Goal: Task Accomplishment & Management: Use online tool/utility

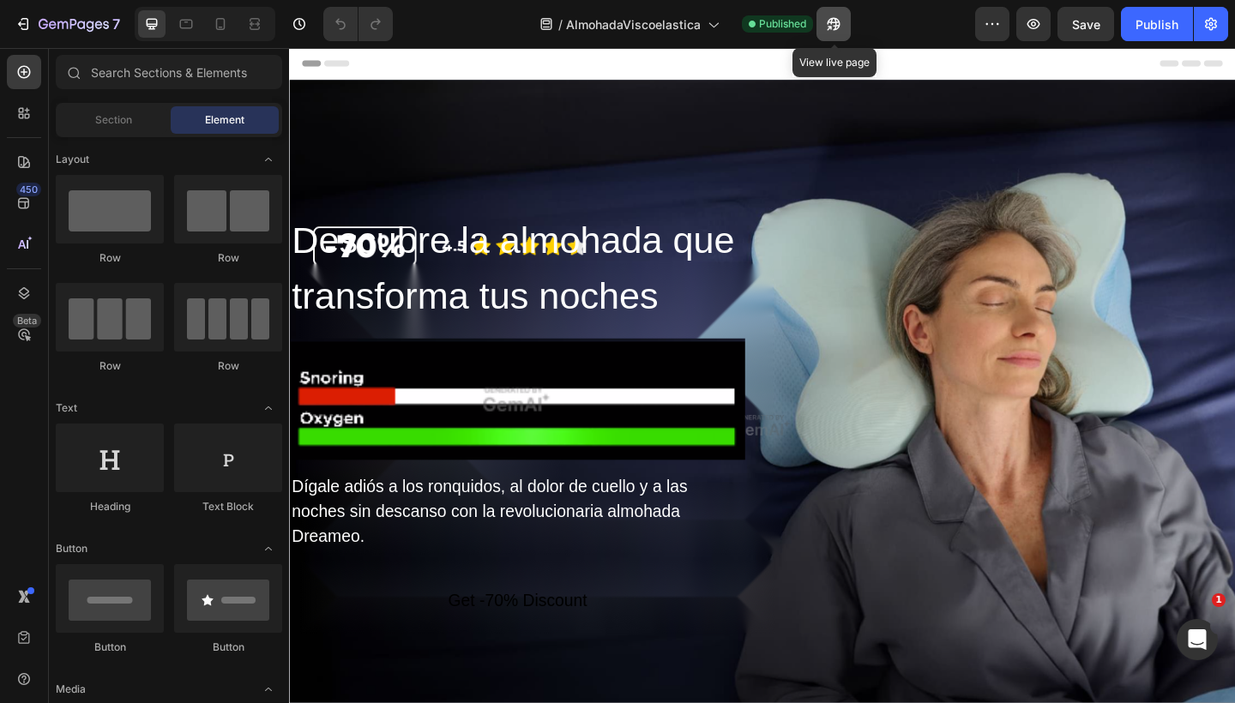
click at [833, 31] on icon "button" at bounding box center [833, 23] width 17 height 17
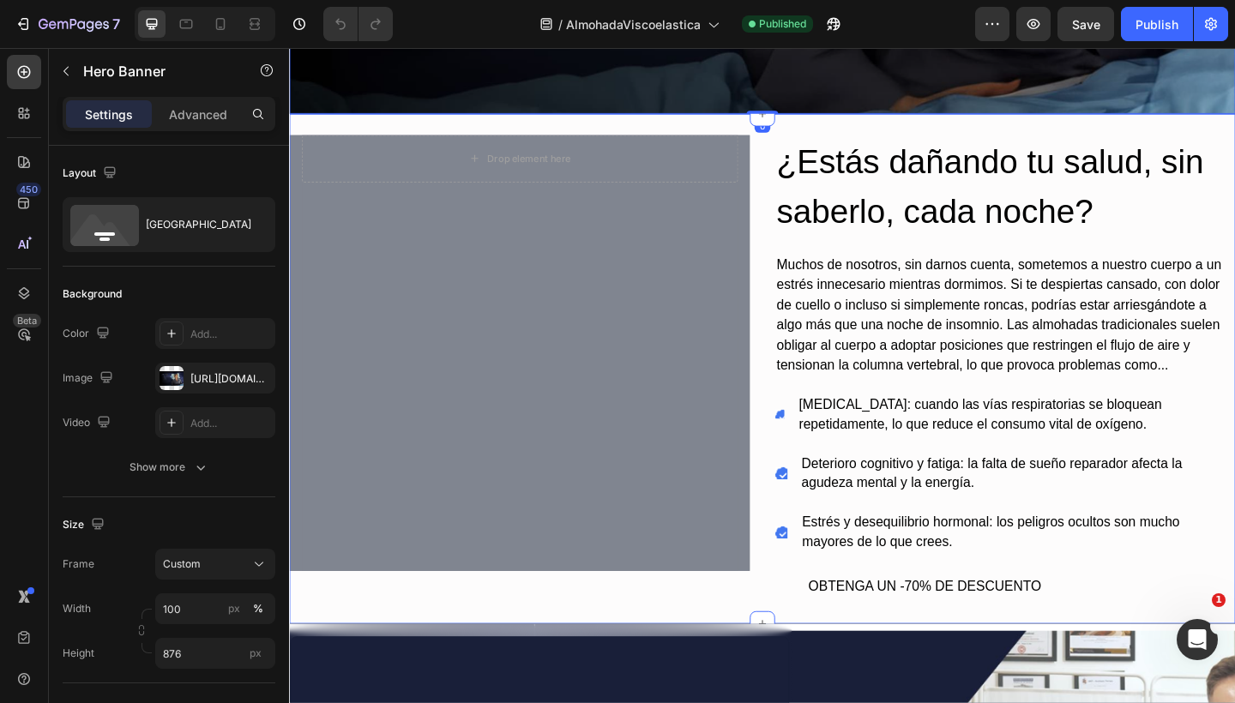
scroll to position [725, 0]
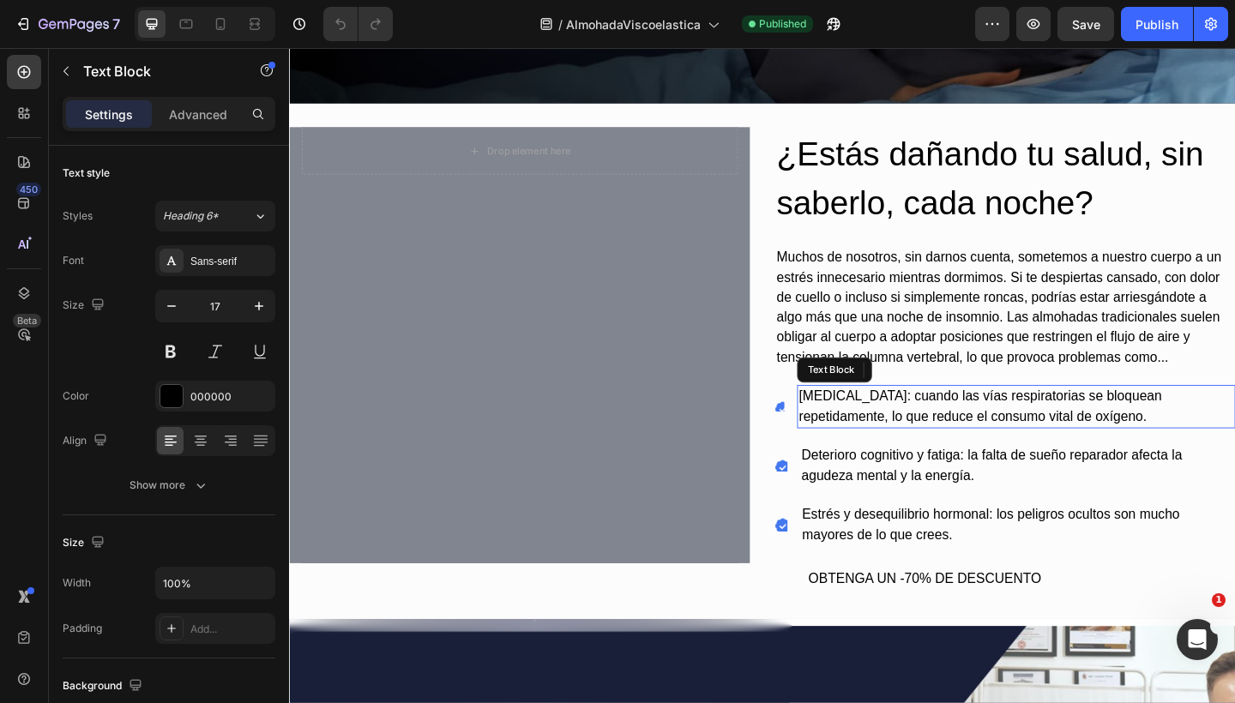
click at [854, 441] on p "[MEDICAL_DATA]: cuando las vías respiratorias se bloquean repetidamente, lo que…" at bounding box center [1079, 439] width 473 height 44
click at [819, 437] on div "Icon" at bounding box center [822, 438] width 10 height 10
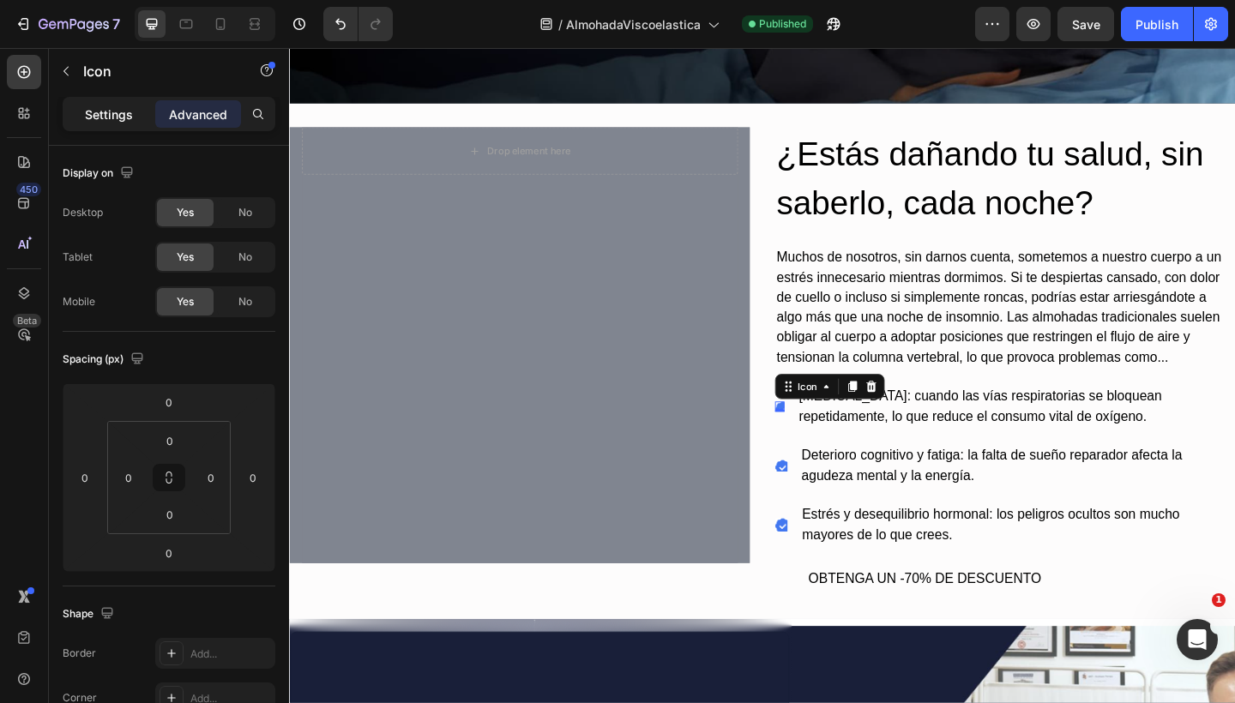
click at [93, 109] on p "Settings" at bounding box center [109, 114] width 48 height 18
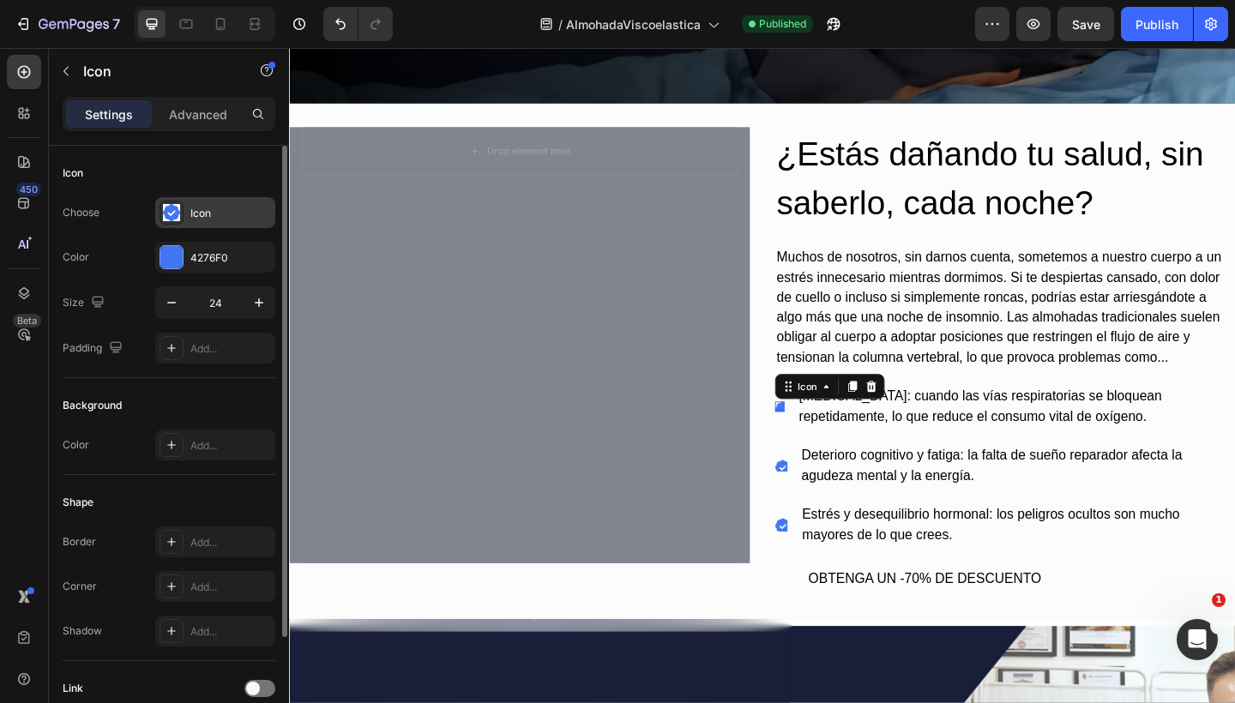
click at [187, 215] on div "Icon" at bounding box center [215, 212] width 120 height 31
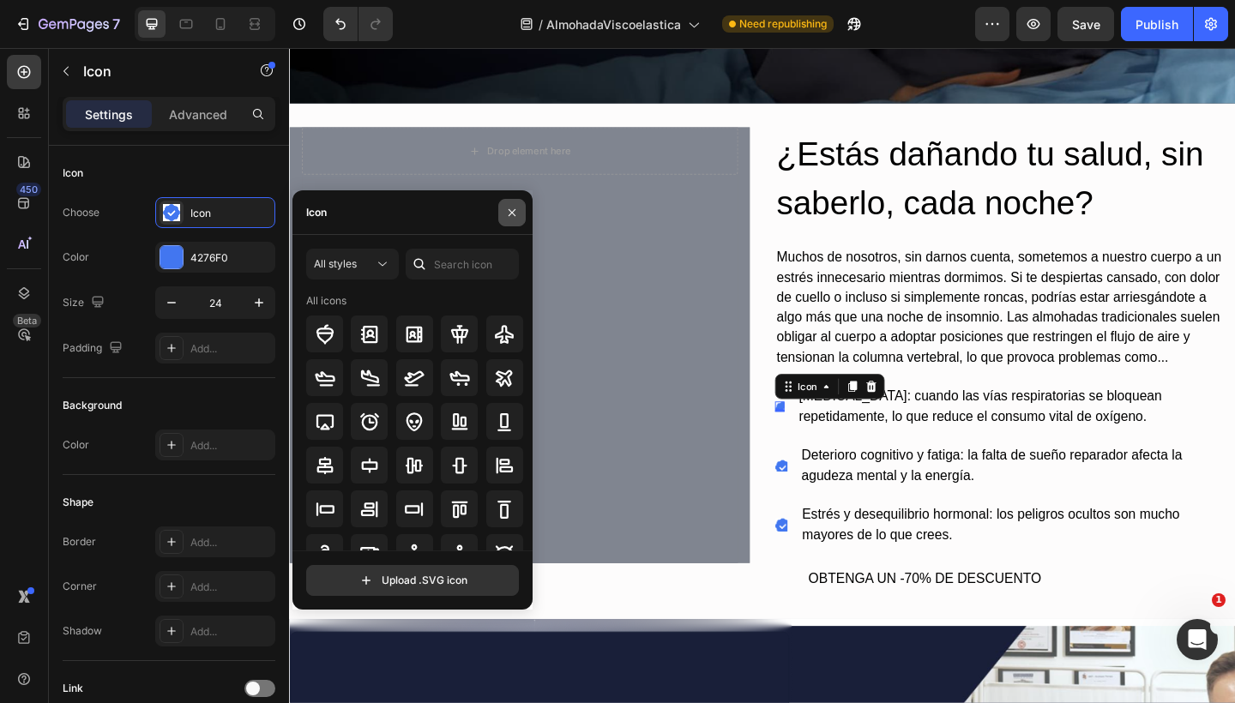
click at [511, 211] on icon "button" at bounding box center [511, 211] width 7 height 7
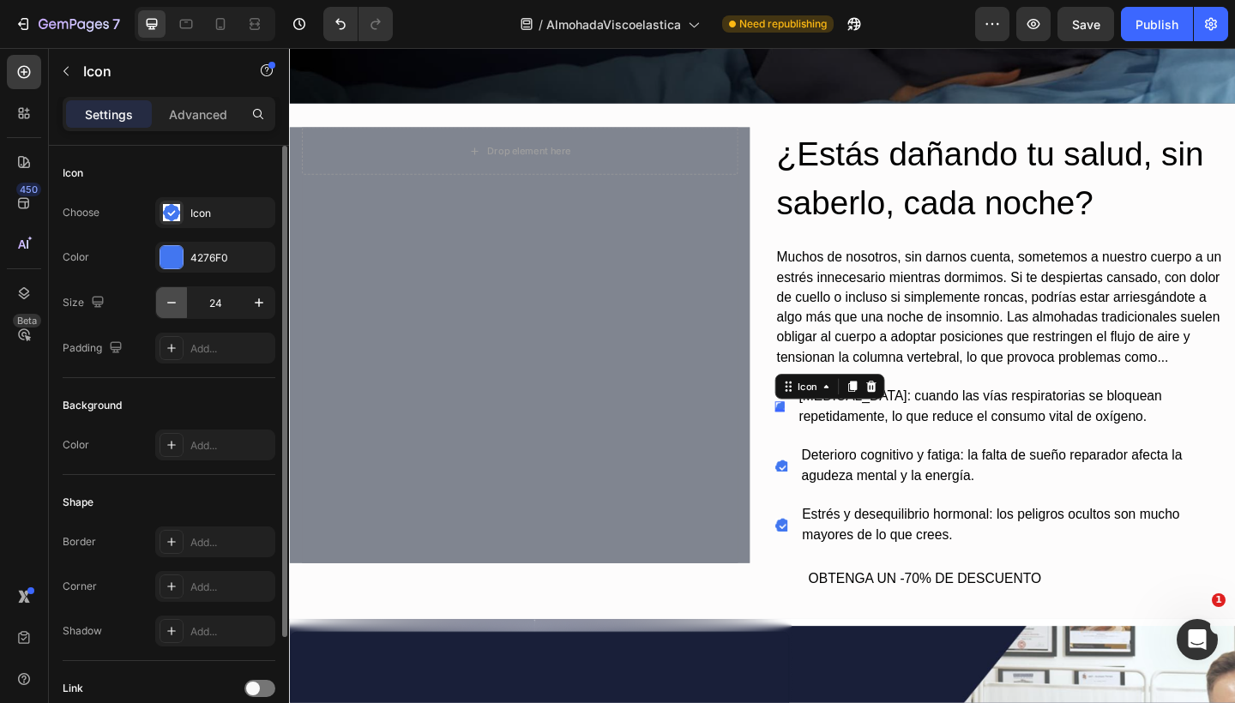
click at [167, 303] on icon "button" at bounding box center [171, 303] width 9 height 2
click at [252, 302] on icon "button" at bounding box center [258, 302] width 17 height 17
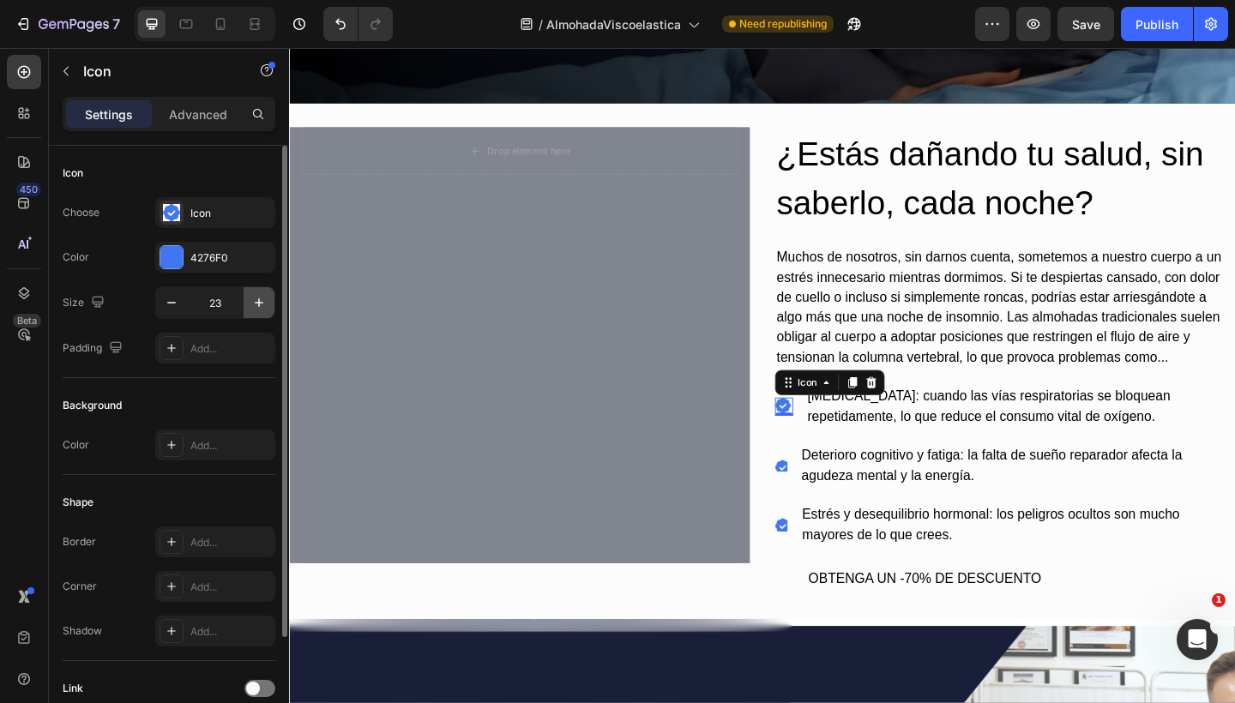
click at [252, 302] on icon "button" at bounding box center [258, 302] width 17 height 17
click at [171, 310] on icon "button" at bounding box center [171, 302] width 17 height 17
click at [250, 310] on icon "button" at bounding box center [258, 302] width 17 height 17
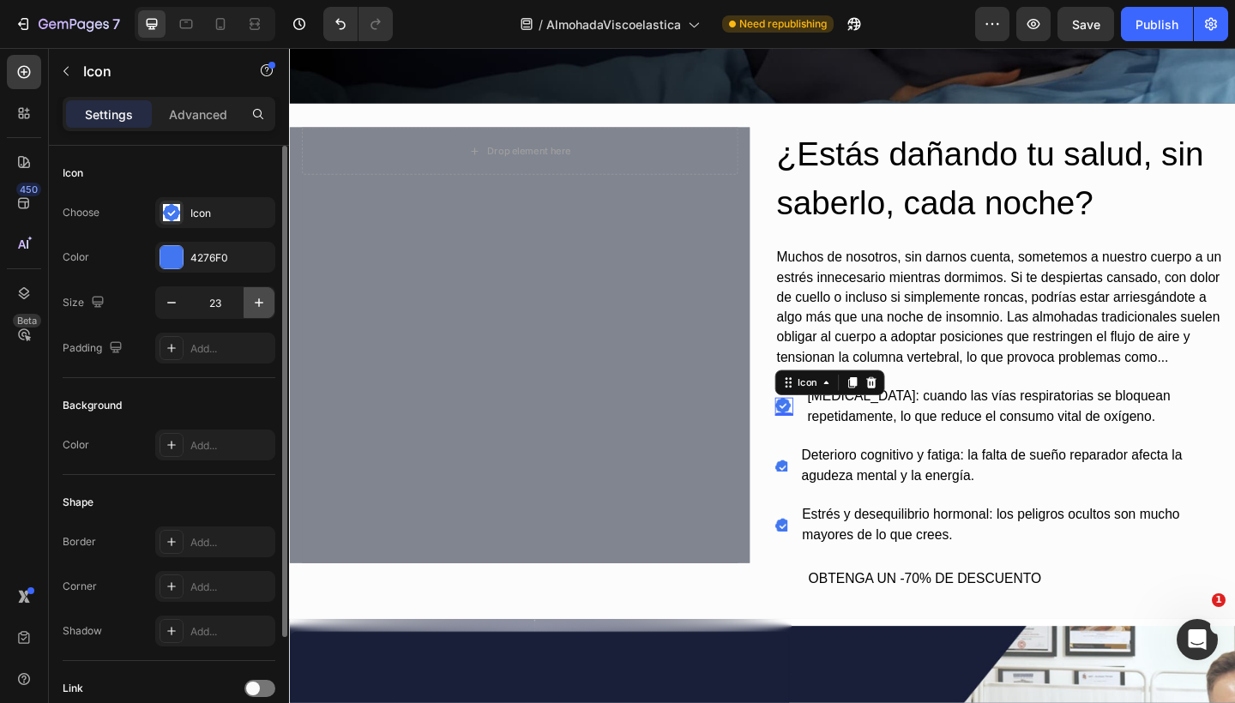
type input "24"
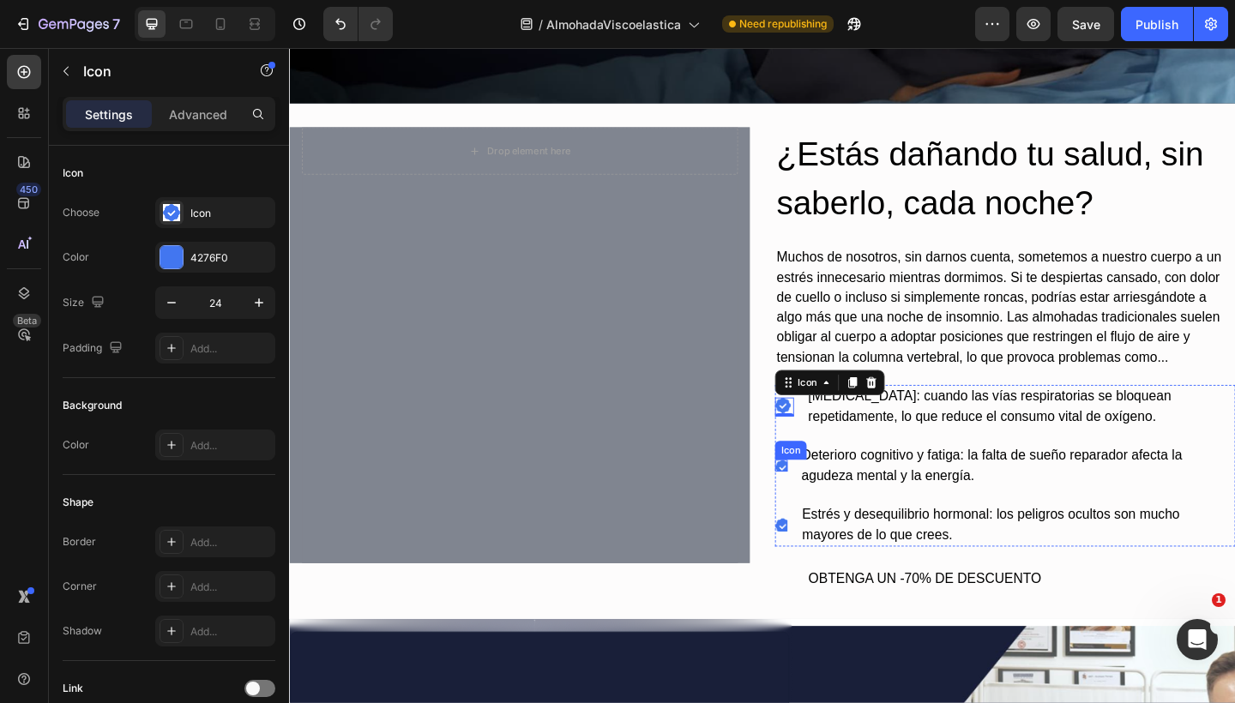
click at [820, 496] on image at bounding box center [825, 504] width 17 height 17
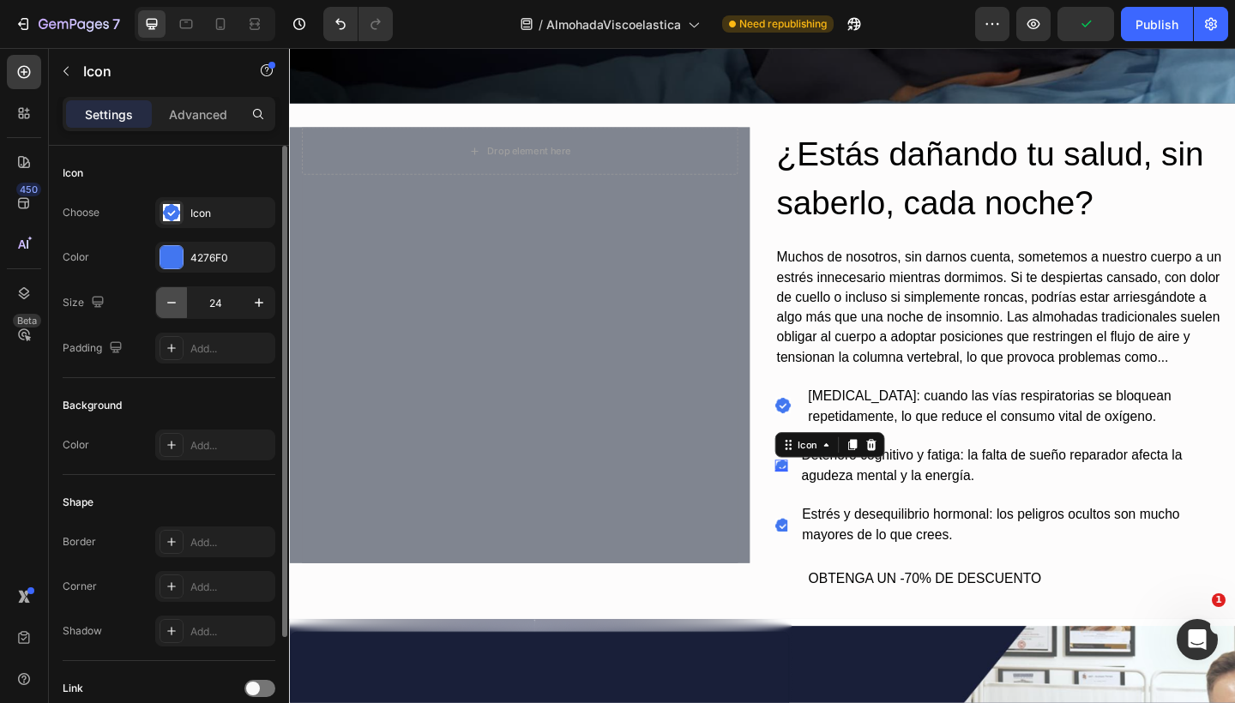
click at [177, 307] on icon "button" at bounding box center [171, 302] width 17 height 17
click at [254, 306] on icon "button" at bounding box center [258, 302] width 17 height 17
type input "24"
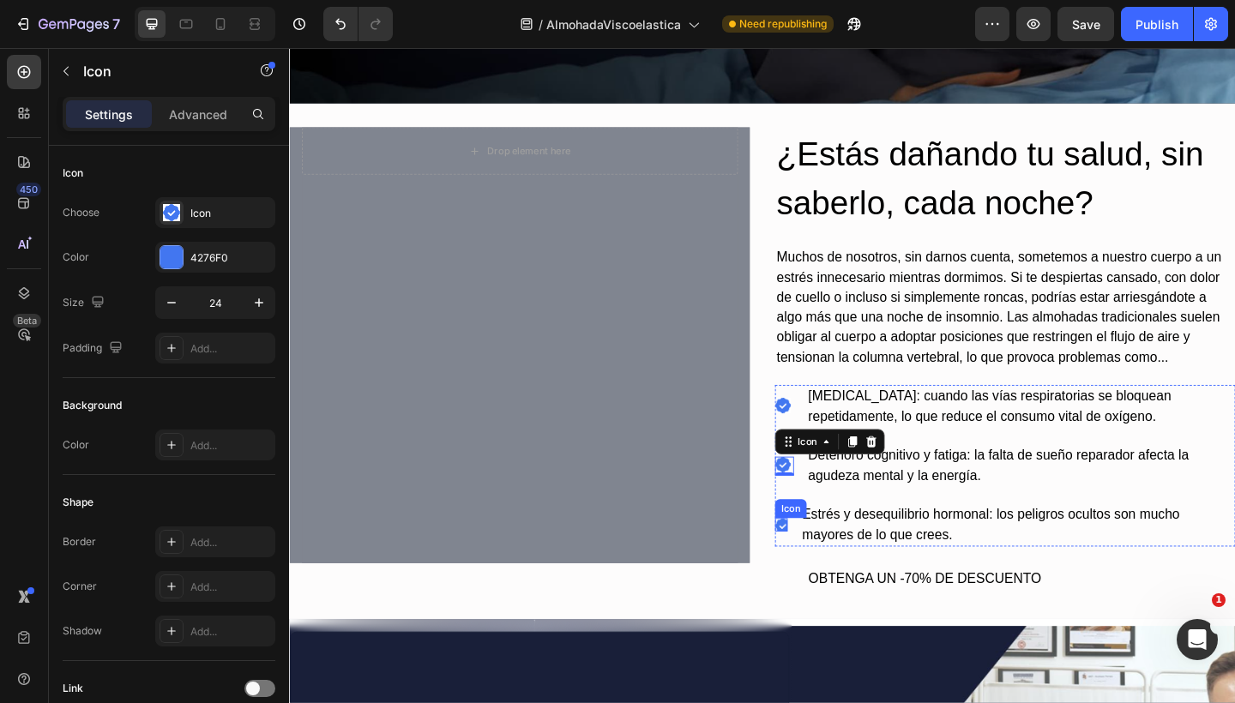
click at [817, 565] on div at bounding box center [824, 567] width 14 height 14
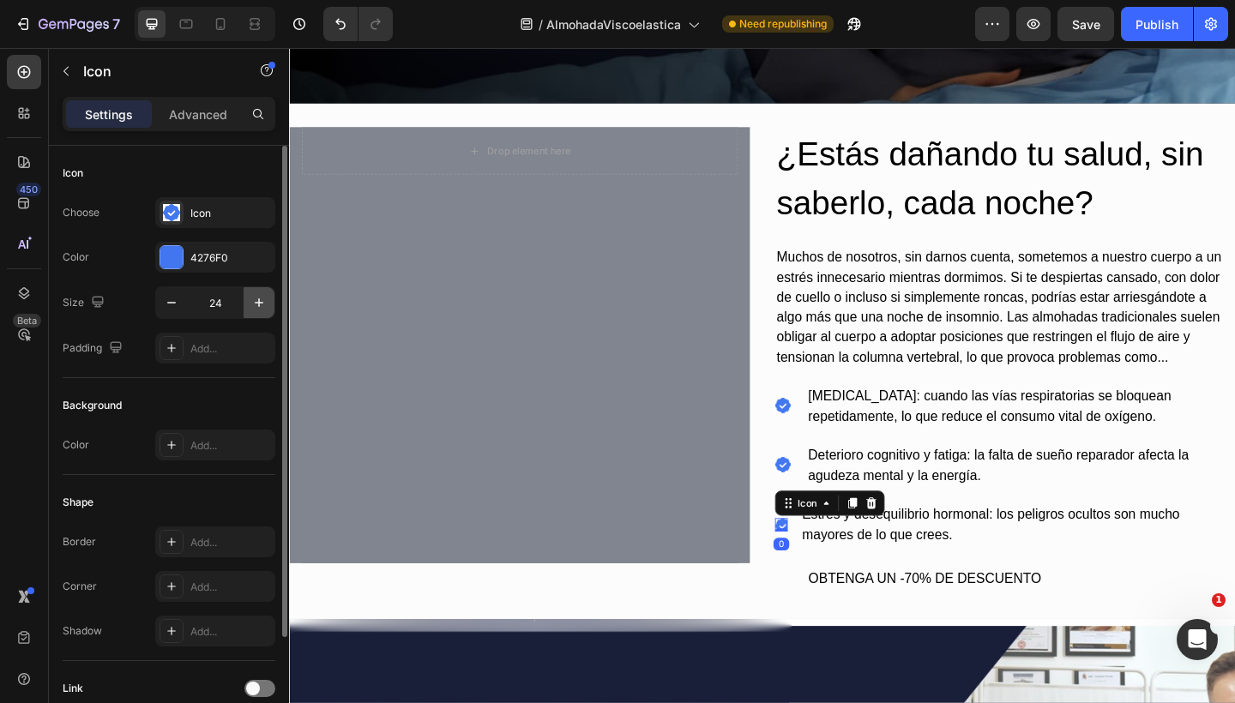
click at [261, 308] on icon "button" at bounding box center [258, 302] width 17 height 17
click at [177, 301] on icon "button" at bounding box center [171, 302] width 17 height 17
type input "24"
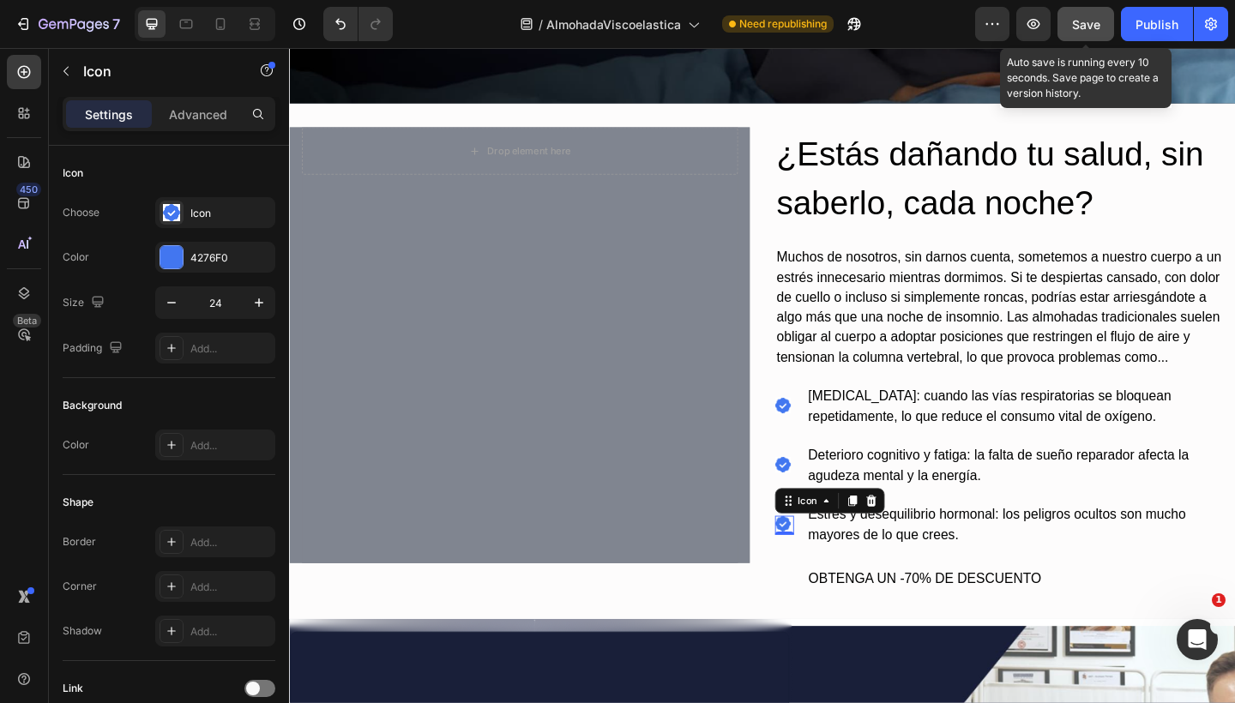
click at [1085, 27] on span "Save" at bounding box center [1086, 24] width 28 height 15
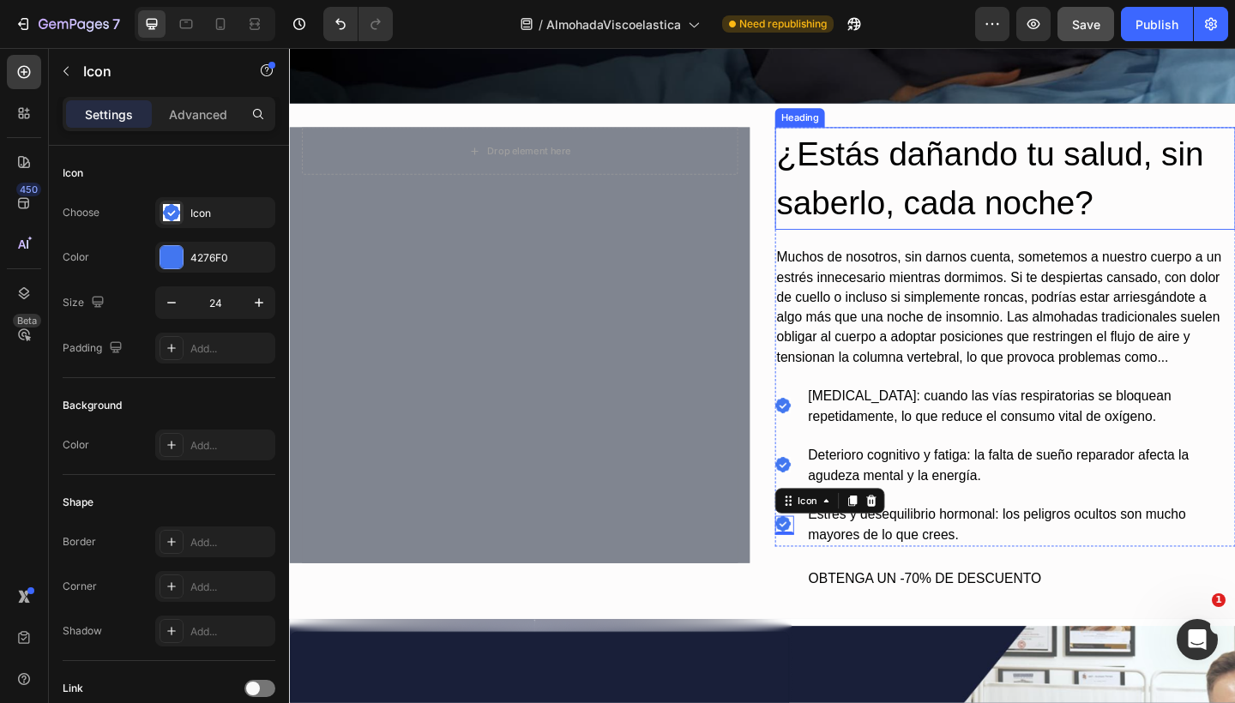
click at [938, 190] on h2 "¿Estás dañando tu salud, sin saberlo, cada noche?" at bounding box center [1067, 190] width 501 height 111
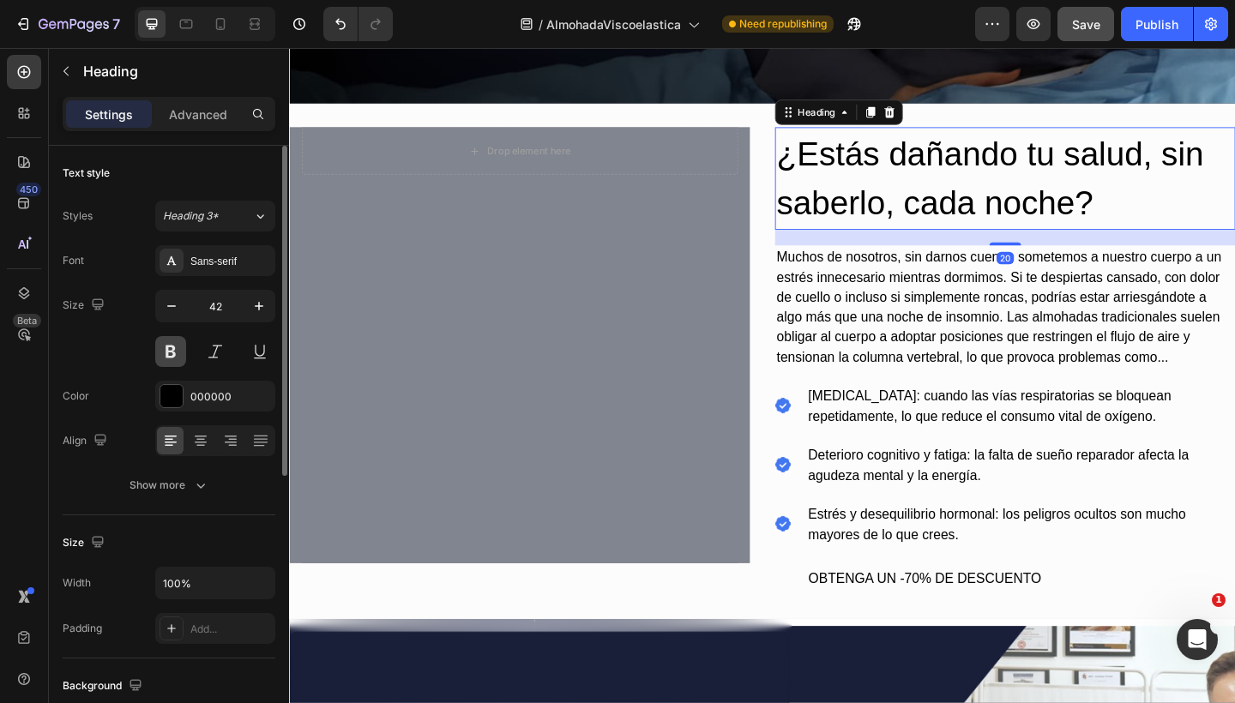
click at [175, 361] on button at bounding box center [170, 351] width 31 height 31
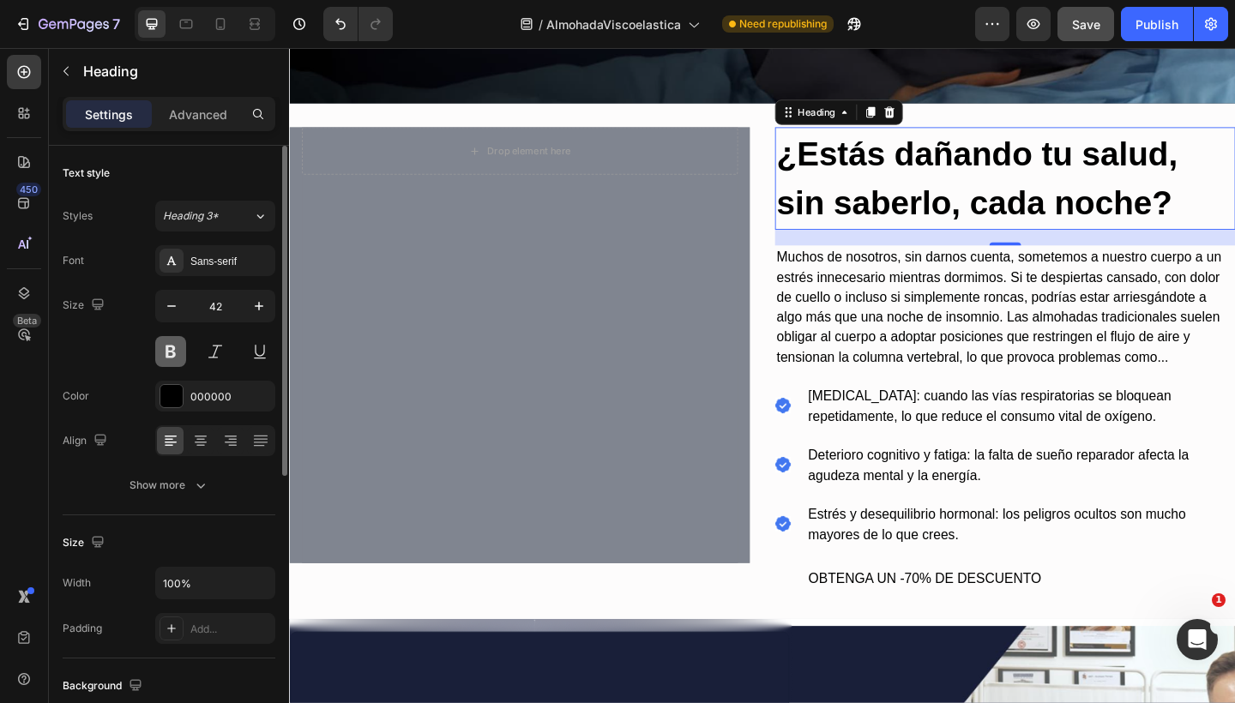
click at [174, 360] on button at bounding box center [170, 351] width 31 height 31
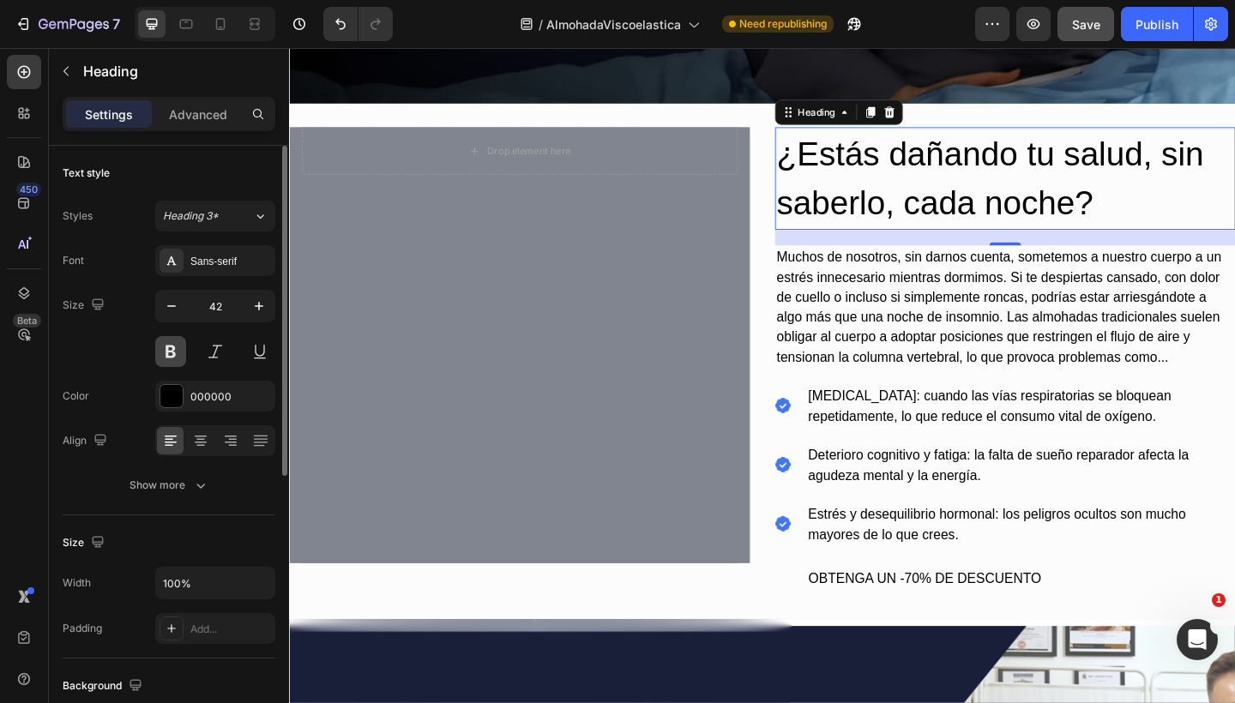
click at [174, 360] on button at bounding box center [170, 351] width 31 height 31
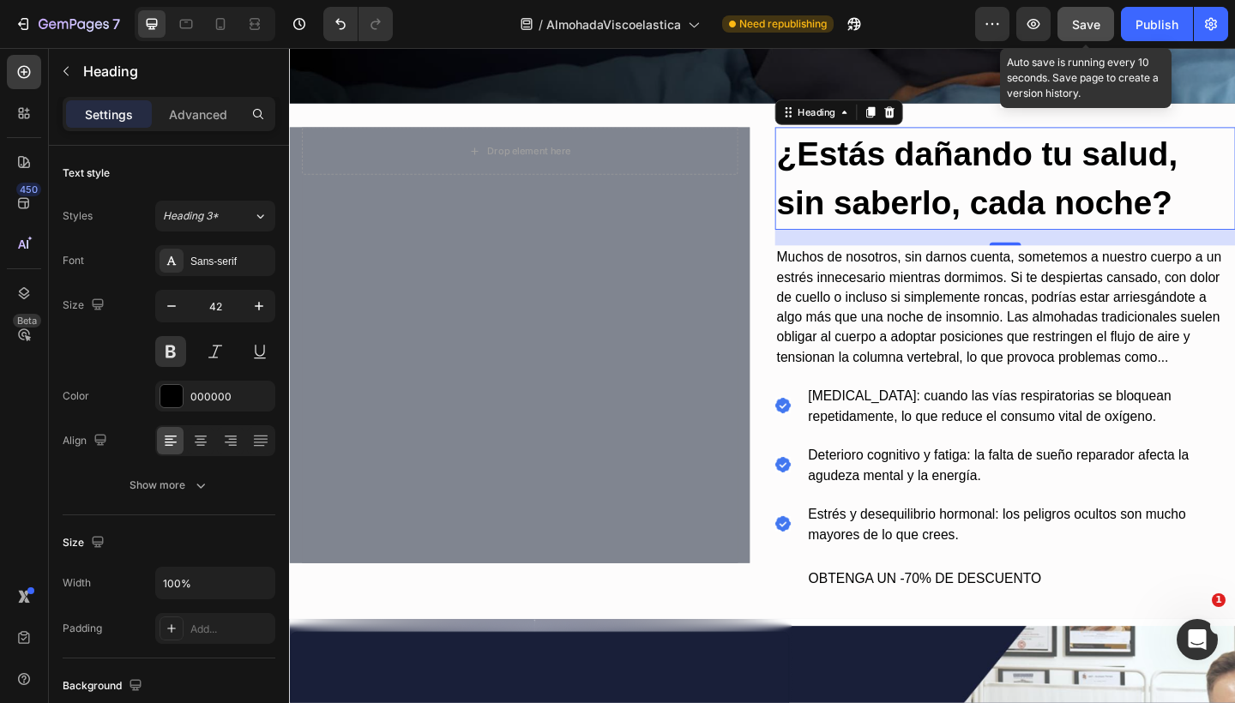
click at [1103, 27] on button "Save" at bounding box center [1085, 24] width 57 height 34
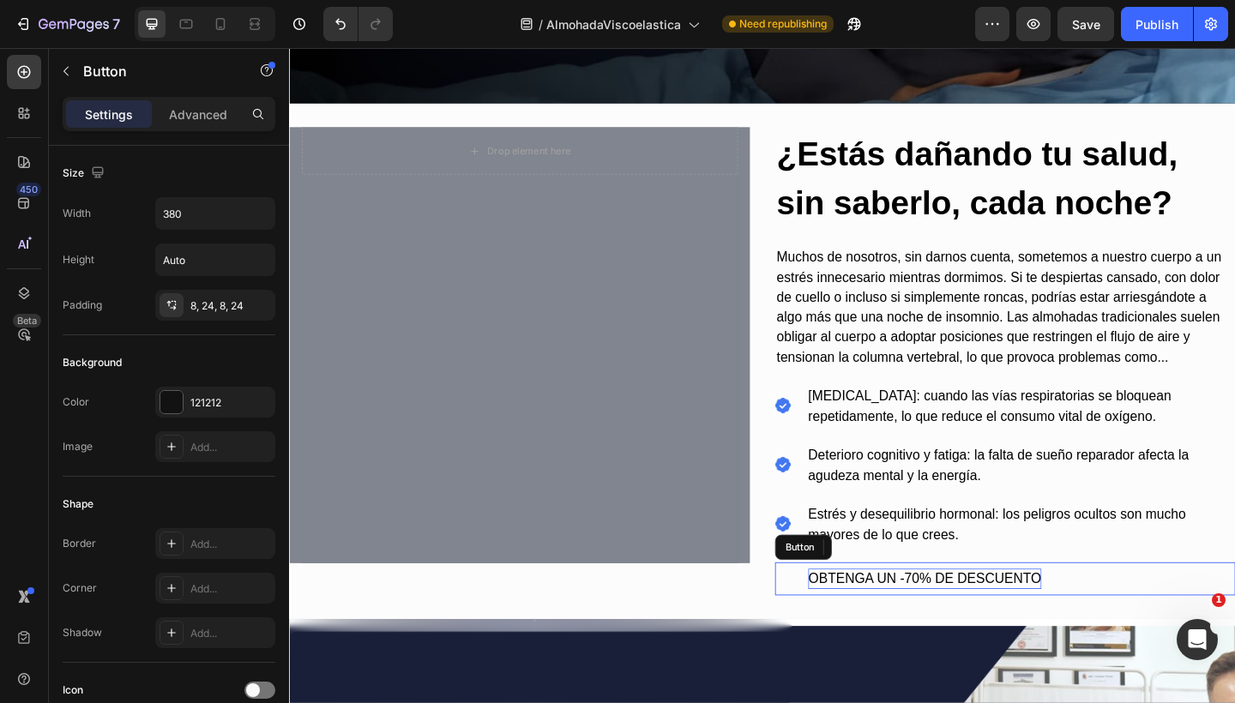
click at [874, 616] on p "OBTENGA UN -70% DE DESCUENTO" at bounding box center [979, 626] width 253 height 22
click at [833, 617] on button "OBTENGA UN -70% DE DESCUENTO" at bounding box center [980, 626] width 326 height 36
click at [892, 618] on p "OBTENGA UN -70% DE DESCUENTO" at bounding box center [979, 626] width 253 height 22
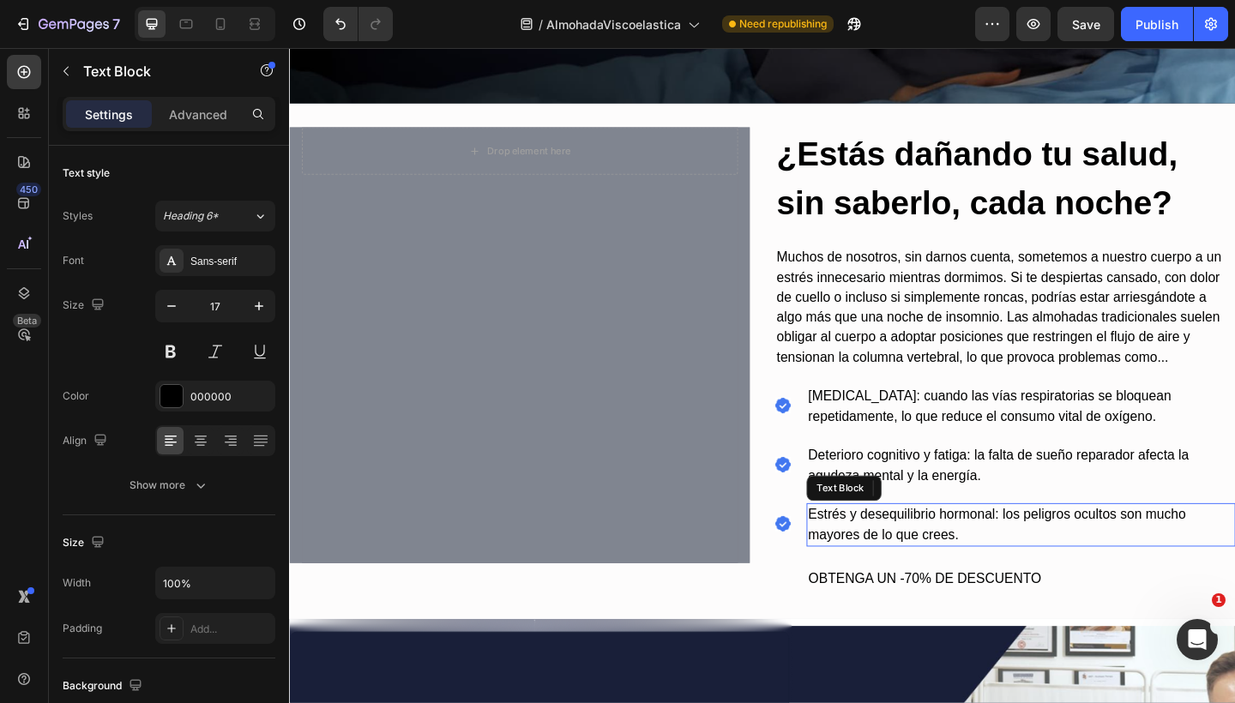
click at [914, 554] on p "Estrés y desequilibrio hormonal: los peligros ocultos son mucho mayores de lo q…" at bounding box center [1084, 567] width 463 height 44
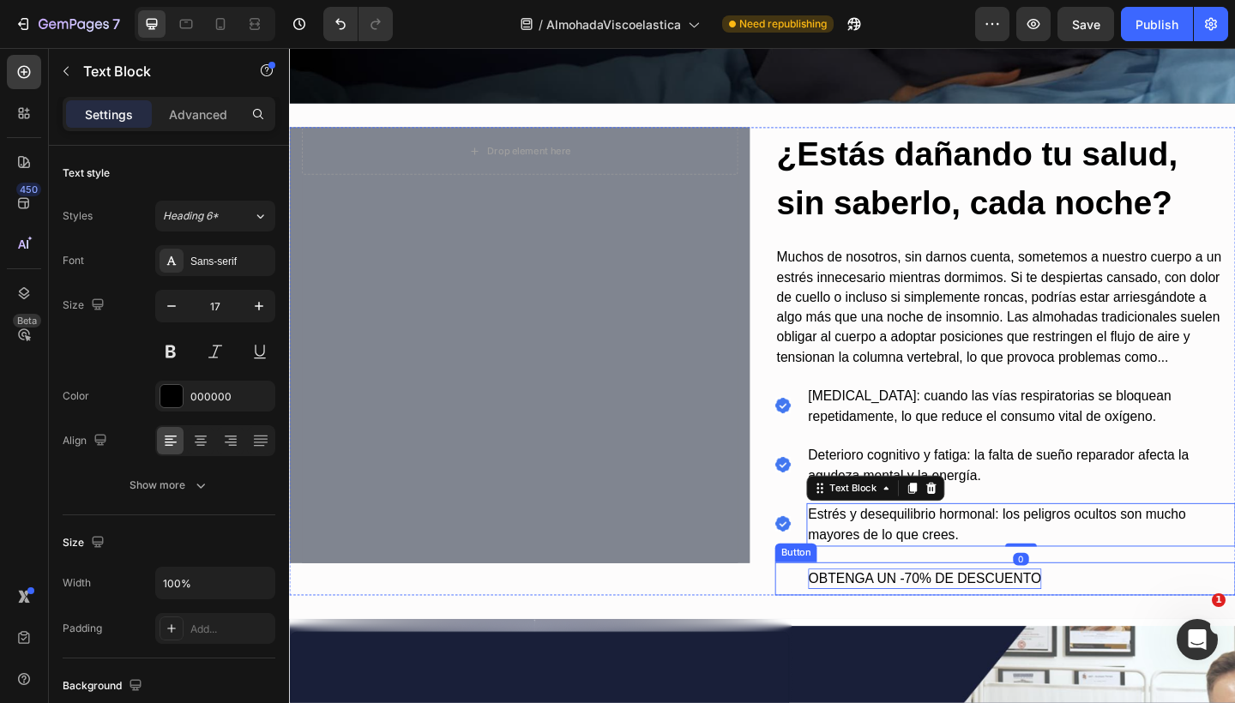
click at [887, 621] on p "OBTENGA UN -70% DE DESCUENTO" at bounding box center [979, 626] width 253 height 22
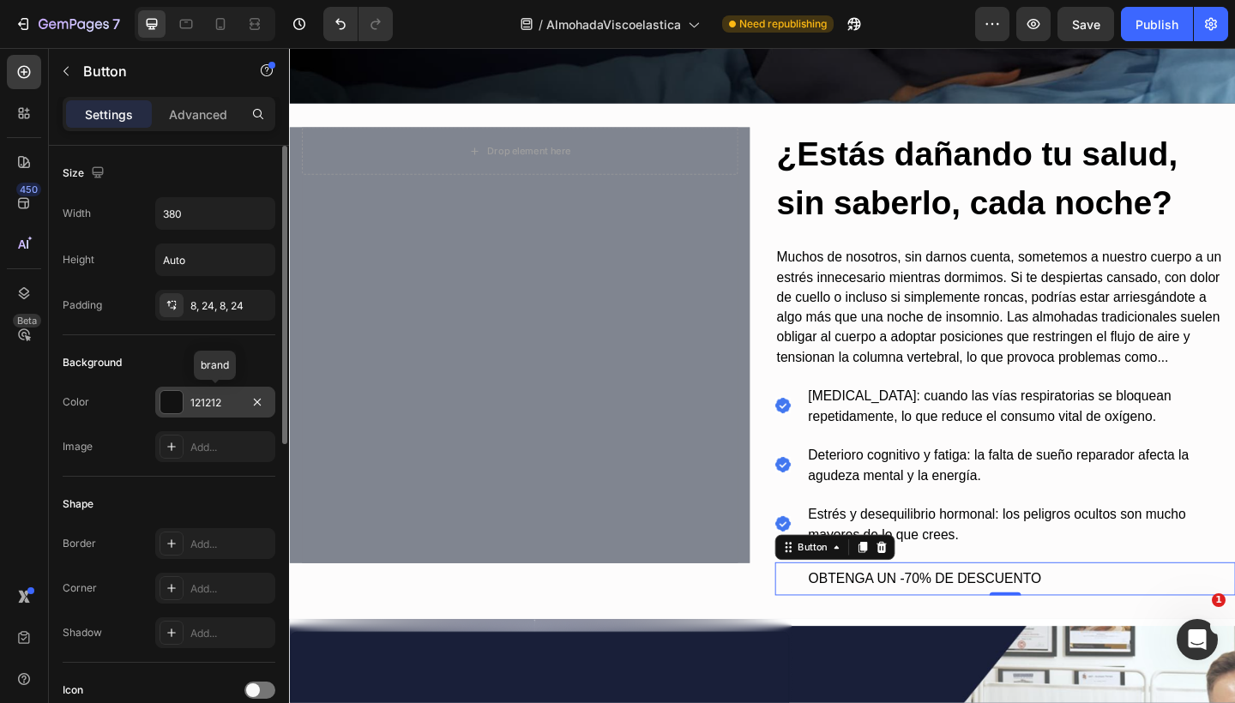
click at [177, 400] on div at bounding box center [171, 402] width 22 height 22
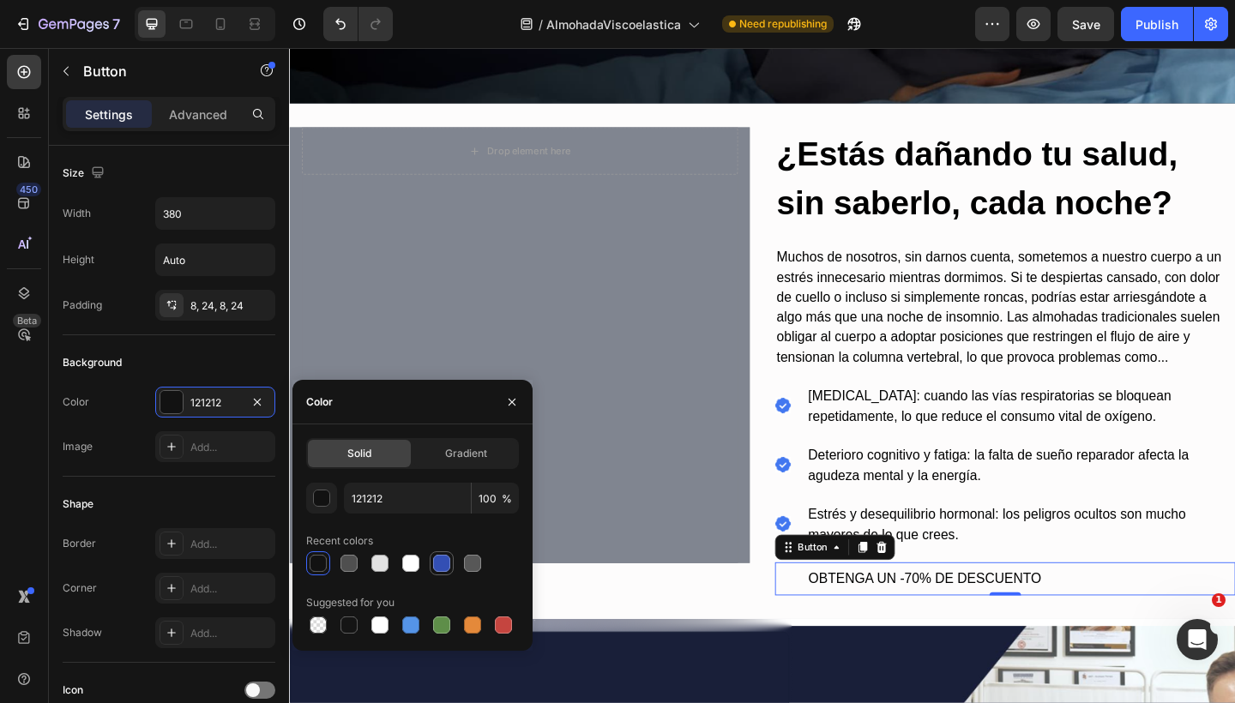
click at [436, 553] on div at bounding box center [441, 563] width 21 height 21
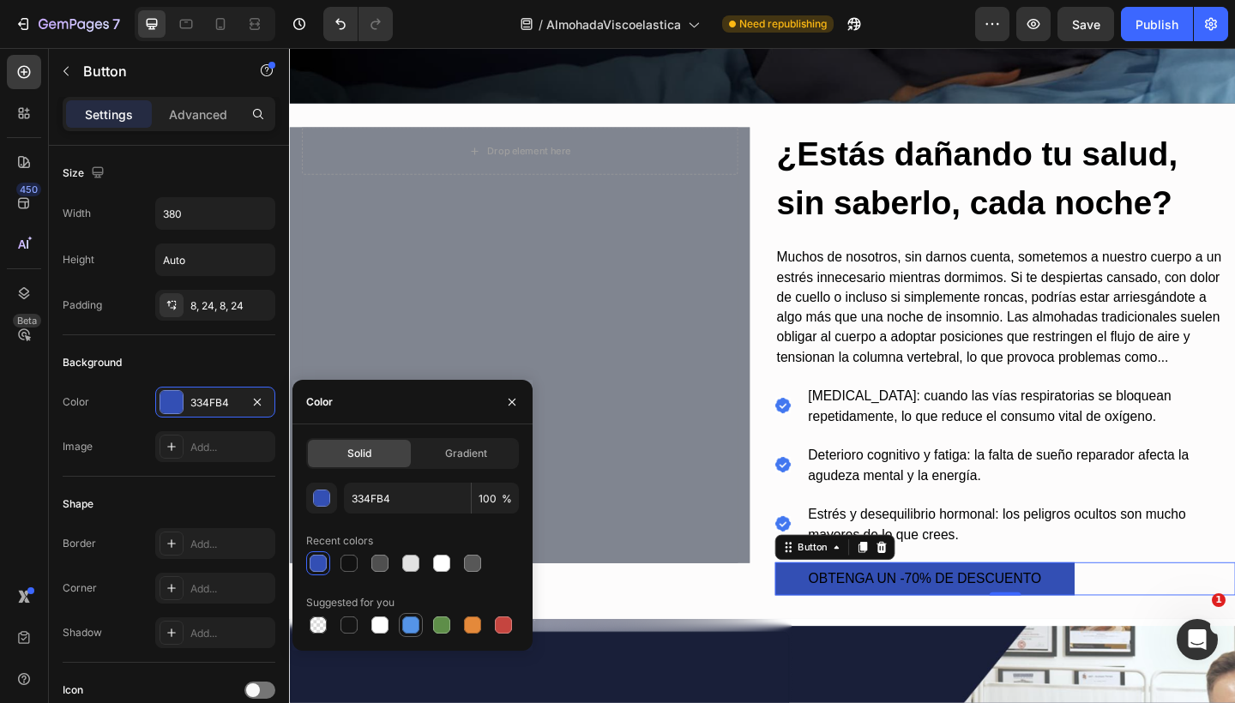
click at [411, 622] on div at bounding box center [410, 624] width 17 height 17
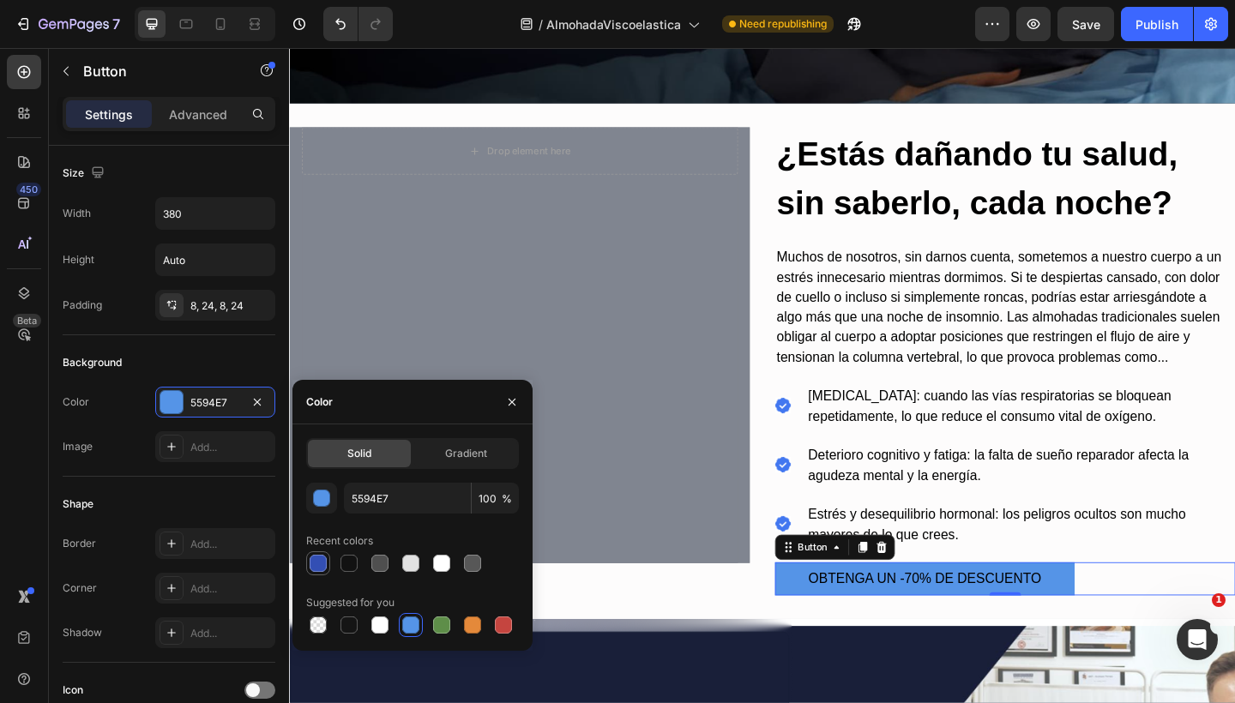
click at [317, 561] on div at bounding box center [318, 563] width 17 height 17
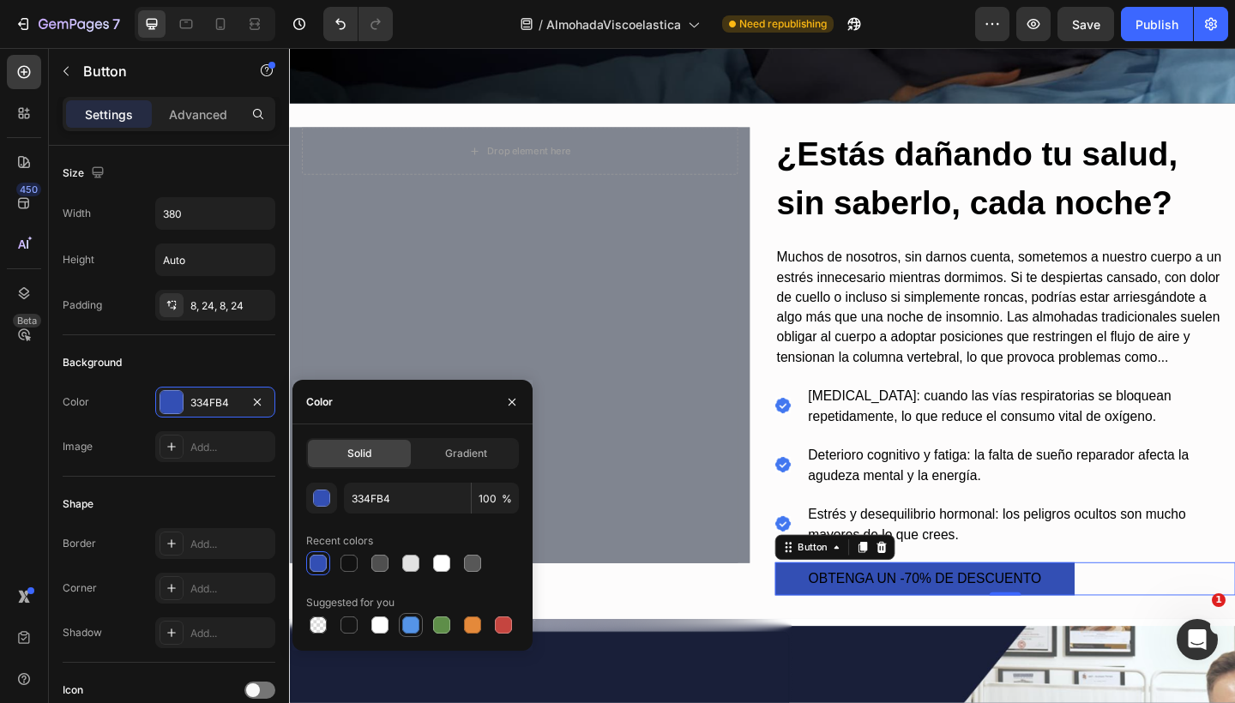
click at [414, 628] on div at bounding box center [410, 624] width 17 height 17
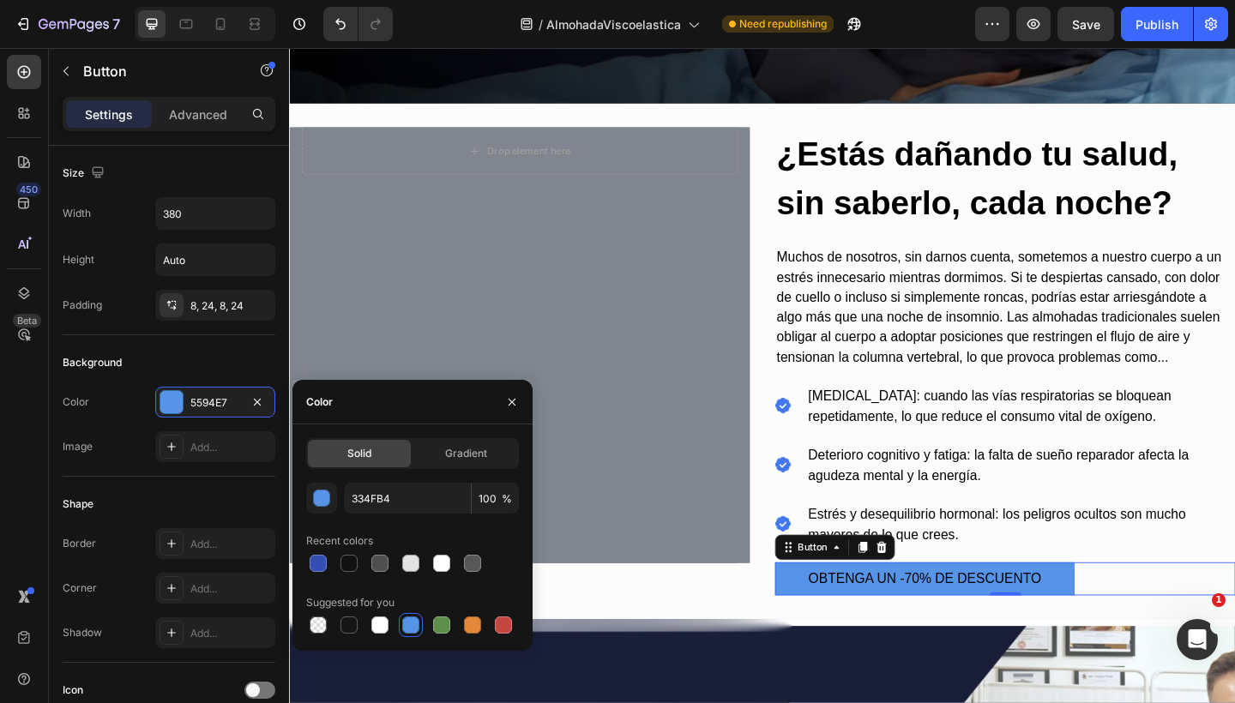
type input "5594E7"
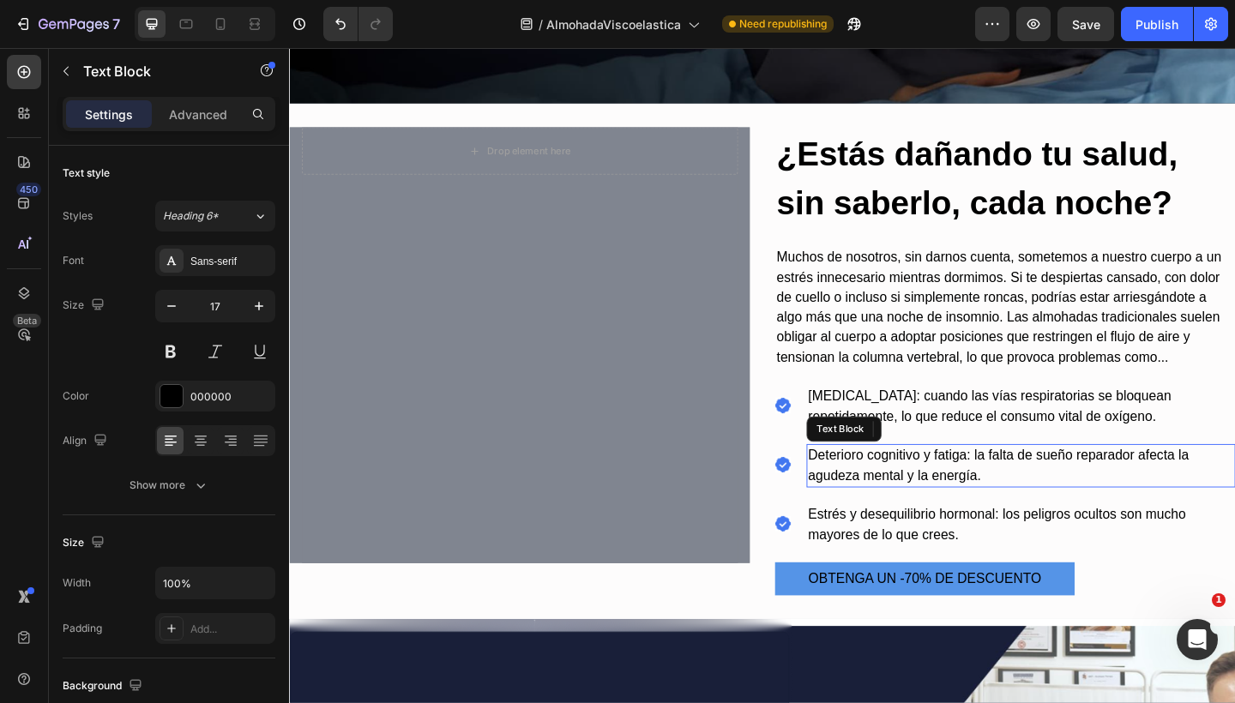
click at [993, 491] on p "Deterioro cognitivo y fatiga: la falta de sueño reparador afecta la agudeza men…" at bounding box center [1084, 503] width 463 height 44
click at [917, 624] on p "OBTENGA UN -70% DE DESCUENTO" at bounding box center [979, 626] width 253 height 22
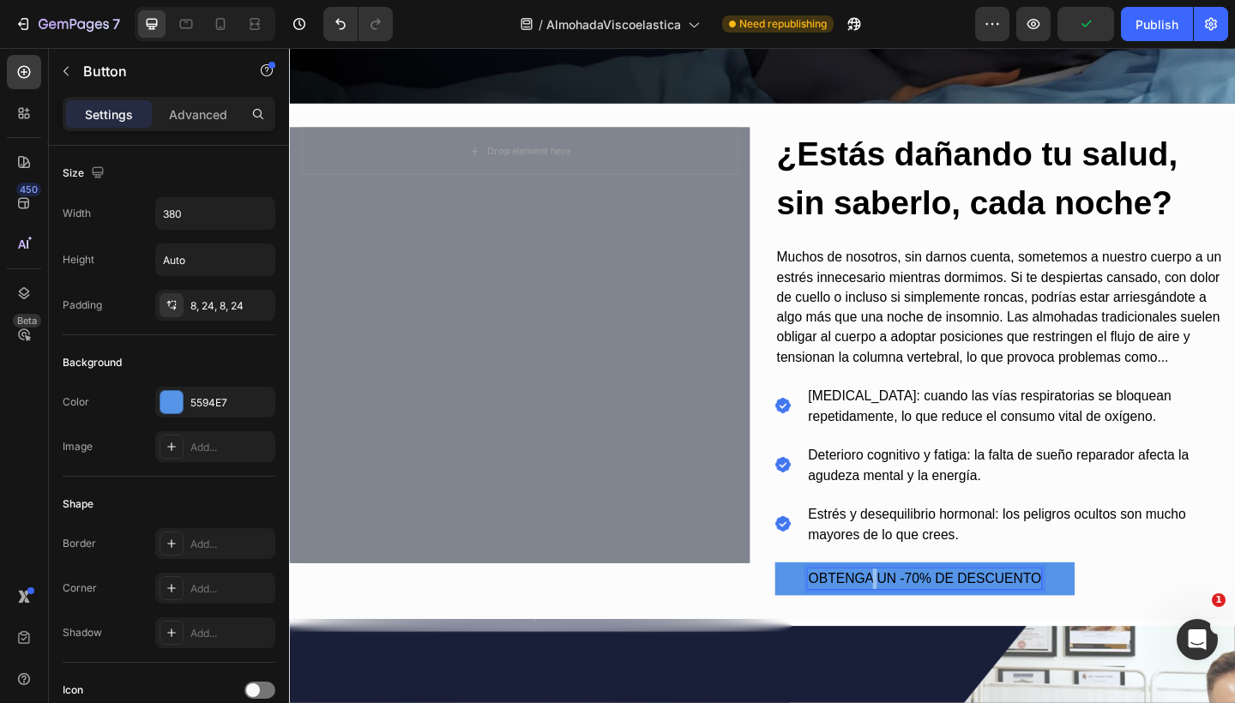
click at [917, 624] on p "OBTENGA UN -70% DE DESCUENTO" at bounding box center [979, 626] width 253 height 22
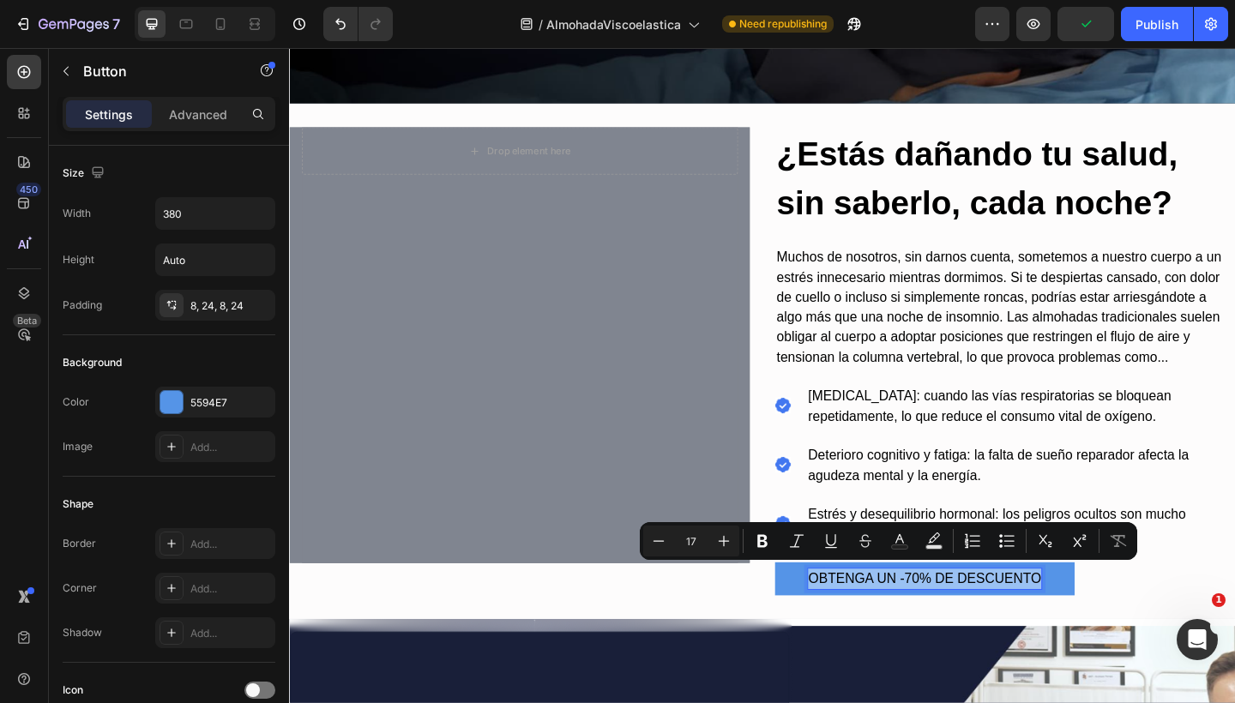
click at [917, 624] on p "OBTENGA UN -70% DE DESCUENTO" at bounding box center [979, 626] width 253 height 22
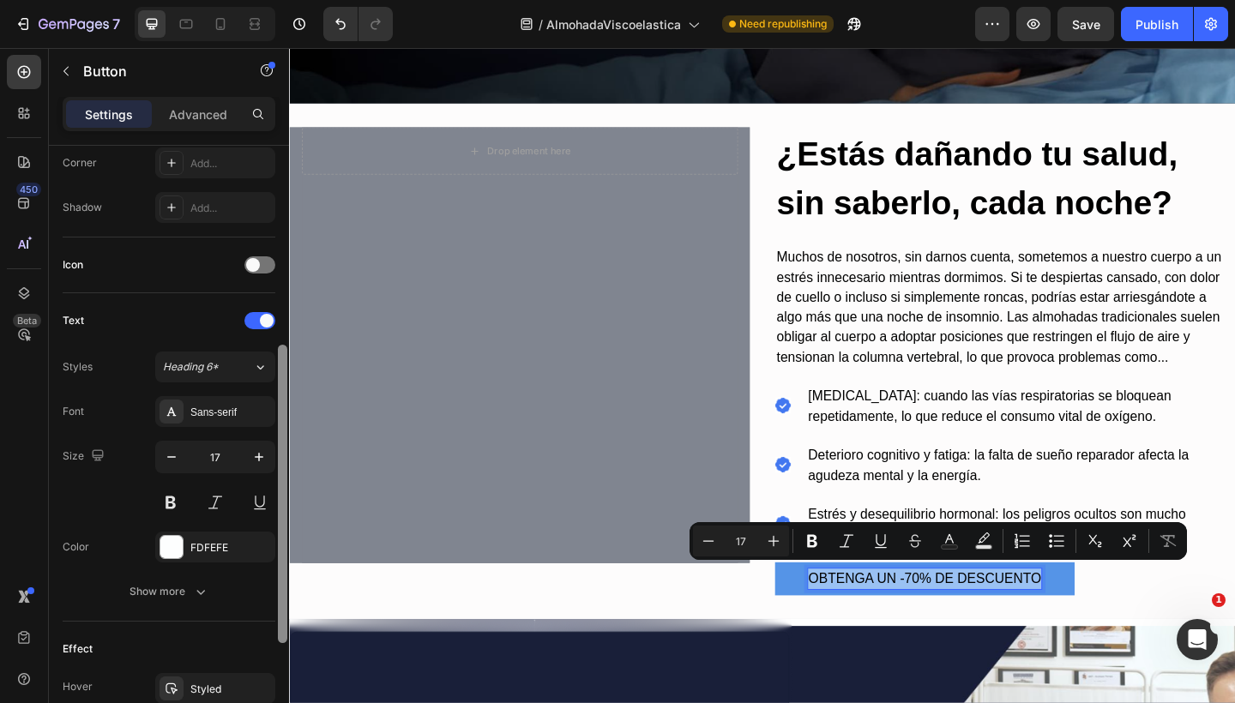
drag, startPoint x: 281, startPoint y: 342, endPoint x: 275, endPoint y: 554, distance: 211.9
click at [275, 554] on div "Size Width 380 Height Auto Padding 8, 24, 8, 24 Background Color 5594E7 Image A…" at bounding box center [169, 449] width 240 height 606
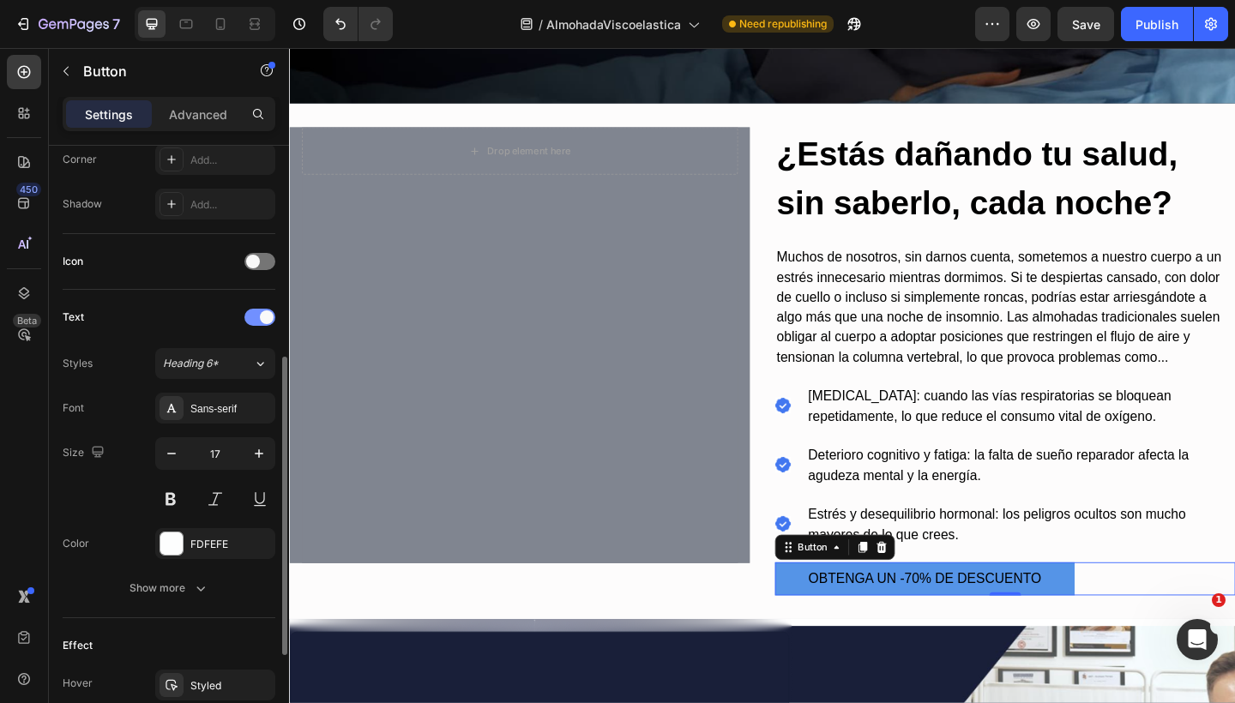
click at [249, 314] on div at bounding box center [259, 317] width 31 height 17
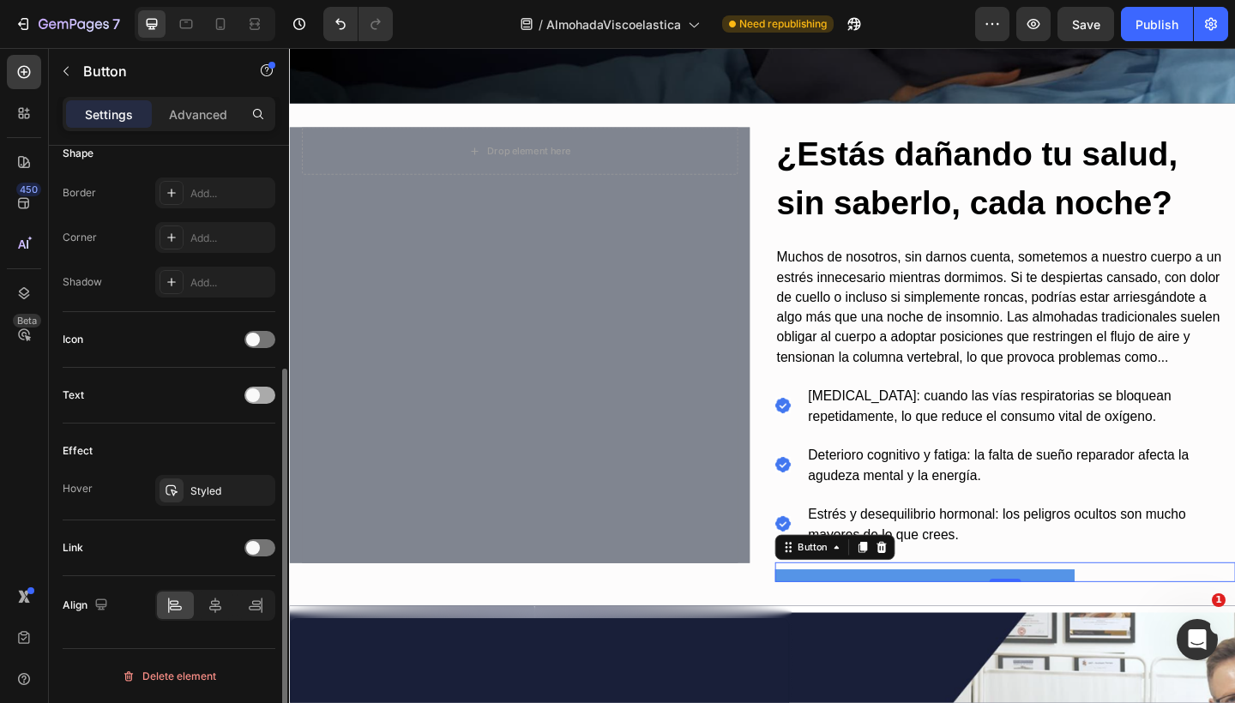
scroll to position [351, 0]
click at [255, 394] on span at bounding box center [253, 395] width 14 height 14
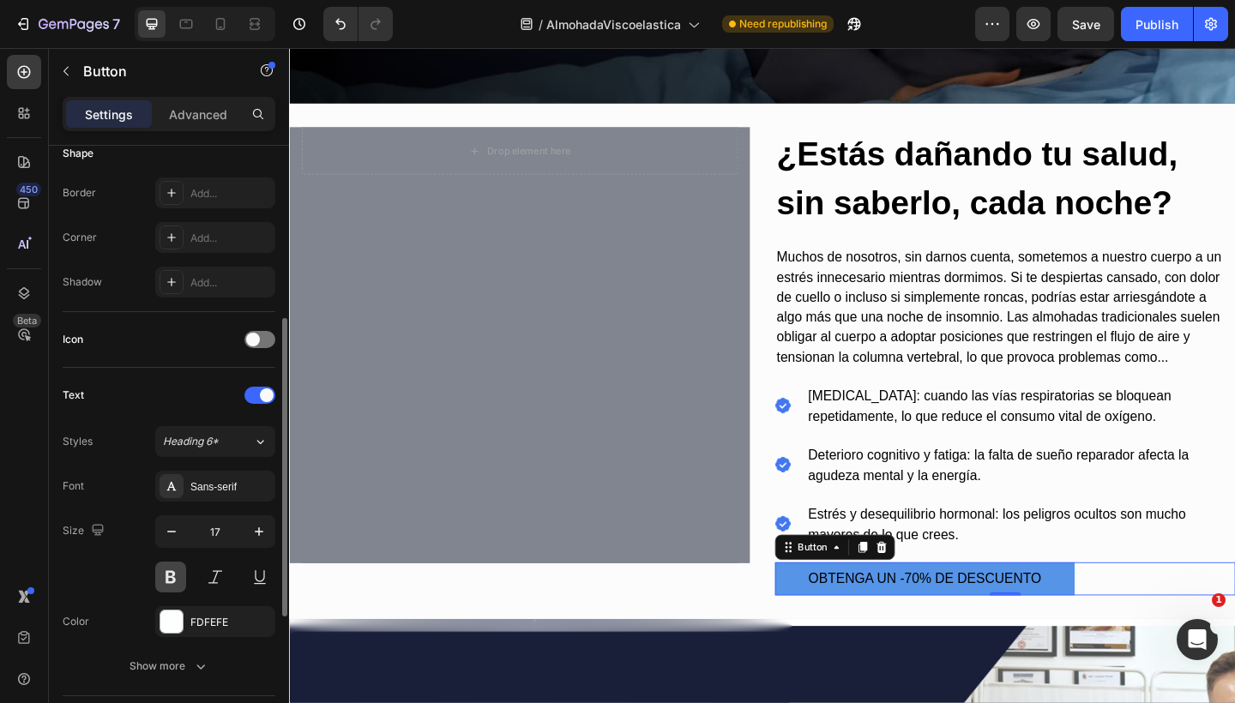
click at [175, 580] on button at bounding box center [170, 577] width 31 height 31
click at [174, 580] on button at bounding box center [170, 577] width 31 height 31
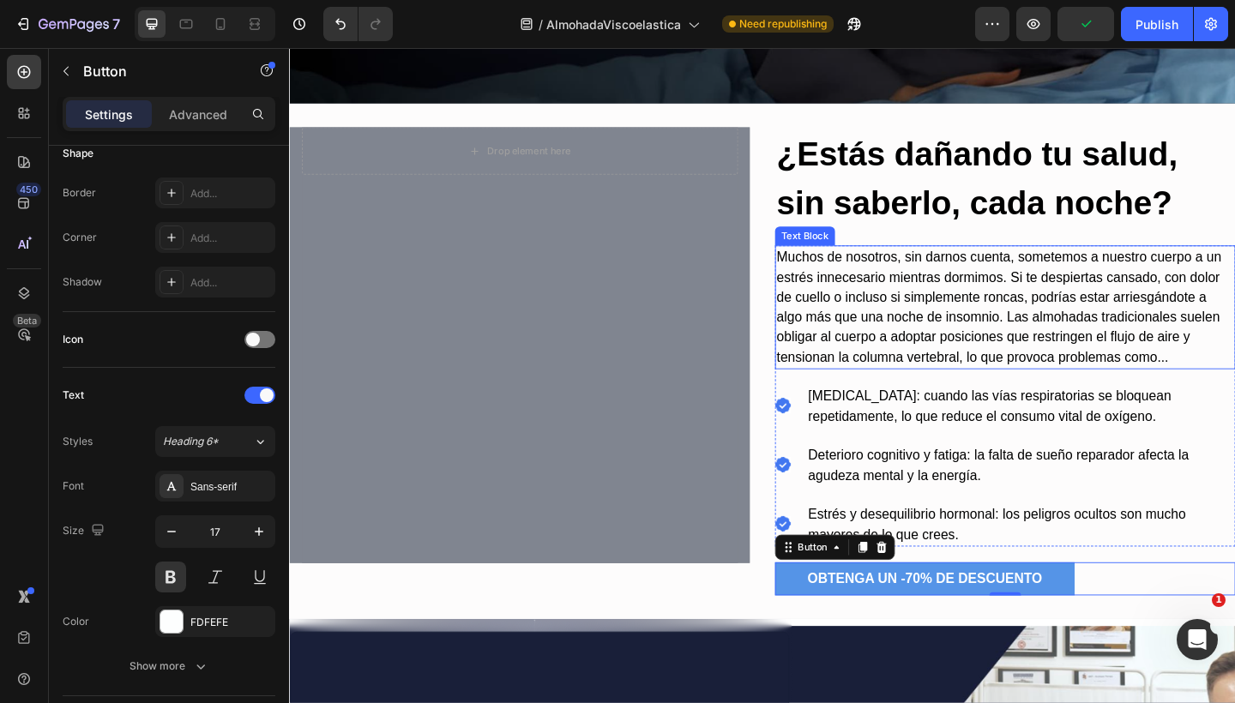
click at [1010, 354] on p "Muchos de nosotros, sin darnos cuenta, sometemos a nuestro cuerpo a un estrés i…" at bounding box center [1067, 330] width 497 height 131
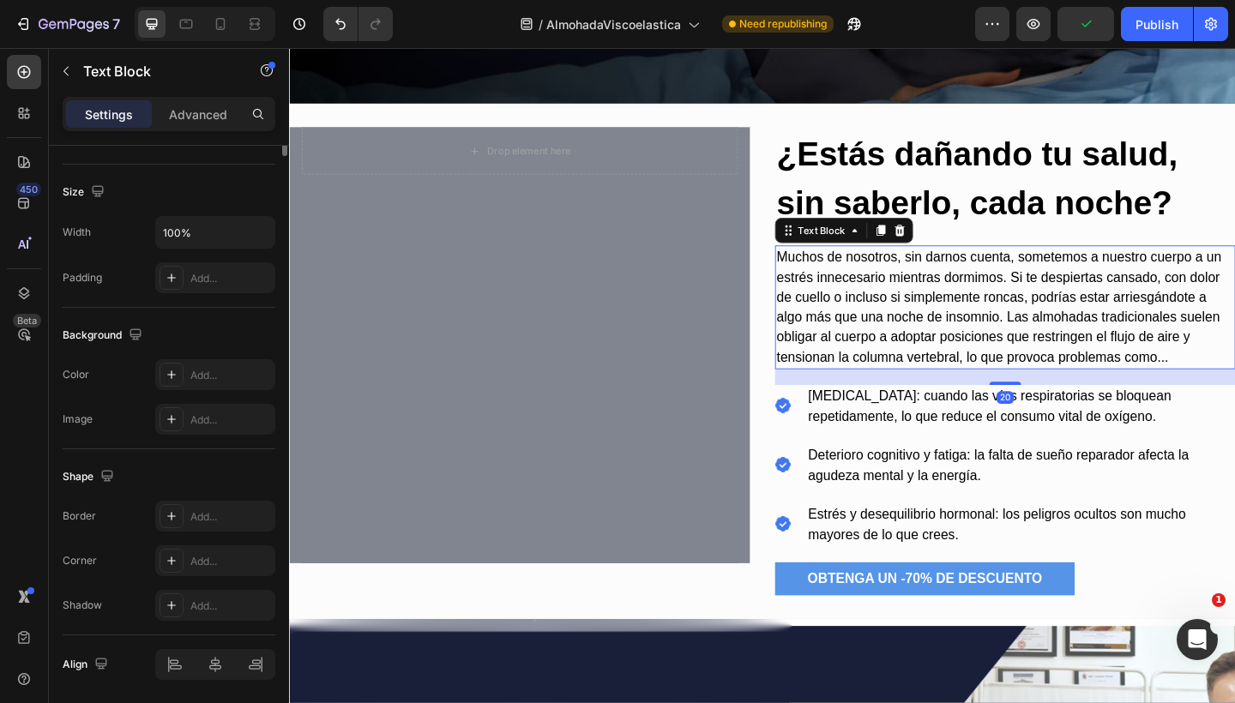
scroll to position [0, 0]
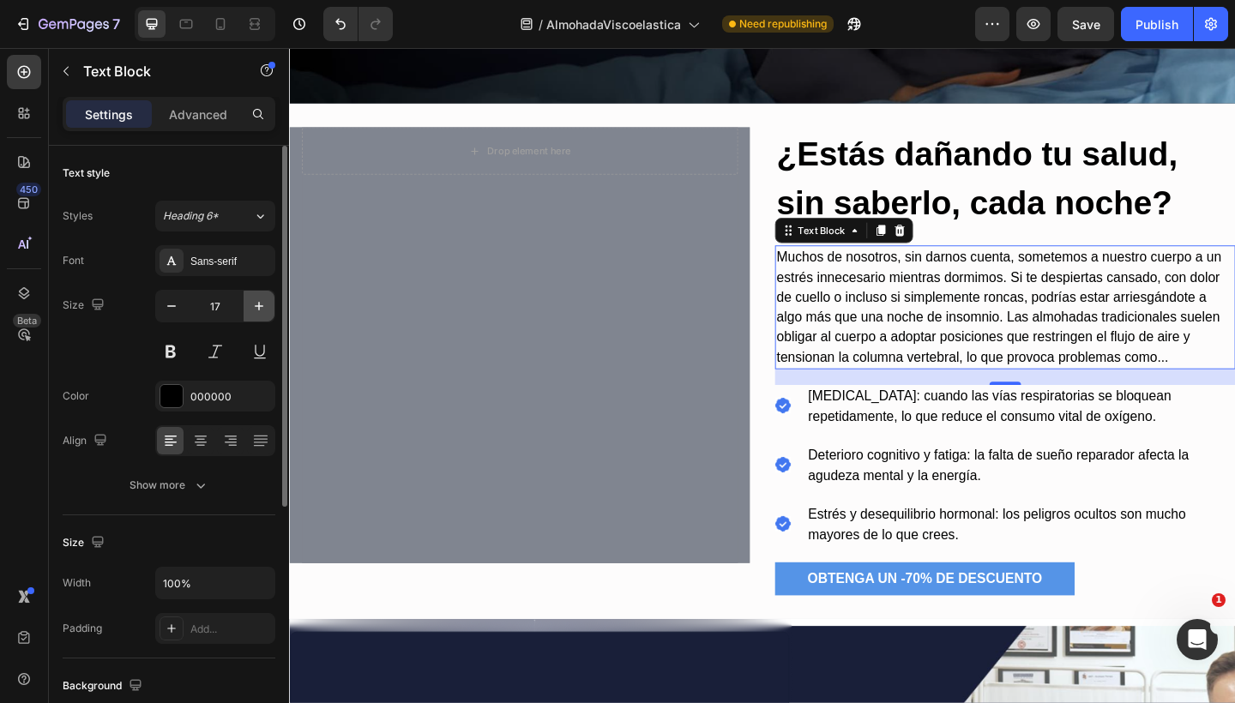
click at [260, 309] on icon "button" at bounding box center [258, 306] width 17 height 17
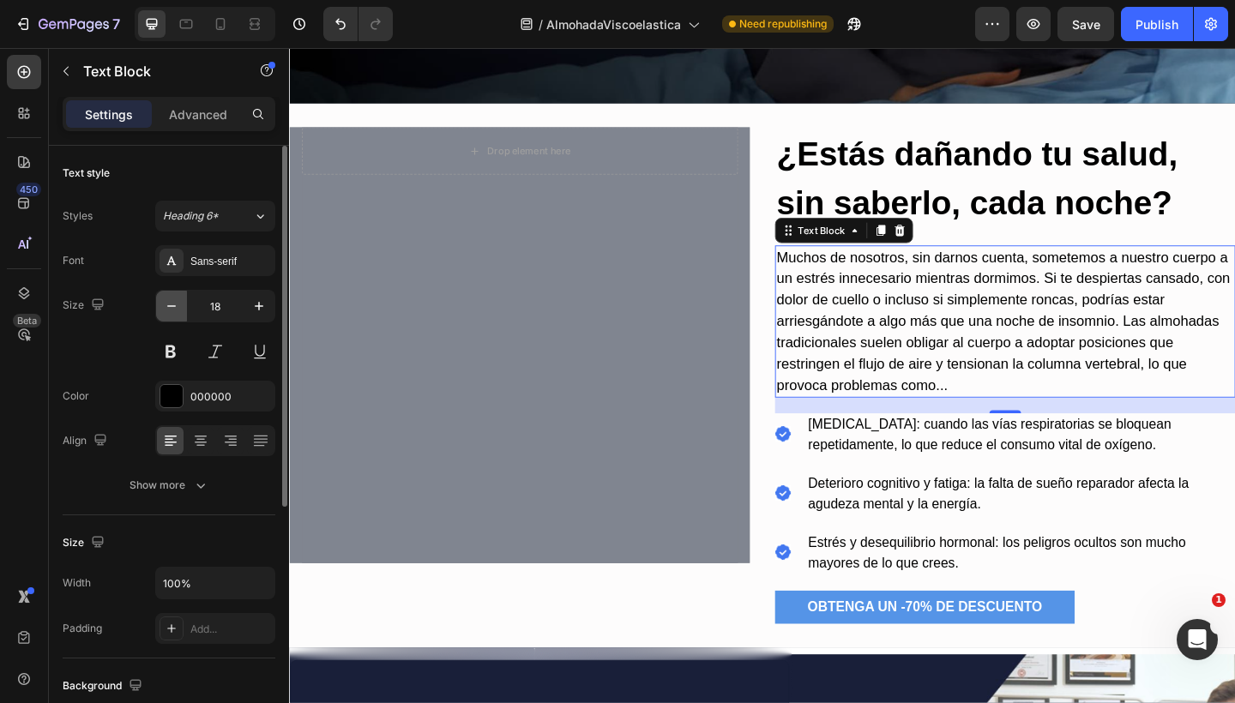
click at [159, 314] on button "button" at bounding box center [171, 306] width 31 height 31
type input "17"
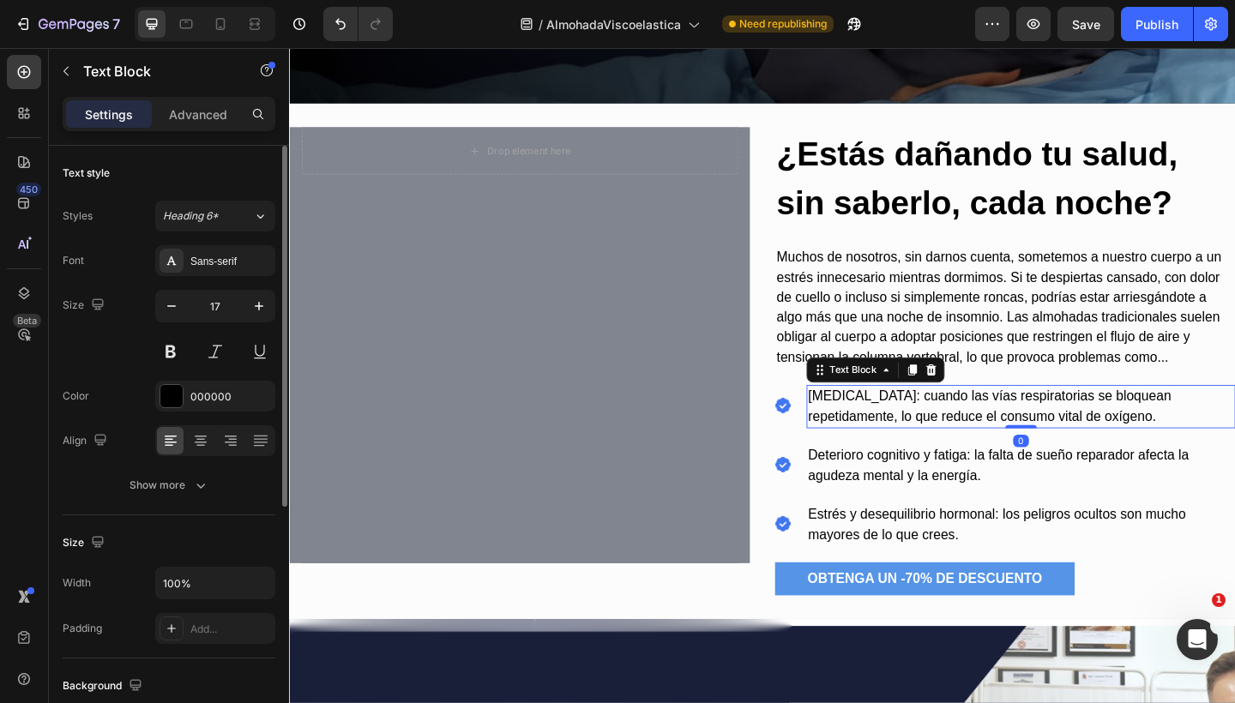
click at [923, 430] on p "[MEDICAL_DATA]: cuando las vías respiratorias se bloquean repetidamente, lo que…" at bounding box center [1084, 439] width 463 height 44
click at [248, 302] on button "button" at bounding box center [258, 306] width 31 height 31
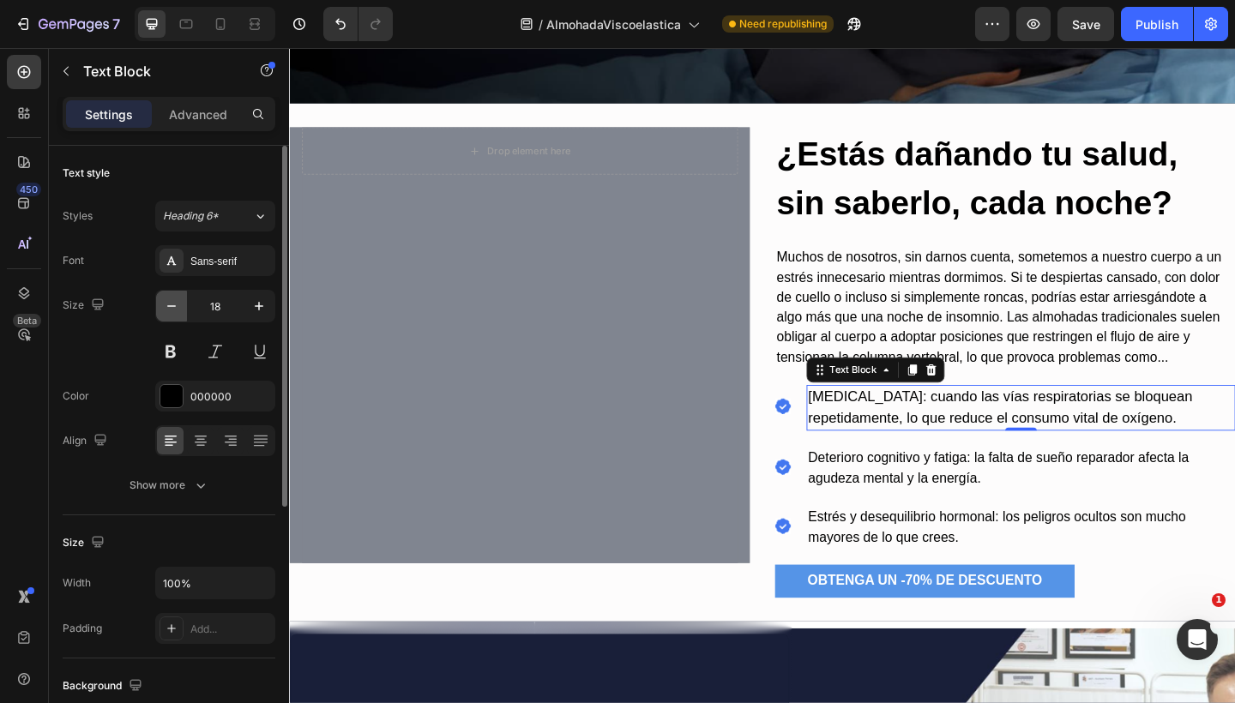
click at [176, 306] on icon "button" at bounding box center [171, 306] width 9 height 2
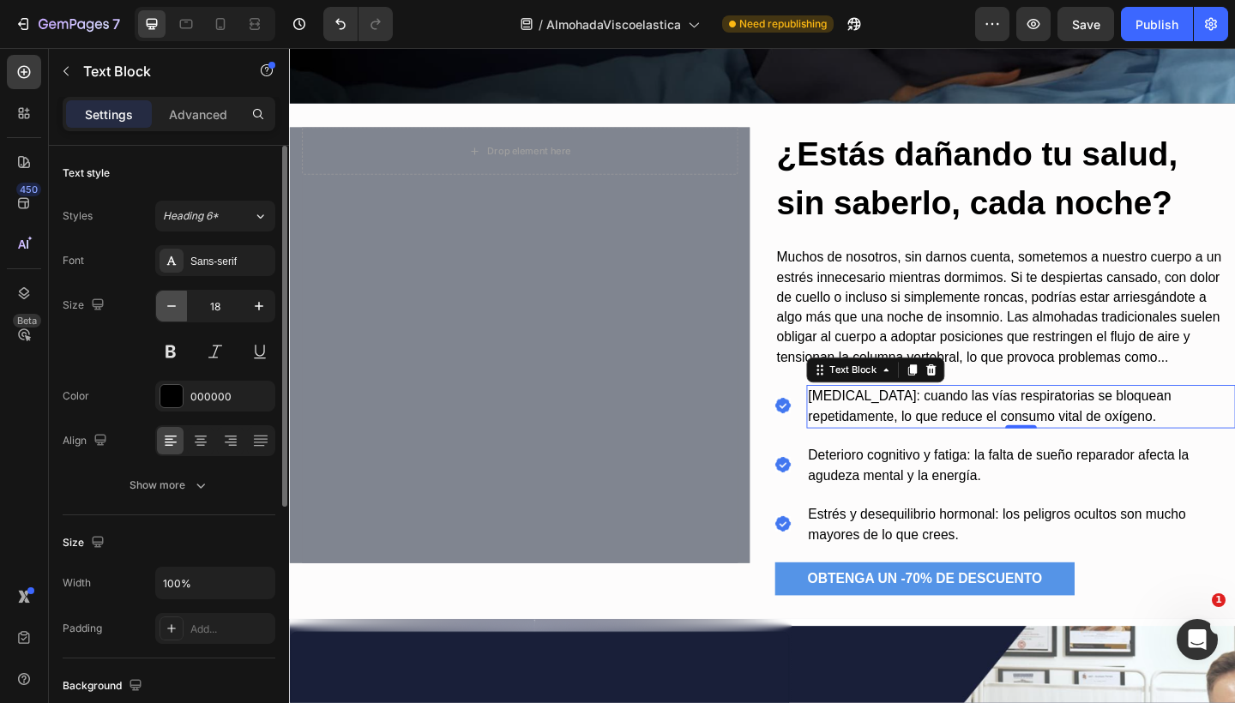
type input "17"
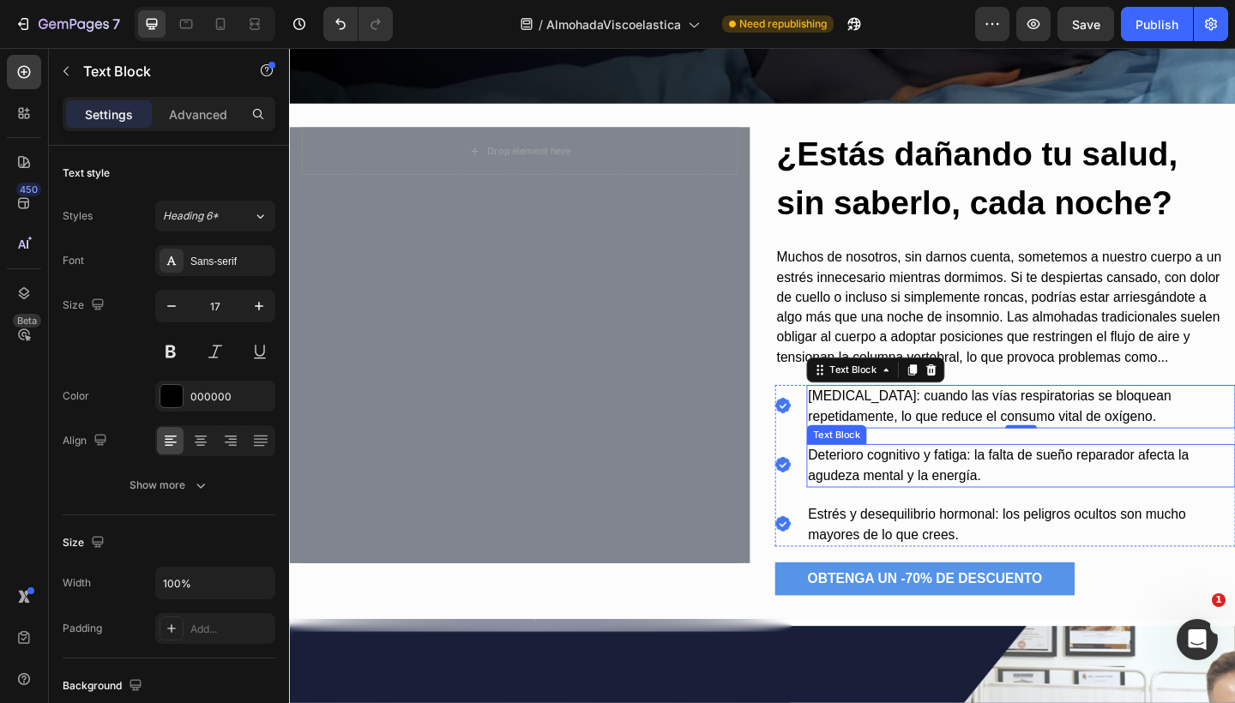
click at [967, 507] on p "Deterioro cognitivo y fatiga: la falta de sueño reparador afecta la agudeza men…" at bounding box center [1084, 503] width 463 height 44
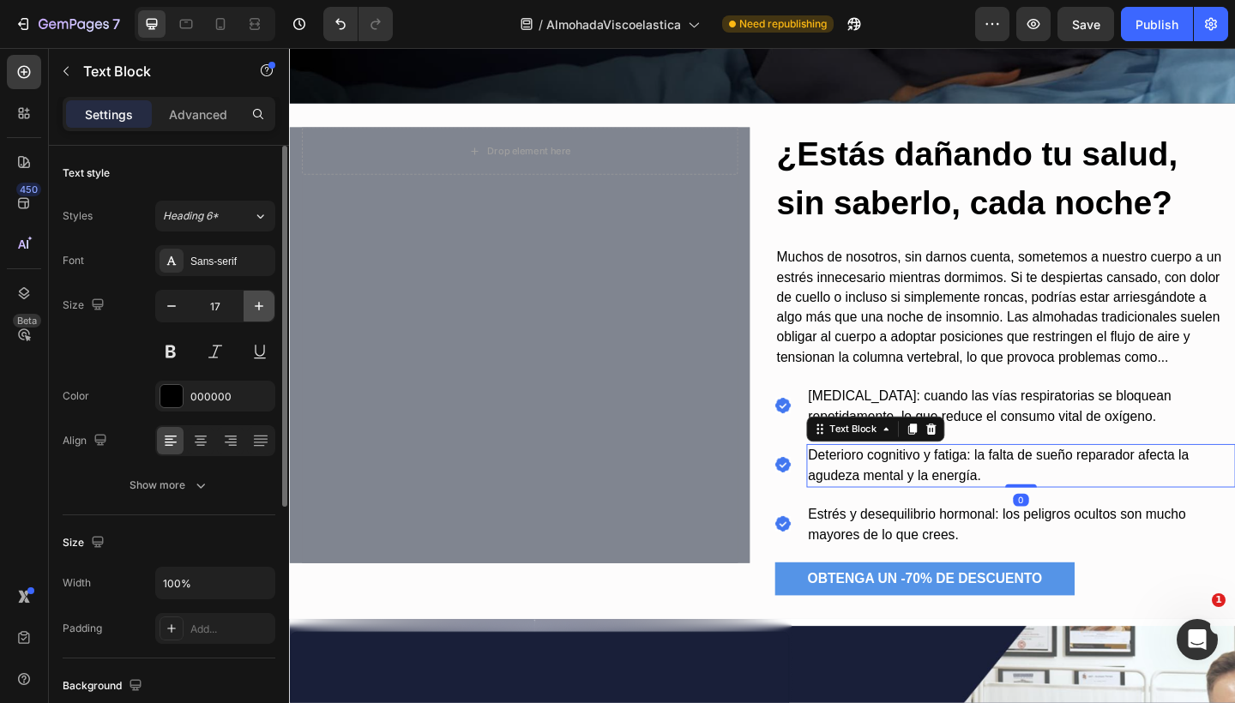
click at [253, 302] on icon "button" at bounding box center [258, 306] width 17 height 17
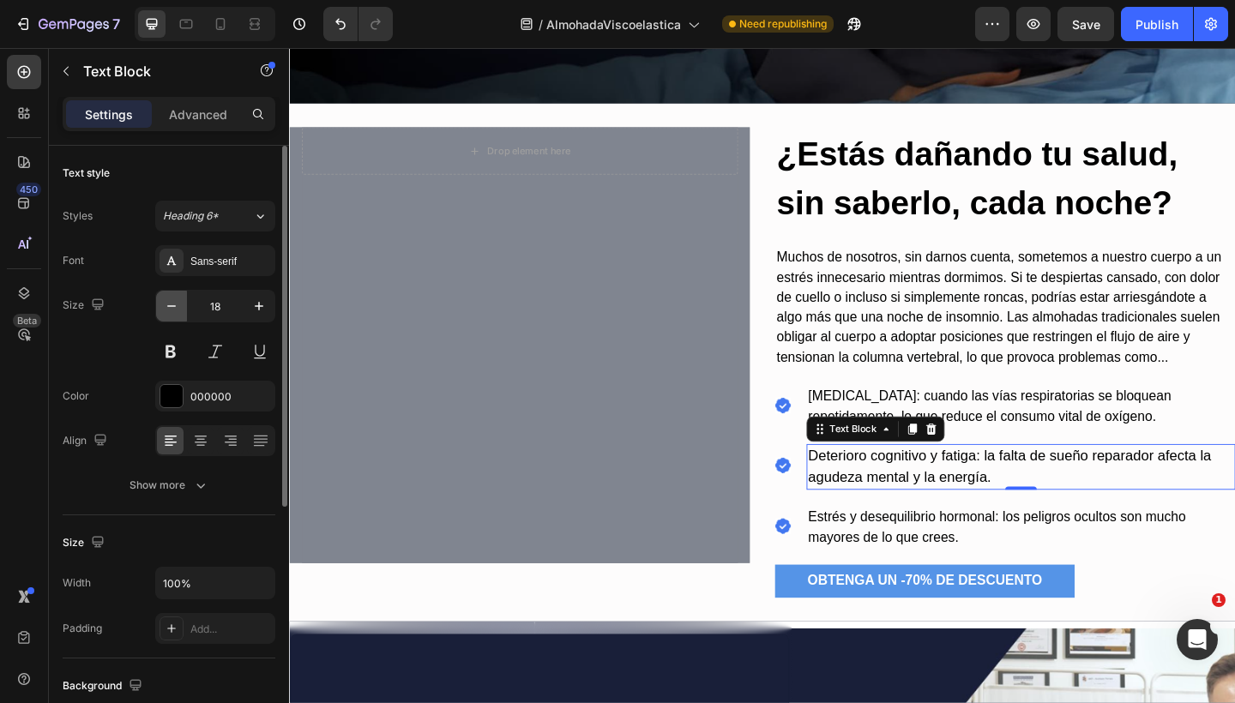
click at [175, 304] on icon "button" at bounding box center [171, 306] width 17 height 17
type input "17"
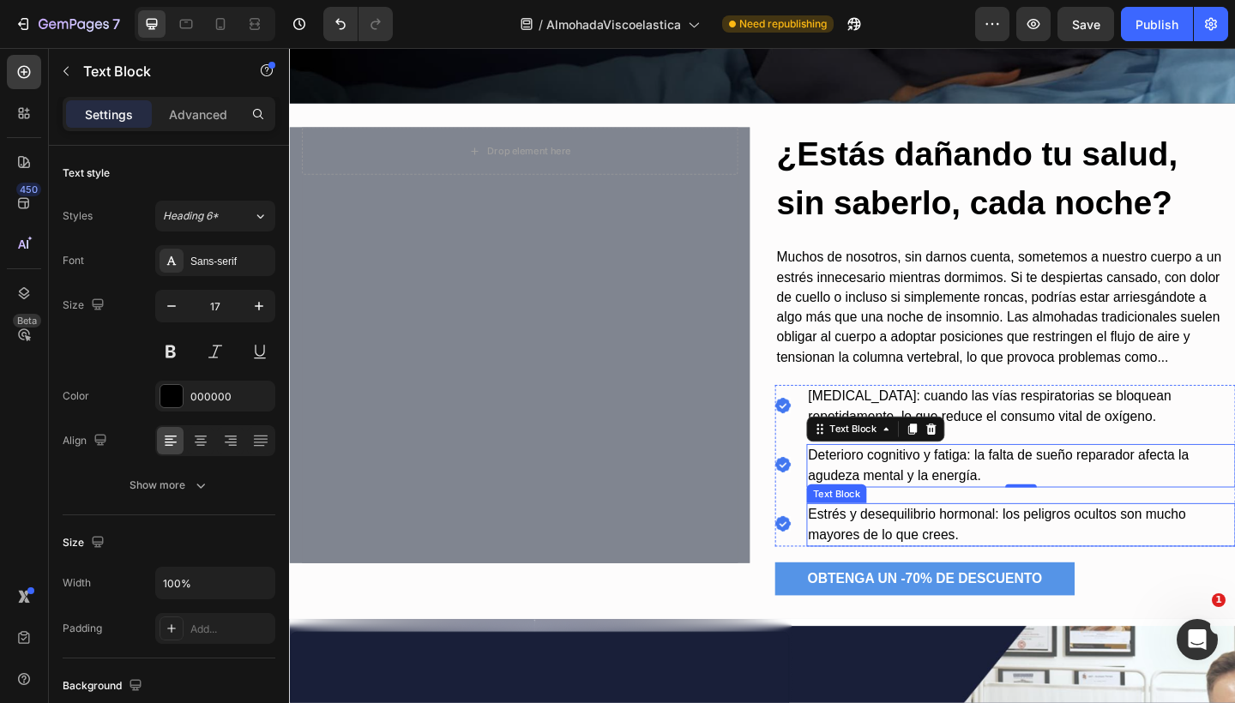
click at [932, 553] on p "Estrés y desequilibrio hormonal: los peligros ocultos son mucho mayores de lo q…" at bounding box center [1084, 567] width 463 height 44
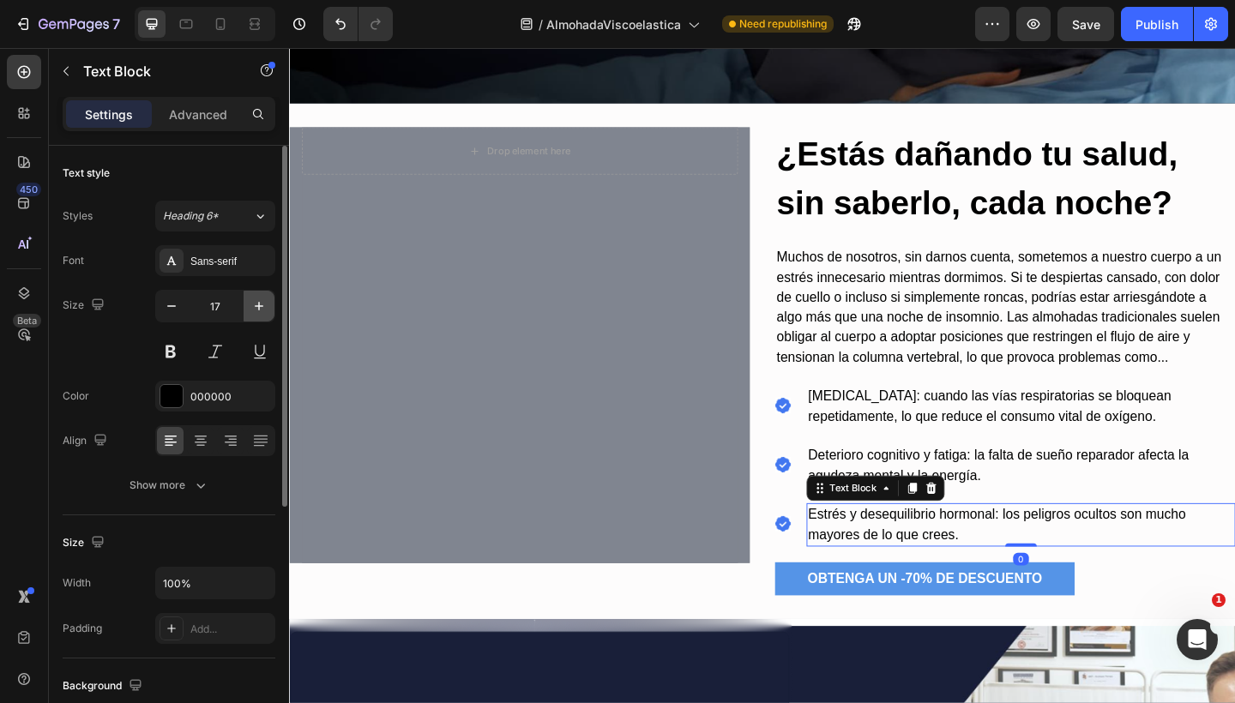
click at [260, 304] on icon "button" at bounding box center [258, 306] width 17 height 17
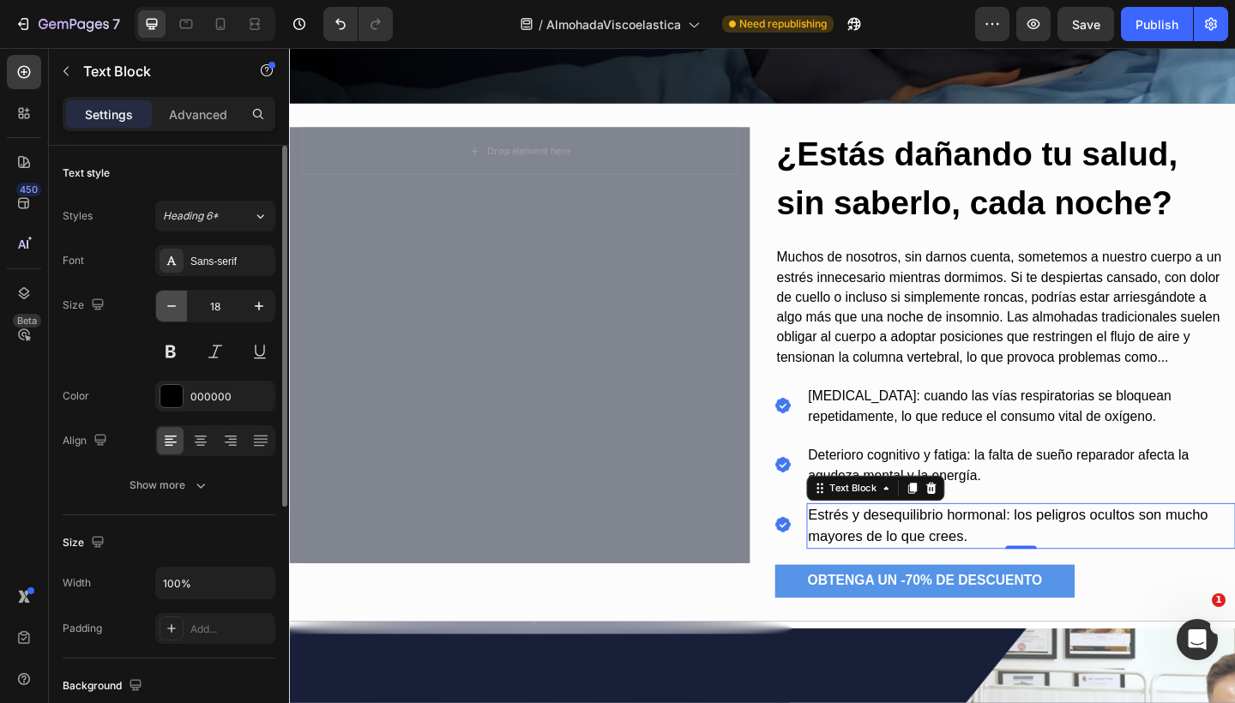
click at [176, 304] on icon "button" at bounding box center [171, 306] width 17 height 17
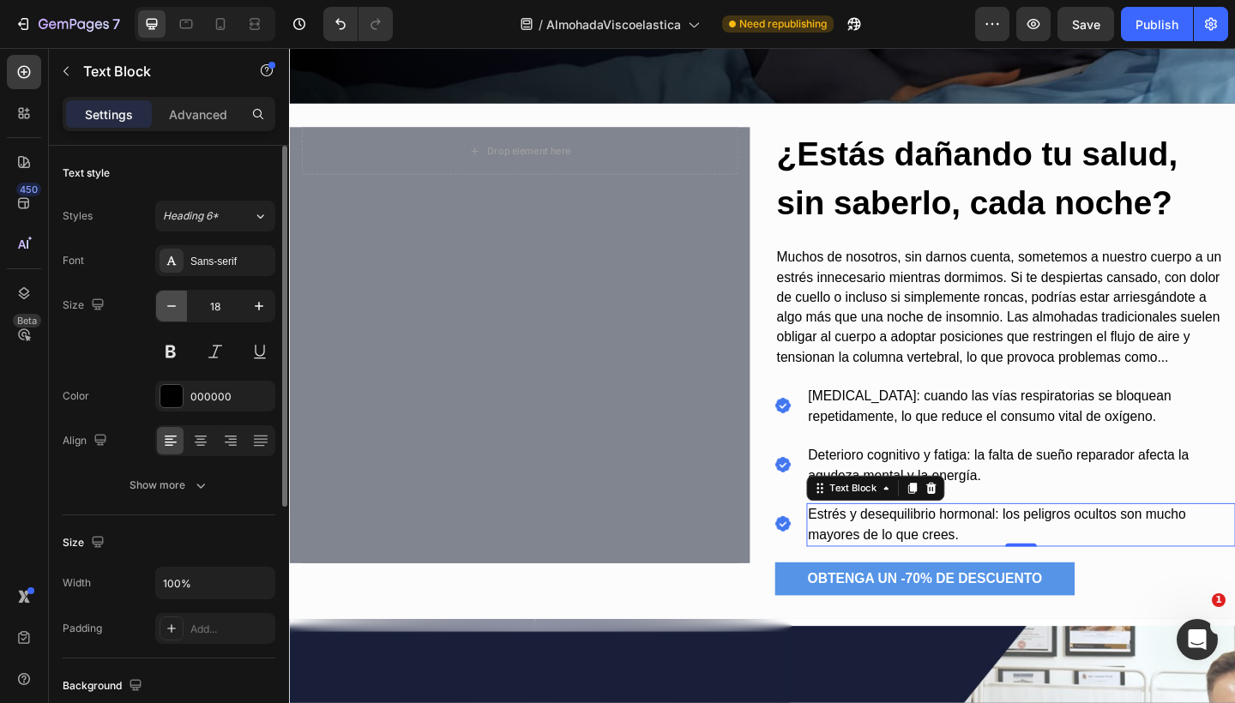
type input "17"
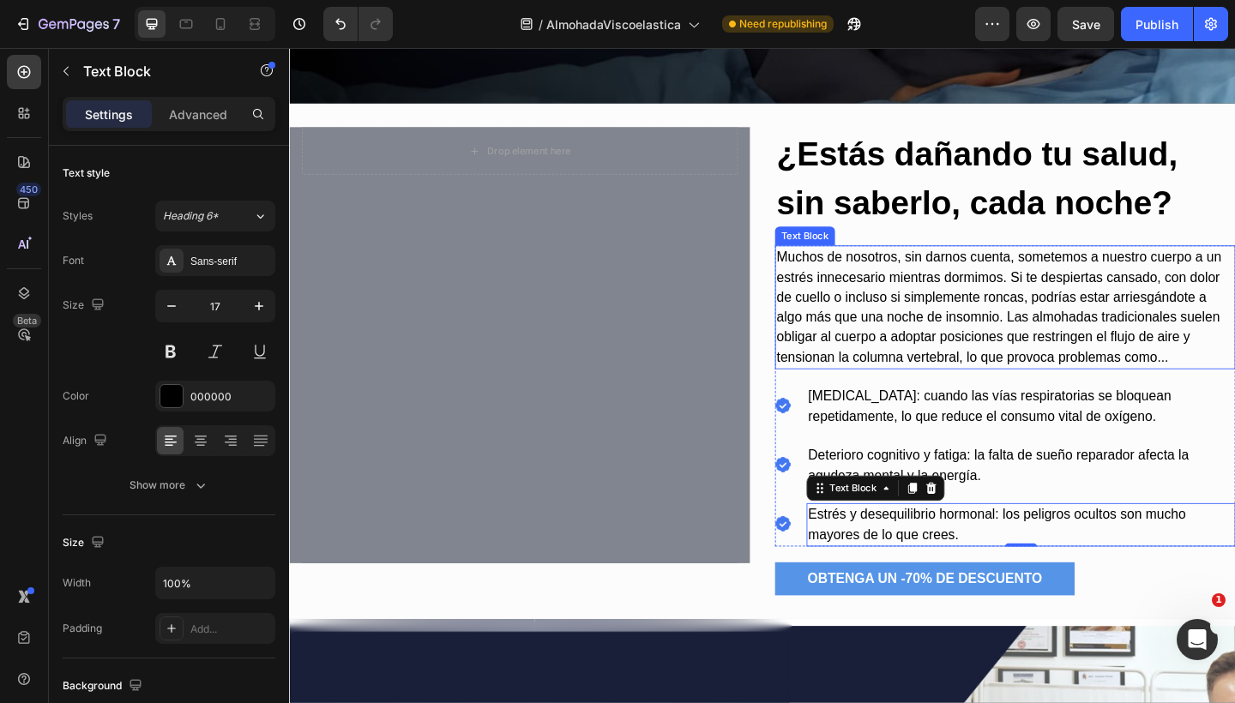
click at [945, 325] on p "Muchos de nosotros, sin darnos cuenta, sometemos a nuestro cuerpo a un estrés i…" at bounding box center [1067, 330] width 497 height 131
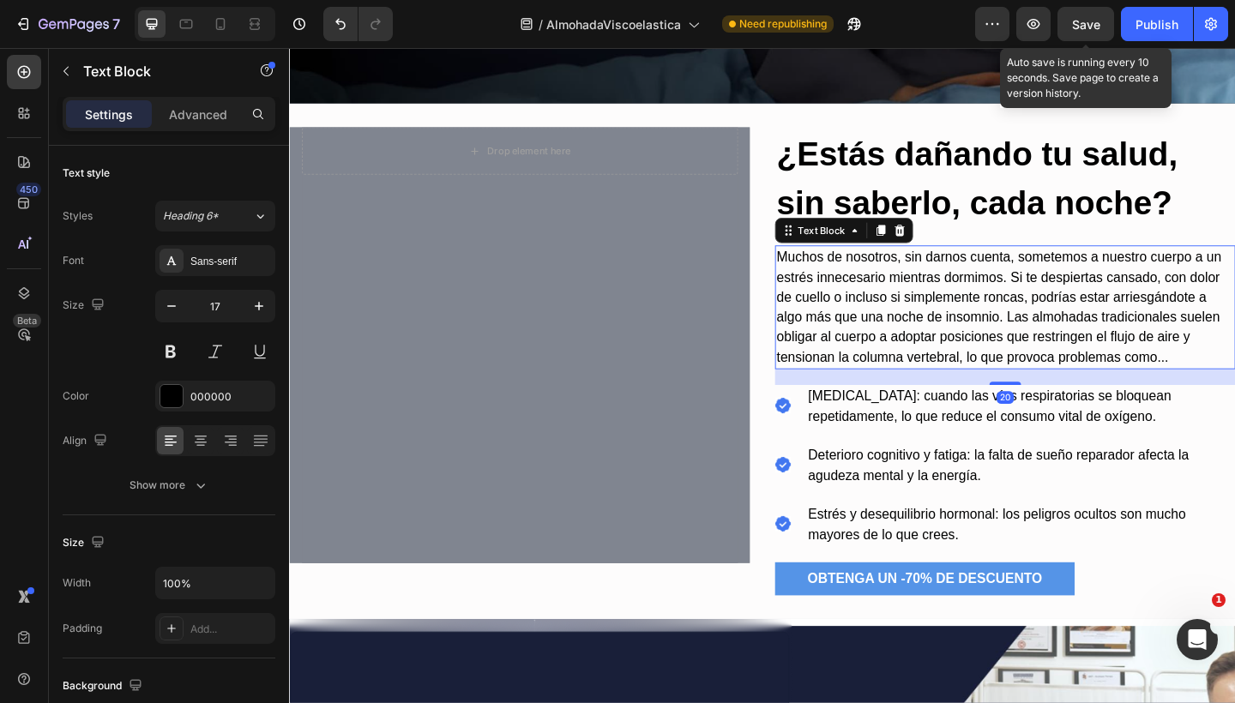
click at [1090, 21] on span "Save" at bounding box center [1086, 24] width 28 height 15
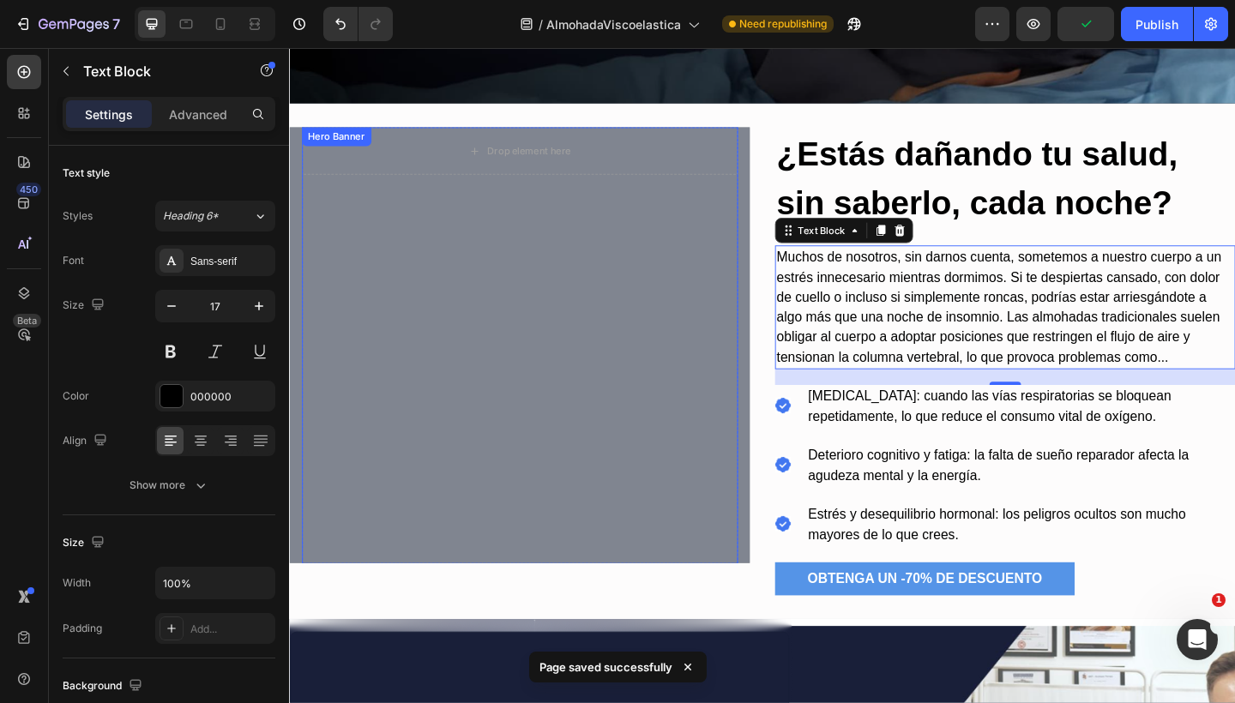
click at [465, 239] on div "Overlay" at bounding box center [540, 372] width 474 height 475
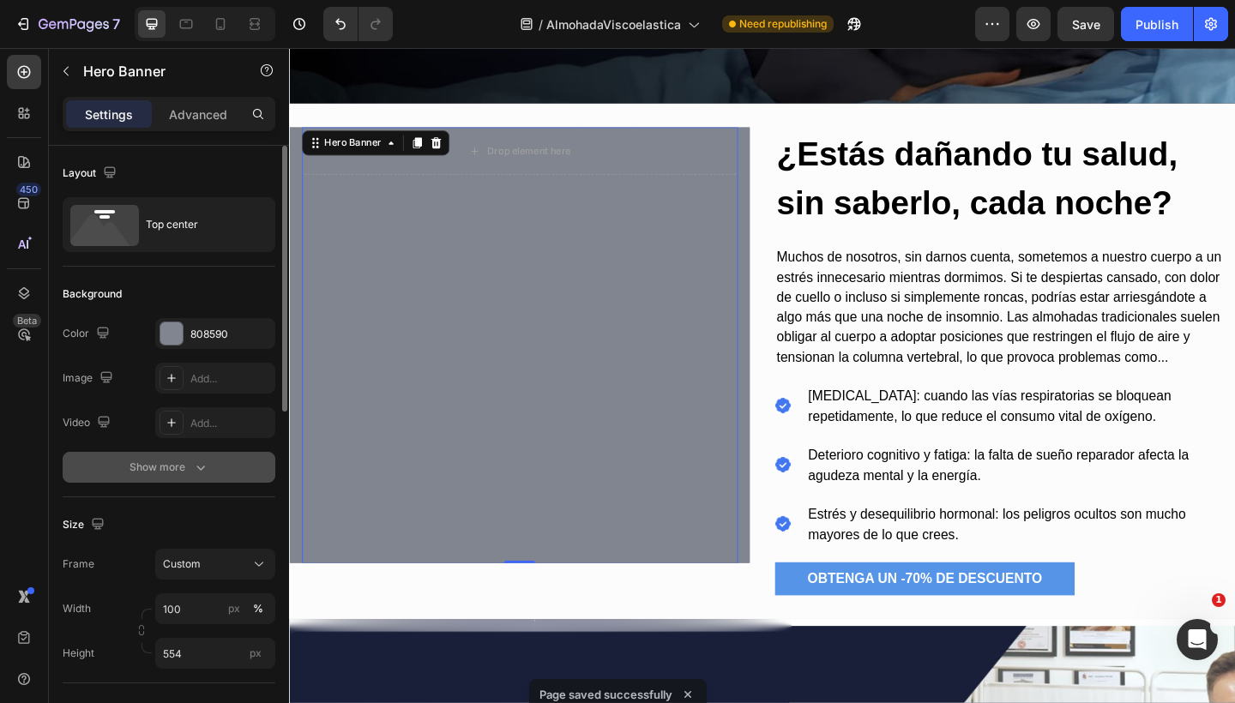
click at [166, 464] on div "Show more" at bounding box center [169, 467] width 80 height 17
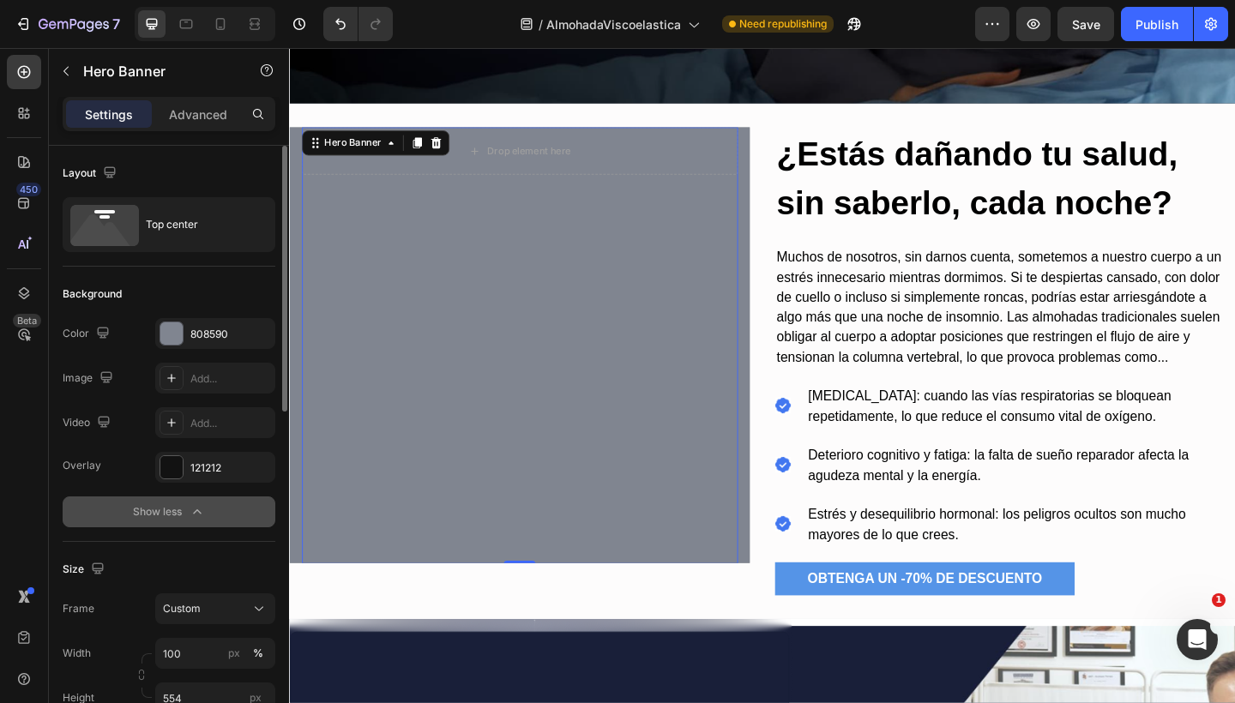
click at [189, 505] on icon "button" at bounding box center [197, 511] width 17 height 17
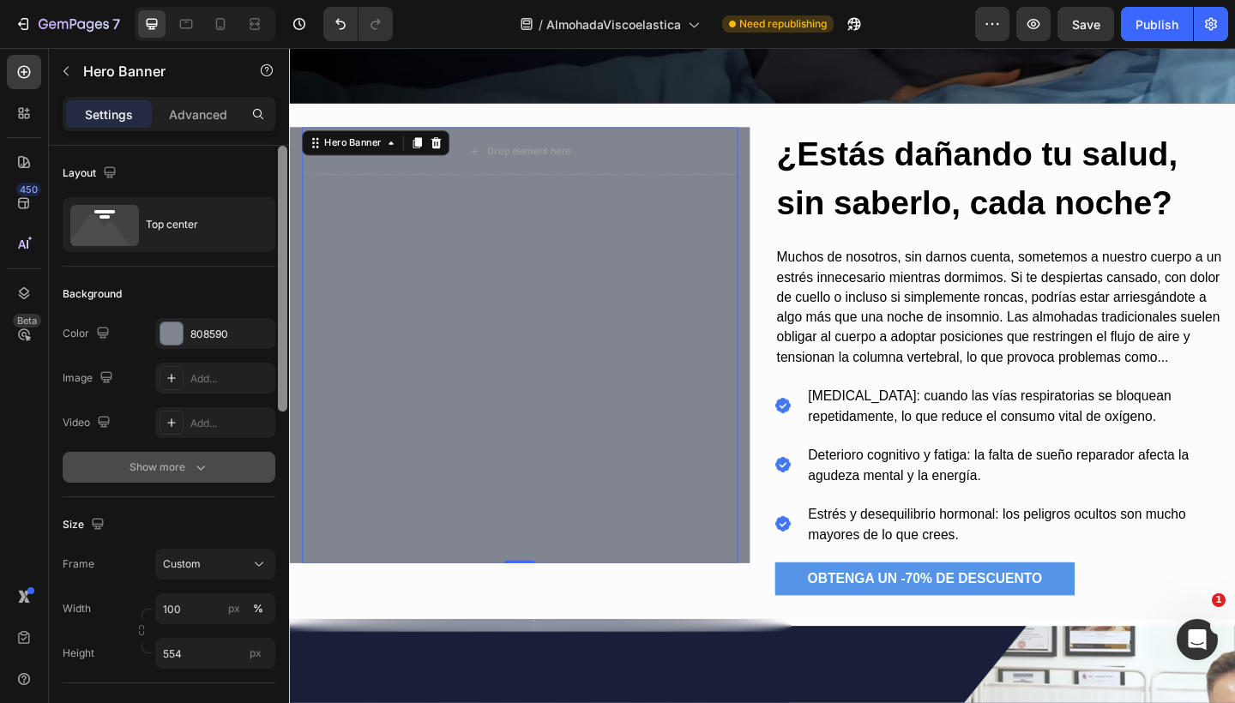
drag, startPoint x: 280, startPoint y: 237, endPoint x: 255, endPoint y: 183, distance: 59.1
click at [255, 183] on div "Layout Top center Background The changes might be hidden by the video. Color 80…" at bounding box center [169, 449] width 240 height 606
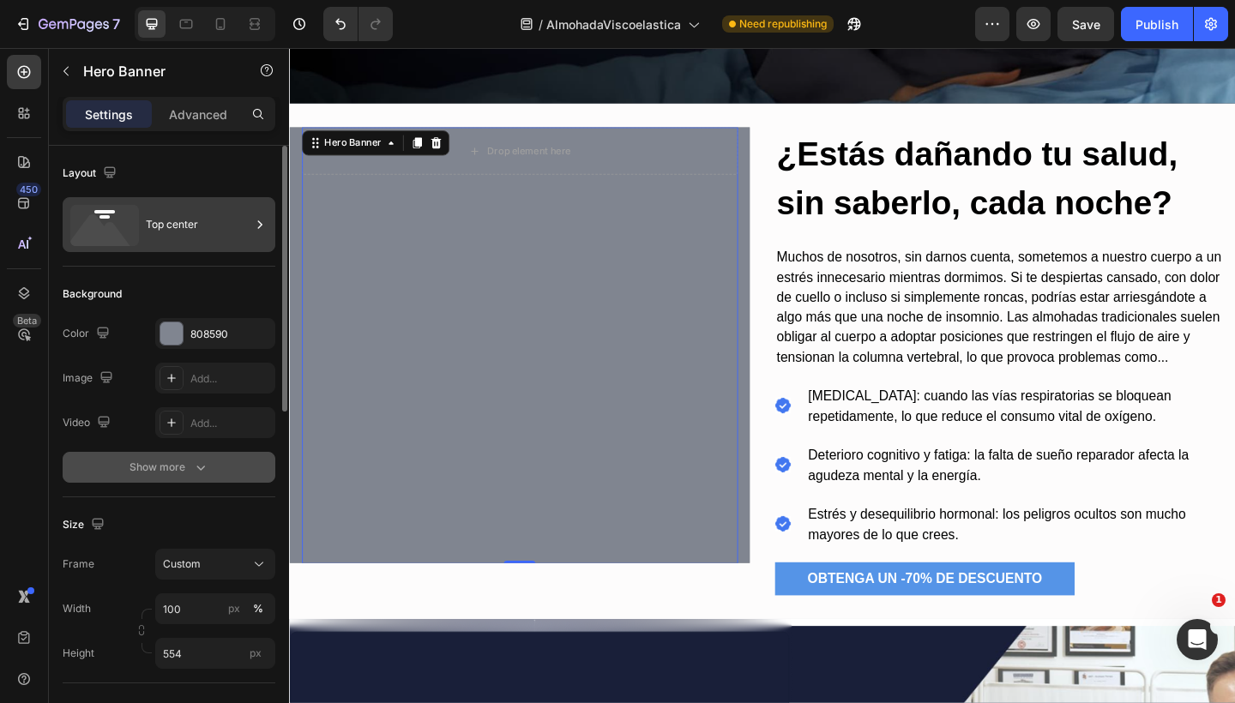
click at [103, 233] on icon at bounding box center [101, 234] width 62 height 41
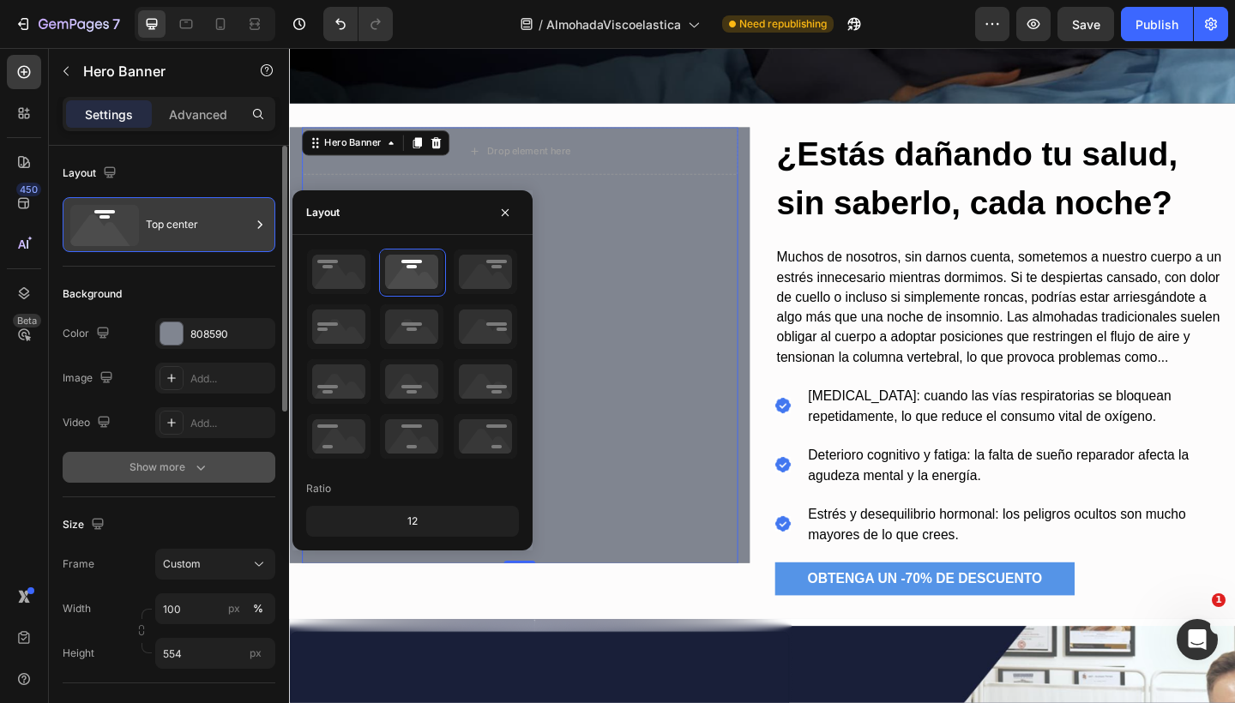
click at [103, 233] on icon at bounding box center [101, 234] width 62 height 41
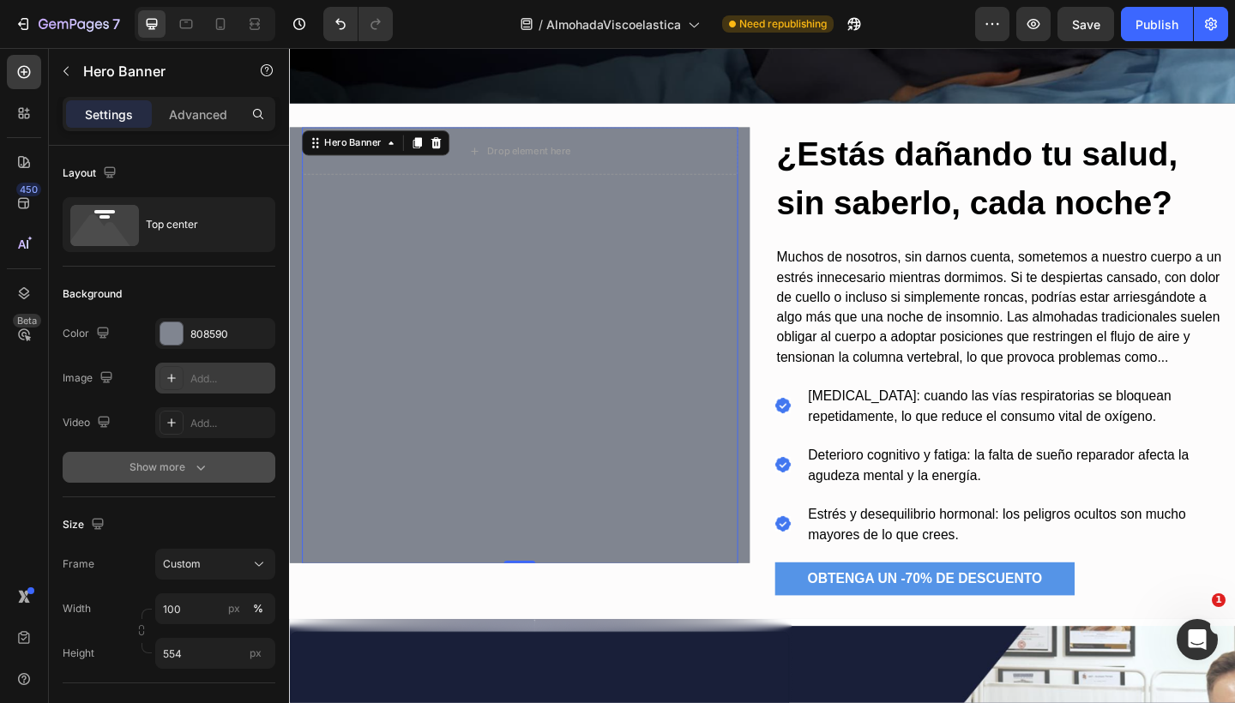
click at [185, 388] on div "Add..." at bounding box center [215, 378] width 120 height 31
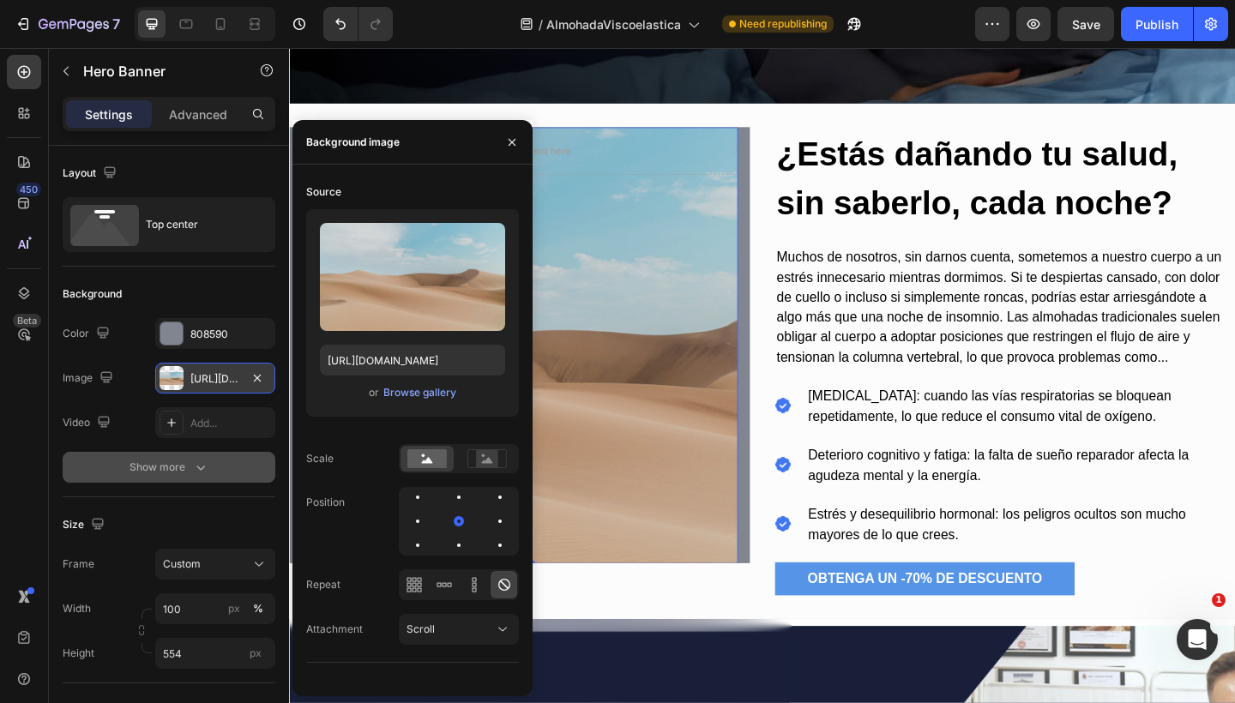
click at [184, 388] on div "[URL][DOMAIN_NAME]" at bounding box center [215, 378] width 120 height 31
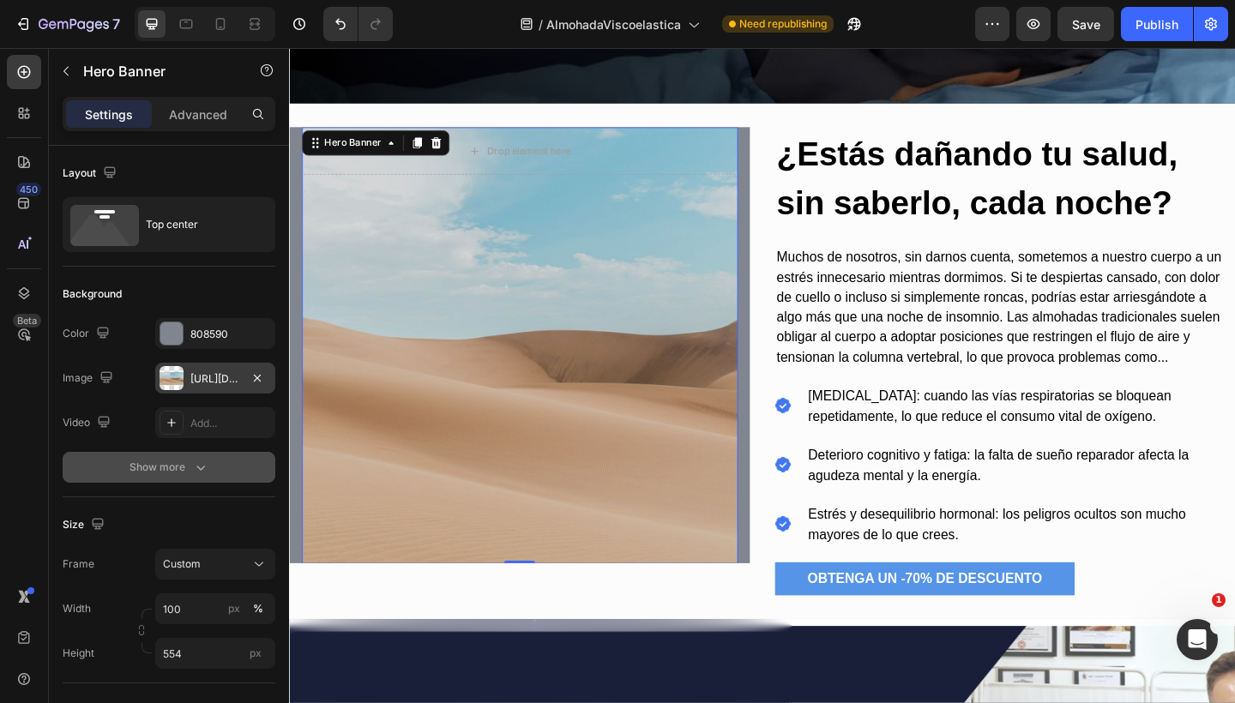
click at [184, 388] on div "[URL][DOMAIN_NAME]" at bounding box center [215, 378] width 120 height 31
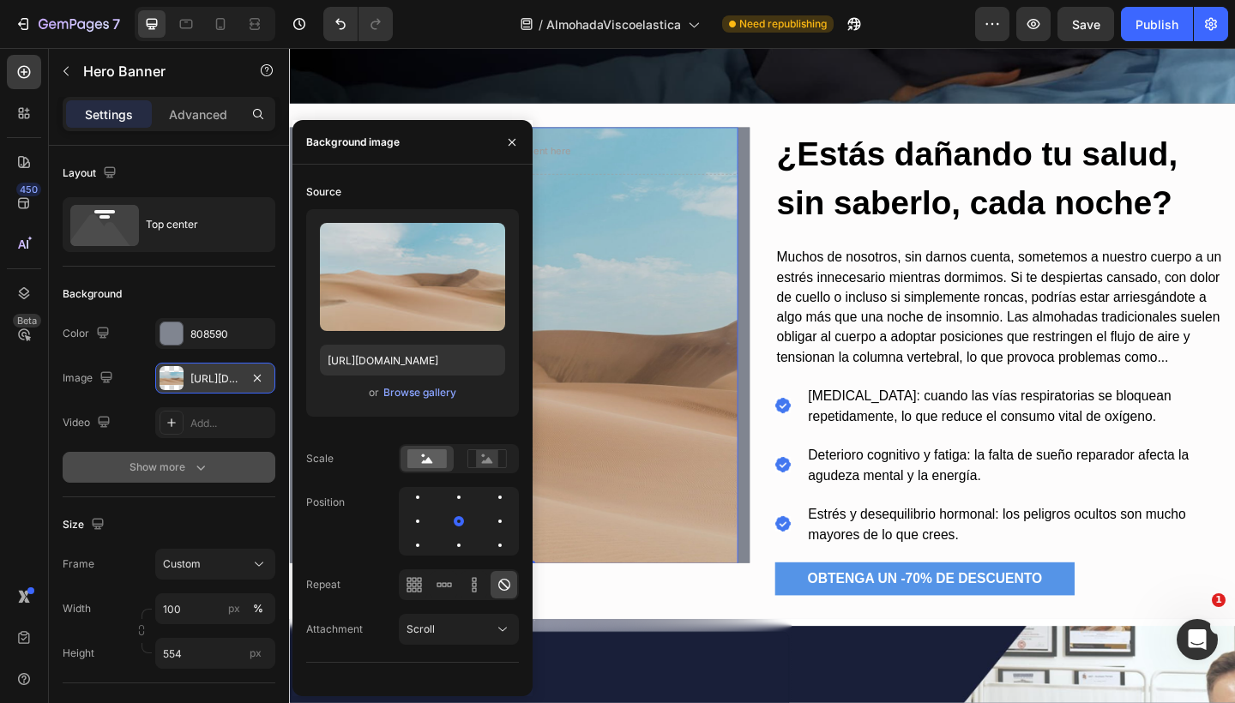
click at [184, 388] on div "[URL][DOMAIN_NAME]" at bounding box center [215, 378] width 120 height 31
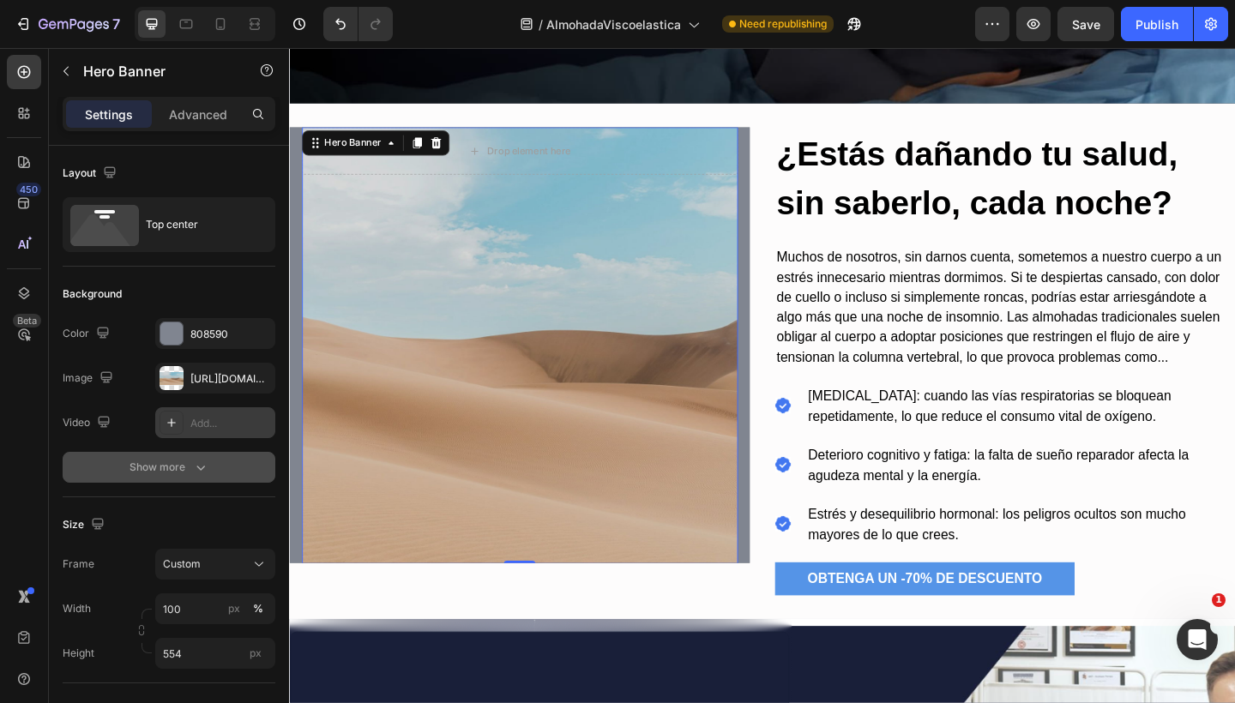
click at [165, 423] on icon at bounding box center [172, 423] width 14 height 14
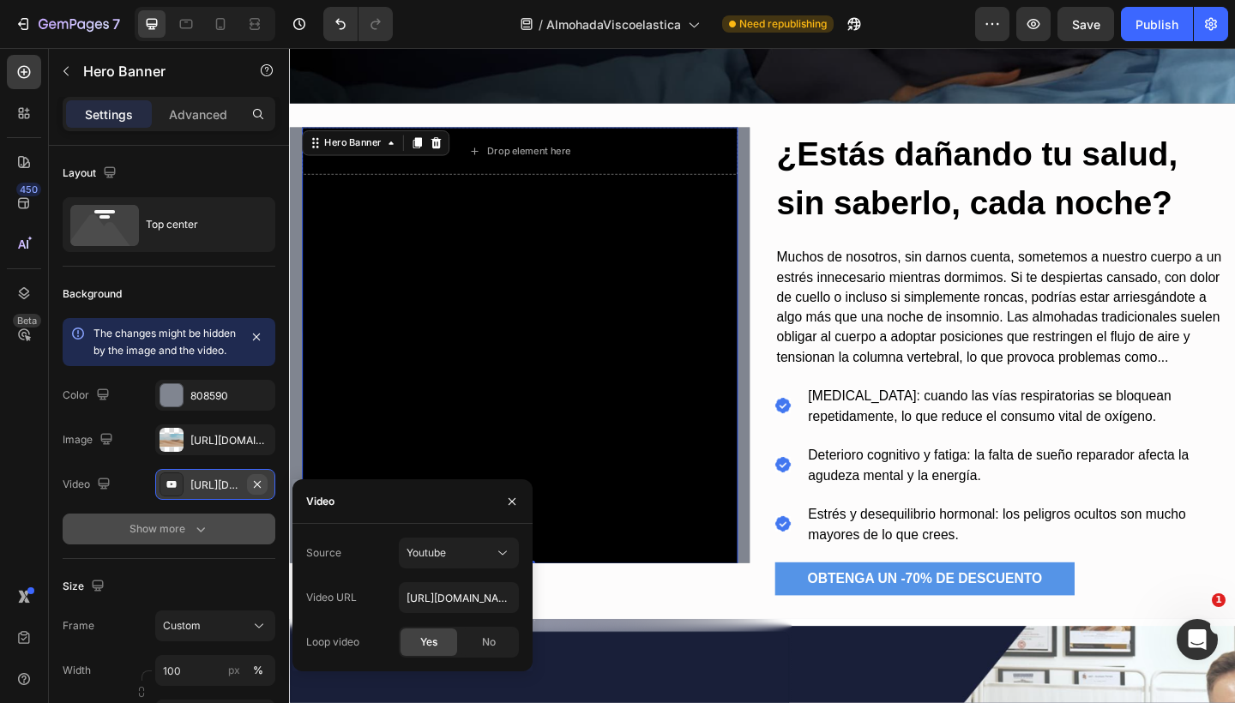
click at [255, 493] on button "button" at bounding box center [257, 484] width 21 height 21
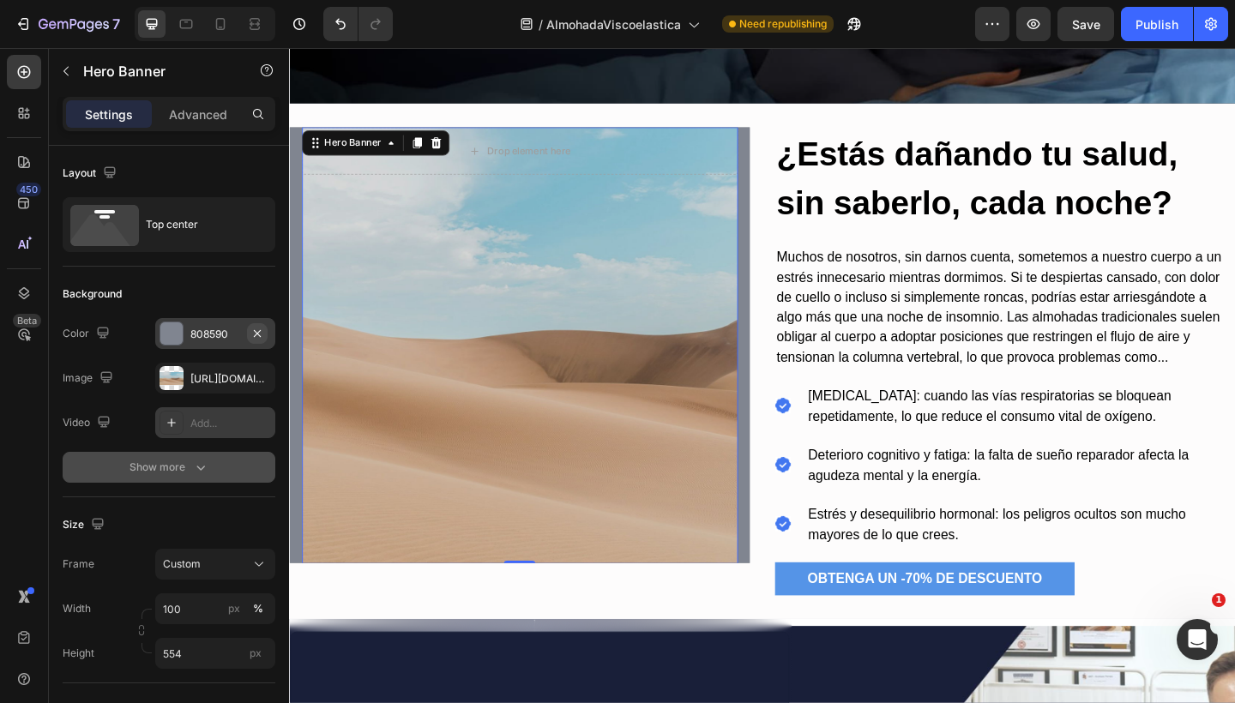
click at [259, 340] on icon "button" at bounding box center [257, 334] width 14 height 14
click at [235, 334] on div "Add..." at bounding box center [230, 334] width 81 height 15
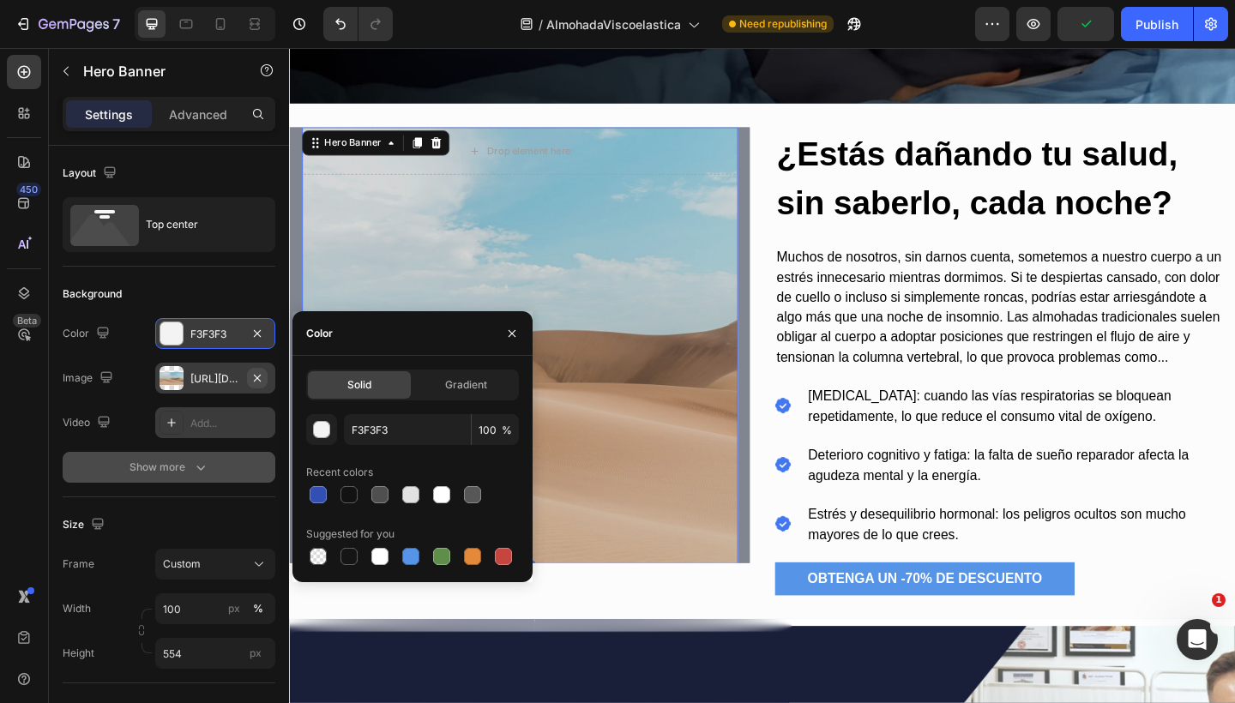
click at [253, 378] on icon "button" at bounding box center [257, 378] width 14 height 14
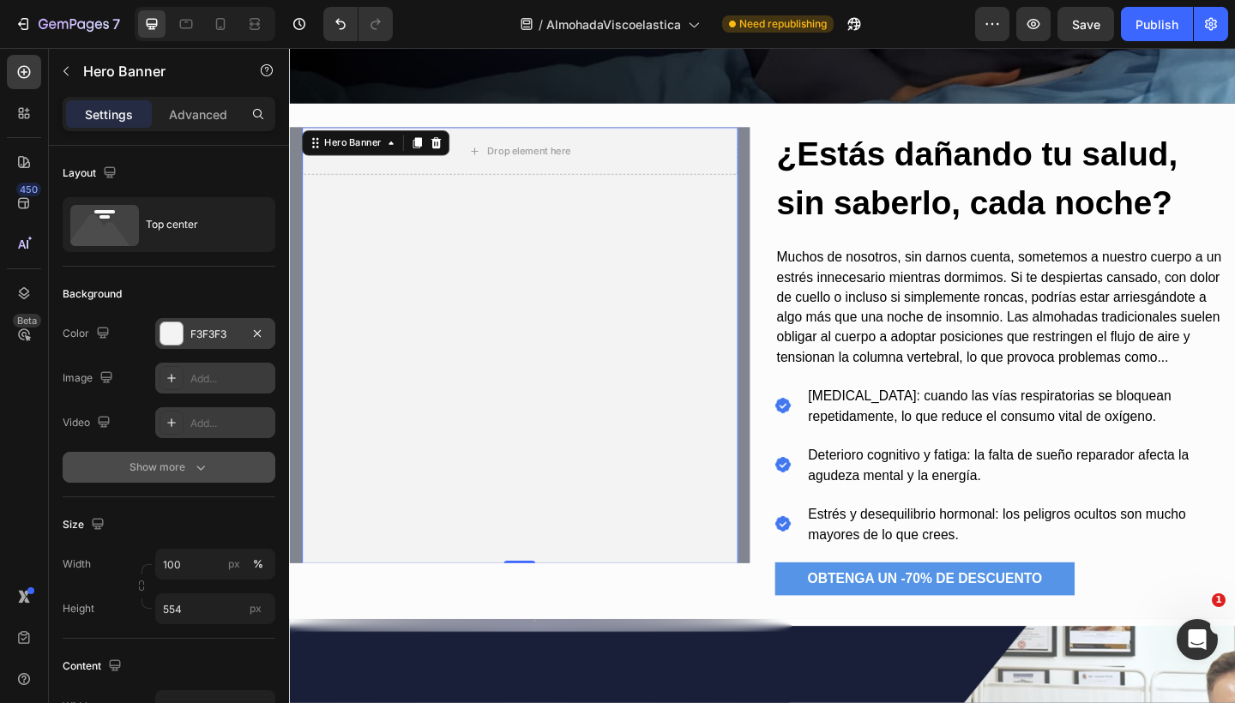
click at [223, 378] on div "Add..." at bounding box center [230, 378] width 81 height 15
type input "[URL][DOMAIN_NAME]"
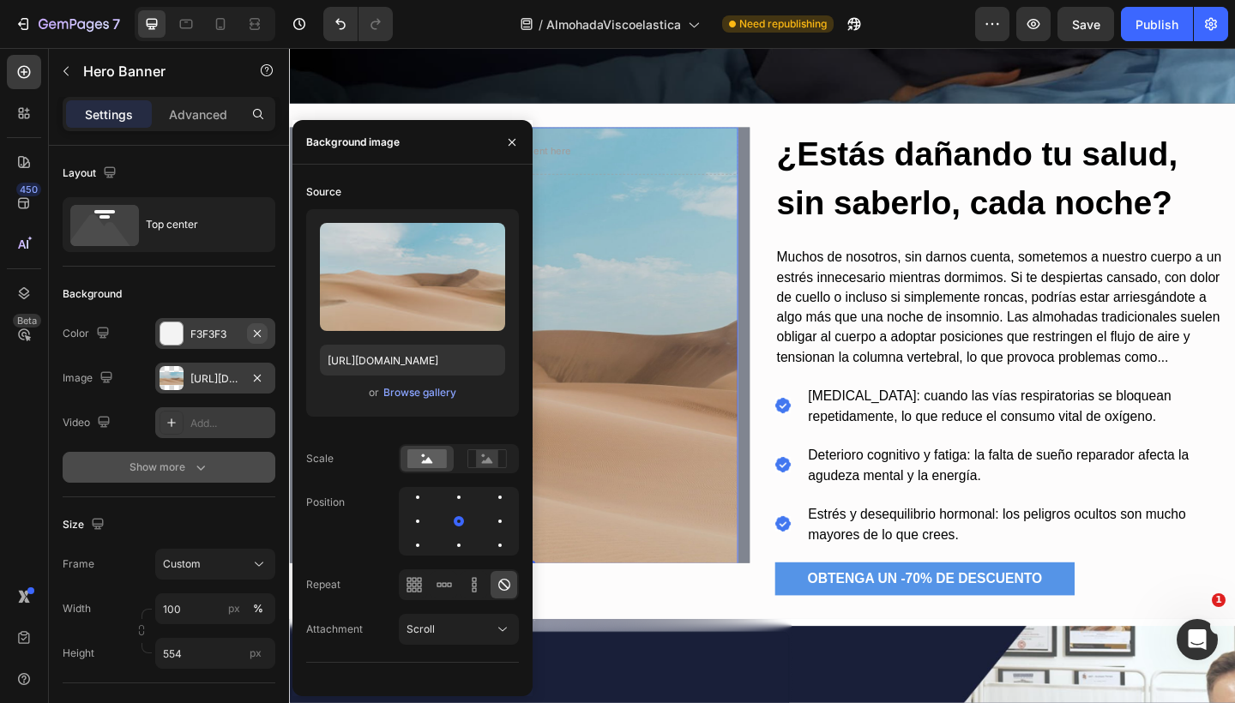
click at [257, 330] on icon "button" at bounding box center [257, 334] width 14 height 14
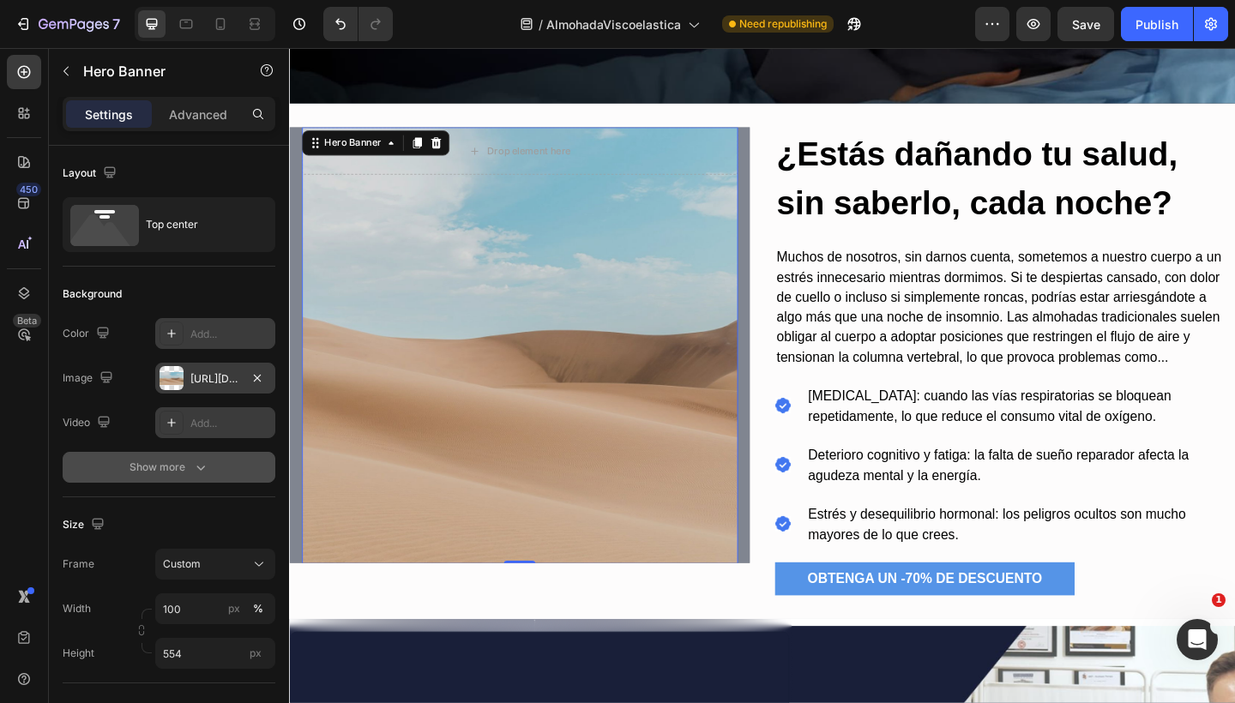
click at [730, 282] on div "Overlay" at bounding box center [540, 372] width 474 height 475
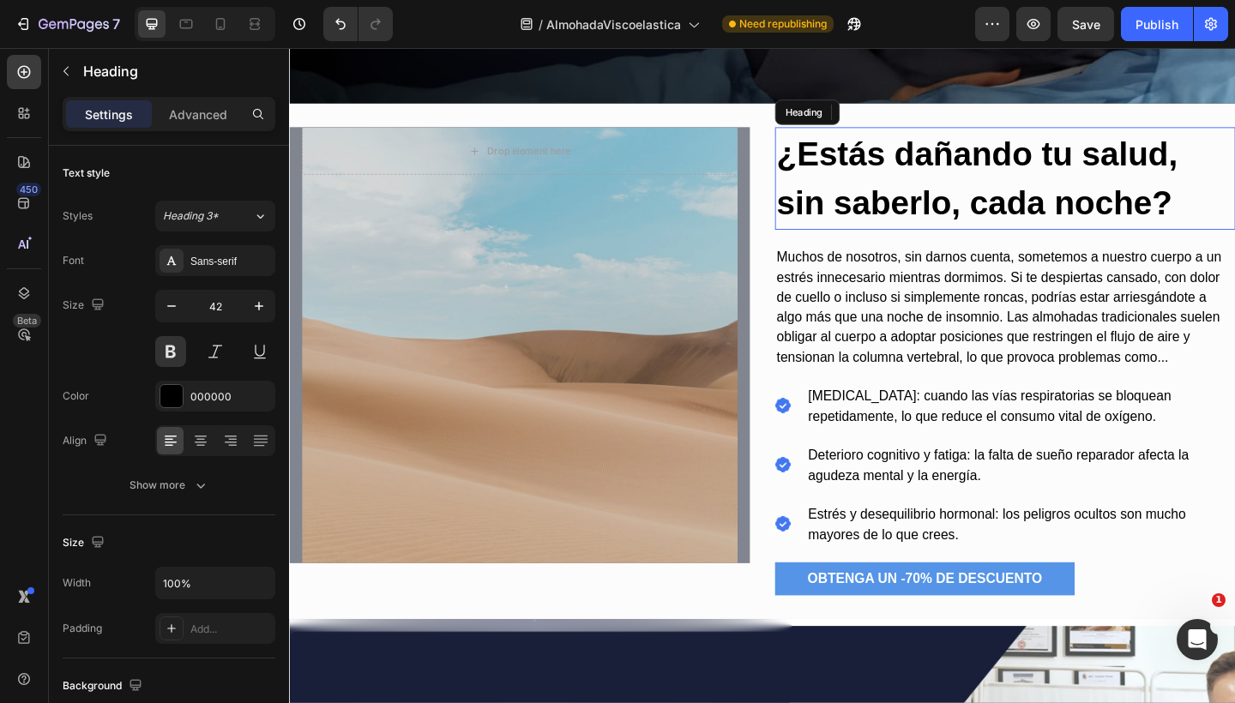
click at [1041, 141] on h2 "¿Estás dañando tu salud, sin saberlo, cada noche?" at bounding box center [1067, 190] width 501 height 111
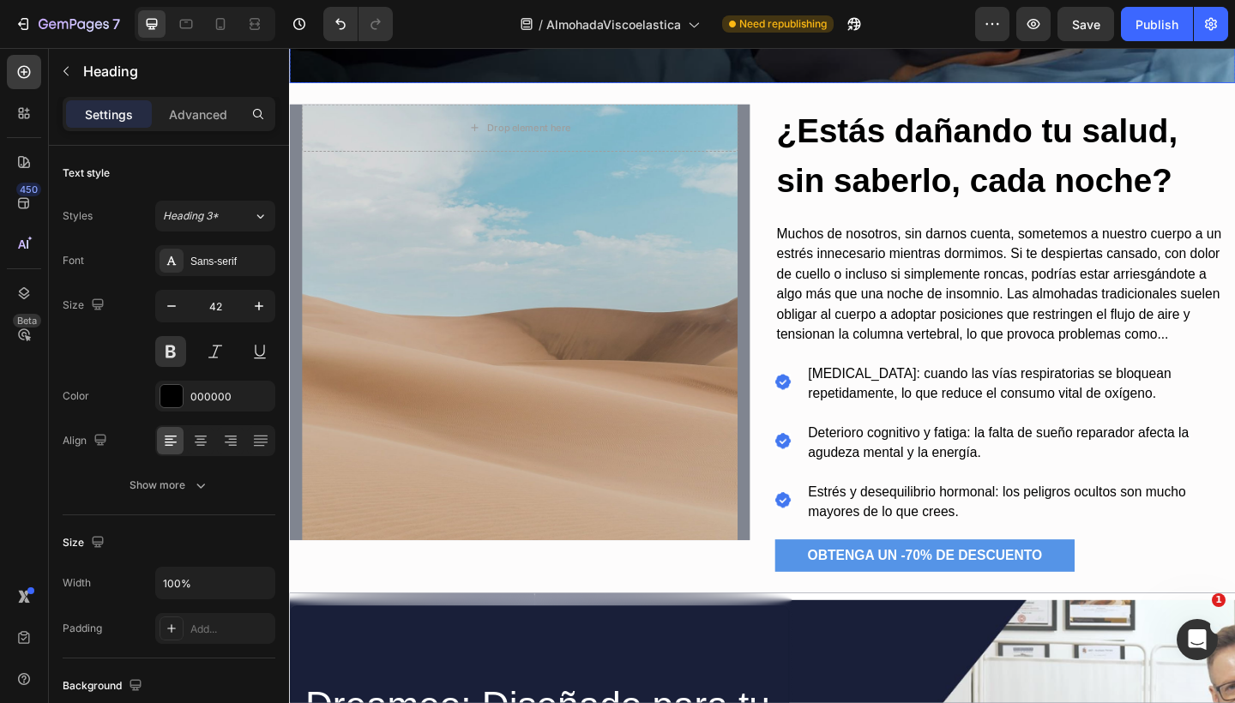
scroll to position [792, 0]
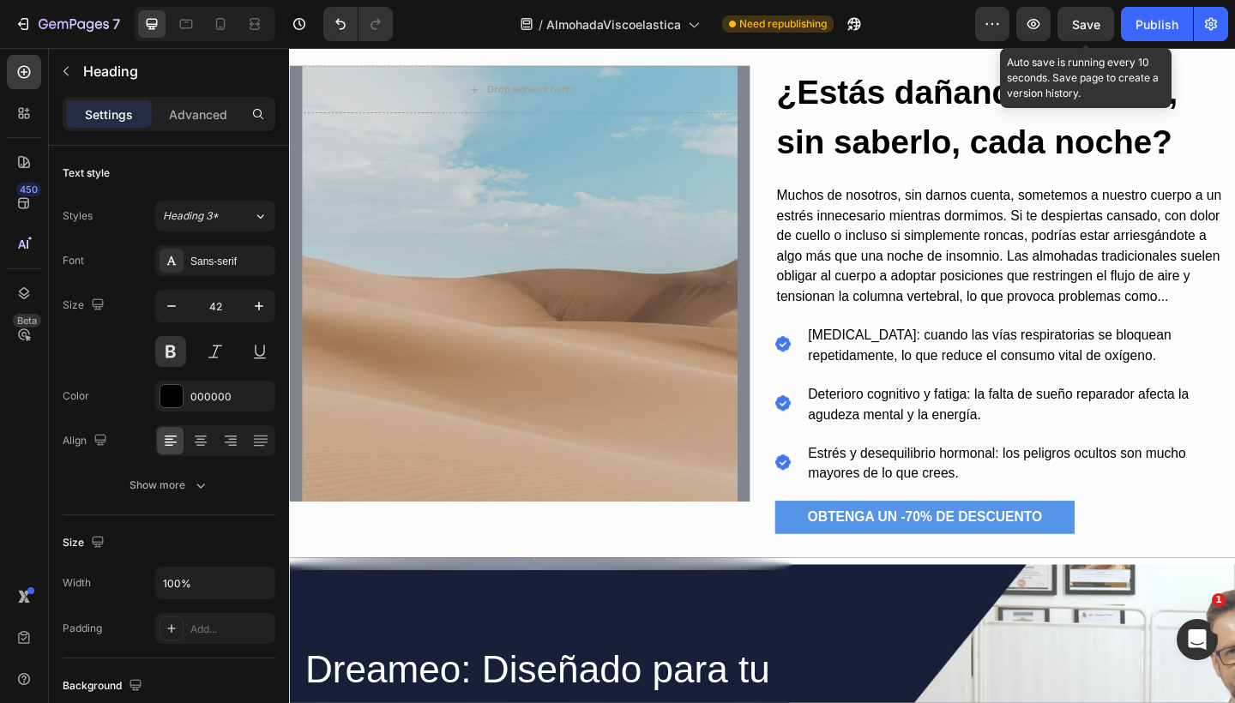
click at [1074, 19] on span "Save" at bounding box center [1086, 24] width 28 height 15
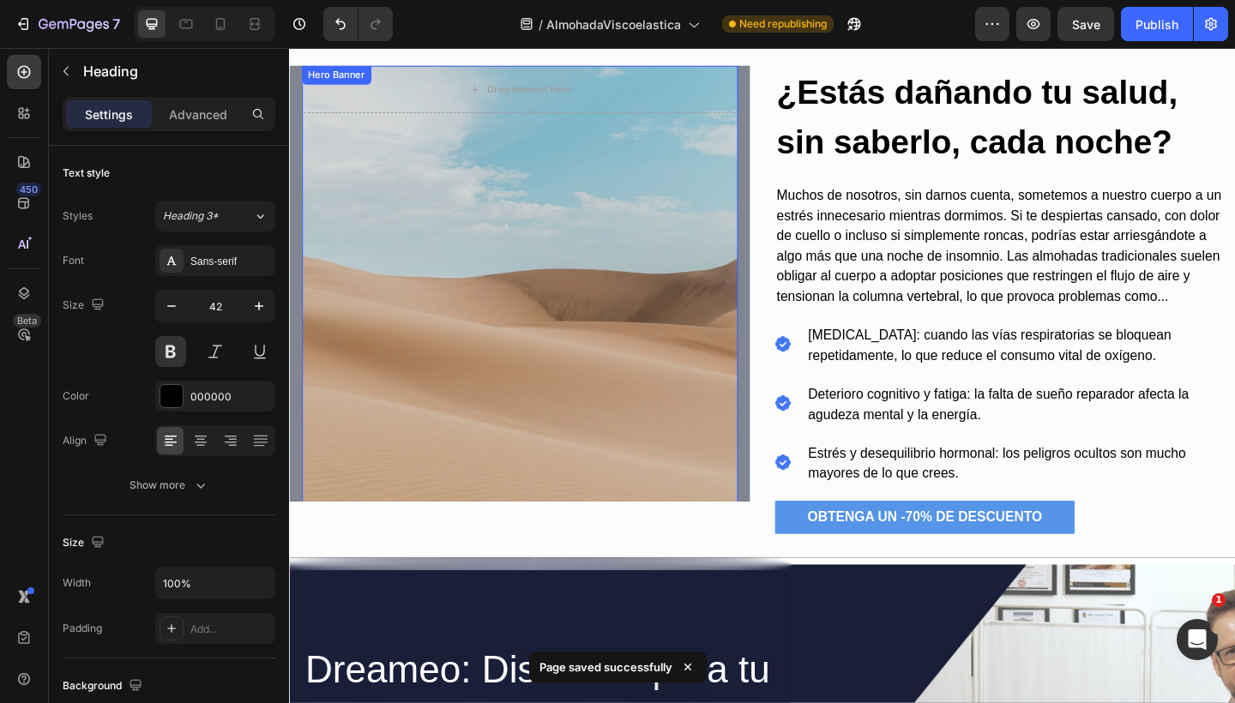
click at [604, 254] on div "Overlay" at bounding box center [540, 305] width 474 height 475
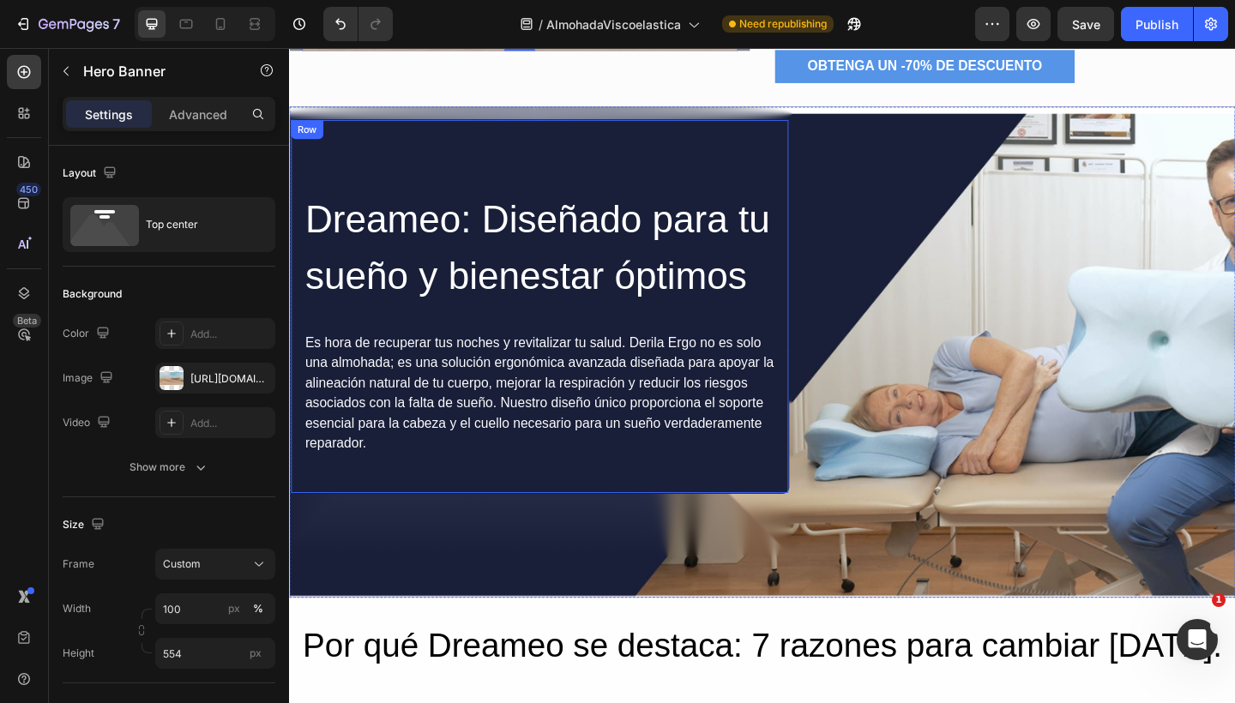
scroll to position [1292, 0]
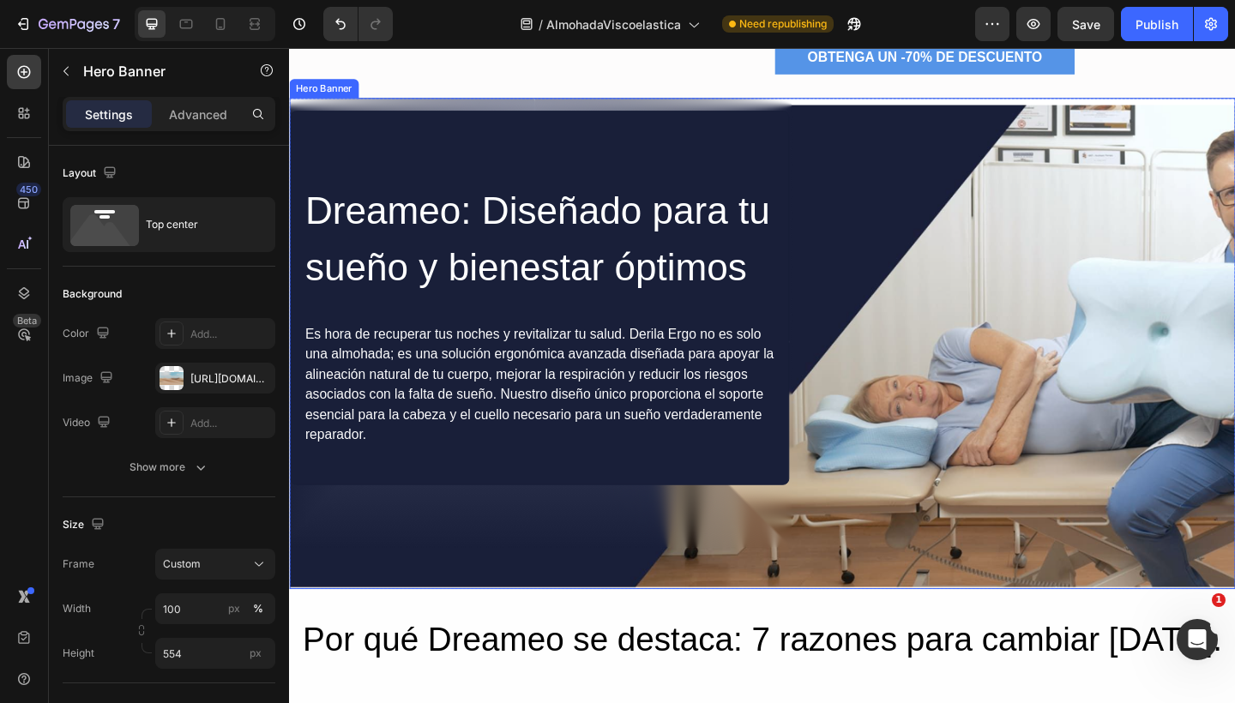
click at [744, 103] on div "Dreameo: Diseñado para tu sueño y bienestar óptimos Heading Es hora de recupera…" at bounding box center [803, 313] width 1029 height 421
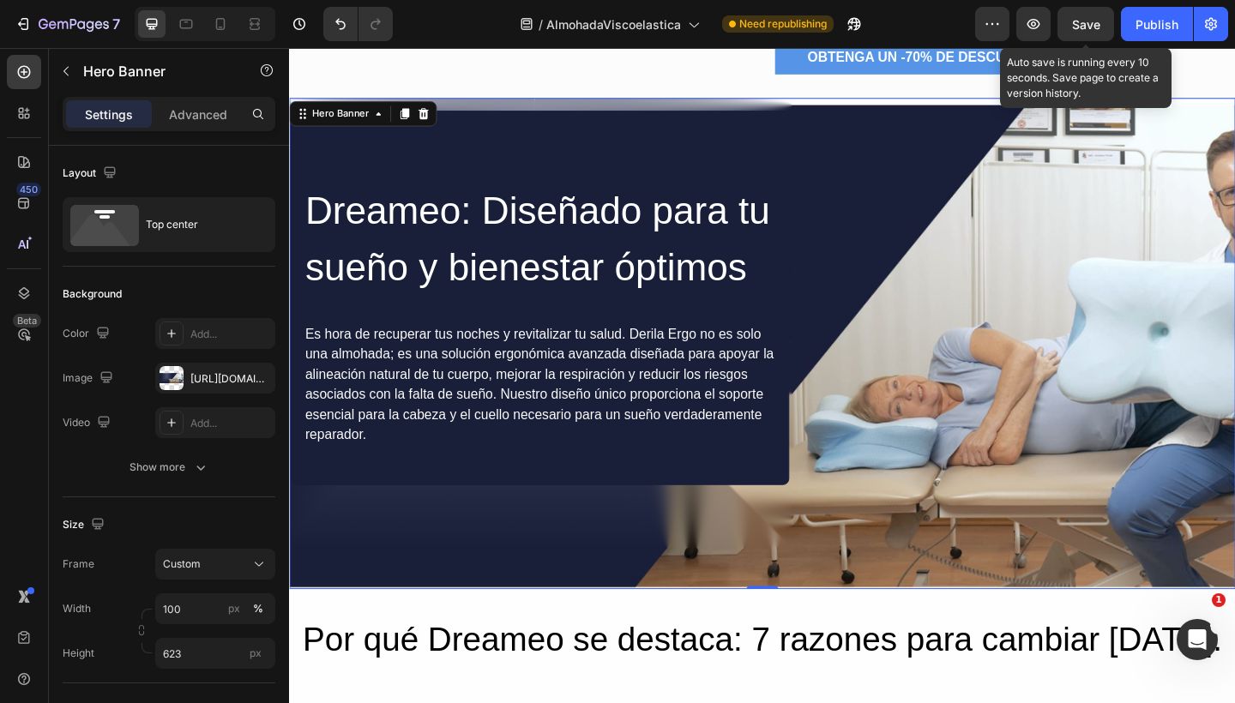
click at [1086, 23] on span "Save" at bounding box center [1086, 24] width 28 height 15
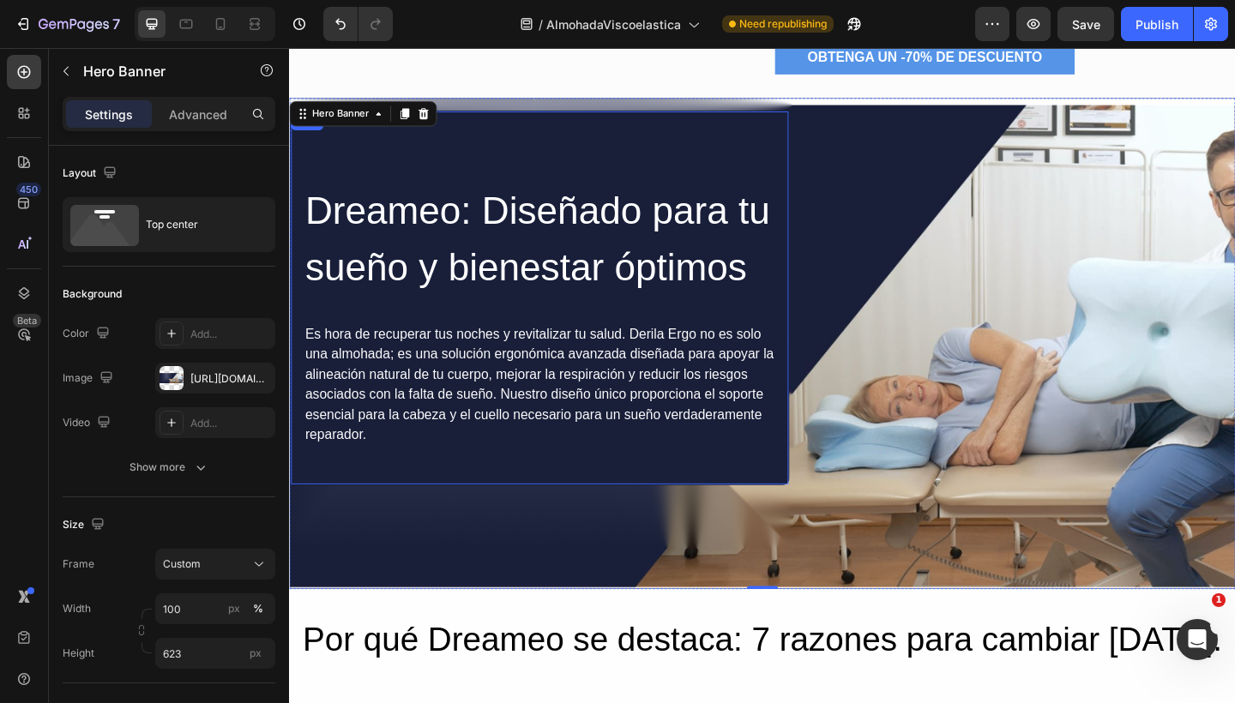
click at [820, 508] on div "Dreameo: Diseñado para tu sueño y bienestar óptimos Heading Es hora de recupera…" at bounding box center [561, 320] width 543 height 407
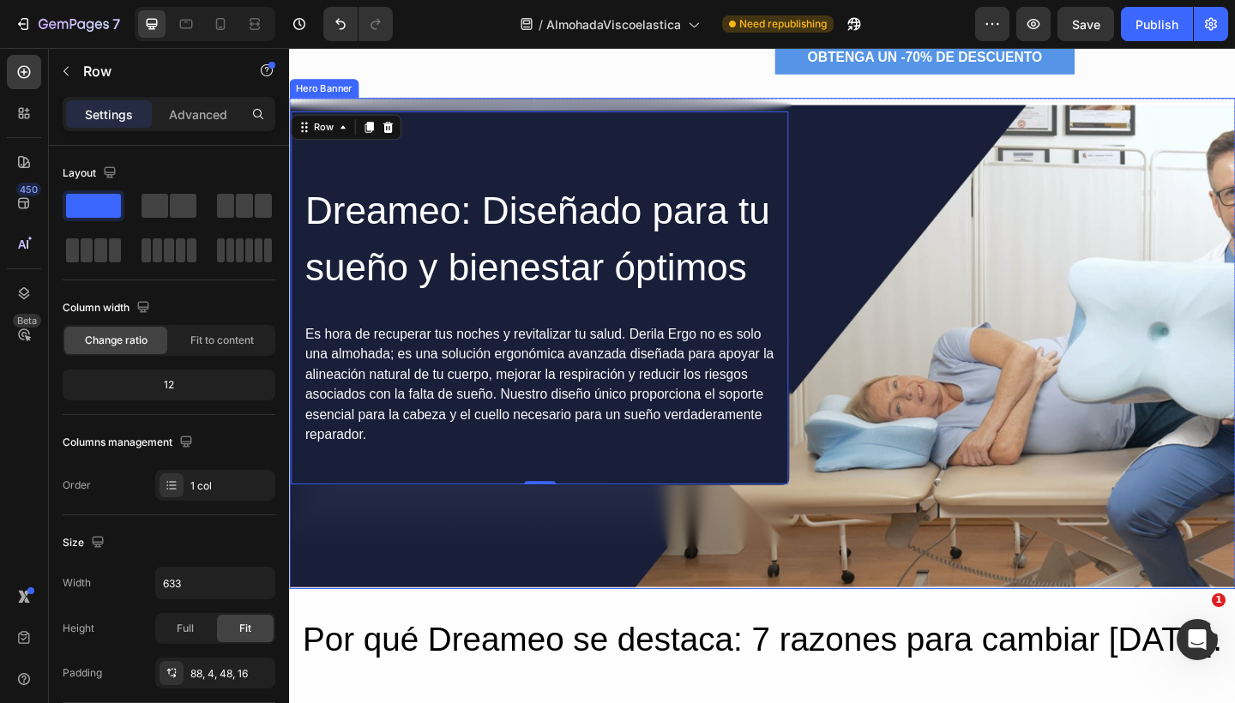
click at [941, 251] on div "Dreameo: Diseñado para tu sueño y bienestar óptimos Heading Es hora de recupera…" at bounding box center [803, 313] width 1029 height 421
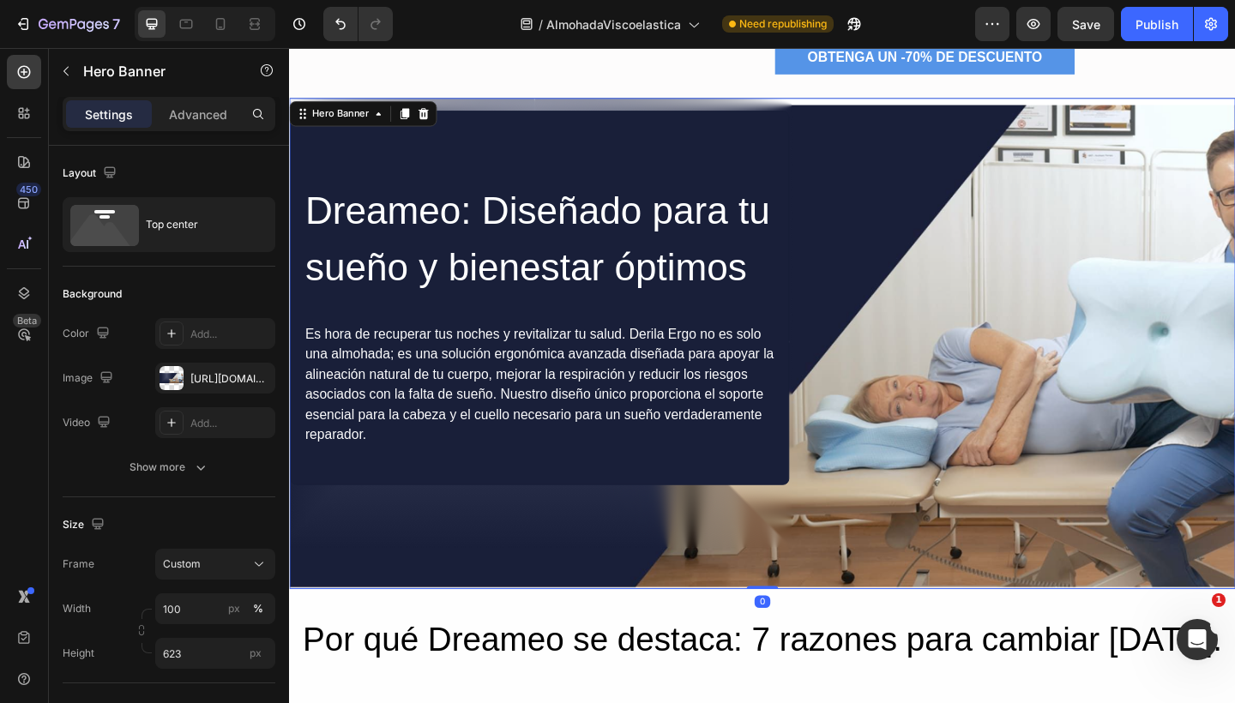
click at [868, 261] on div "Dreameo: Diseñado para tu sueño y bienestar óptimos Heading Es hora de recupera…" at bounding box center [803, 313] width 1029 height 421
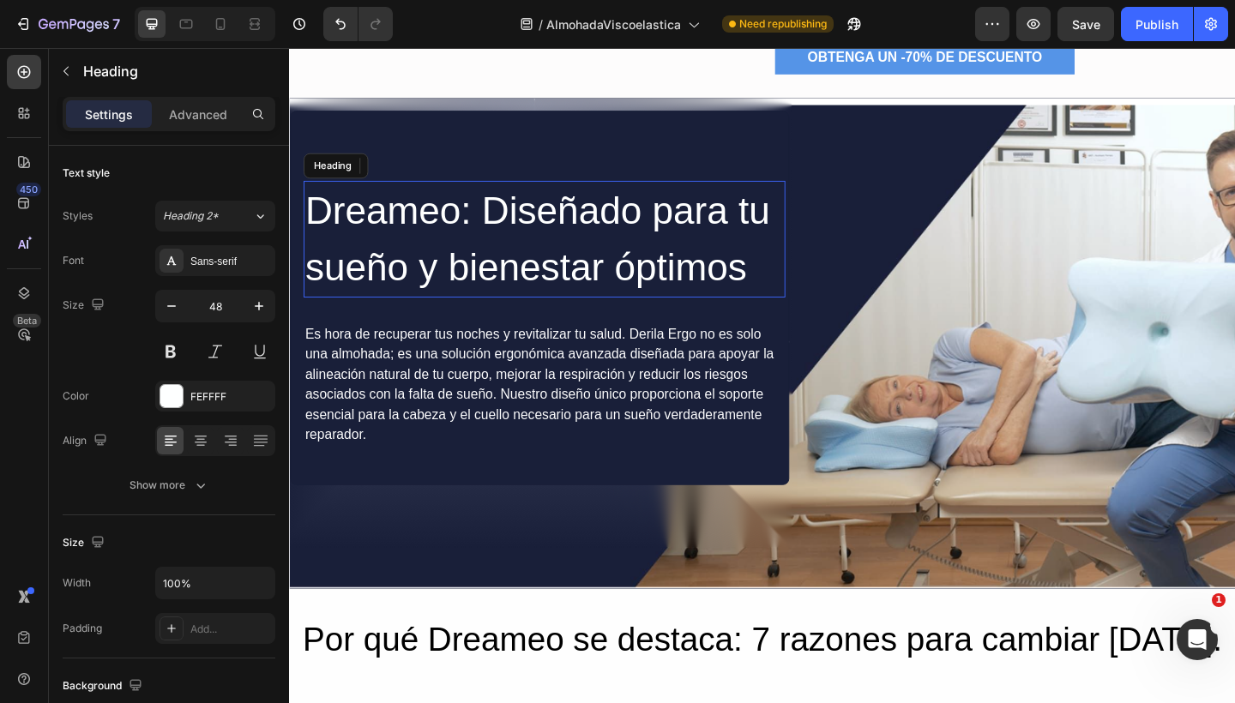
click at [773, 288] on h2 "Dreameo: Diseñado para tu sueño y bienestar óptimos" at bounding box center [566, 256] width 524 height 127
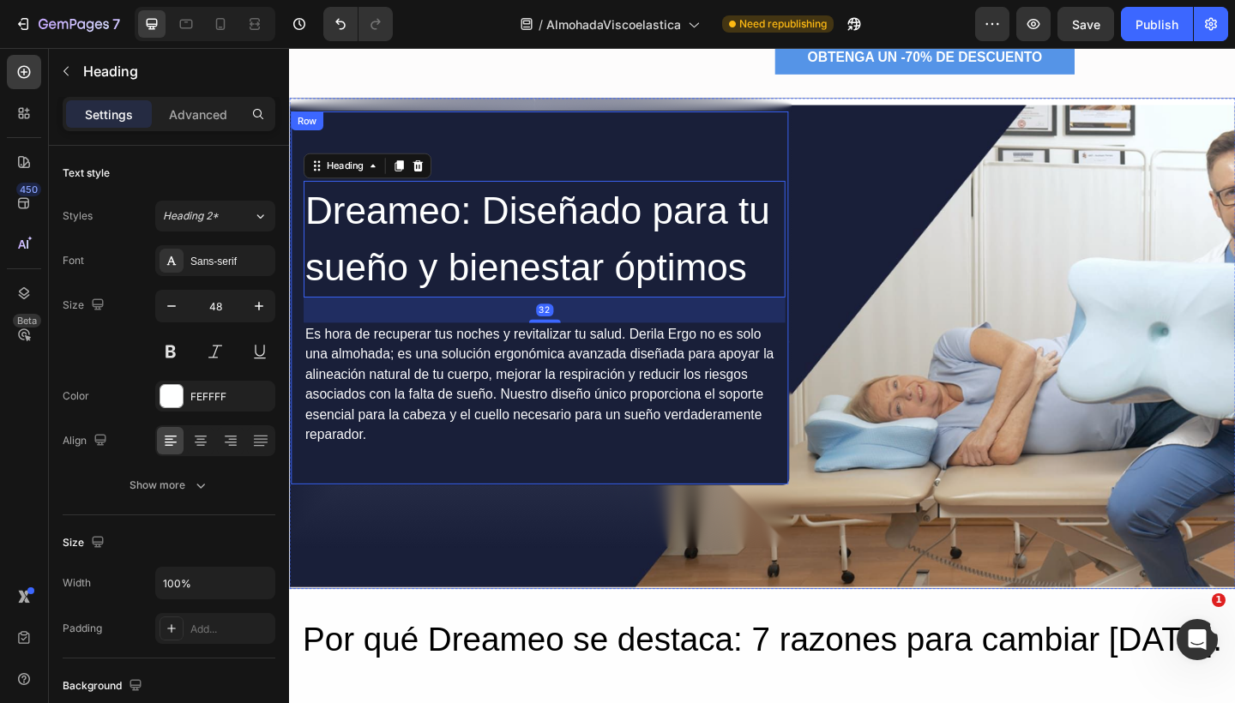
click at [728, 483] on div "Dreameo: Diseñado para tu sueño y bienestar óptimos Heading 32 Es hora de recup…" at bounding box center [561, 320] width 543 height 407
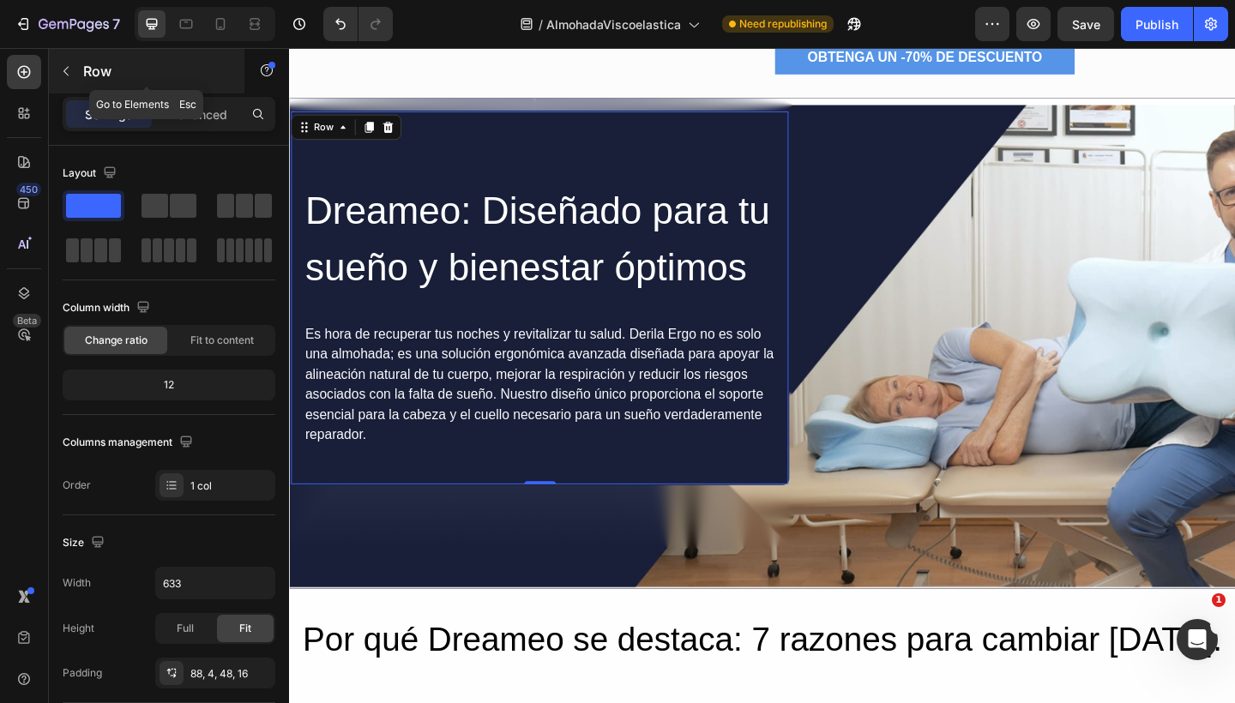
click at [60, 69] on icon "button" at bounding box center [66, 71] width 14 height 14
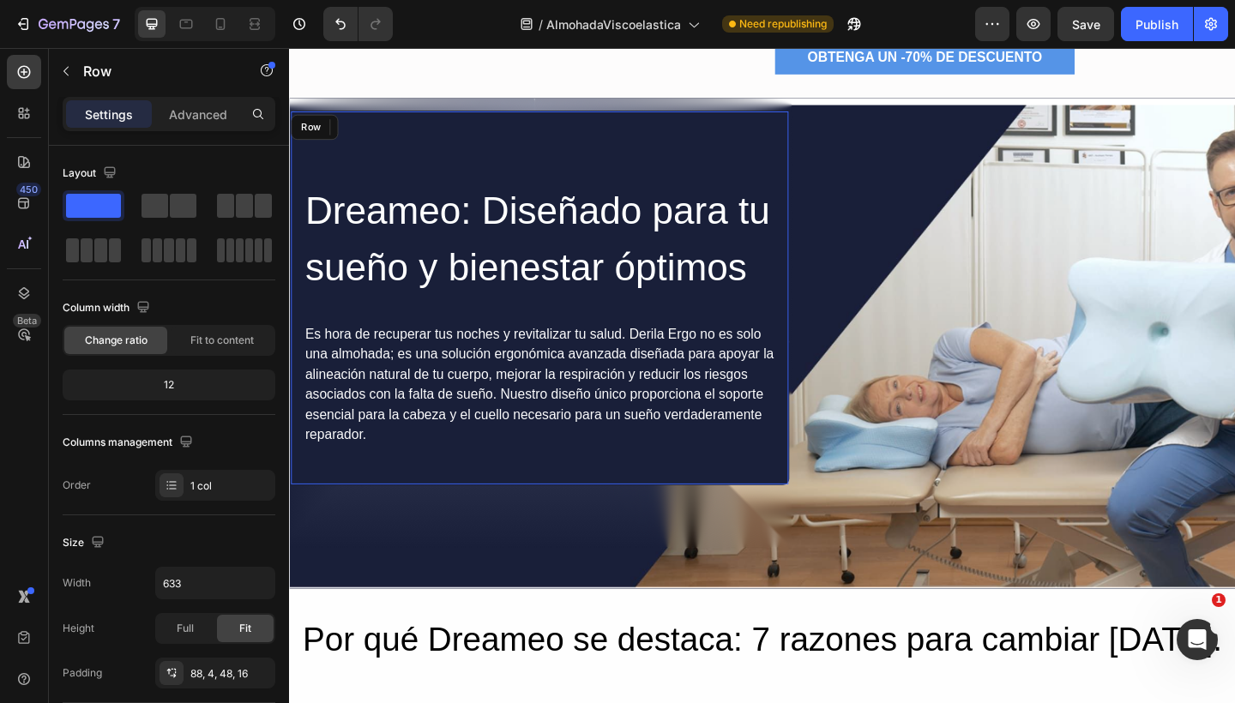
click at [725, 496] on div "Dreameo: Diseñado para tu sueño y bienestar óptimos Heading Es hora de recupera…" at bounding box center [561, 320] width 543 height 407
click at [399, 130] on icon at bounding box center [396, 134] width 11 height 12
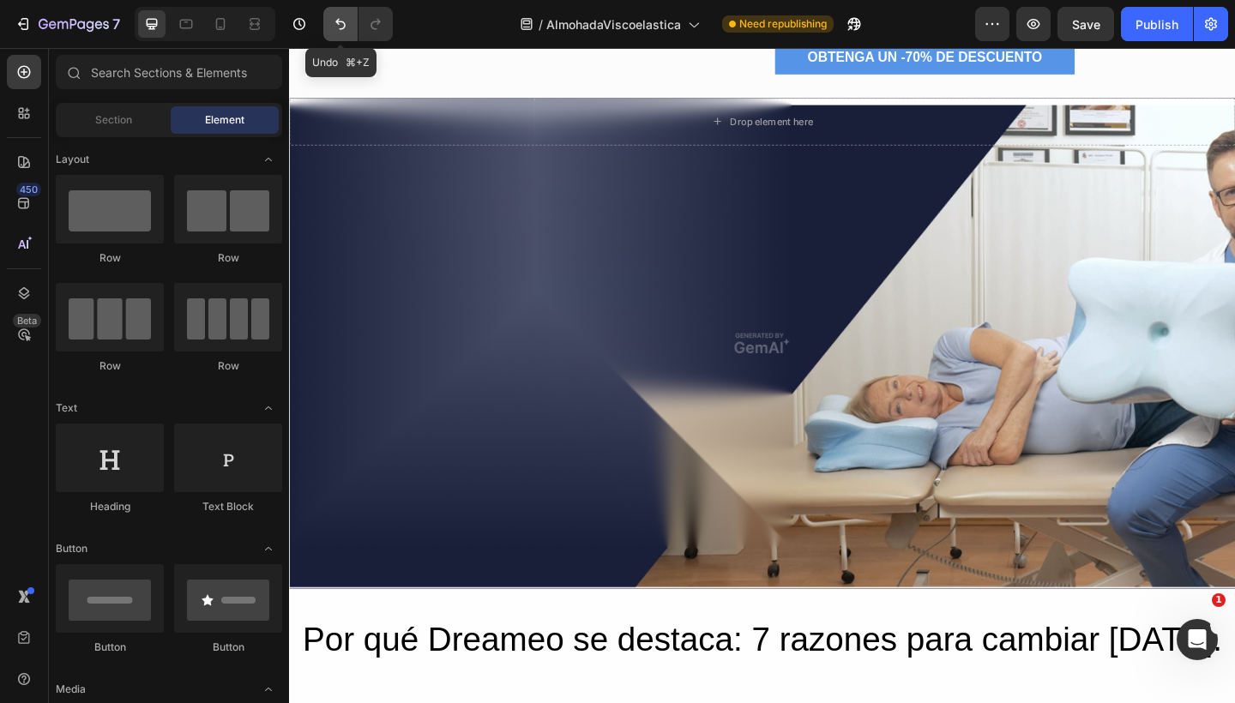
click at [340, 18] on icon "Undo/Redo" at bounding box center [340, 23] width 17 height 17
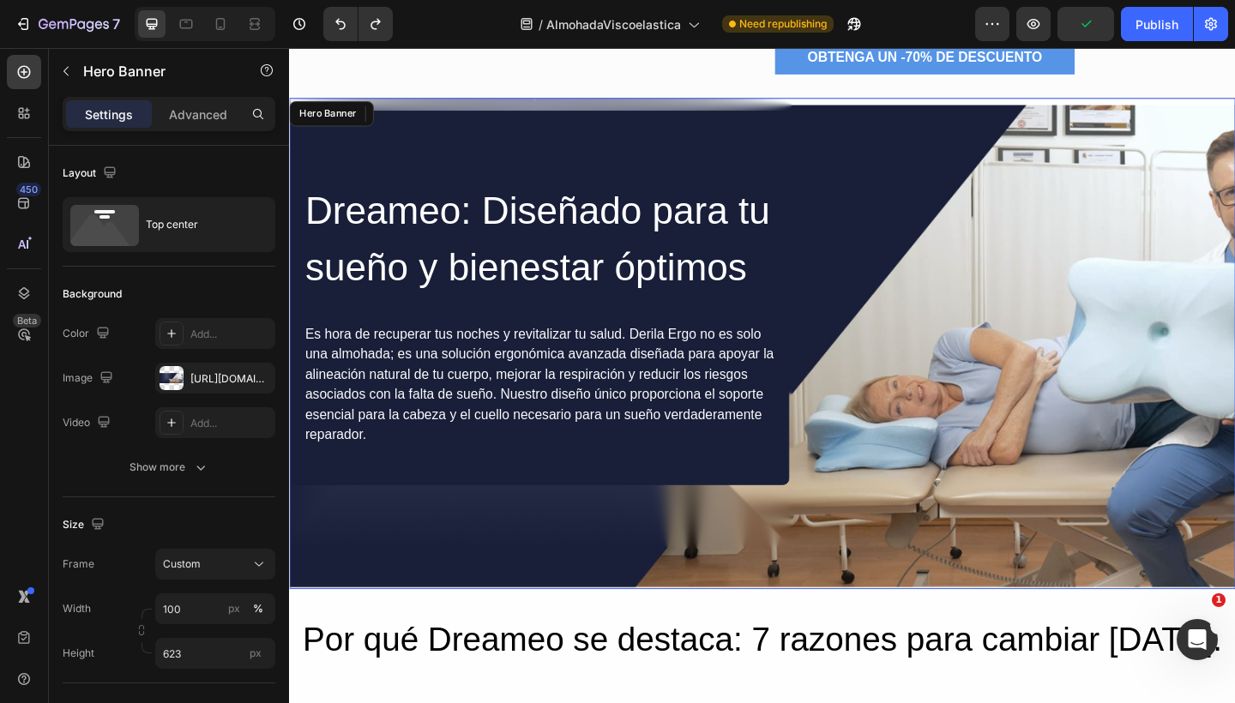
drag, startPoint x: 951, startPoint y: 214, endPoint x: 1307, endPoint y: 84, distance: 379.7
click at [951, 214] on div "Dreameo: Diseñado para tu sueño y bienestar óptimos Heading Es hora de recupera…" at bounding box center [803, 313] width 1029 height 421
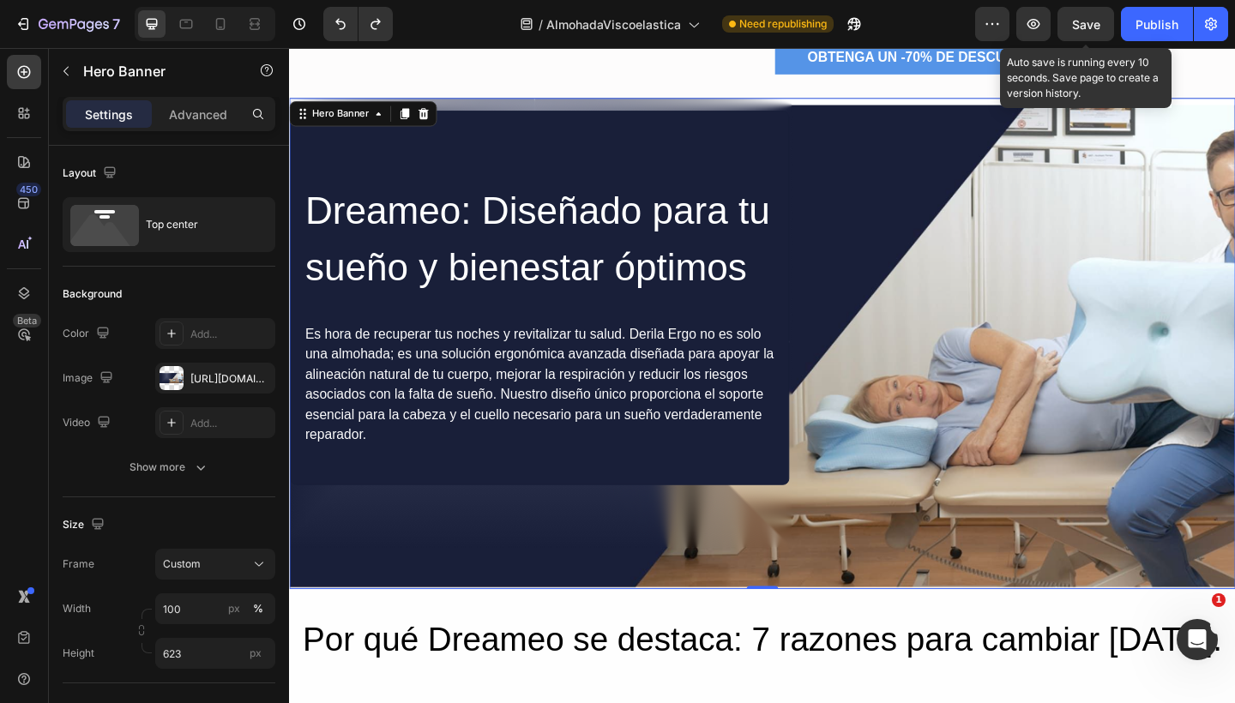
click at [1091, 27] on span "Save" at bounding box center [1086, 24] width 28 height 15
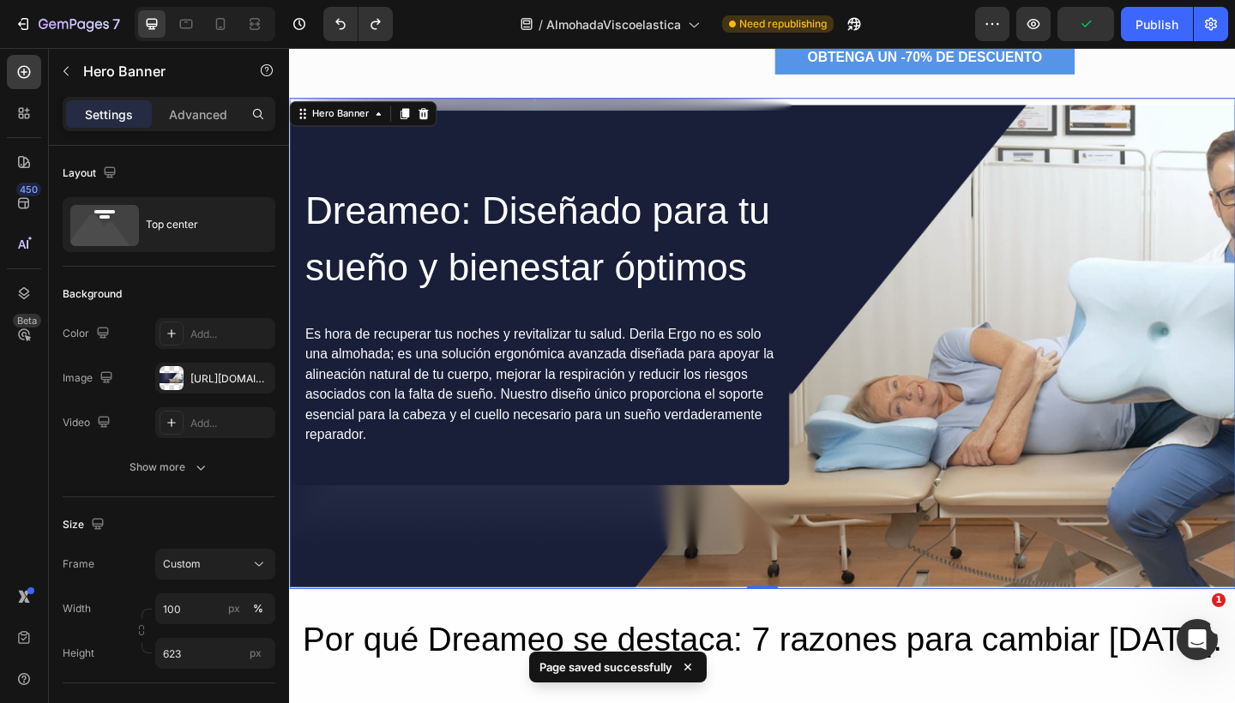
click at [964, 330] on div "Dreameo: Diseñado para tu sueño y bienestar óptimos Heading Es hora de recupera…" at bounding box center [803, 313] width 1029 height 421
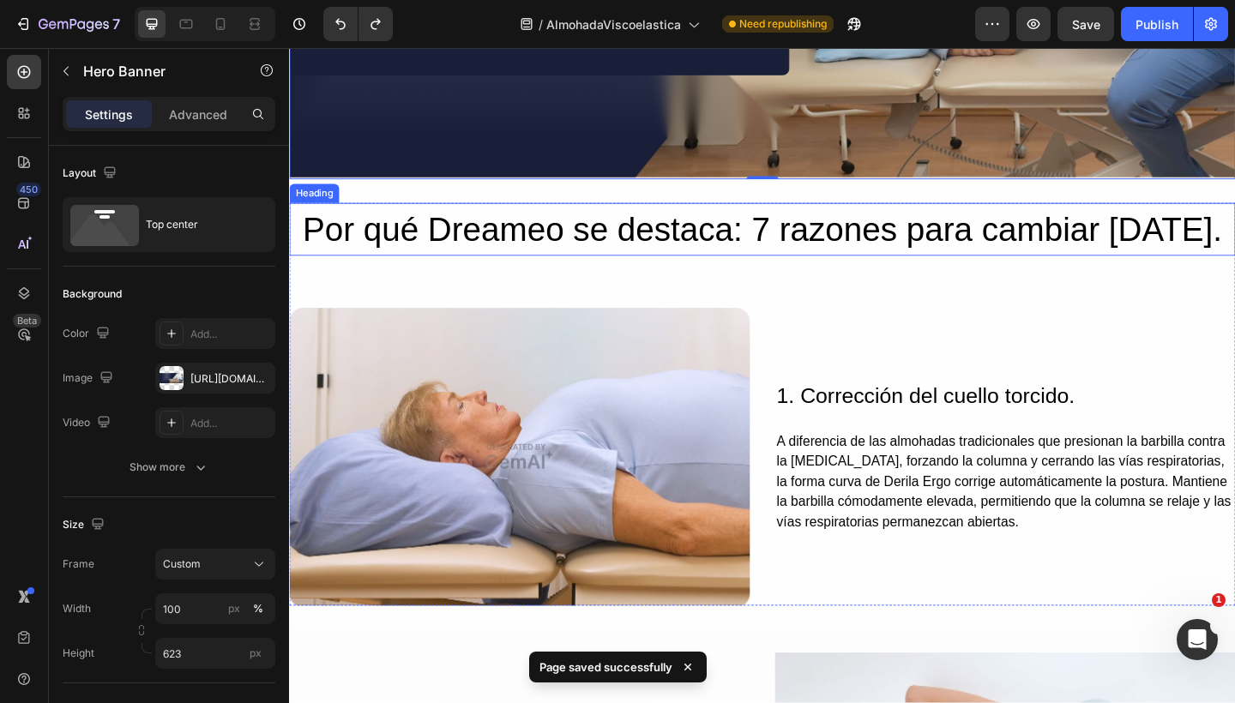
scroll to position [1740, 0]
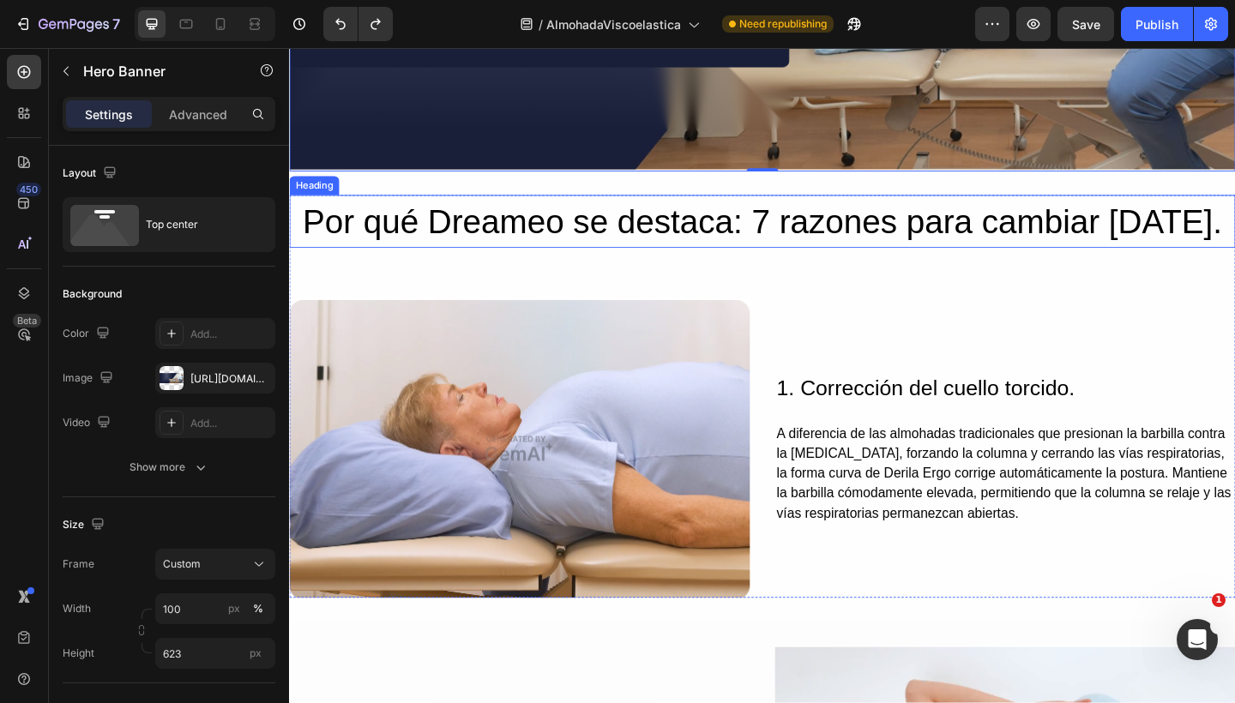
click at [742, 232] on h2 "Por qué Dreameo se destaca: 7 razones para cambiar hoy." at bounding box center [803, 236] width 1029 height 57
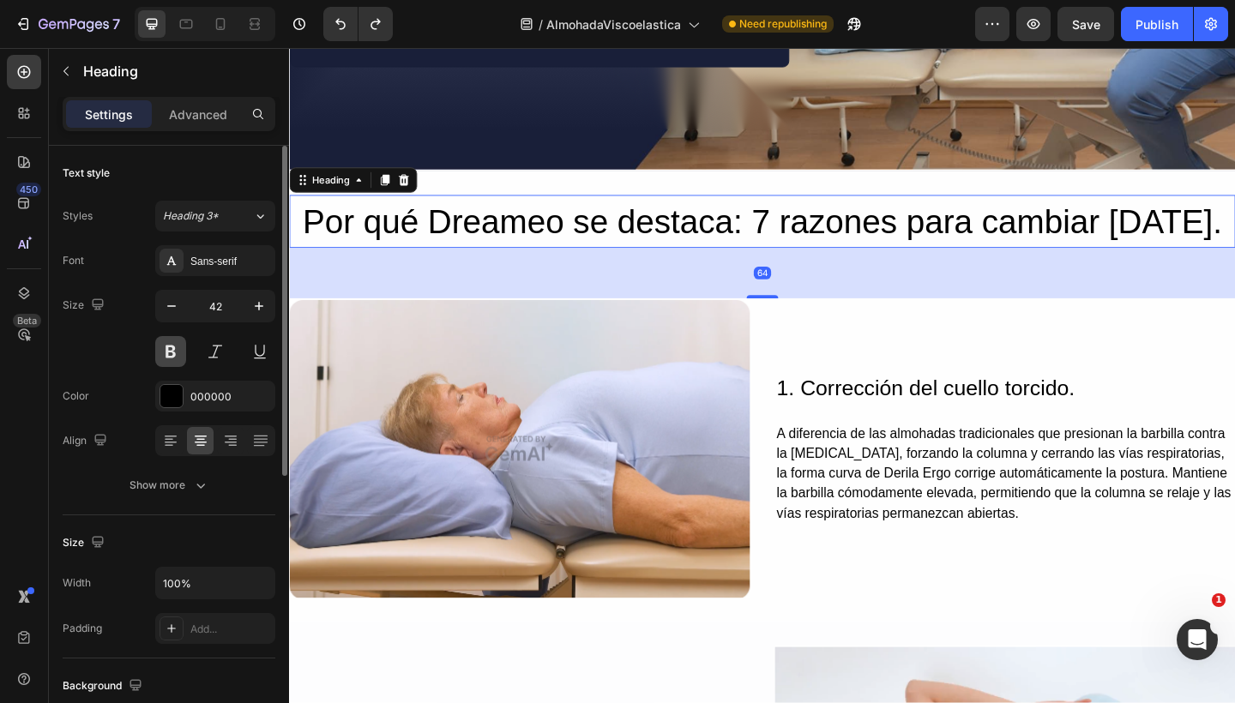
click at [173, 355] on button at bounding box center [170, 351] width 31 height 31
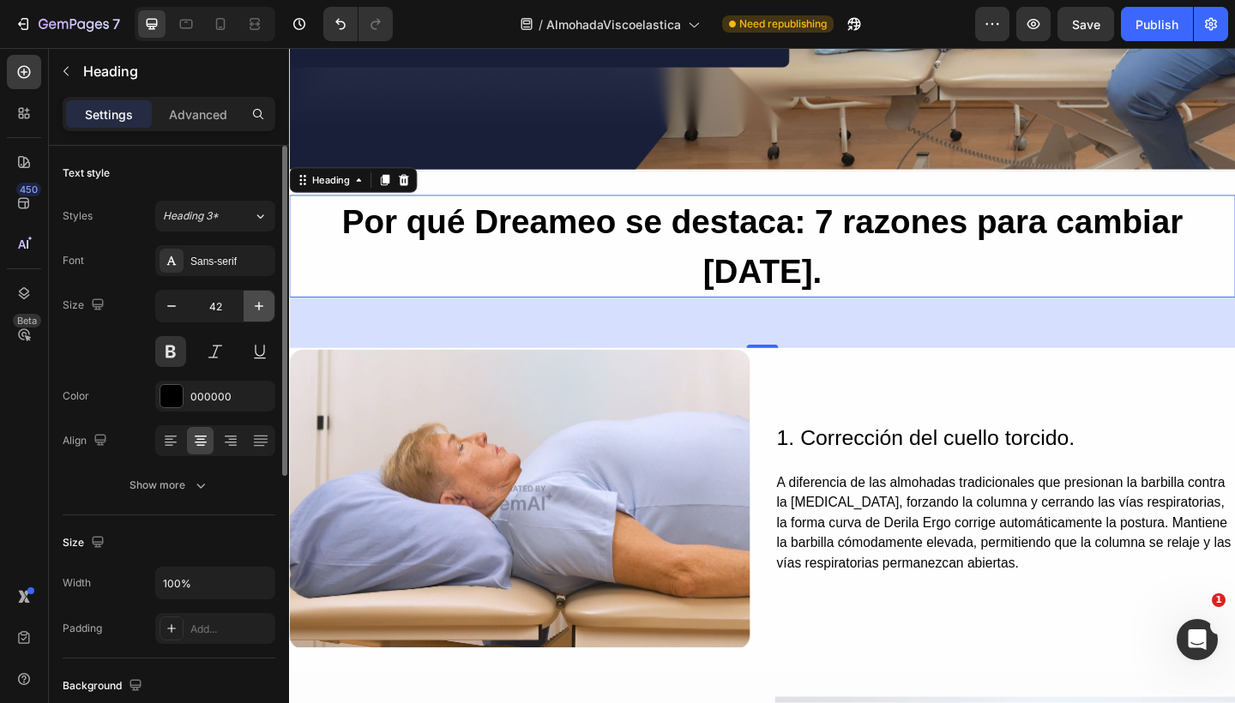
click at [268, 306] on button "button" at bounding box center [258, 306] width 31 height 31
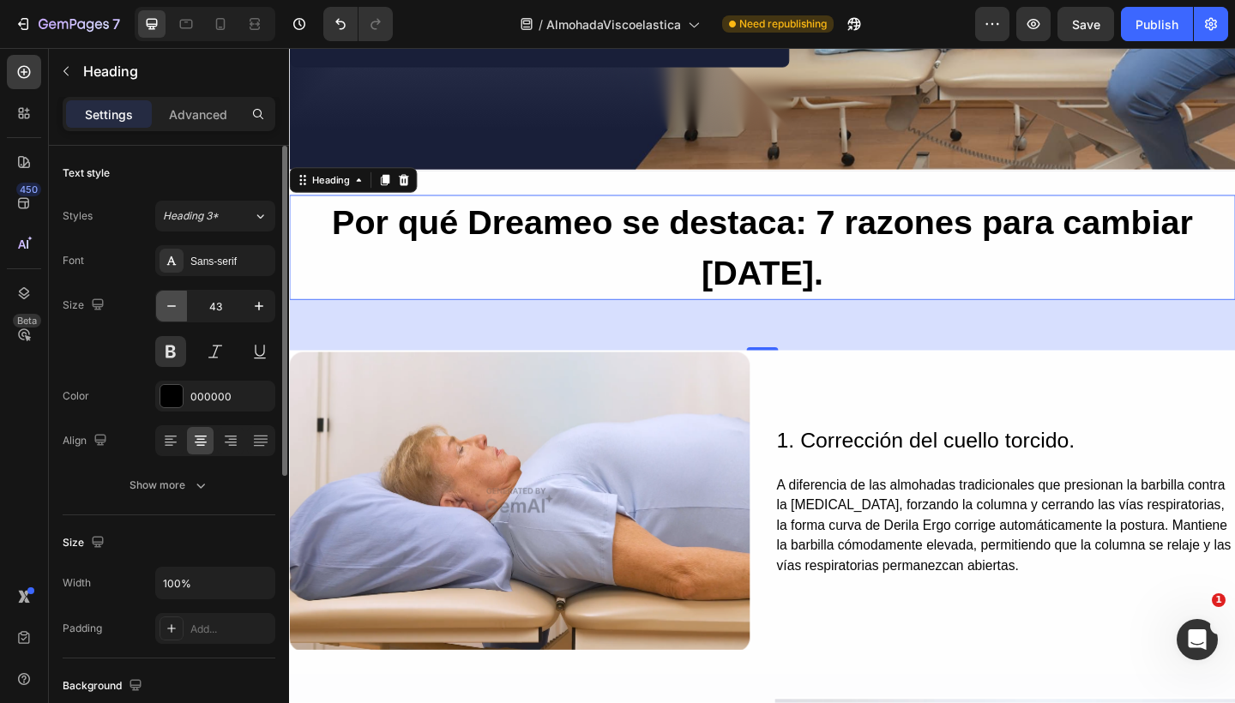
click at [176, 305] on icon "button" at bounding box center [171, 306] width 17 height 17
type input "42"
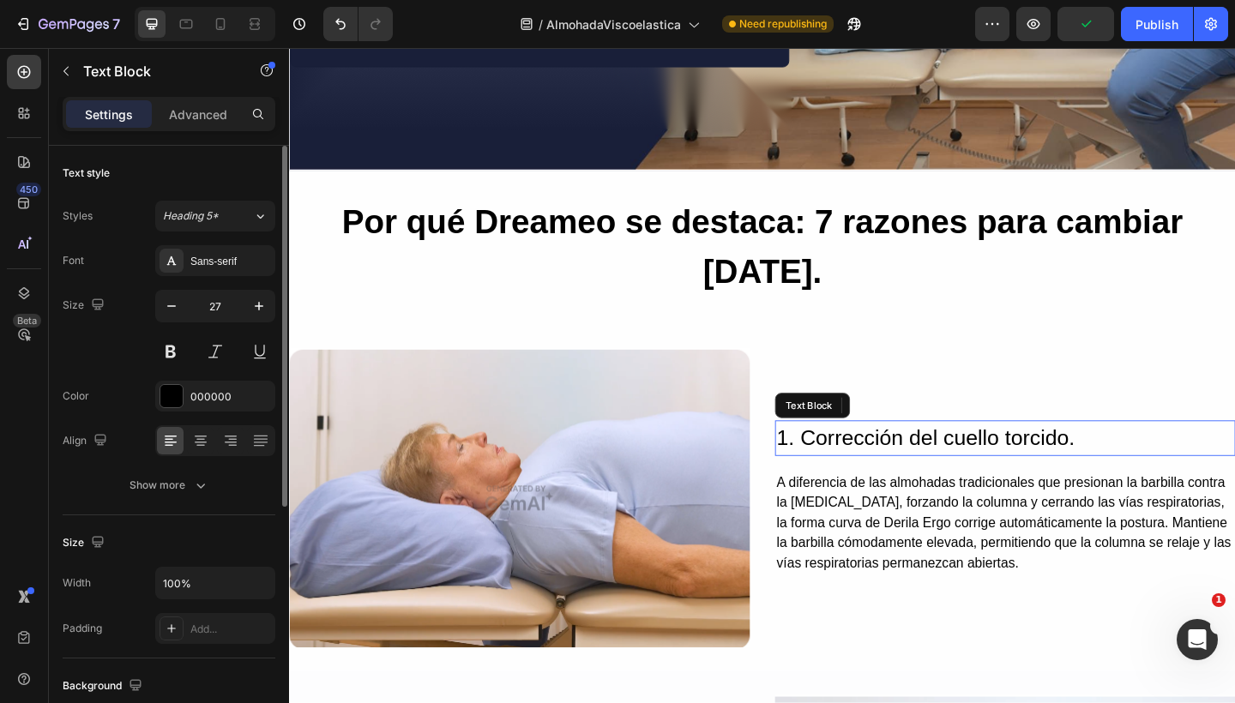
click at [850, 455] on p "1. Corrección del cuello torcido." at bounding box center [1067, 472] width 497 height 35
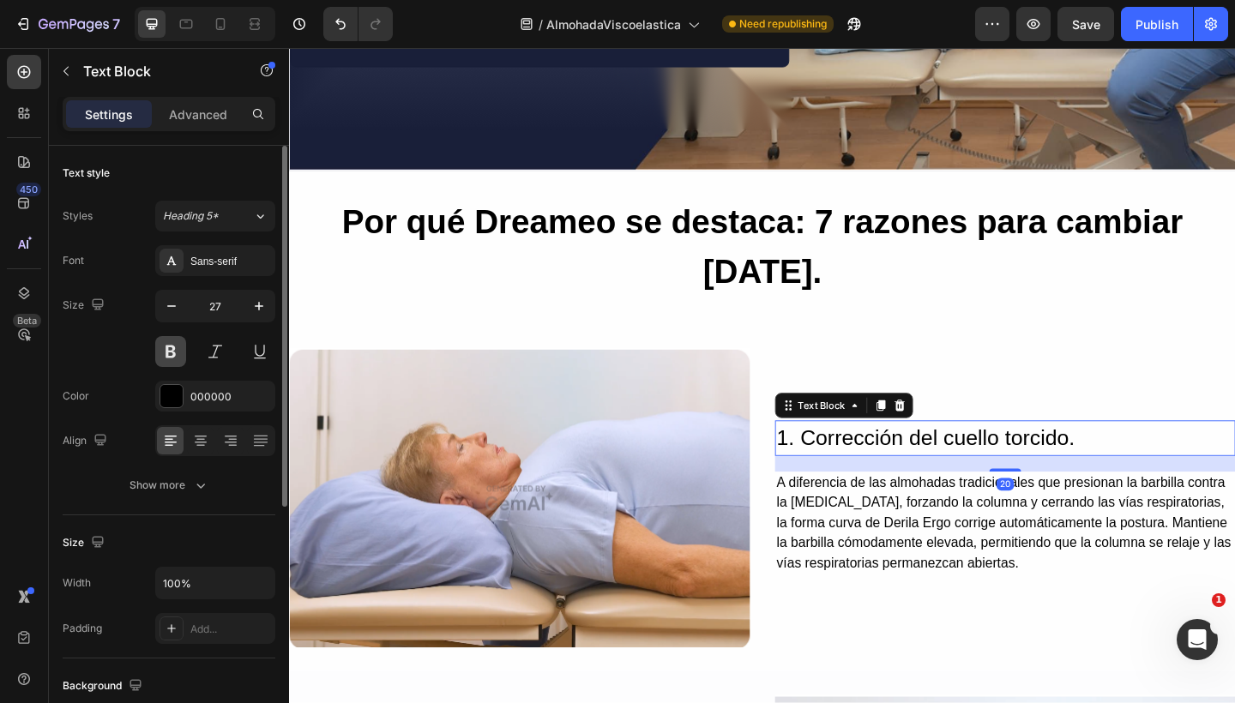
click at [176, 340] on button at bounding box center [170, 351] width 31 height 31
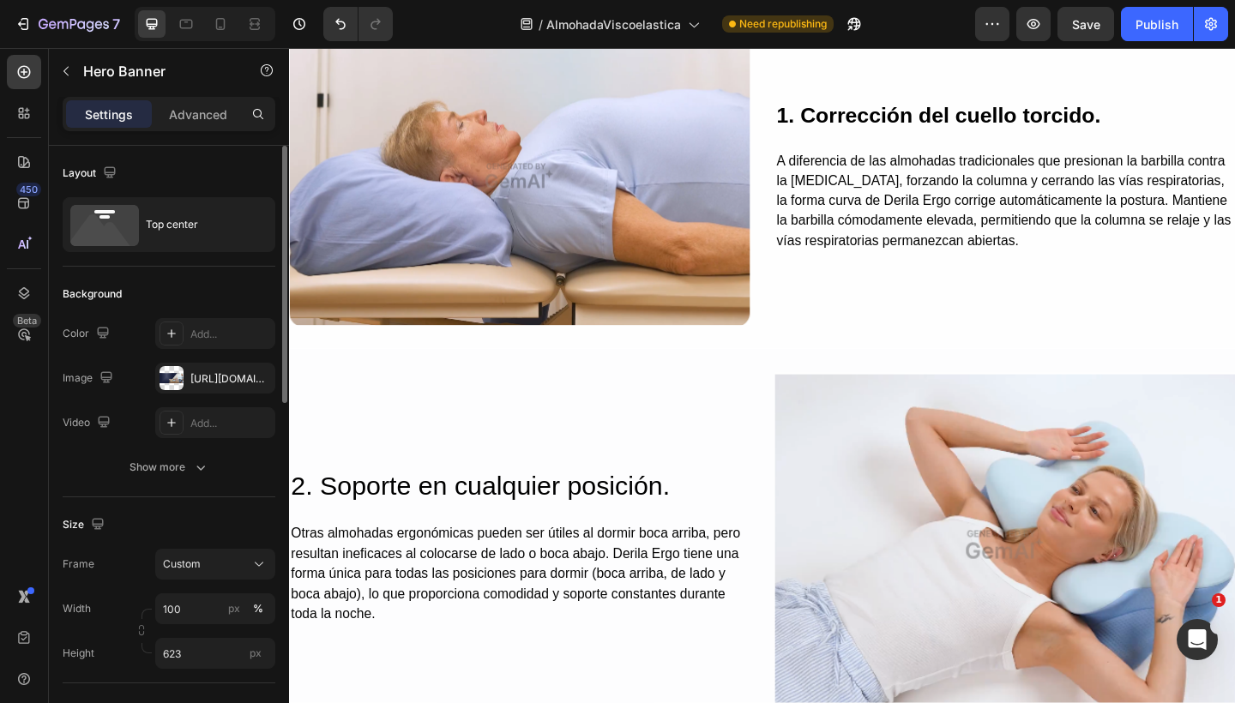
scroll to position [2103, 0]
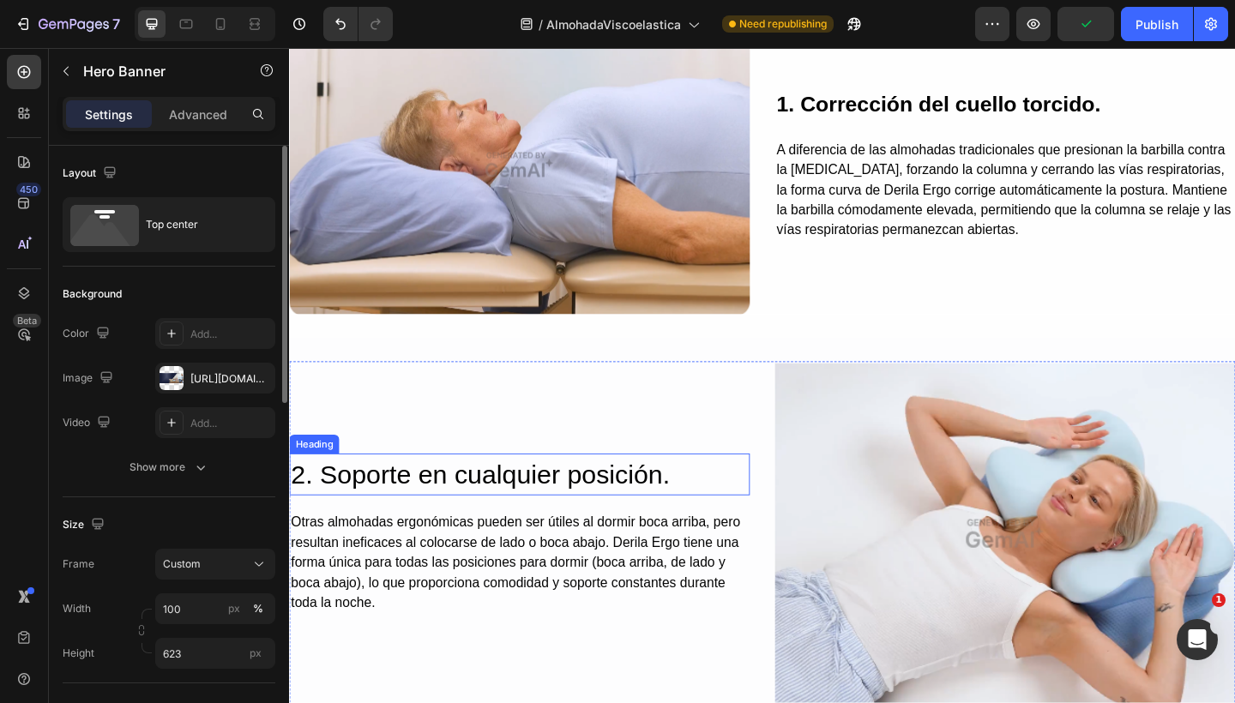
click at [568, 490] on h2 "2. Soporte en cualquier posición." at bounding box center [539, 513] width 501 height 46
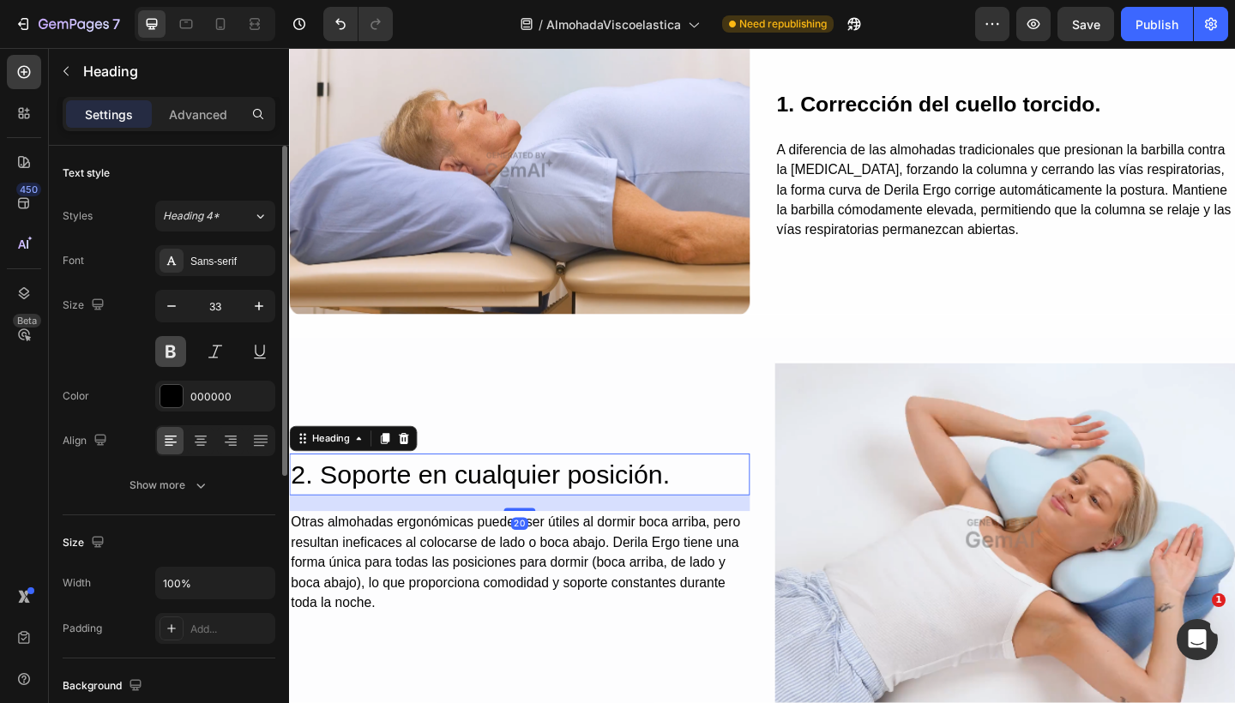
click at [178, 357] on button at bounding box center [170, 351] width 31 height 31
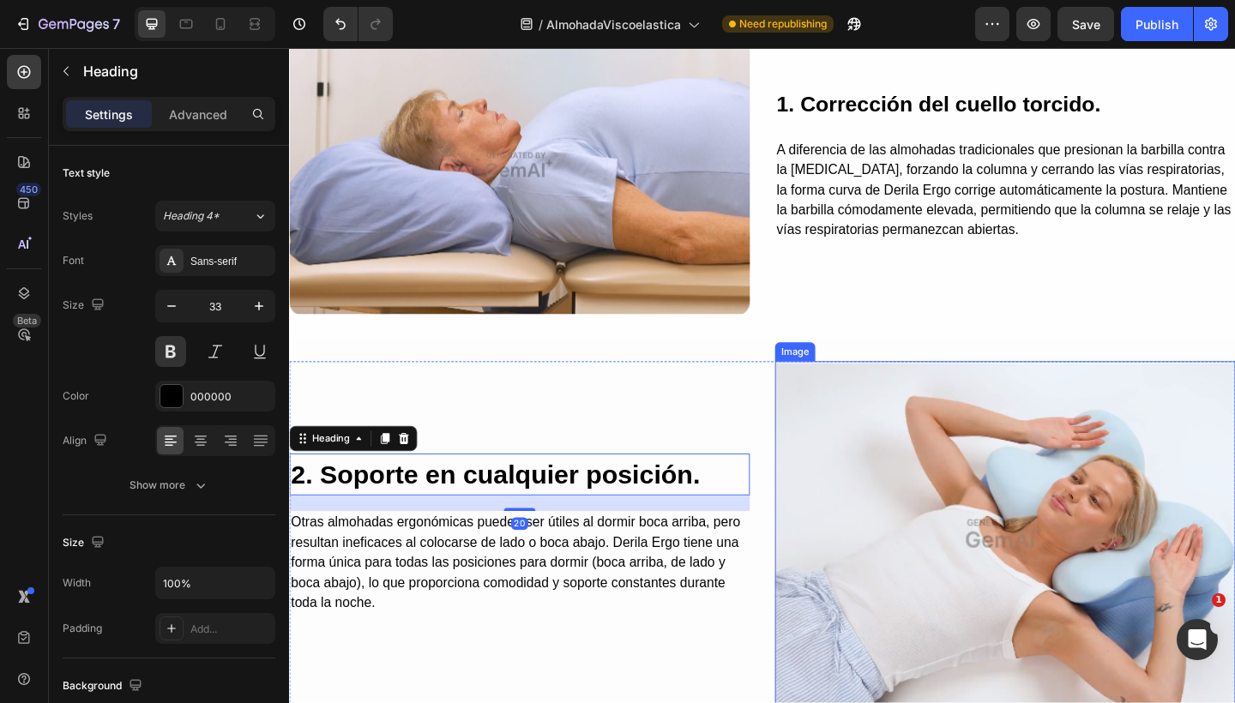
click at [984, 433] on img at bounding box center [1067, 577] width 501 height 376
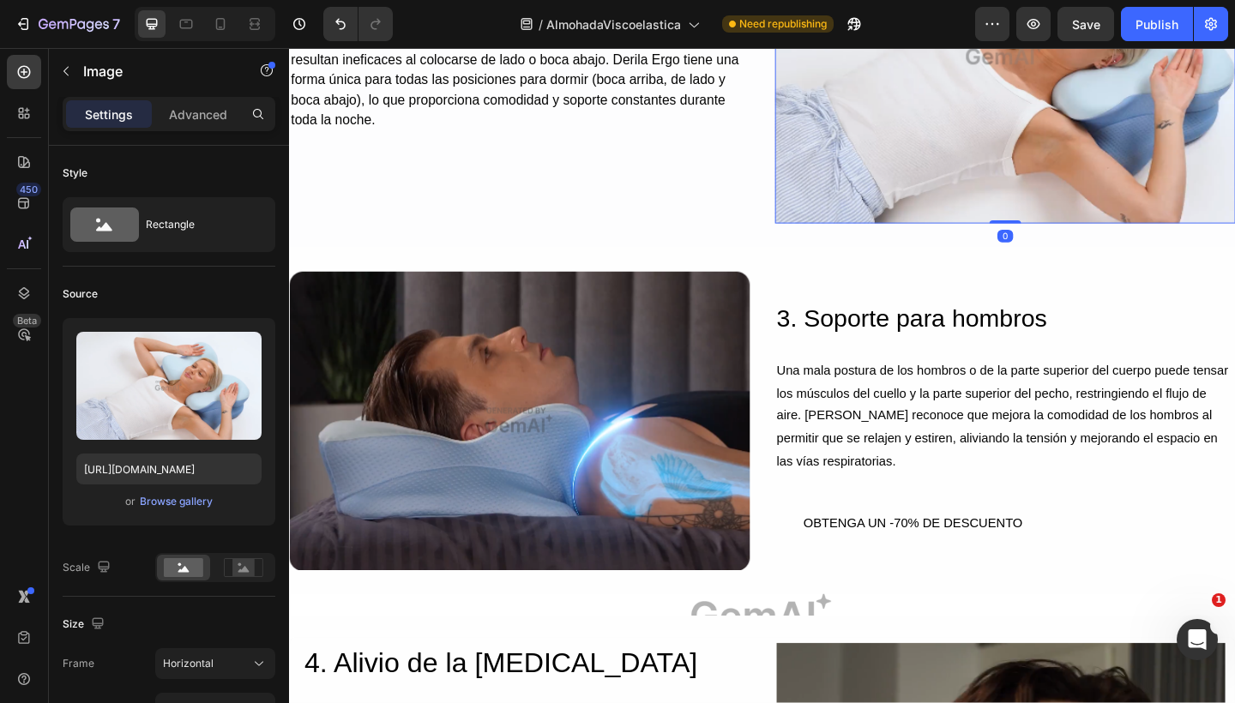
scroll to position [2584, 0]
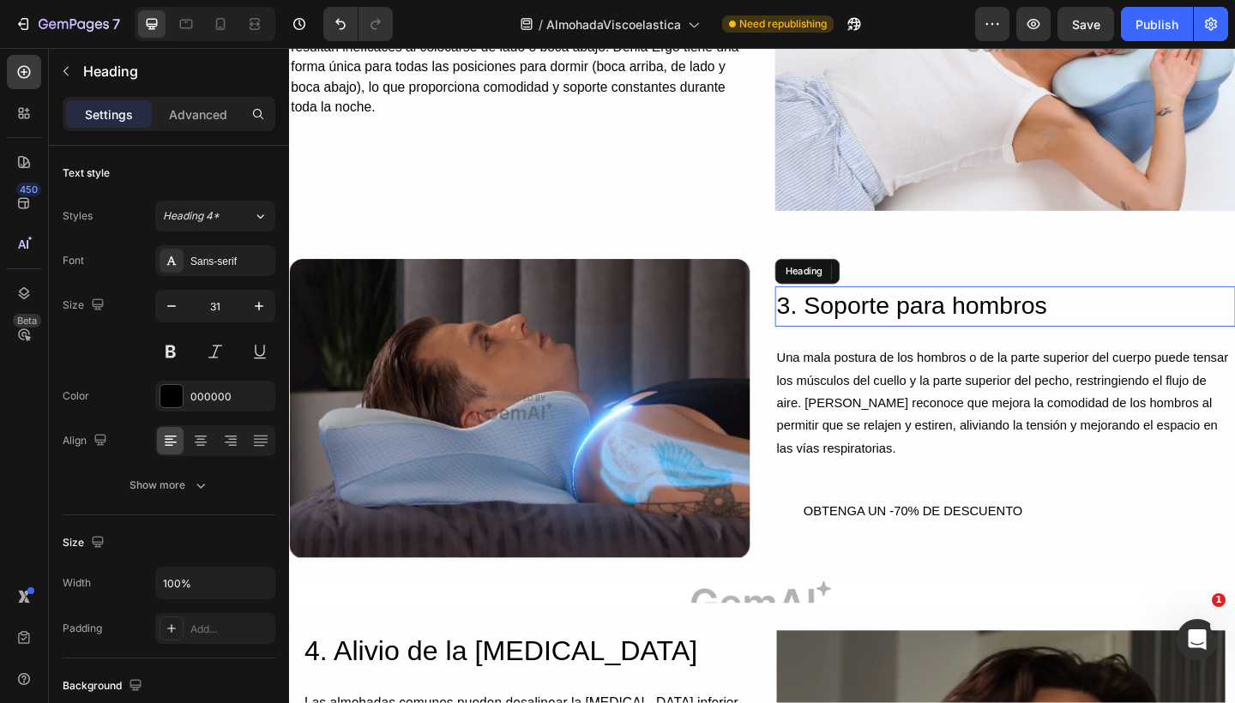
click at [897, 334] on h2 "3. Soporte para hombros" at bounding box center [1067, 330] width 501 height 44
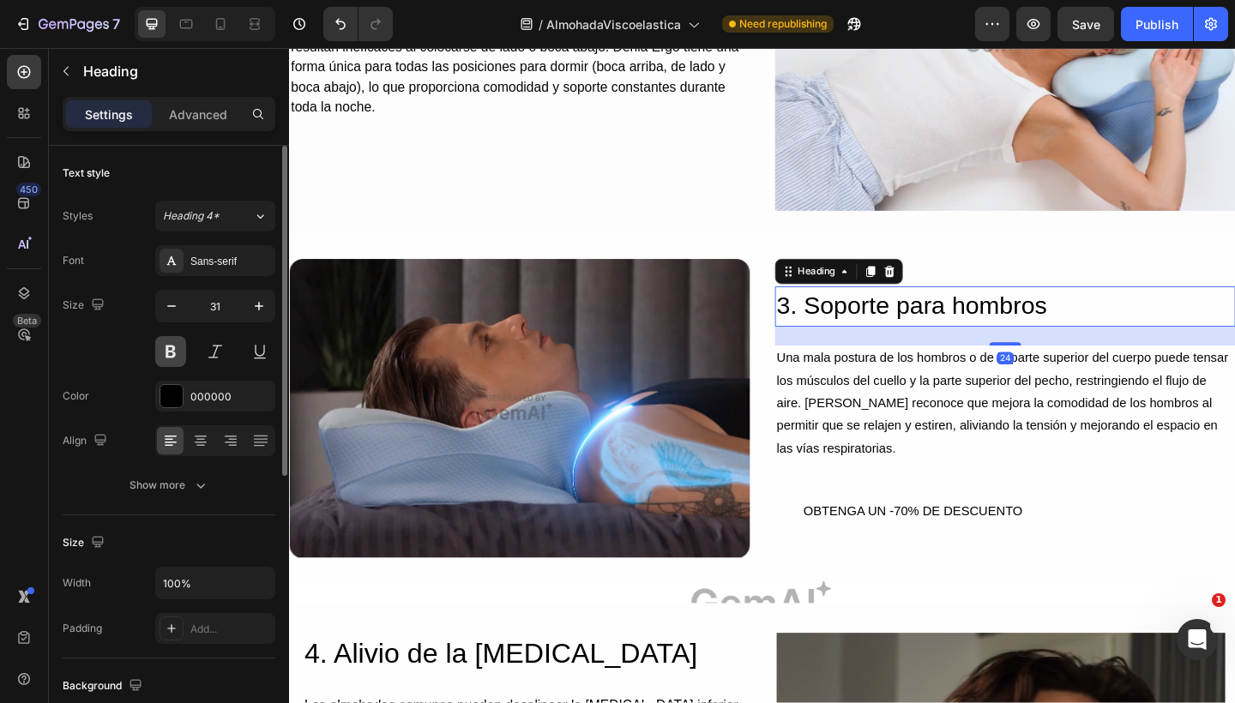
click at [170, 354] on button at bounding box center [170, 351] width 31 height 31
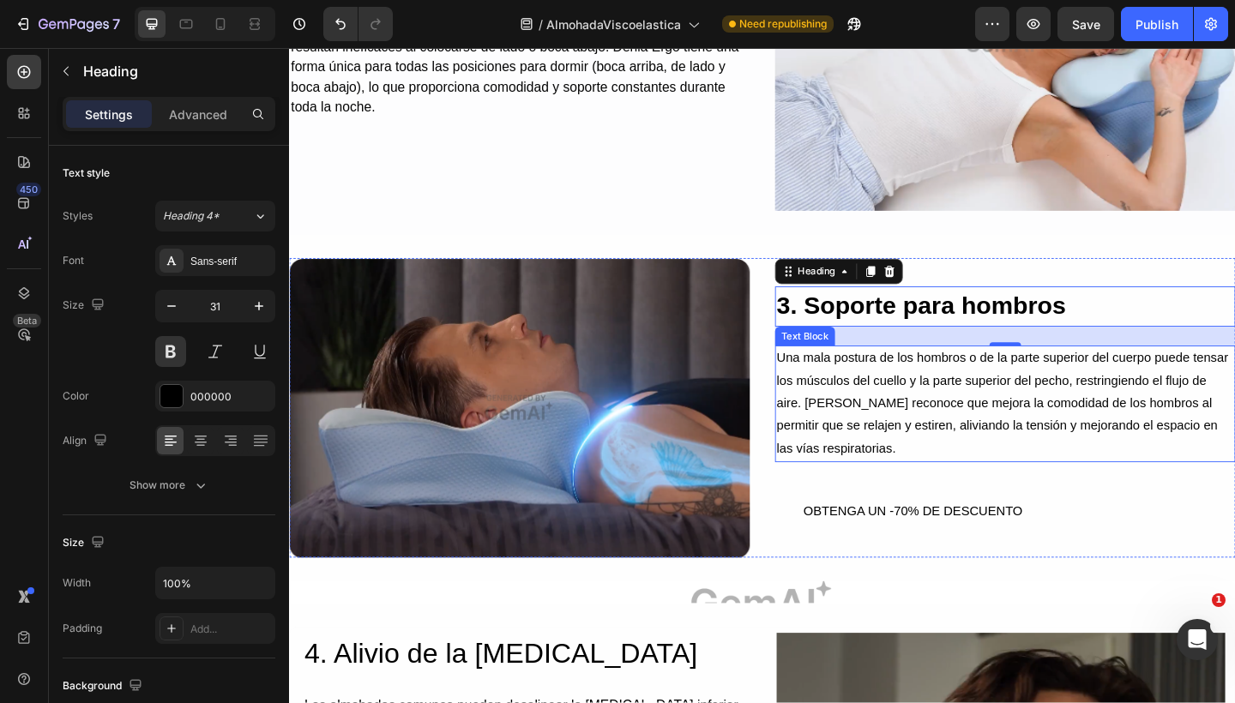
click at [955, 417] on p "Una mala postura de los hombros o de la parte superior del cuerpo puede tensar …" at bounding box center [1067, 435] width 497 height 123
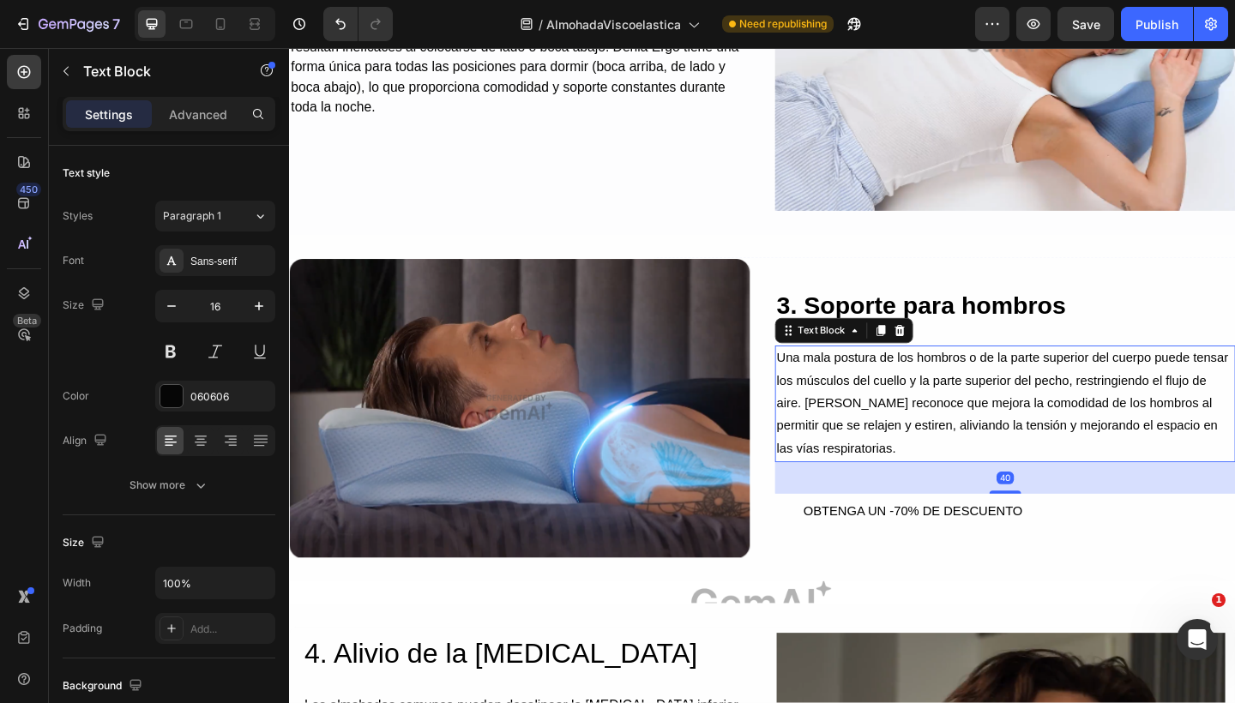
click at [955, 417] on p "Una mala postura de los hombros o de la parte superior del cuerpo puede tensar …" at bounding box center [1067, 435] width 497 height 123
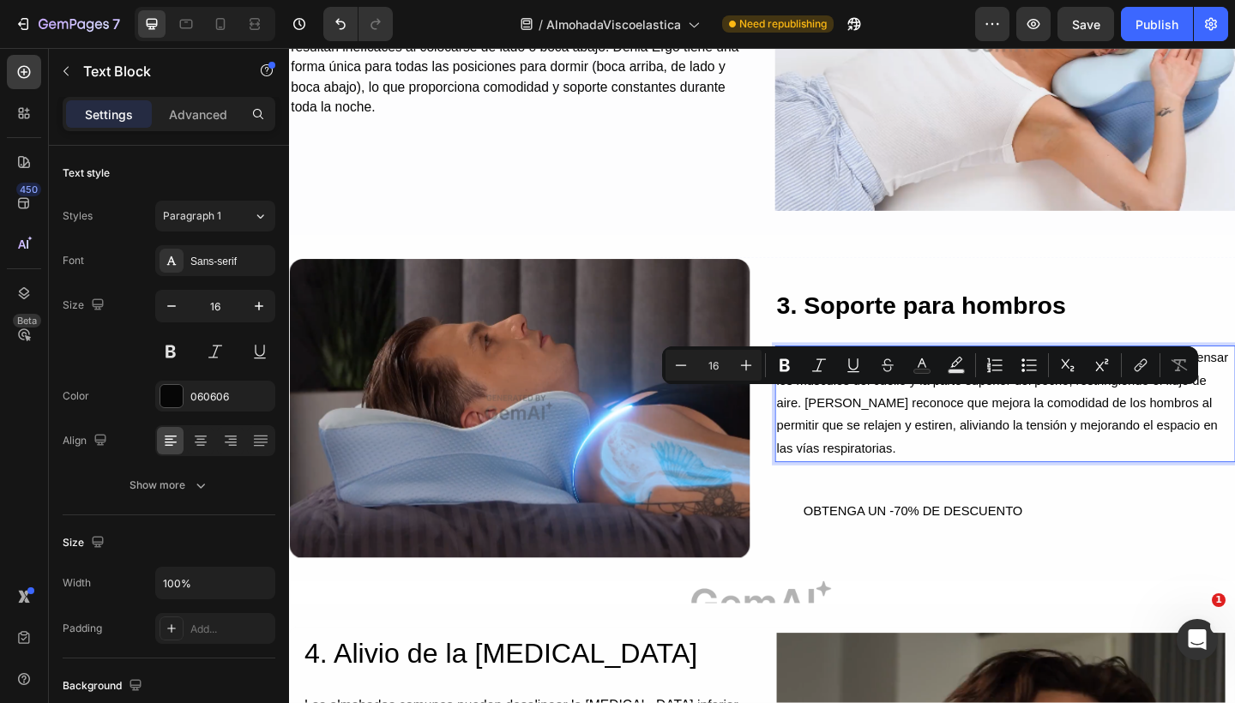
click at [917, 433] on p "Una mala postura de los hombros o de la parte superior del cuerpo puede tensar …" at bounding box center [1067, 435] width 497 height 123
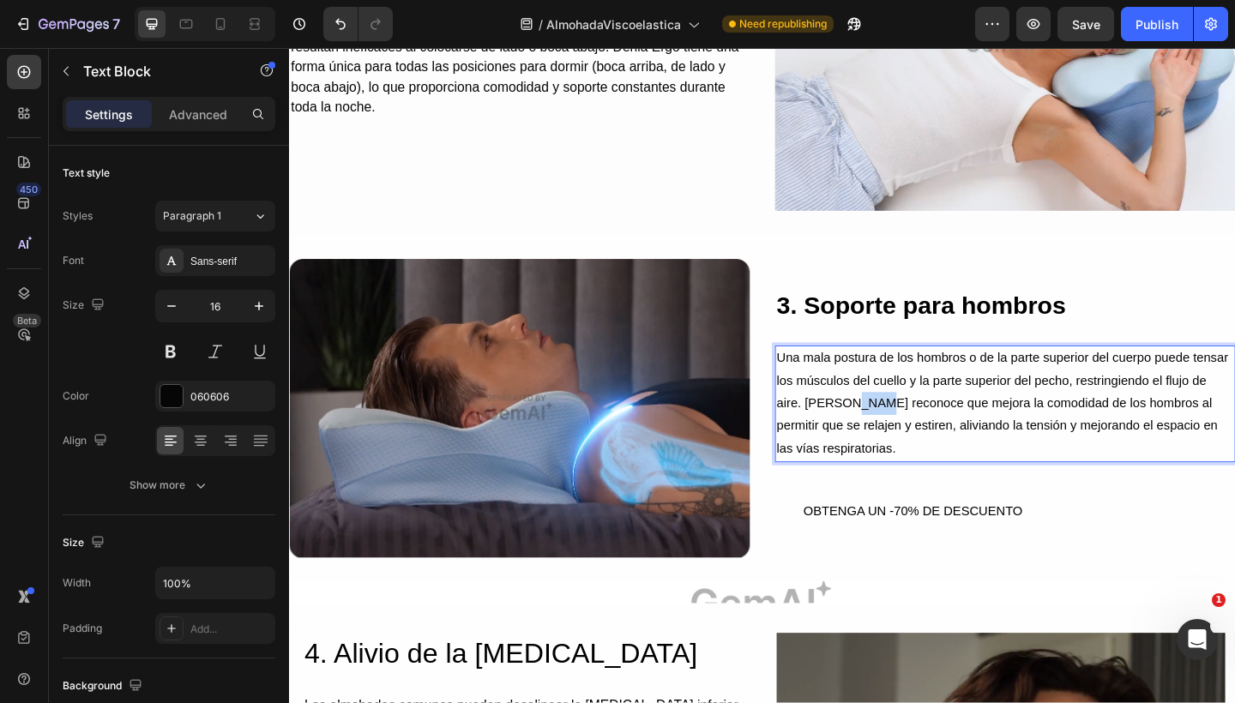
click at [917, 433] on p "Una mala postura de los hombros o de la parte superior del cuerpo puede tensar …" at bounding box center [1067, 435] width 497 height 123
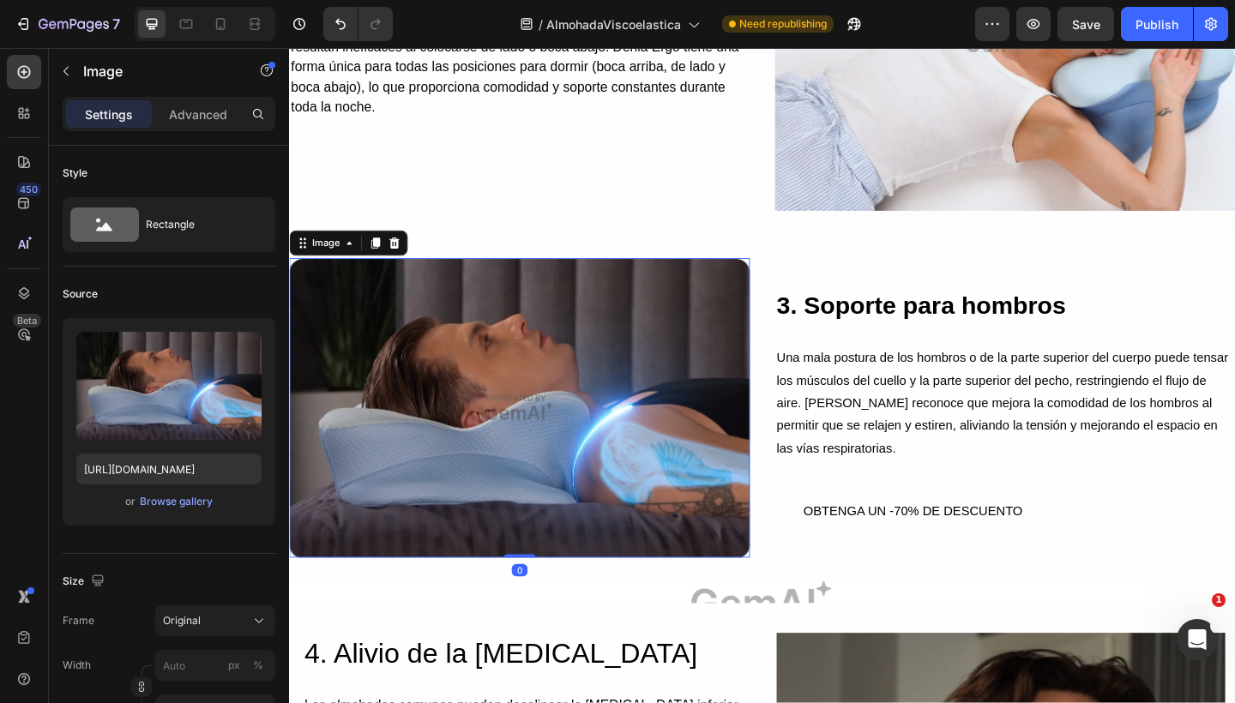
drag, startPoint x: 917, startPoint y: 433, endPoint x: 700, endPoint y: 406, distance: 217.7
click at [700, 406] on img at bounding box center [539, 439] width 501 height 325
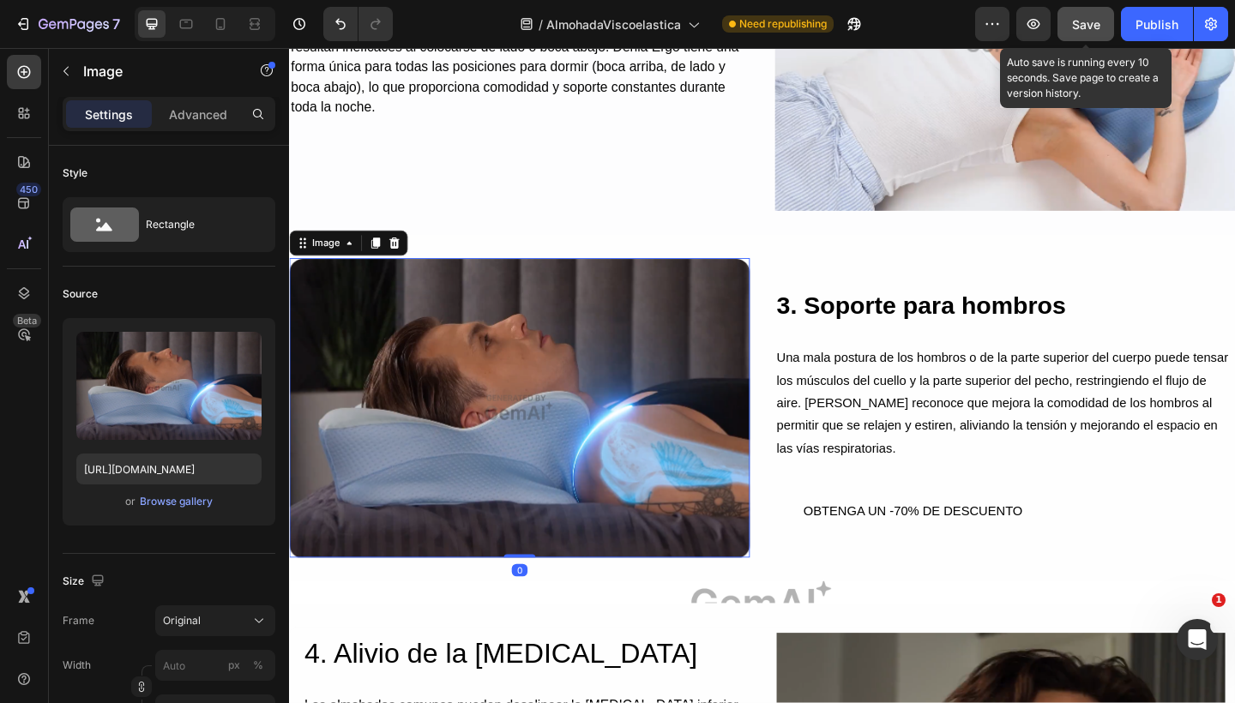
click at [1103, 12] on button "Save" at bounding box center [1085, 24] width 57 height 34
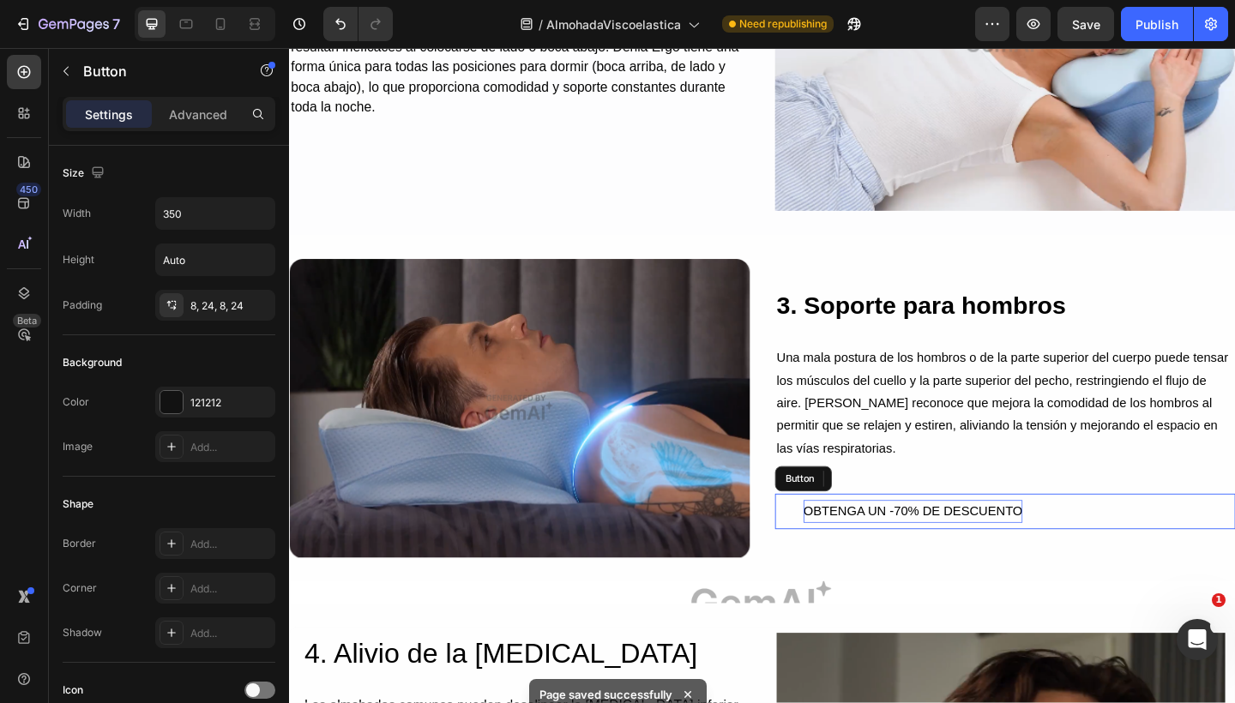
click at [863, 540] on p "OBTENGA UN -70% DE DESCUENTO" at bounding box center [967, 552] width 238 height 25
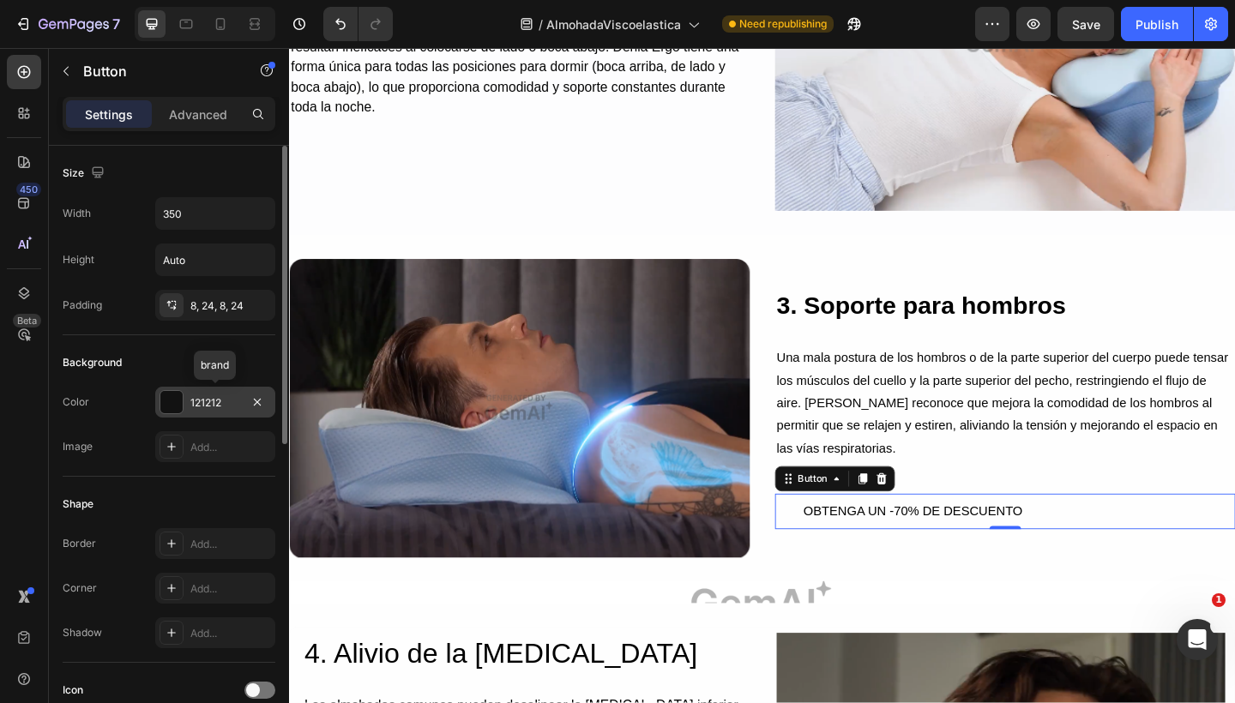
click at [195, 407] on div "121212" at bounding box center [215, 402] width 50 height 15
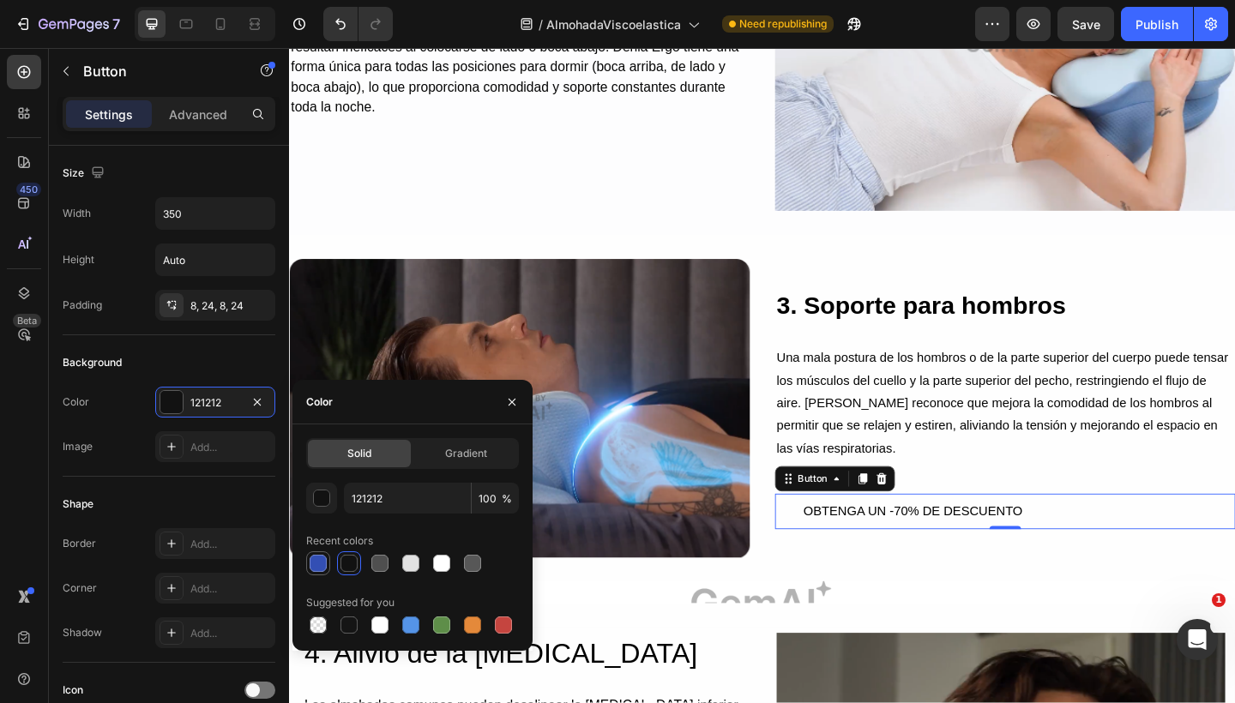
click at [316, 563] on div at bounding box center [318, 563] width 17 height 17
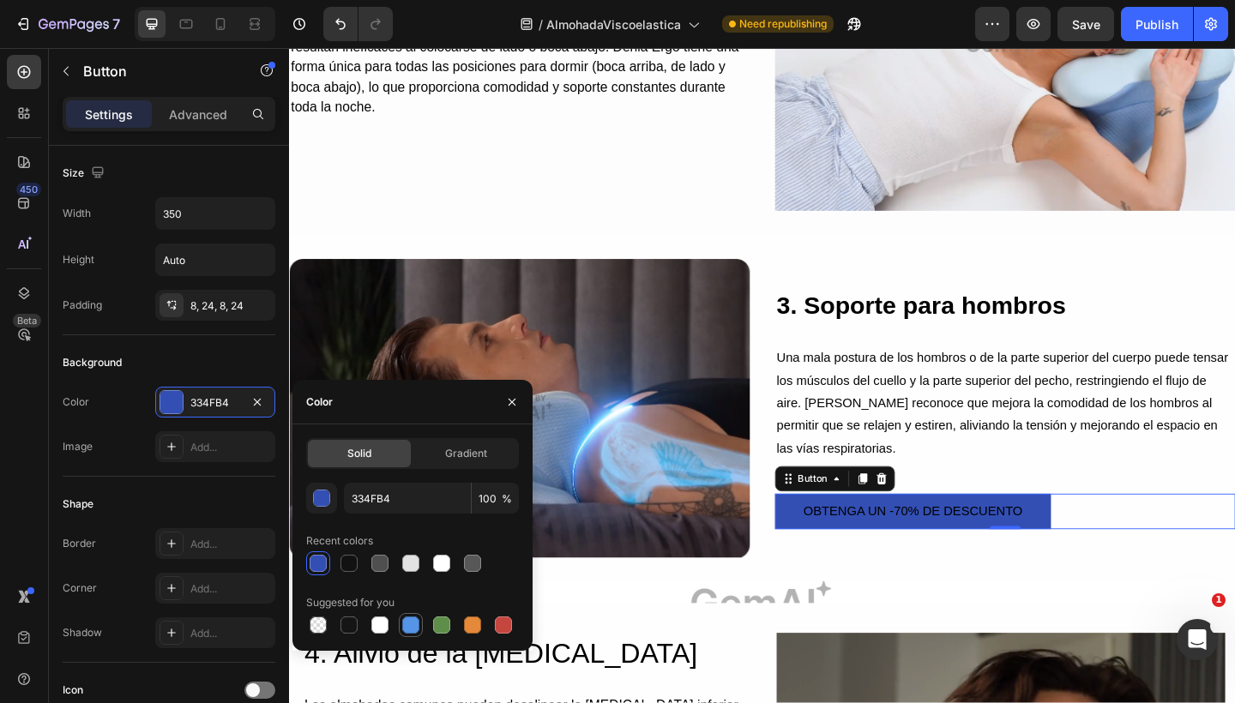
click at [408, 631] on div at bounding box center [410, 624] width 17 height 17
type input "5594E7"
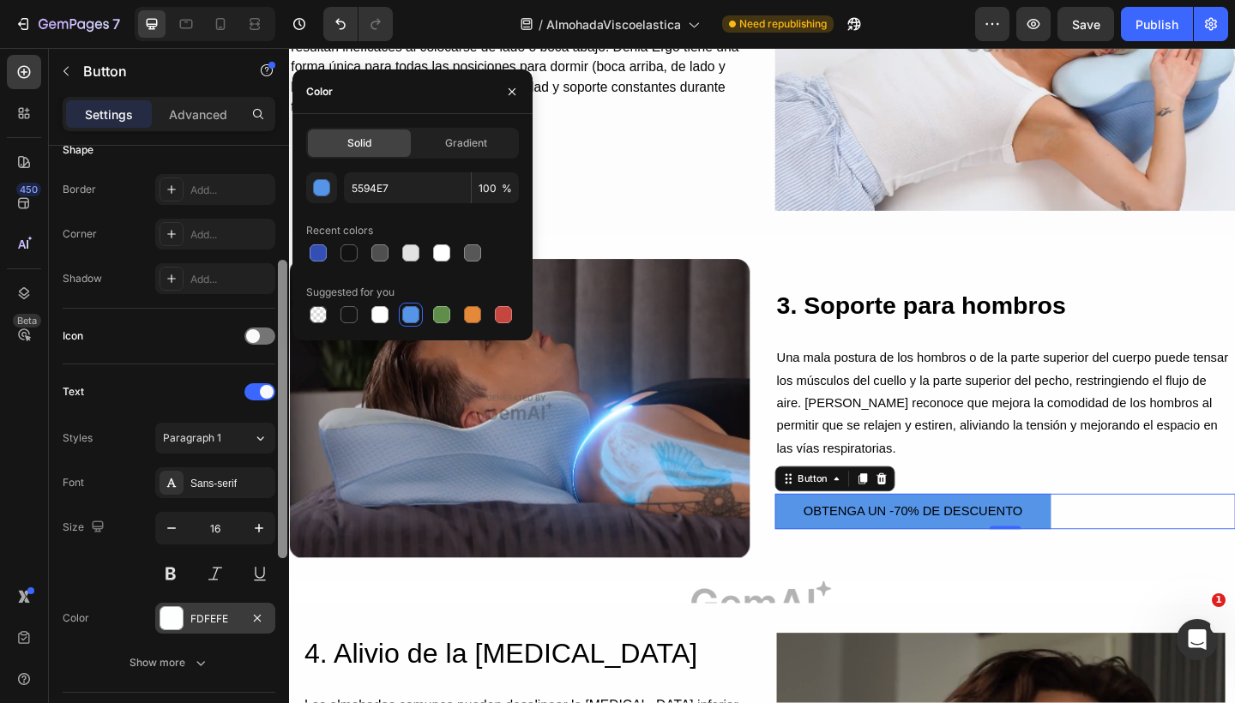
scroll to position [412, 0]
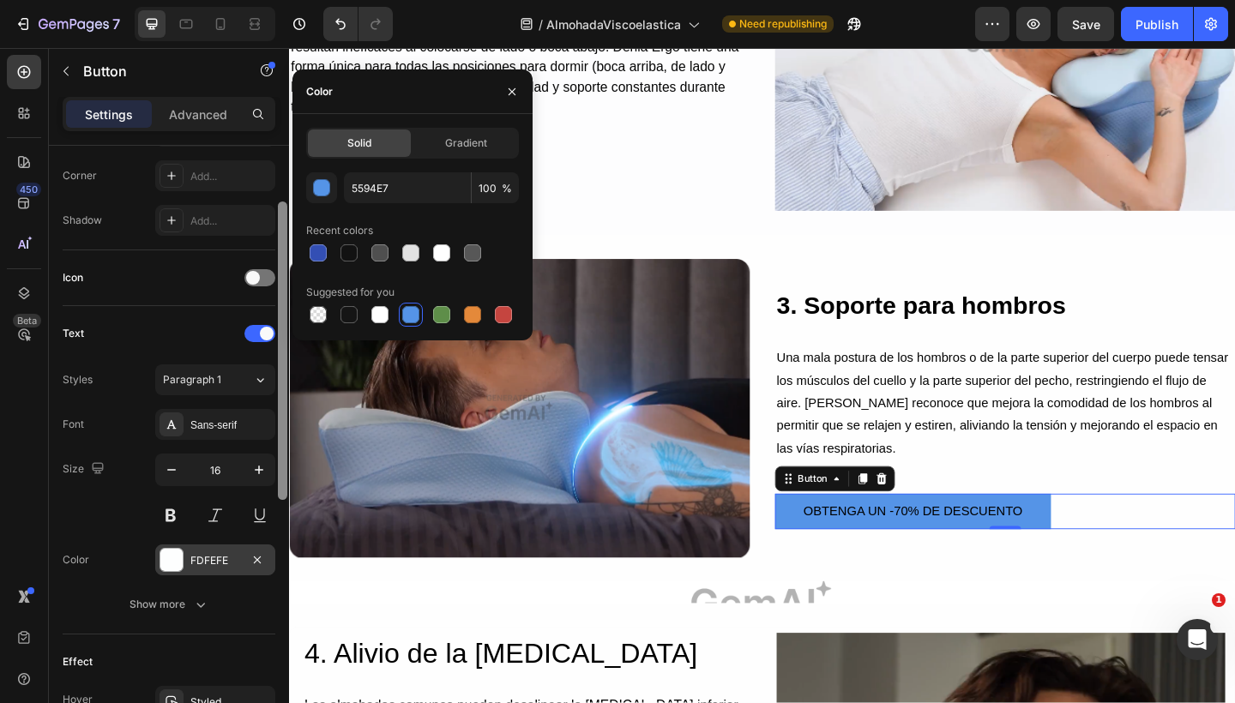
drag, startPoint x: 280, startPoint y: 358, endPoint x: 269, endPoint y: 562, distance: 204.3
click at [269, 562] on div "Size Width 350 Height Auto Padding 8, 24, 8, 24 Background Color 5594E7 Image A…" at bounding box center [169, 449] width 240 height 606
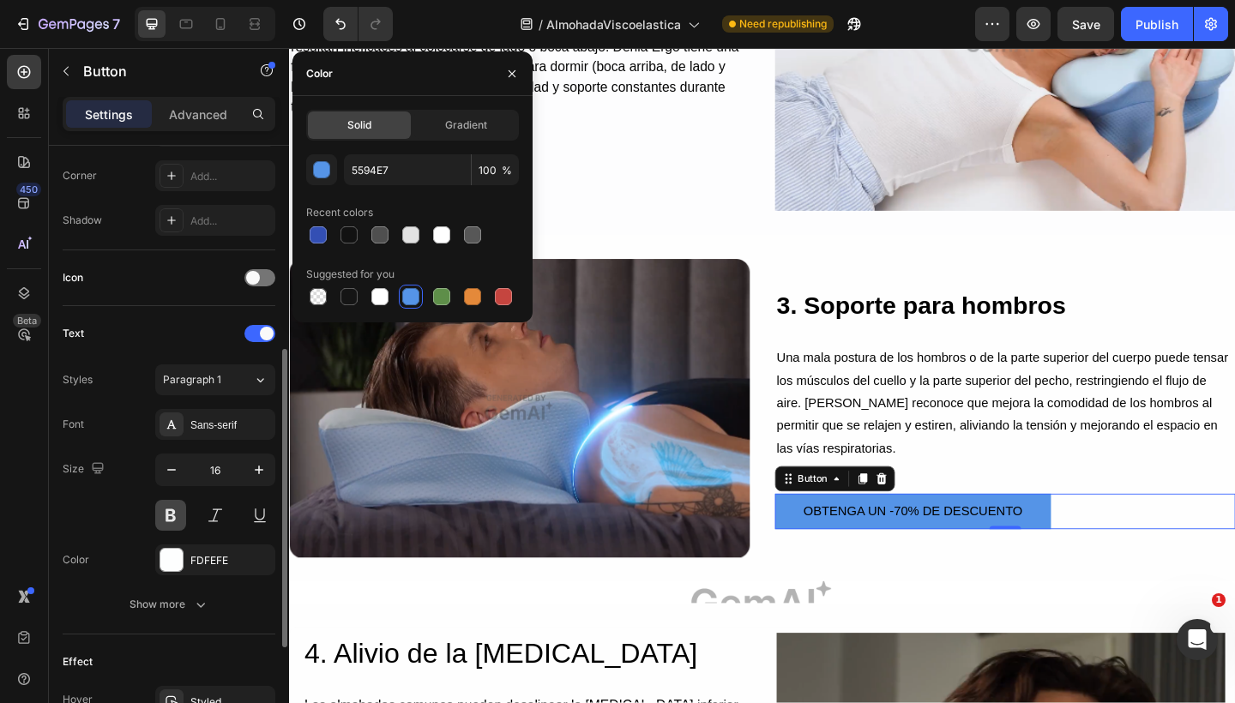
click at [177, 515] on button at bounding box center [170, 515] width 31 height 31
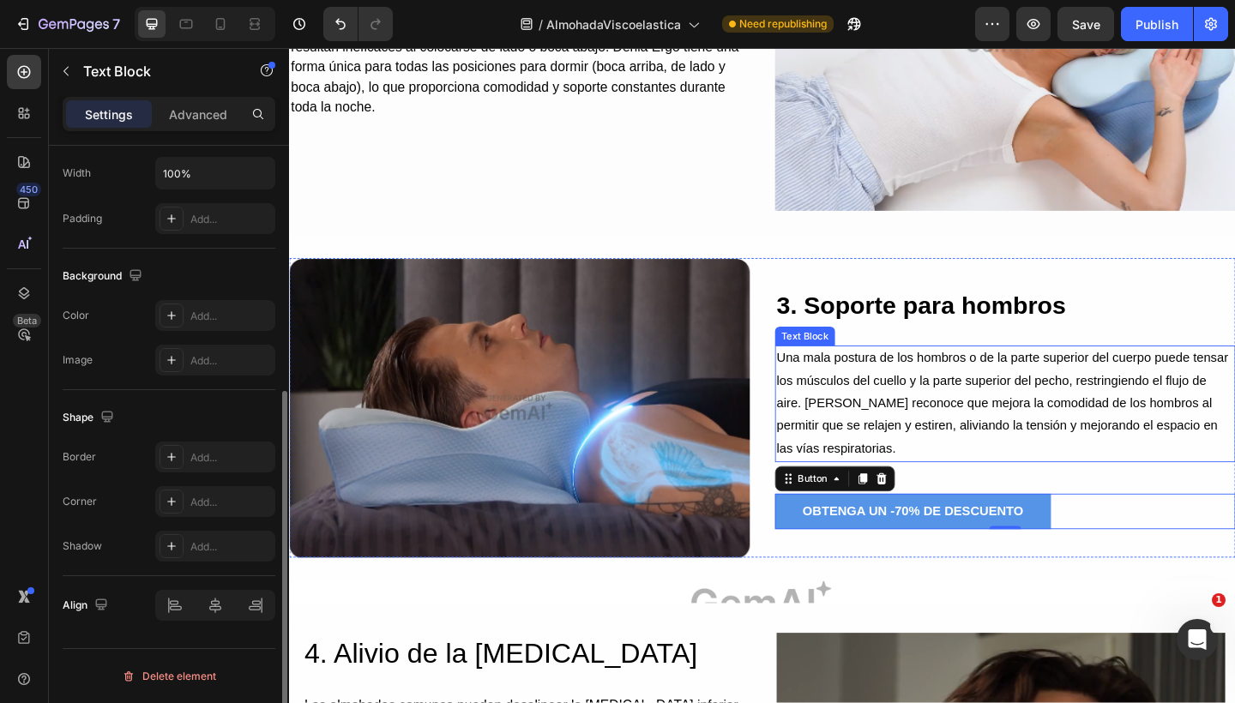
click at [989, 430] on p "Una mala postura de los hombros o de la parte superior del cuerpo puede tensar …" at bounding box center [1067, 435] width 497 height 123
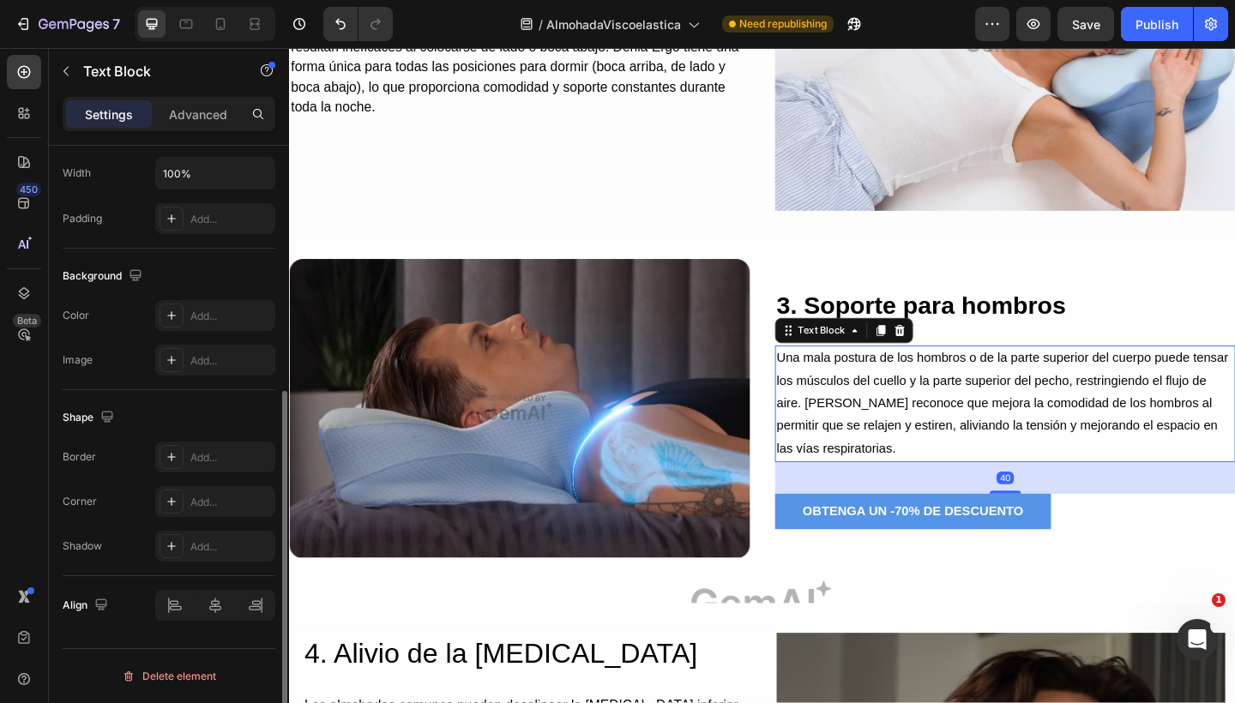
scroll to position [0, 0]
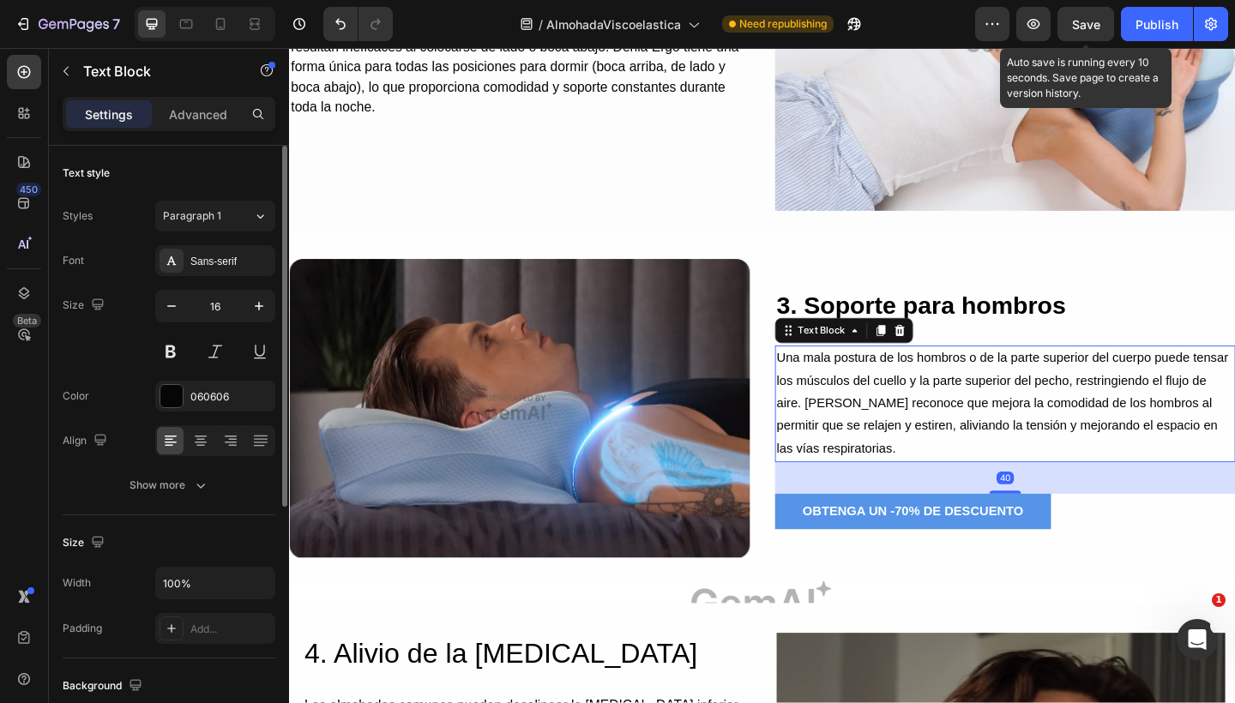
click at [1087, 15] on div "Save" at bounding box center [1086, 24] width 28 height 18
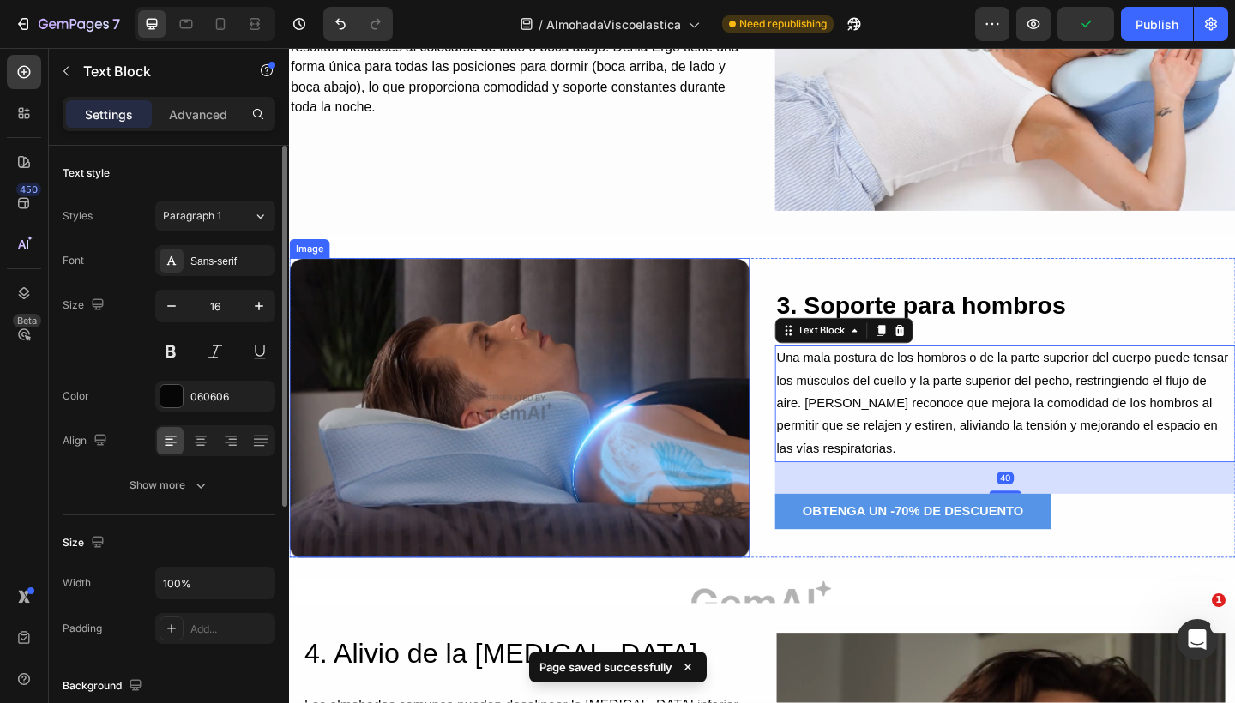
click at [551, 387] on img at bounding box center [539, 439] width 501 height 325
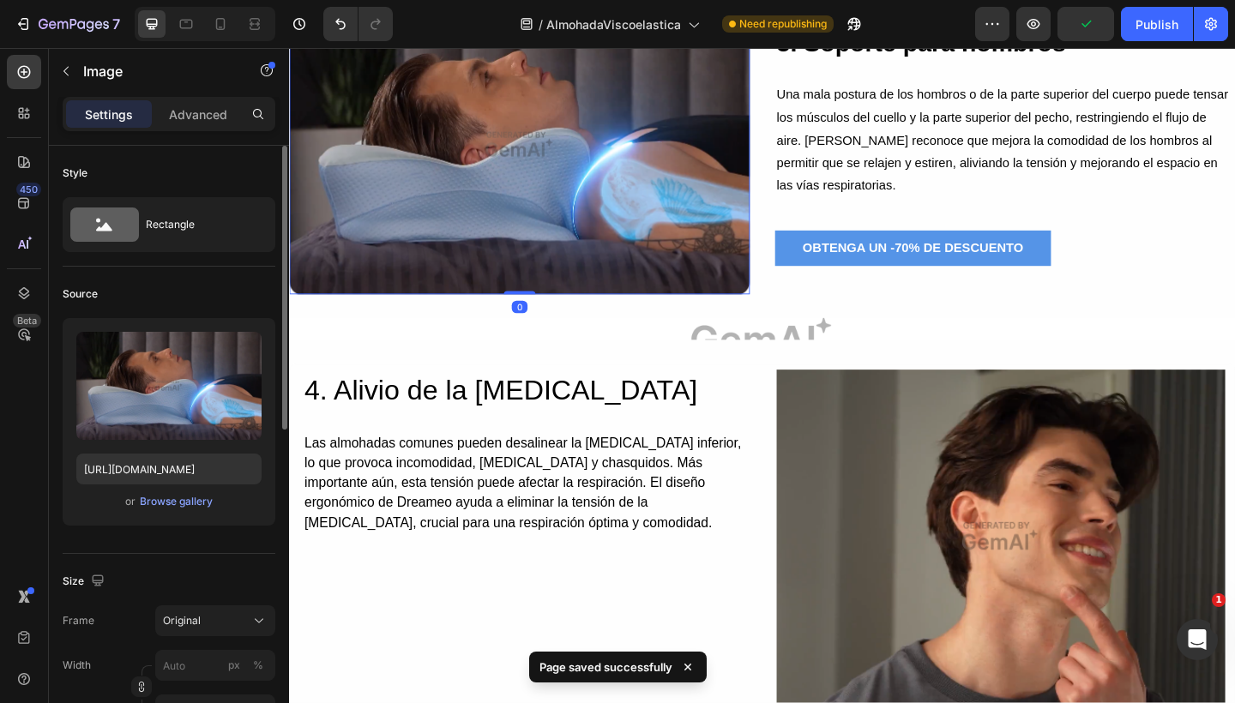
scroll to position [2868, 0]
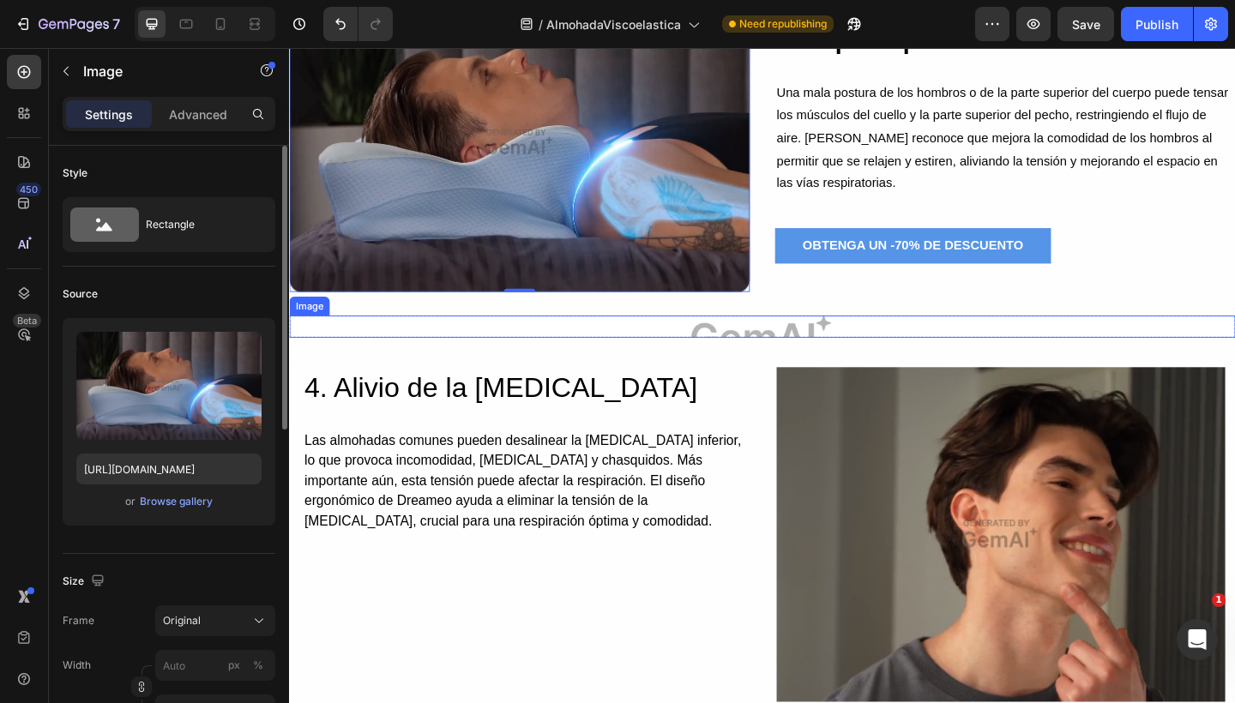
click at [689, 349] on img at bounding box center [803, 352] width 1029 height 24
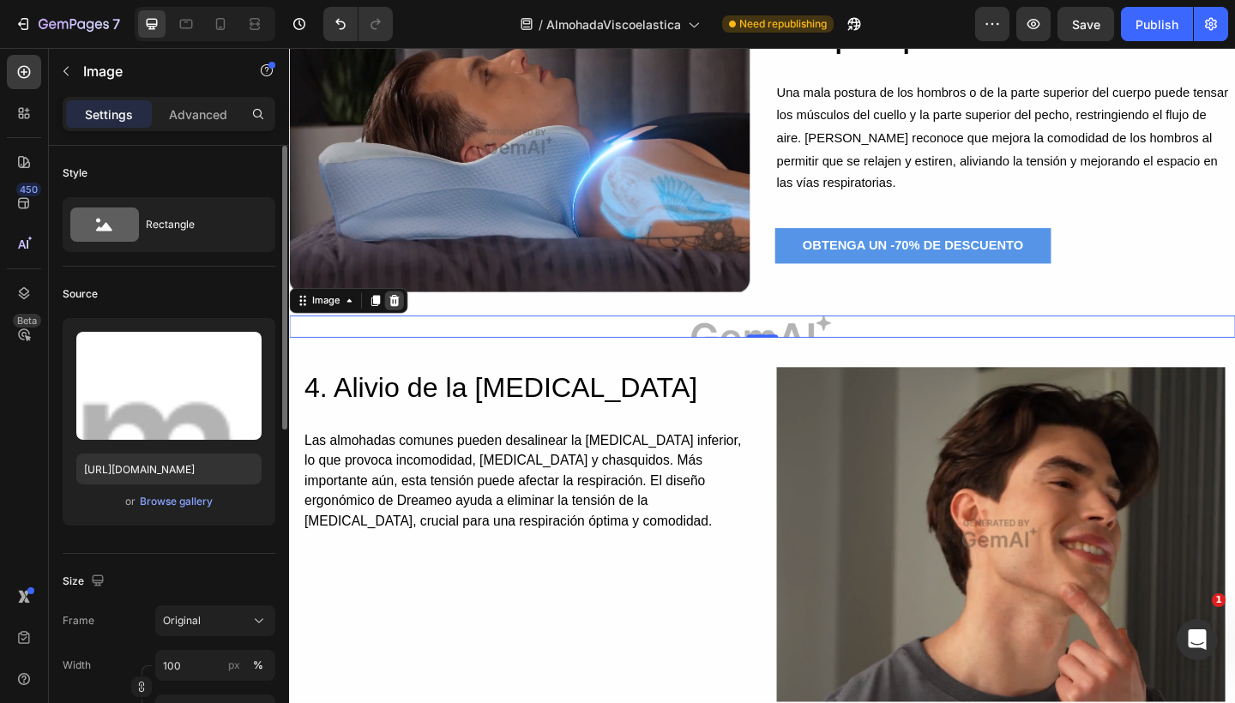
click at [402, 317] on icon at bounding box center [403, 323] width 11 height 12
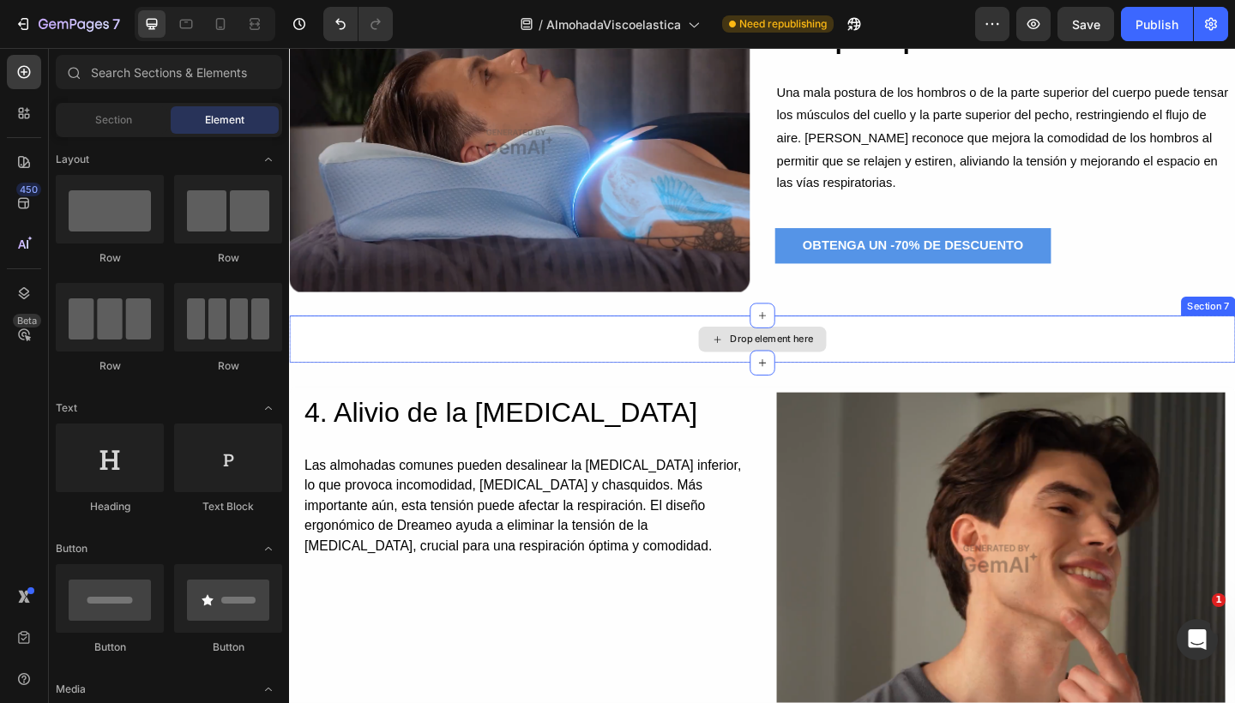
click at [941, 358] on div "Drop element here" at bounding box center [803, 365] width 1029 height 51
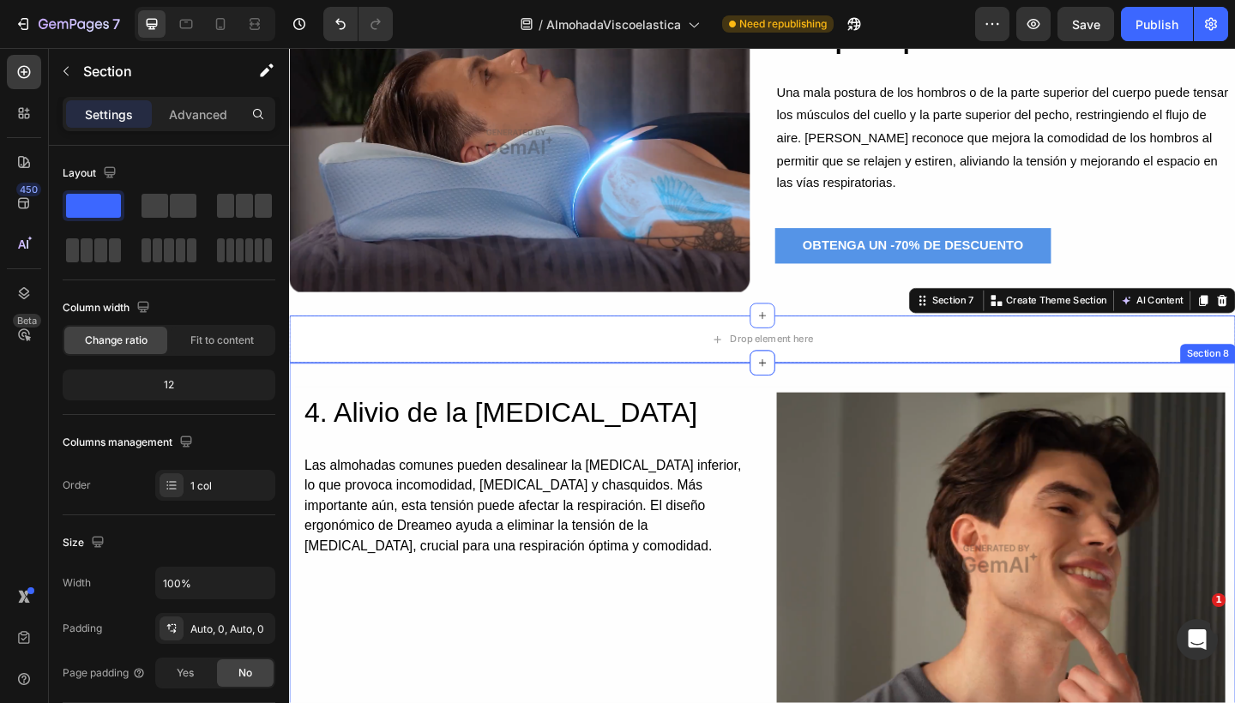
click at [854, 401] on div "4. Alivio de la mandíbula Heading Las almohadas comunes pueden desalinear la ma…" at bounding box center [803, 611] width 1029 height 440
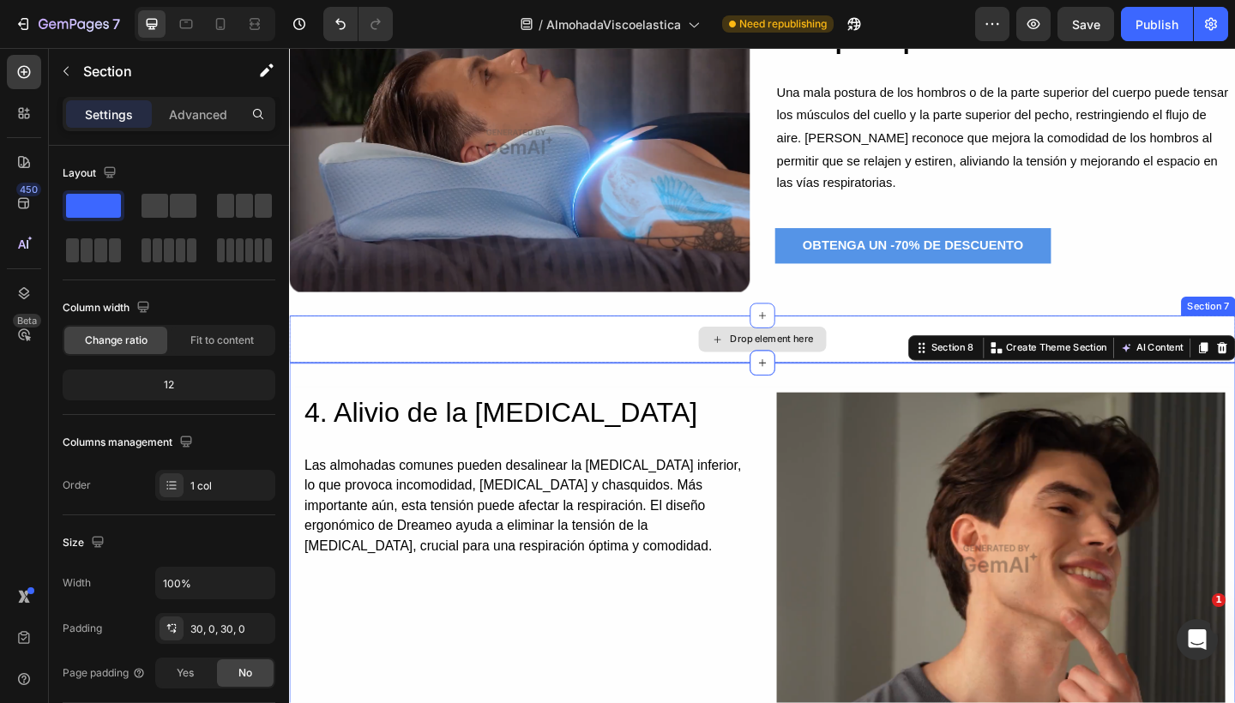
click at [902, 356] on div "Drop element here" at bounding box center [803, 365] width 1029 height 51
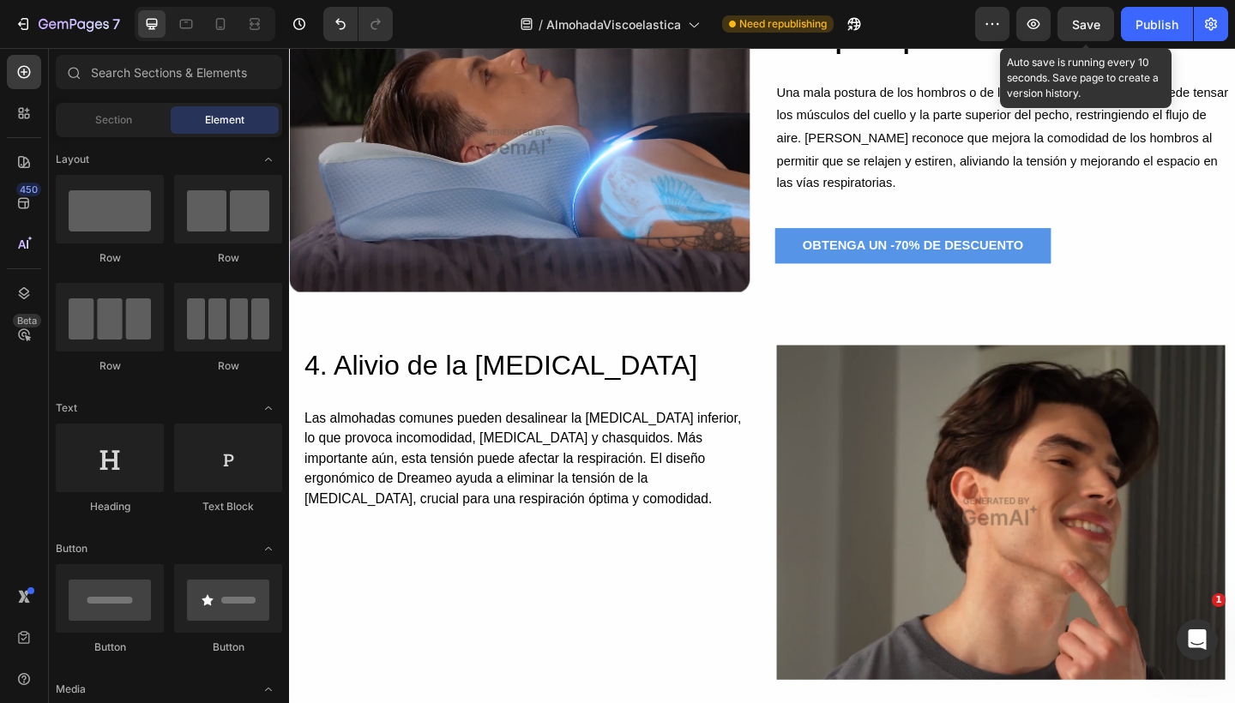
click at [1089, 21] on span "Save" at bounding box center [1086, 24] width 28 height 15
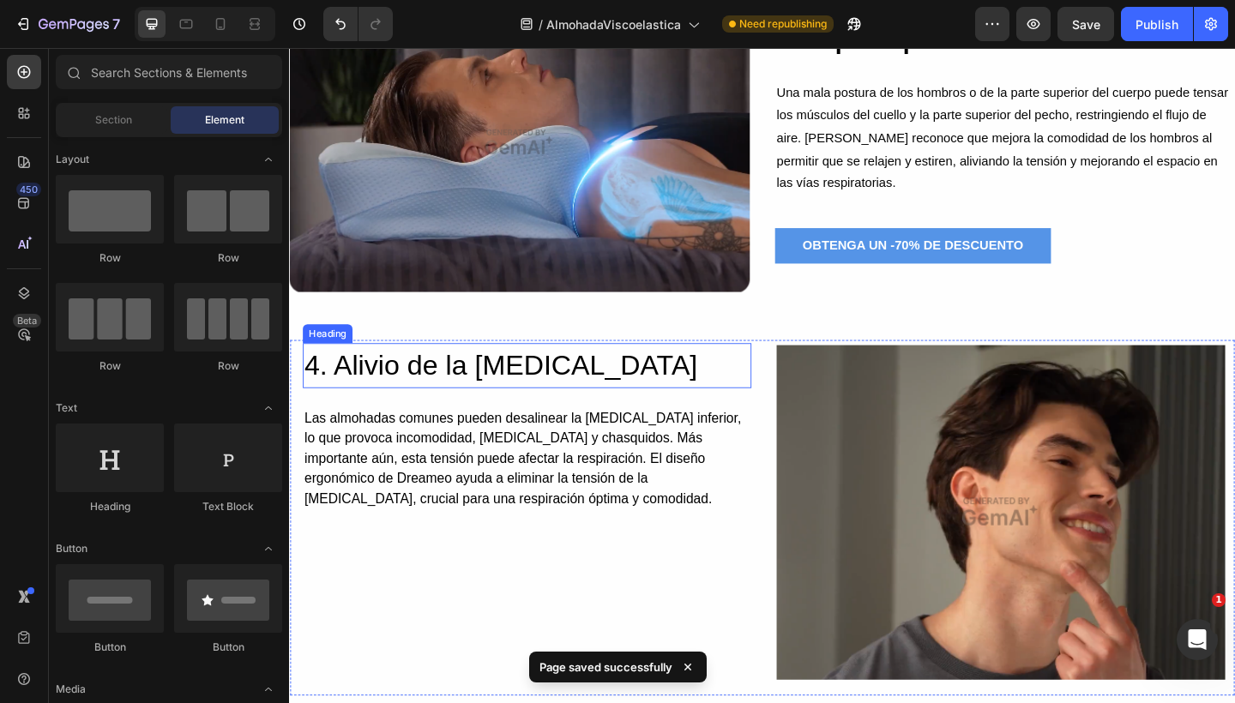
click at [482, 386] on h2 "4. Alivio de la mandíbula" at bounding box center [548, 394] width 488 height 49
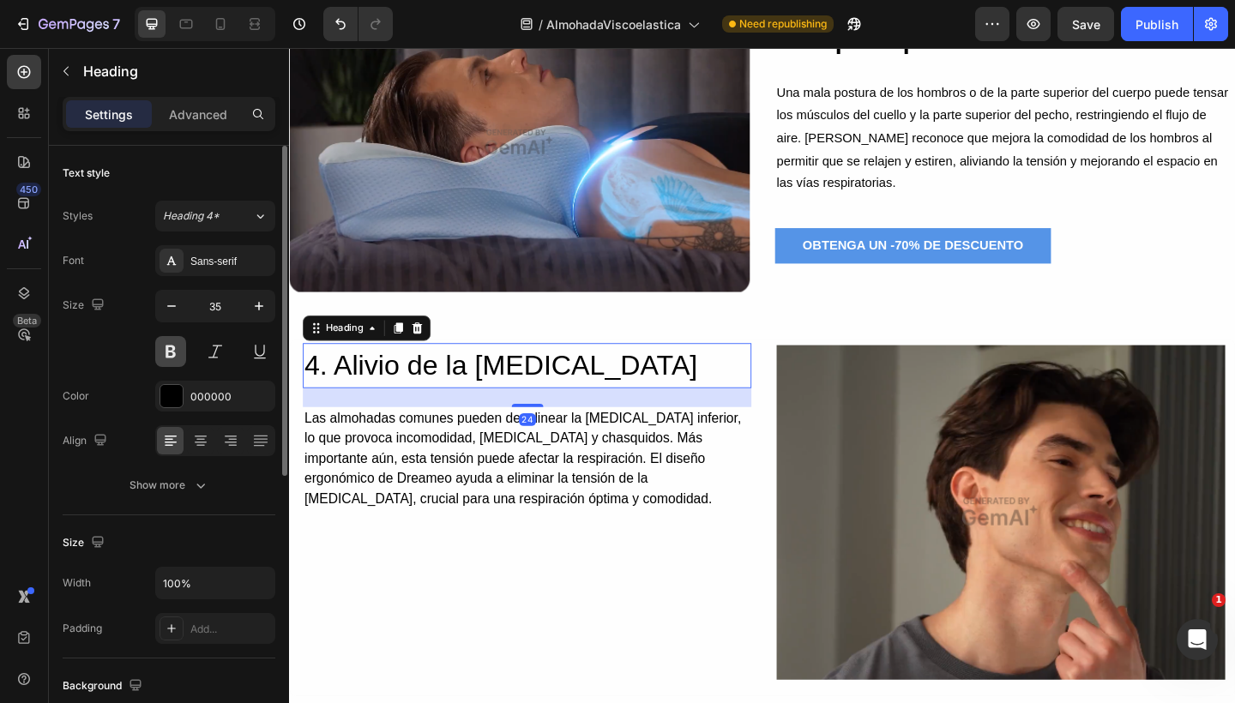
click at [178, 353] on button at bounding box center [170, 351] width 31 height 31
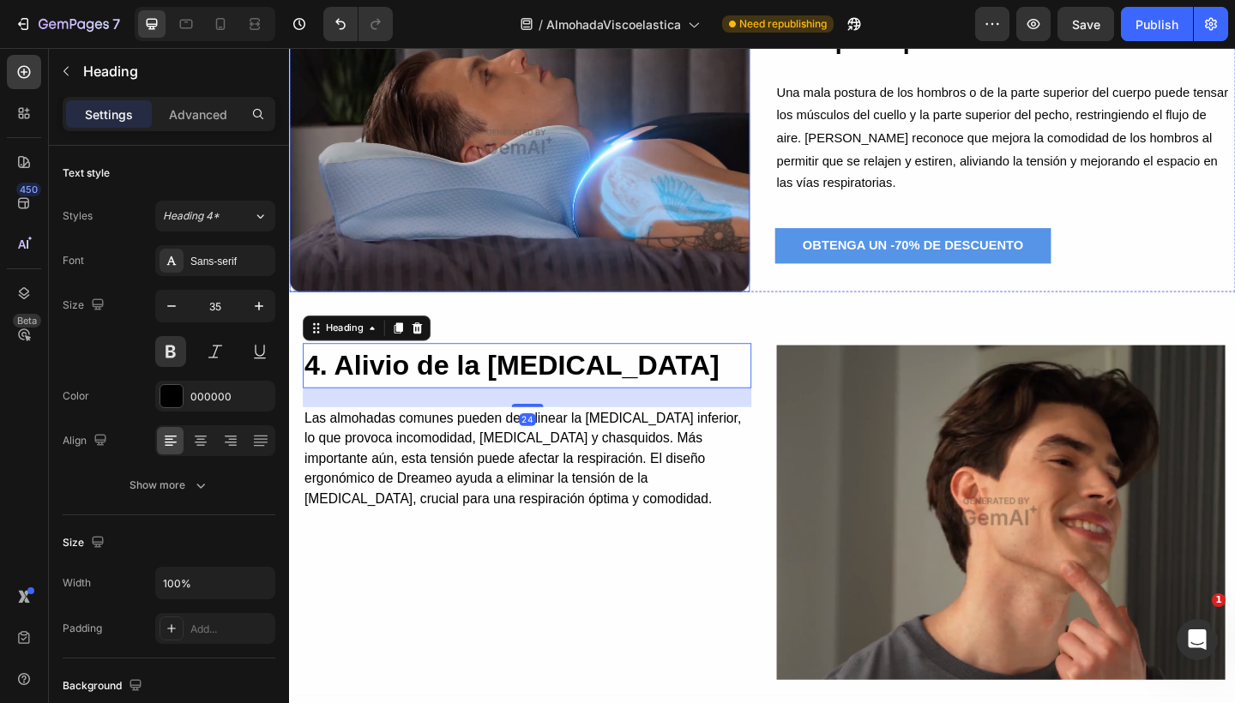
click at [591, 256] on img at bounding box center [539, 151] width 501 height 325
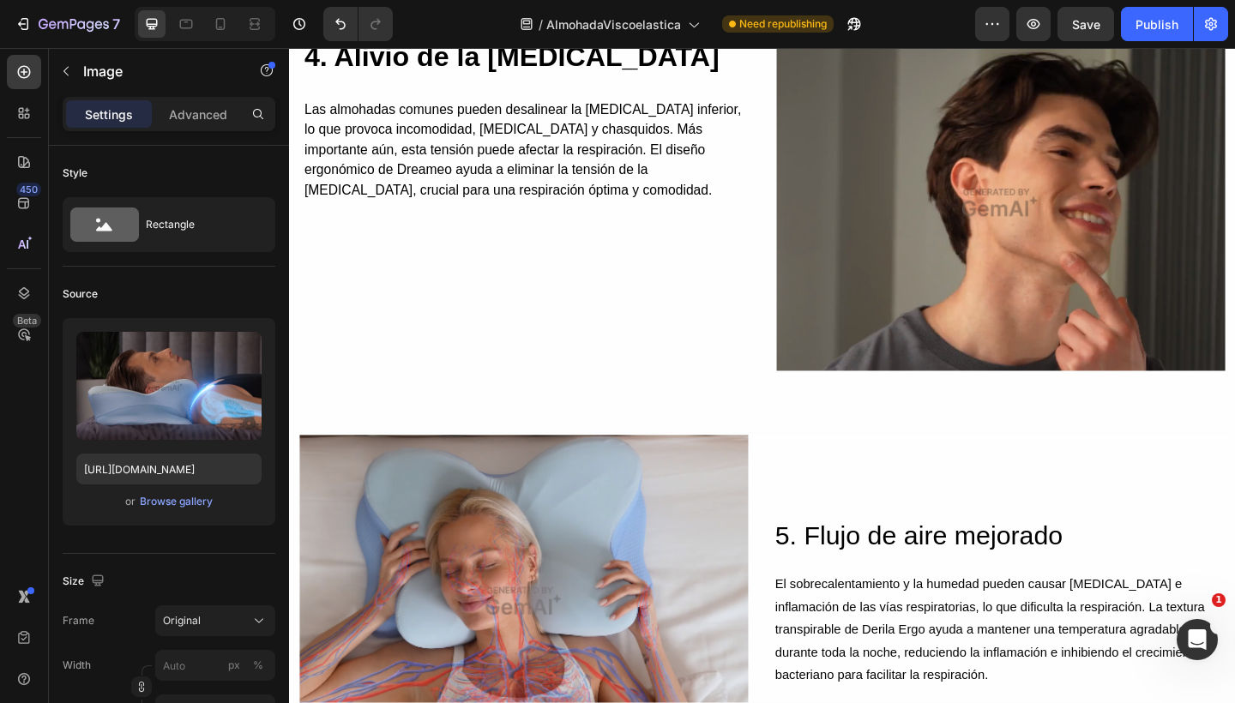
scroll to position [3203, 0]
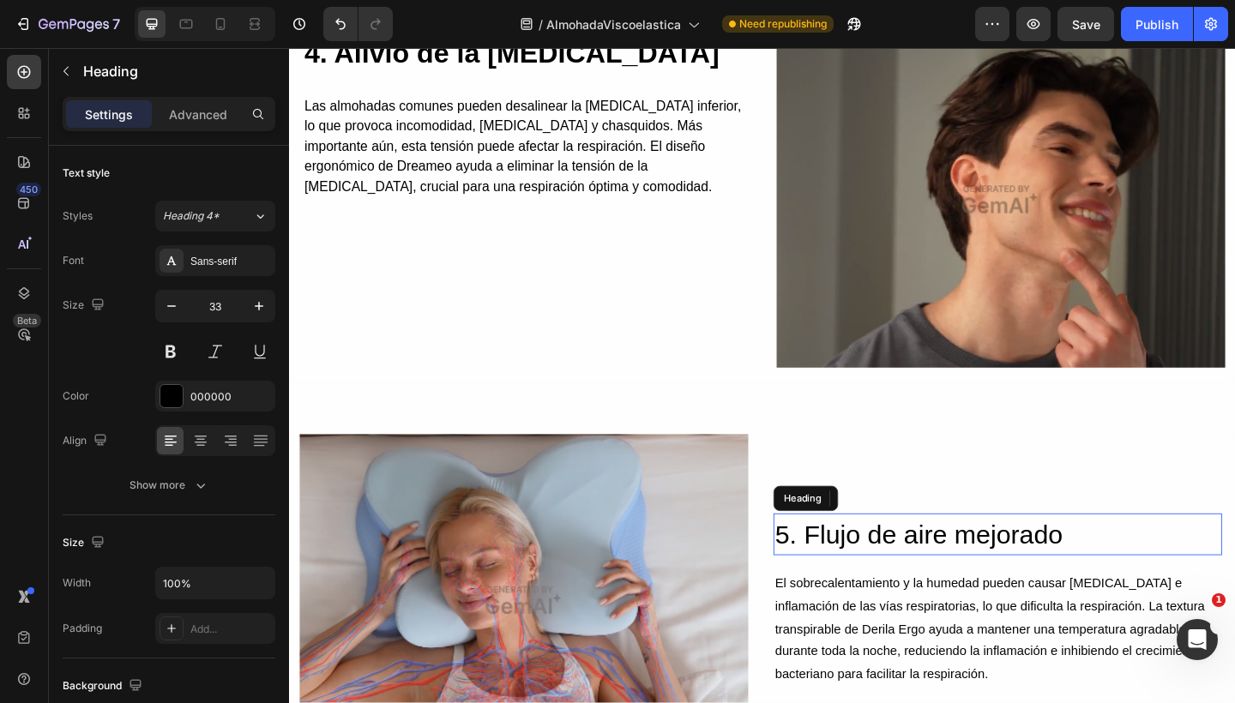
click at [907, 568] on h2 "5. Flujo de aire mejorado" at bounding box center [1059, 578] width 488 height 46
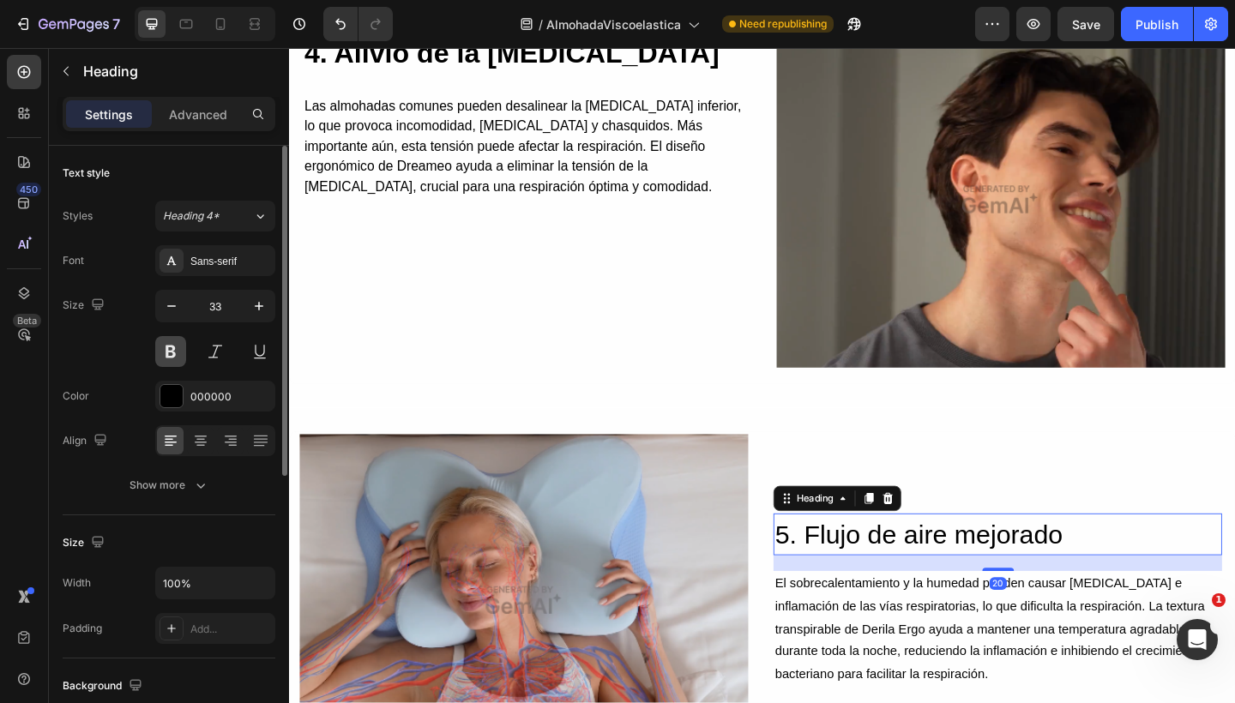
click at [170, 358] on button at bounding box center [170, 351] width 31 height 31
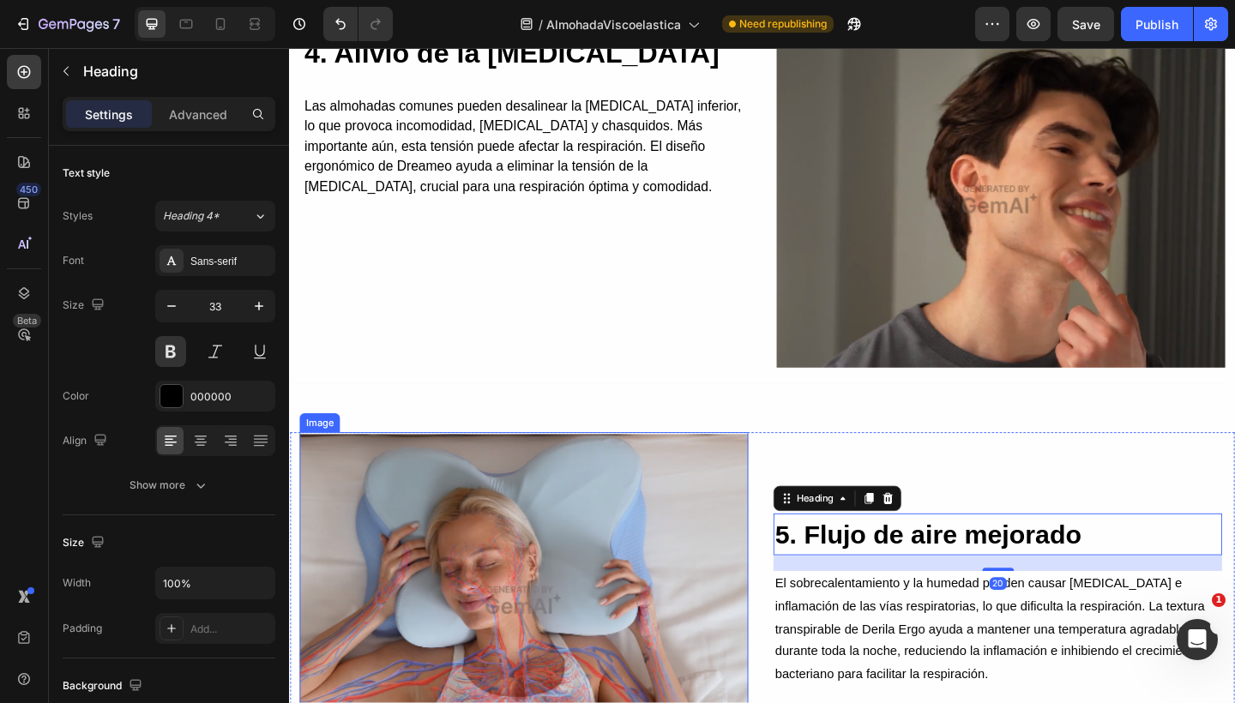
click at [529, 580] on img at bounding box center [544, 649] width 488 height 366
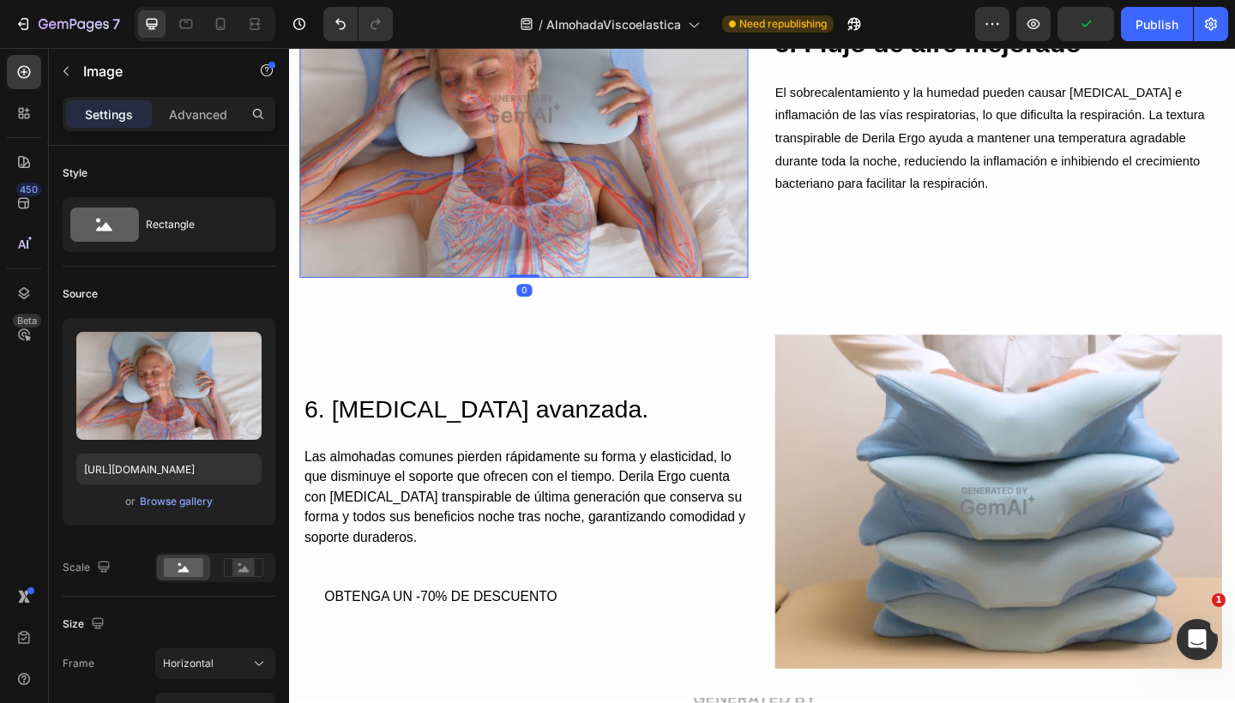
scroll to position [3737, 0]
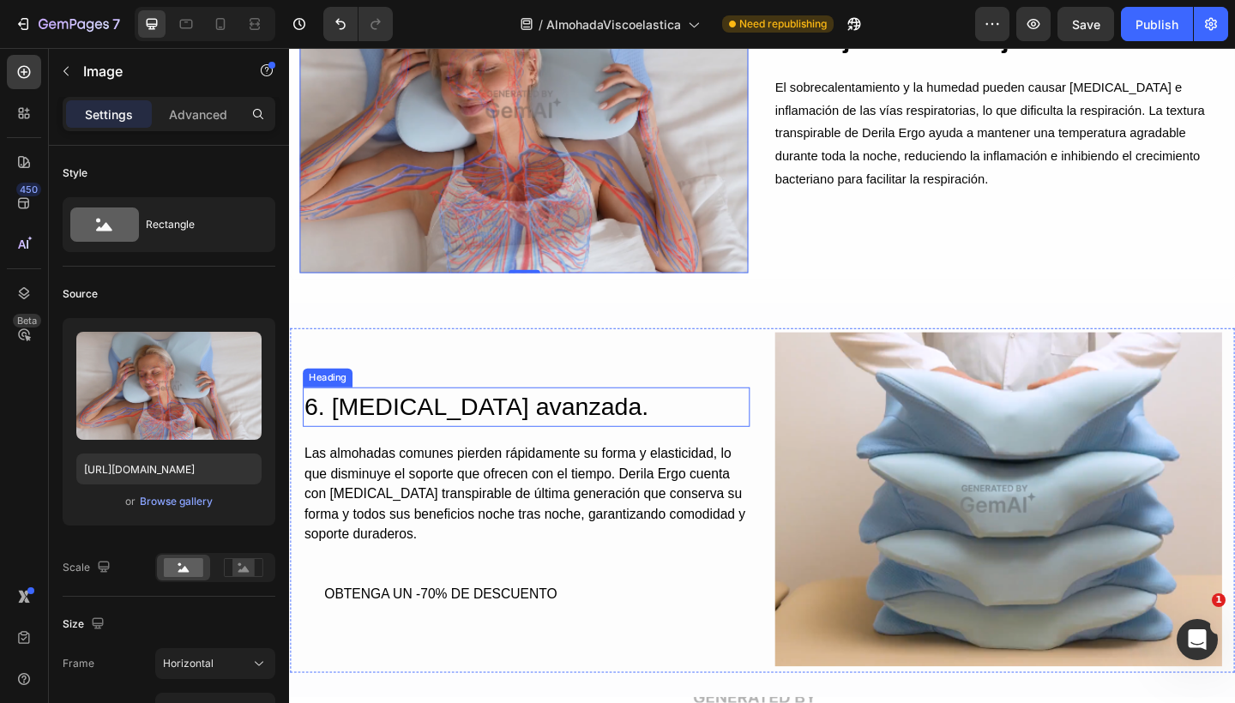
click at [504, 428] on h2 "6. [MEDICAL_DATA] avanzada." at bounding box center [547, 440] width 486 height 44
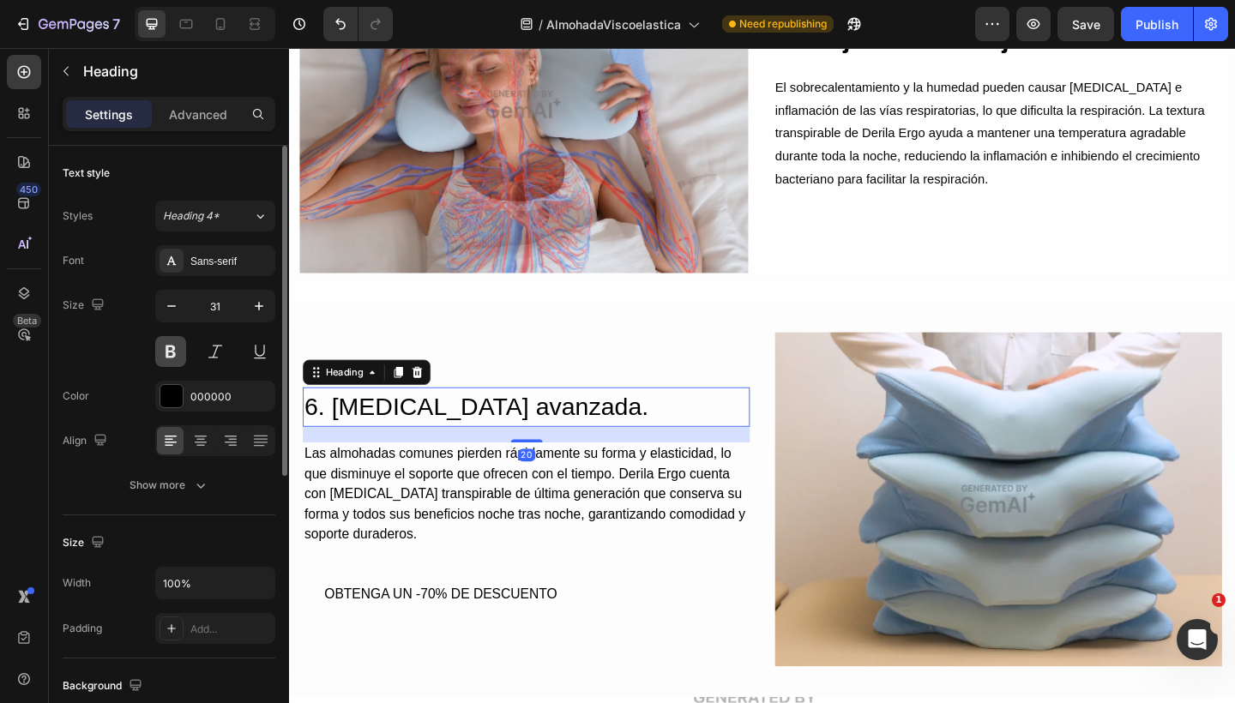
click at [168, 358] on button at bounding box center [170, 351] width 31 height 31
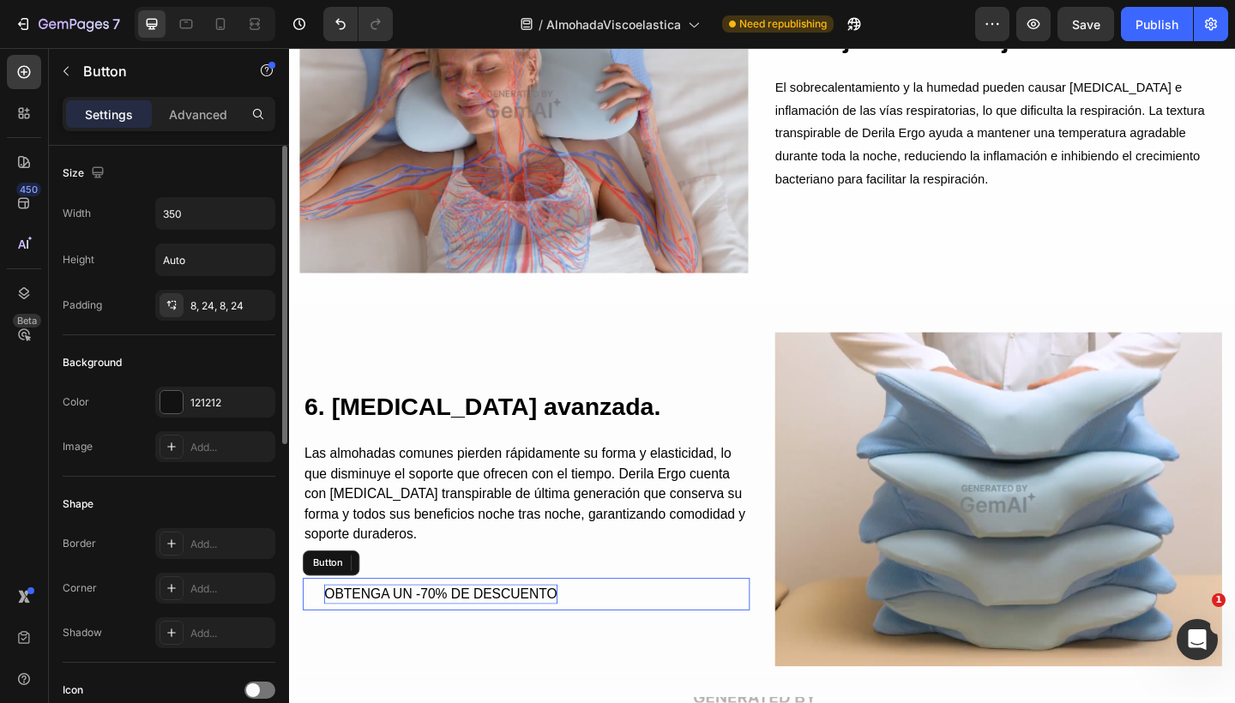
click at [421, 632] on p "OBTENGA UN -70% DE DESCUENTO" at bounding box center [453, 643] width 253 height 22
click at [191, 400] on div "121212" at bounding box center [215, 402] width 50 height 15
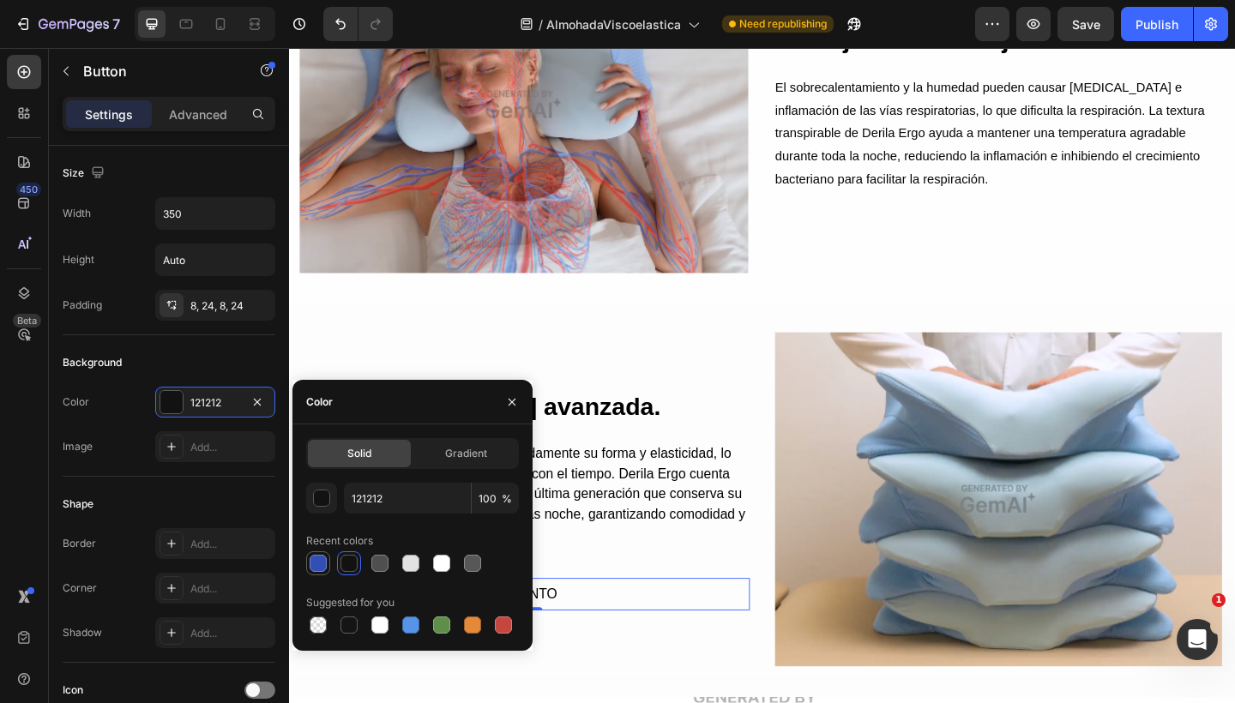
click at [315, 563] on div at bounding box center [318, 563] width 17 height 17
type input "334FB4"
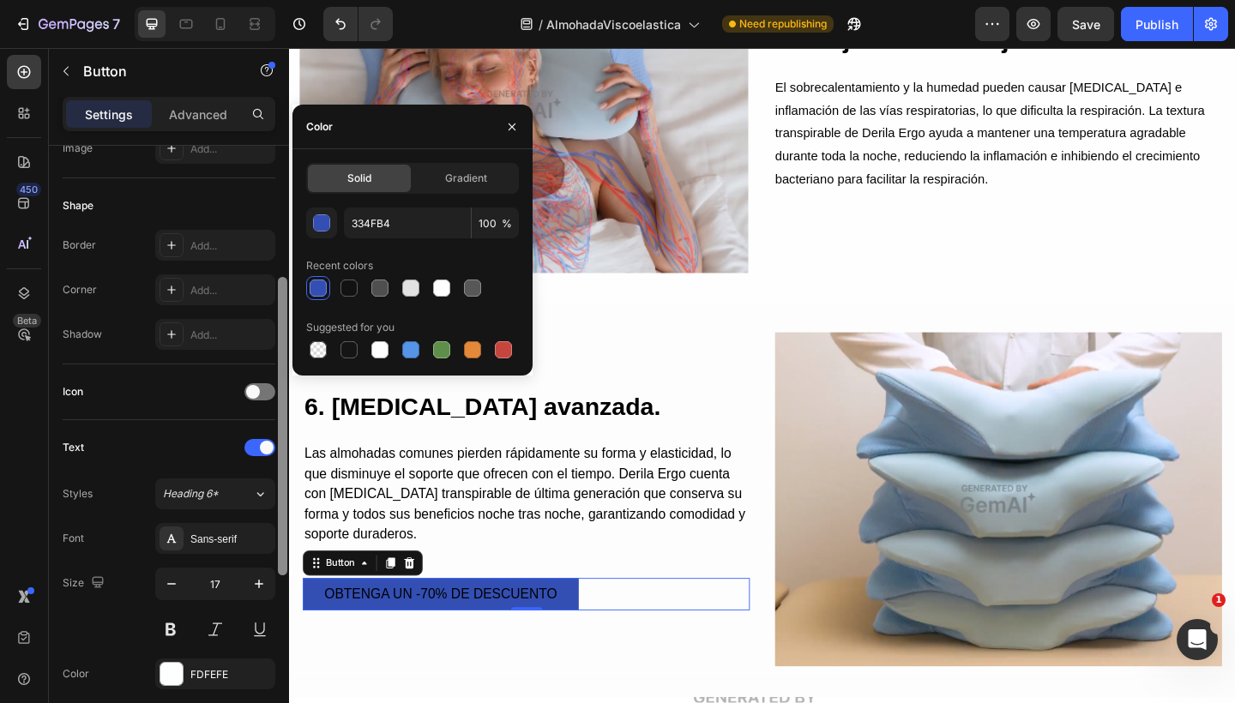
scroll to position [314, 0]
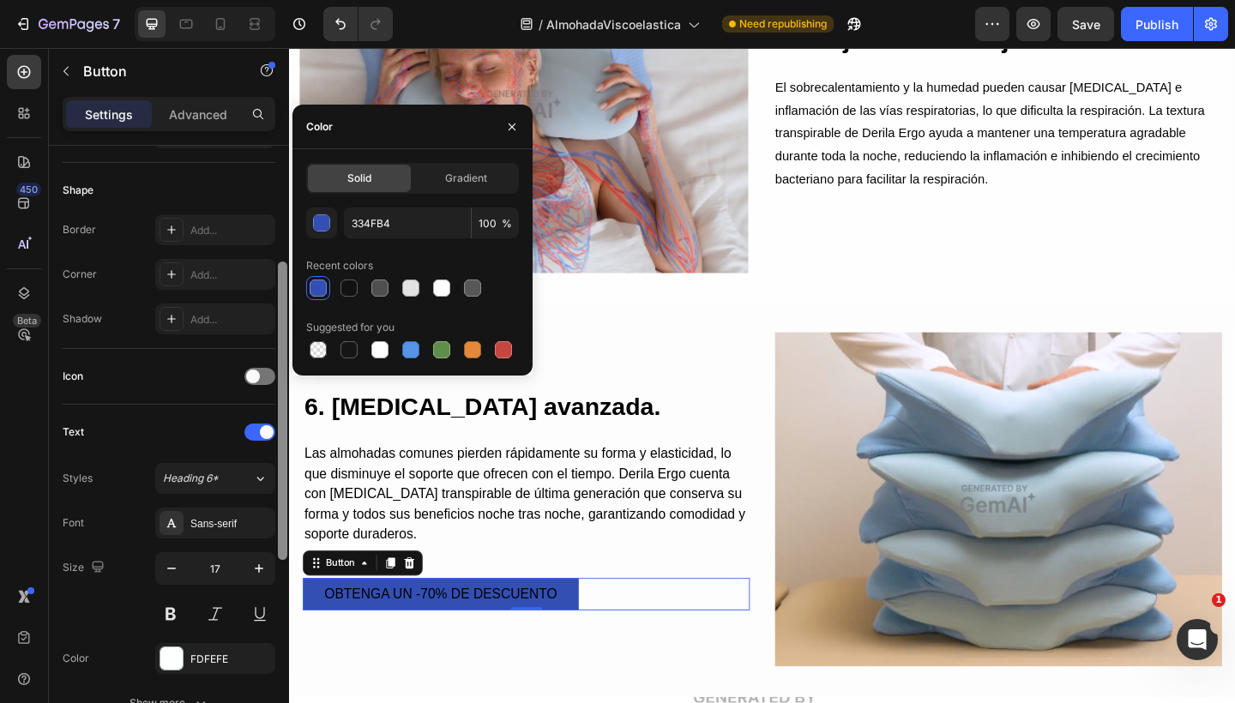
drag, startPoint x: 283, startPoint y: 426, endPoint x: 280, endPoint y: 581, distance: 155.2
click at [280, 560] on div at bounding box center [282, 410] width 9 height 298
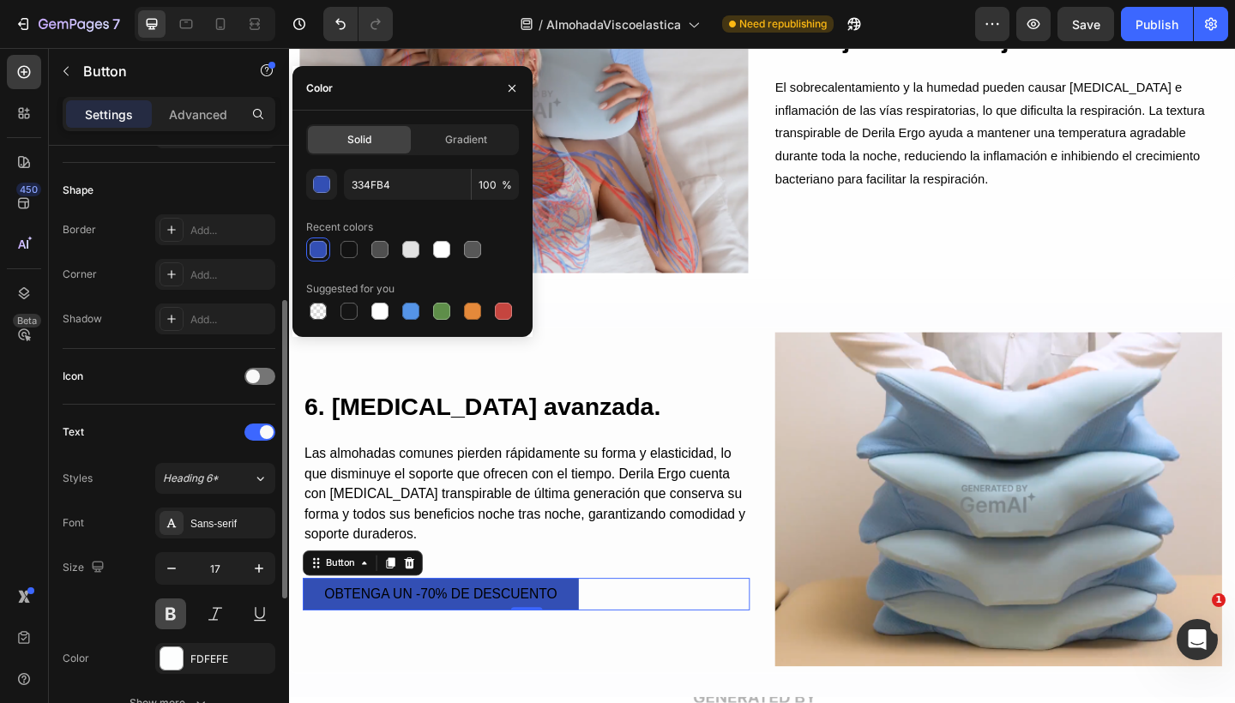
click at [178, 609] on button at bounding box center [170, 613] width 31 height 31
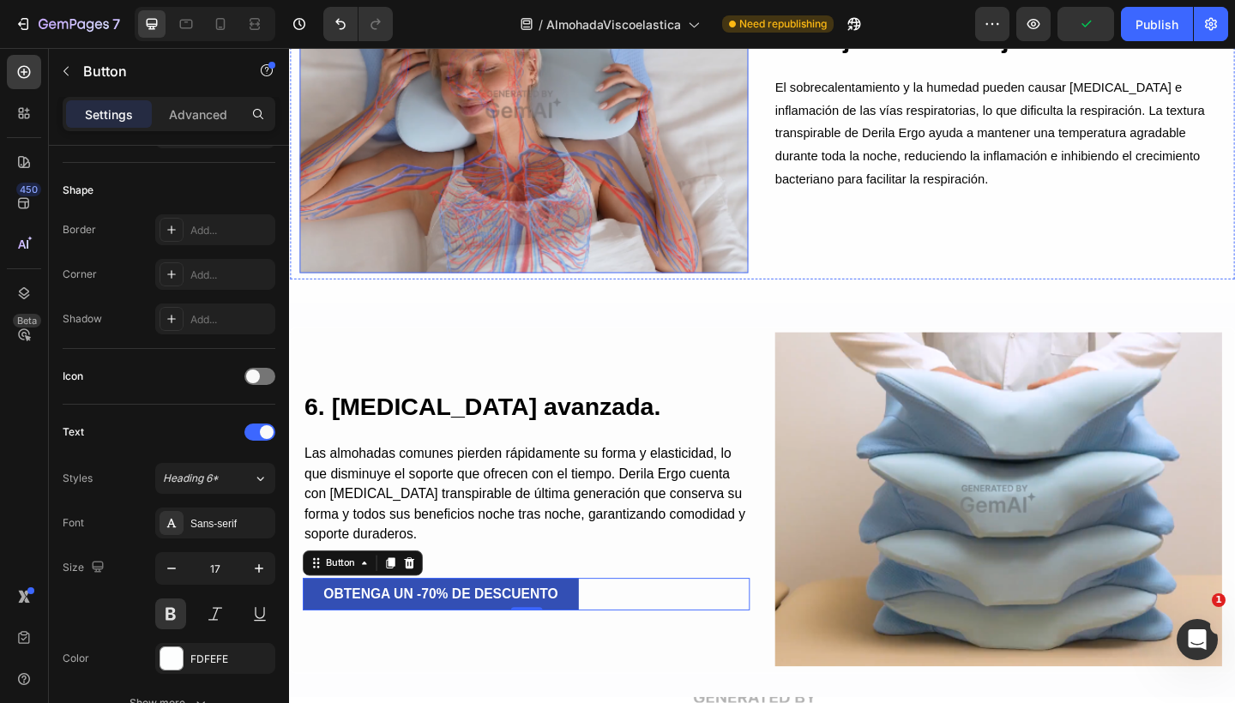
click at [736, 240] on img at bounding box center [544, 110] width 488 height 366
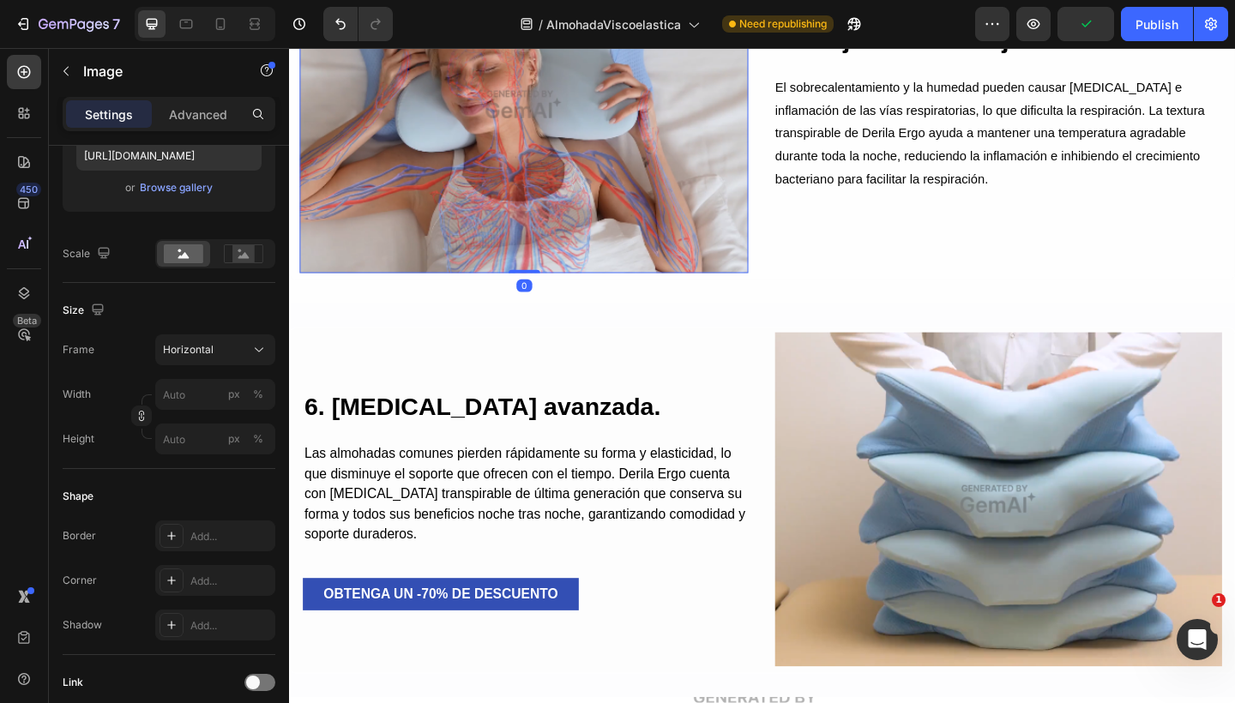
scroll to position [0, 0]
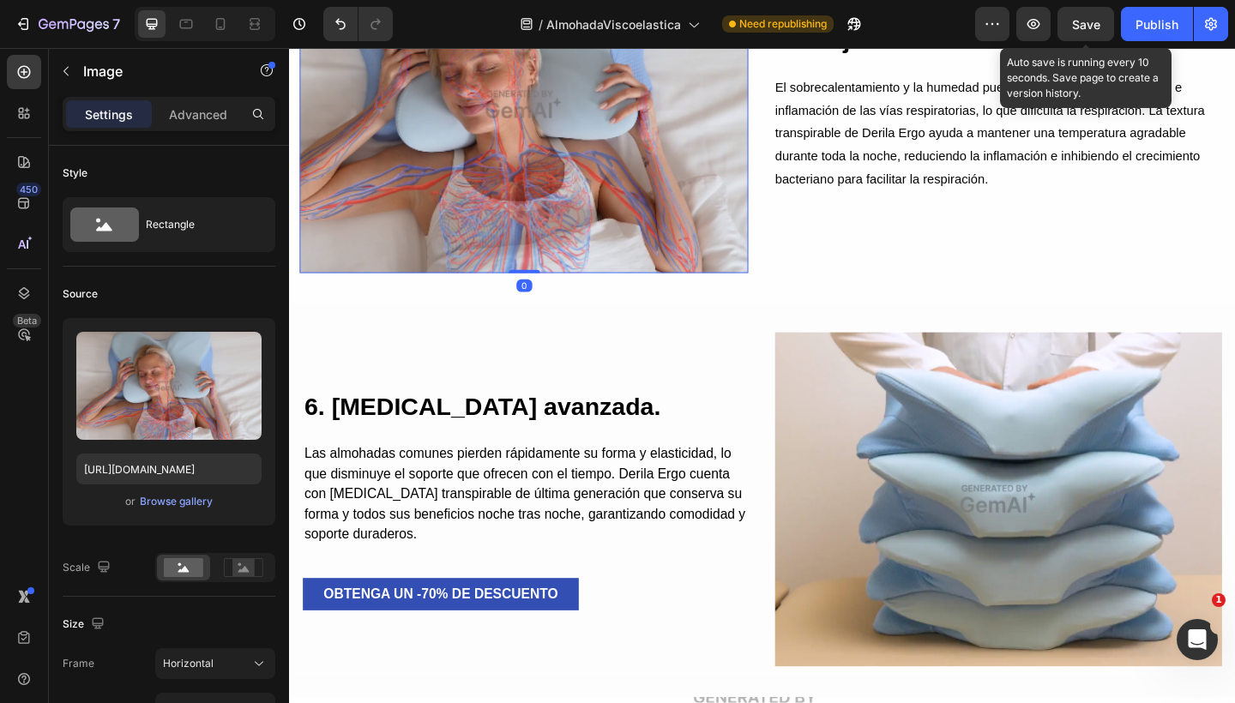
click at [1097, 21] on span "Save" at bounding box center [1086, 24] width 28 height 15
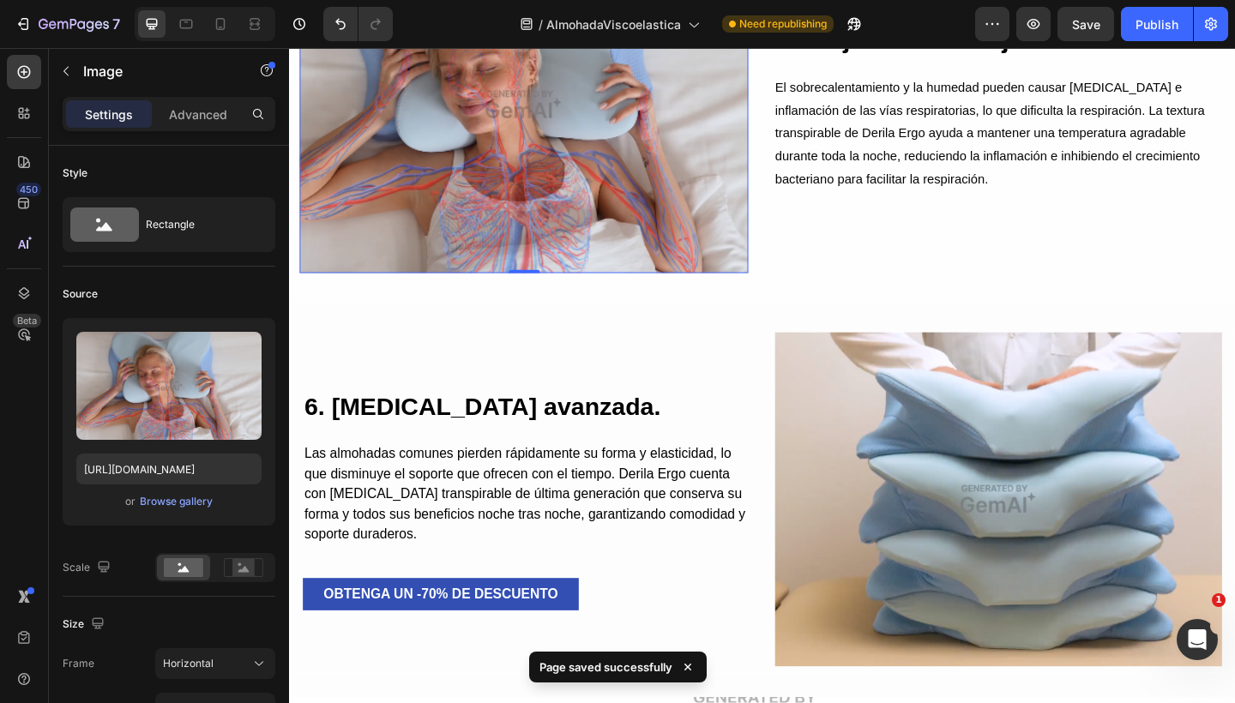
click at [664, 174] on img at bounding box center [544, 110] width 488 height 366
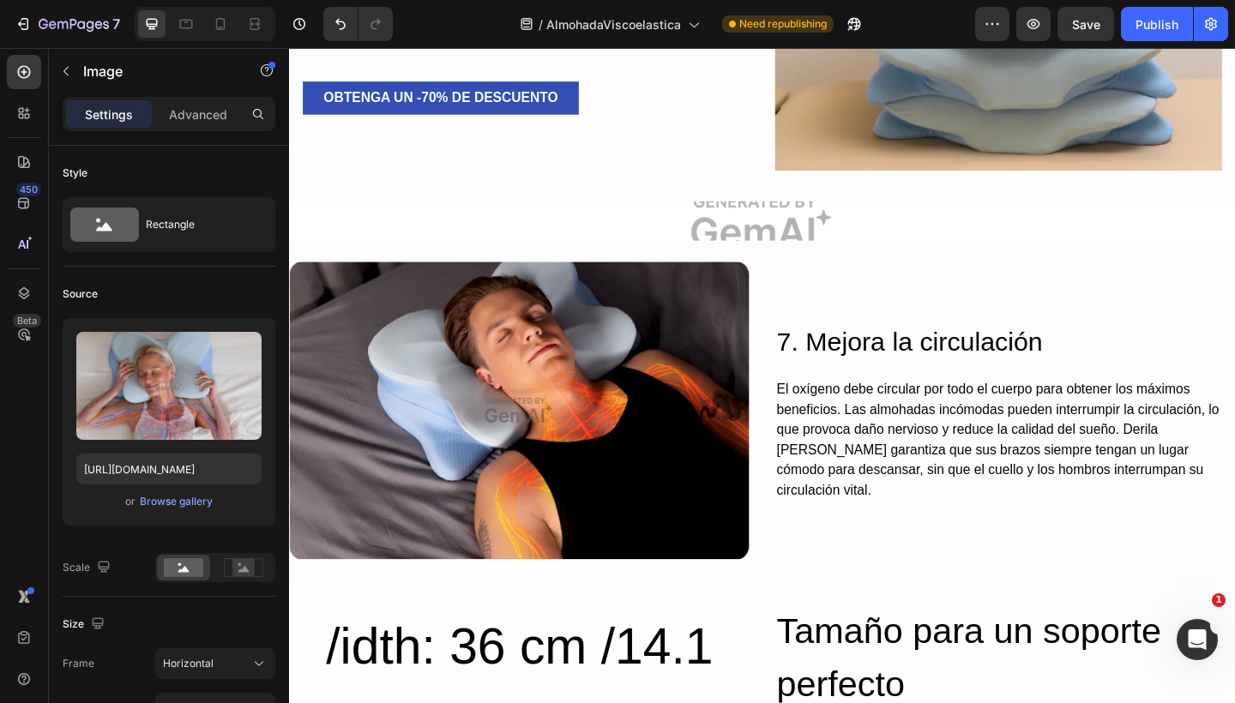
scroll to position [4299, 0]
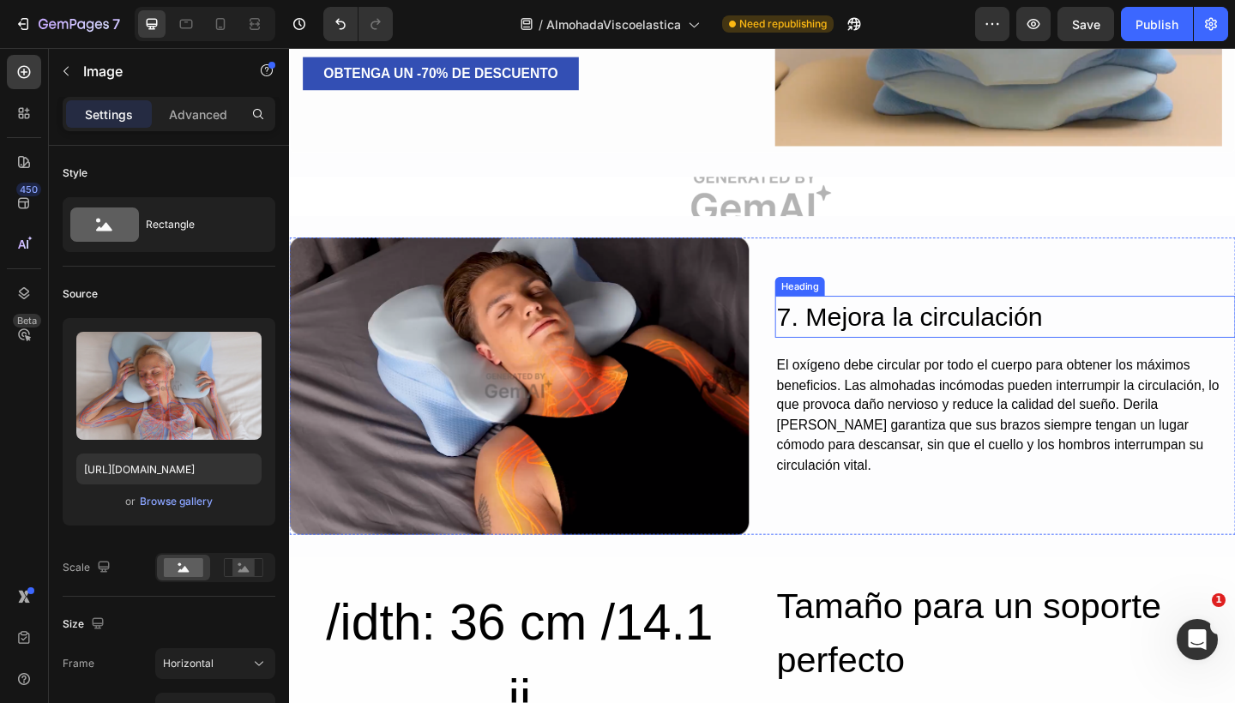
click at [904, 339] on h2 "7. Mejora la circulación" at bounding box center [1067, 341] width 501 height 46
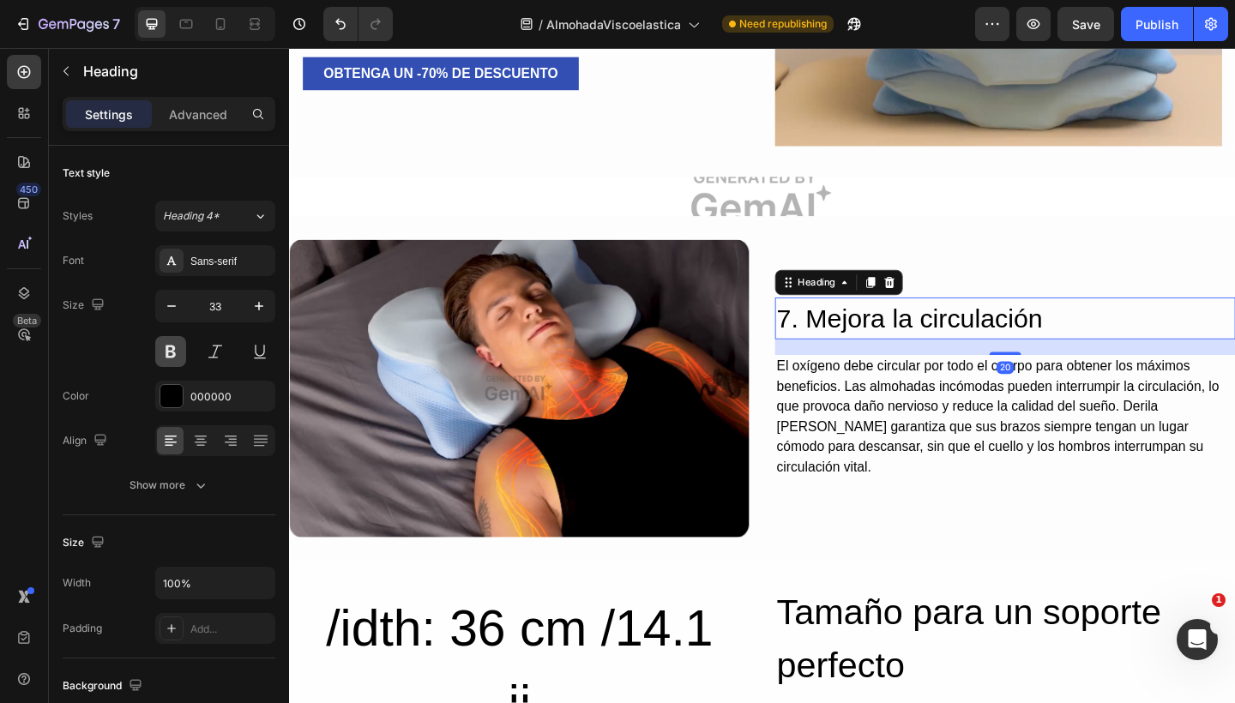
click at [159, 349] on button at bounding box center [170, 351] width 31 height 31
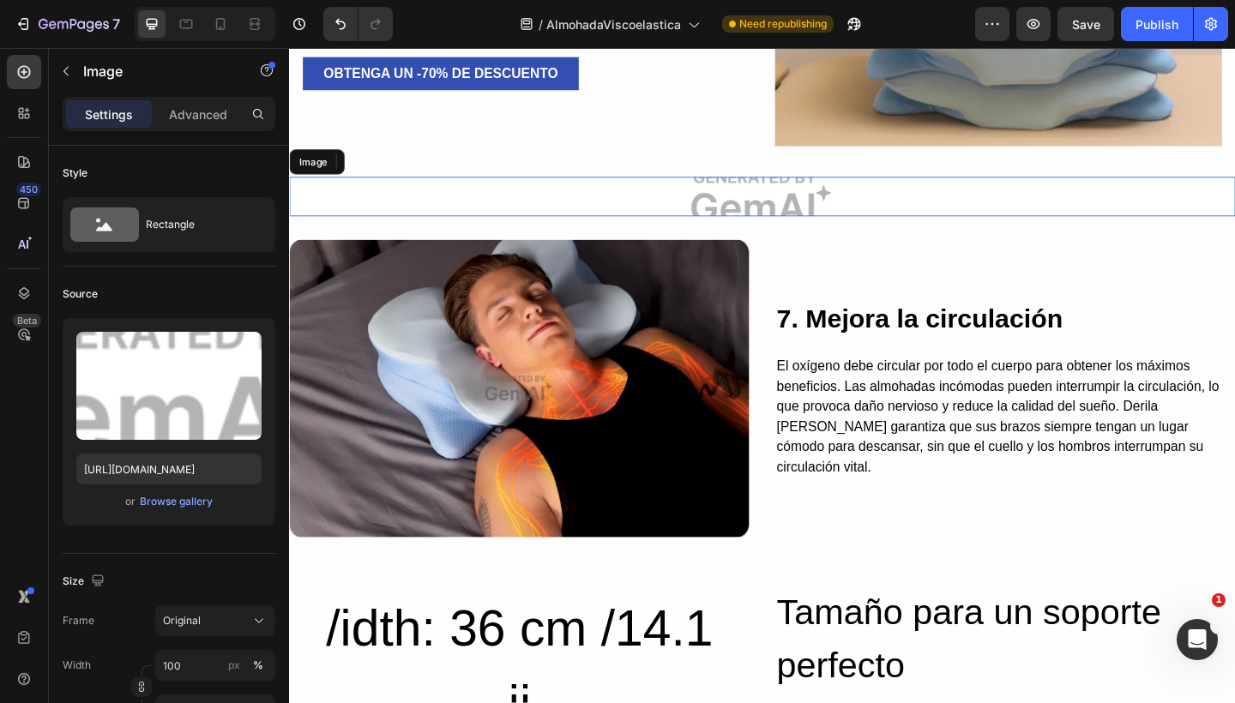
click at [800, 210] on img at bounding box center [803, 210] width 1029 height 43
click at [402, 166] on icon at bounding box center [403, 172] width 11 height 12
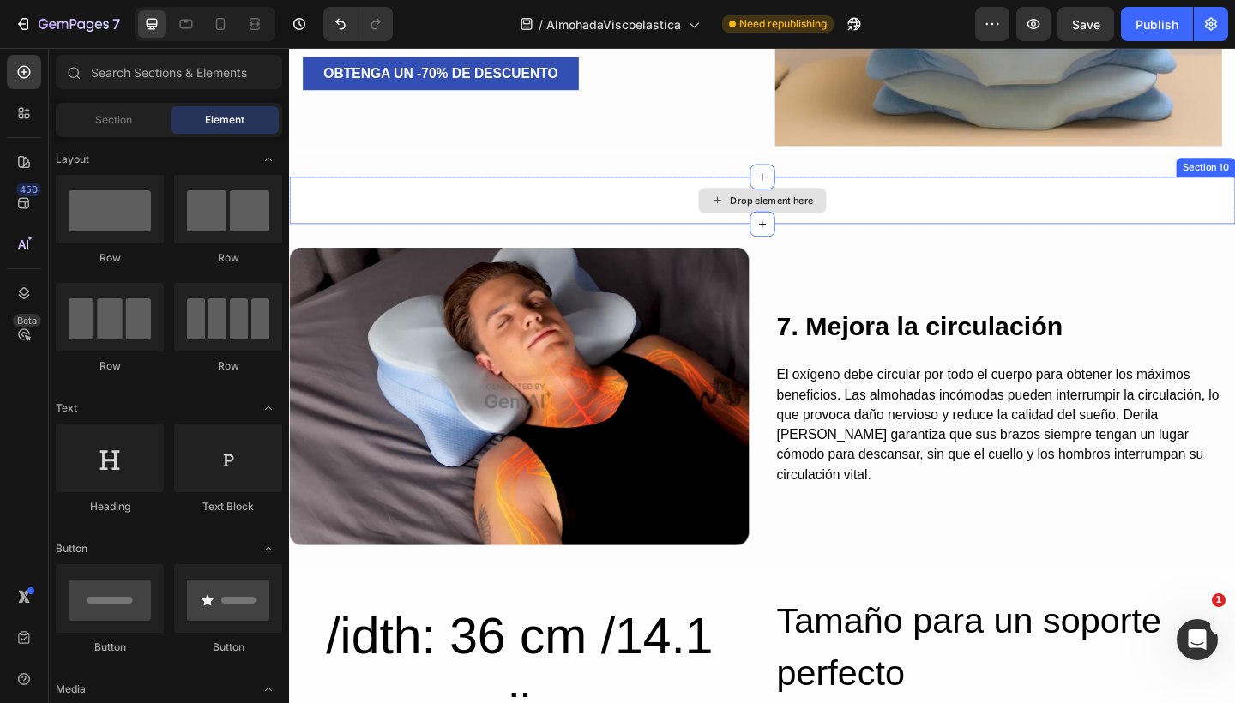
click at [929, 210] on div "Drop element here" at bounding box center [803, 214] width 1029 height 51
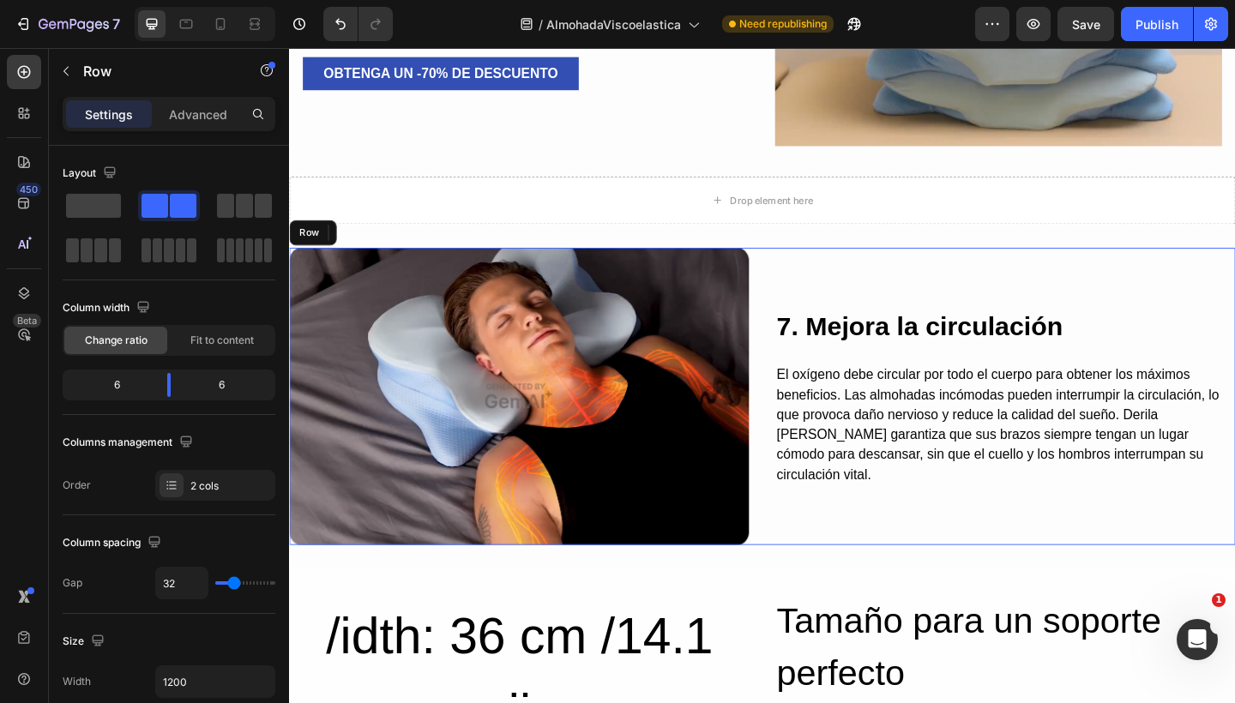
click at [911, 277] on div "7. Mejora la circulación Heading El oxígeno debe circular por todo el cuerpo pa…" at bounding box center [1067, 427] width 501 height 323
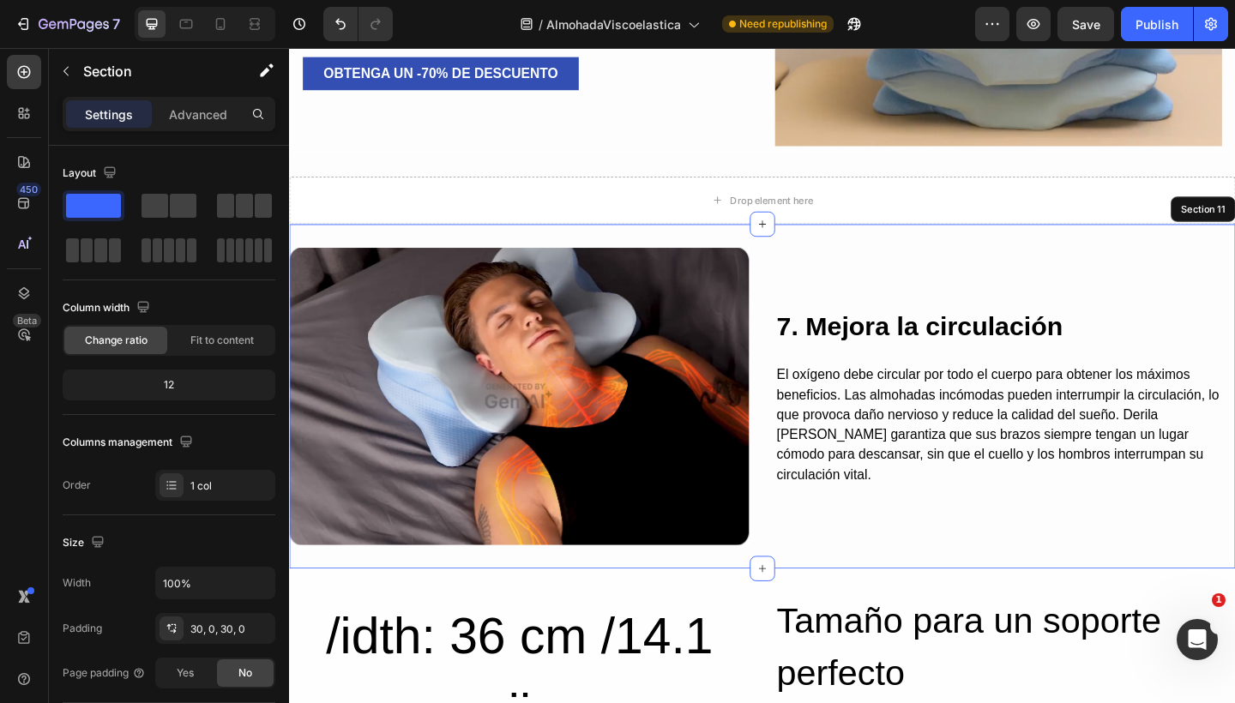
click at [934, 254] on div "Image 7. Mejora la circulación Heading El oxígeno debe circular por todo el cue…" at bounding box center [803, 427] width 1029 height 375
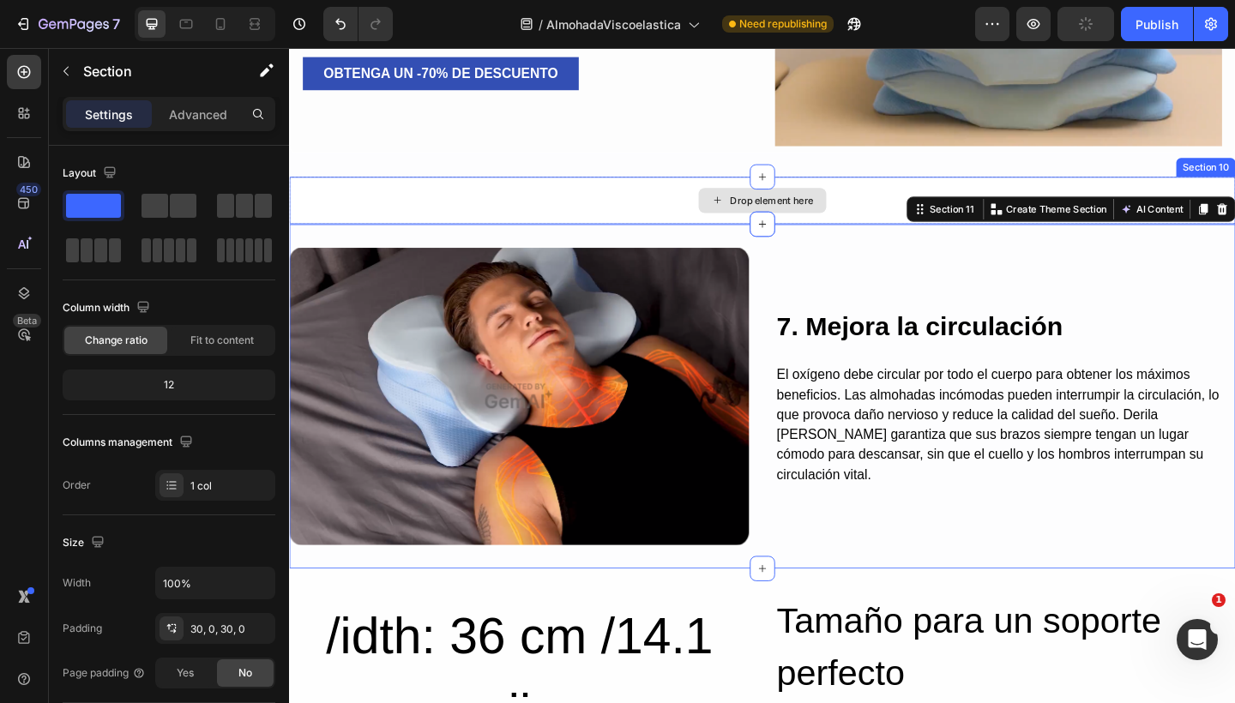
click at [905, 207] on div "Drop element here" at bounding box center [803, 214] width 1029 height 51
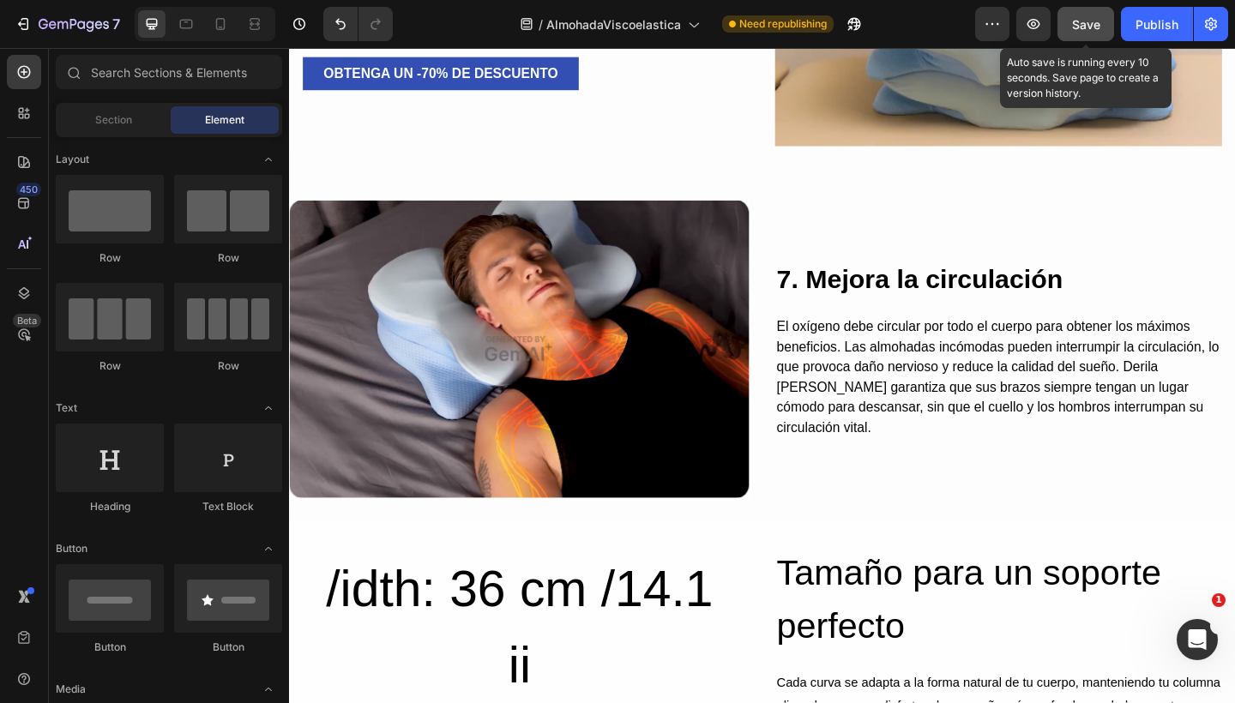
click at [1080, 34] on button "Save" at bounding box center [1085, 24] width 57 height 34
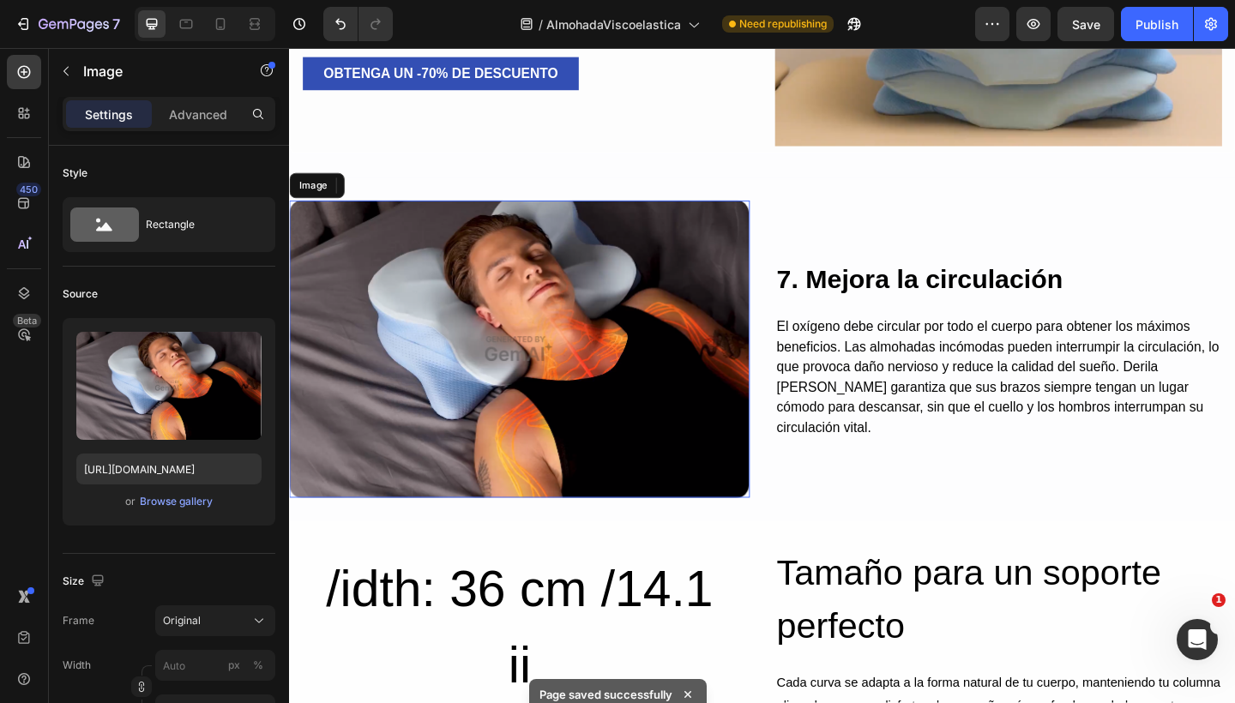
click at [429, 251] on img at bounding box center [539, 375] width 501 height 323
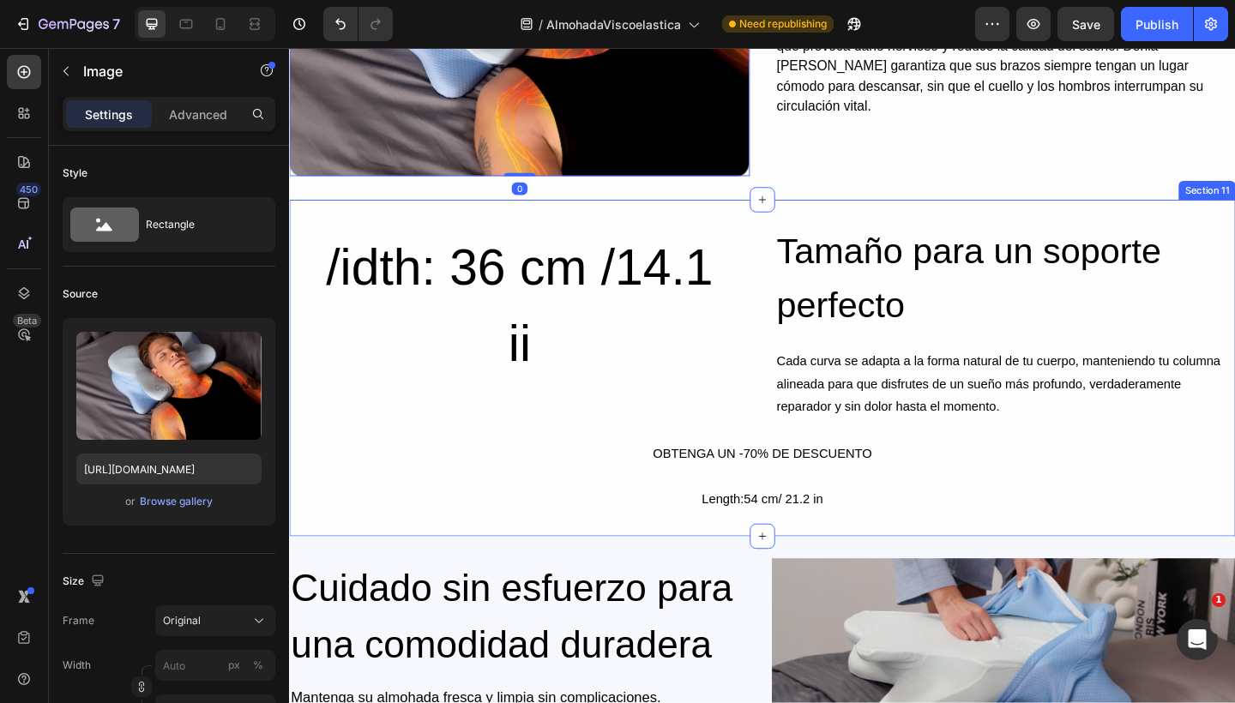
scroll to position [4646, 0]
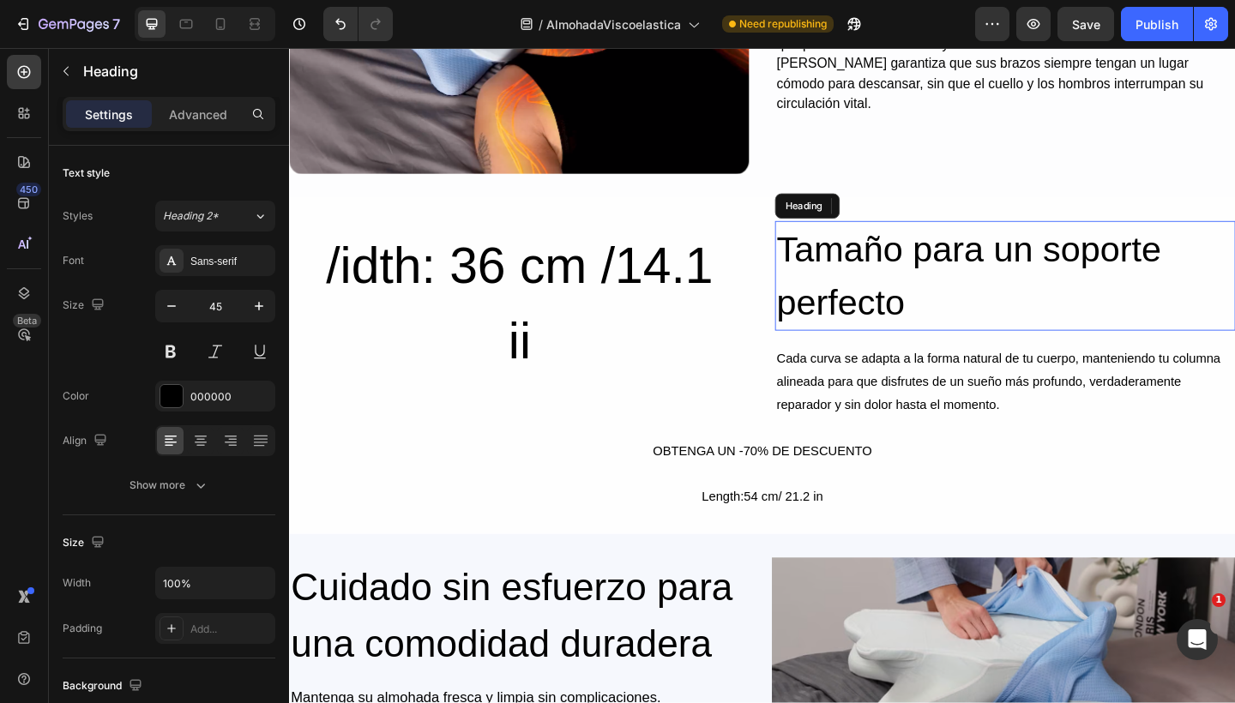
click at [827, 315] on h2 "Tamaño para un soporte perfecto" at bounding box center [1067, 296] width 501 height 119
click at [851, 221] on div "Heading" at bounding box center [862, 220] width 47 height 15
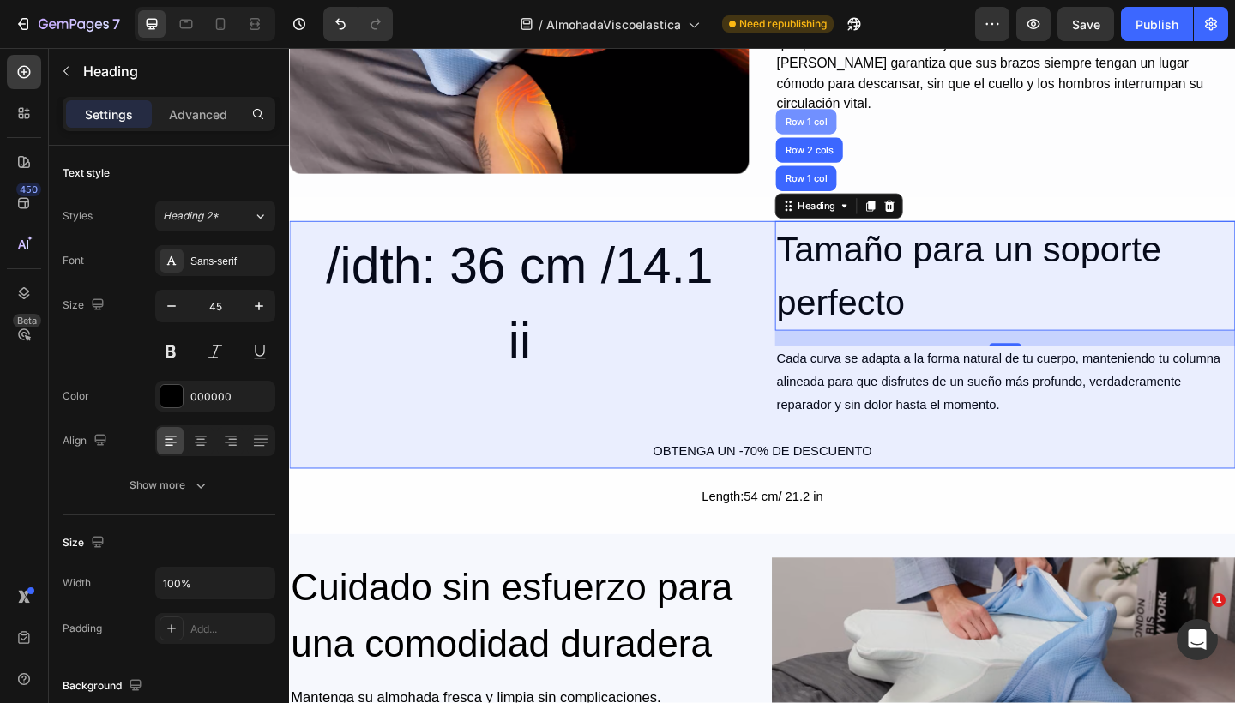
click at [844, 124] on div "Row 1 col" at bounding box center [851, 128] width 52 height 10
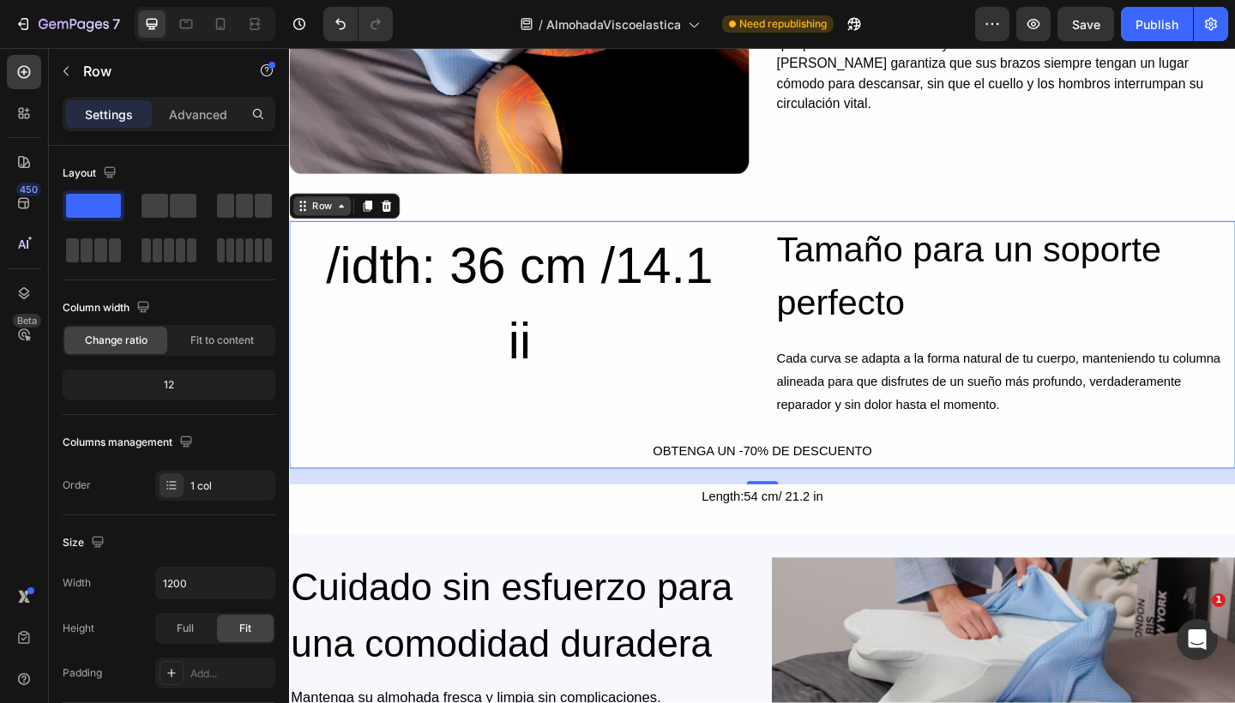
click at [340, 217] on icon at bounding box center [346, 220] width 14 height 14
click at [11, 298] on div at bounding box center [24, 293] width 34 height 34
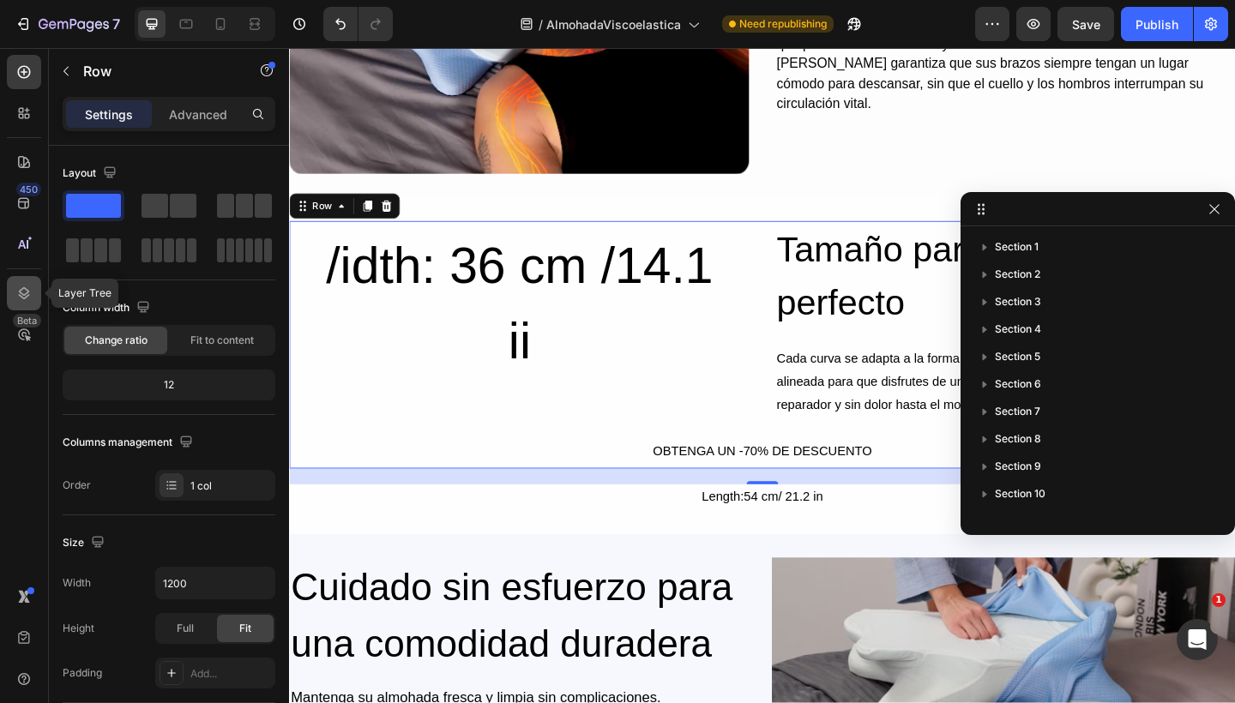
scroll to position [269, 0]
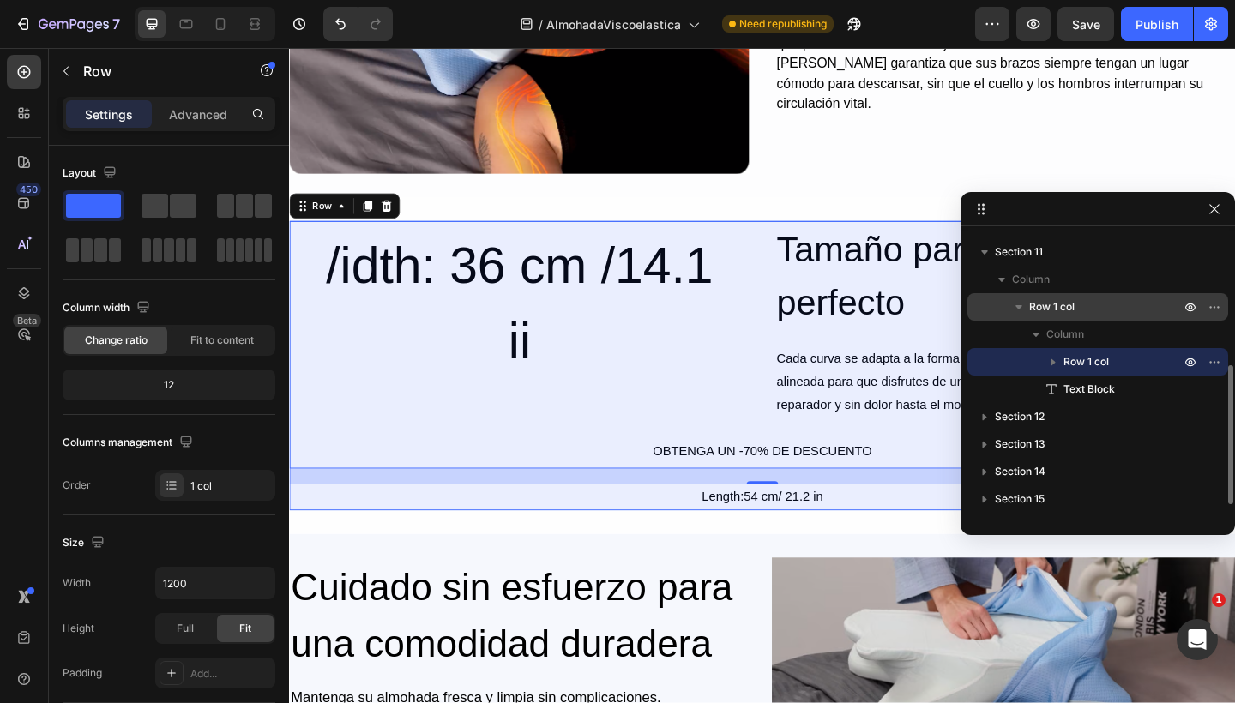
click at [1014, 298] on button "button" at bounding box center [1018, 307] width 21 height 21
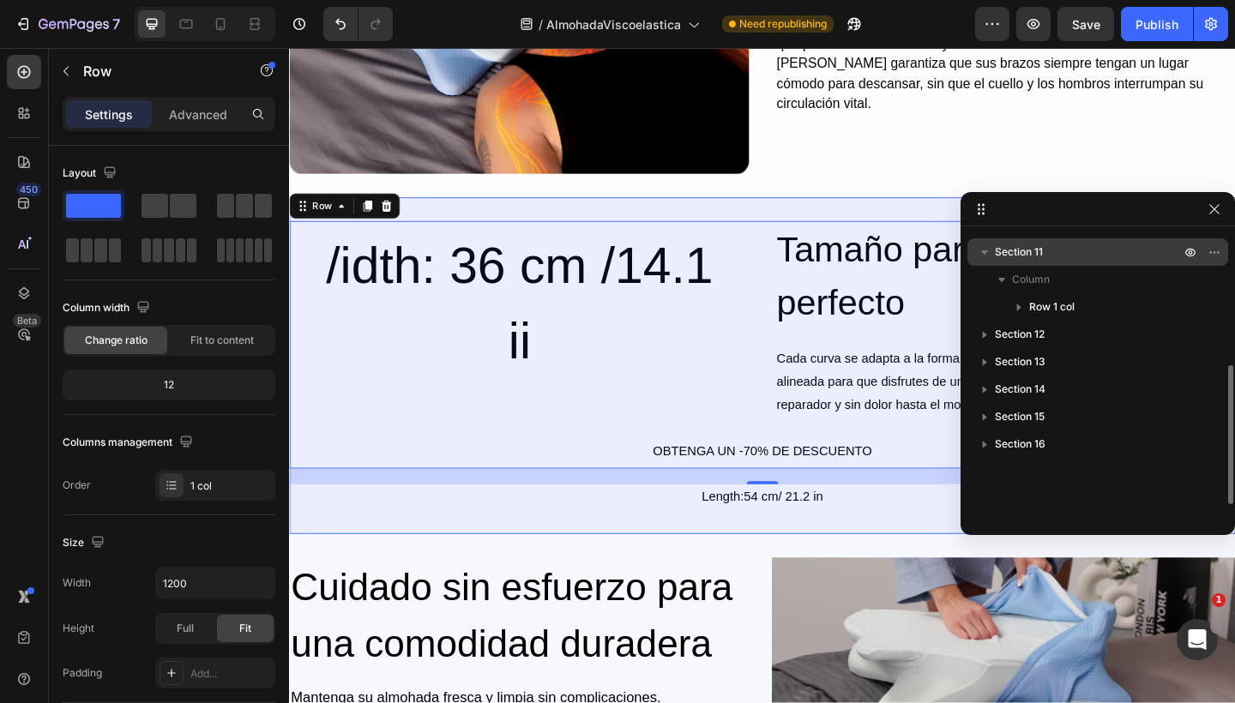
click at [983, 251] on icon "button" at bounding box center [984, 252] width 7 height 4
click at [1211, 249] on icon "button" at bounding box center [1214, 252] width 14 height 14
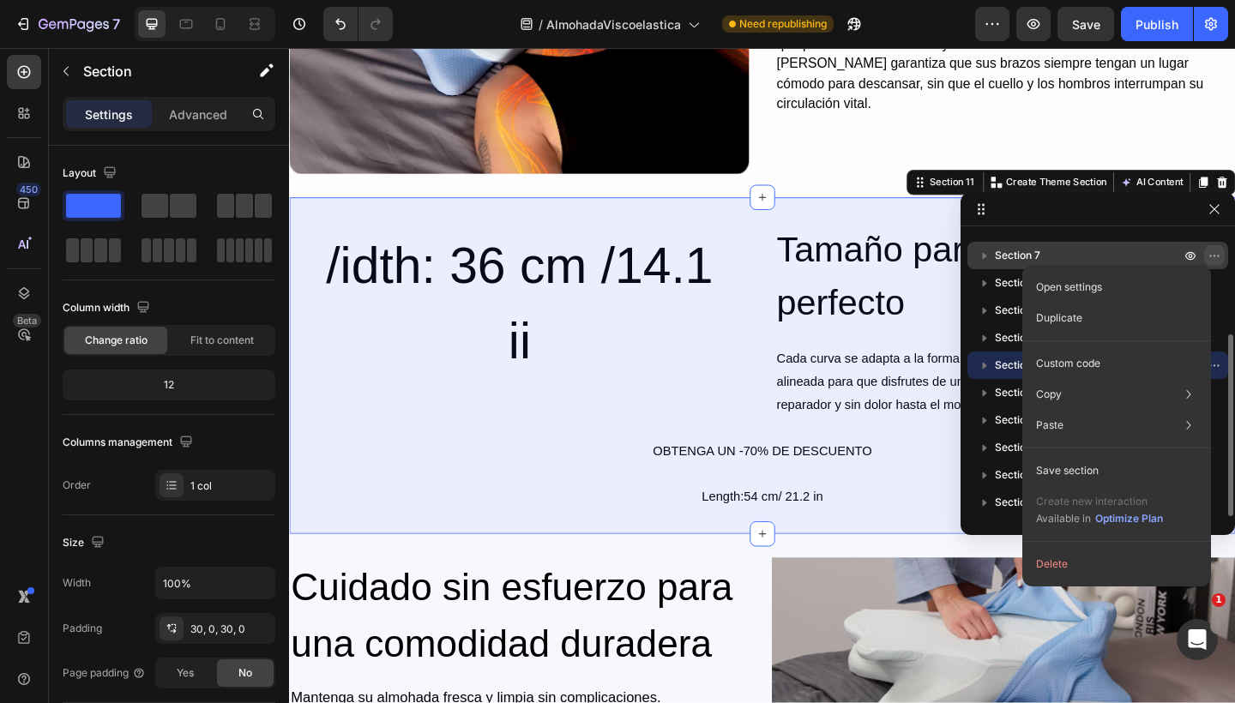
click at [1211, 249] on icon "button" at bounding box center [1214, 256] width 14 height 14
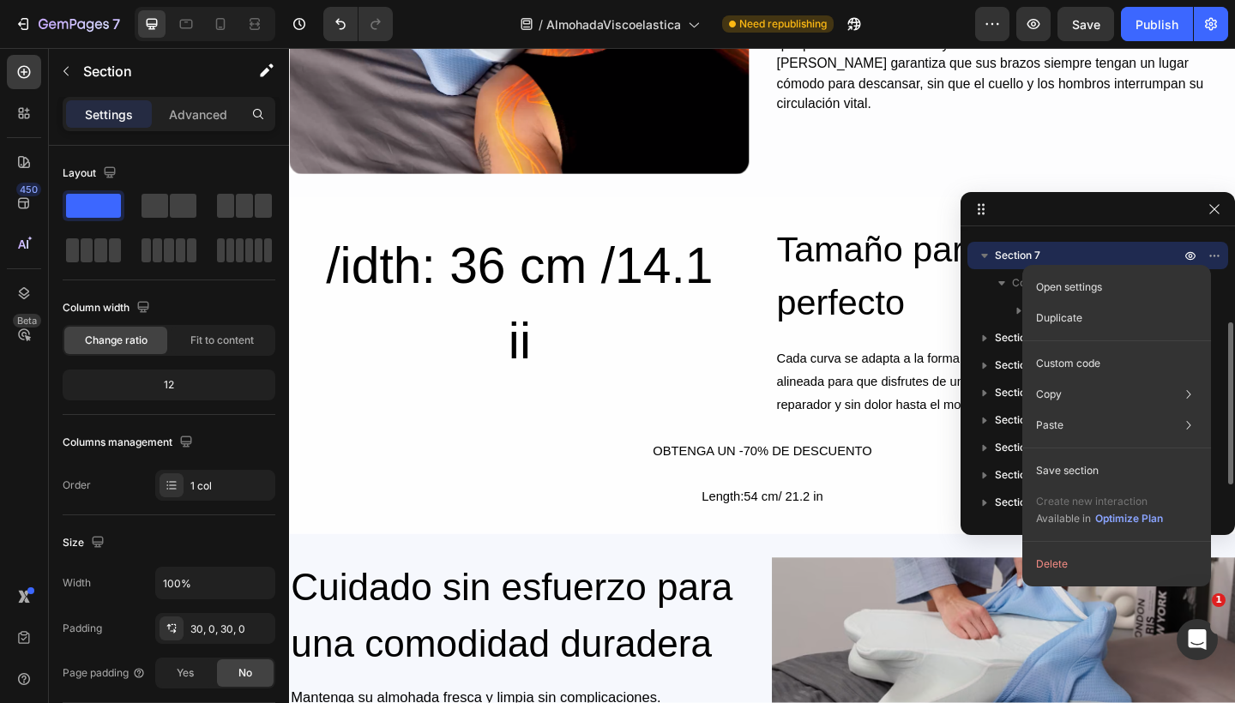
click at [1037, 251] on span "Section 7" at bounding box center [1017, 255] width 45 height 17
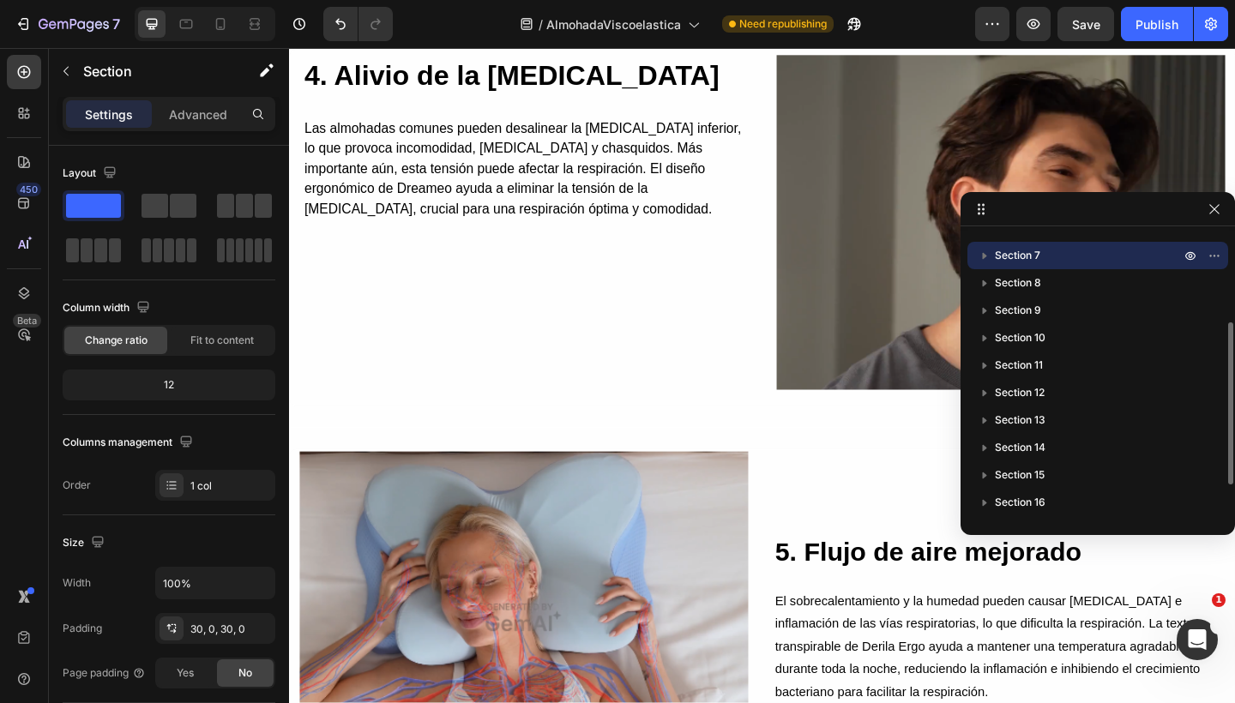
scroll to position [3095, 0]
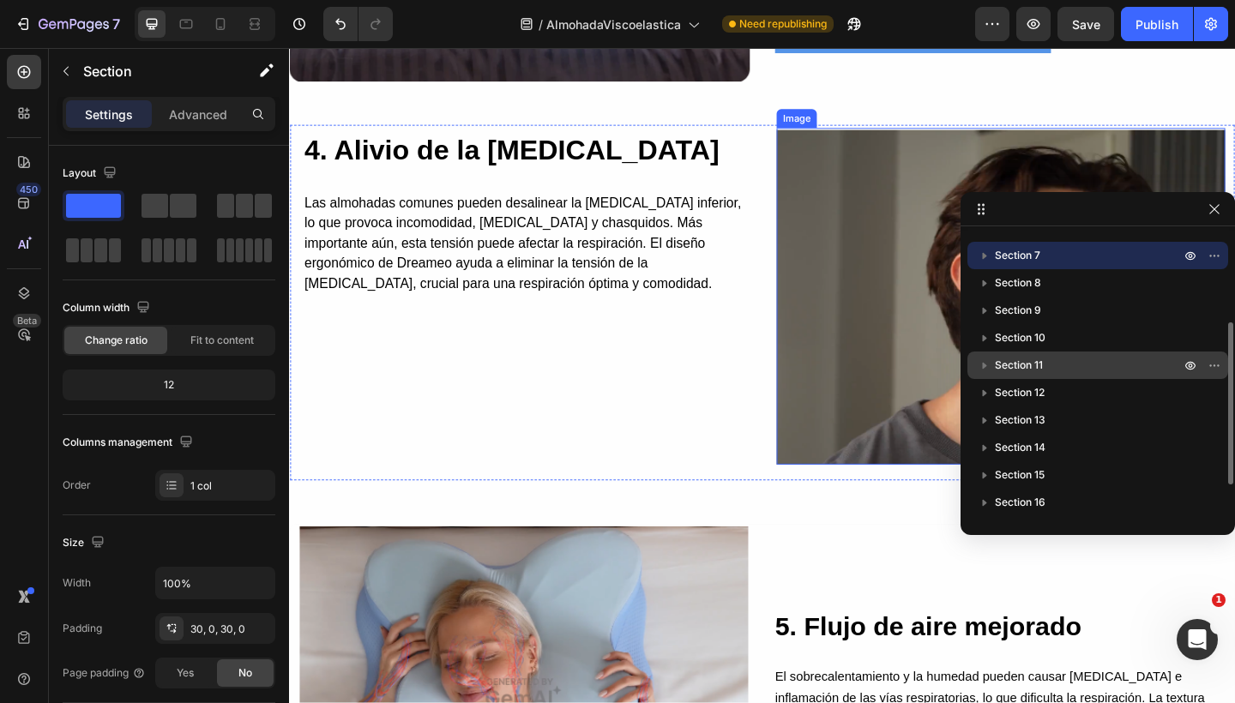
click at [1008, 357] on span "Section 11" at bounding box center [1019, 365] width 48 height 17
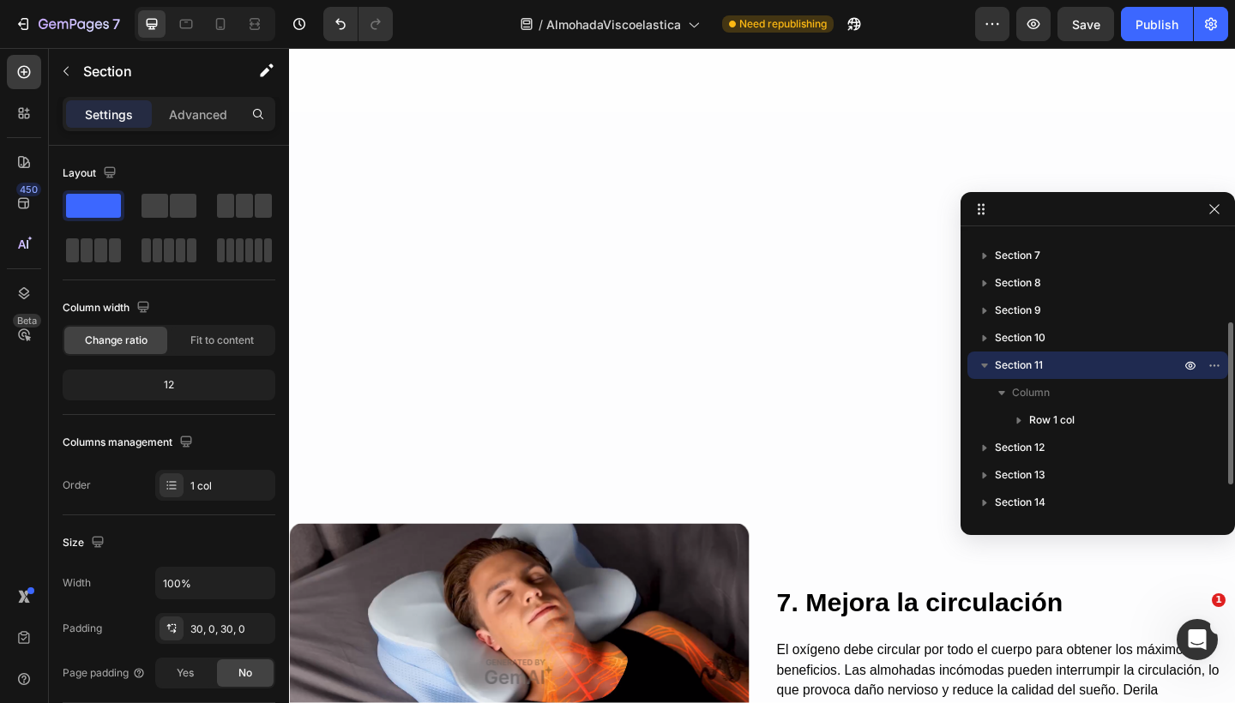
scroll to position [4745, 0]
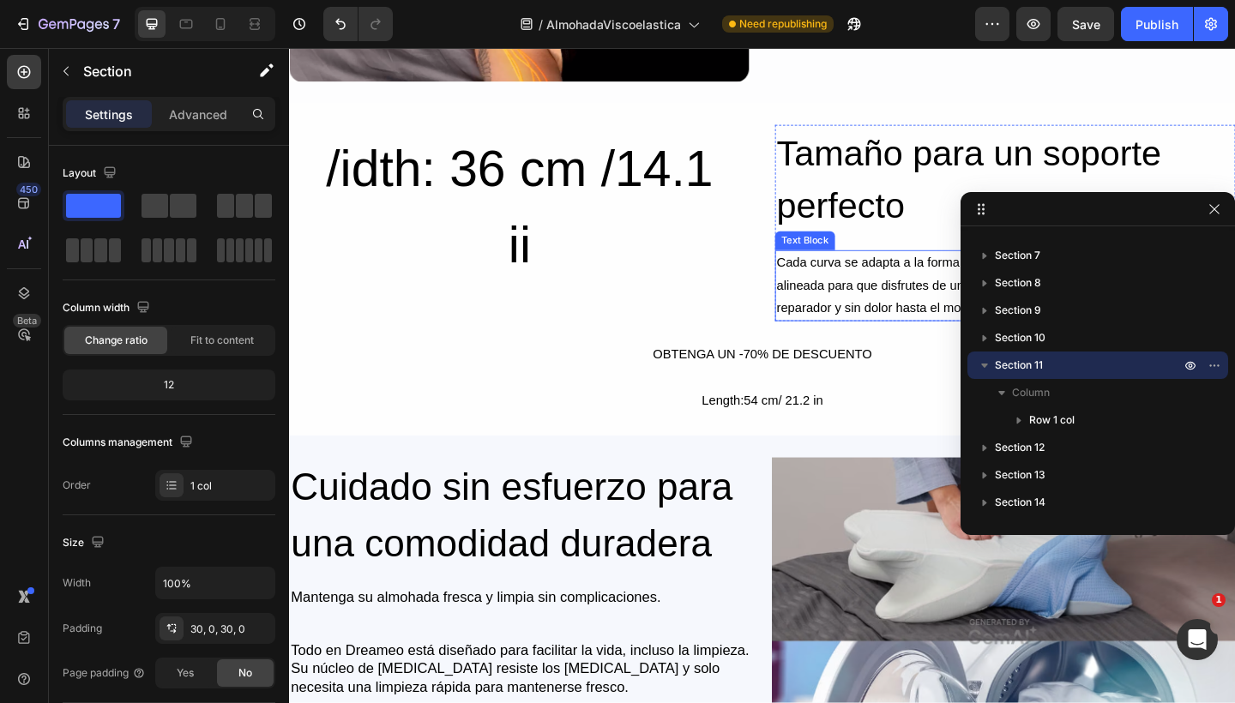
click at [975, 367] on button "button" at bounding box center [984, 365] width 21 height 21
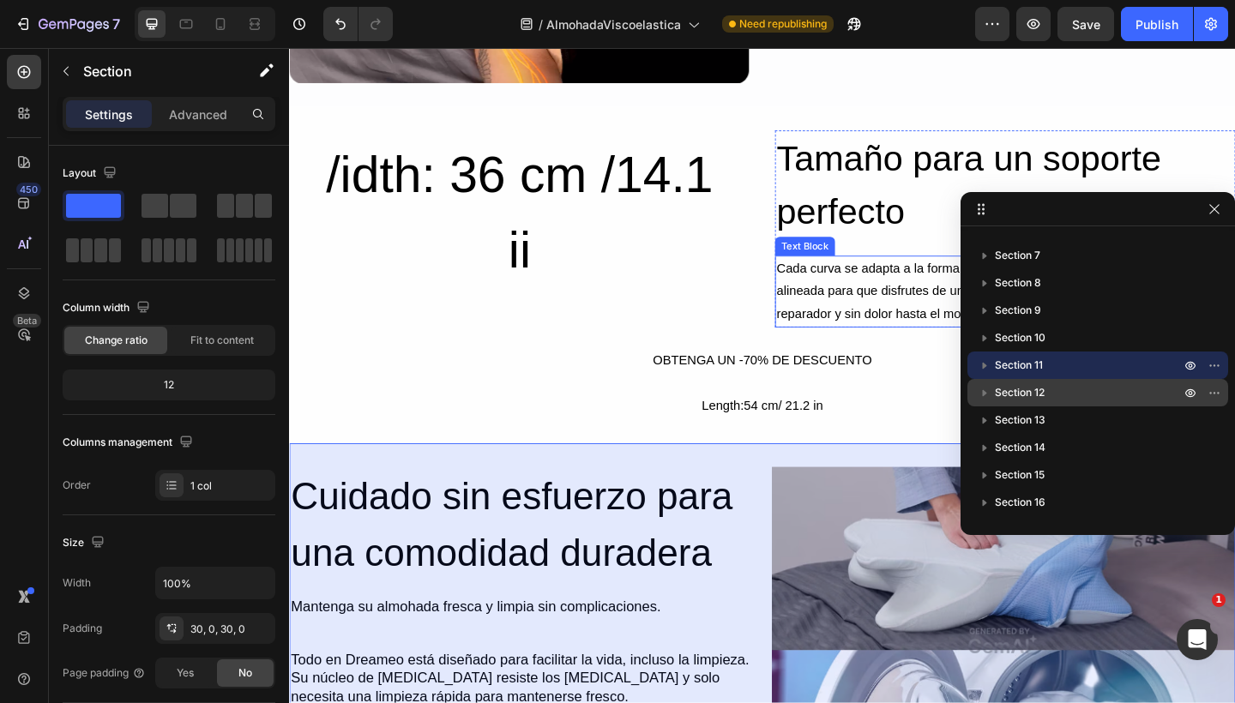
drag, startPoint x: 984, startPoint y: 367, endPoint x: 1007, endPoint y: 387, distance: 30.4
click at [1007, 387] on div "Section 1 Section 2 Section 3 Section 4 Section 5 Section 6 Section 7 Section 8…" at bounding box center [1097, 374] width 274 height 283
drag, startPoint x: 1025, startPoint y: 371, endPoint x: 1025, endPoint y: 394, distance: 23.1
click at [1025, 396] on div "Section 1 Section 2 Section 3 Section 4 Section 5 Section 6 Section 7 Section 8…" at bounding box center [1097, 374] width 274 height 283
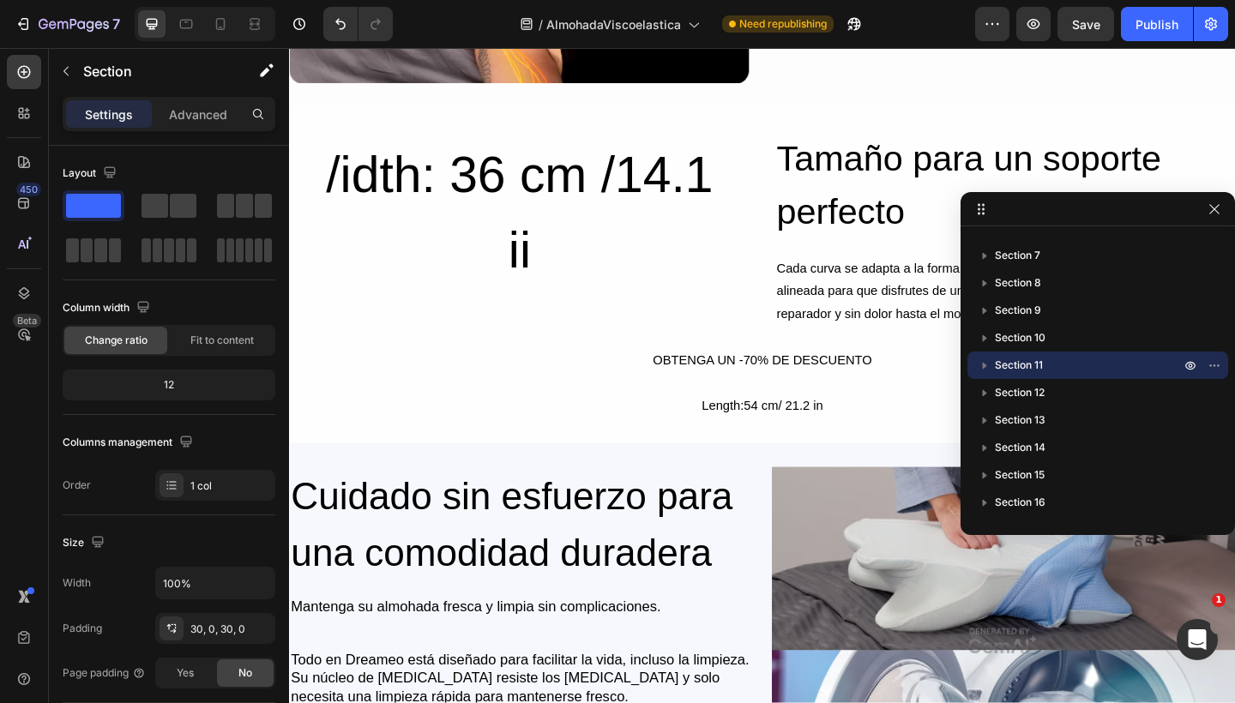
click at [987, 213] on icon at bounding box center [981, 209] width 14 height 14
click at [1221, 208] on button "button" at bounding box center [1214, 209] width 21 height 21
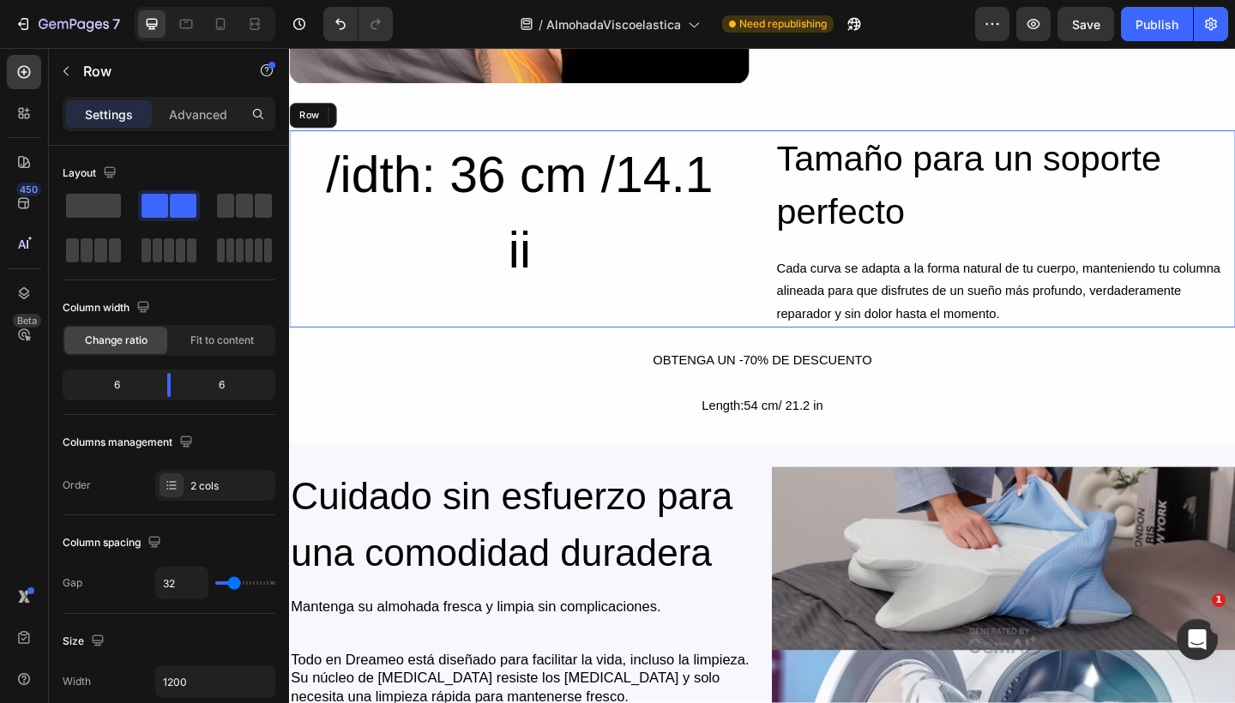
click at [796, 147] on div "/idth: 36 cm /14.1 ii Button Tamaño para un soporte perfecto Heading Cada curva…" at bounding box center [803, 244] width 1029 height 213
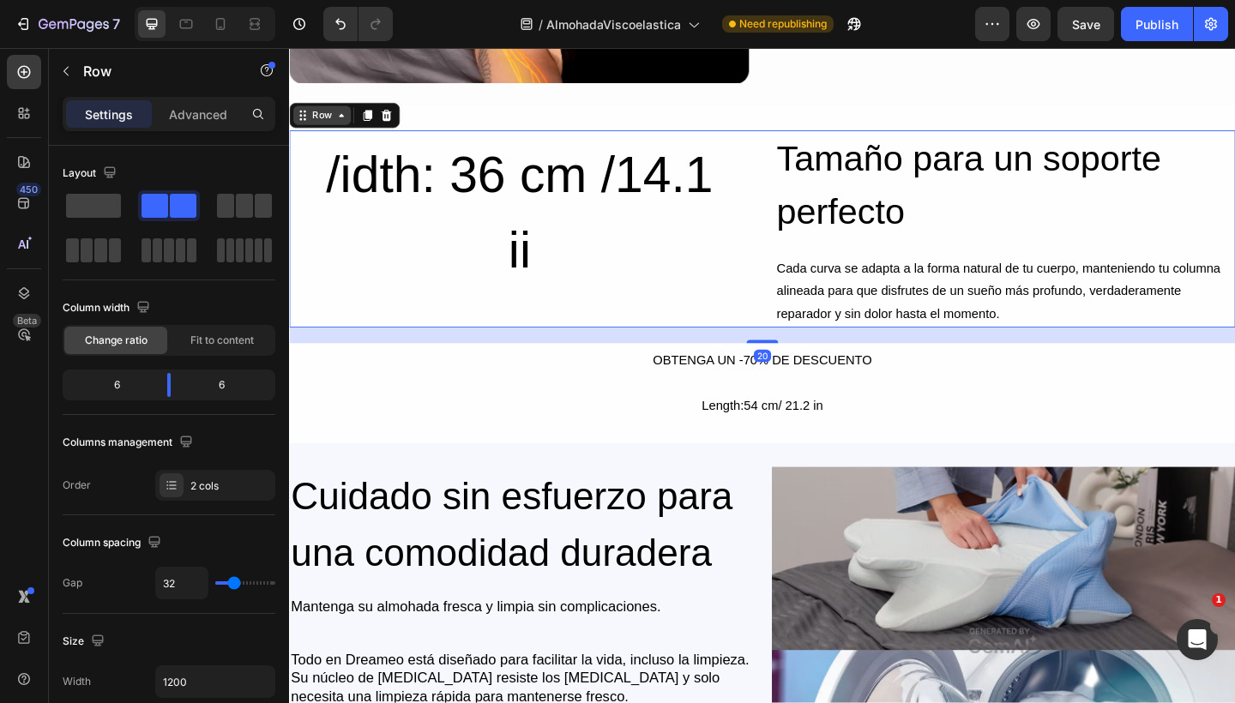
click at [333, 118] on div "Row" at bounding box center [324, 121] width 28 height 15
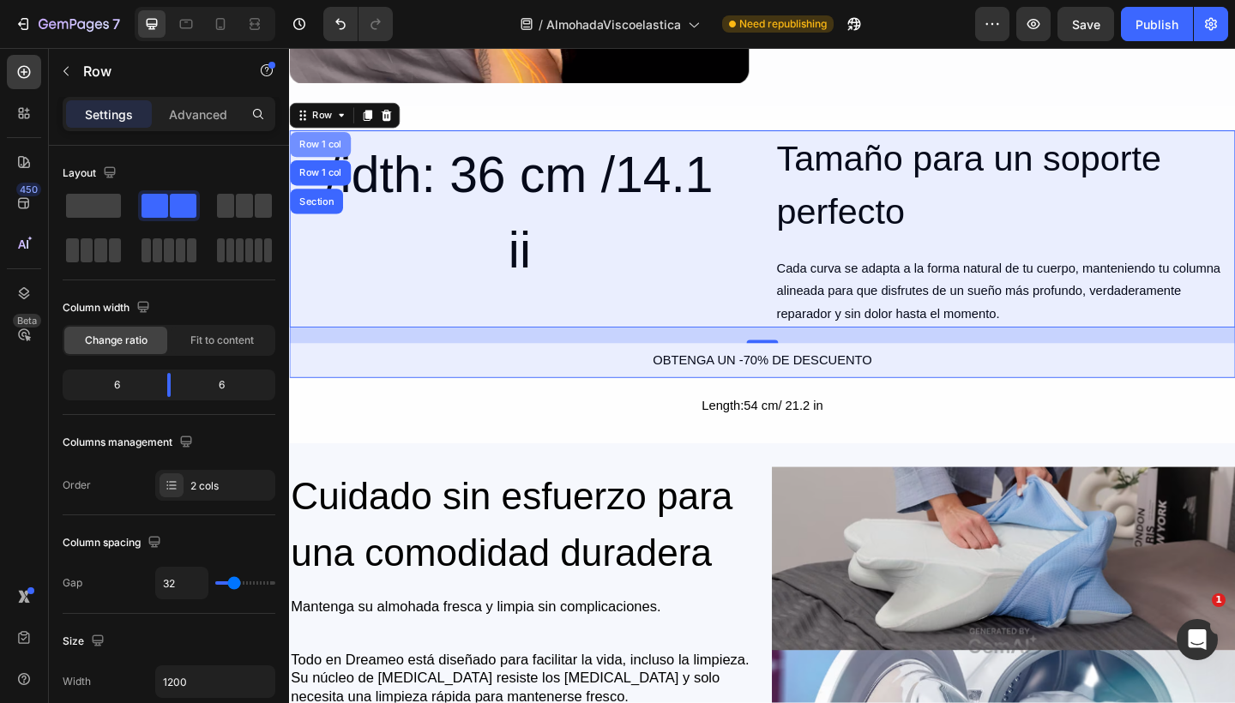
click at [322, 150] on div "Row 1 col" at bounding box center [323, 153] width 52 height 10
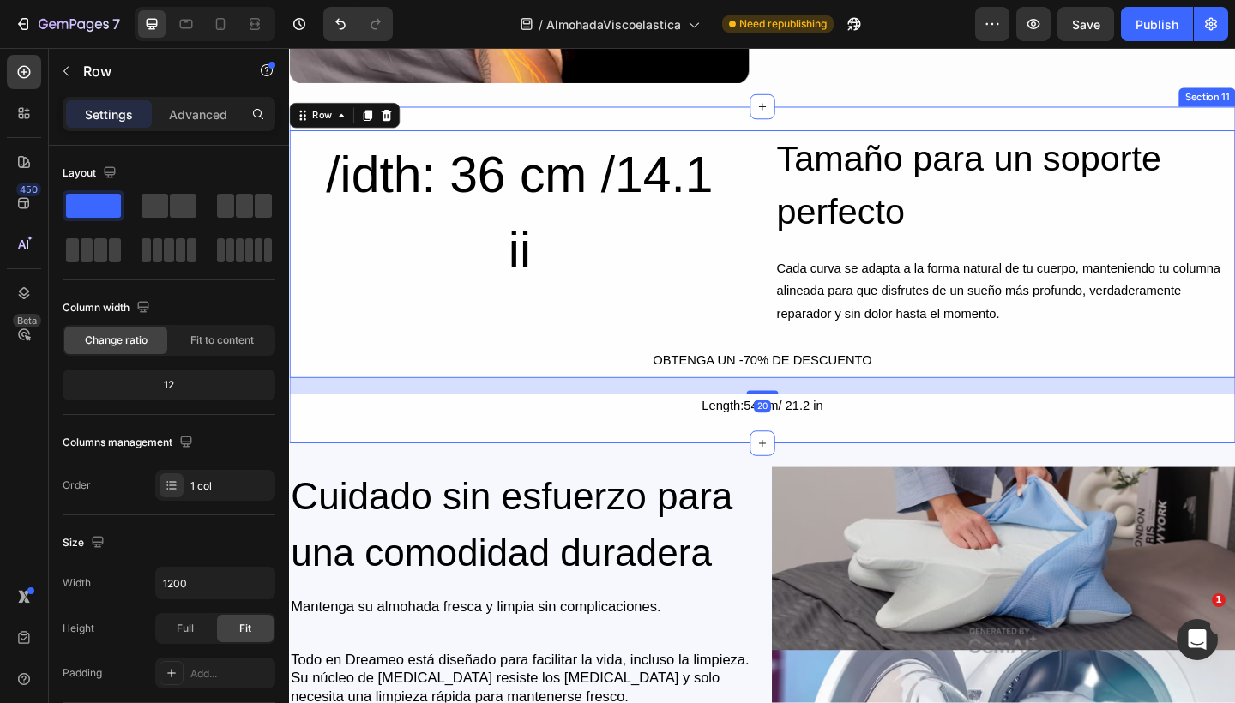
click at [714, 116] on div "/idth: 36 cm /14.1 ii Button Tamaño para un soporte perfecto Heading Cada curva…" at bounding box center [803, 295] width 1029 height 366
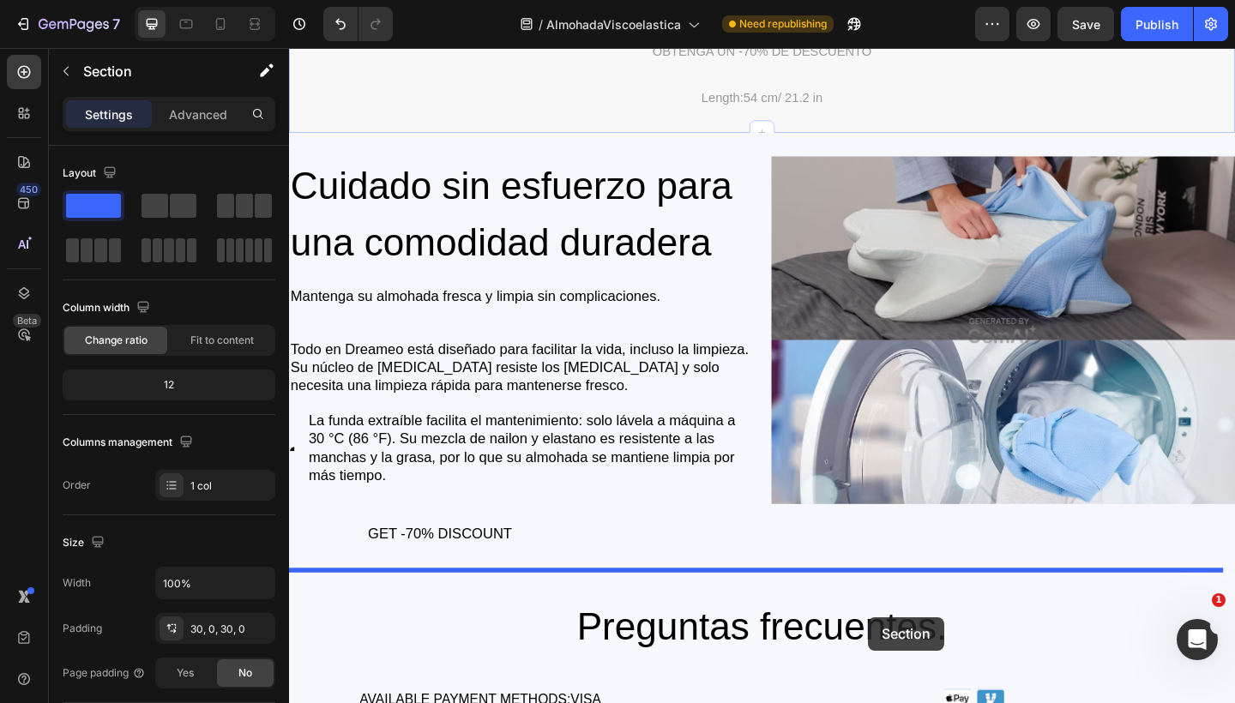
scroll to position [5079, 0]
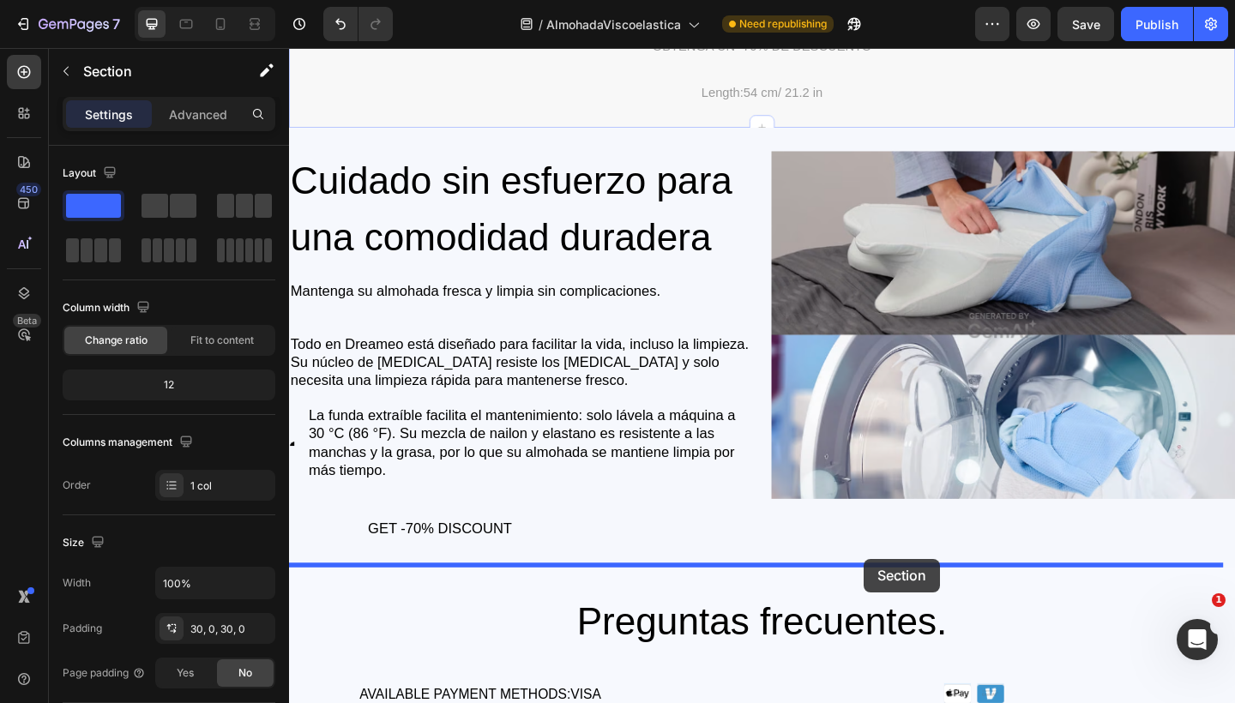
drag, startPoint x: 962, startPoint y: 93, endPoint x: 914, endPoint y: 605, distance: 514.9
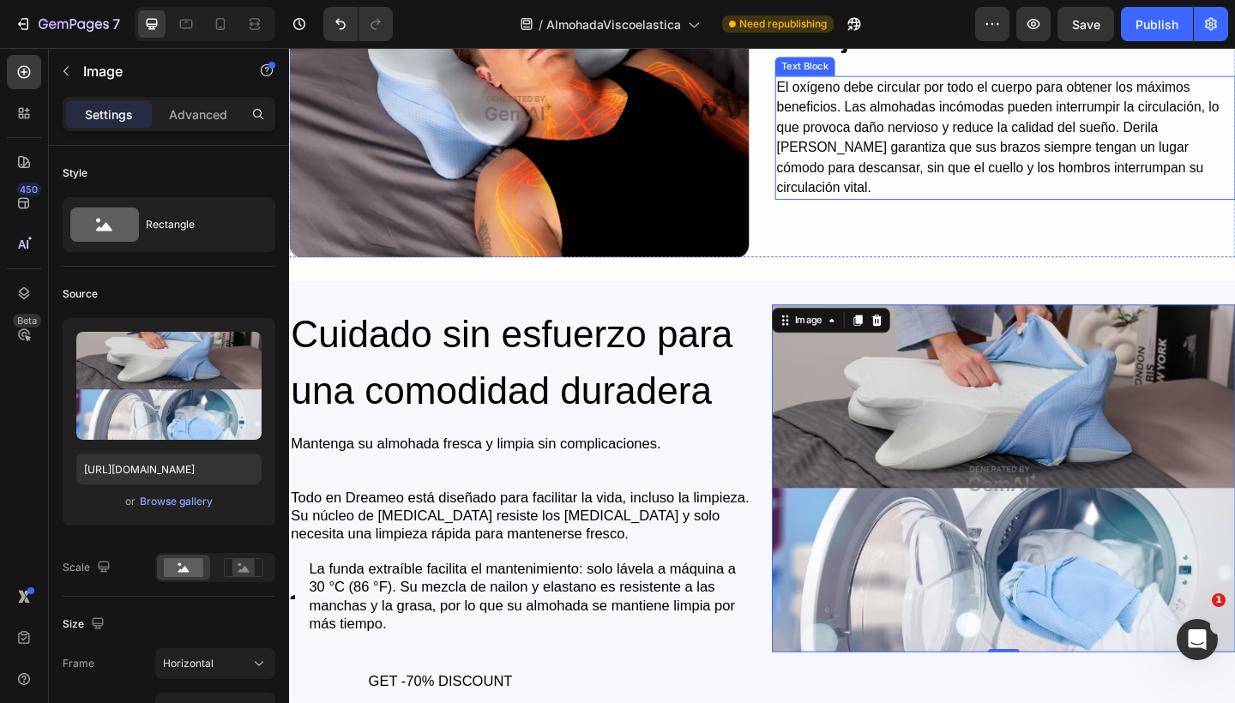
scroll to position [4586, 0]
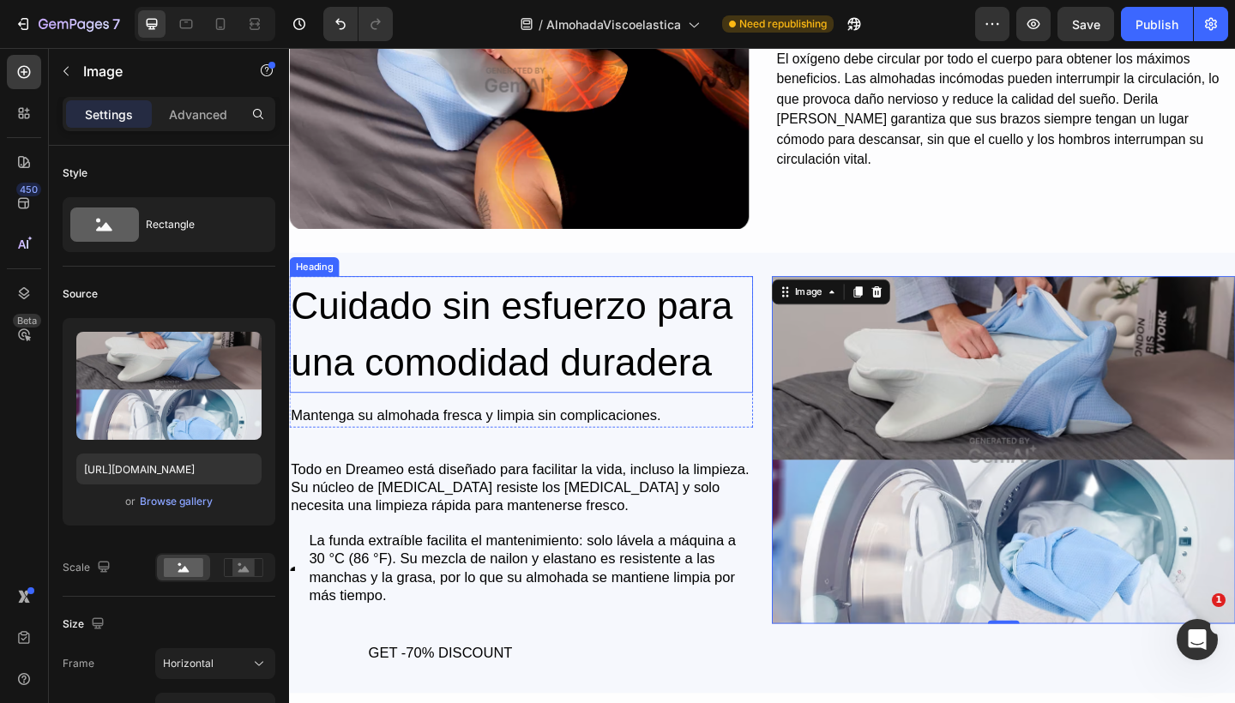
click at [415, 332] on h2 "Cuidado sin esfuerzo para una comodidad duradera" at bounding box center [541, 360] width 504 height 127
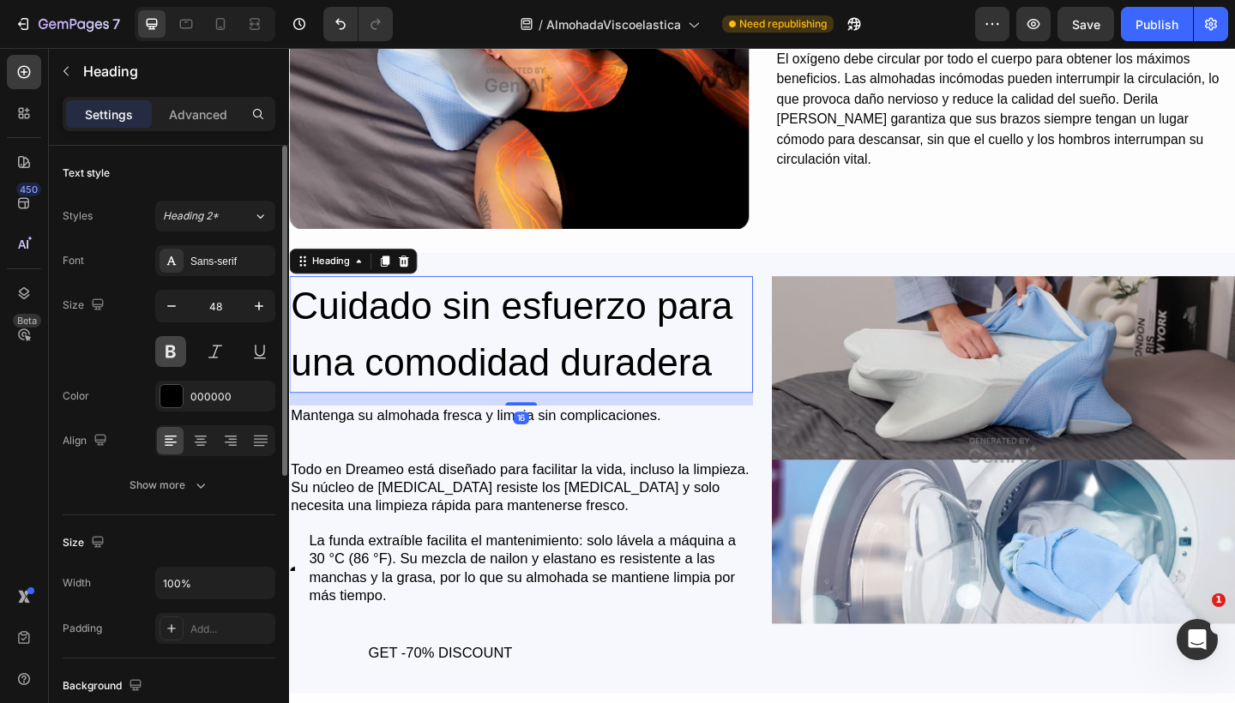
click at [176, 346] on button at bounding box center [170, 351] width 31 height 31
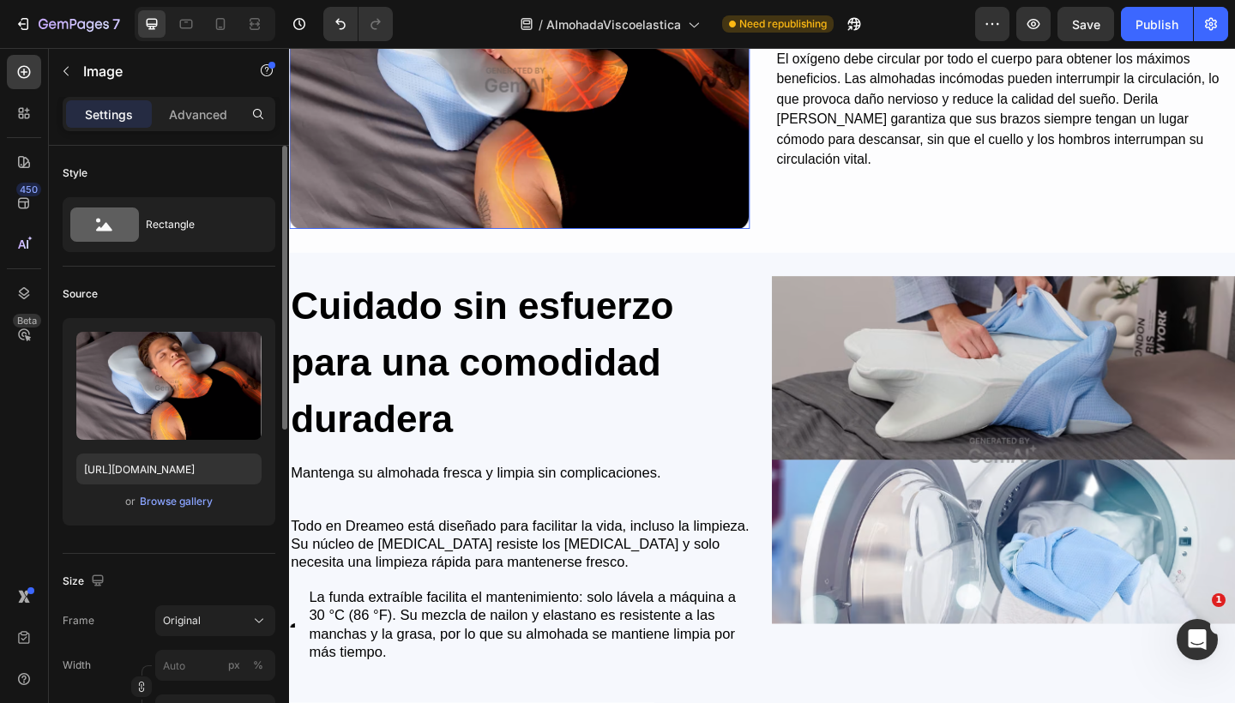
click at [572, 179] on img at bounding box center [539, 83] width 501 height 323
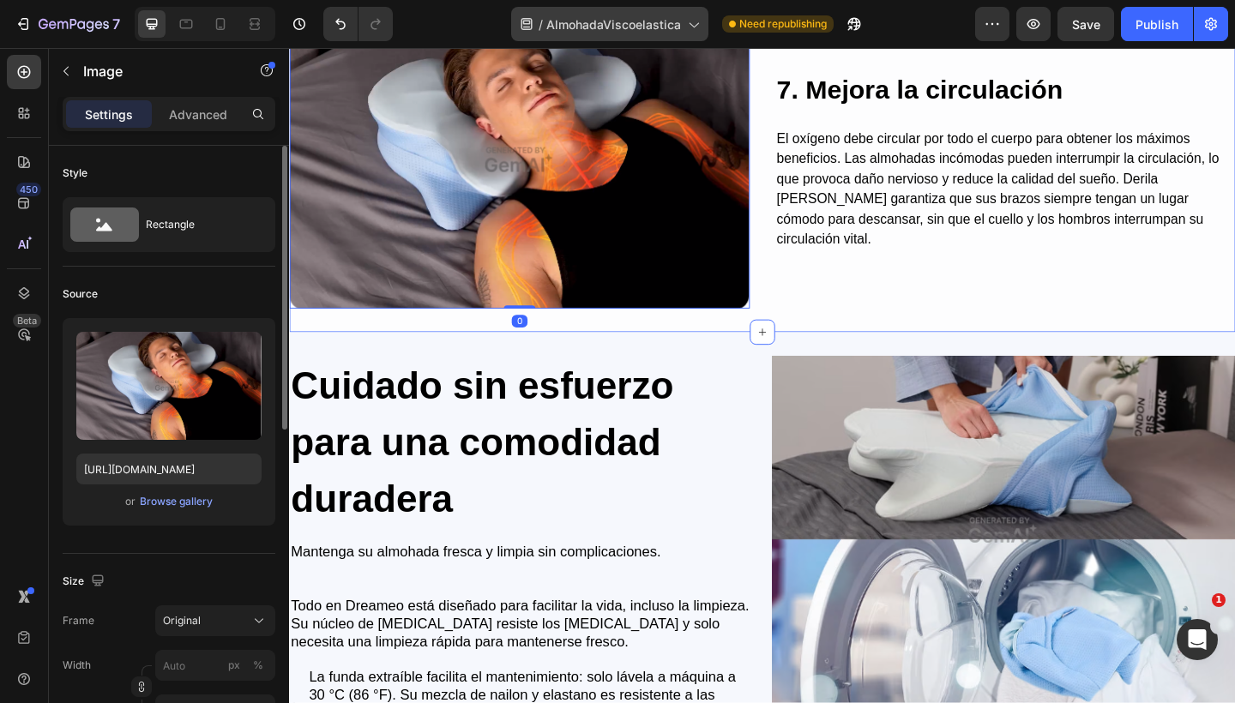
scroll to position [4500, 0]
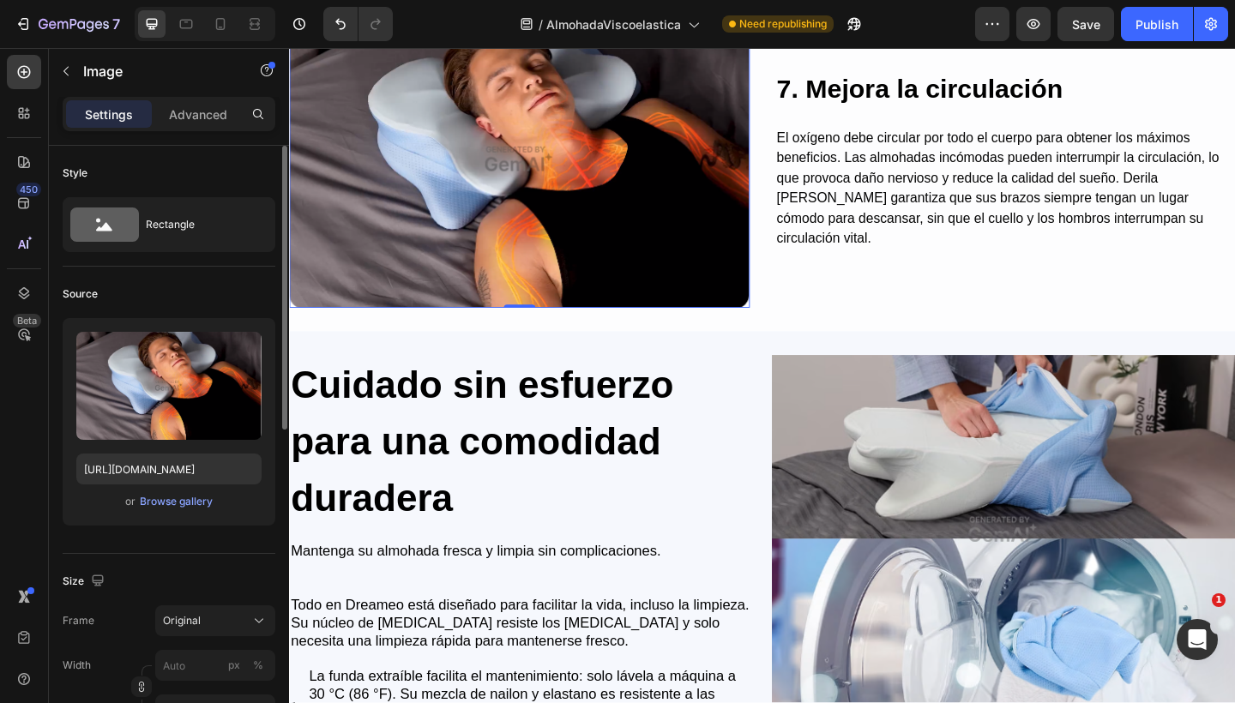
click at [525, 287] on img at bounding box center [539, 169] width 501 height 323
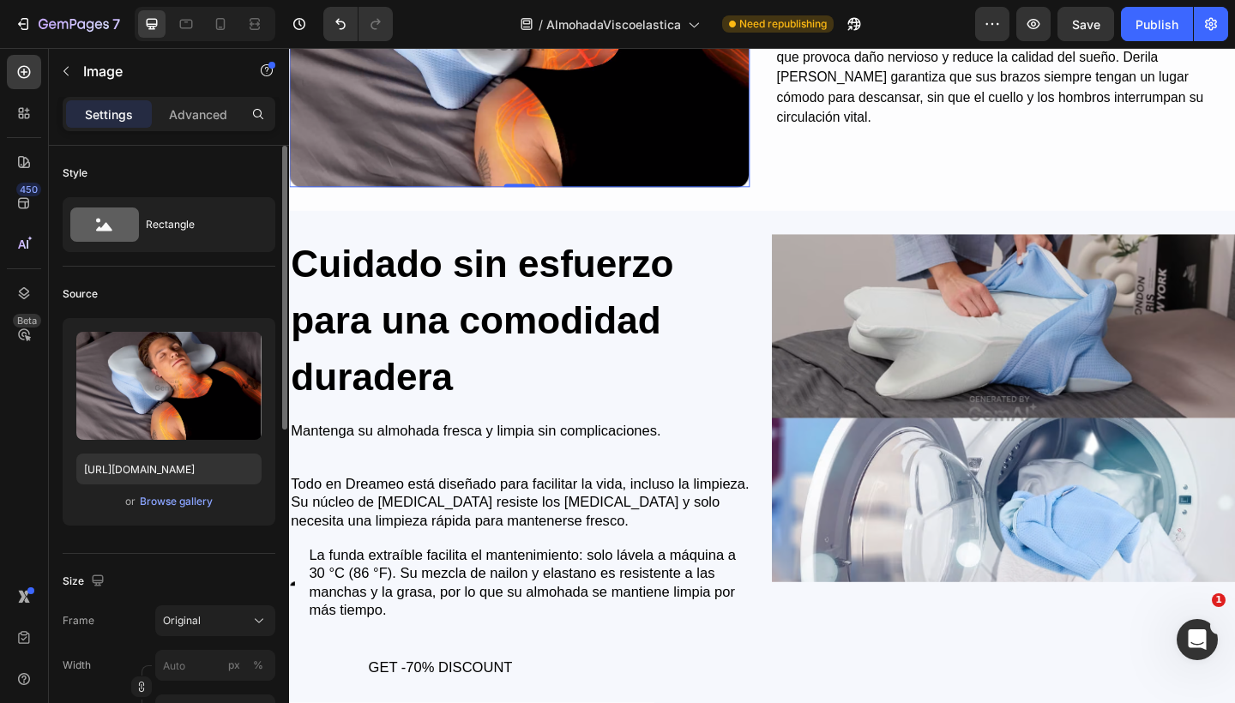
scroll to position [4745, 0]
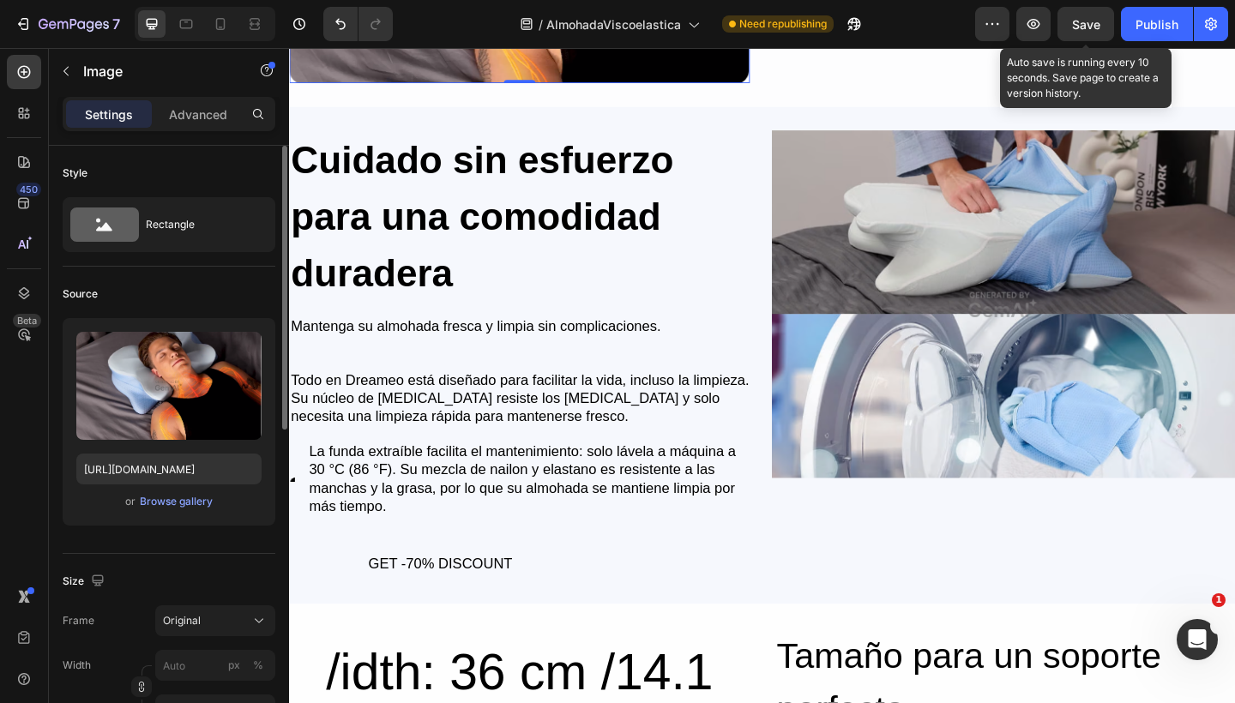
click at [1088, 29] on span "Save" at bounding box center [1086, 24] width 28 height 15
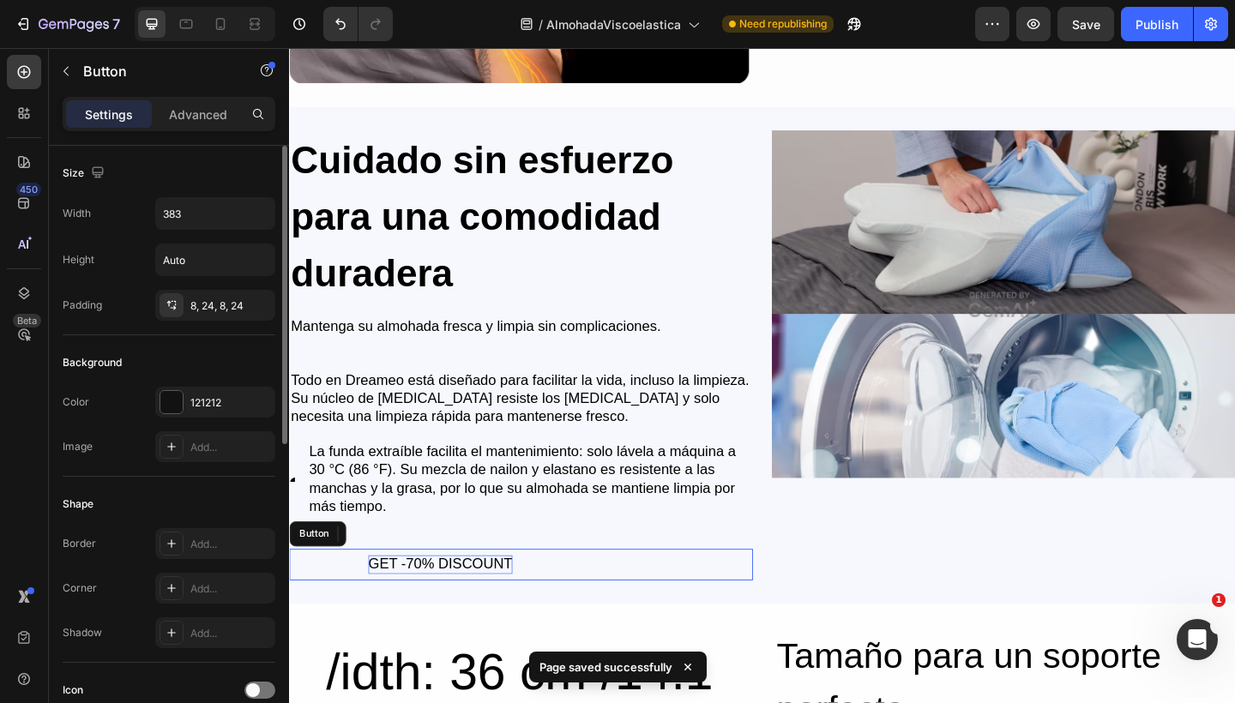
click at [502, 612] on div "GET -70% DISCOUNT" at bounding box center [453, 610] width 157 height 20
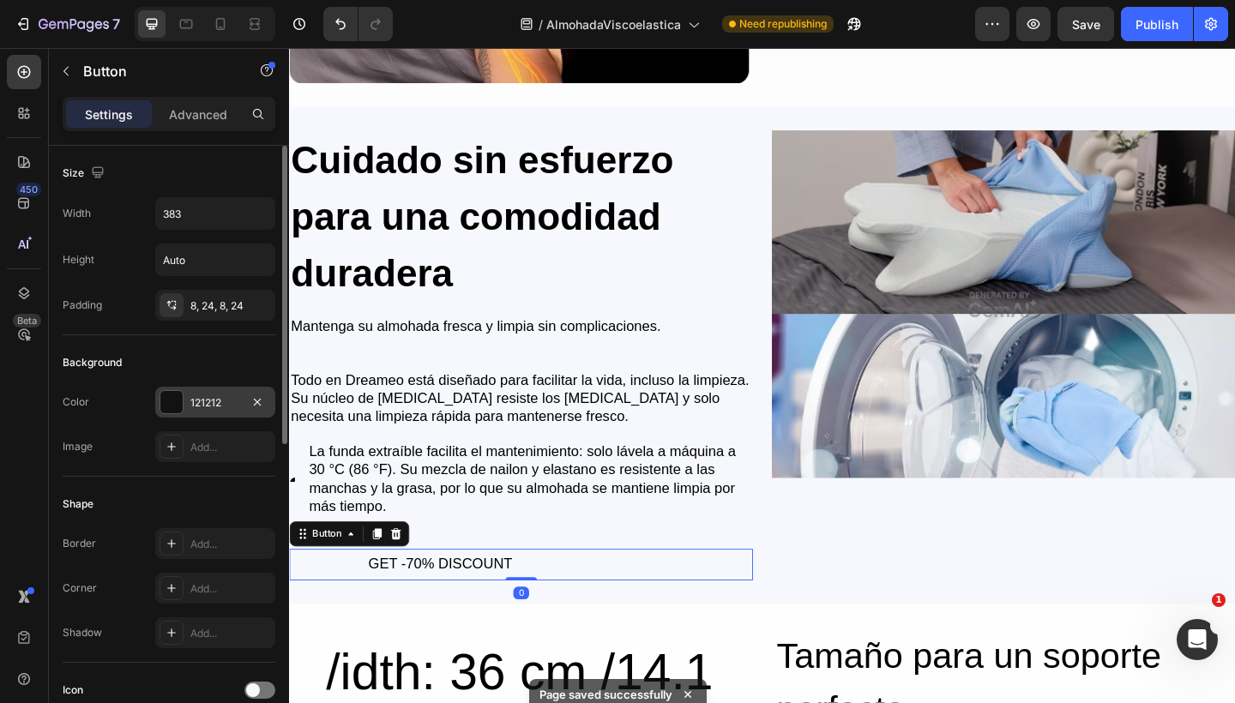
click at [181, 391] on div at bounding box center [171, 402] width 22 height 22
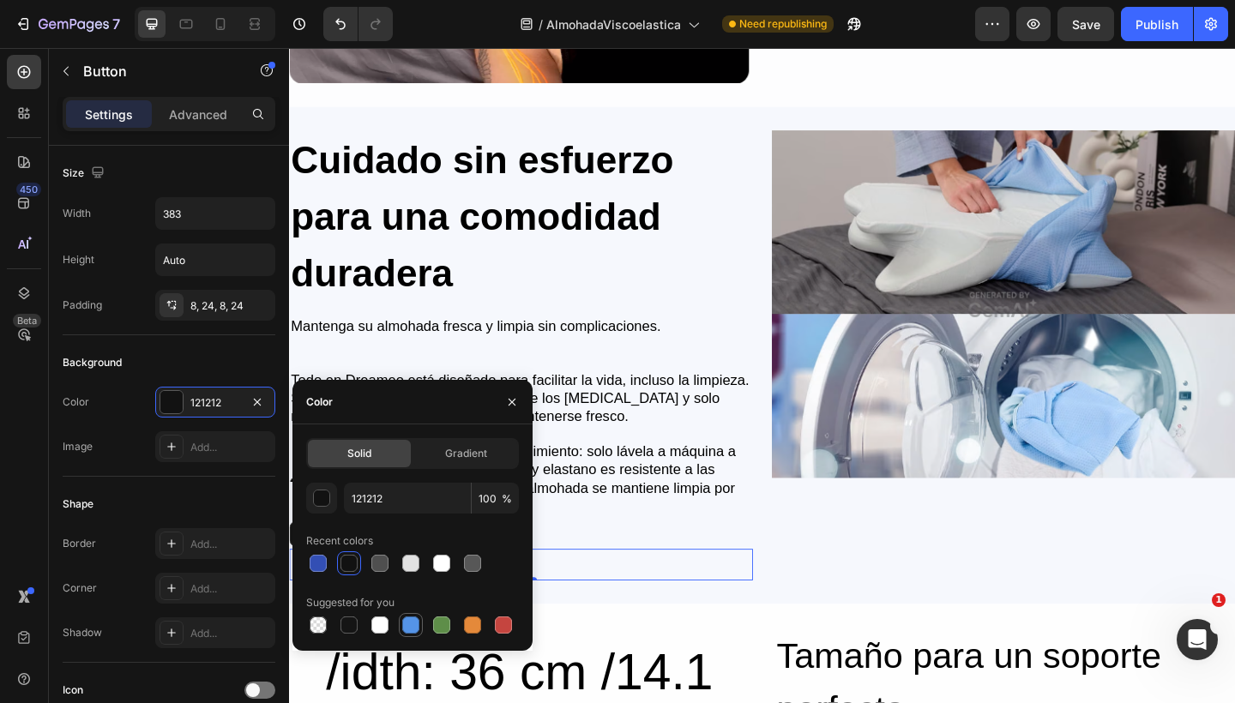
click at [415, 633] on div at bounding box center [410, 624] width 17 height 17
type input "5594E7"
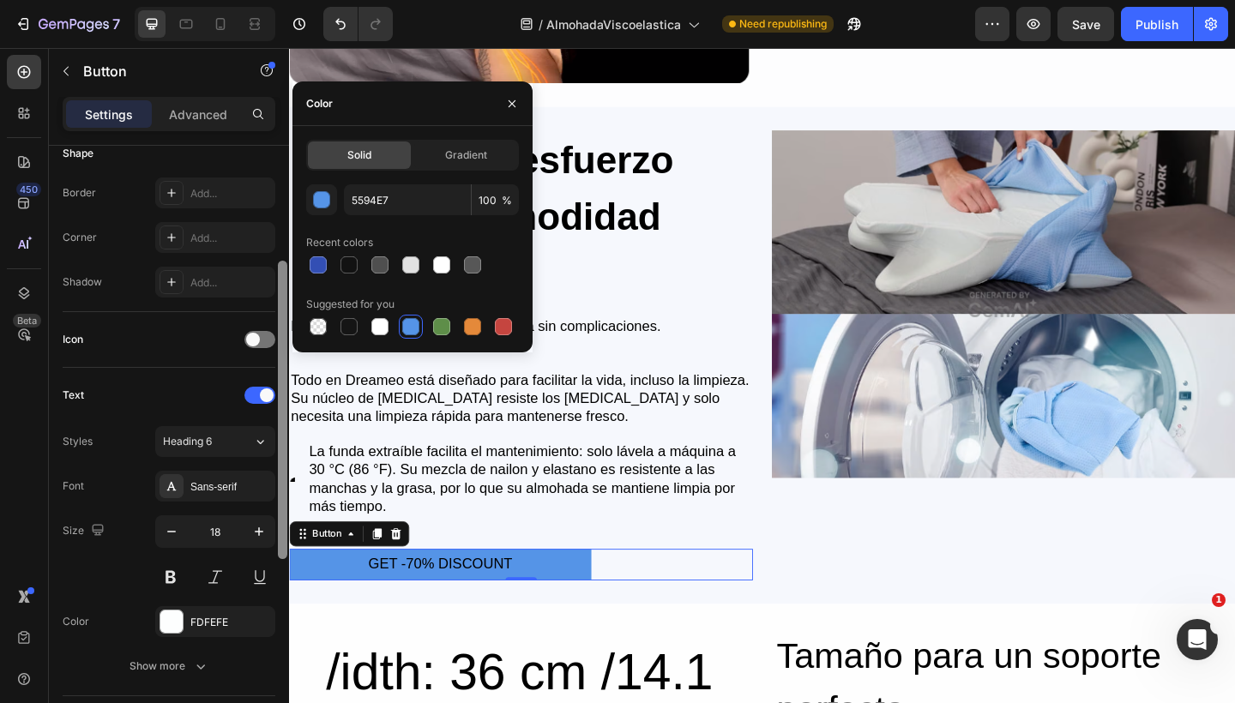
scroll to position [388, 0]
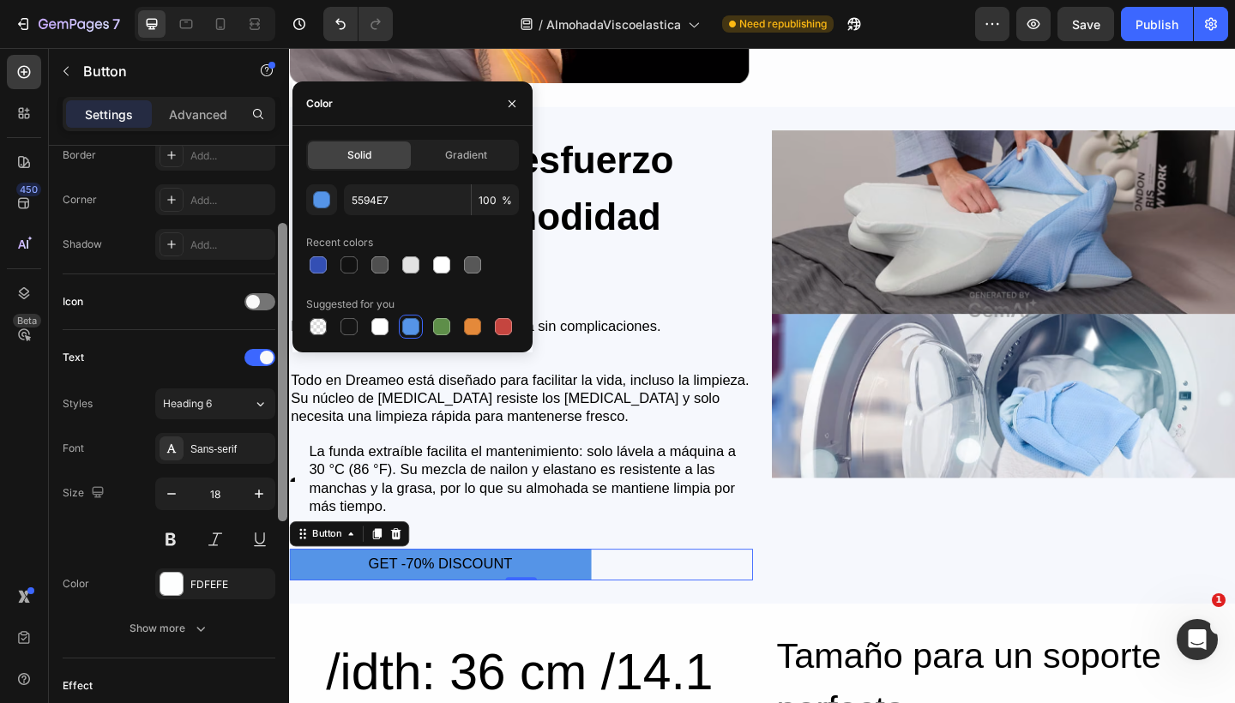
drag, startPoint x: 278, startPoint y: 328, endPoint x: 282, endPoint y: 520, distance: 192.1
click at [282, 520] on div at bounding box center [282, 372] width 9 height 298
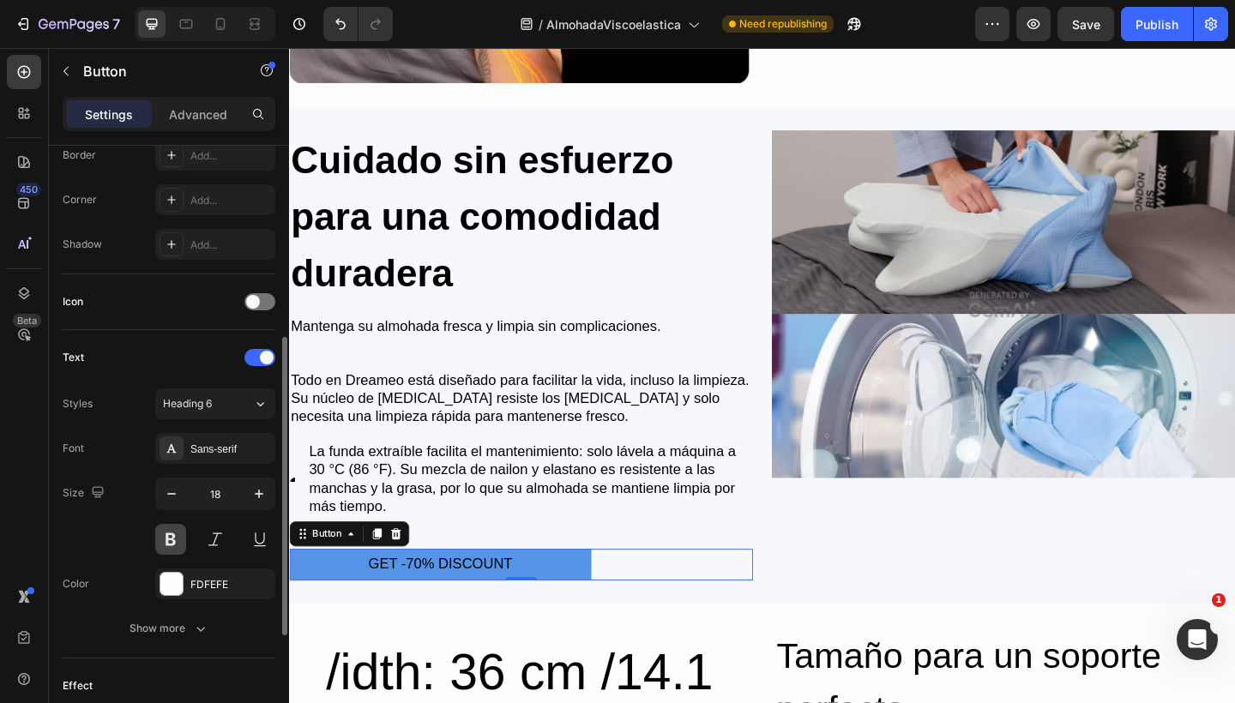
click at [176, 541] on button at bounding box center [170, 539] width 31 height 31
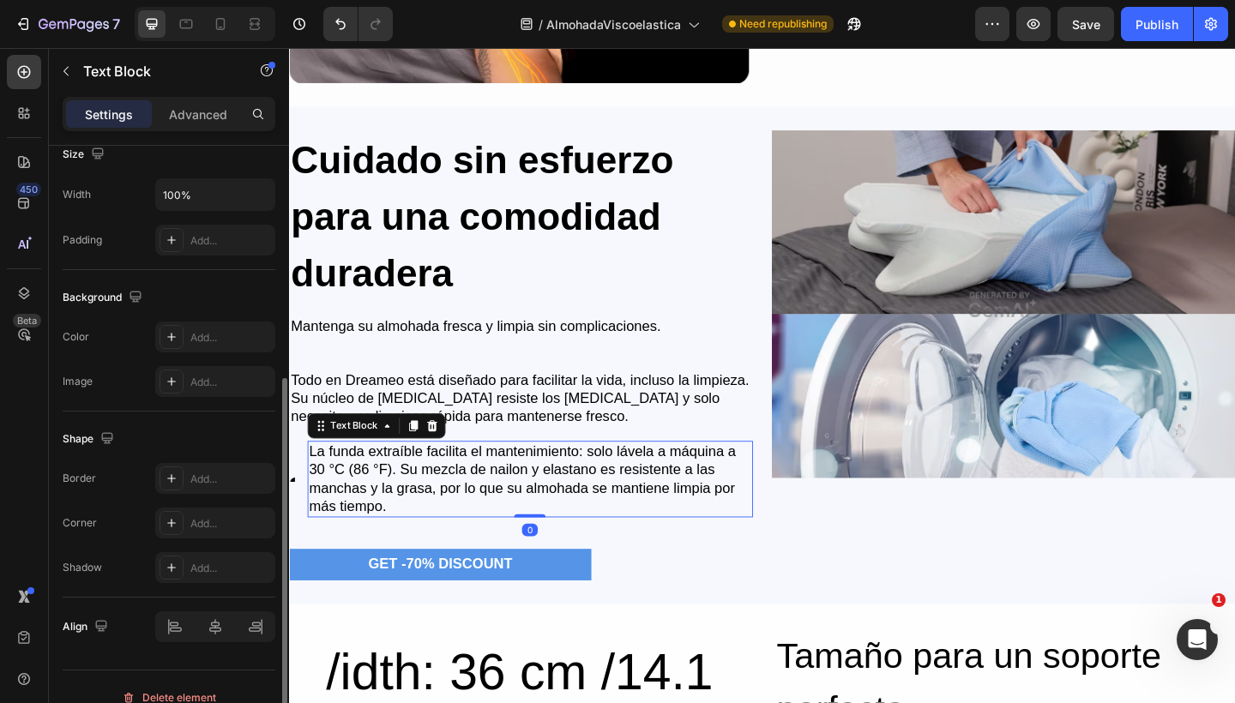
click at [652, 478] on p "La funda extraíble facilita el mantenimiento: solo lávela a máquina a 30 °C (86…" at bounding box center [550, 518] width 481 height 81
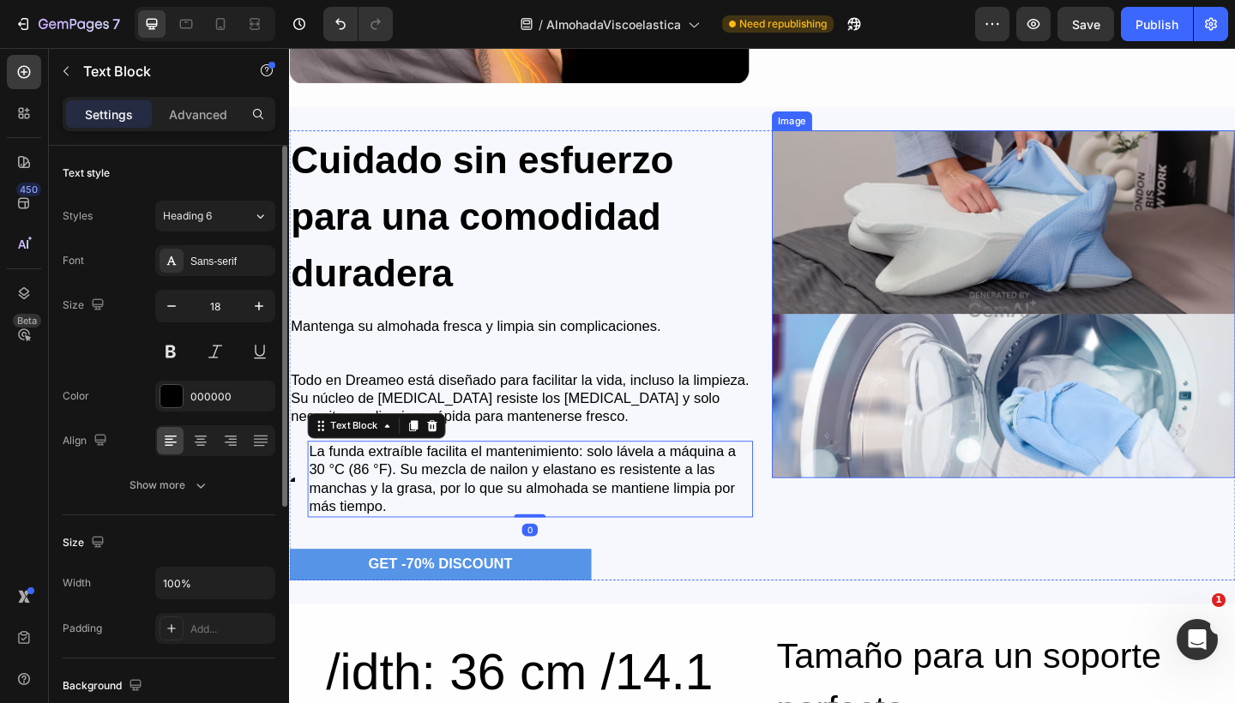
click at [977, 367] on img at bounding box center [1066, 327] width 504 height 378
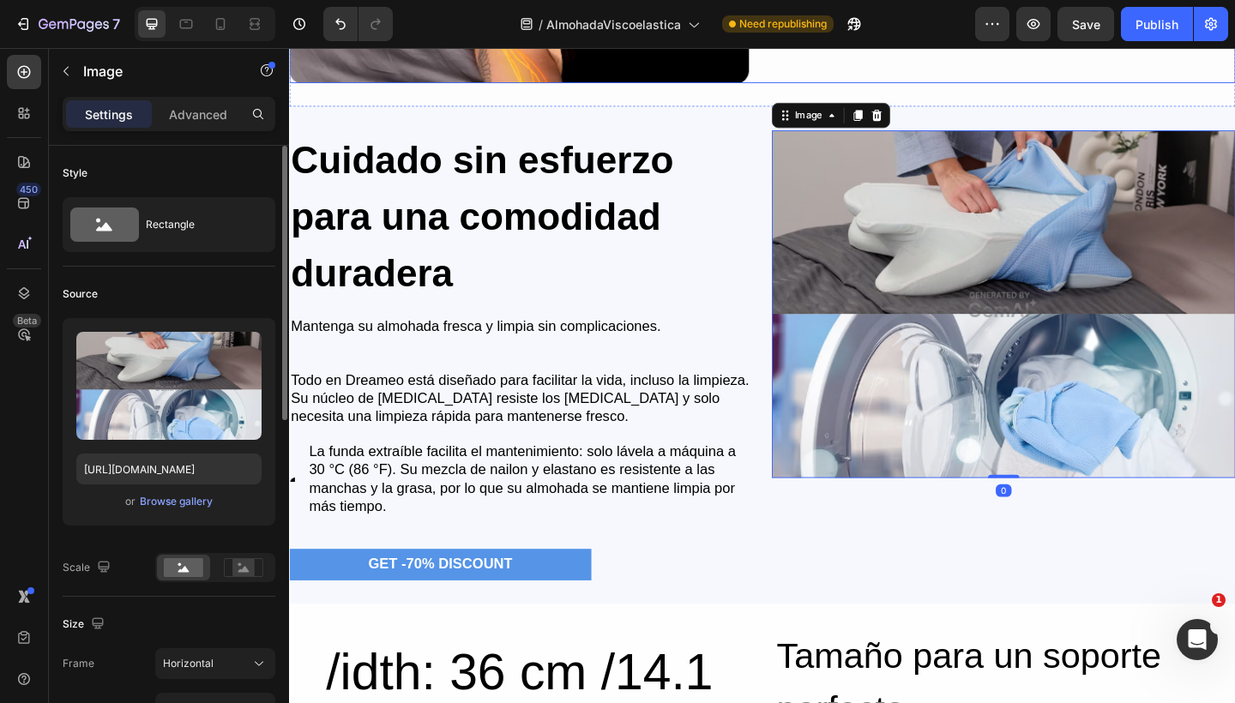
click at [1091, 32] on div "Save" at bounding box center [1086, 24] width 28 height 18
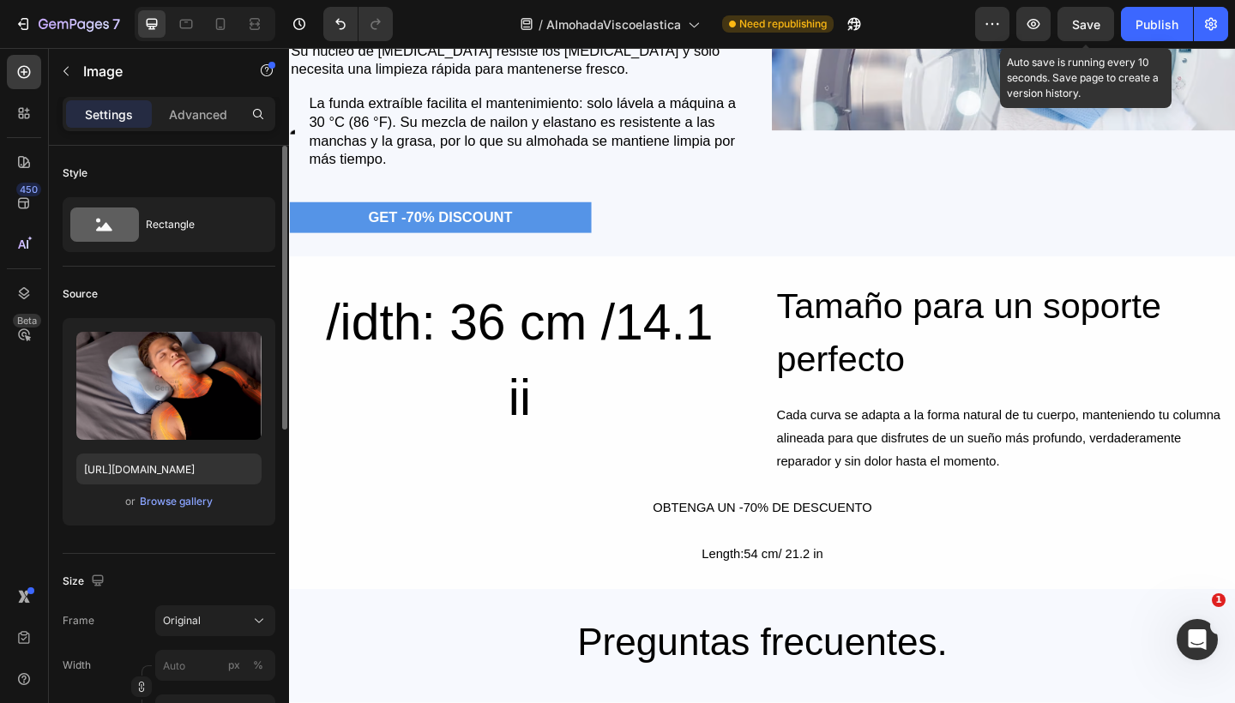
scroll to position [5125, 0]
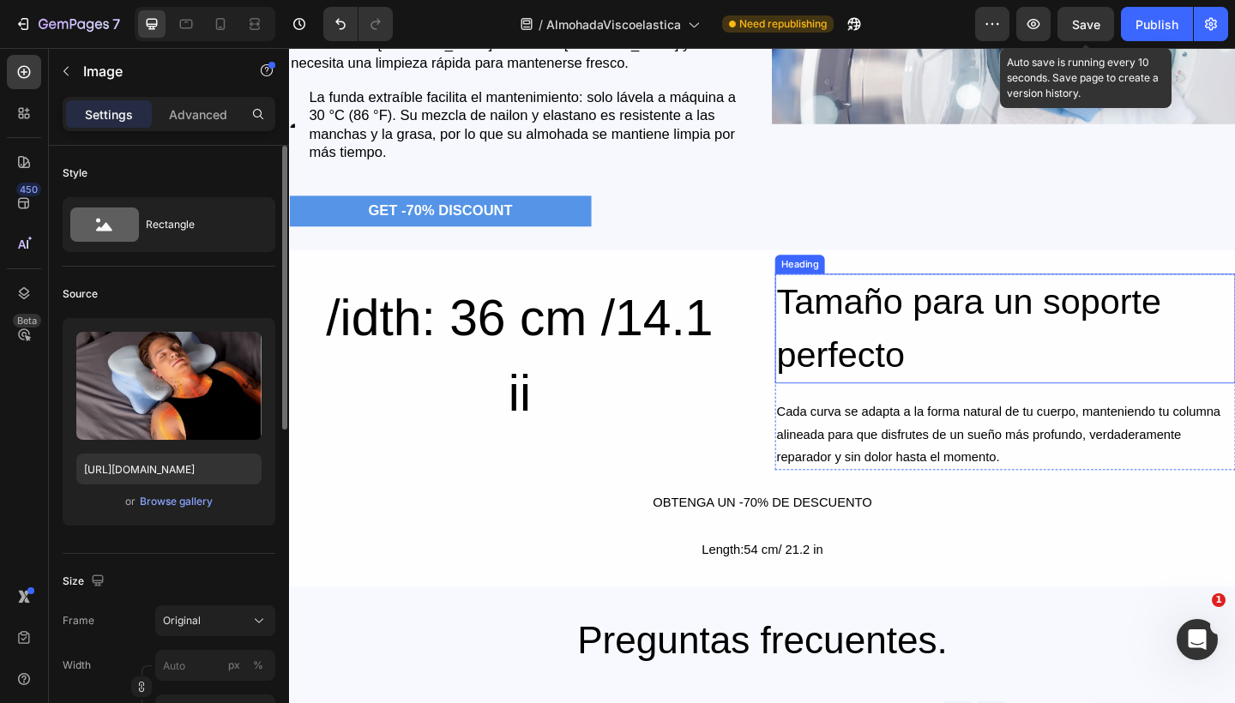
click at [861, 341] on h2 "Tamaño para un soporte perfecto" at bounding box center [1067, 353] width 501 height 119
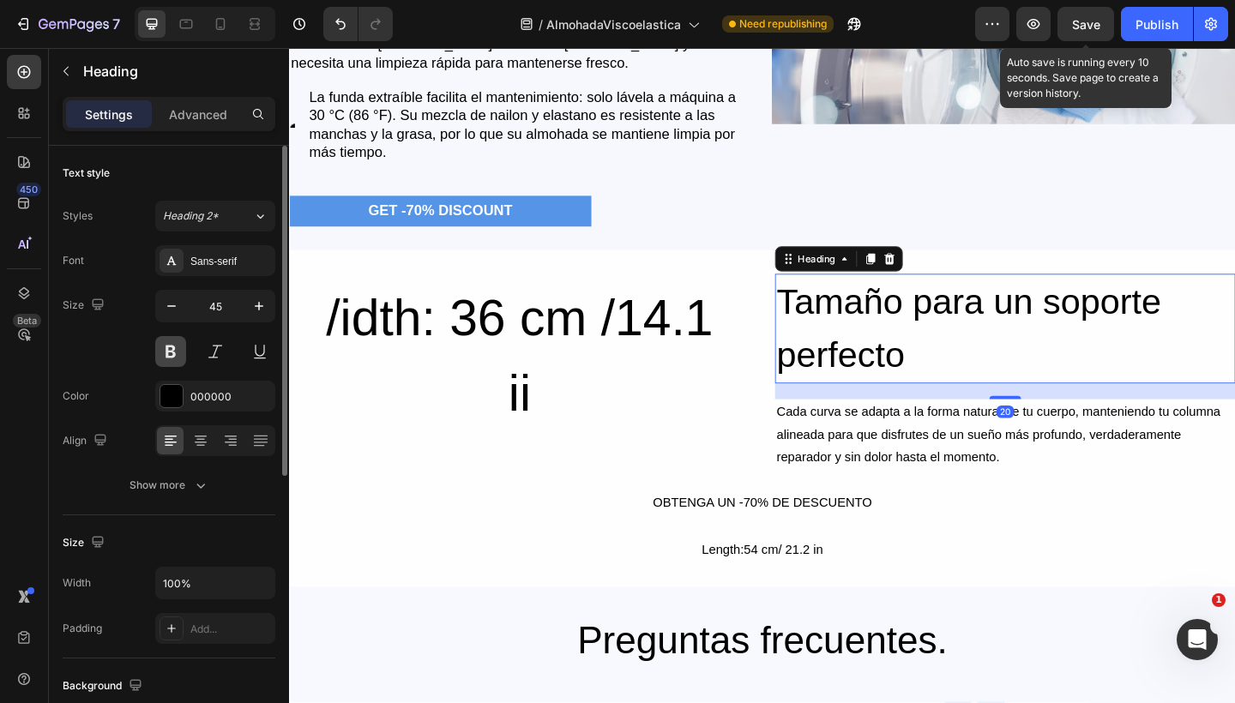
click at [171, 349] on button at bounding box center [170, 351] width 31 height 31
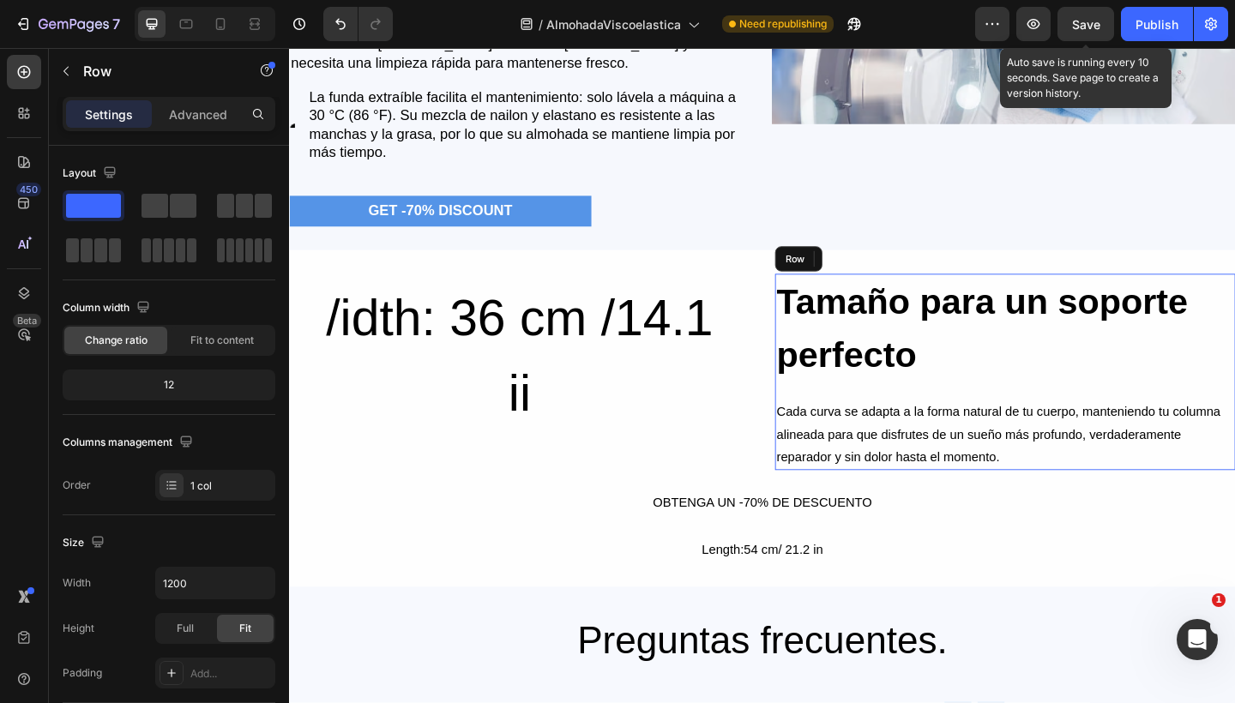
click at [918, 418] on div "Tamaño para un soporte perfecto Heading 20 Cada curva se adapta a la forma natu…" at bounding box center [1067, 400] width 501 height 213
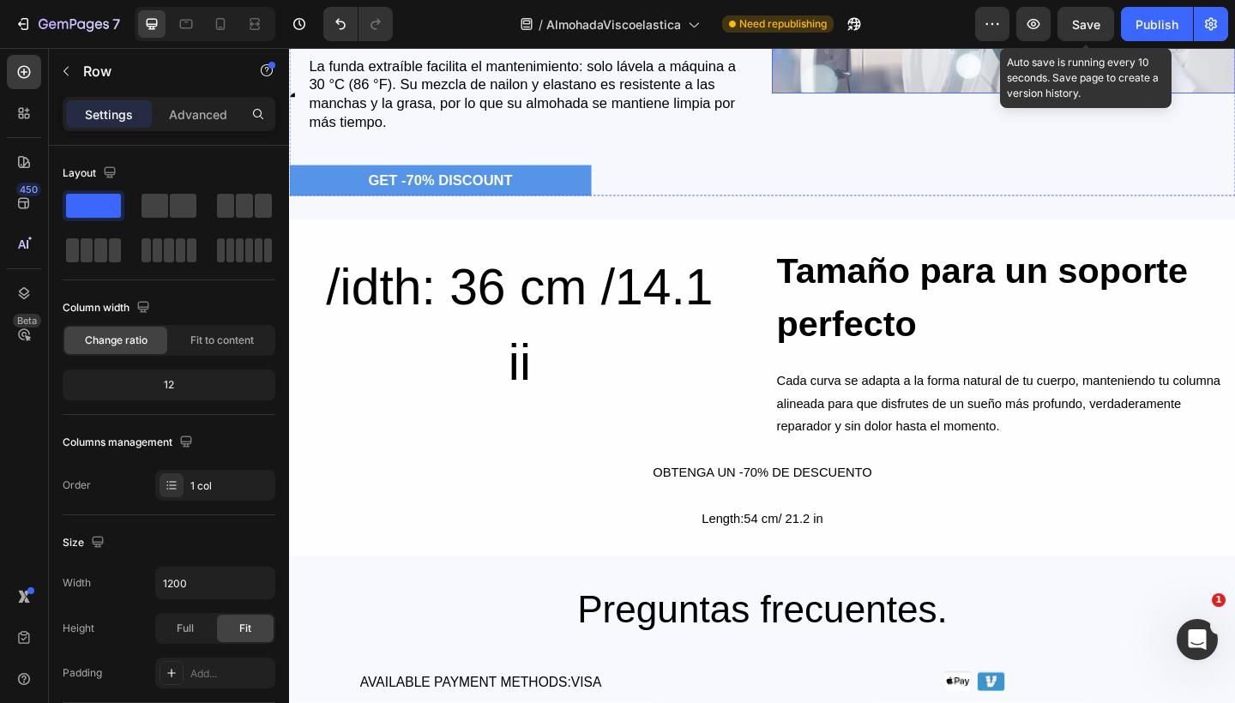
scroll to position [5178, 0]
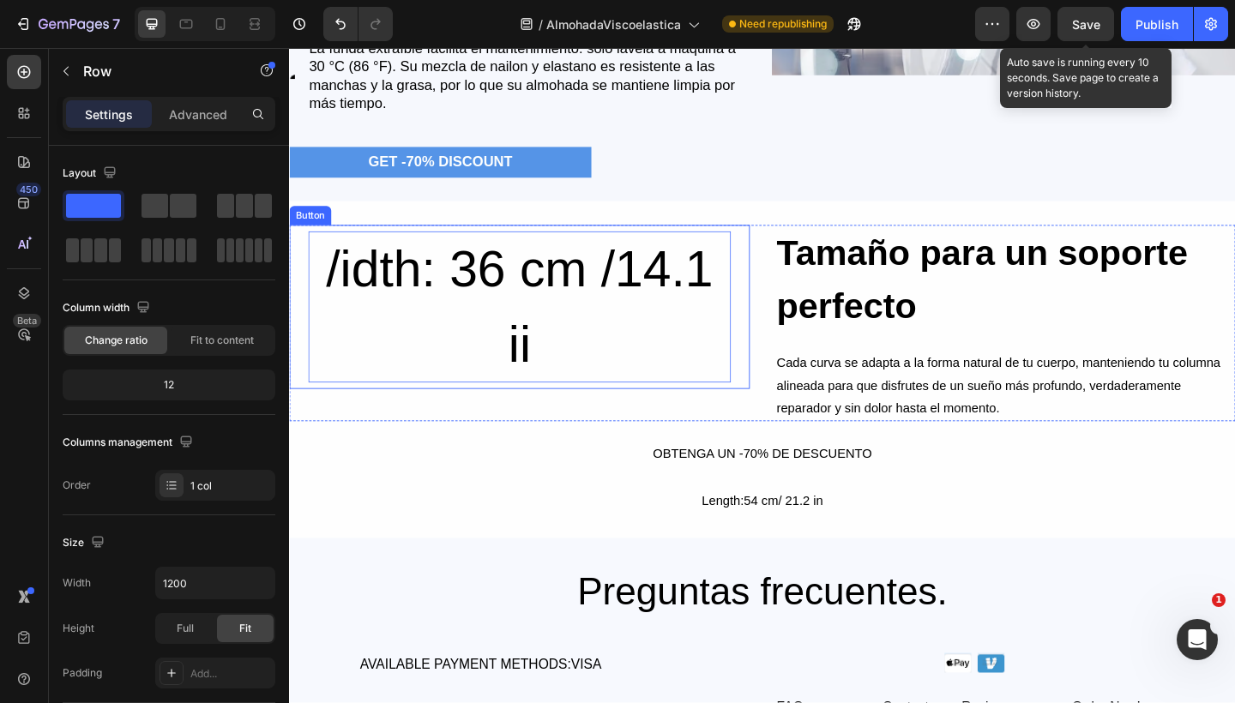
click at [468, 346] on div "/idth: 36 cm /14.1 ii" at bounding box center [540, 330] width 460 height 165
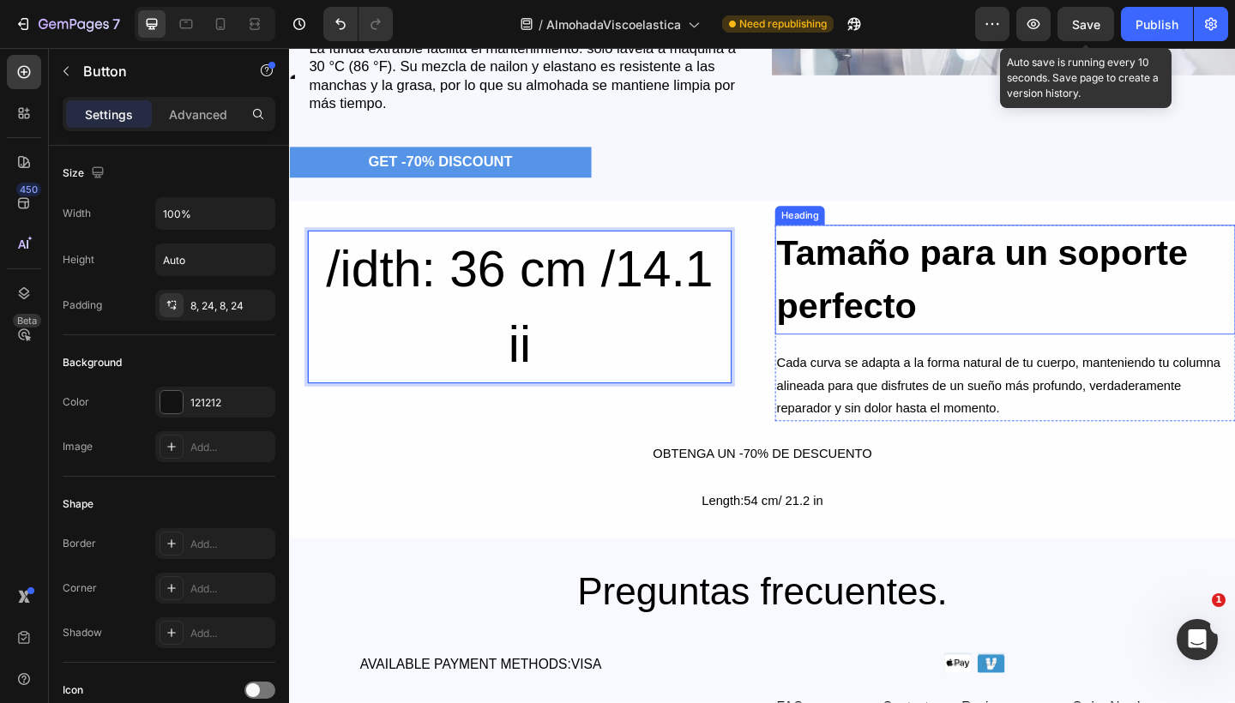
click at [1007, 326] on h2 "Tamaño para un soporte perfecto" at bounding box center [1067, 300] width 501 height 119
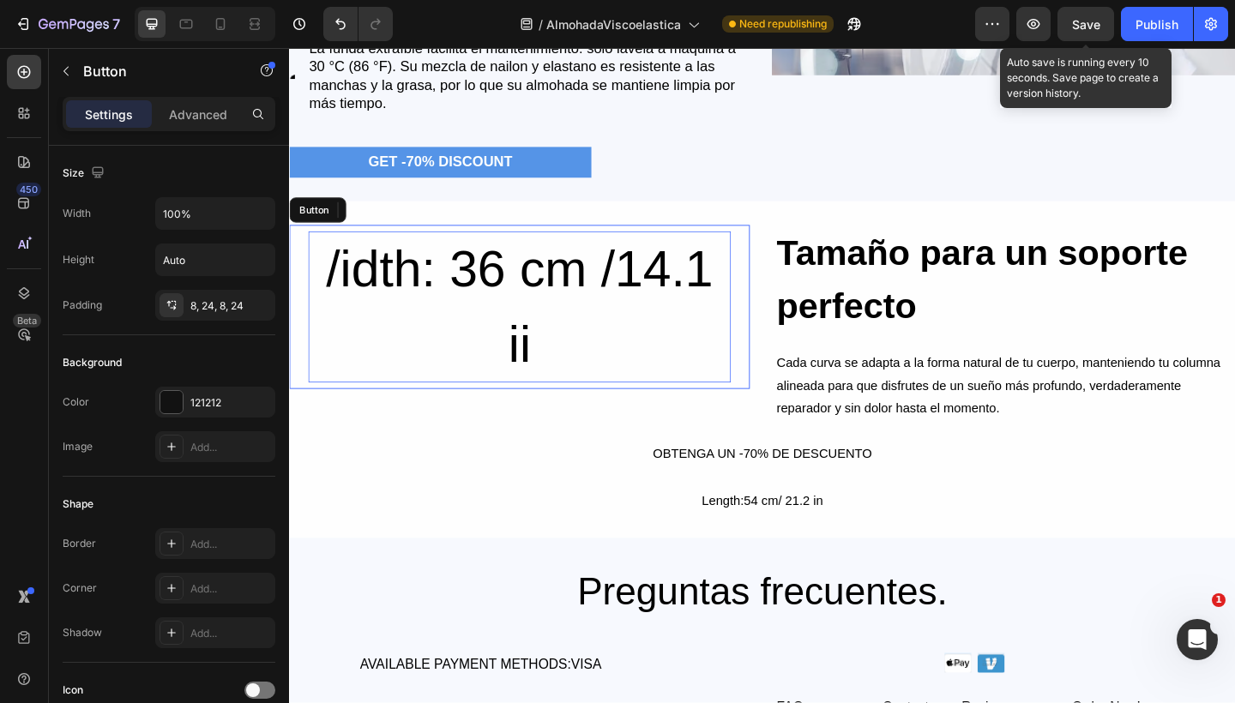
click at [710, 313] on p "/idth: 36 cm /14.1 ii" at bounding box center [540, 330] width 460 height 165
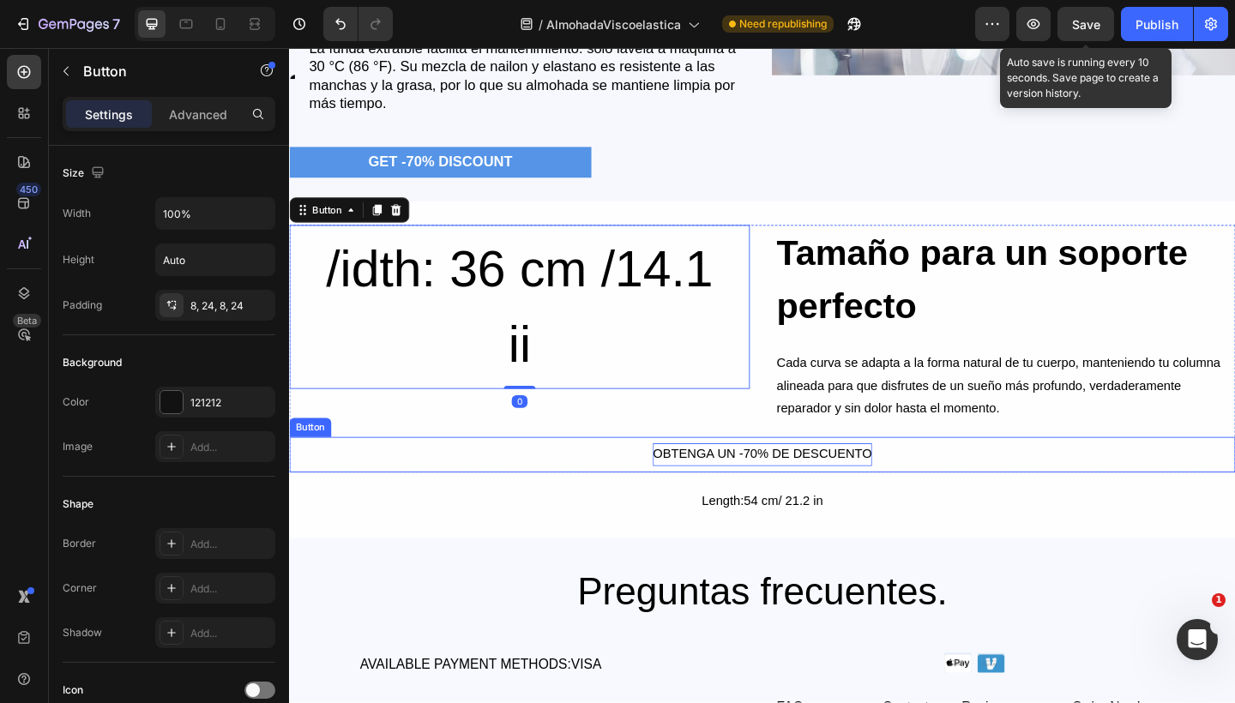
click at [769, 490] on p "OBTENGA UN -70% DE DESCUENTO" at bounding box center [803, 490] width 238 height 25
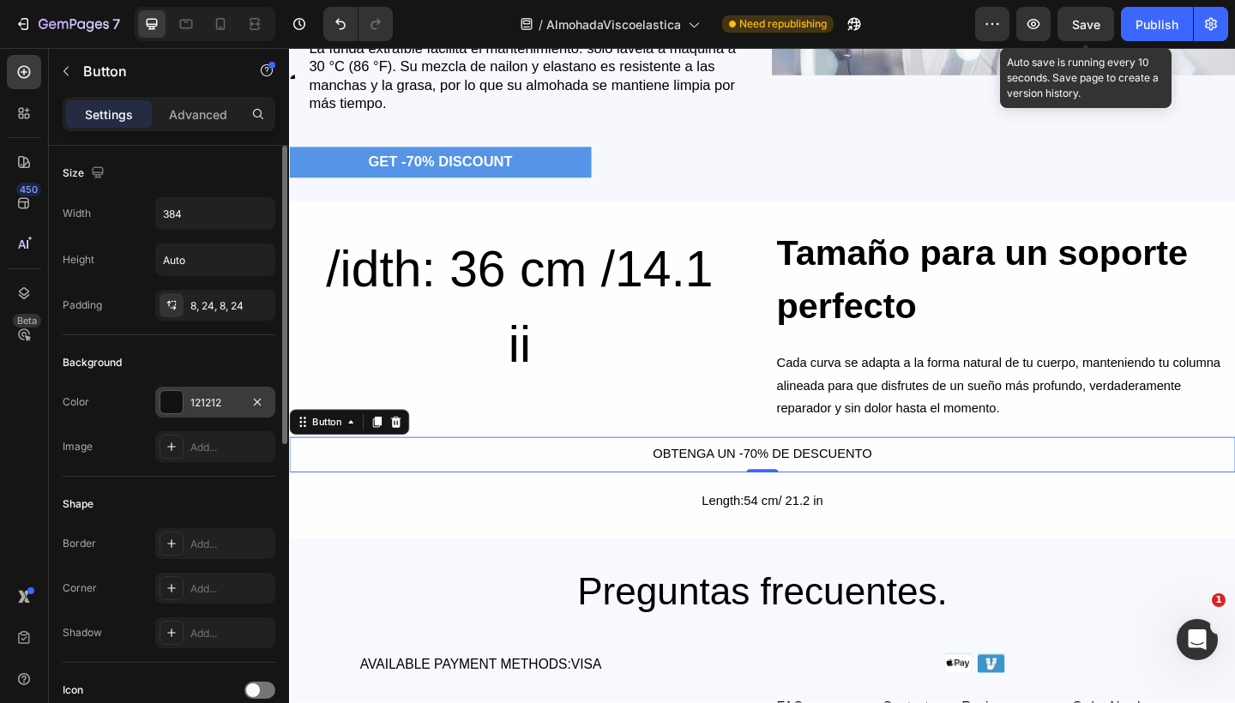
click at [177, 396] on div at bounding box center [171, 402] width 22 height 22
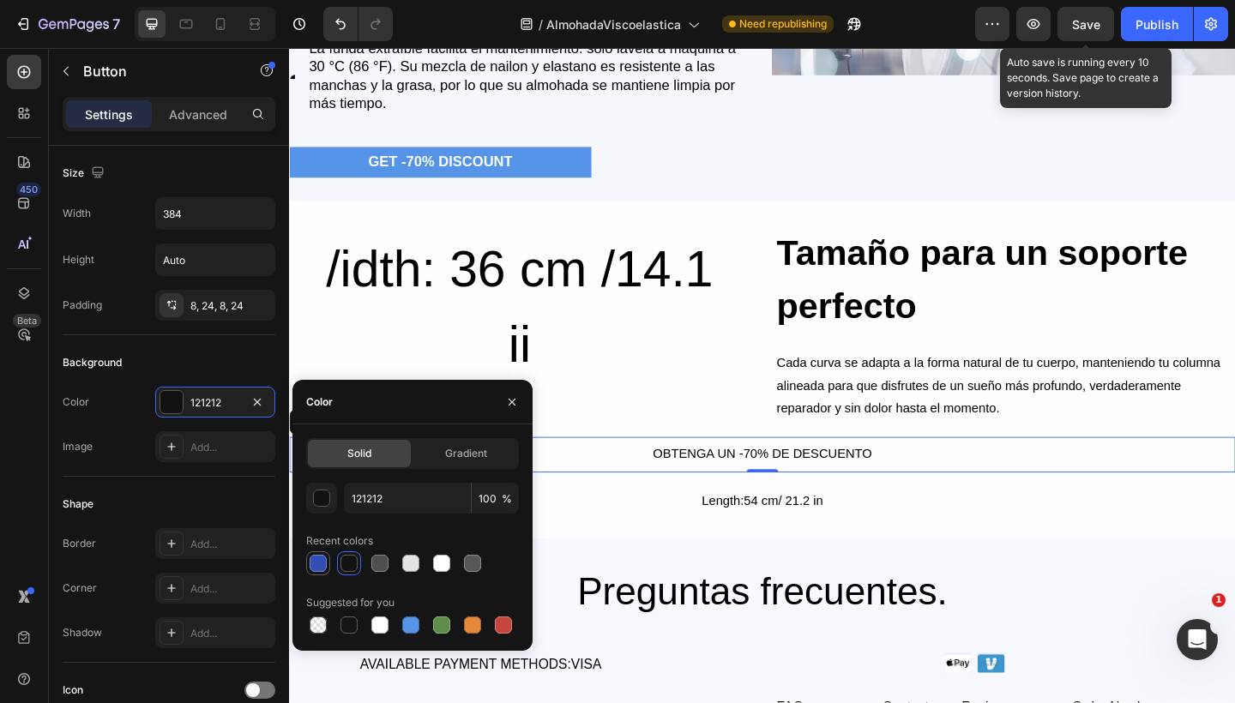
click at [324, 554] on div at bounding box center [318, 563] width 21 height 21
type input "334FB4"
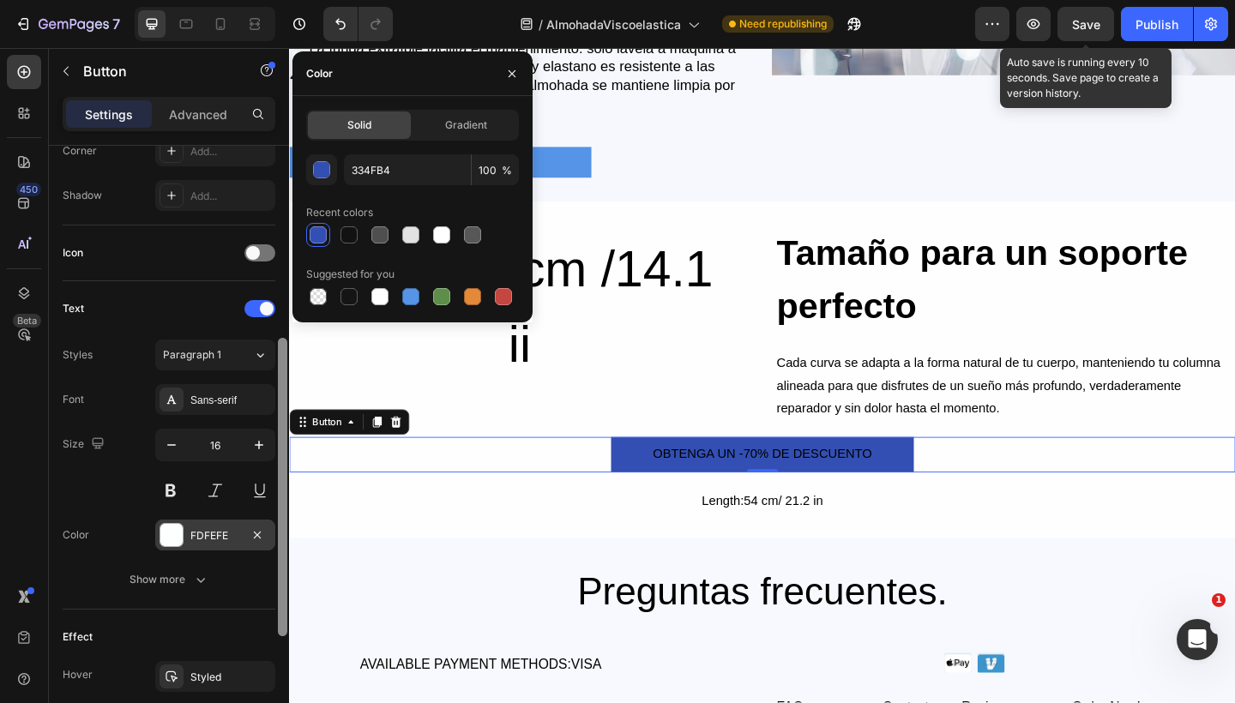
drag, startPoint x: 281, startPoint y: 313, endPoint x: 270, endPoint y: 532, distance: 219.8
click at [270, 532] on div "Size Width 384 Height Auto Padding 8, 24, 8, 24 Background Color 334FB4 Image A…" at bounding box center [169, 449] width 240 height 606
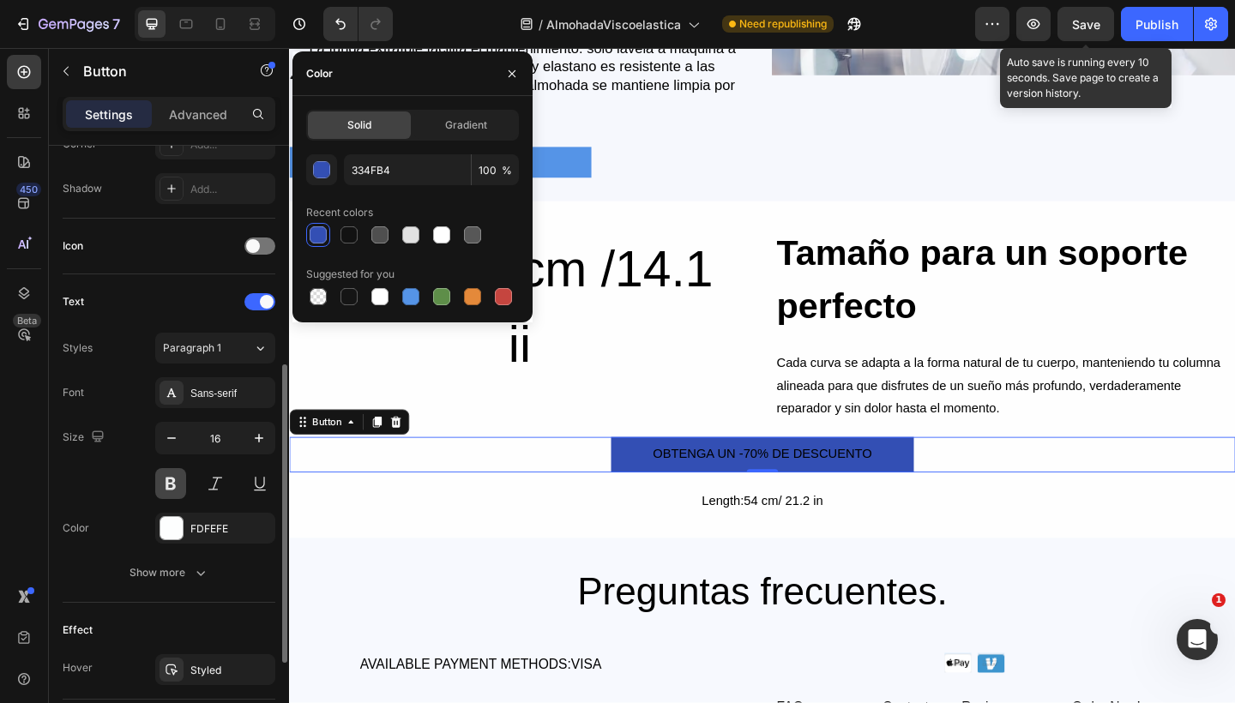
click at [172, 495] on button at bounding box center [170, 483] width 31 height 31
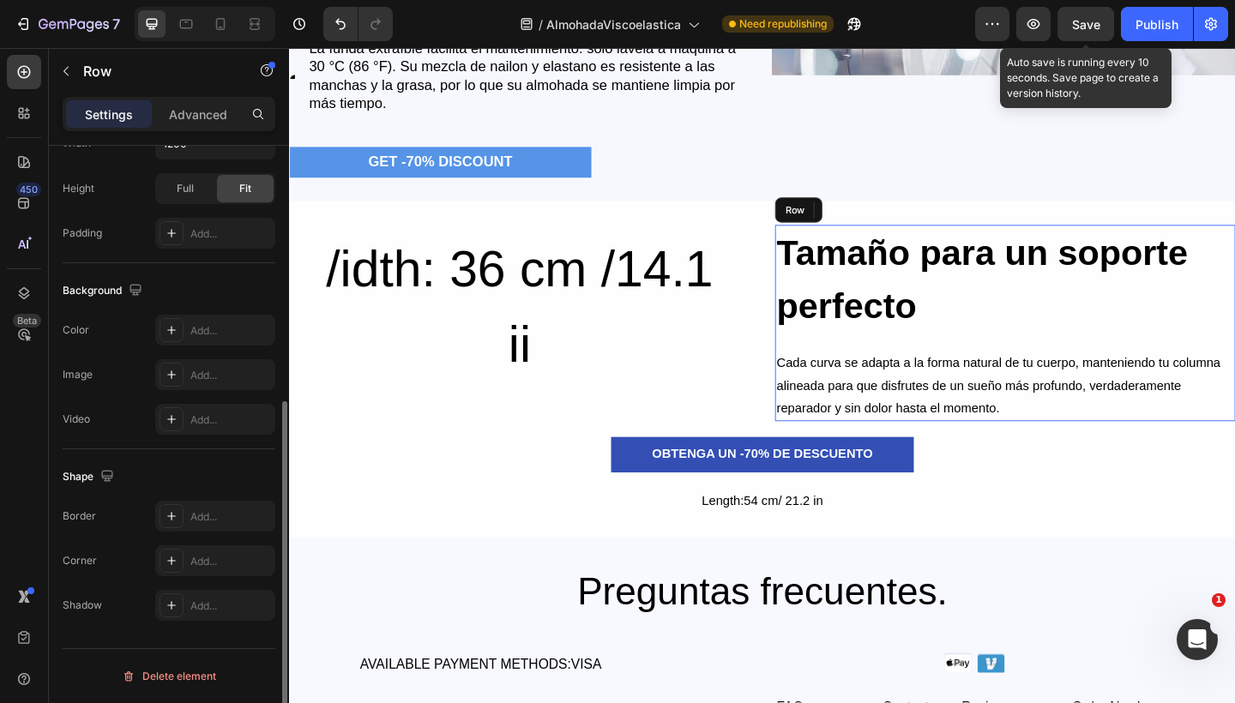
click at [819, 357] on div "Tamaño para un soporte perfecto Heading Cada curva se adapta a la forma natural…" at bounding box center [1067, 347] width 501 height 213
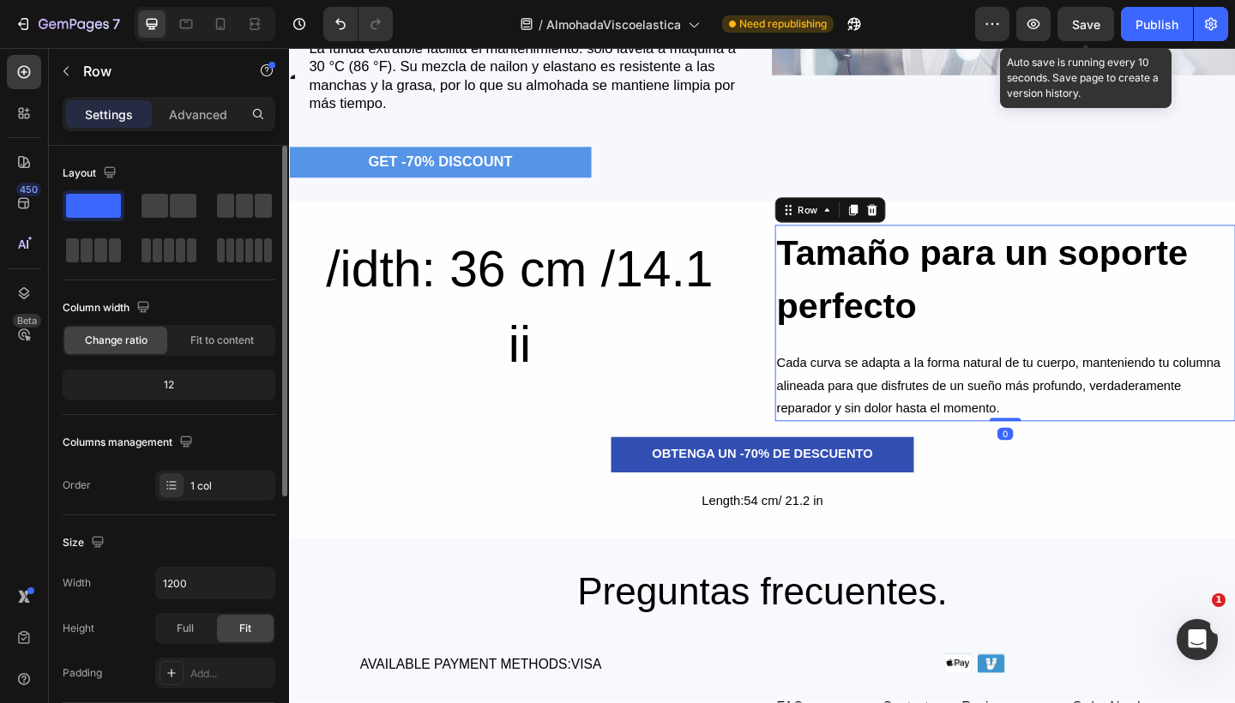
click at [1074, 15] on div "Save" at bounding box center [1086, 24] width 28 height 18
click at [1097, 36] on button "Save" at bounding box center [1085, 24] width 57 height 34
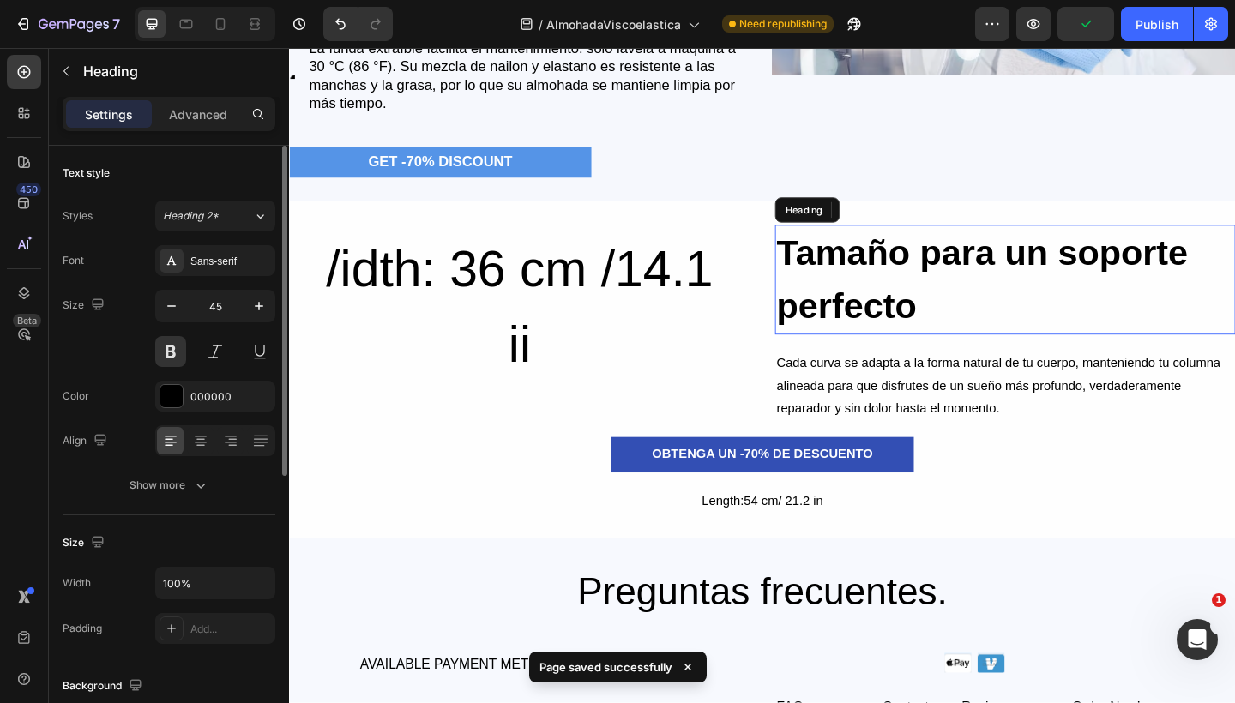
click at [956, 269] on h2 "Tamaño para un soporte perfecto" at bounding box center [1067, 300] width 501 height 119
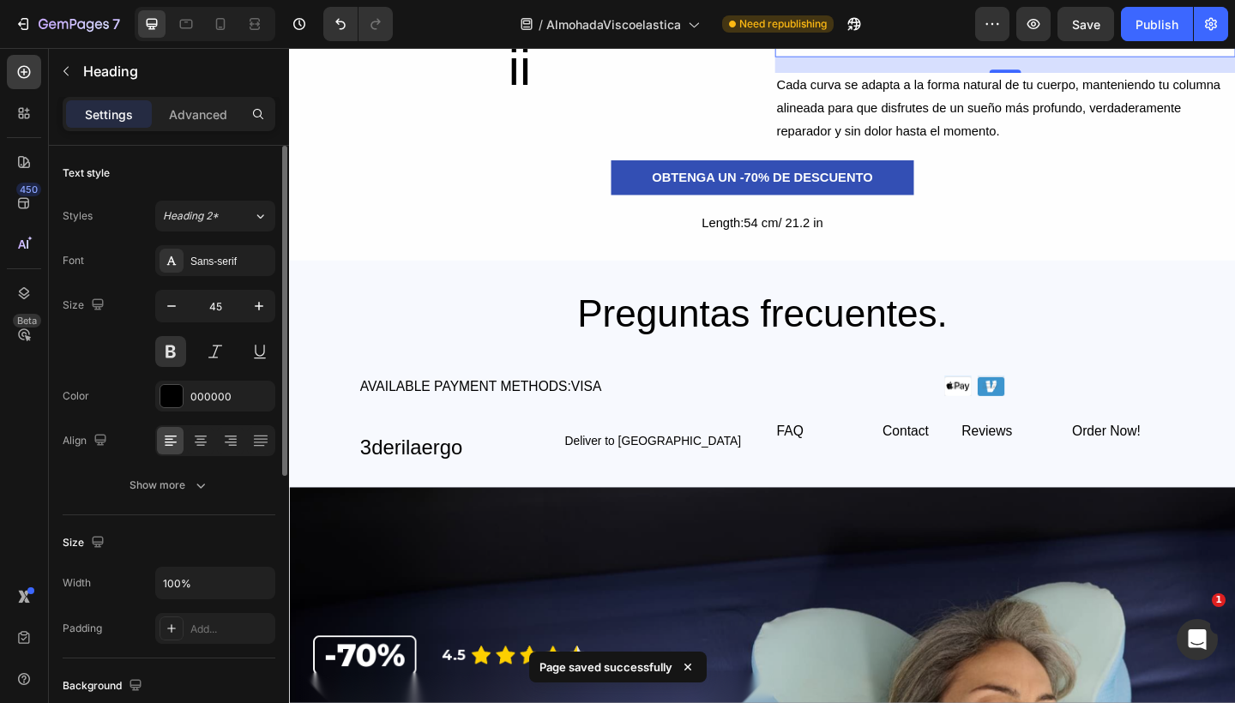
scroll to position [5478, 0]
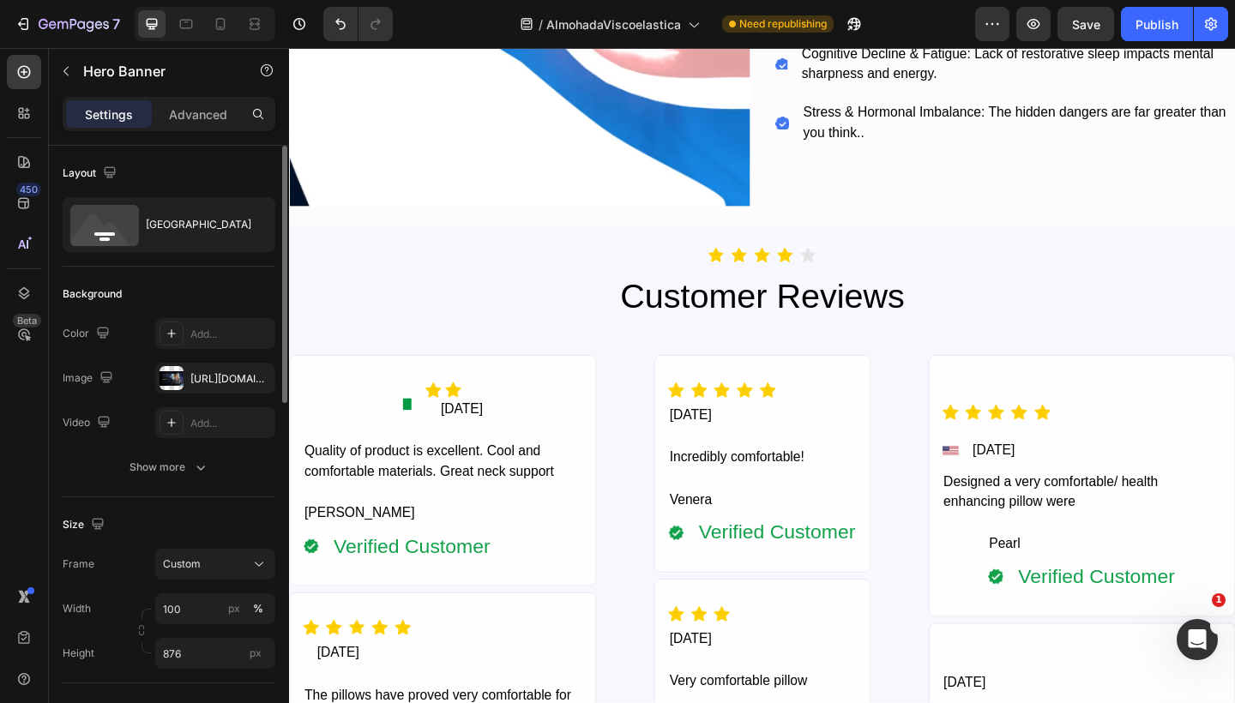
scroll to position [7134, 0]
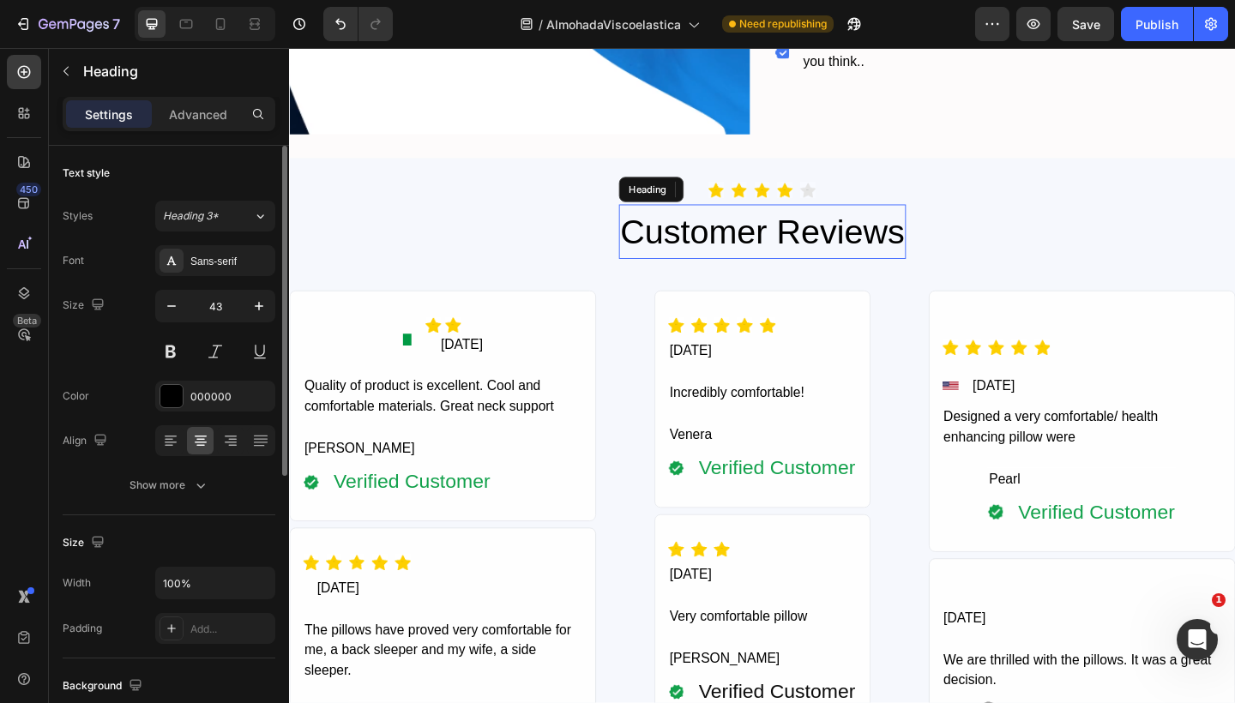
click at [926, 253] on h2 "Customer Reviews" at bounding box center [803, 248] width 313 height 59
click at [672, 195] on div "Heading" at bounding box center [692, 202] width 47 height 15
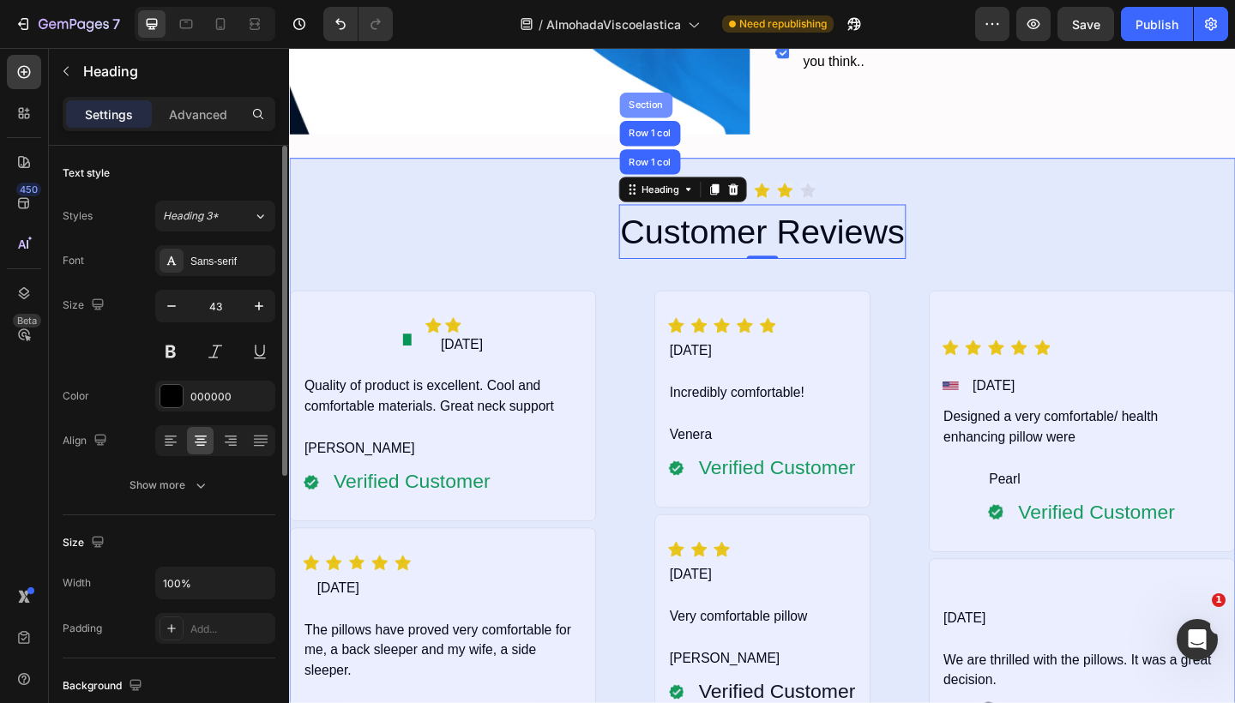
click at [671, 113] on div "Section" at bounding box center [676, 110] width 57 height 27
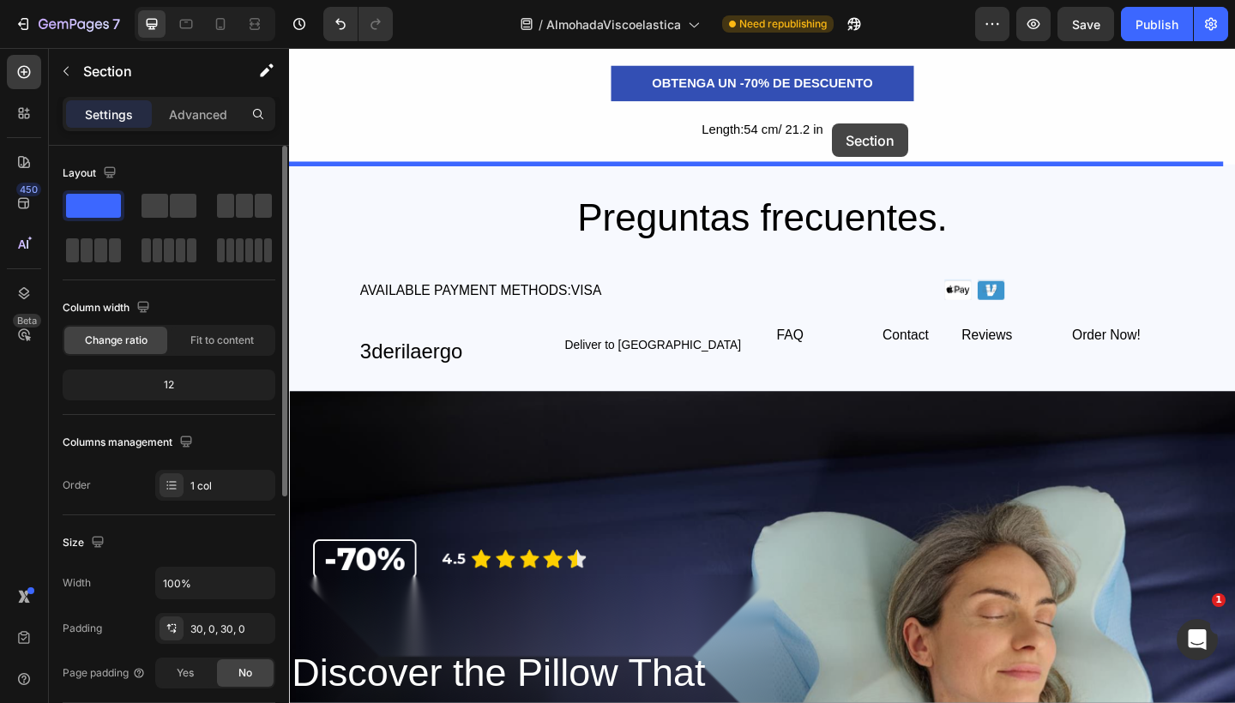
scroll to position [5470, 0]
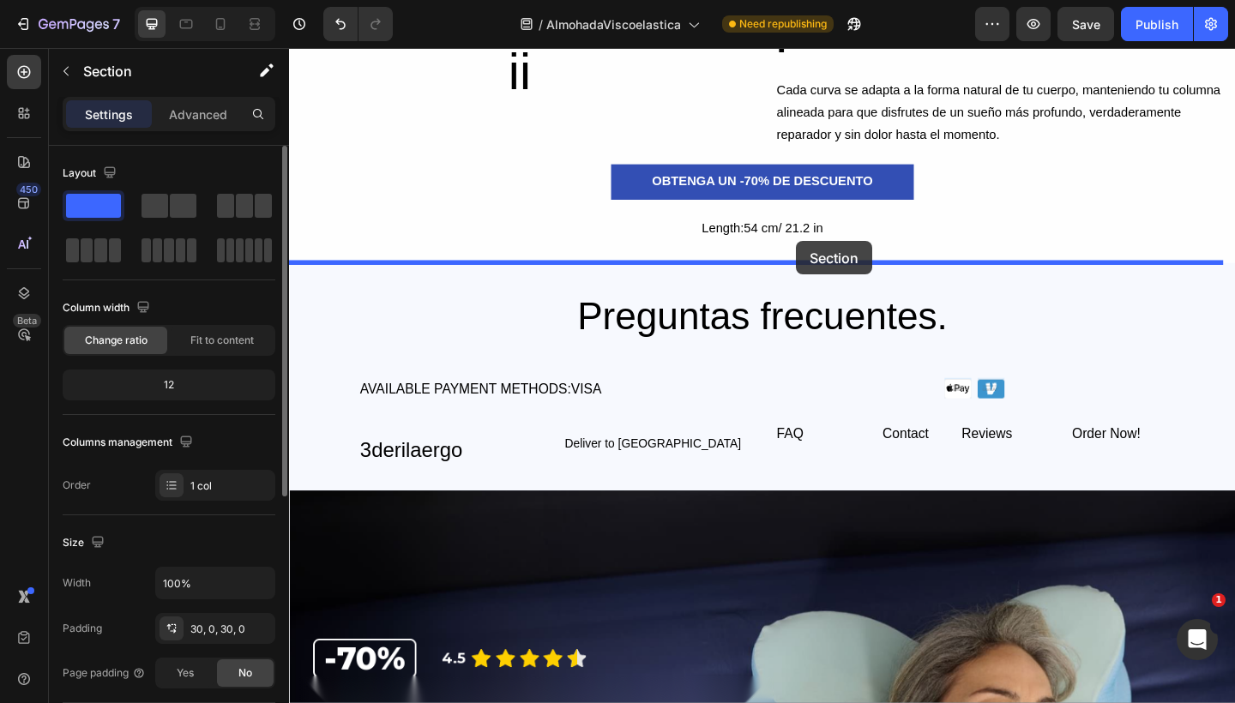
drag, startPoint x: 967, startPoint y: 145, endPoint x: 840, endPoint y: 258, distance: 170.0
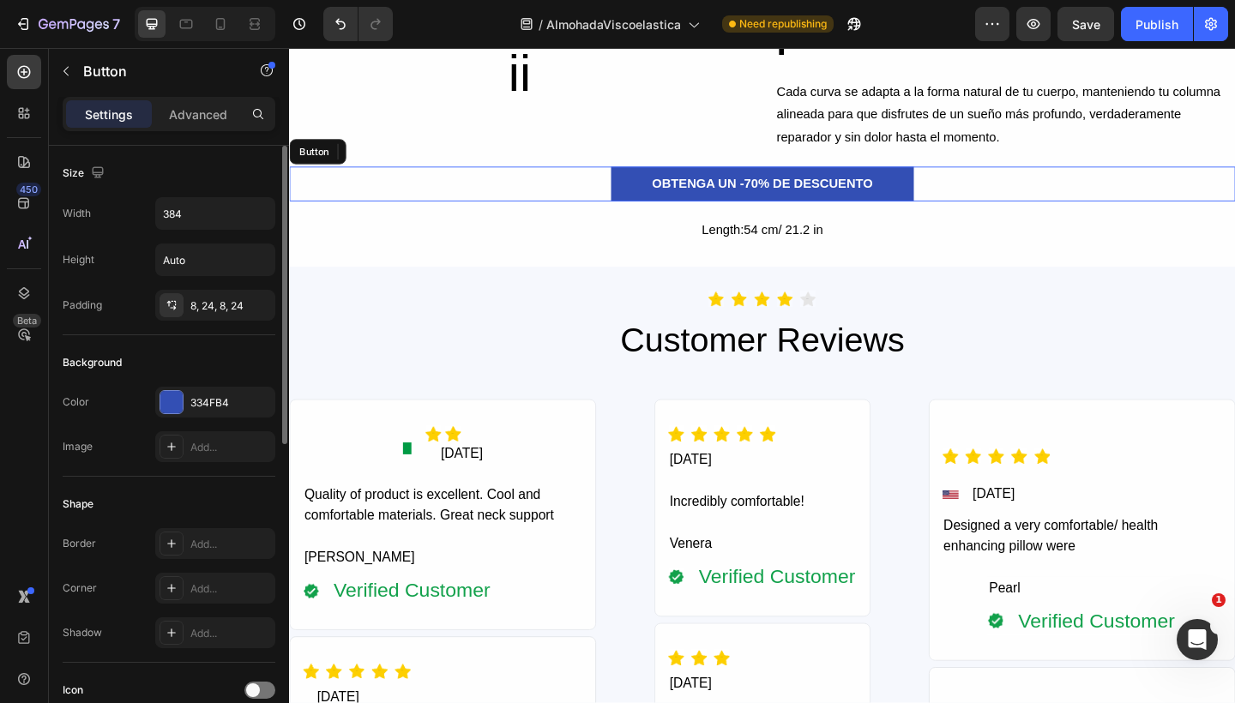
click at [1019, 207] on div "OBTENGA UN -70% DE DESCUENTO Button" at bounding box center [803, 196] width 1029 height 39
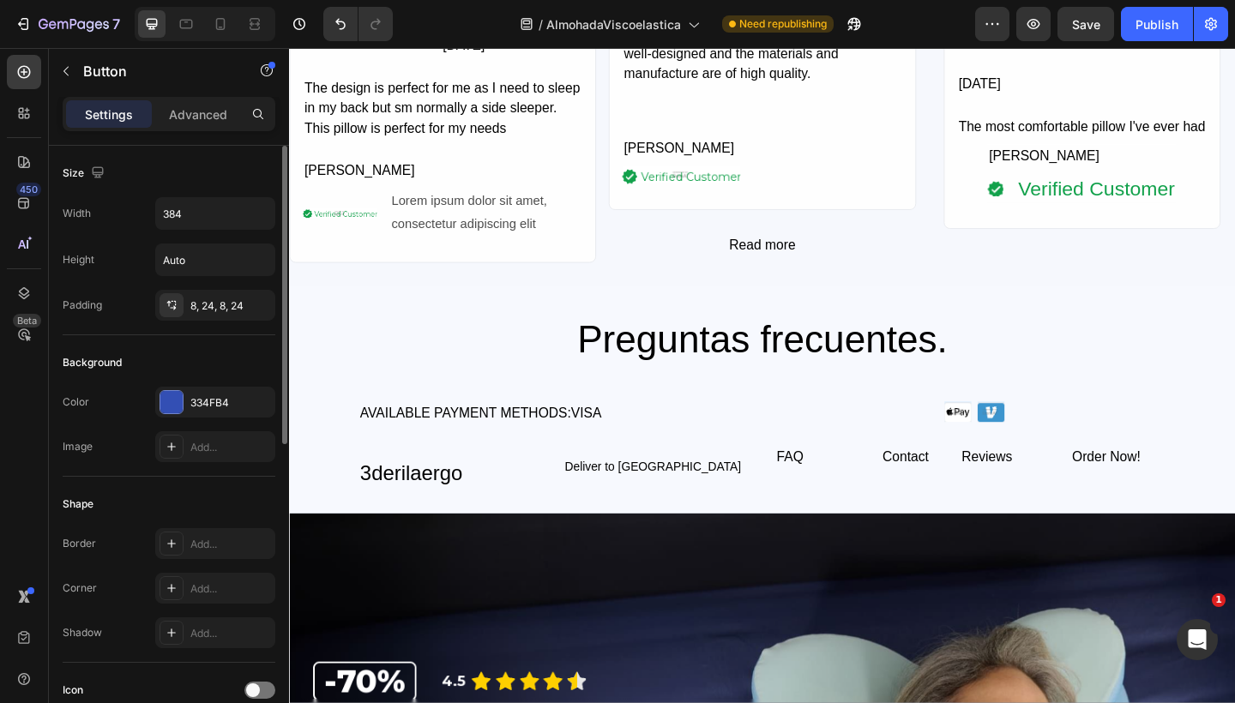
scroll to position [6471, 0]
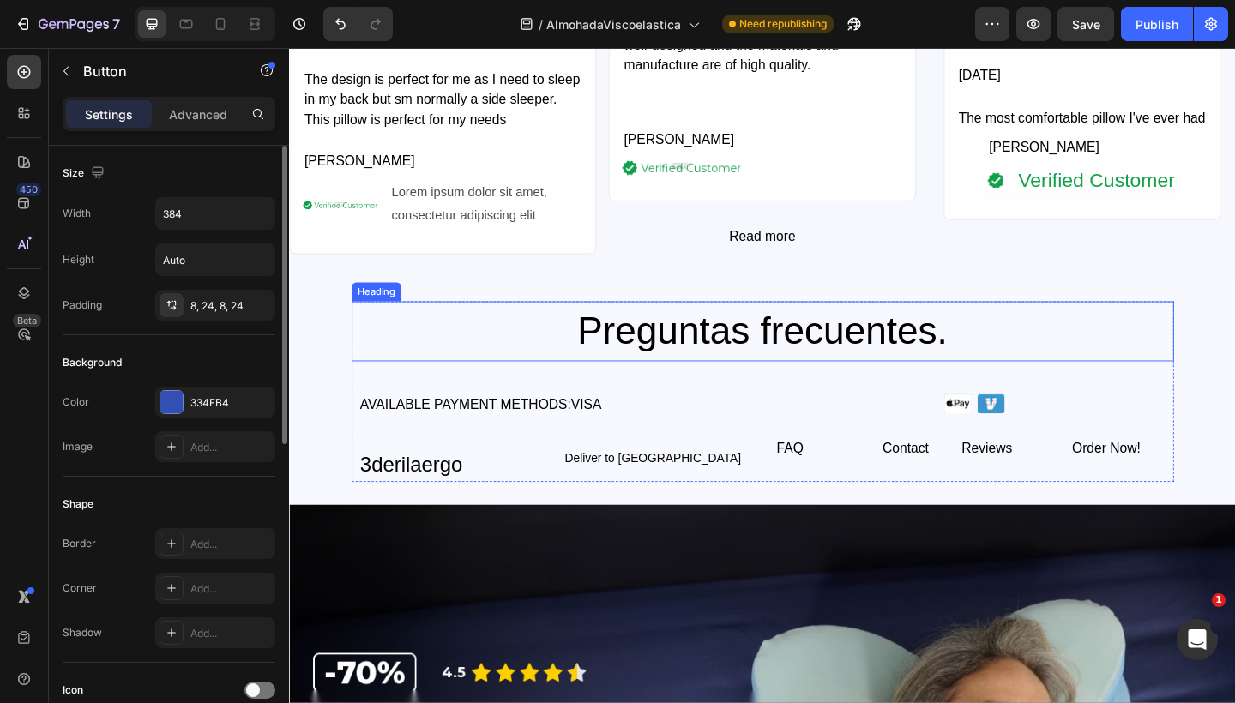
click at [851, 339] on h2 "Preguntas frecuentes." at bounding box center [804, 356] width 894 height 65
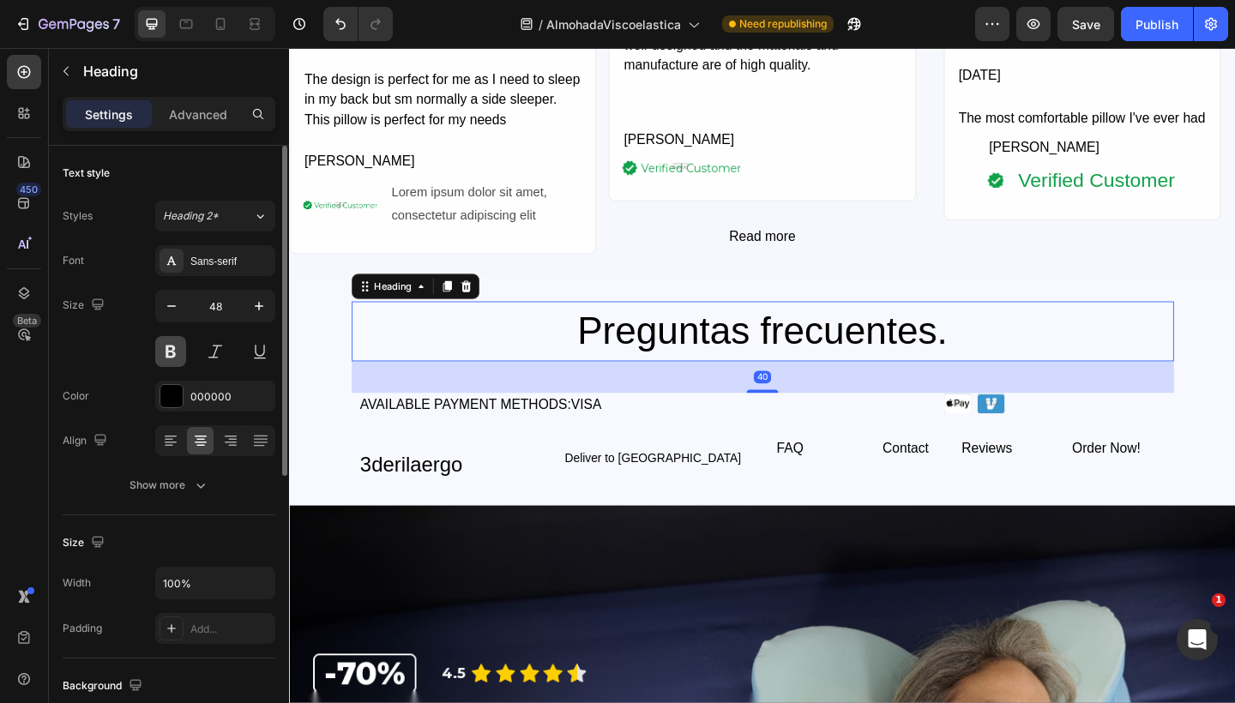
click at [169, 358] on button at bounding box center [170, 351] width 31 height 31
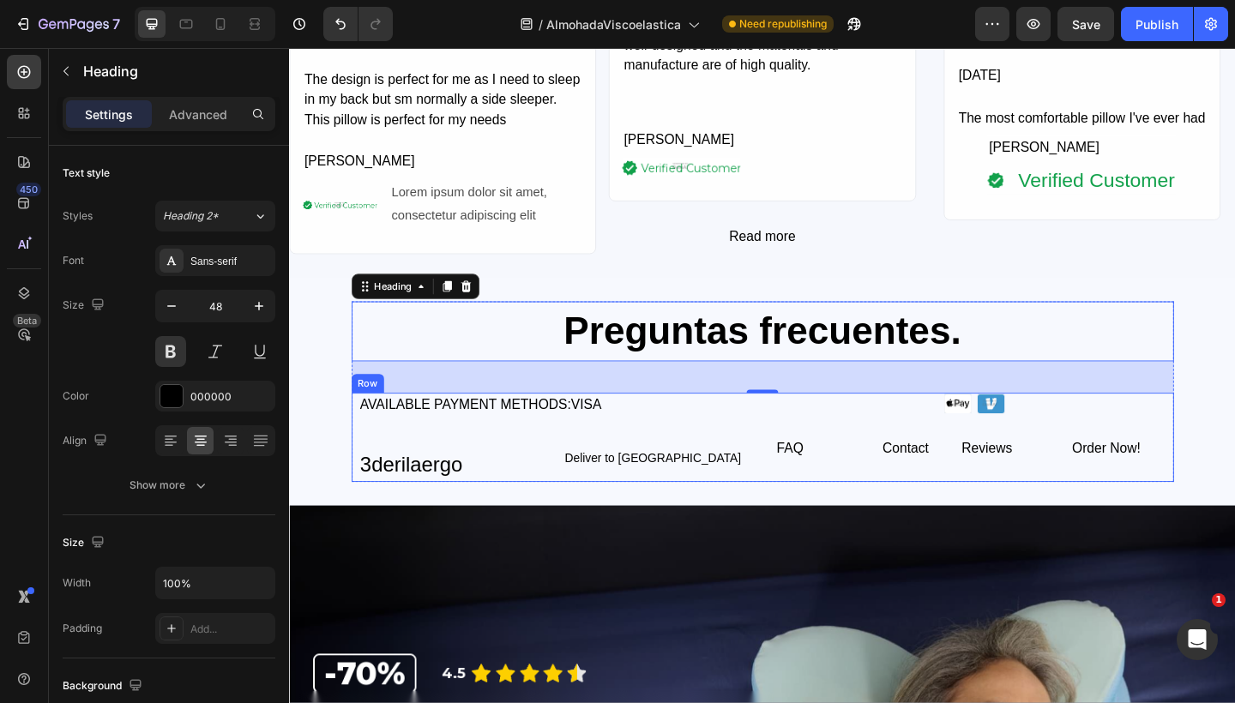
click at [783, 442] on div "AVAILABLE PAYMENT METHODS:VISA Text Block 3derilaergo Text Block Deliver to [GE…" at bounding box center [804, 472] width 894 height 97
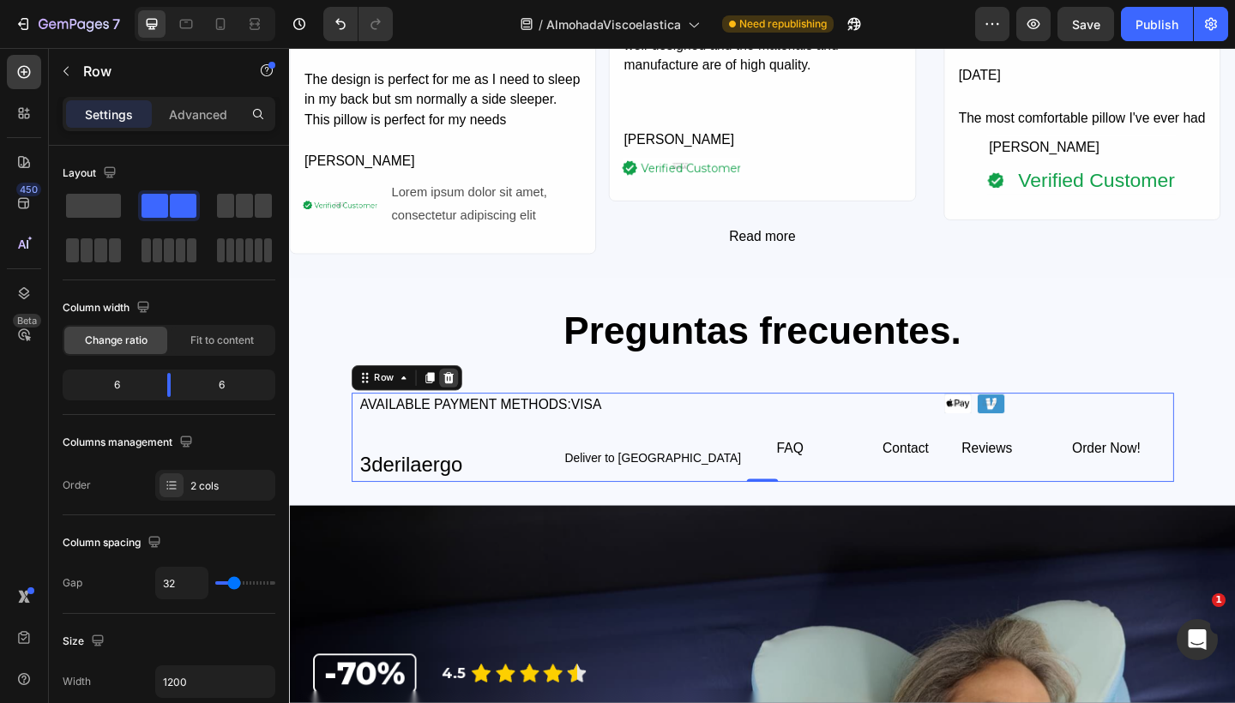
click at [456, 401] on icon at bounding box center [461, 407] width 11 height 12
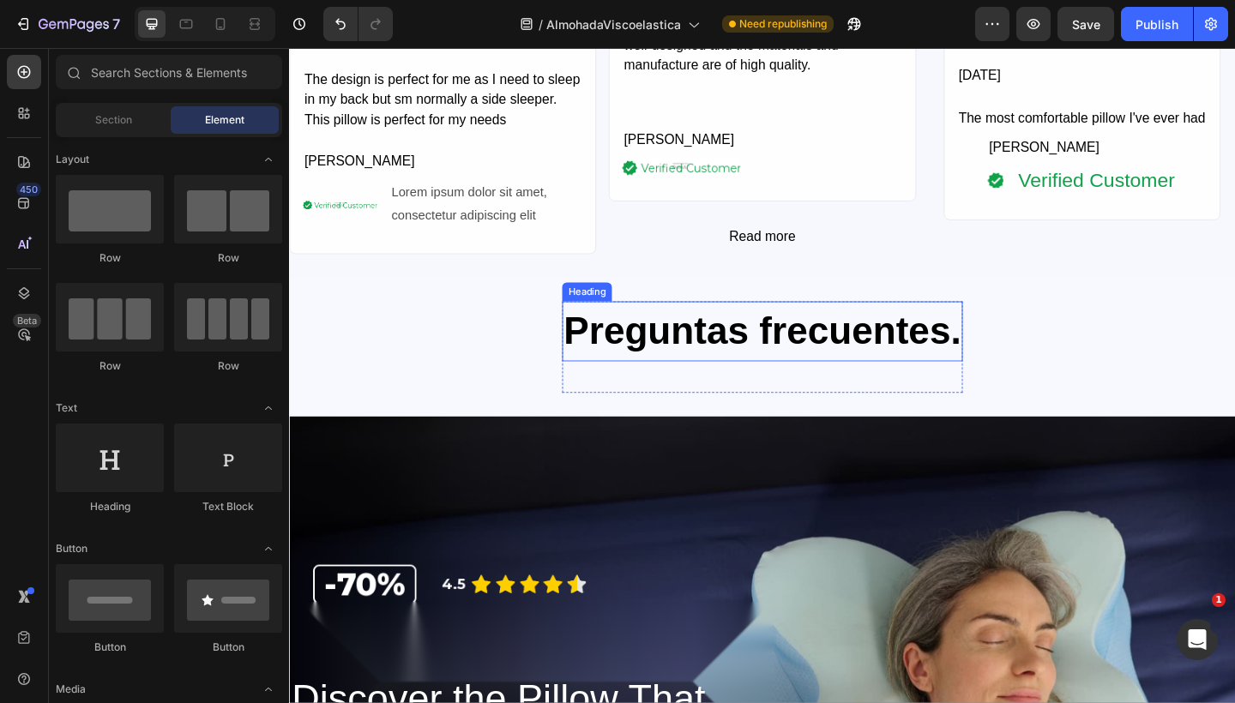
click at [709, 346] on h2 "Preguntas frecuentes." at bounding box center [804, 356] width 436 height 65
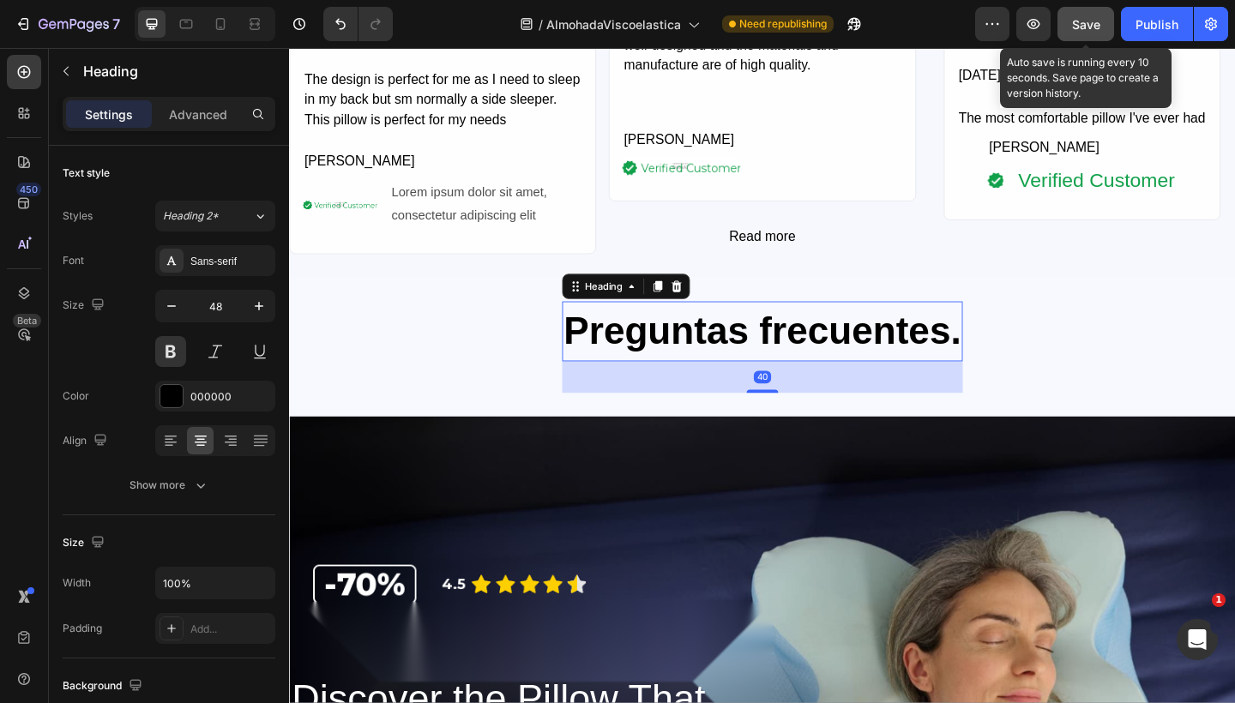
click at [1091, 21] on span "Save" at bounding box center [1086, 24] width 28 height 15
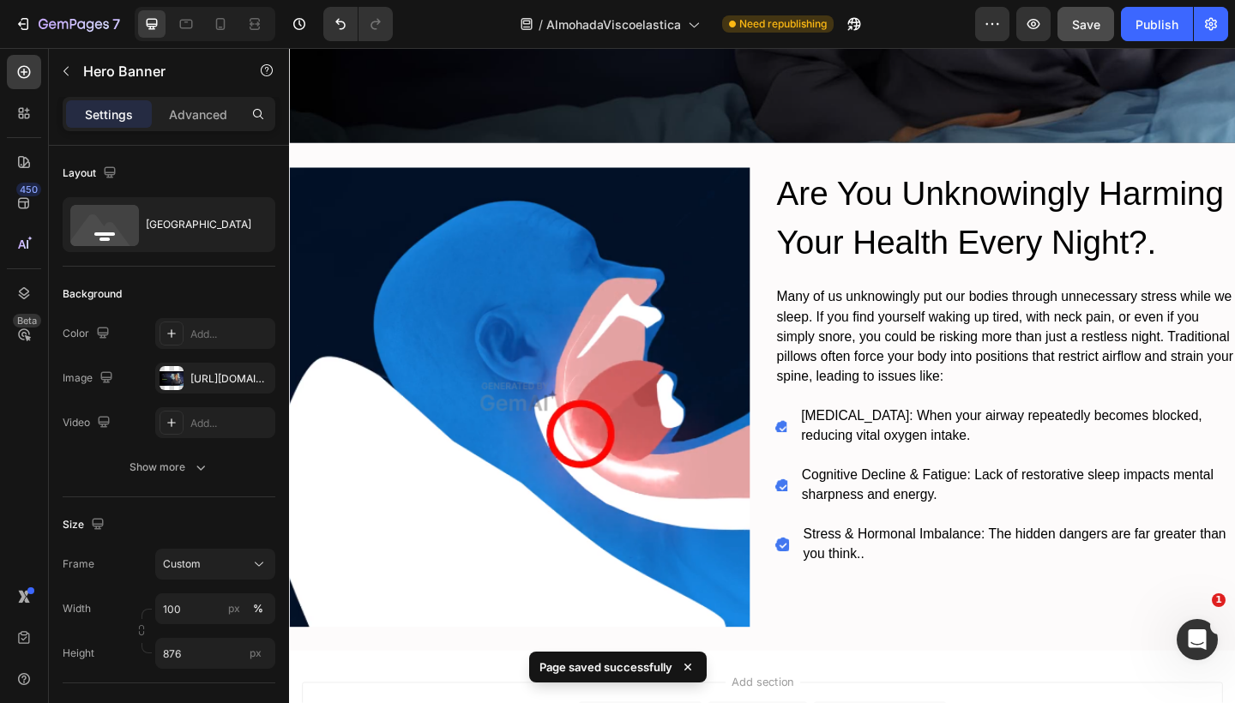
scroll to position [7498, 0]
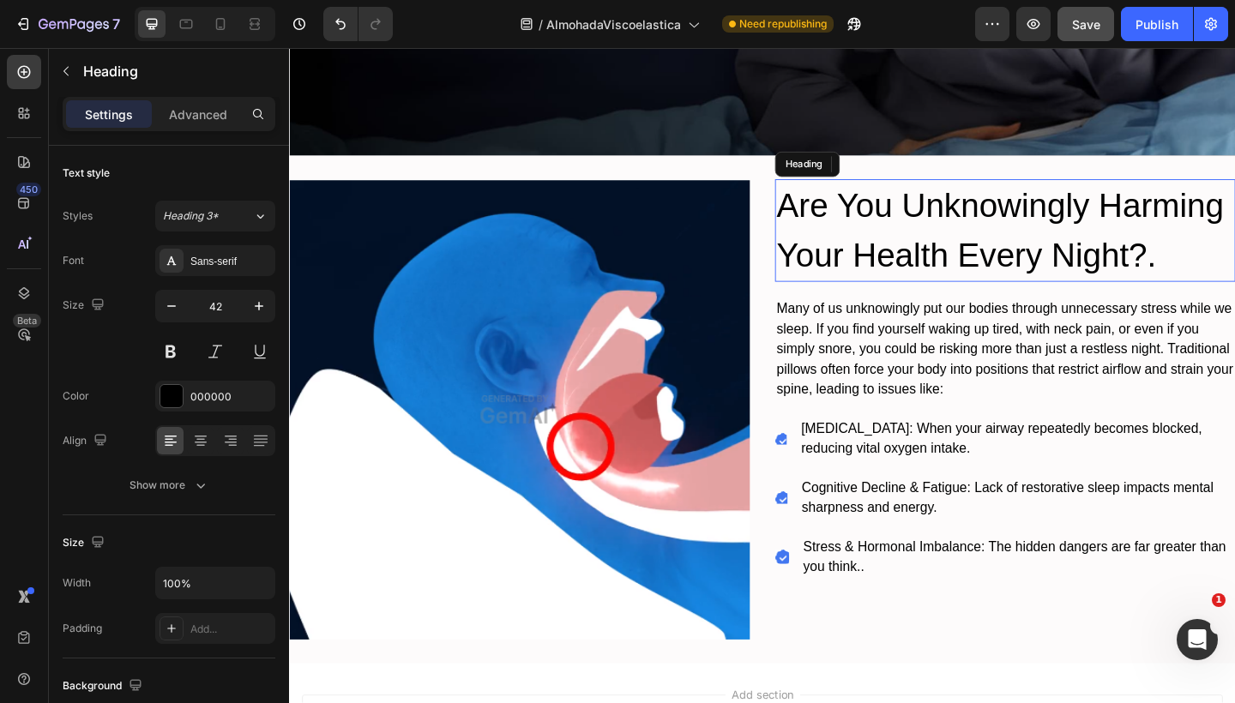
click at [949, 217] on h2 "Are You Unknowingly Harming Your Health Every Night?." at bounding box center [1067, 246] width 501 height 111
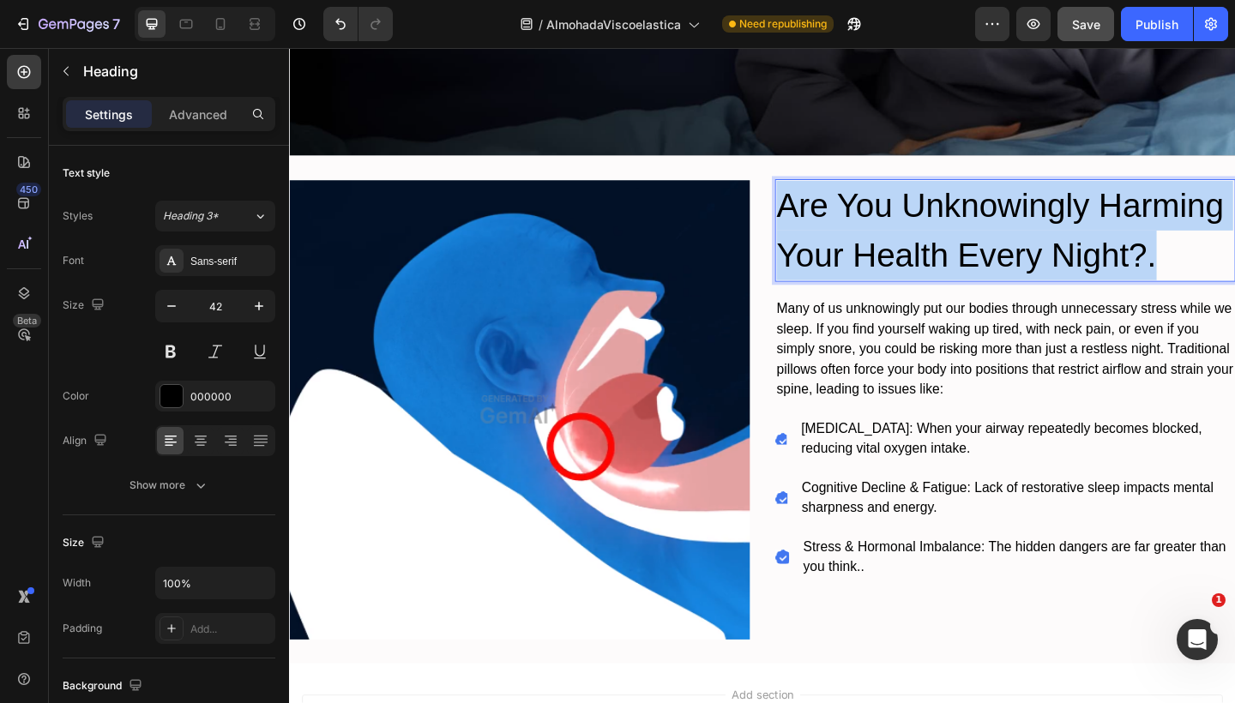
click at [949, 217] on p "Are You Unknowingly Harming Your Health Every Night?." at bounding box center [1067, 247] width 497 height 108
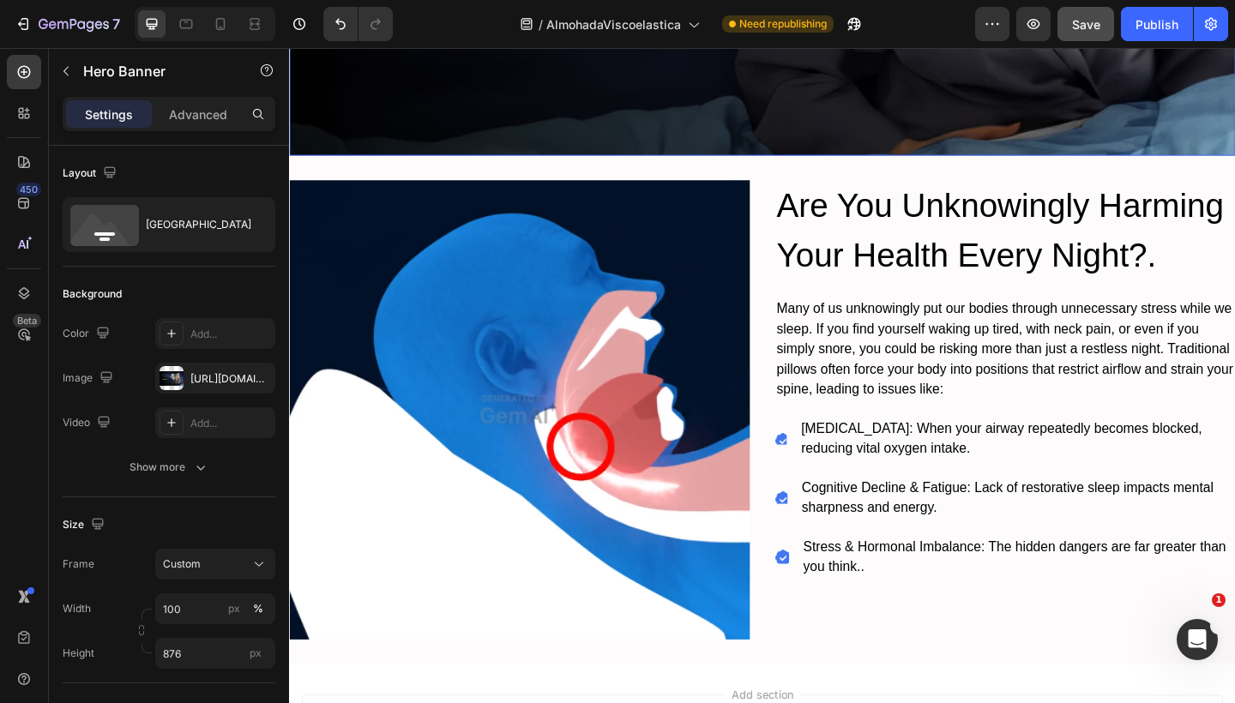
click at [588, 282] on img at bounding box center [539, 441] width 501 height 501
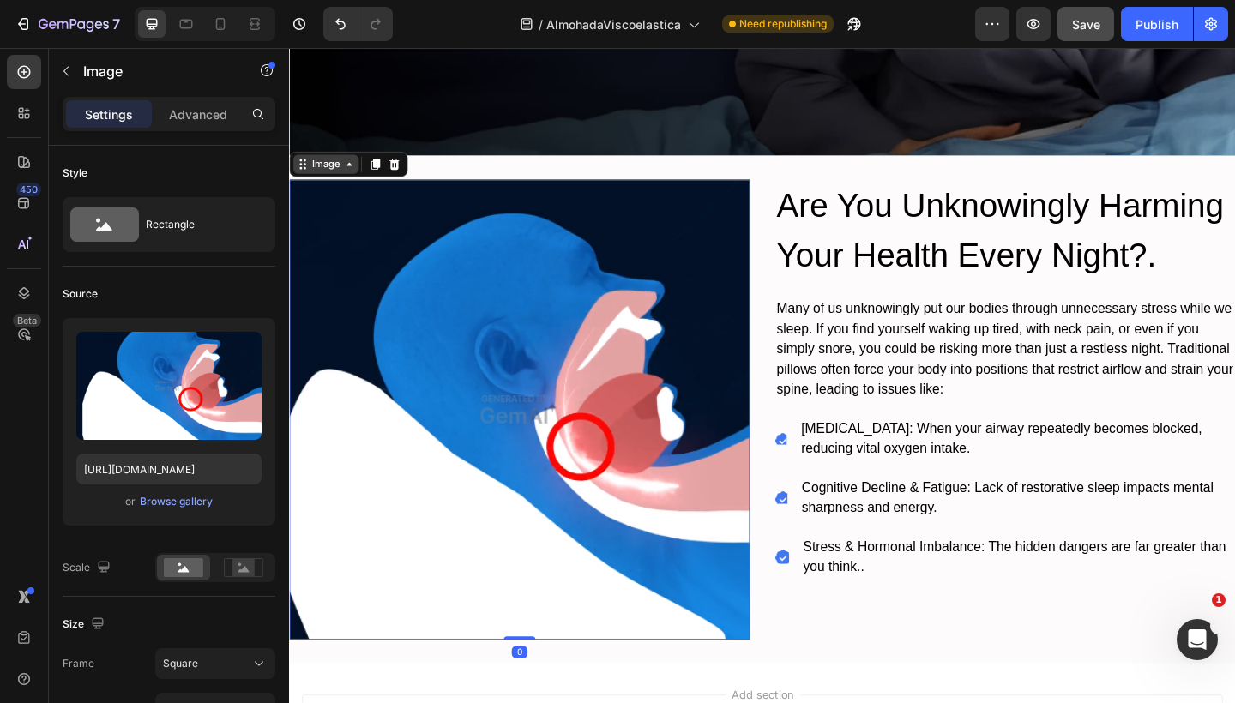
click at [341, 173] on div "Image" at bounding box center [328, 174] width 37 height 15
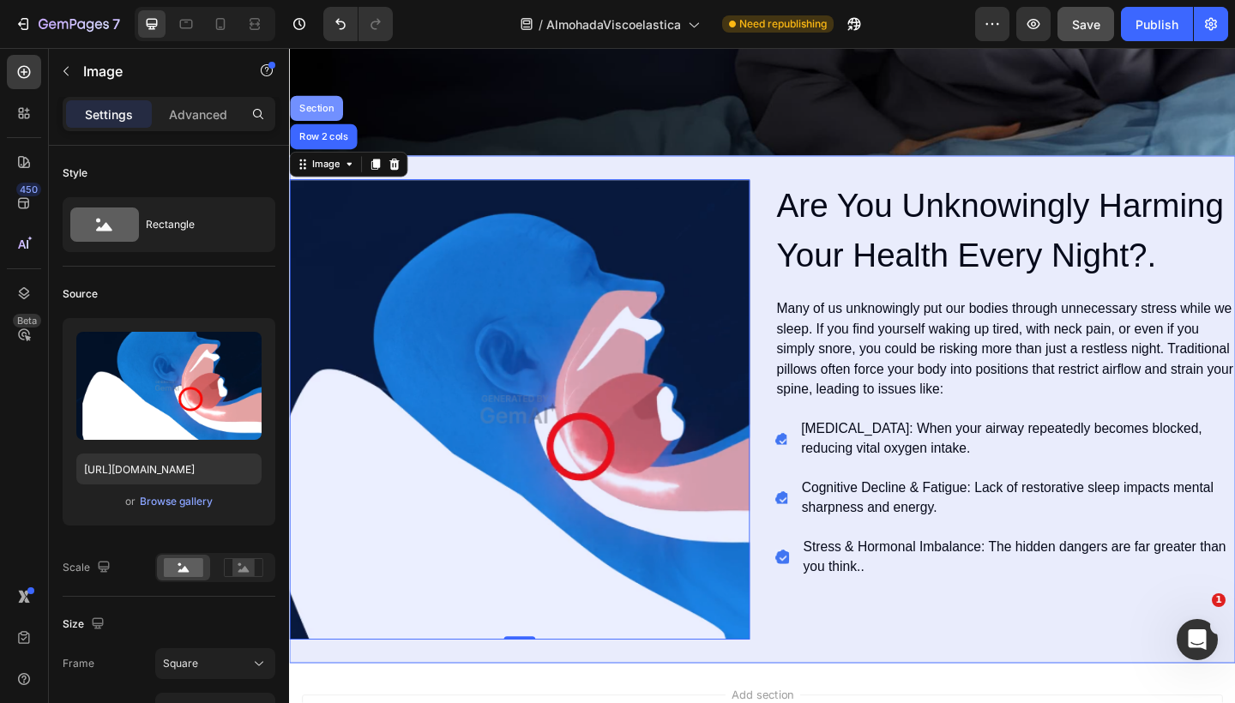
click at [325, 124] on div "Section" at bounding box center [318, 113] width 57 height 27
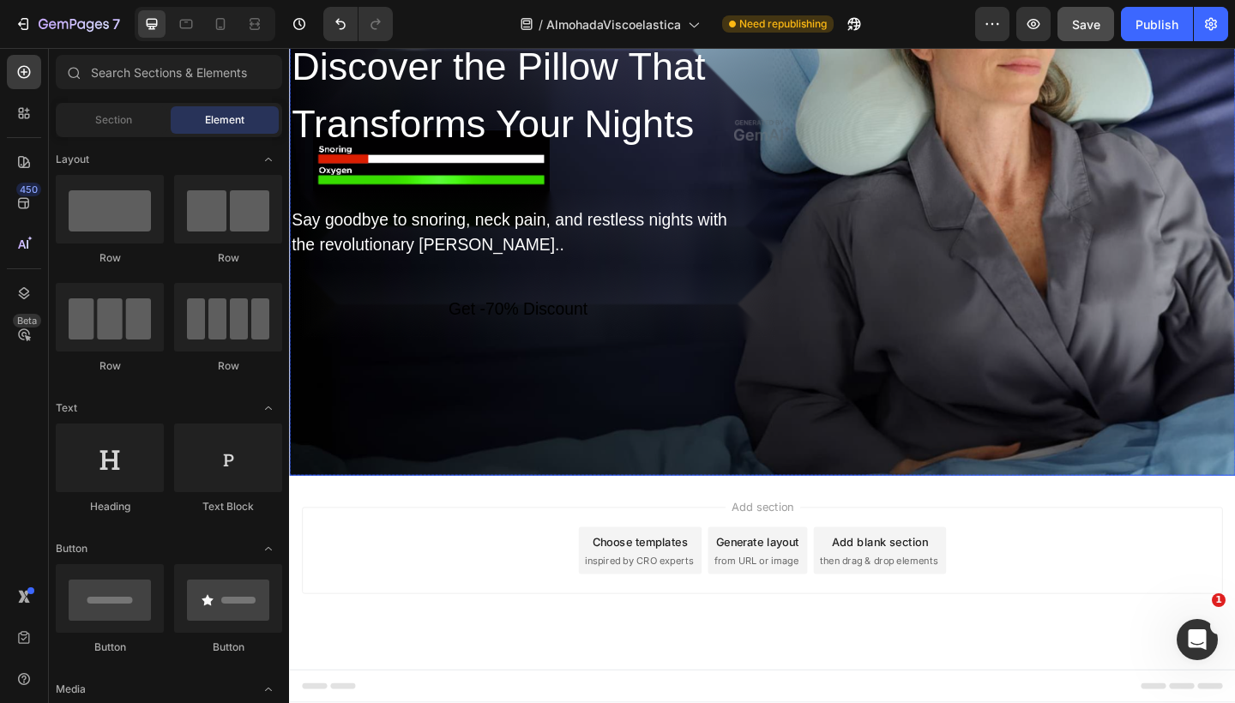
click at [1025, 143] on div "Discover the Pillow That Transforms Your Nights Heading Say goodbye to snoring,…" at bounding box center [803, 275] width 1029 height 478
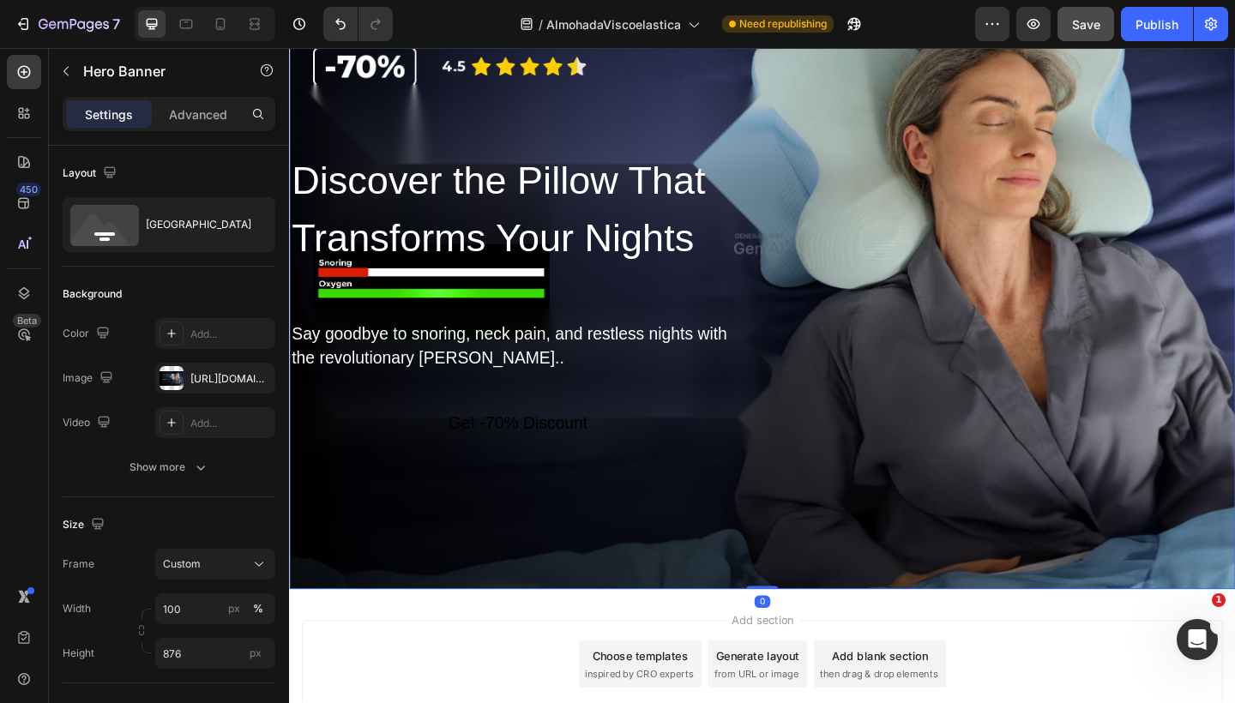
scroll to position [7024, 0]
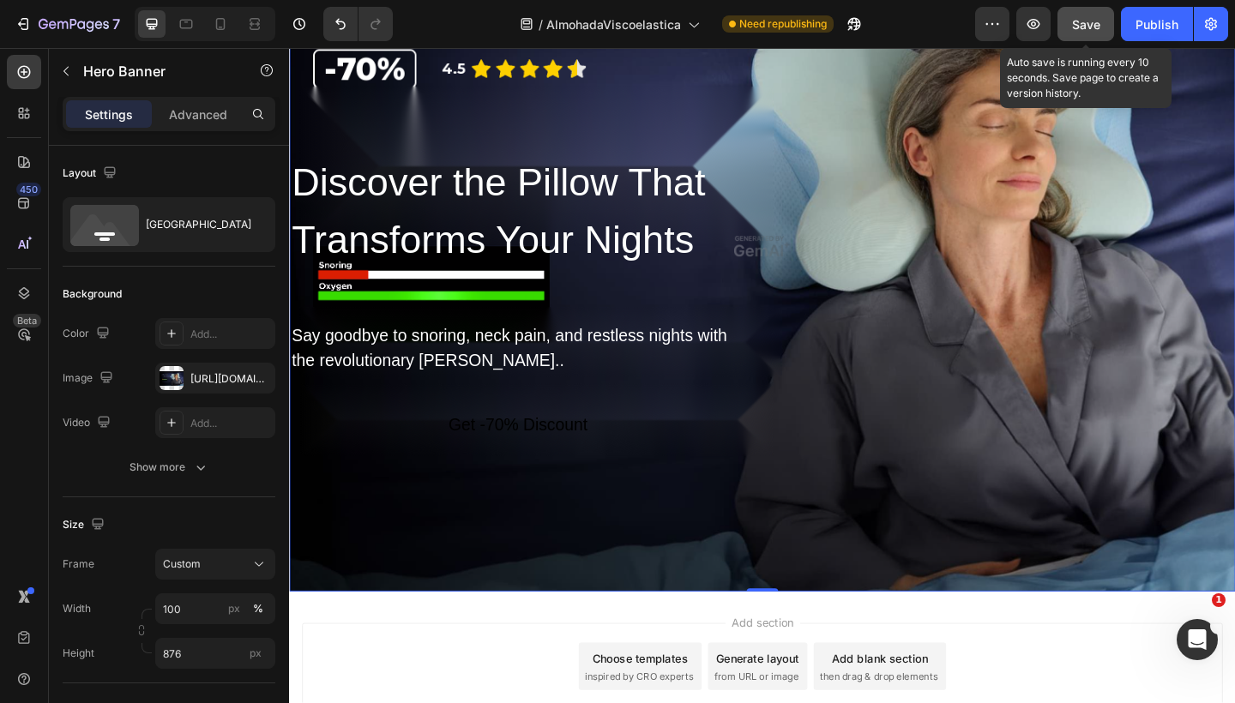
click at [1080, 9] on button "Save" at bounding box center [1085, 24] width 57 height 34
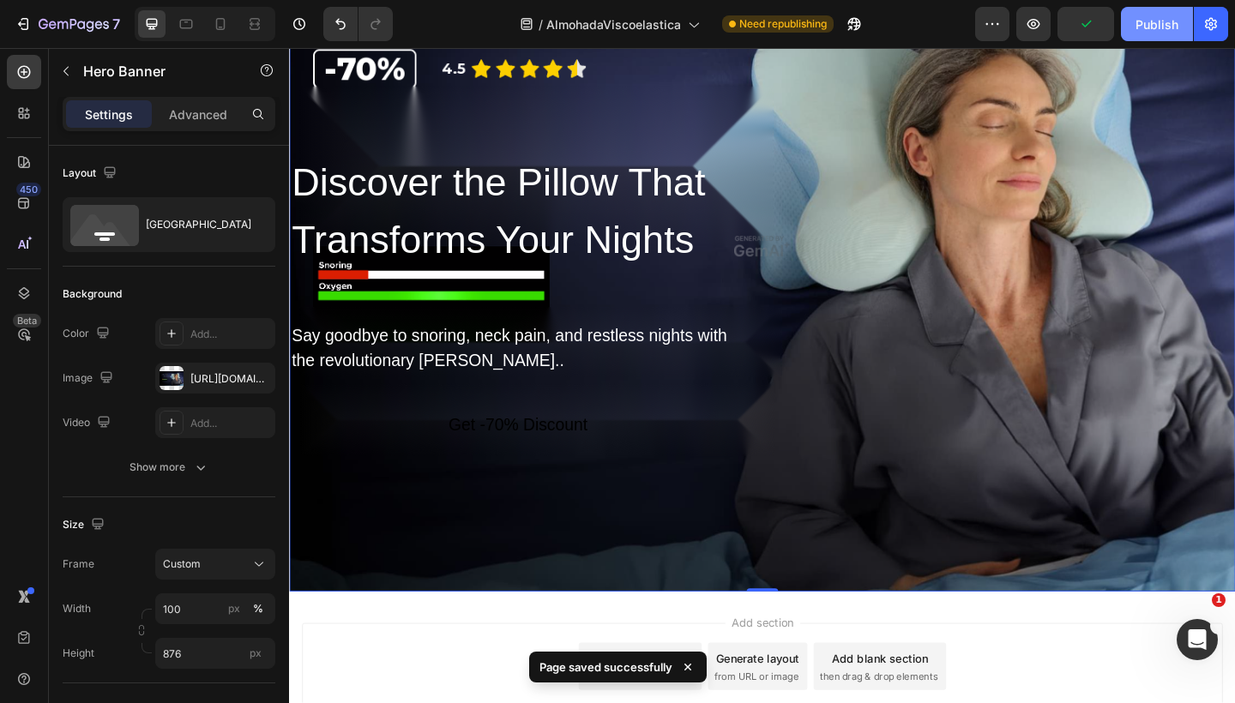
click at [1151, 22] on div "Publish" at bounding box center [1156, 24] width 43 height 18
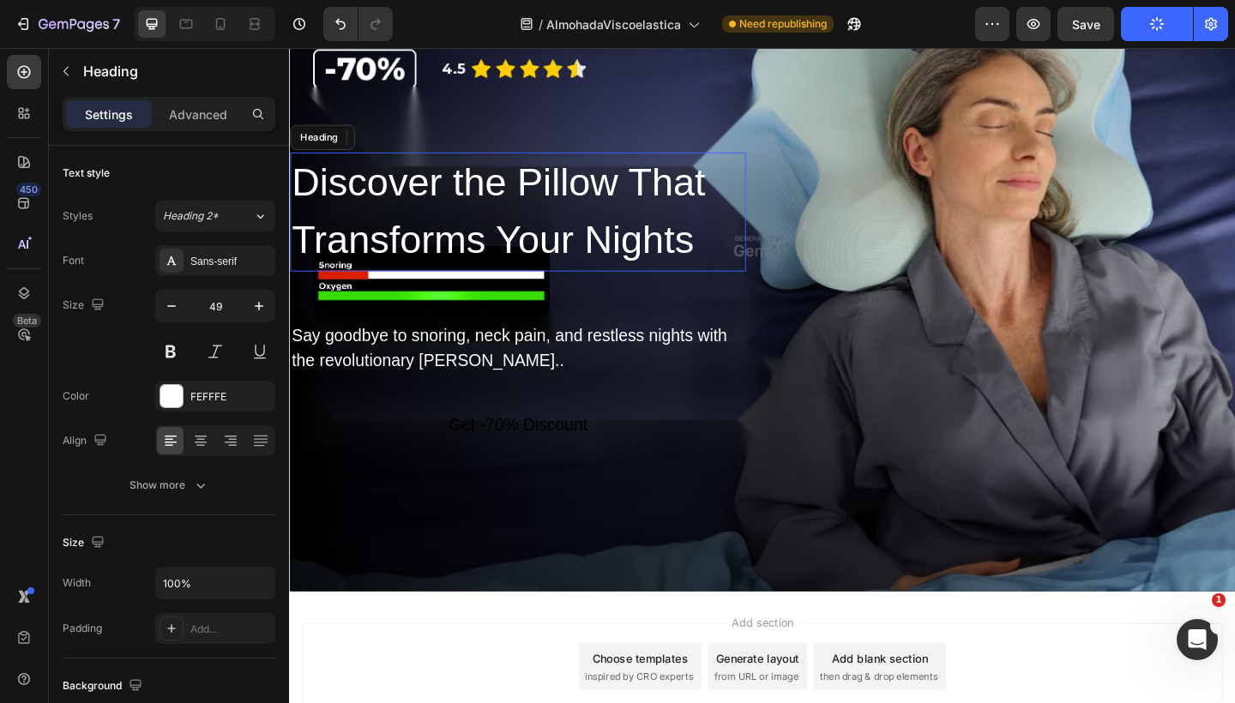
click at [663, 209] on h2 "Discover the Pillow That Transforms Your Nights" at bounding box center [538, 226] width 496 height 129
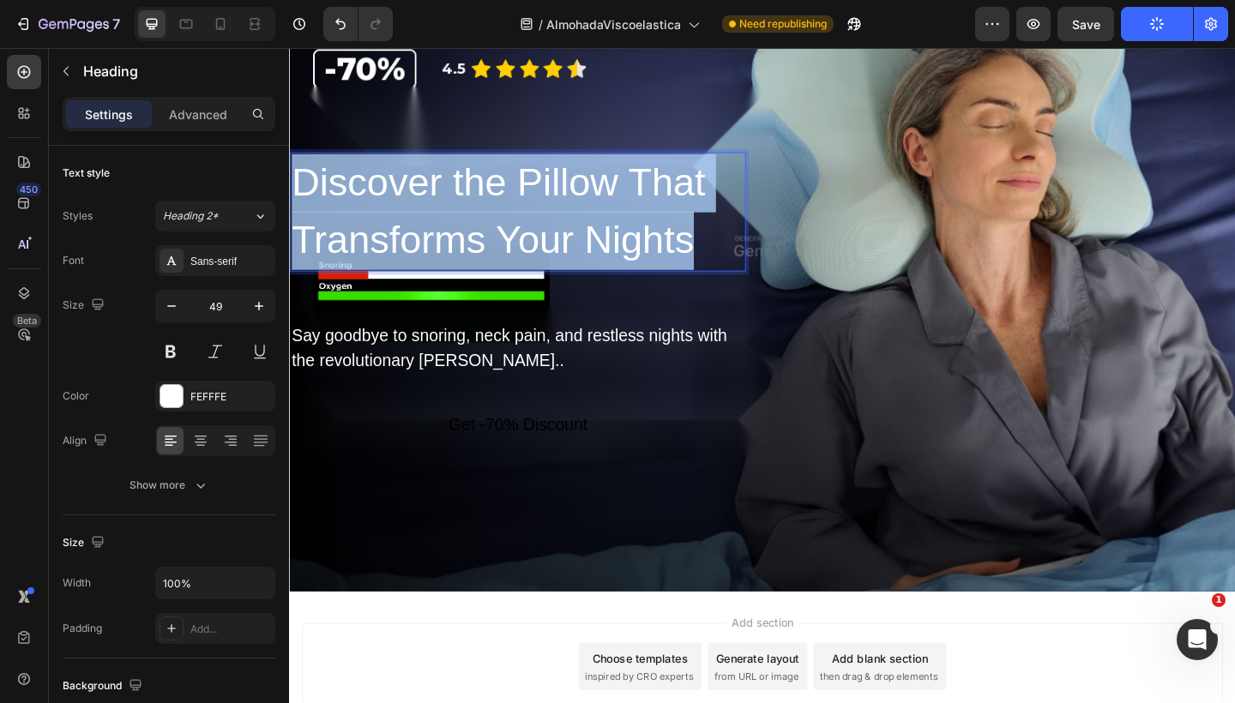
click at [663, 209] on p "Discover the Pillow That Transforms Your Nights" at bounding box center [538, 227] width 492 height 126
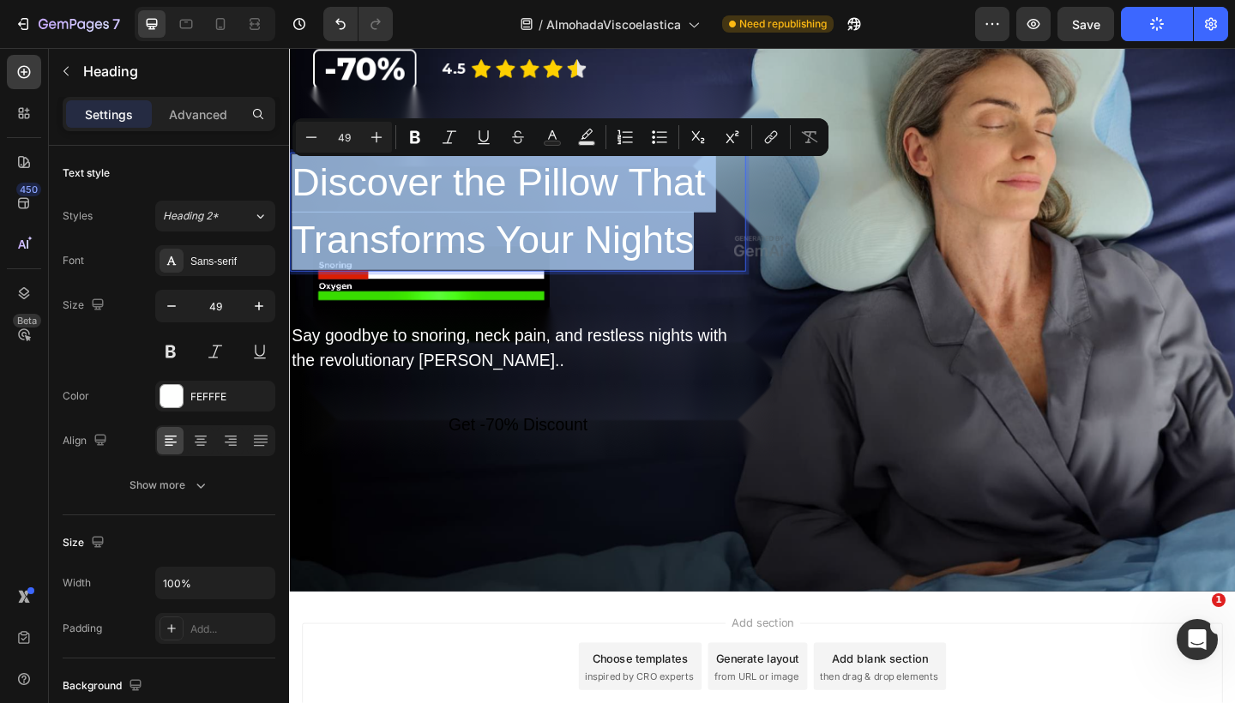
copy p "Discover the Pillow That Transforms Your Nights"
click at [511, 220] on p "Discover the Pillow That Transforms Your Nights" at bounding box center [538, 227] width 492 height 126
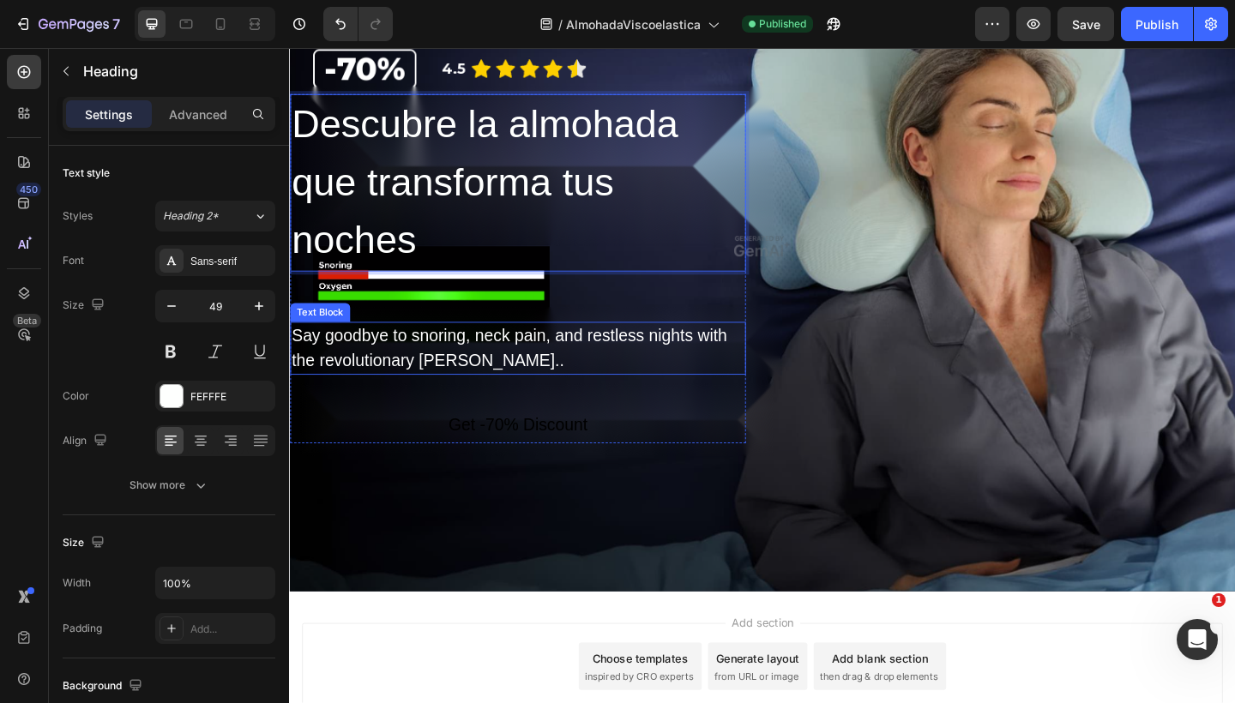
click at [490, 355] on div "Say goodbye to snoring, neck pain, and restless nights with the revolutionary […" at bounding box center [538, 374] width 496 height 57
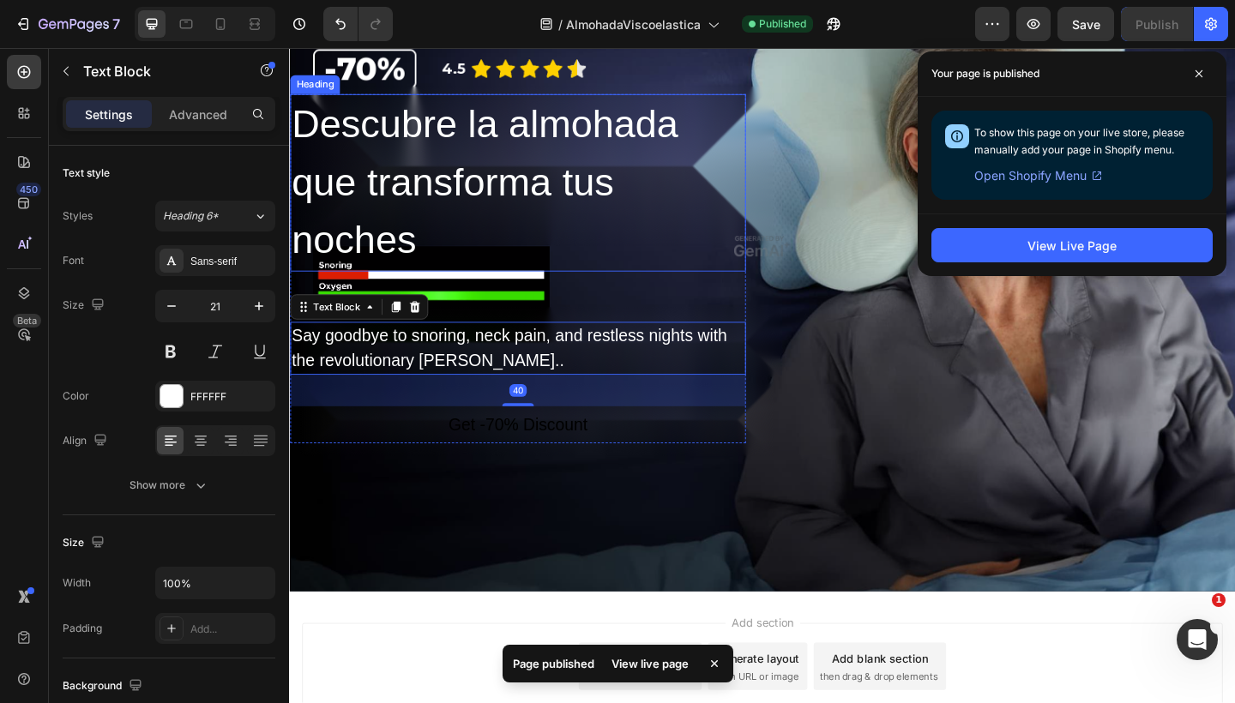
click at [582, 186] on p "Descubre la almohada que transforma tus noches" at bounding box center [538, 194] width 492 height 189
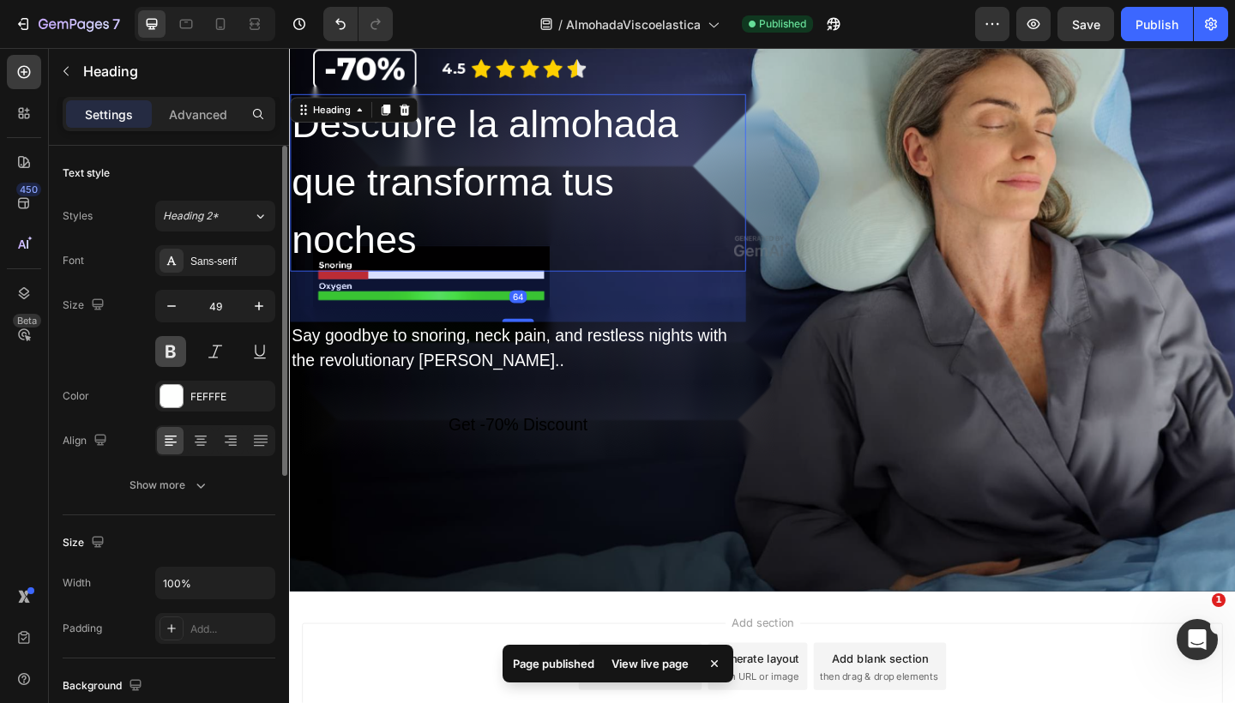
click at [169, 350] on button at bounding box center [170, 351] width 31 height 31
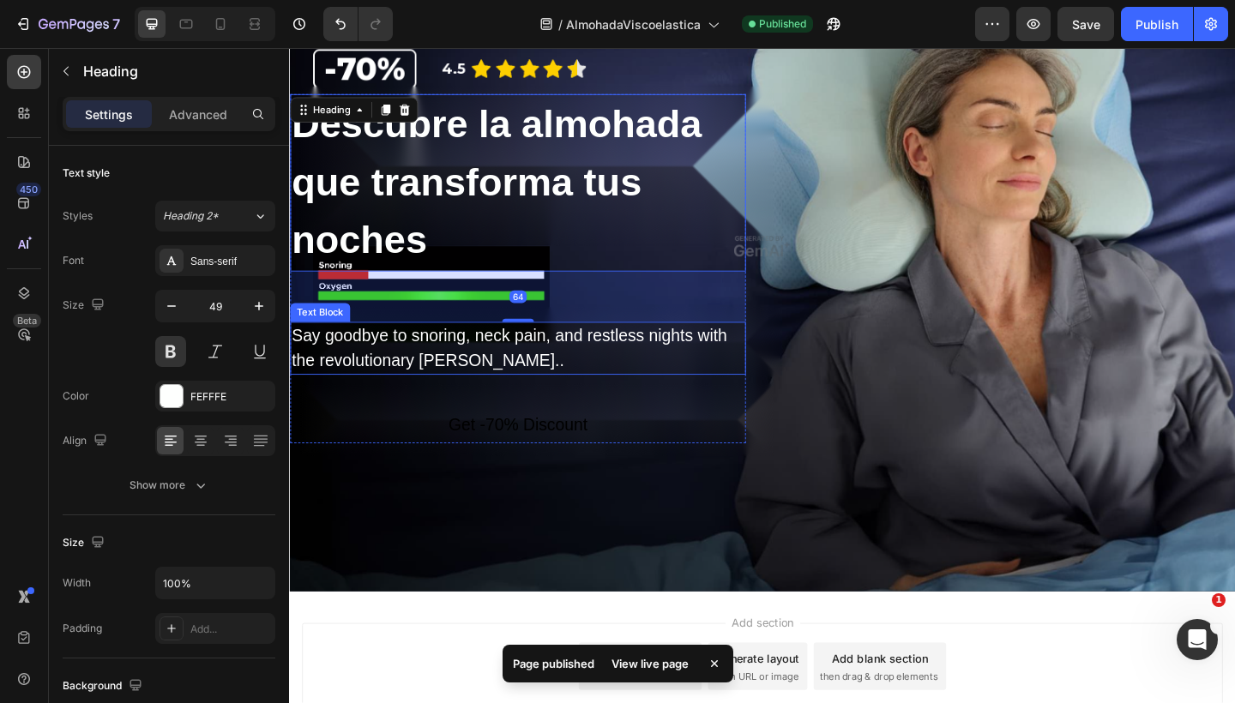
click at [345, 372] on div "Say goodbye to snoring, neck pain, and restless nights with the revolutionary […" at bounding box center [538, 374] width 496 height 57
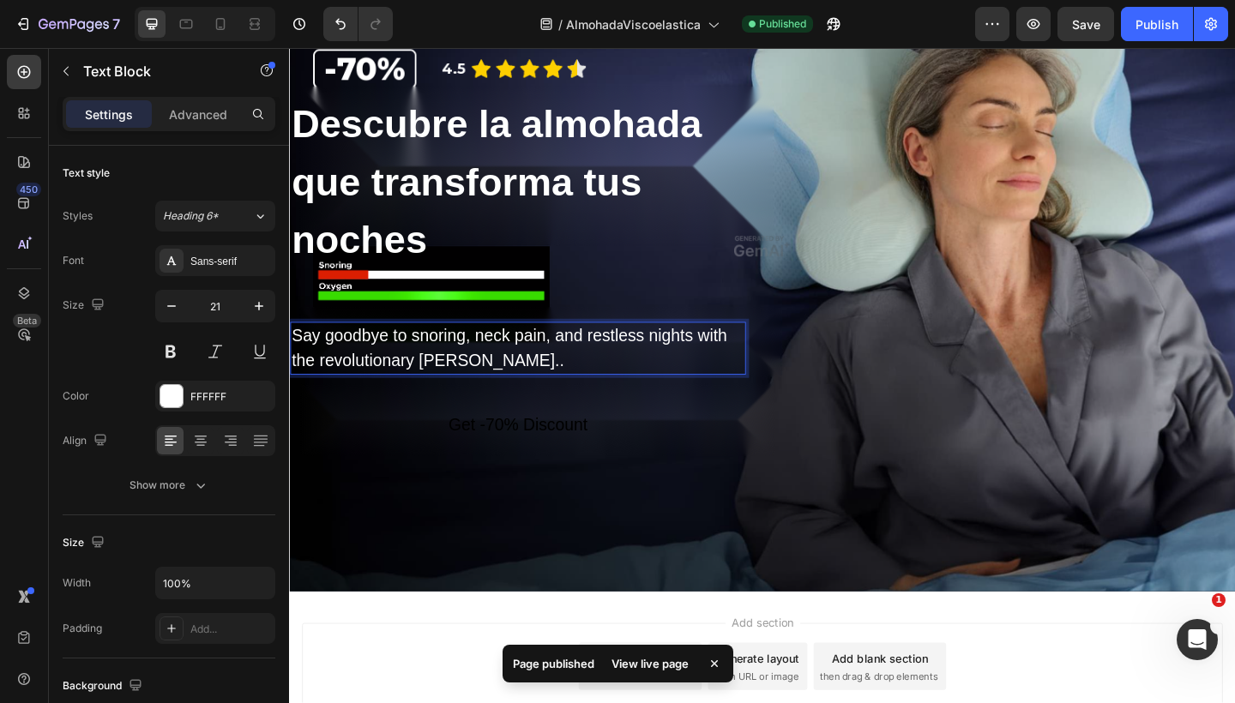
click at [345, 372] on p "Say goodbye to snoring, neck pain, and restless nights with the revolutionary […" at bounding box center [538, 375] width 492 height 54
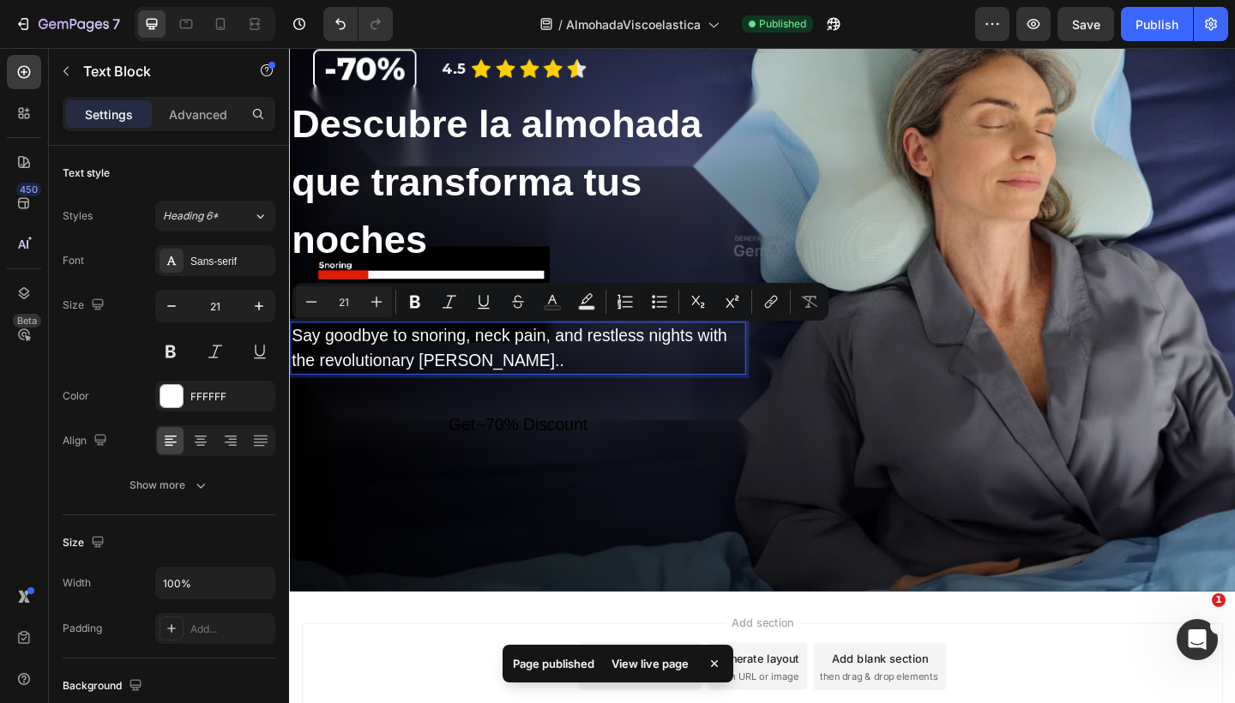
copy p "Say goodbye to snoring, neck pain, and restless nights with the revolutionary […"
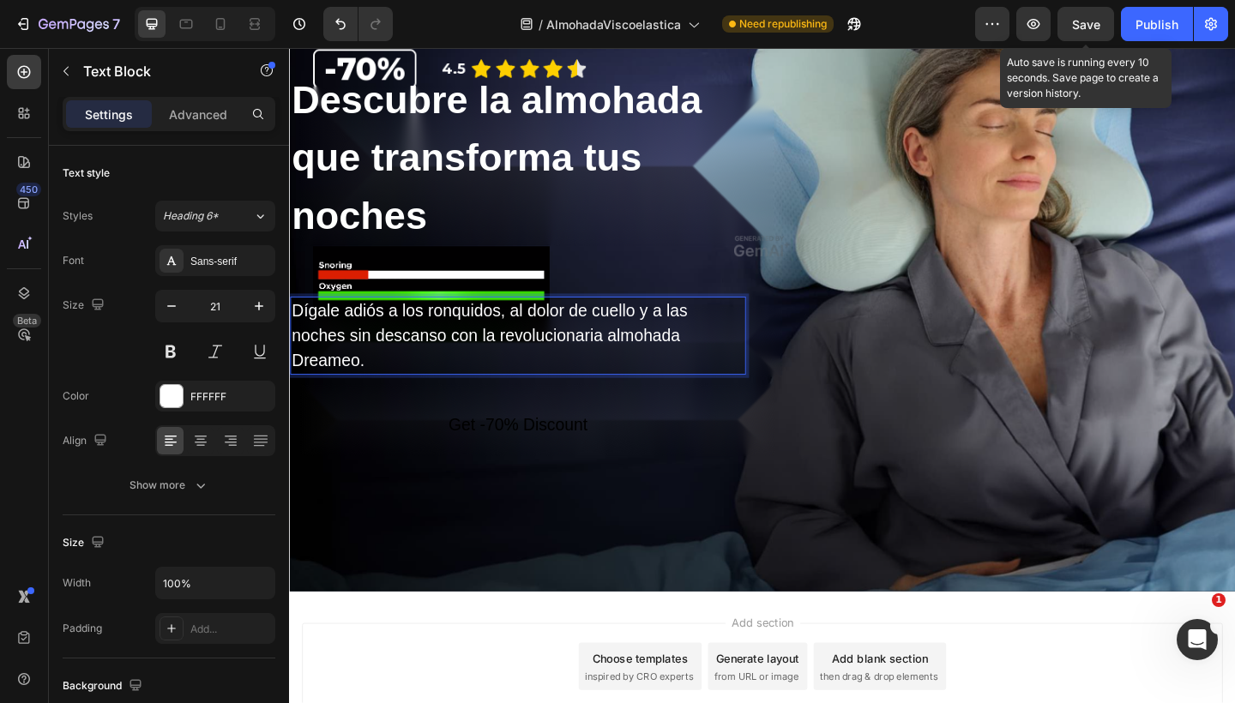
click at [1092, 31] on span "Save" at bounding box center [1086, 24] width 28 height 15
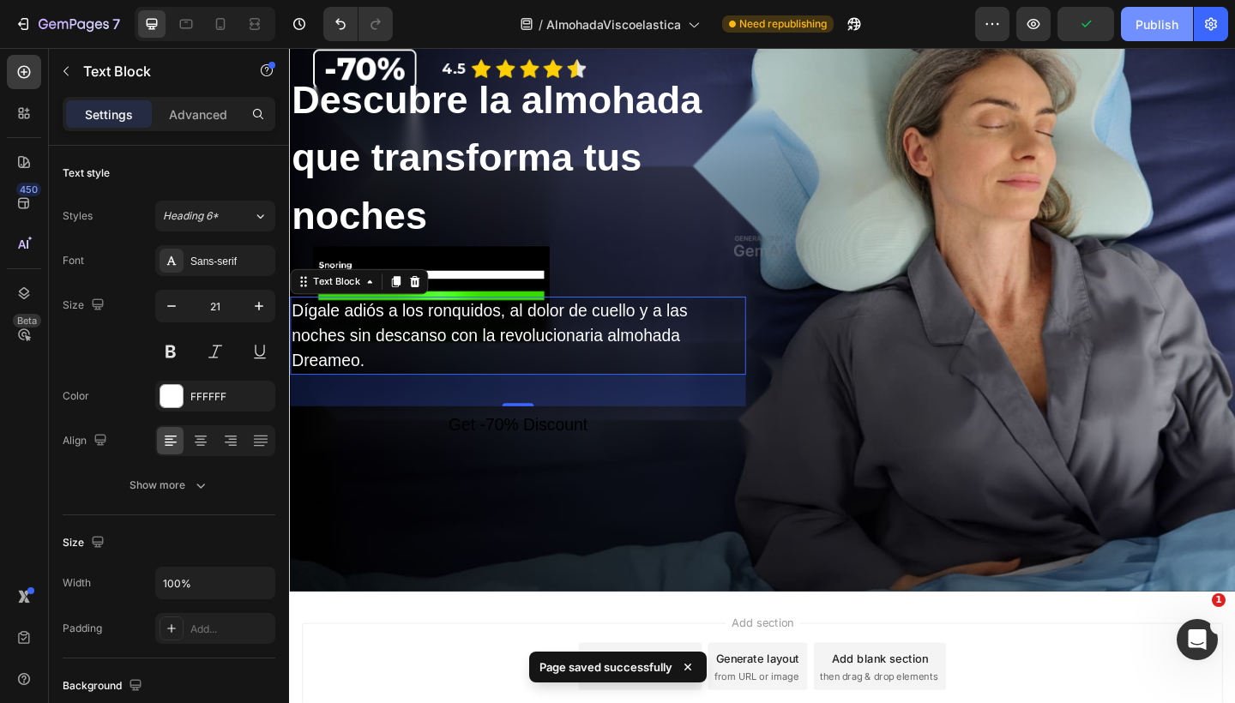
click at [1155, 26] on div "Publish" at bounding box center [1156, 24] width 43 height 18
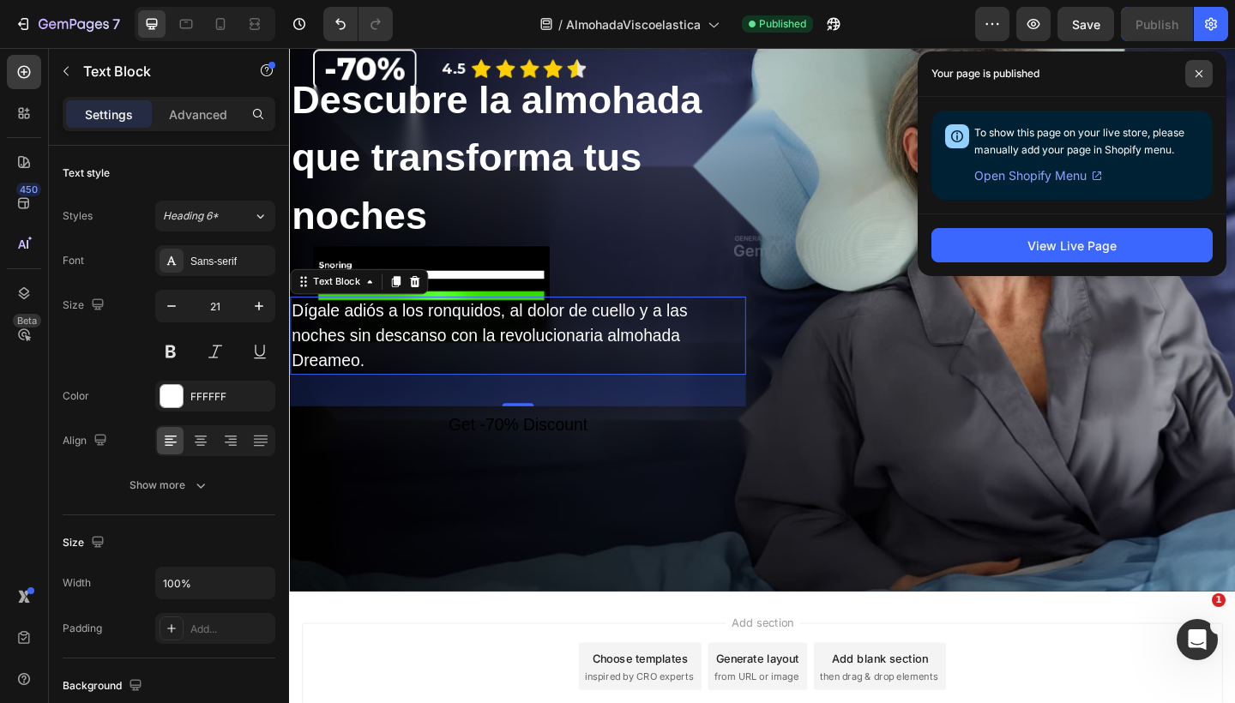
click at [1199, 69] on icon at bounding box center [1198, 73] width 9 height 9
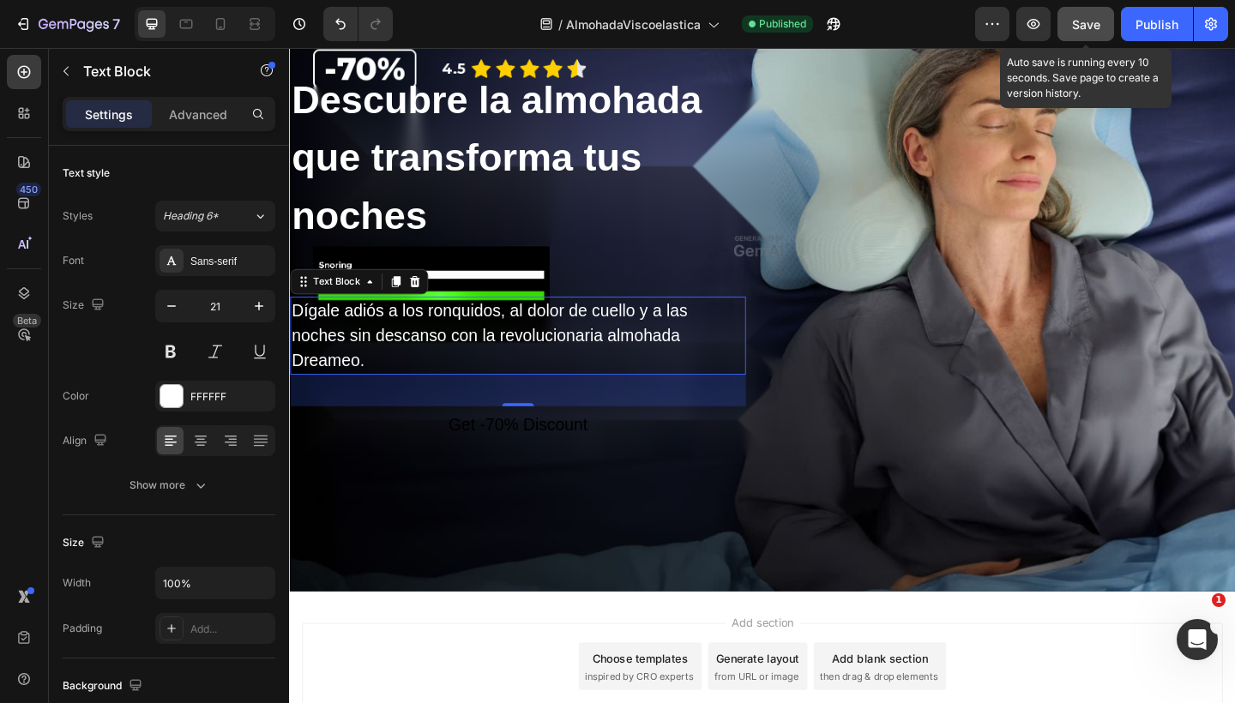
click at [1096, 39] on button "Save" at bounding box center [1085, 24] width 57 height 34
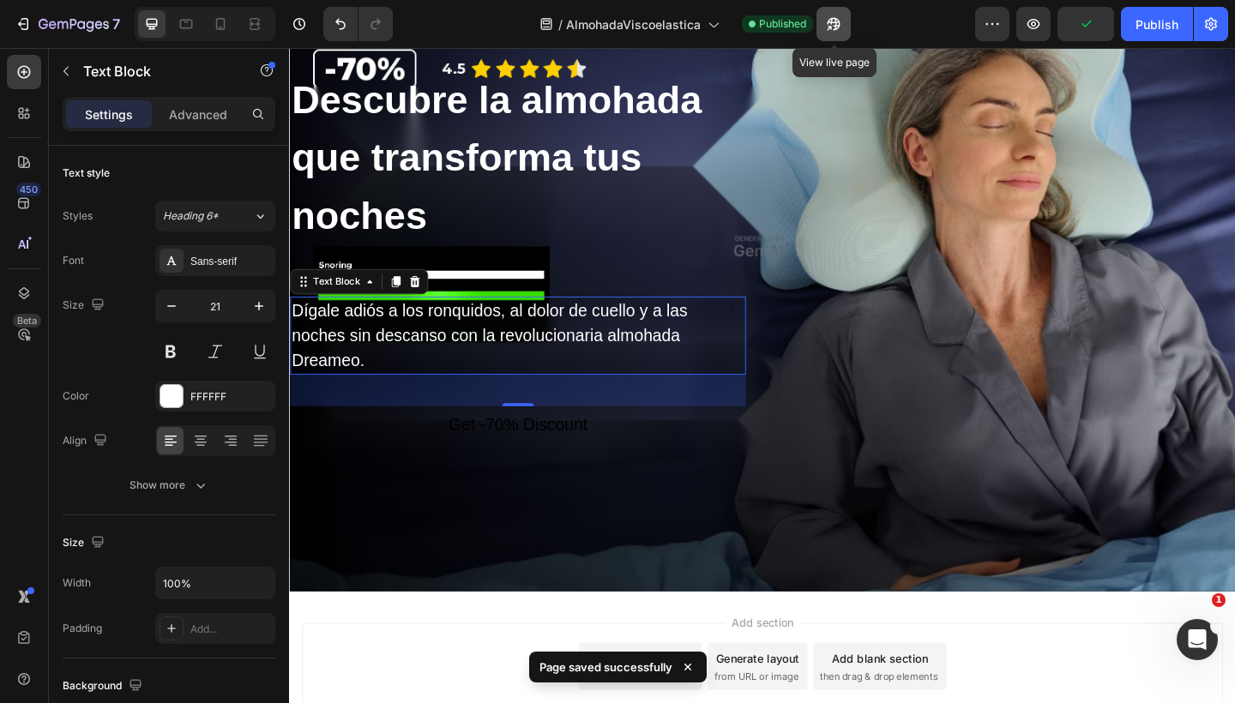
click at [836, 29] on icon "button" at bounding box center [833, 24] width 13 height 13
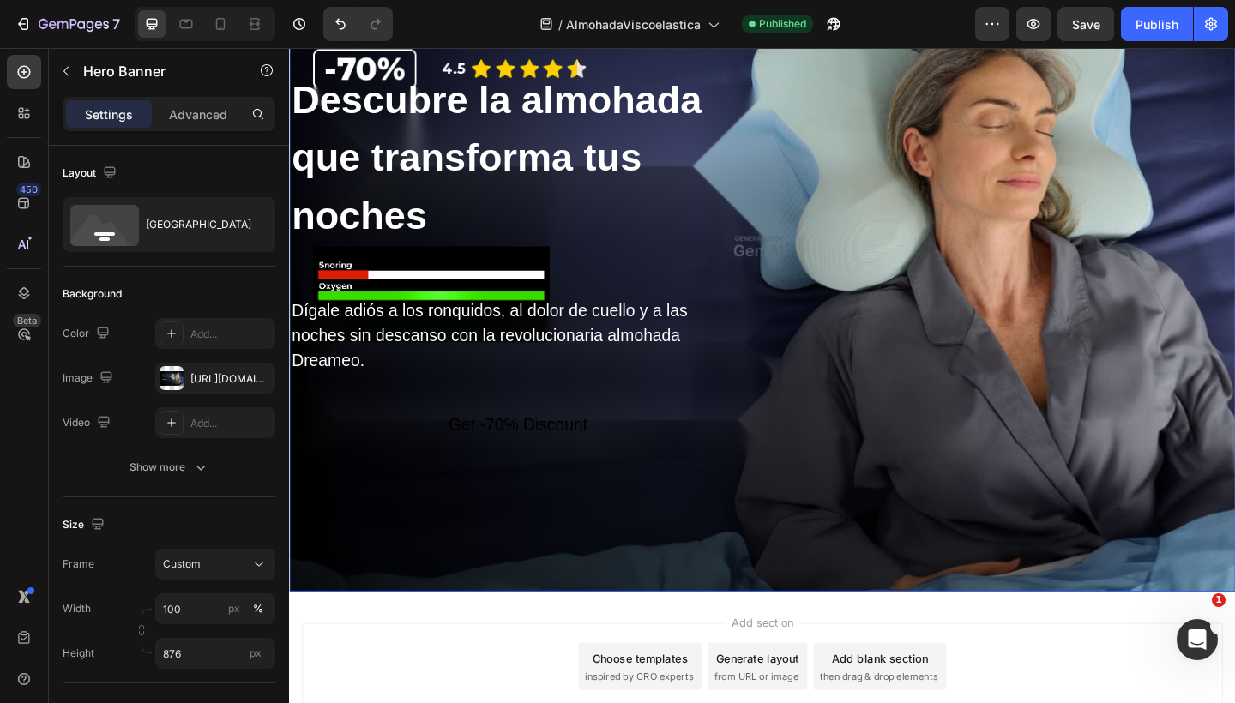
click at [898, 249] on div "Descubre la almohada que transforma tus noches Heading Dígale adiós a los ronqu…" at bounding box center [803, 356] width 1029 height 568
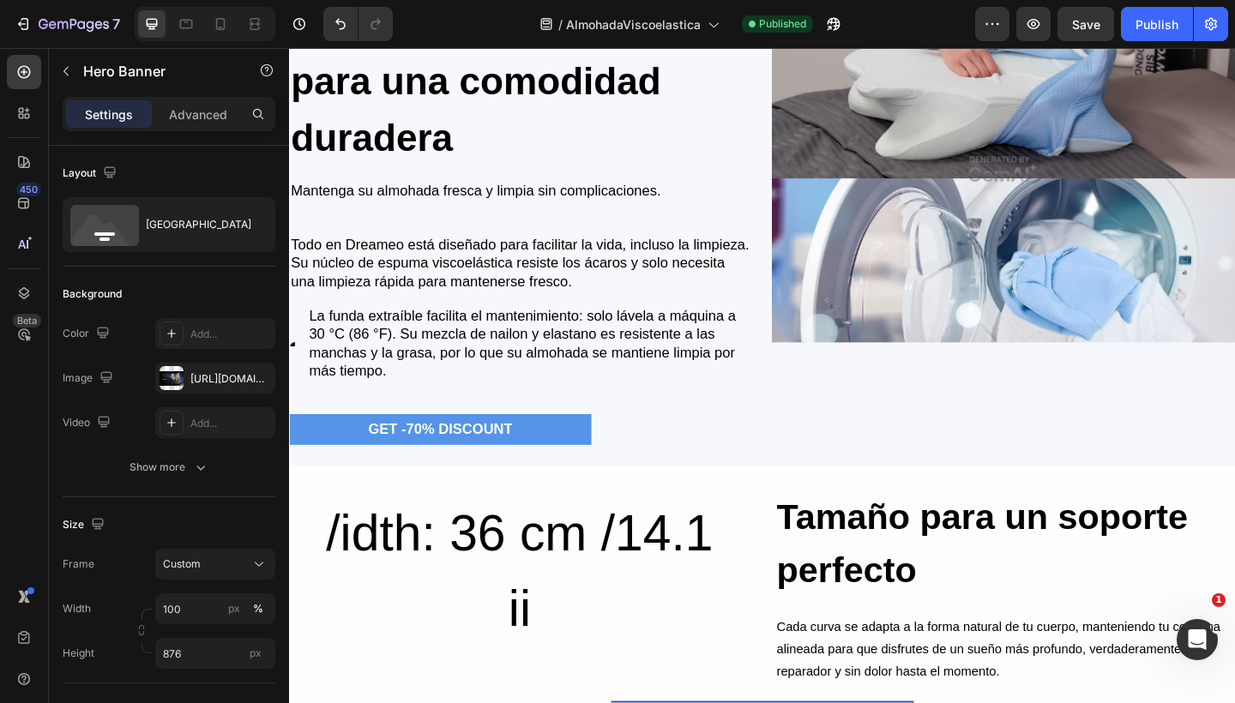
scroll to position [4866, 0]
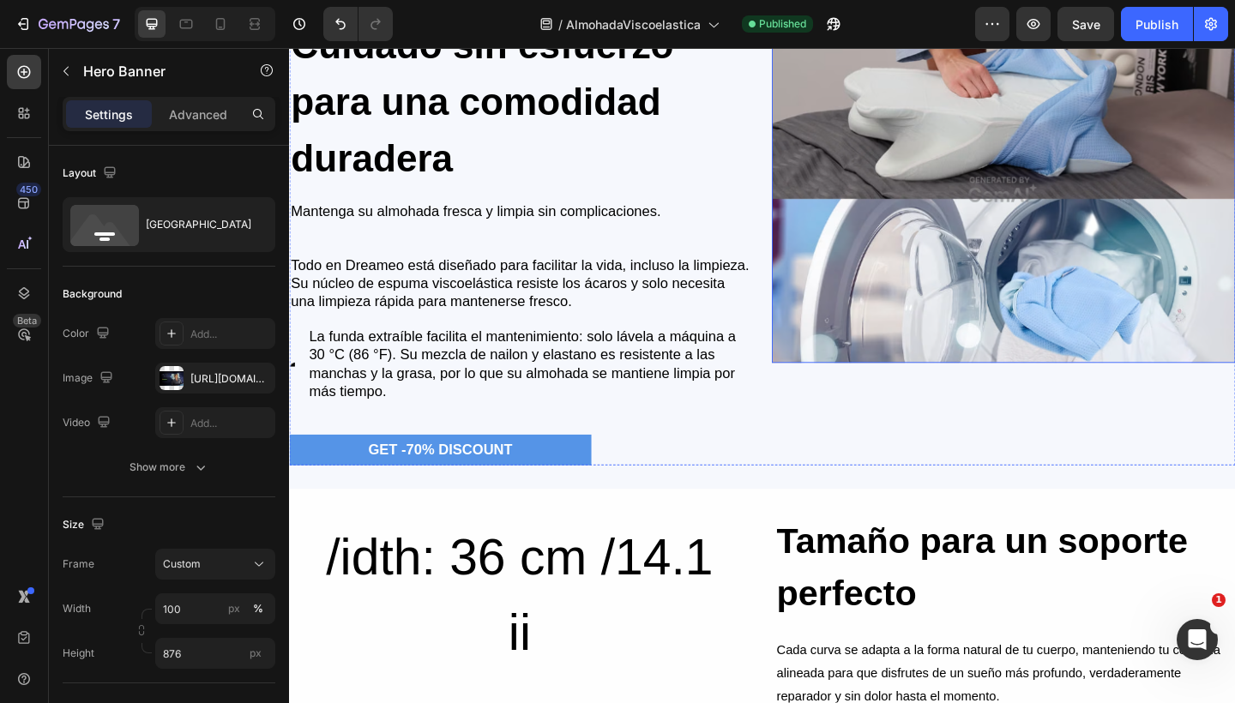
click at [892, 374] on img at bounding box center [1066, 202] width 504 height 378
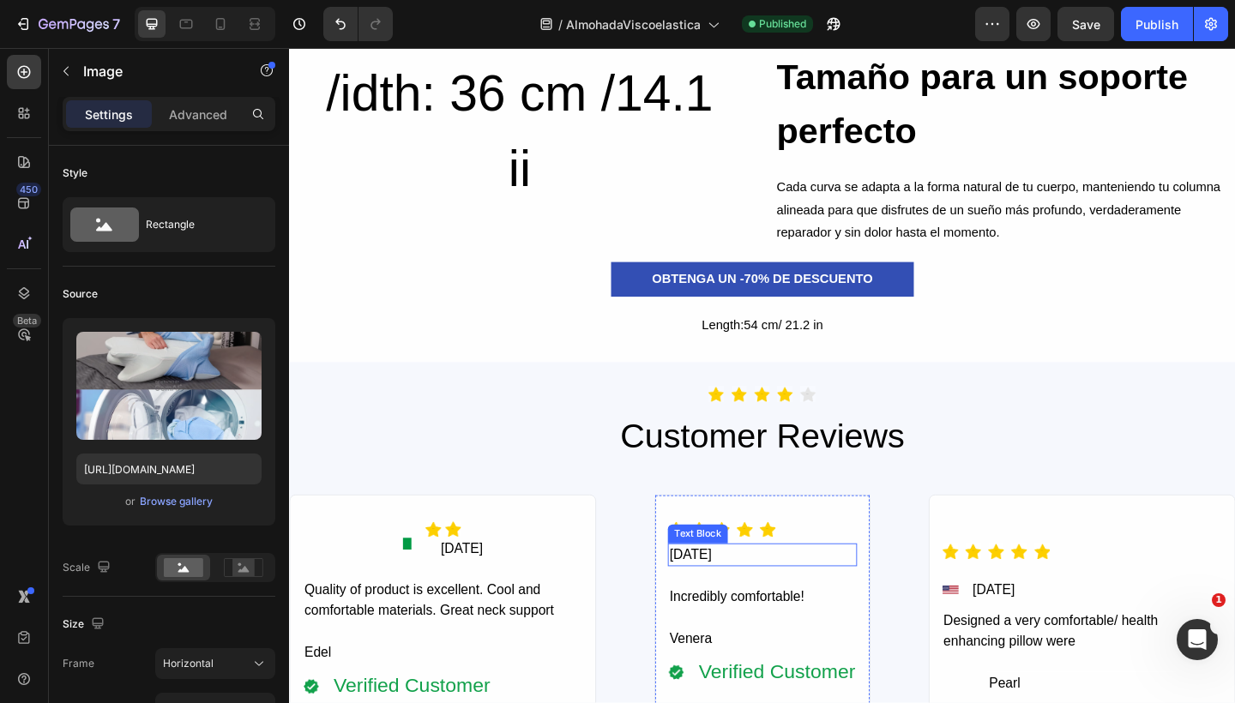
scroll to position [5364, 0]
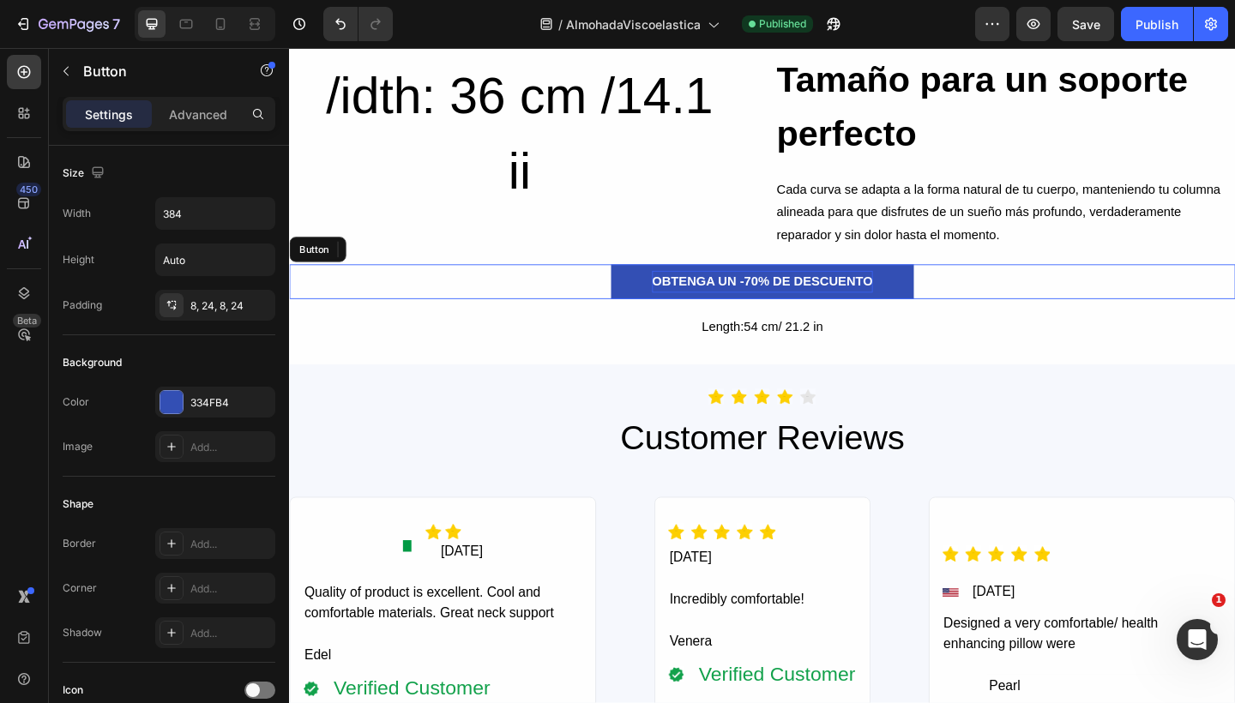
click at [737, 298] on p "OBTENGA UN -70% DE DESCUENTO" at bounding box center [803, 303] width 240 height 25
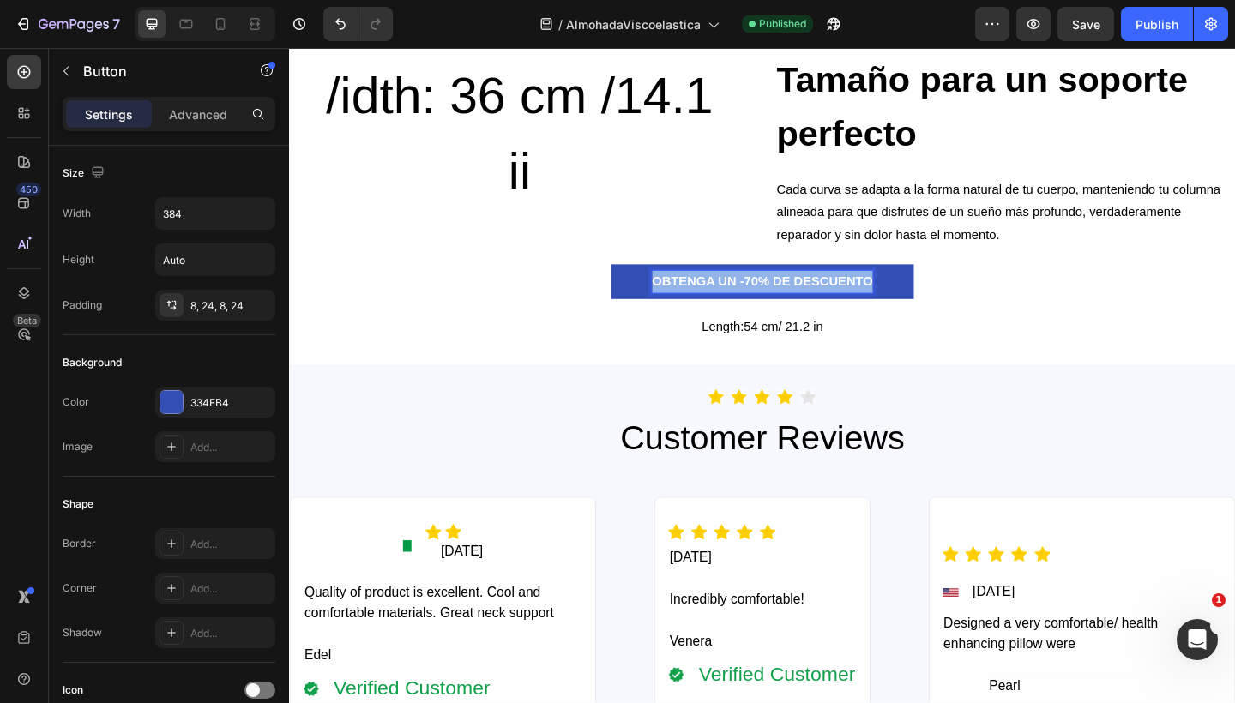
click at [737, 298] on p "OBTENGA UN -70% DE DESCUENTO" at bounding box center [803, 303] width 240 height 25
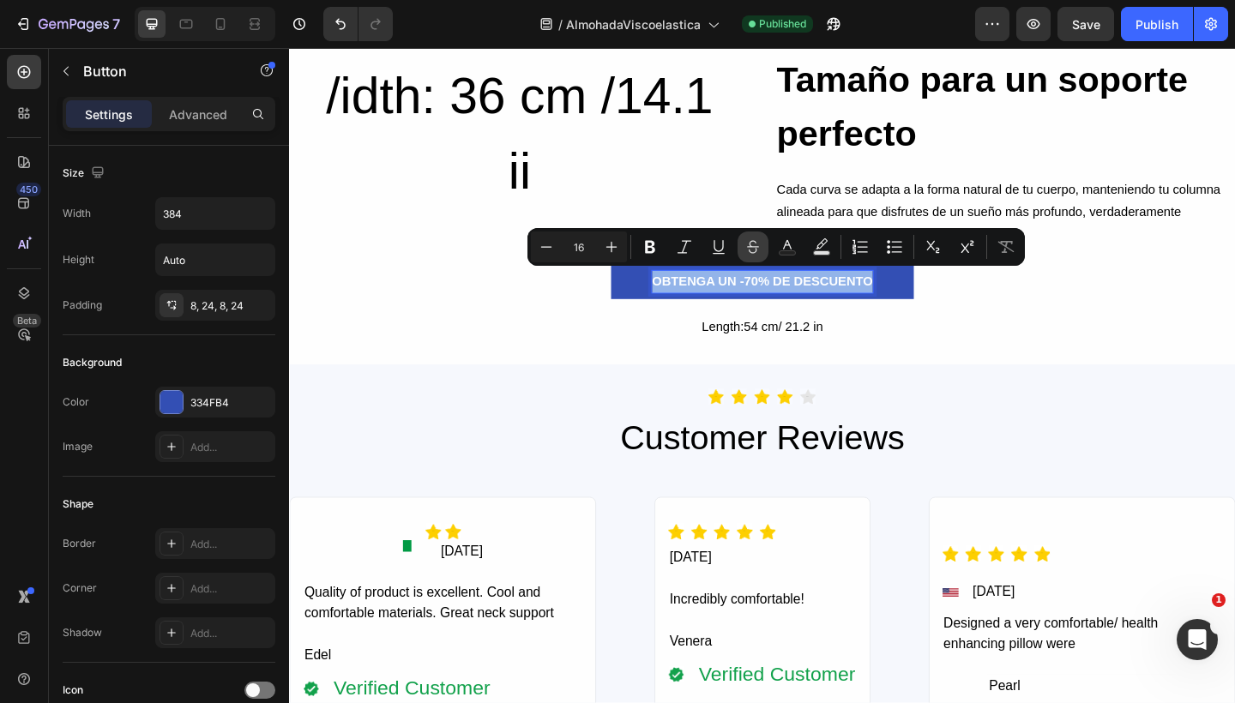
copy p "OBTENGA UN -70% DE DESCUENTO"
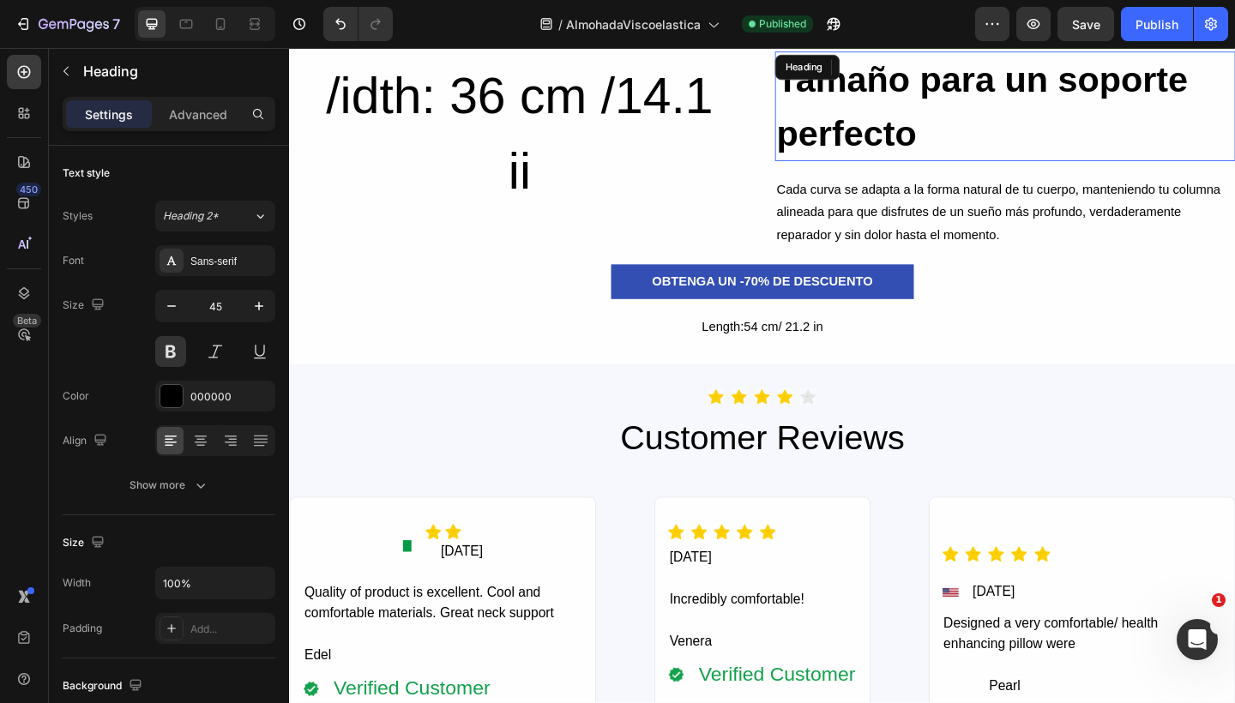
click at [869, 163] on h2 "Tamaño para un soporte perfecto" at bounding box center [1067, 111] width 501 height 119
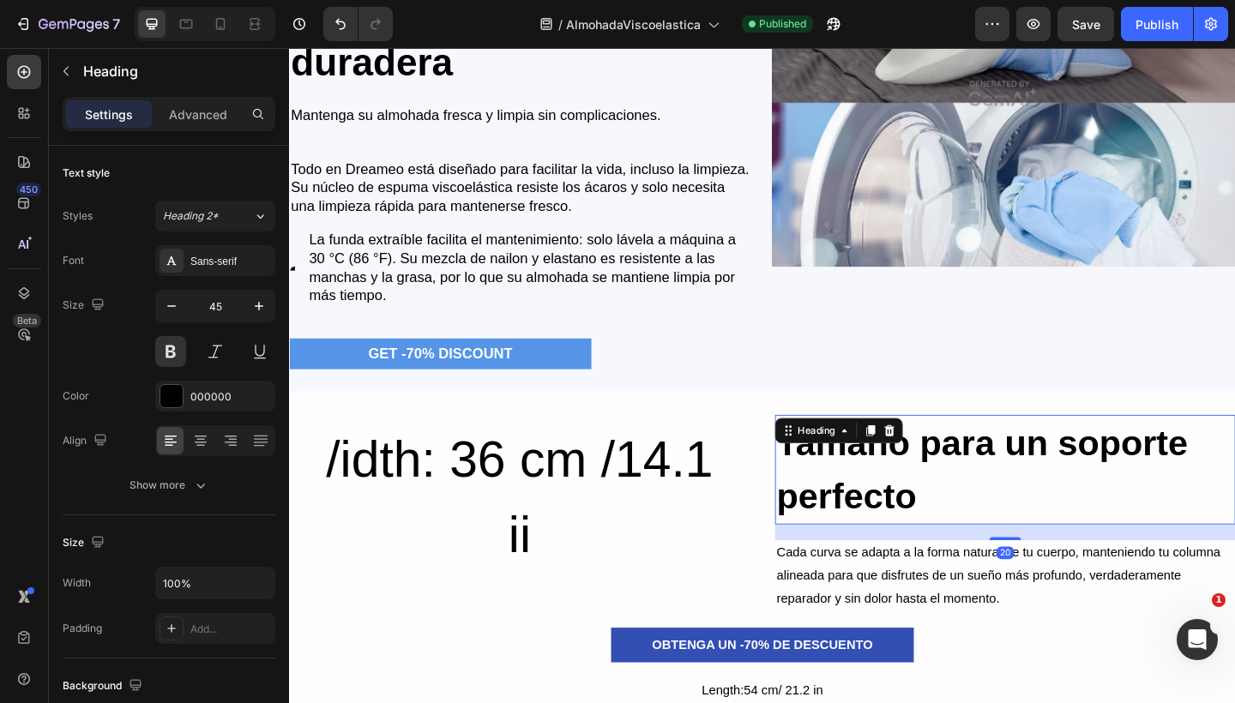
scroll to position [4954, 0]
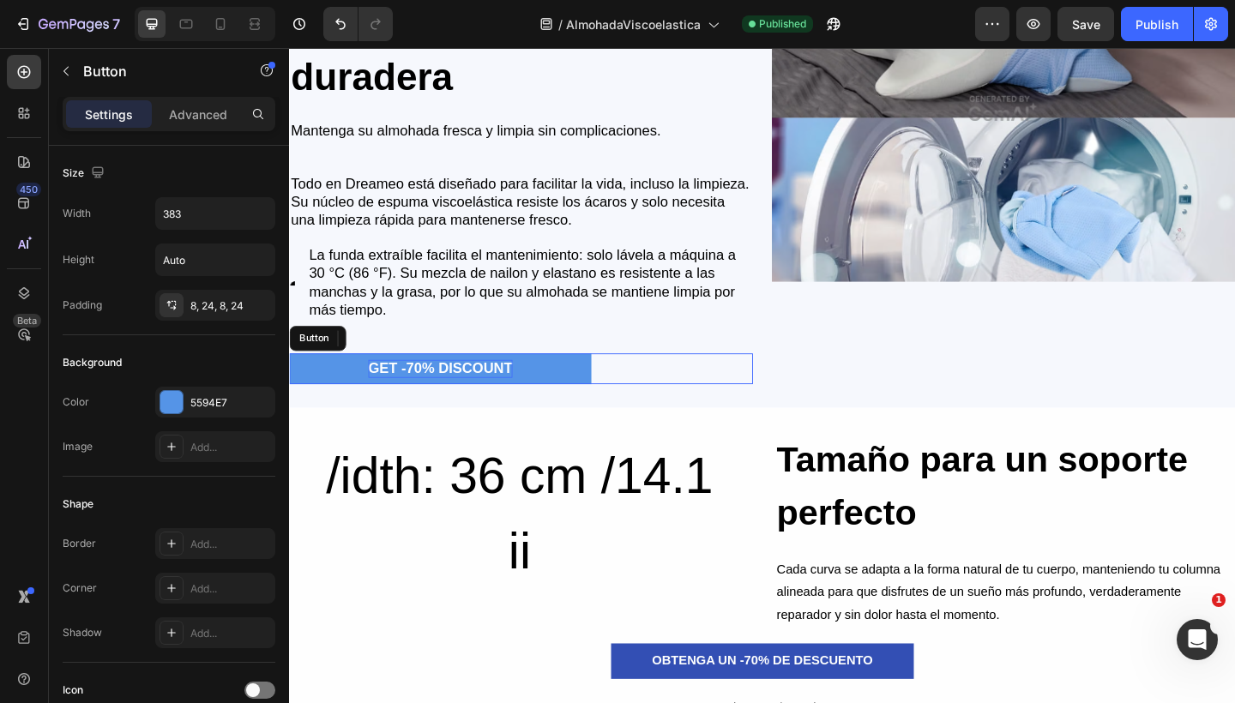
click at [418, 388] on div "GET -70% DISCOUNT" at bounding box center [453, 398] width 157 height 20
click at [412, 397] on p "GET -70% DISCOUNT" at bounding box center [453, 398] width 157 height 20
click at [860, 209] on img at bounding box center [1066, 114] width 504 height 378
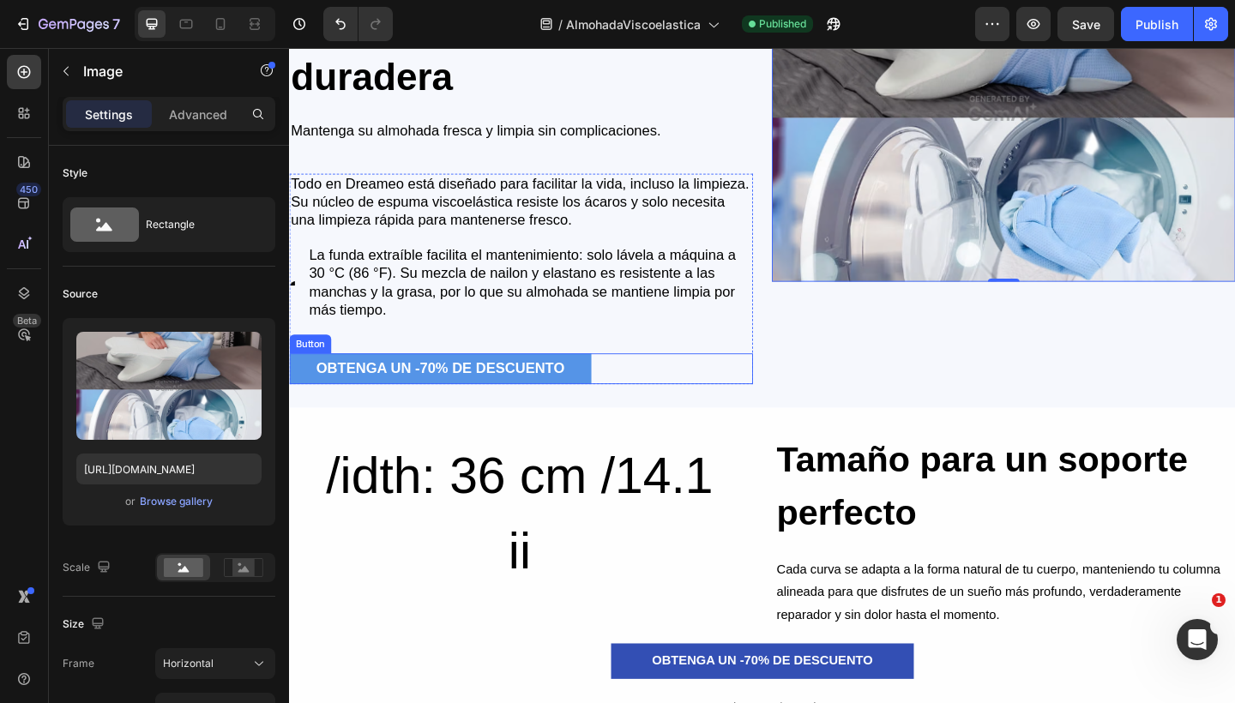
click at [609, 396] on button "OBTENGA UN -70% DE DESCUENTO" at bounding box center [453, 397] width 328 height 33
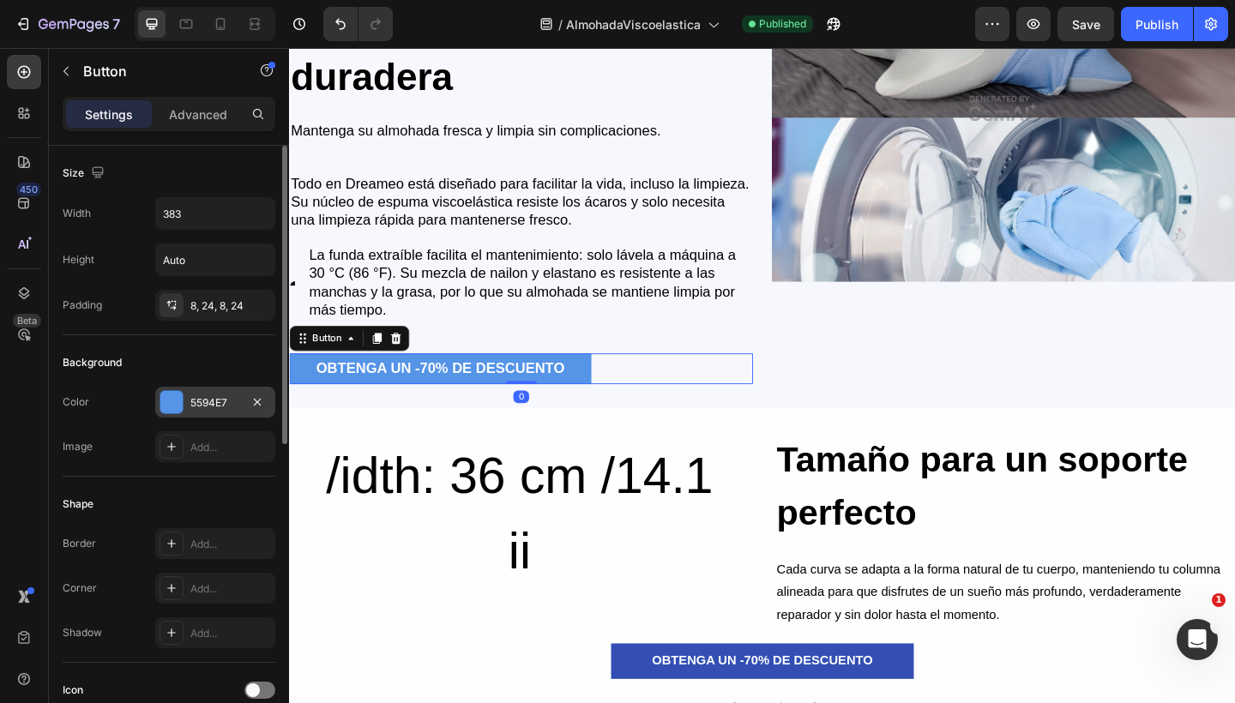
click at [172, 394] on div at bounding box center [171, 402] width 22 height 22
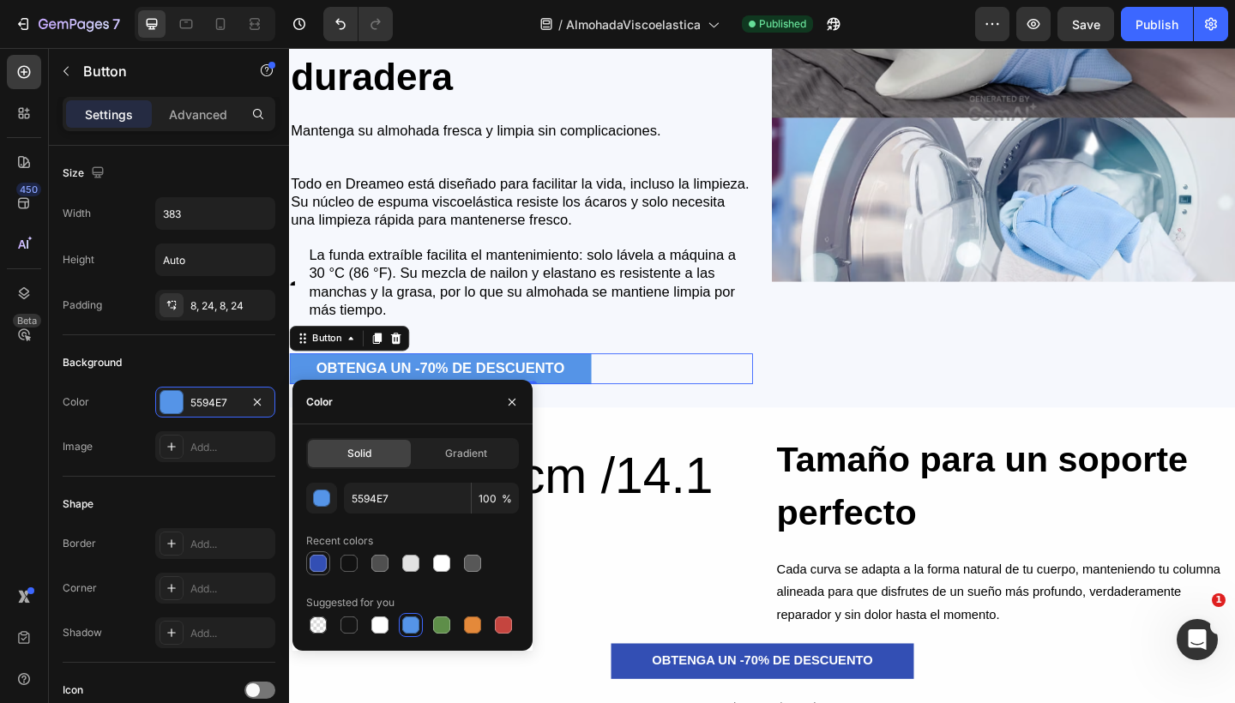
click at [312, 556] on div at bounding box center [318, 563] width 17 height 17
type input "334FB4"
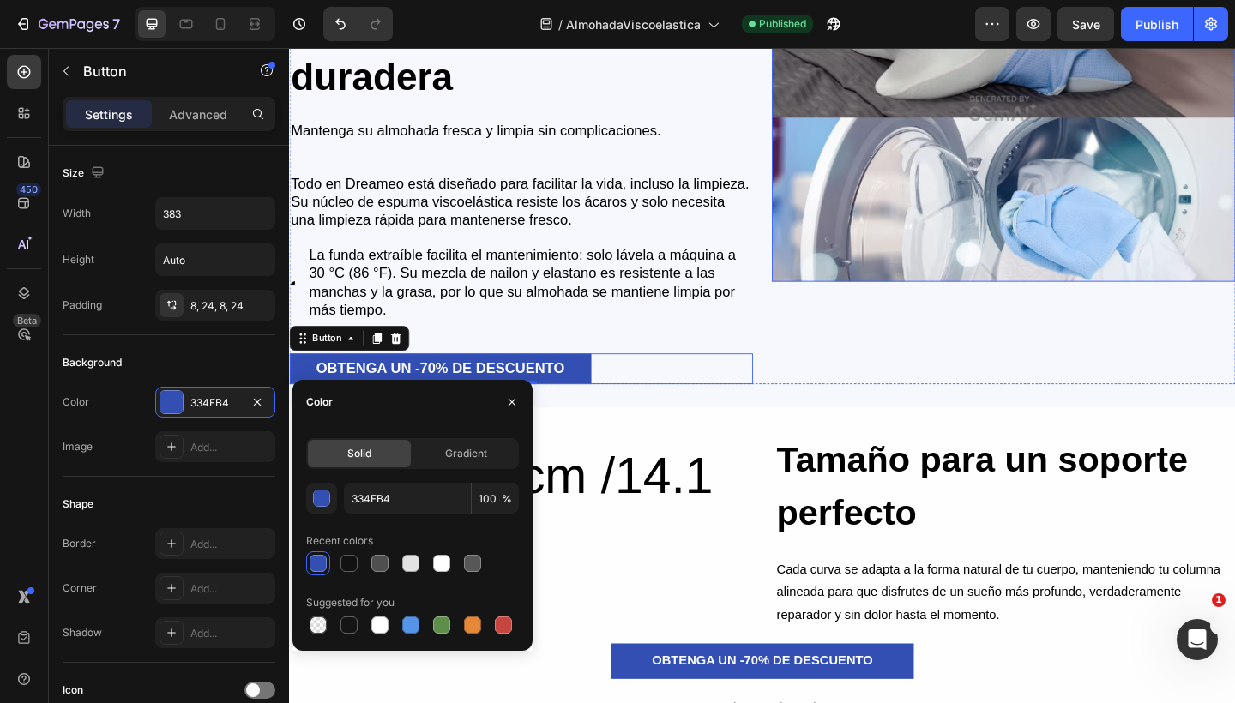
click at [840, 238] on img at bounding box center [1066, 114] width 504 height 378
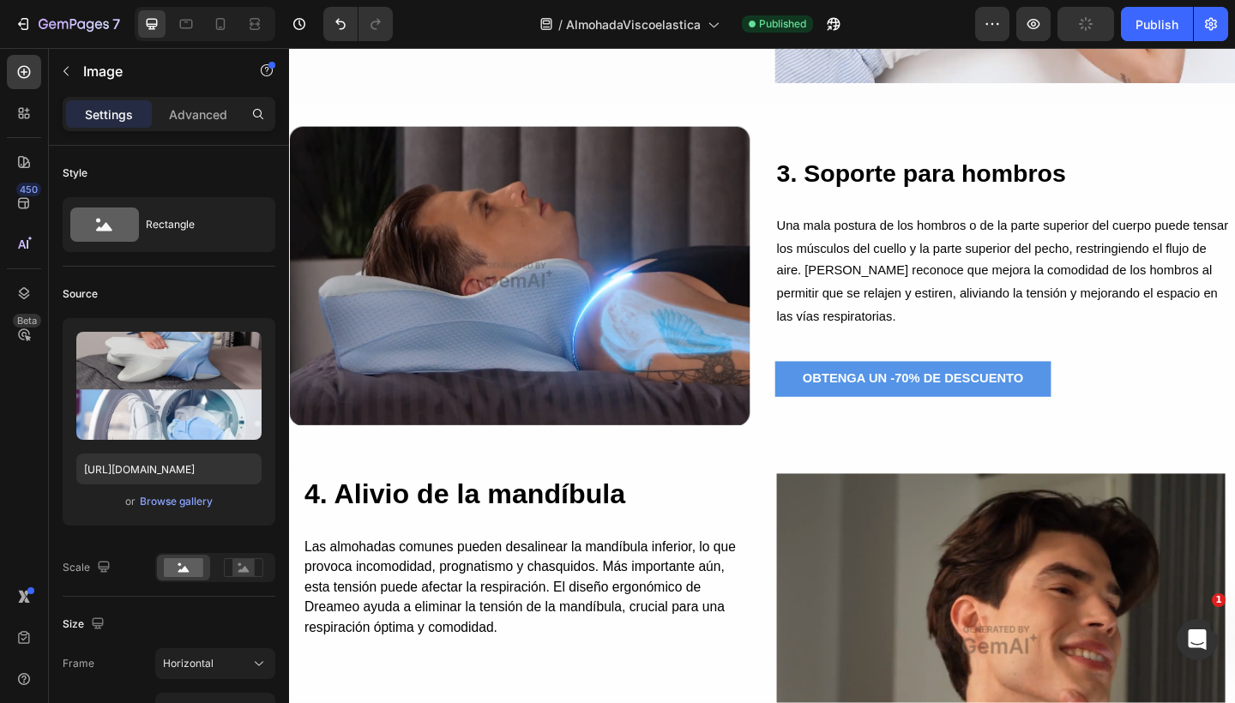
scroll to position [2651, 0]
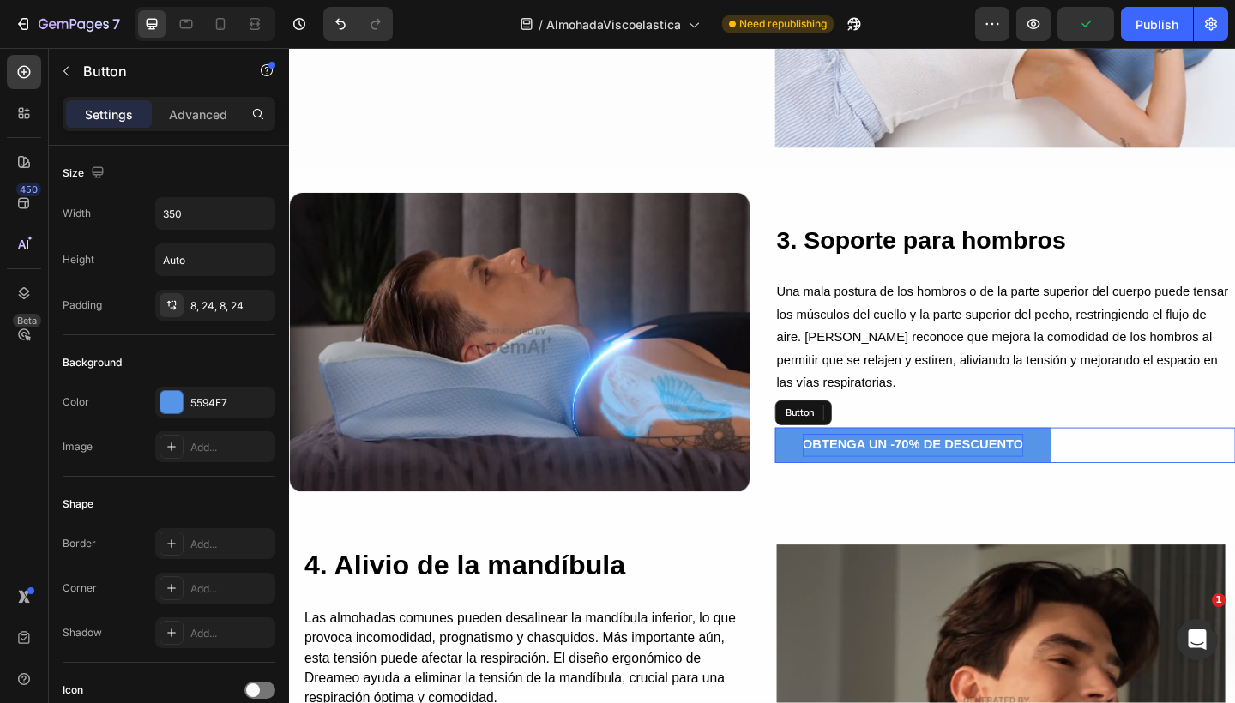
click at [863, 483] on p "OBTENGA UN -70% DE DESCUENTO" at bounding box center [967, 480] width 240 height 25
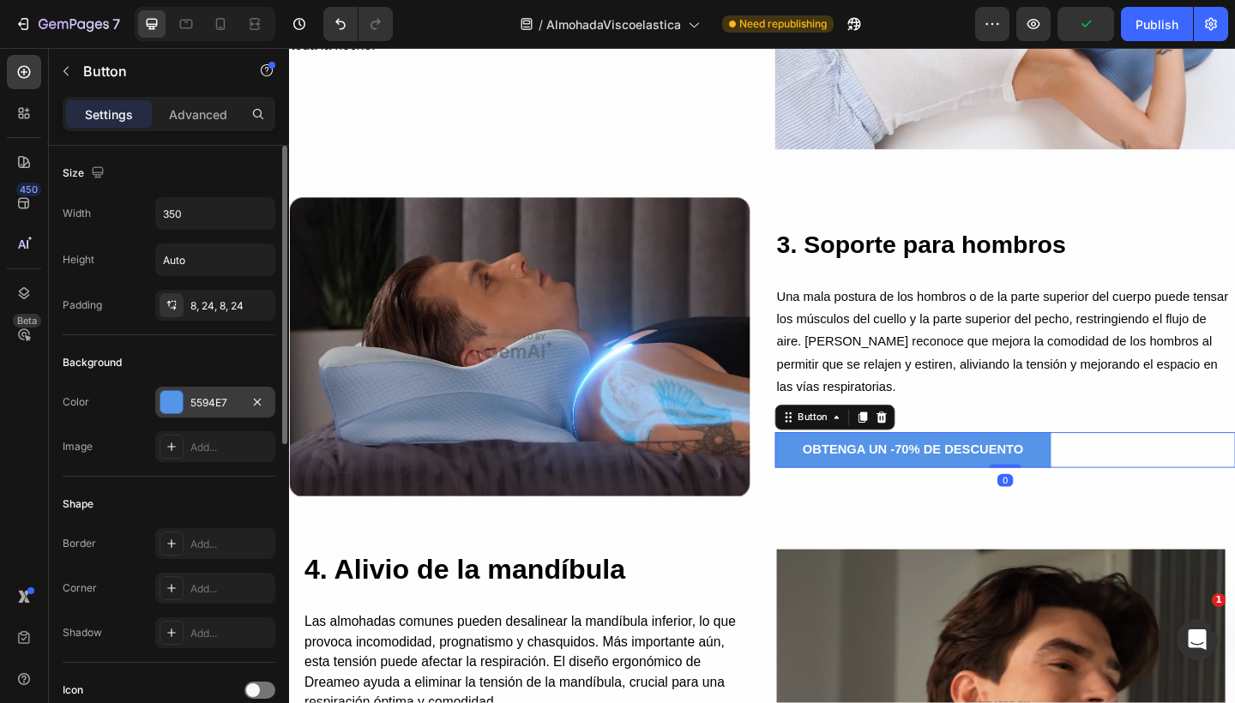
click at [165, 396] on div at bounding box center [171, 402] width 22 height 22
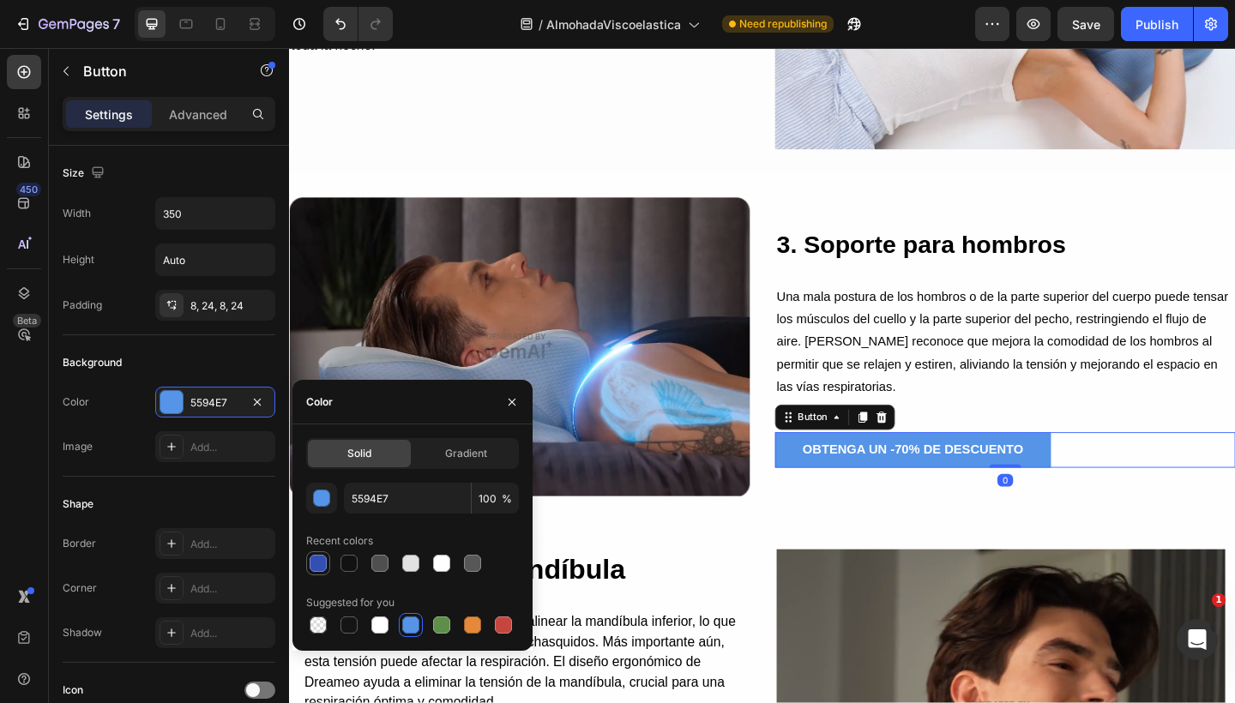
click at [308, 567] on div at bounding box center [318, 563] width 21 height 21
type input "334FB4"
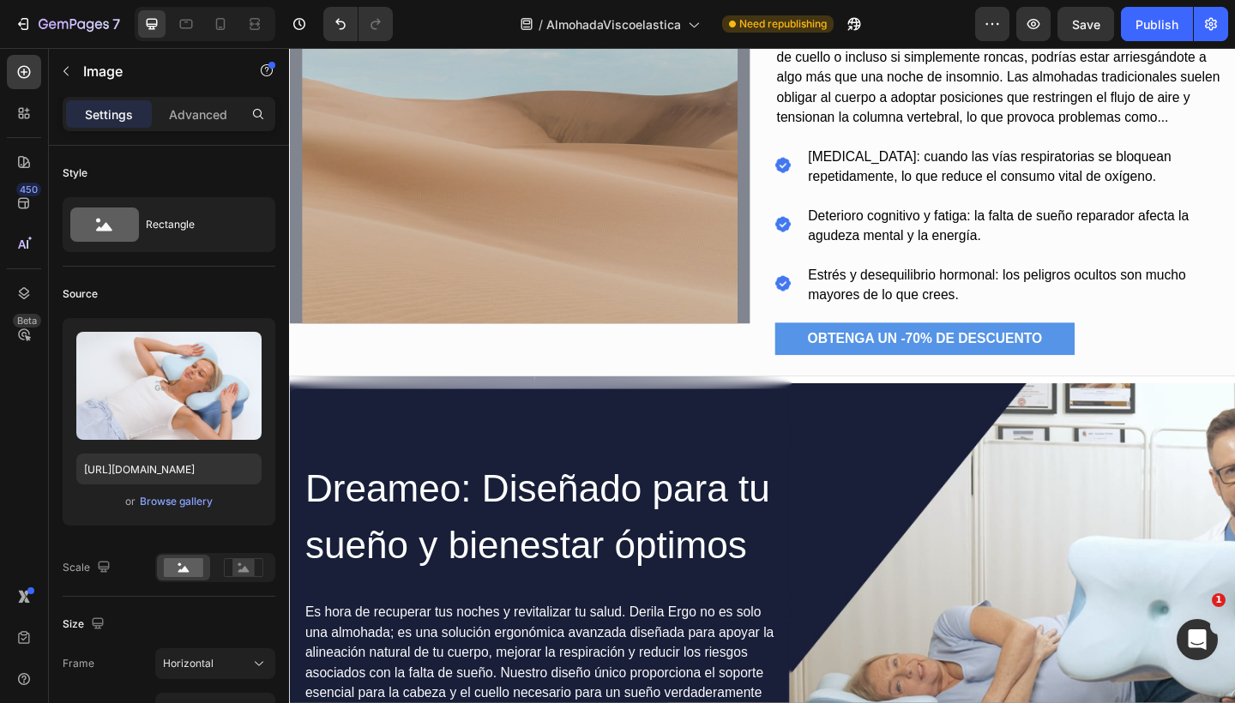
scroll to position [973, 0]
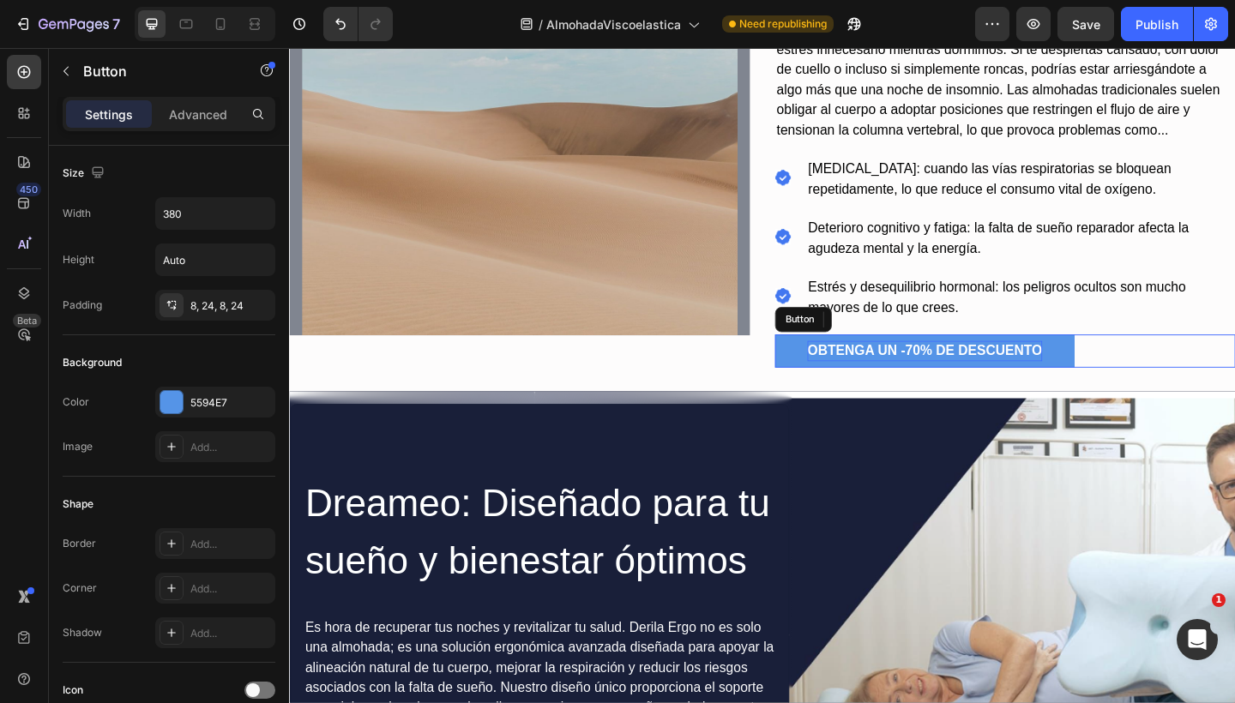
click at [854, 367] on p "OBTENGA UN -70% DE DESCUENTO" at bounding box center [979, 378] width 255 height 22
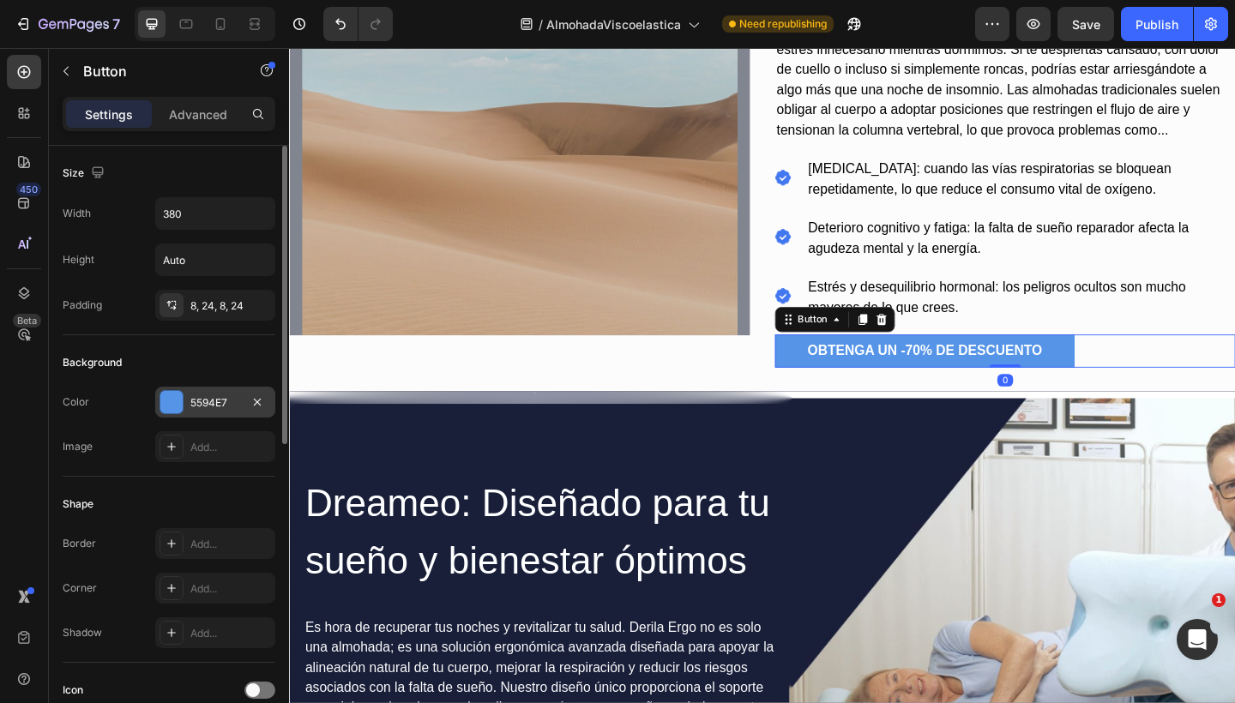
click at [178, 402] on div at bounding box center [171, 402] width 22 height 22
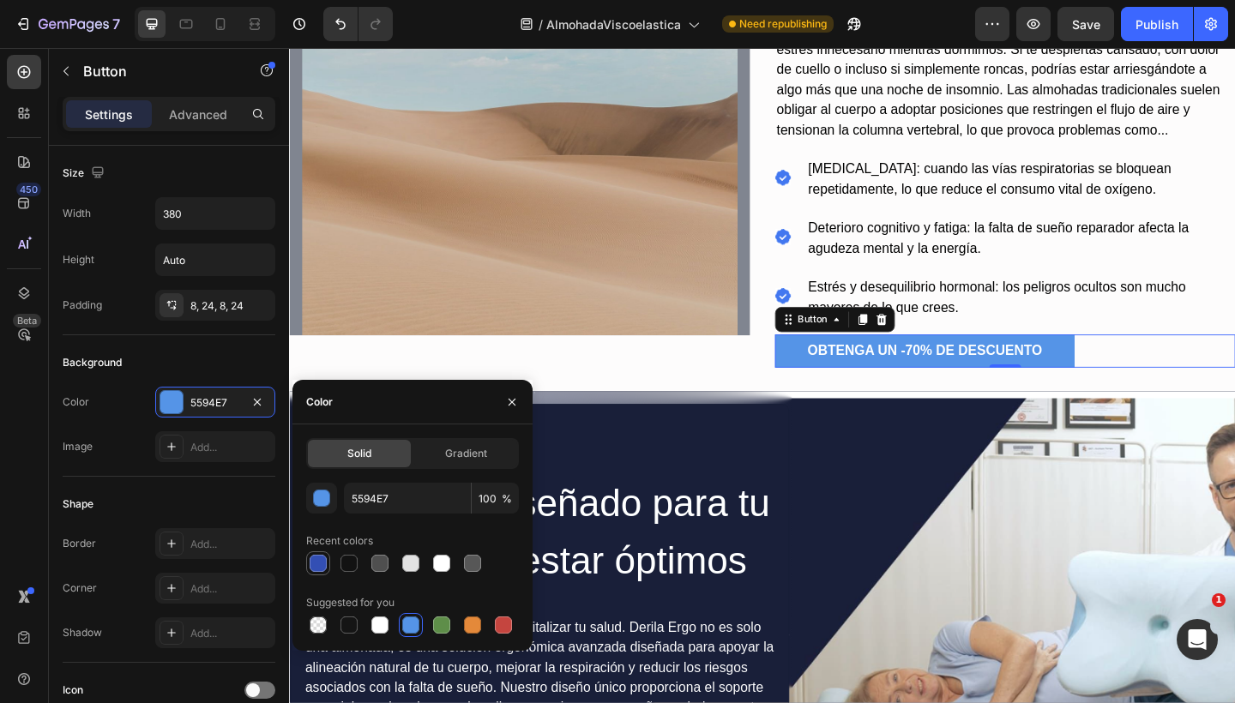
click at [315, 564] on div at bounding box center [318, 563] width 17 height 17
type input "334FB4"
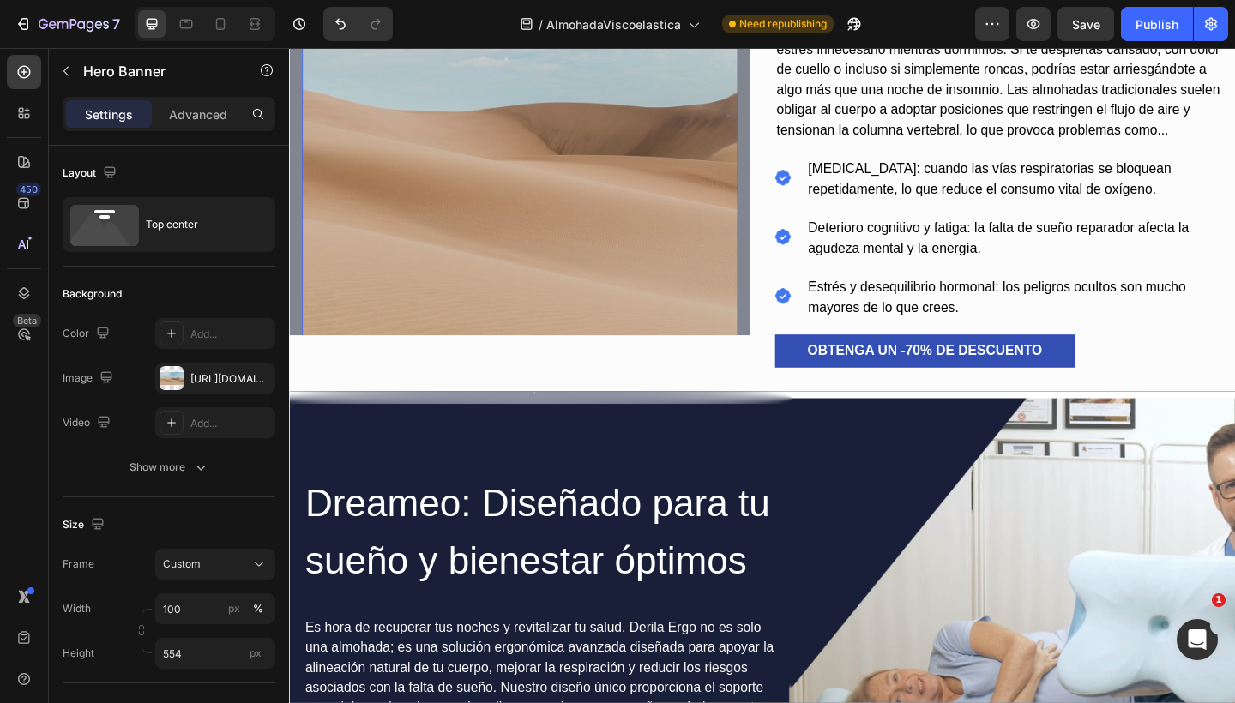
click at [586, 270] on div "Overlay" at bounding box center [540, 124] width 474 height 475
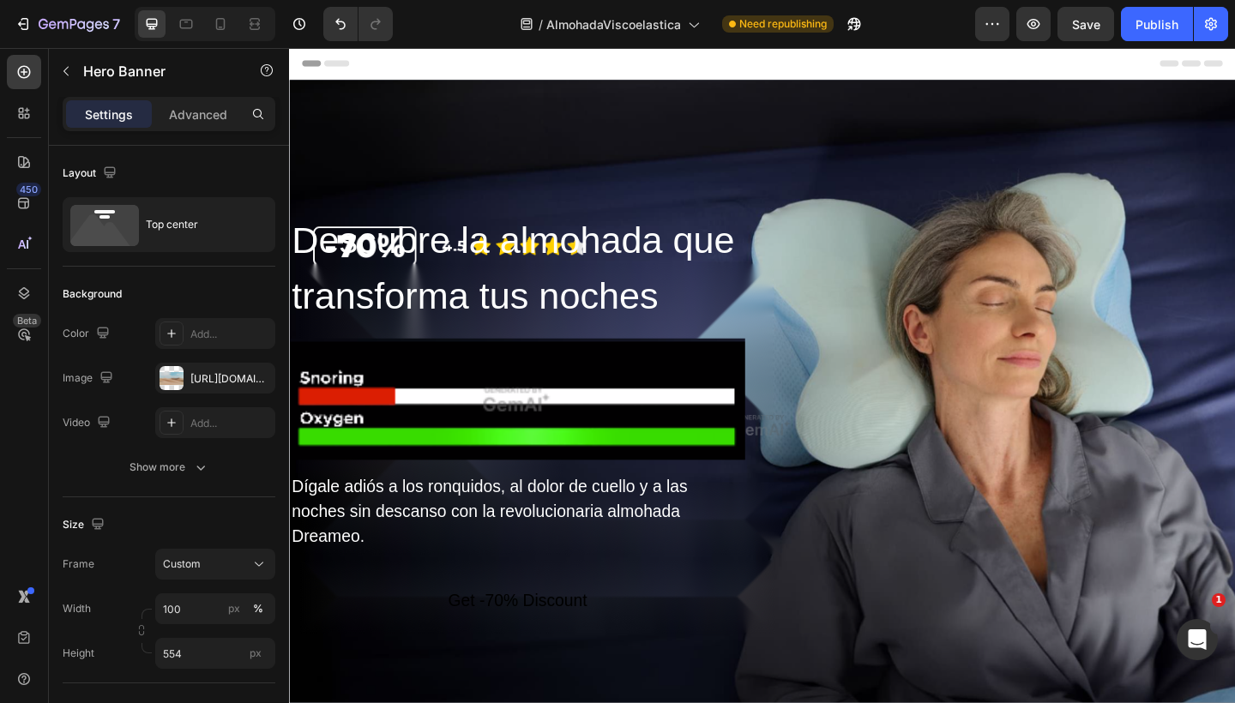
scroll to position [0, 0]
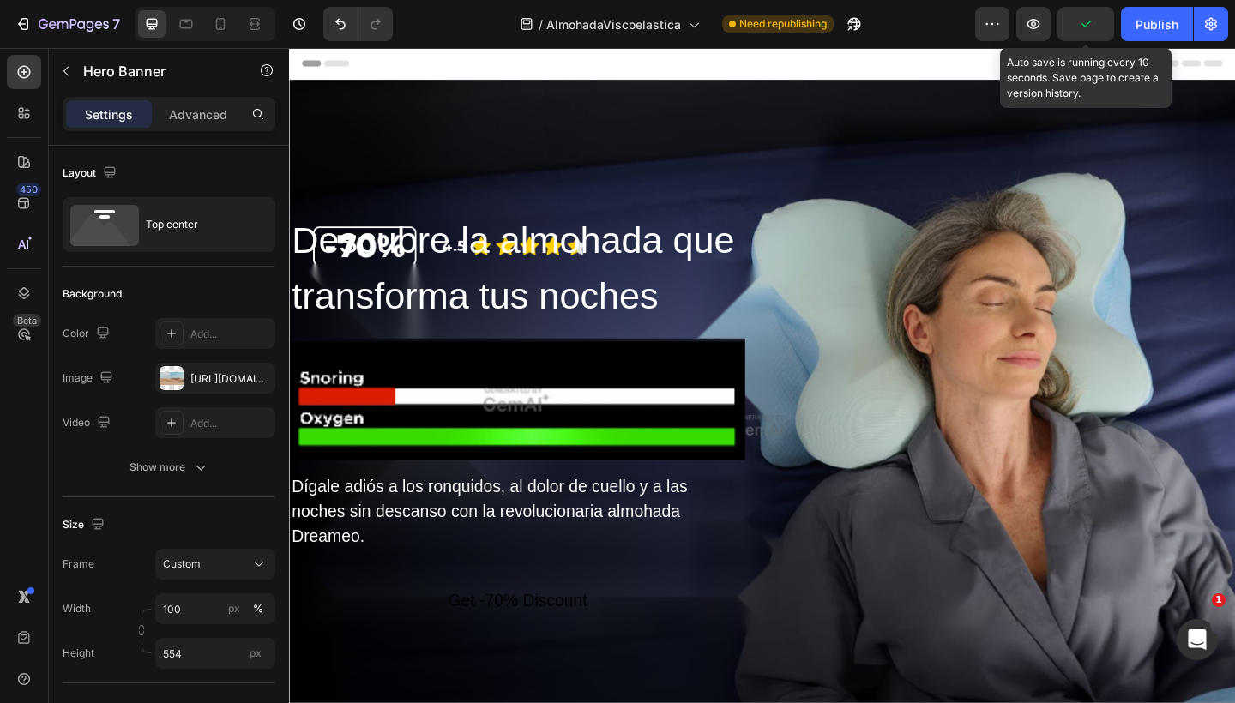
click at [1088, 27] on icon "button" at bounding box center [1085, 23] width 17 height 17
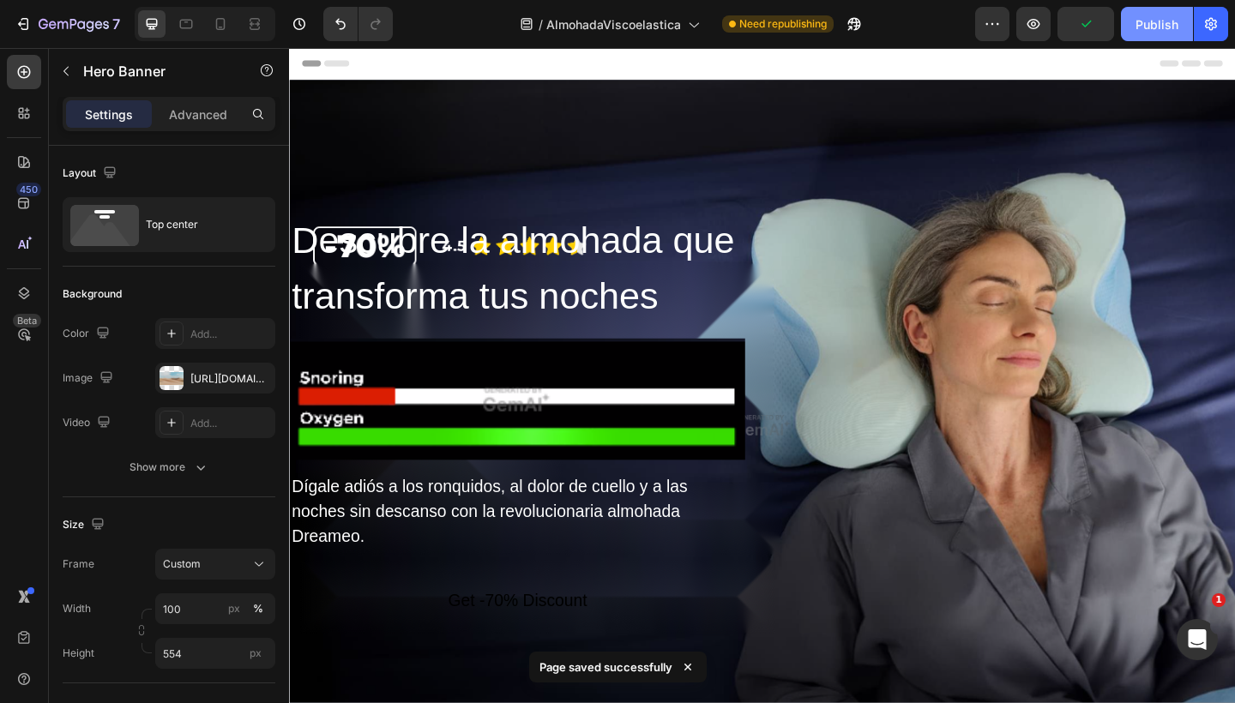
click at [1129, 20] on button "Publish" at bounding box center [1157, 24] width 72 height 34
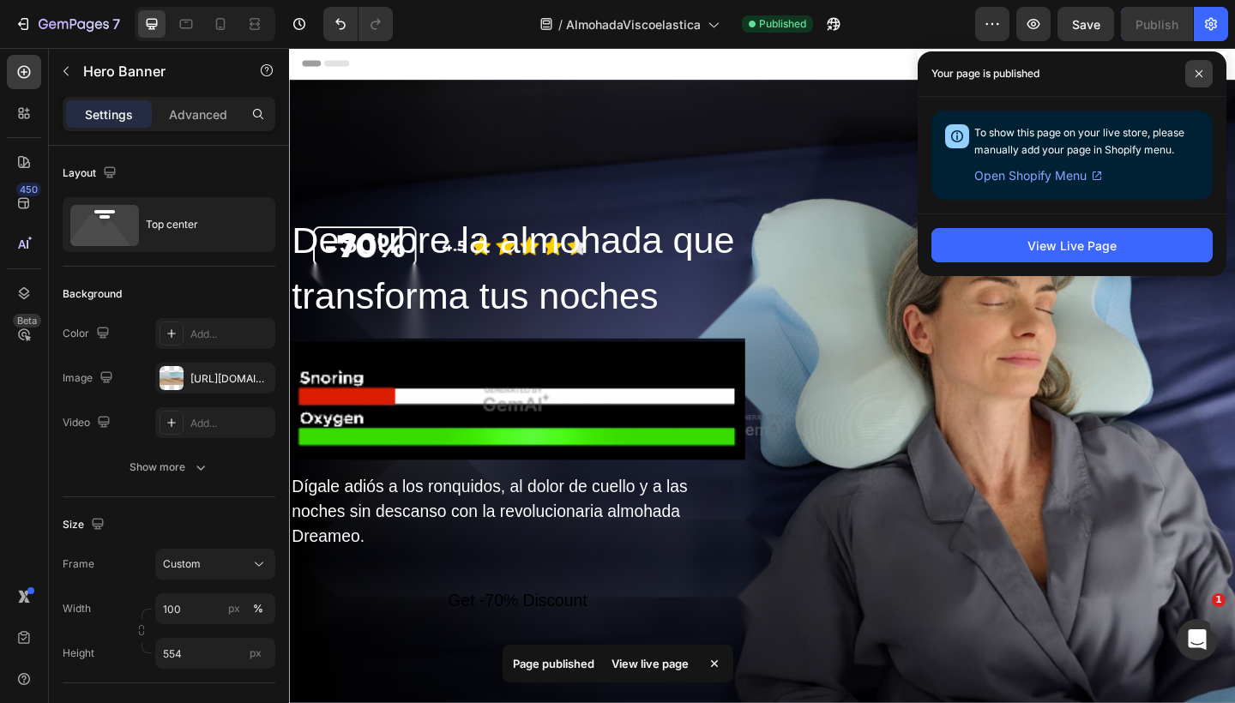
click at [1193, 75] on span at bounding box center [1198, 73] width 27 height 27
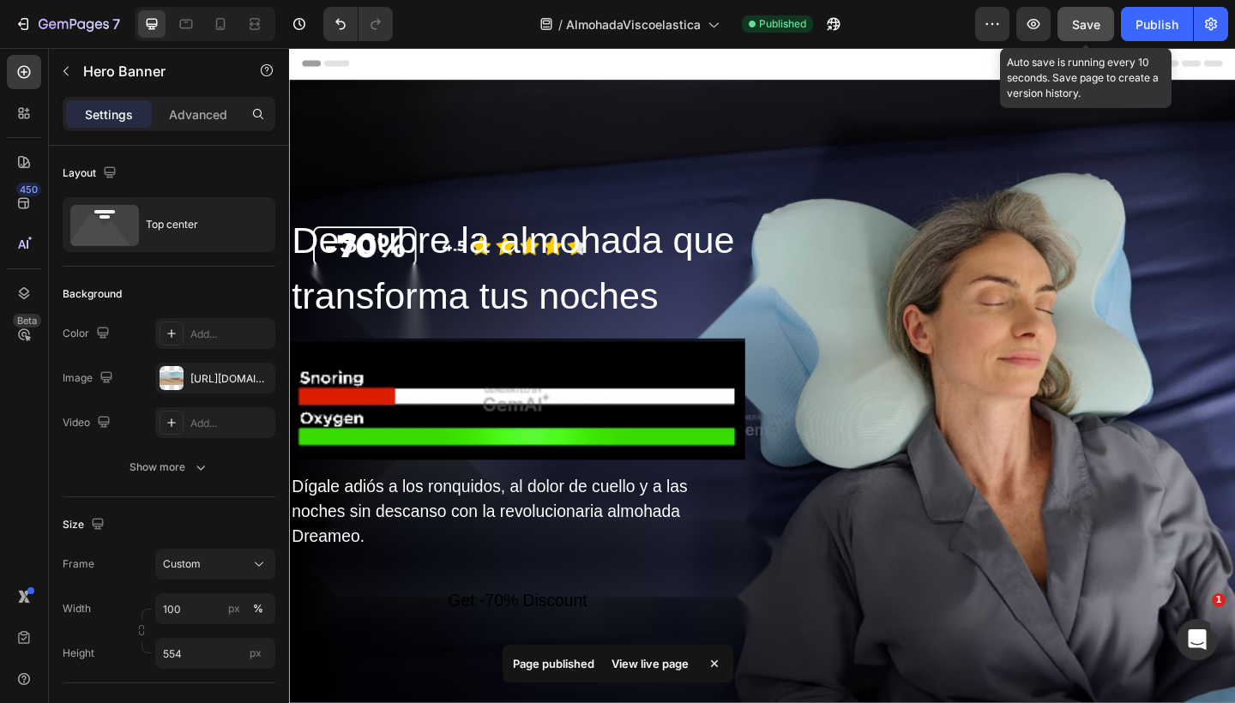
click at [1084, 30] on span "Save" at bounding box center [1086, 24] width 28 height 15
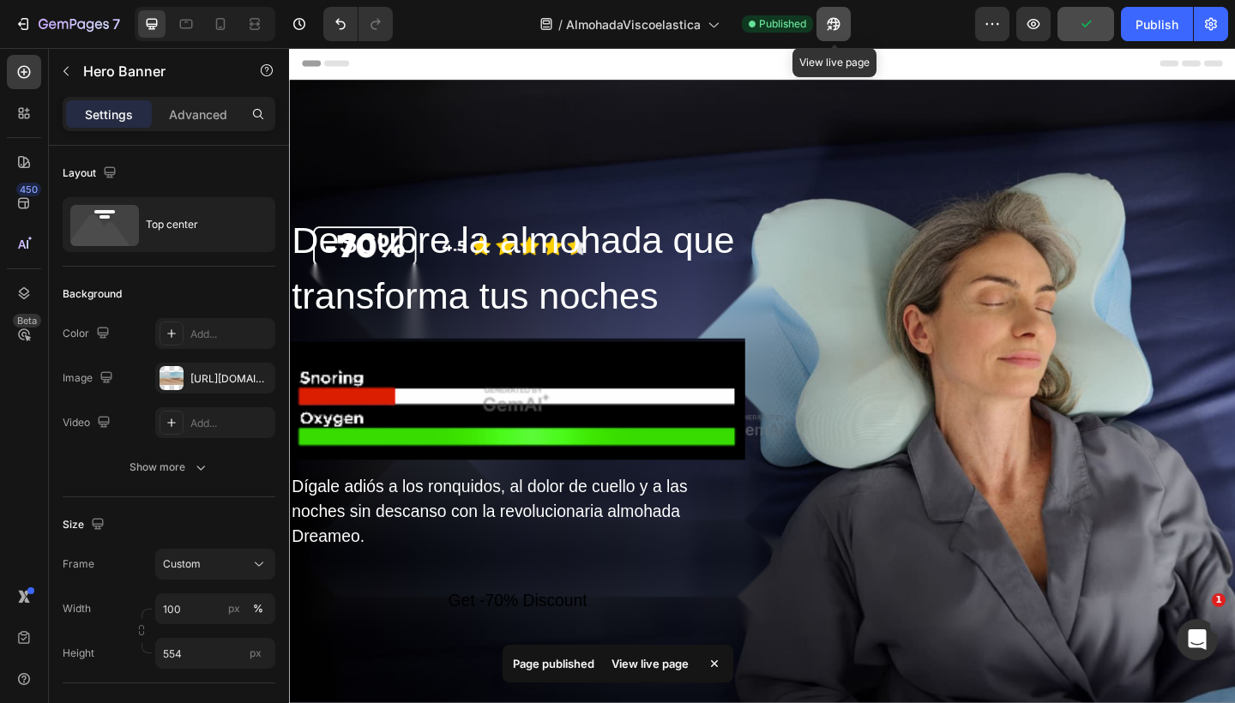
click at [834, 35] on button "button" at bounding box center [833, 24] width 34 height 34
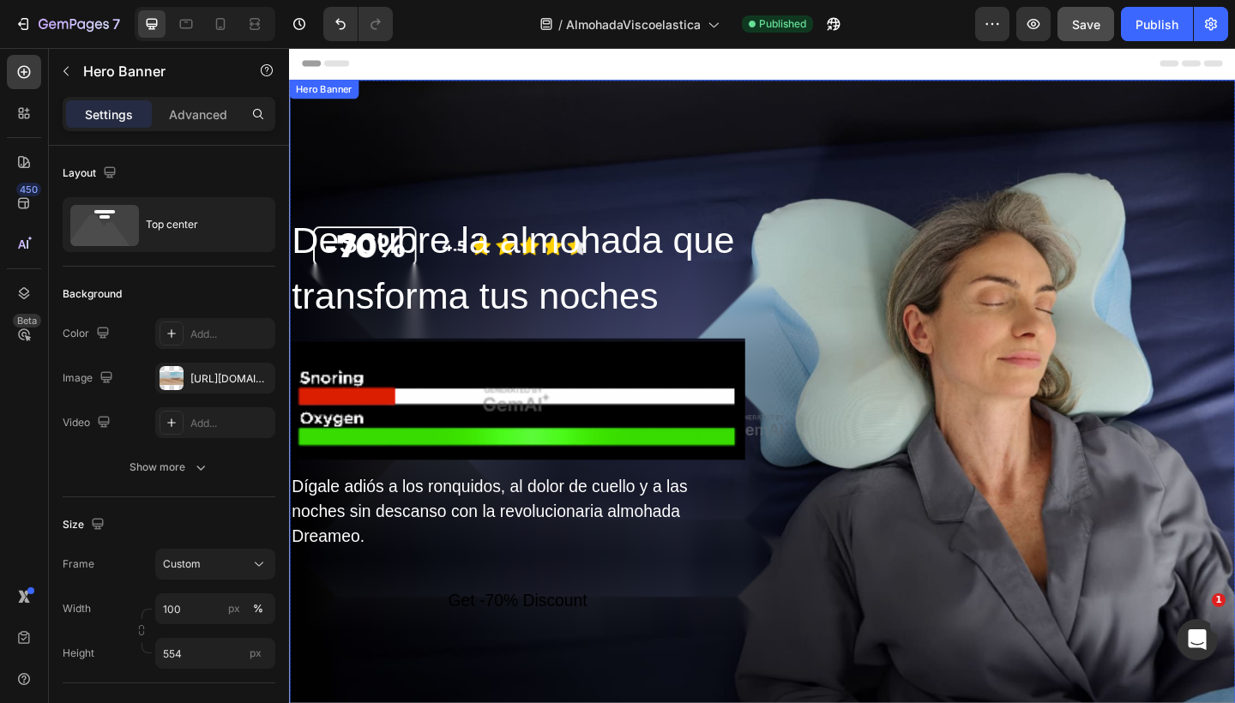
click at [621, 209] on div "Overlay" at bounding box center [803, 458] width 1029 height 751
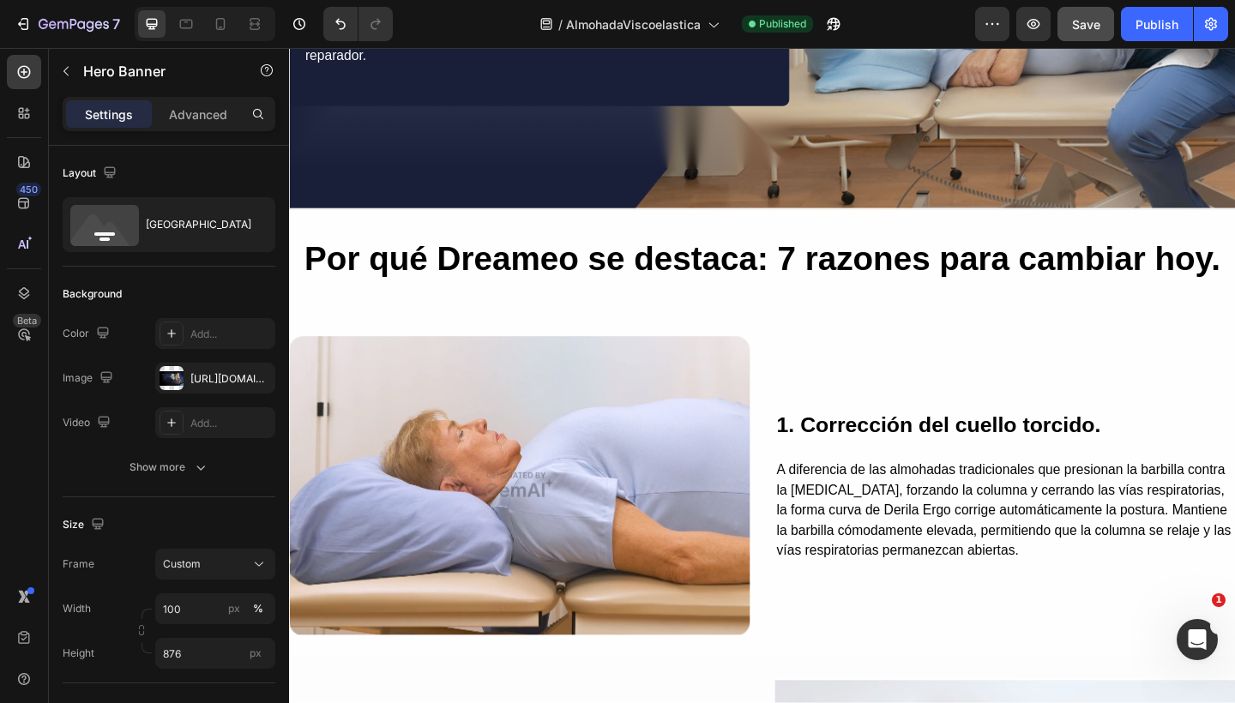
scroll to position [1712, 0]
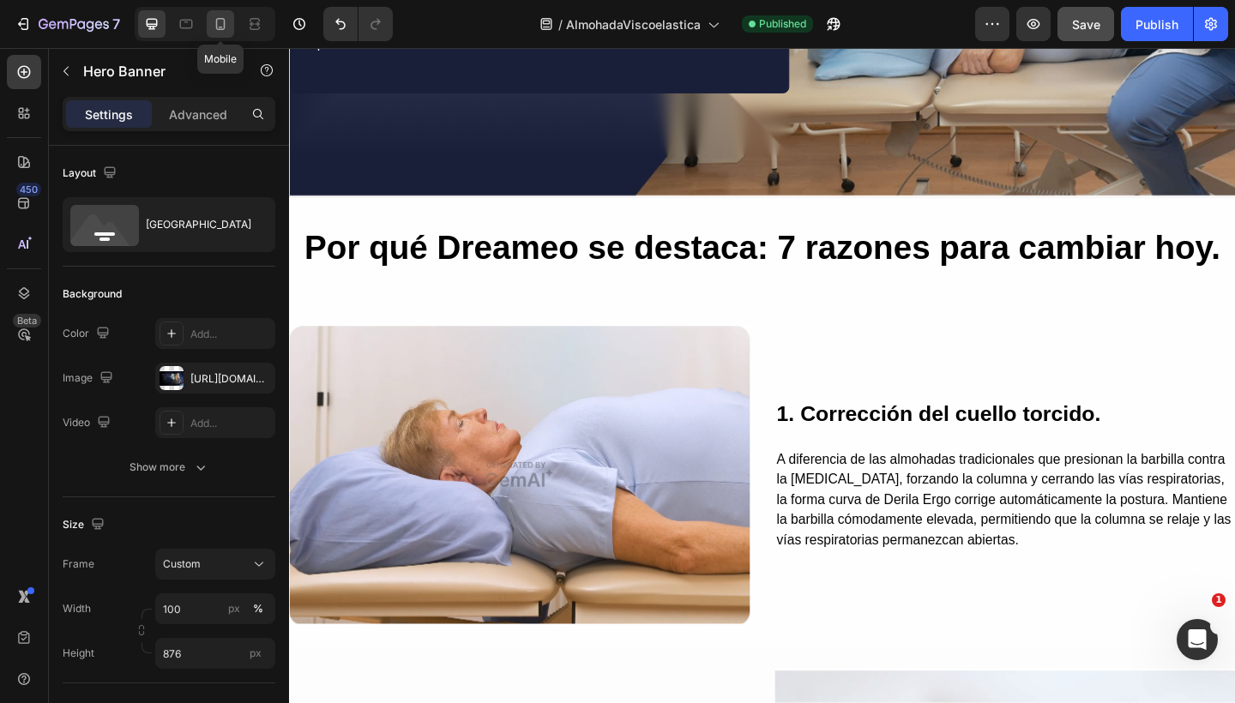
click at [221, 30] on icon at bounding box center [220, 24] width 9 height 12
type input "500"
type input "100%"
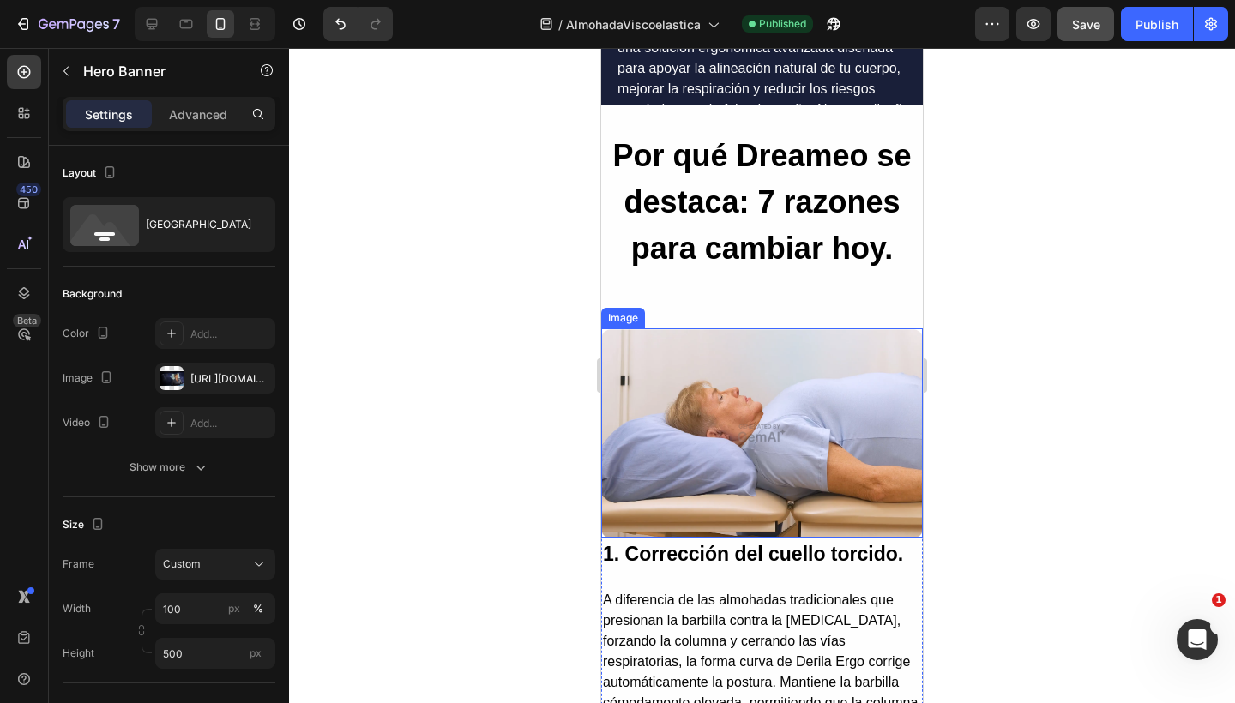
click at [755, 395] on img at bounding box center [762, 432] width 322 height 209
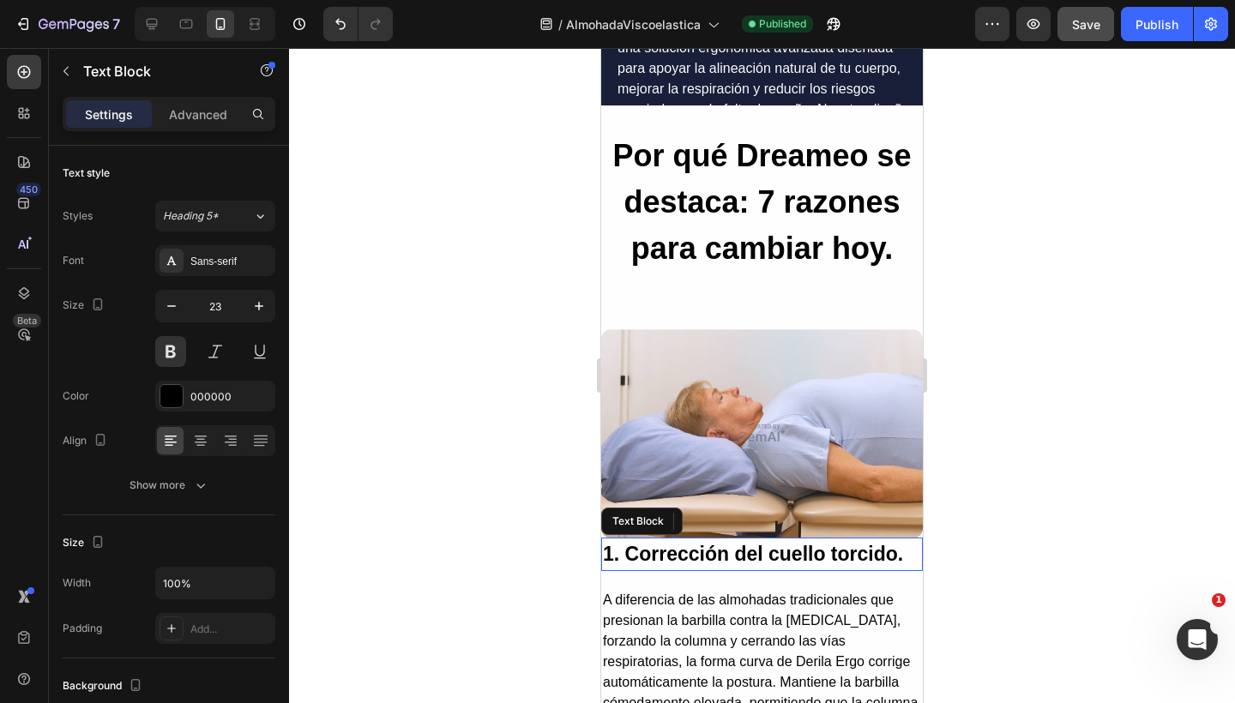
click at [694, 548] on p "1. Corrección del cuello torcido." at bounding box center [762, 554] width 318 height 30
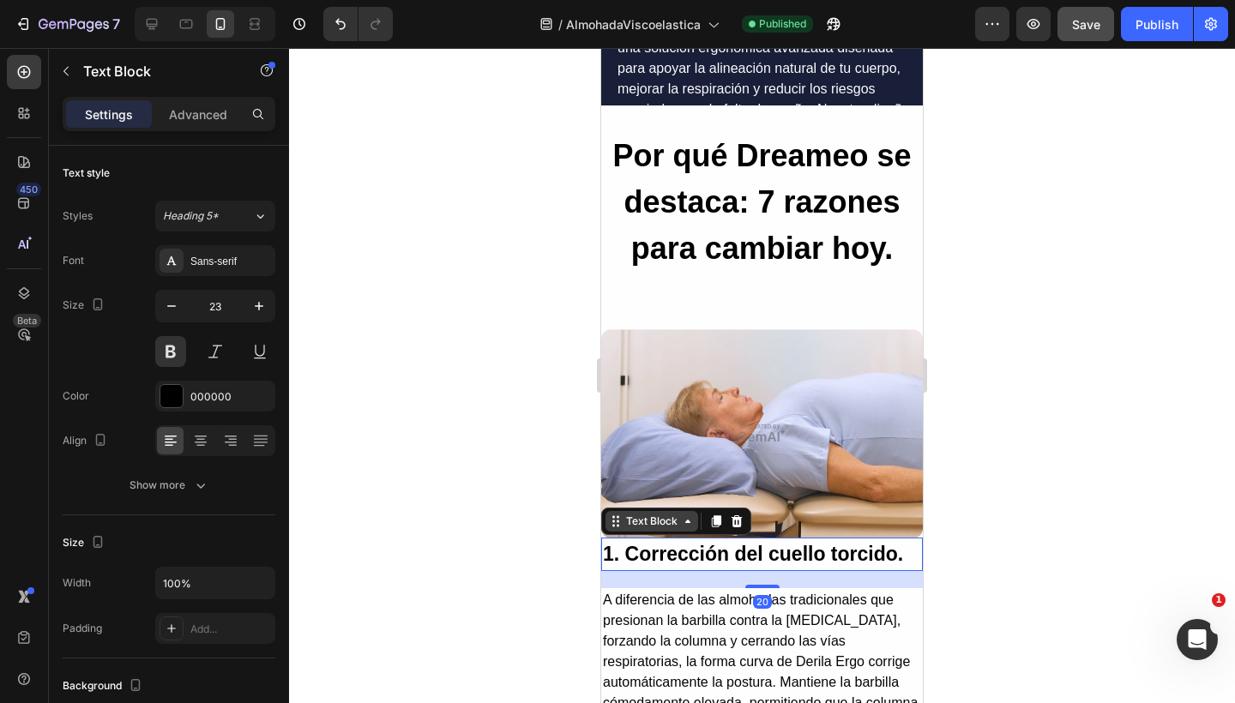
click at [687, 518] on icon at bounding box center [688, 521] width 14 height 14
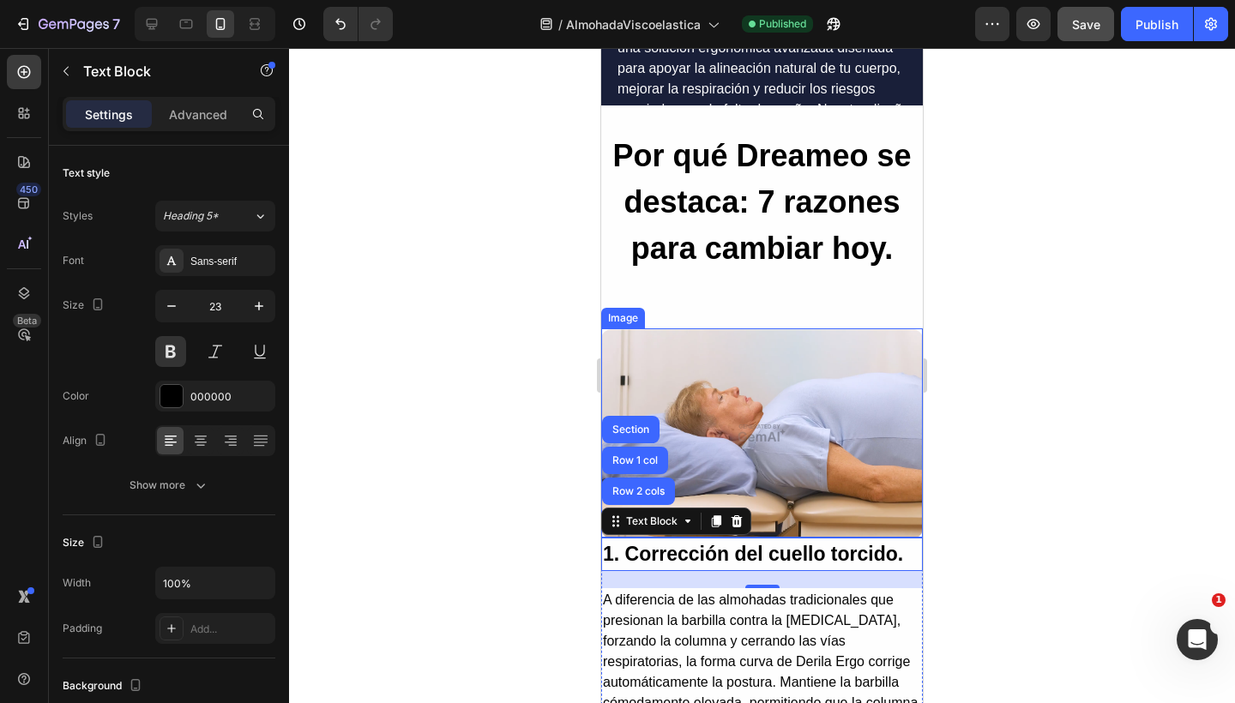
click at [836, 438] on img at bounding box center [762, 432] width 322 height 209
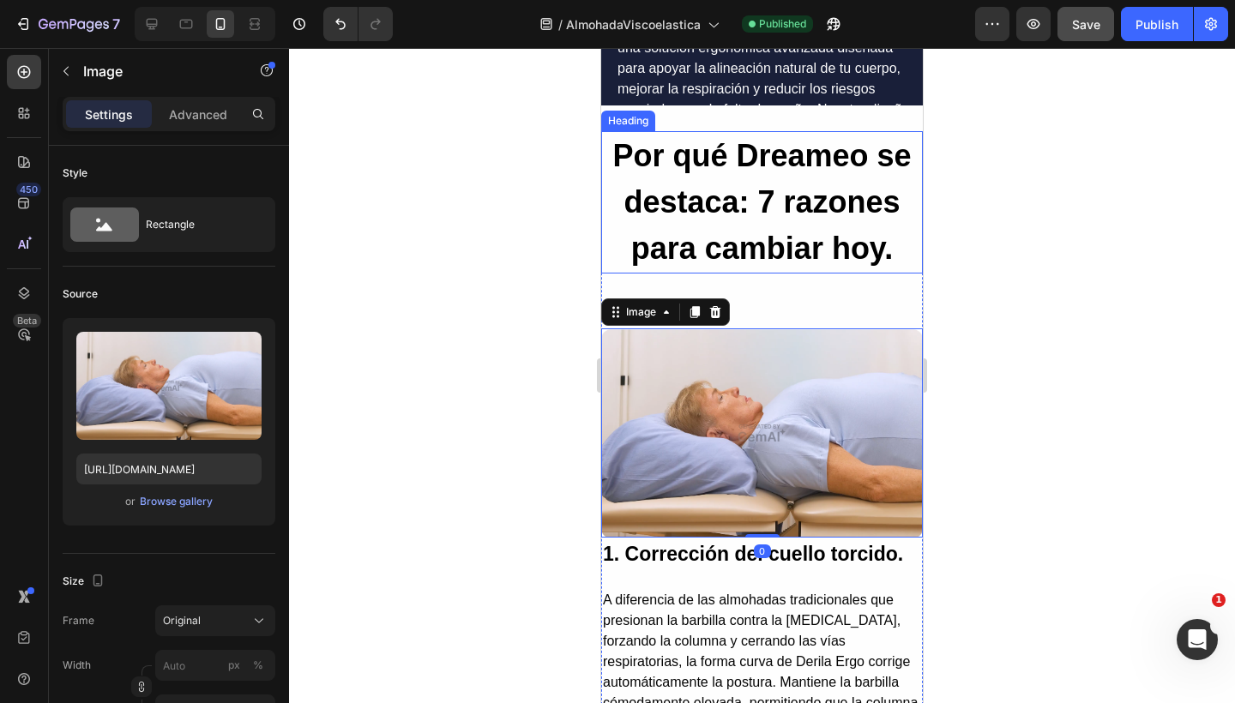
click at [852, 254] on h2 "Por qué Dreameo se destaca: 7 razones para cambiar hoy." at bounding box center [762, 202] width 322 height 142
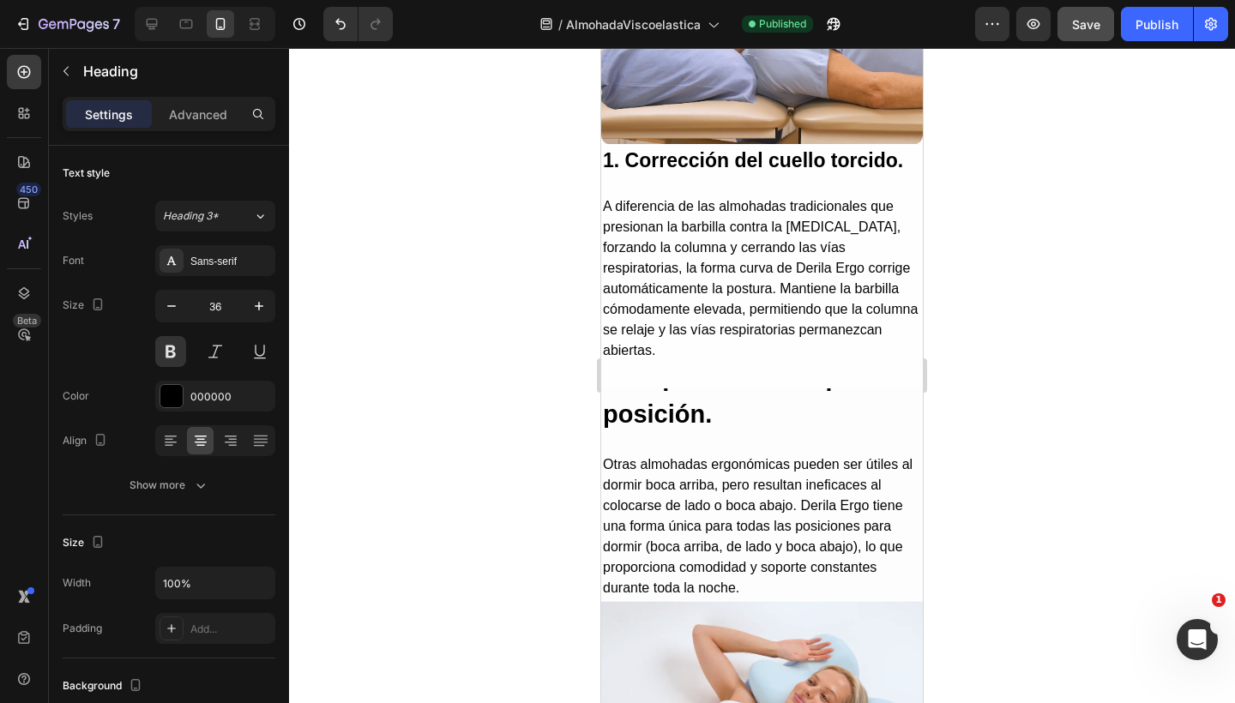
scroll to position [2128, 0]
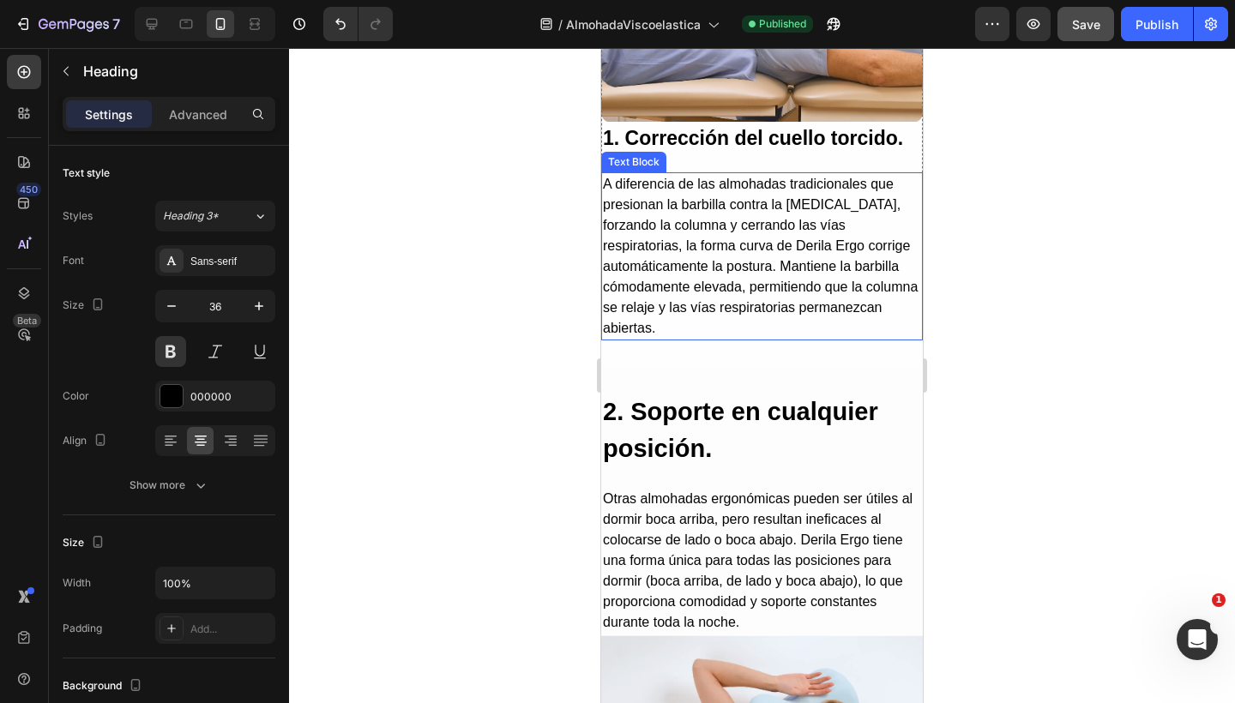
click at [784, 292] on p "A diferencia de las almohadas tradicionales que presionan la barbilla contra la…" at bounding box center [762, 256] width 318 height 165
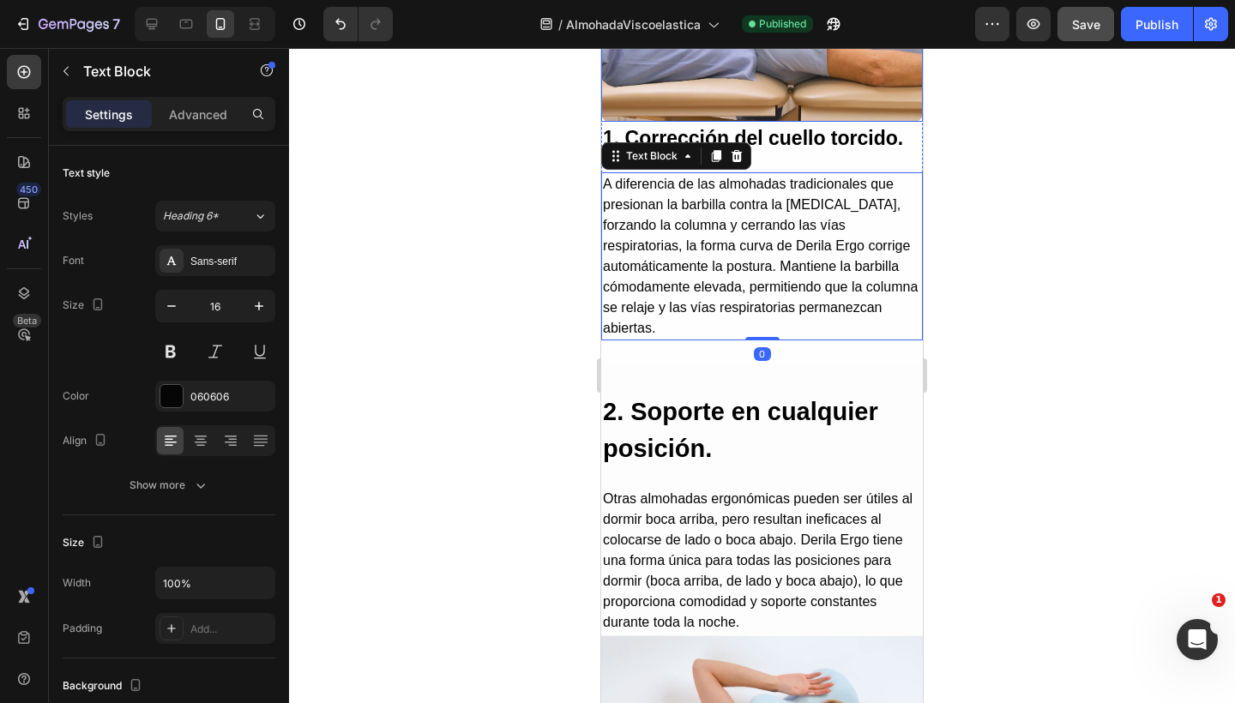
click at [795, 89] on img at bounding box center [762, 17] width 322 height 209
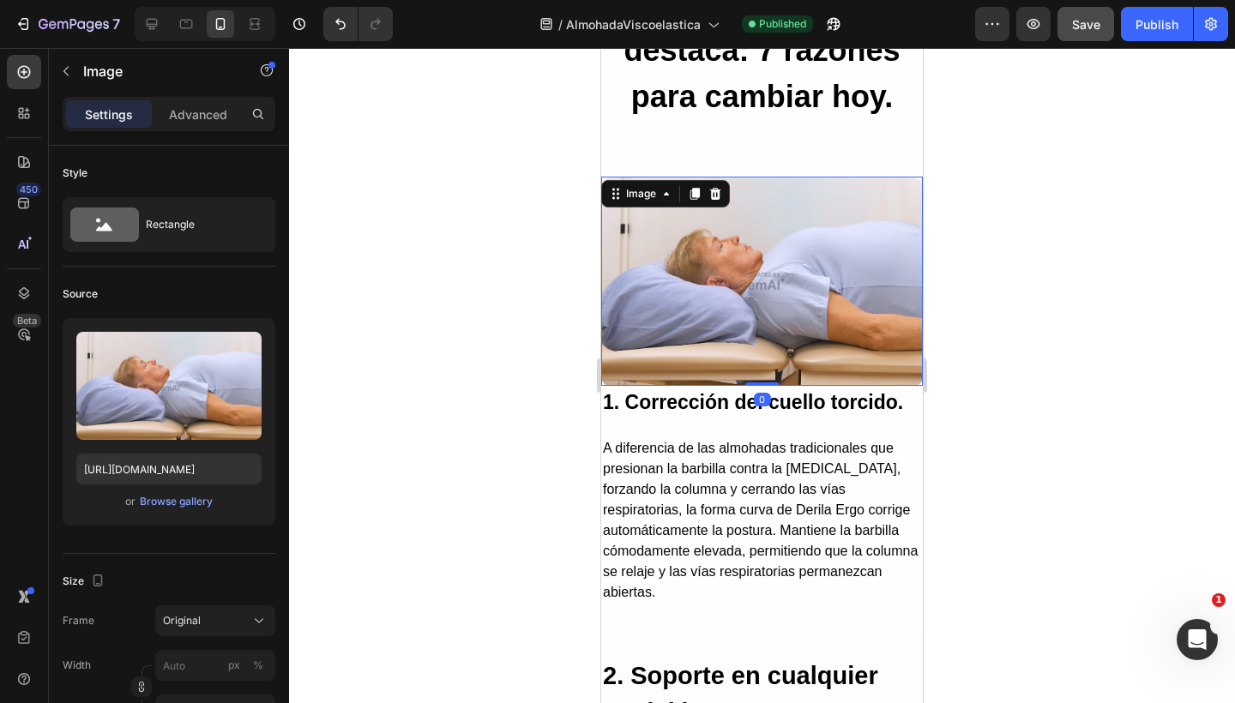
scroll to position [1850, 0]
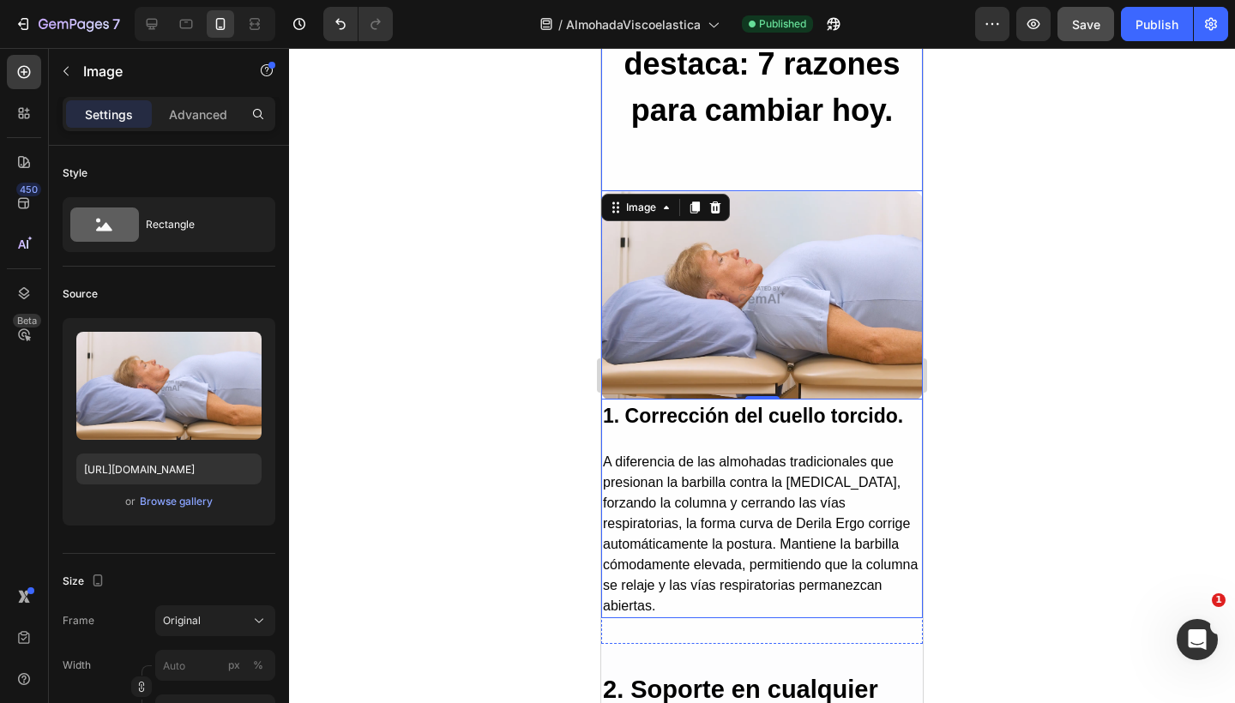
click at [653, 171] on div "Por qué Dreameo se destaca: 7 razones para cambiar [DATE]. Heading Image 0 1. C…" at bounding box center [762, 305] width 322 height 625
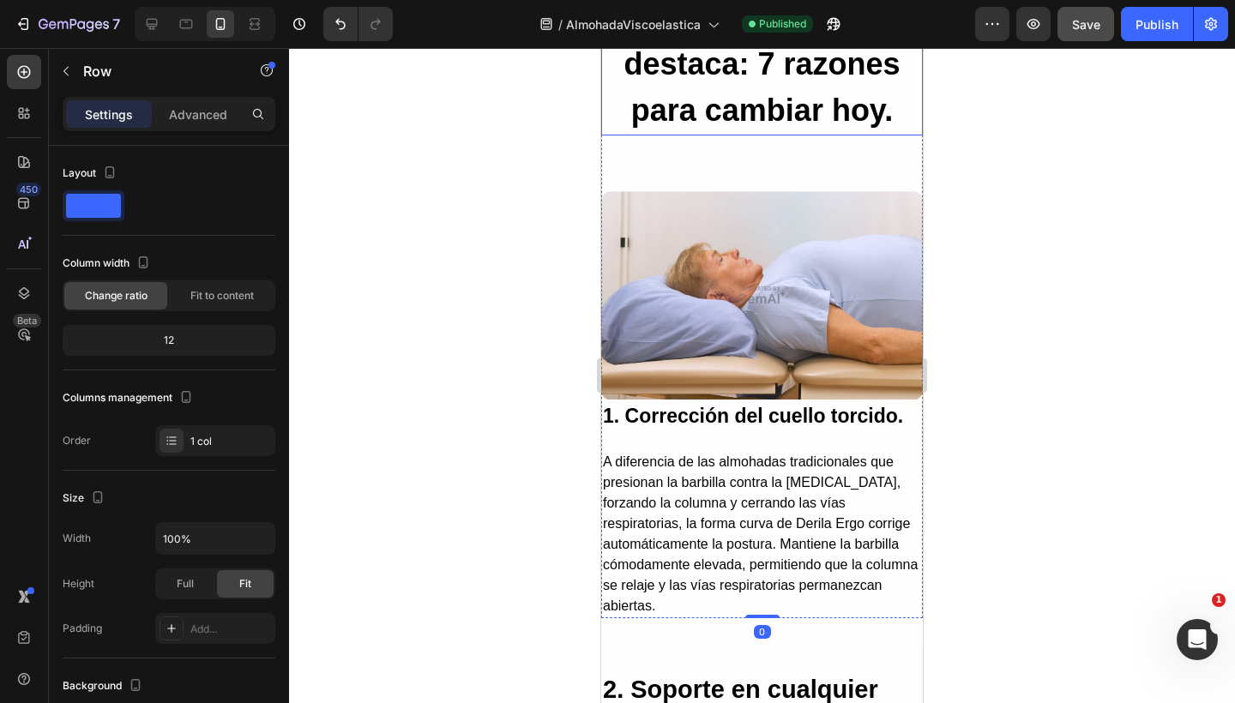
click at [720, 89] on h2 "Por qué Dreameo se destaca: 7 razones para cambiar hoy." at bounding box center [762, 64] width 322 height 142
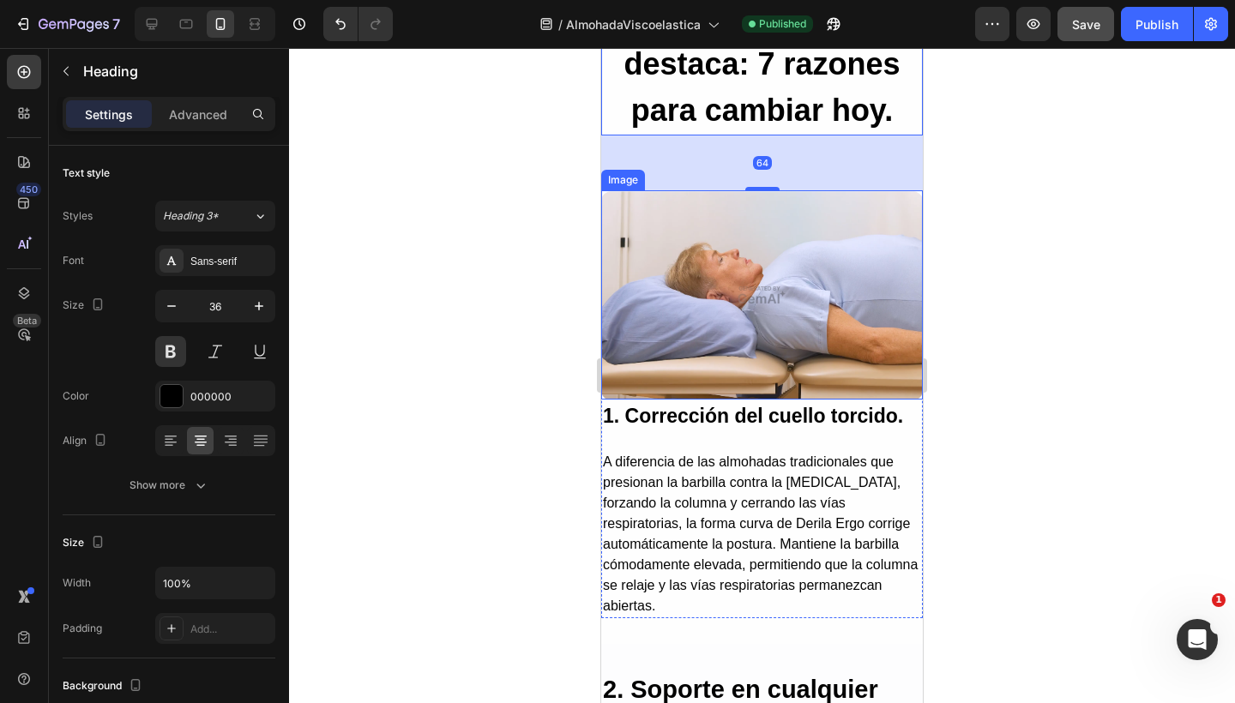
click at [689, 230] on img at bounding box center [762, 294] width 322 height 209
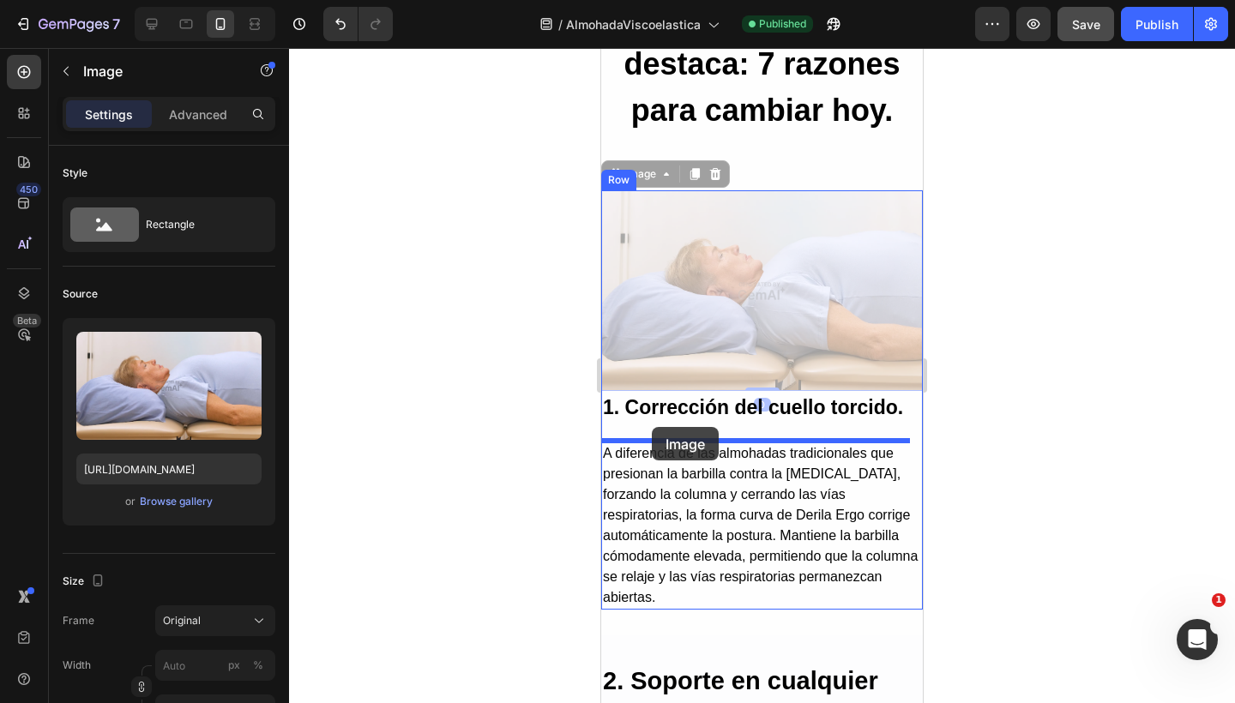
drag, startPoint x: 613, startPoint y: 174, endPoint x: 652, endPoint y: 427, distance: 255.8
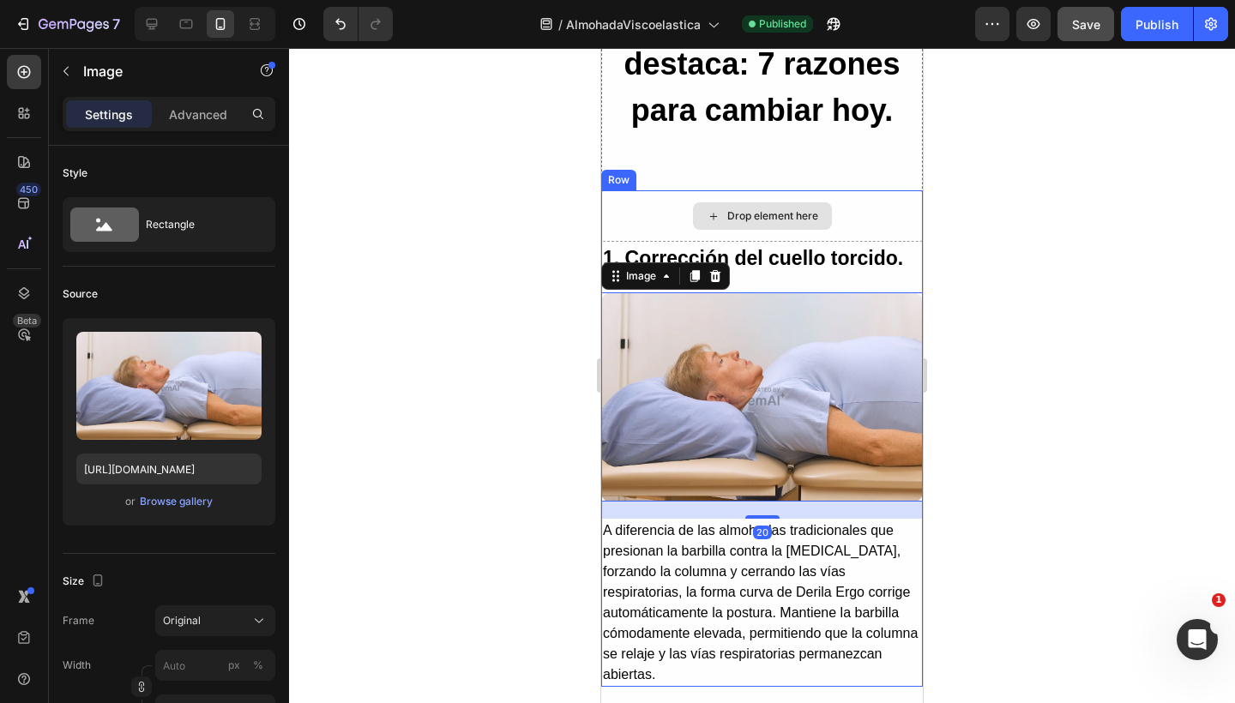
click at [841, 206] on div "Drop element here" at bounding box center [762, 215] width 322 height 51
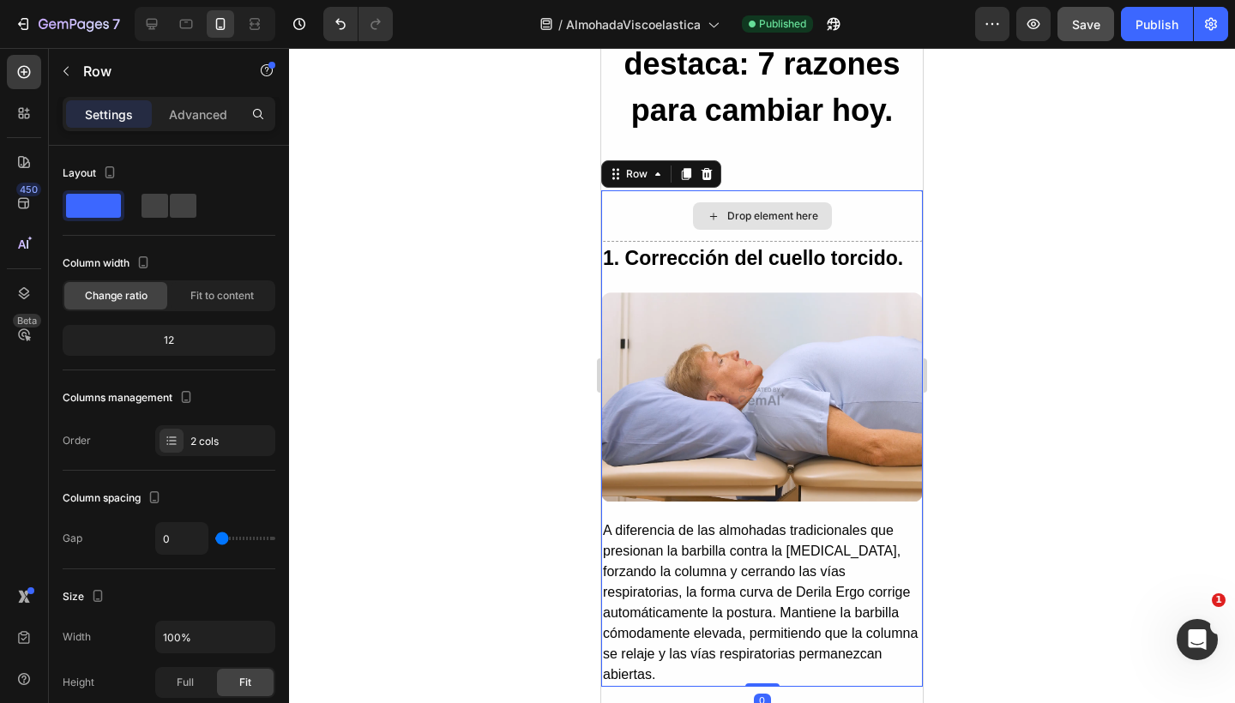
click at [854, 207] on div "Drop element here" at bounding box center [762, 215] width 322 height 51
click at [735, 106] on h2 "Por qué Dreameo se destaca: 7 razones para cambiar hoy." at bounding box center [762, 64] width 322 height 142
click at [864, 220] on div "Drop element here" at bounding box center [762, 215] width 322 height 51
click at [715, 219] on div "Drop element here" at bounding box center [762, 215] width 139 height 27
click at [675, 212] on div "Drop element here" at bounding box center [762, 215] width 322 height 51
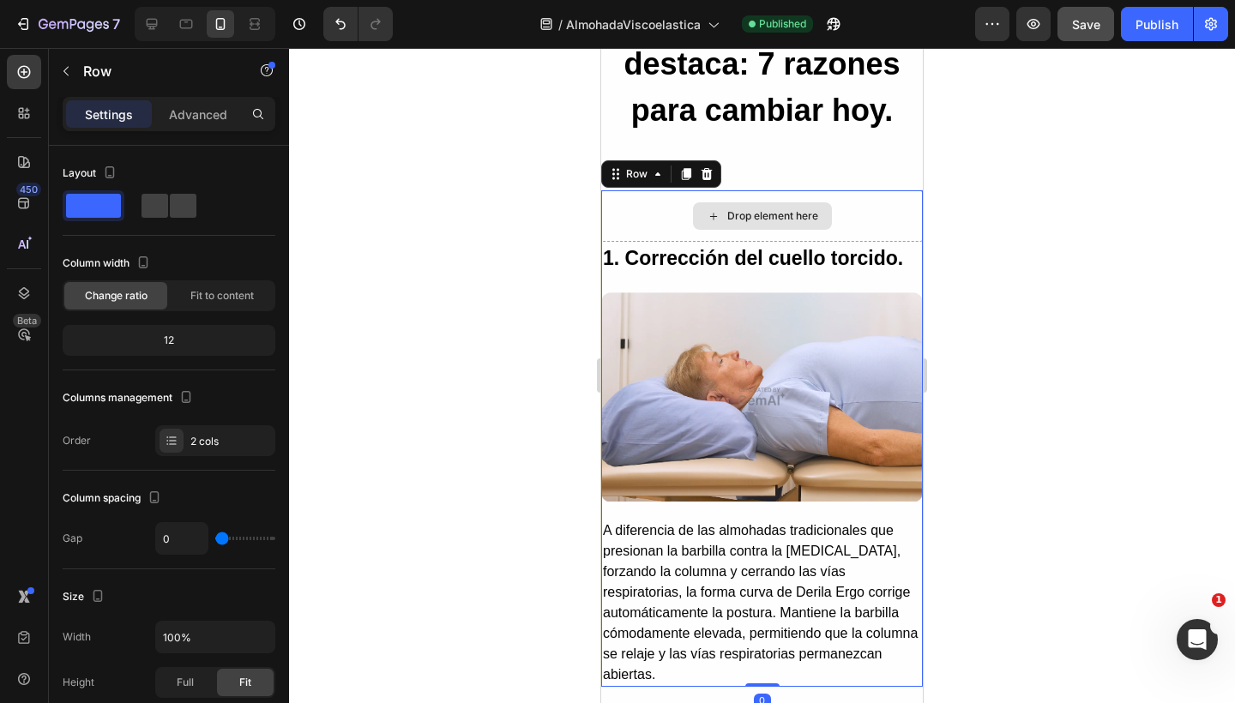
click at [674, 212] on div "Drop element here" at bounding box center [762, 215] width 322 height 51
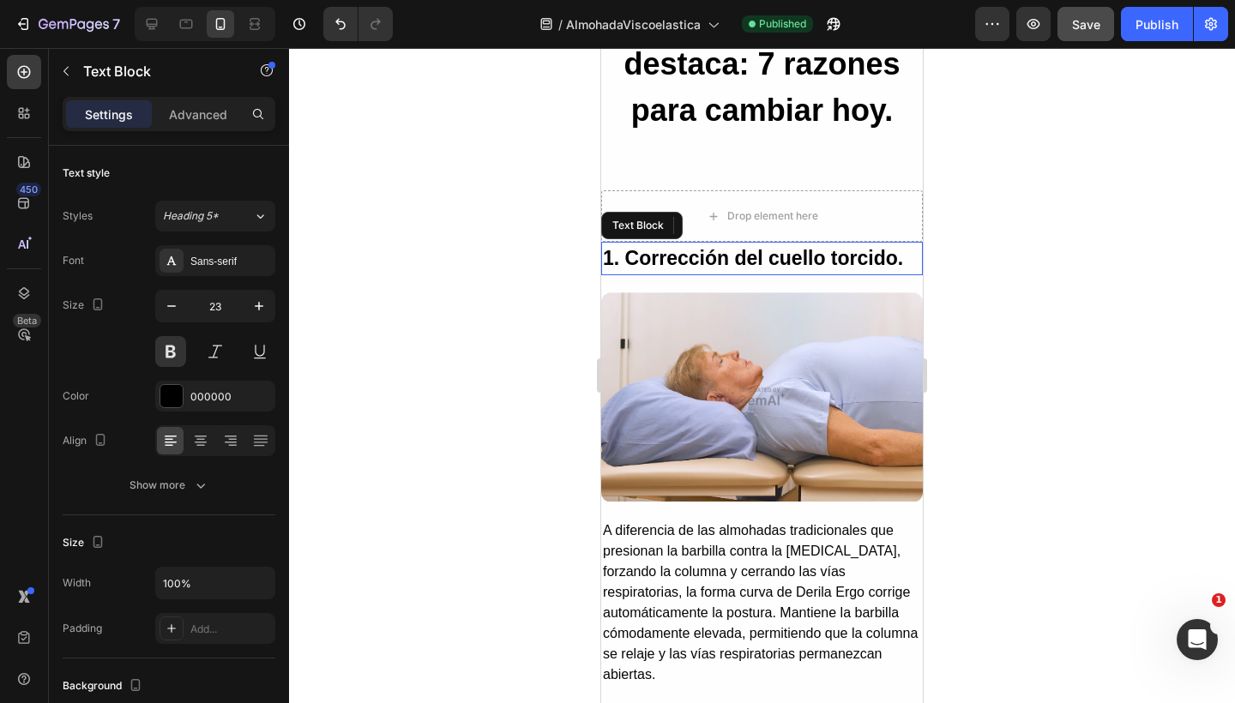
click at [709, 268] on p "1. Corrección del cuello torcido." at bounding box center [762, 258] width 318 height 30
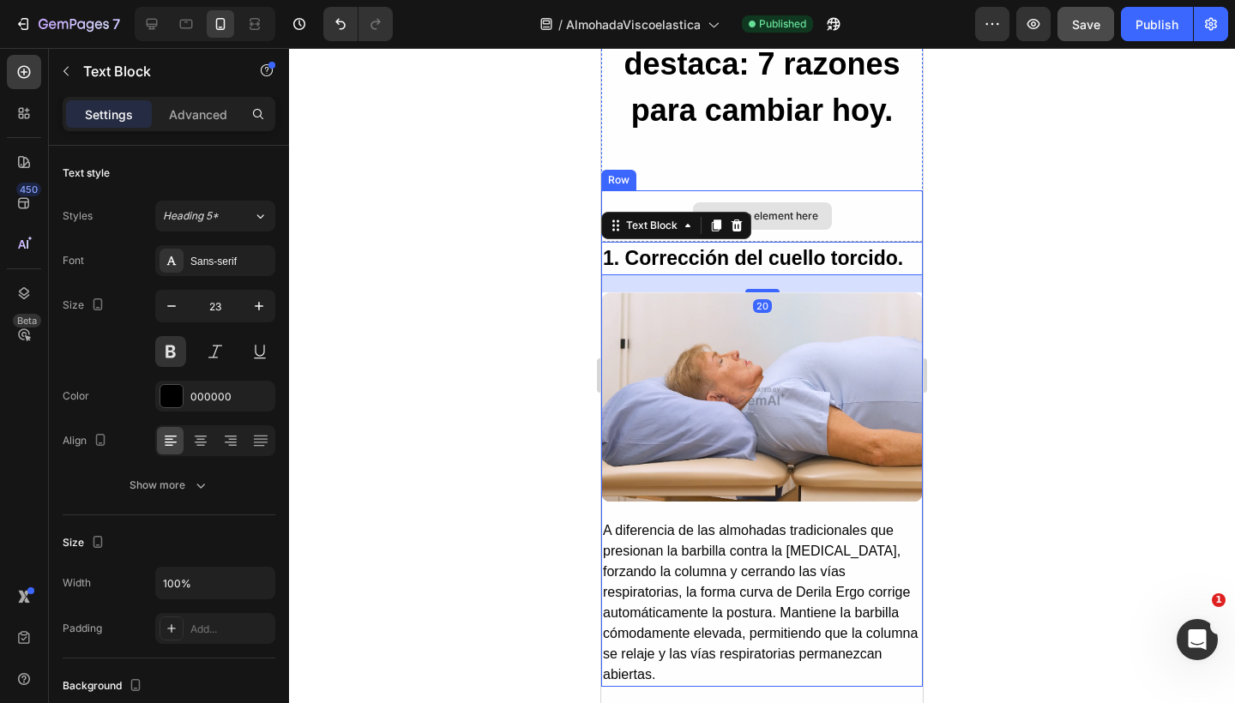
click at [876, 215] on div "Drop element here" at bounding box center [762, 215] width 322 height 51
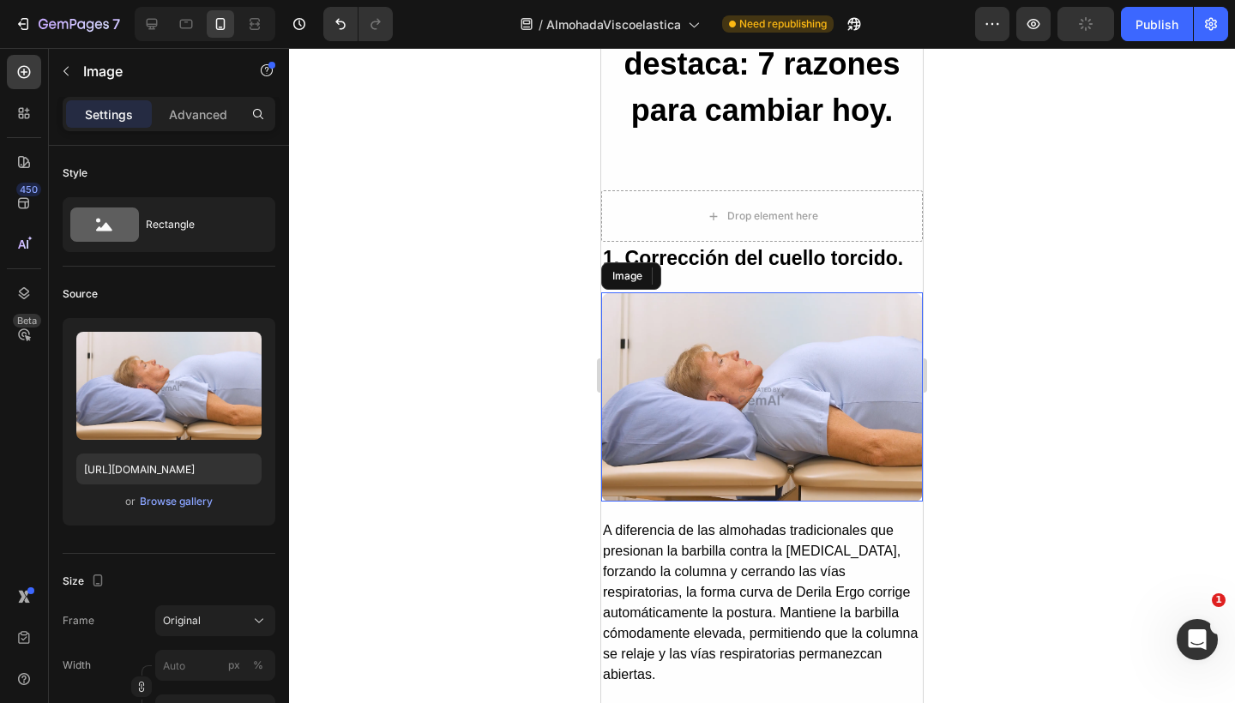
click at [741, 388] on img at bounding box center [762, 396] width 322 height 209
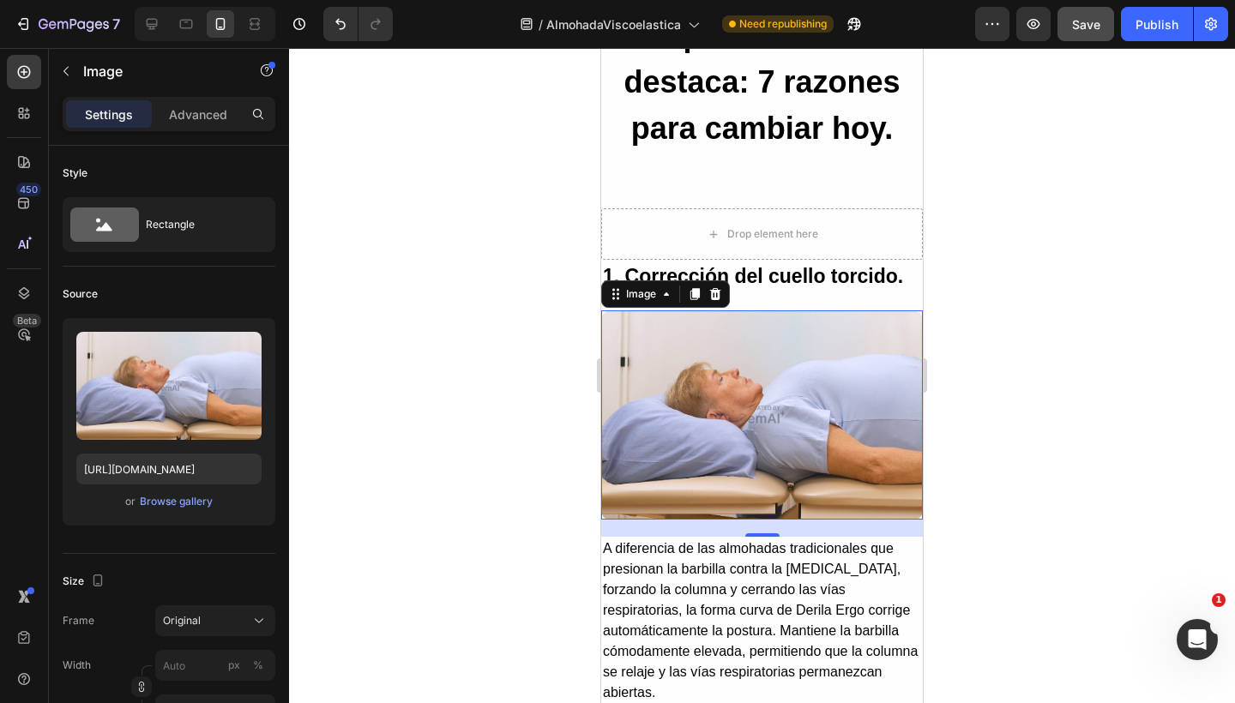
scroll to position [1818, 0]
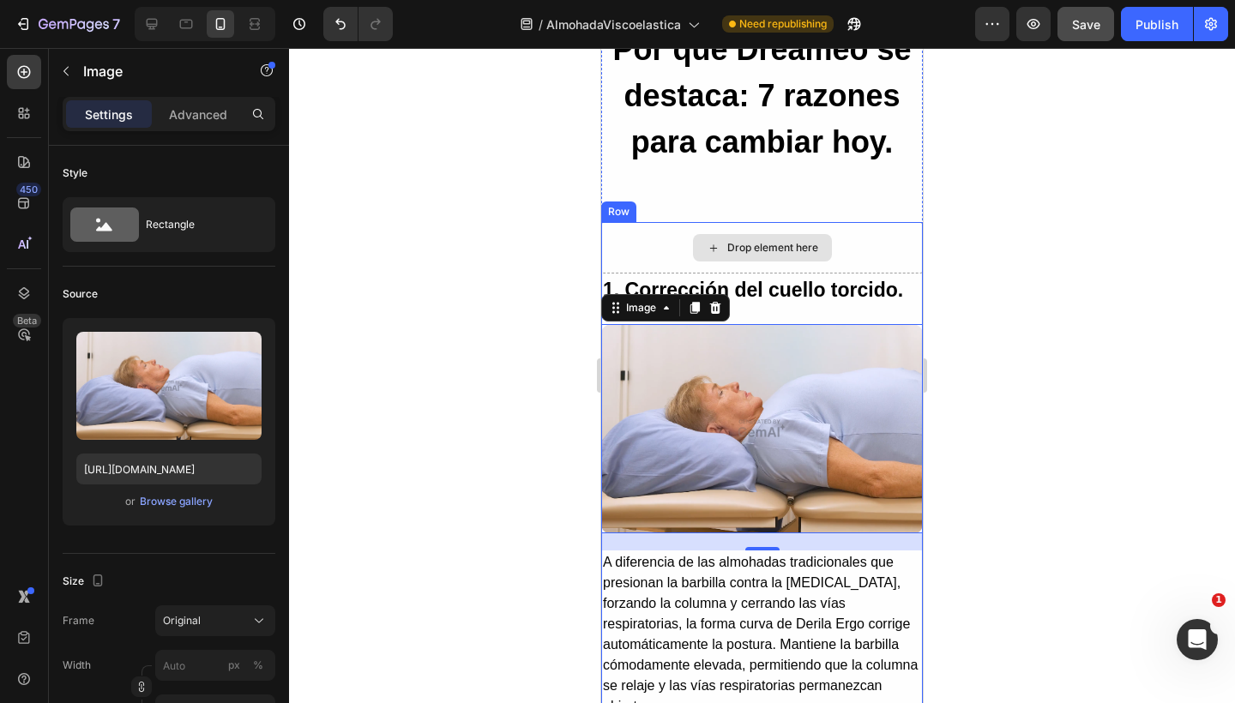
click at [778, 229] on div "Drop element here" at bounding box center [762, 247] width 322 height 51
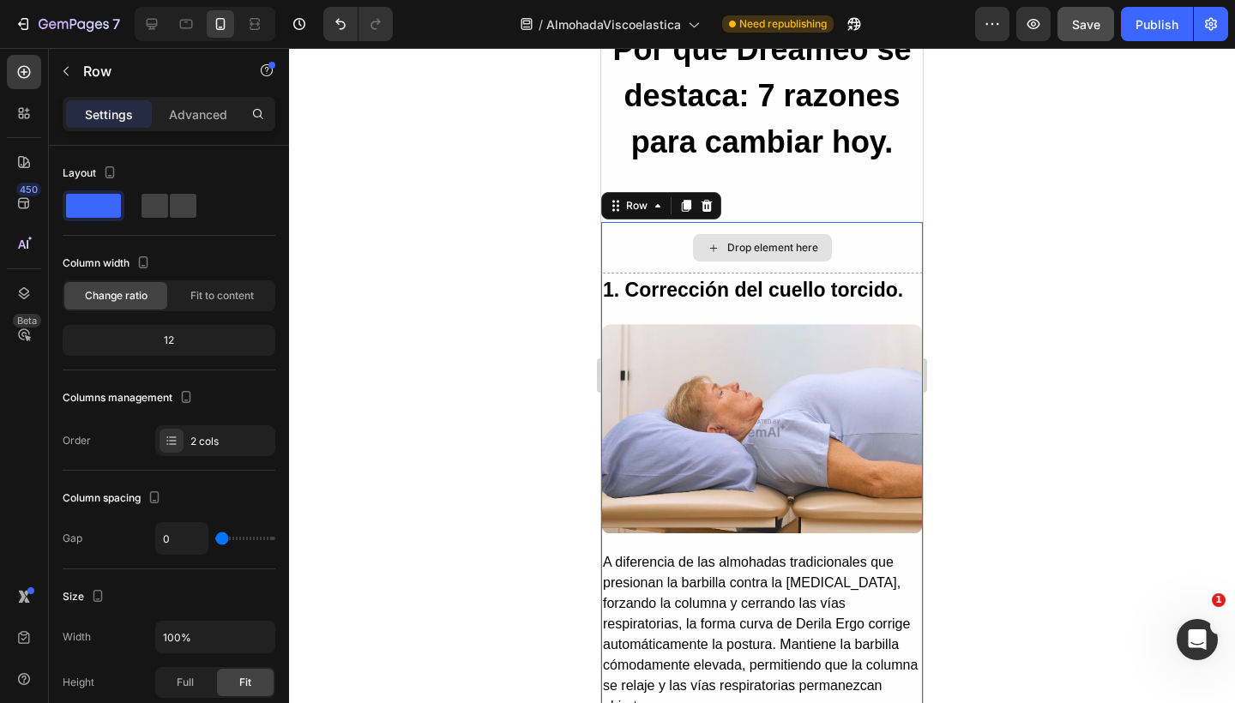
click at [775, 239] on div "Drop element here" at bounding box center [762, 247] width 139 height 27
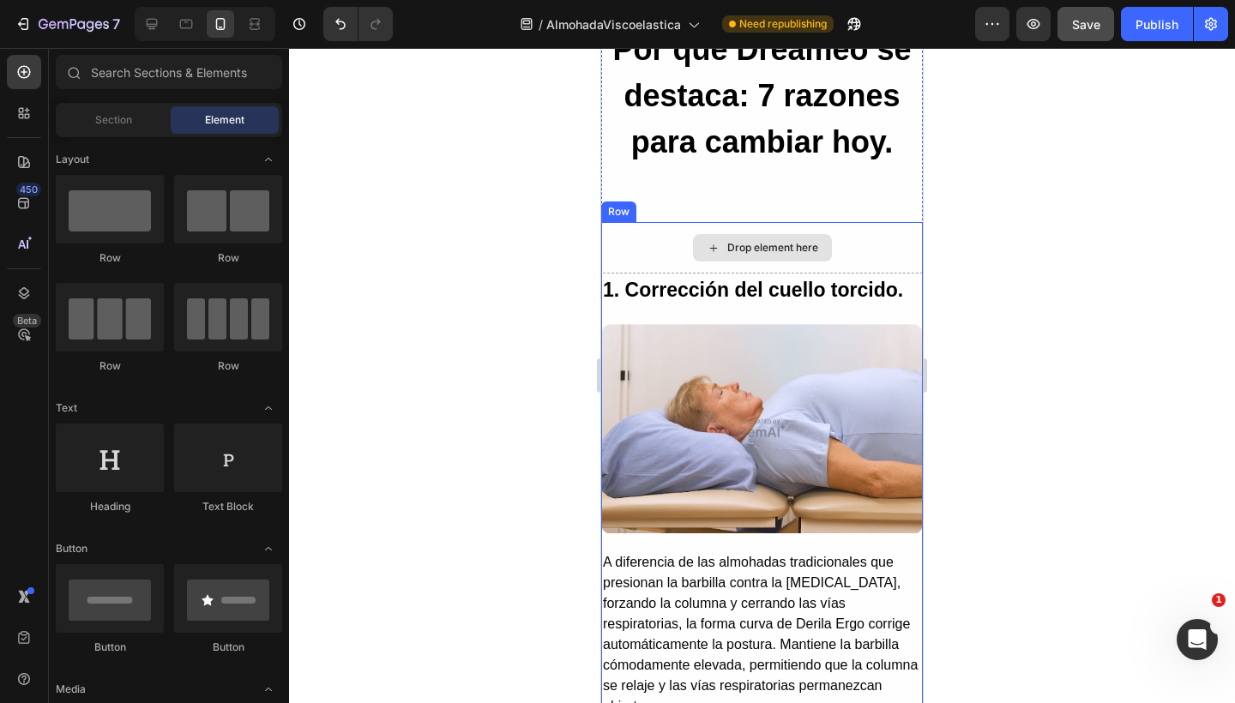
click at [769, 246] on div "Drop element here" at bounding box center [772, 248] width 91 height 14
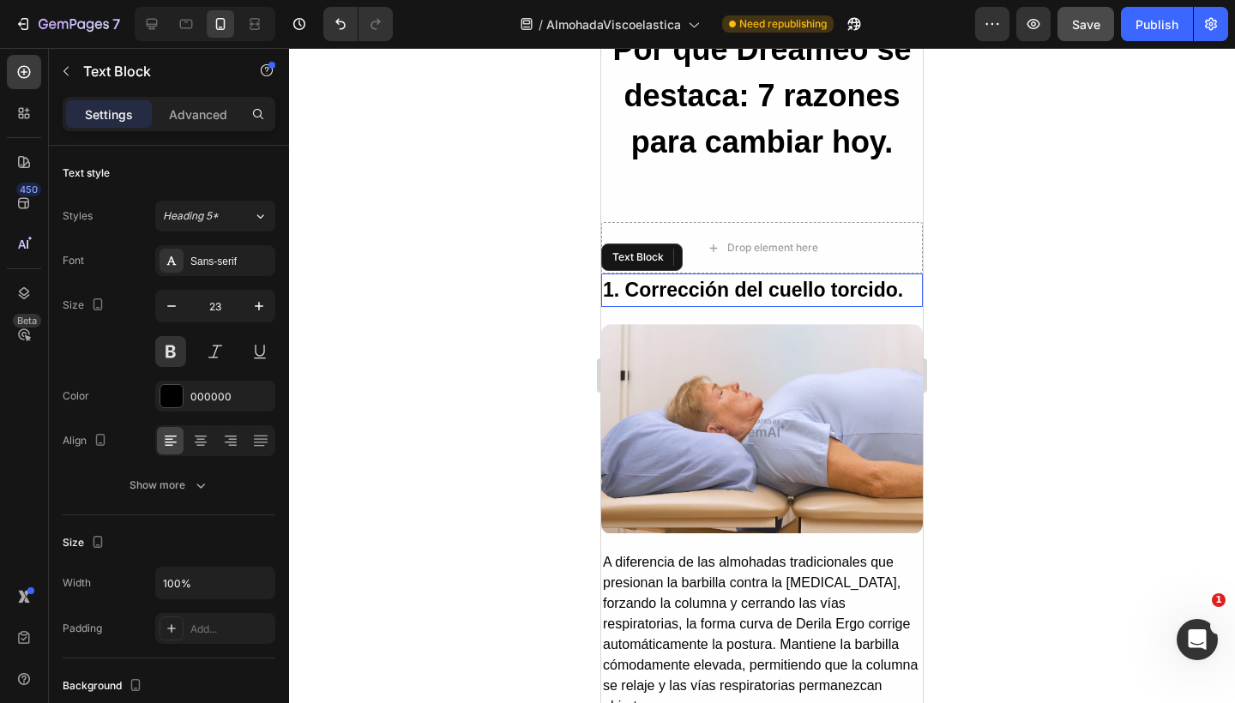
drag, startPoint x: 717, startPoint y: 297, endPoint x: 676, endPoint y: 283, distance: 43.4
click at [717, 297] on p "1. Corrección del cuello torcido." at bounding box center [762, 290] width 318 height 30
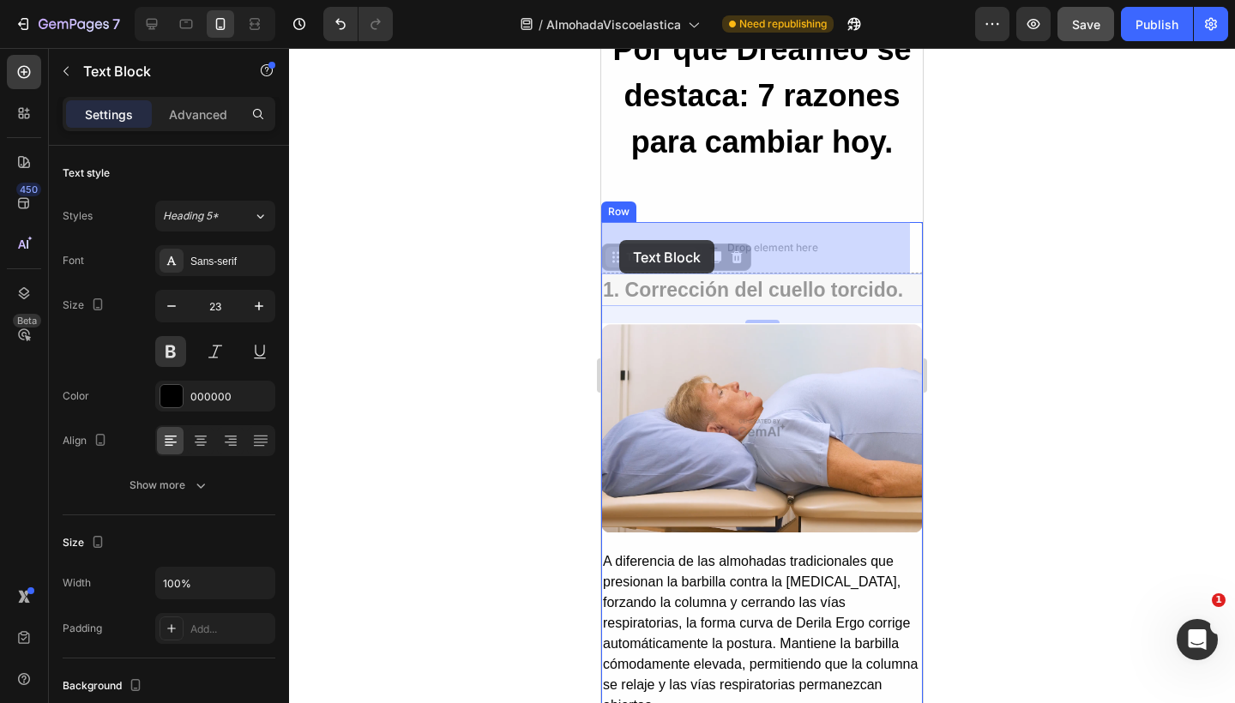
drag, startPoint x: 619, startPoint y: 261, endPoint x: 619, endPoint y: 249, distance: 11.1
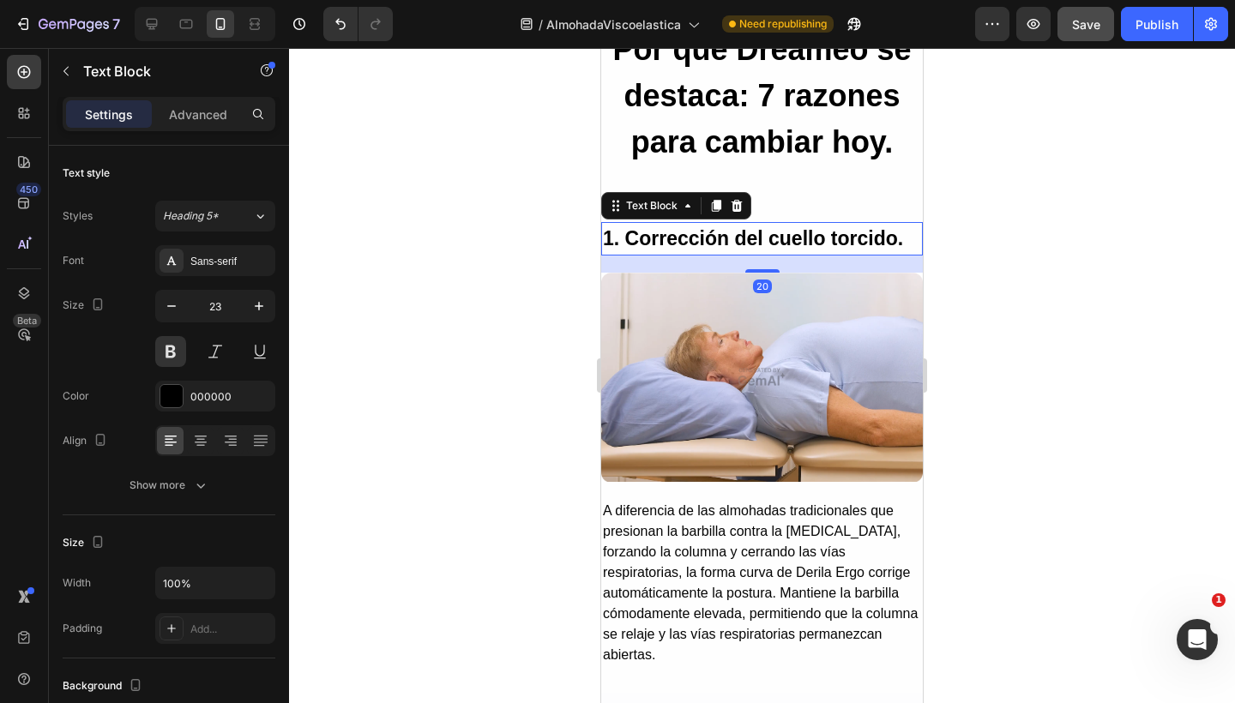
click at [526, 255] on div at bounding box center [762, 375] width 946 height 655
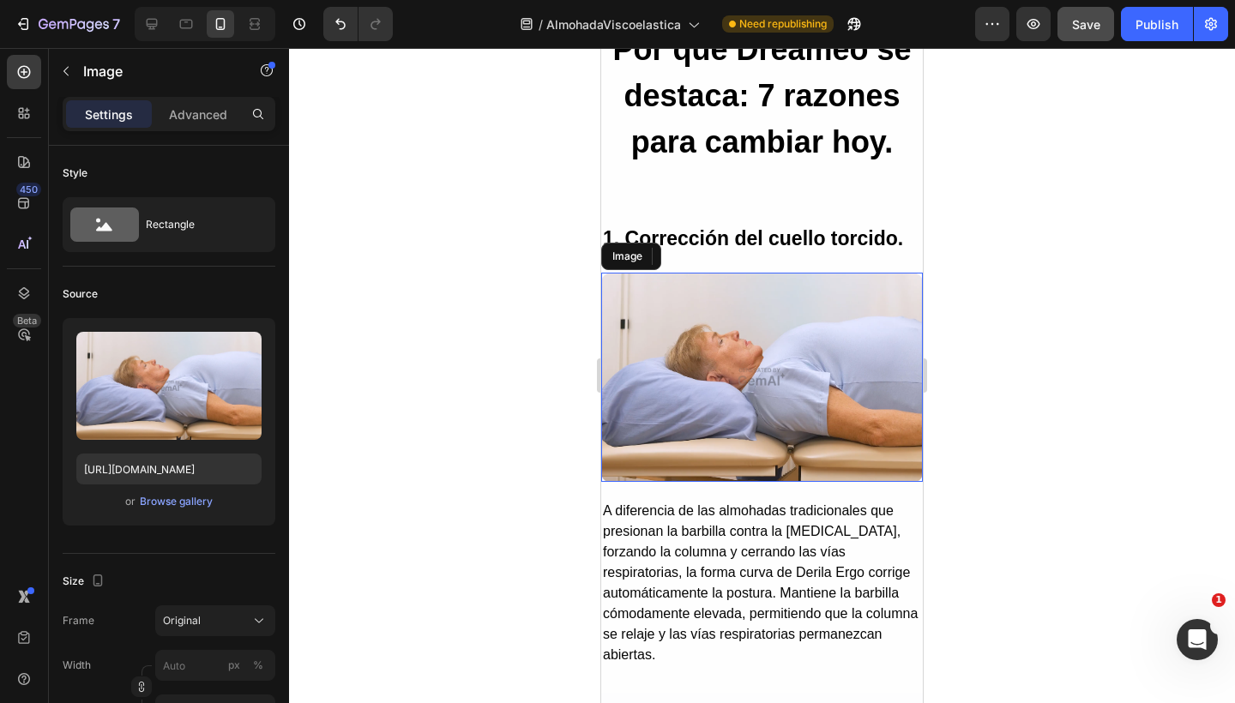
click at [722, 339] on img at bounding box center [762, 377] width 322 height 209
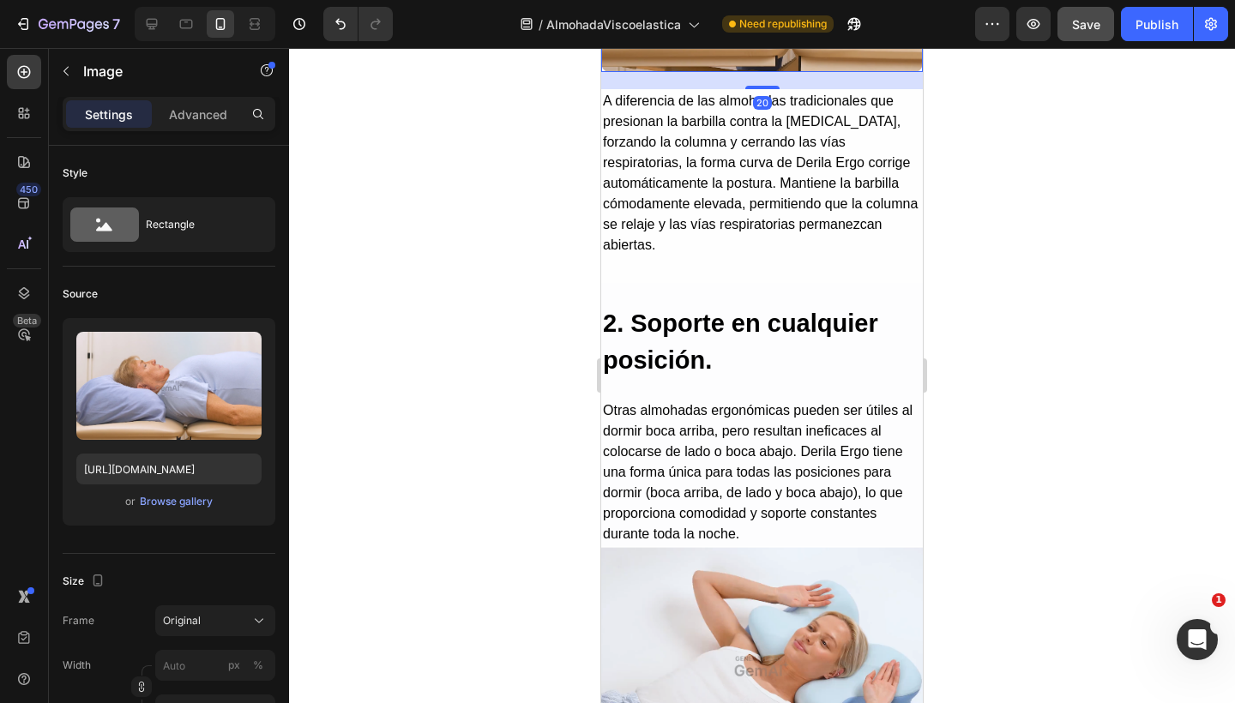
scroll to position [2233, 0]
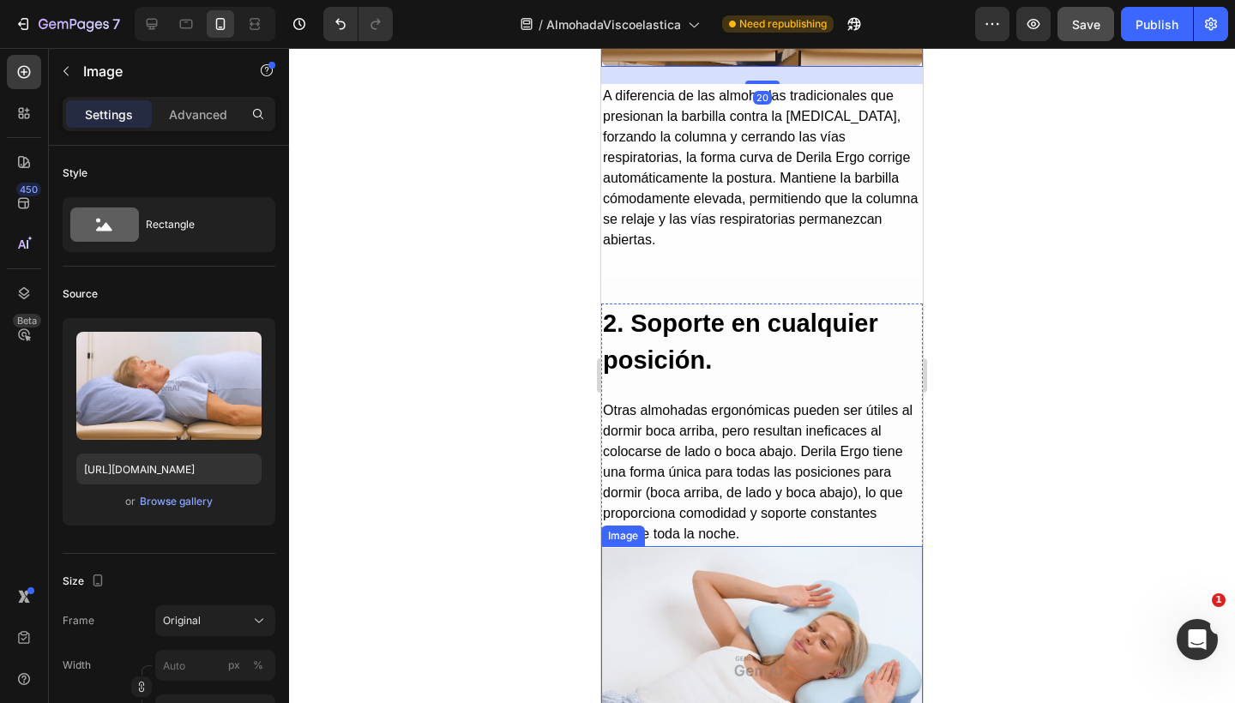
click at [674, 571] on img at bounding box center [762, 666] width 322 height 241
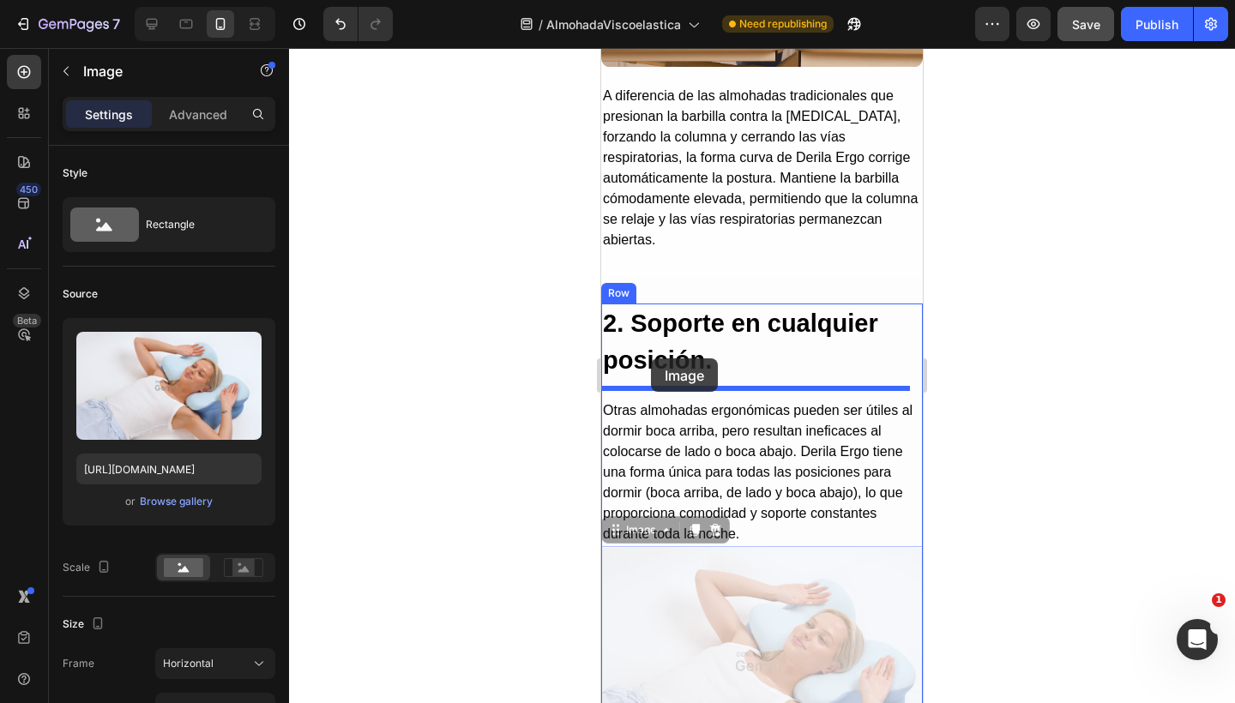
drag, startPoint x: 617, startPoint y: 521, endPoint x: 651, endPoint y: 358, distance: 166.3
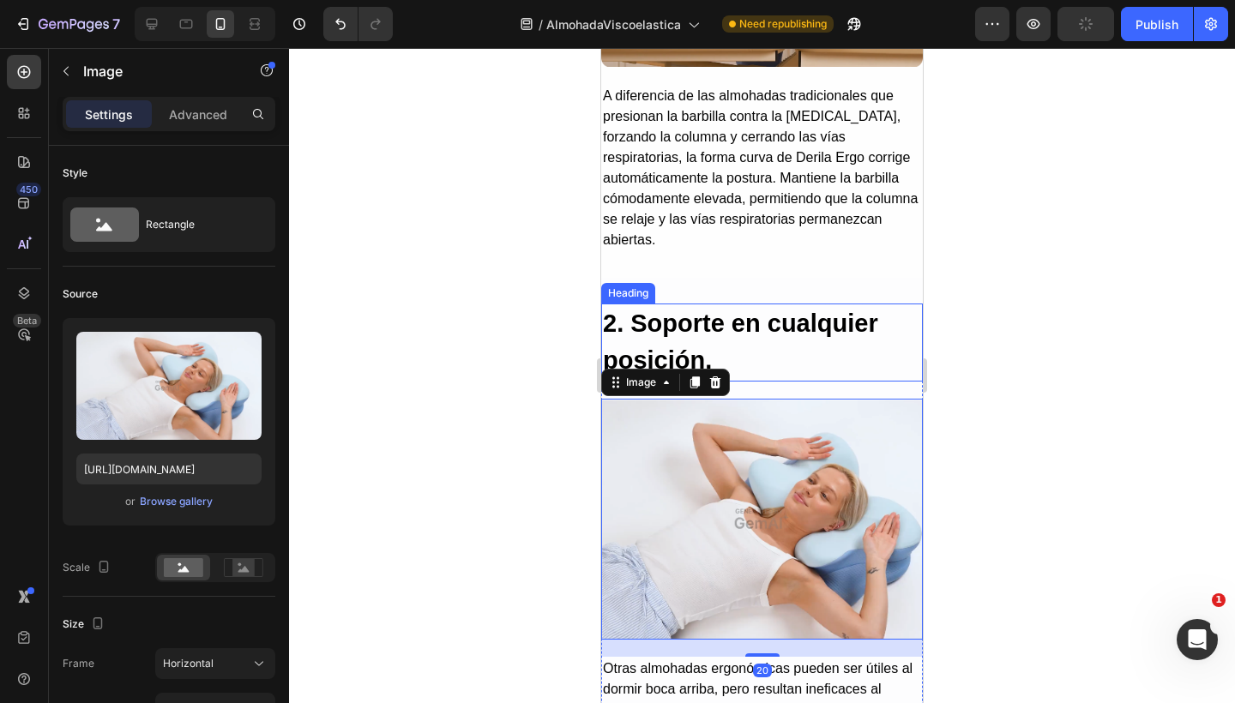
click at [716, 322] on h2 "2. Soporte en cualquier posición." at bounding box center [762, 343] width 322 height 78
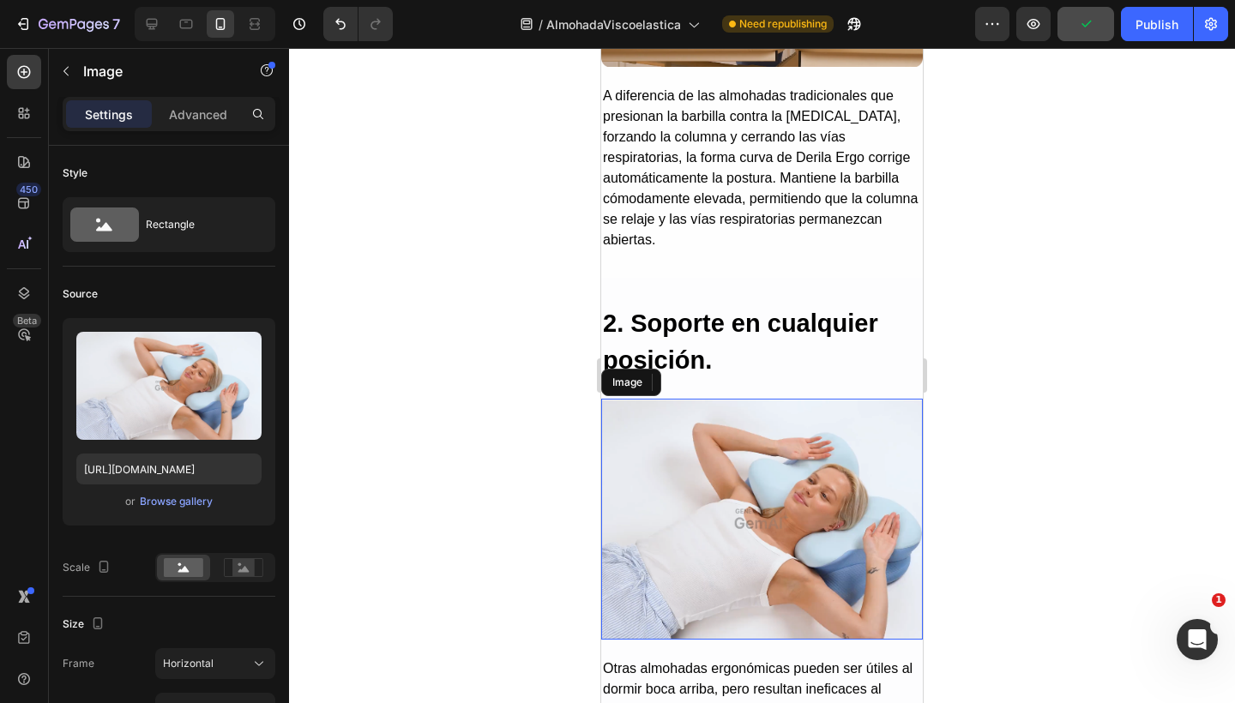
click at [696, 478] on img at bounding box center [762, 519] width 322 height 241
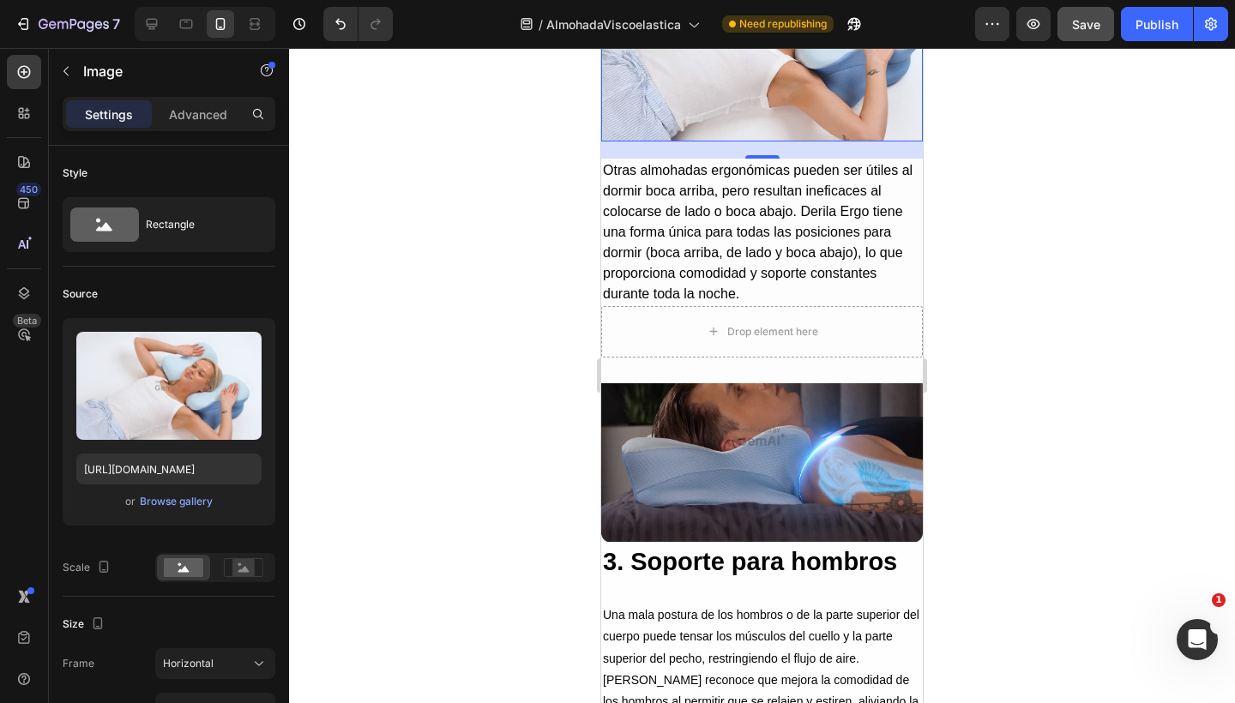
scroll to position [2726, 0]
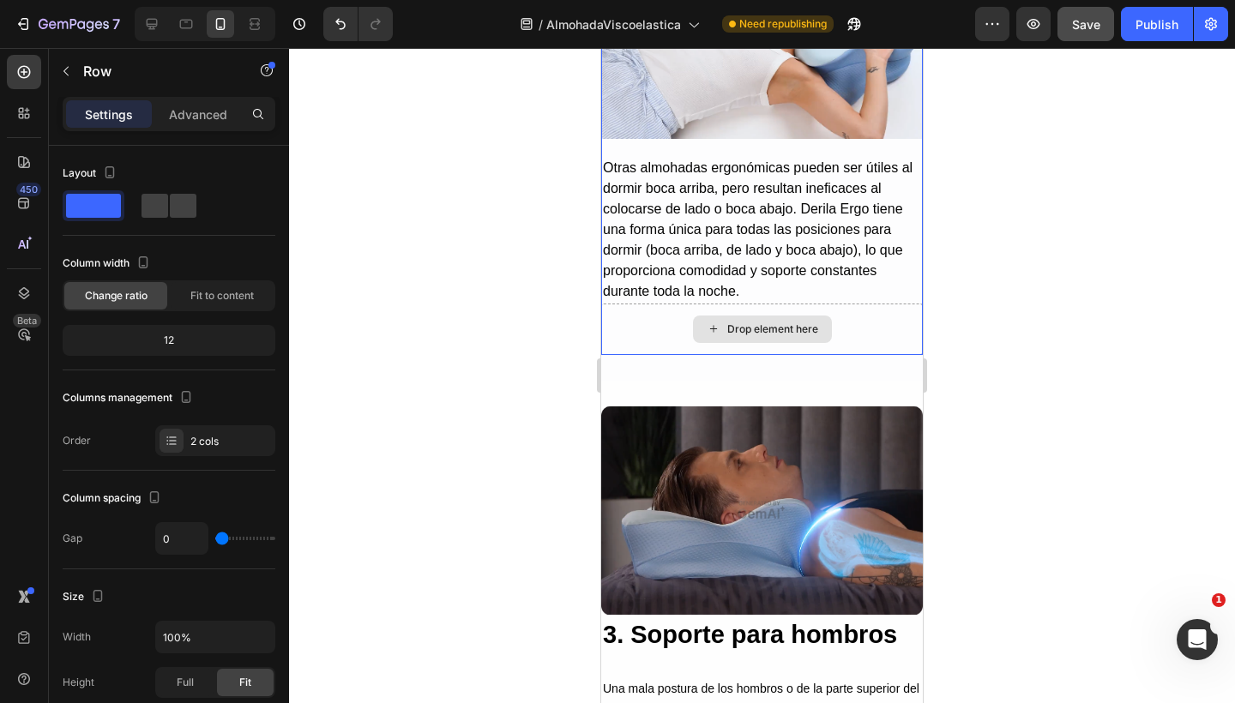
click at [857, 325] on div "Drop element here" at bounding box center [762, 329] width 322 height 51
click at [772, 322] on div "Drop element here" at bounding box center [772, 329] width 91 height 14
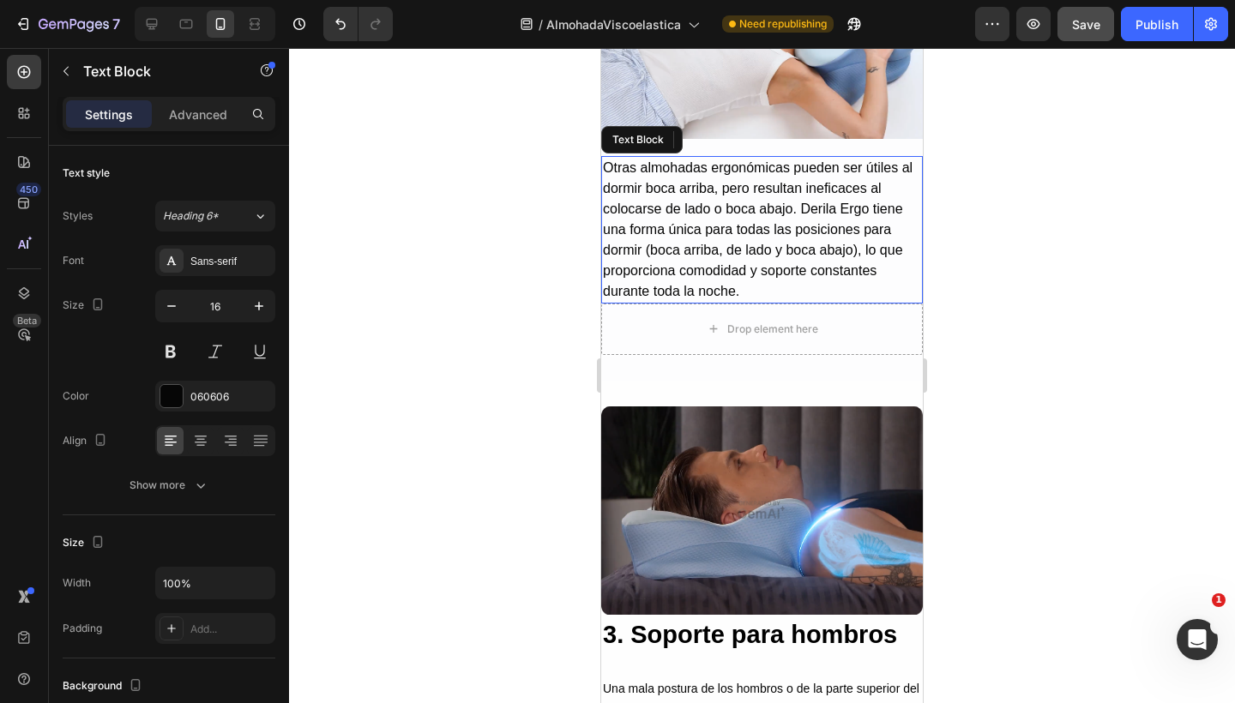
drag, startPoint x: 766, startPoint y: 243, endPoint x: 700, endPoint y: 187, distance: 86.9
click at [766, 243] on p "Otras almohadas ergonómicas pueden ser útiles al dormir boca arriba, pero resul…" at bounding box center [762, 230] width 318 height 144
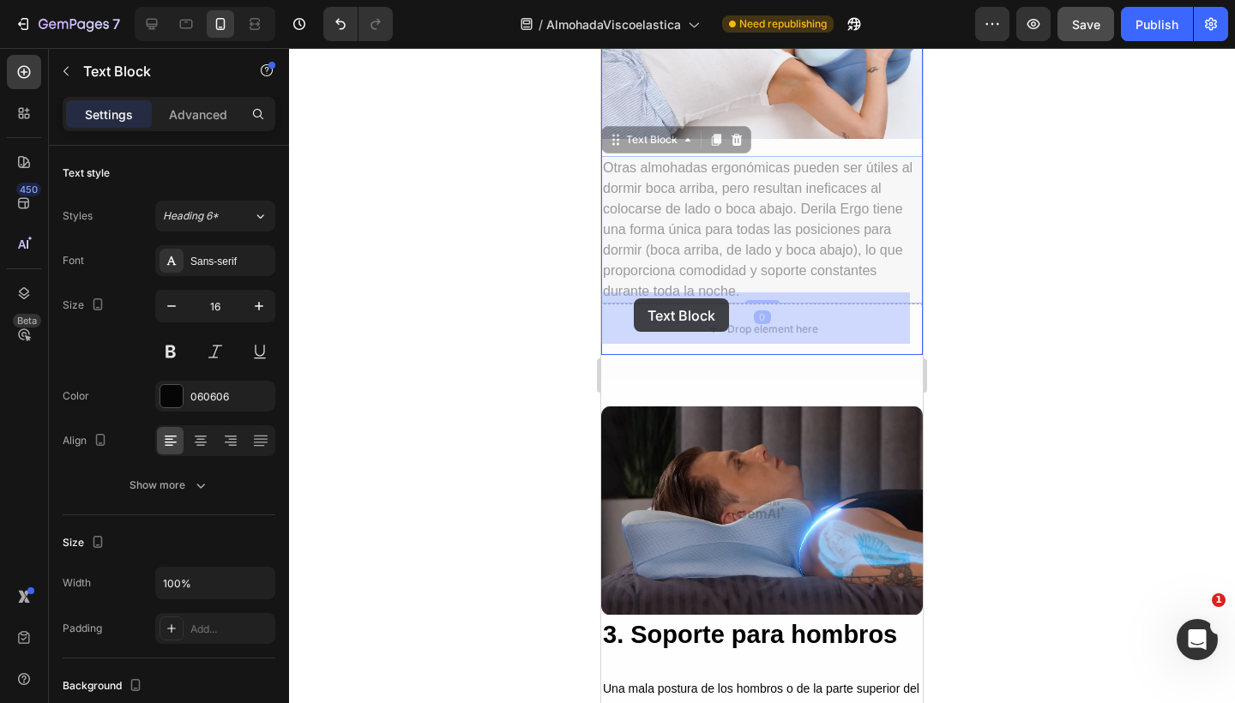
drag, startPoint x: 613, startPoint y: 124, endPoint x: 634, endPoint y: 301, distance: 177.8
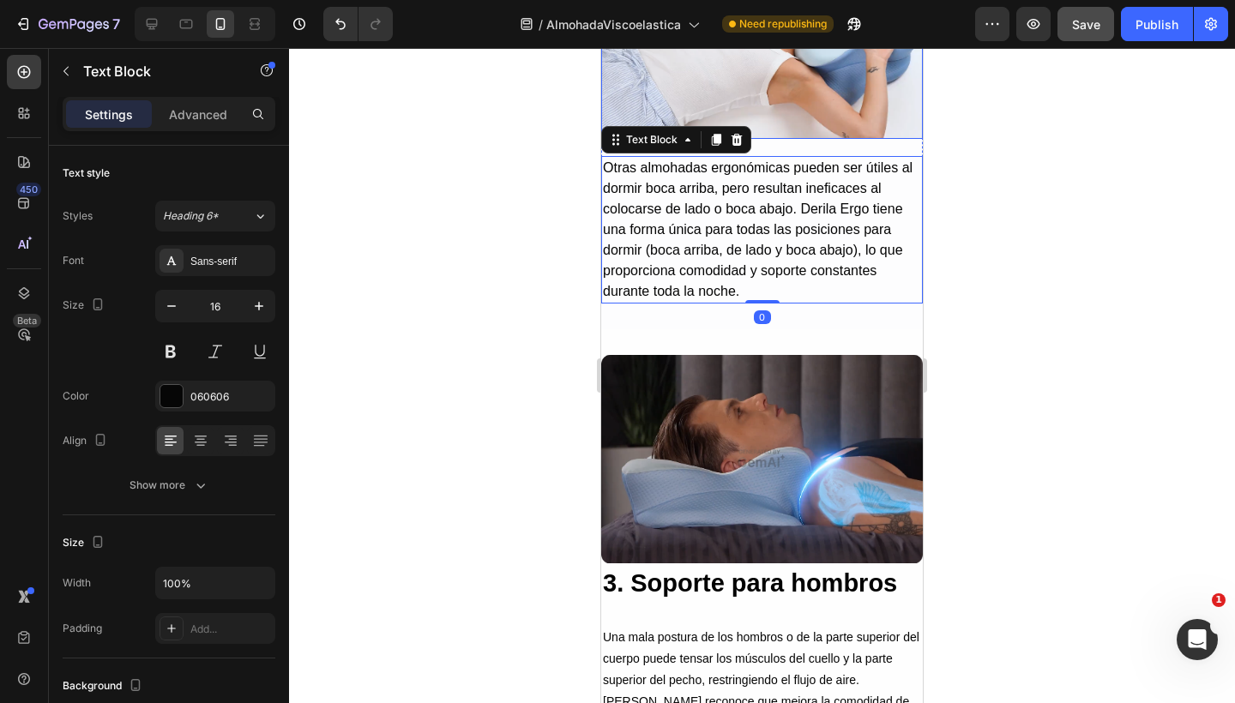
click at [801, 97] on img at bounding box center [762, 17] width 322 height 241
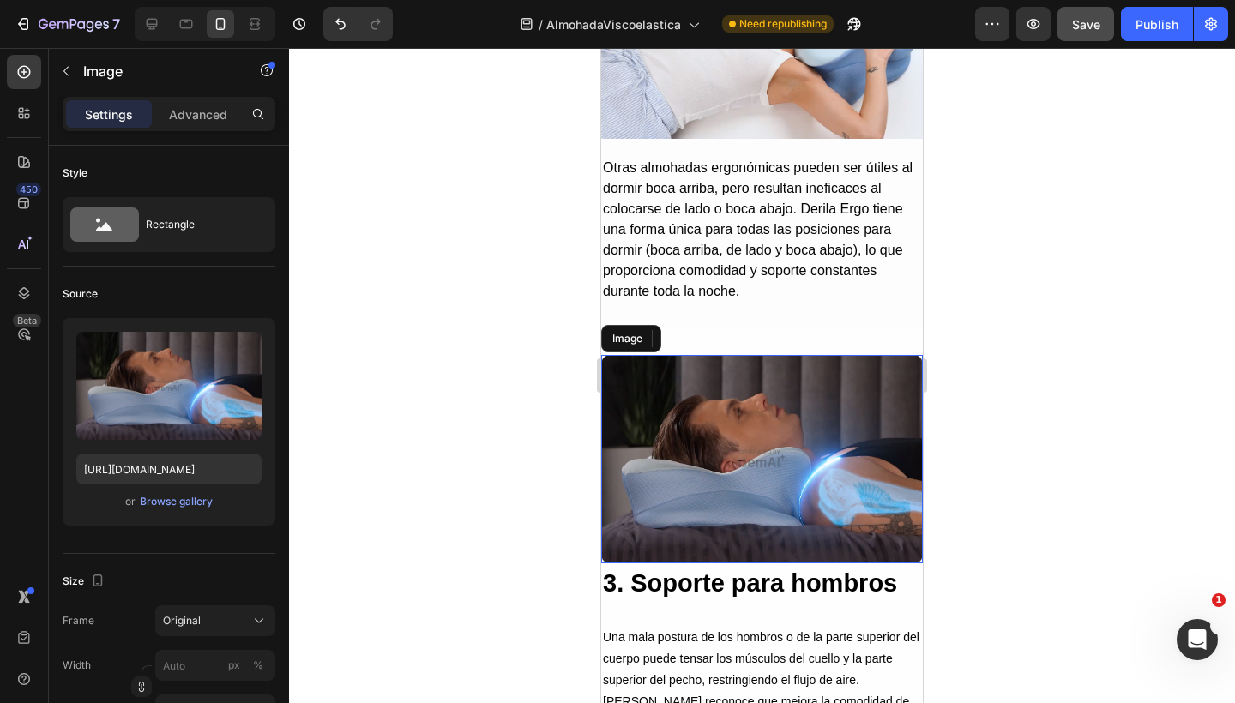
click at [742, 402] on img at bounding box center [762, 459] width 322 height 209
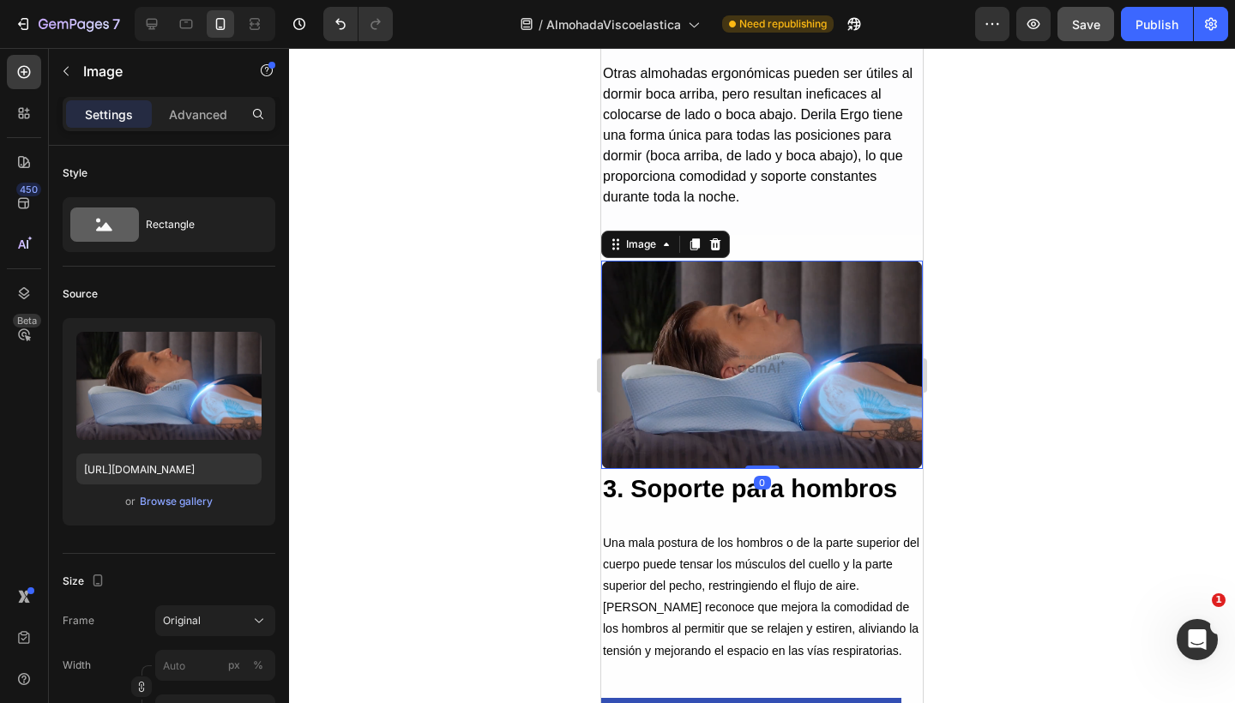
scroll to position [2821, 0]
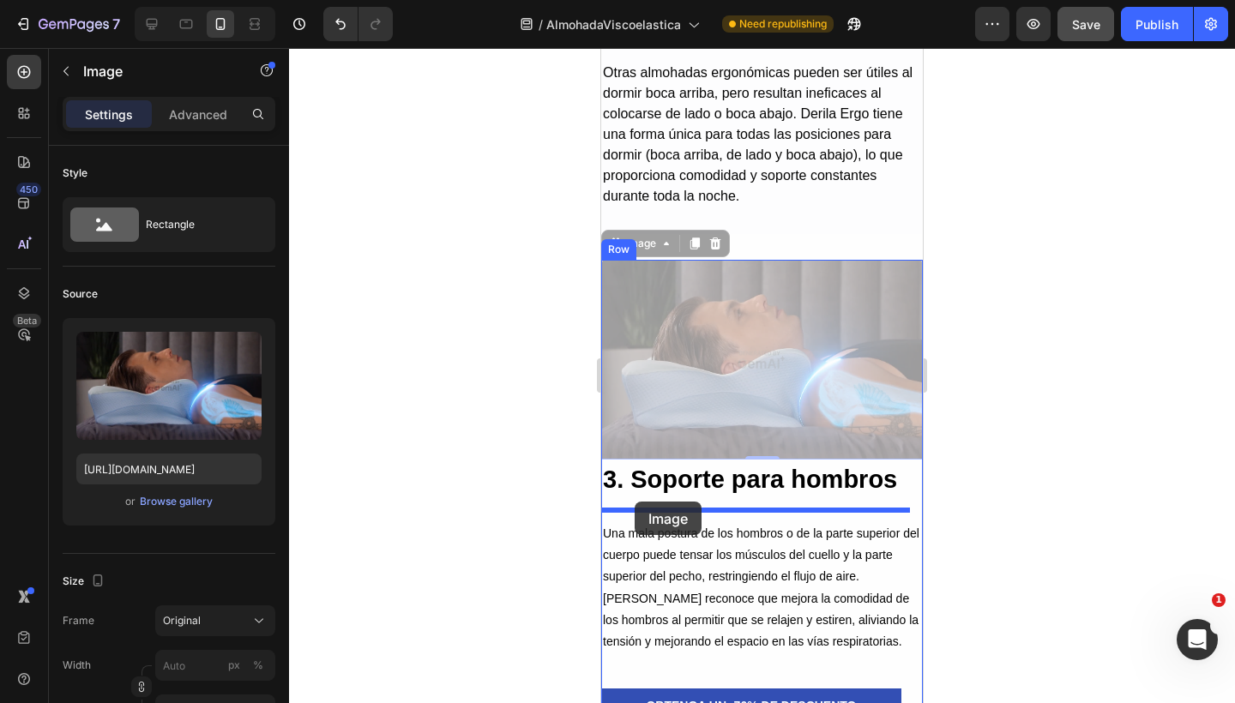
drag, startPoint x: 610, startPoint y: 230, endPoint x: 634, endPoint y: 502, distance: 272.9
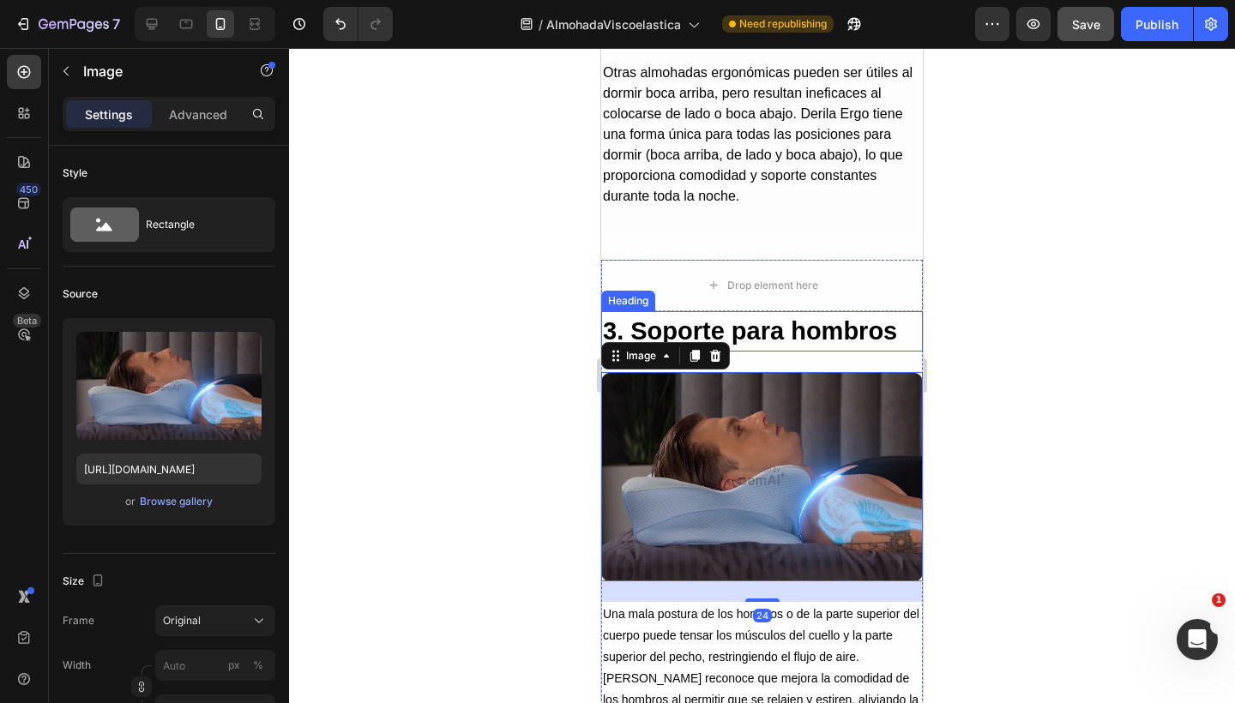
click at [753, 315] on h2 "3. Soporte para hombros" at bounding box center [762, 331] width 322 height 41
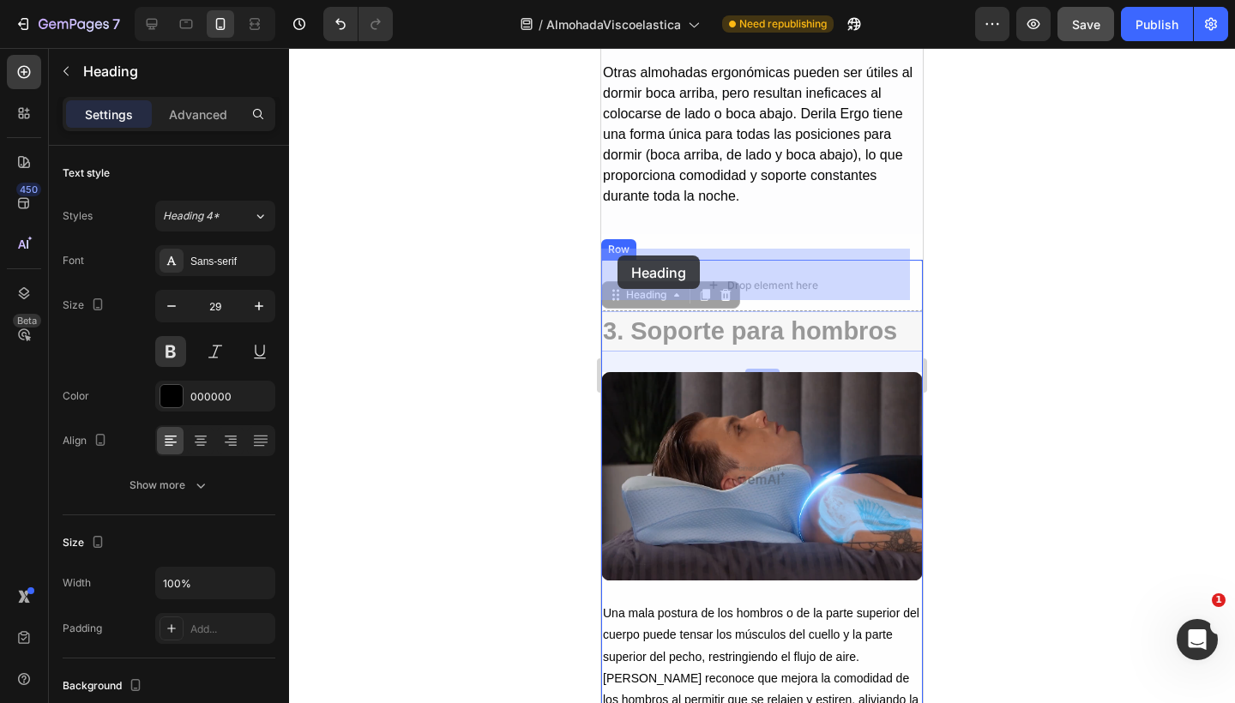
drag, startPoint x: 616, startPoint y: 286, endPoint x: 616, endPoint y: 263, distance: 22.3
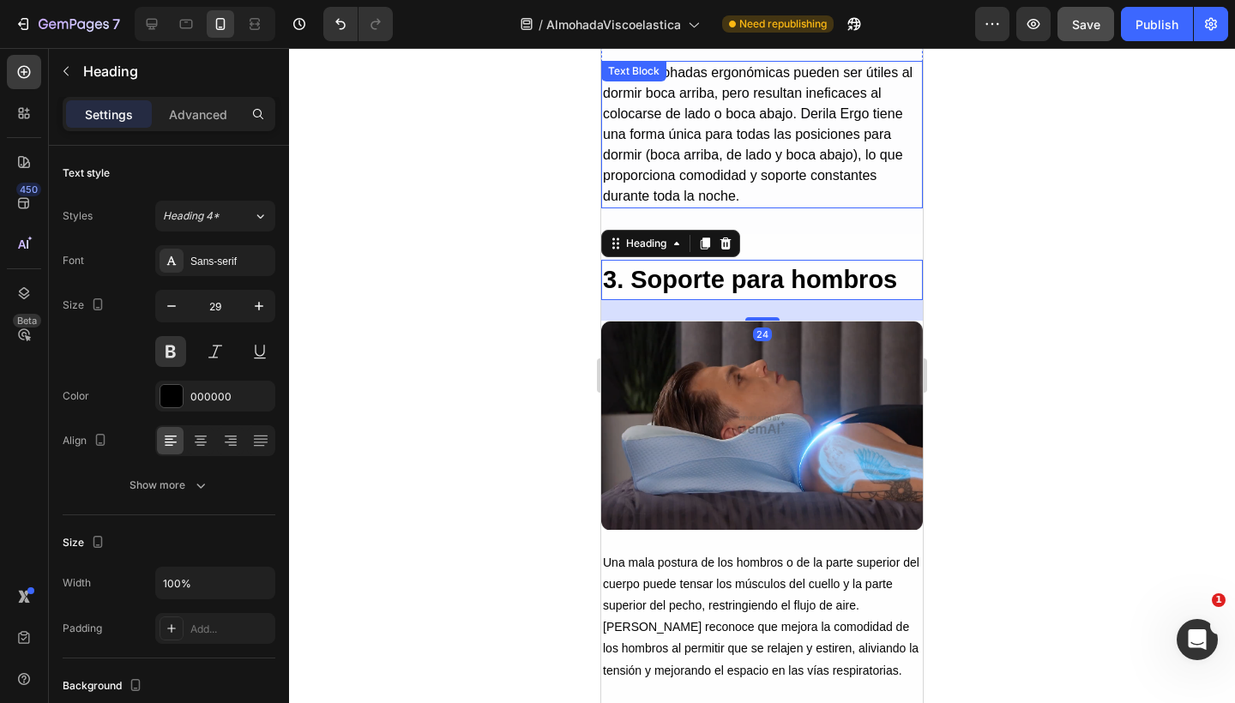
click at [695, 177] on p "Otras almohadas ergonómicas pueden ser útiles al dormir boca arriba, pero resul…" at bounding box center [762, 135] width 318 height 144
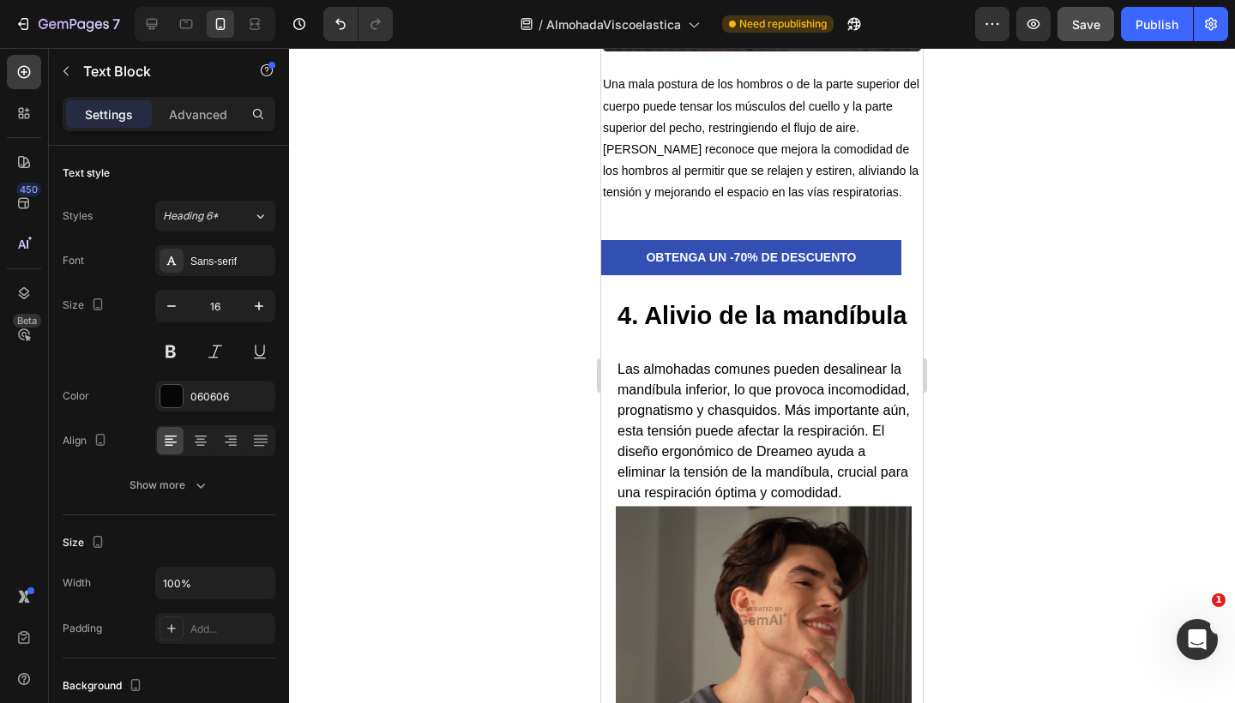
scroll to position [3339, 0]
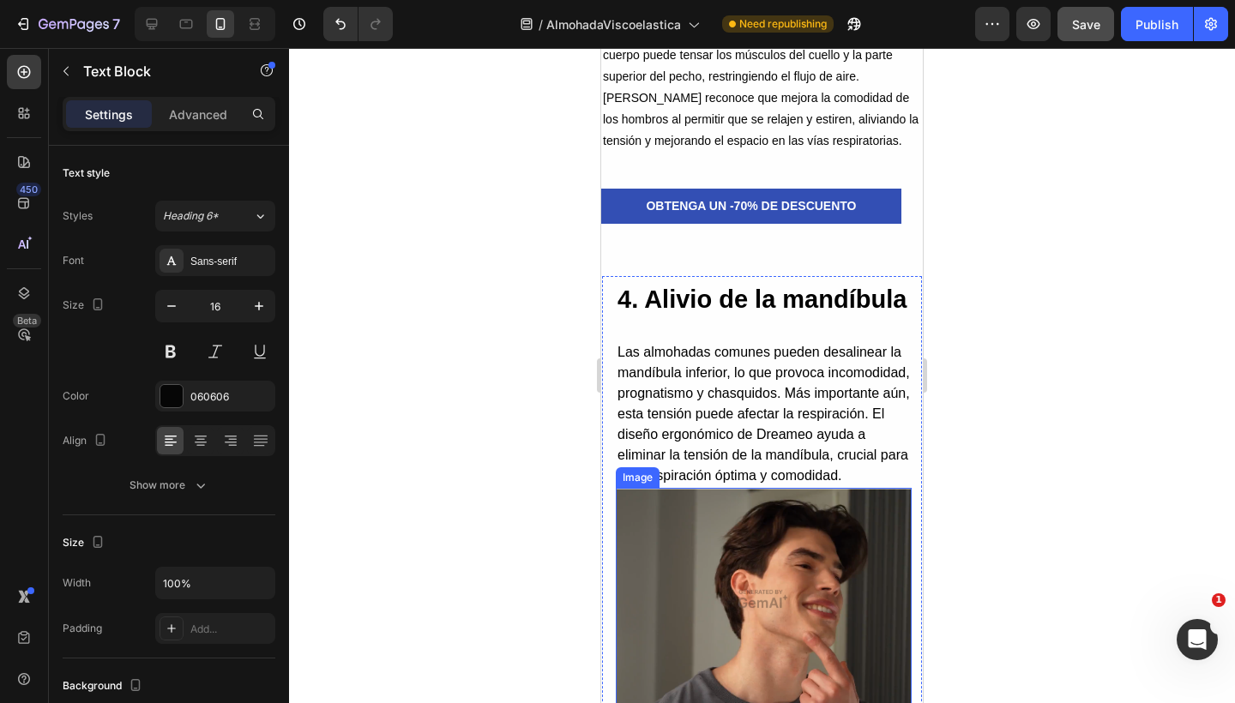
click at [718, 559] on img at bounding box center [764, 599] width 296 height 222
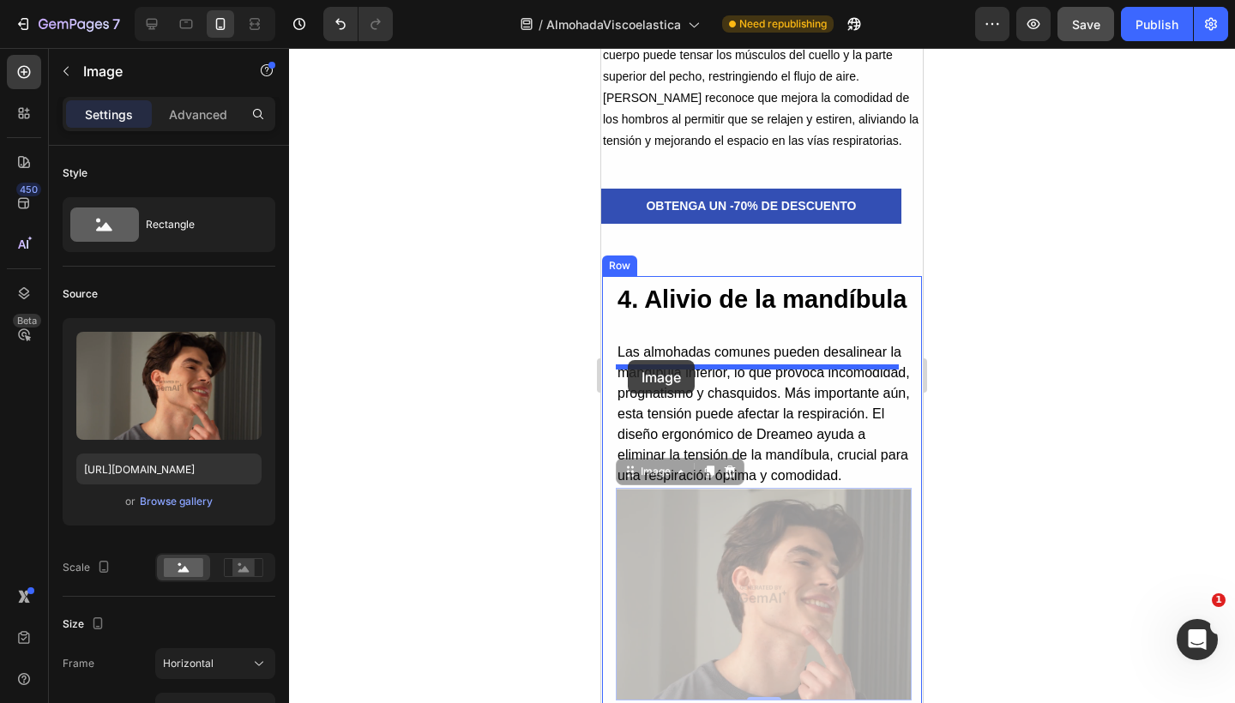
drag, startPoint x: 631, startPoint y: 518, endPoint x: 628, endPoint y: 360, distance: 157.8
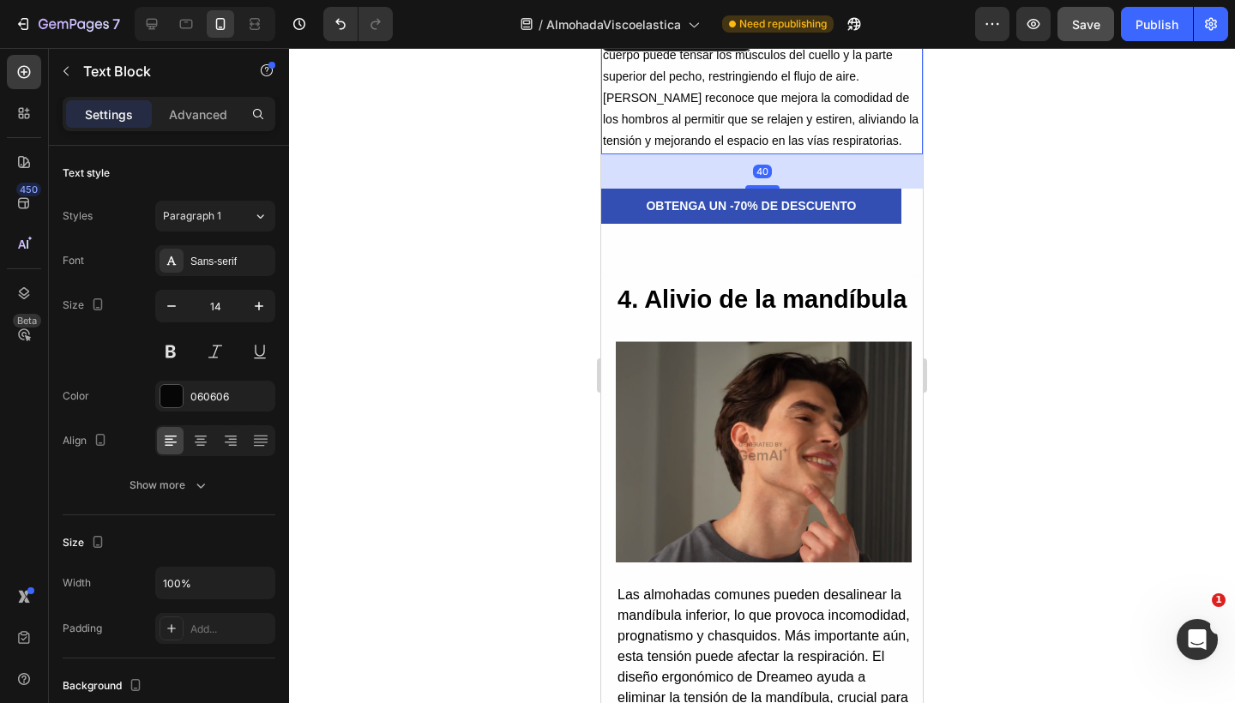
click at [797, 127] on p "Una mala postura de los hombros o de la parte superior del cuerpo puede tensar …" at bounding box center [762, 86] width 318 height 129
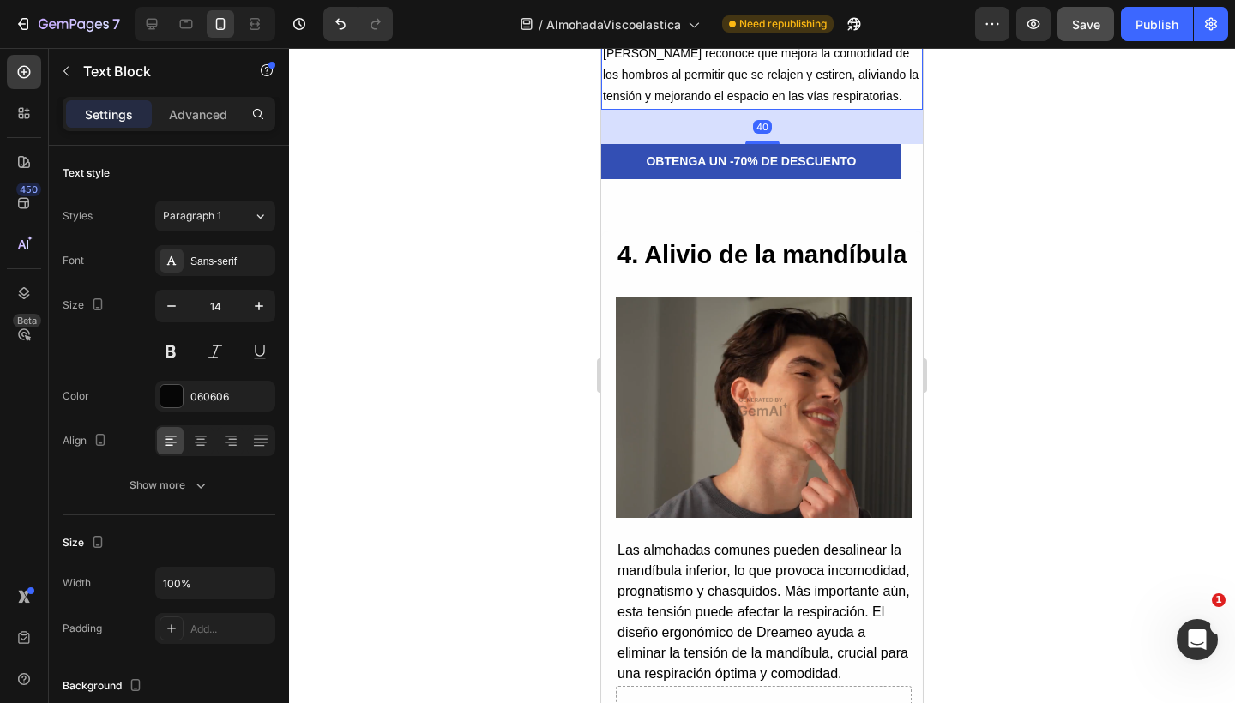
scroll to position [3393, 0]
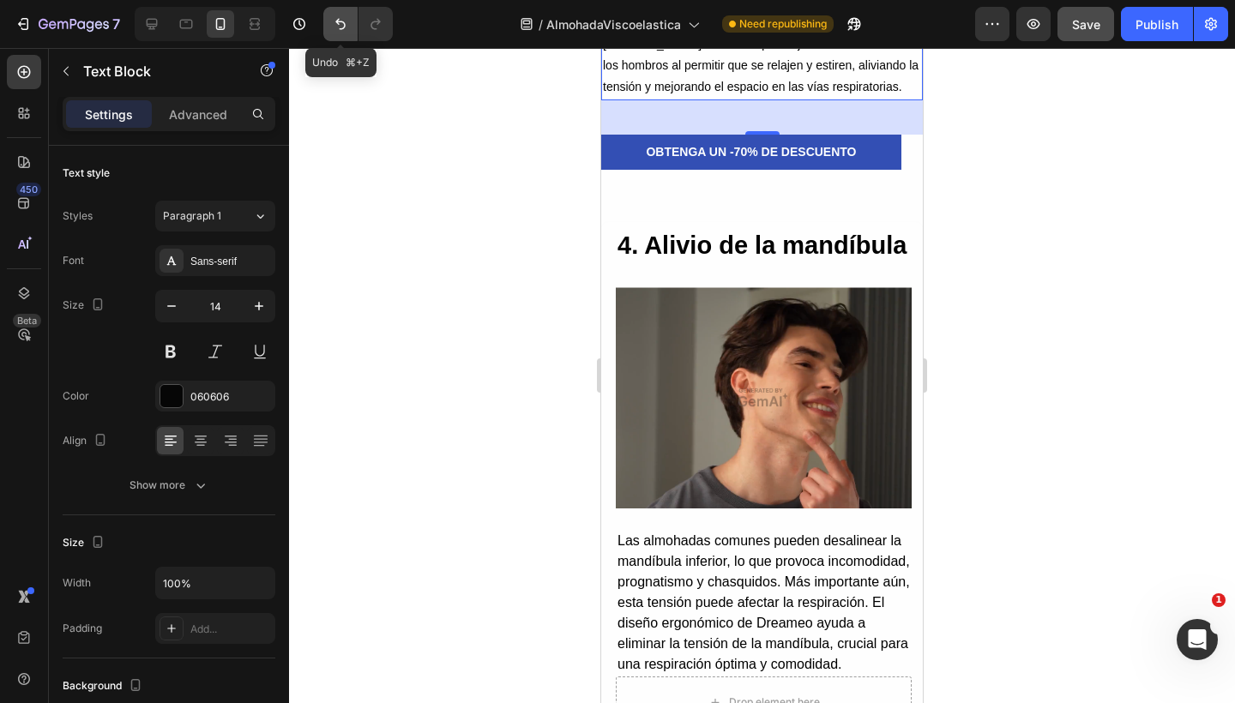
click at [348, 32] on icon "Undo/Redo" at bounding box center [340, 23] width 17 height 17
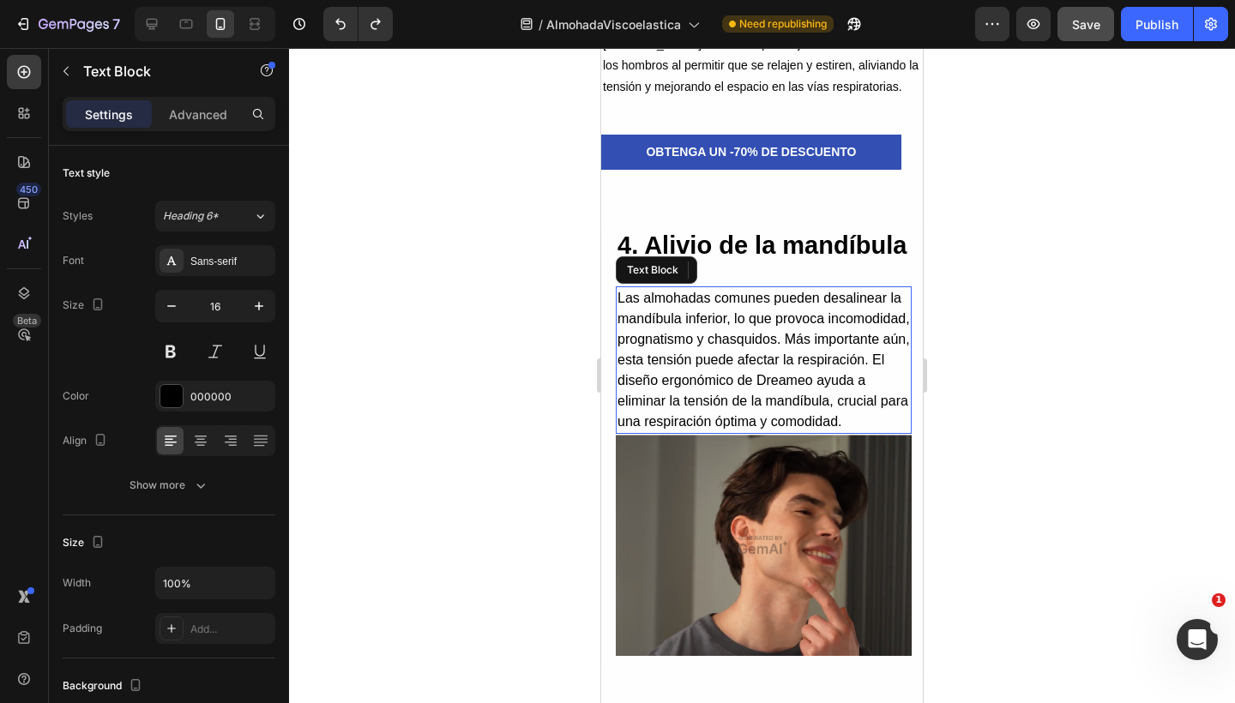
click at [748, 334] on p "Las almohadas comunes pueden desalinear la mandíbula inferior, lo que provoca i…" at bounding box center [763, 360] width 292 height 144
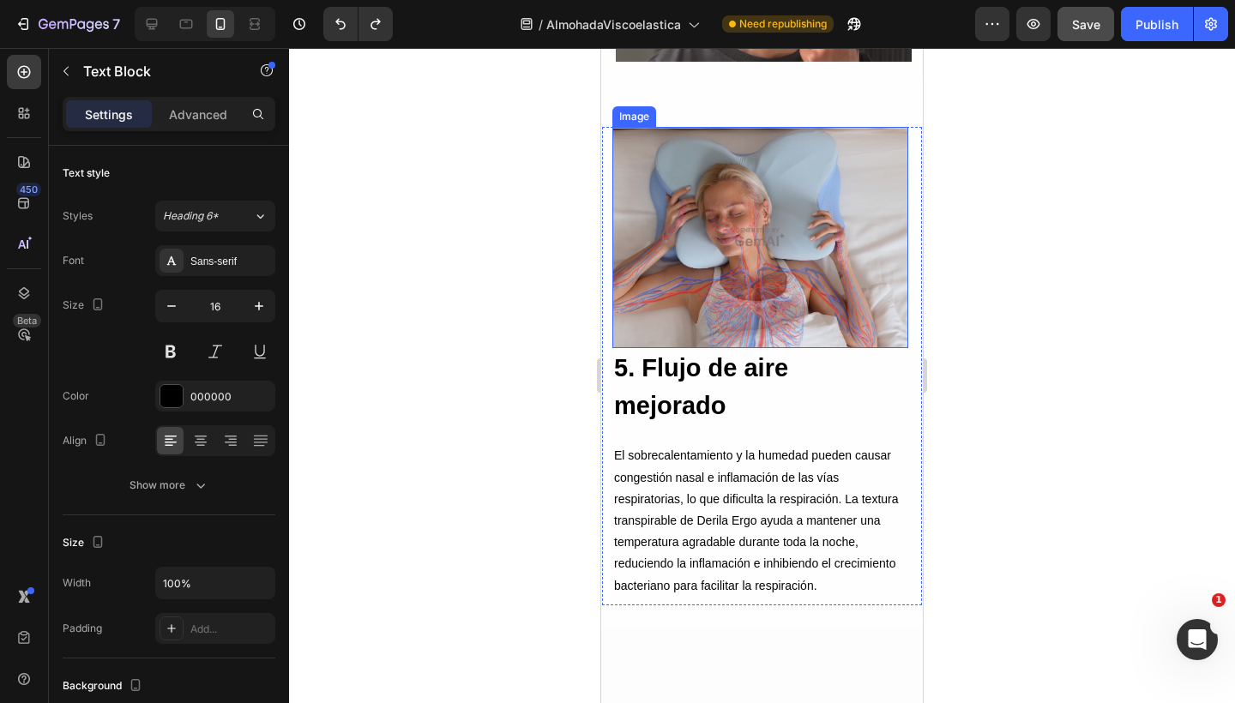
scroll to position [3993, 0]
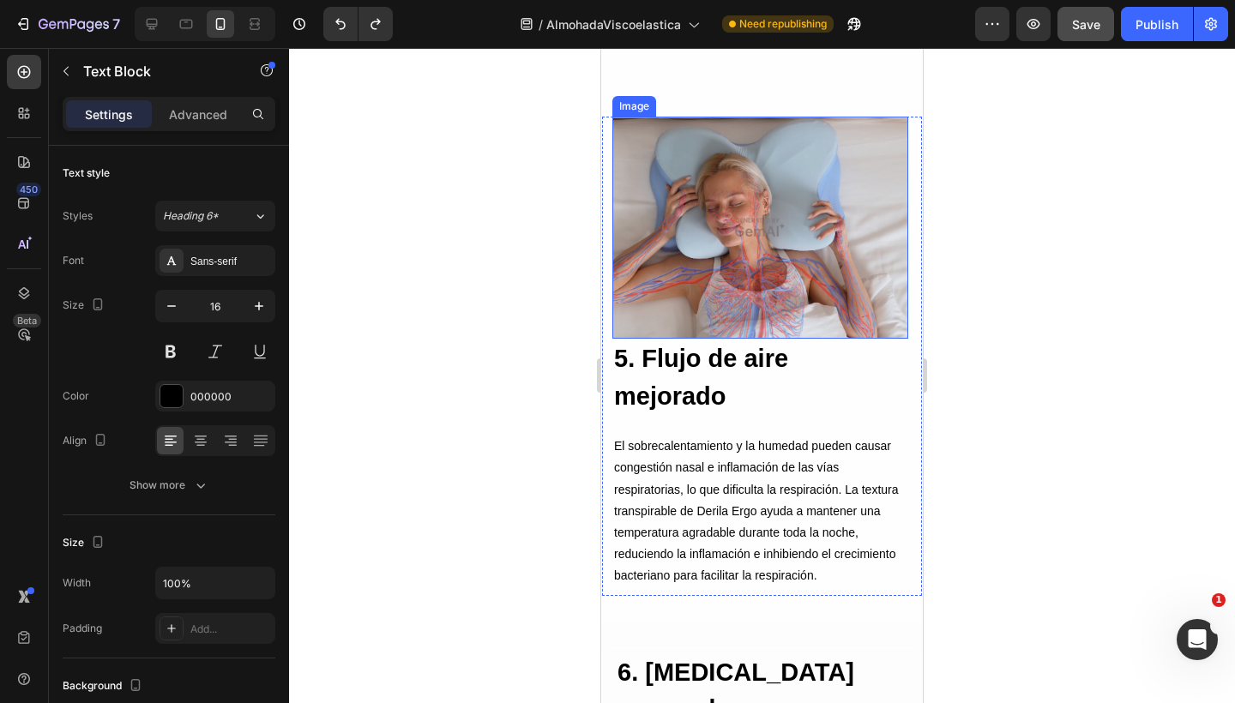
click at [736, 232] on img at bounding box center [760, 228] width 296 height 222
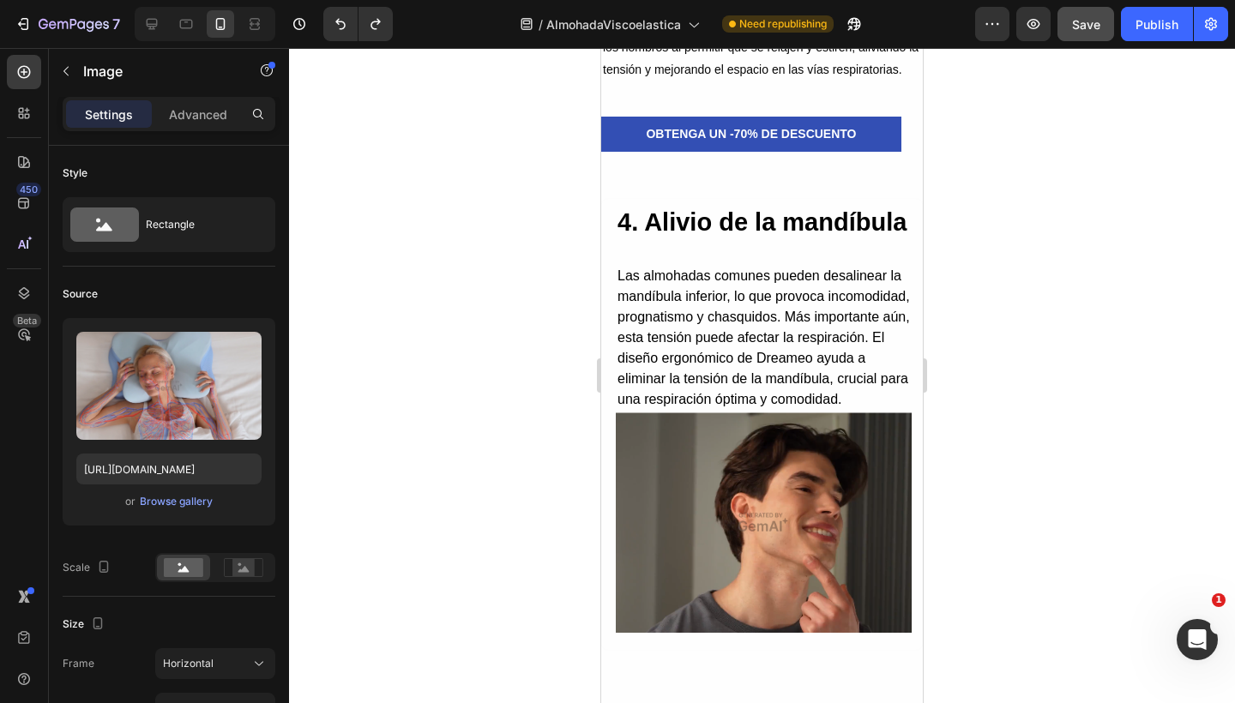
scroll to position [3404, 0]
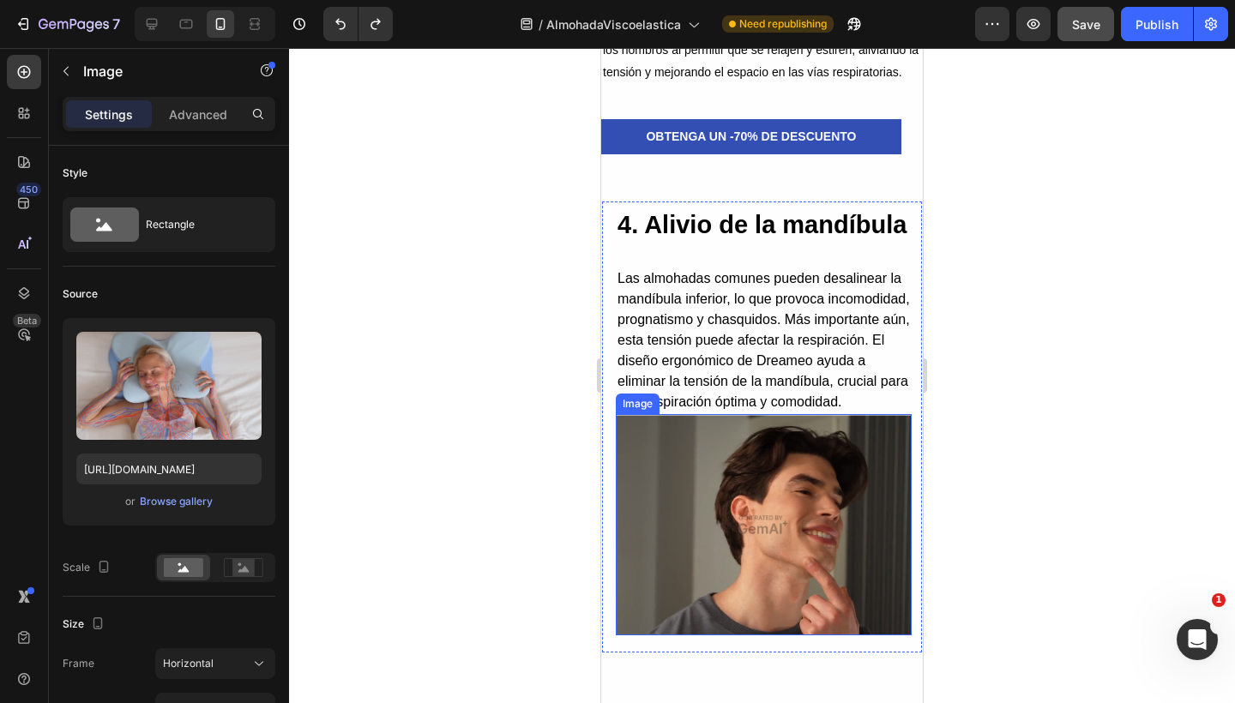
click at [760, 624] on img at bounding box center [764, 525] width 296 height 222
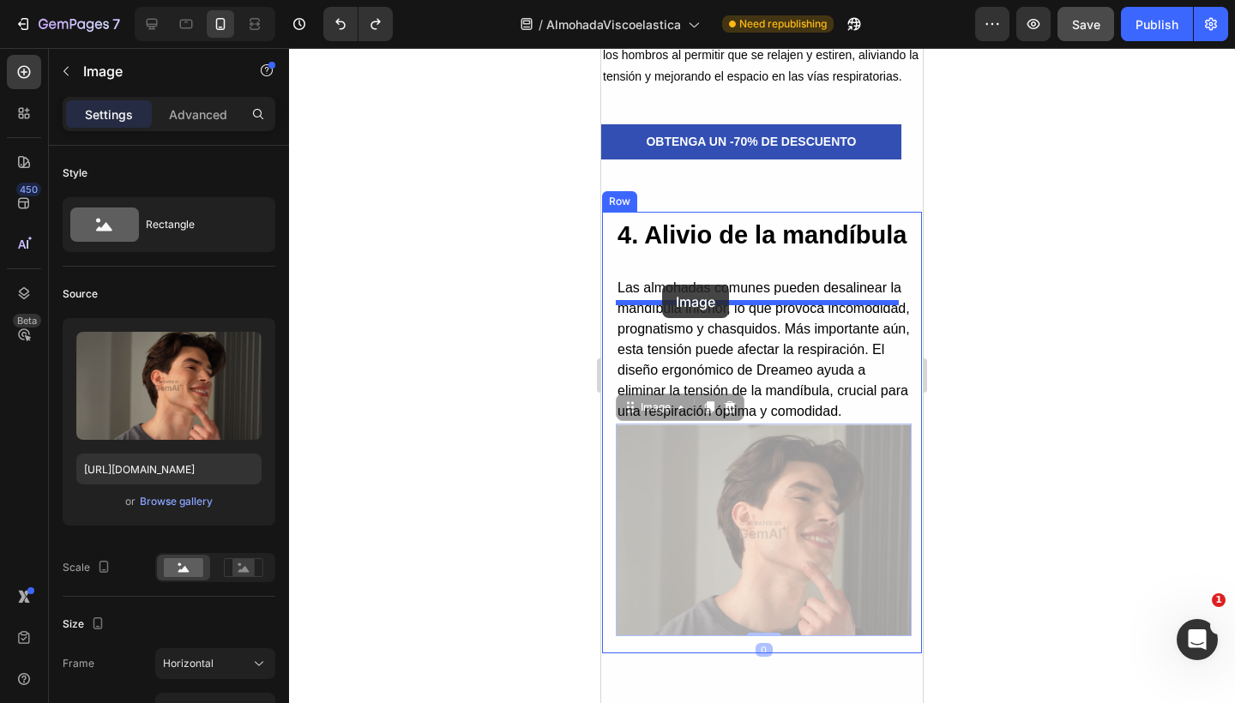
drag, startPoint x: 628, startPoint y: 454, endPoint x: 662, endPoint y: 285, distance: 173.0
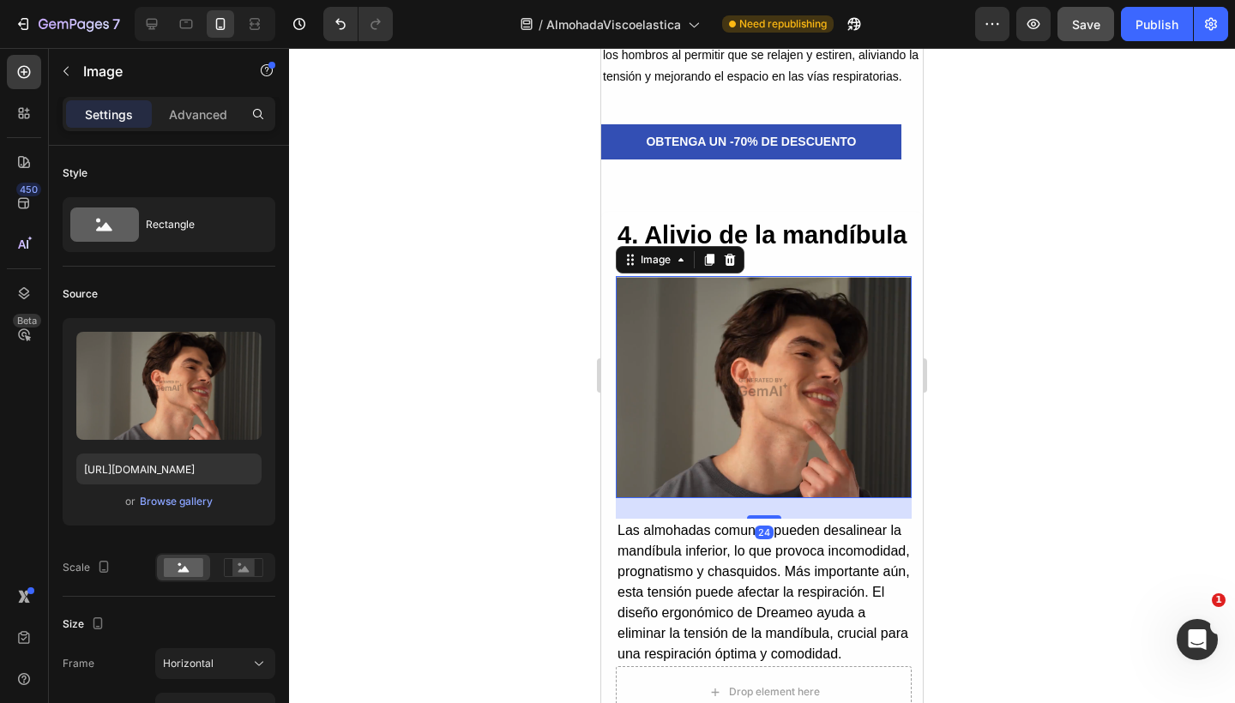
click at [739, 448] on img at bounding box center [764, 387] width 296 height 222
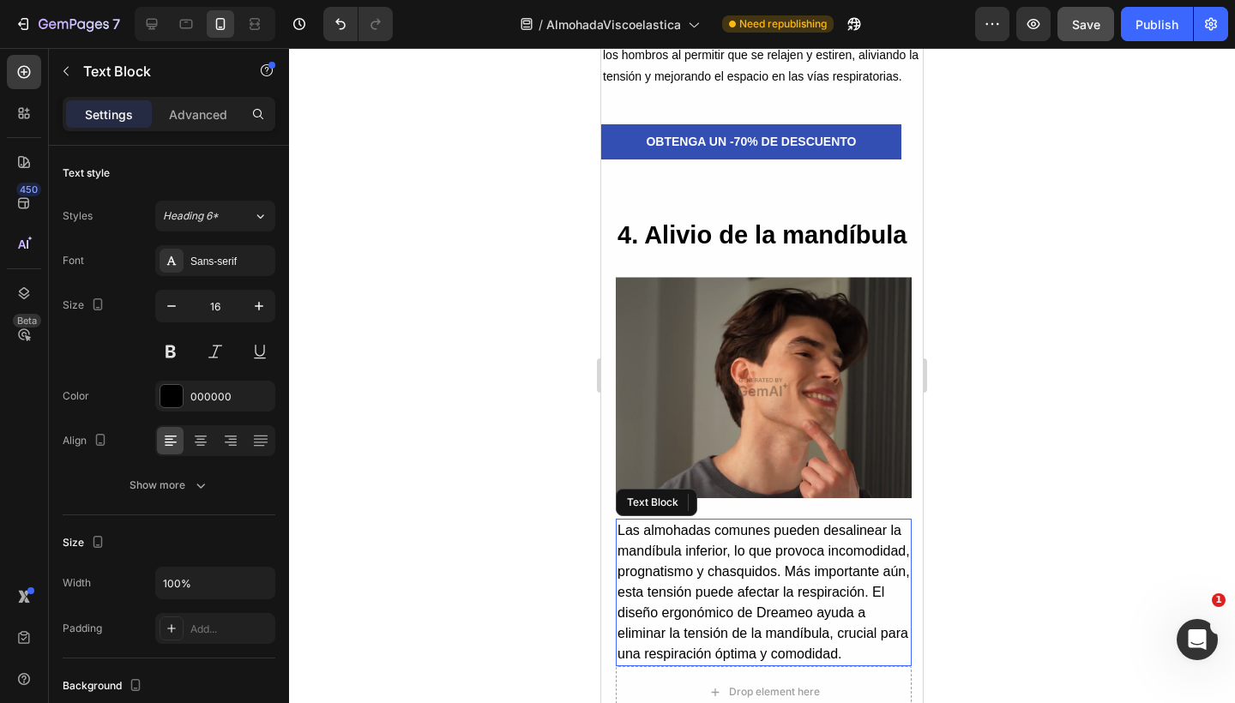
click at [715, 631] on p "Las almohadas comunes pueden desalinear la mandíbula inferior, lo que provoca i…" at bounding box center [763, 592] width 292 height 144
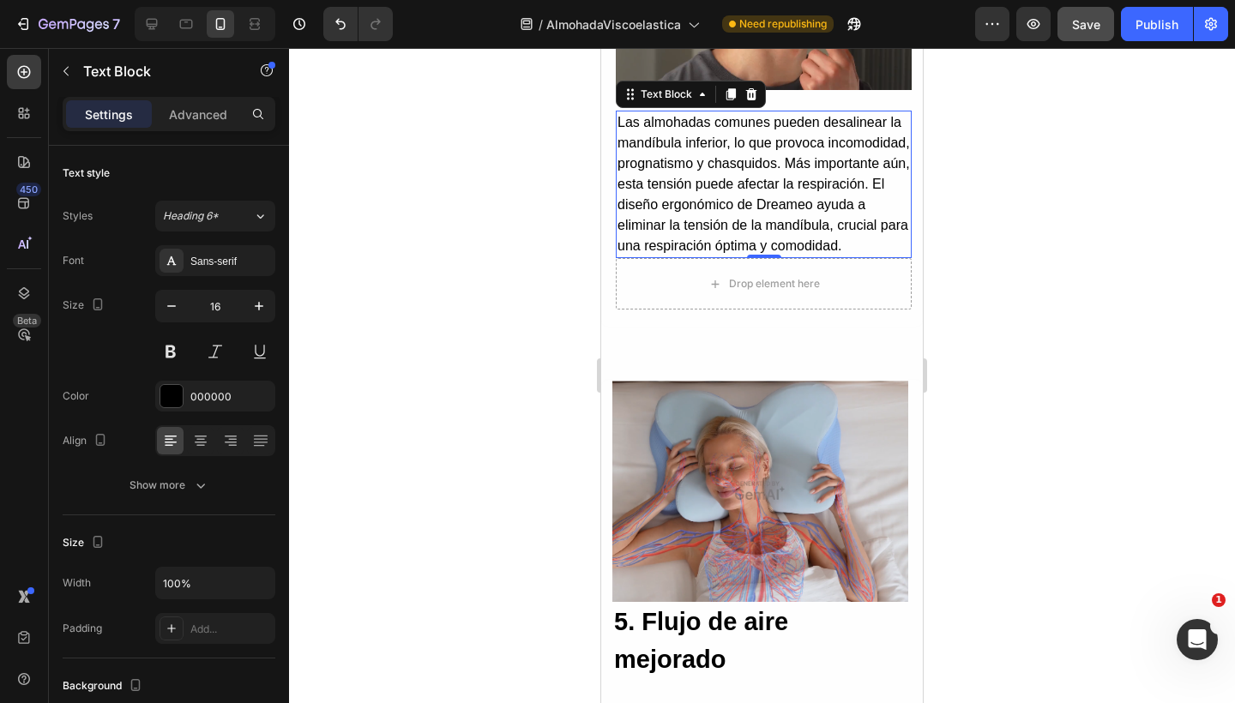
scroll to position [3799, 0]
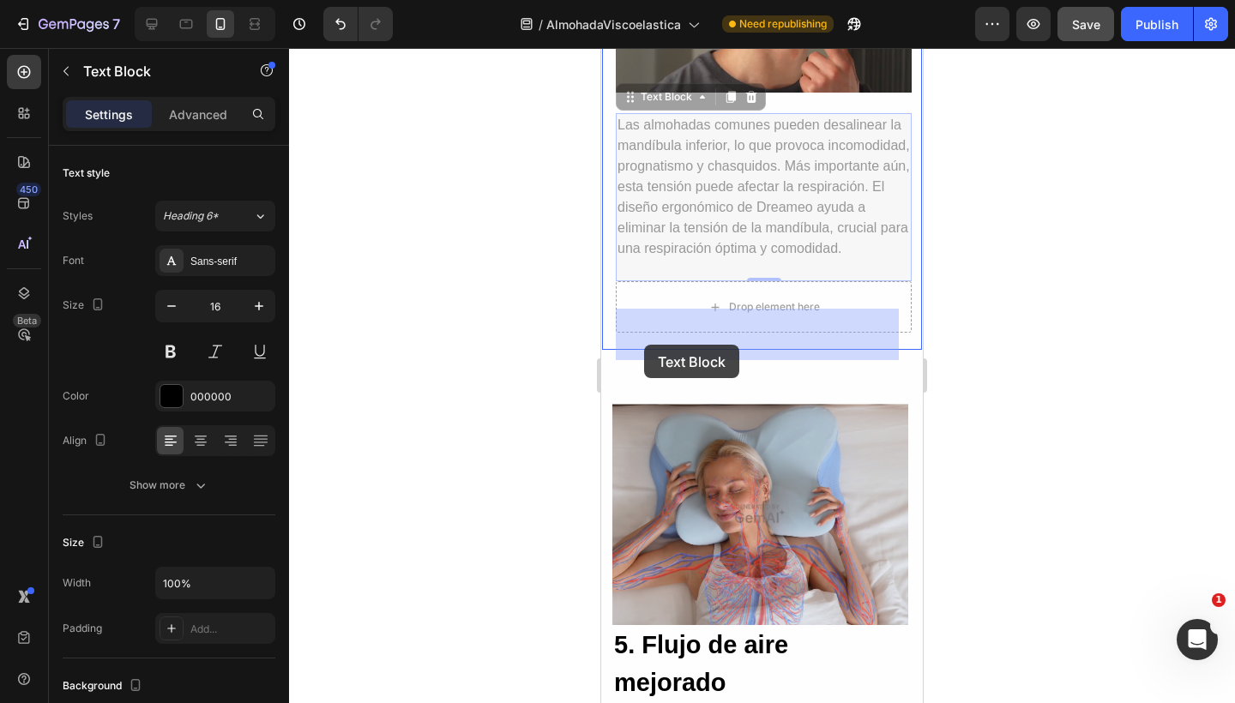
drag, startPoint x: 629, startPoint y: 123, endPoint x: 644, endPoint y: 345, distance: 222.5
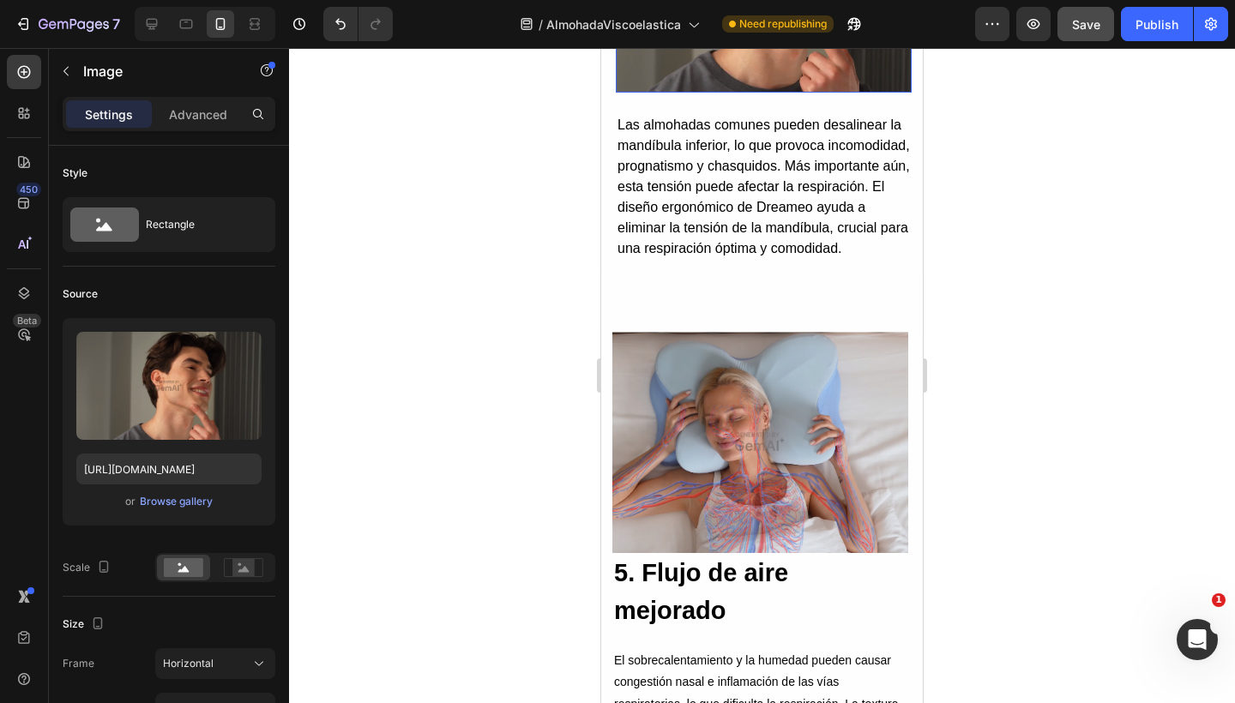
drag, startPoint x: 779, startPoint y: 74, endPoint x: 790, endPoint y: 59, distance: 17.8
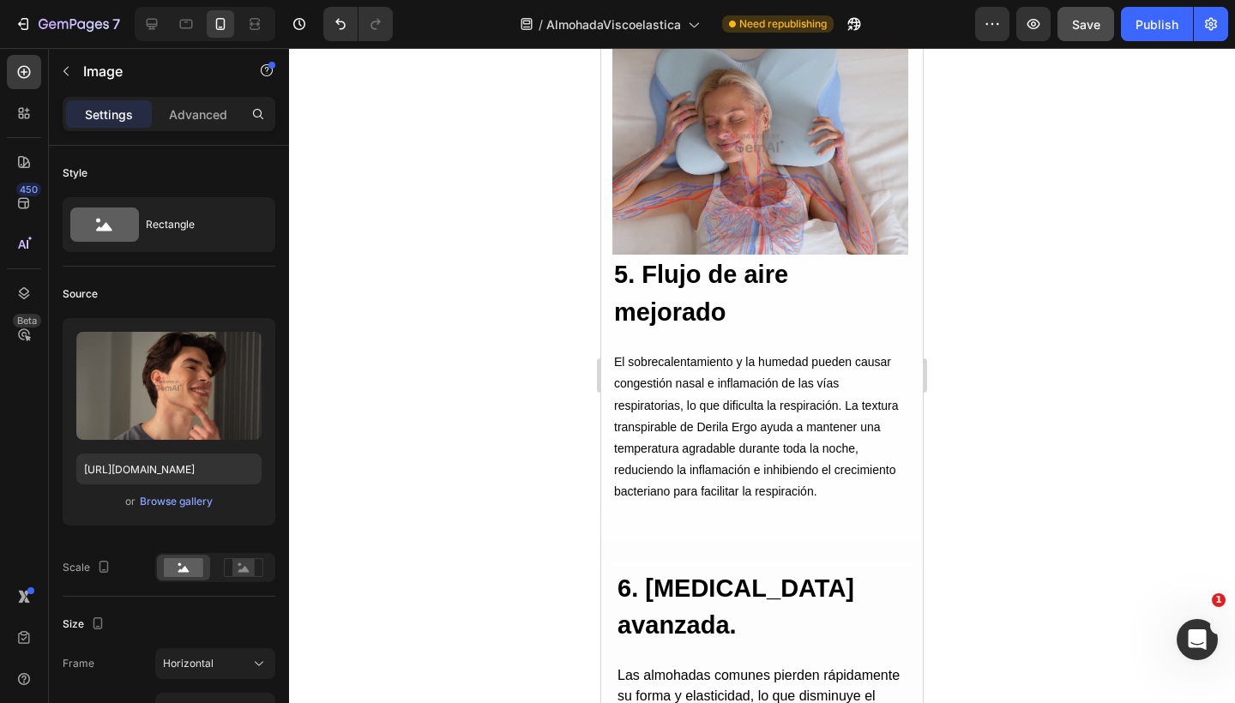
scroll to position [4115, 0]
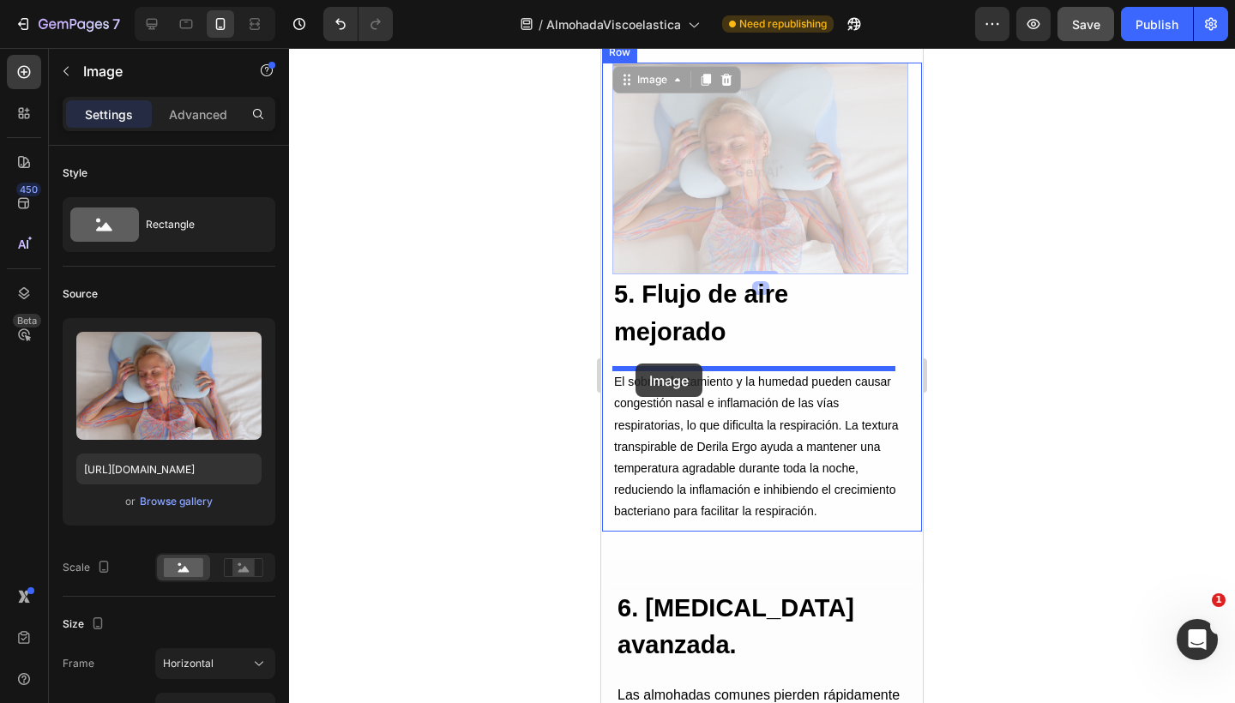
drag, startPoint x: 629, startPoint y: 81, endPoint x: 635, endPoint y: 364, distance: 283.0
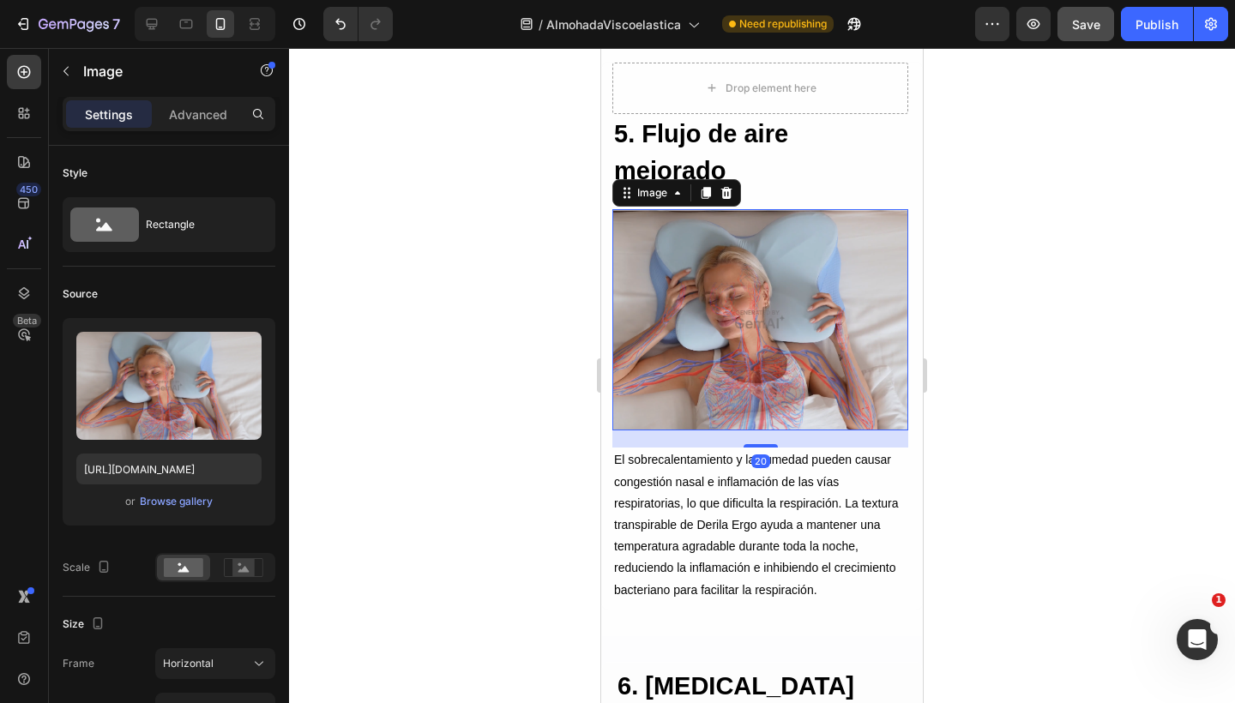
click at [748, 296] on img at bounding box center [760, 320] width 296 height 222
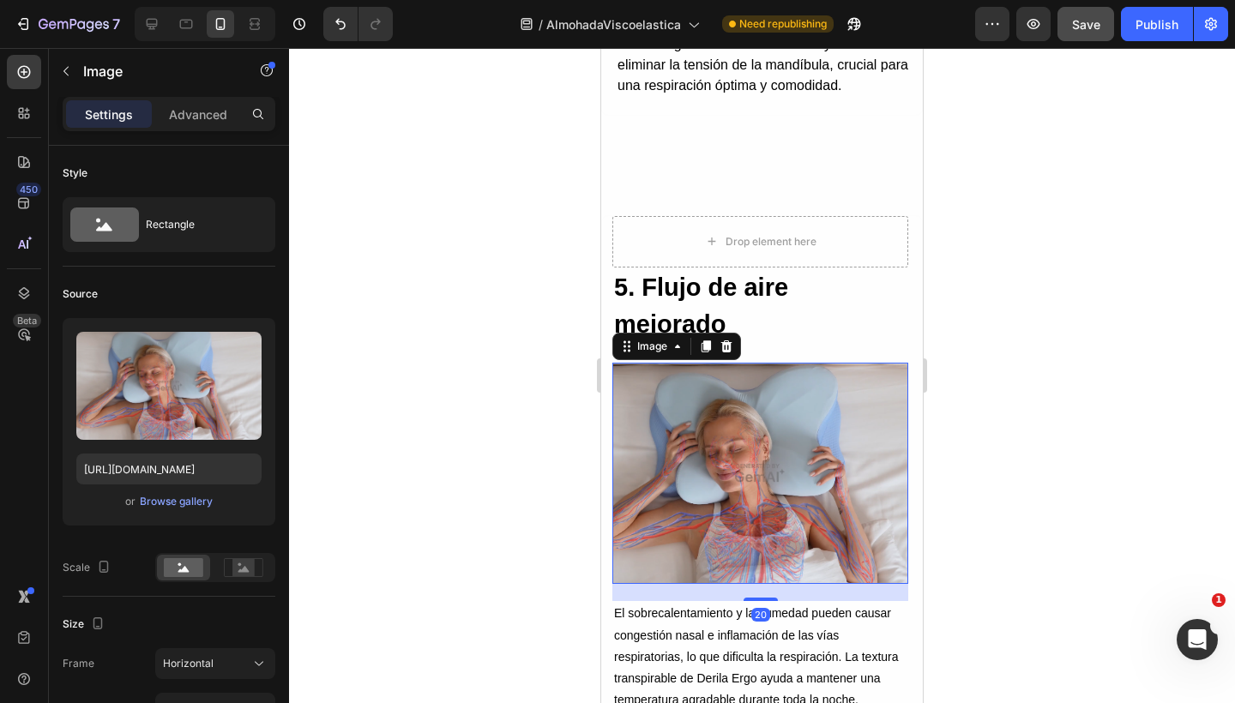
scroll to position [3961, 0]
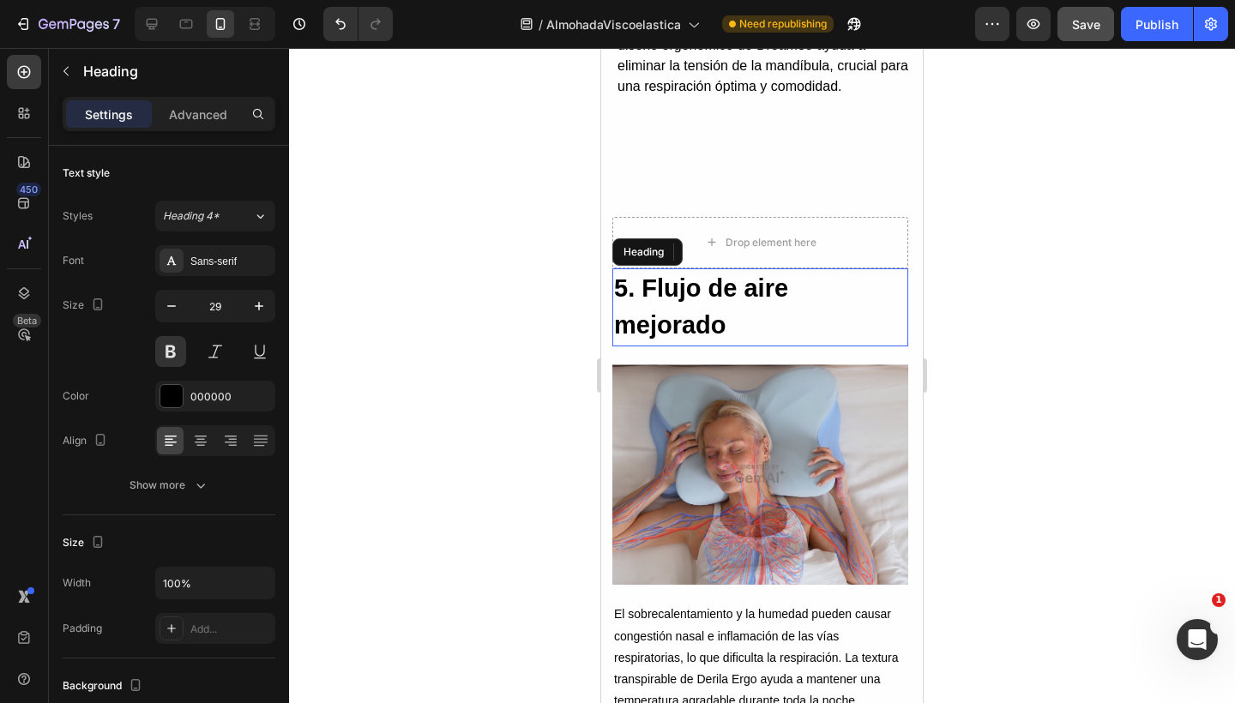
click at [714, 295] on h2 "5. Flujo de aire mejorado" at bounding box center [760, 307] width 296 height 78
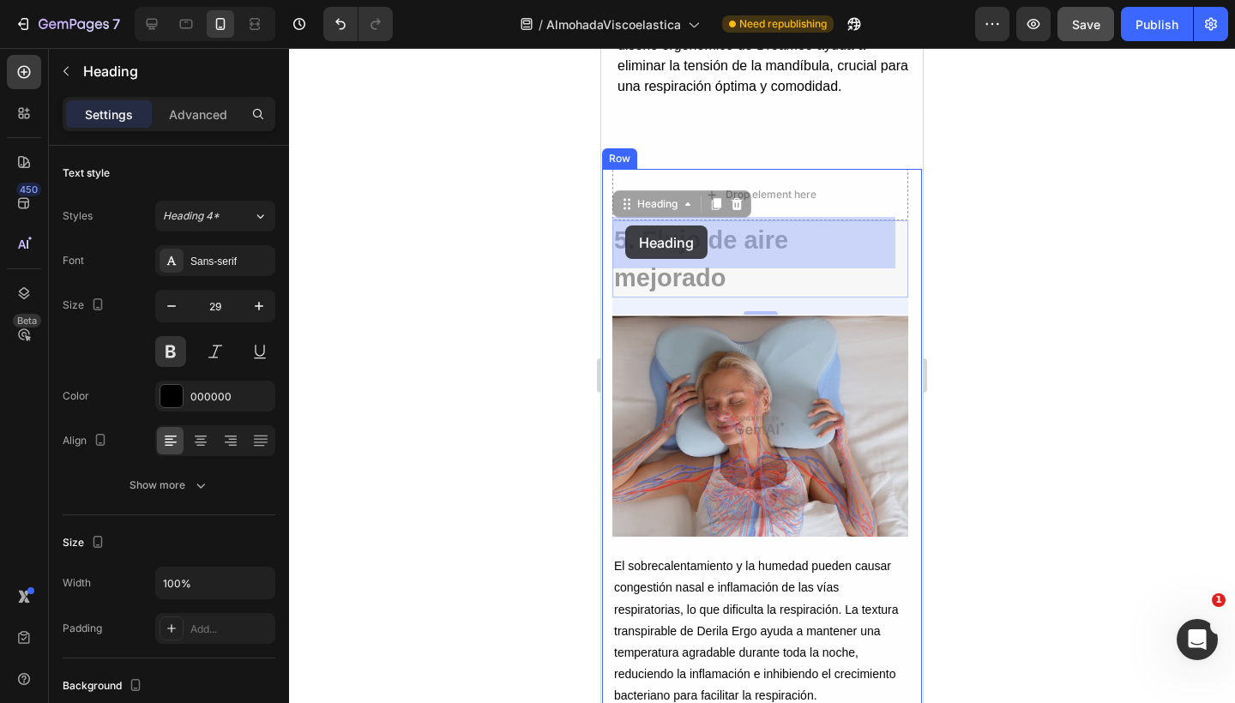
drag, startPoint x: 626, startPoint y: 251, endPoint x: 625, endPoint y: 225, distance: 25.7
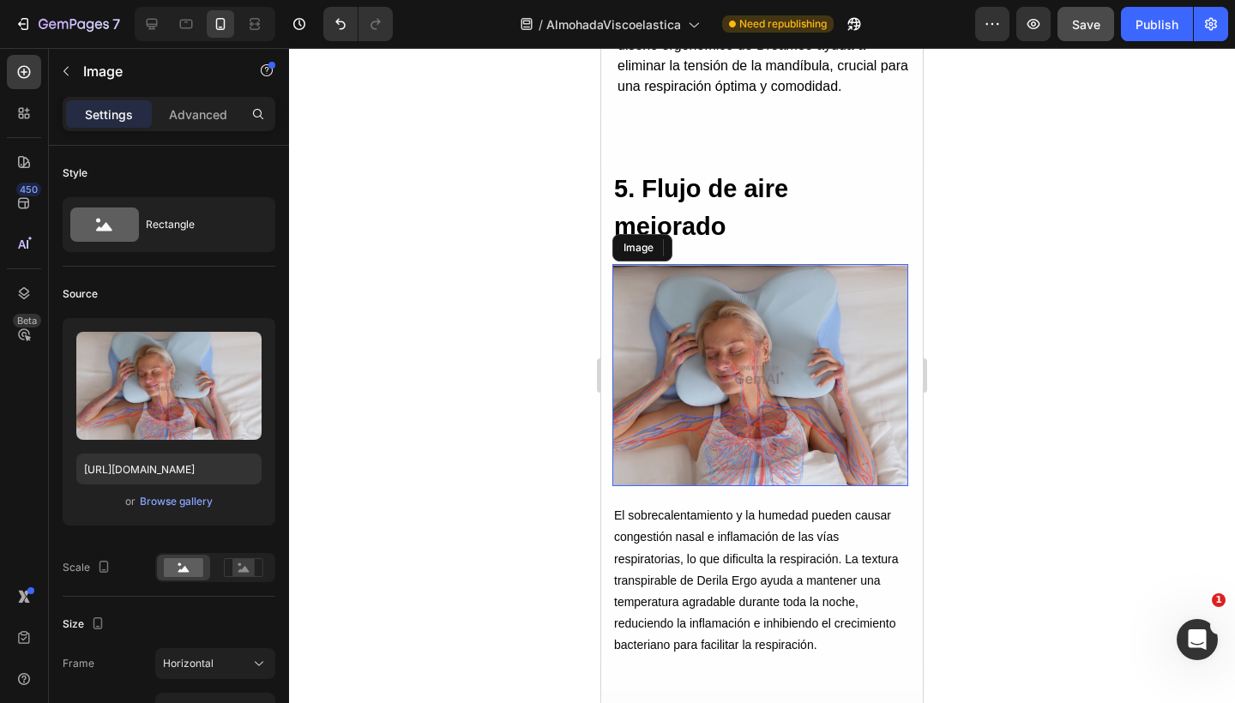
click at [719, 418] on img at bounding box center [760, 375] width 296 height 222
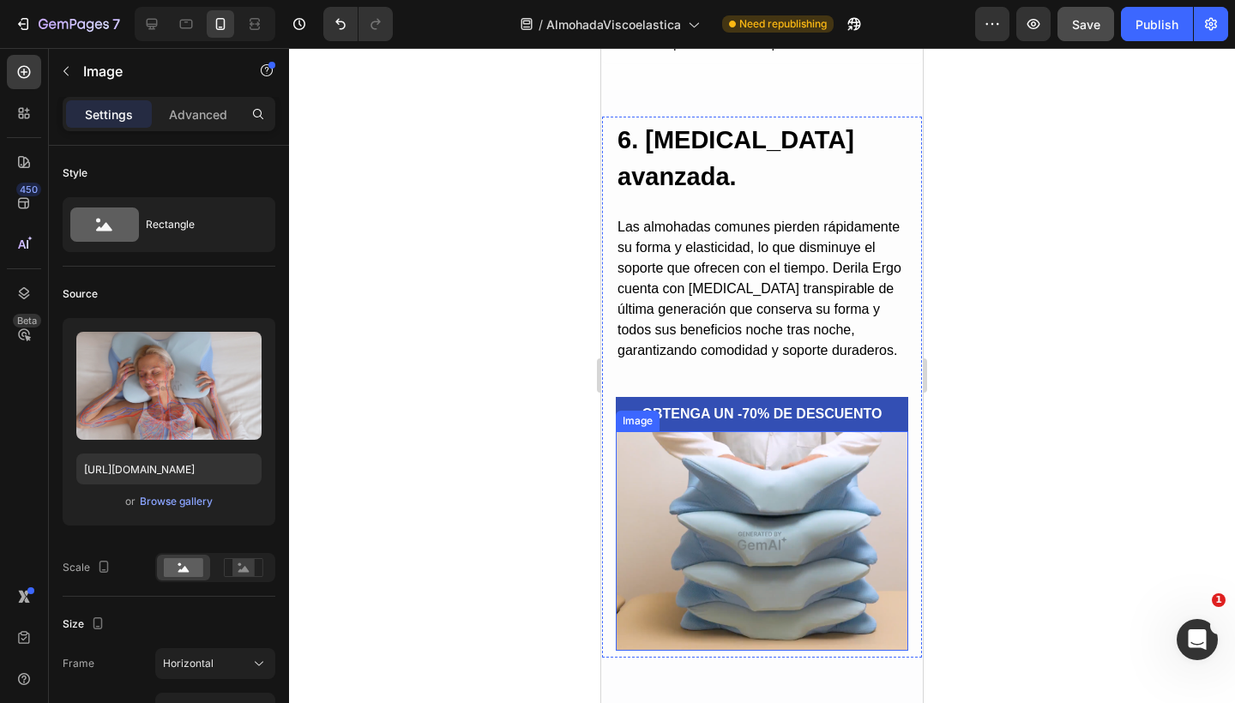
scroll to position [4615, 0]
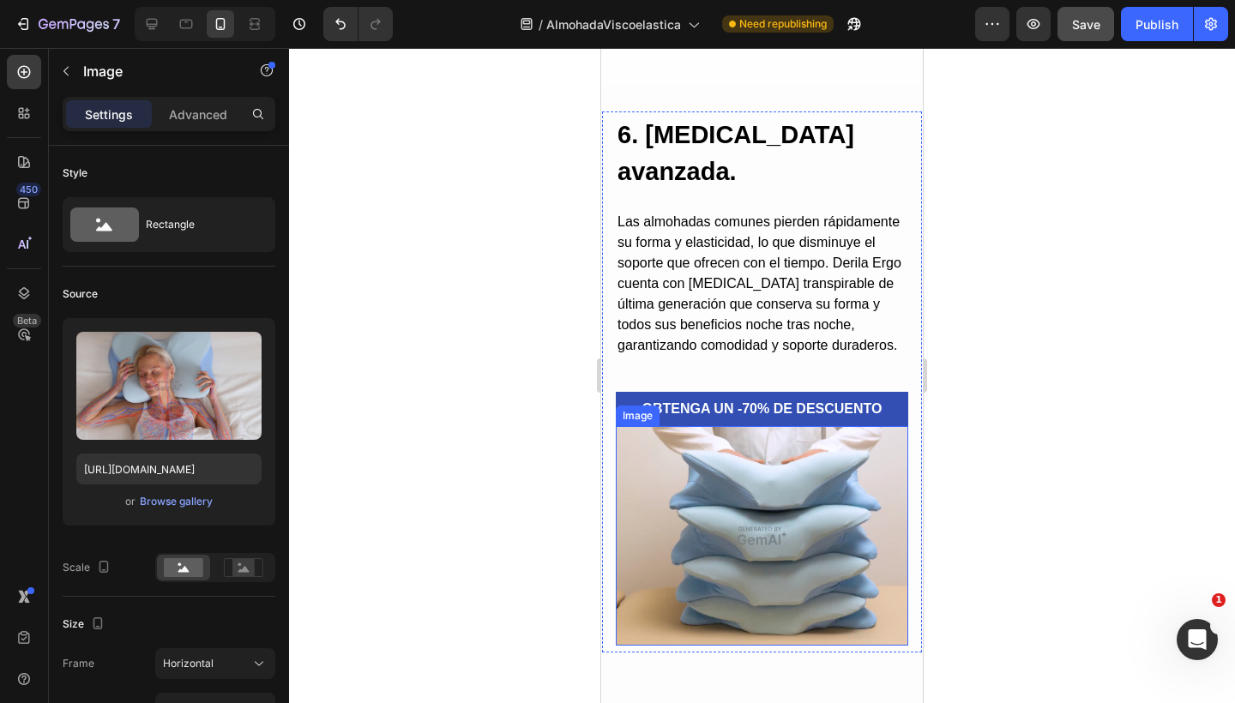
click at [715, 598] on img at bounding box center [762, 535] width 292 height 219
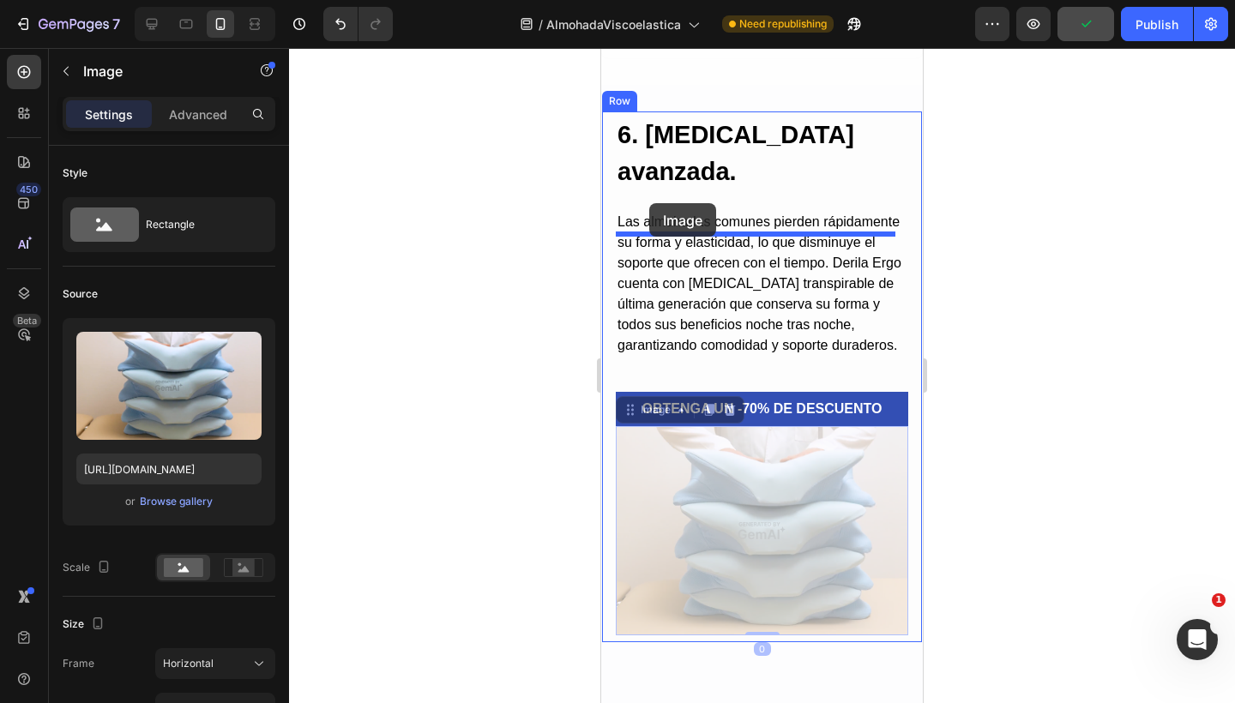
drag, startPoint x: 628, startPoint y: 495, endPoint x: 649, endPoint y: 203, distance: 292.2
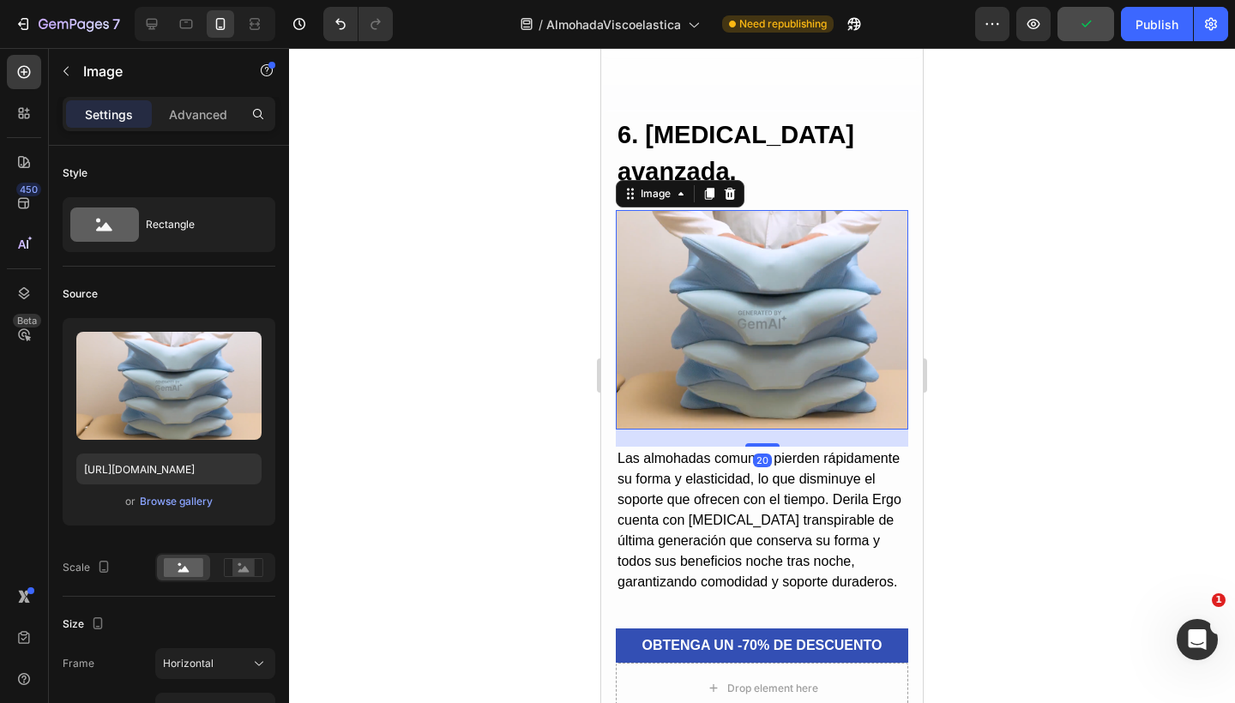
click at [695, 382] on img at bounding box center [762, 319] width 292 height 219
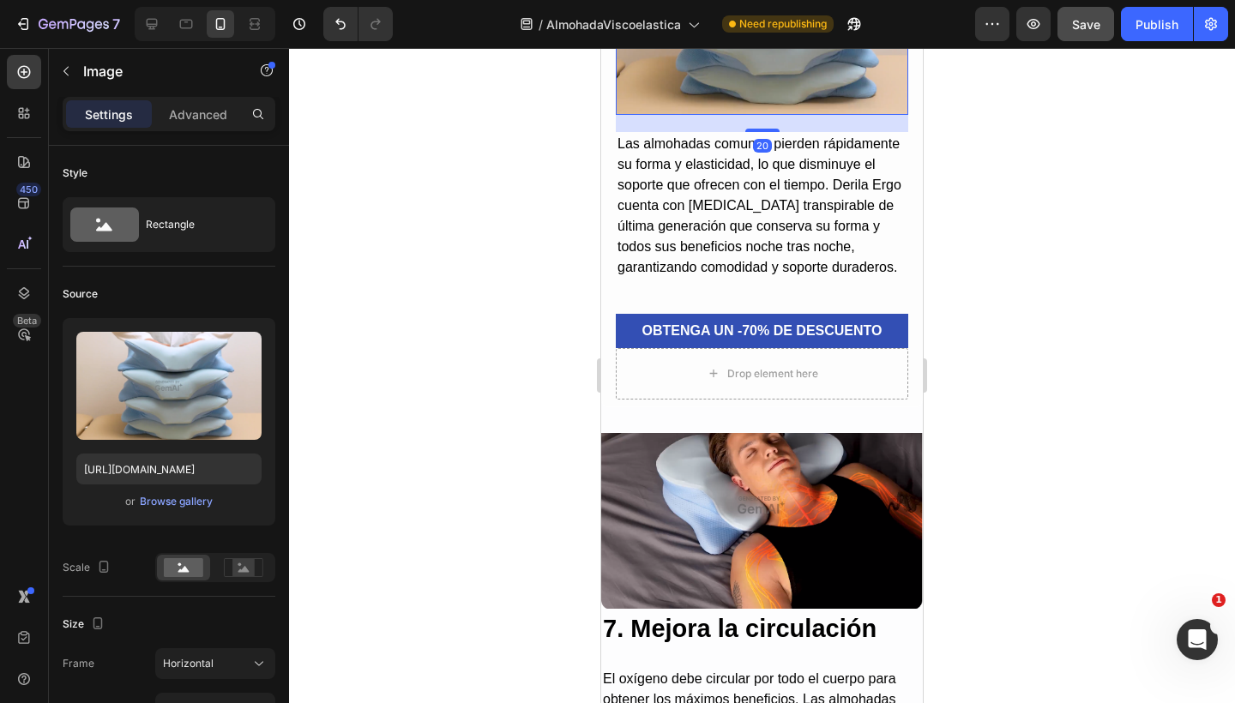
scroll to position [4937, 0]
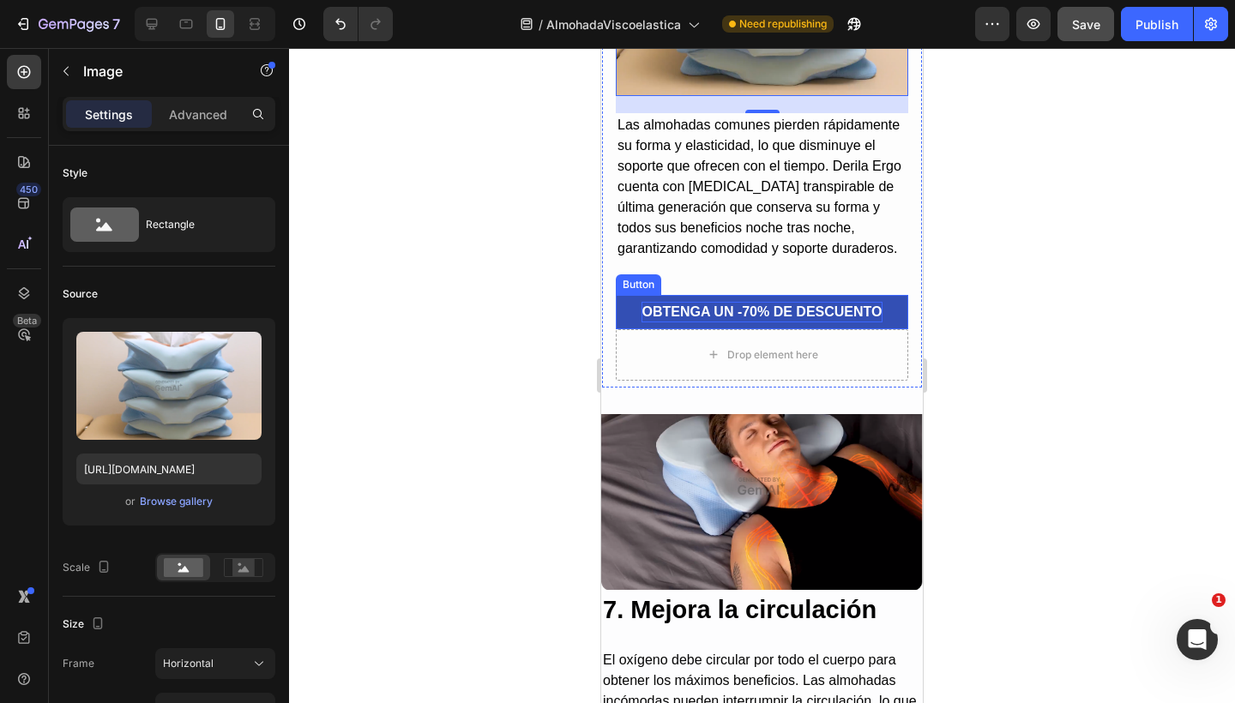
click at [712, 322] on p "OBTENGA UN -70% DE DESCUENTO" at bounding box center [761, 312] width 240 height 21
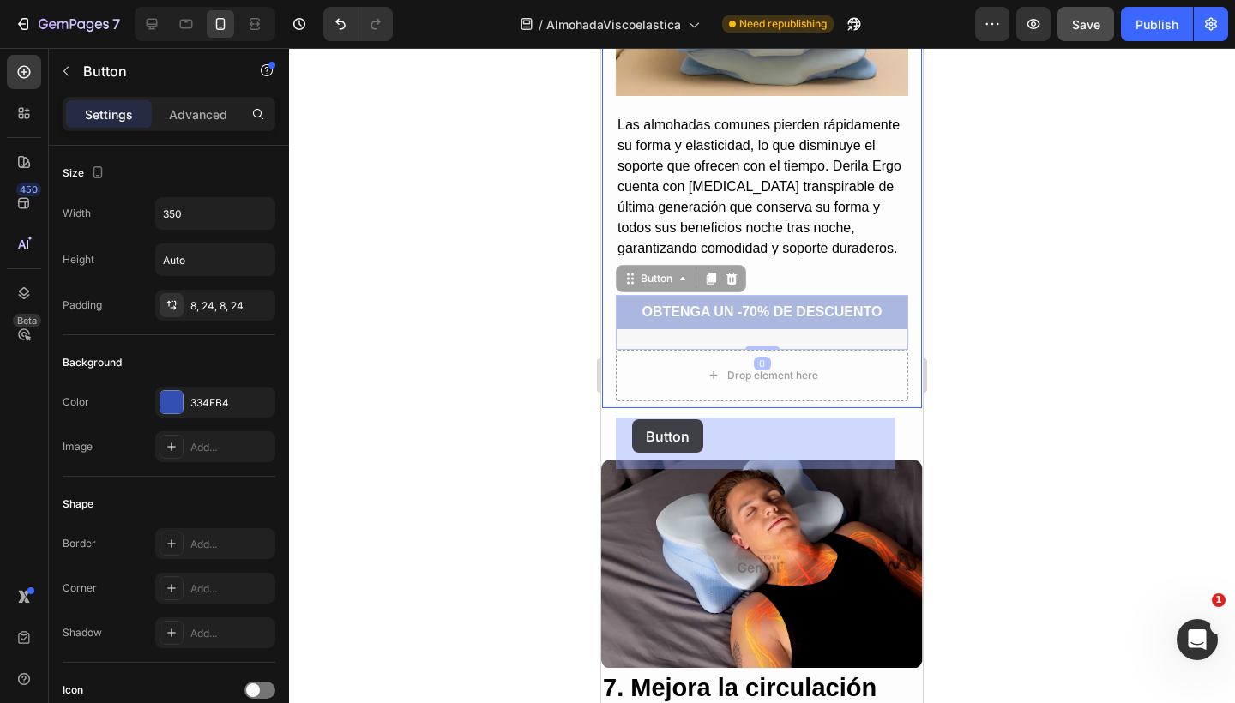
drag, startPoint x: 630, startPoint y: 346, endPoint x: 632, endPoint y: 419, distance: 72.9
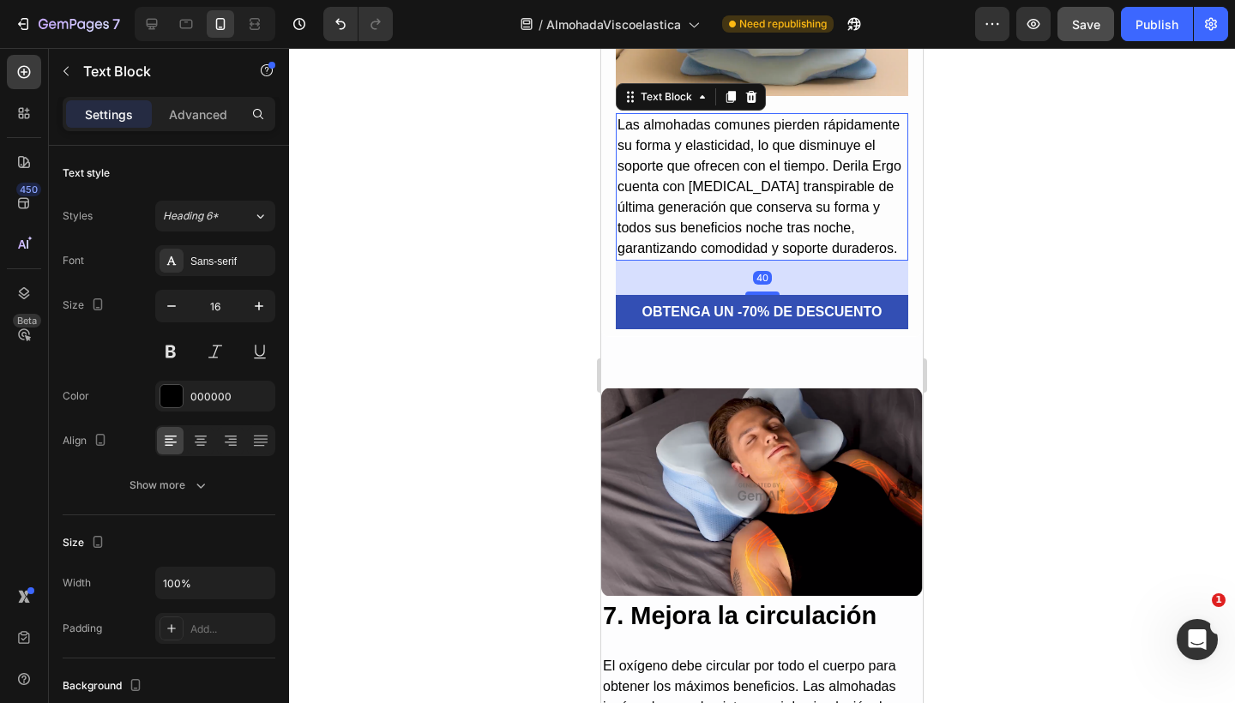
click at [767, 173] on p "Las almohadas comunes pierden rápidamente su forma y elasticidad, lo que dismin…" at bounding box center [761, 187] width 289 height 144
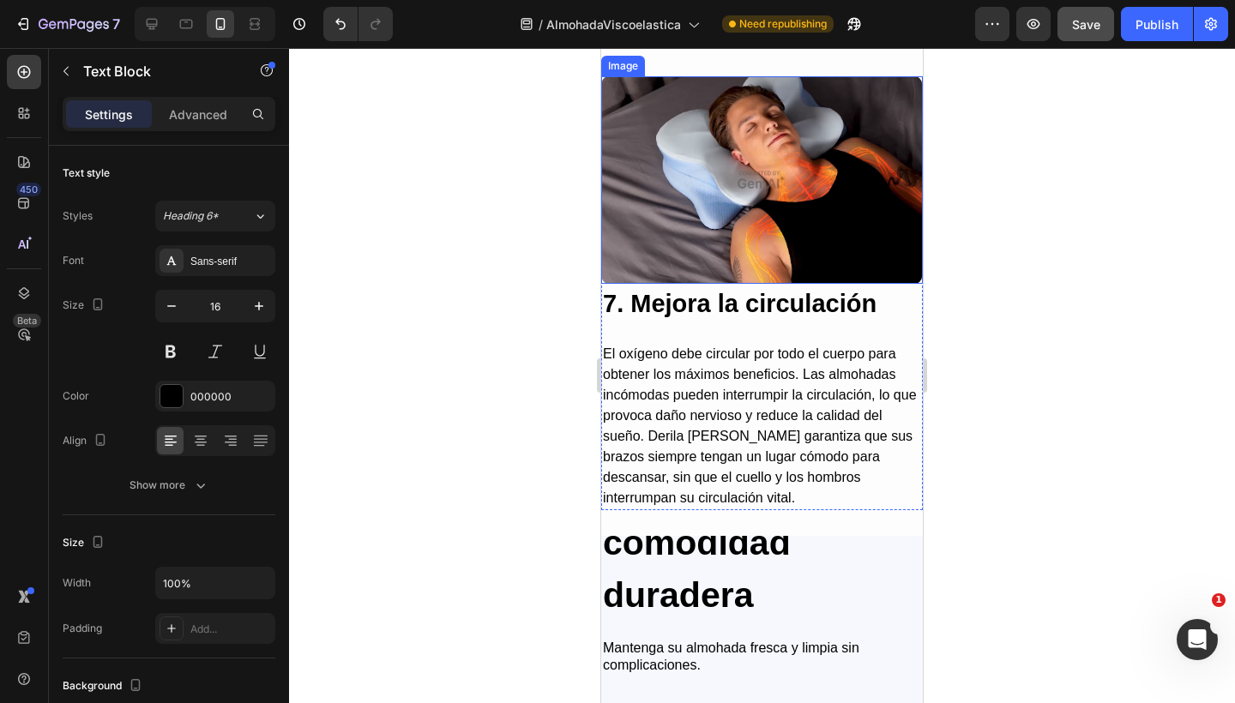
scroll to position [5256, 0]
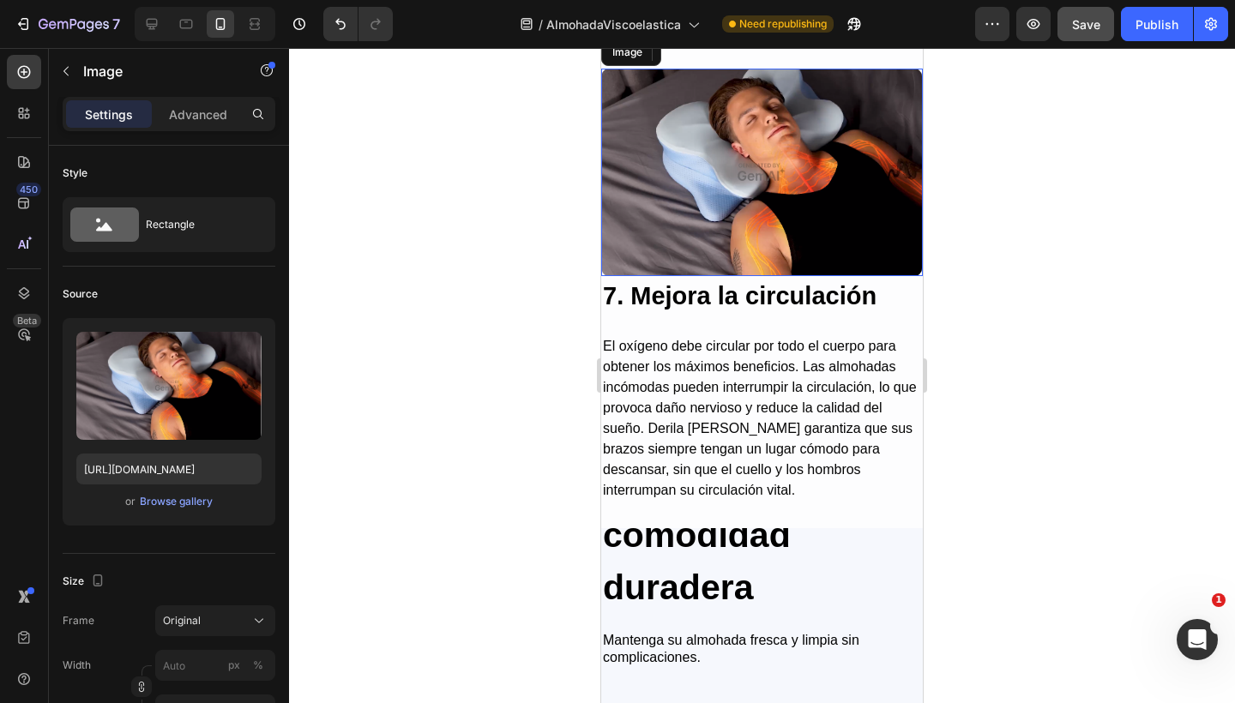
drag, startPoint x: 682, startPoint y: 234, endPoint x: 638, endPoint y: 195, distance: 58.3
click at [681, 234] on img at bounding box center [762, 172] width 322 height 207
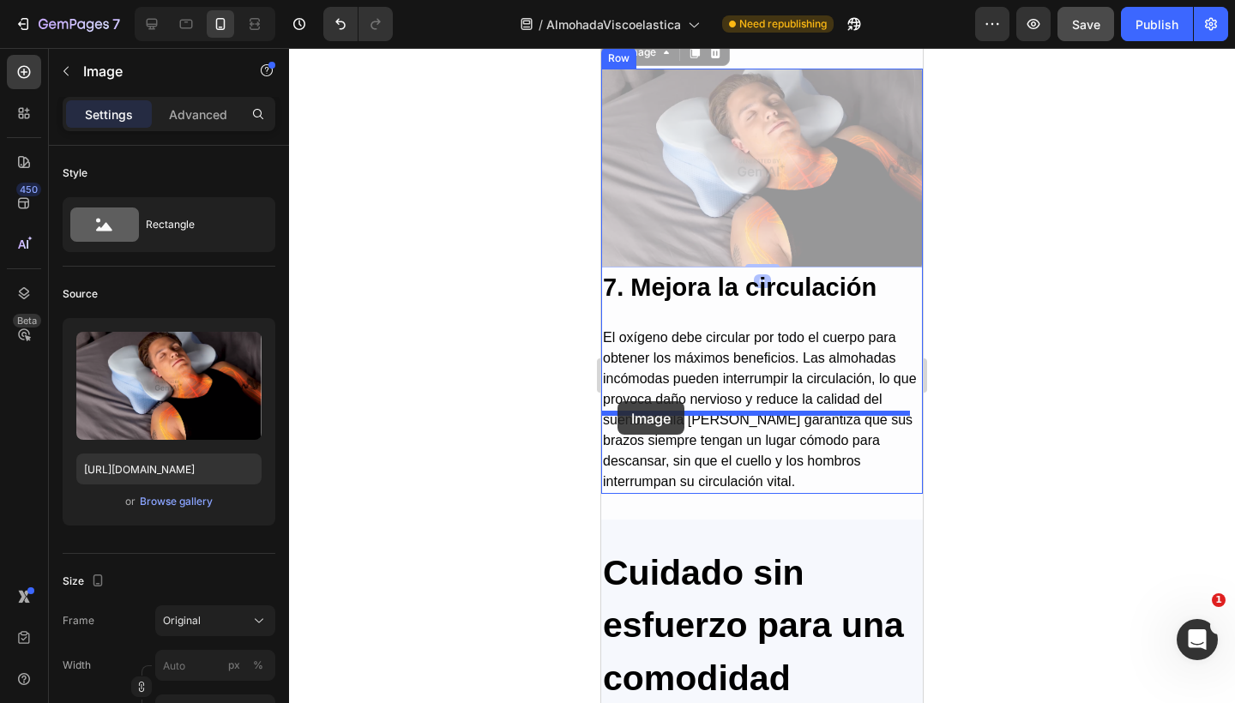
drag, startPoint x: 608, startPoint y: 141, endPoint x: 617, endPoint y: 401, distance: 260.0
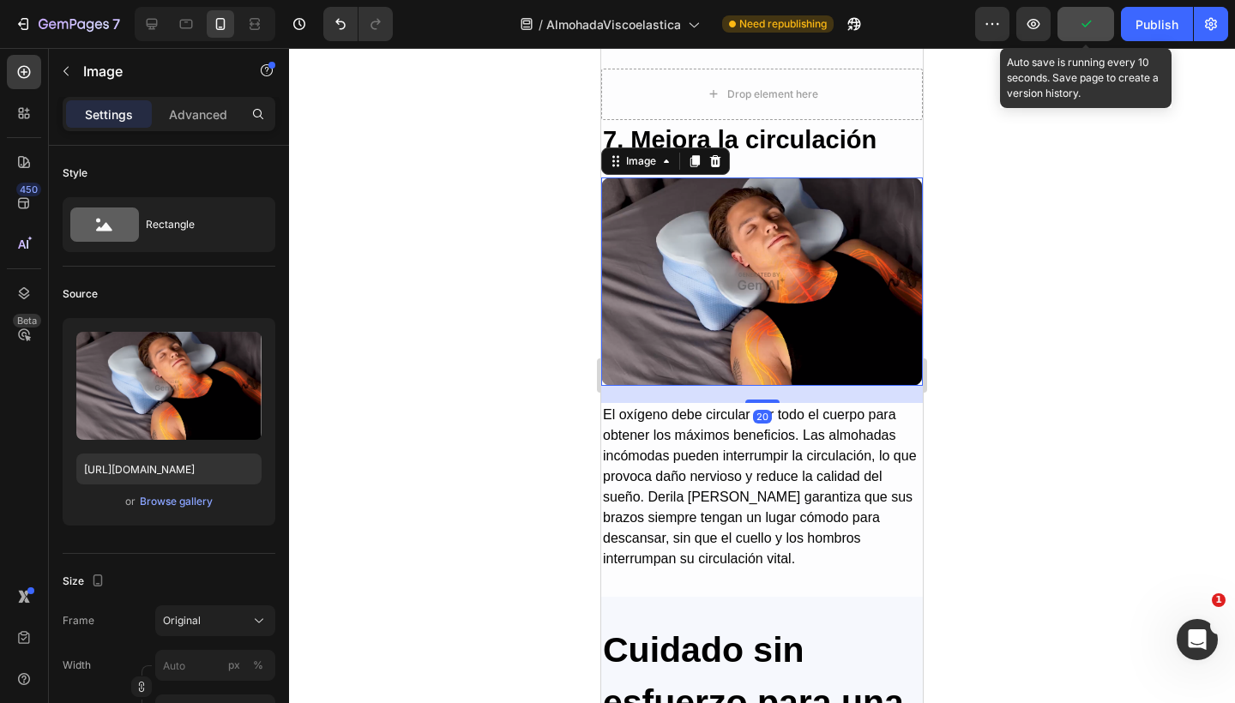
click at [1087, 29] on icon "button" at bounding box center [1085, 23] width 17 height 17
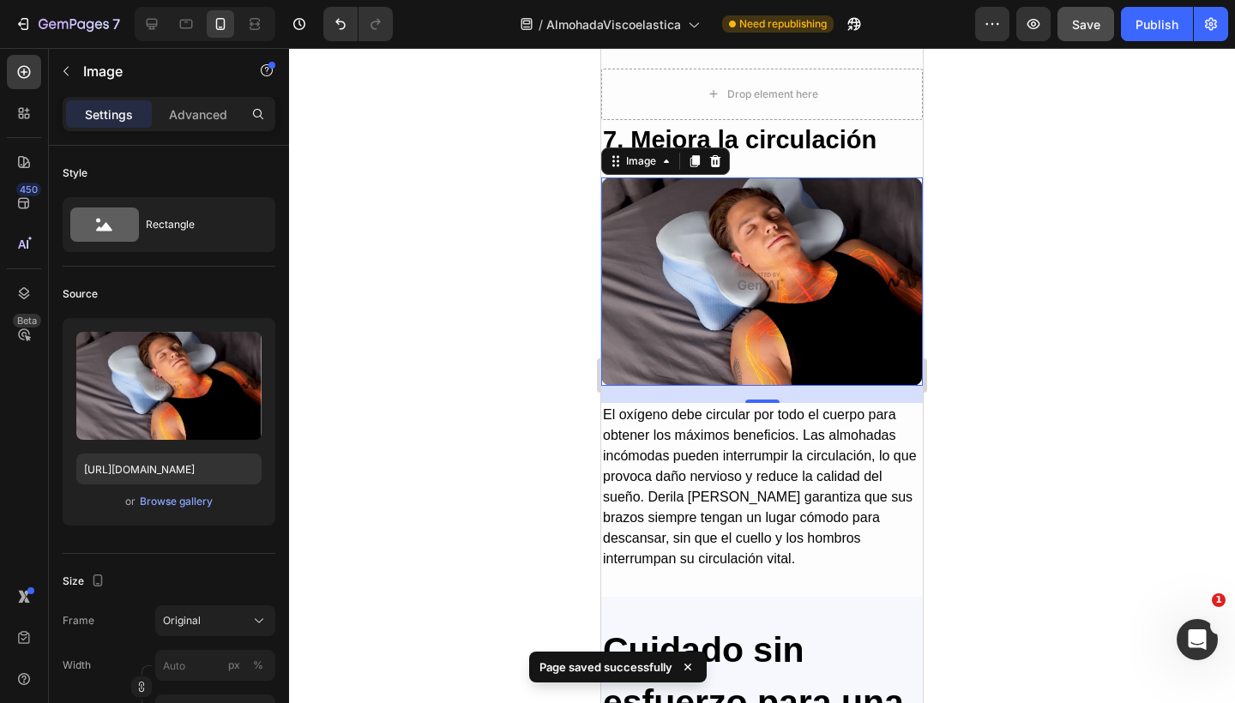
click at [848, 291] on img at bounding box center [762, 280] width 322 height 207
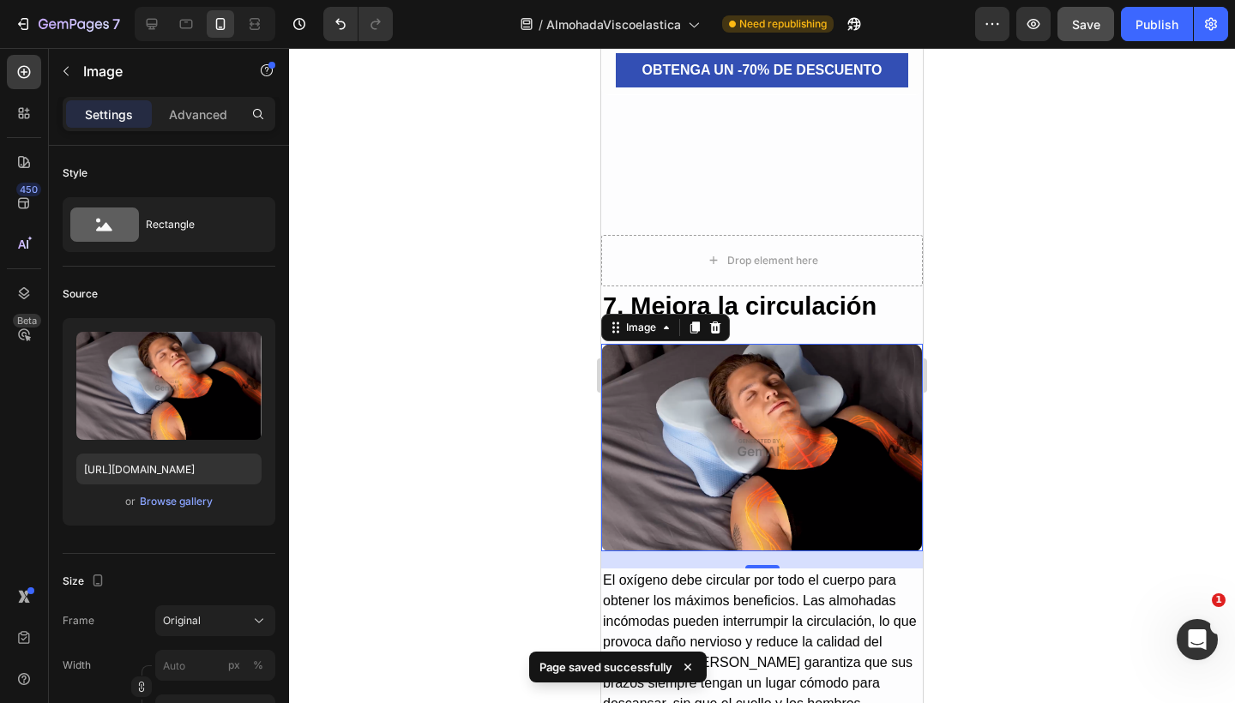
scroll to position [5121, 0]
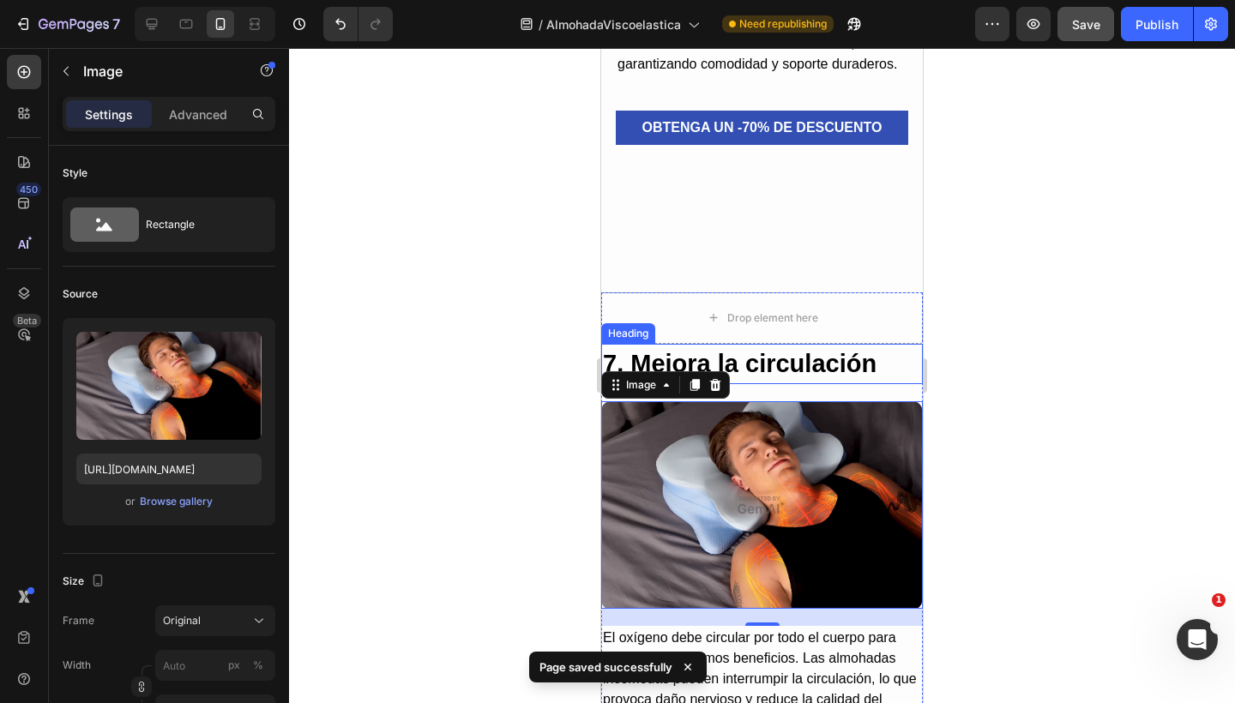
click at [752, 370] on h2 "7. Mejora la circulación" at bounding box center [762, 364] width 322 height 41
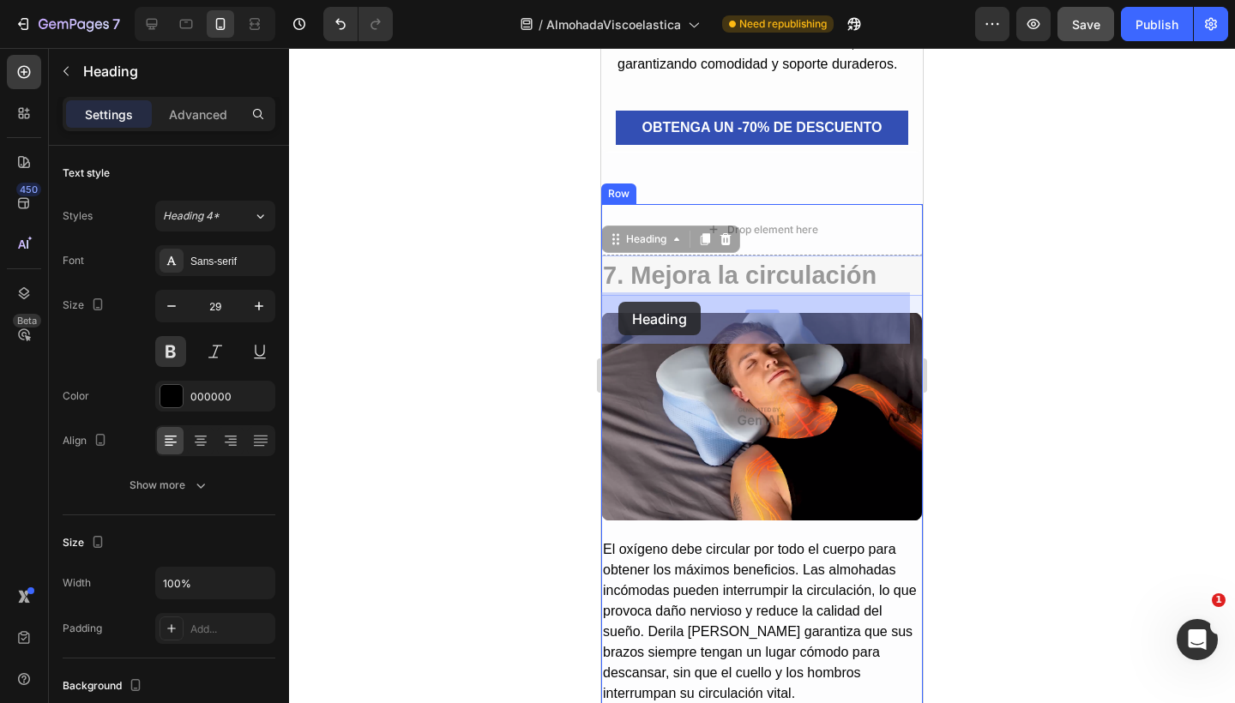
drag, startPoint x: 612, startPoint y: 331, endPoint x: 615, endPoint y: 310, distance: 21.6
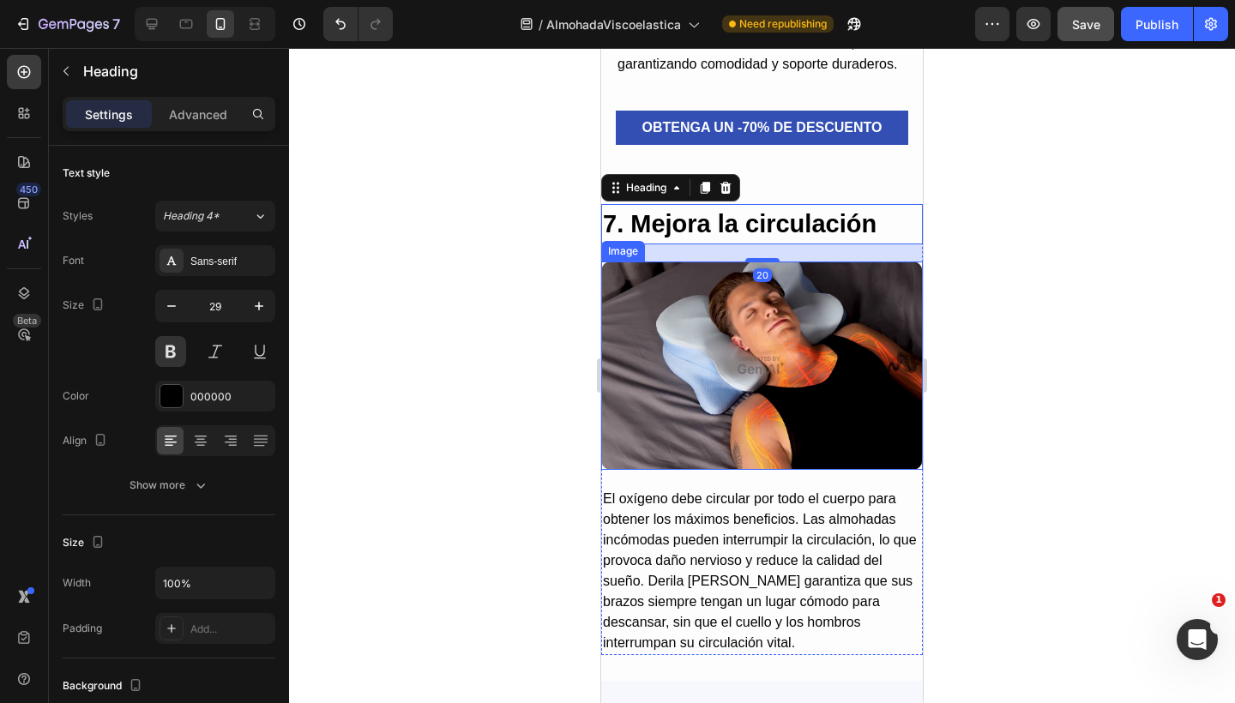
click at [699, 412] on img at bounding box center [762, 364] width 322 height 207
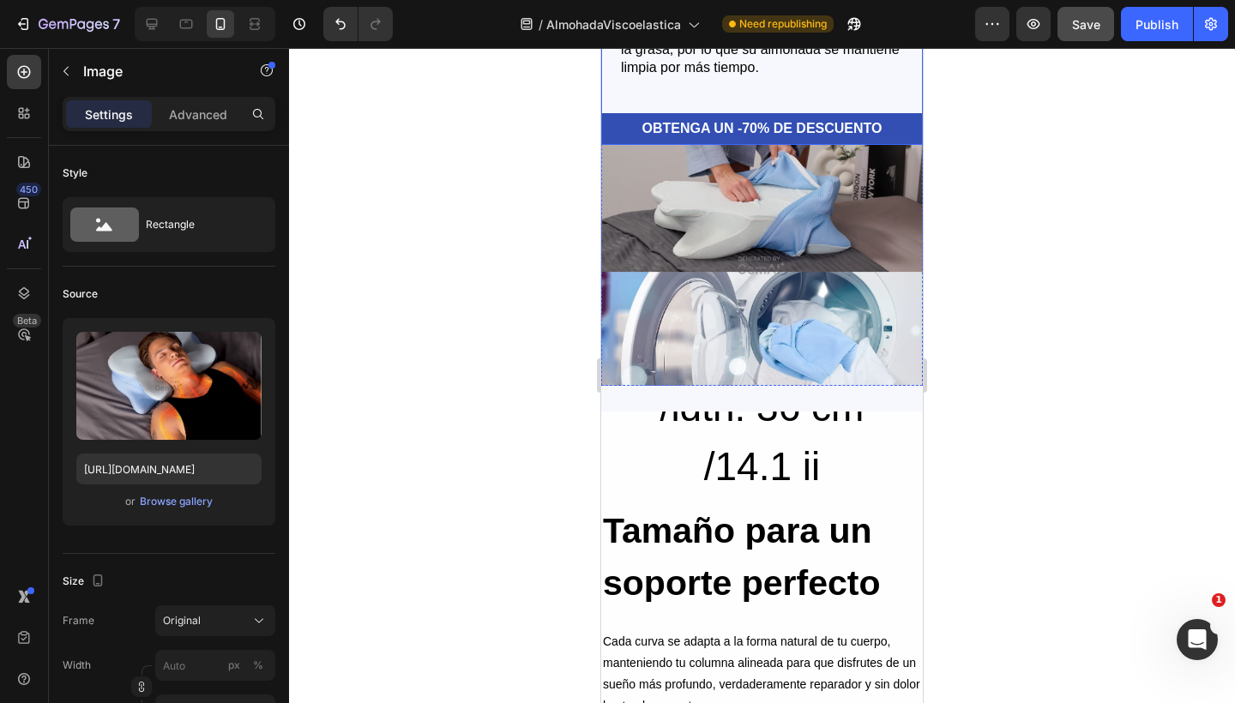
scroll to position [6418, 0]
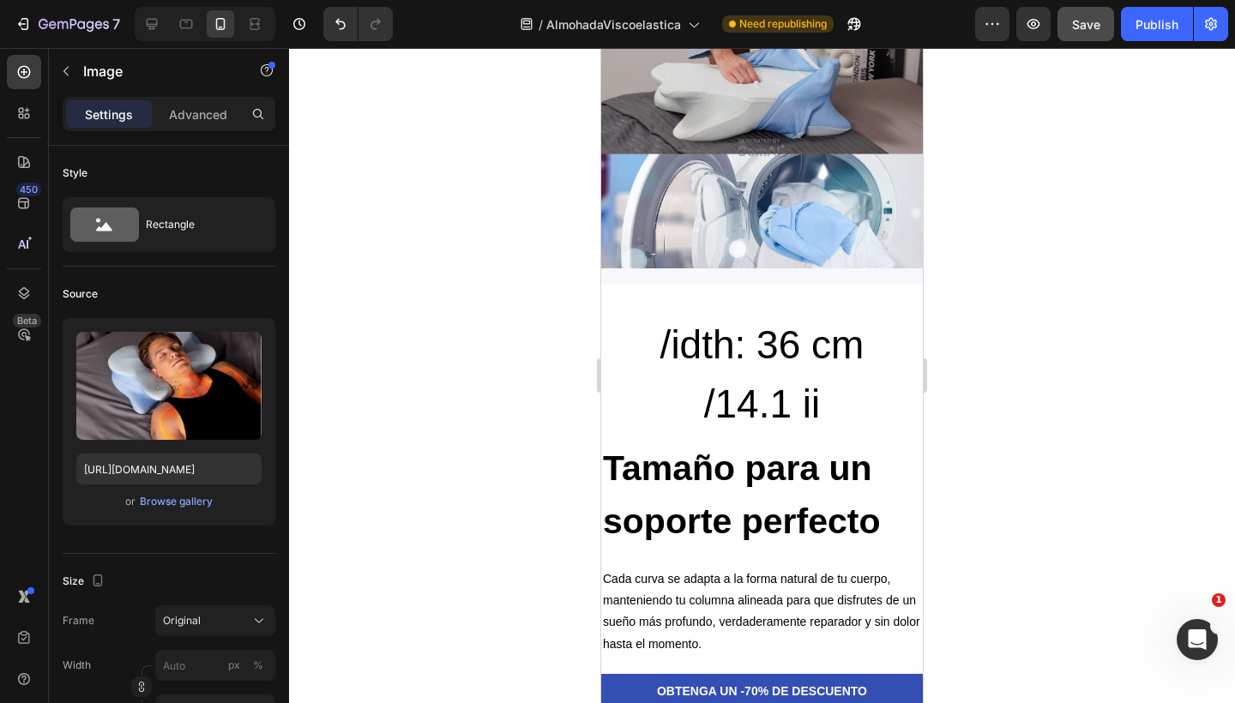
drag, startPoint x: 175, startPoint y: 330, endPoint x: 1087, endPoint y: 25, distance: 961.9
click at [1087, 25] on span "Save" at bounding box center [1086, 24] width 28 height 15
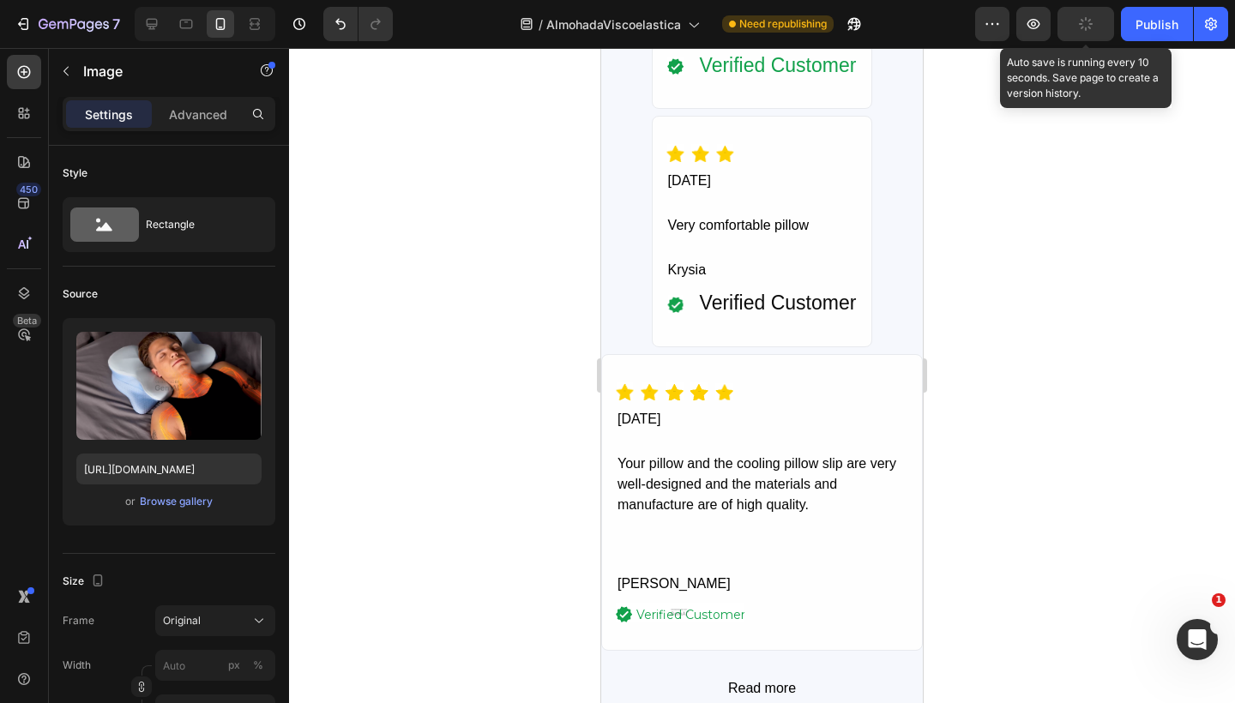
scroll to position [7507, 0]
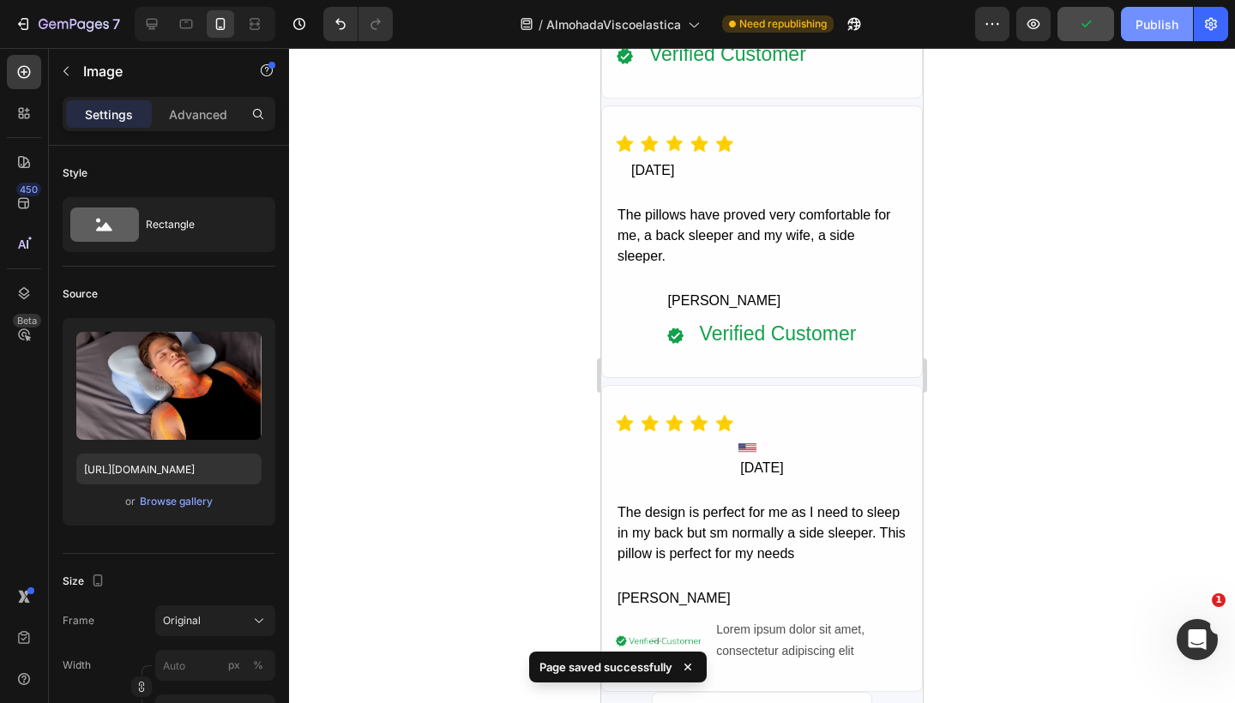
click at [1151, 34] on button "Publish" at bounding box center [1157, 24] width 72 height 34
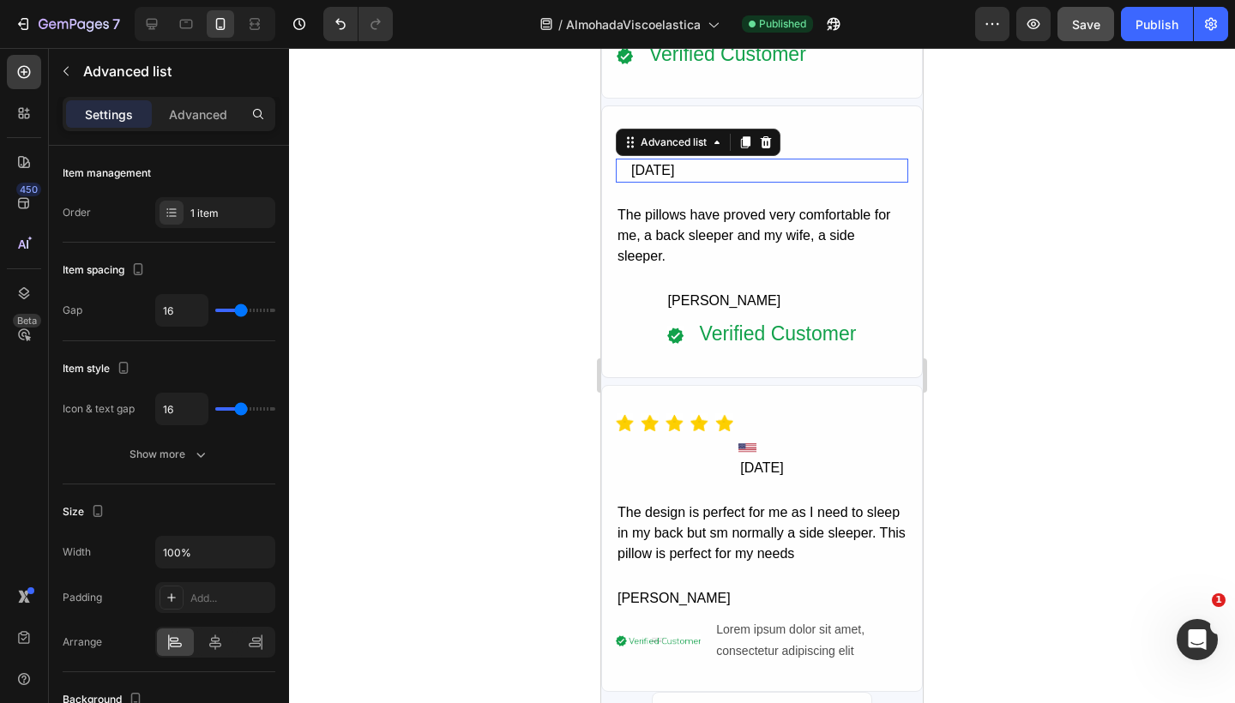
click at [686, 159] on div "Icon [DATE] Text Block Advanced list 0" at bounding box center [762, 171] width 292 height 25
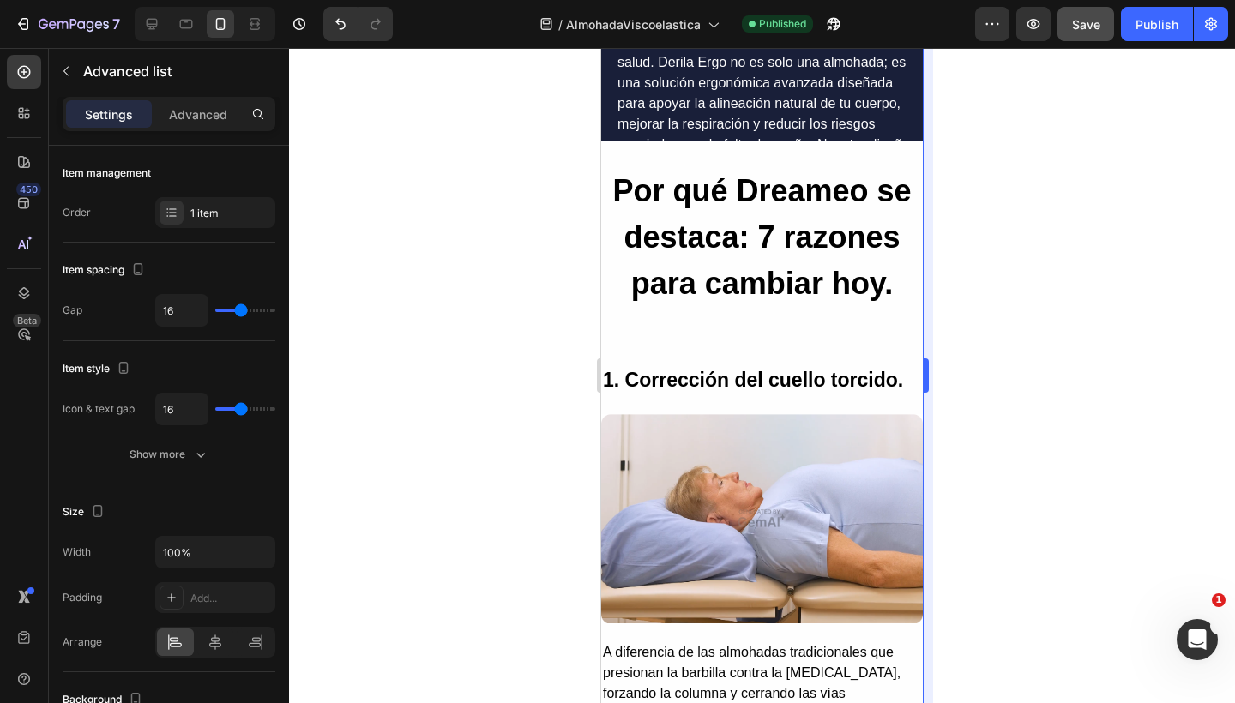
scroll to position [1681, 0]
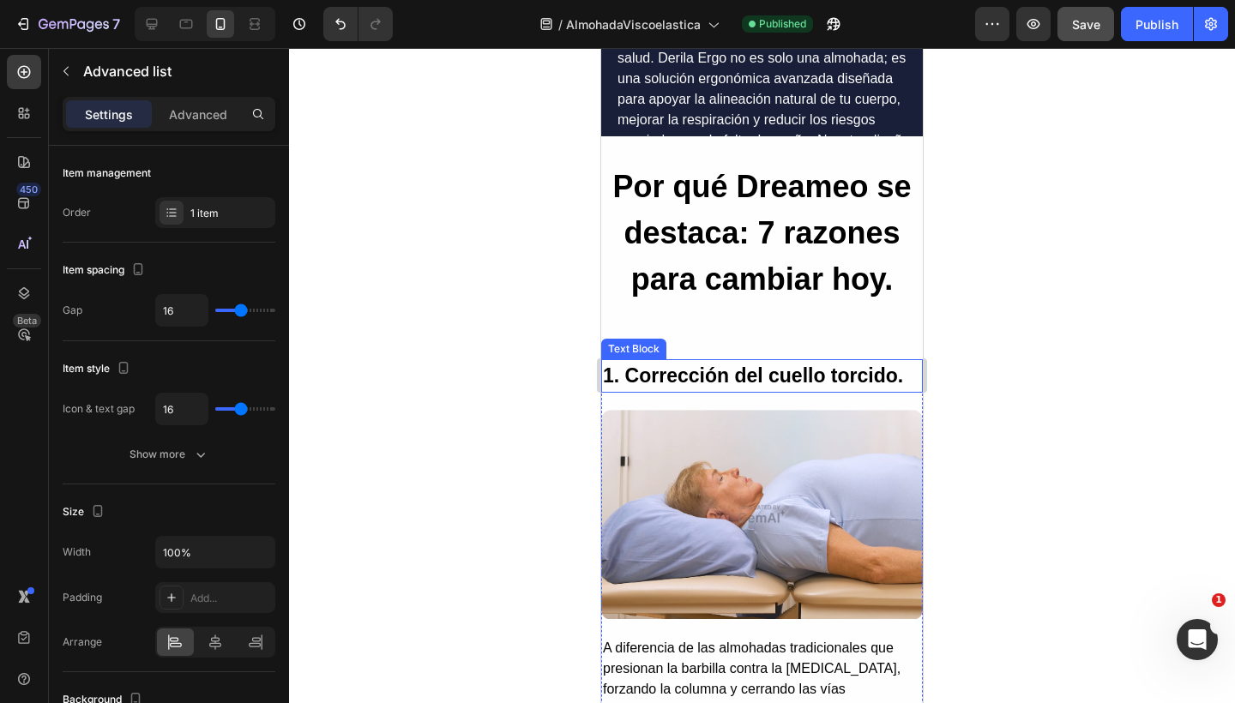
click at [726, 384] on p "1. Corrección del cuello torcido." at bounding box center [762, 376] width 318 height 30
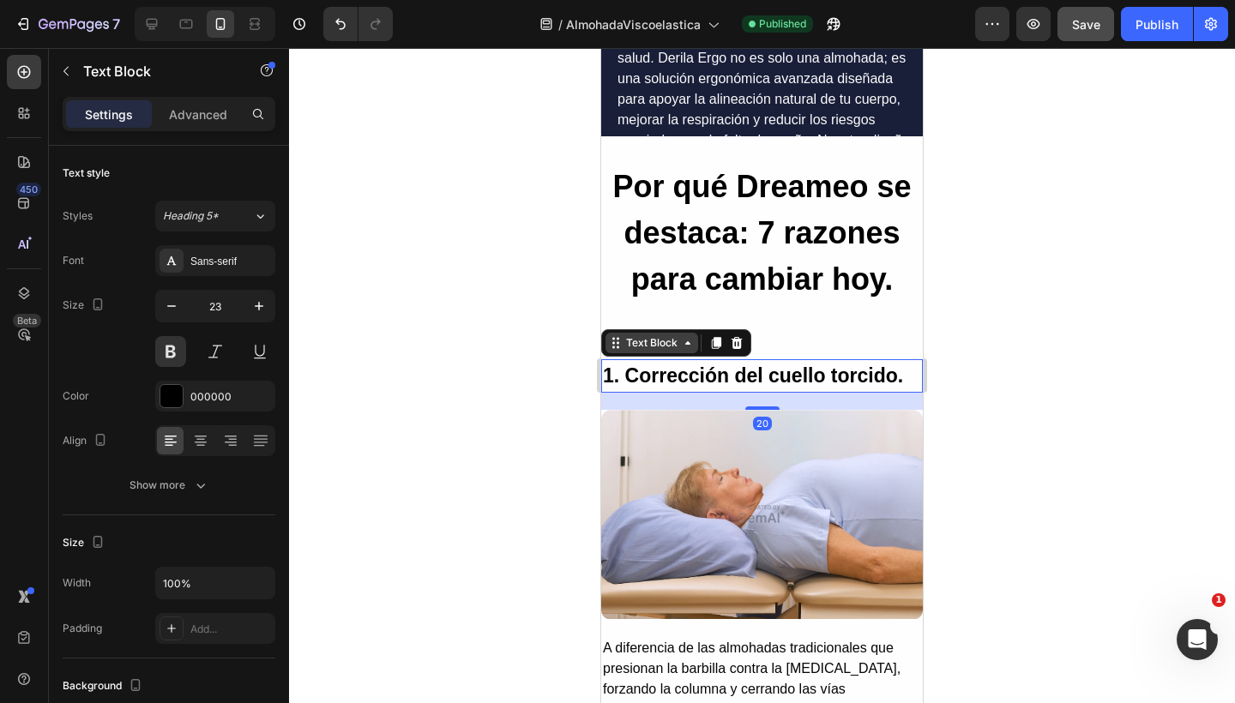
click at [664, 346] on div "Text Block" at bounding box center [651, 342] width 58 height 15
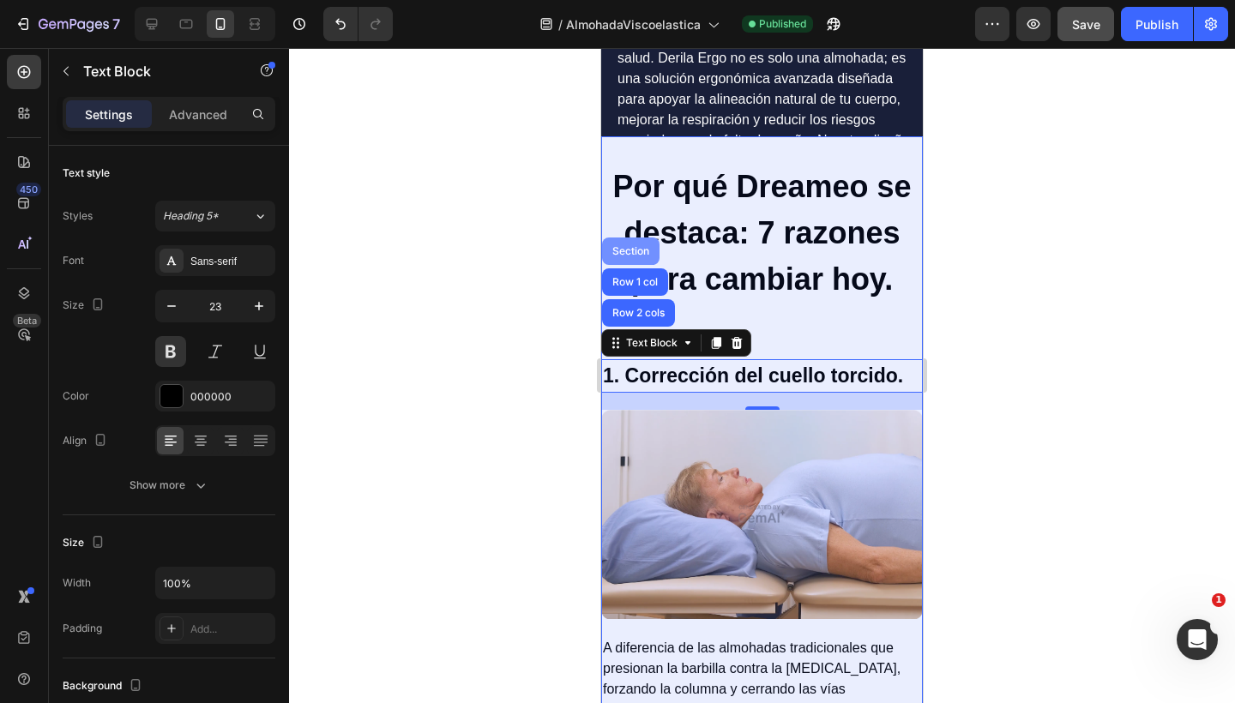
click at [634, 257] on div "Section" at bounding box center [630, 250] width 57 height 27
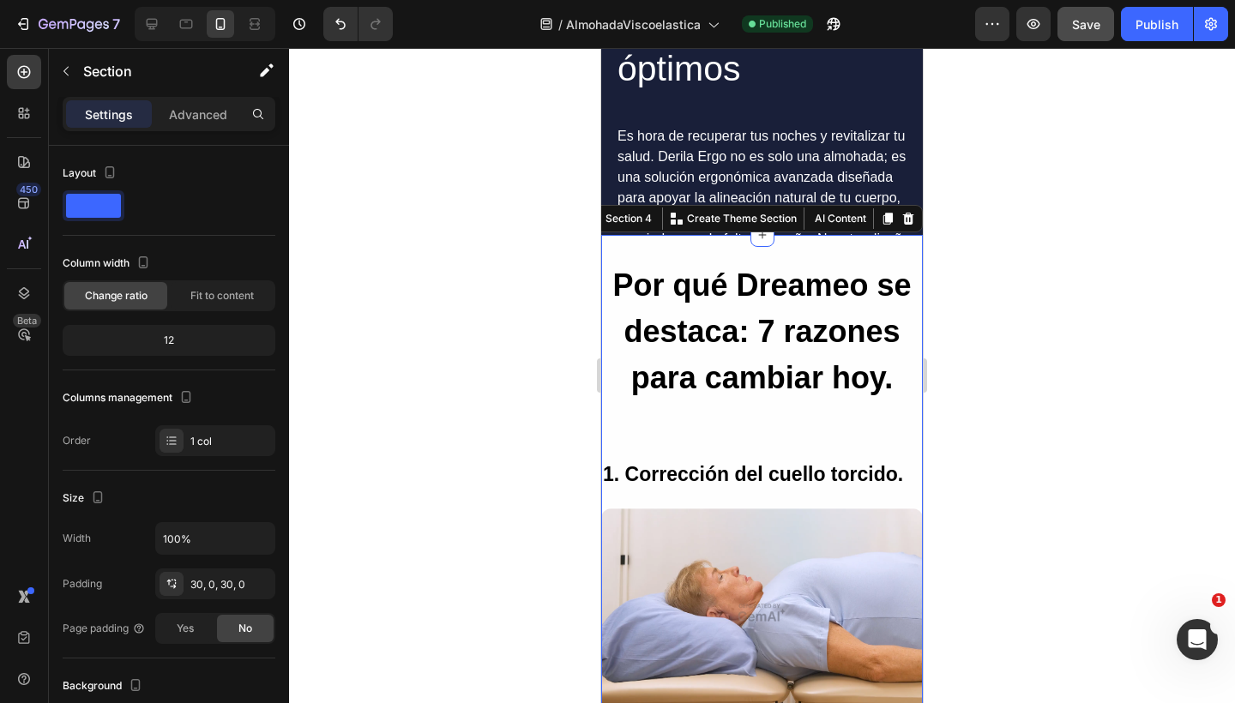
scroll to position [1582, 0]
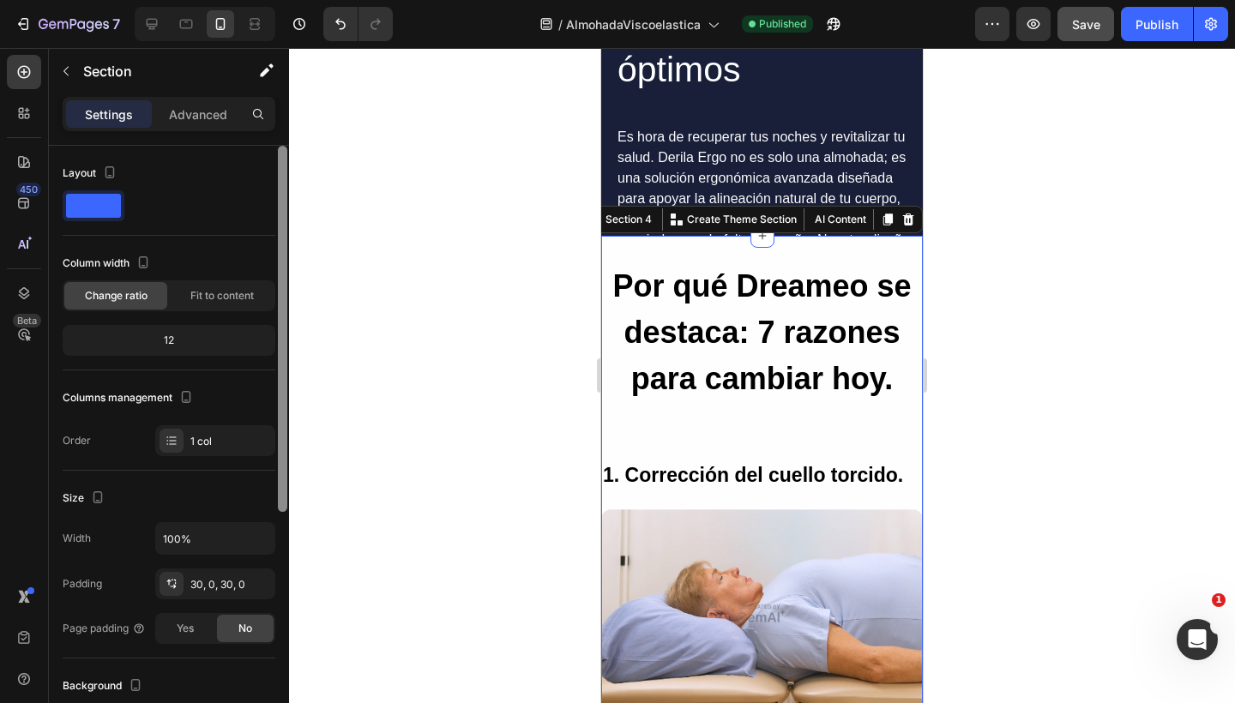
drag, startPoint x: 280, startPoint y: 380, endPoint x: 277, endPoint y: 361, distance: 19.0
click at [277, 361] on div at bounding box center [282, 449] width 13 height 606
click at [189, 634] on span "Yes" at bounding box center [185, 628] width 17 height 15
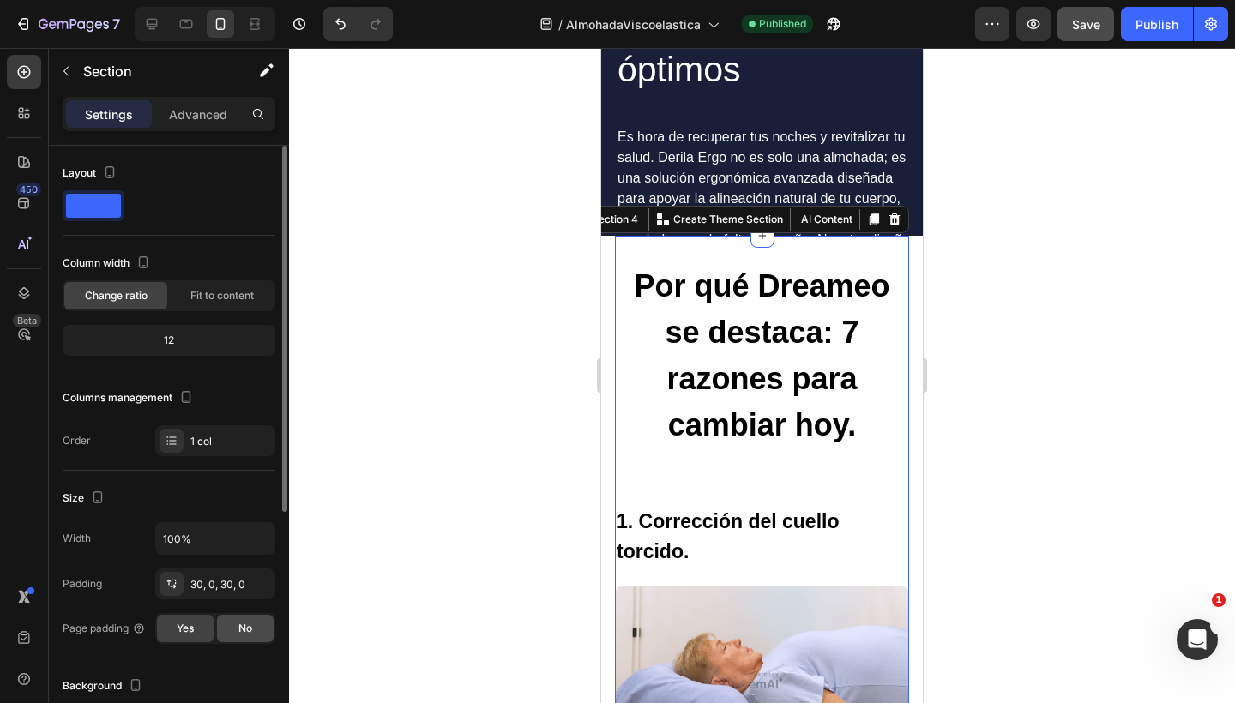
click at [229, 634] on div "No" at bounding box center [245, 628] width 57 height 27
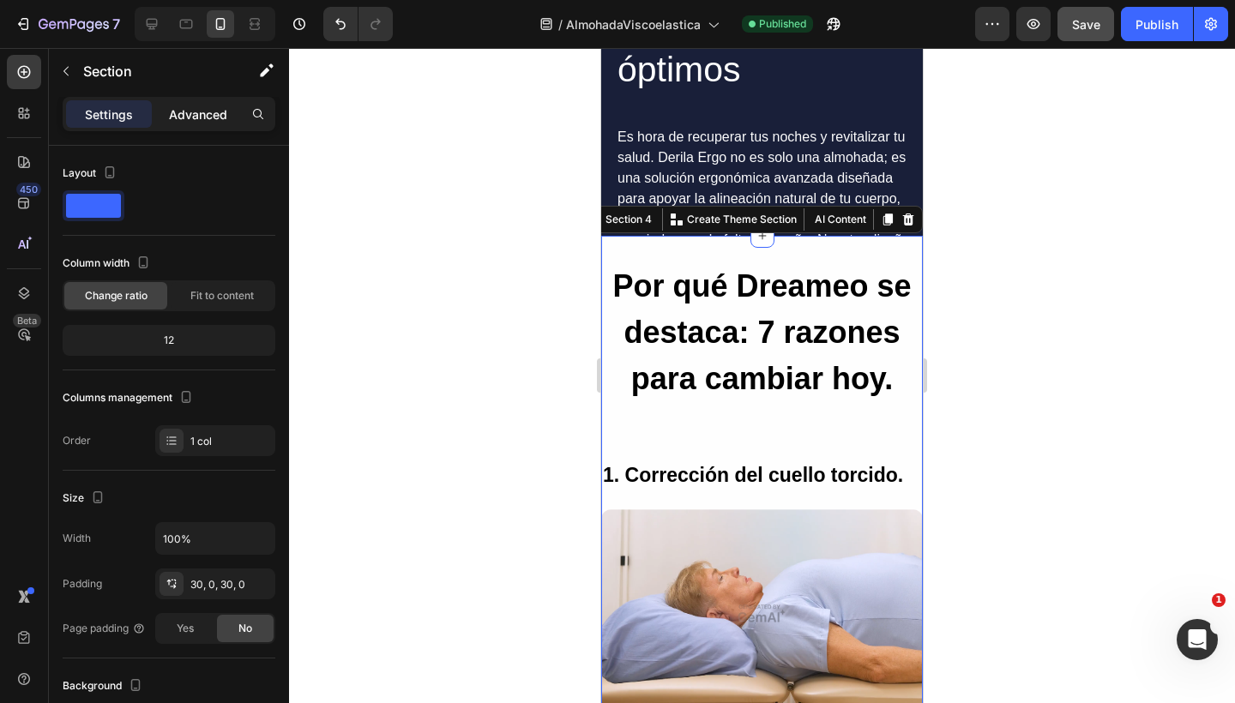
click at [199, 119] on p "Advanced" at bounding box center [198, 114] width 58 height 18
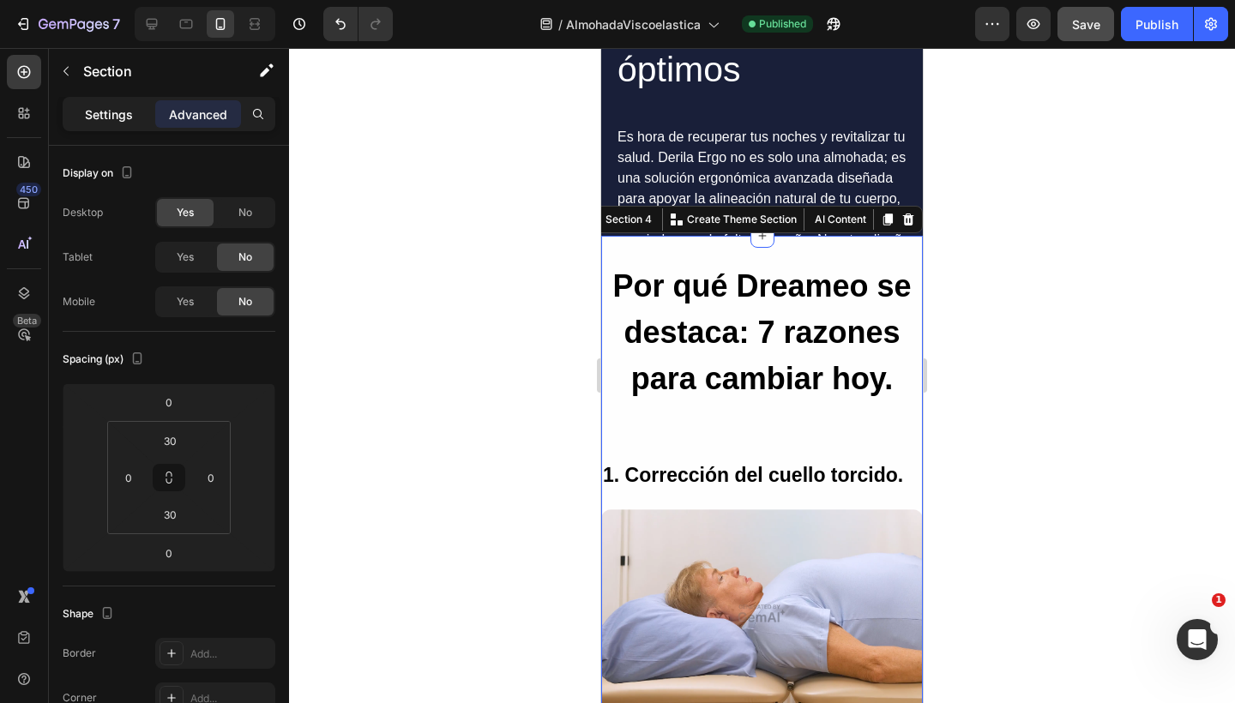
click at [117, 119] on p "Settings" at bounding box center [109, 114] width 48 height 18
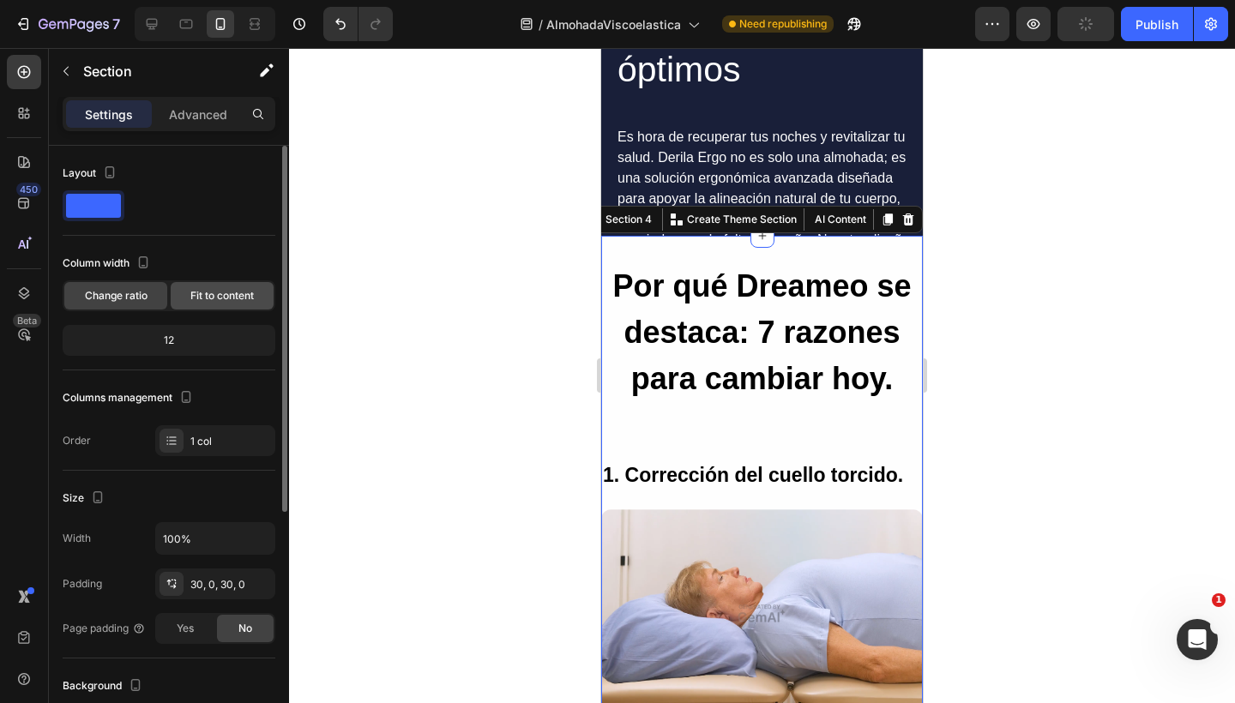
click at [211, 292] on span "Fit to content" at bounding box center [221, 295] width 63 height 15
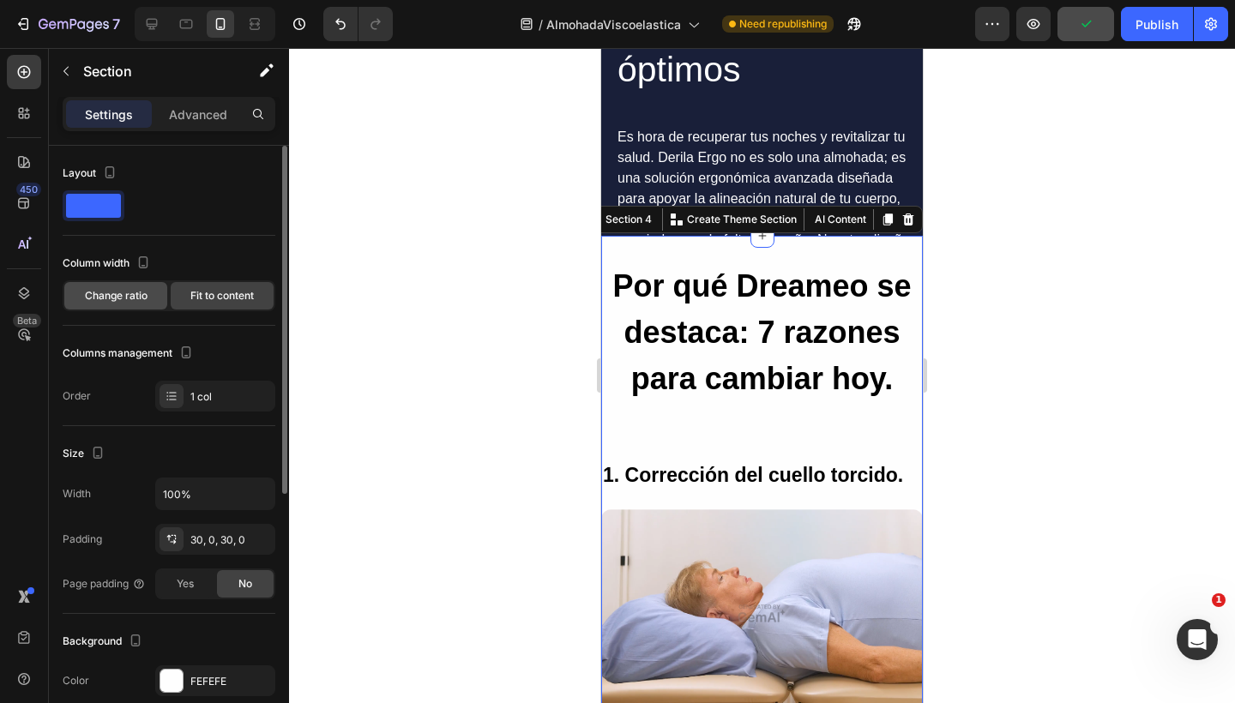
click at [127, 293] on span "Change ratio" at bounding box center [116, 295] width 63 height 15
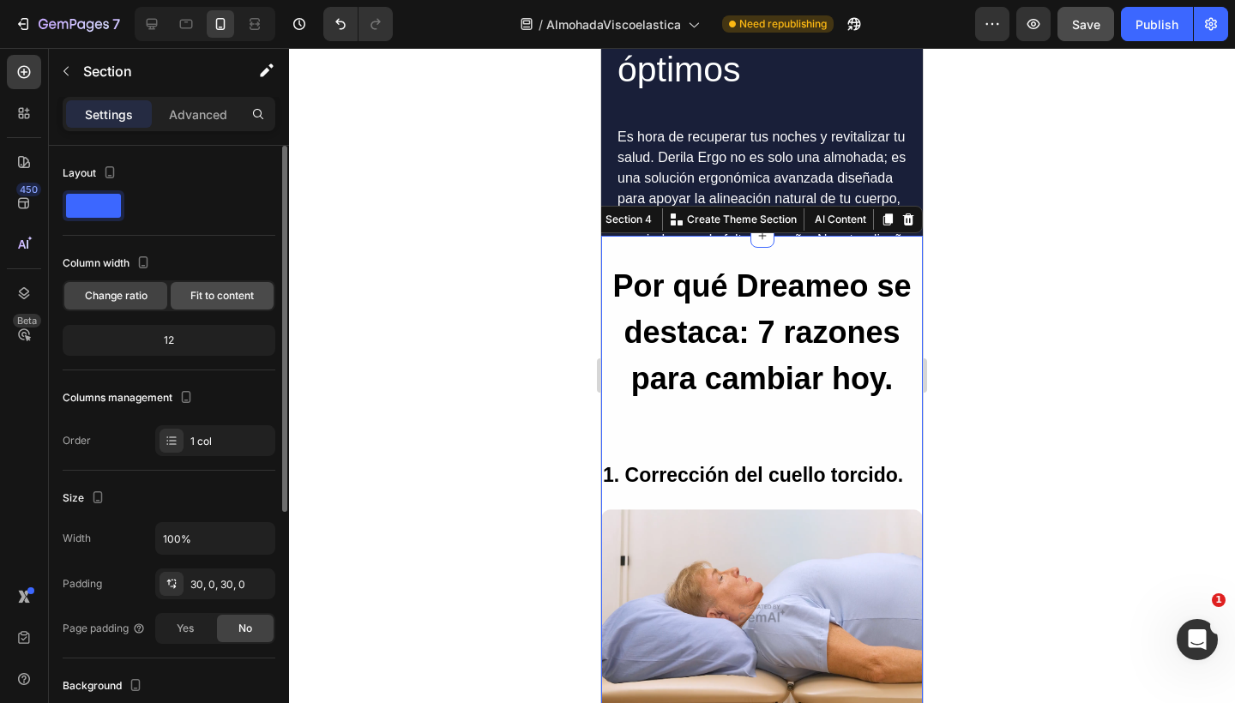
click at [193, 300] on span "Fit to content" at bounding box center [221, 295] width 63 height 15
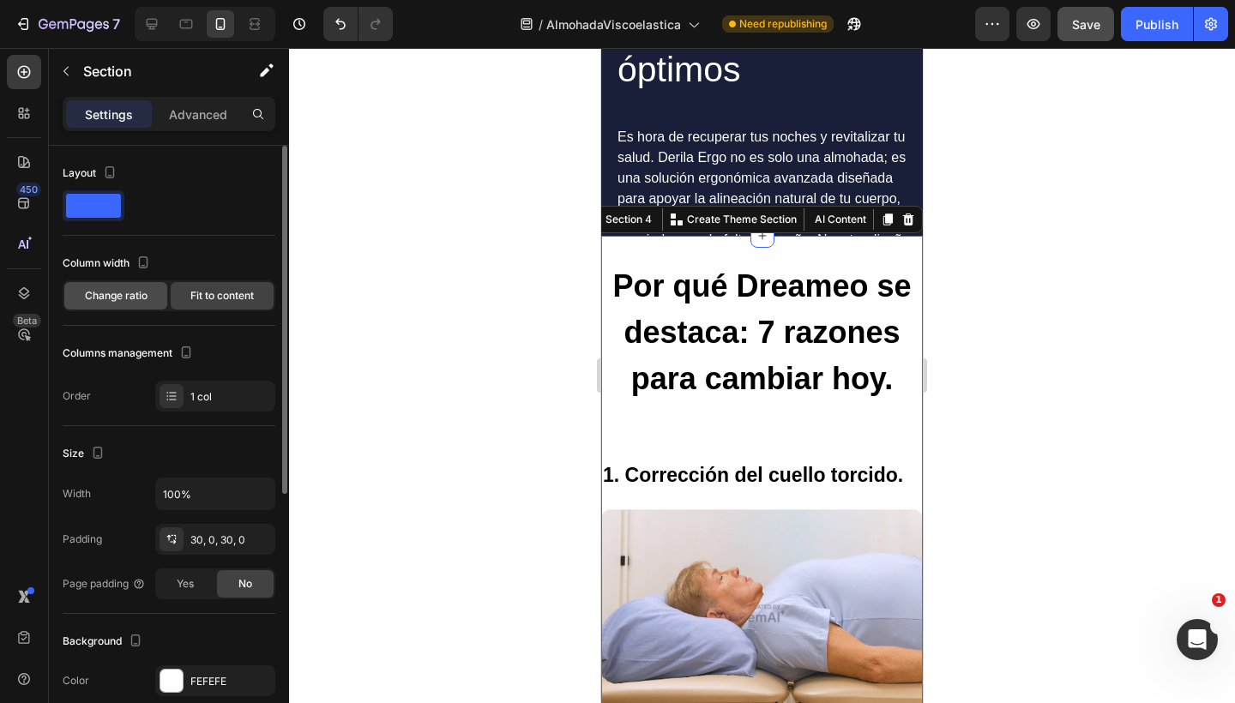
click at [135, 298] on span "Change ratio" at bounding box center [116, 295] width 63 height 15
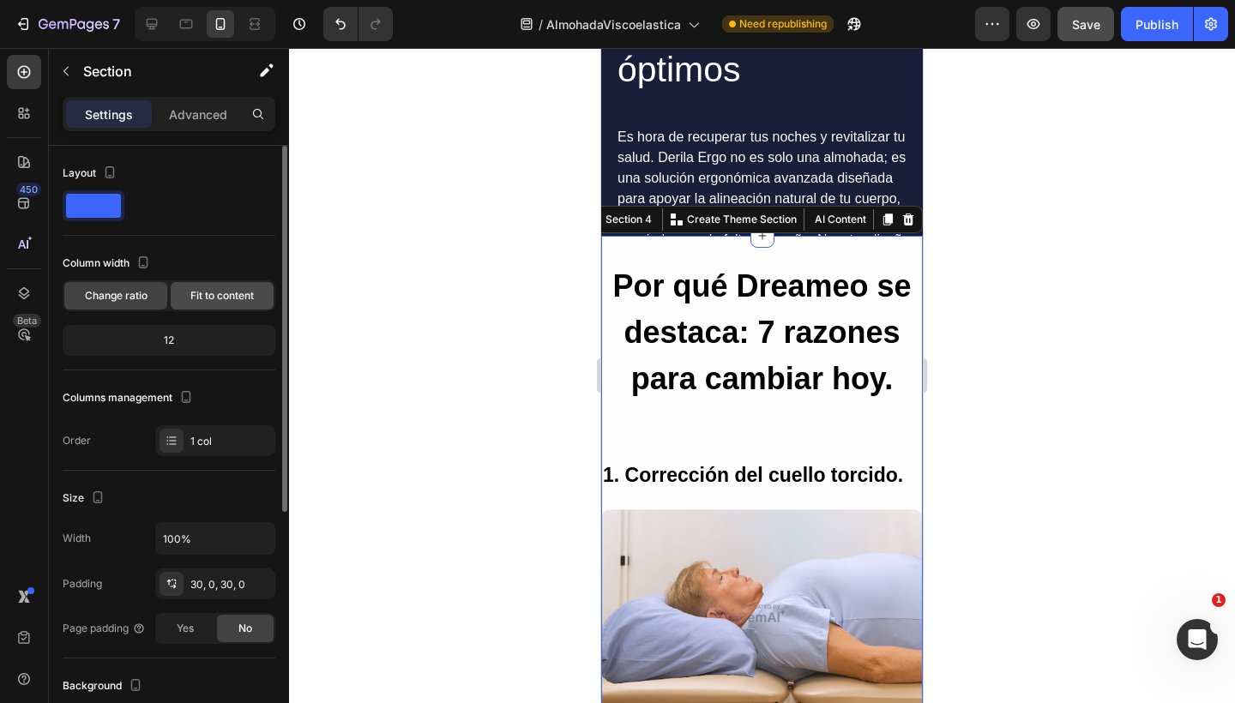
click at [190, 292] on span "Fit to content" at bounding box center [221, 295] width 63 height 15
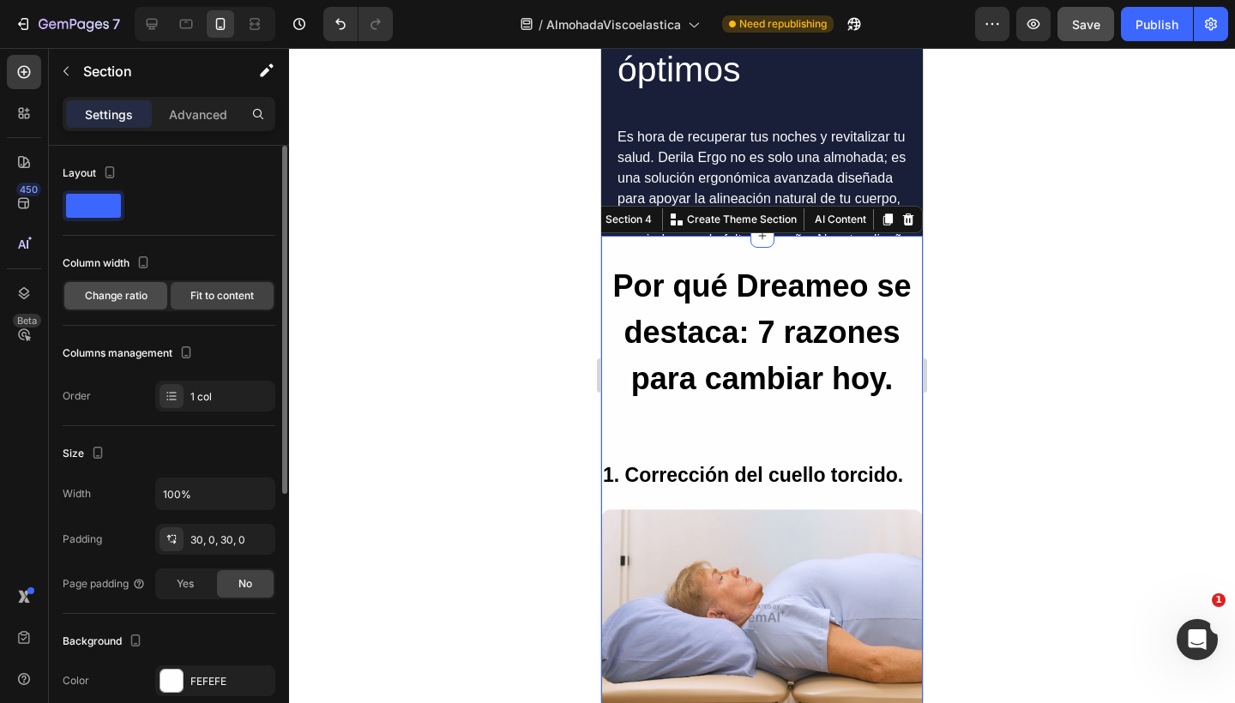
click at [127, 297] on span "Change ratio" at bounding box center [116, 295] width 63 height 15
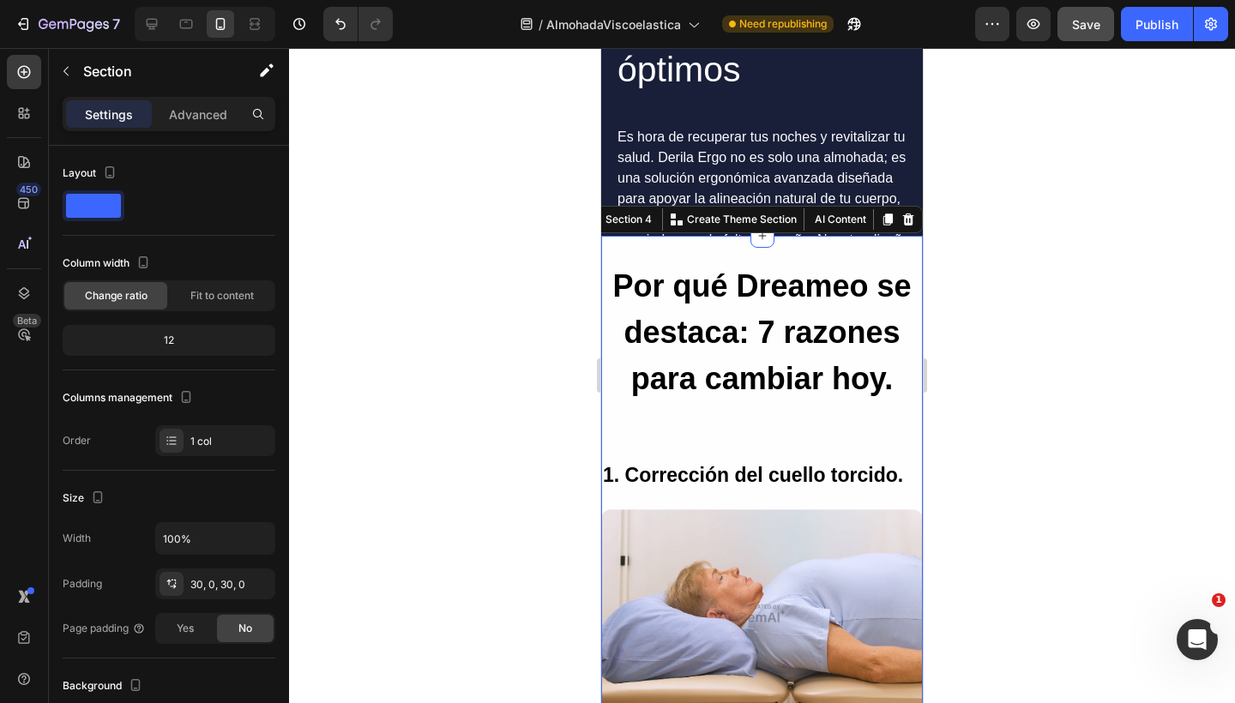
scroll to position [395, 0]
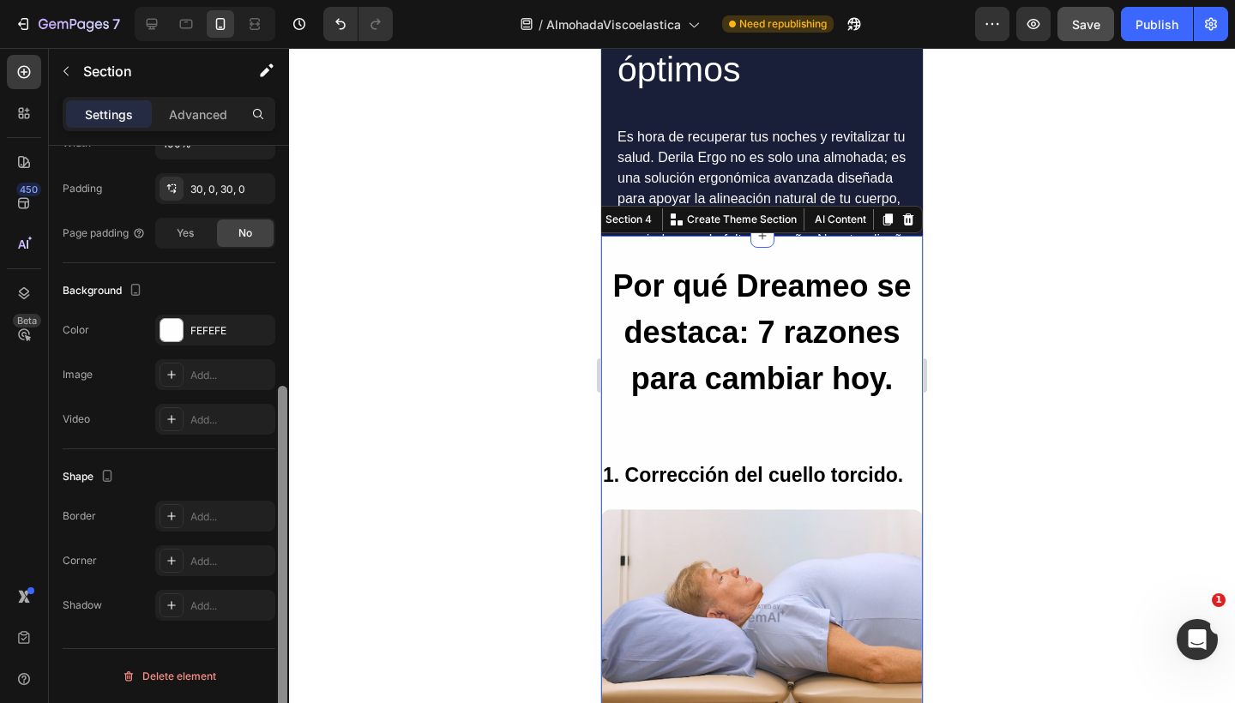
drag, startPoint x: 276, startPoint y: 376, endPoint x: 276, endPoint y: 412, distance: 35.2
click at [276, 412] on div at bounding box center [282, 449] width 13 height 606
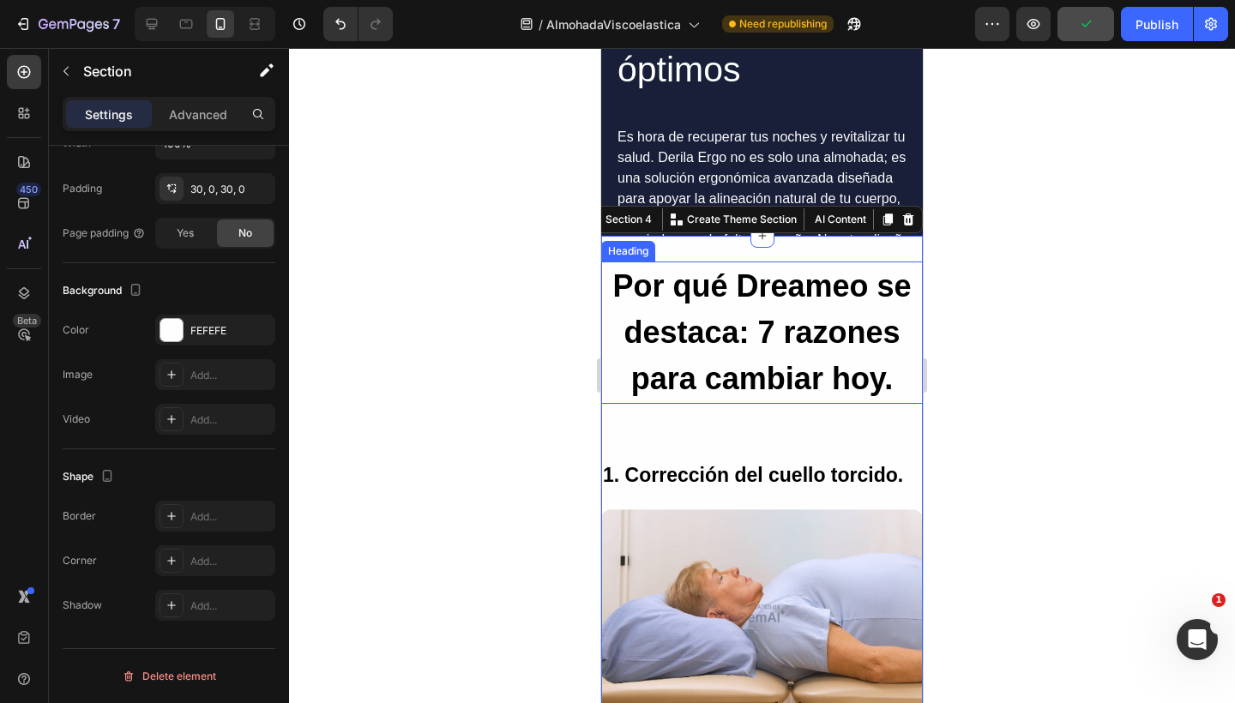
click at [666, 270] on h2 "Por qué Dreameo se destaca: 7 razones para cambiar hoy." at bounding box center [762, 332] width 322 height 142
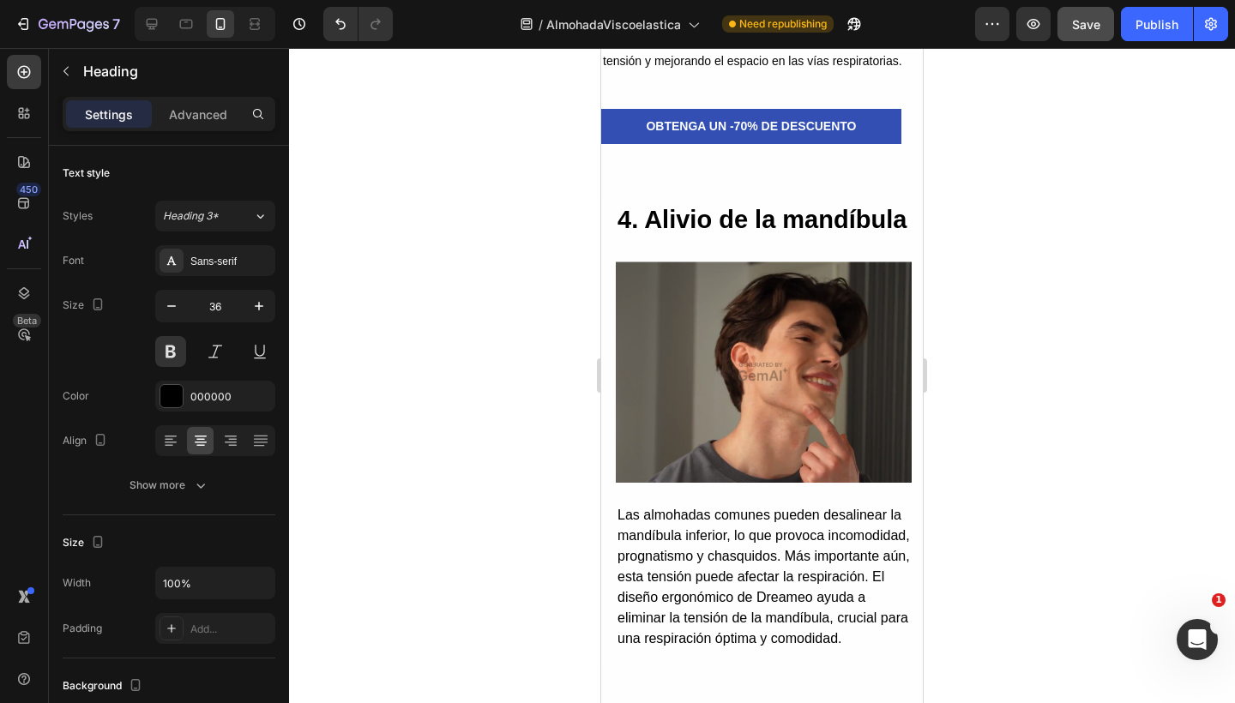
scroll to position [3417, 0]
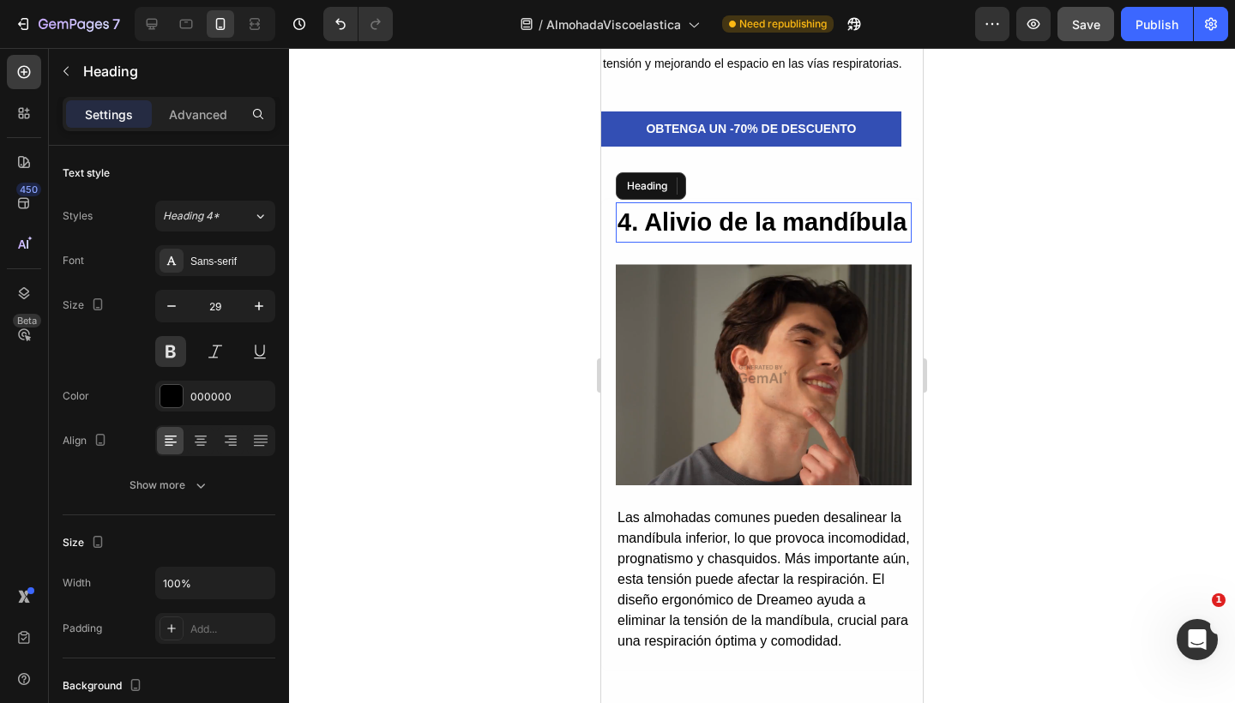
click at [706, 229] on h2 "4. Alivio de la mandíbula" at bounding box center [764, 222] width 296 height 41
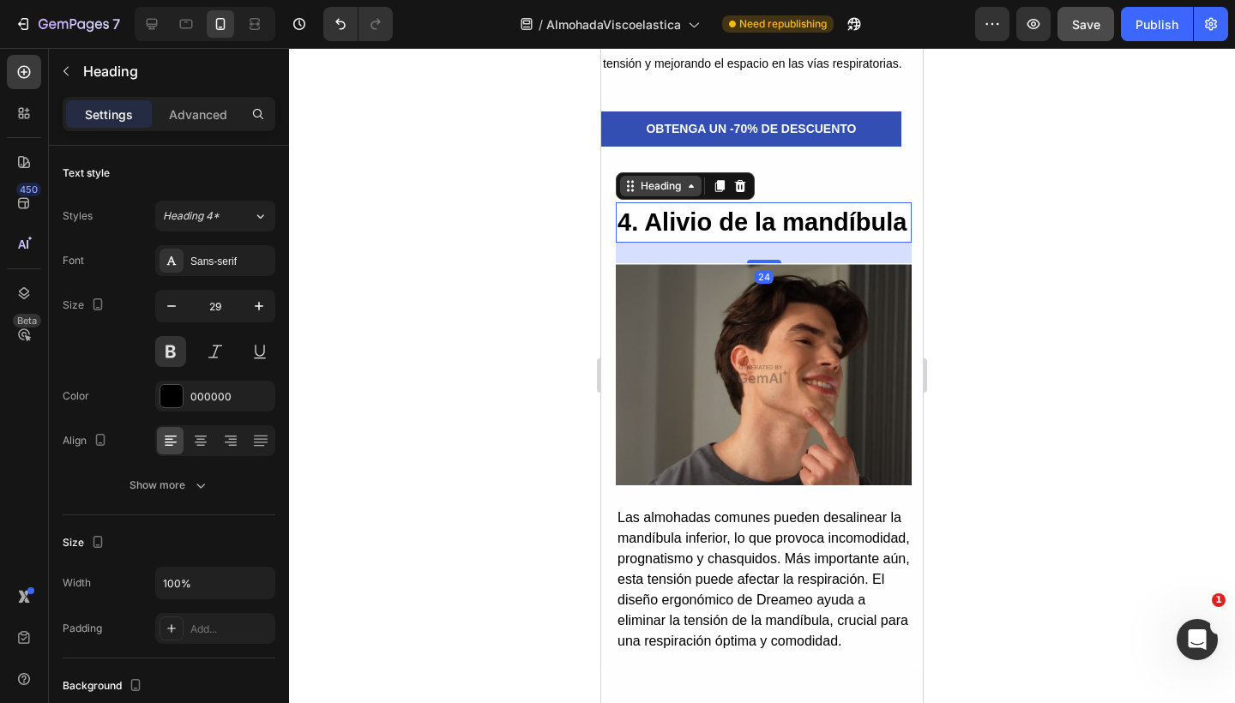
click at [664, 182] on div "Heading" at bounding box center [660, 185] width 47 height 15
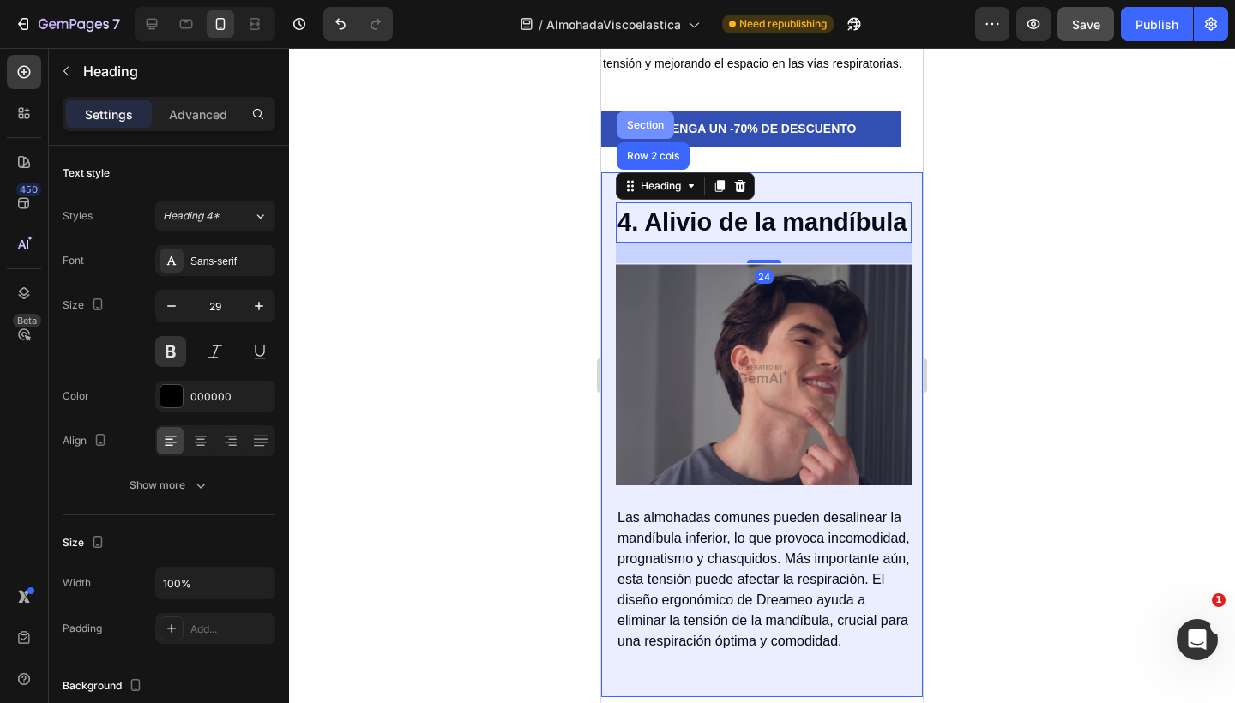
click at [641, 120] on div "Section" at bounding box center [645, 125] width 44 height 10
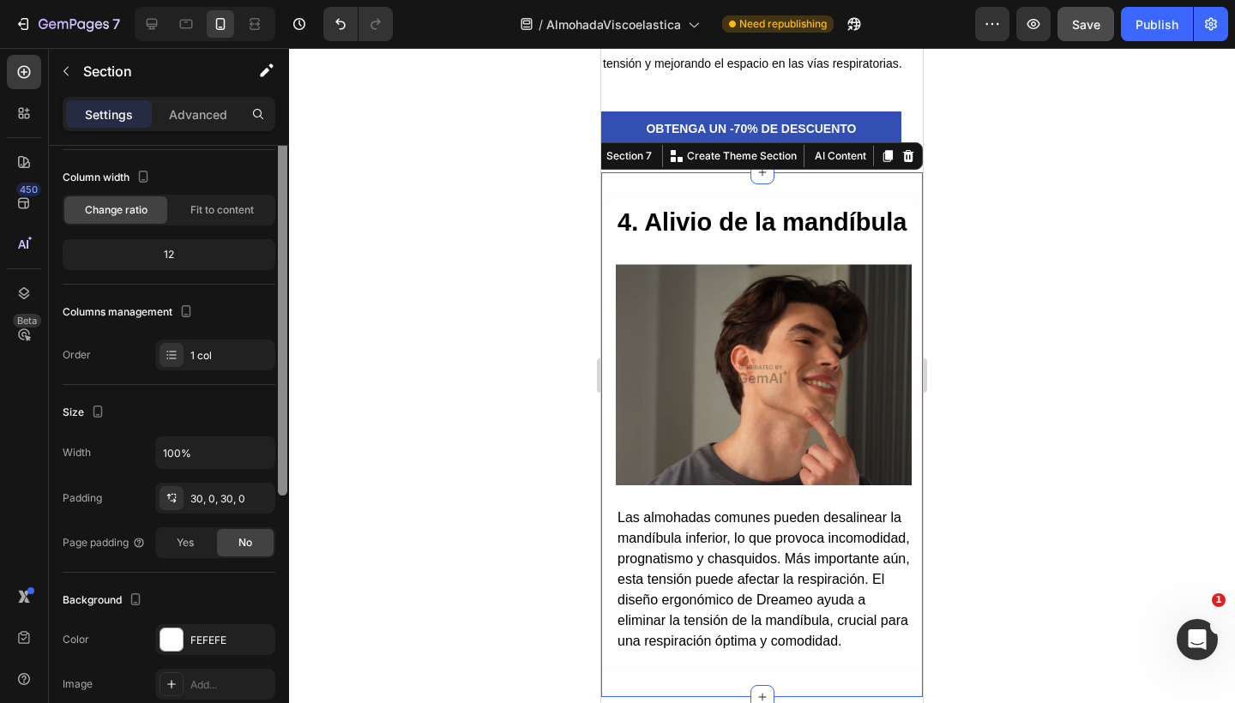
scroll to position [90, 0]
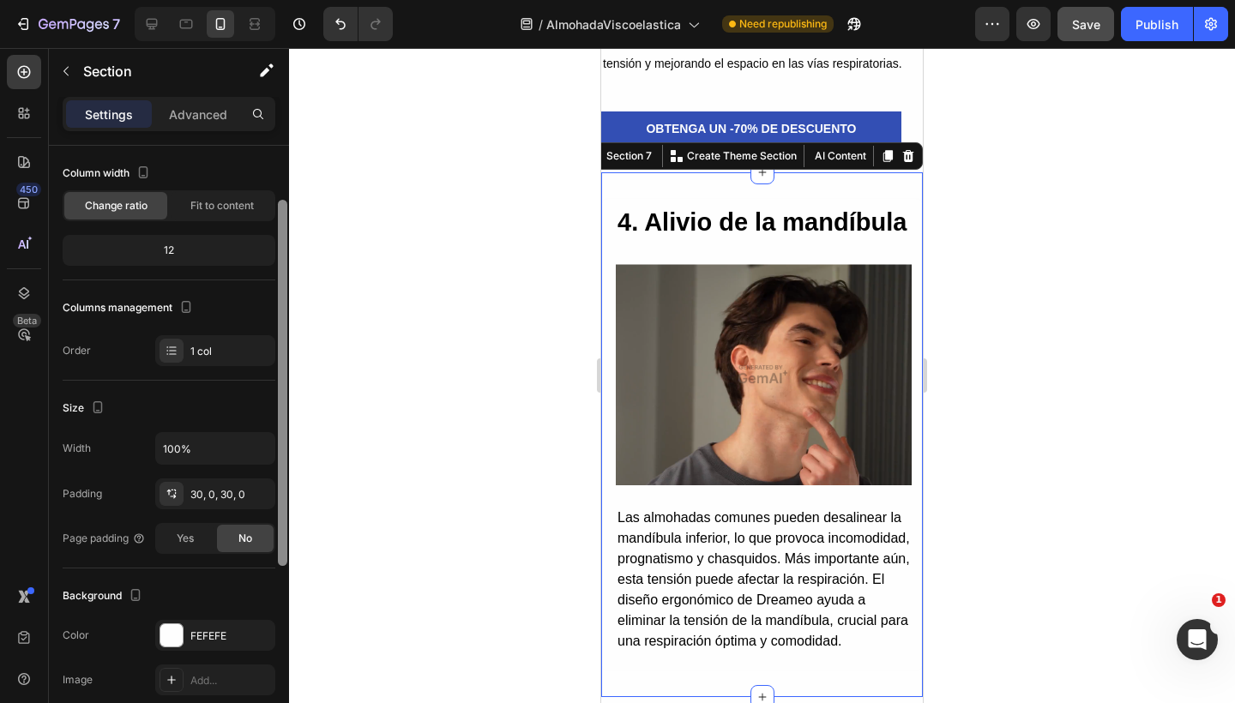
drag, startPoint x: 280, startPoint y: 290, endPoint x: 277, endPoint y: 345, distance: 54.9
click at [277, 345] on div at bounding box center [282, 449] width 13 height 606
click at [189, 538] on span "Yes" at bounding box center [185, 538] width 17 height 15
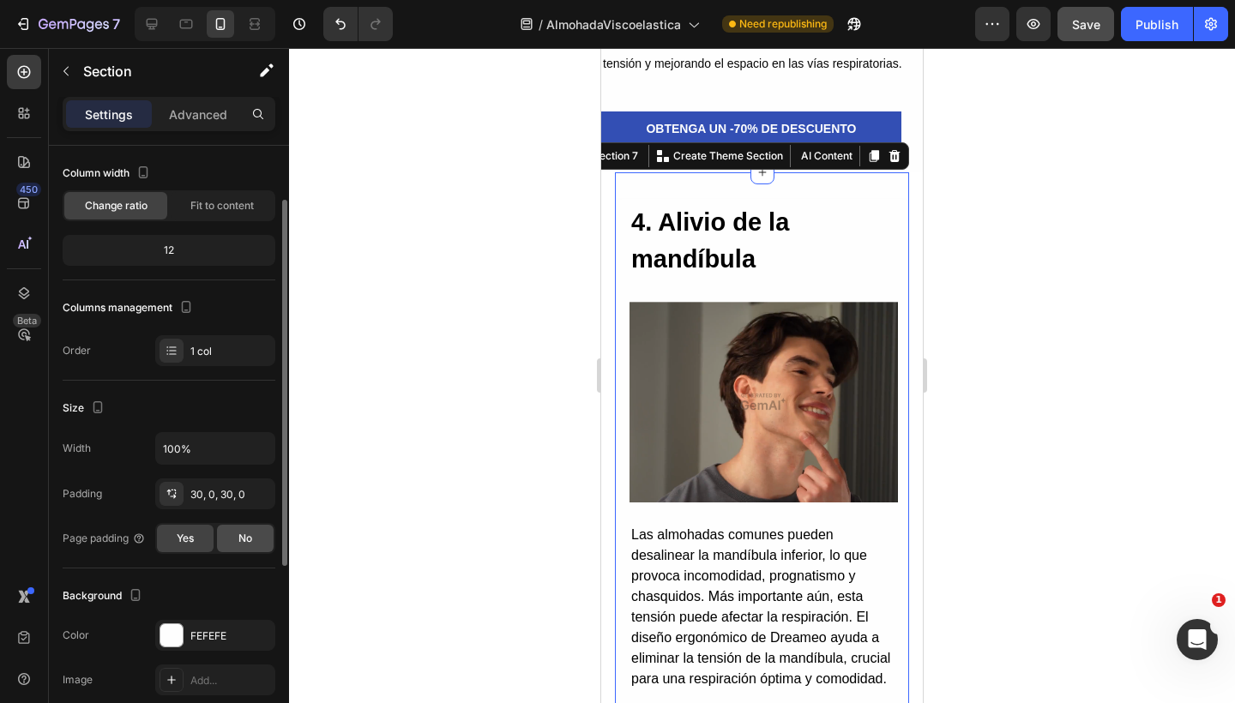
click at [241, 537] on span "No" at bounding box center [245, 538] width 14 height 15
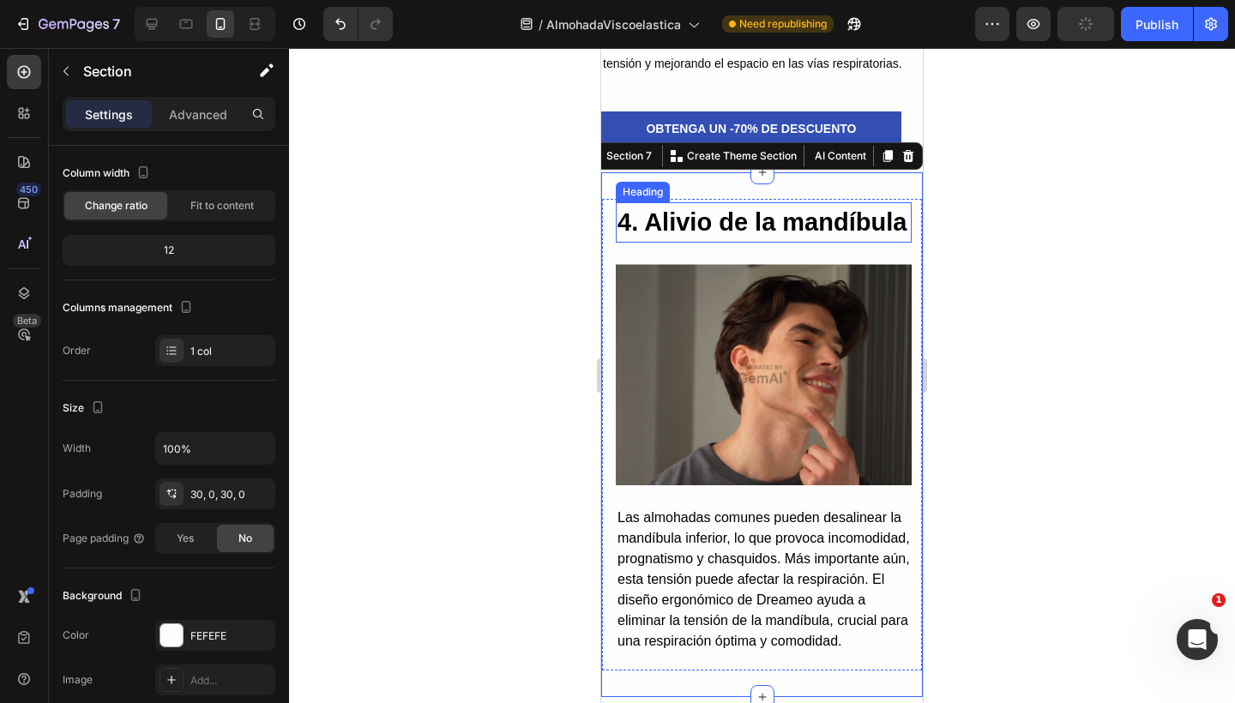
click at [811, 342] on img at bounding box center [764, 374] width 296 height 222
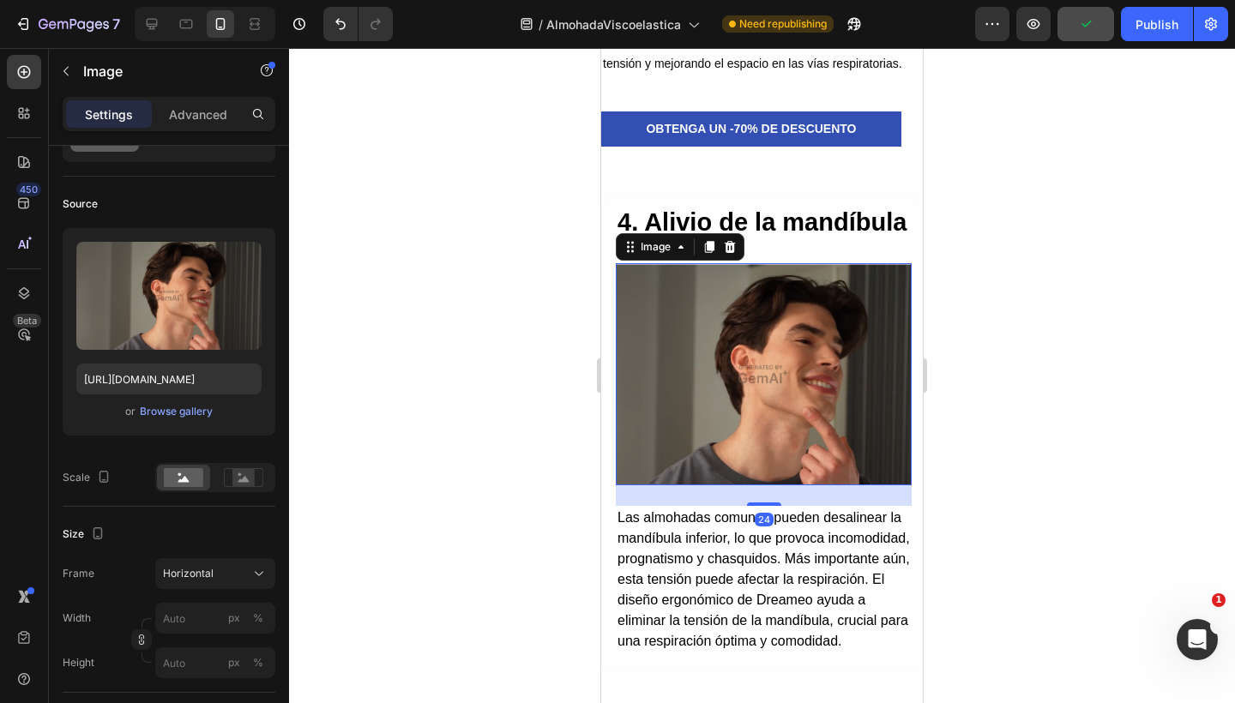
scroll to position [0, 0]
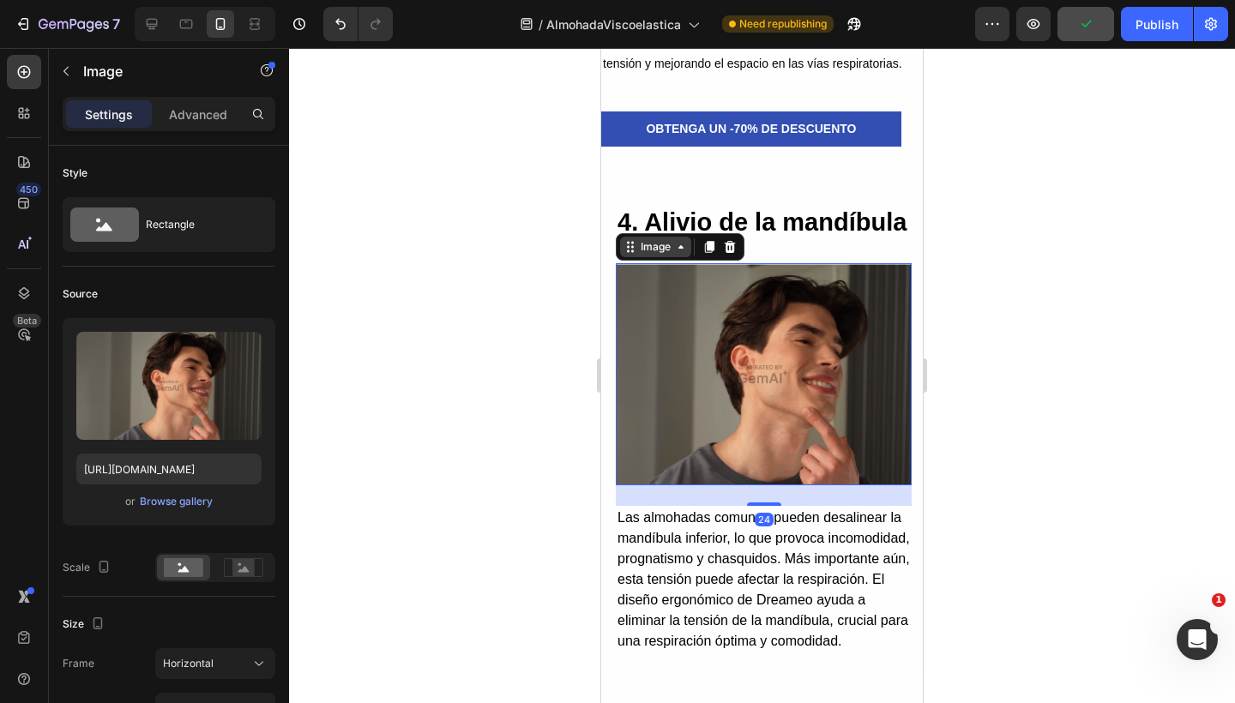
click at [663, 255] on div "Image" at bounding box center [655, 246] width 37 height 15
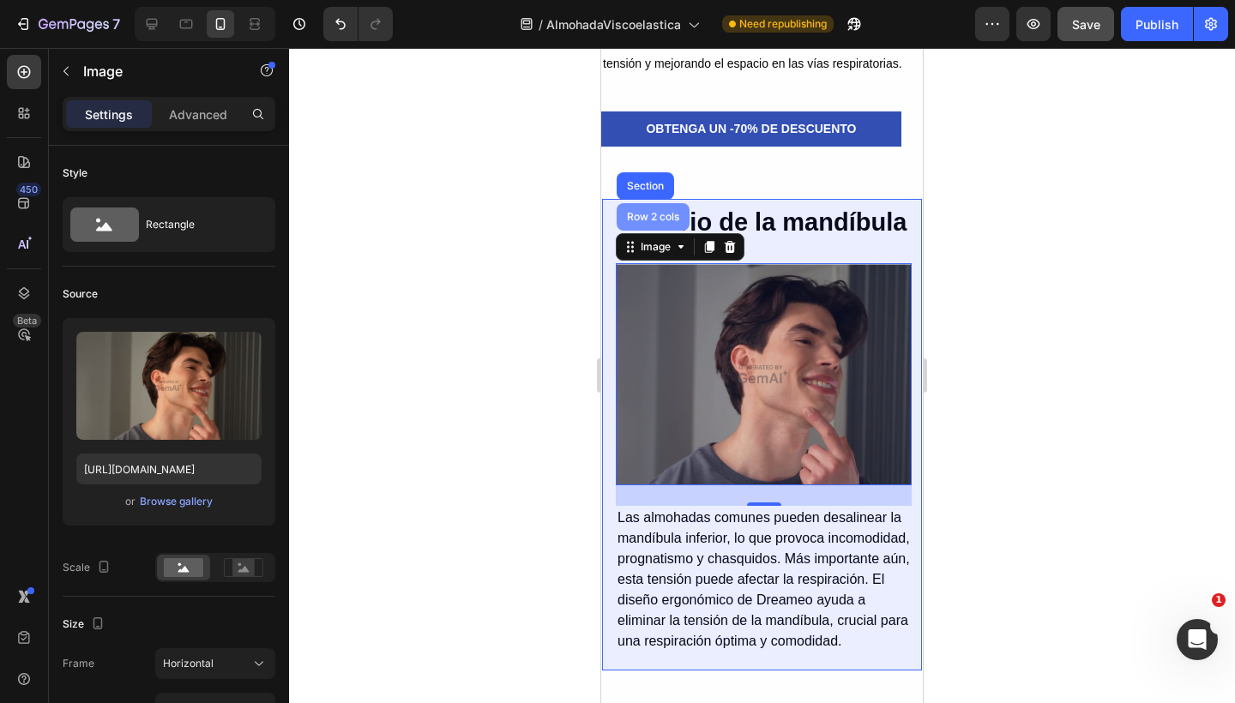
click at [651, 222] on div "Row 2 cols" at bounding box center [652, 217] width 59 height 10
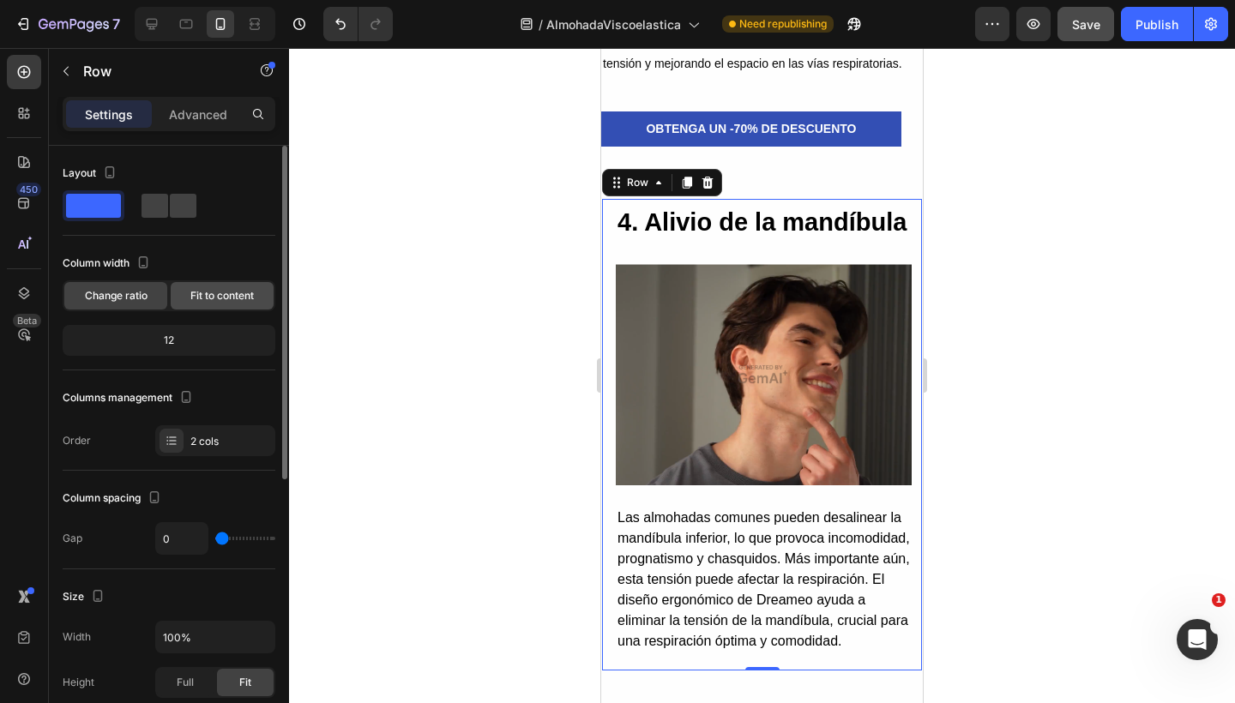
click at [254, 288] on span "Fit to content" at bounding box center [221, 295] width 63 height 15
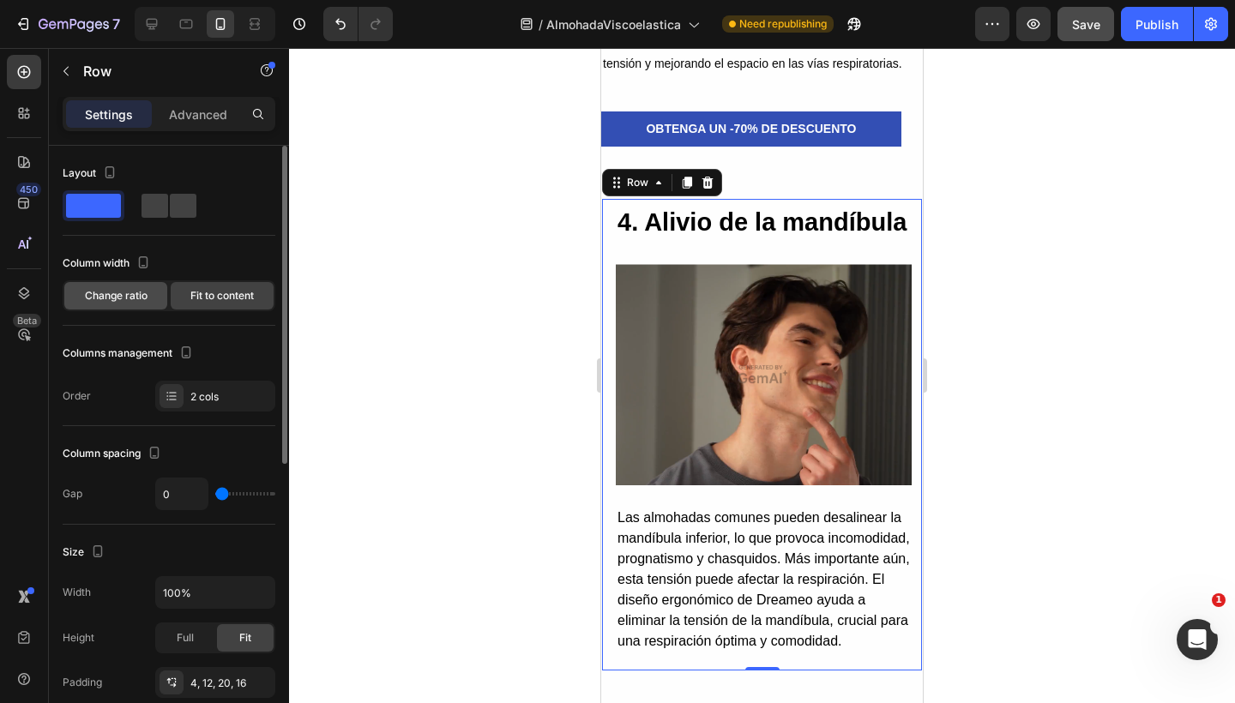
click at [141, 295] on span "Change ratio" at bounding box center [116, 295] width 63 height 15
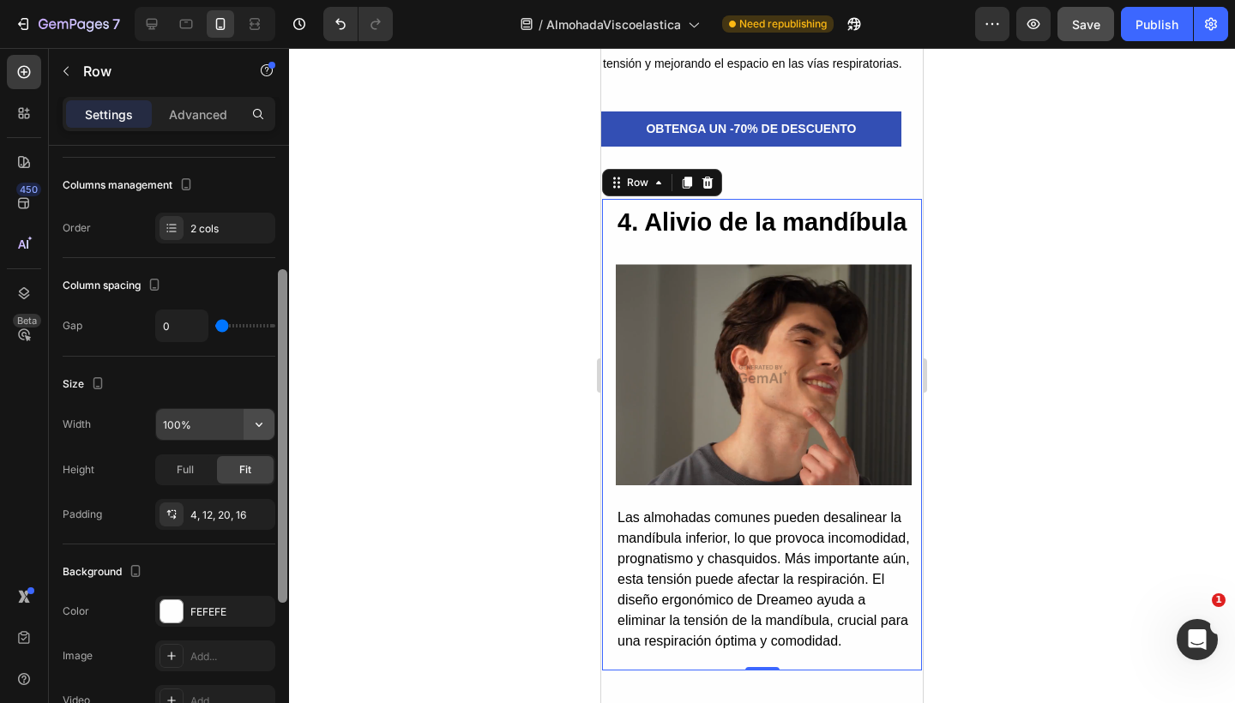
scroll to position [219, 0]
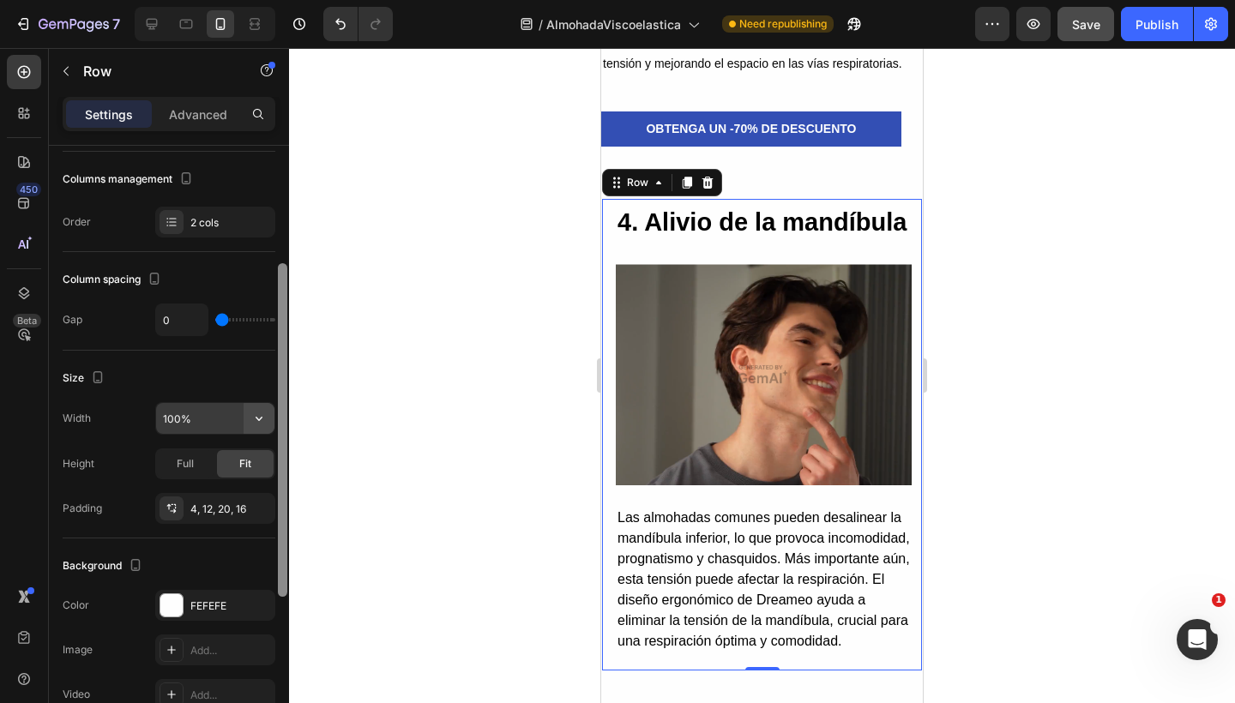
drag, startPoint x: 278, startPoint y: 293, endPoint x: 264, endPoint y: 414, distance: 121.7
click at [264, 414] on div "Layout Column width Change ratio Fit to content 12 Columns management Order 2 c…" at bounding box center [169, 449] width 240 height 606
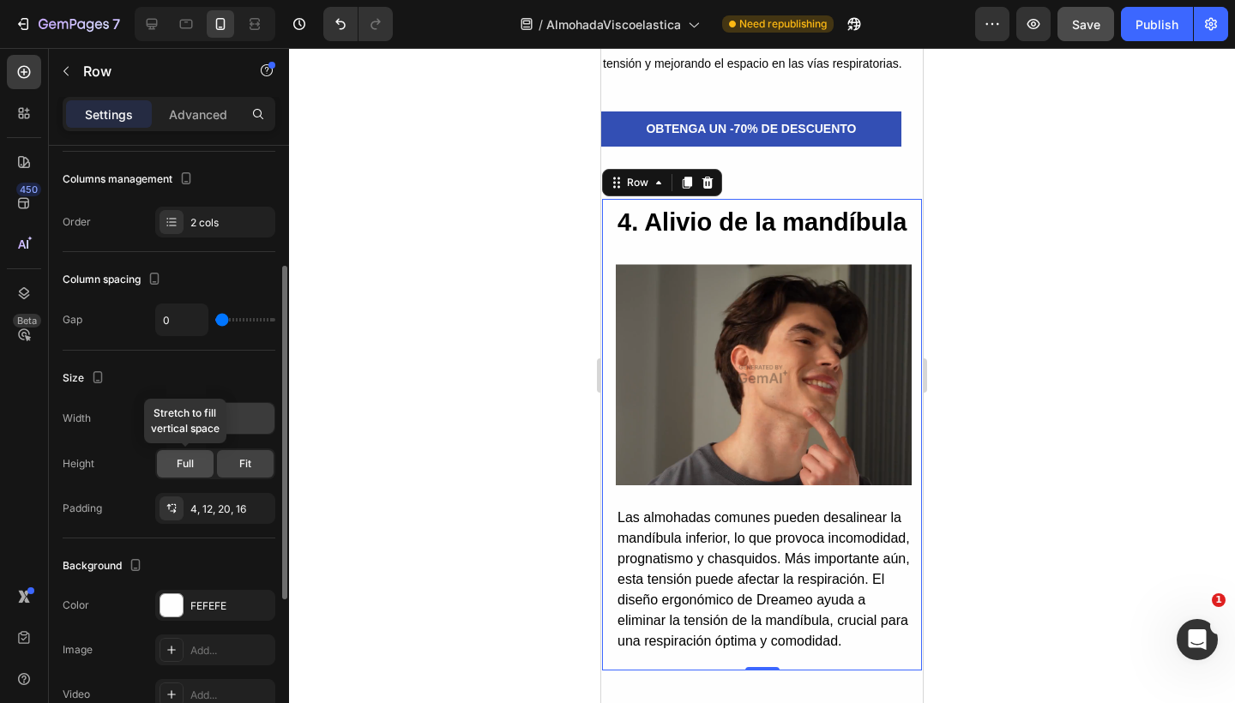
click at [199, 453] on div "Full" at bounding box center [185, 463] width 57 height 27
click at [230, 456] on div "Fit" at bounding box center [245, 463] width 57 height 27
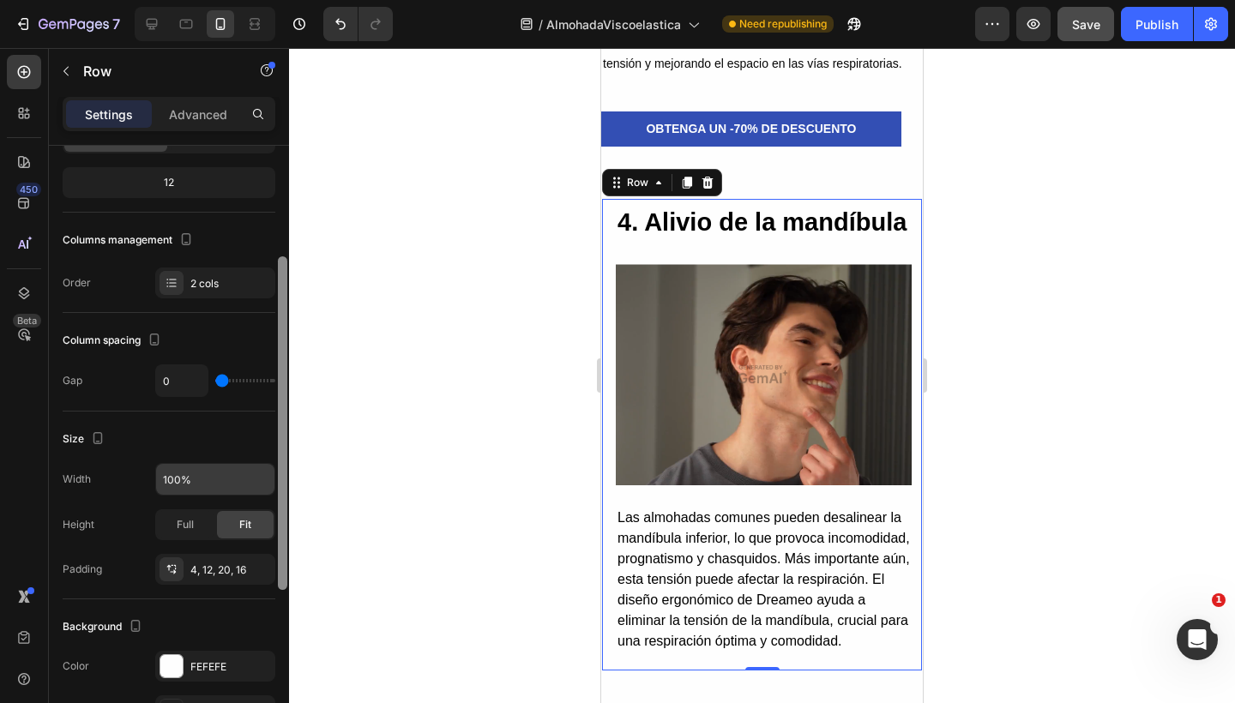
drag, startPoint x: 280, startPoint y: 383, endPoint x: 280, endPoint y: 347, distance: 36.0
click at [280, 347] on div at bounding box center [282, 423] width 9 height 334
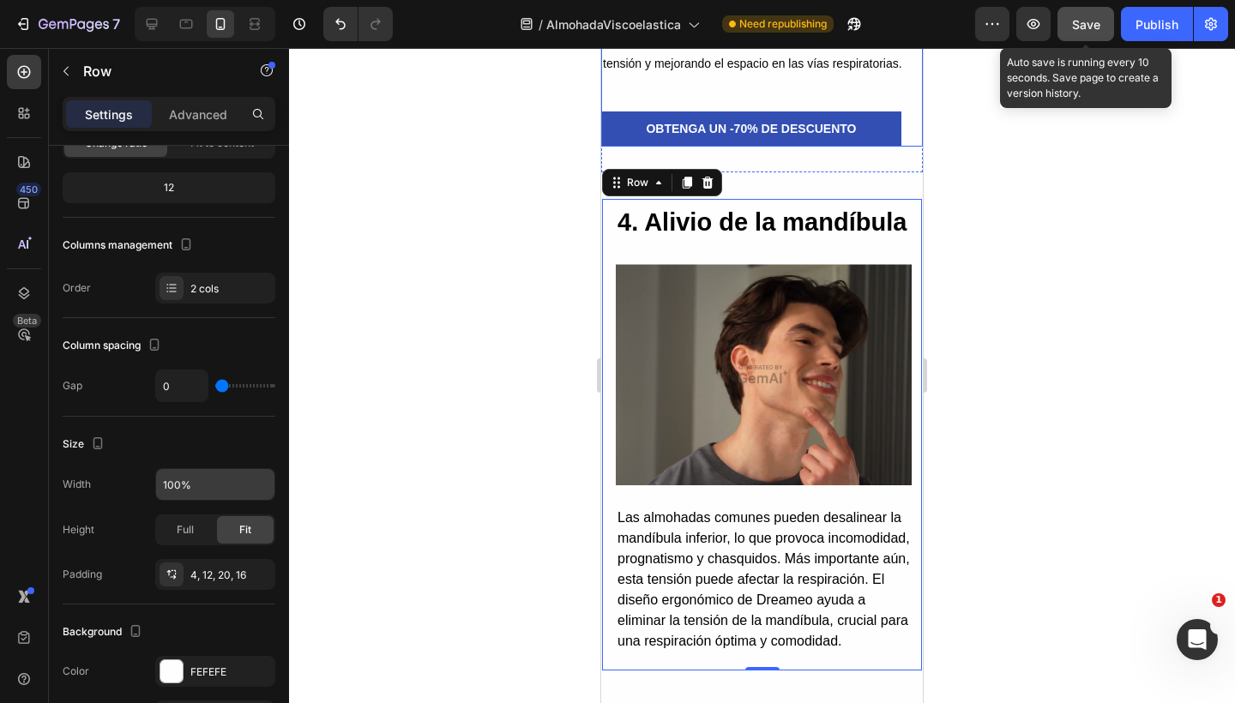
click at [1091, 35] on button "Save" at bounding box center [1085, 24] width 57 height 34
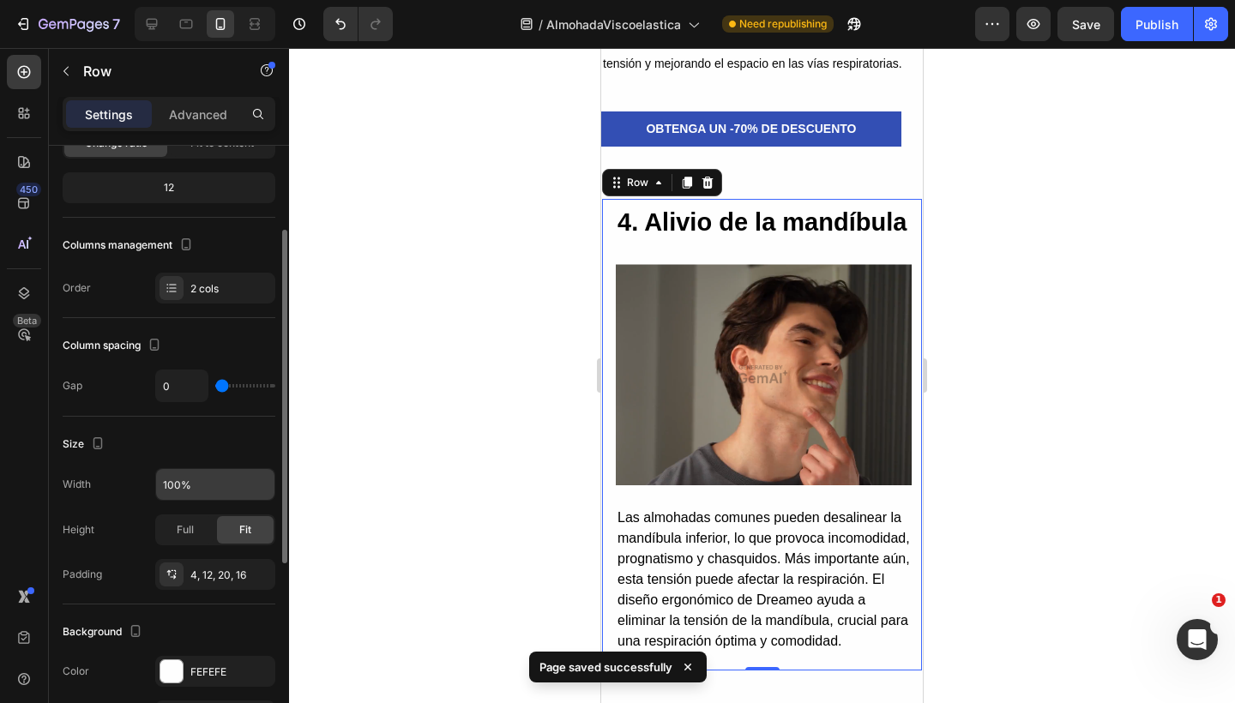
click at [182, 304] on div "Layout Column width Change ratio Fit to content 12 Columns management Order 2 c…" at bounding box center [169, 155] width 213 height 325
click at [200, 290] on div "2 cols" at bounding box center [230, 288] width 81 height 15
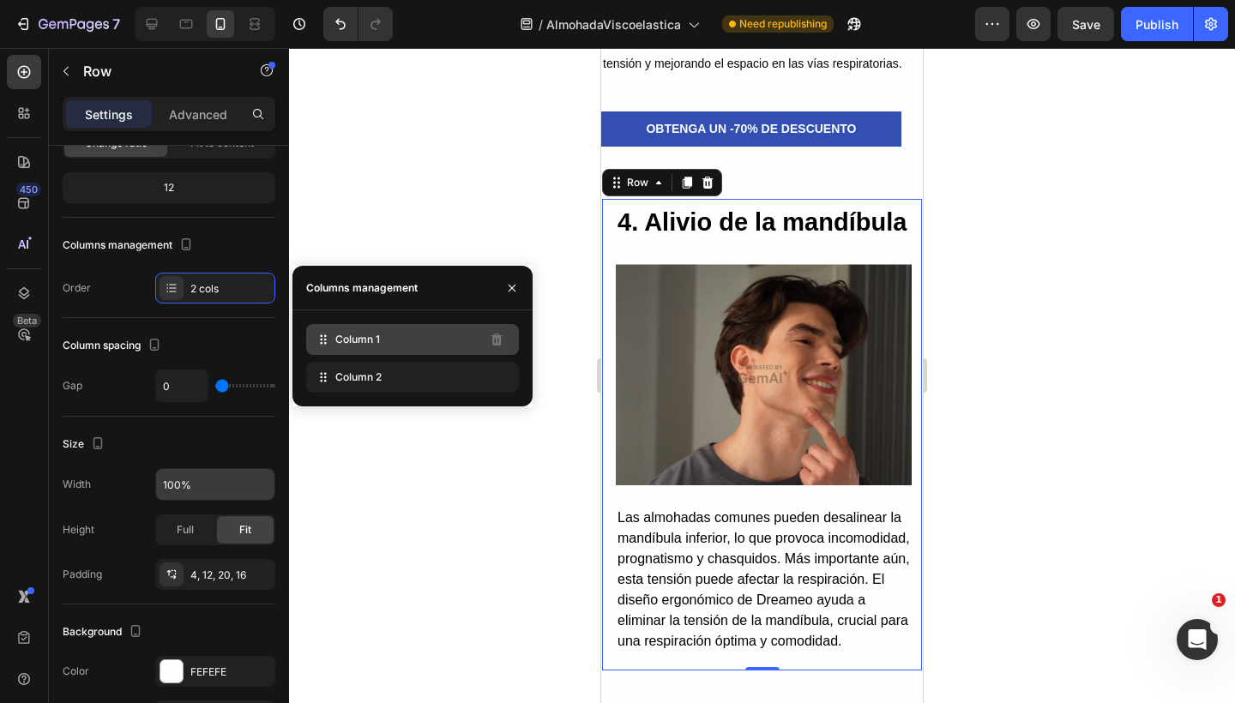
click at [434, 333] on div "Column 1" at bounding box center [412, 339] width 213 height 31
click at [513, 291] on icon "button" at bounding box center [512, 288] width 14 height 14
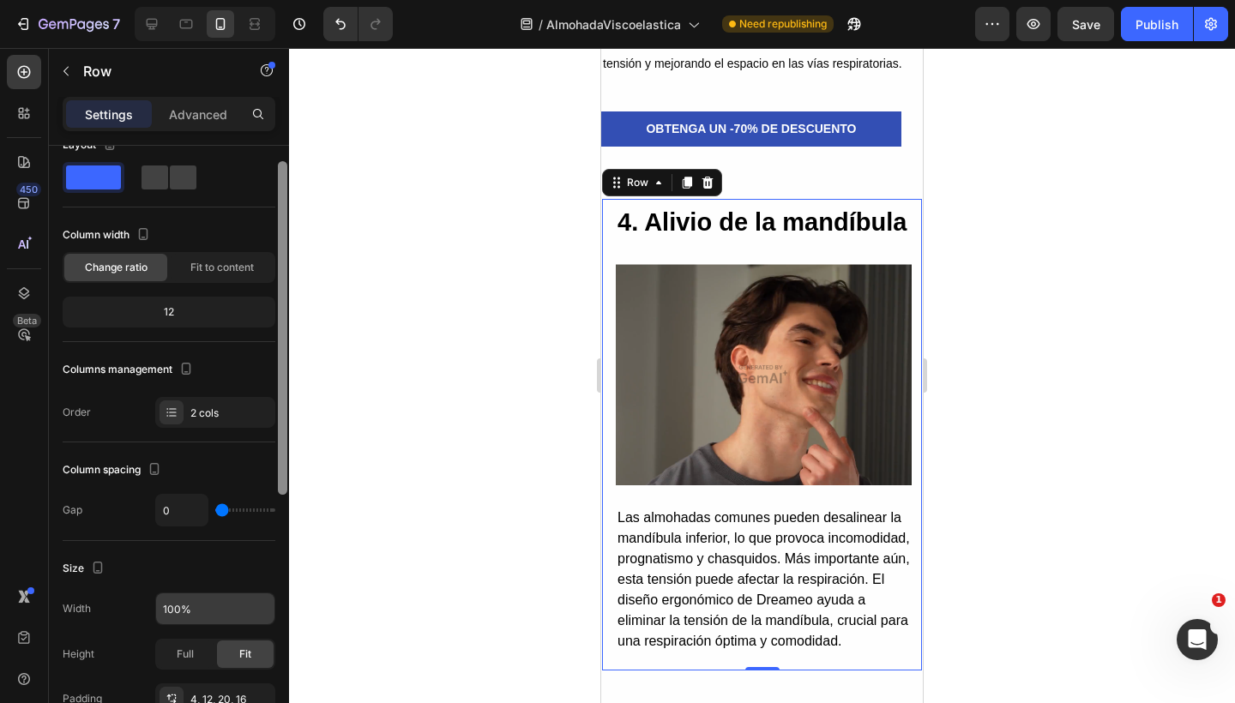
scroll to position [0, 0]
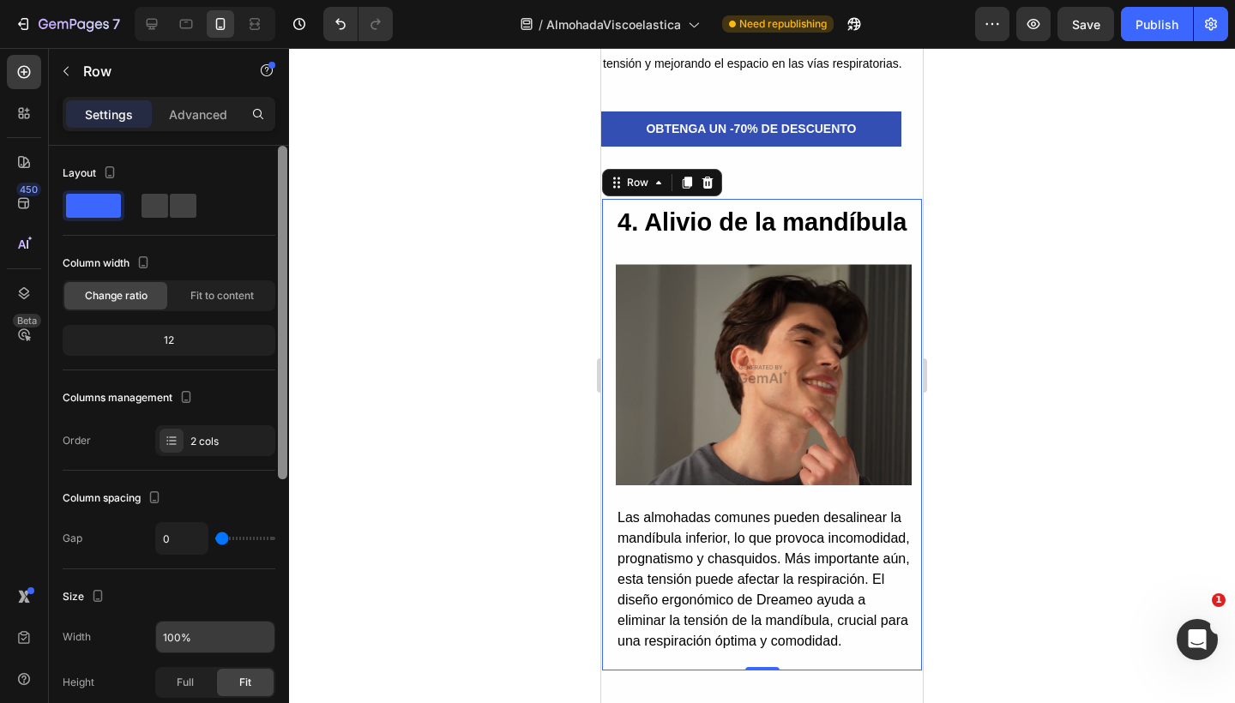
drag, startPoint x: 282, startPoint y: 322, endPoint x: 275, endPoint y: 192, distance: 130.5
click at [275, 192] on div "Layout Column width Change ratio Fit to content 12 Columns management Order 2 c…" at bounding box center [169, 449] width 240 height 606
click at [180, 205] on span at bounding box center [183, 206] width 27 height 24
type input "32"
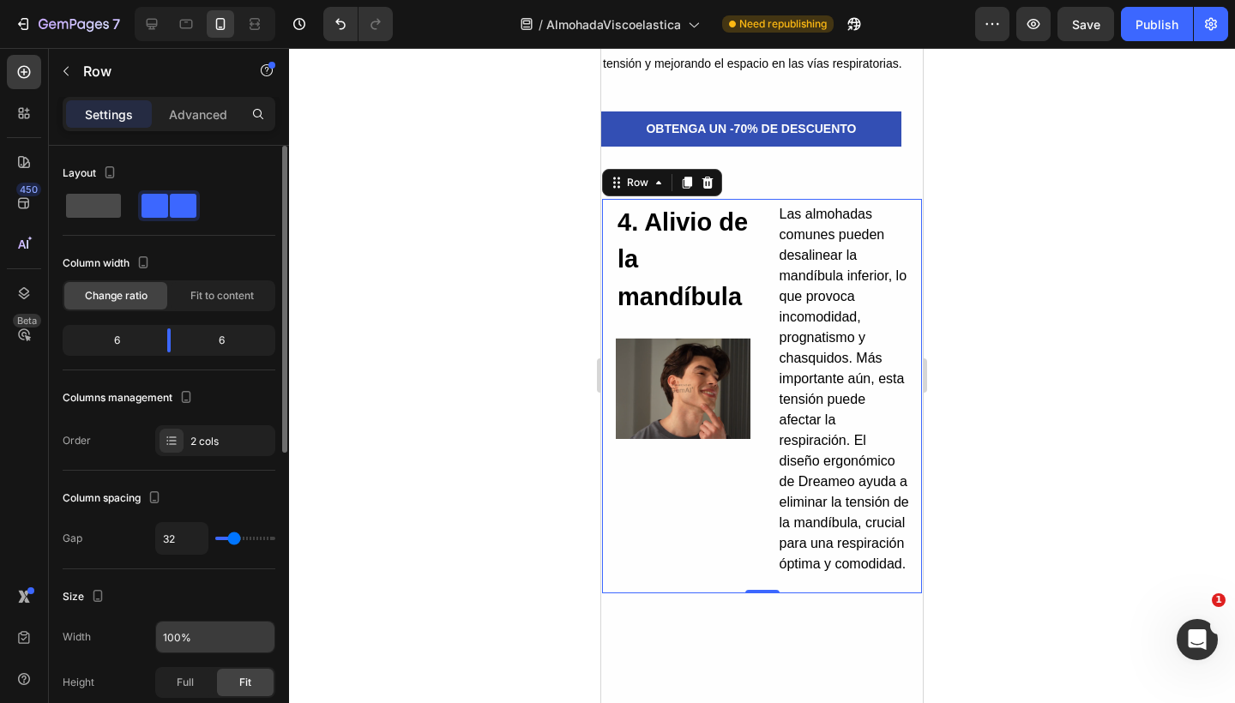
click at [78, 208] on span at bounding box center [93, 206] width 55 height 24
type input "0"
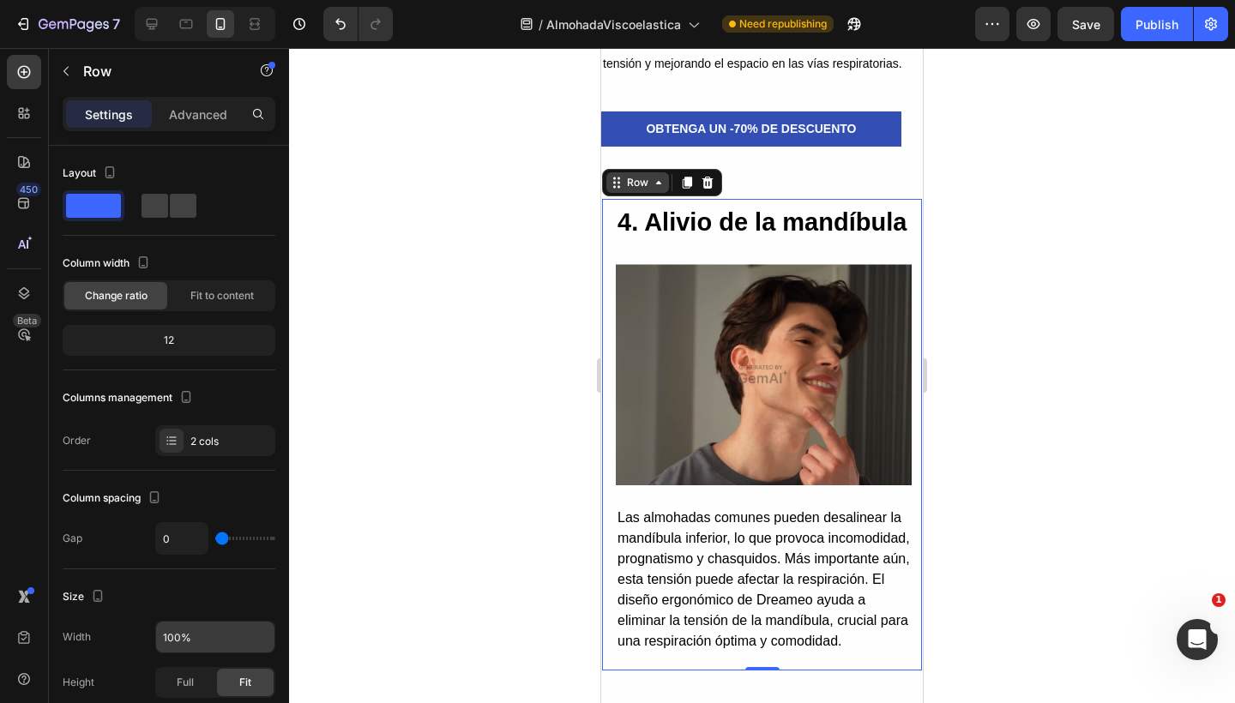
click at [640, 175] on div "Row" at bounding box center [637, 182] width 28 height 15
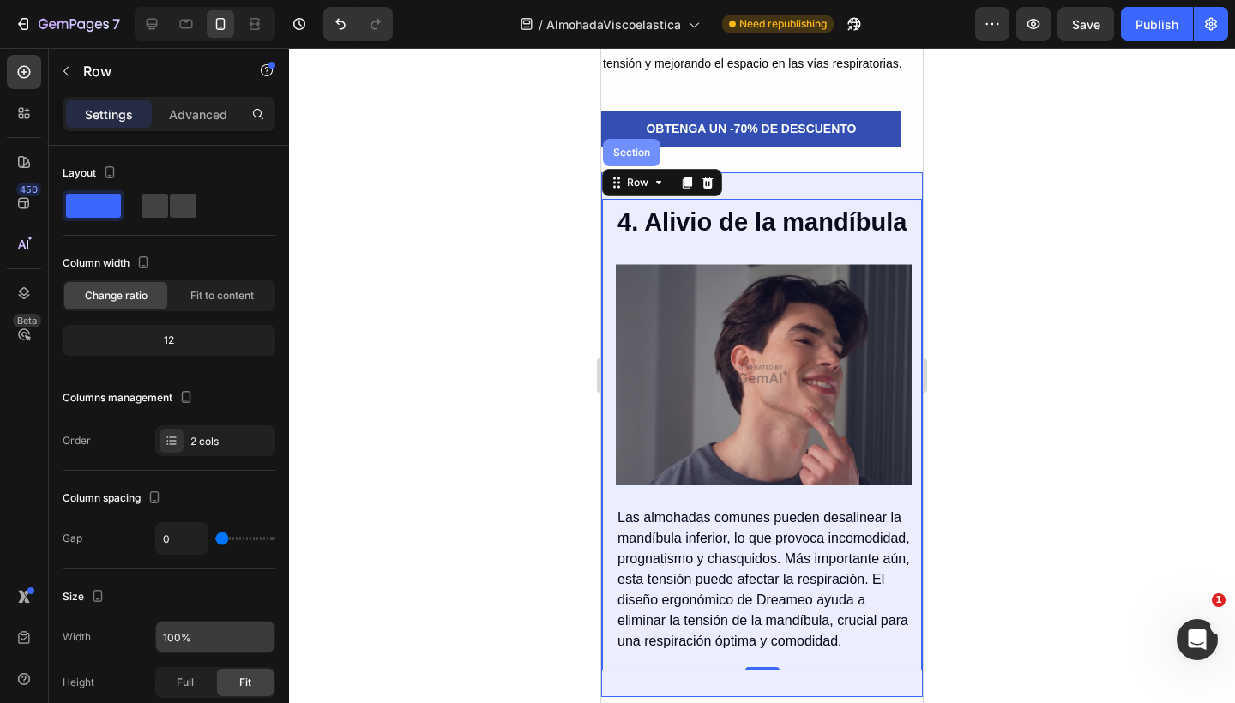
click at [624, 139] on div "Section" at bounding box center [631, 152] width 57 height 27
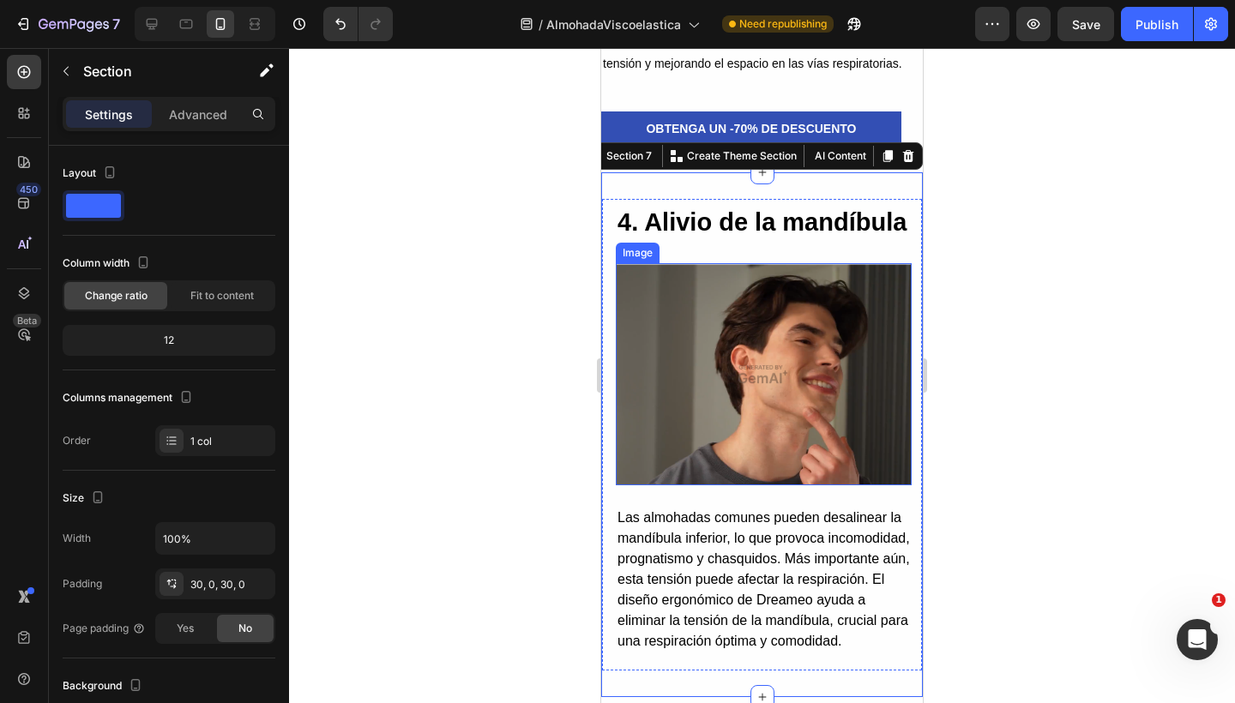
click at [666, 316] on img at bounding box center [764, 374] width 296 height 222
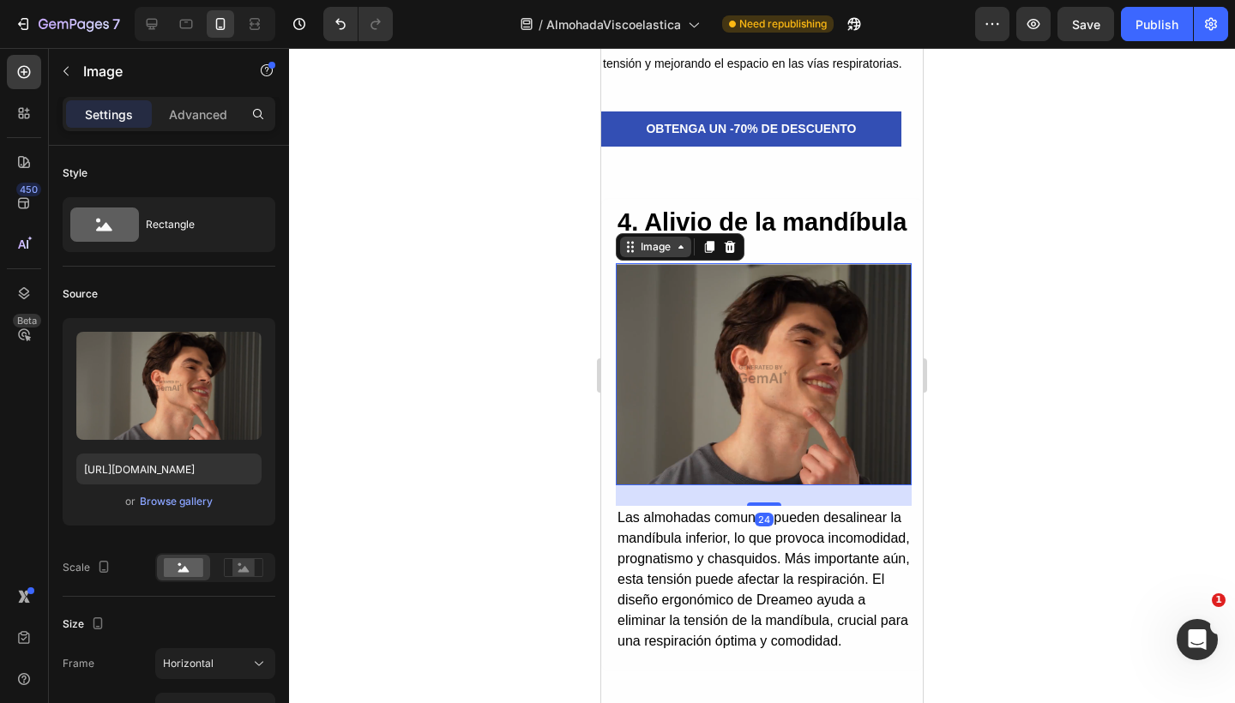
click at [664, 257] on div "Image" at bounding box center [655, 247] width 71 height 21
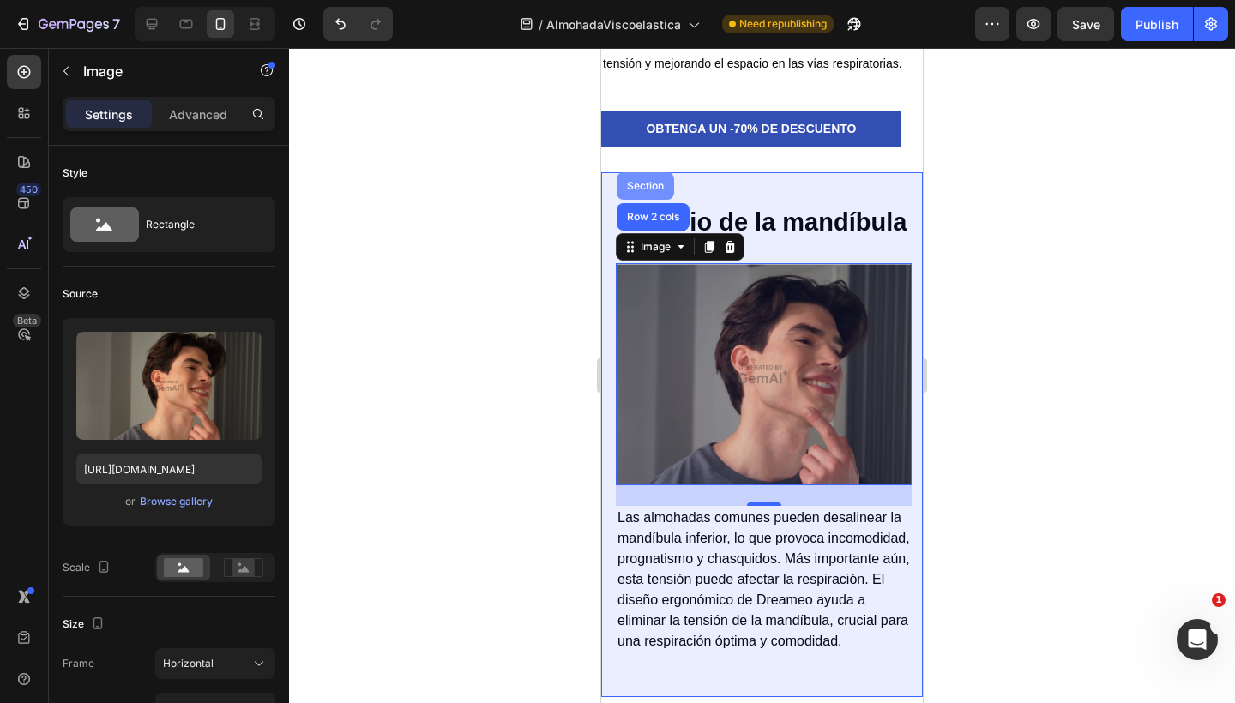
click at [640, 191] on div "Section" at bounding box center [645, 186] width 44 height 10
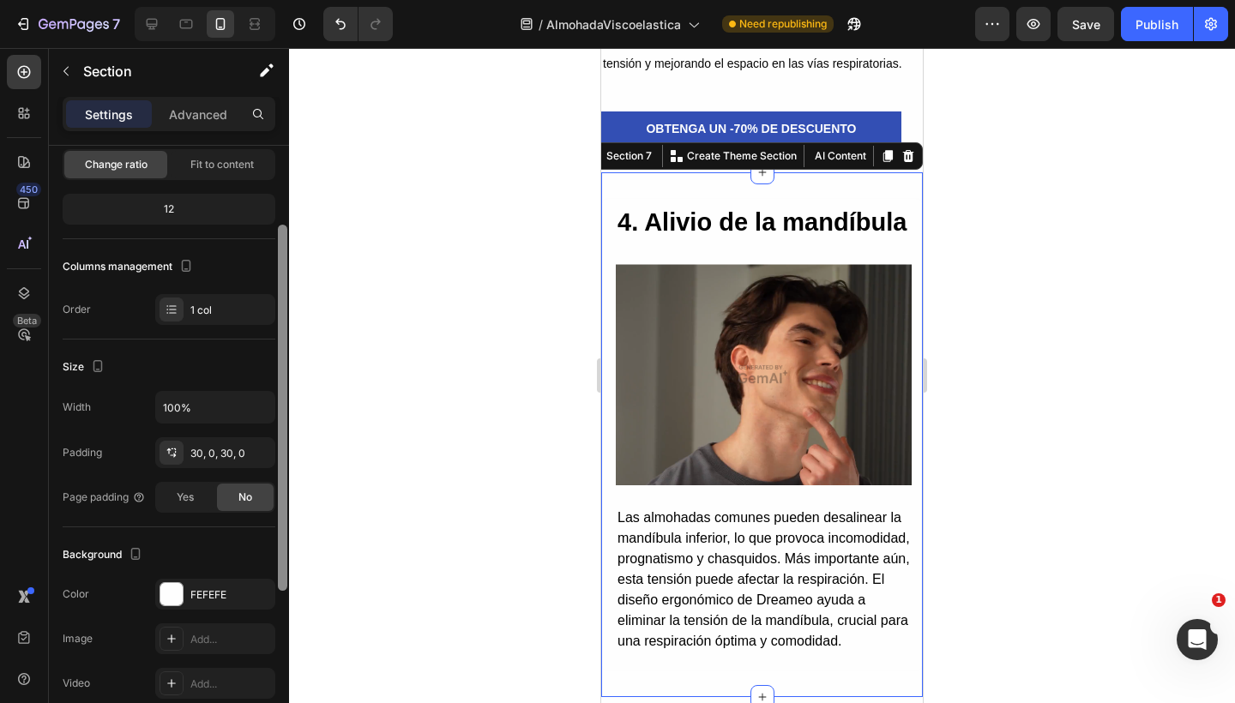
drag, startPoint x: 279, startPoint y: 289, endPoint x: 287, endPoint y: 369, distance: 80.2
click at [287, 370] on div at bounding box center [282, 449] width 13 height 606
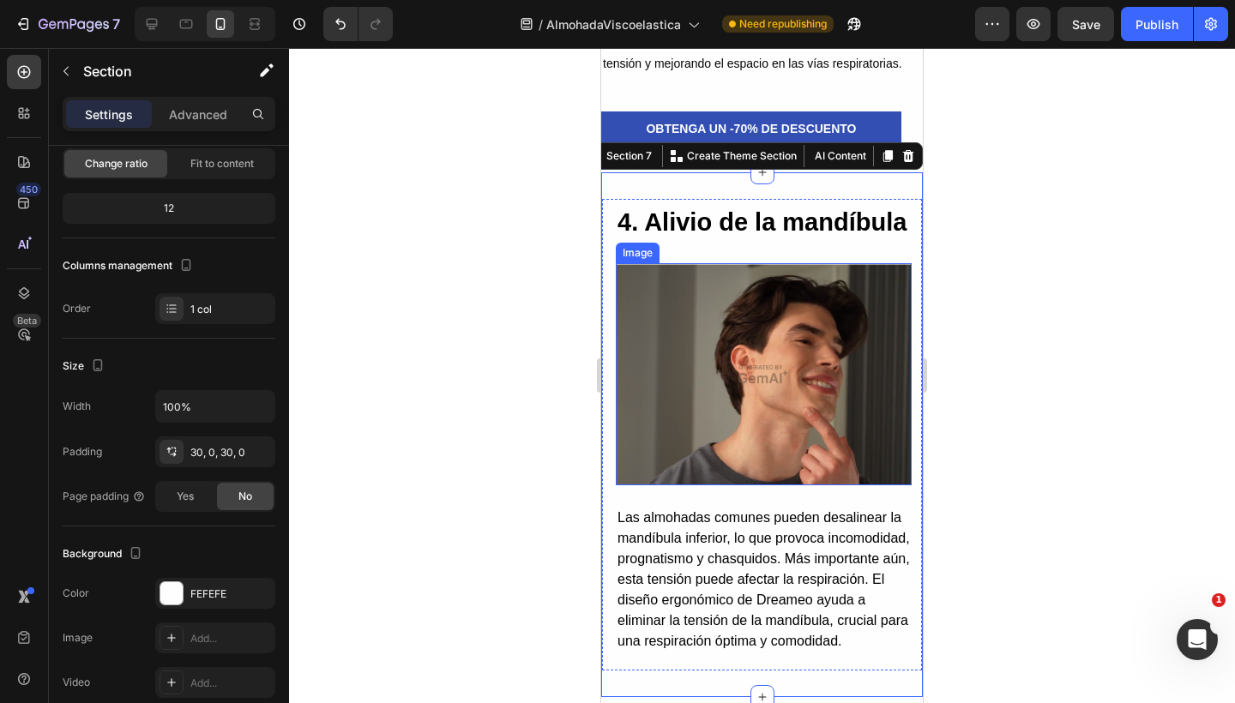
click at [698, 344] on img at bounding box center [764, 374] width 296 height 222
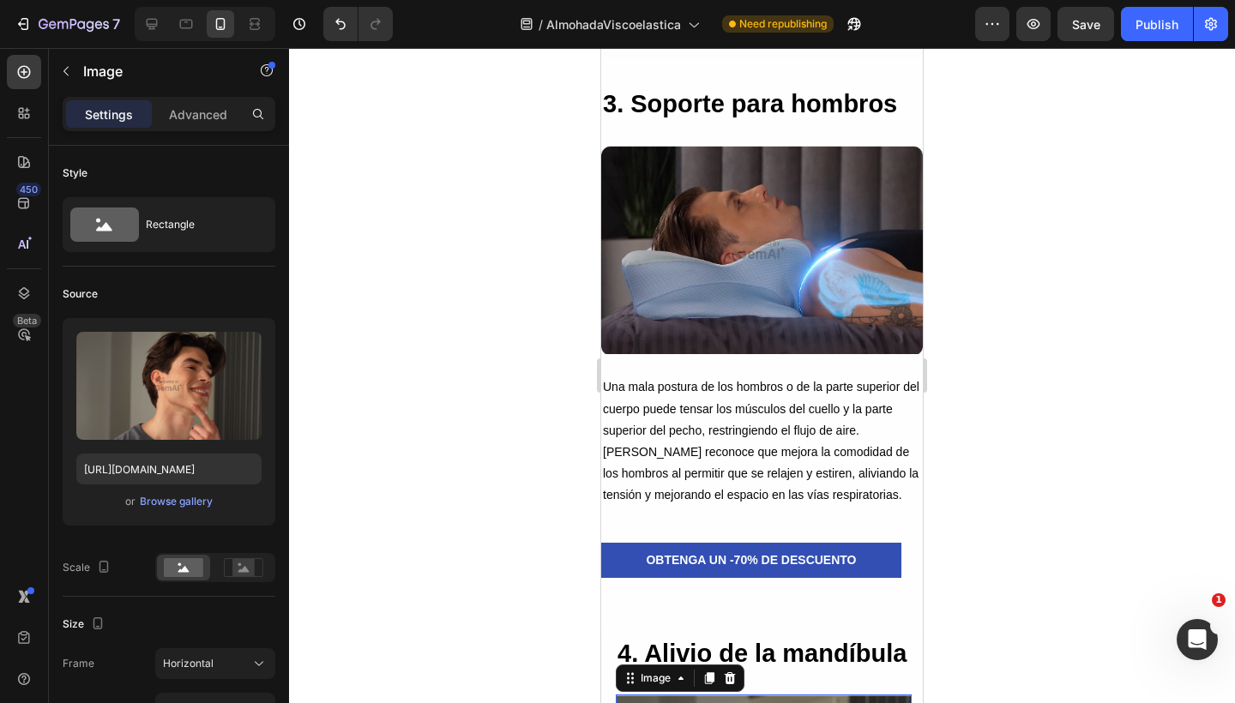
scroll to position [2984, 0]
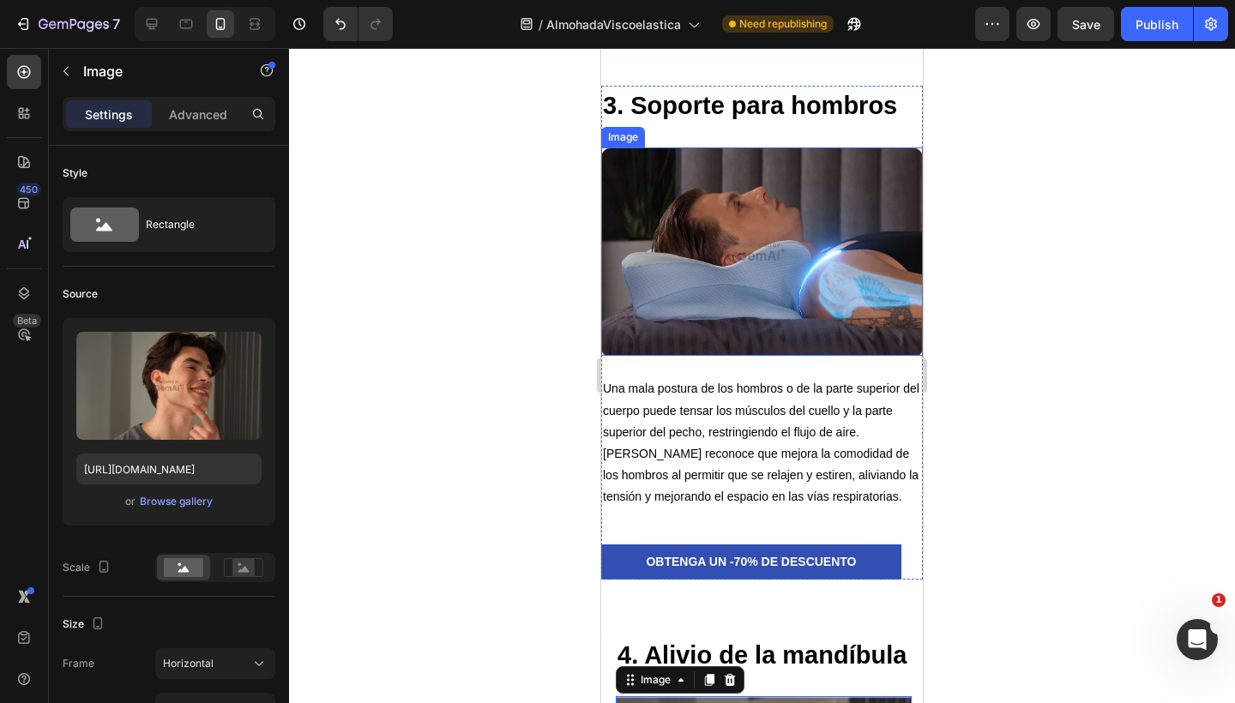
click at [718, 246] on img at bounding box center [762, 251] width 322 height 209
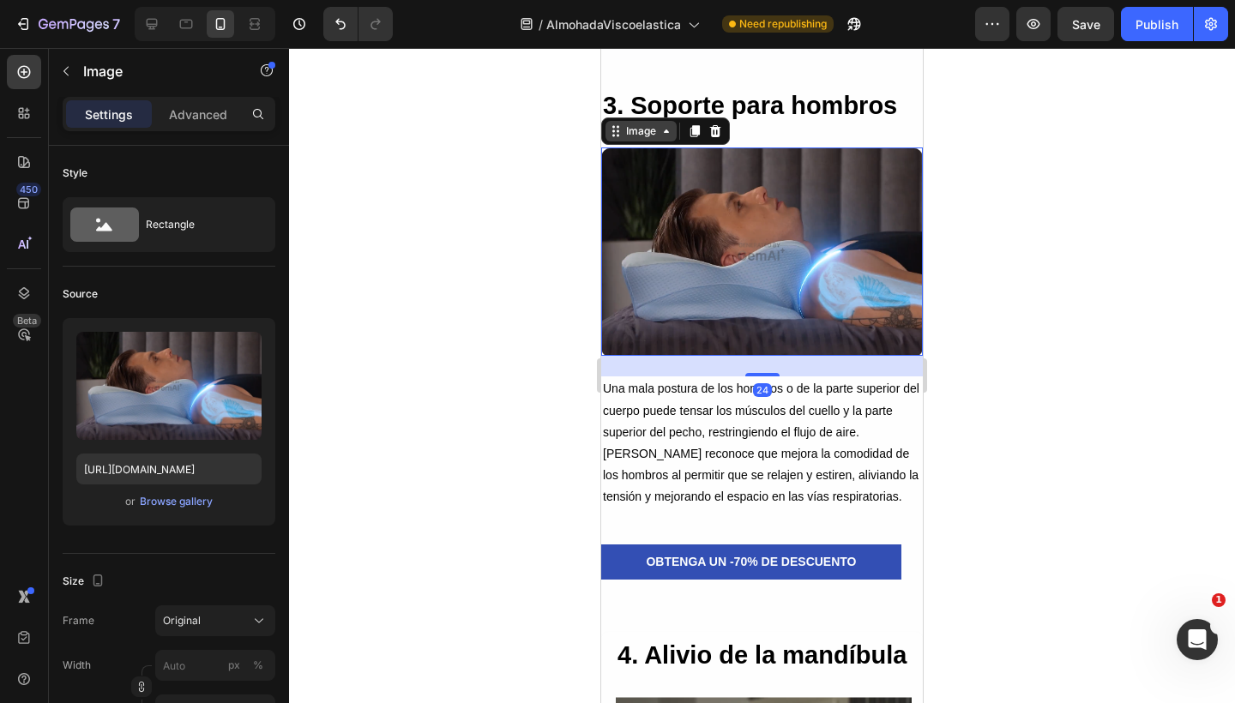
click at [636, 133] on div "Image" at bounding box center [640, 130] width 37 height 15
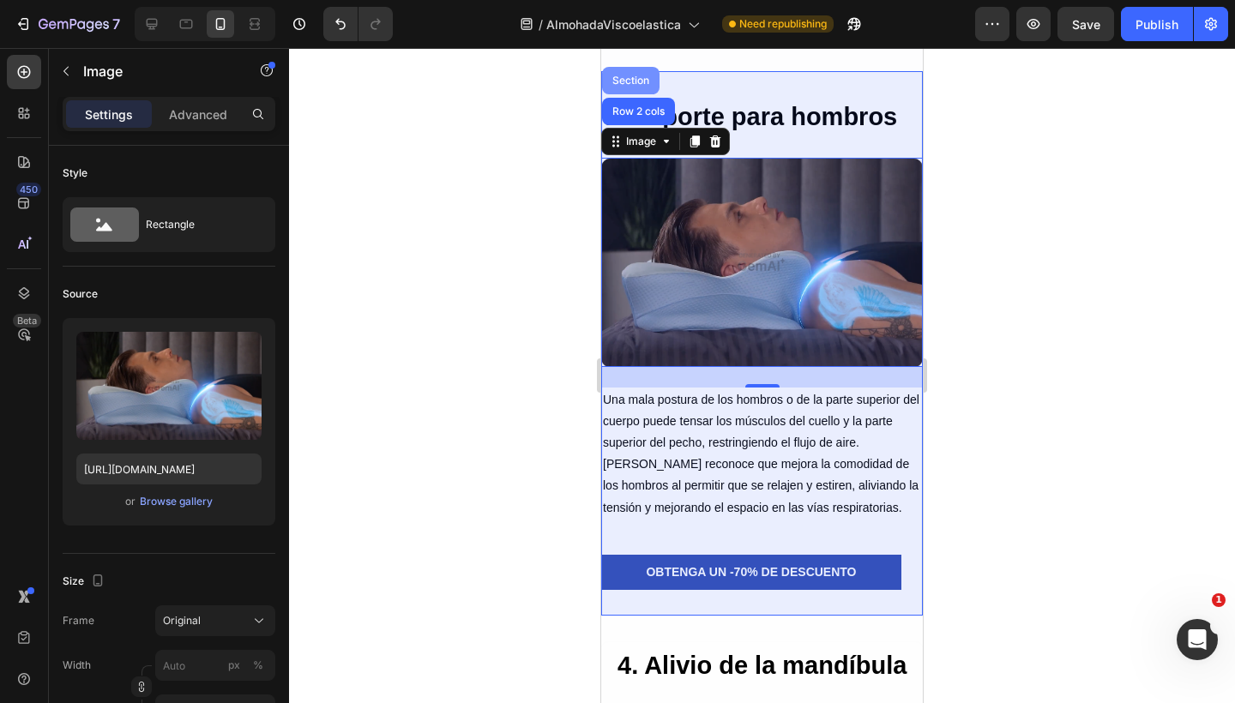
click at [626, 75] on div "Section" at bounding box center [631, 80] width 44 height 10
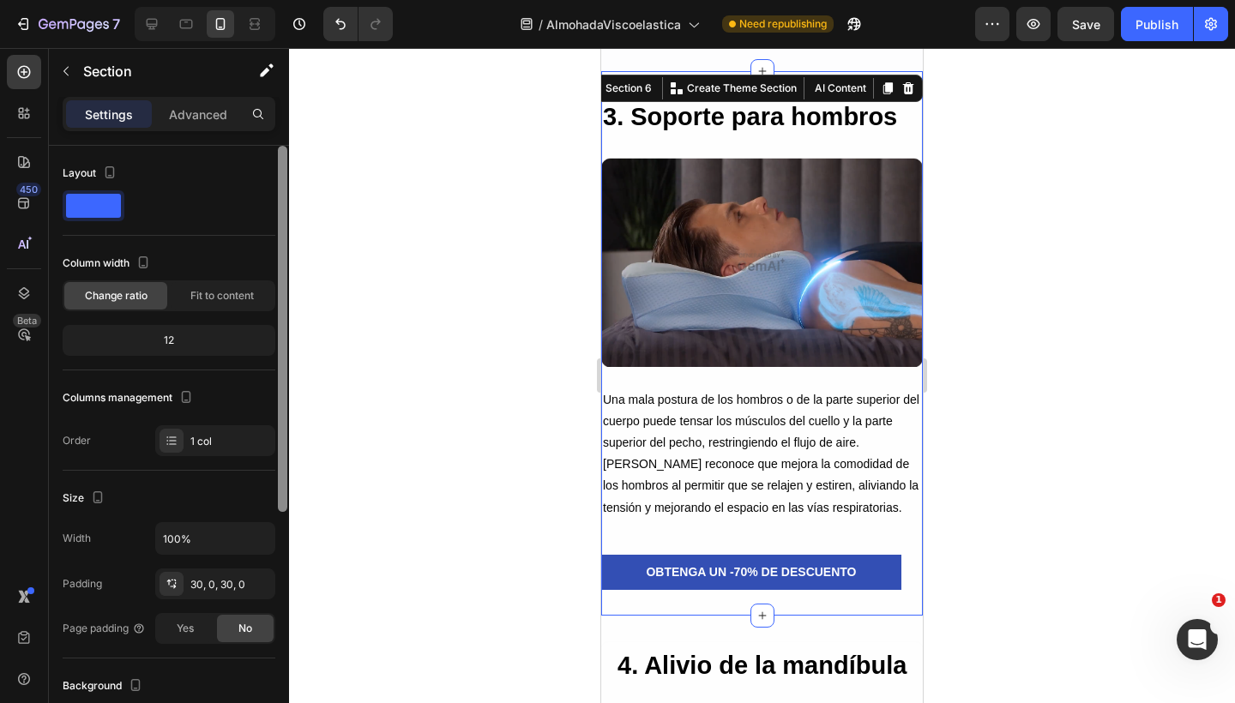
scroll to position [395, 0]
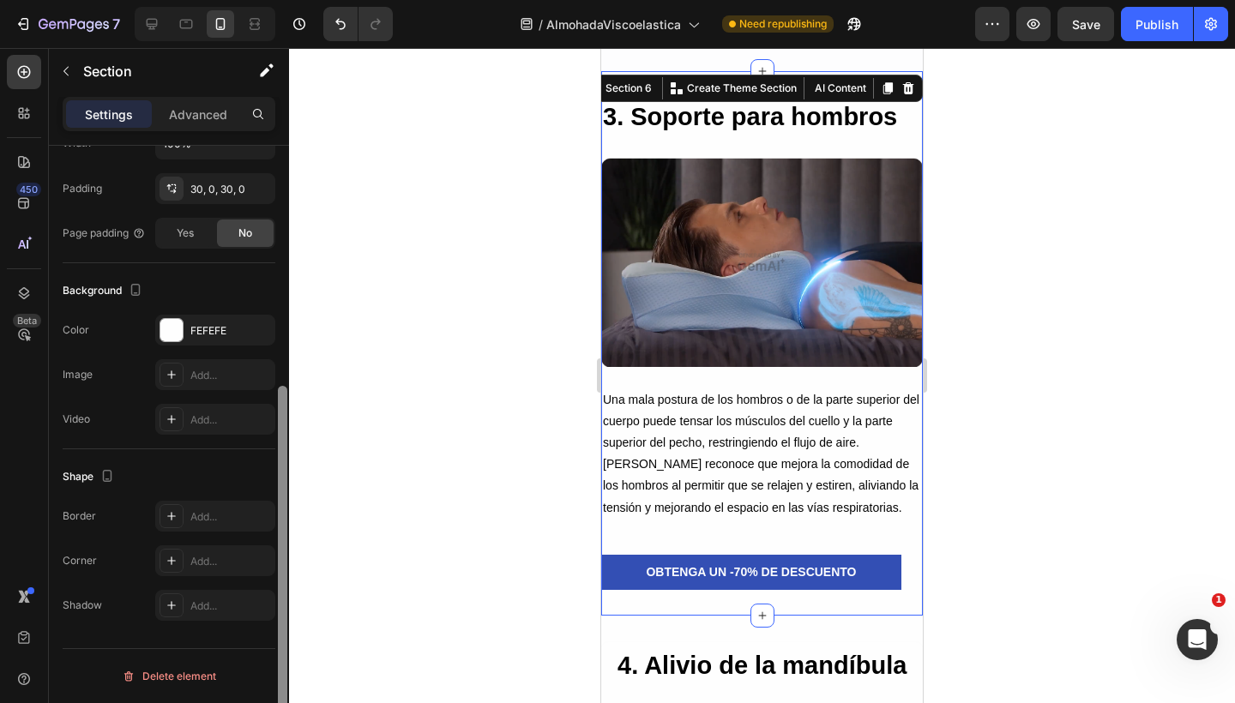
drag, startPoint x: 276, startPoint y: 346, endPoint x: 276, endPoint y: 400, distance: 54.0
click at [276, 400] on div at bounding box center [282, 449] width 13 height 606
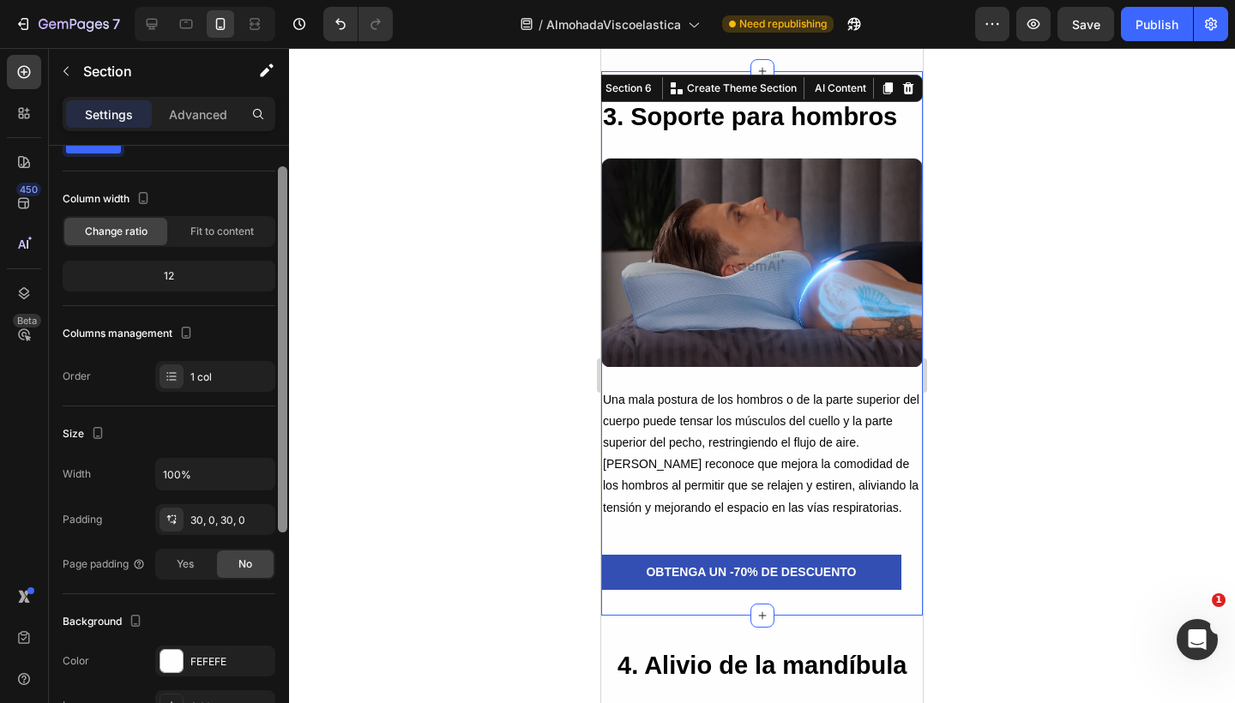
scroll to position [31, 0]
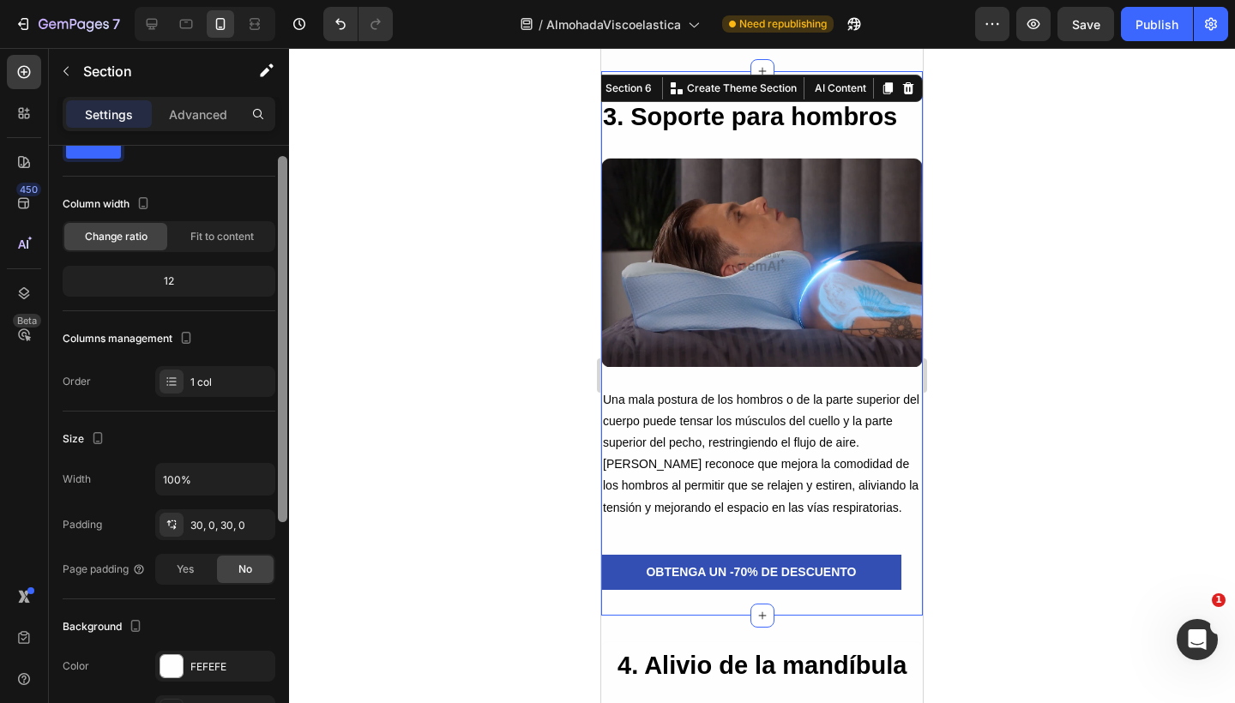
drag, startPoint x: 280, startPoint y: 405, endPoint x: 260, endPoint y: 202, distance: 203.3
click at [260, 202] on div "Layout Column width Change ratio Fit to content 12 Columns management Order 1 c…" at bounding box center [169, 449] width 240 height 606
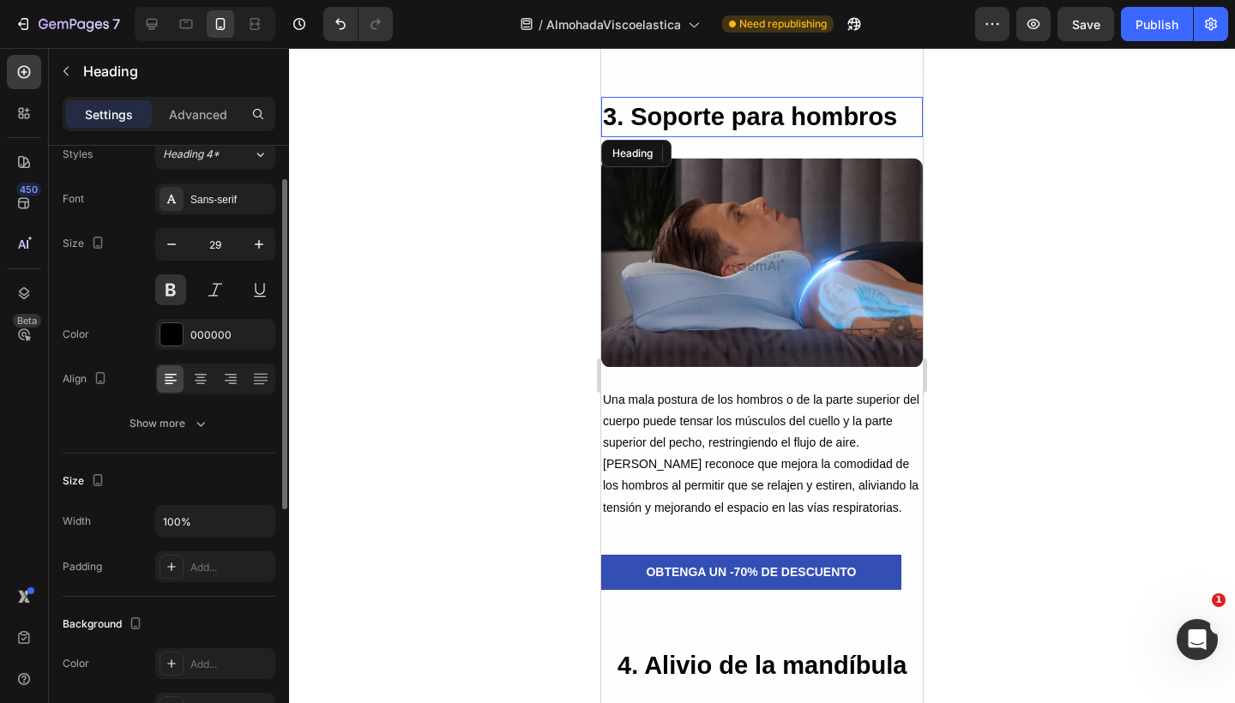
drag, startPoint x: 653, startPoint y: 110, endPoint x: 1000, endPoint y: 247, distance: 372.5
click at [653, 110] on h2 "3. Soporte para hombros" at bounding box center [762, 117] width 322 height 41
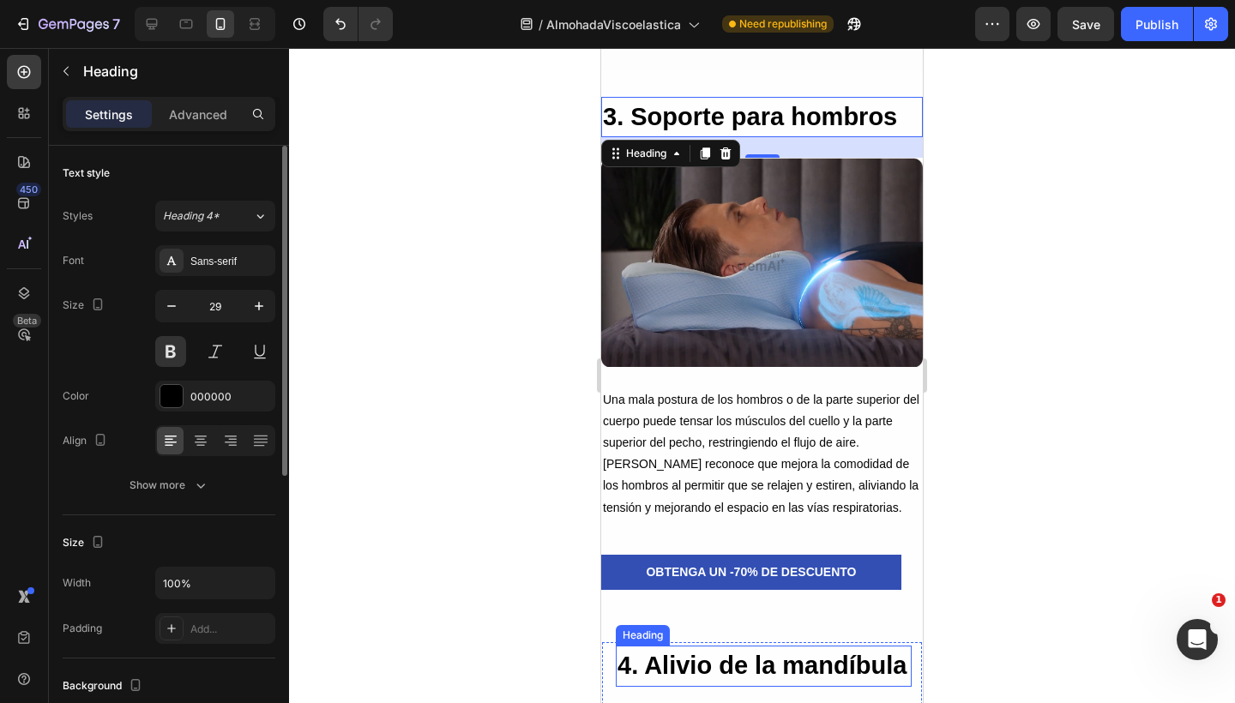
click at [659, 650] on h2 "4. Alivio de la mandíbula" at bounding box center [764, 666] width 296 height 41
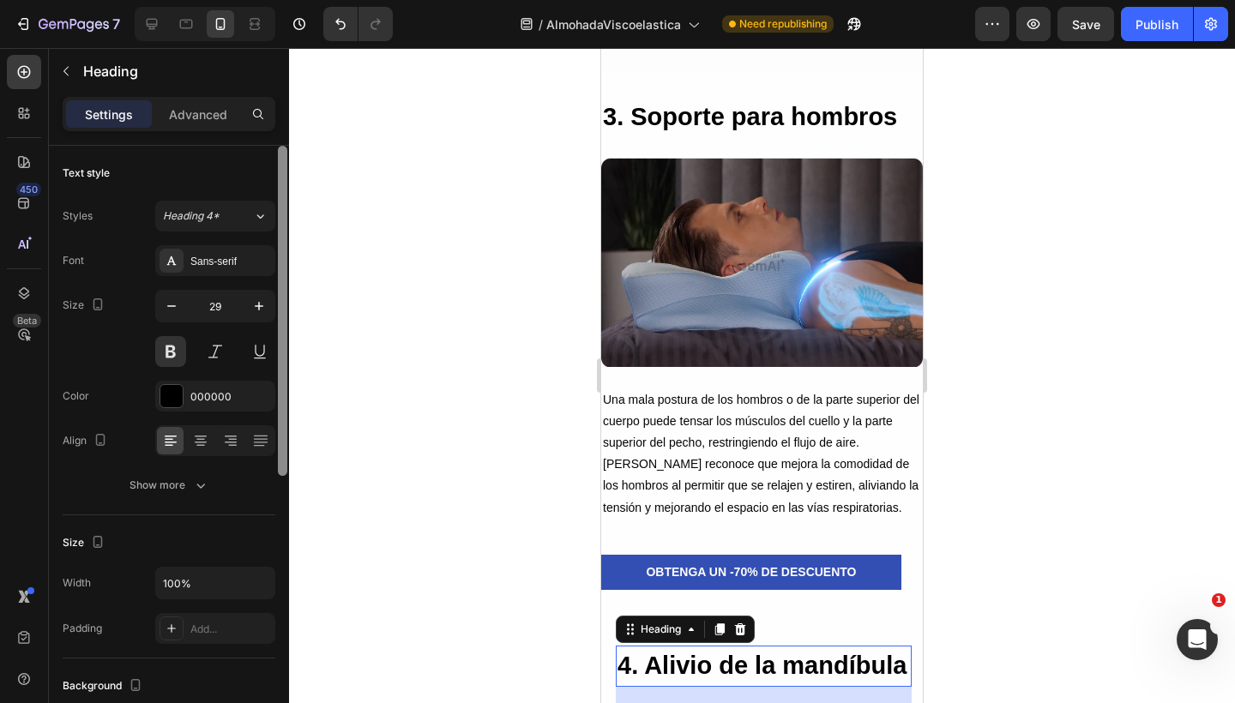
drag, startPoint x: 280, startPoint y: 225, endPoint x: 238, endPoint y: 195, distance: 50.9
click at [238, 195] on div "Text style Styles Heading 4* Font Sans-serif Size 29 Color 000000 Align Show mo…" at bounding box center [169, 449] width 240 height 606
click at [210, 122] on p "Advanced" at bounding box center [198, 114] width 58 height 18
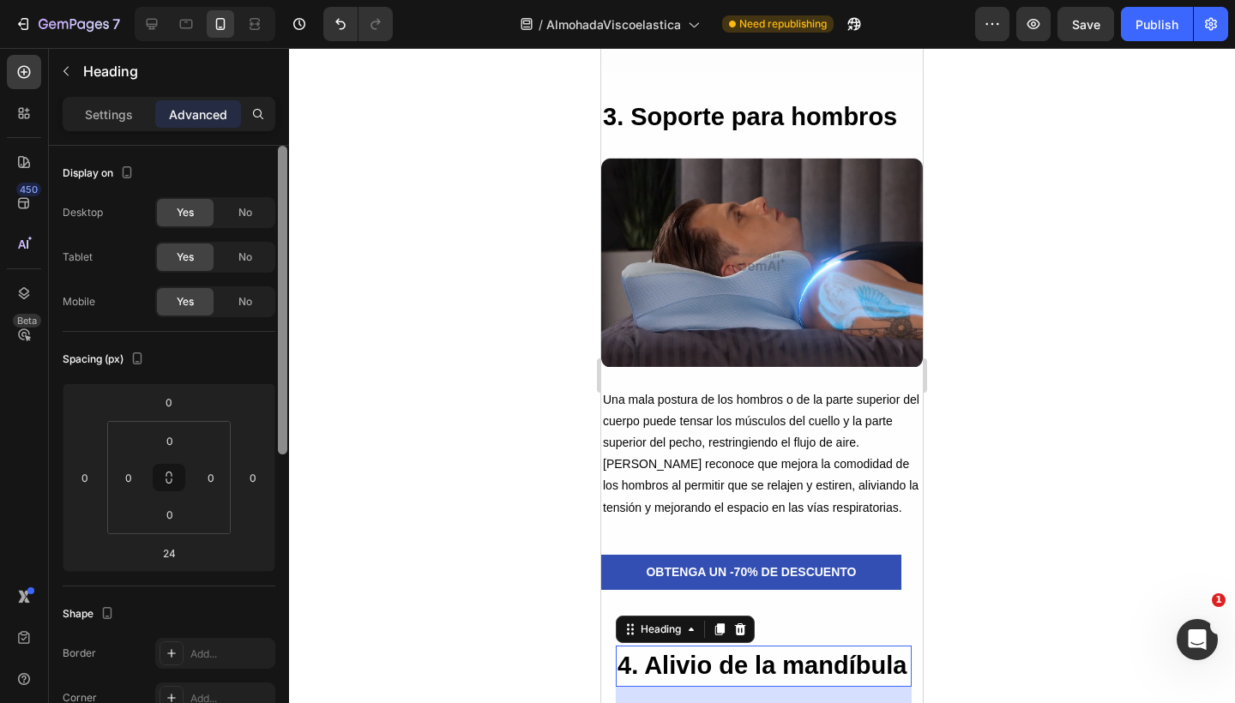
drag, startPoint x: 280, startPoint y: 346, endPoint x: 281, endPoint y: 191, distance: 154.3
click at [281, 191] on div at bounding box center [282, 300] width 9 height 309
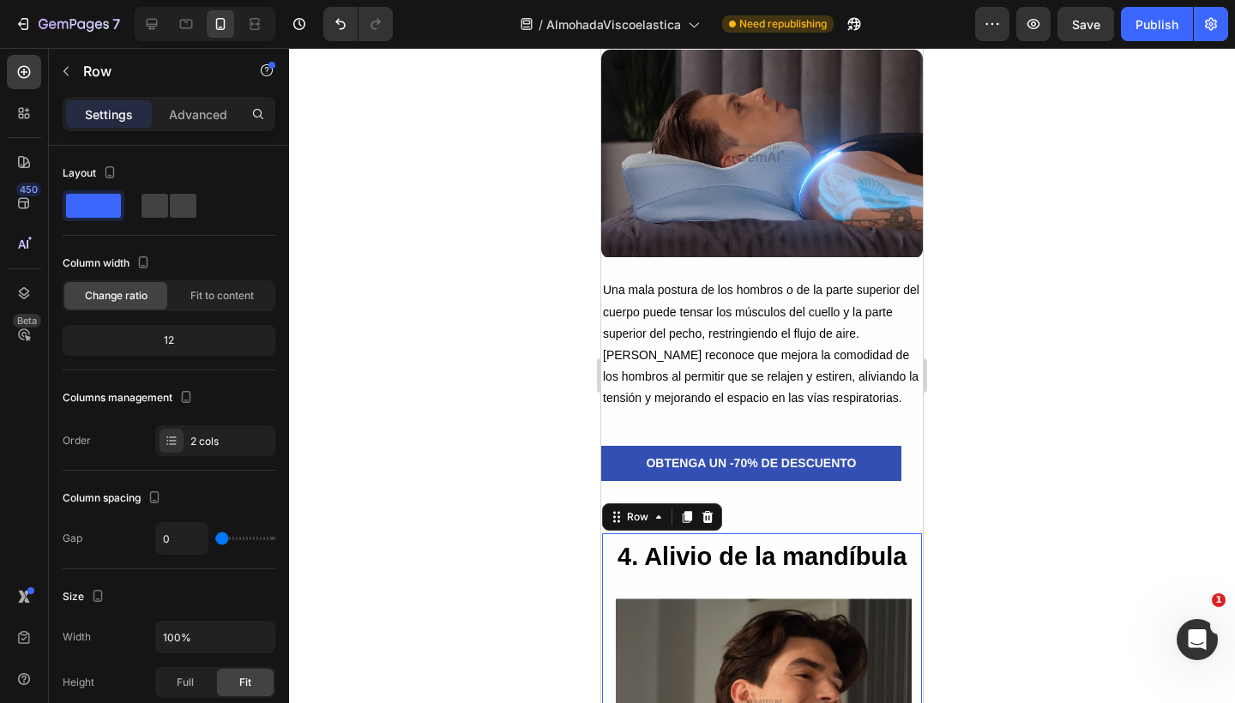
scroll to position [3110, 0]
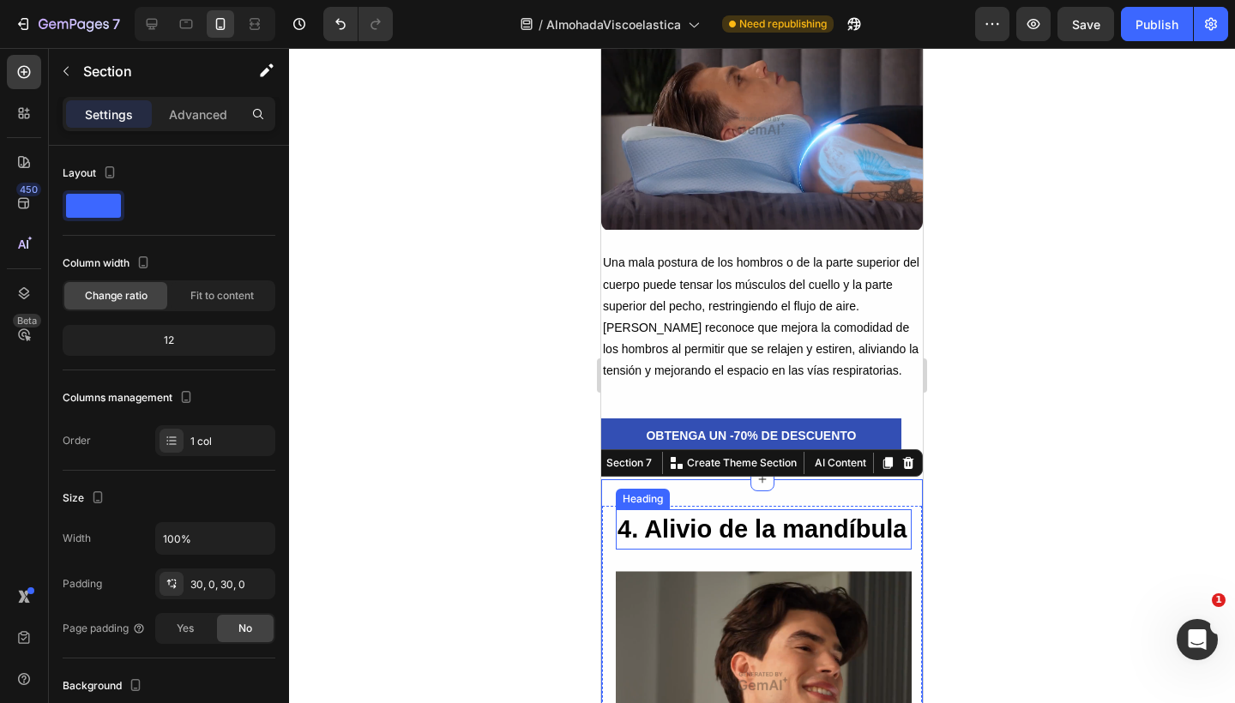
click at [676, 533] on h2 "4. Alivio de la mandíbula" at bounding box center [764, 529] width 296 height 41
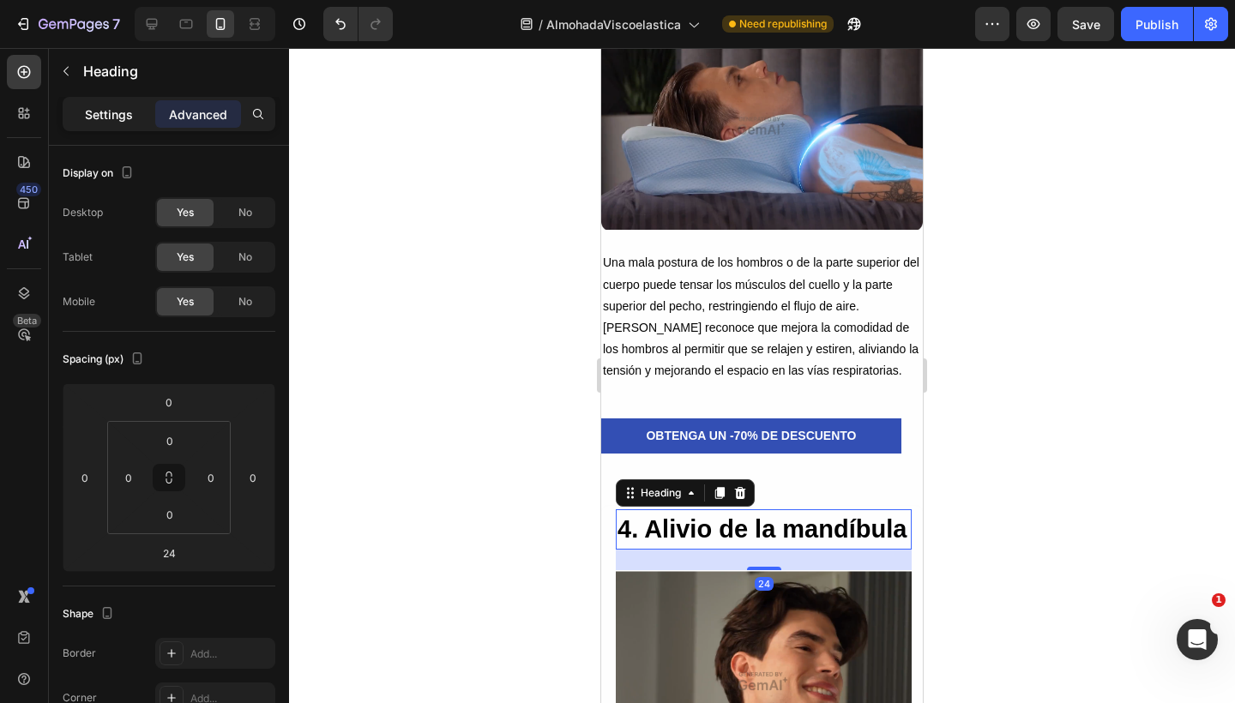
click at [128, 105] on p "Settings" at bounding box center [109, 114] width 48 height 18
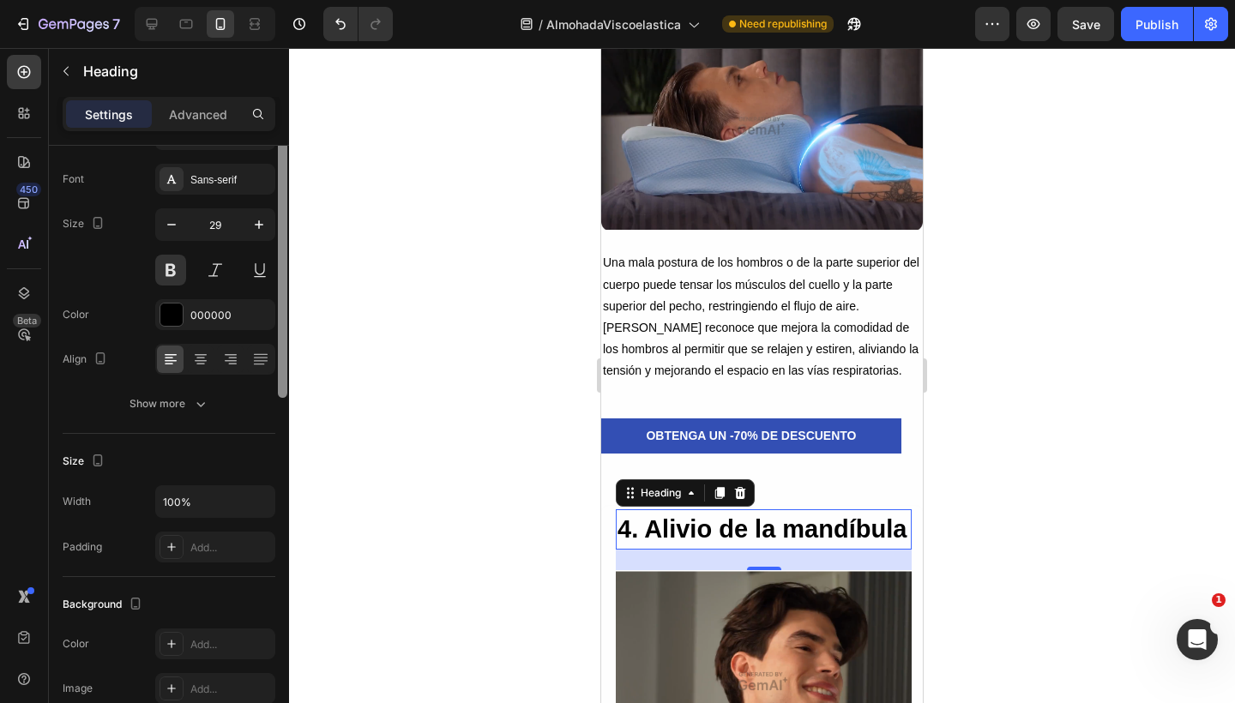
drag, startPoint x: 279, startPoint y: 250, endPoint x: 279, endPoint y: 297, distance: 46.3
click at [279, 297] on div at bounding box center [282, 233] width 9 height 330
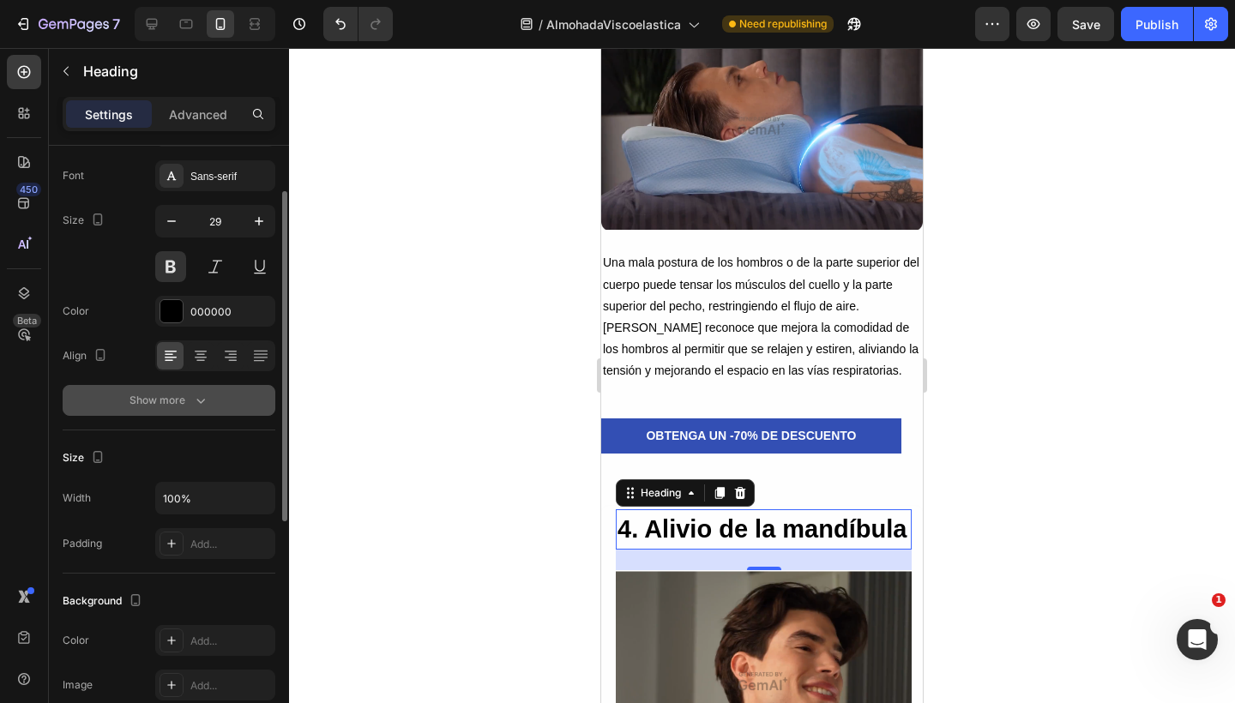
click at [174, 412] on button "Show more" at bounding box center [169, 400] width 213 height 31
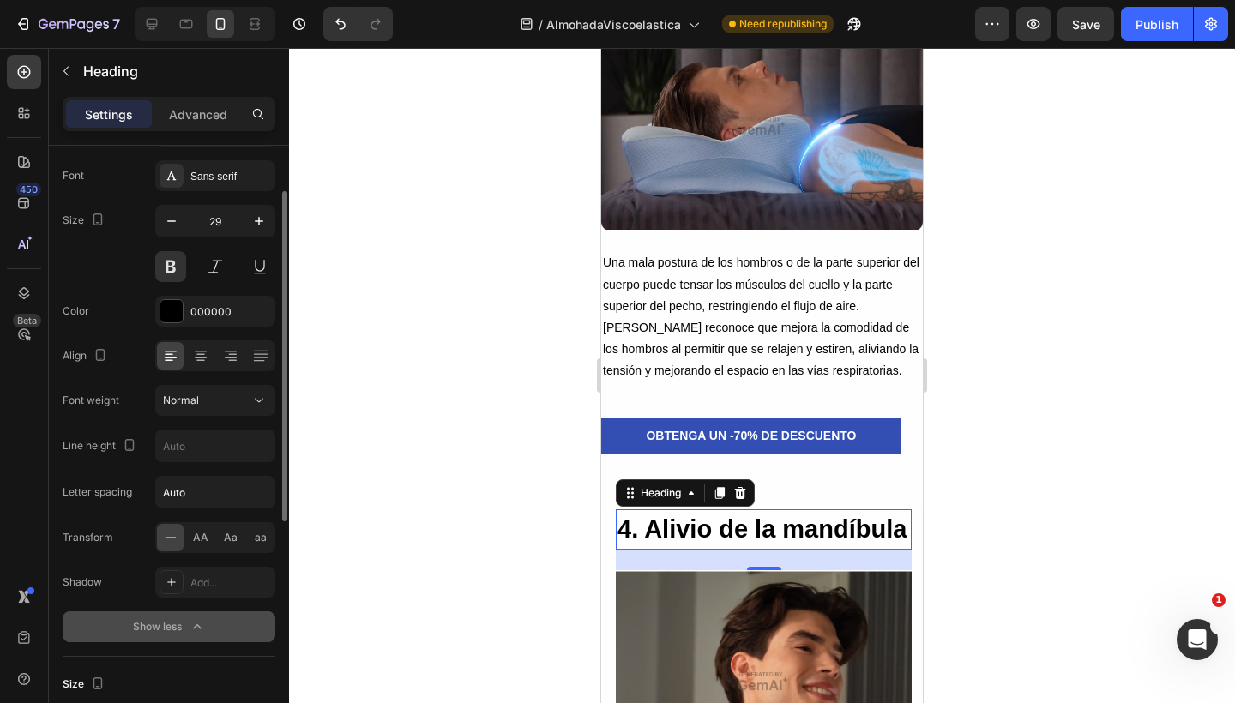
click at [196, 625] on icon "button" at bounding box center [197, 626] width 8 height 4
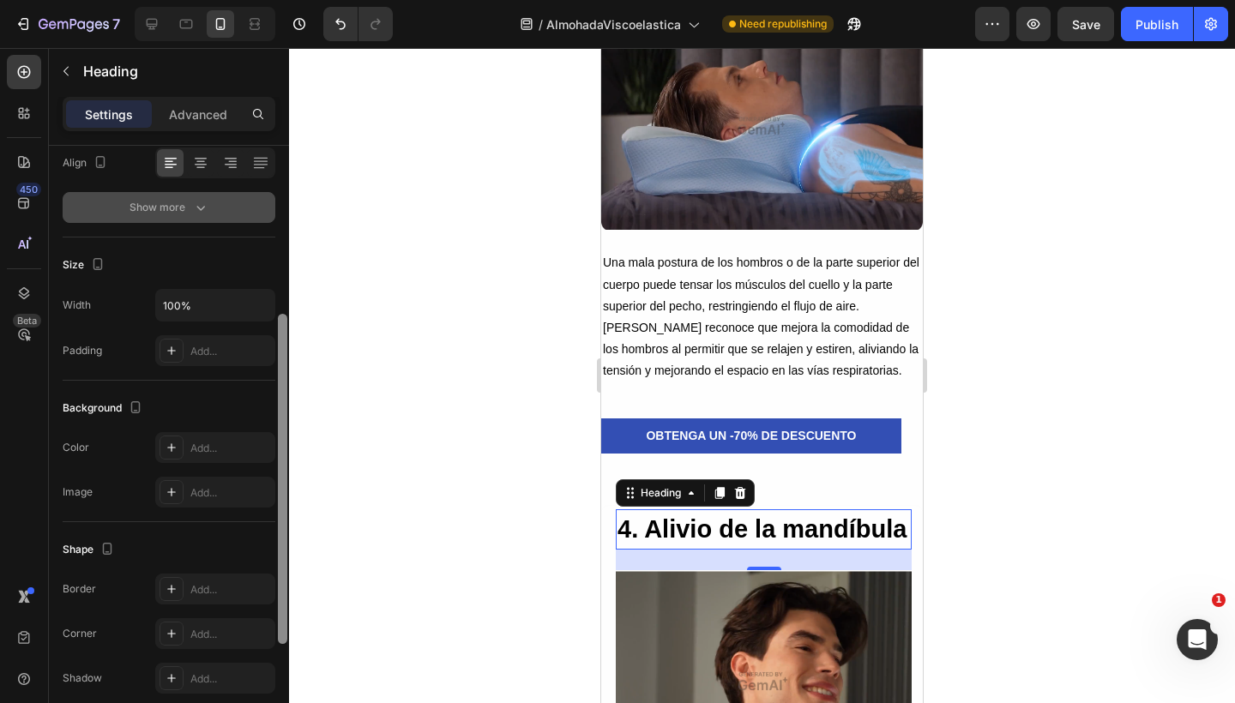
scroll to position [289, 0]
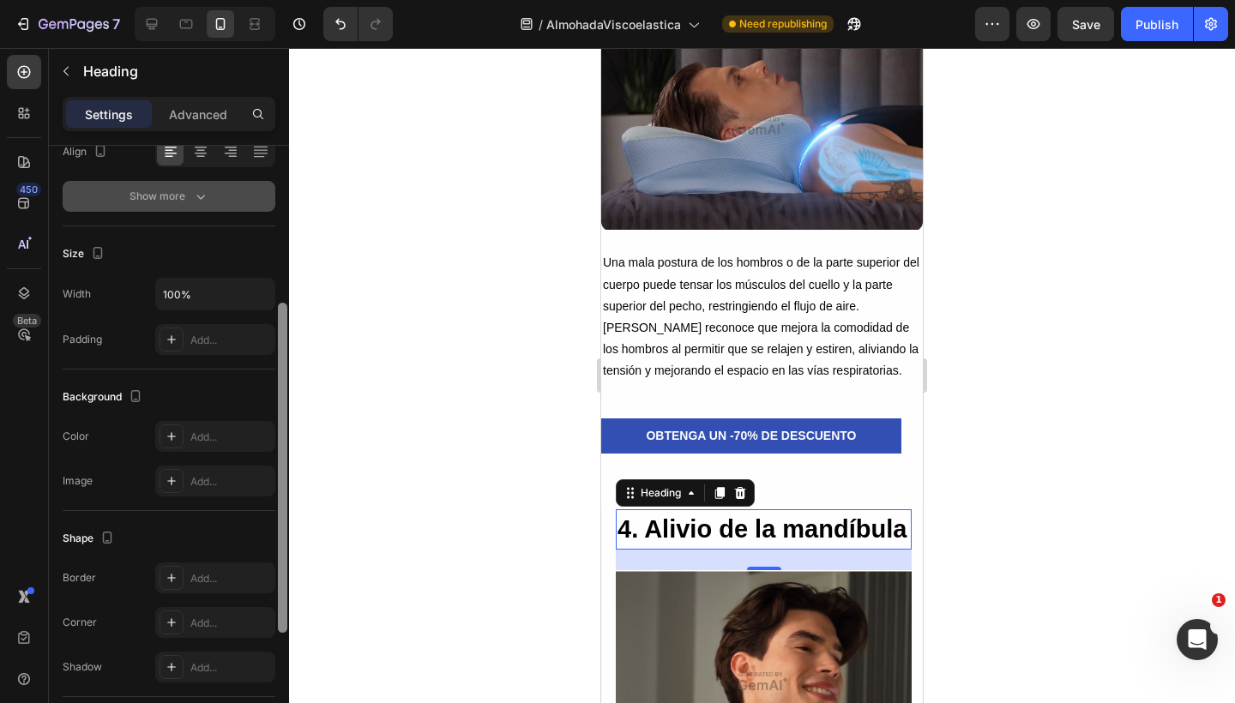
drag, startPoint x: 279, startPoint y: 248, endPoint x: 262, endPoint y: 359, distance: 112.6
click at [262, 360] on div "Text style Styles Heading 4* Font Sans-serif Size 29 Color 000000 Align Show mo…" at bounding box center [169, 449] width 240 height 606
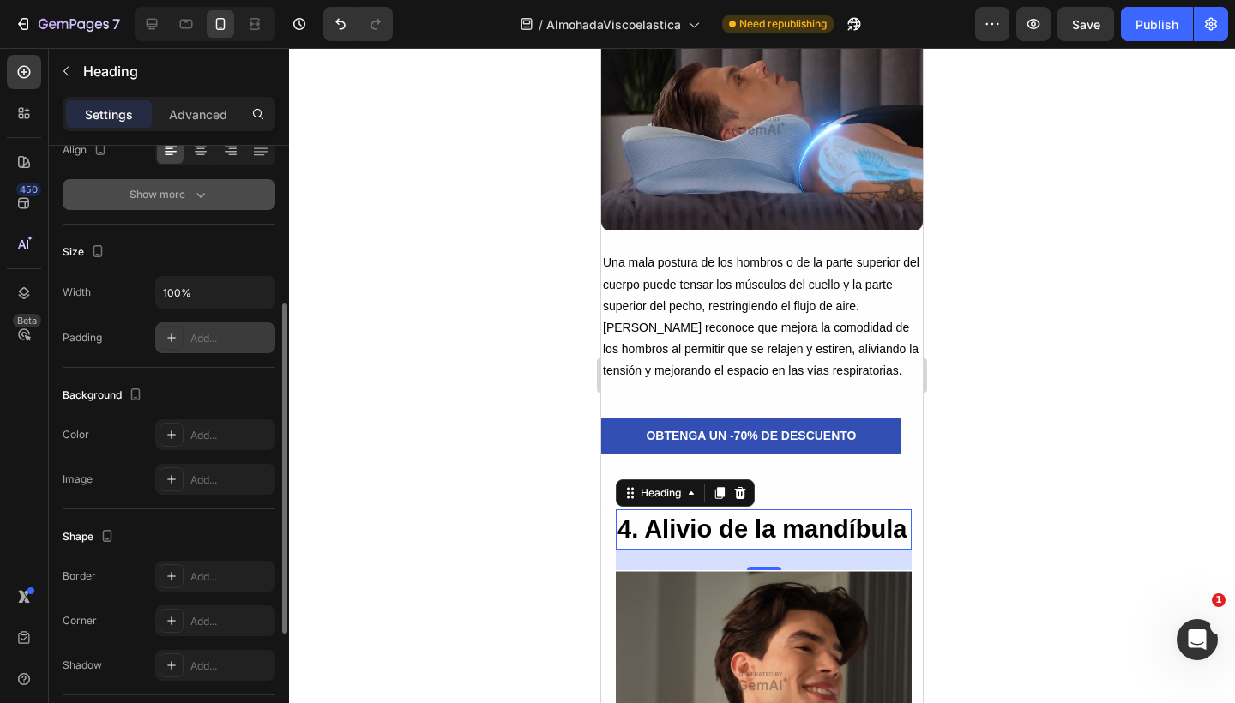
click at [193, 336] on div "Add..." at bounding box center [230, 338] width 81 height 15
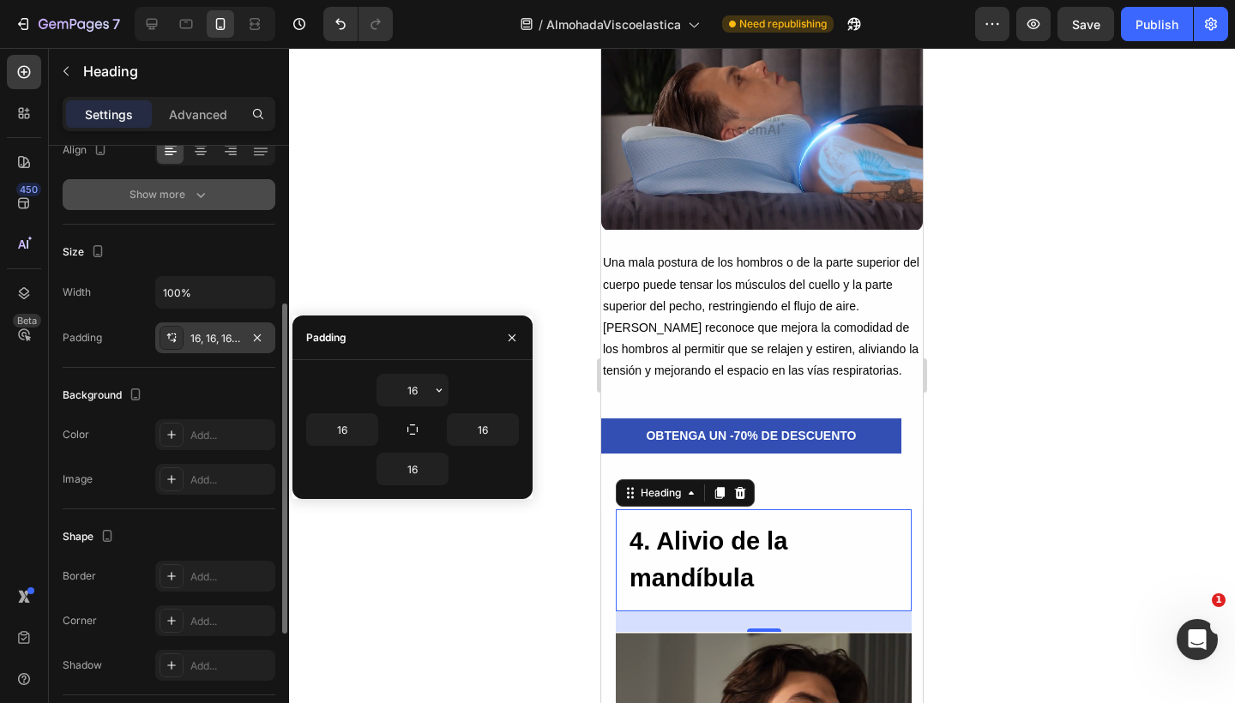
click at [472, 224] on div at bounding box center [762, 375] width 946 height 655
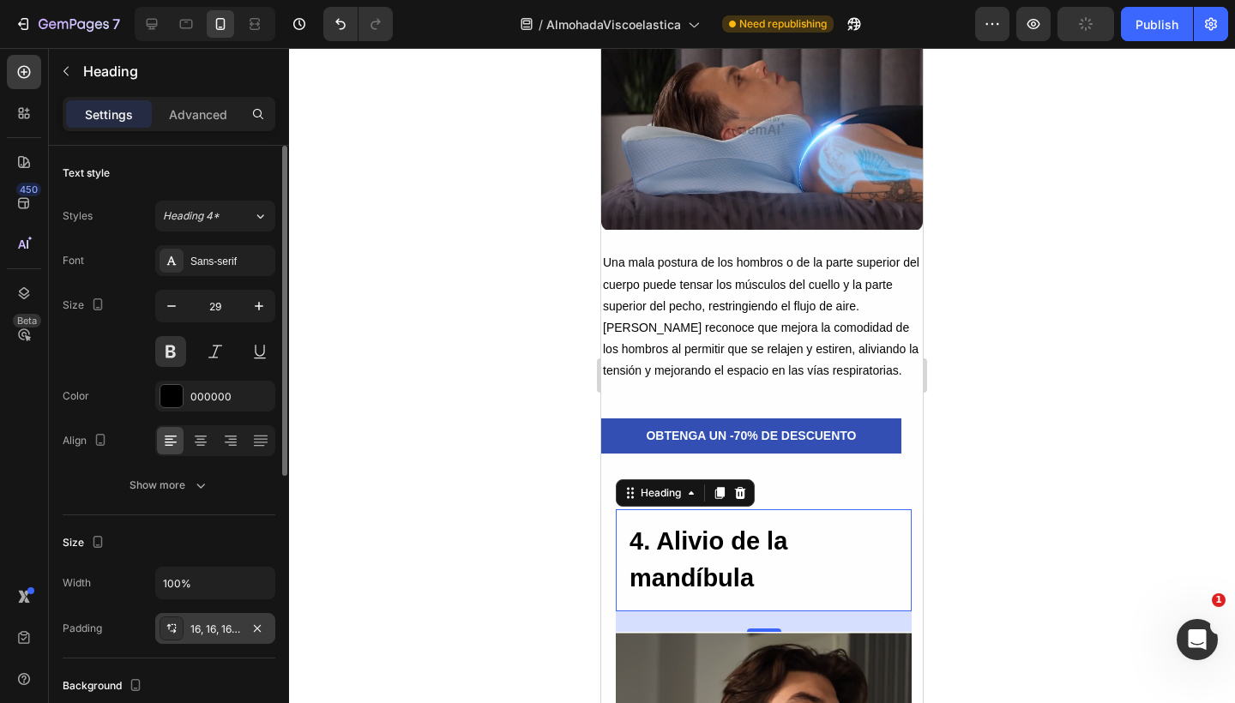
click at [227, 628] on div "16, 16, 16, 16" at bounding box center [215, 629] width 50 height 15
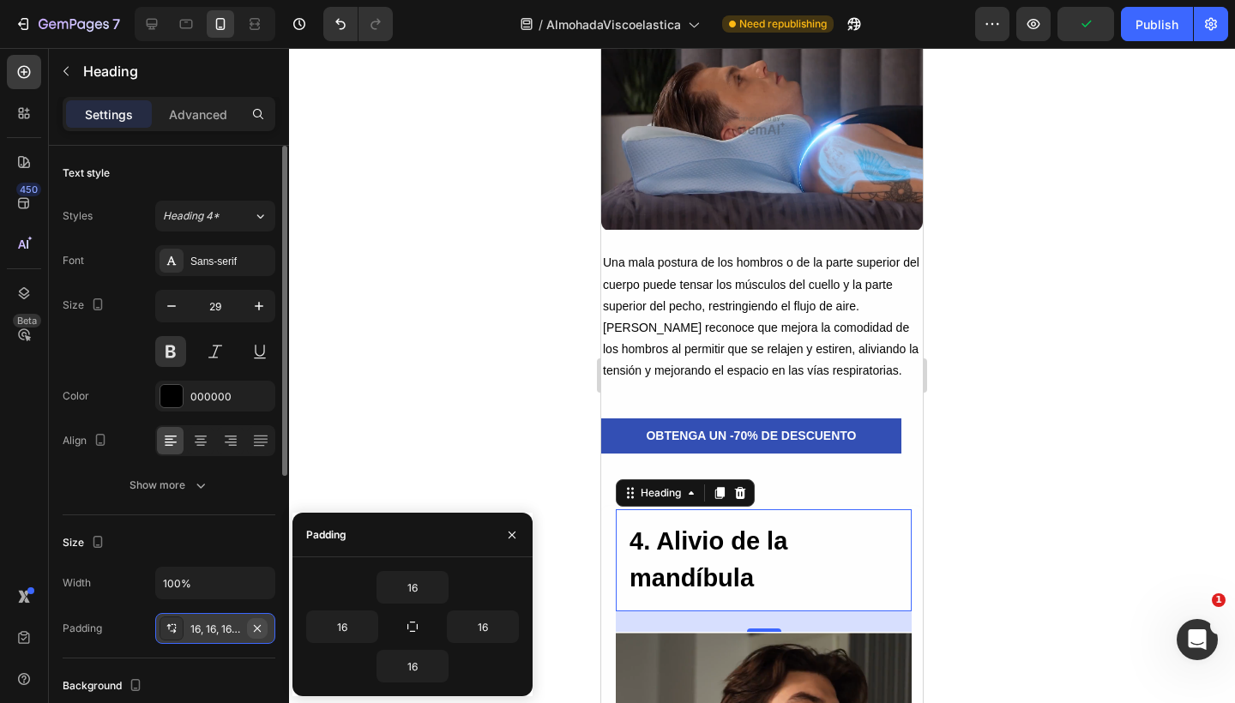
click at [259, 628] on icon "button" at bounding box center [257, 629] width 14 height 14
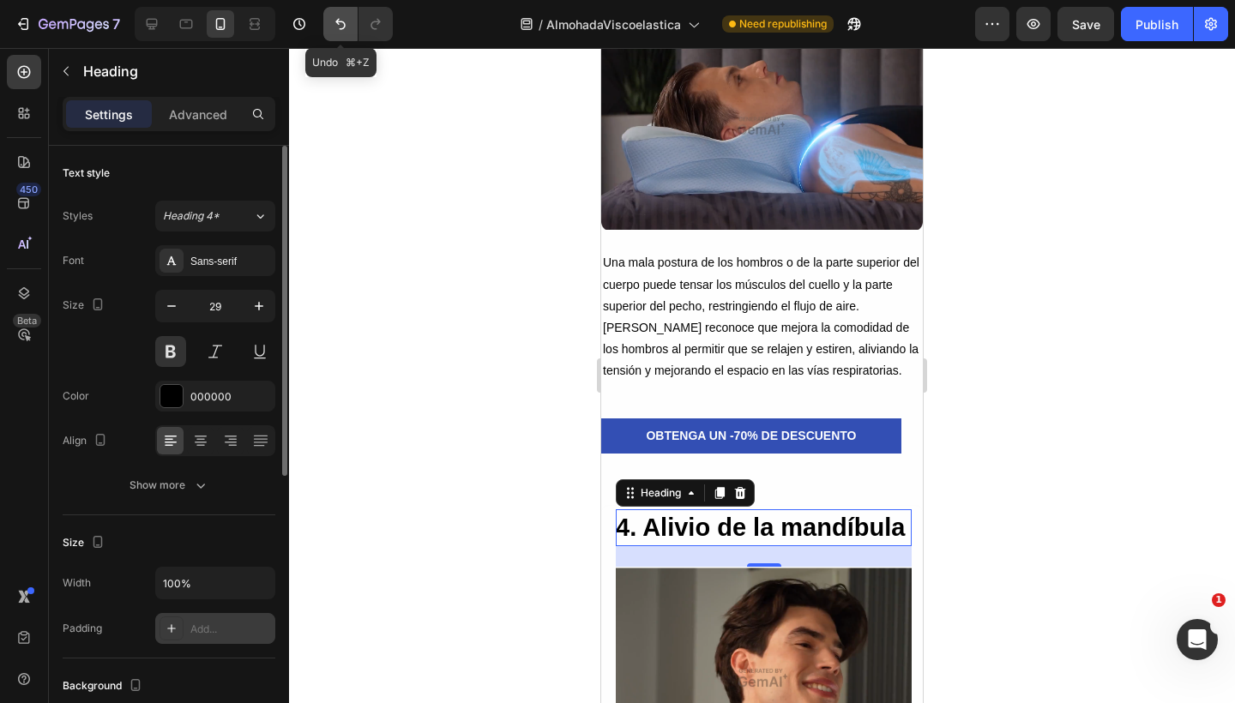
click at [345, 22] on icon "Undo/Redo" at bounding box center [340, 23] width 17 height 17
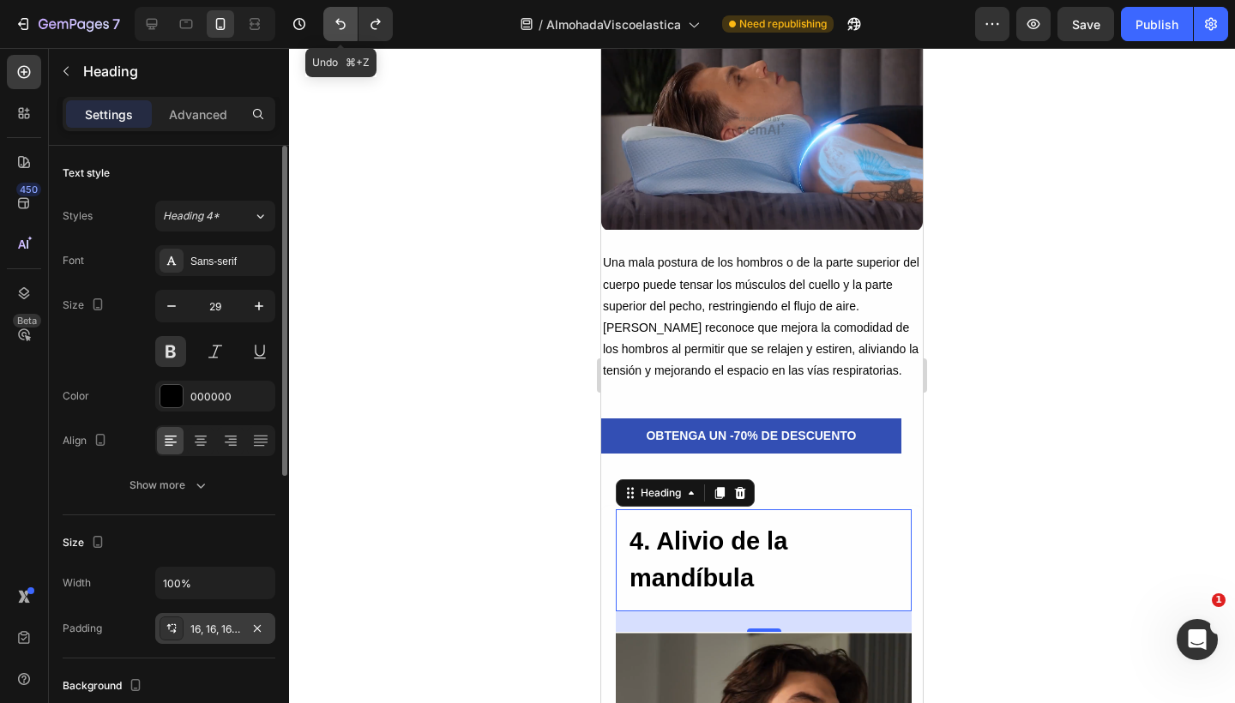
click at [344, 22] on icon "Undo/Redo" at bounding box center [340, 23] width 17 height 17
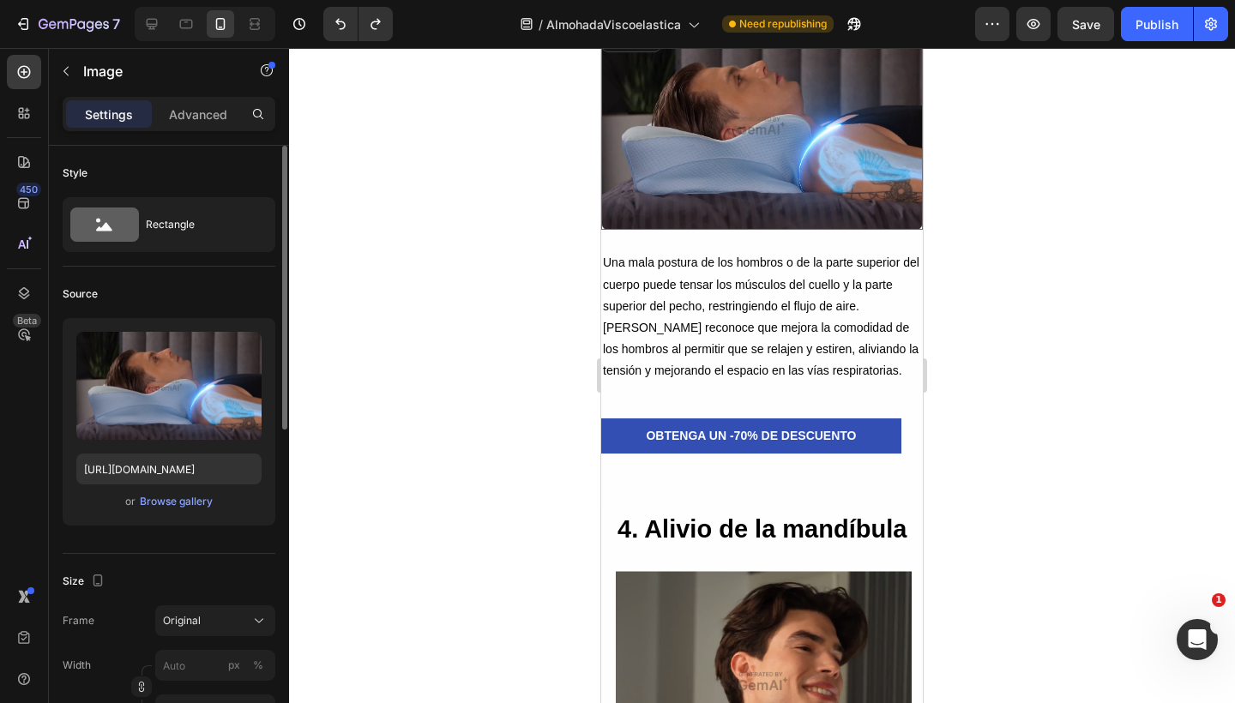
click at [674, 130] on img at bounding box center [762, 125] width 322 height 209
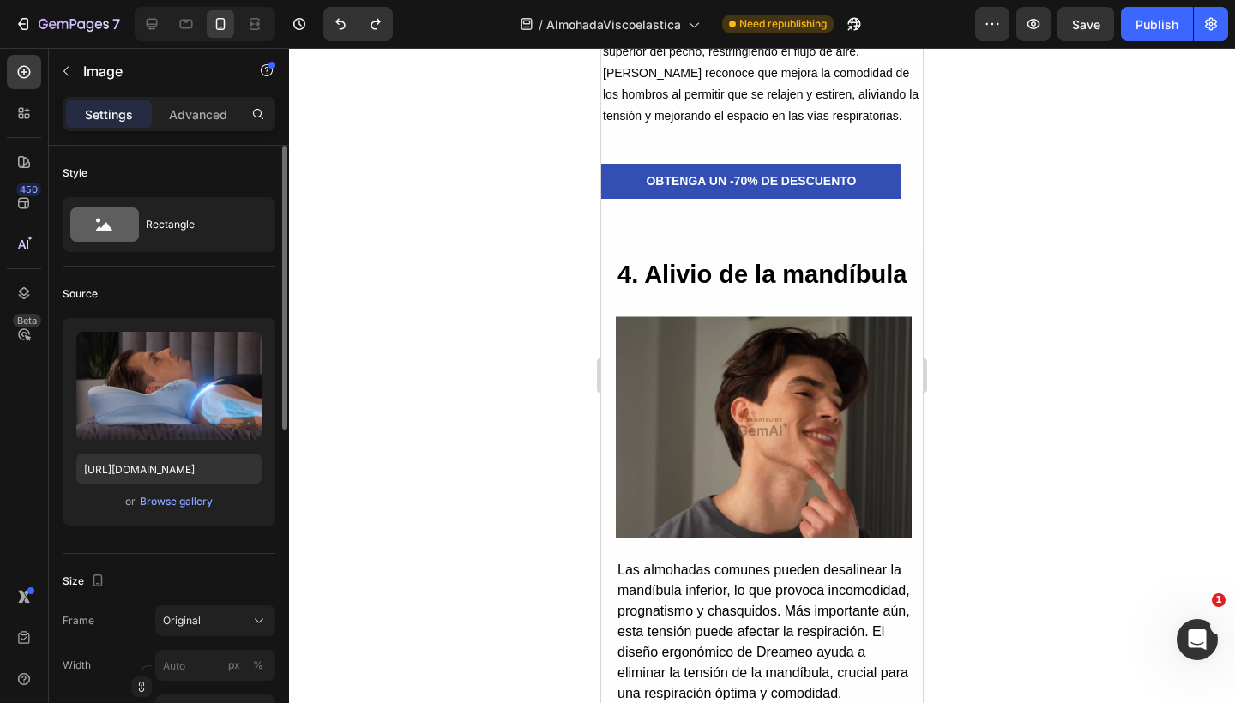
scroll to position [3374, 0]
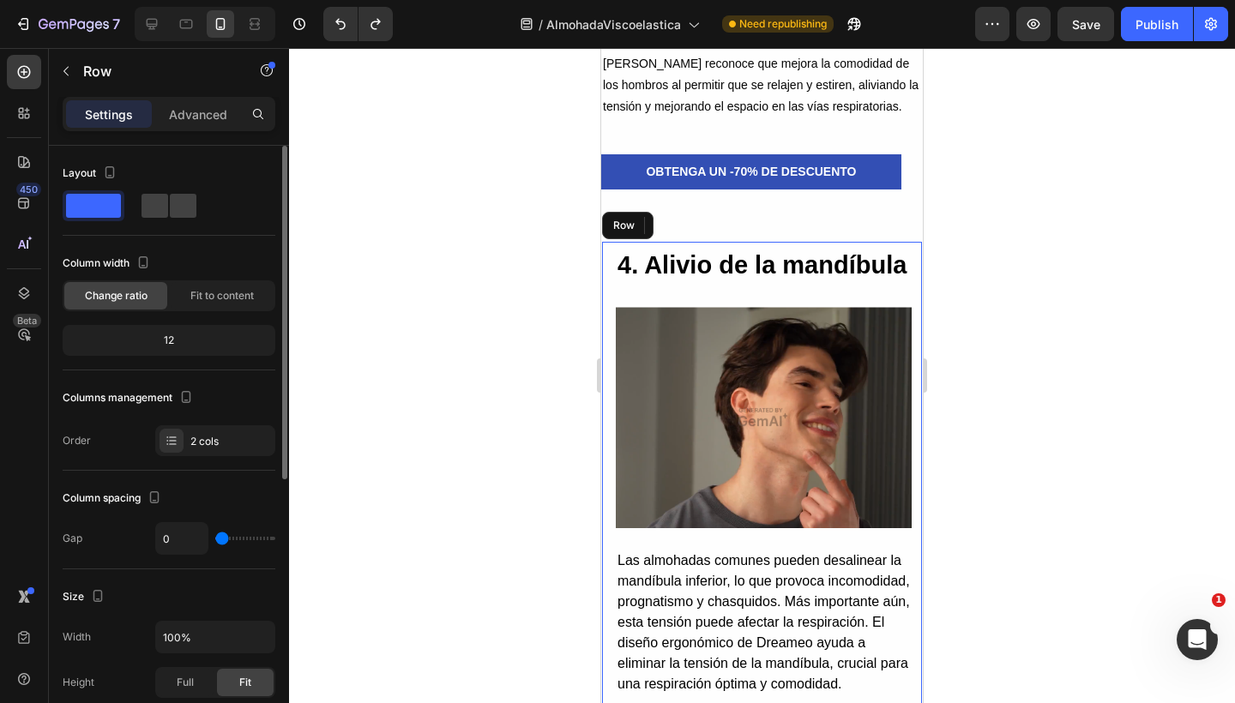
click at [615, 270] on div "4. Alivio de la mandíbula Heading Image Las almohadas comunes pueden desalinear…" at bounding box center [762, 477] width 322 height 473
click at [213, 299] on span "Fit to content" at bounding box center [221, 295] width 63 height 15
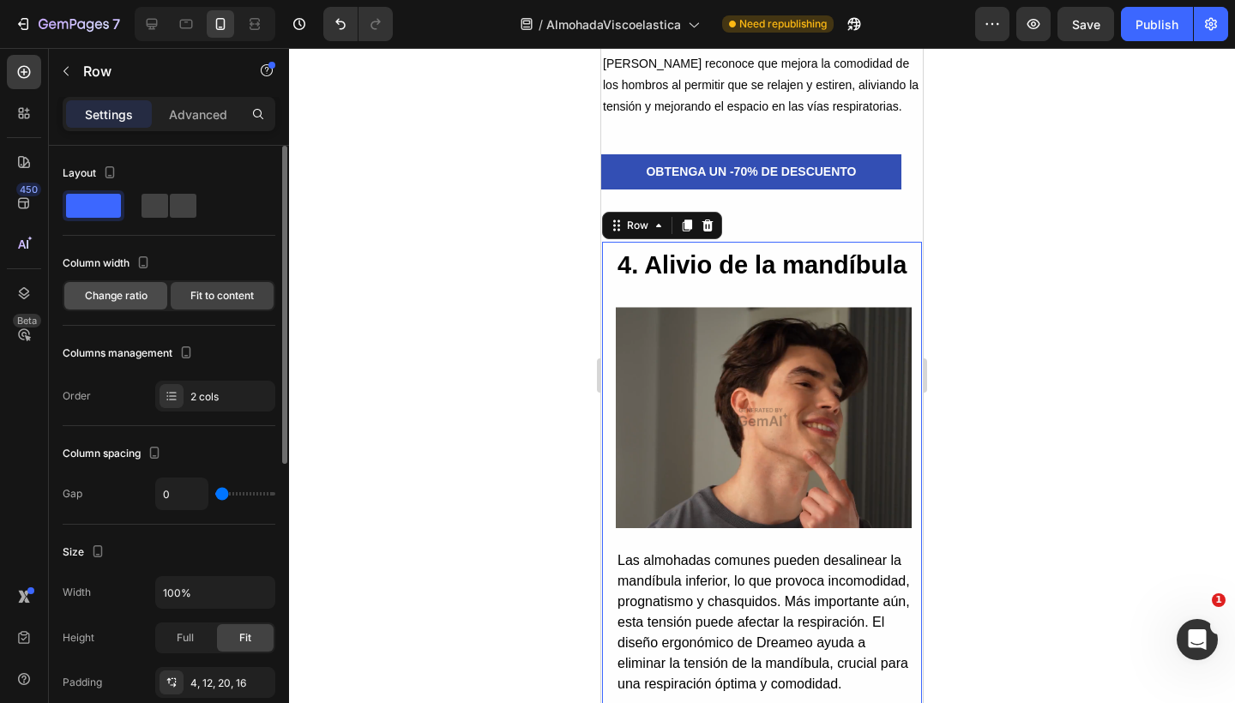
click at [105, 299] on span "Change ratio" at bounding box center [116, 295] width 63 height 15
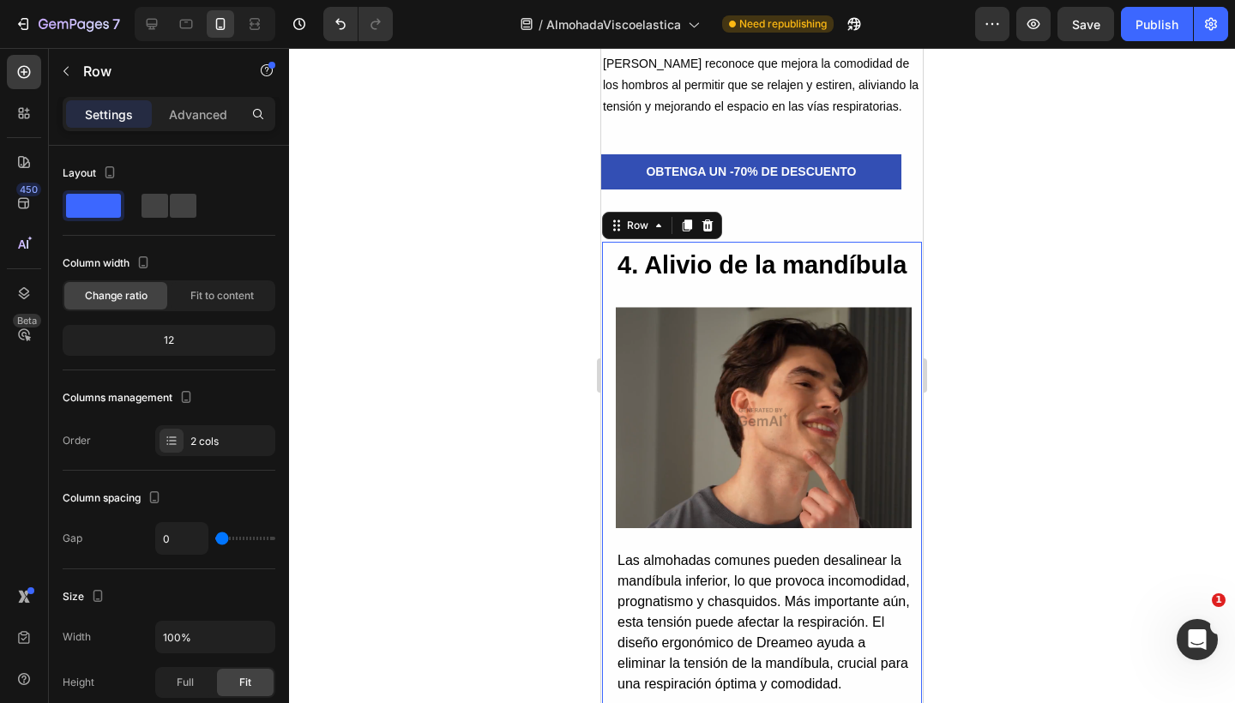
type input "12"
type input "18"
type input "37"
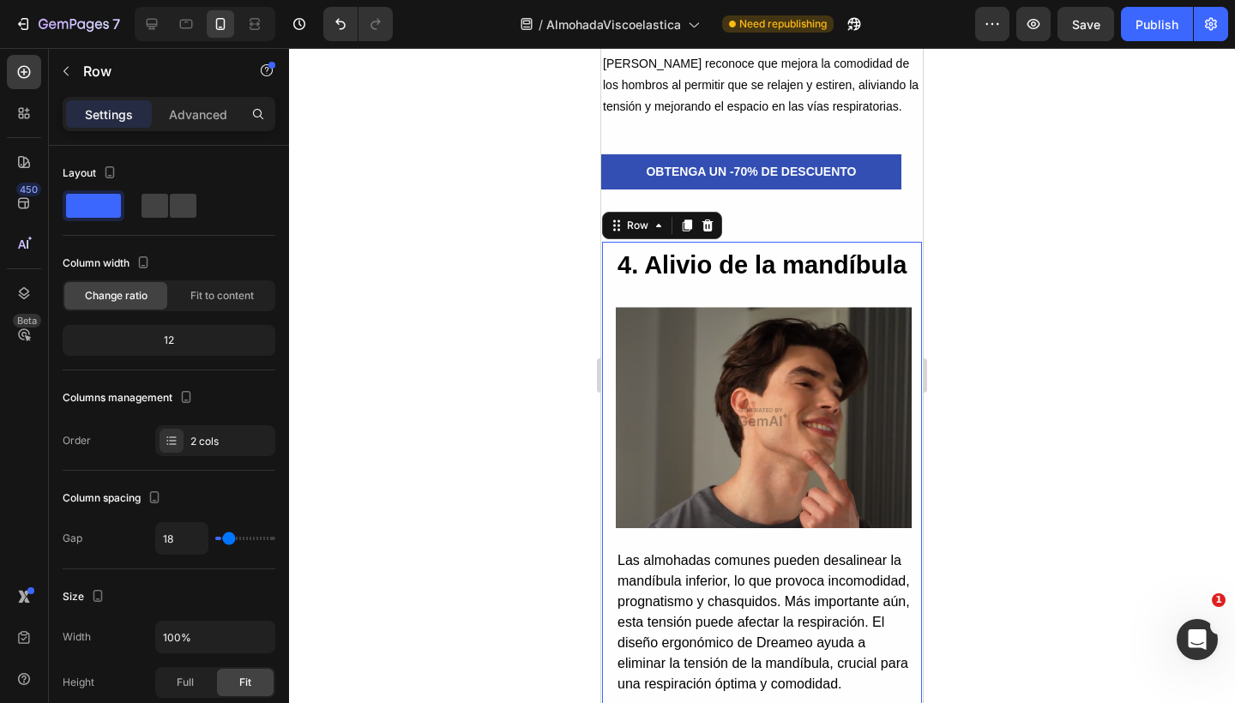
type input "37"
type input "47"
type input "64"
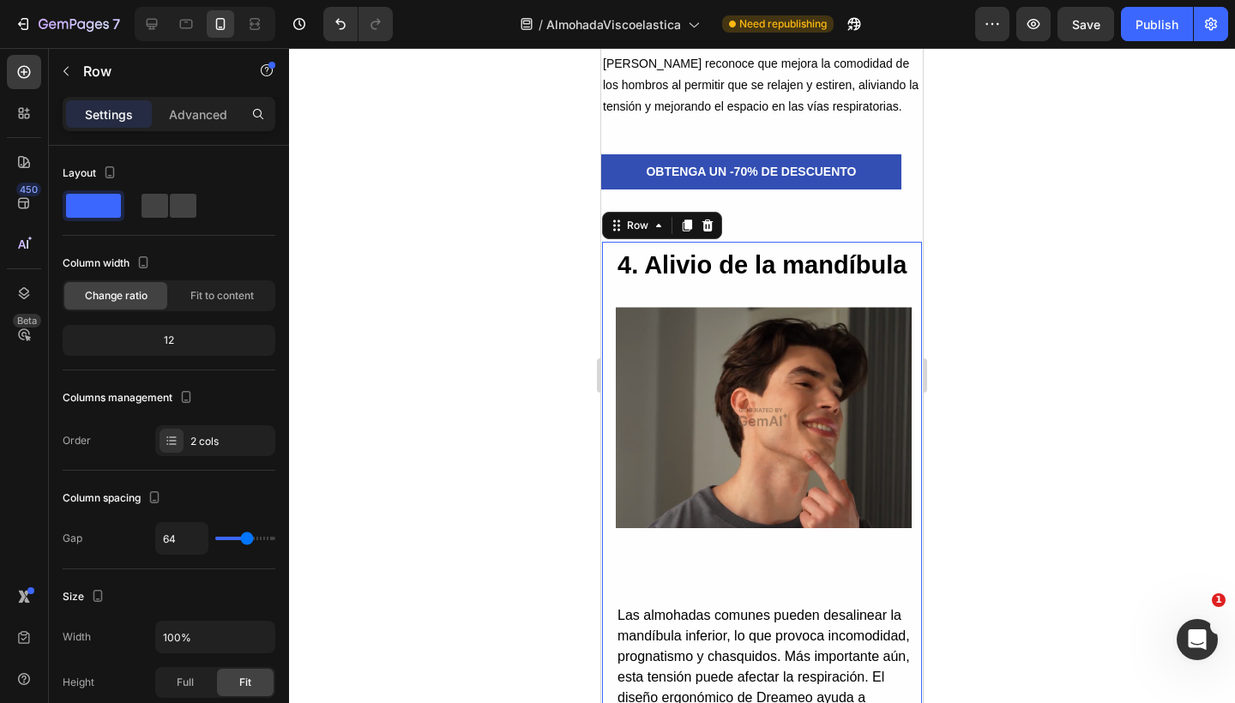
type input "66"
type input "60"
type input "18"
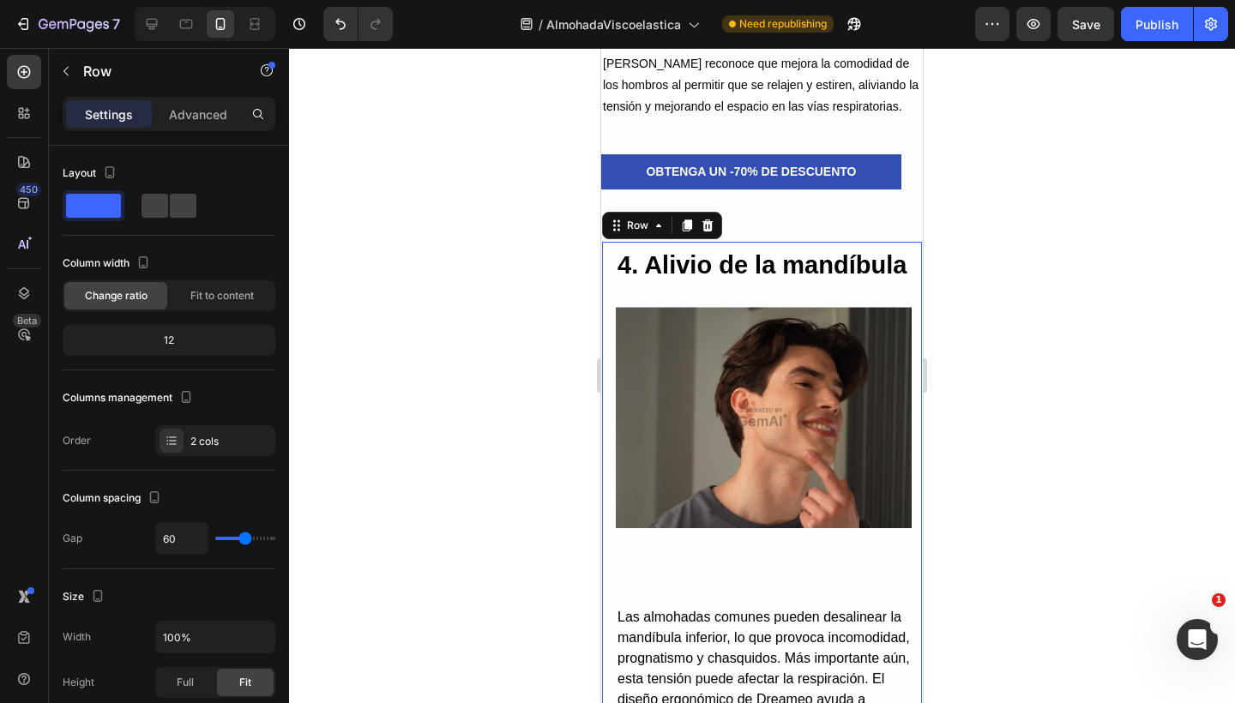
type input "18"
type input "0"
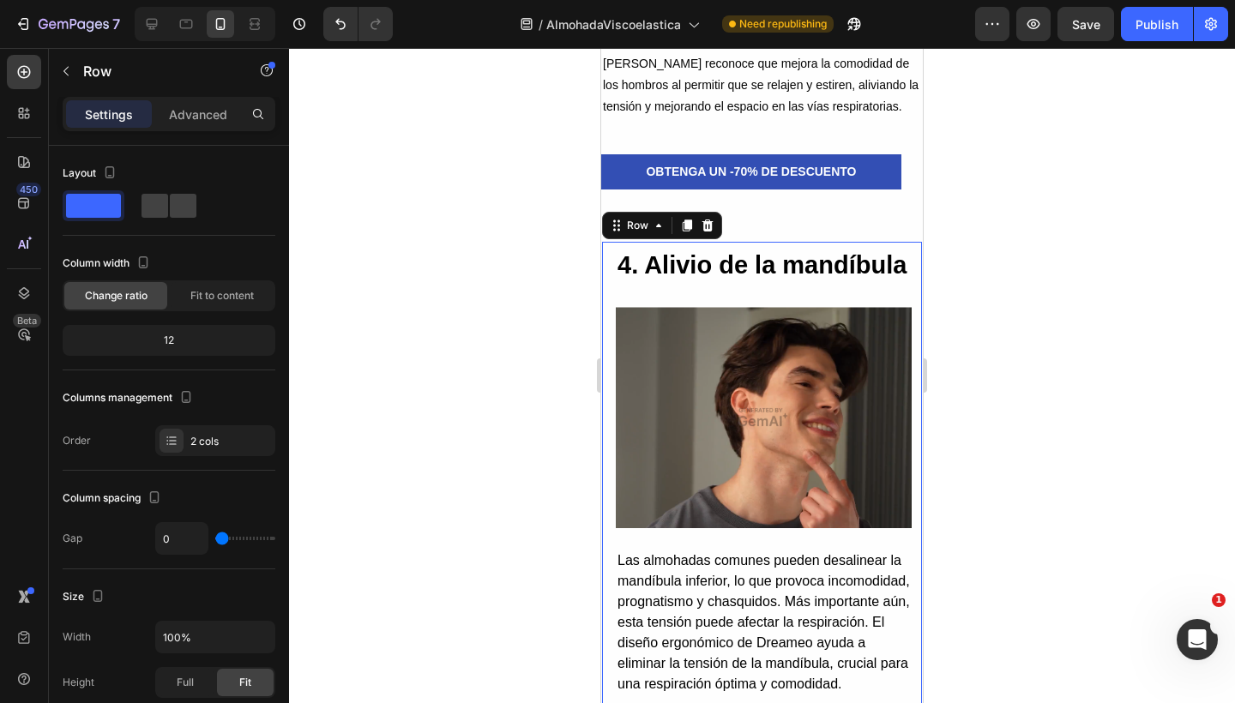
drag, startPoint x: 224, startPoint y: 541, endPoint x: 177, endPoint y: 538, distance: 46.4
click at [177, 538] on div "0" at bounding box center [215, 538] width 120 height 33
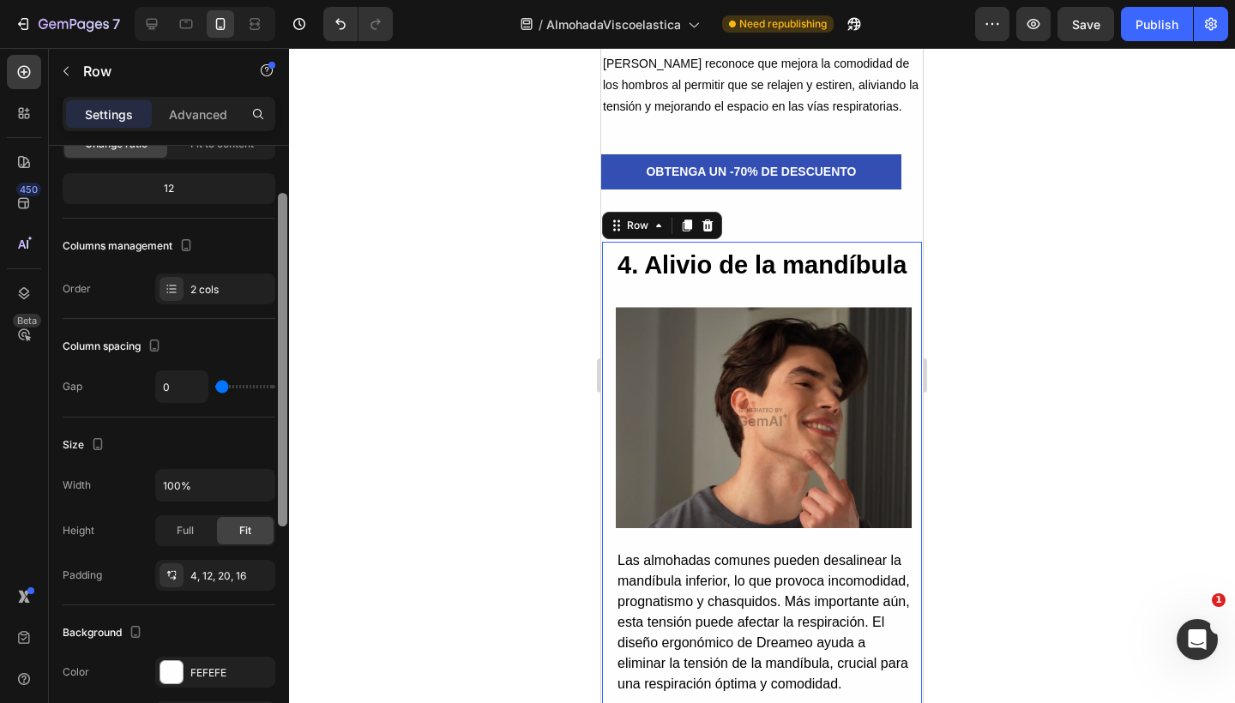
drag, startPoint x: 278, startPoint y: 455, endPoint x: 276, endPoint y: 546, distance: 90.9
click at [276, 546] on div at bounding box center [282, 426] width 13 height 606
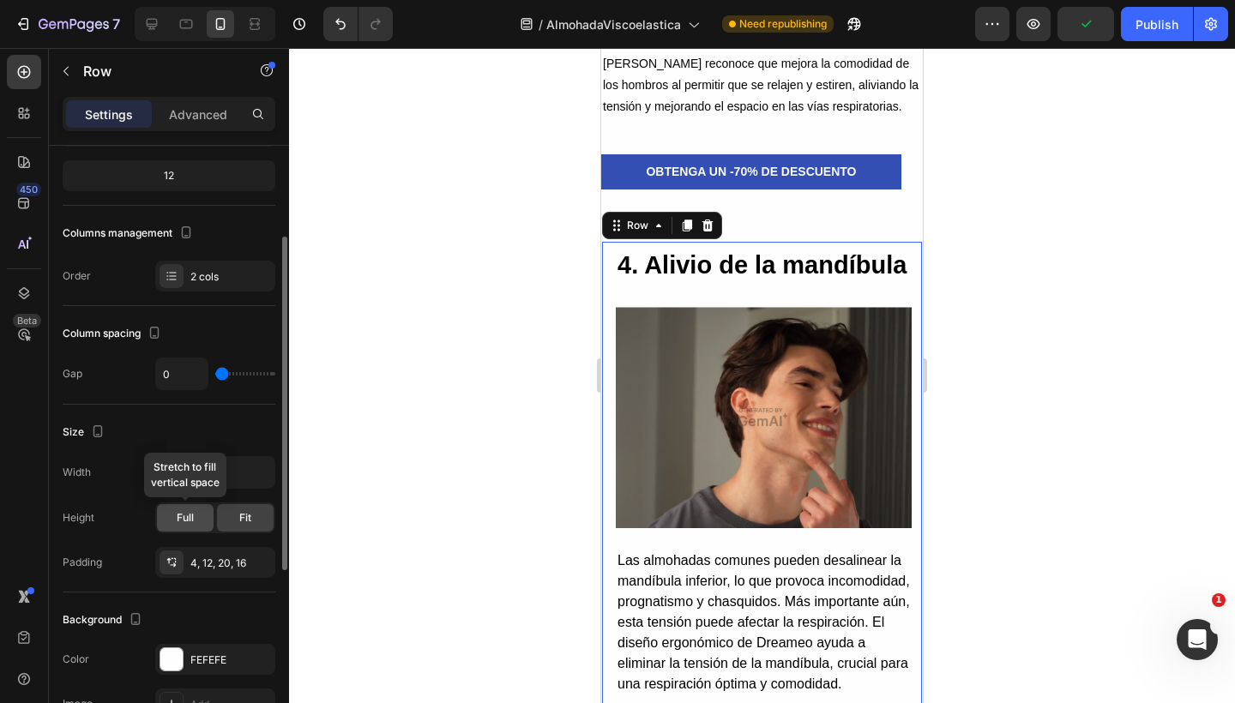
click at [207, 526] on div "Full" at bounding box center [185, 517] width 57 height 27
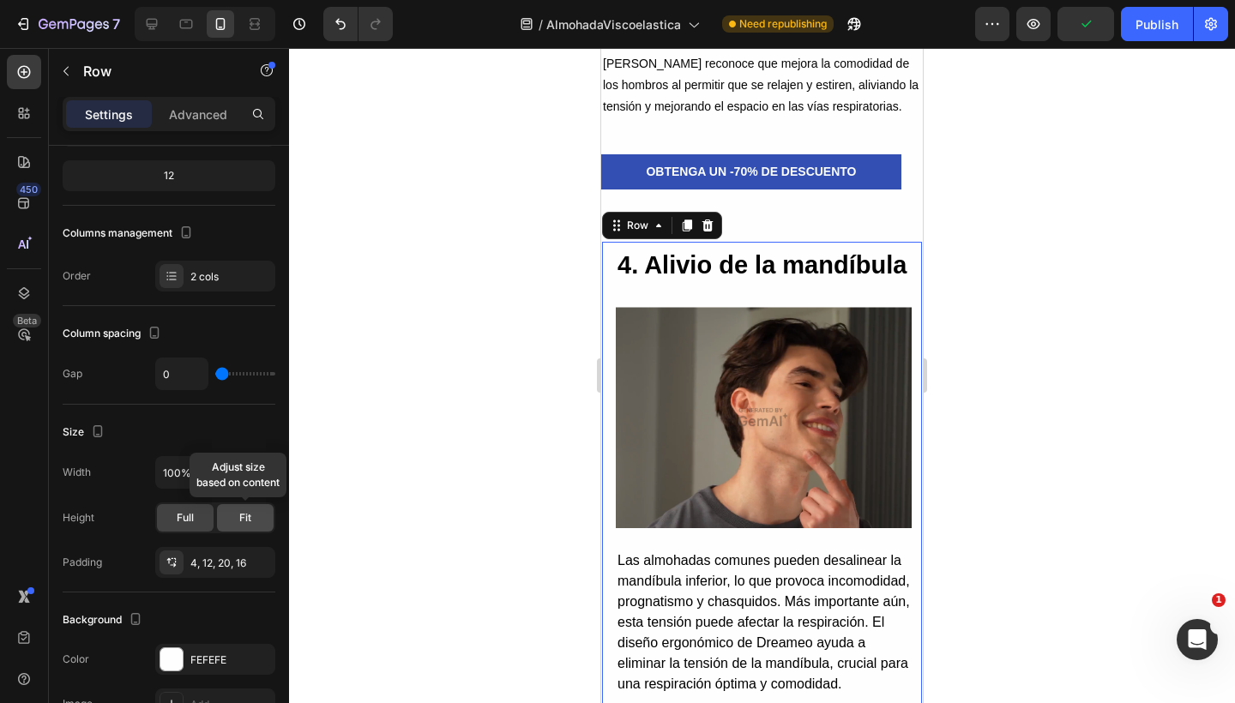
click at [230, 526] on div "Fit" at bounding box center [245, 517] width 57 height 27
click at [218, 578] on div "Size Width 100% Height Full Fit Padding 4, 12, 20, 16" at bounding box center [169, 499] width 213 height 188
click at [218, 563] on div "4, 12, 20, 16" at bounding box center [215, 563] width 50 height 15
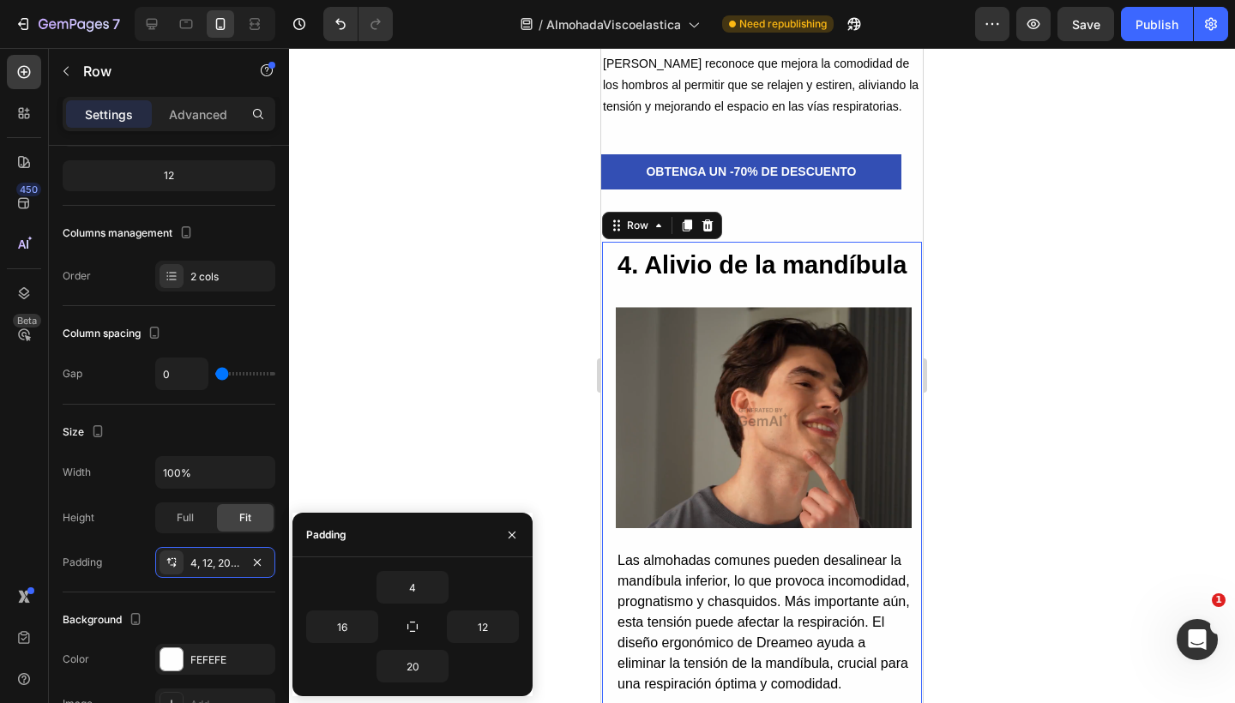
click at [382, 452] on div at bounding box center [762, 375] width 946 height 655
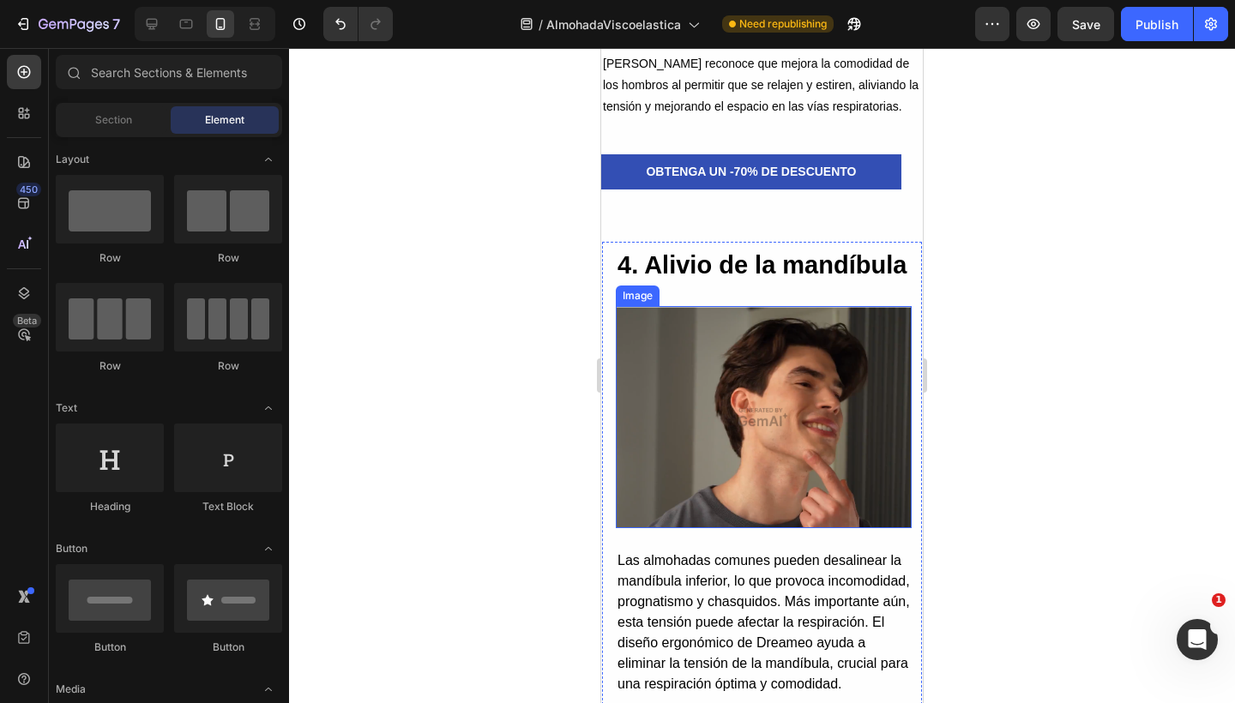
click at [663, 406] on img at bounding box center [764, 417] width 296 height 222
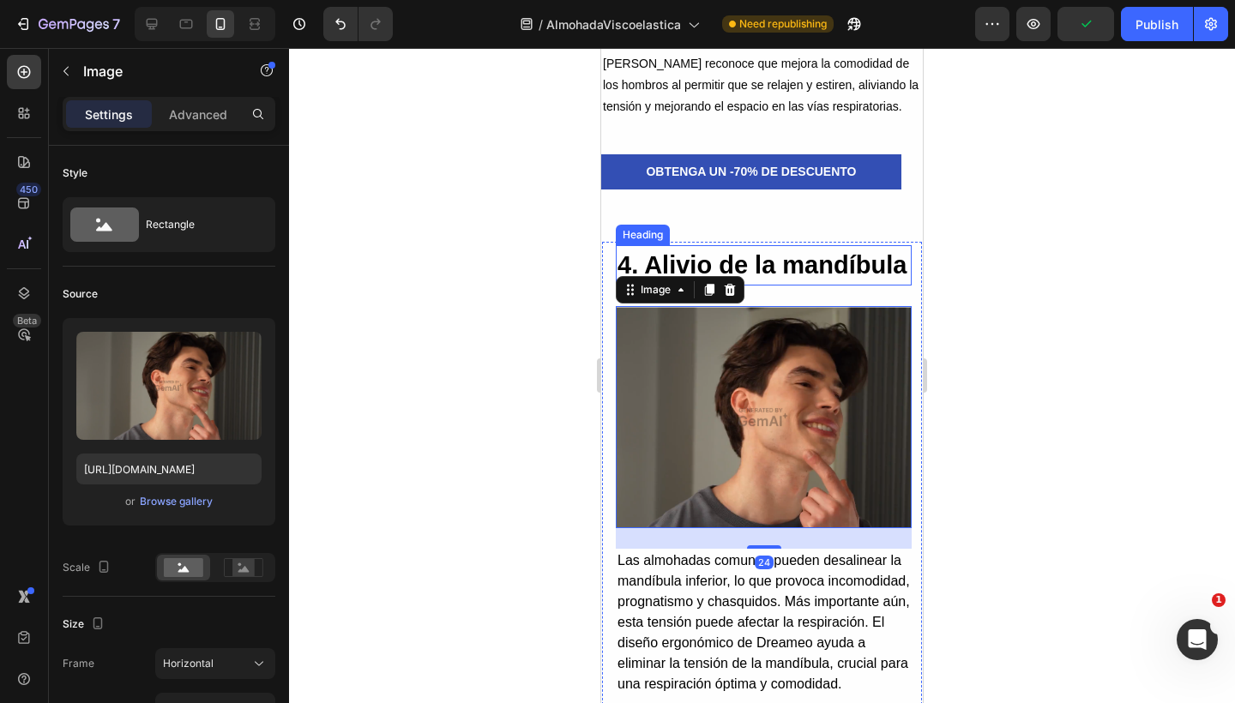
click at [688, 286] on h2 "4. Alivio de la mandíbula" at bounding box center [764, 265] width 296 height 41
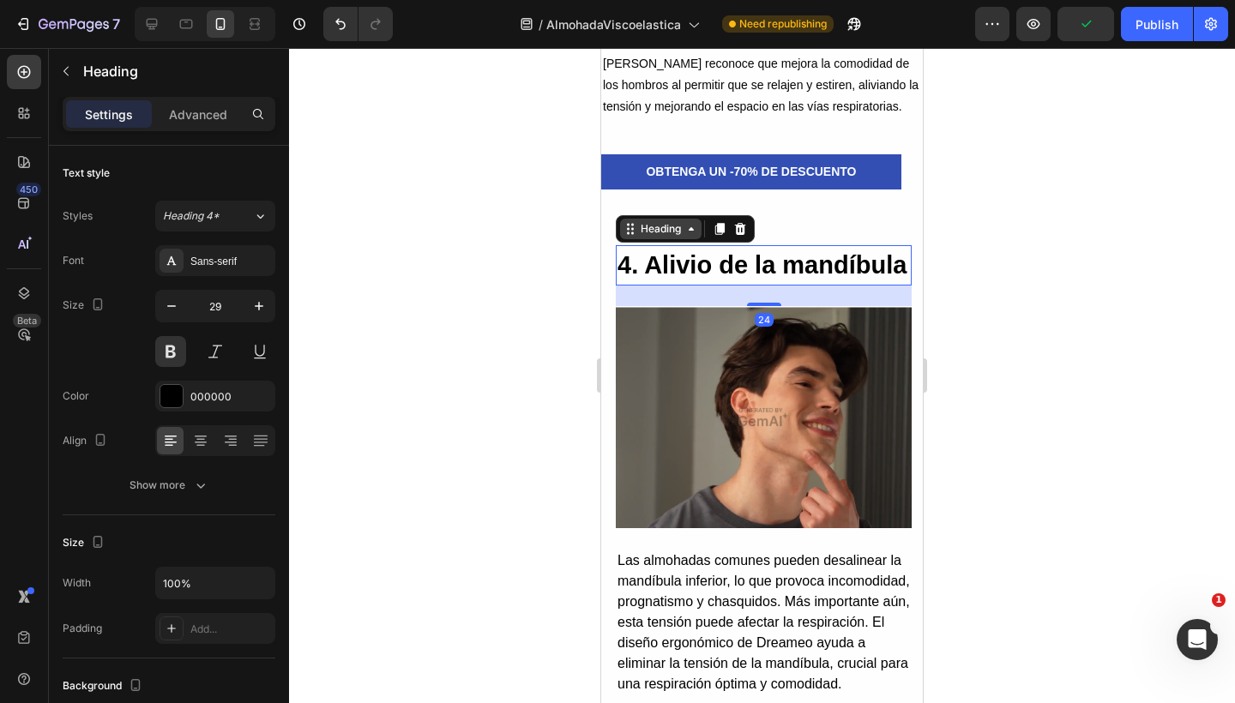
click at [654, 221] on div "Heading" at bounding box center [660, 228] width 47 height 15
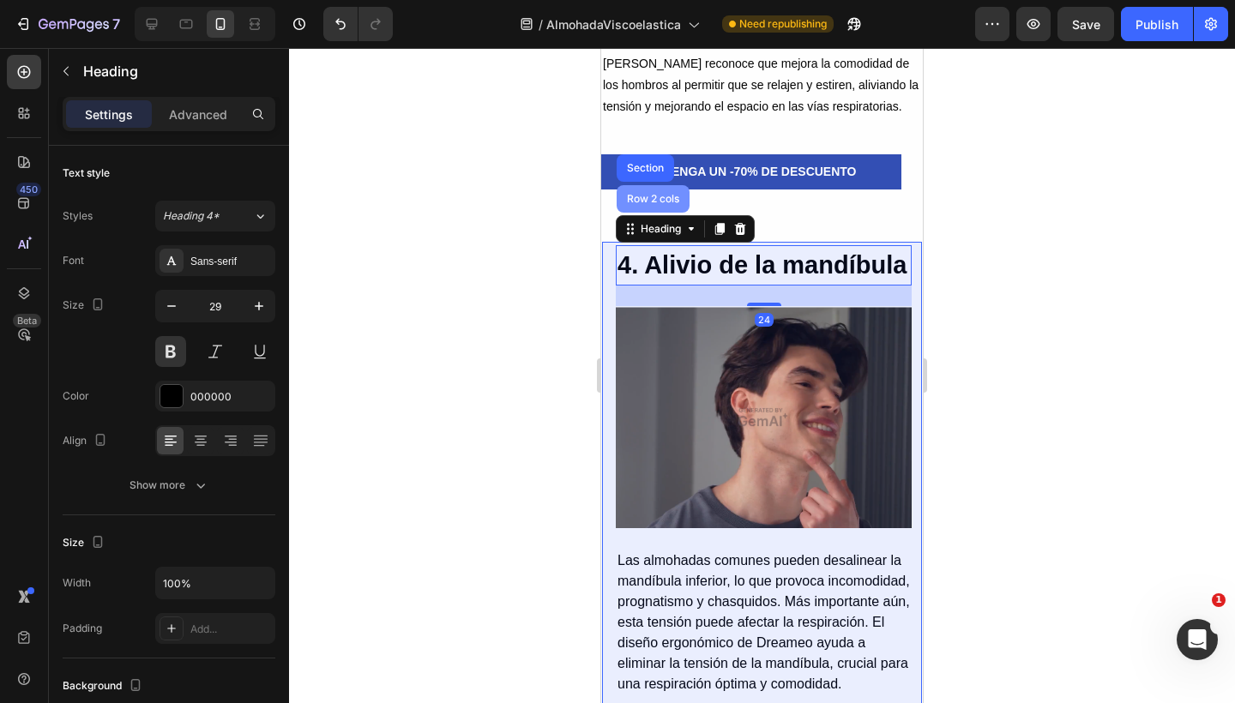
click at [640, 194] on div "Row 2 cols" at bounding box center [652, 199] width 59 height 10
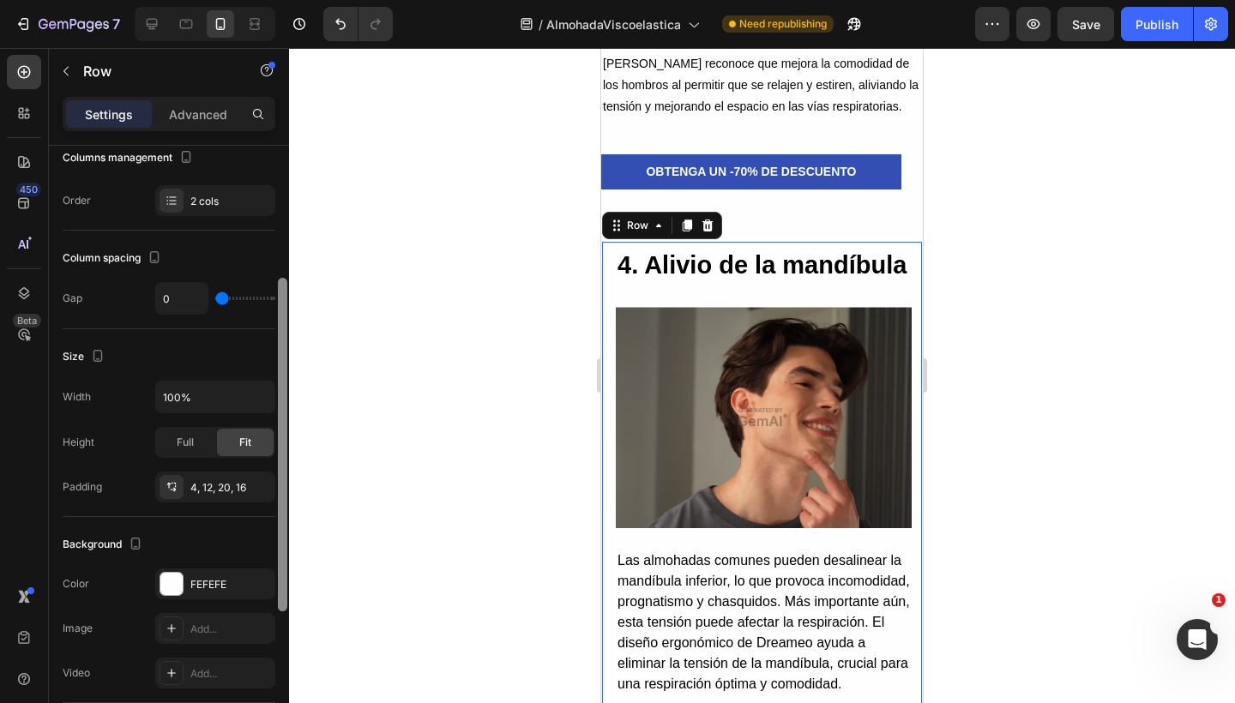
drag, startPoint x: 280, startPoint y: 469, endPoint x: 283, endPoint y: 600, distance: 131.2
click at [283, 600] on div at bounding box center [282, 445] width 9 height 334
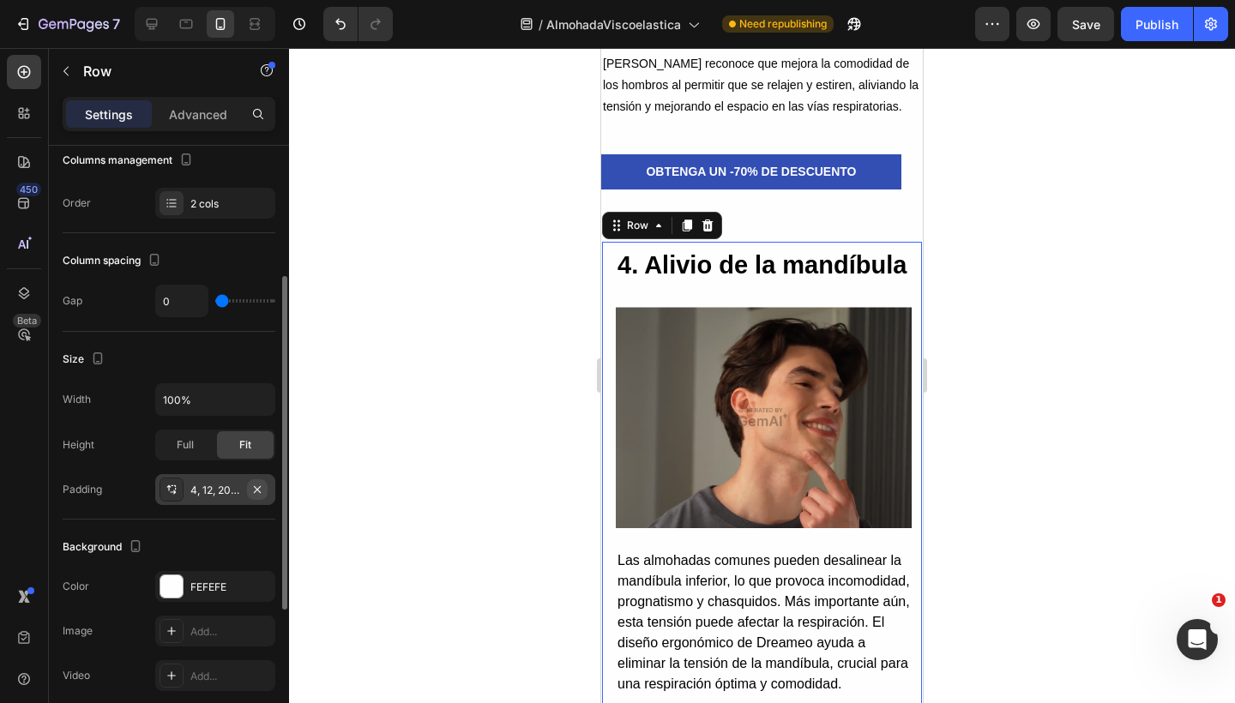
click at [263, 493] on icon "button" at bounding box center [257, 490] width 14 height 14
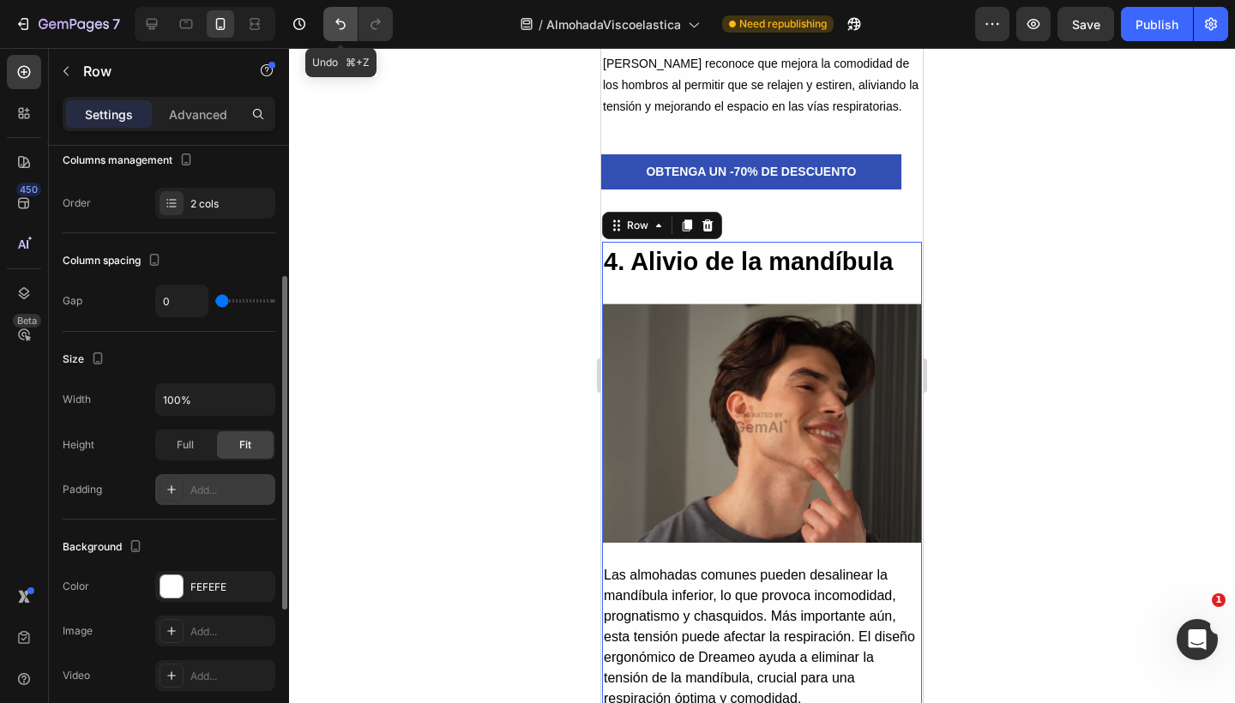
click at [340, 21] on icon "Undo/Redo" at bounding box center [340, 23] width 17 height 17
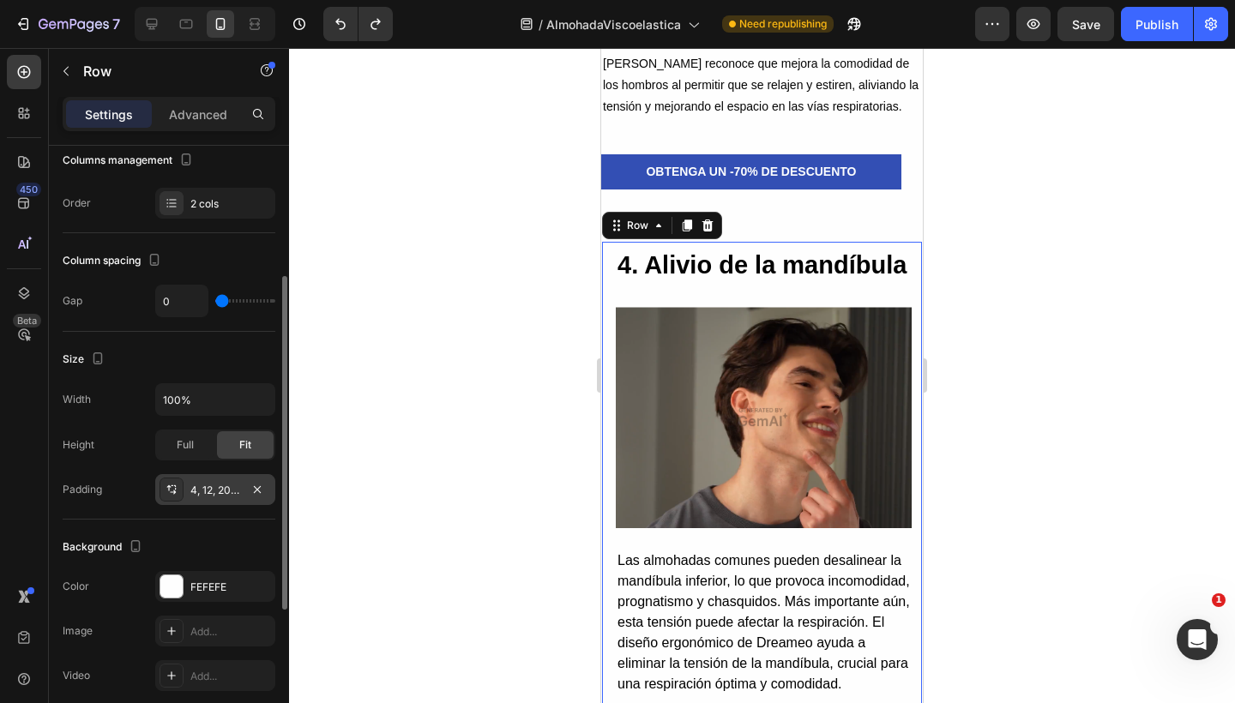
click at [207, 493] on div "4, 12, 20, 16" at bounding box center [215, 490] width 50 height 15
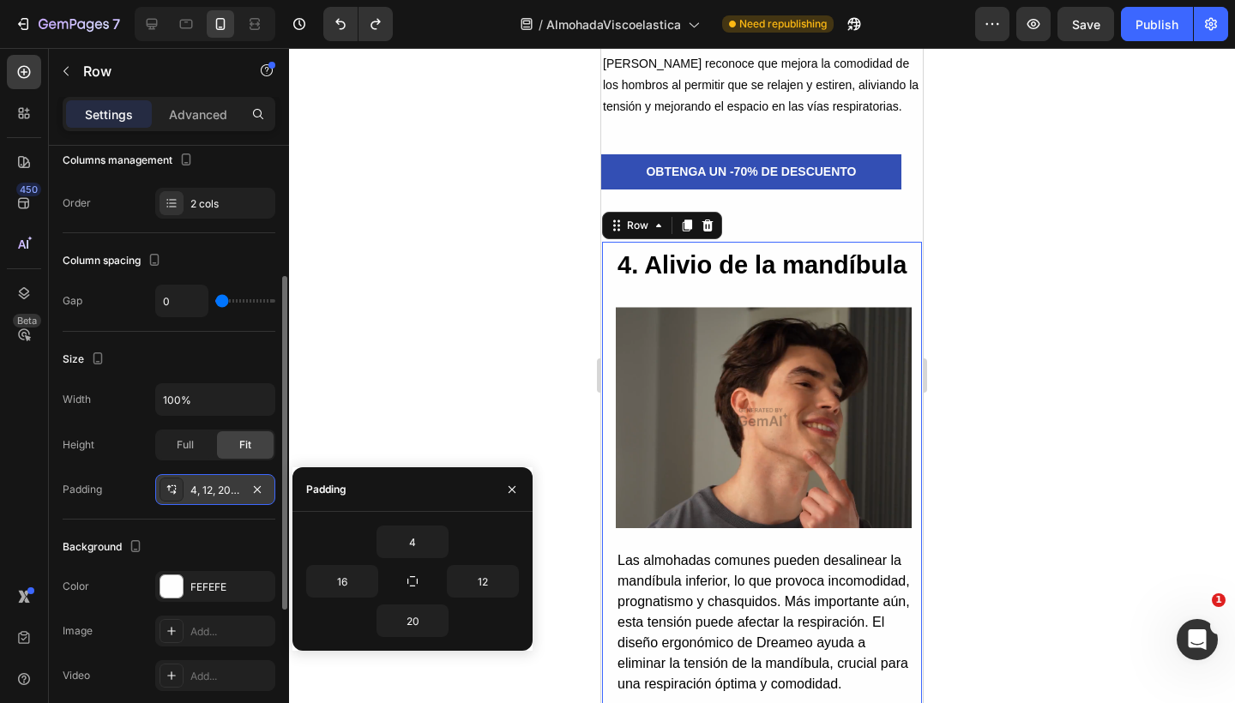
click at [165, 490] on icon at bounding box center [172, 490] width 14 height 14
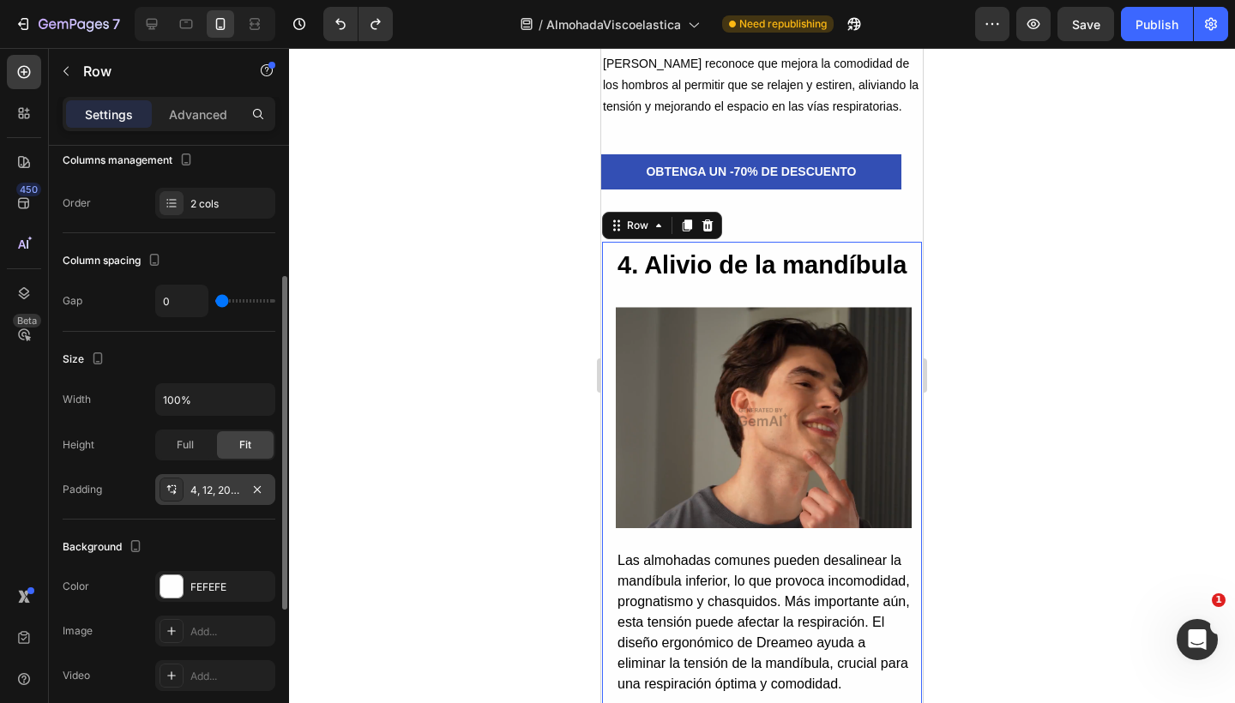
click at [165, 490] on icon at bounding box center [172, 490] width 14 height 14
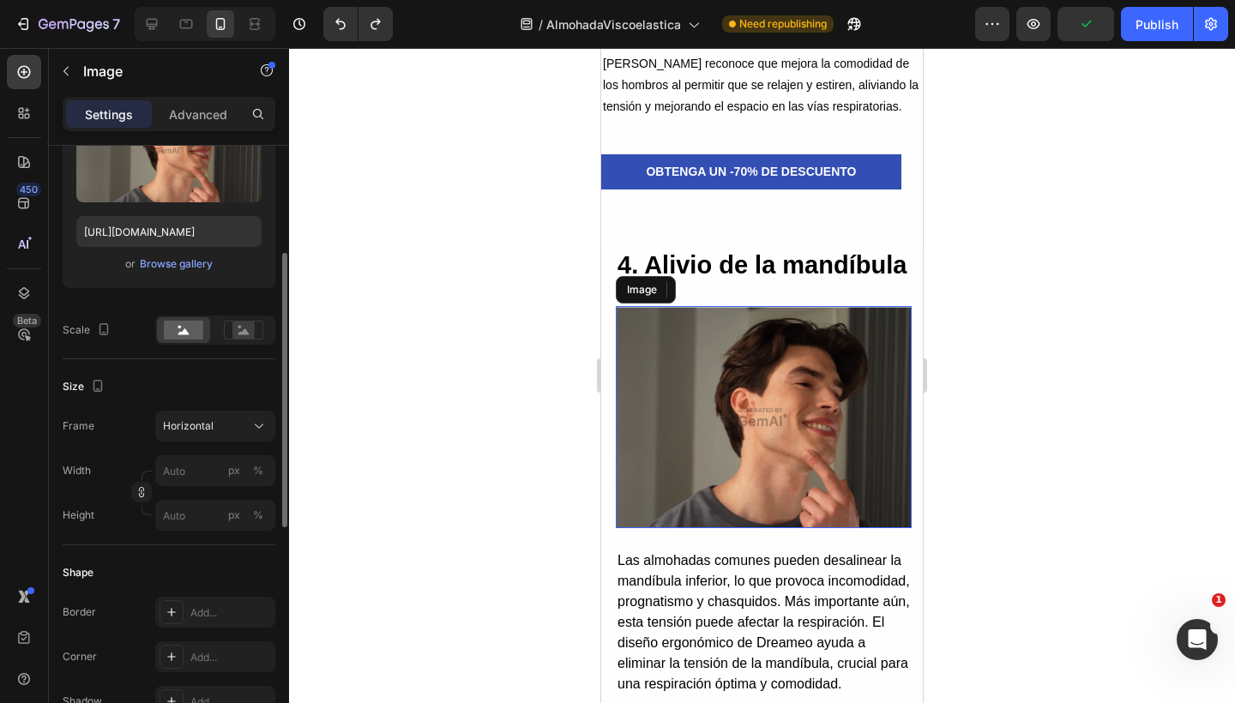
click at [738, 376] on img at bounding box center [764, 417] width 296 height 222
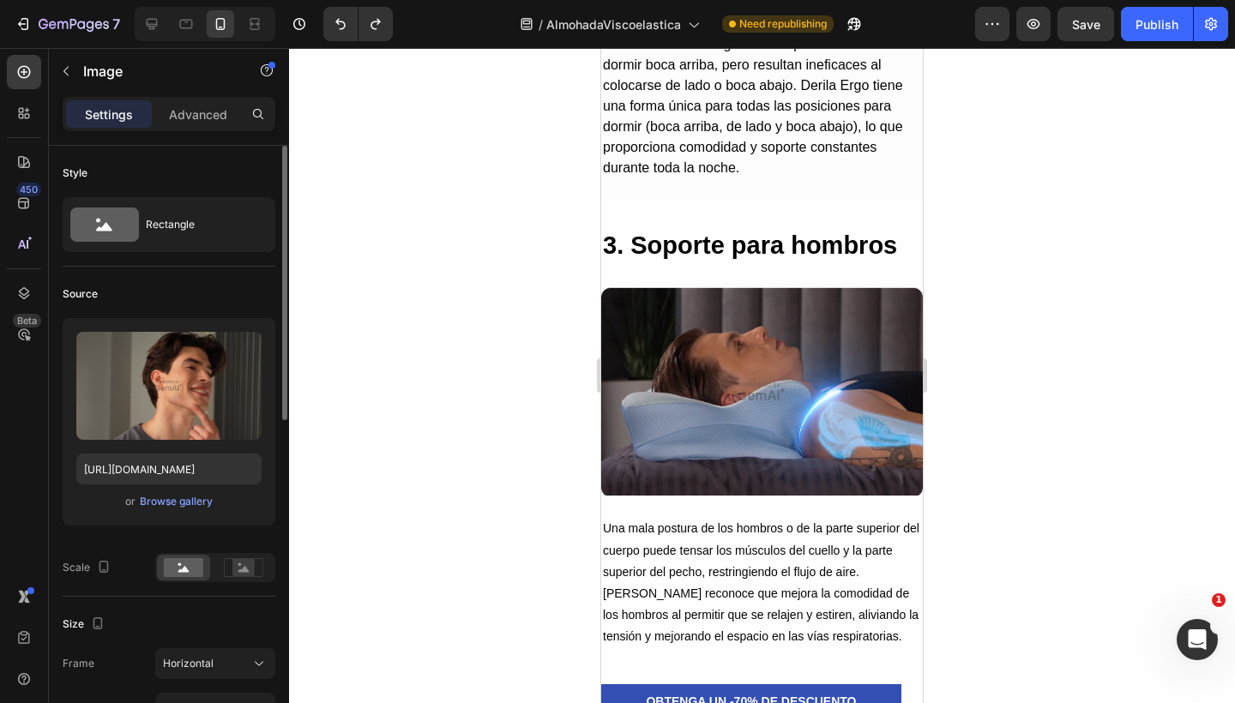
scroll to position [2840, 0]
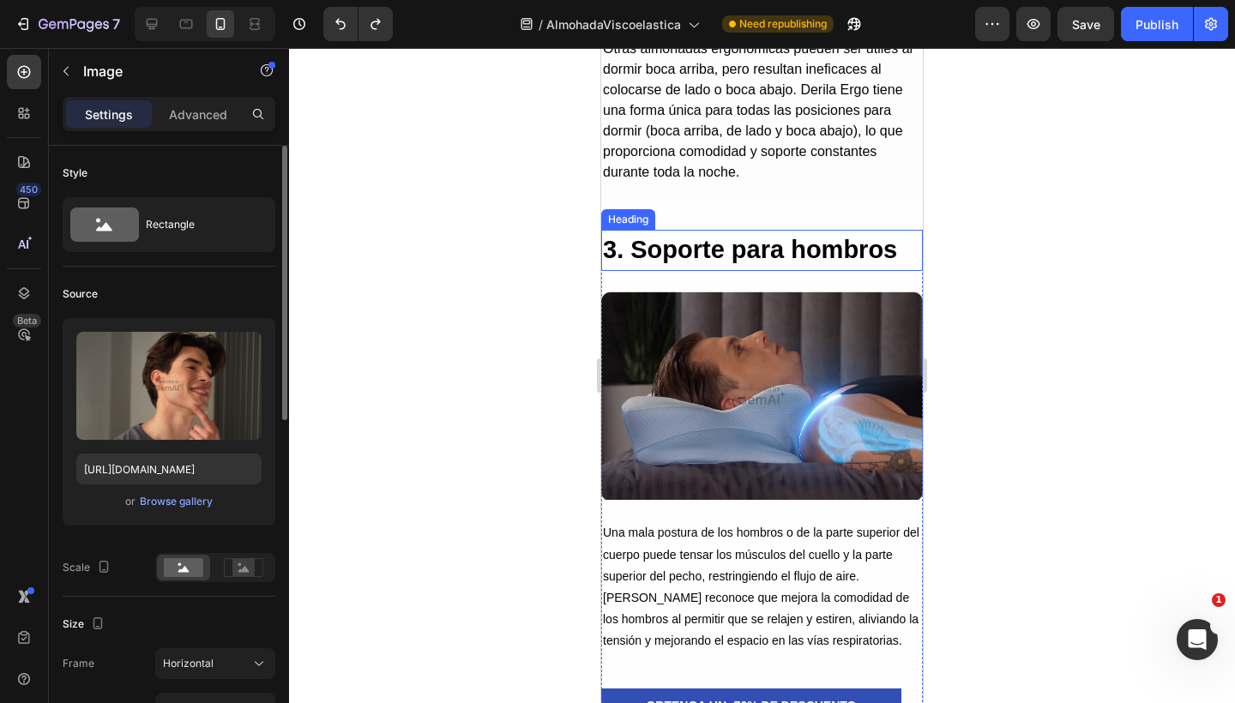
click at [721, 256] on h2 "3. Soporte para hombros" at bounding box center [762, 250] width 322 height 41
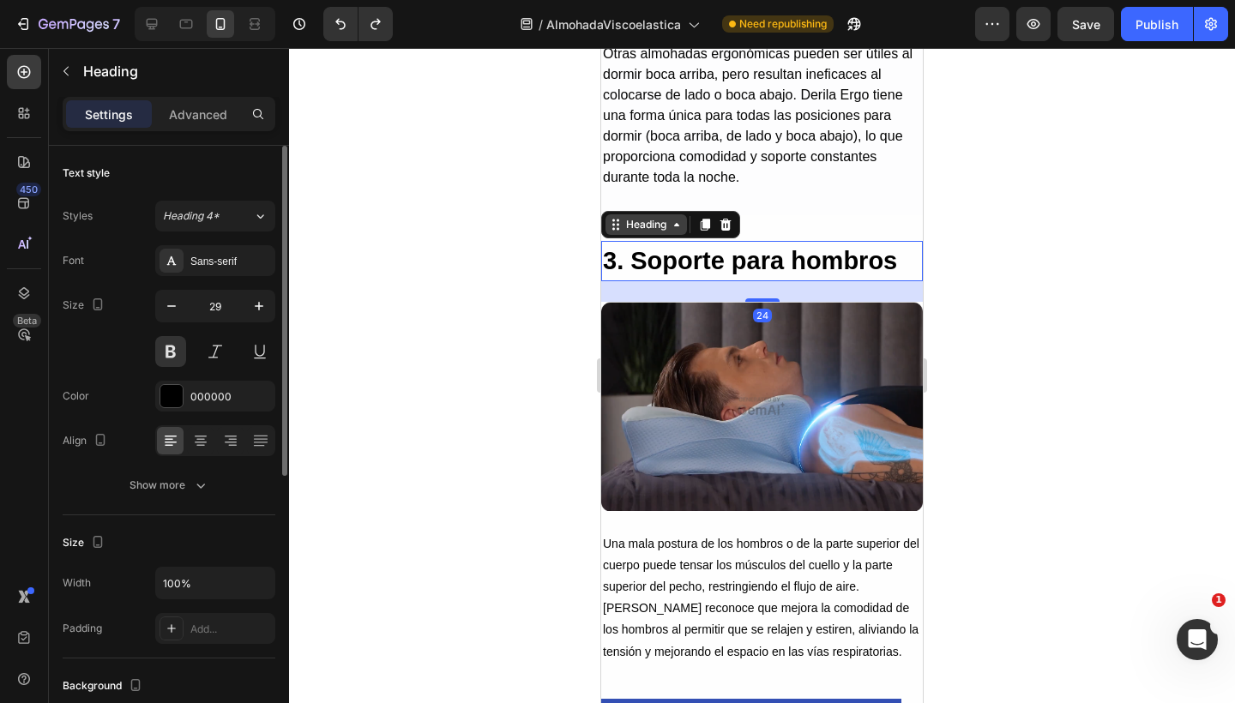
click at [657, 217] on div "Heading" at bounding box center [645, 224] width 47 height 15
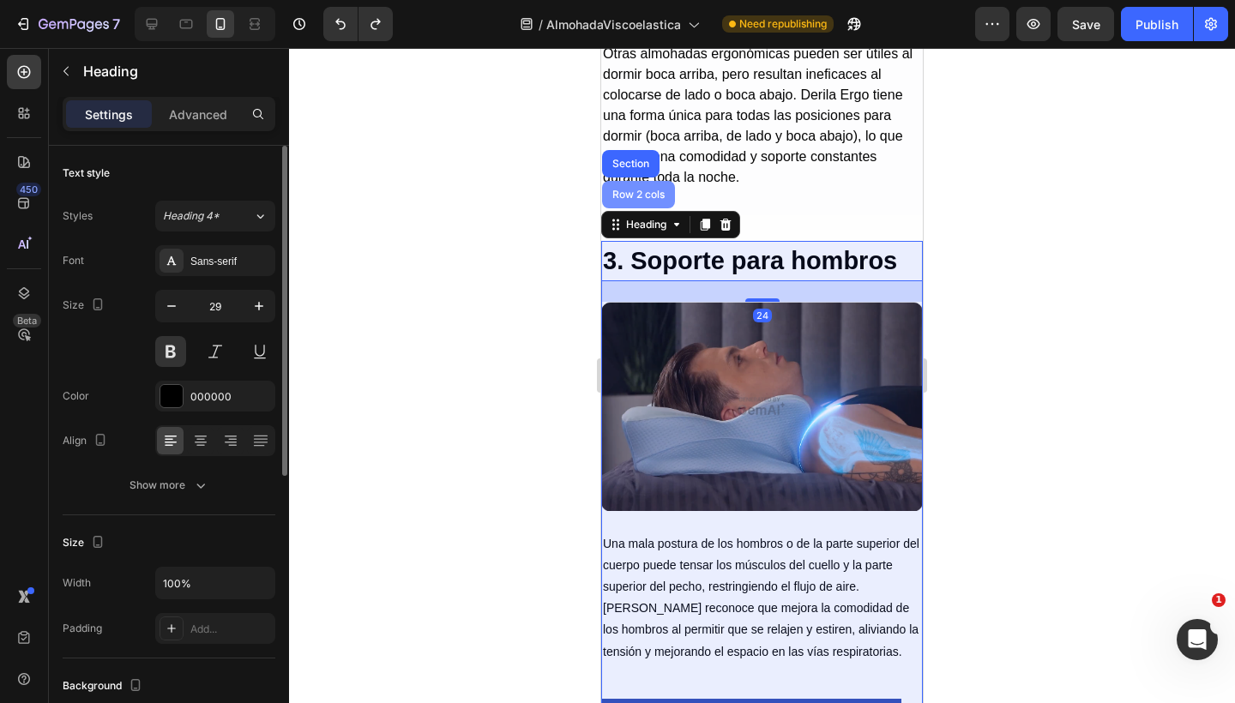
click at [640, 189] on div "Row 2 cols" at bounding box center [638, 194] width 59 height 10
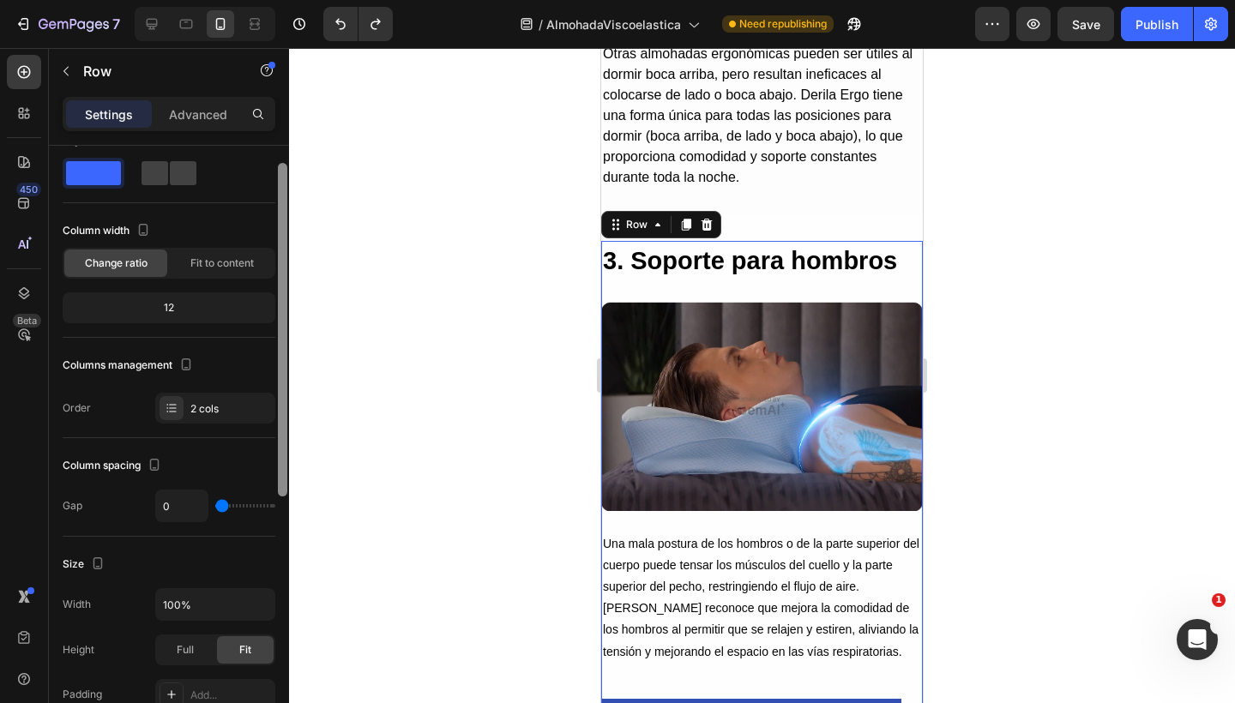
scroll to position [0, 0]
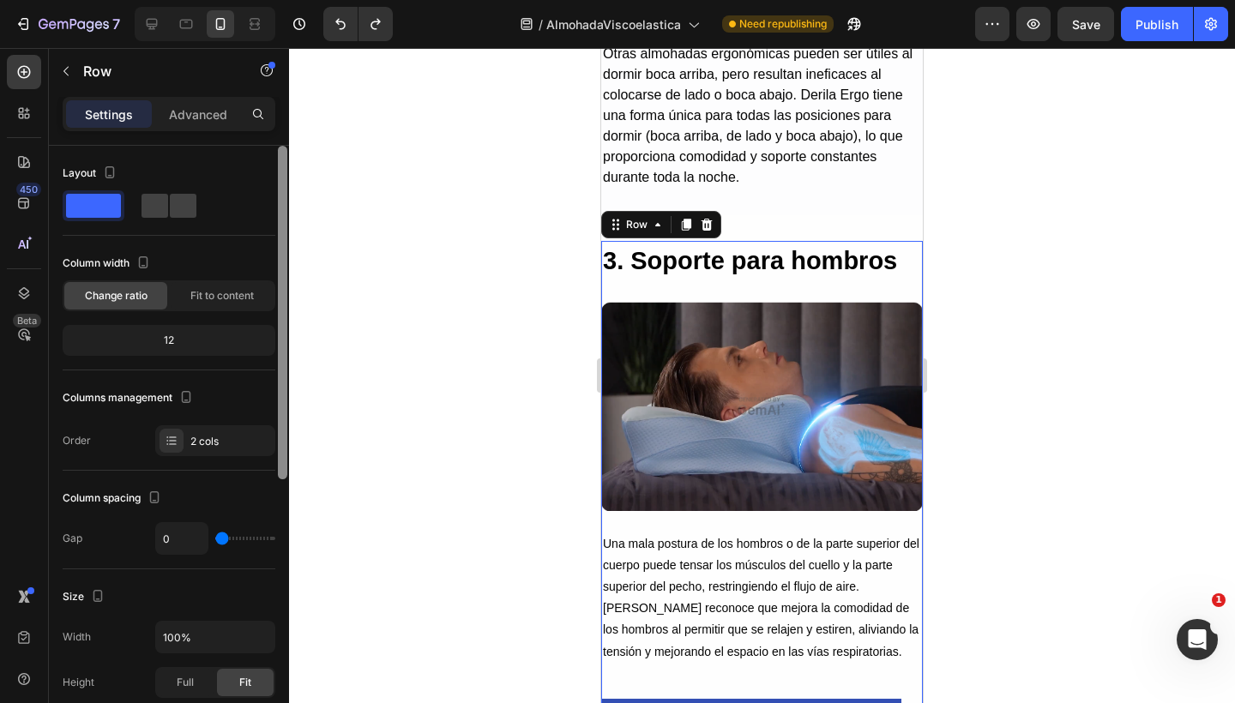
drag, startPoint x: 278, startPoint y: 387, endPoint x: 274, endPoint y: 340, distance: 47.3
click at [274, 340] on div "Layout Column width Change ratio Fit to content 12 Columns management Order 2 c…" at bounding box center [169, 449] width 240 height 606
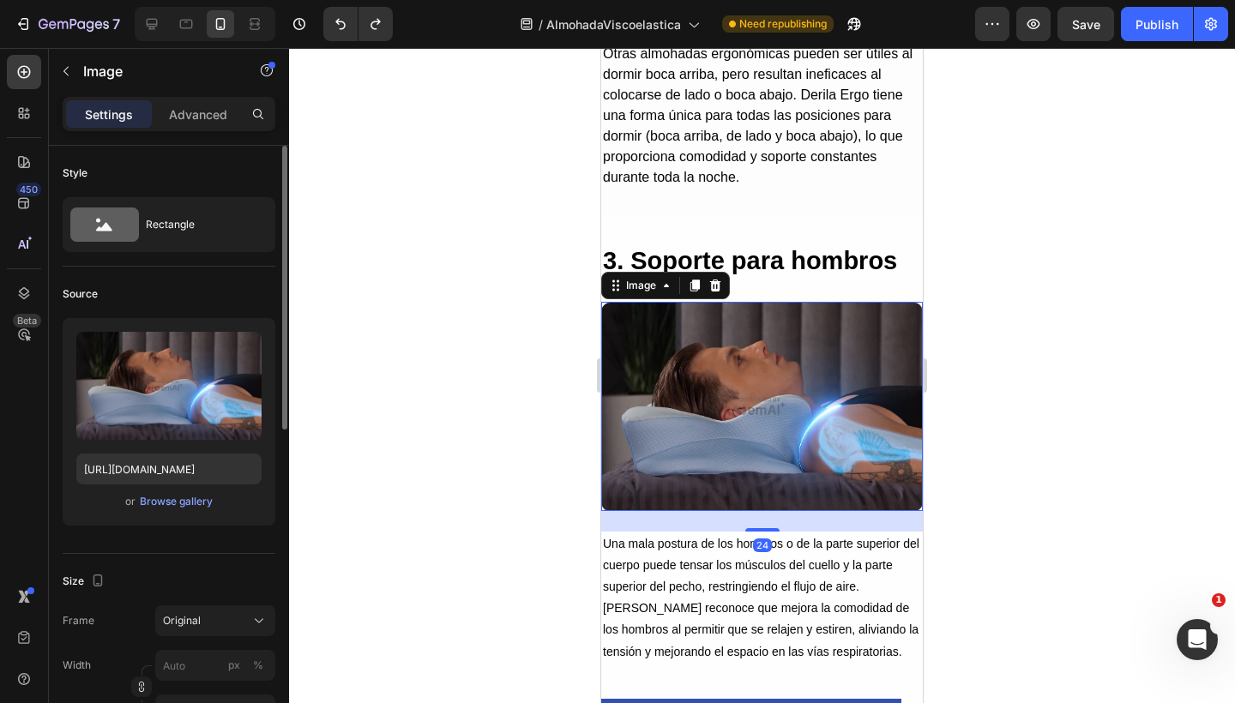
click at [743, 396] on img at bounding box center [762, 406] width 322 height 209
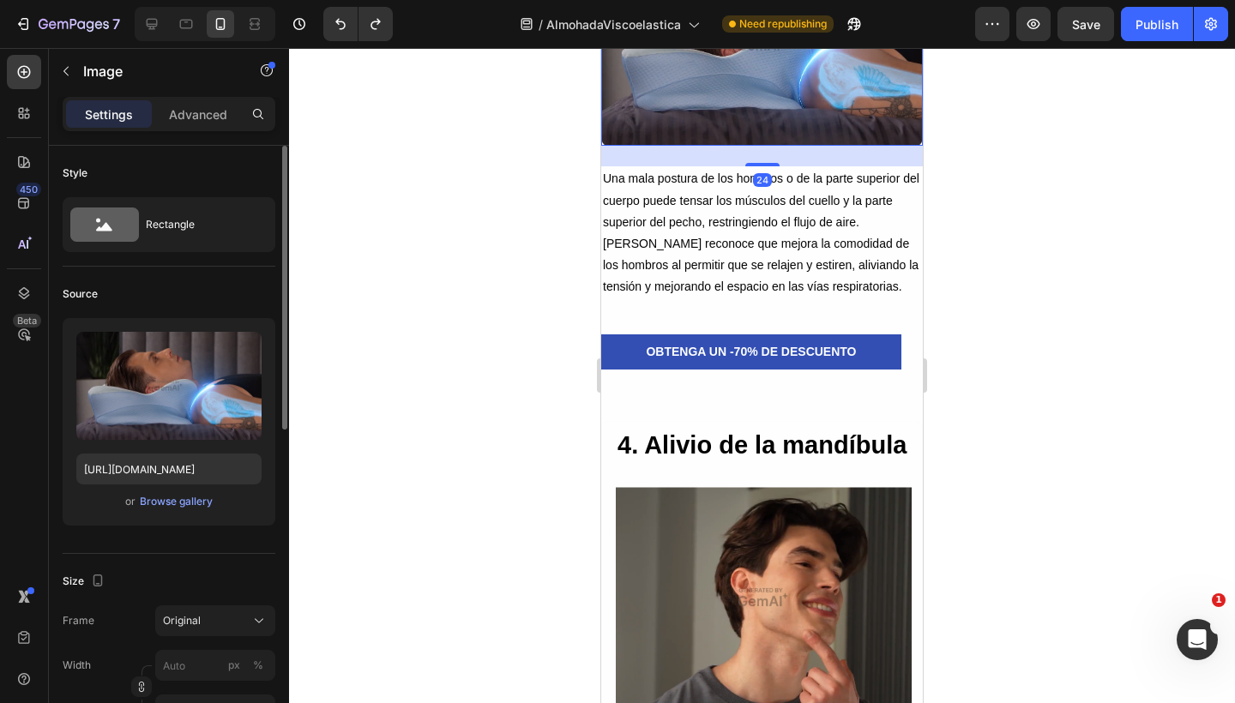
scroll to position [3213, 0]
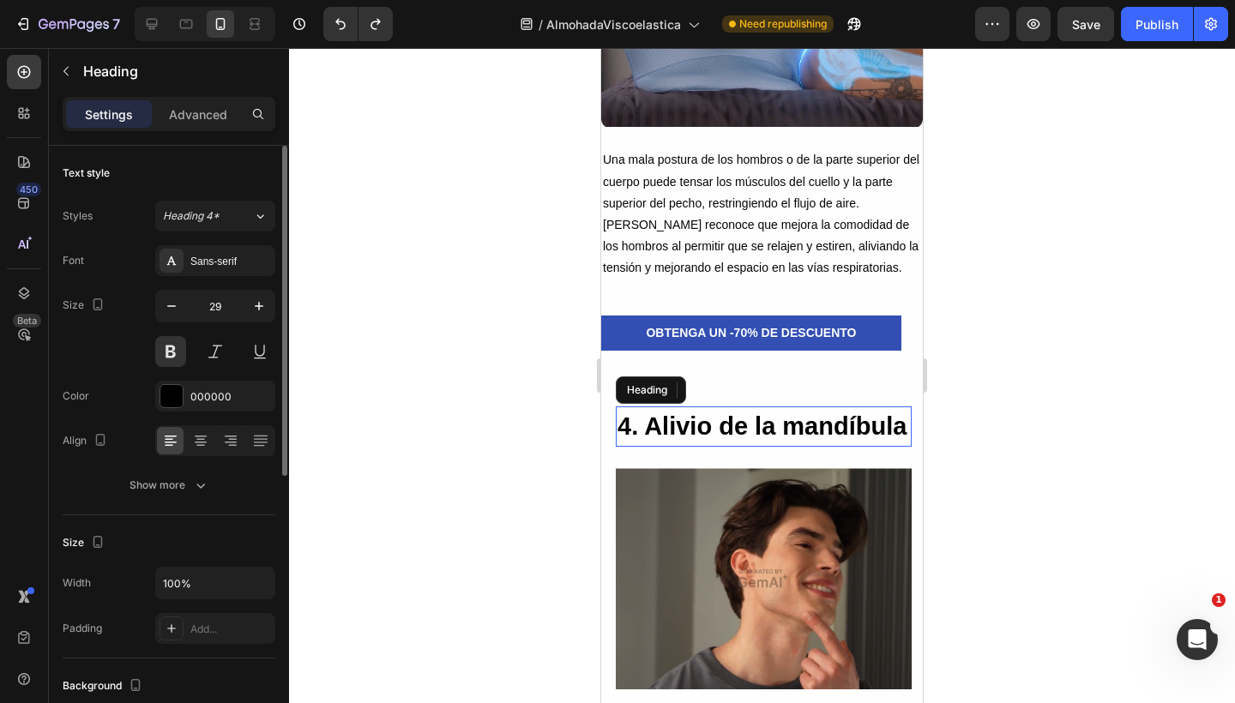
click at [682, 448] on h2 "4. Alivio de la mandíbula" at bounding box center [764, 426] width 296 height 41
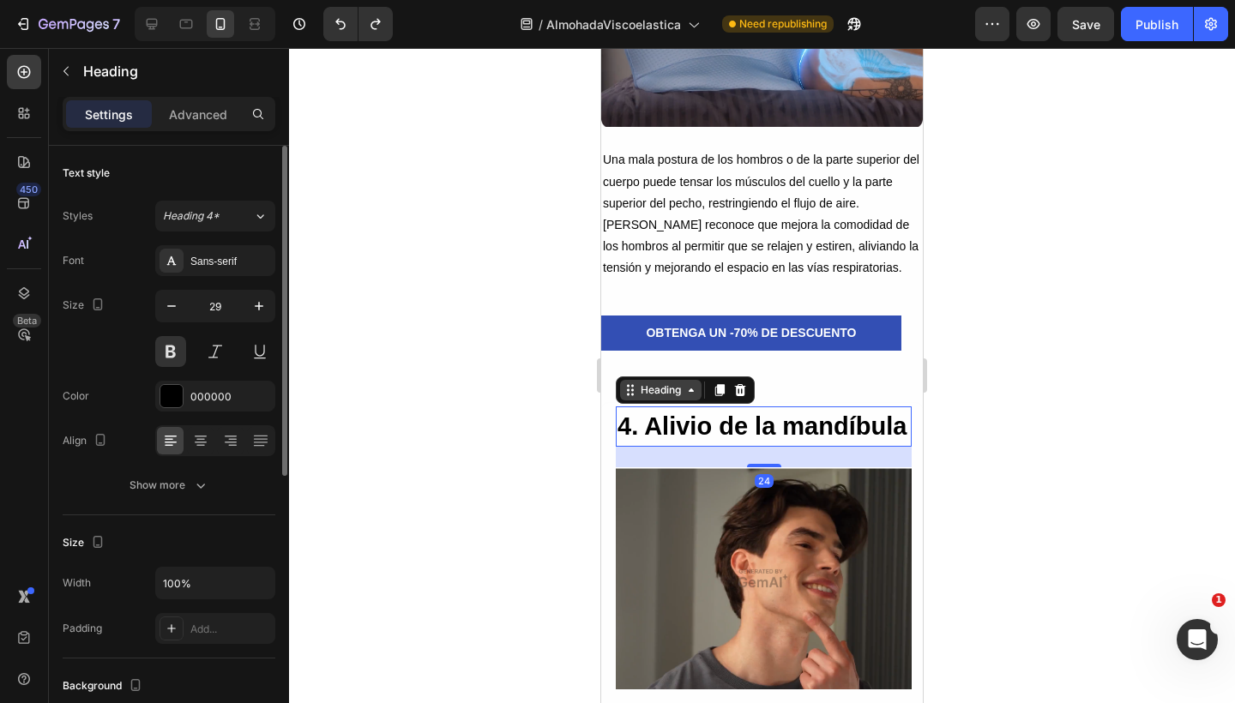
click at [649, 388] on div "Heading" at bounding box center [660, 389] width 47 height 15
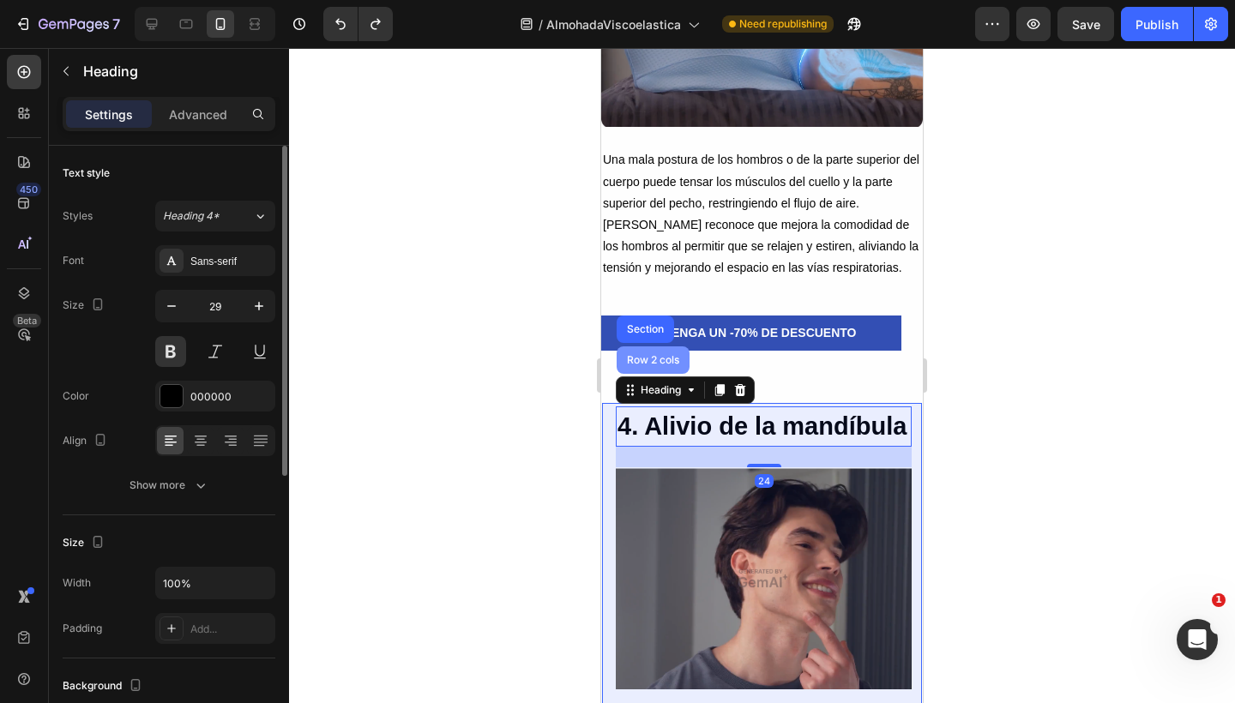
click at [636, 355] on div "Row 2 cols" at bounding box center [652, 360] width 59 height 10
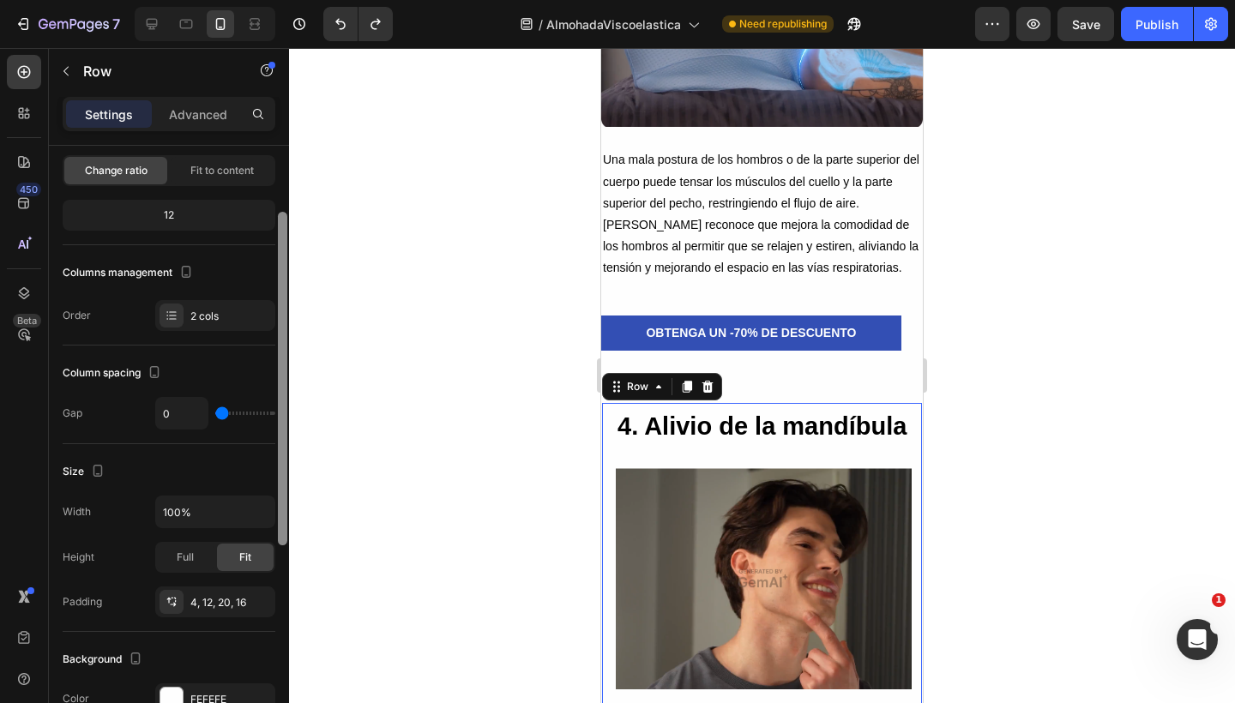
scroll to position [123, 0]
drag, startPoint x: 278, startPoint y: 364, endPoint x: 274, endPoint y: 432, distance: 68.7
click at [274, 432] on div "Layout Column width Change ratio Fit to content 12 Columns management Order 2 c…" at bounding box center [169, 449] width 240 height 606
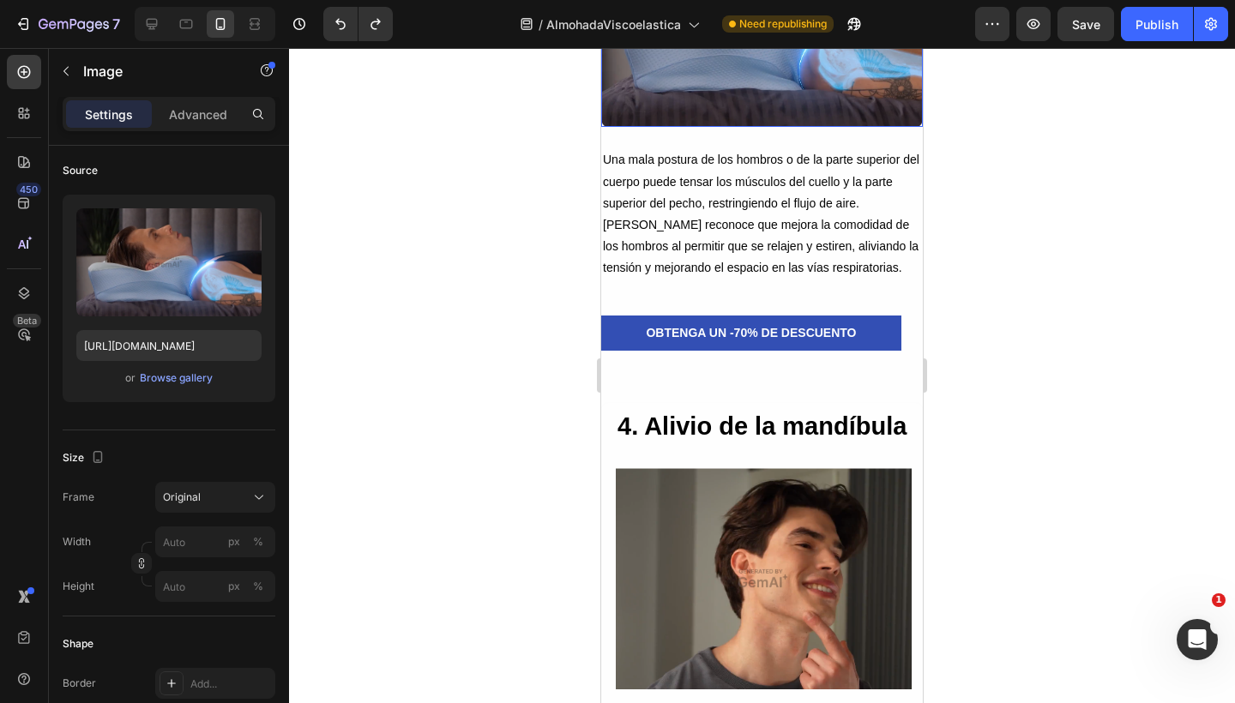
click at [689, 97] on img at bounding box center [762, 23] width 322 height 209
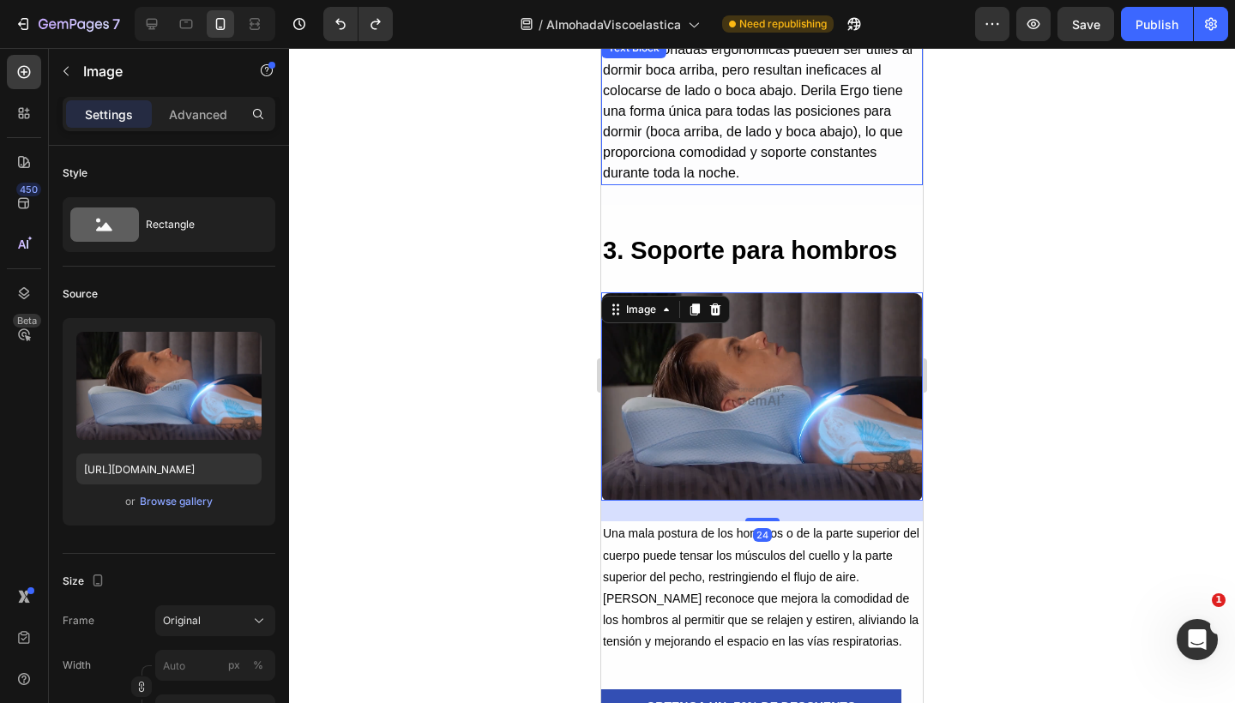
scroll to position [2838, 0]
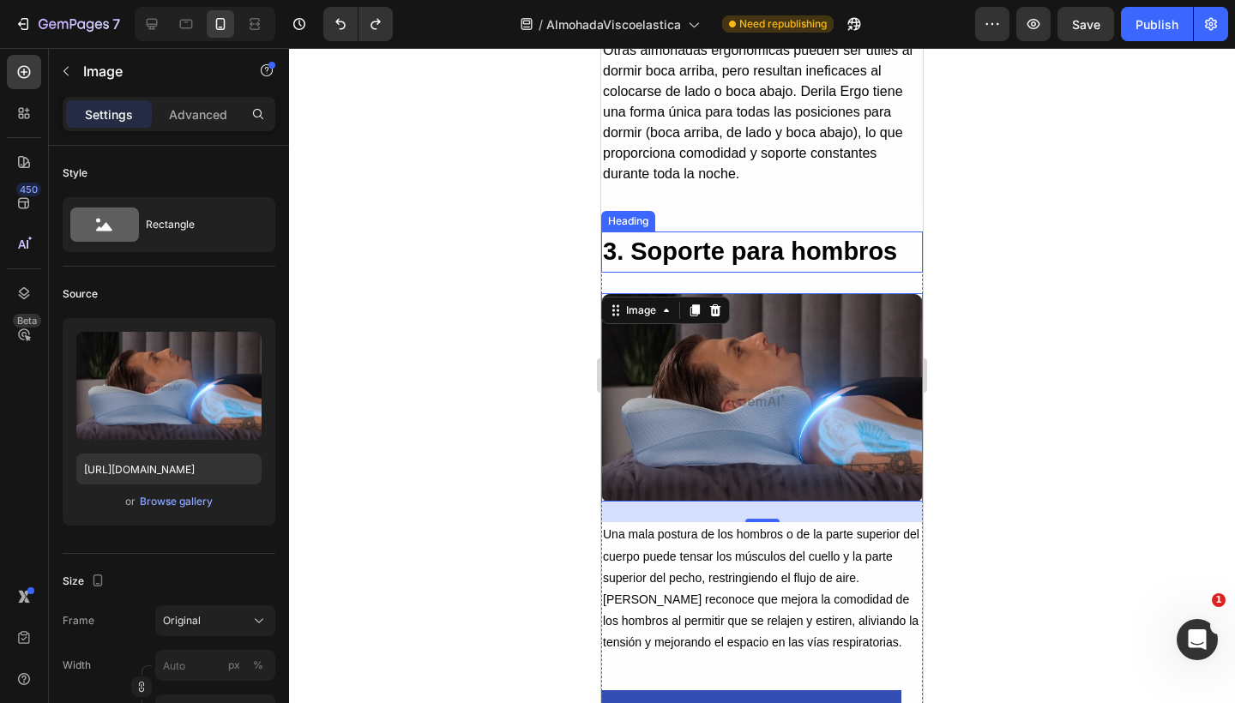
click at [684, 255] on h2 "3. Soporte para hombros" at bounding box center [762, 251] width 322 height 41
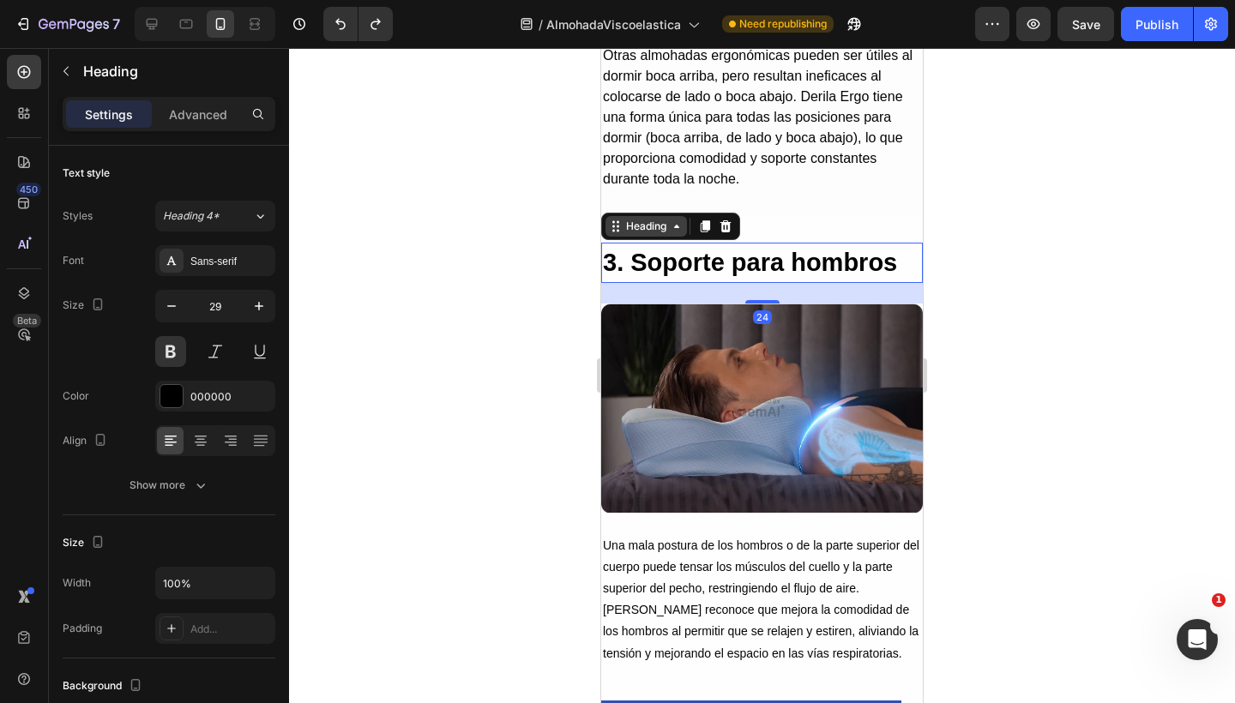
click at [641, 219] on div "Heading" at bounding box center [645, 226] width 47 height 15
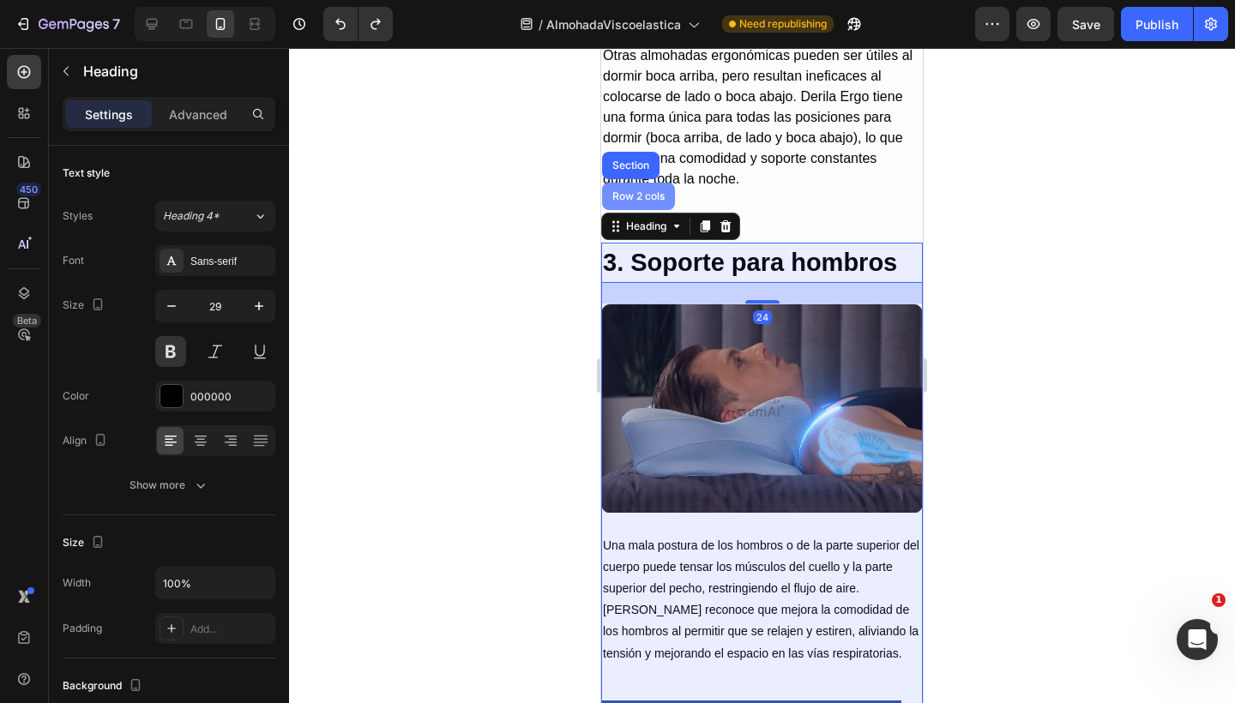
click at [640, 191] on div "Row 2 cols" at bounding box center [638, 196] width 59 height 10
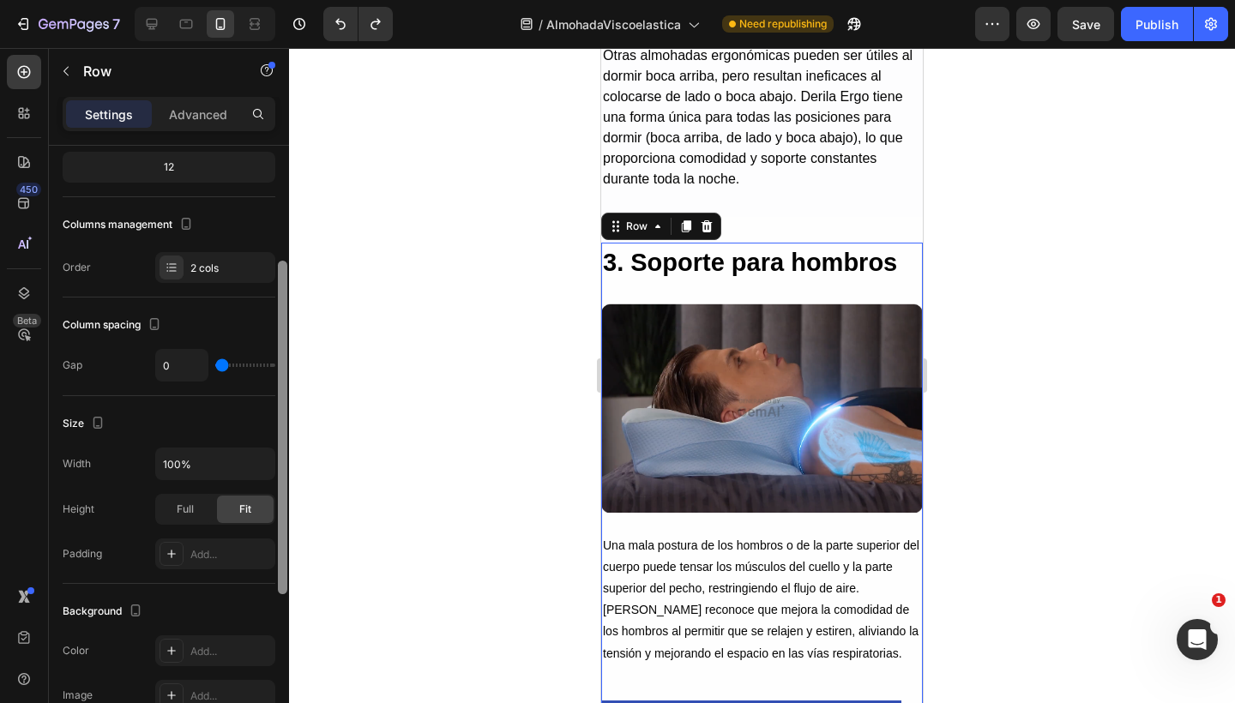
scroll to position [186, 0]
drag, startPoint x: 278, startPoint y: 309, endPoint x: 280, endPoint y: 412, distance: 102.9
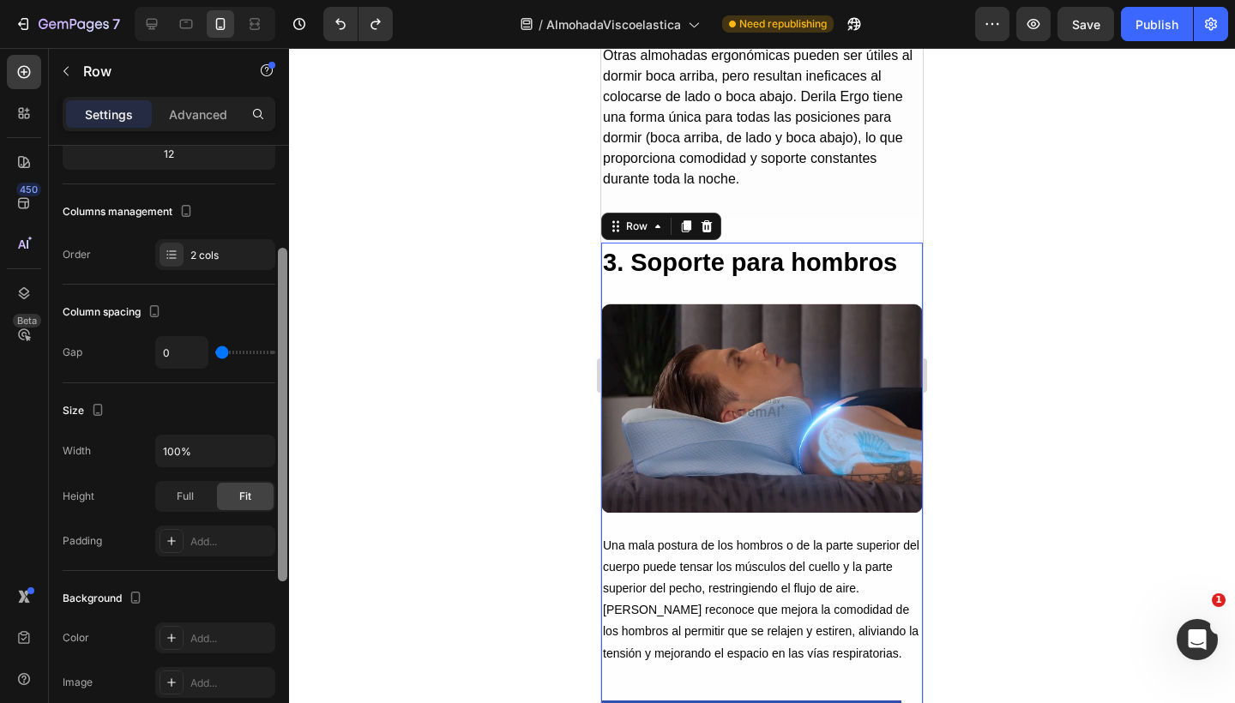
click at [280, 412] on div at bounding box center [282, 415] width 9 height 334
click at [175, 544] on icon at bounding box center [172, 541] width 14 height 14
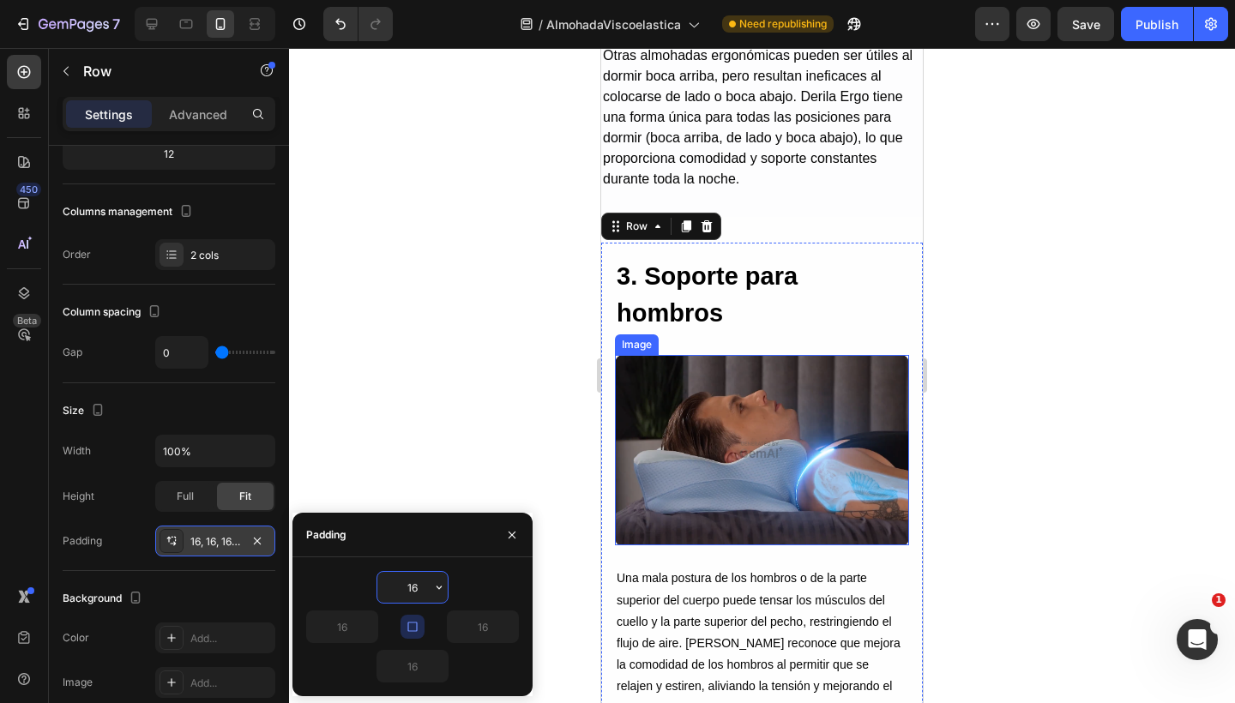
click at [788, 382] on img at bounding box center [762, 450] width 294 height 191
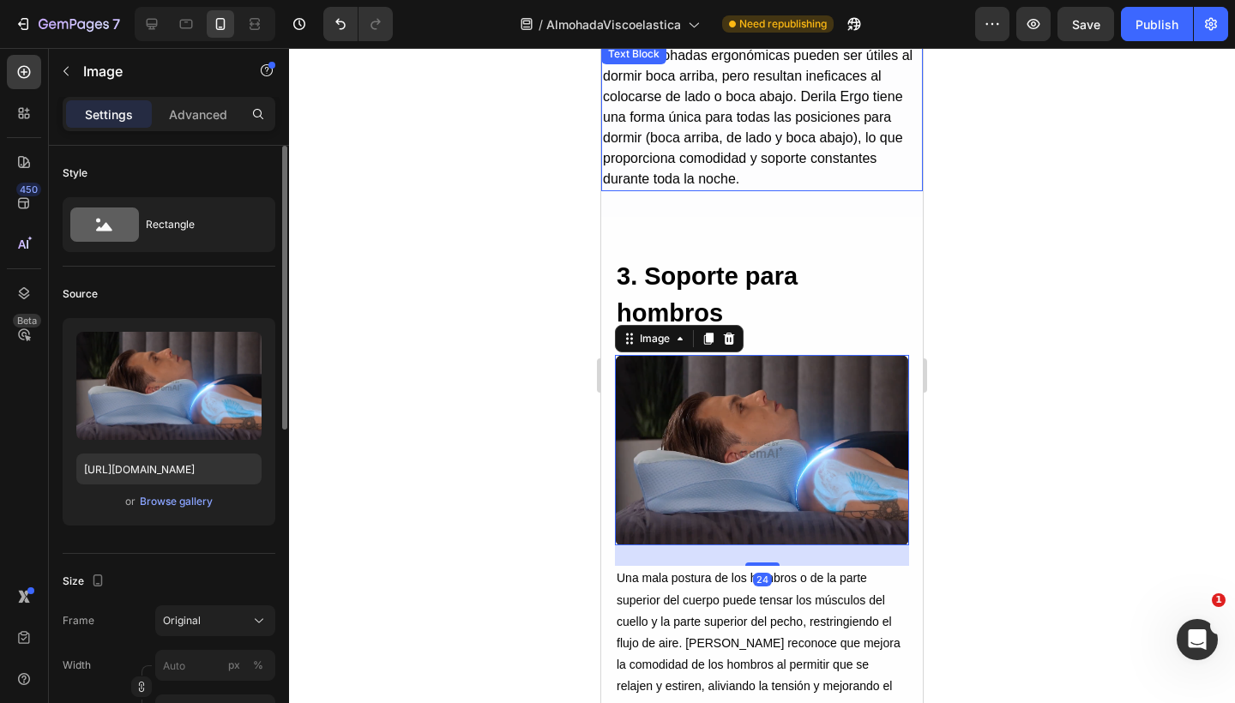
click at [793, 170] on p "Otras almohadas ergonómicas pueden ser útiles al dormir boca arriba, pero resul…" at bounding box center [762, 117] width 318 height 144
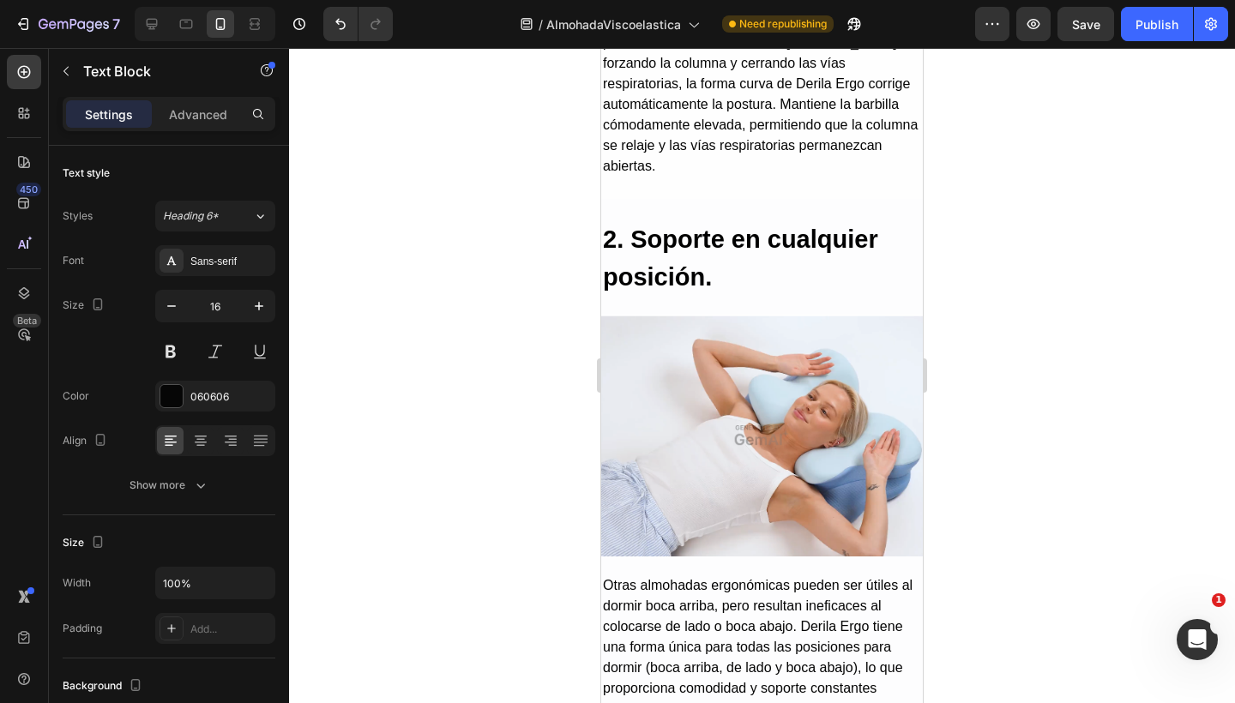
scroll to position [2300, 0]
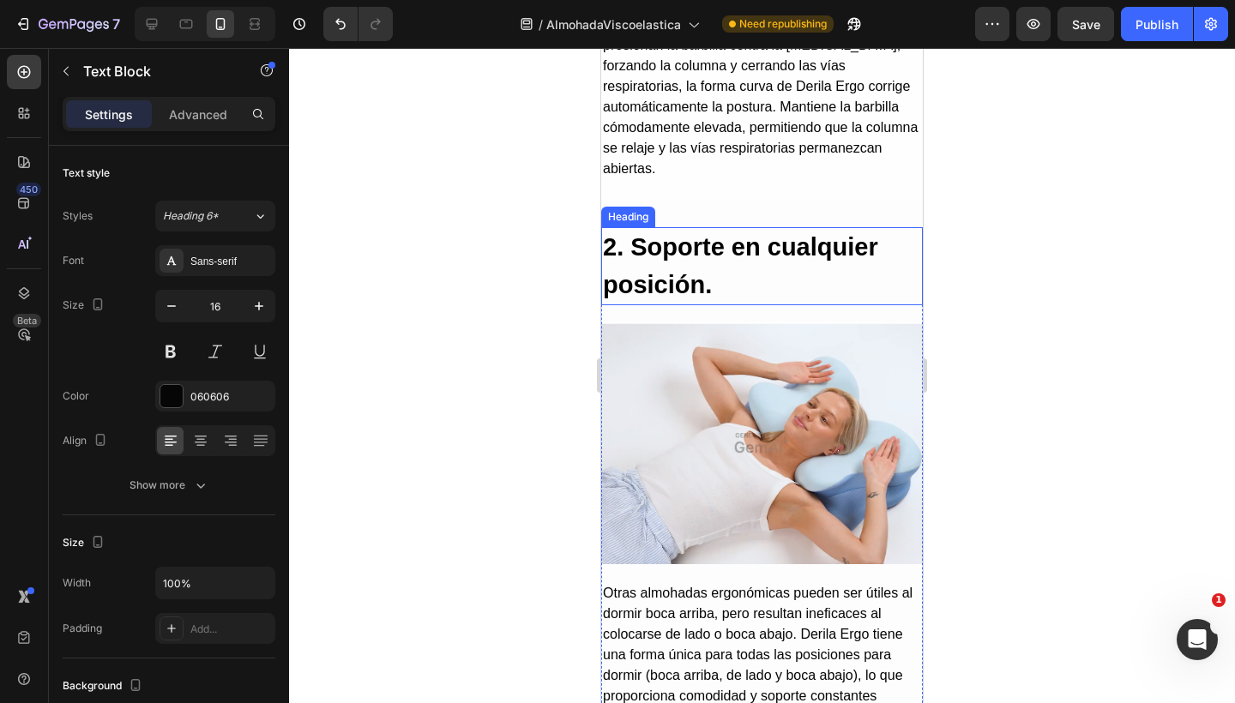
click at [715, 256] on h2 "2. Soporte en cualquier posición." at bounding box center [762, 266] width 322 height 78
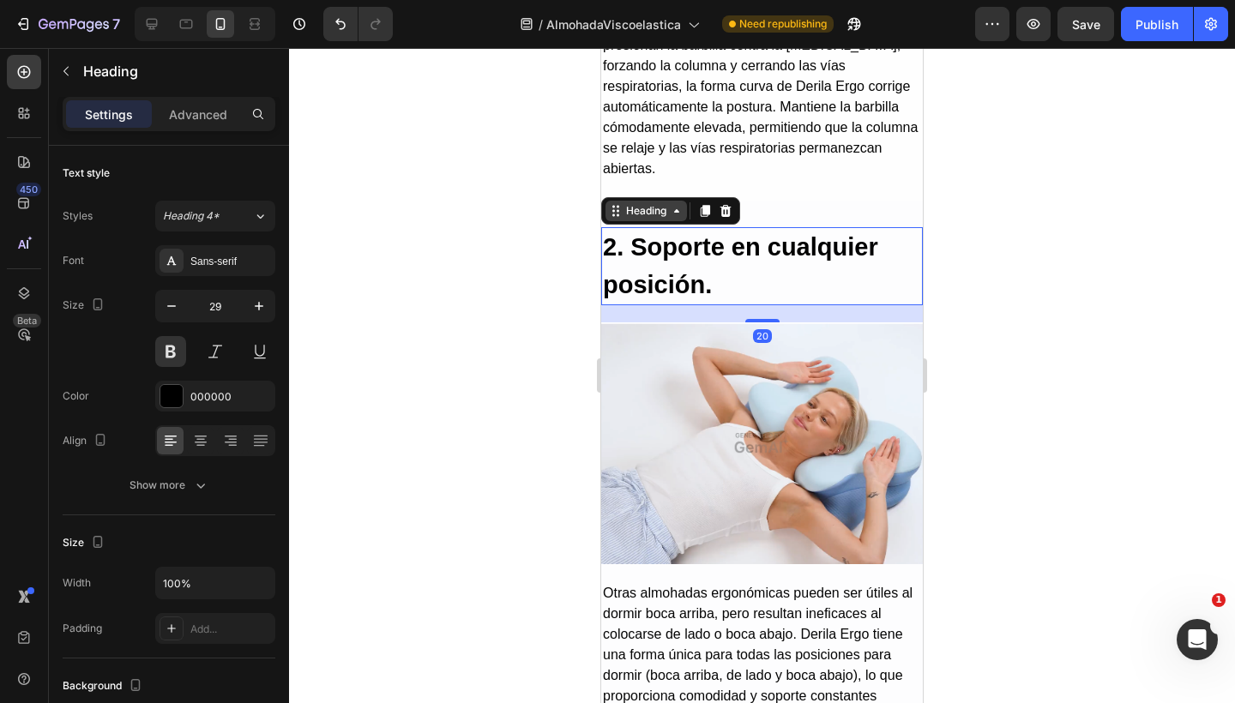
click at [654, 213] on div "Heading" at bounding box center [645, 210] width 47 height 15
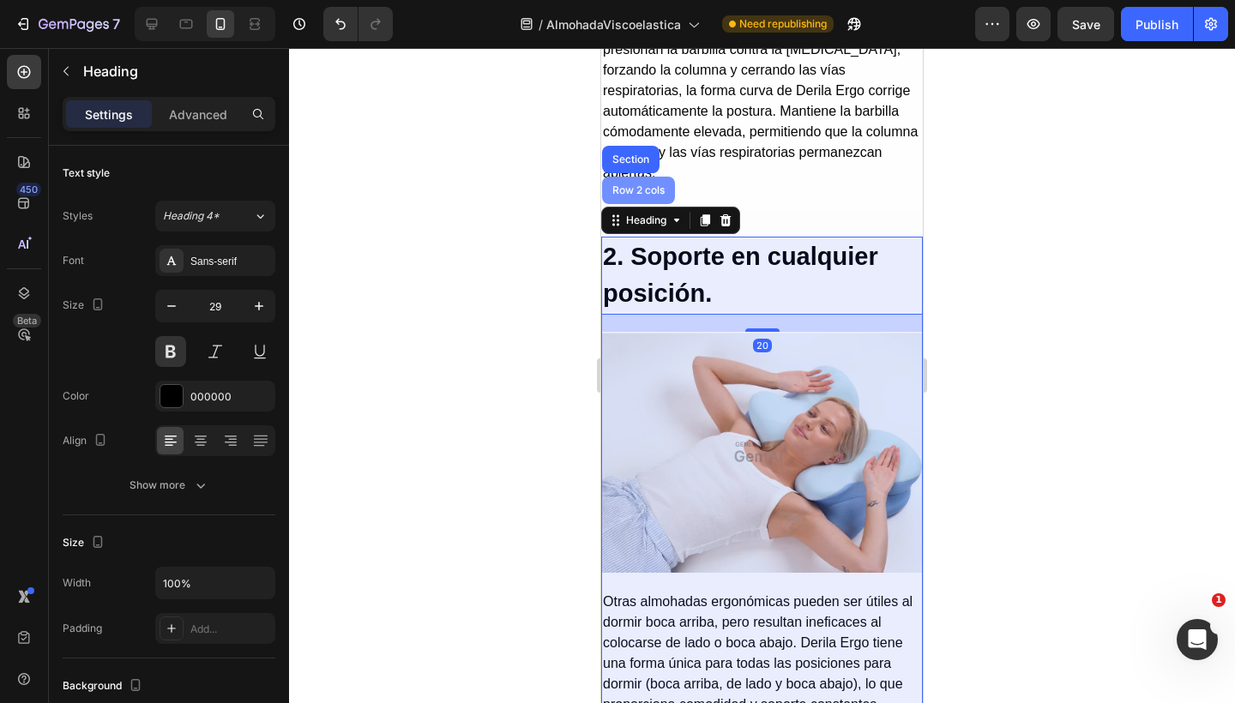
click at [639, 190] on div "Row 2 cols" at bounding box center [638, 190] width 73 height 27
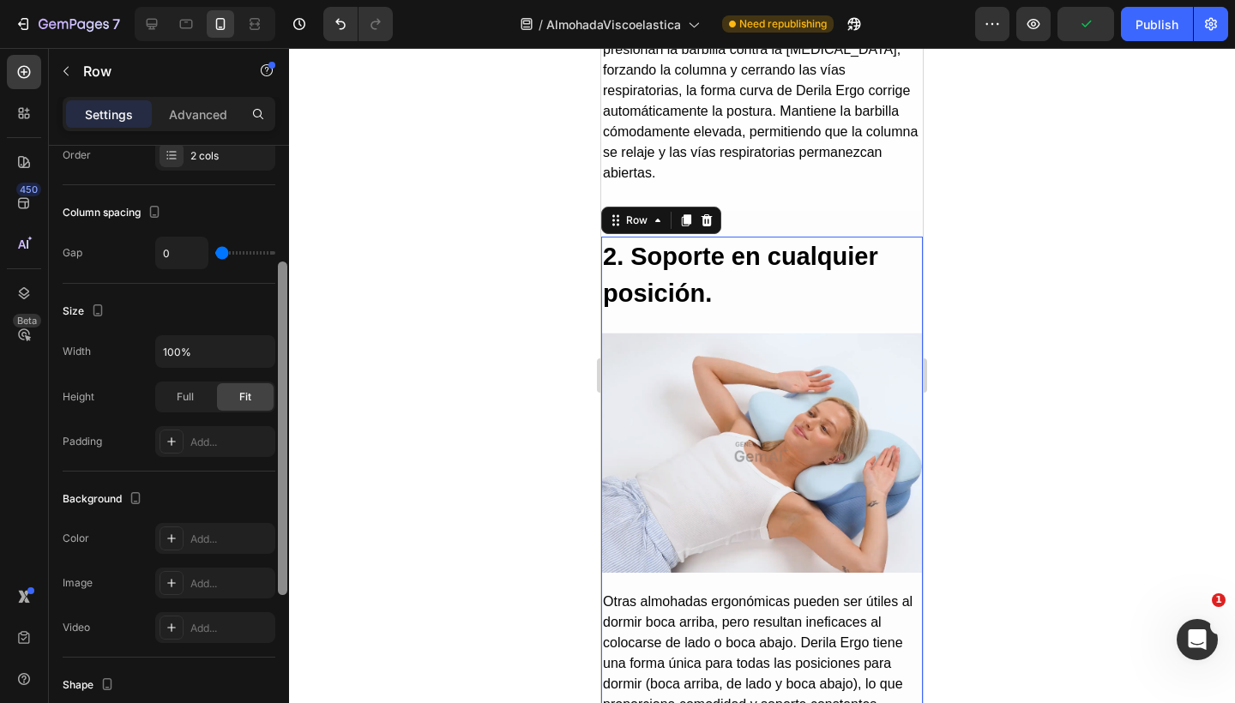
drag, startPoint x: 278, startPoint y: 329, endPoint x: 278, endPoint y: 489, distance: 159.5
click at [278, 489] on div at bounding box center [282, 428] width 9 height 334
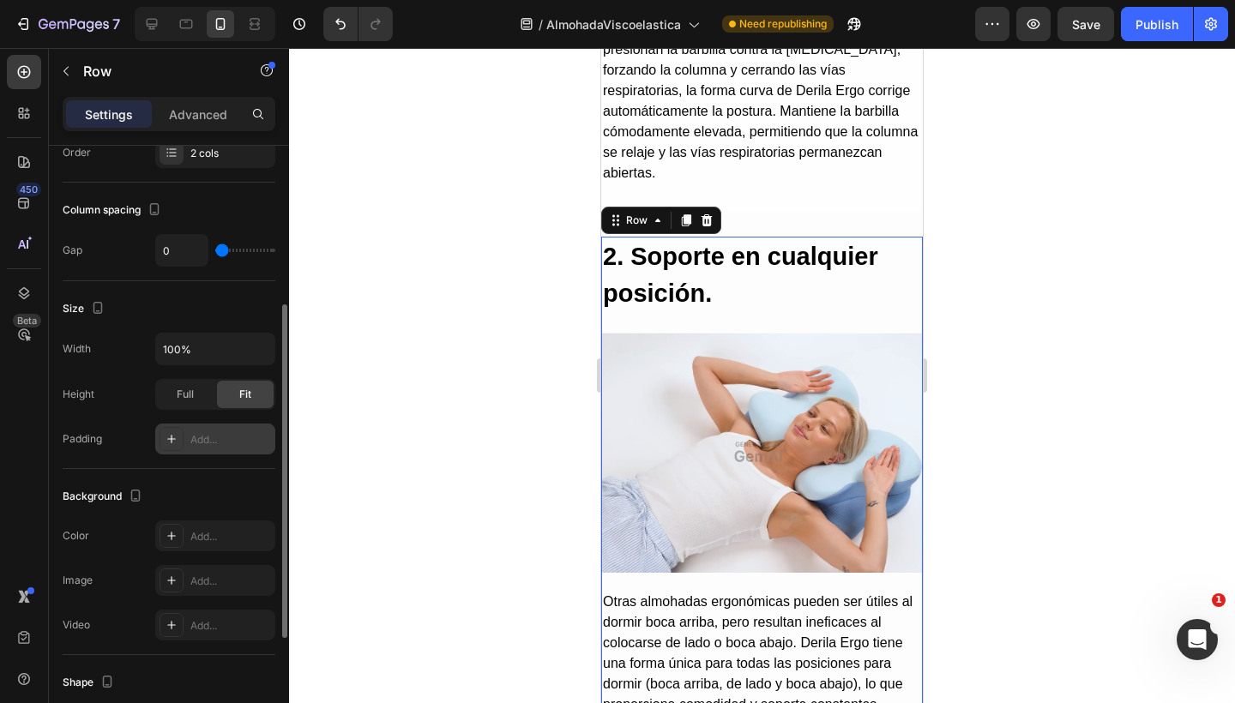
click at [177, 443] on icon at bounding box center [172, 439] width 14 height 14
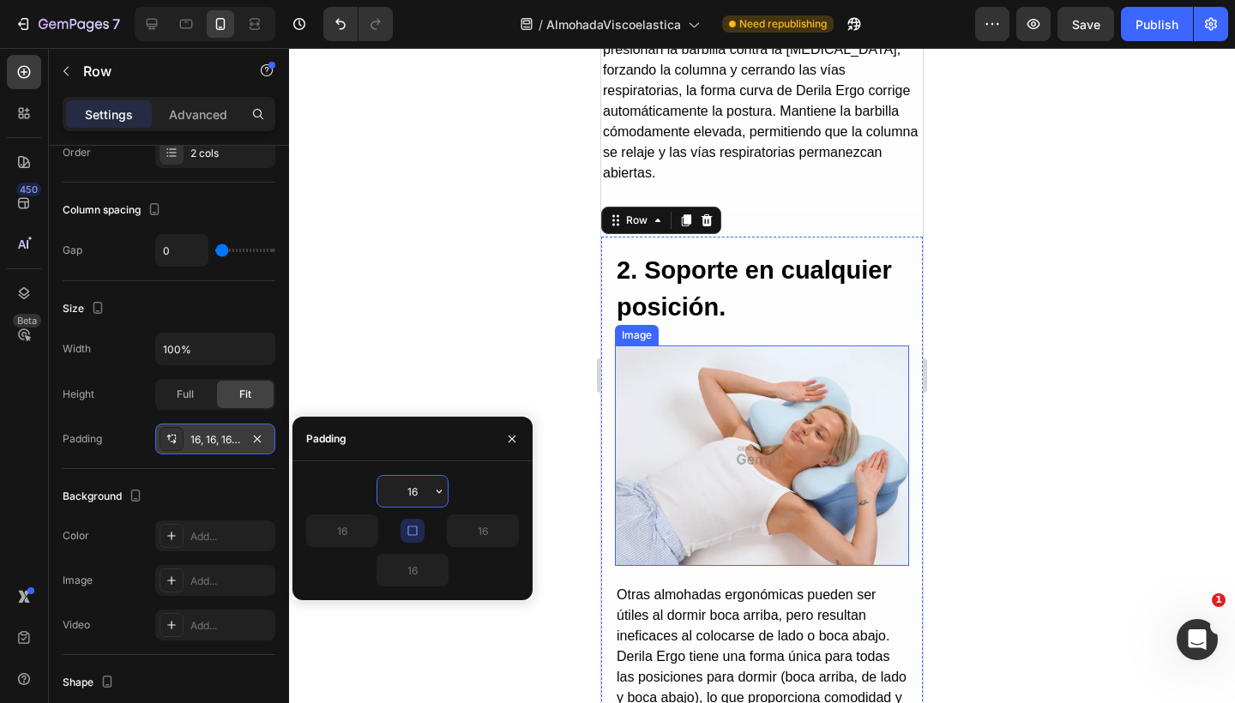
click at [726, 351] on img at bounding box center [762, 456] width 294 height 220
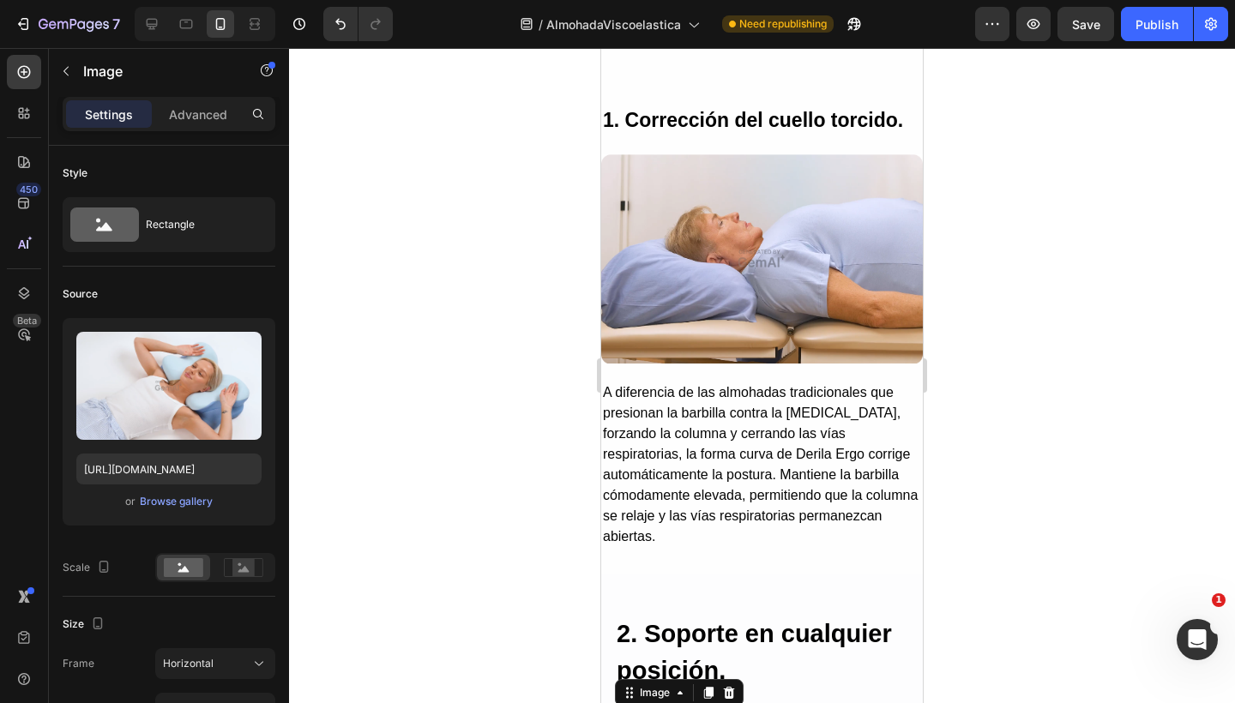
scroll to position [1912, 0]
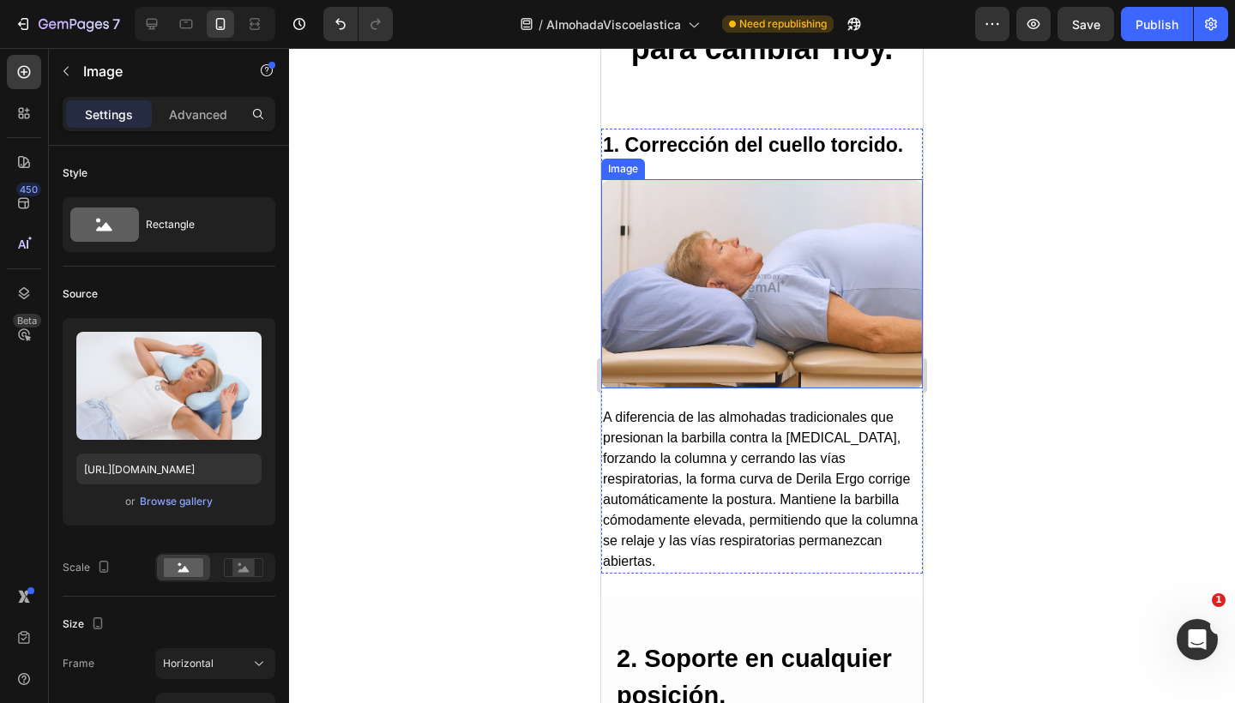
click at [718, 280] on img at bounding box center [762, 283] width 322 height 209
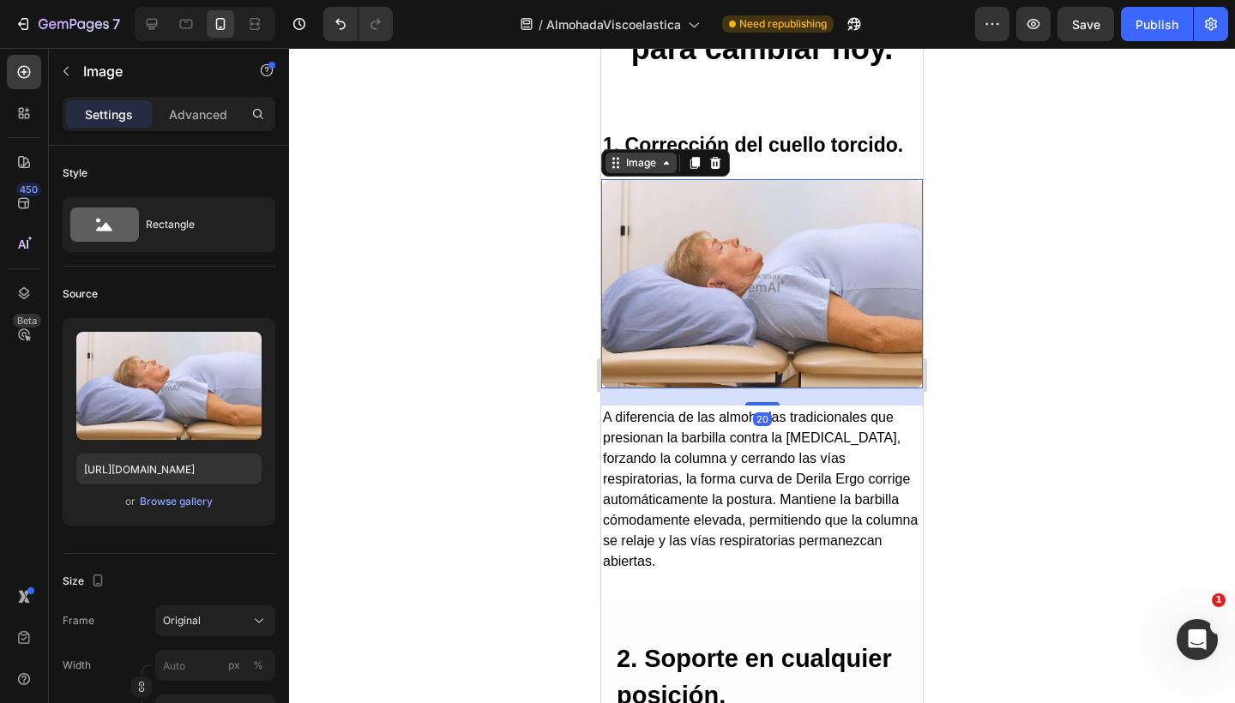
click at [638, 165] on div "Image" at bounding box center [640, 162] width 37 height 15
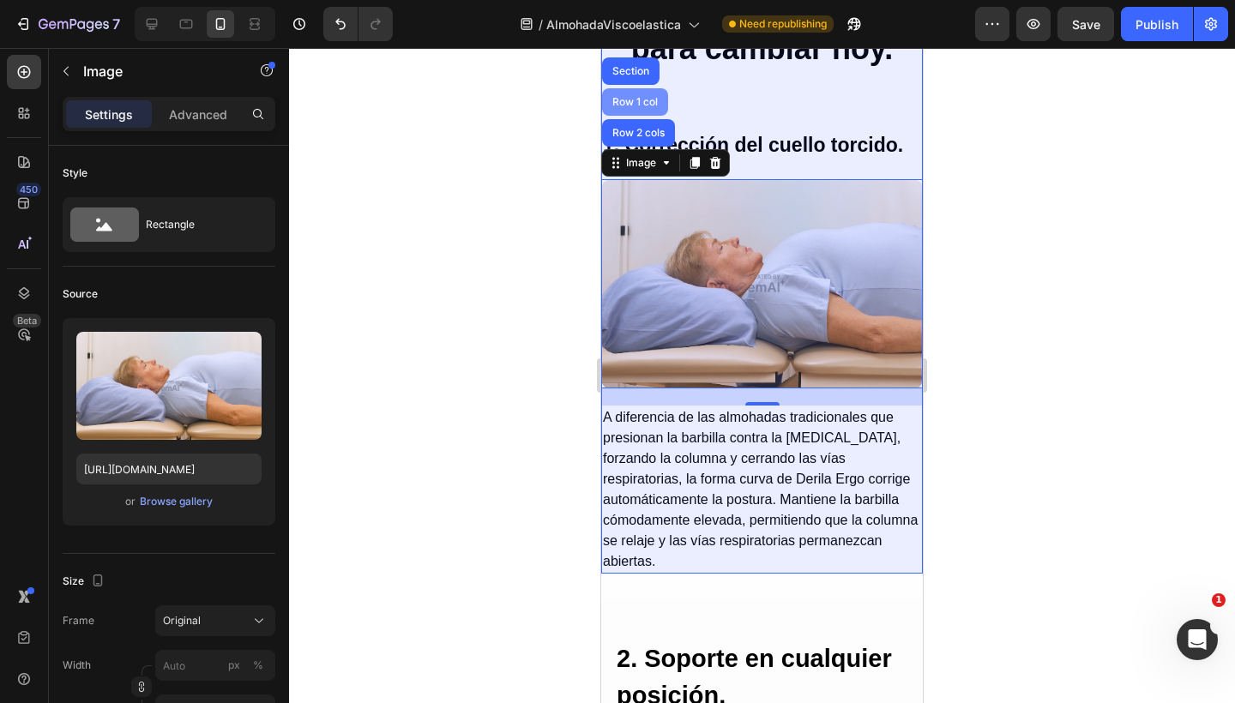
click at [630, 101] on div "Row 1 col" at bounding box center [635, 102] width 52 height 10
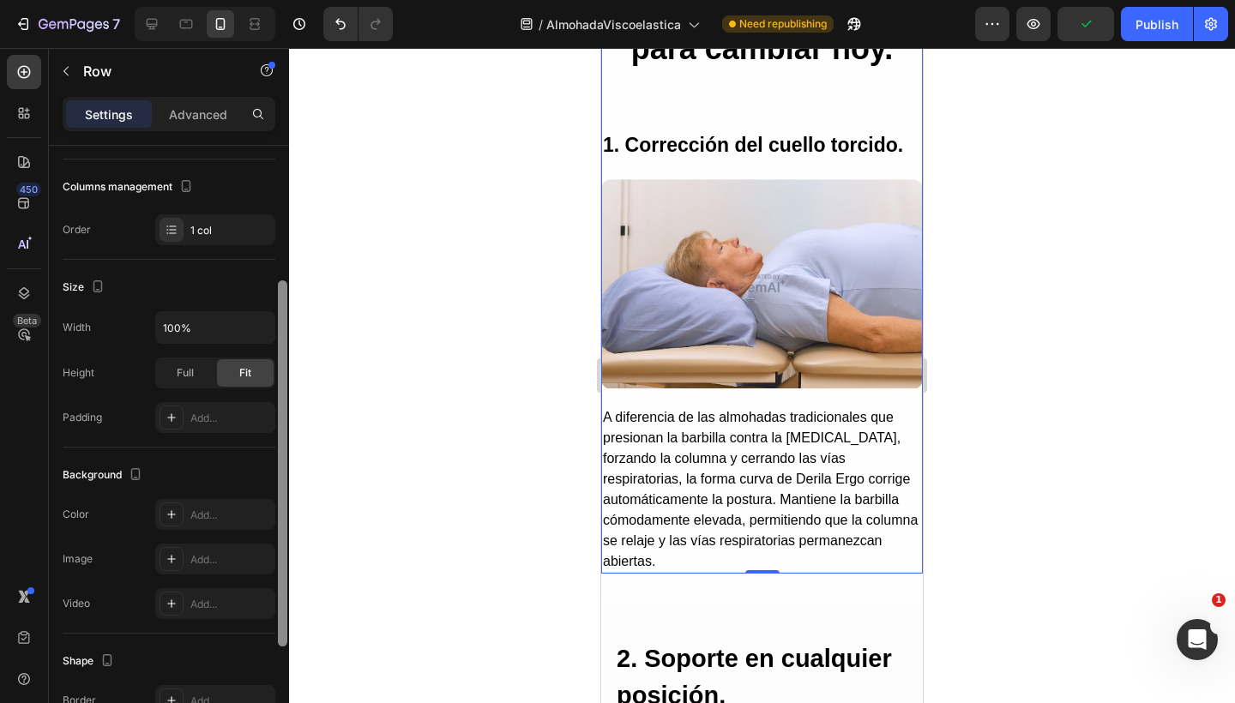
scroll to position [215, 0]
drag, startPoint x: 278, startPoint y: 409, endPoint x: 279, endPoint y: 540, distance: 131.2
click at [279, 540] on div at bounding box center [282, 459] width 9 height 366
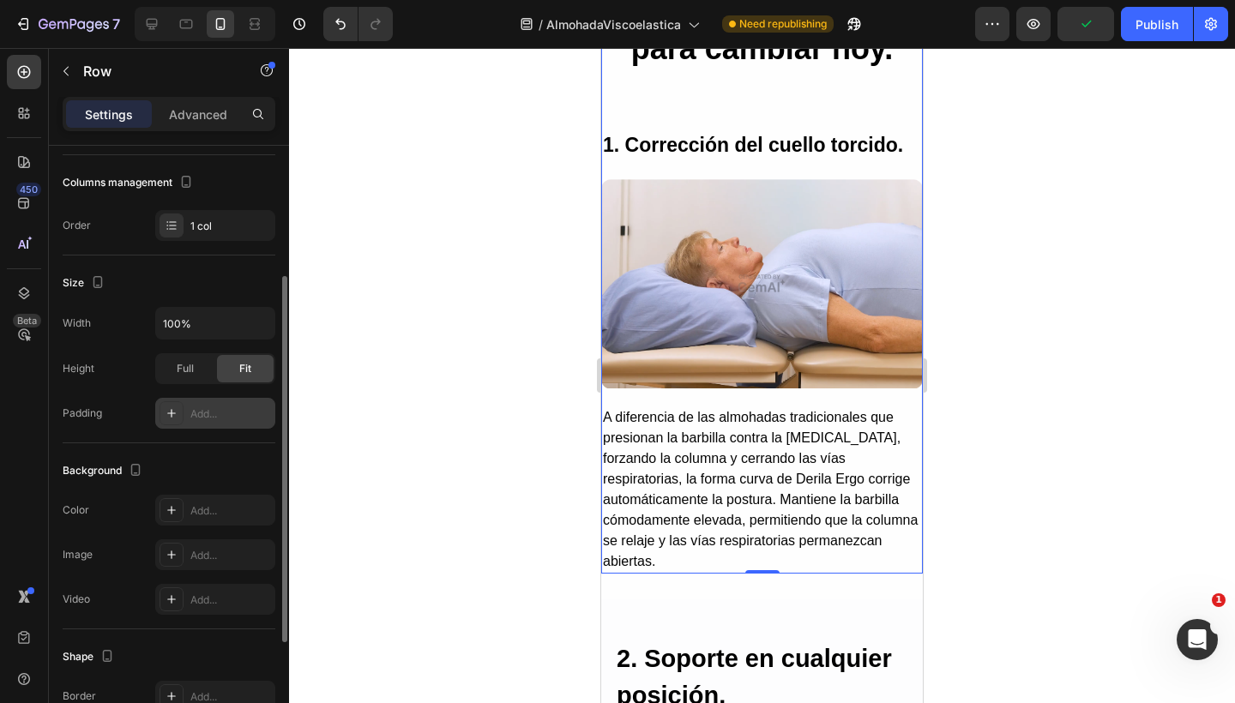
click at [175, 401] on div at bounding box center [171, 413] width 24 height 24
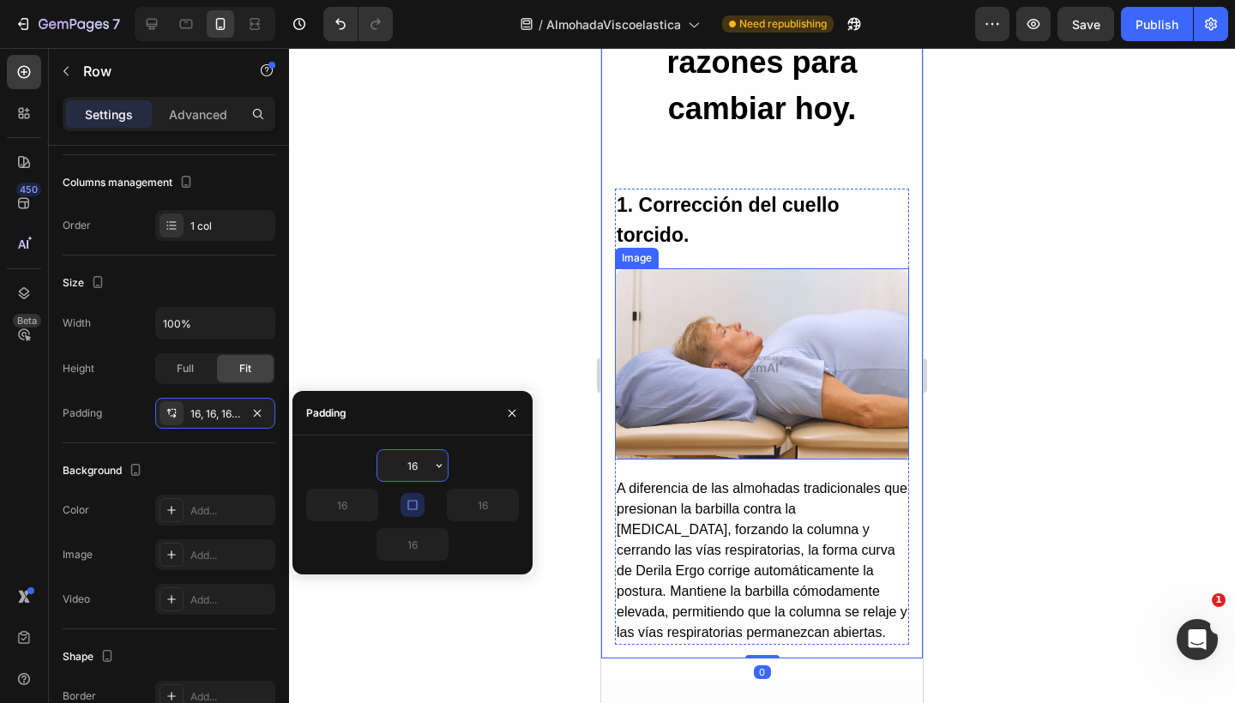
click at [754, 291] on img at bounding box center [762, 363] width 294 height 191
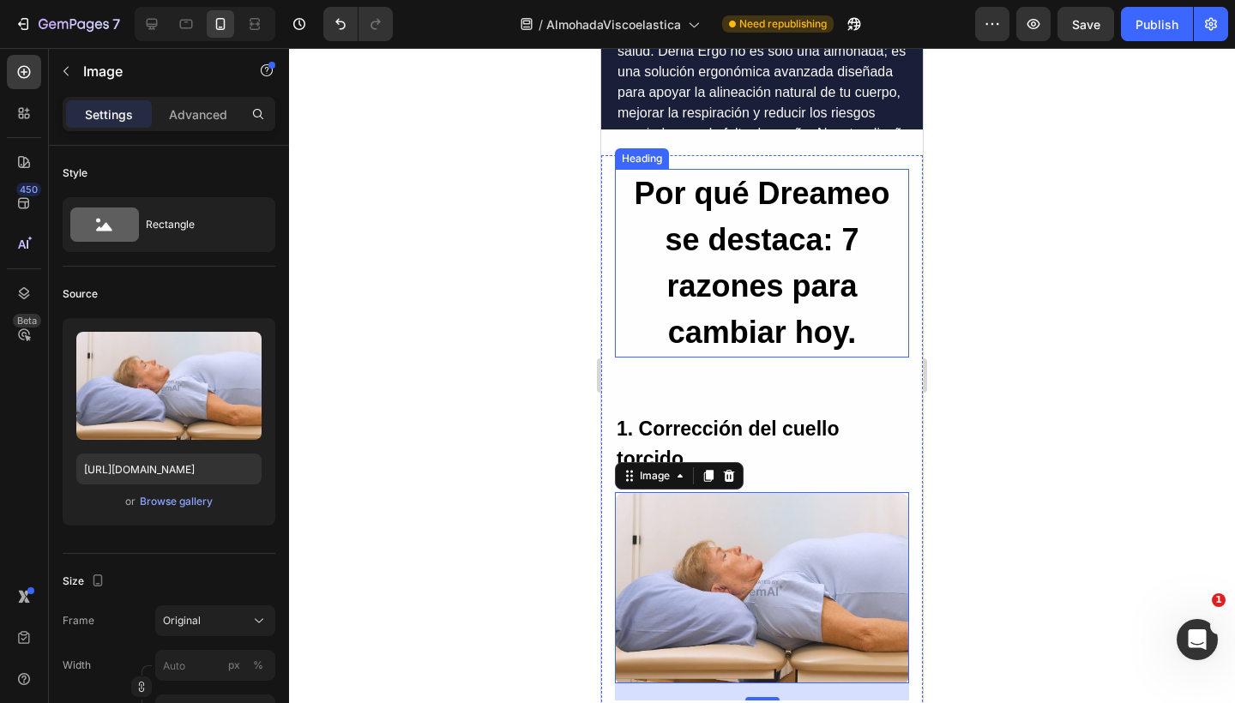
scroll to position [1663, 0]
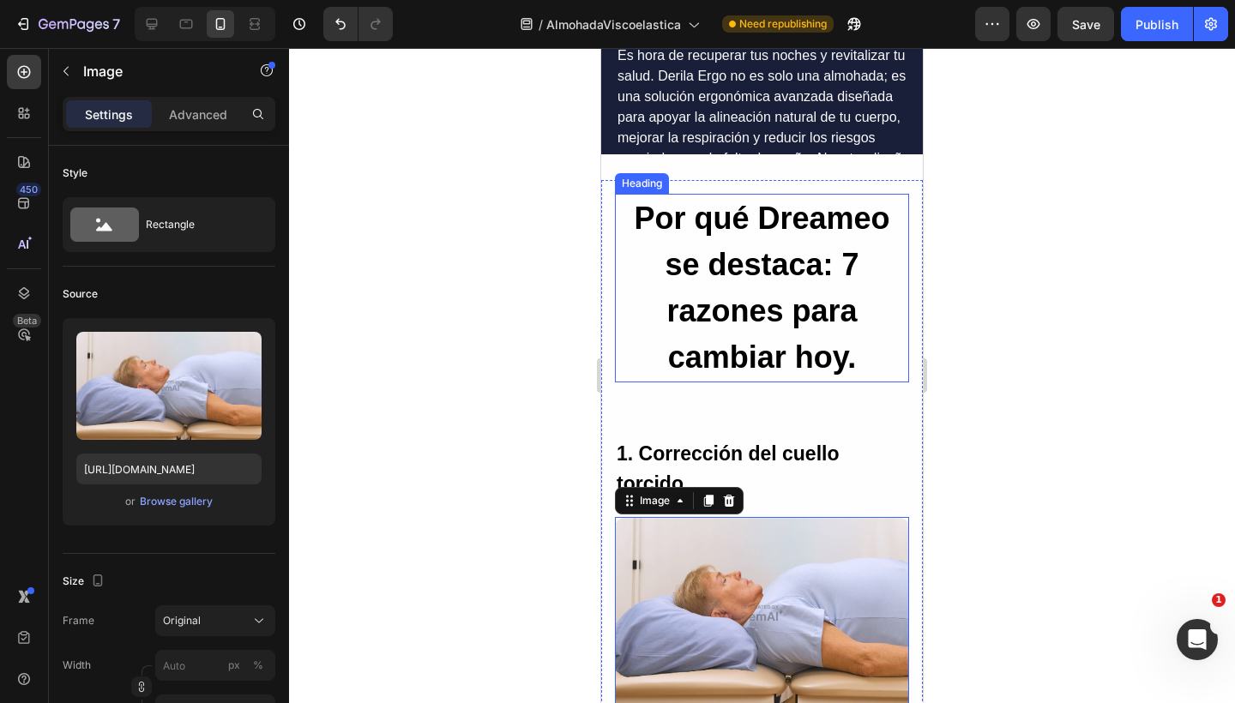
click at [779, 239] on h2 "Por qué Dreameo se destaca: 7 razones para cambiar hoy." at bounding box center [762, 288] width 294 height 189
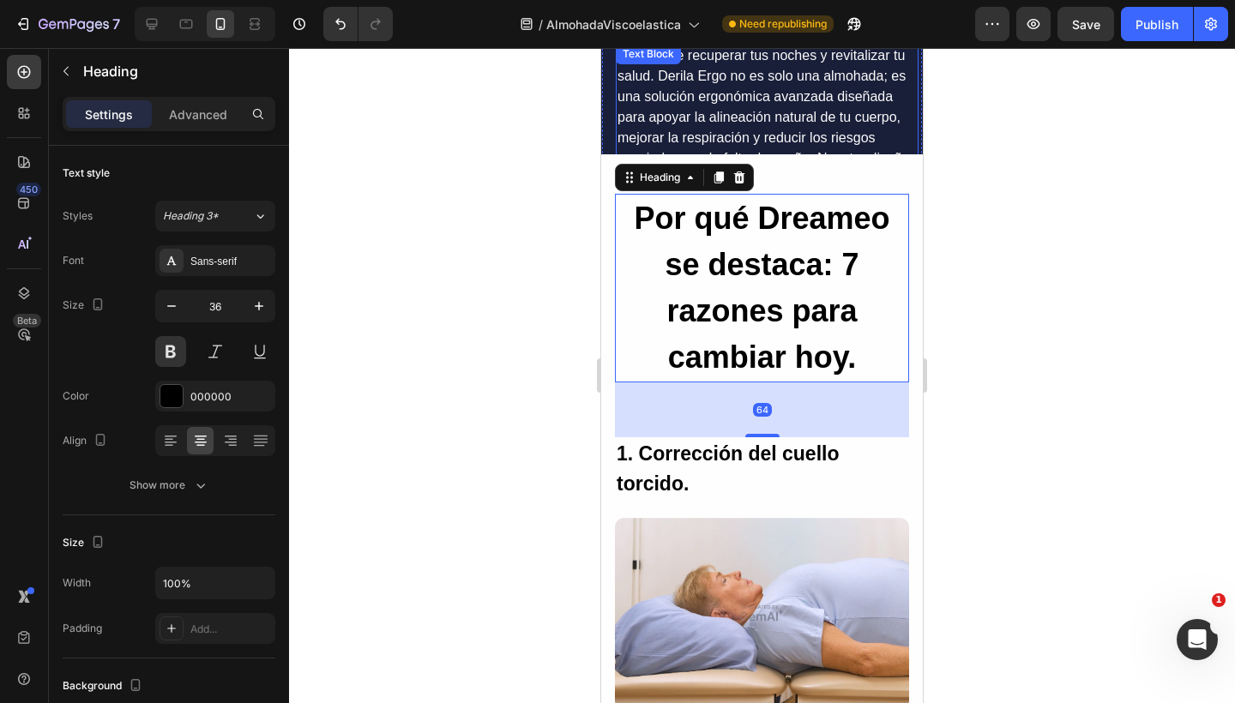
click at [775, 123] on p "Es hora de recuperar tus noches y revitalizar tu salud. Derila Ergo no es solo …" at bounding box center [766, 137] width 299 height 185
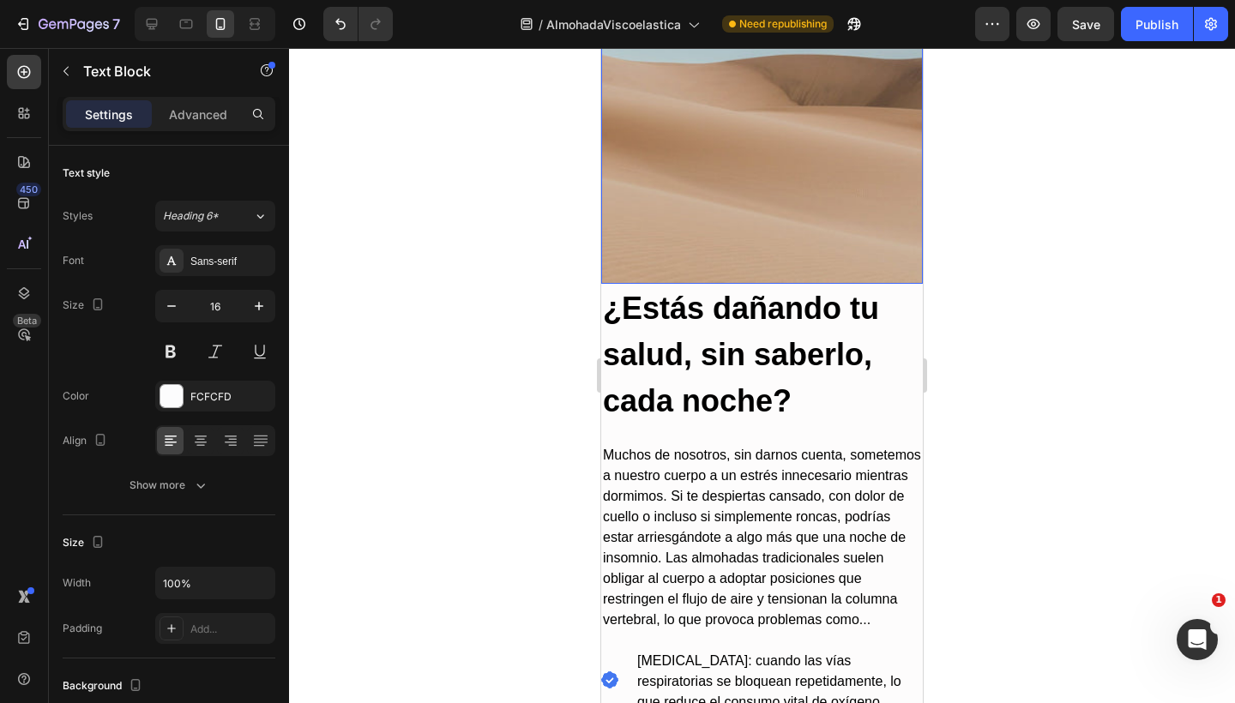
scroll to position [1014, 0]
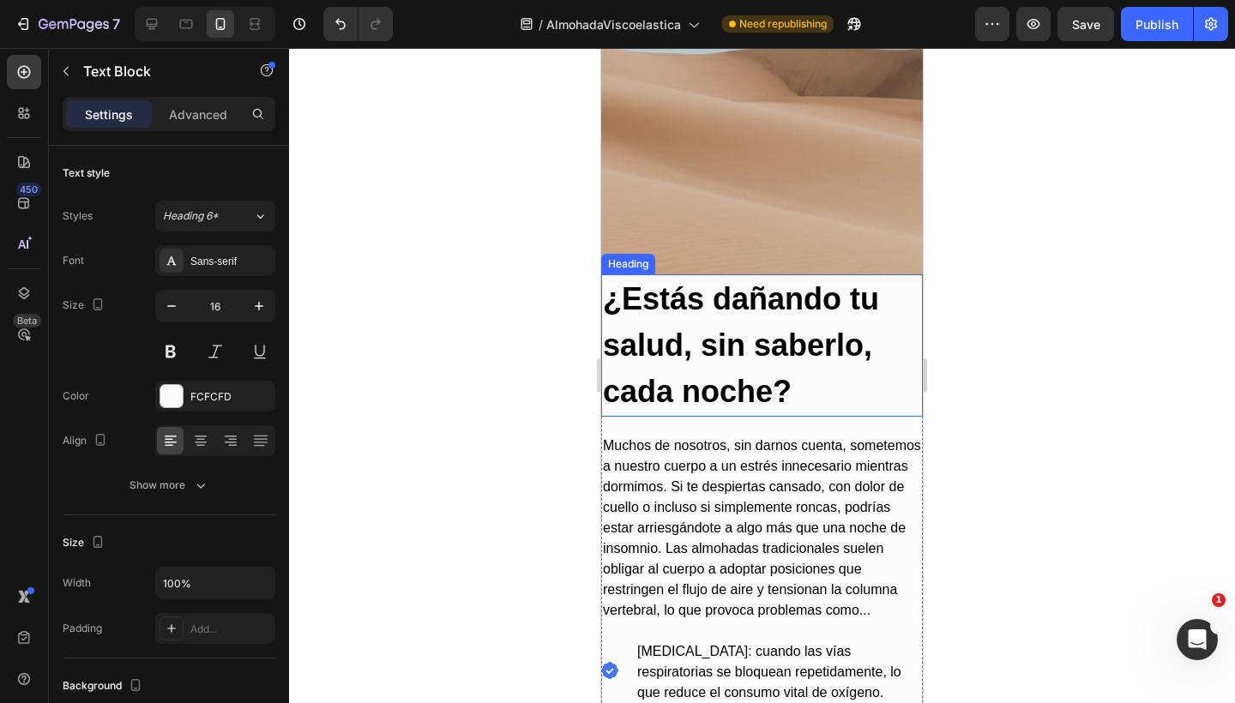
click at [723, 365] on h2 "¿Estás dañando tu salud, sin saberlo, cada noche?" at bounding box center [762, 345] width 322 height 142
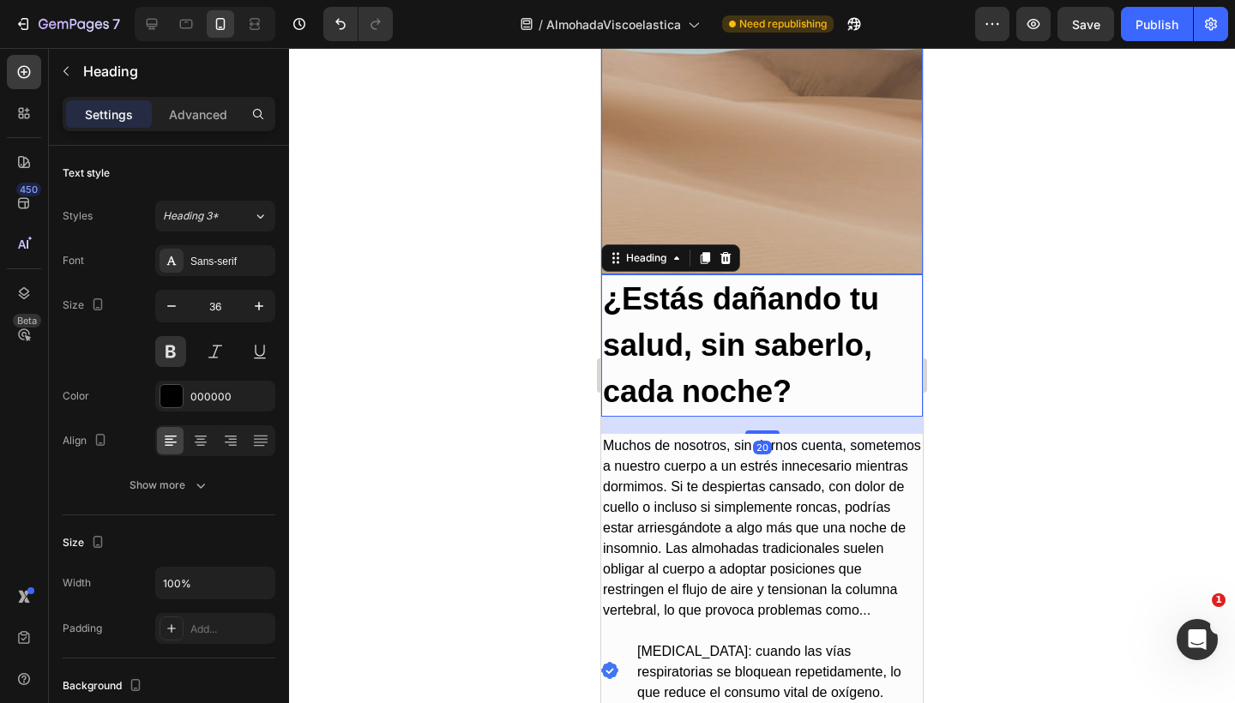
click at [658, 135] on div "Overlay" at bounding box center [762, 60] width 322 height 429
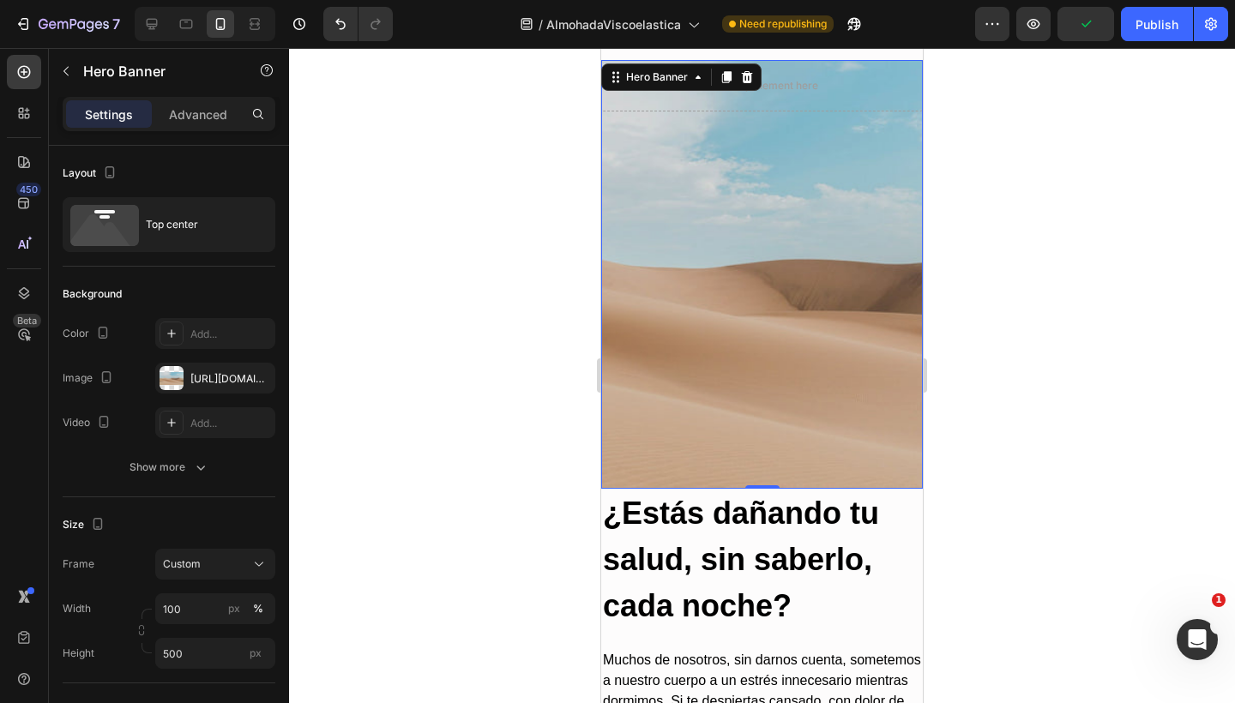
scroll to position [769, 0]
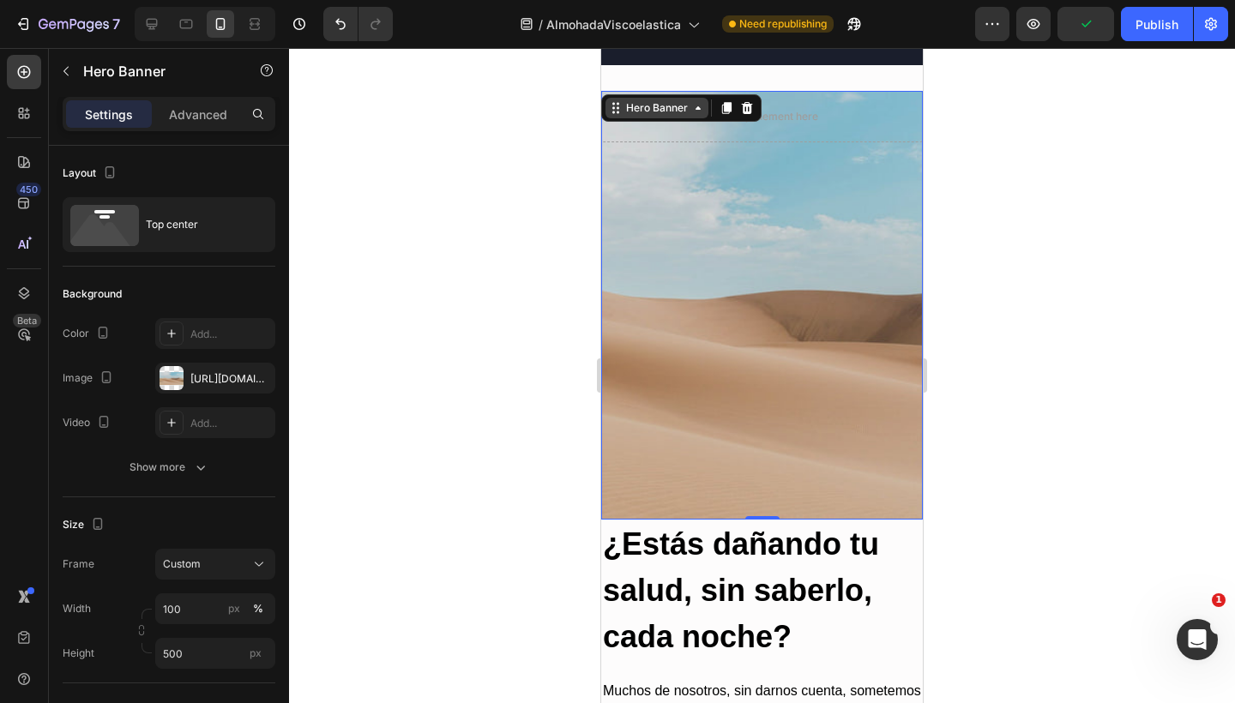
click at [652, 99] on div "Hero Banner" at bounding box center [656, 108] width 103 height 21
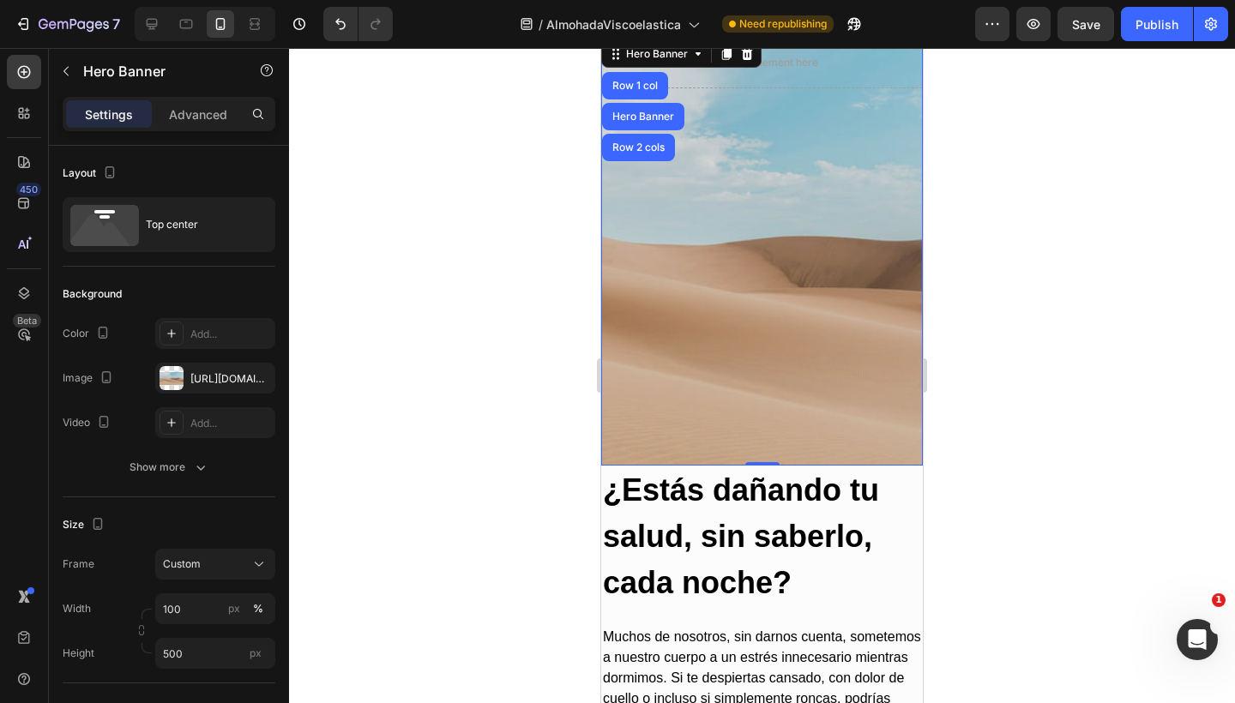
scroll to position [417, 0]
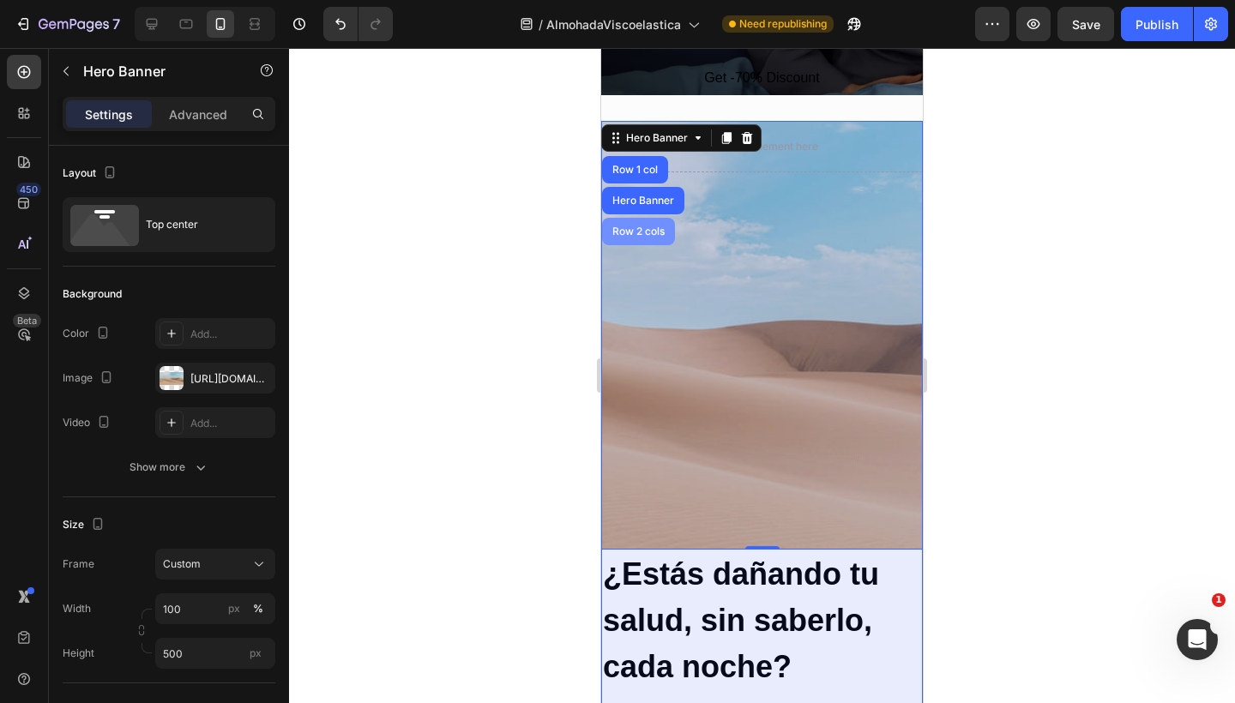
click at [636, 225] on div "Row 2 cols" at bounding box center [638, 231] width 73 height 27
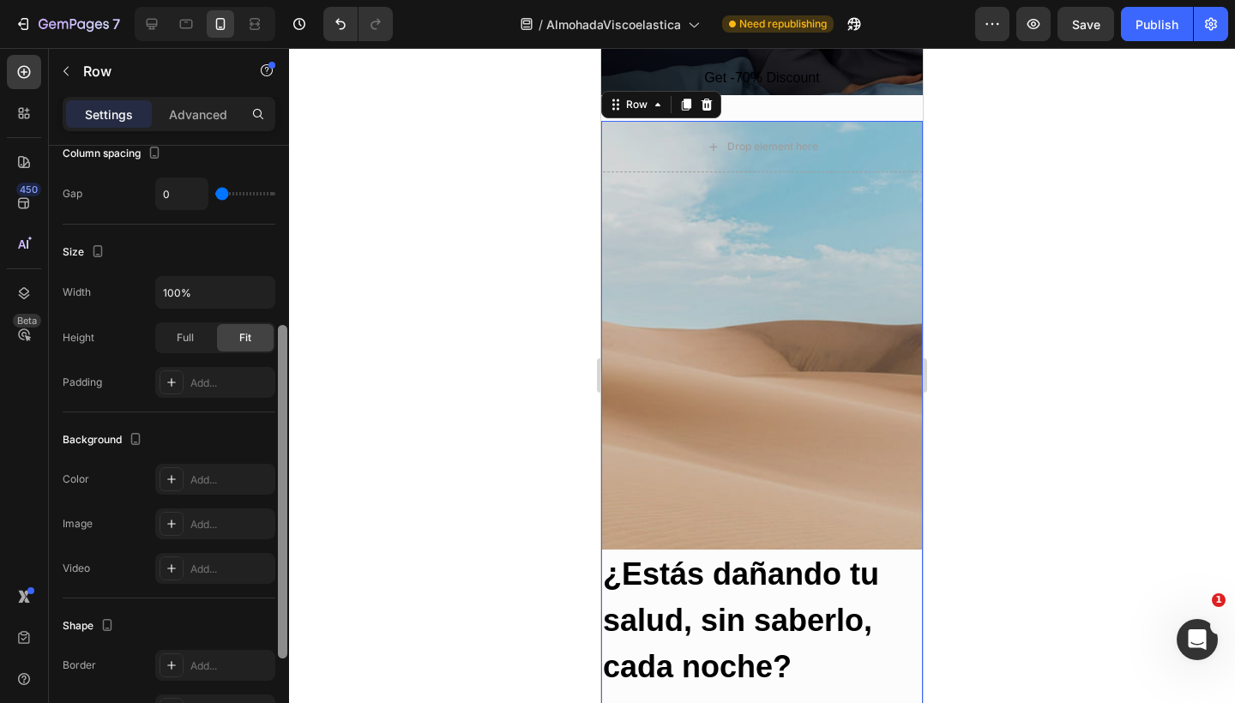
drag, startPoint x: 279, startPoint y: 332, endPoint x: 279, endPoint y: 522, distance: 190.3
click at [279, 522] on div at bounding box center [282, 492] width 9 height 334
click at [177, 387] on icon at bounding box center [172, 383] width 14 height 14
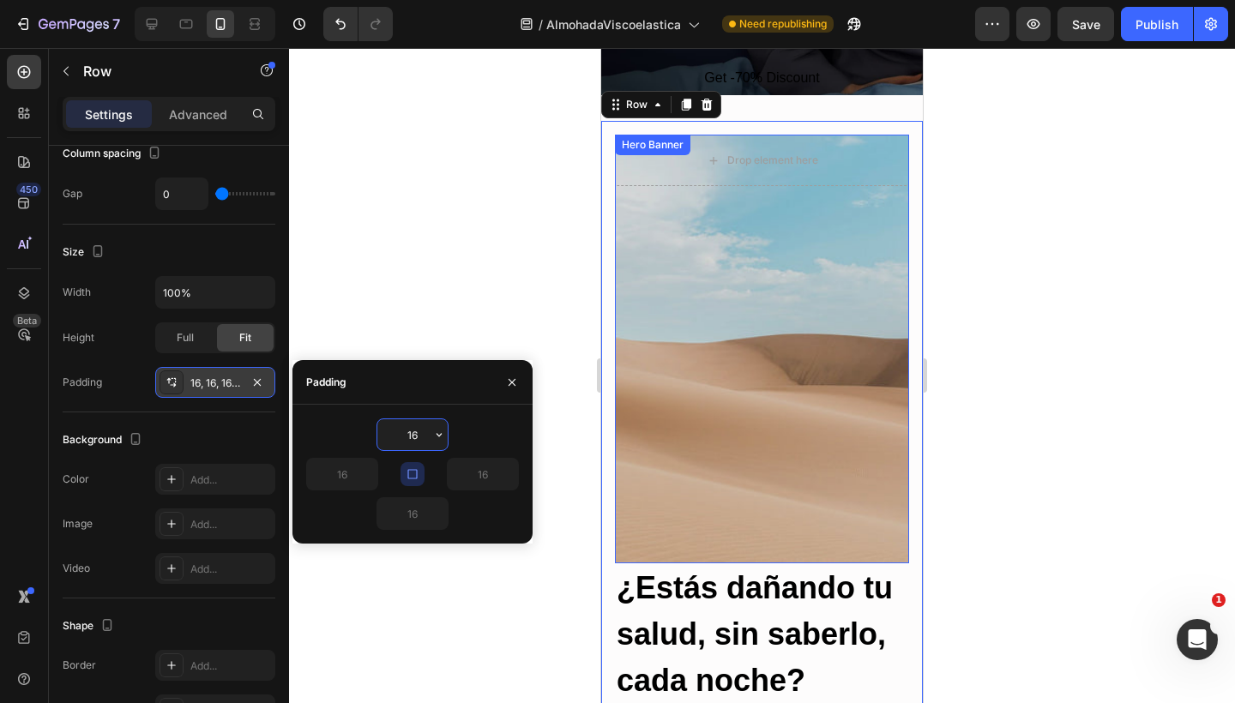
click at [705, 316] on div "Overlay" at bounding box center [762, 349] width 294 height 429
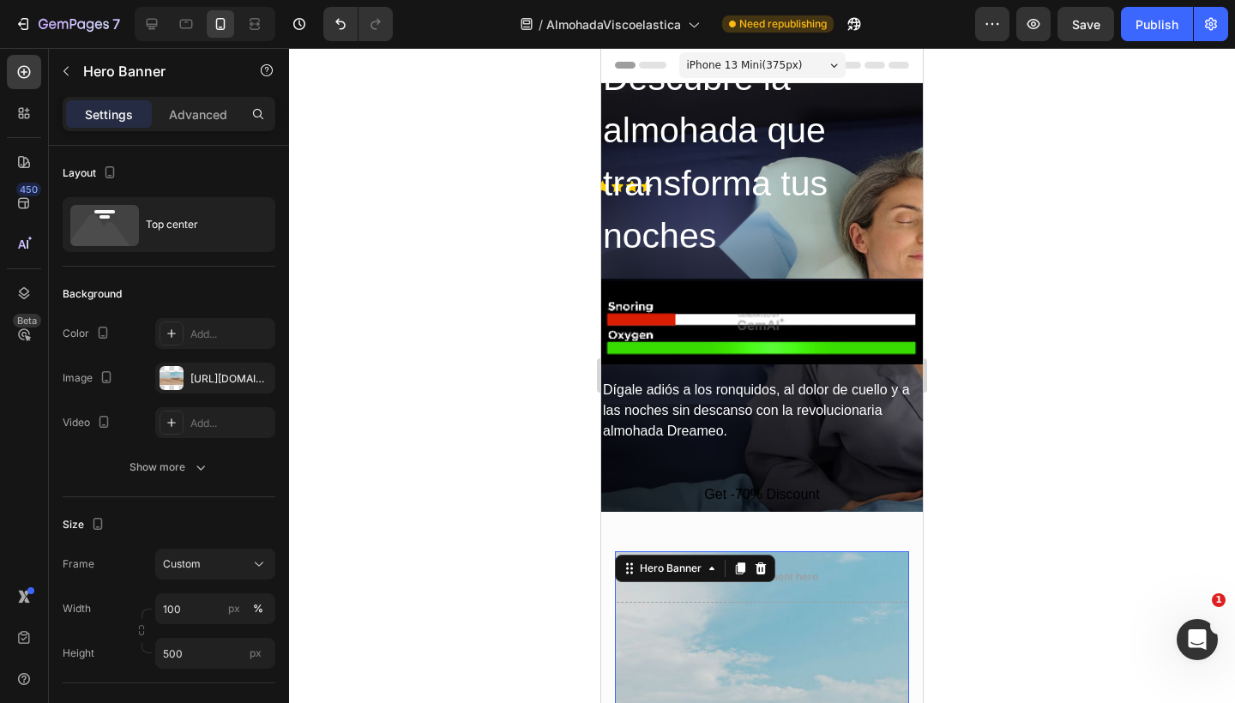
scroll to position [0, 0]
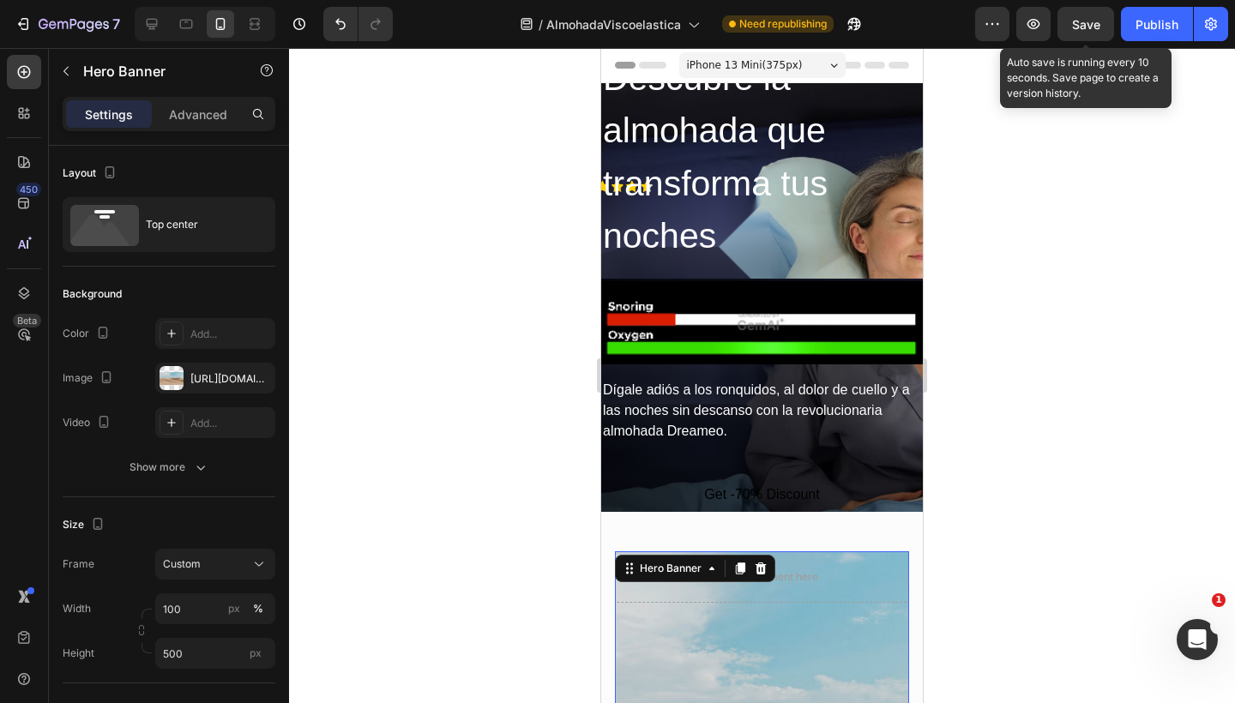
click at [1086, 26] on span "Save" at bounding box center [1086, 24] width 28 height 15
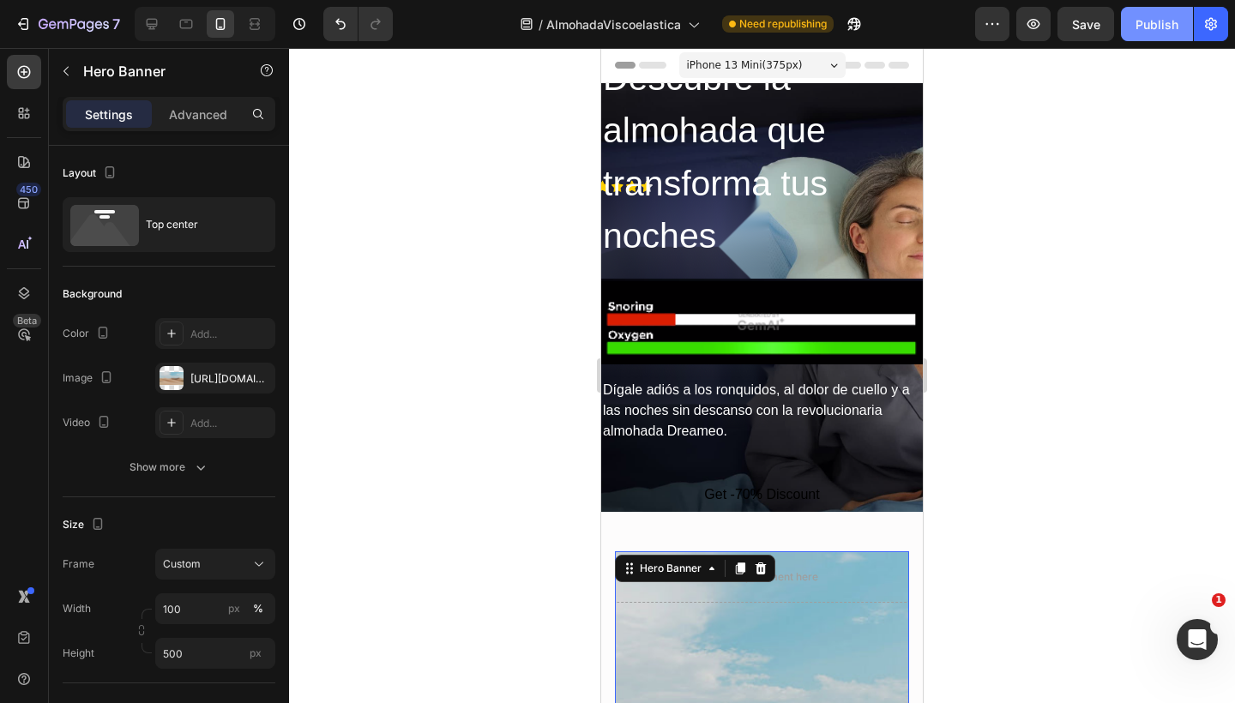
click at [1163, 23] on div "Publish" at bounding box center [1156, 24] width 43 height 18
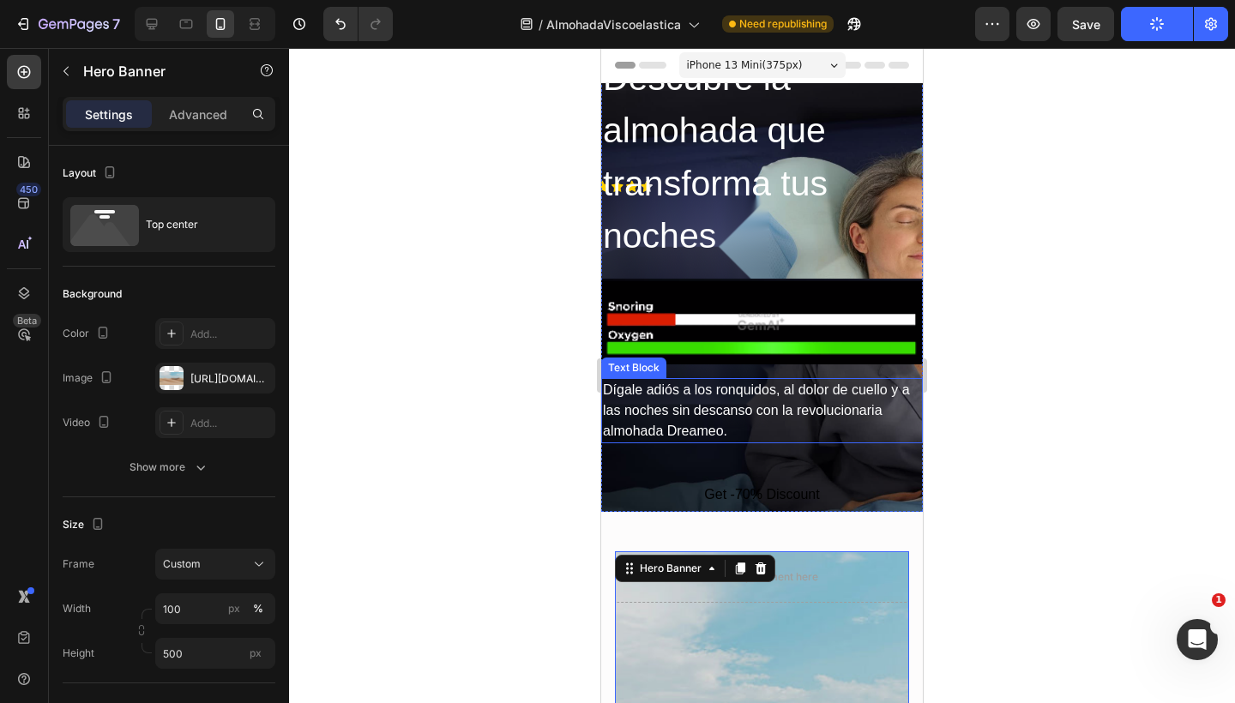
click at [720, 431] on p "Dígale adiós a los ronquidos, al dolor de cuello y a las noches sin descanso co…" at bounding box center [762, 411] width 318 height 62
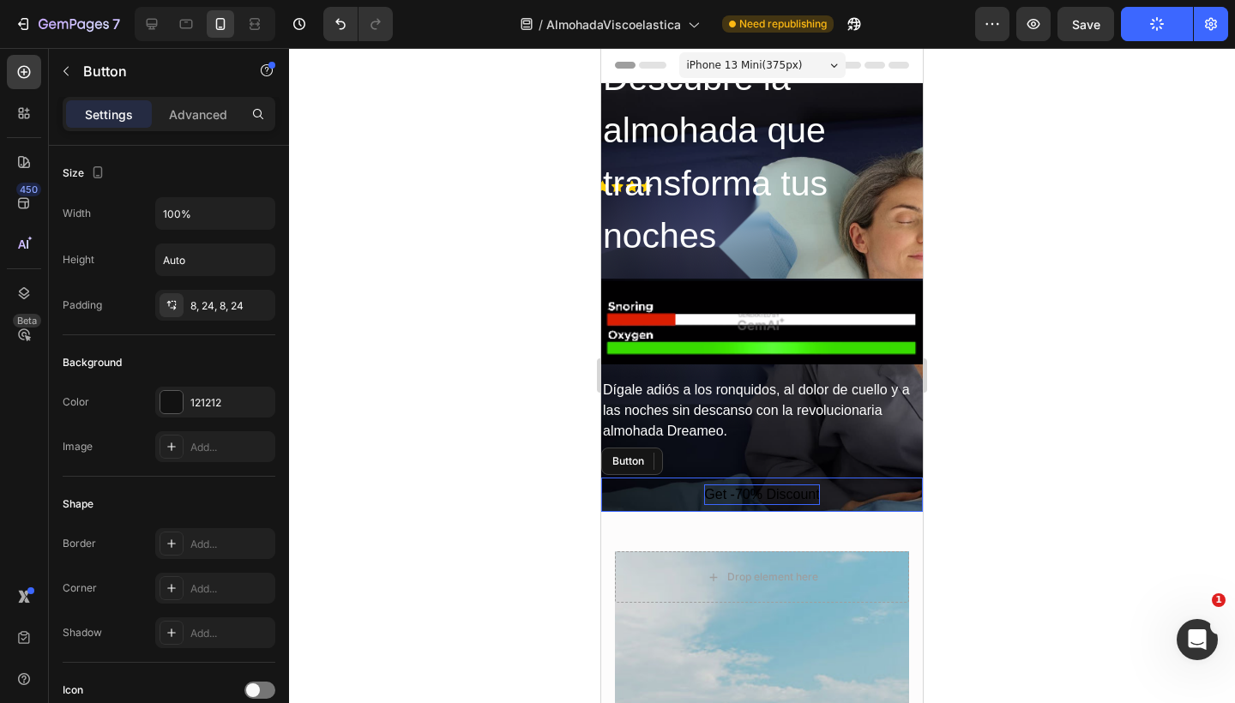
click at [730, 493] on div "Get -70% Discount" at bounding box center [761, 494] width 115 height 21
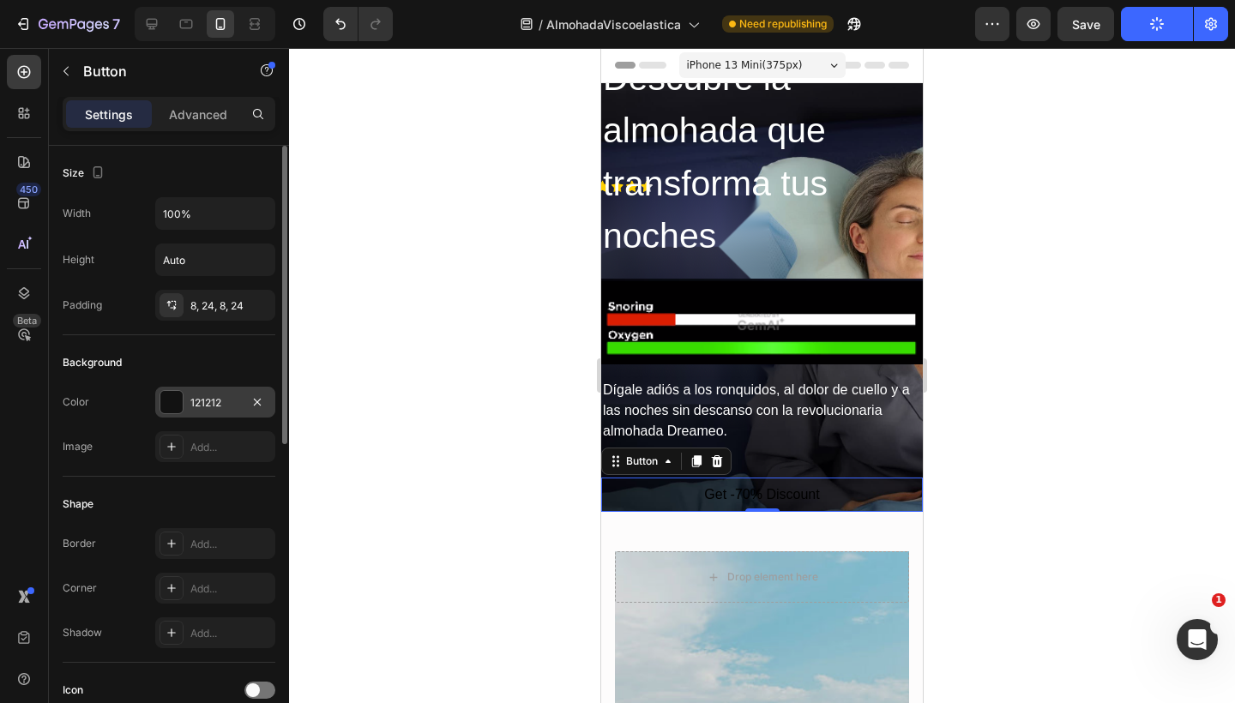
click at [178, 399] on div at bounding box center [171, 402] width 22 height 22
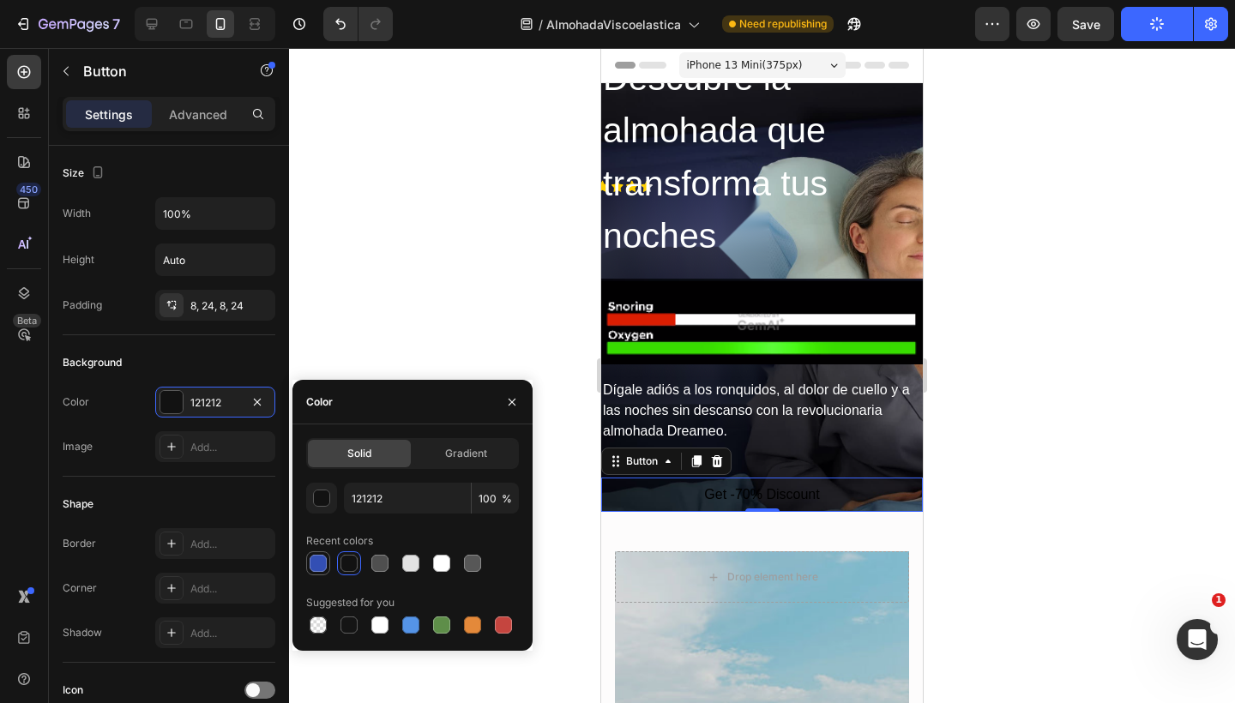
click at [316, 556] on div at bounding box center [318, 563] width 17 height 17
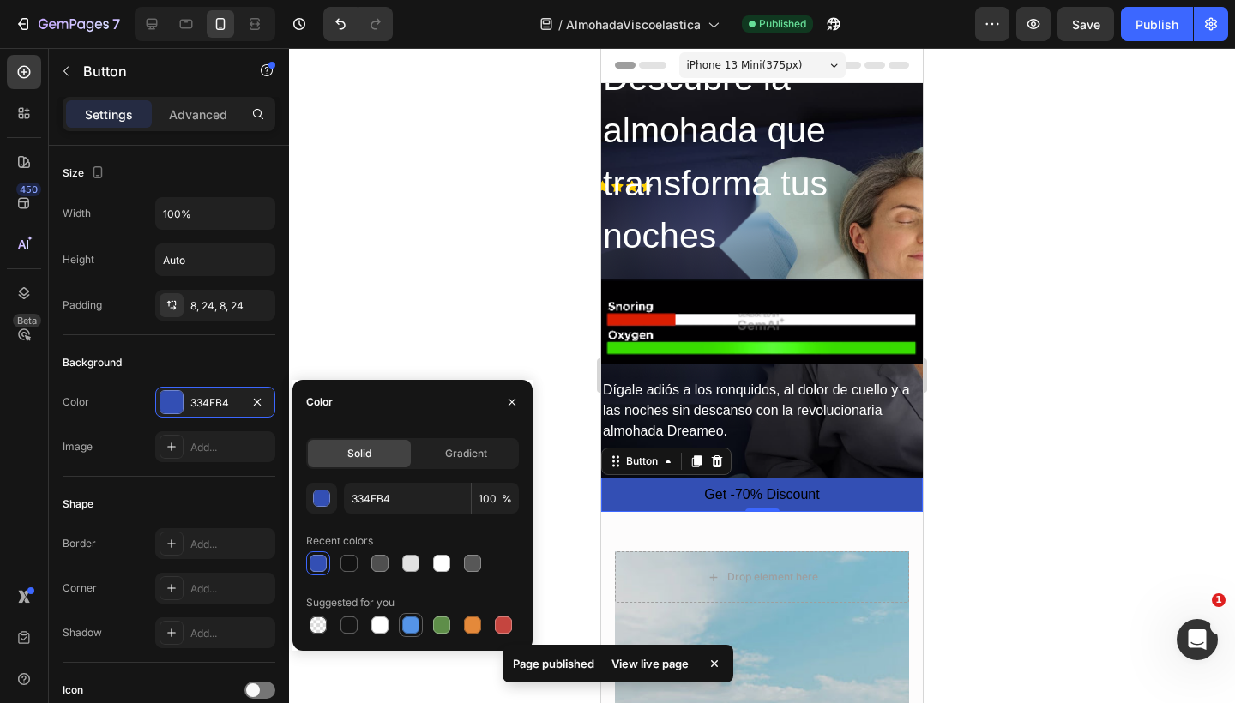
click at [409, 616] on div at bounding box center [410, 625] width 21 height 21
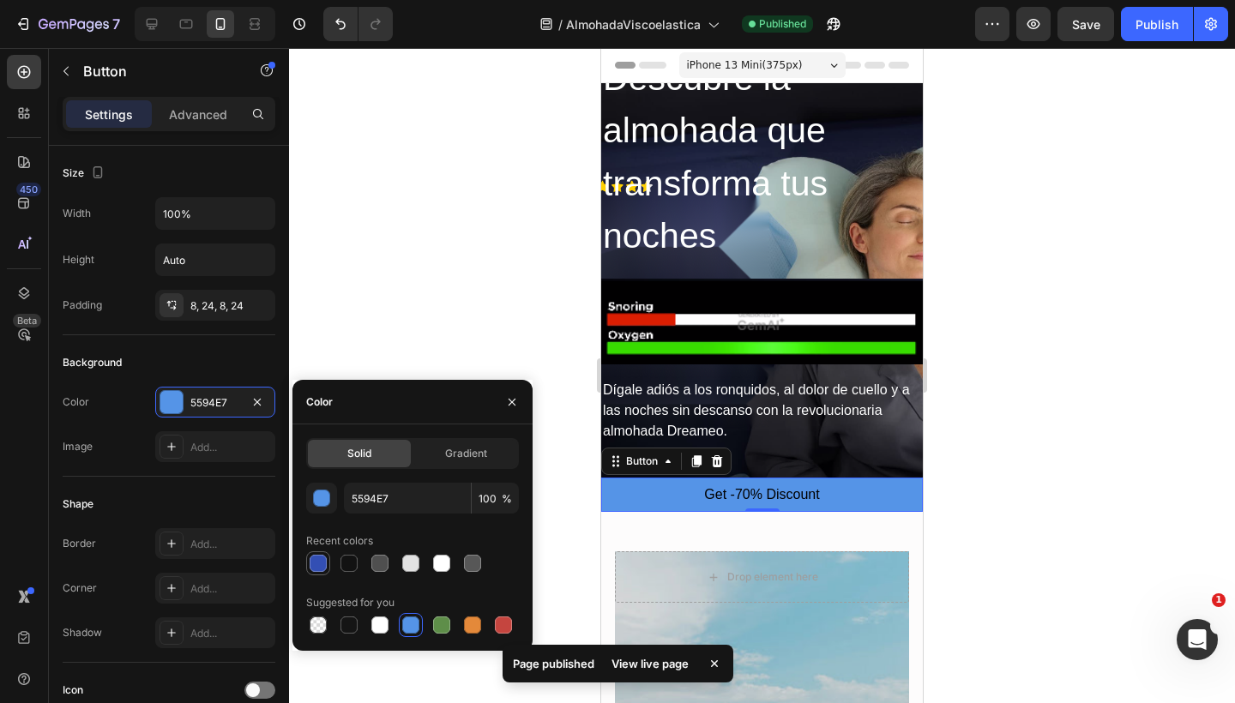
click at [323, 564] on div at bounding box center [318, 563] width 17 height 17
type input "334FB4"
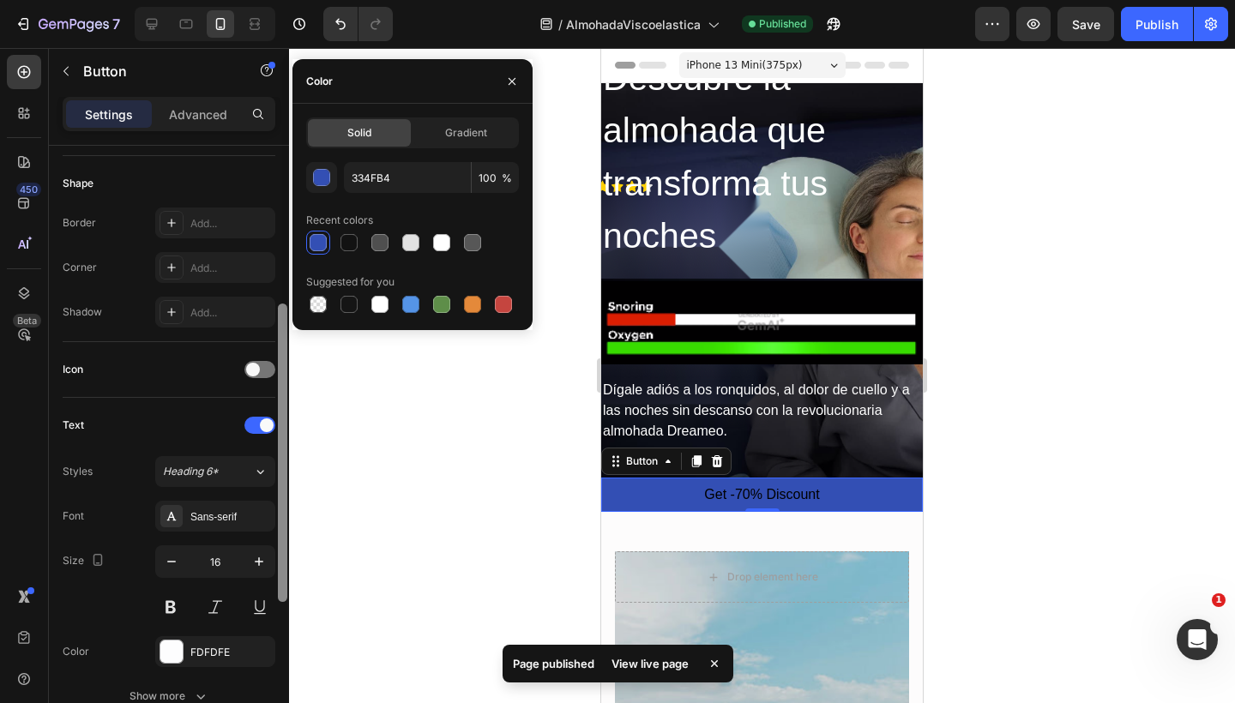
scroll to position [321, 0]
drag, startPoint x: 278, startPoint y: 346, endPoint x: 274, endPoint y: 505, distance: 158.6
click at [274, 505] on div "Size Width 100% Height Auto Padding 8, 24, 8, 24 Background Color 334FB4 Image …" at bounding box center [169, 449] width 240 height 606
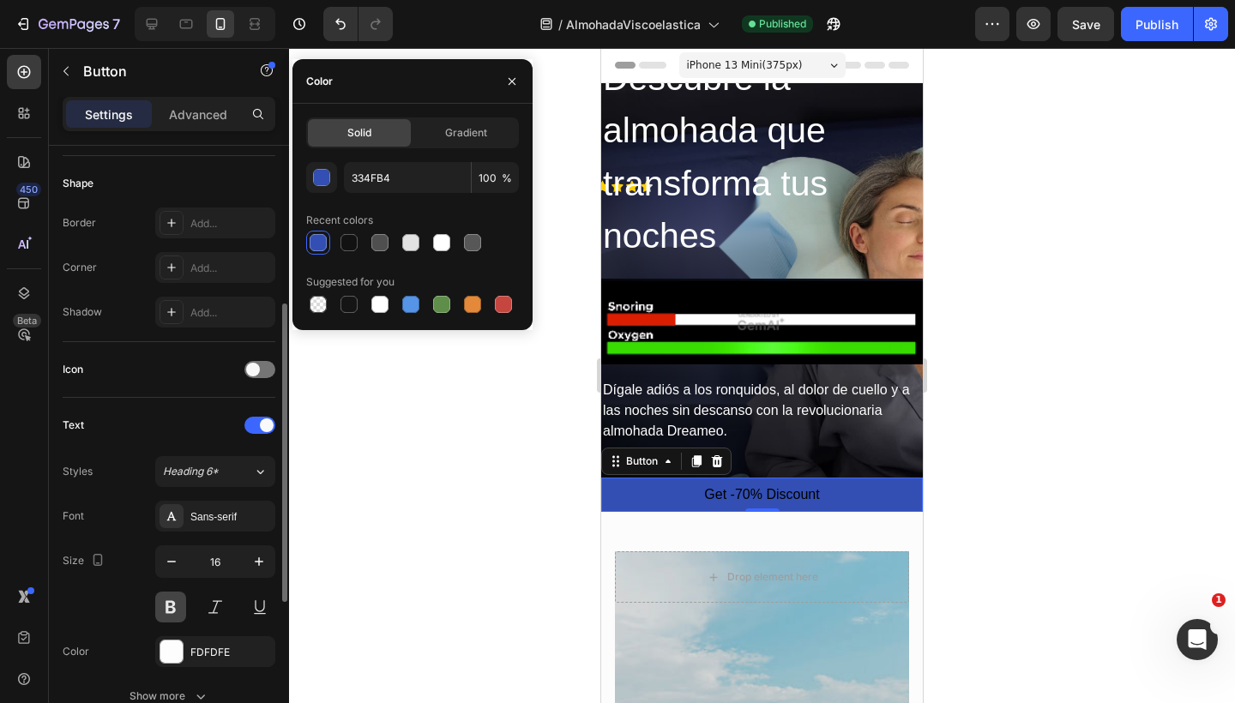
click at [170, 594] on button at bounding box center [170, 607] width 31 height 31
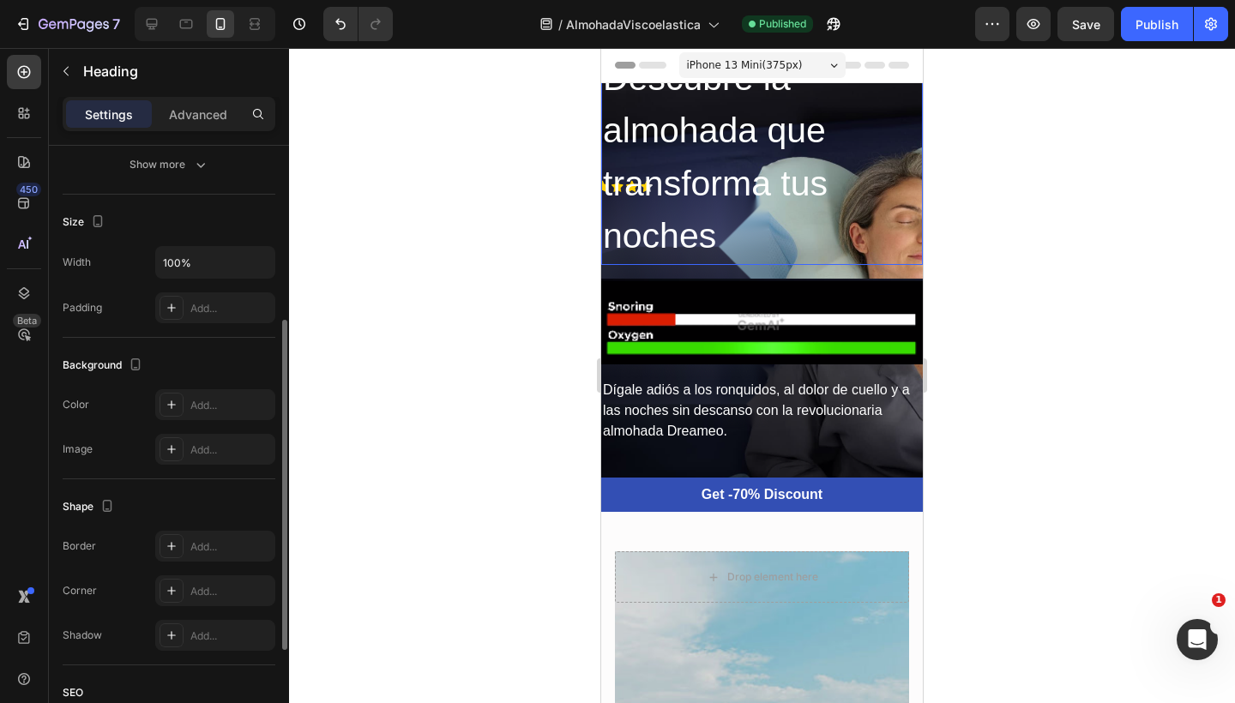
click at [824, 216] on h2 "Descubre la almohada que transforma tus noches" at bounding box center [762, 158] width 322 height 214
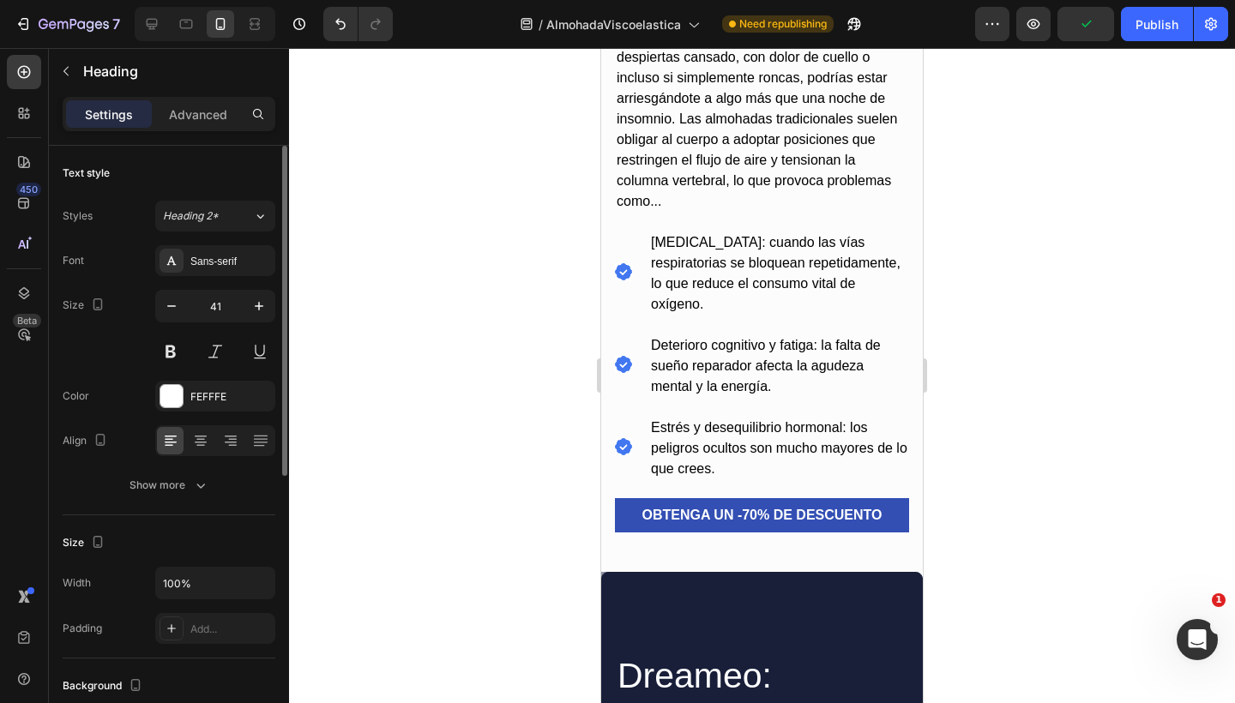
scroll to position [1157, 0]
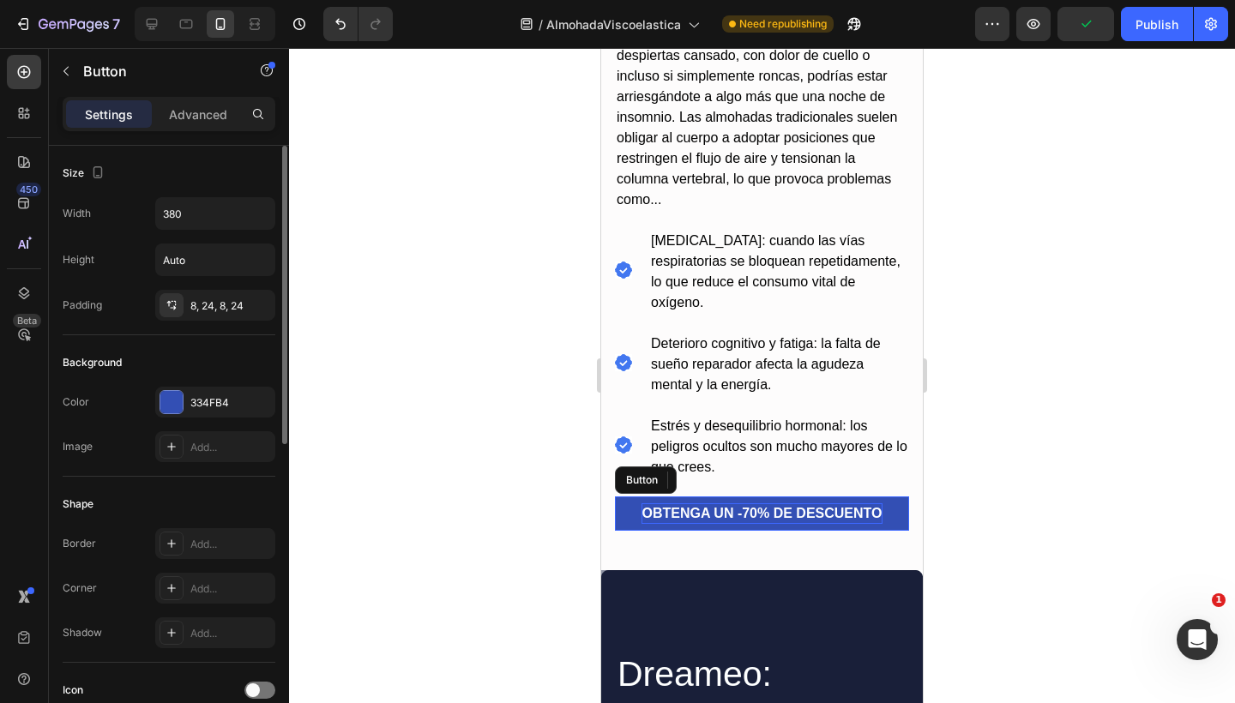
click at [760, 512] on p "OBTENGA UN -70% DE DESCUENTO" at bounding box center [761, 513] width 240 height 21
click at [758, 518] on p "OBTENGA UN -70% DE DESCUENTO" at bounding box center [761, 513] width 240 height 21
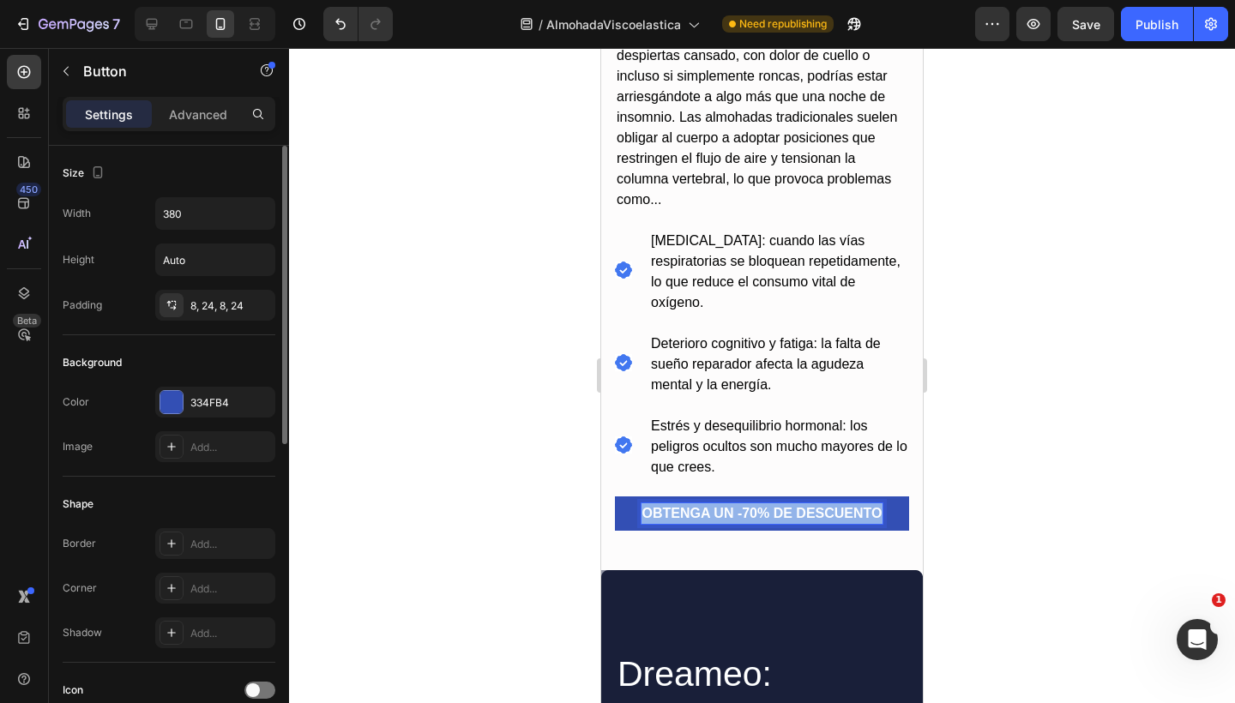
click at [758, 518] on p "OBTENGA UN -70% DE DESCUENTO" at bounding box center [761, 513] width 240 height 21
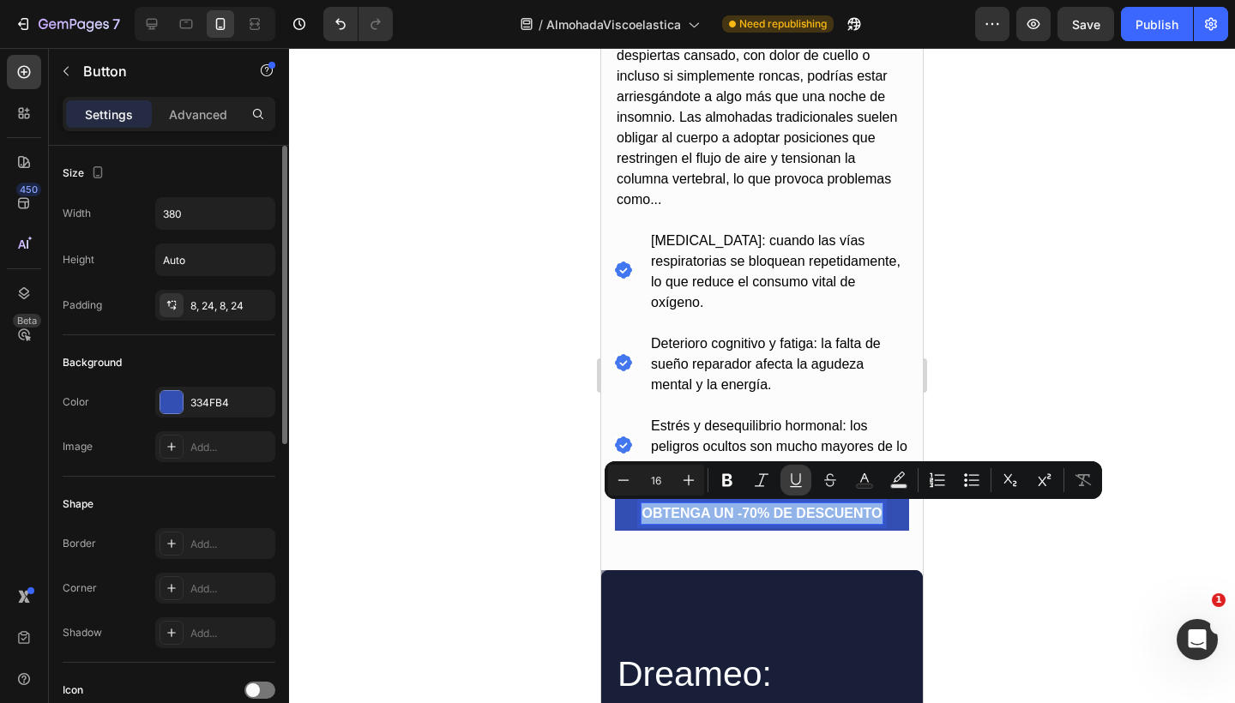
copy p "OBTENGA UN -70% DE DESCUENTO"
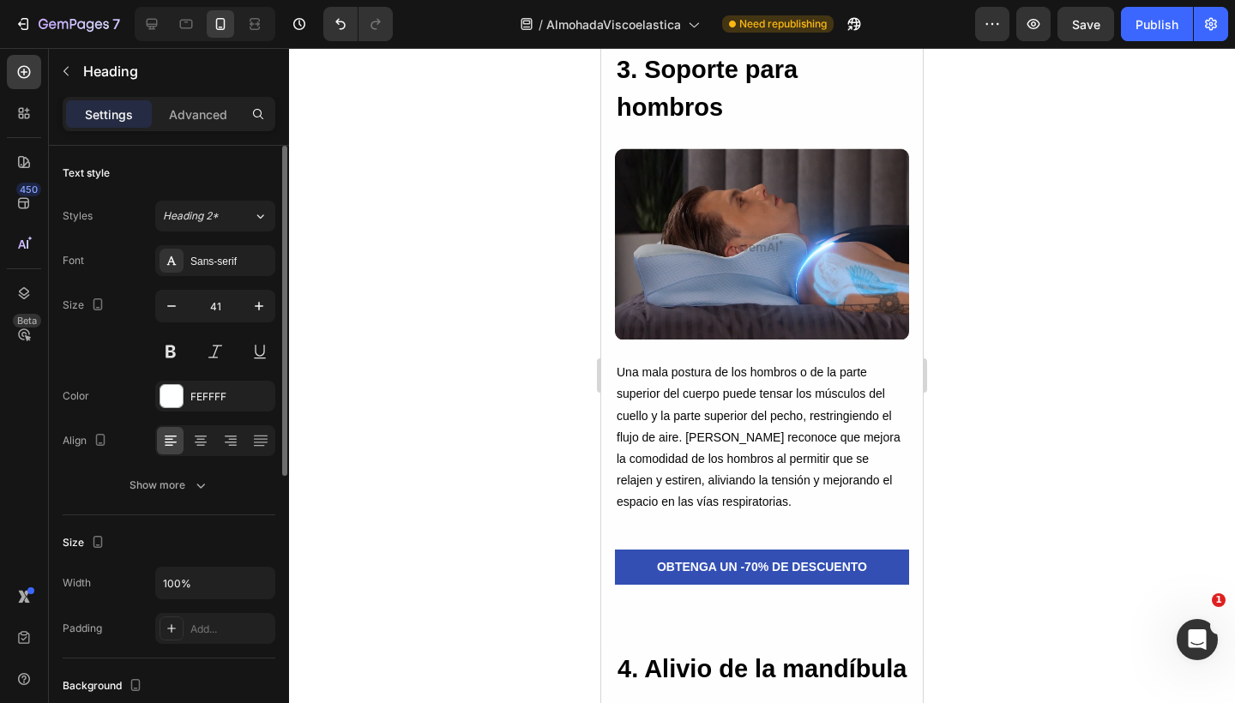
scroll to position [3543, 0]
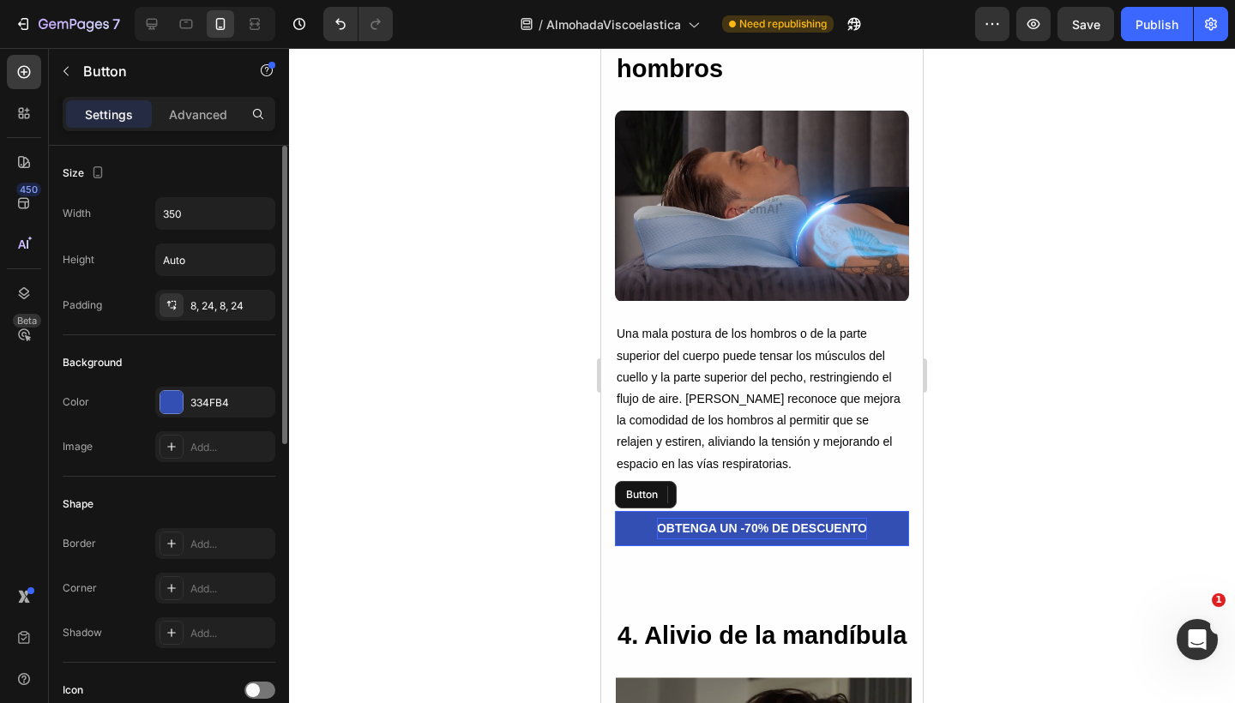
click at [774, 518] on p "OBTENGA UN -70% DE DESCUENTO" at bounding box center [762, 528] width 210 height 21
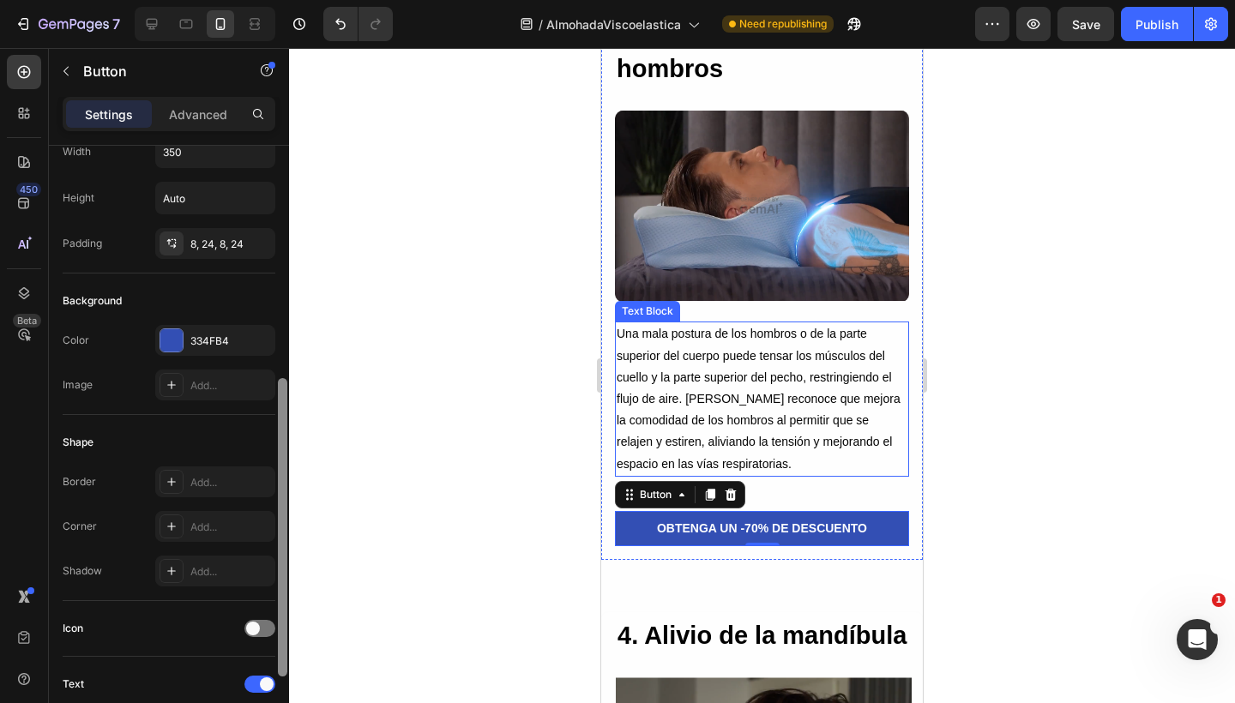
scroll to position [0, 0]
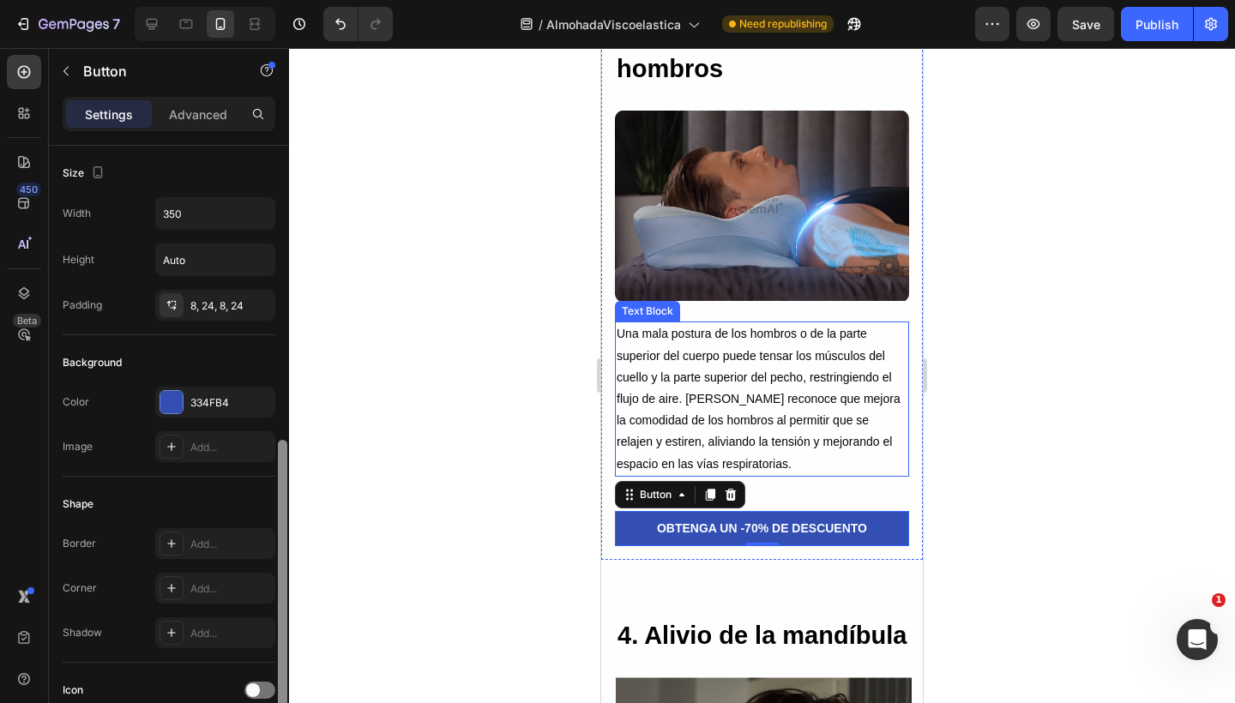
drag, startPoint x: 280, startPoint y: 341, endPoint x: 287, endPoint y: 311, distance: 31.0
click at [287, 343] on div at bounding box center [282, 646] width 13 height 606
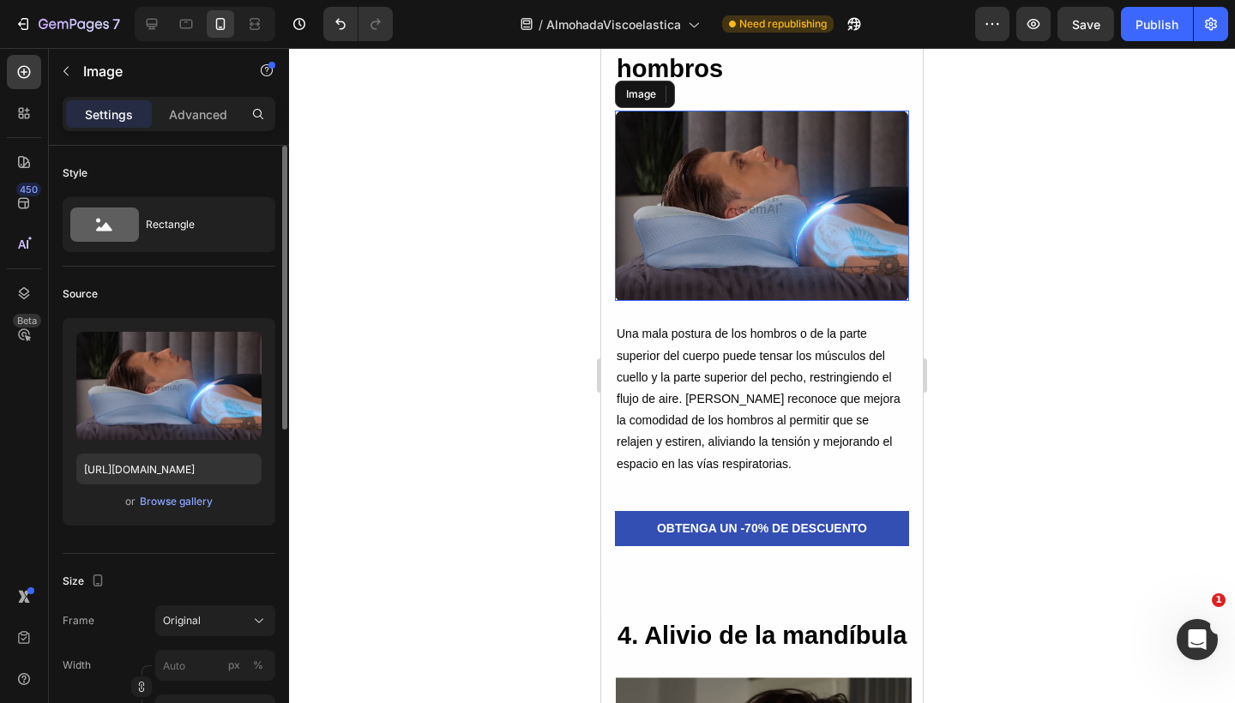
click at [721, 264] on img at bounding box center [762, 206] width 294 height 191
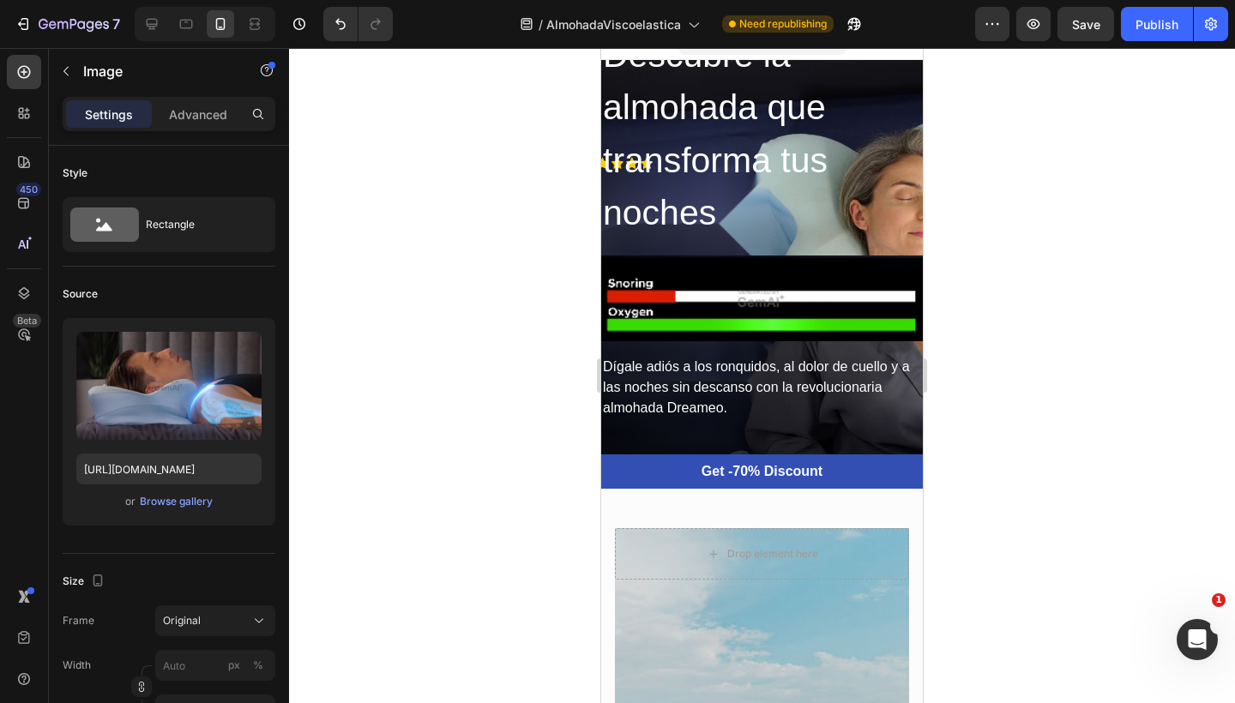
scroll to position [-3, 0]
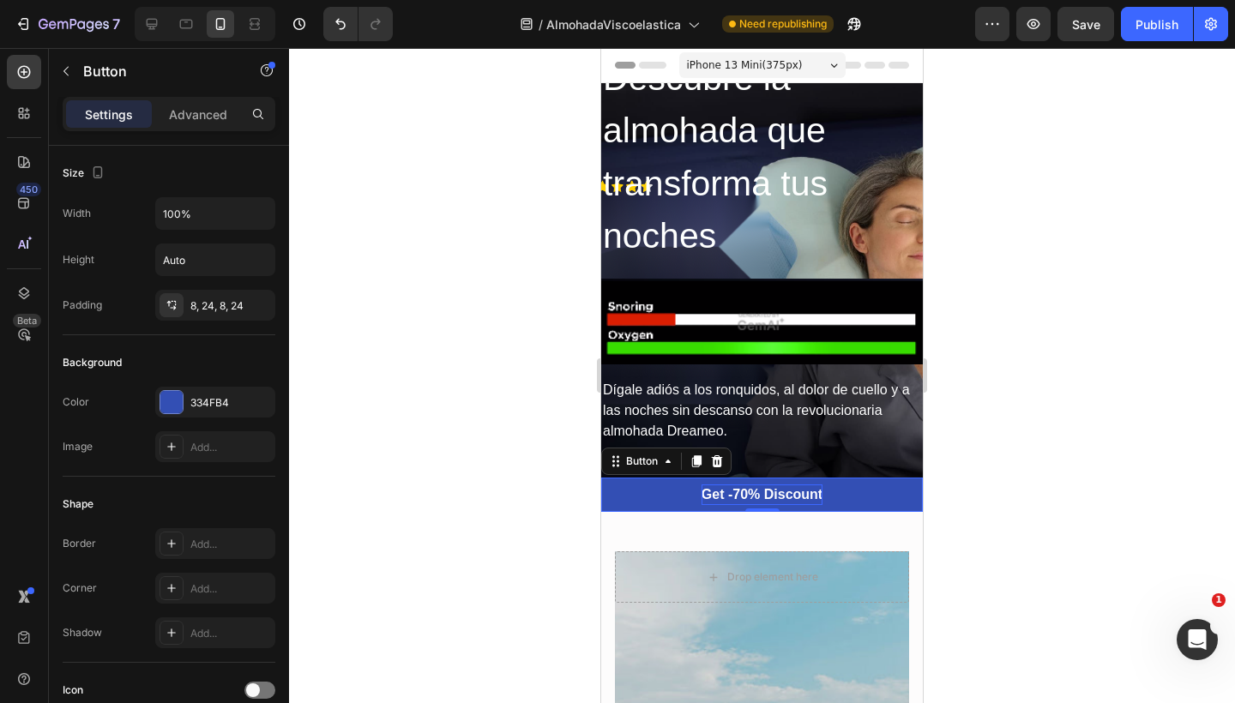
click at [721, 493] on div "Get -70% Discount" at bounding box center [761, 494] width 121 height 21
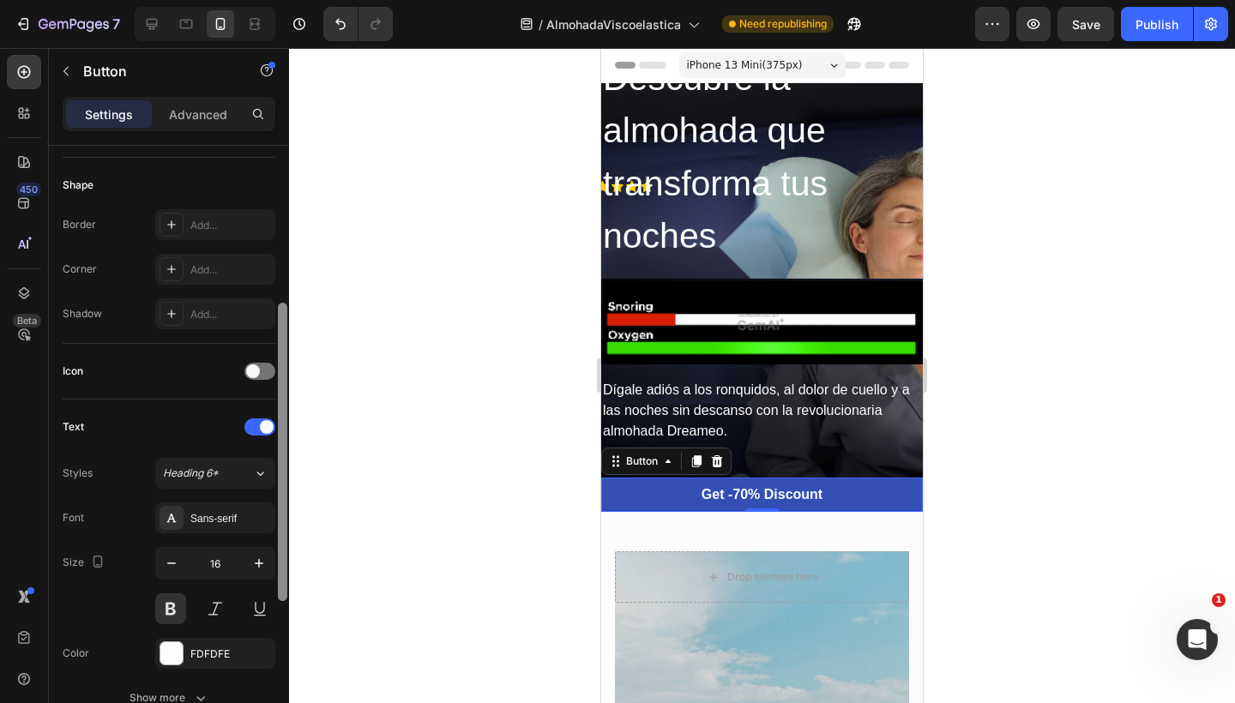
drag, startPoint x: 280, startPoint y: 422, endPoint x: 275, endPoint y: 579, distance: 157.0
click at [276, 579] on div at bounding box center [282, 449] width 13 height 606
click at [742, 502] on p "Get -70% Discount" at bounding box center [761, 494] width 121 height 21
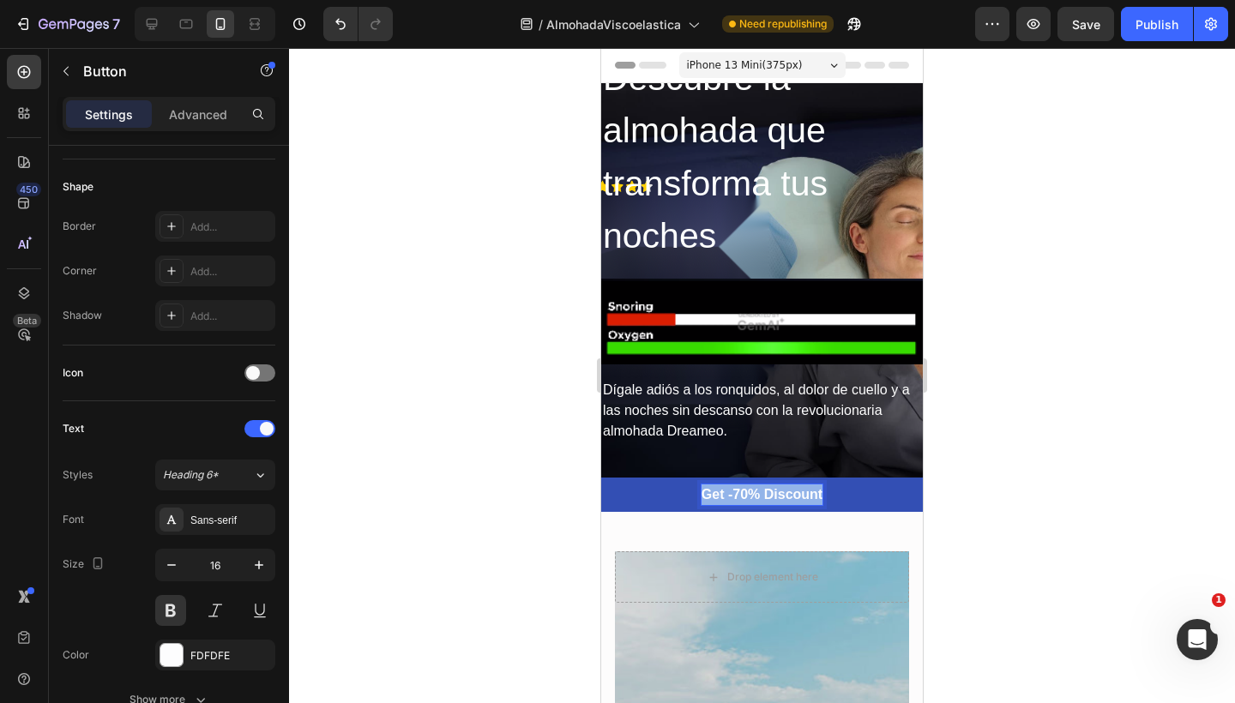
click at [742, 502] on p "Get -70% Discount" at bounding box center [761, 494] width 121 height 21
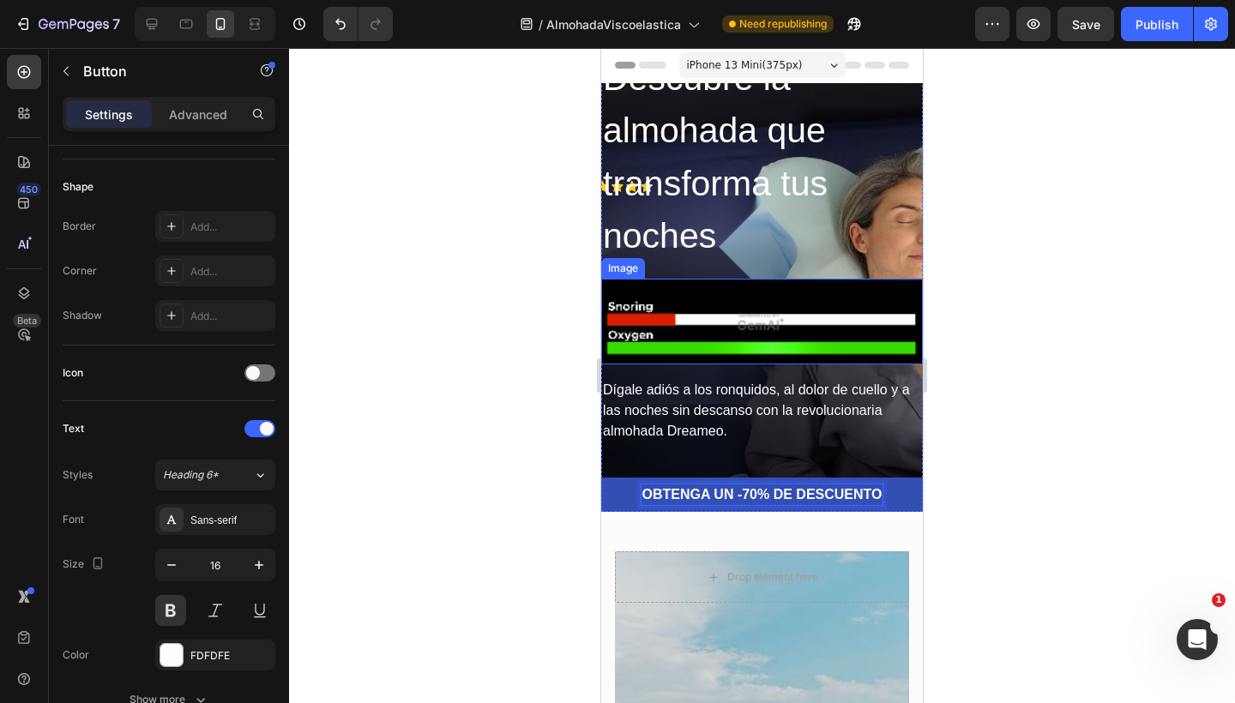
click at [827, 294] on img at bounding box center [762, 322] width 322 height 86
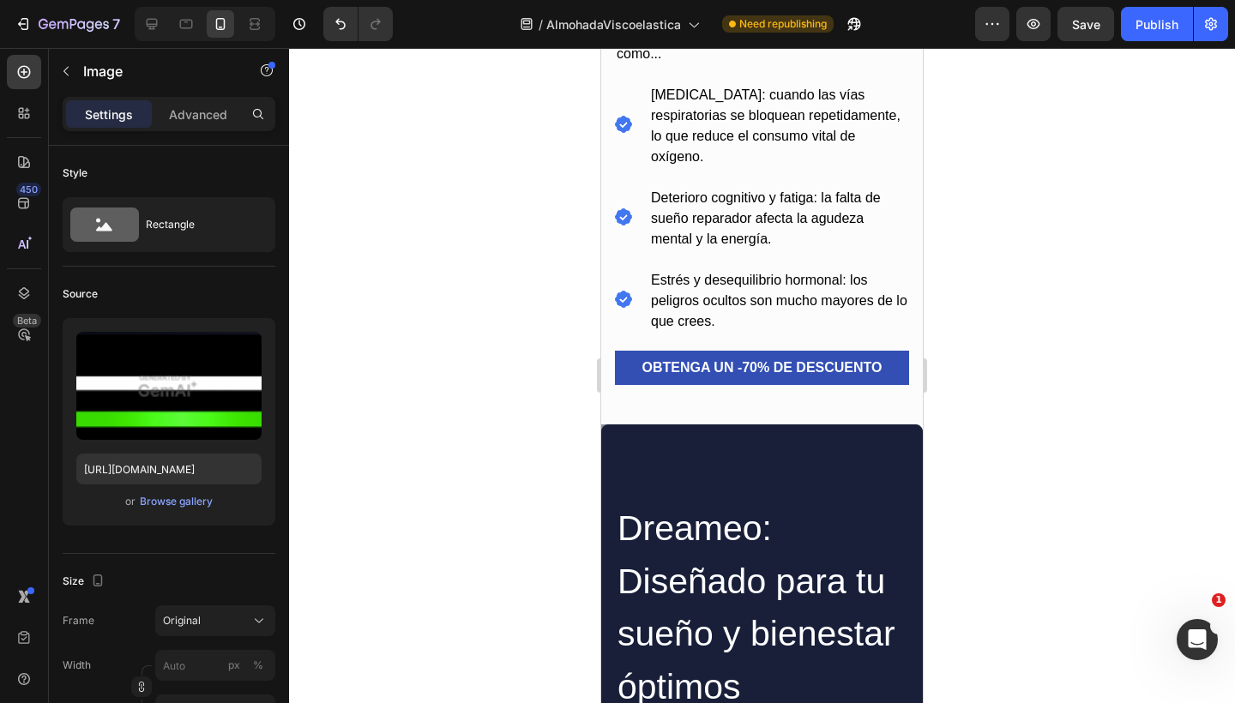
scroll to position [1304, 0]
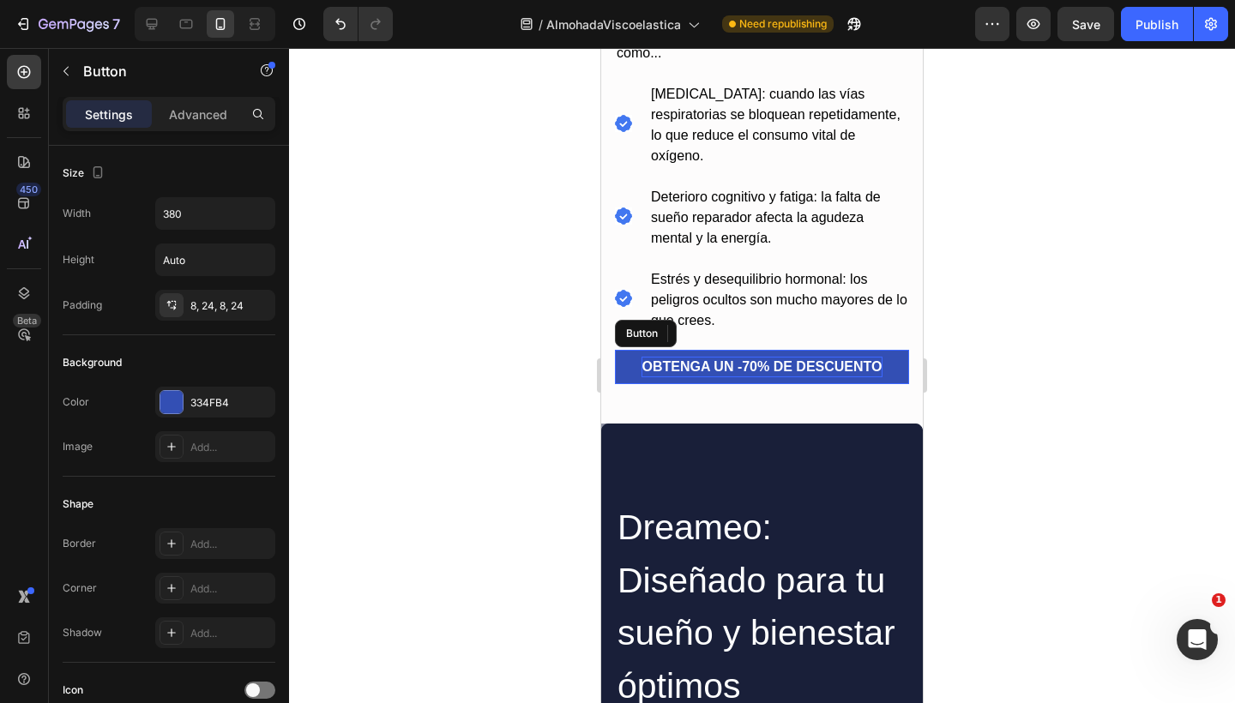
click at [743, 366] on p "OBTENGA UN -70% DE DESCUENTO" at bounding box center [761, 367] width 240 height 21
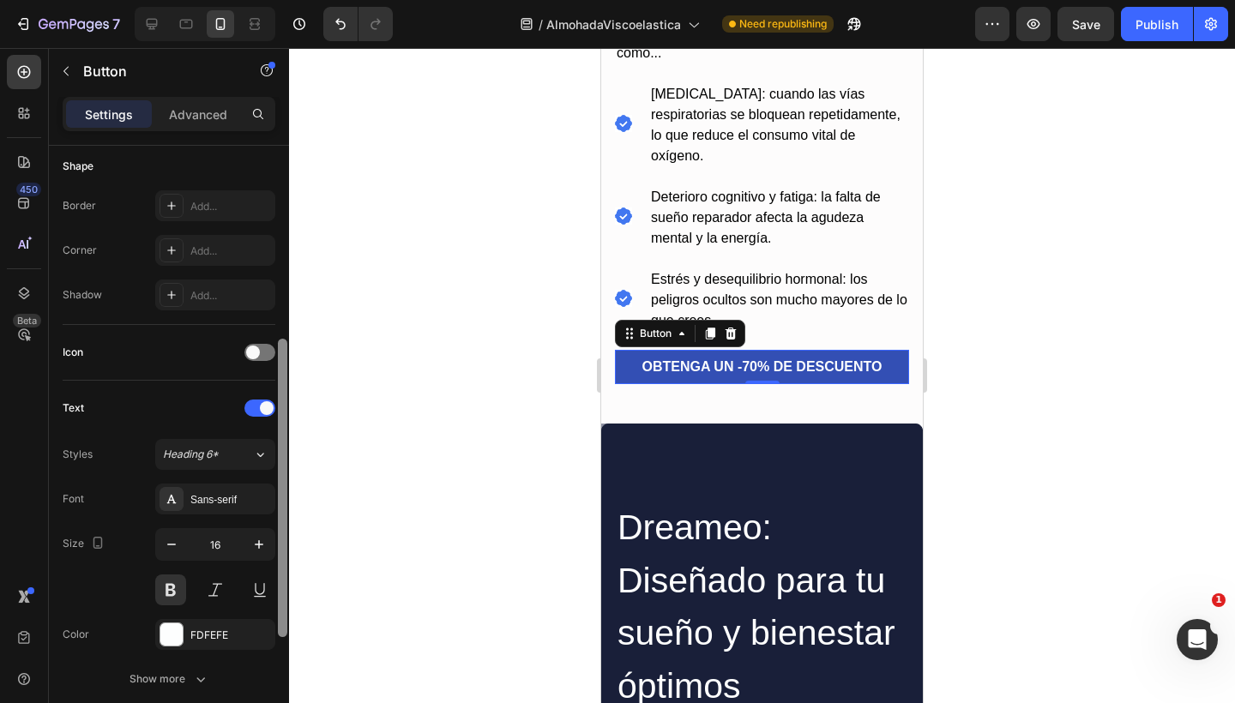
scroll to position [373, 0]
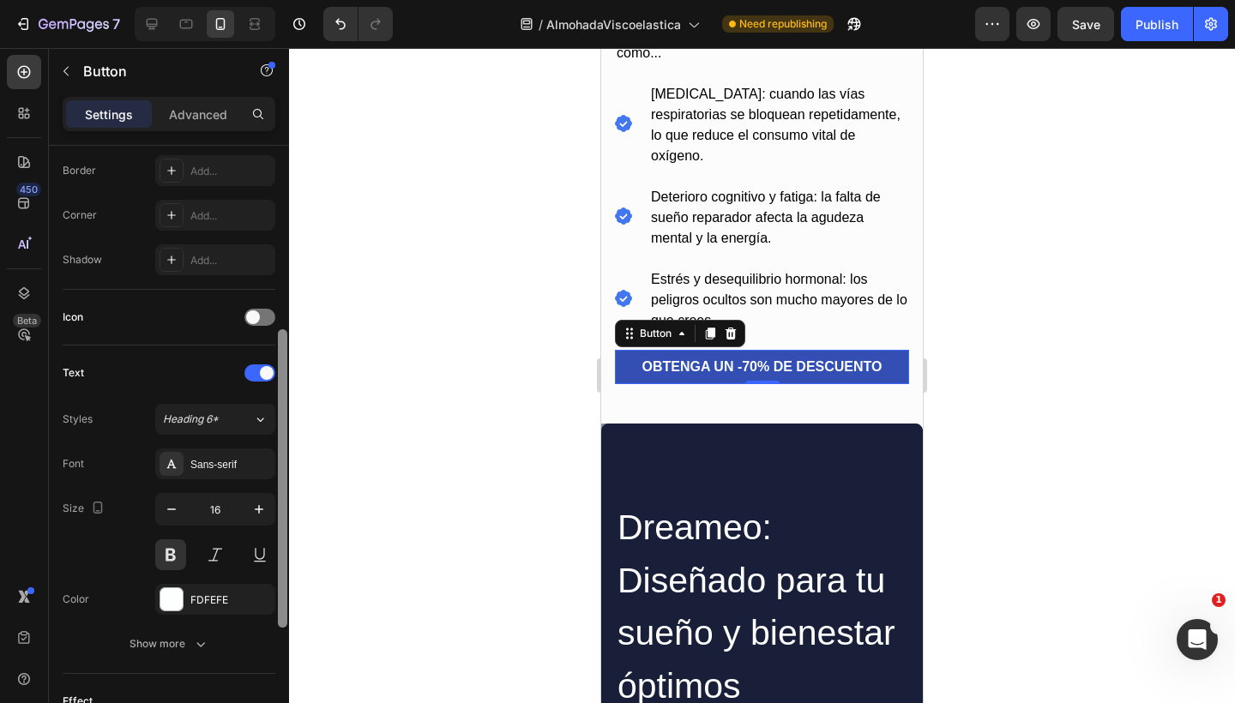
drag, startPoint x: 280, startPoint y: 365, endPoint x: 277, endPoint y: 550, distance: 184.4
click at [277, 550] on div at bounding box center [282, 449] width 13 height 606
click at [167, 506] on icon "button" at bounding box center [171, 509] width 17 height 17
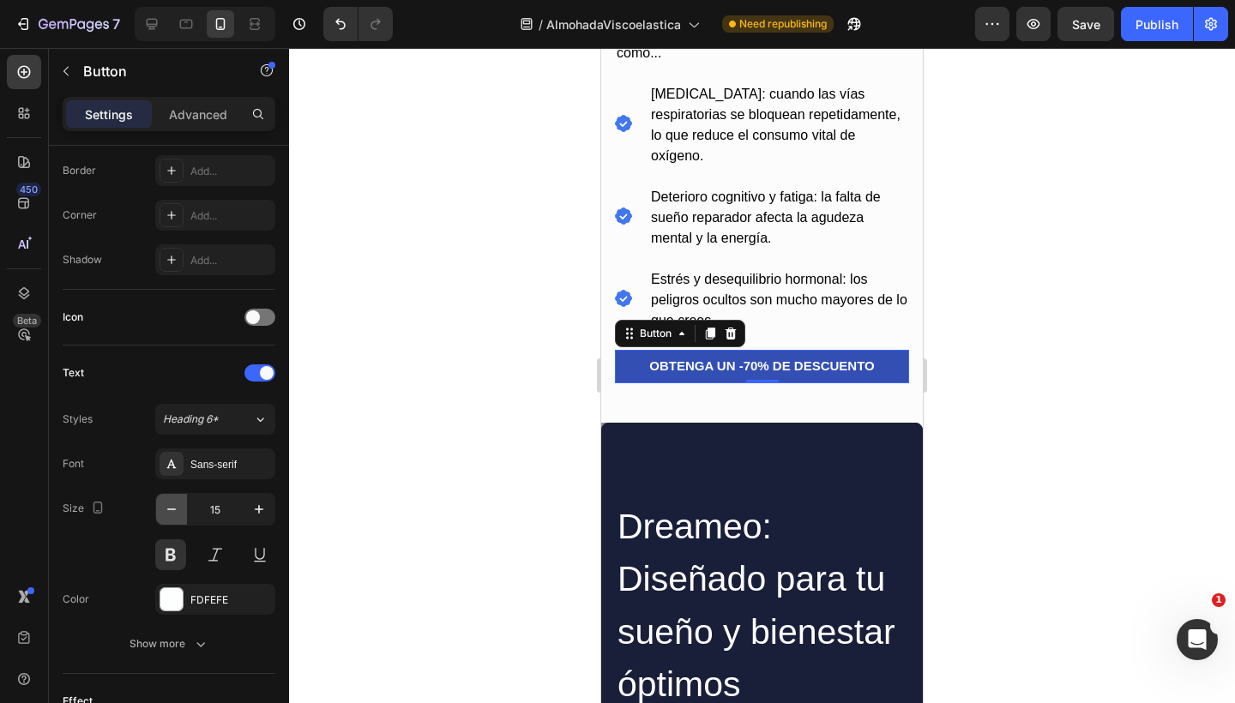
click at [167, 506] on icon "button" at bounding box center [171, 509] width 17 height 17
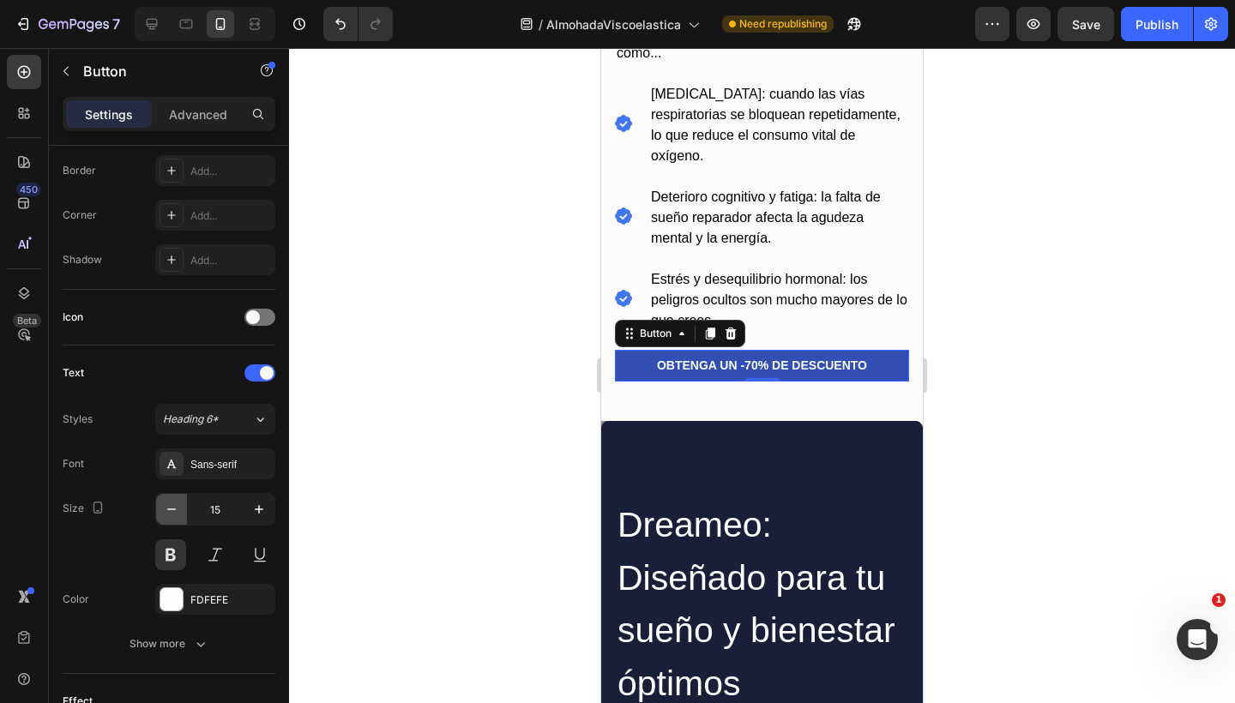
type input "14"
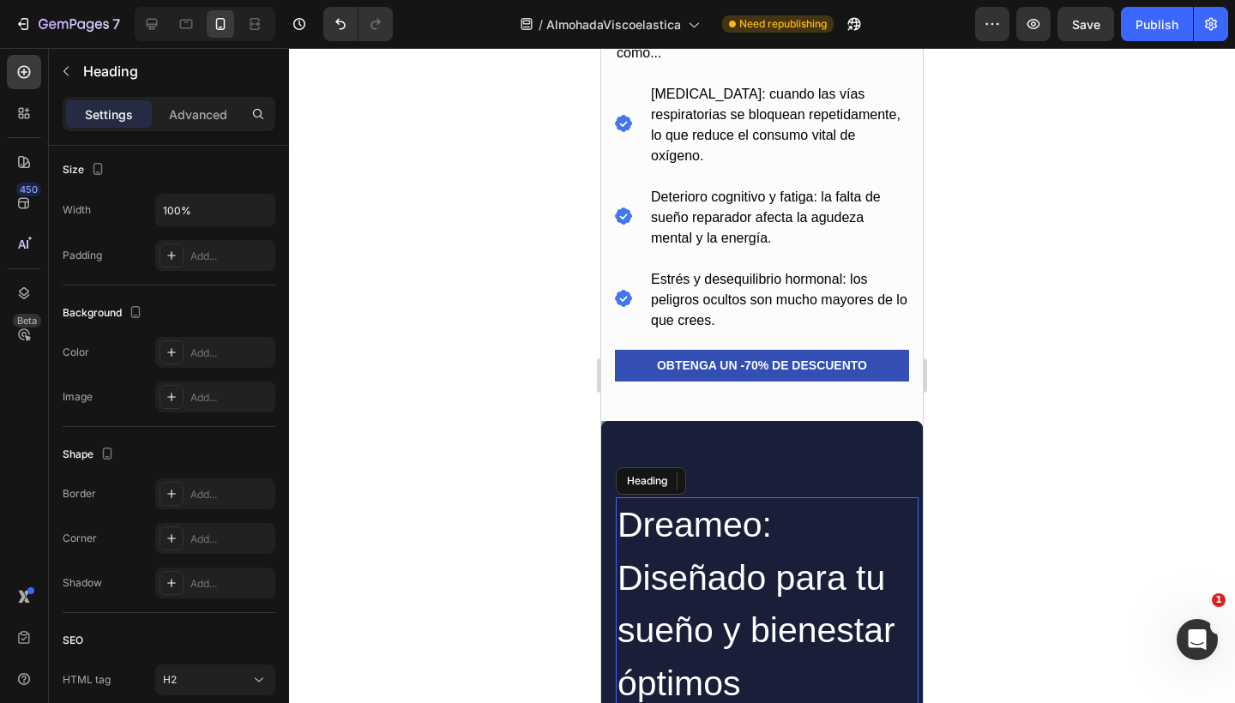
click at [745, 499] on h2 "Dreameo: Diseñado para tu sueño y bienestar óptimos" at bounding box center [767, 604] width 303 height 214
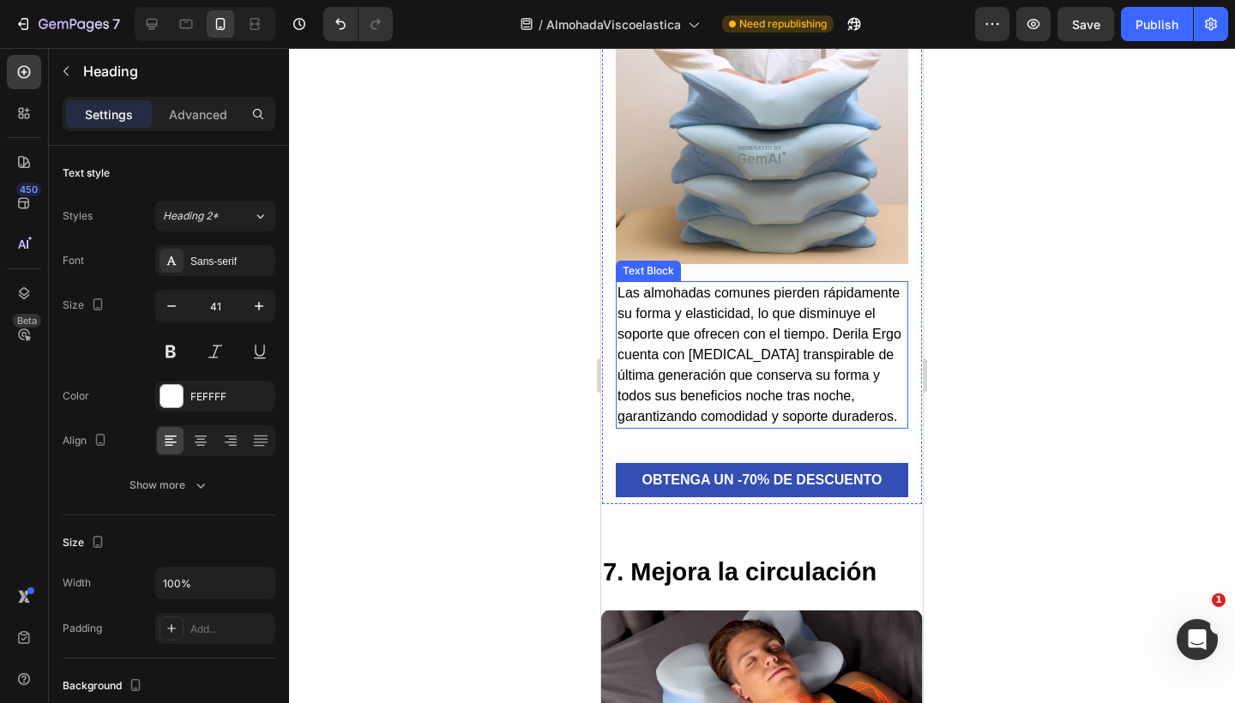
scroll to position [5296, 0]
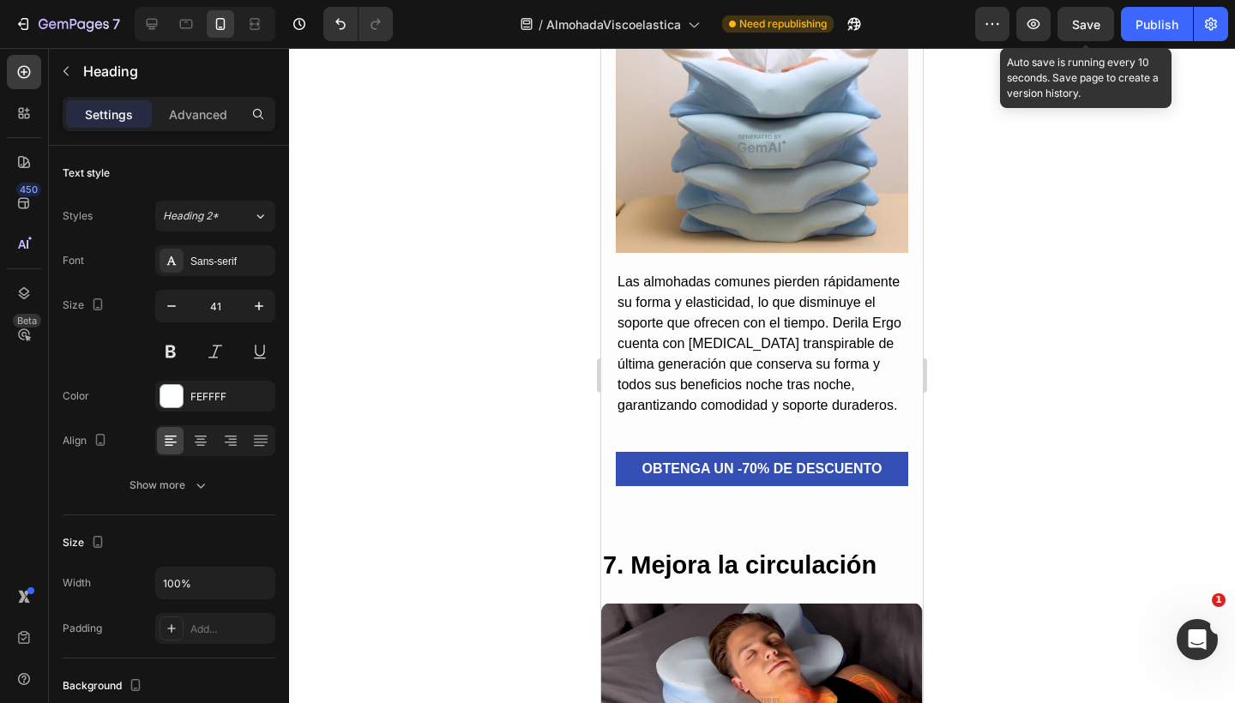
click at [1097, 24] on span "Save" at bounding box center [1086, 24] width 28 height 15
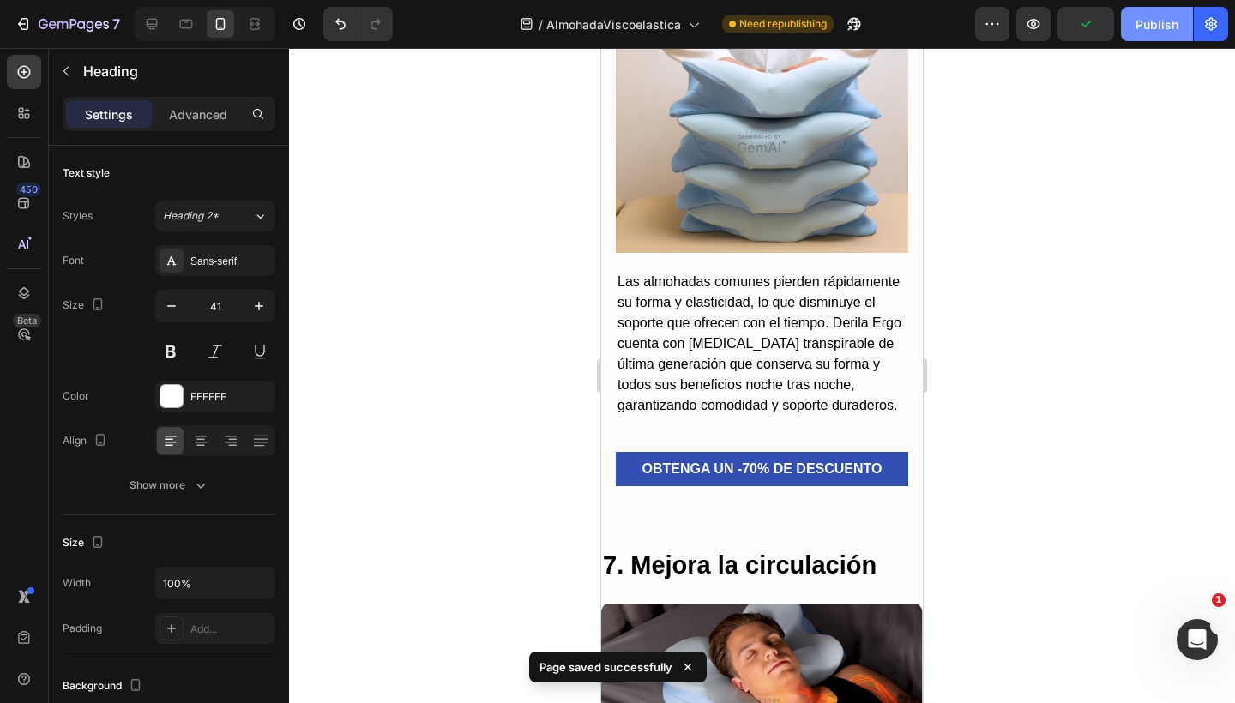
click at [1167, 29] on div "Publish" at bounding box center [1156, 24] width 43 height 18
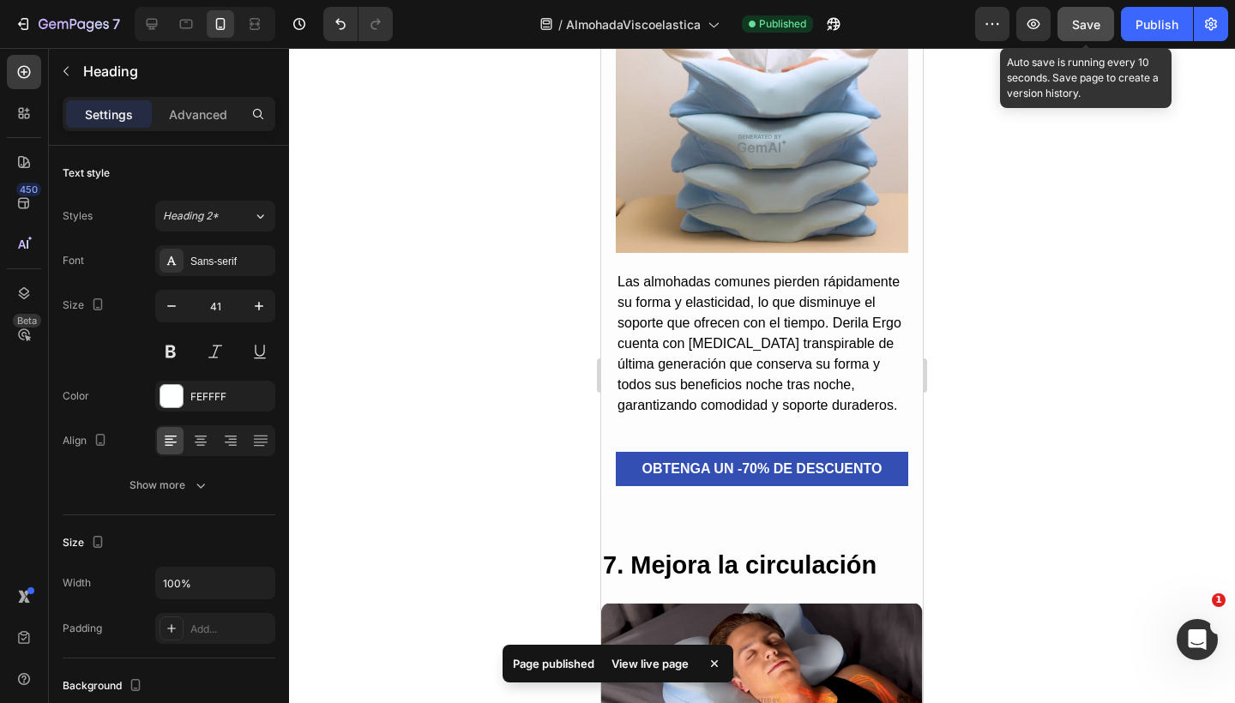
click at [1069, 17] on button "Save" at bounding box center [1085, 24] width 57 height 34
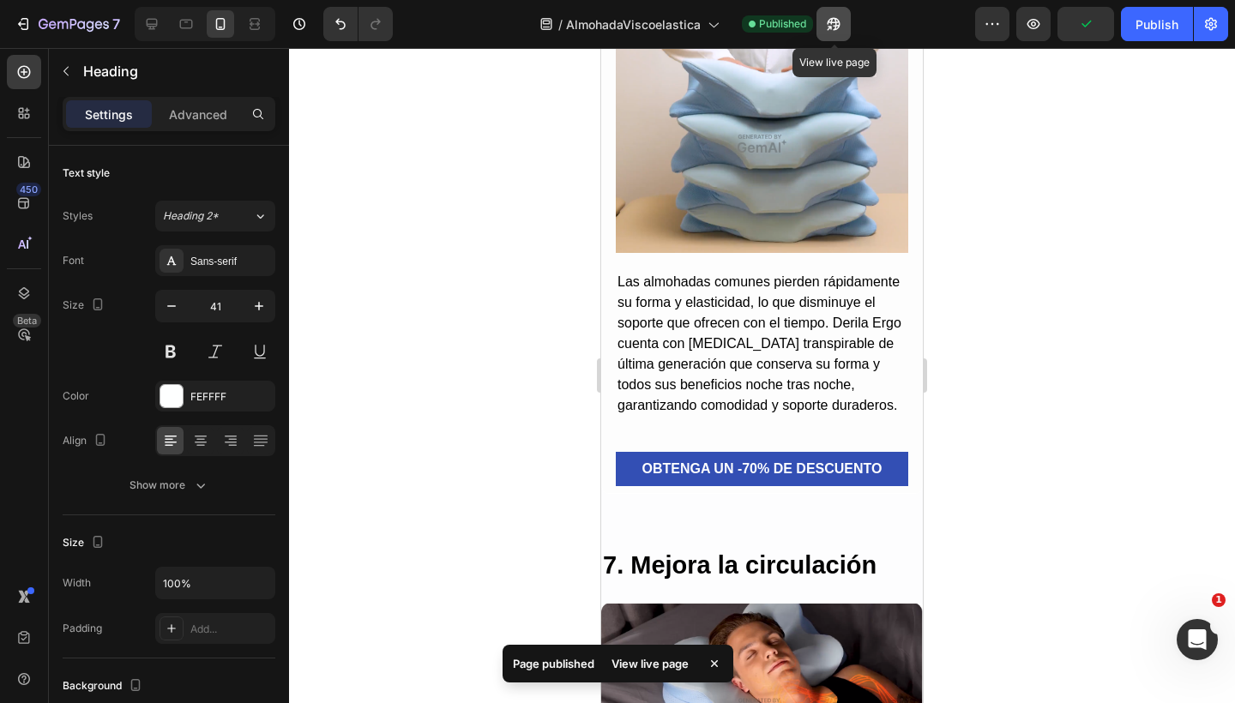
click at [839, 27] on icon "button" at bounding box center [833, 24] width 13 height 13
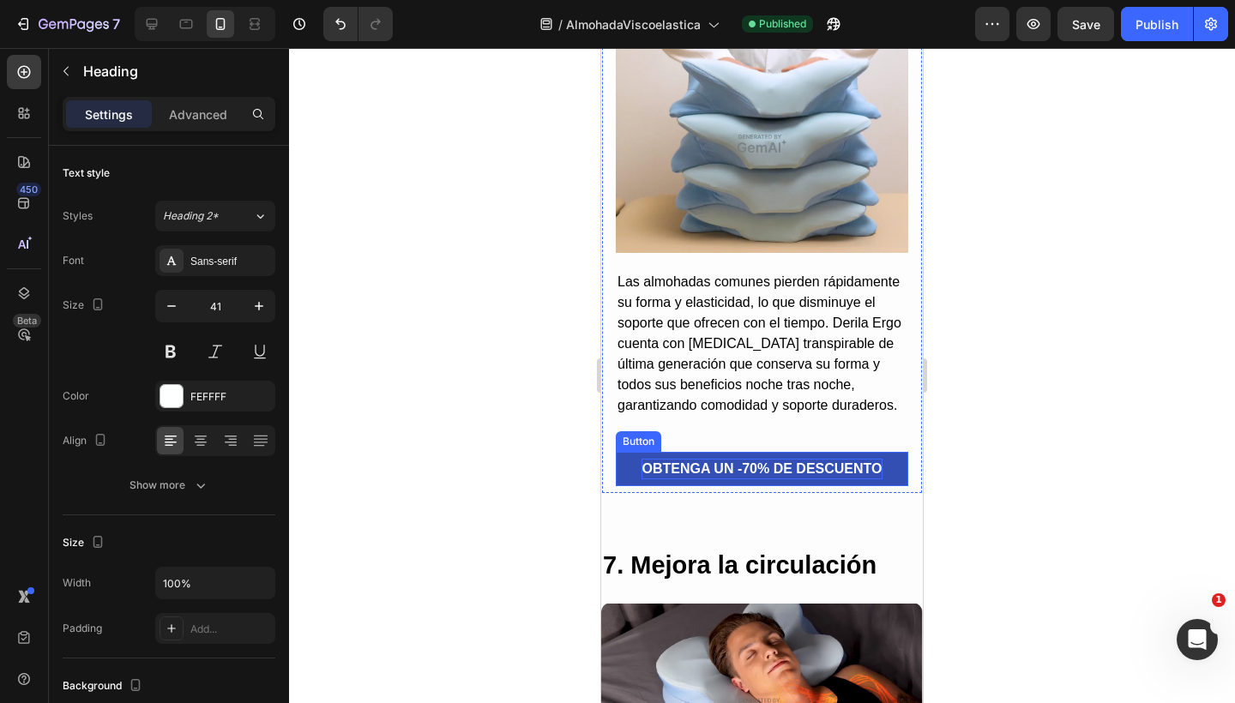
click at [730, 479] on p "OBTENGA UN -70% DE DESCUENTO" at bounding box center [761, 469] width 240 height 21
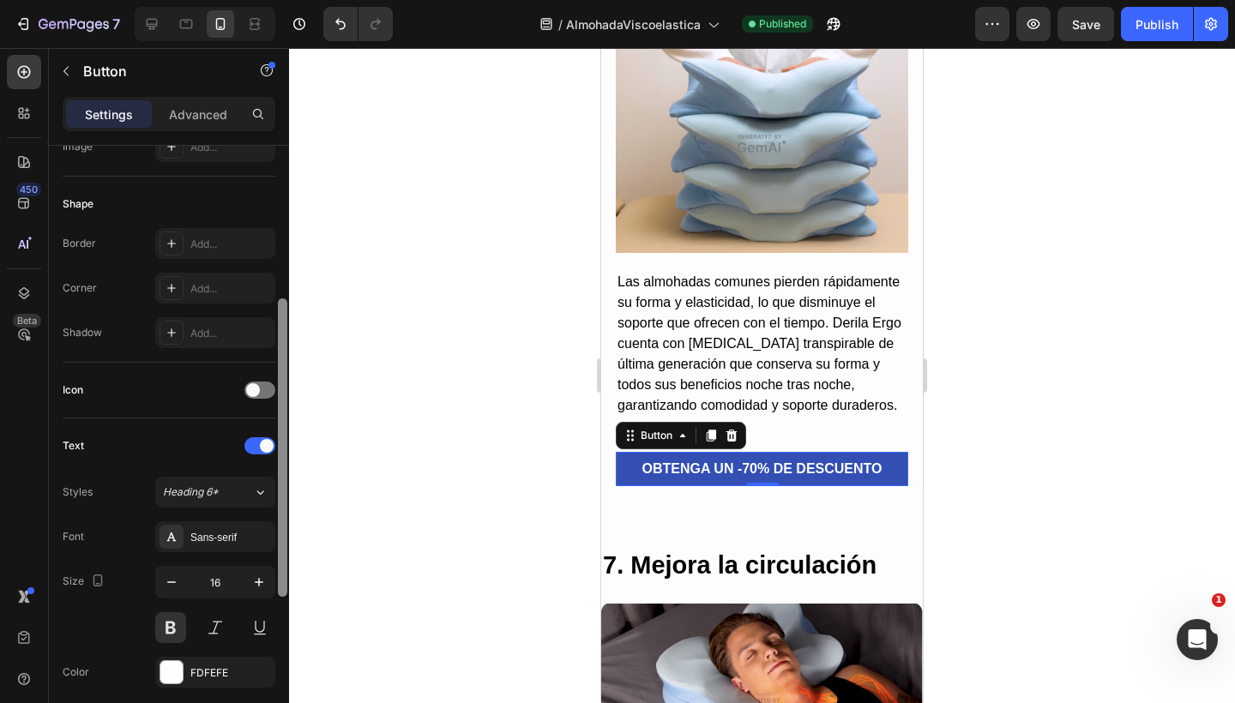
scroll to position [304, 0]
drag, startPoint x: 280, startPoint y: 370, endPoint x: 282, endPoint y: 520, distance: 150.1
click at [282, 520] on div at bounding box center [282, 444] width 9 height 298
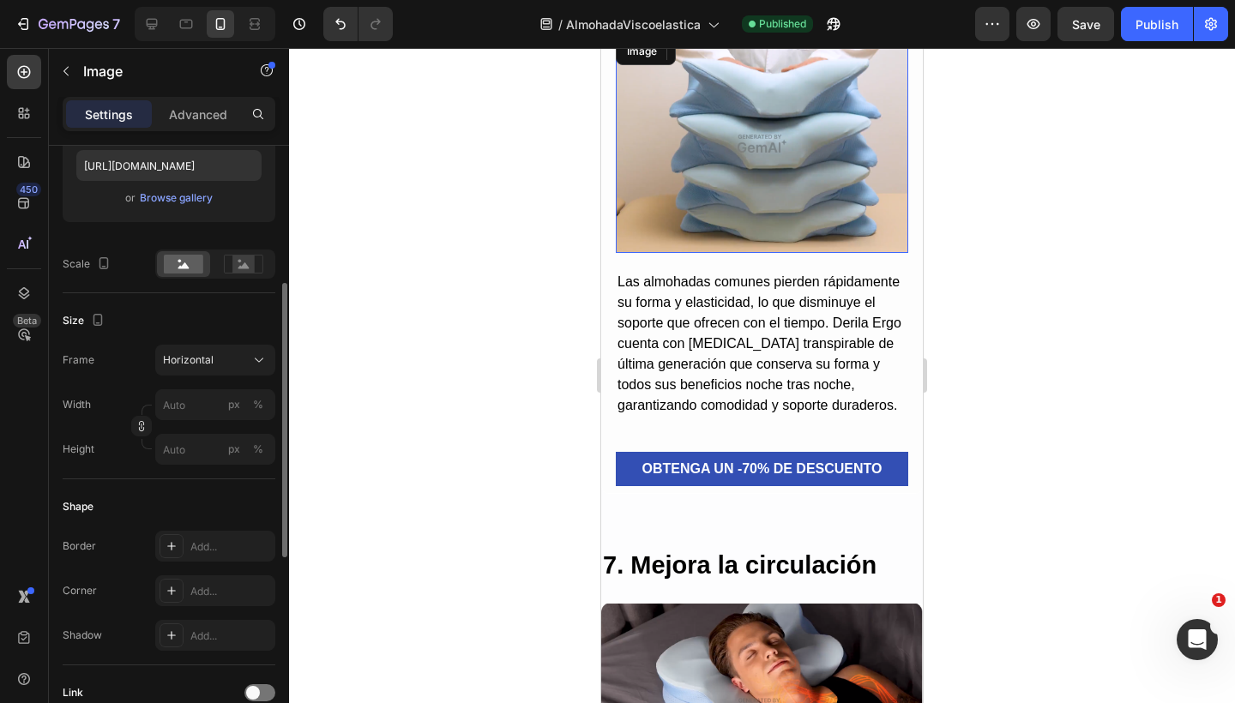
click at [698, 220] on img at bounding box center [762, 143] width 292 height 219
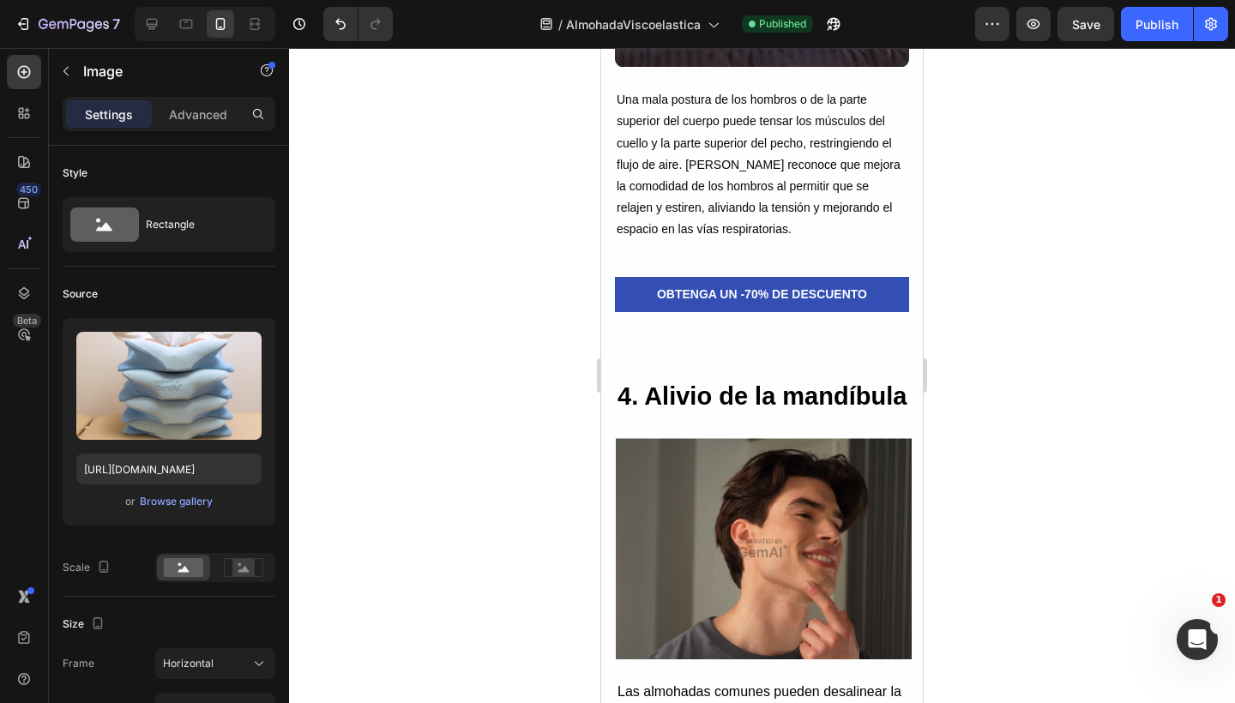
scroll to position [3739, 0]
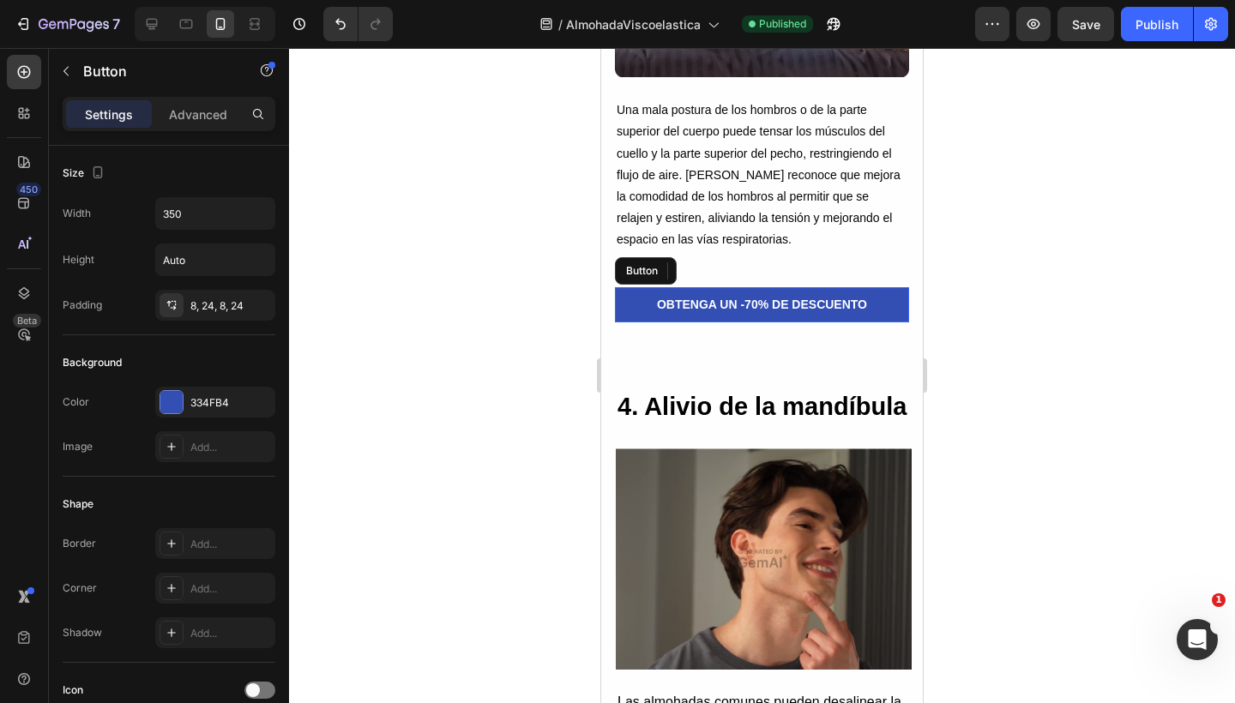
click at [754, 287] on button "OBTENGA UN -70% DE DESCUENTO" at bounding box center [762, 304] width 294 height 35
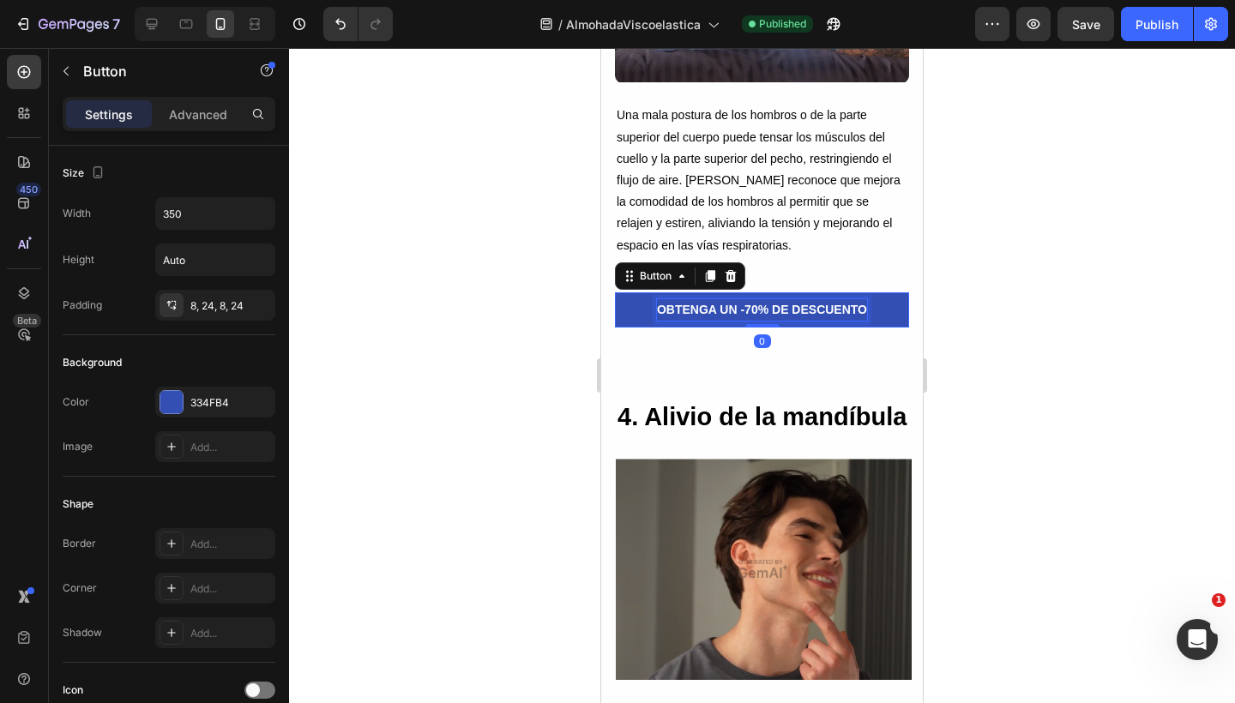
click at [736, 299] on p "OBTENGA UN -70% DE DESCUENTO" at bounding box center [762, 309] width 210 height 21
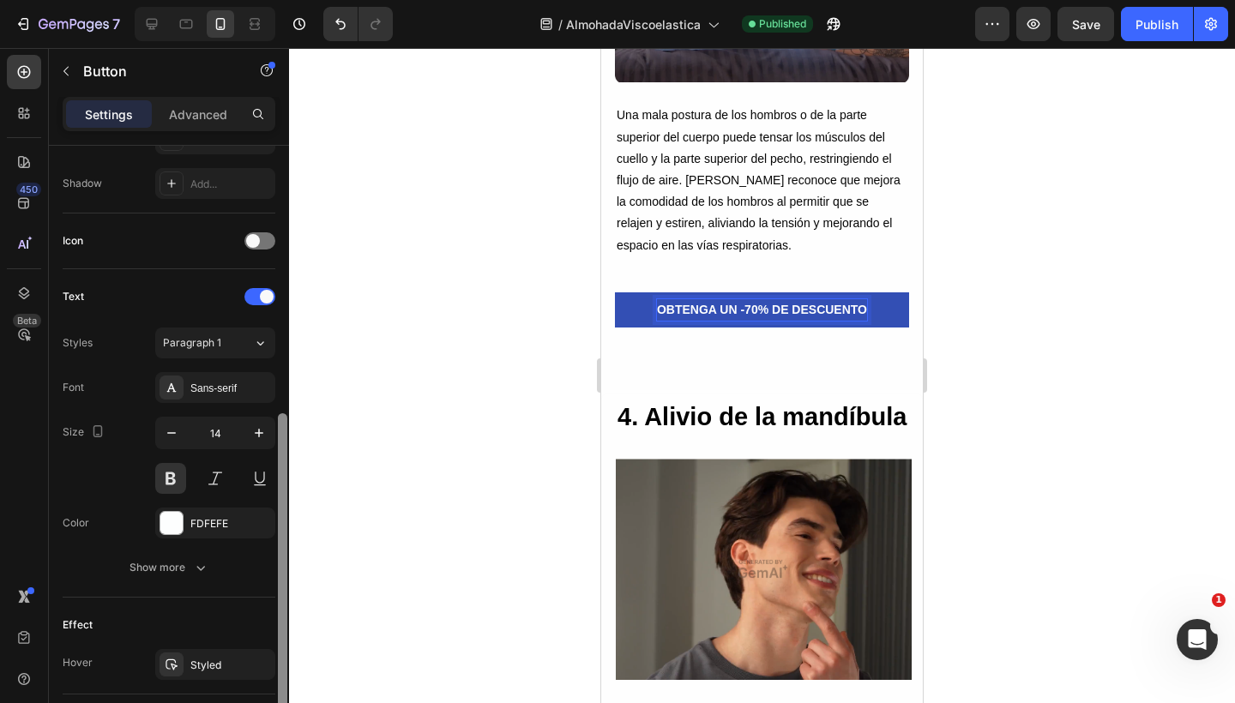
scroll to position [488, 0]
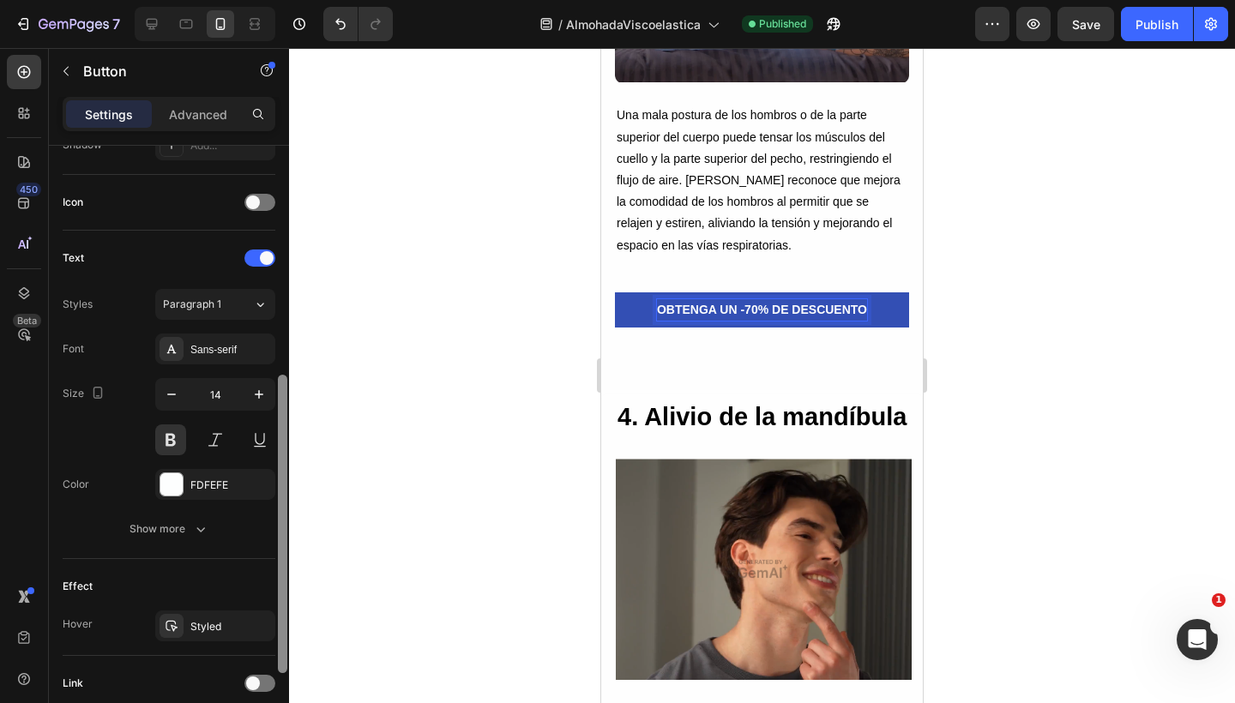
drag, startPoint x: 279, startPoint y: 317, endPoint x: 275, endPoint y: 558, distance: 240.9
click at [275, 558] on div "Size Width 350 Height Auto Padding 8, 24, 8, 24 Background Color 334FB4 Image A…" at bounding box center [169, 449] width 240 height 606
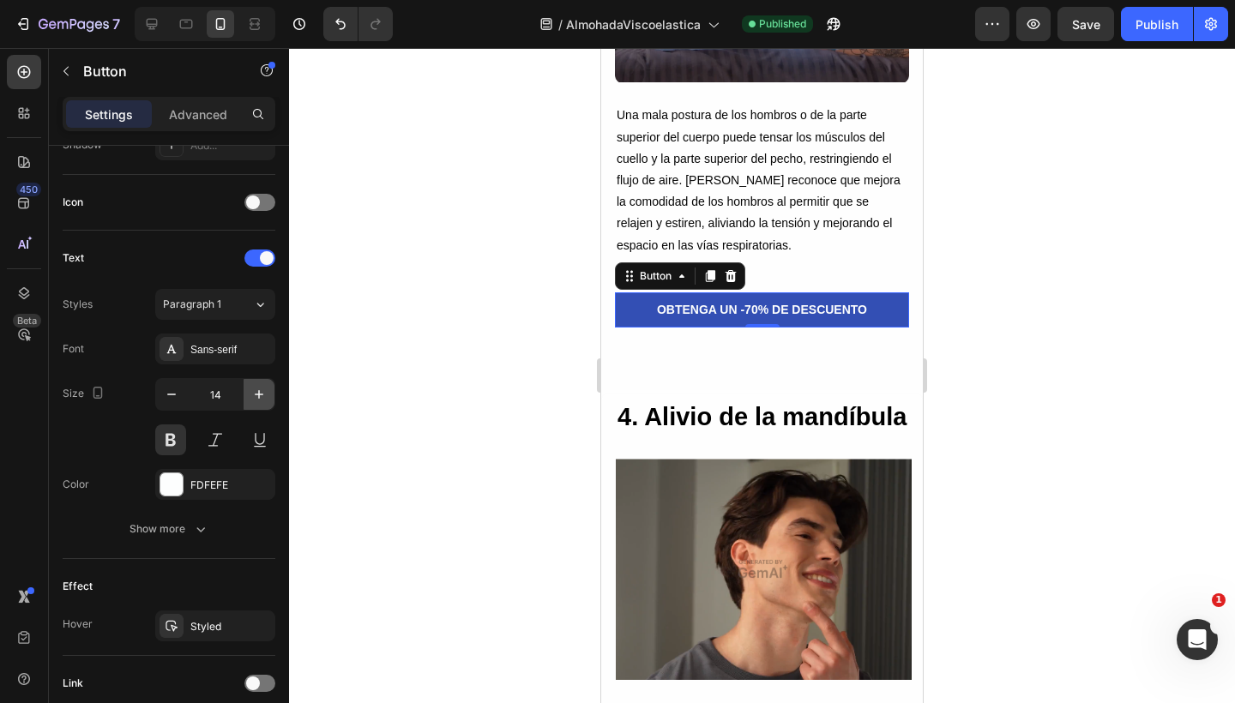
click at [250, 402] on icon "button" at bounding box center [258, 394] width 17 height 17
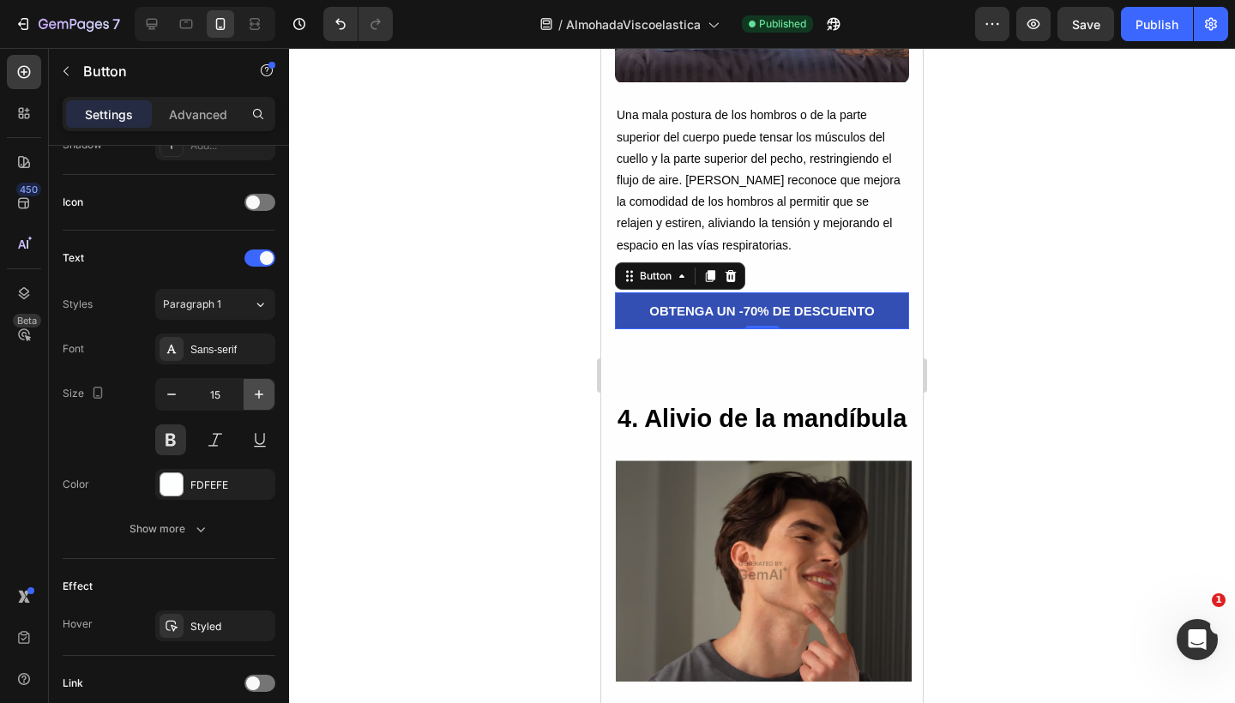
click at [250, 402] on icon "button" at bounding box center [258, 394] width 17 height 17
type input "16"
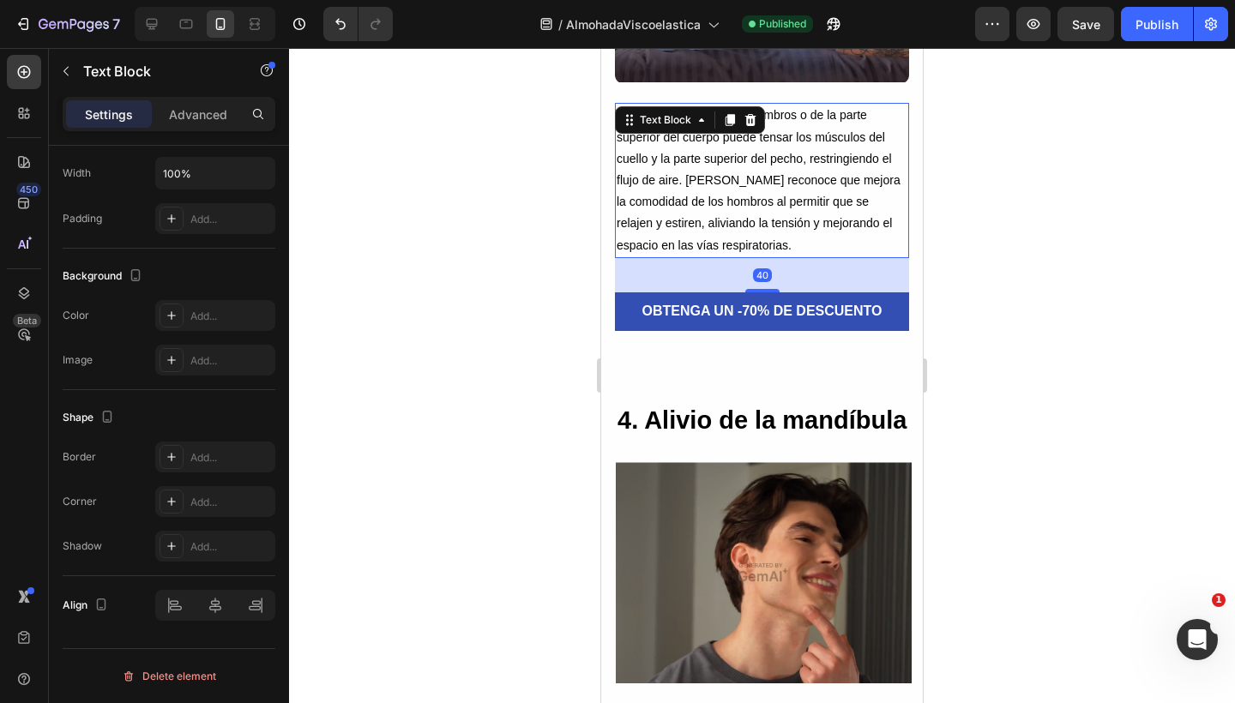
click at [848, 133] on p "Una mala postura de los hombros o de la parte superior del cuerpo puede tensar …" at bounding box center [761, 180] width 291 height 151
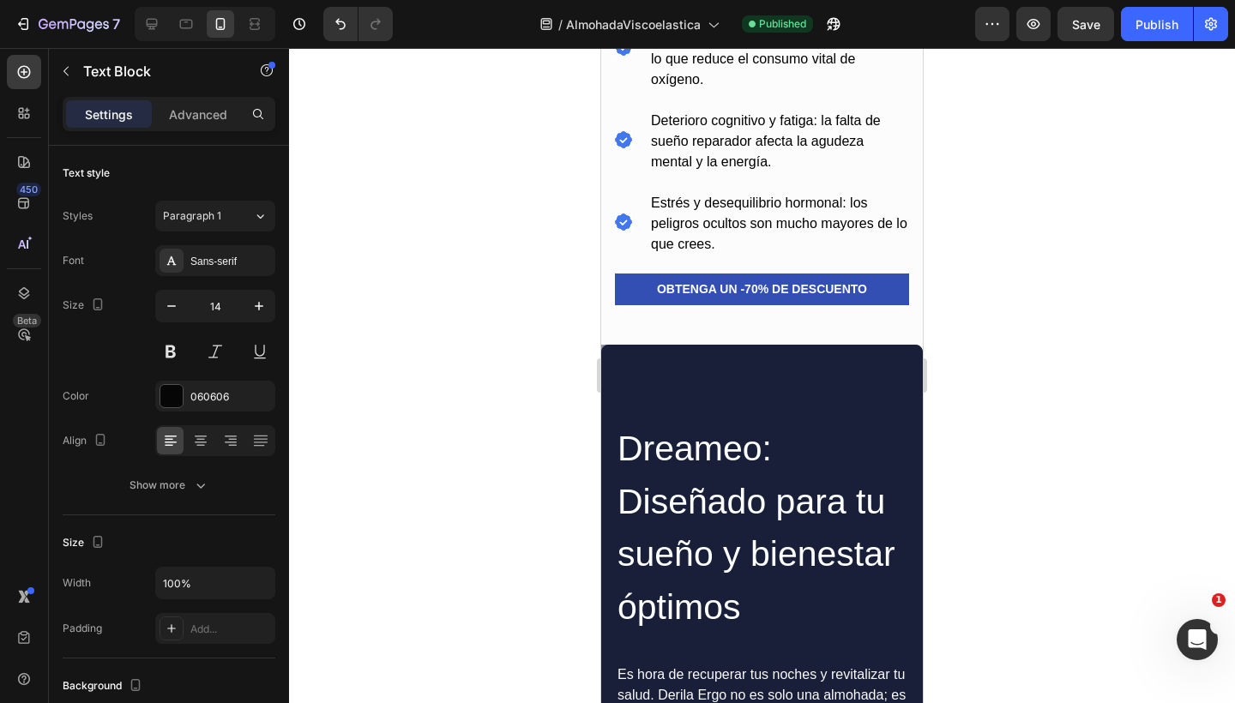
scroll to position [1364, 0]
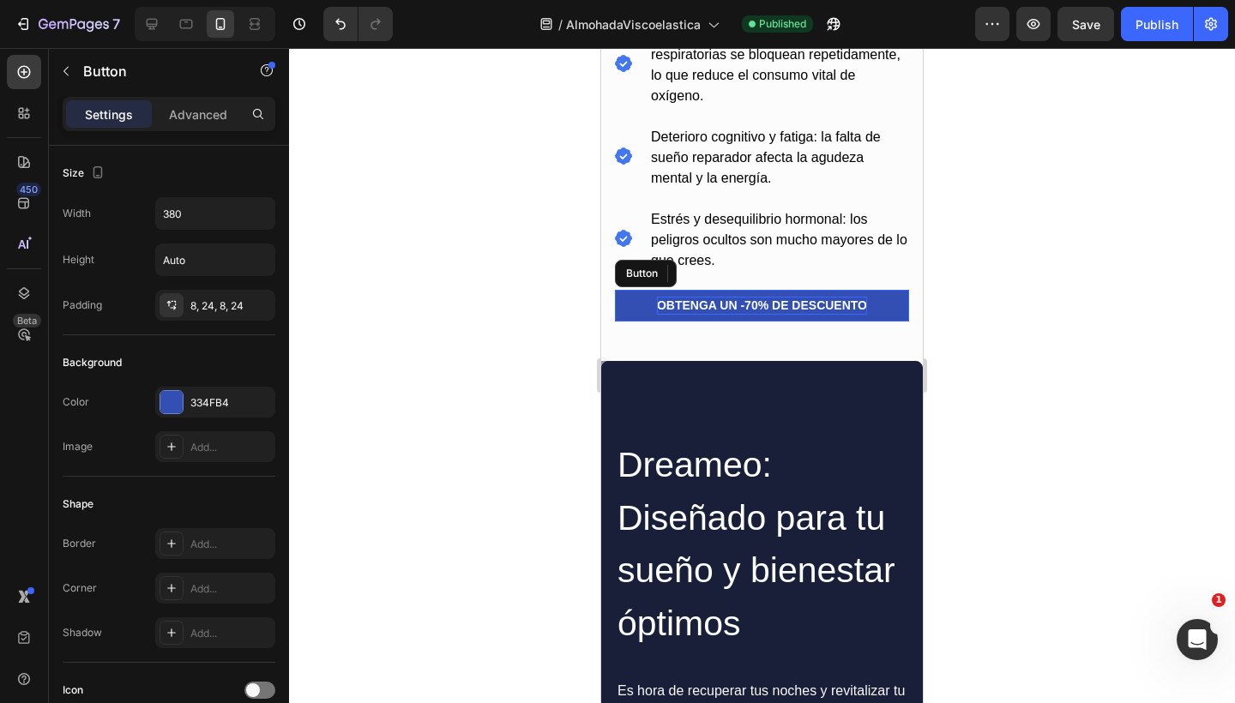
drag, startPoint x: 716, startPoint y: 298, endPoint x: 898, endPoint y: 352, distance: 189.4
click at [716, 298] on p "OBTENGA UN -70% DE DESCUENTO" at bounding box center [762, 306] width 210 height 18
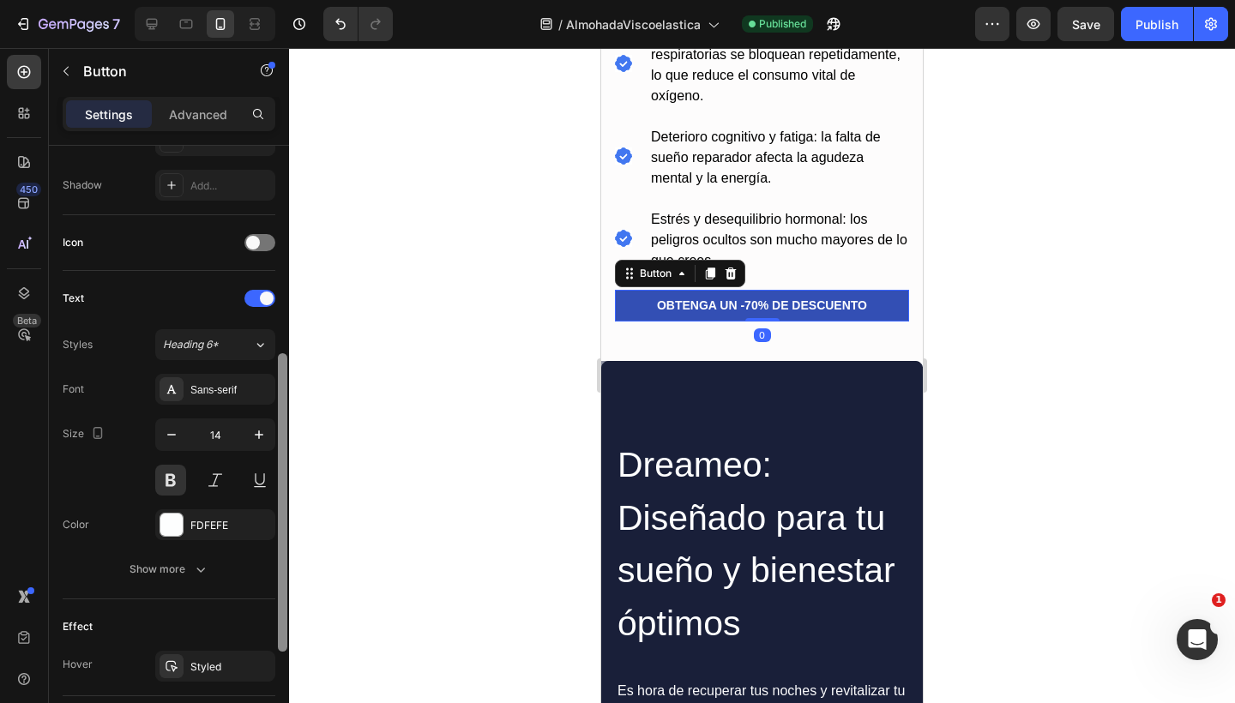
scroll to position [451, 0]
drag, startPoint x: 280, startPoint y: 301, endPoint x: 285, endPoint y: 524, distance: 223.0
click at [285, 524] on div at bounding box center [282, 499] width 9 height 298
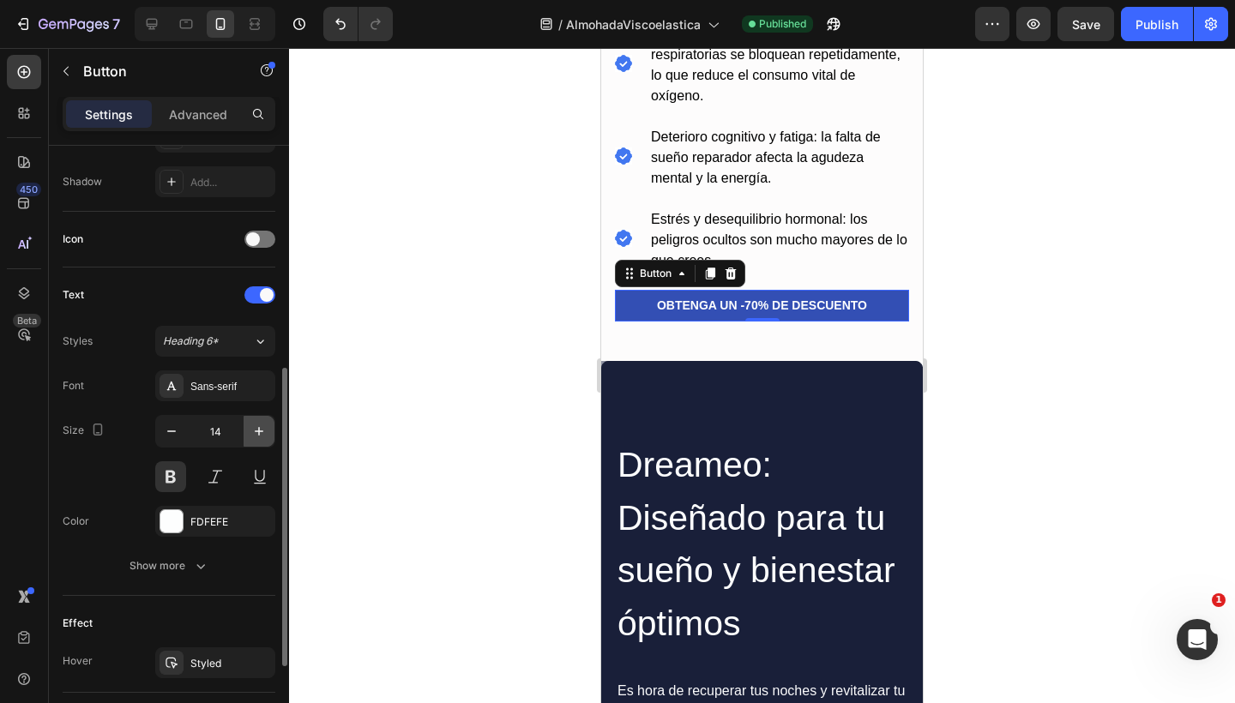
click at [261, 439] on icon "button" at bounding box center [258, 431] width 17 height 17
type input "16"
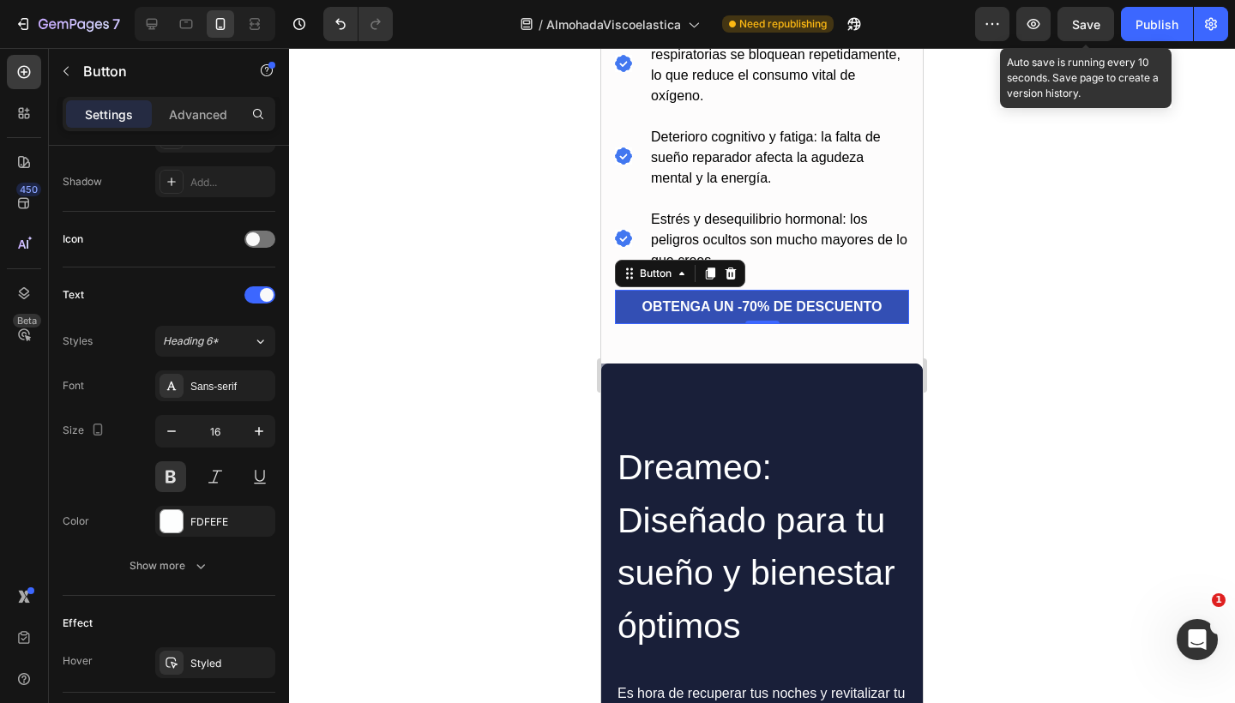
click at [1088, 25] on span "Save" at bounding box center [1086, 24] width 28 height 15
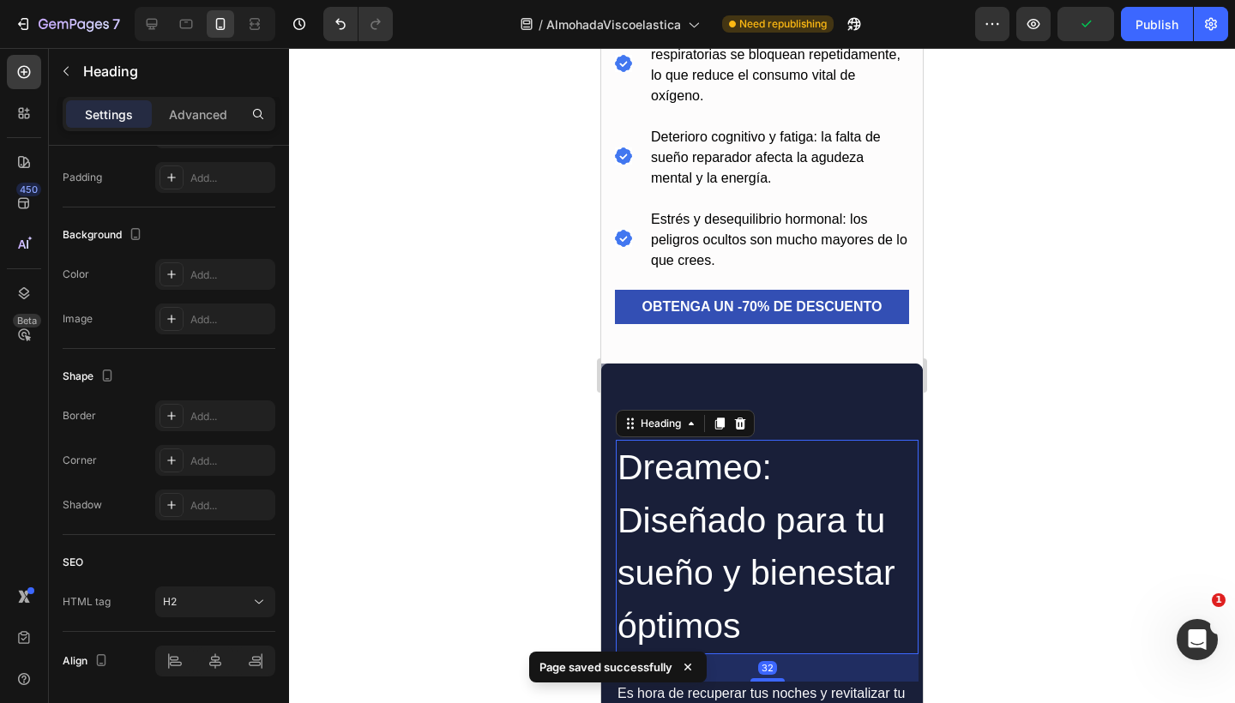
click at [738, 475] on h2 "Dreameo: Diseñado para tu sueño y bienestar óptimos" at bounding box center [767, 547] width 303 height 214
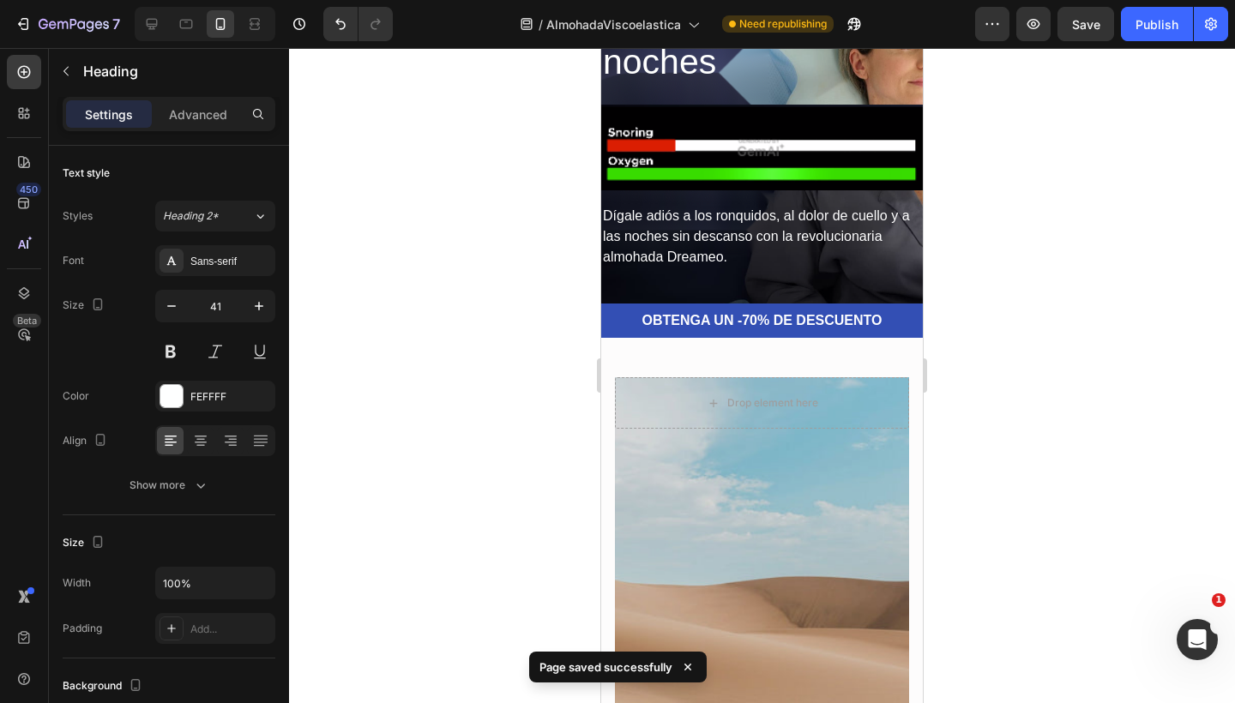
scroll to position [129, 0]
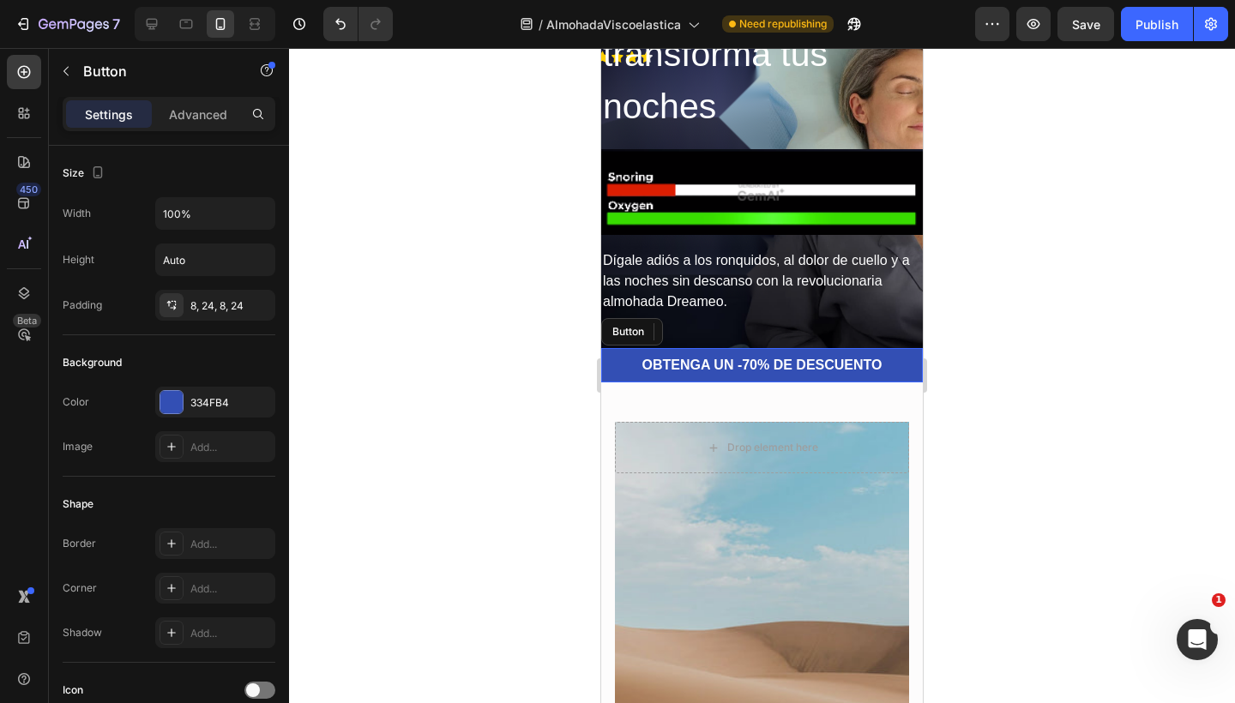
click at [754, 354] on button "OBTENGA UN -70% DE DESCUENTO" at bounding box center [762, 365] width 322 height 34
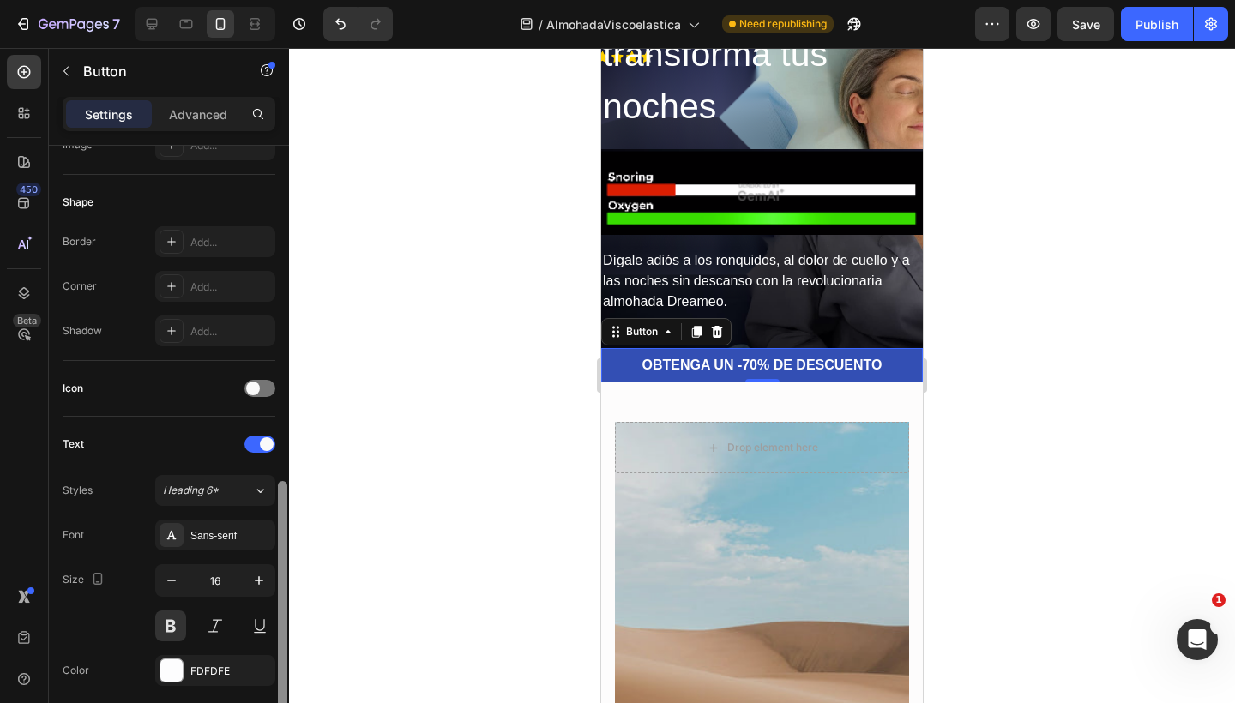
scroll to position [427, 0]
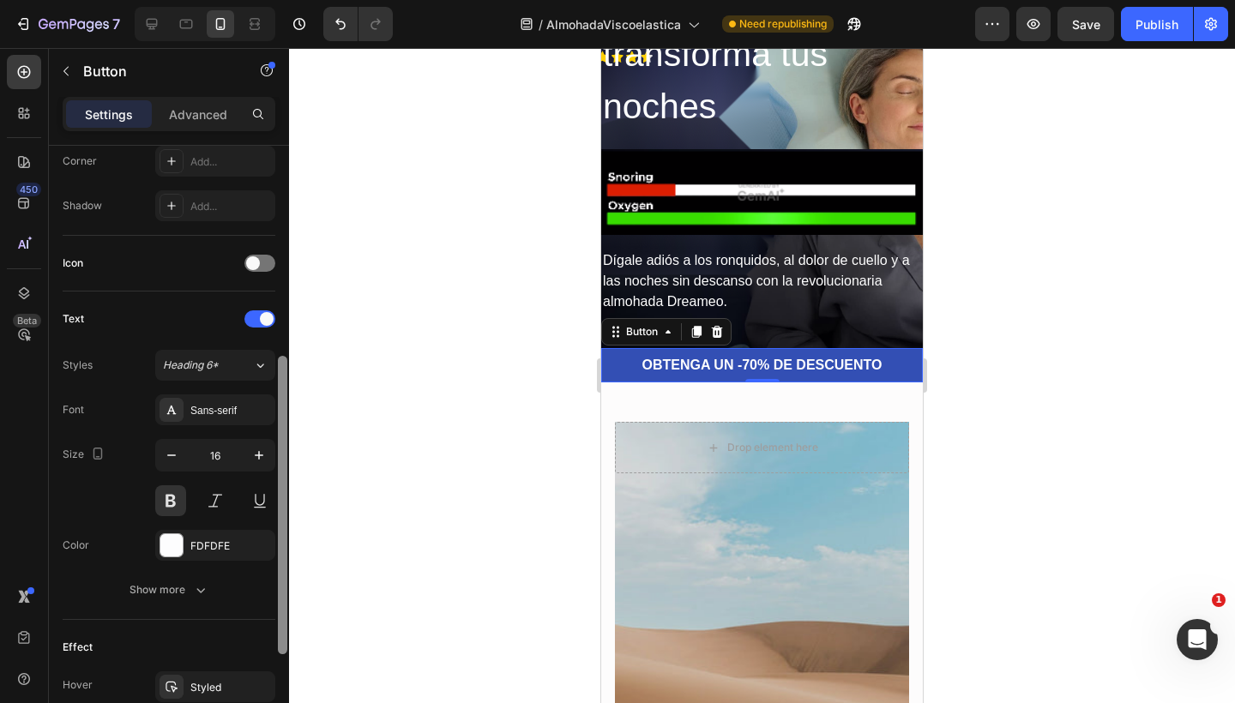
drag, startPoint x: 280, startPoint y: 379, endPoint x: 293, endPoint y: 590, distance: 211.3
click at [293, 0] on div "7 / AlmohadaViscoelastica Need republishing Preview Save Publish 450 Beta Secti…" at bounding box center [617, 0] width 1235 height 0
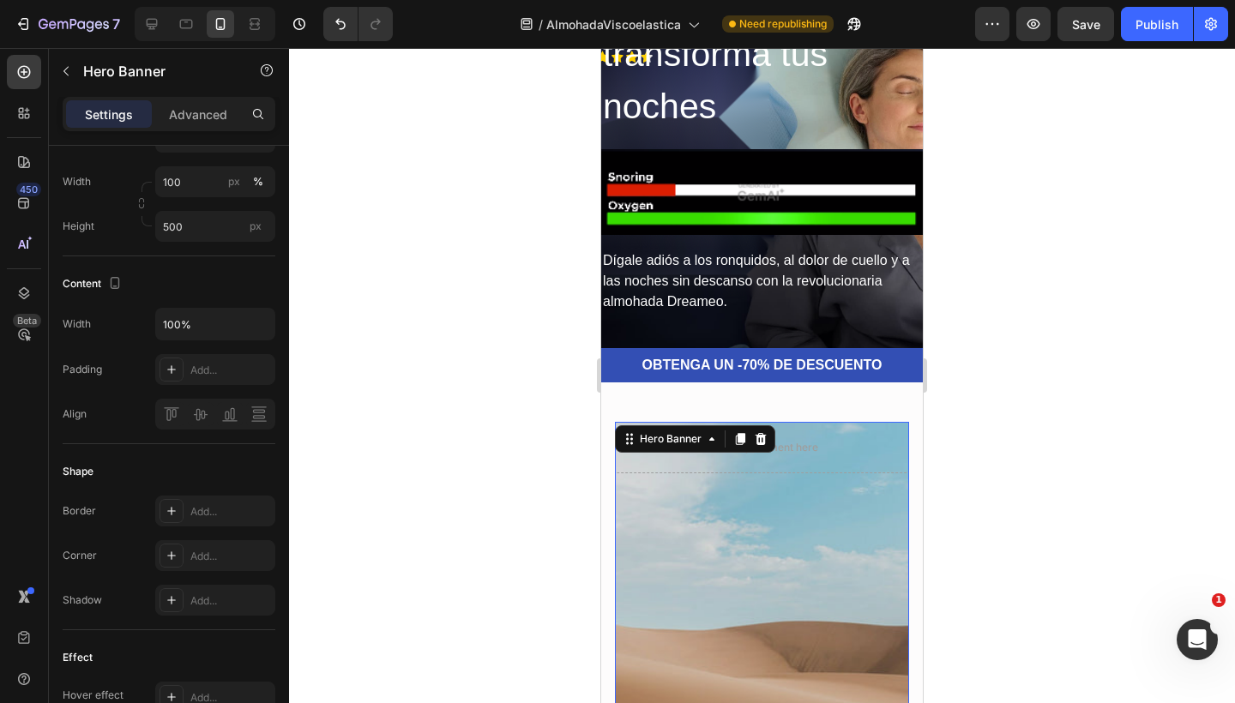
scroll to position [0, 0]
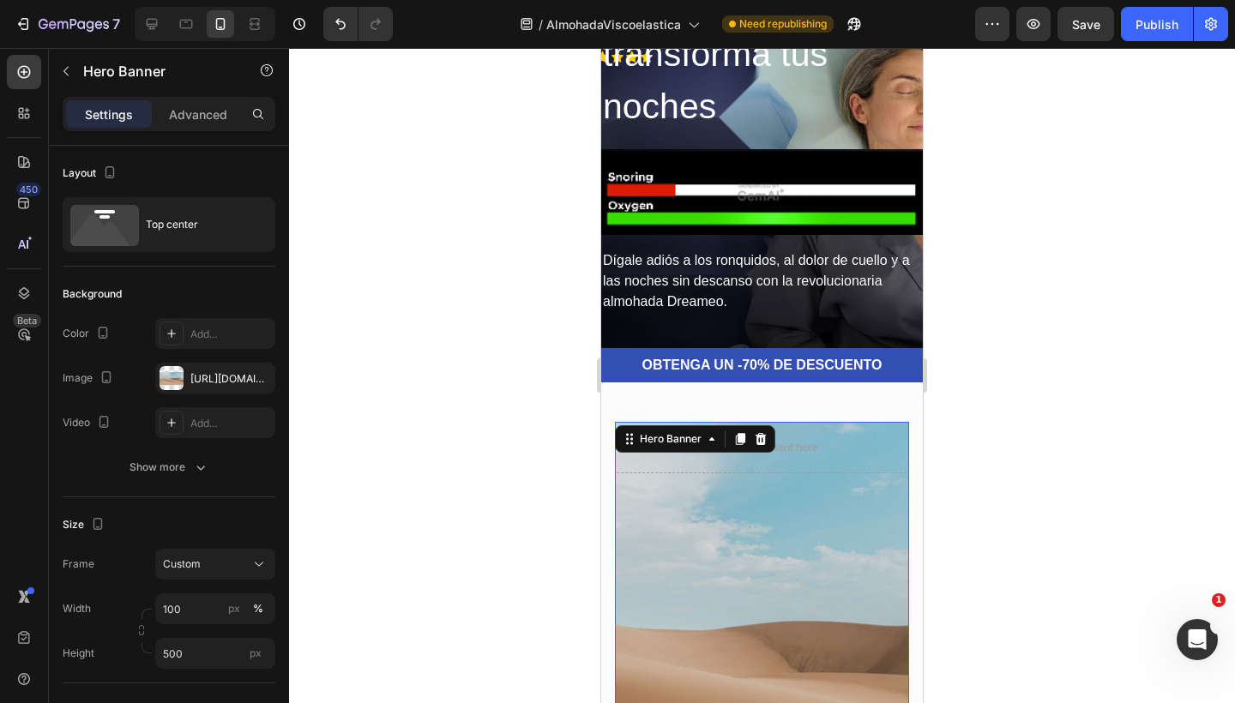
click at [692, 568] on div "Overlay" at bounding box center [762, 636] width 294 height 429
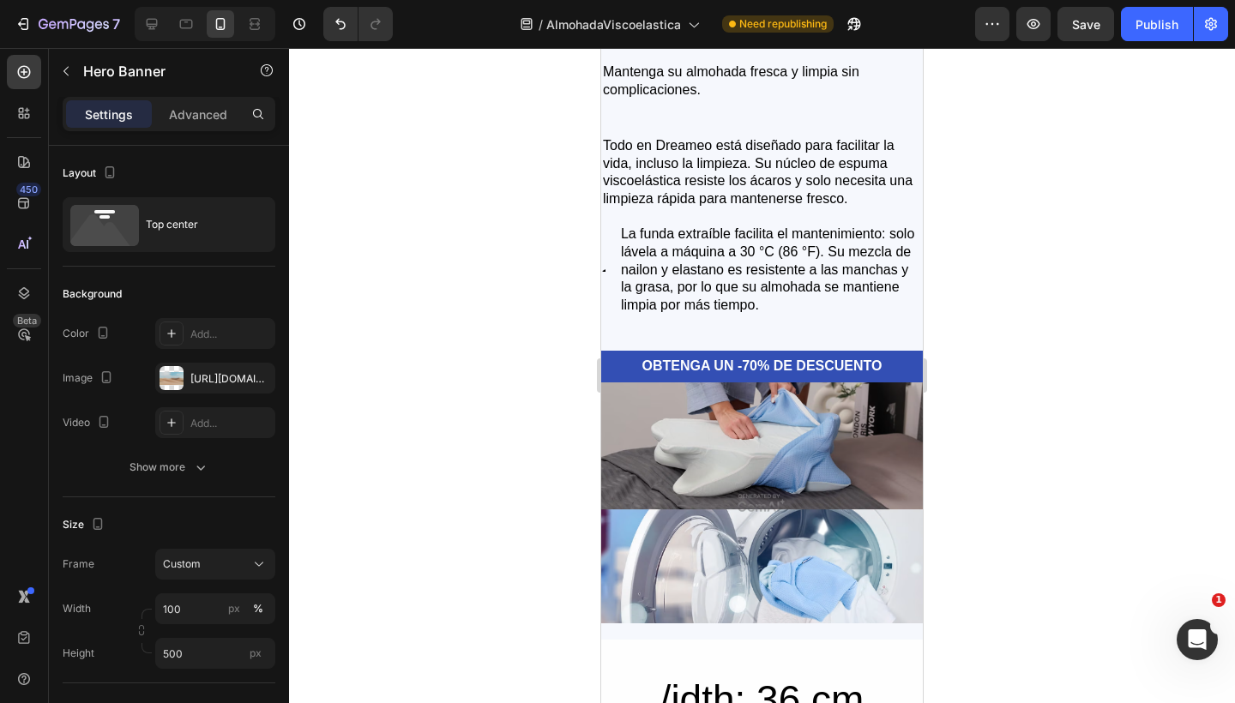
scroll to position [6633, 0]
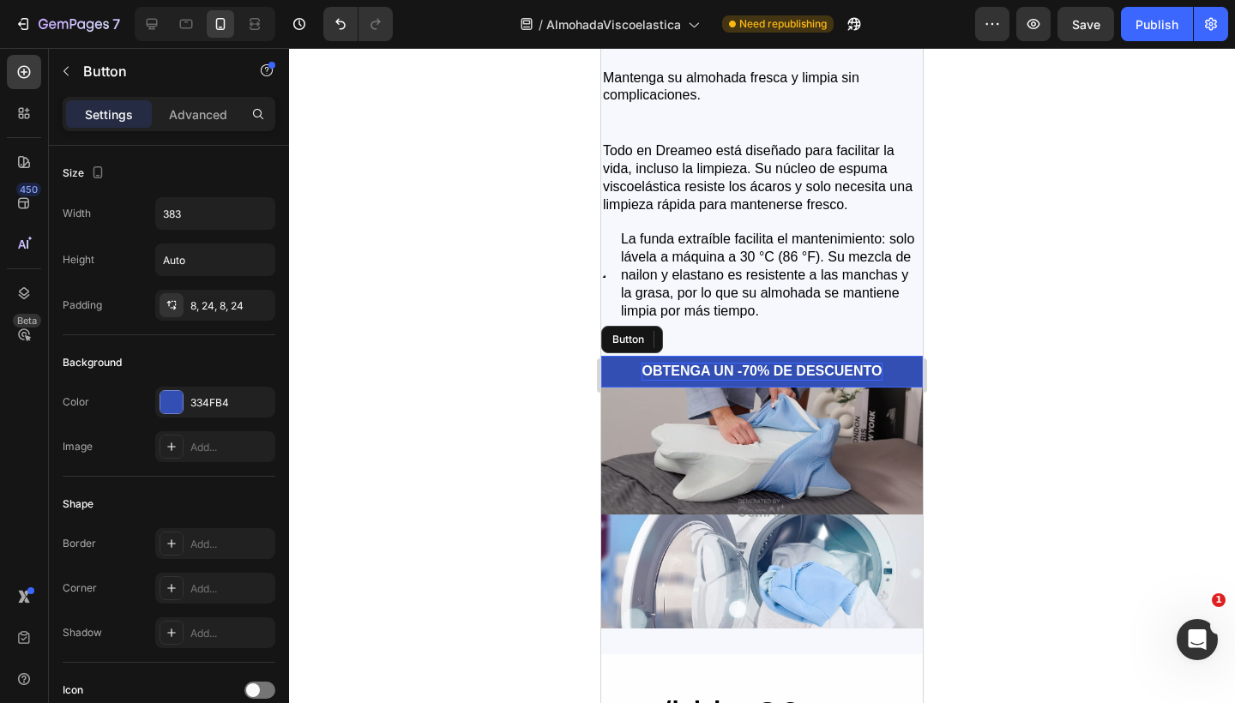
click at [750, 368] on p "OBTENGA UN -70% DE DESCUENTO" at bounding box center [761, 372] width 240 height 18
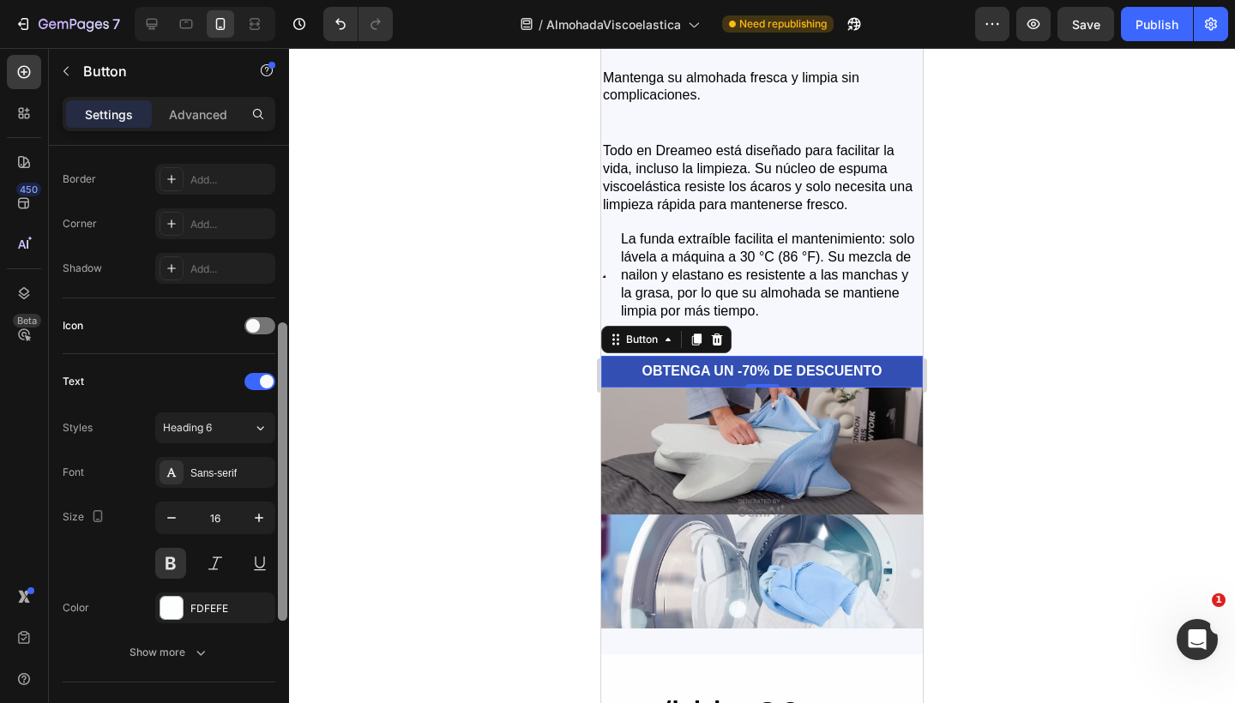
scroll to position [366, 0]
drag, startPoint x: 279, startPoint y: 337, endPoint x: 279, endPoint y: 518, distance: 180.9
click at [279, 518] on div at bounding box center [282, 475] width 9 height 298
click at [175, 510] on icon "button" at bounding box center [171, 516] width 17 height 17
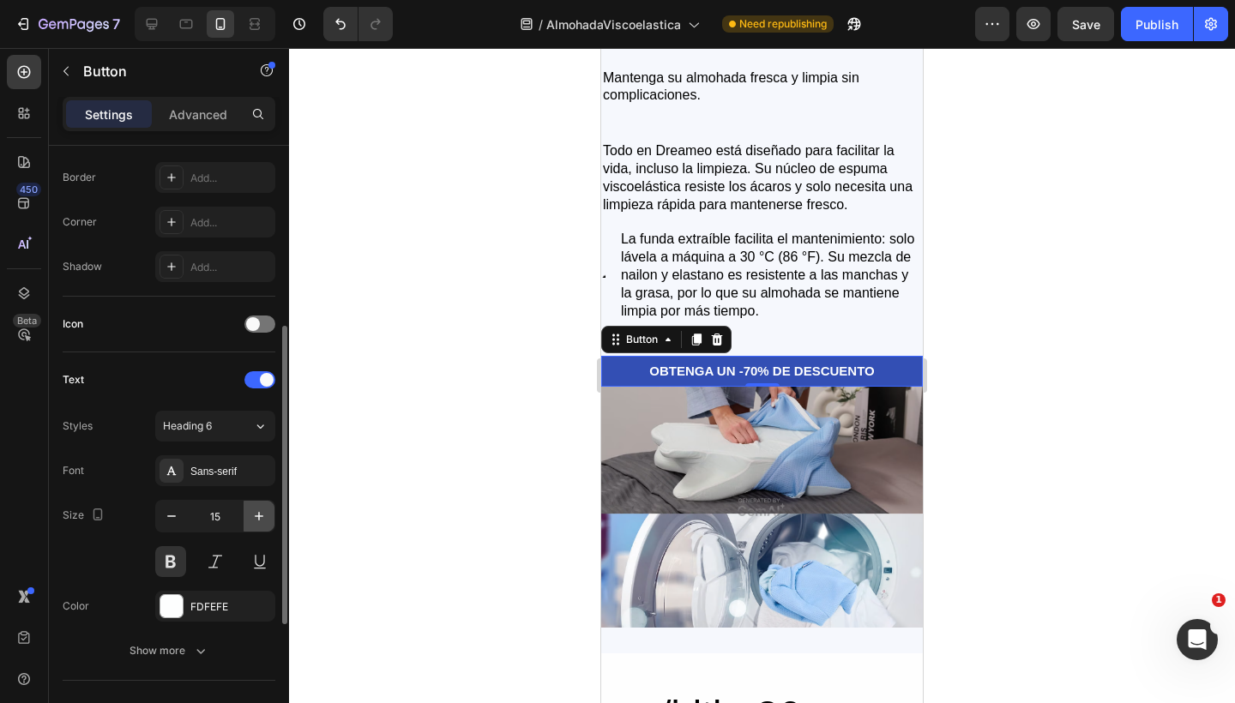
click at [258, 511] on icon "button" at bounding box center [258, 516] width 17 height 17
type input "16"
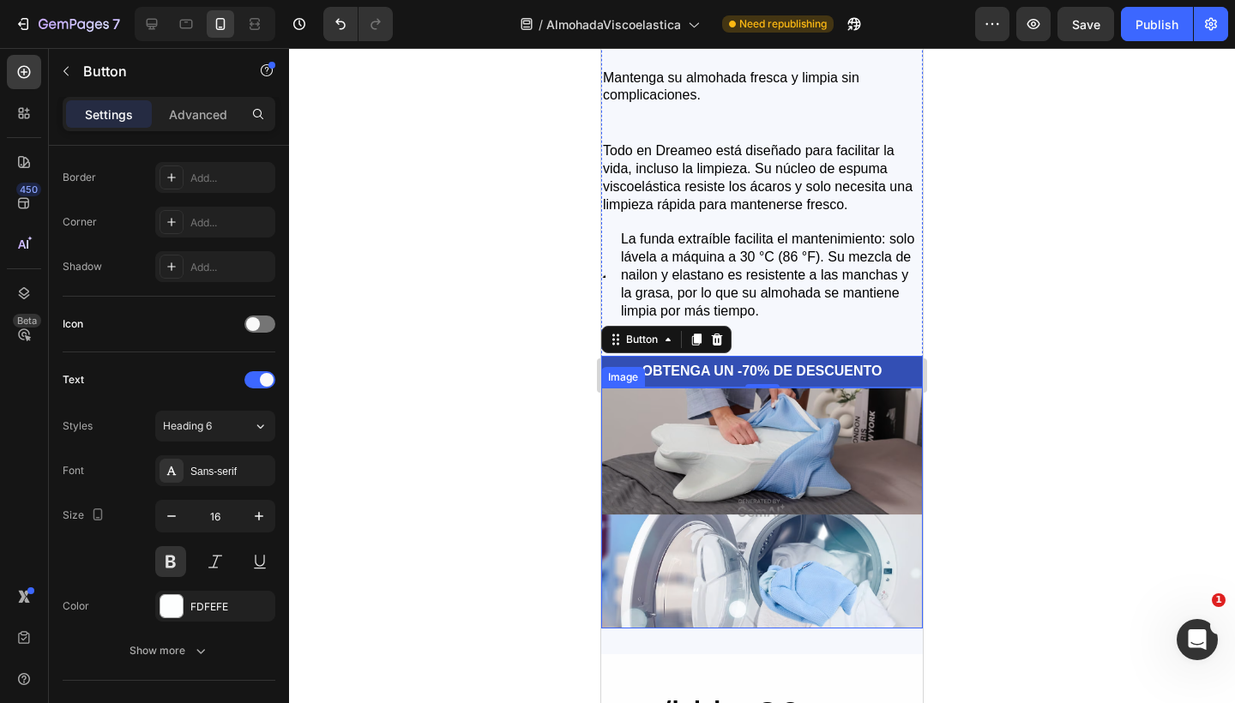
click at [739, 454] on img at bounding box center [762, 508] width 322 height 241
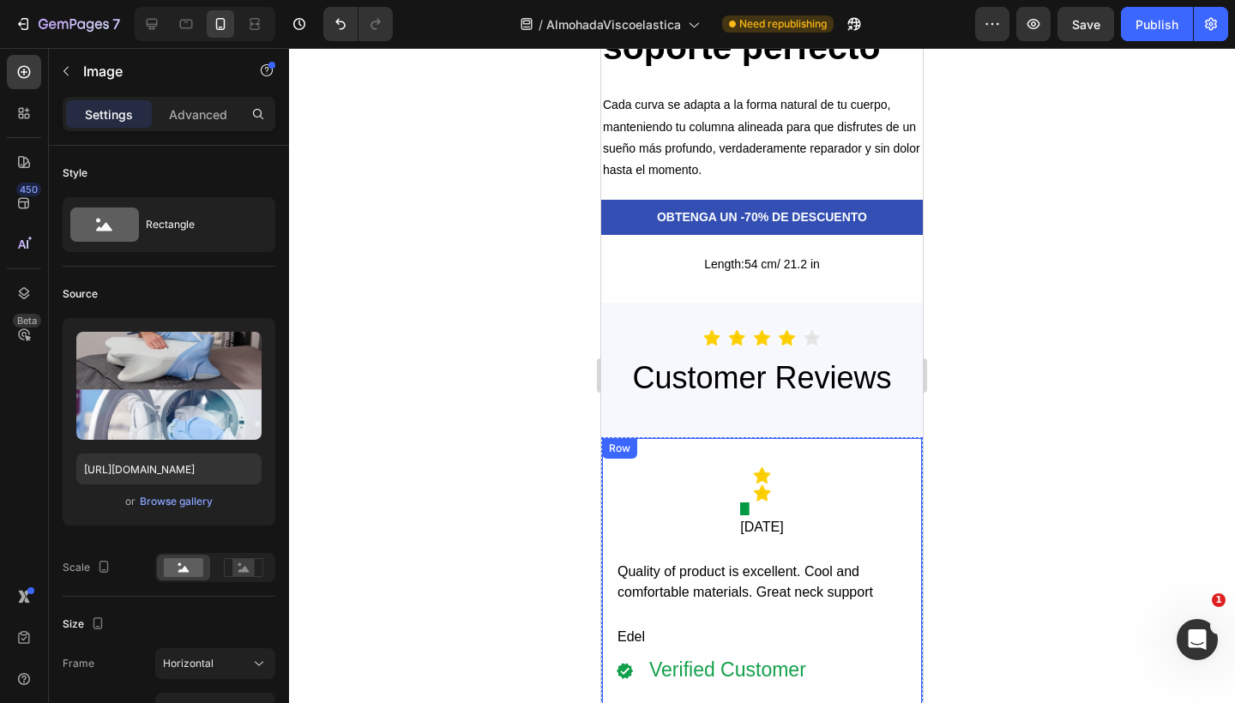
scroll to position [7457, 0]
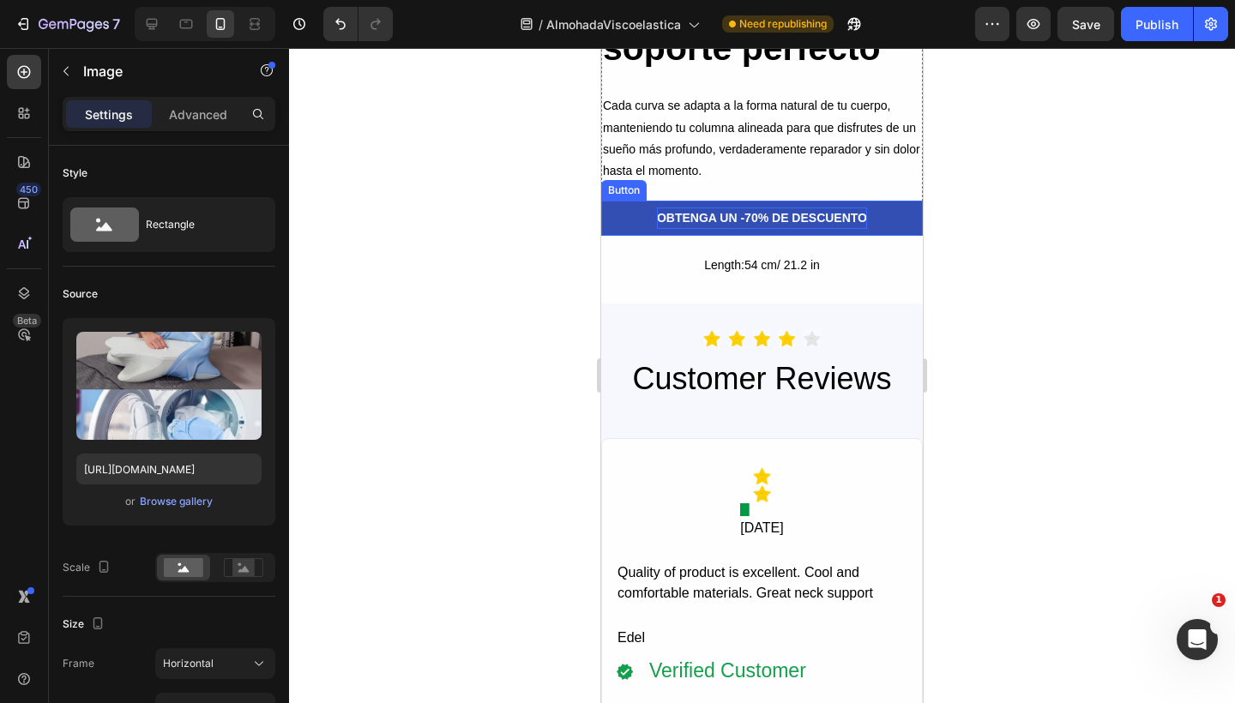
click at [755, 220] on p "OBTENGA UN -70% DE DESCUENTO" at bounding box center [762, 217] width 210 height 21
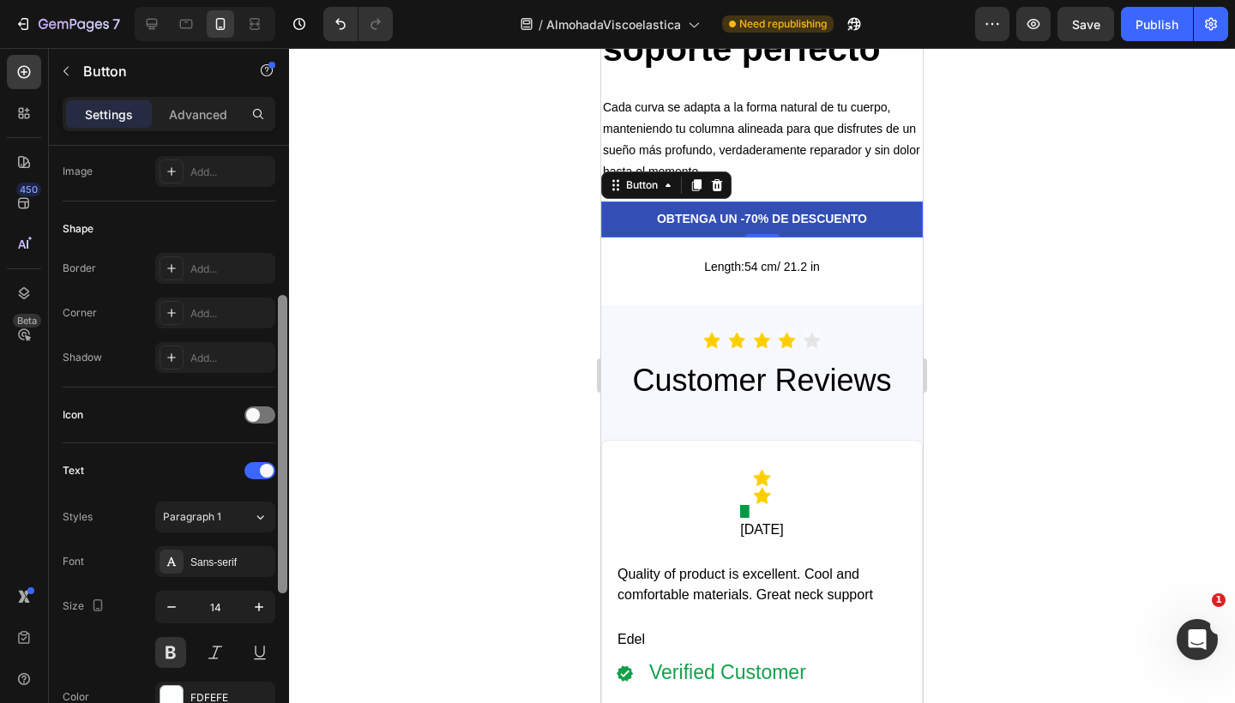
scroll to position [297, 0]
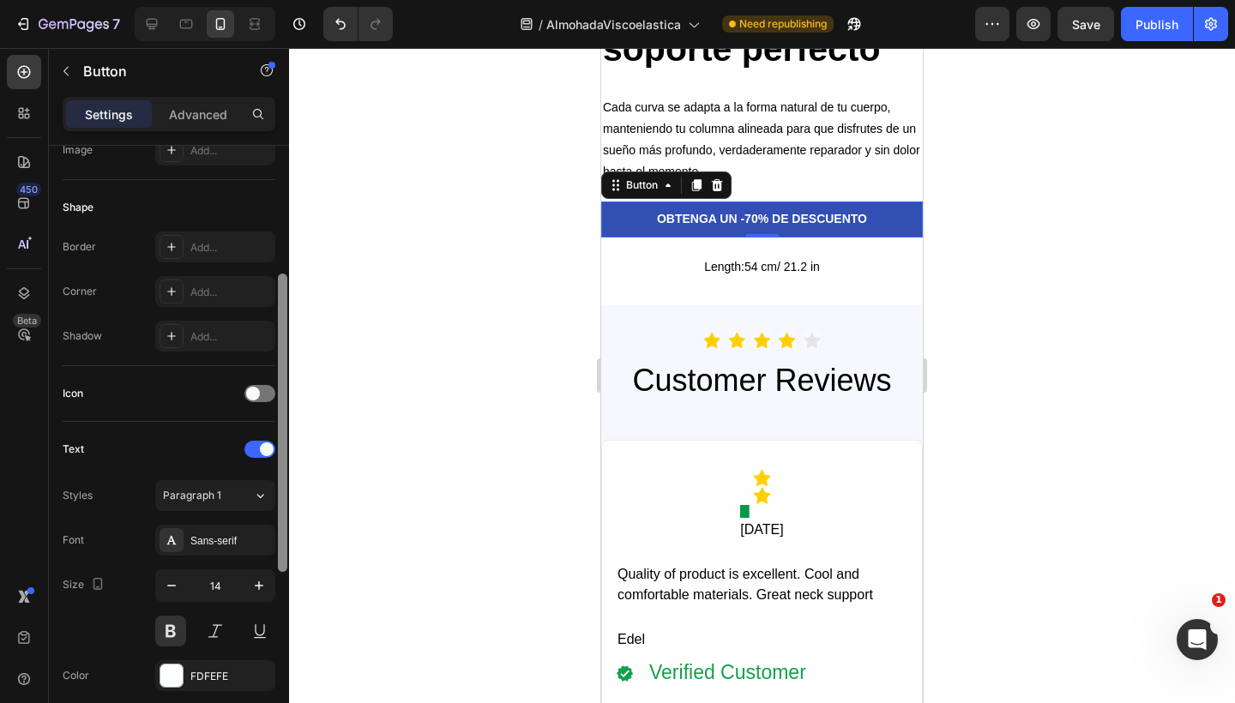
drag, startPoint x: 280, startPoint y: 418, endPoint x: 283, endPoint y: 564, distance: 146.6
click at [283, 564] on div at bounding box center [282, 422] width 9 height 298
click at [267, 575] on button "button" at bounding box center [258, 585] width 31 height 31
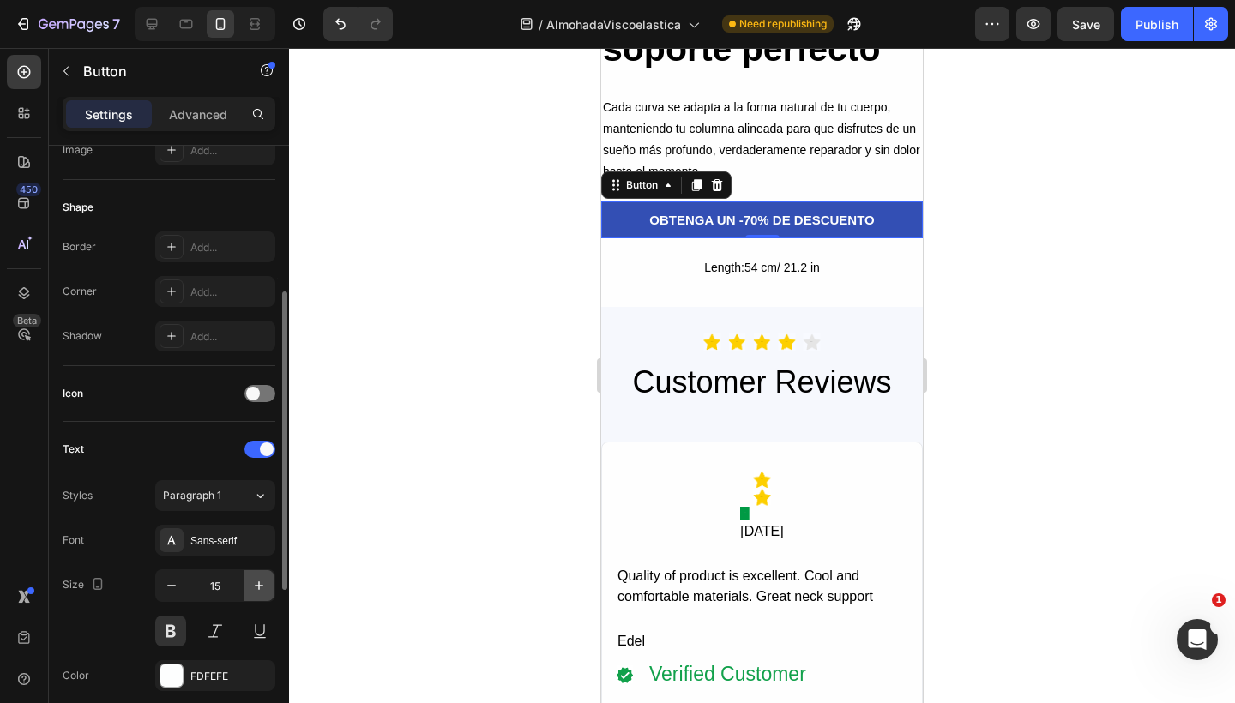
click at [267, 575] on button "button" at bounding box center [258, 585] width 31 height 31
type input "16"
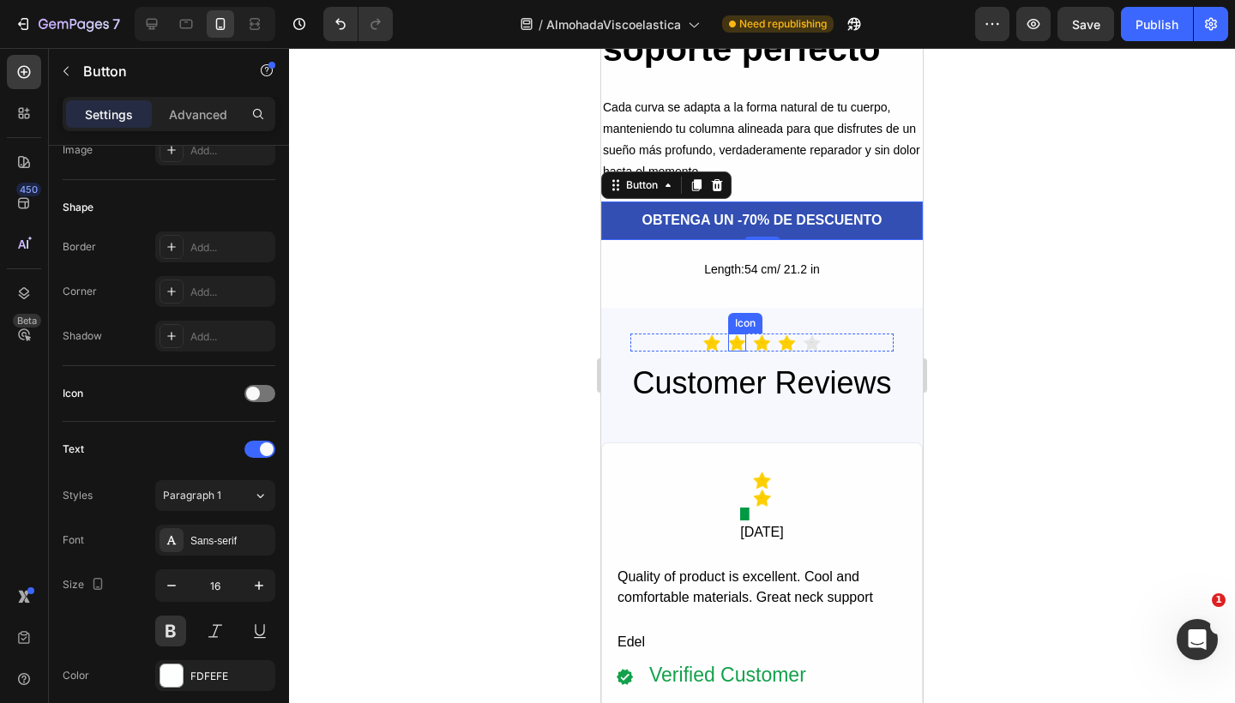
click at [730, 341] on image at bounding box center [737, 343] width 18 height 18
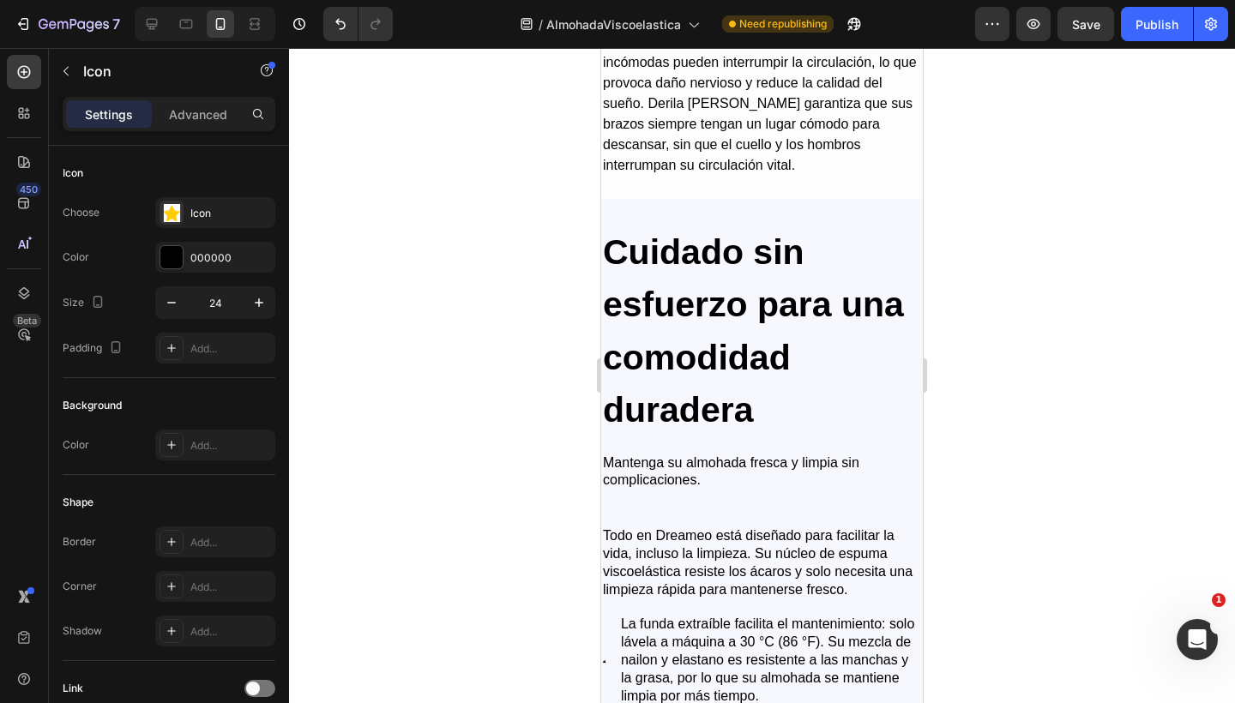
scroll to position [6246, 0]
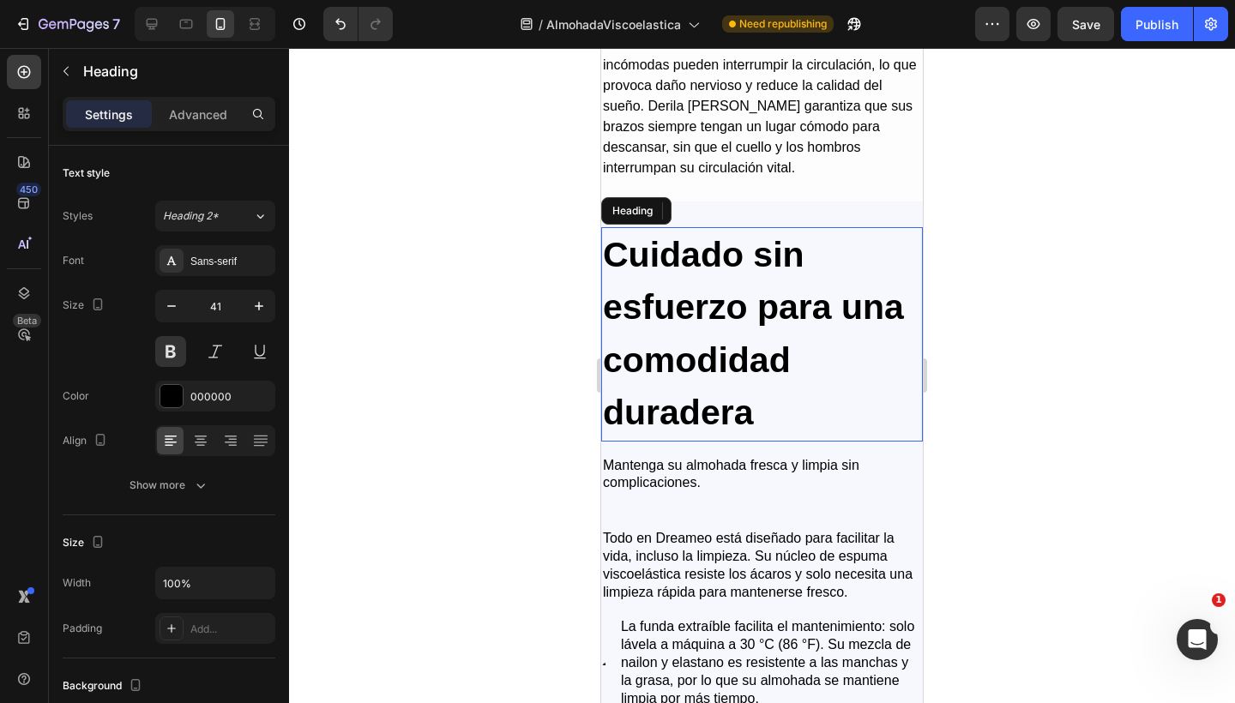
click at [696, 267] on h2 "Cuidado sin esfuerzo para una comodidad duradera" at bounding box center [762, 334] width 322 height 214
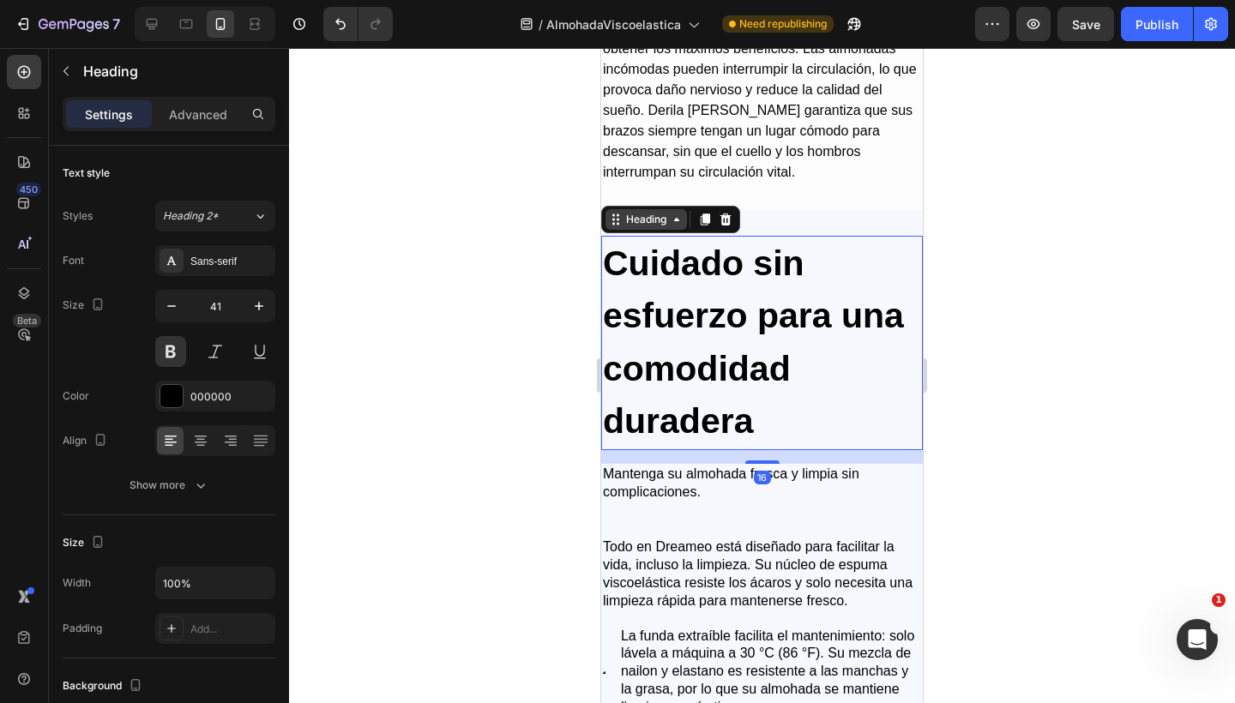
click at [640, 215] on div "Heading" at bounding box center [645, 219] width 47 height 15
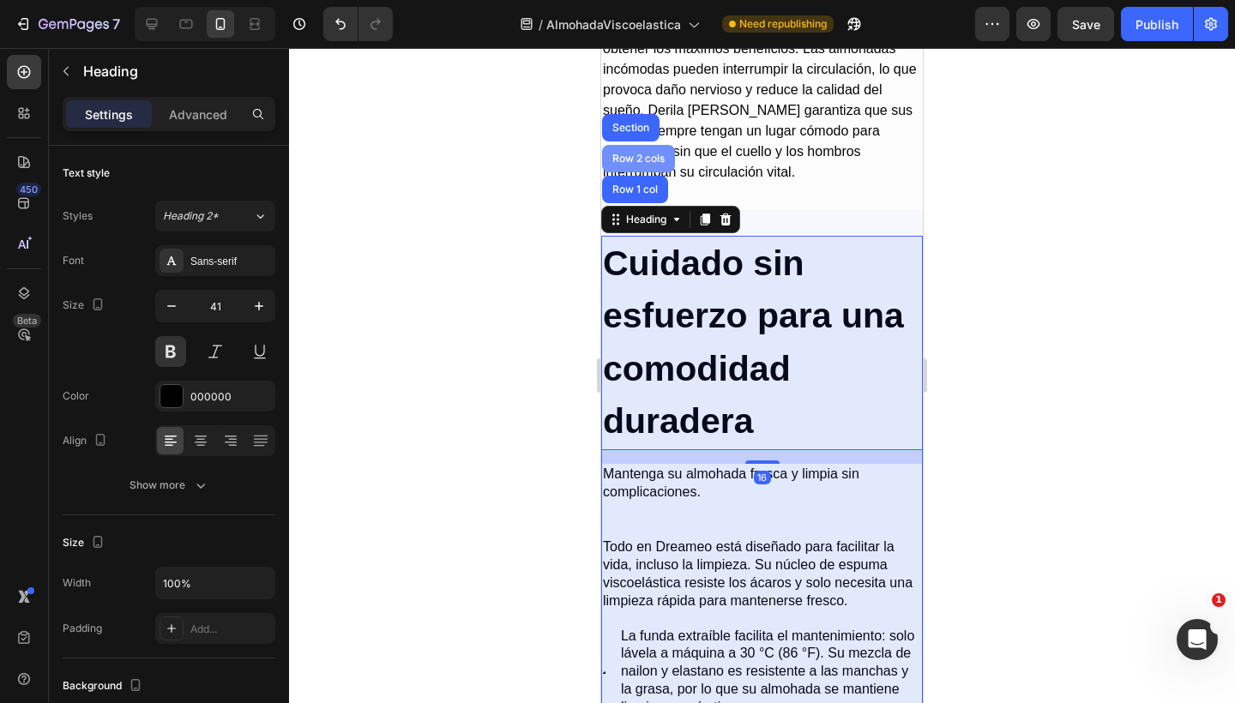
click at [640, 153] on div "Row 2 cols" at bounding box center [638, 158] width 59 height 10
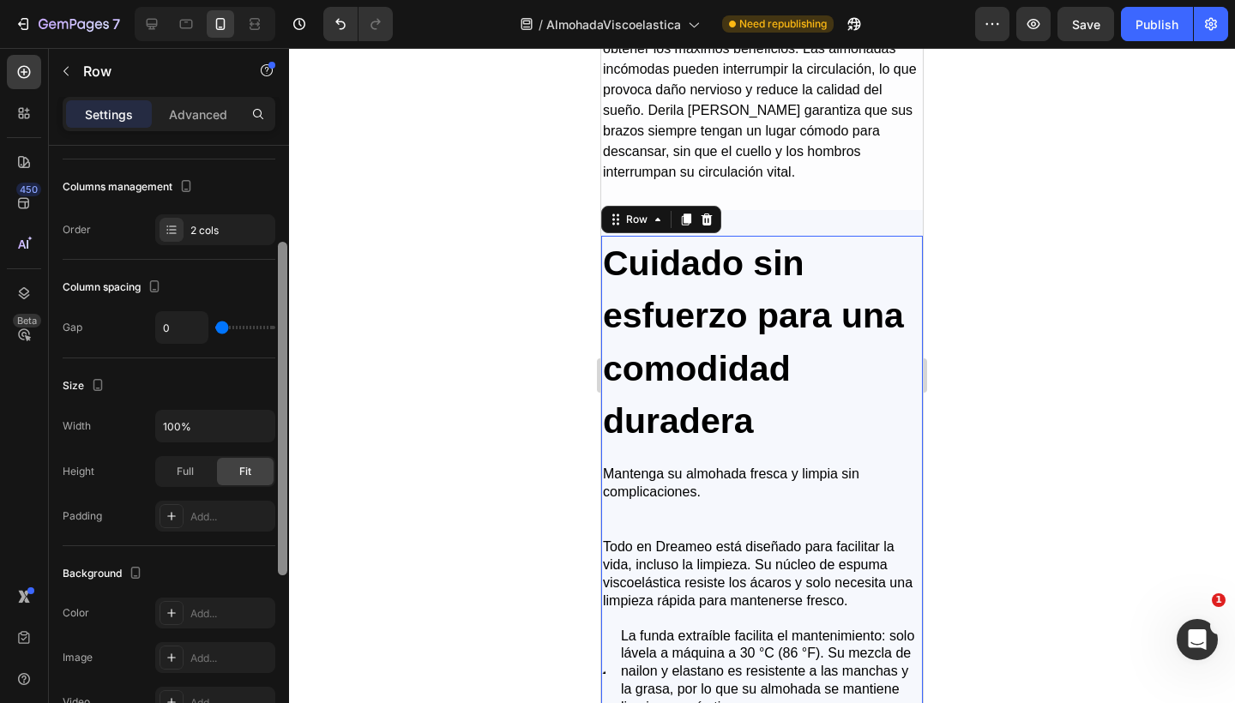
drag, startPoint x: 281, startPoint y: 429, endPoint x: 281, endPoint y: 546, distance: 117.5
click at [281, 546] on div at bounding box center [282, 409] width 9 height 334
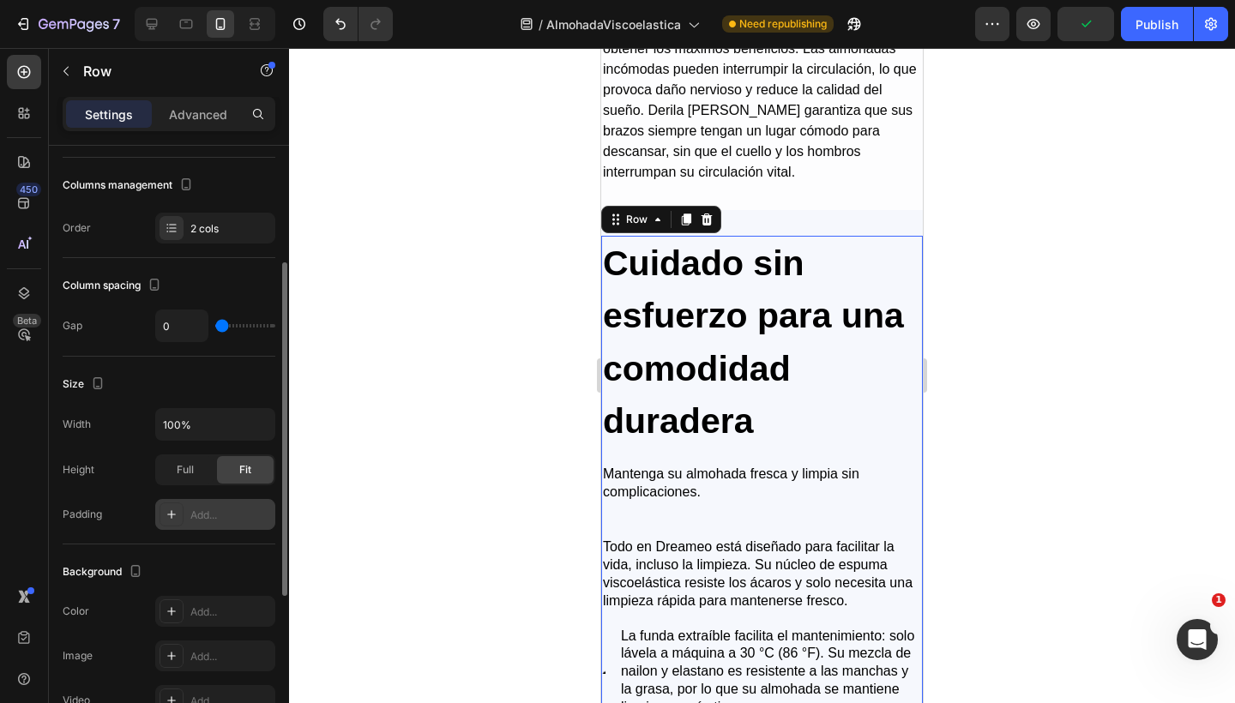
click at [176, 513] on icon at bounding box center [172, 515] width 14 height 14
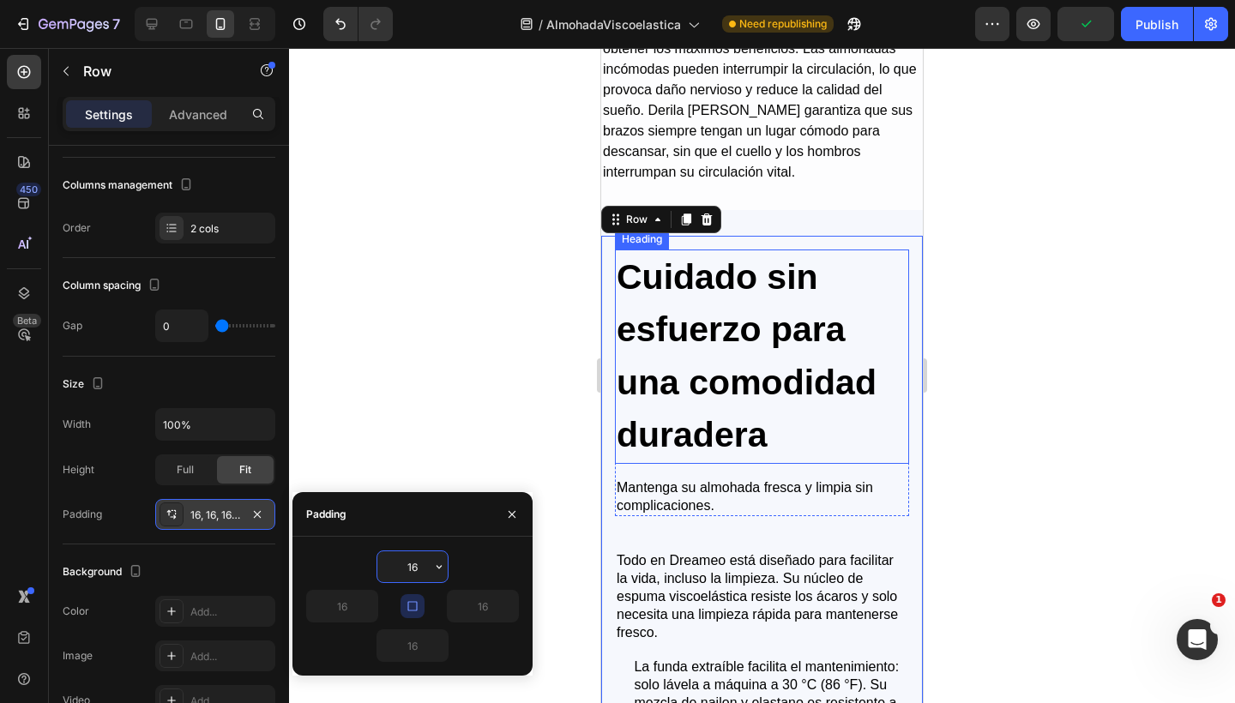
click at [665, 362] on h2 "Cuidado sin esfuerzo para una comodidad duradera" at bounding box center [762, 356] width 294 height 214
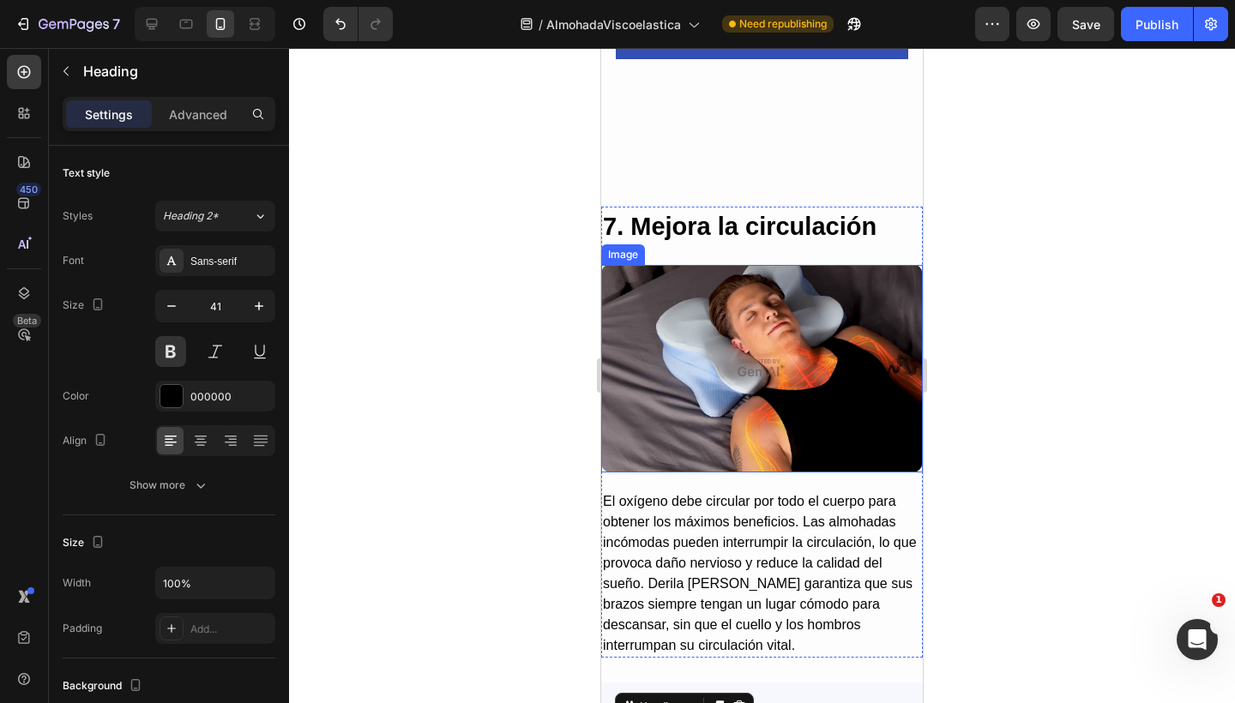
scroll to position [5758, 0]
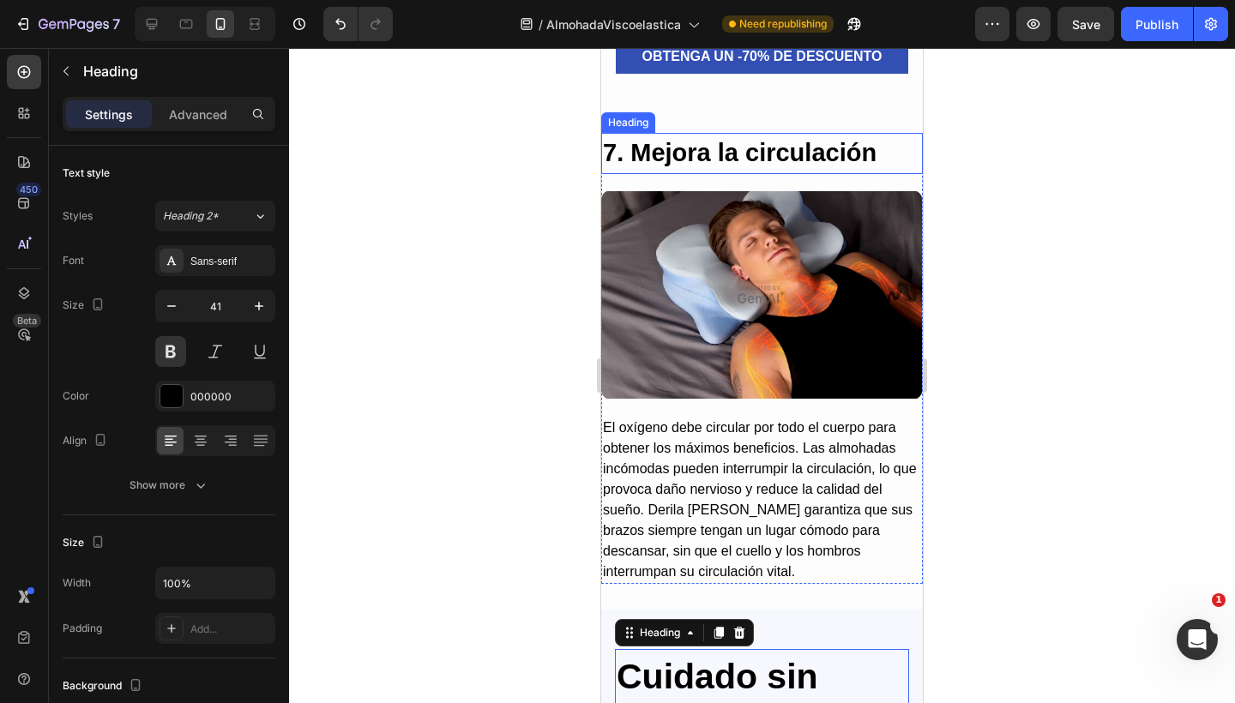
click at [695, 174] on h2 "7. Mejora la circulación" at bounding box center [762, 153] width 322 height 41
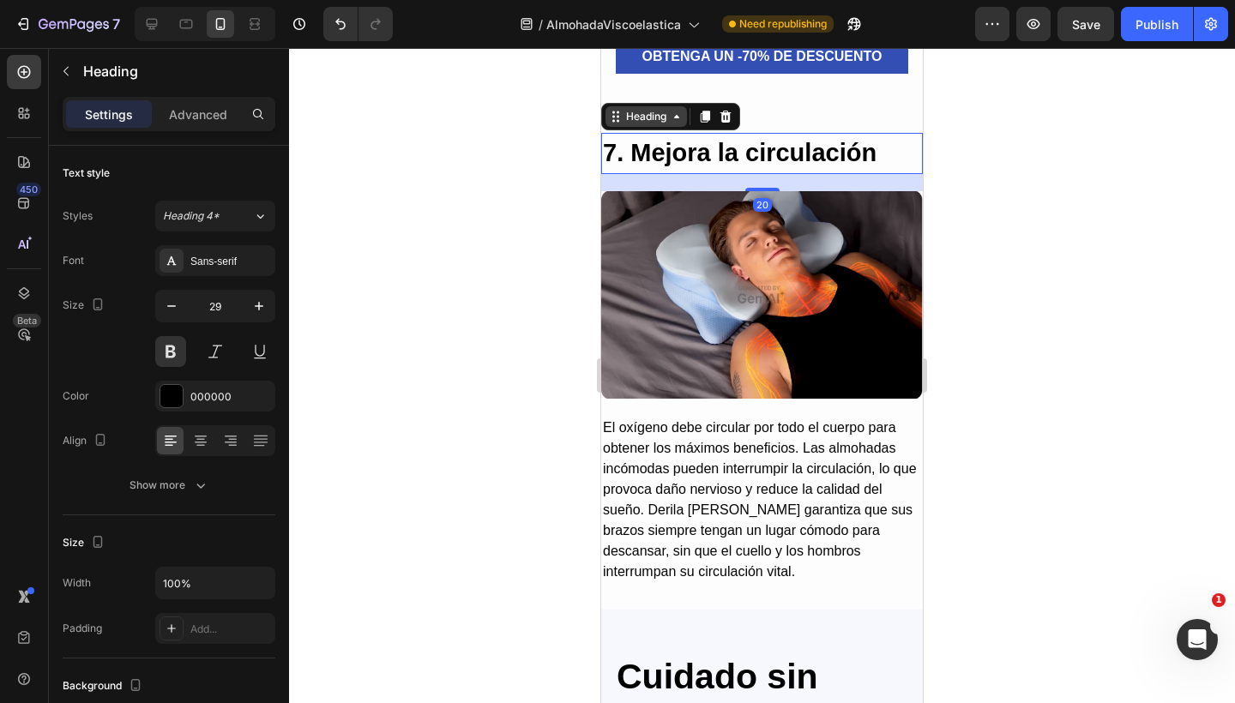
click at [650, 124] on div "Heading" at bounding box center [645, 116] width 47 height 15
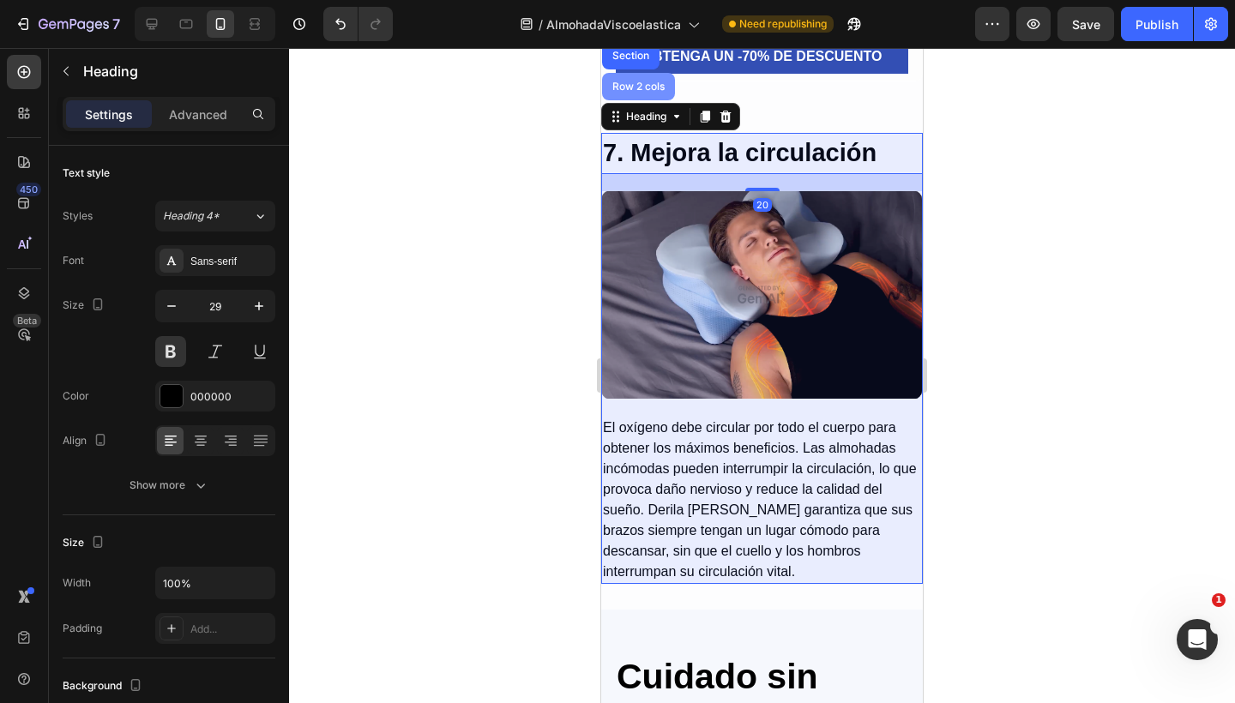
drag, startPoint x: 639, startPoint y: 176, endPoint x: 882, endPoint y: 502, distance: 407.4
click at [639, 92] on div "Row 2 cols" at bounding box center [638, 86] width 59 height 10
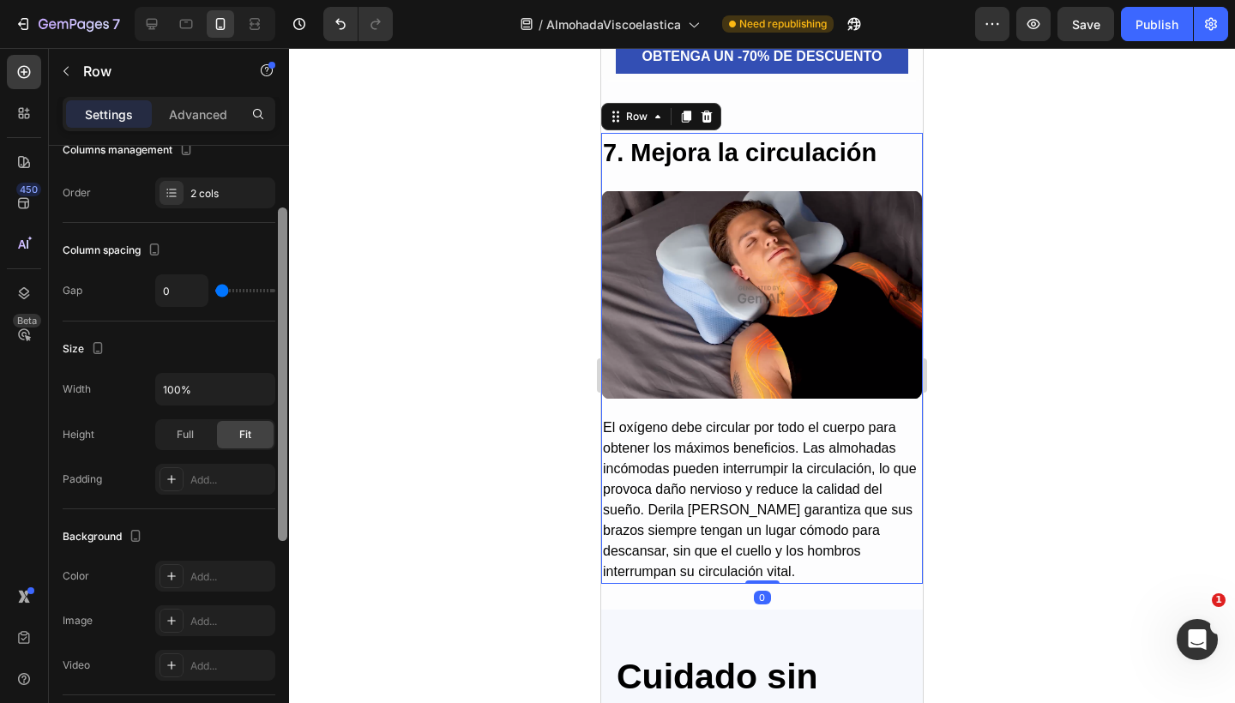
scroll to position [265, 0]
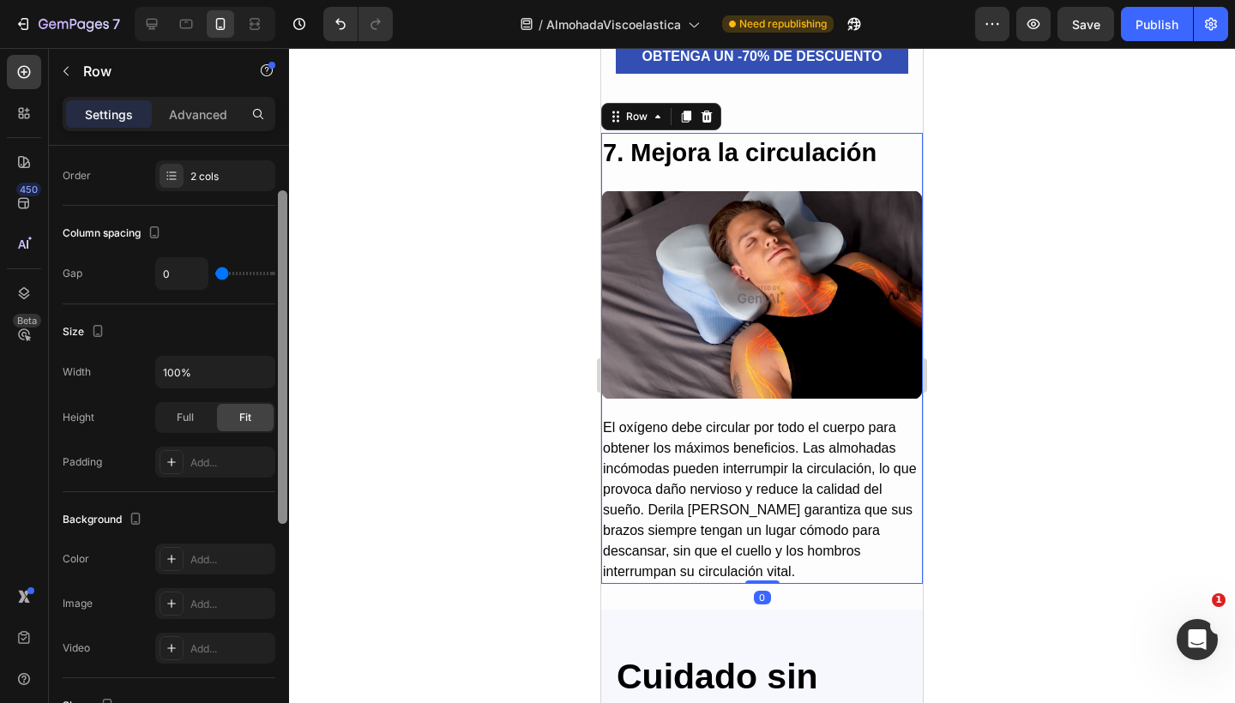
drag, startPoint x: 280, startPoint y: 465, endPoint x: 276, endPoint y: 611, distance: 146.6
click at [276, 611] on div at bounding box center [282, 384] width 13 height 606
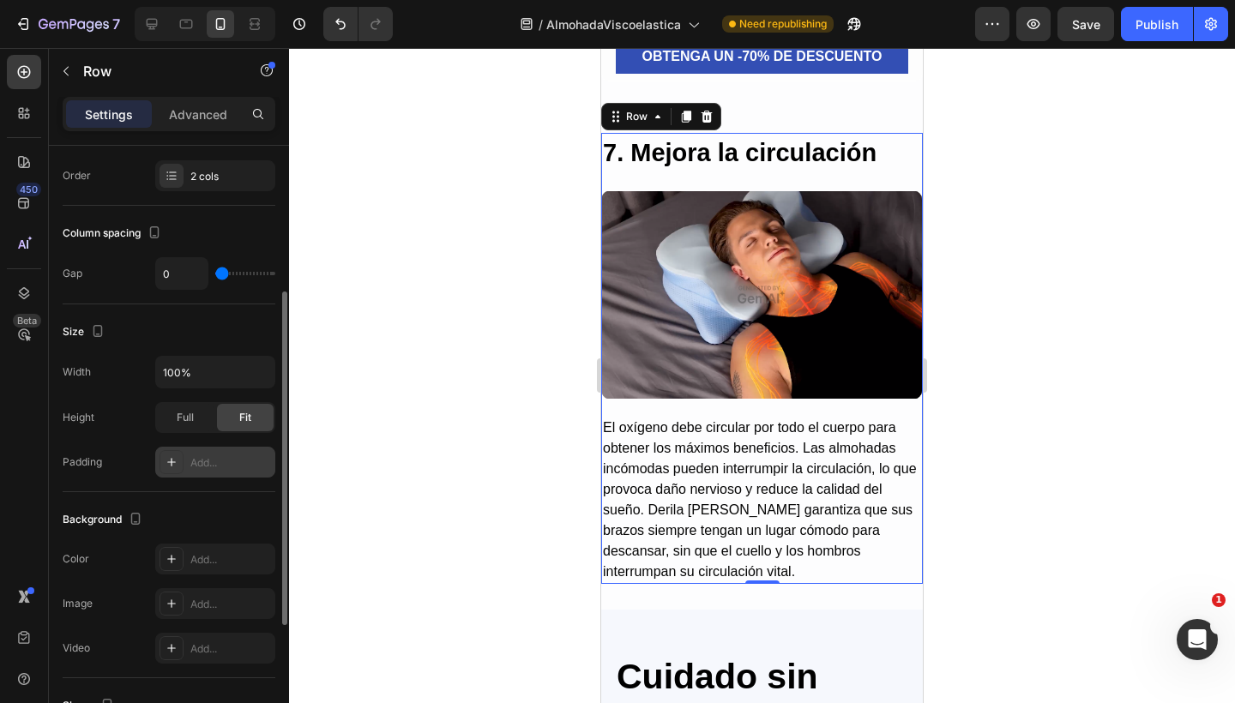
click at [175, 454] on div at bounding box center [171, 462] width 24 height 24
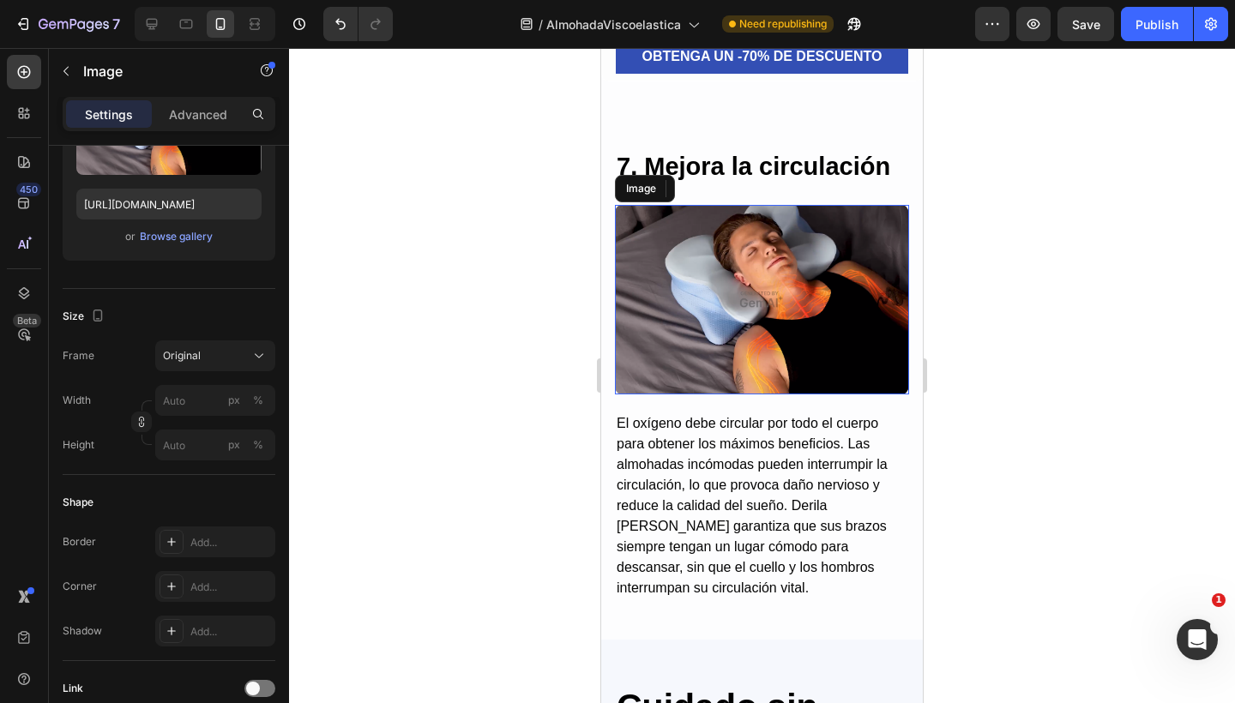
click at [725, 365] on img at bounding box center [762, 299] width 294 height 189
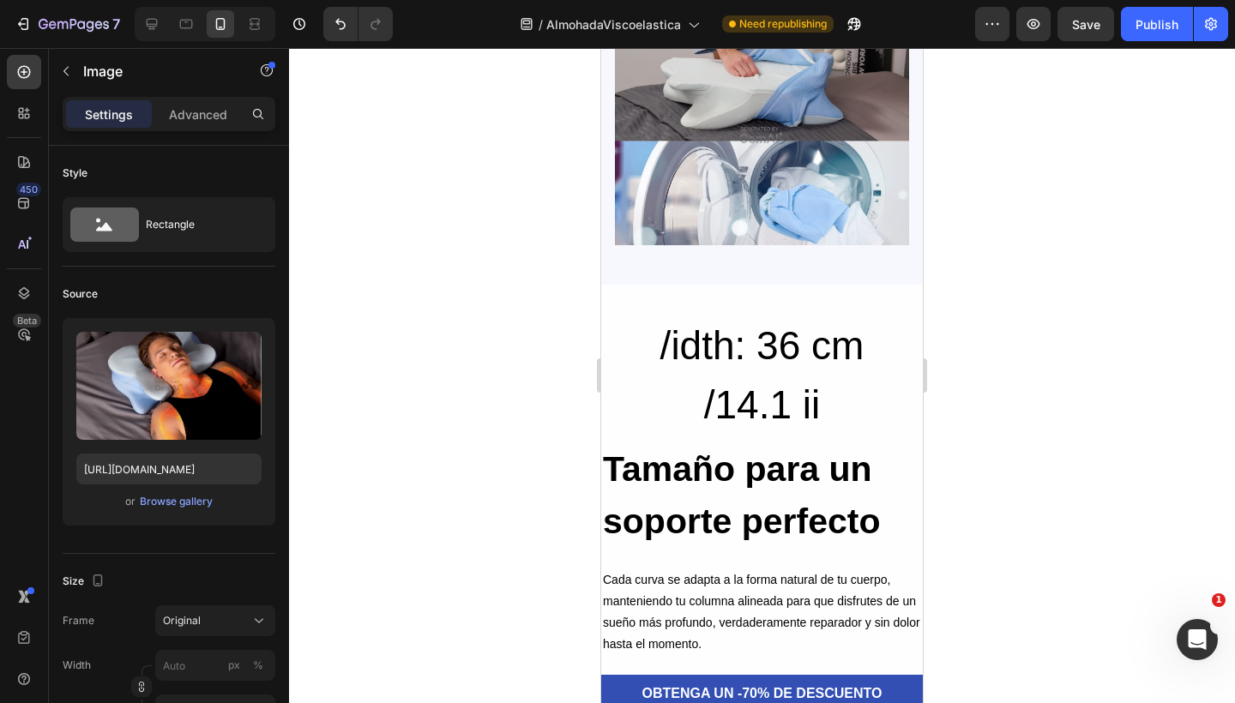
scroll to position [7108, 0]
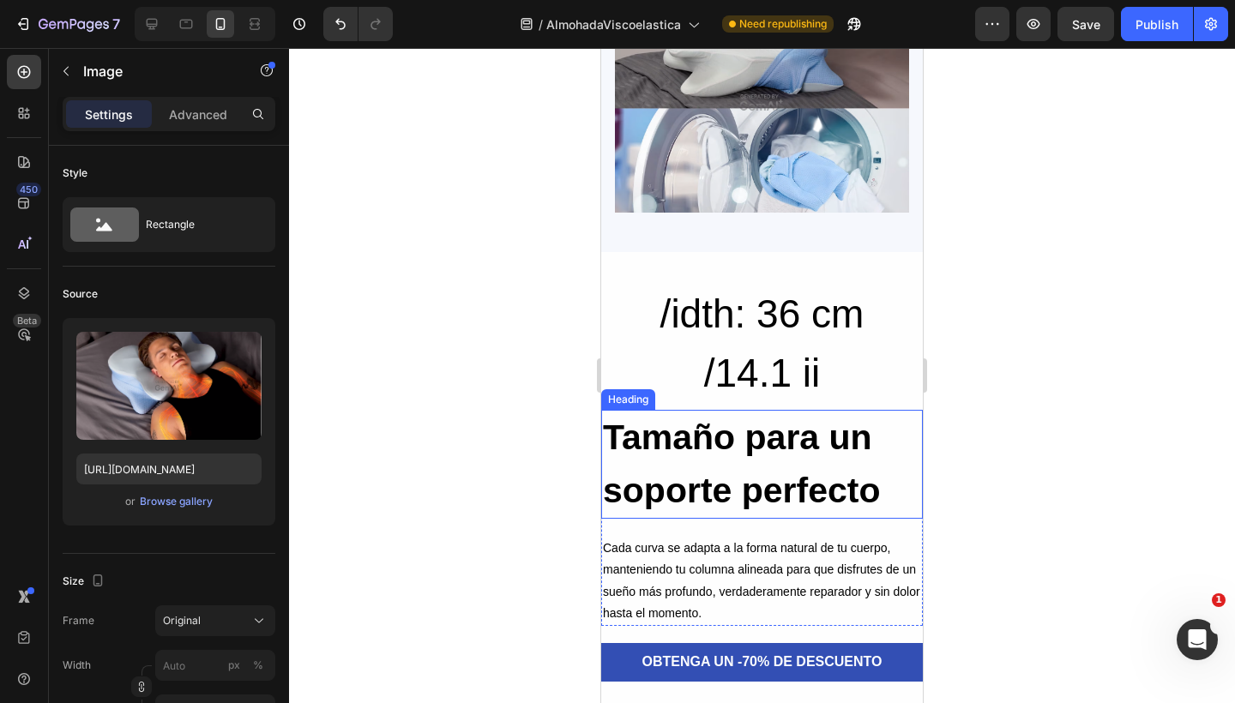
click at [718, 410] on h2 "Tamaño para un soporte perfecto" at bounding box center [762, 464] width 322 height 109
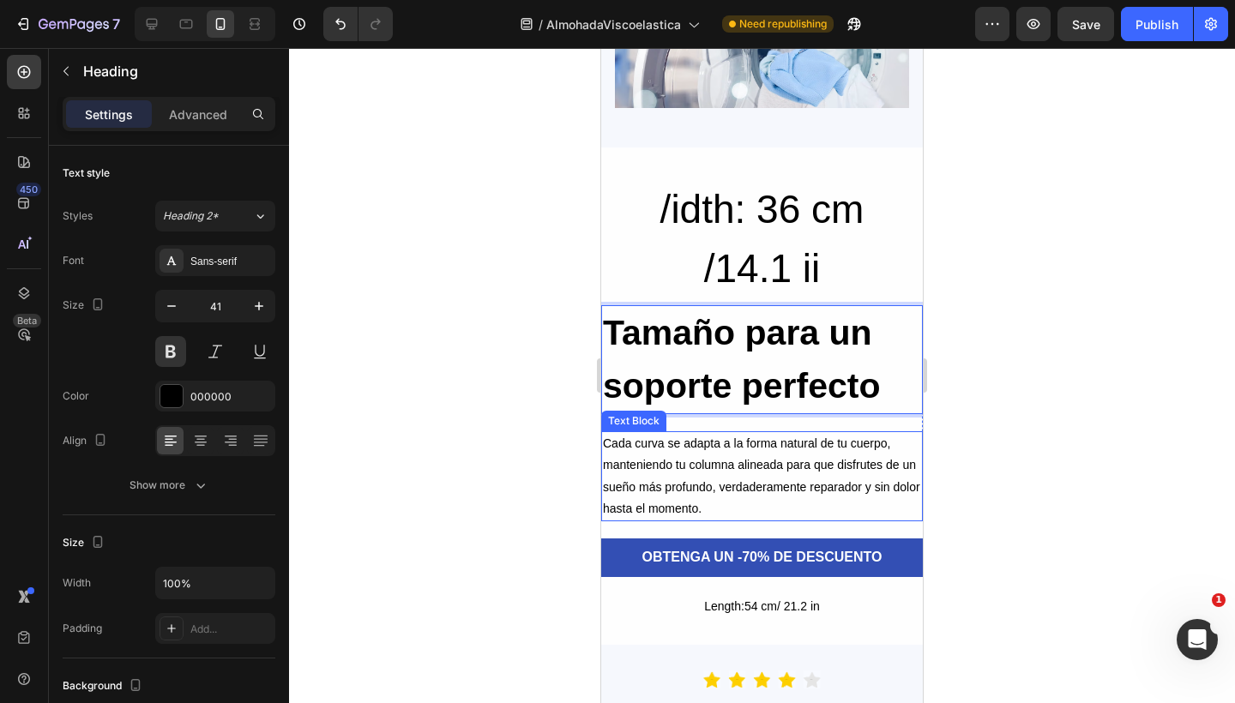
click at [647, 437] on p "Cada curva se adapta a la forma natural de tu cuerpo, manteniendo tu columna al…" at bounding box center [762, 476] width 318 height 87
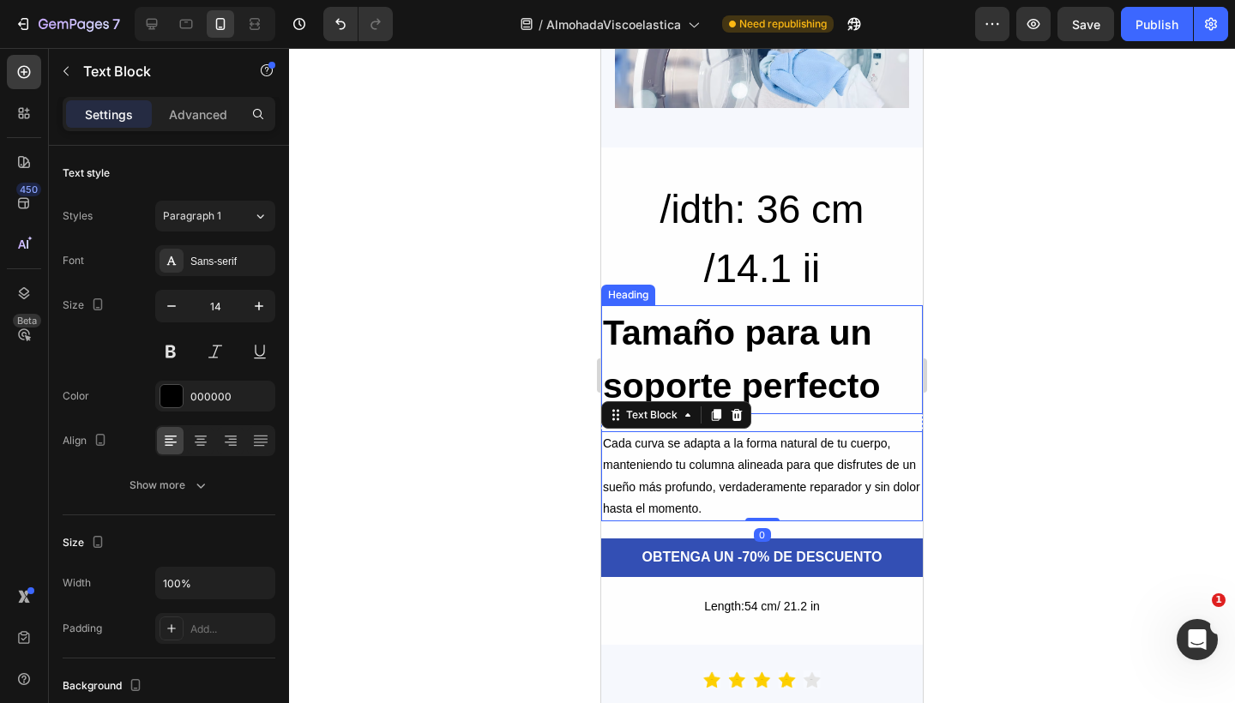
click at [677, 345] on p "Tamaño para un soporte perfecto" at bounding box center [762, 359] width 318 height 105
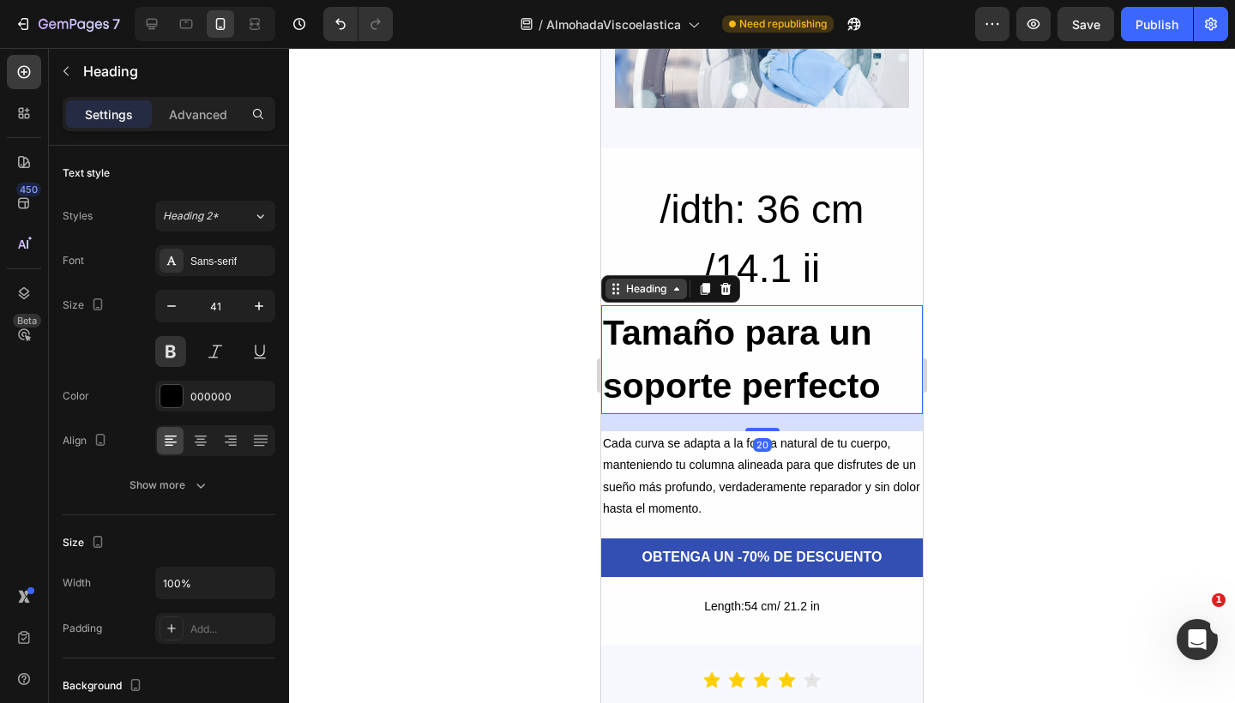
click at [643, 288] on div "Heading" at bounding box center [645, 288] width 47 height 15
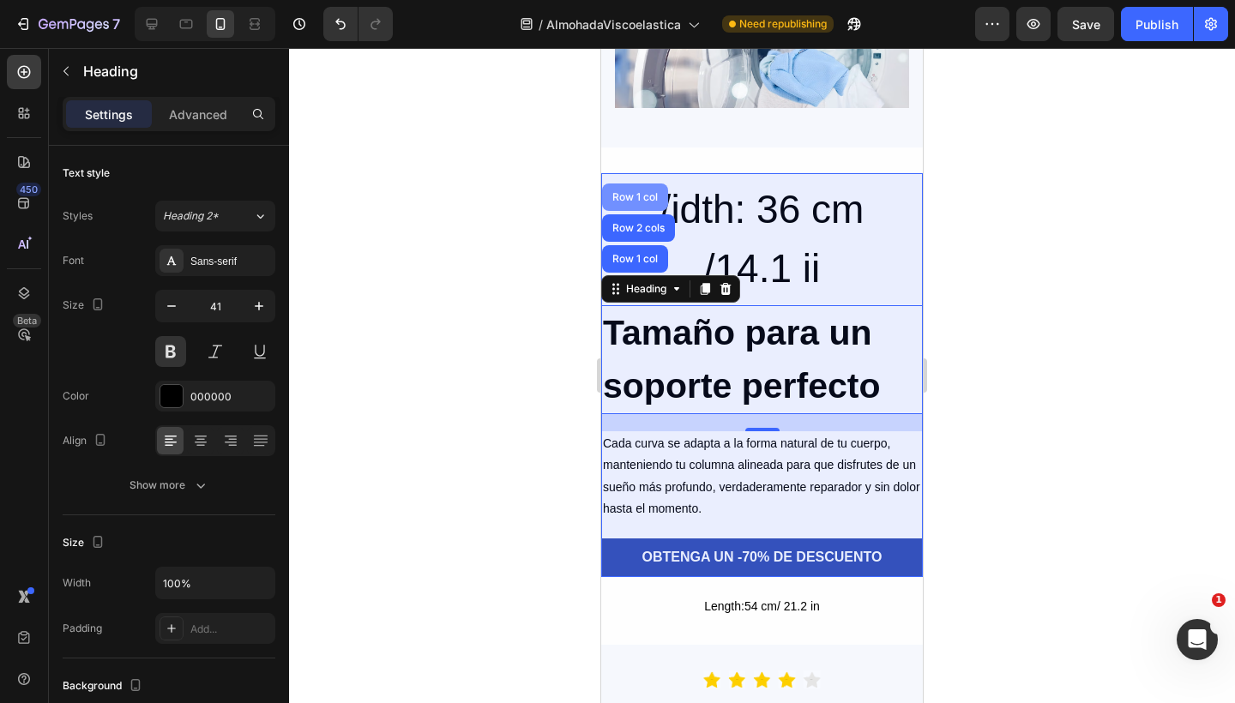
click at [633, 198] on div "Row 1 col" at bounding box center [635, 197] width 52 height 10
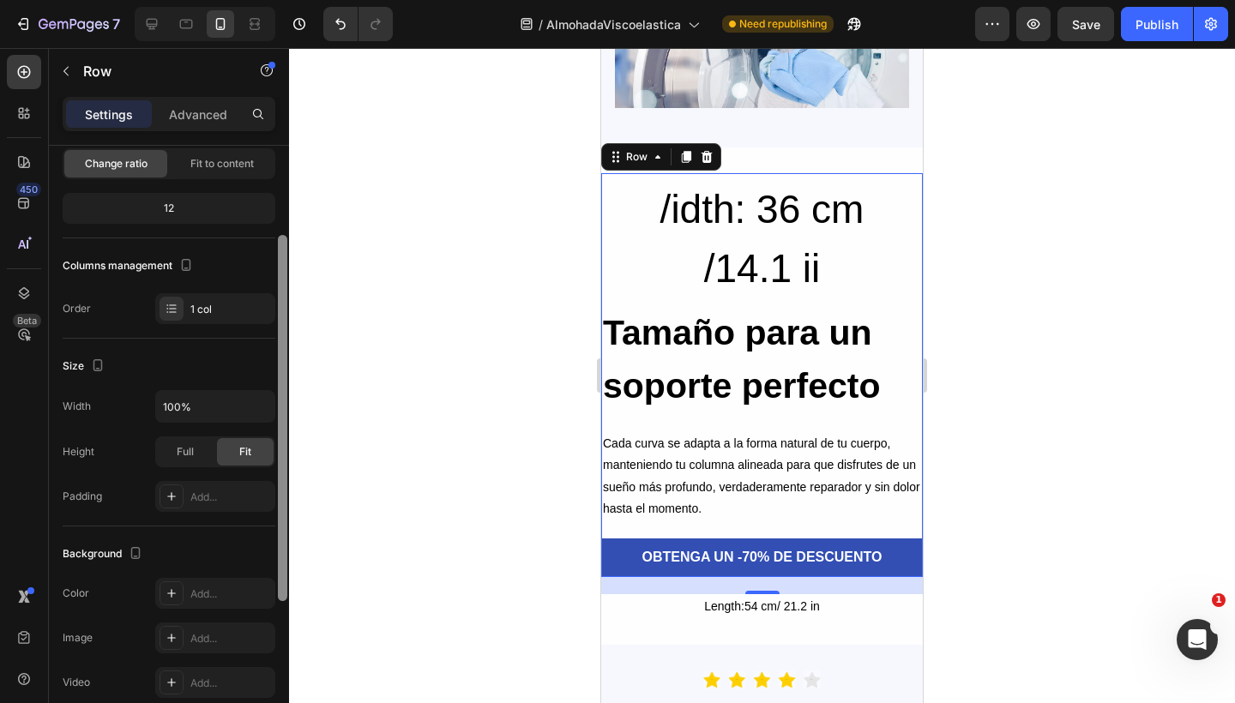
drag, startPoint x: 279, startPoint y: 388, endPoint x: 279, endPoint y: 472, distance: 84.0
click at [279, 472] on div at bounding box center [282, 418] width 9 height 366
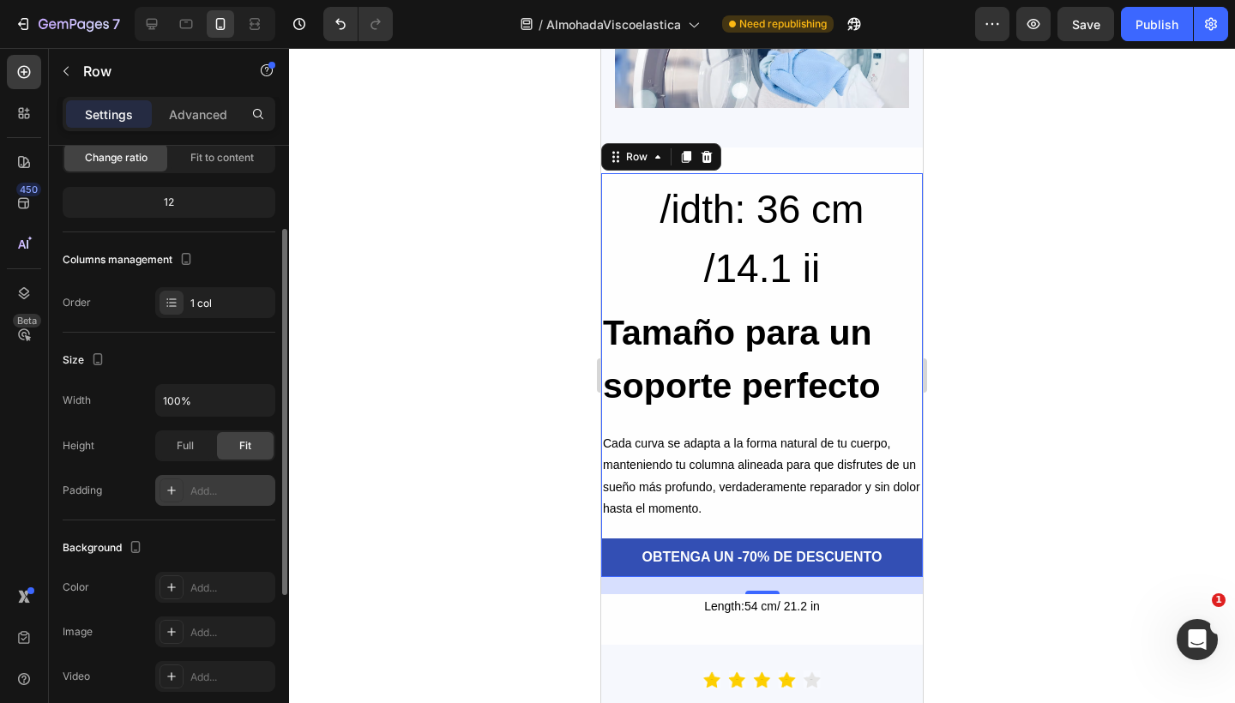
click at [178, 485] on div at bounding box center [171, 490] width 24 height 24
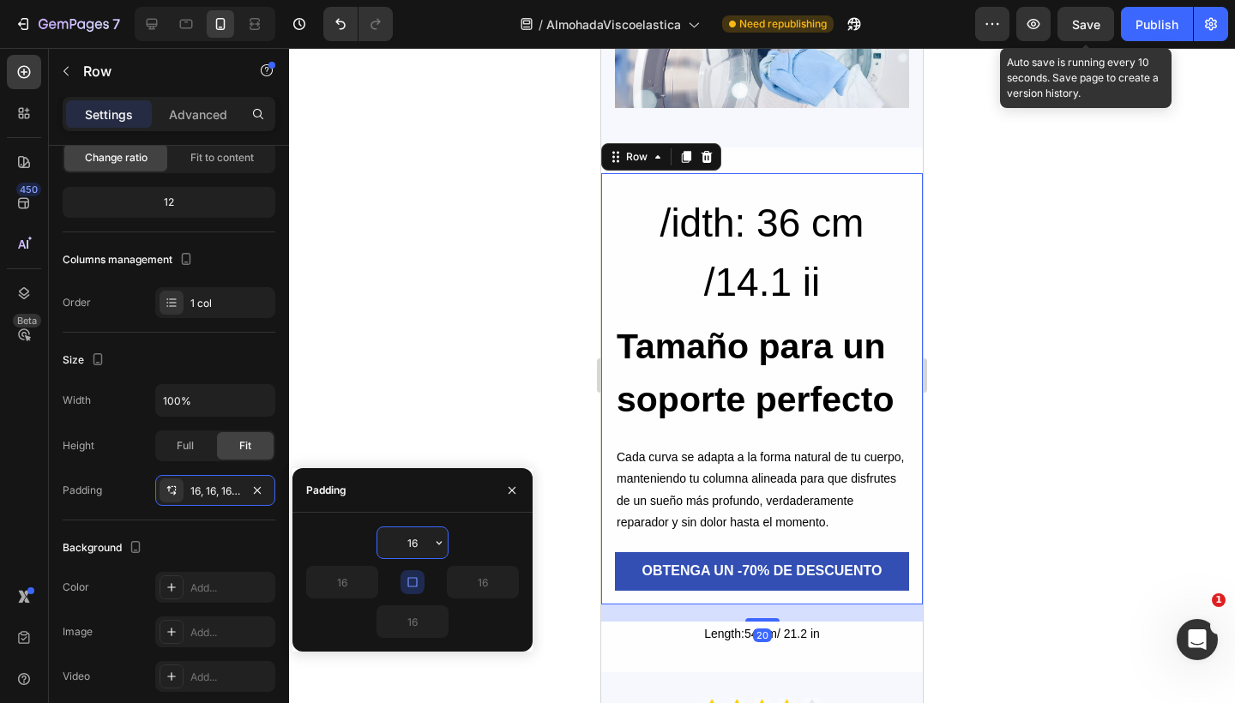
click at [1082, 20] on span "Save" at bounding box center [1086, 24] width 28 height 15
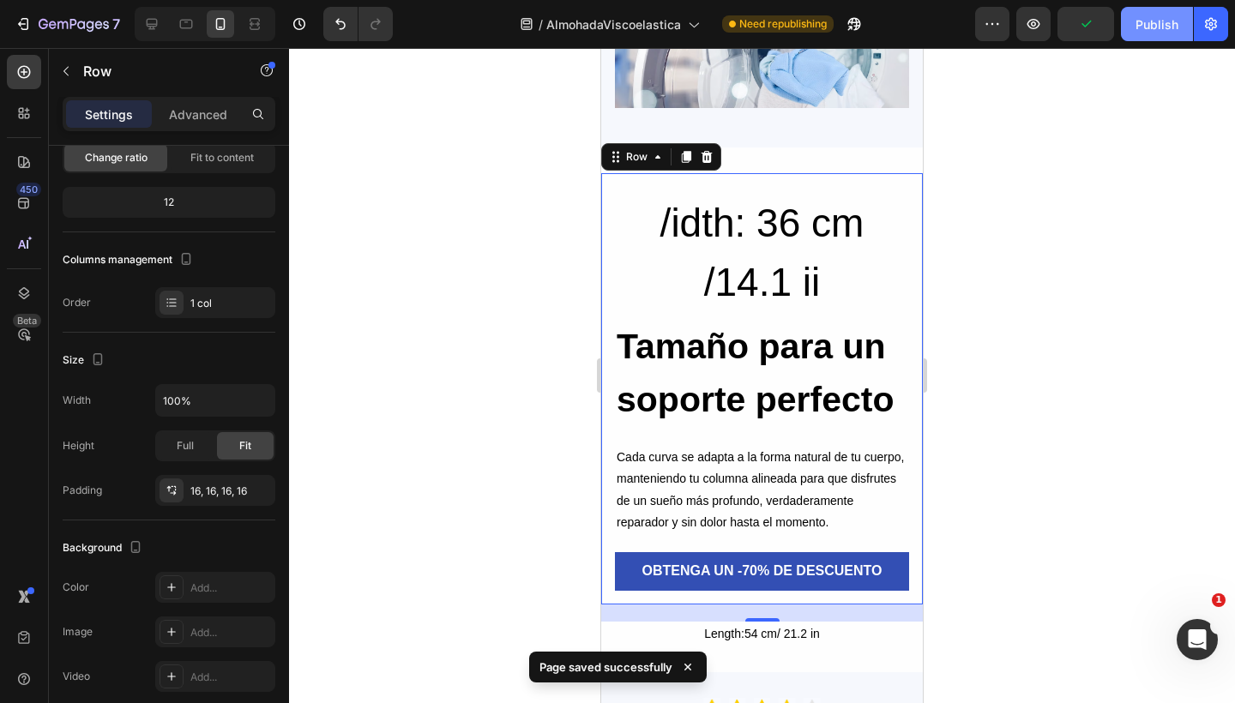
click at [1149, 15] on div "Publish" at bounding box center [1156, 24] width 43 height 18
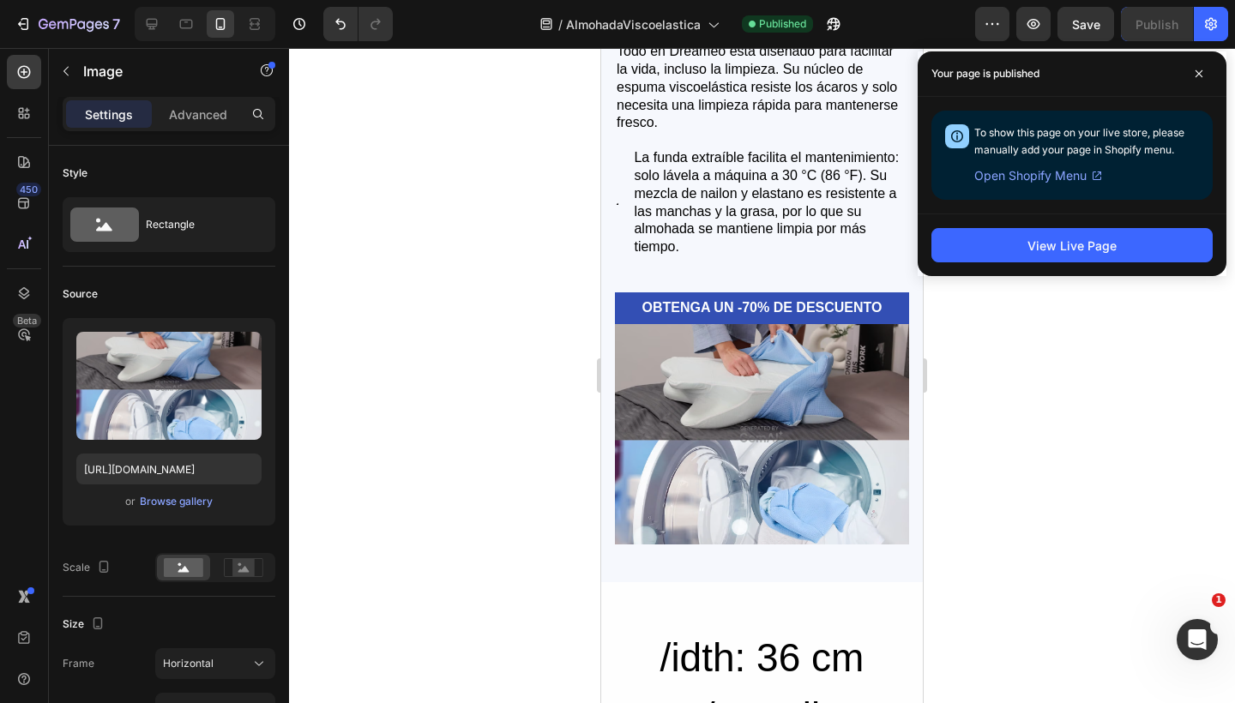
scroll to position [6772, 0]
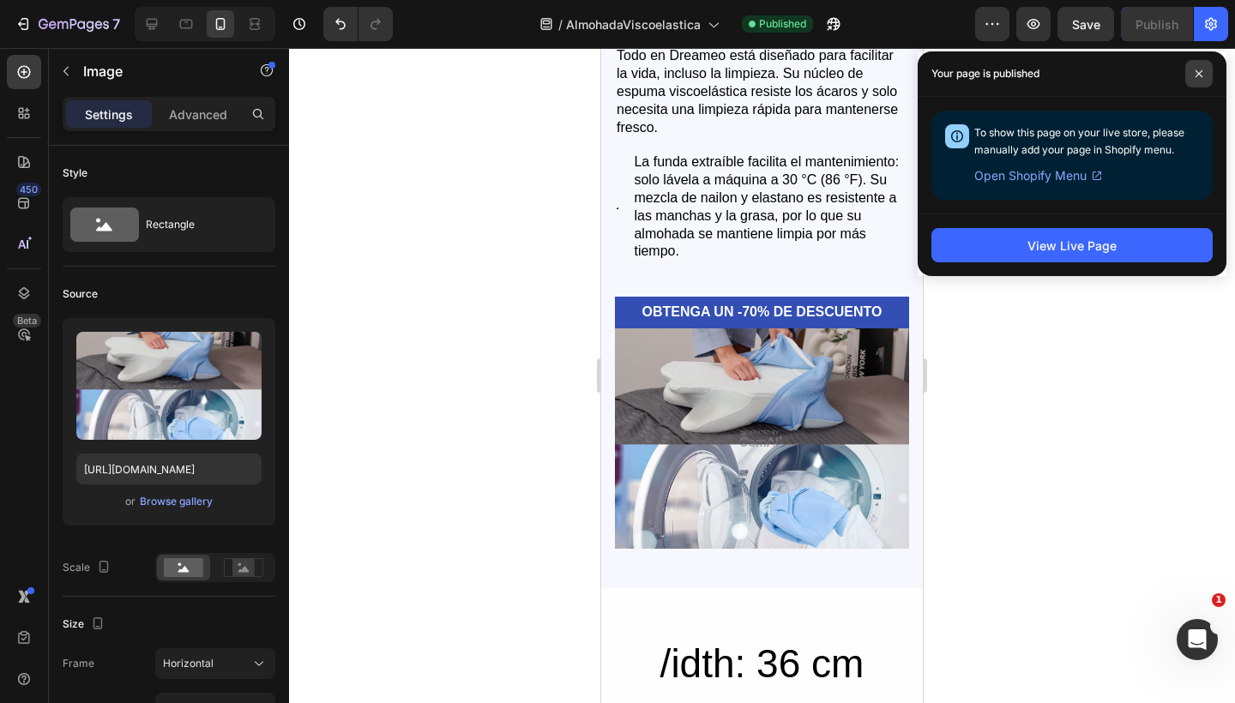
click at [1193, 68] on span at bounding box center [1198, 73] width 27 height 27
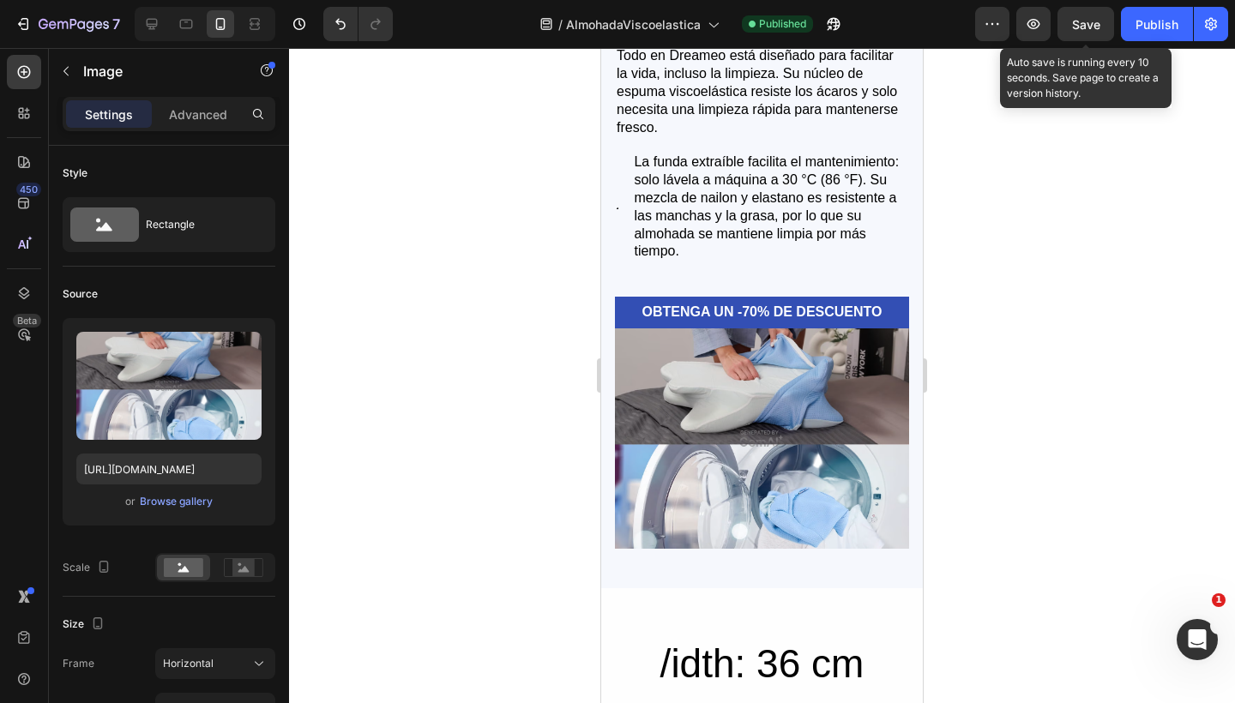
click at [1090, 23] on span "Save" at bounding box center [1086, 24] width 28 height 15
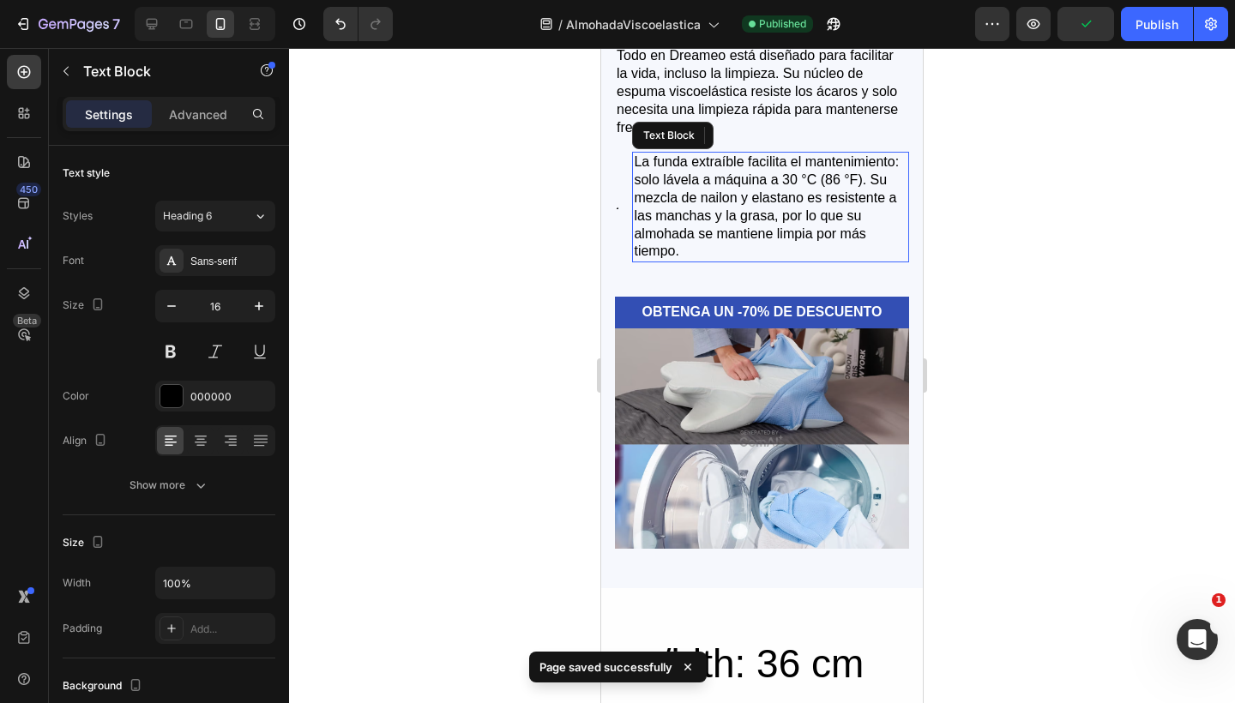
click at [737, 218] on p "La funda extraíble facilita el mantenimiento: solo lávela a máquina a 30 °C (86…" at bounding box center [770, 206] width 273 height 107
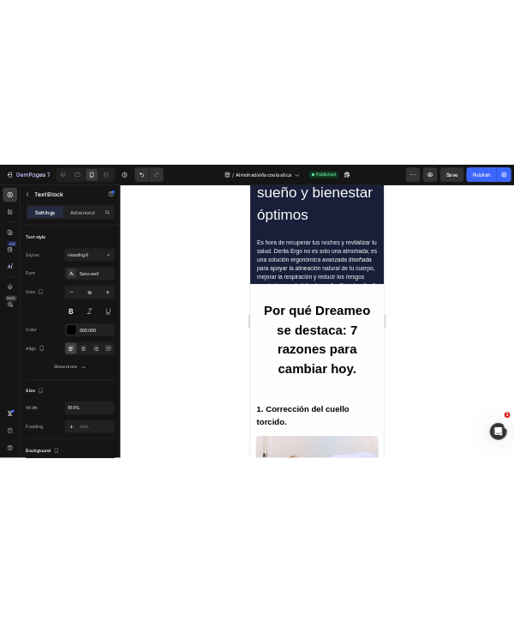
scroll to position [1942, 0]
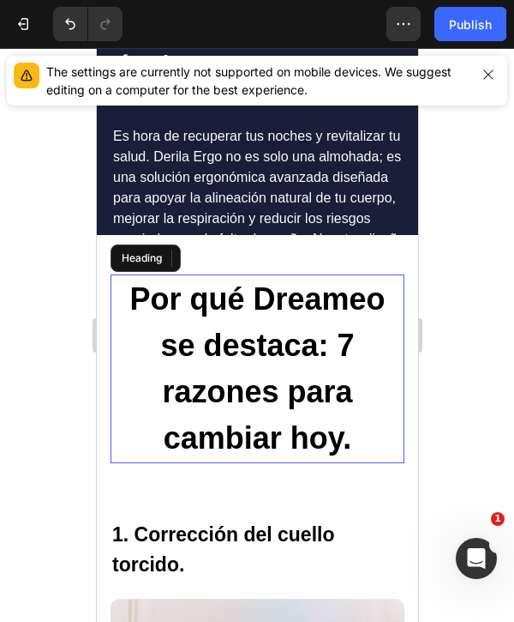
click at [248, 360] on h2 "Por qué Dreameo se destaca: 7 razones para cambiar hoy." at bounding box center [257, 368] width 294 height 189
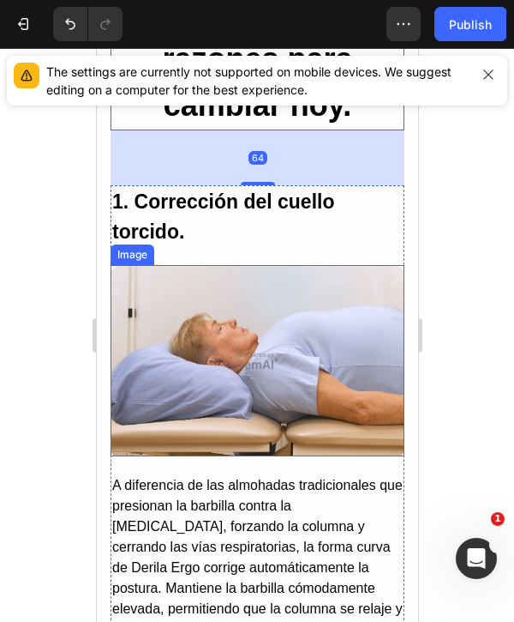
scroll to position [2266, 0]
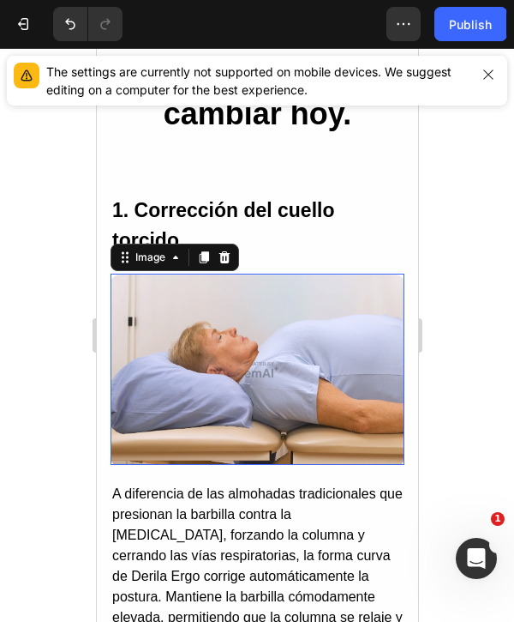
click at [194, 312] on img at bounding box center [257, 368] width 294 height 191
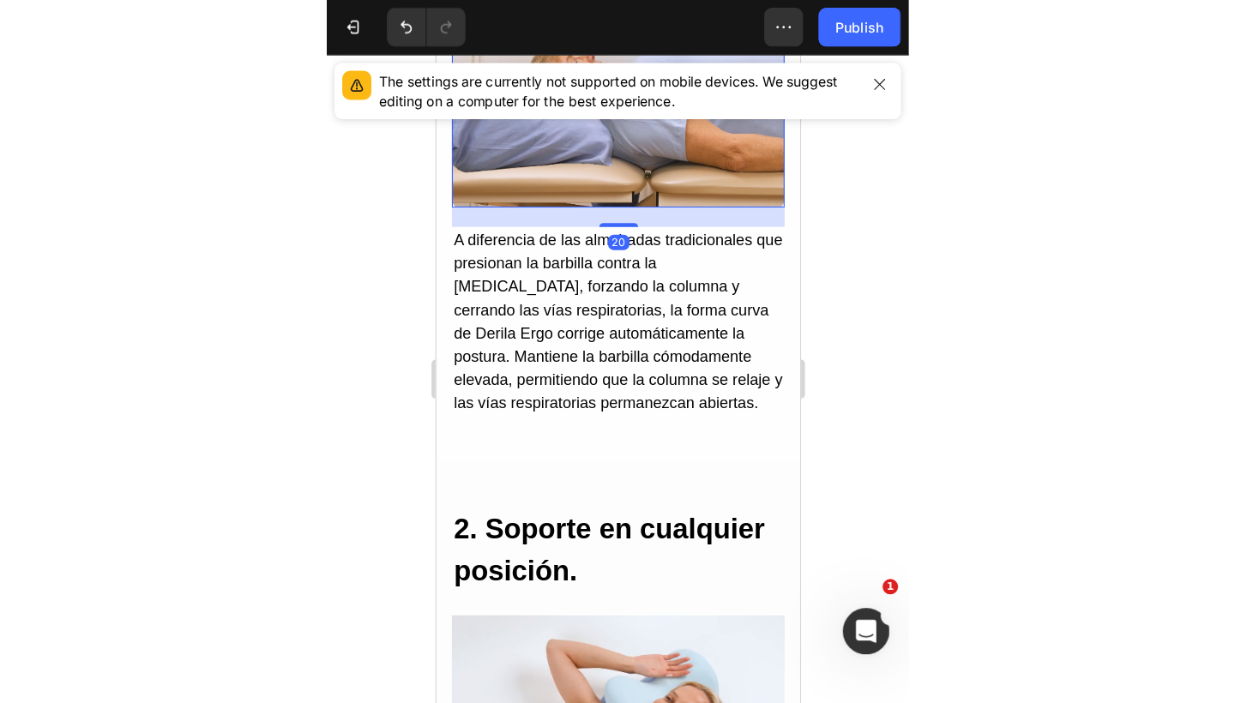
scroll to position [2624, 0]
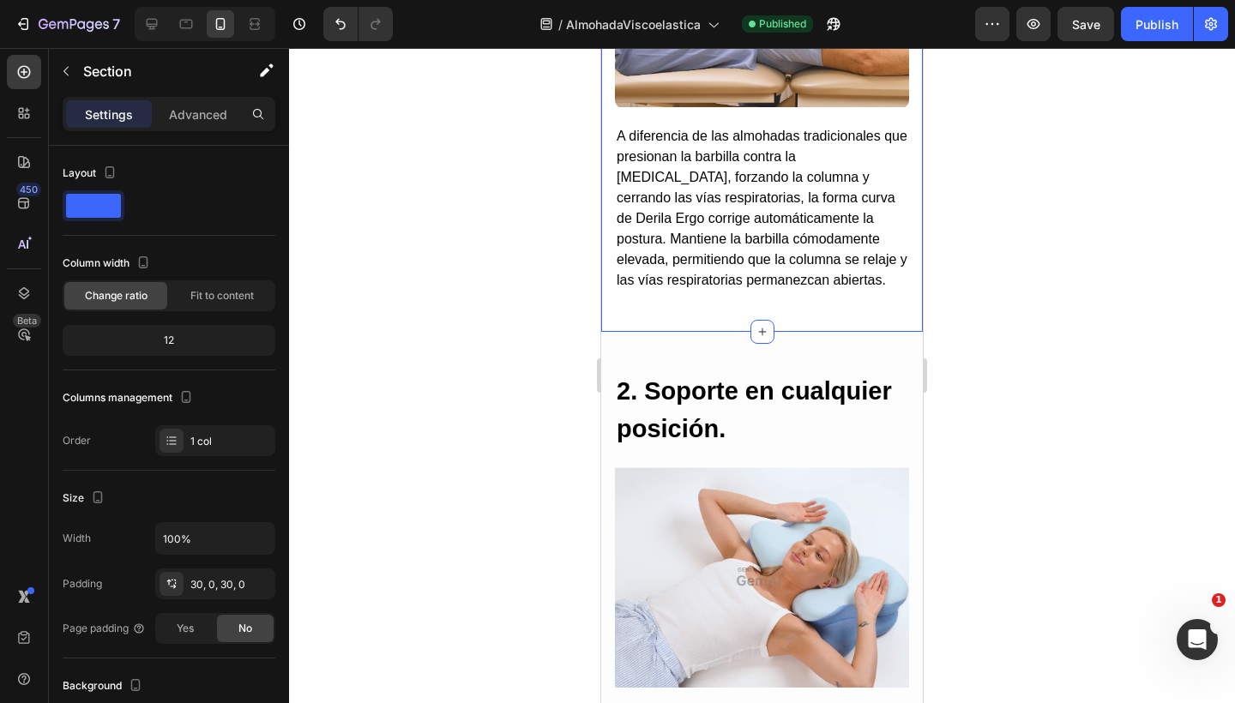
click at [757, 382] on h2 "2. Soporte en cualquier posición." at bounding box center [762, 410] width 294 height 78
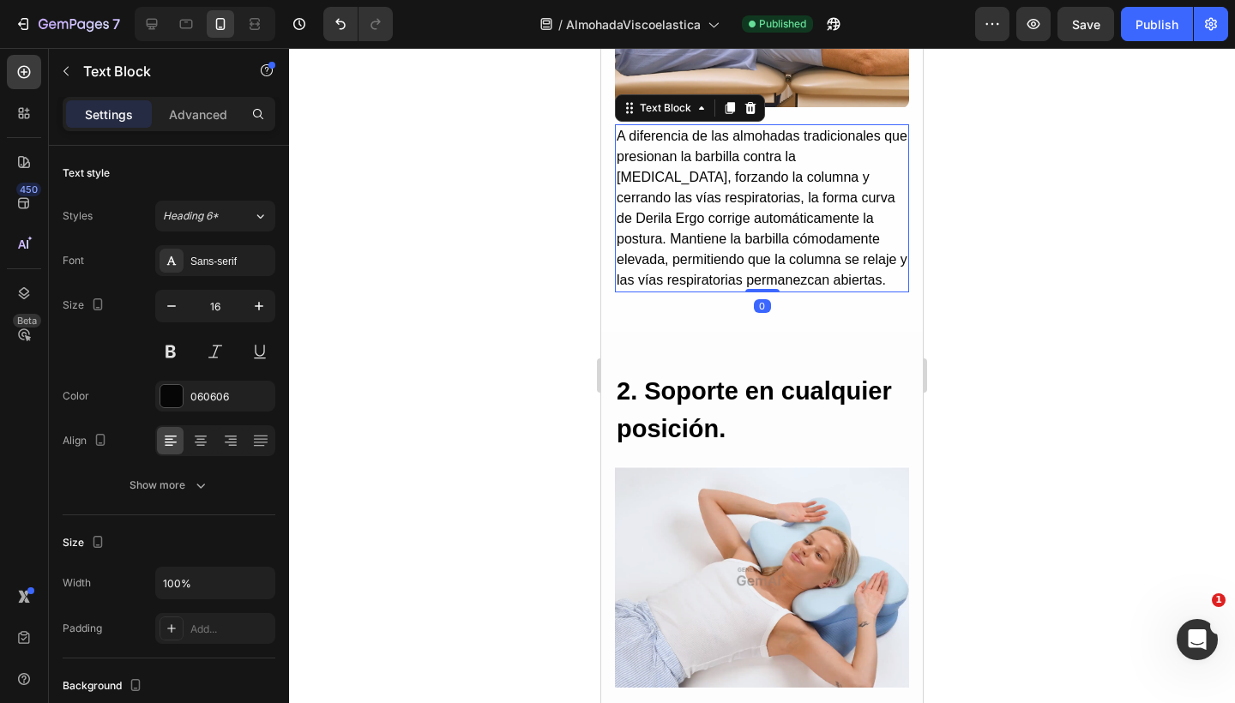
click at [772, 264] on p "A diferencia de las almohadas tradicionales que presionan la barbilla contra la…" at bounding box center [761, 208] width 291 height 165
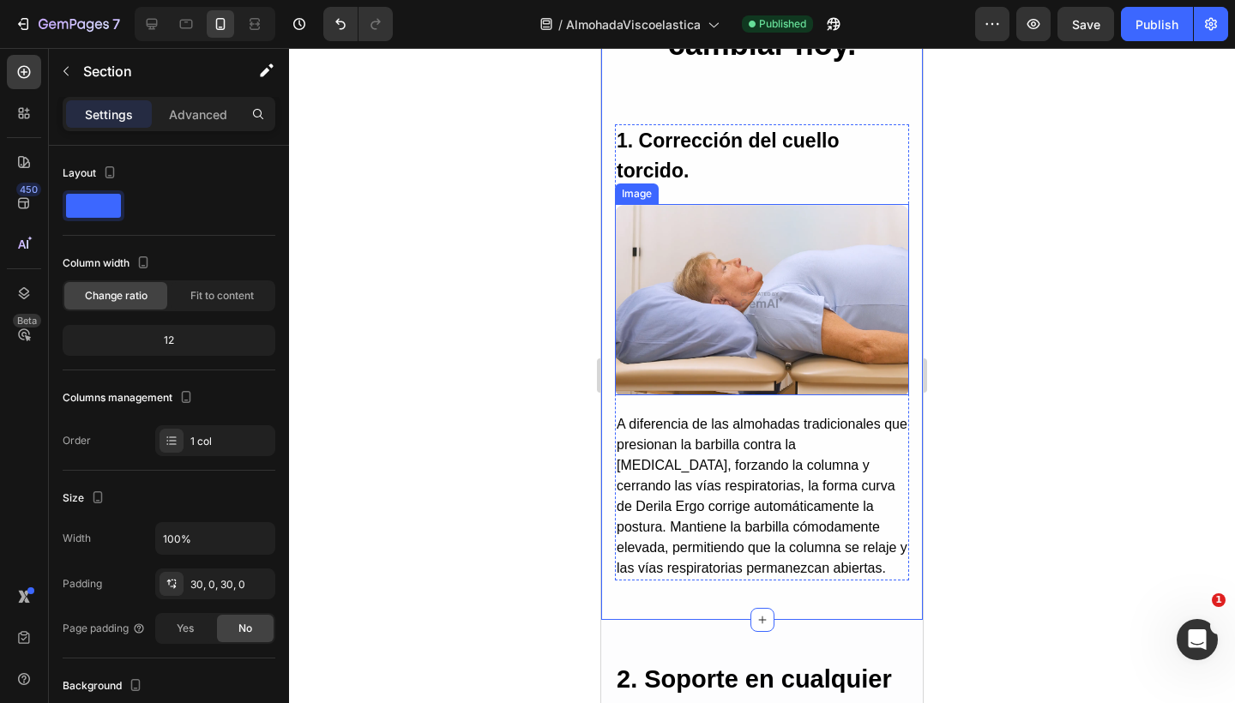
scroll to position [2318, 0]
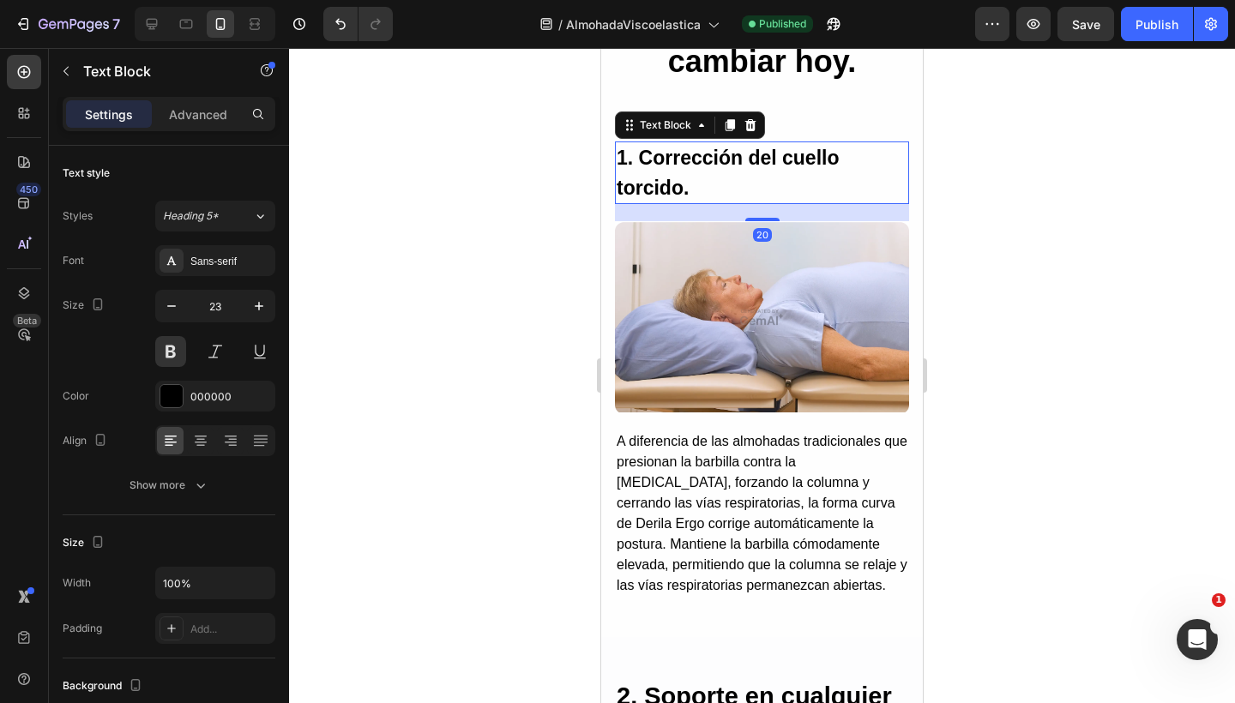
click at [729, 155] on p "1. Corrección del cuello torcido." at bounding box center [761, 172] width 291 height 59
click at [669, 130] on div "Text Block" at bounding box center [665, 124] width 58 height 15
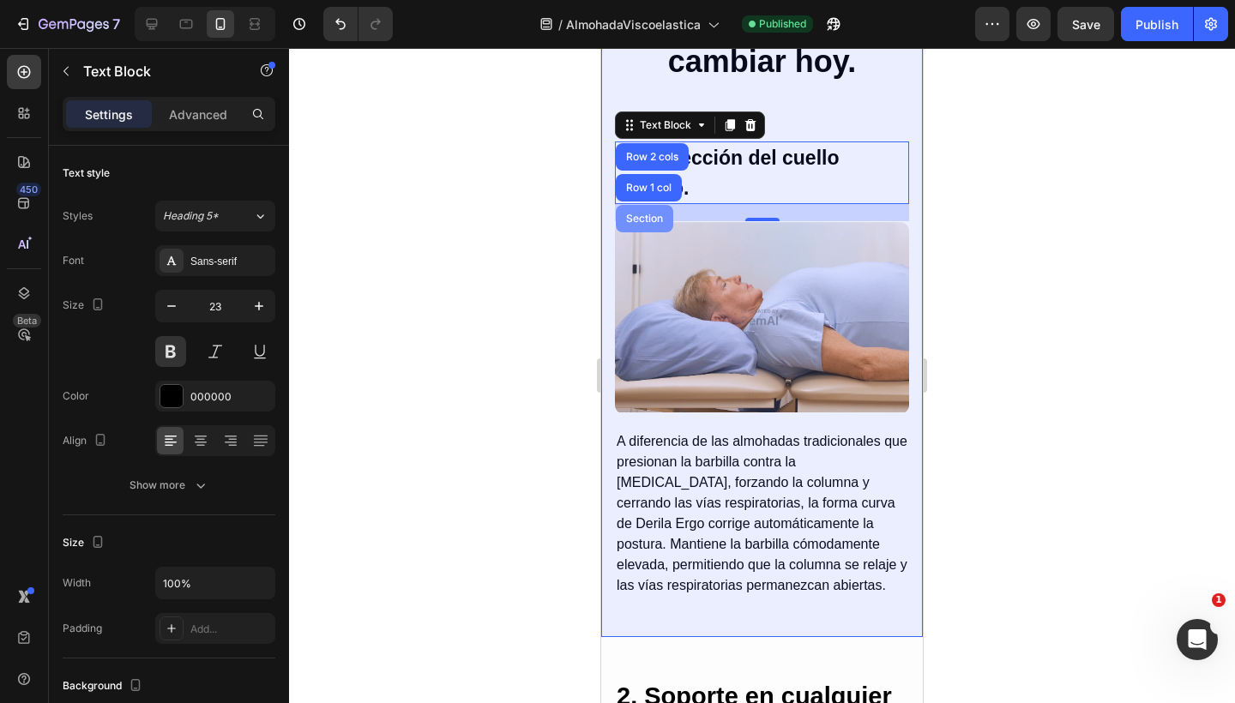
click at [644, 213] on div "Section" at bounding box center [644, 218] width 44 height 10
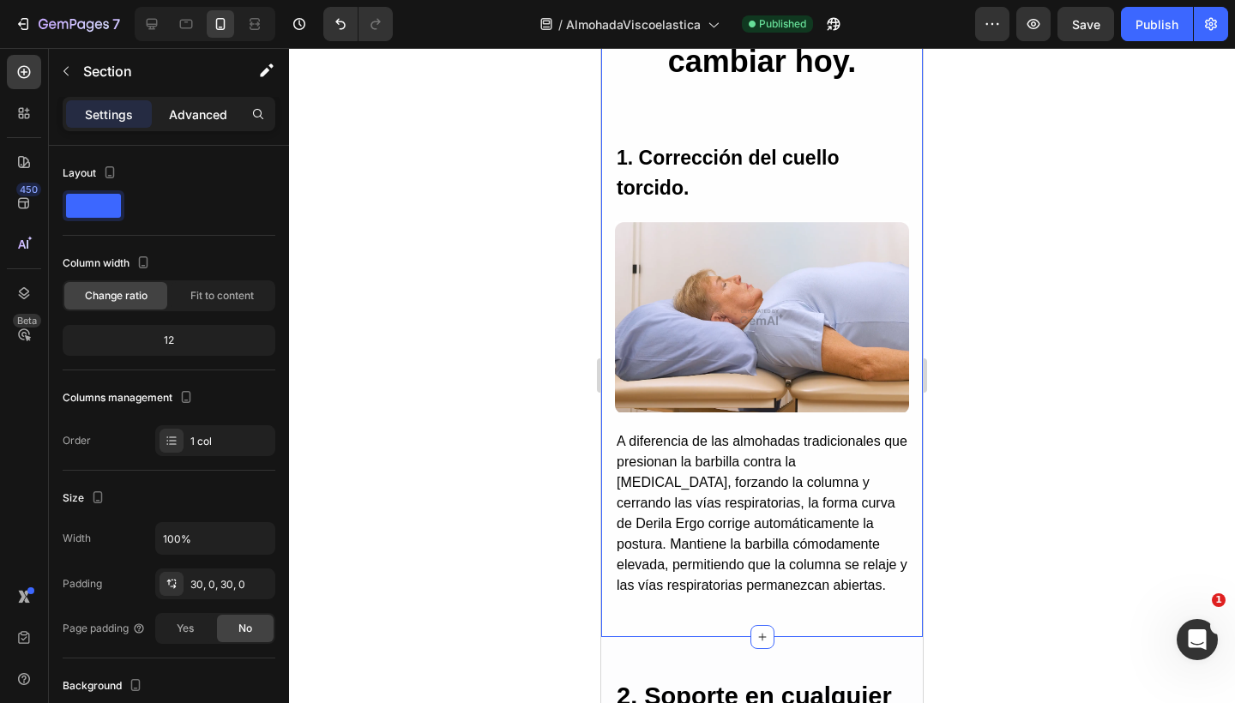
click at [221, 117] on p "Advanced" at bounding box center [198, 114] width 58 height 18
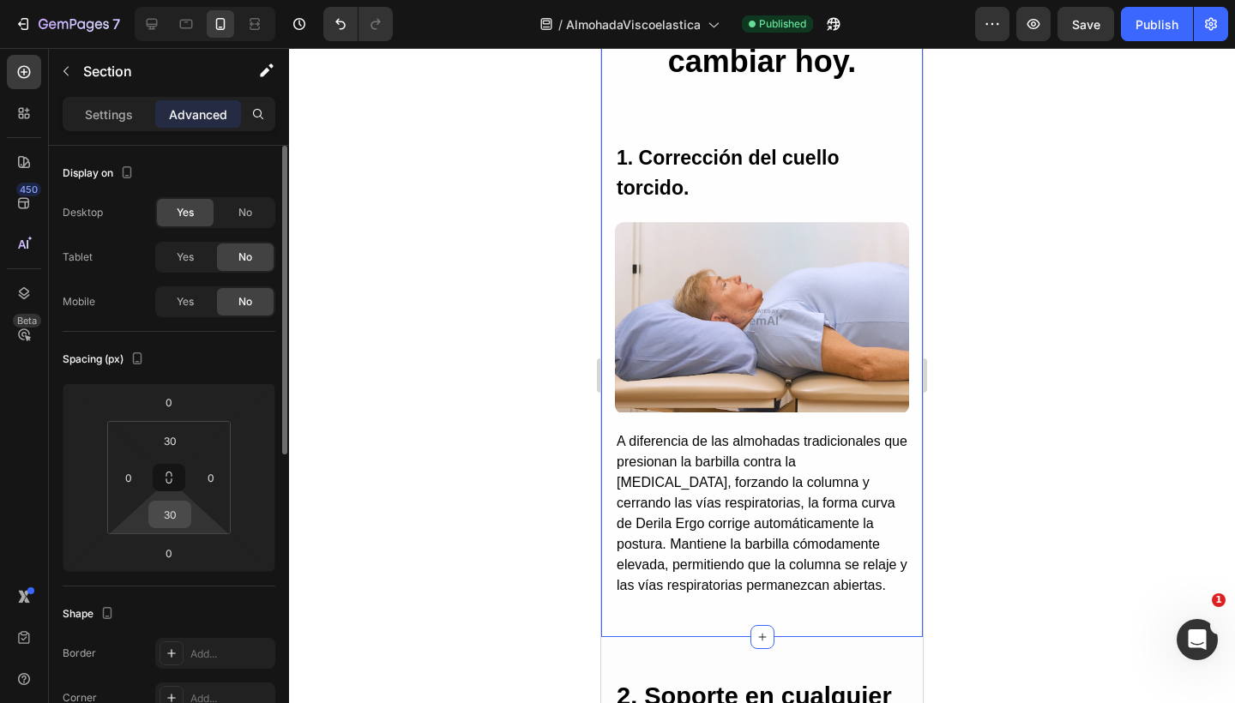
click at [179, 515] on input "30" at bounding box center [170, 515] width 34 height 26
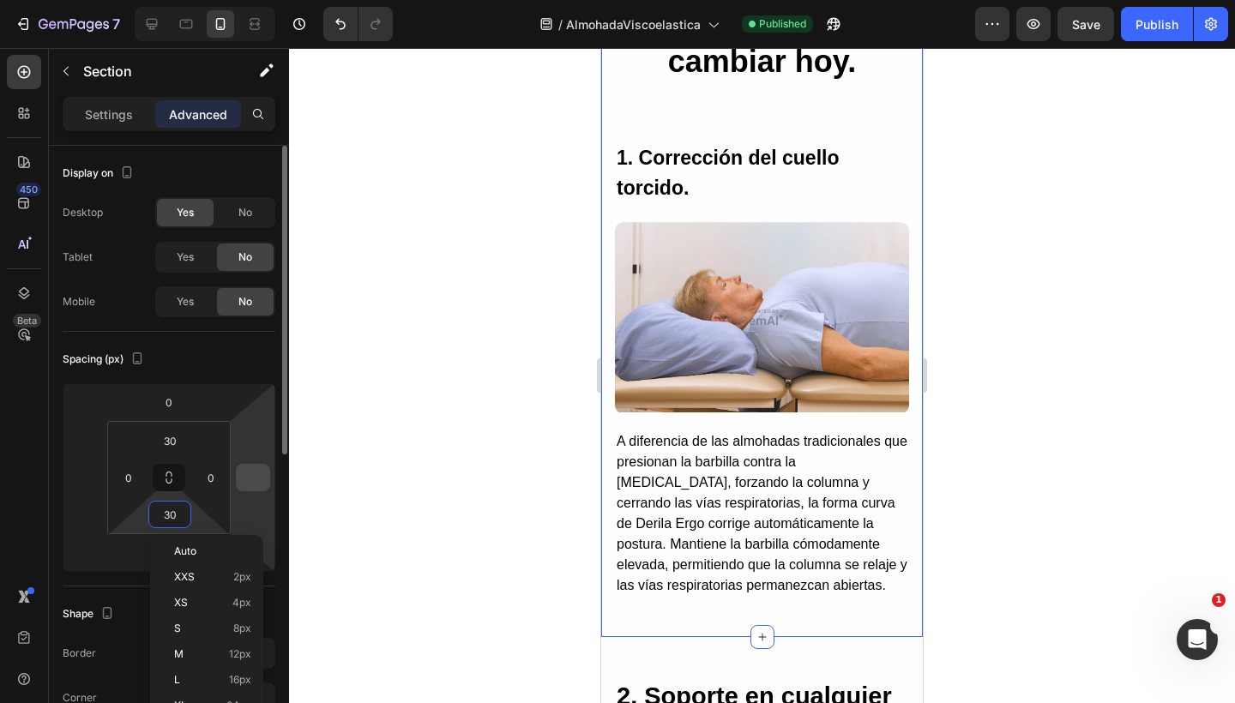
type input "0"
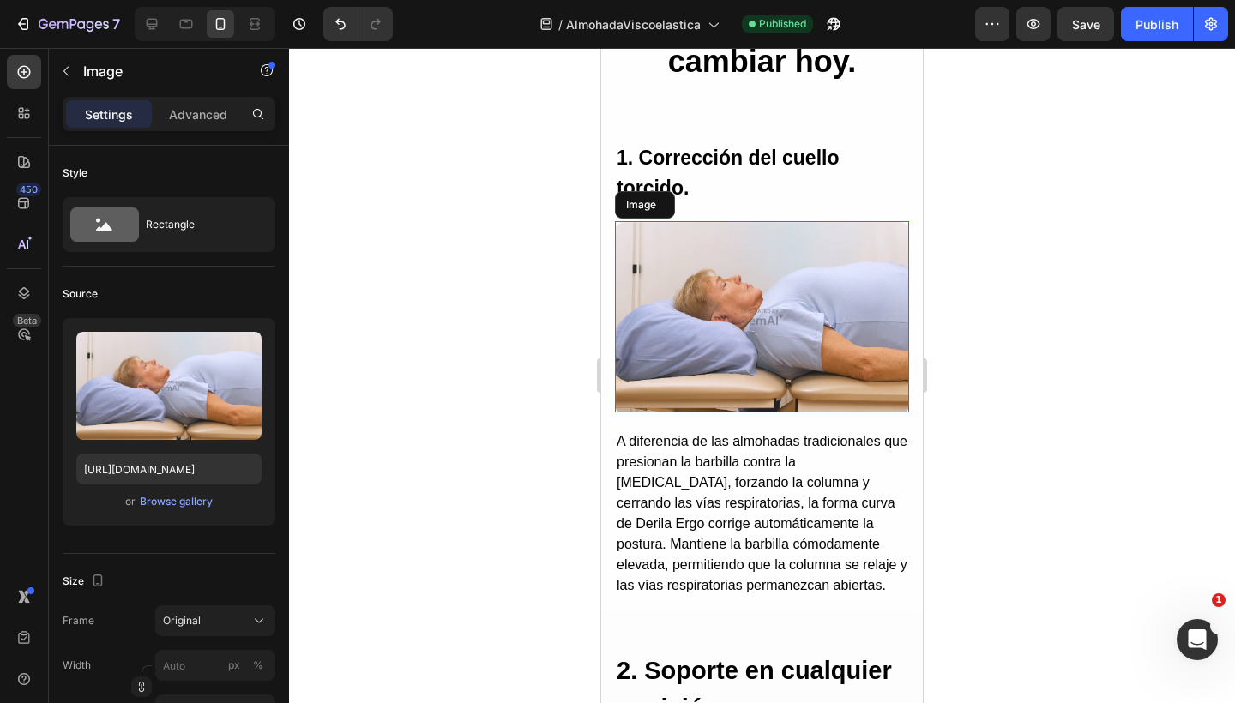
click at [729, 311] on img at bounding box center [762, 316] width 294 height 191
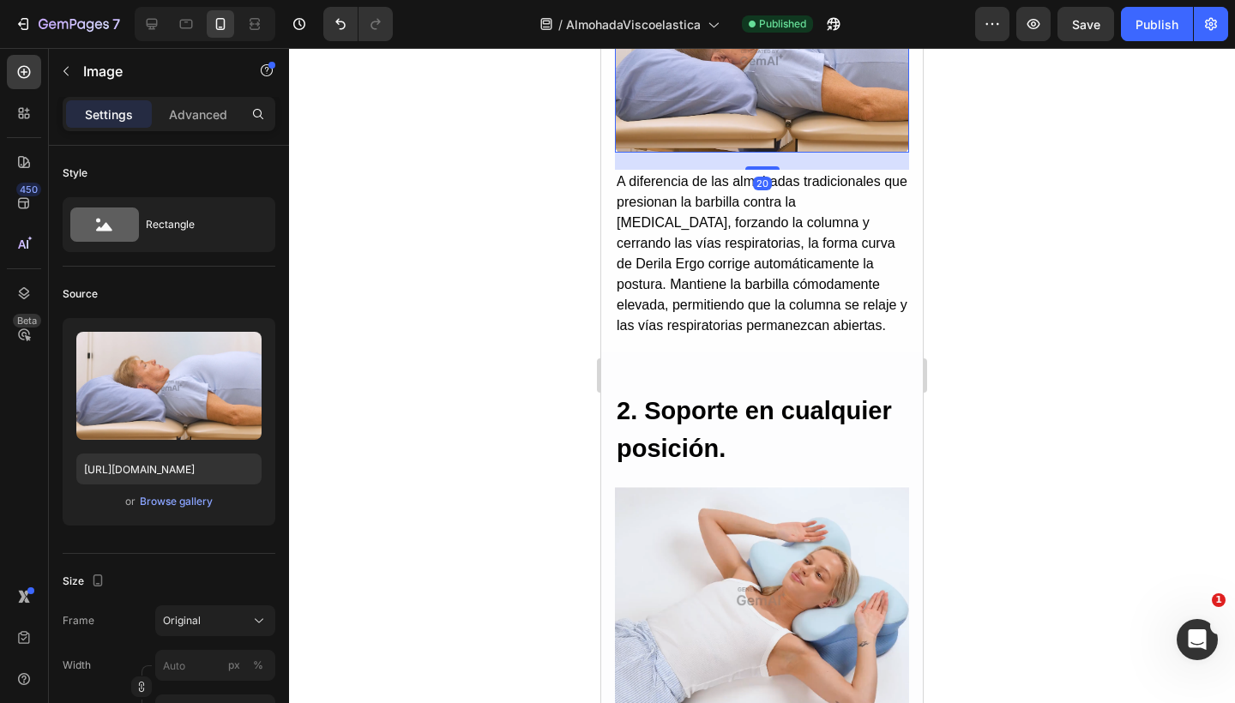
scroll to position [2585, 0]
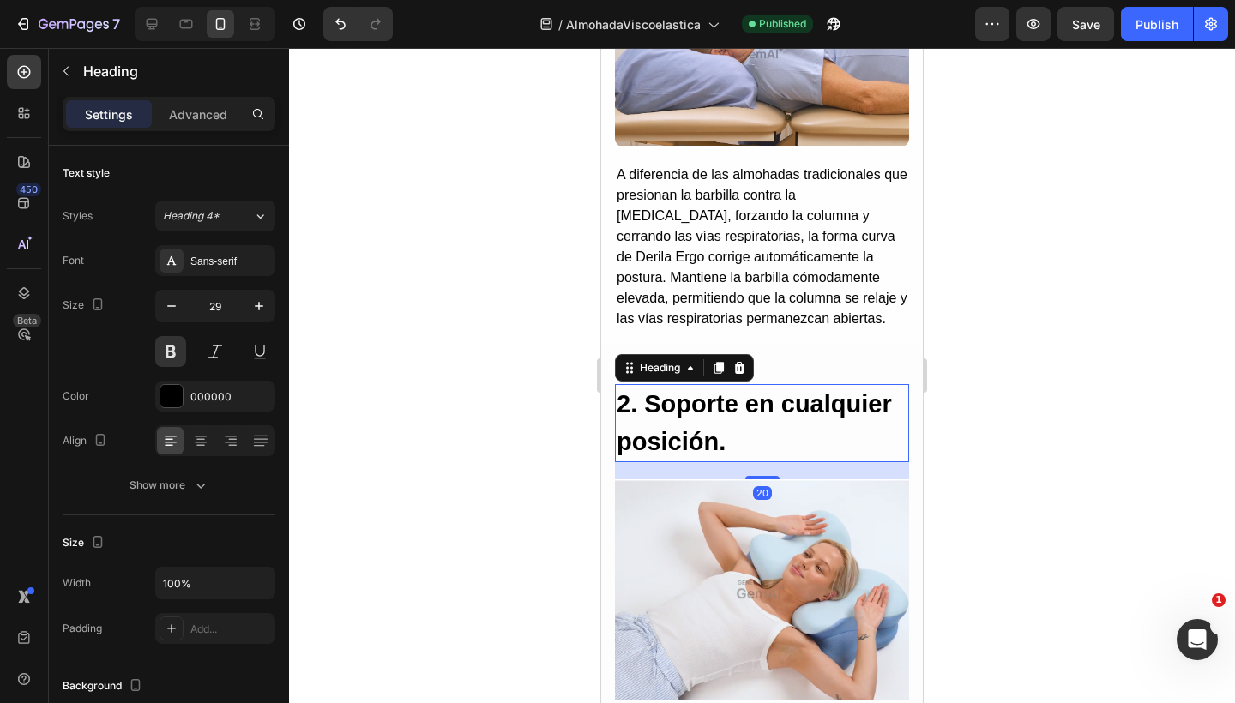
click at [705, 392] on h2 "2. Soporte en cualquier posición." at bounding box center [762, 423] width 294 height 78
click at [664, 363] on div "Heading" at bounding box center [659, 367] width 47 height 15
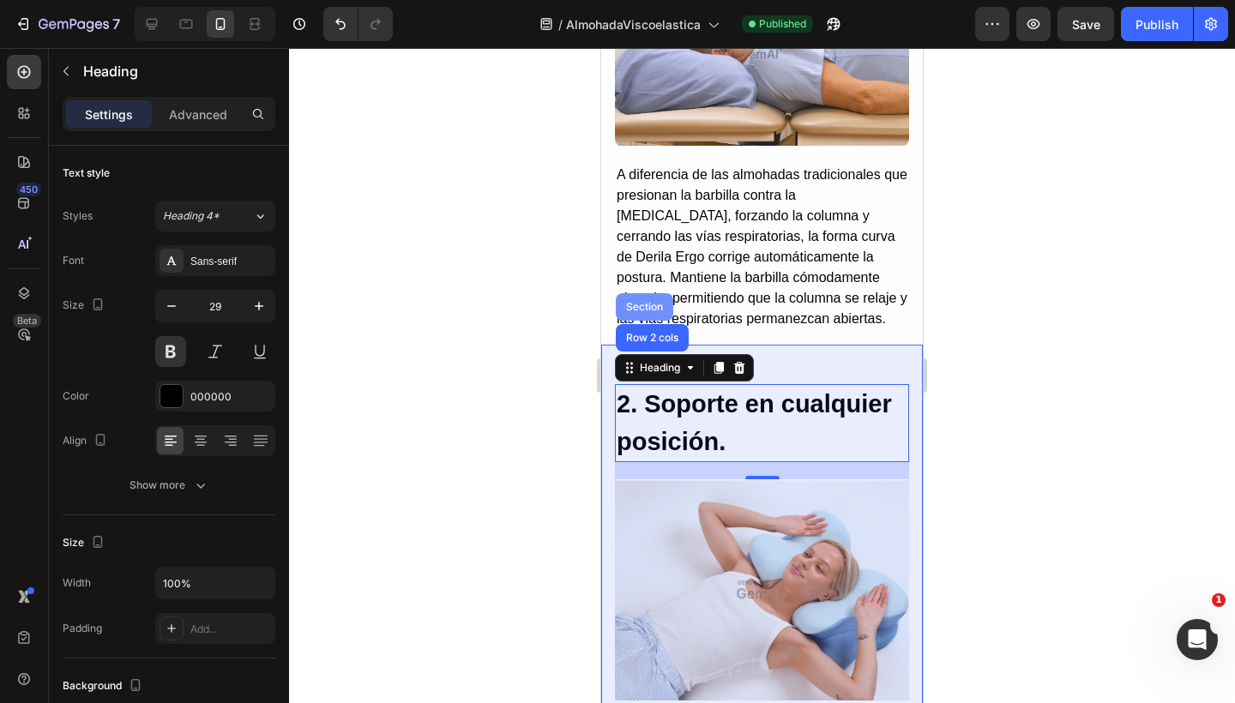
click at [654, 303] on div "Section" at bounding box center [644, 307] width 44 height 10
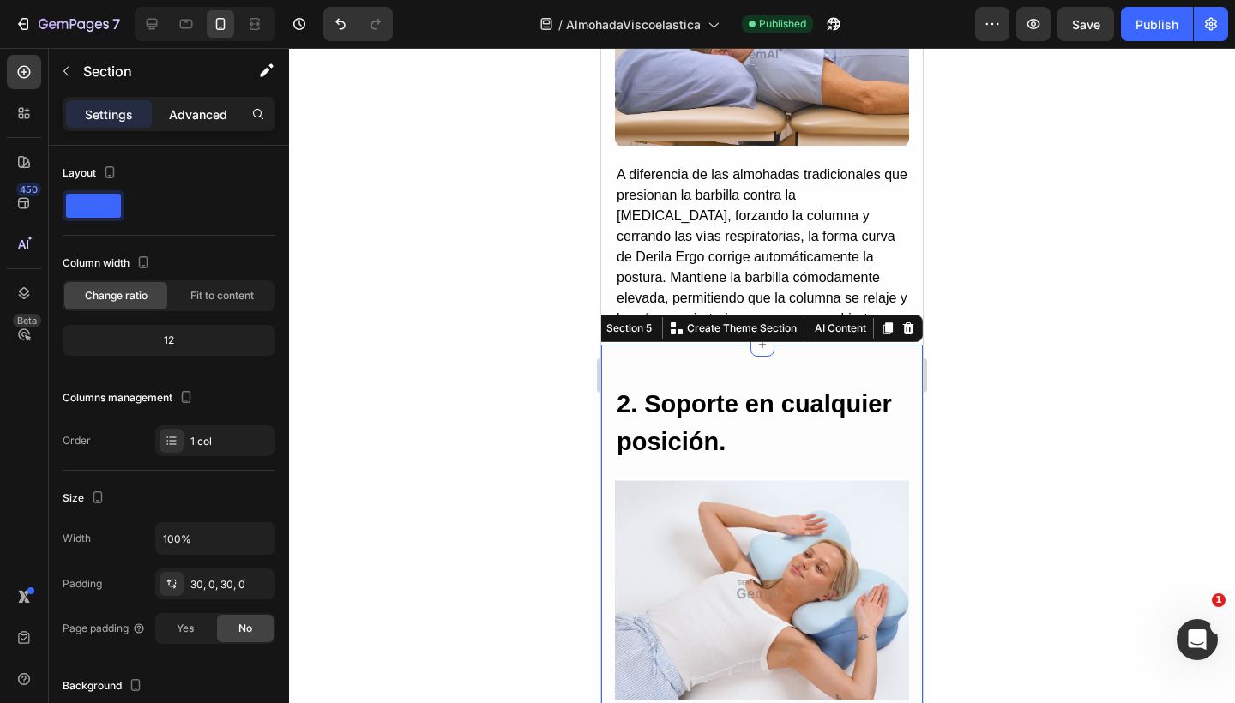
click at [207, 125] on div "Advanced" at bounding box center [198, 113] width 86 height 27
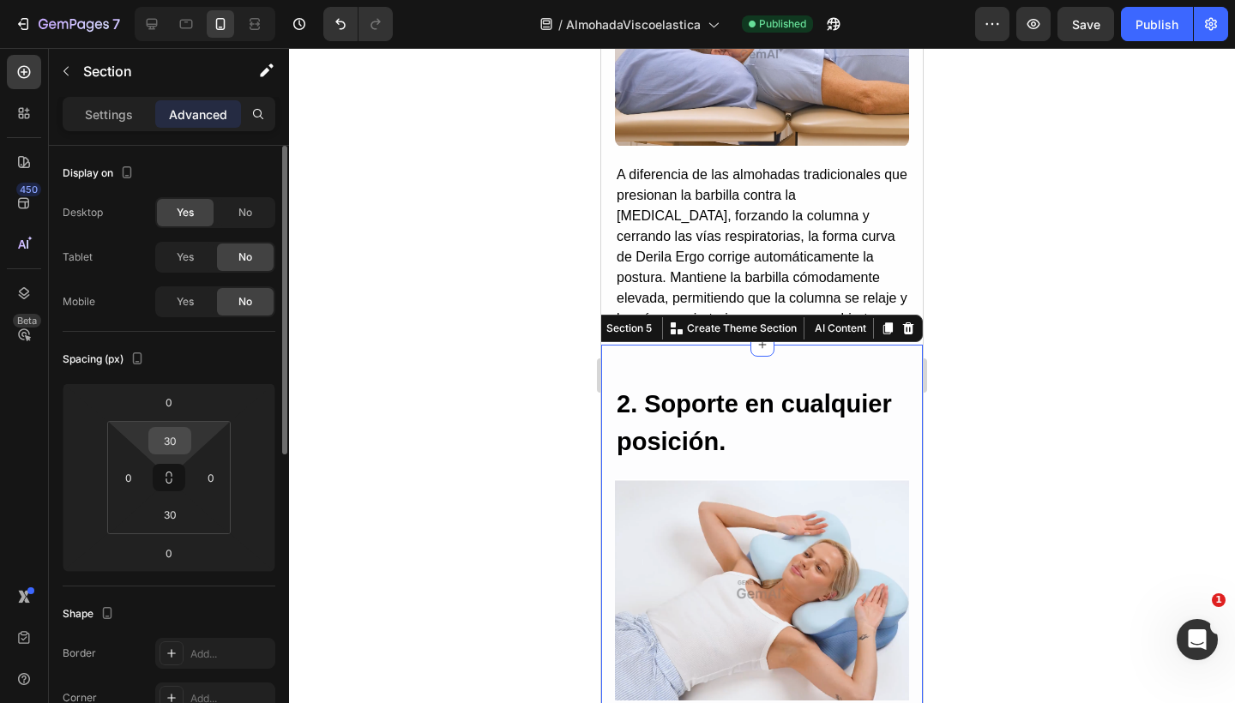
click at [184, 434] on input "30" at bounding box center [170, 441] width 34 height 26
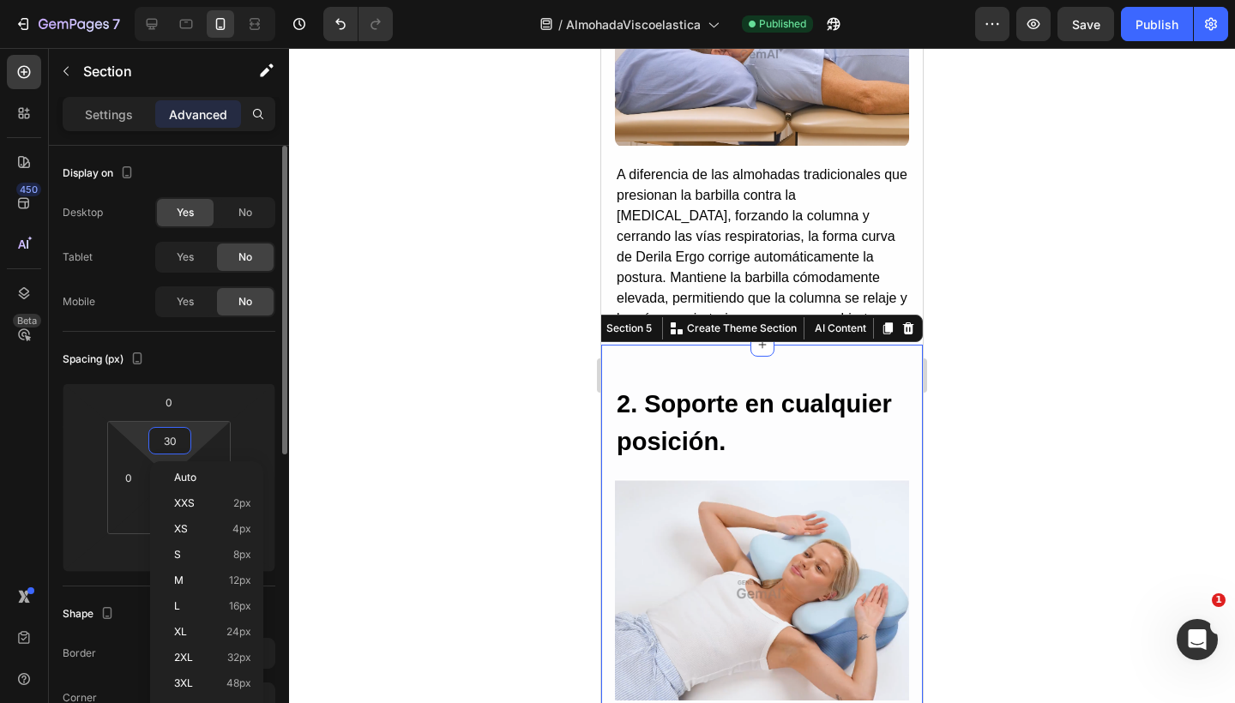
type input "0"
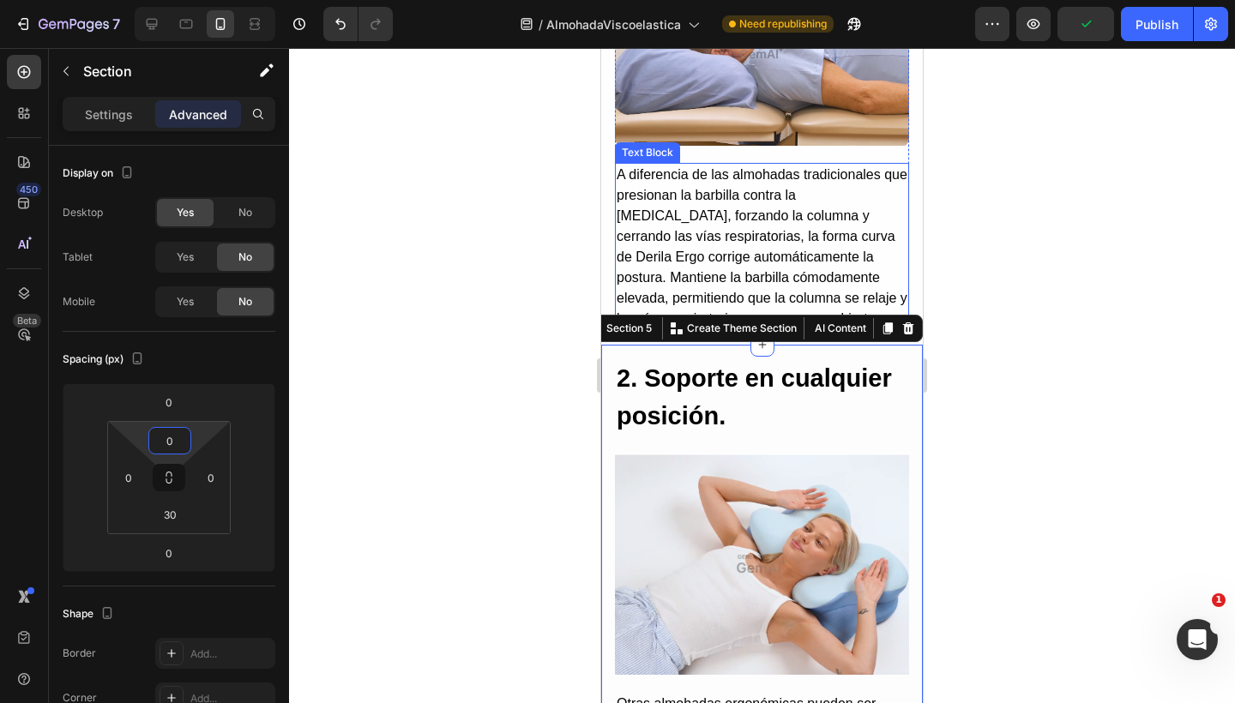
click at [721, 235] on p "A diferencia de las almohadas tradicionales que presionan la barbilla contra la…" at bounding box center [761, 247] width 291 height 165
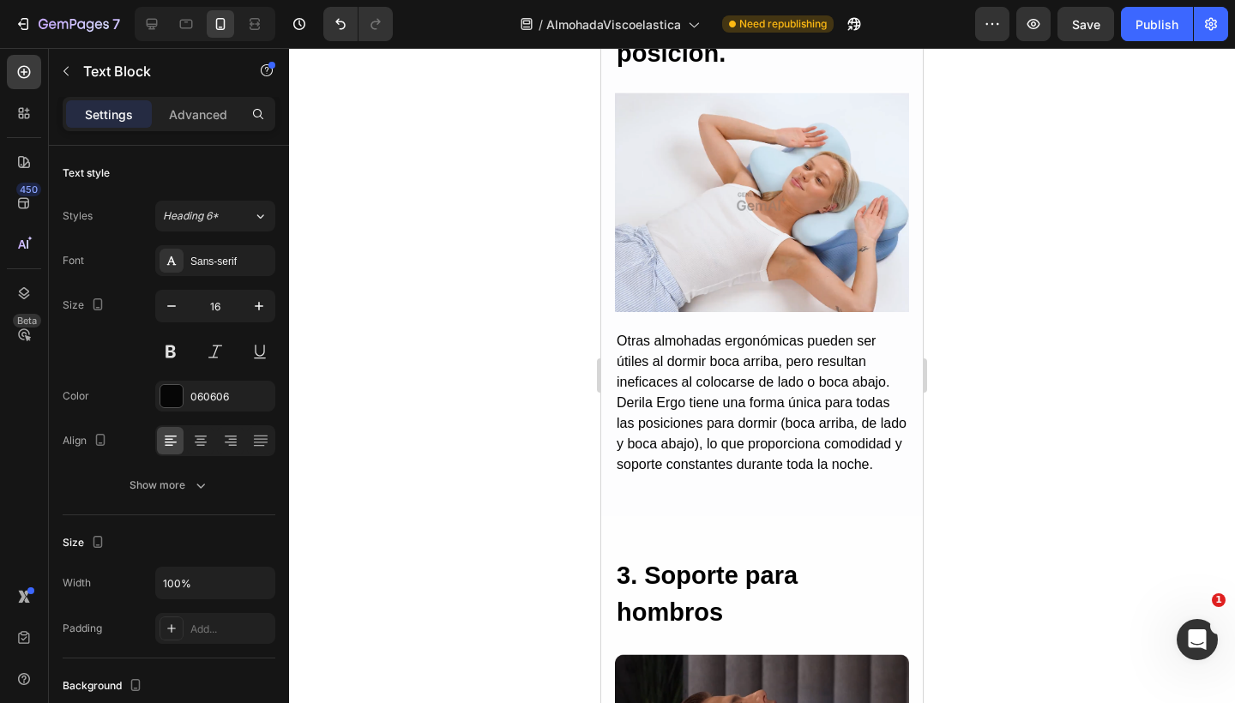
scroll to position [2941, 0]
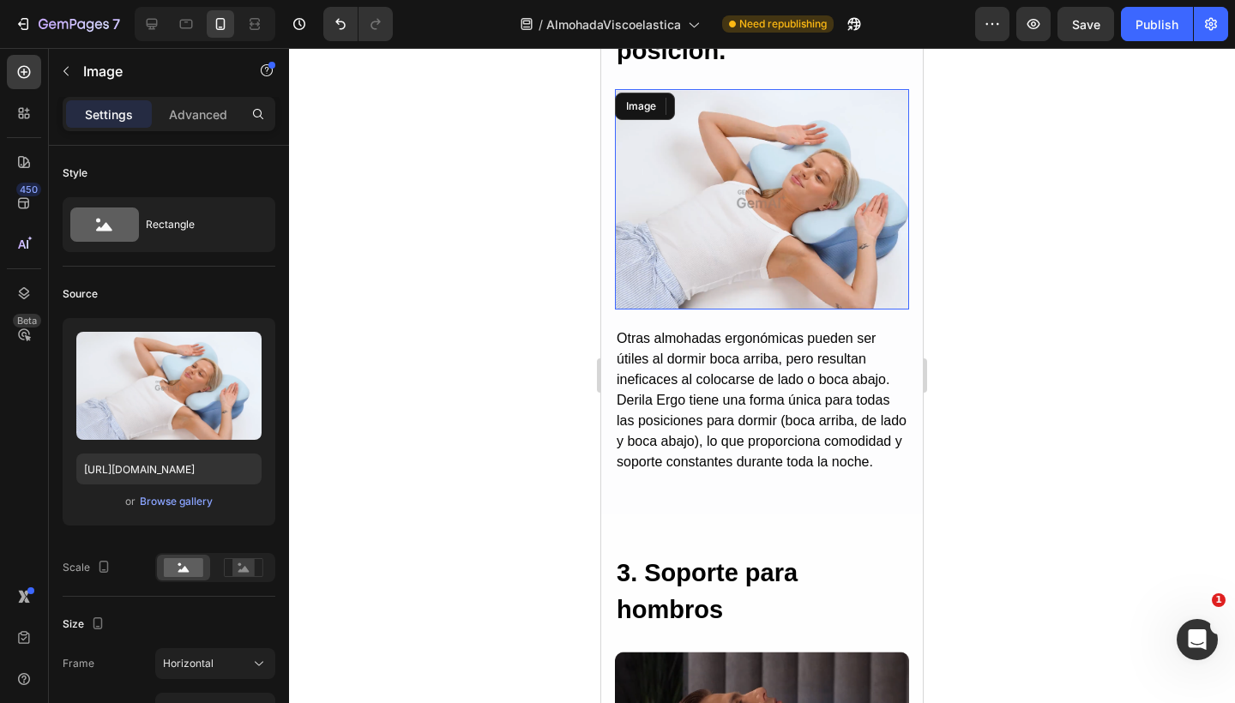
click at [753, 255] on img at bounding box center [762, 199] width 294 height 220
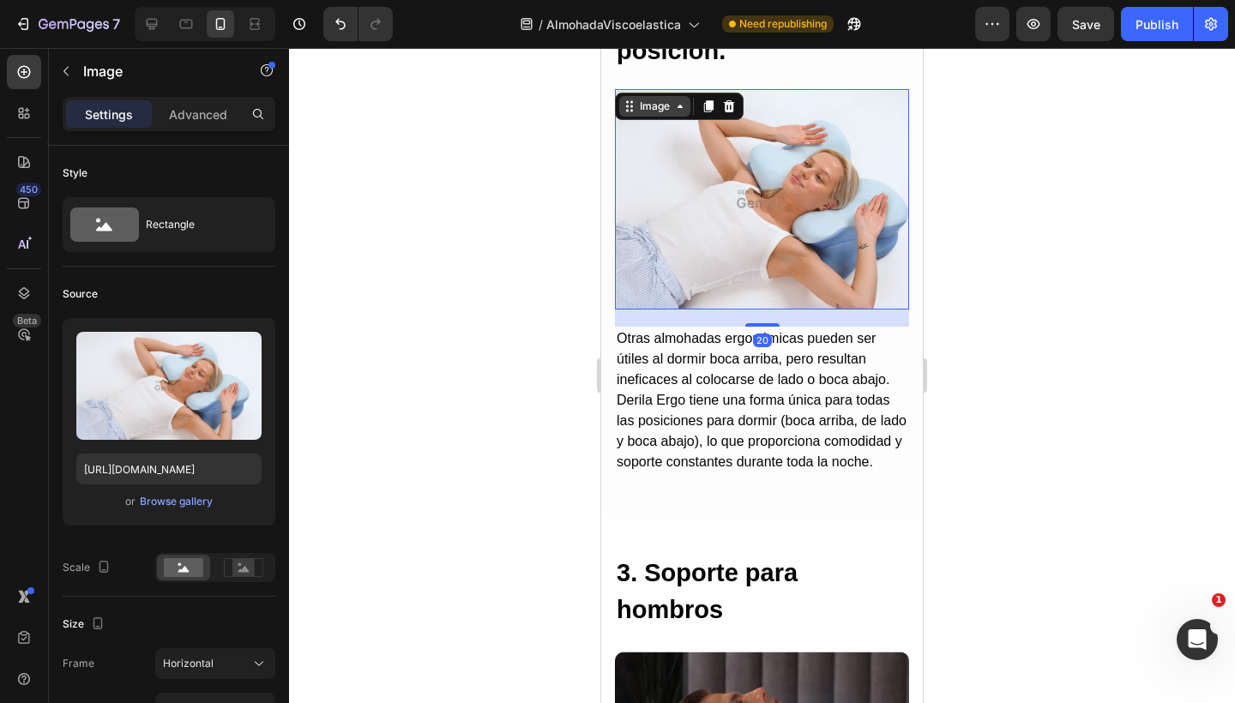
click at [657, 111] on div "Image" at bounding box center [654, 106] width 37 height 15
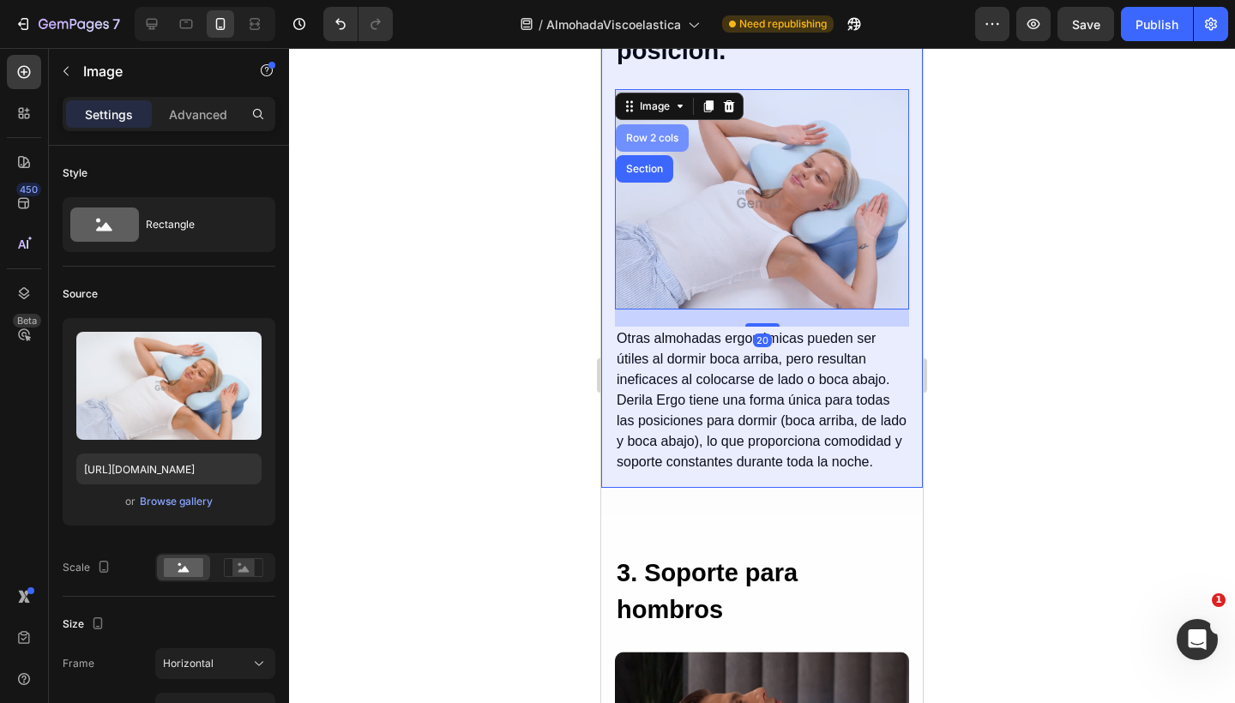
click at [650, 138] on div "Row 2 cols" at bounding box center [651, 138] width 59 height 10
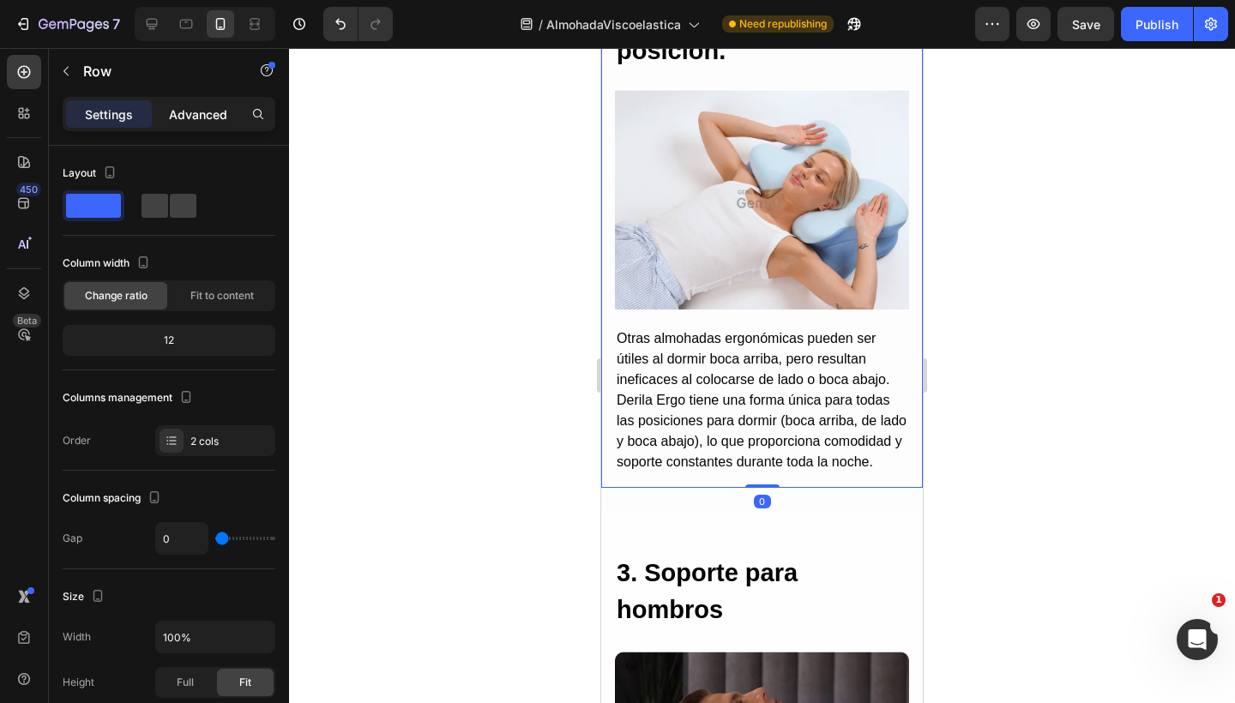
click at [209, 127] on div "Advanced" at bounding box center [198, 113] width 86 height 27
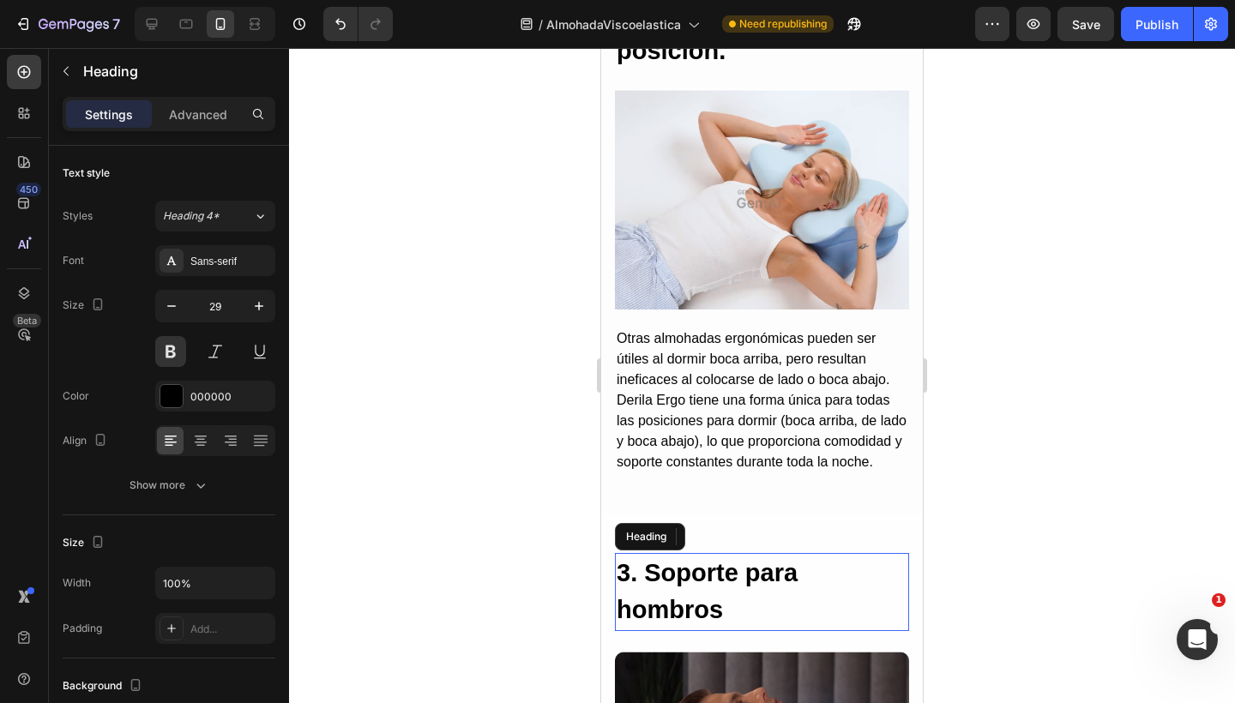
click at [674, 585] on h2 "3. Soporte para hombros" at bounding box center [762, 592] width 294 height 78
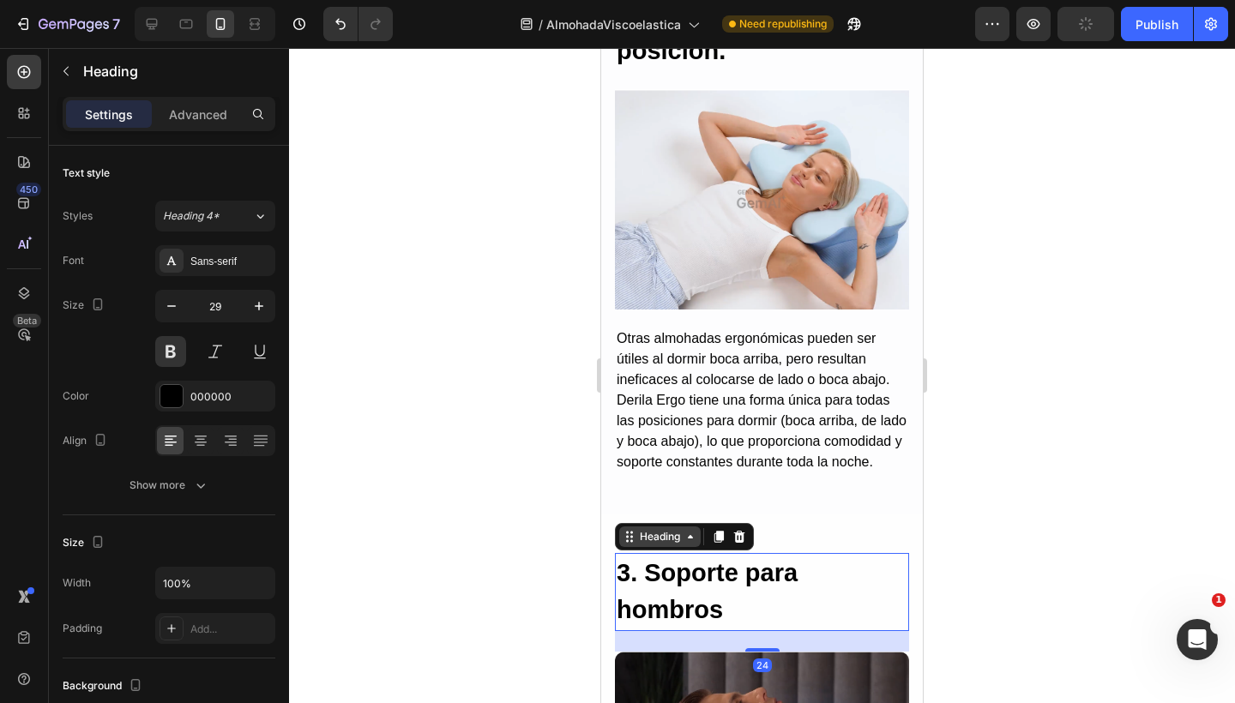
click at [660, 544] on div "Heading" at bounding box center [659, 536] width 47 height 15
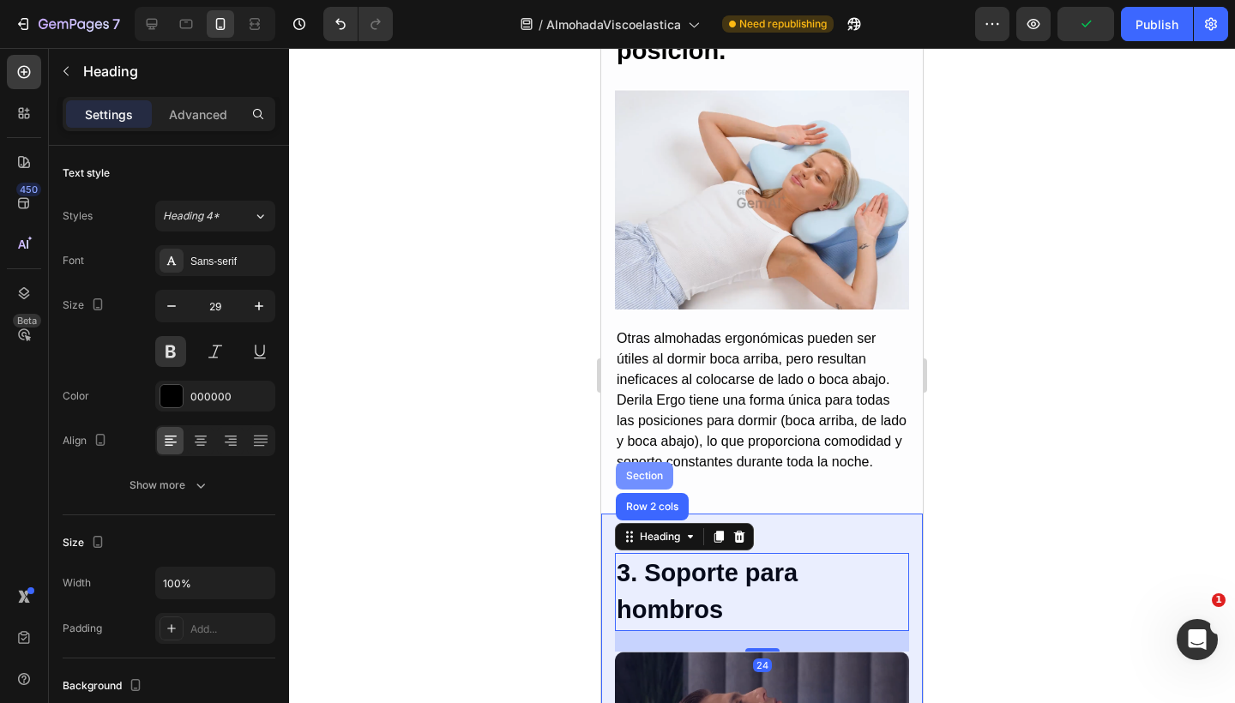
click at [650, 490] on div "Section" at bounding box center [644, 475] width 57 height 27
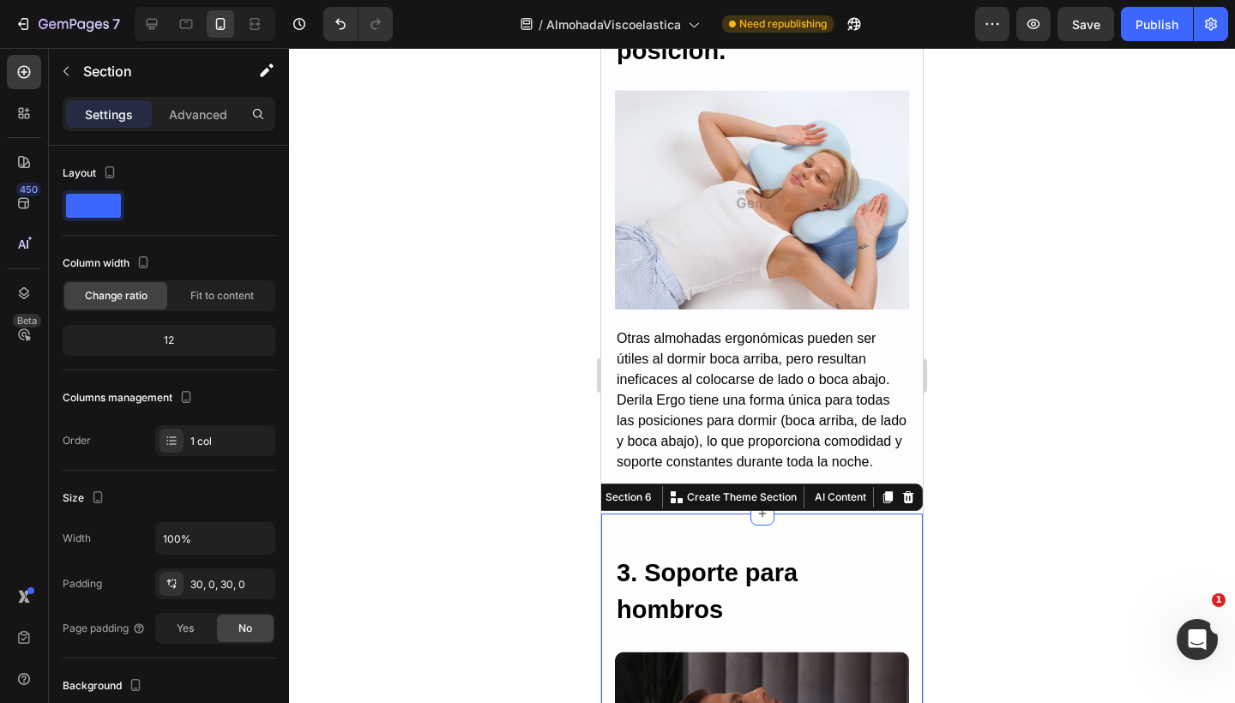
click at [194, 135] on div "Settings Advanced" at bounding box center [169, 121] width 240 height 49
click at [194, 134] on div "Settings Advanced" at bounding box center [169, 121] width 240 height 49
click at [199, 118] on p "Advanced" at bounding box center [198, 114] width 58 height 18
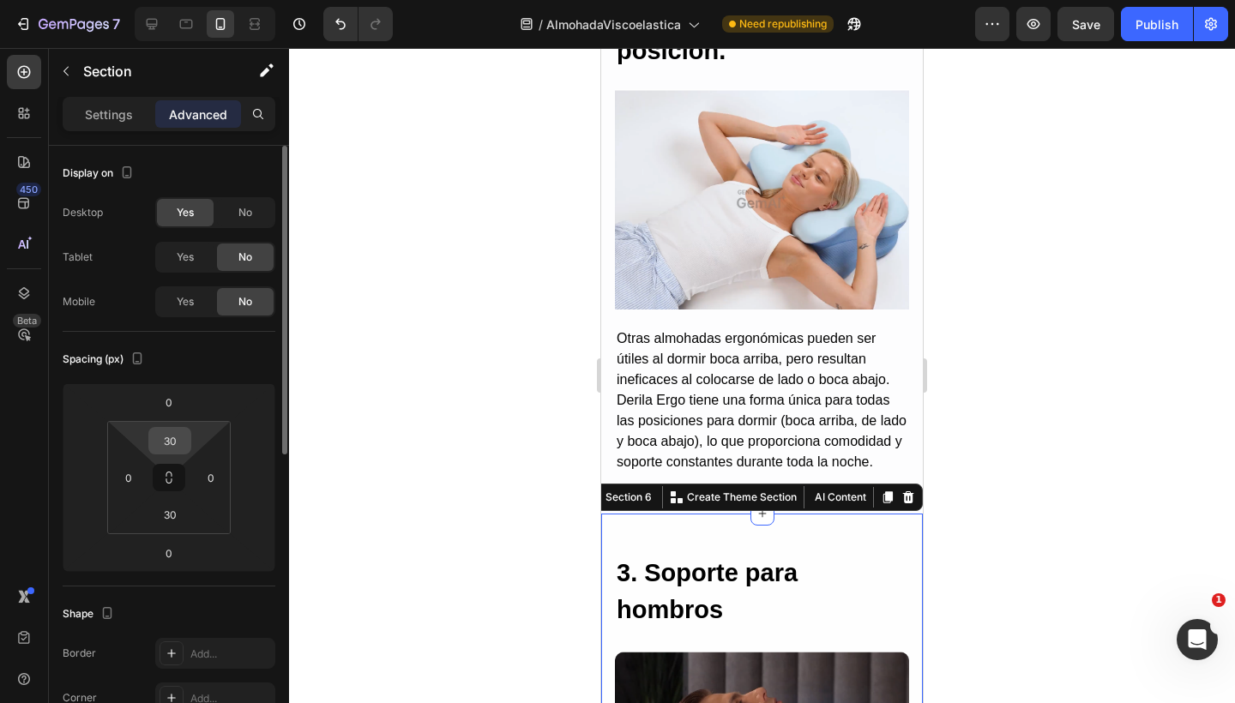
click at [172, 434] on input "30" at bounding box center [170, 441] width 34 height 26
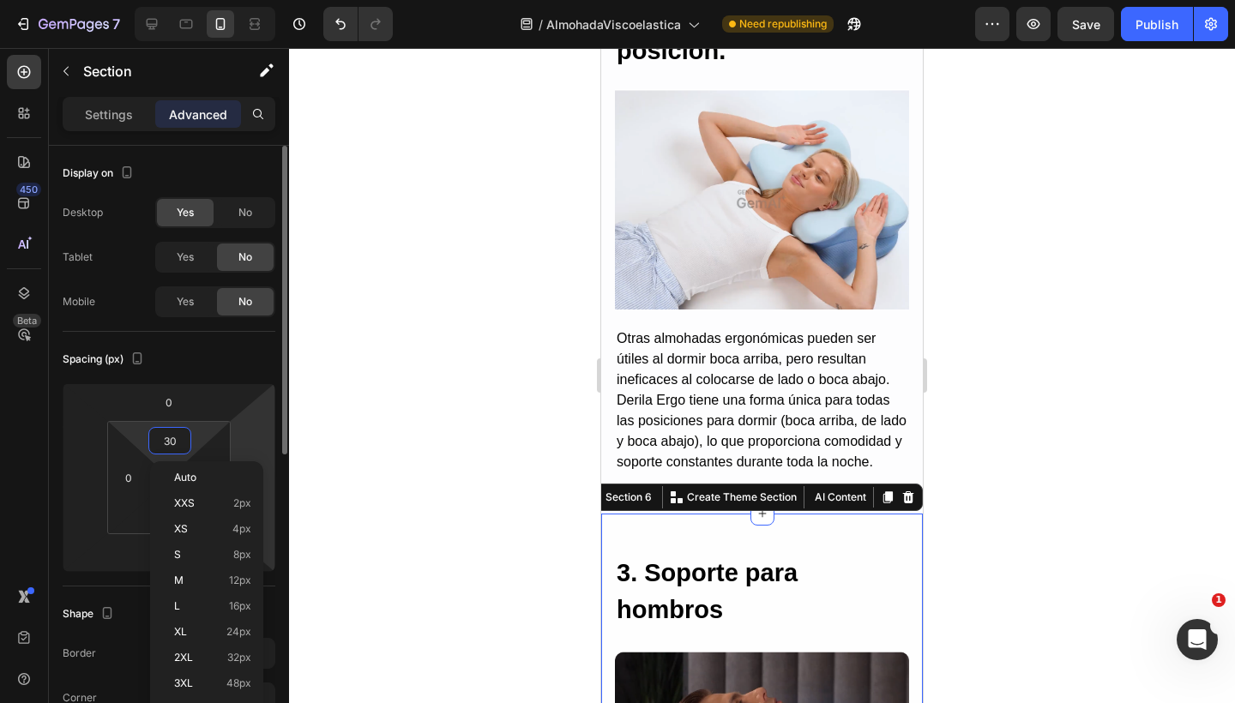
type input "0"
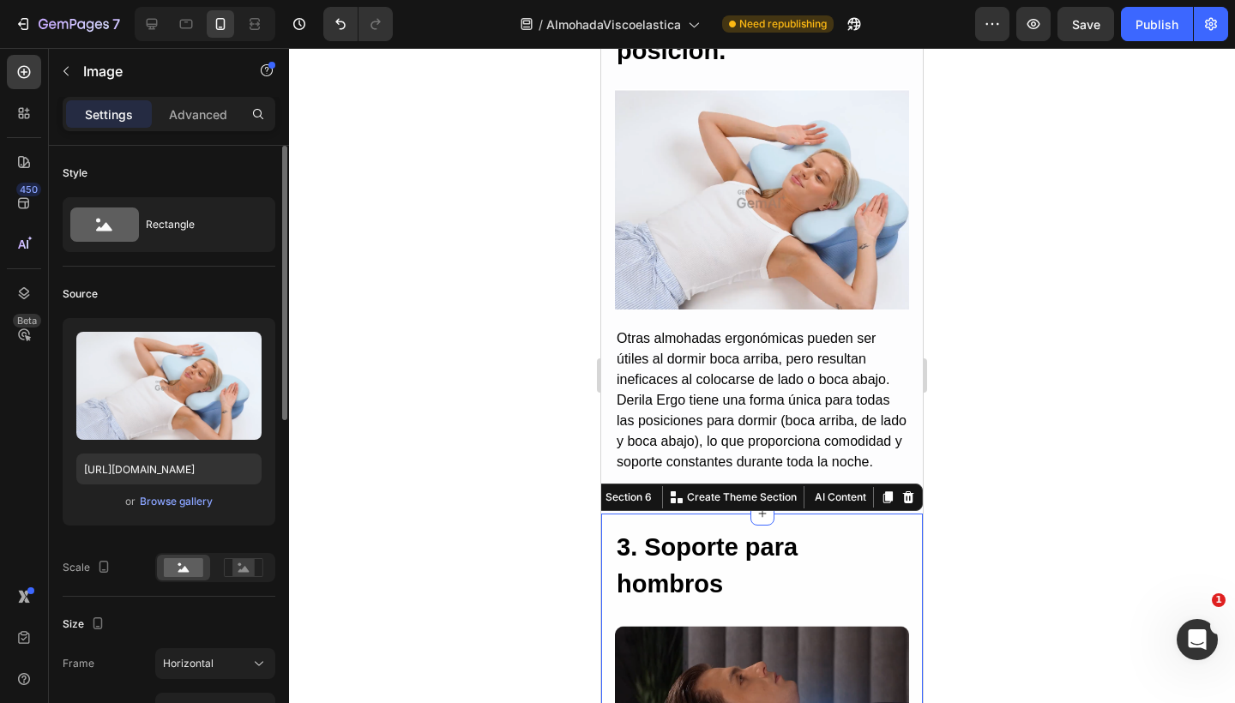
click at [717, 208] on img at bounding box center [762, 199] width 294 height 220
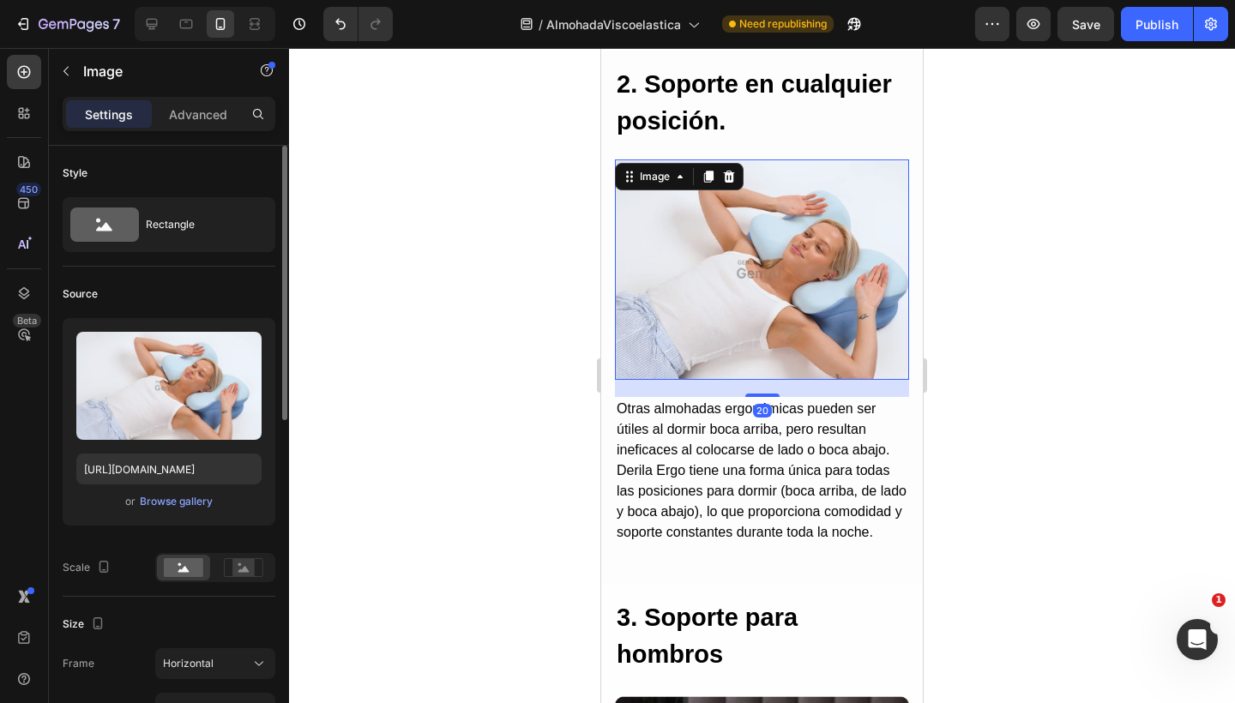
scroll to position [2867, 0]
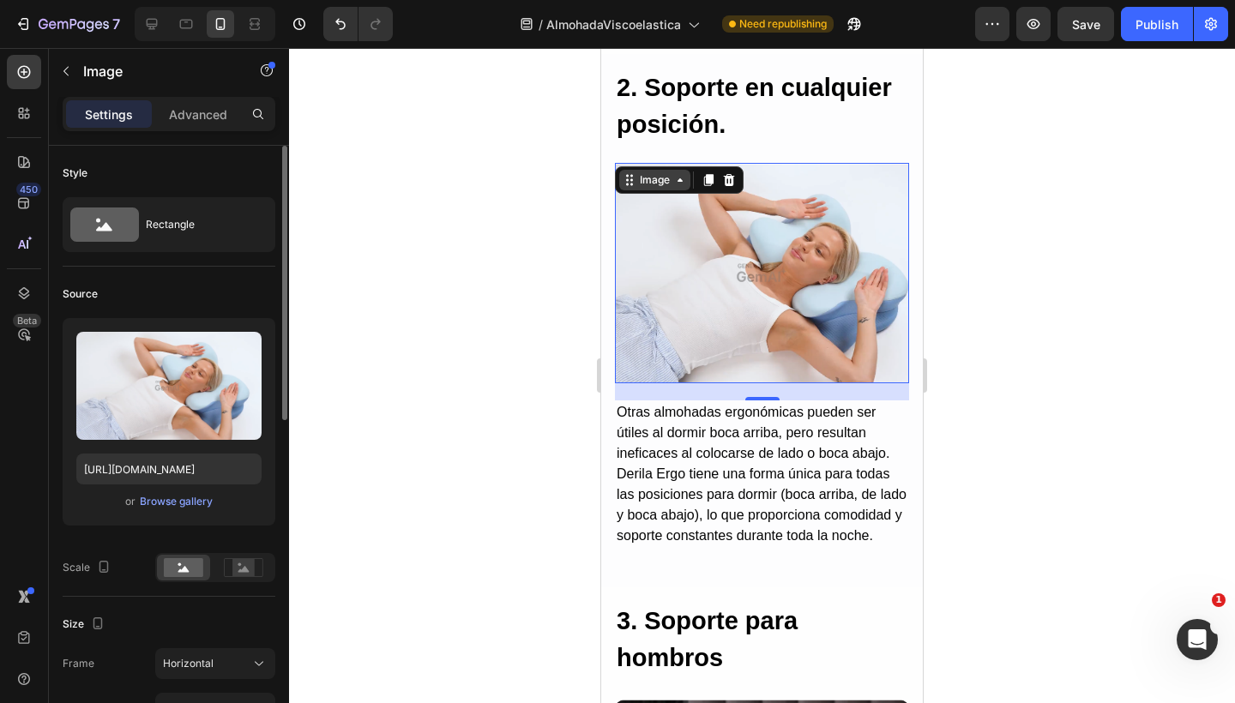
click at [665, 183] on div "Image" at bounding box center [654, 179] width 37 height 15
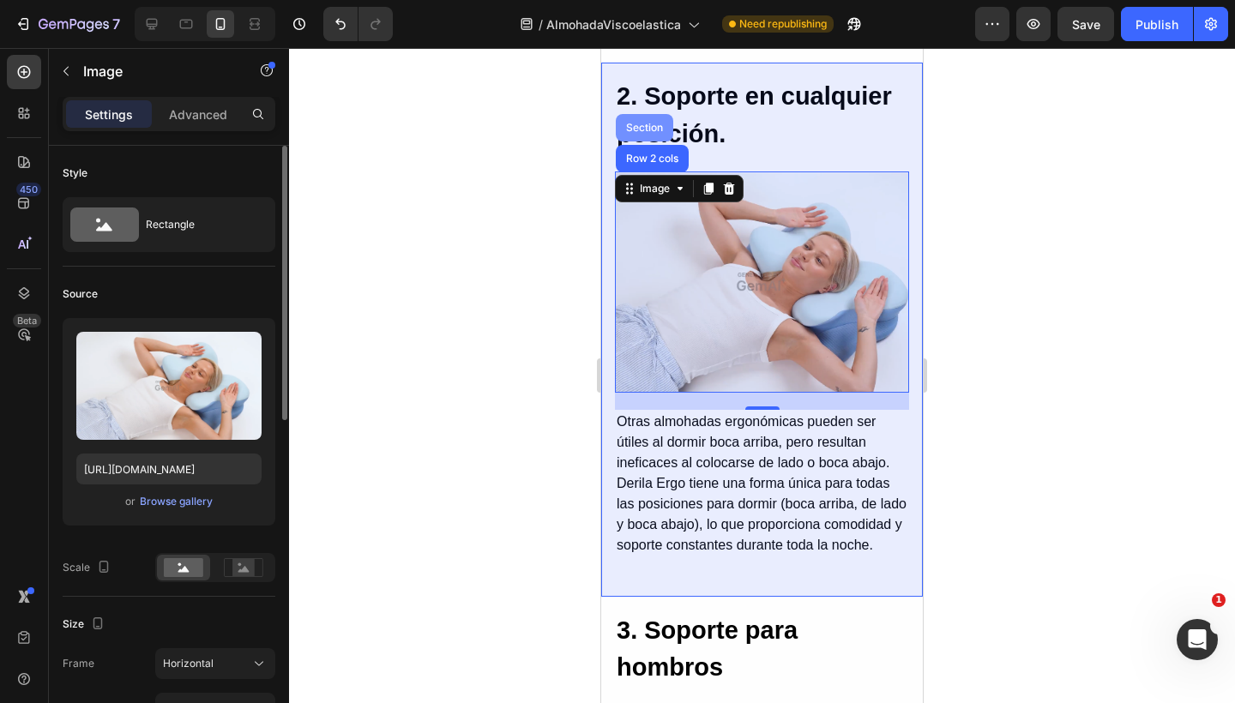
click at [642, 123] on div "Section" at bounding box center [644, 128] width 44 height 10
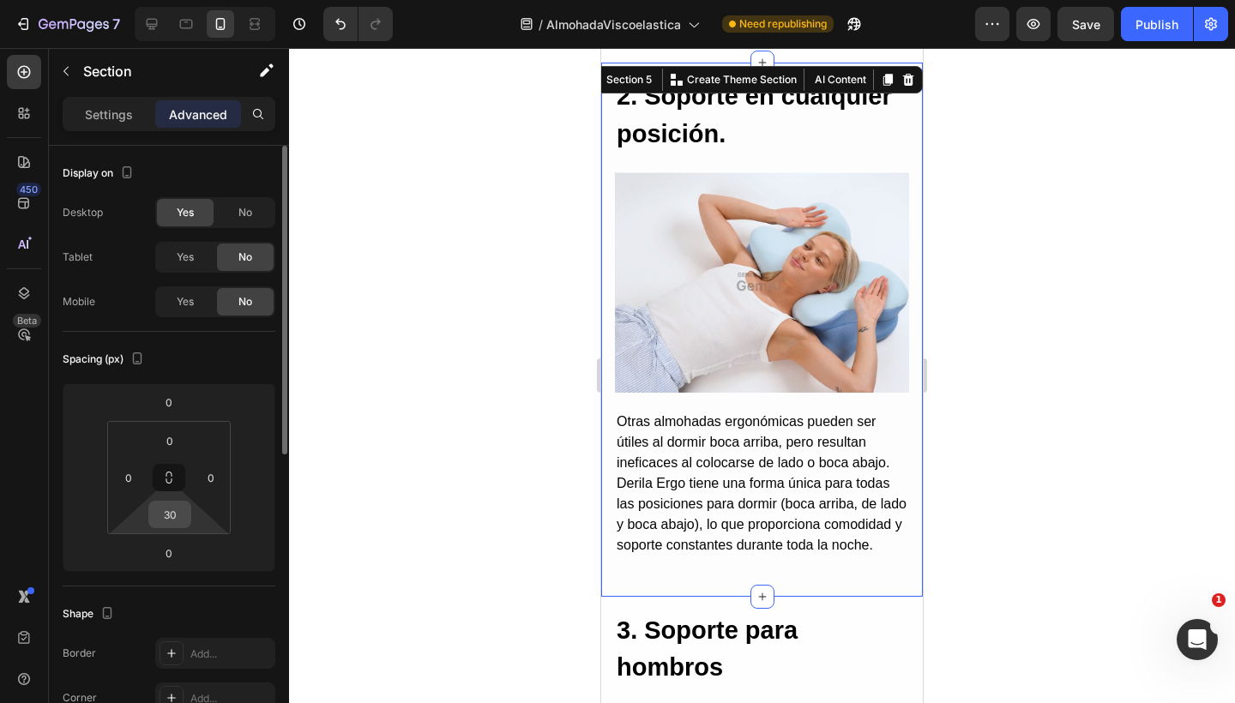
click at [165, 522] on input "30" at bounding box center [170, 515] width 34 height 26
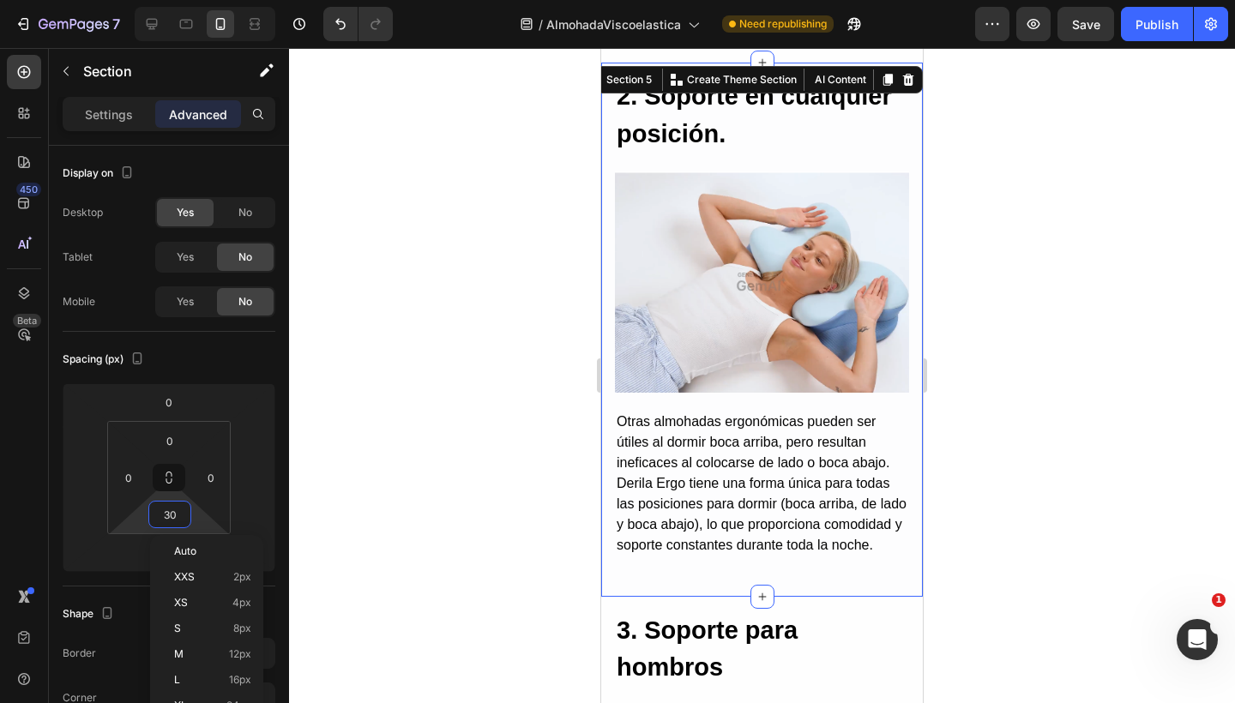
type input "0"
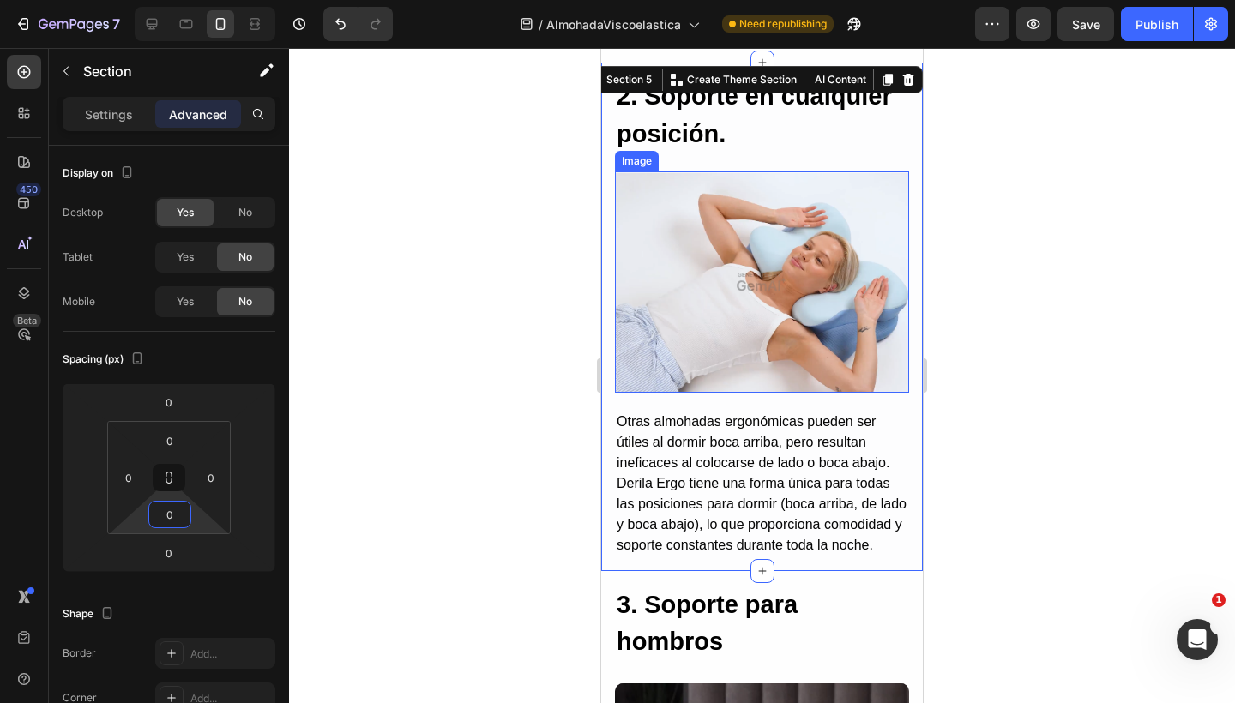
click at [778, 316] on img at bounding box center [762, 281] width 294 height 220
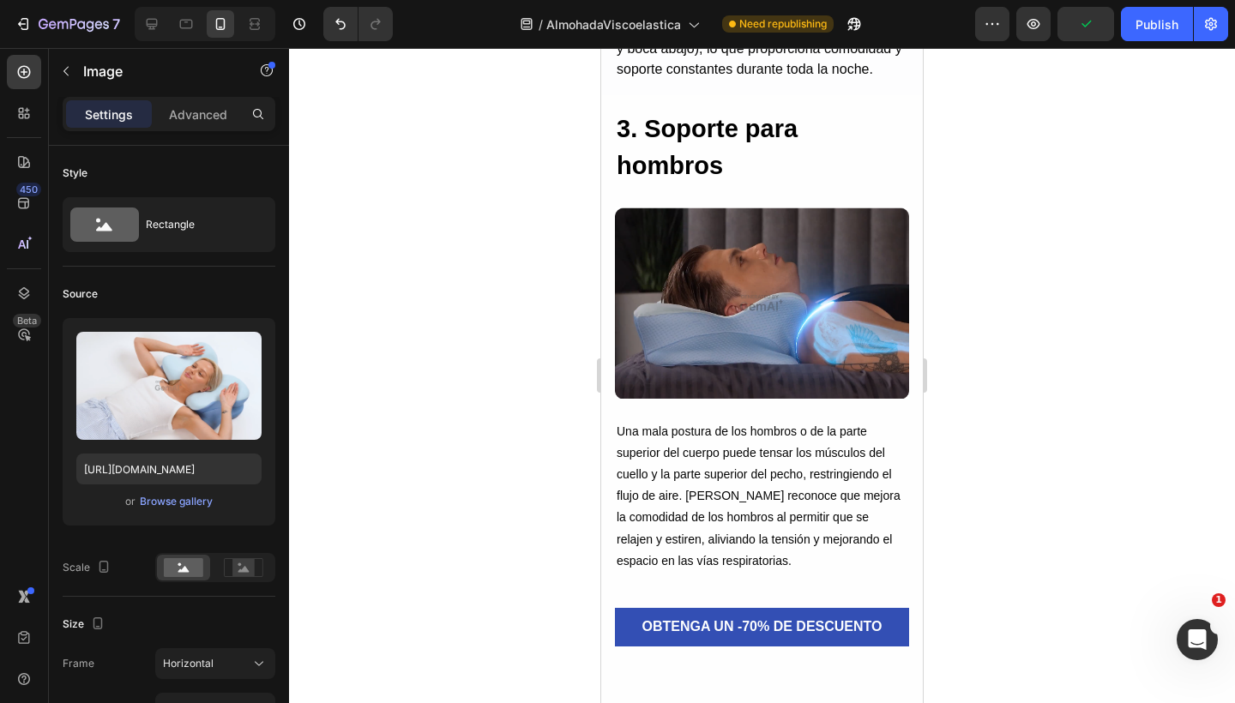
scroll to position [3337, 0]
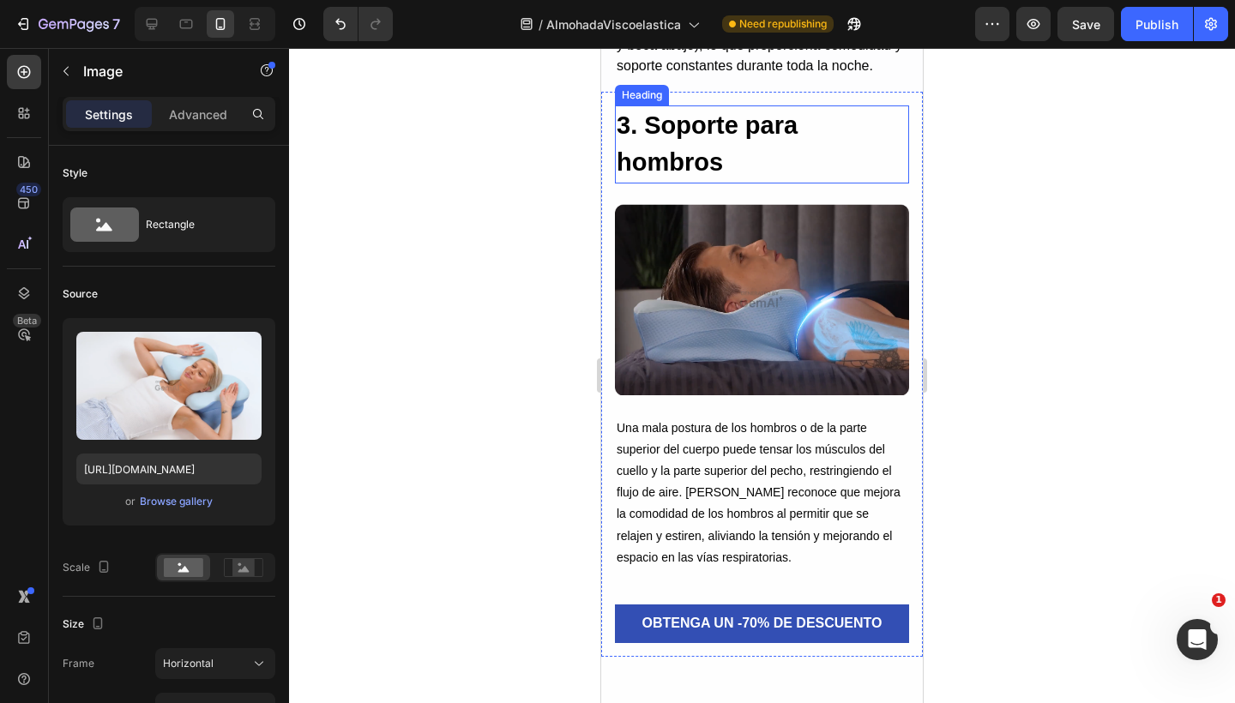
click at [732, 159] on h2 "3. Soporte para hombros" at bounding box center [762, 144] width 294 height 78
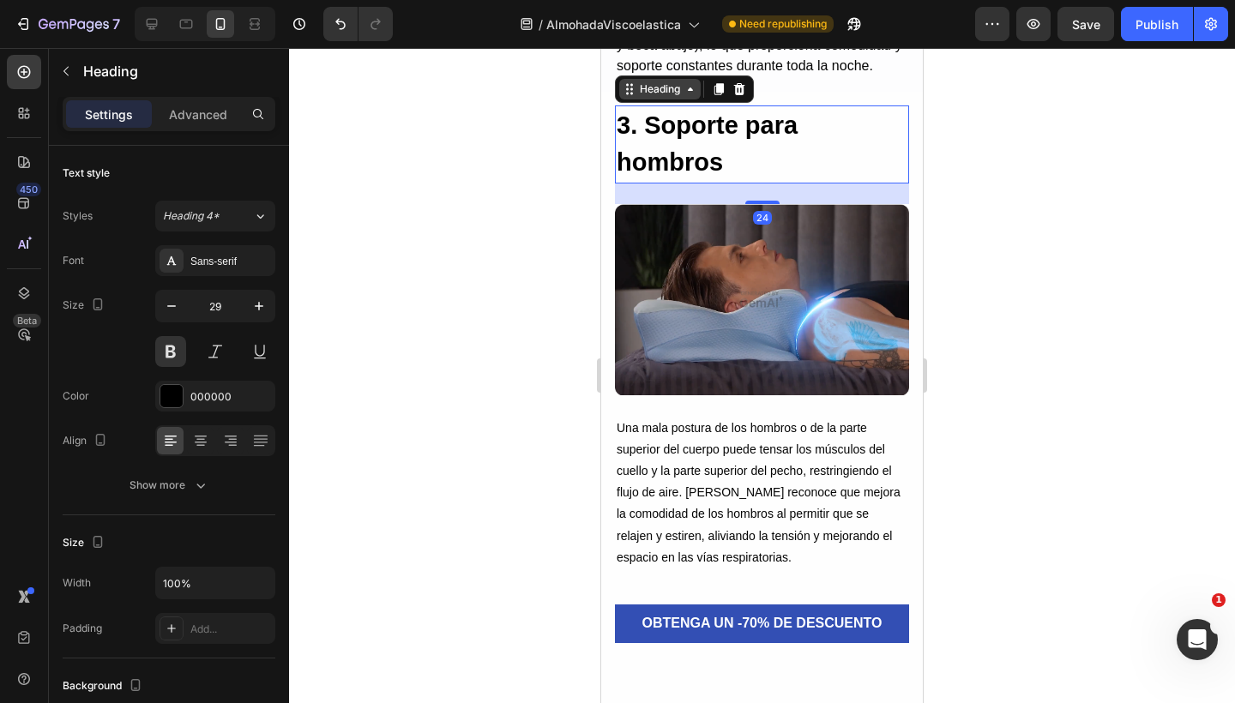
click at [655, 97] on div "Heading" at bounding box center [659, 88] width 47 height 15
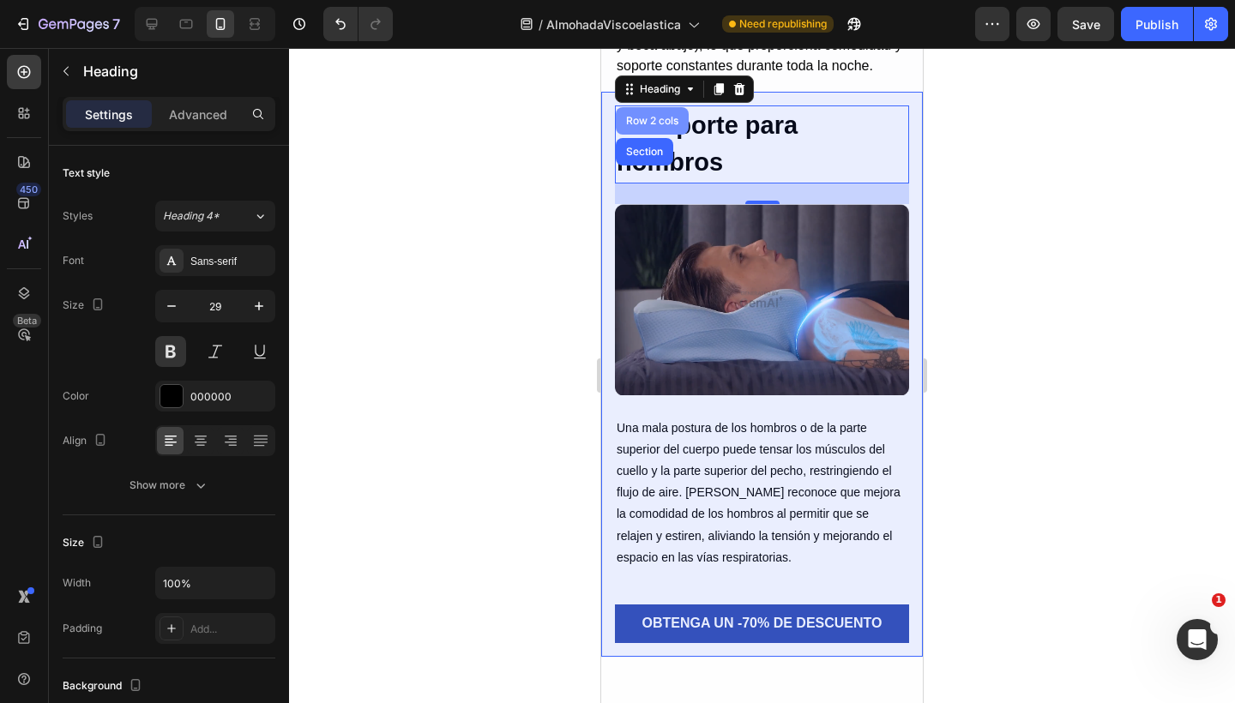
click at [650, 126] on div "Row 2 cols" at bounding box center [651, 121] width 59 height 10
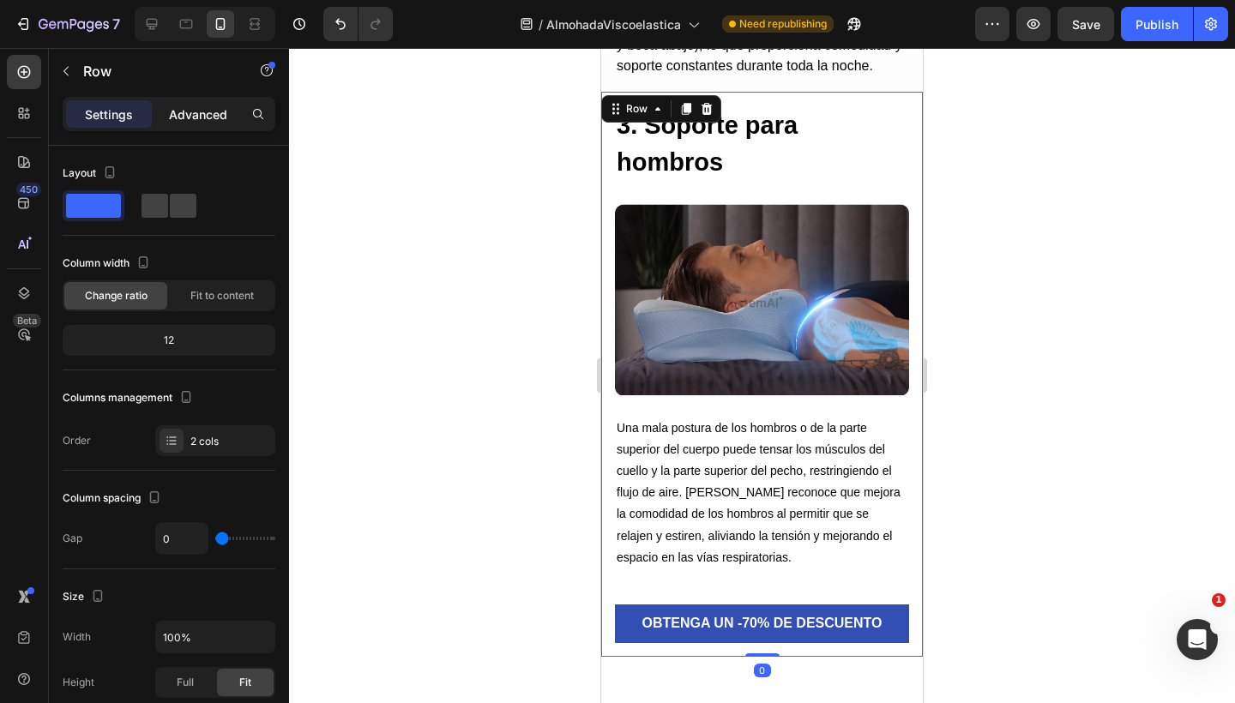
click at [201, 108] on p "Advanced" at bounding box center [198, 114] width 58 height 18
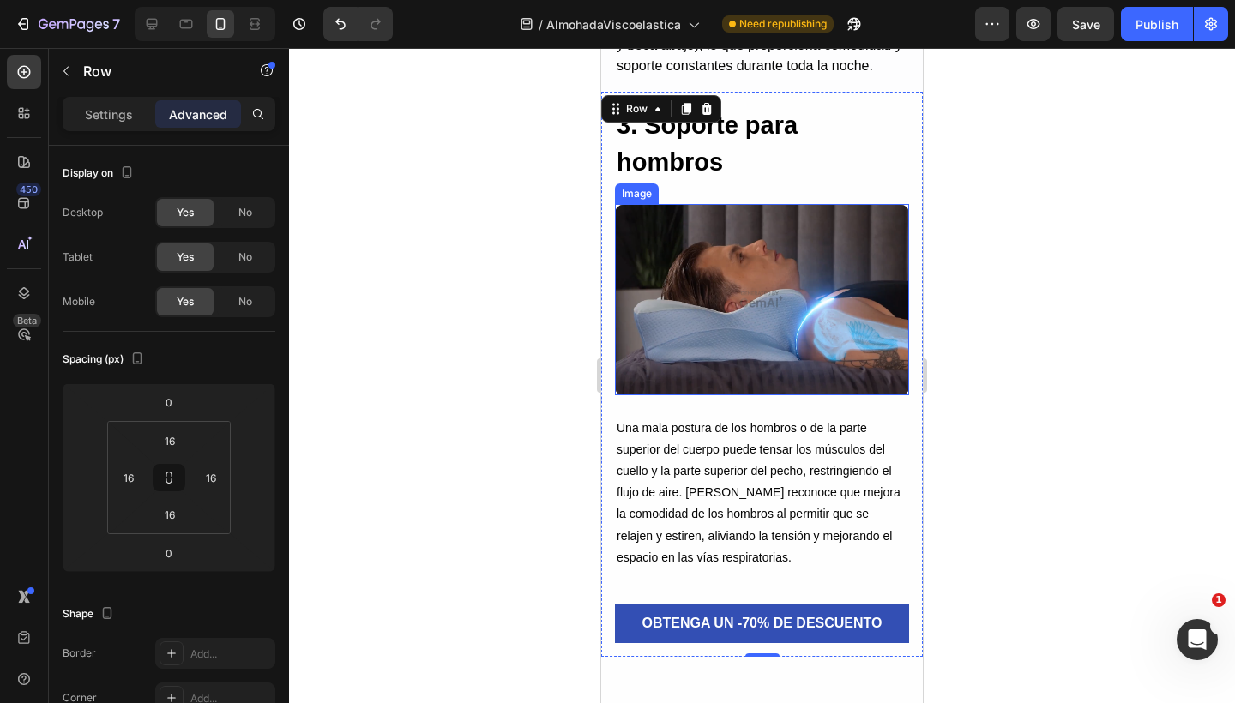
click at [703, 261] on img at bounding box center [762, 299] width 294 height 191
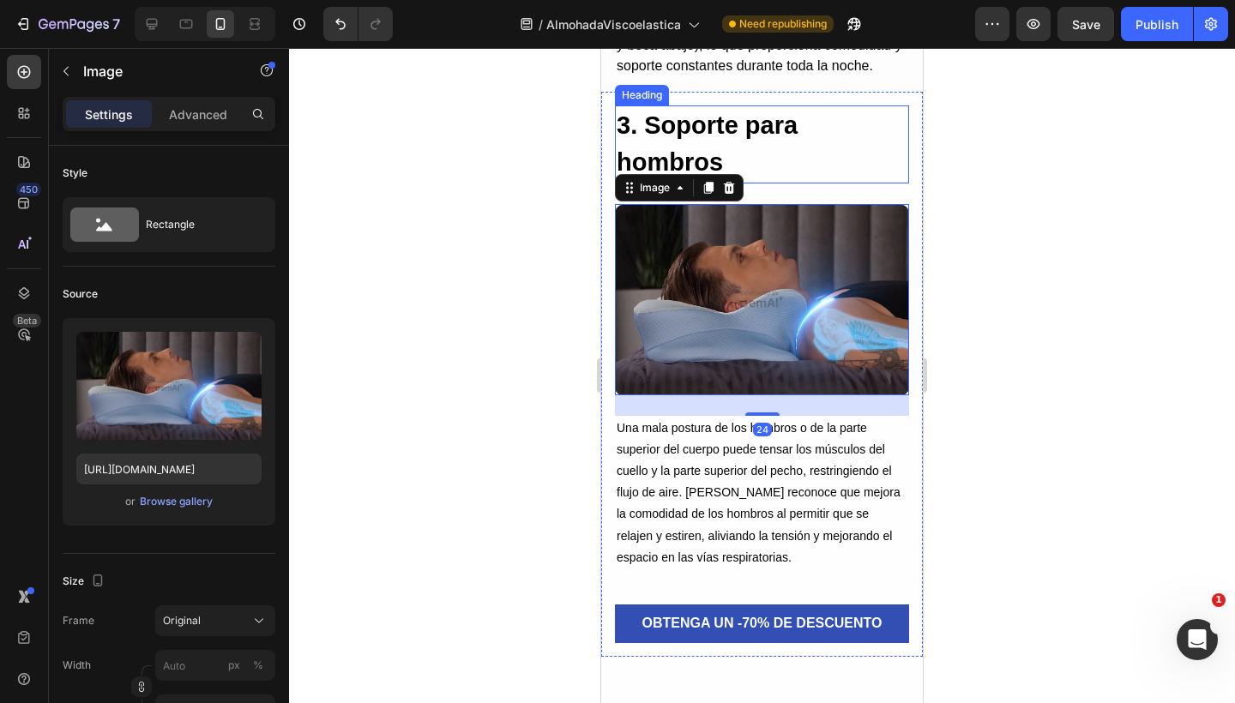
click at [706, 133] on h2 "3. Soporte para hombros" at bounding box center [762, 144] width 294 height 78
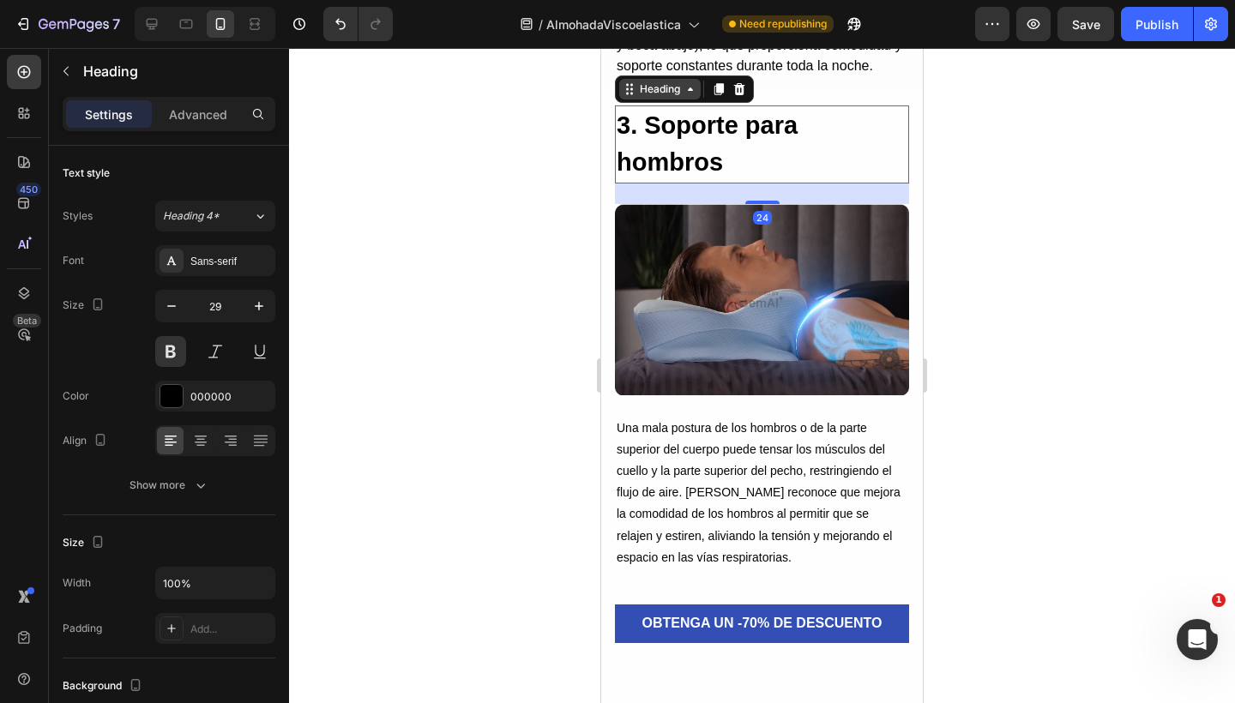
click at [653, 99] on div "Heading" at bounding box center [659, 89] width 81 height 21
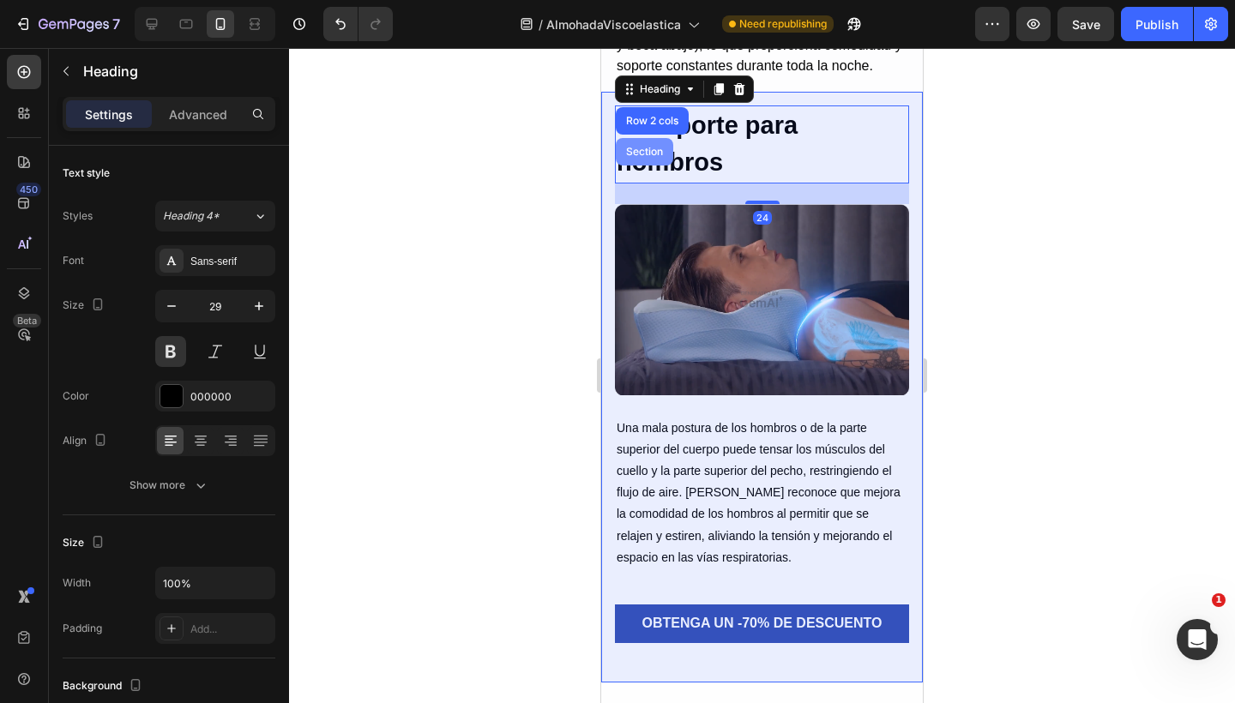
click at [653, 157] on div "Section" at bounding box center [644, 152] width 44 height 10
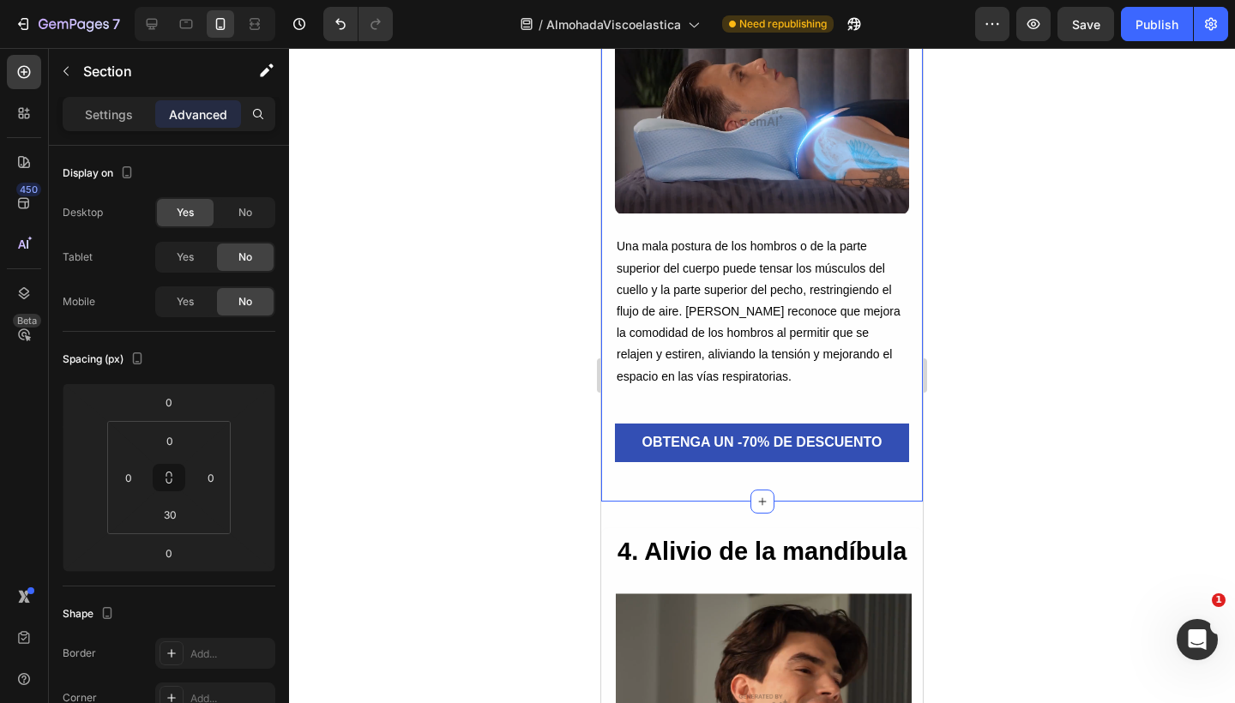
scroll to position [3529, 0]
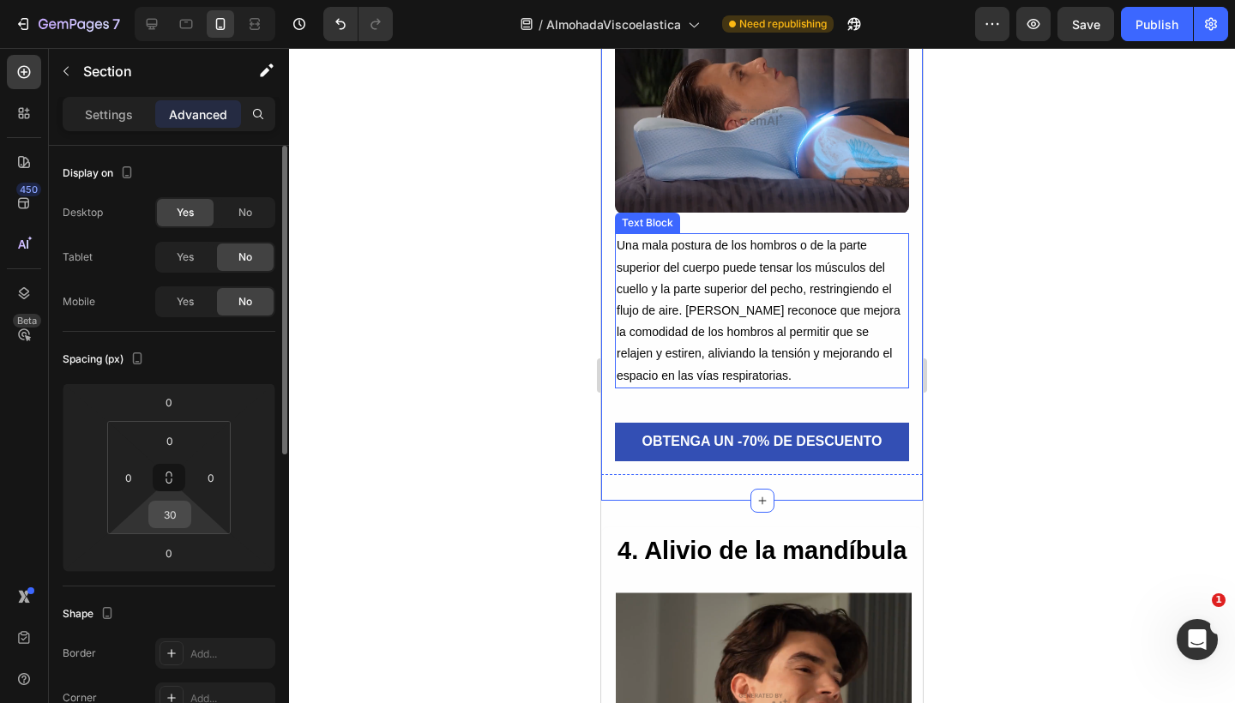
click at [178, 518] on input "30" at bounding box center [170, 515] width 34 height 26
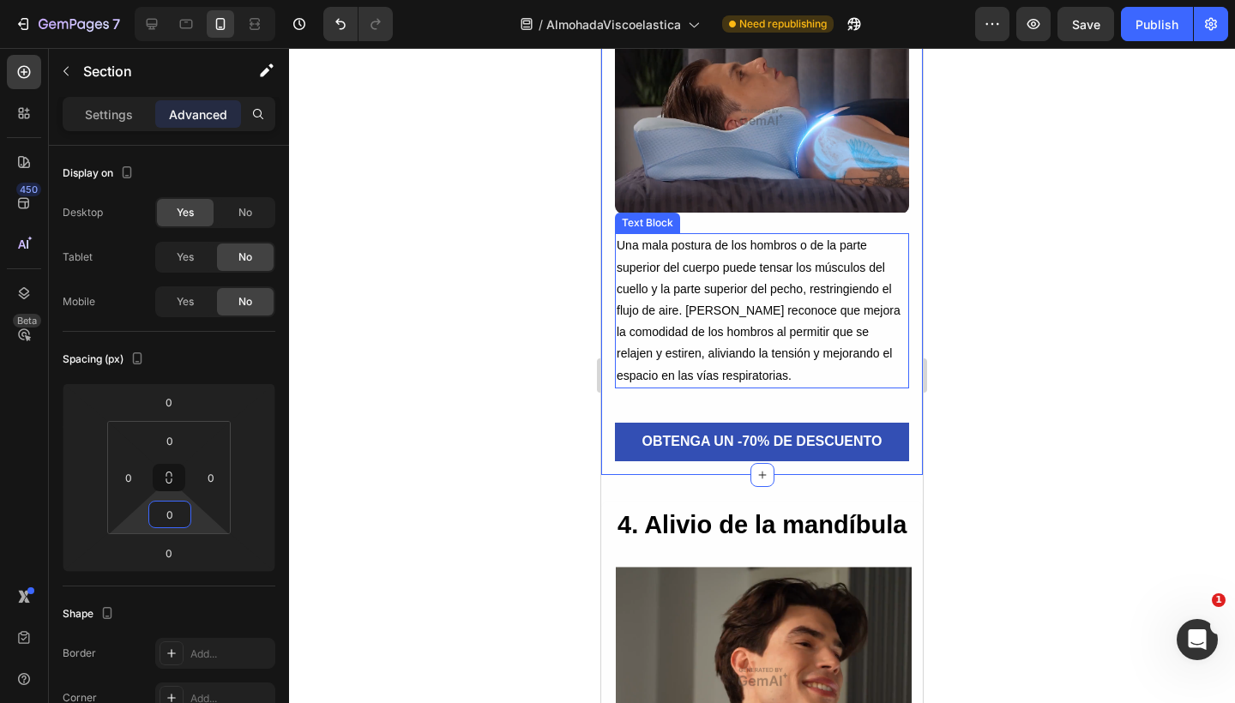
type input "0"
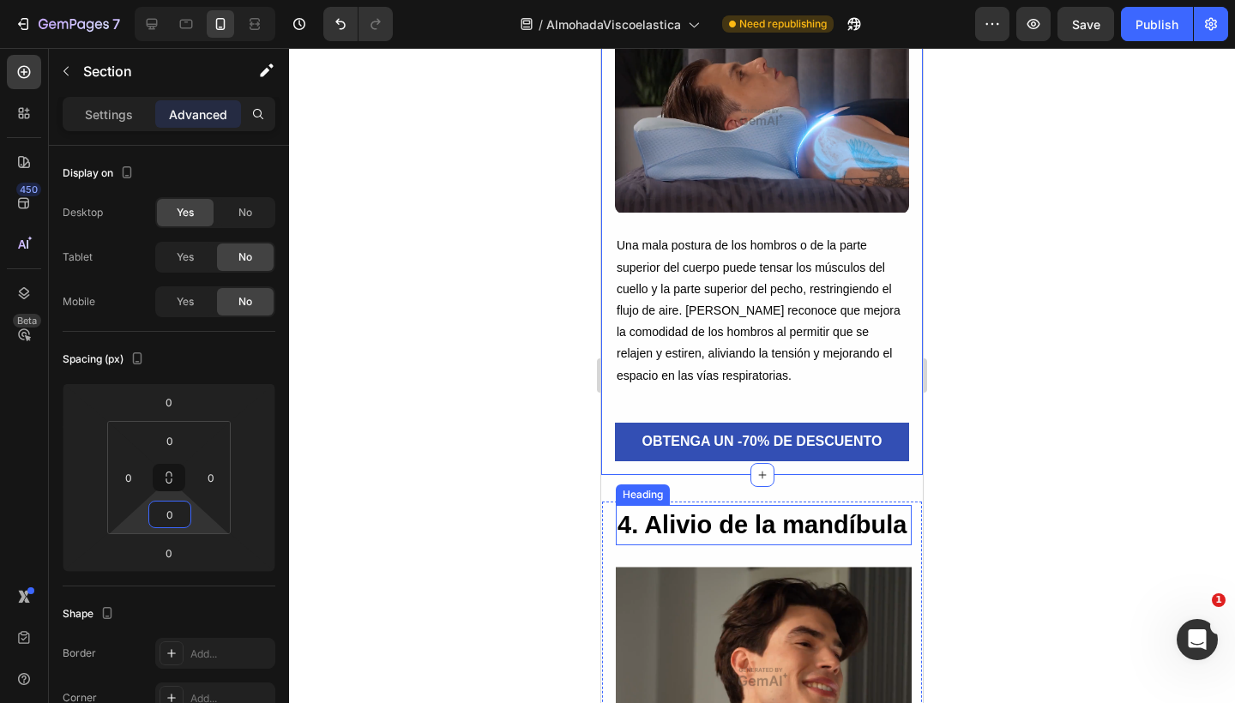
click at [684, 532] on h2 "4. Alivio de la mandíbula" at bounding box center [764, 525] width 296 height 41
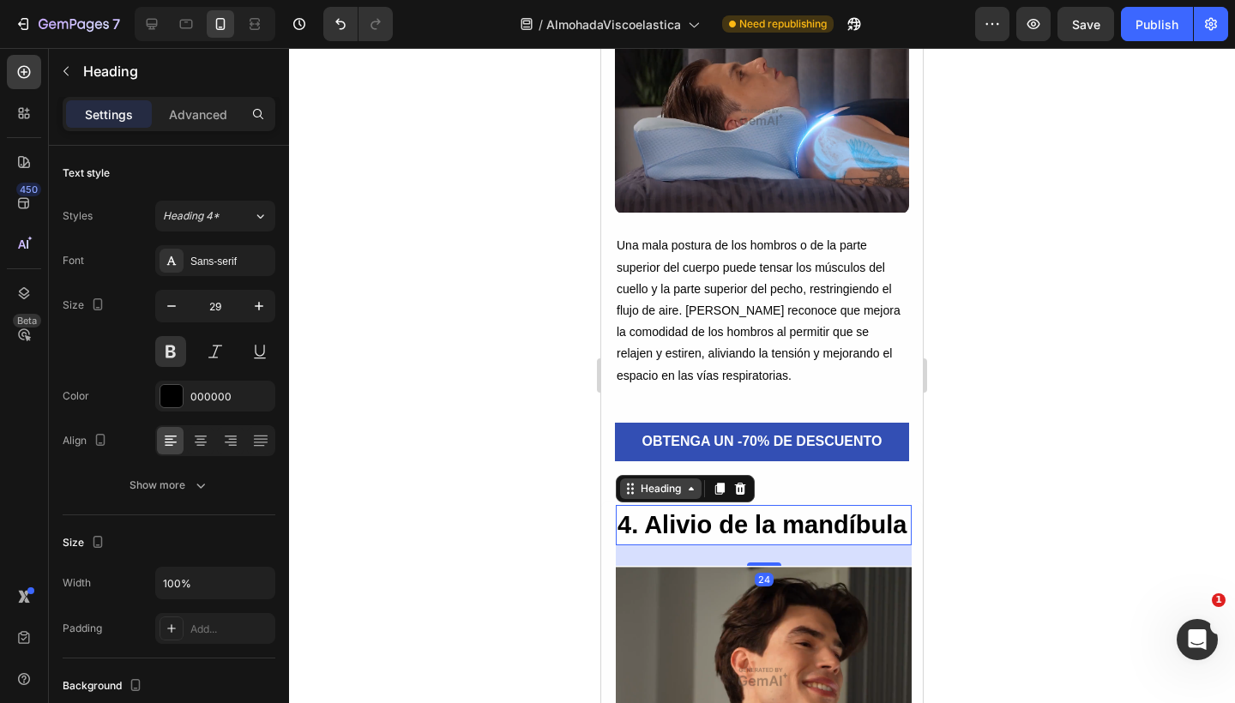
click at [670, 496] on div "Heading" at bounding box center [660, 488] width 47 height 15
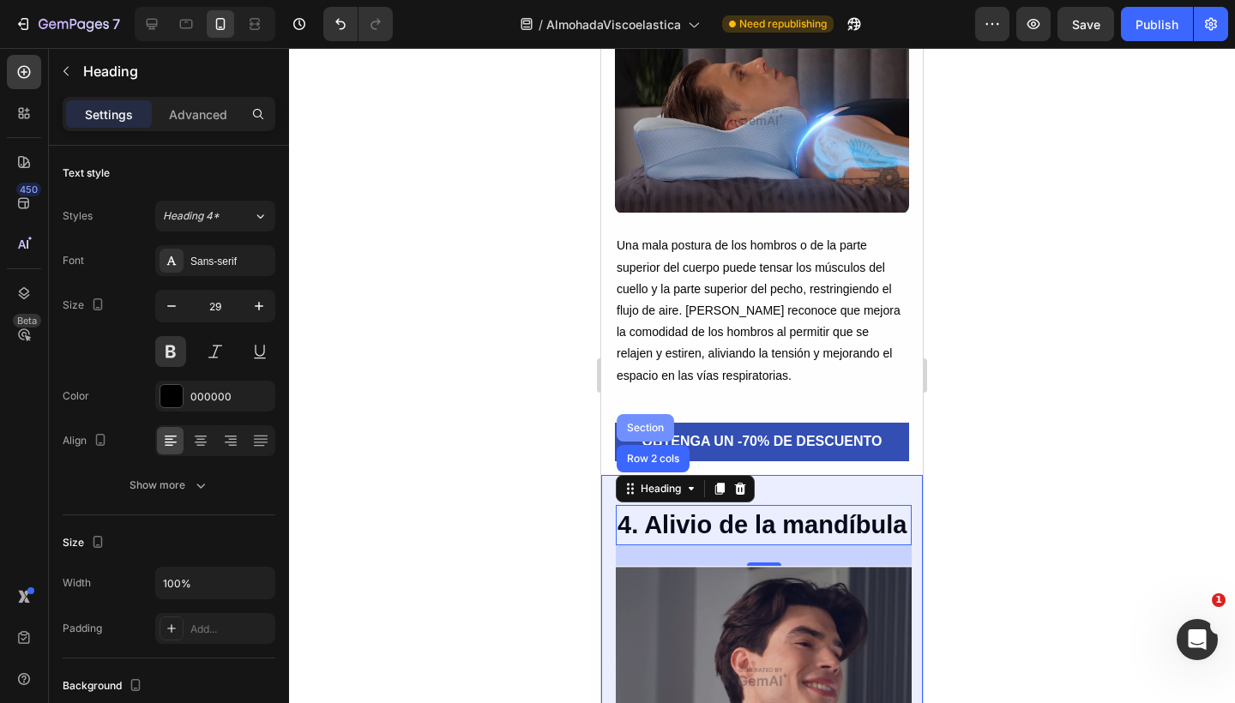
click at [652, 442] on div "Section" at bounding box center [644, 427] width 57 height 27
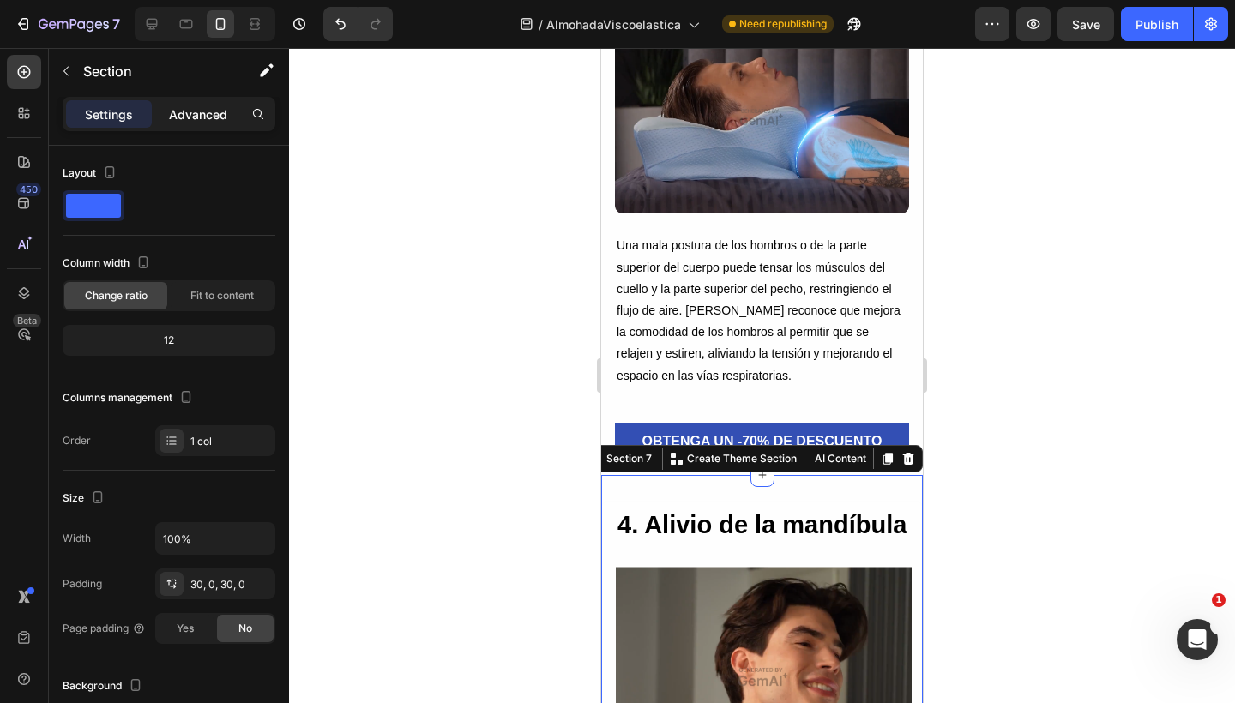
click at [209, 114] on p "Advanced" at bounding box center [198, 114] width 58 height 18
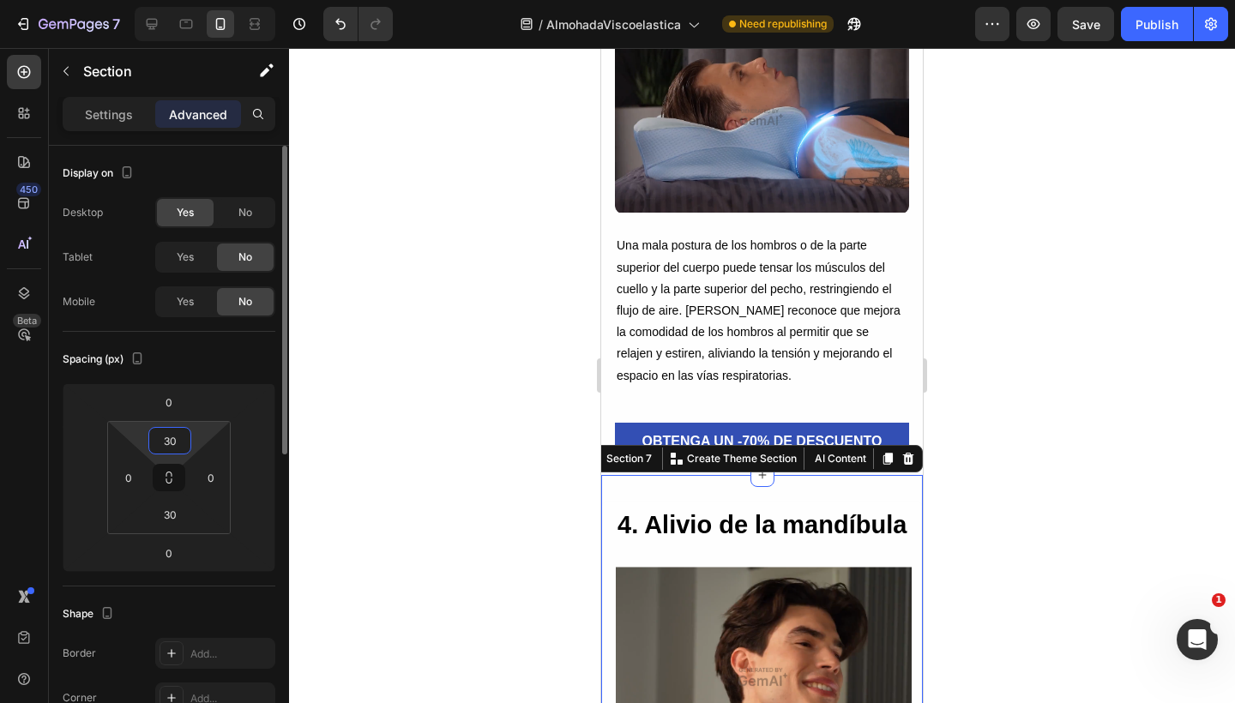
click at [180, 436] on input "30" at bounding box center [170, 441] width 34 height 26
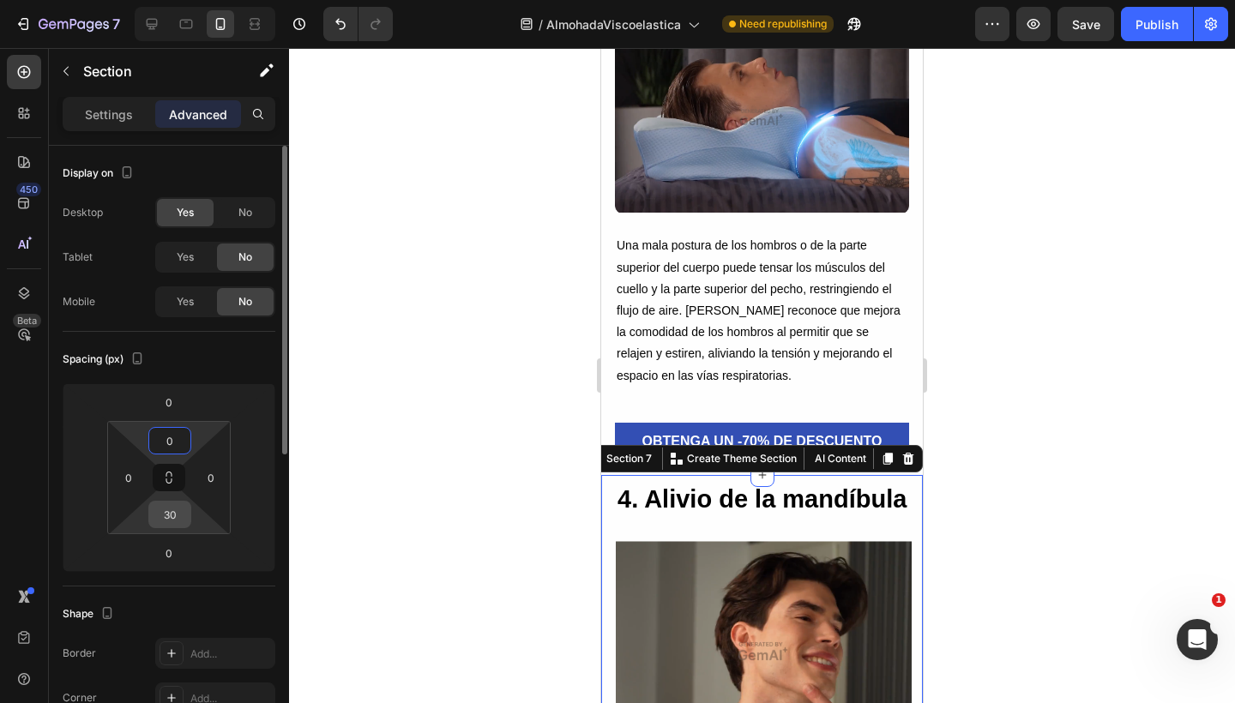
type input "0"
click at [177, 512] on input "30" at bounding box center [170, 515] width 34 height 26
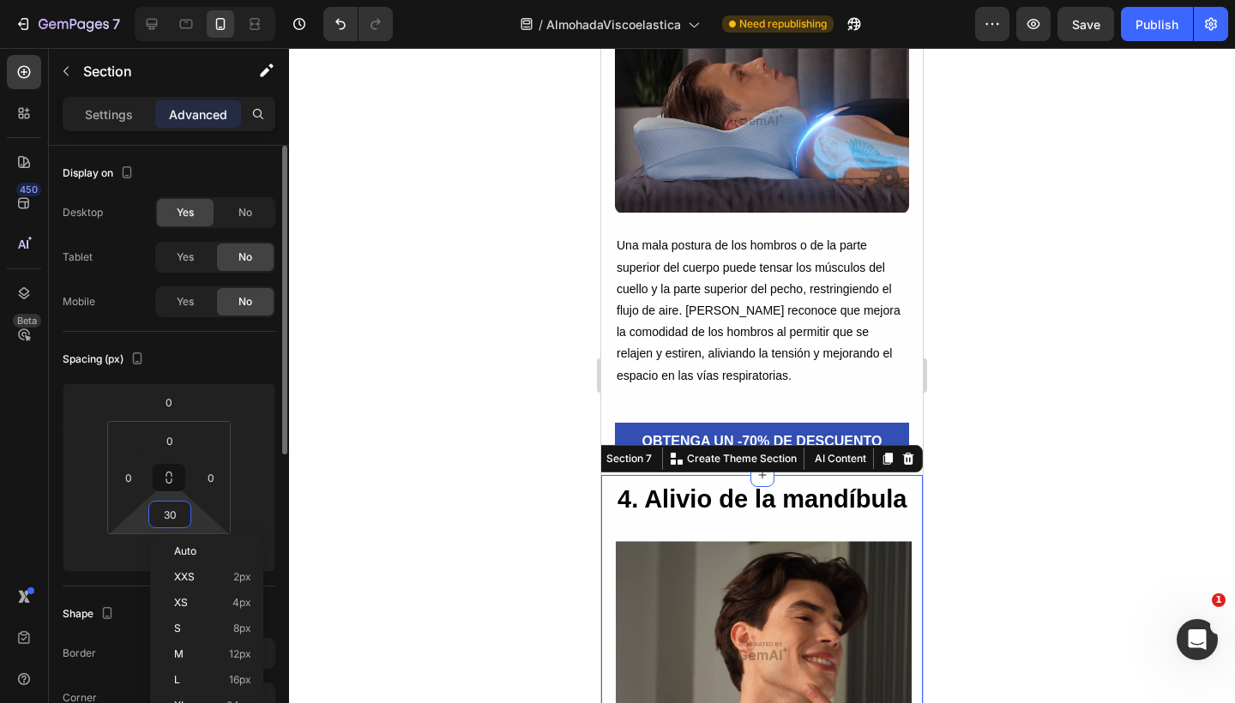
type input "0"
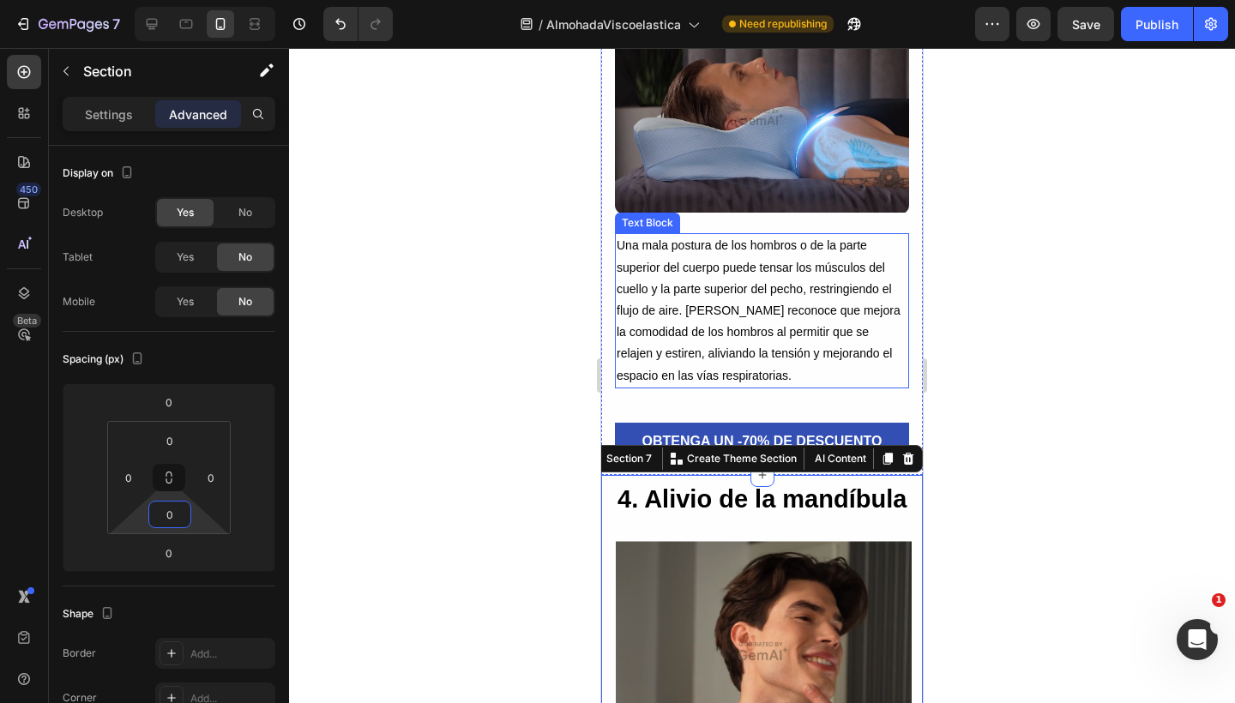
click at [750, 247] on p "Una mala postura de los hombros o de la parte superior del cuerpo puede tensar …" at bounding box center [761, 310] width 291 height 151
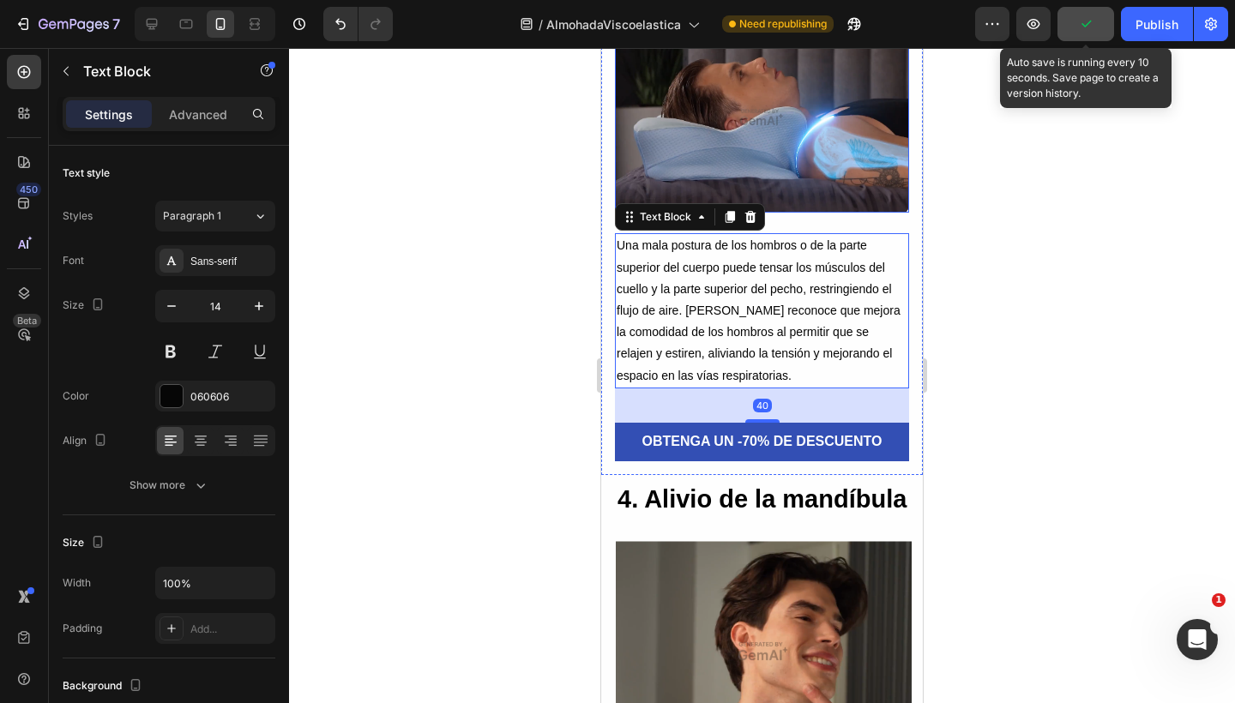
click at [1085, 38] on button "button" at bounding box center [1085, 24] width 57 height 34
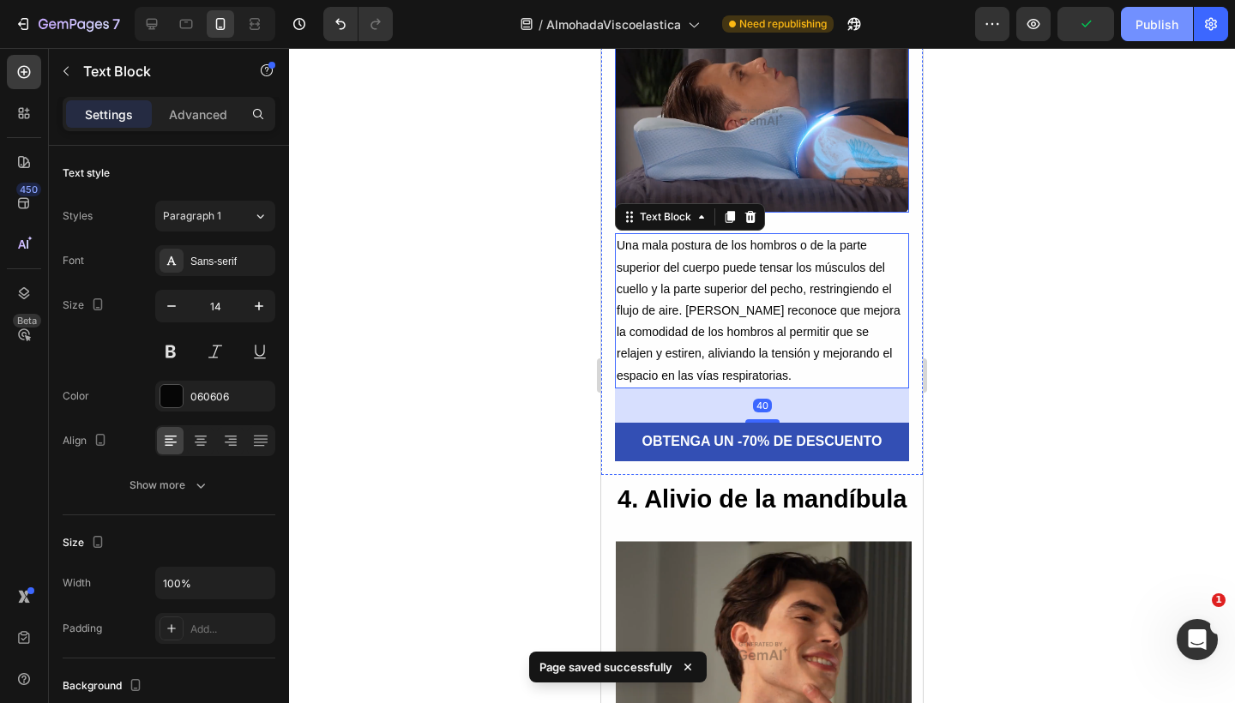
click at [1147, 22] on div "Publish" at bounding box center [1156, 24] width 43 height 18
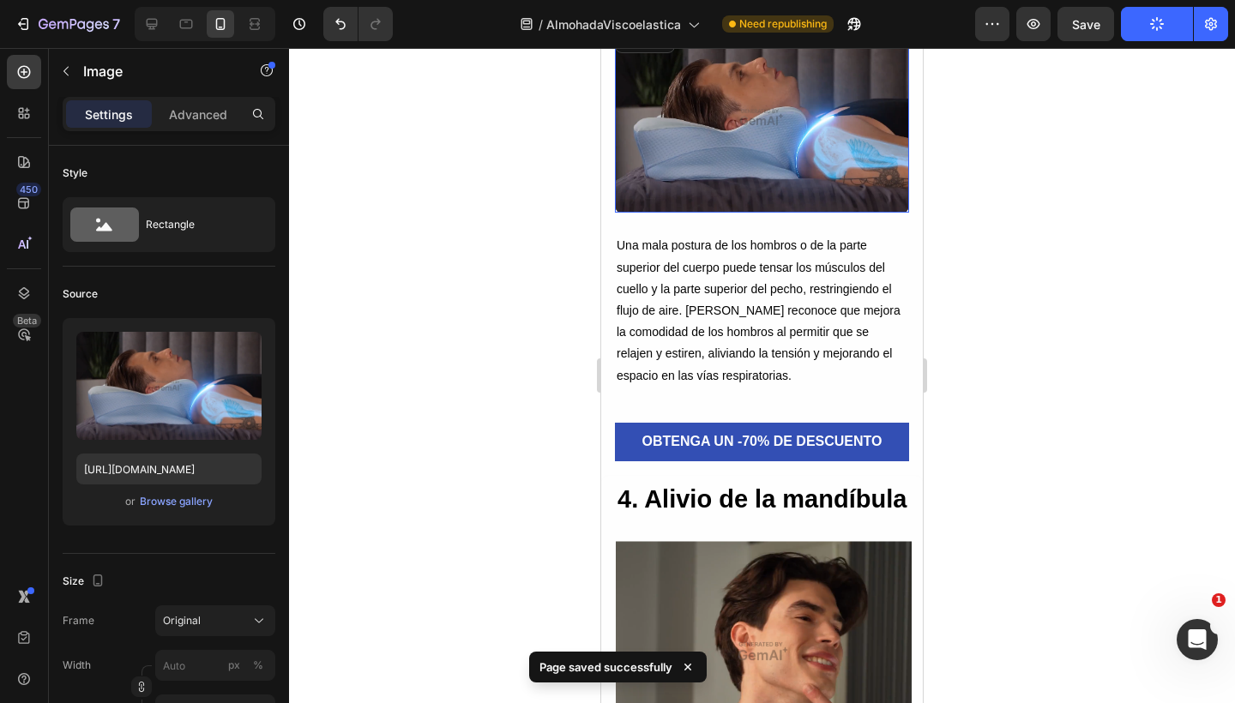
click at [730, 176] on img at bounding box center [762, 117] width 294 height 191
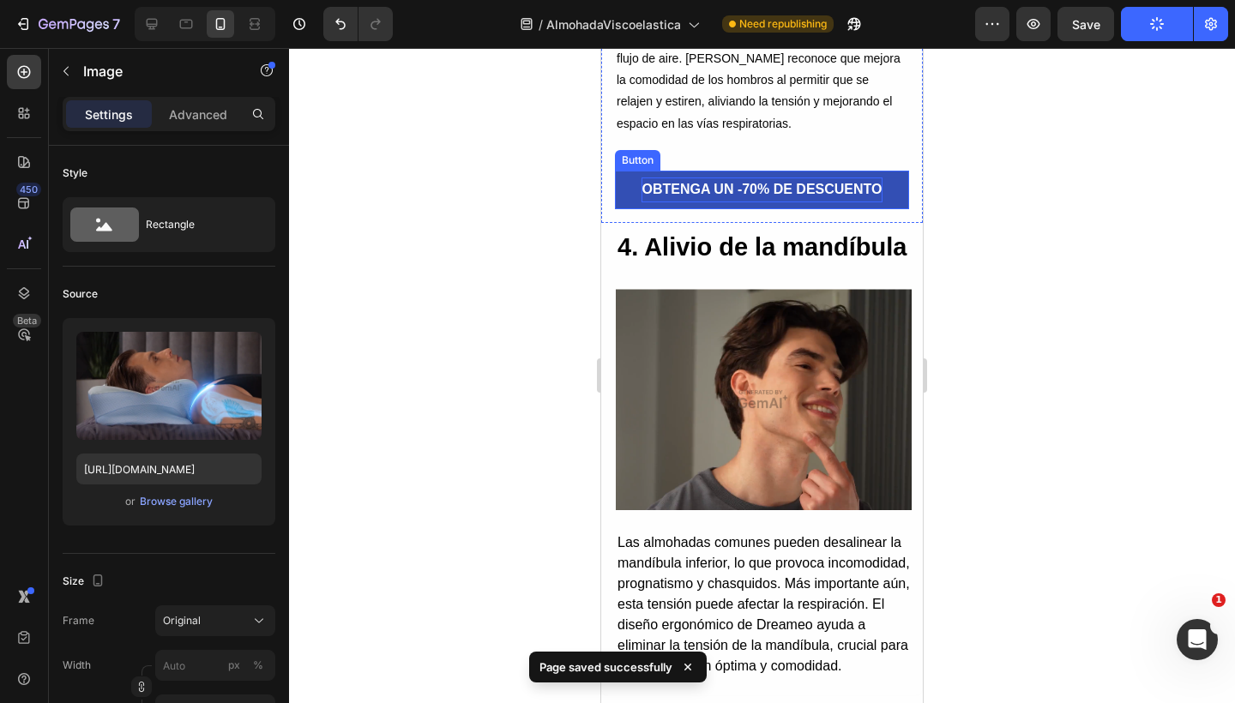
scroll to position [3779, 0]
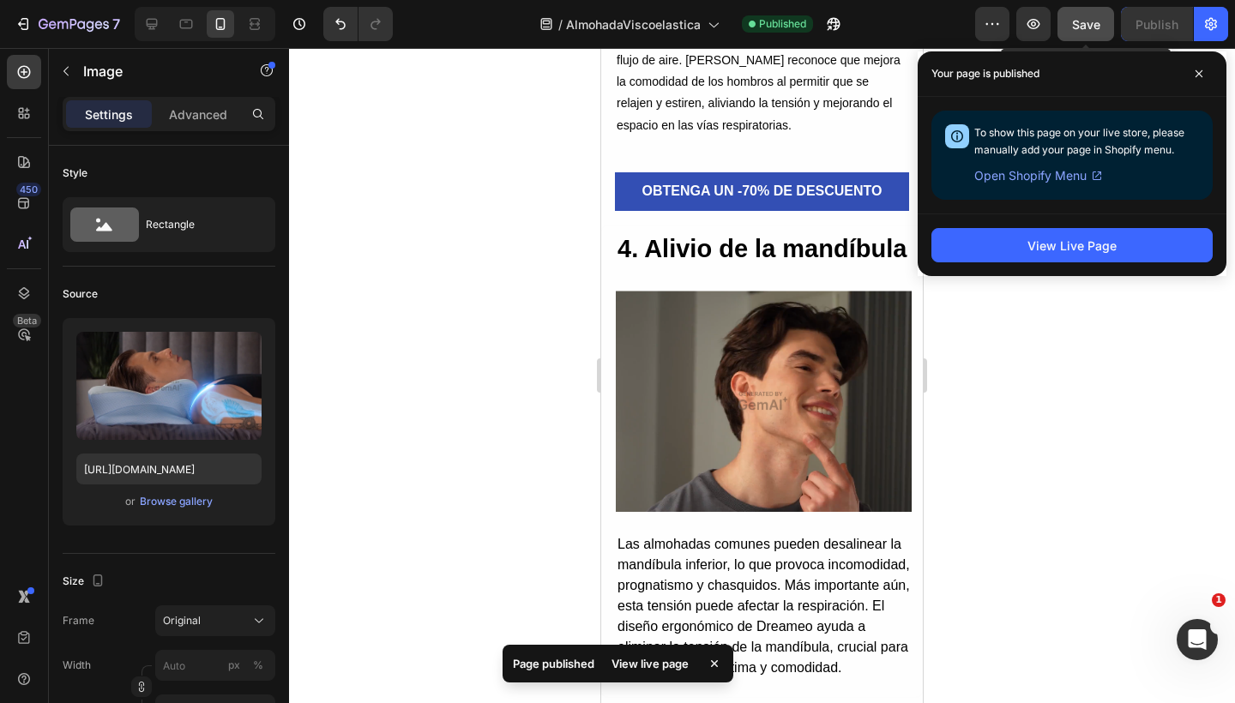
click at [1079, 9] on button "Save" at bounding box center [1085, 24] width 57 height 34
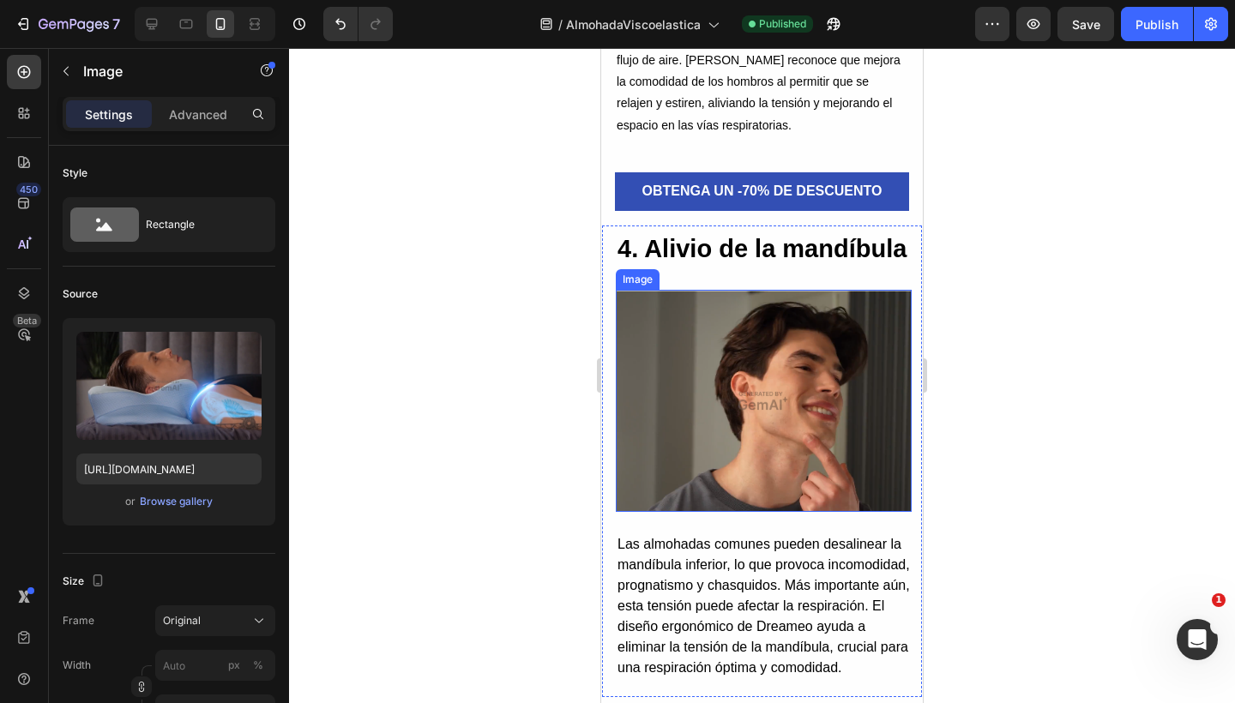
click at [820, 471] on img at bounding box center [764, 401] width 296 height 222
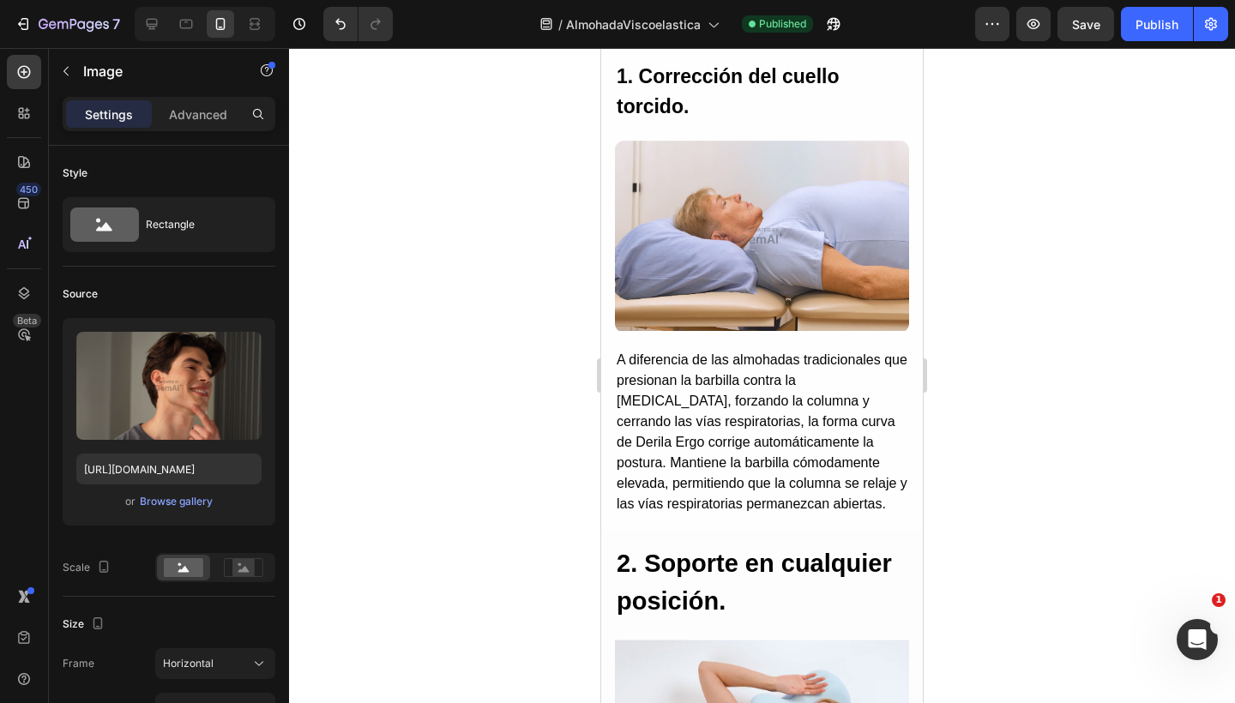
scroll to position [2469, 0]
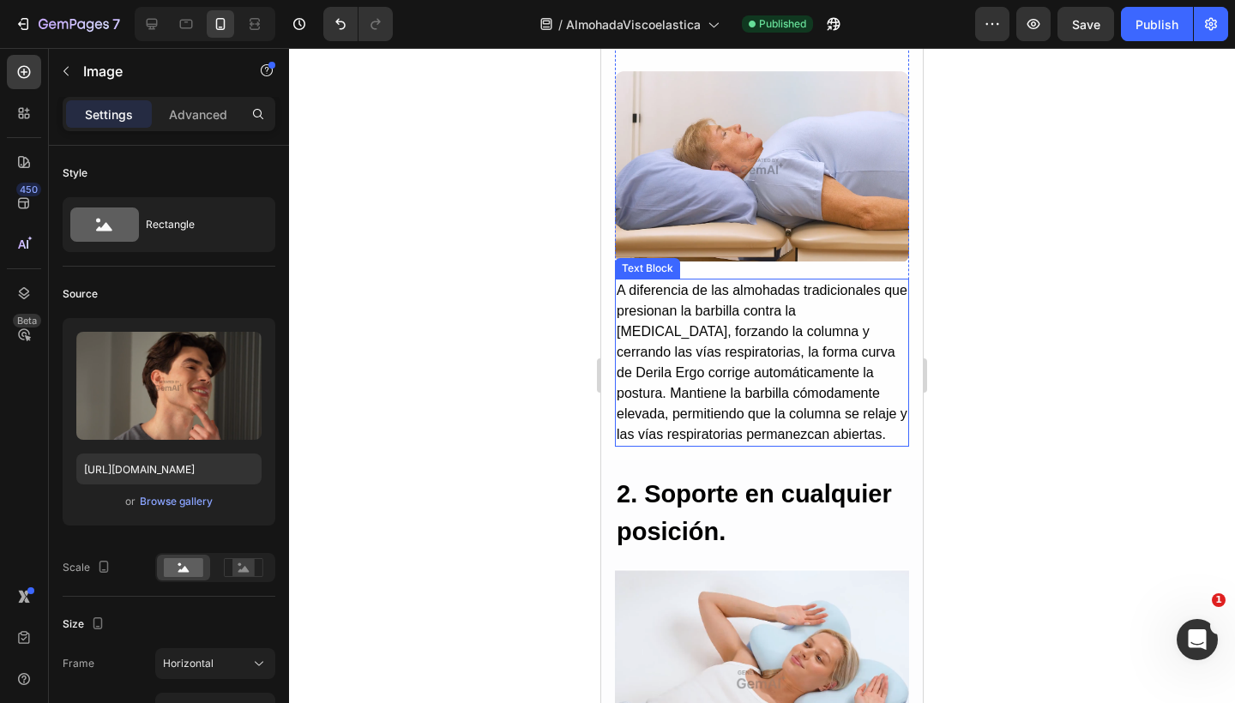
click at [833, 347] on p "A diferencia de las almohadas tradicionales que presionan la barbilla contra la…" at bounding box center [761, 362] width 291 height 165
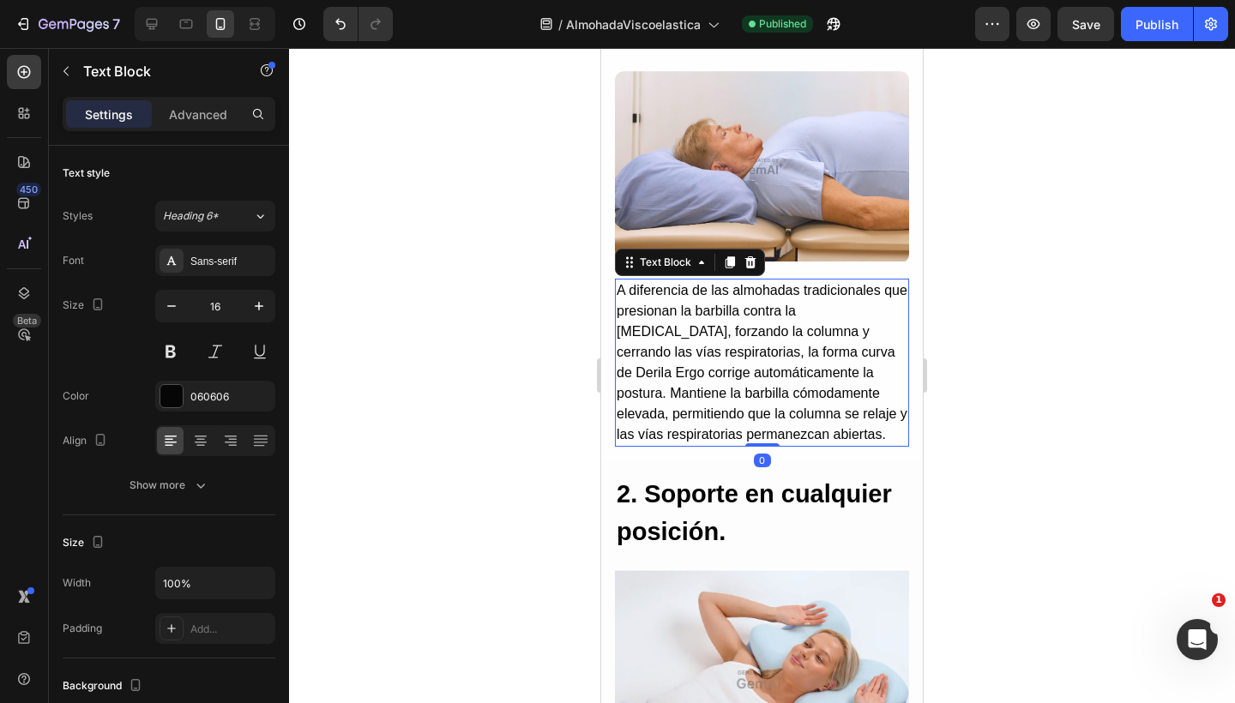
click at [833, 347] on p "A diferencia de las almohadas tradicionales que presionan la barbilla contra la…" at bounding box center [761, 362] width 291 height 165
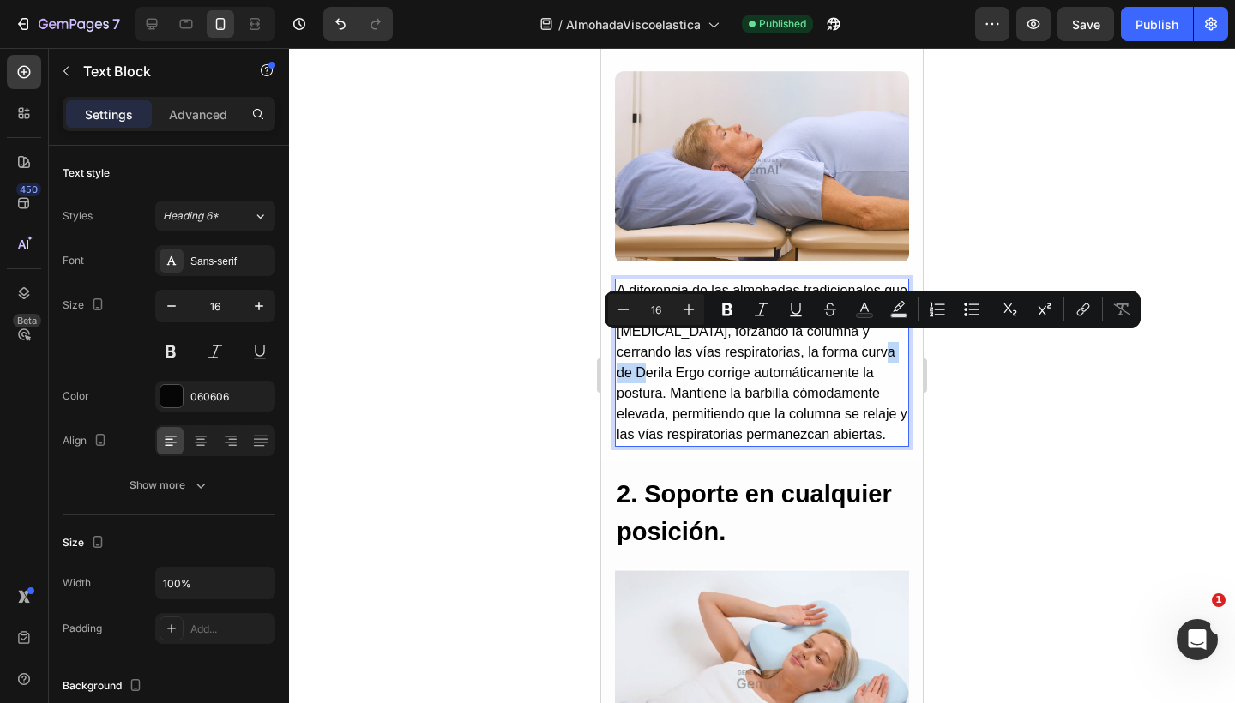
click at [824, 344] on p "A diferencia de las almohadas tradicionales que presionan la barbilla contra la…" at bounding box center [761, 362] width 291 height 165
drag, startPoint x: 810, startPoint y: 343, endPoint x: 875, endPoint y: 343, distance: 64.3
click at [875, 343] on p "A diferencia de las almohadas tradicionales que presionan la barbilla contra la…" at bounding box center [761, 362] width 291 height 165
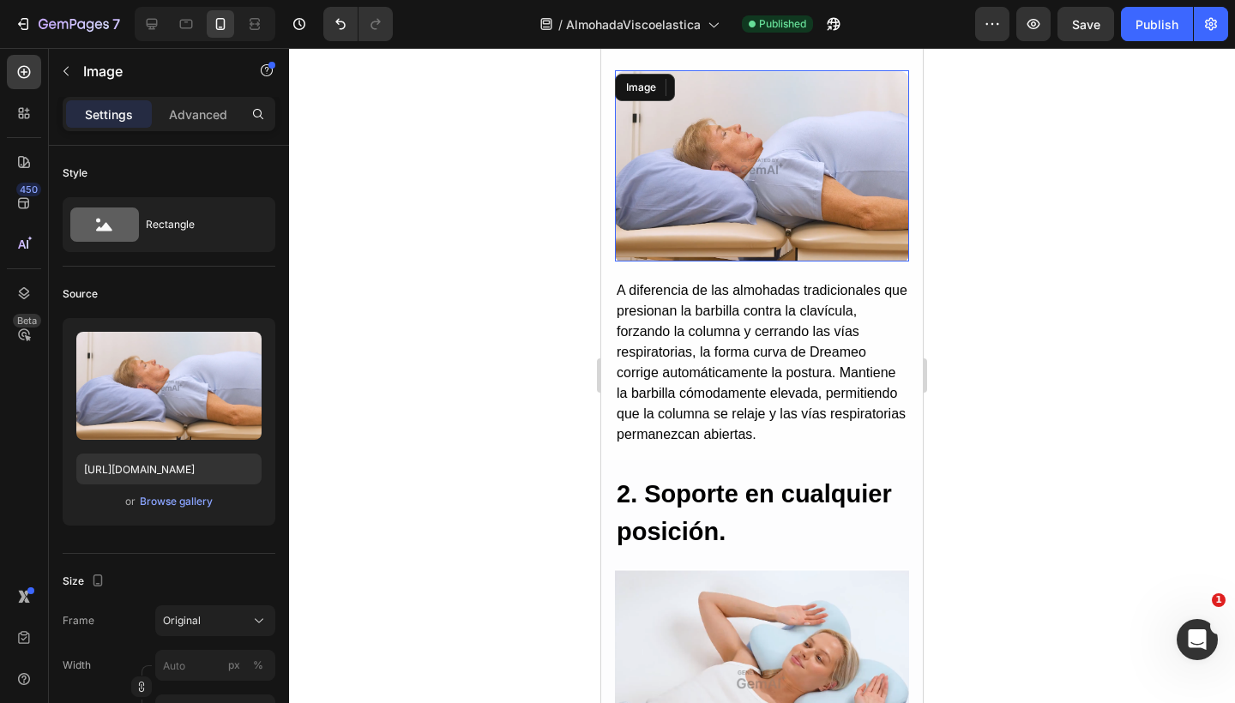
drag, startPoint x: 875, startPoint y: 343, endPoint x: 833, endPoint y: 133, distance: 214.0
click at [833, 133] on img at bounding box center [762, 165] width 294 height 191
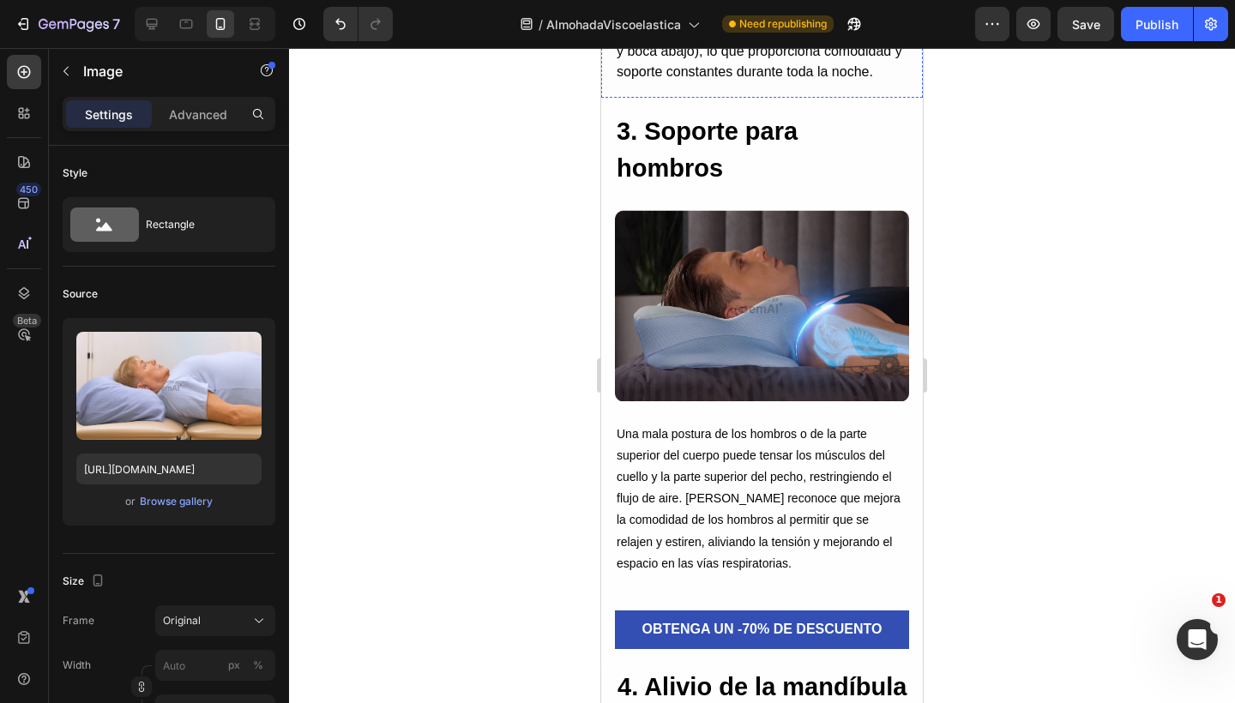
scroll to position [3345, 0]
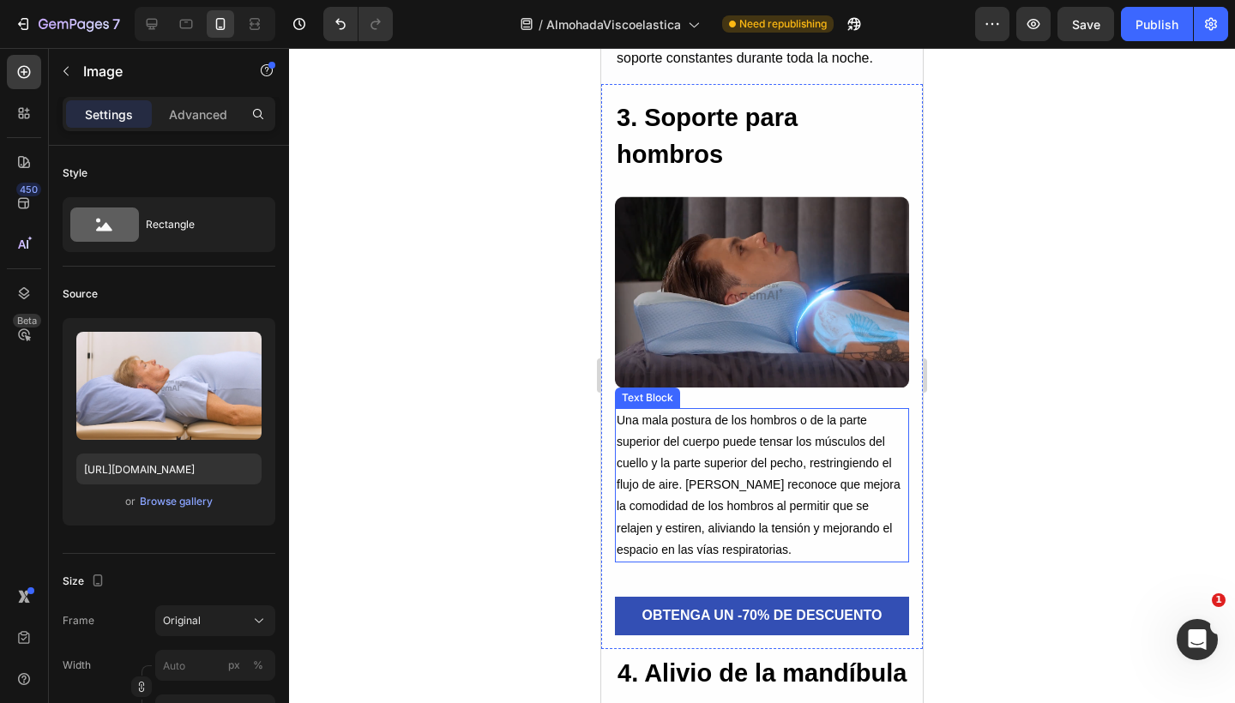
click at [734, 478] on p "Una mala postura de los hombros o de la parte superior del cuerpo puede tensar …" at bounding box center [761, 485] width 291 height 151
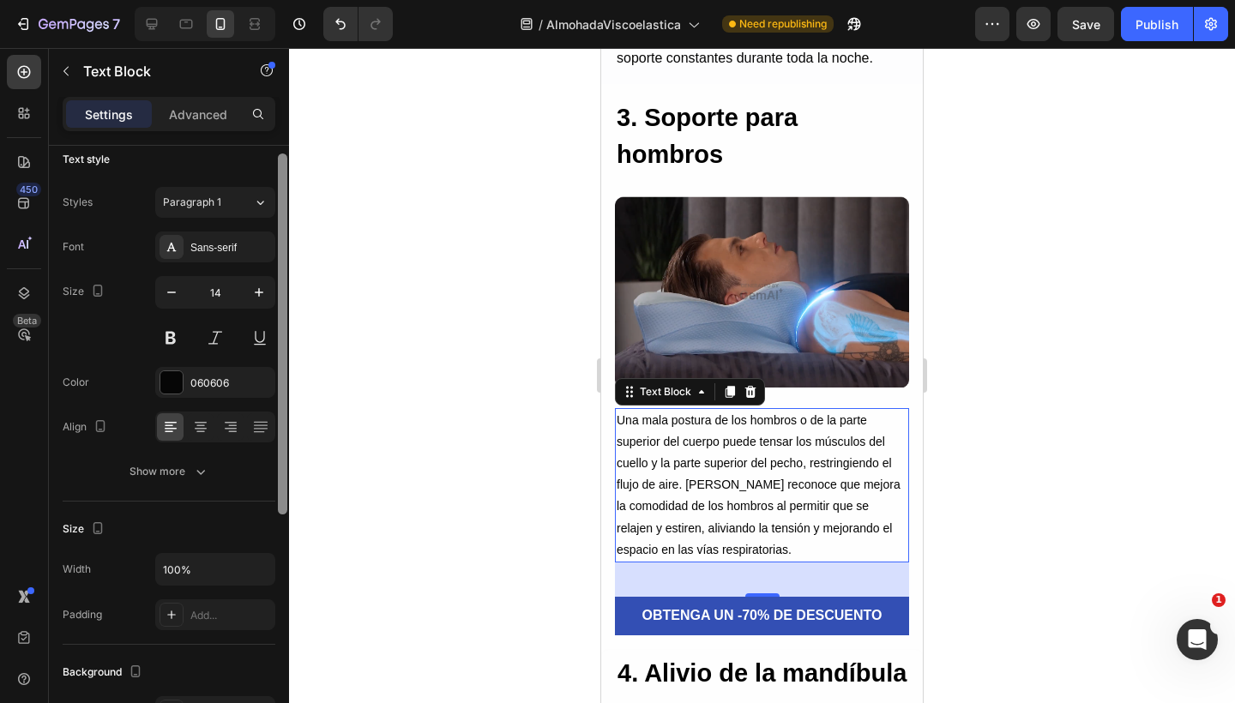
click at [278, 323] on div at bounding box center [282, 333] width 9 height 361
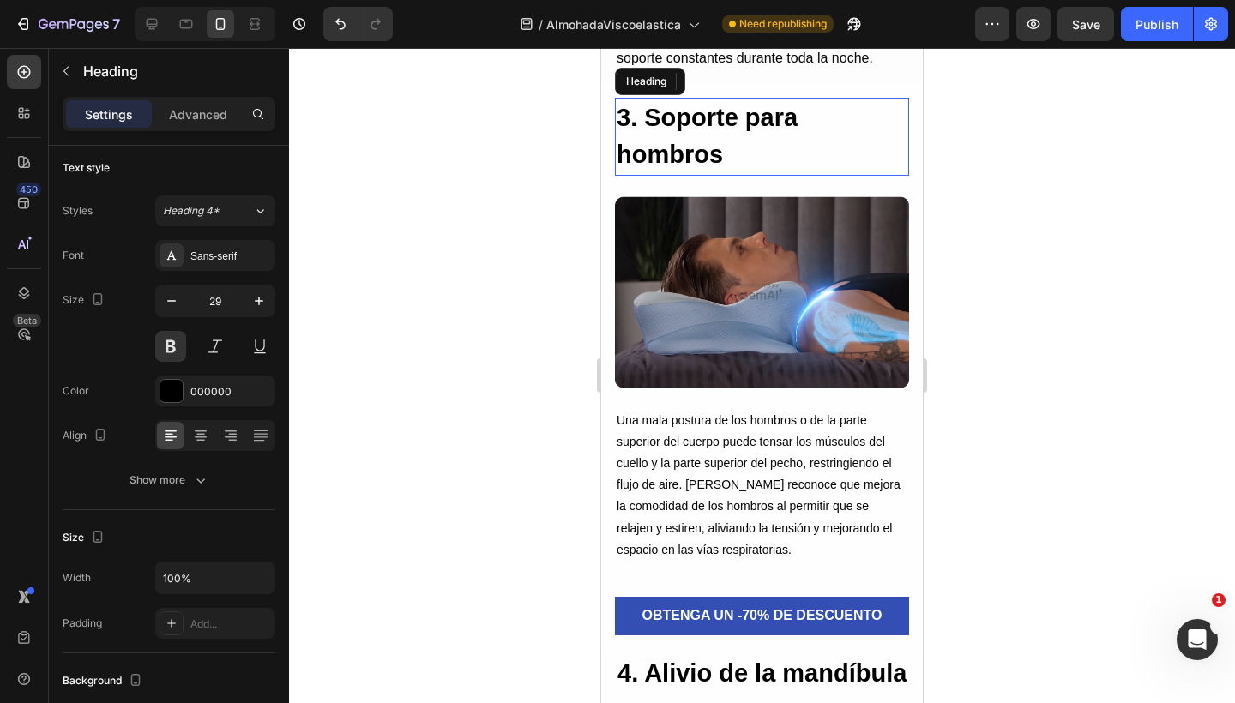
click at [716, 150] on h2 "3. Soporte para hombros" at bounding box center [762, 137] width 294 height 78
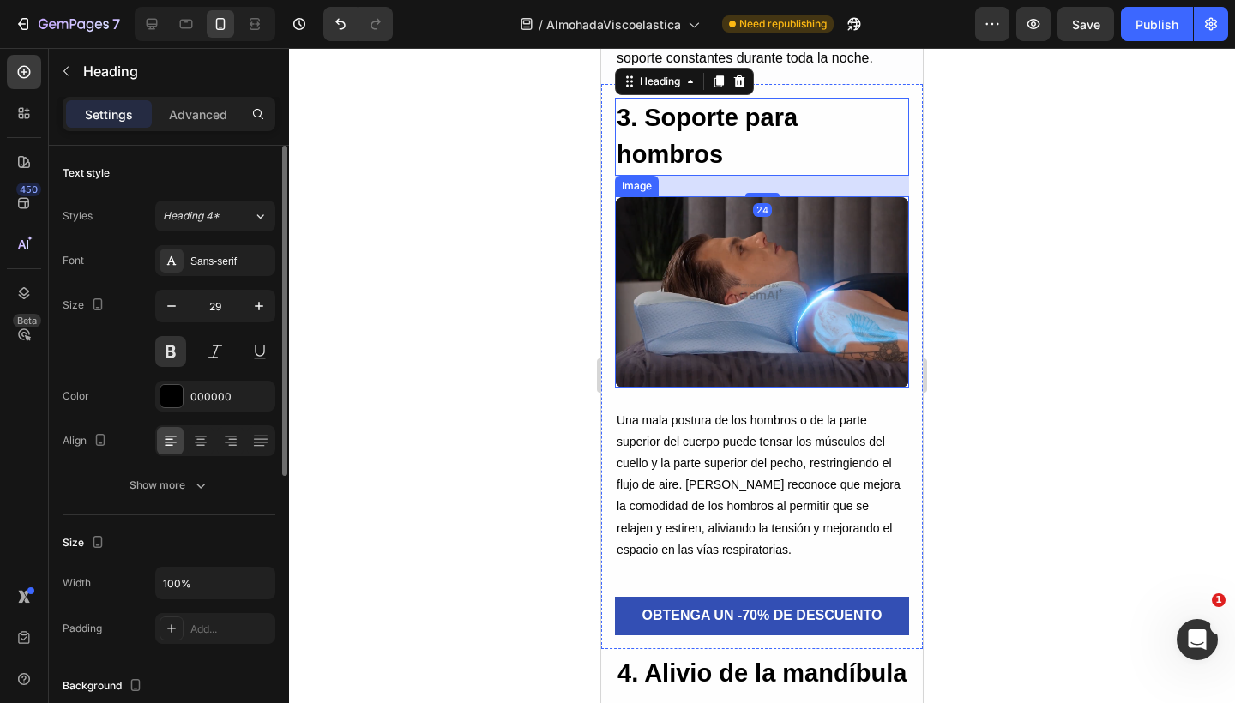
click at [712, 249] on img at bounding box center [762, 291] width 294 height 191
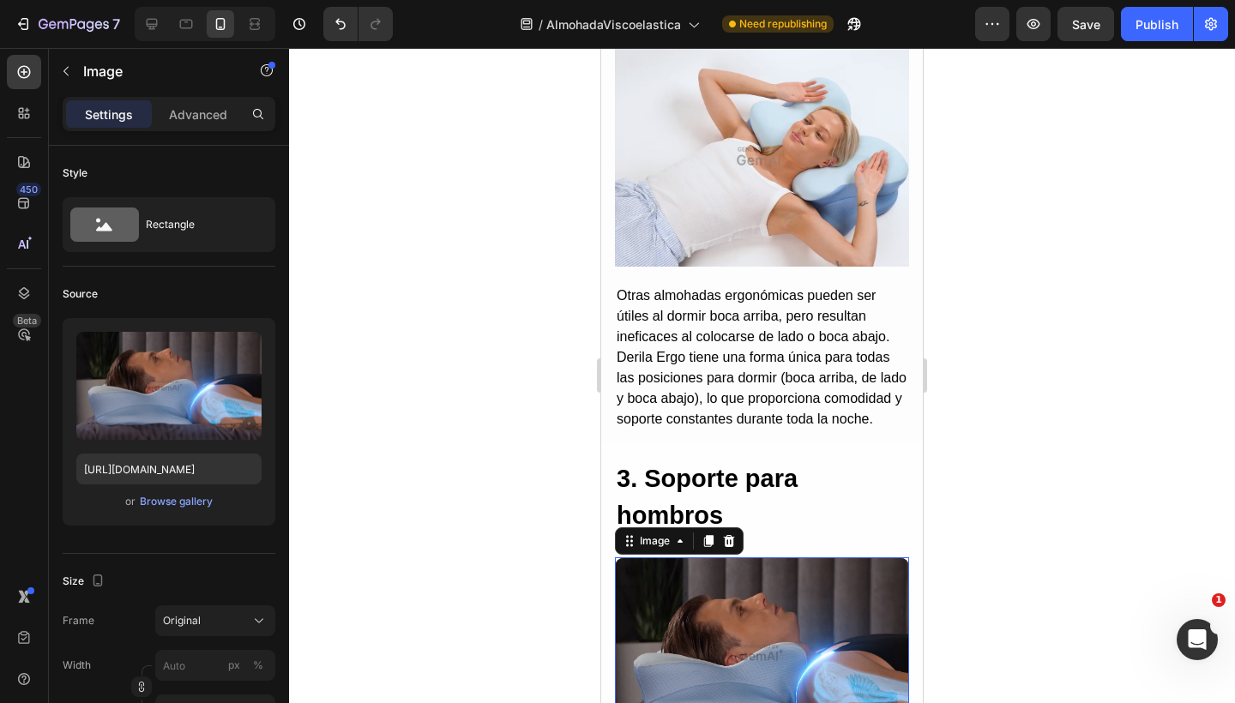
scroll to position [2969, 0]
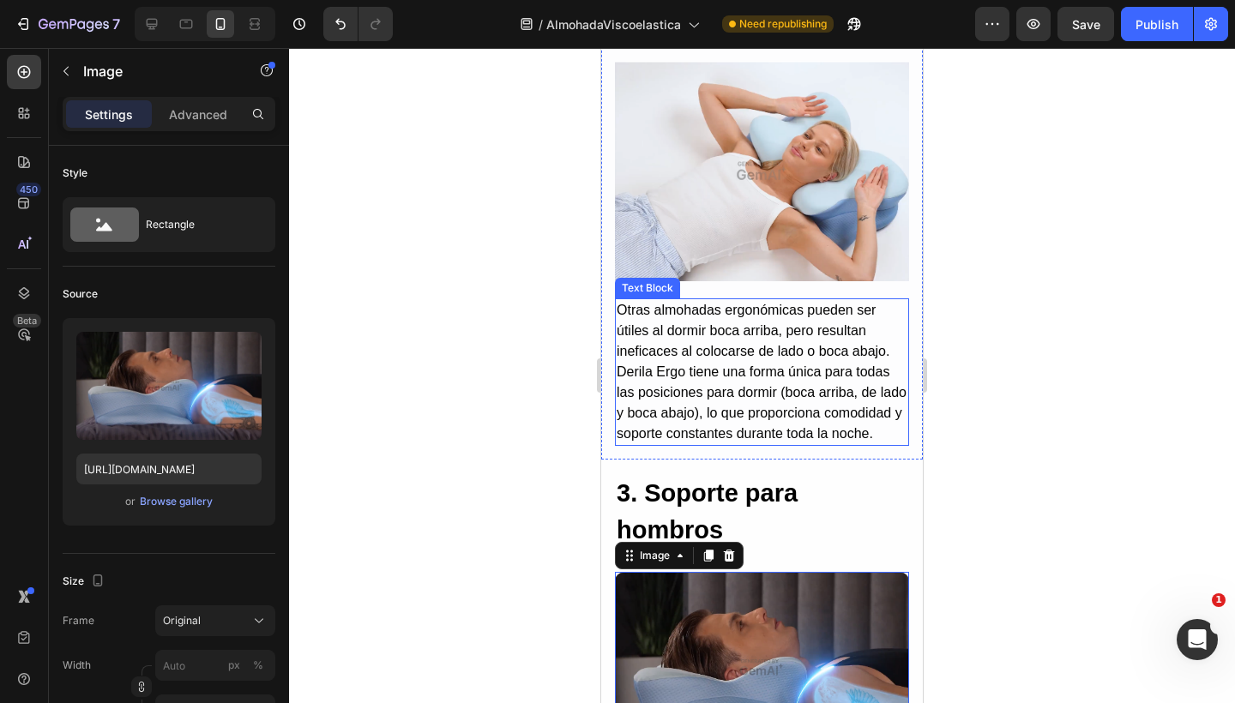
click at [697, 312] on p "Otras almohadas ergonómicas pueden ser útiles al dormir boca arriba, pero resul…" at bounding box center [761, 372] width 291 height 144
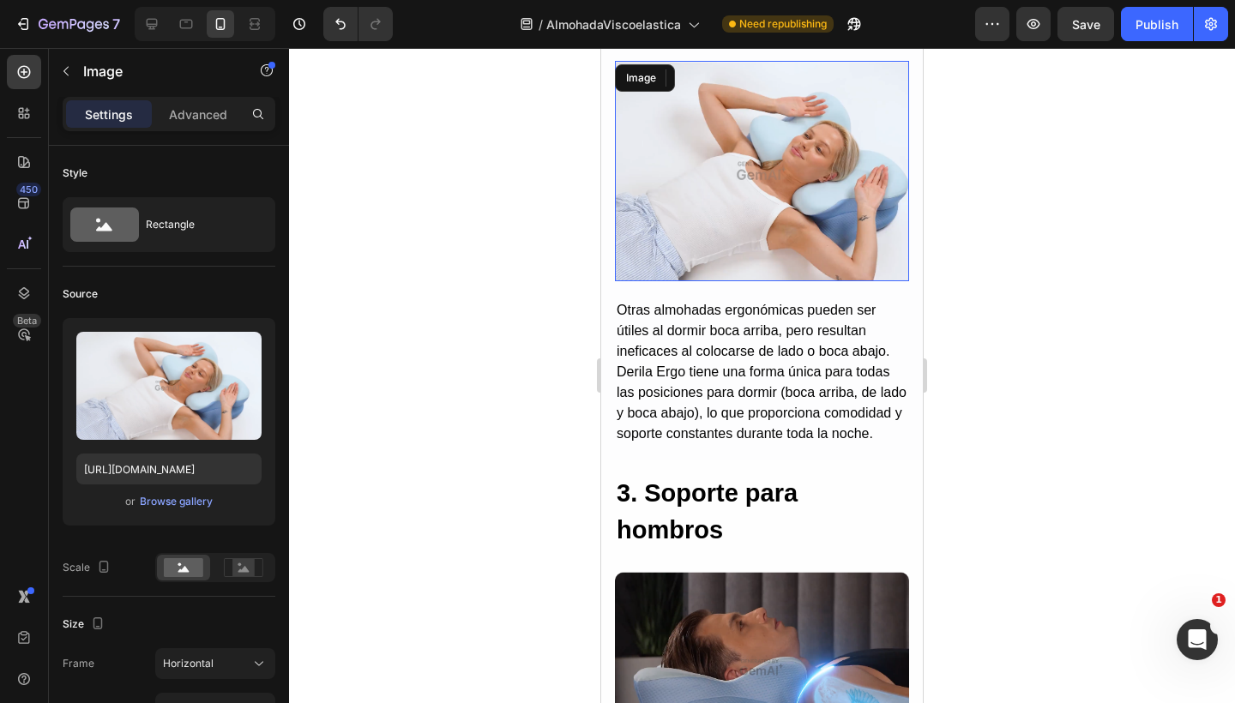
click at [739, 131] on img at bounding box center [762, 171] width 294 height 220
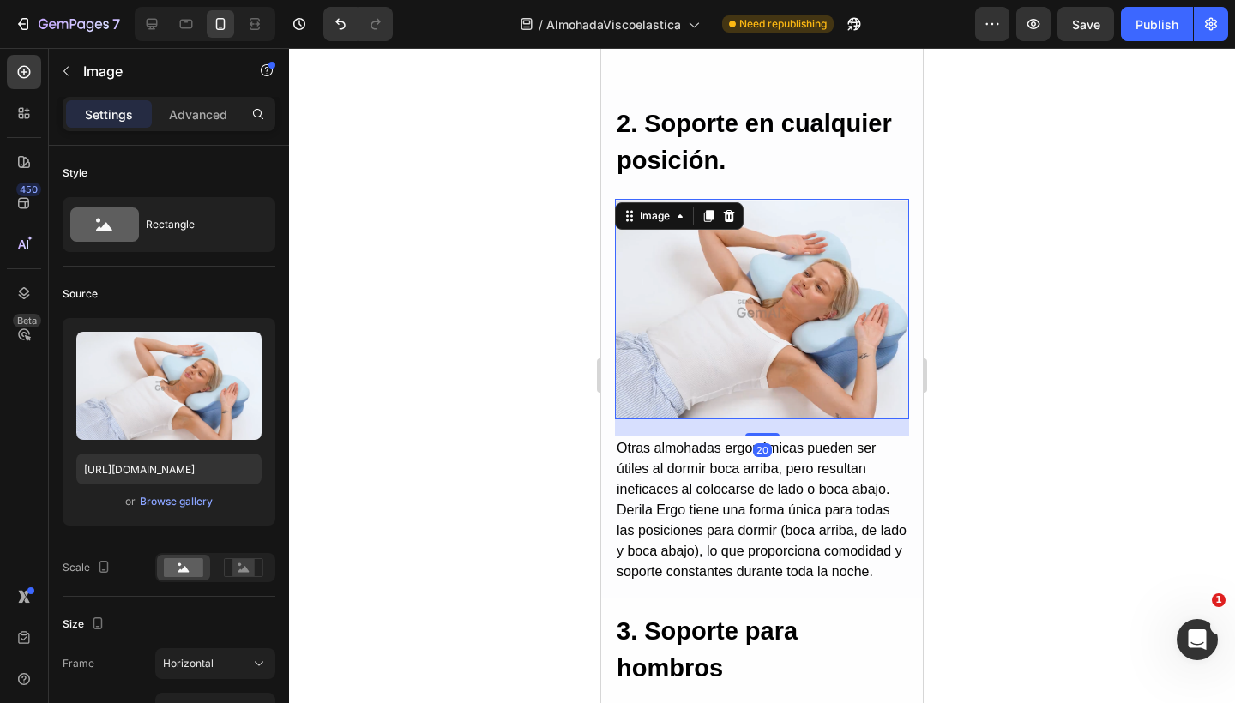
scroll to position [2760, 0]
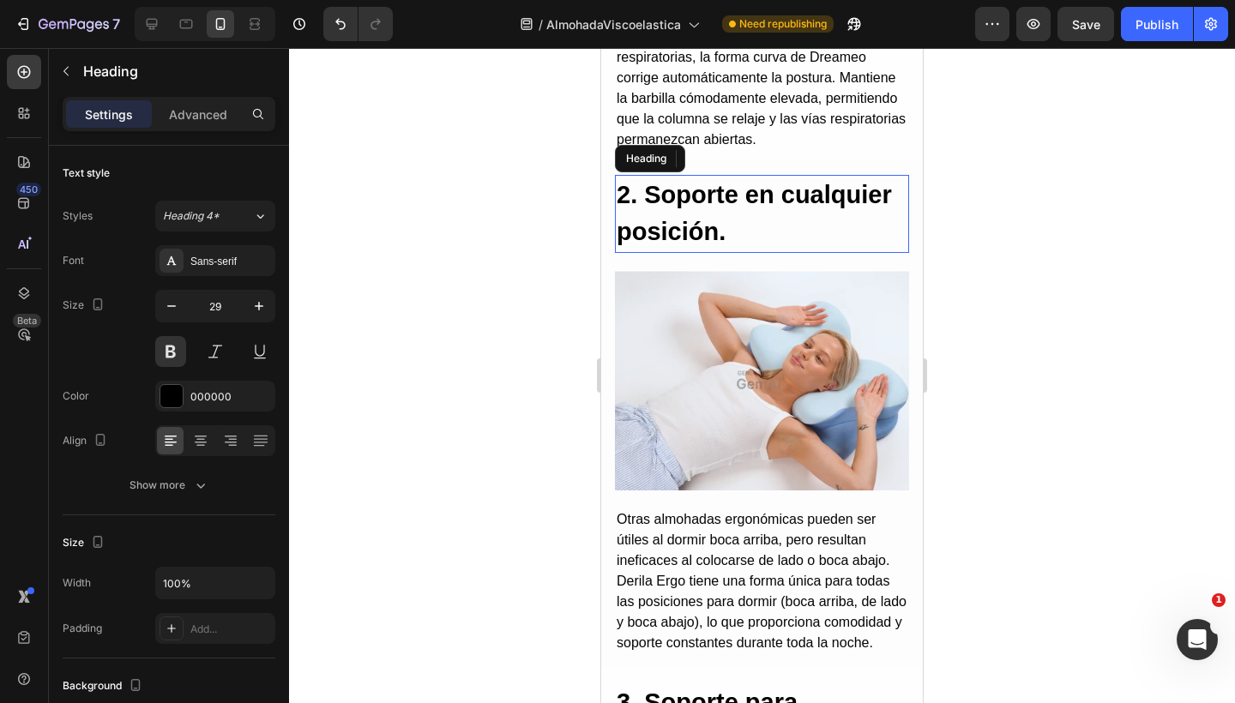
click at [691, 195] on h2 "2. Soporte en cualquier posición." at bounding box center [762, 214] width 294 height 78
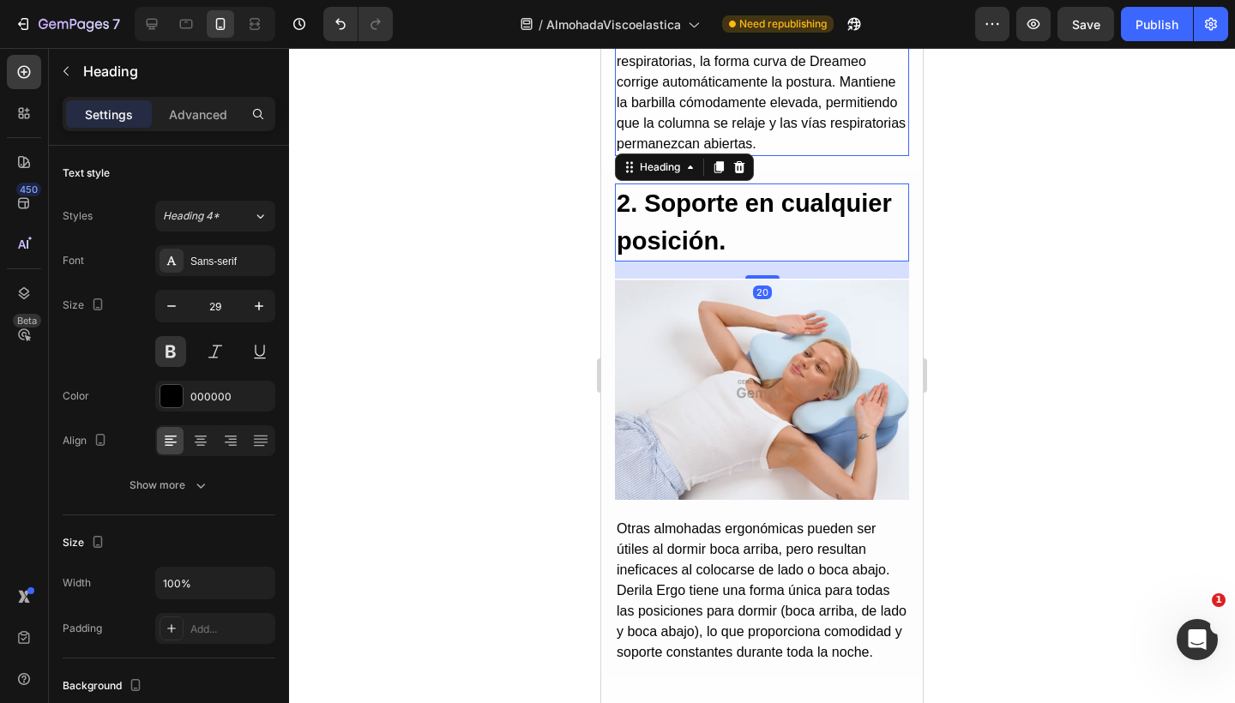
click at [724, 122] on p "A diferencia de las almohadas tradicionales que presionan la barbilla contra la…" at bounding box center [761, 72] width 291 height 165
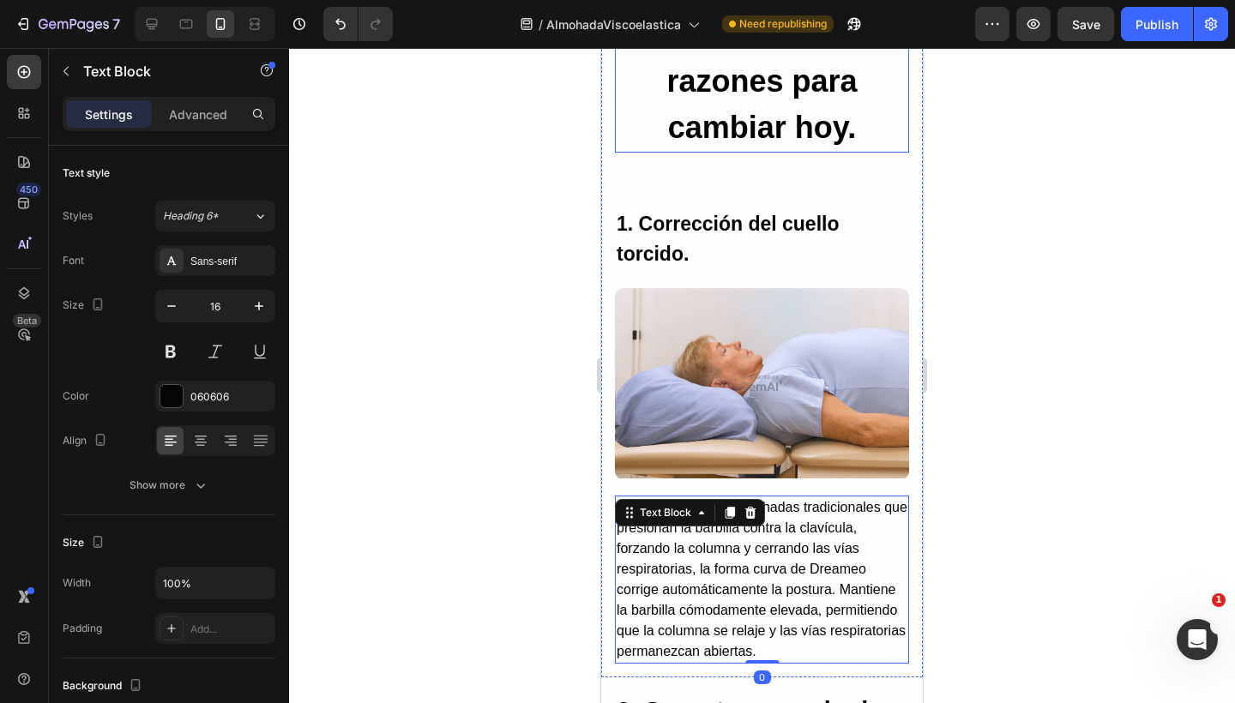
scroll to position [2251, 0]
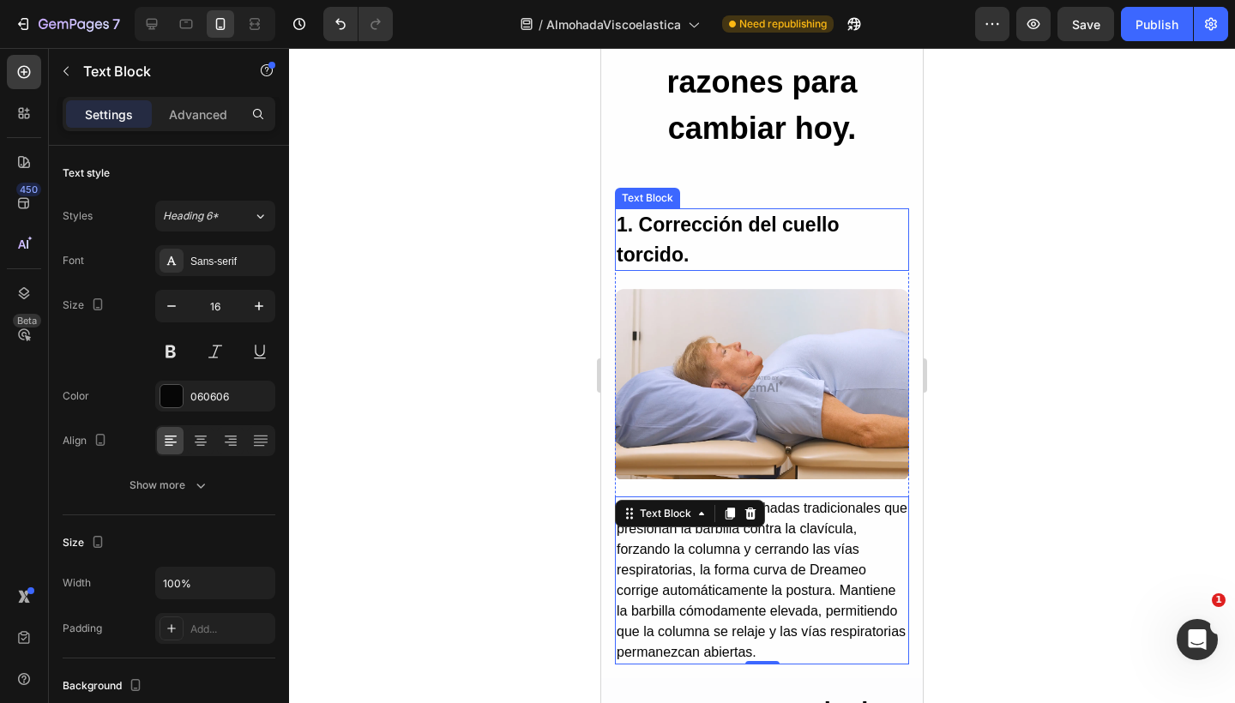
click at [661, 227] on p "1. Corrección del cuello torcido." at bounding box center [761, 239] width 291 height 59
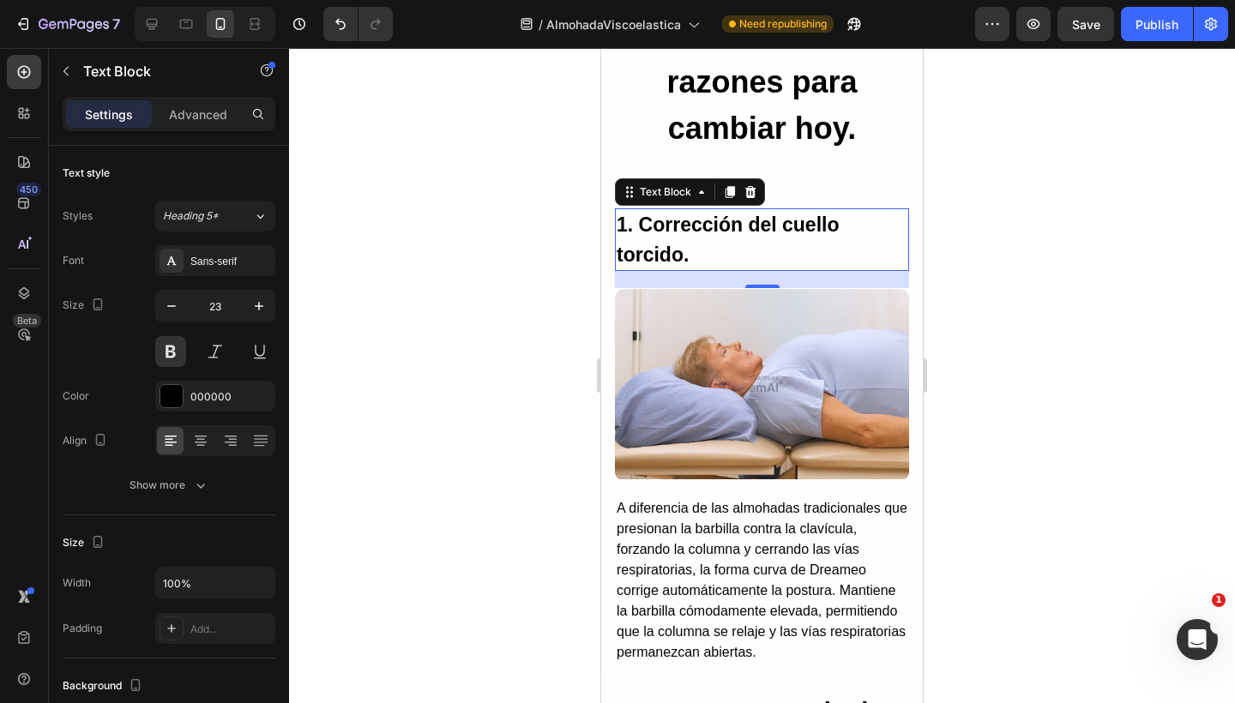
click at [651, 335] on img at bounding box center [762, 383] width 294 height 191
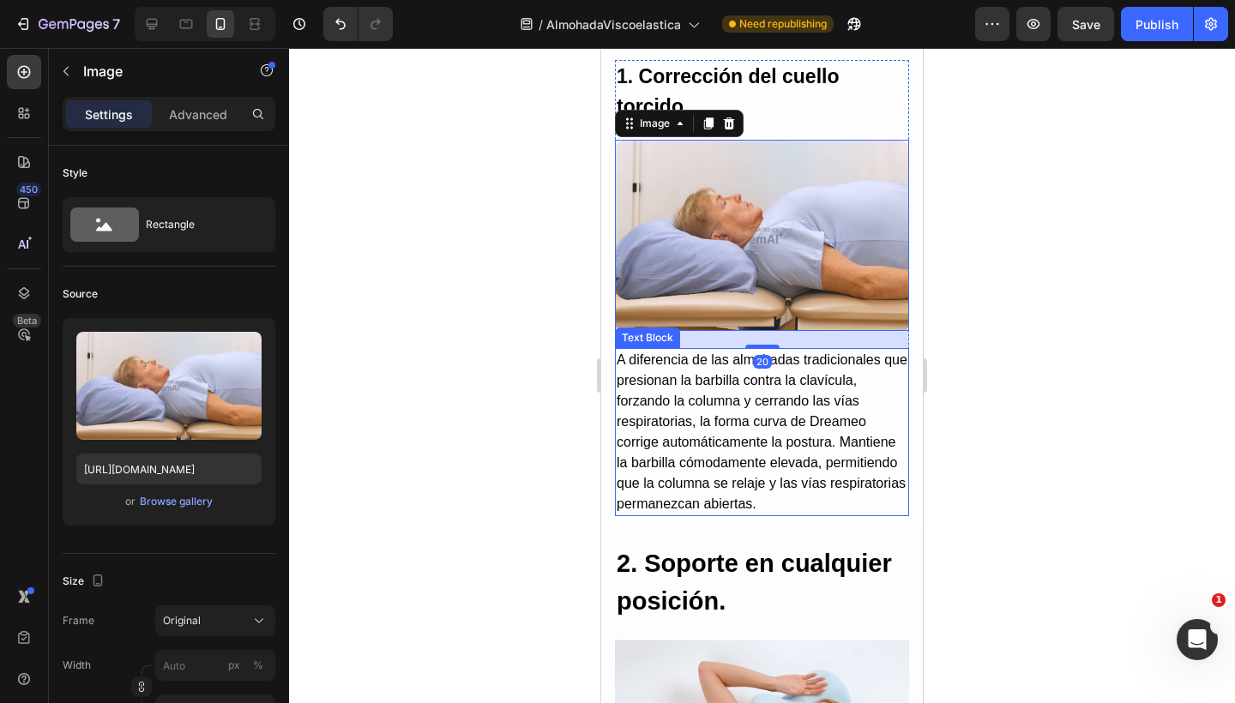
scroll to position [2406, 0]
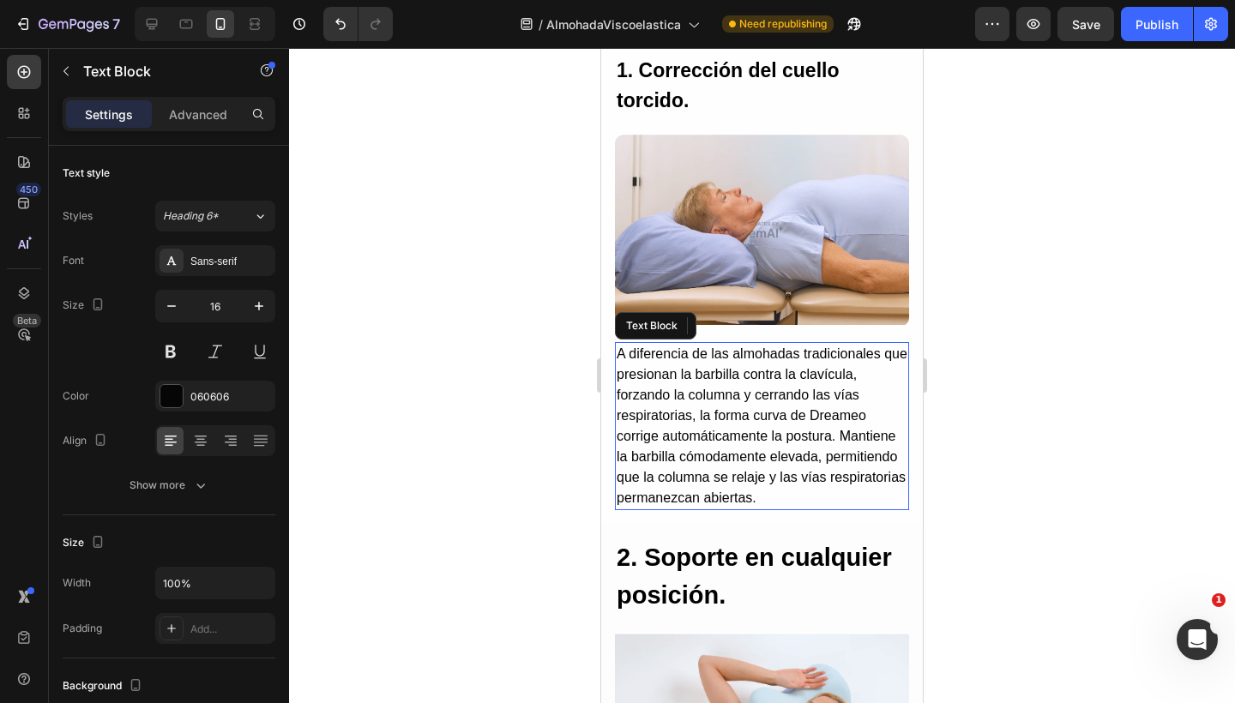
click at [659, 388] on p "A diferencia de las almohadas tradicionales que presionan la barbilla contra la…" at bounding box center [761, 426] width 291 height 165
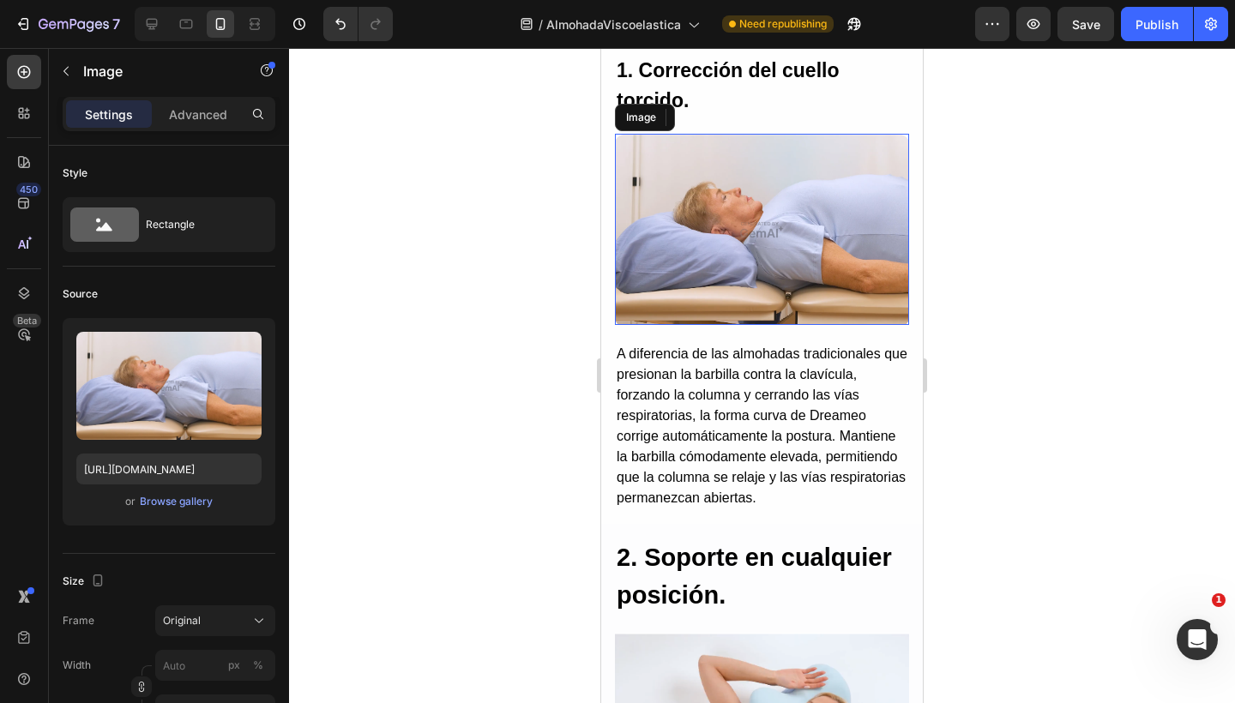
click at [770, 209] on img at bounding box center [762, 229] width 294 height 191
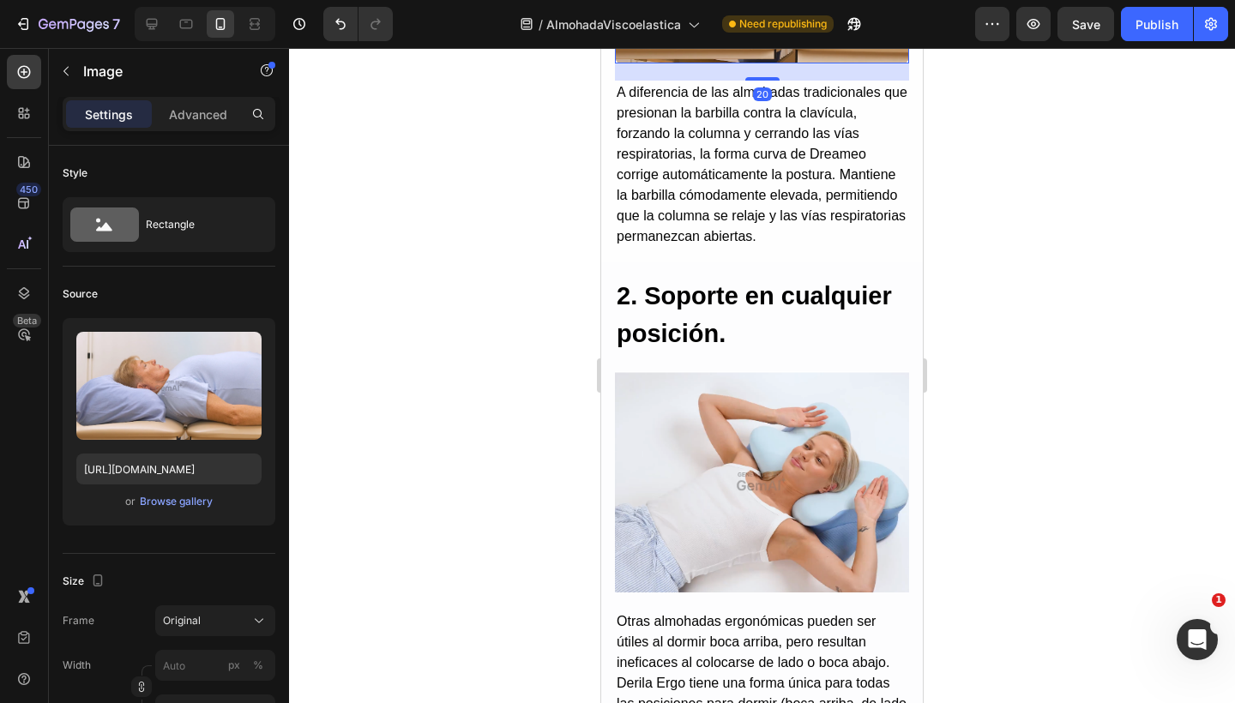
scroll to position [2672, 0]
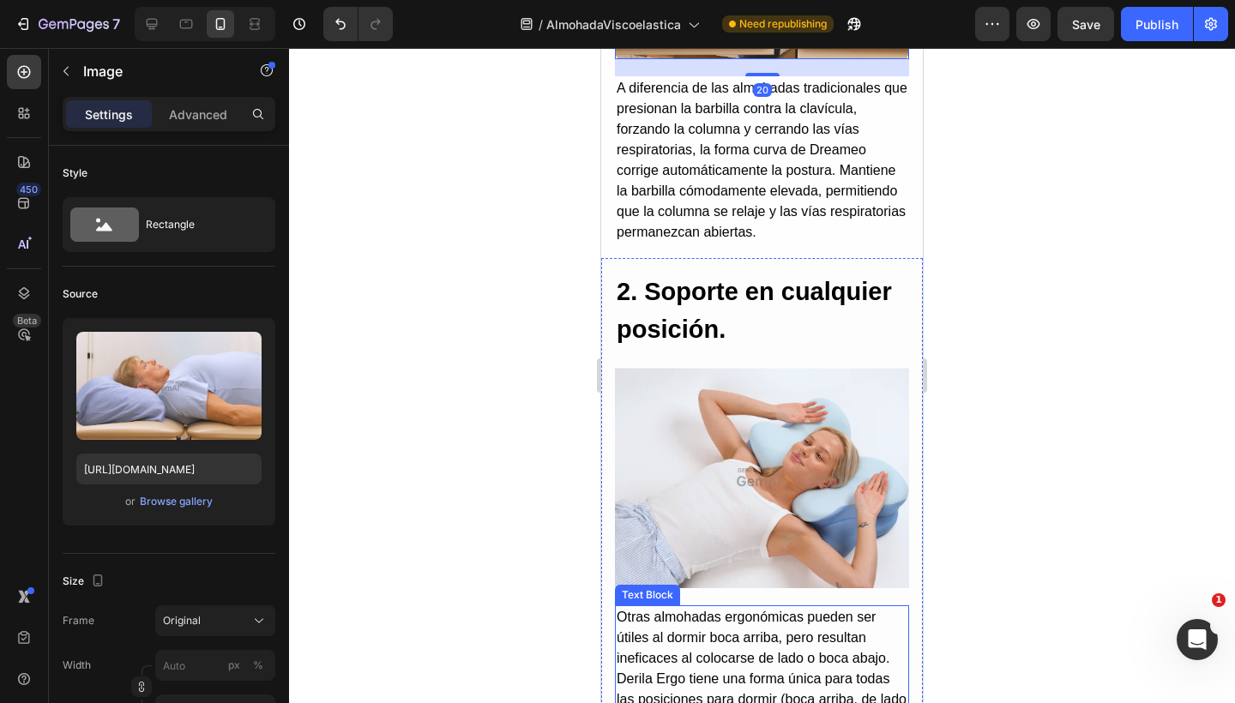
click at [706, 626] on p "Otras almohadas ergonómicas pueden ser útiles al dormir boca arriba, pero resul…" at bounding box center [761, 679] width 291 height 144
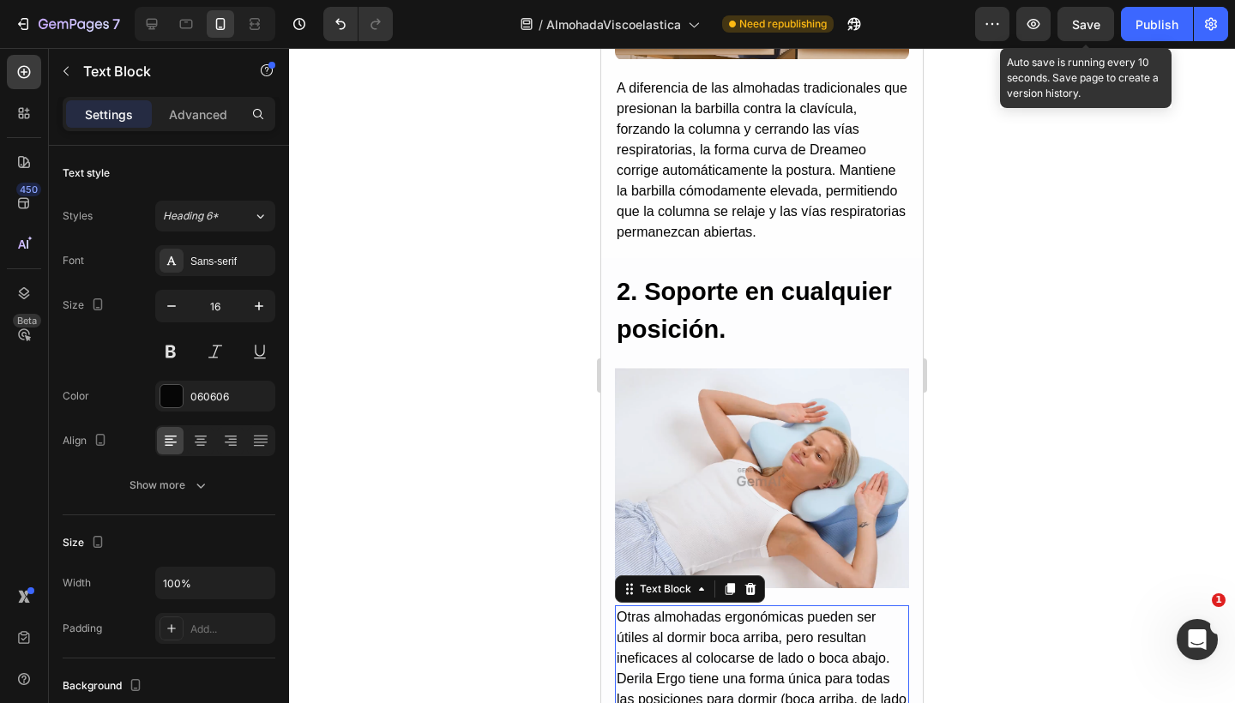
click at [1094, 31] on span "Save" at bounding box center [1086, 24] width 28 height 15
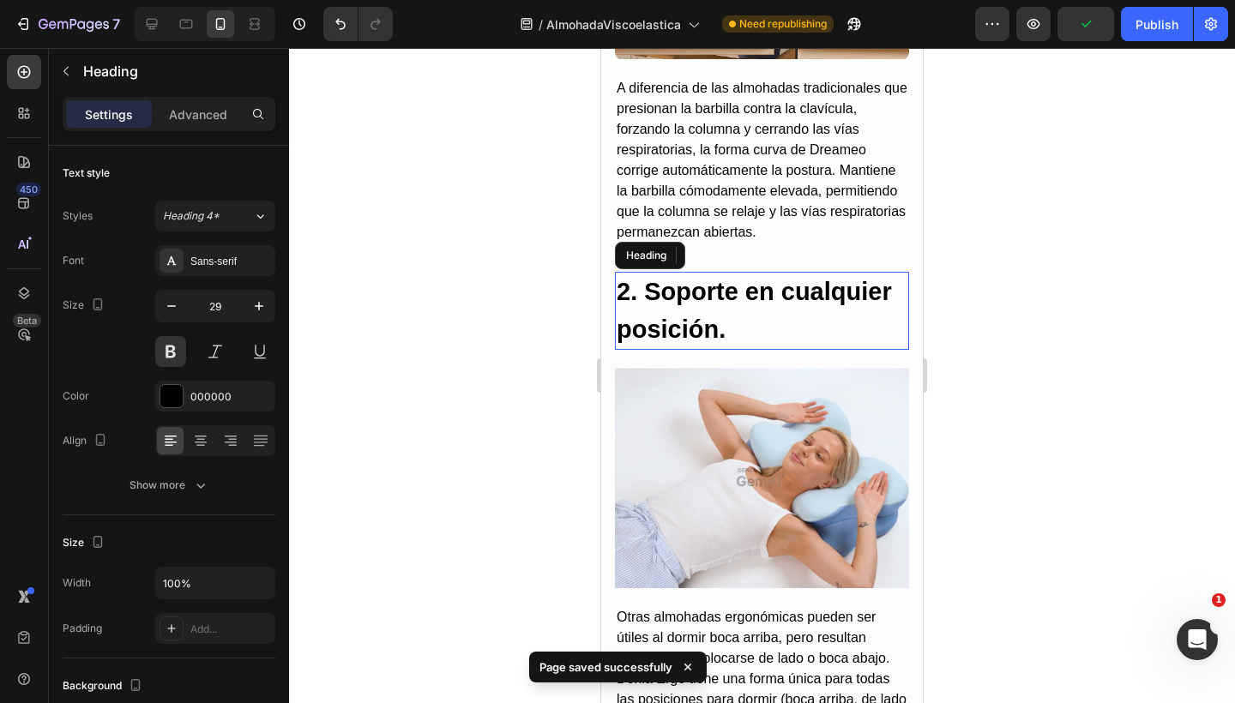
click at [723, 313] on h2 "2. Soporte en cualquier posición." at bounding box center [762, 311] width 294 height 78
click at [732, 323] on p "2. Soporte en cualquier posición." at bounding box center [761, 310] width 291 height 75
click at [703, 459] on img at bounding box center [762, 477] width 294 height 220
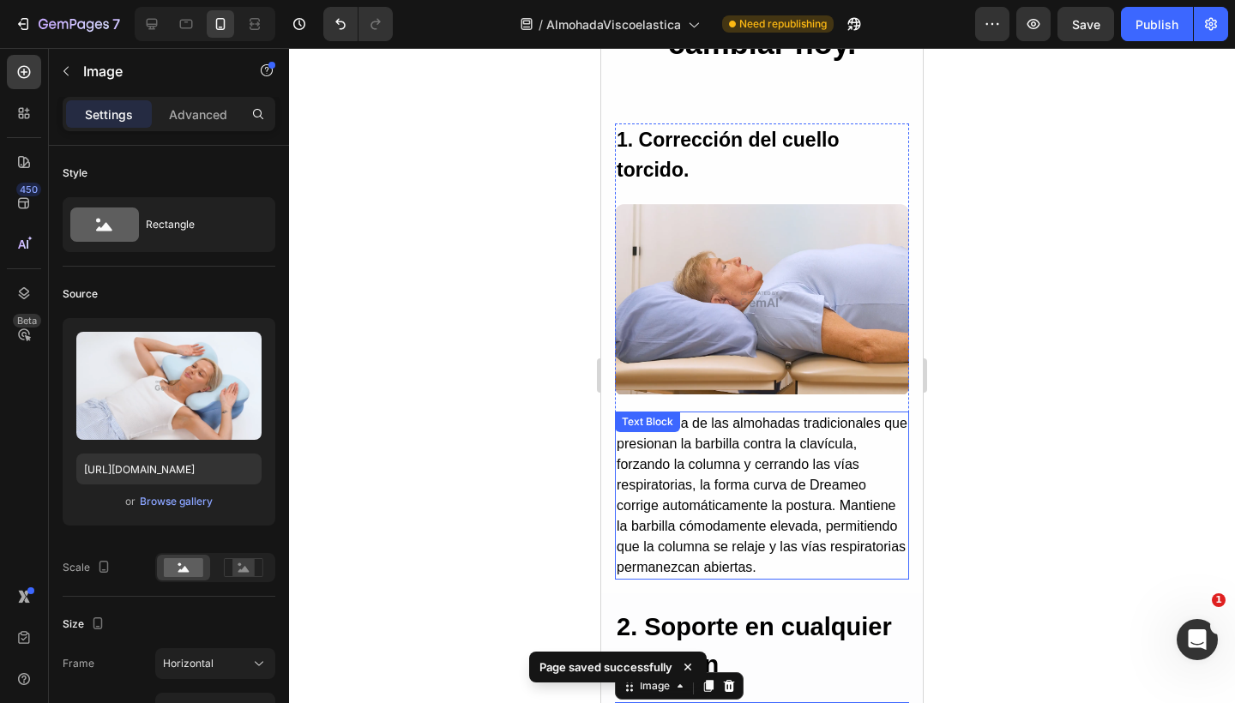
scroll to position [2280, 0]
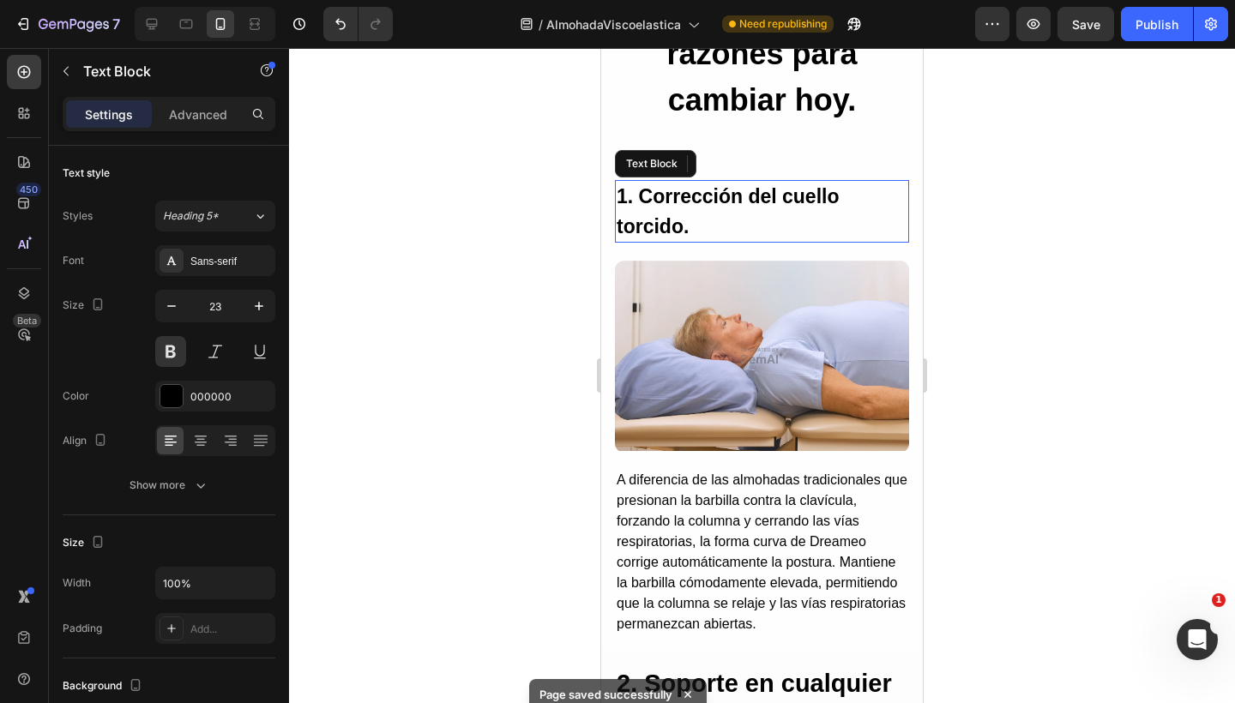
click at [718, 241] on div "1. Corrección del cuello torcido." at bounding box center [762, 211] width 294 height 63
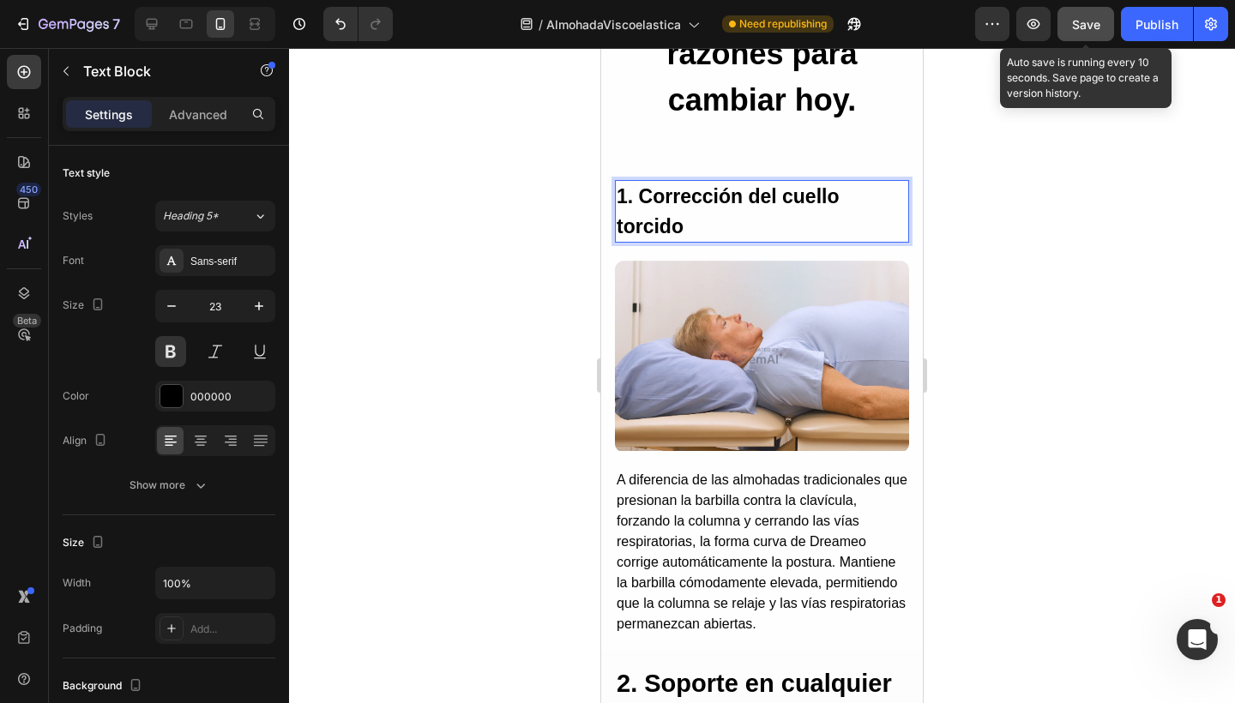
click at [1102, 19] on button "Save" at bounding box center [1085, 24] width 57 height 34
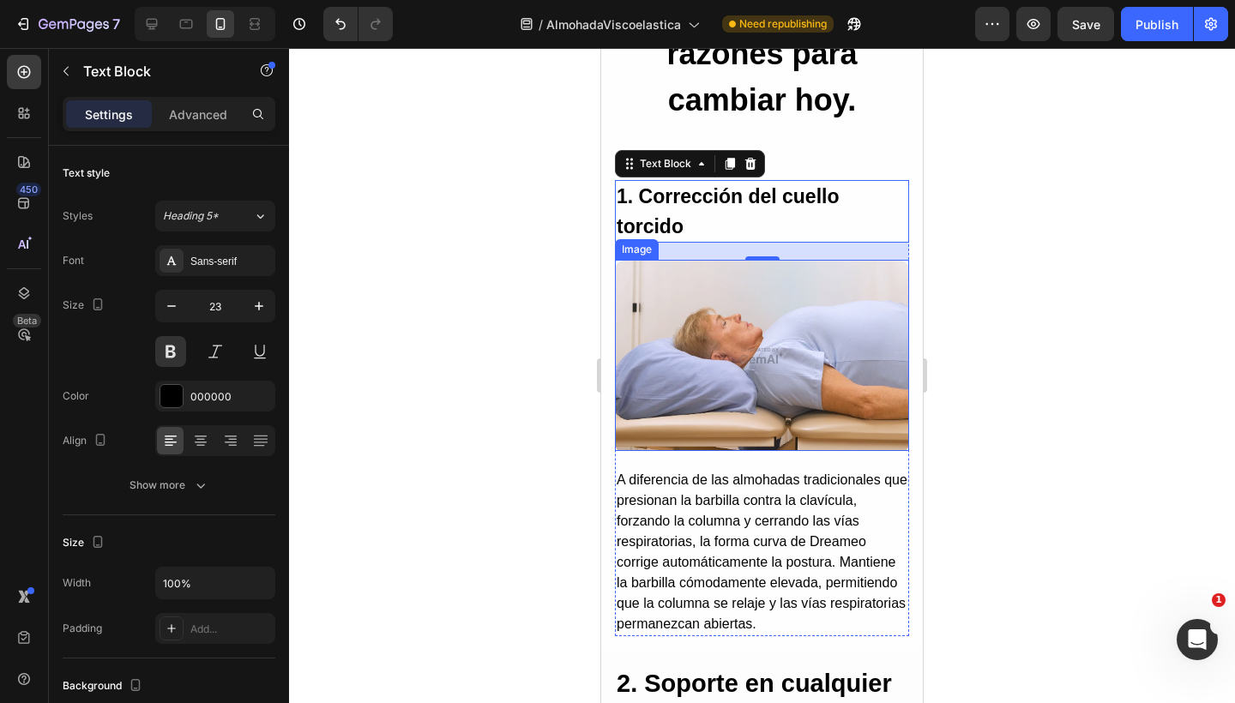
click at [691, 290] on img at bounding box center [762, 355] width 294 height 191
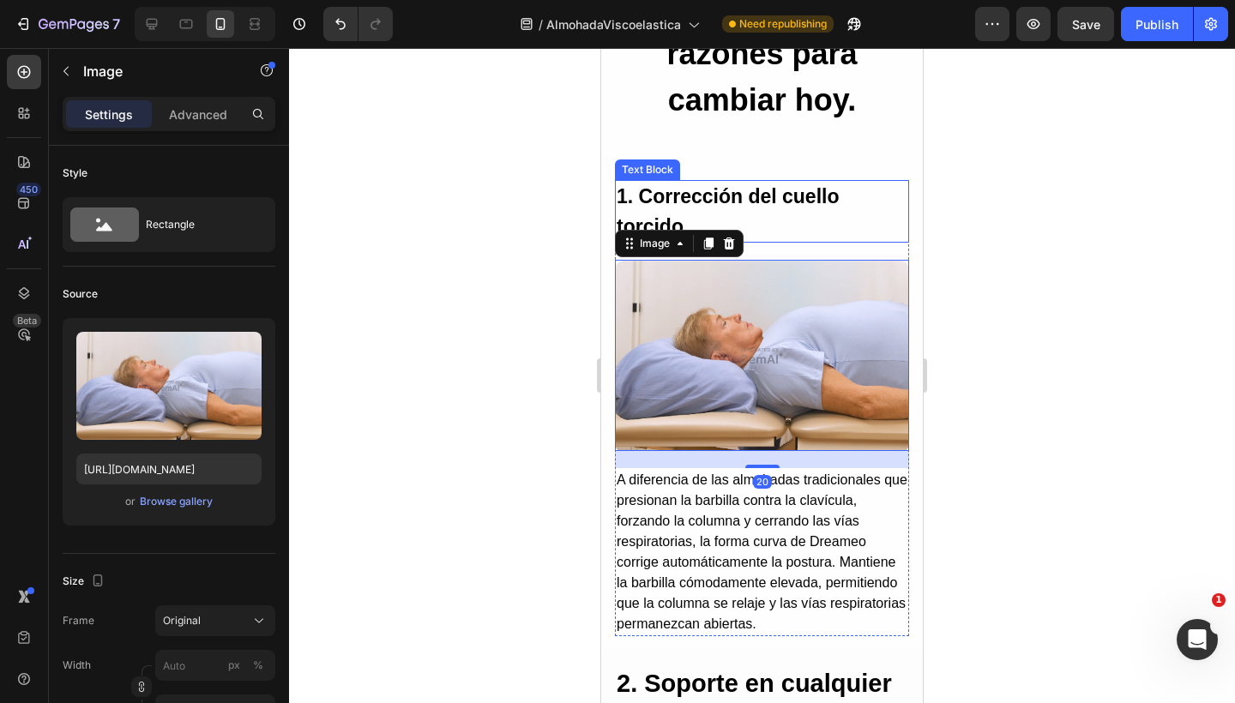
click at [730, 207] on p "1. Corrección del cuello torcido" at bounding box center [761, 211] width 291 height 59
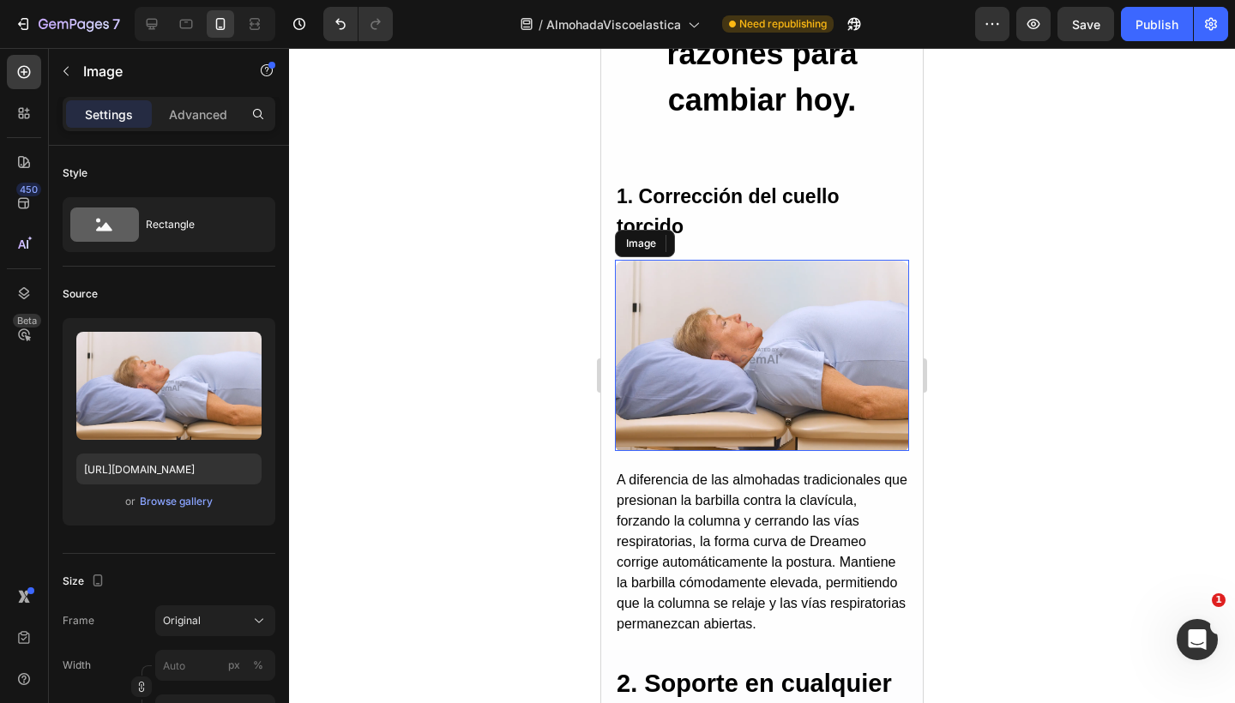
click at [719, 302] on img at bounding box center [762, 355] width 294 height 191
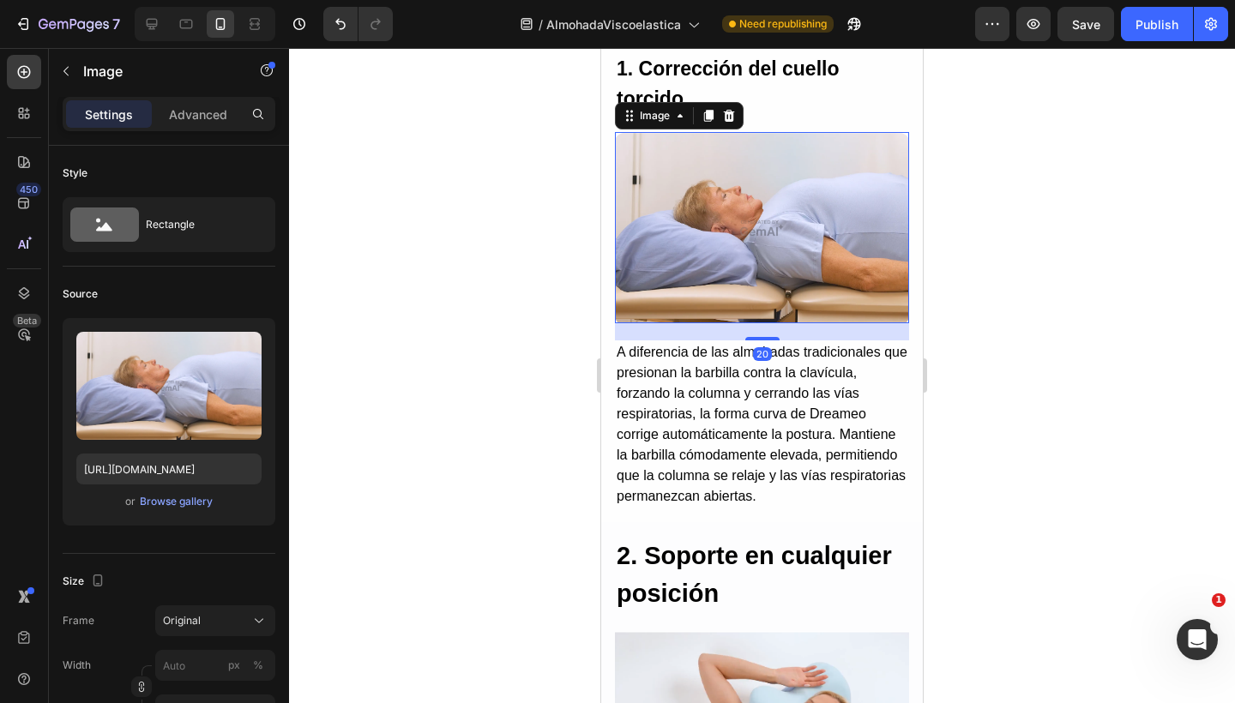
scroll to position [2475, 0]
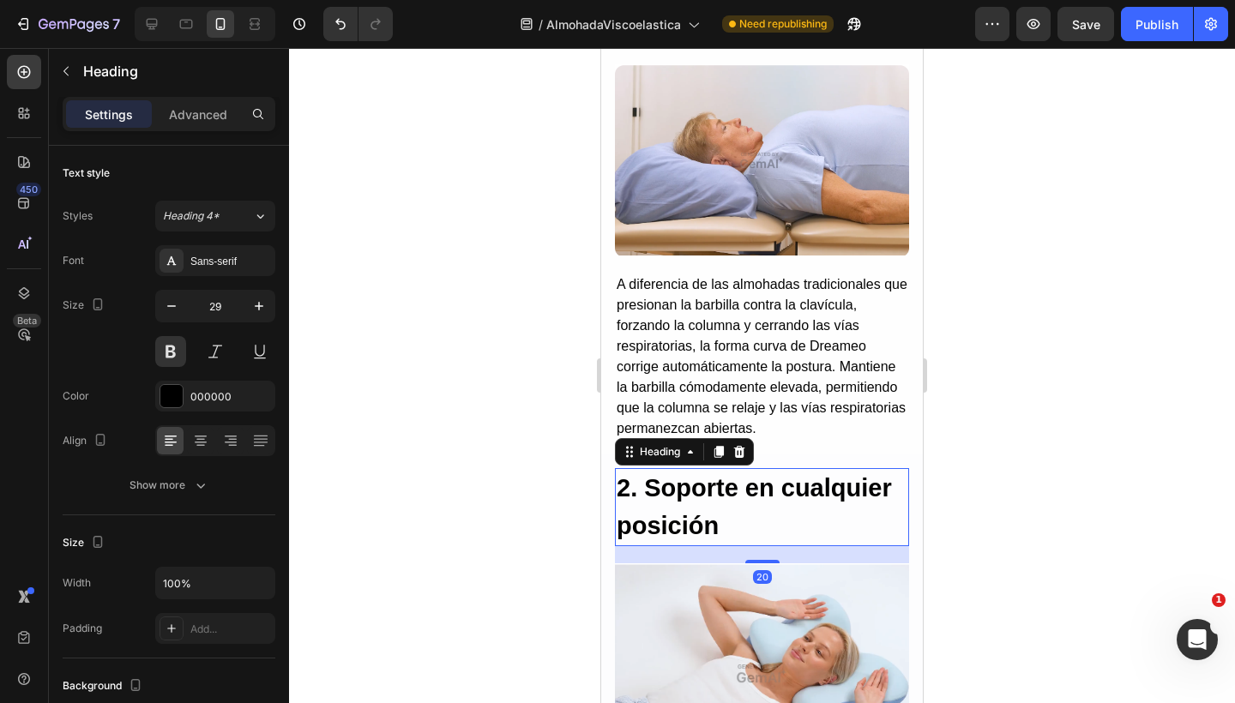
click at [781, 506] on p "2. Soporte en cualquier posición" at bounding box center [761, 507] width 291 height 75
click at [754, 185] on img at bounding box center [762, 159] width 294 height 191
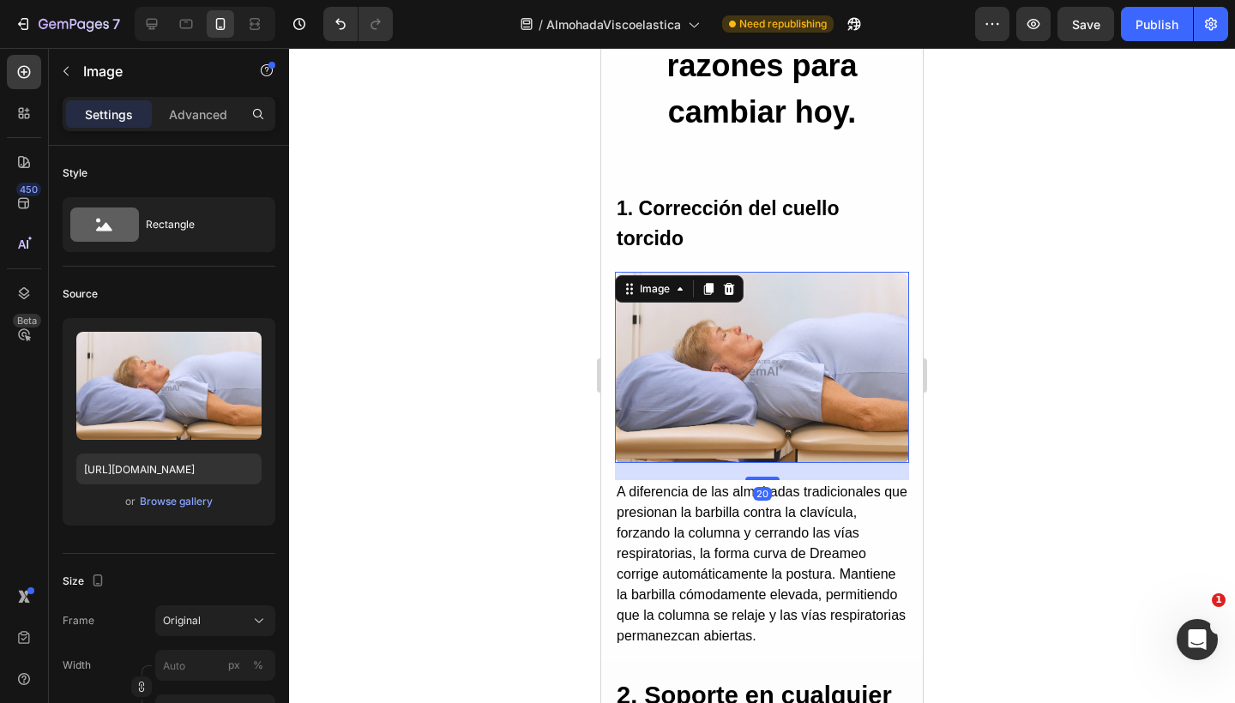
scroll to position [2265, 0]
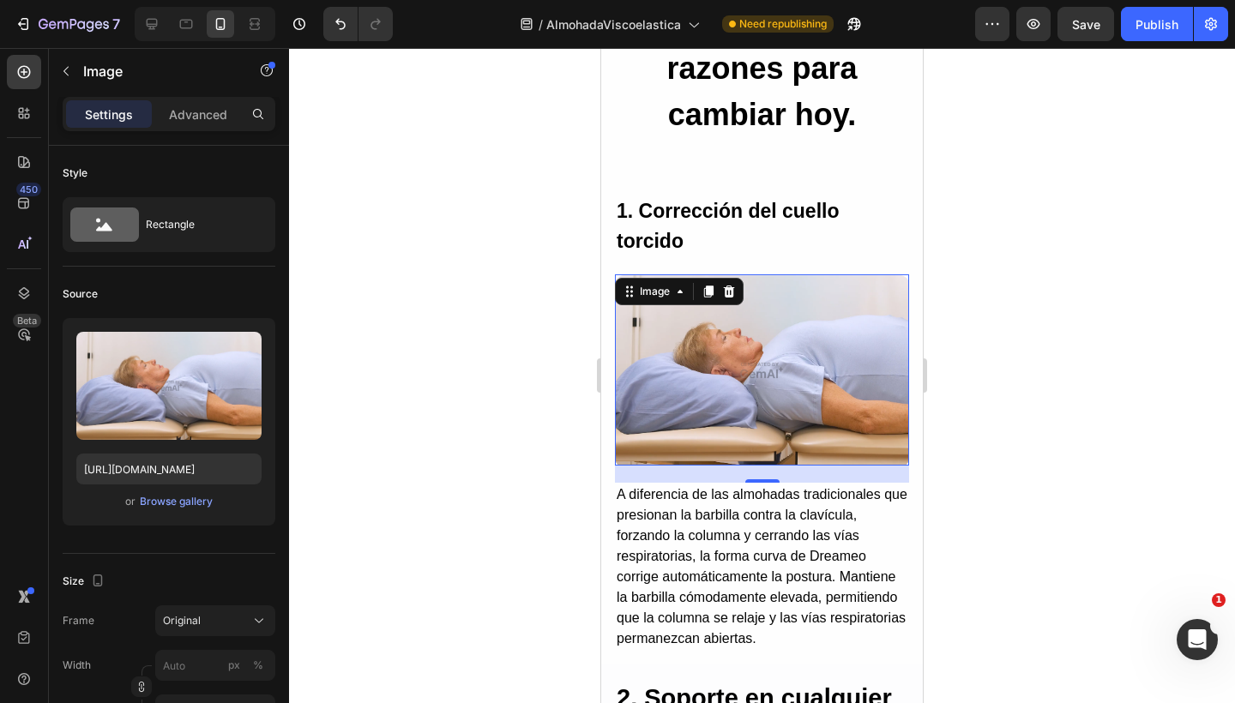
click at [757, 334] on img at bounding box center [762, 369] width 294 height 191
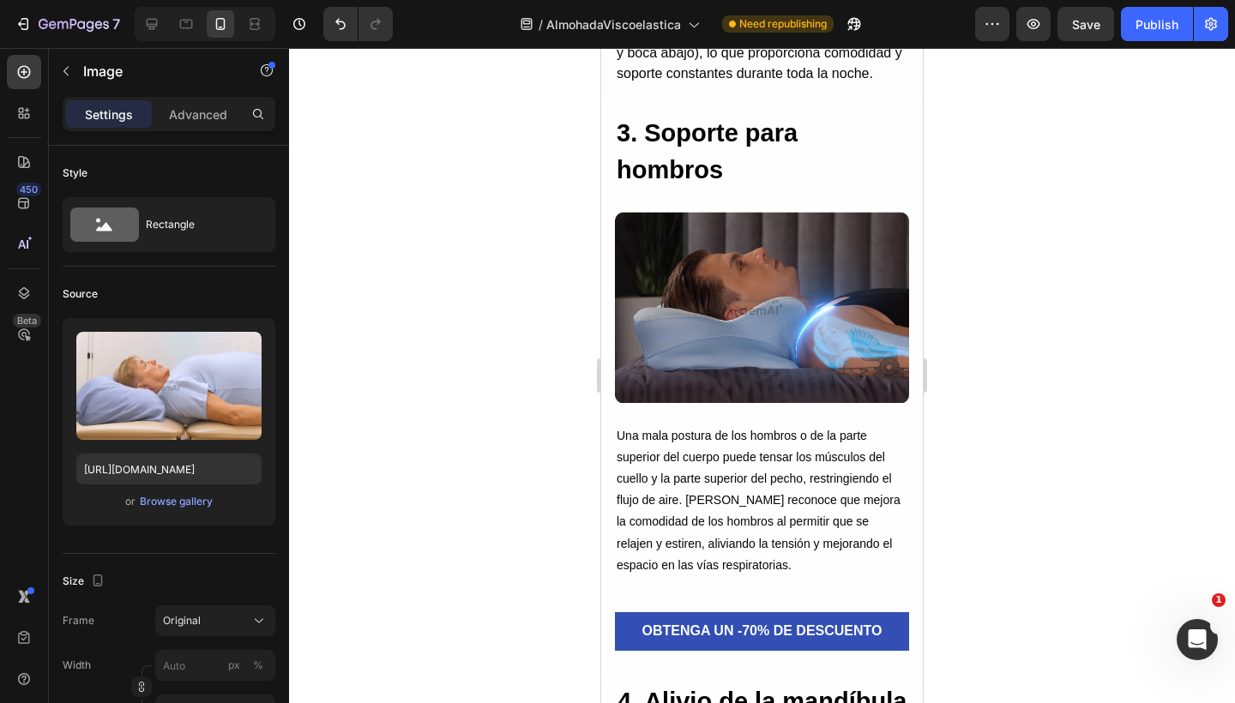
scroll to position [3333, 0]
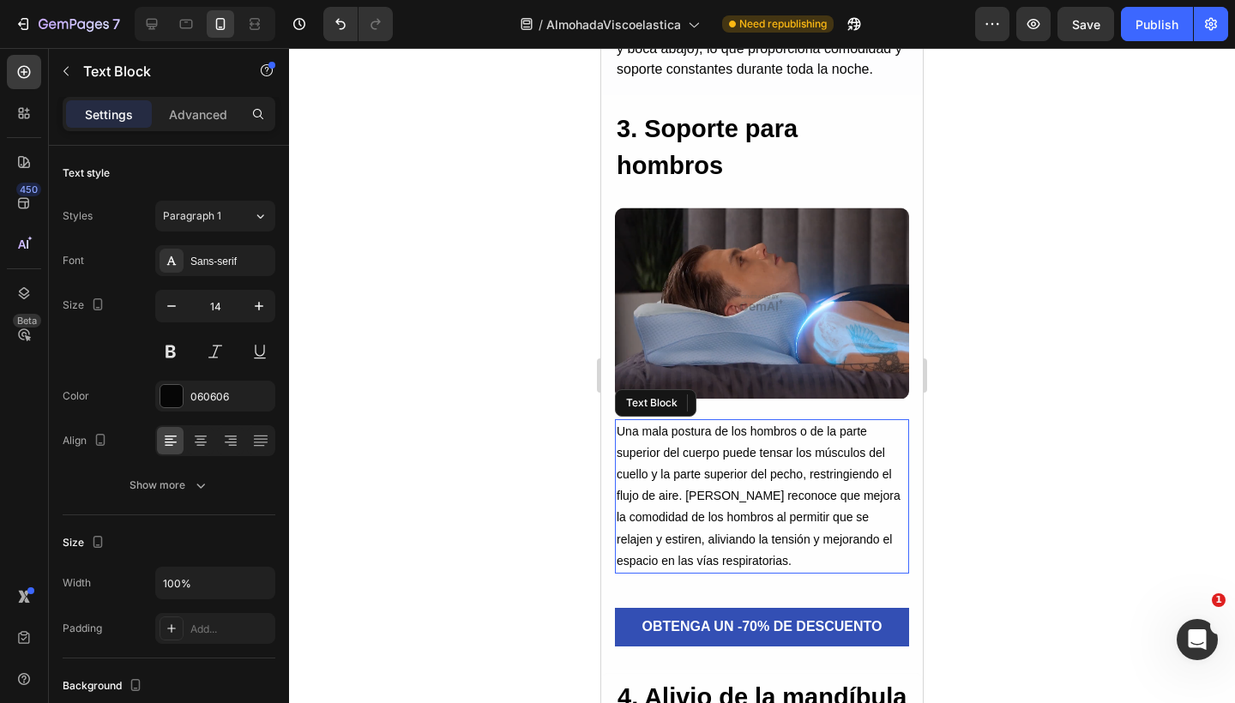
click at [698, 496] on p "Una mala postura de los hombros o de la parte superior del cuerpo puede tensar …" at bounding box center [761, 496] width 291 height 151
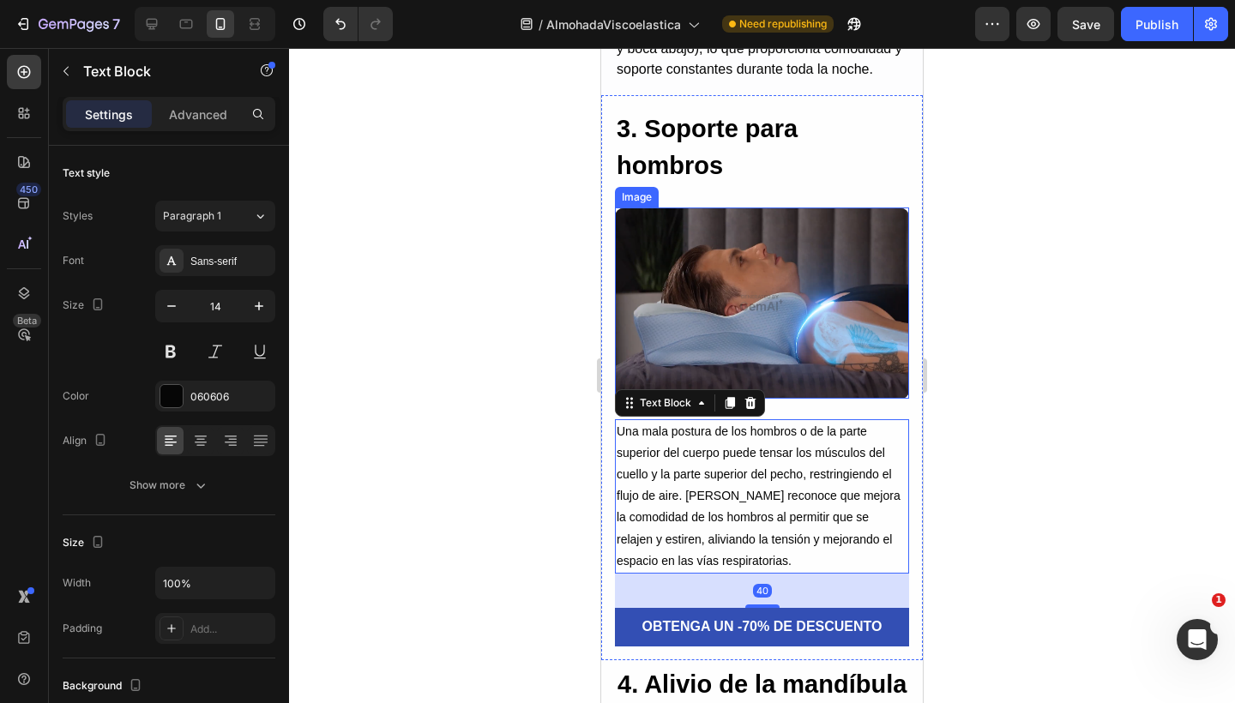
click at [799, 261] on img at bounding box center [762, 302] width 294 height 191
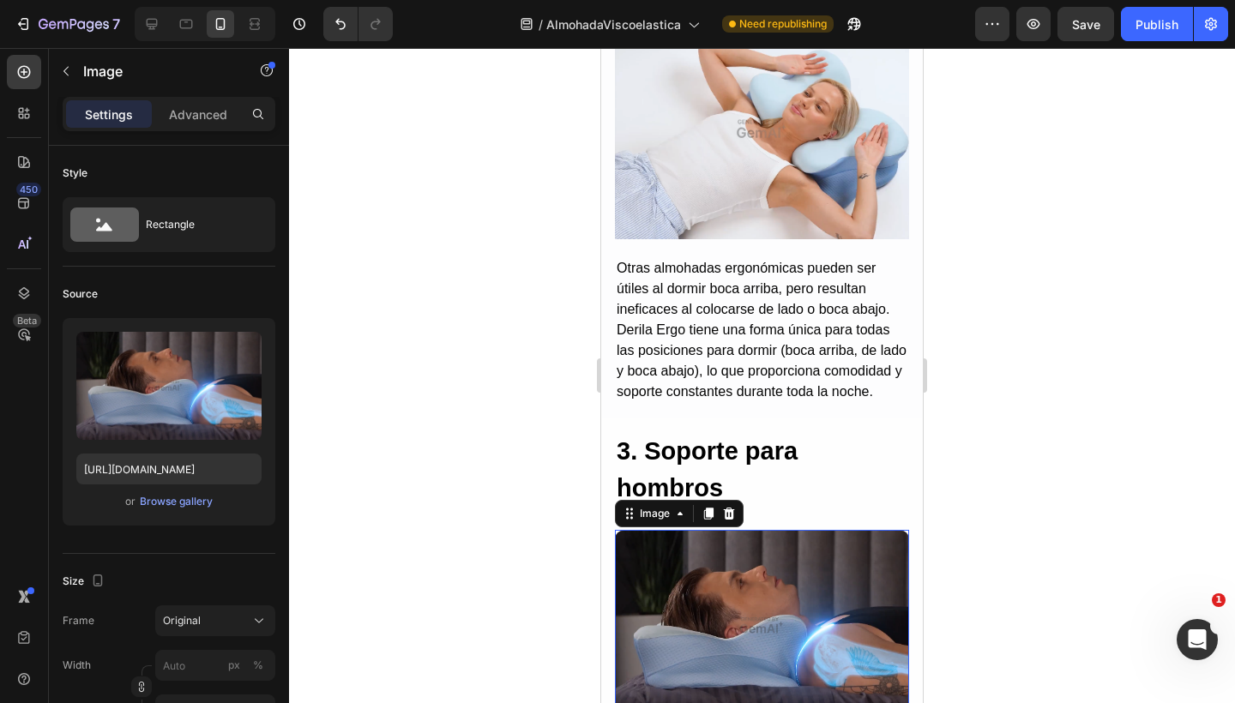
scroll to position [3010, 0]
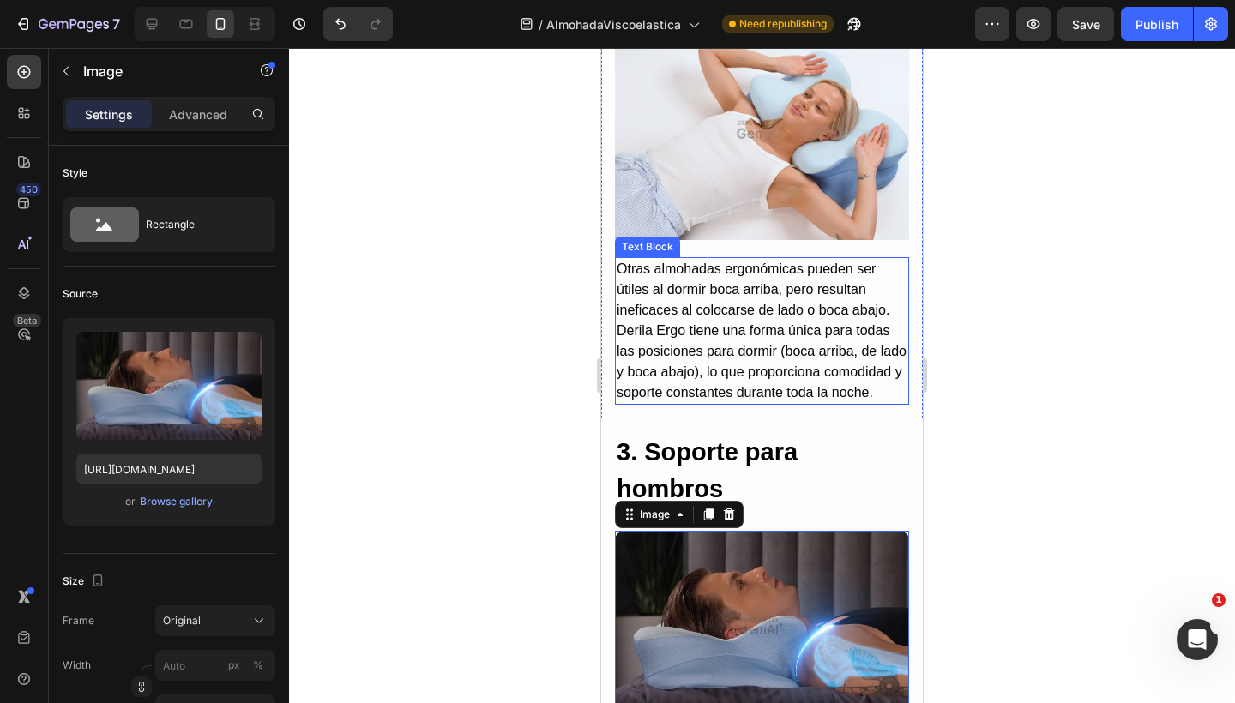
click at [740, 331] on p "Otras almohadas ergonómicas pueden ser útiles al dormir boca arriba, pero resul…" at bounding box center [761, 331] width 291 height 144
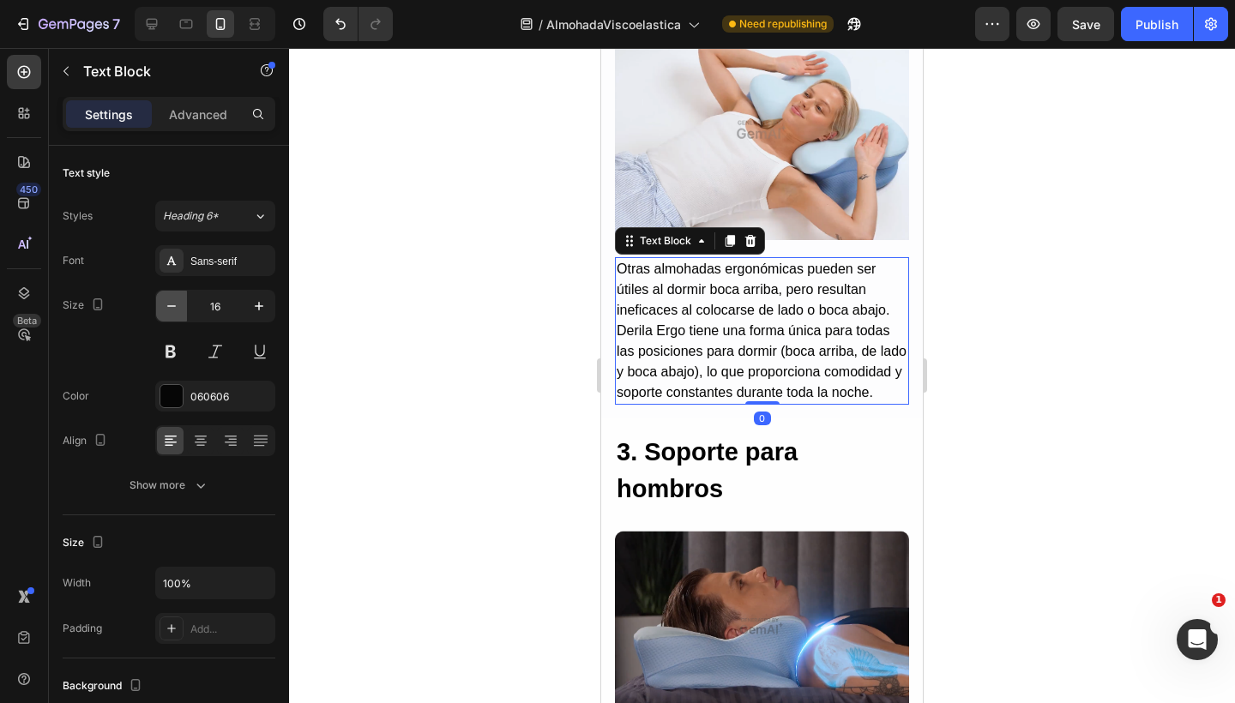
click at [168, 298] on icon "button" at bounding box center [171, 306] width 17 height 17
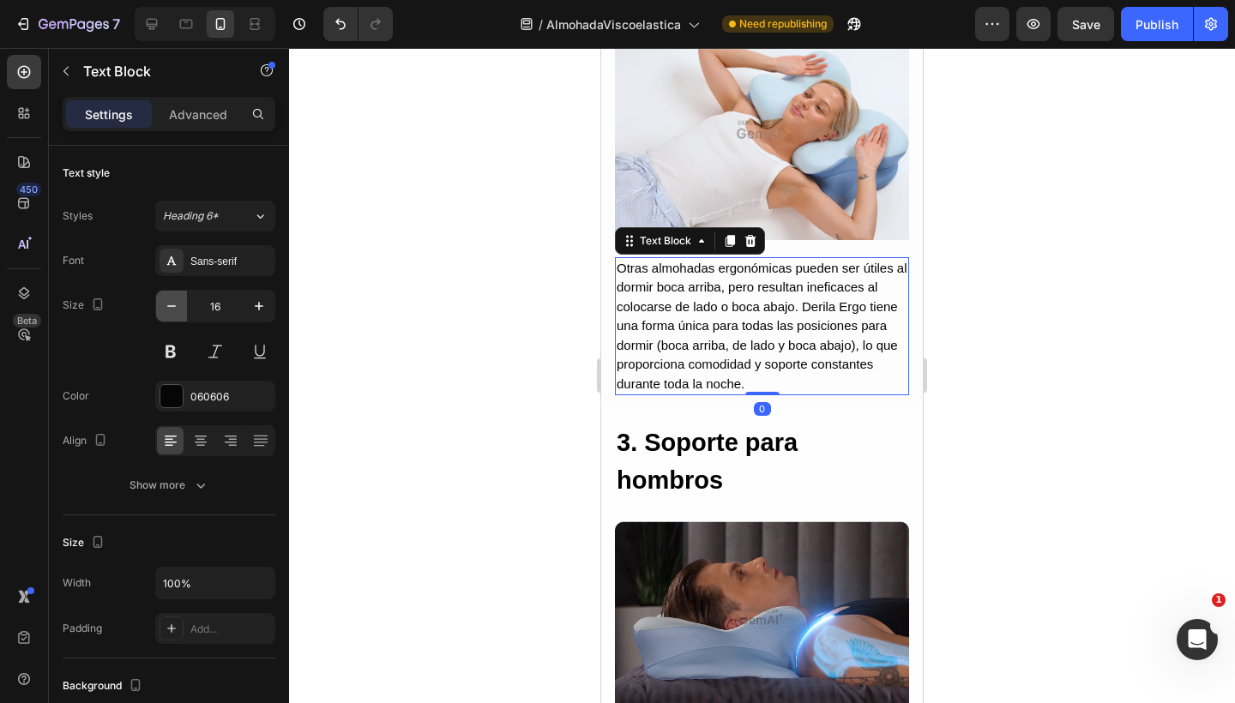
type input "15"
click at [667, 172] on img at bounding box center [762, 130] width 294 height 220
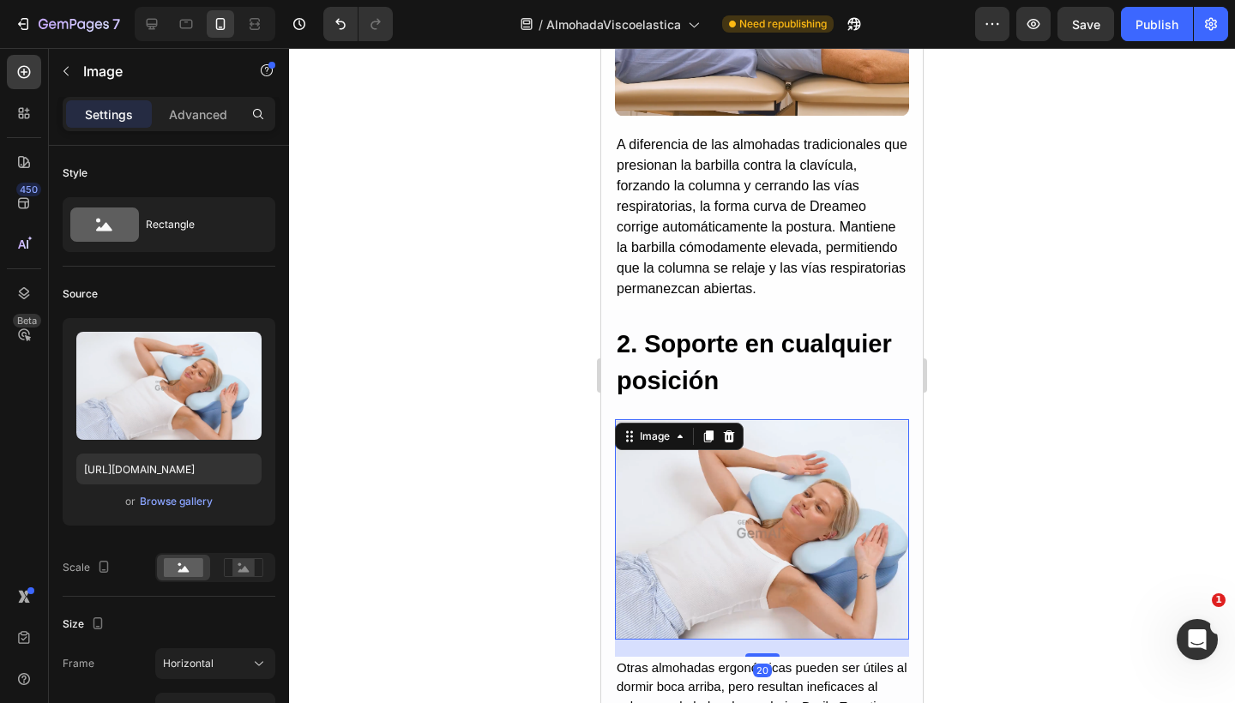
scroll to position [2542, 0]
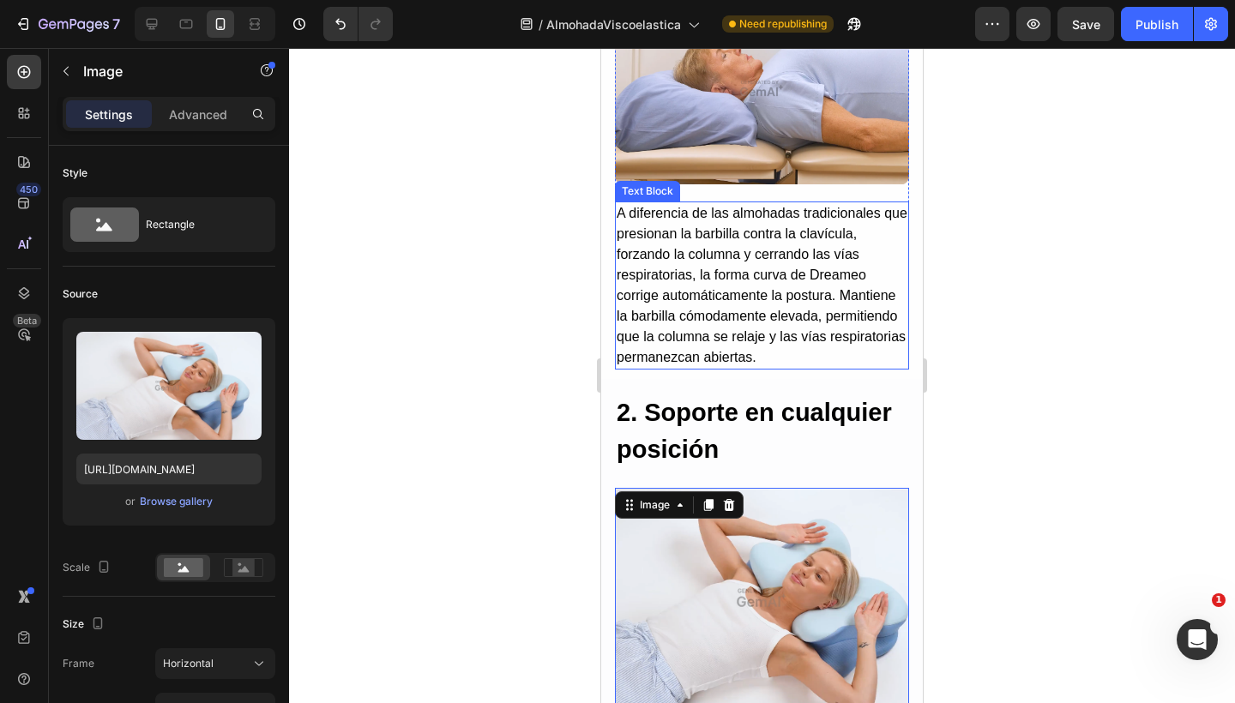
click at [685, 267] on p "A diferencia de las almohadas tradicionales que presionan la barbilla contra la…" at bounding box center [761, 285] width 291 height 165
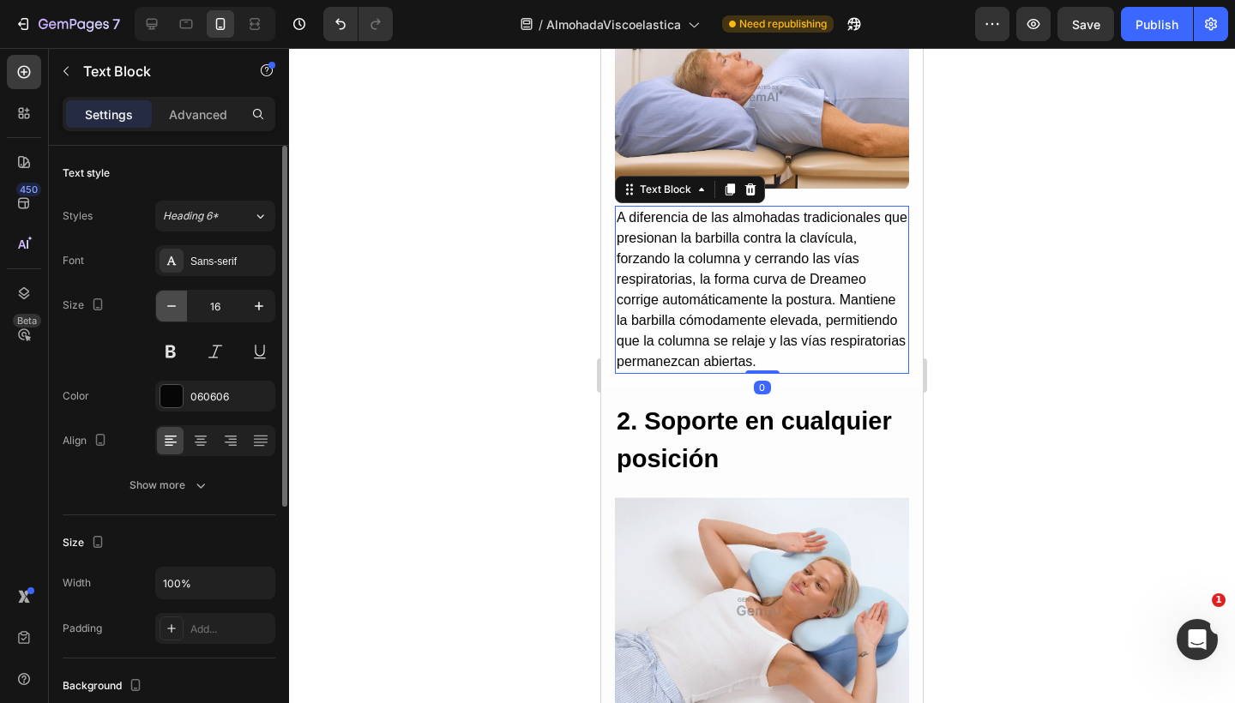
click at [167, 311] on icon "button" at bounding box center [171, 306] width 17 height 17
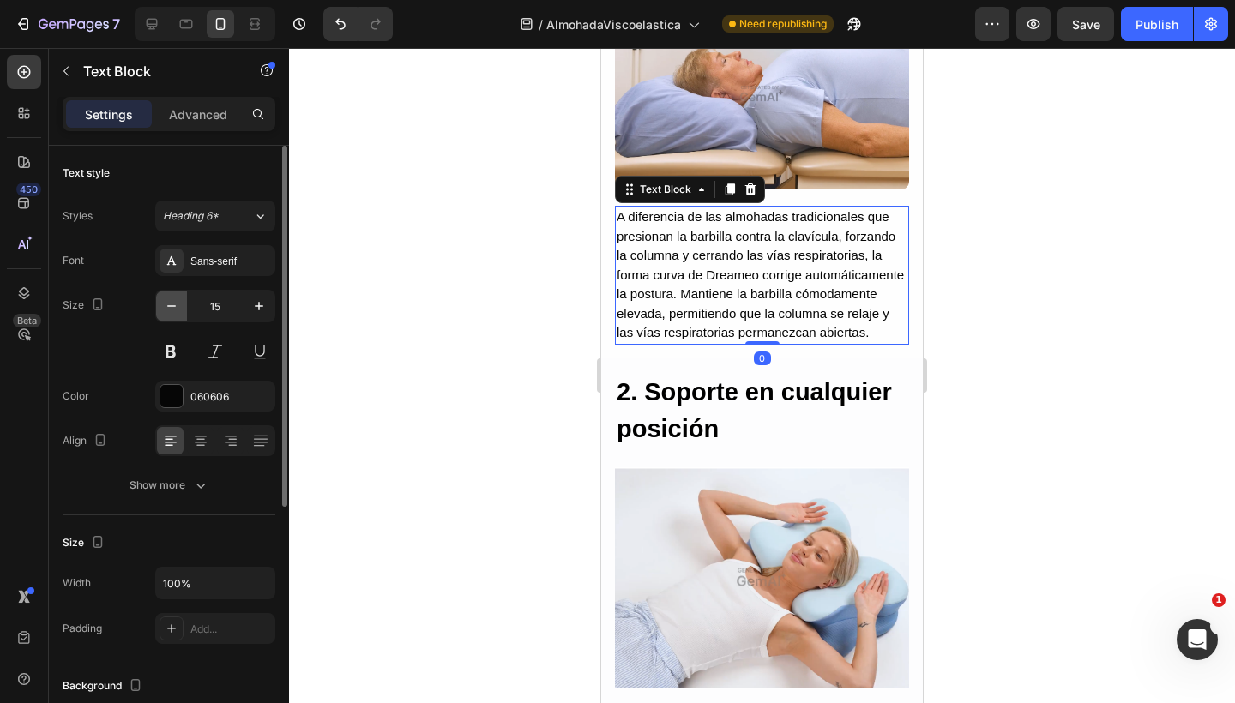
click at [165, 311] on icon "button" at bounding box center [171, 306] width 17 height 17
type input "14"
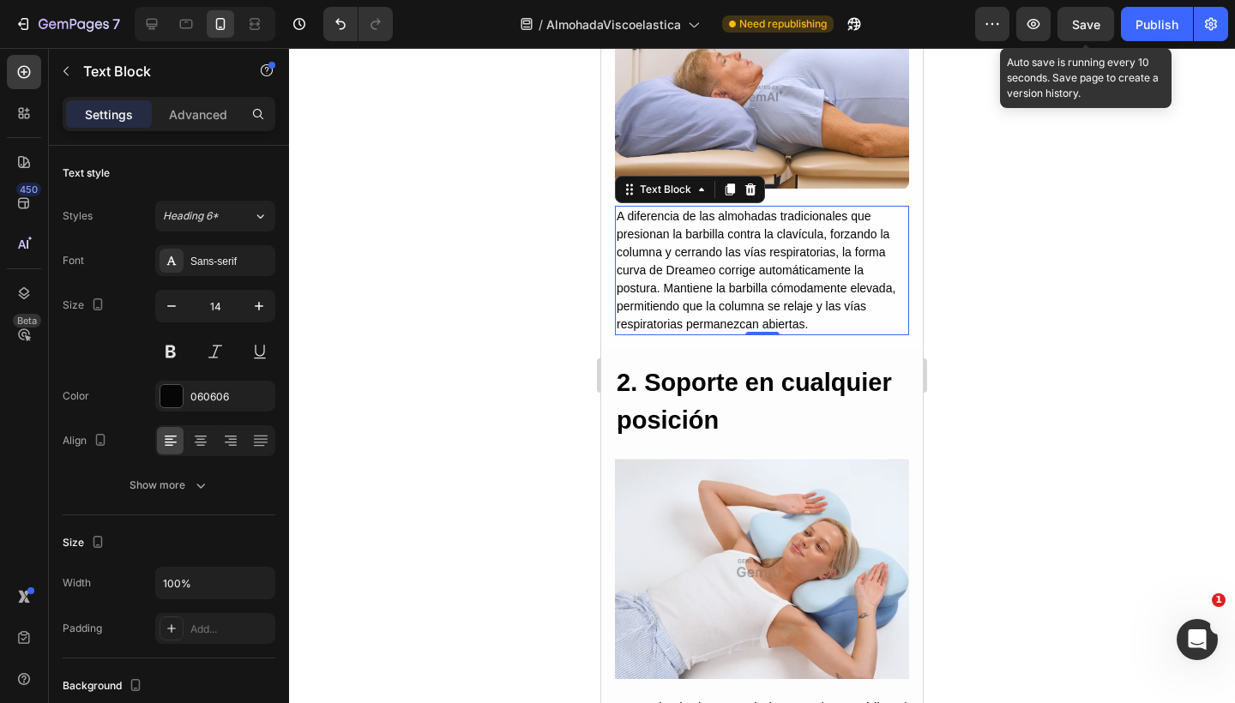
click at [1088, 32] on div "Save" at bounding box center [1086, 24] width 28 height 18
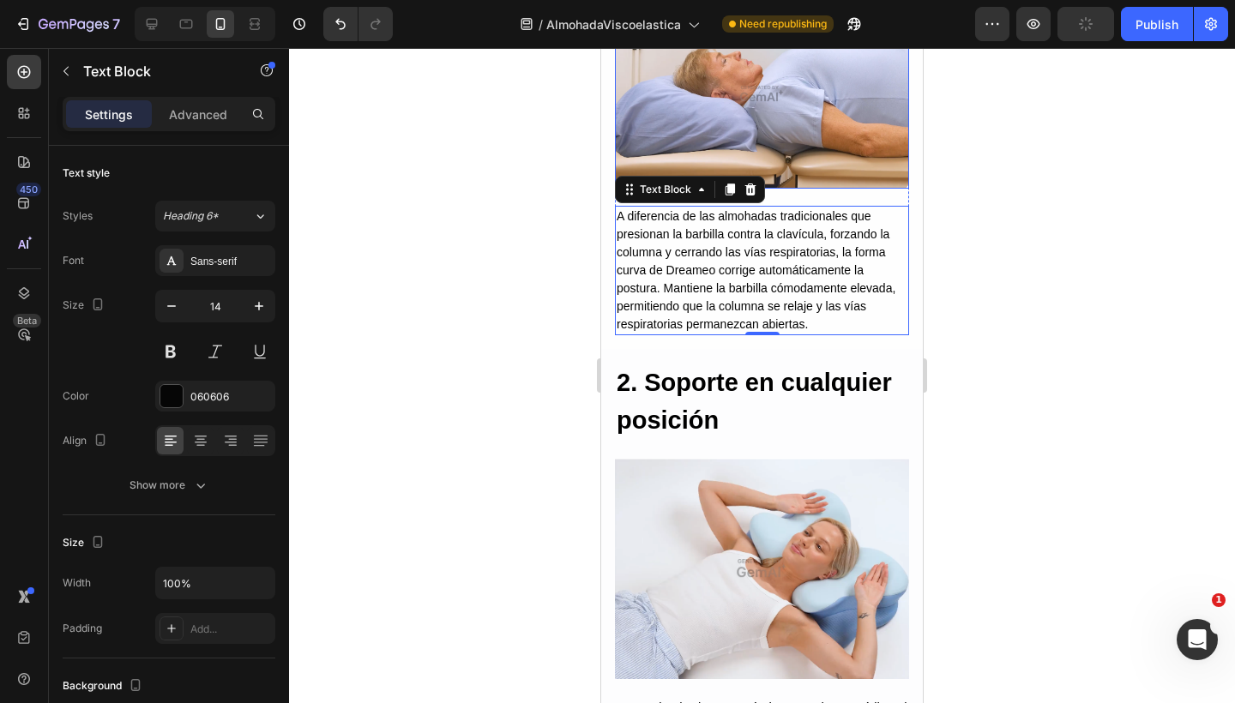
click at [722, 89] on img at bounding box center [762, 92] width 294 height 191
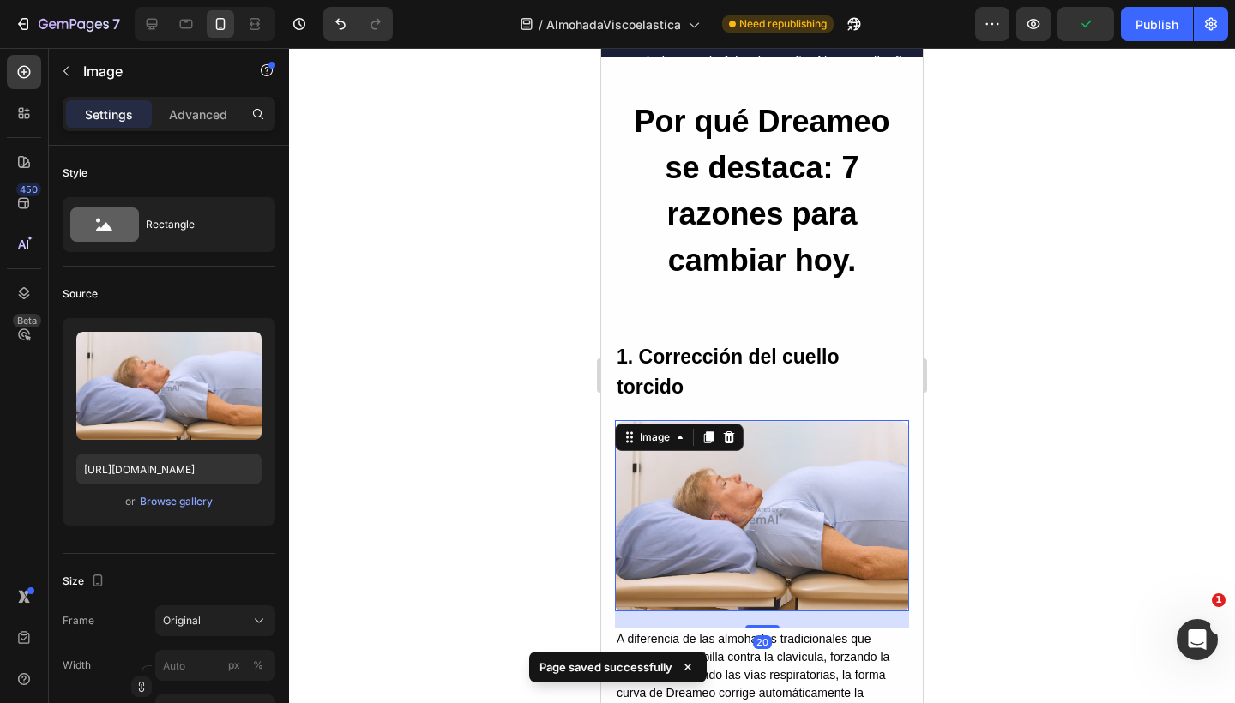
scroll to position [2116, 0]
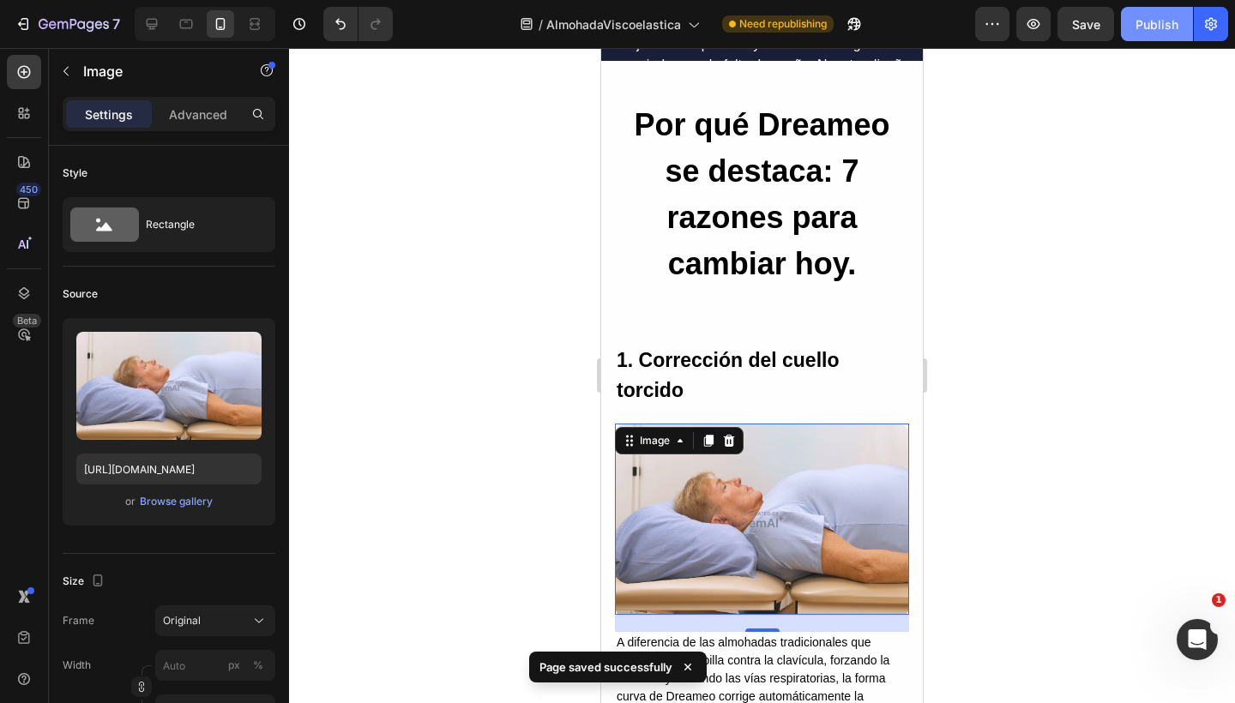
click at [1152, 16] on div "Publish" at bounding box center [1156, 24] width 43 height 18
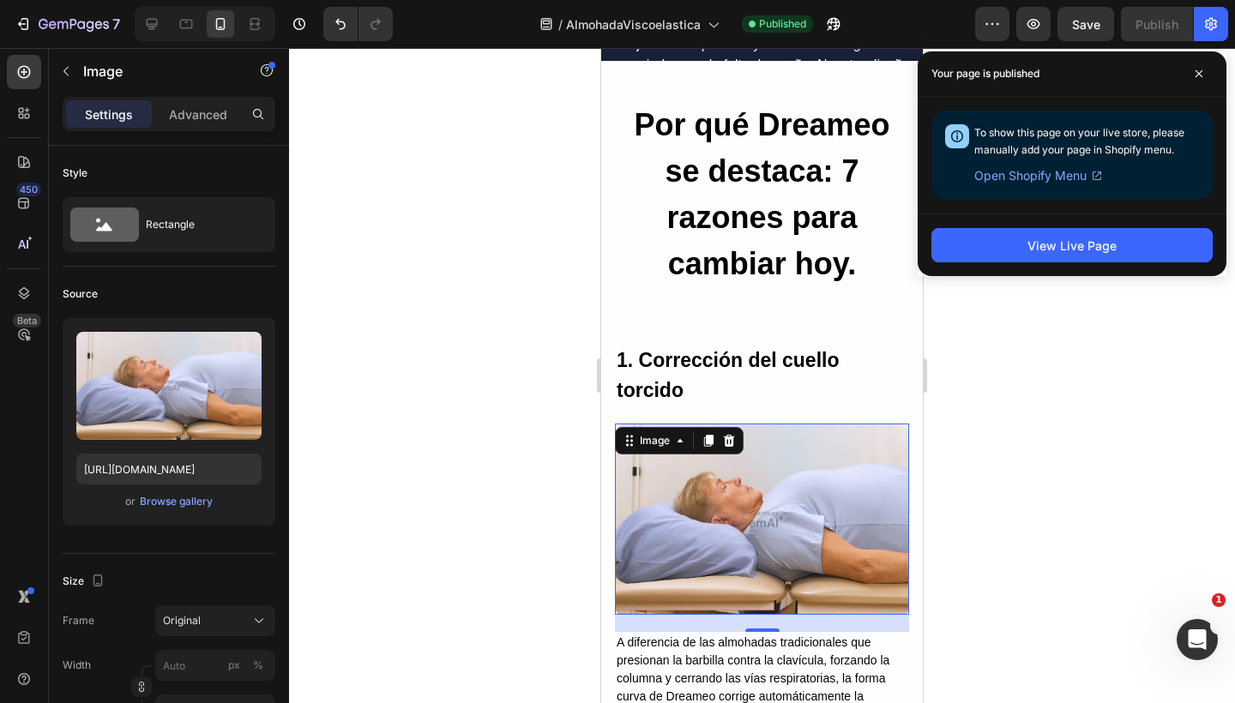
click at [824, 533] on img at bounding box center [762, 519] width 294 height 191
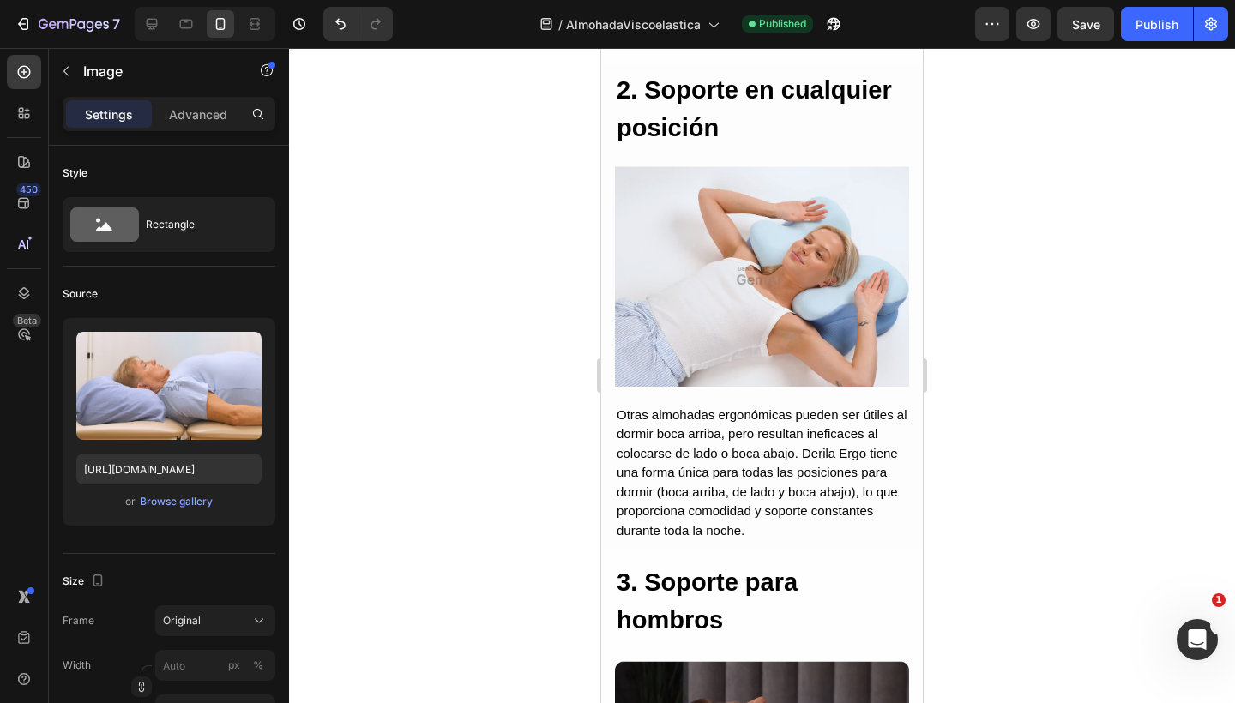
scroll to position [2861, 0]
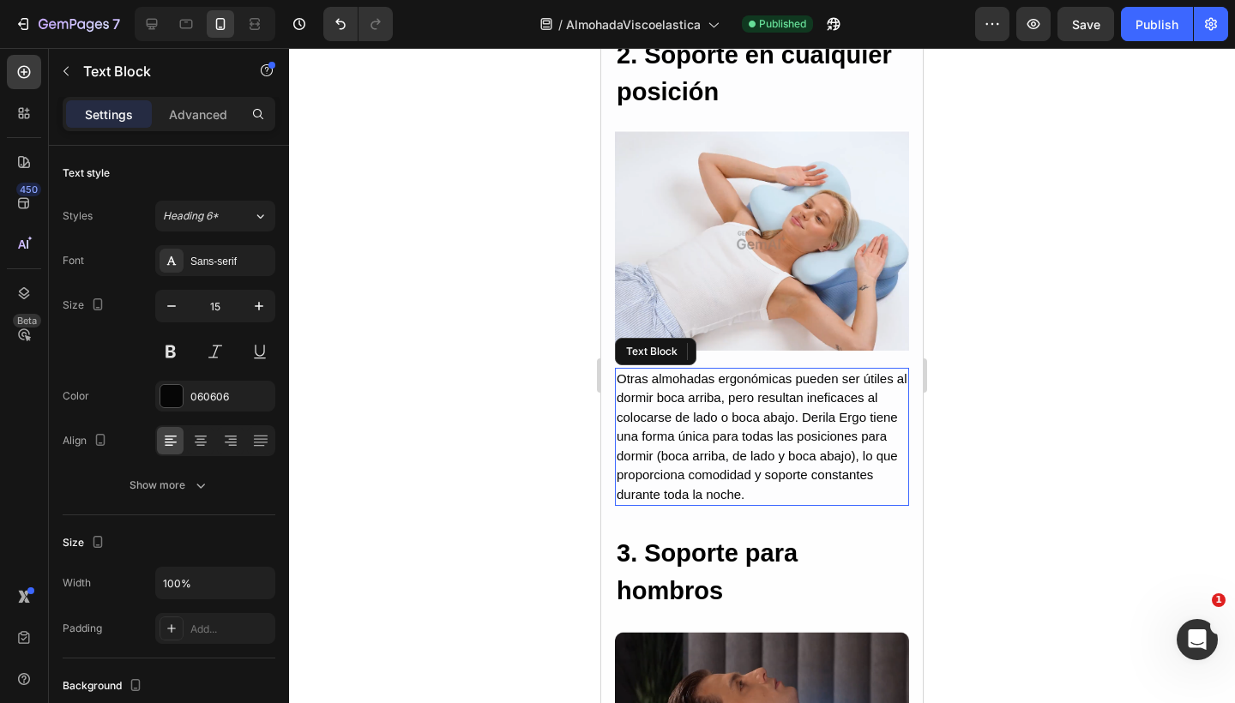
click at [846, 400] on p "Otras almohadas ergonómicas pueden ser útiles al dormir boca arriba, pero resul…" at bounding box center [761, 437] width 291 height 135
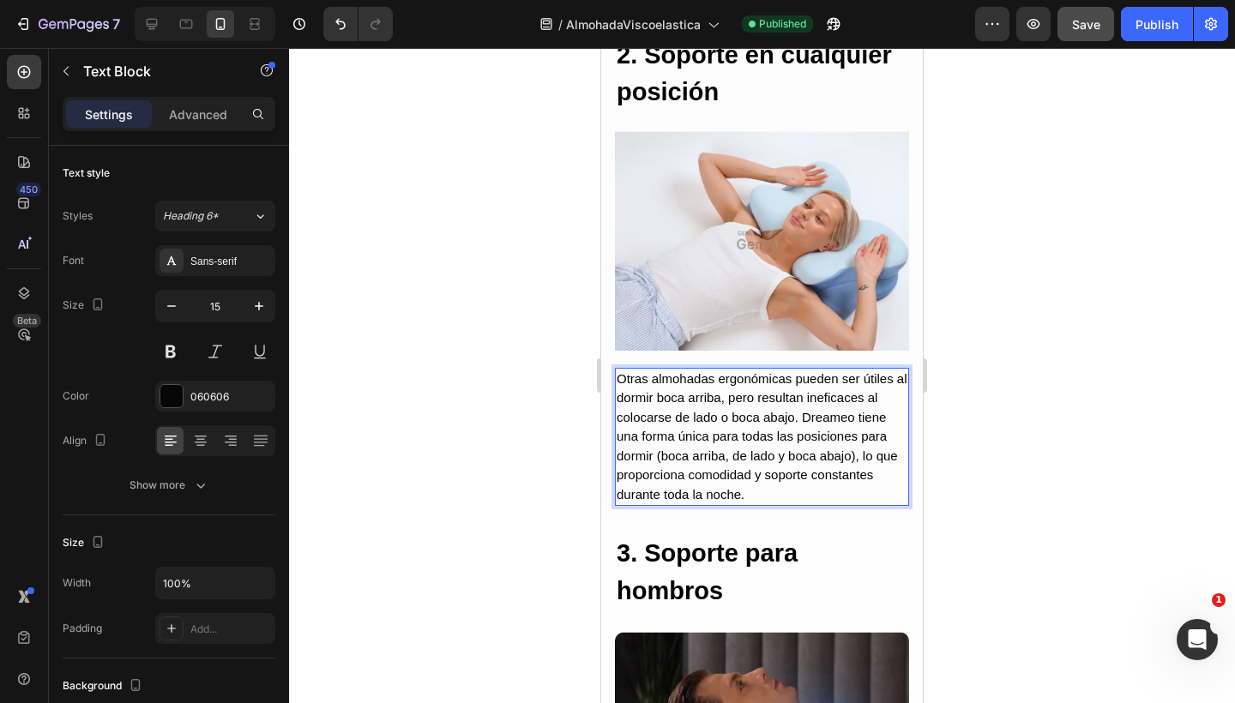
drag, startPoint x: 1135, startPoint y: 2, endPoint x: 1092, endPoint y: 33, distance: 53.3
click at [1092, 33] on button "Save" at bounding box center [1085, 24] width 57 height 34
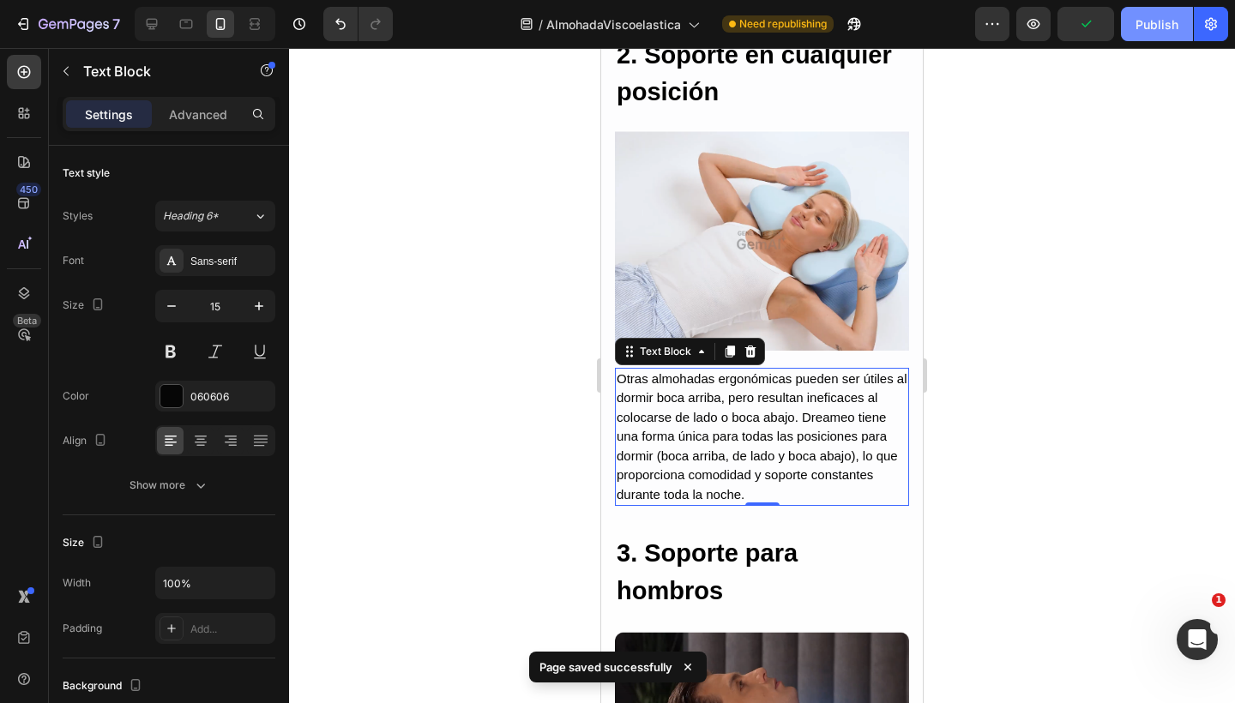
click at [1155, 27] on div "Publish" at bounding box center [1156, 24] width 43 height 18
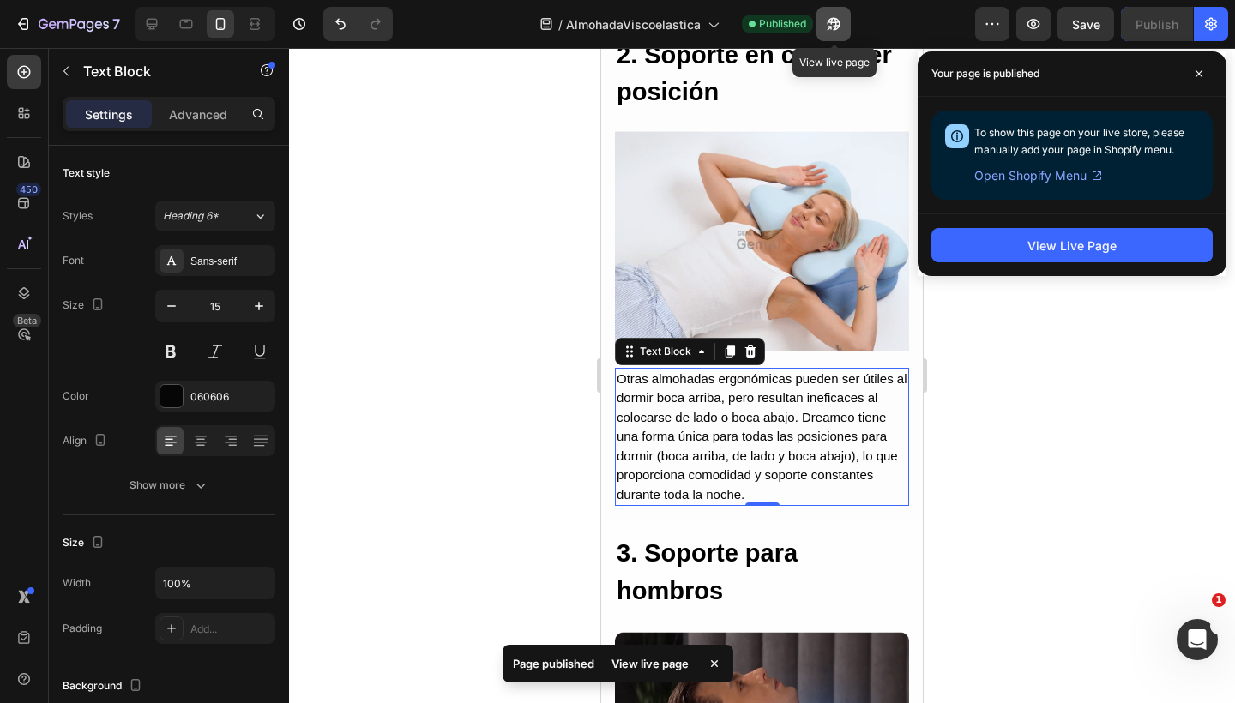
click at [835, 15] on button "button" at bounding box center [833, 24] width 34 height 34
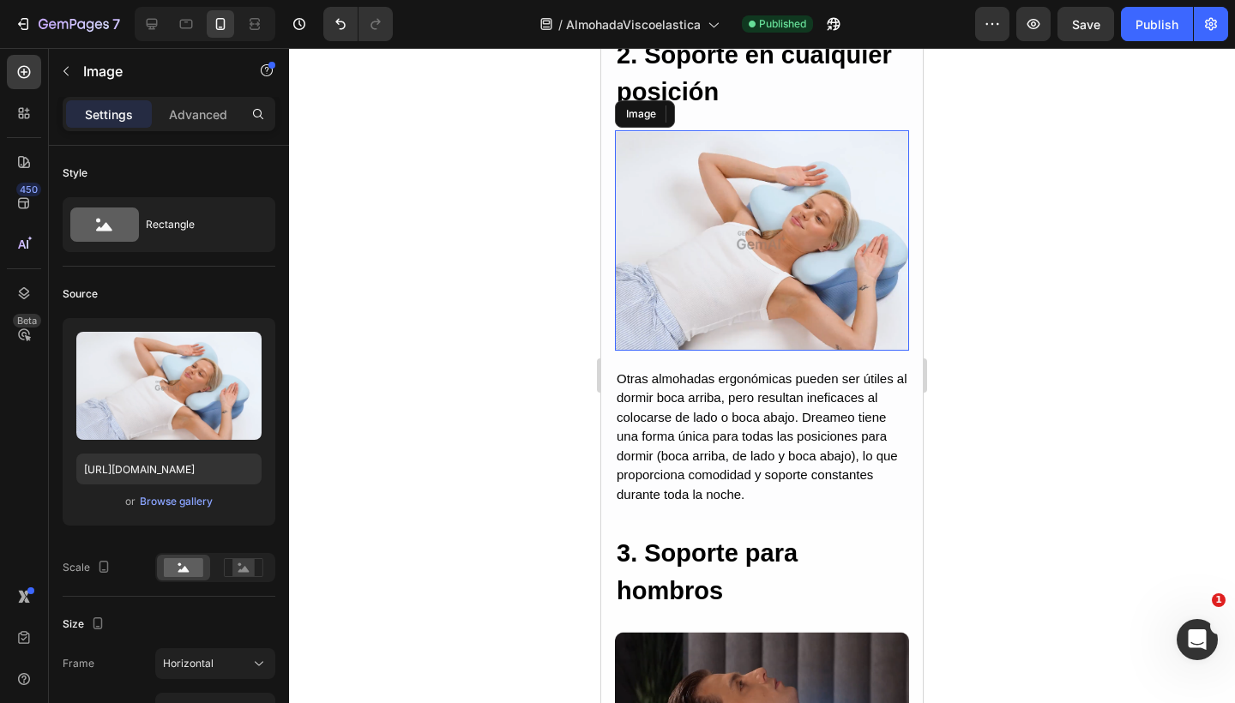
click at [748, 292] on img at bounding box center [762, 240] width 294 height 220
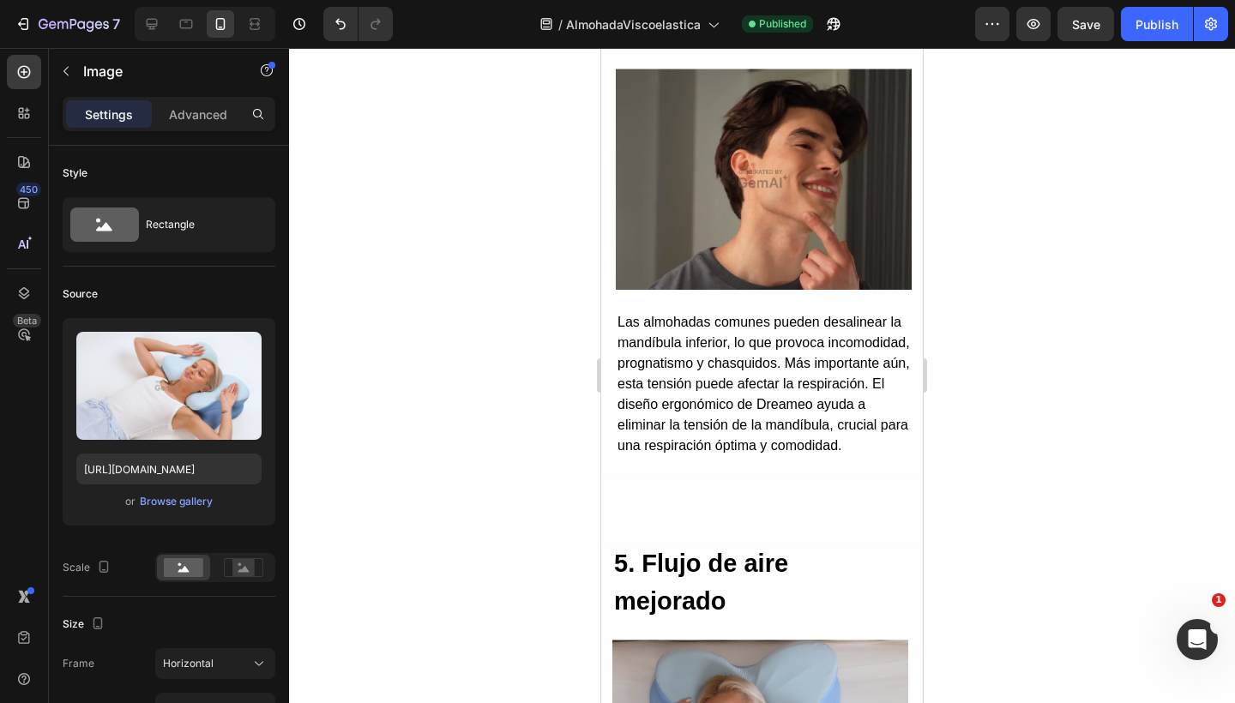
scroll to position [3952, 0]
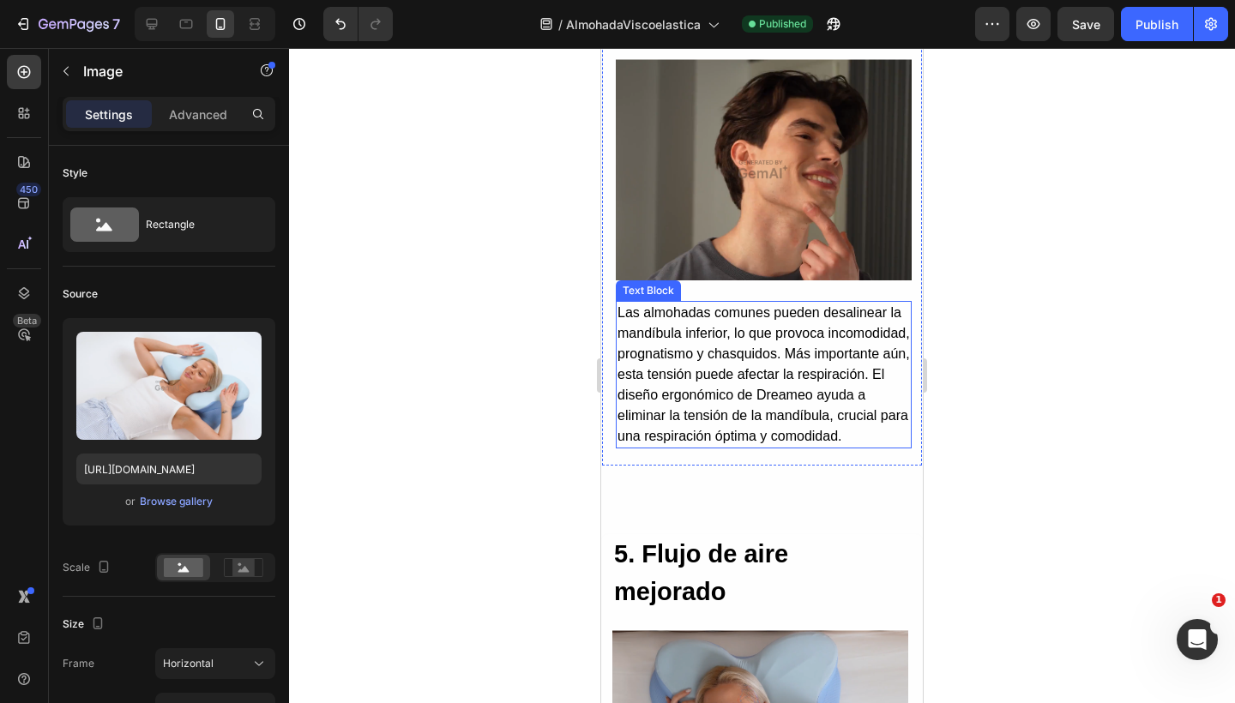
click at [707, 422] on p "Las almohadas comunes pueden desalinear la mandíbula inferior, lo que provoca i…" at bounding box center [763, 375] width 292 height 144
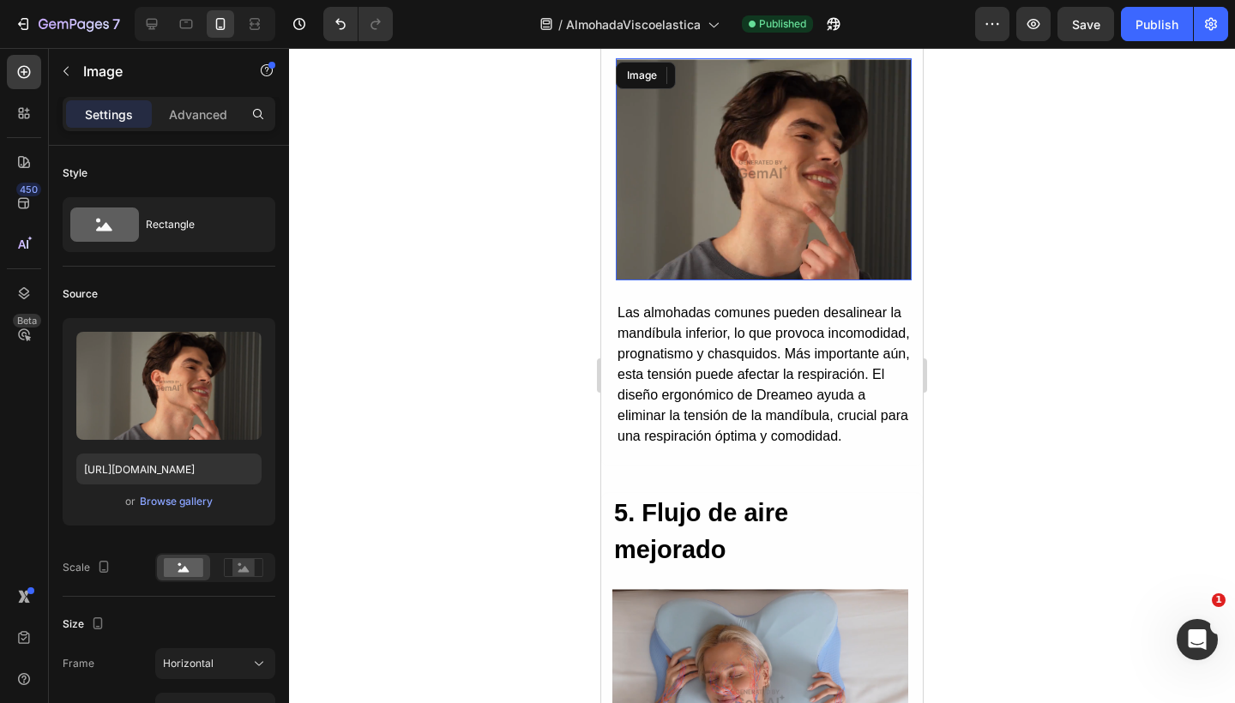
click at [778, 156] on img at bounding box center [764, 169] width 296 height 222
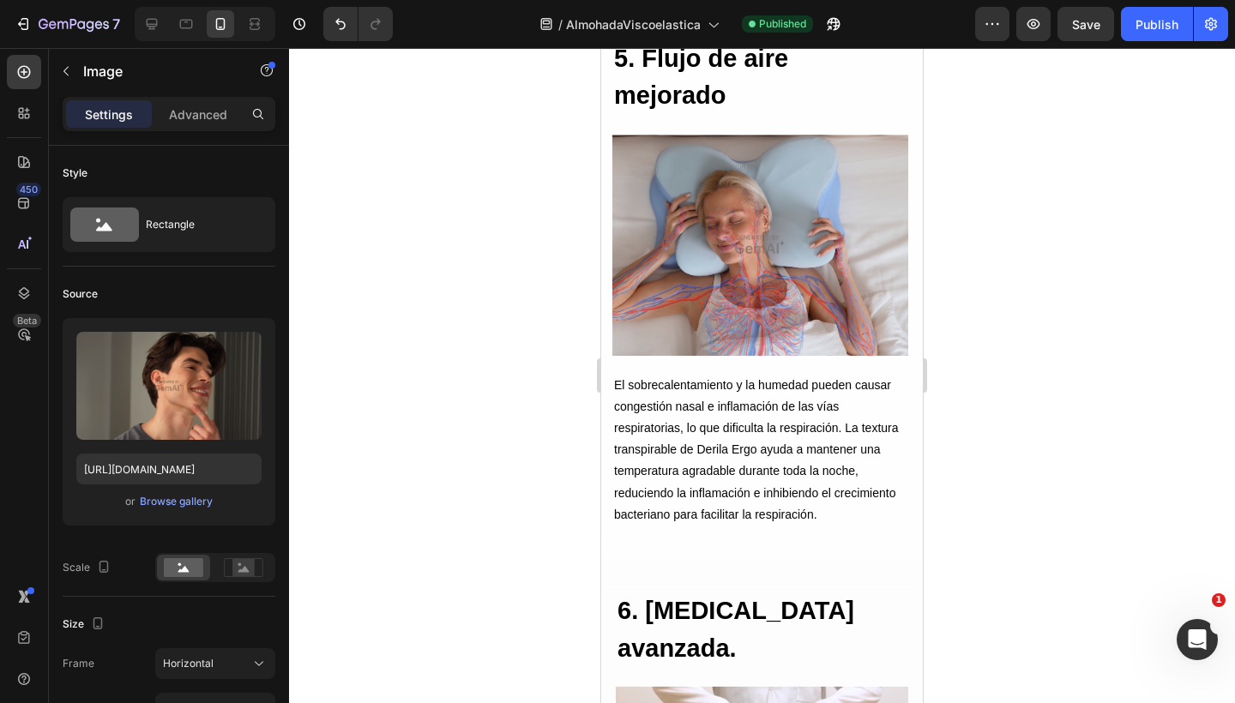
scroll to position [4425, 0]
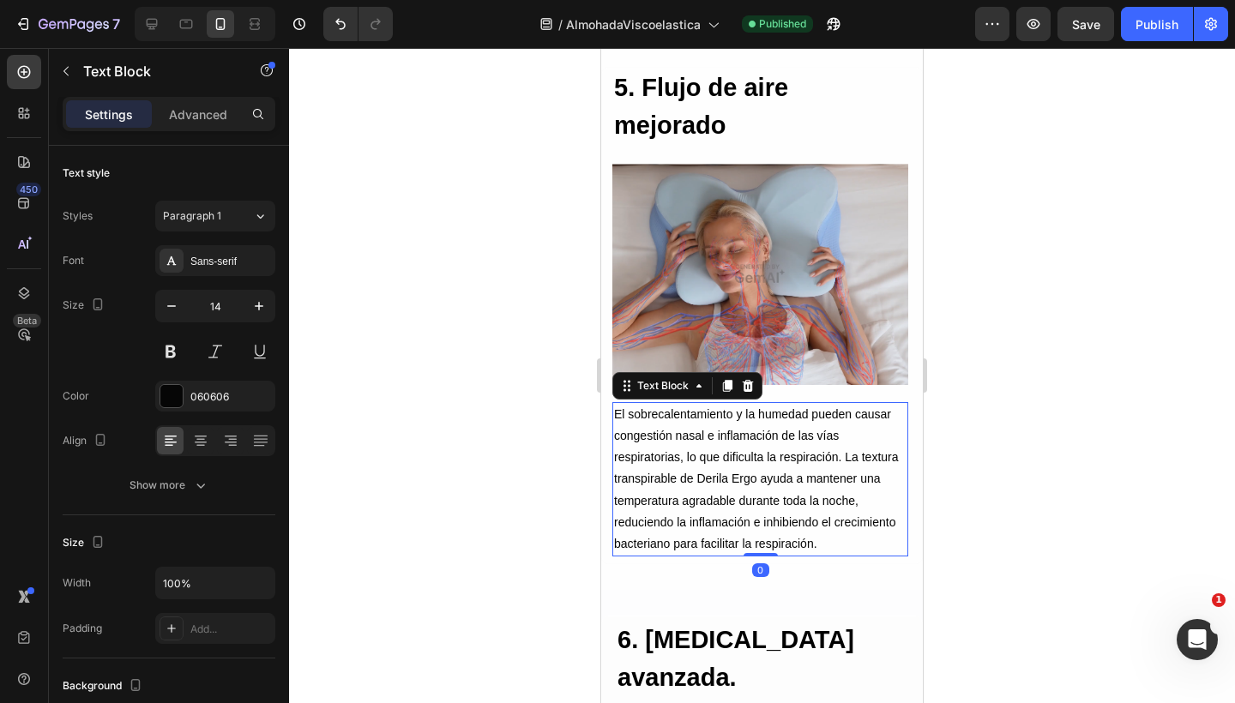
click at [680, 437] on p "El sobrecalentamiento y la humedad pueden causar congestión nasal e inflamación…" at bounding box center [760, 479] width 292 height 151
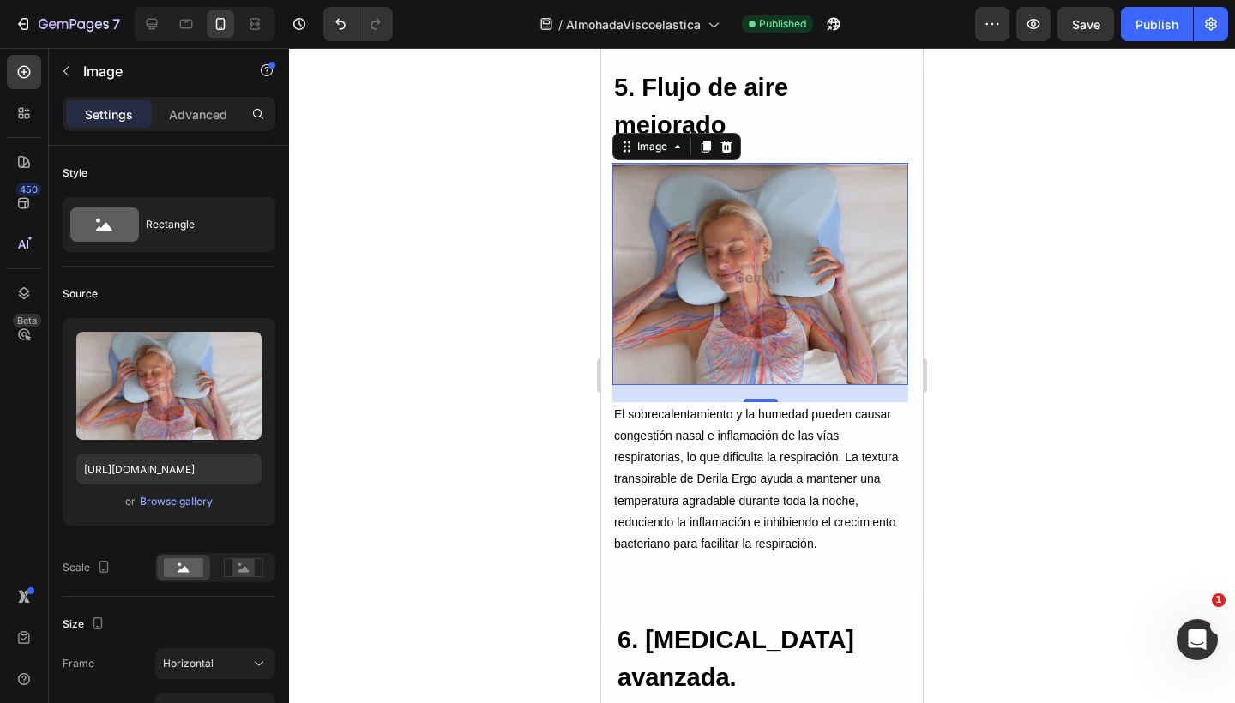
click at [760, 273] on img at bounding box center [760, 274] width 296 height 222
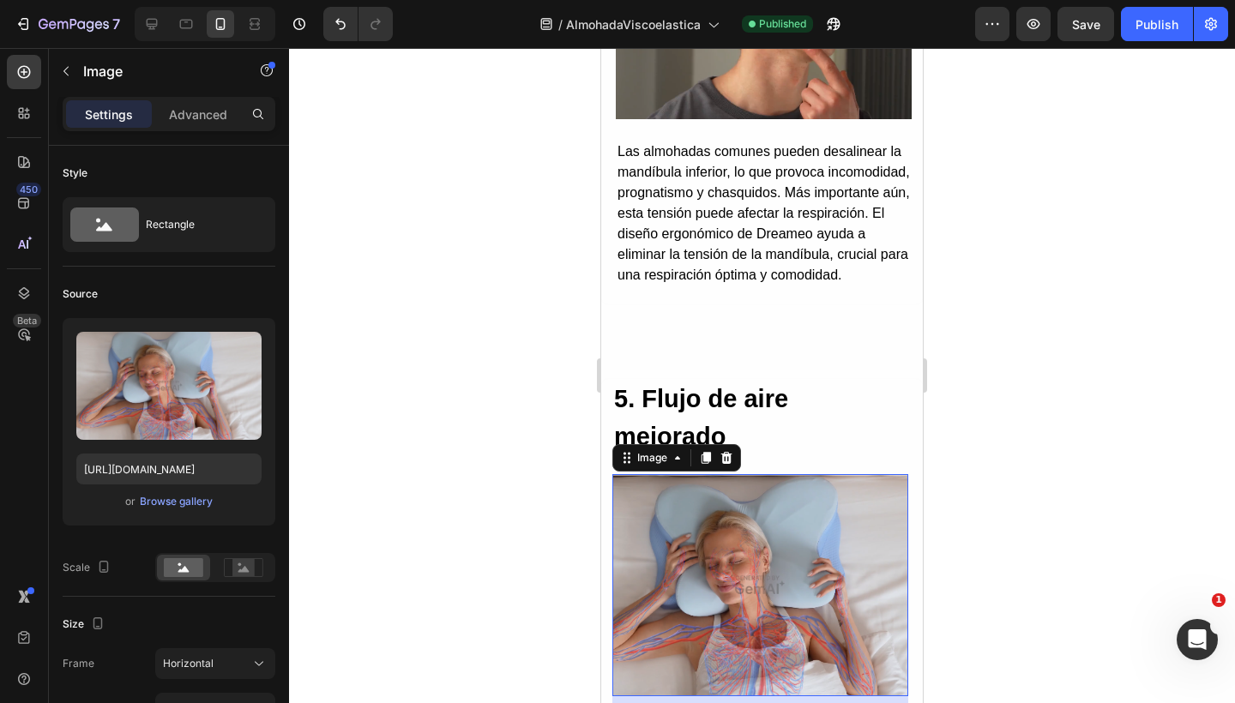
scroll to position [4070, 0]
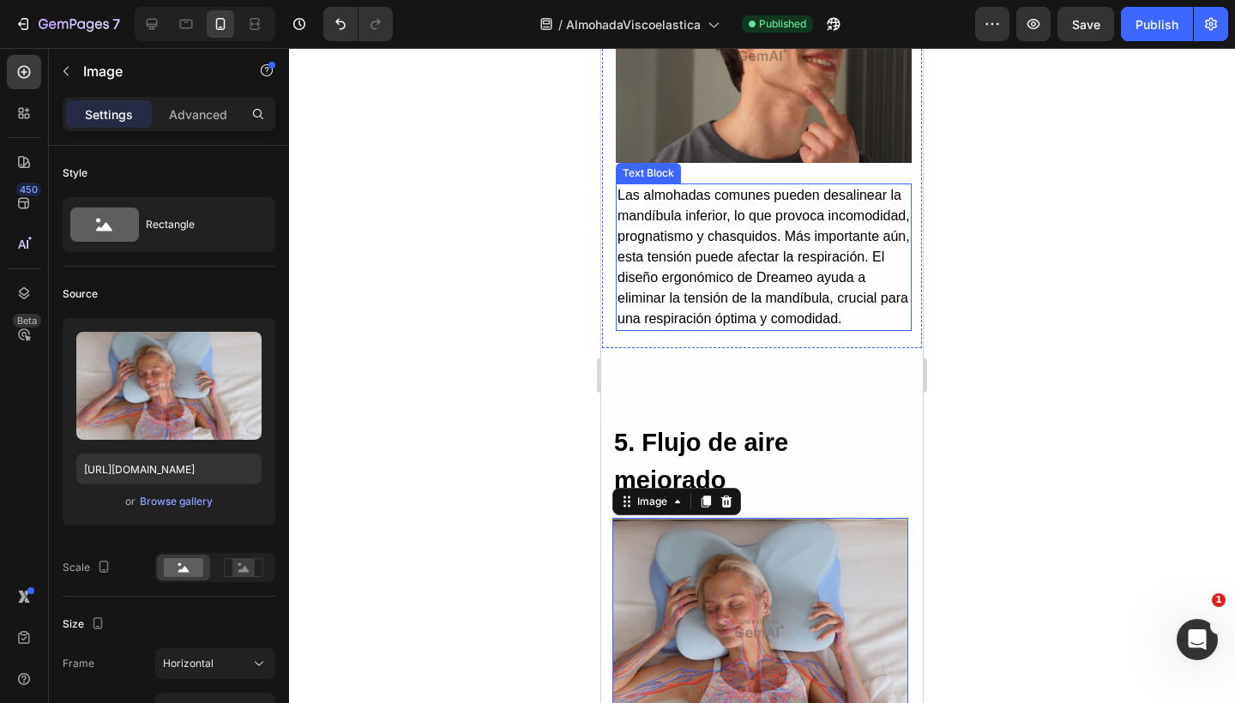
click at [763, 263] on p "Las almohadas comunes pueden desalinear la mandíbula inferior, lo que provoca i…" at bounding box center [763, 257] width 292 height 144
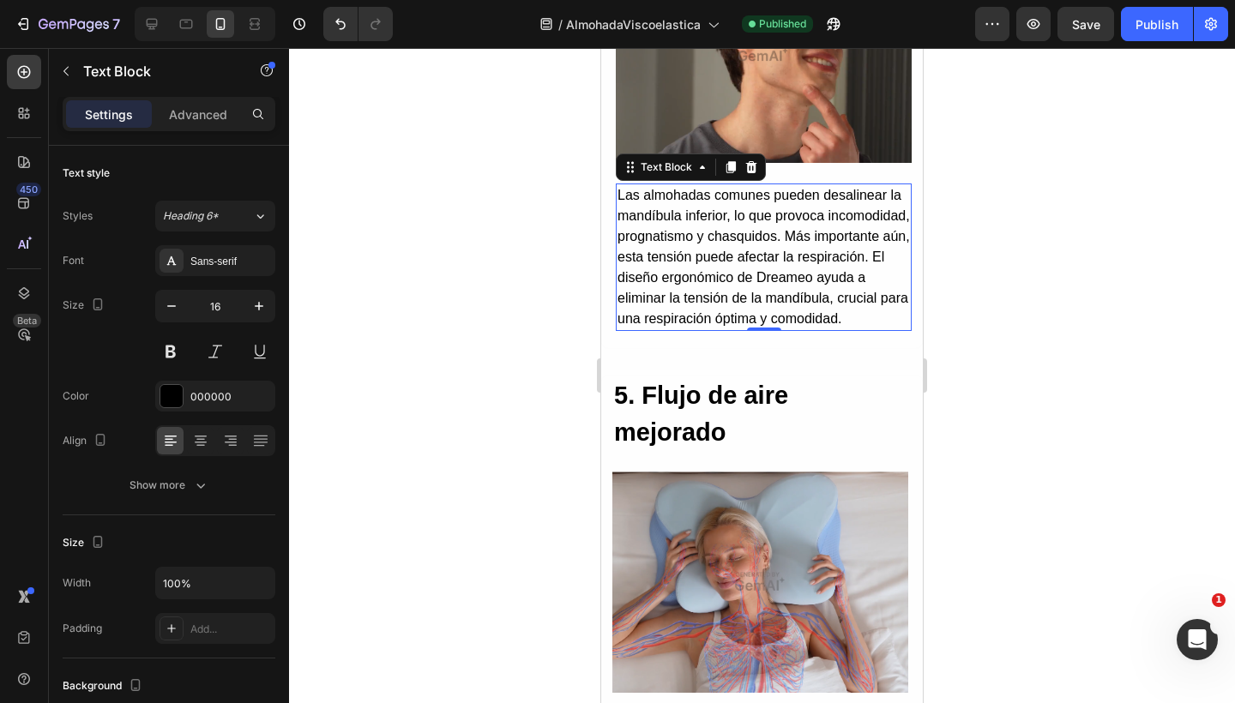
click at [784, 329] on p "Las almohadas comunes pueden desalinear la mandíbula inferior, lo que provoca i…" at bounding box center [763, 257] width 292 height 144
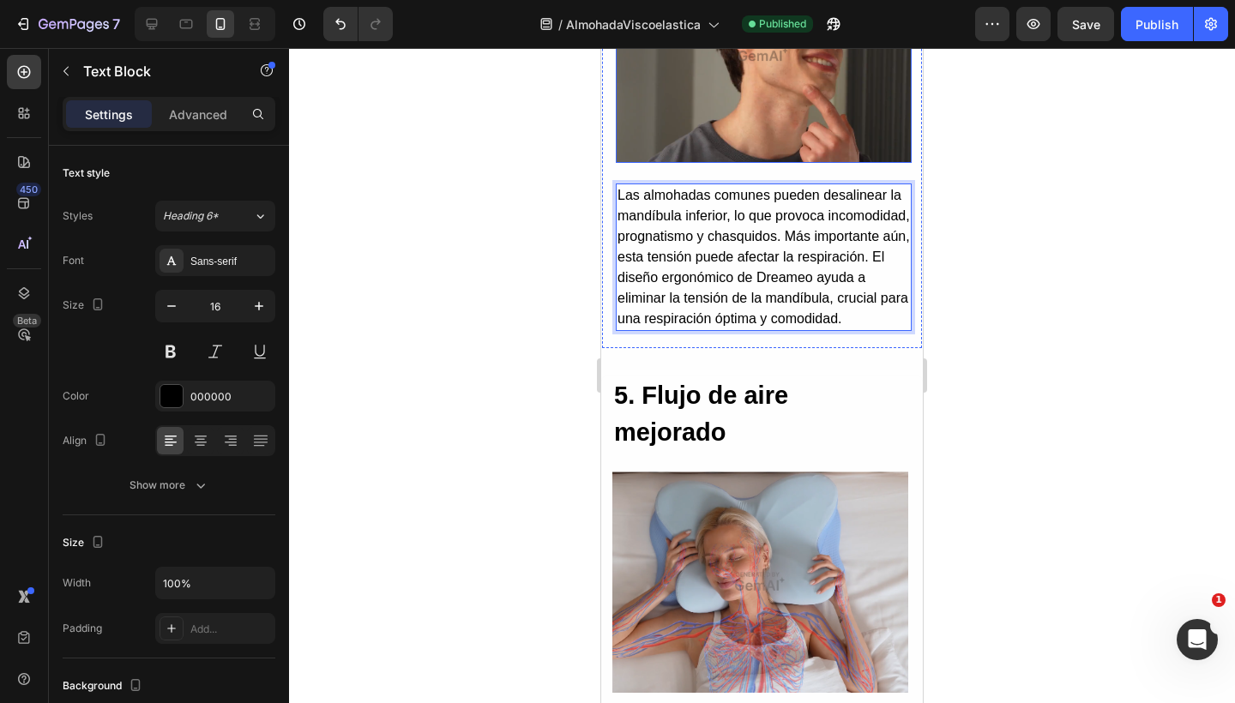
click at [832, 115] on img at bounding box center [764, 52] width 296 height 222
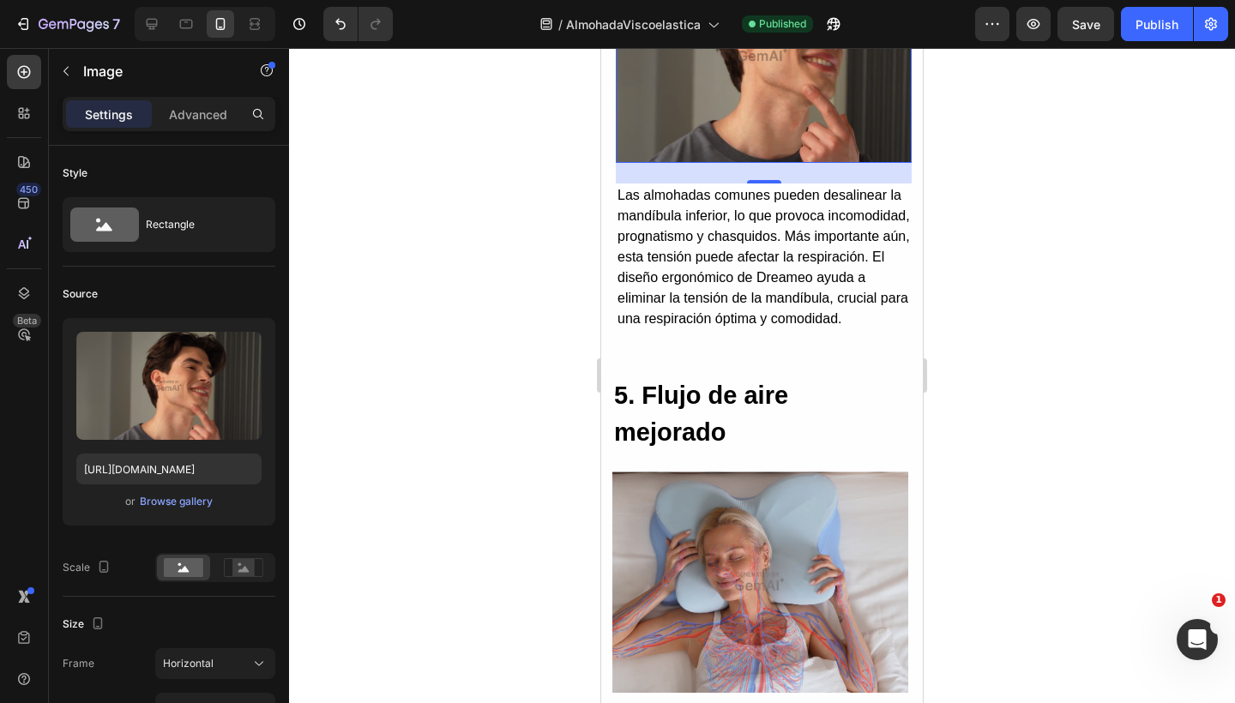
click at [819, 90] on img at bounding box center [764, 52] width 296 height 222
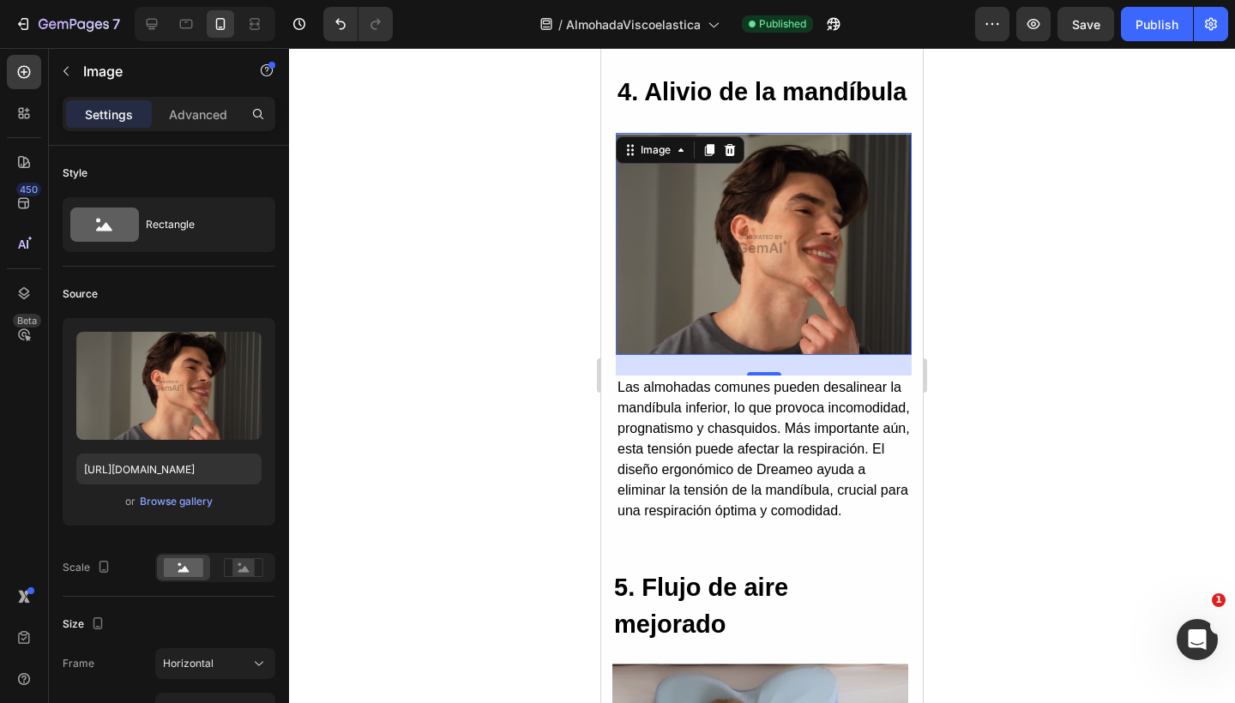
scroll to position [3863, 0]
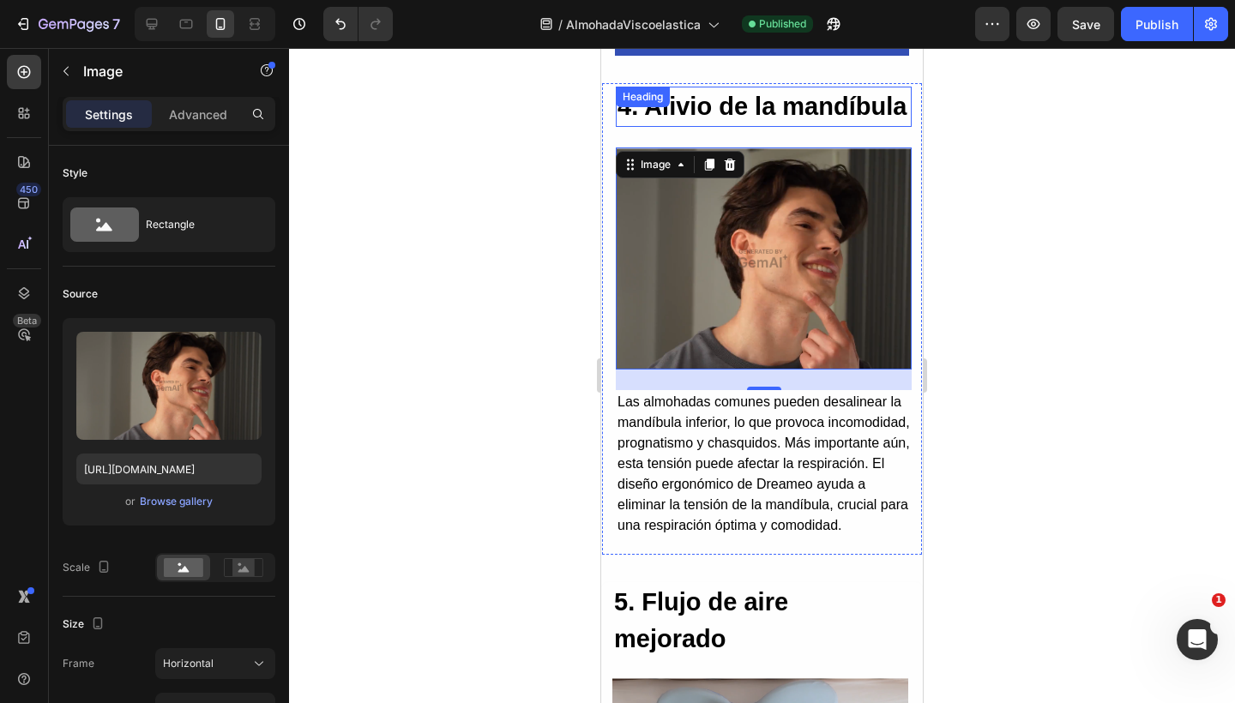
click at [797, 105] on h2 "4. Alivio de la mandíbula" at bounding box center [764, 107] width 296 height 41
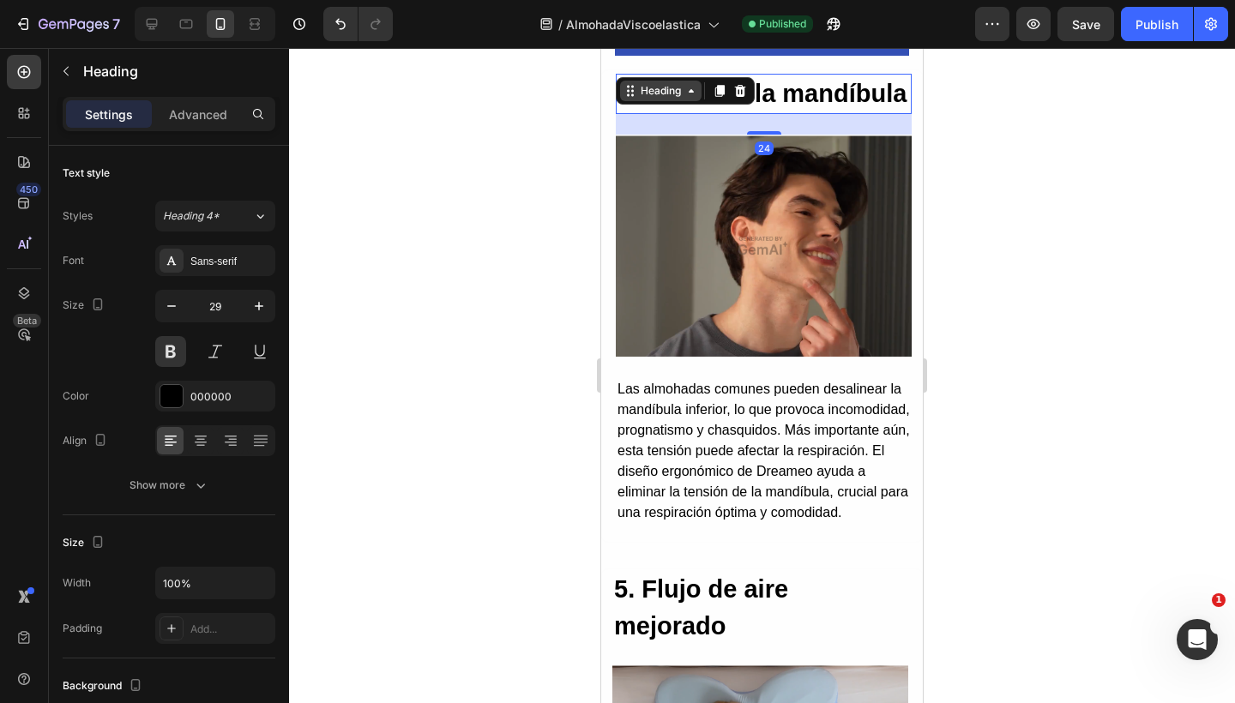
click at [667, 93] on div "Heading" at bounding box center [660, 91] width 81 height 21
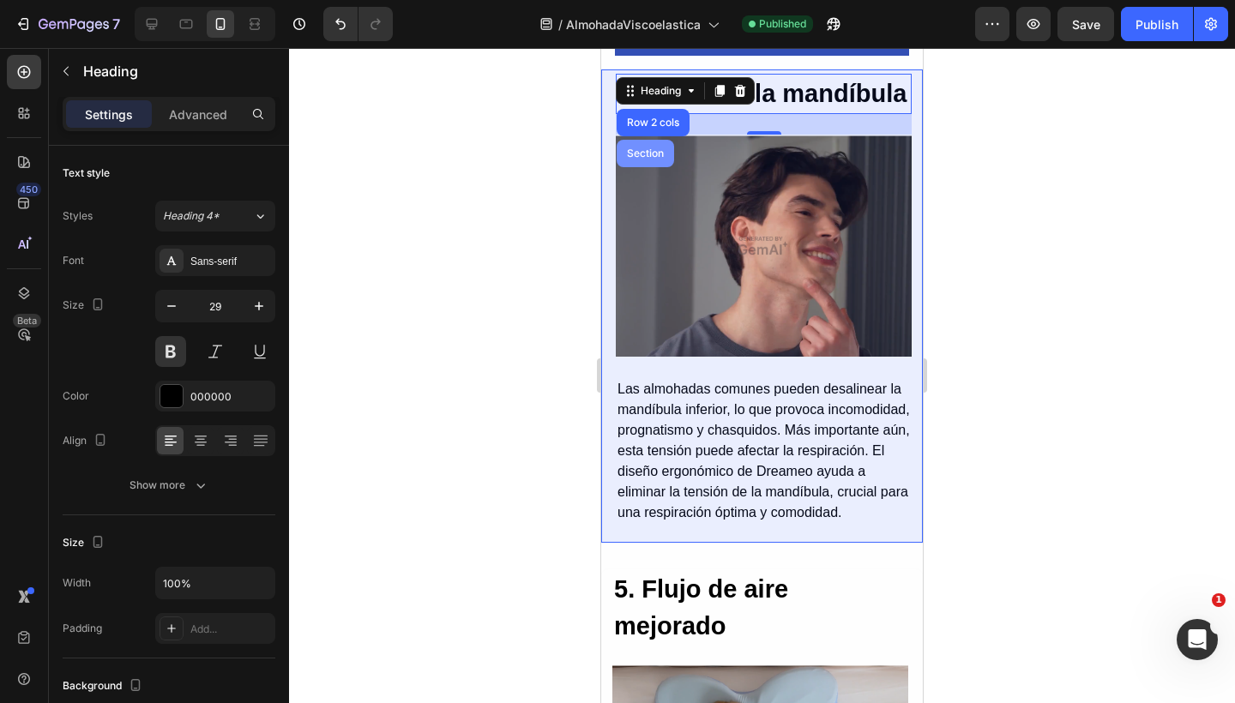
click at [641, 159] on div "Section" at bounding box center [645, 153] width 44 height 10
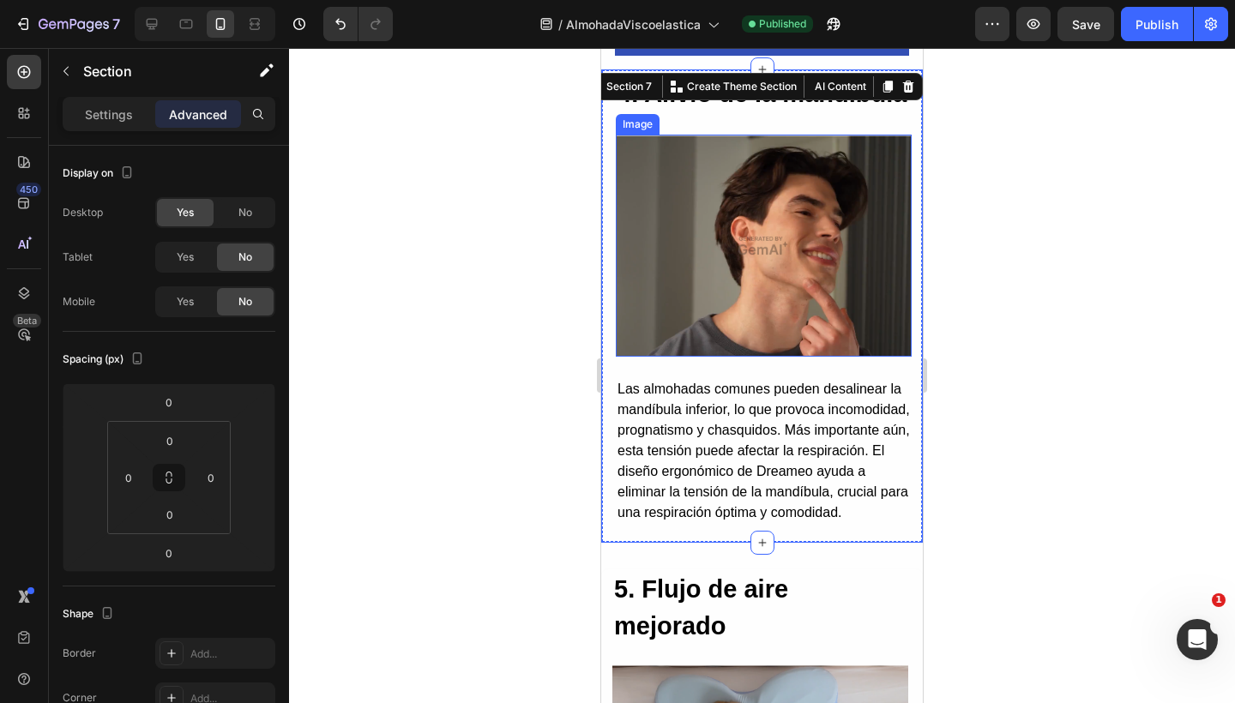
click at [715, 267] on img at bounding box center [764, 246] width 296 height 222
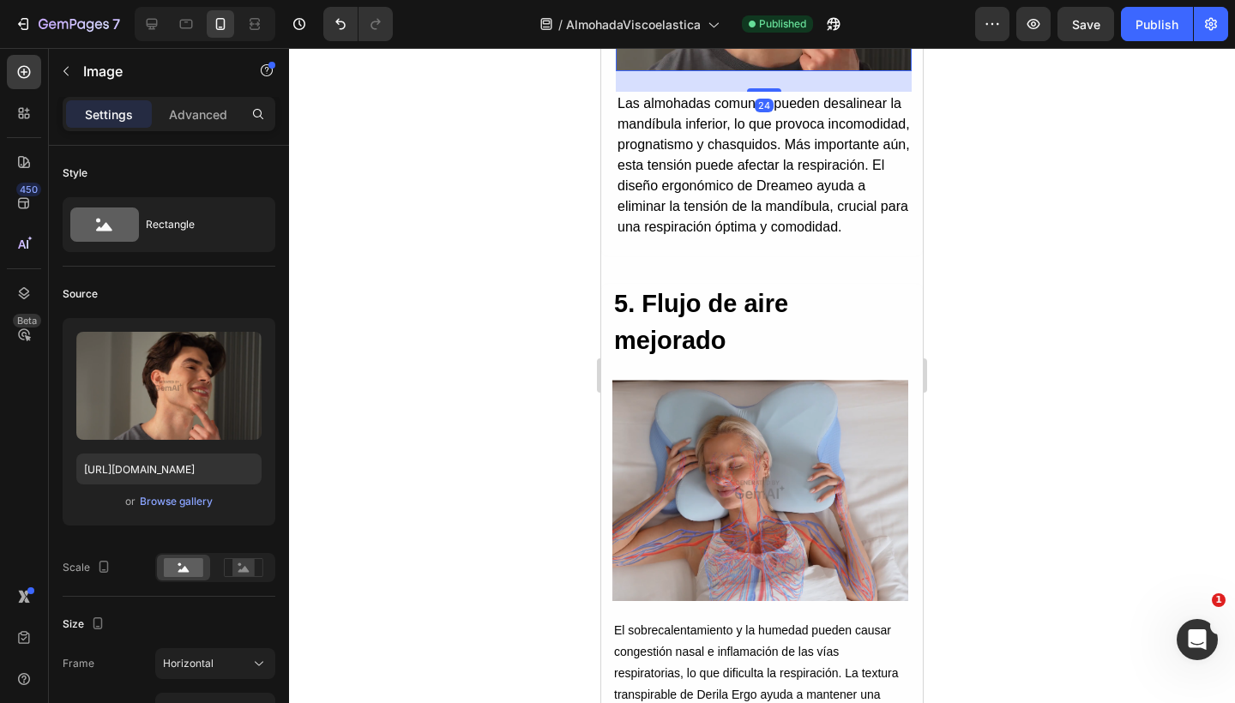
scroll to position [4176, 0]
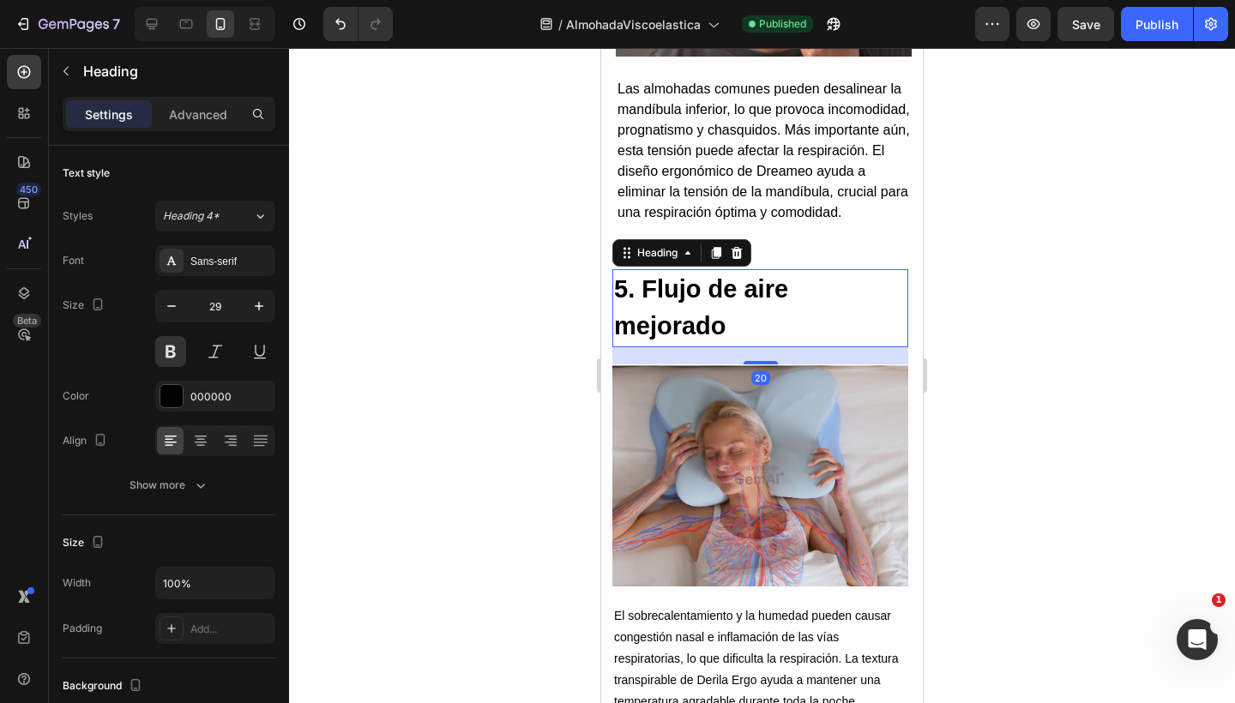
click at [676, 347] on h2 "5. Flujo de aire mejorado" at bounding box center [760, 308] width 296 height 78
click at [657, 261] on div "Heading" at bounding box center [657, 252] width 47 height 15
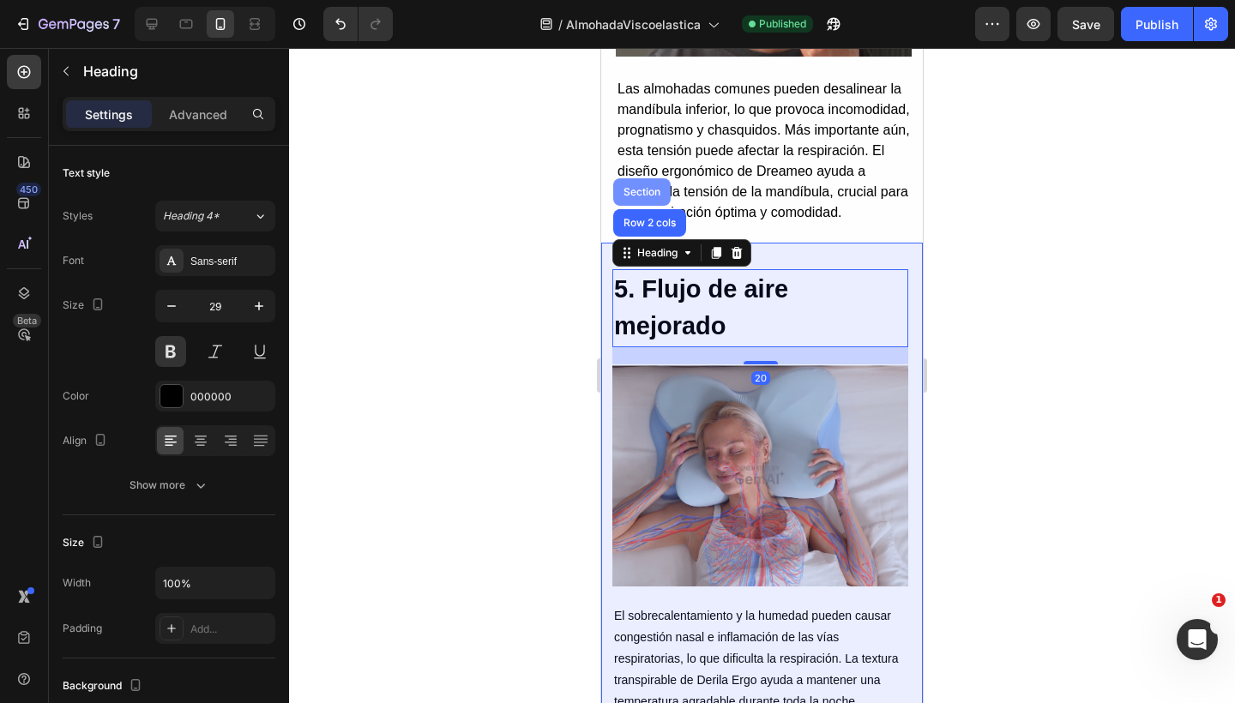
click at [654, 206] on div "Section" at bounding box center [641, 191] width 57 height 27
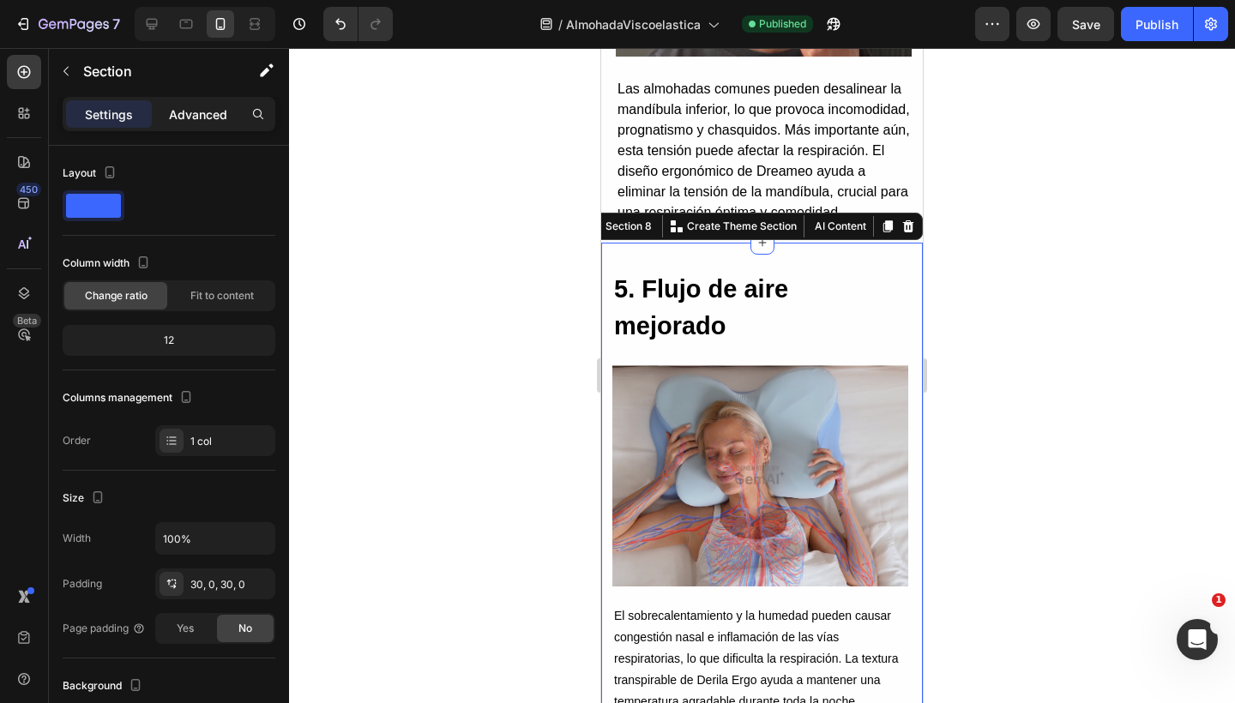
click at [195, 125] on div "Advanced" at bounding box center [198, 113] width 86 height 27
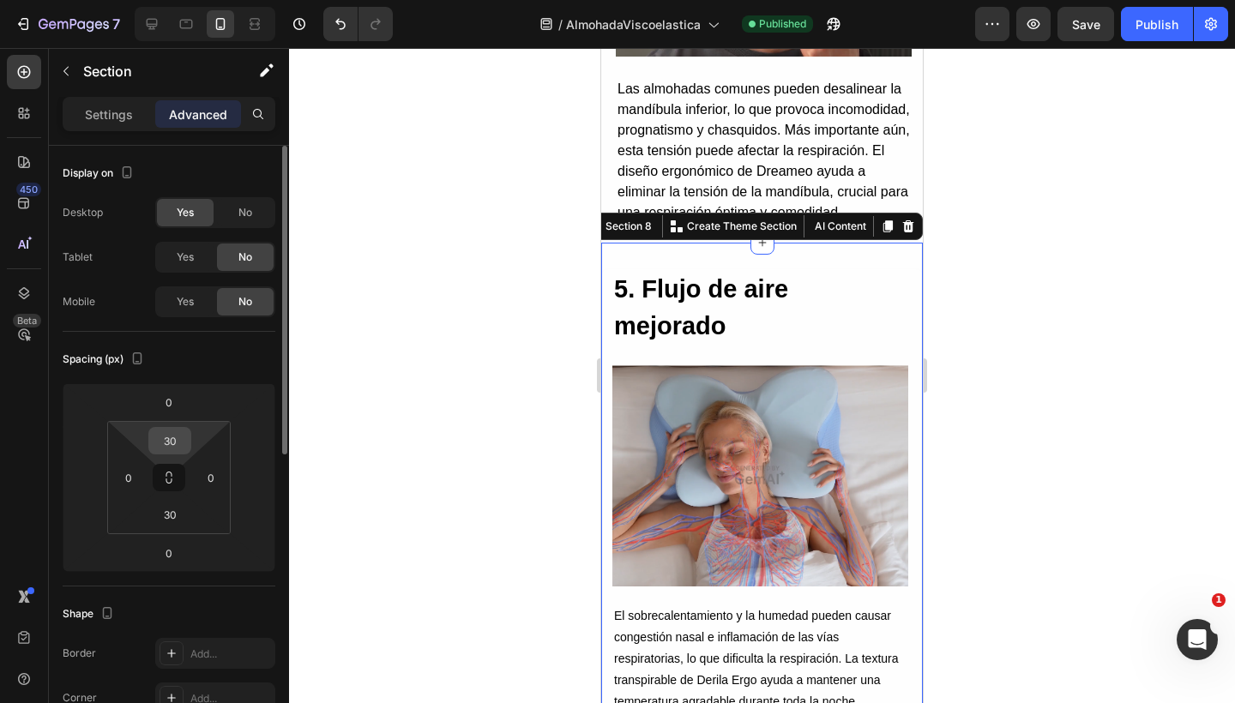
click at [168, 438] on input "30" at bounding box center [170, 441] width 34 height 26
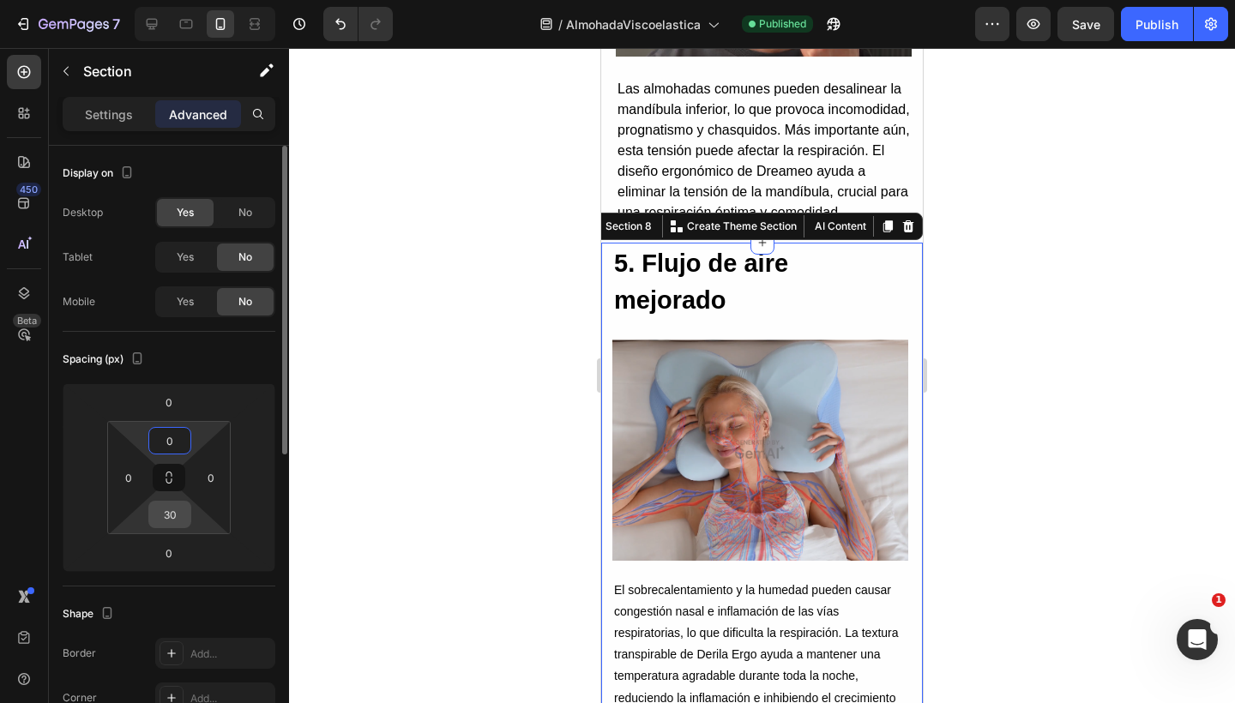
type input "0"
click at [182, 519] on input "30" at bounding box center [170, 515] width 34 height 26
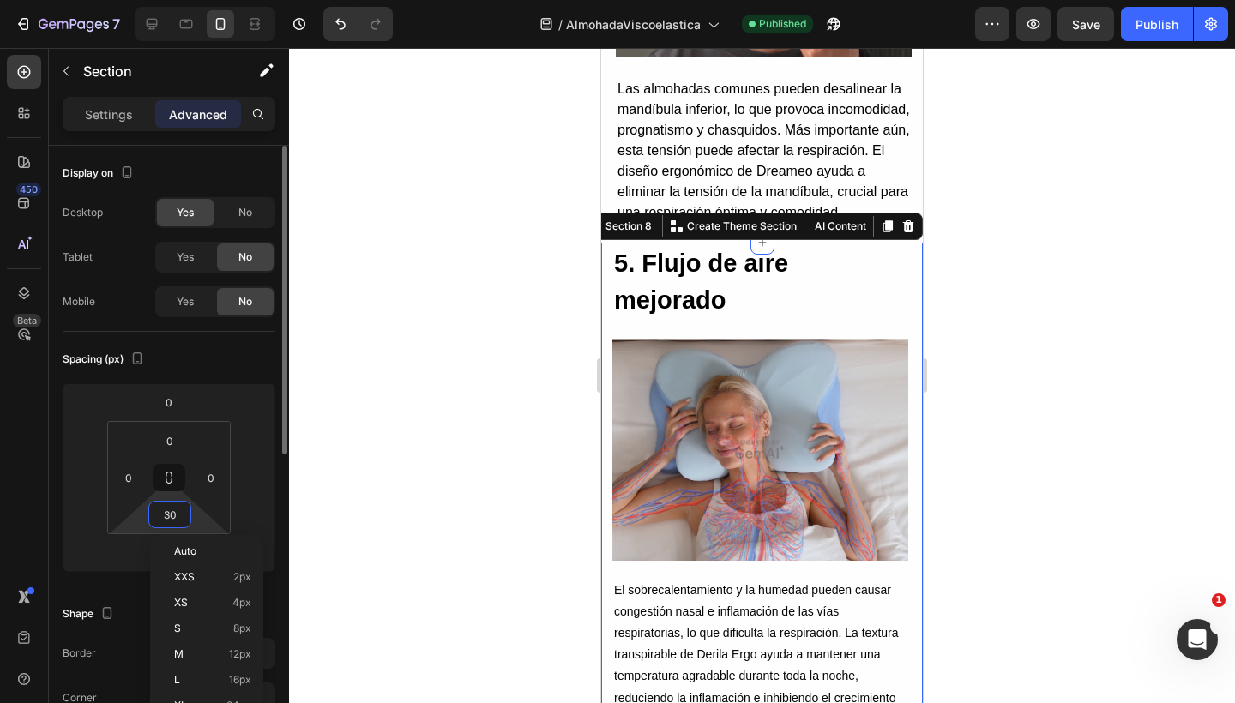
type input "0"
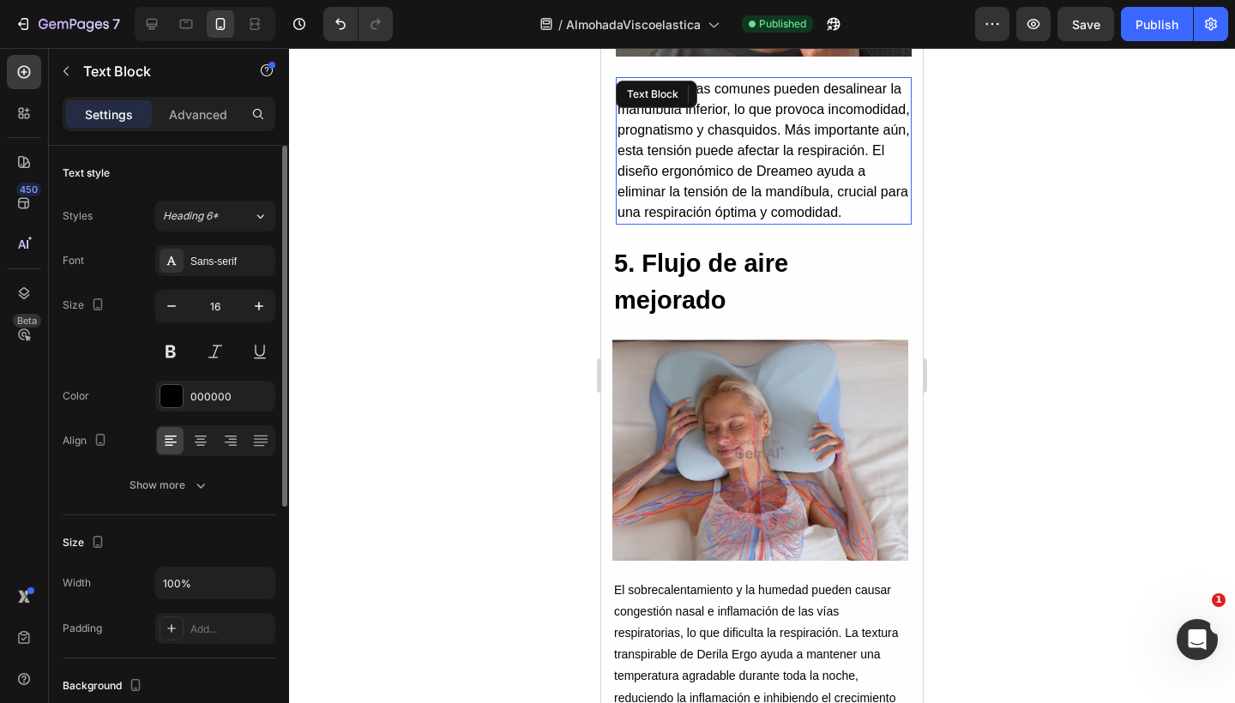
click at [718, 223] on p "Las almohadas comunes pueden desalinear la mandíbula inferior, lo que provoca i…" at bounding box center [763, 151] width 292 height 144
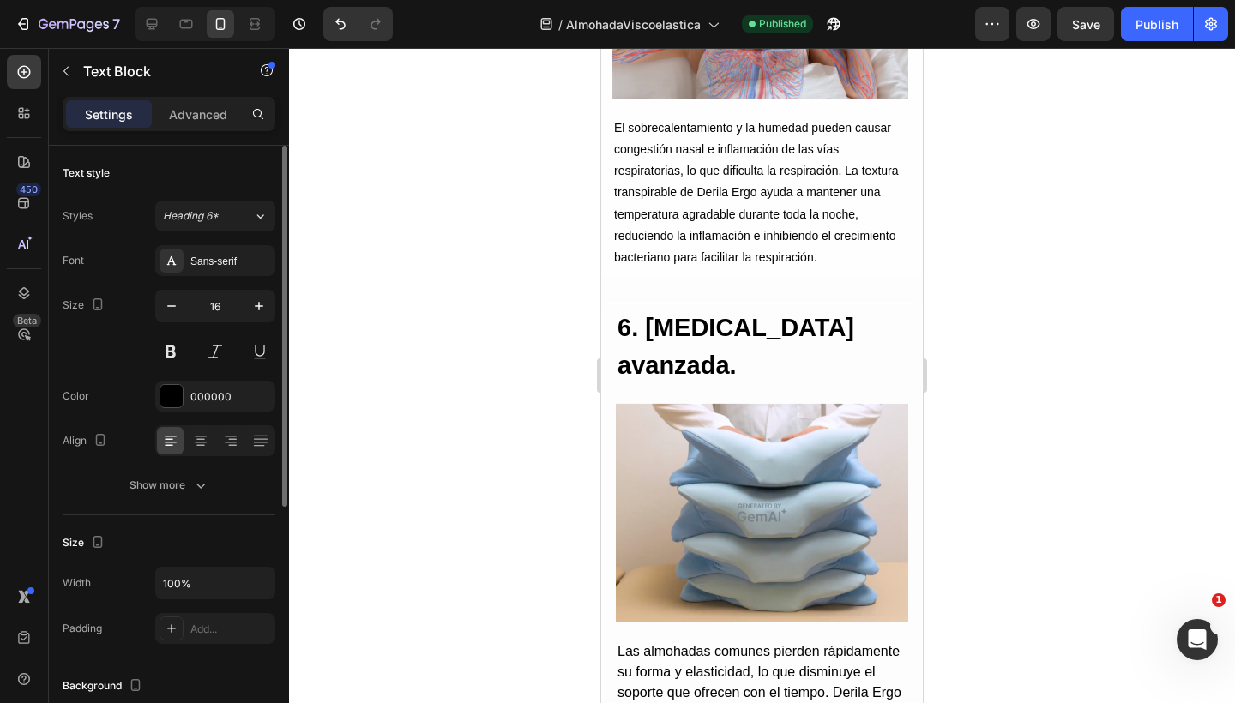
scroll to position [4686, 0]
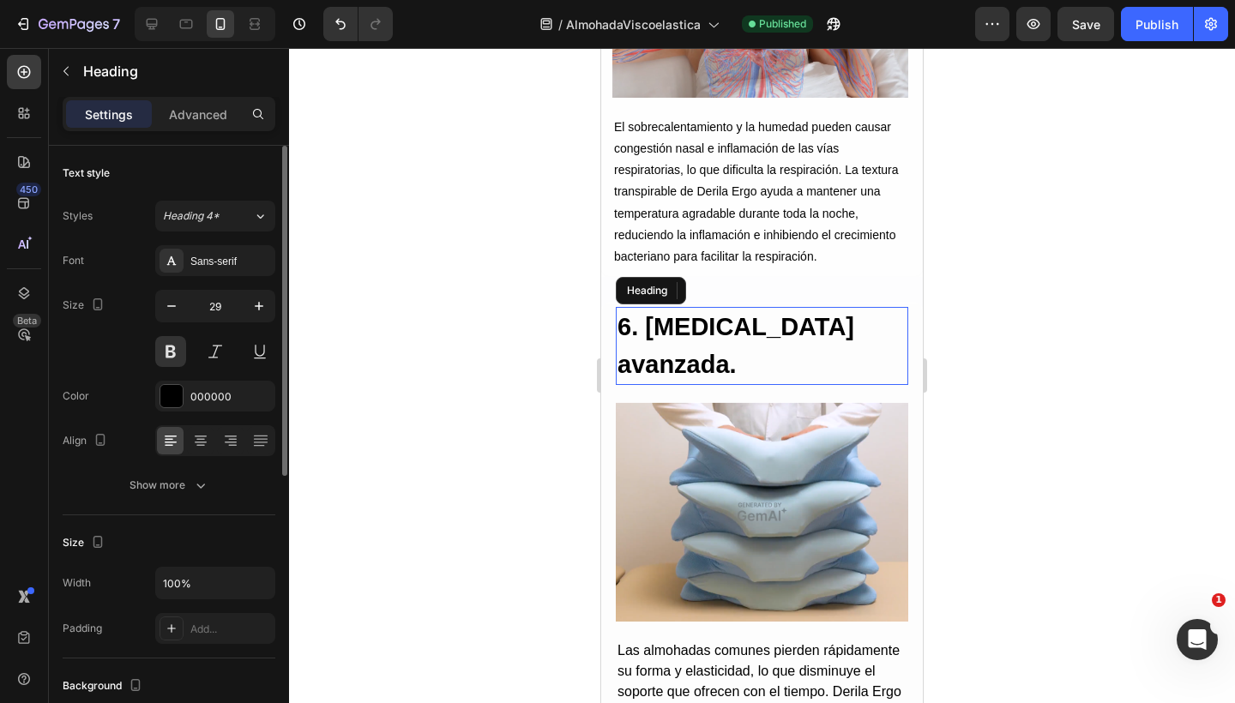
click at [694, 328] on h2 "6. Espuma viscoelástica avanzada." at bounding box center [762, 346] width 292 height 78
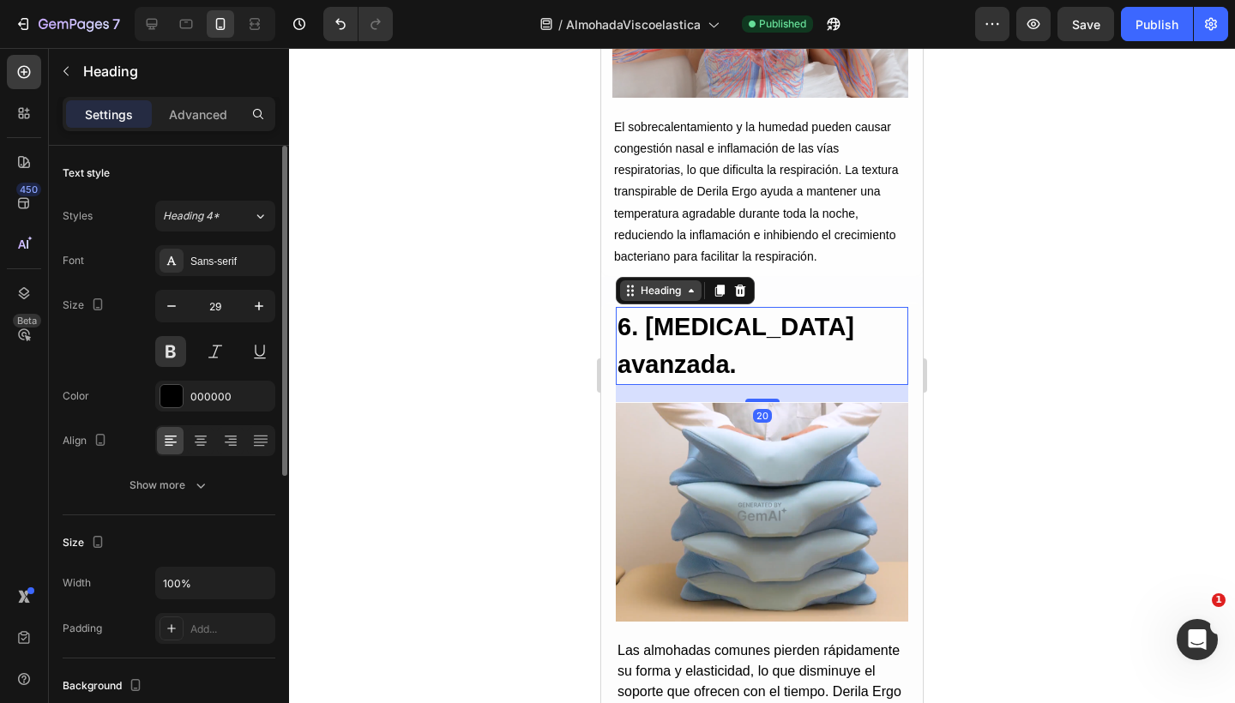
click at [653, 283] on div "Heading" at bounding box center [660, 290] width 47 height 15
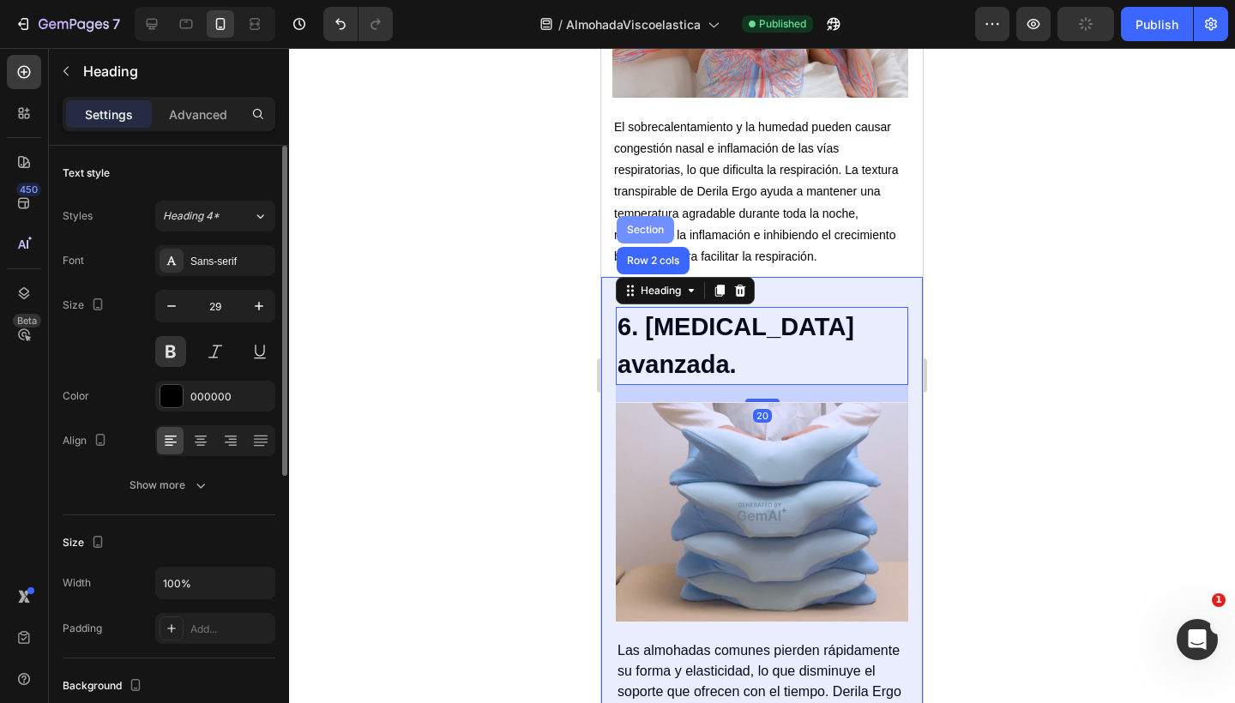
click at [647, 225] on div "Section" at bounding box center [645, 230] width 44 height 10
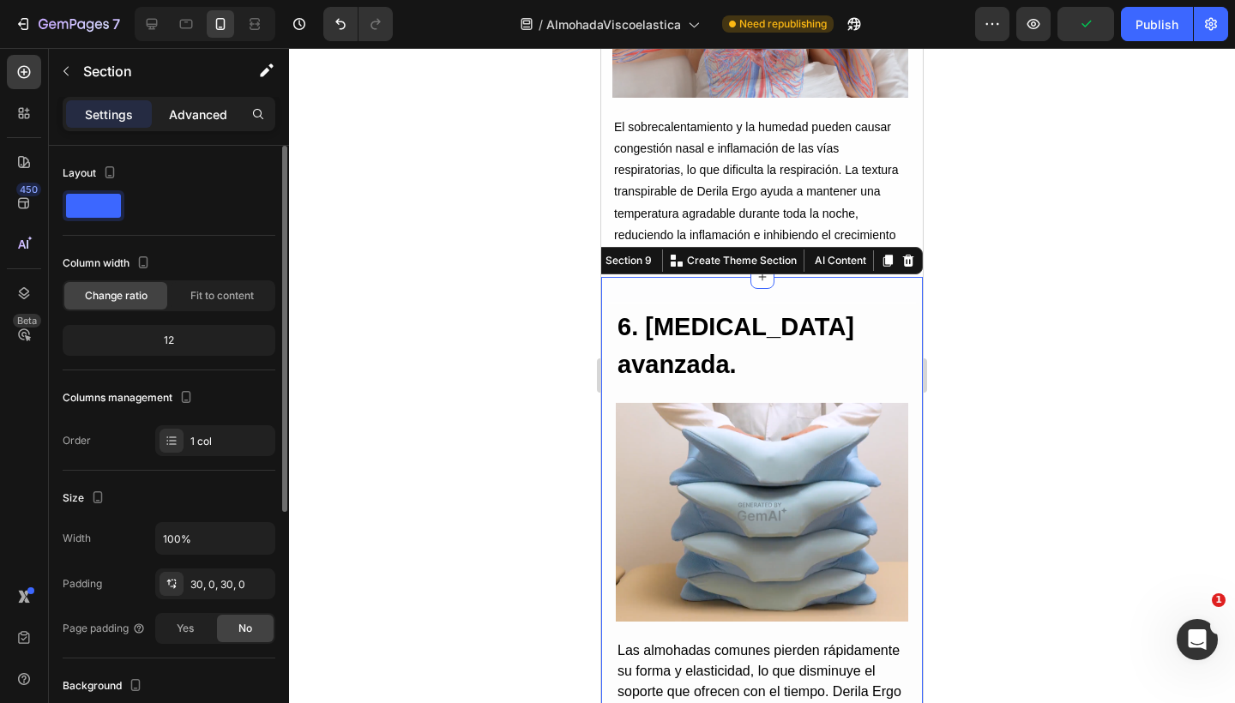
click at [197, 124] on div "Advanced" at bounding box center [198, 113] width 86 height 27
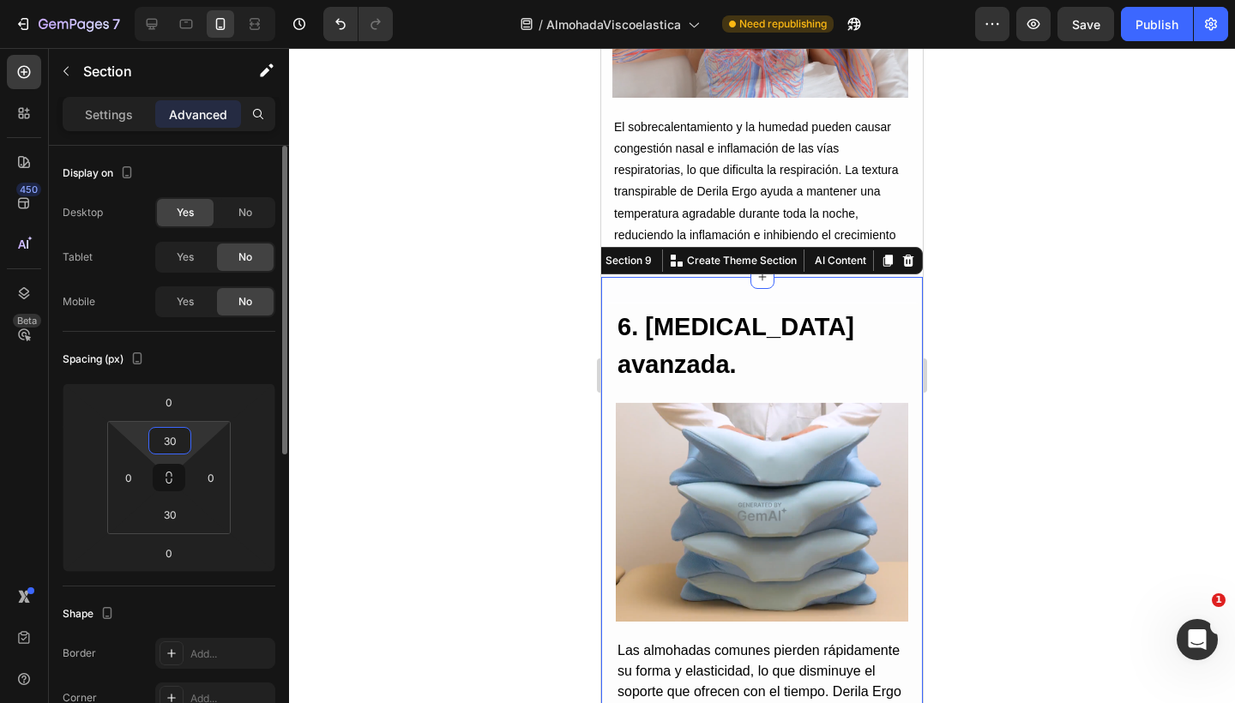
click at [159, 442] on input "30" at bounding box center [170, 441] width 34 height 26
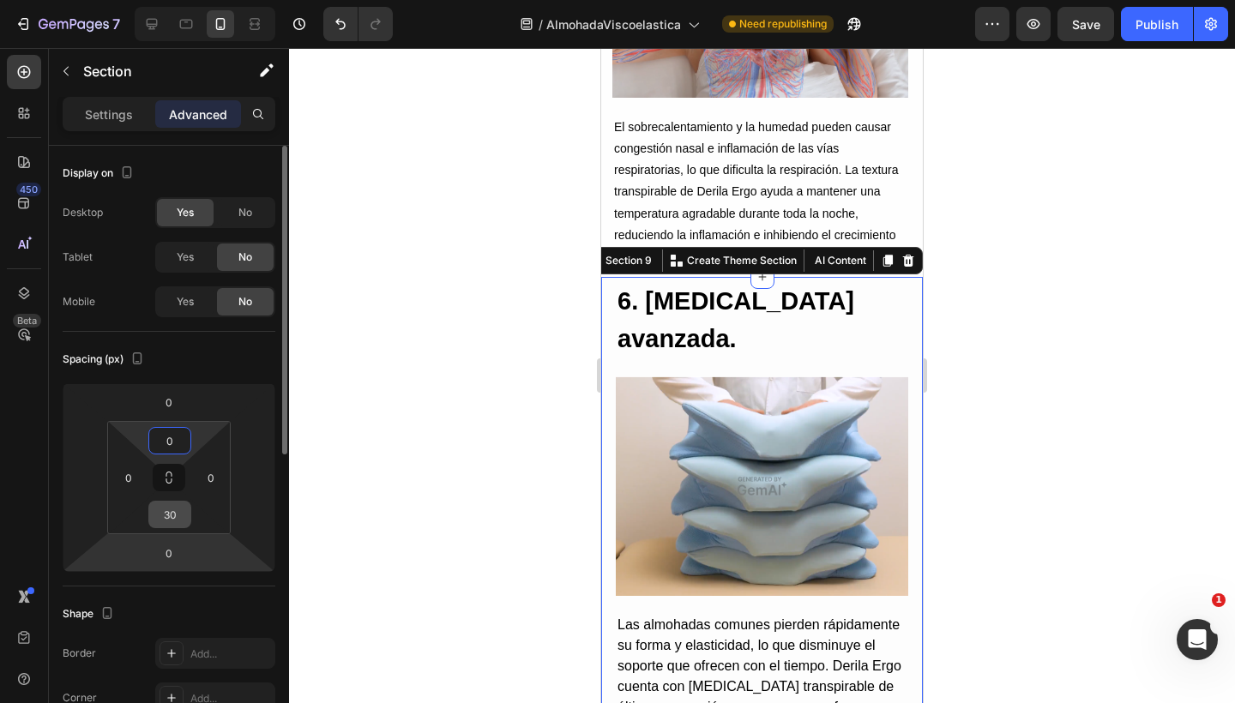
type input "0"
click at [171, 526] on input "30" at bounding box center [170, 515] width 34 height 26
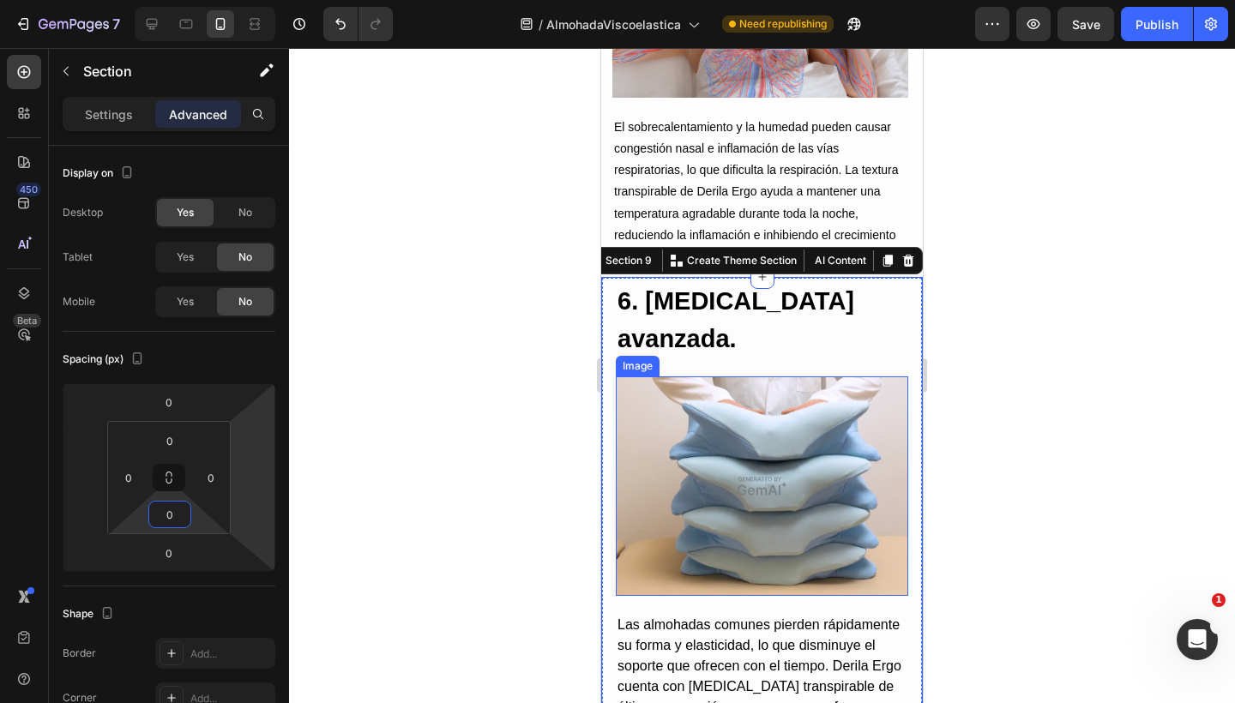
type input "0"
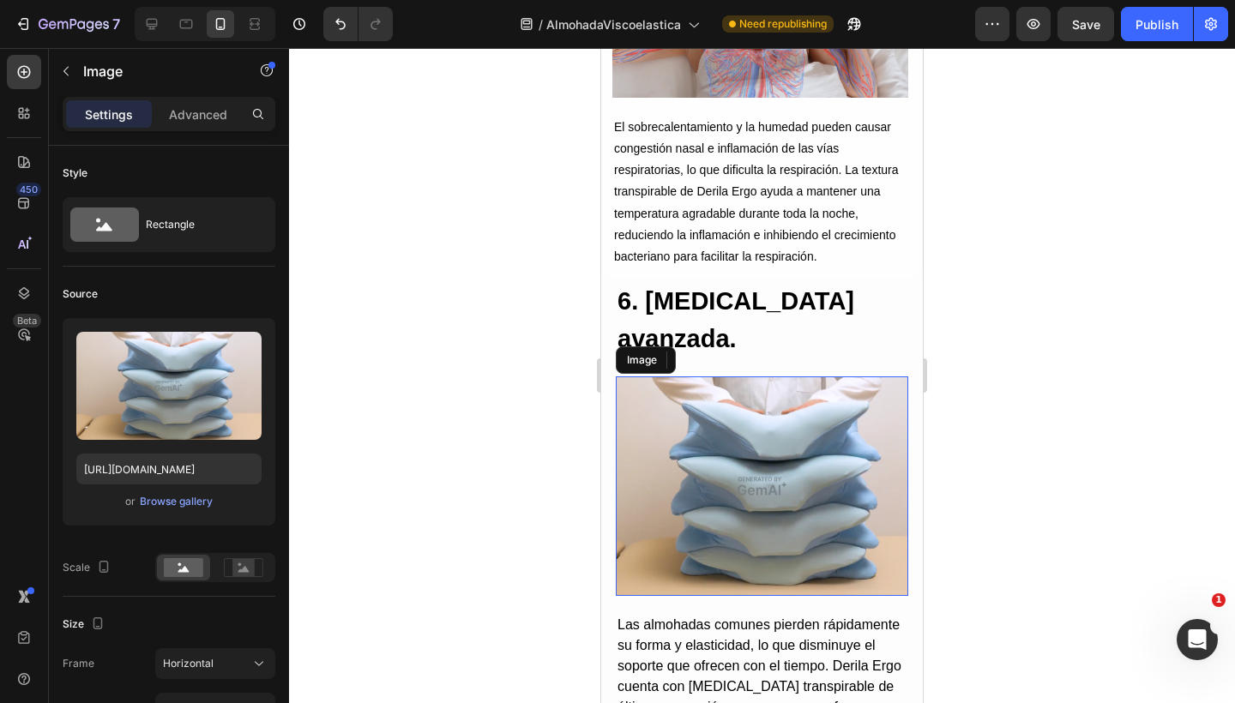
click at [727, 520] on img at bounding box center [762, 485] width 292 height 219
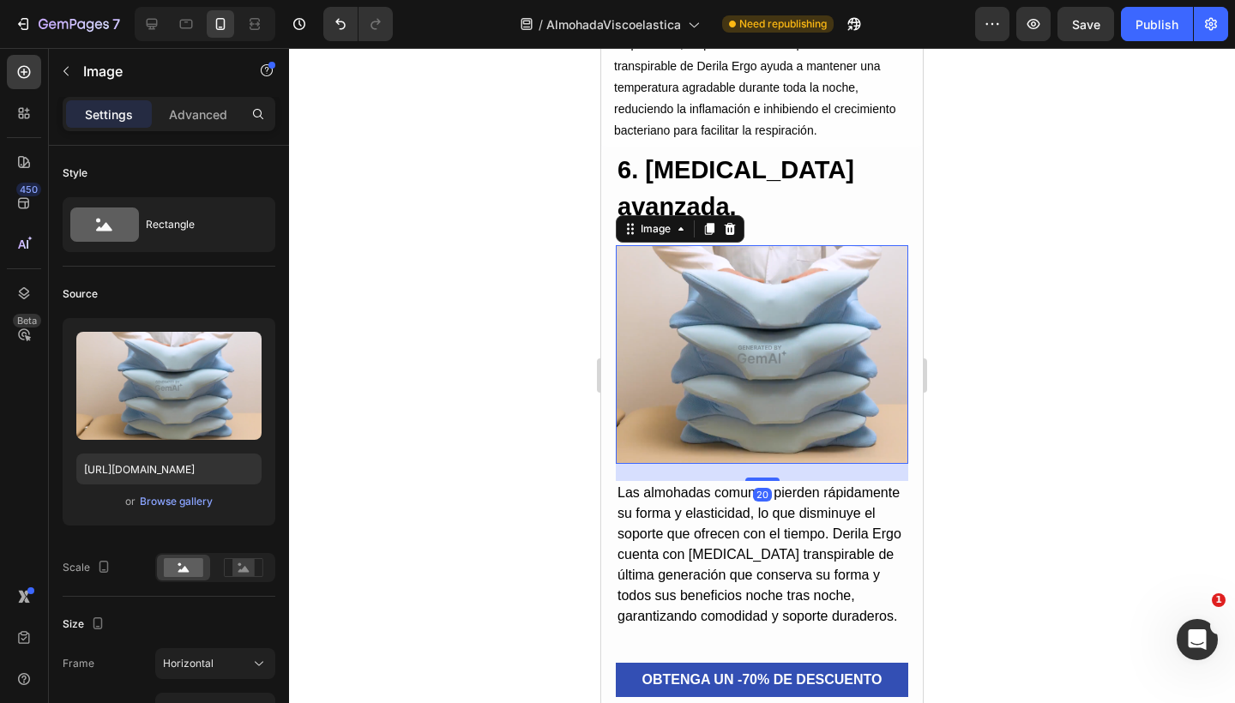
scroll to position [4800, 0]
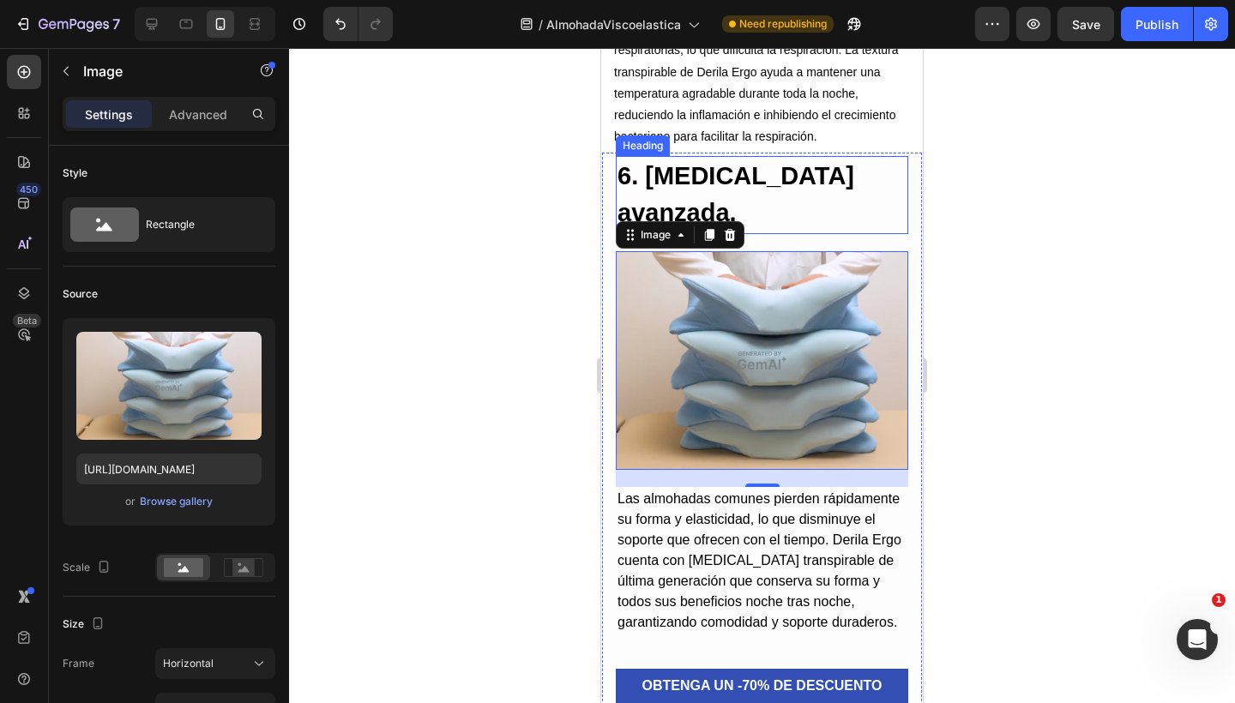
click at [763, 234] on h2 "6. Espuma viscoelástica avanzada." at bounding box center [762, 195] width 292 height 78
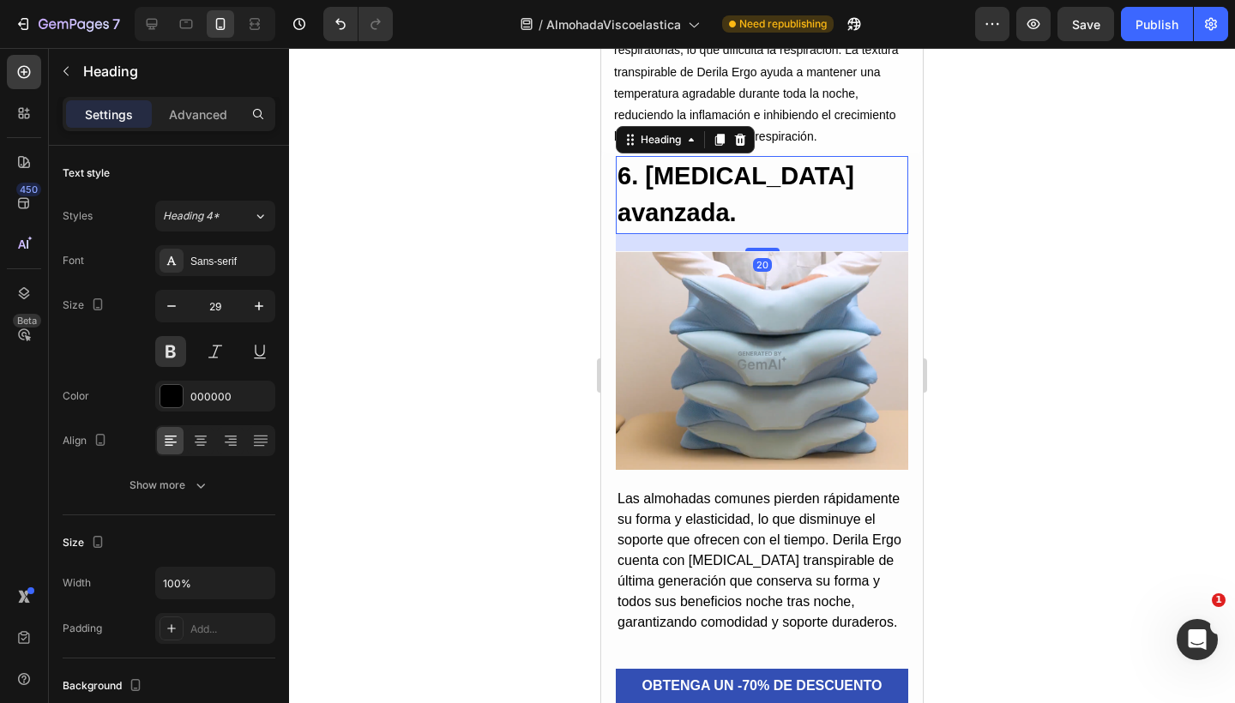
click at [763, 234] on h2 "6. Espuma viscoelástica avanzada." at bounding box center [762, 195] width 292 height 78
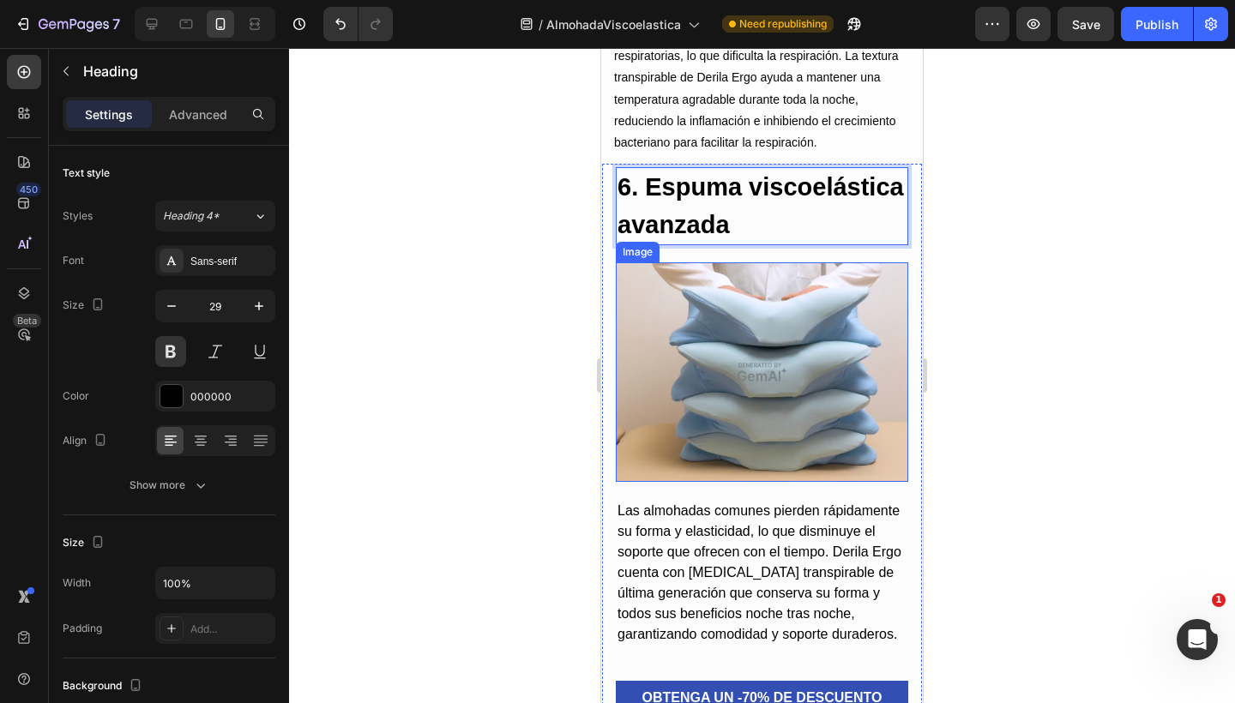
click at [767, 298] on img at bounding box center [762, 371] width 292 height 219
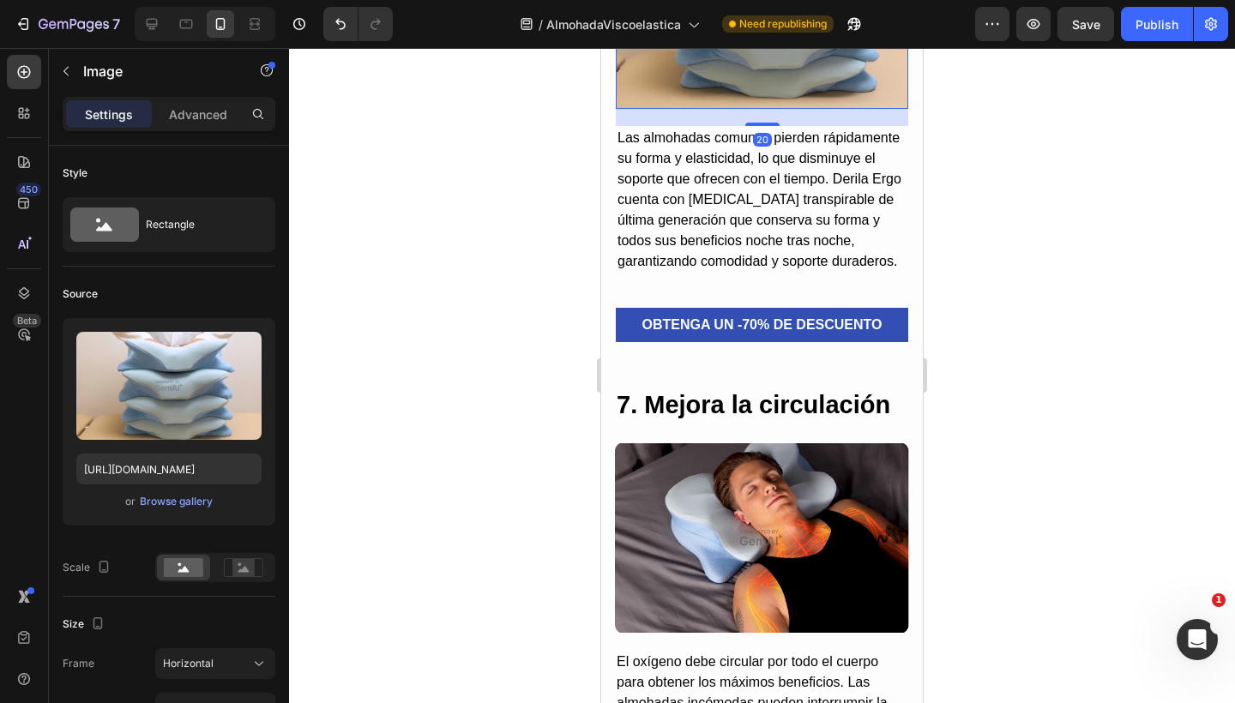
scroll to position [5166, 0]
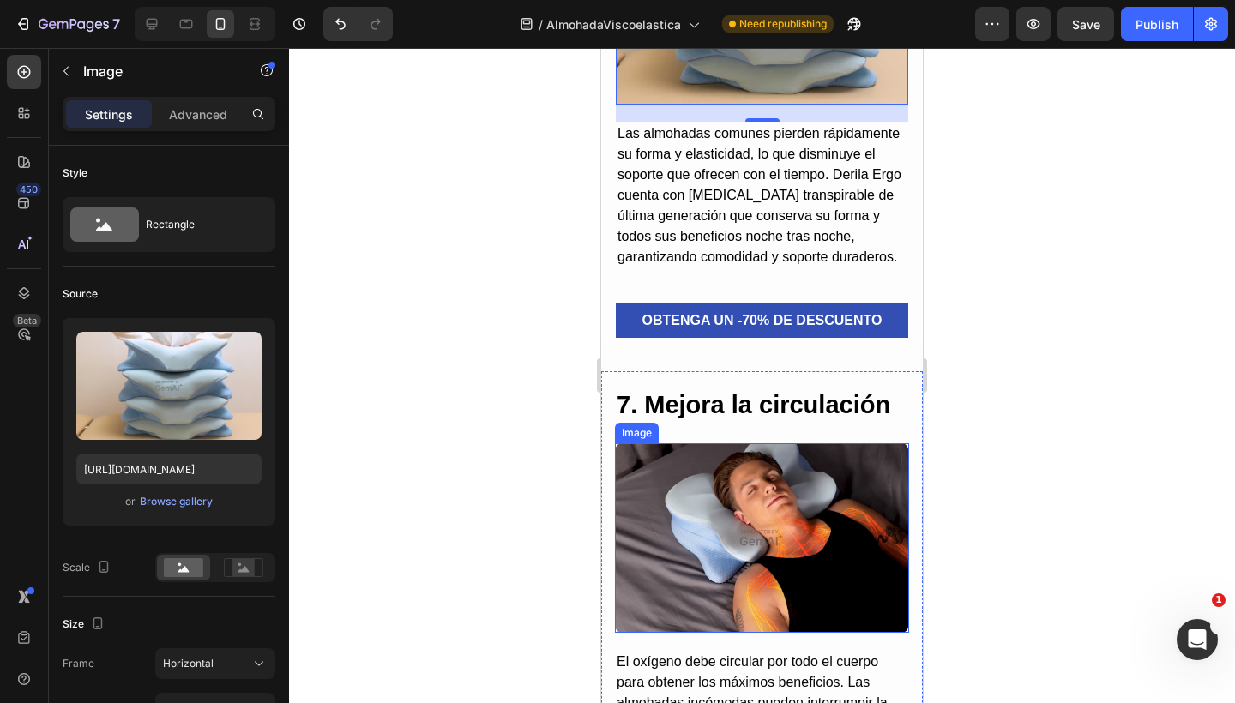
click at [718, 512] on img at bounding box center [762, 537] width 294 height 189
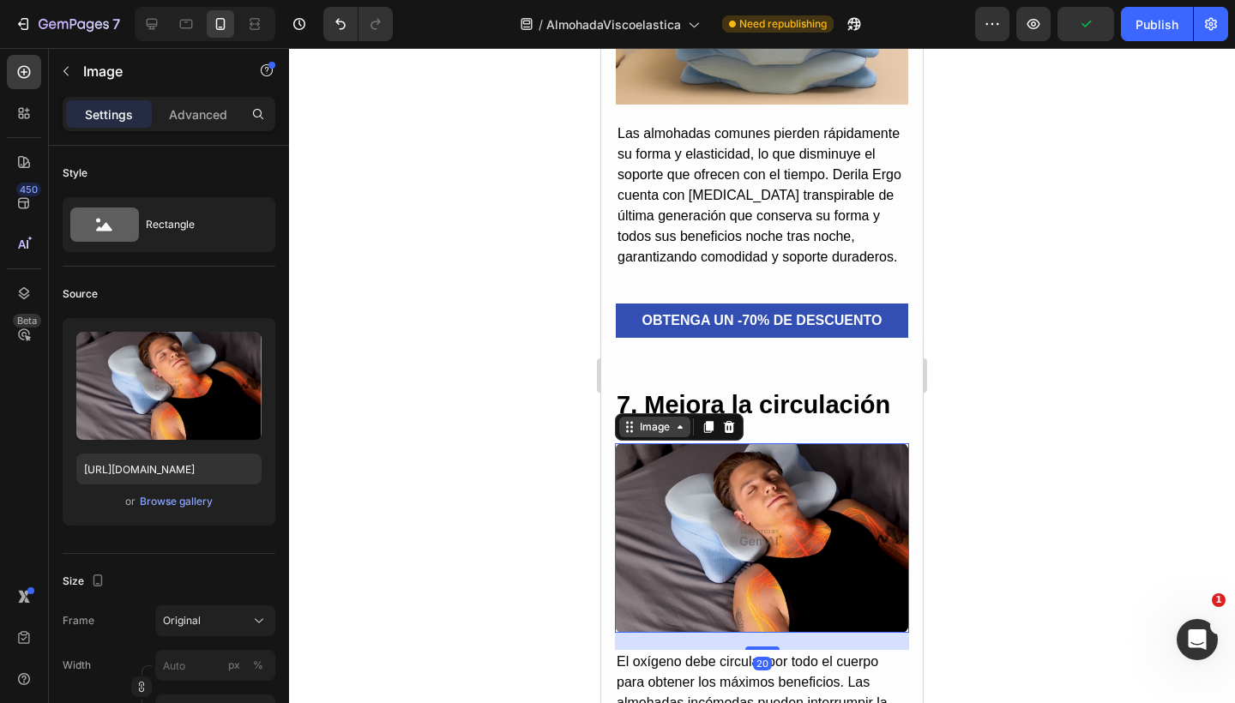
click at [664, 435] on div "Image" at bounding box center [654, 426] width 37 height 15
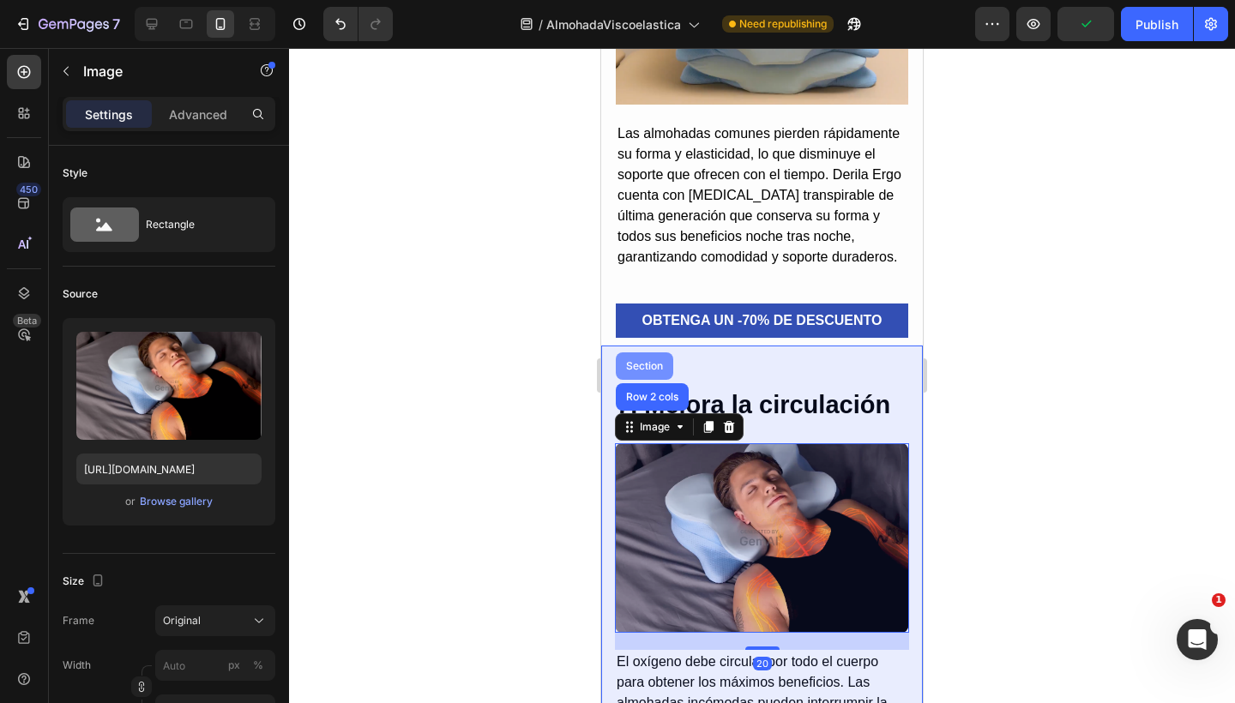
click at [655, 380] on div "Section" at bounding box center [644, 365] width 57 height 27
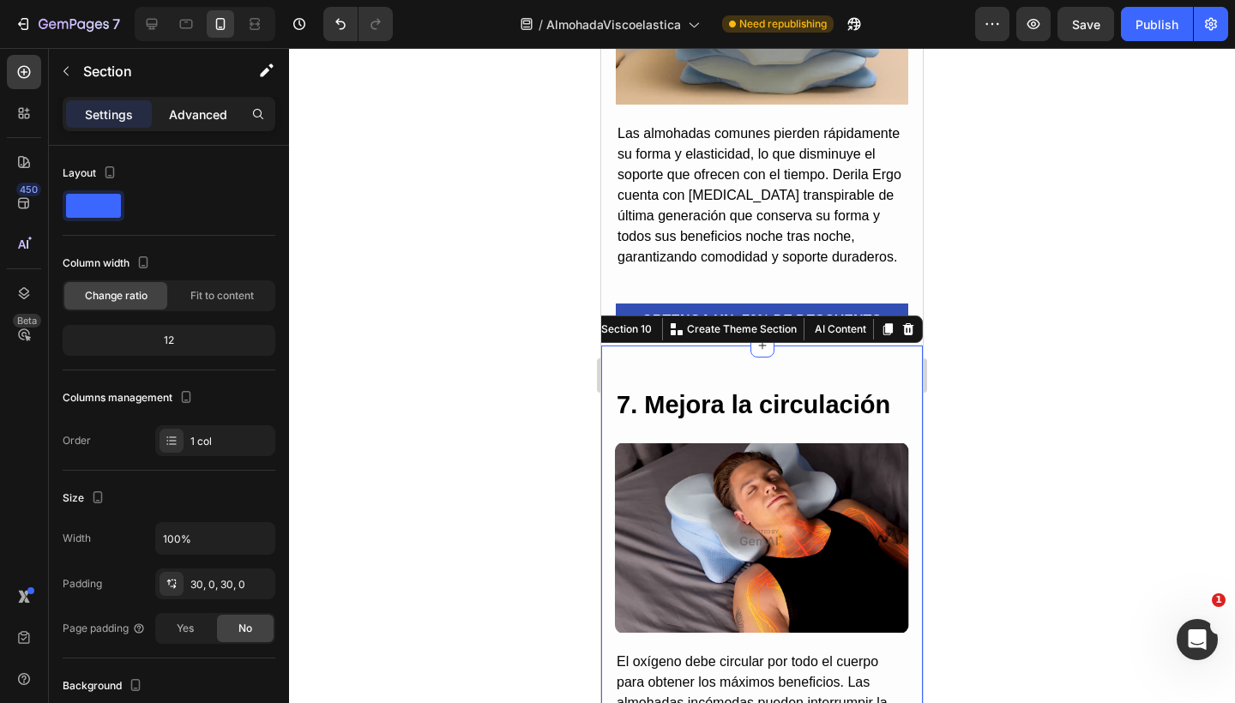
click at [199, 117] on p "Advanced" at bounding box center [198, 114] width 58 height 18
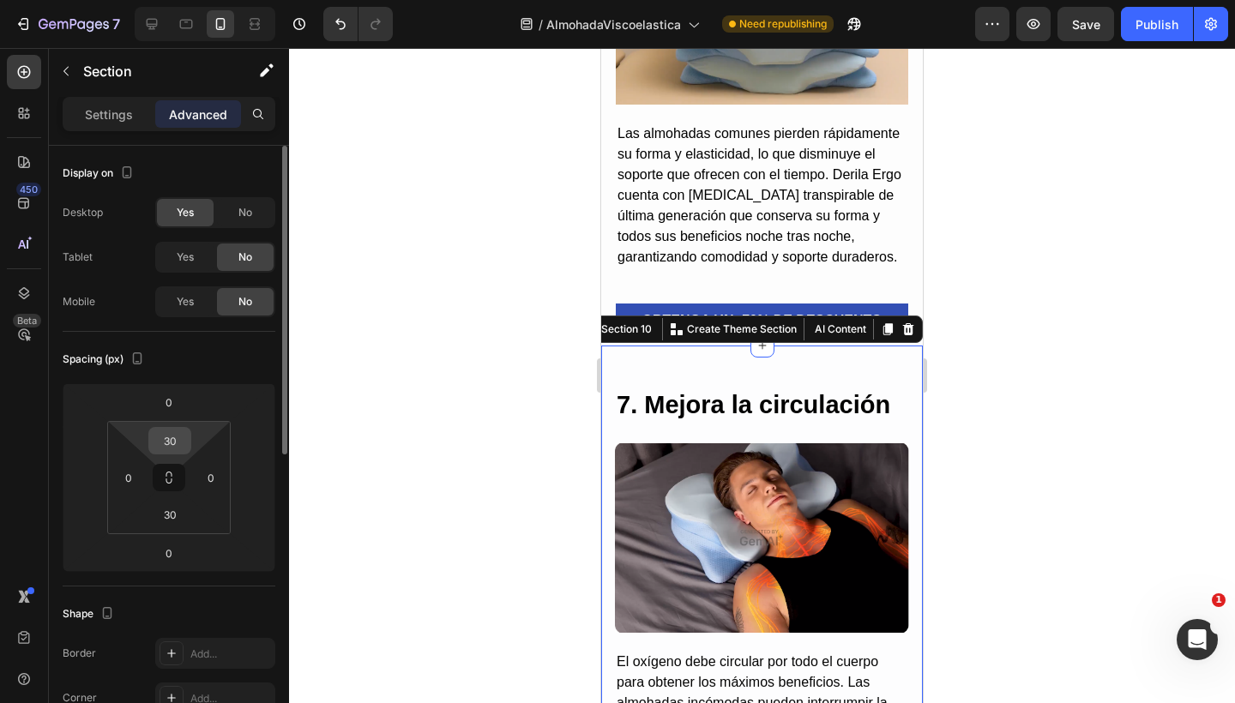
click at [171, 434] on input "30" at bounding box center [170, 441] width 34 height 26
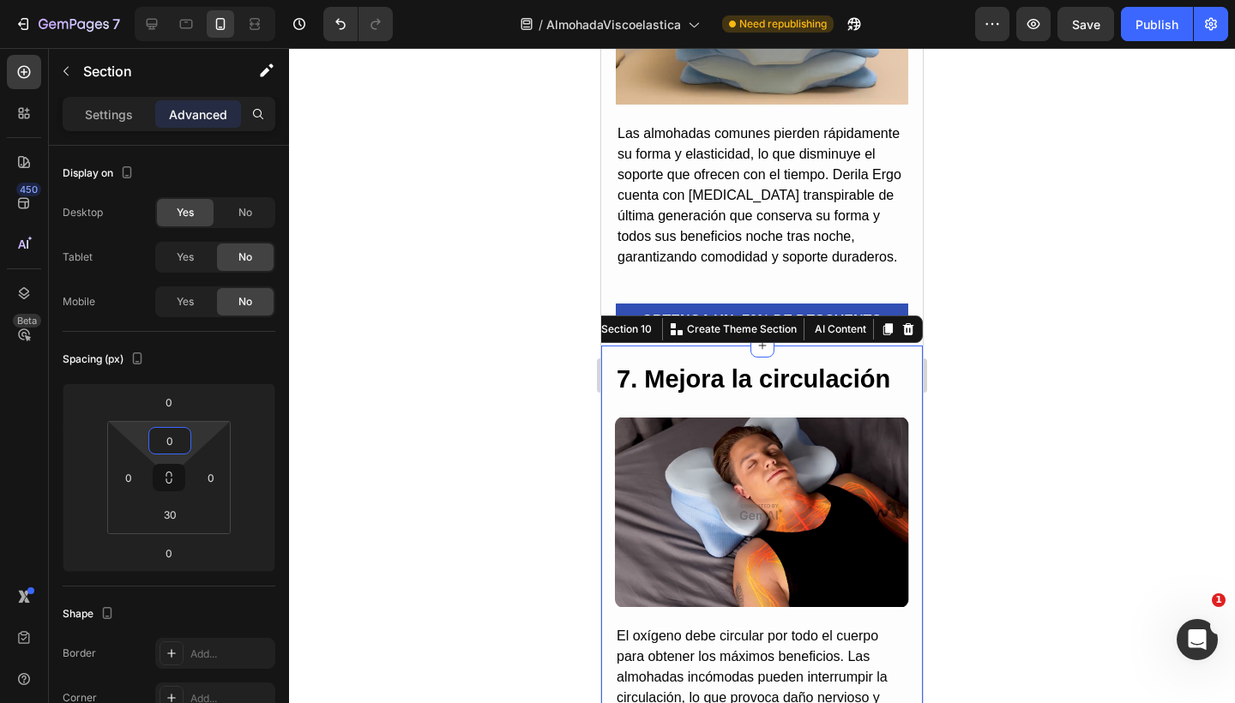
type input "0"
click at [168, 522] on input "30" at bounding box center [170, 515] width 34 height 26
type input "0"
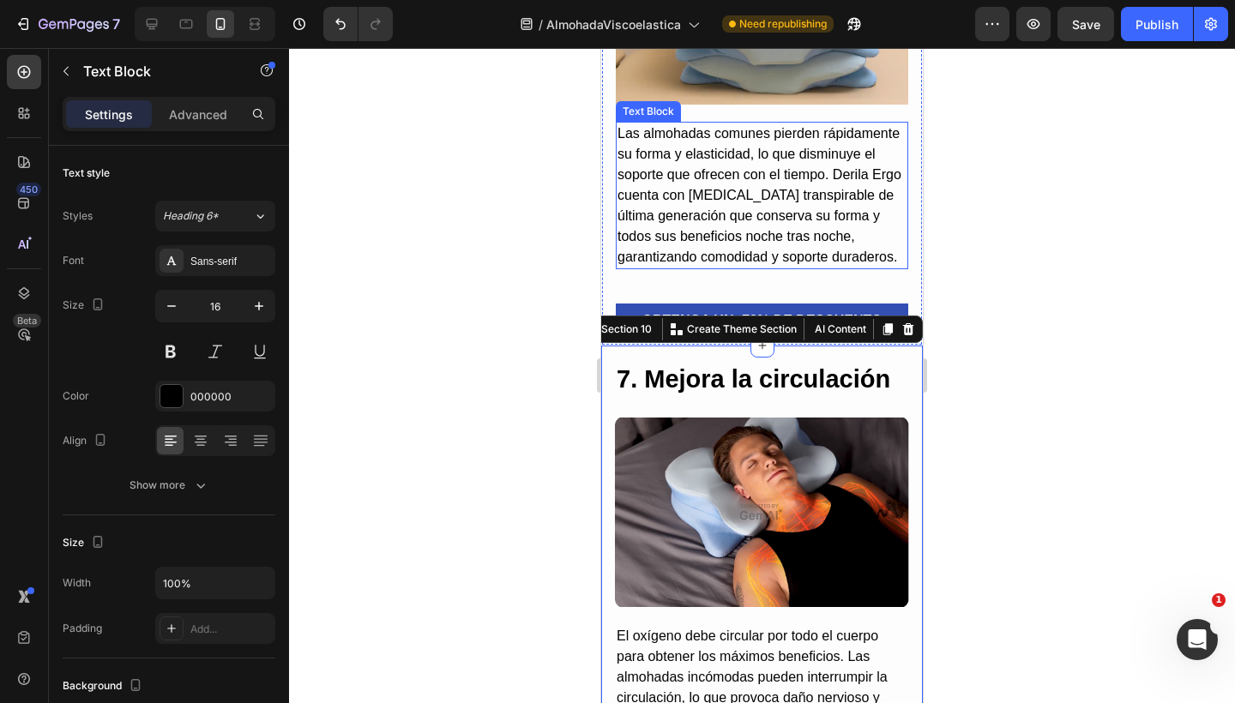
click at [715, 171] on p "Las almohadas comunes pierden rápidamente su forma y elasticidad, lo que dismin…" at bounding box center [761, 195] width 289 height 144
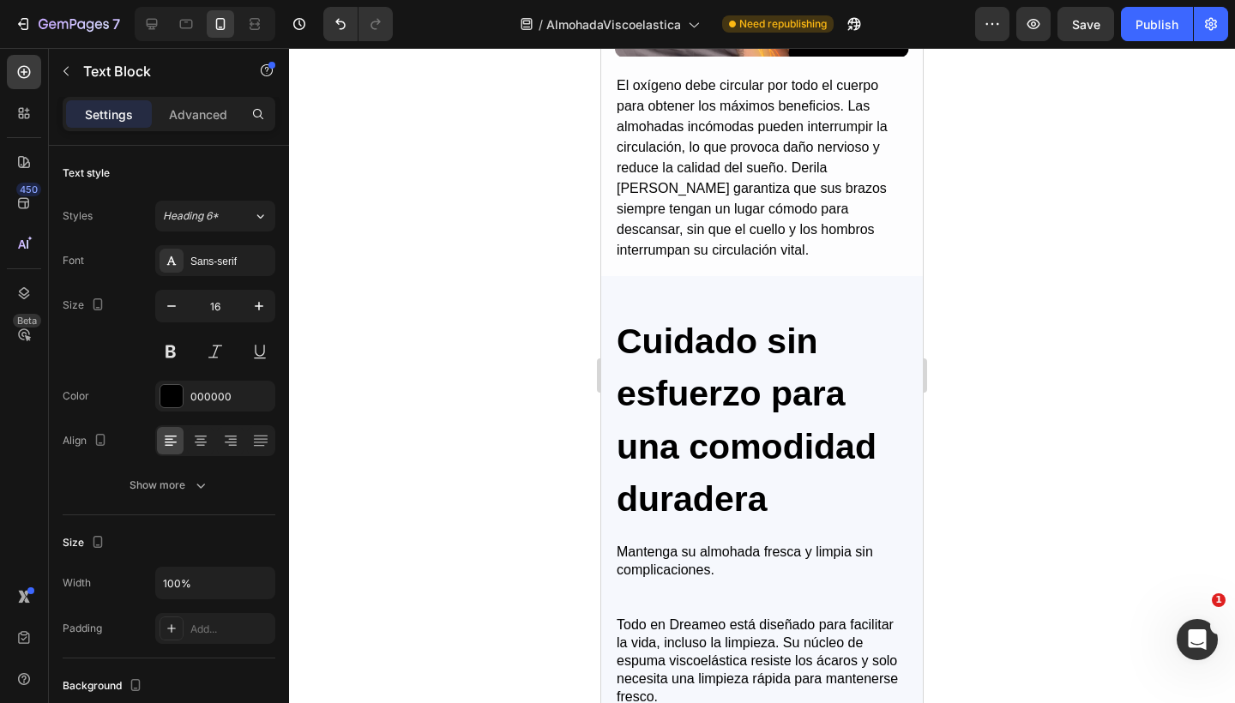
scroll to position [5793, 0]
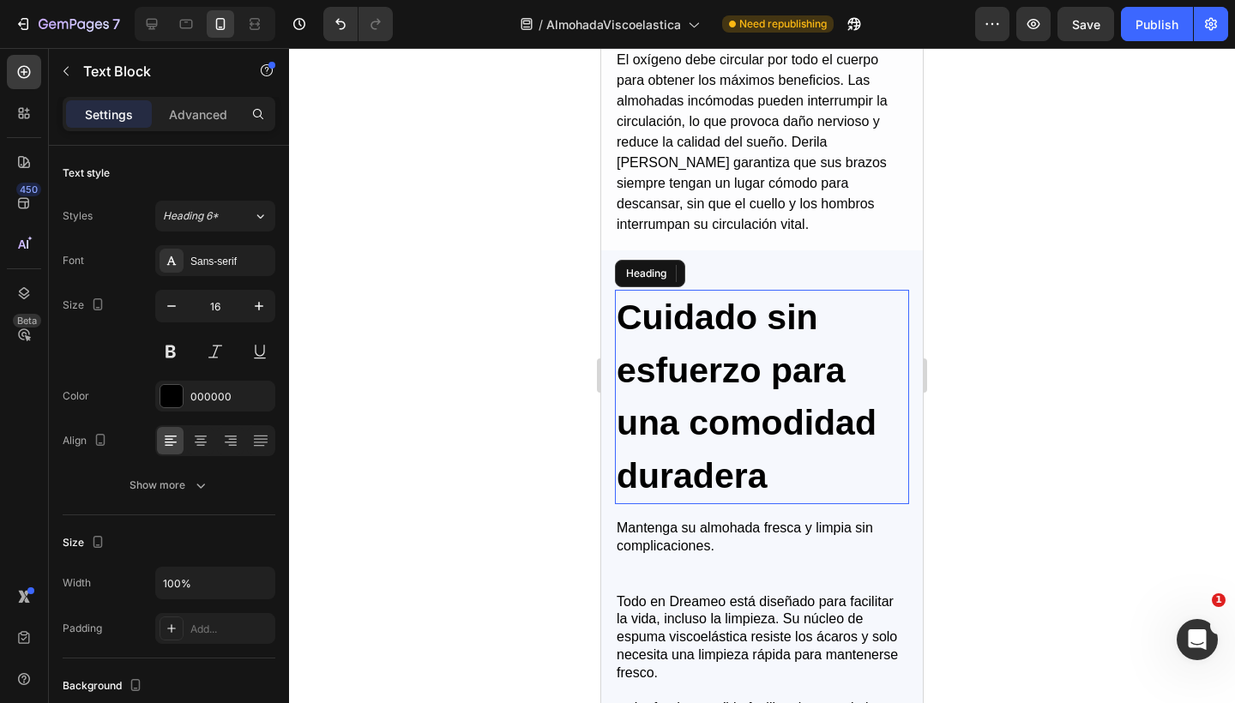
click at [756, 371] on h2 "Cuidado sin esfuerzo para una comodidad duradera" at bounding box center [762, 397] width 294 height 214
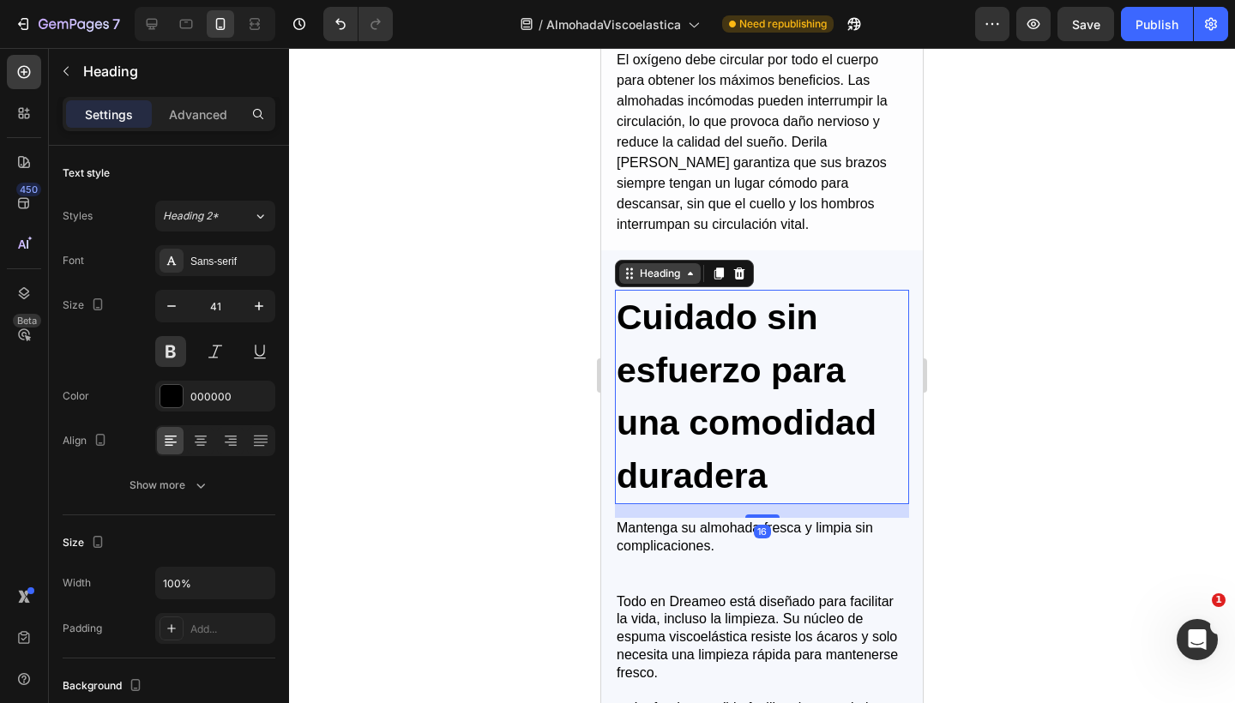
click at [646, 266] on div "Heading" at bounding box center [659, 273] width 47 height 15
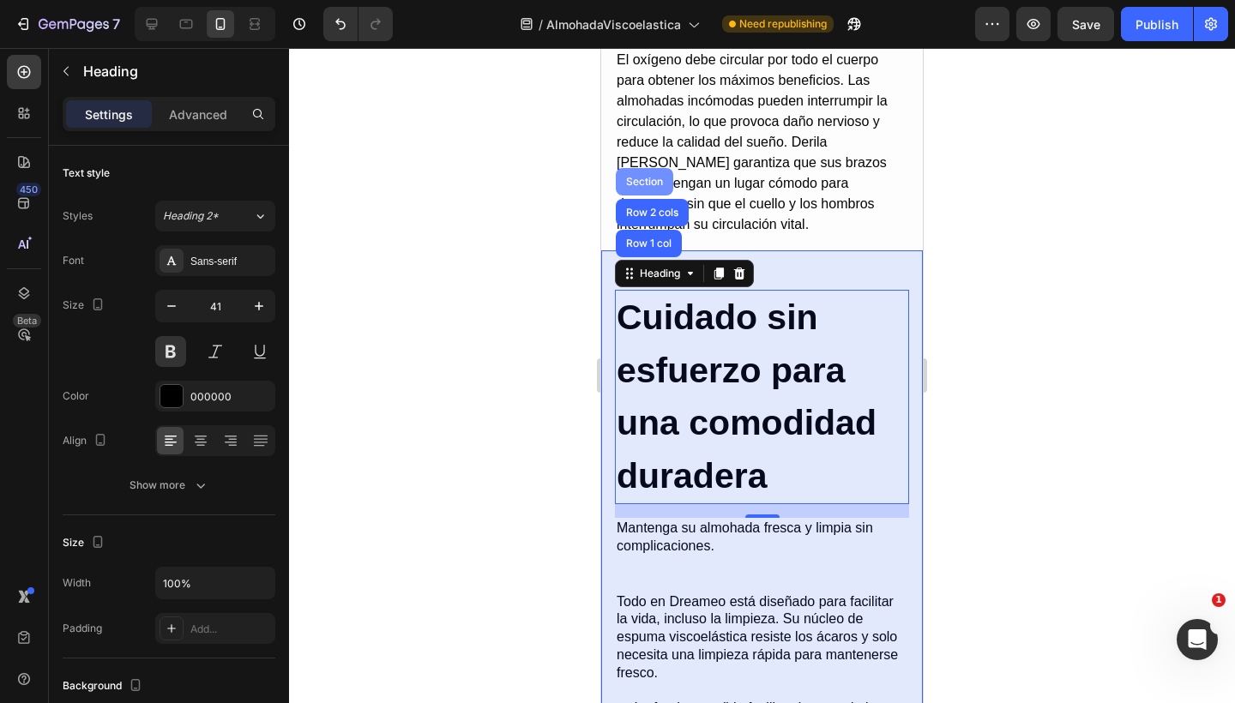
click at [647, 177] on div "Section" at bounding box center [644, 182] width 44 height 10
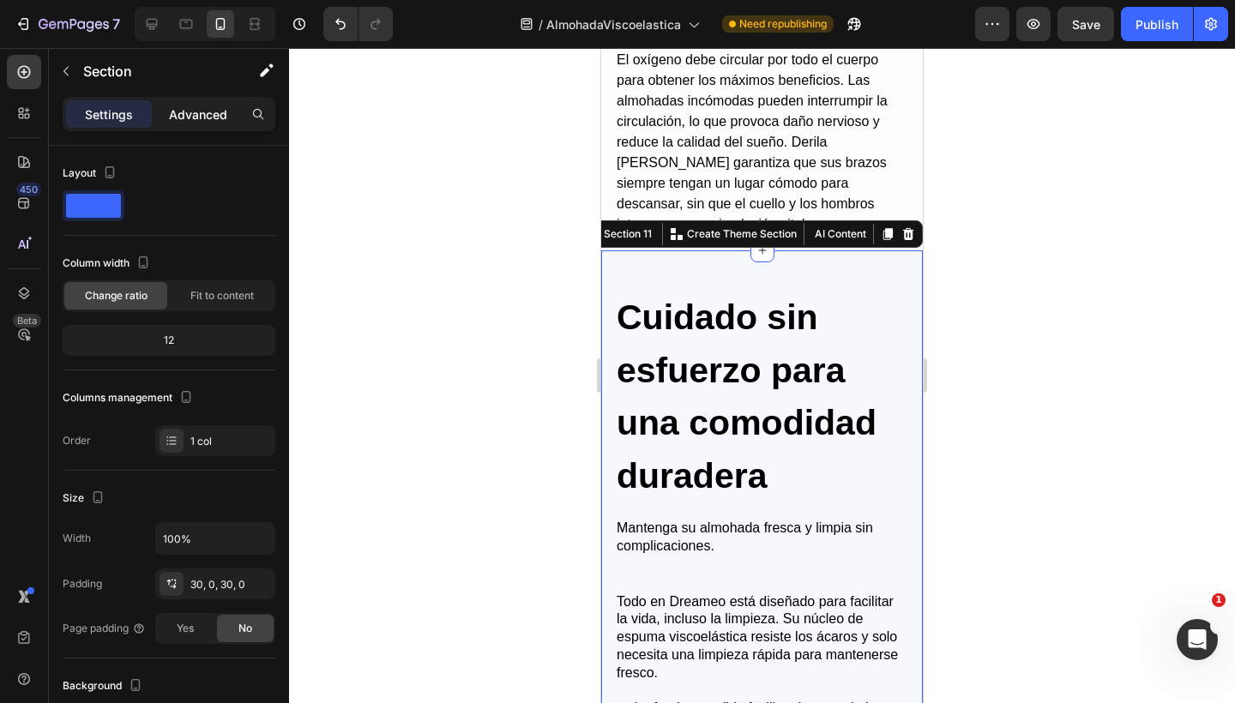
click at [195, 122] on p "Advanced" at bounding box center [198, 114] width 58 height 18
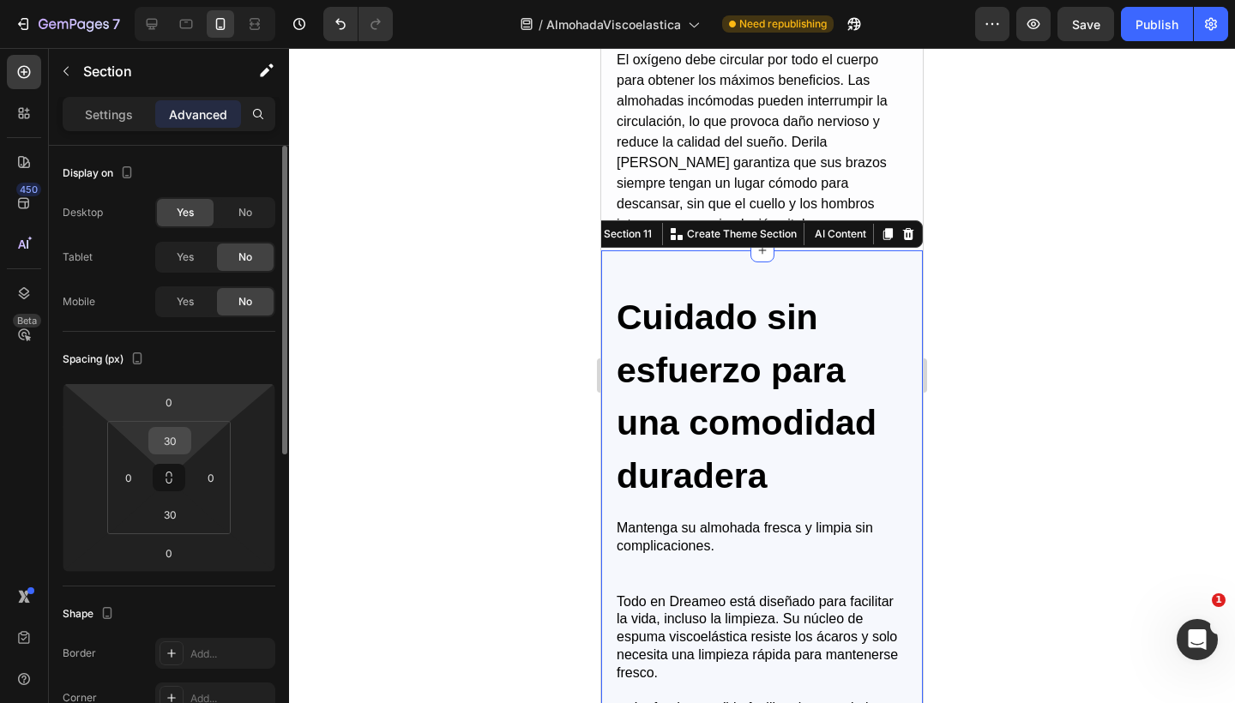
click at [170, 430] on input "30" at bounding box center [170, 441] width 34 height 26
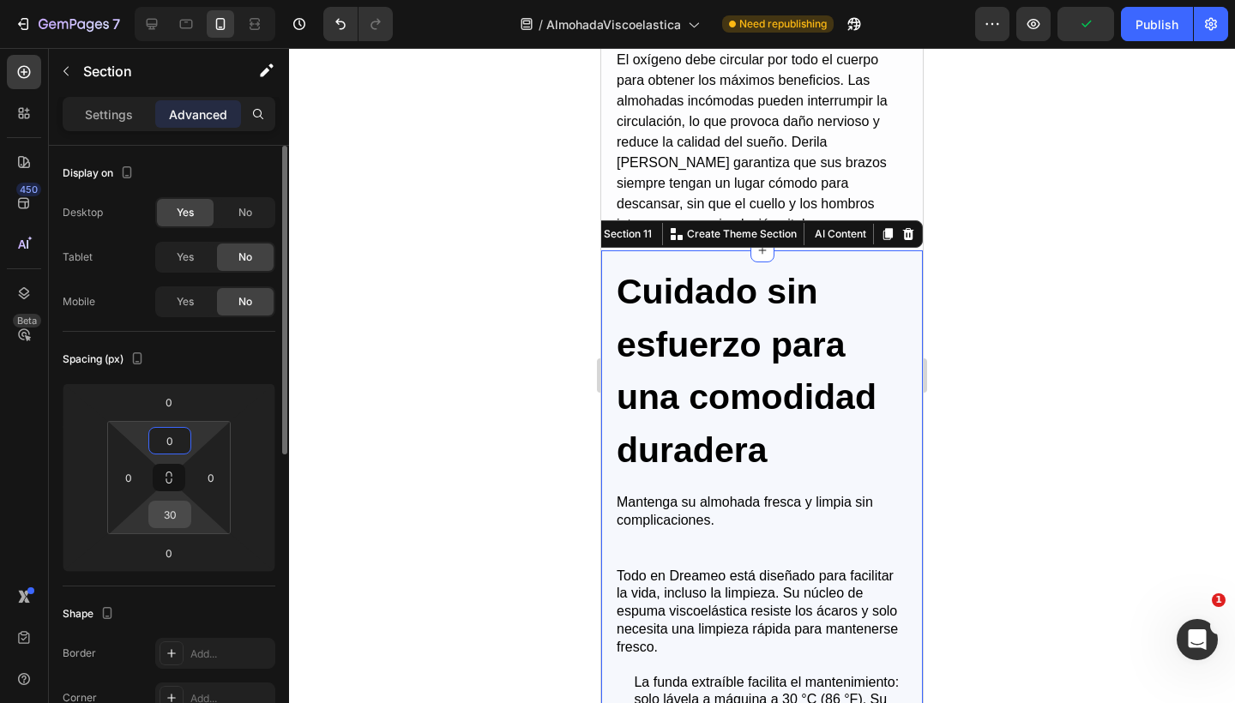
type input "0"
click at [170, 525] on input "30" at bounding box center [170, 515] width 34 height 26
type input "0"
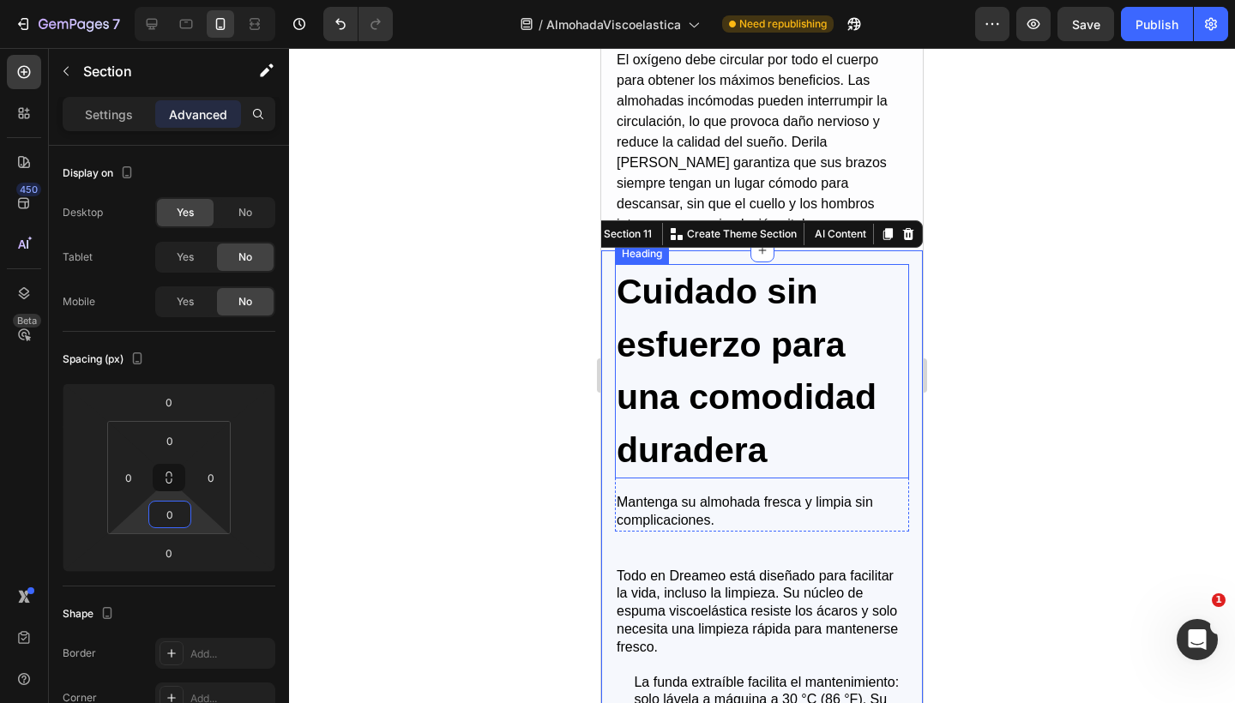
click at [651, 320] on h2 "Cuidado sin esfuerzo para una comodidad duradera" at bounding box center [762, 371] width 294 height 214
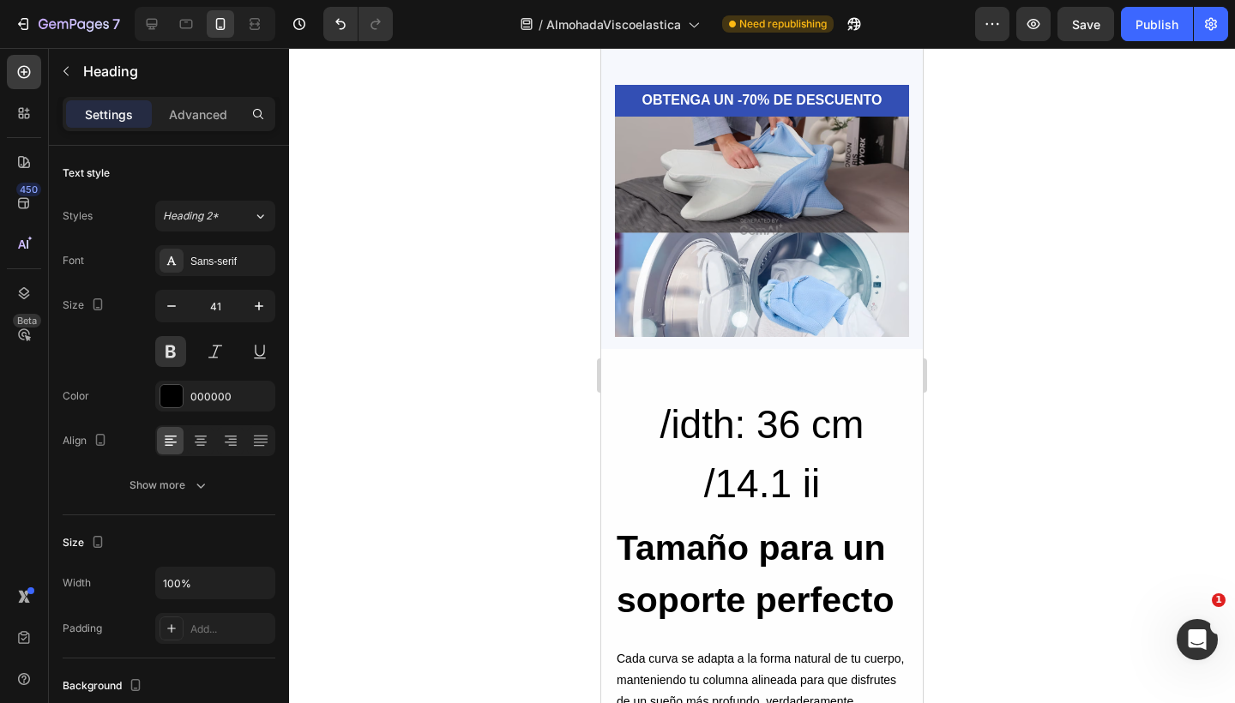
scroll to position [6512, 0]
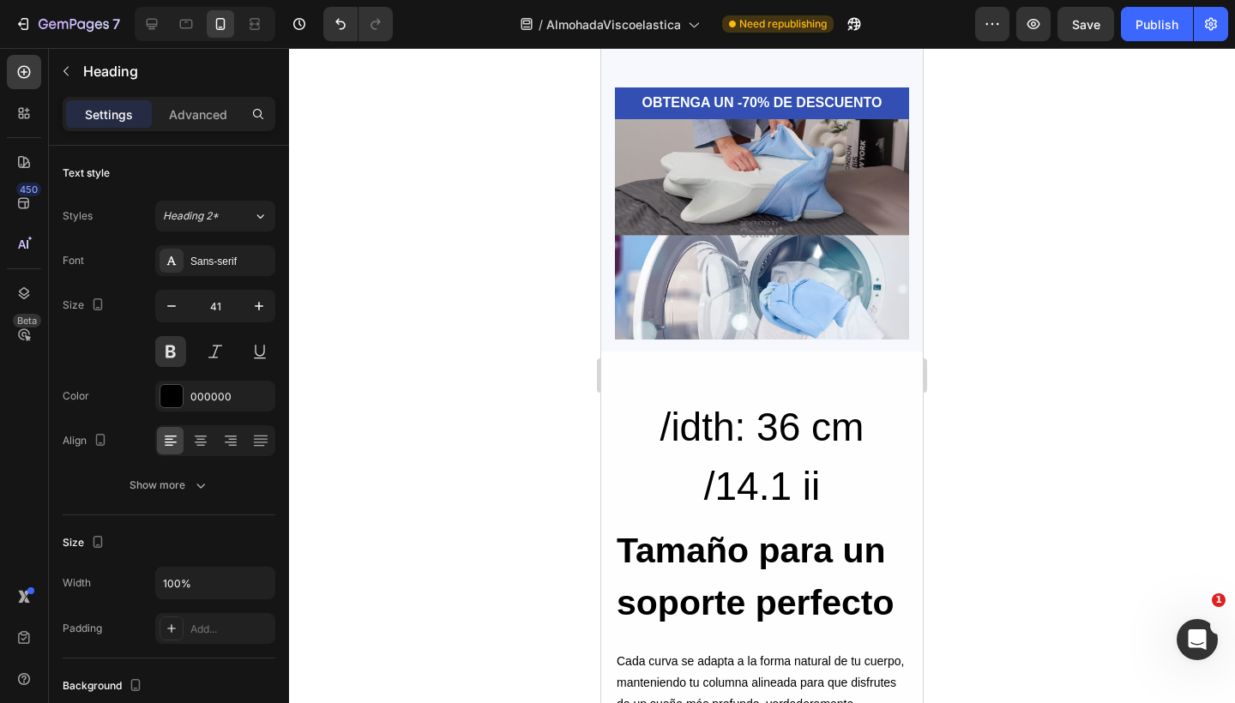
click at [1092, 28] on span "Save" at bounding box center [1086, 24] width 28 height 15
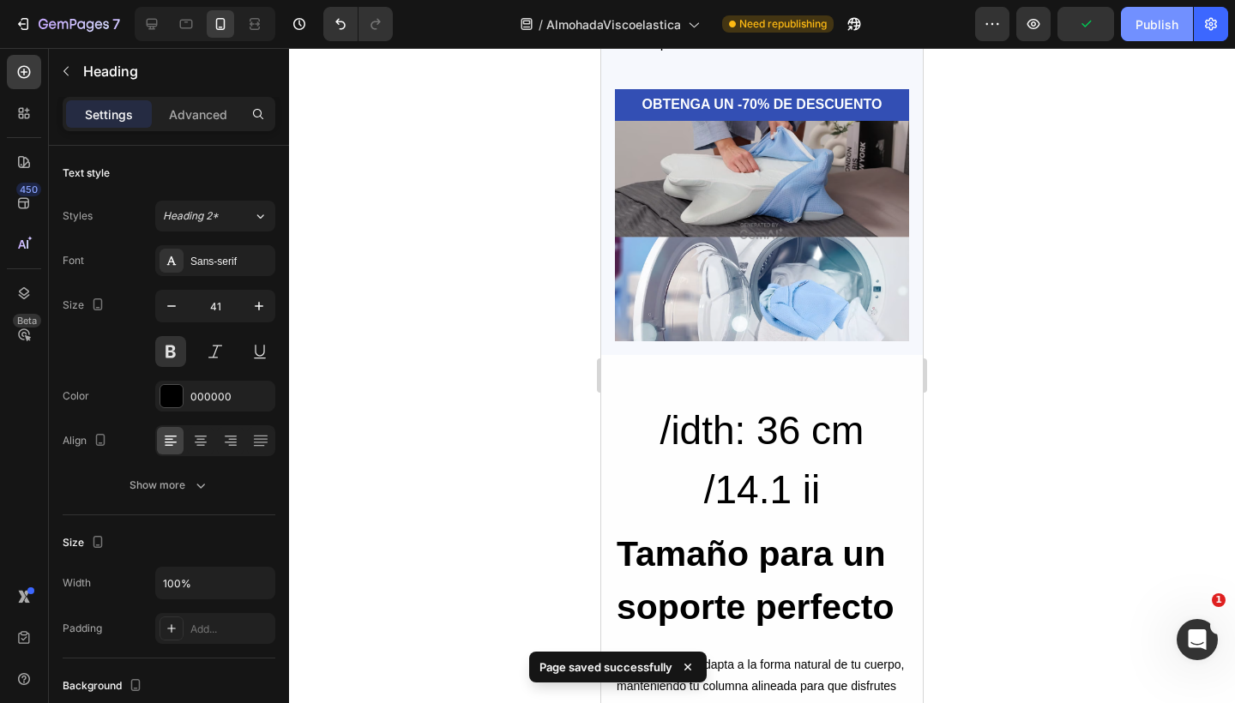
click at [1134, 27] on button "Publish" at bounding box center [1157, 24] width 72 height 34
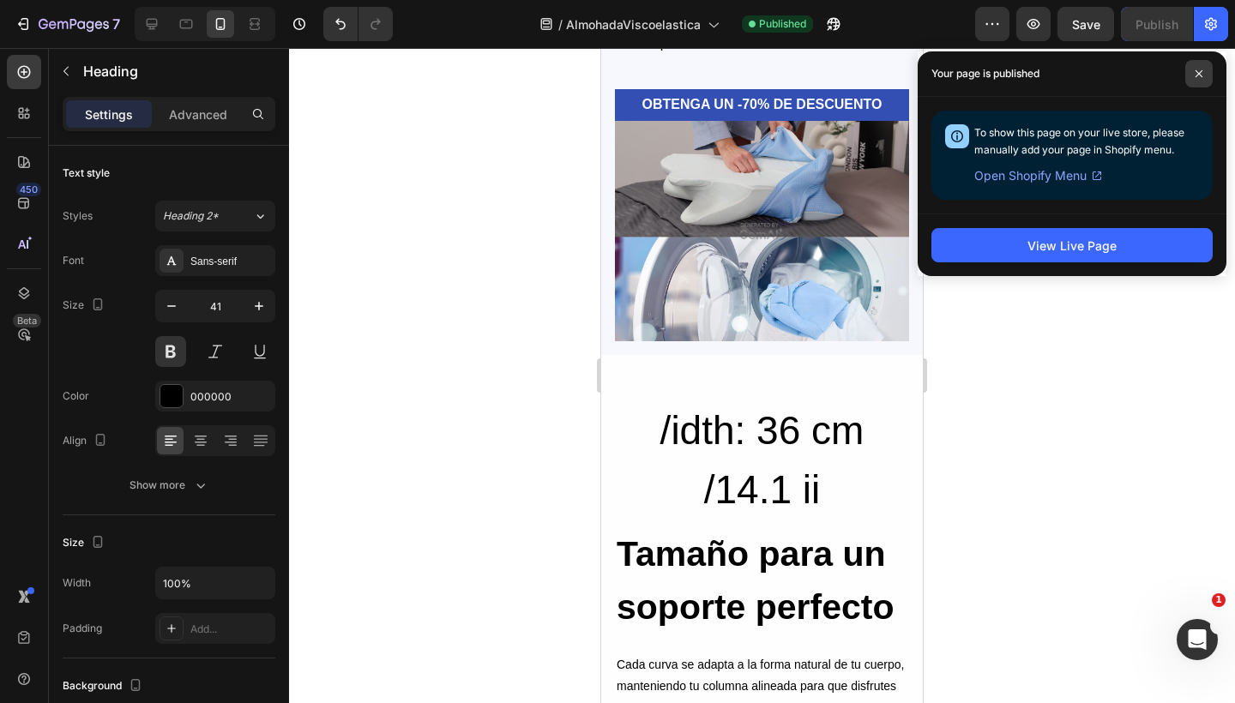
click at [1193, 70] on span at bounding box center [1198, 73] width 27 height 27
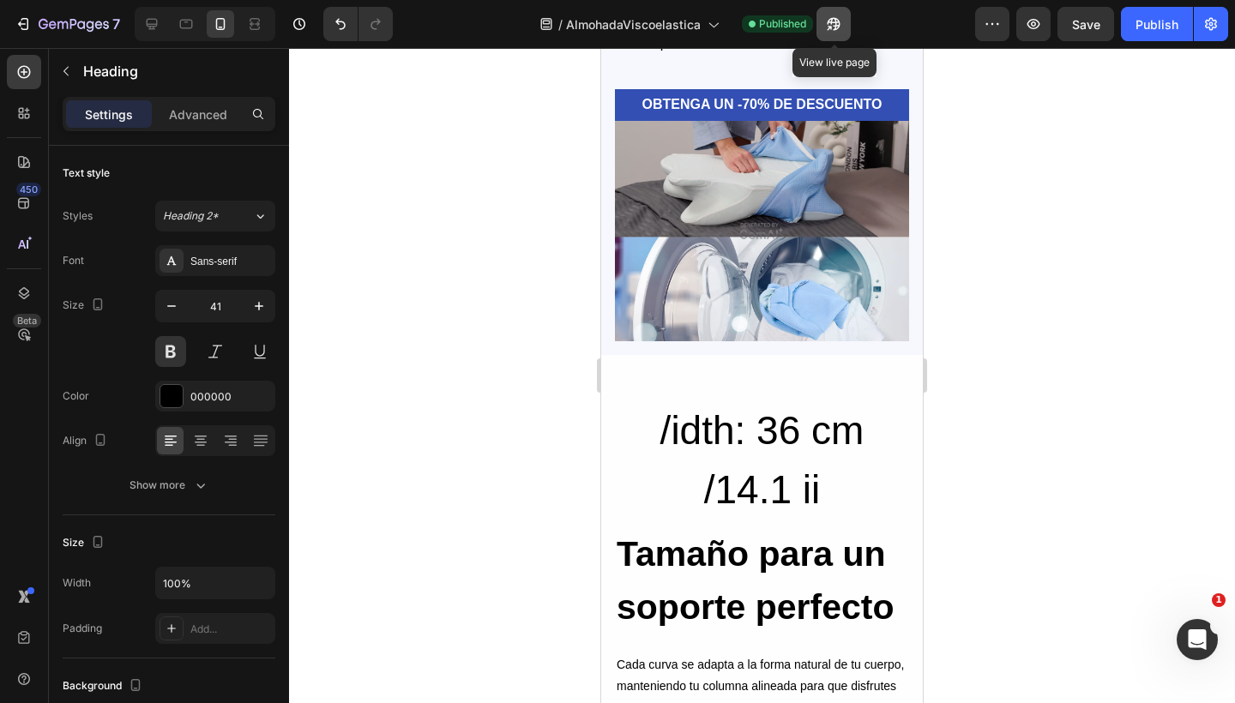
click at [843, 18] on button "button" at bounding box center [833, 24] width 34 height 34
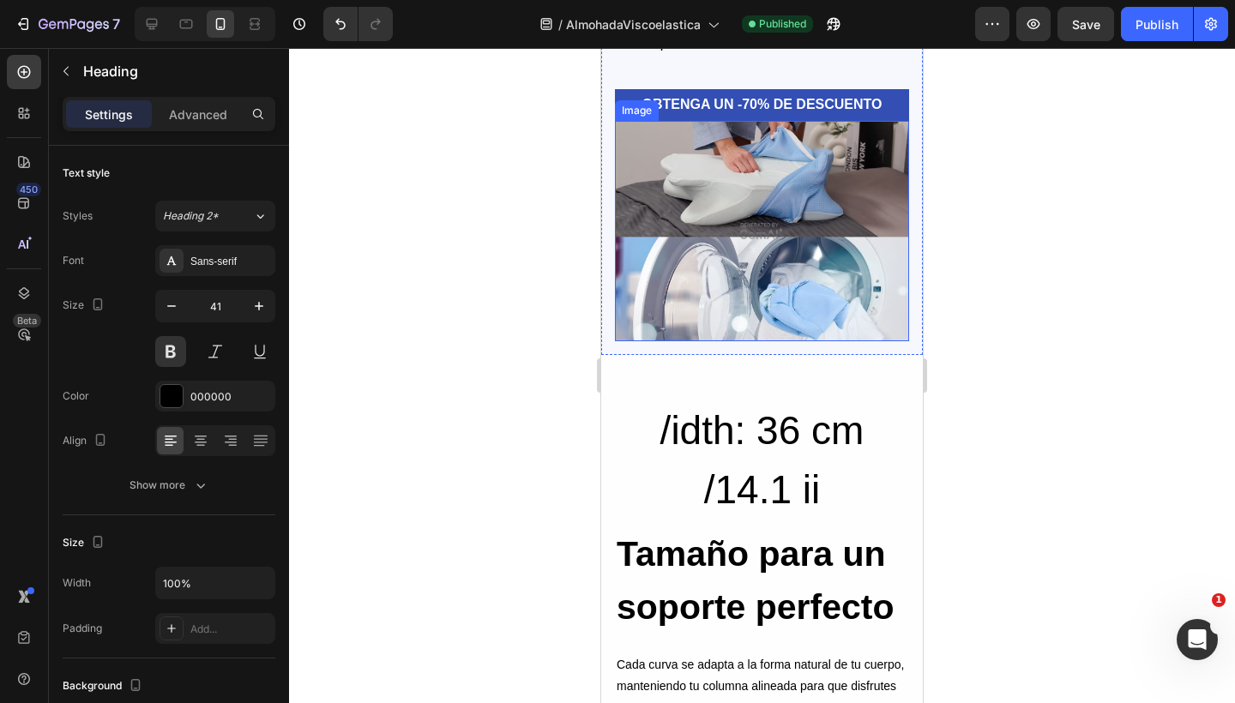
click at [675, 226] on img at bounding box center [762, 231] width 294 height 220
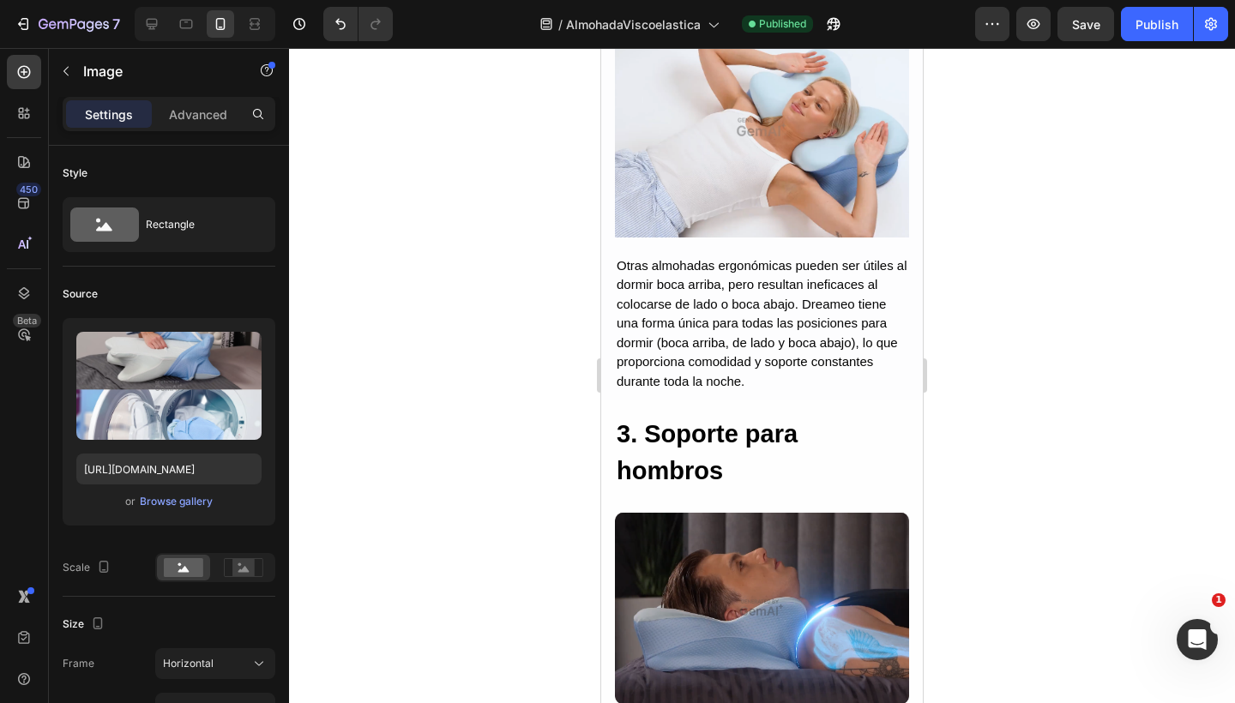
scroll to position [2948, 0]
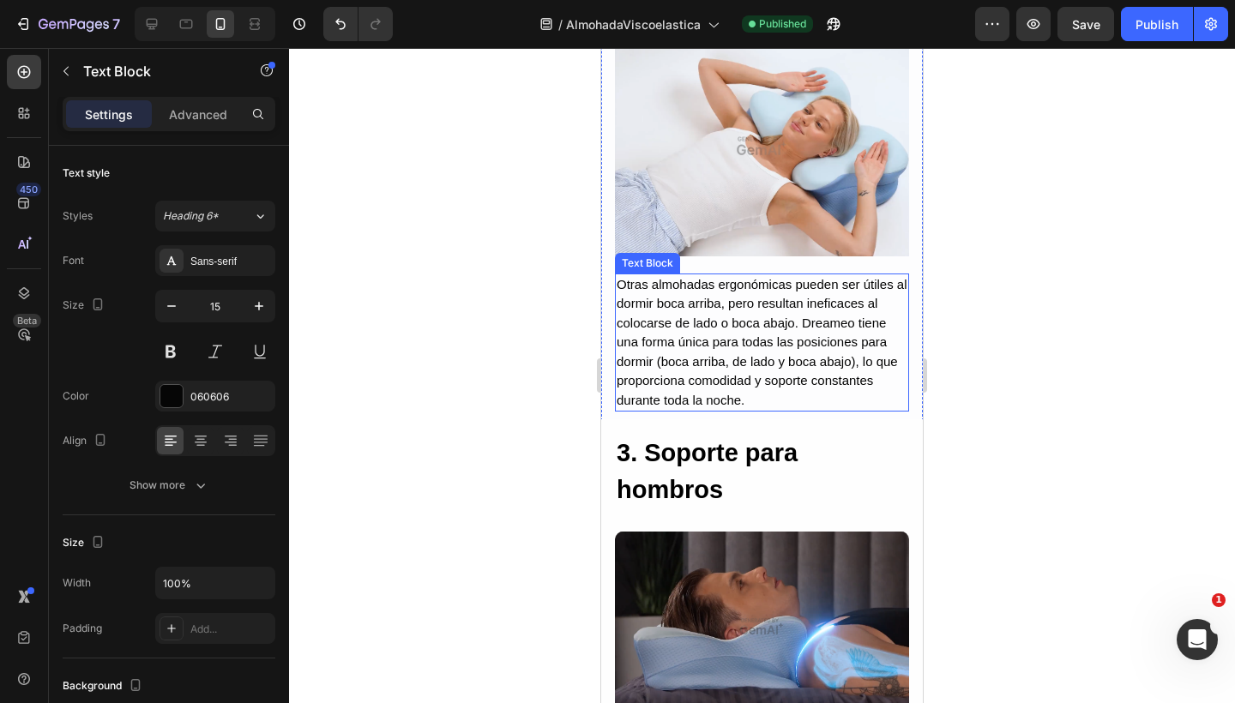
click at [774, 370] on p "Otras almohadas ergonómicas pueden ser útiles al dormir boca arriba, pero resul…" at bounding box center [761, 342] width 291 height 135
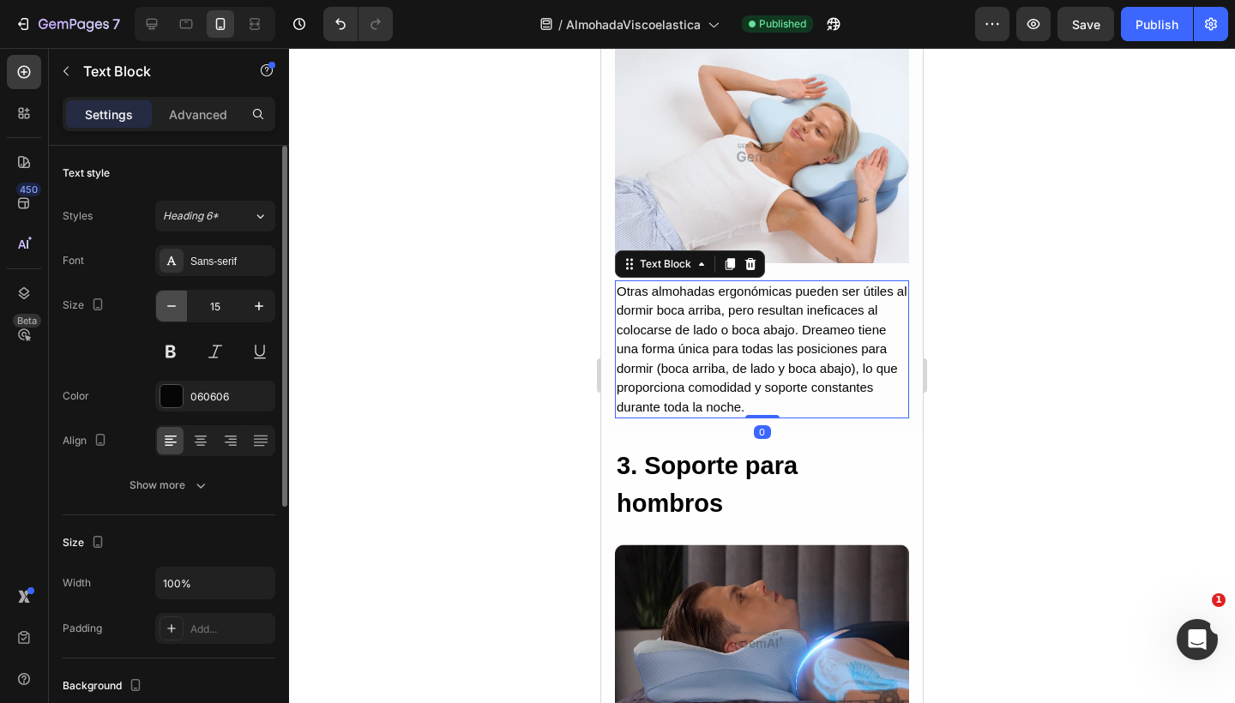
click at [165, 300] on icon "button" at bounding box center [171, 306] width 17 height 17
type input "14"
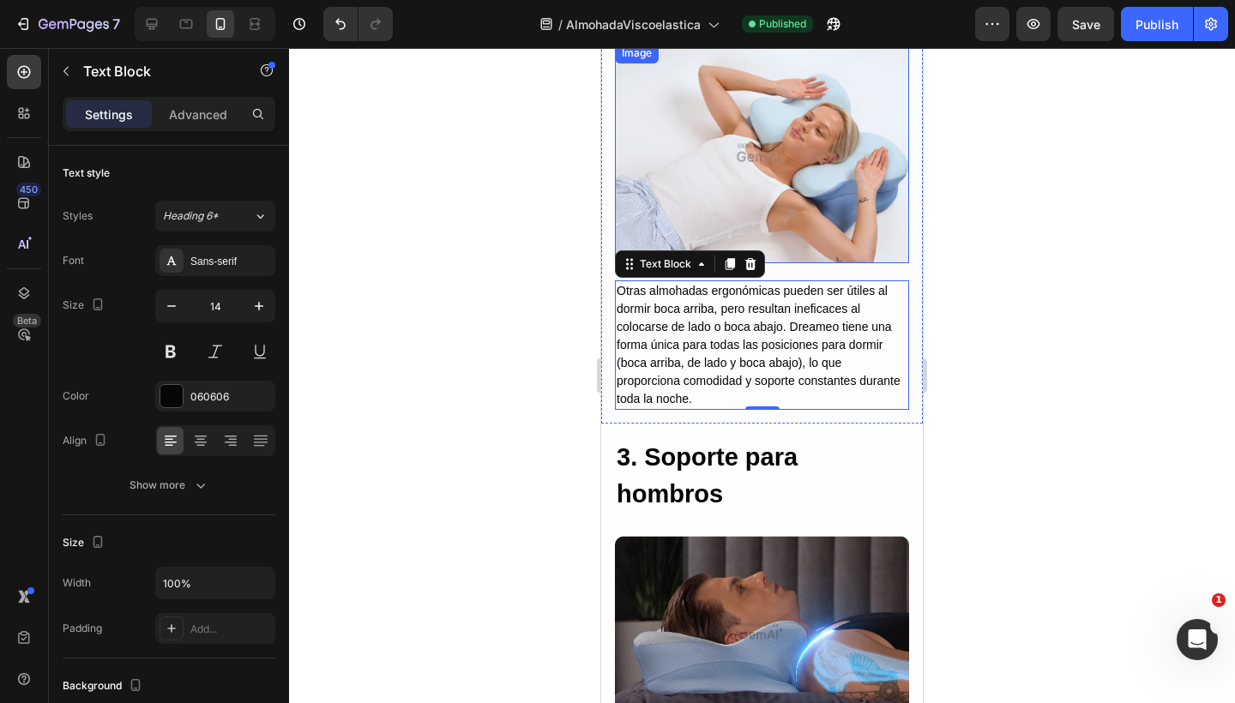
click at [753, 155] on img at bounding box center [762, 153] width 294 height 220
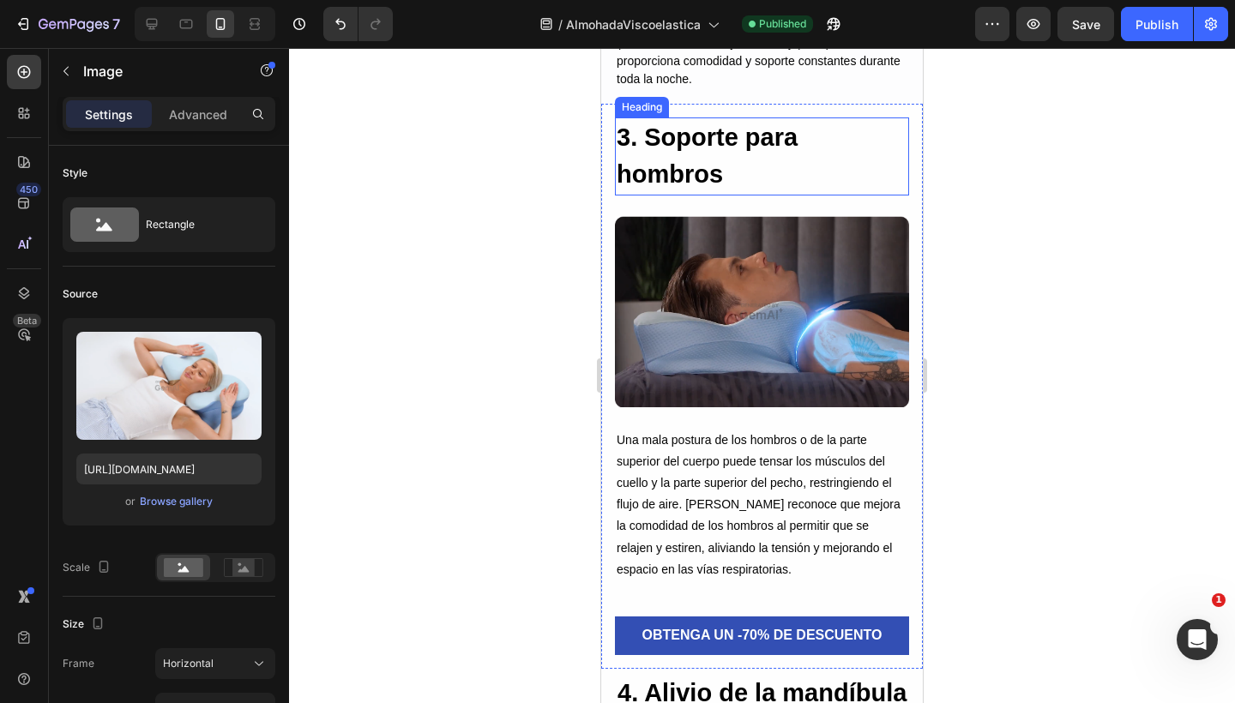
click at [700, 436] on p "Una mala postura de los hombros o de la parte superior del cuerpo puede tensar …" at bounding box center [761, 505] width 291 height 151
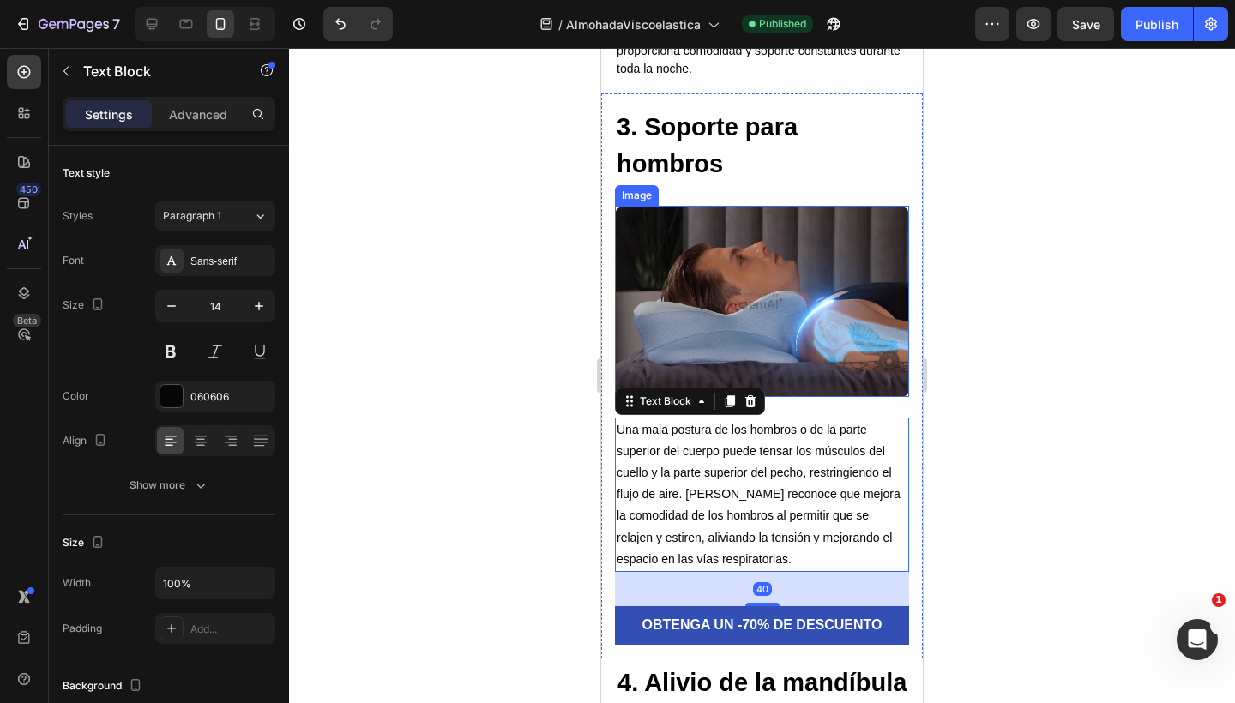
click at [748, 274] on img at bounding box center [762, 301] width 294 height 191
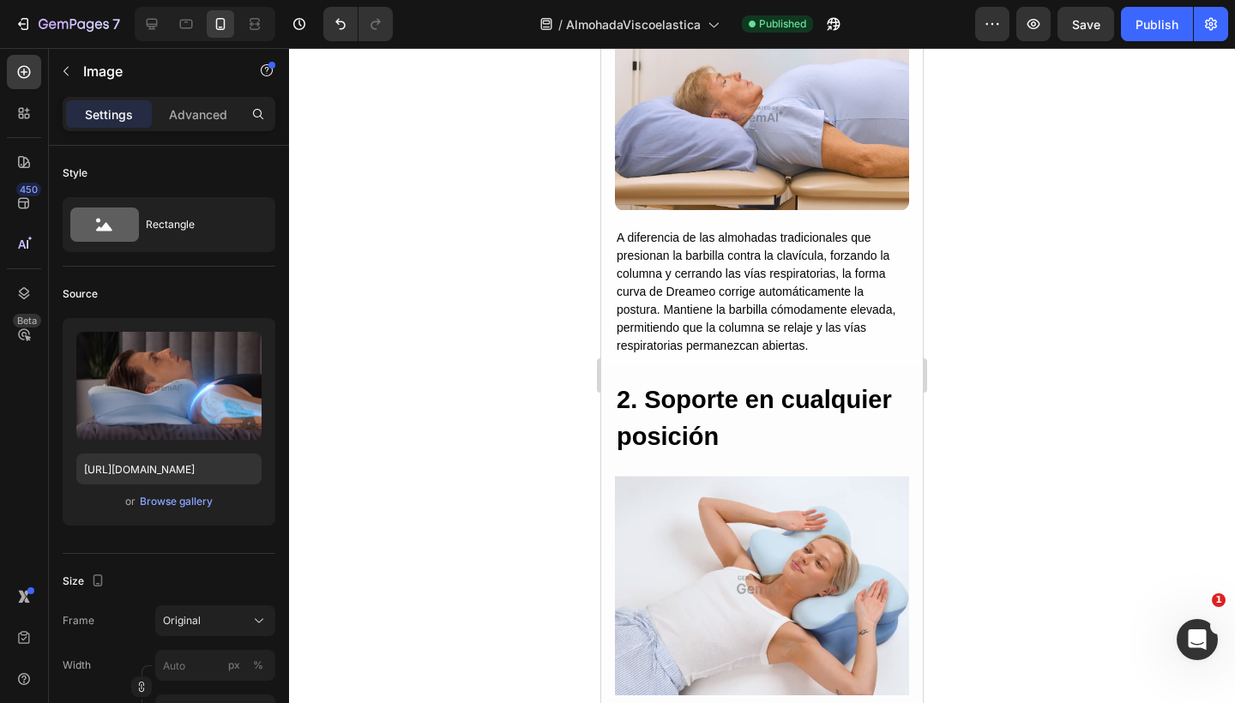
scroll to position [2485, 0]
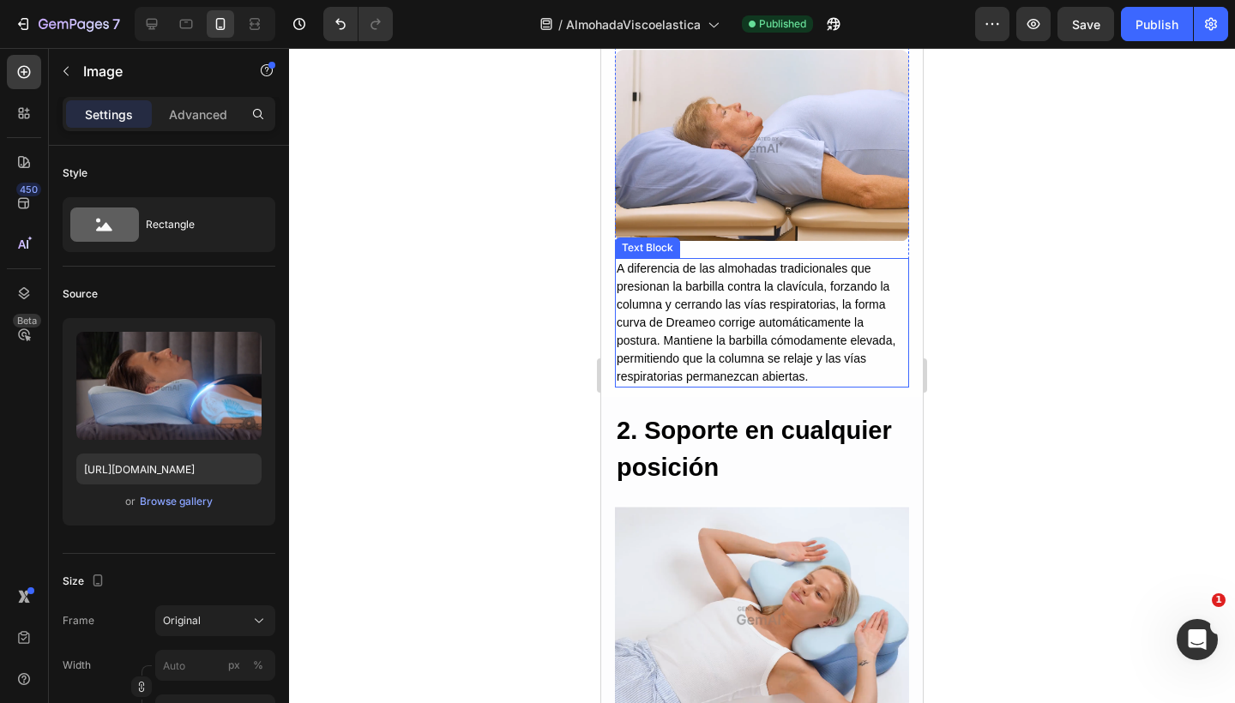
click at [641, 292] on p "A diferencia de las almohadas tradicionales que presionan la barbilla contra la…" at bounding box center [761, 323] width 291 height 126
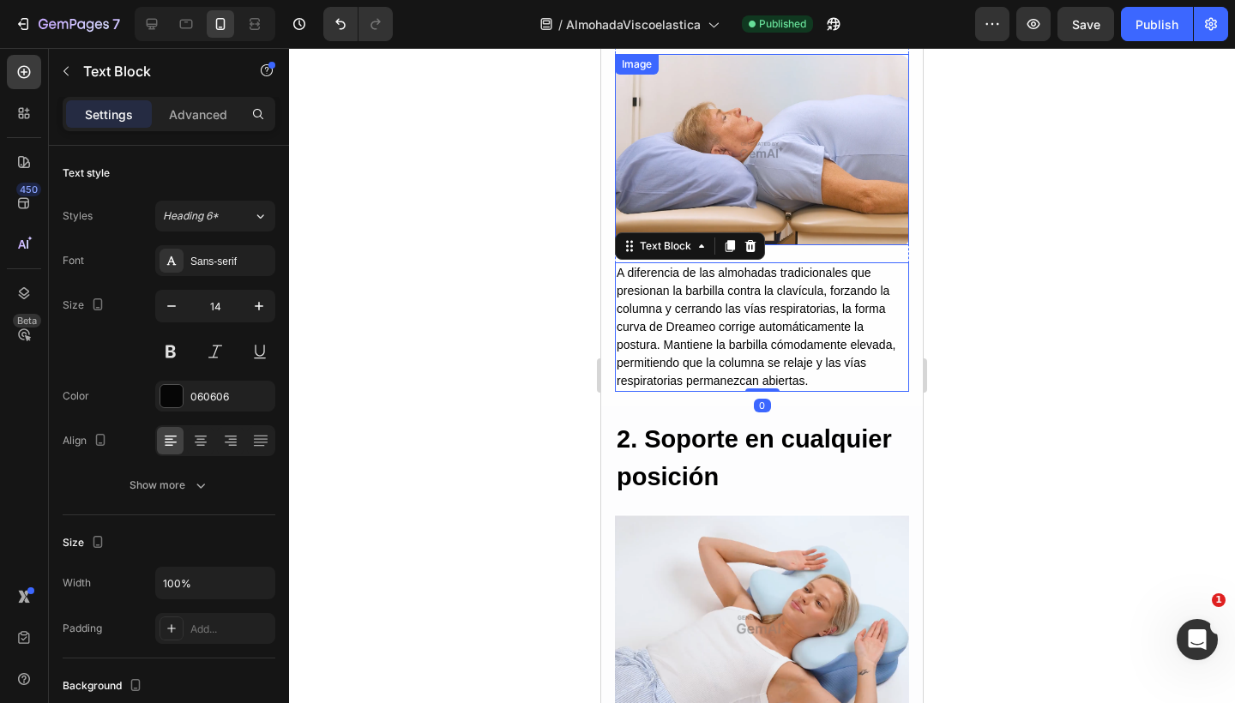
click at [735, 127] on img at bounding box center [762, 149] width 294 height 191
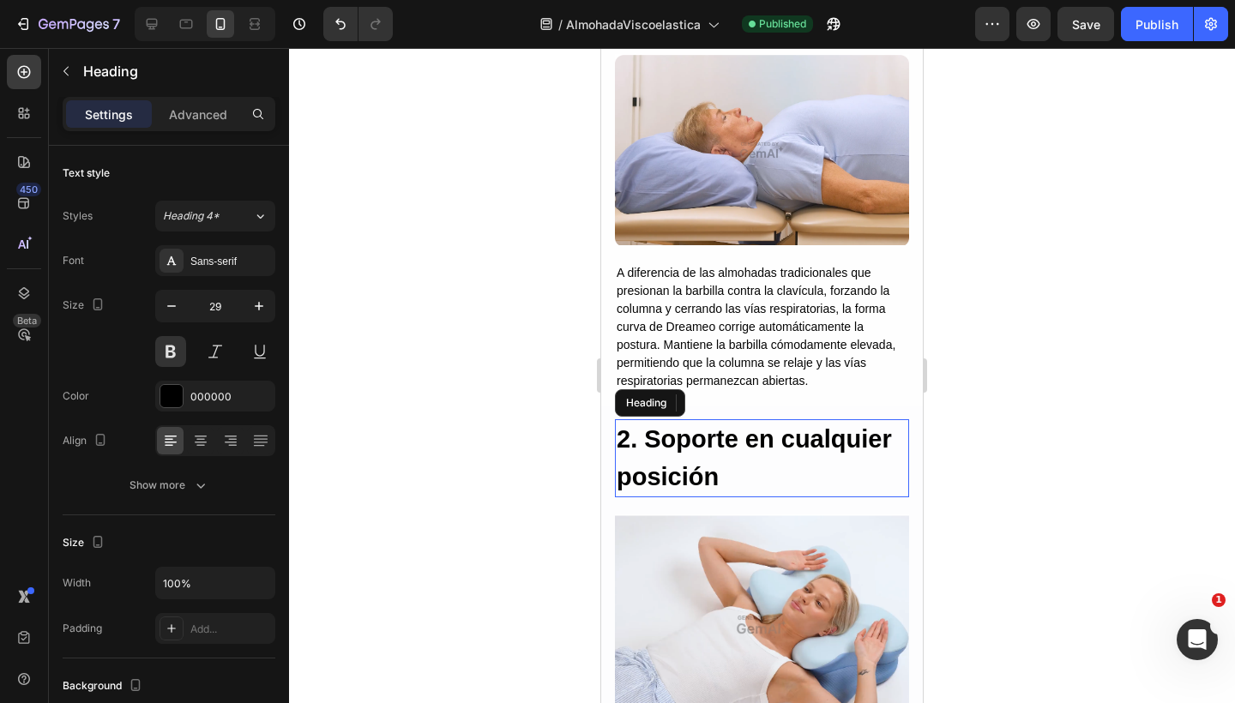
click at [712, 436] on h2 "2. Soporte en cualquier posición" at bounding box center [762, 458] width 294 height 78
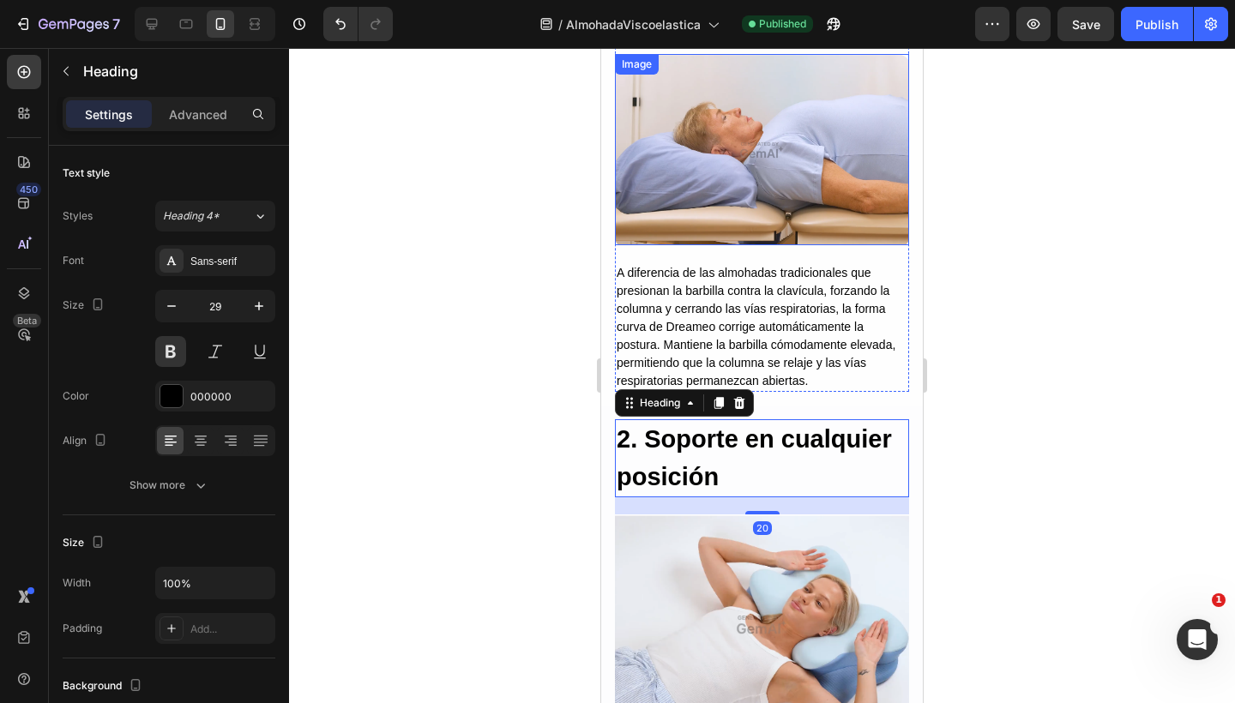
click at [771, 204] on img at bounding box center [762, 149] width 294 height 191
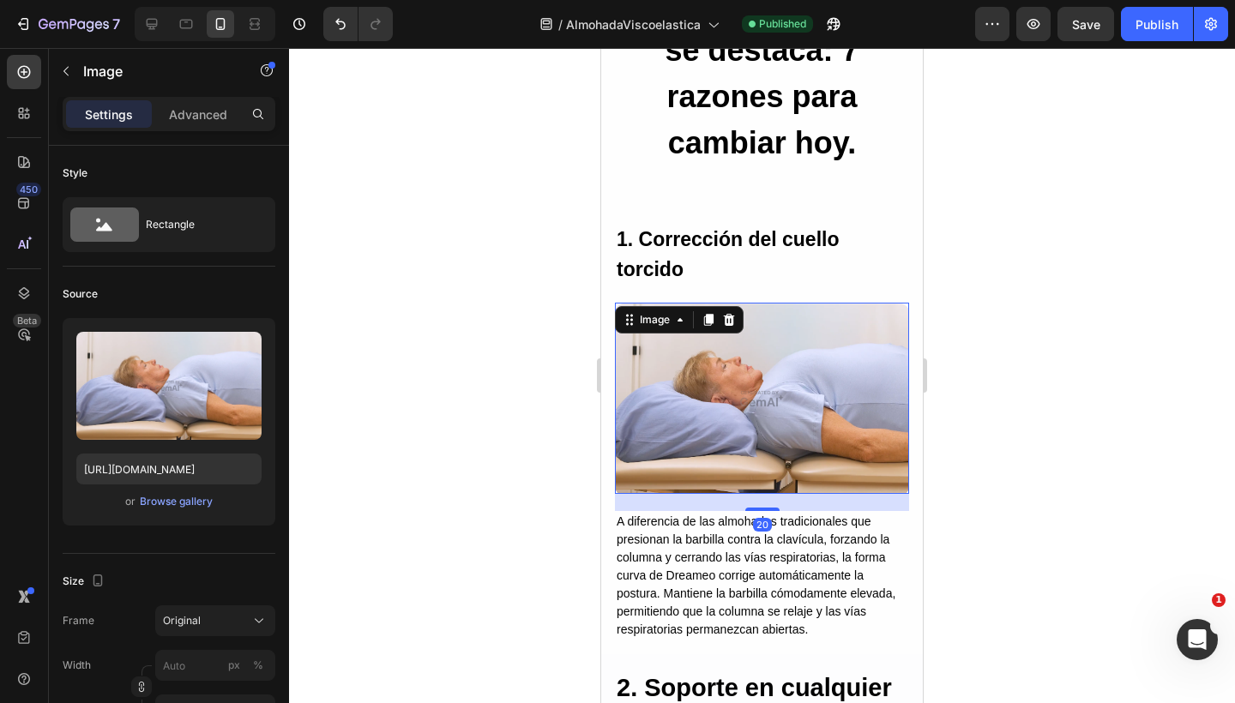
scroll to position [2223, 0]
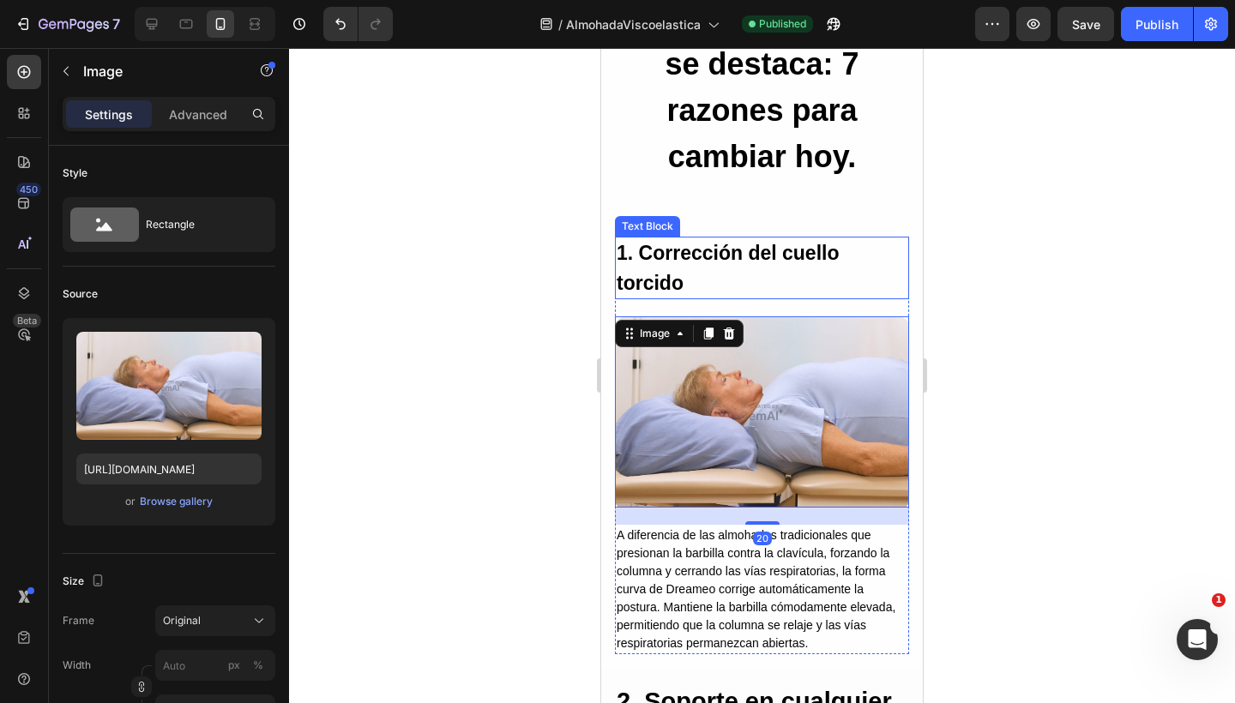
click at [663, 261] on p "1. Corrección del cuello torcido" at bounding box center [761, 267] width 291 height 59
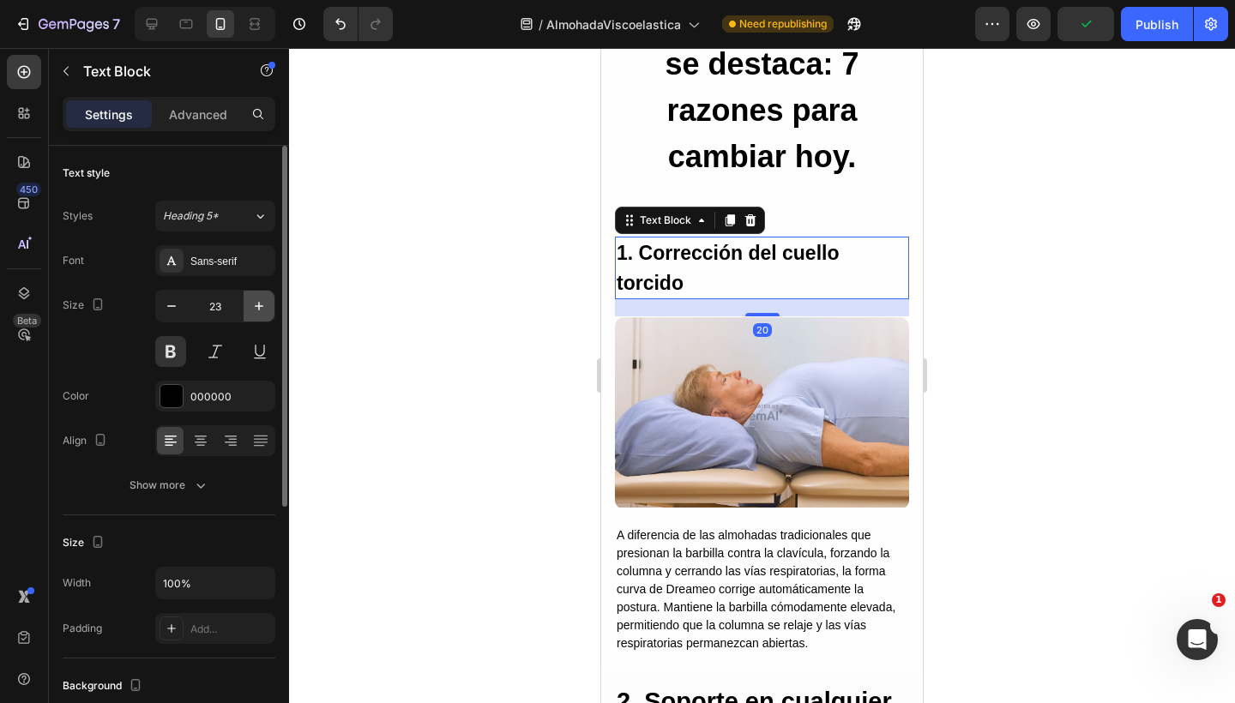
click at [252, 307] on icon "button" at bounding box center [258, 306] width 17 height 17
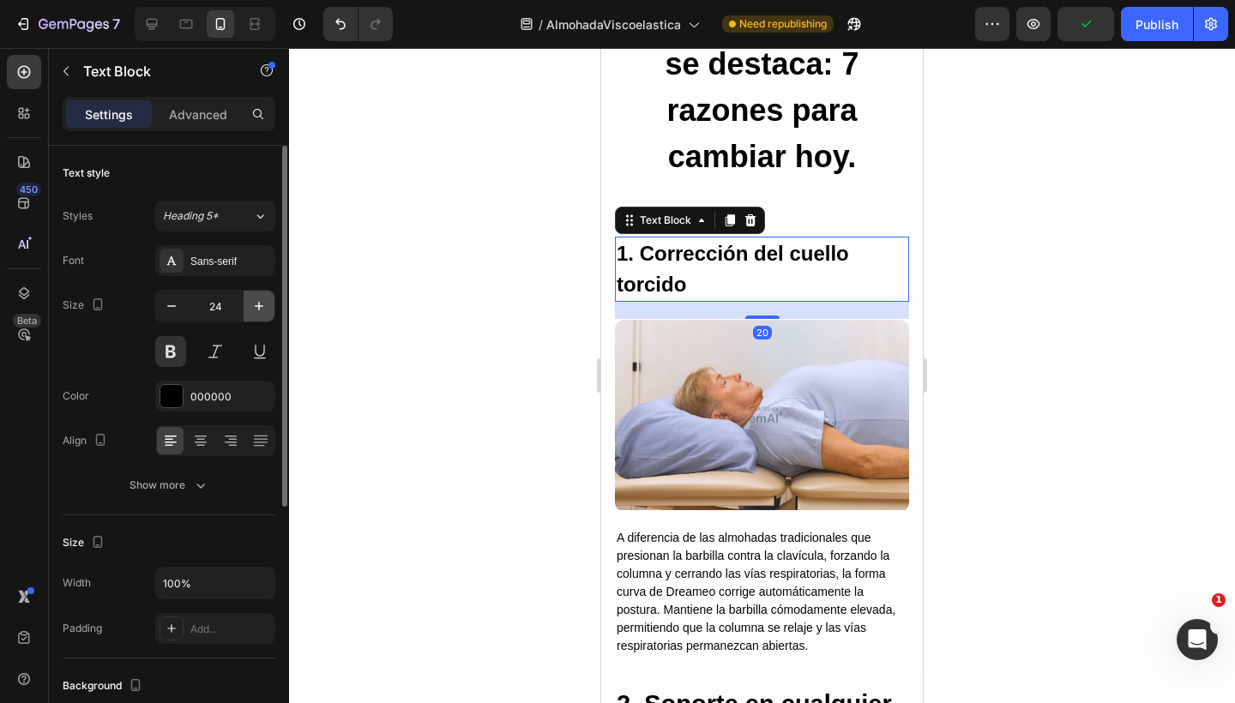
click at [258, 307] on icon "button" at bounding box center [258, 306] width 17 height 17
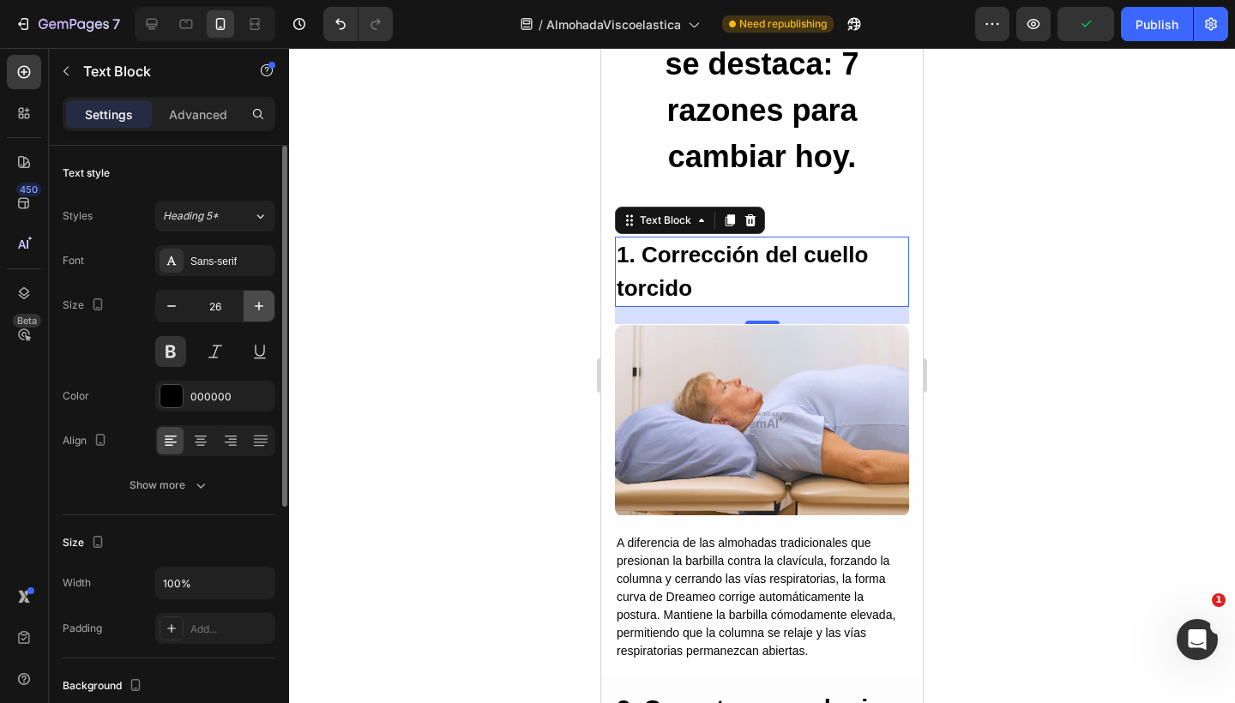
click at [258, 307] on icon "button" at bounding box center [258, 306] width 17 height 17
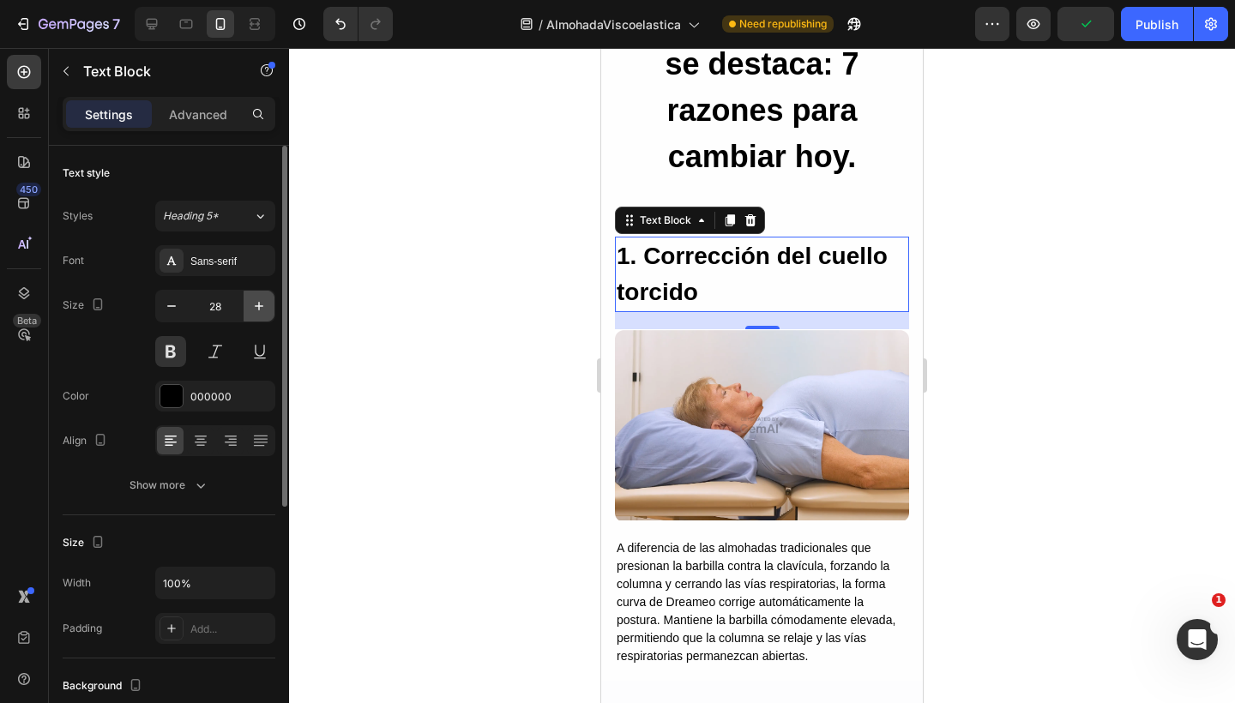
click at [258, 307] on icon "button" at bounding box center [258, 306] width 17 height 17
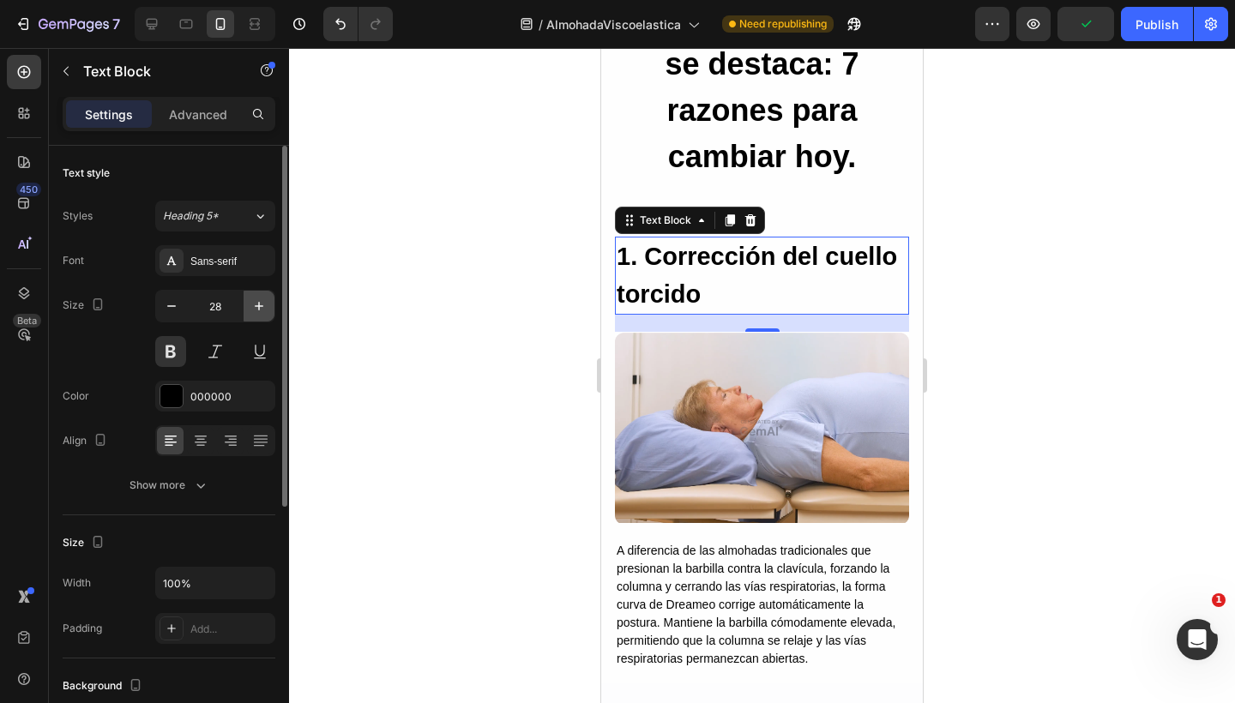
type input "29"
click at [694, 303] on p "1. Corrección del cuello torcido" at bounding box center [761, 275] width 291 height 75
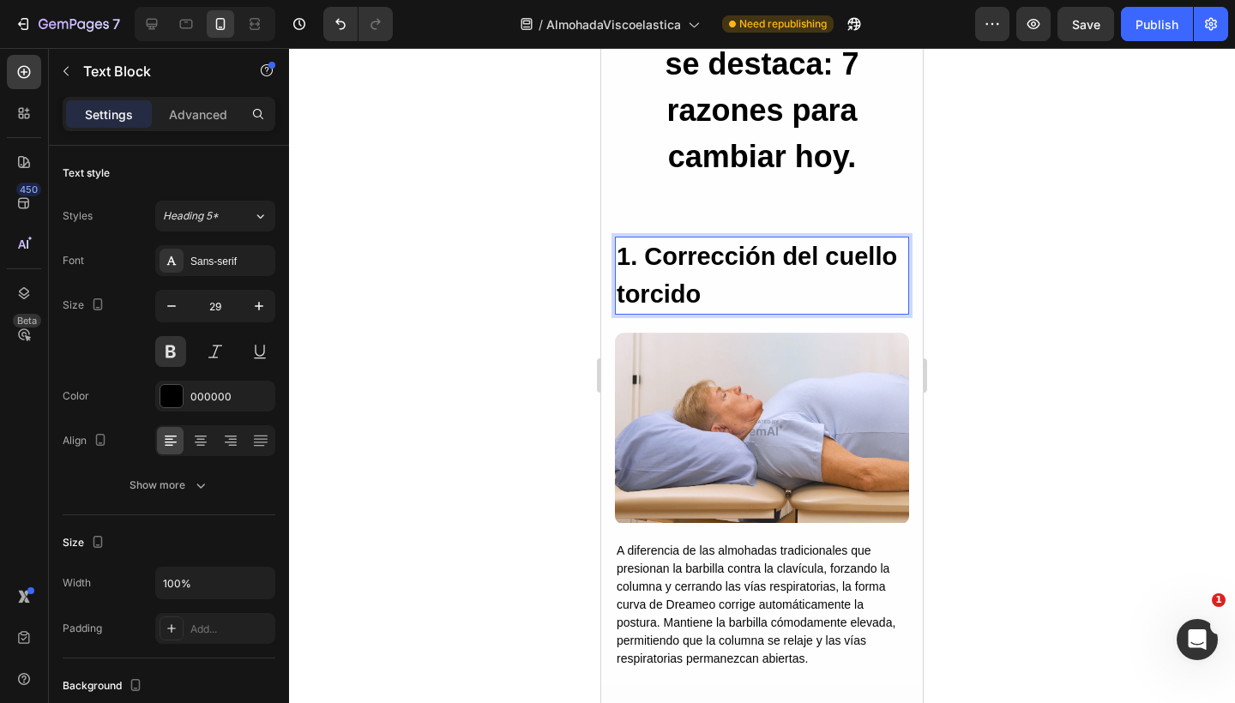
click at [624, 292] on p "1. Corrección del cuello torcido" at bounding box center [761, 275] width 291 height 75
click at [709, 285] on p "1. Corrección del Cuello torcido" at bounding box center [761, 275] width 291 height 75
click at [730, 416] on img at bounding box center [762, 427] width 294 height 191
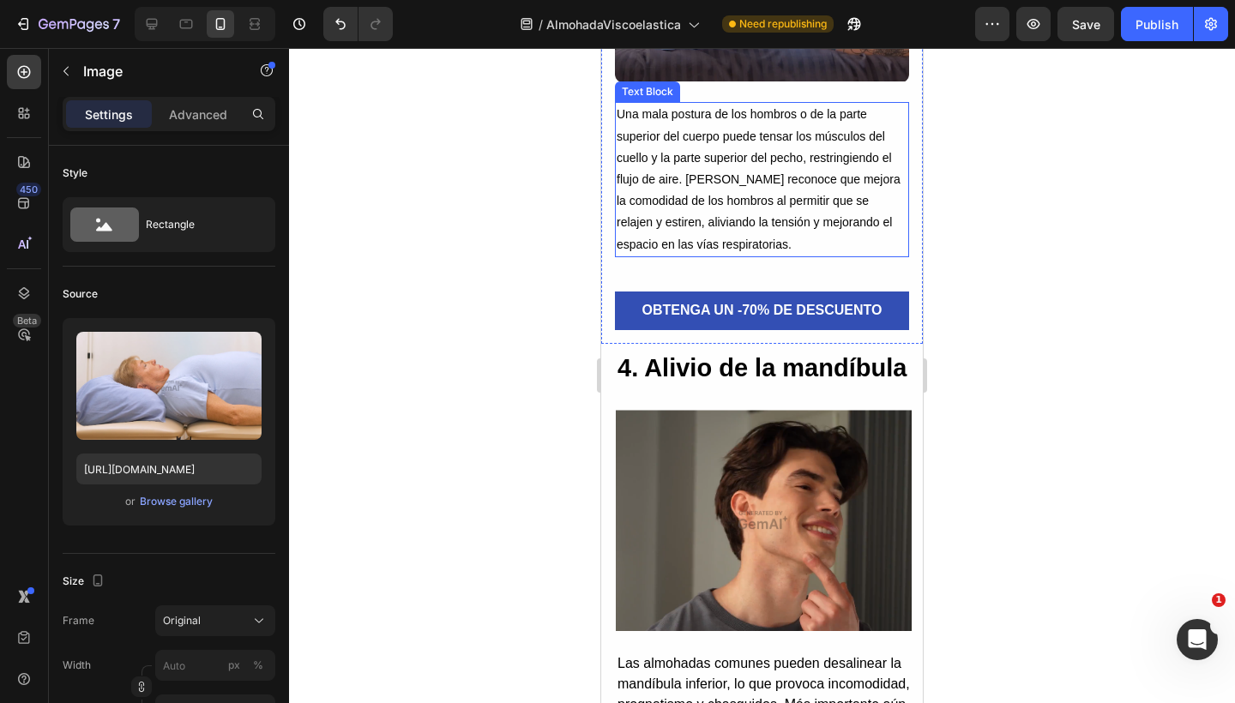
scroll to position [3679, 0]
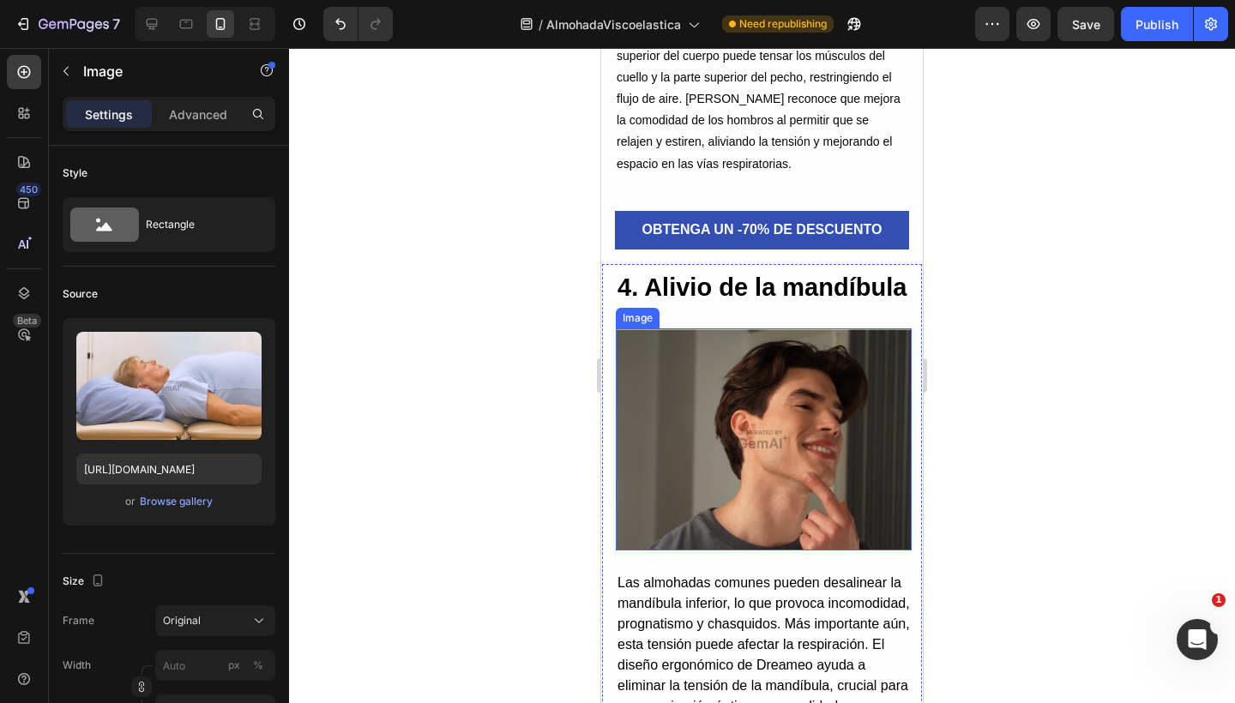
click at [724, 550] on img at bounding box center [764, 439] width 296 height 222
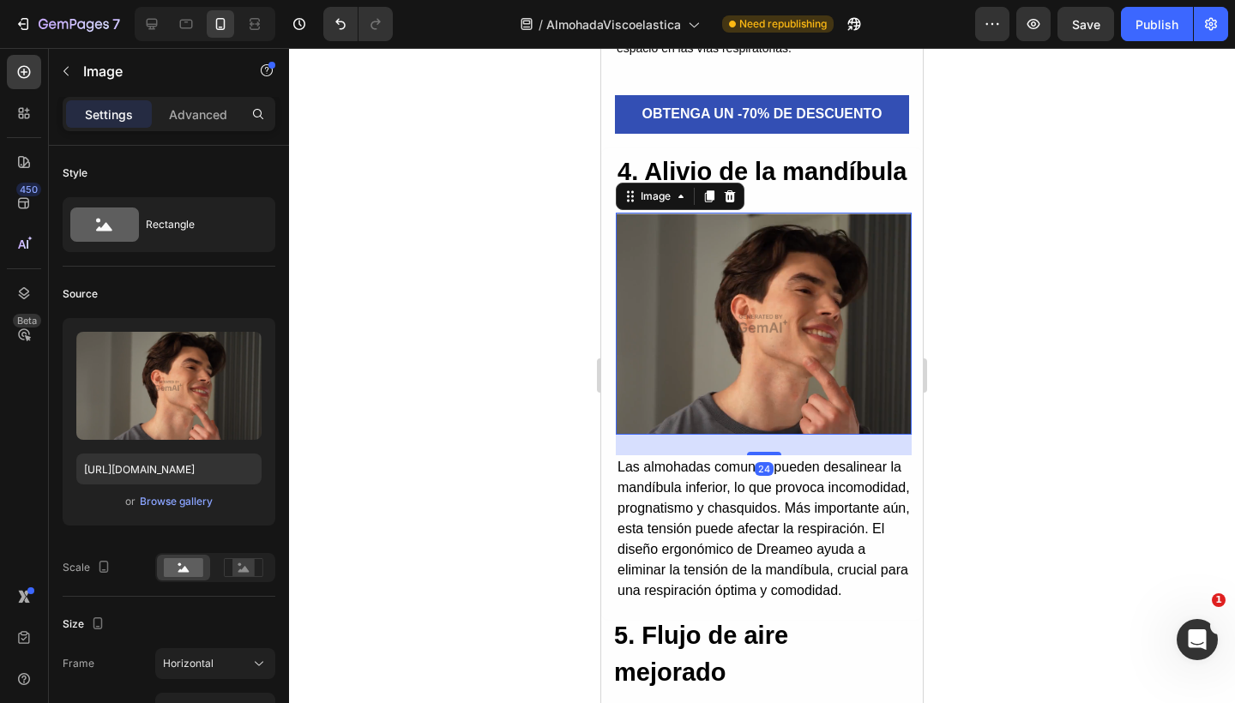
scroll to position [3798, 0]
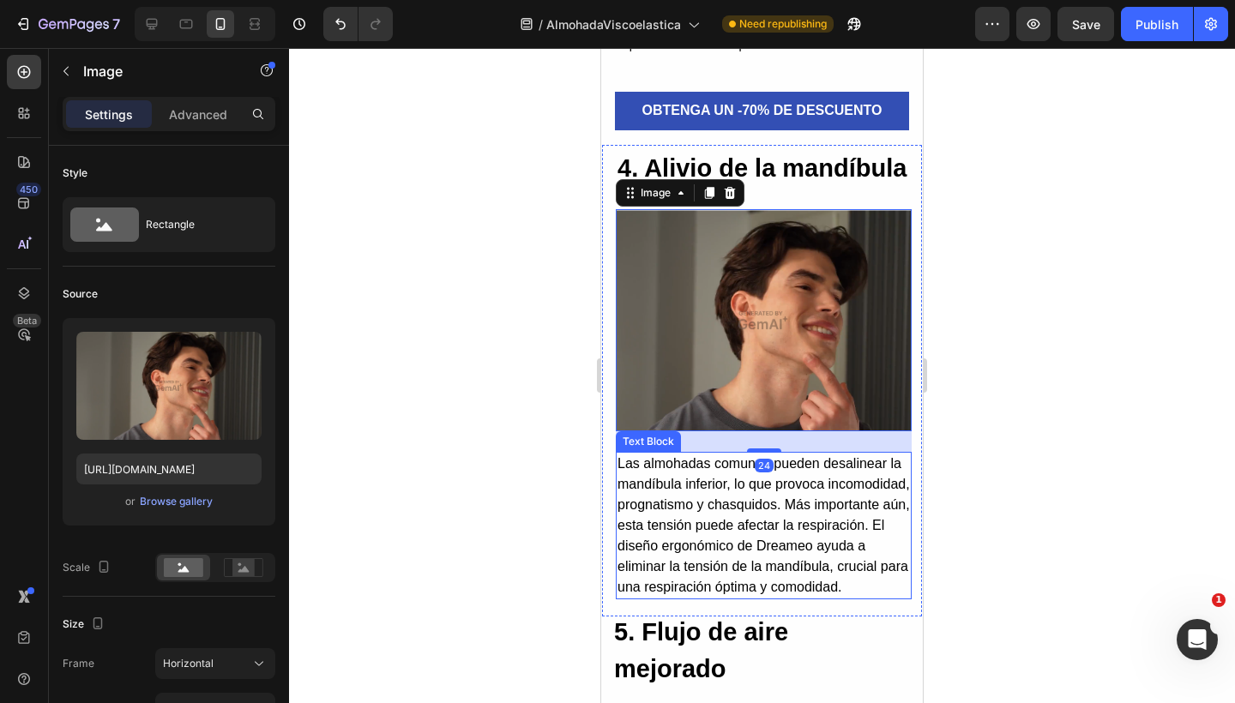
click at [715, 538] on p "Las almohadas comunes pueden desalinear la mandíbula inferior, lo que provoca i…" at bounding box center [763, 526] width 292 height 144
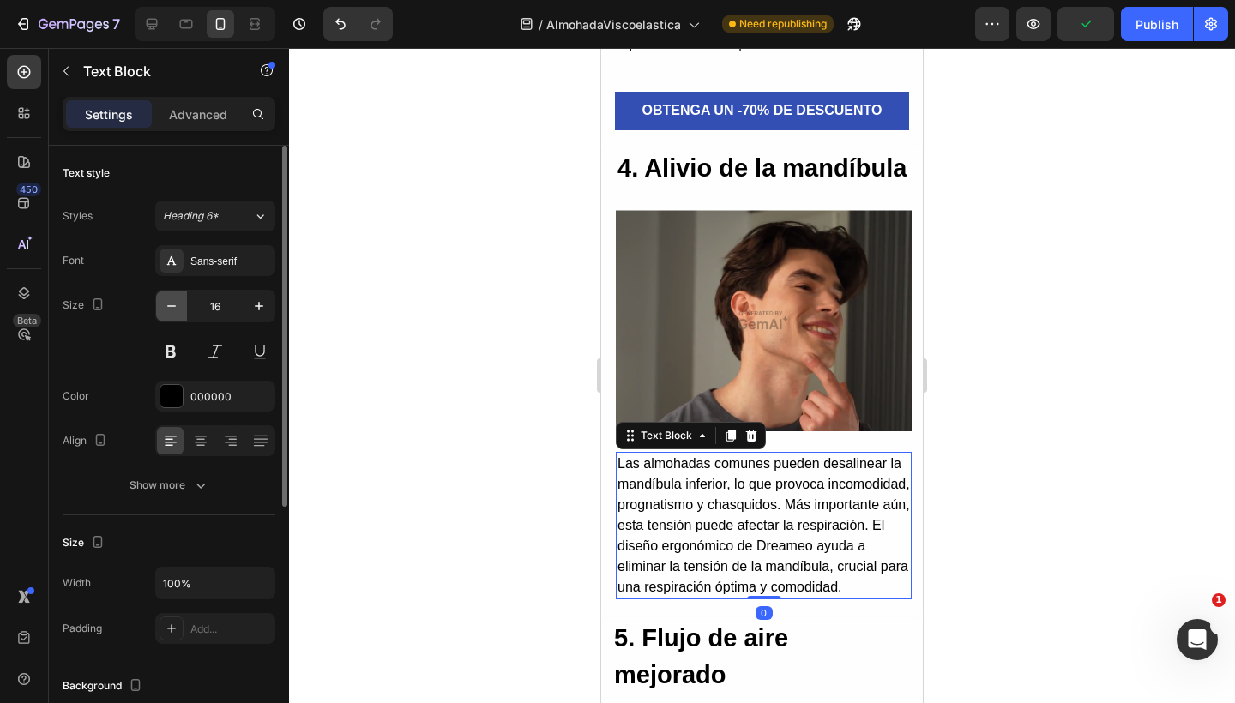
click at [179, 302] on icon "button" at bounding box center [171, 306] width 17 height 17
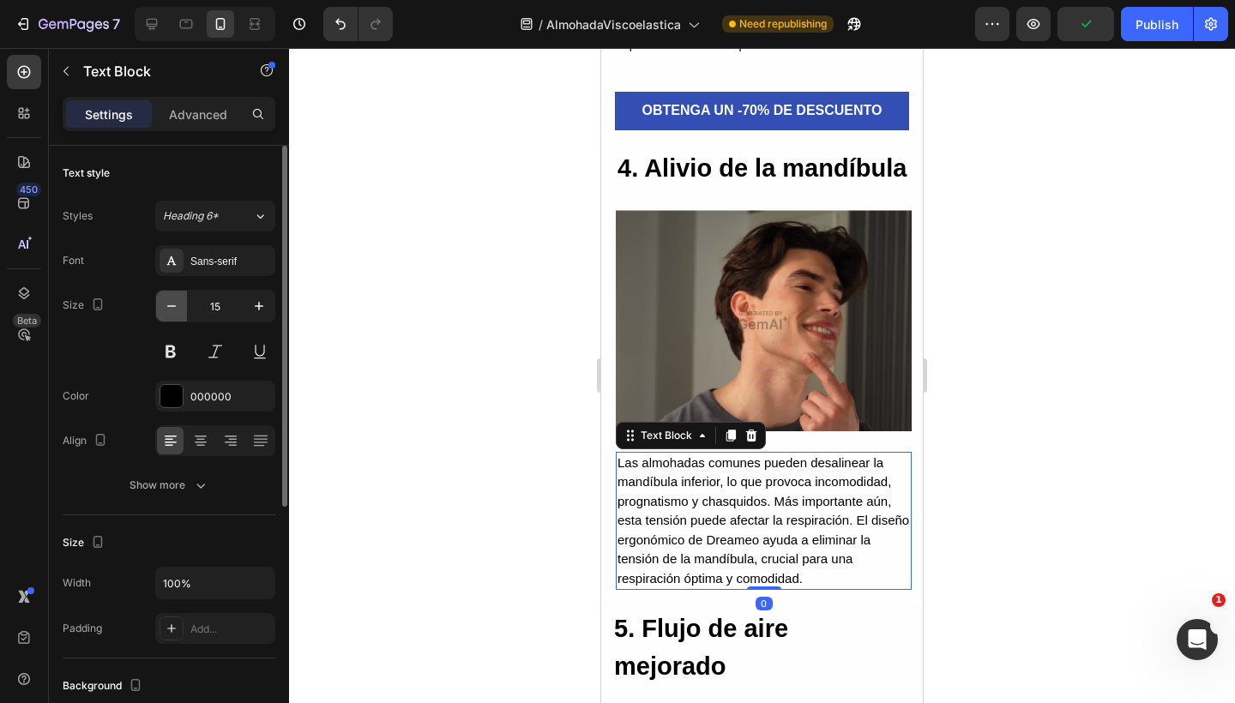
click at [179, 302] on icon "button" at bounding box center [171, 306] width 17 height 17
type input "14"
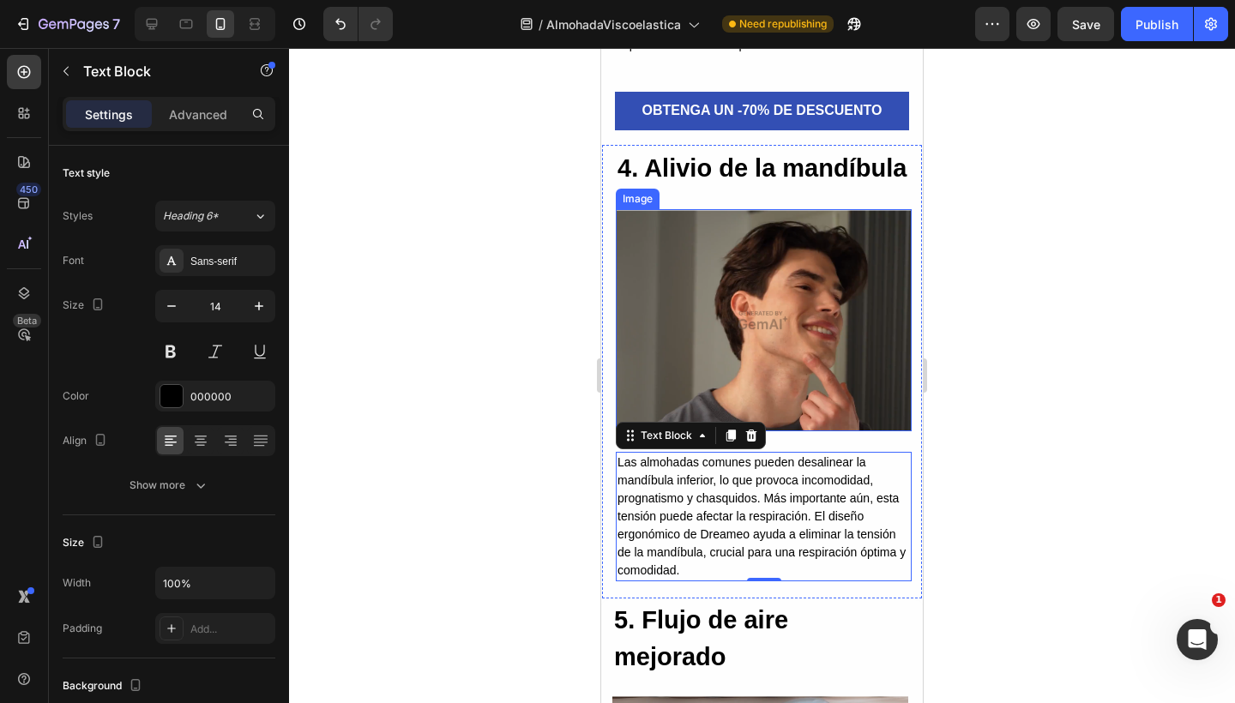
click at [700, 298] on img at bounding box center [764, 320] width 296 height 222
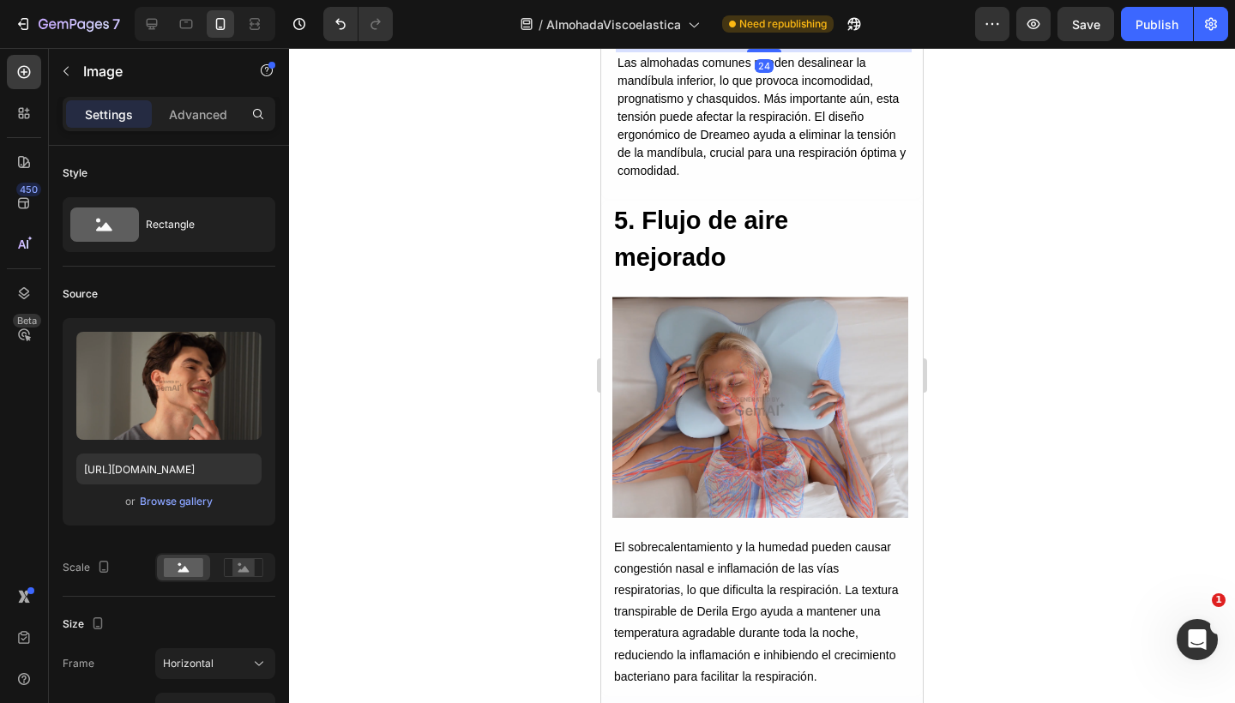
scroll to position [4240, 0]
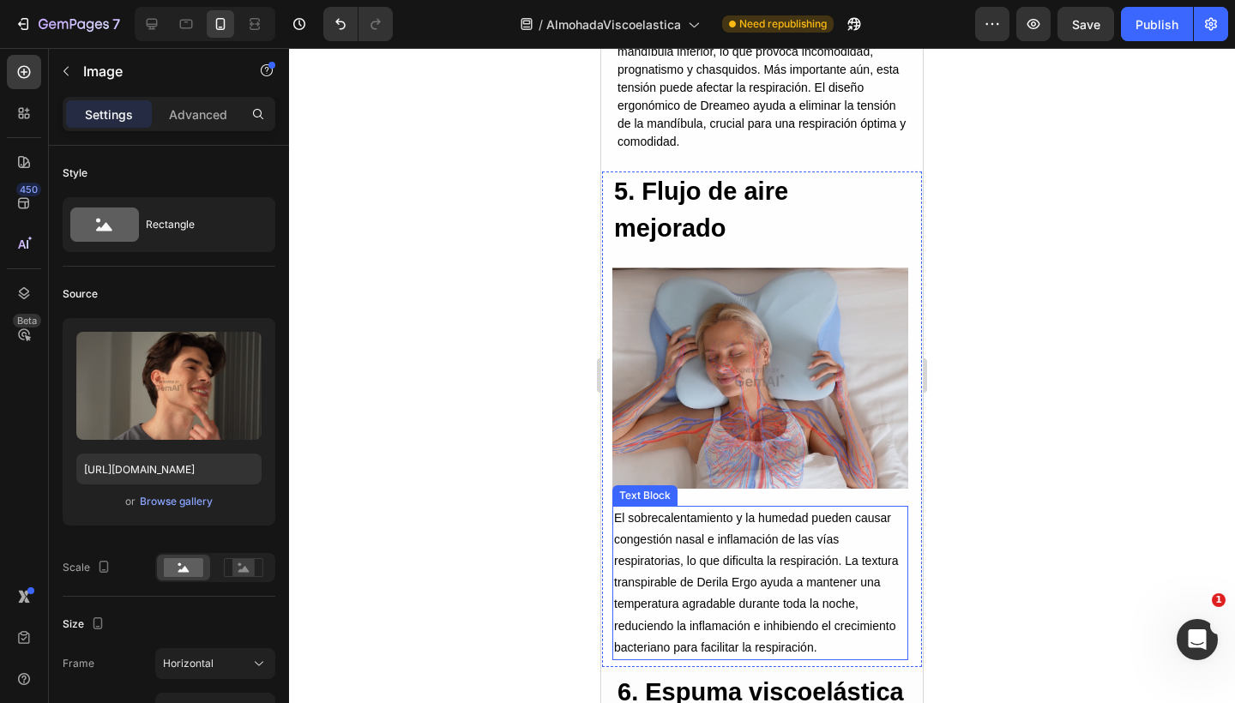
click at [746, 580] on p "El sobrecalentamiento y la humedad pueden causar congestión nasal e inflamación…" at bounding box center [760, 583] width 292 height 151
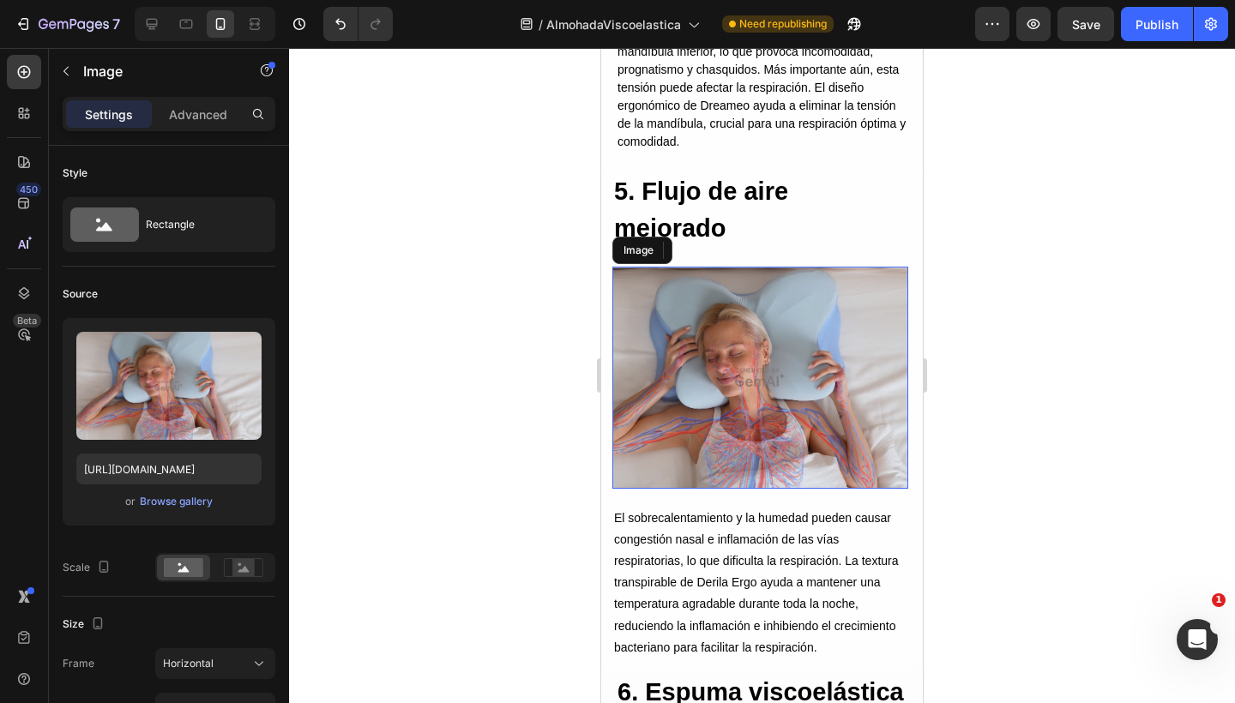
click at [802, 396] on img at bounding box center [760, 378] width 296 height 222
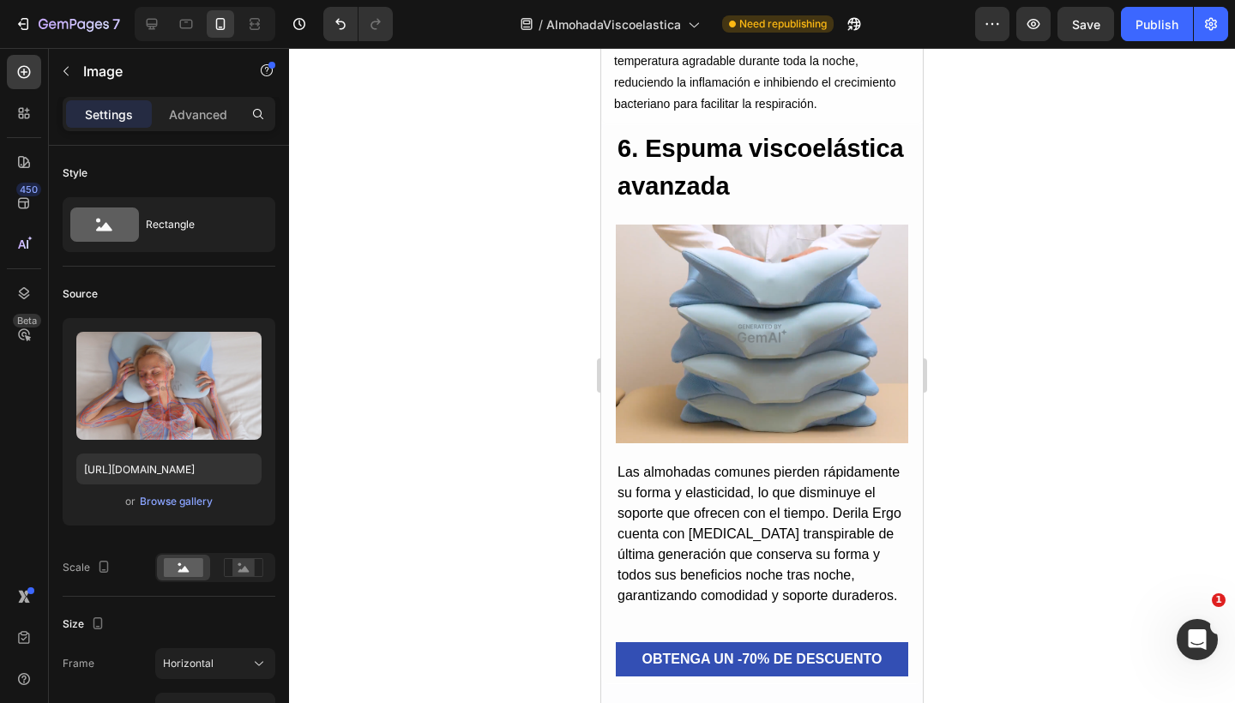
scroll to position [4812, 0]
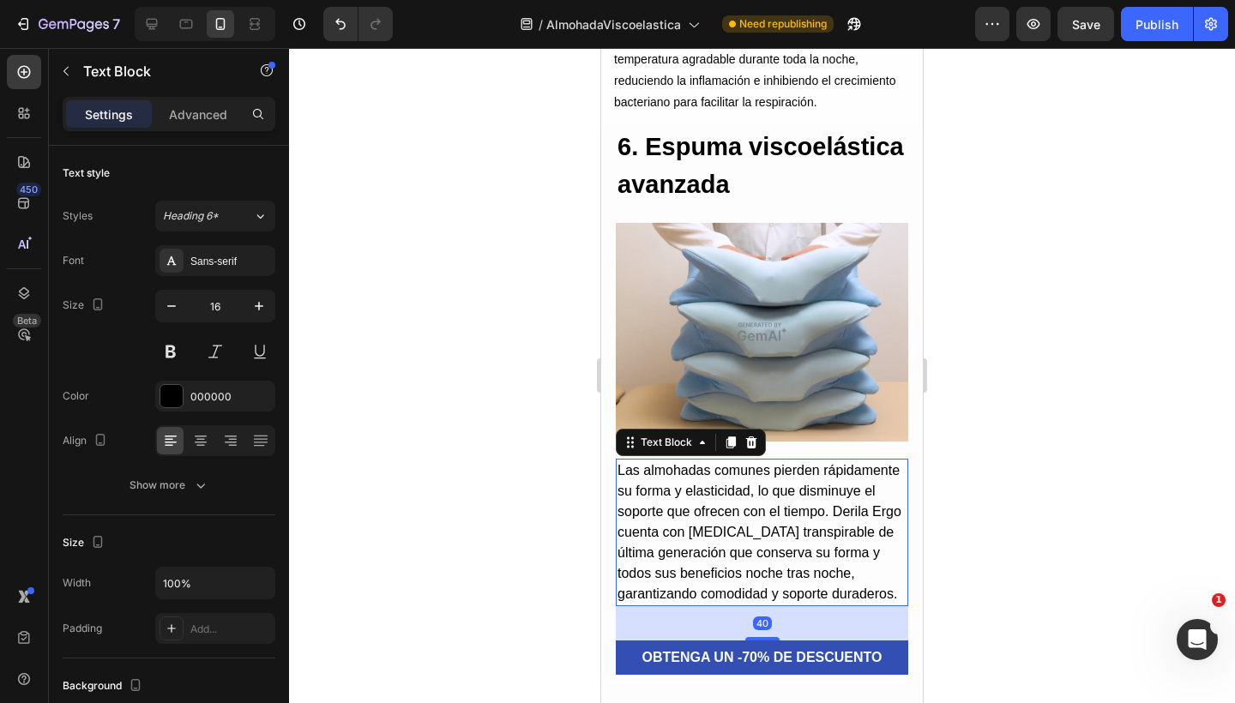
click at [770, 485] on p "Las almohadas comunes pierden rápidamente su forma y elasticidad, lo que dismin…" at bounding box center [761, 532] width 289 height 144
click at [174, 303] on icon "button" at bounding box center [171, 306] width 17 height 17
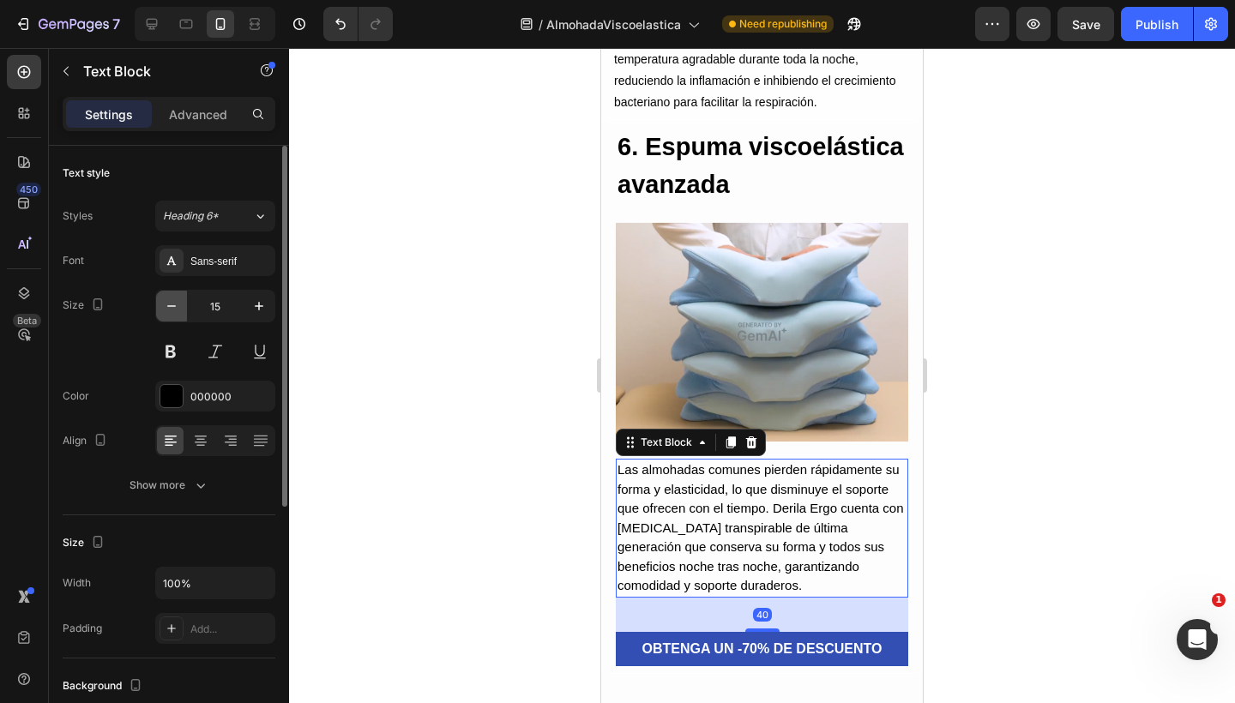
click at [174, 303] on icon "button" at bounding box center [171, 306] width 17 height 17
type input "14"
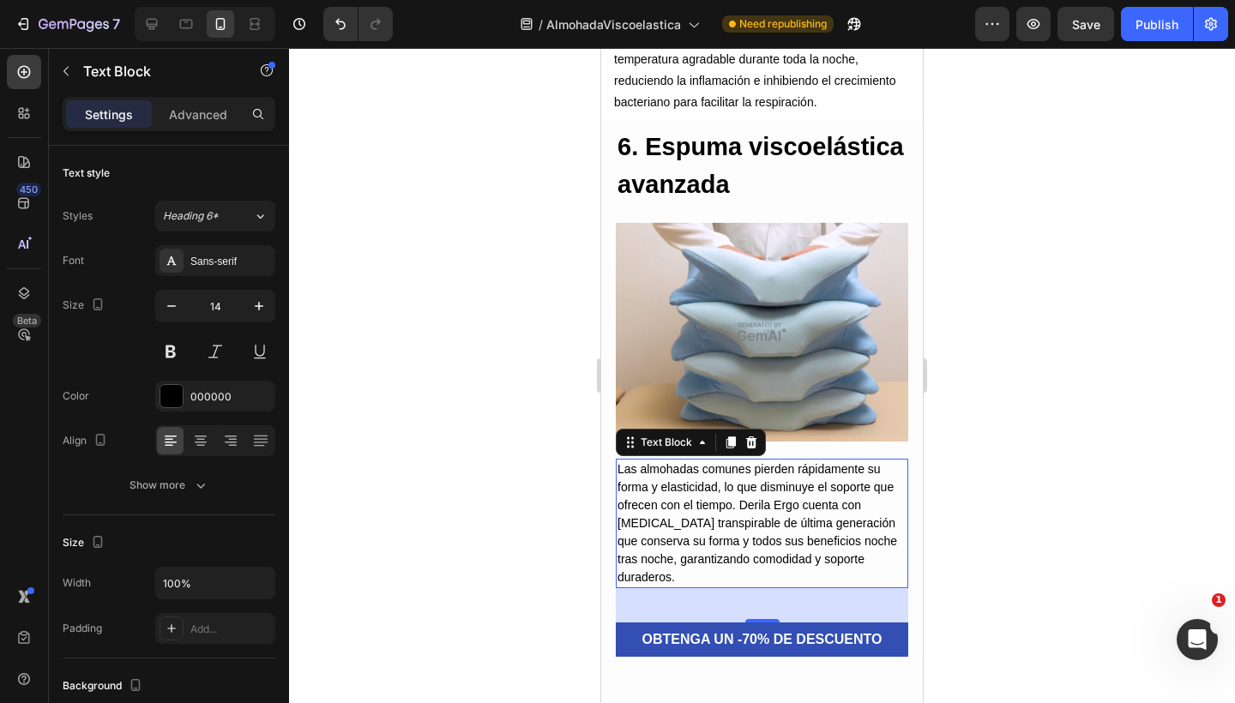
click at [754, 484] on p "Las almohadas comunes pierden rápidamente su forma y elasticidad, lo que dismin…" at bounding box center [761, 523] width 289 height 126
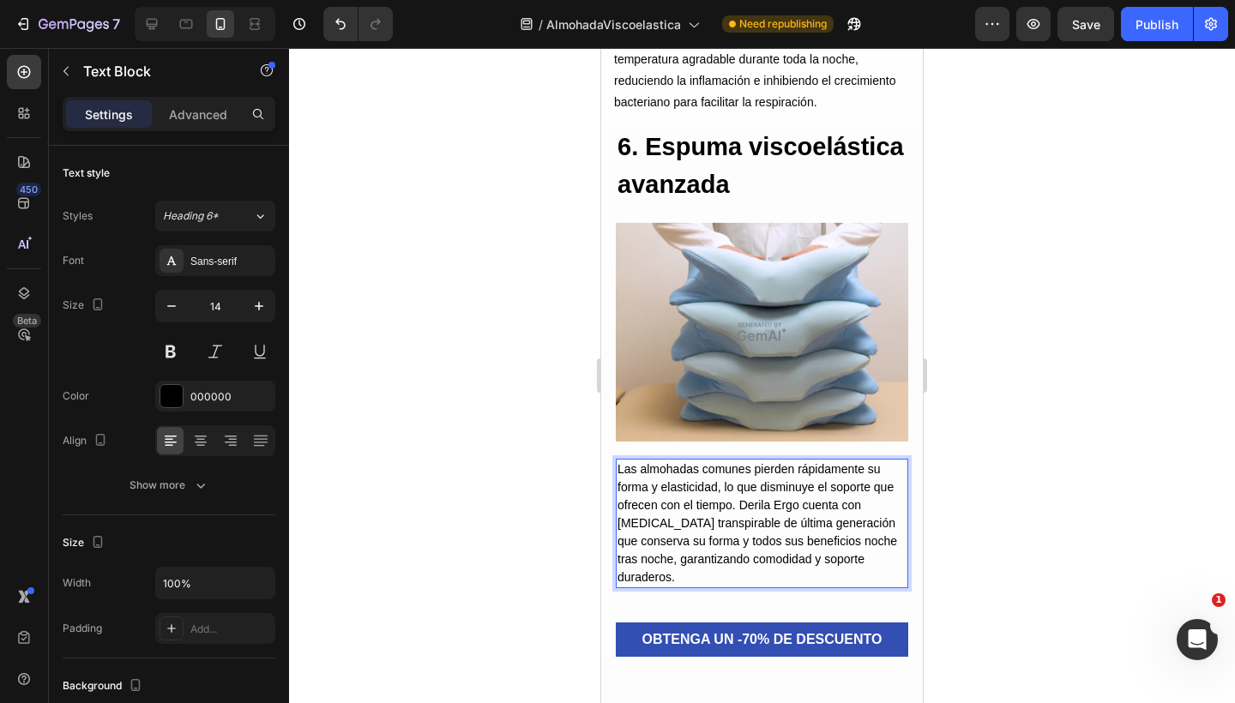
click at [817, 479] on p "Las almohadas comunes pierden rápidamente su forma y elasticidad, lo que dismin…" at bounding box center [761, 523] width 289 height 126
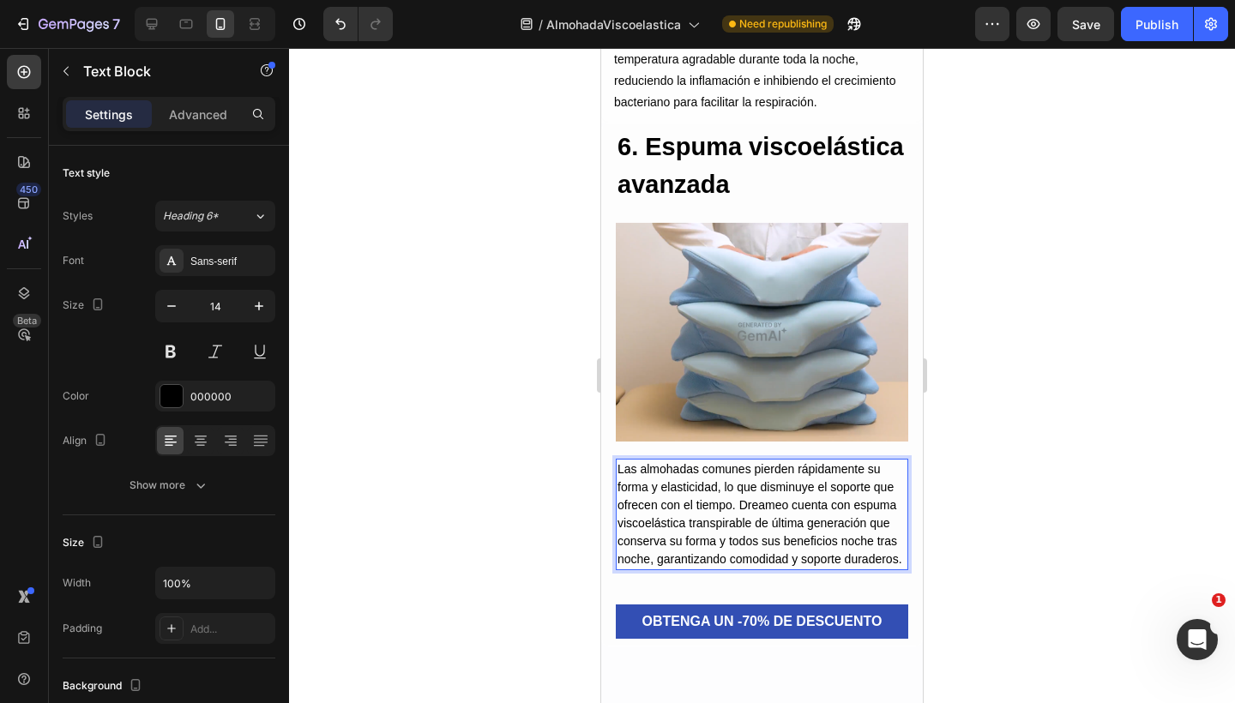
drag, startPoint x: 817, startPoint y: 479, endPoint x: 814, endPoint y: 334, distance: 144.9
click at [814, 334] on img at bounding box center [762, 331] width 292 height 219
click at [763, 482] on p "Las almohadas comunes pierden rápidamente su forma y elasticidad, lo que dismin…" at bounding box center [761, 514] width 289 height 108
click at [765, 488] on p "Las almohadas comunes pierden rápidamente su forma y elasticidad, lo que dismin…" at bounding box center [761, 514] width 289 height 108
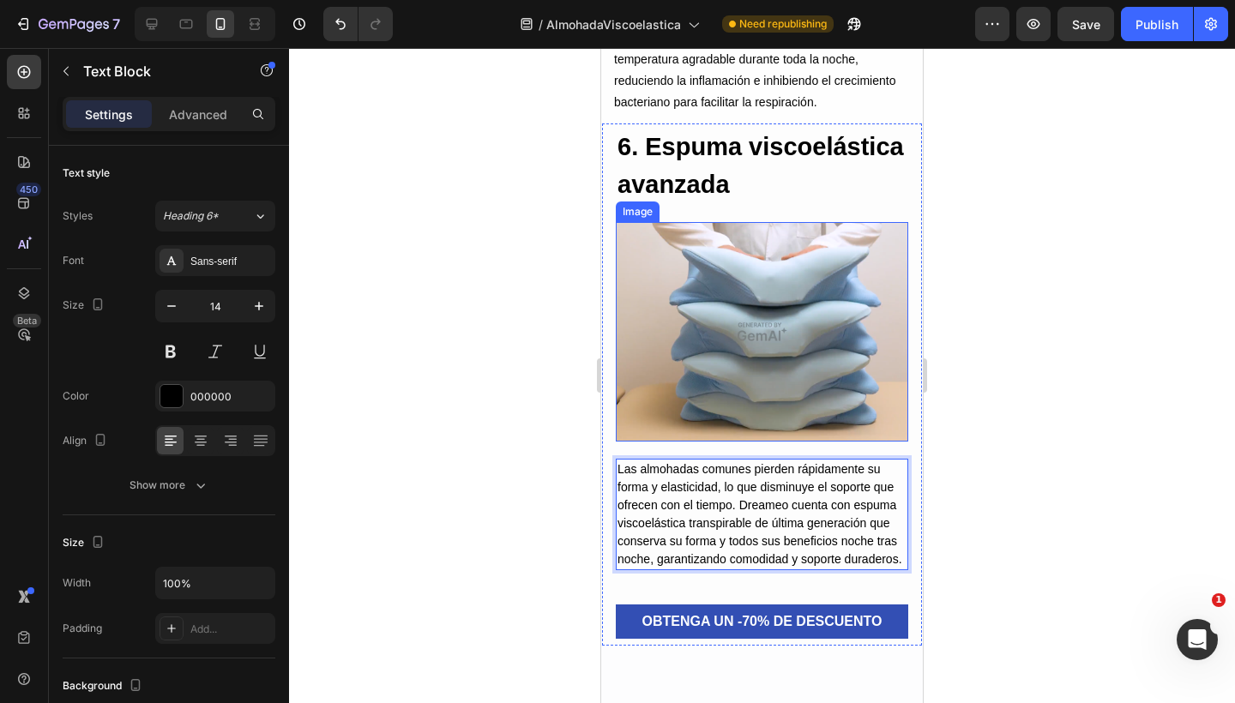
click at [798, 334] on img at bounding box center [762, 331] width 292 height 219
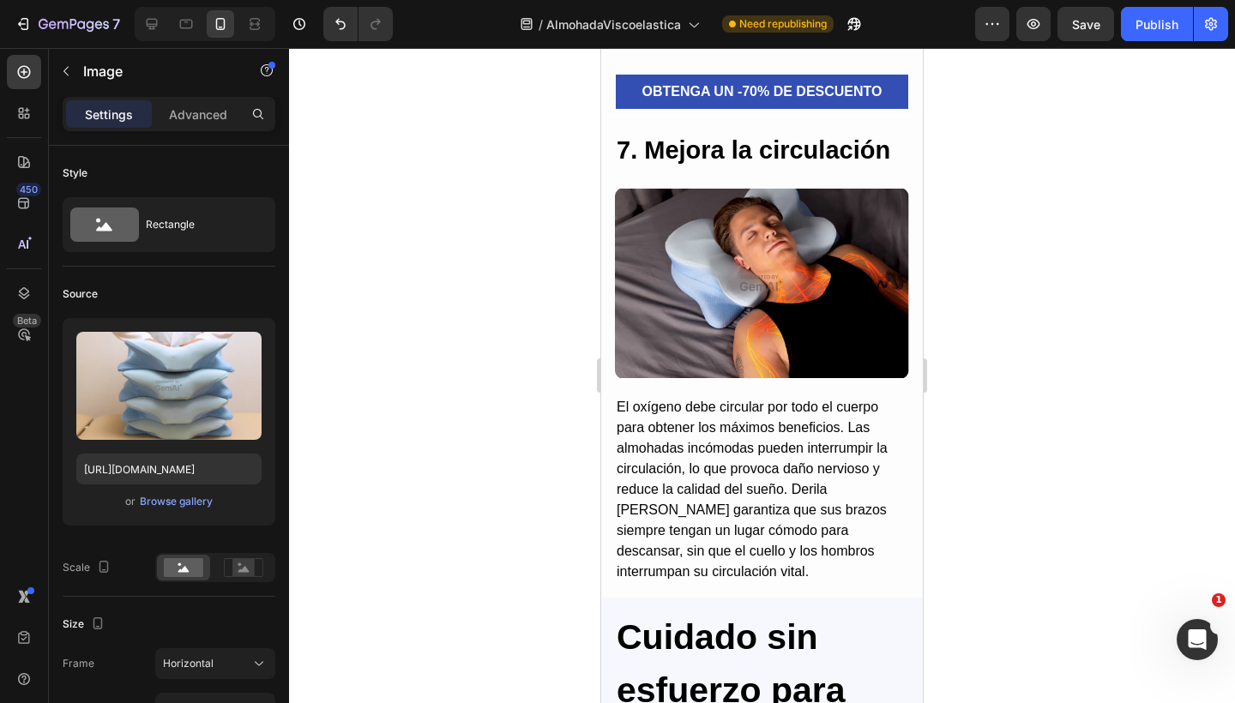
scroll to position [5336, 0]
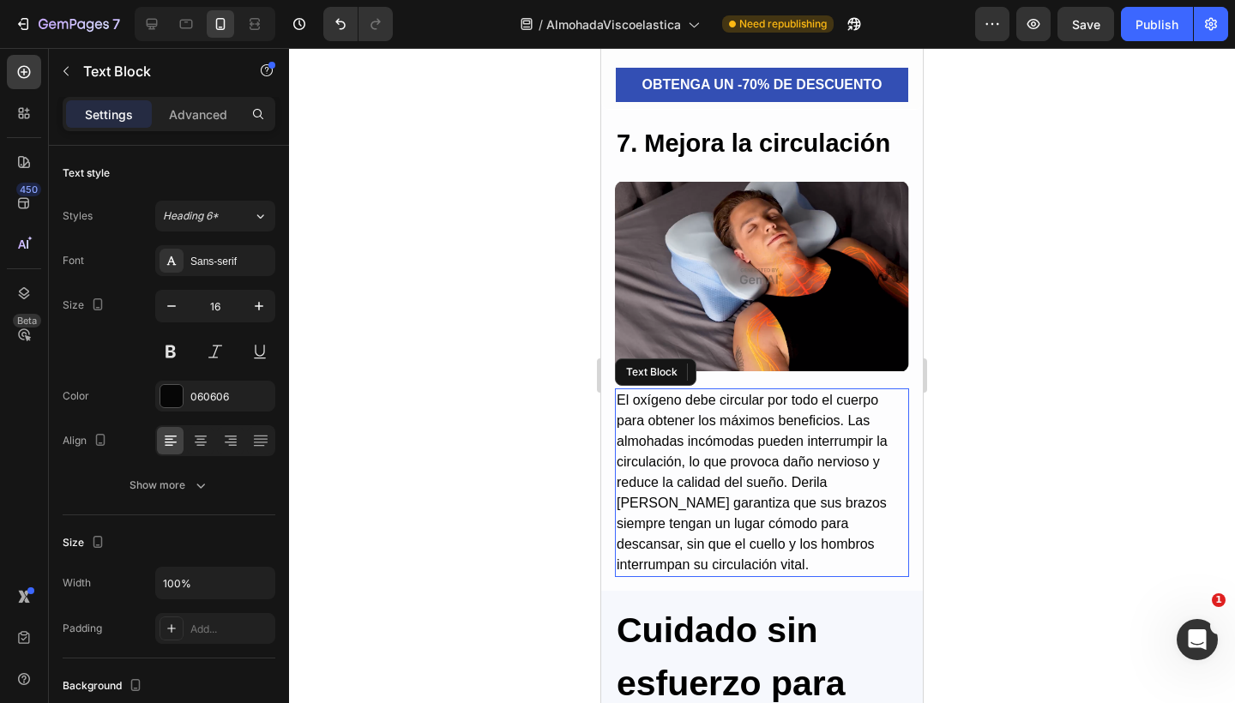
click at [756, 458] on p "El oxígeno debe circular por todo el cuerpo para obtener los máximos beneficios…" at bounding box center [761, 482] width 291 height 185
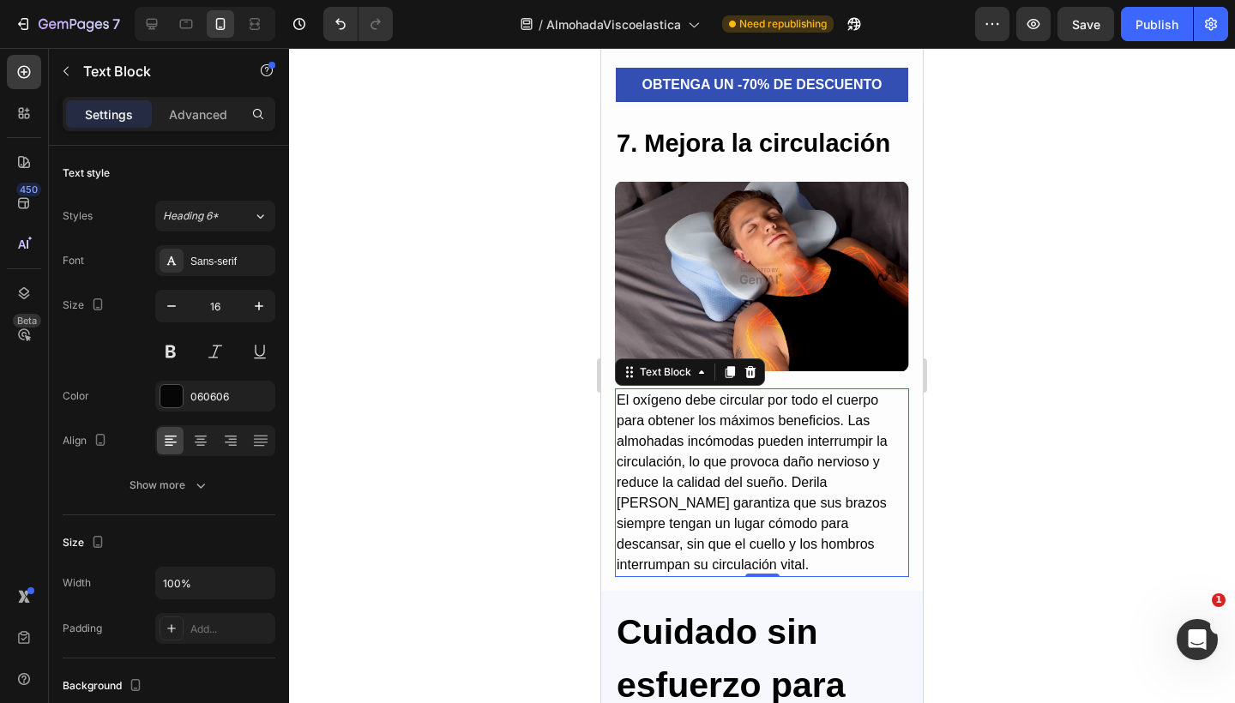
click at [850, 504] on p "El oxígeno debe circular por todo el cuerpo para obtener los máximos beneficios…" at bounding box center [761, 482] width 291 height 185
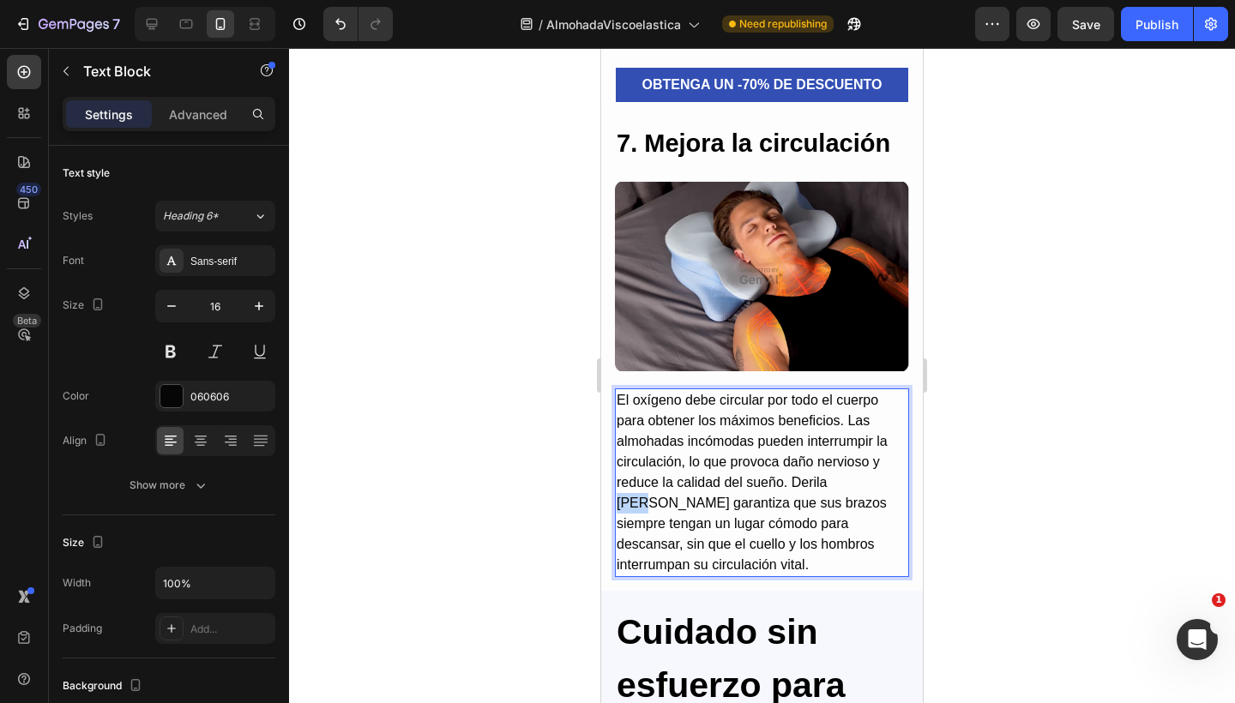
click at [850, 504] on p "El oxígeno debe circular por todo el cuerpo para obtener los máximos beneficios…" at bounding box center [761, 482] width 291 height 185
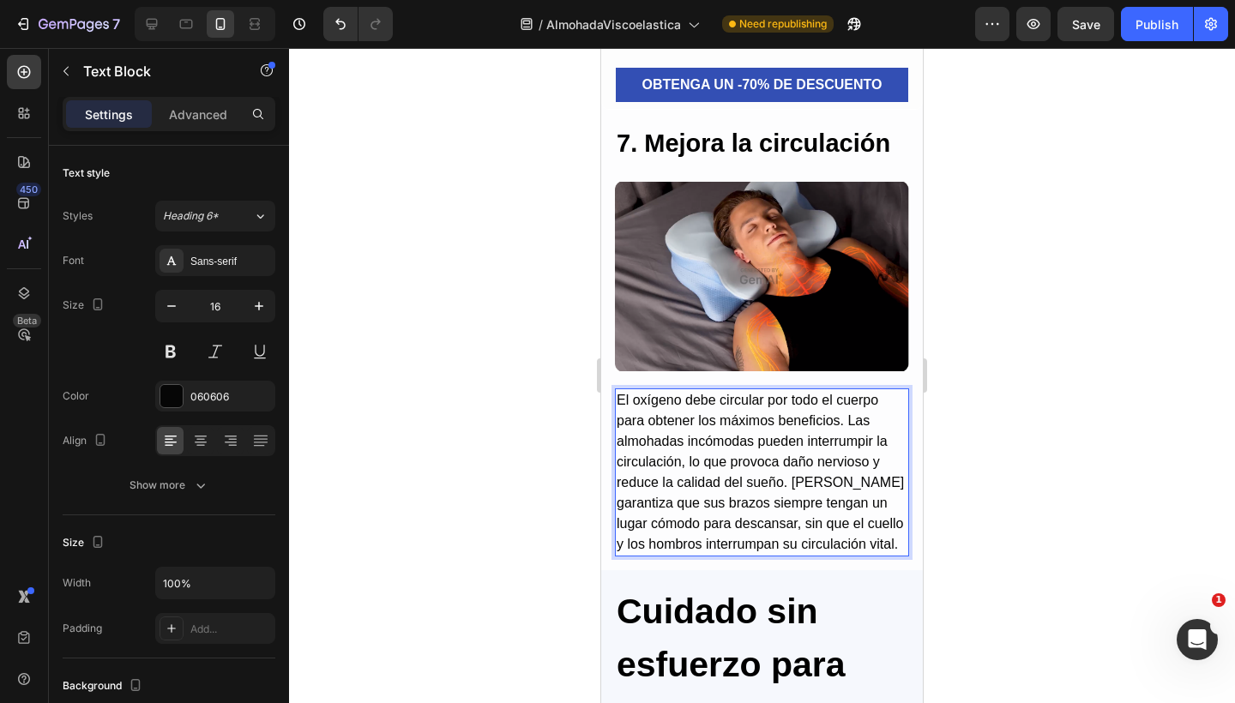
drag, startPoint x: 824, startPoint y: 531, endPoint x: 736, endPoint y: 536, distance: 88.5
click at [736, 536] on p "El oxígeno debe circular por todo el cuerpo para obtener los máximos beneficios…" at bounding box center [761, 472] width 291 height 165
click at [793, 507] on p "El oxígeno debe circular por todo el cuerpo para obtener los máximos beneficios…" at bounding box center [761, 472] width 291 height 165
click at [789, 531] on p "El oxígeno debe circular por todo el cuerpo para obtener los máximos beneficios…" at bounding box center [761, 472] width 291 height 165
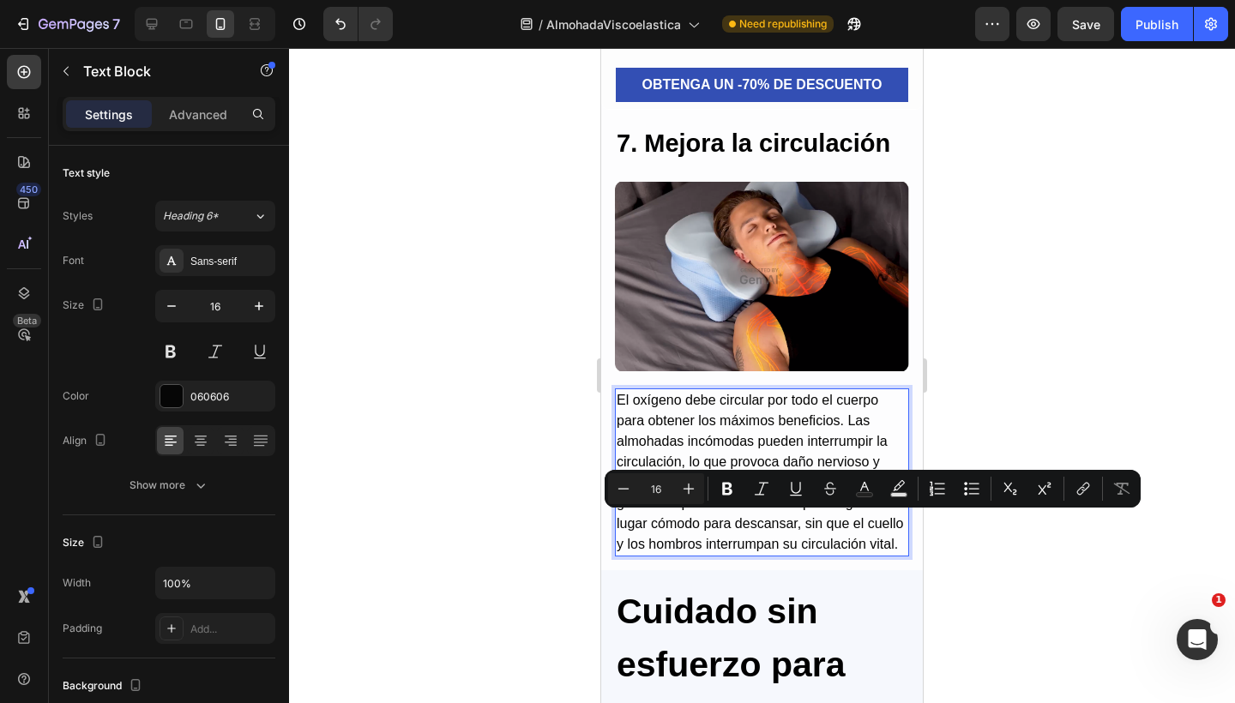
click at [787, 544] on p "El oxígeno debe circular por todo el cuerpo para obtener los máximos beneficios…" at bounding box center [761, 472] width 291 height 165
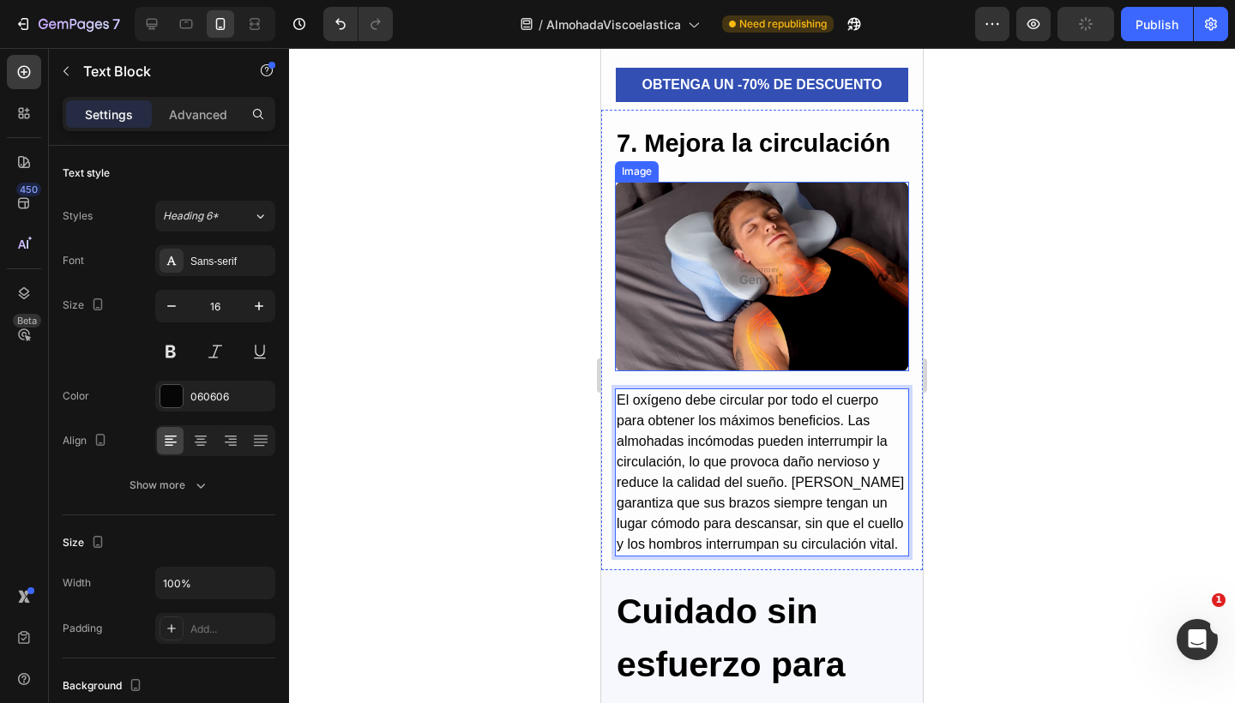
click at [812, 298] on img at bounding box center [762, 276] width 294 height 189
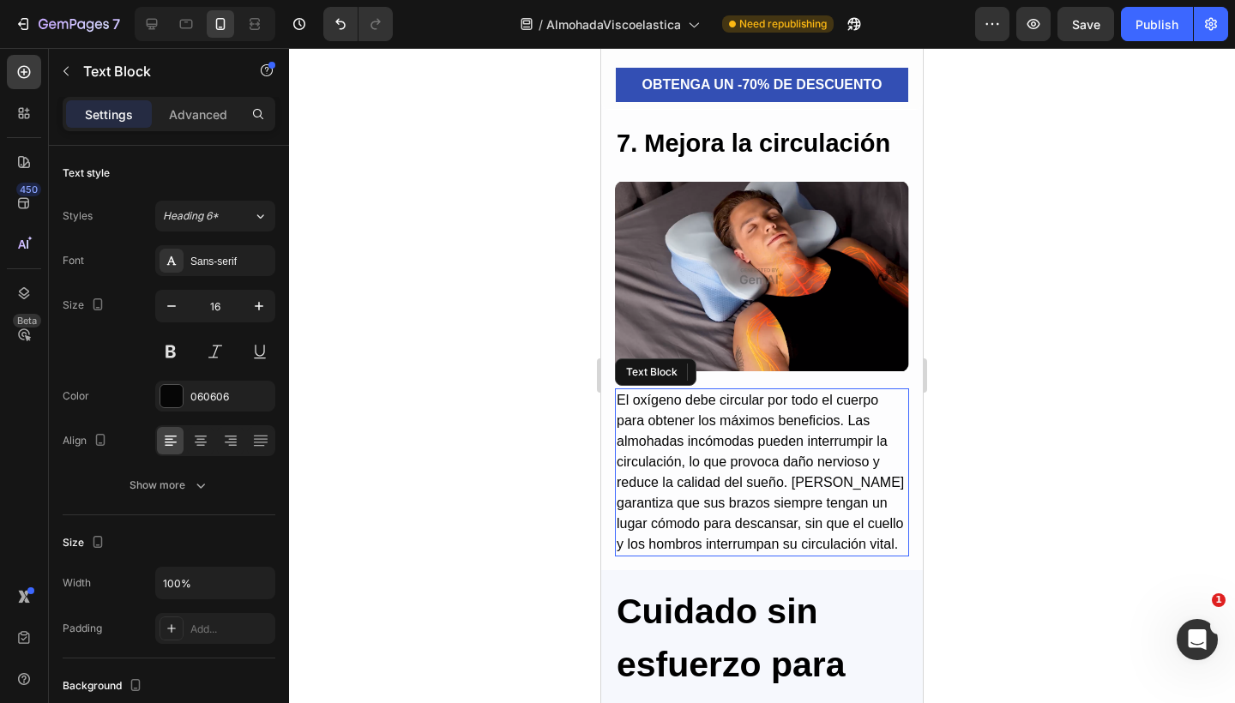
click at [791, 499] on p "El oxígeno debe circular por todo el cuerpo para obtener los máximos beneficios…" at bounding box center [761, 472] width 291 height 165
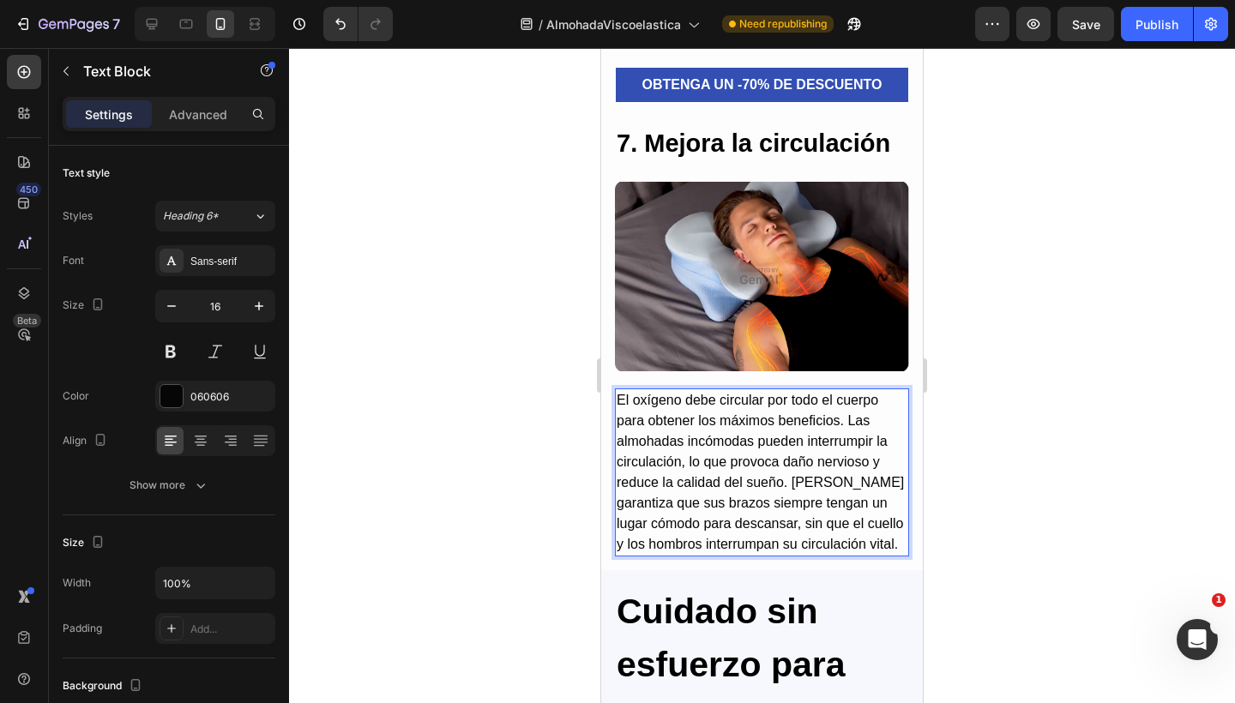
click at [792, 502] on p "El oxígeno debe circular por todo el cuerpo para obtener los máximos beneficios…" at bounding box center [761, 472] width 291 height 165
click at [892, 165] on h2 "7. Mejora la circulación" at bounding box center [762, 143] width 294 height 41
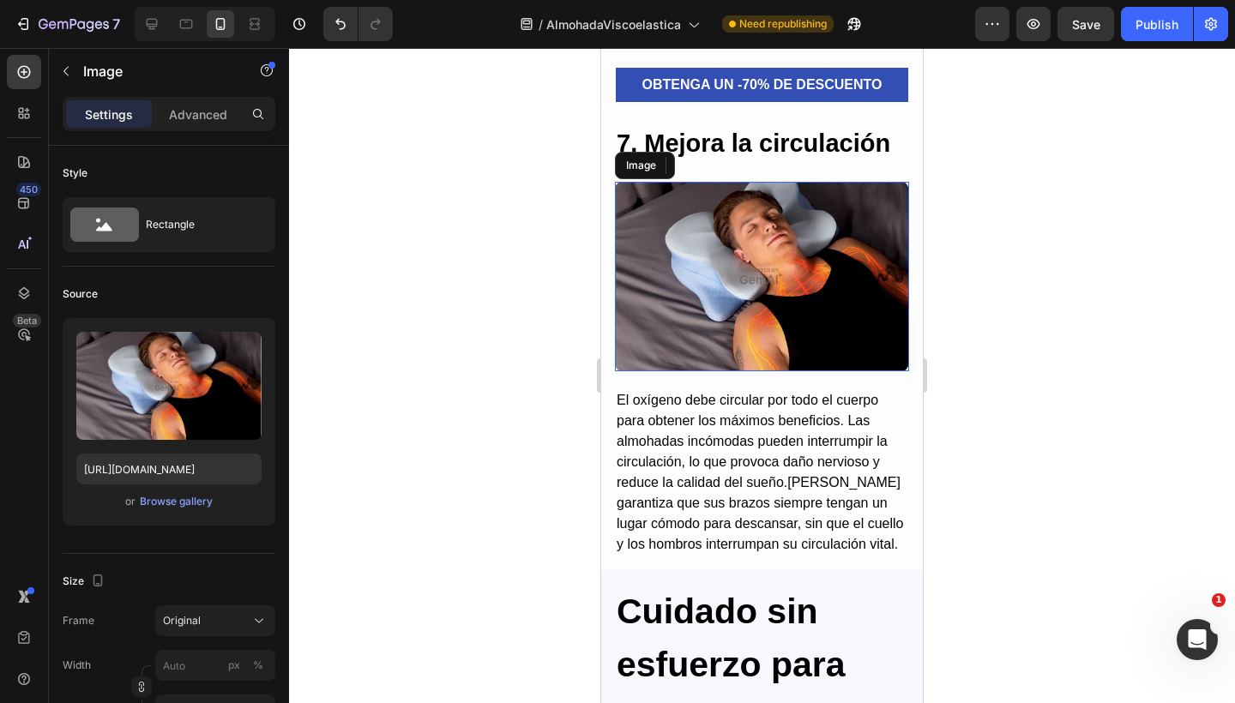
click at [832, 248] on img at bounding box center [762, 276] width 294 height 189
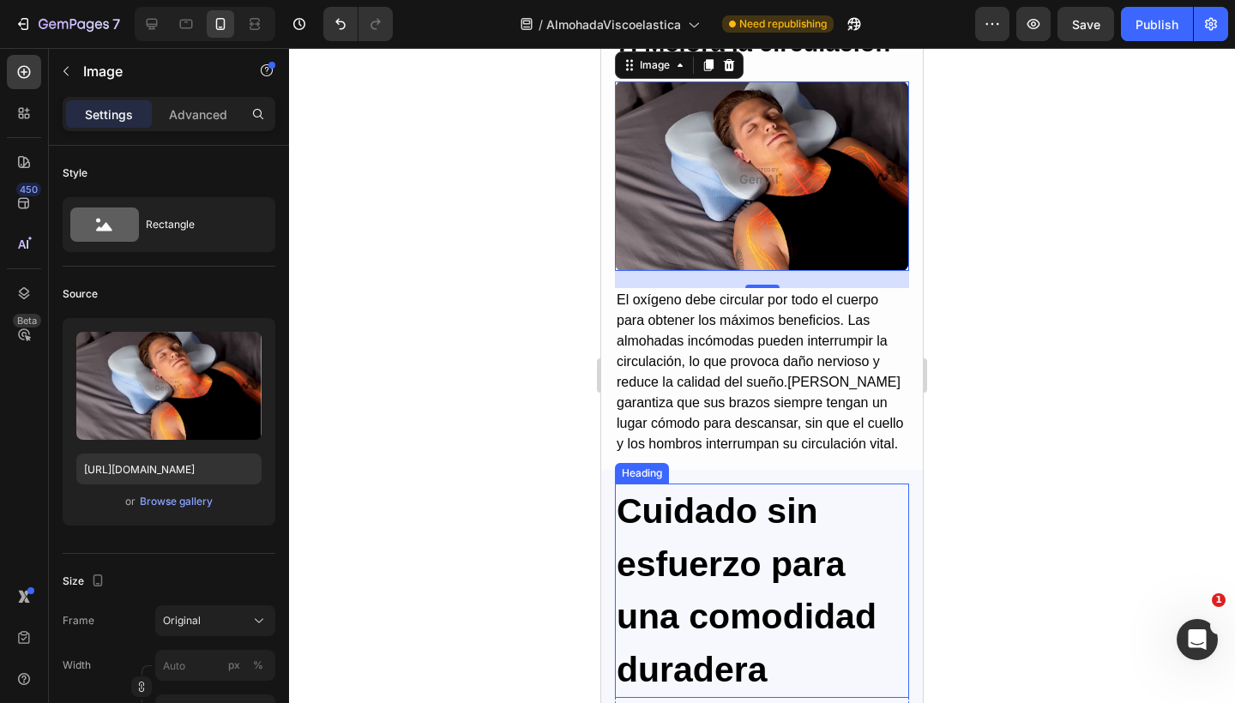
scroll to position [5419, 0]
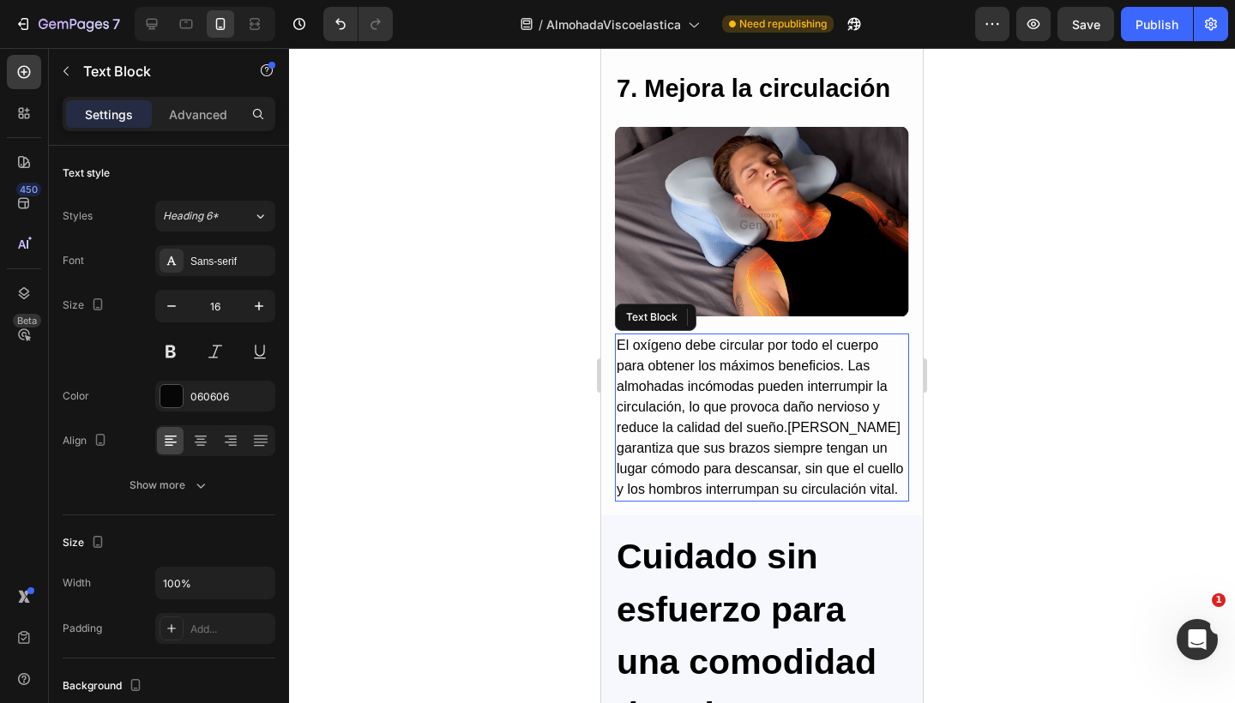
click at [798, 416] on p "El oxígeno debe circular por todo el cuerpo para obtener los máximos beneficios…" at bounding box center [761, 417] width 291 height 165
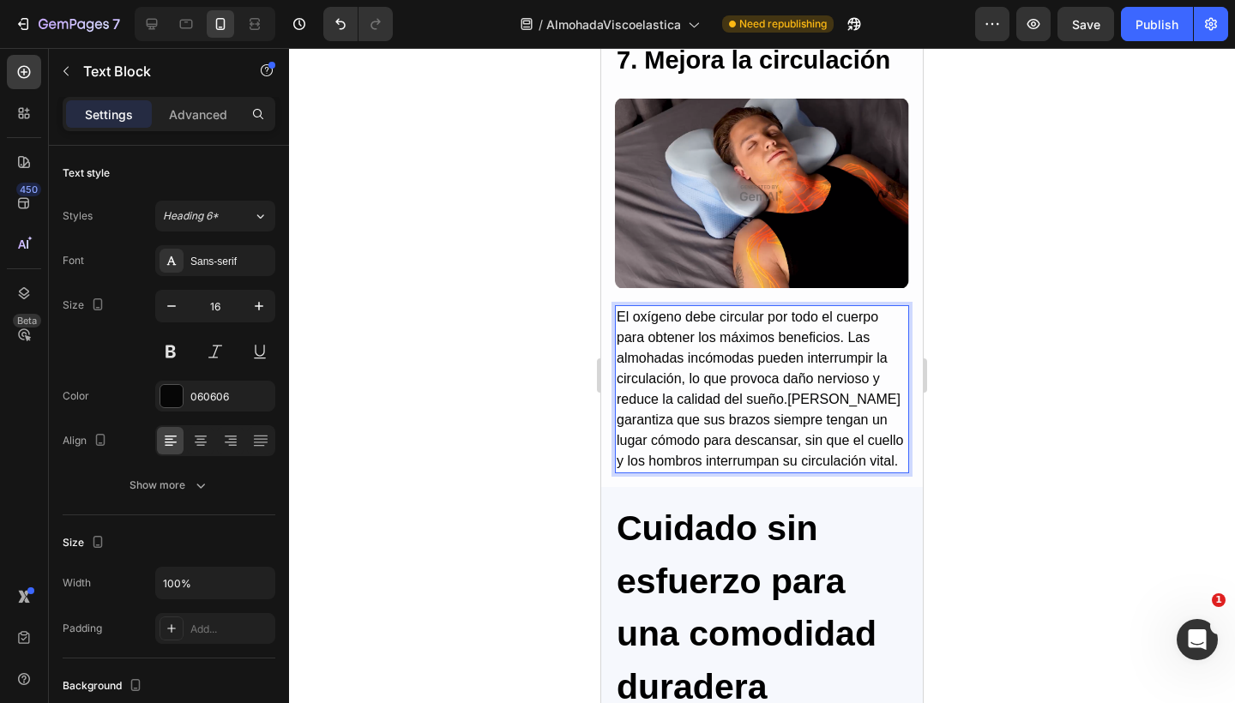
click at [790, 416] on p "El oxígeno debe circular por todo el cuerpo para obtener los máximos beneficios…" at bounding box center [761, 389] width 291 height 165
click at [838, 265] on img at bounding box center [762, 193] width 294 height 189
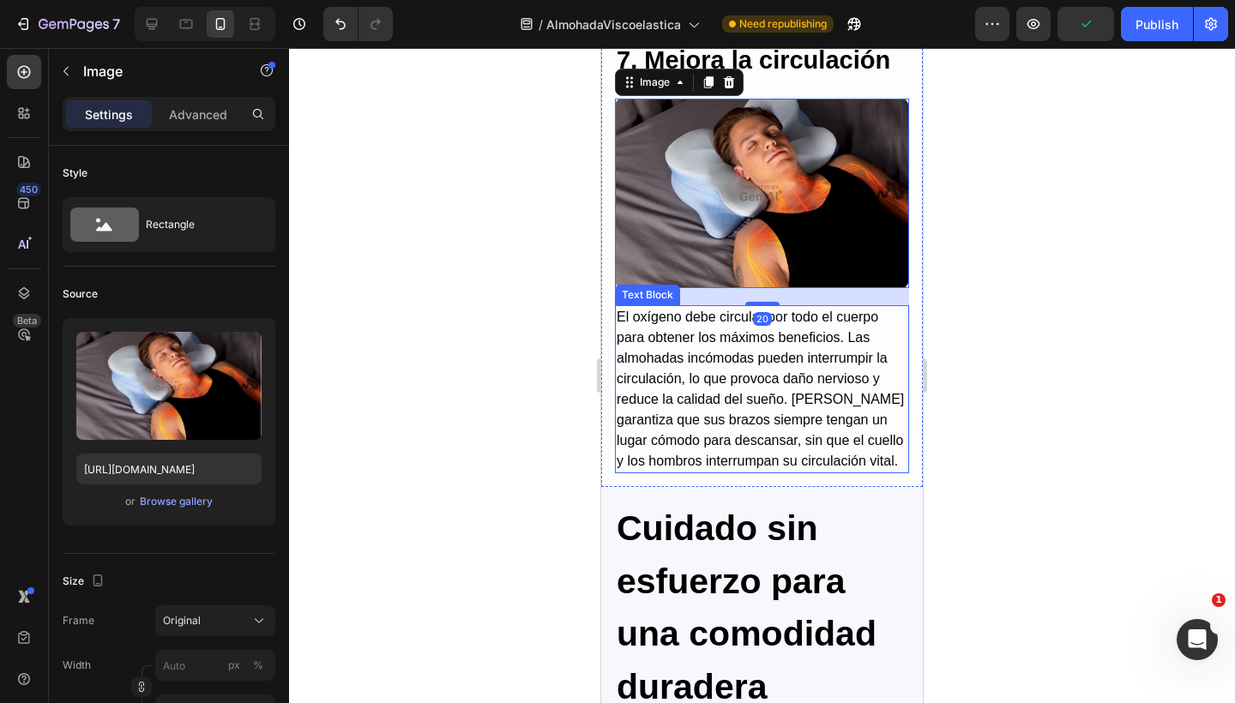
click at [787, 436] on p "El oxígeno debe circular por todo el cuerpo para obtener los máximos beneficios…" at bounding box center [761, 389] width 291 height 165
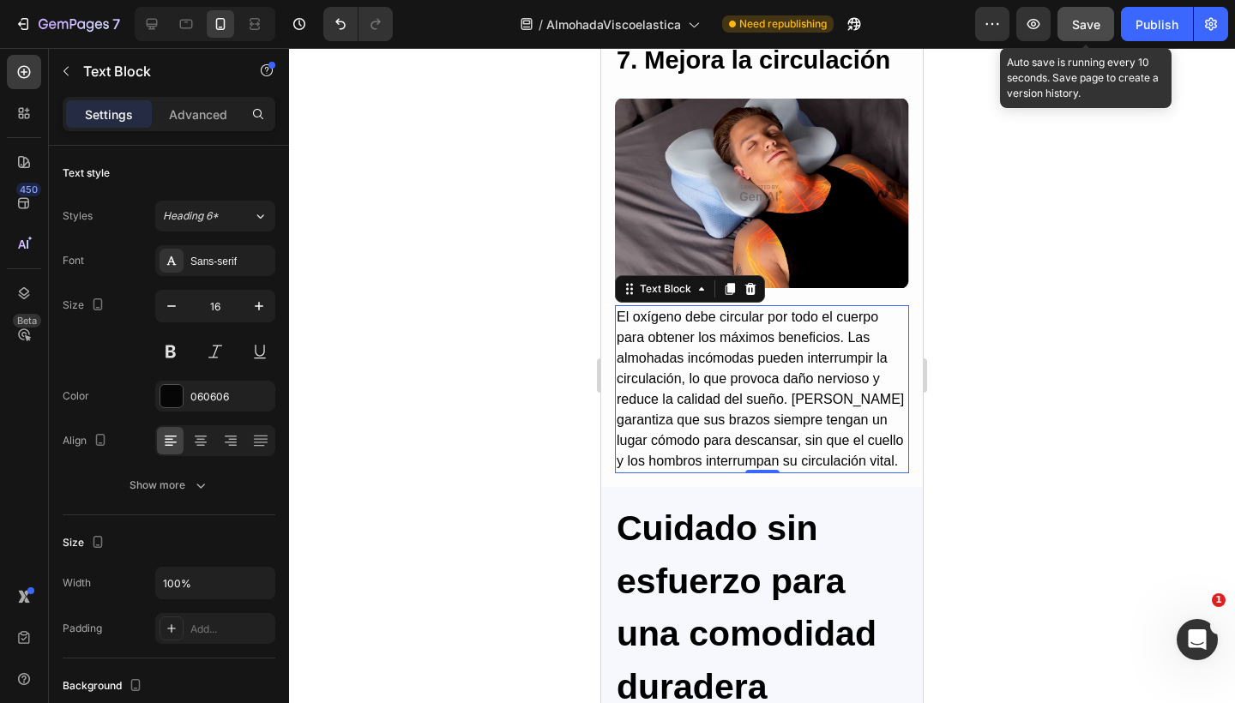
click at [1097, 34] on button "Save" at bounding box center [1085, 24] width 57 height 34
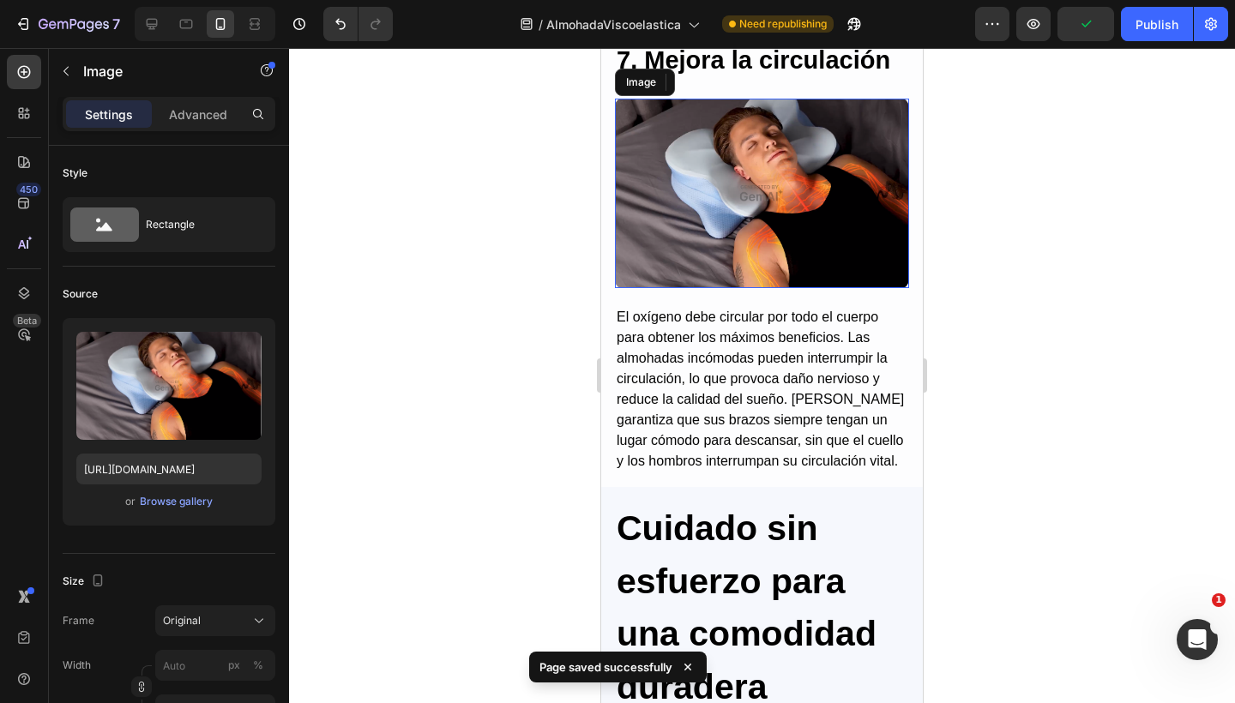
click at [839, 177] on img at bounding box center [762, 193] width 294 height 189
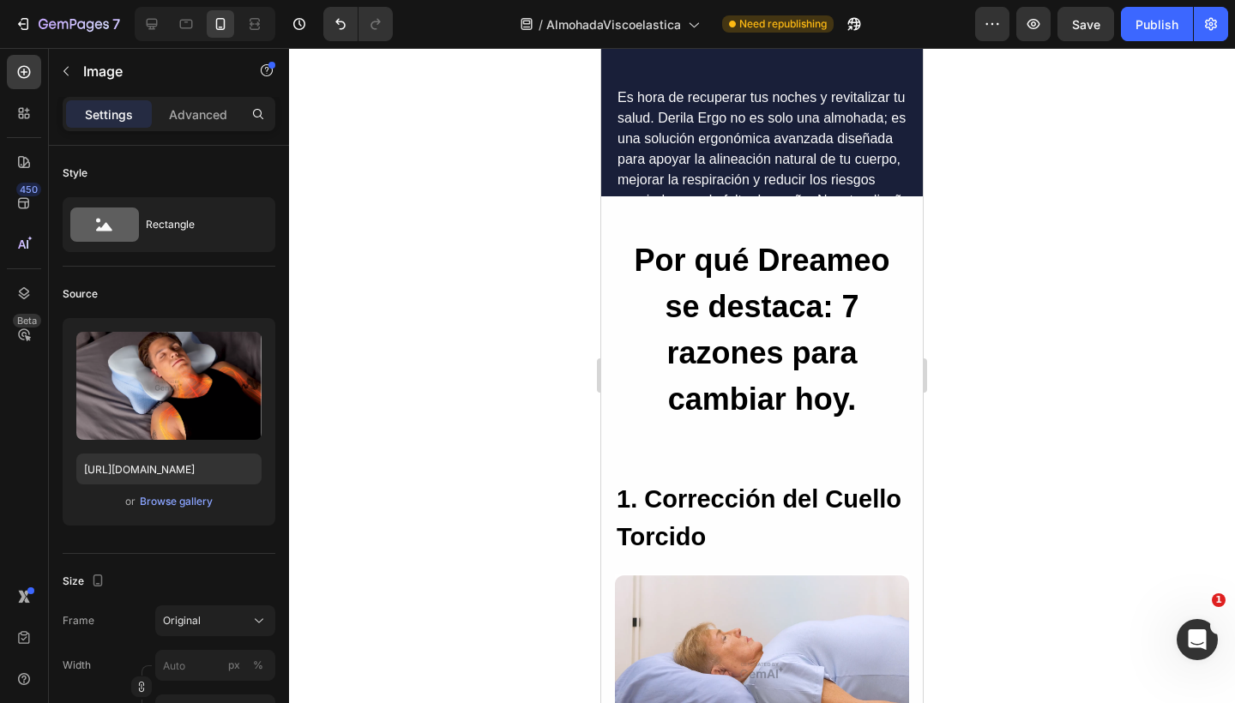
scroll to position [1942, 0]
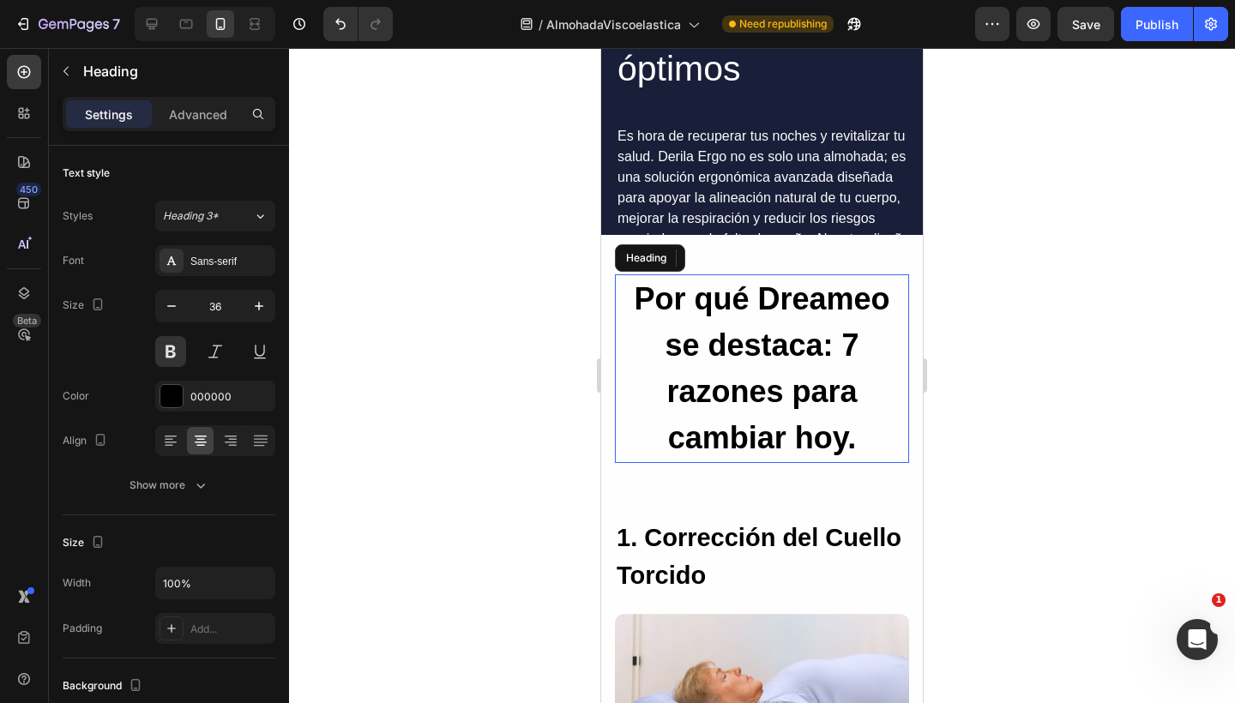
click at [751, 349] on h2 "Por qué Dreameo se destaca: 7 razones para cambiar hoy." at bounding box center [762, 368] width 294 height 189
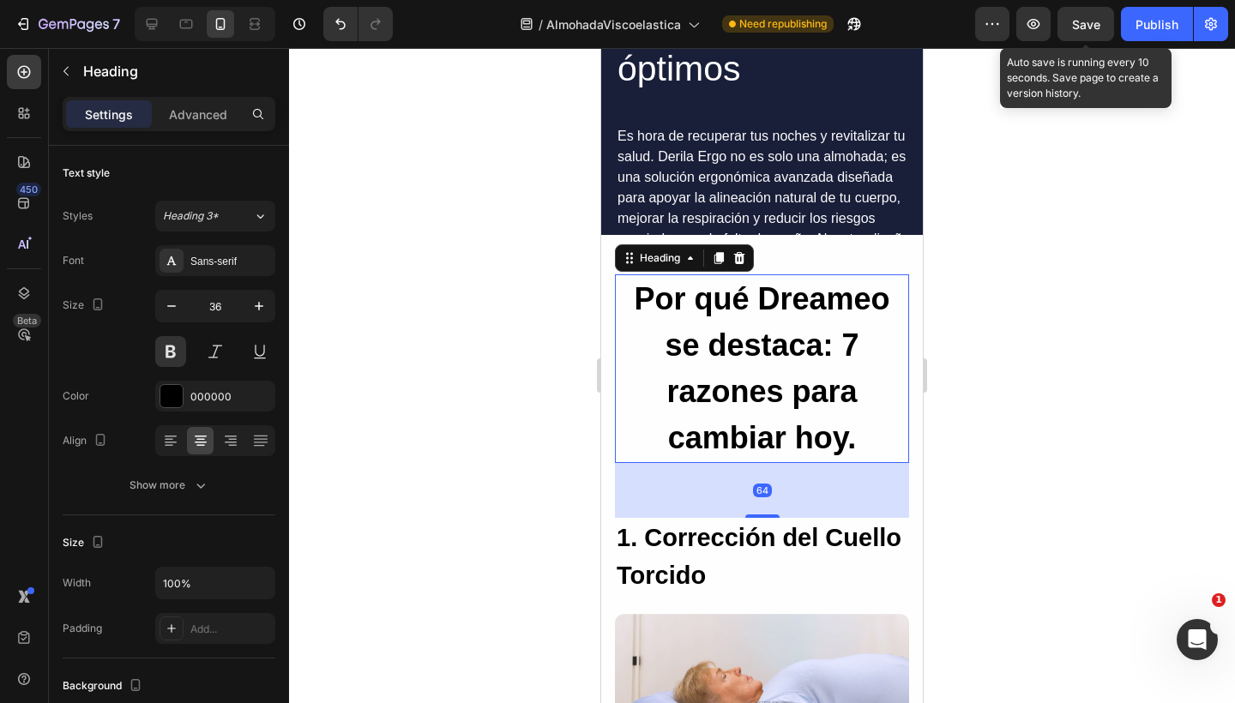
click at [1081, 28] on span "Save" at bounding box center [1086, 24] width 28 height 15
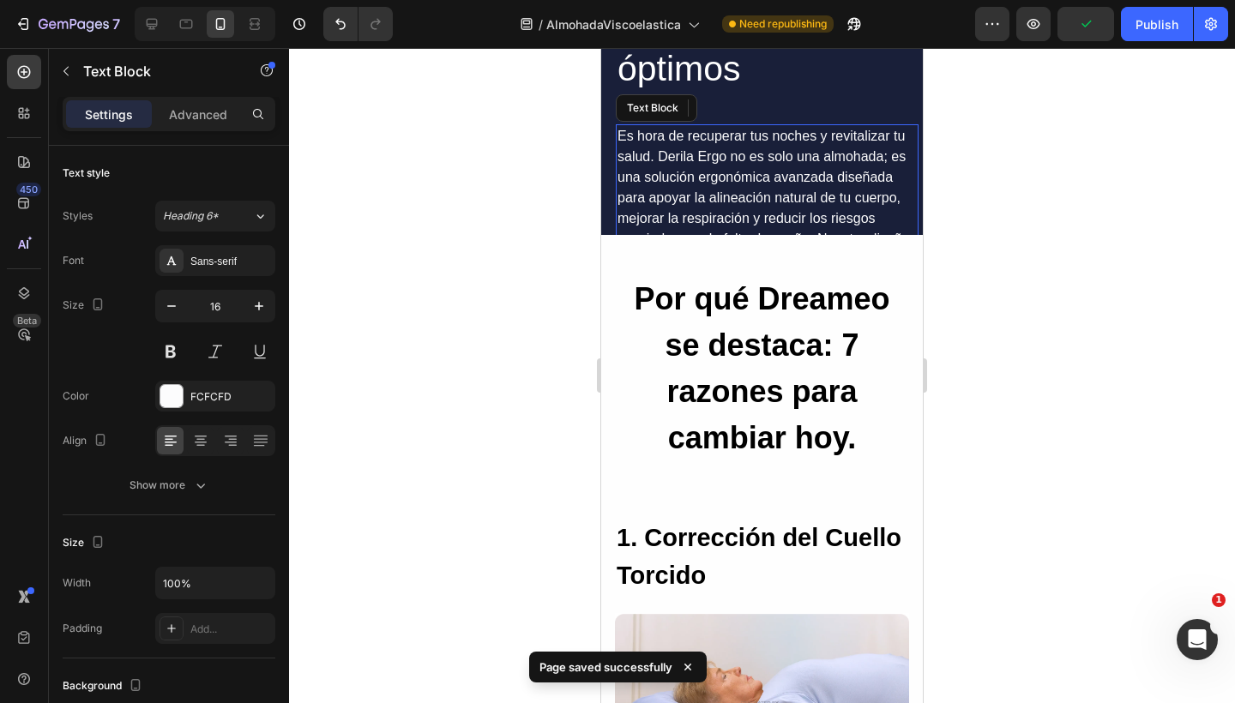
click at [747, 194] on p "Es hora de recuperar tus noches y revitalizar tu salud. Derila Ergo no es solo …" at bounding box center [766, 218] width 299 height 185
click at [742, 153] on p "Es hora de recuperar tus noches y revitalizar tu salud. Derila Ergo no es solo …" at bounding box center [766, 218] width 299 height 185
click at [726, 153] on p "Es hora de recuperar tus noches y revitalizar tu salud. Derila Ergo no es solo …" at bounding box center [766, 218] width 299 height 185
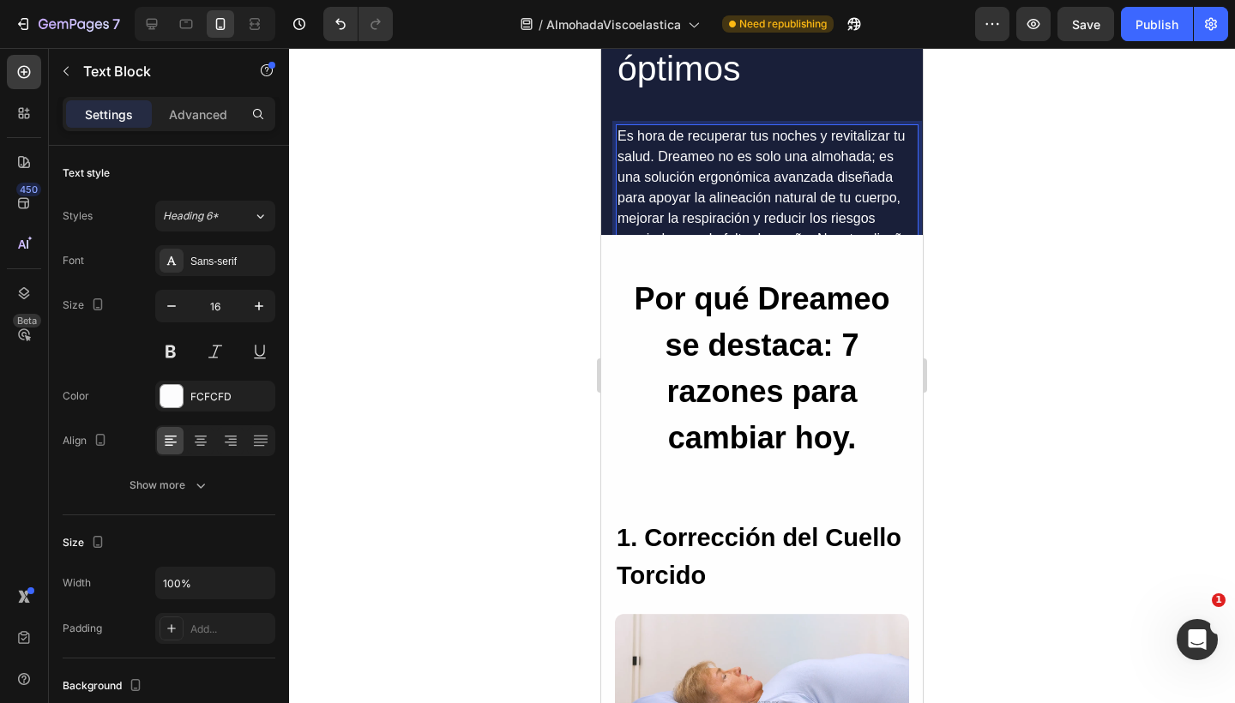
drag, startPoint x: 1176, startPoint y: 4, endPoint x: 1086, endPoint y: 27, distance: 92.7
click at [1086, 27] on span "Save" at bounding box center [1086, 24] width 28 height 15
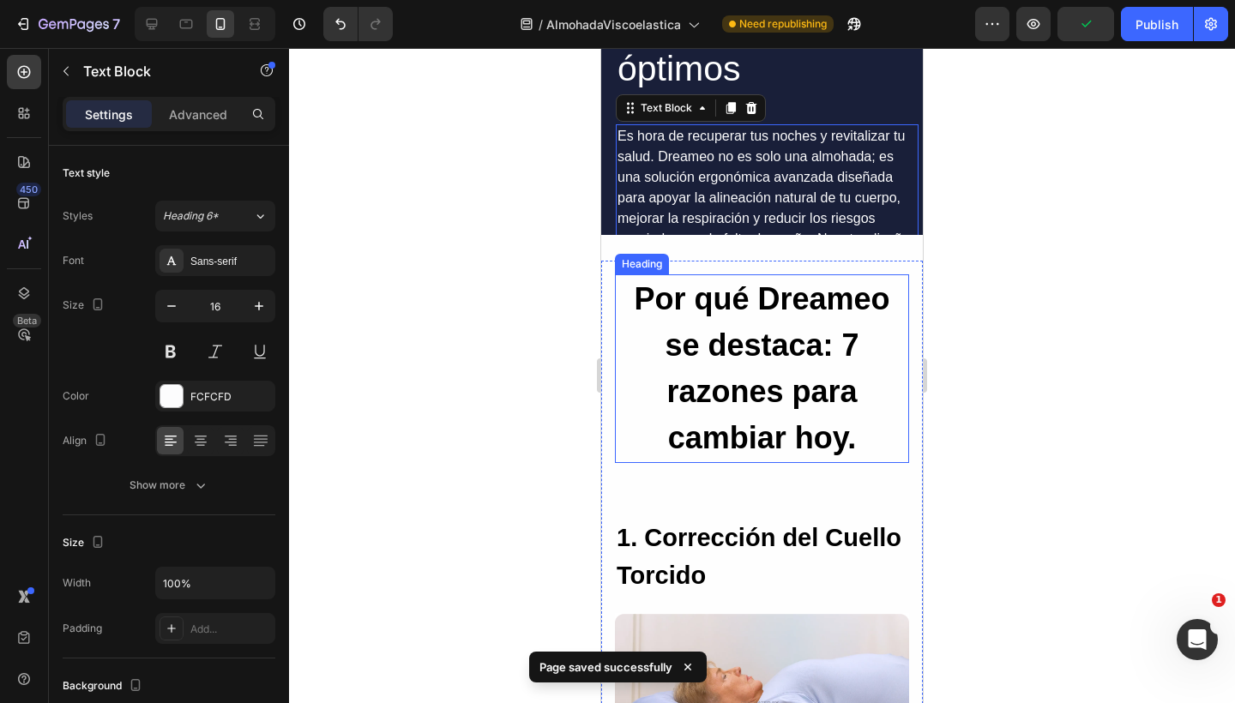
click at [776, 352] on h2 "Por qué Dreameo se destaca: 7 razones para cambiar hoy." at bounding box center [762, 368] width 294 height 189
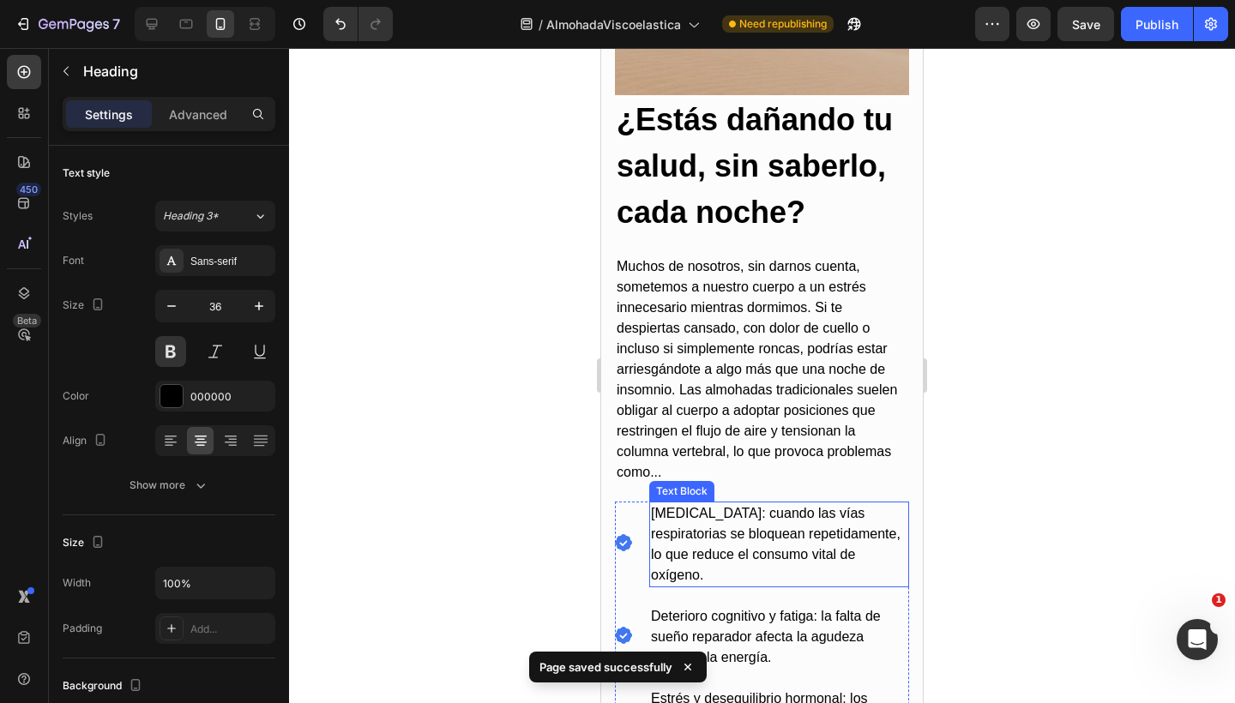
scroll to position [880, 0]
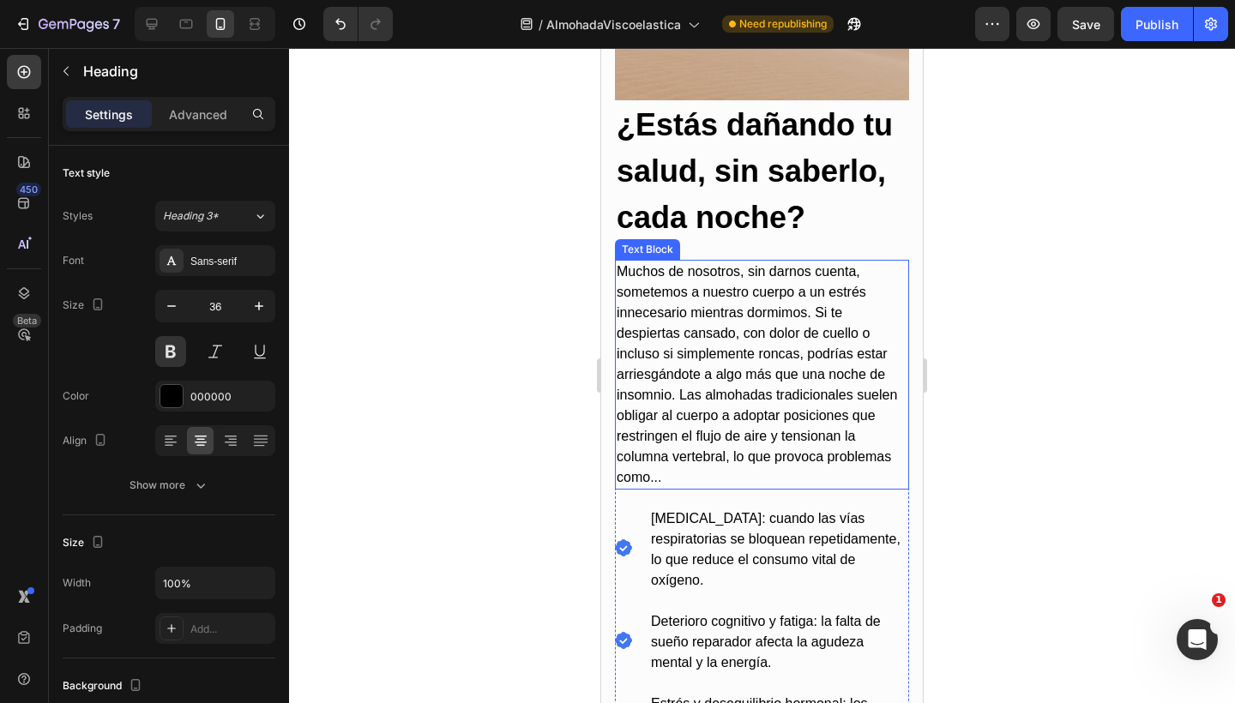
click at [775, 338] on p "Muchos de nosotros, sin darnos cuenta, sometemos a nuestro cuerpo a un estrés i…" at bounding box center [761, 374] width 291 height 226
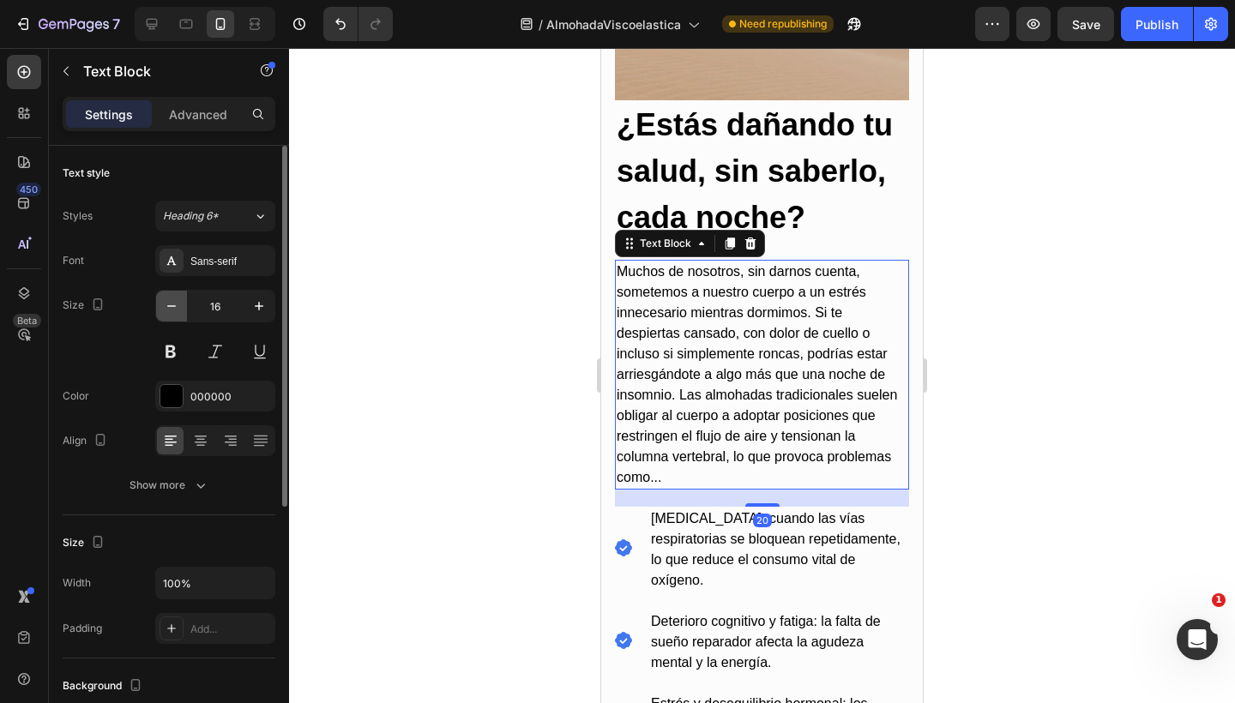
click at [165, 303] on icon "button" at bounding box center [171, 306] width 17 height 17
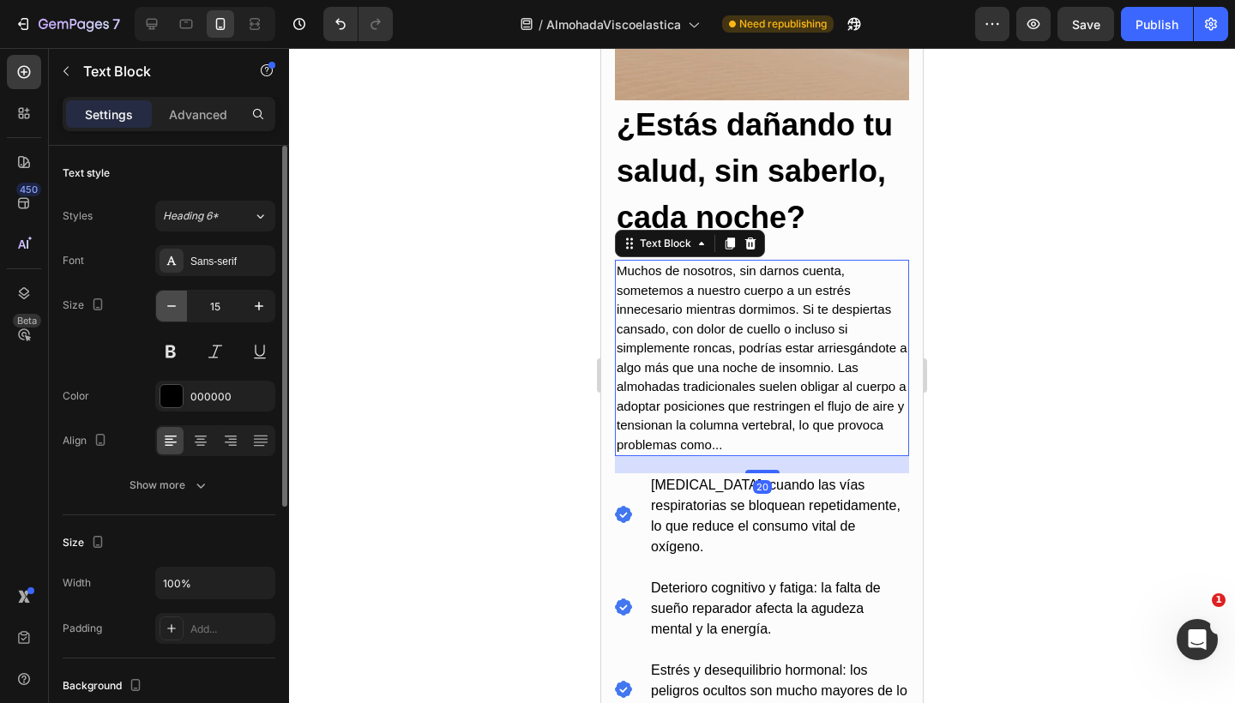
type input "14"
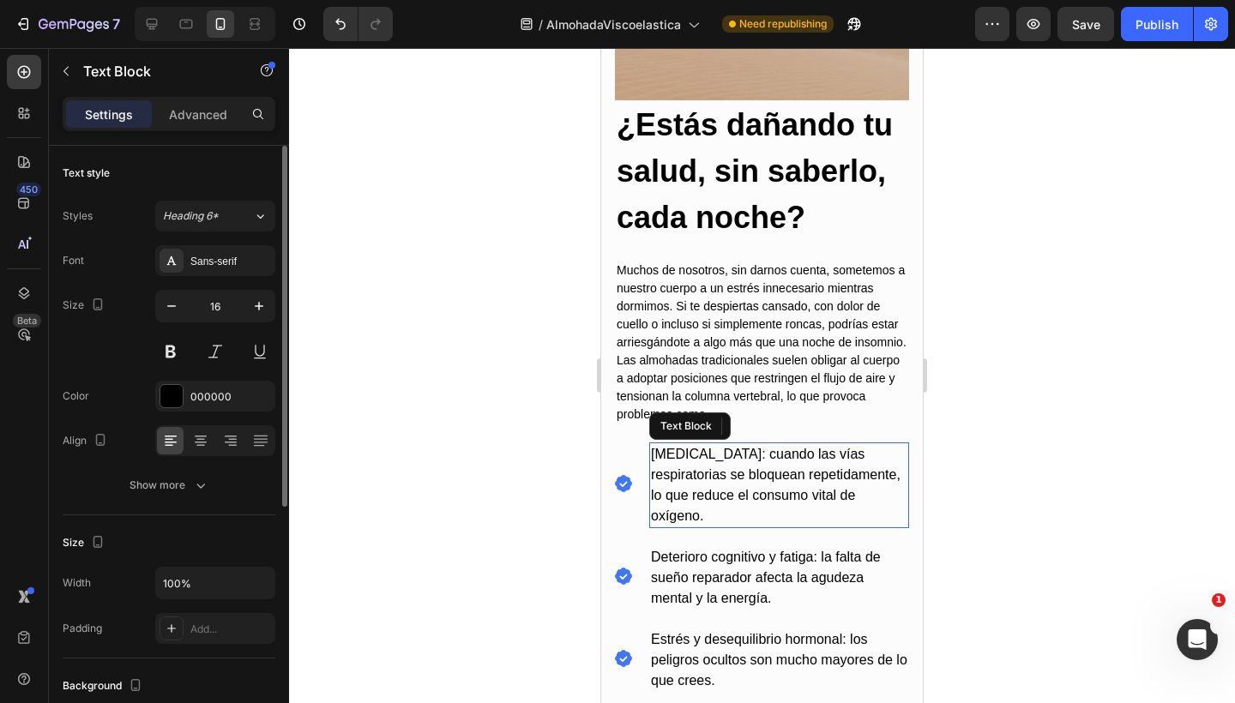
drag, startPoint x: 673, startPoint y: 515, endPoint x: 965, endPoint y: 420, distance: 307.5
click at [673, 514] on p "[MEDICAL_DATA]: cuando las vías respiratorias se bloquean repetidamente, lo que…" at bounding box center [779, 485] width 256 height 82
click at [172, 309] on icon "button" at bounding box center [171, 306] width 17 height 17
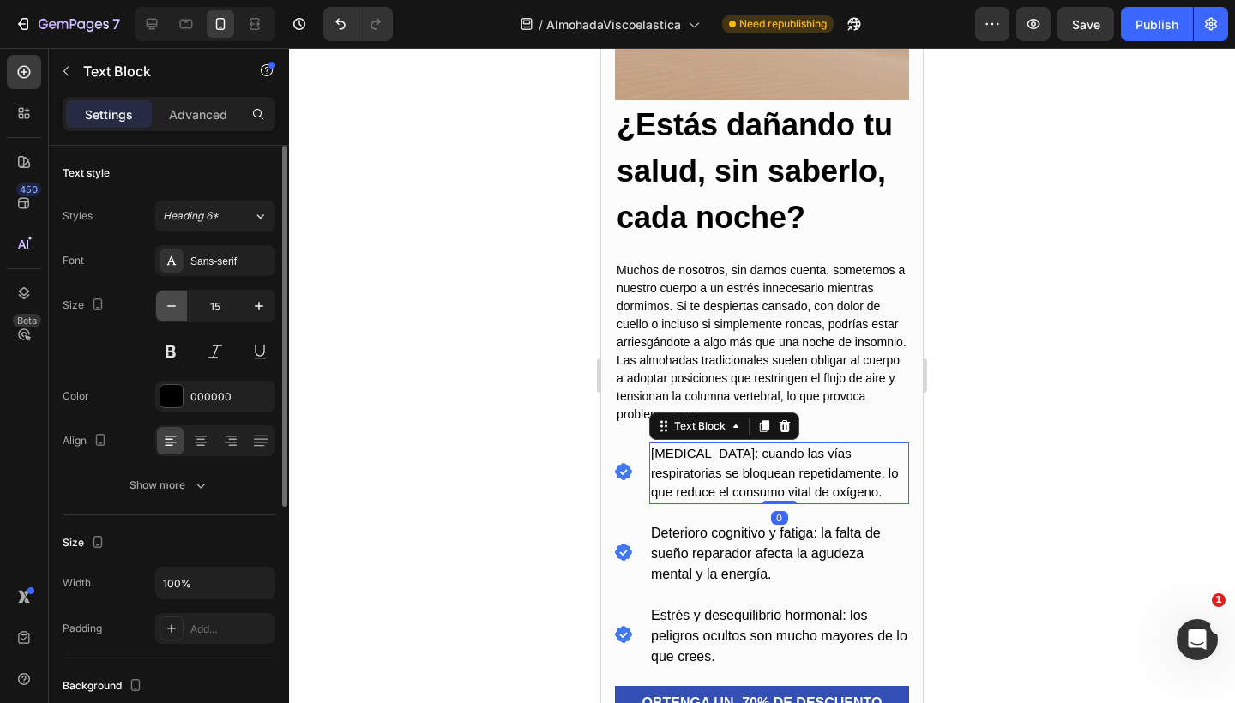
click at [172, 309] on icon "button" at bounding box center [171, 306] width 17 height 17
type input "14"
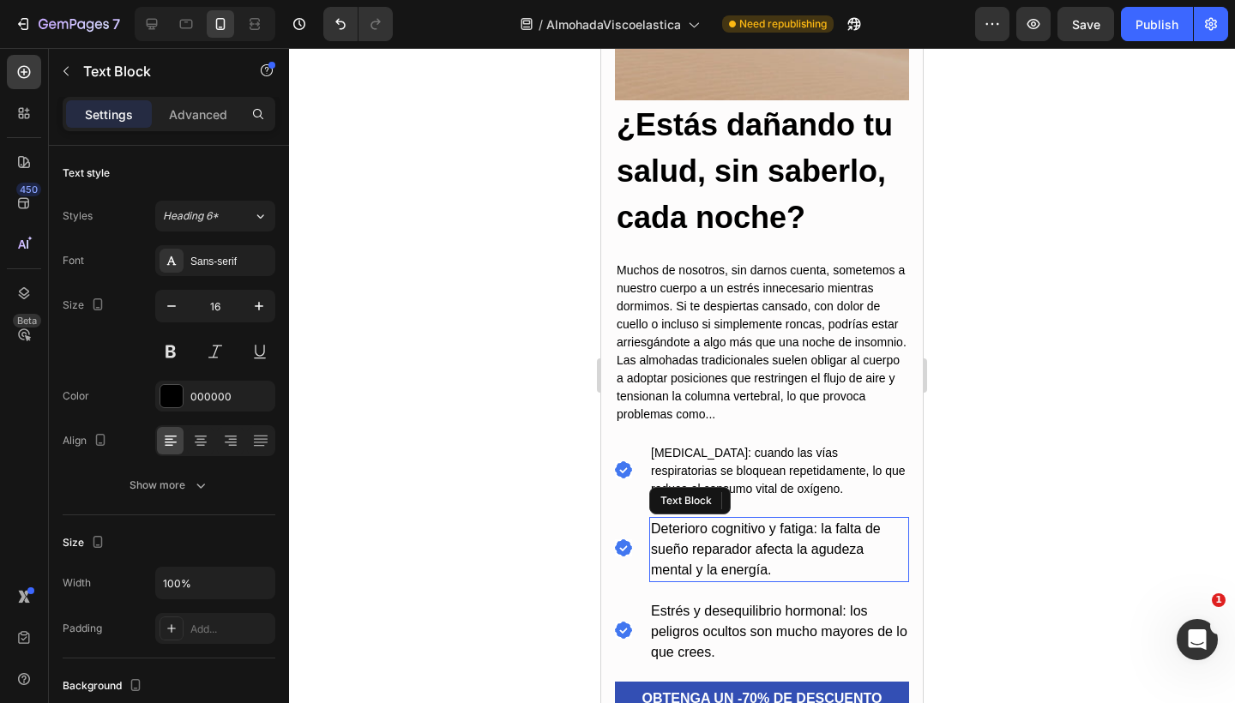
drag, startPoint x: 763, startPoint y: 585, endPoint x: 944, endPoint y: 432, distance: 236.7
click at [763, 580] on p "Deterioro cognitivo y fatiga: la falta de sueño reparador afecta la agudeza men…" at bounding box center [779, 550] width 256 height 62
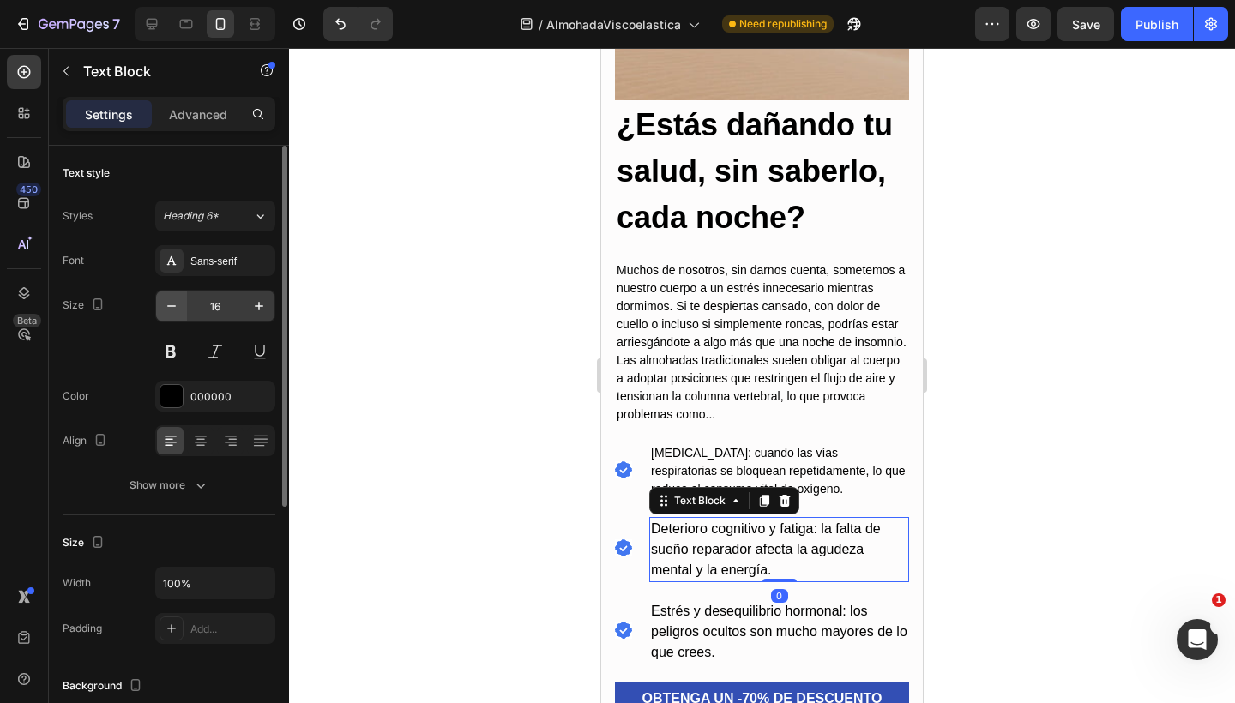
click at [171, 314] on icon "button" at bounding box center [171, 306] width 17 height 17
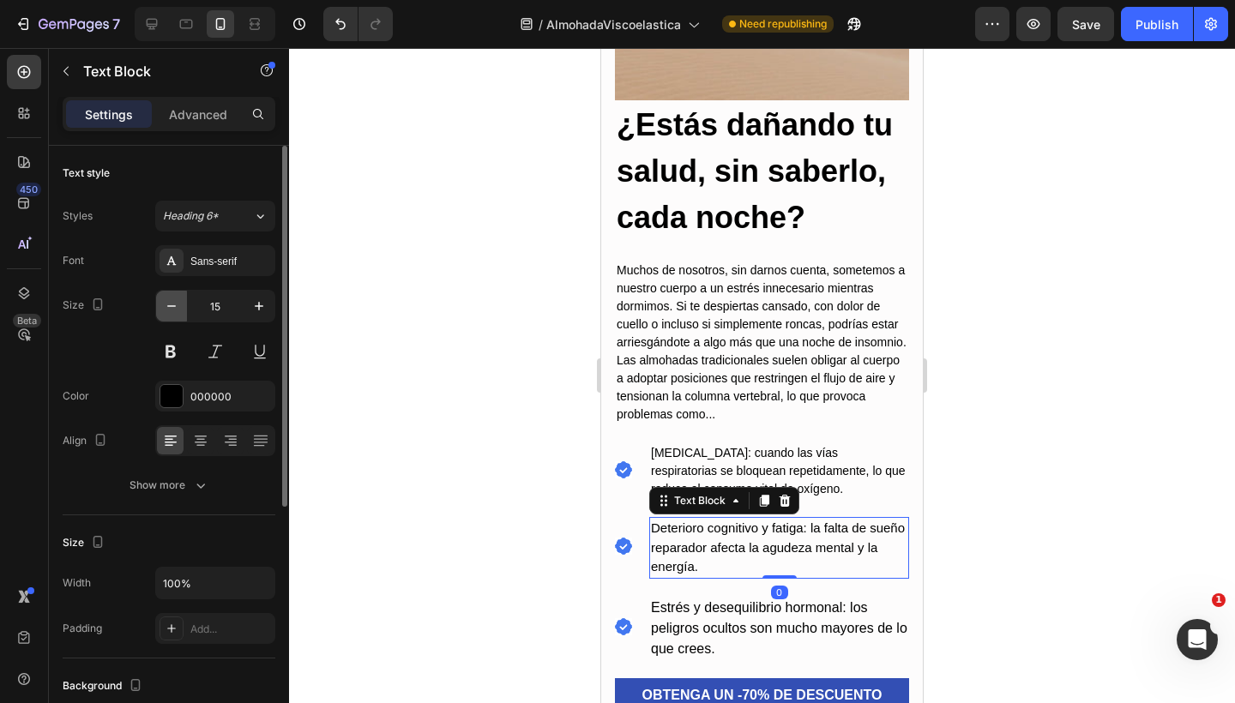
type input "14"
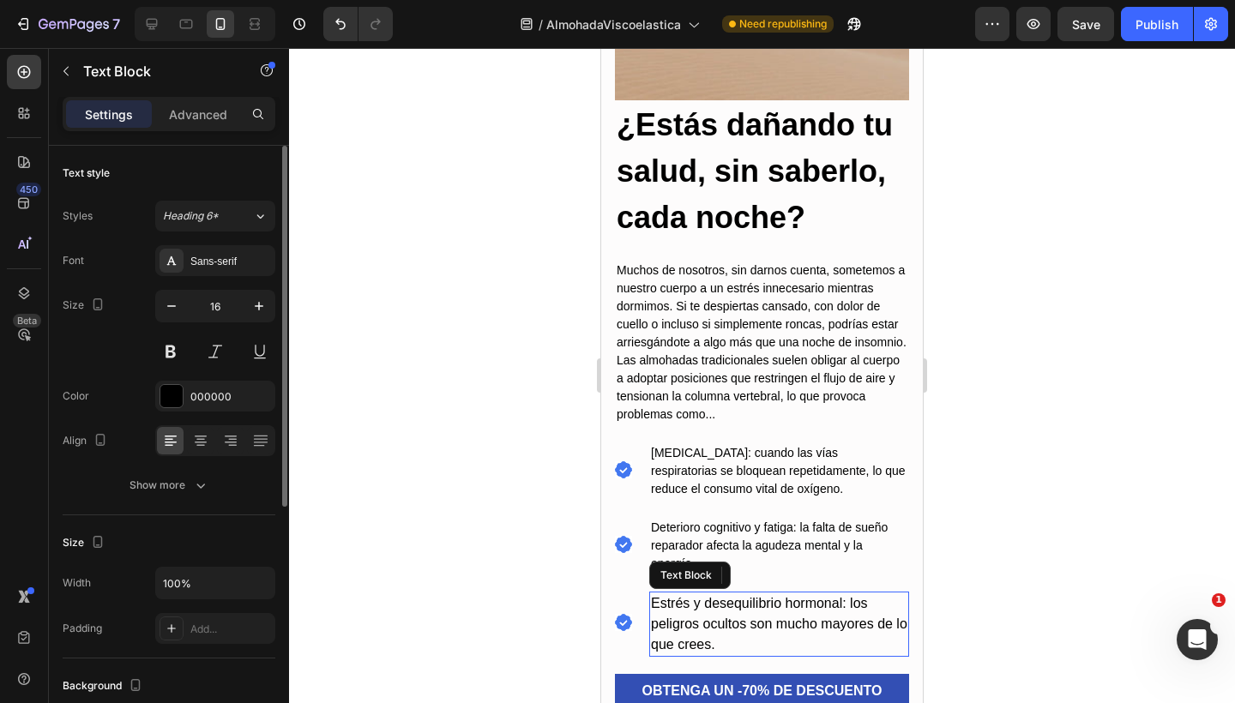
click at [707, 635] on p "Estrés y desequilibrio hormonal: los peligros ocultos son mucho mayores de lo q…" at bounding box center [779, 624] width 256 height 62
click at [167, 310] on icon "button" at bounding box center [171, 306] width 17 height 17
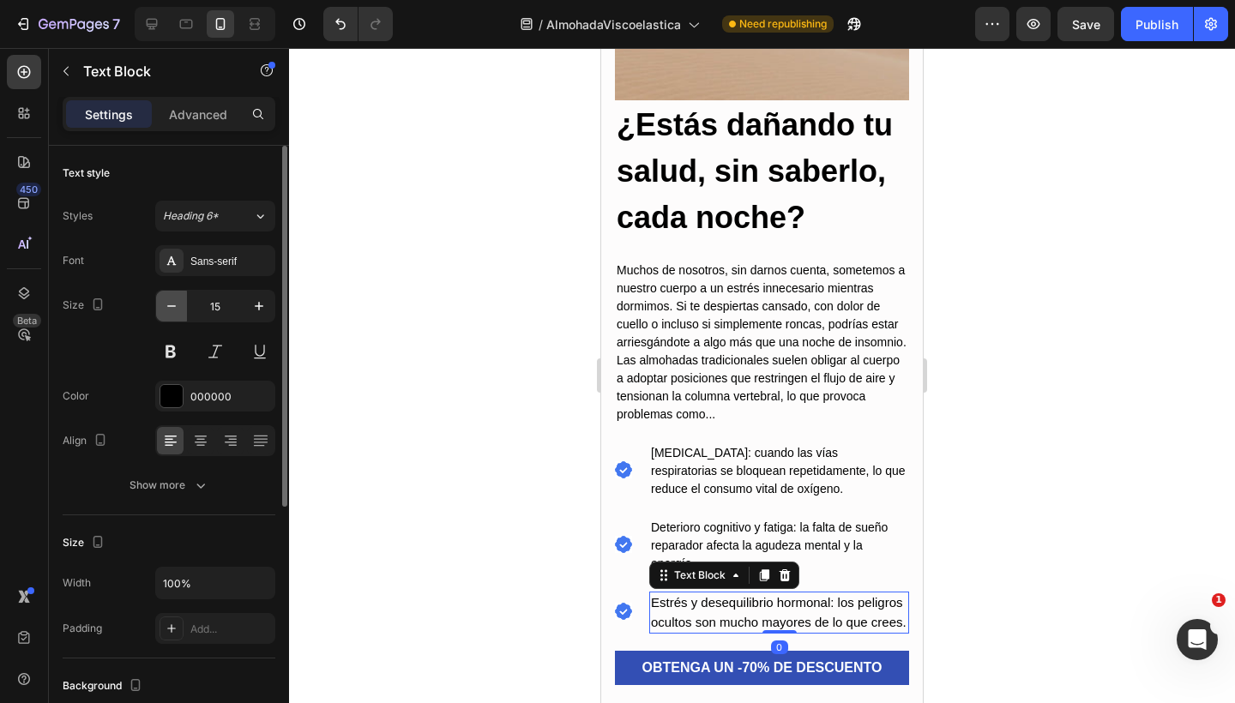
click at [167, 310] on icon "button" at bounding box center [171, 306] width 17 height 17
type input "14"
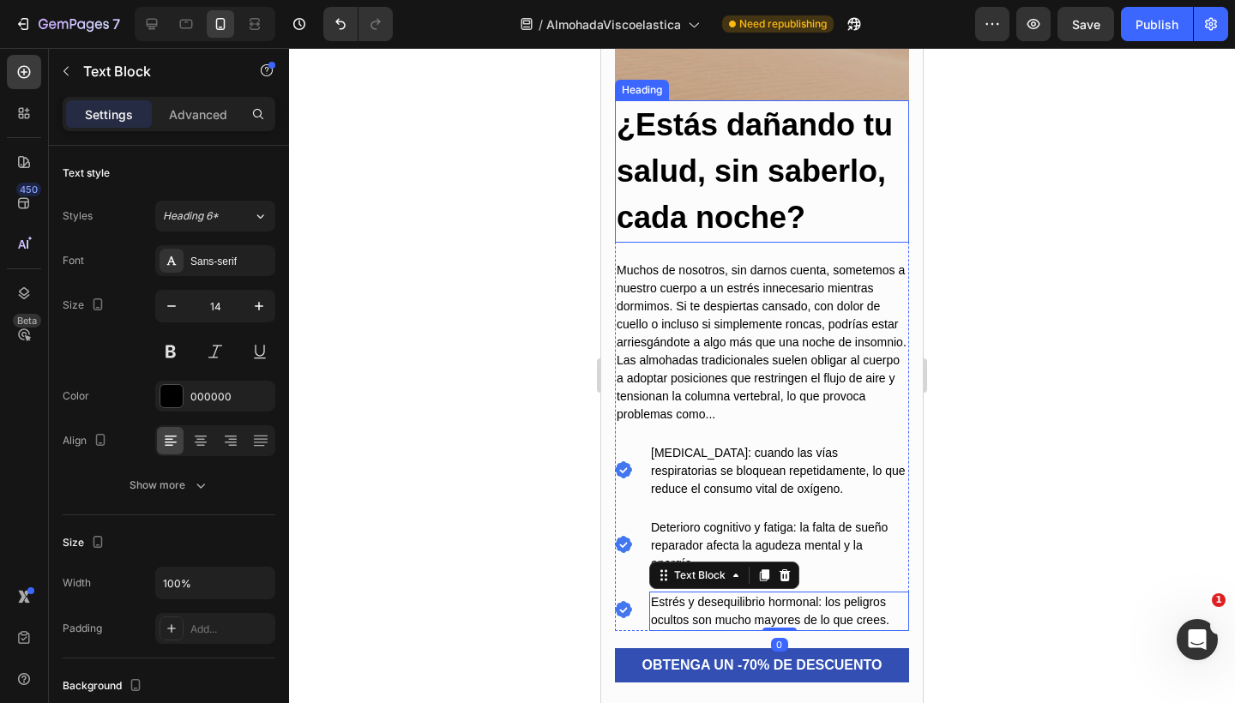
click at [704, 143] on h2 "¿Estás dañando tu salud, sin saberlo, cada noche?" at bounding box center [762, 171] width 294 height 142
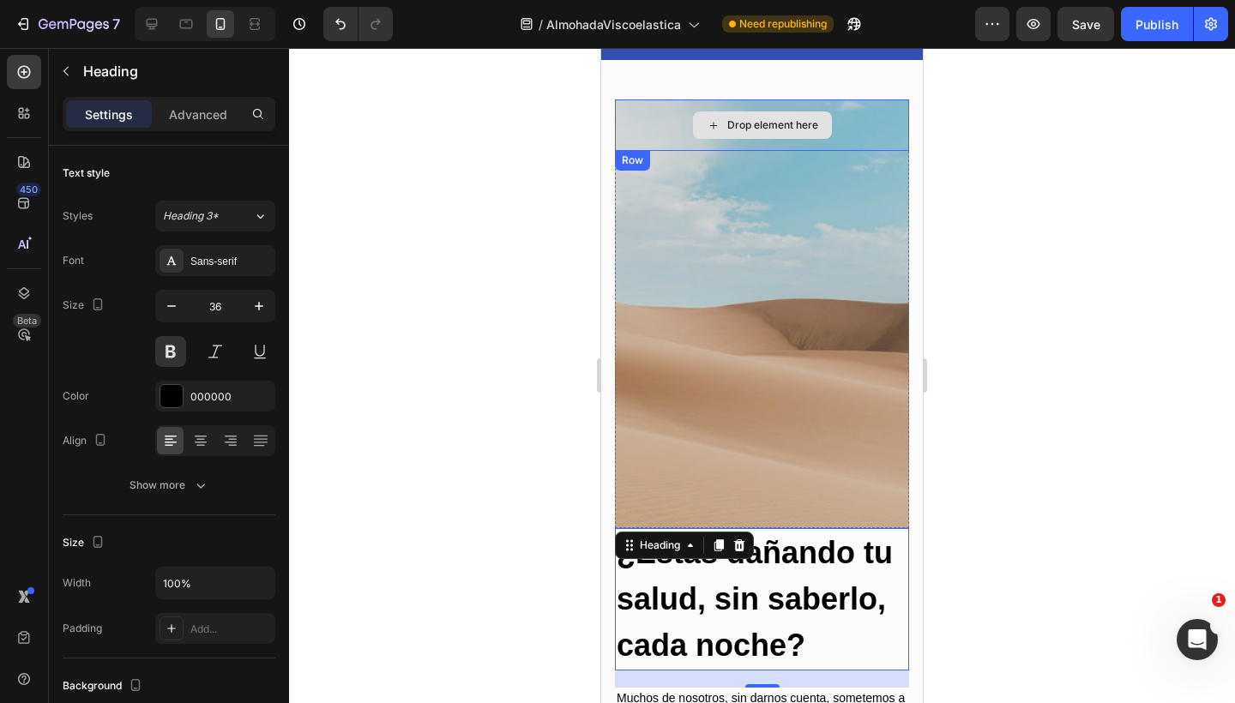
scroll to position [449, 0]
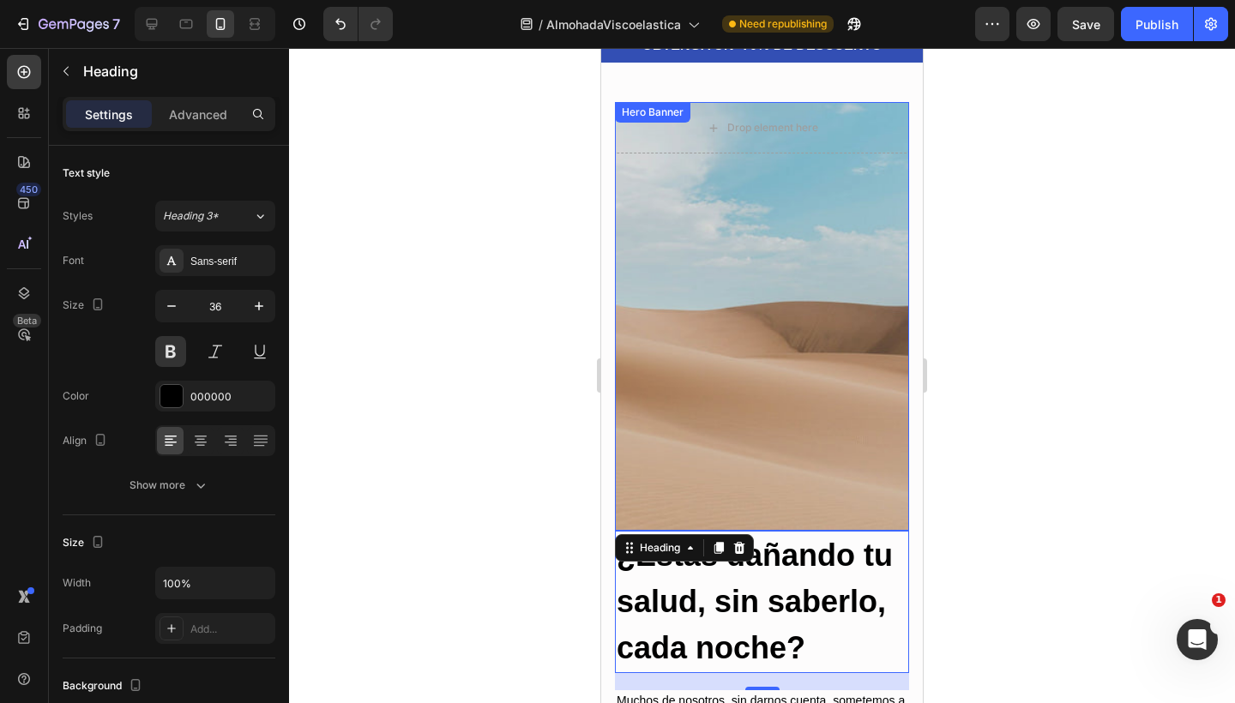
click at [686, 328] on div "Overlay" at bounding box center [762, 316] width 294 height 429
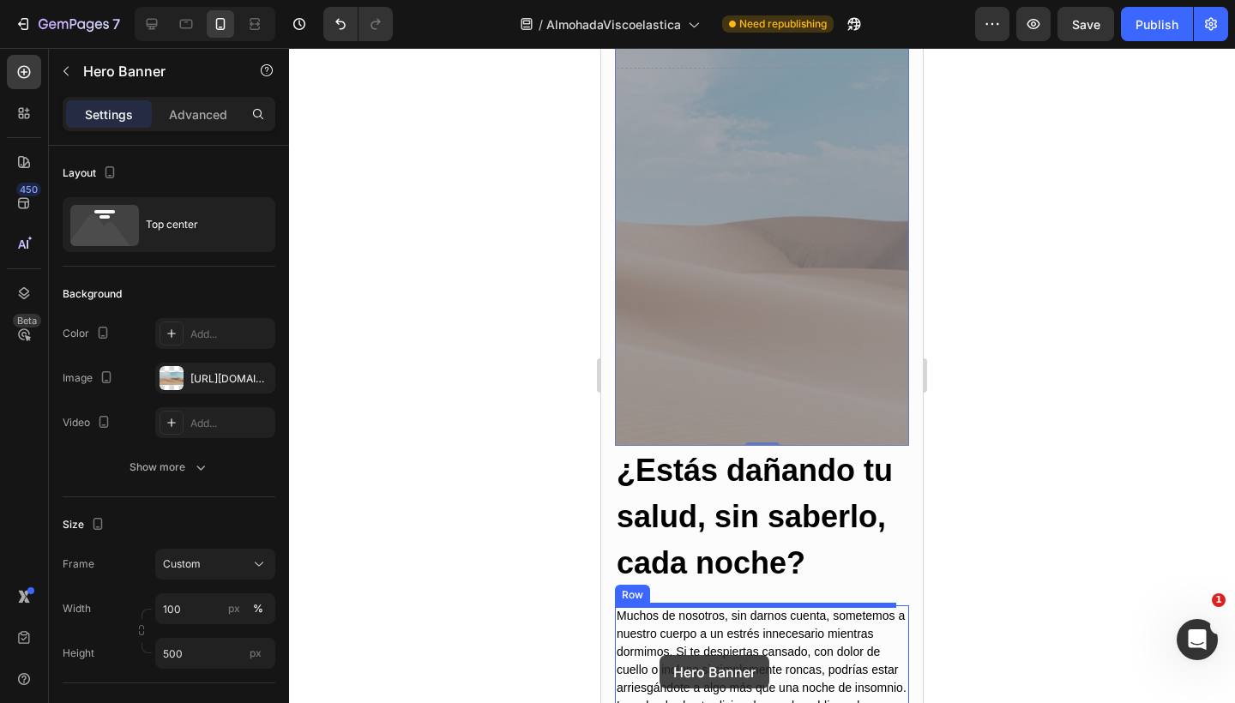
scroll to position [579, 0]
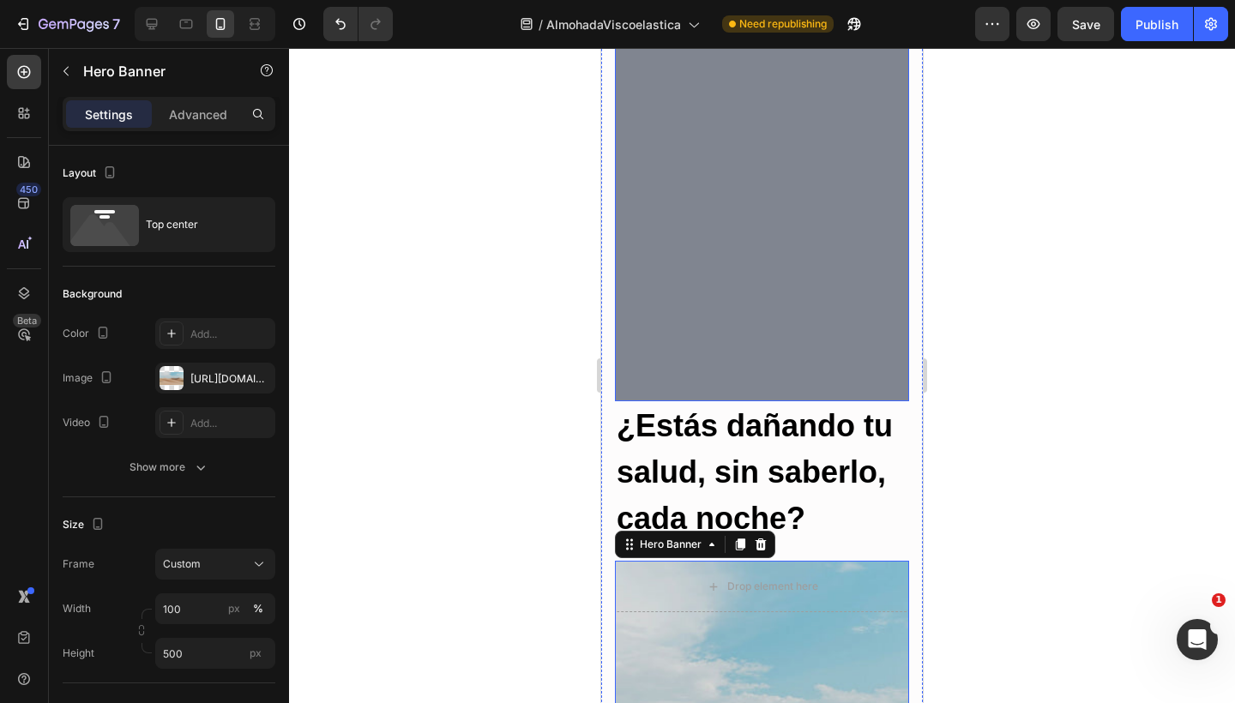
click at [815, 257] on div "Overlay" at bounding box center [762, 187] width 294 height 429
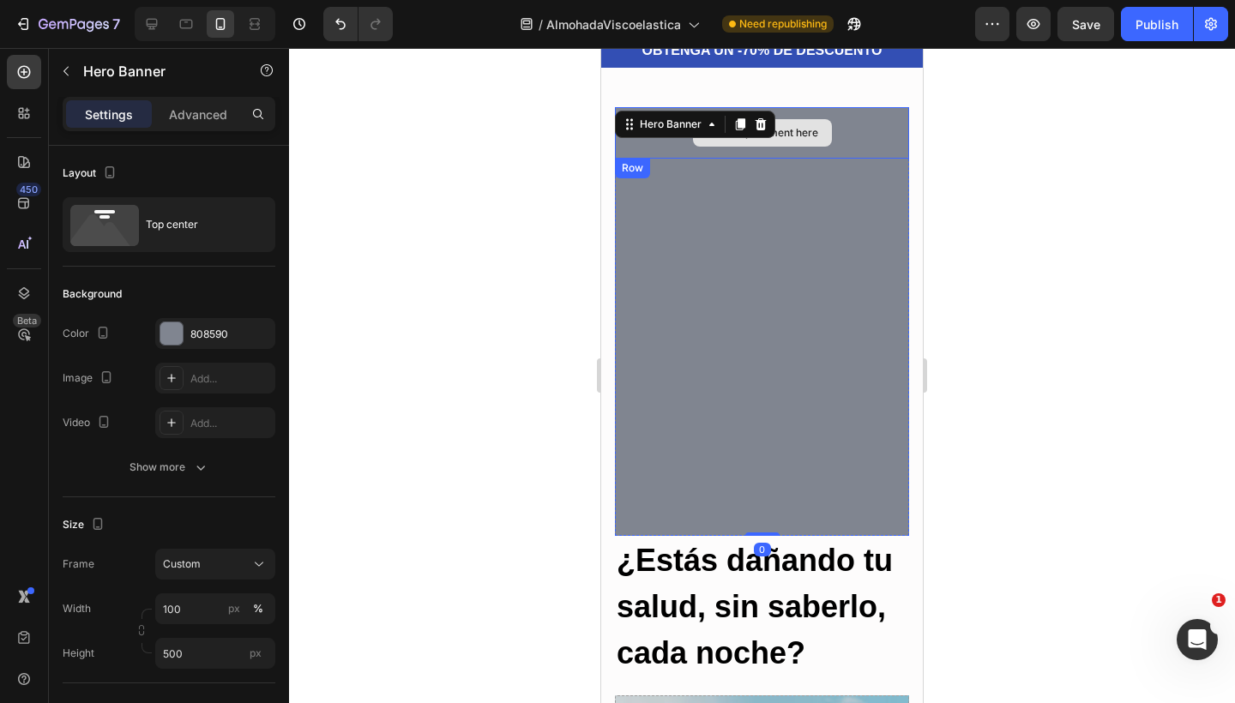
scroll to position [448, 0]
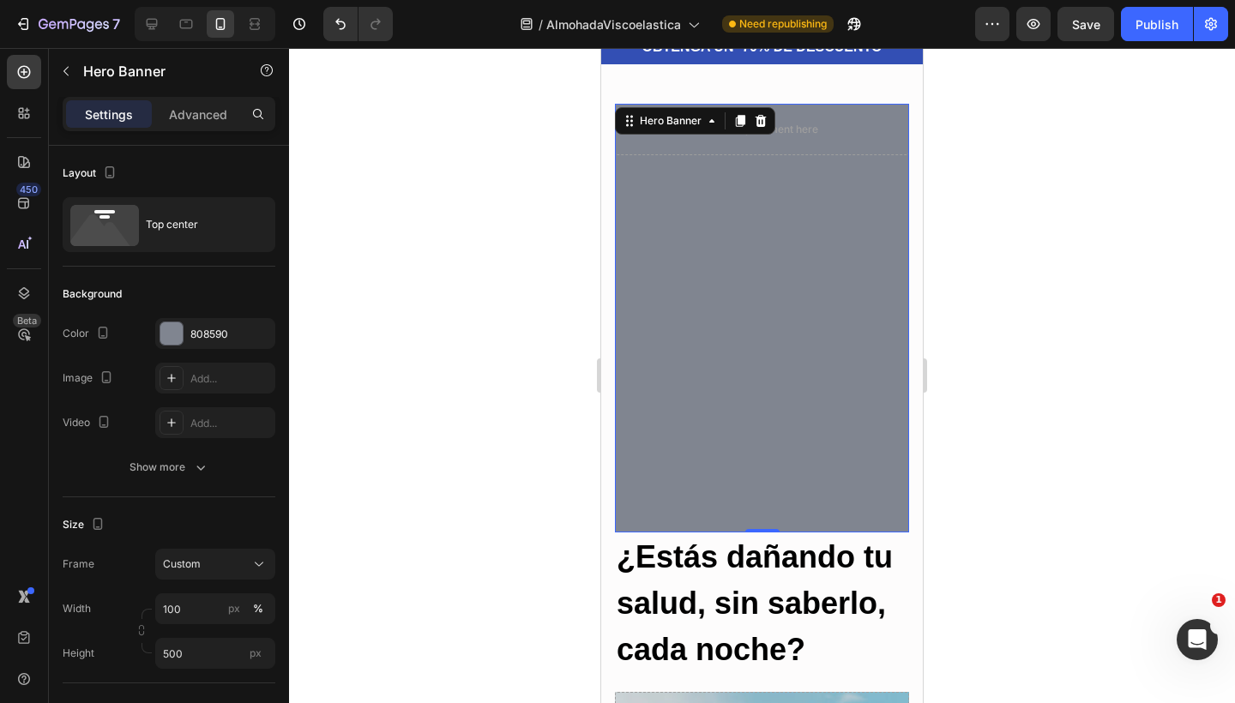
click at [815, 256] on div "Overlay" at bounding box center [762, 318] width 294 height 429
click at [765, 242] on div "Overlay" at bounding box center [762, 318] width 294 height 429
click at [658, 569] on h2 "¿Estás dañando tu salud, sin saberlo, cada noche?" at bounding box center [762, 603] width 294 height 142
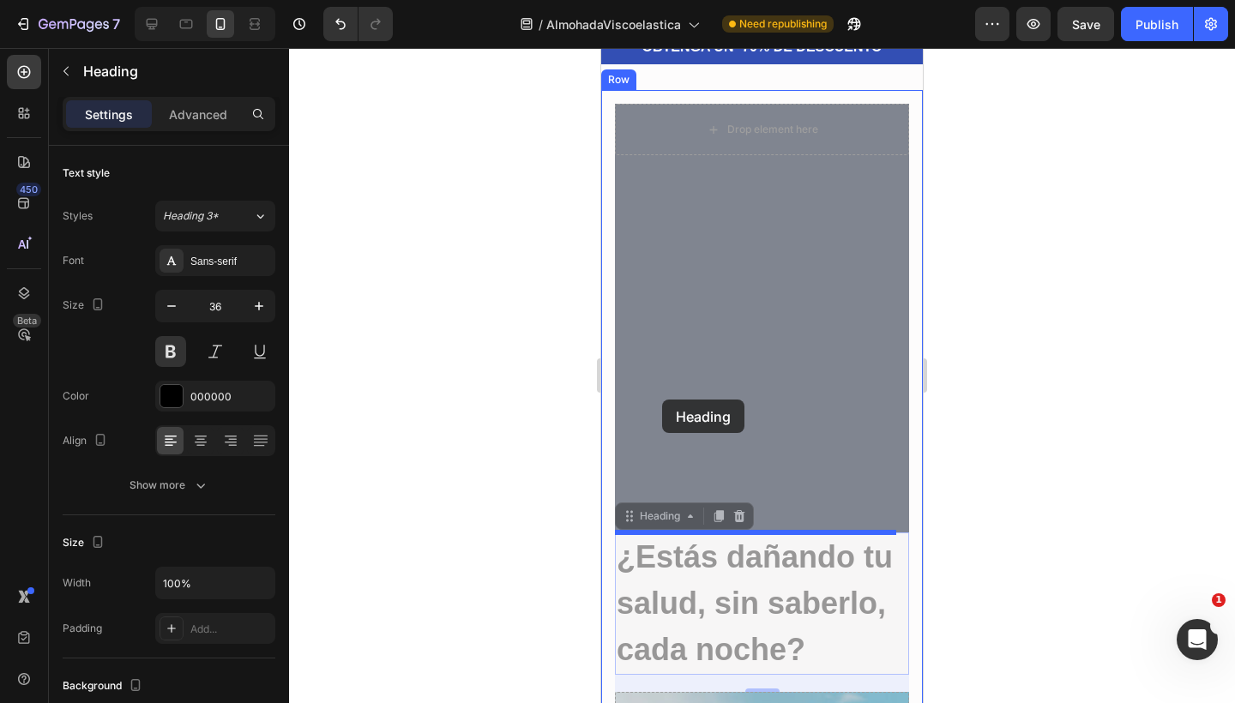
drag, startPoint x: 627, startPoint y: 517, endPoint x: 662, endPoint y: 400, distance: 122.6
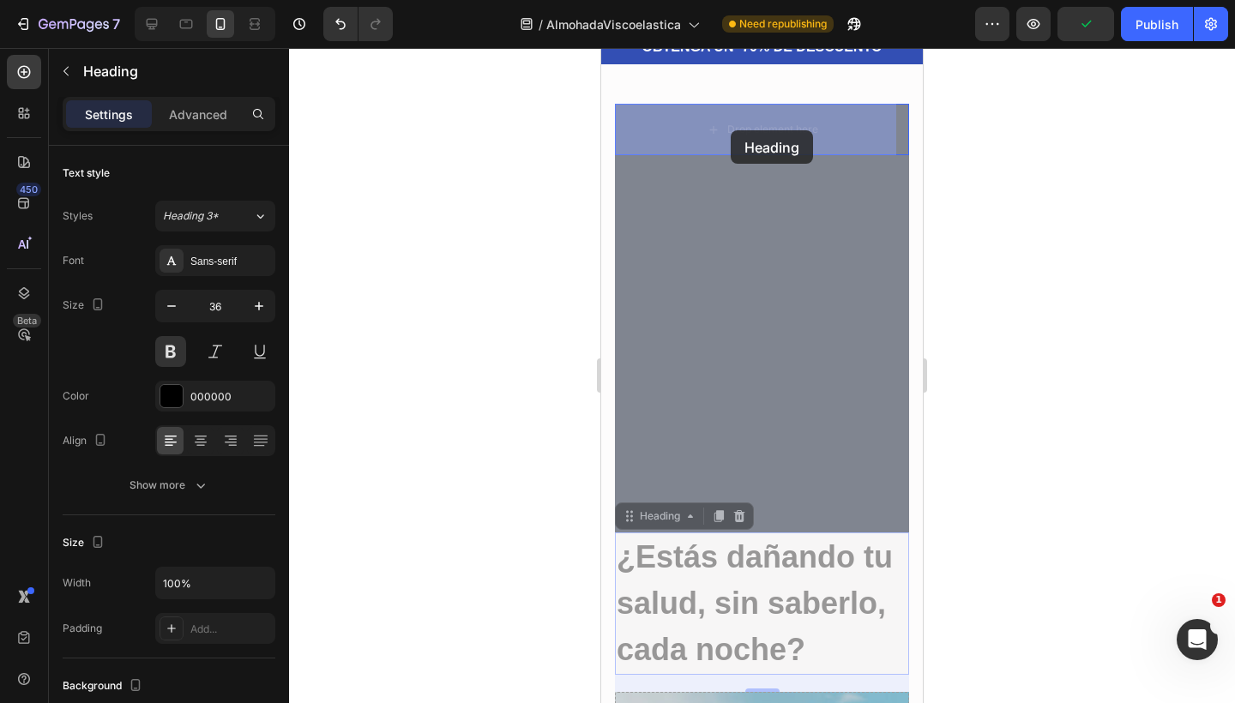
drag, startPoint x: 630, startPoint y: 521, endPoint x: 730, endPoint y: 130, distance: 403.6
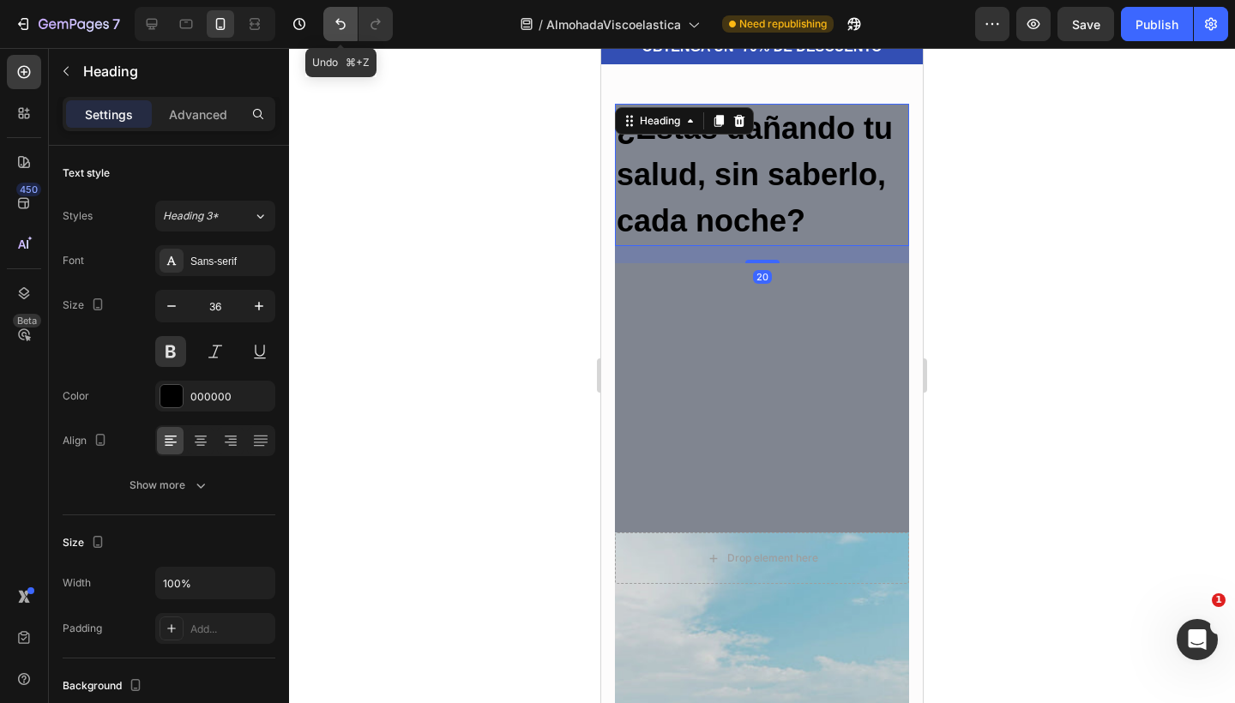
click at [328, 19] on button "Undo/Redo" at bounding box center [340, 24] width 34 height 34
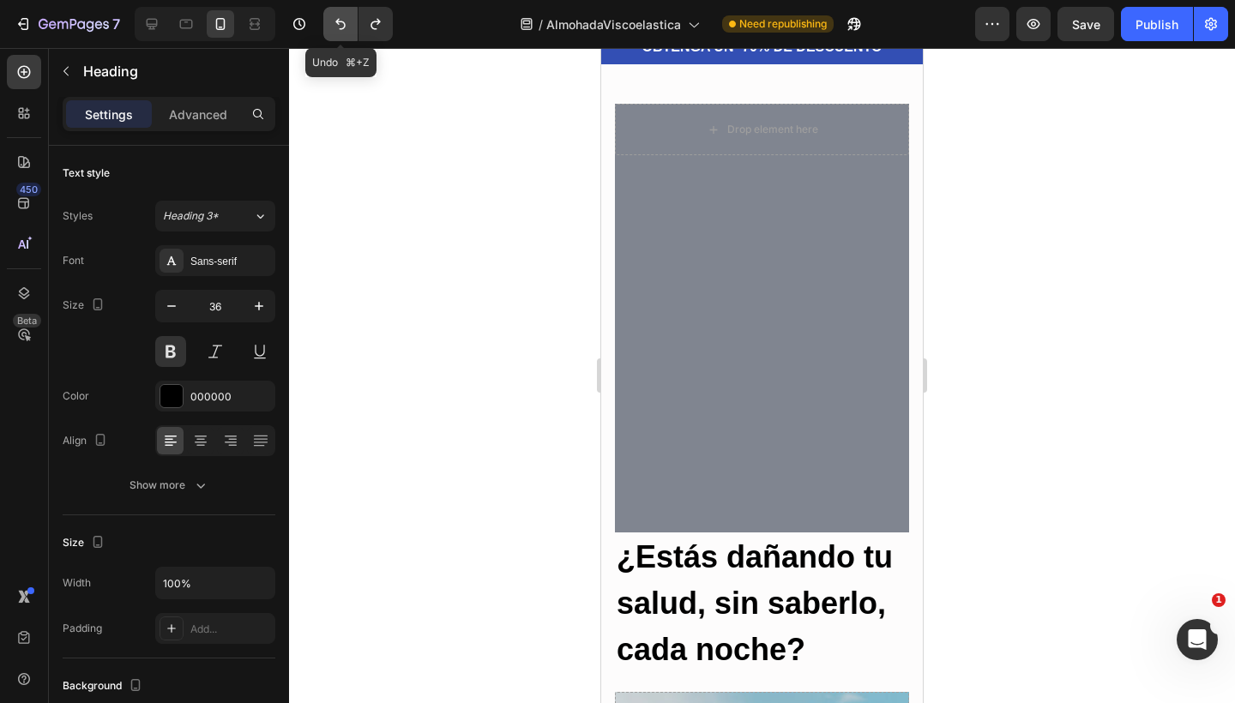
click at [328, 19] on button "Undo/Redo" at bounding box center [340, 24] width 34 height 34
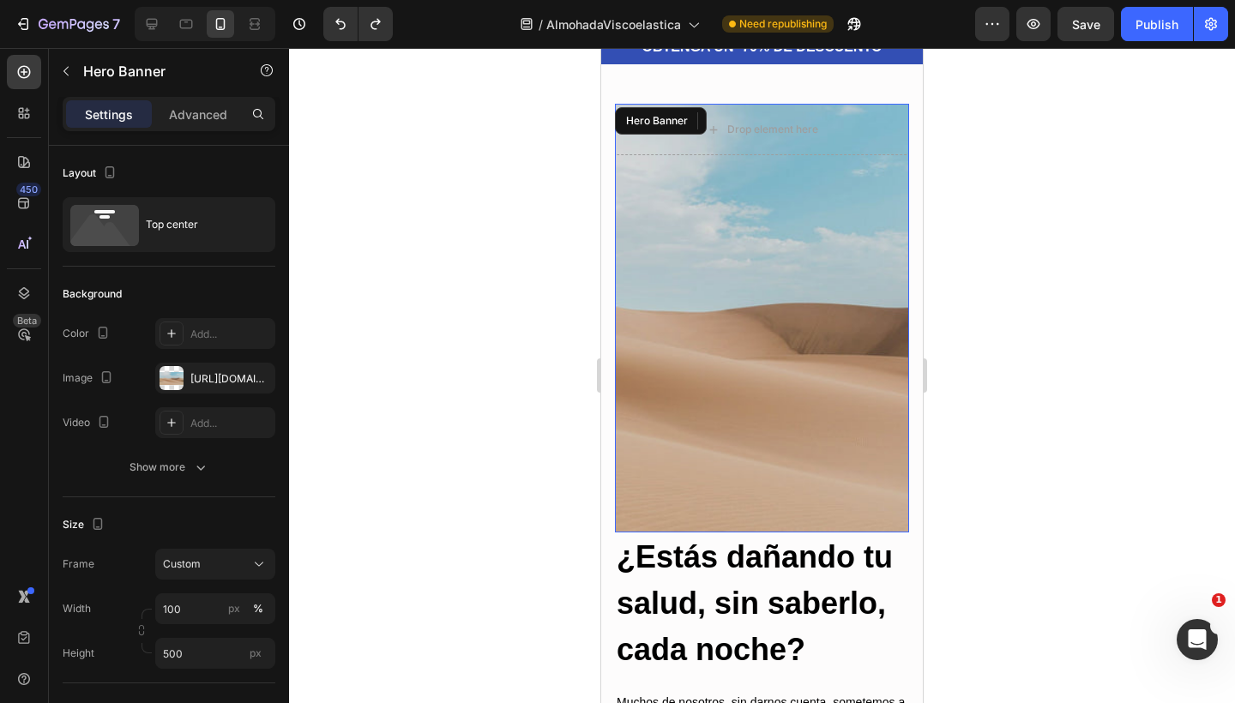
click at [744, 388] on div "Overlay" at bounding box center [762, 318] width 294 height 429
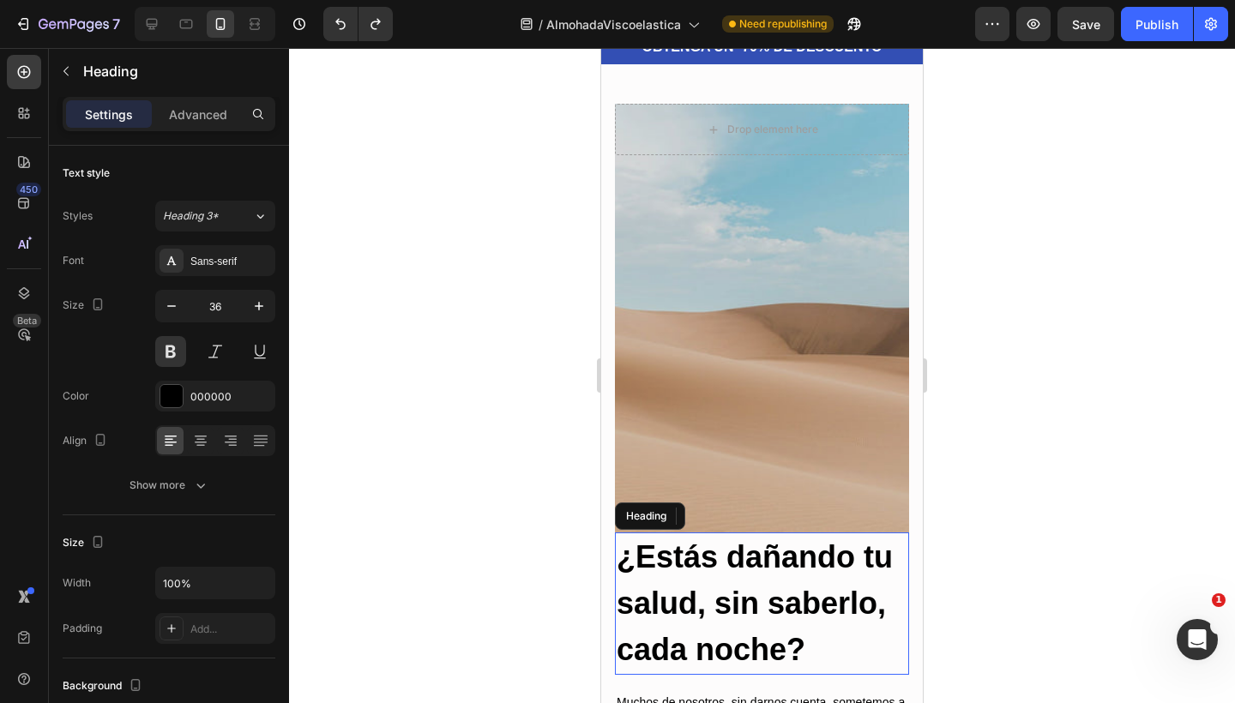
click at [713, 559] on h2 "¿Estás dañando tu salud, sin saberlo, cada noche?" at bounding box center [762, 603] width 294 height 142
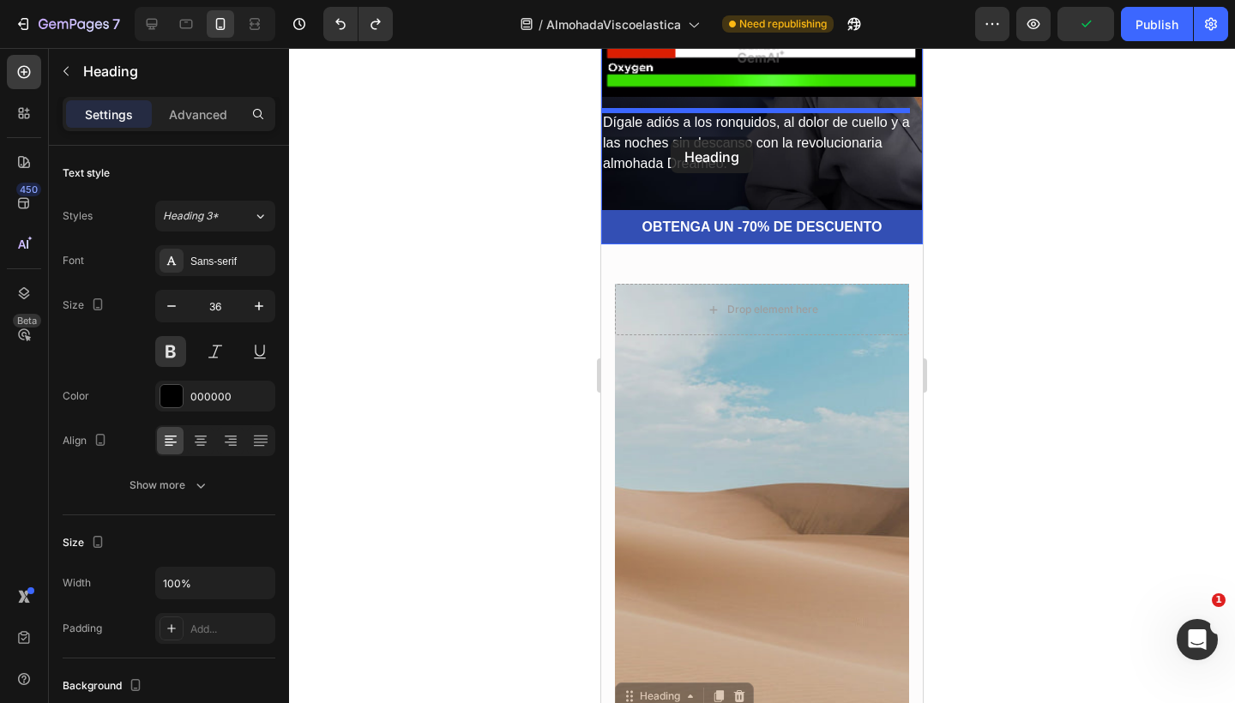
scroll to position [242, 0]
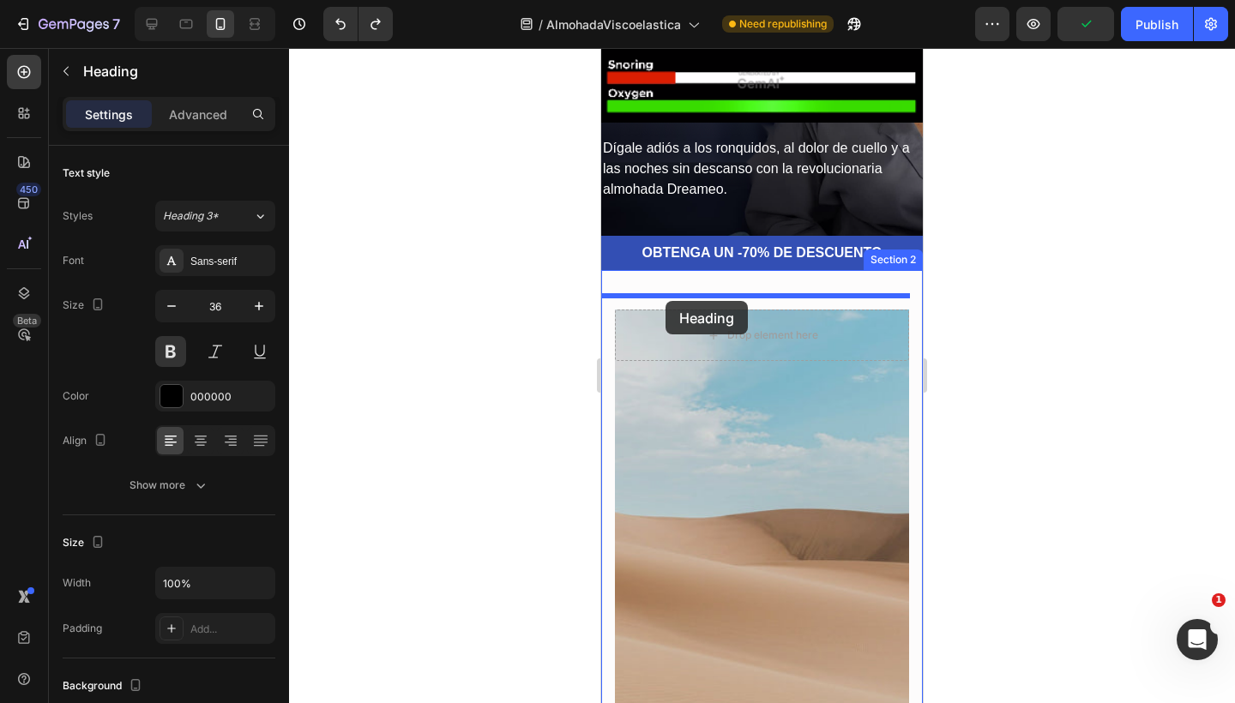
drag, startPoint x: 633, startPoint y: 520, endPoint x: 665, endPoint y: 301, distance: 221.0
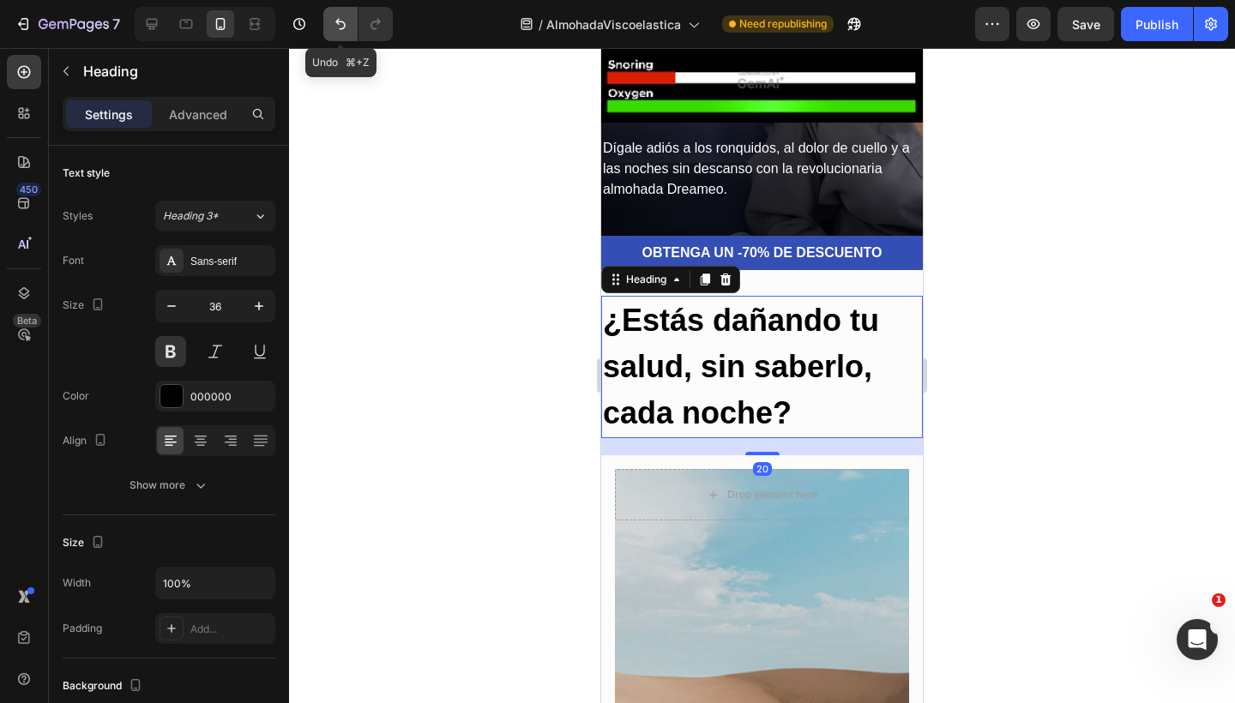
click at [340, 26] on icon "Undo/Redo" at bounding box center [340, 23] width 17 height 17
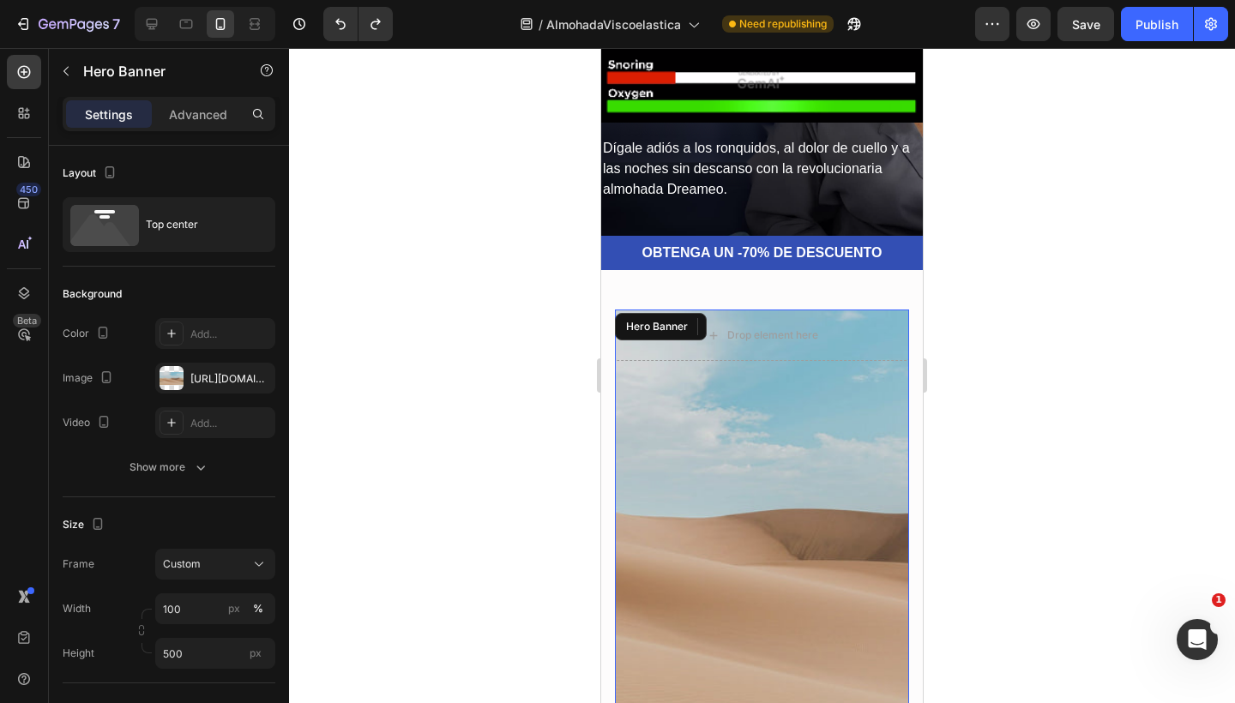
click at [738, 439] on div "Overlay" at bounding box center [762, 524] width 294 height 429
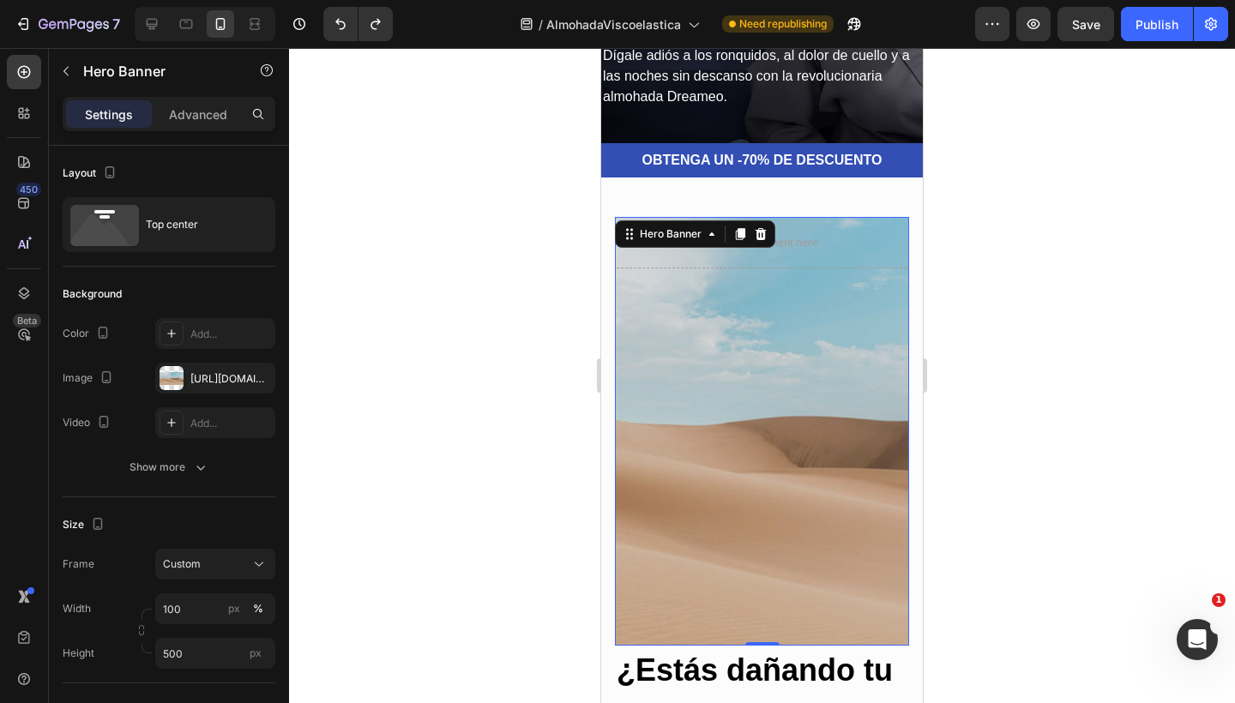
scroll to position [436, 0]
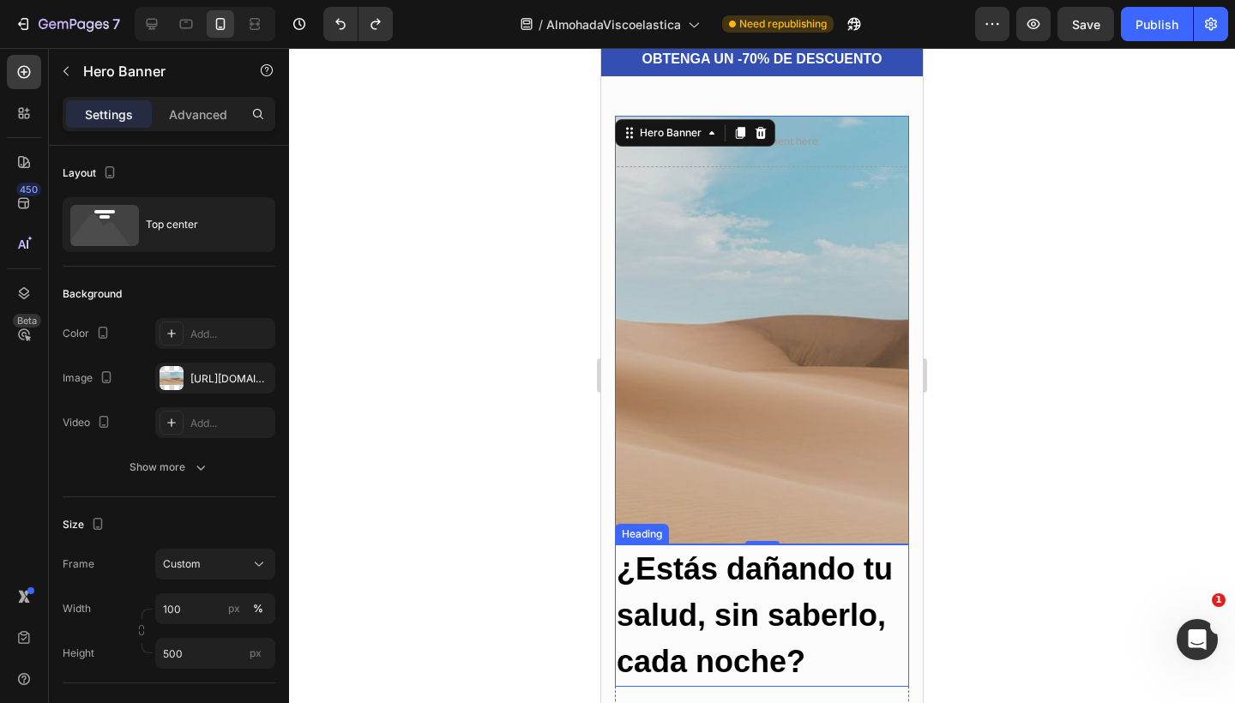
click at [670, 621] on h2 "¿Estás dañando tu salud, sin saberlo, cada noche?" at bounding box center [762, 615] width 294 height 142
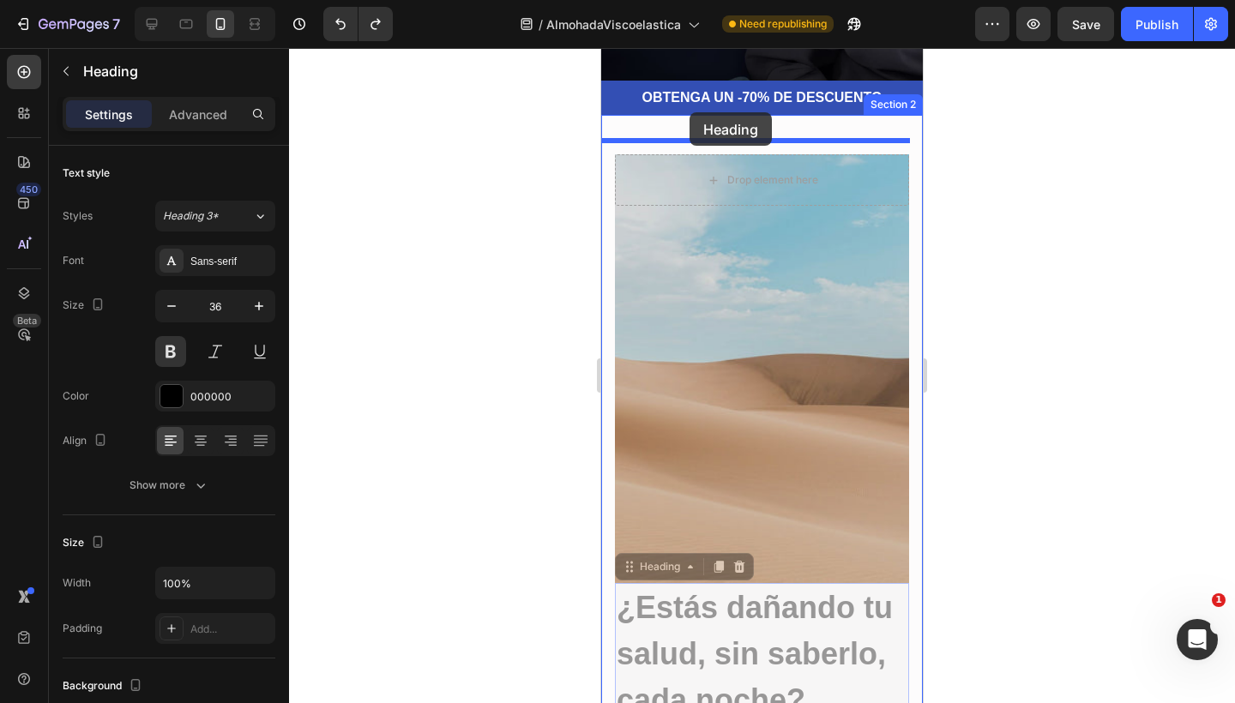
scroll to position [379, 0]
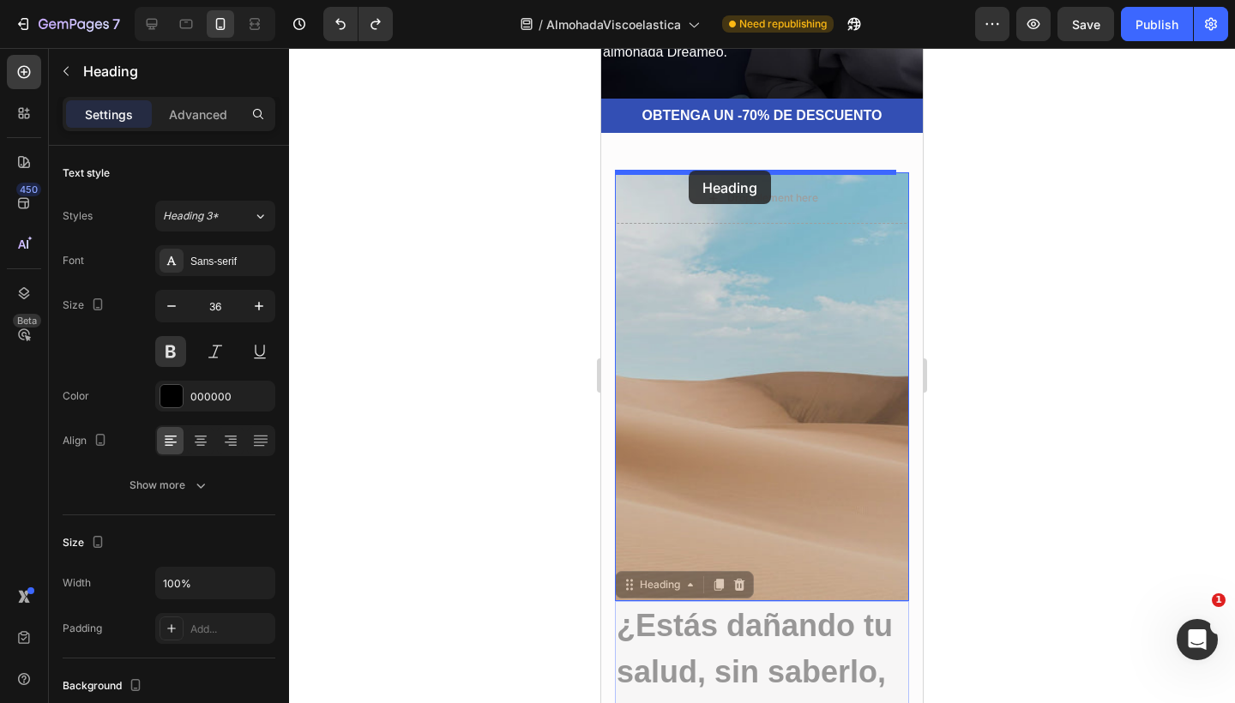
drag, startPoint x: 629, startPoint y: 534, endPoint x: 688, endPoint y: 171, distance: 368.3
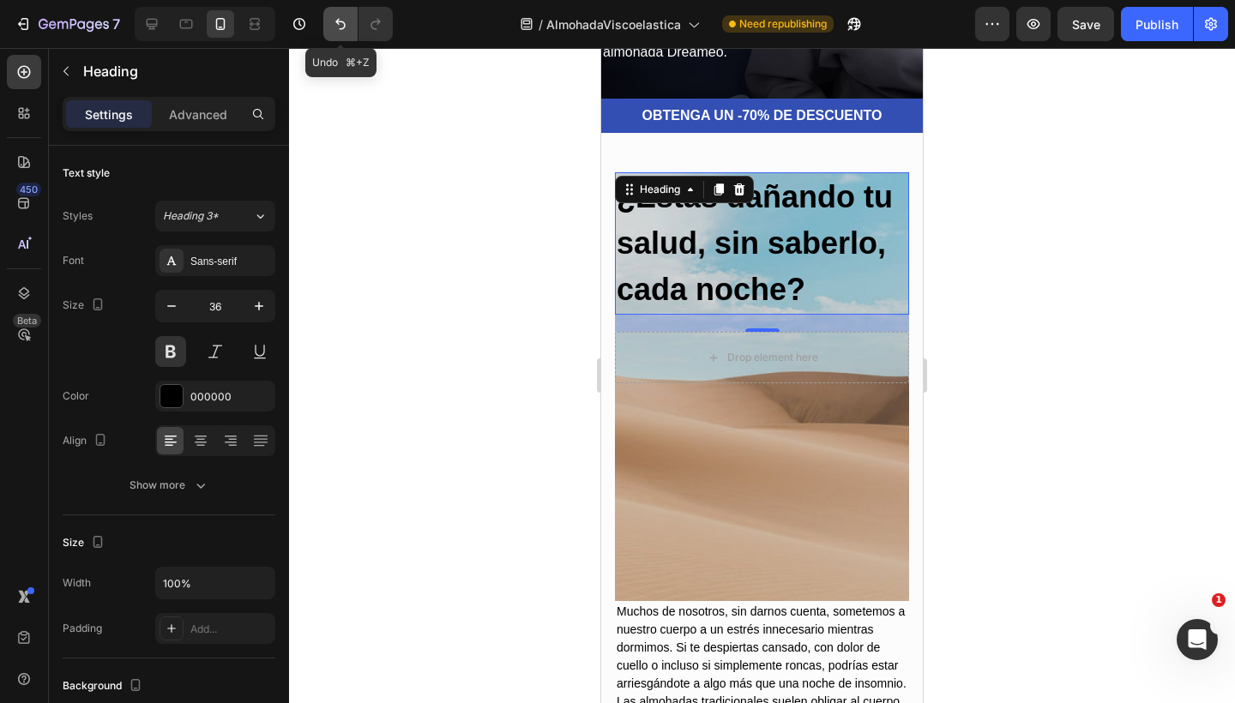
click at [340, 18] on icon "Undo/Redo" at bounding box center [340, 23] width 17 height 17
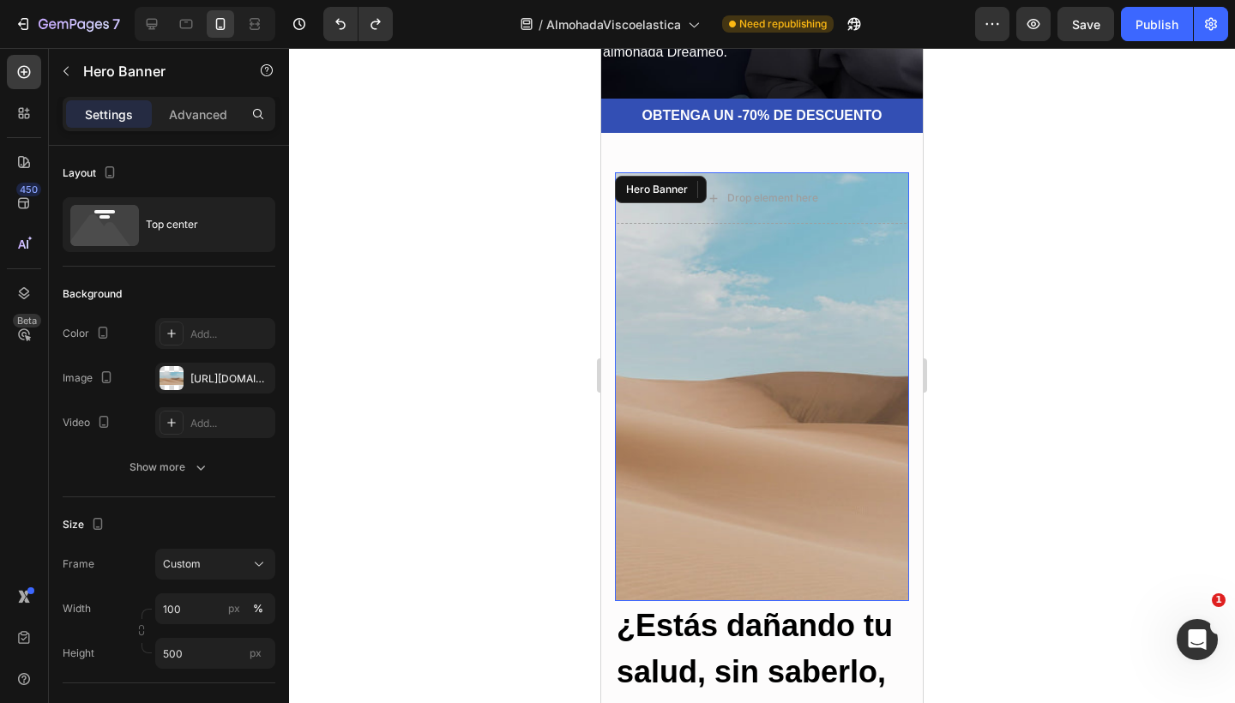
click at [738, 360] on div "Overlay" at bounding box center [762, 386] width 294 height 429
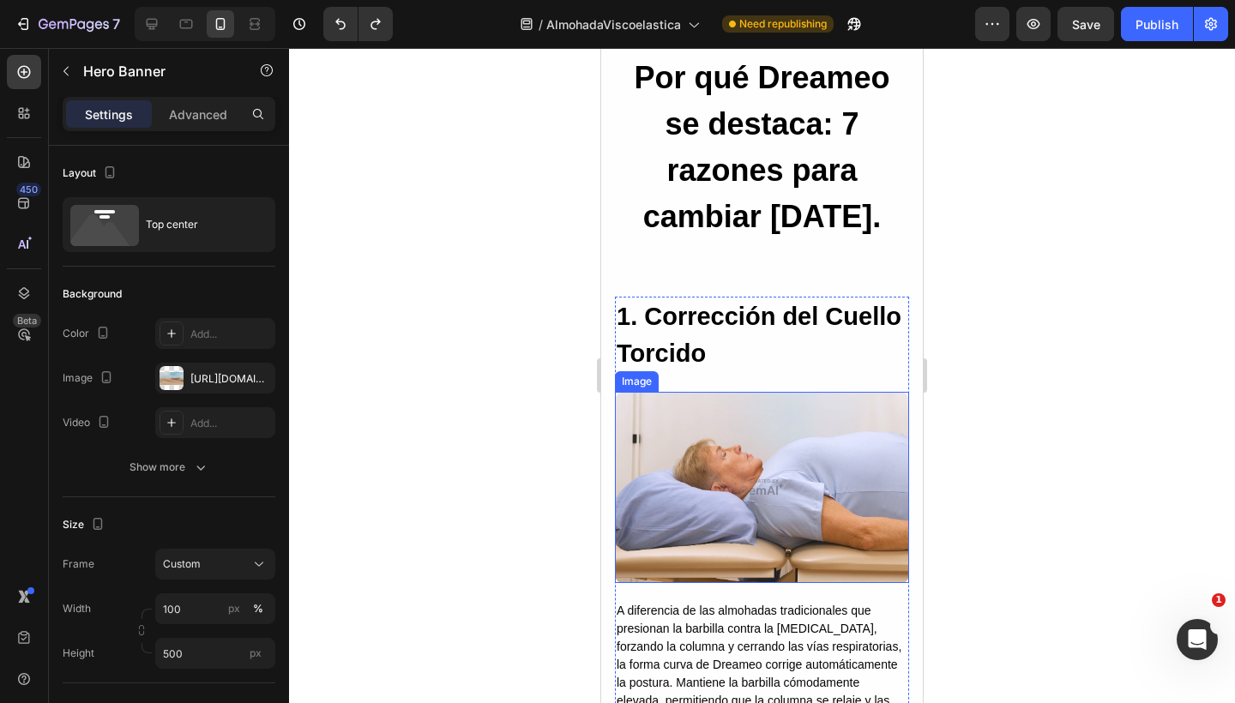
scroll to position [2053, 0]
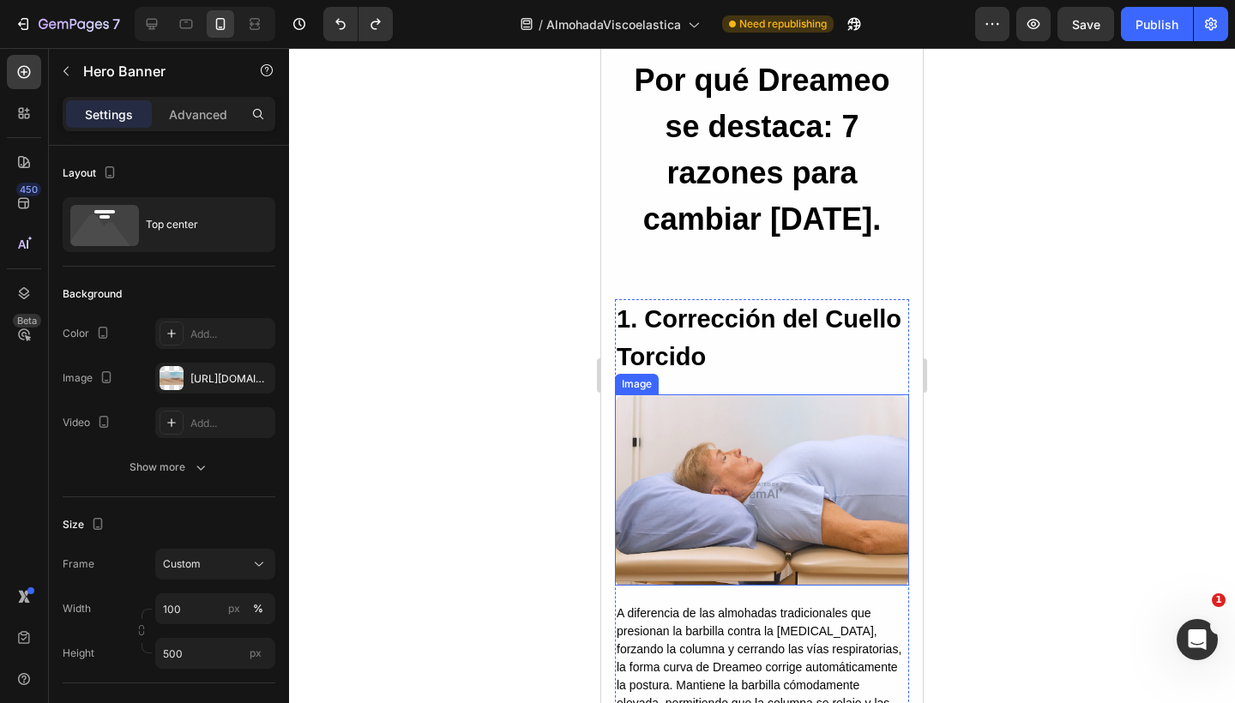
click at [700, 545] on img at bounding box center [762, 489] width 294 height 191
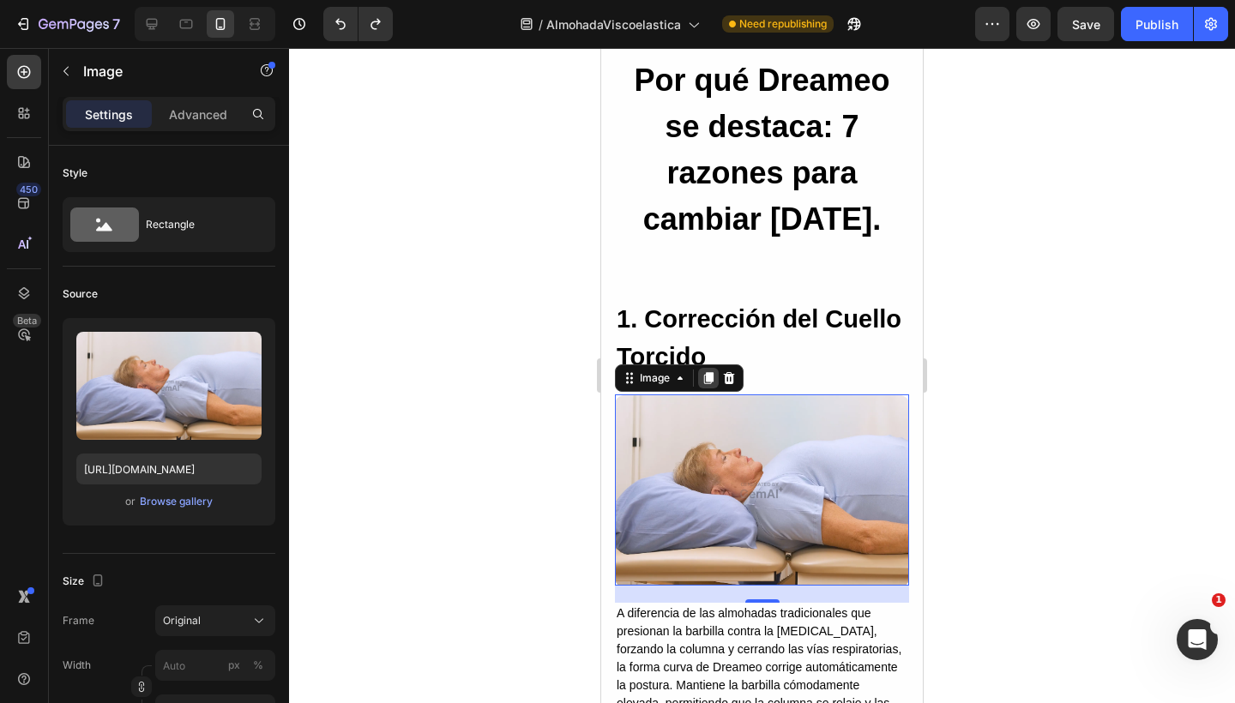
click at [710, 378] on icon at bounding box center [708, 378] width 9 height 12
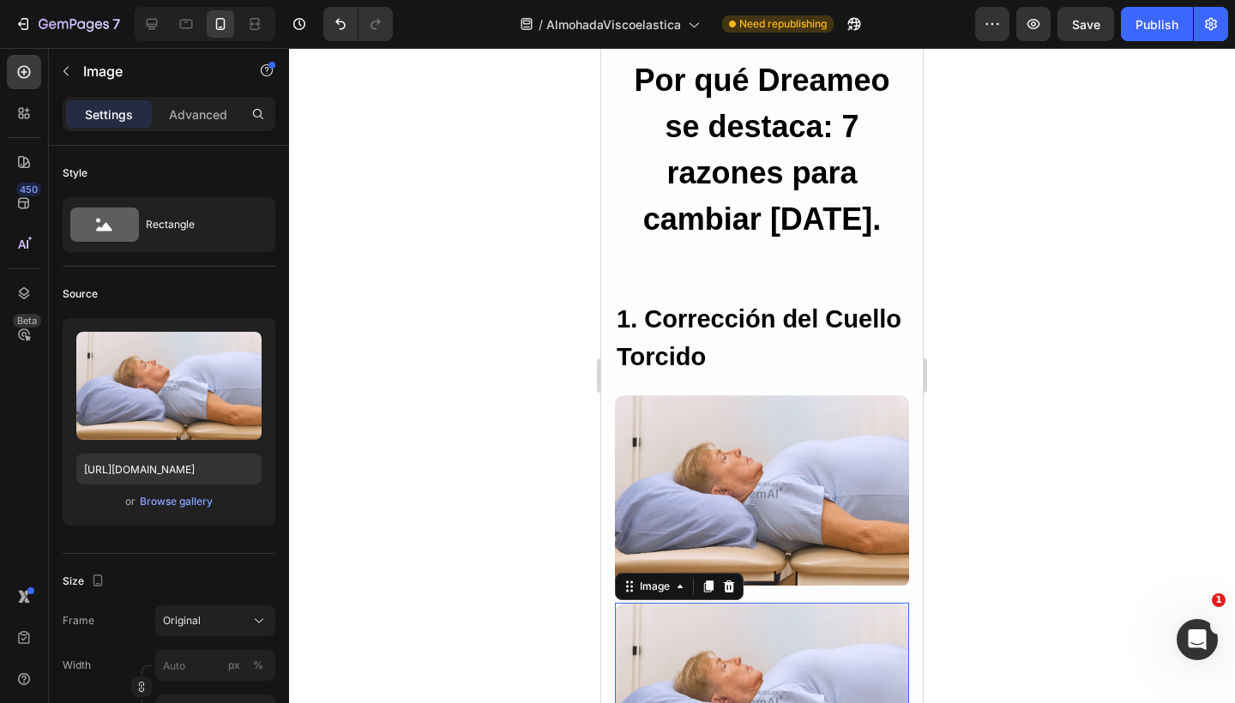
scroll to position [2538, 0]
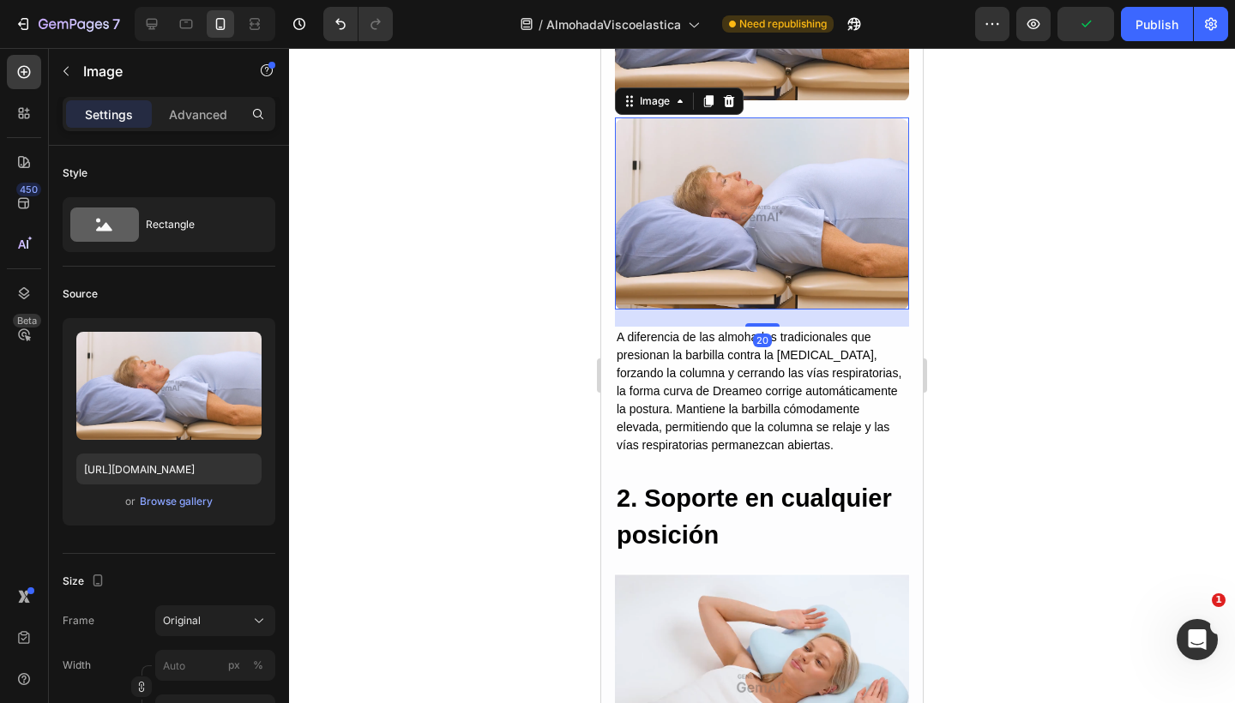
click at [733, 253] on img at bounding box center [762, 212] width 294 height 191
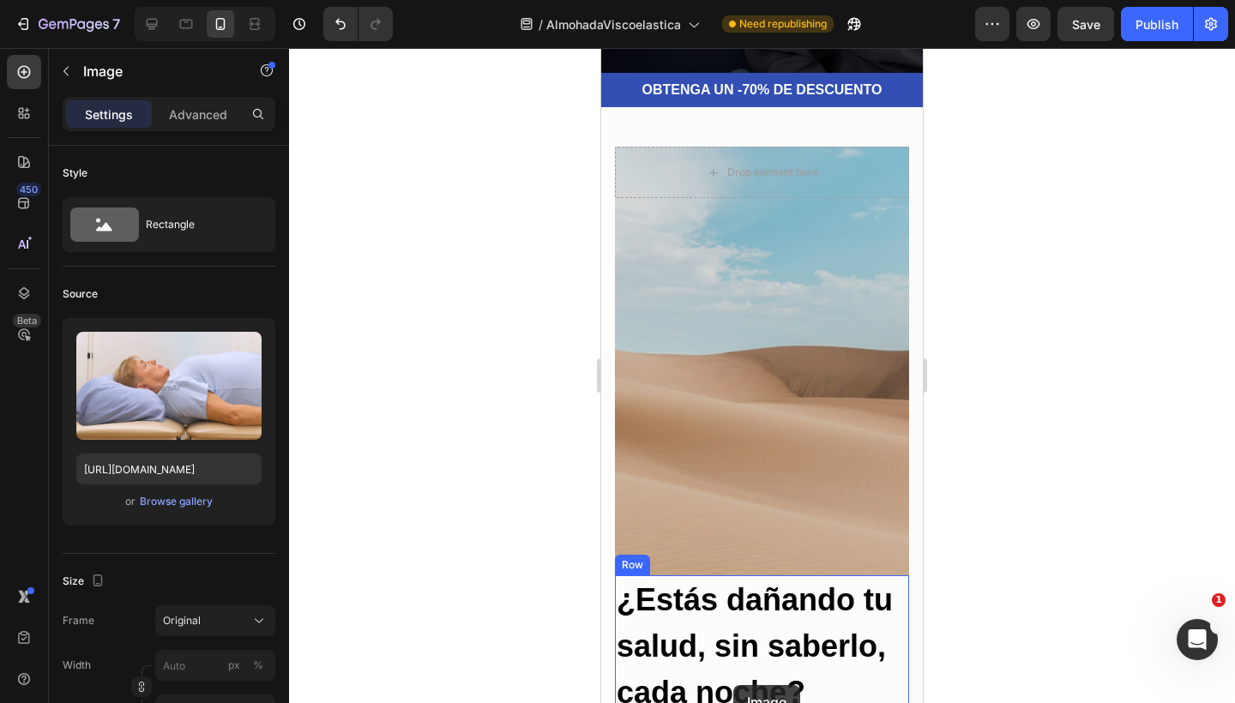
scroll to position [451, 0]
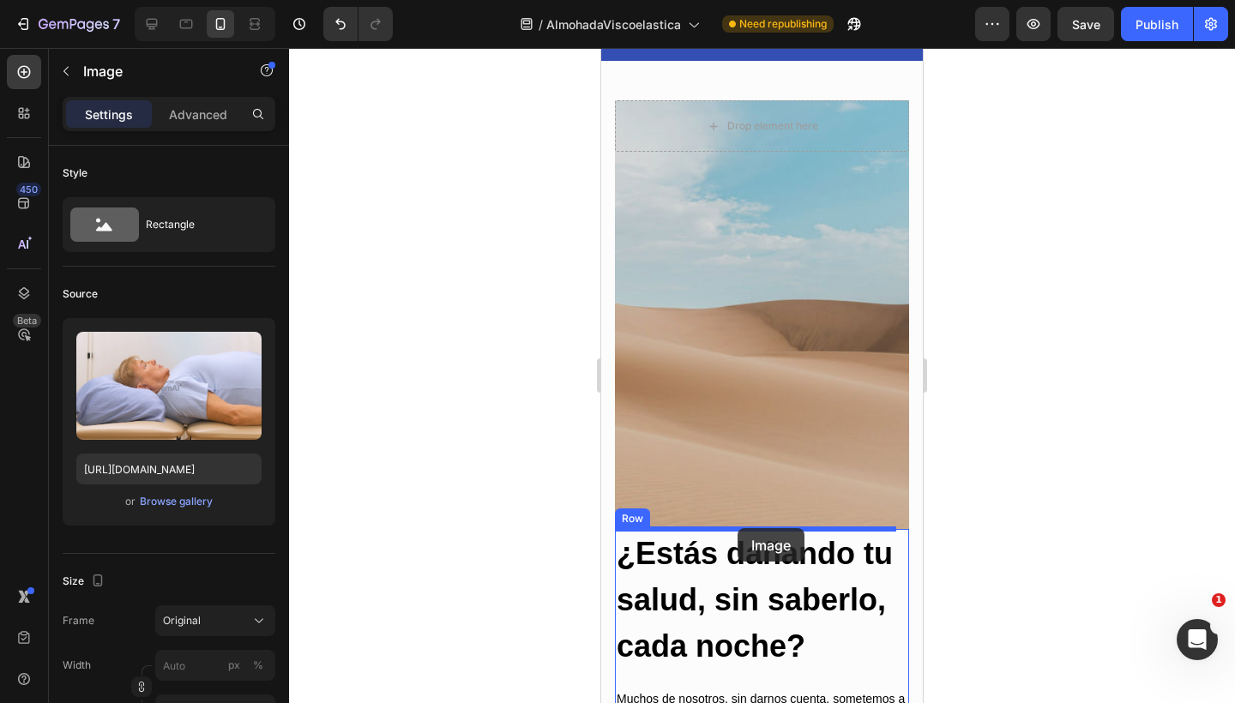
drag, startPoint x: 623, startPoint y: 97, endPoint x: 737, endPoint y: 528, distance: 446.1
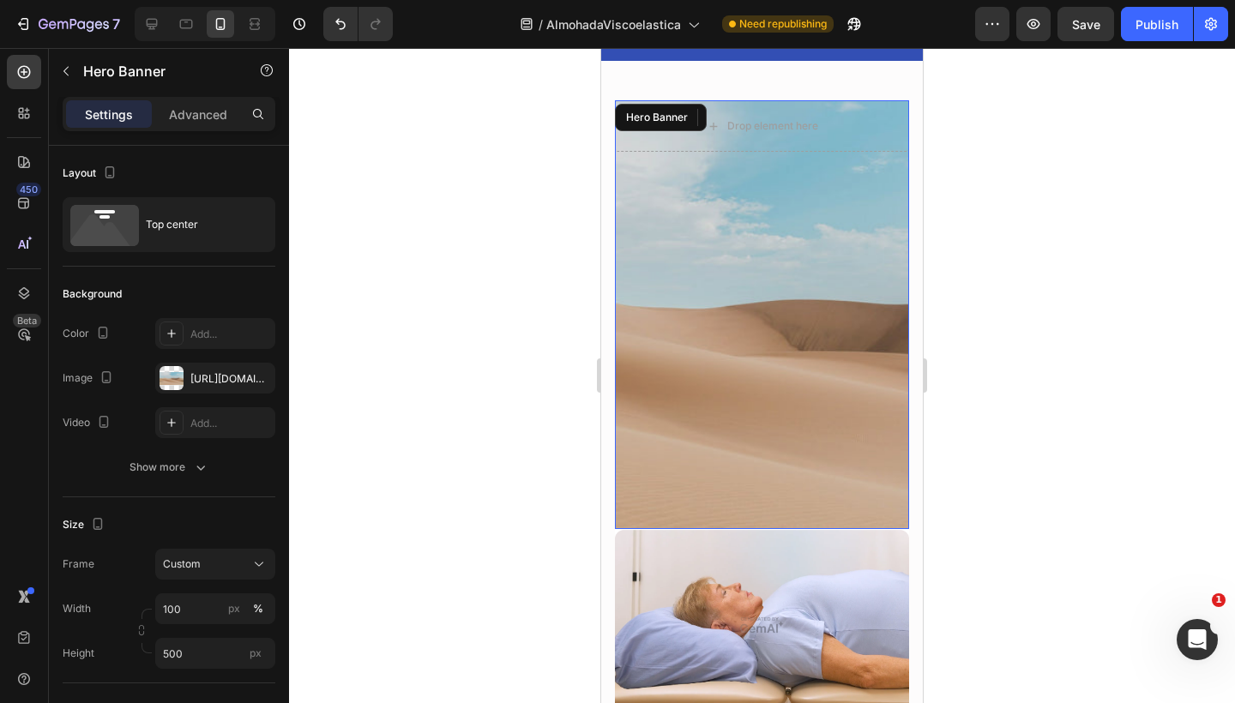
click at [798, 352] on div "Overlay" at bounding box center [762, 314] width 294 height 429
click at [760, 114] on icon at bounding box center [760, 117] width 11 height 12
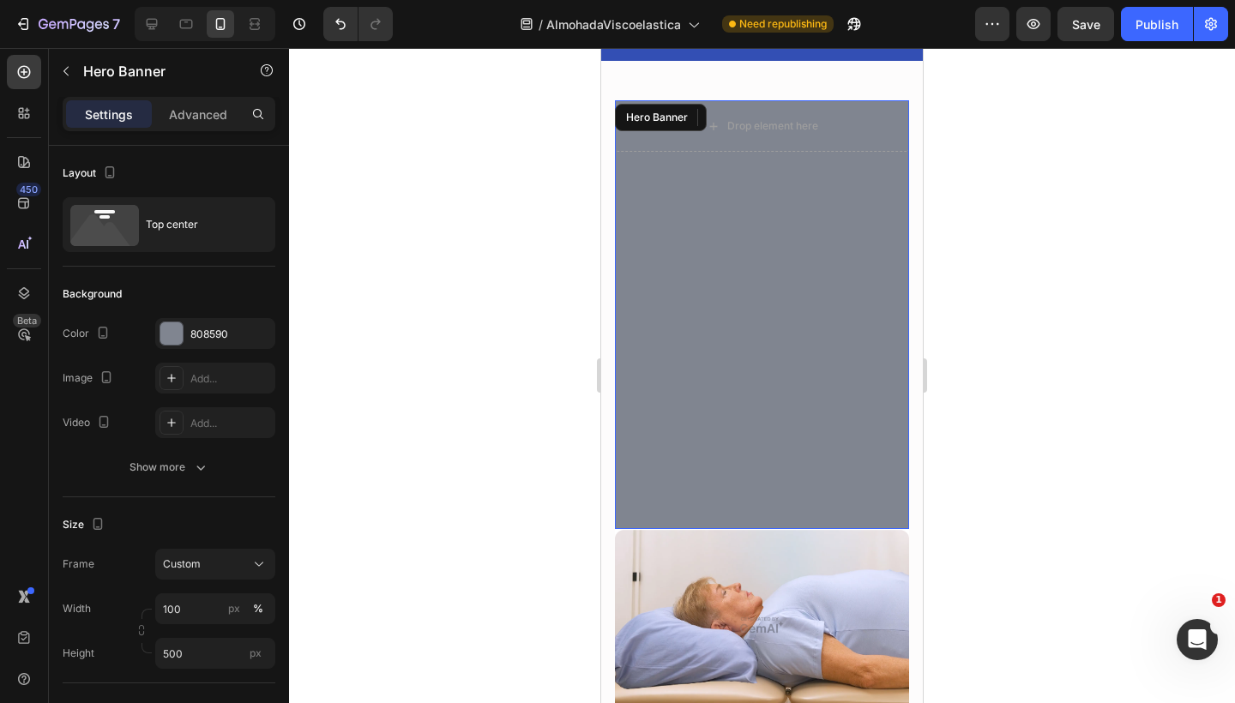
click at [751, 184] on div "Overlay" at bounding box center [762, 314] width 294 height 429
click at [760, 111] on div at bounding box center [760, 117] width 21 height 21
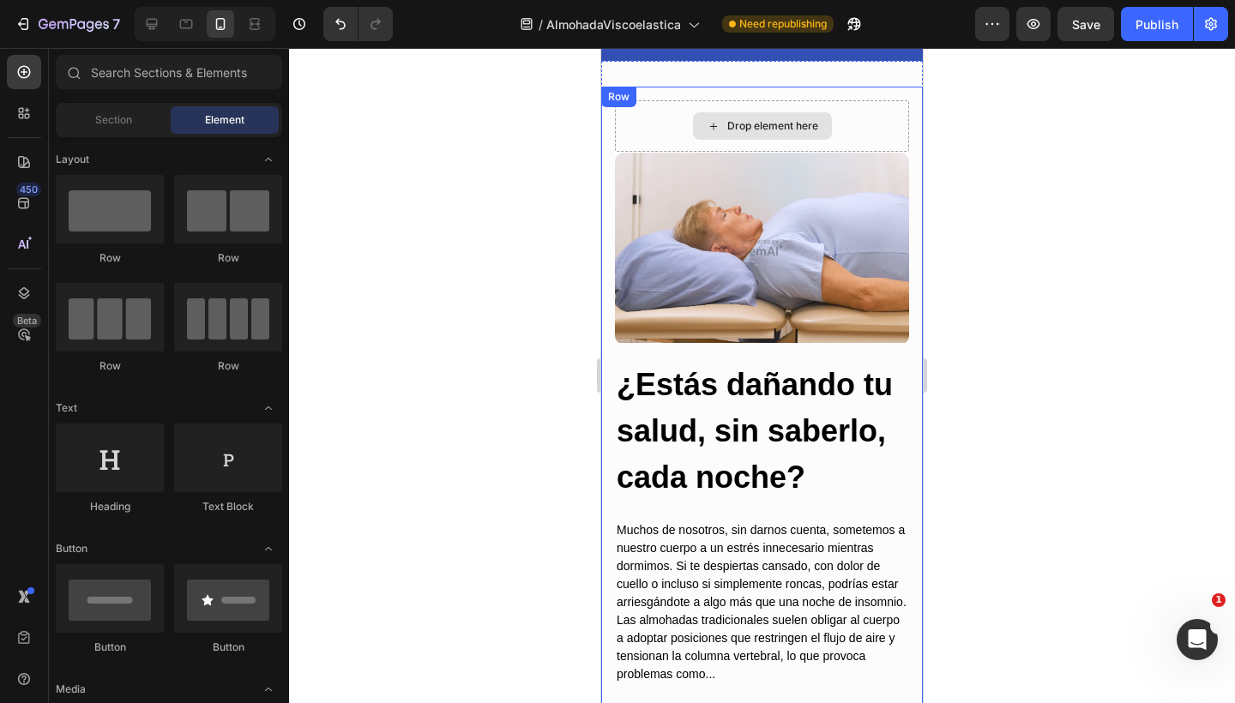
click at [699, 171] on img at bounding box center [762, 247] width 294 height 191
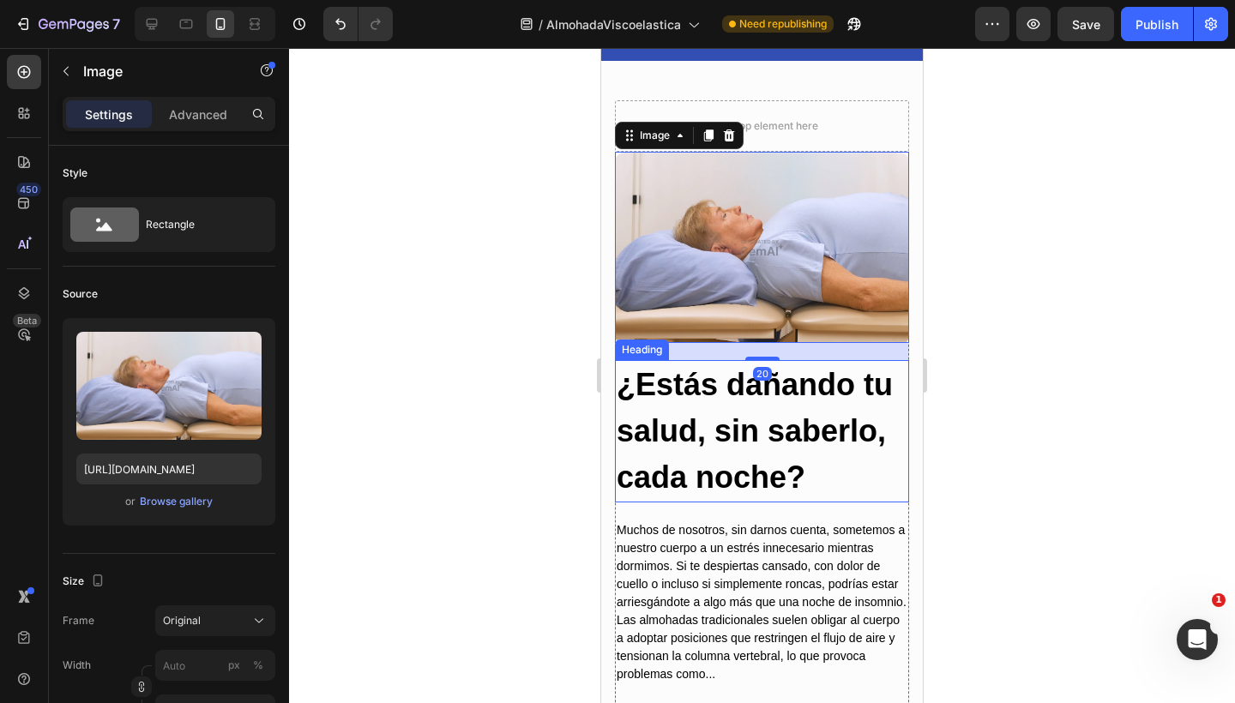
click at [660, 388] on h2 "¿Estás dañando tu salud, sin saberlo, cada noche?" at bounding box center [762, 431] width 294 height 142
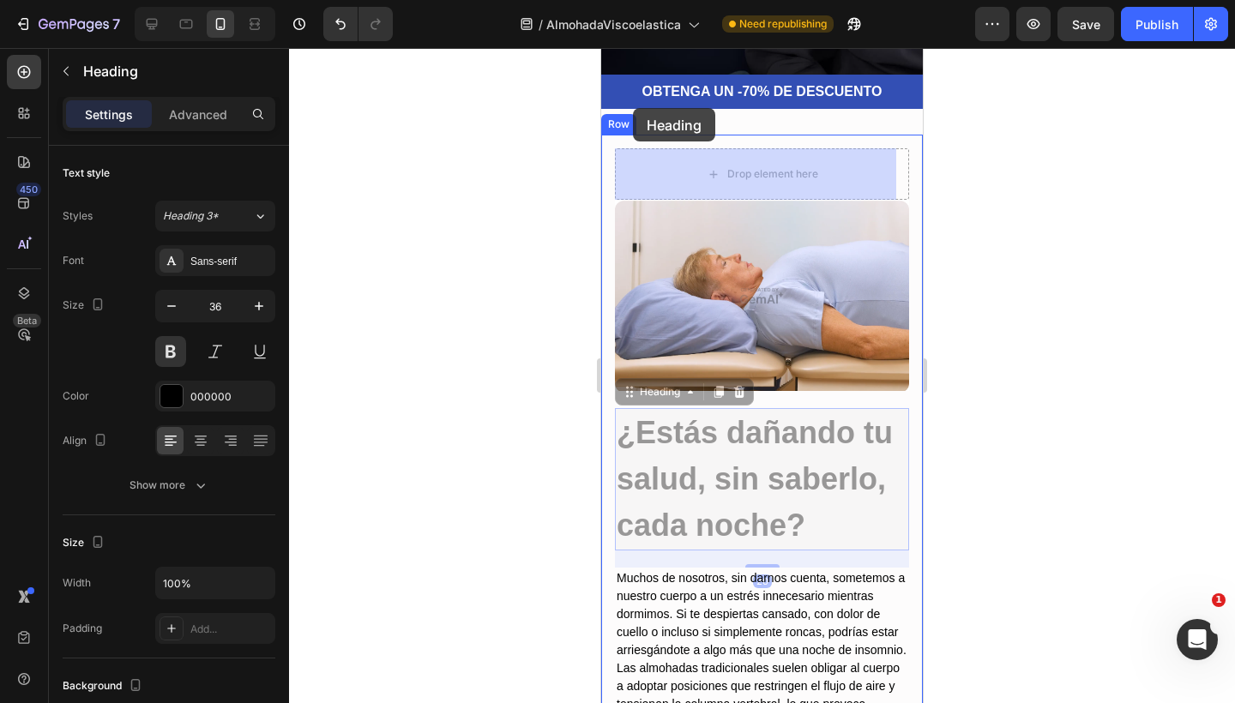
scroll to position [382, 0]
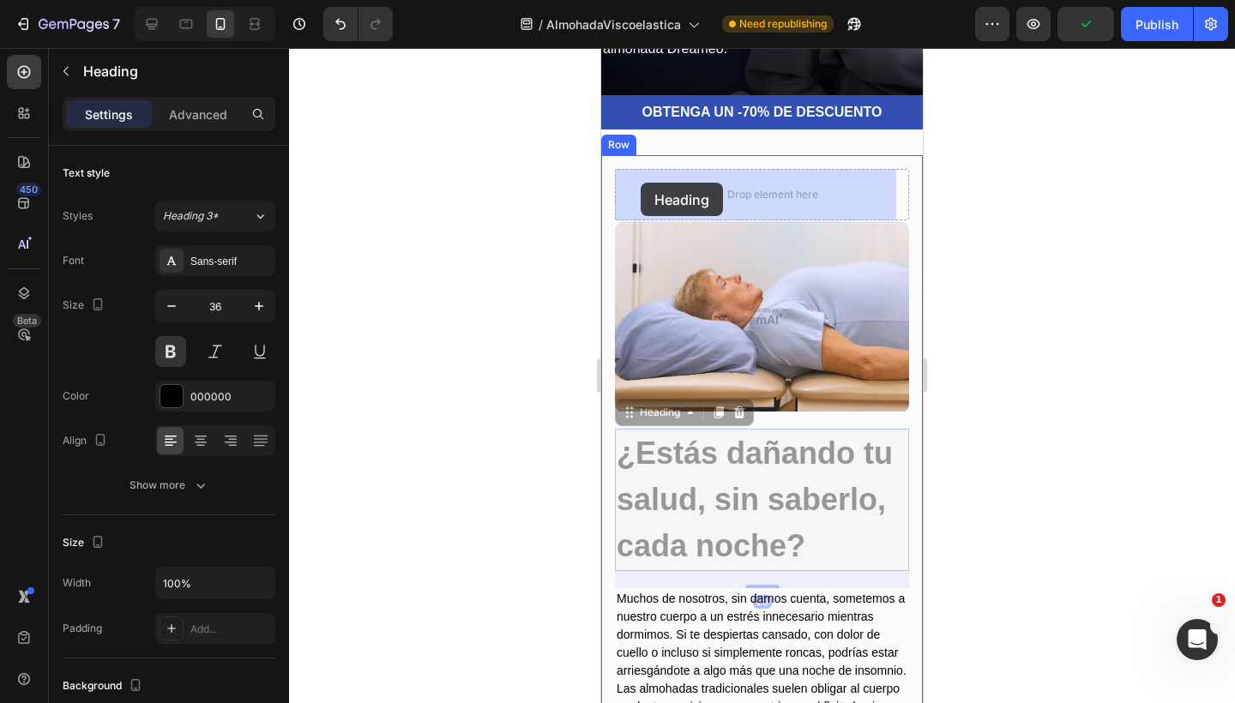
drag, startPoint x: 630, startPoint y: 337, endPoint x: 640, endPoint y: 183, distance: 154.7
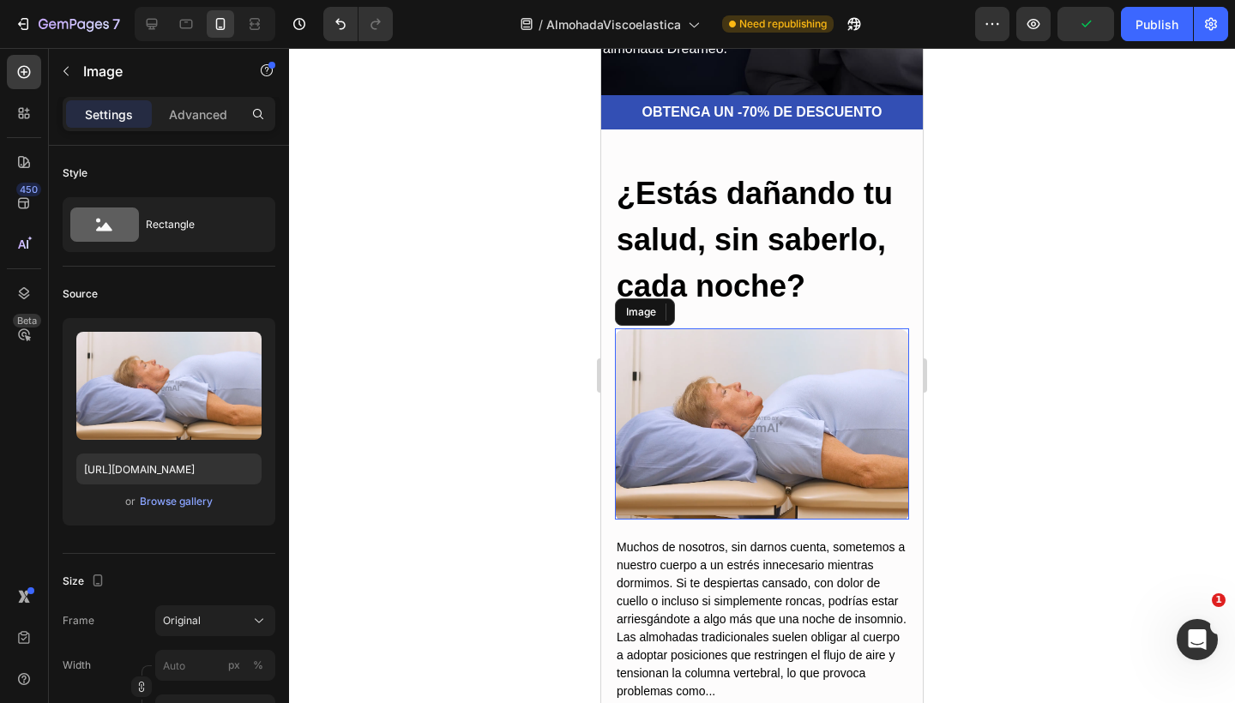
click at [655, 374] on img at bounding box center [762, 423] width 294 height 191
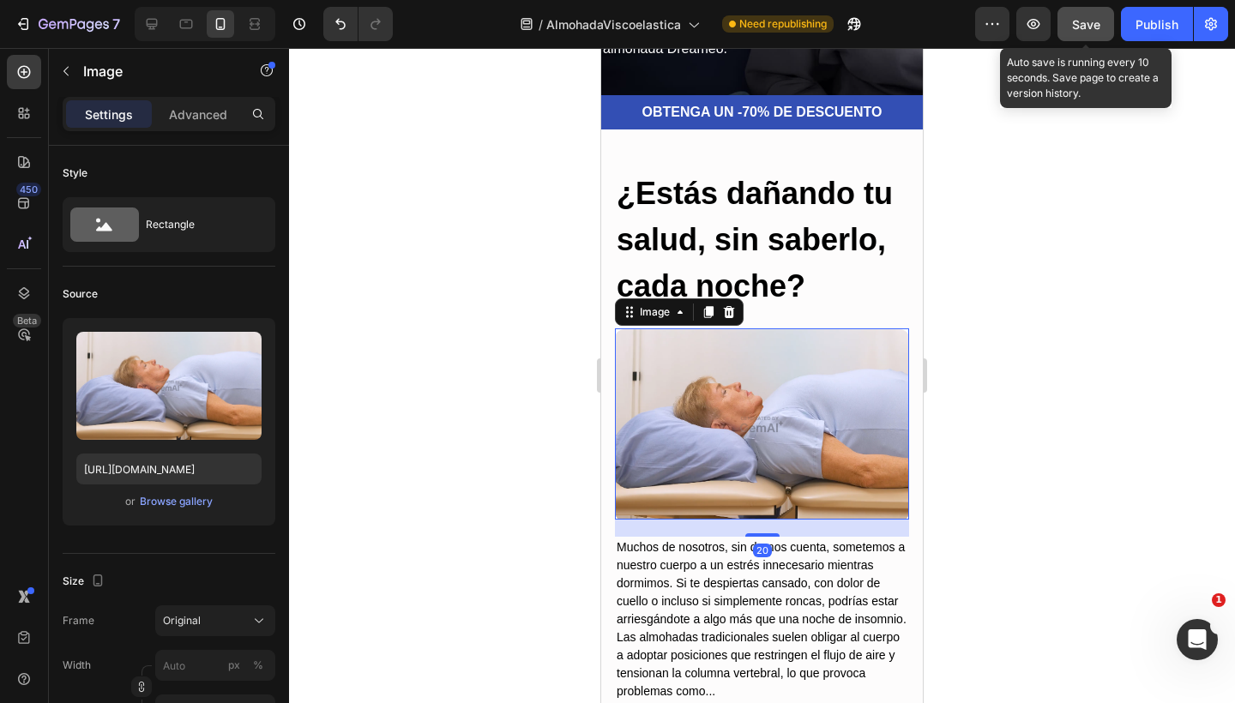
click at [1076, 34] on button "Save" at bounding box center [1085, 24] width 57 height 34
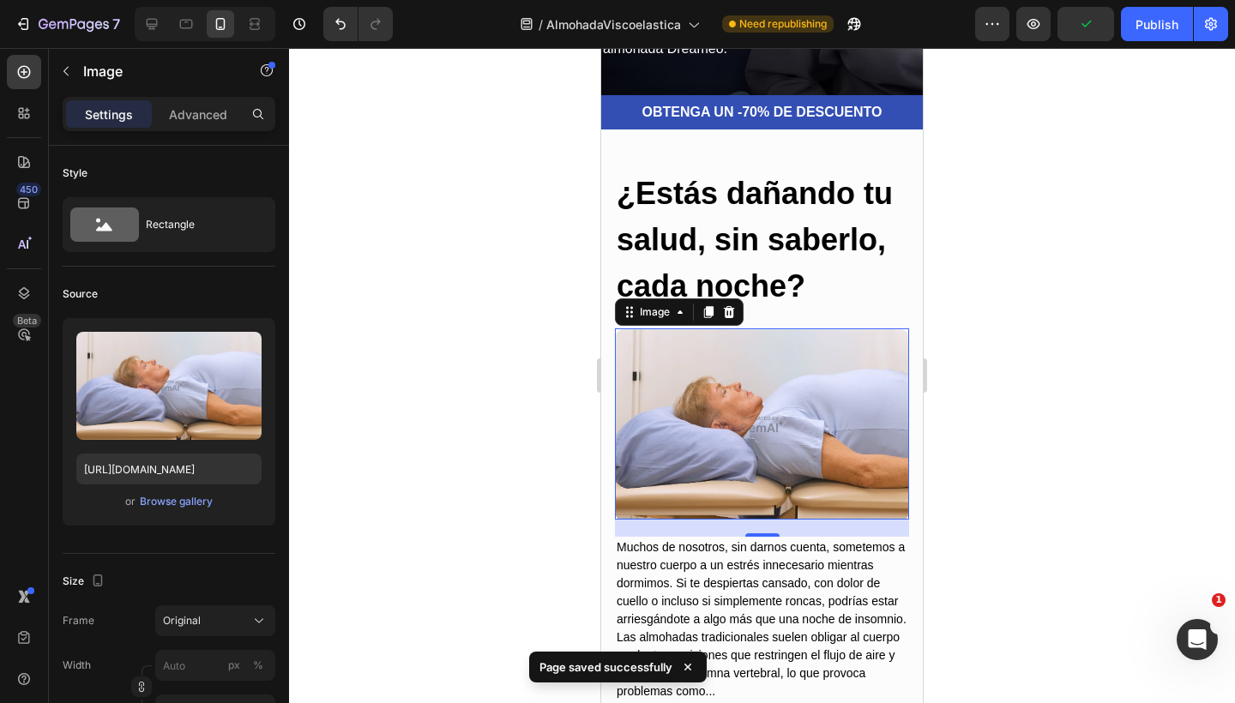
click at [785, 383] on img at bounding box center [762, 423] width 294 height 191
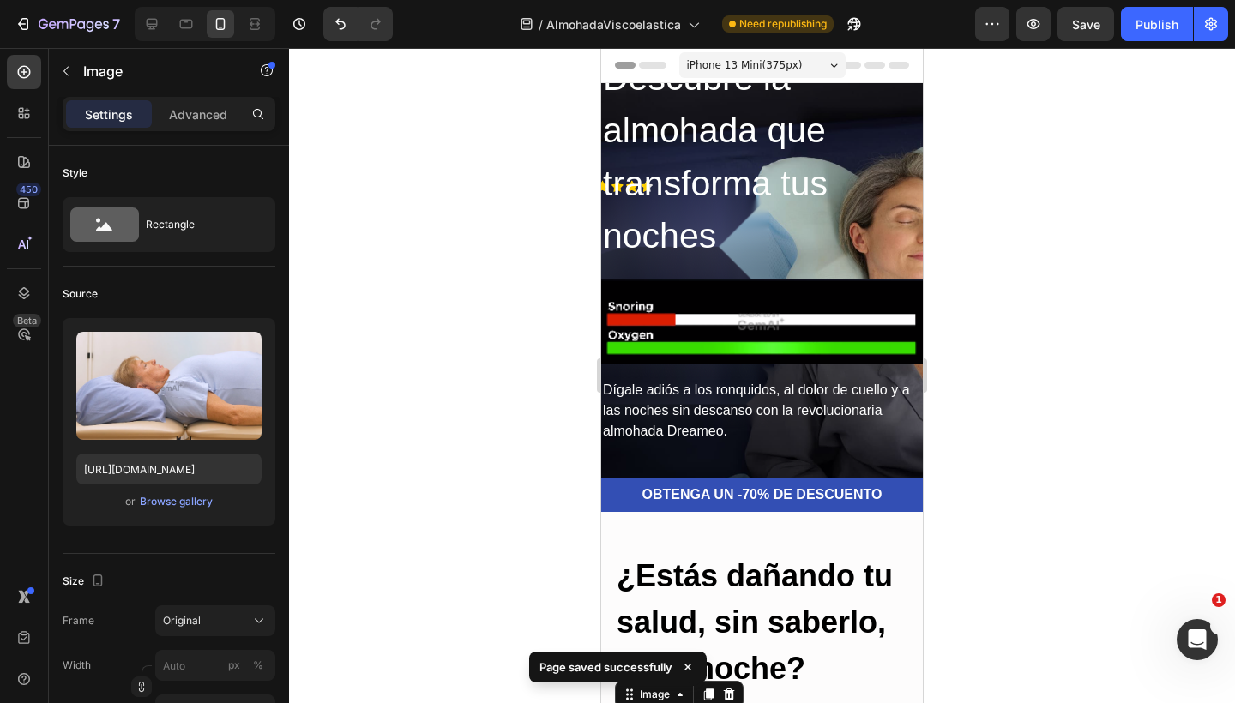
scroll to position [0, 0]
click at [153, 25] on icon at bounding box center [152, 24] width 11 height 11
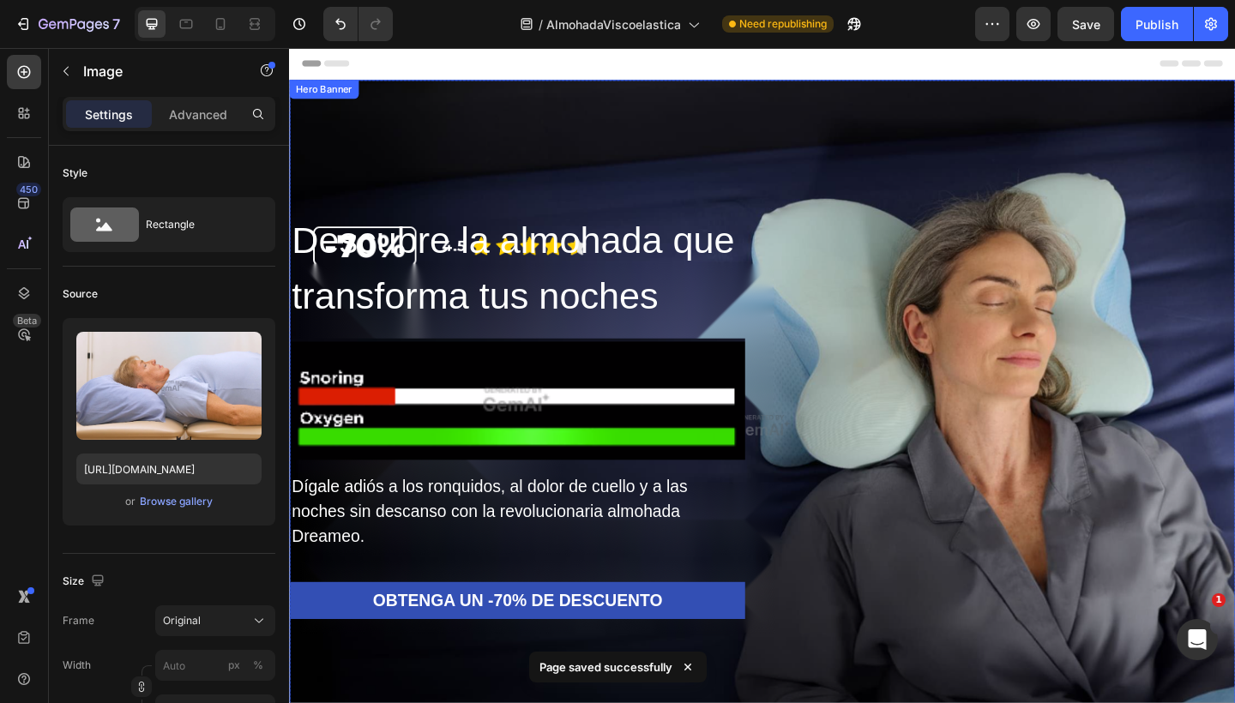
drag, startPoint x: 851, startPoint y: 213, endPoint x: 852, endPoint y: 203, distance: 10.3
click at [851, 213] on div "Overlay" at bounding box center [803, 458] width 1029 height 751
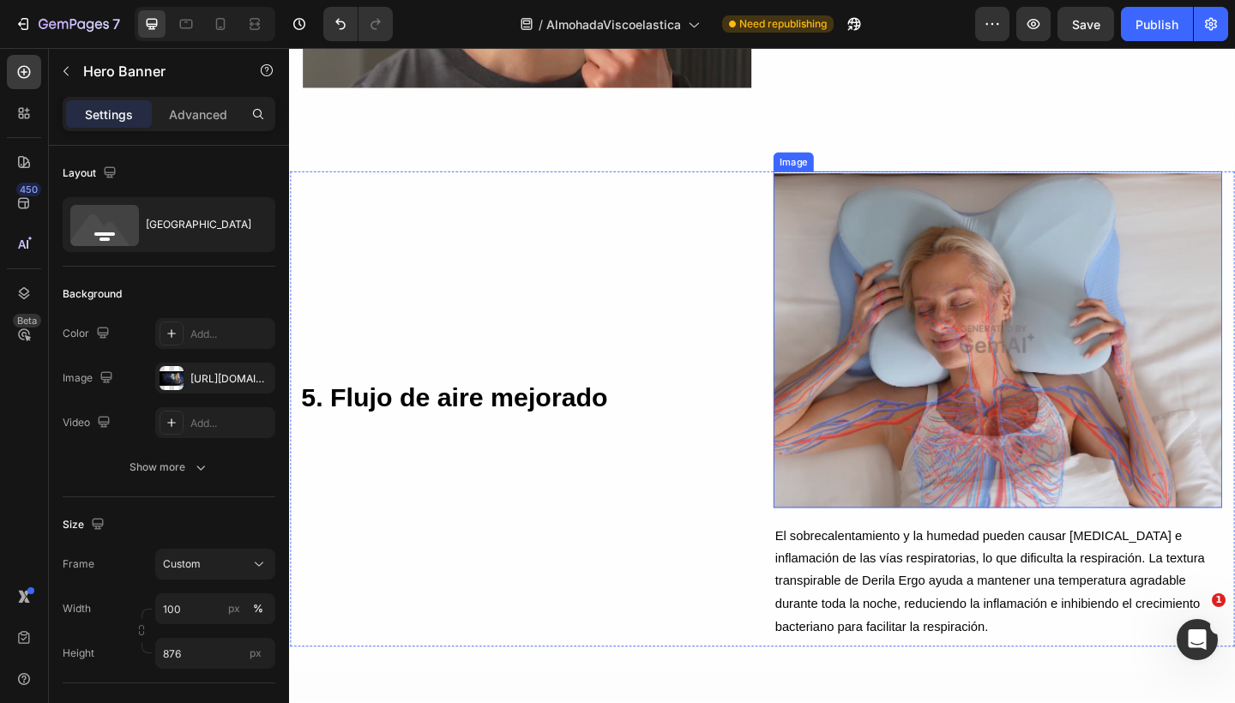
scroll to position [4132, 0]
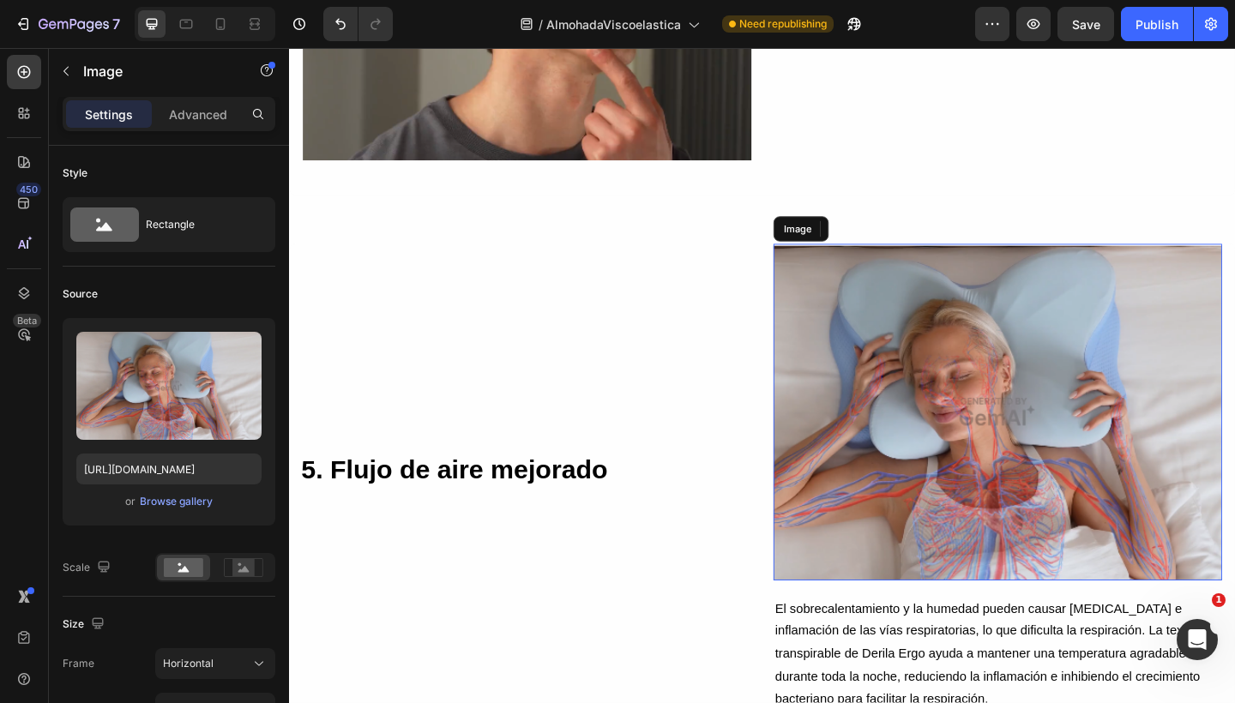
click at [907, 280] on img at bounding box center [1059, 444] width 488 height 366
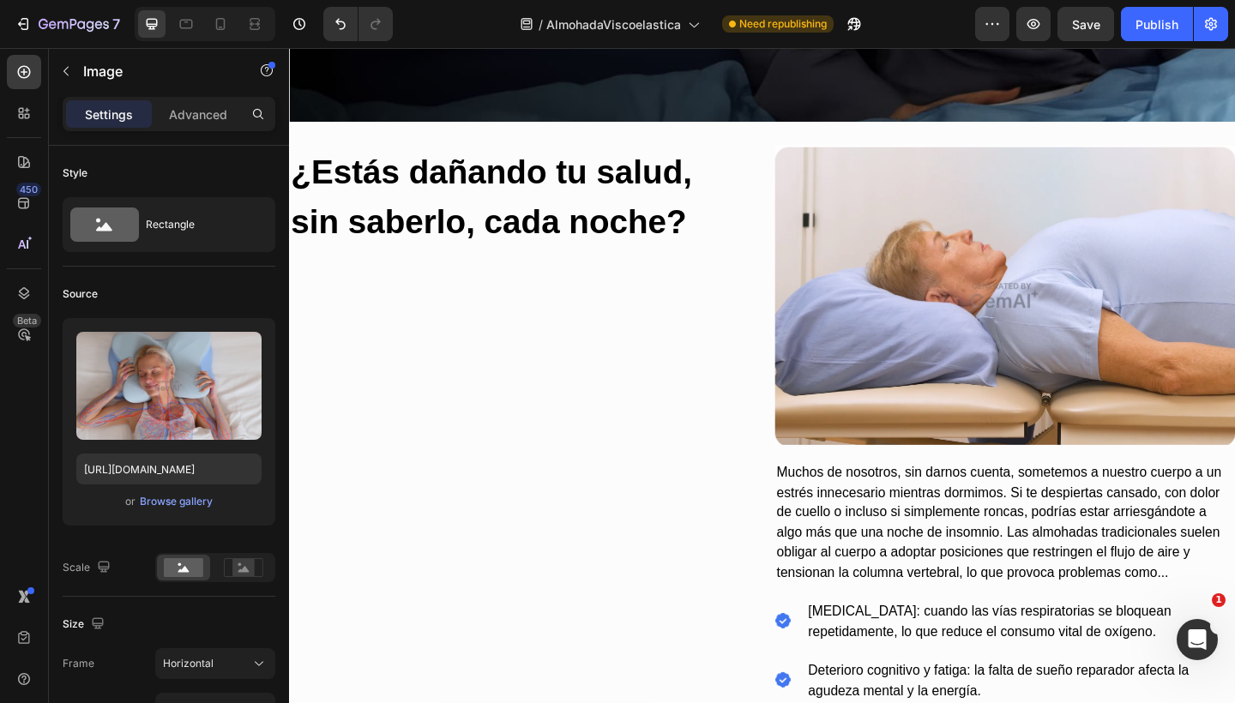
scroll to position [706, 0]
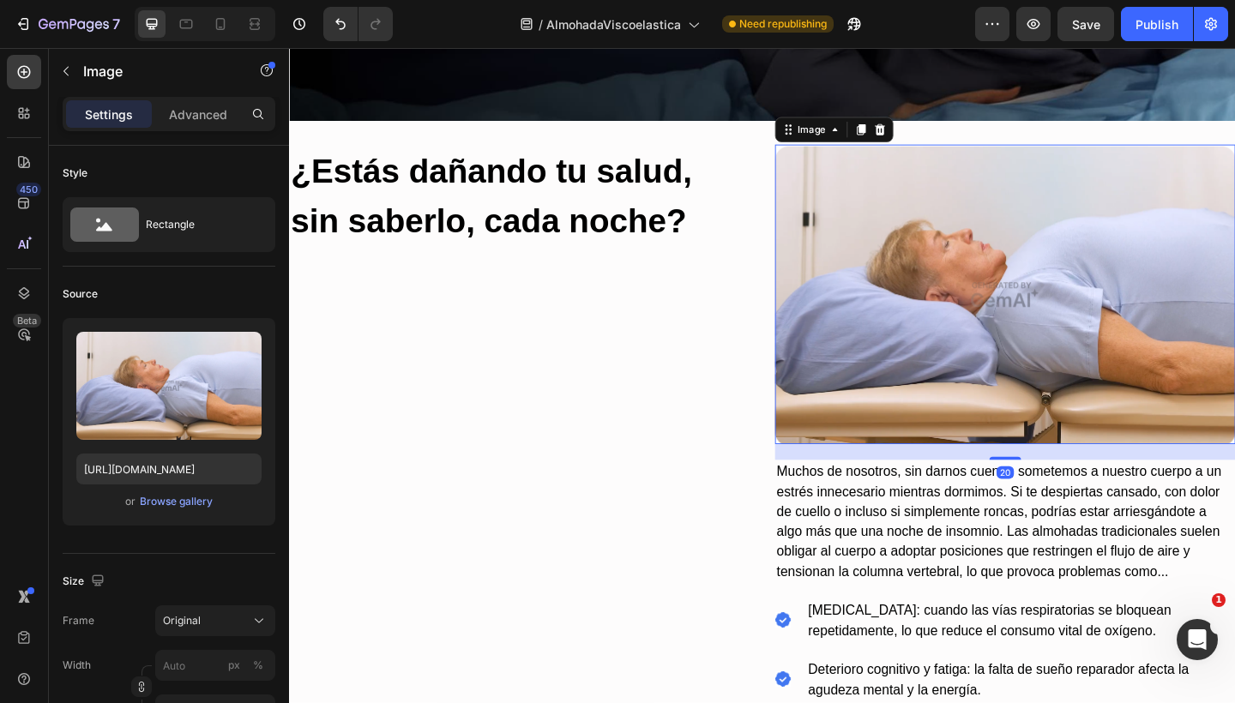
click at [905, 263] on img at bounding box center [1067, 316] width 501 height 326
click at [510, 208] on h2 "¿Estás dañando tu salud, sin saberlo, cada noche?" at bounding box center [539, 208] width 501 height 111
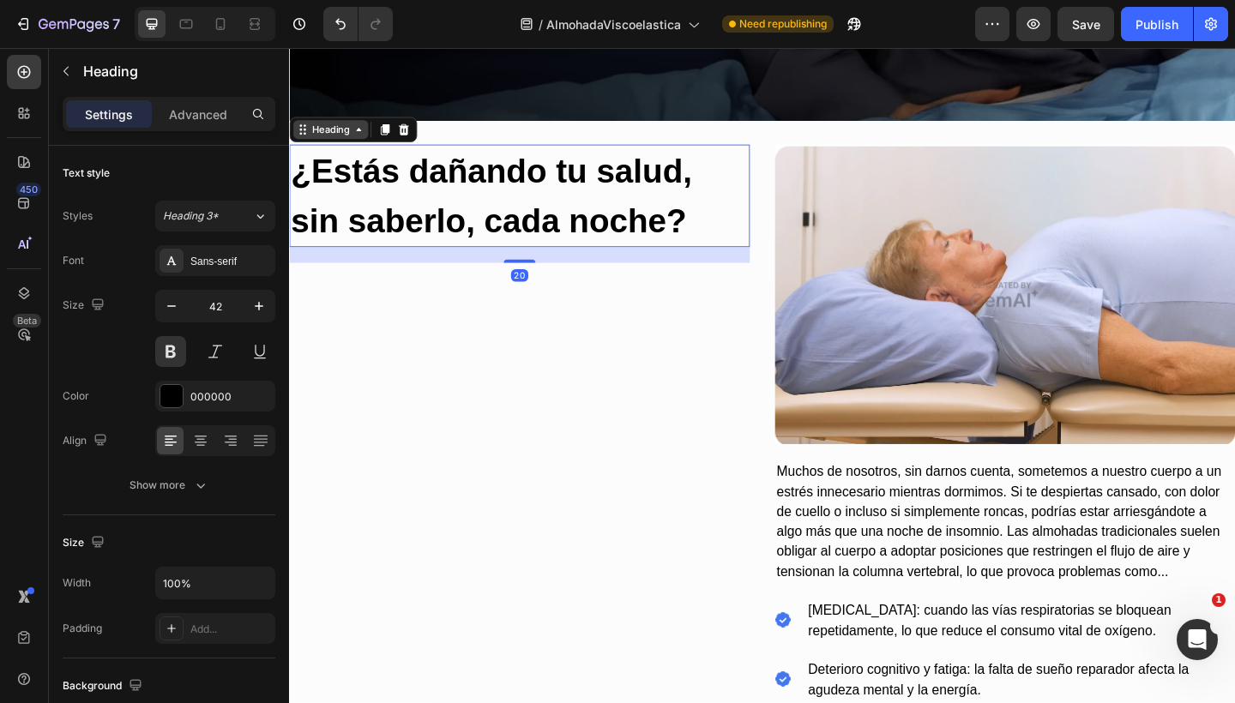
click at [338, 139] on div "Heading" at bounding box center [333, 136] width 47 height 15
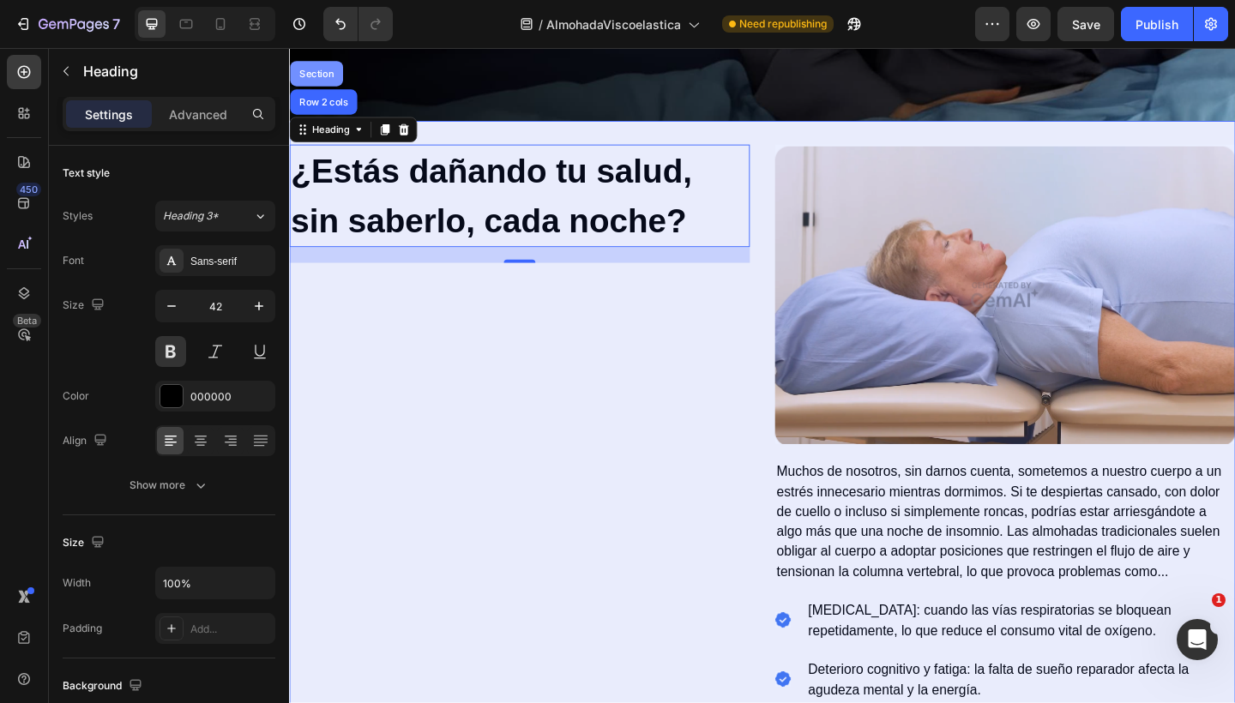
click at [321, 86] on div "Section" at bounding box center [318, 76] width 57 height 27
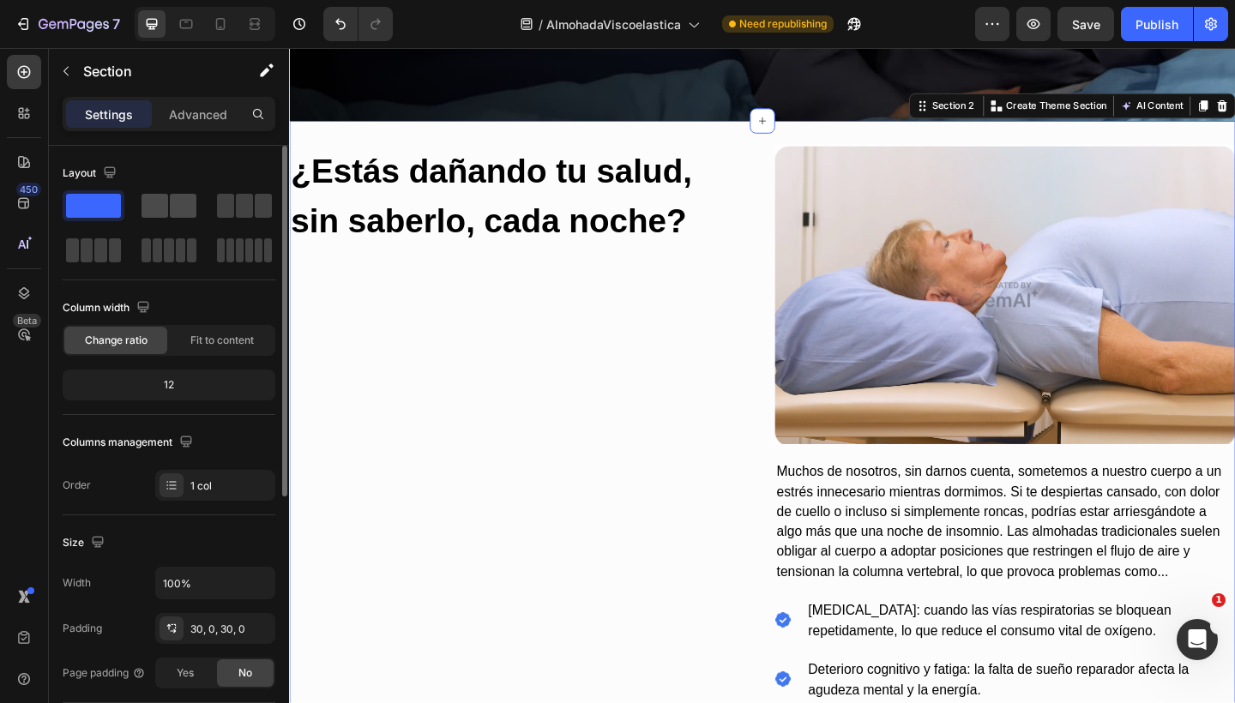
click at [177, 195] on span at bounding box center [183, 206] width 27 height 24
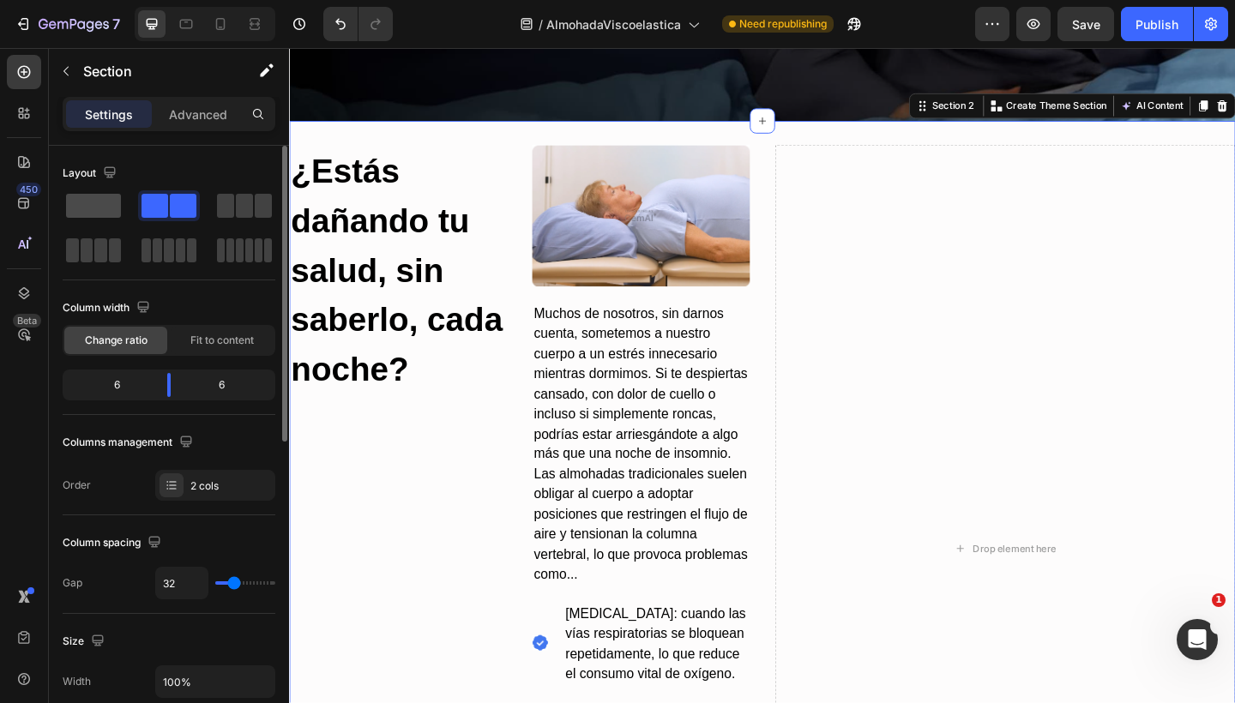
click at [103, 210] on span at bounding box center [93, 206] width 55 height 24
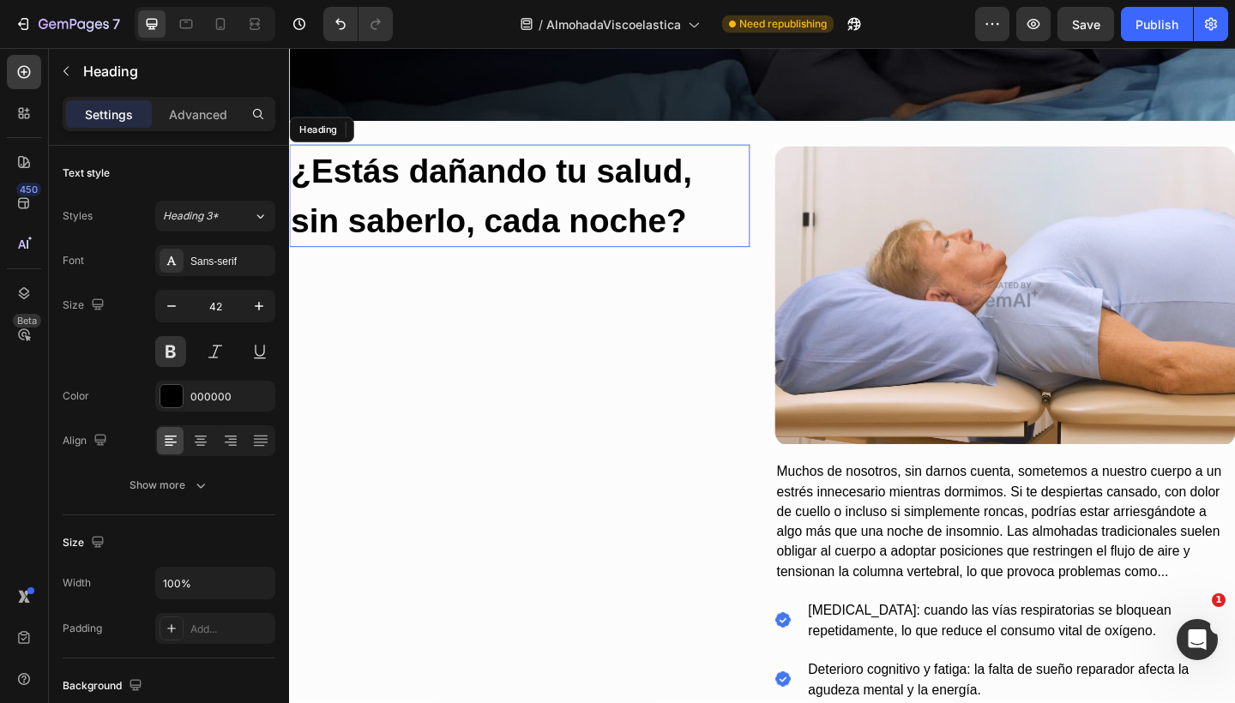
click at [608, 168] on h2 "¿Estás dañando tu salud, sin saberlo, cada noche?" at bounding box center [539, 208] width 501 height 111
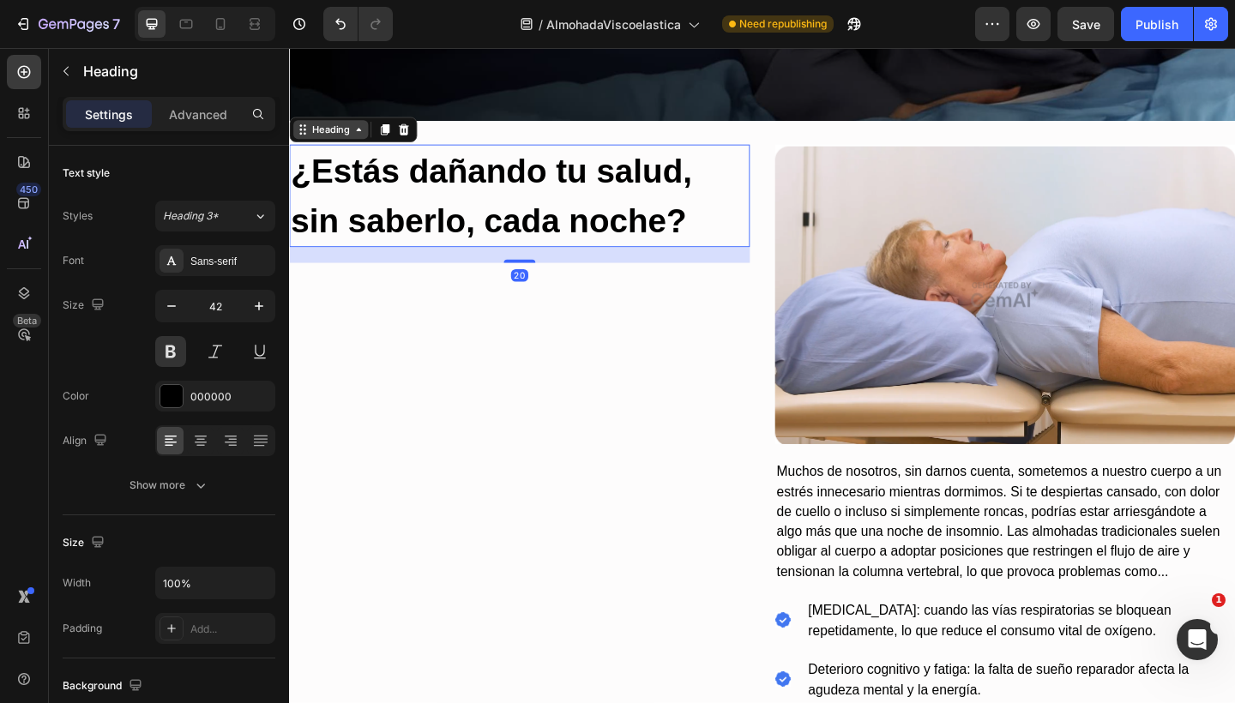
click at [325, 134] on div "Heading" at bounding box center [333, 136] width 47 height 15
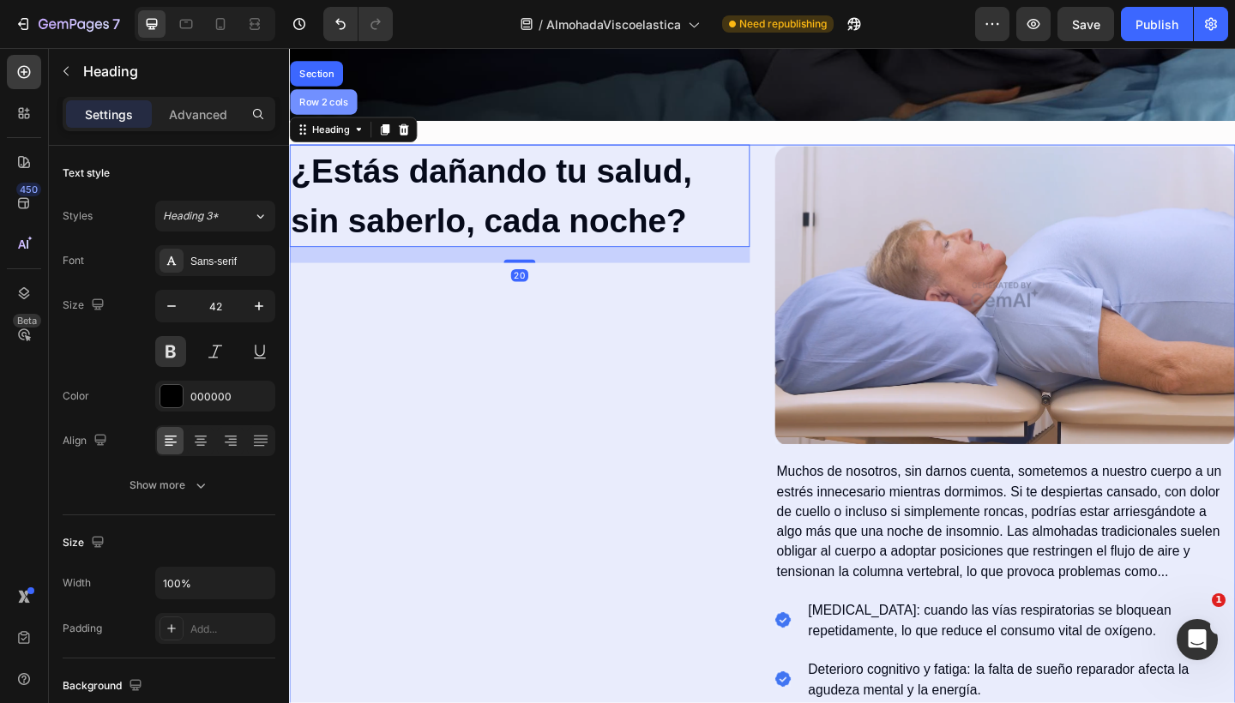
click at [325, 109] on div "Row 2 cols" at bounding box center [326, 107] width 59 height 10
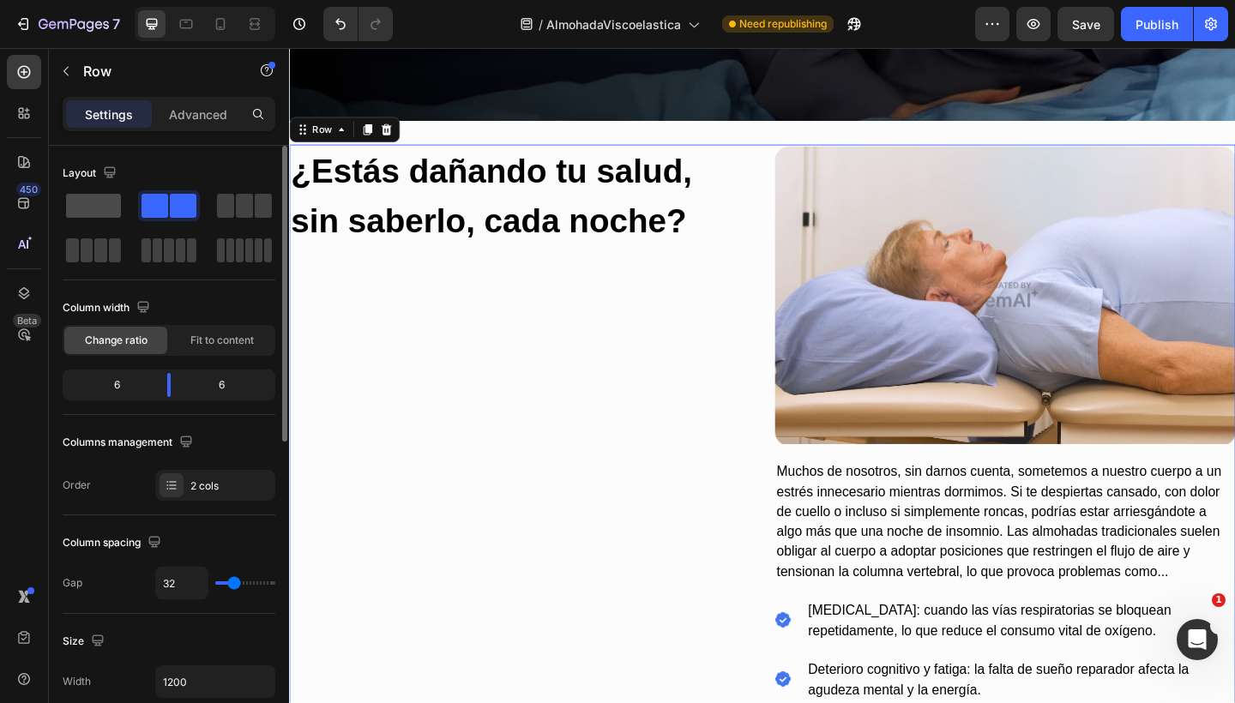
click at [111, 199] on span at bounding box center [93, 206] width 55 height 24
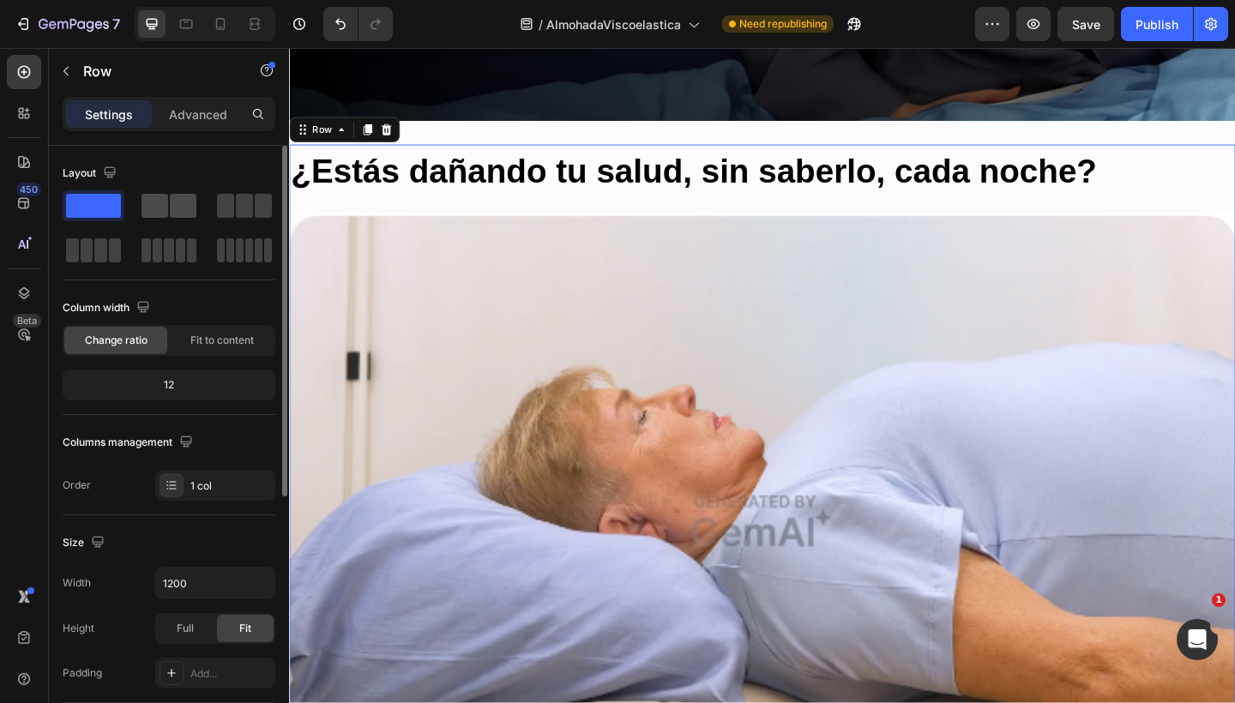
click at [161, 199] on span at bounding box center [154, 206] width 27 height 24
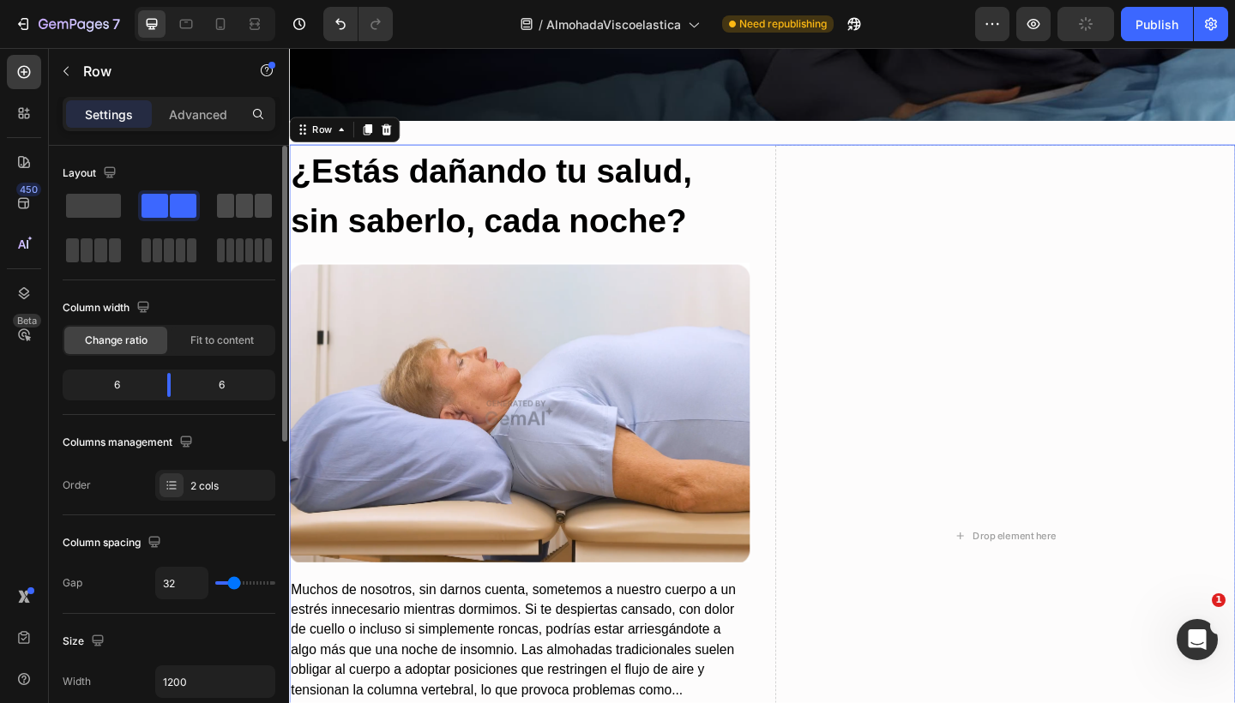
click at [242, 193] on div at bounding box center [244, 205] width 62 height 31
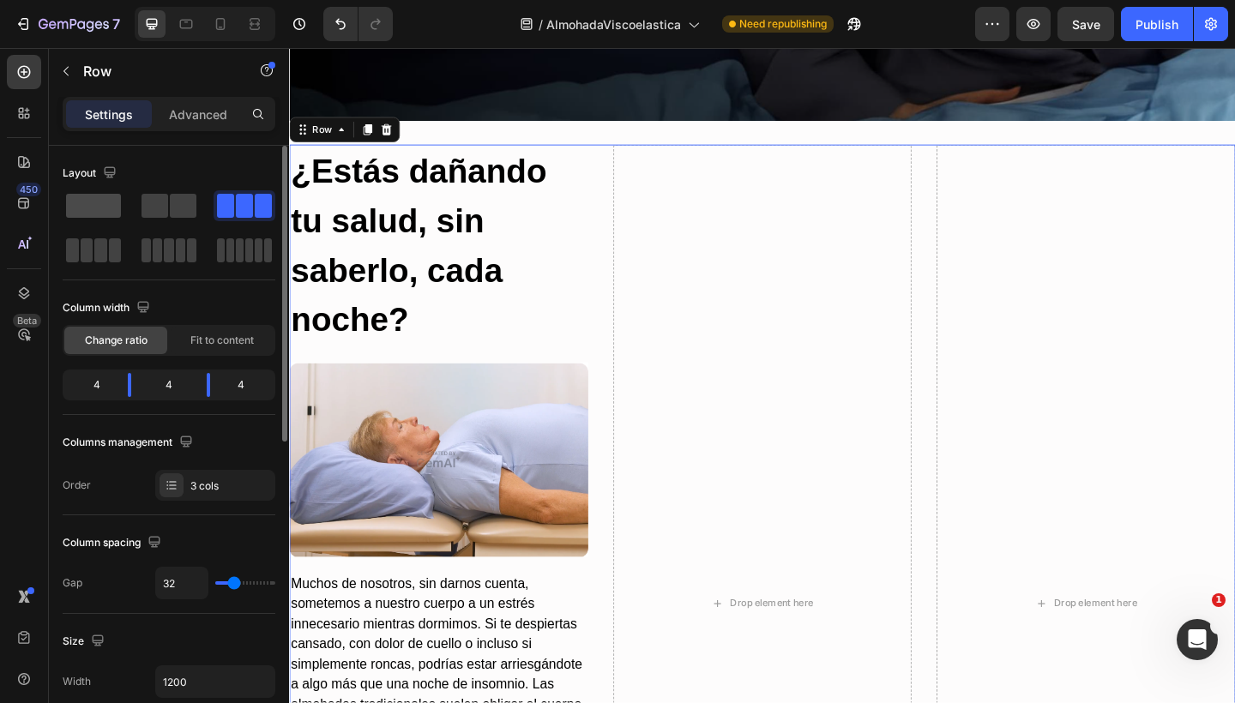
click at [89, 207] on span at bounding box center [93, 206] width 55 height 24
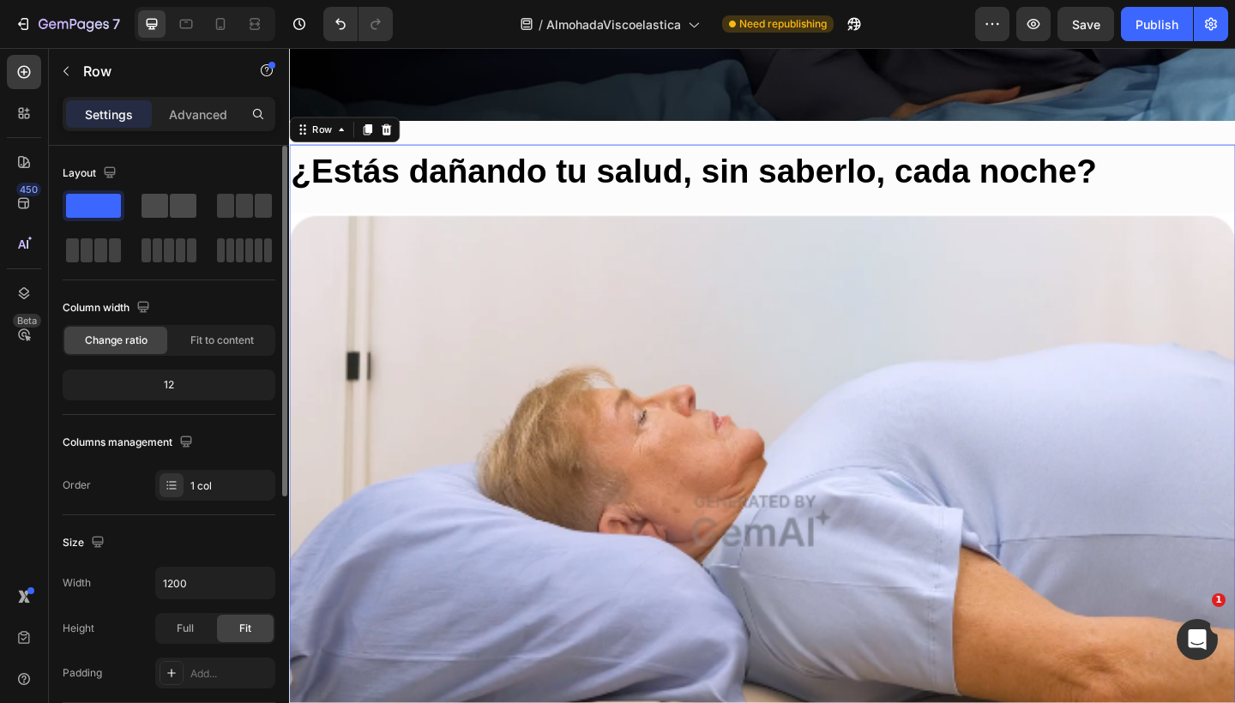
click at [185, 207] on span at bounding box center [183, 206] width 27 height 24
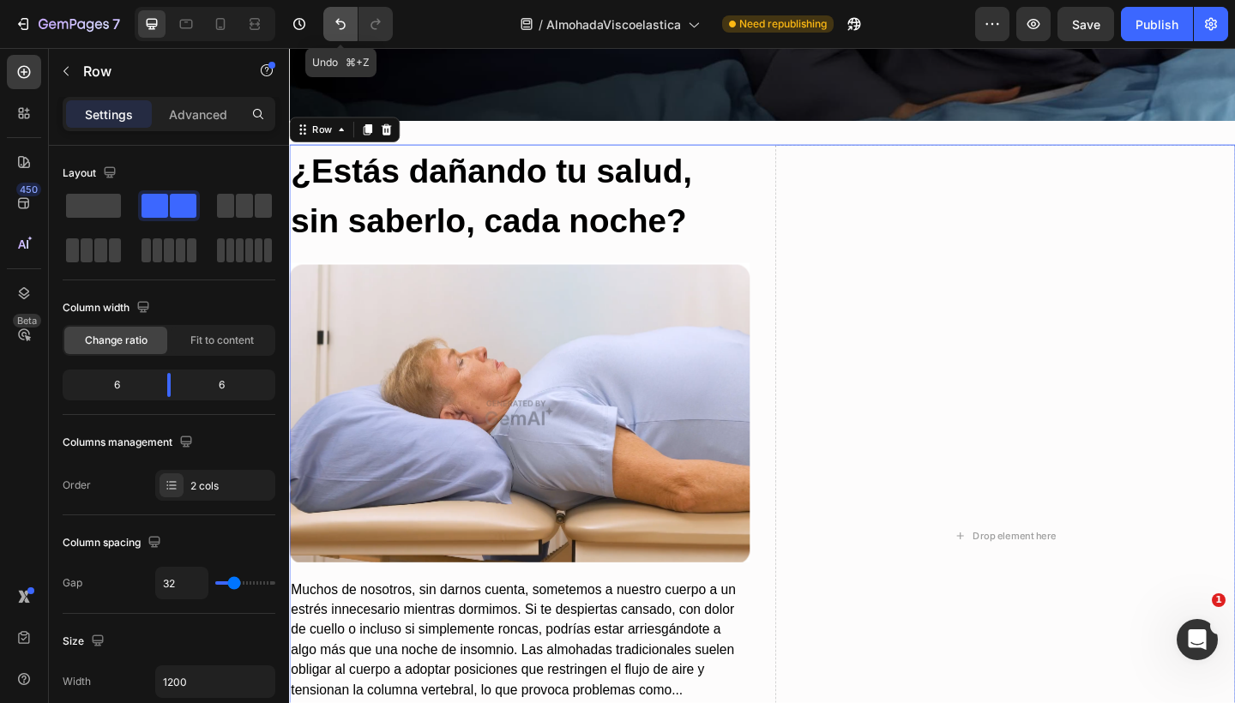
click at [341, 21] on icon "Undo/Redo" at bounding box center [340, 24] width 10 height 11
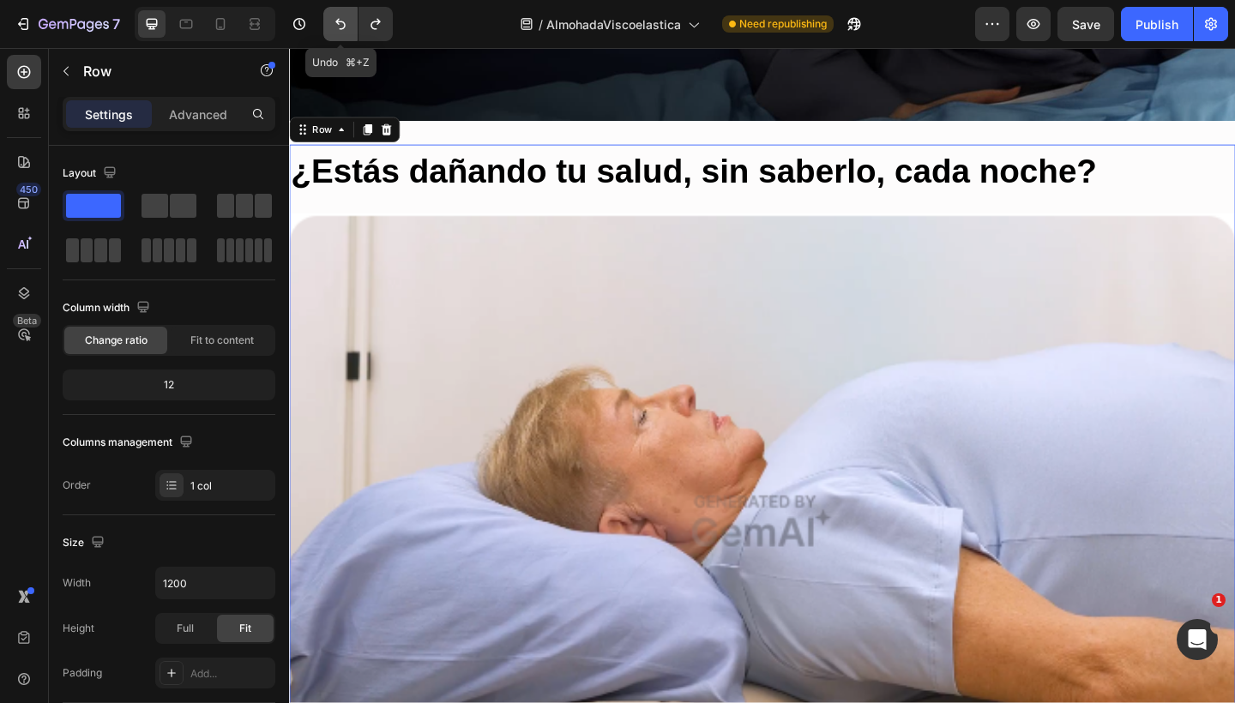
click at [341, 21] on icon "Undo/Redo" at bounding box center [340, 24] width 10 height 11
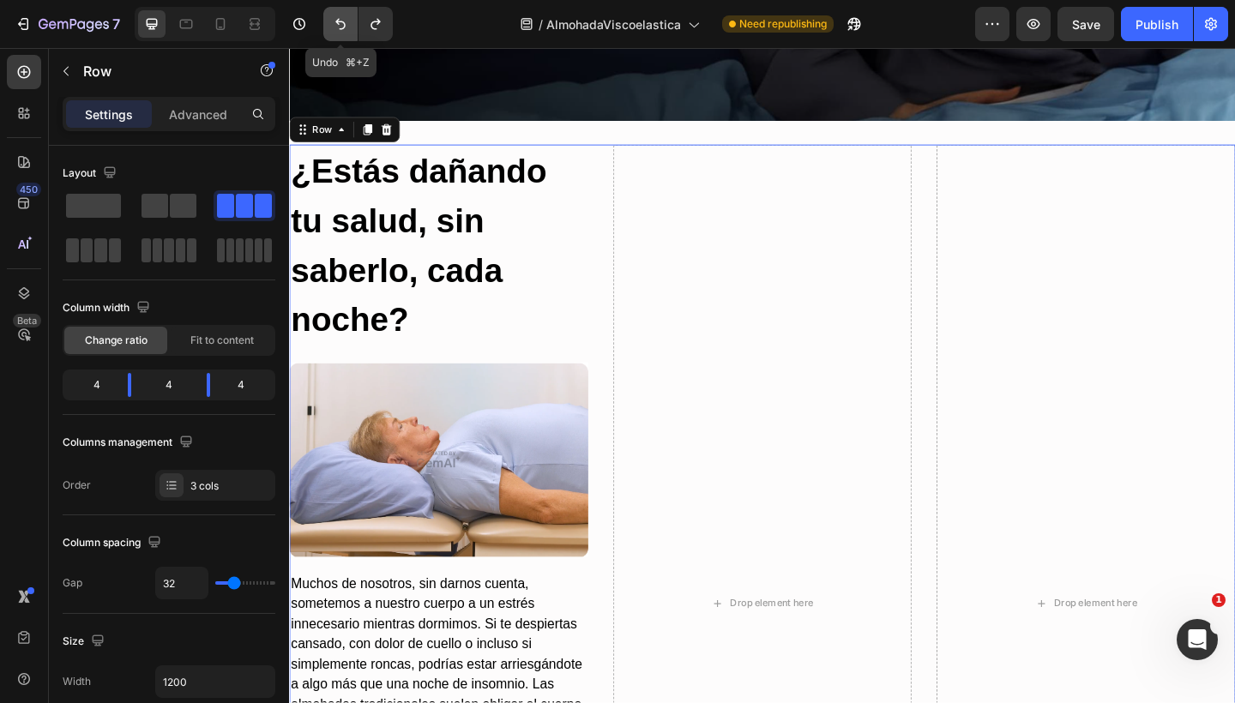
click at [341, 21] on icon "Undo/Redo" at bounding box center [340, 24] width 10 height 11
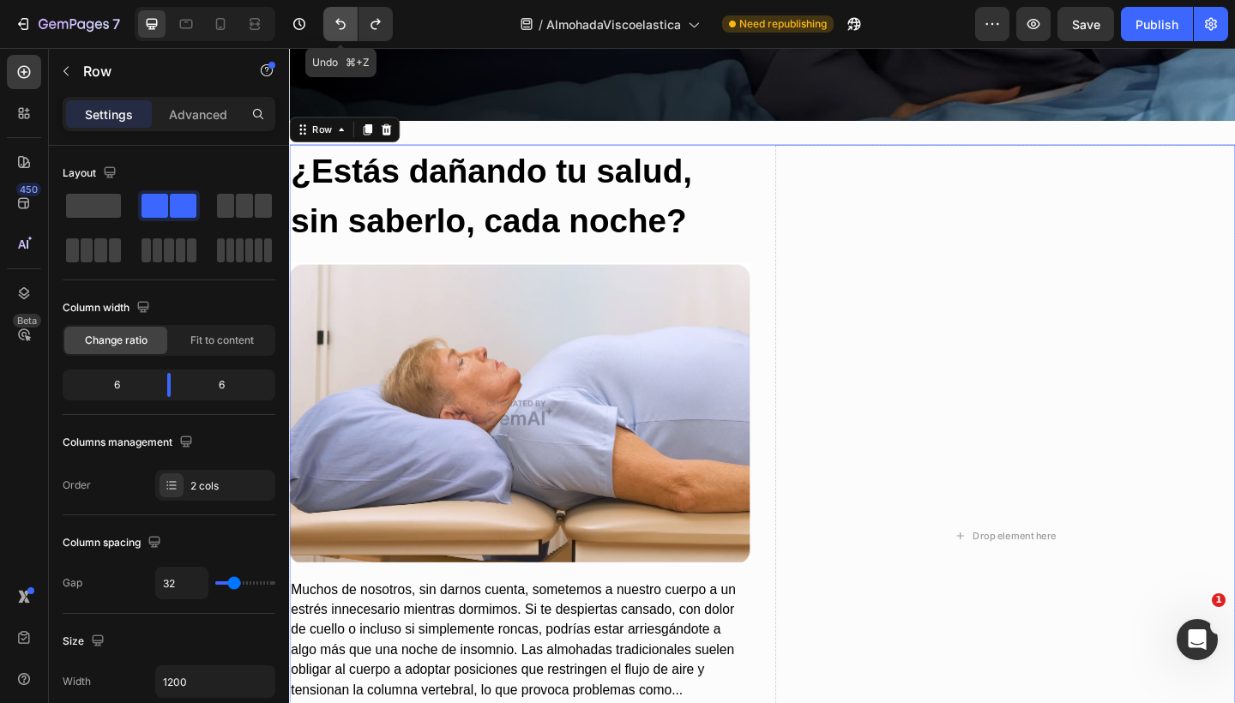
click at [341, 21] on icon "Undo/Redo" at bounding box center [340, 24] width 10 height 11
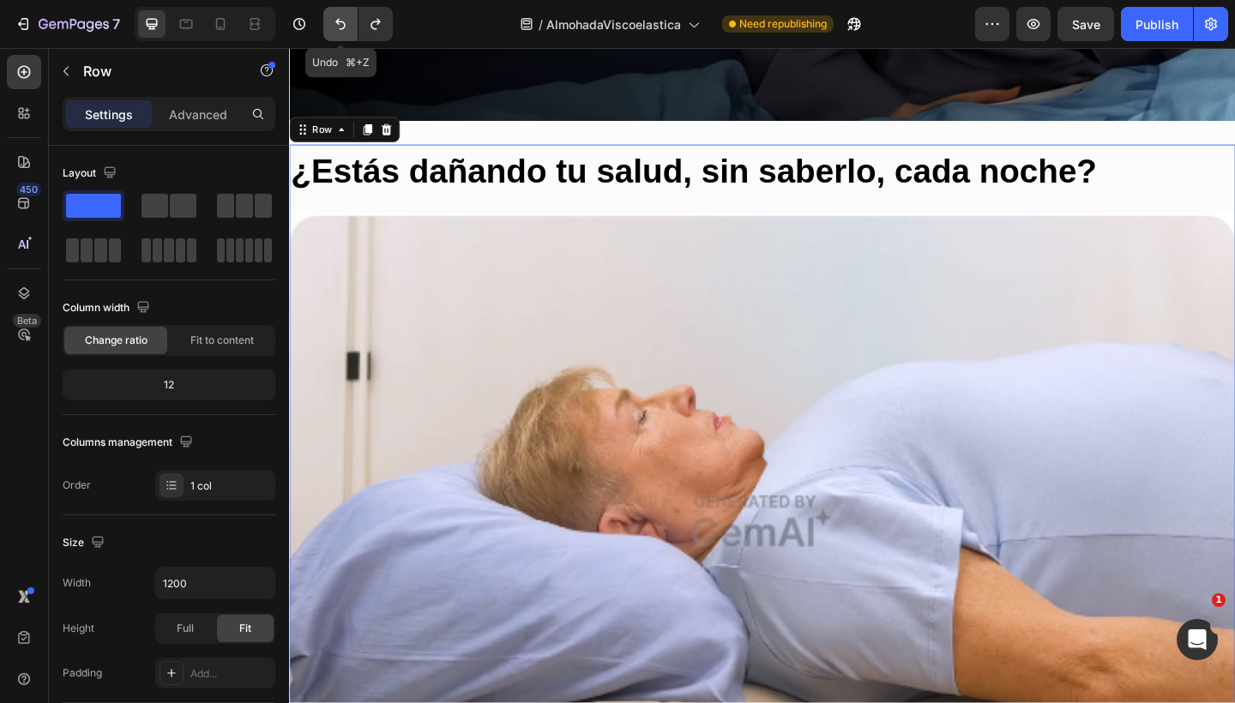
click at [341, 21] on icon "Undo/Redo" at bounding box center [340, 24] width 10 height 11
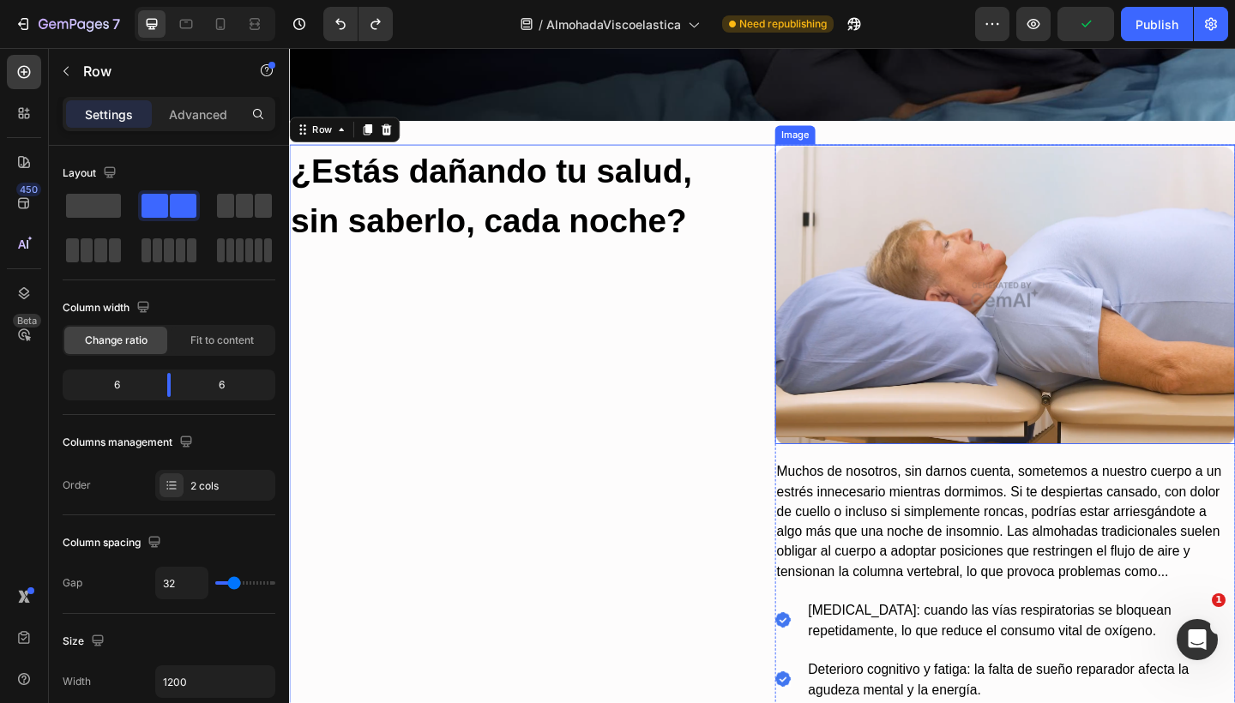
click at [929, 306] on img at bounding box center [1067, 316] width 501 height 326
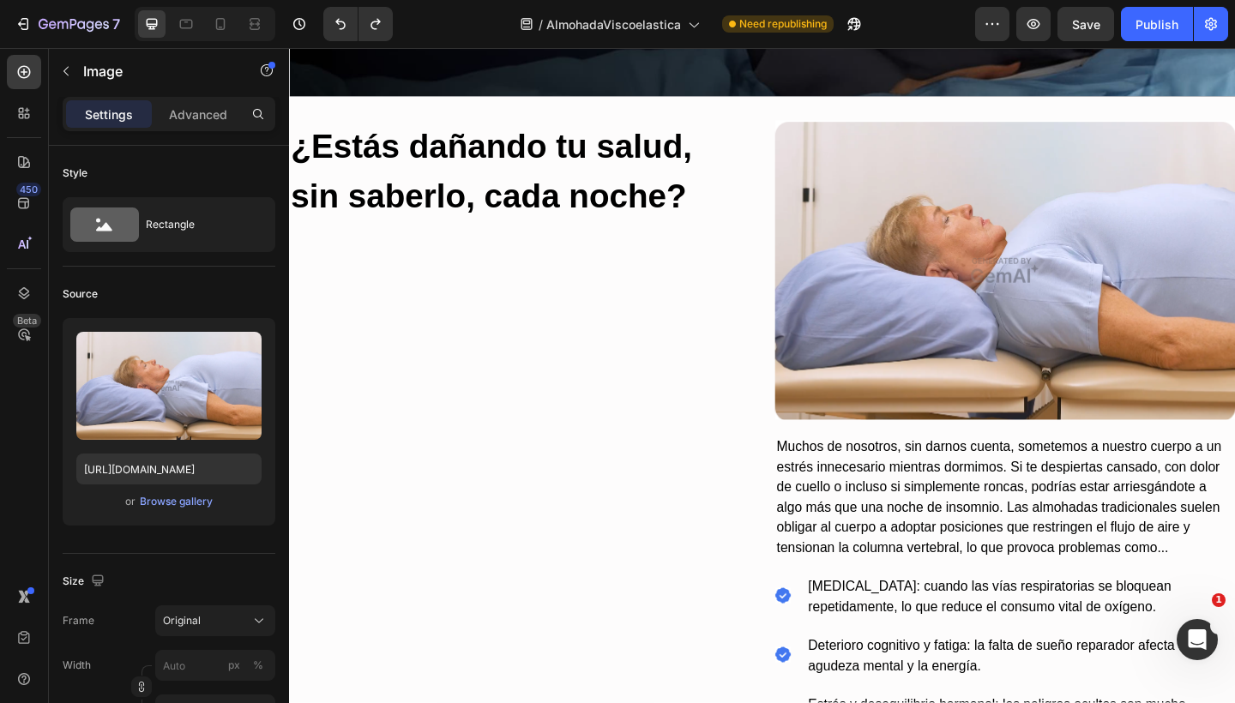
scroll to position [736, 0]
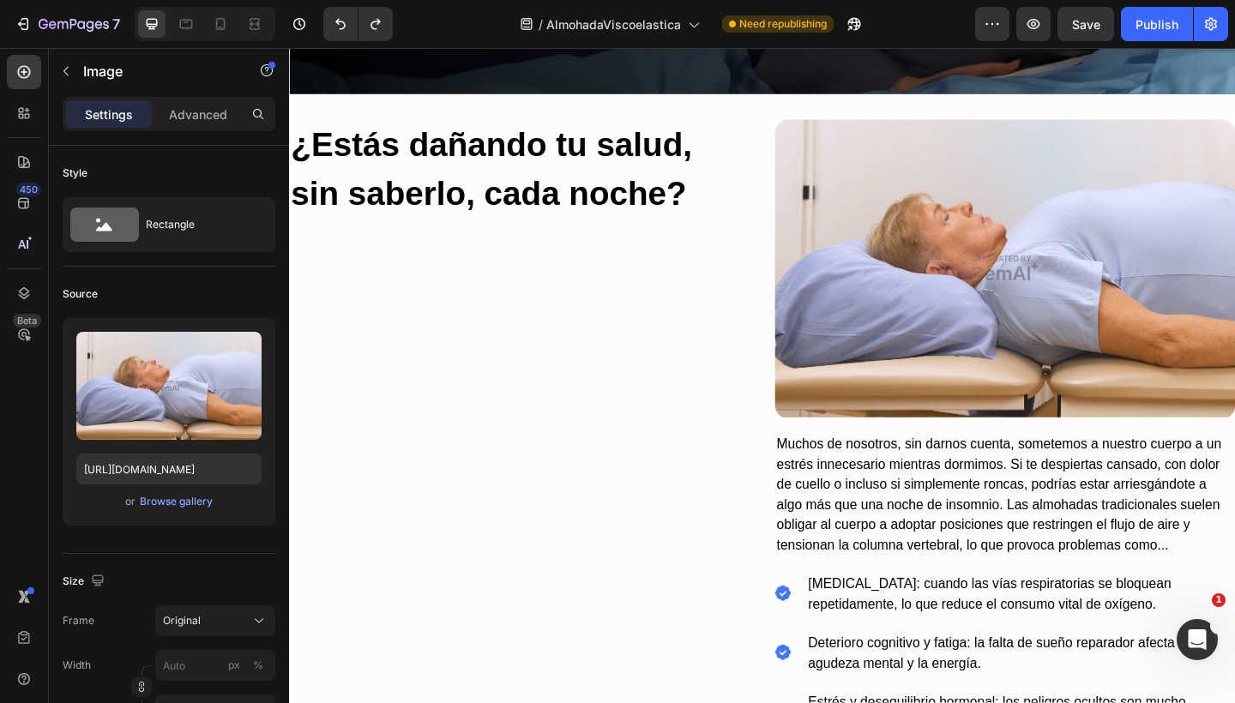
click at [881, 348] on img at bounding box center [1067, 287] width 501 height 326
drag, startPoint x: 282, startPoint y: 239, endPoint x: 270, endPoint y: 173, distance: 67.1
click at [269, 173] on div "Style Rectangle Source Upload Image https://image2layout-detection-trainimagebu…" at bounding box center [169, 449] width 240 height 606
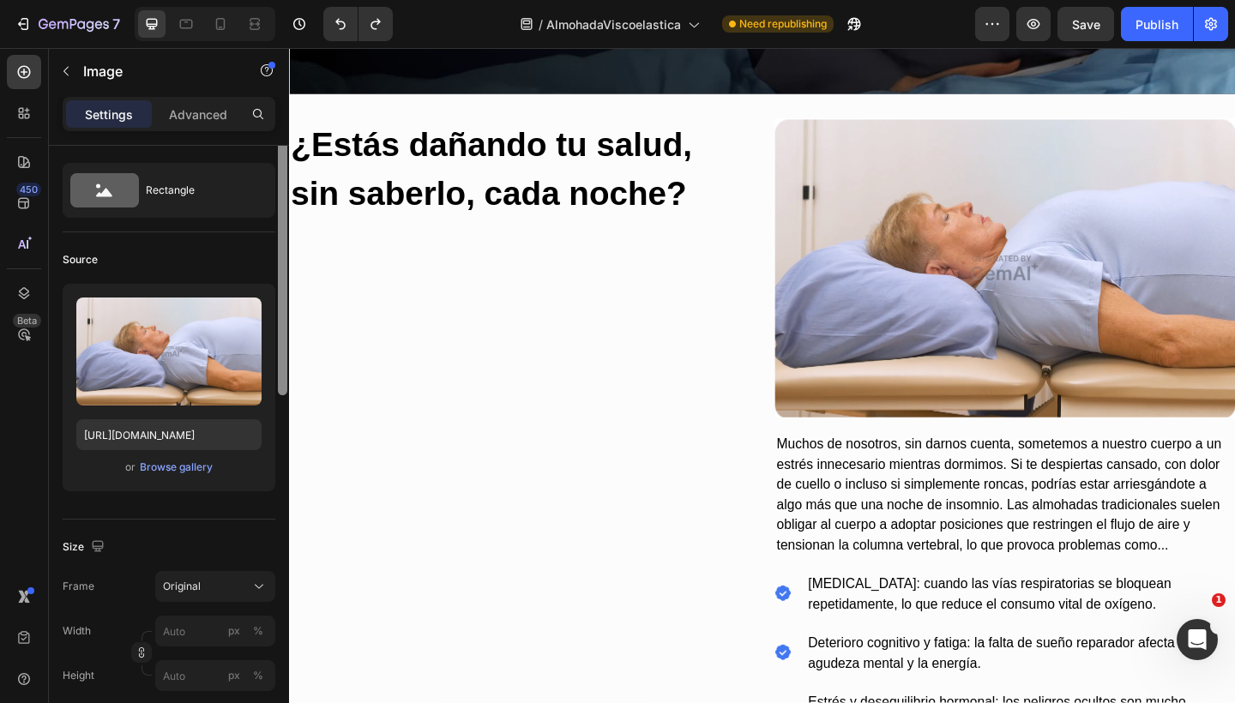
scroll to position [0, 0]
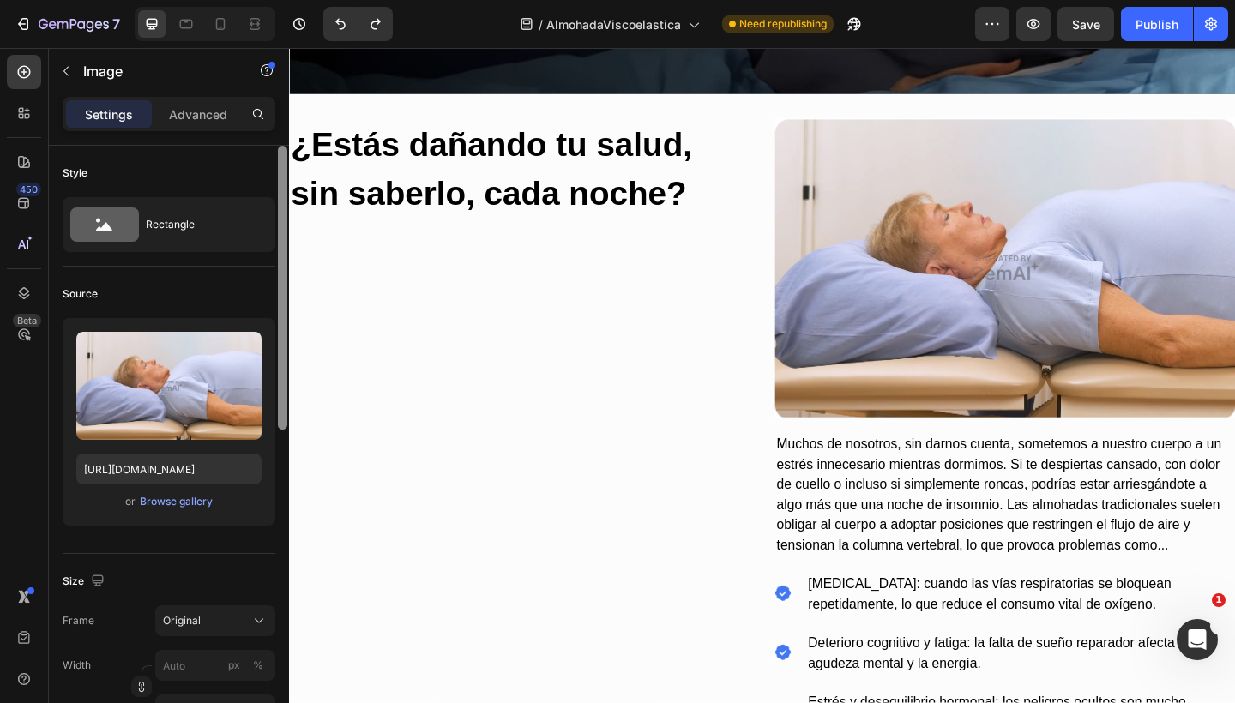
drag, startPoint x: 281, startPoint y: 186, endPoint x: 279, endPoint y: 119, distance: 66.9
click at [279, 119] on div "Settings Advanced Style Rectangle Source Upload Image https://image2layout-dete…" at bounding box center [169, 424] width 240 height 655
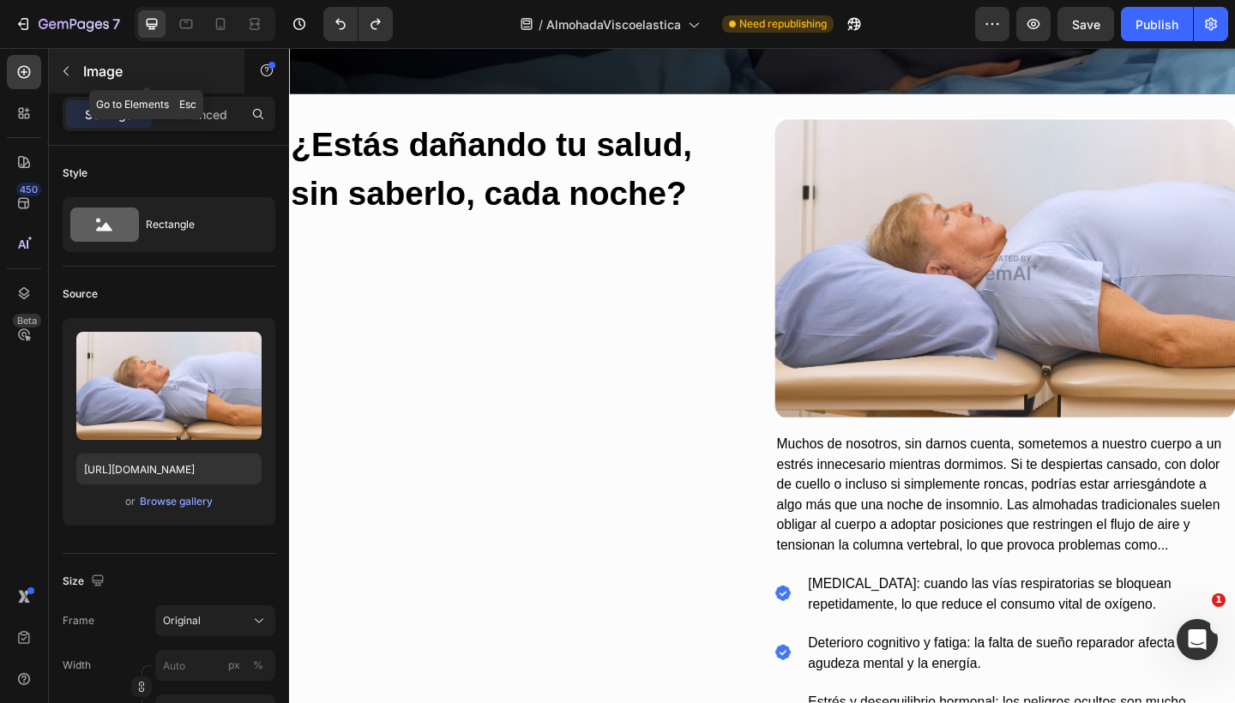
click at [71, 69] on icon "button" at bounding box center [66, 71] width 14 height 14
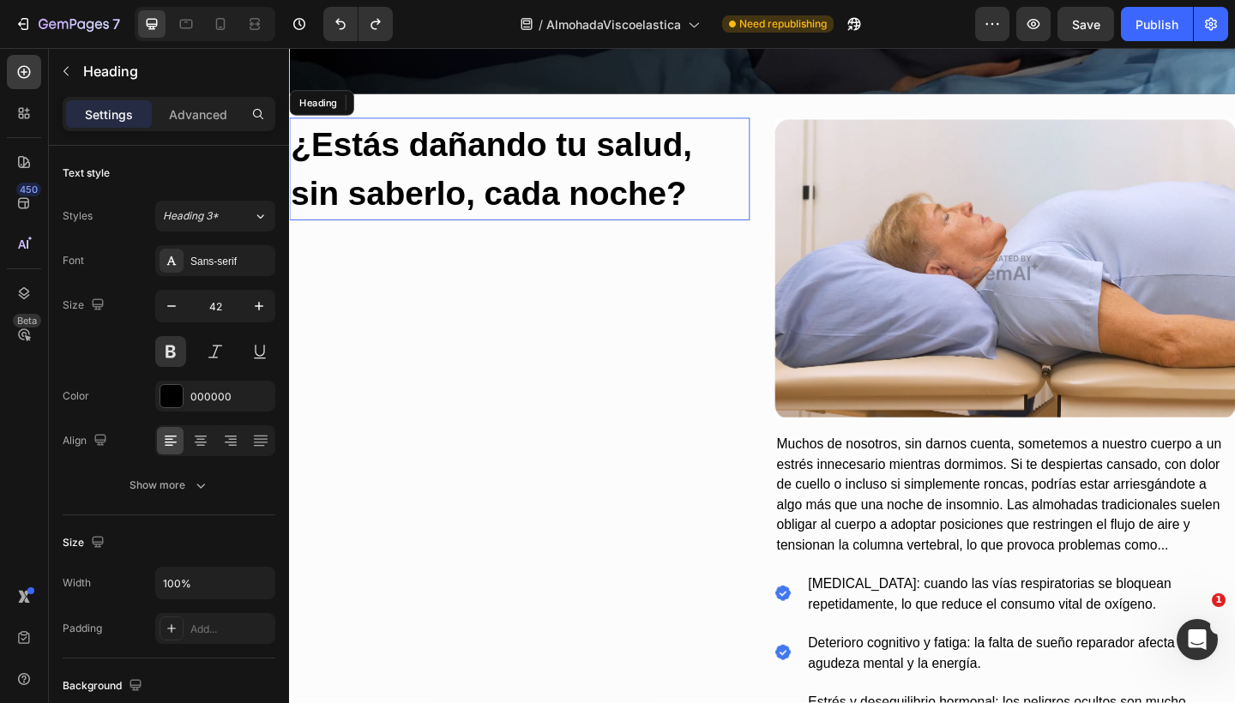
click at [492, 189] on h2 "¿Estás dañando tu salud, sin saberlo, cada noche?" at bounding box center [539, 179] width 501 height 111
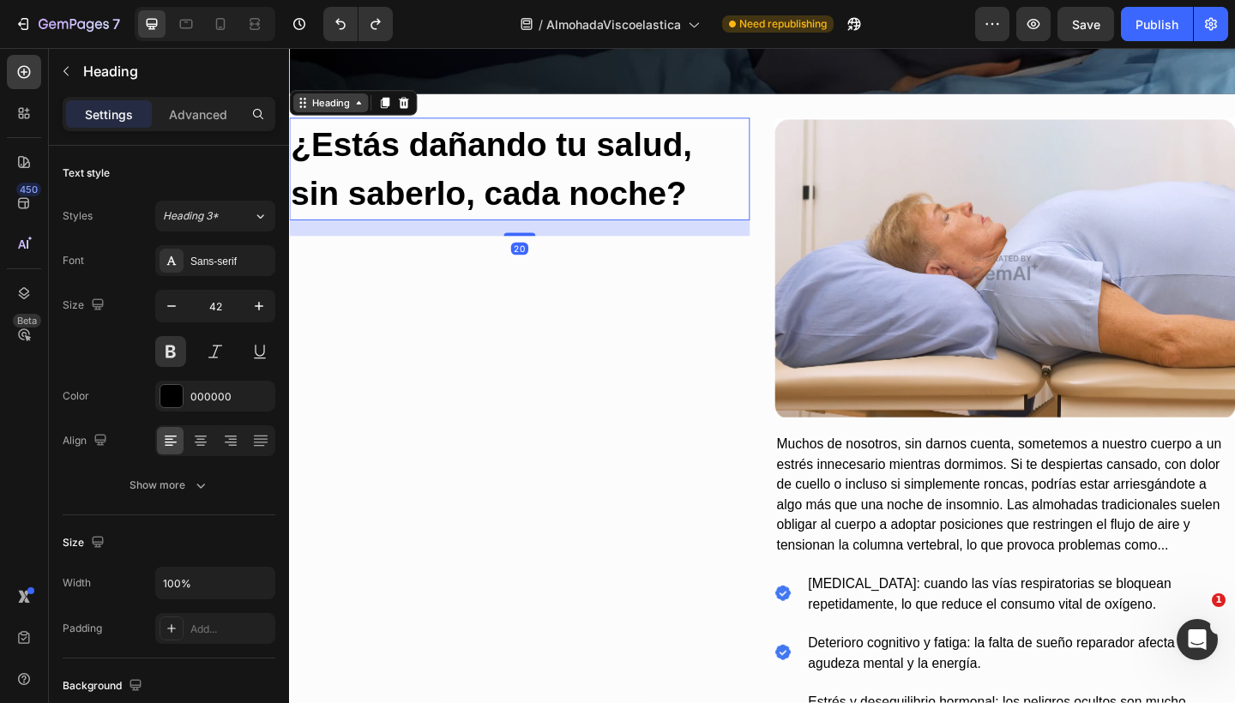
click at [350, 112] on div "Heading" at bounding box center [333, 107] width 47 height 15
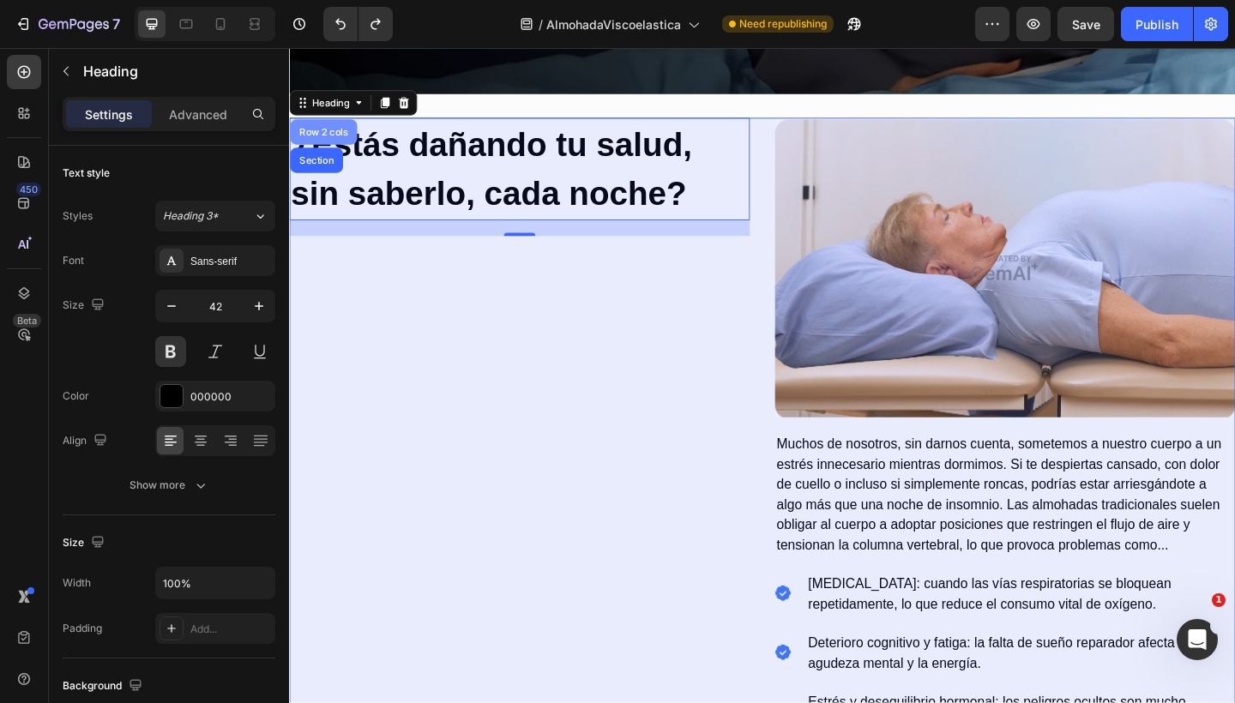
click at [331, 137] on div "Row 2 cols" at bounding box center [326, 140] width 59 height 10
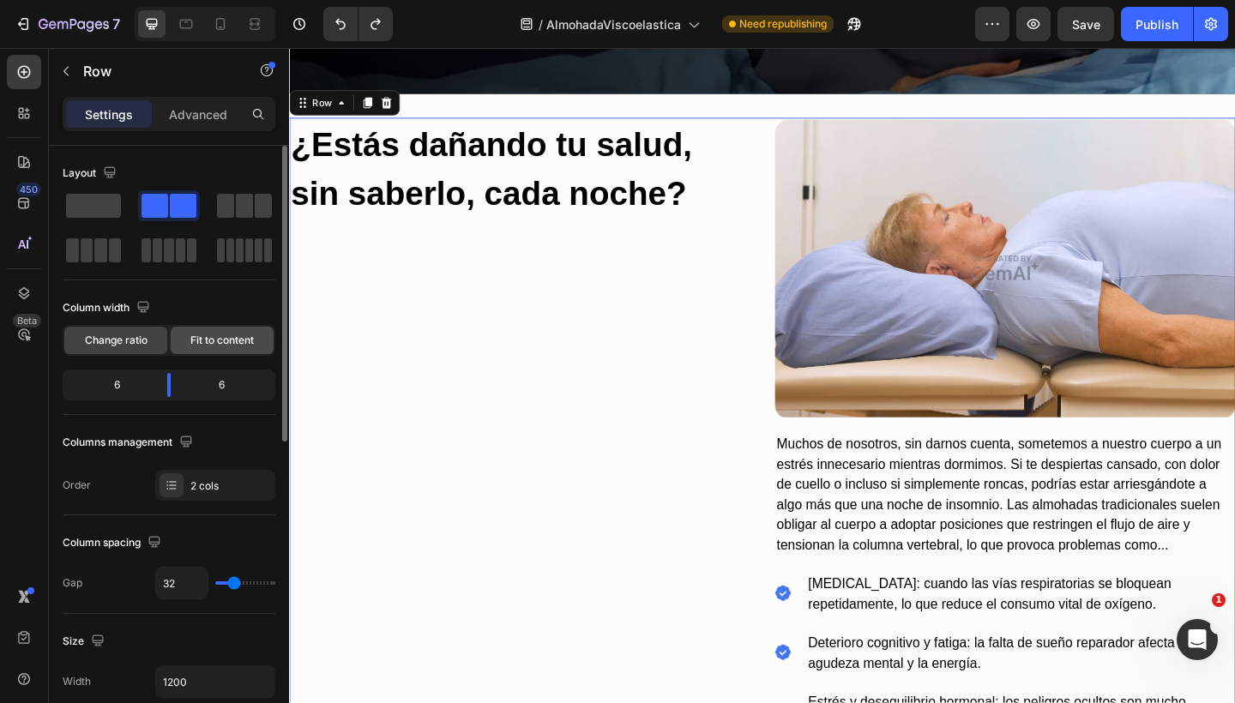
click at [219, 340] on span "Fit to content" at bounding box center [221, 340] width 63 height 15
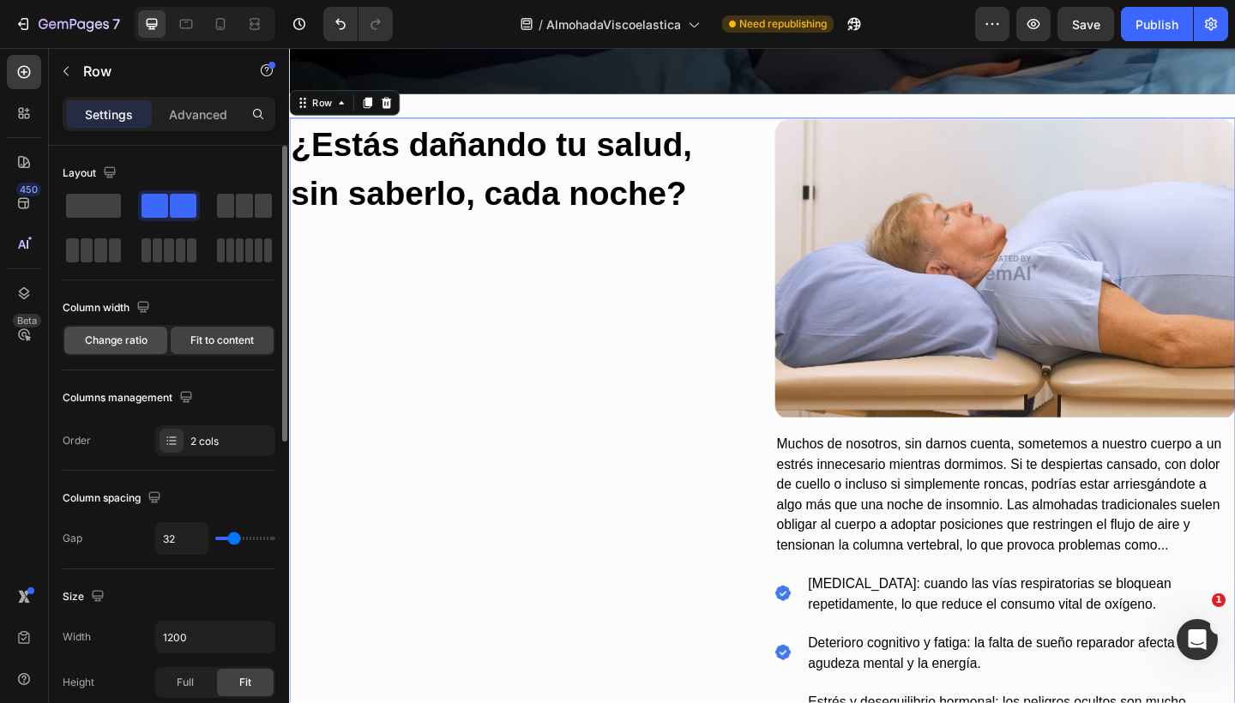
click at [145, 341] on span "Change ratio" at bounding box center [116, 340] width 63 height 15
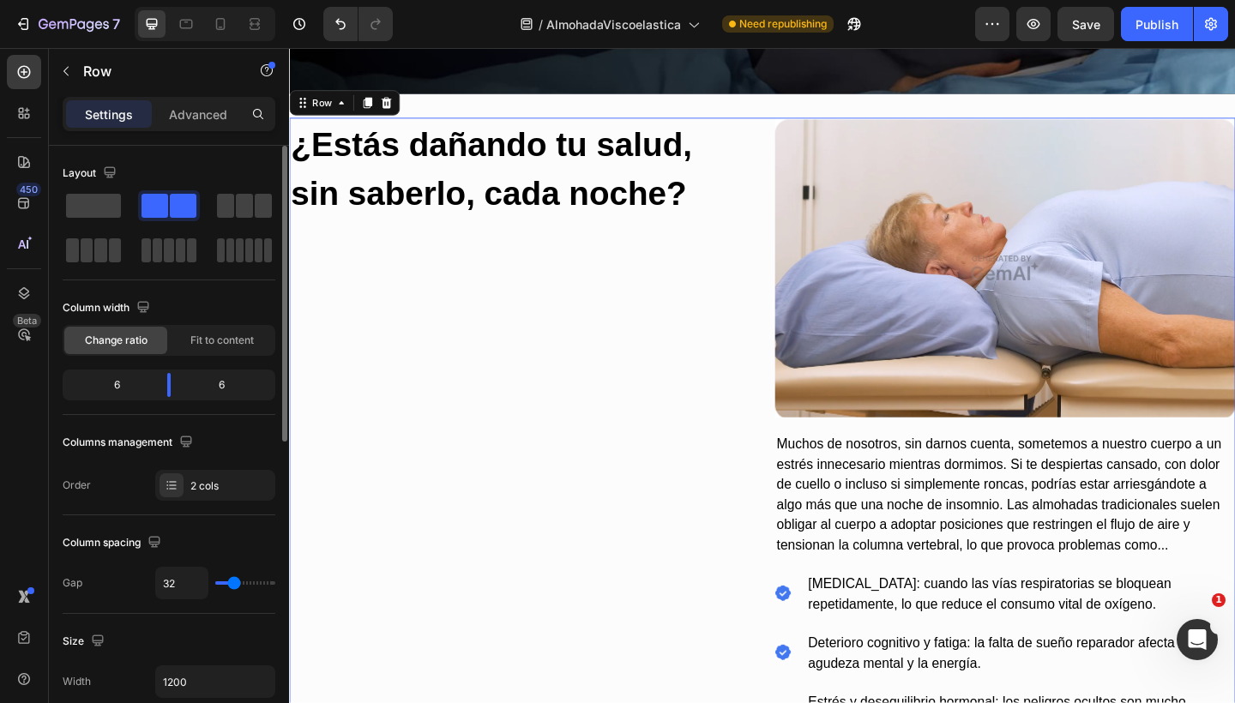
click at [219, 467] on div "Columns management Order 2 cols" at bounding box center [169, 465] width 213 height 72
click at [217, 480] on div "2 cols" at bounding box center [230, 485] width 81 height 15
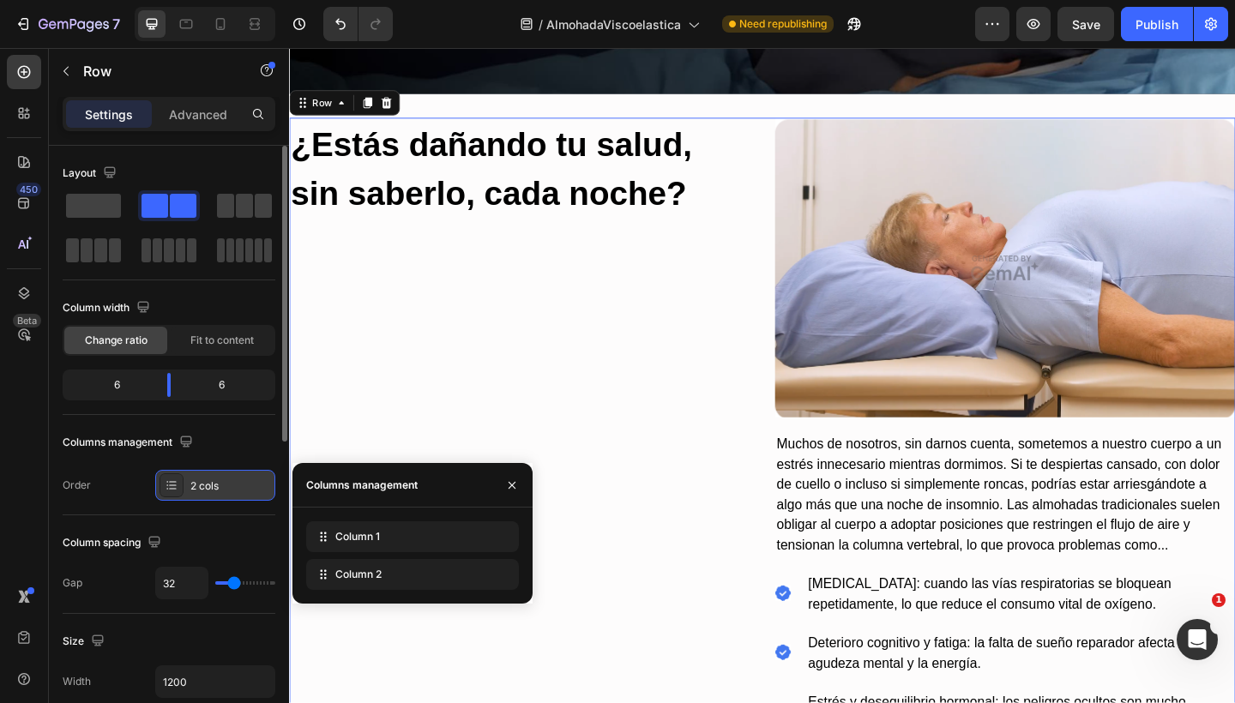
click at [217, 480] on div "2 cols" at bounding box center [230, 485] width 81 height 15
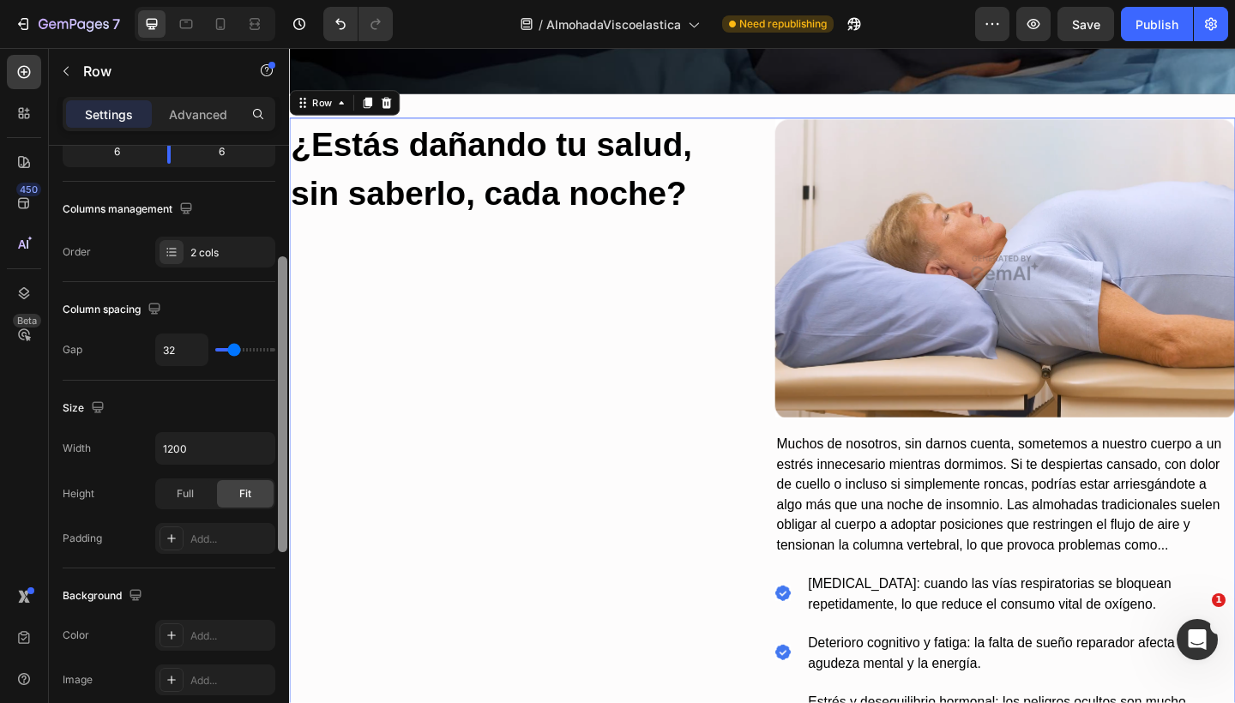
scroll to position [231, 0]
drag, startPoint x: 280, startPoint y: 417, endPoint x: 279, endPoint y: 530, distance: 113.2
click at [279, 530] on div at bounding box center [282, 406] width 9 height 296
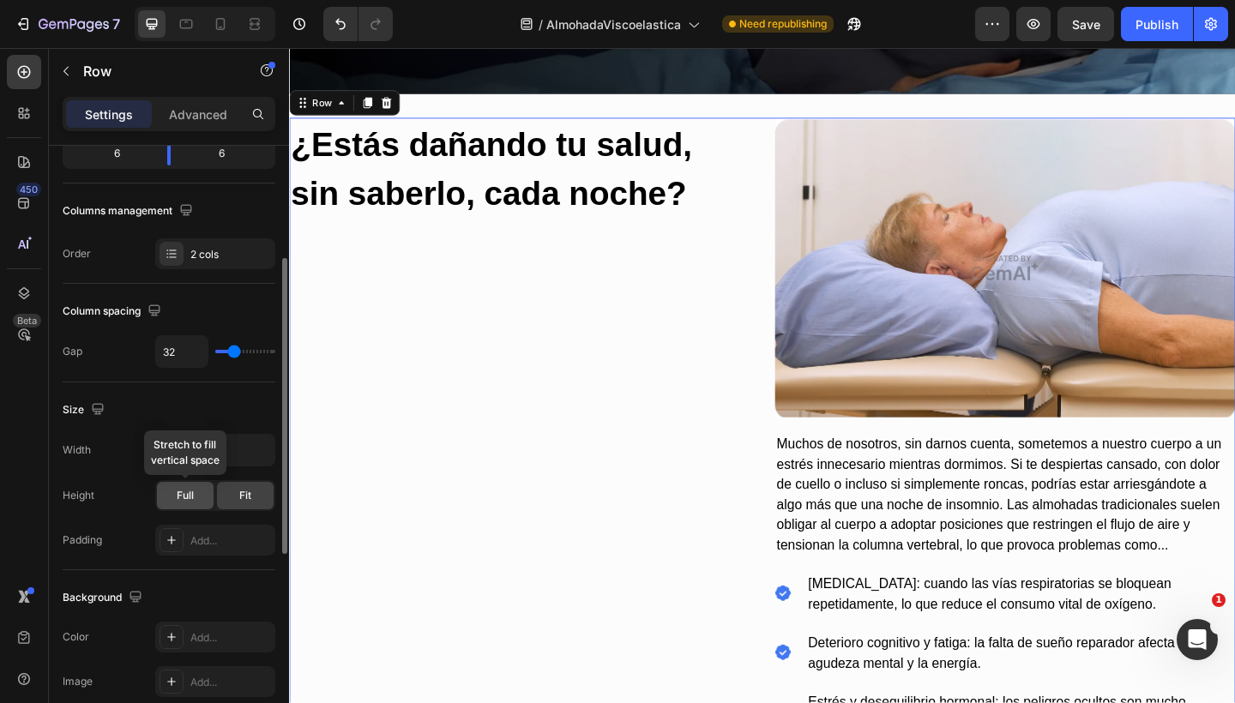
click at [207, 502] on div "Full" at bounding box center [185, 495] width 57 height 27
click at [230, 499] on div "Fit" at bounding box center [245, 495] width 57 height 27
click at [163, 537] on div at bounding box center [171, 540] width 24 height 24
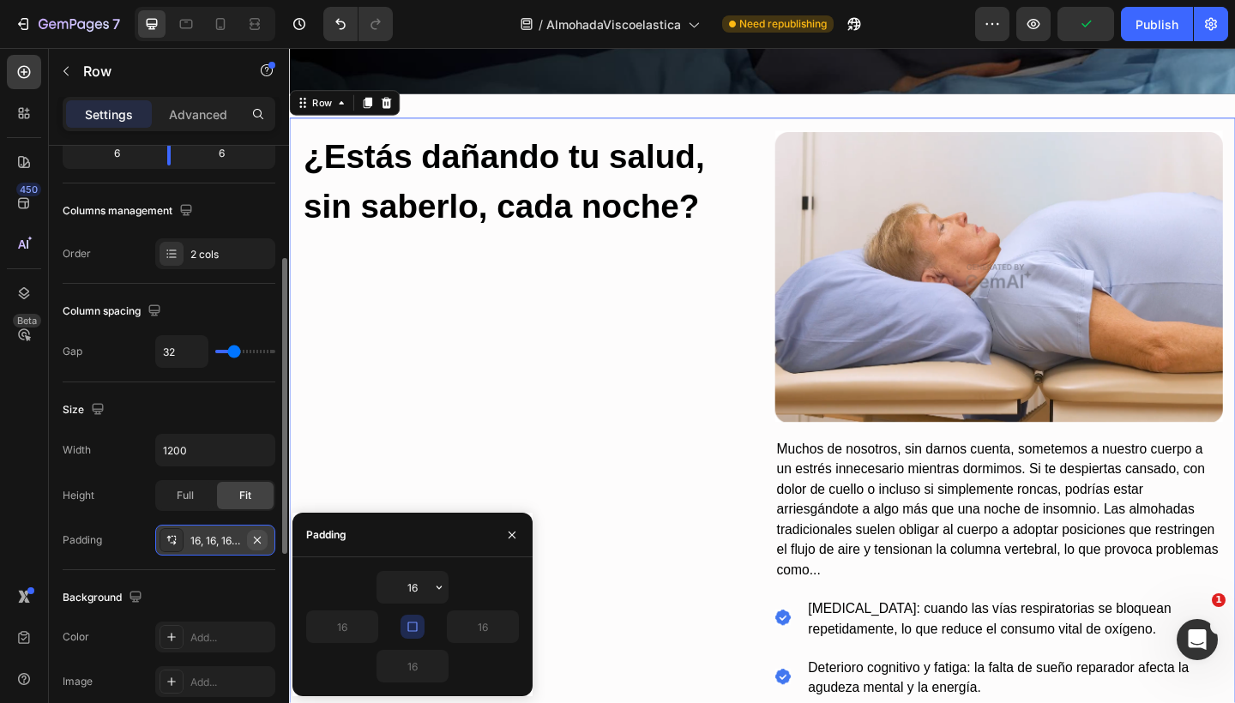
click at [258, 537] on icon "button" at bounding box center [257, 540] width 14 height 14
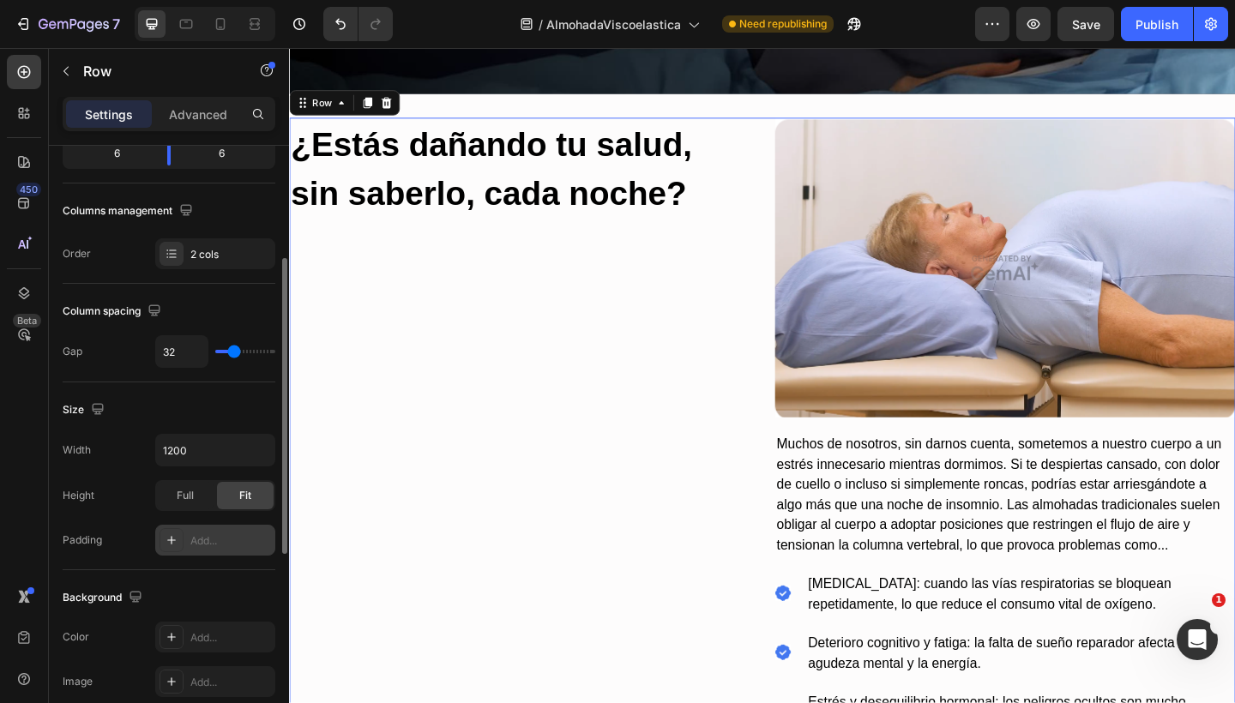
click at [252, 533] on div "Add..." at bounding box center [230, 540] width 81 height 15
type input "16"
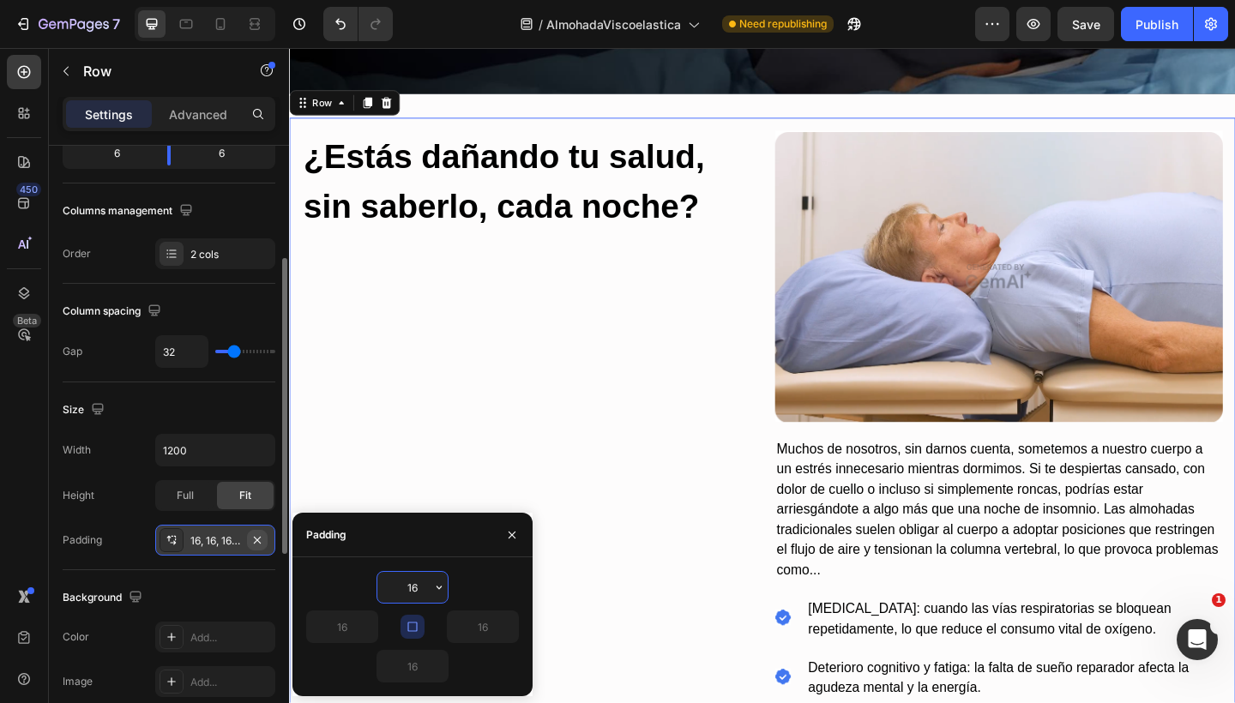
click at [260, 536] on icon "button" at bounding box center [257, 540] width 14 height 14
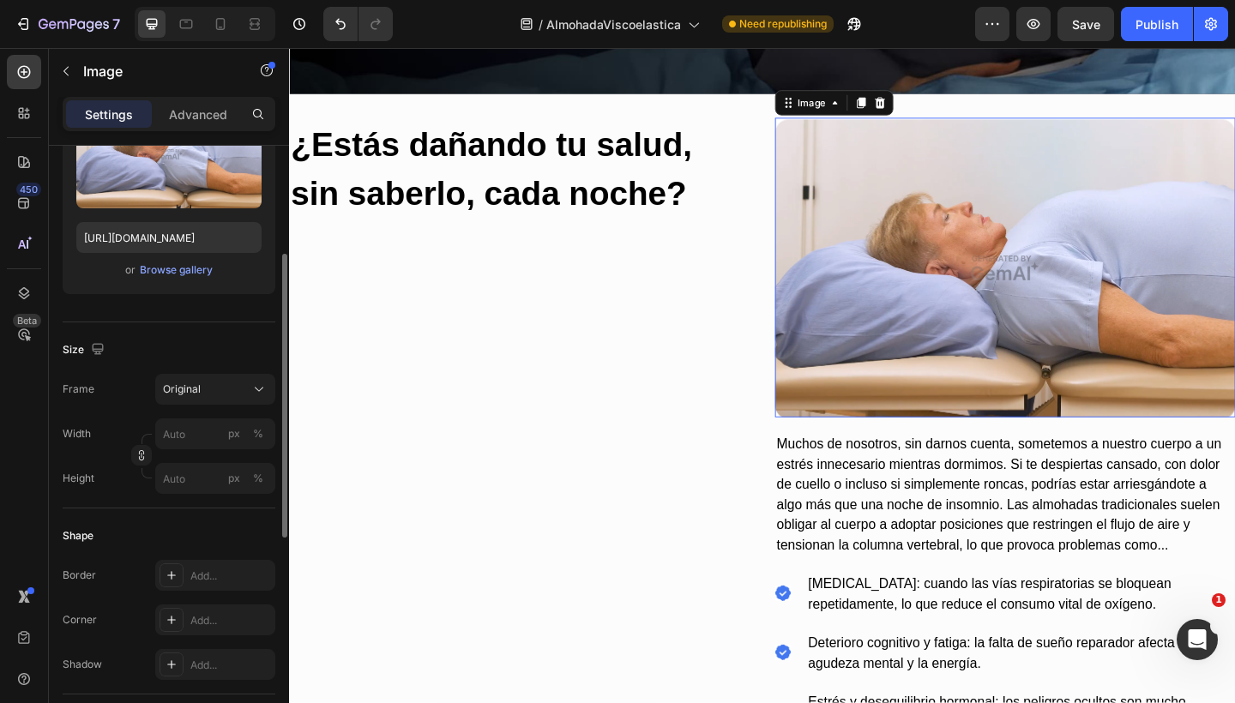
click at [873, 331] on img at bounding box center [1067, 287] width 501 height 326
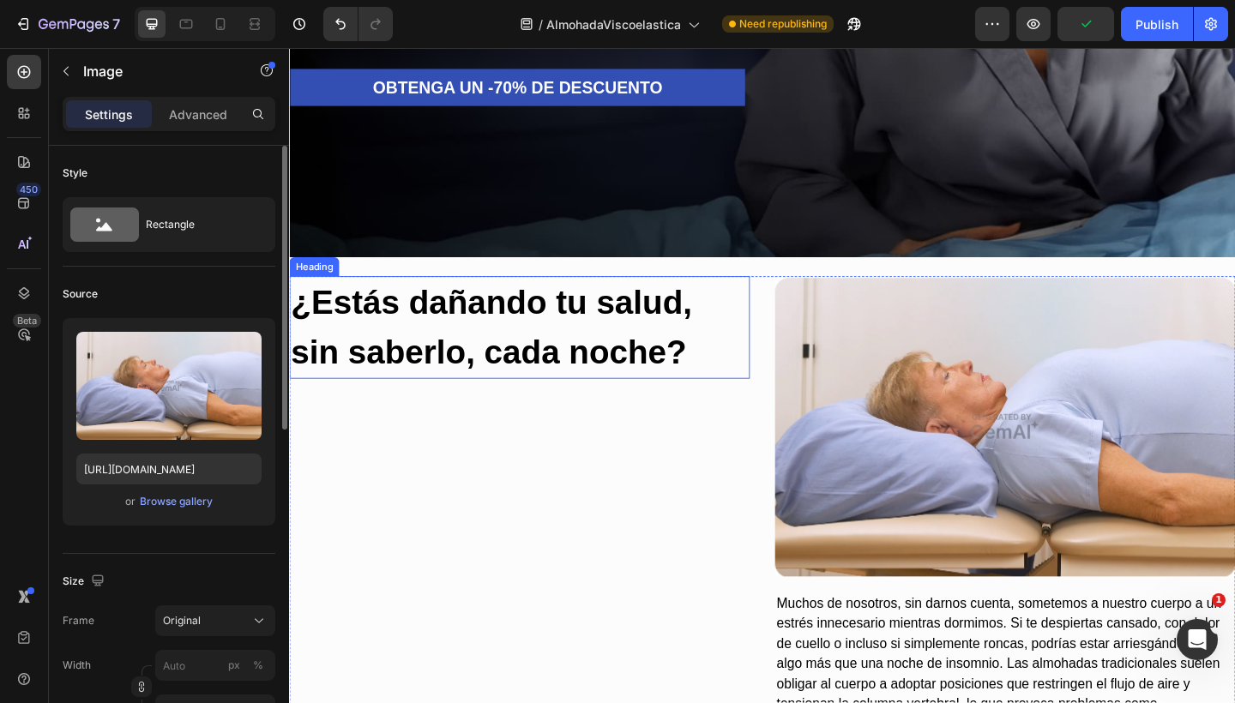
scroll to position [554, 0]
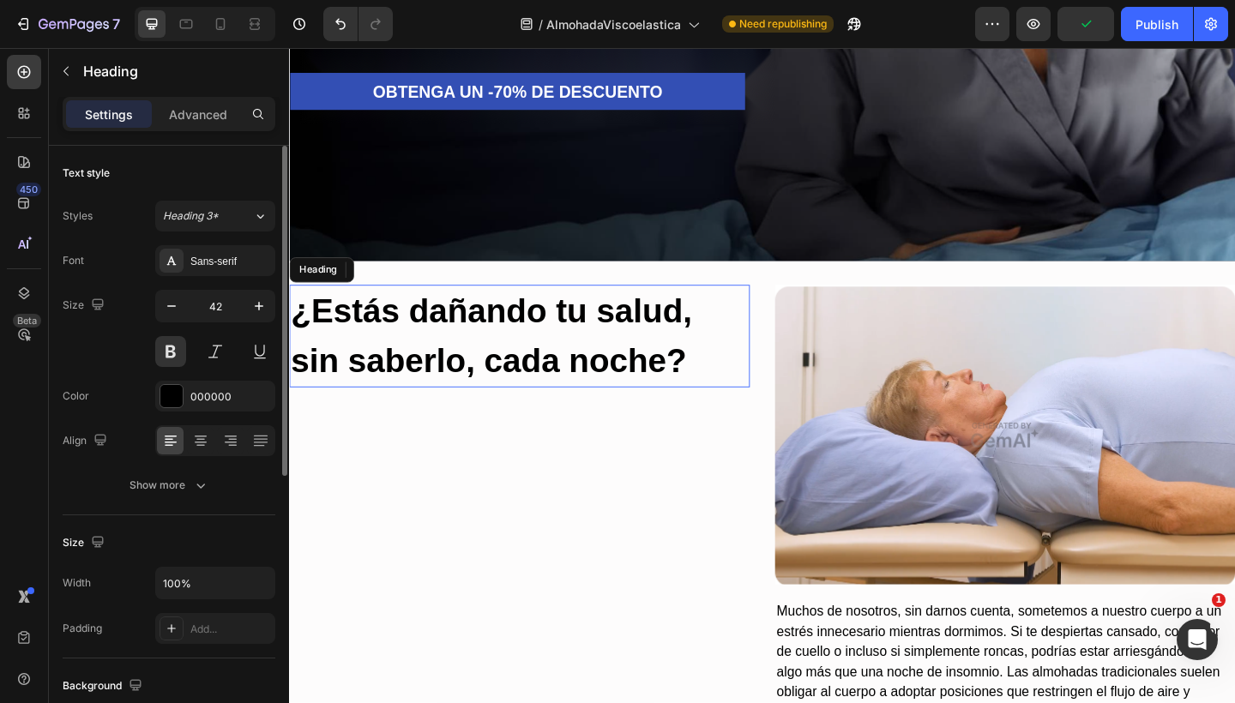
click at [660, 364] on h2 "¿Estás dañando tu salud, sin saberlo, cada noche?" at bounding box center [539, 361] width 501 height 111
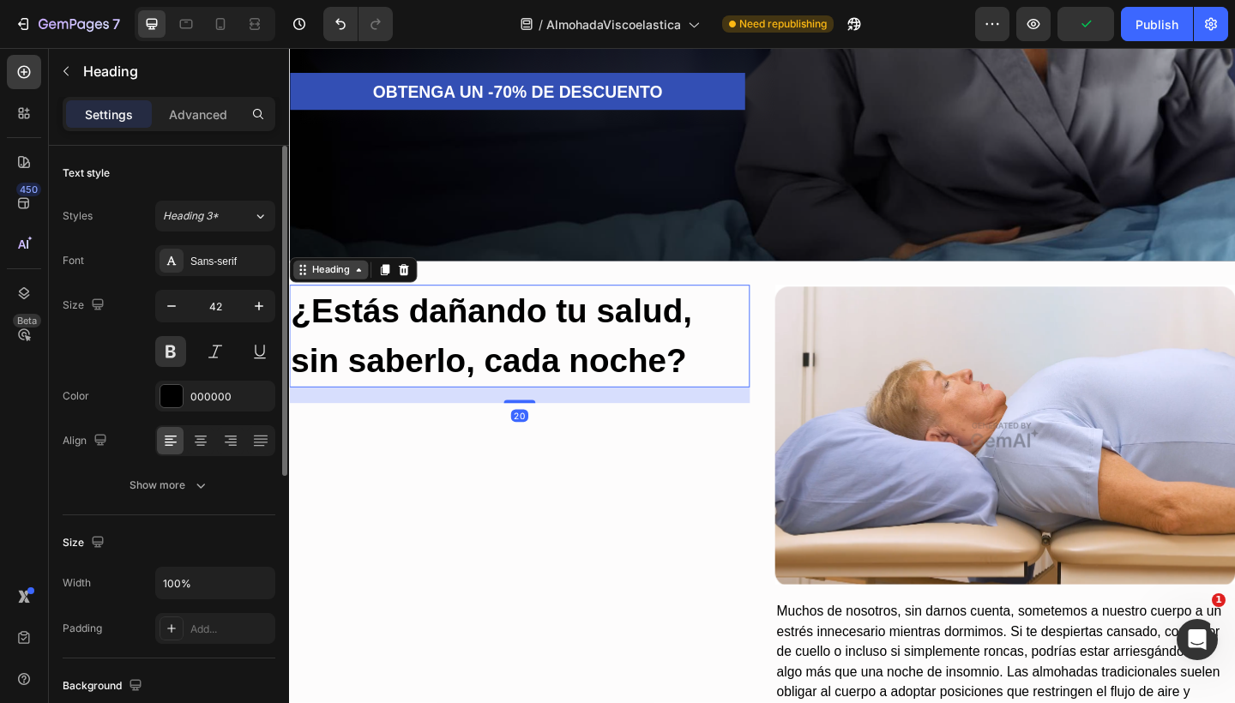
click at [328, 291] on div "Heading" at bounding box center [333, 289] width 47 height 15
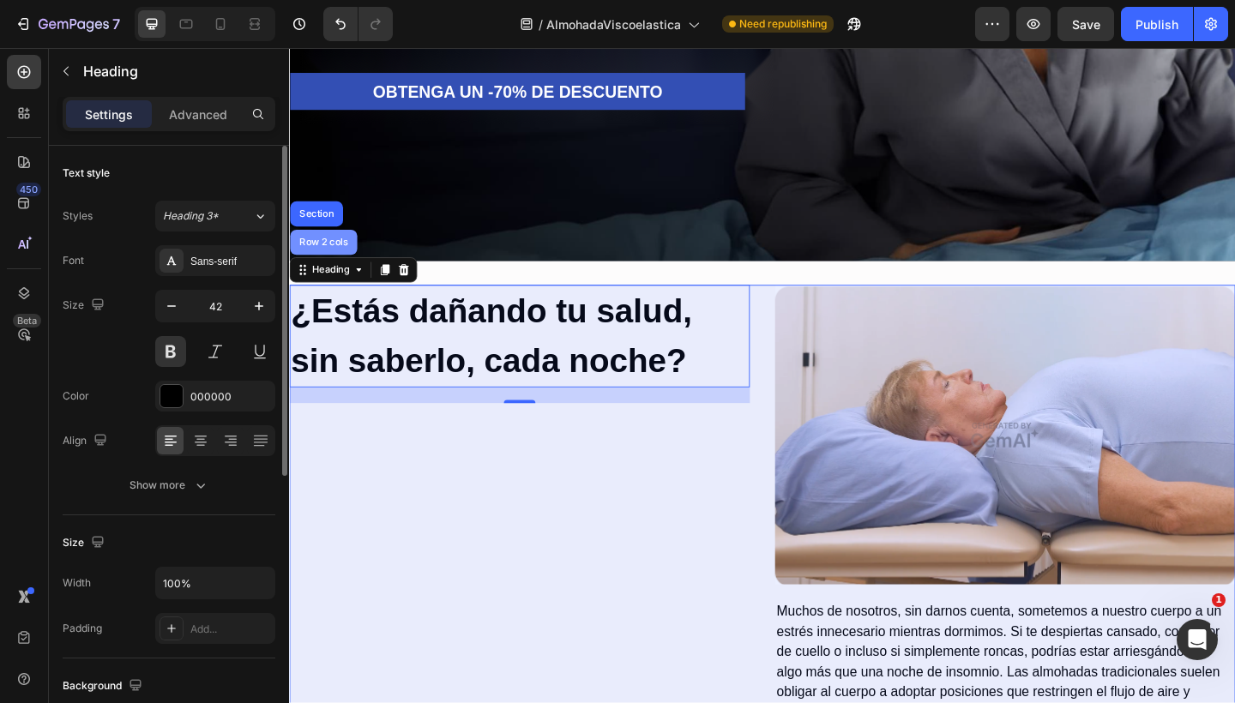
click at [324, 261] on div "Row 2 cols" at bounding box center [326, 260] width 59 height 10
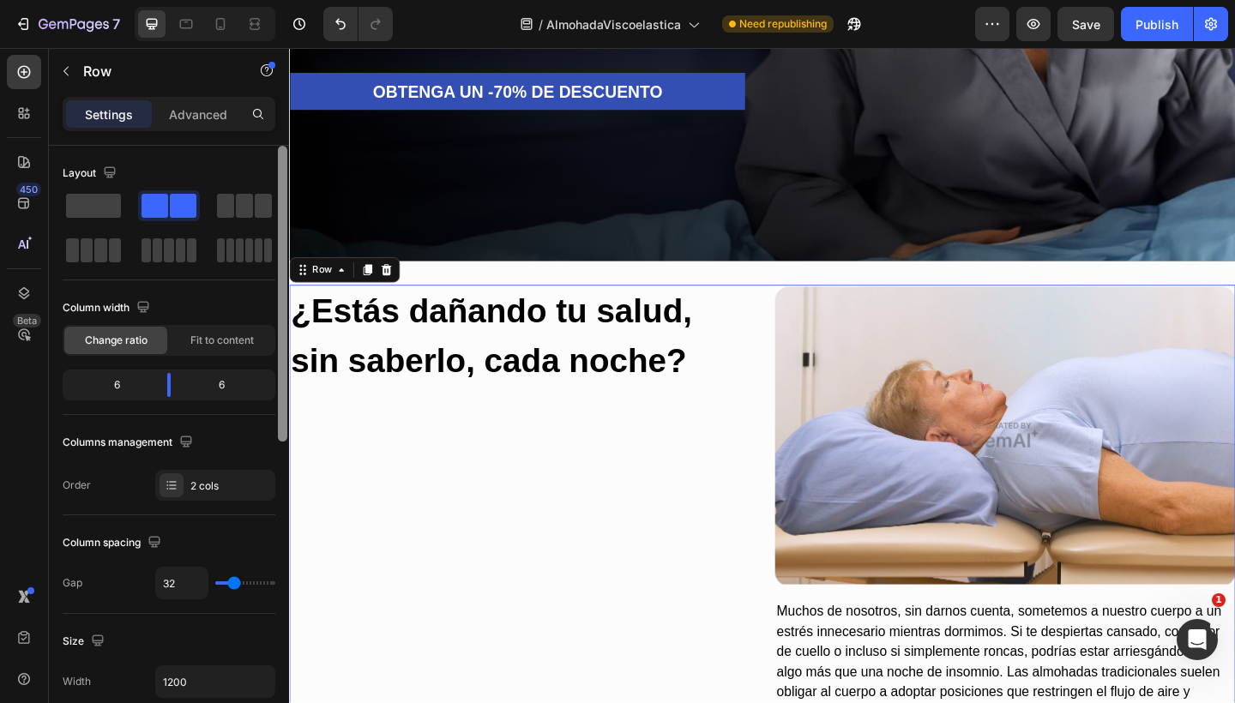
drag, startPoint x: 278, startPoint y: 345, endPoint x: 277, endPoint y: 400, distance: 54.9
click at [277, 400] on div at bounding box center [282, 449] width 13 height 606
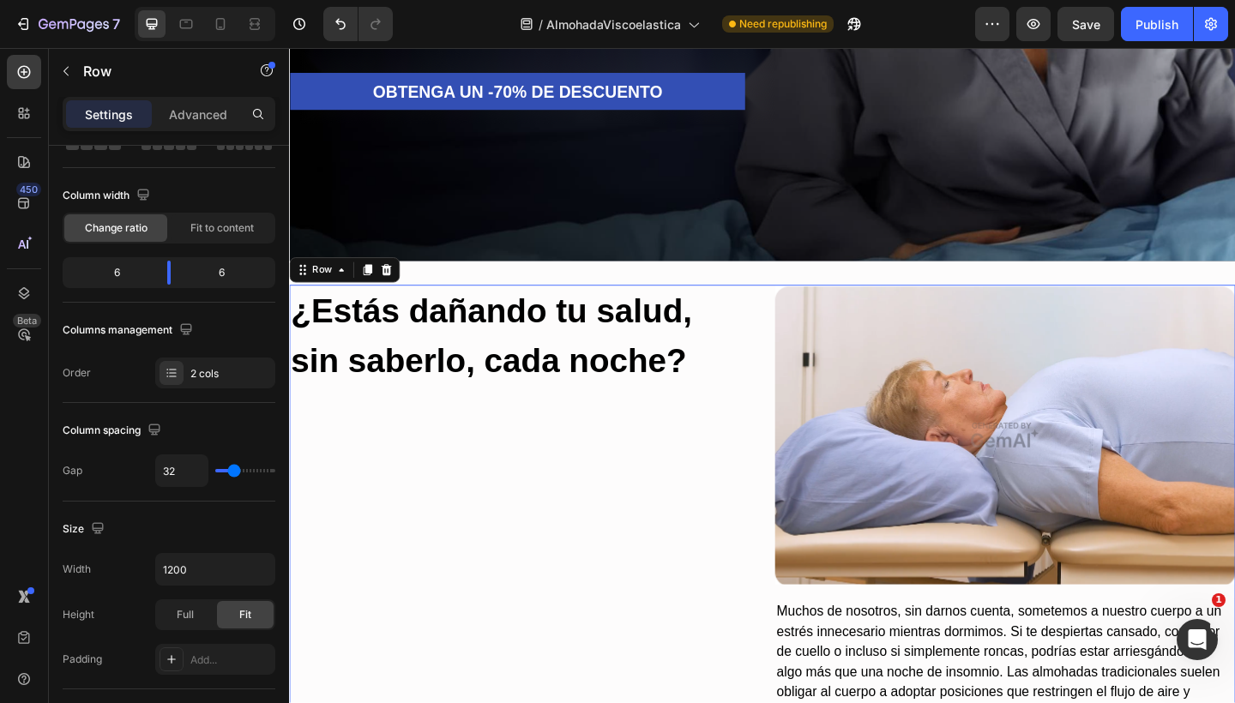
scroll to position [635, 0]
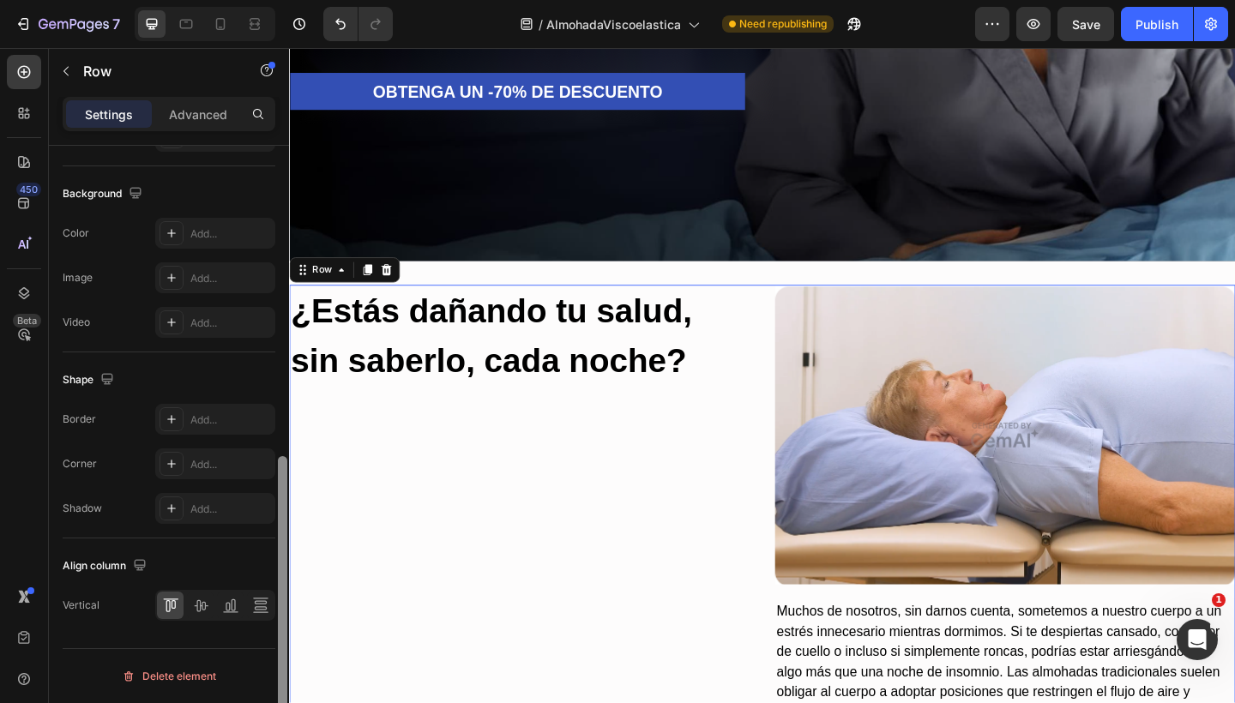
click at [277, 394] on div at bounding box center [282, 449] width 13 height 606
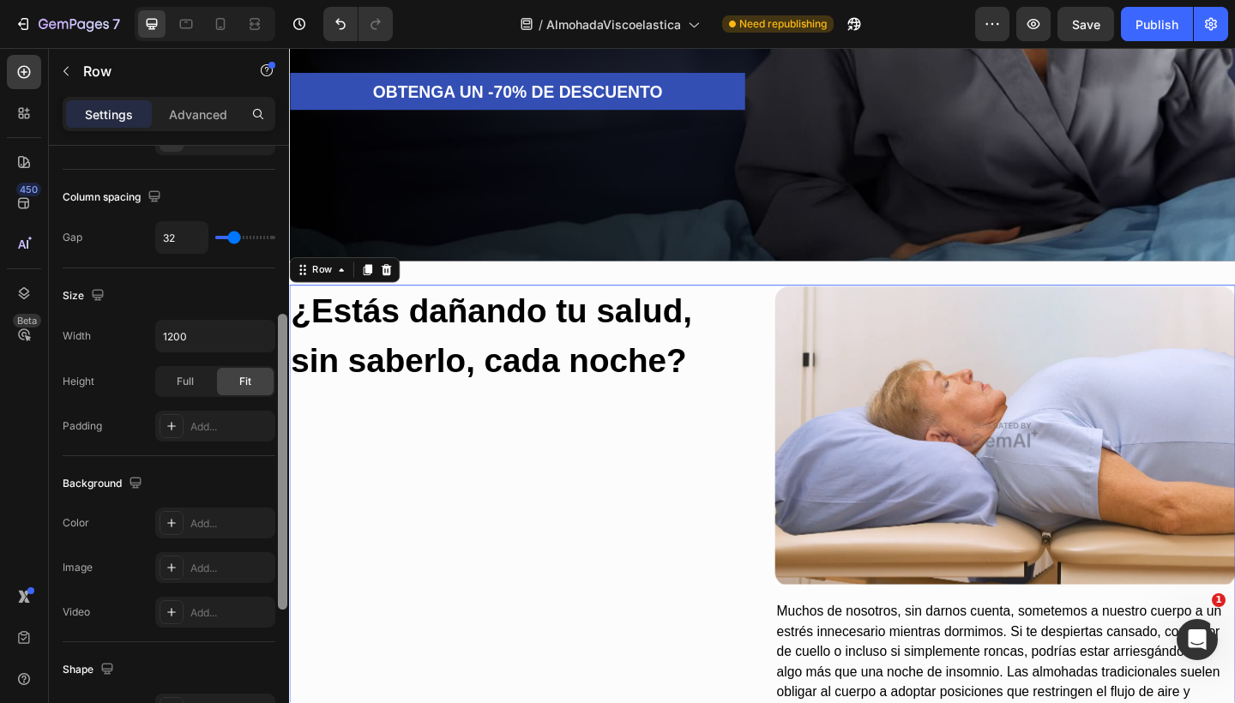
scroll to position [305, 0]
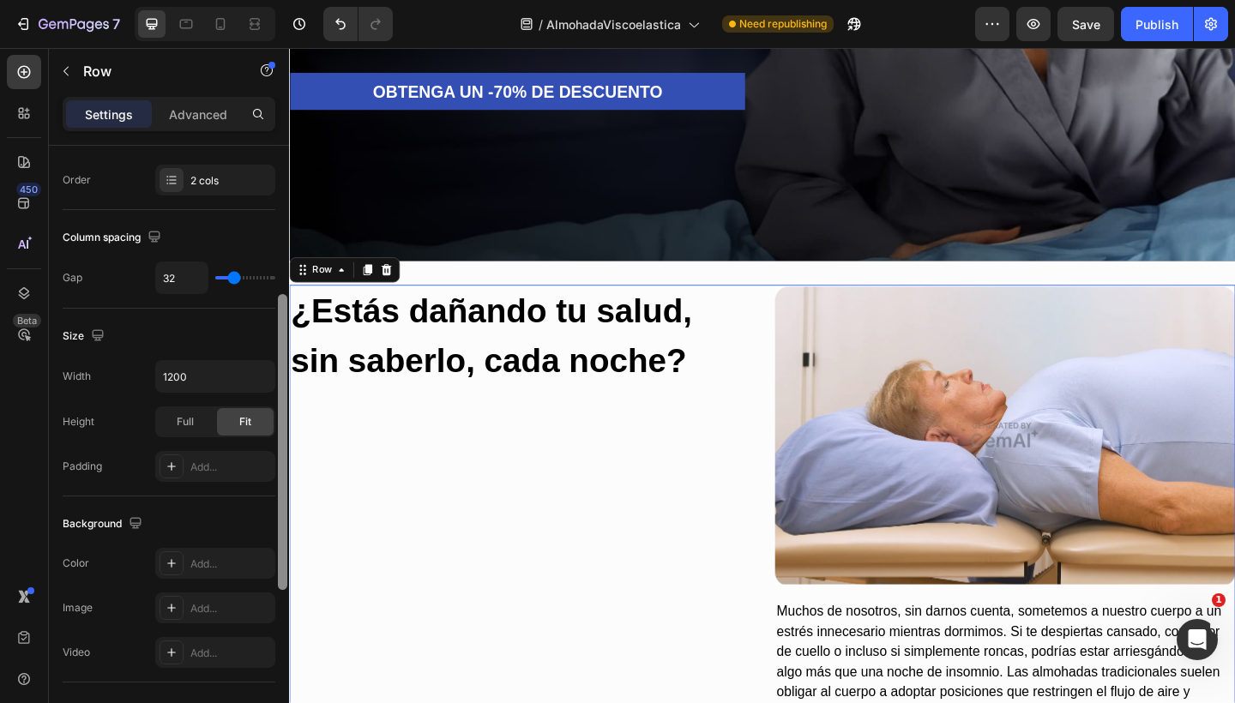
drag, startPoint x: 282, startPoint y: 482, endPoint x: 261, endPoint y: 321, distance: 162.5
click at [261, 321] on div "Layout Column width Change ratio Fit to content 6 6 Columns management Order 2 …" at bounding box center [169, 449] width 240 height 606
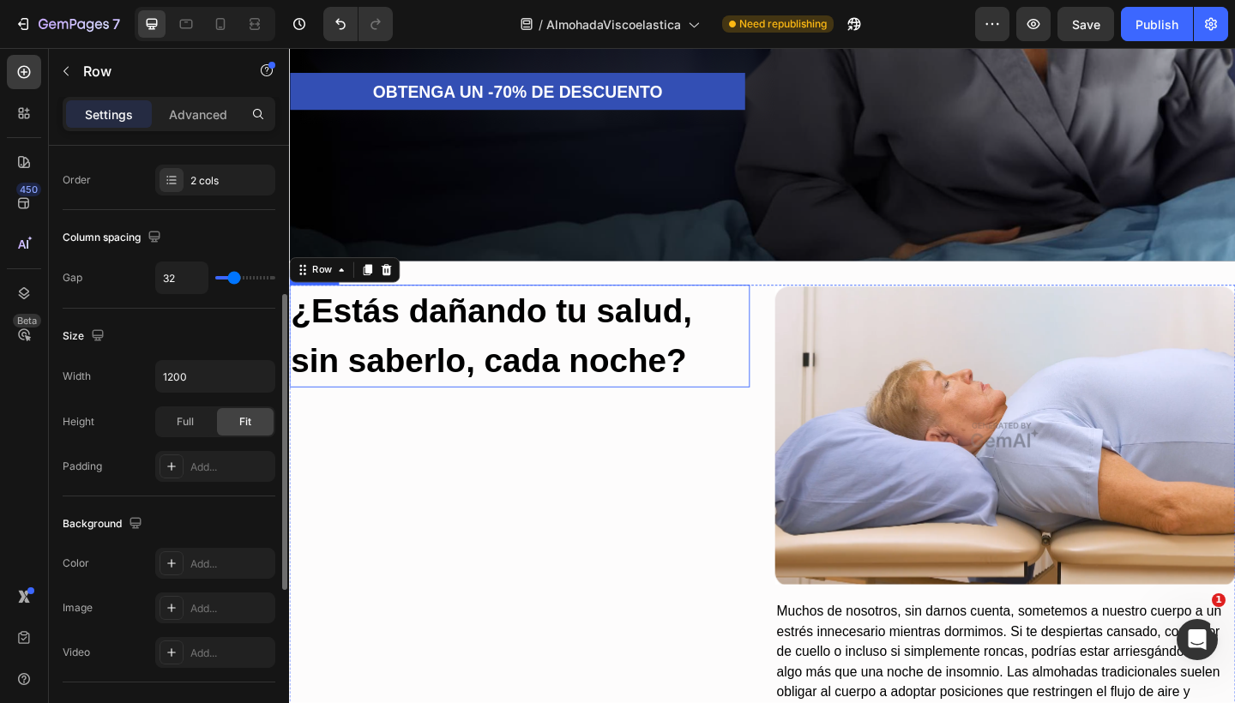
click at [364, 388] on h2 "¿Estás dañando tu salud, sin saberlo, cada noche?" at bounding box center [539, 361] width 501 height 111
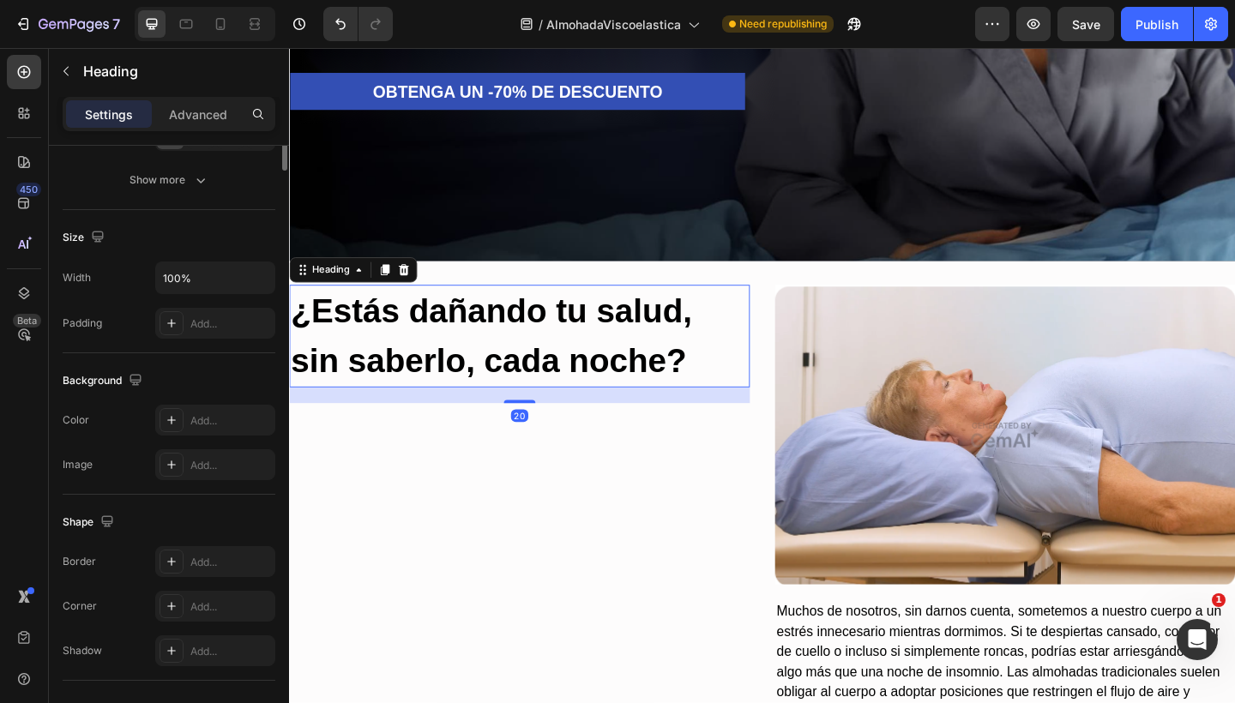
scroll to position [0, 0]
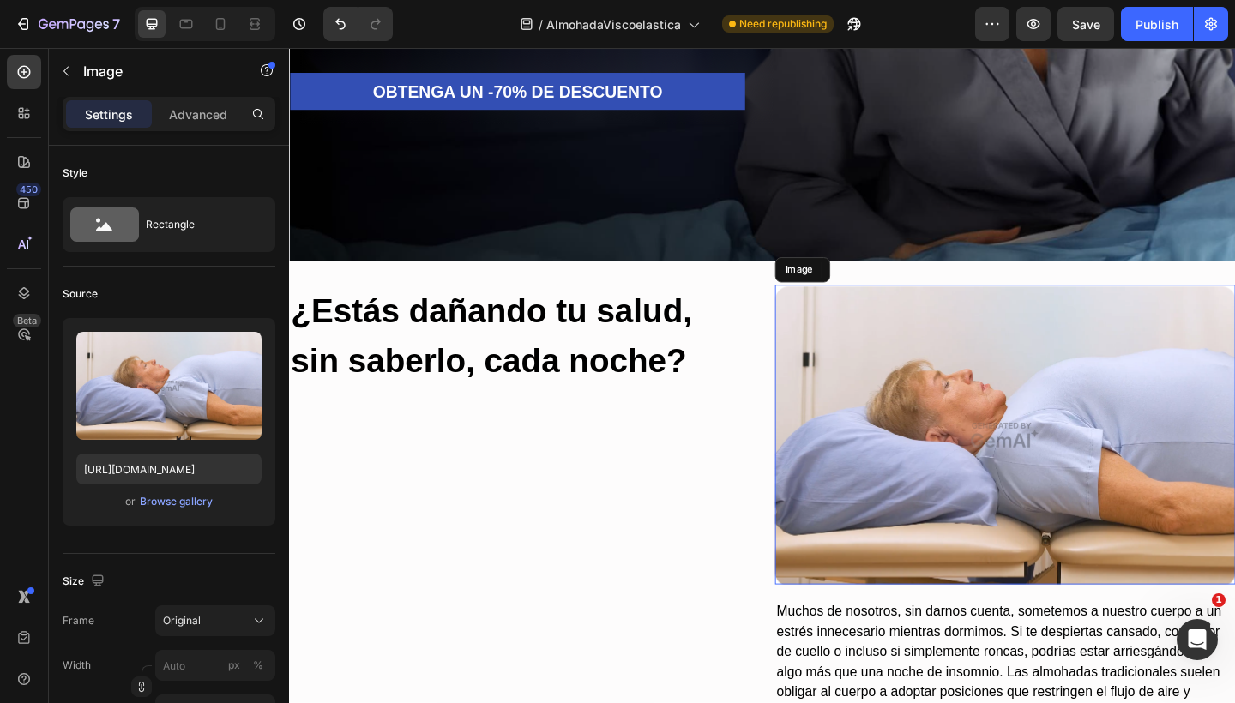
click at [965, 442] on img at bounding box center [1067, 469] width 501 height 326
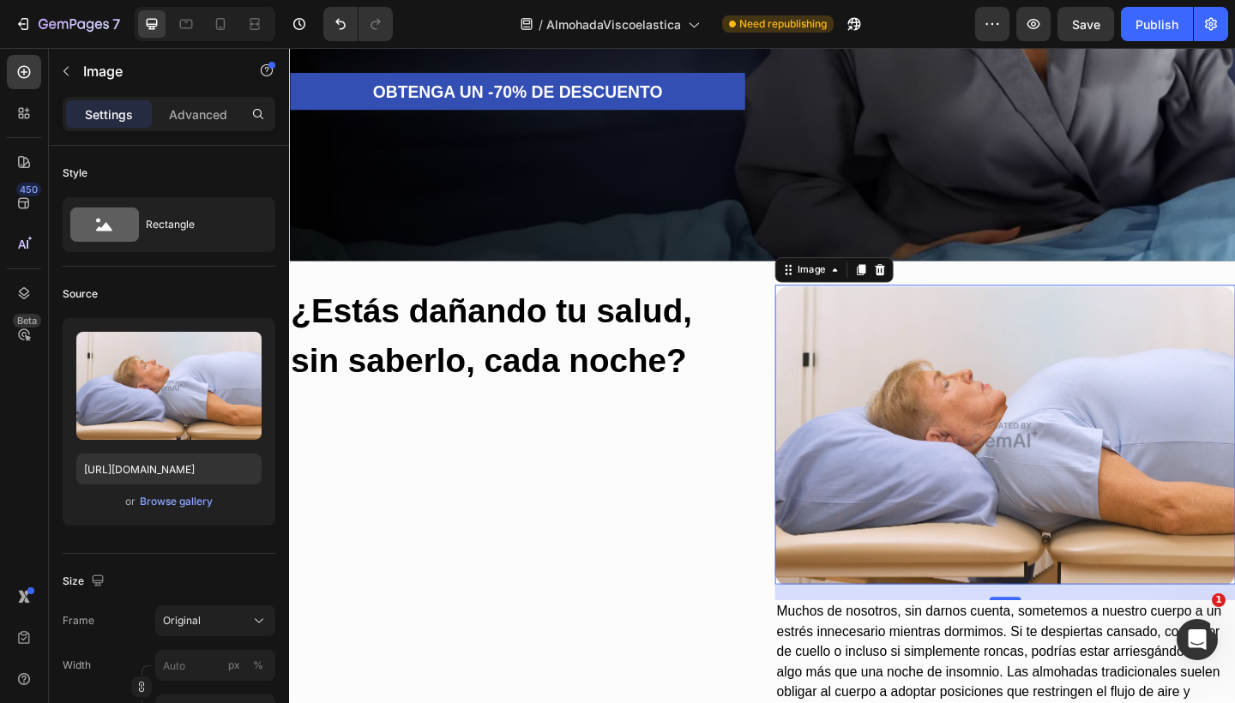
scroll to position [606, 0]
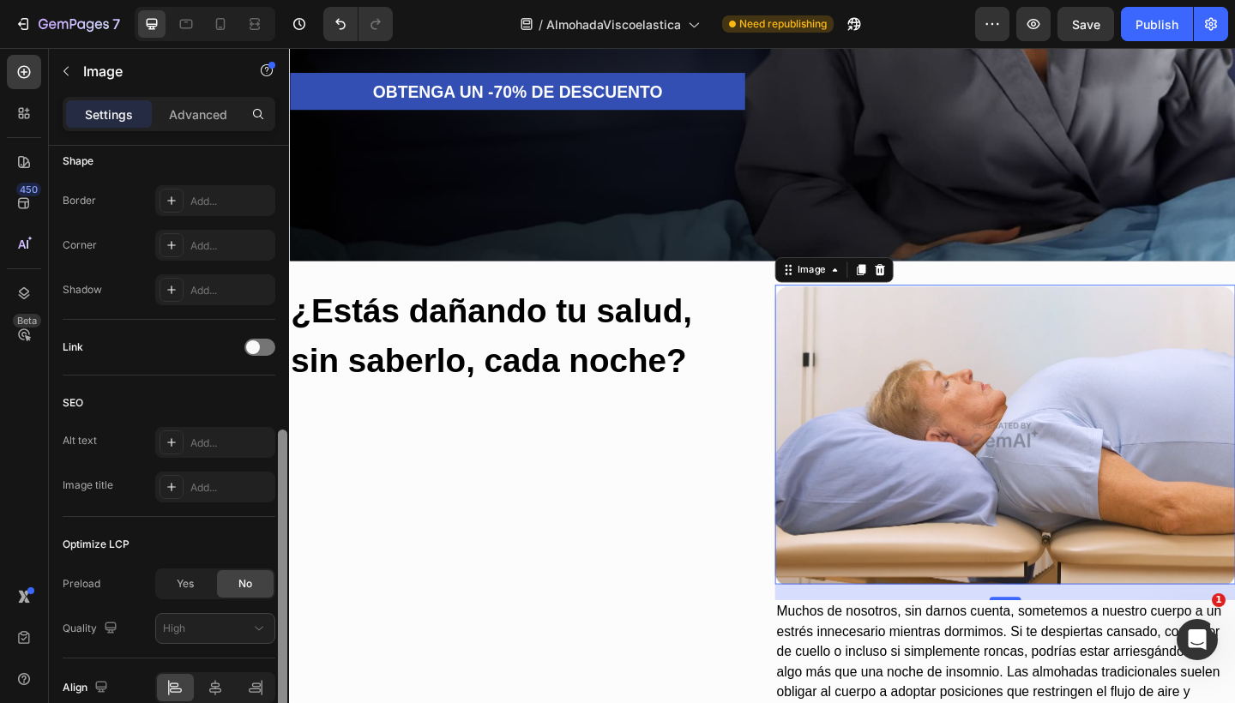
click at [276, 267] on div at bounding box center [282, 449] width 13 height 606
click at [863, 396] on img at bounding box center [1067, 469] width 501 height 326
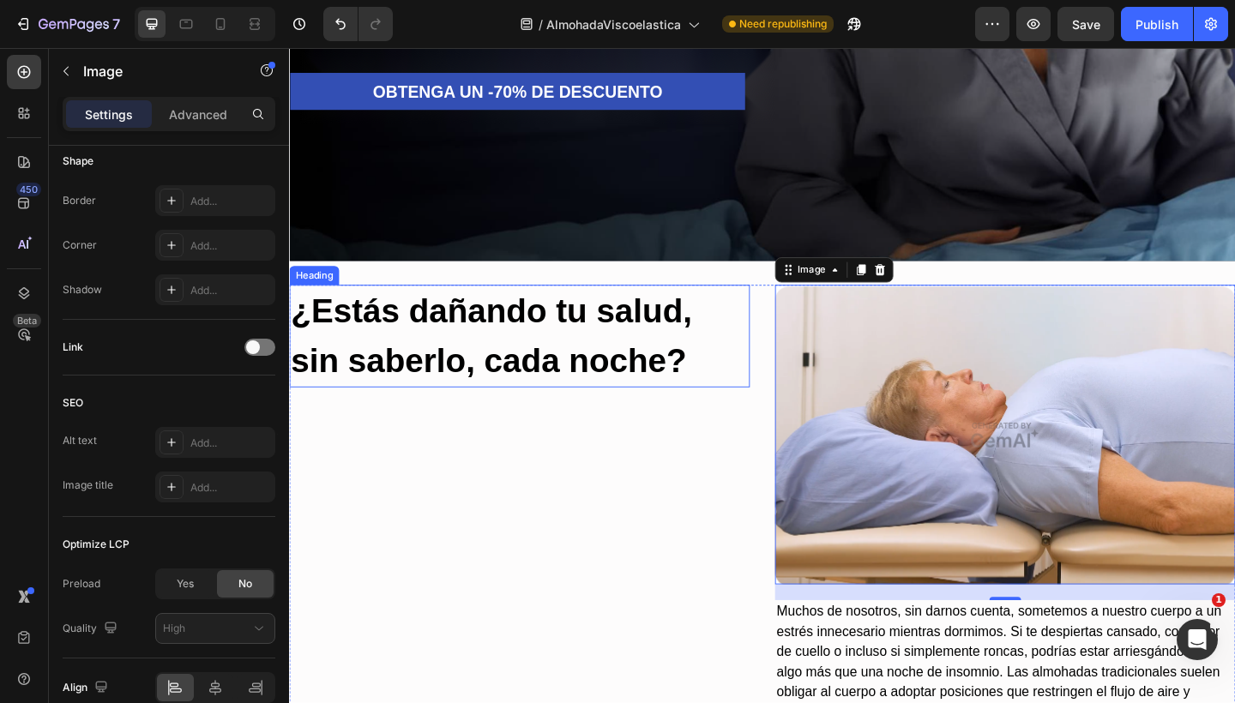
click at [595, 376] on h2 "¿Estás dañando tu salud, sin saberlo, cada noche?" at bounding box center [539, 361] width 501 height 111
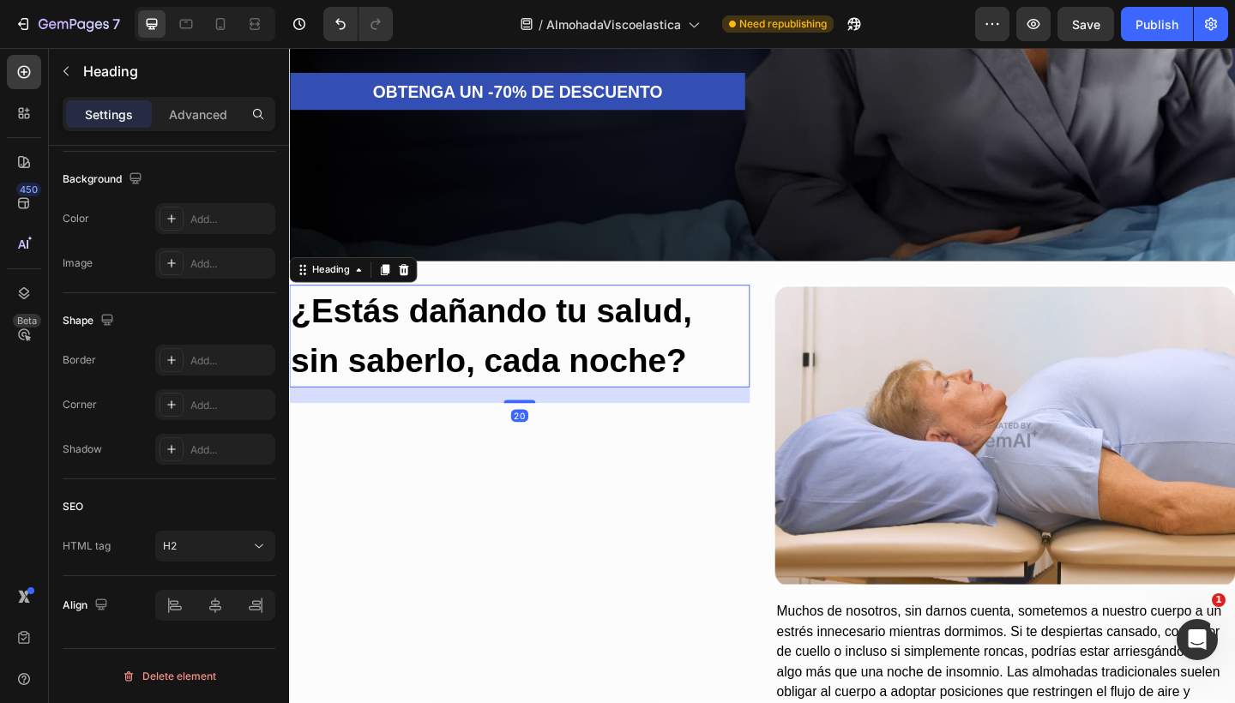
scroll to position [0, 0]
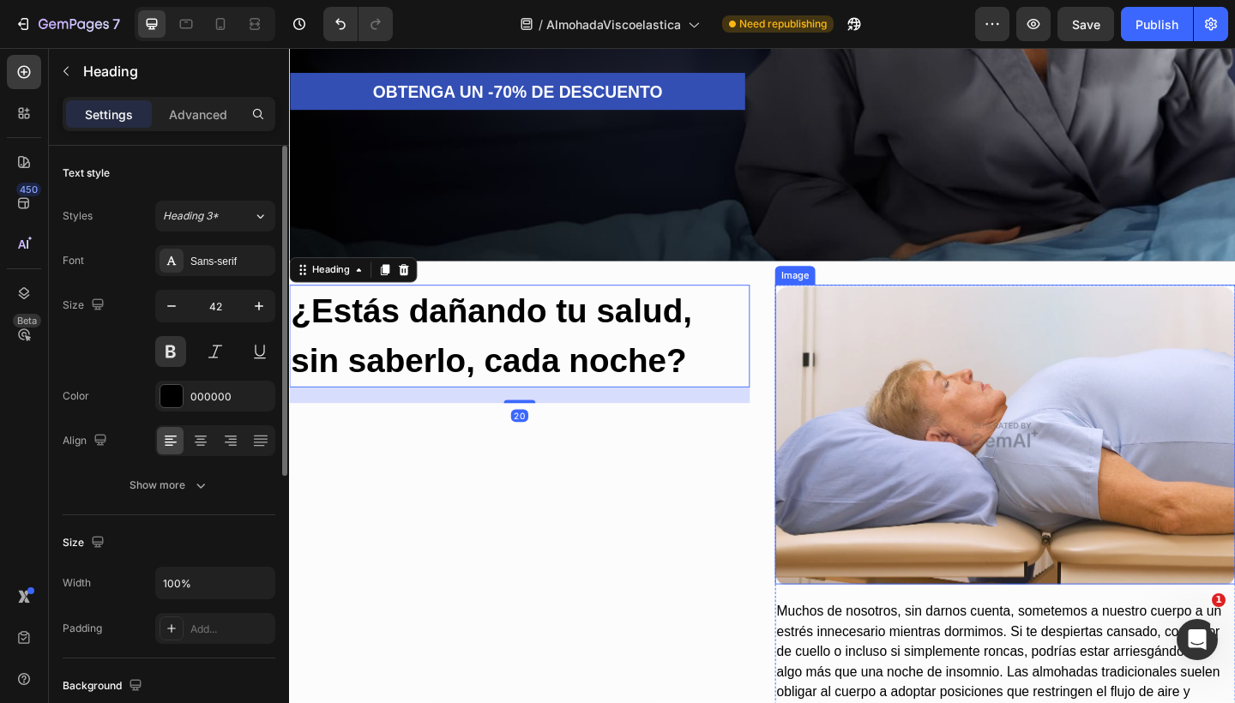
click at [911, 388] on img at bounding box center [1067, 469] width 501 height 326
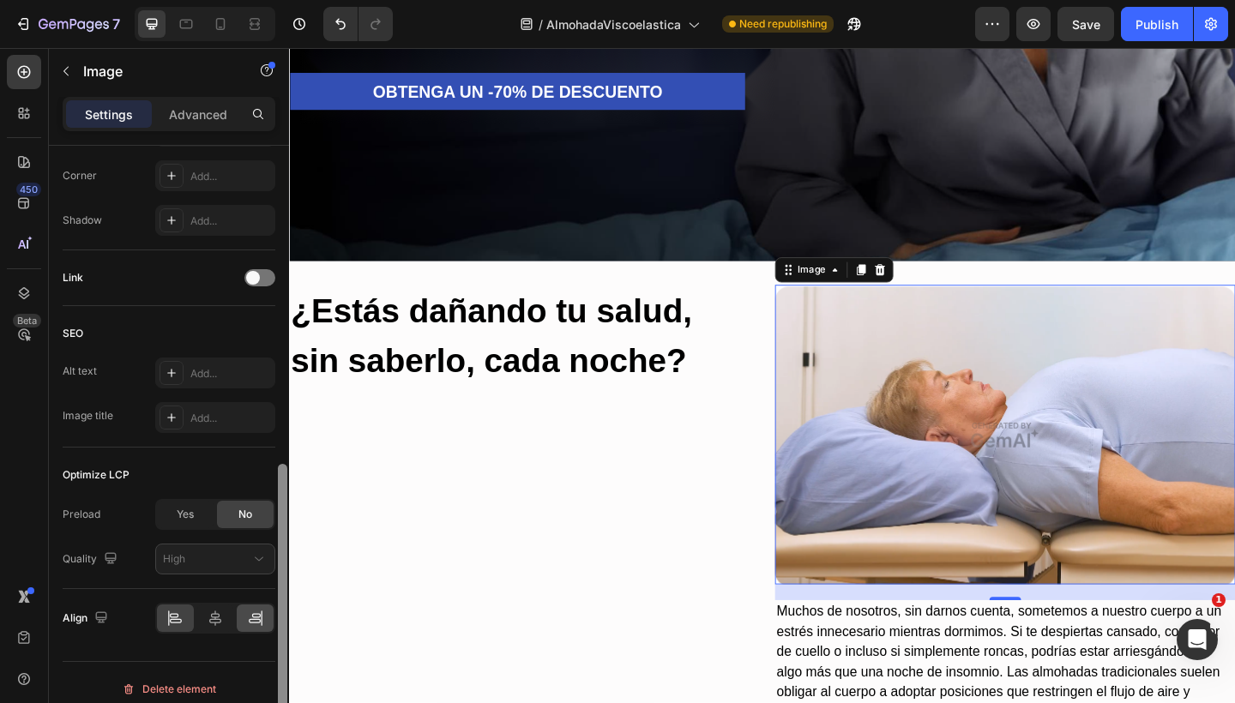
scroll to position [688, 0]
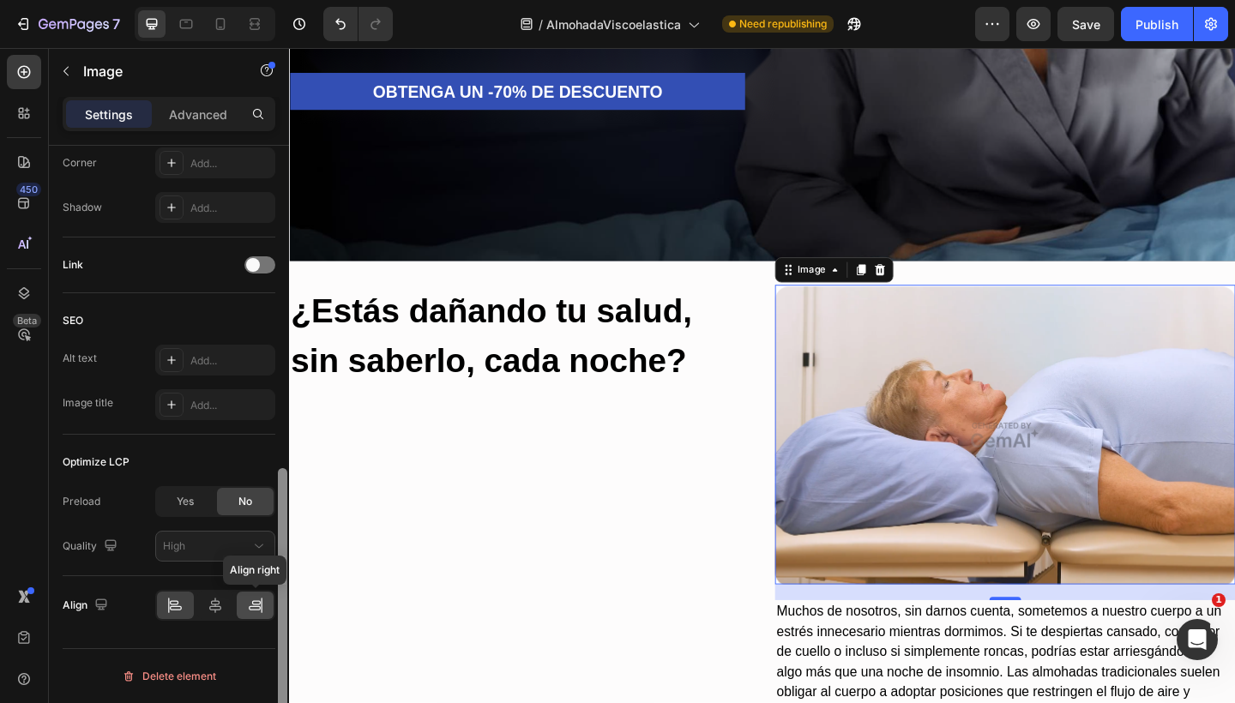
drag, startPoint x: 280, startPoint y: 266, endPoint x: 255, endPoint y: 614, distance: 349.0
click at [255, 615] on div "Style Rectangle Source Upload Image https://image2layout-detection-trainimagebu…" at bounding box center [169, 449] width 240 height 606
click at [219, 606] on icon at bounding box center [215, 605] width 12 height 15
click at [235, 605] on div at bounding box center [215, 605] width 120 height 31
click at [255, 602] on icon at bounding box center [255, 605] width 17 height 17
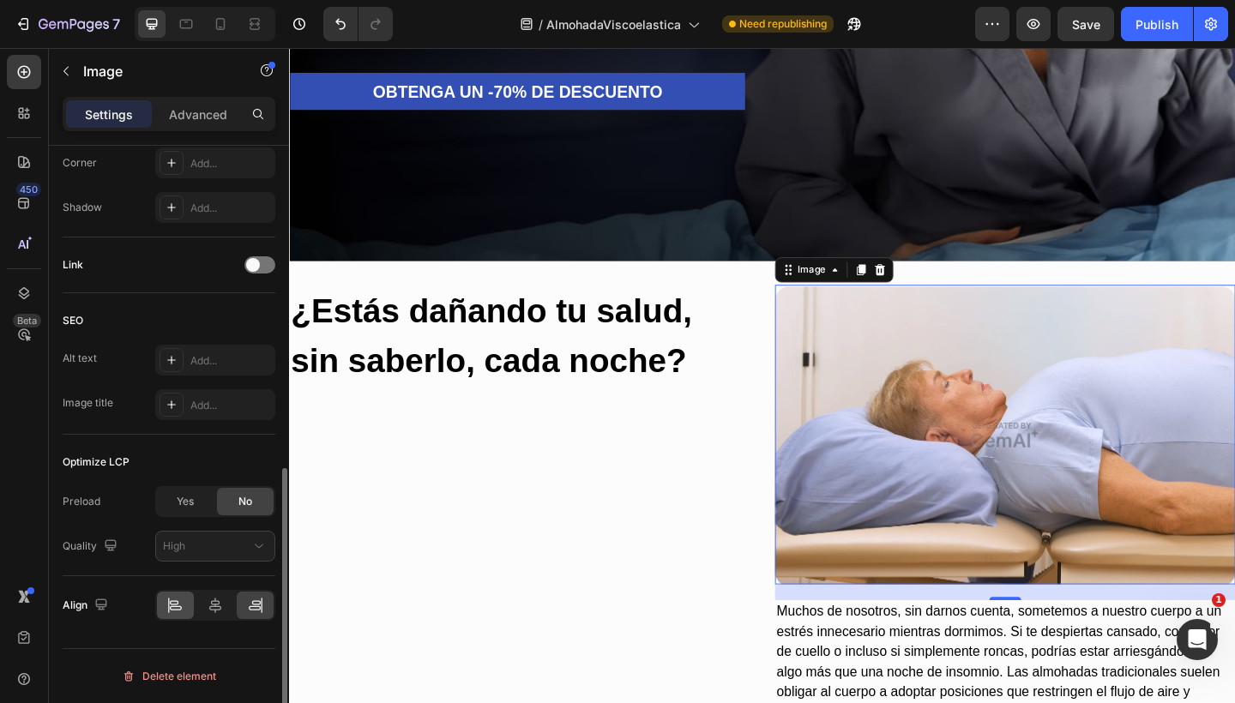
click at [189, 604] on div at bounding box center [175, 605] width 37 height 27
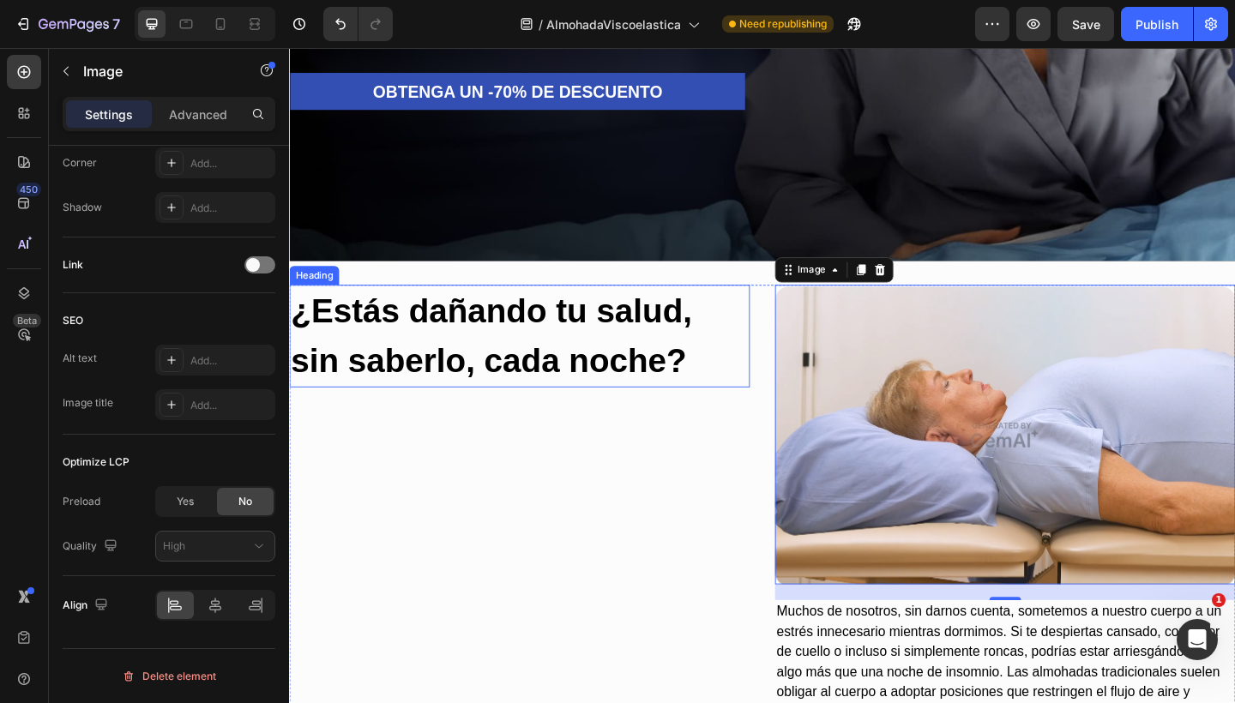
click at [682, 336] on h2 "¿Estás dañando tu salud, sin saberlo, cada noche?" at bounding box center [539, 361] width 501 height 111
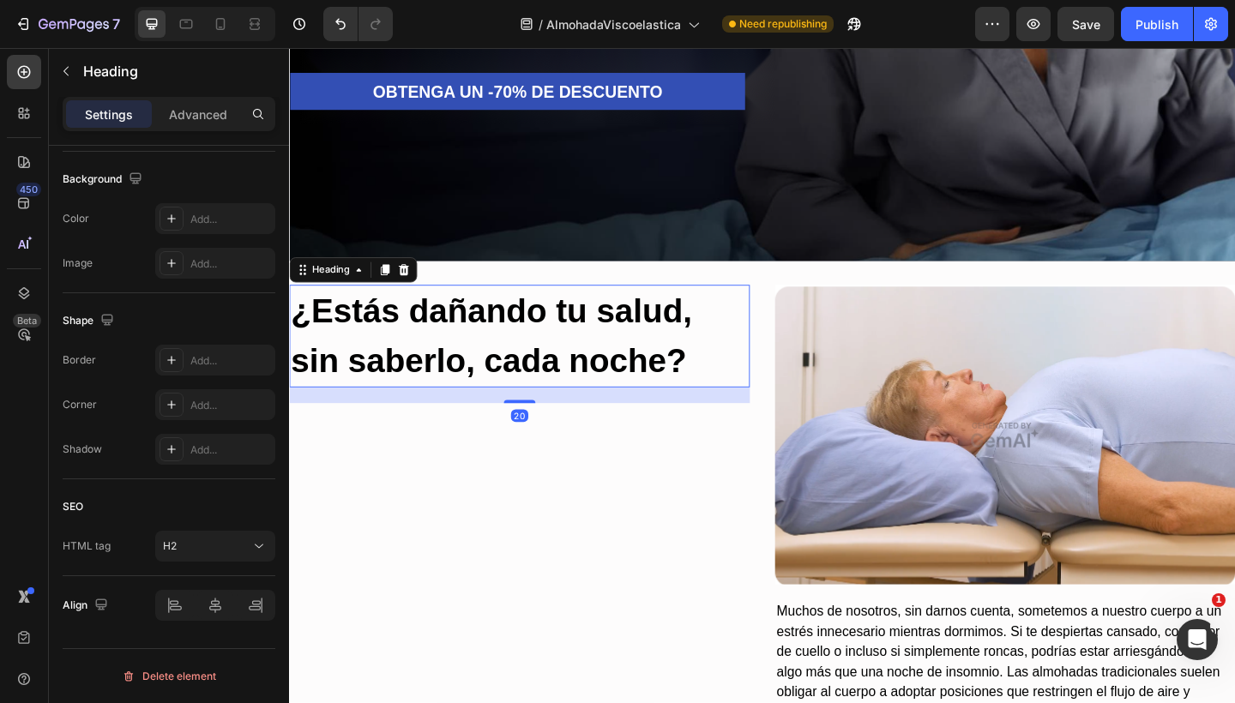
scroll to position [0, 0]
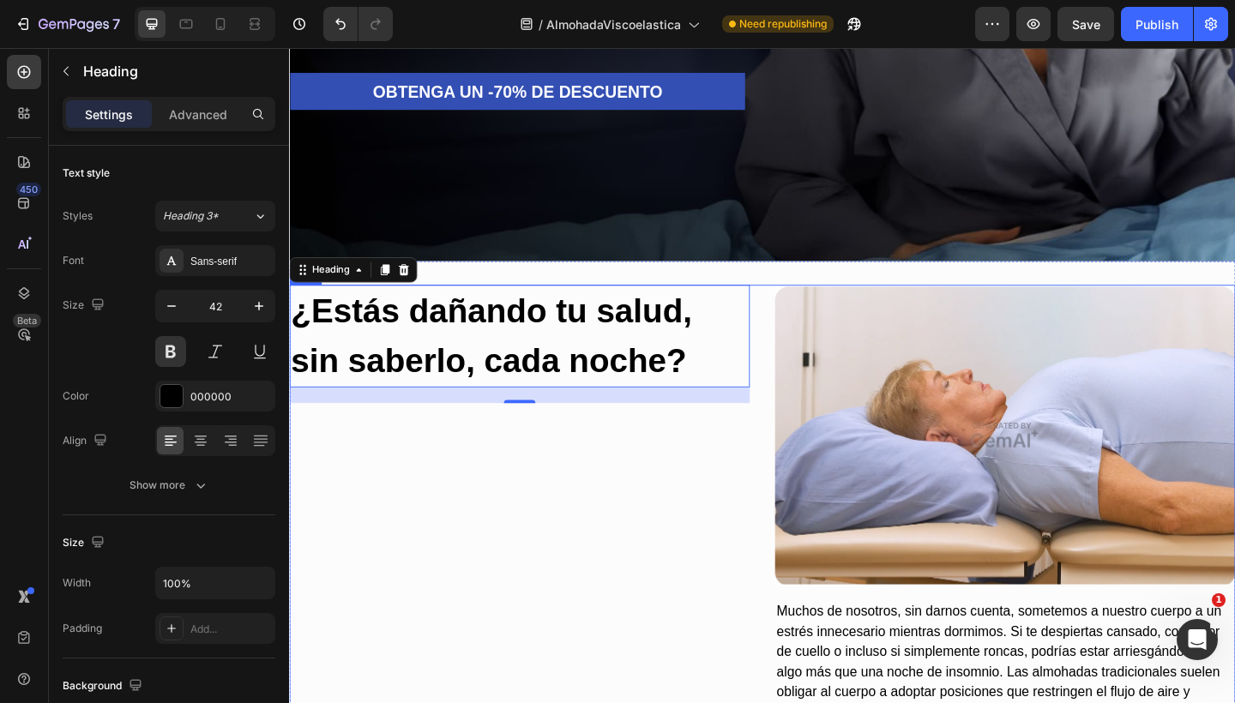
click at [790, 316] on div "¿Estás dañando tu salud, sin saberlo, cada noche? Heading 20 Image Muchos de no…" at bounding box center [803, 668] width 1029 height 724
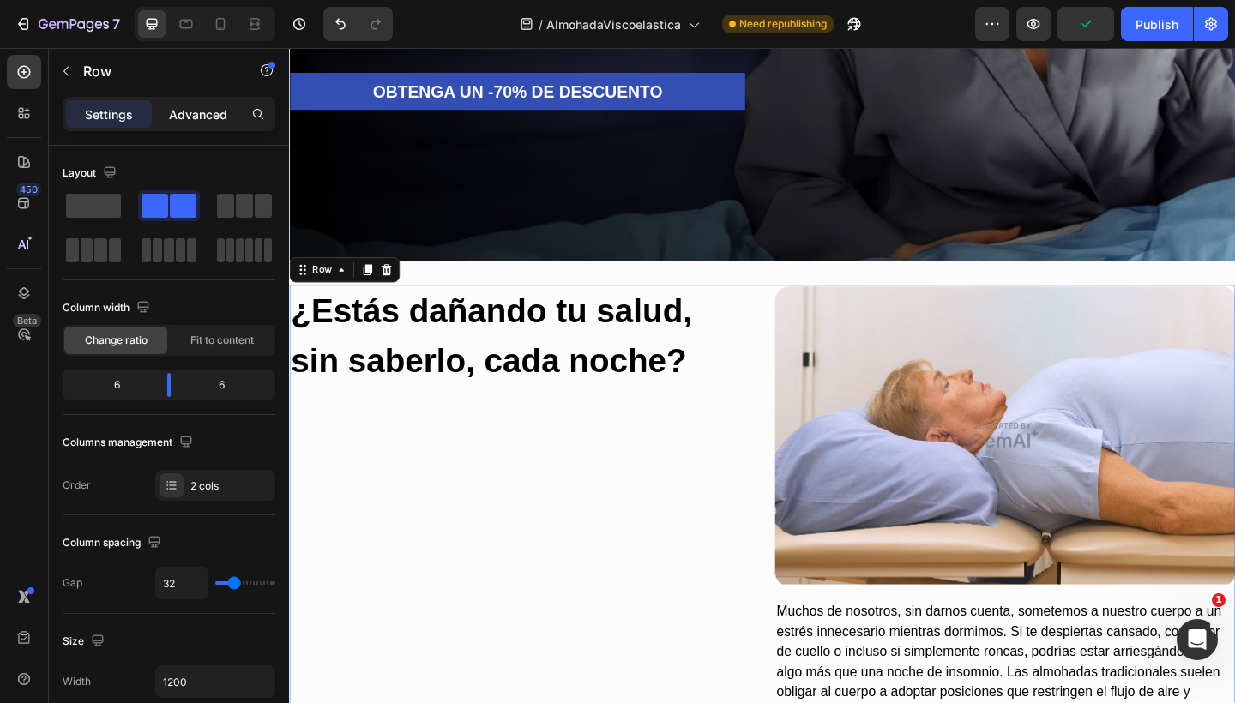
click at [201, 117] on p "Advanced" at bounding box center [198, 114] width 58 height 18
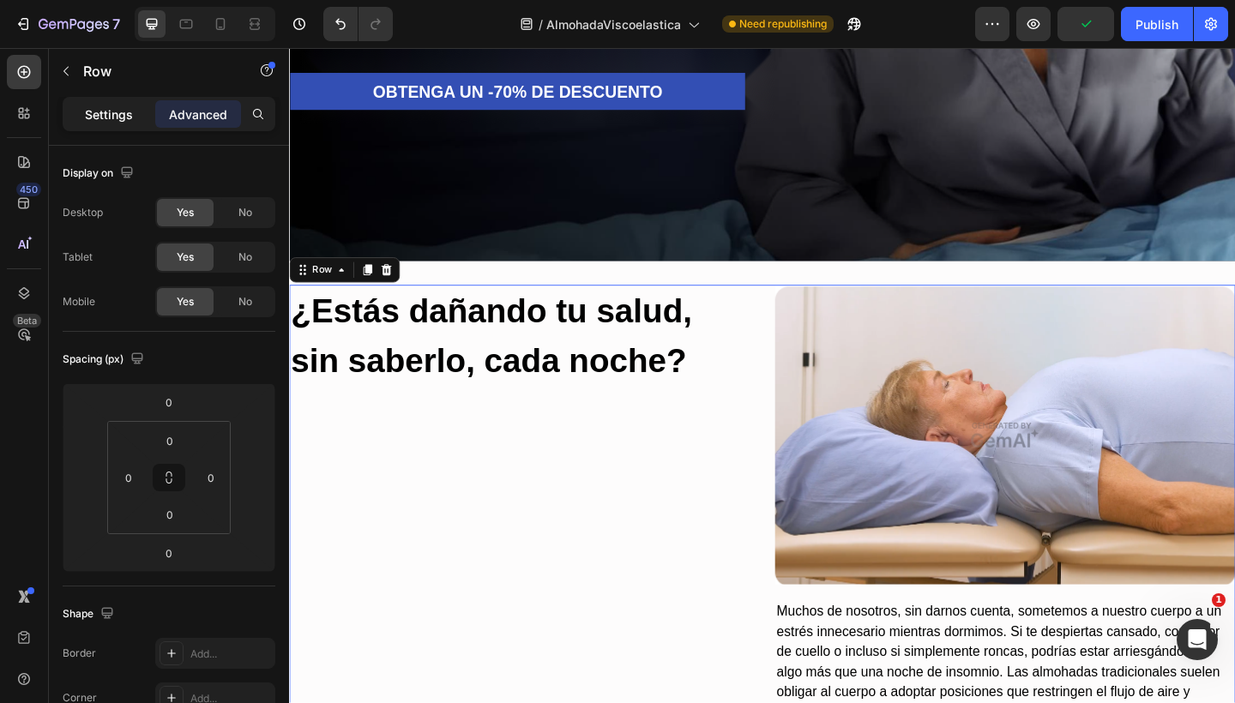
click at [104, 119] on p "Settings" at bounding box center [109, 114] width 48 height 18
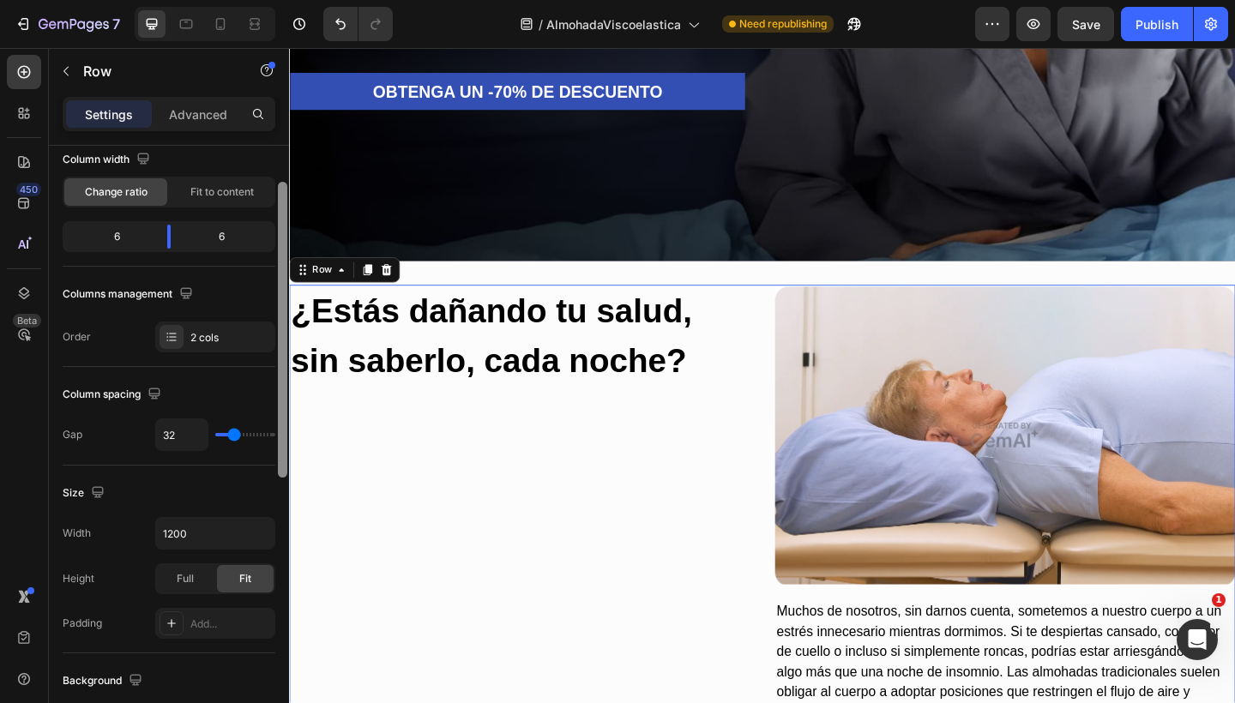
scroll to position [158, 0]
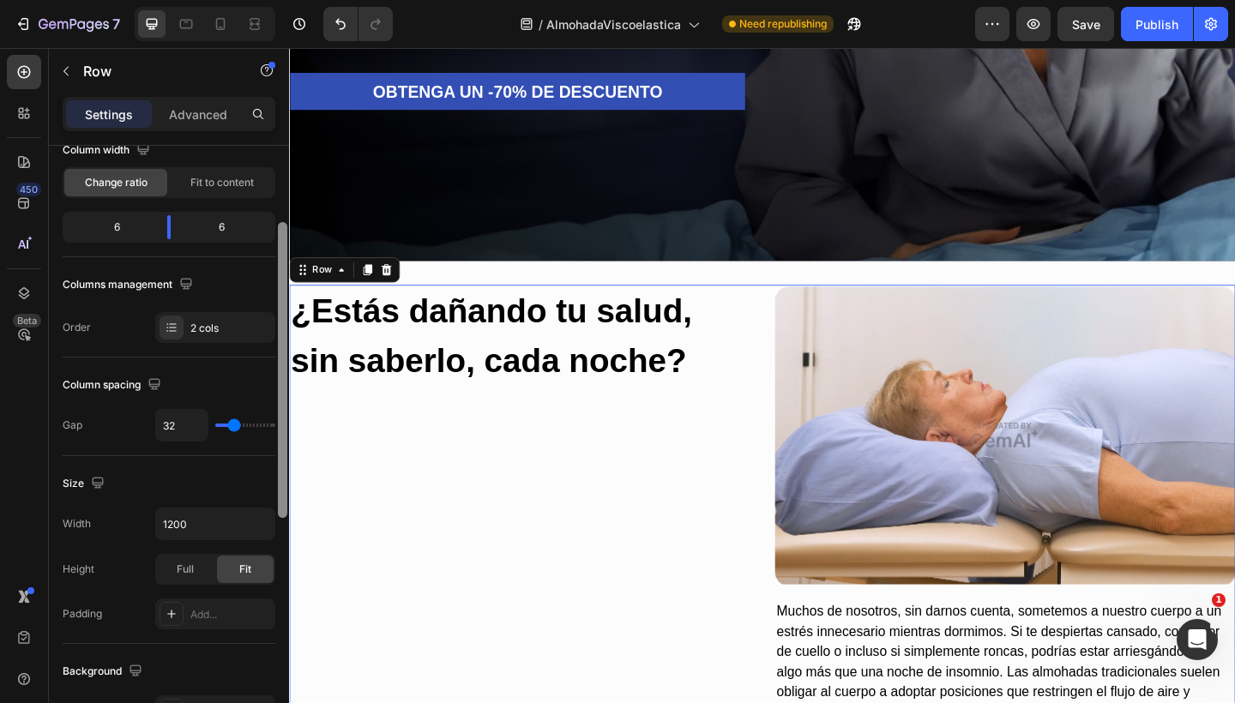
drag, startPoint x: 280, startPoint y: 217, endPoint x: 278, endPoint y: 293, distance: 76.3
click at [278, 294] on div at bounding box center [282, 370] width 9 height 296
click at [195, 334] on div "2 cols" at bounding box center [230, 328] width 81 height 15
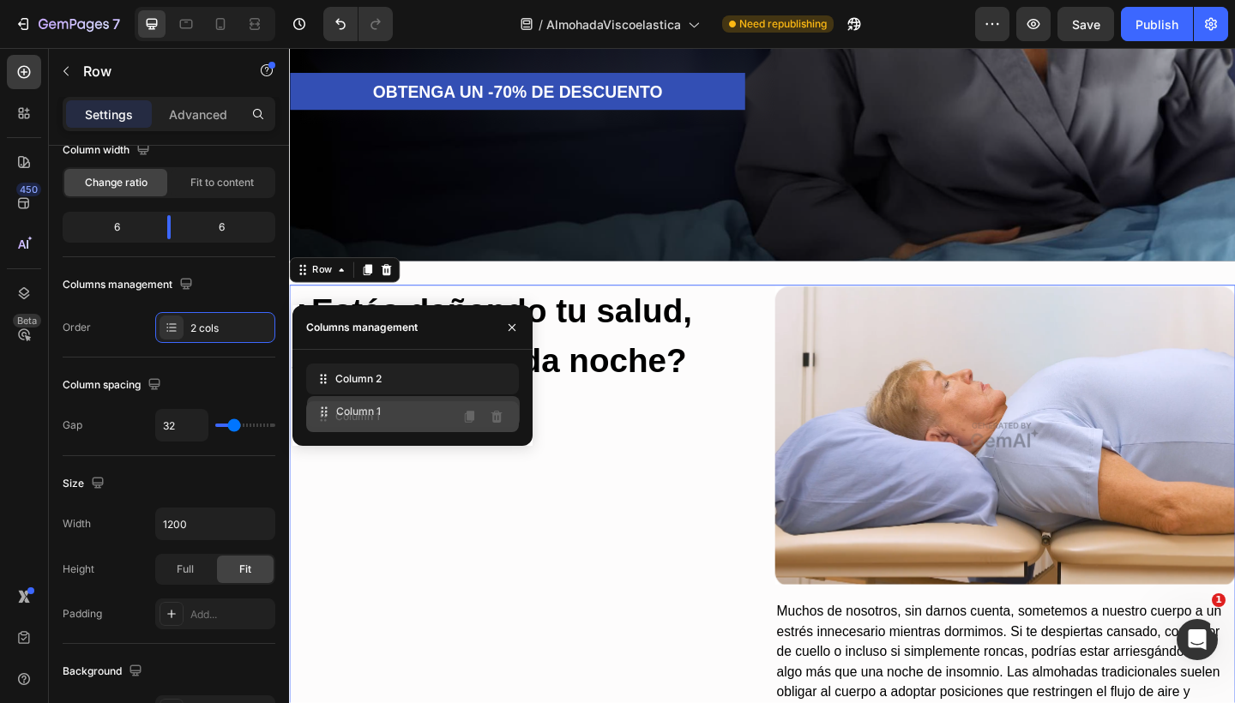
drag, startPoint x: 324, startPoint y: 387, endPoint x: 325, endPoint y: 420, distance: 33.4
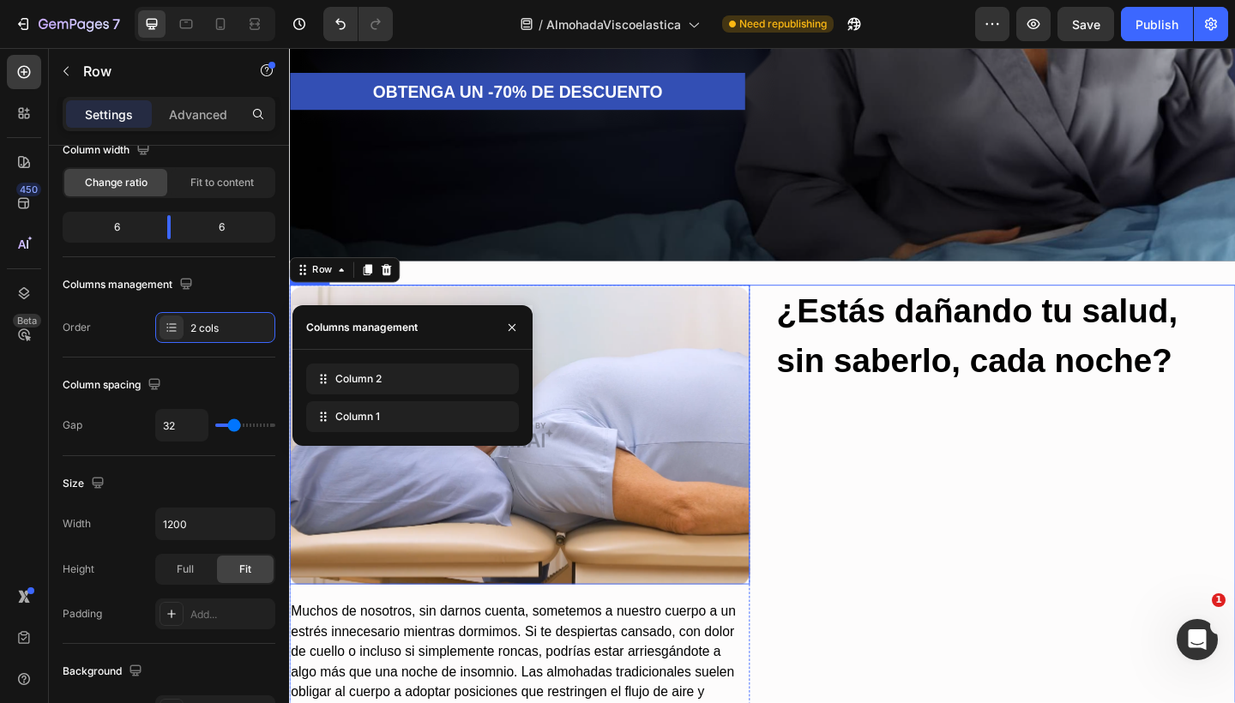
click at [617, 437] on img at bounding box center [539, 469] width 501 height 326
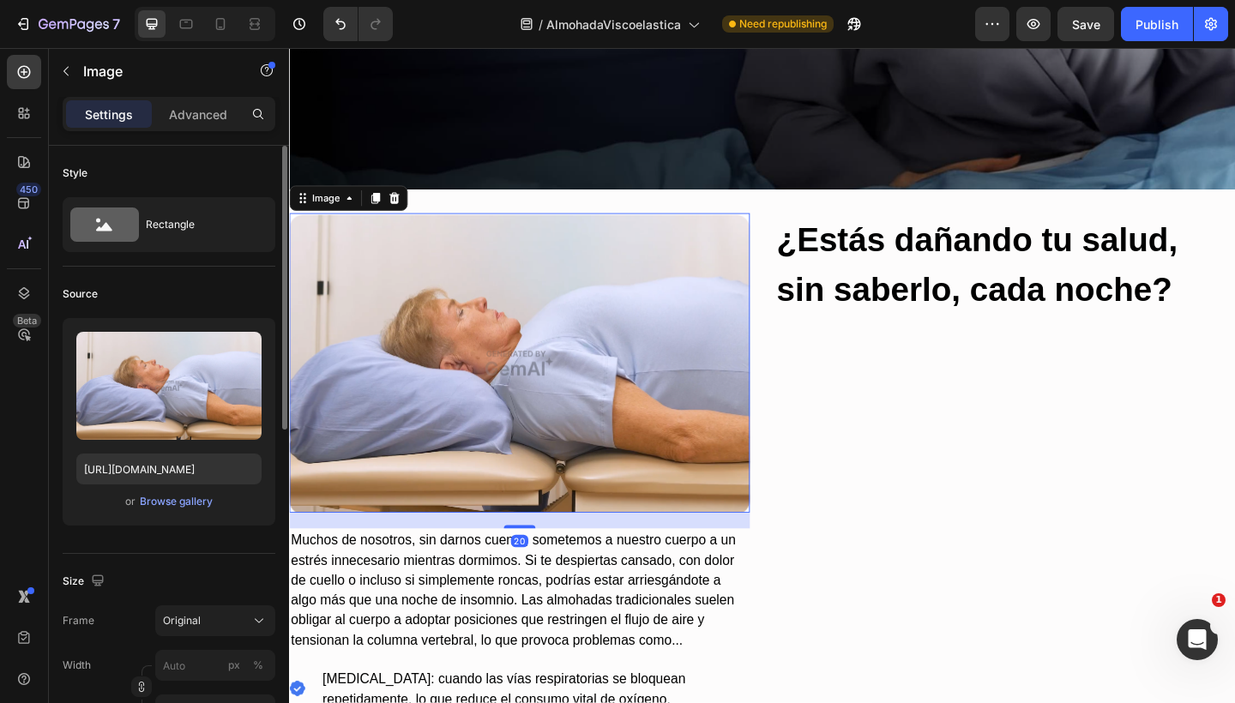
scroll to position [665, 0]
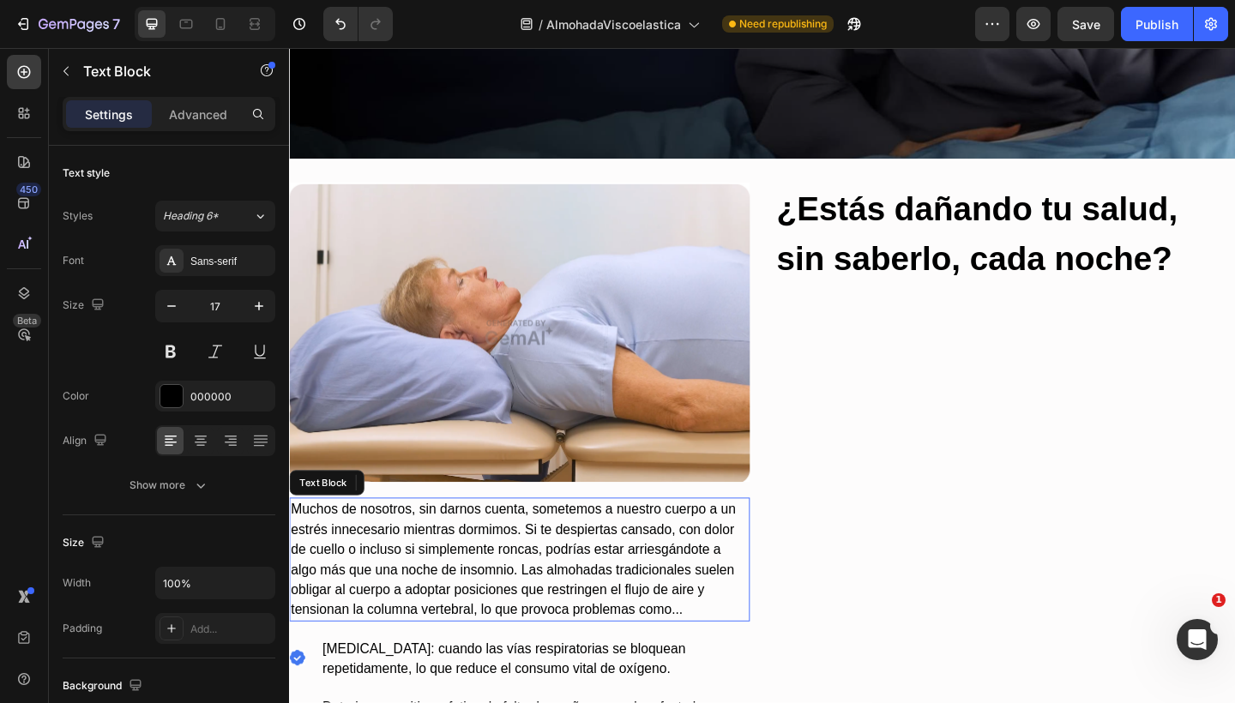
click at [604, 562] on p "Muchos de nosotros, sin darnos cuenta, sometemos a nuestro cuerpo a un estrés i…" at bounding box center [539, 604] width 497 height 131
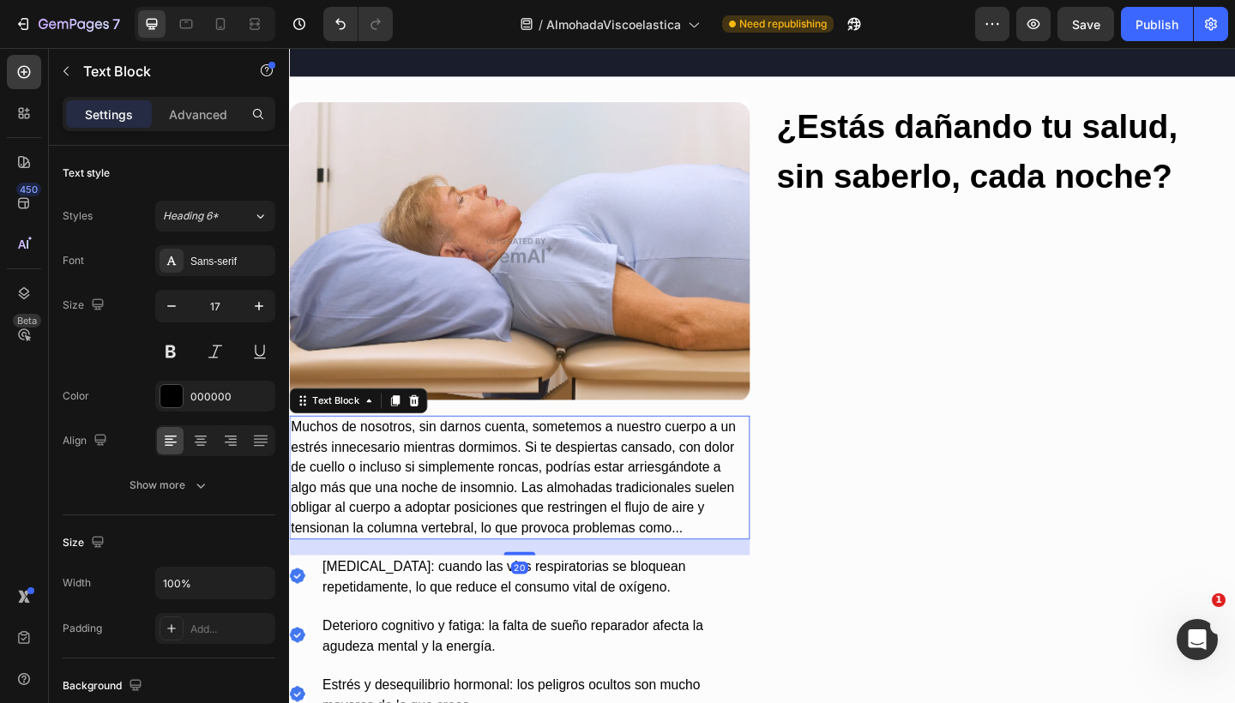
scroll to position [802, 0]
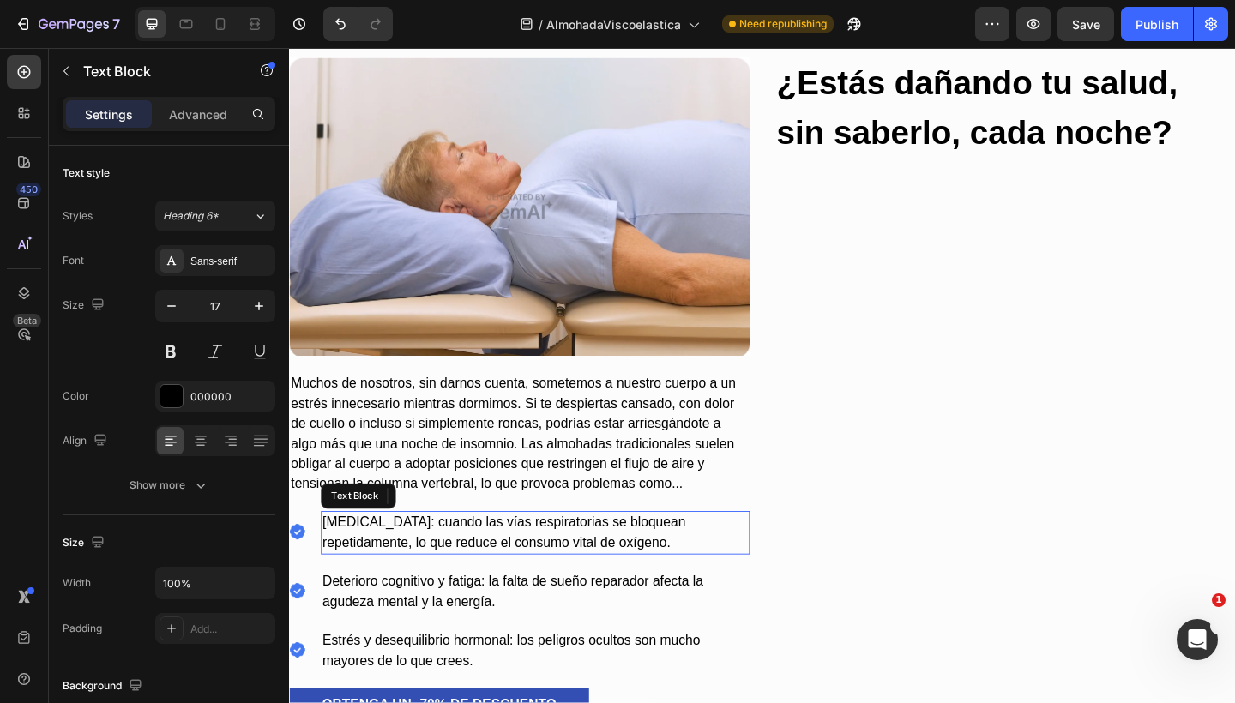
click at [552, 564] on p "[MEDICAL_DATA]: cuando las vías respiratorias se bloquean repetidamente, lo que…" at bounding box center [556, 576] width 463 height 44
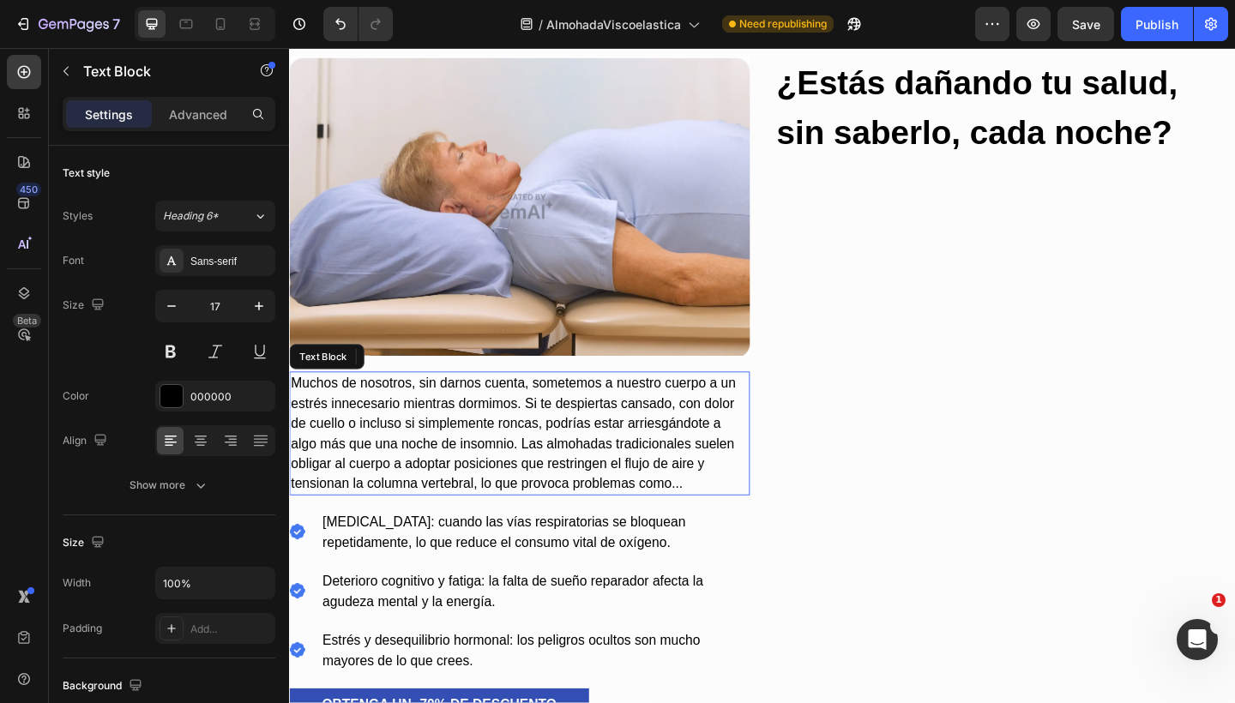
click at [586, 492] on p "Muchos de nosotros, sin darnos cuenta, sometemos a nuestro cuerpo a un estrés i…" at bounding box center [539, 467] width 497 height 131
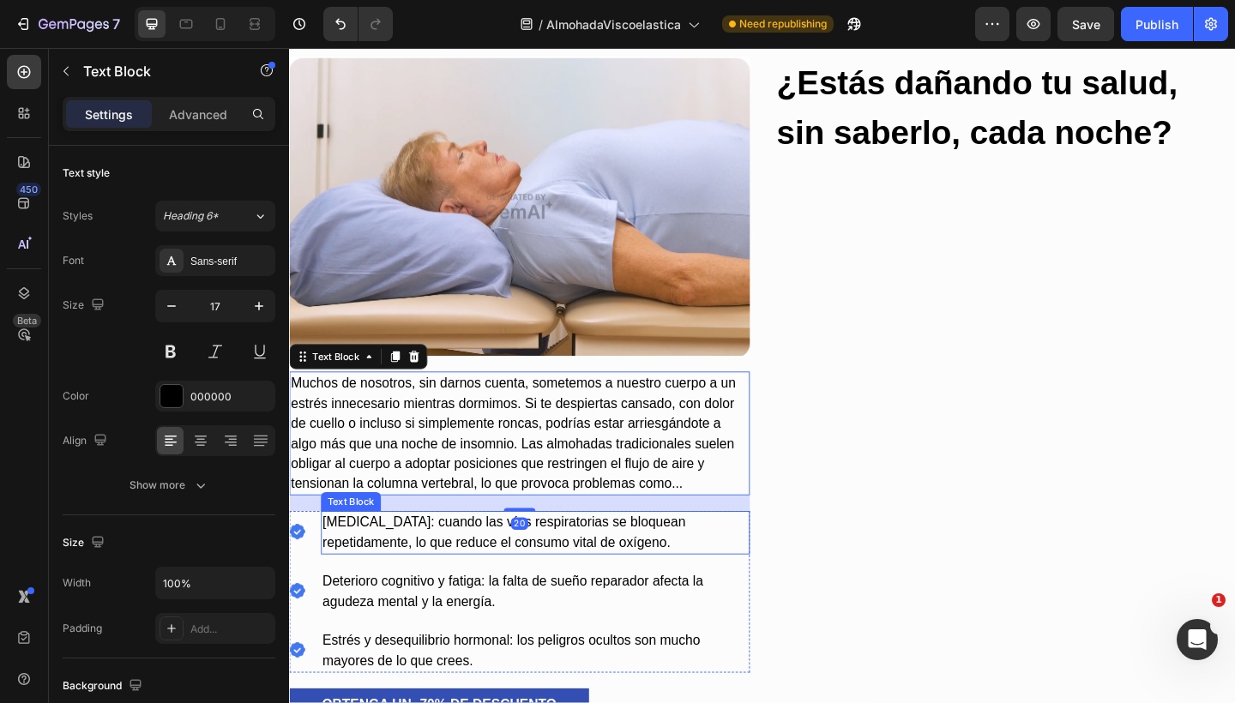
click at [574, 576] on p "[MEDICAL_DATA]: cuando las vías respiratorias se bloquean repetidamente, lo que…" at bounding box center [556, 576] width 463 height 44
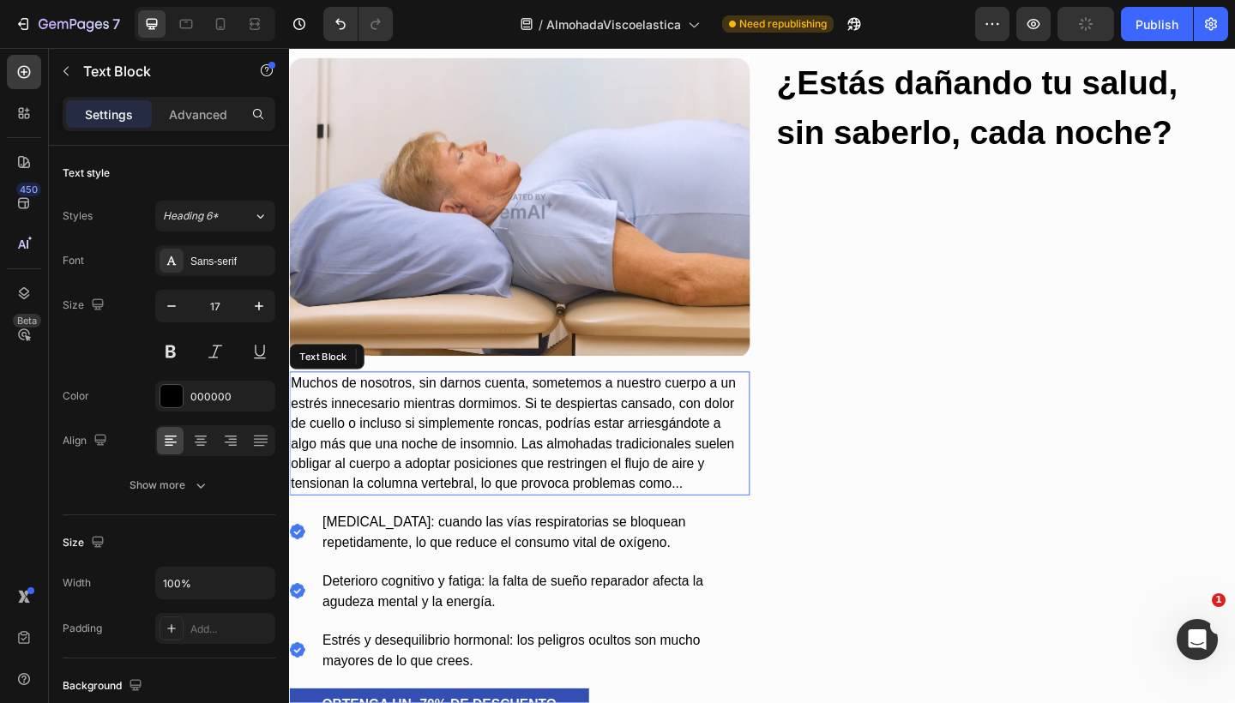
click at [598, 504] on p "Muchos de nosotros, sin darnos cuenta, sometemos a nuestro cuerpo a un estrés i…" at bounding box center [539, 467] width 497 height 131
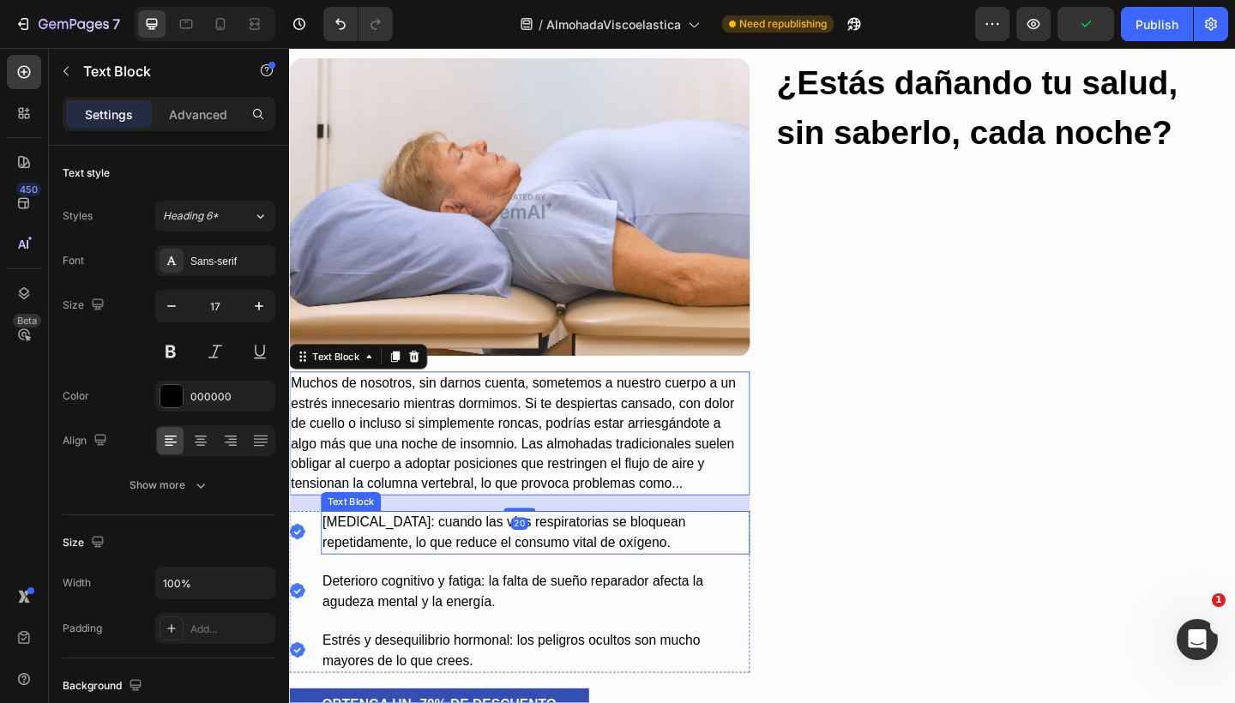
click at [600, 556] on p "[MEDICAL_DATA]: cuando las vías respiratorias se bloquean repetidamente, lo que…" at bounding box center [556, 576] width 463 height 44
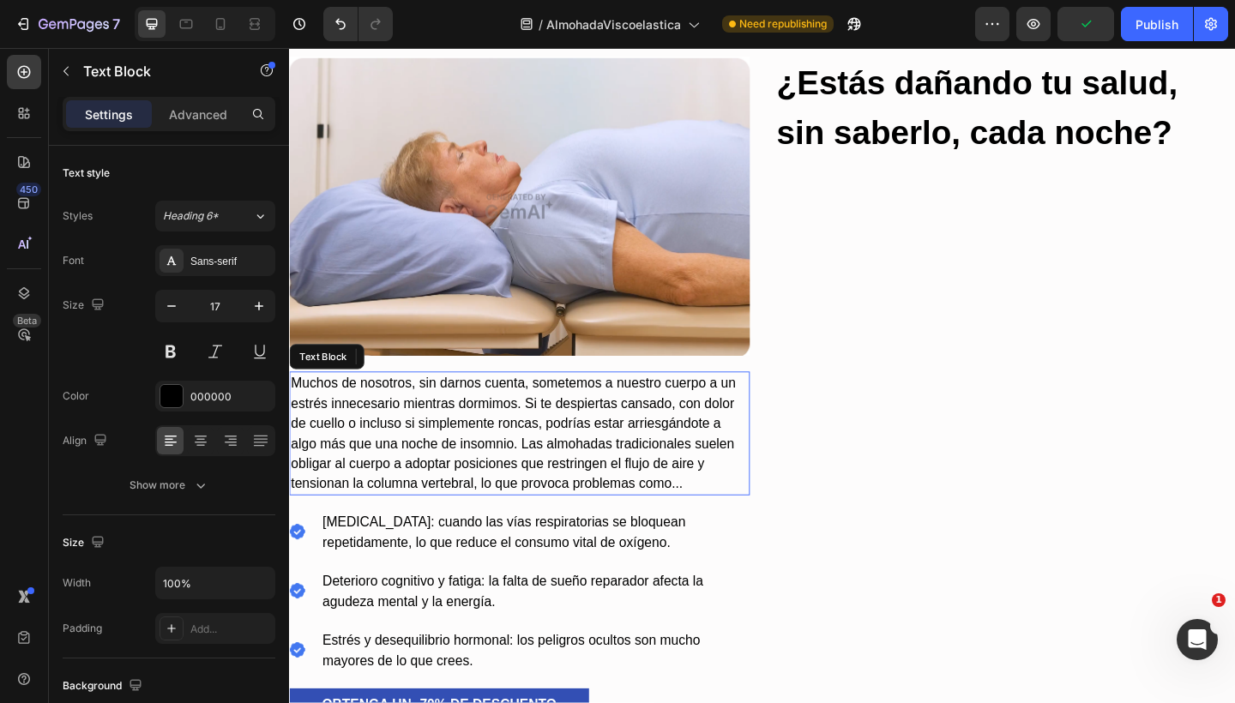
click at [514, 485] on p "Muchos de nosotros, sin darnos cuenta, sometemos a nuestro cuerpo a un estrés i…" at bounding box center [539, 467] width 497 height 131
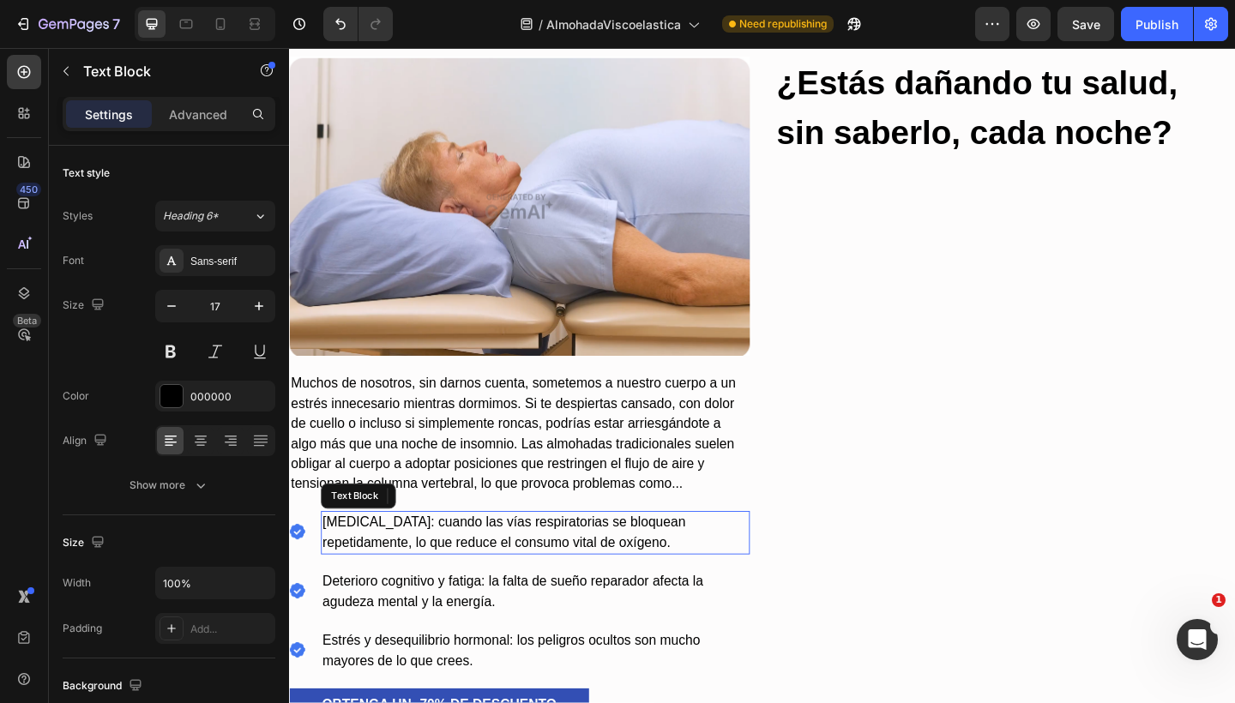
click at [556, 554] on p "[MEDICAL_DATA]: cuando las vías respiratorias se bloquean repetidamente, lo que…" at bounding box center [556, 576] width 463 height 44
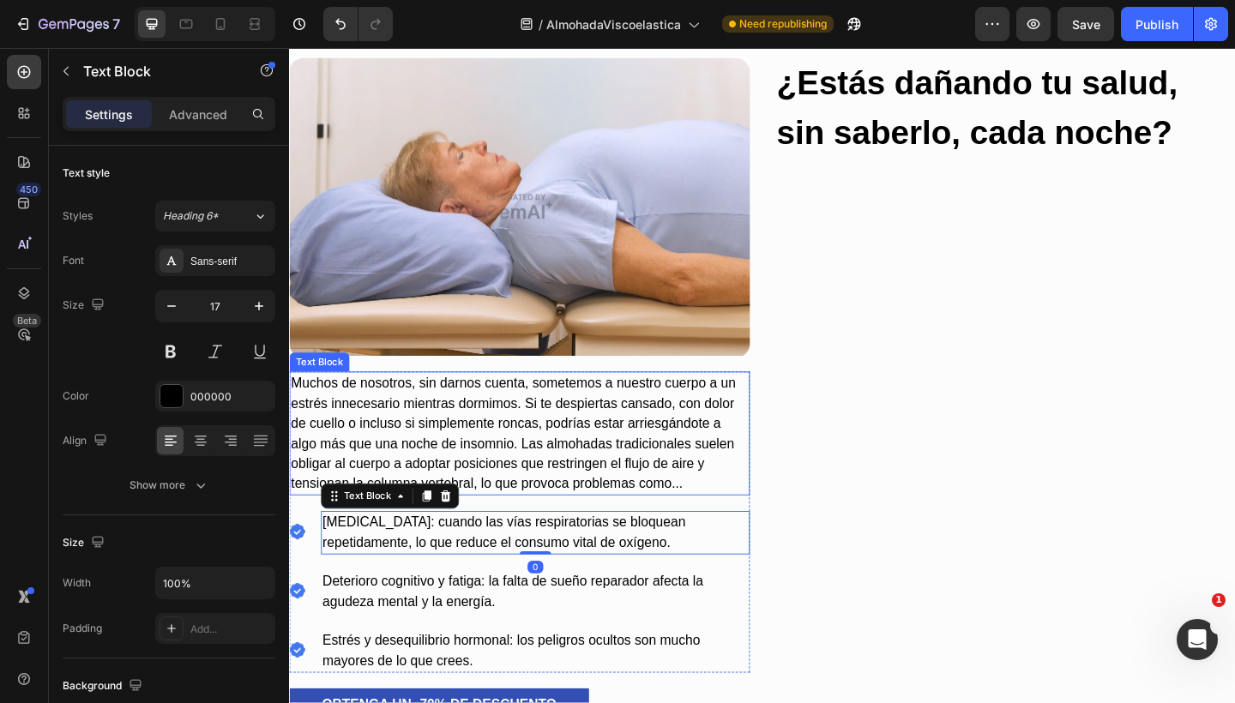
click at [571, 487] on p "Muchos de nosotros, sin darnos cuenta, sometemos a nuestro cuerpo a un estrés i…" at bounding box center [539, 467] width 497 height 131
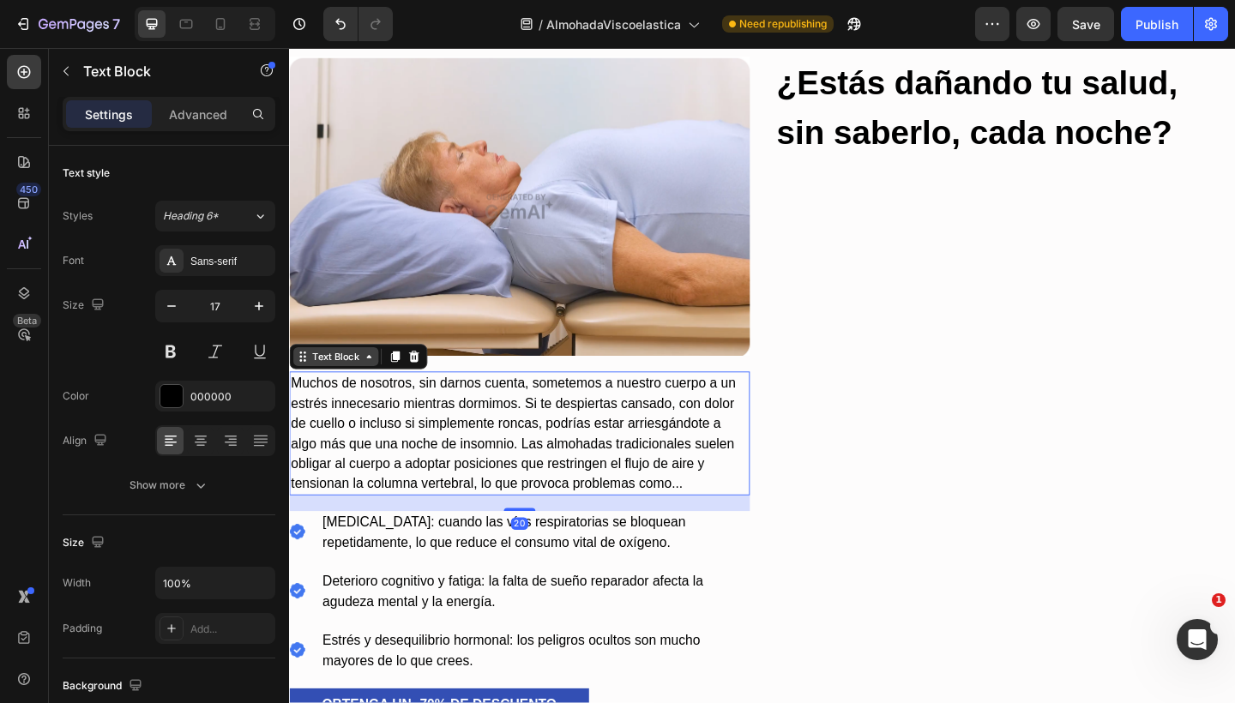
click at [322, 380] on div "Text Block" at bounding box center [339, 383] width 58 height 15
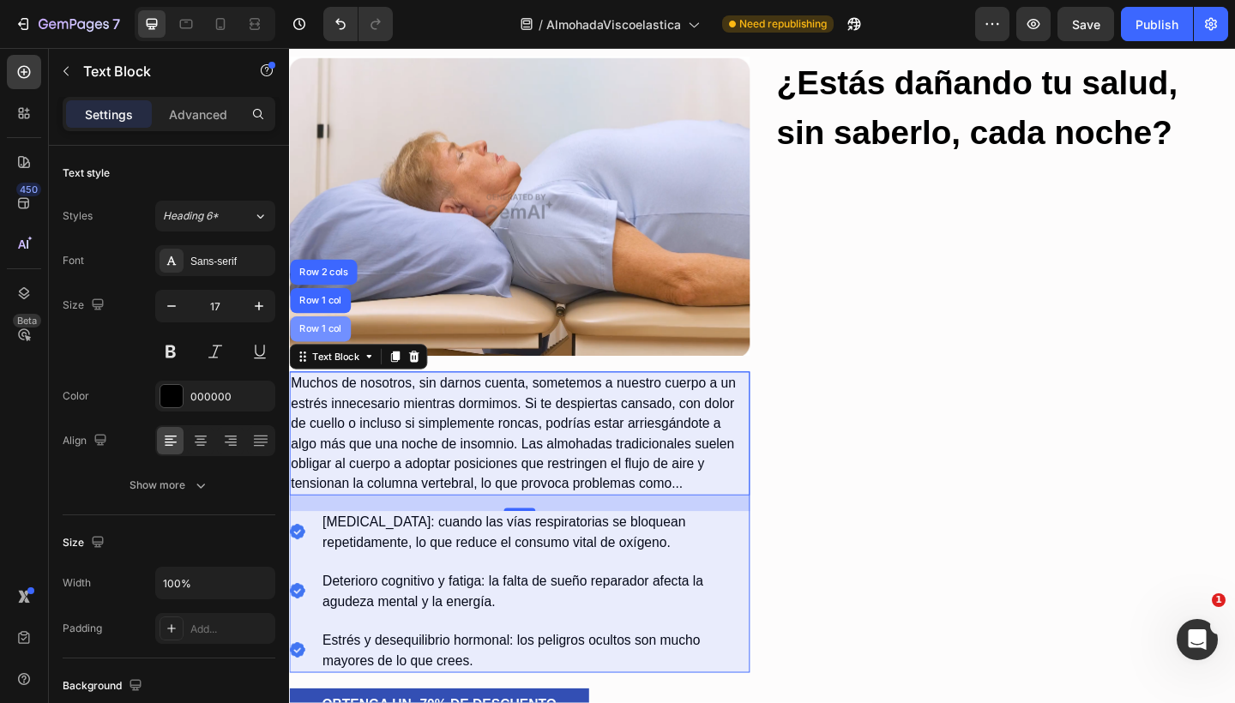
click at [320, 340] on div "Row 1 col" at bounding box center [323, 353] width 66 height 27
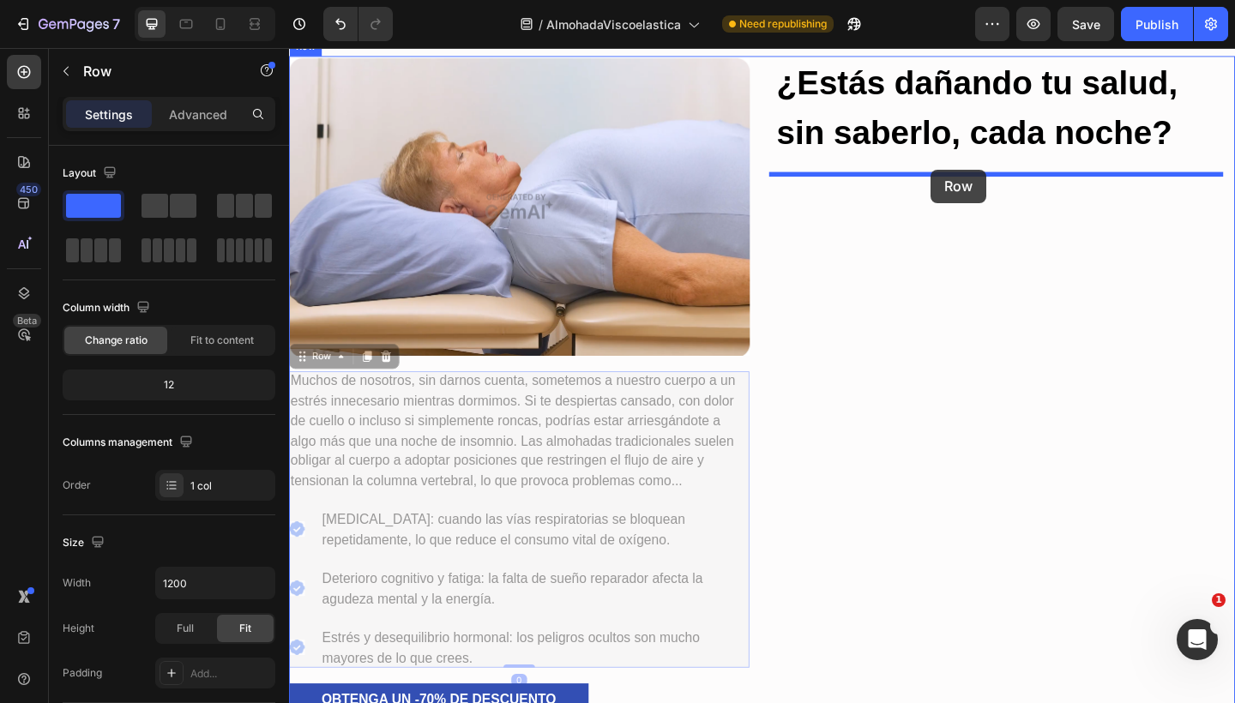
drag, startPoint x: 304, startPoint y: 379, endPoint x: 987, endPoint y: 180, distance: 711.7
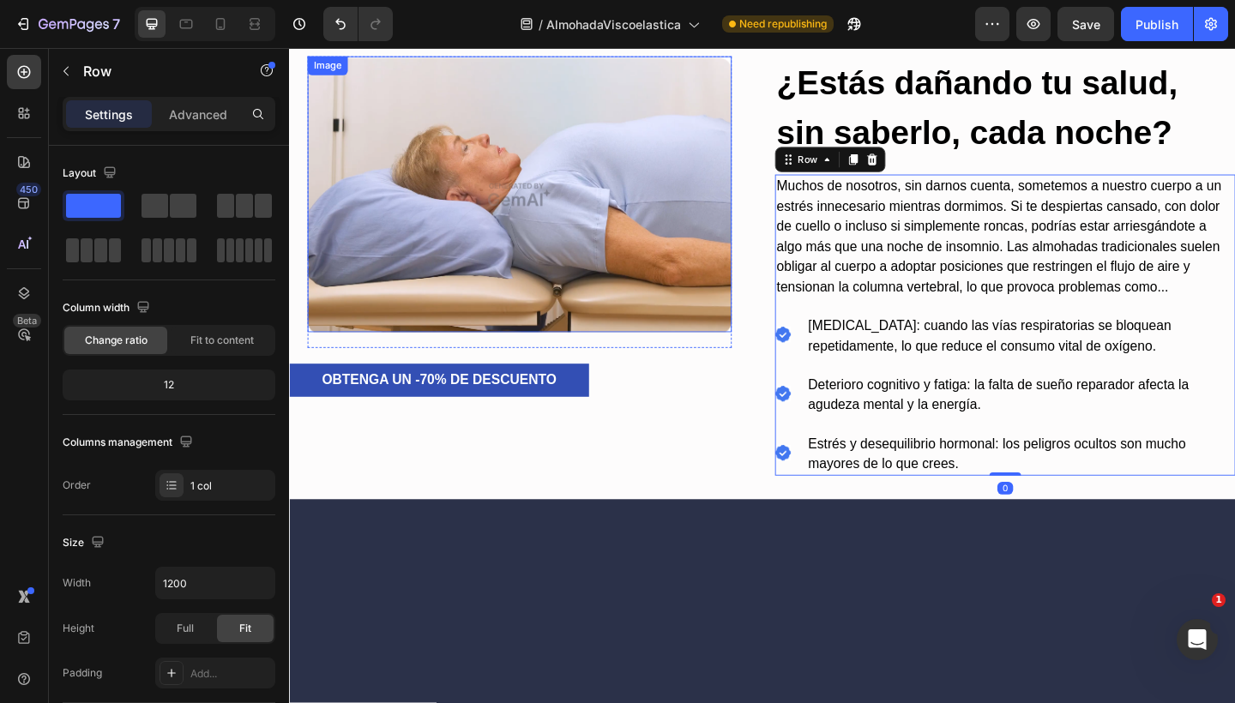
click at [690, 268] on img at bounding box center [539, 207] width 461 height 300
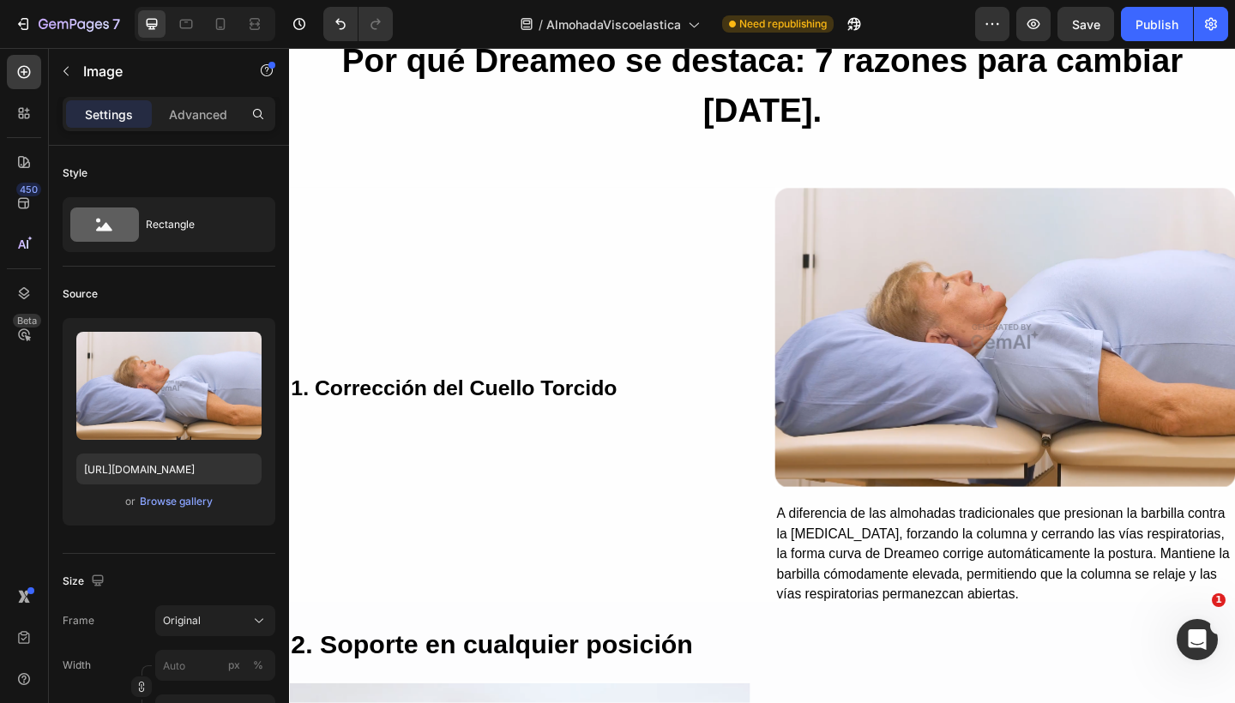
scroll to position [1836, 0]
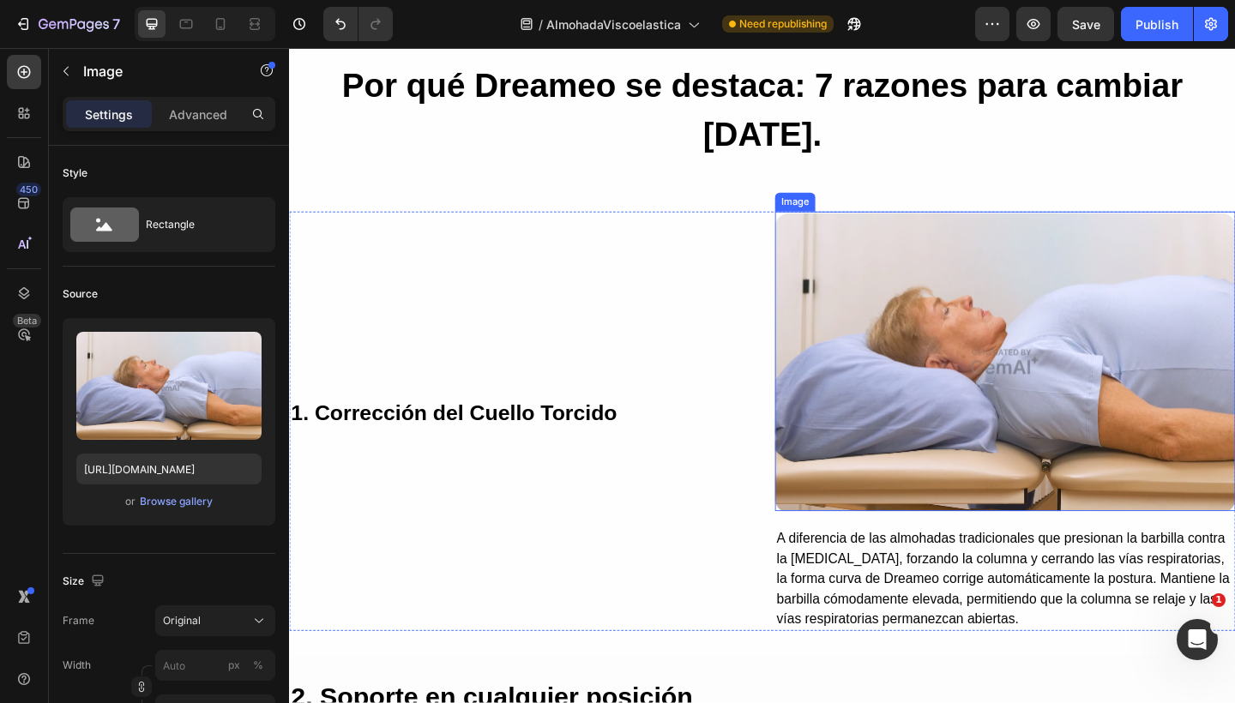
click at [911, 257] on img at bounding box center [1067, 389] width 501 height 326
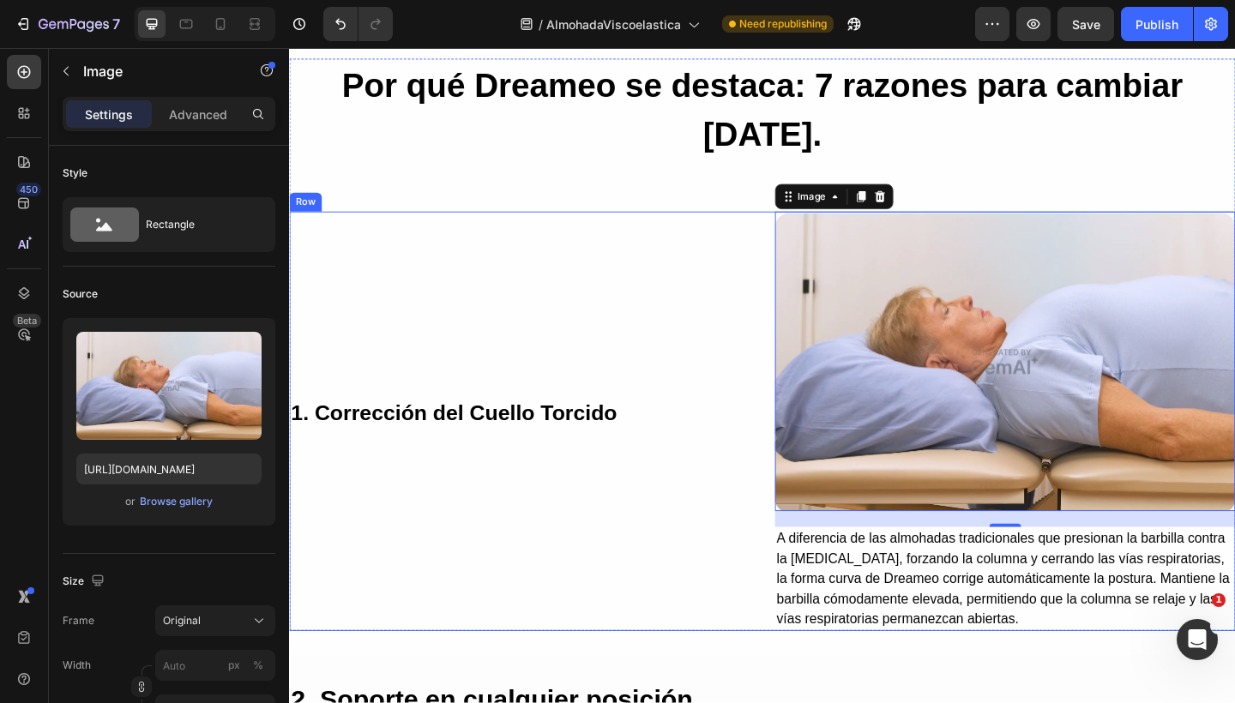
click at [671, 267] on div "1. Corrección del Cuello Torcido Text Block" at bounding box center [539, 454] width 501 height 456
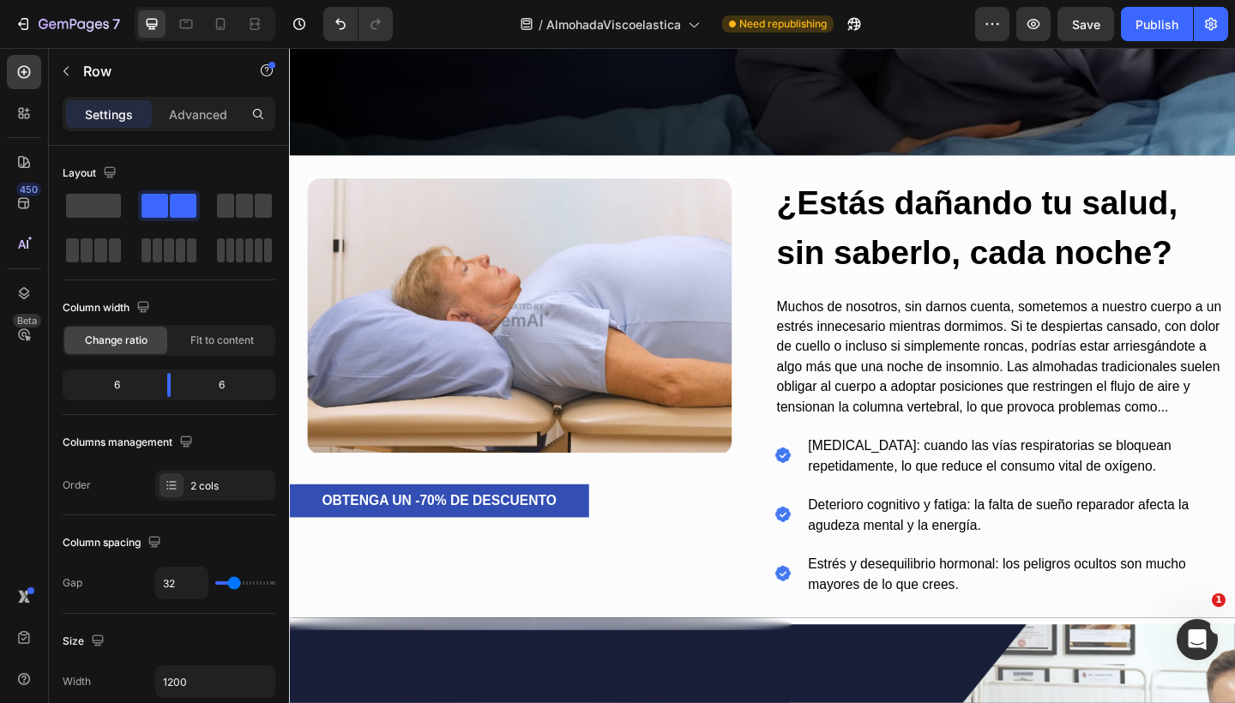
scroll to position [661, 0]
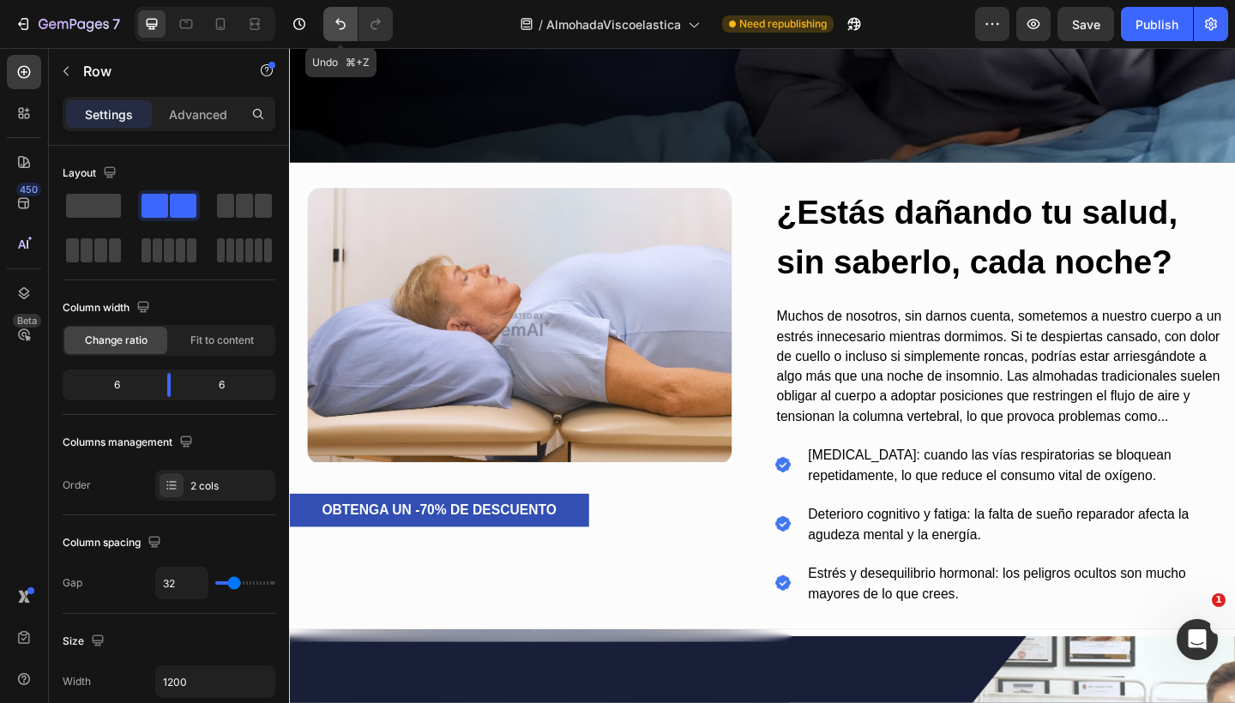
click at [345, 28] on icon "Undo/Redo" at bounding box center [340, 23] width 17 height 17
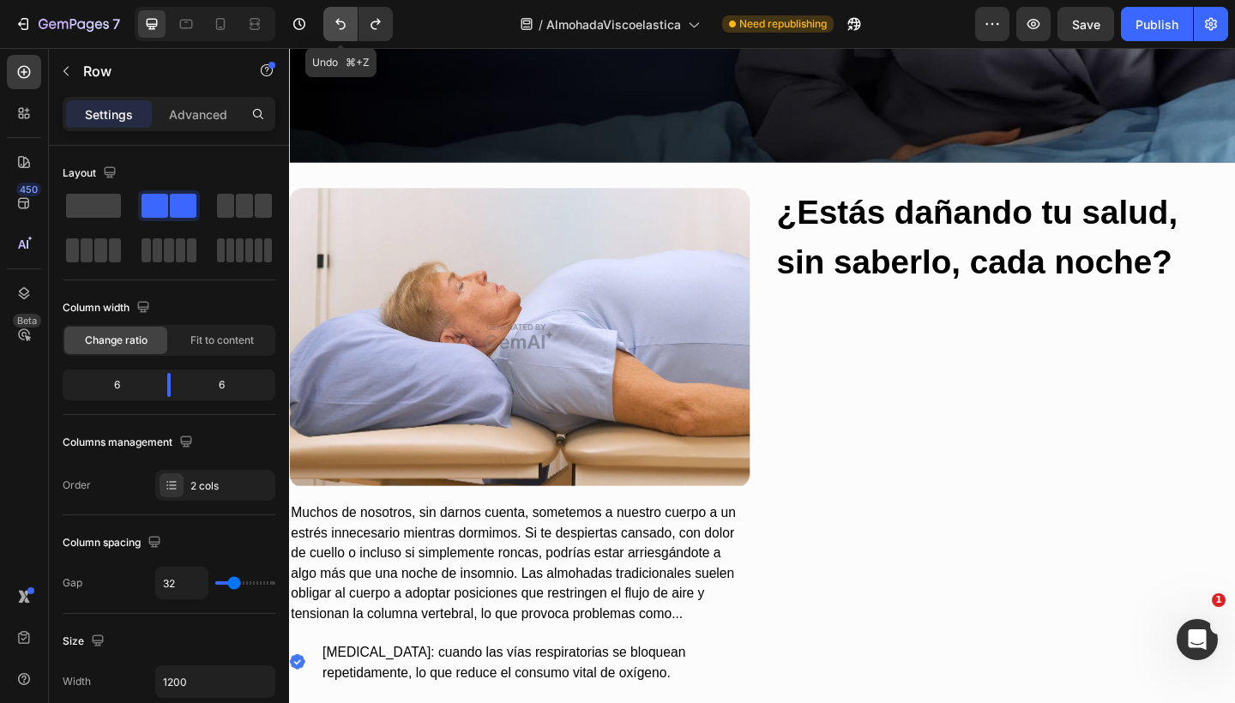
click at [345, 28] on icon "Undo/Redo" at bounding box center [340, 23] width 17 height 17
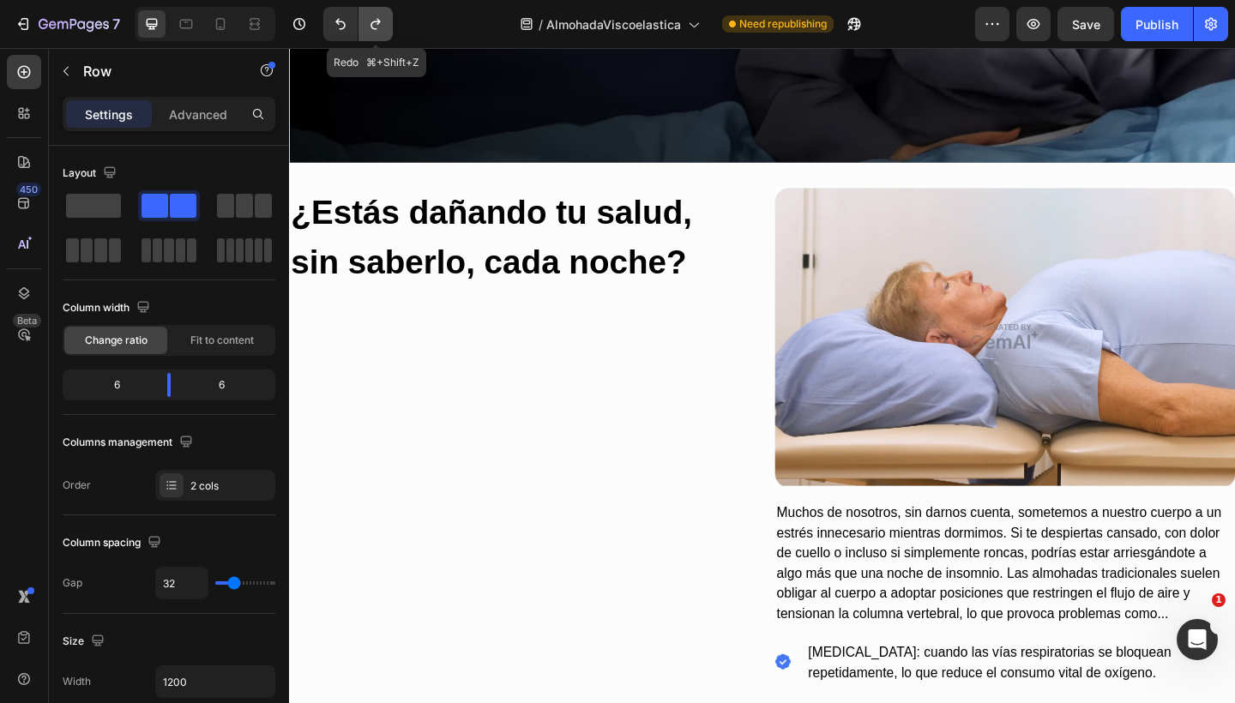
click at [375, 19] on icon "Undo/Redo" at bounding box center [375, 23] width 17 height 17
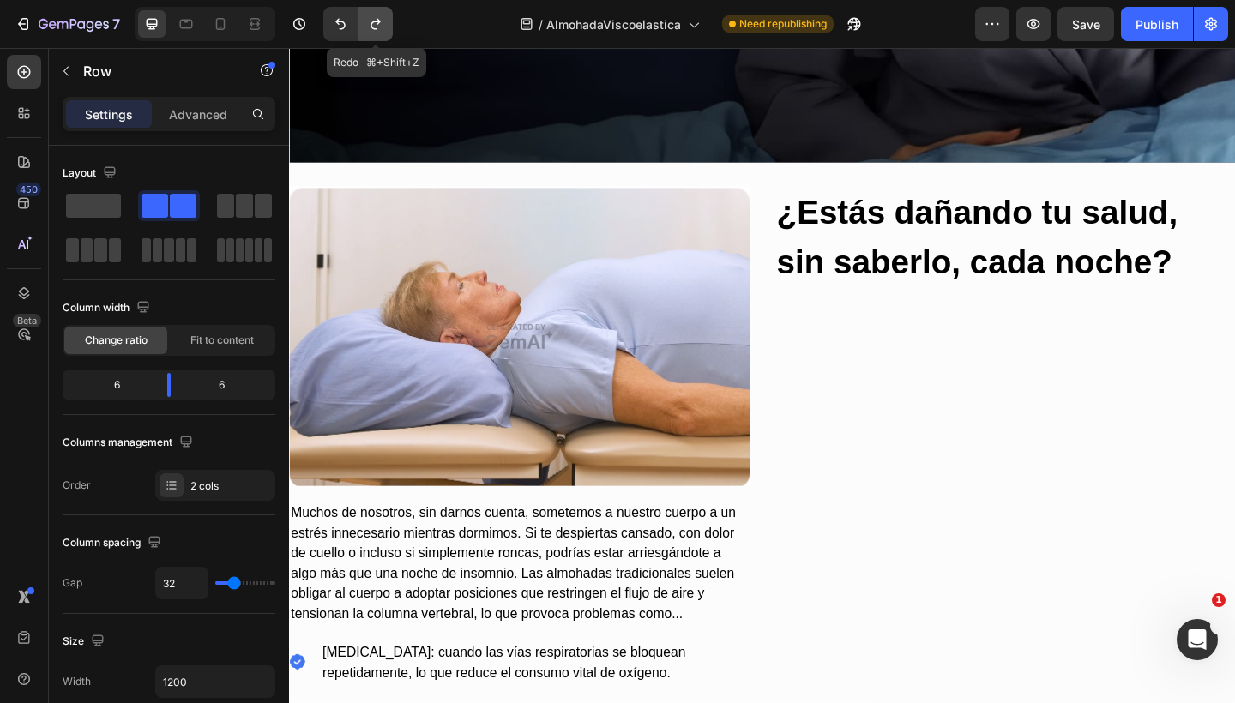
click at [375, 19] on icon "Undo/Redo" at bounding box center [375, 23] width 17 height 17
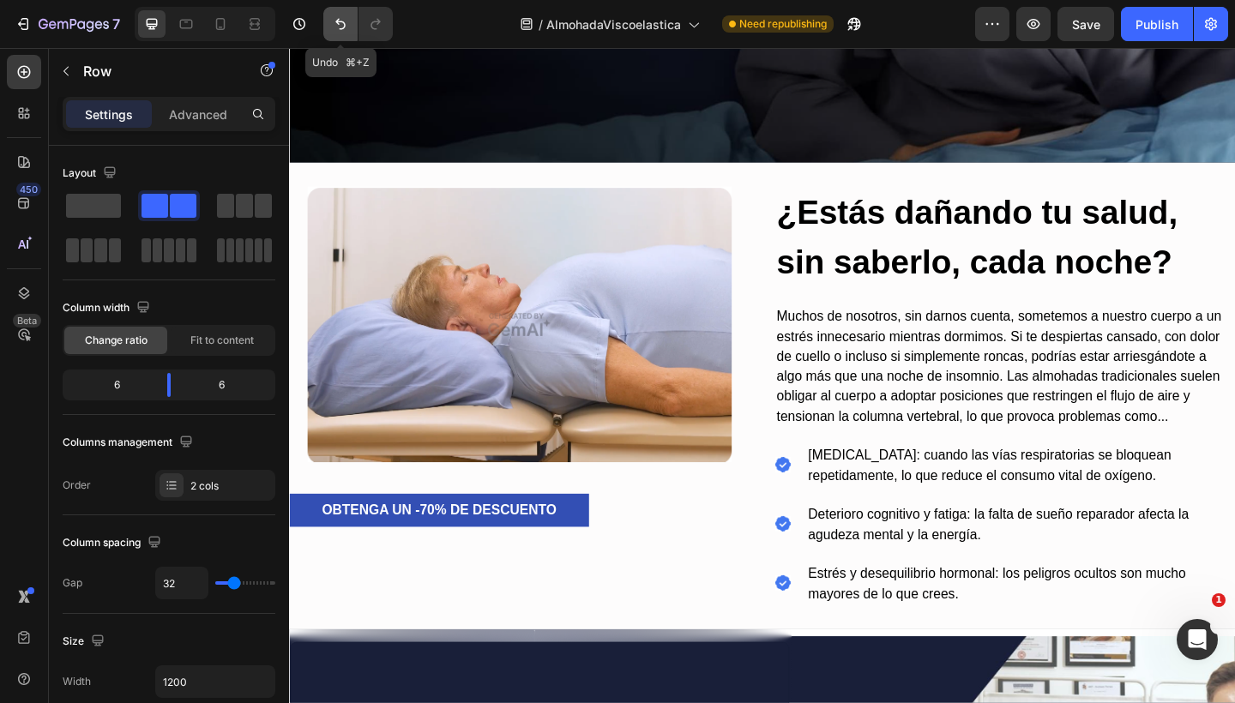
click at [346, 19] on icon "Undo/Redo" at bounding box center [340, 23] width 17 height 17
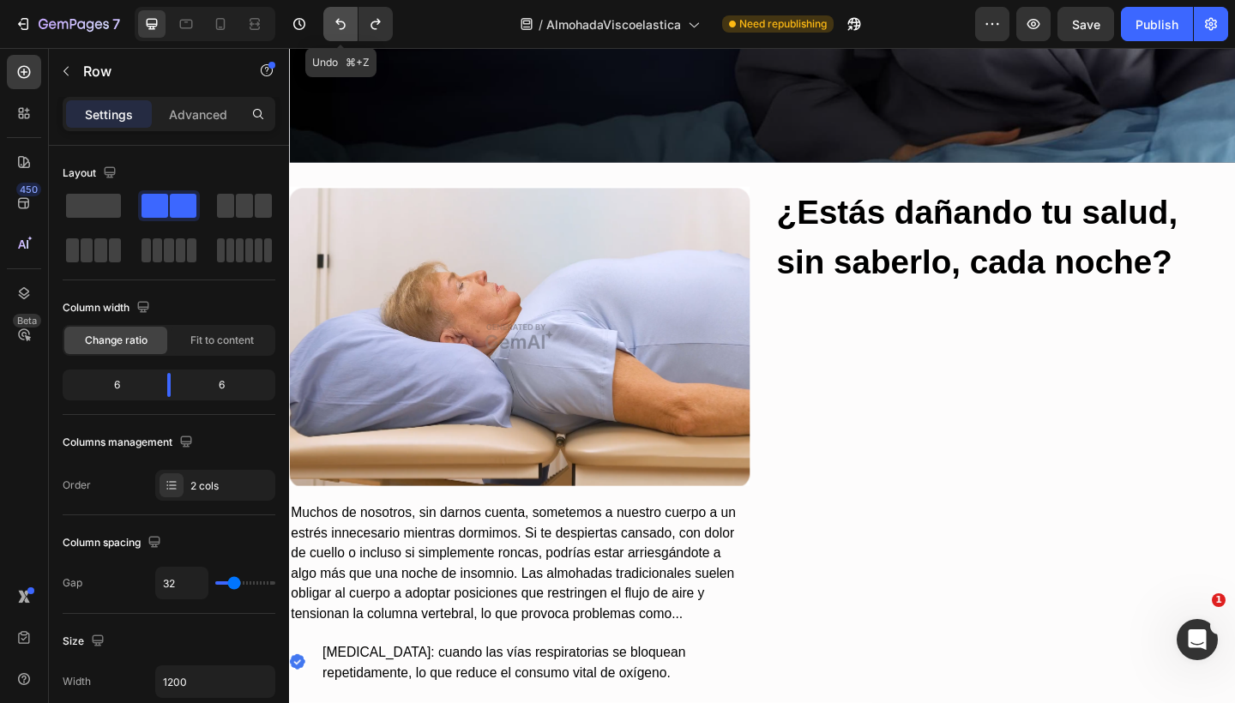
click at [346, 19] on icon "Undo/Redo" at bounding box center [340, 23] width 17 height 17
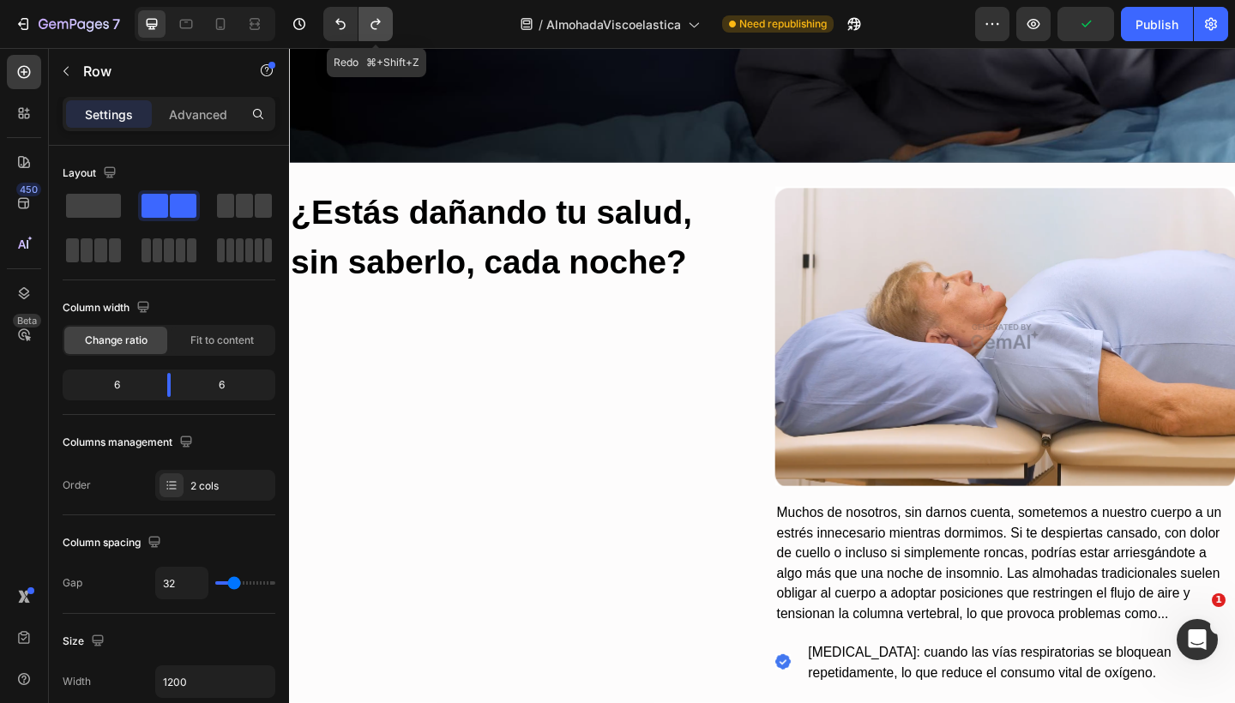
click at [376, 12] on button "Undo/Redo" at bounding box center [375, 24] width 34 height 34
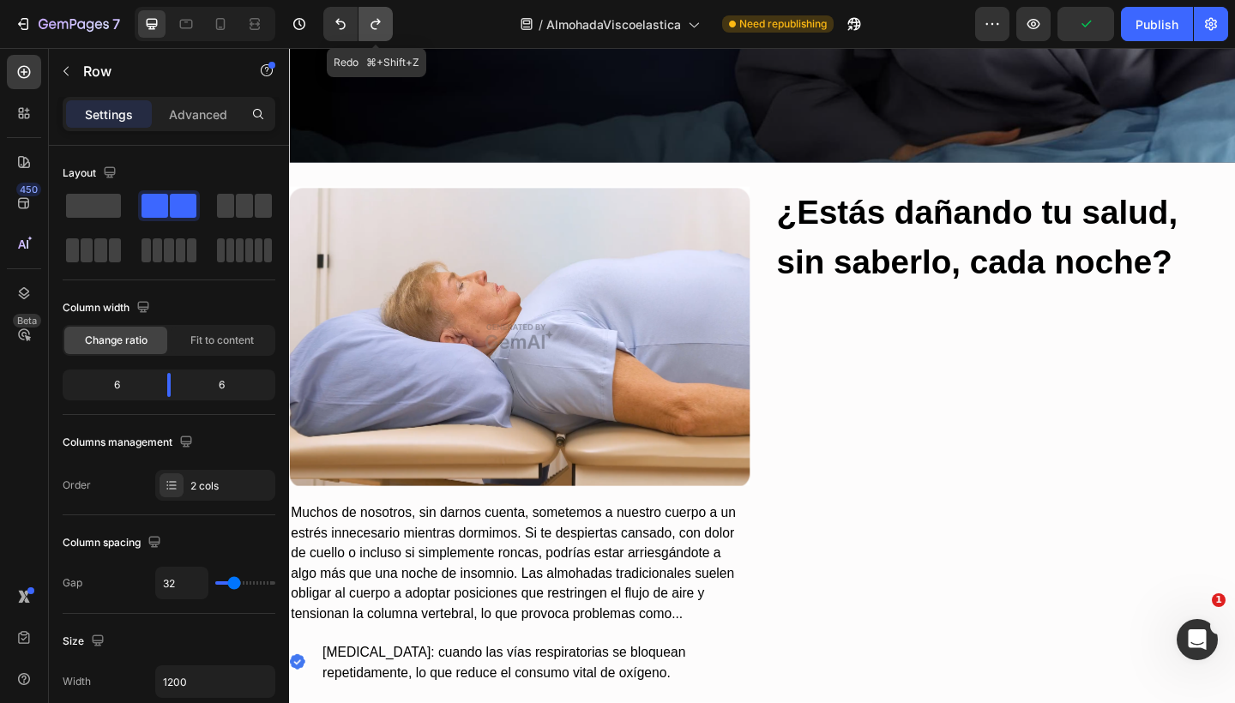
click at [376, 12] on button "Undo/Redo" at bounding box center [375, 24] width 34 height 34
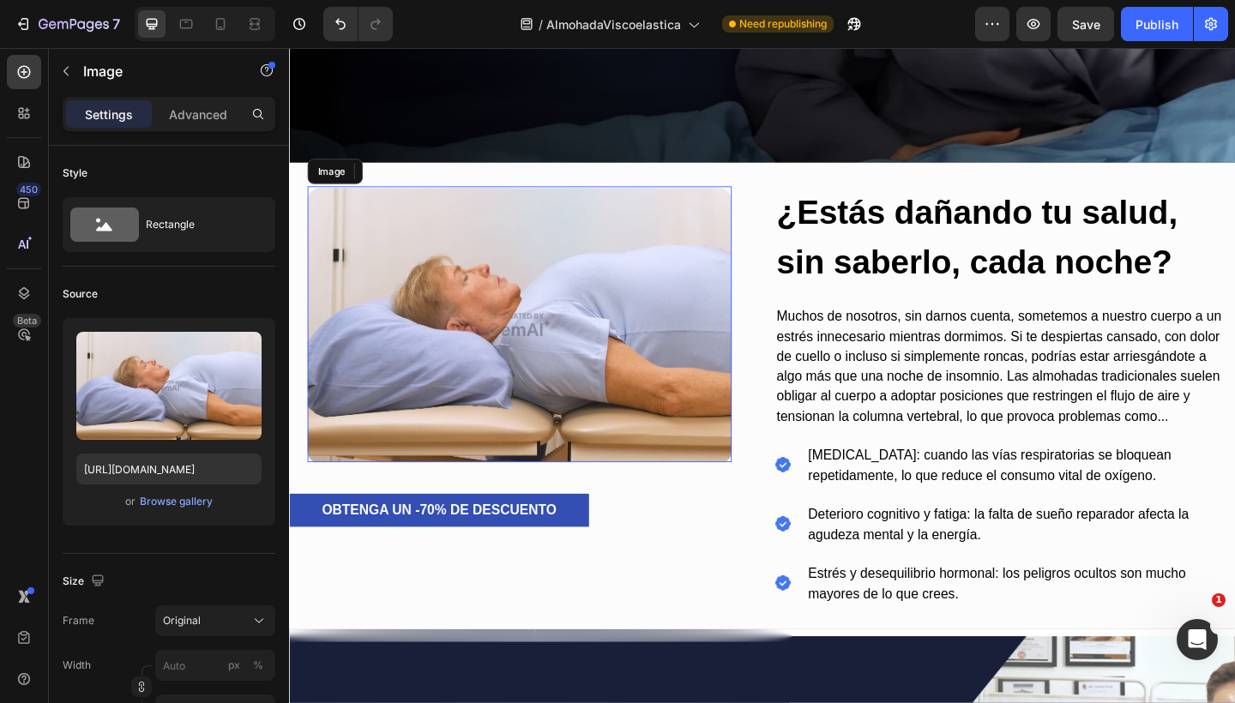
click at [547, 310] on img at bounding box center [539, 349] width 461 height 300
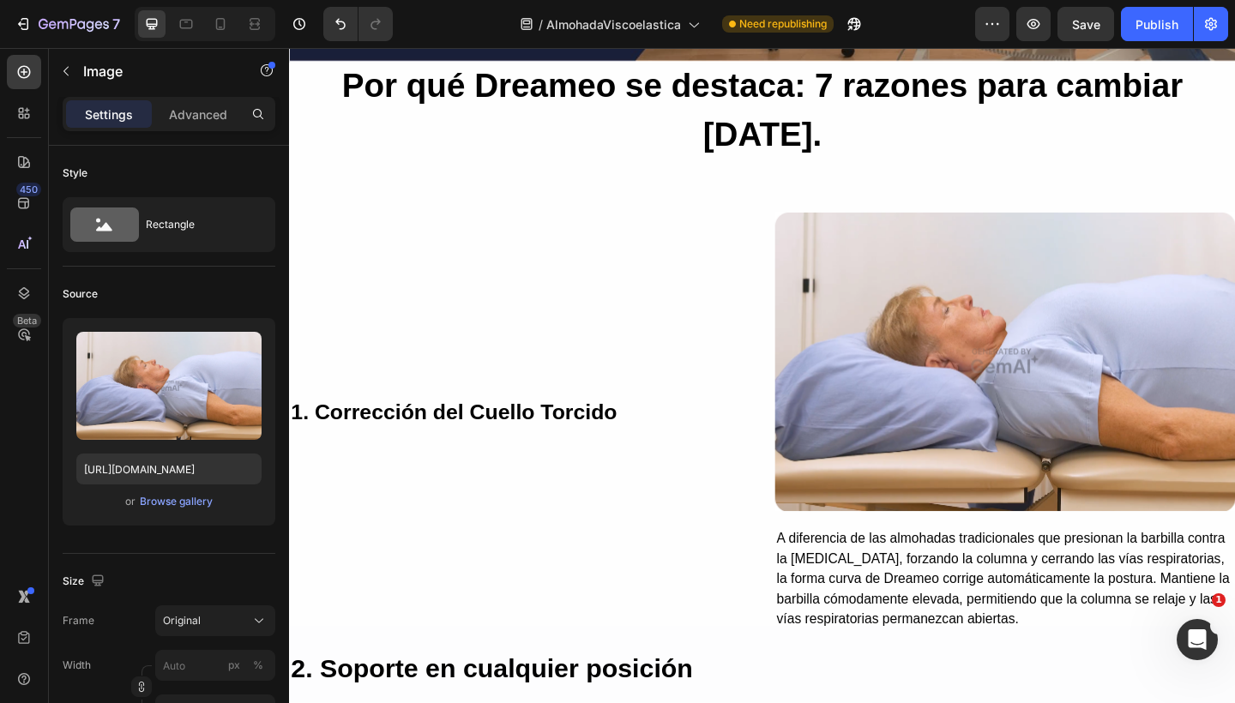
scroll to position [1818, 0]
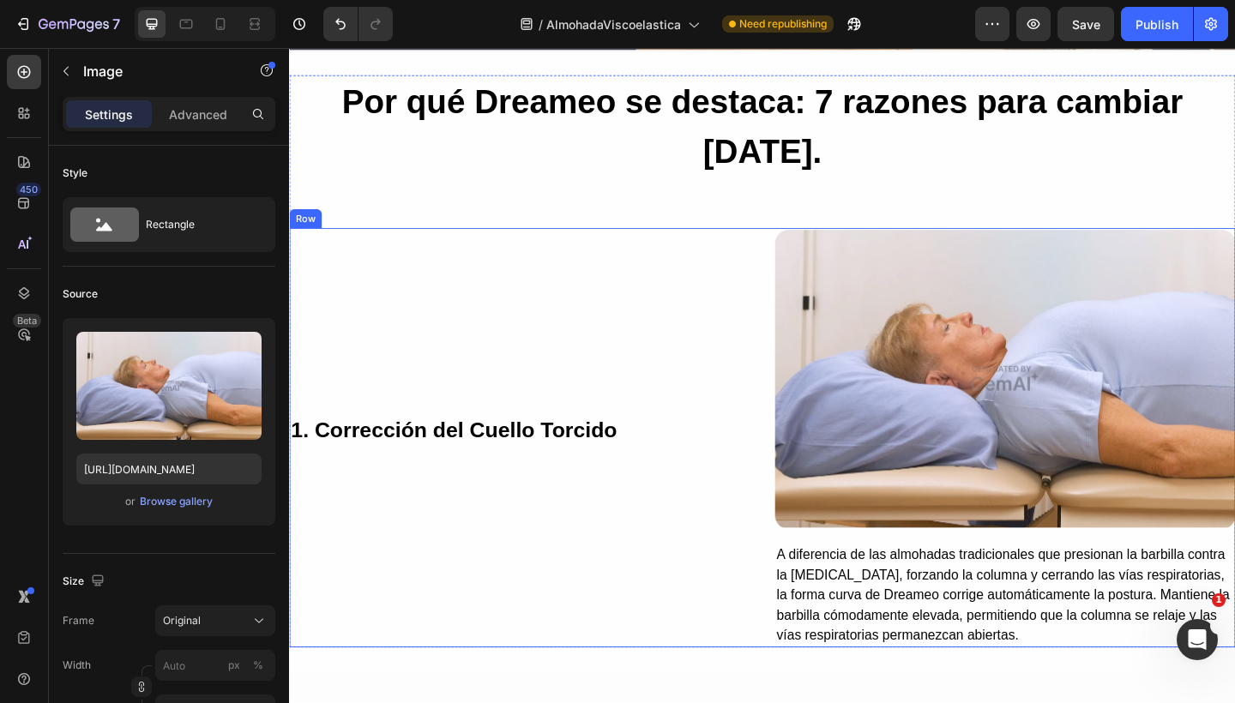
click at [642, 358] on div "1. Corrección del Cuello Torcido Text Block" at bounding box center [539, 472] width 501 height 456
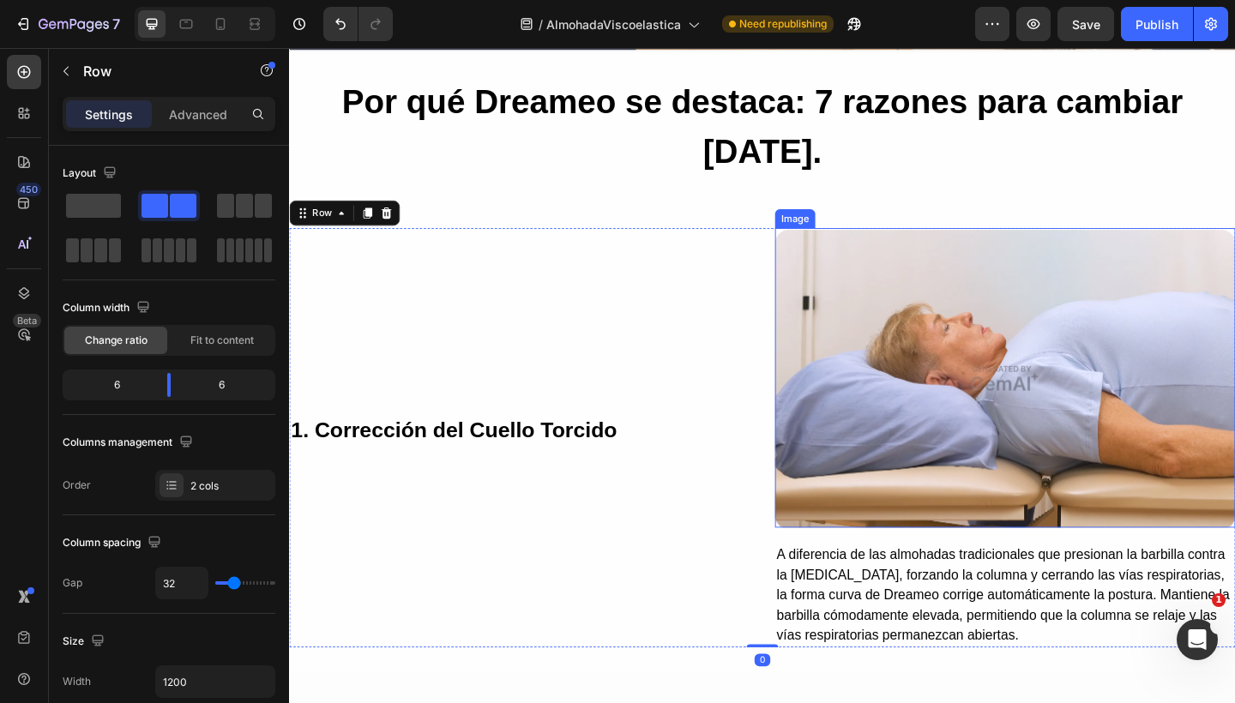
click at [989, 285] on img at bounding box center [1067, 407] width 501 height 326
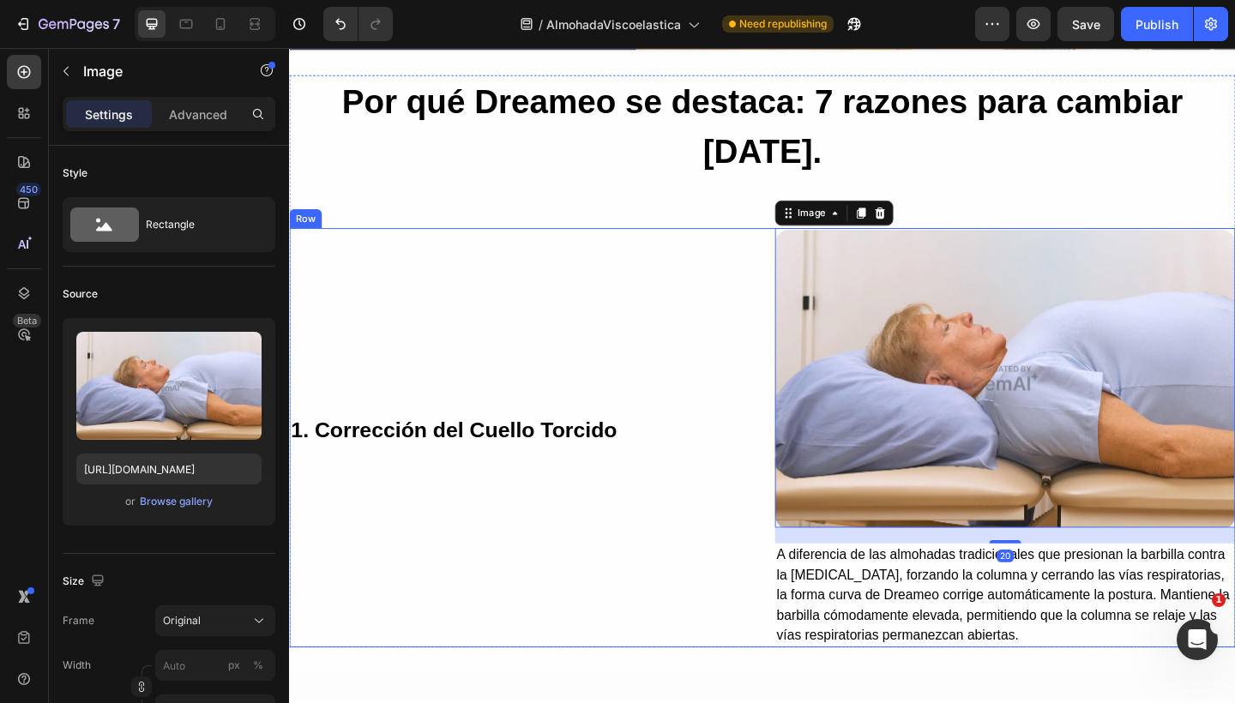
click at [700, 299] on div "1. Corrección del Cuello Torcido Text Block" at bounding box center [539, 472] width 501 height 456
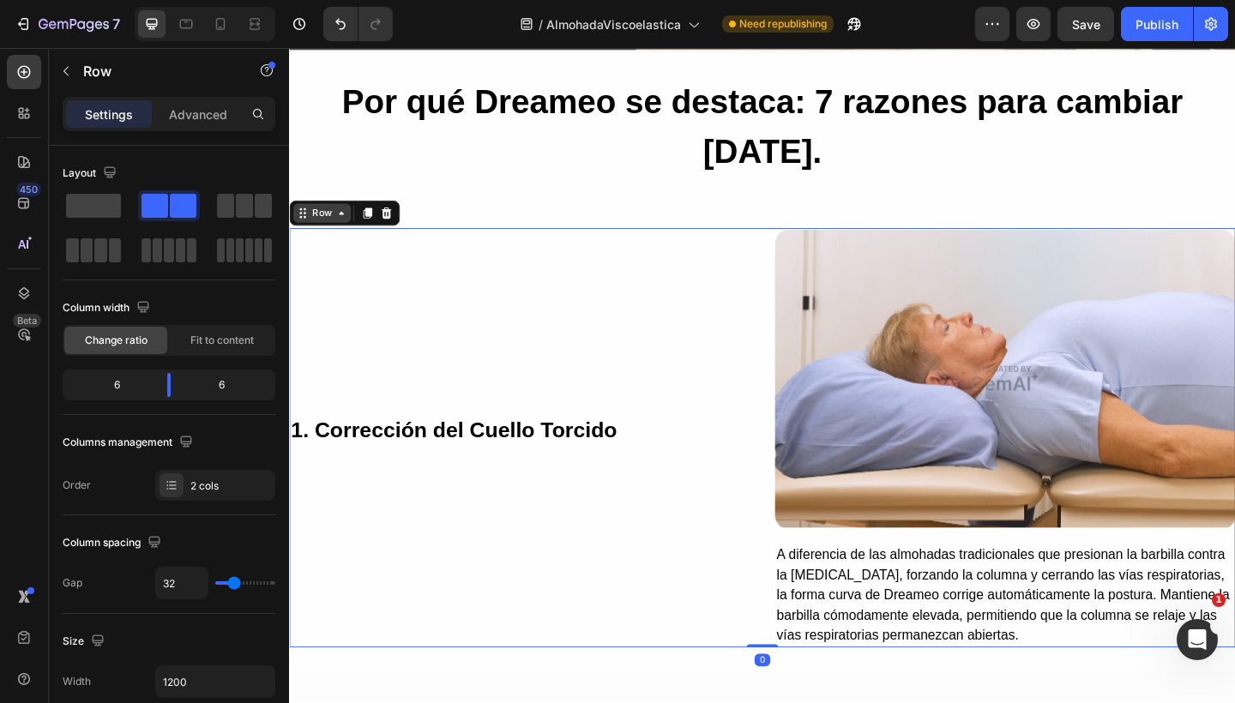
click at [324, 220] on div "Row" at bounding box center [324, 227] width 28 height 15
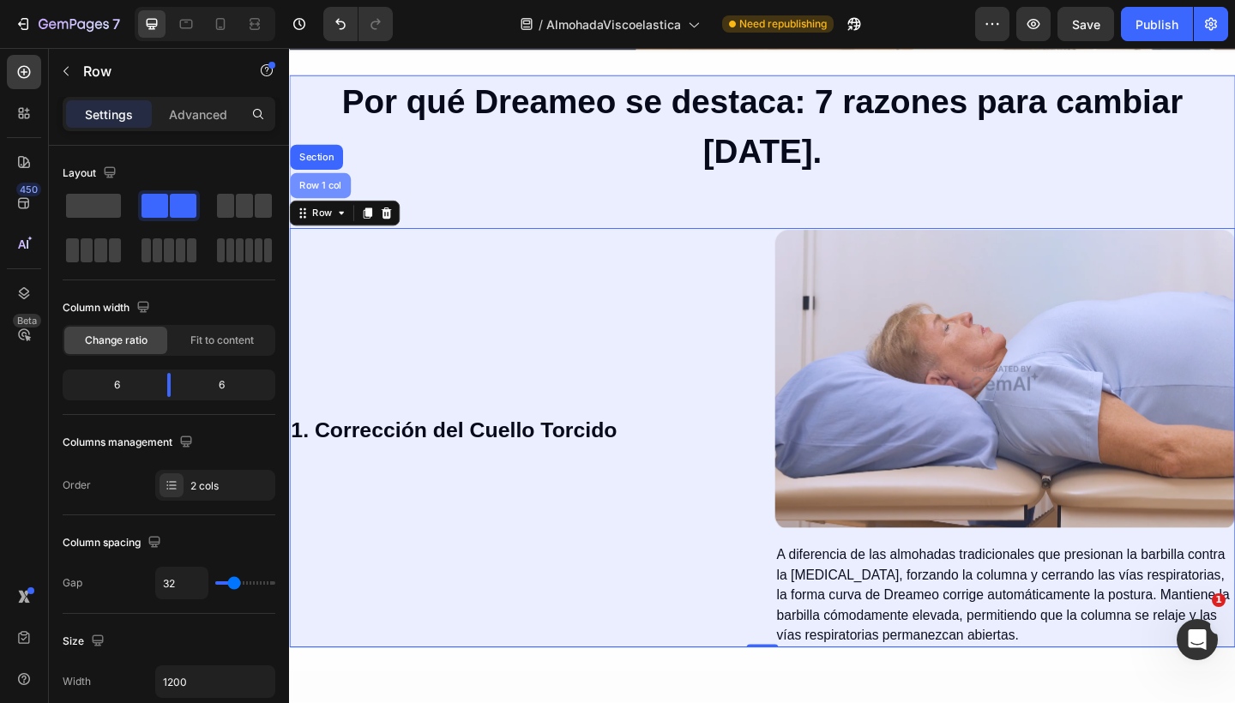
click at [318, 193] on div "Row 1 col" at bounding box center [323, 198] width 52 height 10
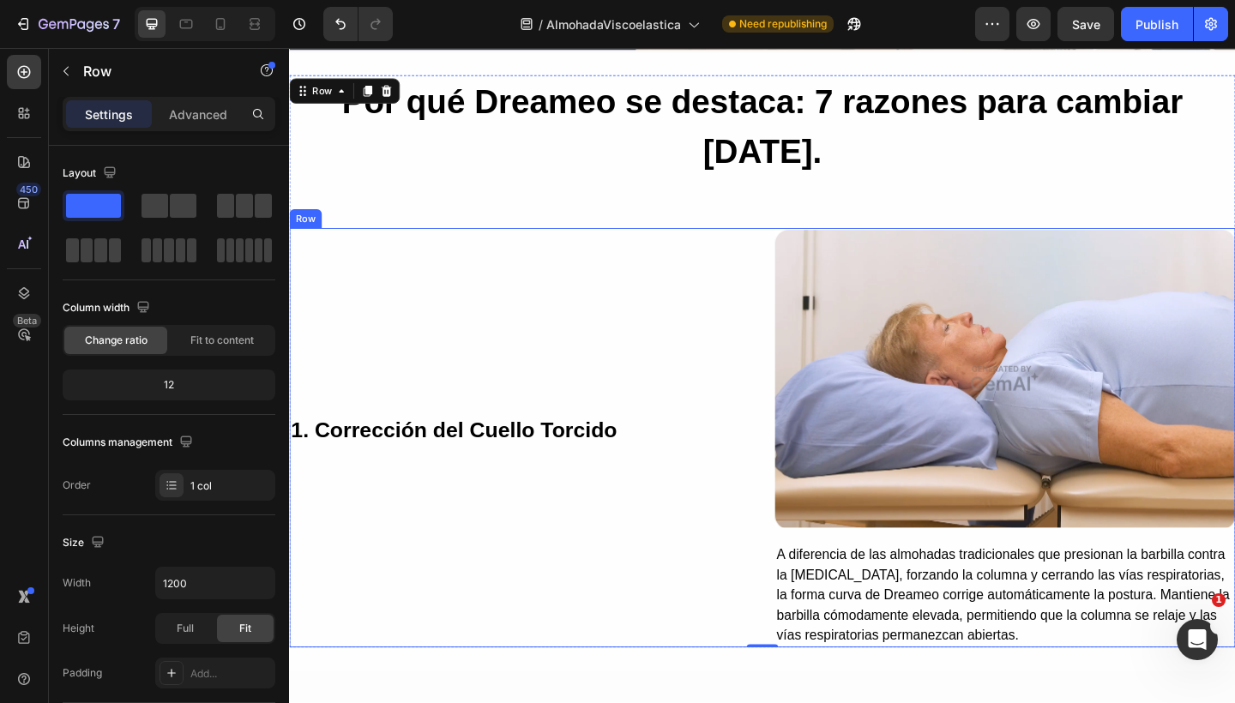
click at [613, 358] on div "1. Corrección del Cuello Torcido Text Block" at bounding box center [539, 472] width 501 height 456
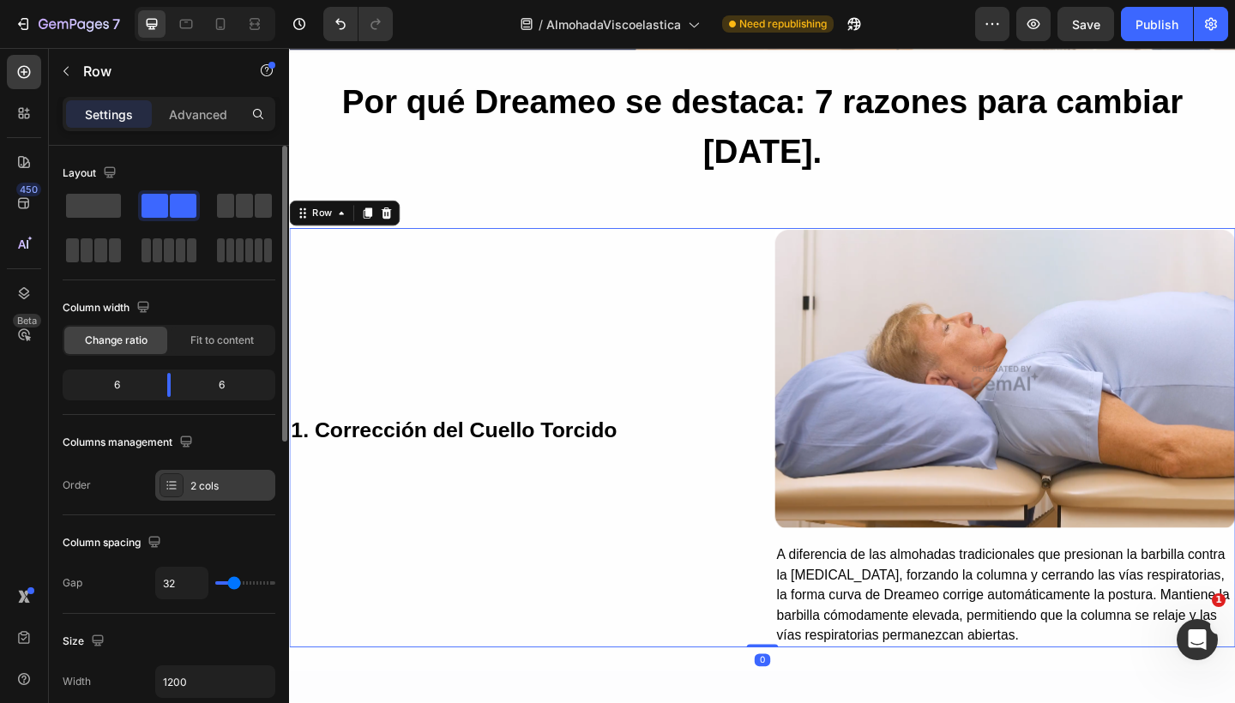
click at [195, 485] on div "2 cols" at bounding box center [230, 485] width 81 height 15
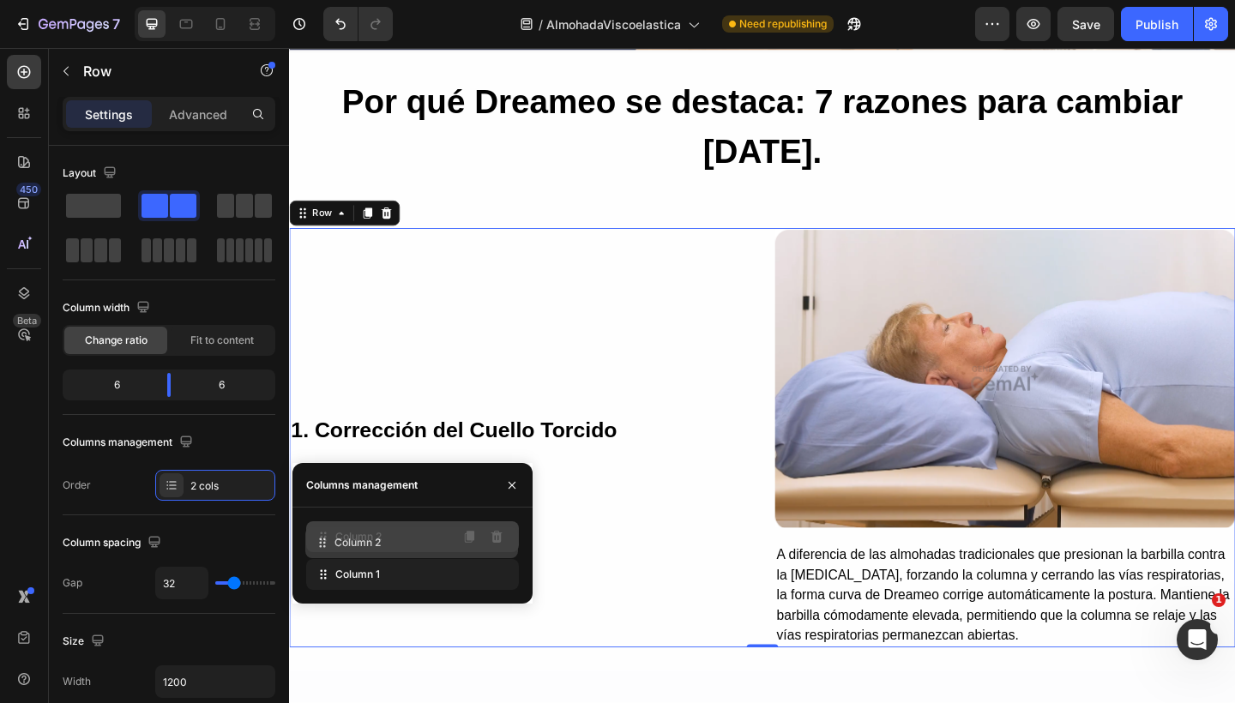
drag, startPoint x: 319, startPoint y: 574, endPoint x: 318, endPoint y: 543, distance: 31.7
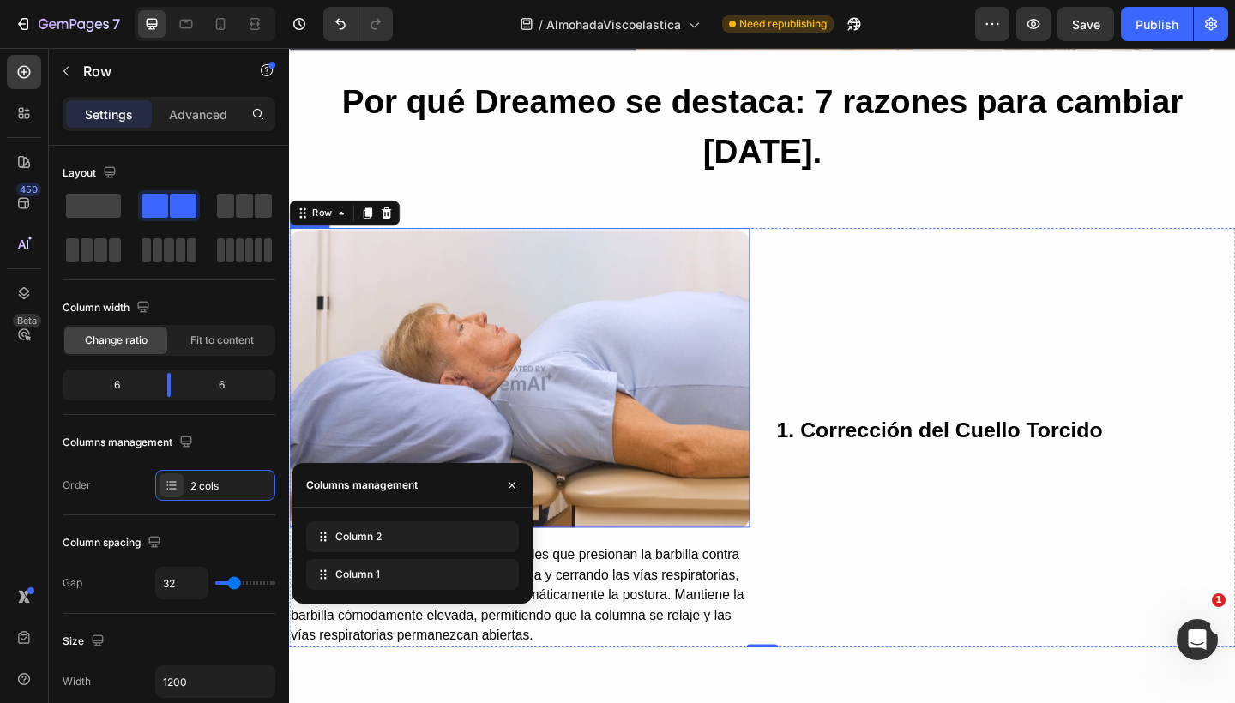
click at [659, 462] on img at bounding box center [539, 407] width 501 height 326
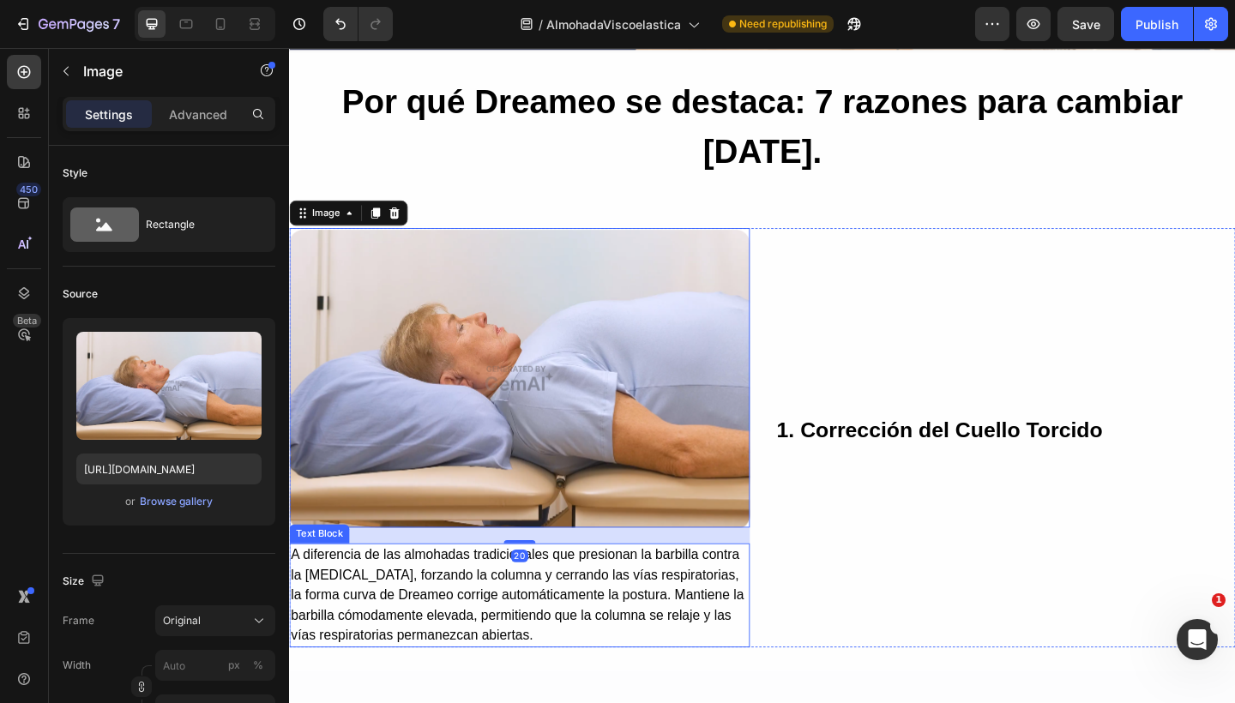
click at [627, 589] on p "A diferencia de las almohadas tradicionales que presionan la barbilla contra la…" at bounding box center [539, 644] width 497 height 110
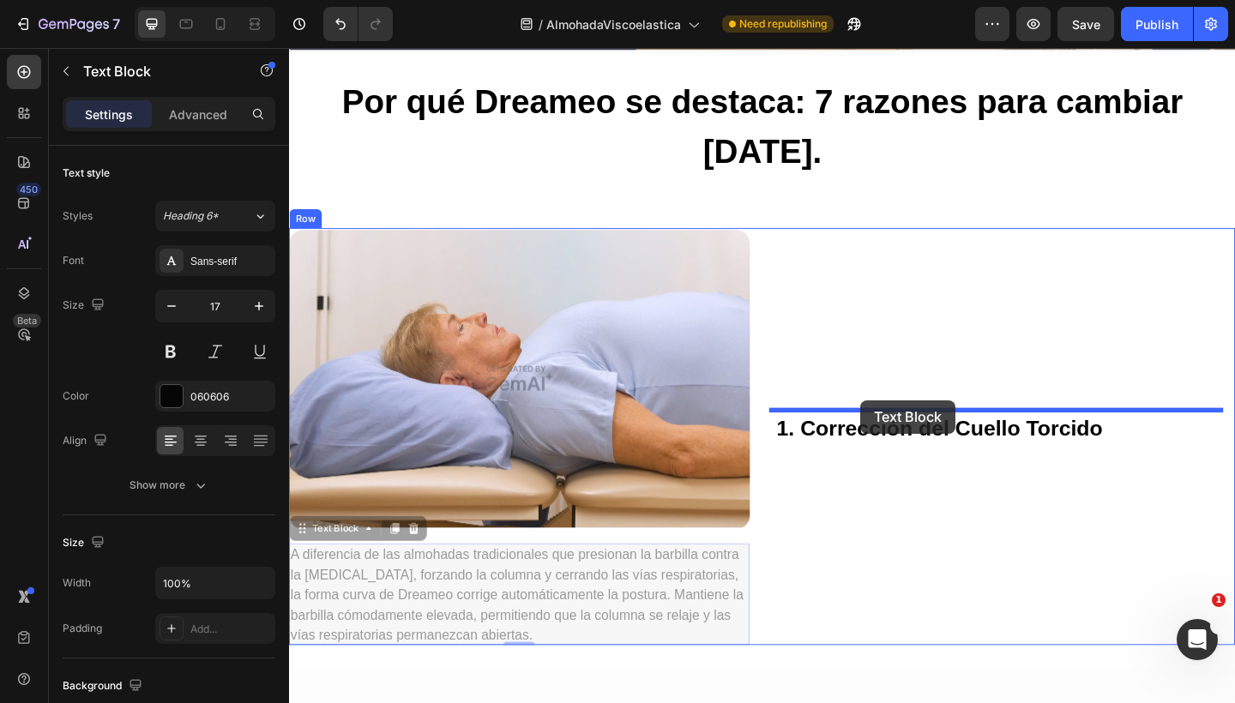
drag, startPoint x: 300, startPoint y: 515, endPoint x: 911, endPoint y: 431, distance: 616.2
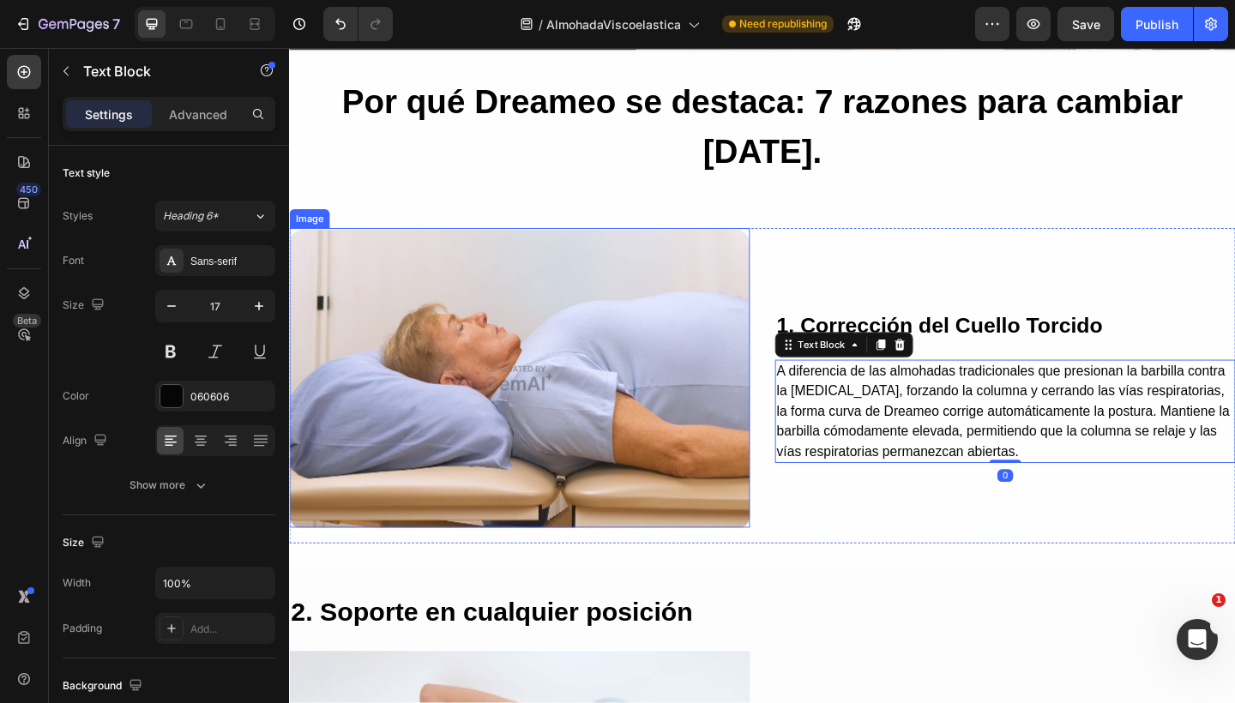
click at [691, 335] on img at bounding box center [539, 407] width 501 height 326
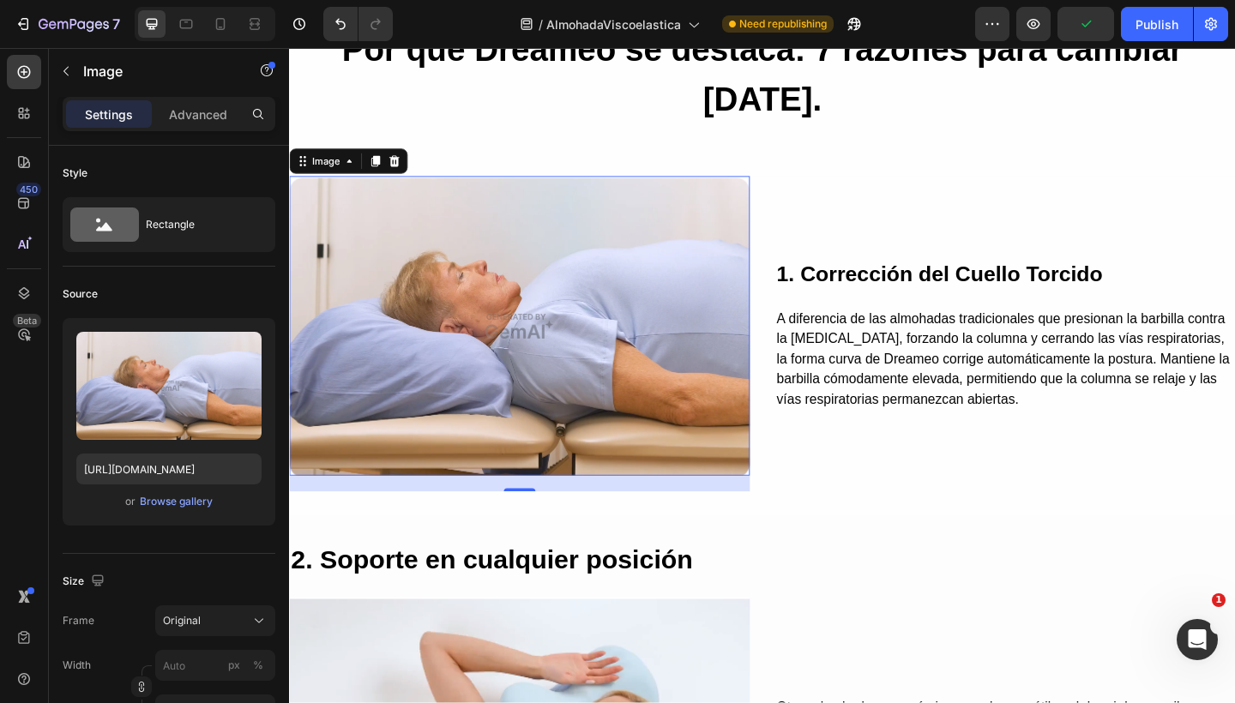
scroll to position [1686, 0]
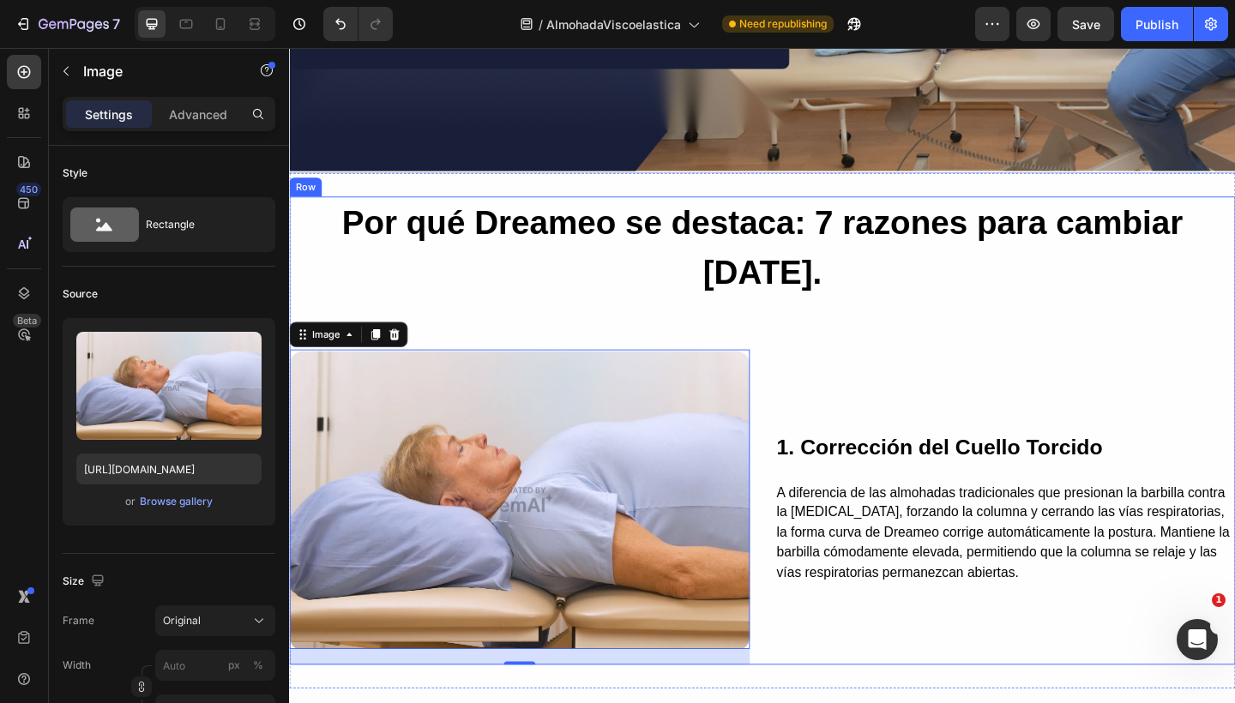
click at [530, 311] on div "Por qué Dreameo se destaca: 7 razones para cambiar hoy. Heading 1. Corrección d…" at bounding box center [803, 464] width 1029 height 509
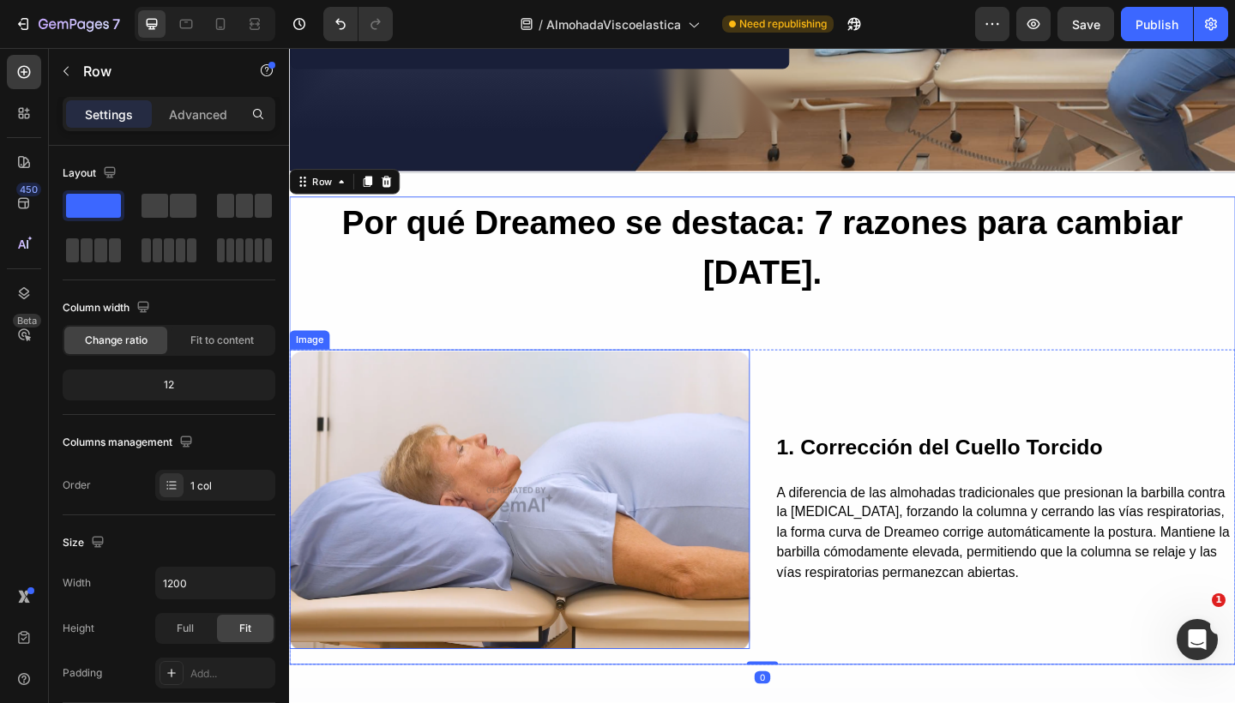
click at [500, 376] on img at bounding box center [539, 539] width 501 height 326
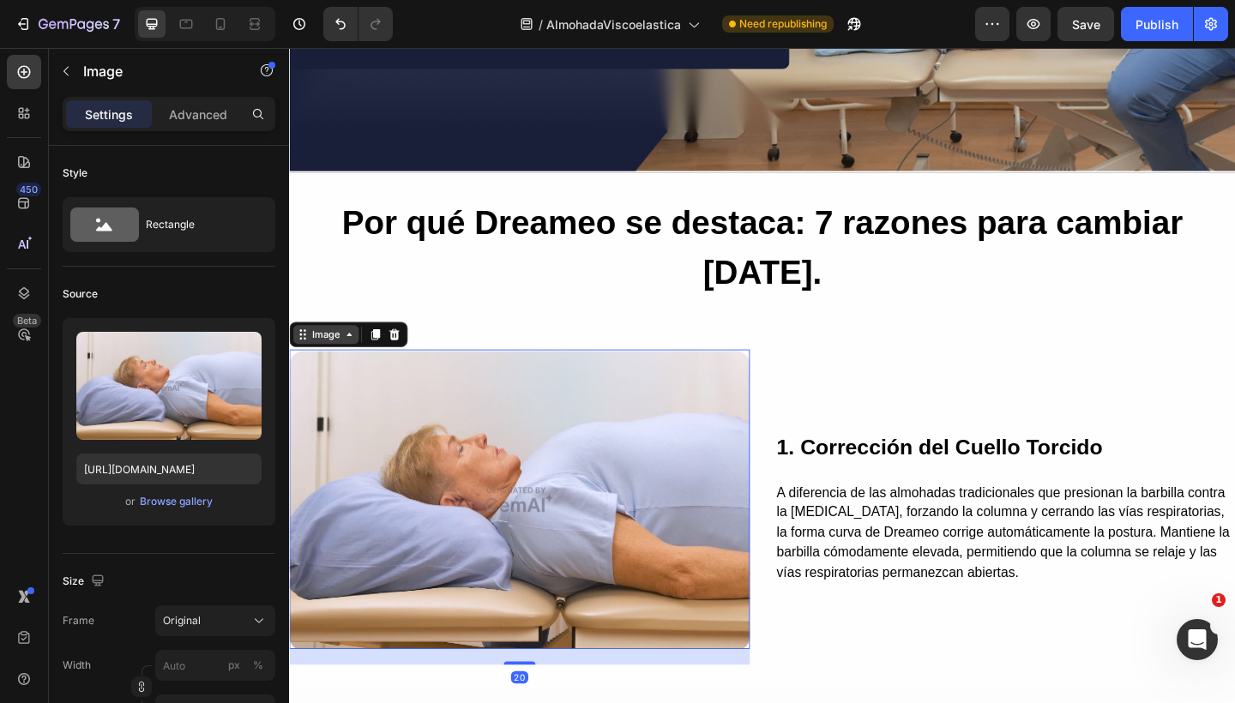
click at [334, 352] on div "Image" at bounding box center [328, 359] width 37 height 15
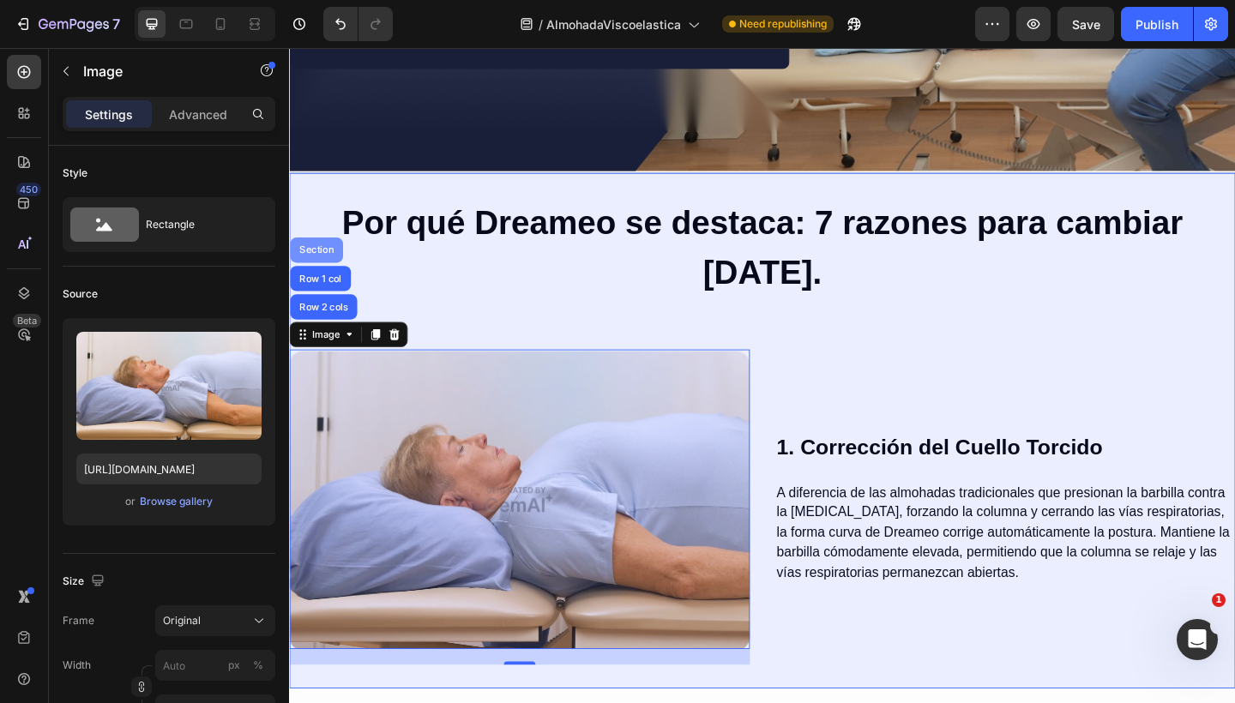
click at [323, 255] on div "Section" at bounding box center [318, 268] width 57 height 27
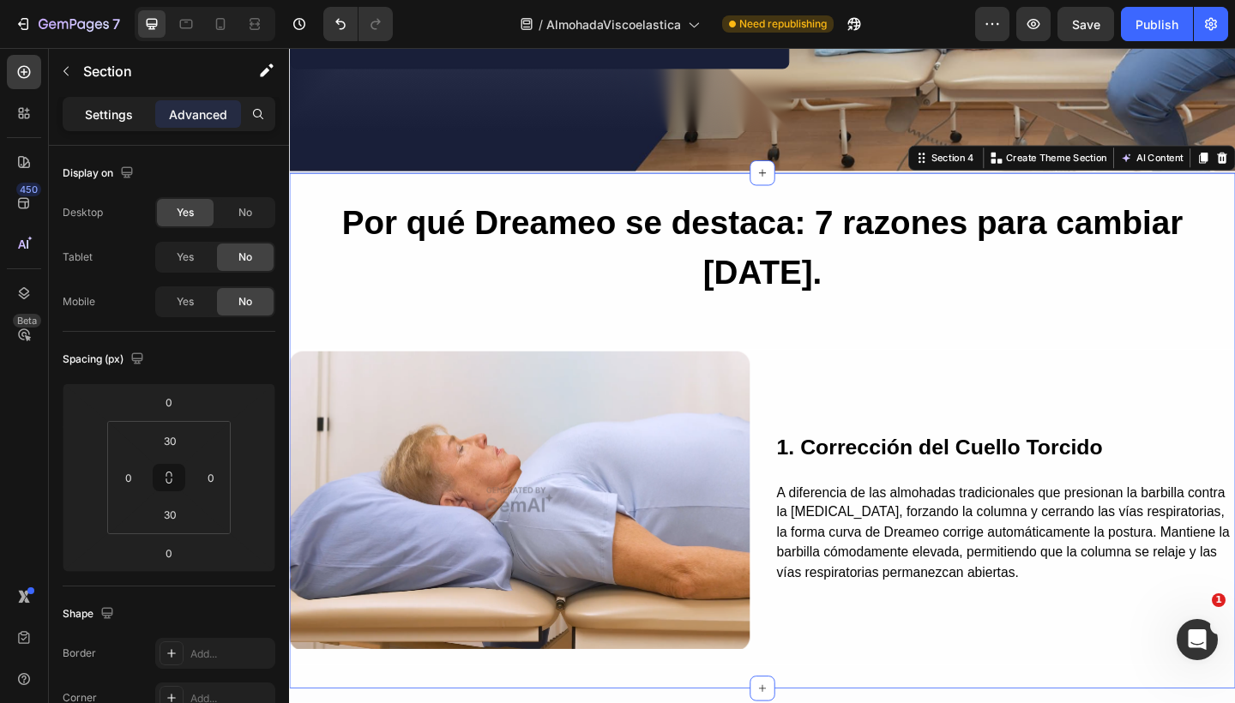
click at [96, 118] on p "Settings" at bounding box center [109, 114] width 48 height 18
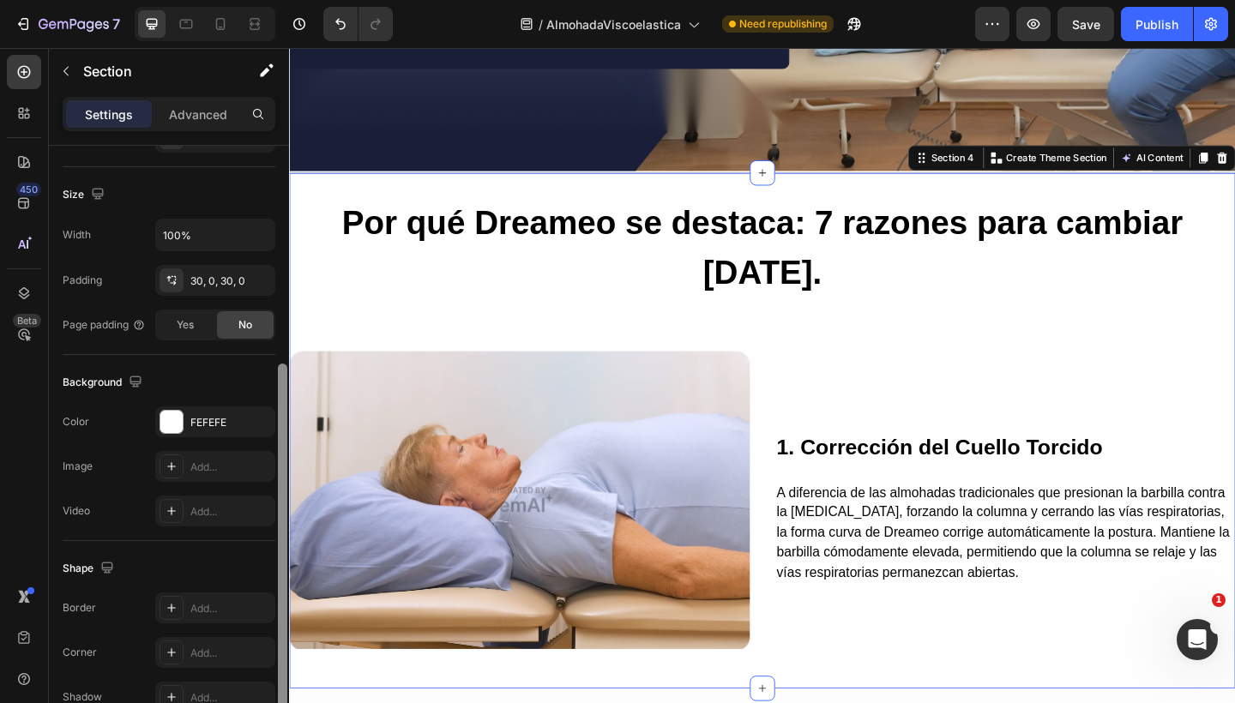
scroll to position [334, 0]
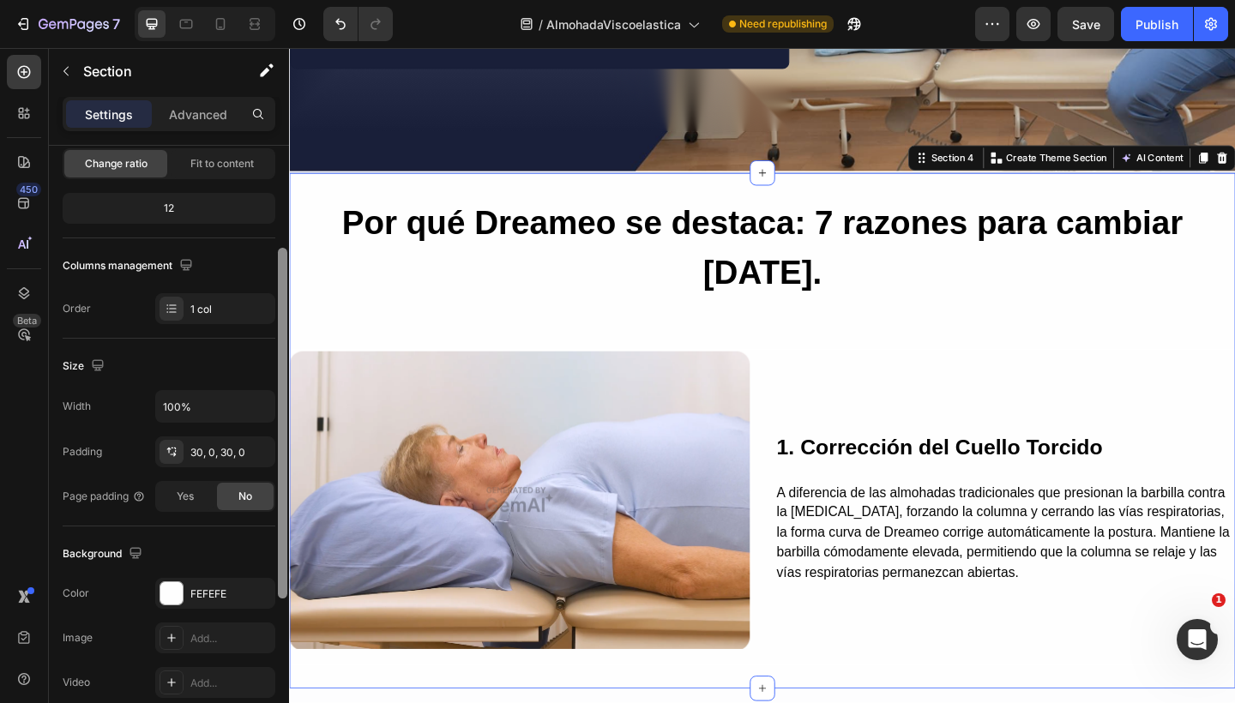
drag, startPoint x: 281, startPoint y: 261, endPoint x: 266, endPoint y: 361, distance: 101.5
click at [266, 363] on div "Layout Column width Change ratio Fit to content 12 Columns management Order 1 c…" at bounding box center [169, 449] width 240 height 606
click at [201, 489] on div "Yes" at bounding box center [185, 497] width 57 height 27
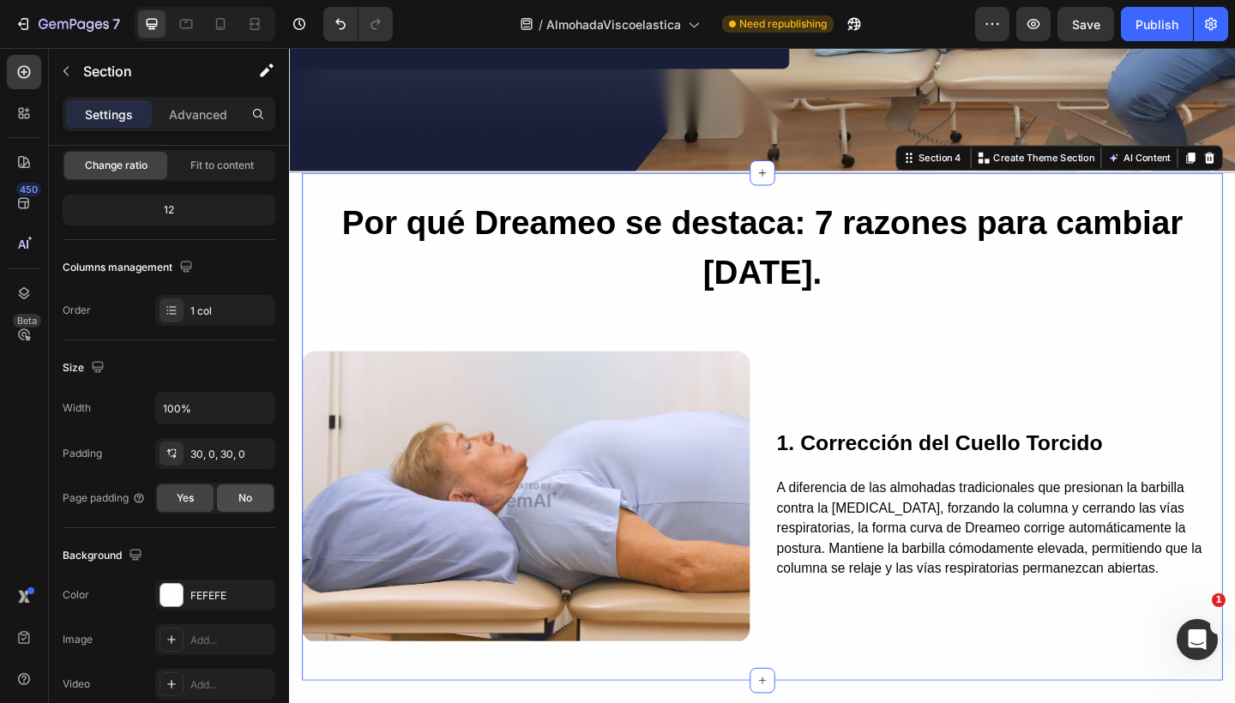
click at [244, 495] on span "No" at bounding box center [245, 497] width 14 height 15
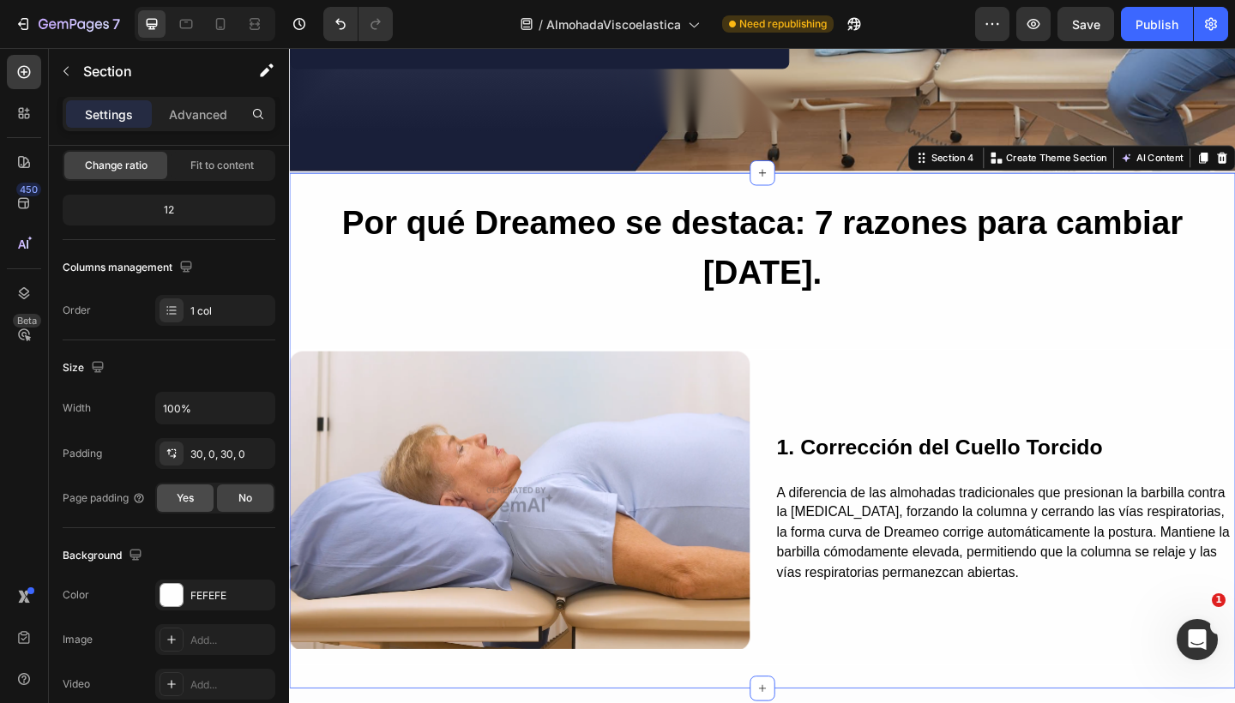
click at [191, 503] on span "Yes" at bounding box center [185, 497] width 17 height 15
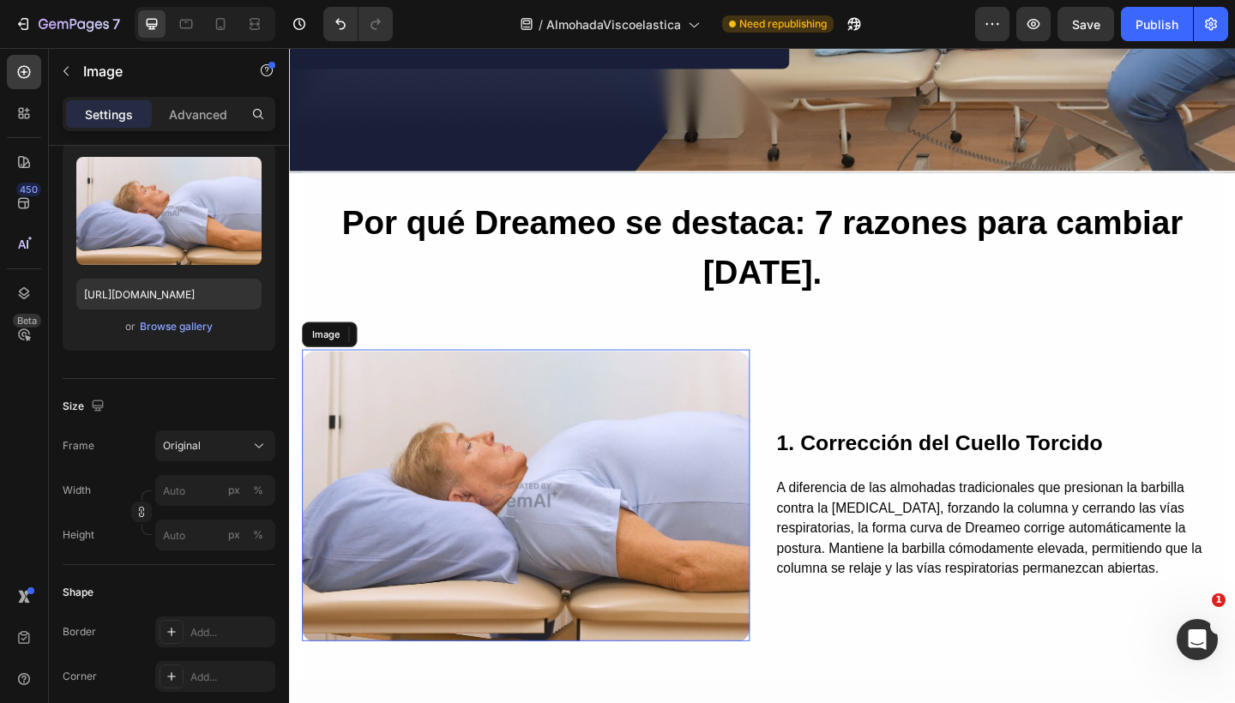
click at [456, 482] on img at bounding box center [546, 534] width 487 height 317
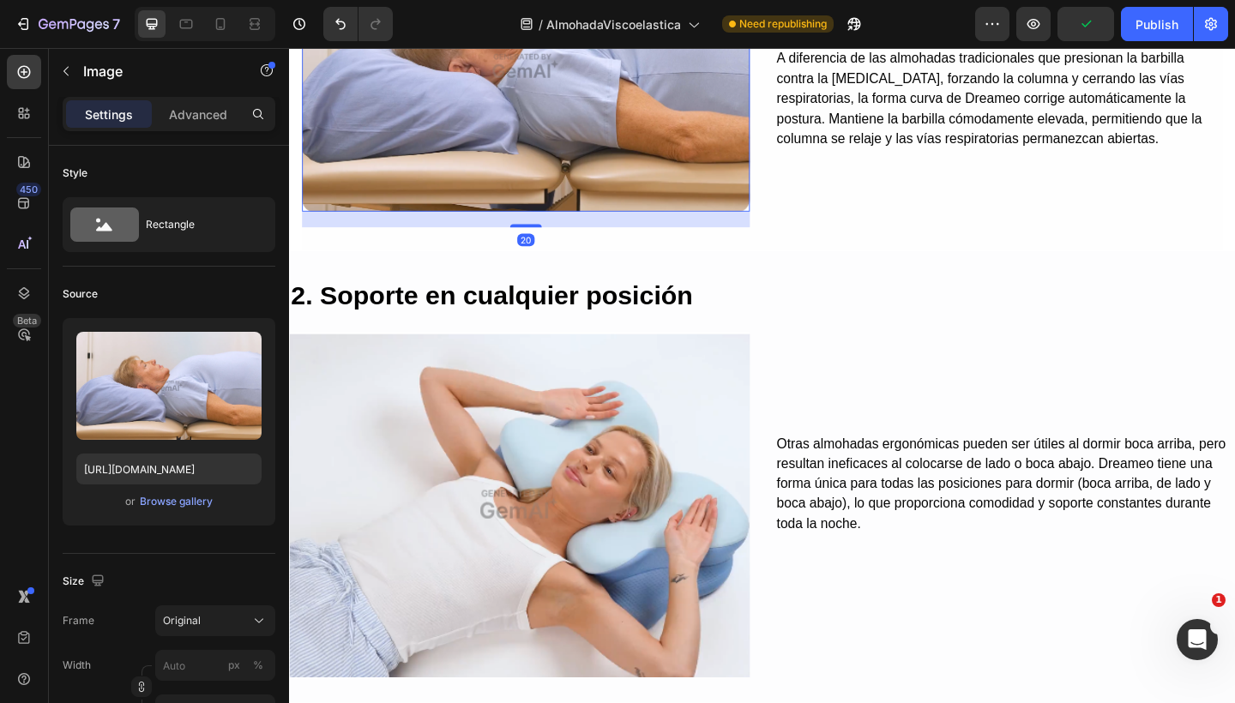
scroll to position [2160, 0]
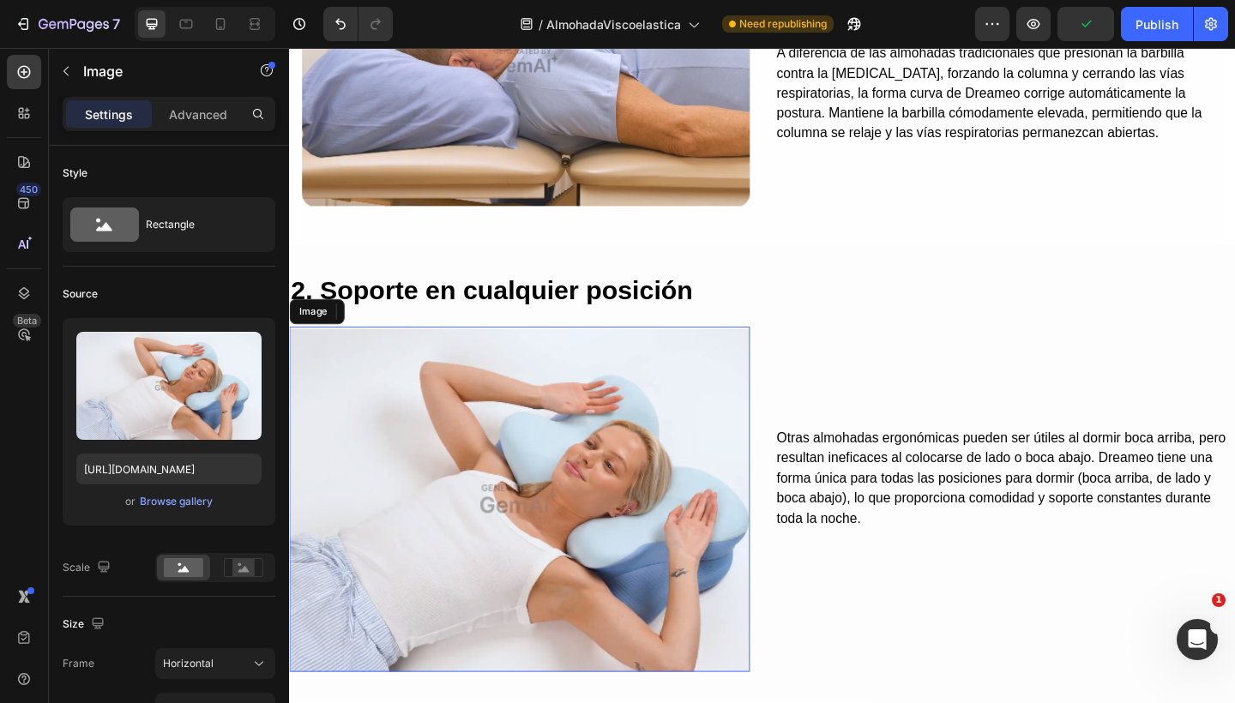
click at [515, 426] on img at bounding box center [539, 540] width 501 height 376
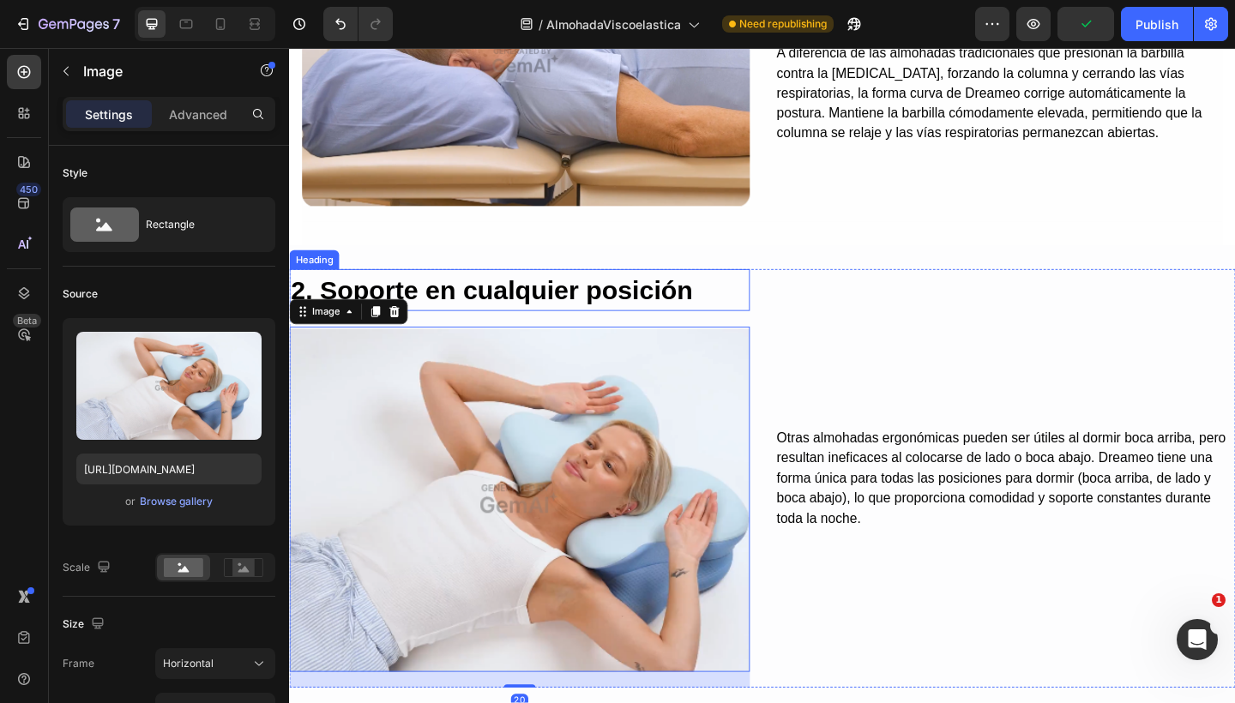
click at [506, 316] on h2 "2. Soporte en cualquier posición" at bounding box center [539, 312] width 501 height 46
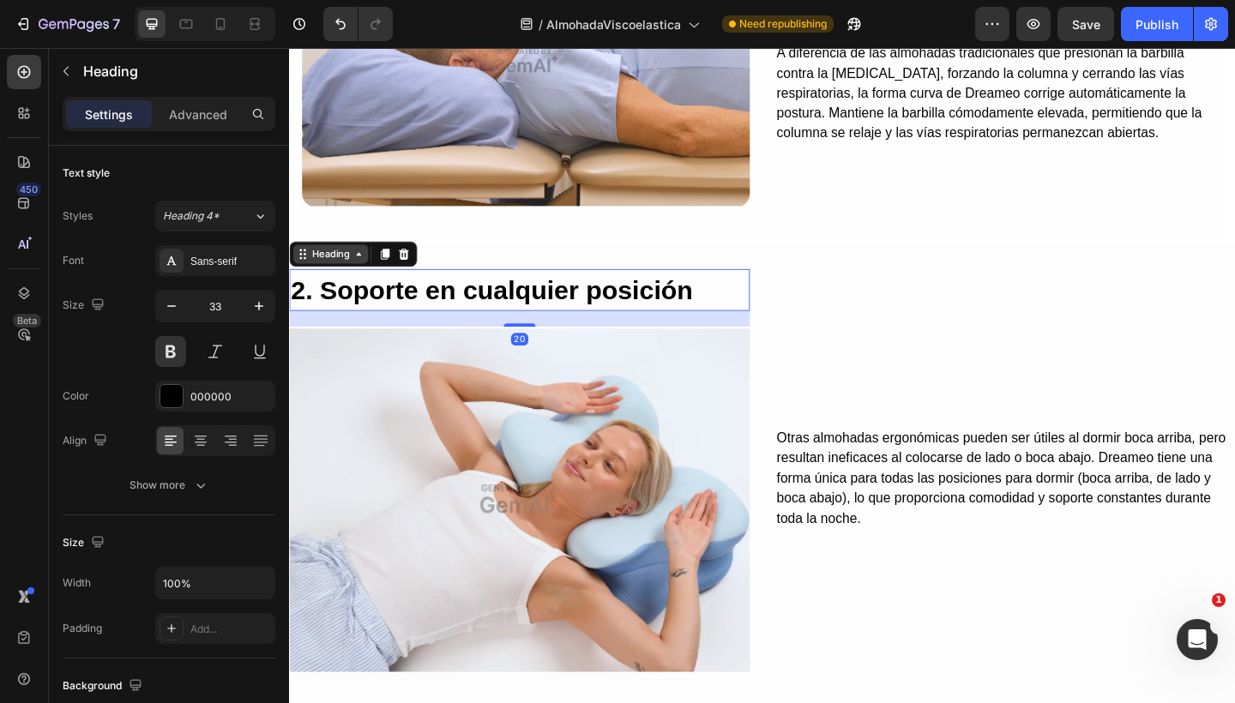
click at [328, 269] on div "Heading" at bounding box center [333, 272] width 47 height 15
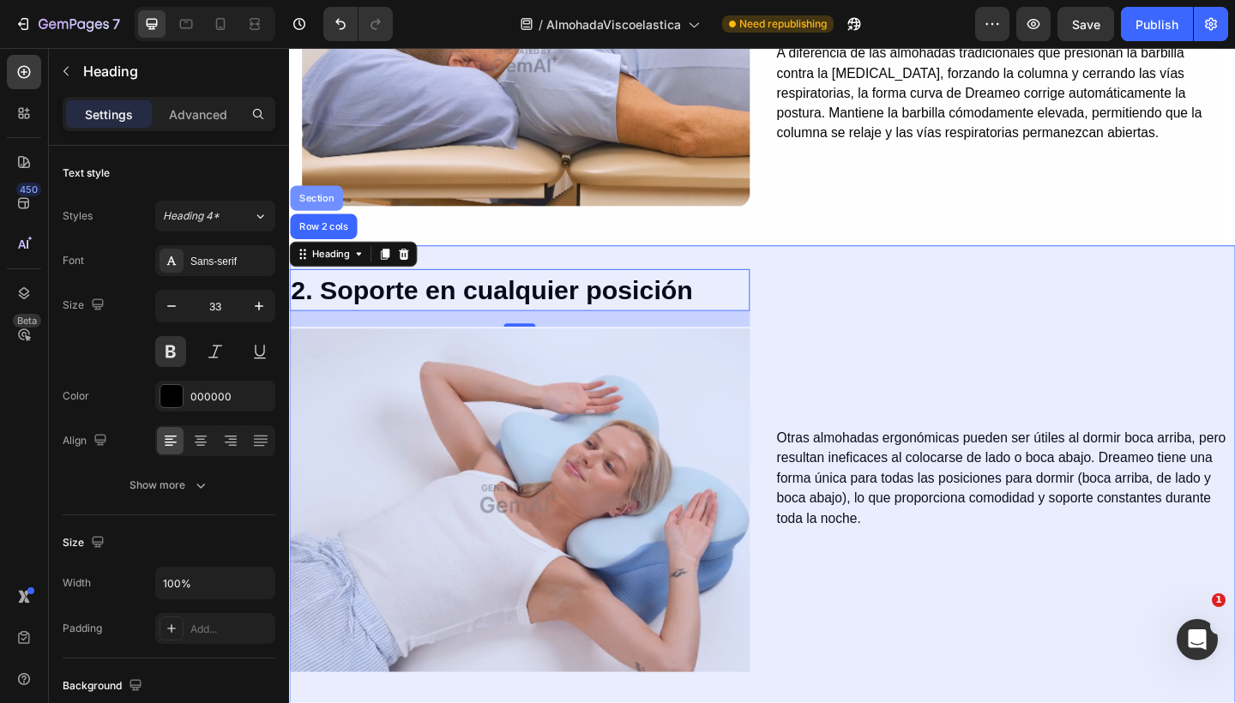
click at [319, 207] on div "Section" at bounding box center [319, 212] width 44 height 10
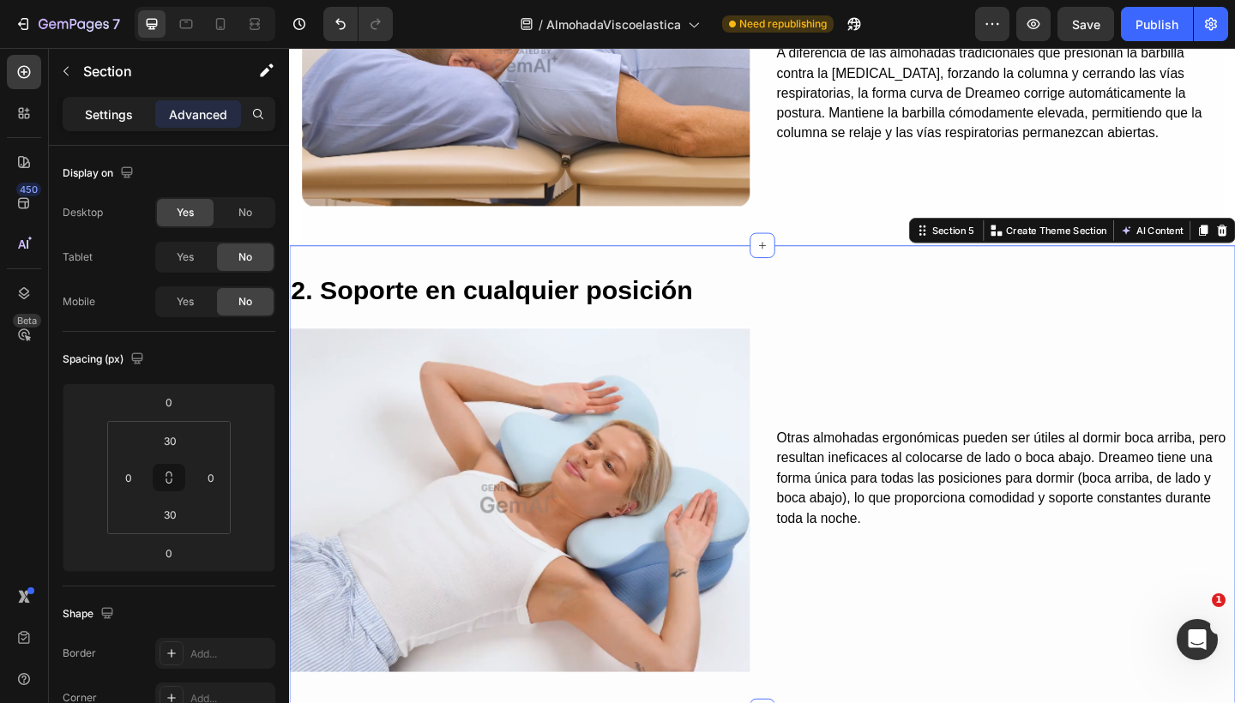
click at [117, 115] on p "Settings" at bounding box center [109, 114] width 48 height 18
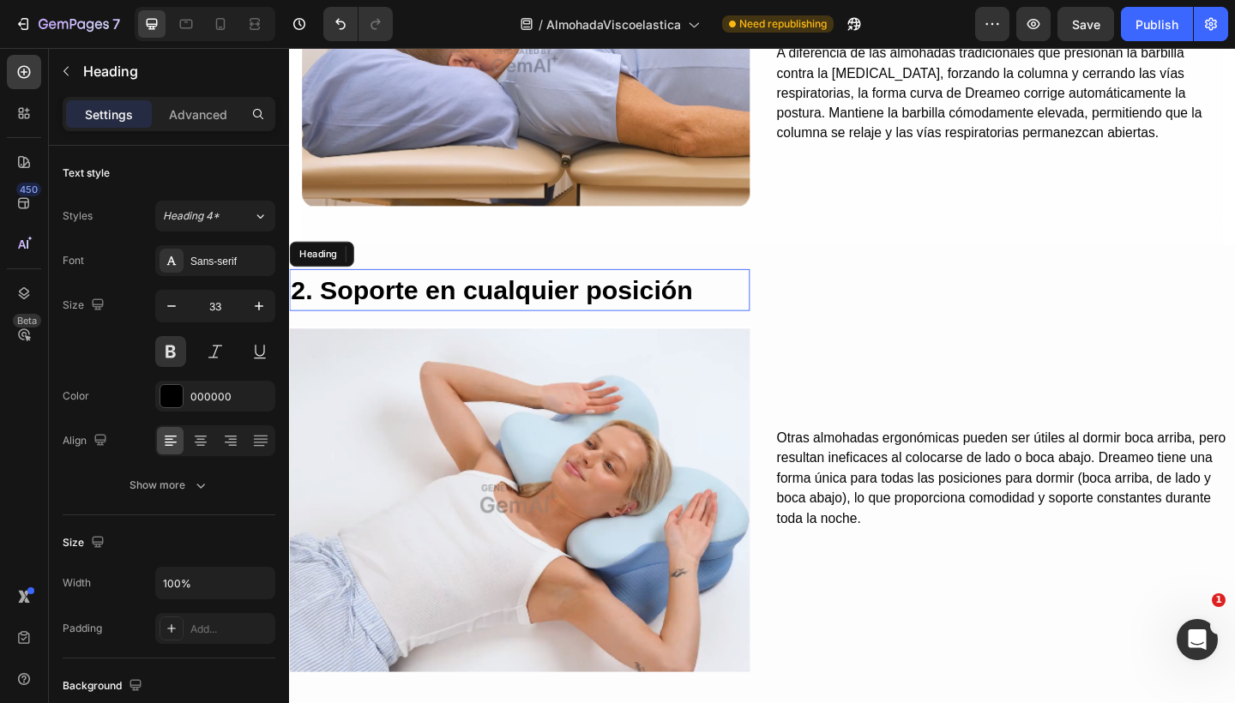
click at [410, 314] on h2 "2. Soporte en cualquier posición" at bounding box center [539, 312] width 501 height 46
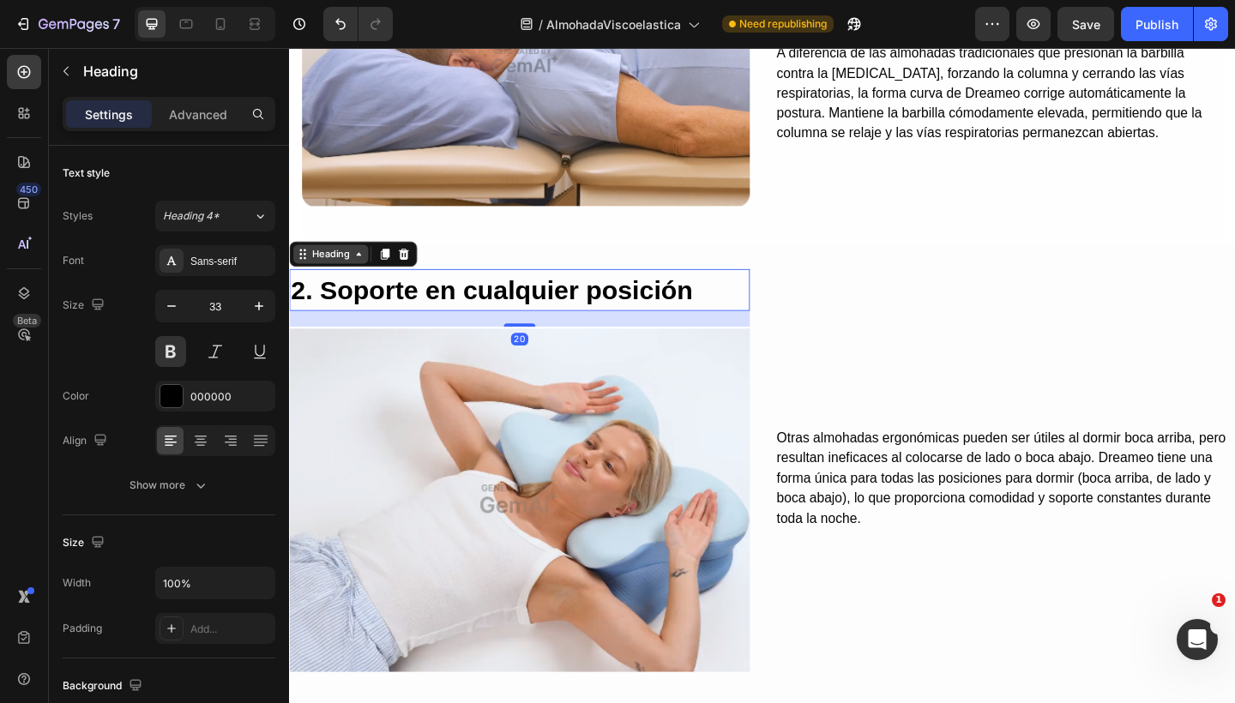
click at [342, 273] on div "Heading" at bounding box center [333, 272] width 47 height 15
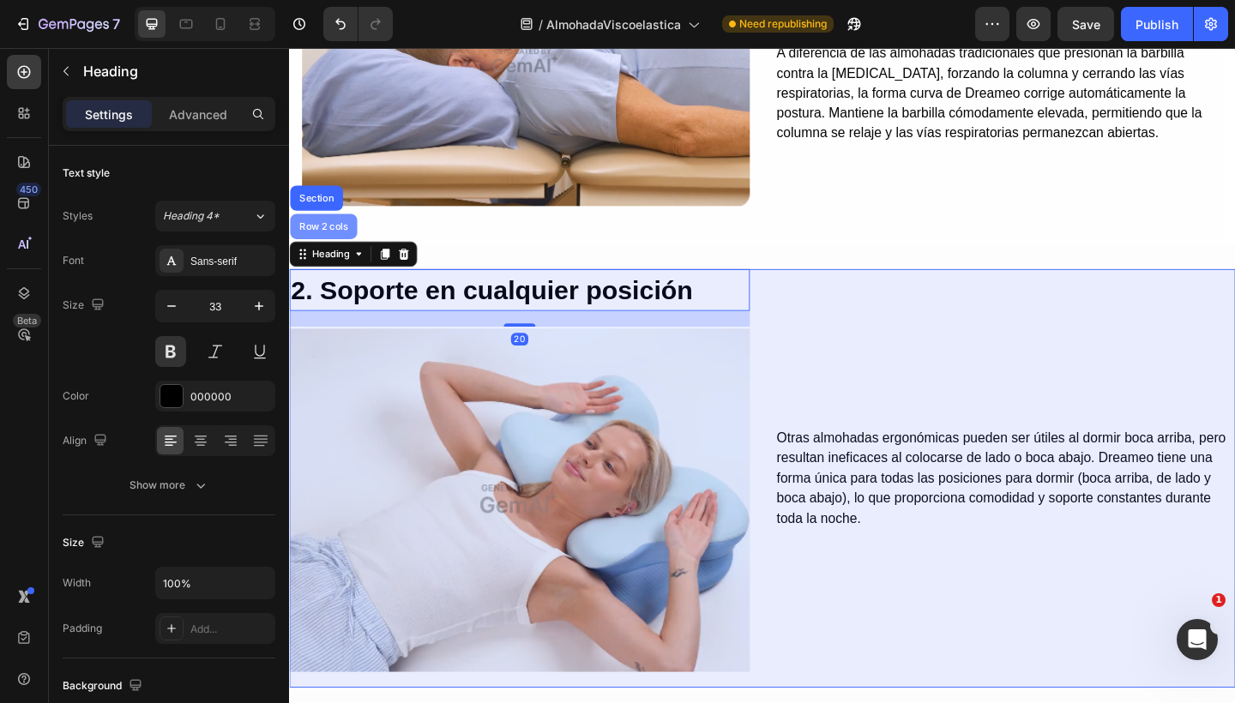
click at [328, 230] on div "Row 2 cols" at bounding box center [326, 242] width 73 height 27
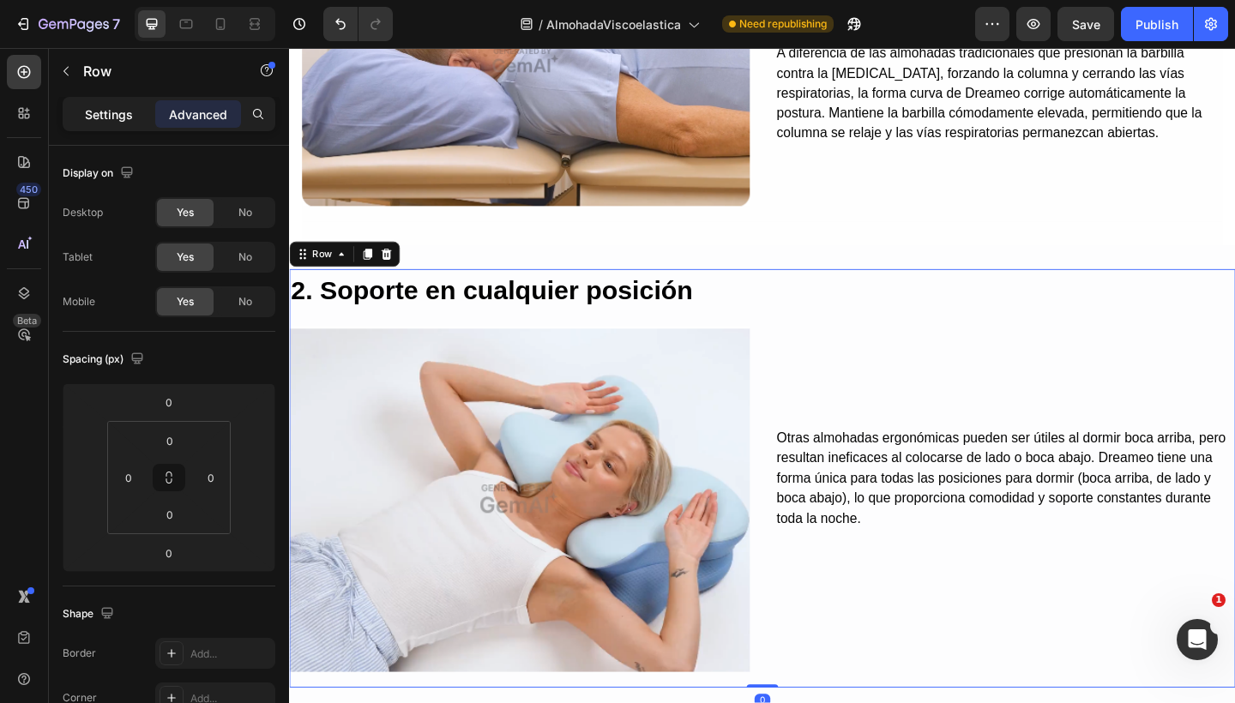
click at [124, 110] on p "Settings" at bounding box center [109, 114] width 48 height 18
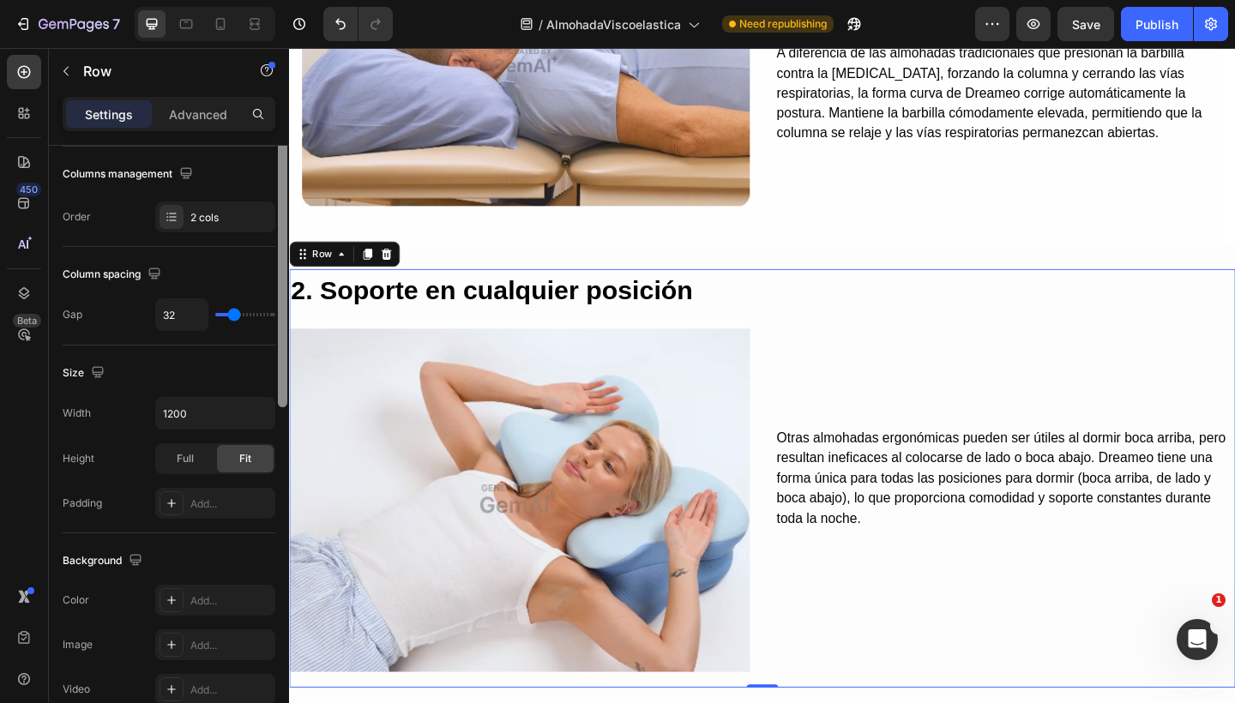
scroll to position [272, 0]
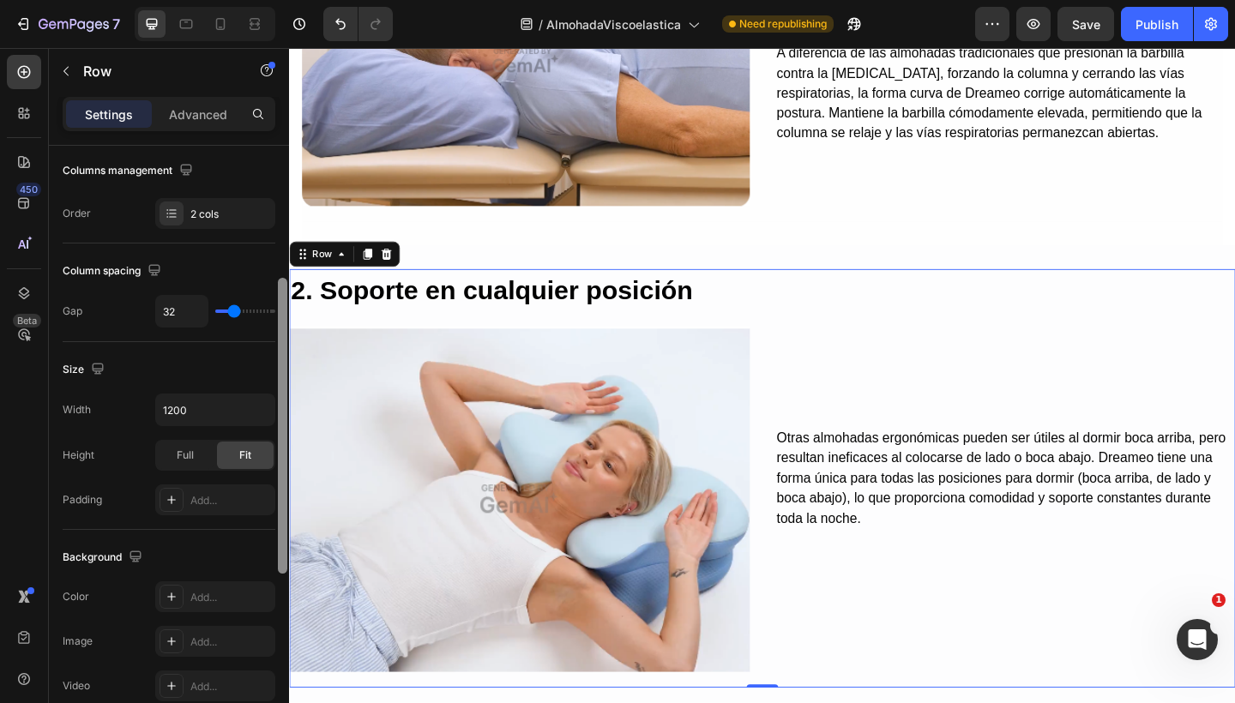
drag, startPoint x: 280, startPoint y: 393, endPoint x: 287, endPoint y: 526, distance: 133.1
click at [287, 526] on div at bounding box center [282, 449] width 13 height 606
click at [176, 498] on icon at bounding box center [172, 500] width 14 height 14
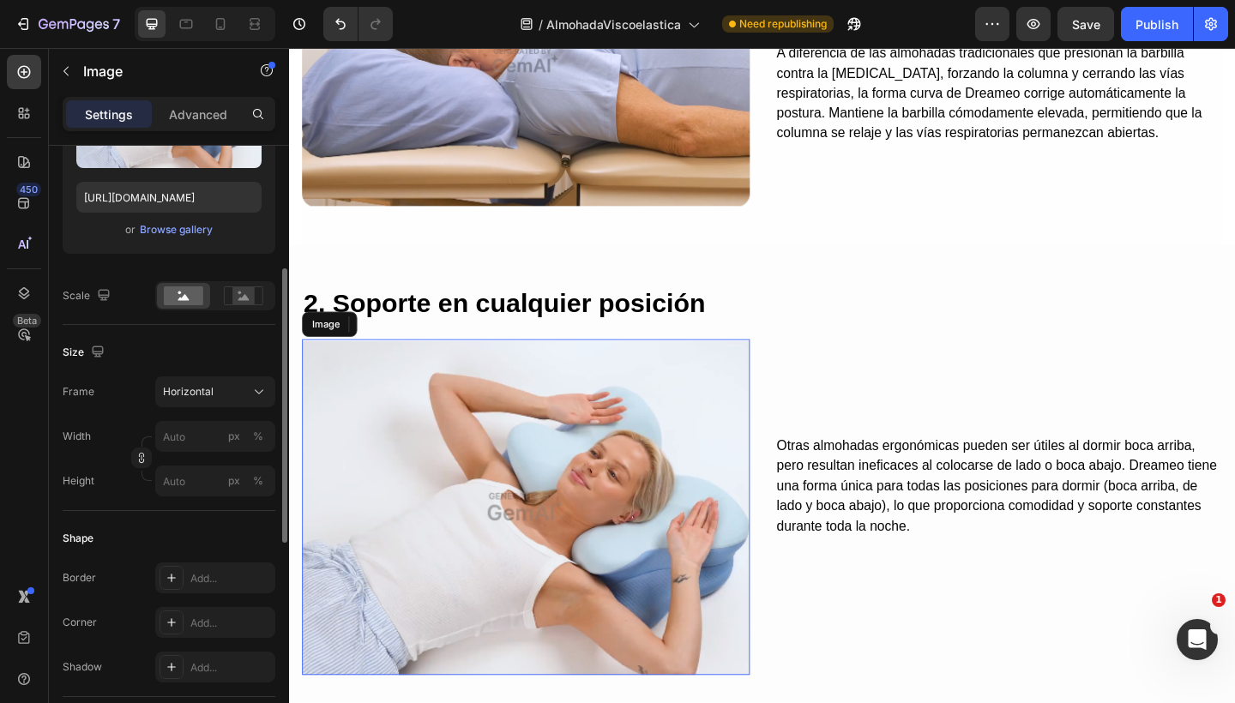
click at [450, 405] on img at bounding box center [546, 547] width 487 height 365
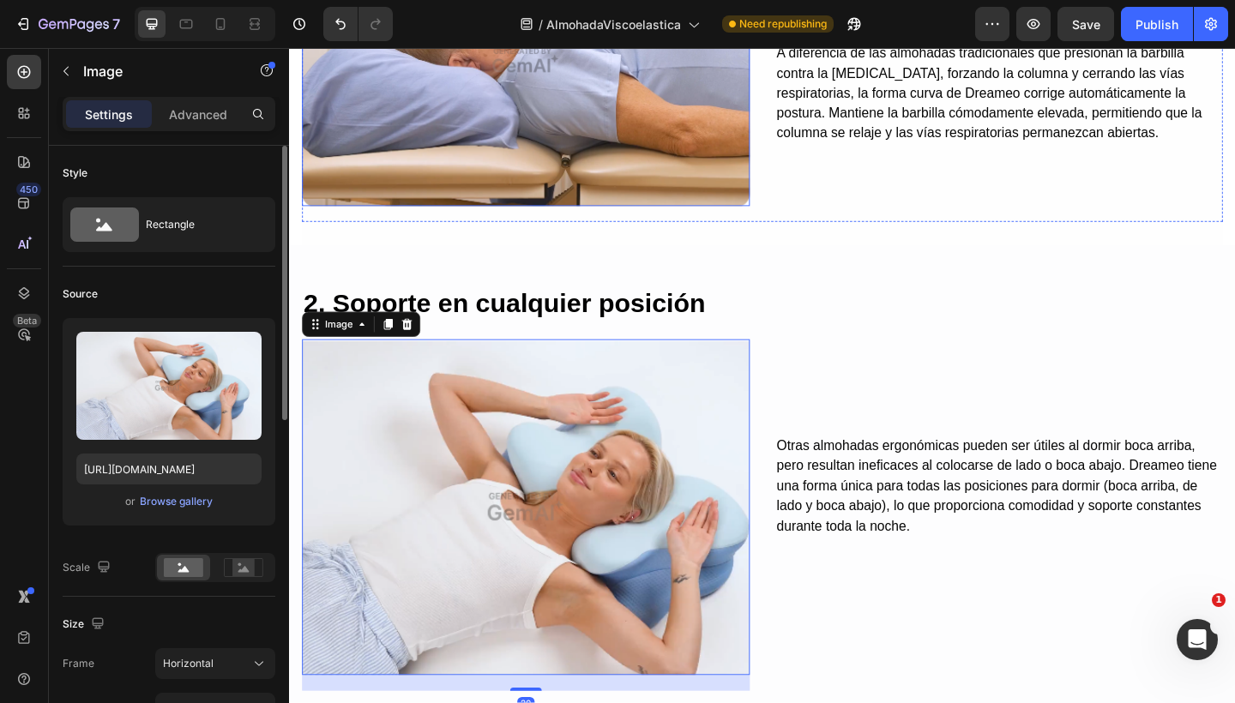
click at [588, 153] on img at bounding box center [546, 61] width 487 height 317
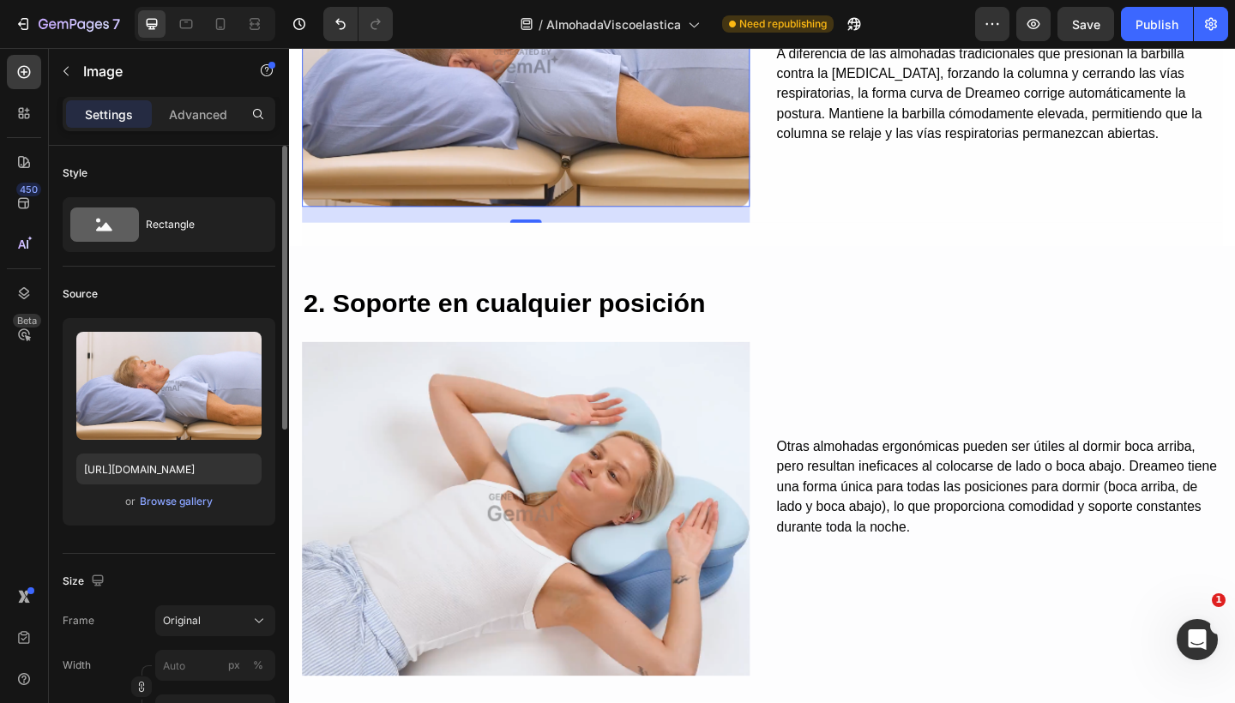
scroll to position [2160, 0]
click at [635, 202] on img at bounding box center [546, 61] width 487 height 317
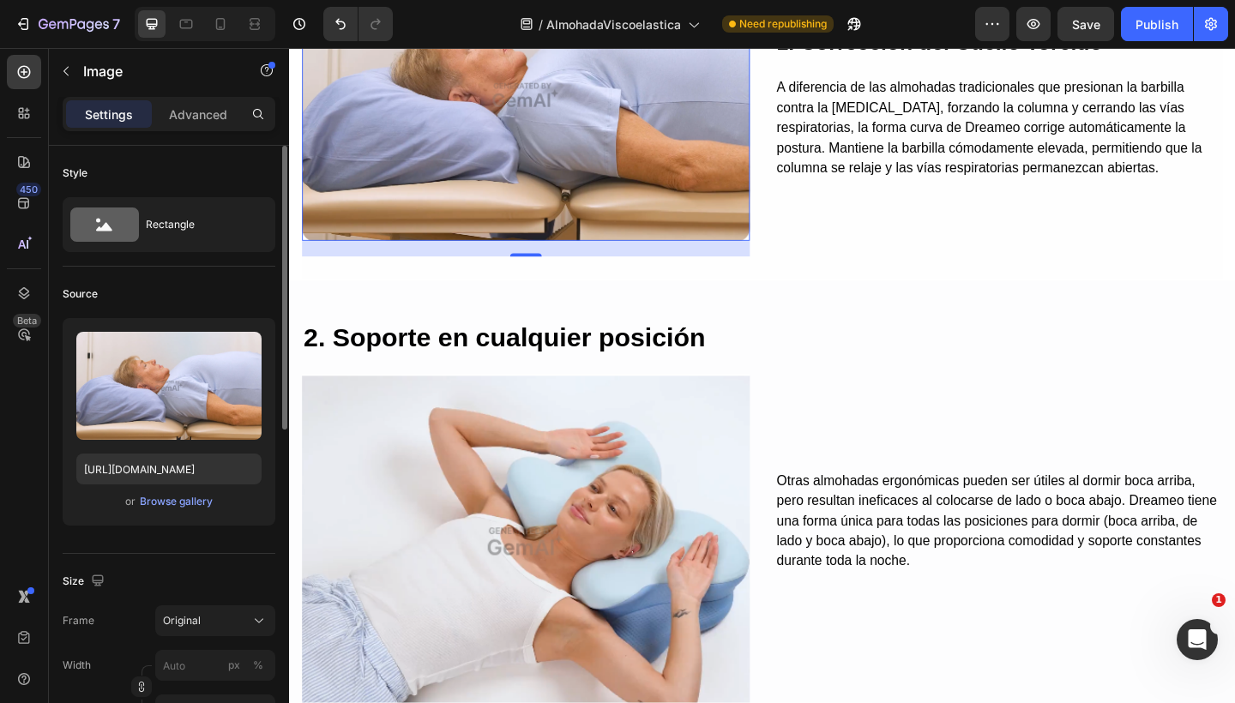
scroll to position [2129, 0]
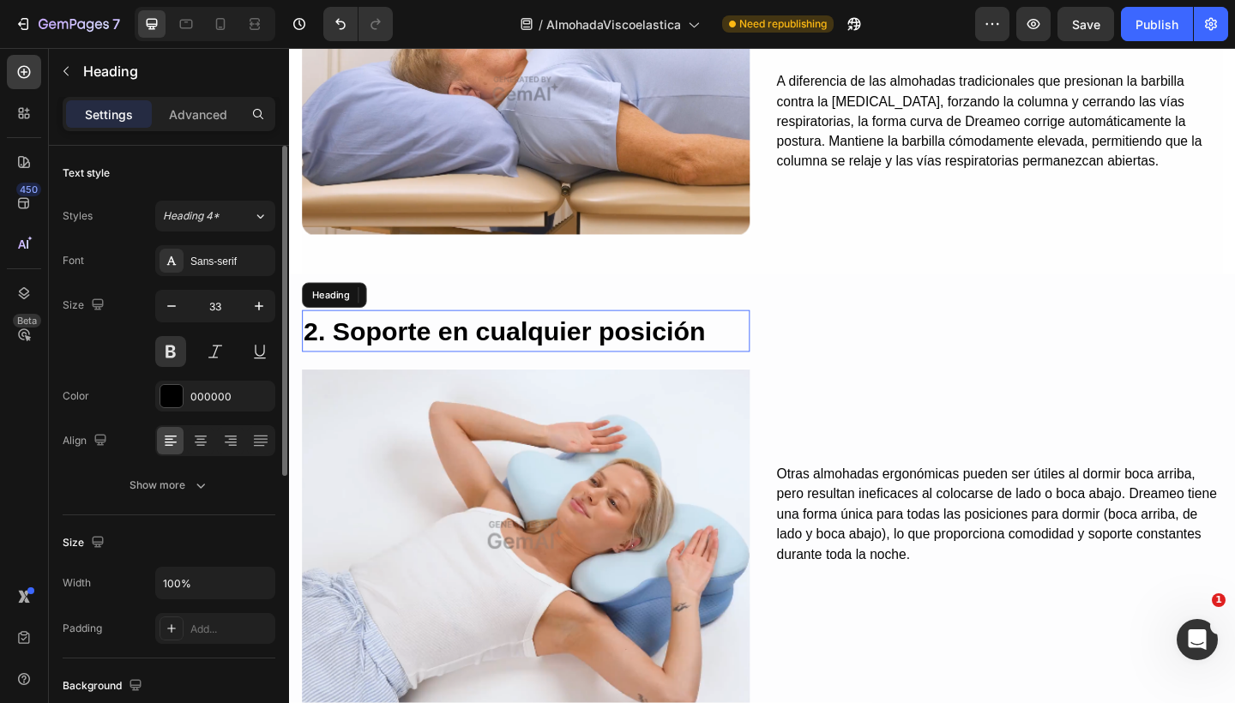
click at [565, 343] on h2 "2. Soporte en cualquier posición" at bounding box center [546, 357] width 487 height 46
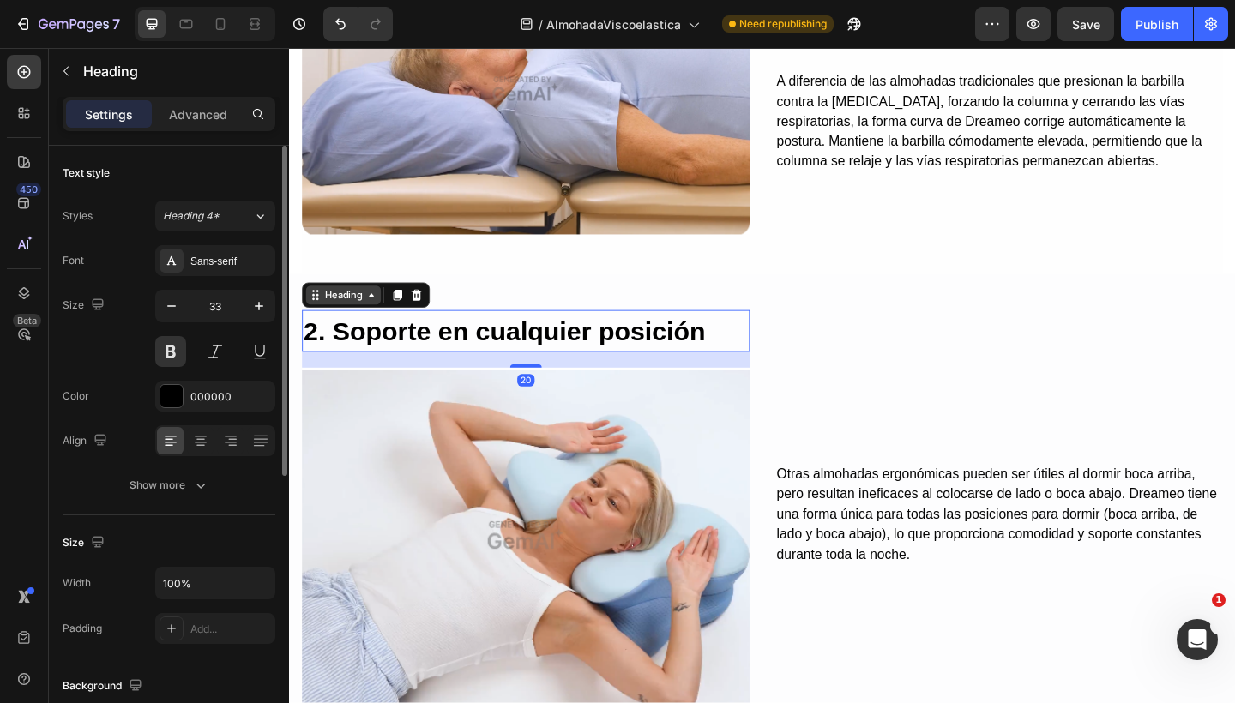
click at [352, 316] on div "Heading" at bounding box center [347, 317] width 47 height 15
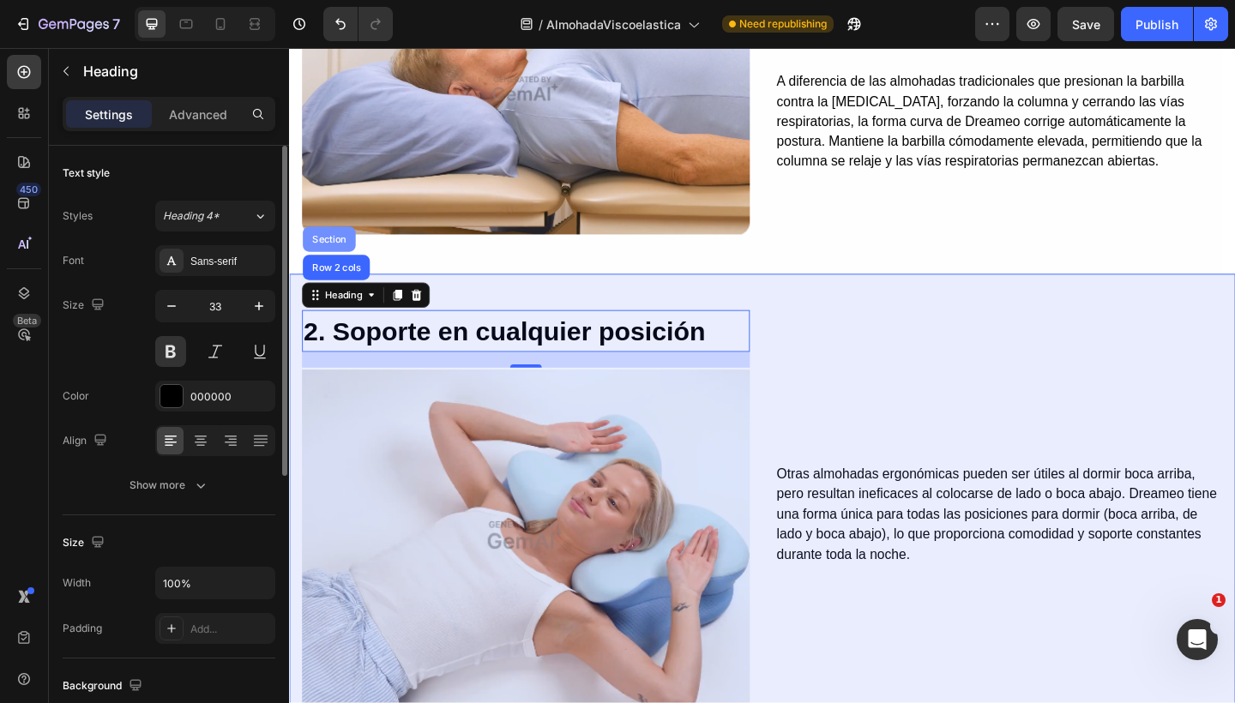
click at [332, 262] on div "Section" at bounding box center [332, 256] width 57 height 27
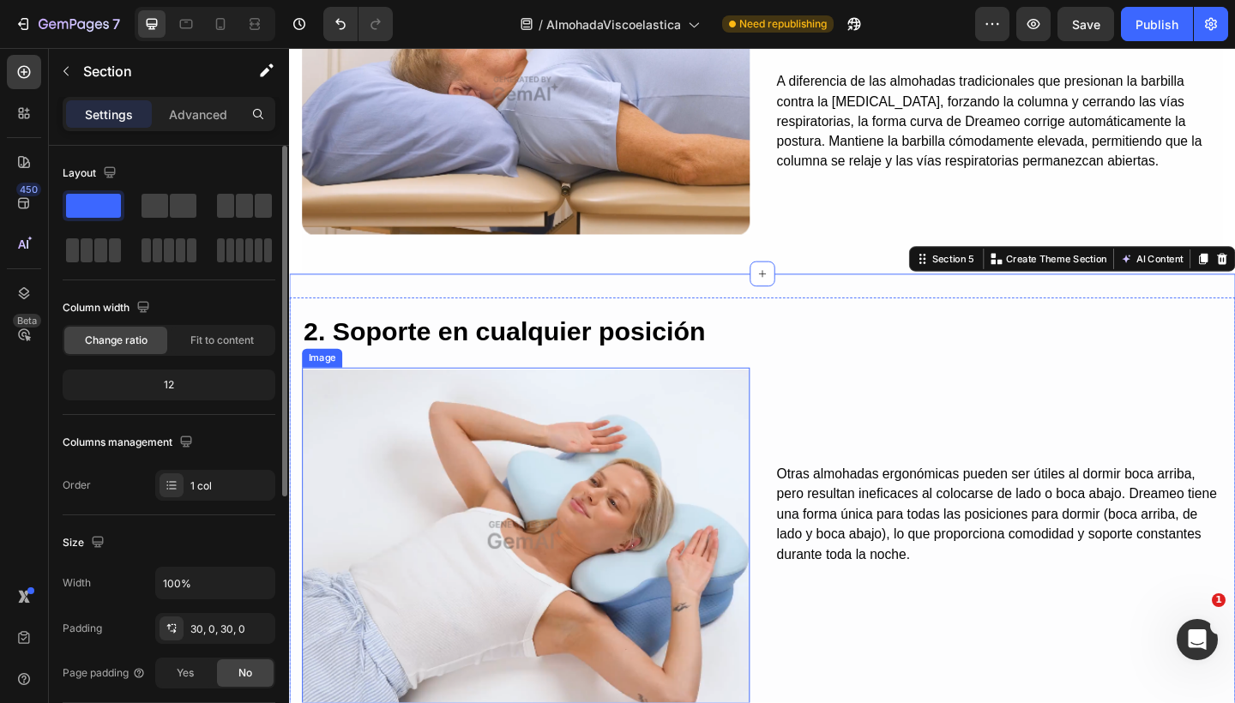
click at [354, 416] on img at bounding box center [546, 578] width 487 height 365
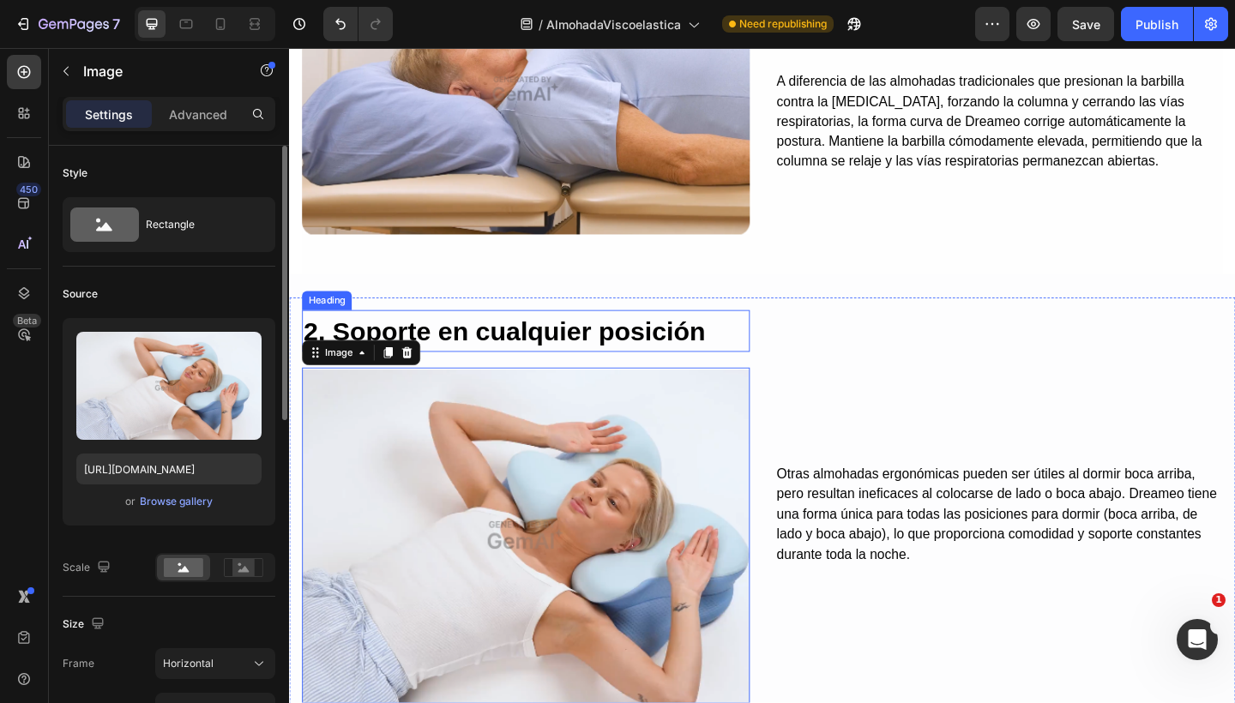
click at [358, 346] on h2 "2. Soporte en cualquier posición" at bounding box center [546, 357] width 487 height 46
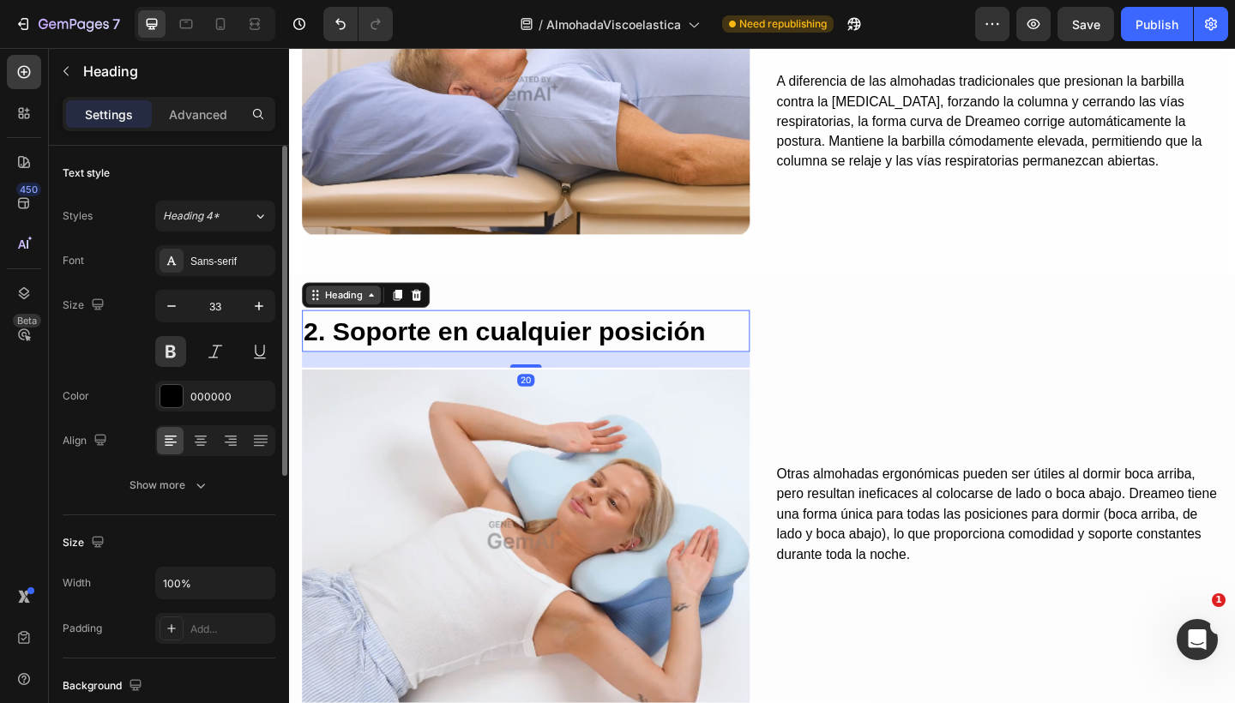
click at [353, 320] on div "Heading" at bounding box center [347, 317] width 47 height 15
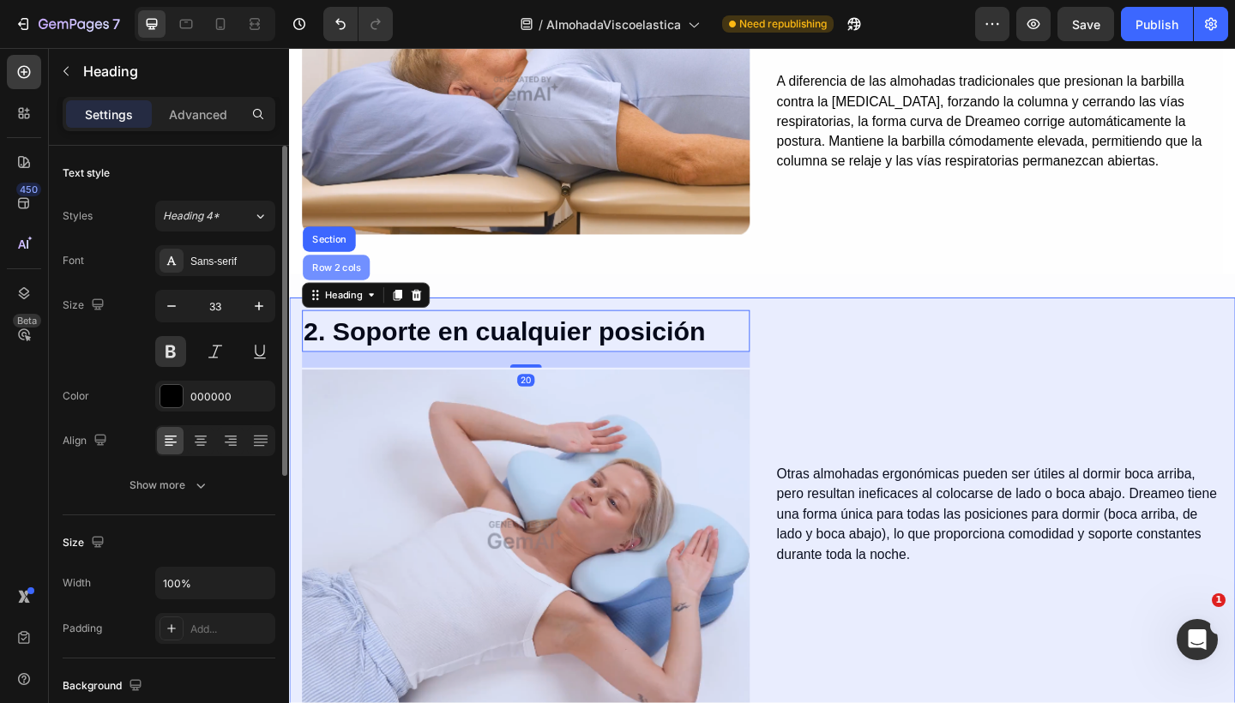
click at [345, 288] on div "Row 2 cols" at bounding box center [340, 286] width 73 height 27
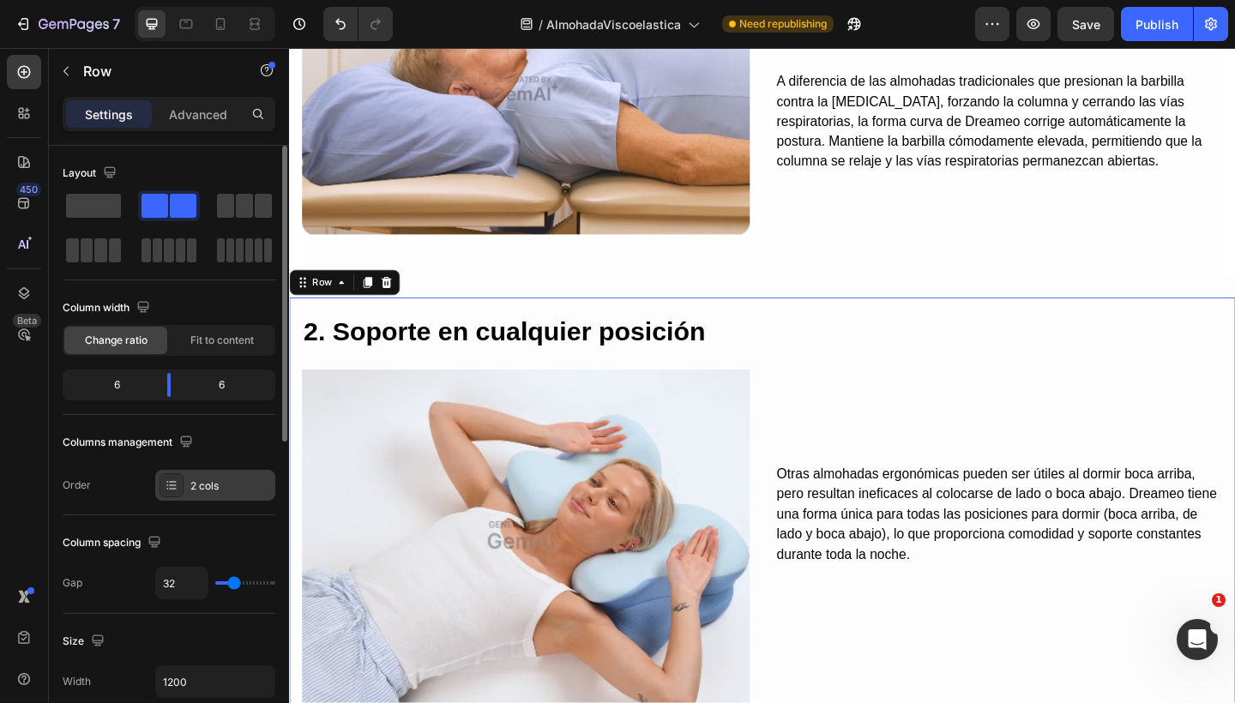
click at [216, 490] on div "2 cols" at bounding box center [230, 485] width 81 height 15
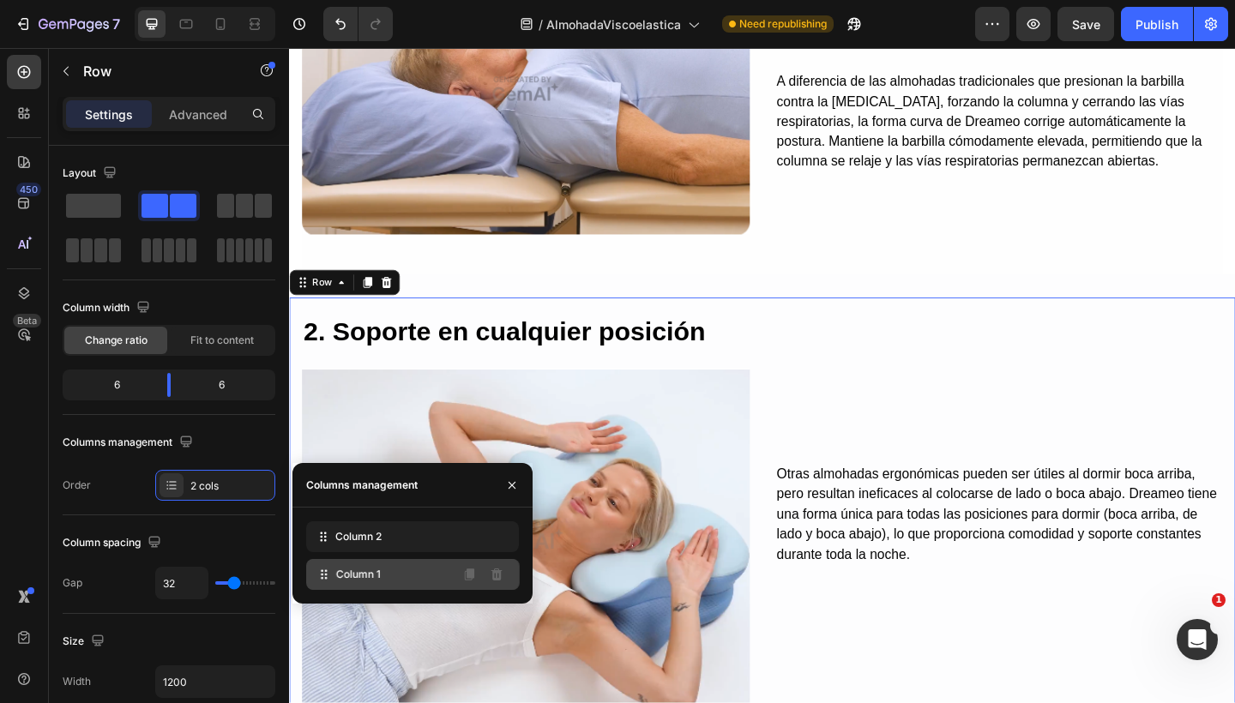
drag, startPoint x: 316, startPoint y: 533, endPoint x: 316, endPoint y: 571, distance: 37.7
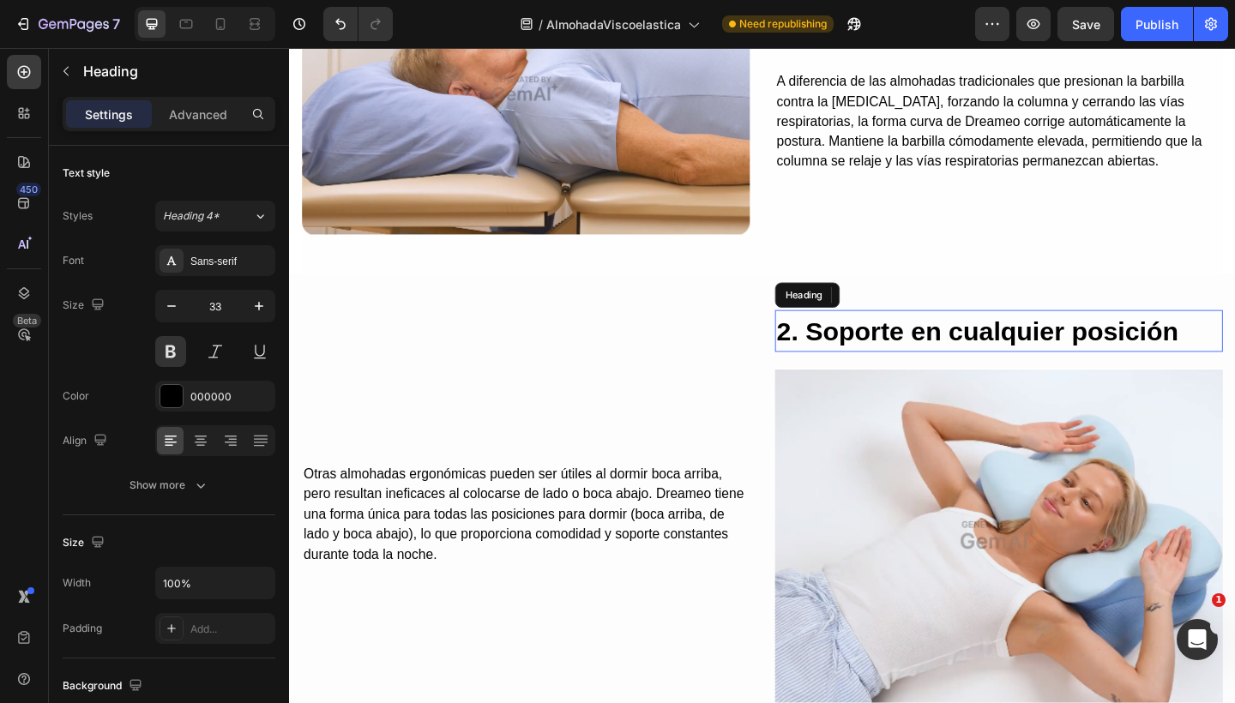
click at [964, 362] on h2 "2. Soporte en cualquier posición" at bounding box center [1060, 357] width 487 height 46
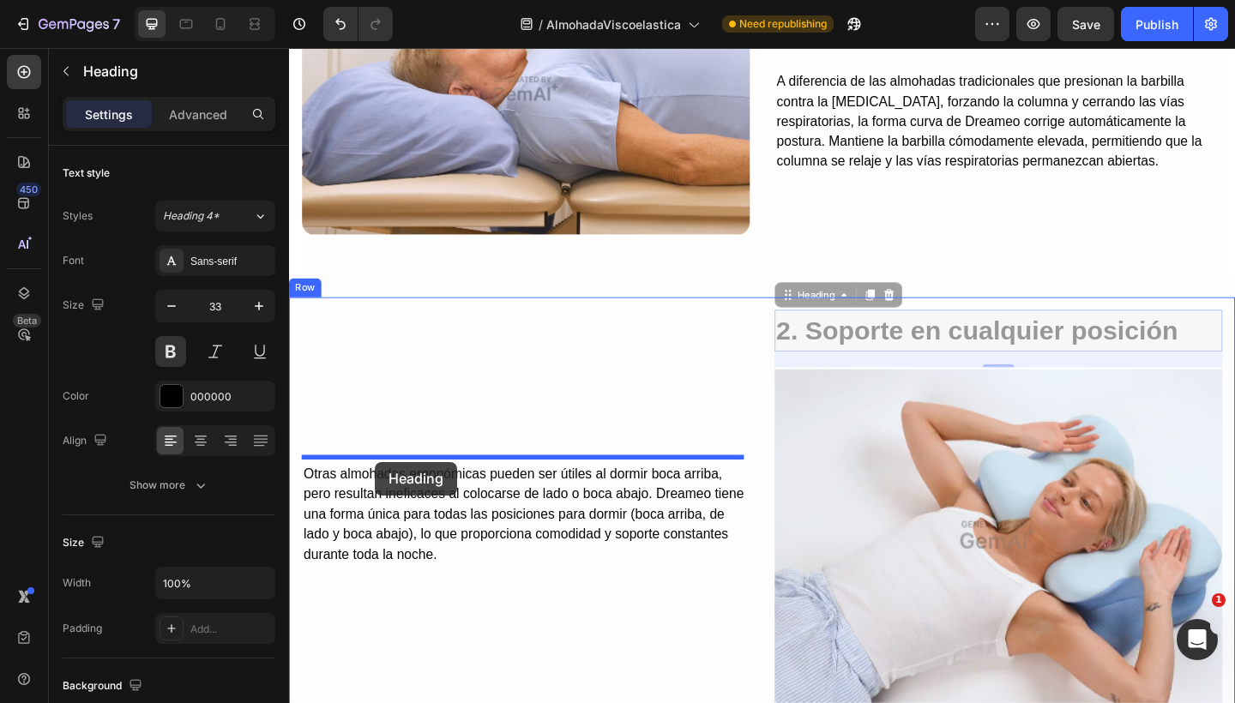
drag, startPoint x: 826, startPoint y: 314, endPoint x: 382, endPoint y: 498, distance: 480.8
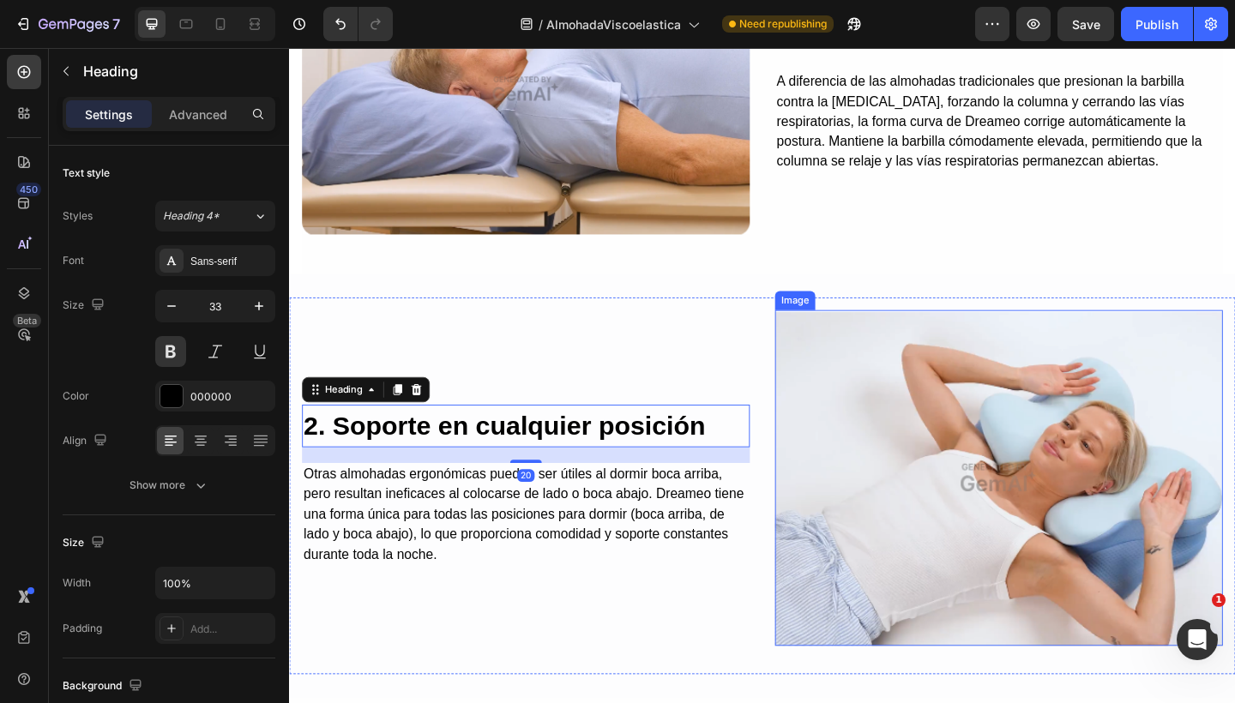
click at [985, 370] on img at bounding box center [1060, 516] width 487 height 365
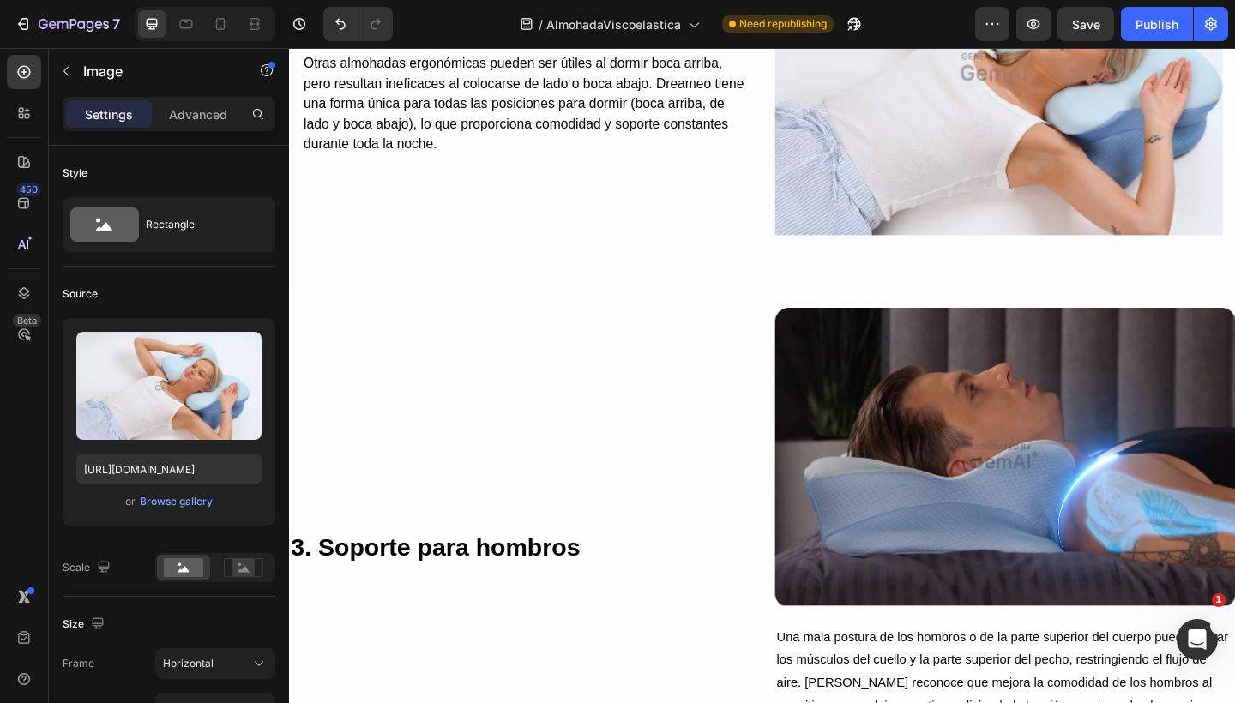
scroll to position [2581, 0]
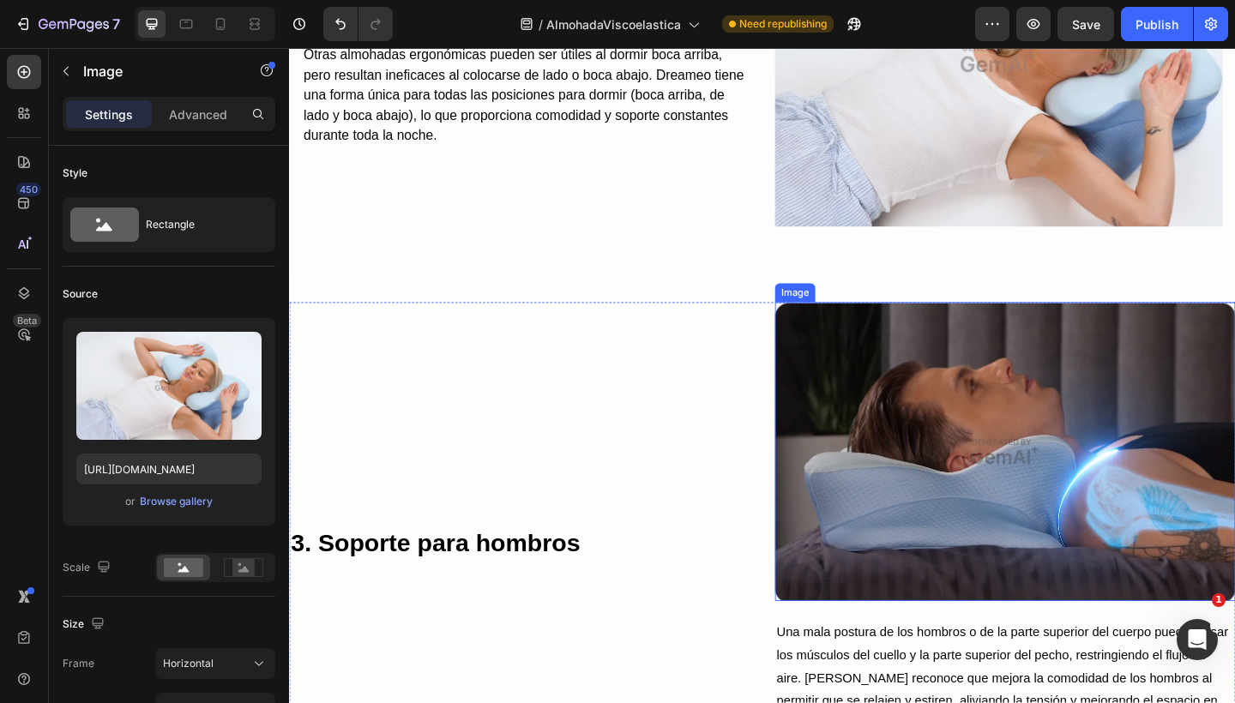
click at [942, 396] on img at bounding box center [1067, 487] width 501 height 325
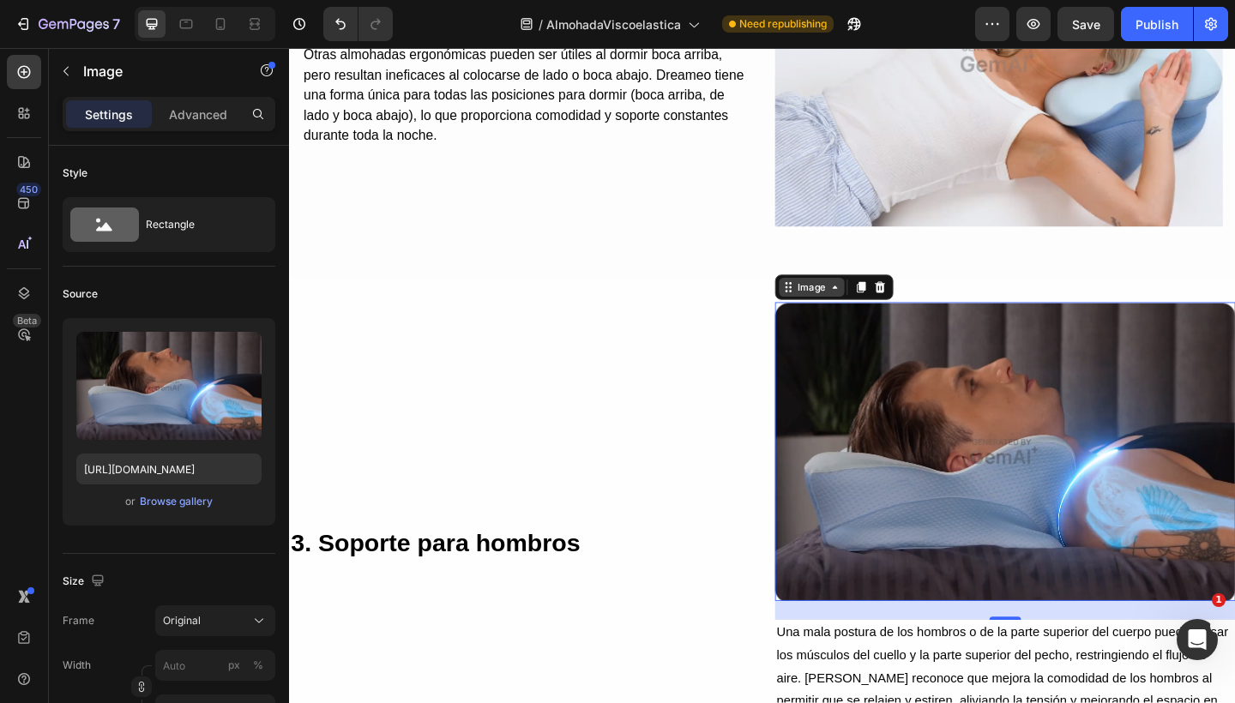
click at [829, 307] on icon at bounding box center [832, 309] width 14 height 14
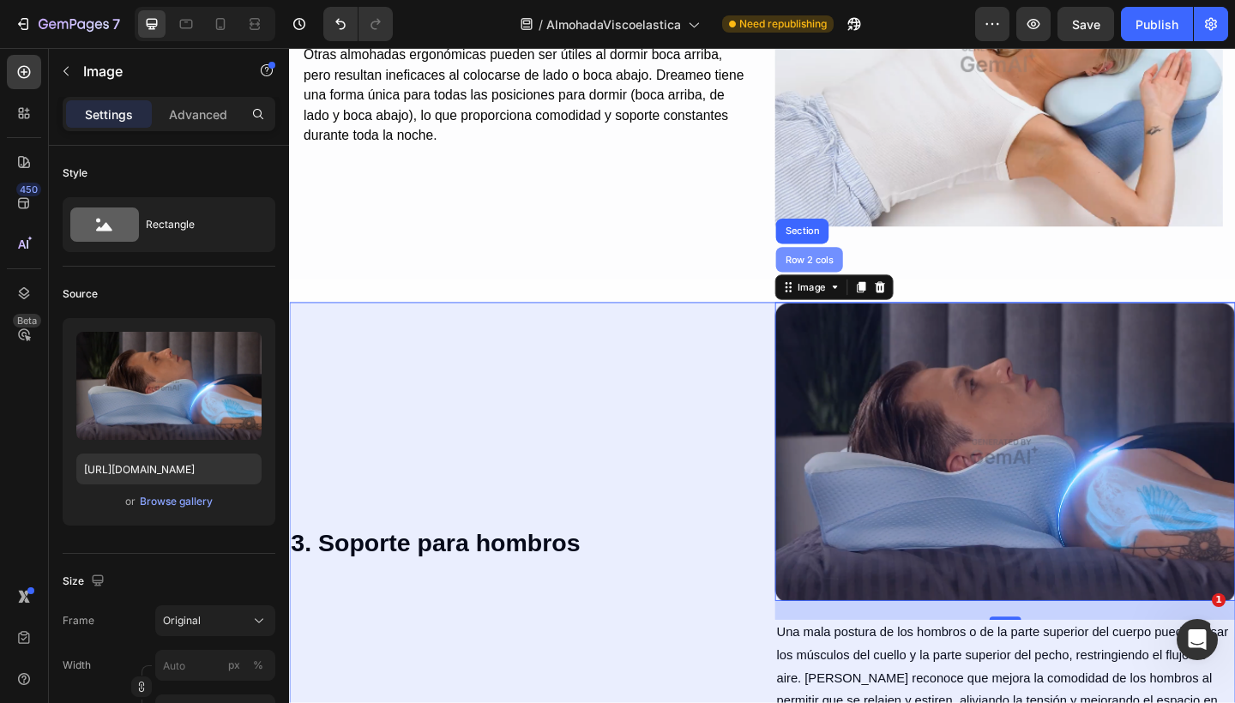
click at [843, 283] on div "Row 2 cols" at bounding box center [854, 278] width 73 height 27
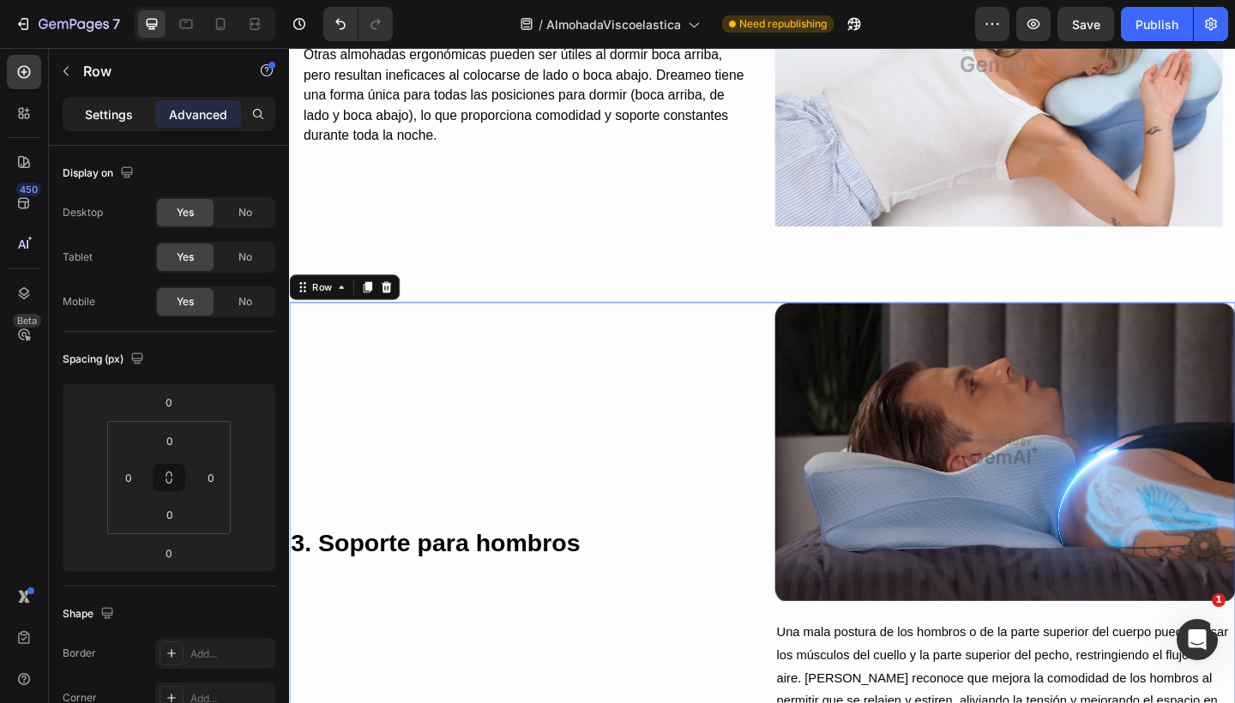
click at [124, 110] on p "Settings" at bounding box center [109, 114] width 48 height 18
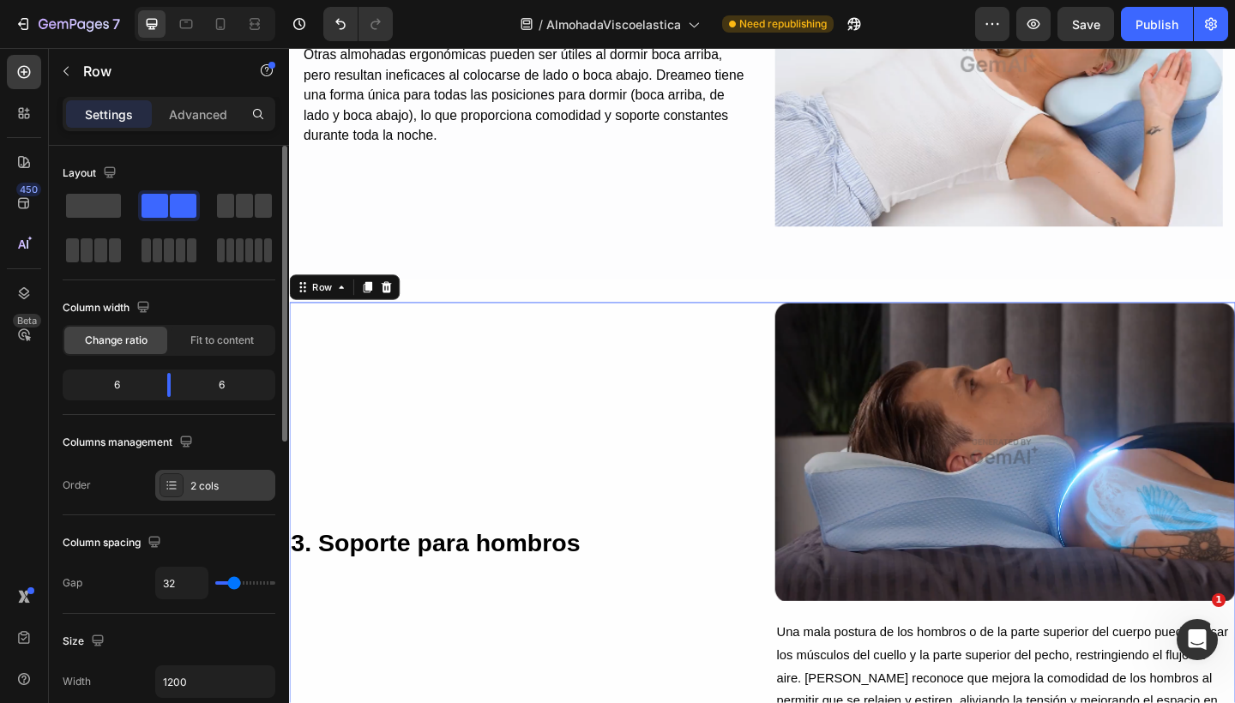
click at [258, 491] on div "2 cols" at bounding box center [230, 485] width 81 height 15
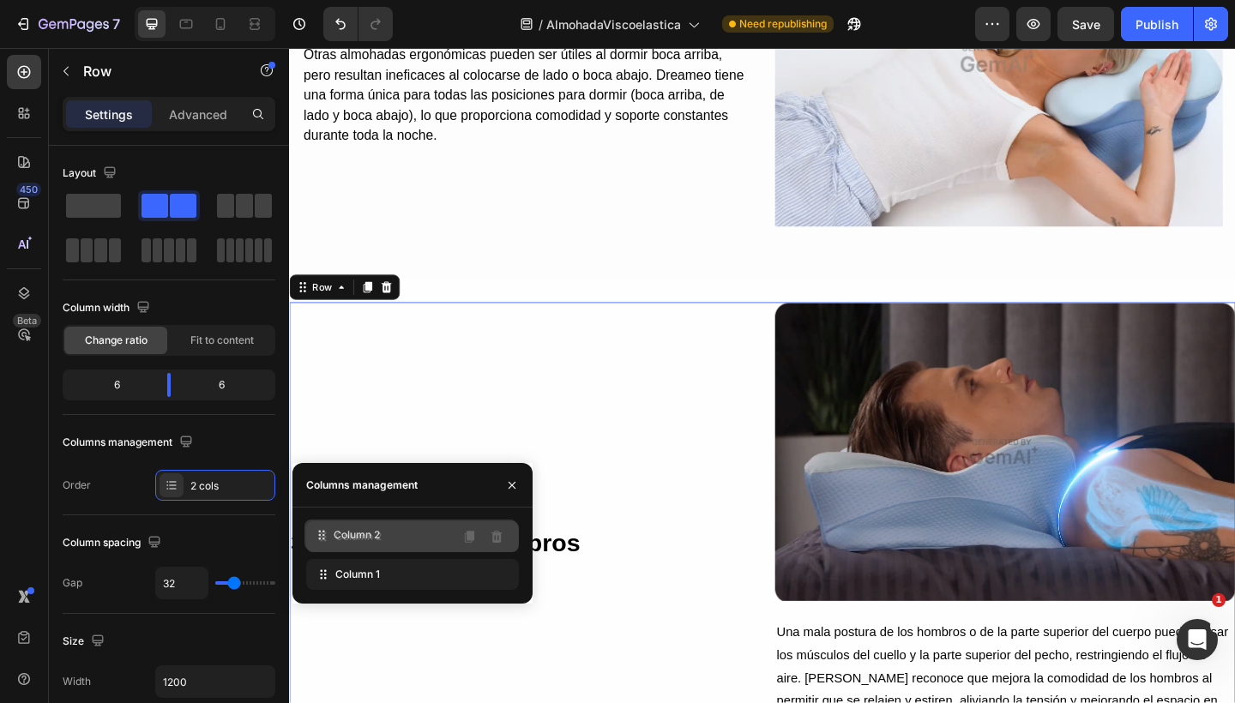
drag, startPoint x: 319, startPoint y: 580, endPoint x: 317, endPoint y: 540, distance: 39.5
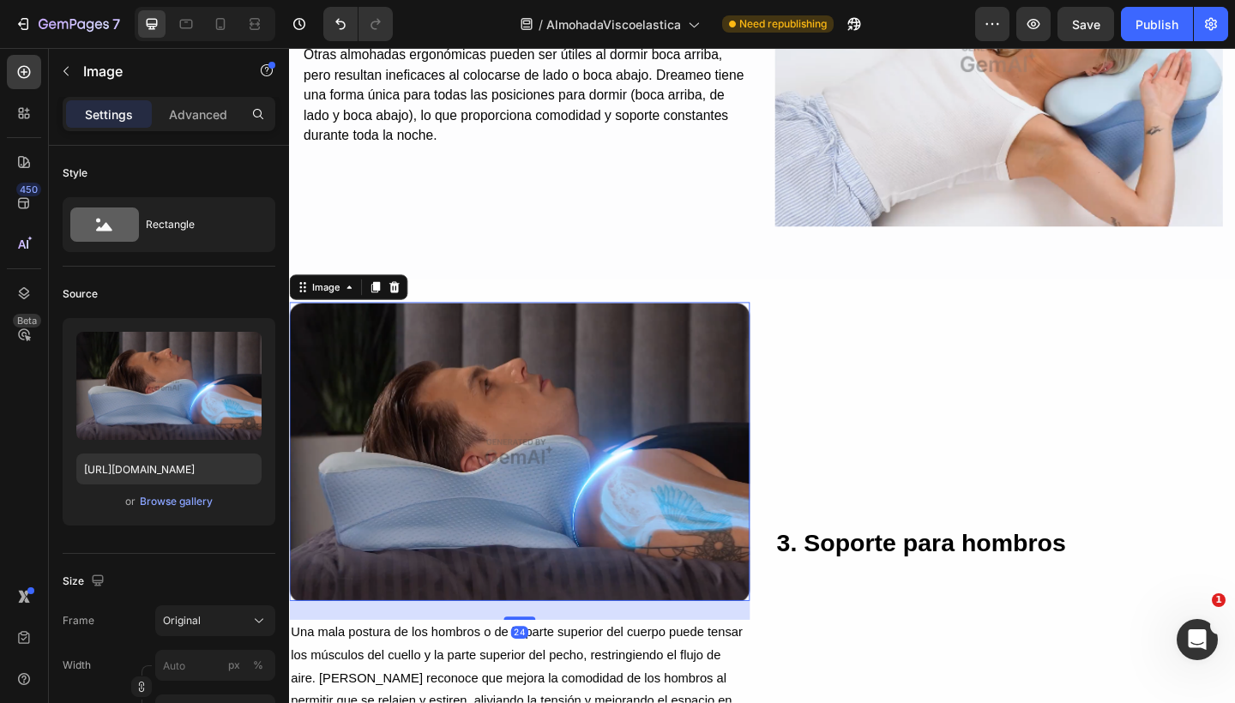
click at [757, 518] on img at bounding box center [539, 487] width 501 height 325
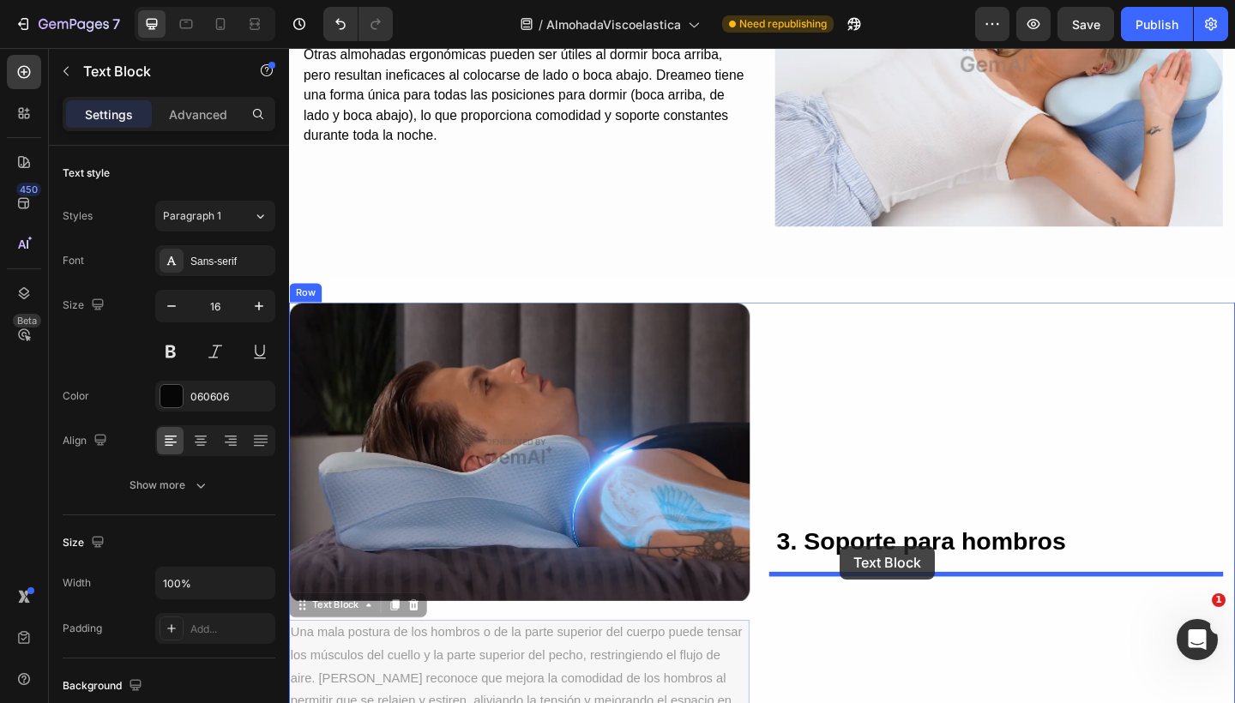
drag, startPoint x: 304, startPoint y: 652, endPoint x: 887, endPoint y: 590, distance: 587.2
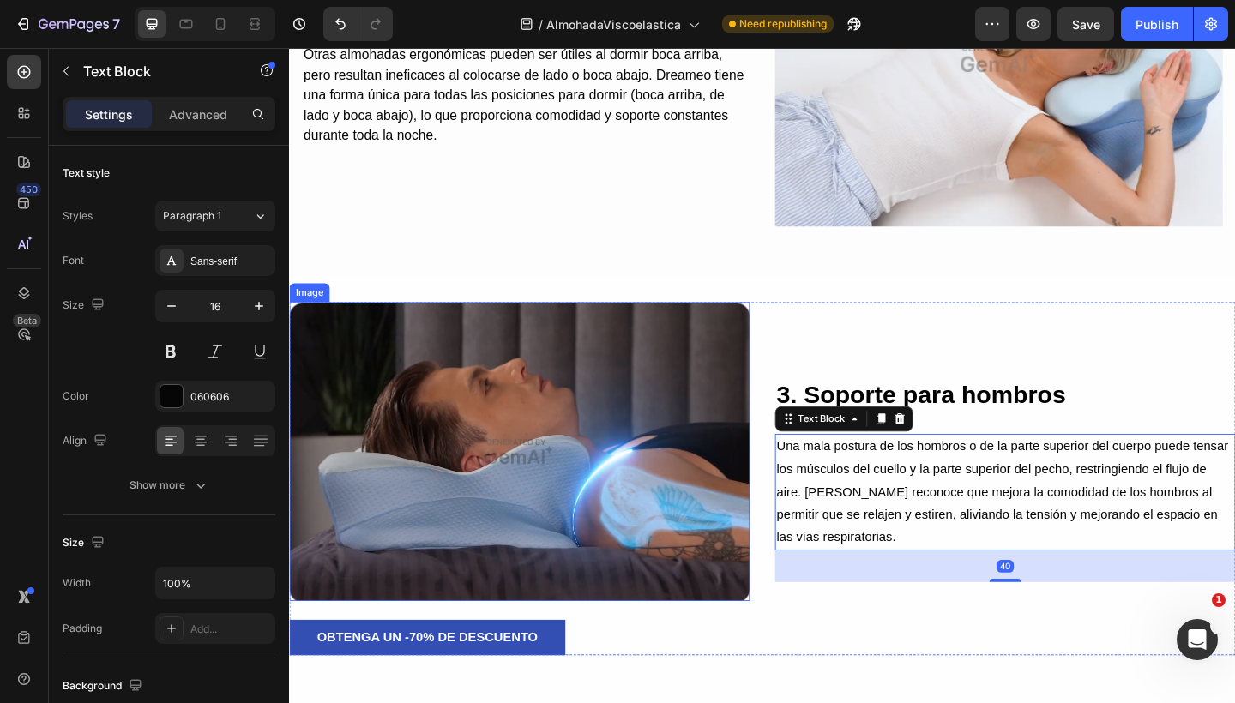
click at [647, 492] on img at bounding box center [539, 487] width 501 height 325
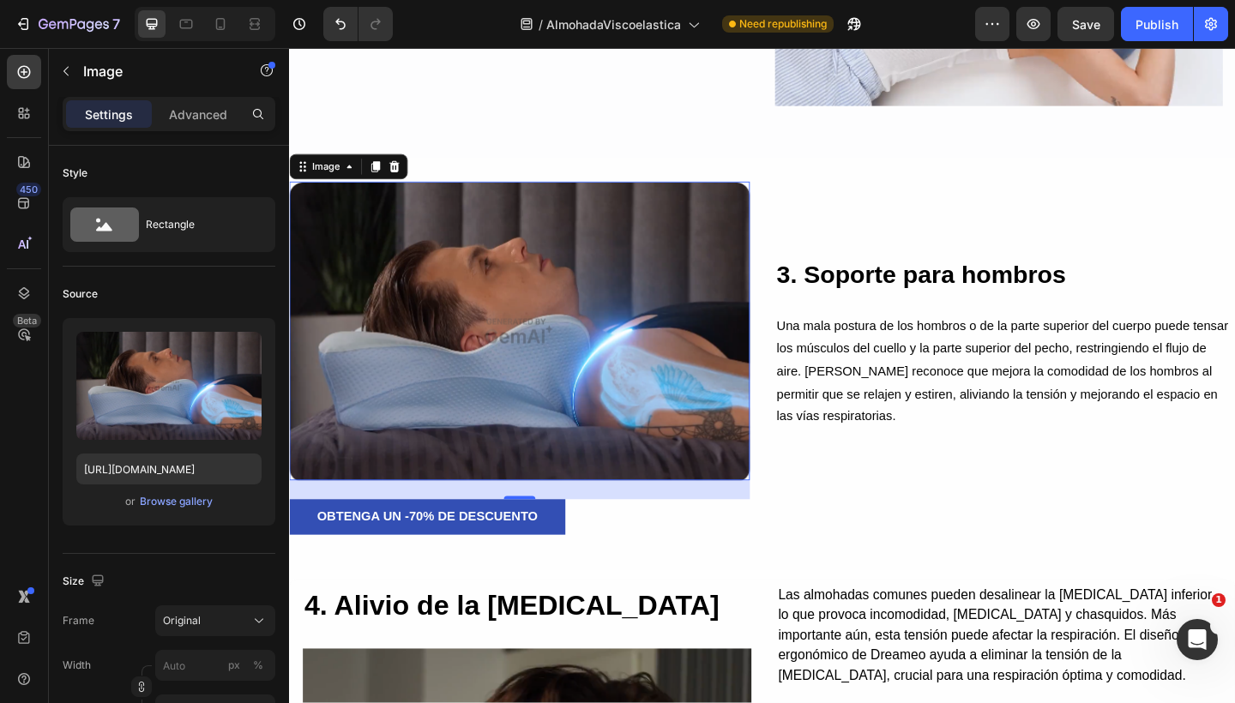
scroll to position [2714, 0]
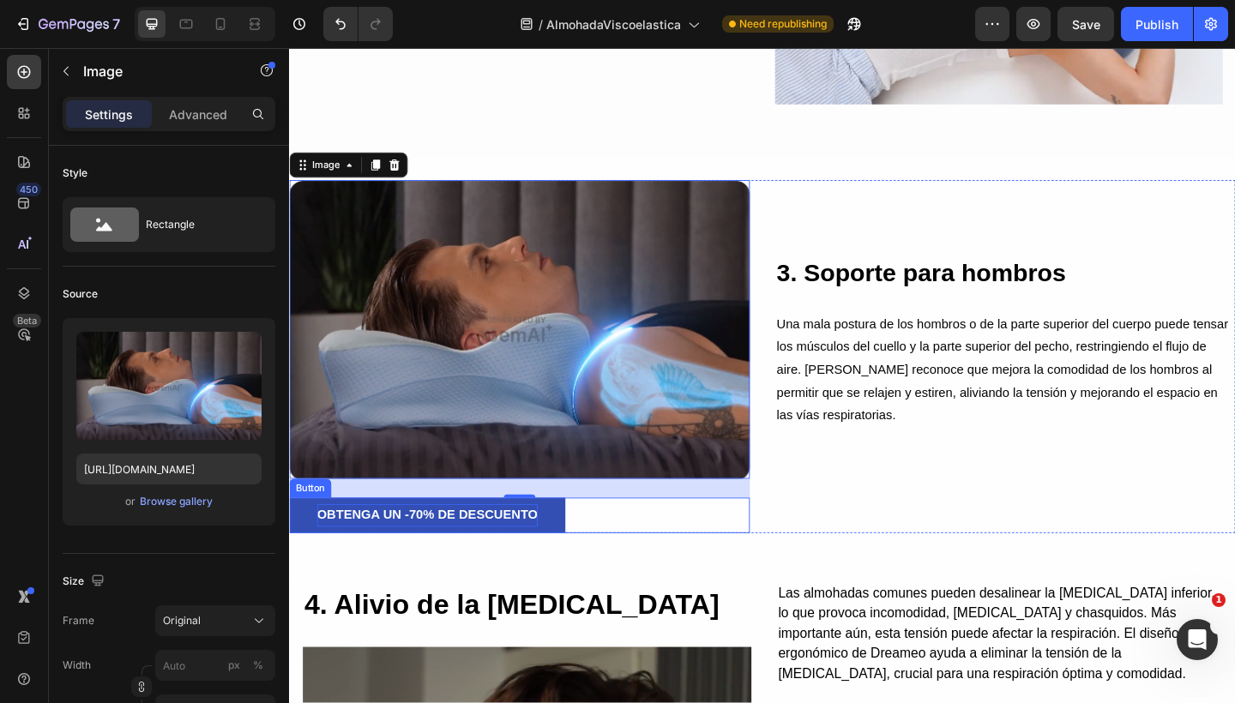
click at [557, 549] on p "OBTENGA UN -70% DE DESCUENTO" at bounding box center [439, 556] width 240 height 25
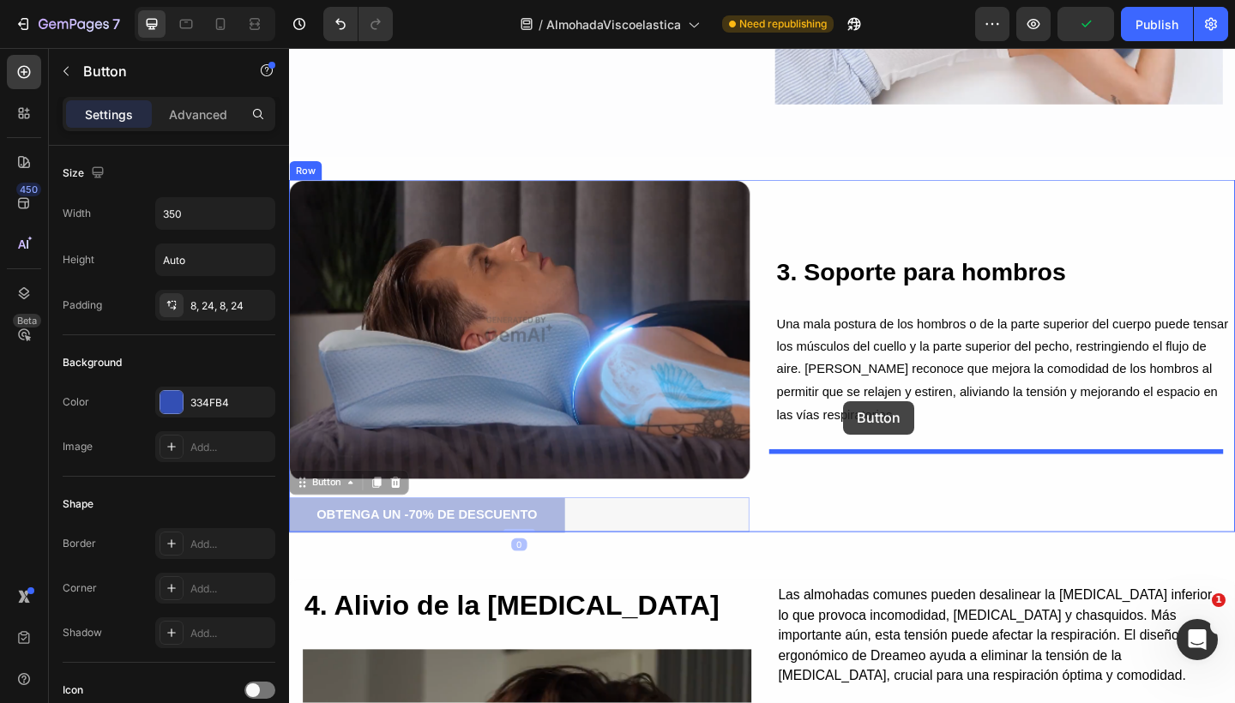
drag, startPoint x: 303, startPoint y: 512, endPoint x: 892, endPoint y: 432, distance: 594.4
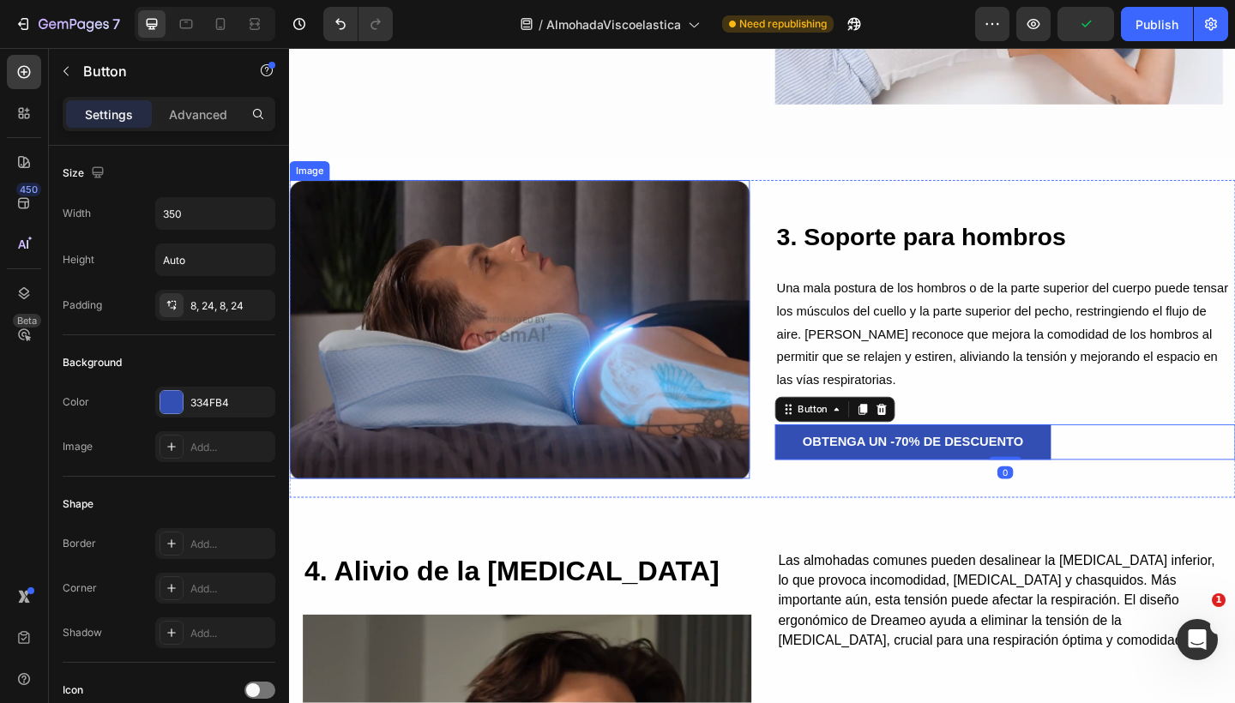
click at [658, 386] on img at bounding box center [539, 354] width 501 height 325
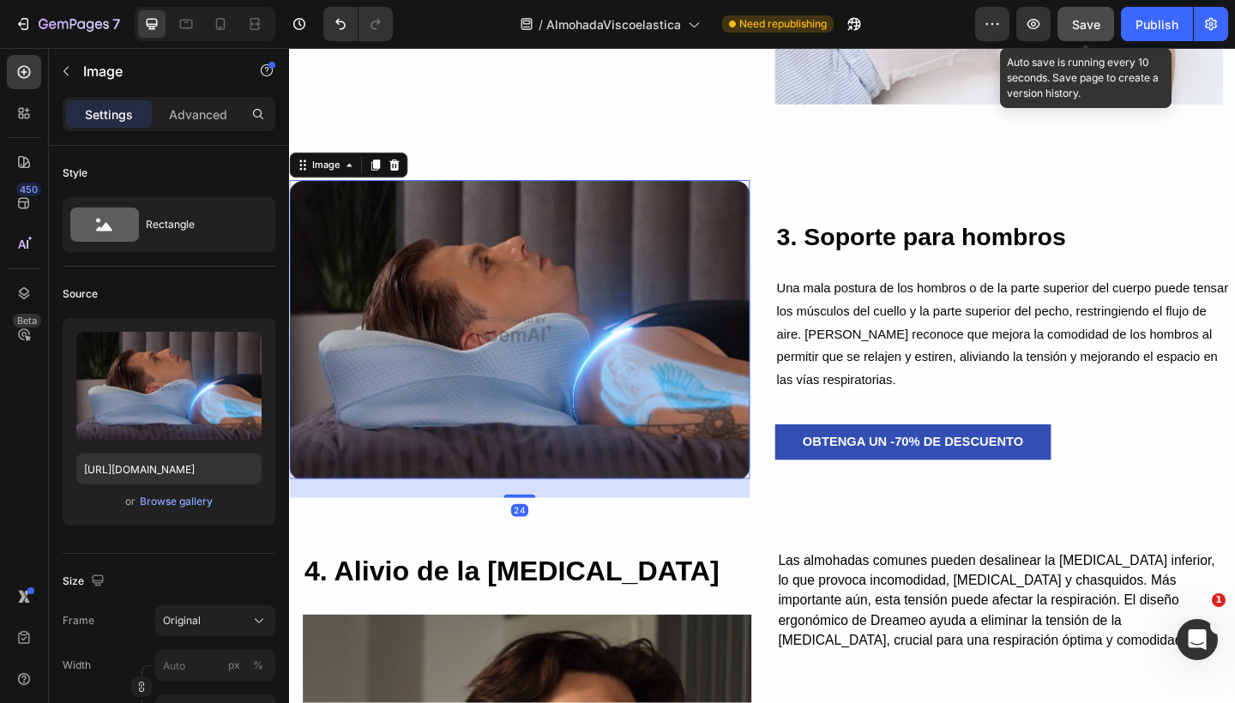
click at [1079, 33] on button "Save" at bounding box center [1085, 24] width 57 height 34
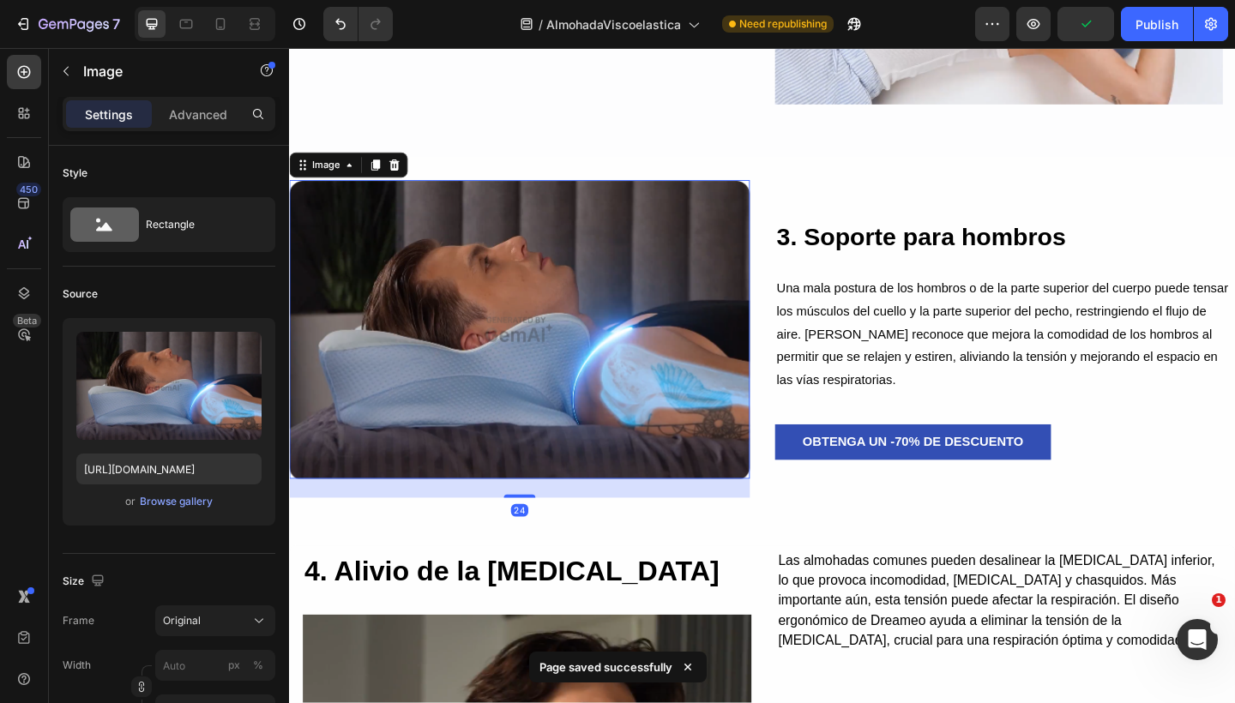
click at [574, 307] on img at bounding box center [539, 354] width 501 height 325
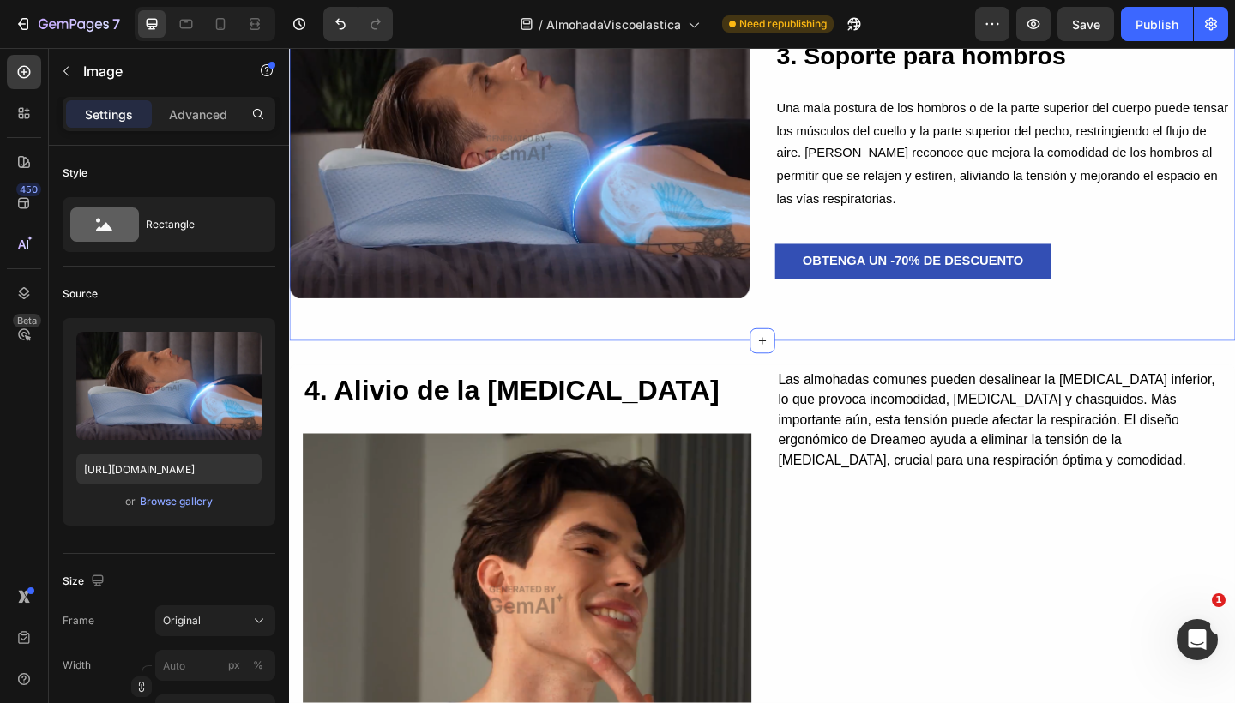
scroll to position [2904, 0]
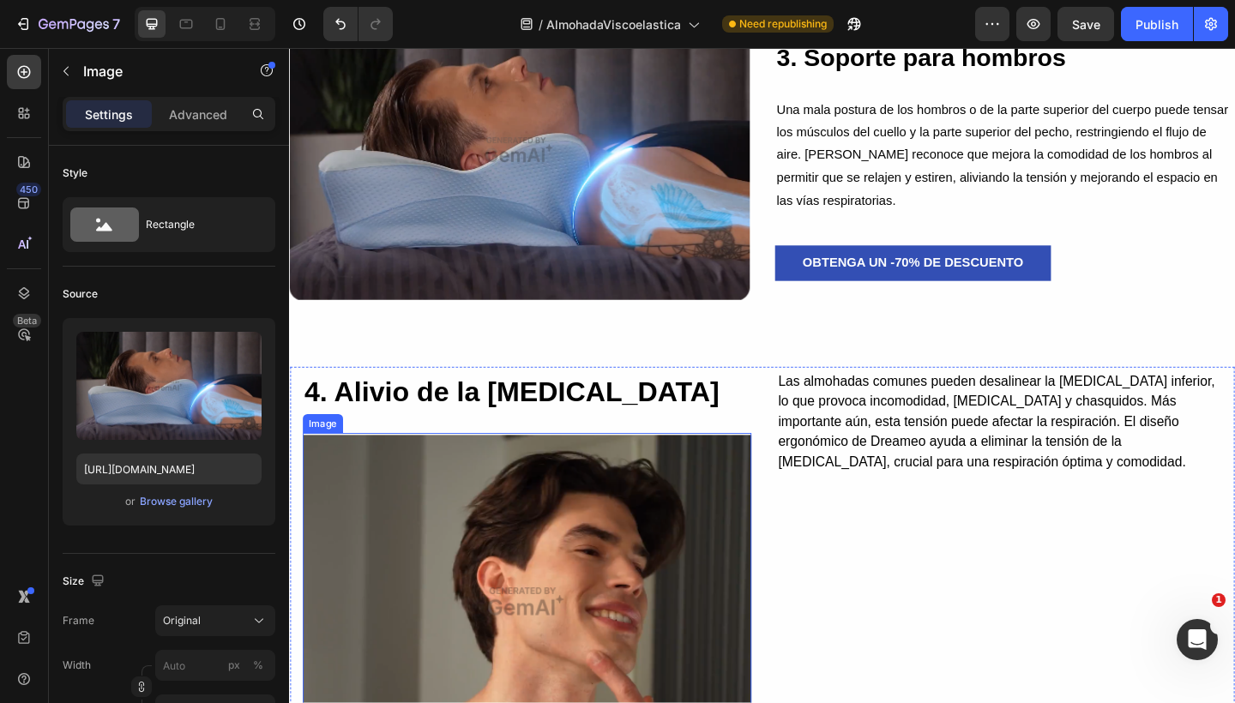
click at [574, 536] on img at bounding box center [548, 650] width 488 height 366
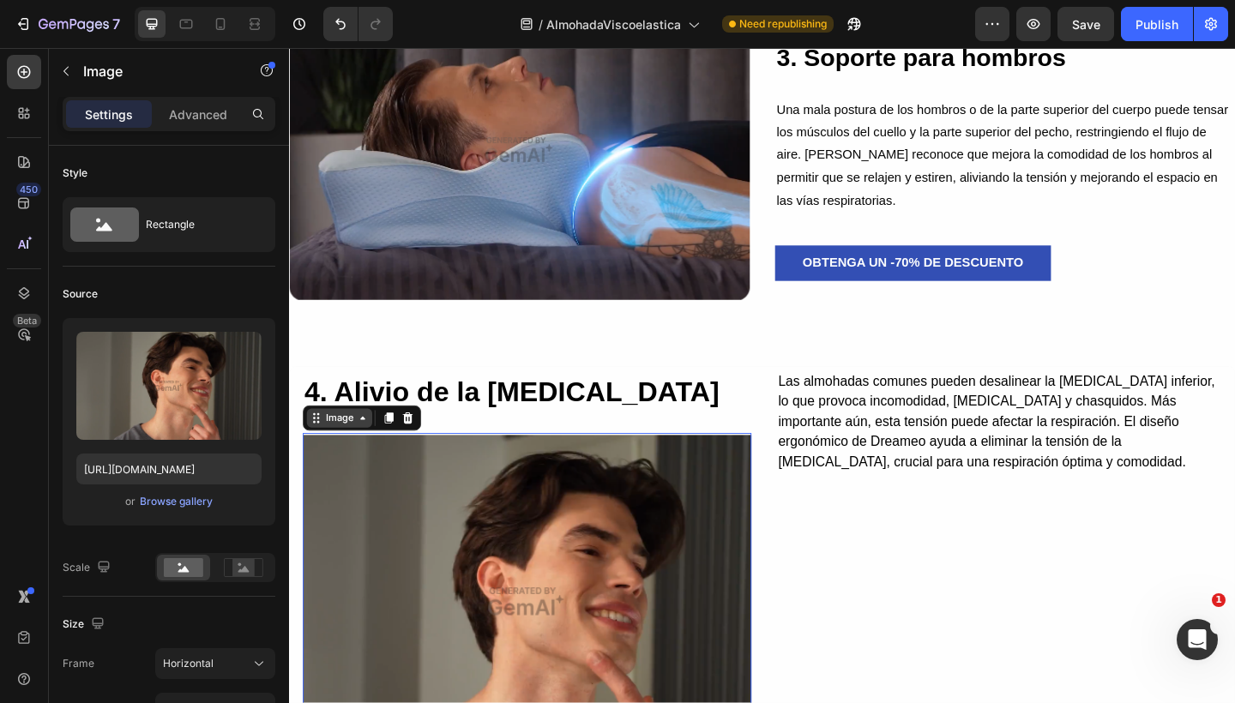
click at [353, 445] on div "Image" at bounding box center [343, 450] width 37 height 15
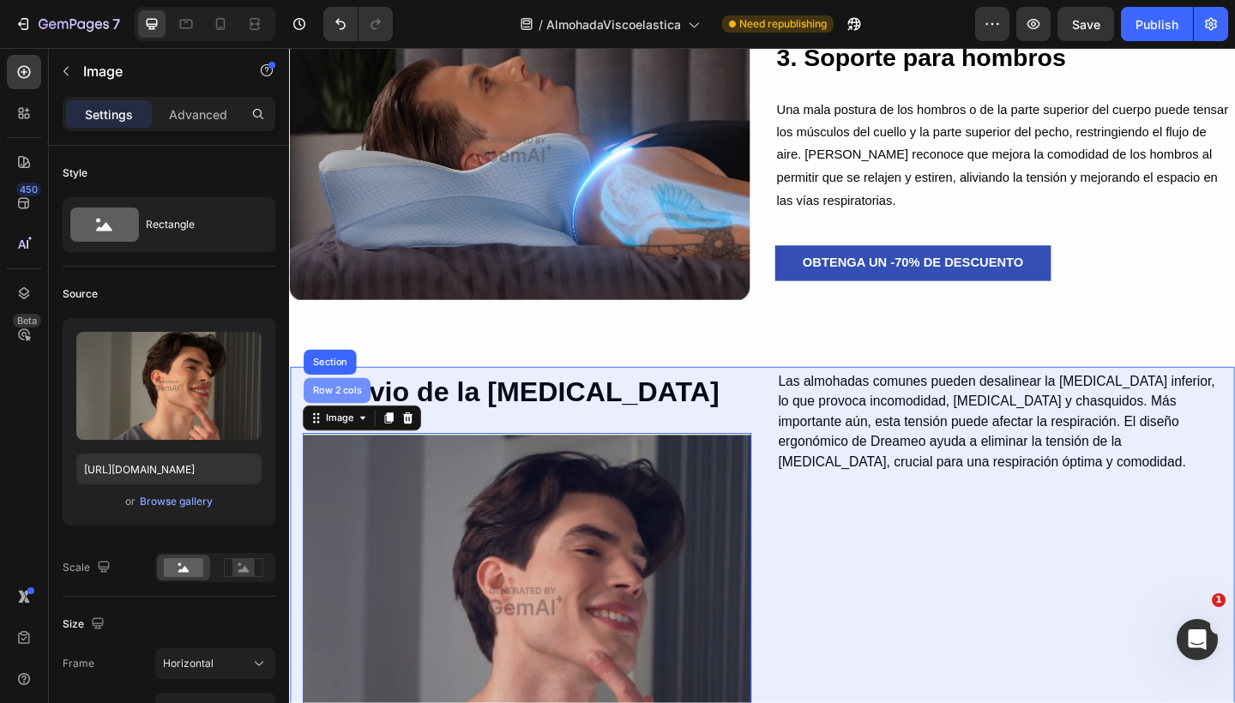
click at [334, 416] on div "Row 2 cols" at bounding box center [340, 421] width 59 height 10
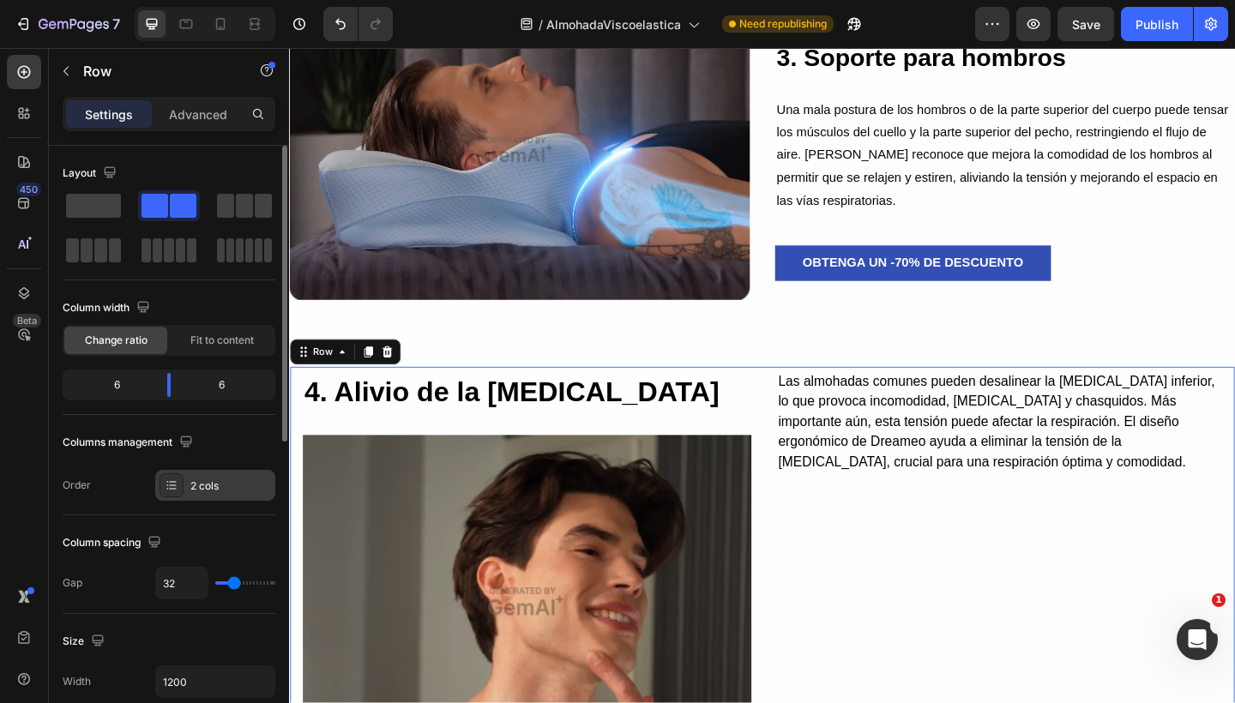
click at [207, 479] on div "2 cols" at bounding box center [230, 485] width 81 height 15
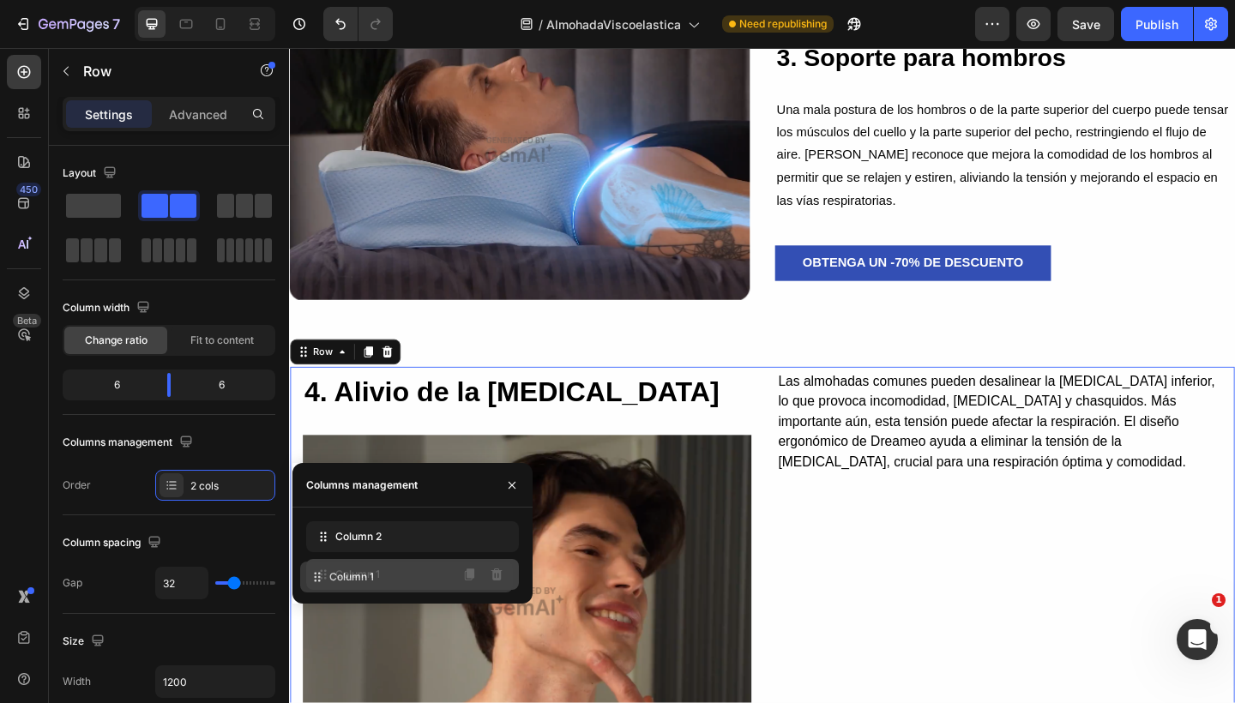
drag, startPoint x: 328, startPoint y: 528, endPoint x: 322, endPoint y: 571, distance: 43.3
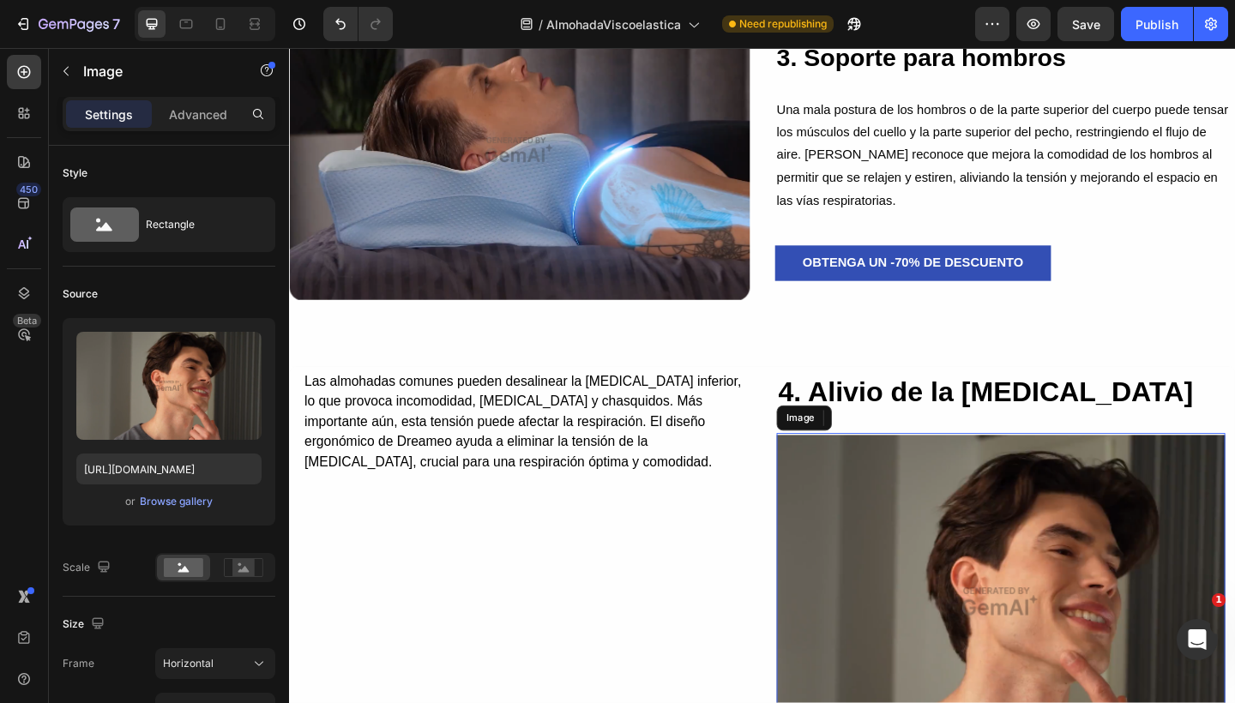
click at [907, 493] on img at bounding box center [1063, 650] width 488 height 366
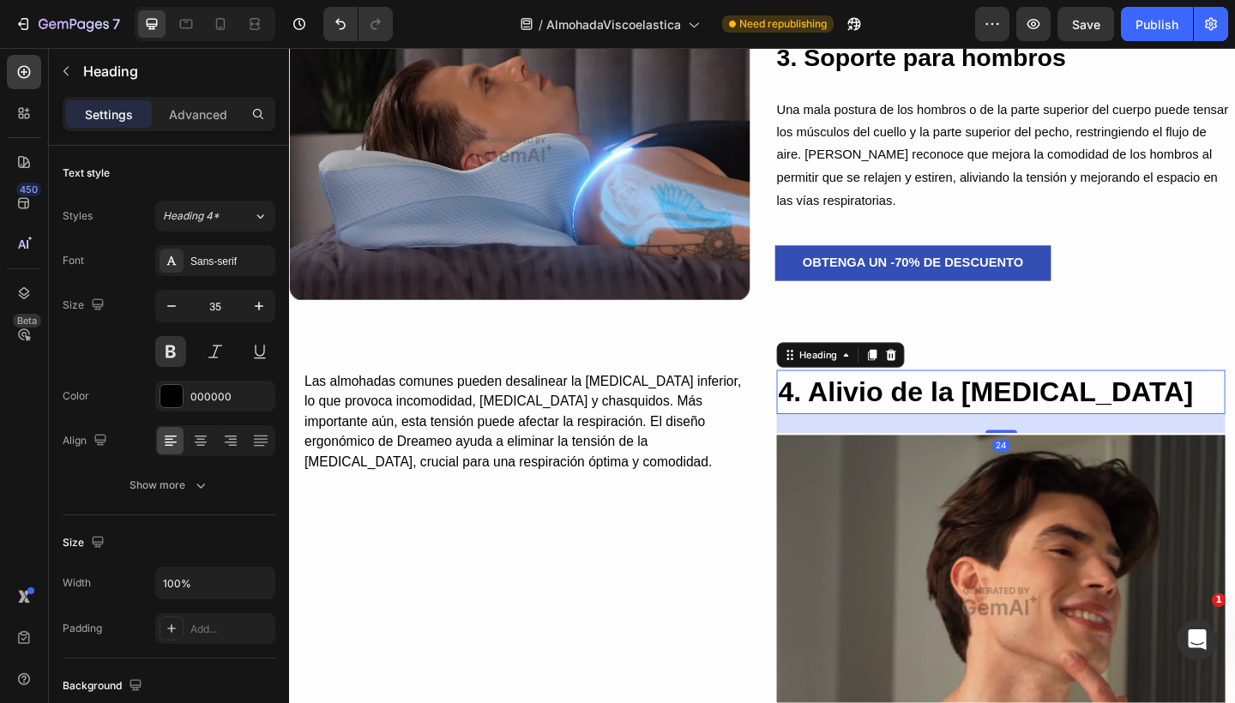
click at [927, 411] on h2 "4. Alivio de la mandíbula" at bounding box center [1063, 423] width 488 height 49
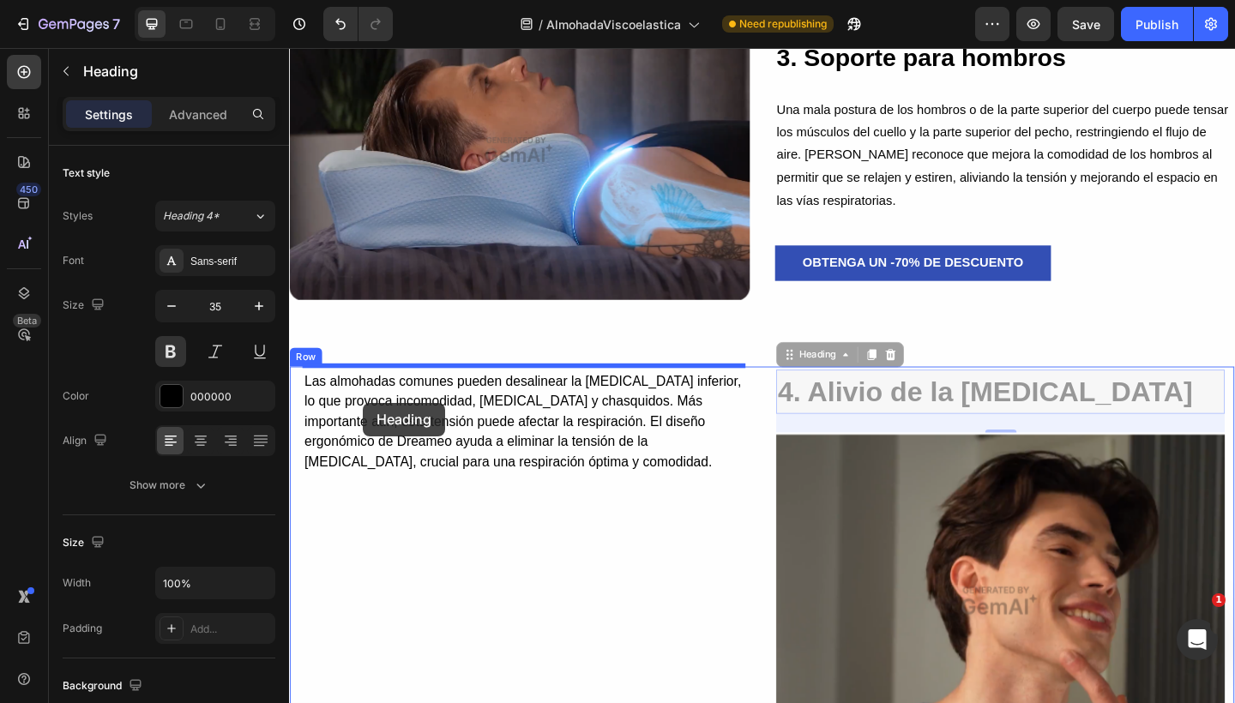
drag, startPoint x: 823, startPoint y: 382, endPoint x: 370, endPoint y: 433, distance: 456.5
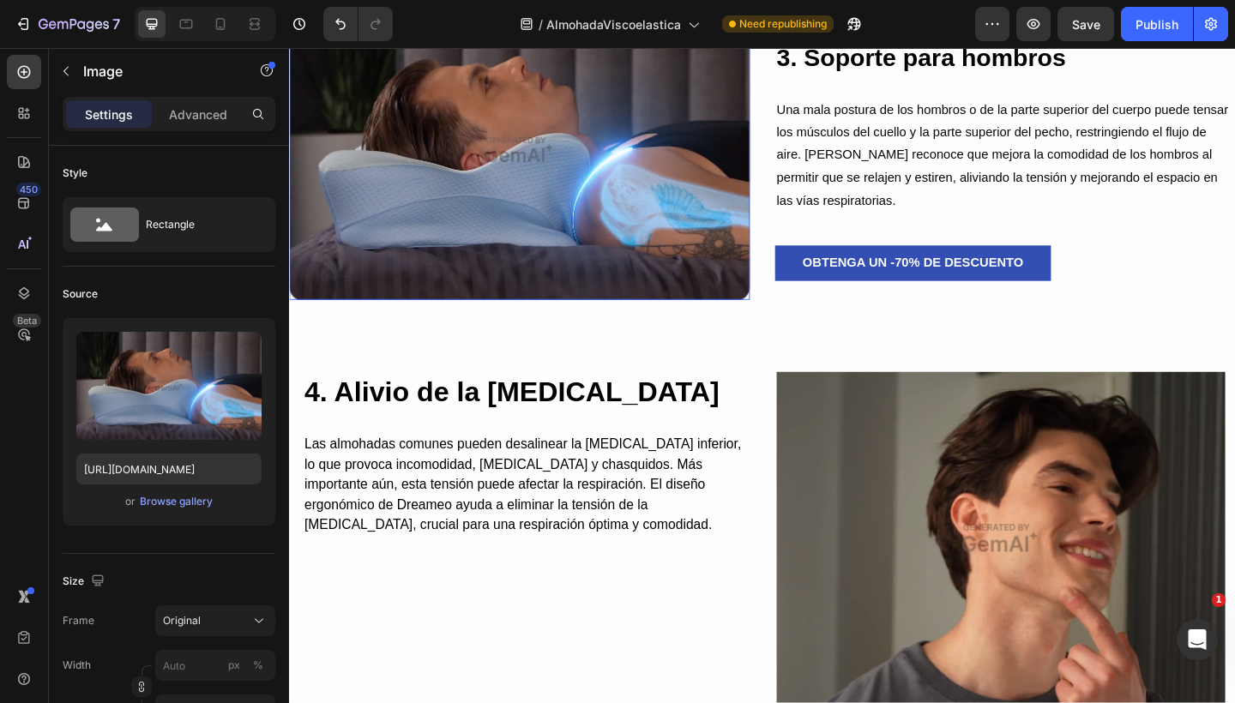
click at [562, 235] on img at bounding box center [539, 159] width 501 height 325
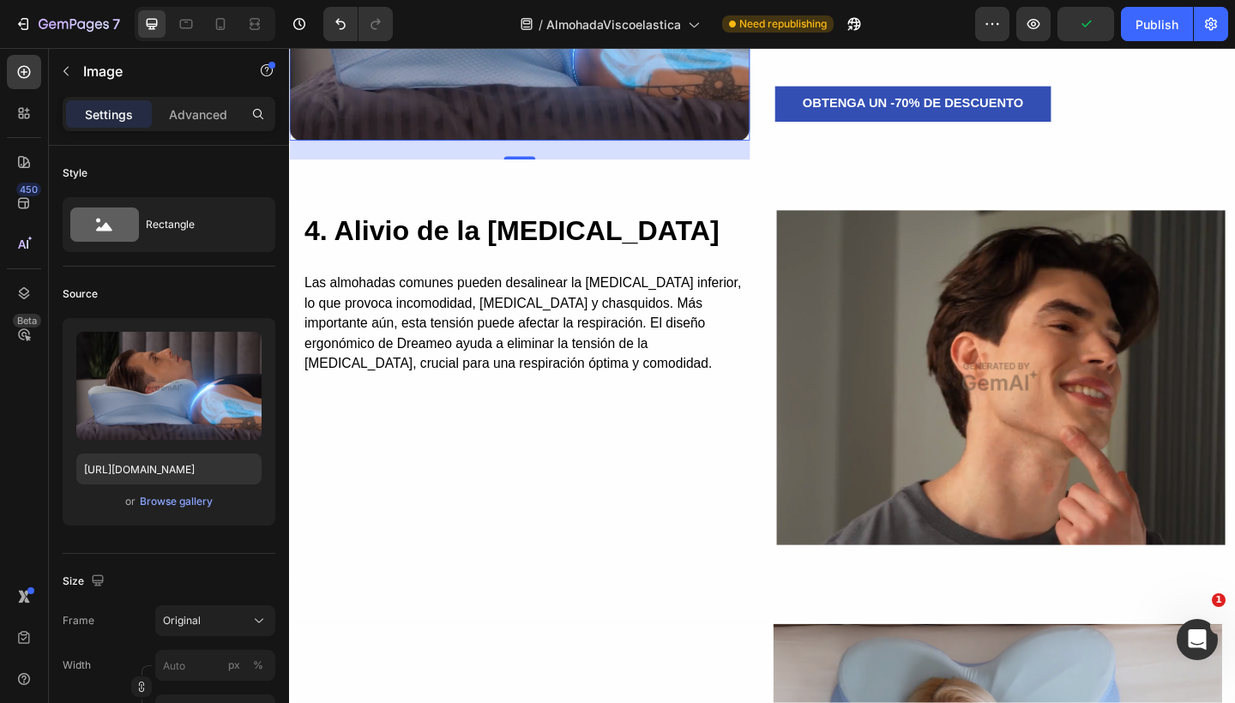
scroll to position [3084, 0]
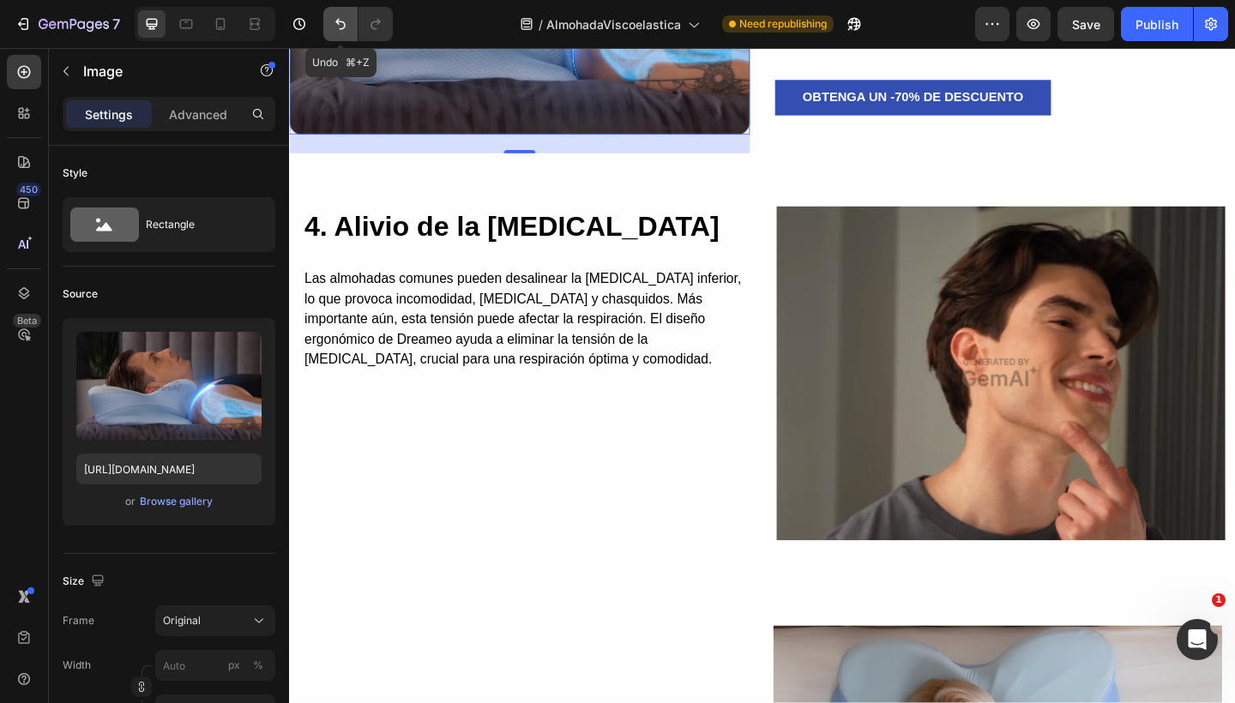
click at [338, 24] on icon "Undo/Redo" at bounding box center [340, 24] width 10 height 11
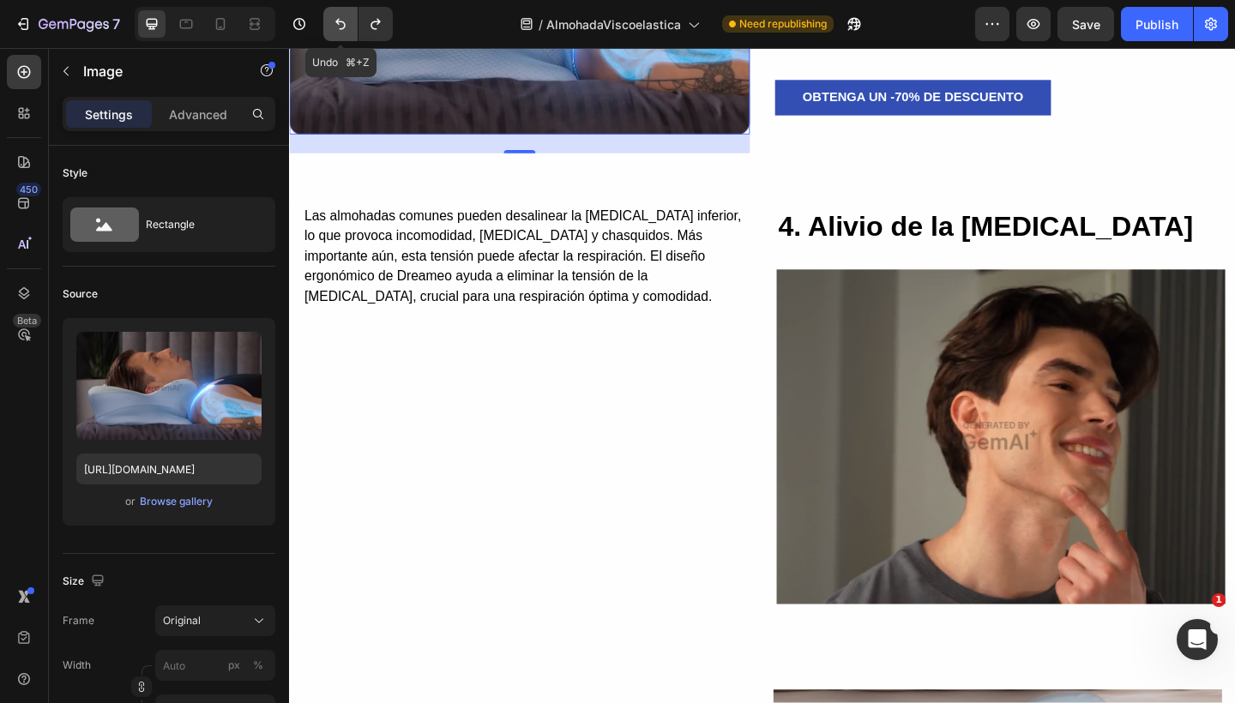
click at [338, 24] on icon "Undo/Redo" at bounding box center [340, 24] width 10 height 11
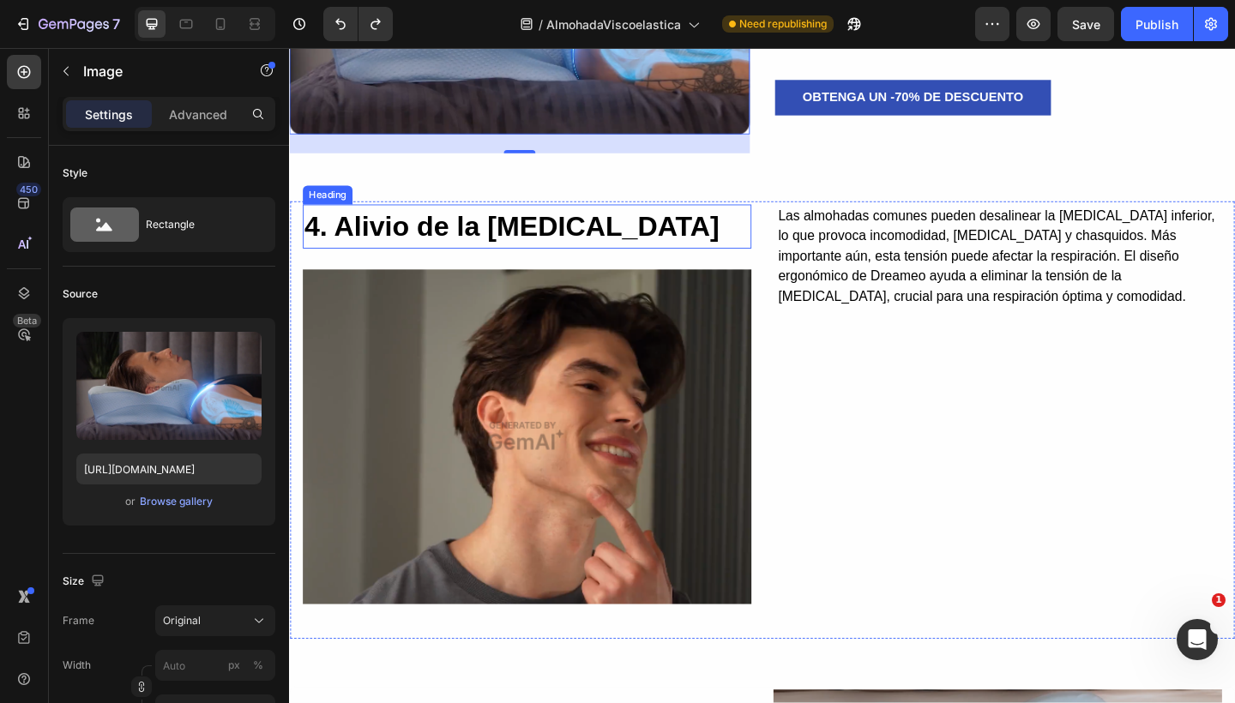
click at [587, 248] on h2 "4. Alivio de la mandíbula" at bounding box center [548, 243] width 488 height 49
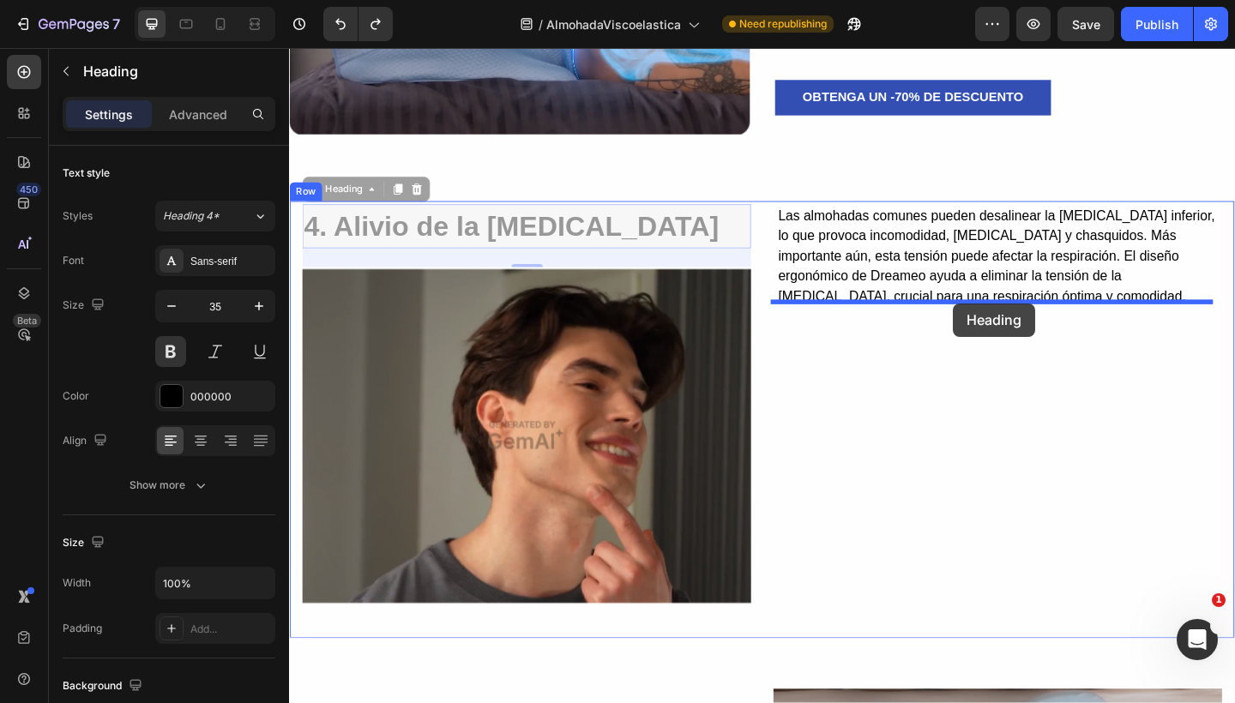
drag, startPoint x: 322, startPoint y: 196, endPoint x: 1011, endPoint y: 326, distance: 701.4
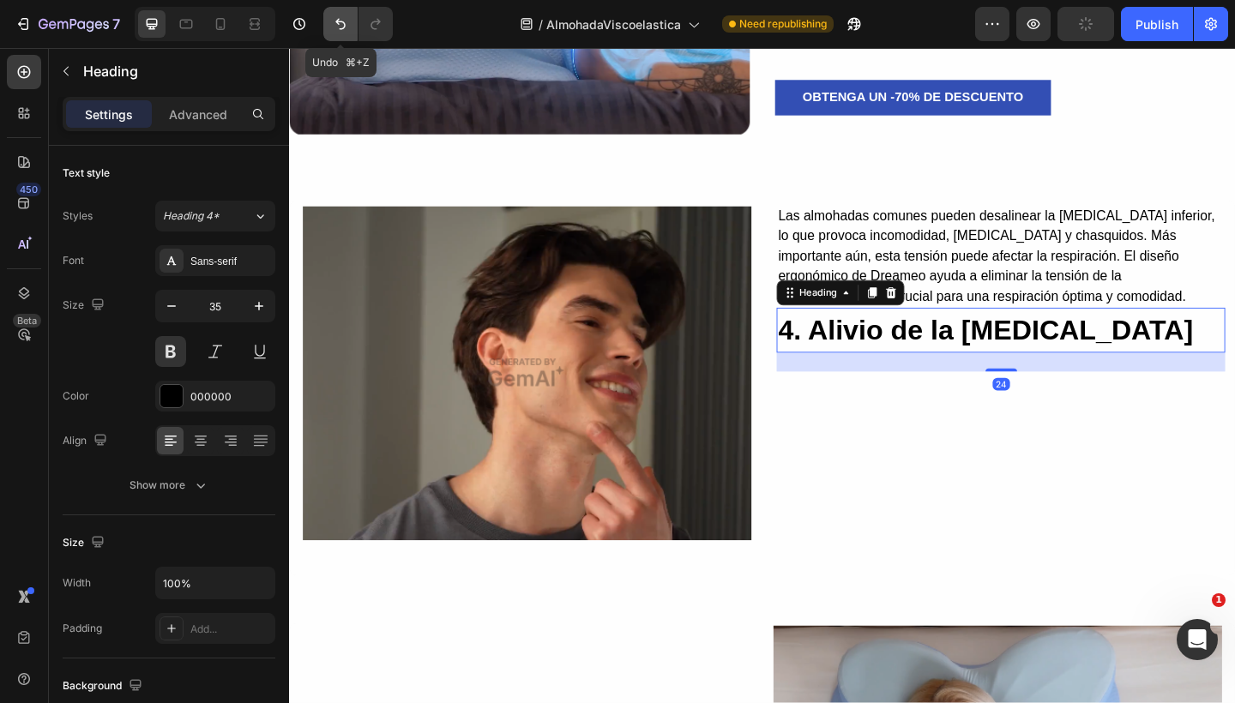
click at [346, 32] on icon "Undo/Redo" at bounding box center [340, 23] width 17 height 17
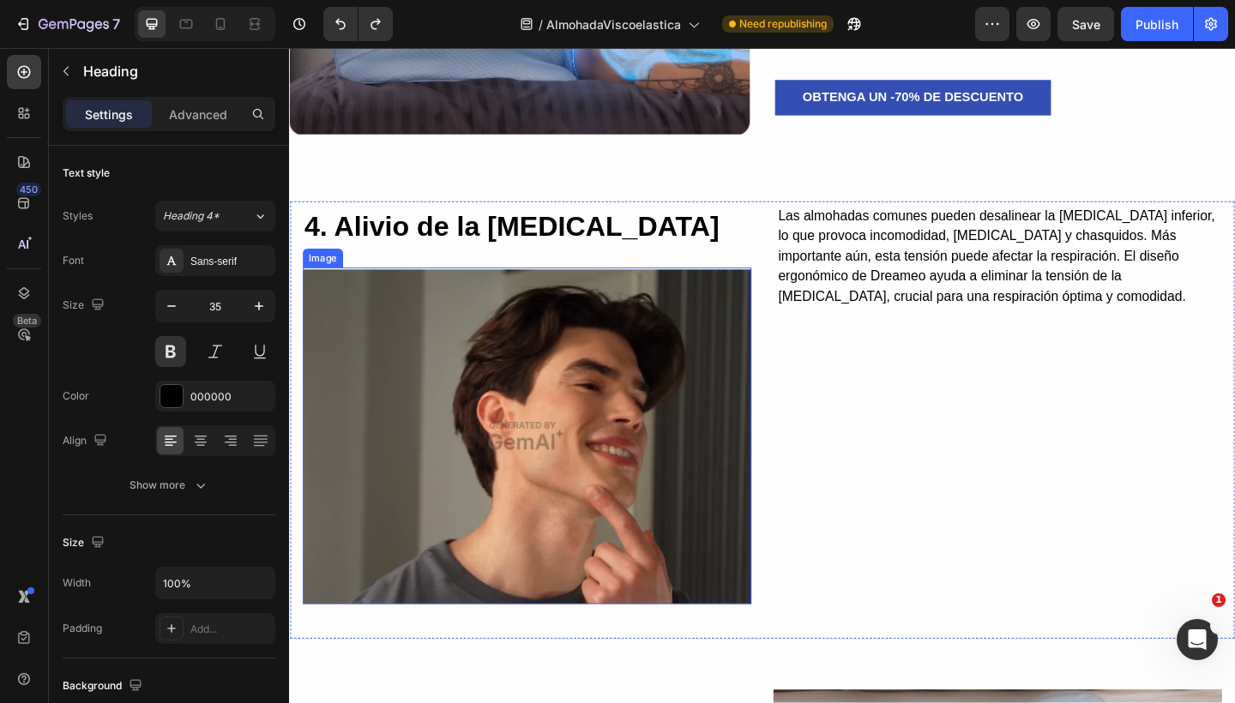
click at [476, 347] on img at bounding box center [548, 470] width 488 height 366
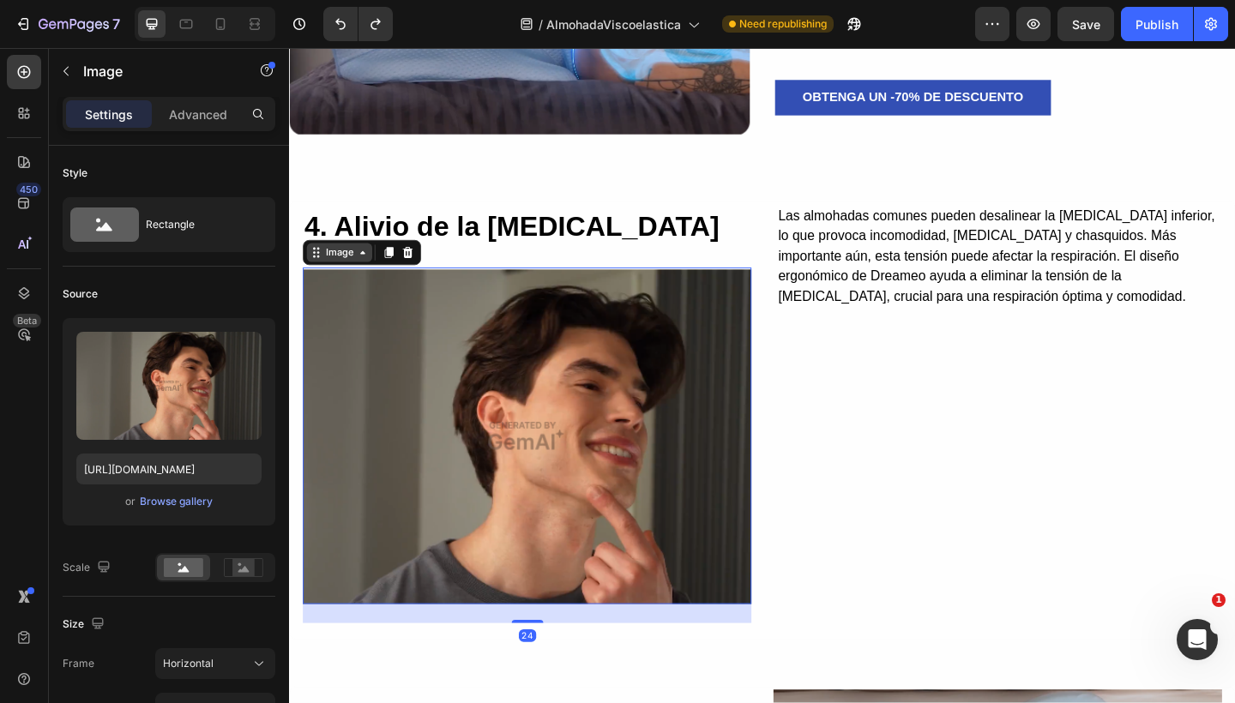
click at [327, 263] on div "Image" at bounding box center [343, 270] width 37 height 15
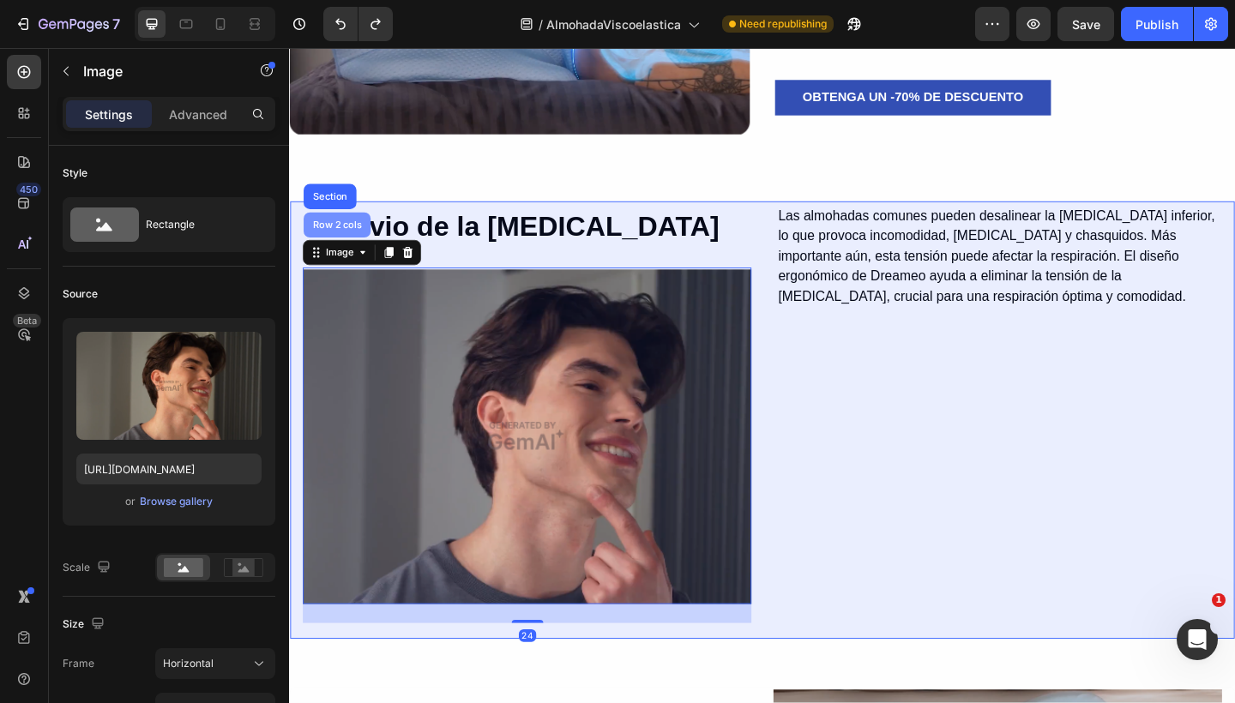
click at [328, 236] on div "Row 2 cols" at bounding box center [340, 241] width 59 height 10
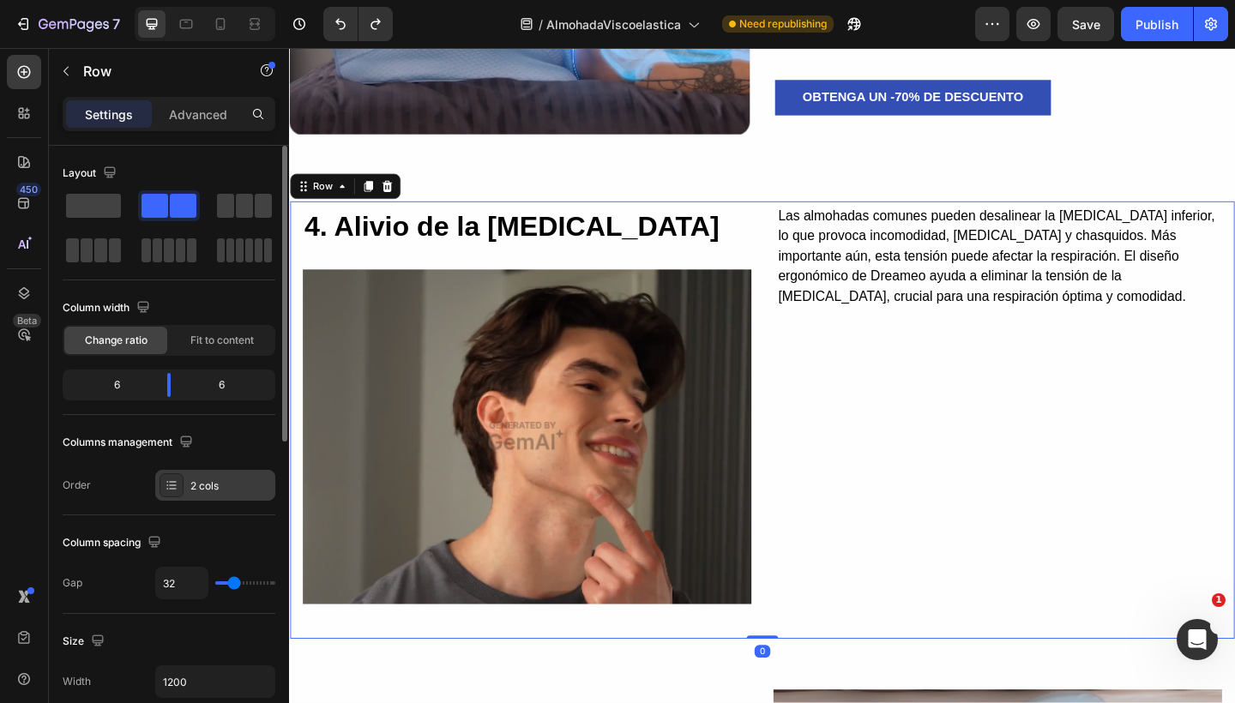
click at [228, 483] on div "2 cols" at bounding box center [230, 485] width 81 height 15
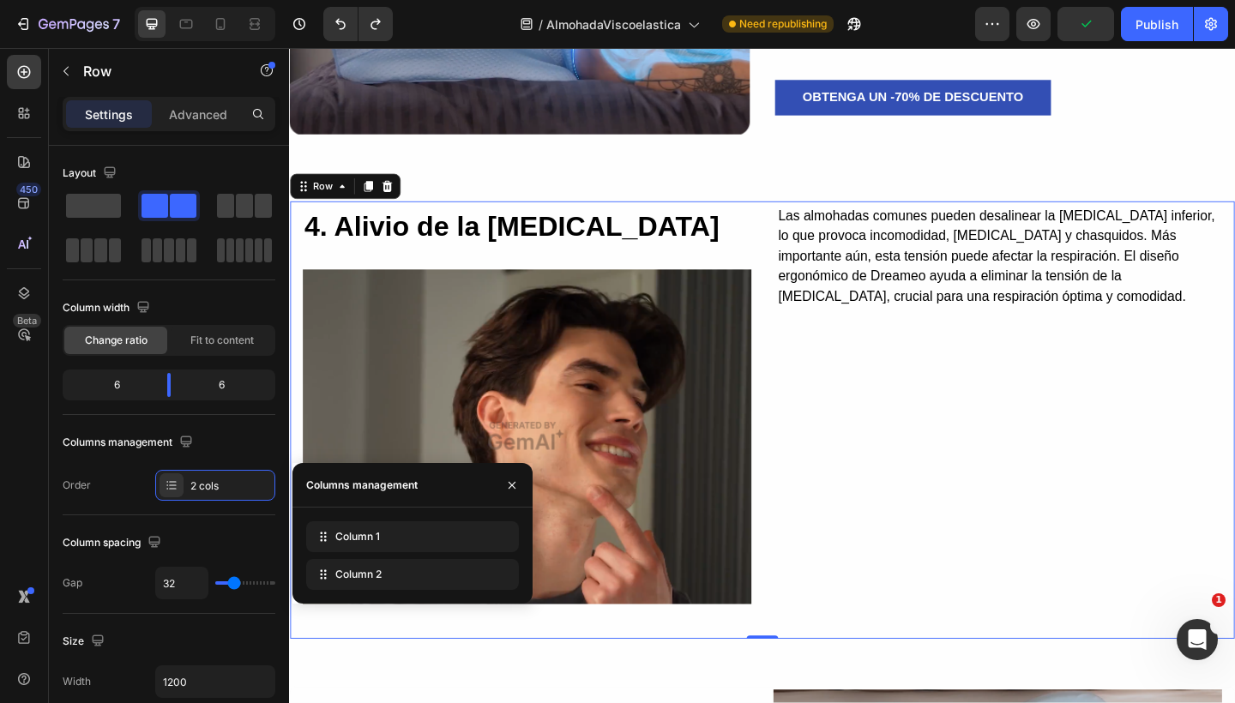
click at [317, 557] on div "Column 1 Column 2" at bounding box center [412, 555] width 213 height 69
drag, startPoint x: 318, startPoint y: 547, endPoint x: 320, endPoint y: 578, distance: 30.9
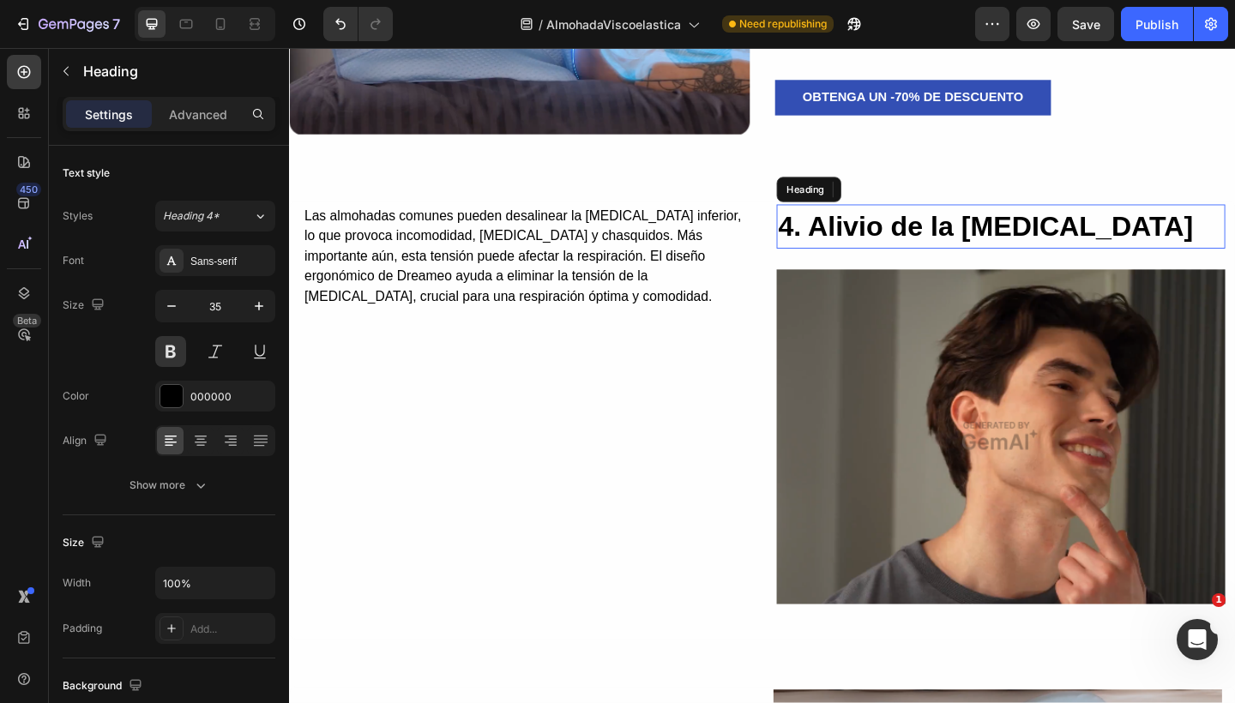
click at [967, 249] on h2 "4. Alivio de la mandíbula" at bounding box center [1063, 243] width 488 height 49
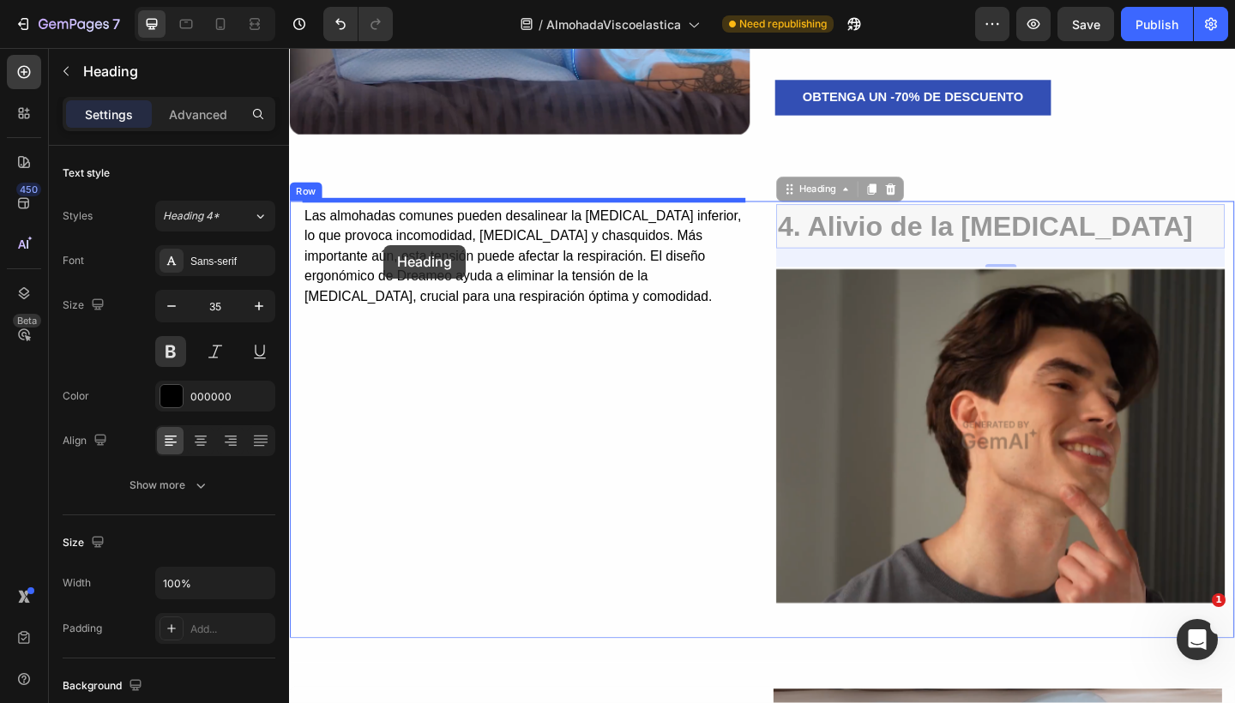
drag, startPoint x: 823, startPoint y: 200, endPoint x: 393, endPoint y: 263, distance: 435.0
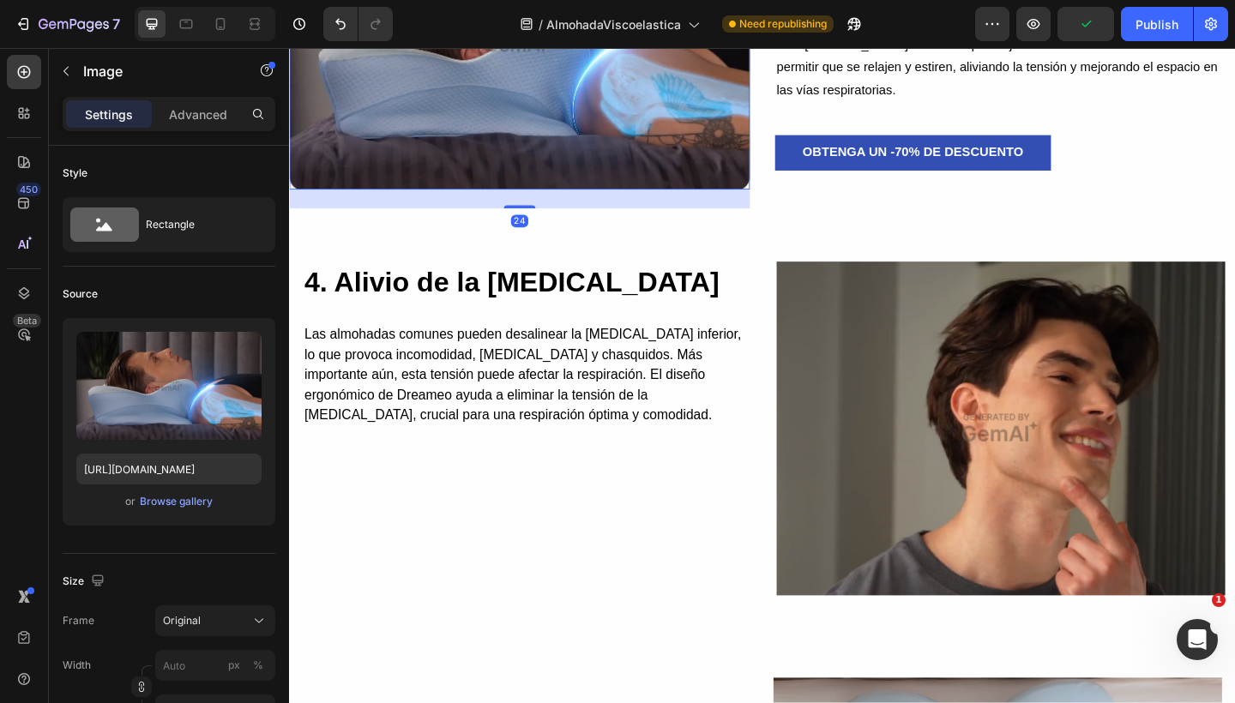
scroll to position [3026, 0]
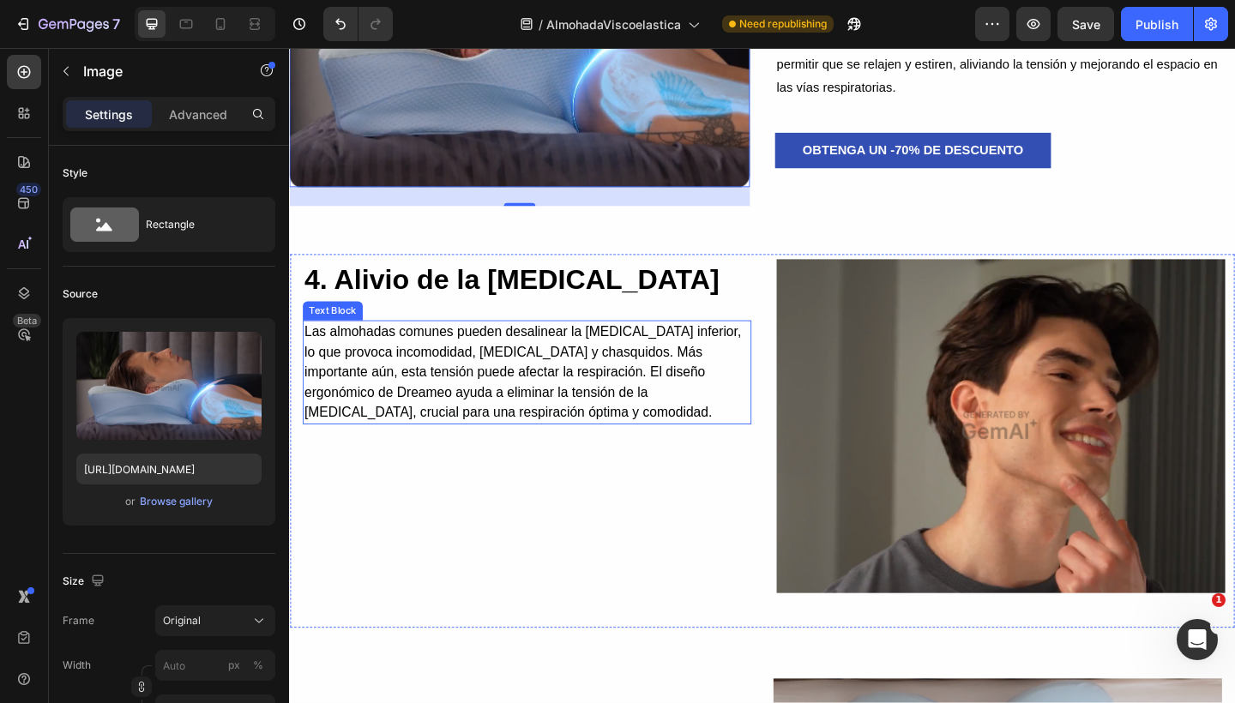
click at [693, 376] on p "Las almohadas comunes pueden desalinear la mandíbula inferior, lo que provoca i…" at bounding box center [547, 401] width 484 height 110
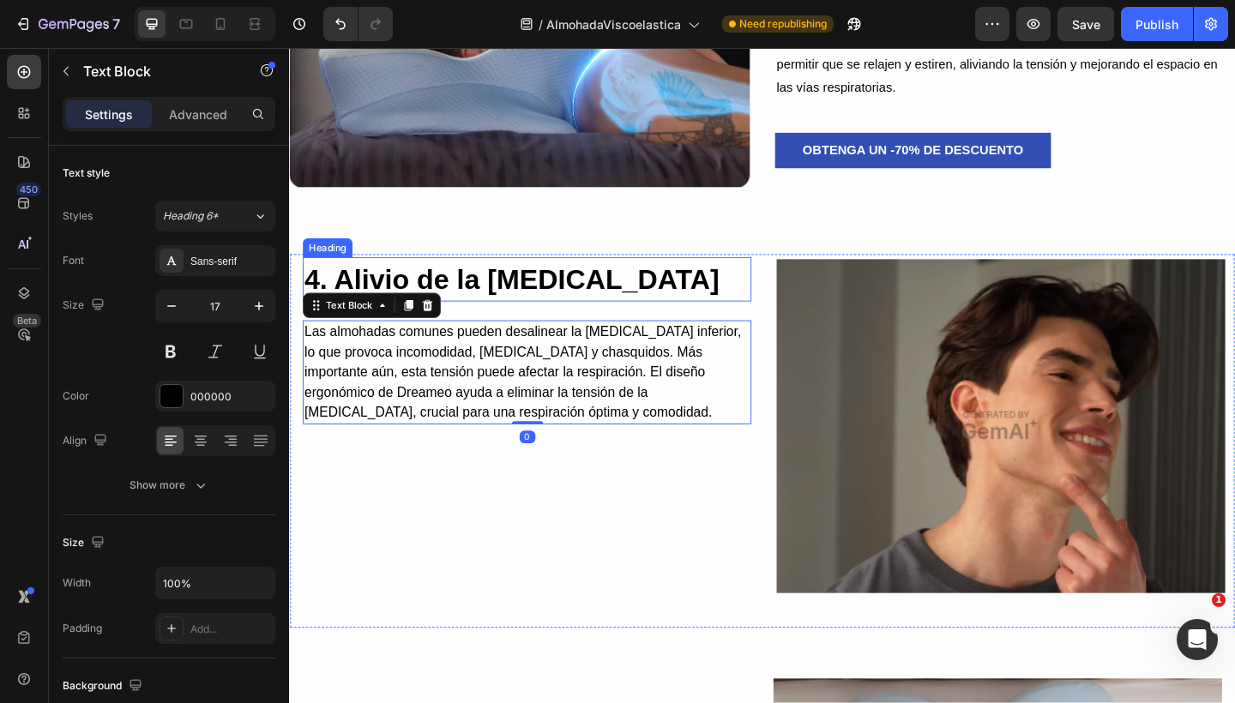
click at [592, 310] on h2 "4. Alivio de la mandíbula" at bounding box center [548, 300] width 488 height 49
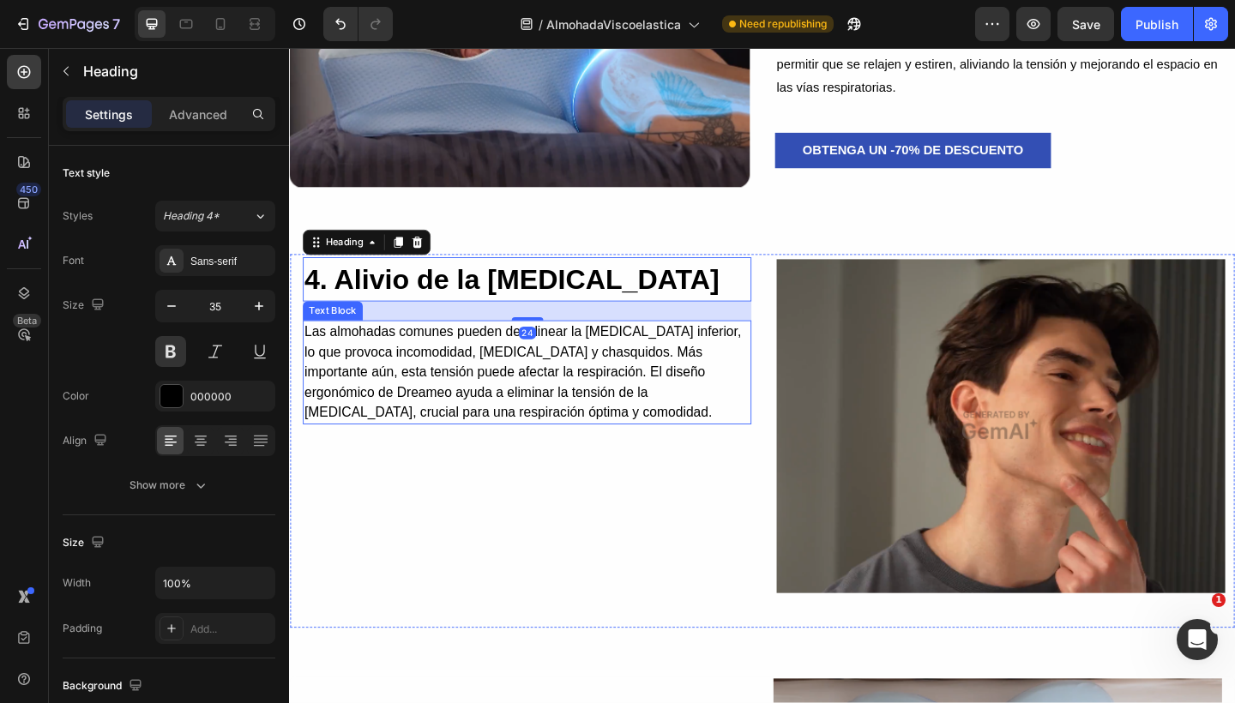
click at [563, 374] on p "Las almohadas comunes pueden desalinear la mandíbula inferior, lo que provoca i…" at bounding box center [547, 401] width 484 height 110
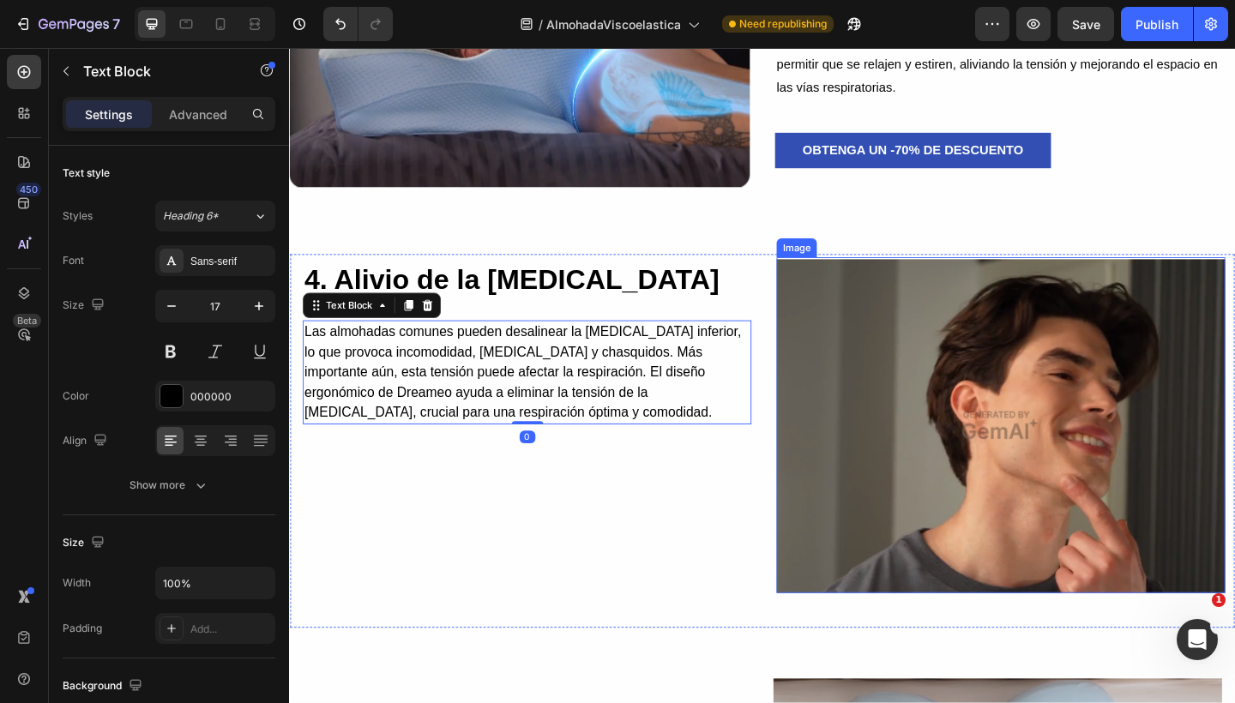
click at [977, 378] on img at bounding box center [1063, 459] width 488 height 366
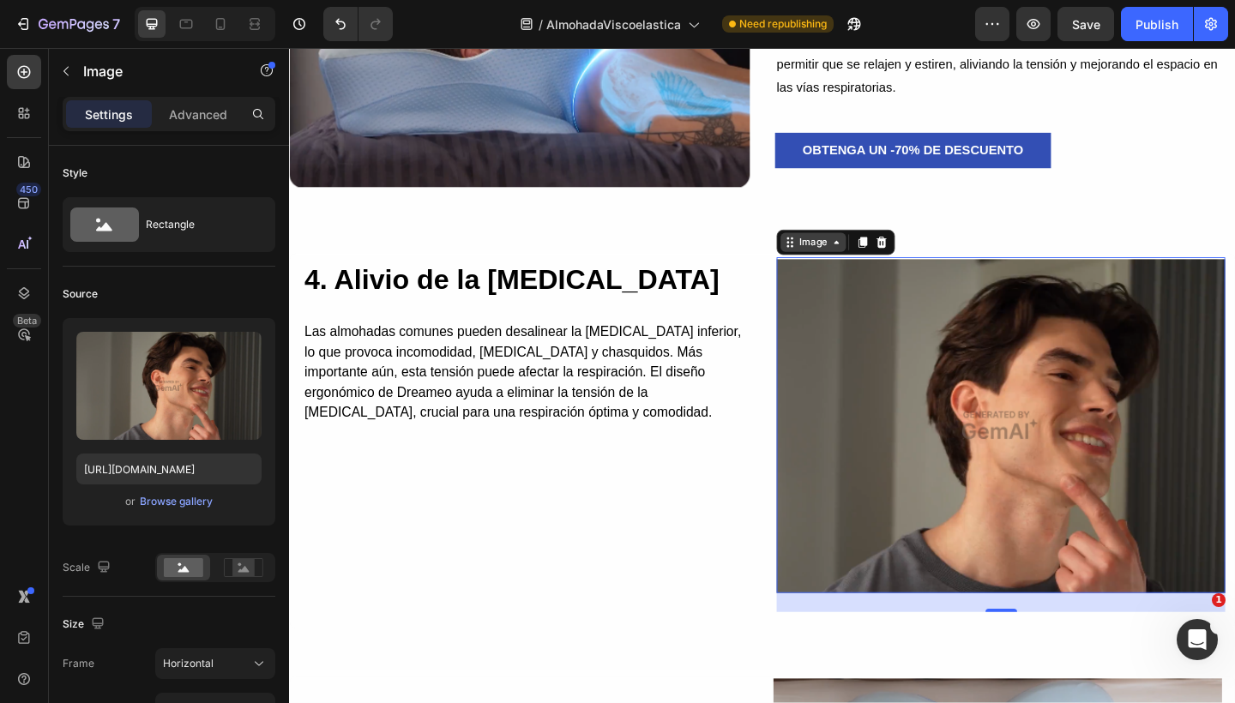
click at [848, 257] on div "Image" at bounding box center [858, 259] width 37 height 15
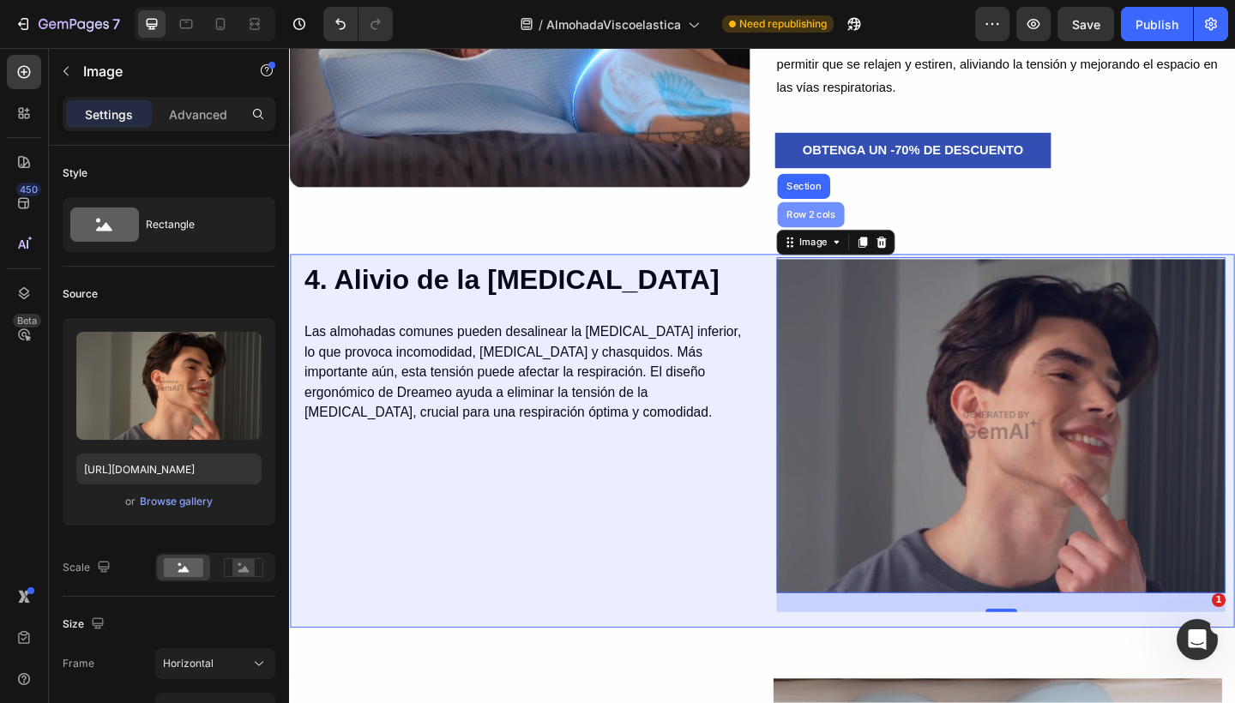
click at [851, 231] on div "Row 2 cols" at bounding box center [856, 229] width 73 height 27
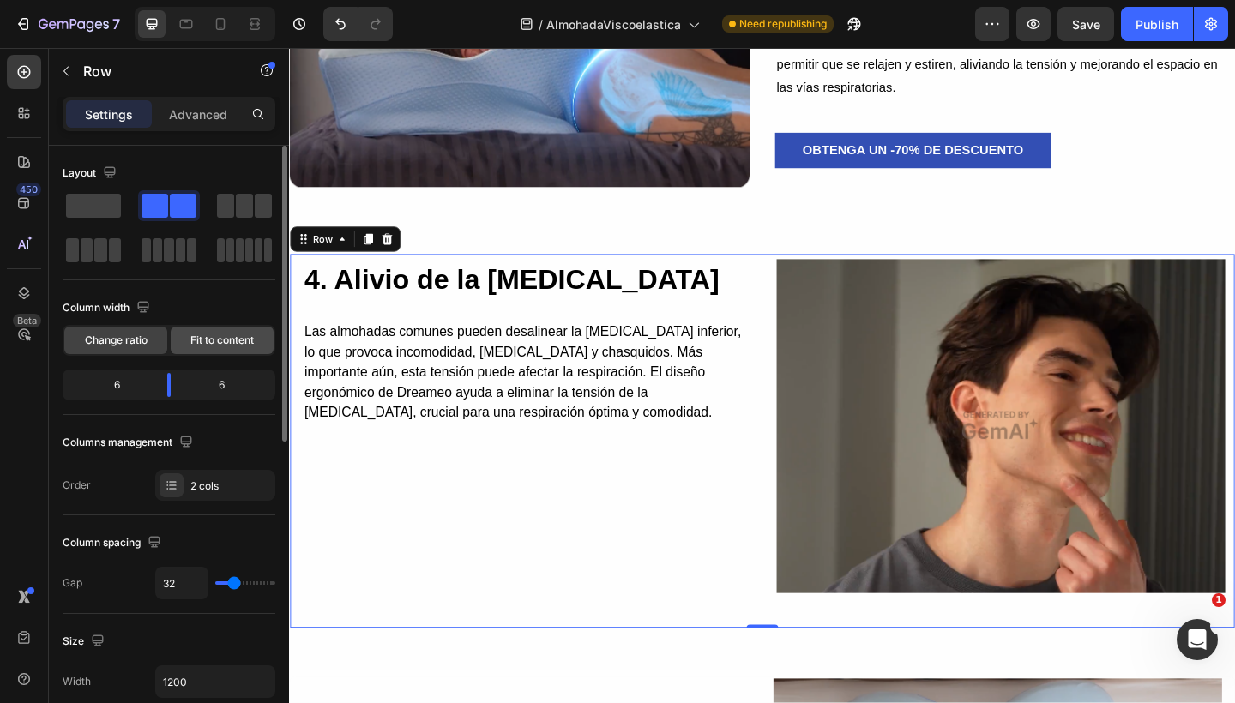
click at [230, 335] on span "Fit to content" at bounding box center [221, 340] width 63 height 15
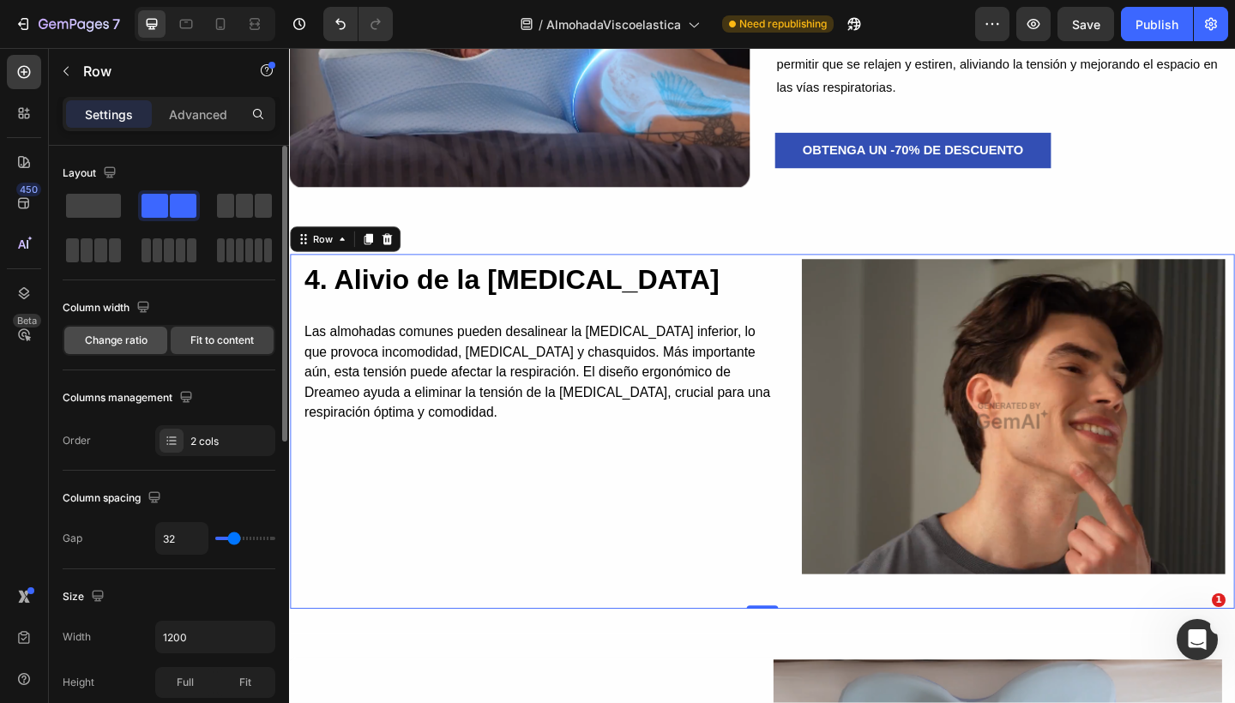
click at [137, 335] on span "Change ratio" at bounding box center [116, 340] width 63 height 15
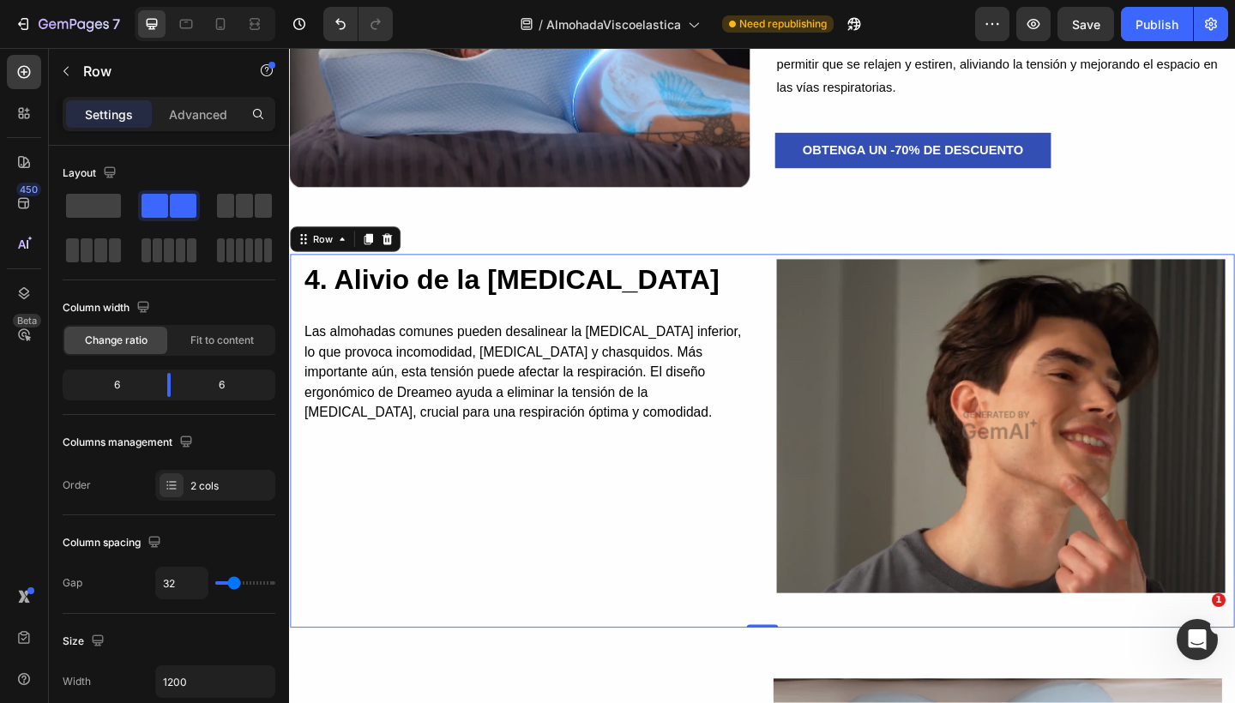
scroll to position [606, 0]
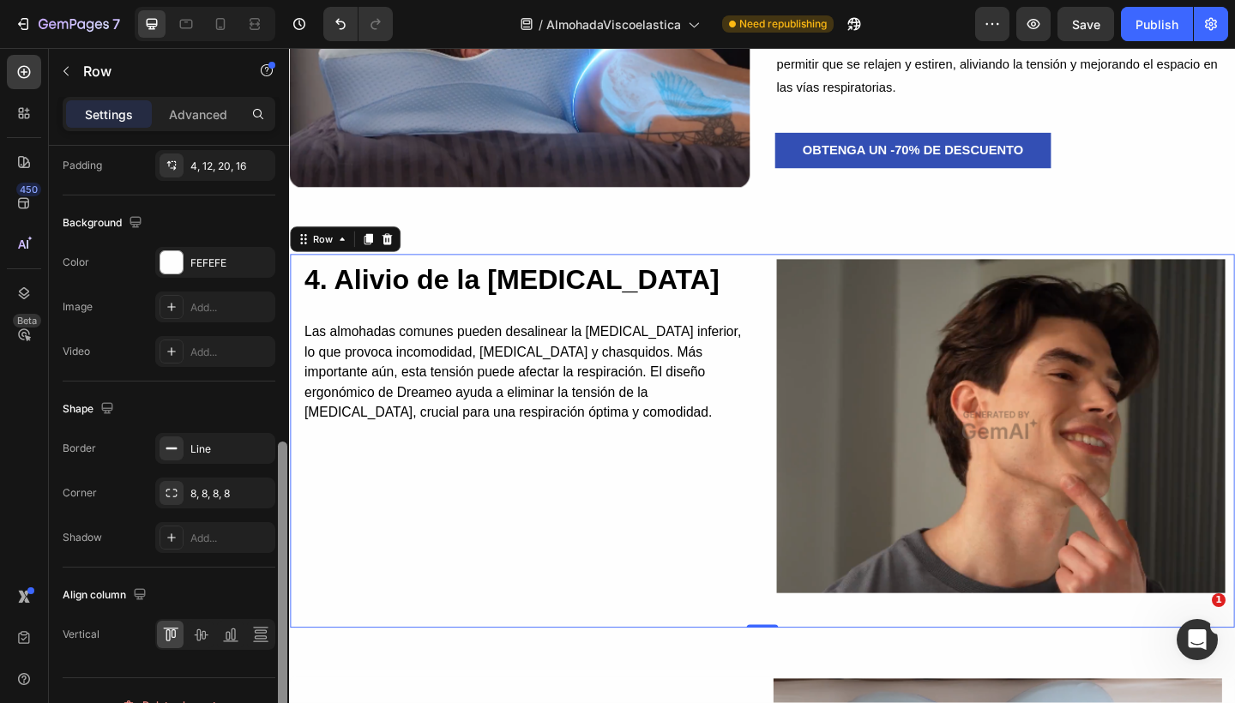
drag, startPoint x: 277, startPoint y: 333, endPoint x: 277, endPoint y: 370, distance: 36.9
click at [277, 370] on div at bounding box center [282, 449] width 13 height 606
click at [862, 340] on img at bounding box center [1063, 459] width 488 height 366
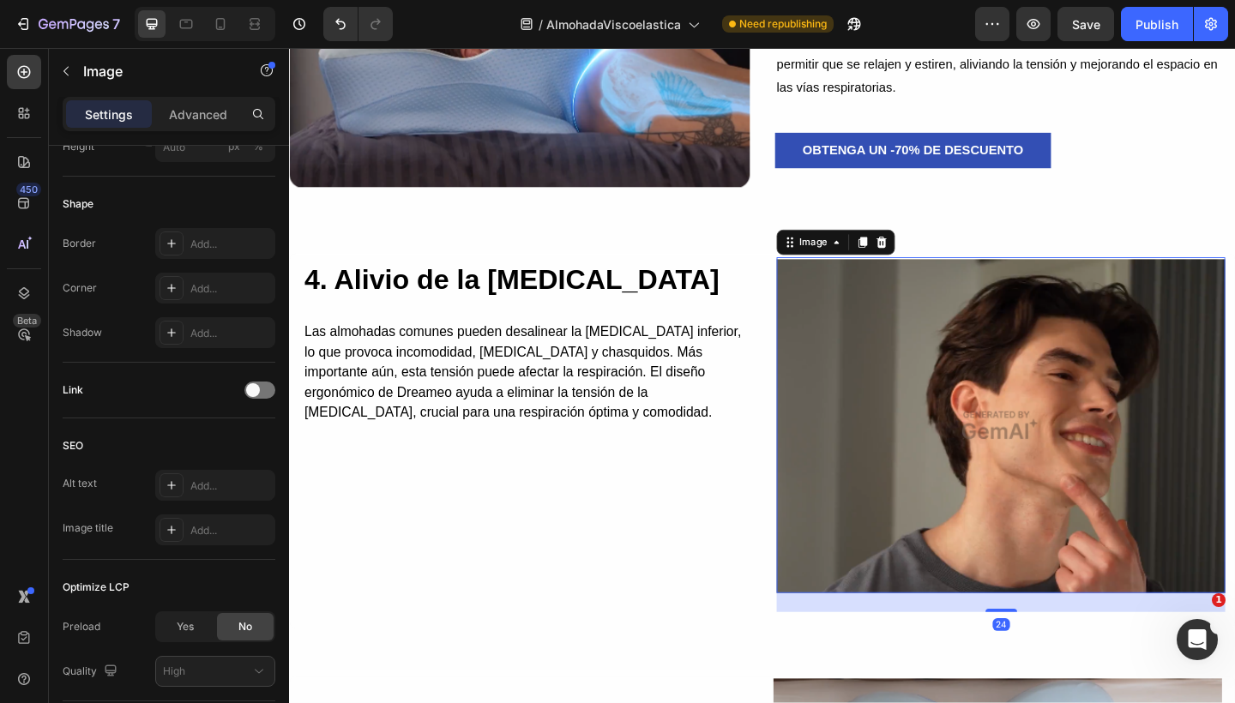
scroll to position [0, 0]
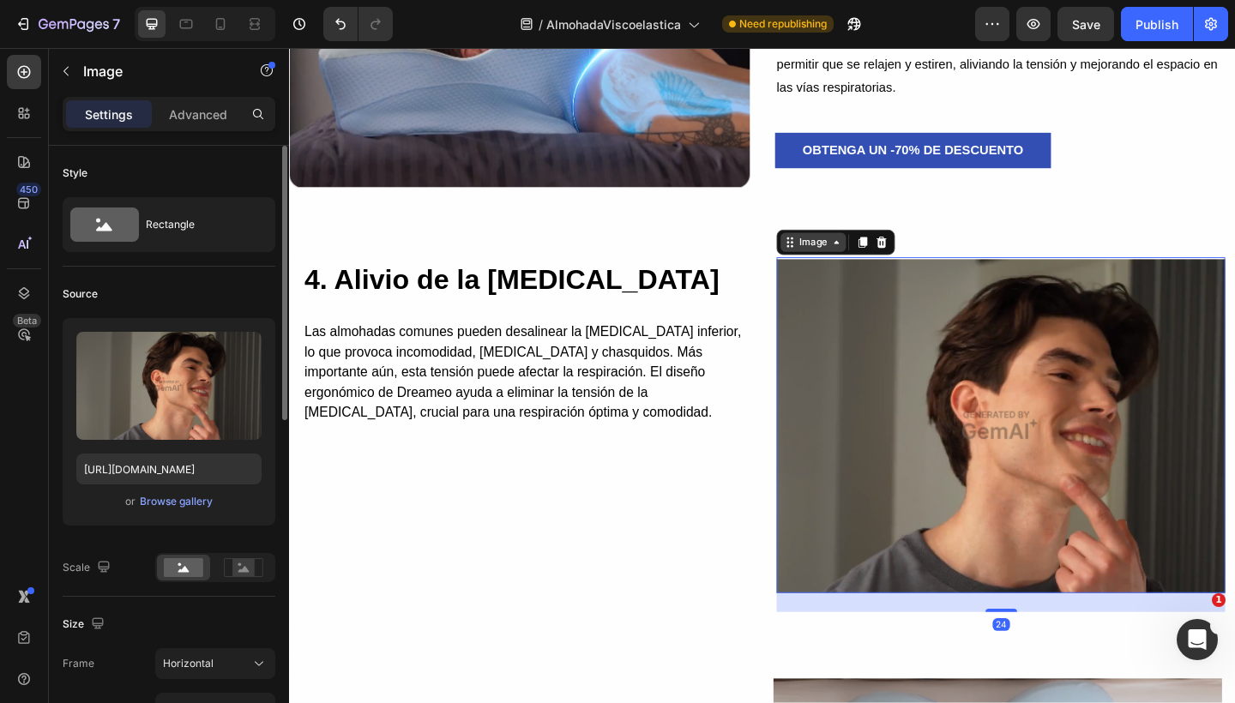
click at [830, 253] on icon at bounding box center [833, 260] width 14 height 14
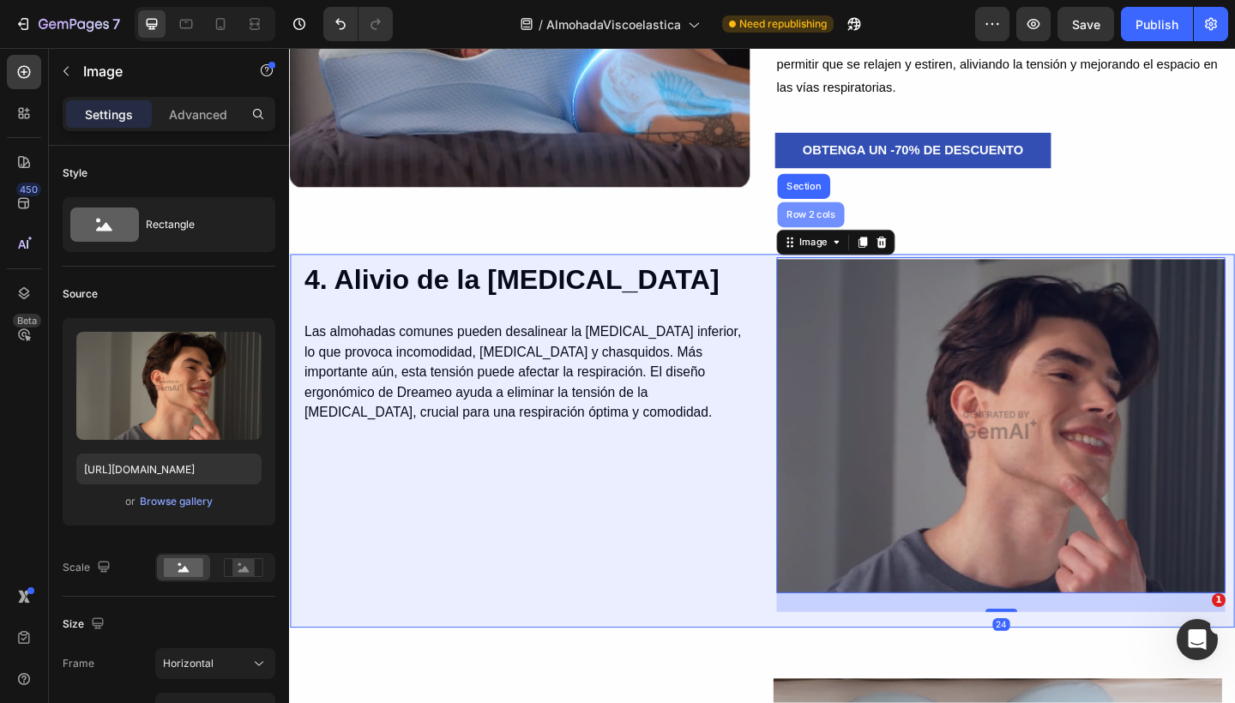
click at [834, 227] on div "Row 2 cols" at bounding box center [855, 230] width 59 height 10
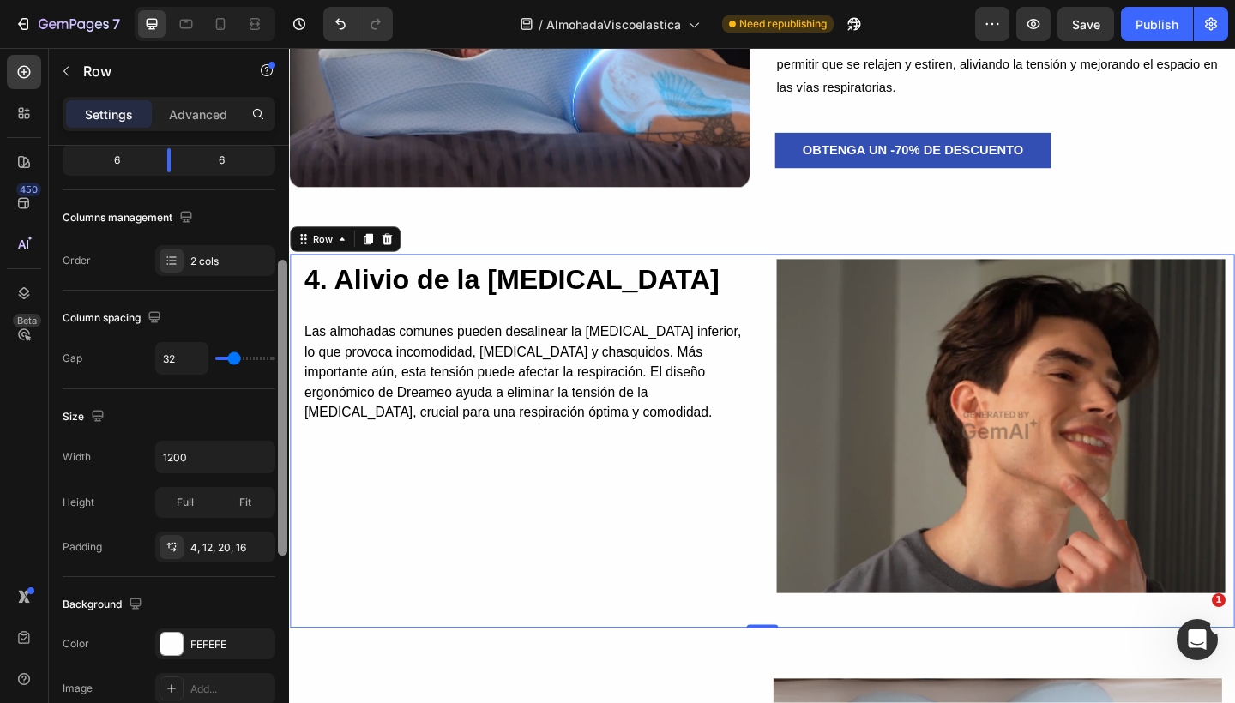
scroll to position [228, 0]
drag, startPoint x: 280, startPoint y: 377, endPoint x: 278, endPoint y: 489, distance: 111.5
click at [278, 489] on div at bounding box center [282, 404] width 9 height 296
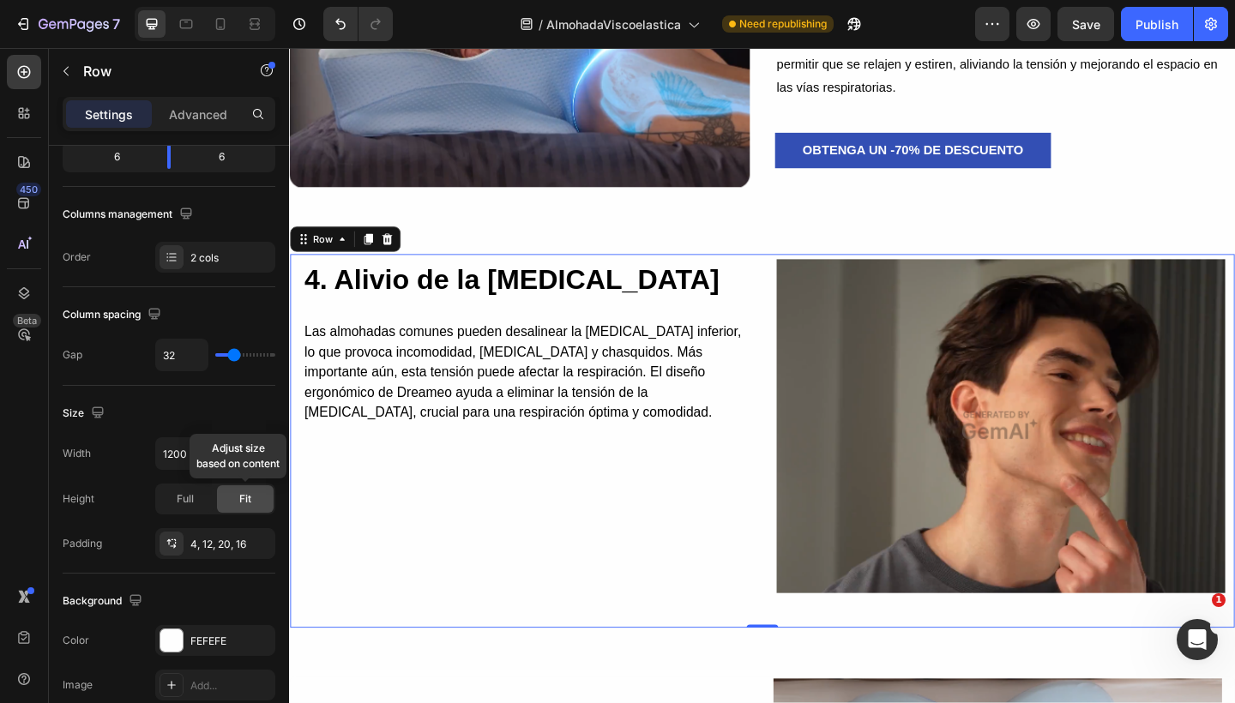
click at [226, 504] on div "Fit" at bounding box center [245, 498] width 57 height 27
click at [195, 505] on div "Full" at bounding box center [185, 498] width 57 height 27
click at [232, 499] on div "Fit" at bounding box center [245, 498] width 57 height 27
click at [254, 540] on icon "button" at bounding box center [257, 542] width 7 height 7
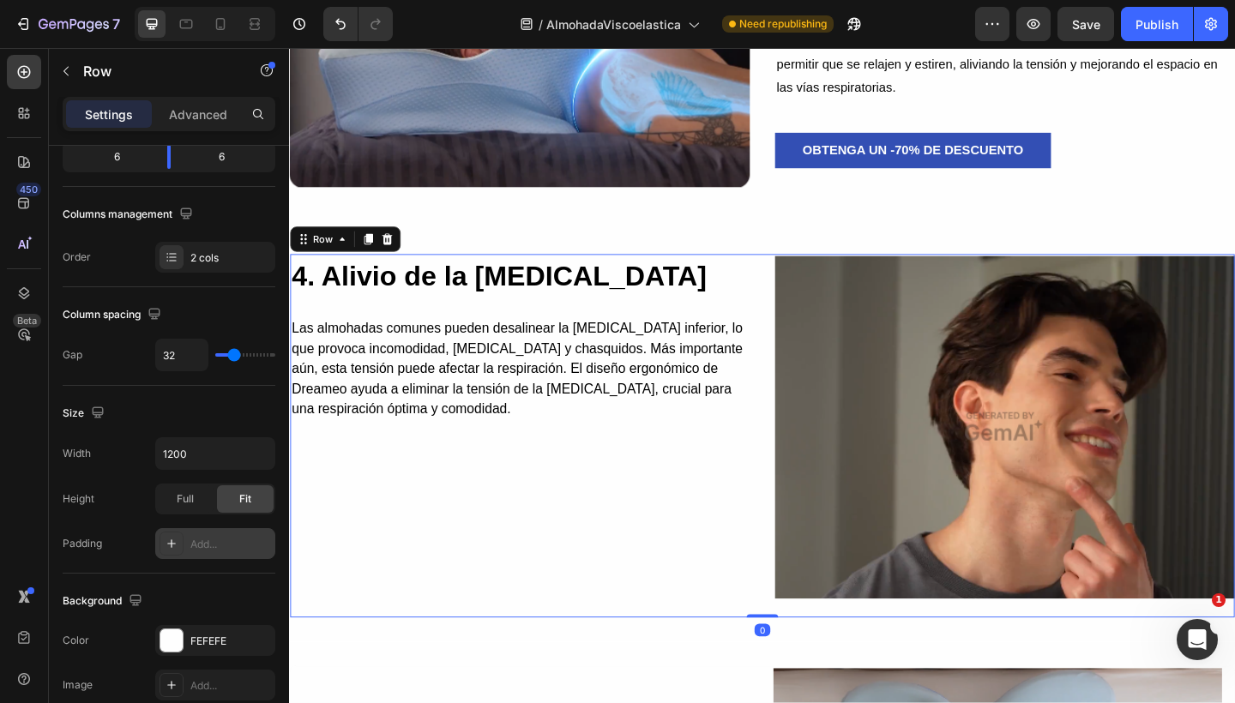
click at [254, 540] on div "Add..." at bounding box center [230, 544] width 81 height 15
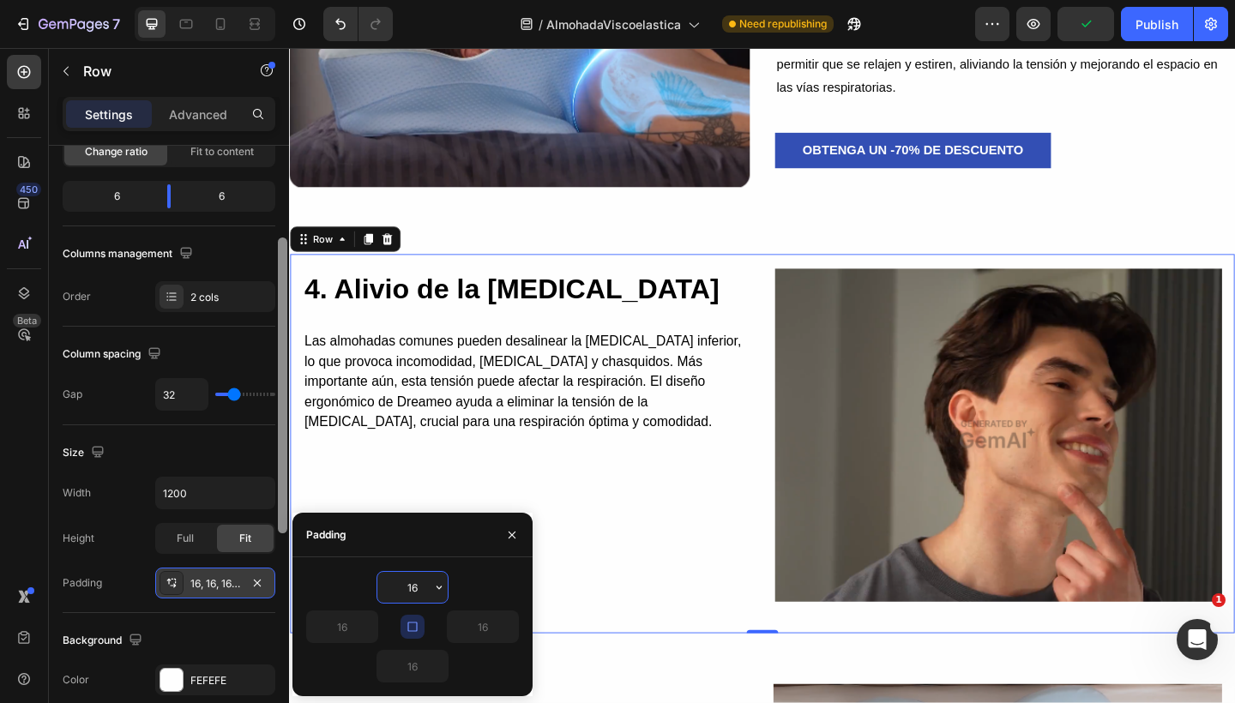
scroll to position [173, 0]
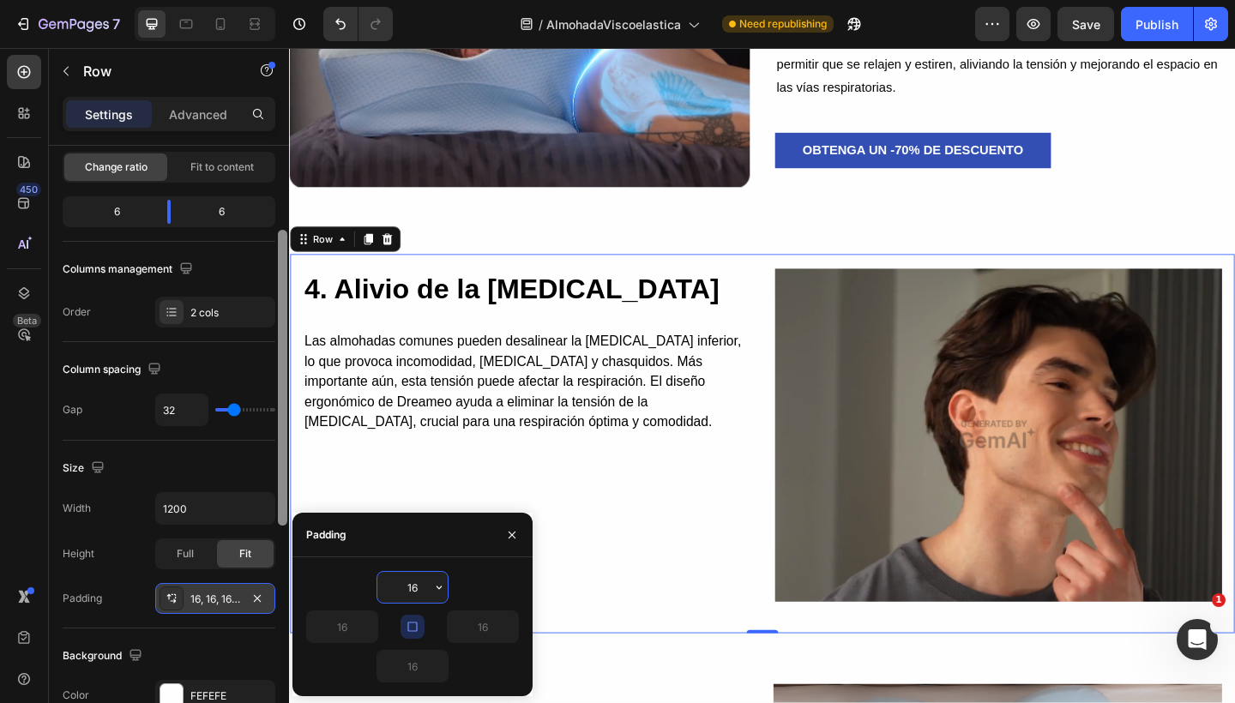
drag, startPoint x: 280, startPoint y: 441, endPoint x: 265, endPoint y: 414, distance: 30.3
click at [265, 414] on div "Layout Column width Change ratio Fit to content 6 6 Columns management Order 2 …" at bounding box center [169, 449] width 240 height 606
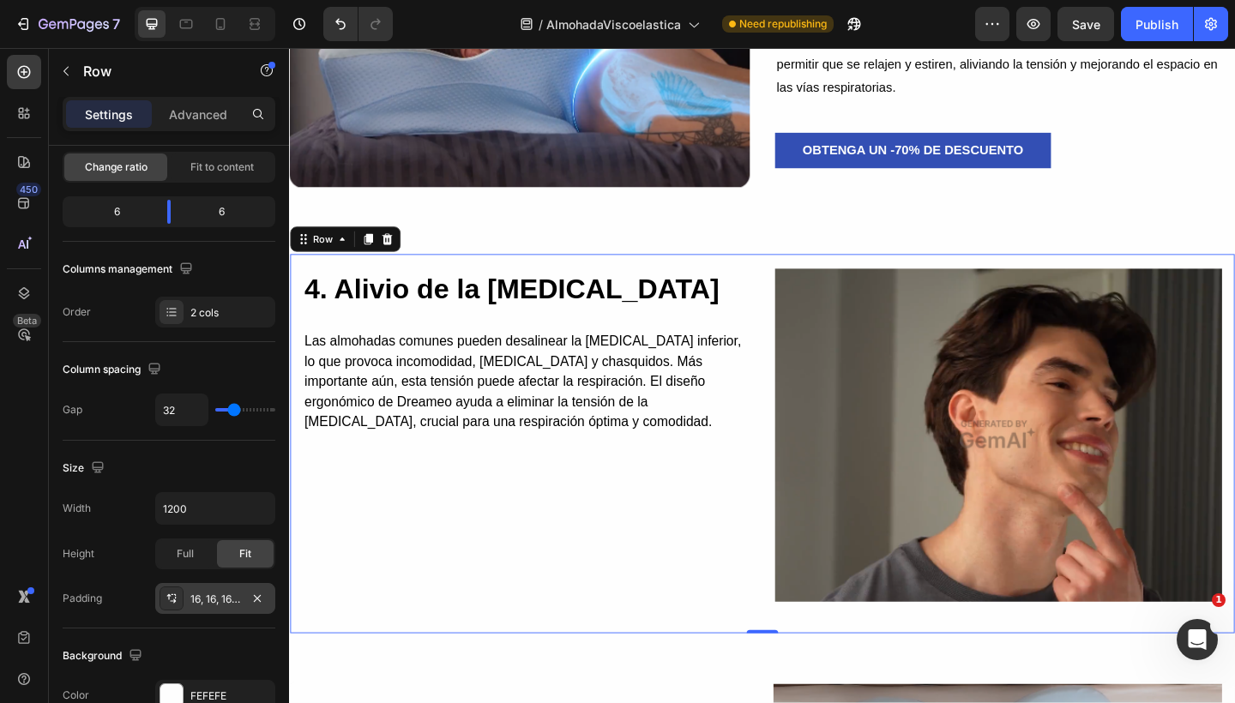
type input "41"
type input "0"
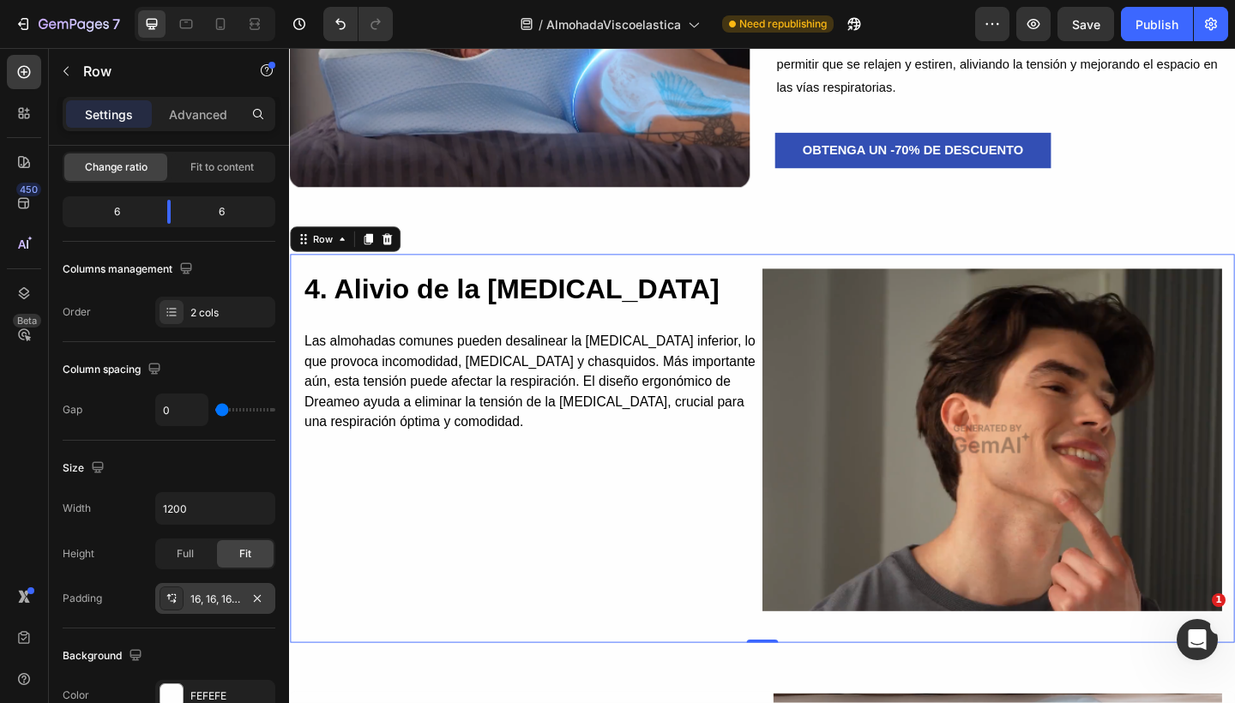
type input "1"
type input "9"
type input "14"
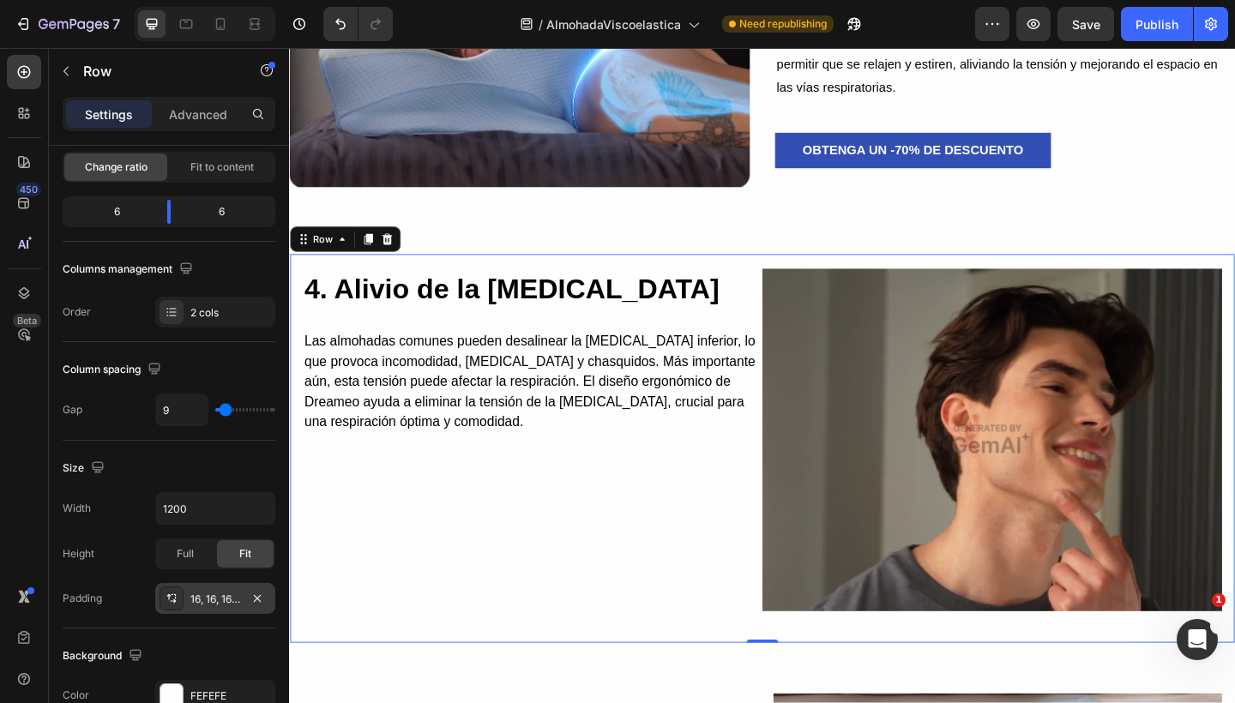
type input "14"
type input "20"
type input "22"
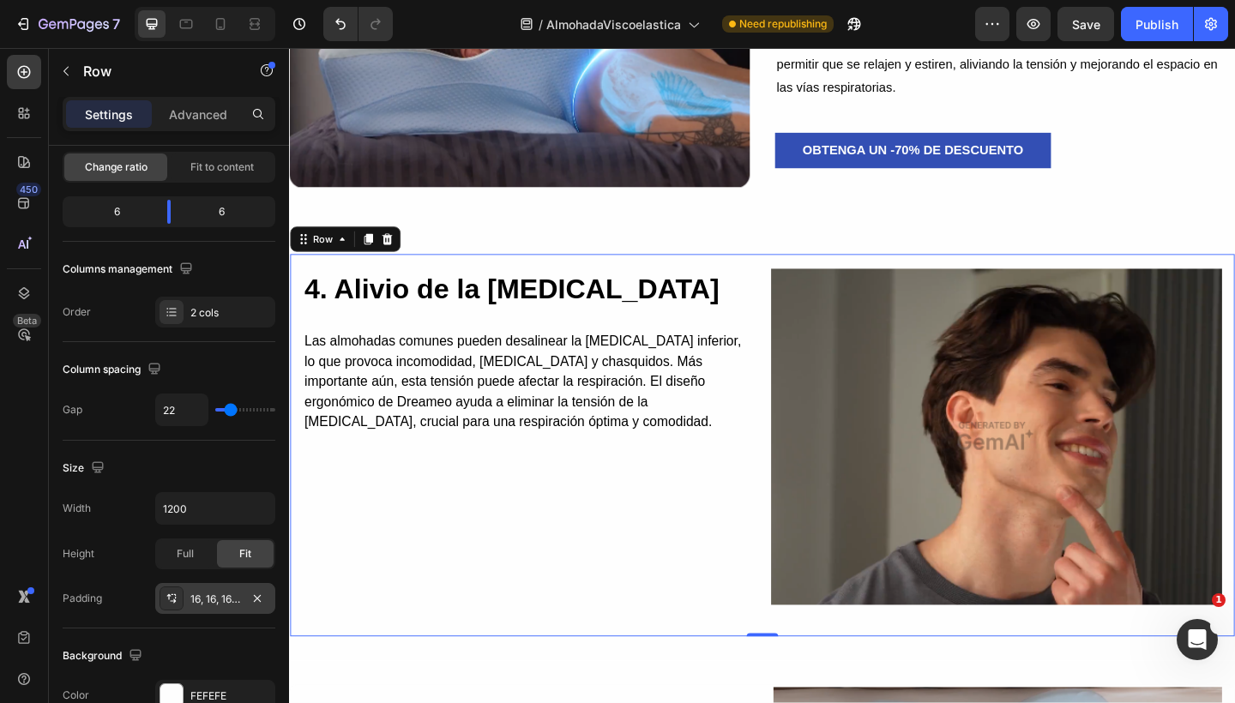
type input "37"
type input "39"
type input "41"
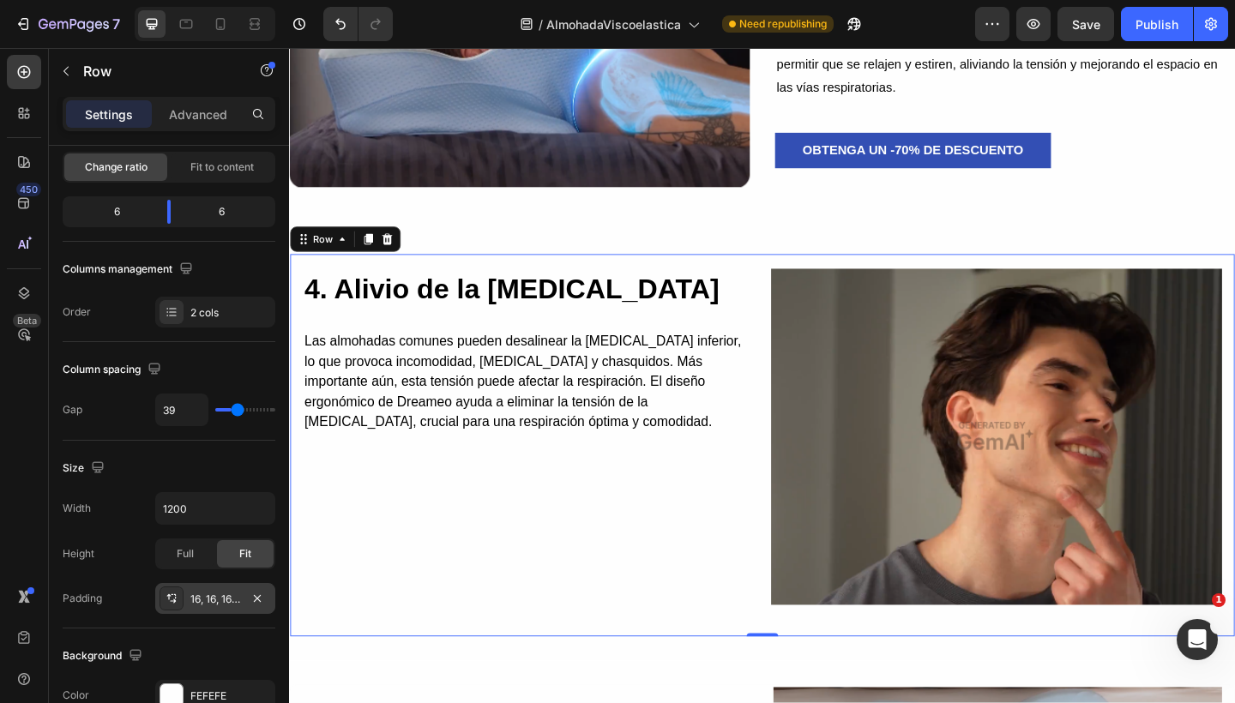
type input "41"
type input "43"
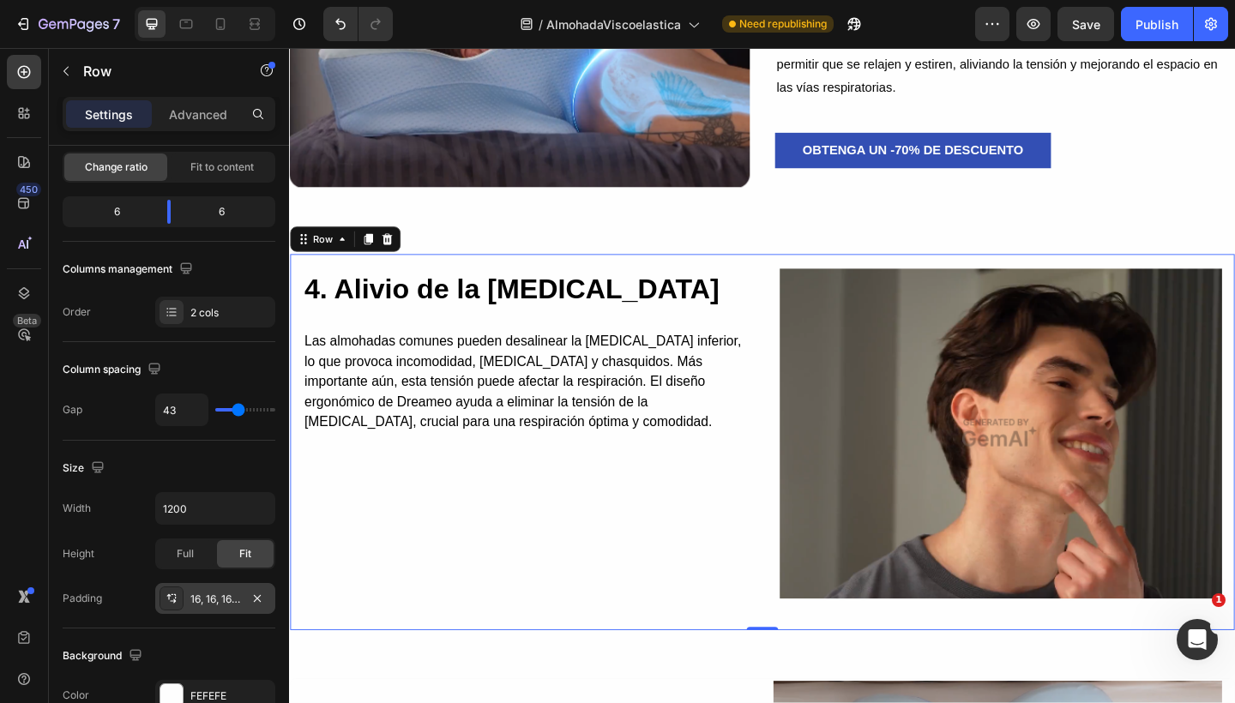
type input "45"
type input "43"
type input "41"
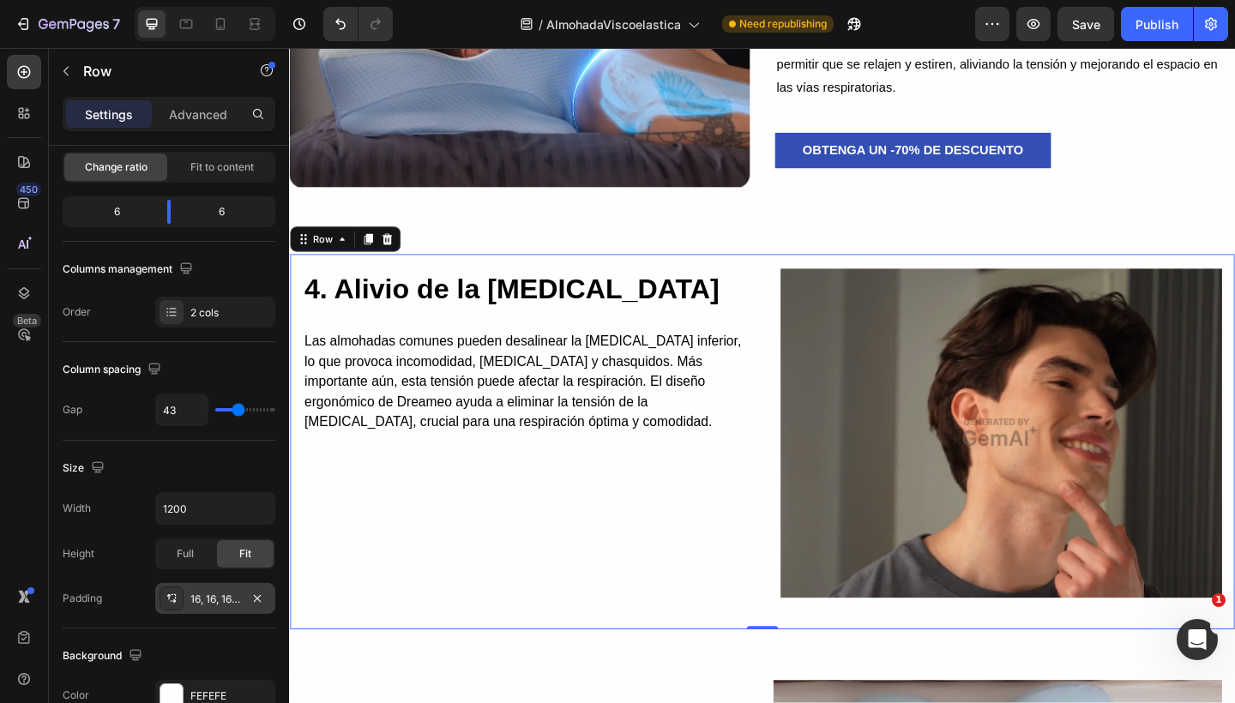
type input "41"
type input "33"
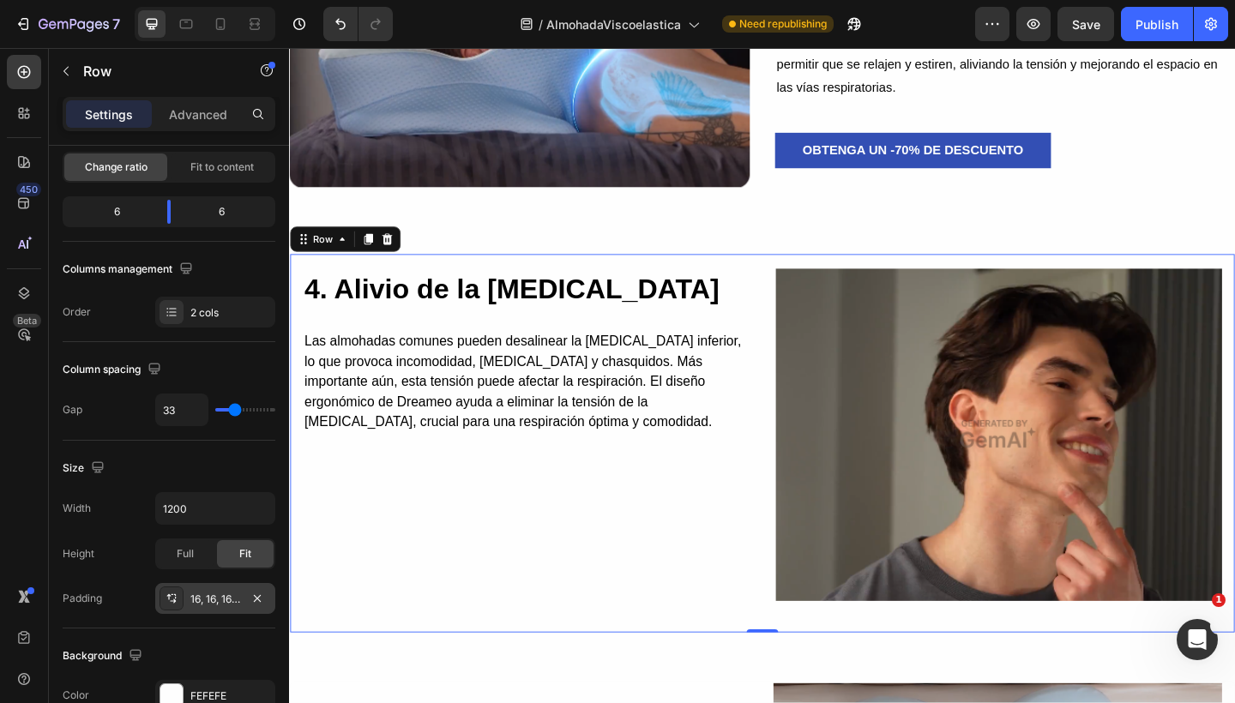
type input "31"
type input "28"
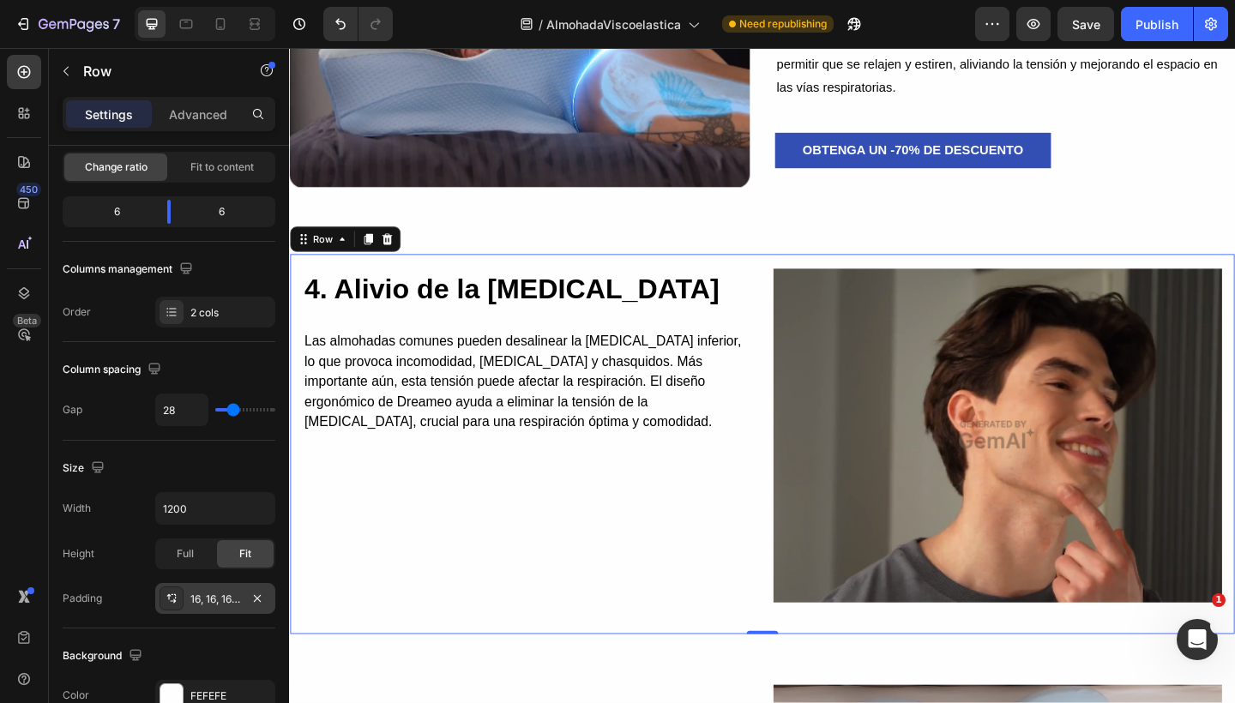
type input "31"
type input "33"
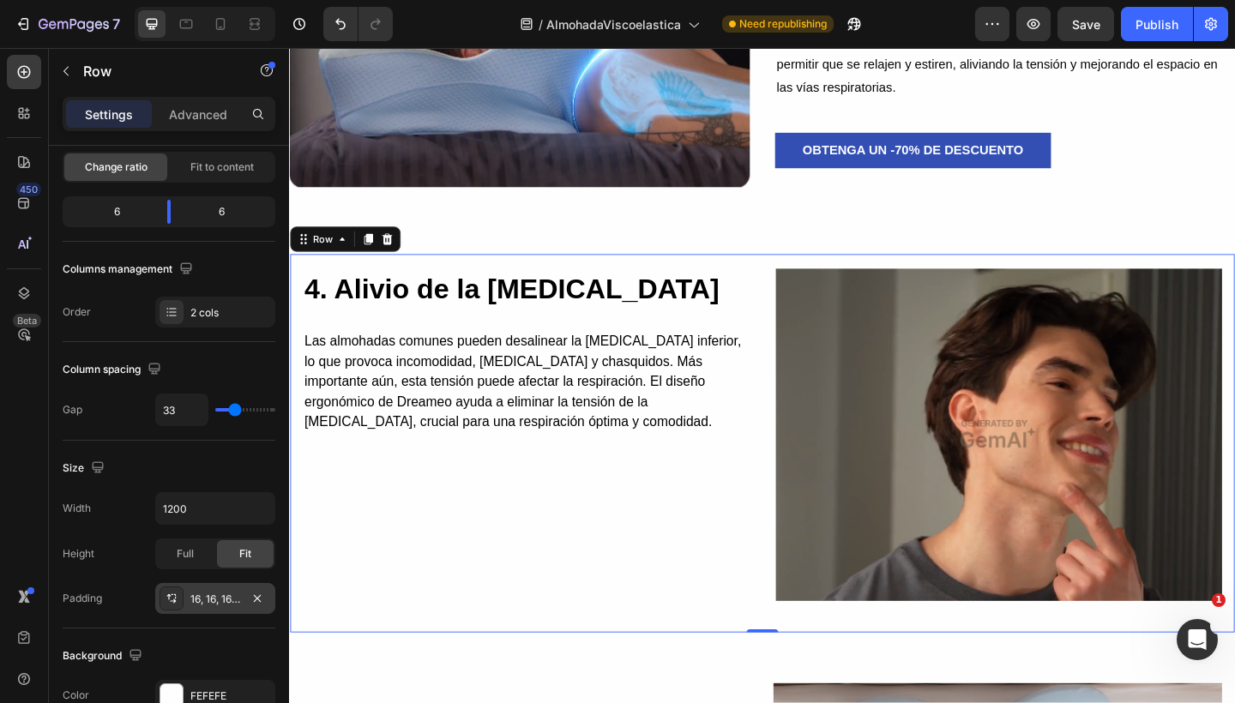
type input "31"
type input "33"
click at [232, 408] on input "range" at bounding box center [245, 409] width 60 height 3
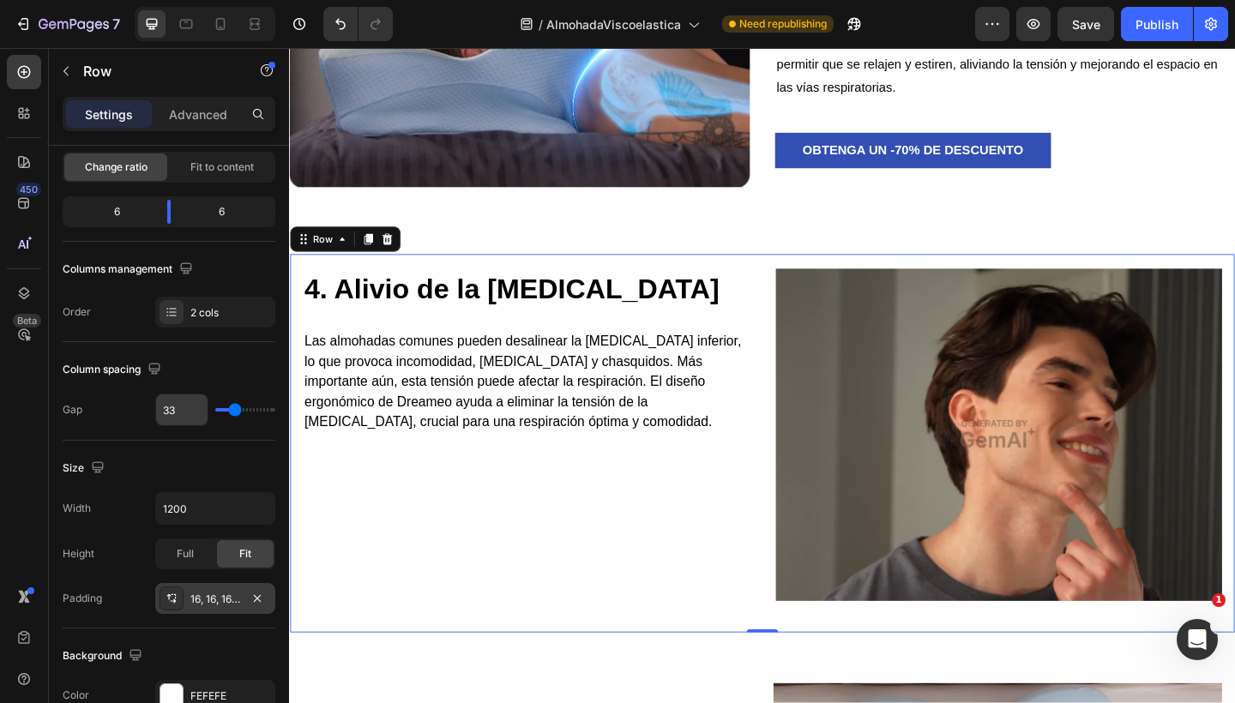
click at [179, 408] on input "33" at bounding box center [181, 409] width 51 height 31
type input "3"
type input "32"
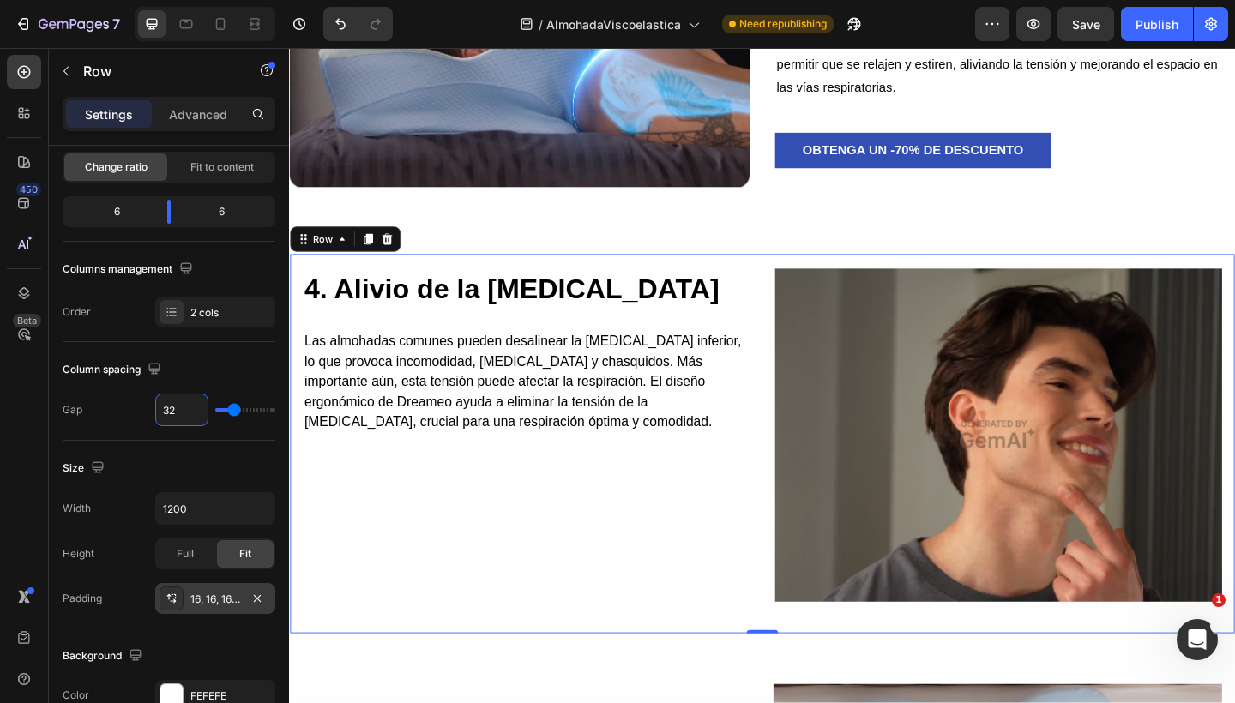
type input "32"
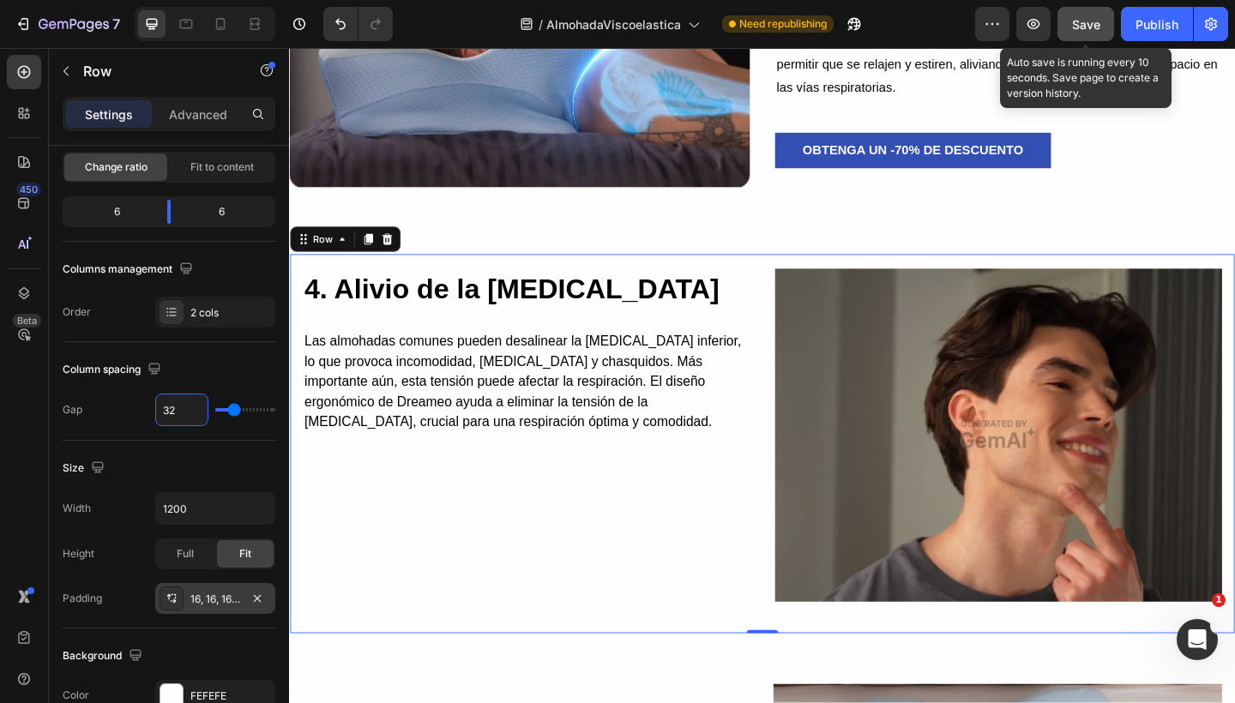
click at [1095, 13] on button "Save" at bounding box center [1085, 24] width 57 height 34
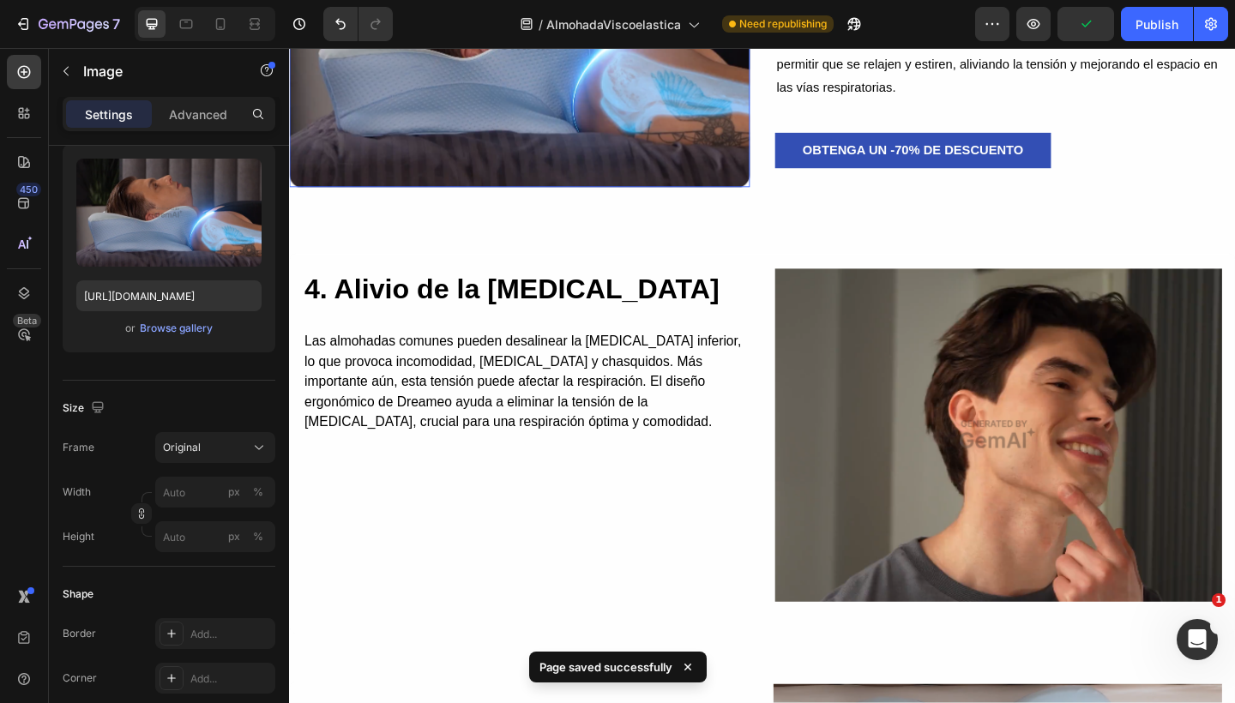
click at [608, 140] on img at bounding box center [539, 36] width 501 height 325
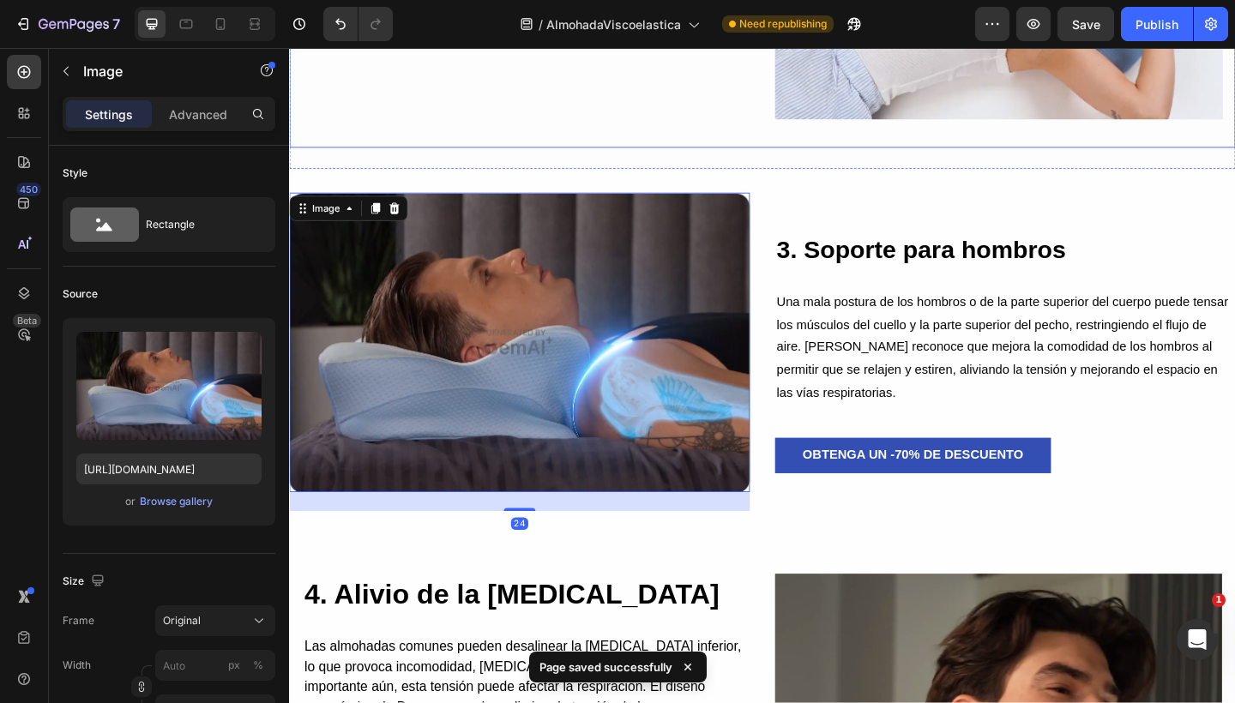
scroll to position [2746, 0]
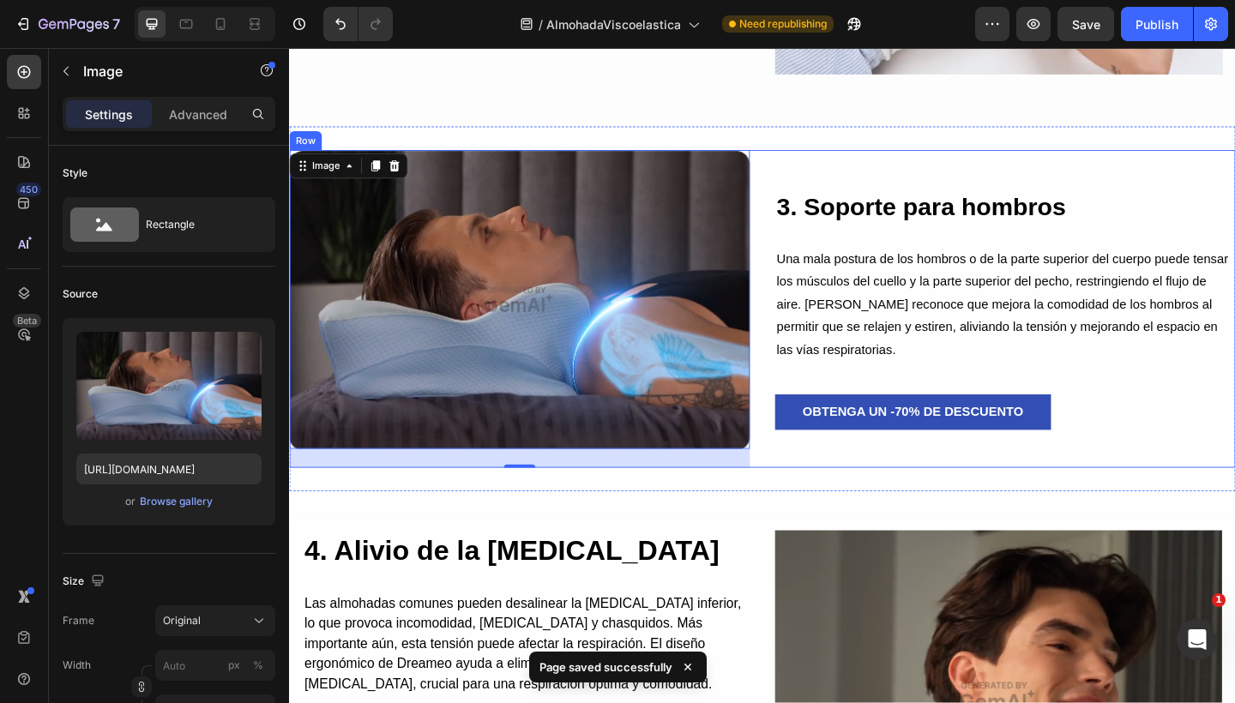
click at [870, 172] on div "3. Soporte para hombros Heading Una mala postura de los hombros o de la parte s…" at bounding box center [1067, 332] width 501 height 346
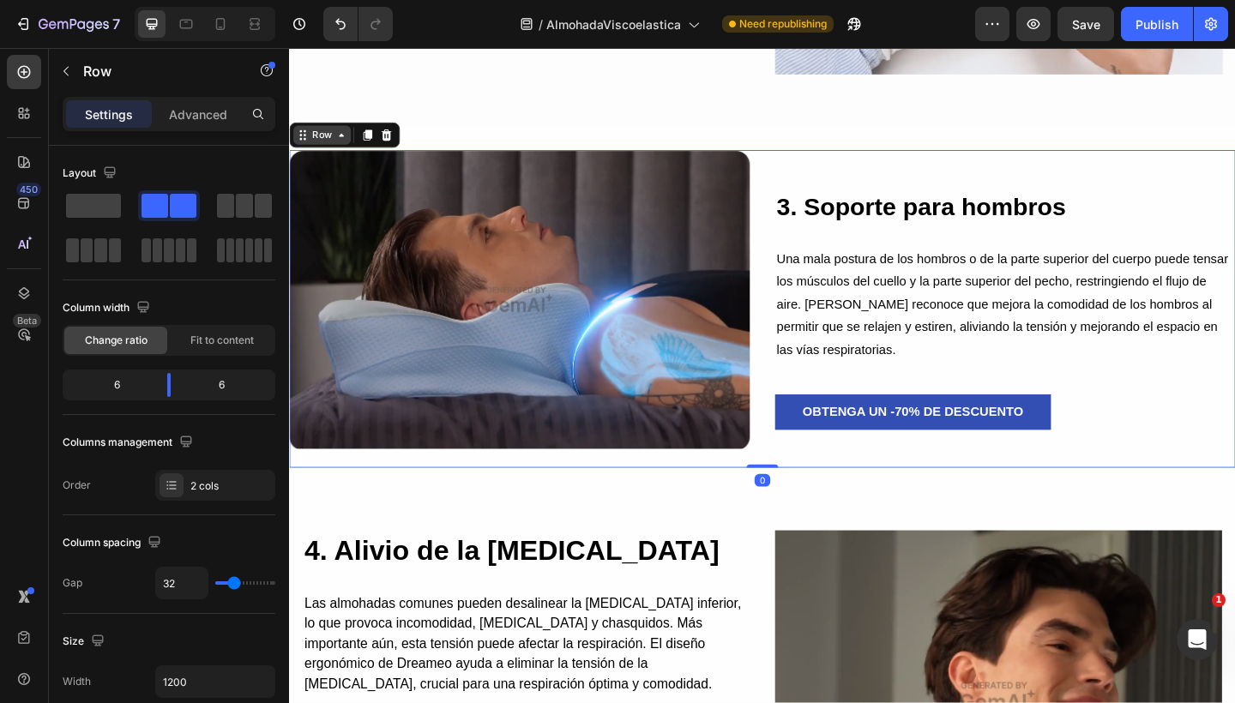
click at [324, 135] on div "Row" at bounding box center [324, 142] width 28 height 15
click at [322, 140] on div "Row" at bounding box center [324, 142] width 28 height 15
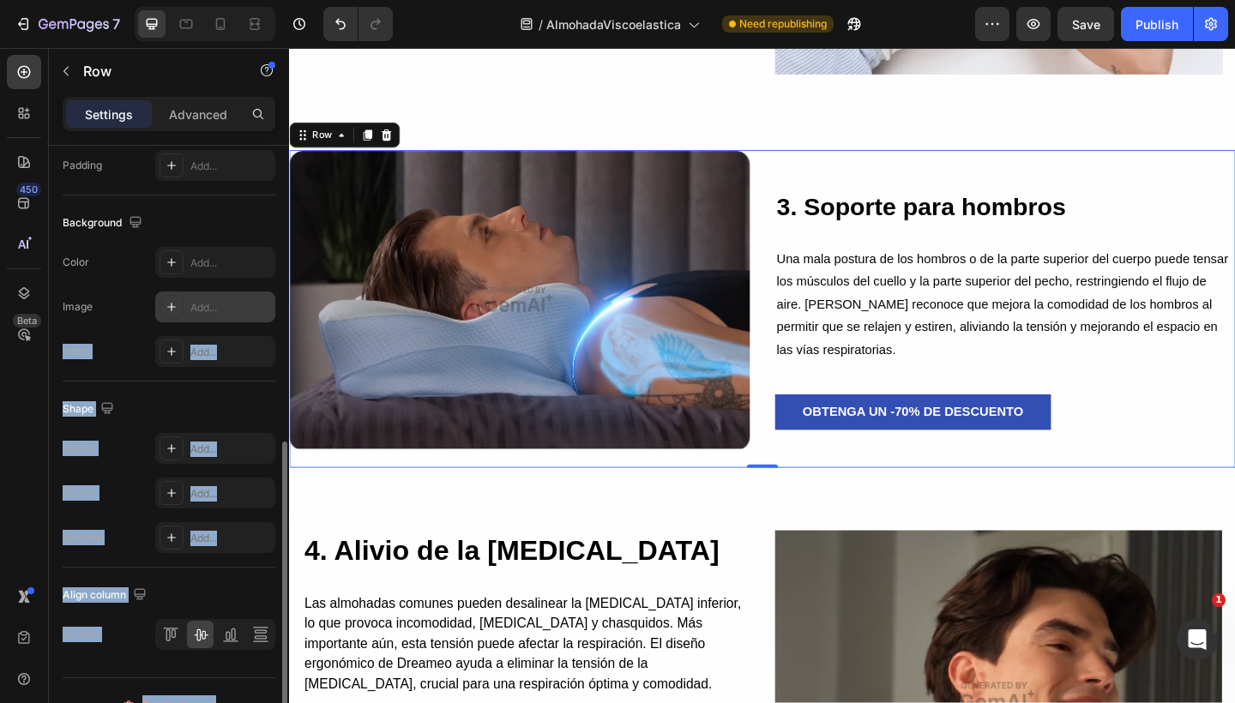
drag, startPoint x: 277, startPoint y: 347, endPoint x: 268, endPoint y: 304, distance: 43.7
click at [268, 304] on div "Layout Column width Change ratio Fit to content 6 6 Columns management Order 2 …" at bounding box center [169, 449] width 240 height 606
click at [496, 267] on img at bounding box center [539, 321] width 501 height 325
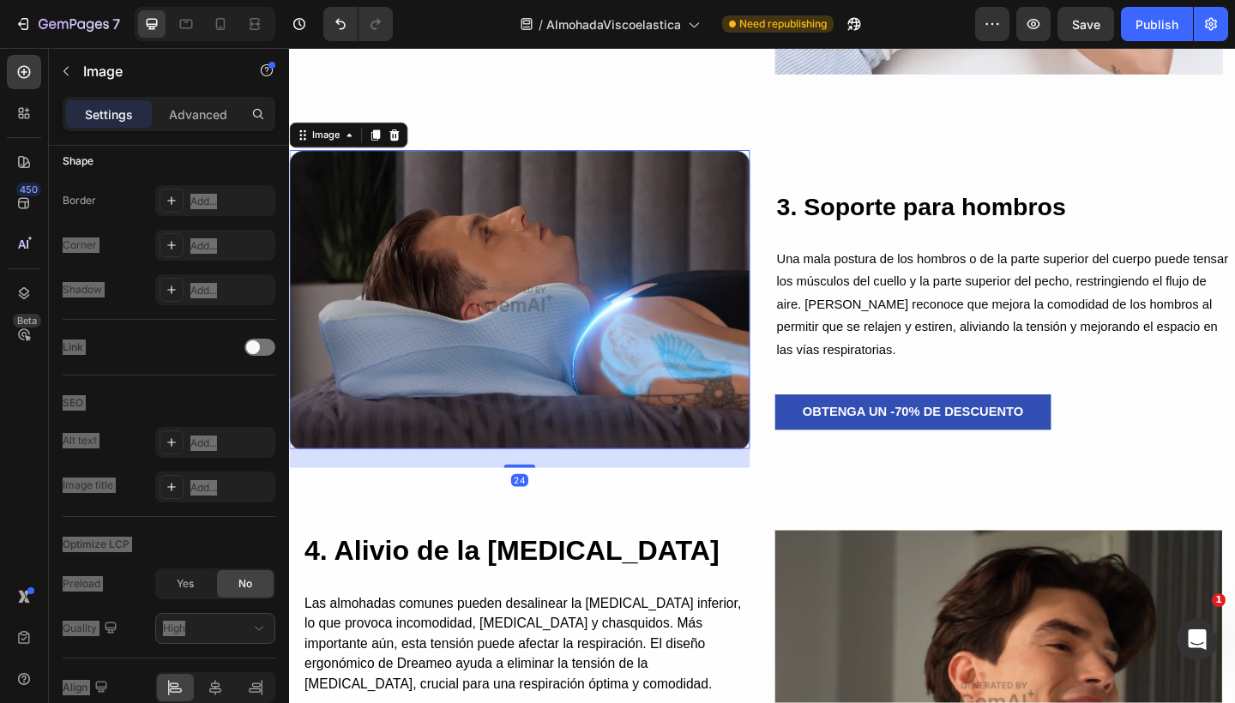
scroll to position [0, 0]
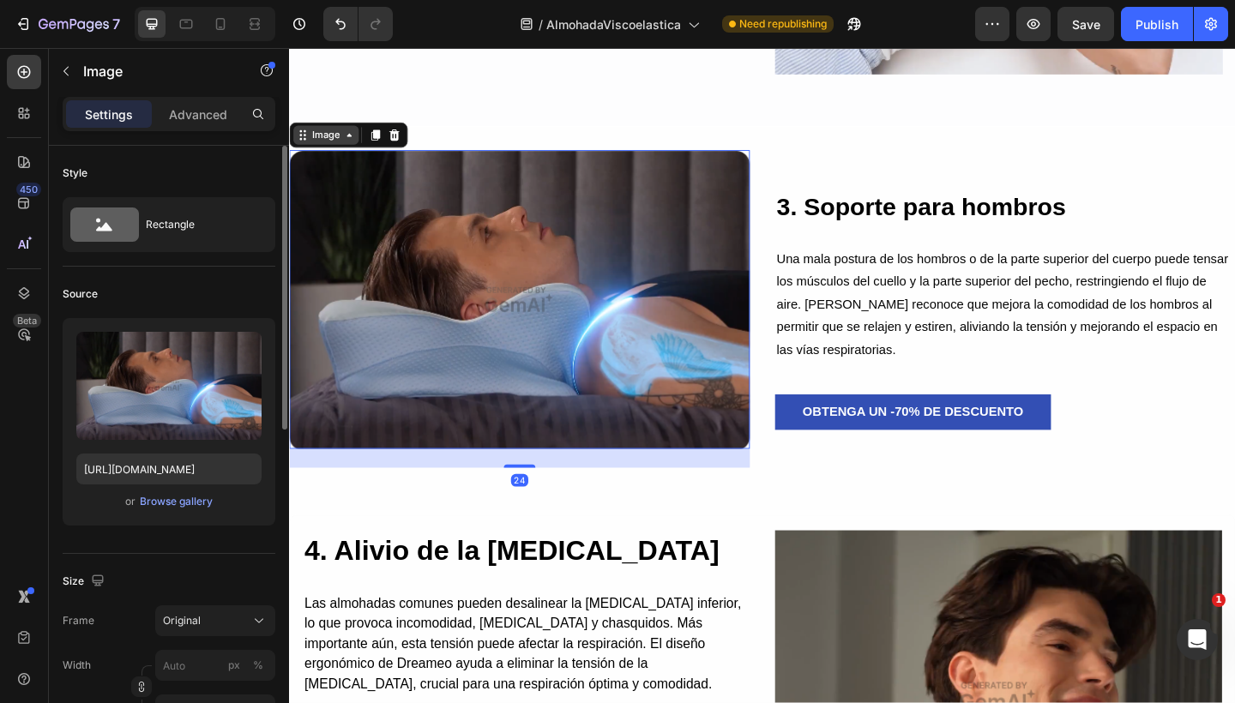
click at [334, 135] on div "Image" at bounding box center [328, 142] width 37 height 15
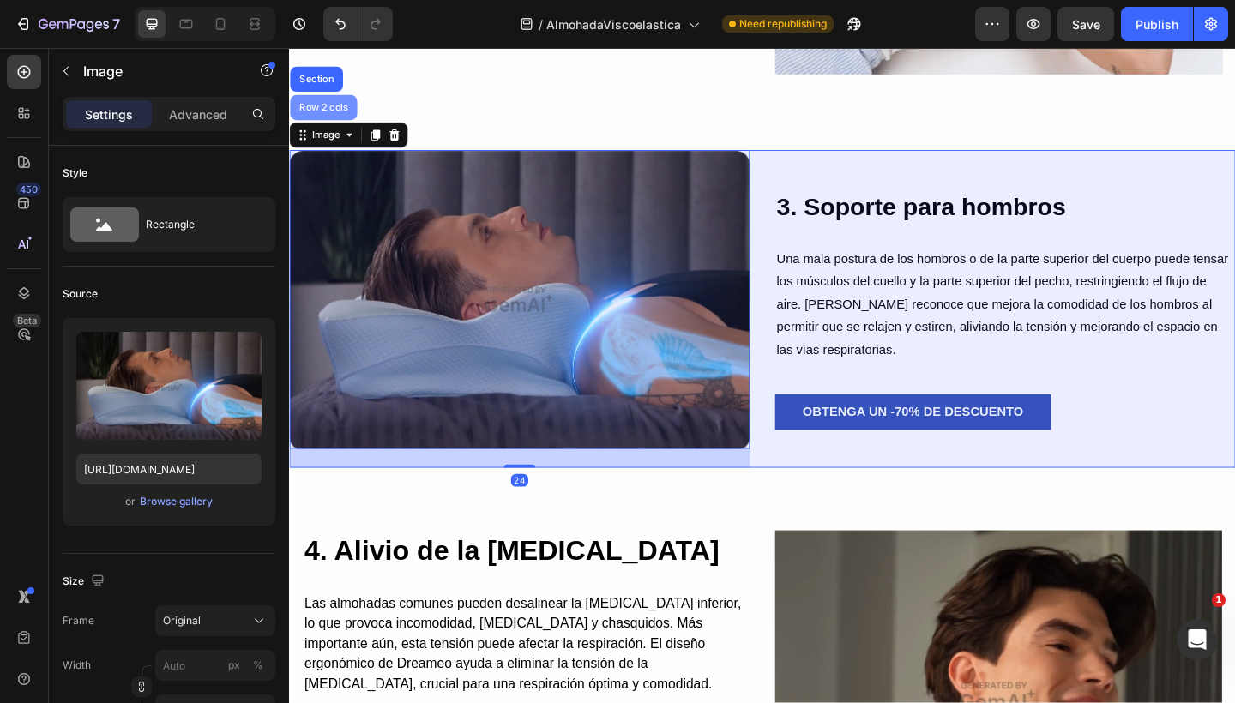
click at [332, 119] on div "Row 2 cols" at bounding box center [326, 112] width 73 height 27
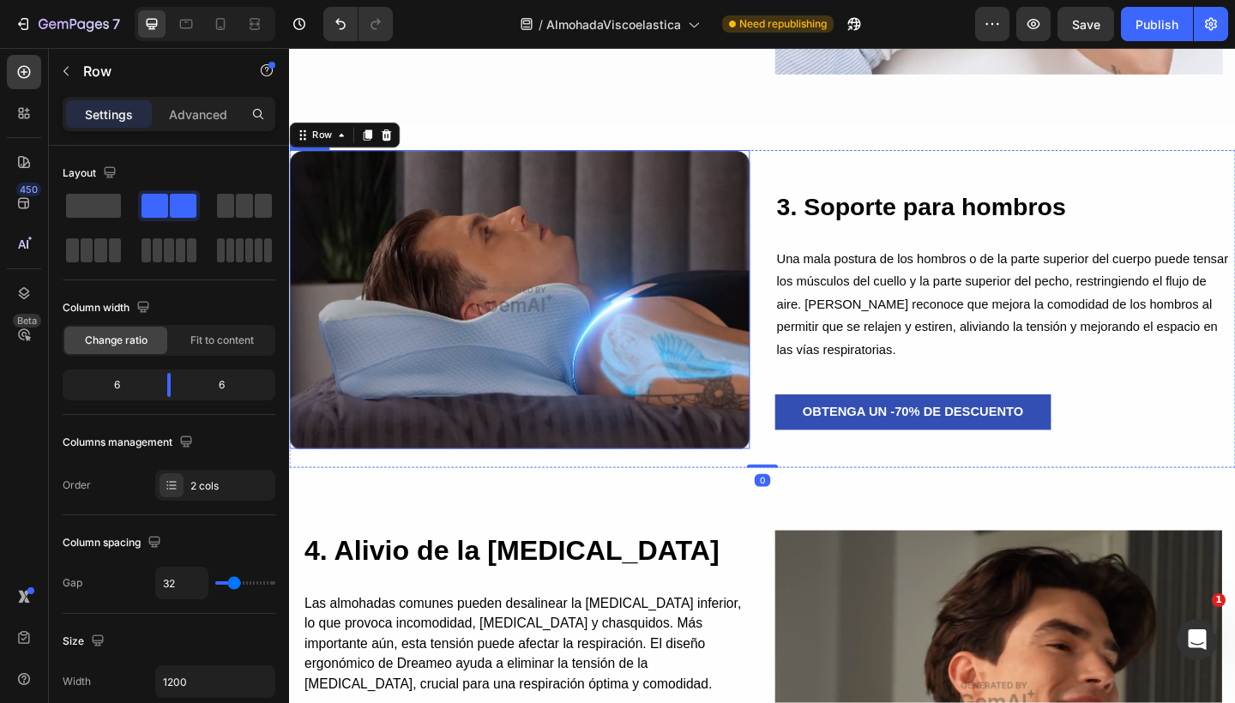
click at [430, 257] on img at bounding box center [539, 321] width 501 height 325
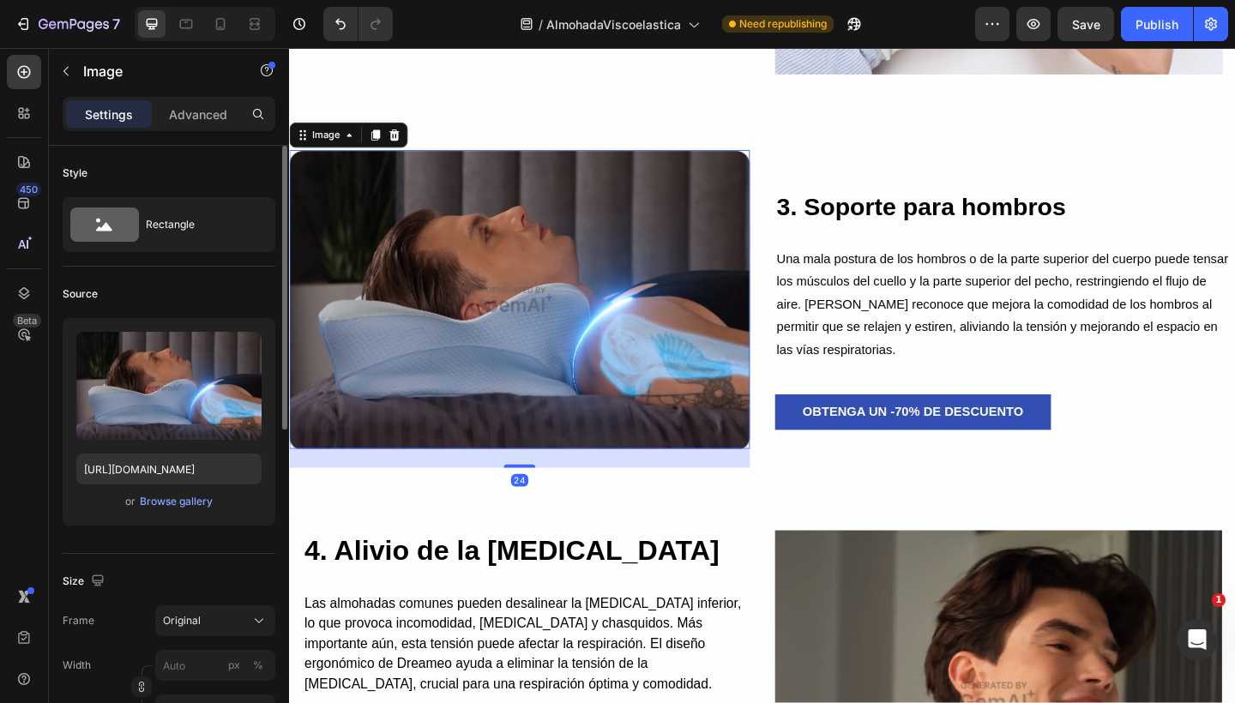
click at [245, 179] on div "Style" at bounding box center [169, 172] width 213 height 27
click at [245, 173] on div "Style" at bounding box center [169, 172] width 213 height 27
click at [338, 135] on div "Image" at bounding box center [328, 142] width 37 height 15
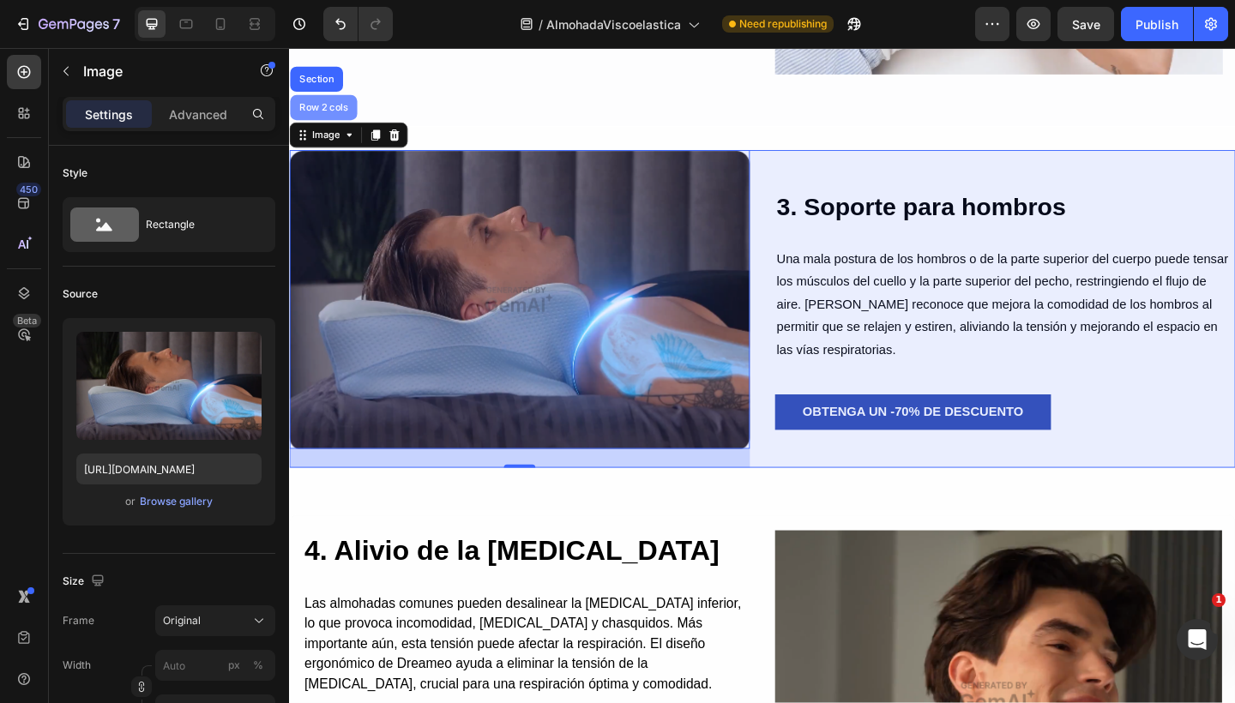
click at [329, 108] on div "Row 2 cols" at bounding box center [326, 113] width 59 height 10
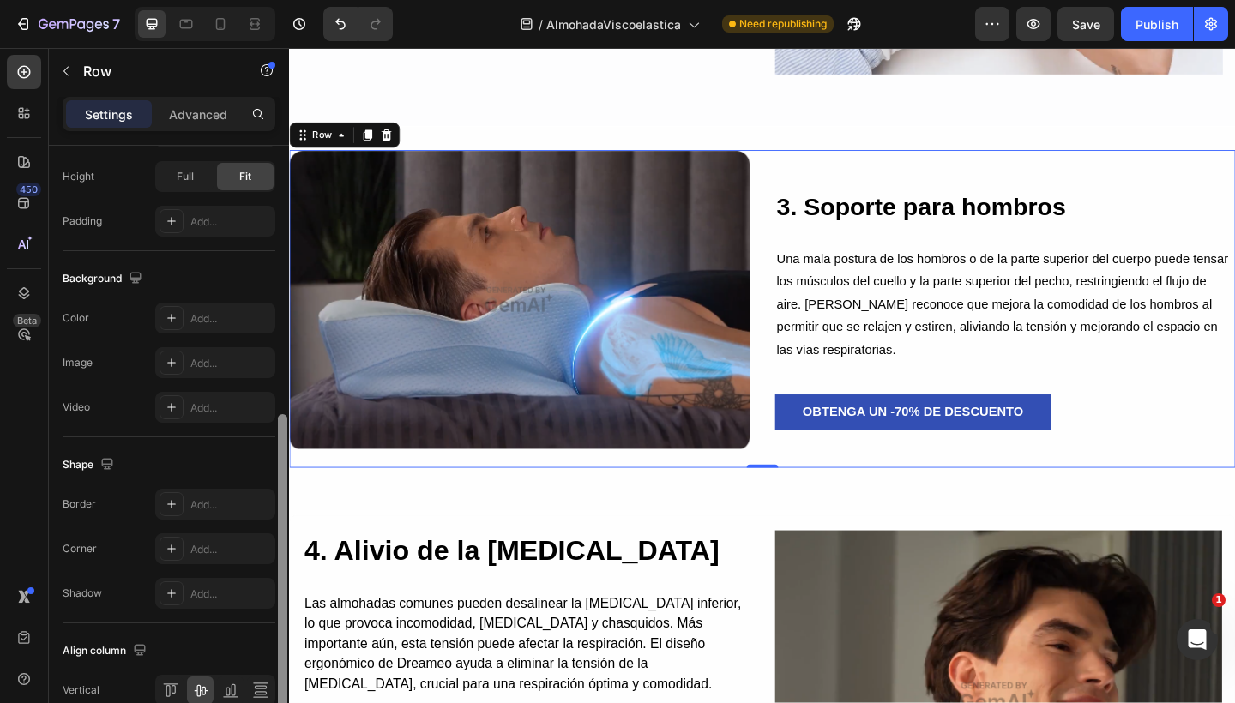
scroll to position [635, 0]
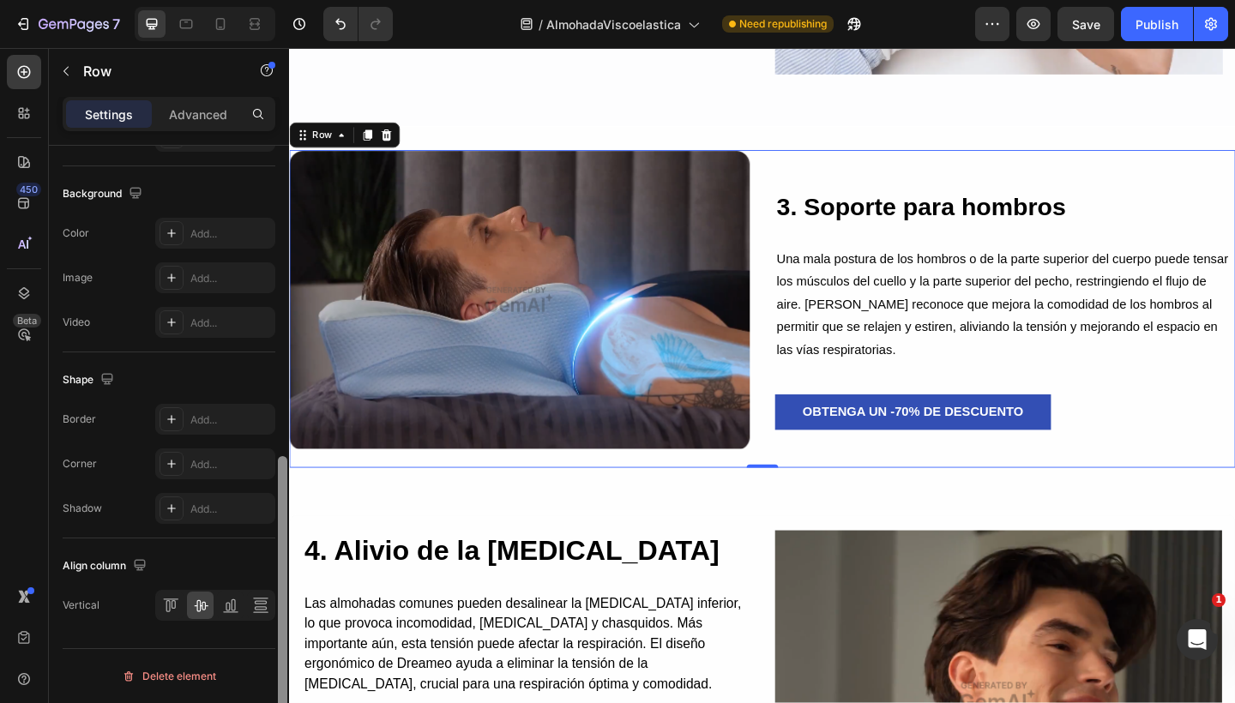
drag, startPoint x: 280, startPoint y: 210, endPoint x: 281, endPoint y: 542, distance: 331.8
click at [281, 542] on div at bounding box center [282, 604] width 9 height 296
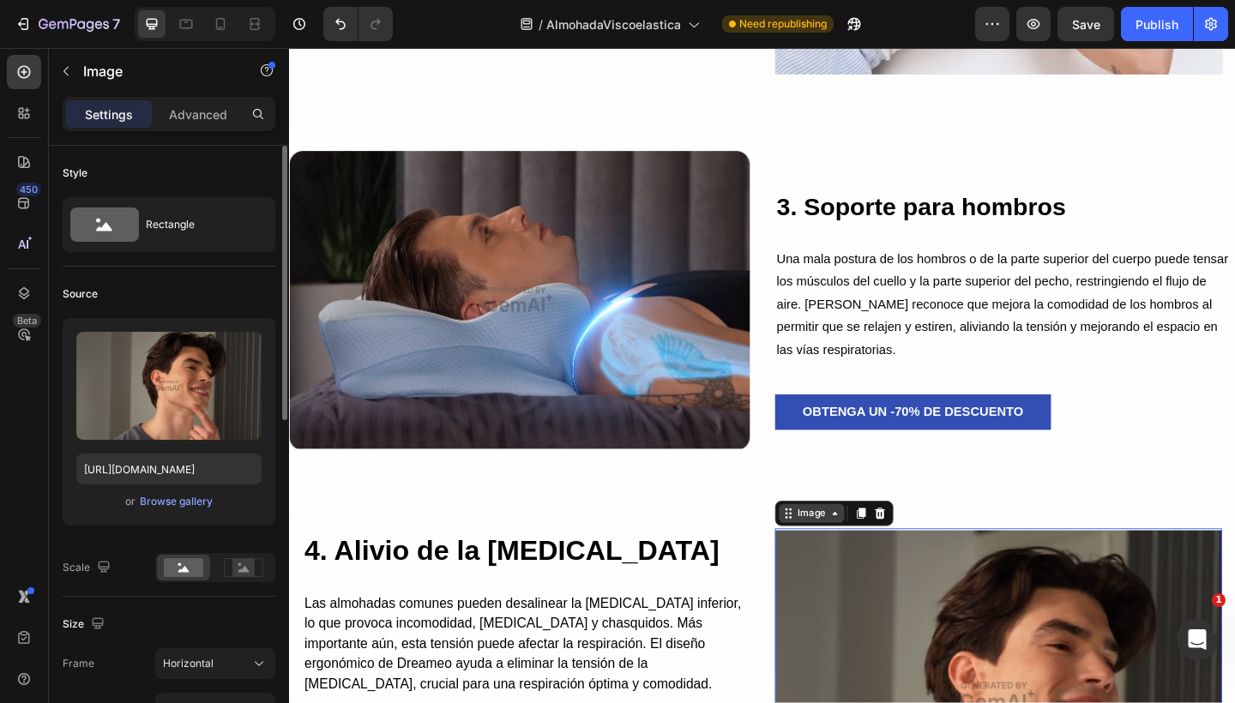
click at [851, 549] on div "Image" at bounding box center [857, 554] width 37 height 15
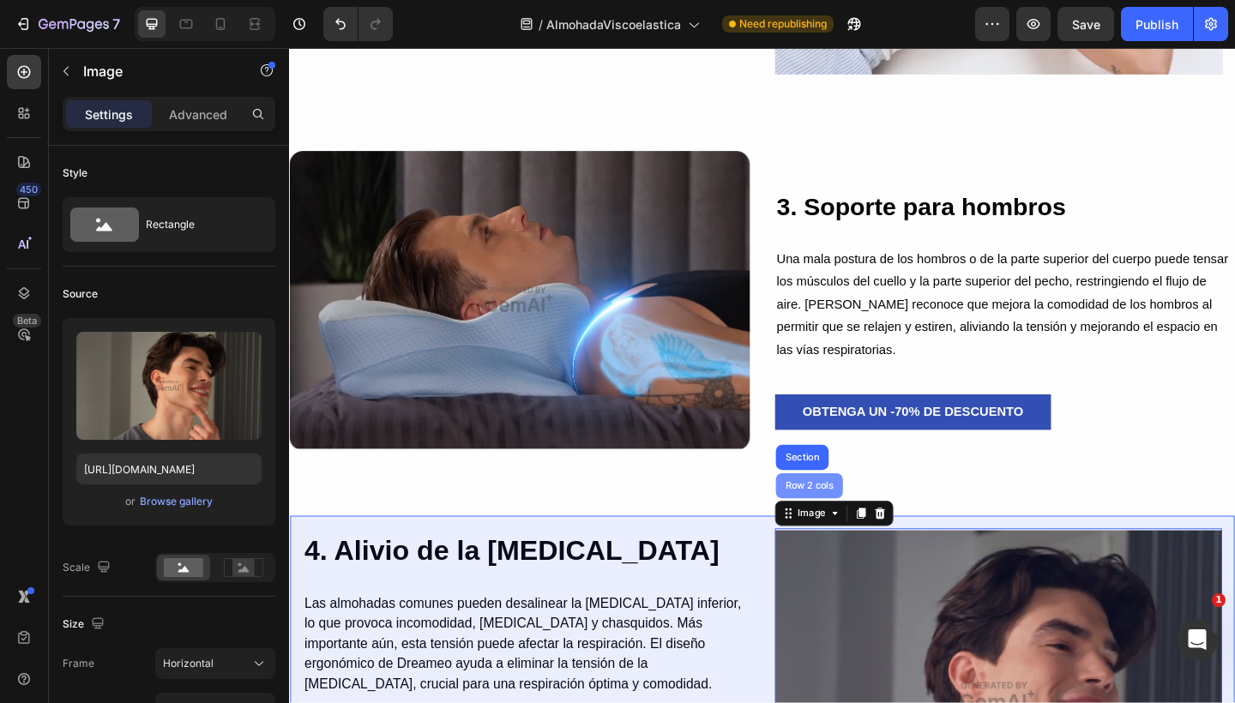
click at [837, 520] on div "Row 2 cols" at bounding box center [854, 525] width 59 height 10
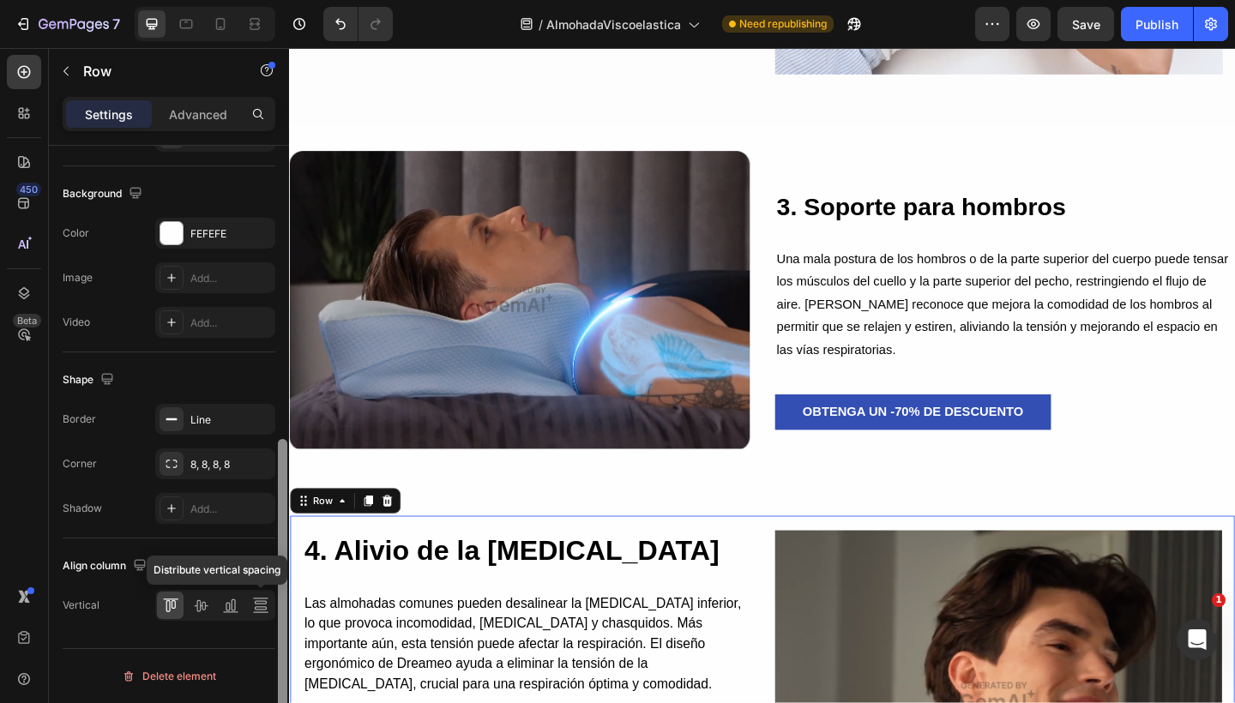
scroll to position [635, 0]
drag, startPoint x: 280, startPoint y: 326, endPoint x: 269, endPoint y: 643, distance: 317.4
click at [269, 643] on div "Layout Column width Change ratio Fit to content 6 6 Columns management Order 2 …" at bounding box center [169, 449] width 240 height 606
click at [205, 611] on icon at bounding box center [200, 605] width 17 height 17
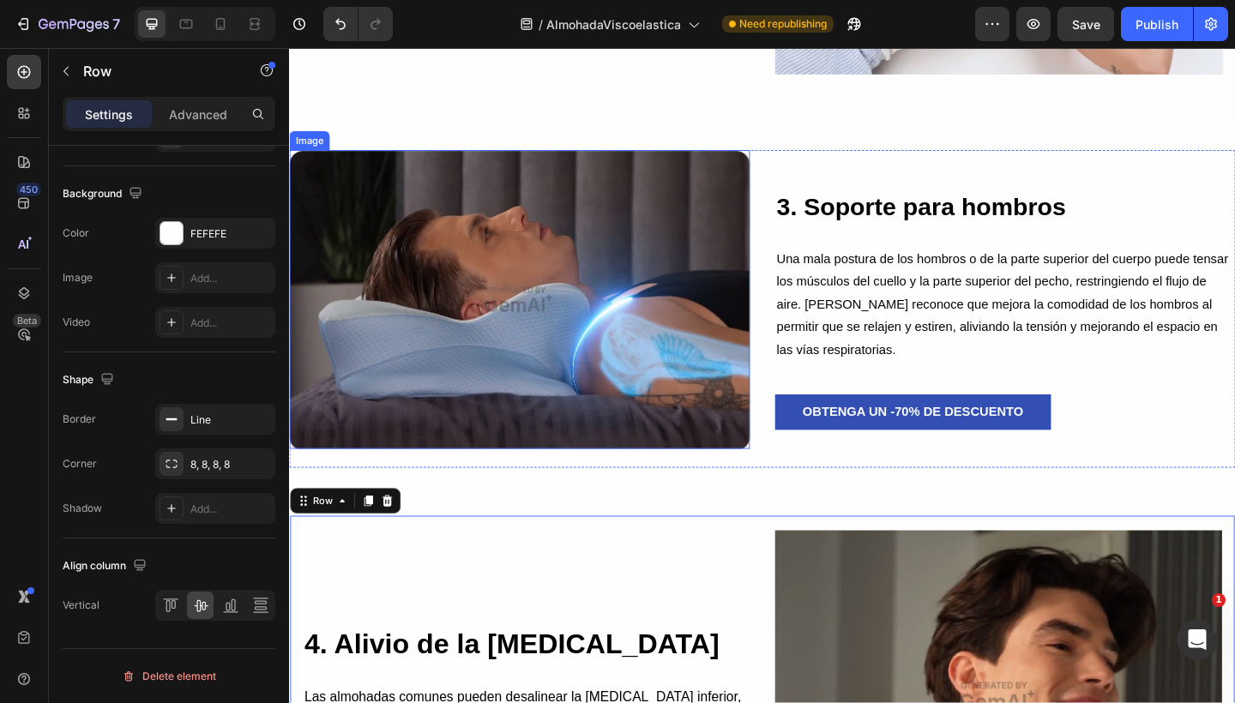
click at [632, 376] on img at bounding box center [539, 321] width 501 height 325
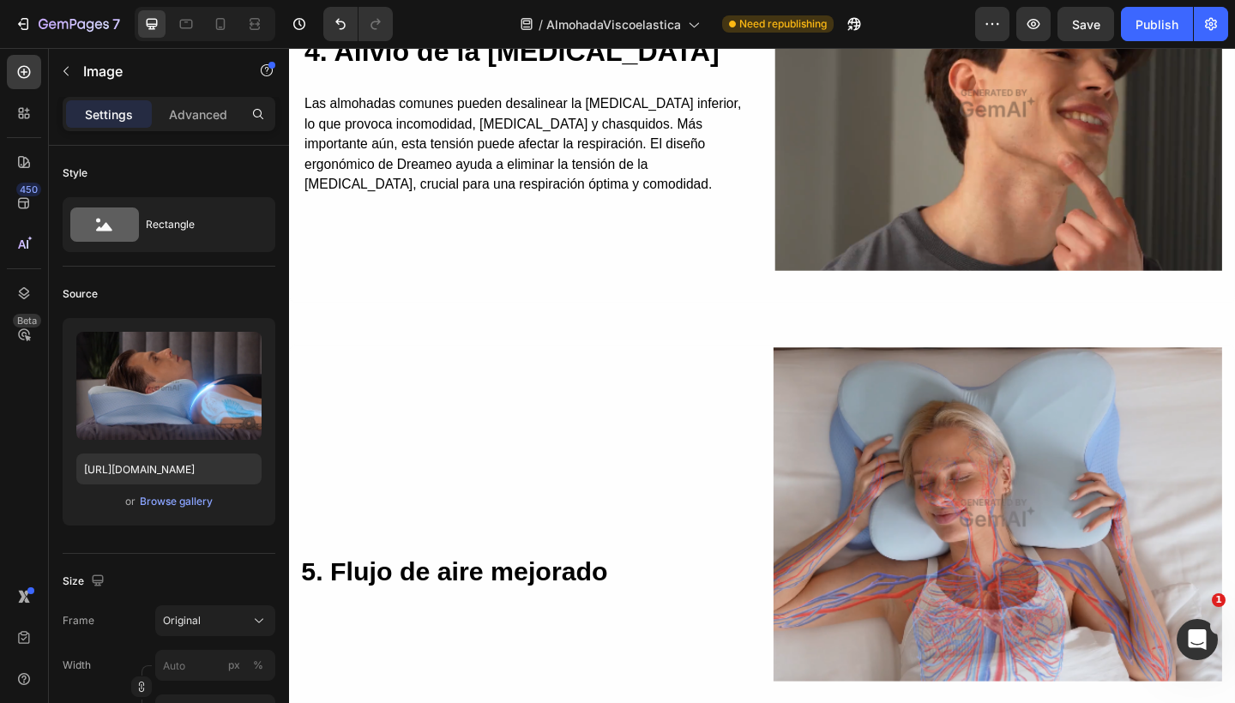
scroll to position [3406, 0]
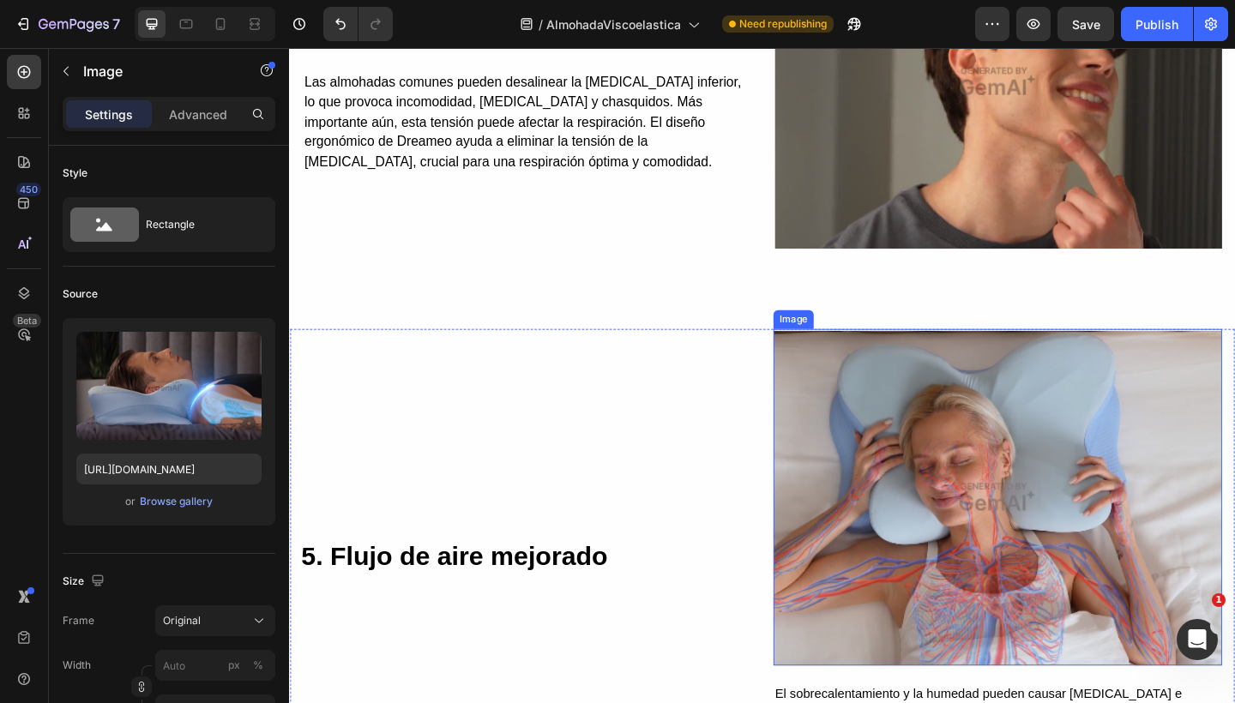
click at [895, 500] on img at bounding box center [1059, 537] width 488 height 366
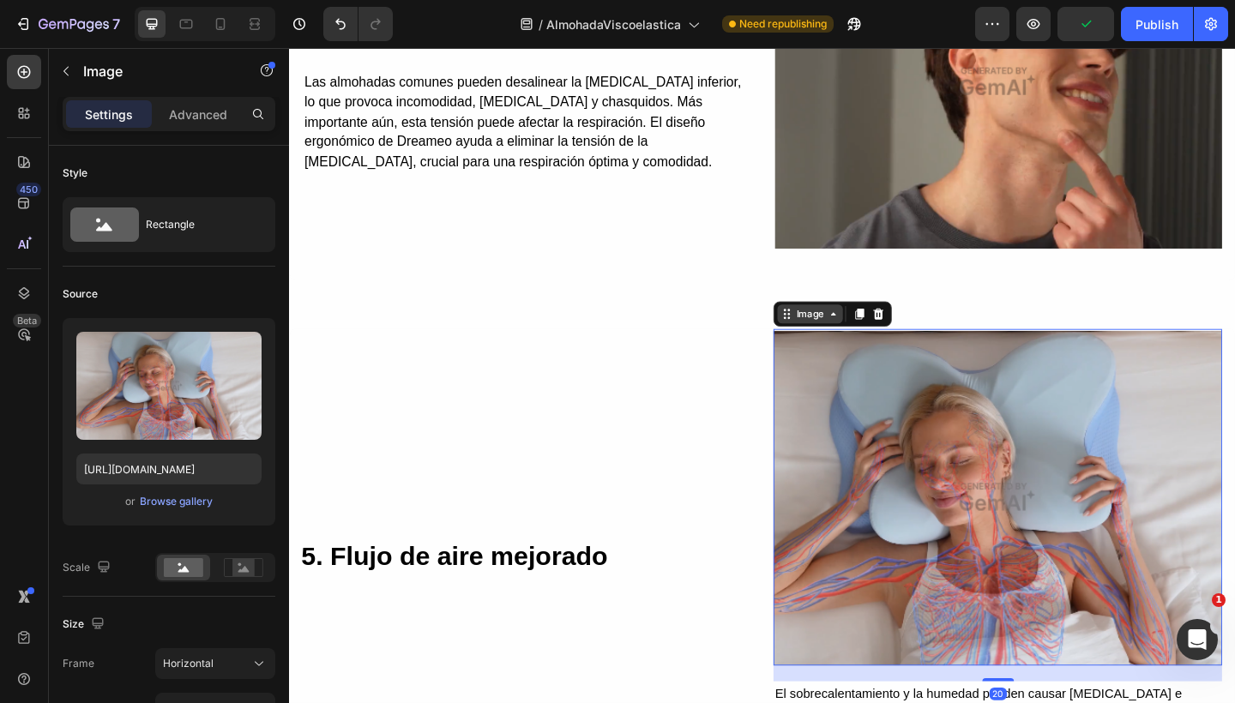
click at [837, 335] on div "Image" at bounding box center [855, 337] width 37 height 15
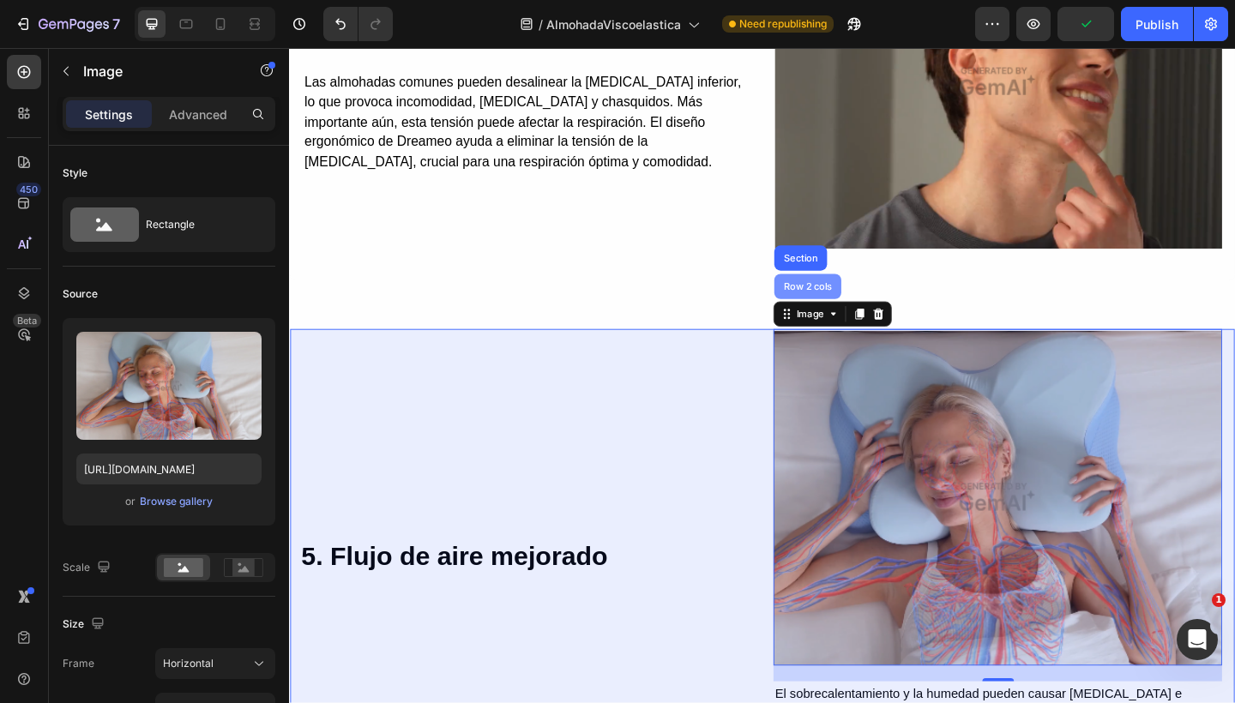
click at [836, 303] on div "Row 2 cols" at bounding box center [852, 308] width 59 height 10
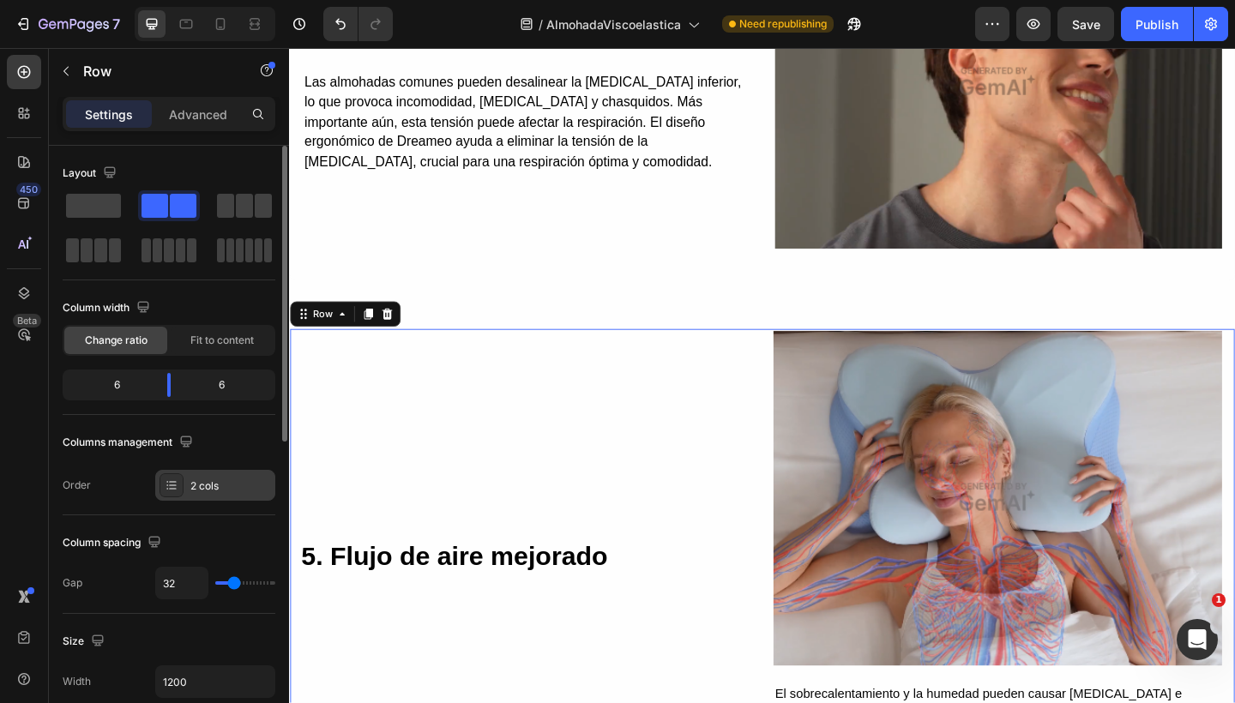
click at [201, 483] on div "2 cols" at bounding box center [230, 485] width 81 height 15
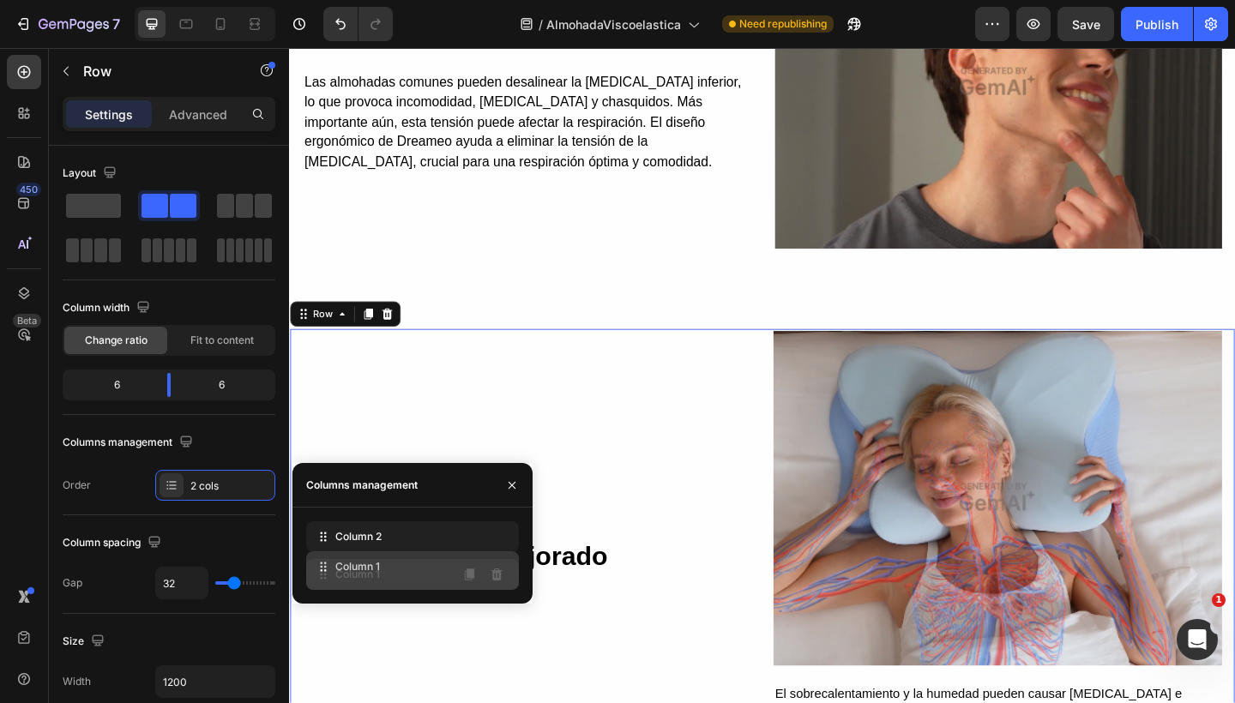
drag, startPoint x: 328, startPoint y: 543, endPoint x: 328, endPoint y: 574, distance: 30.9
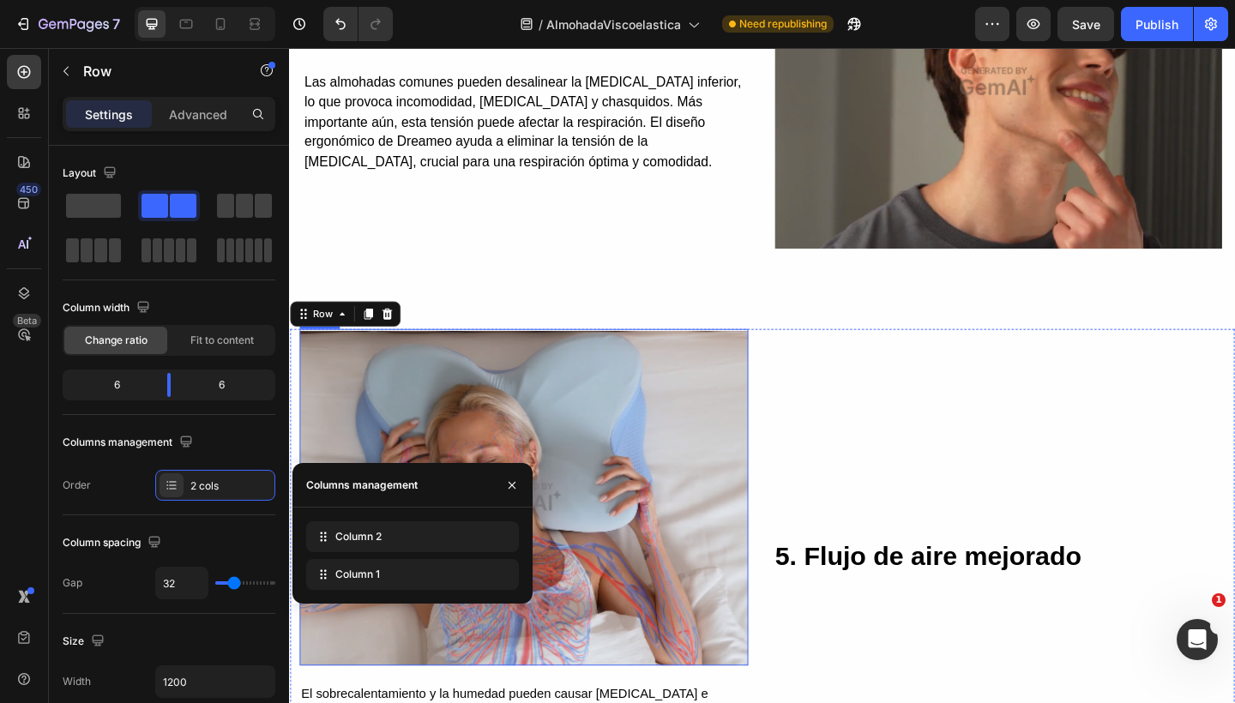
click at [693, 455] on img at bounding box center [544, 537] width 488 height 366
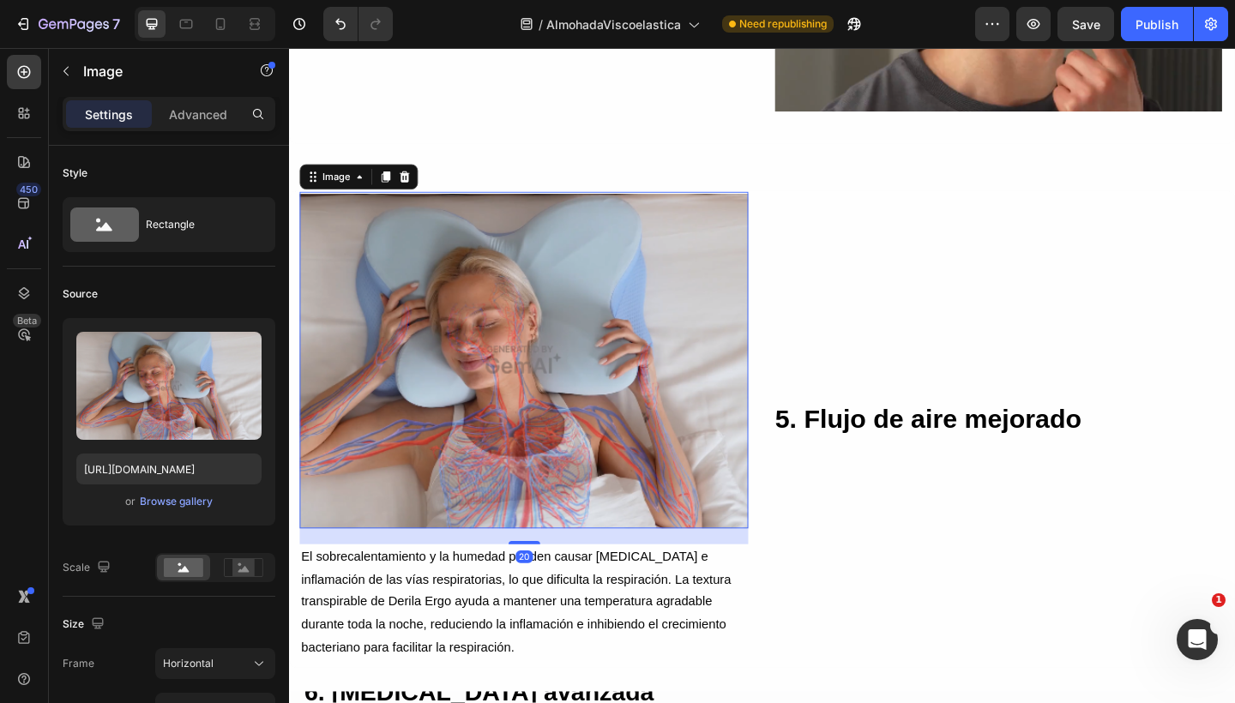
scroll to position [3560, 0]
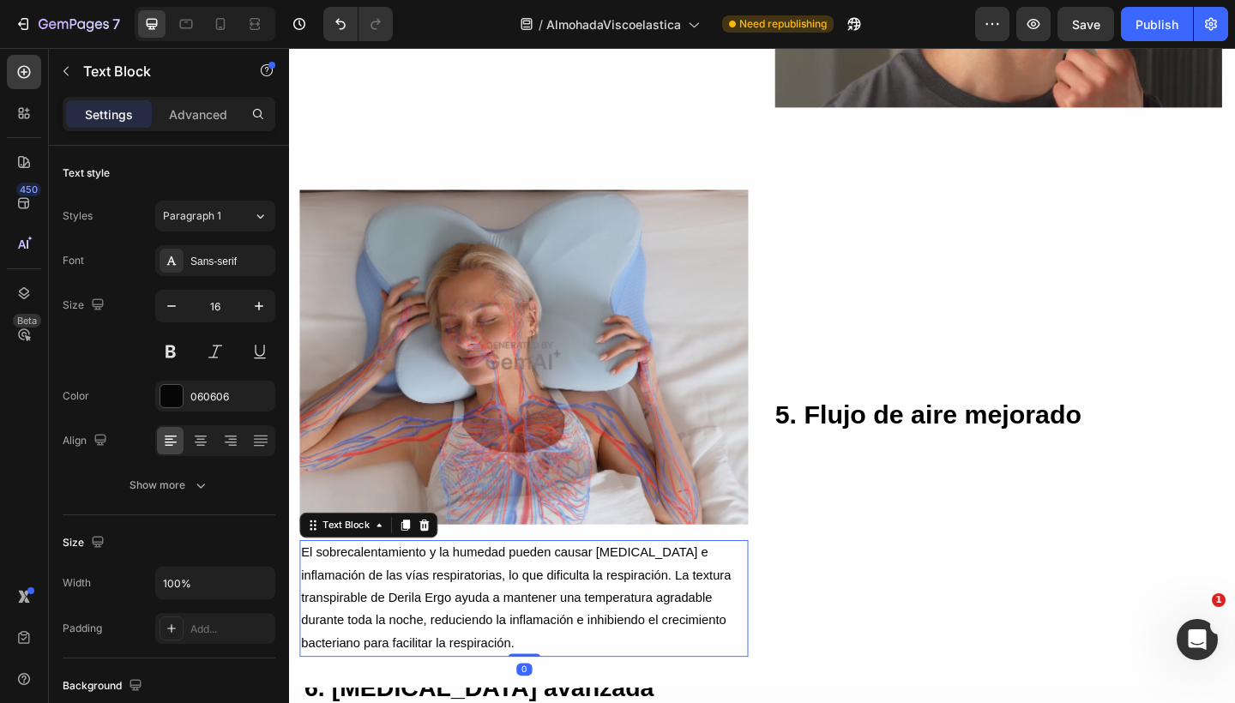
click at [511, 630] on p "El sobrecalentamiento y la humedad pueden causar congestión nasal e inflamación…" at bounding box center [544, 647] width 484 height 123
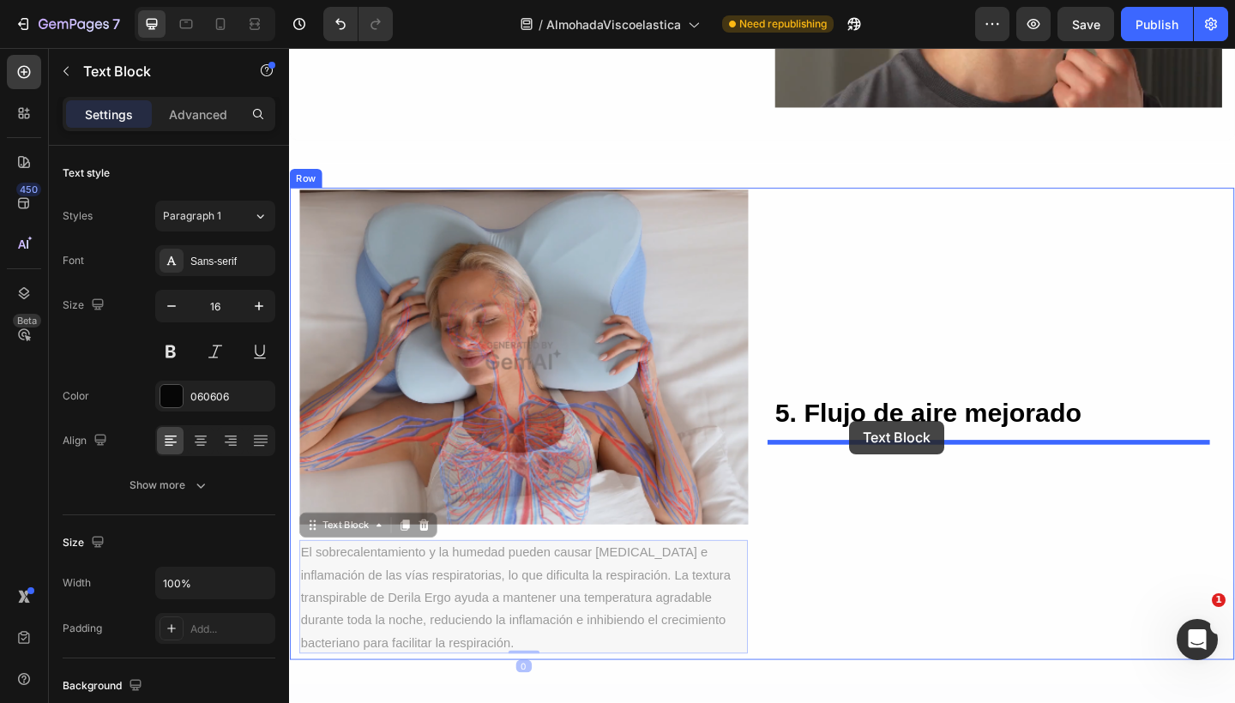
drag, startPoint x: 311, startPoint y: 557, endPoint x: 898, endPoint y: 454, distance: 595.5
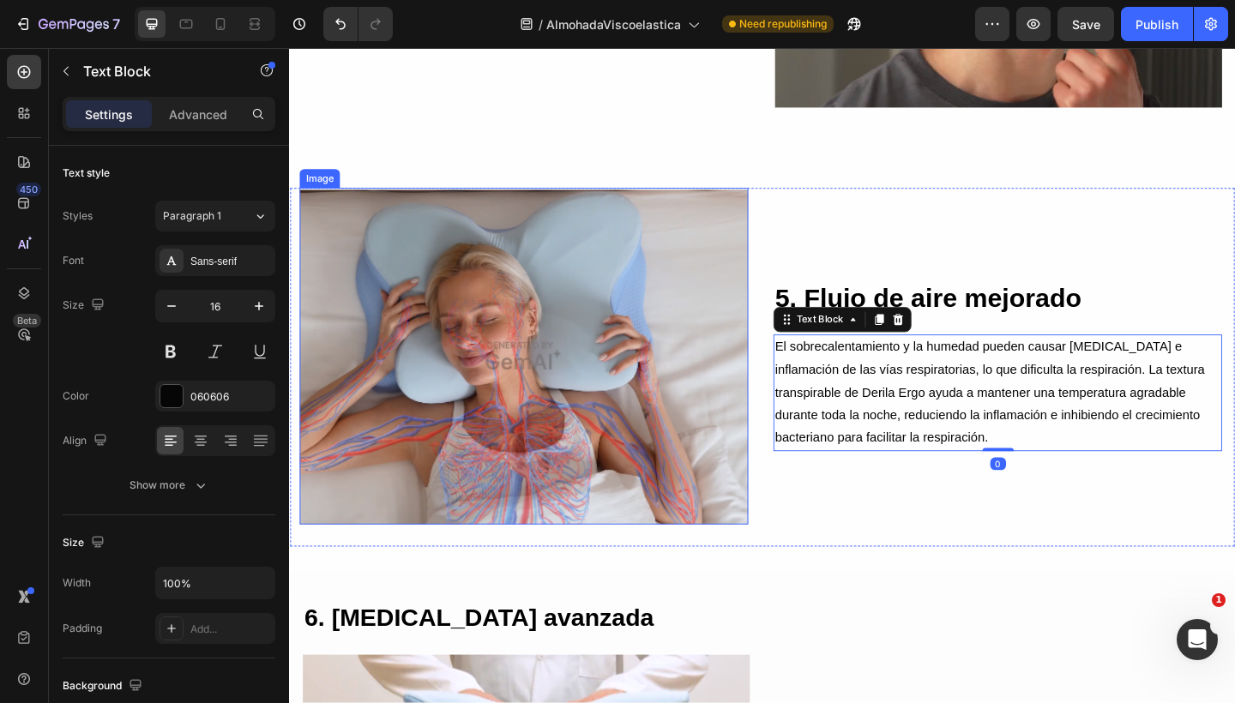
click at [688, 388] on img at bounding box center [544, 384] width 488 height 366
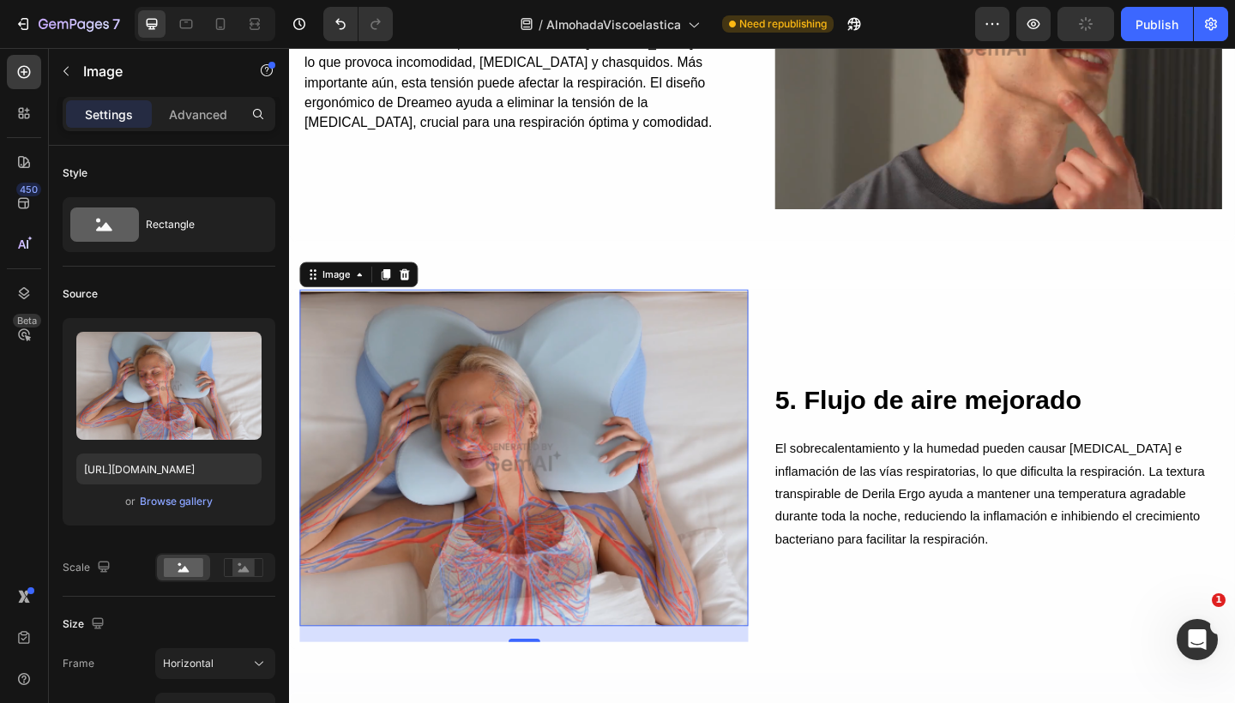
scroll to position [3489, 0]
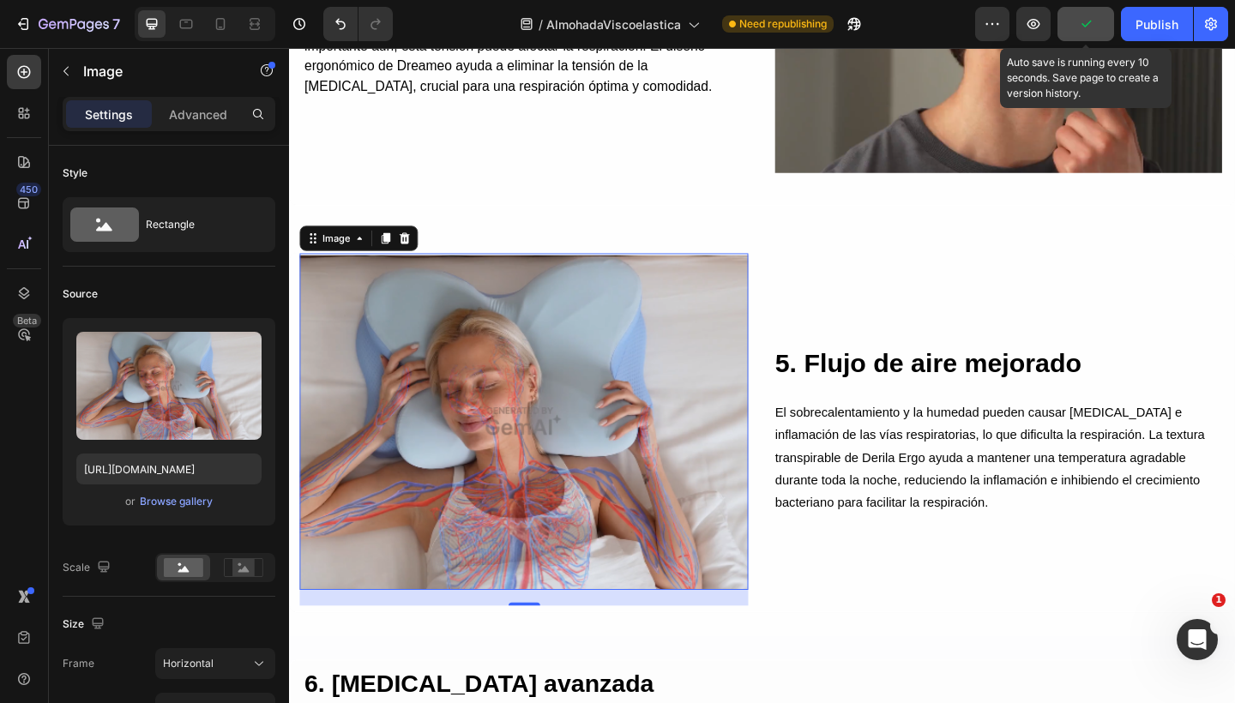
click at [1101, 17] on button "button" at bounding box center [1085, 24] width 57 height 34
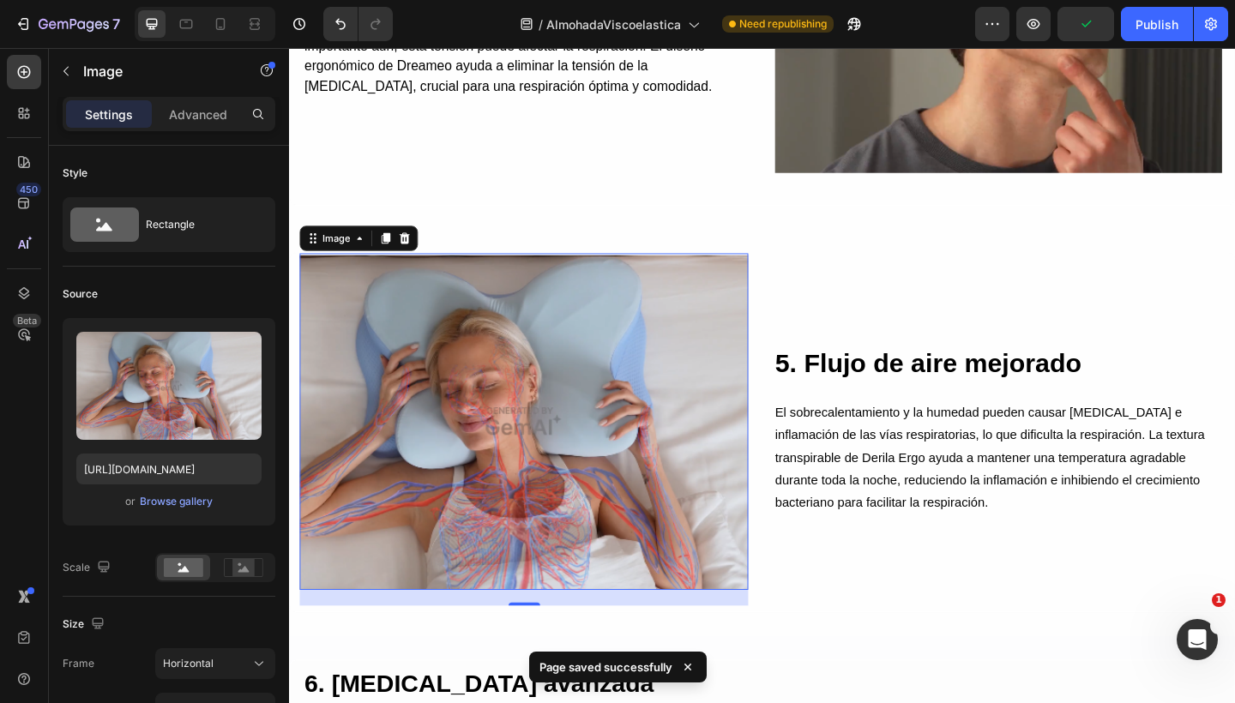
click at [512, 424] on img at bounding box center [544, 455] width 488 height 366
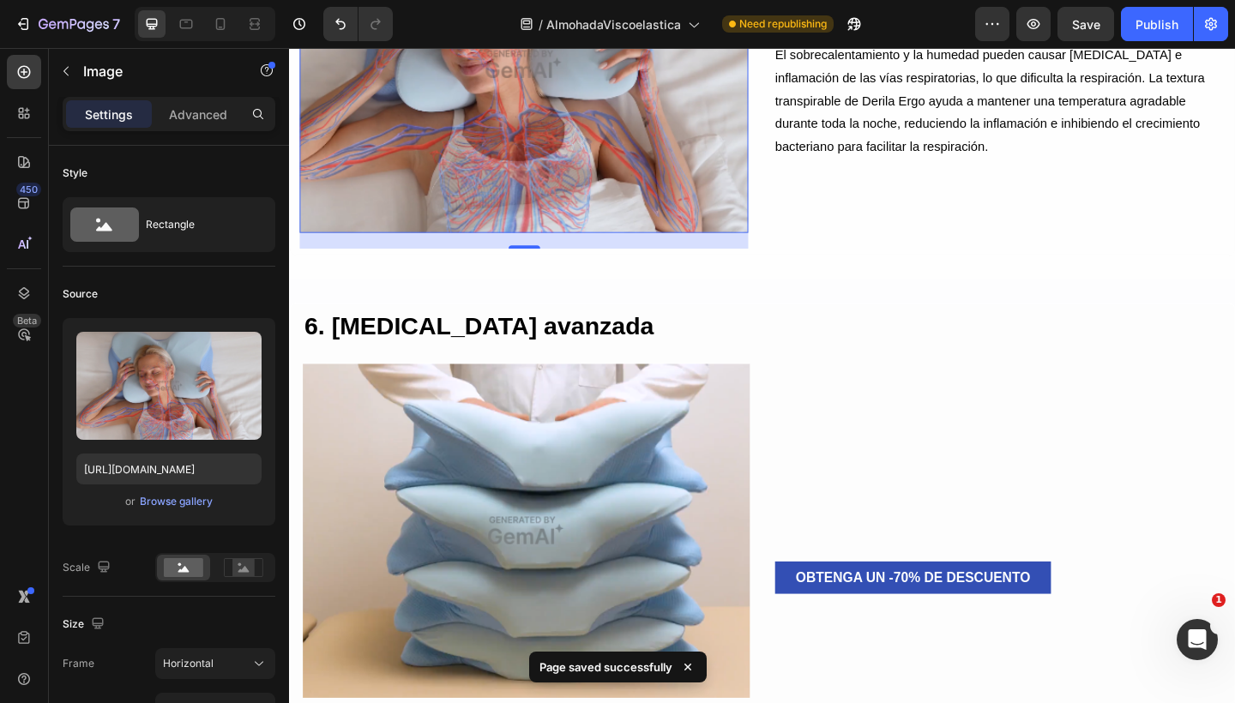
scroll to position [3879, 0]
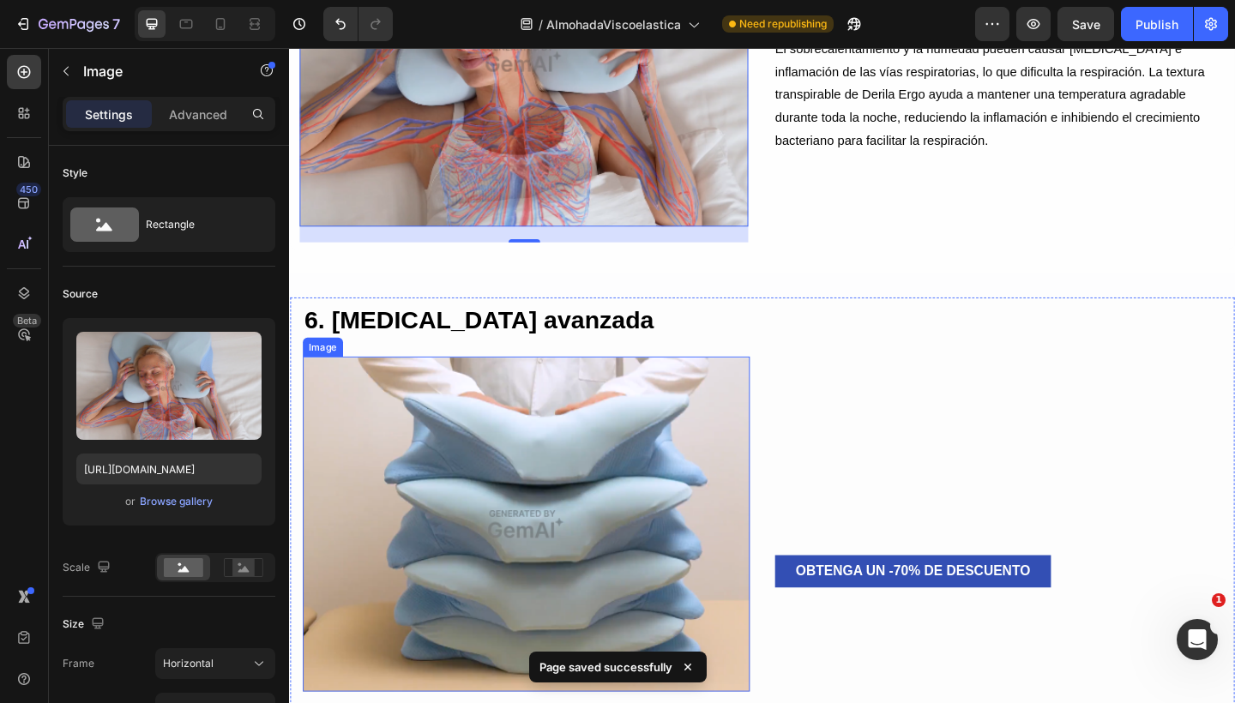
click at [488, 471] on img at bounding box center [547, 566] width 486 height 364
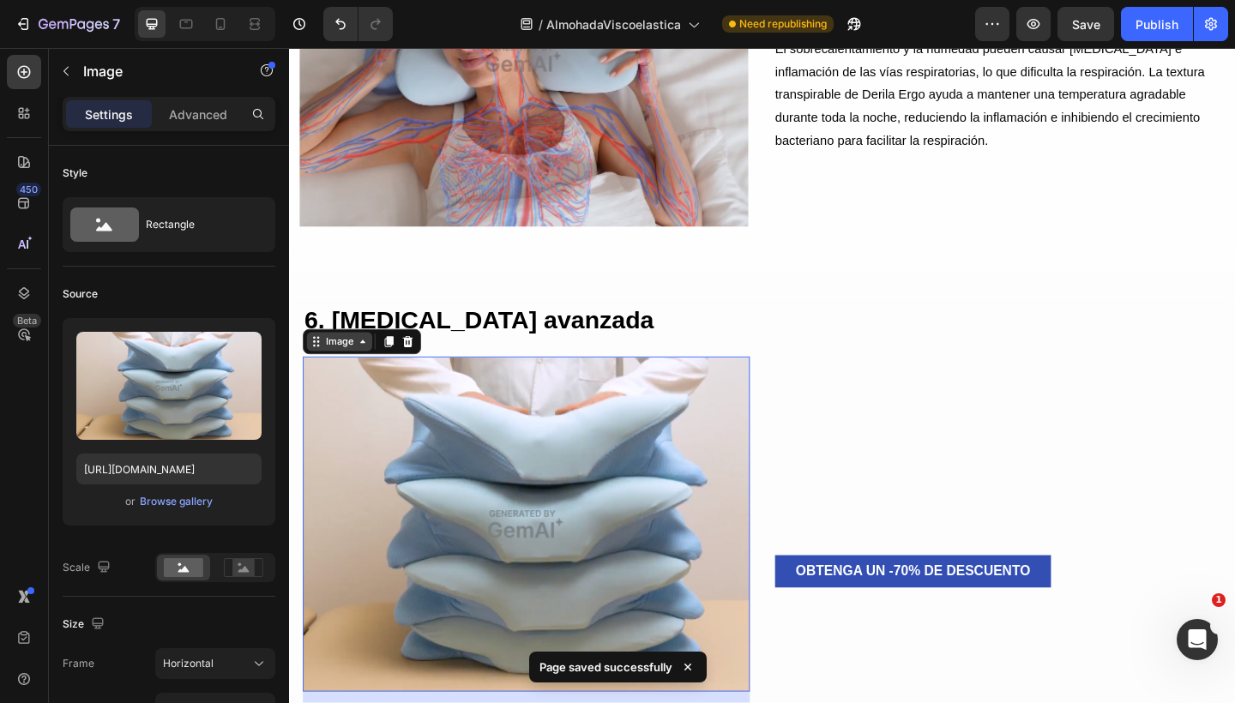
click at [323, 361] on icon at bounding box center [318, 368] width 14 height 14
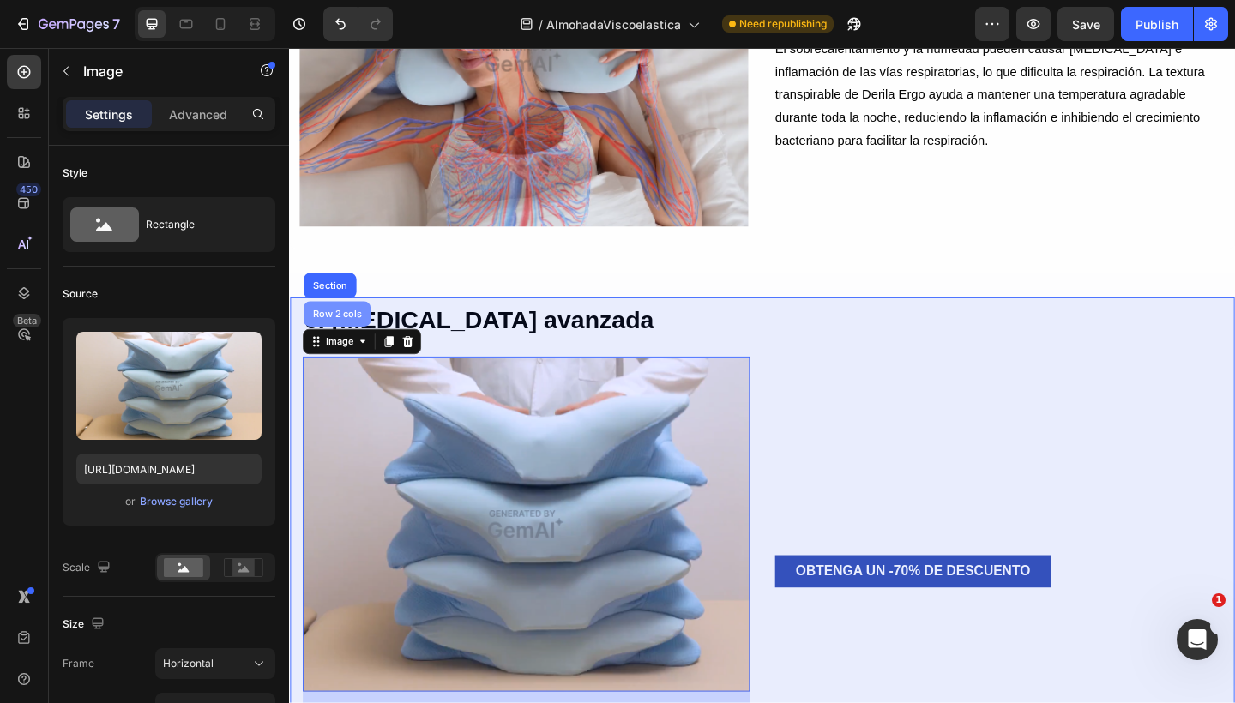
click at [341, 338] on div "Row 2 cols" at bounding box center [340, 337] width 73 height 27
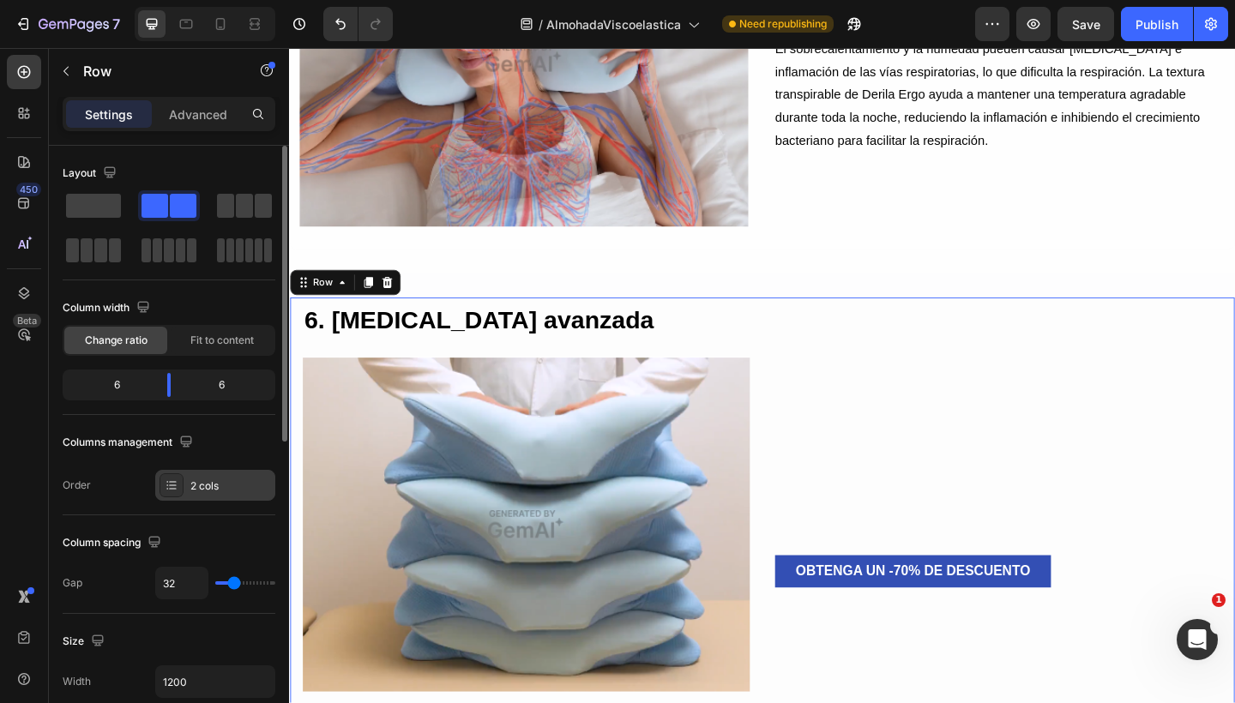
click at [184, 475] on div "2 cols" at bounding box center [215, 485] width 120 height 31
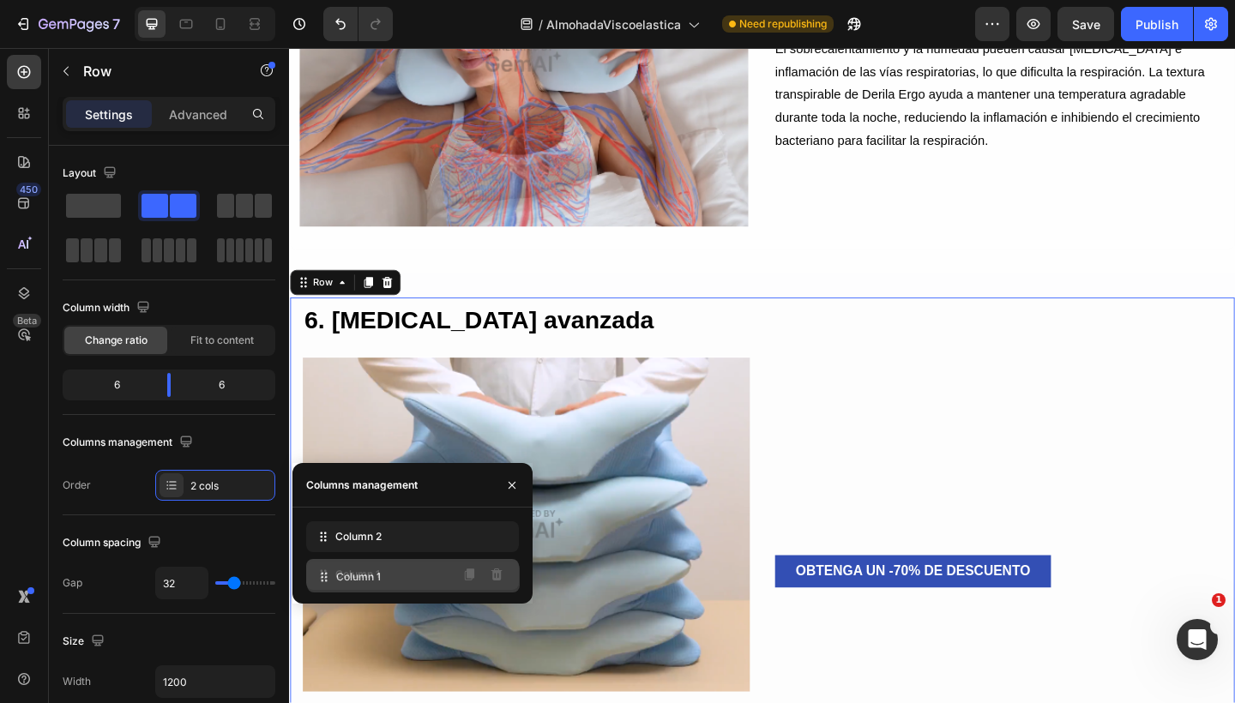
drag, startPoint x: 316, startPoint y: 526, endPoint x: 316, endPoint y: 566, distance: 40.3
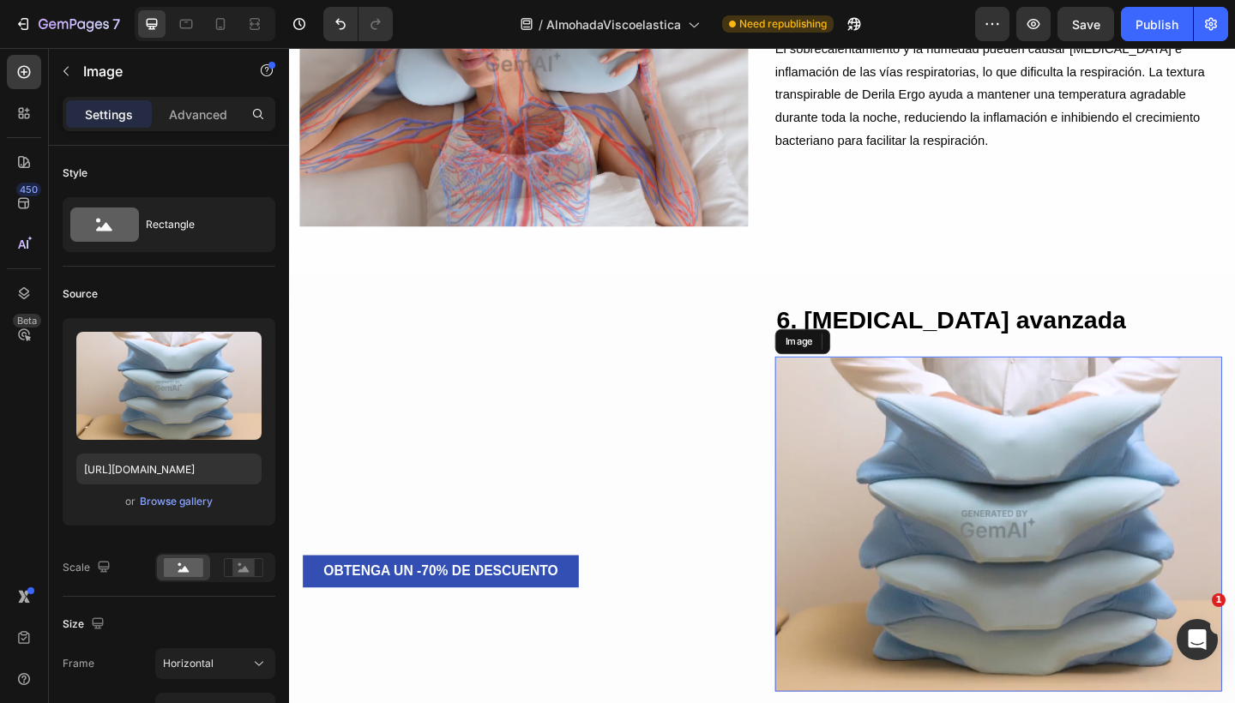
click at [893, 416] on img at bounding box center [1060, 566] width 486 height 364
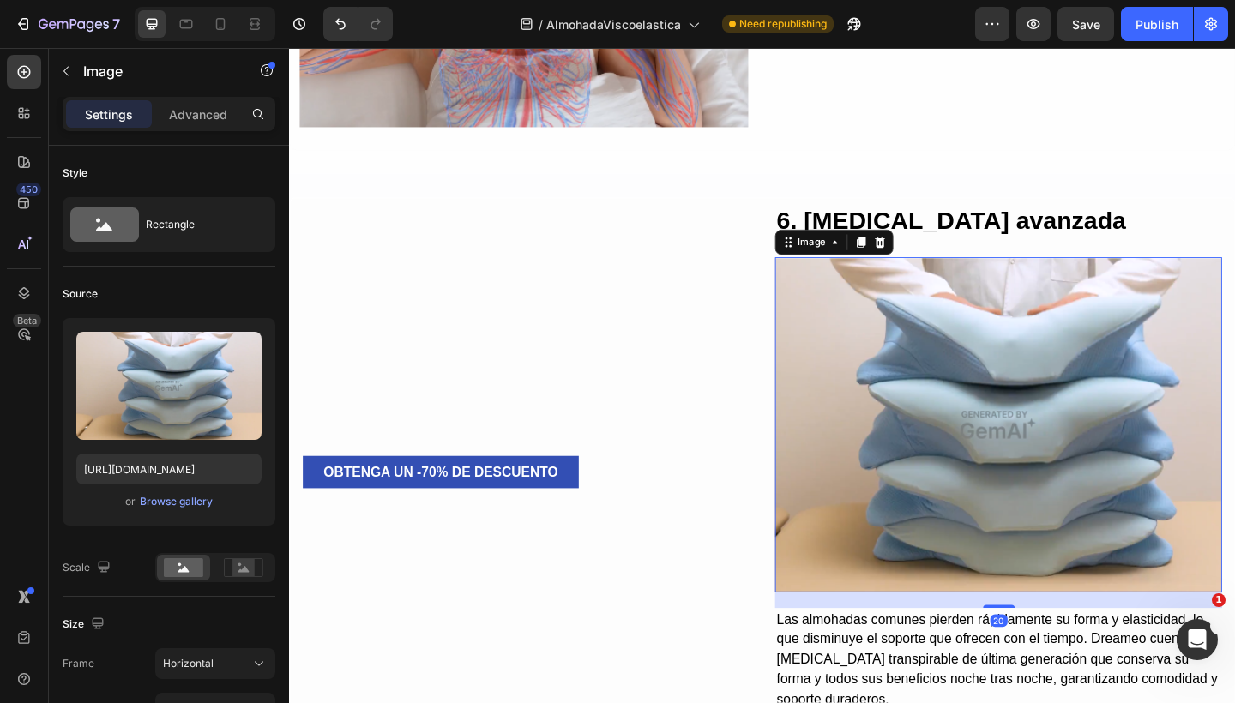
scroll to position [4016, 0]
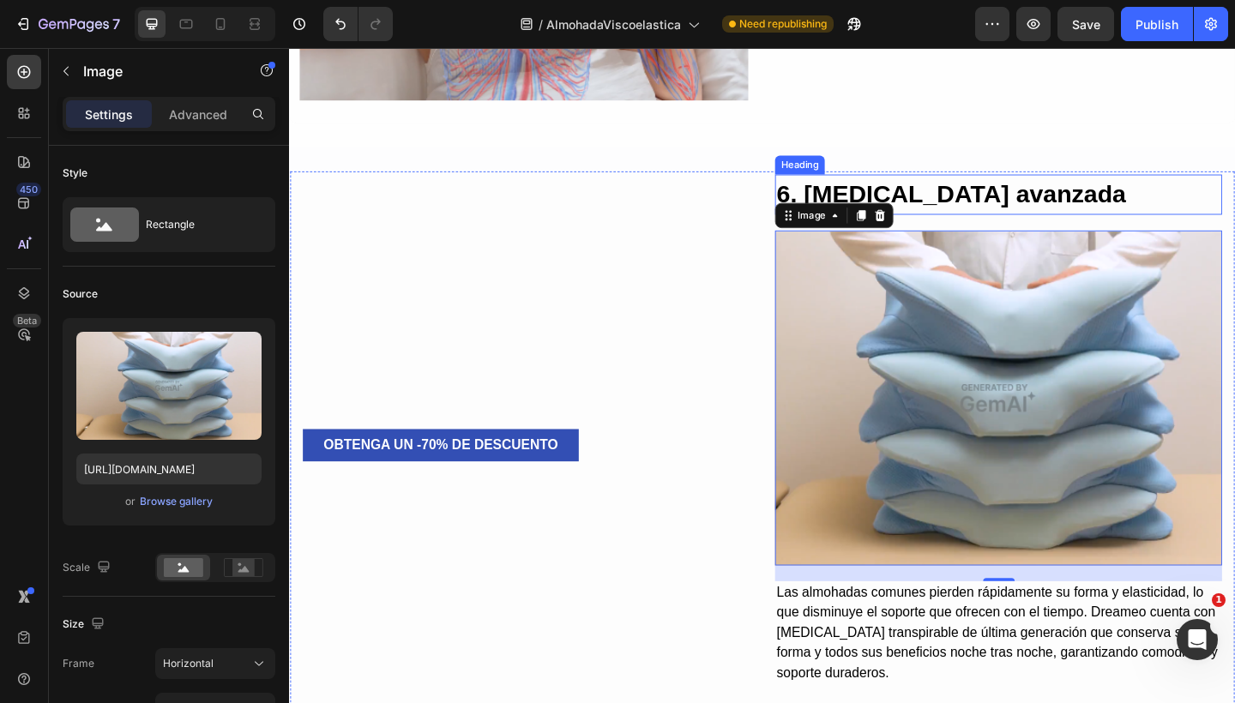
click at [879, 202] on h2 "6. Espuma viscoelástica avanzada" at bounding box center [1060, 208] width 486 height 44
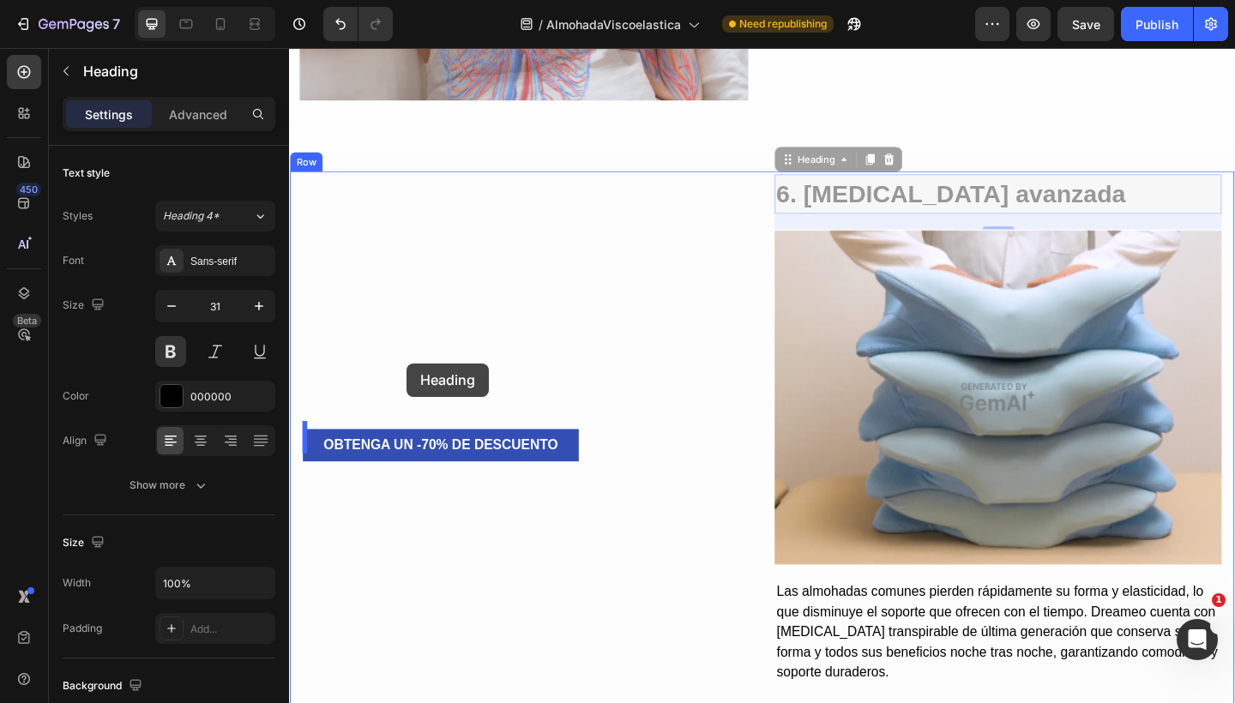
drag, startPoint x: 820, startPoint y: 171, endPoint x: 417, endPoint y: 391, distance: 460.0
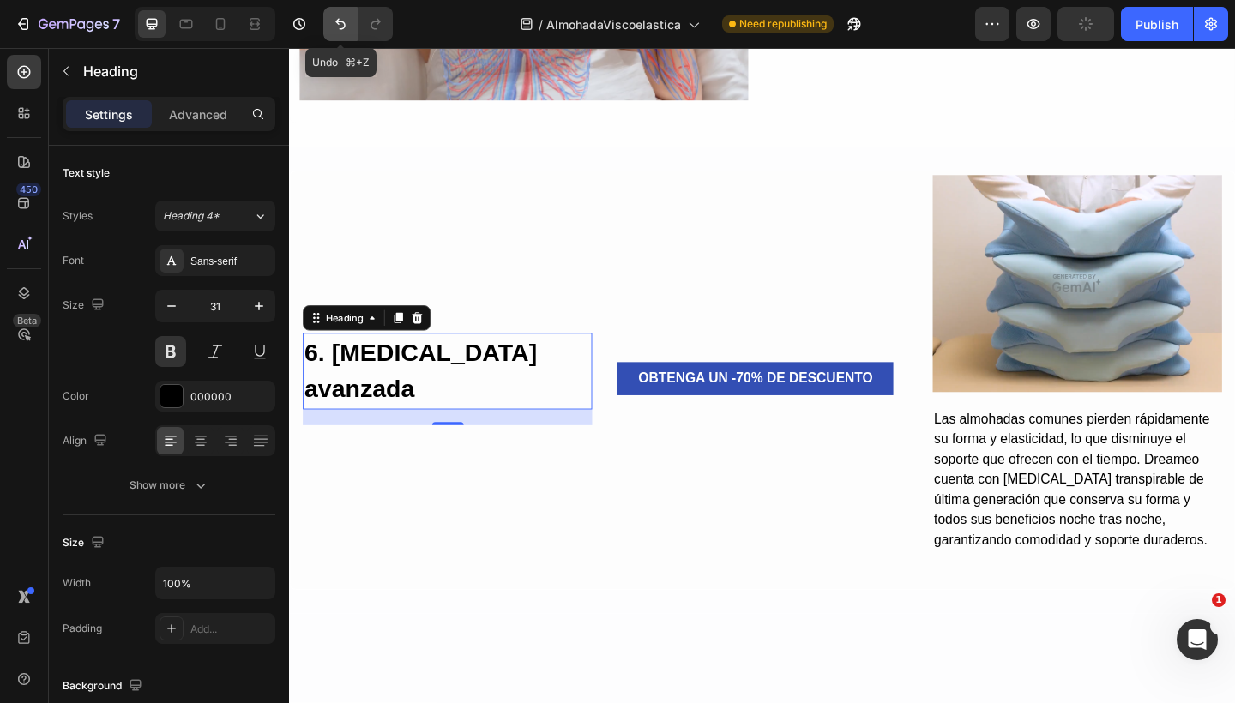
click at [336, 24] on icon "Undo/Redo" at bounding box center [340, 23] width 17 height 17
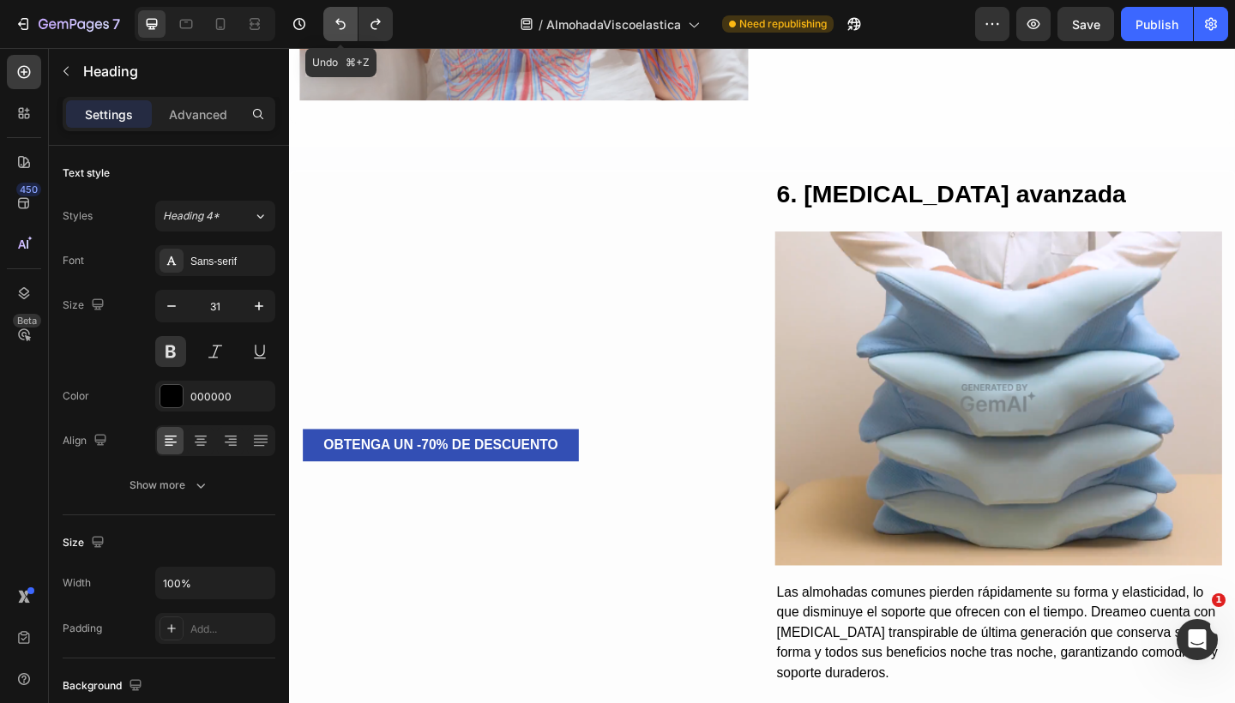
click at [336, 24] on icon "Undo/Redo" at bounding box center [340, 23] width 17 height 17
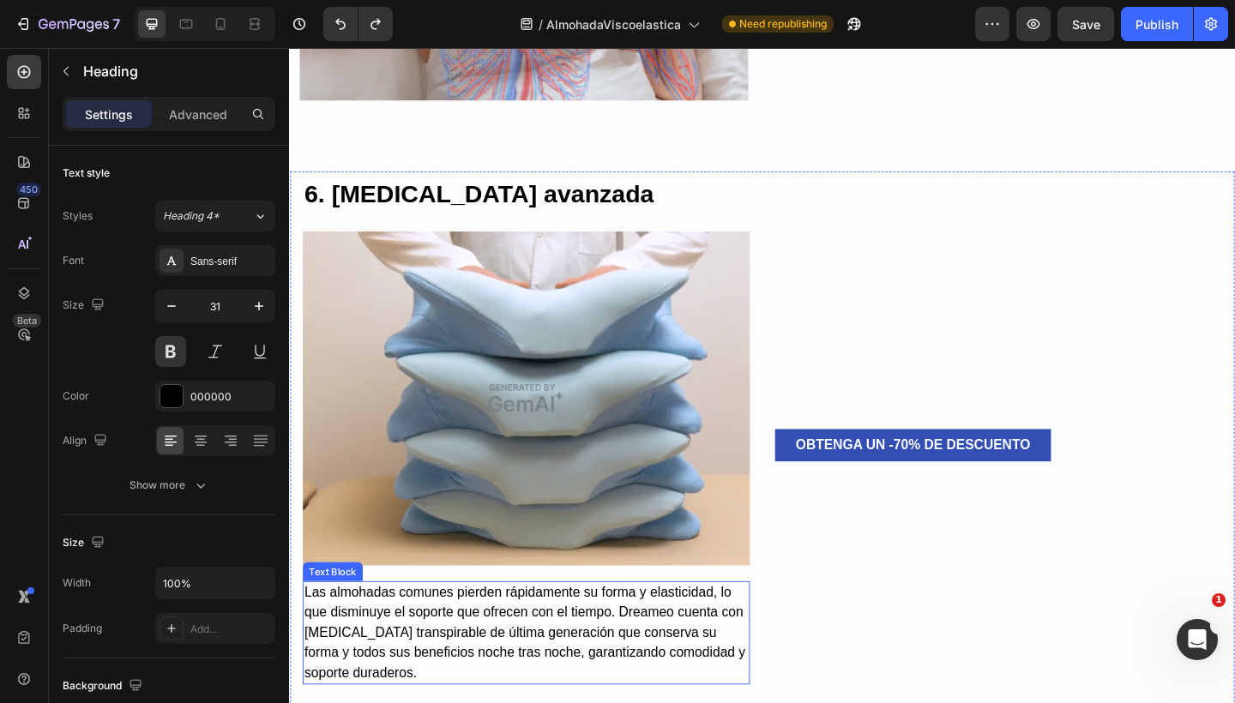
click at [529, 640] on p "Las almohadas comunes pierden rápidamente su forma y elasticidad, lo que dismin…" at bounding box center [546, 685] width 483 height 110
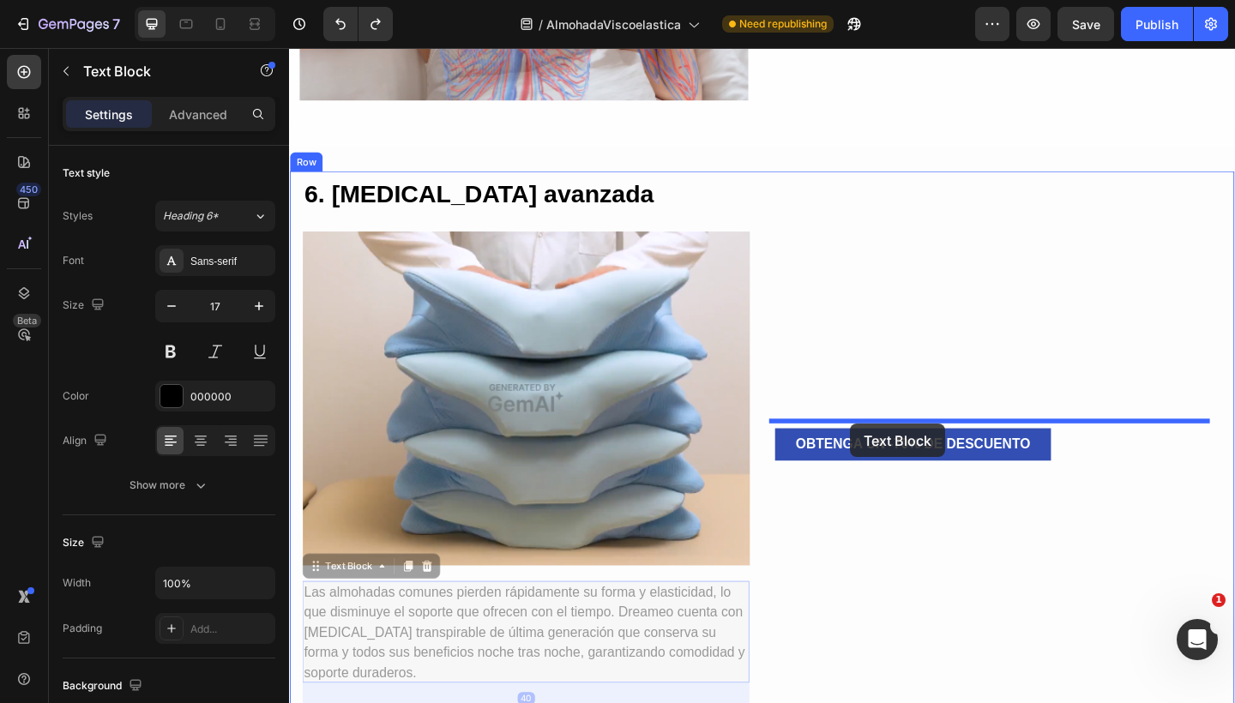
drag, startPoint x: 322, startPoint y: 605, endPoint x: 899, endPoint y: 457, distance: 596.6
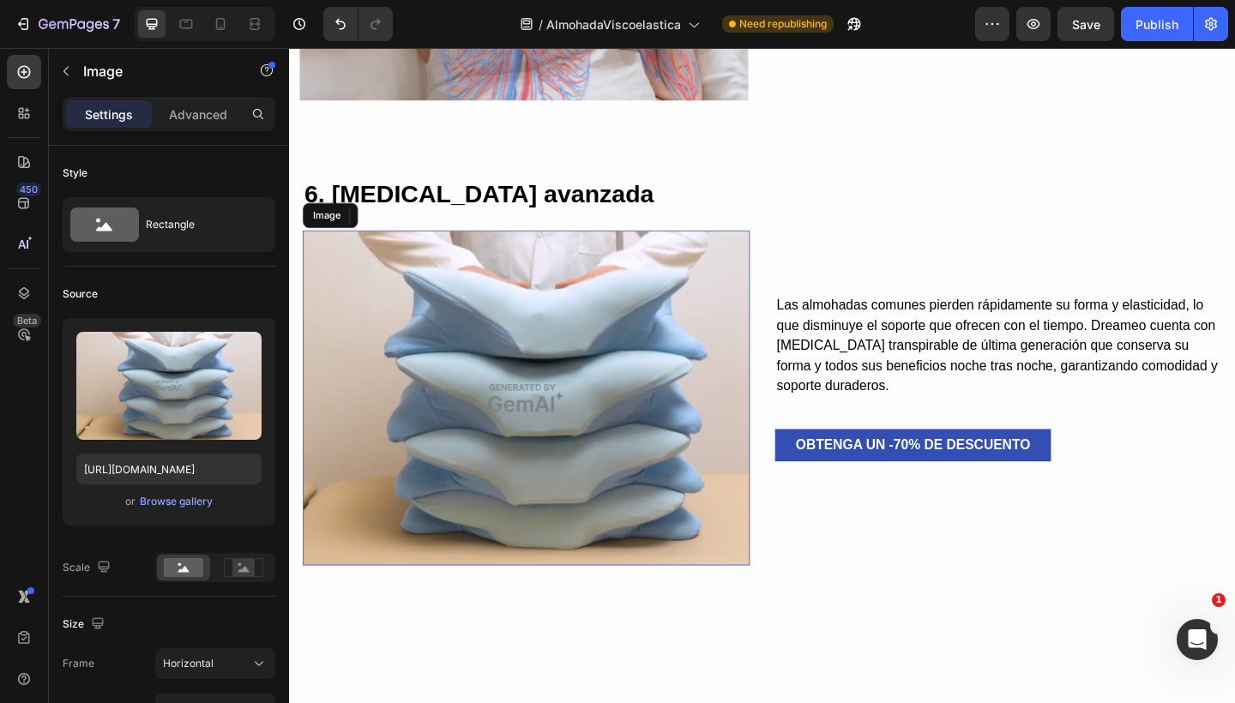
click at [620, 375] on img at bounding box center [547, 429] width 486 height 364
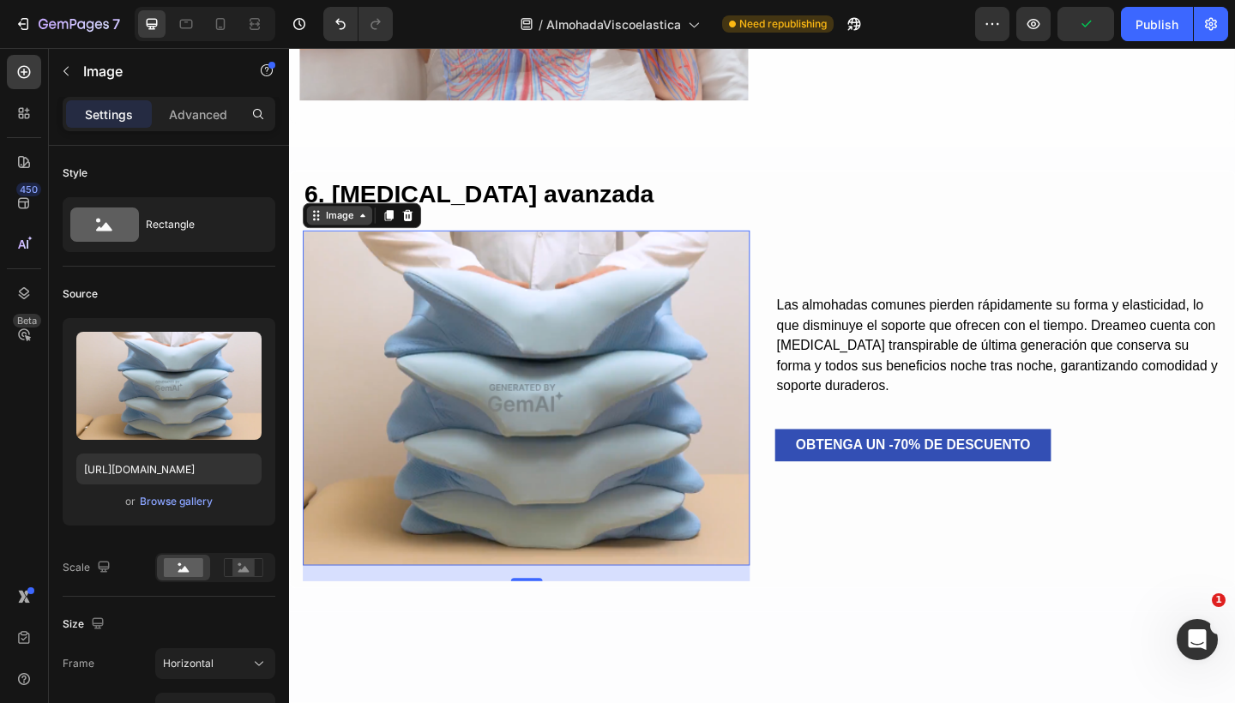
click at [351, 226] on div "Image" at bounding box center [343, 230] width 37 height 15
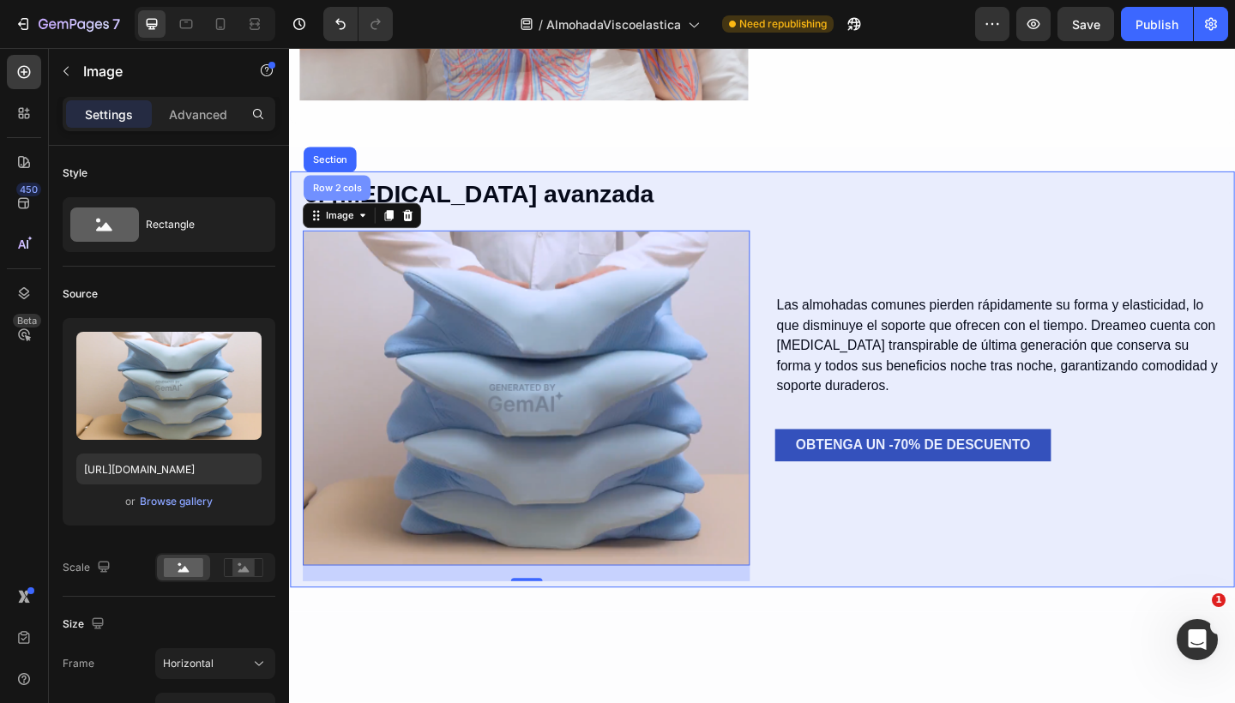
click at [343, 198] on div "Row 2 cols" at bounding box center [340, 200] width 59 height 10
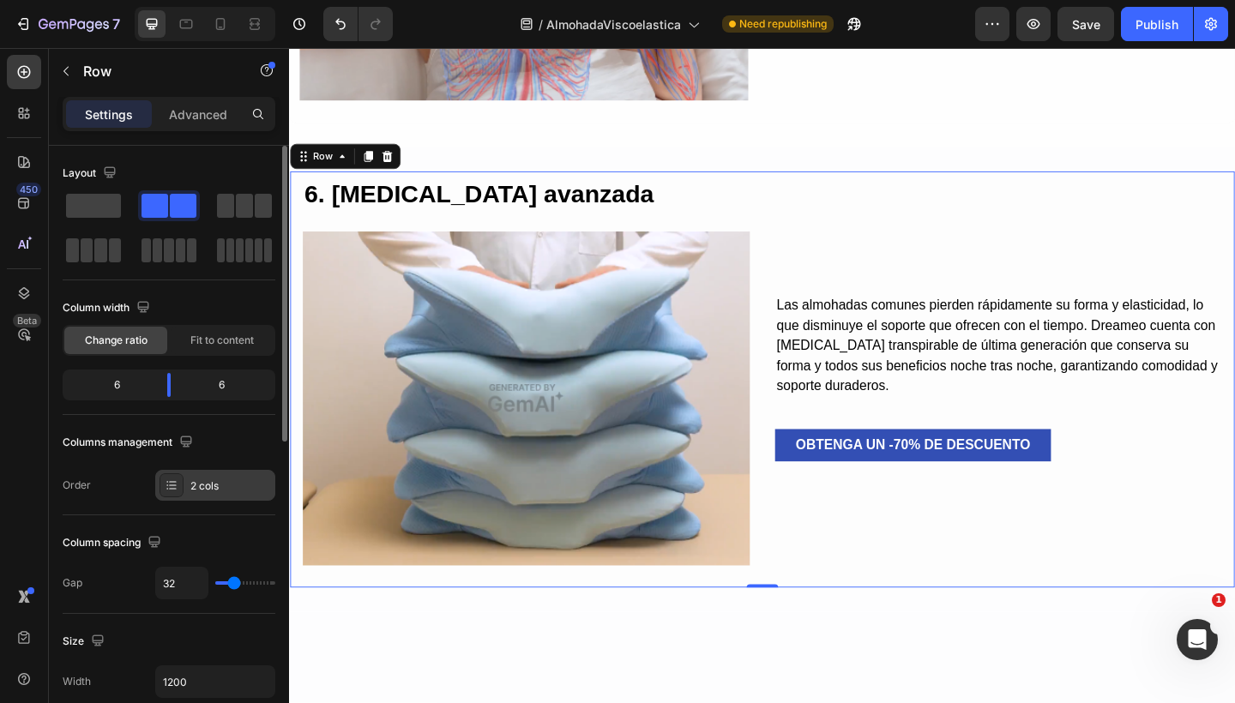
click at [170, 485] on icon at bounding box center [172, 484] width 7 height 1
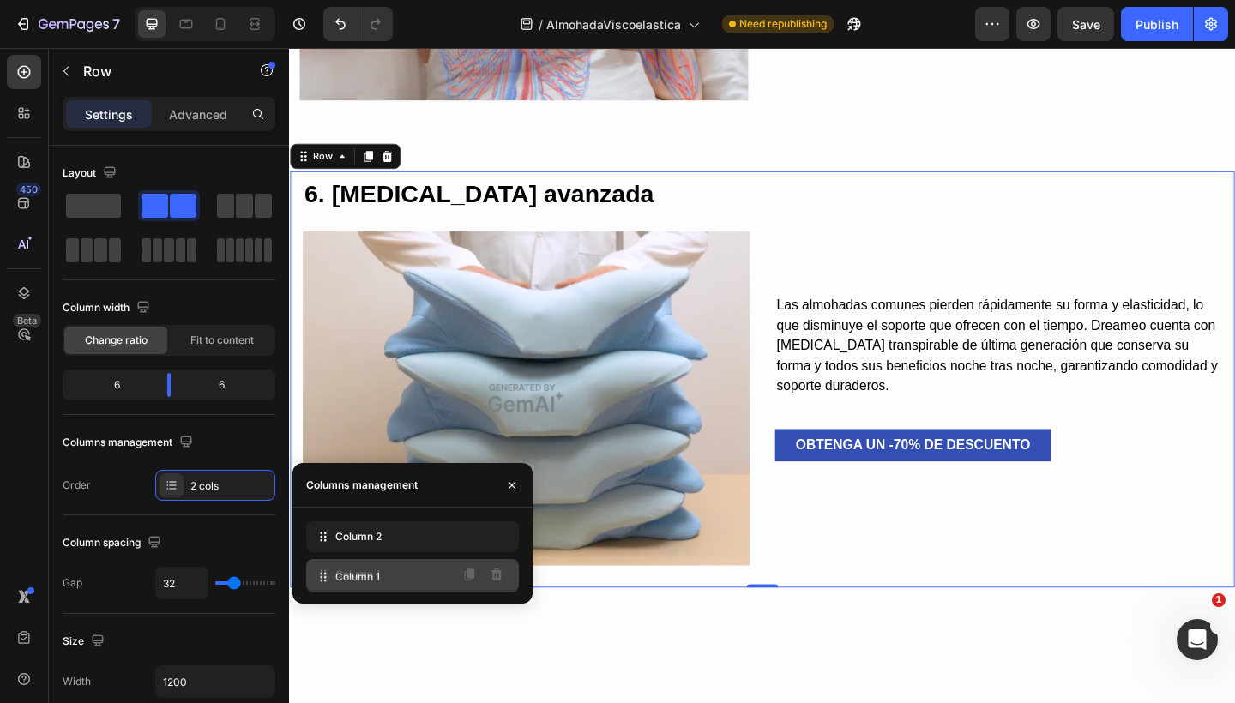
drag, startPoint x: 324, startPoint y: 534, endPoint x: 324, endPoint y: 574, distance: 40.3
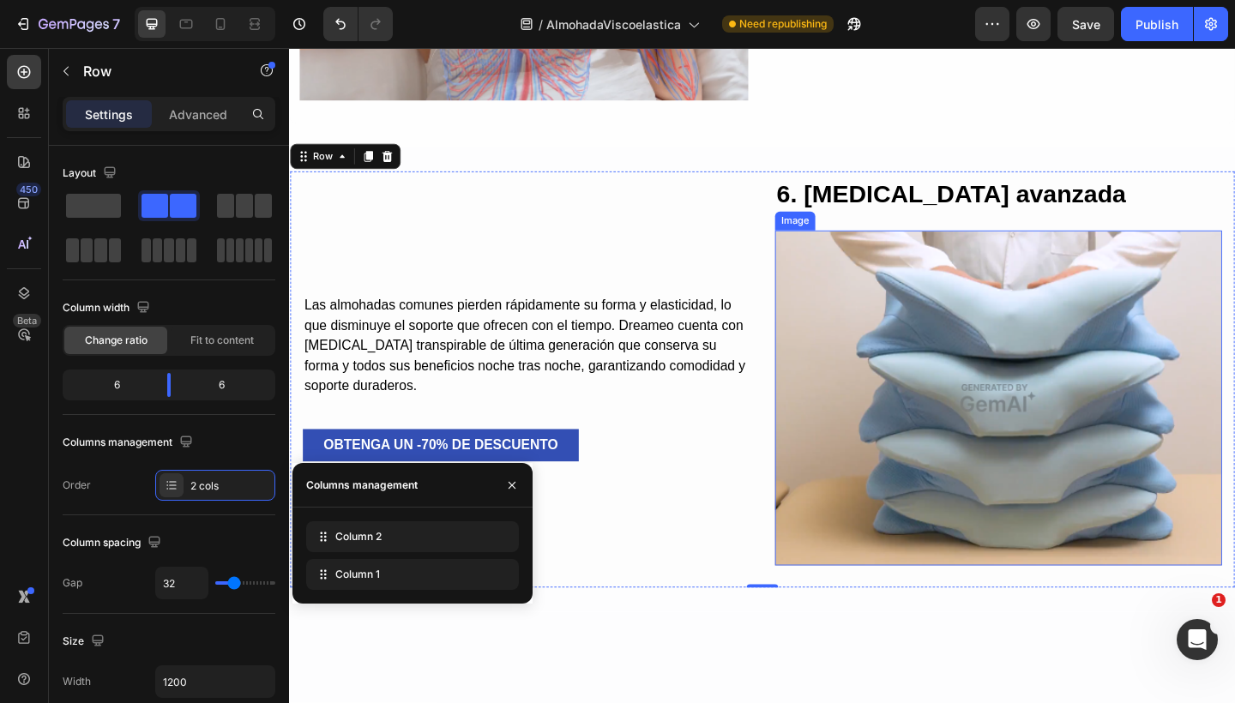
click at [842, 327] on img at bounding box center [1060, 429] width 486 height 364
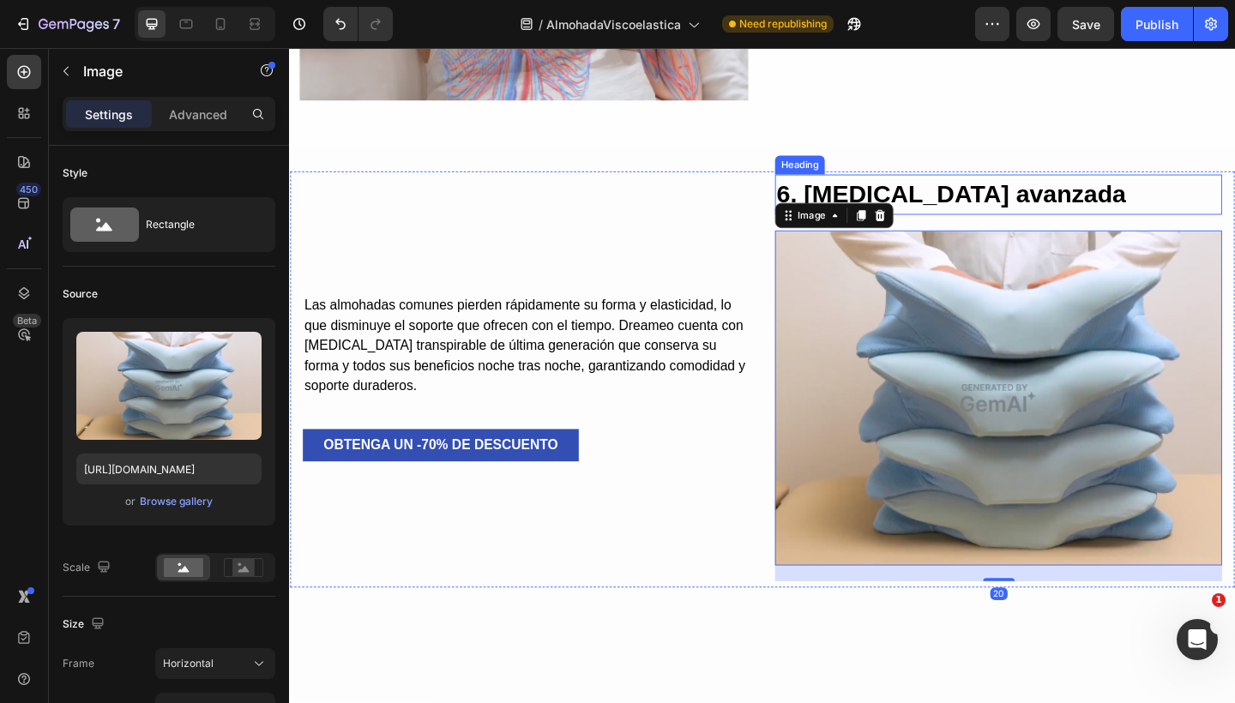
click at [982, 195] on h2 "6. Espuma viscoelástica avanzada" at bounding box center [1060, 208] width 486 height 44
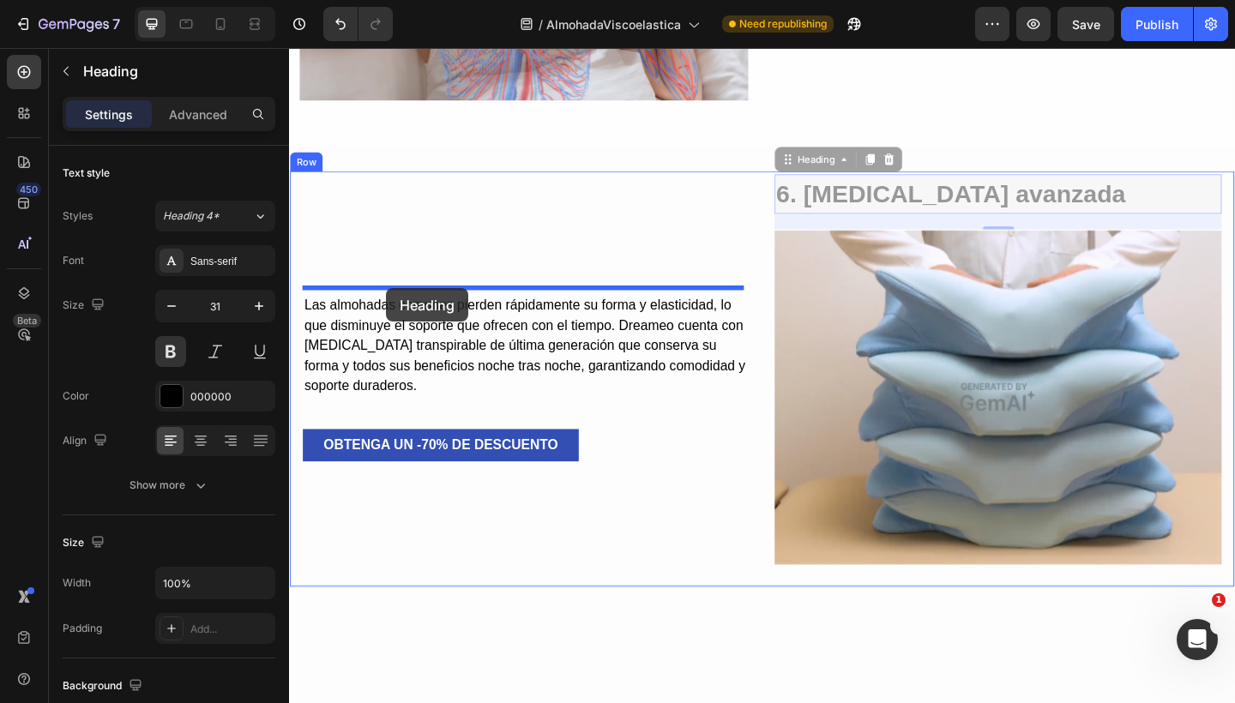
drag, startPoint x: 823, startPoint y: 165, endPoint x: 394, endPoint y: 310, distance: 452.5
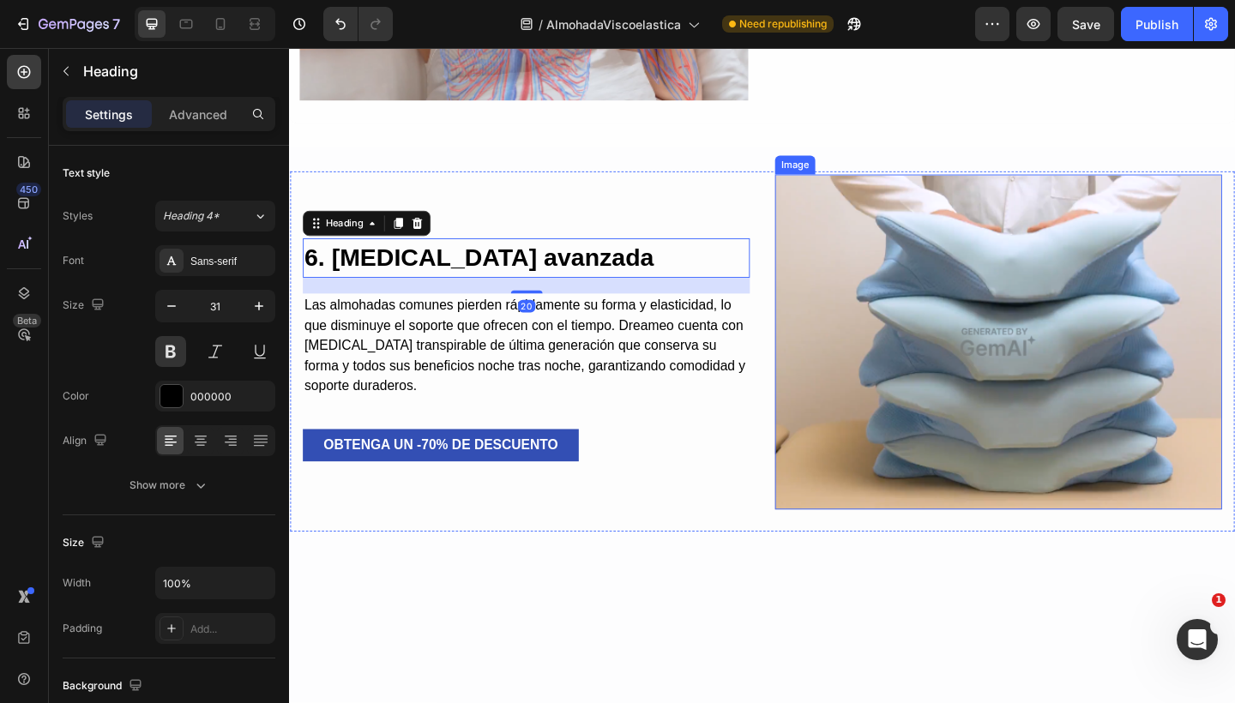
click at [1014, 296] on img at bounding box center [1060, 368] width 486 height 364
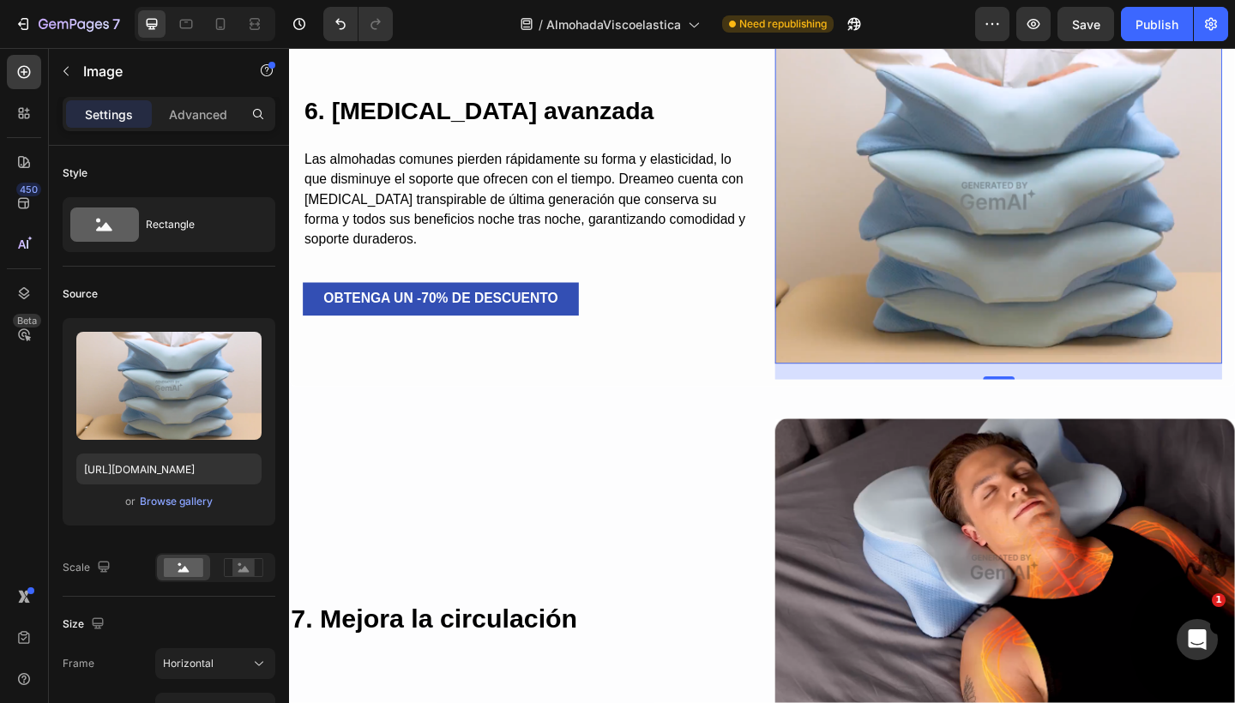
scroll to position [4241, 0]
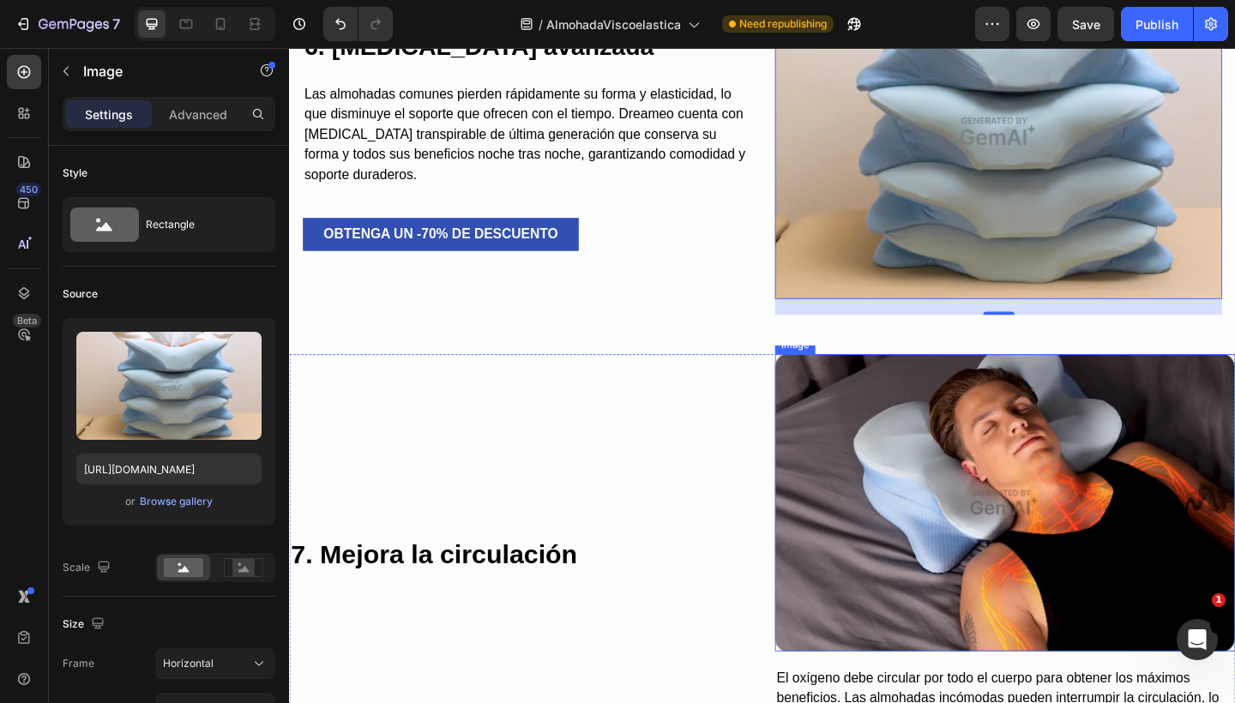
click at [931, 434] on img at bounding box center [1067, 543] width 501 height 323
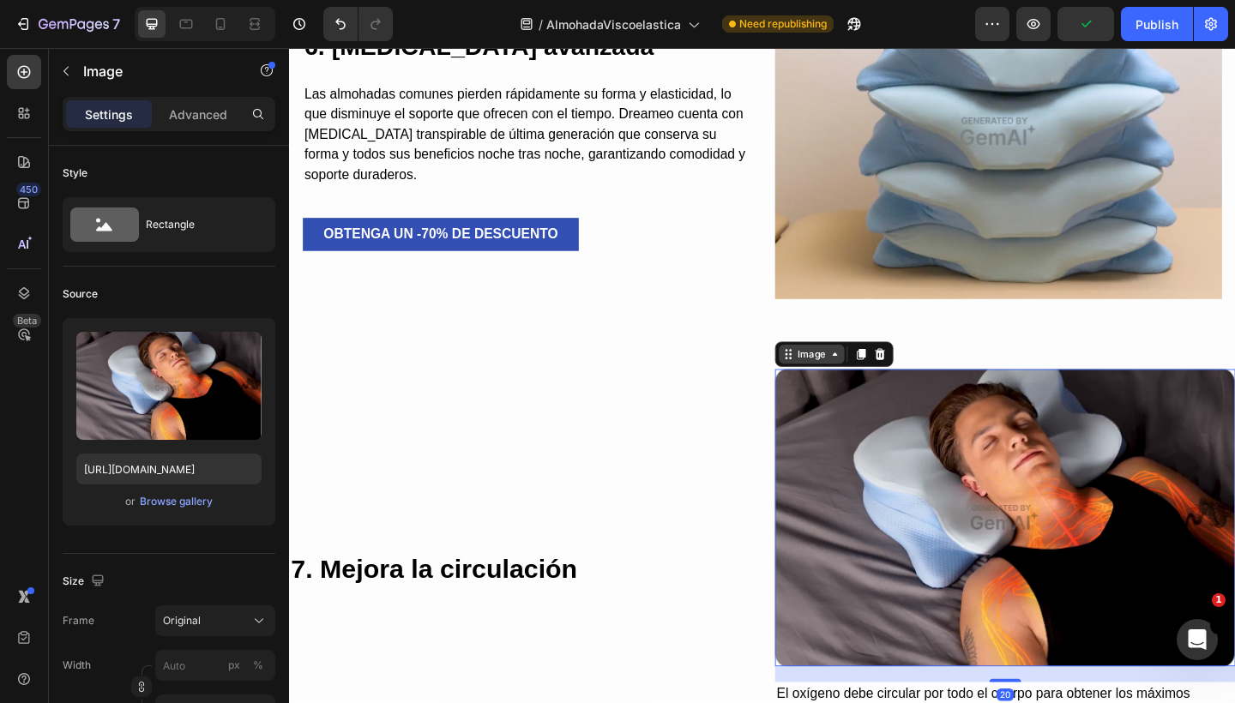
click at [839, 374] on div "Image" at bounding box center [857, 381] width 37 height 15
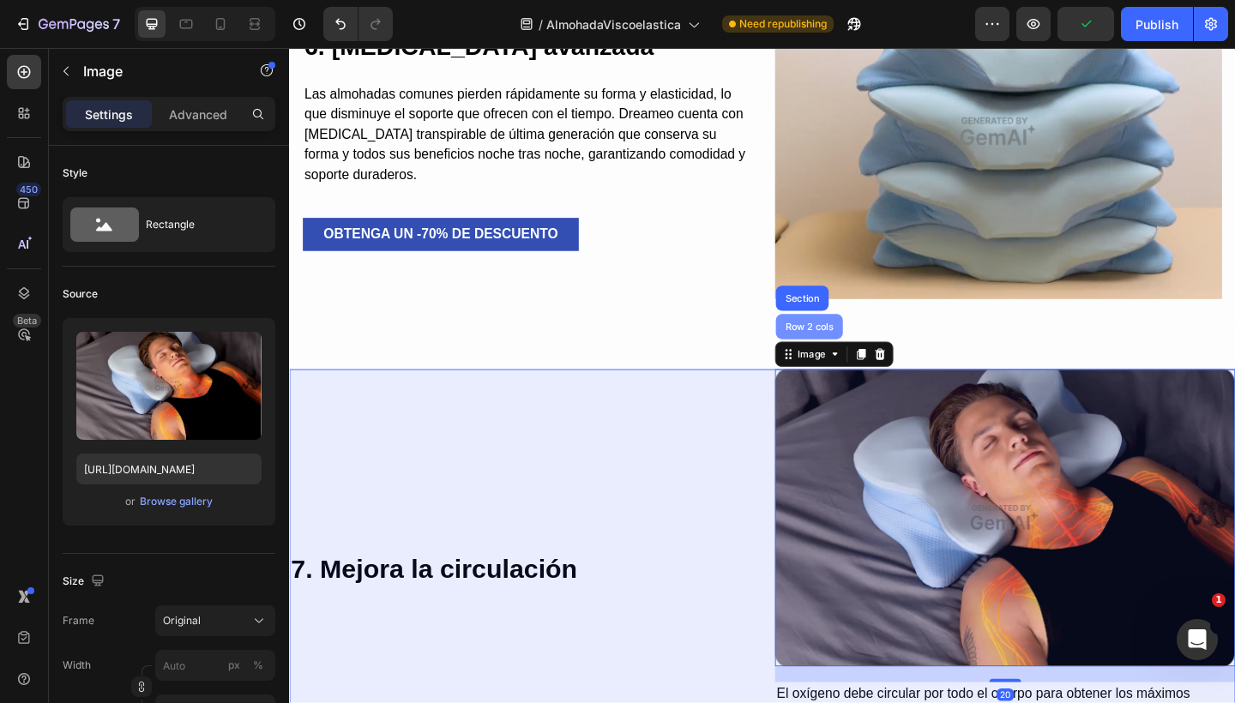
click at [842, 346] on div "Row 2 cols" at bounding box center [854, 351] width 59 height 10
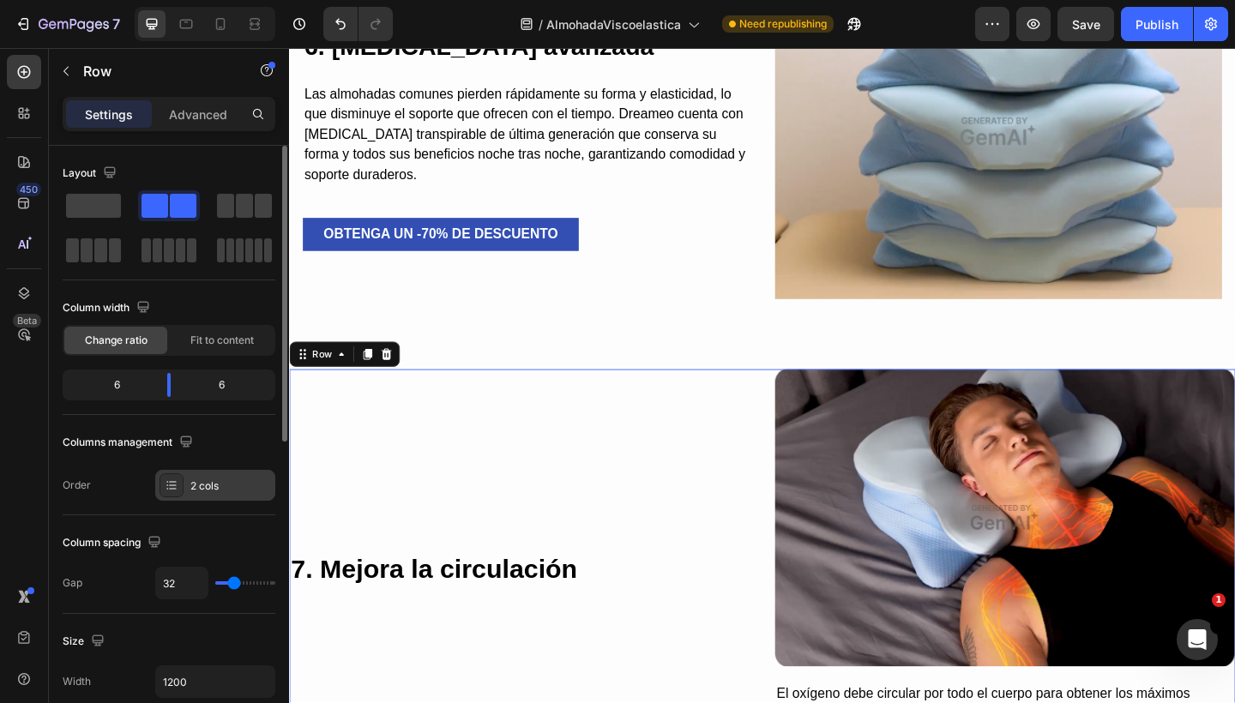
click at [195, 483] on div "2 cols" at bounding box center [230, 485] width 81 height 15
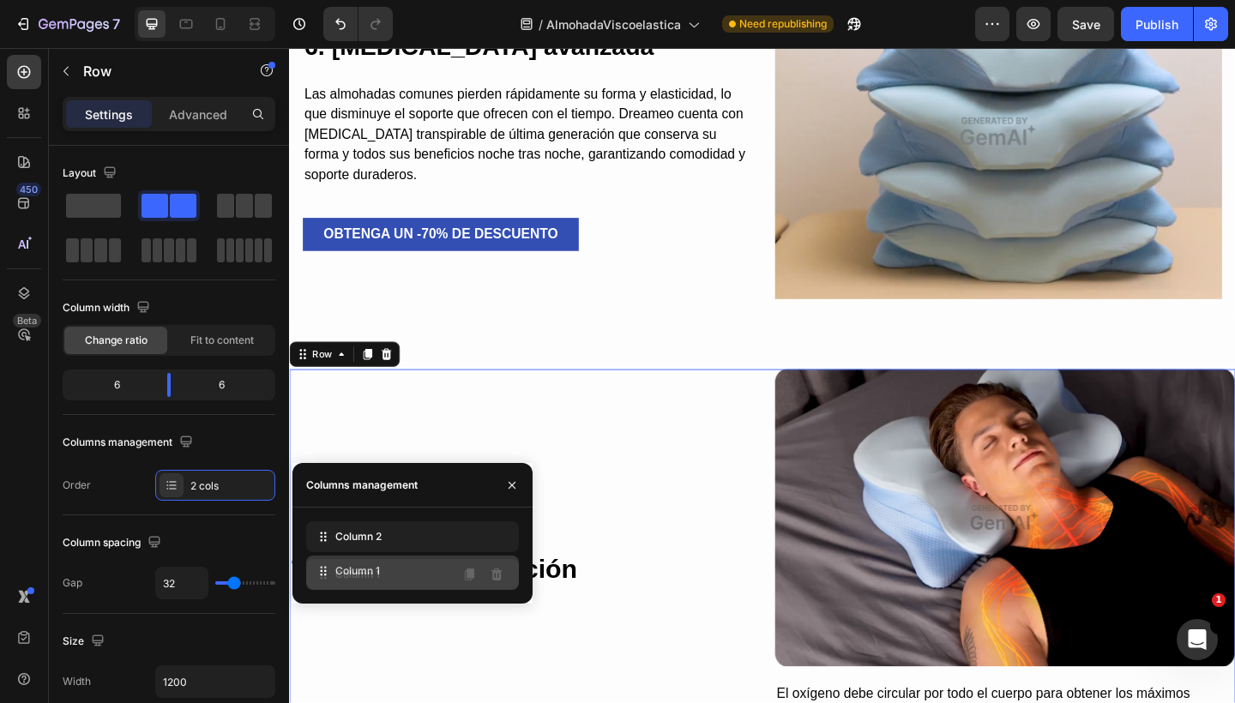
drag, startPoint x: 334, startPoint y: 538, endPoint x: 334, endPoint y: 573, distance: 34.3
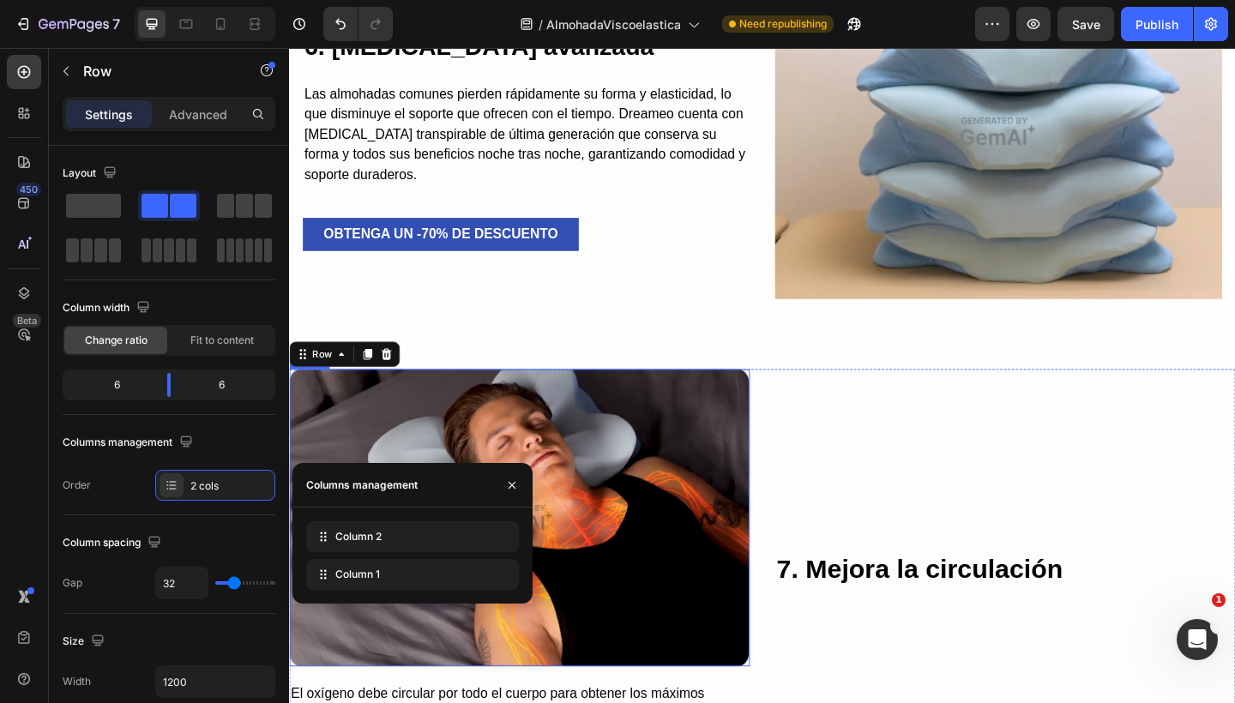
click at [579, 562] on img at bounding box center [539, 559] width 501 height 323
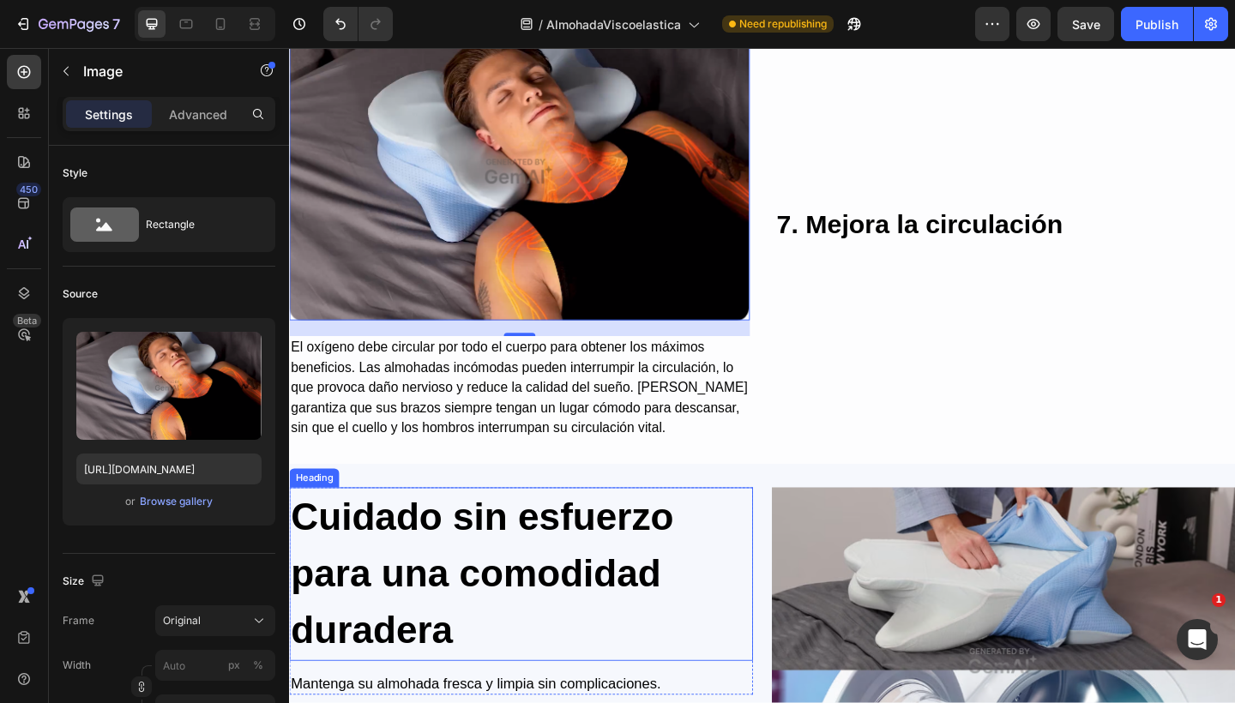
scroll to position [4542, 0]
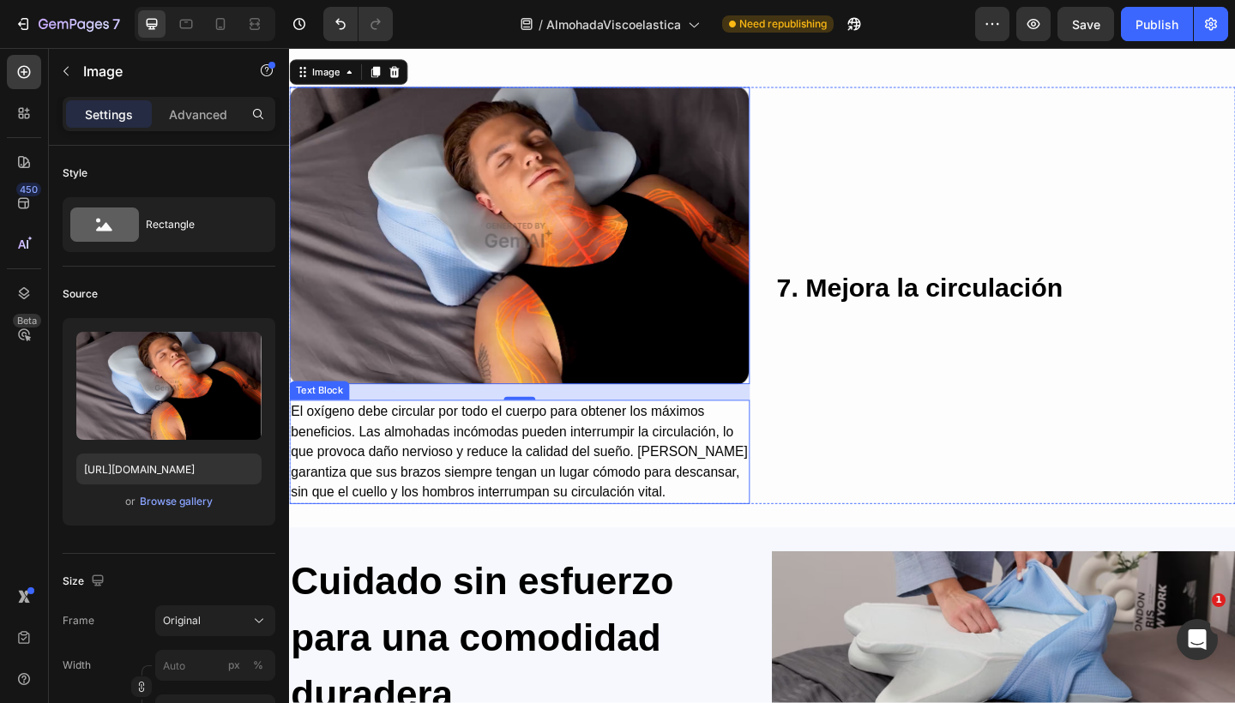
click at [561, 482] on p "El oxígeno debe circular por todo el cuerpo para obtener los máximos beneficios…" at bounding box center [539, 488] width 497 height 110
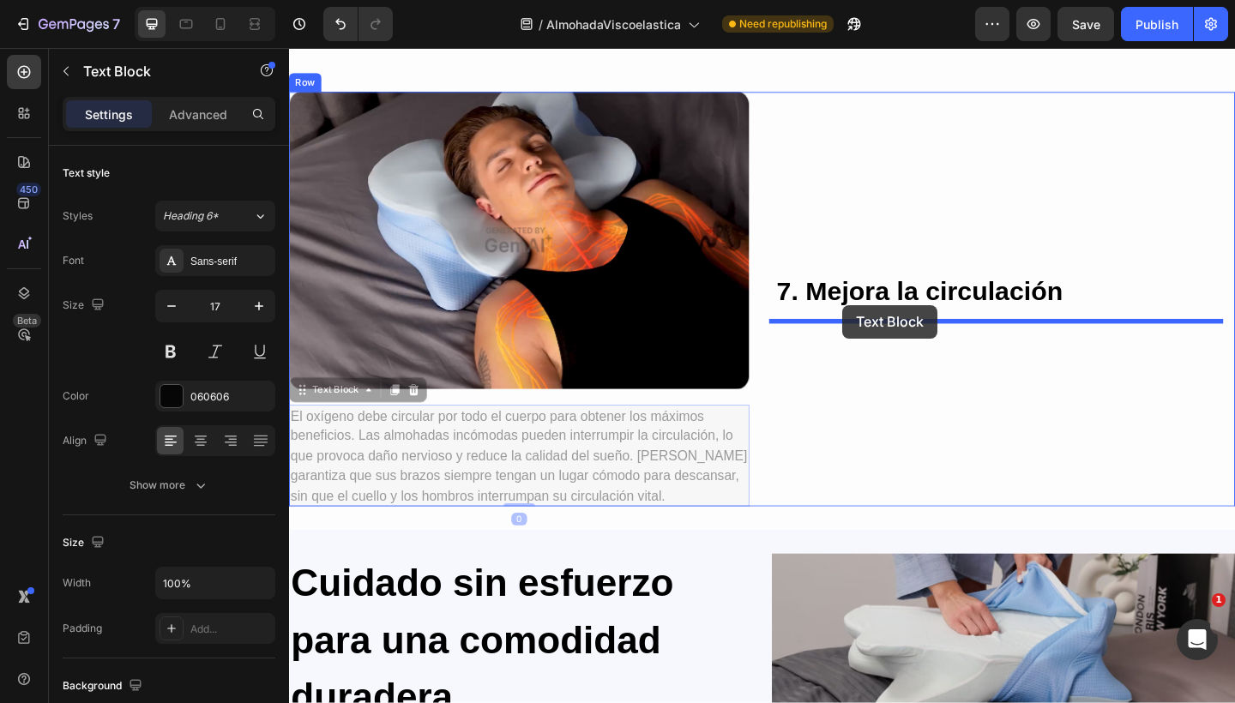
drag, startPoint x: 310, startPoint y: 417, endPoint x: 891, endPoint y: 328, distance: 587.2
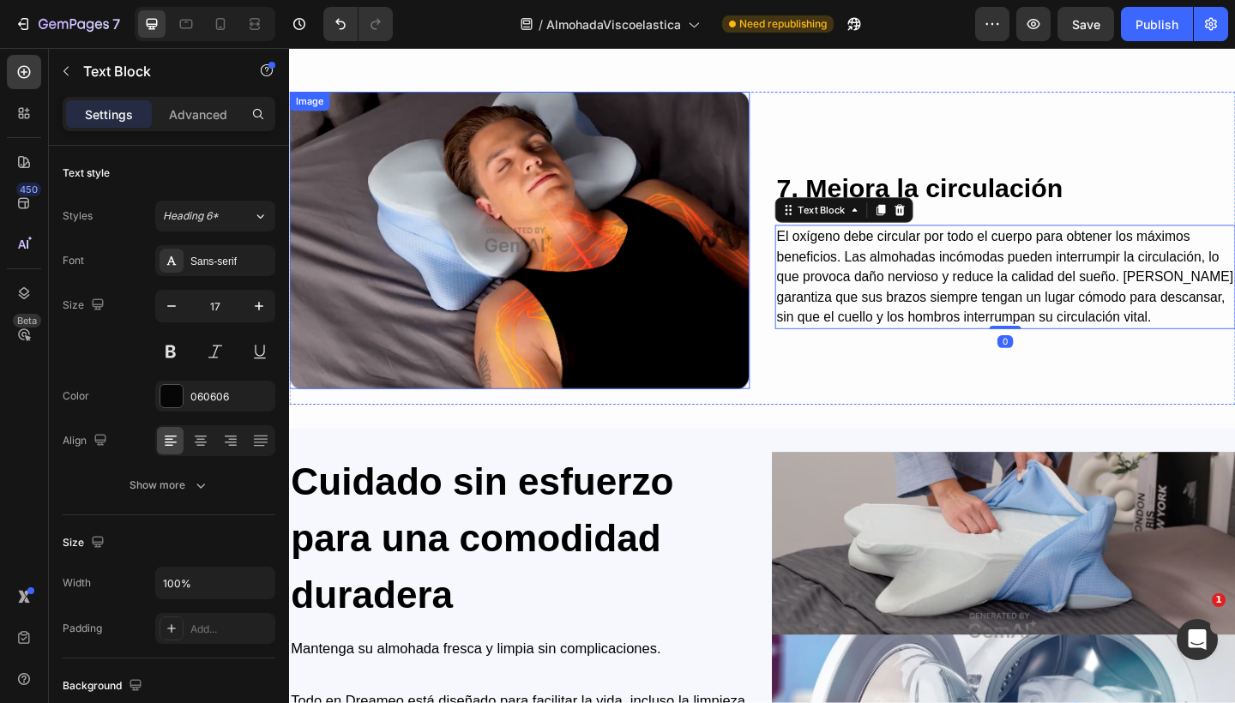
click at [680, 259] on img at bounding box center [539, 257] width 501 height 323
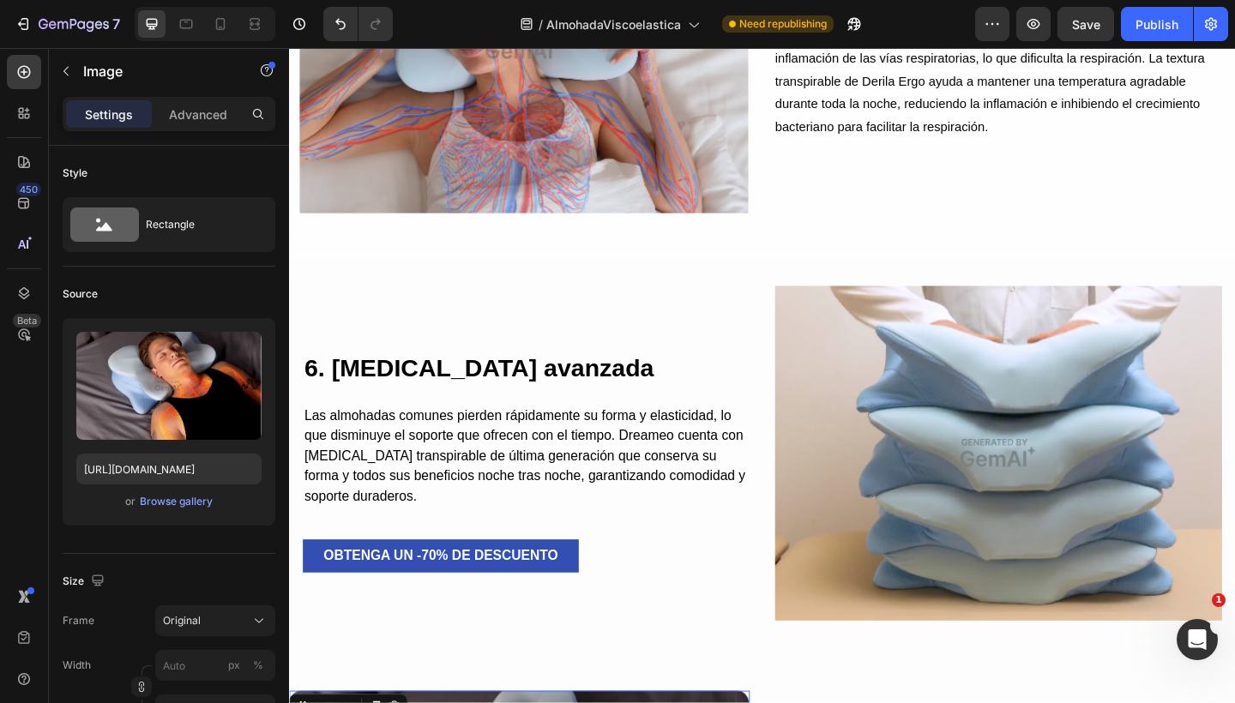
scroll to position [3880, 0]
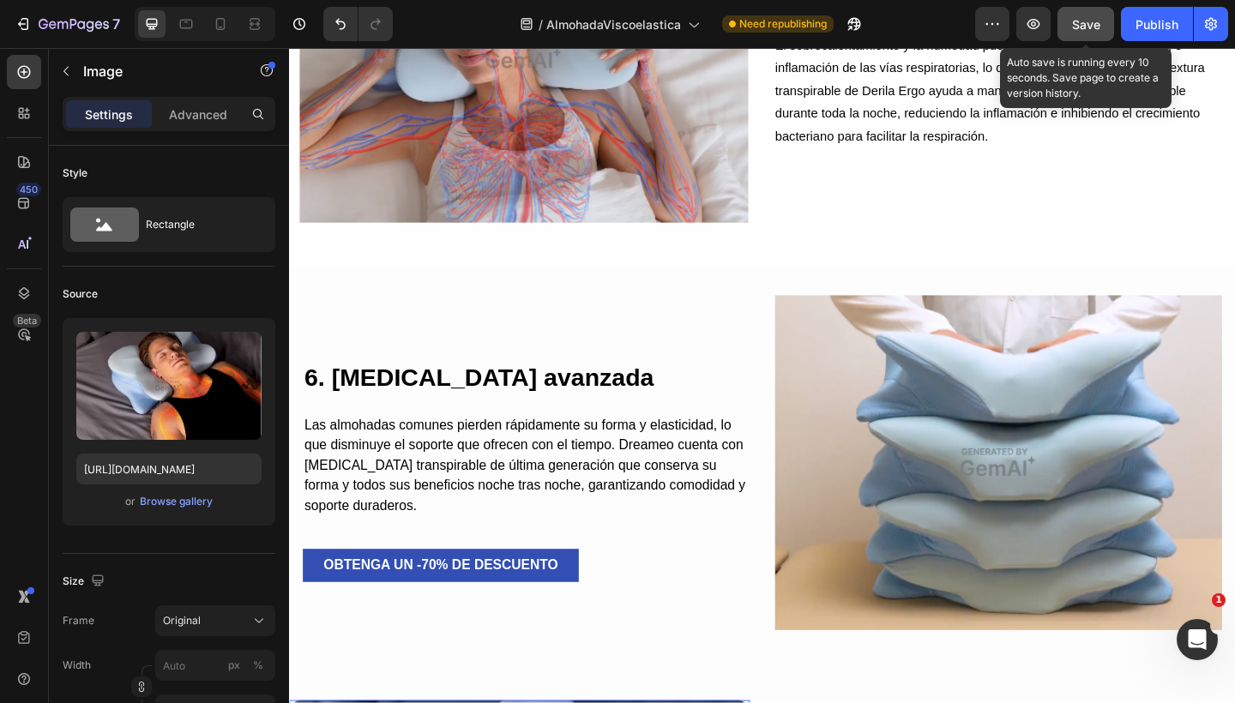
click at [1103, 18] on button "Save" at bounding box center [1085, 24] width 57 height 34
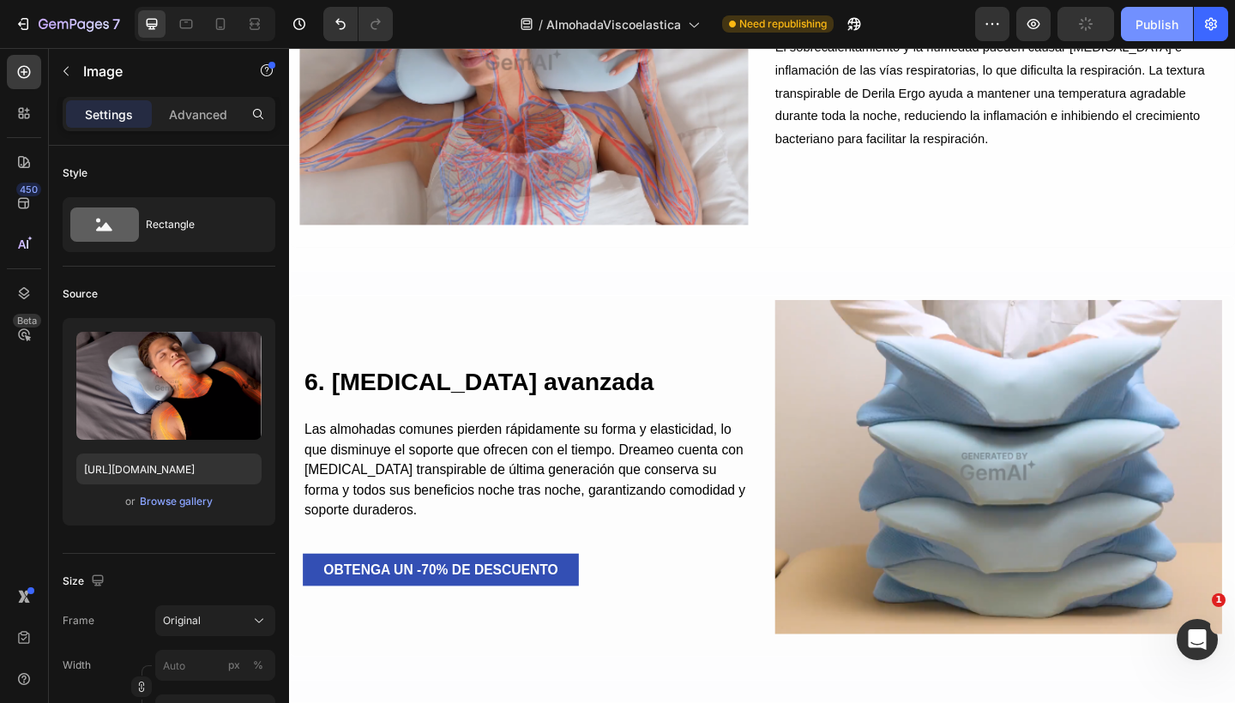
click at [1150, 22] on div "Publish" at bounding box center [1156, 24] width 43 height 18
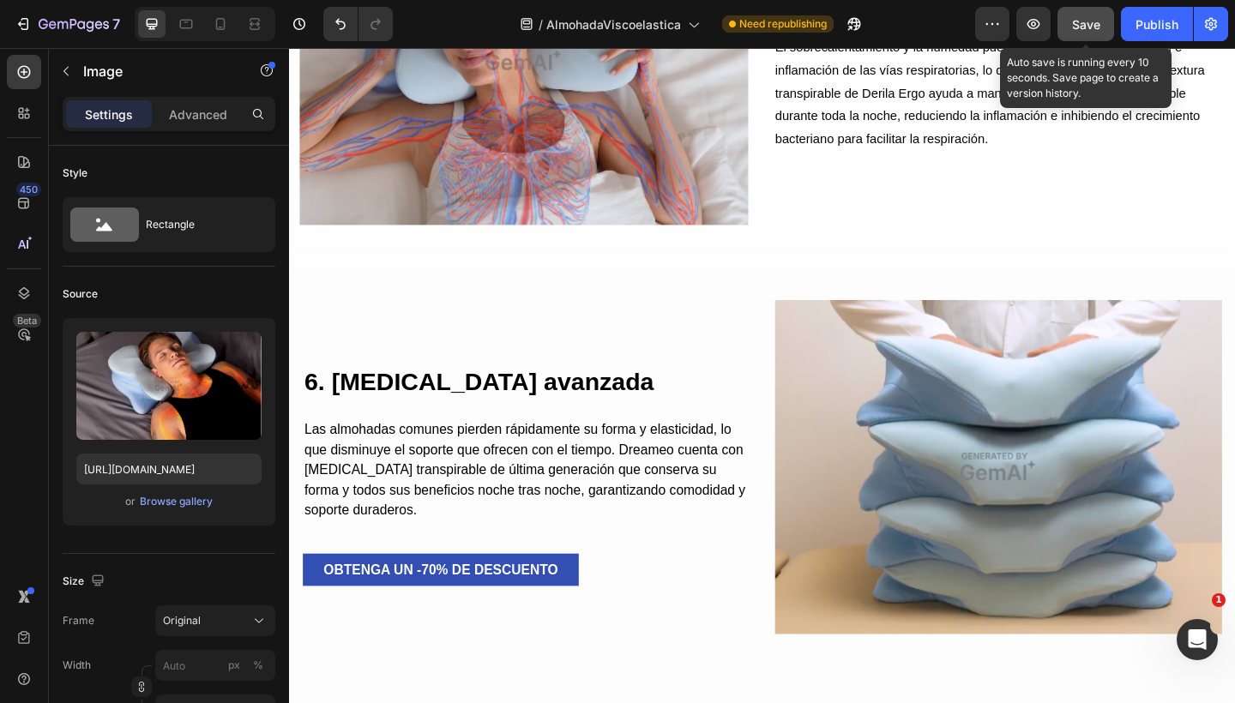
click at [1106, 32] on button "Save" at bounding box center [1085, 24] width 57 height 34
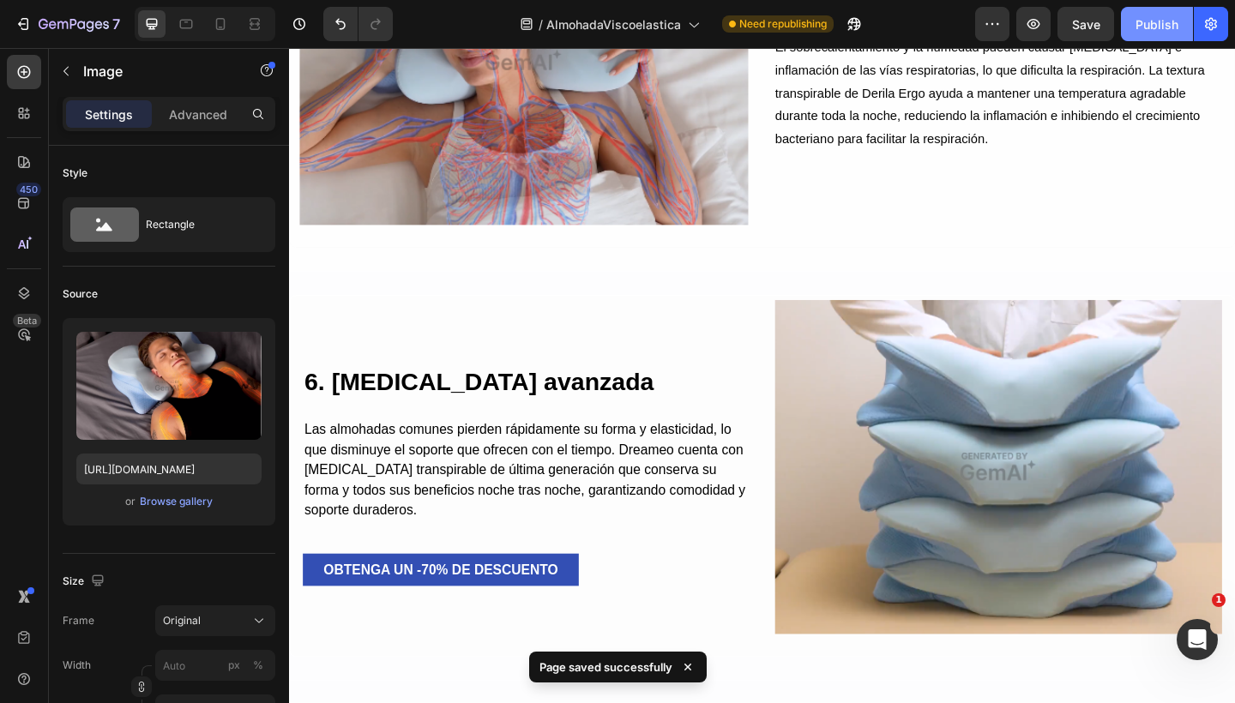
click at [1133, 22] on button "Publish" at bounding box center [1157, 24] width 72 height 34
click at [610, 145] on img at bounding box center [544, 58] width 488 height 366
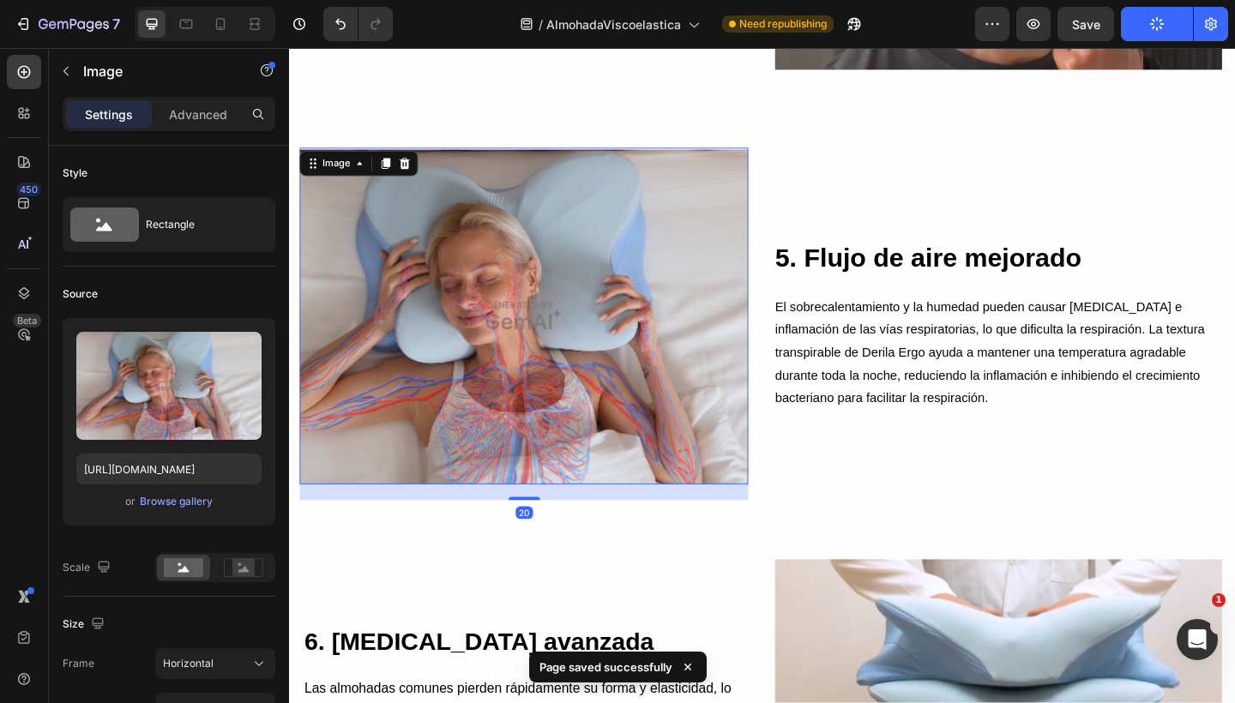
scroll to position [3597, 0]
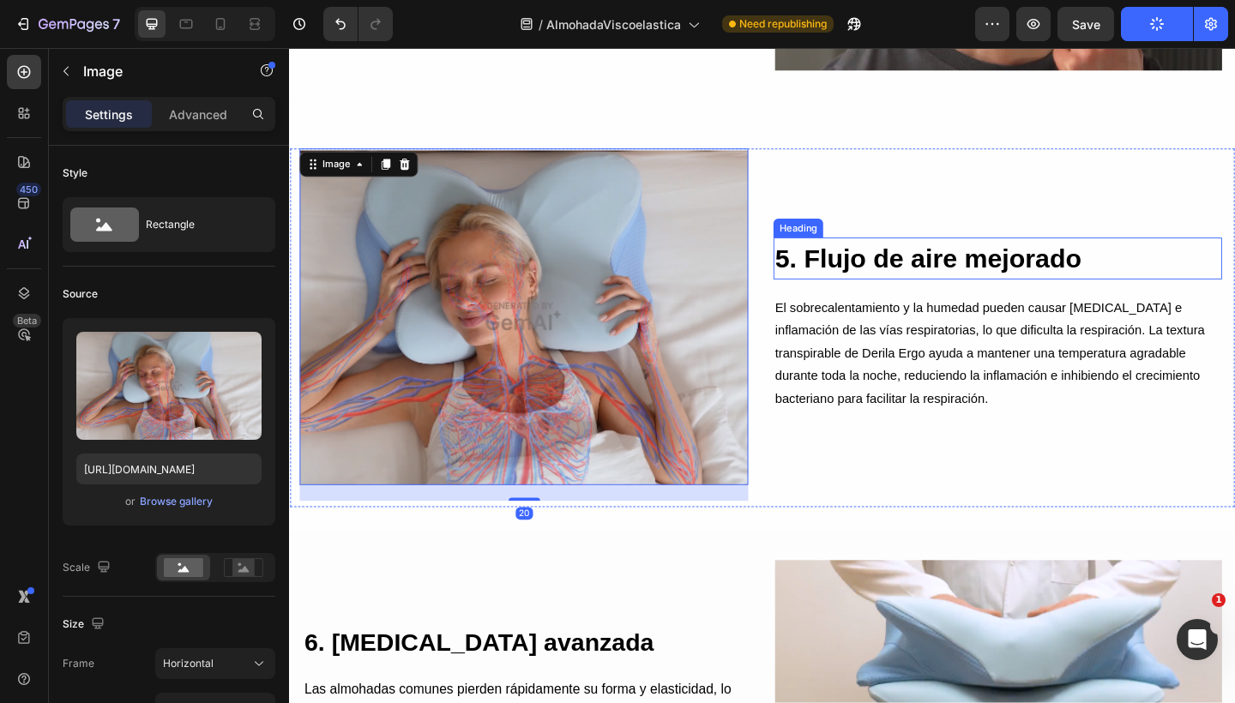
click at [869, 271] on h2 "5. Flujo de aire mejorado" at bounding box center [1059, 278] width 488 height 46
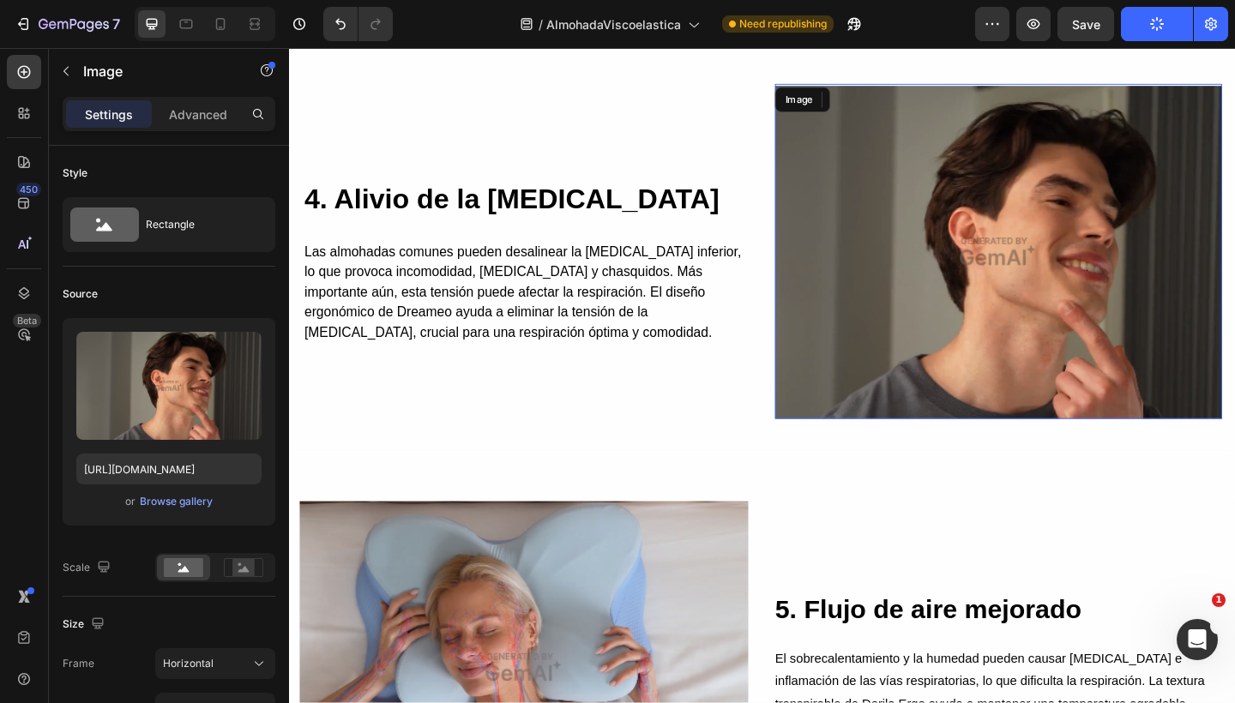
click at [943, 273] on img at bounding box center [1060, 269] width 486 height 364
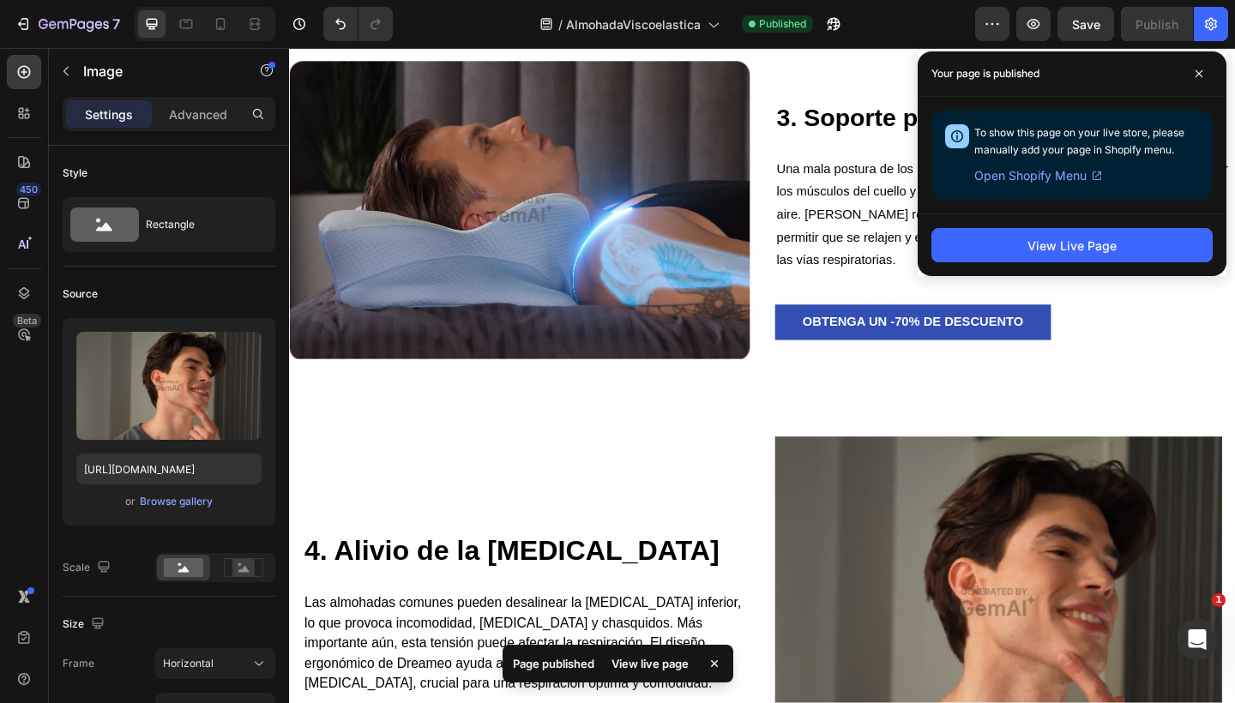
scroll to position [2844, 0]
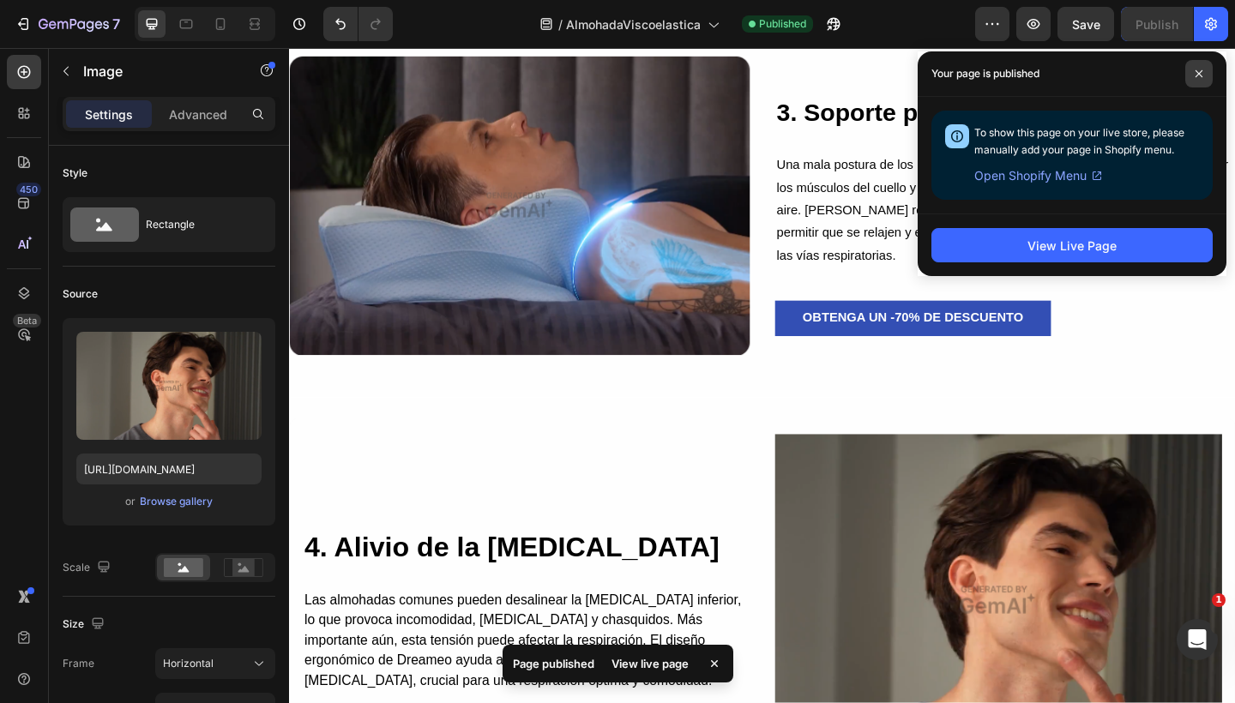
click at [1206, 82] on span at bounding box center [1198, 73] width 27 height 27
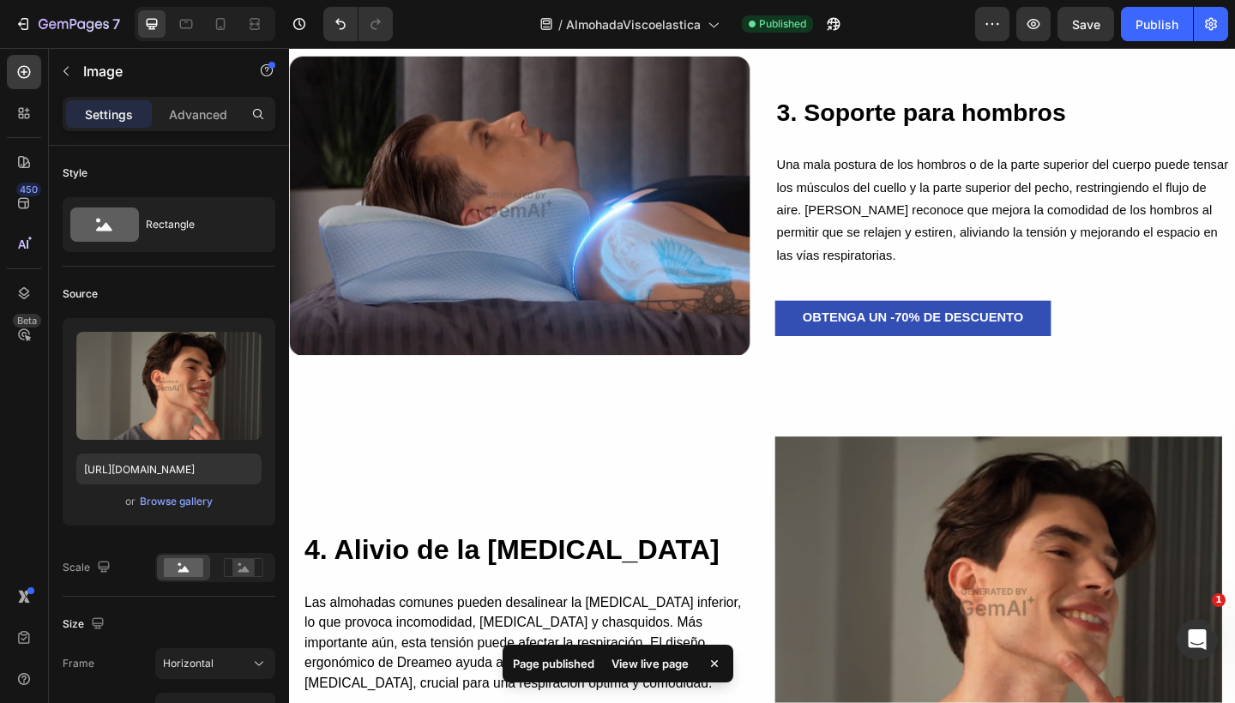
click at [980, 583] on img at bounding box center [1060, 651] width 486 height 364
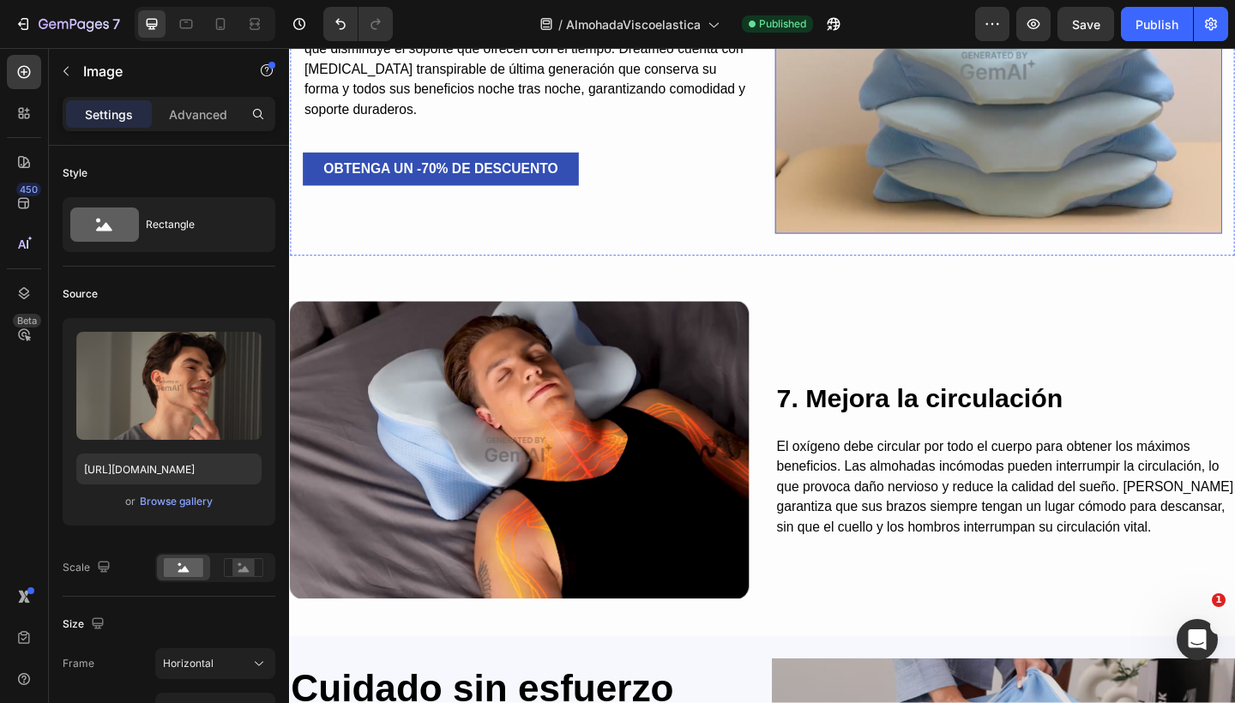
scroll to position [4314, 0]
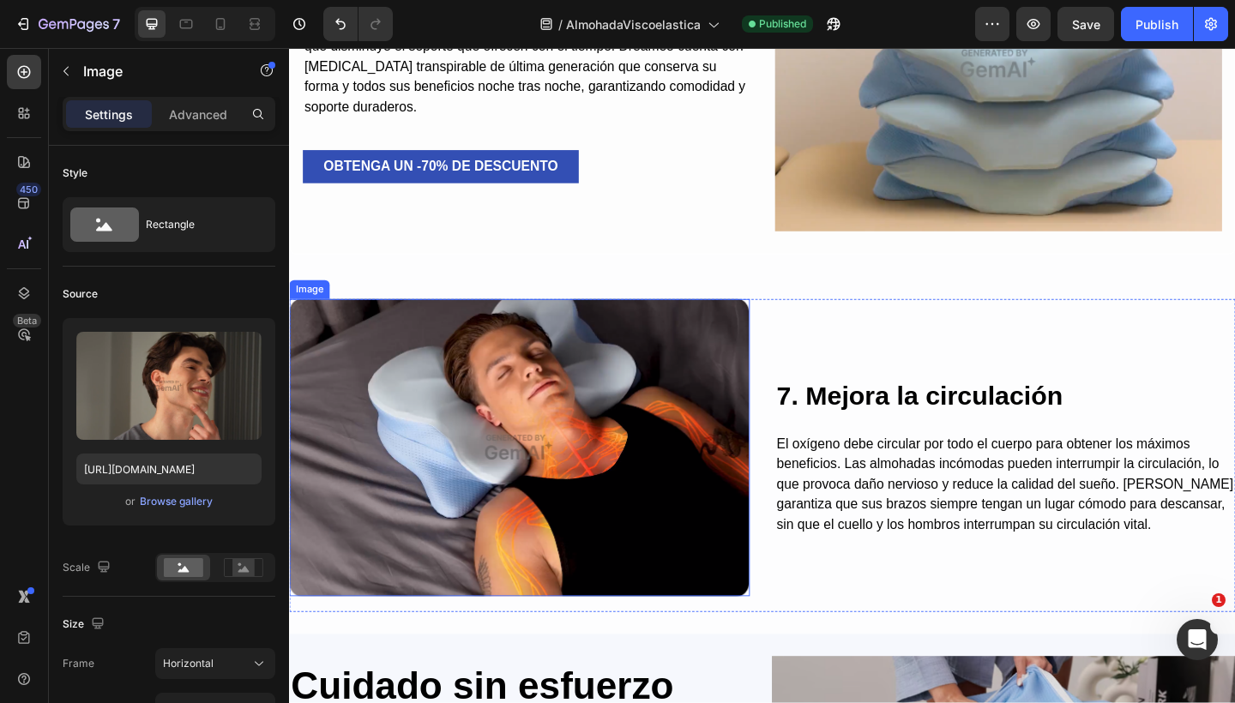
click at [610, 568] on img at bounding box center [539, 483] width 501 height 323
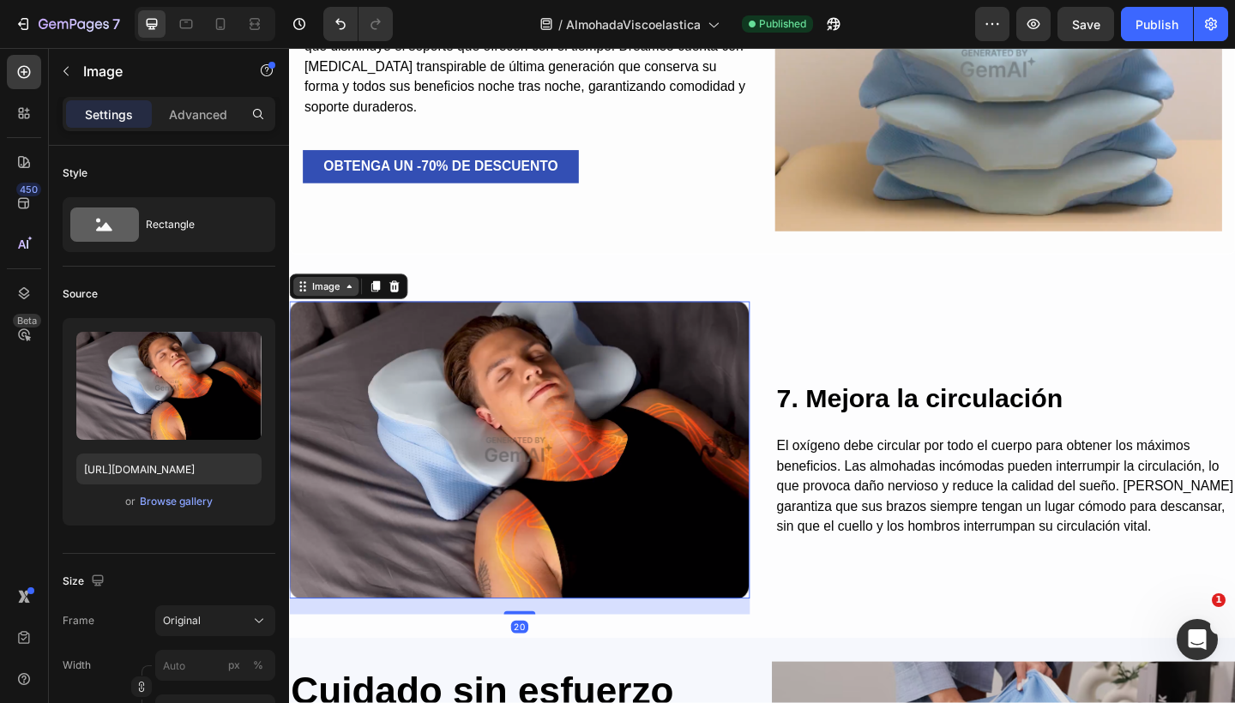
click at [315, 305] on div "Image" at bounding box center [328, 307] width 37 height 15
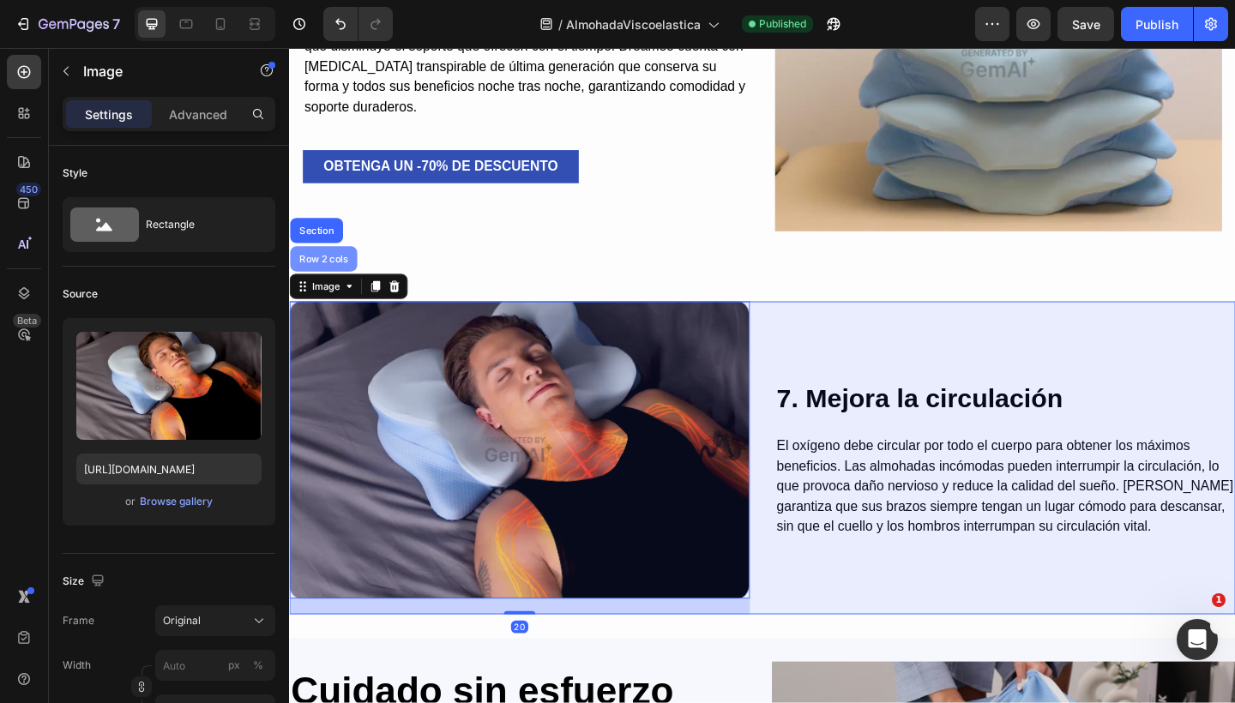
click at [321, 289] on div "Row 2 cols" at bounding box center [326, 277] width 73 height 27
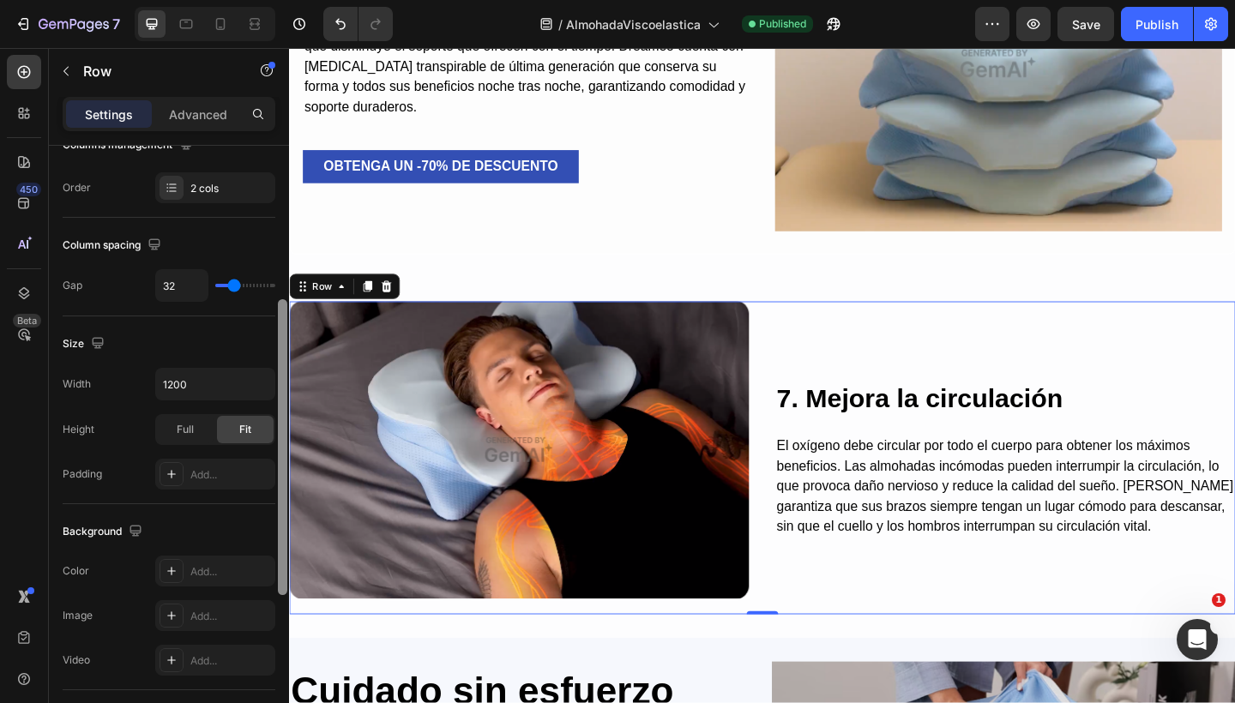
scroll to position [309, 0]
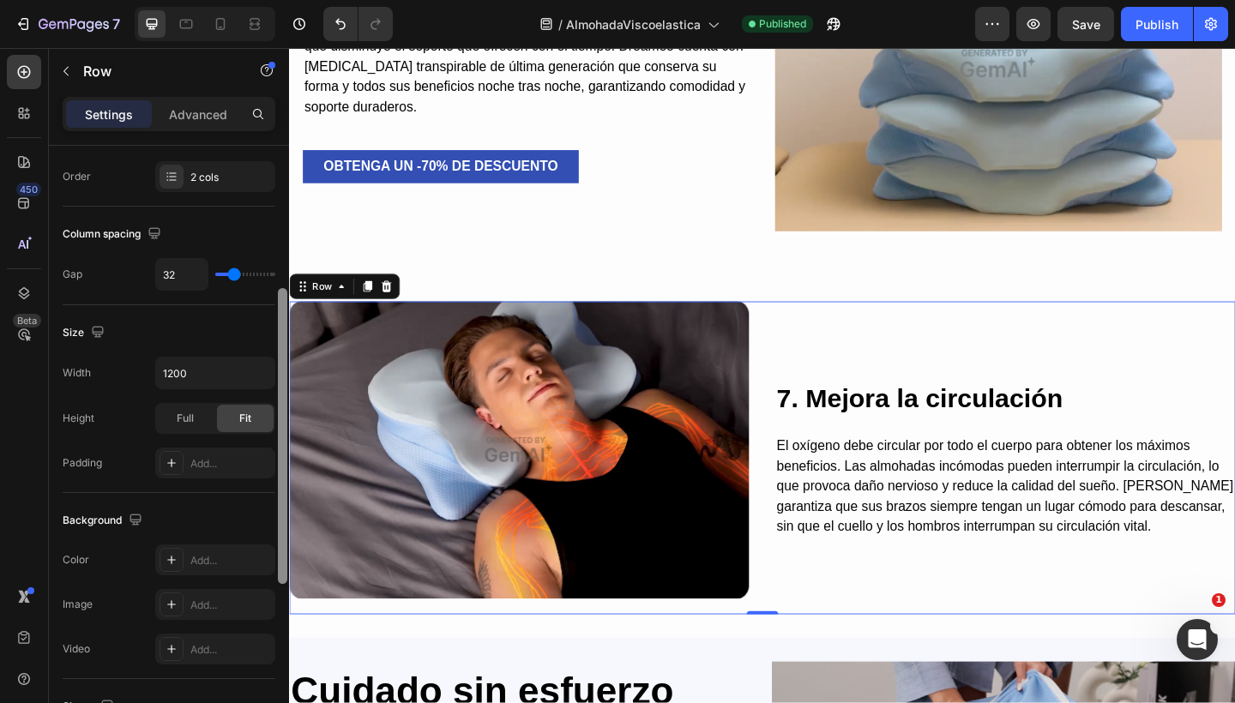
drag, startPoint x: 278, startPoint y: 366, endPoint x: 274, endPoint y: 517, distance: 150.9
click at [274, 517] on div "Layout Column width Change ratio Fit to content 6 6 Columns management Order 2 …" at bounding box center [169, 449] width 240 height 606
click at [182, 461] on div at bounding box center [171, 463] width 24 height 24
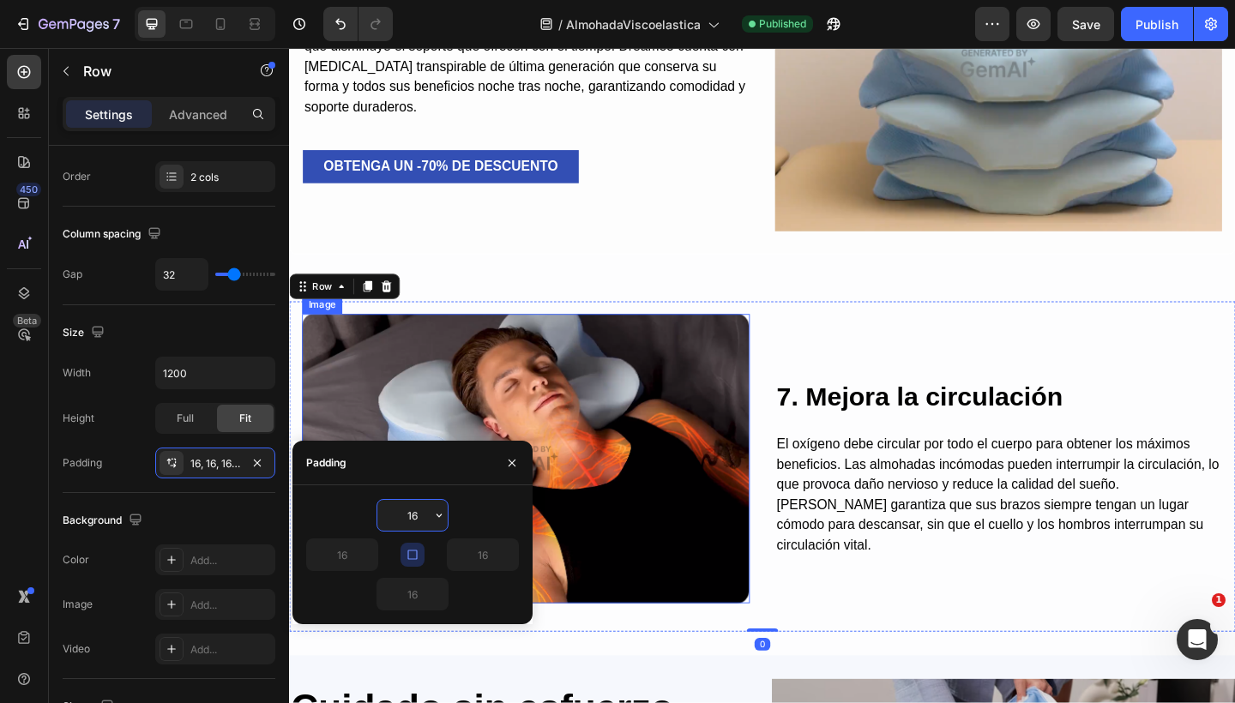
click at [542, 441] on img at bounding box center [546, 495] width 487 height 315
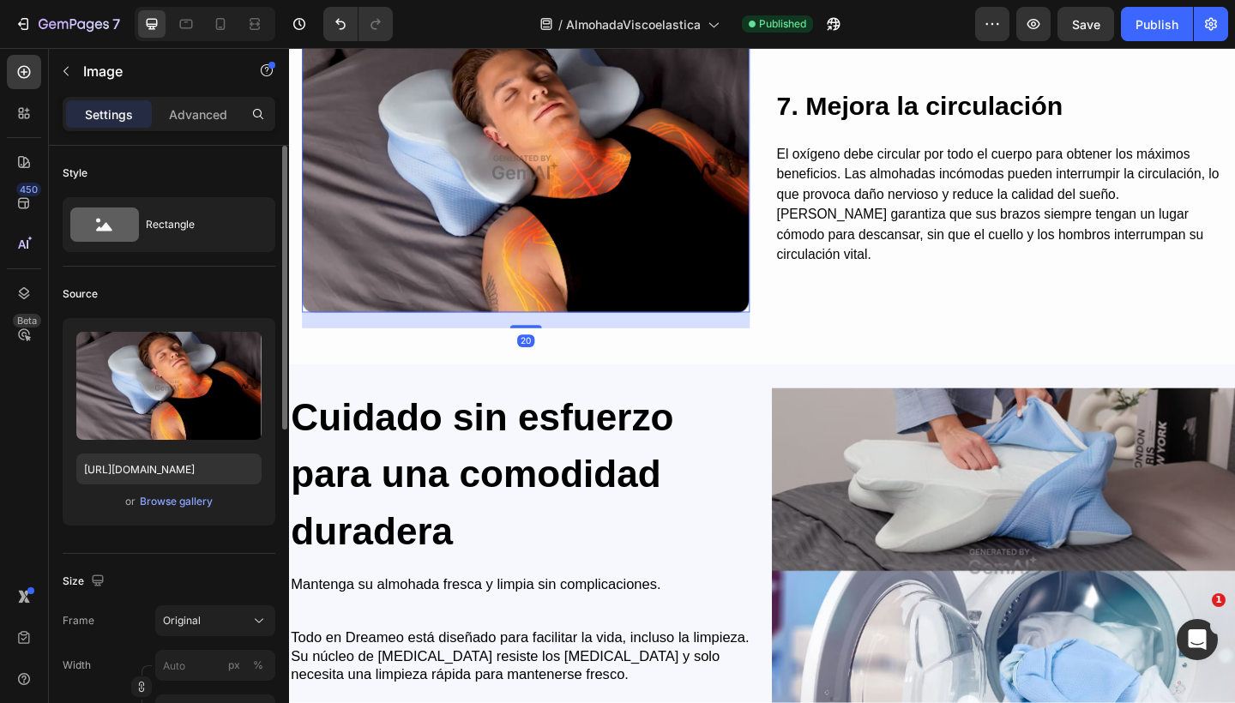
scroll to position [4691, 0]
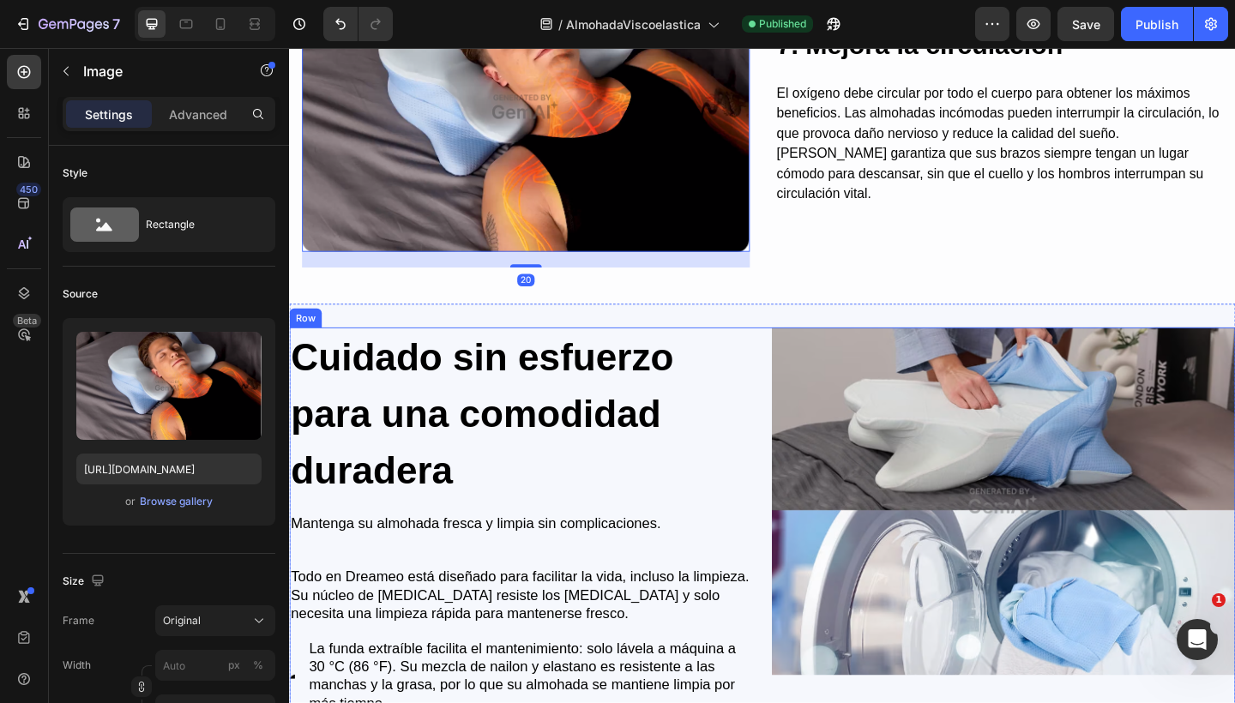
click at [792, 452] on div "Cuidado sin esfuerzo para una comodidad duradera Heading Mantenga su almohada f…" at bounding box center [803, 597] width 1029 height 490
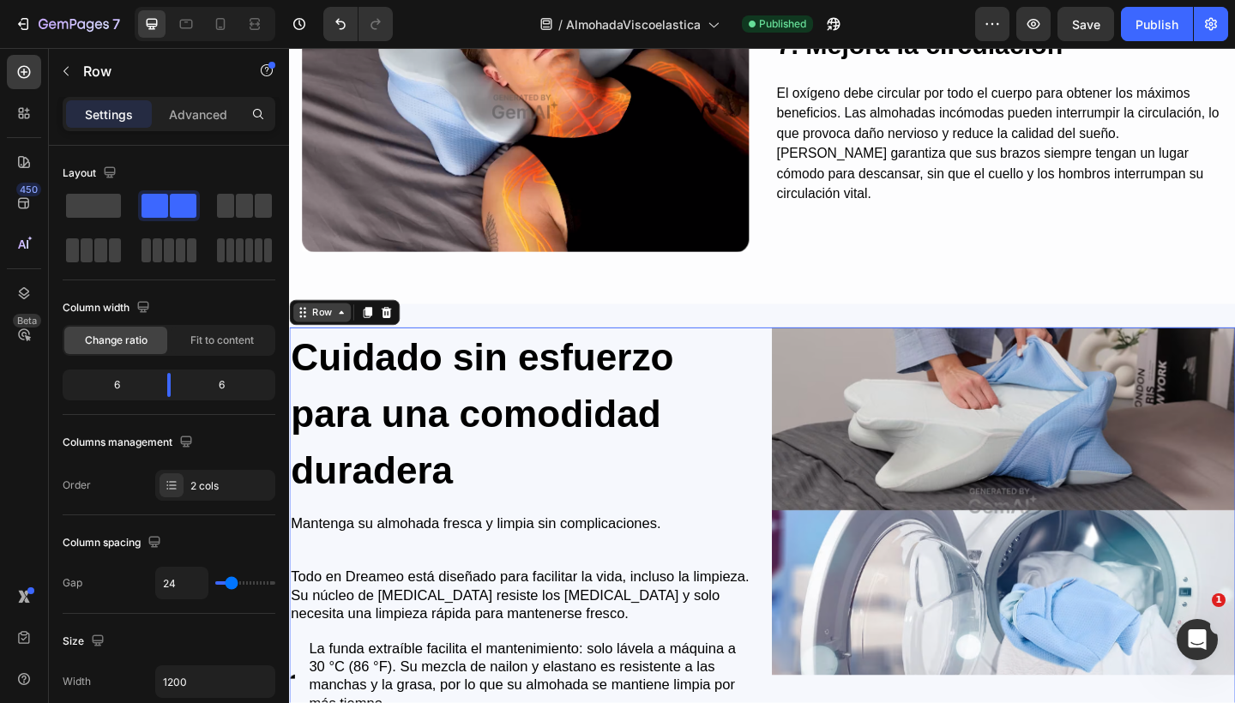
click at [333, 334] on div "Row" at bounding box center [324, 335] width 28 height 15
click at [328, 331] on div "Row" at bounding box center [324, 335] width 28 height 15
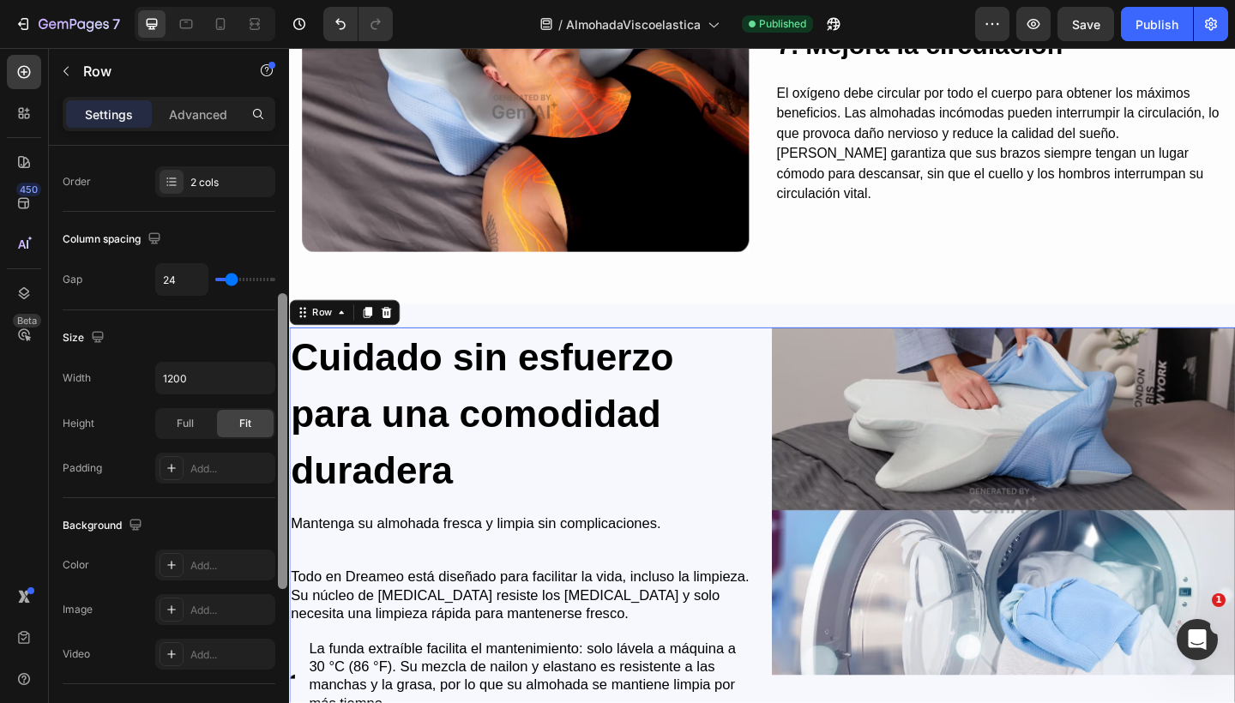
drag, startPoint x: 280, startPoint y: 392, endPoint x: 279, endPoint y: 539, distance: 147.5
click at [279, 539] on div at bounding box center [282, 441] width 9 height 296
click at [209, 472] on div "Add..." at bounding box center [230, 470] width 81 height 15
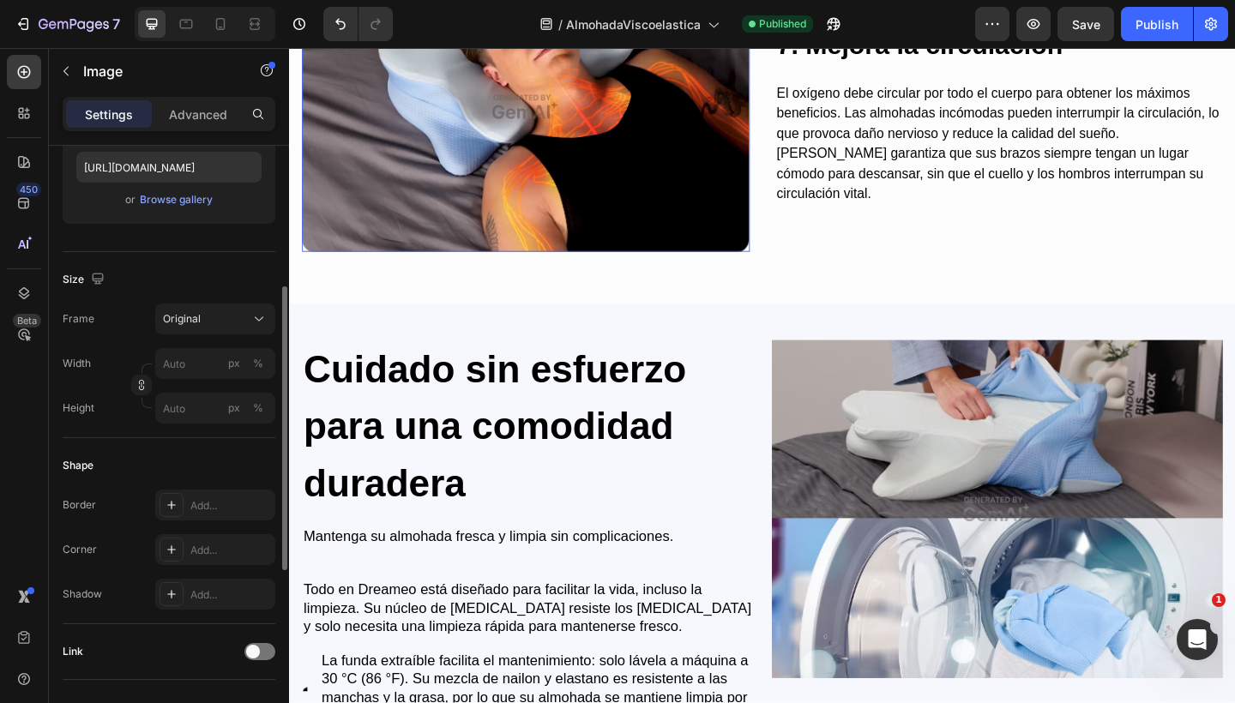
click at [657, 221] on img at bounding box center [546, 112] width 487 height 315
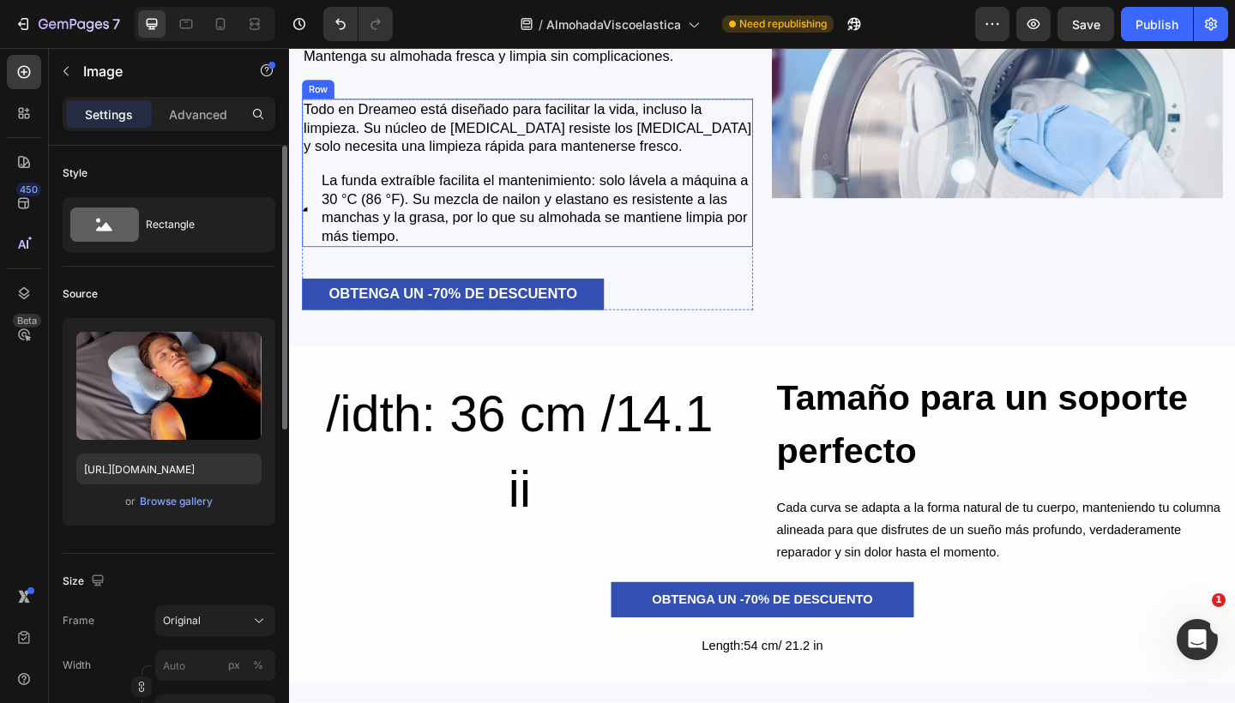
scroll to position [5192, 0]
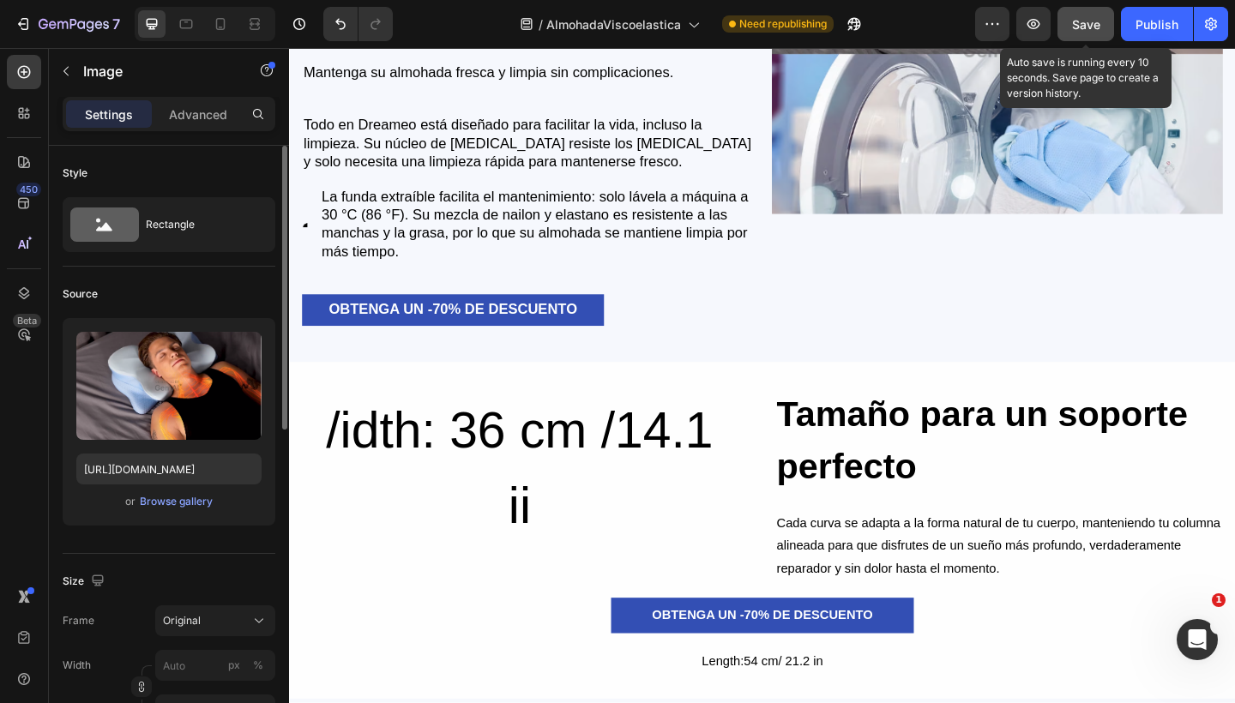
click at [1080, 28] on span "Save" at bounding box center [1086, 24] width 28 height 15
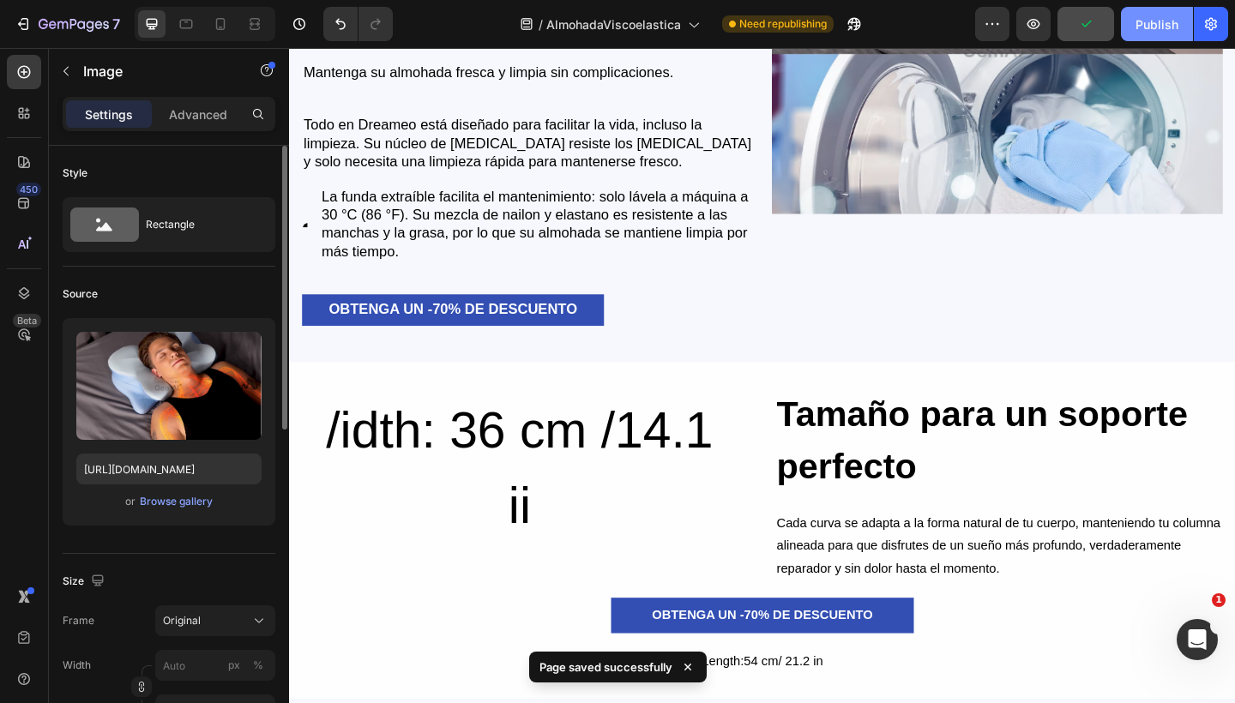
click at [1140, 30] on div "Publish" at bounding box center [1156, 24] width 43 height 18
click at [914, 158] on img at bounding box center [1059, 45] width 490 height 368
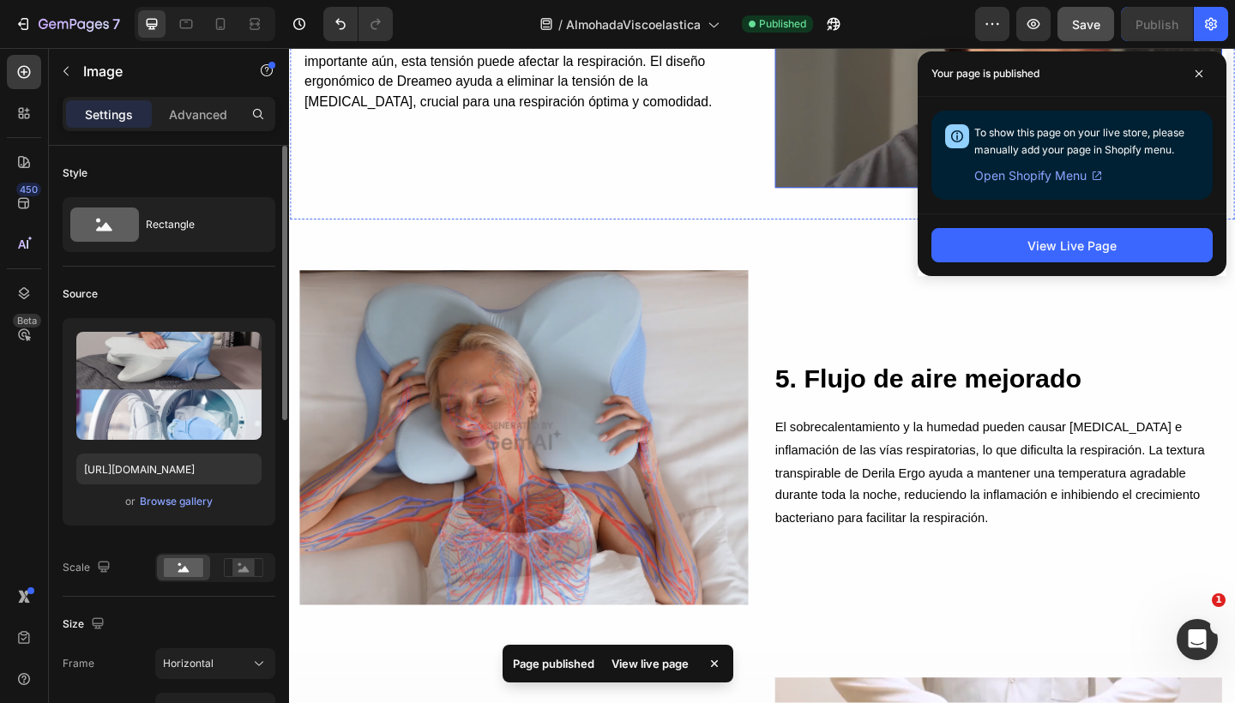
scroll to position [3487, 0]
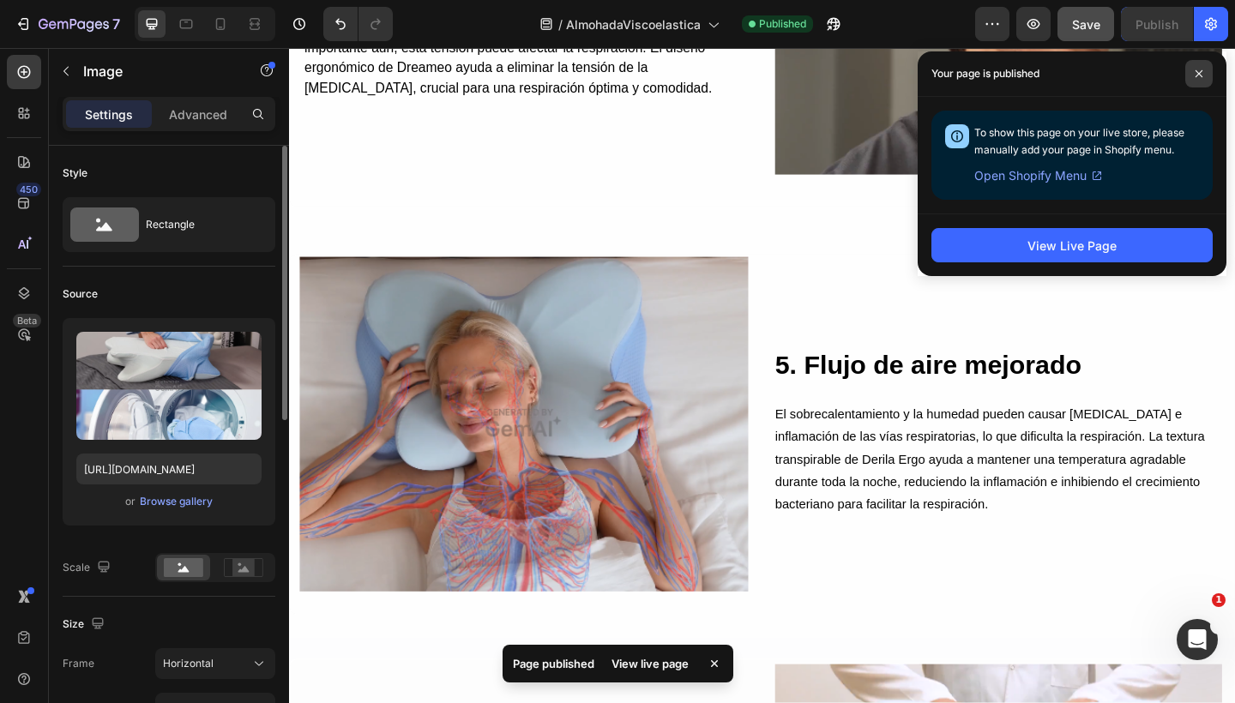
click at [1199, 75] on icon at bounding box center [1198, 73] width 9 height 9
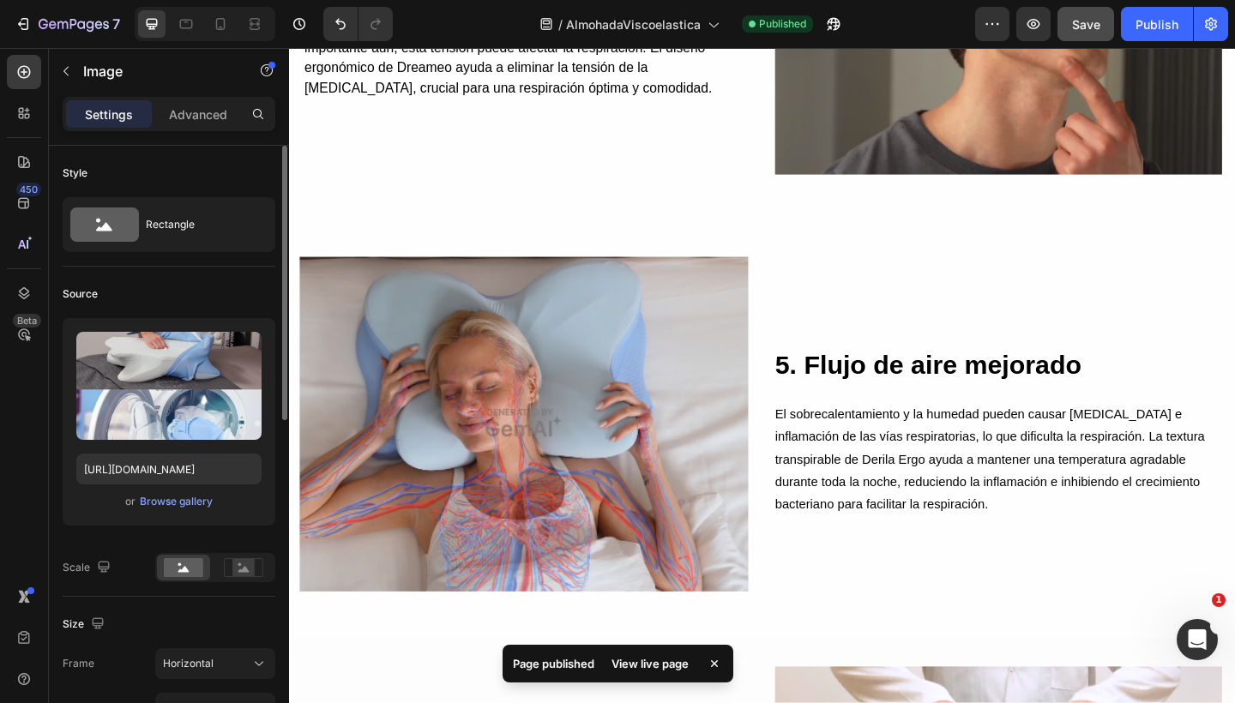
click at [1071, 23] on button "Save" at bounding box center [1085, 24] width 57 height 34
click at [1042, 19] on icon "button" at bounding box center [1033, 23] width 17 height 17
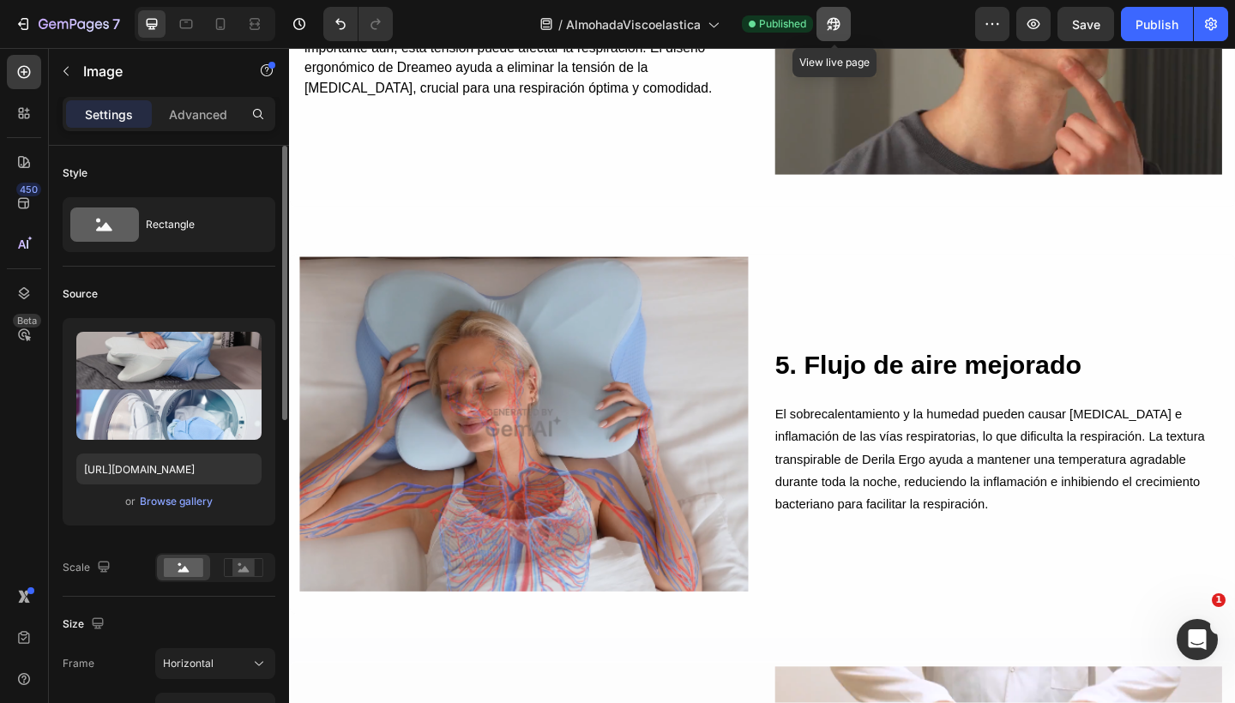
click at [836, 18] on icon "button" at bounding box center [833, 24] width 13 height 13
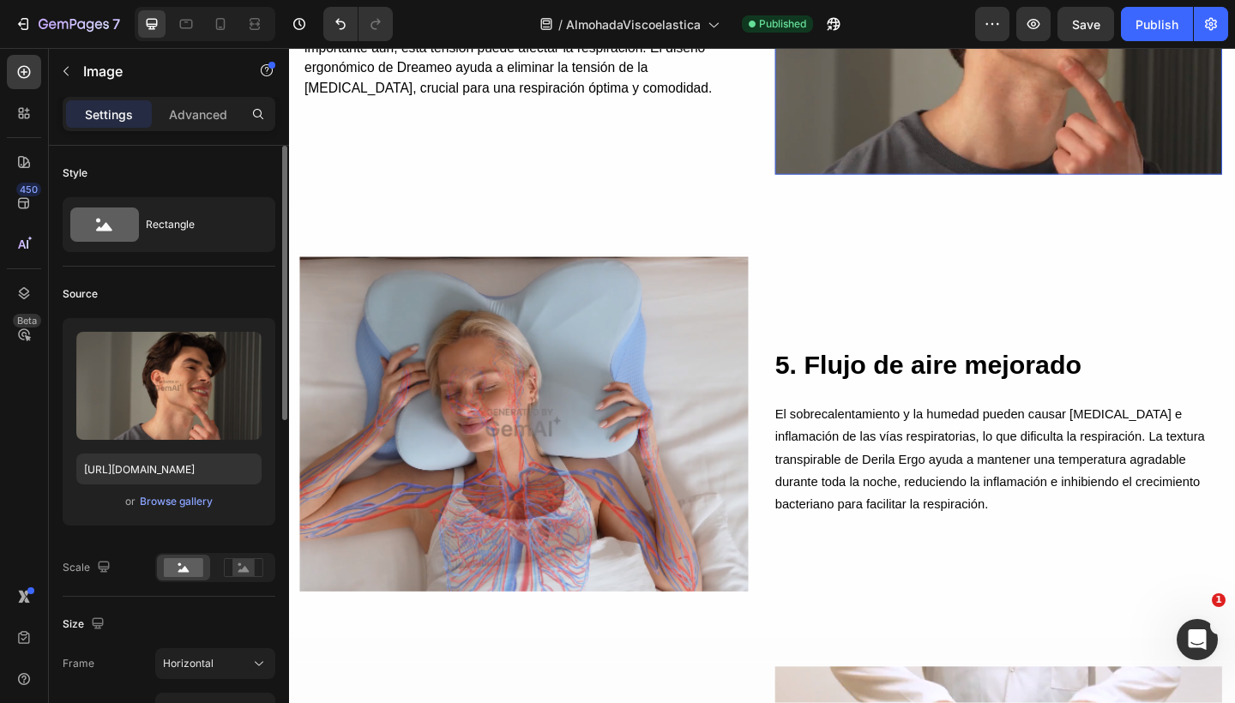
click at [892, 158] on img at bounding box center [1060, 4] width 486 height 364
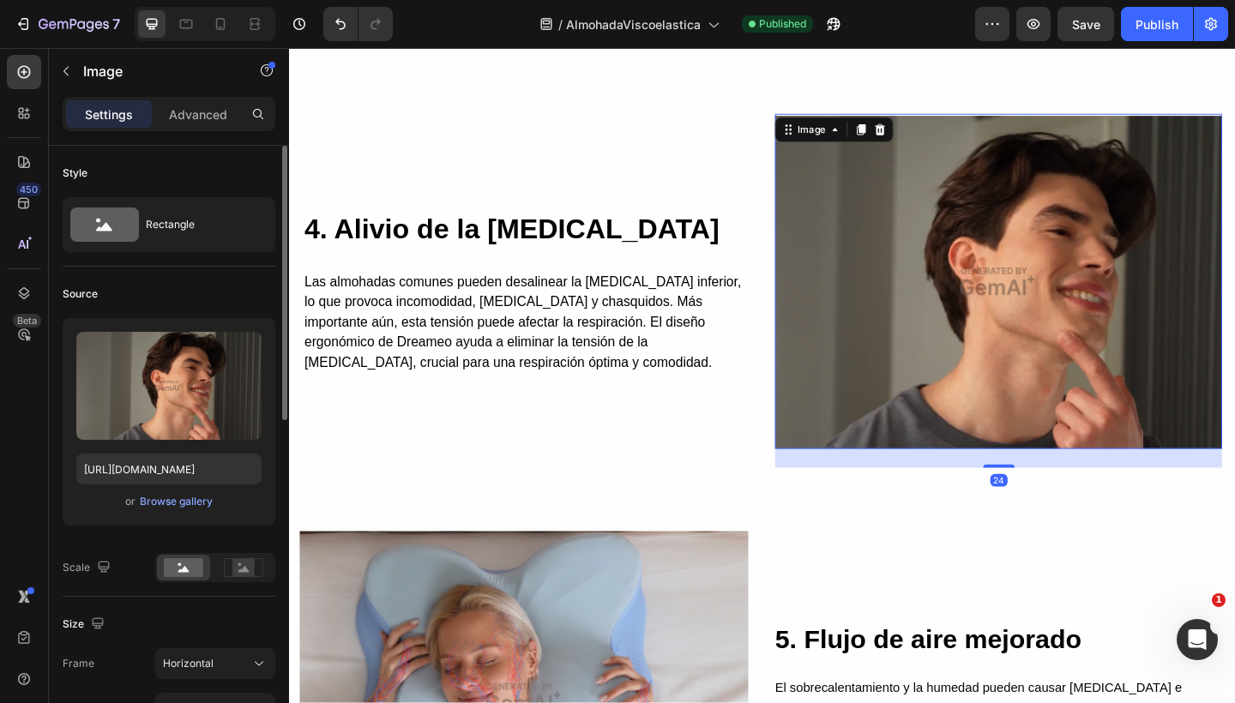
scroll to position [3184, 0]
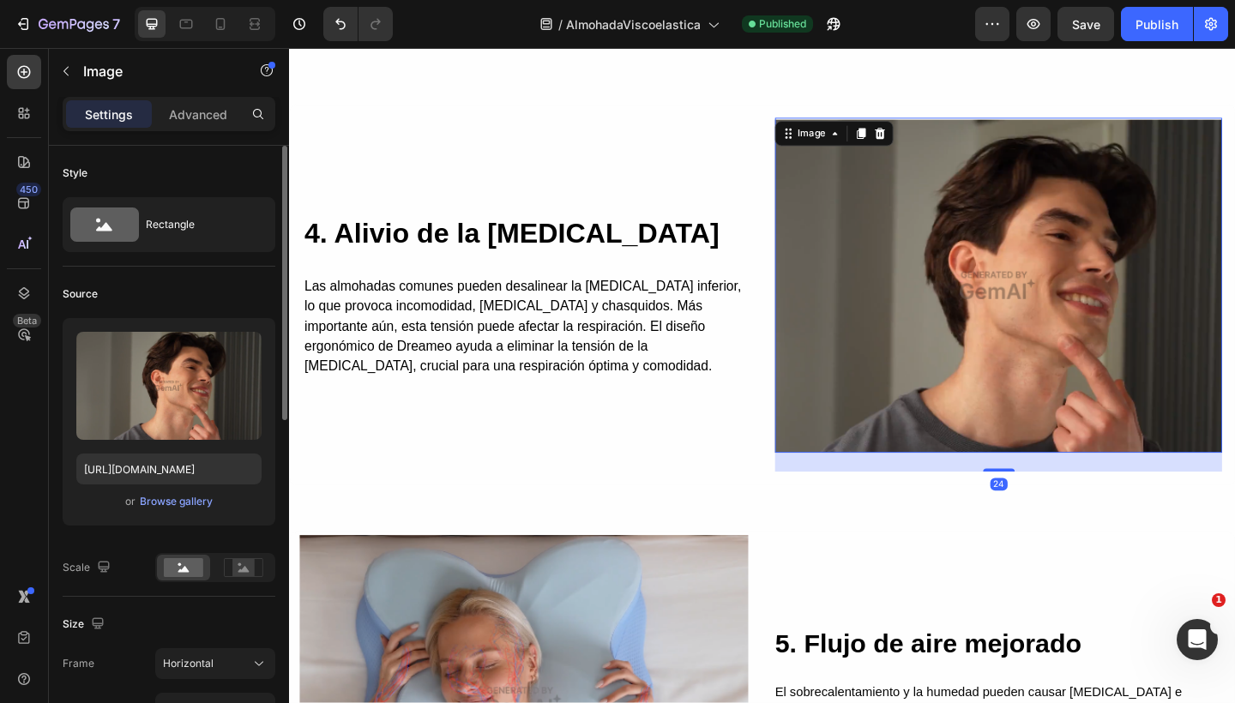
click at [1080, 32] on div "Save" at bounding box center [1086, 24] width 28 height 18
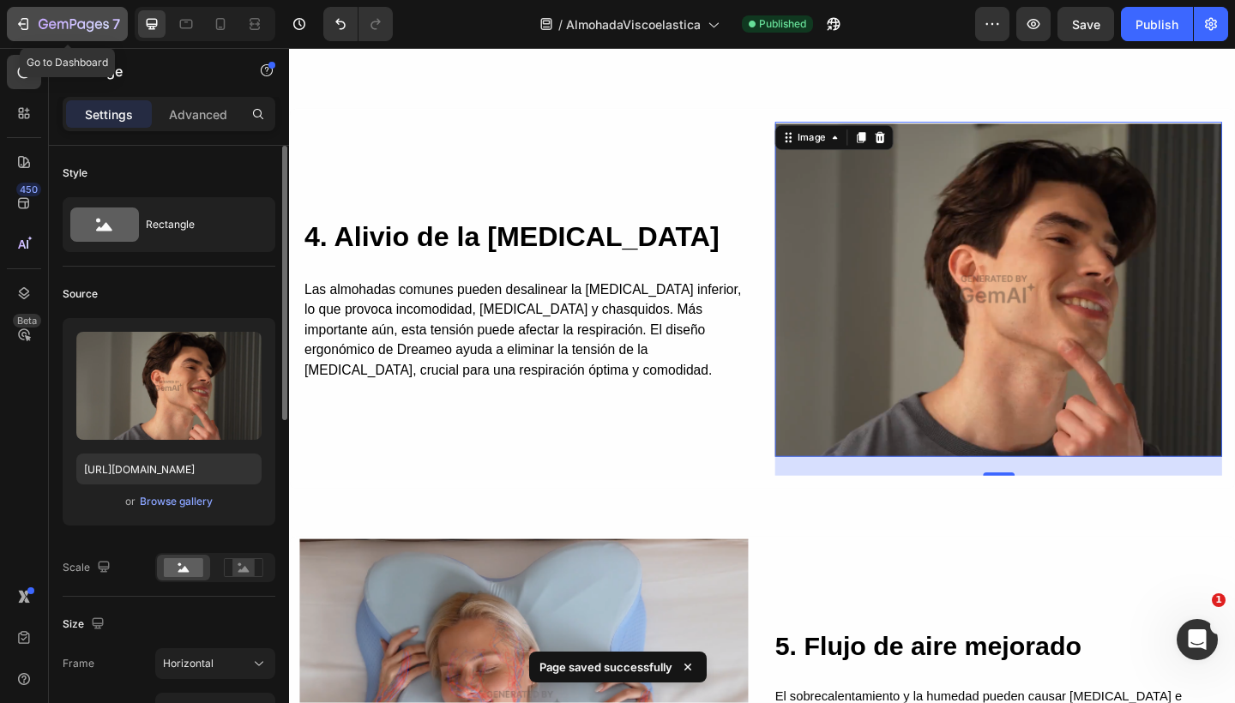
click at [29, 23] on icon "button" at bounding box center [23, 23] width 17 height 17
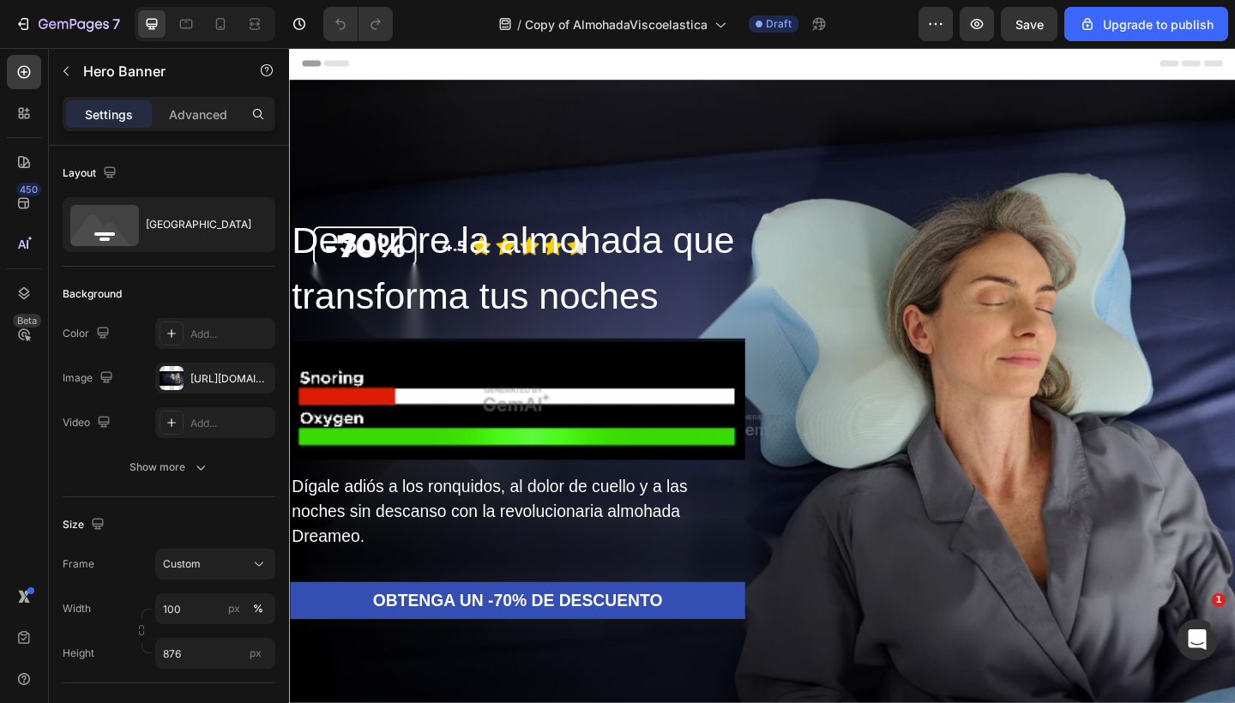
click at [627, 222] on div "Overlay" at bounding box center [803, 458] width 1029 height 751
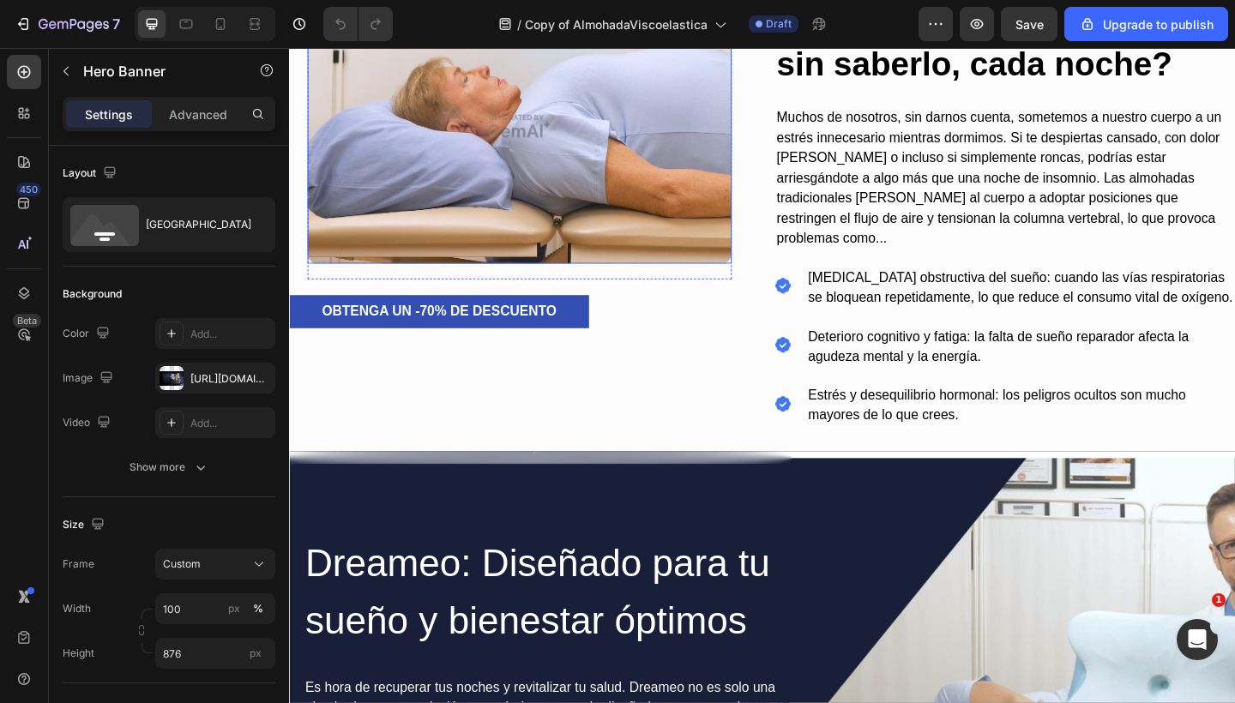
scroll to position [833, 0]
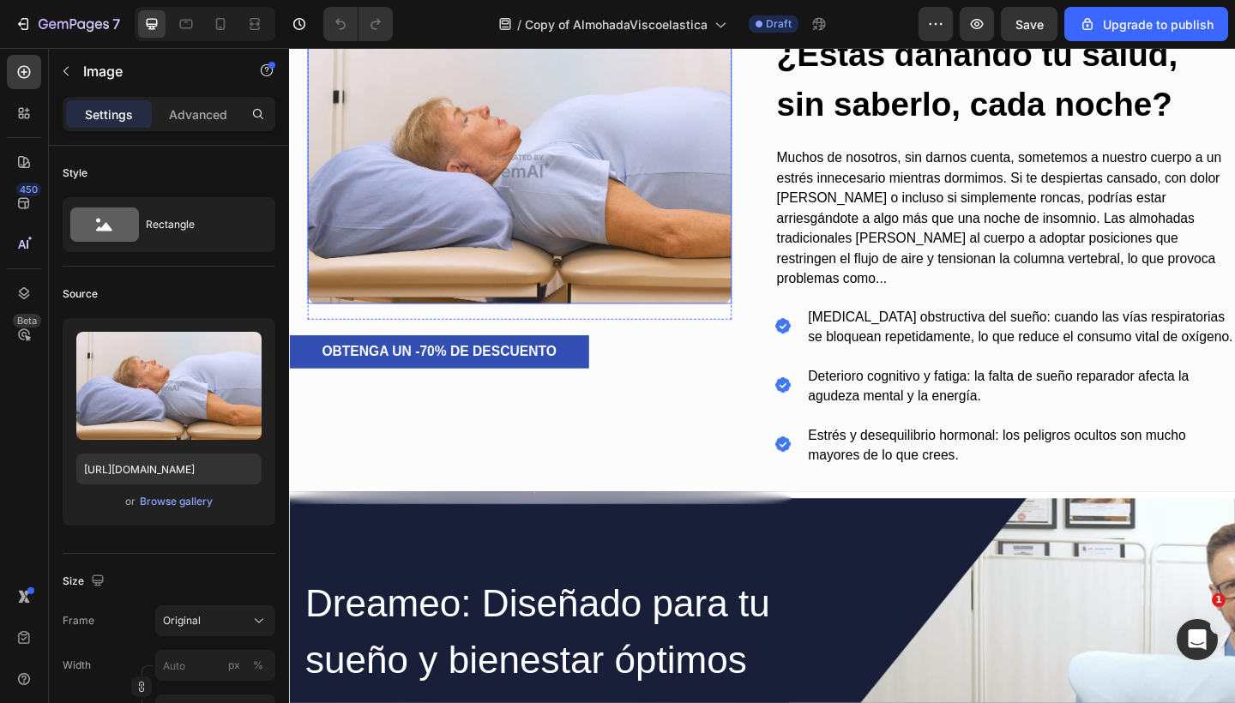
click at [568, 179] on img at bounding box center [539, 177] width 461 height 300
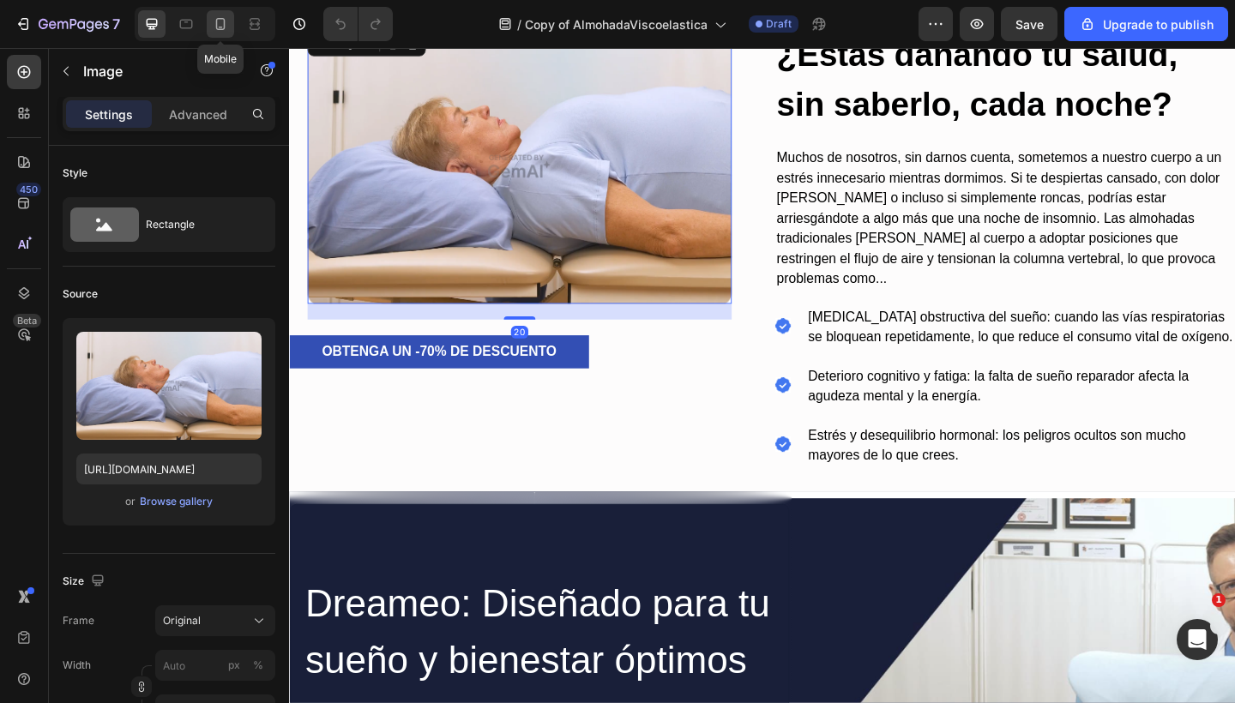
click at [223, 33] on div at bounding box center [220, 23] width 27 height 27
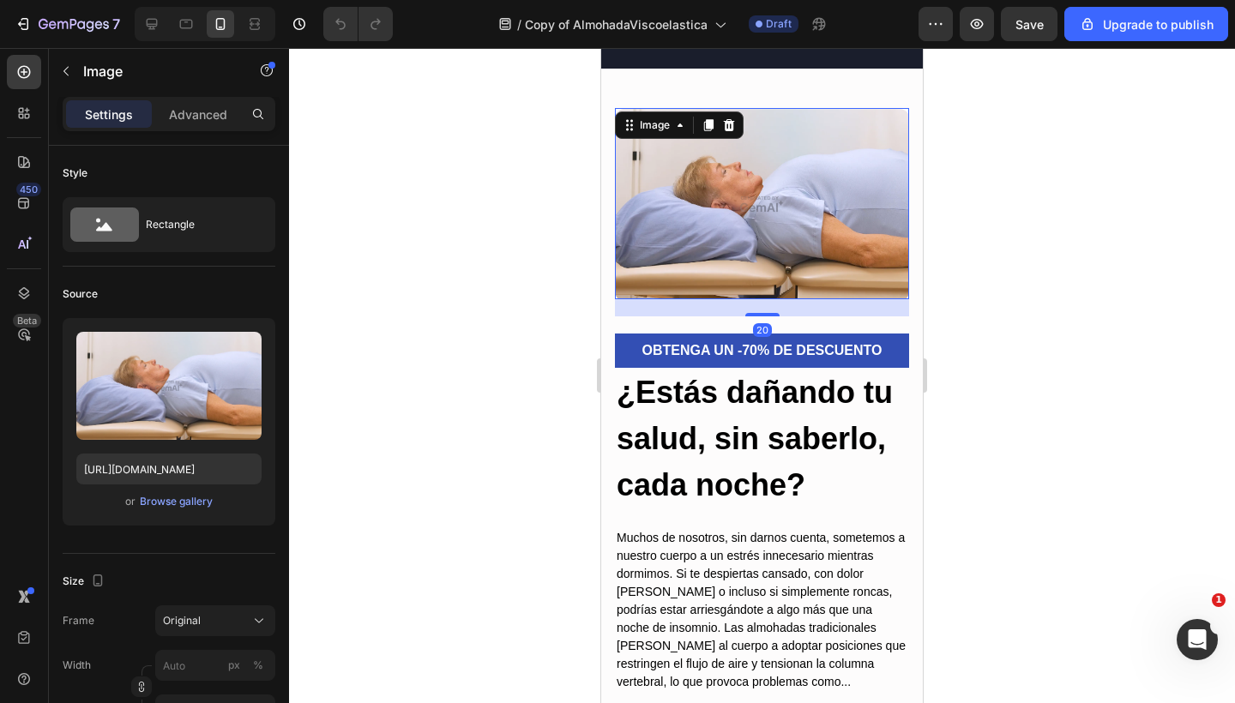
click at [743, 182] on img at bounding box center [762, 203] width 294 height 191
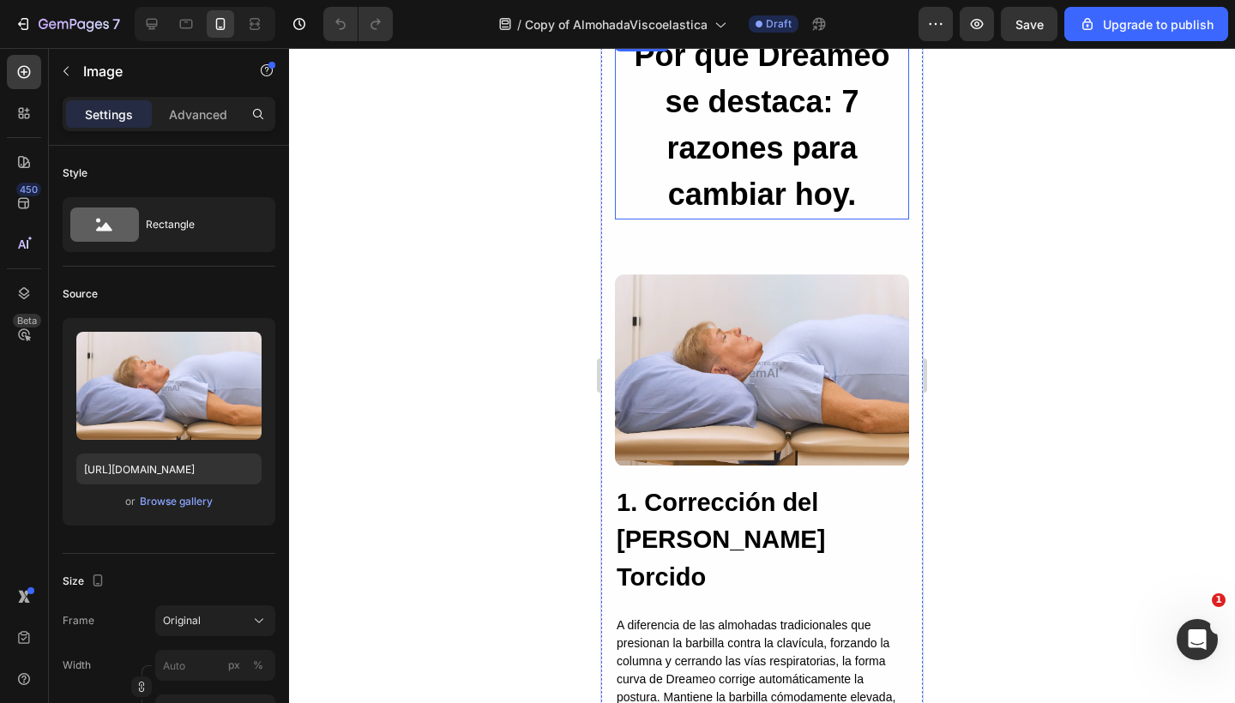
scroll to position [2231, 0]
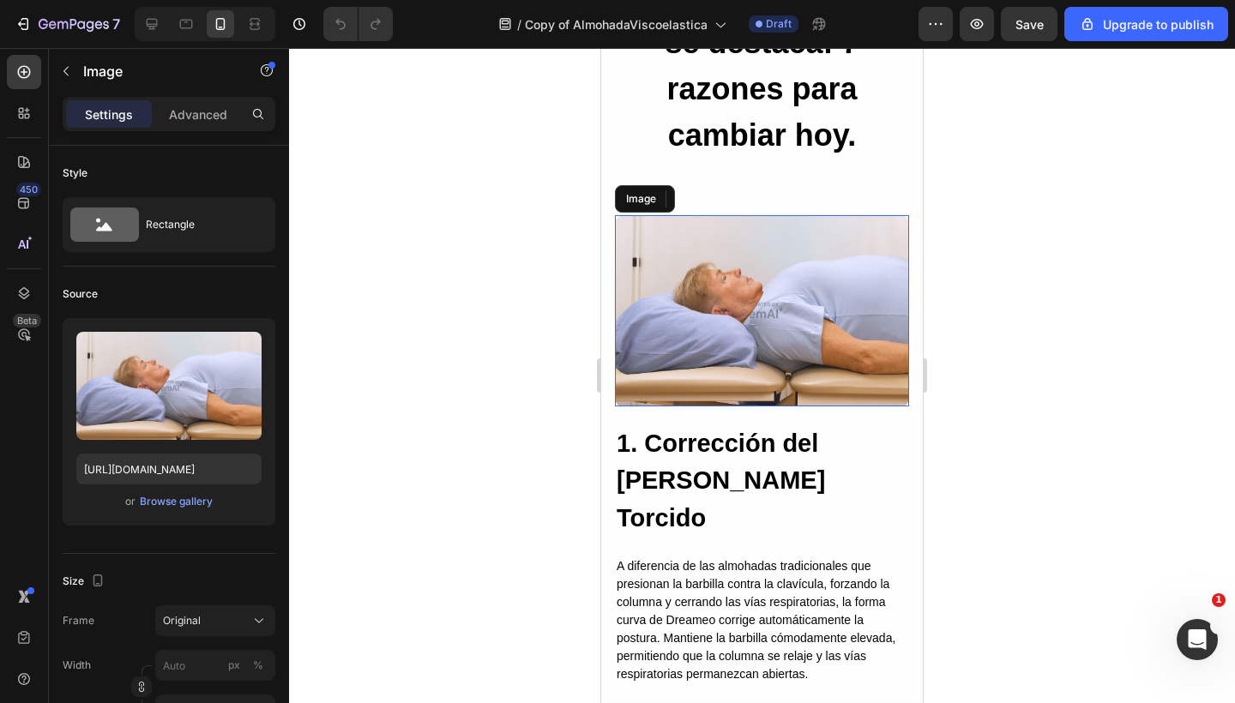
click at [731, 267] on img at bounding box center [762, 310] width 294 height 191
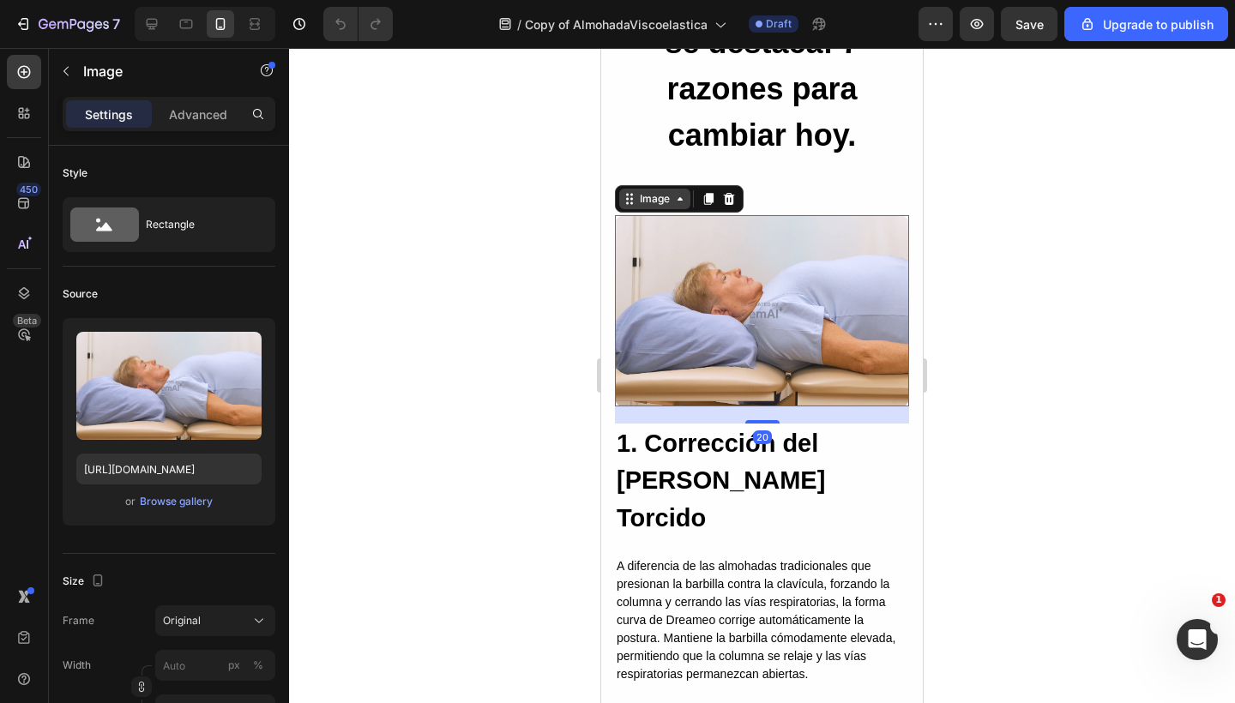
click at [657, 198] on div "Image" at bounding box center [654, 198] width 37 height 15
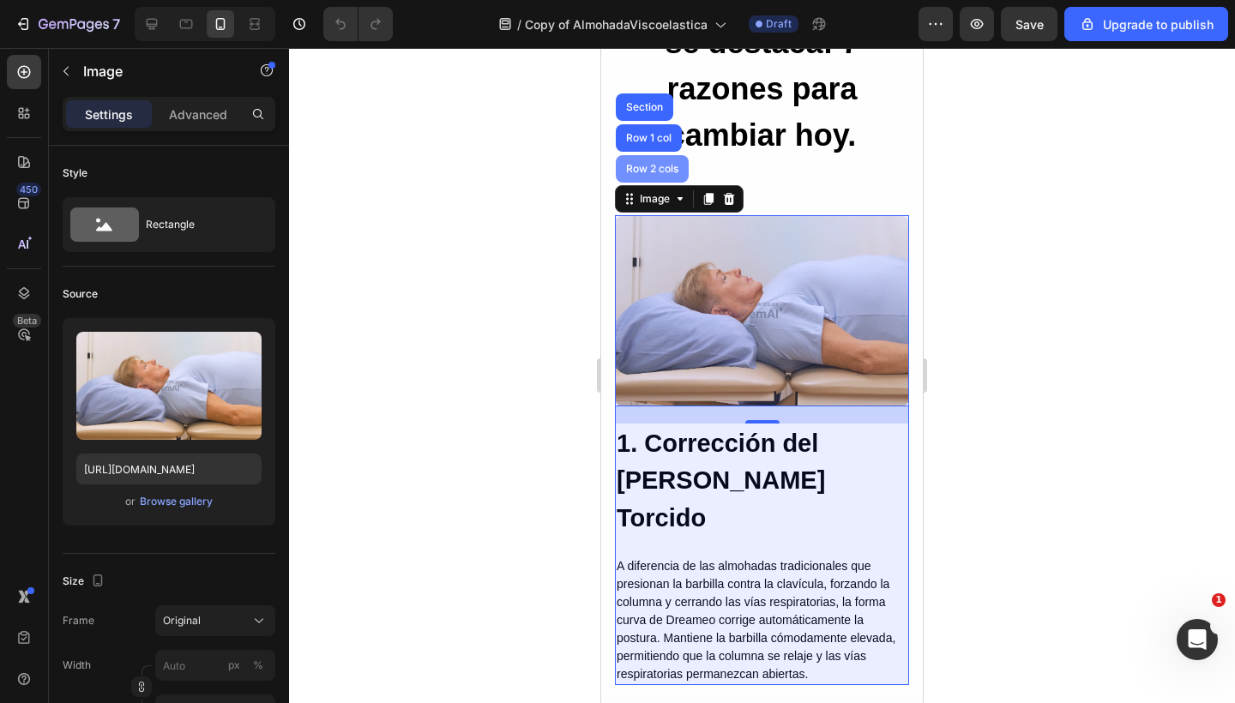
click at [645, 169] on div "Row 2 cols" at bounding box center [651, 169] width 59 height 10
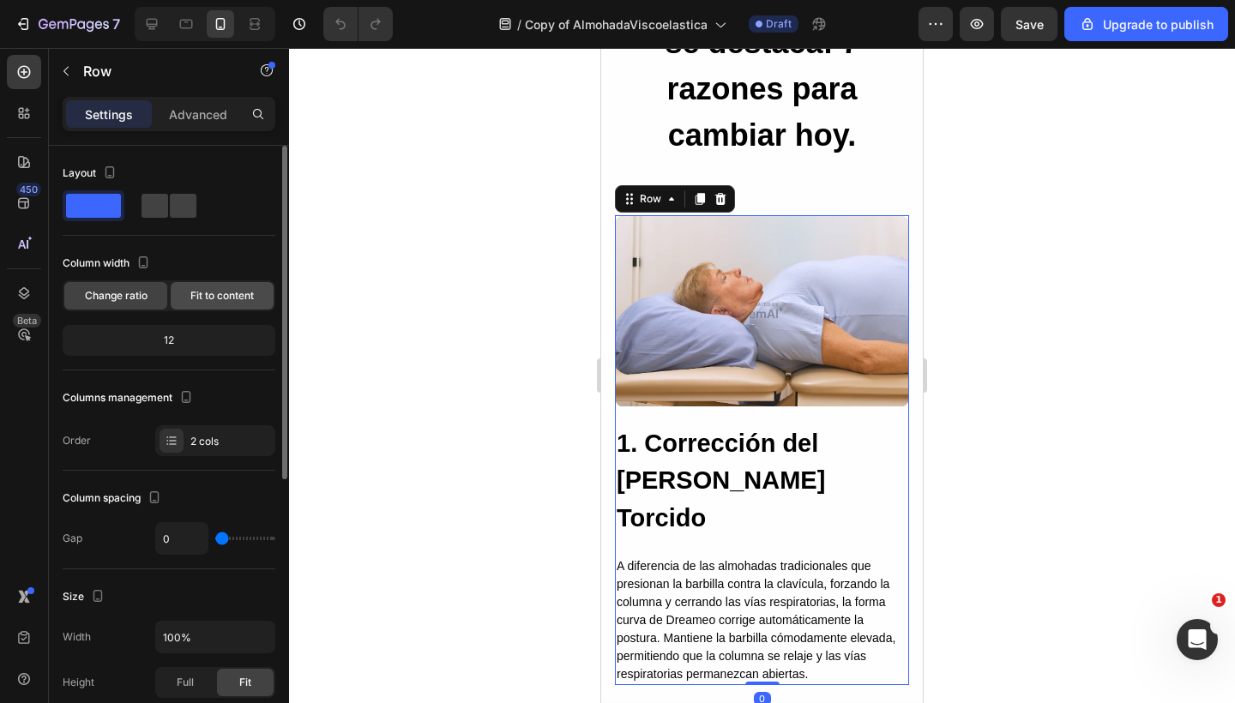
click at [249, 295] on span "Fit to content" at bounding box center [221, 295] width 63 height 15
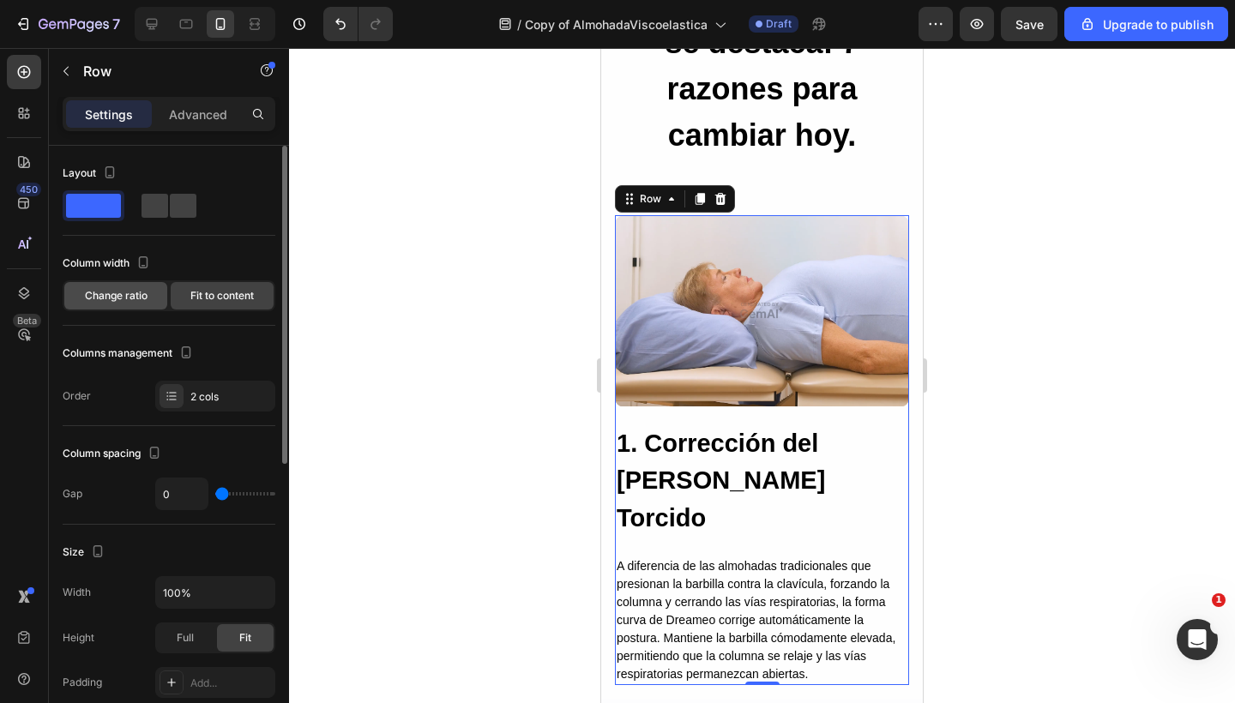
click at [131, 295] on span "Change ratio" at bounding box center [116, 295] width 63 height 15
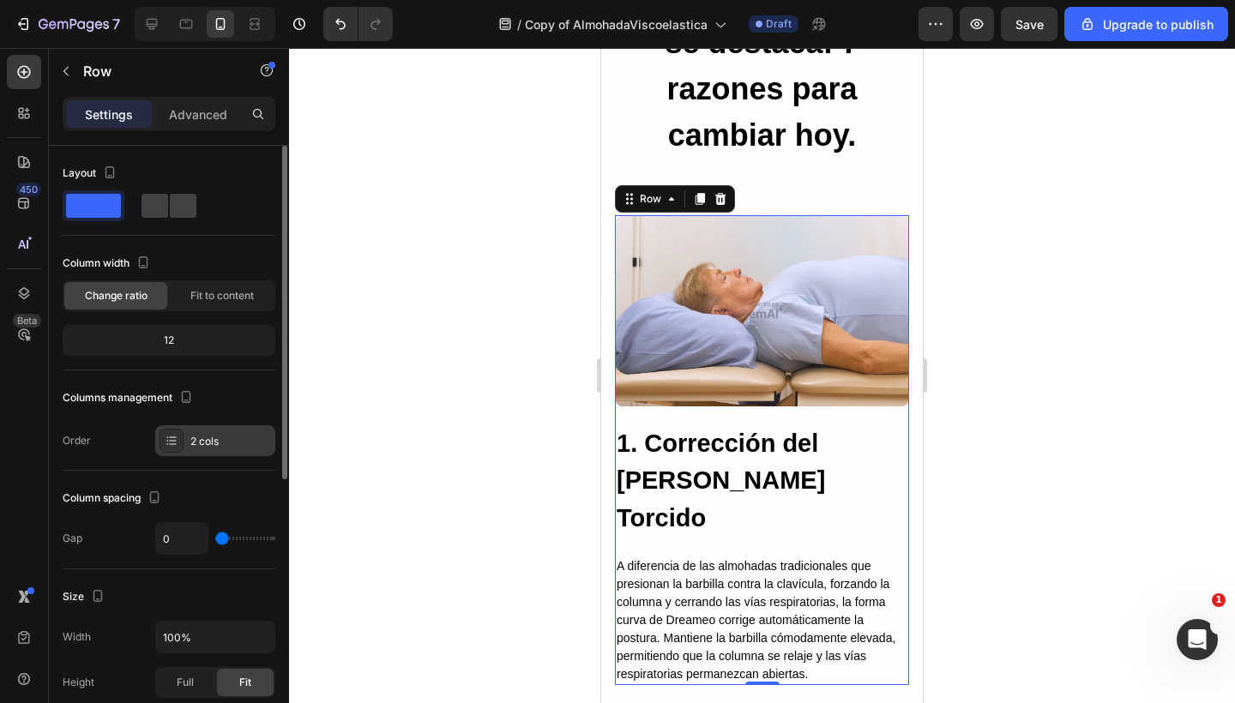
click at [174, 442] on icon at bounding box center [172, 441] width 14 height 14
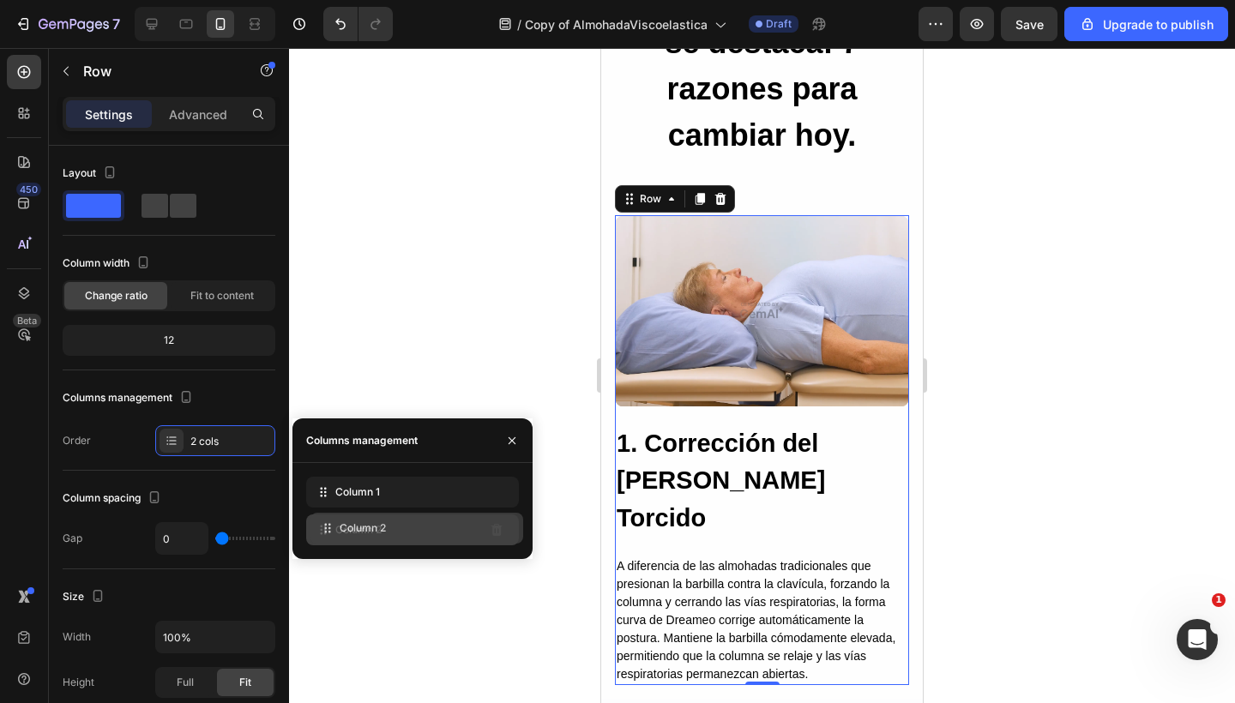
drag, startPoint x: 316, startPoint y: 488, endPoint x: 321, endPoint y: 524, distance: 36.3
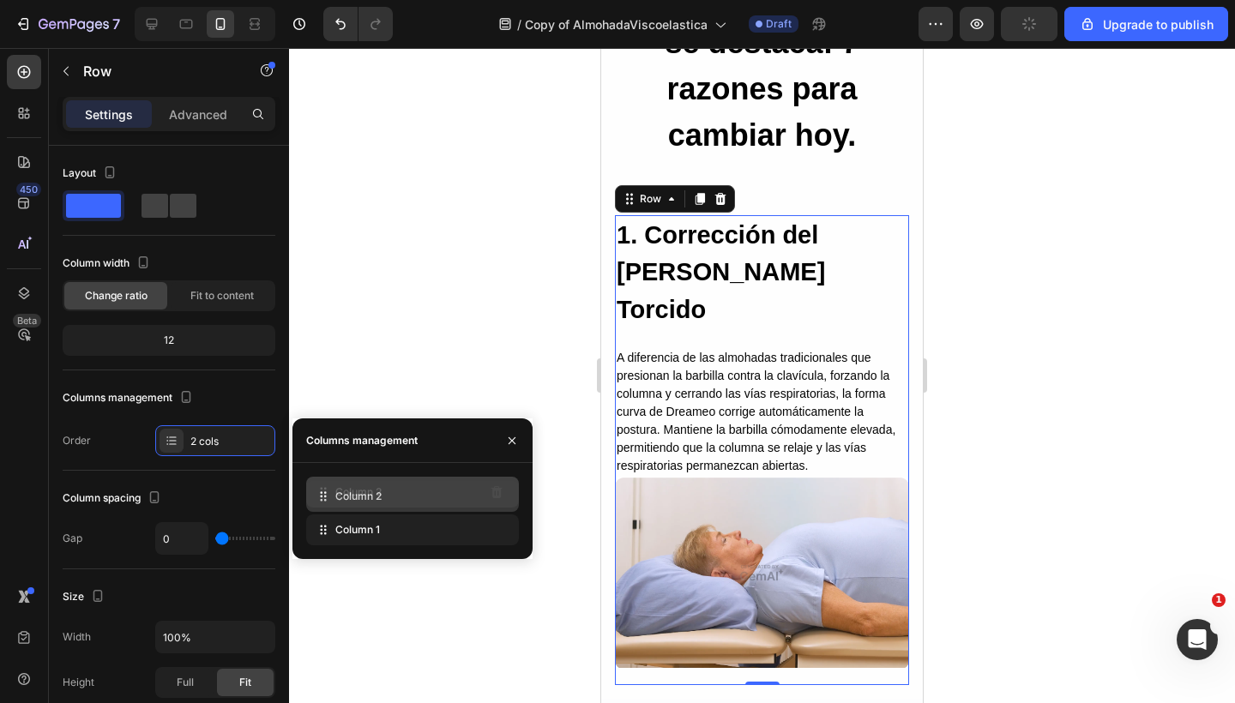
drag, startPoint x: 320, startPoint y: 532, endPoint x: 320, endPoint y: 499, distance: 33.4
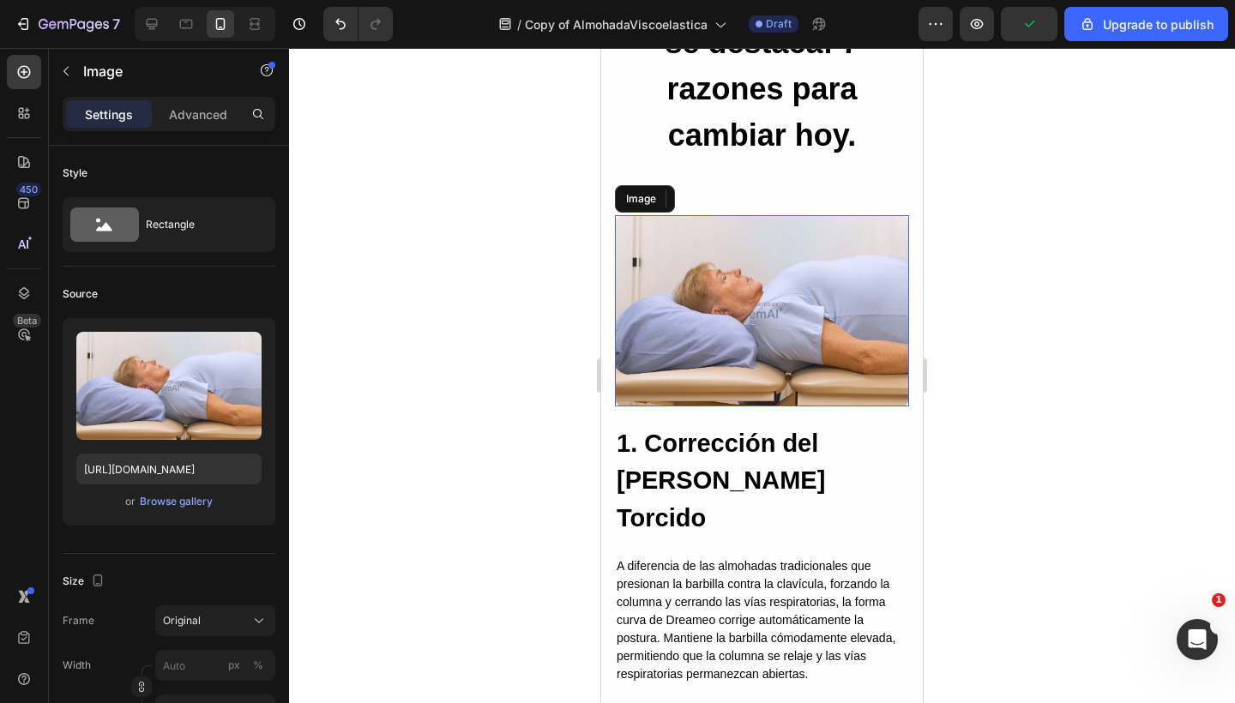
click at [724, 353] on img at bounding box center [762, 310] width 294 height 191
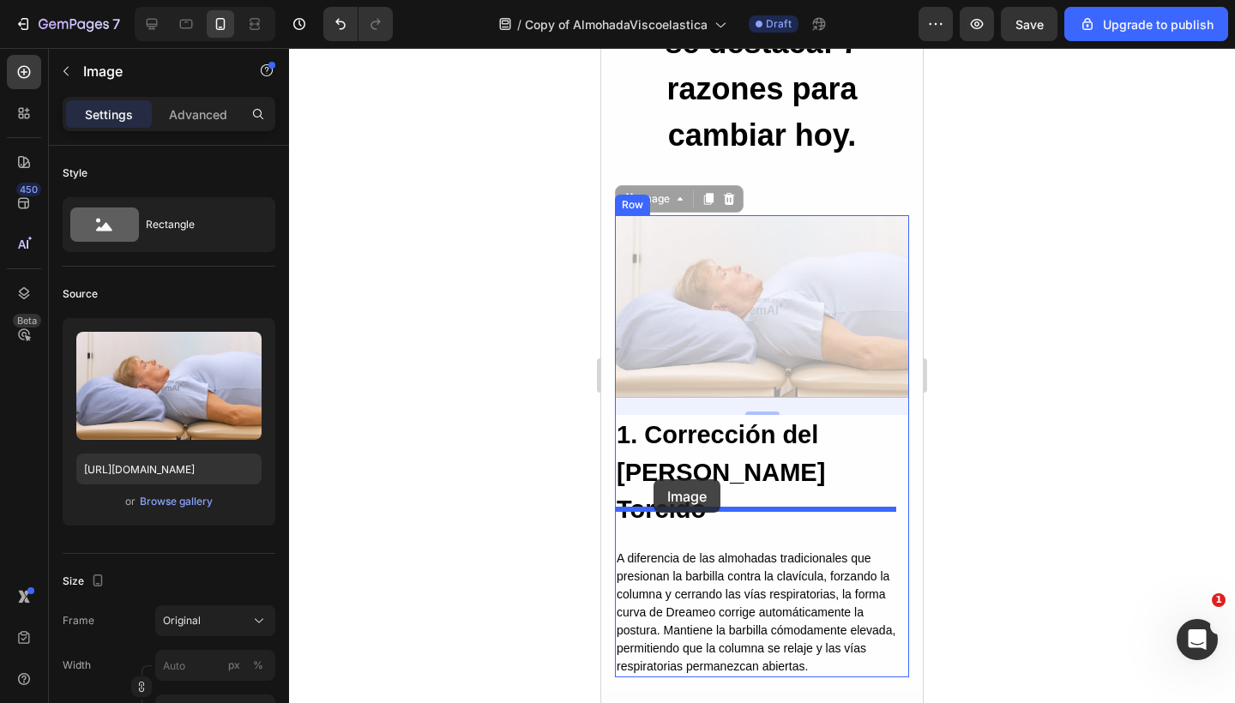
drag, startPoint x: 627, startPoint y: 201, endPoint x: 653, endPoint y: 479, distance: 279.1
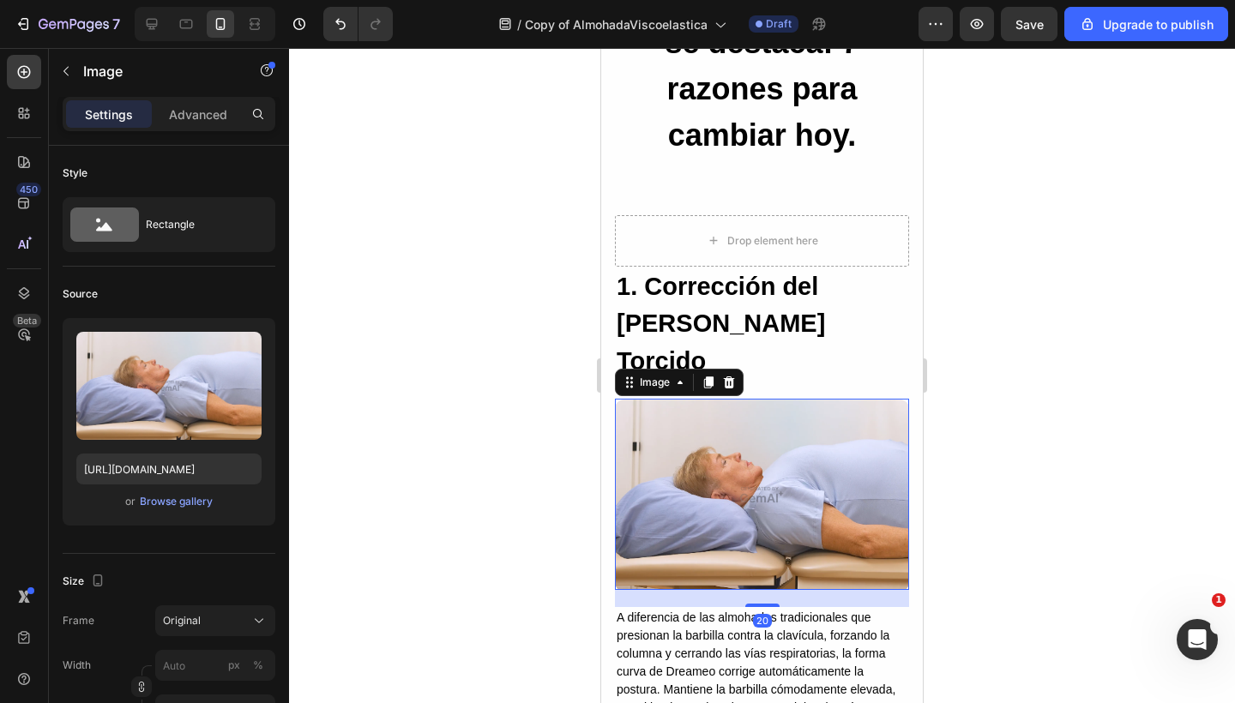
click at [771, 423] on img at bounding box center [762, 494] width 294 height 191
click at [770, 320] on p "1. Corrección del Cuello Torcido" at bounding box center [761, 324] width 291 height 112
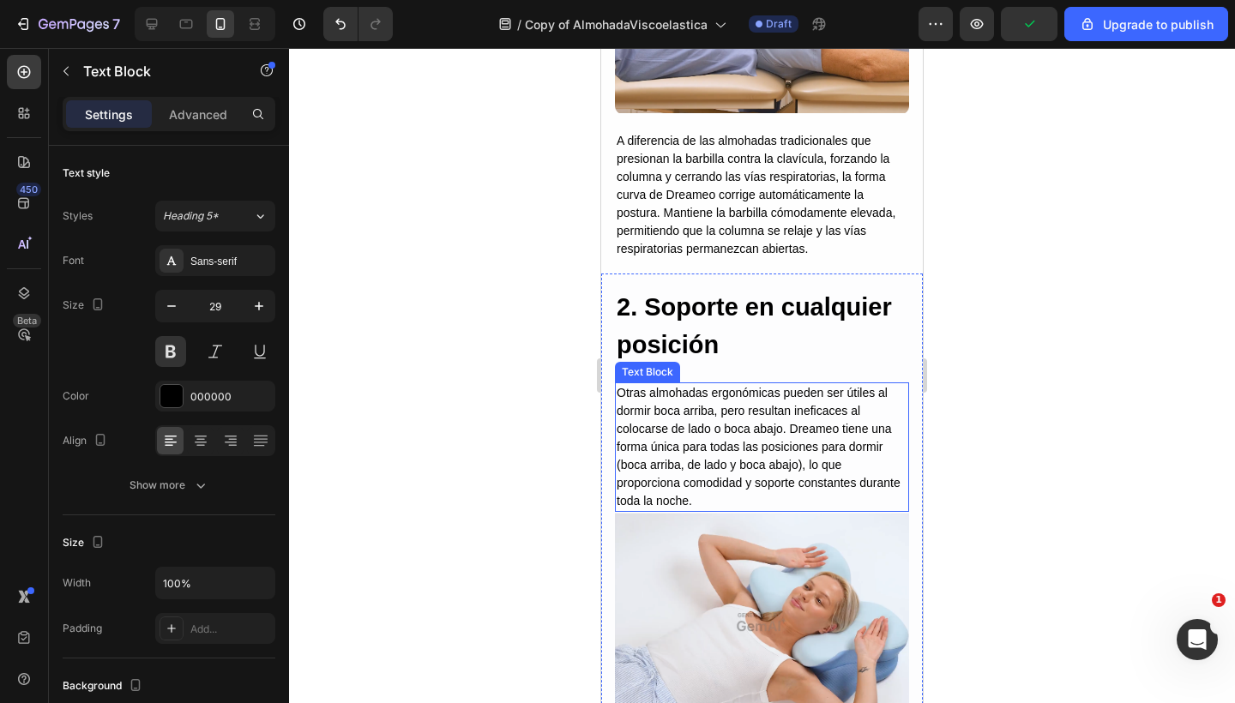
scroll to position [2708, 0]
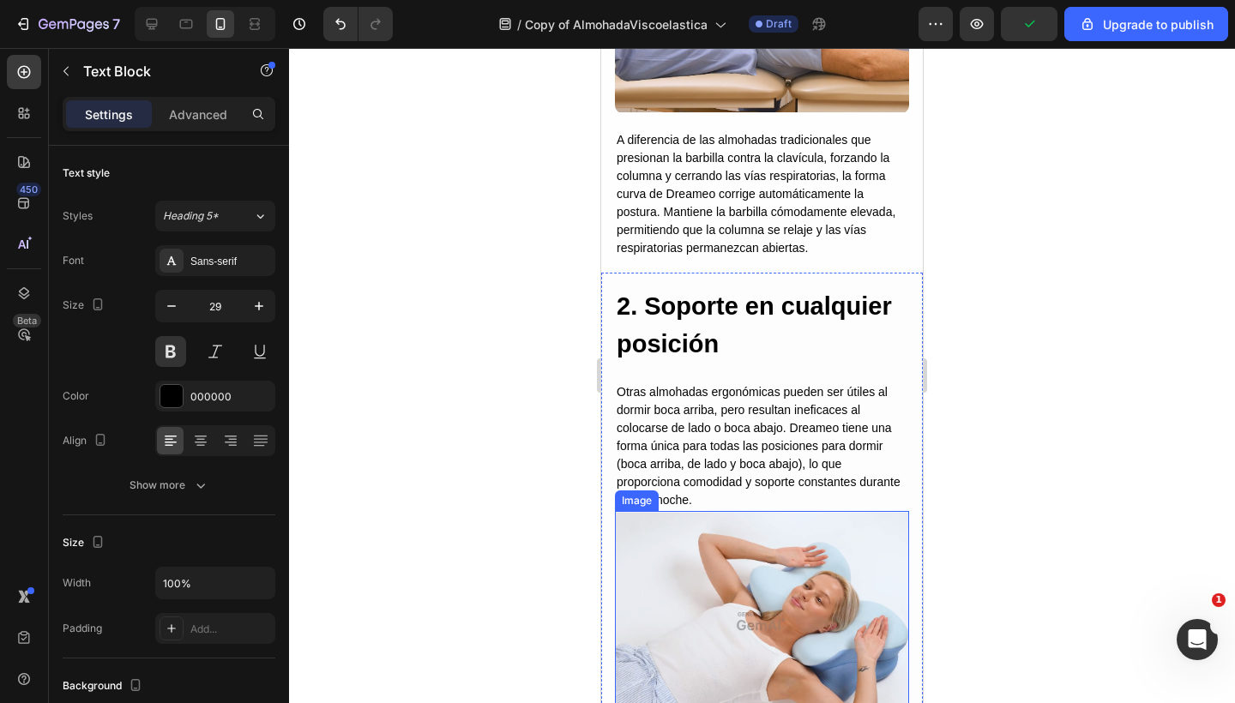
click at [714, 511] on img at bounding box center [762, 621] width 294 height 220
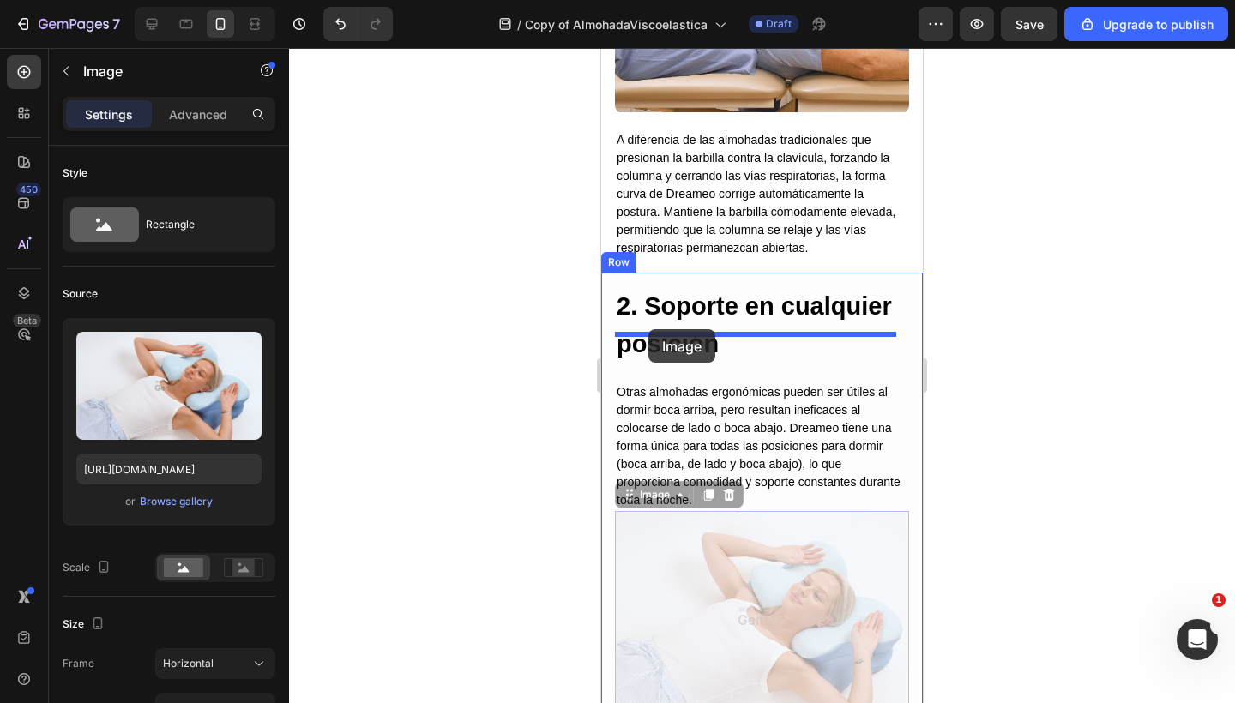
drag, startPoint x: 633, startPoint y: 448, endPoint x: 648, endPoint y: 329, distance: 120.2
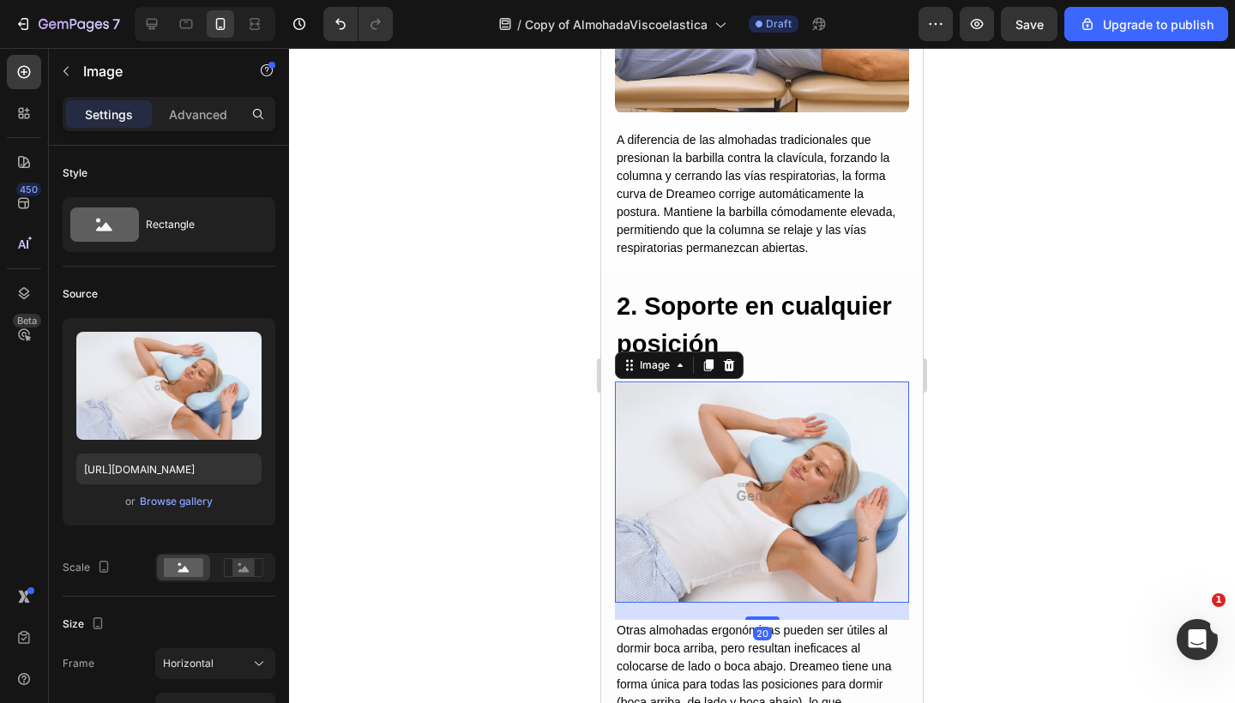
click at [733, 397] on img at bounding box center [762, 492] width 294 height 220
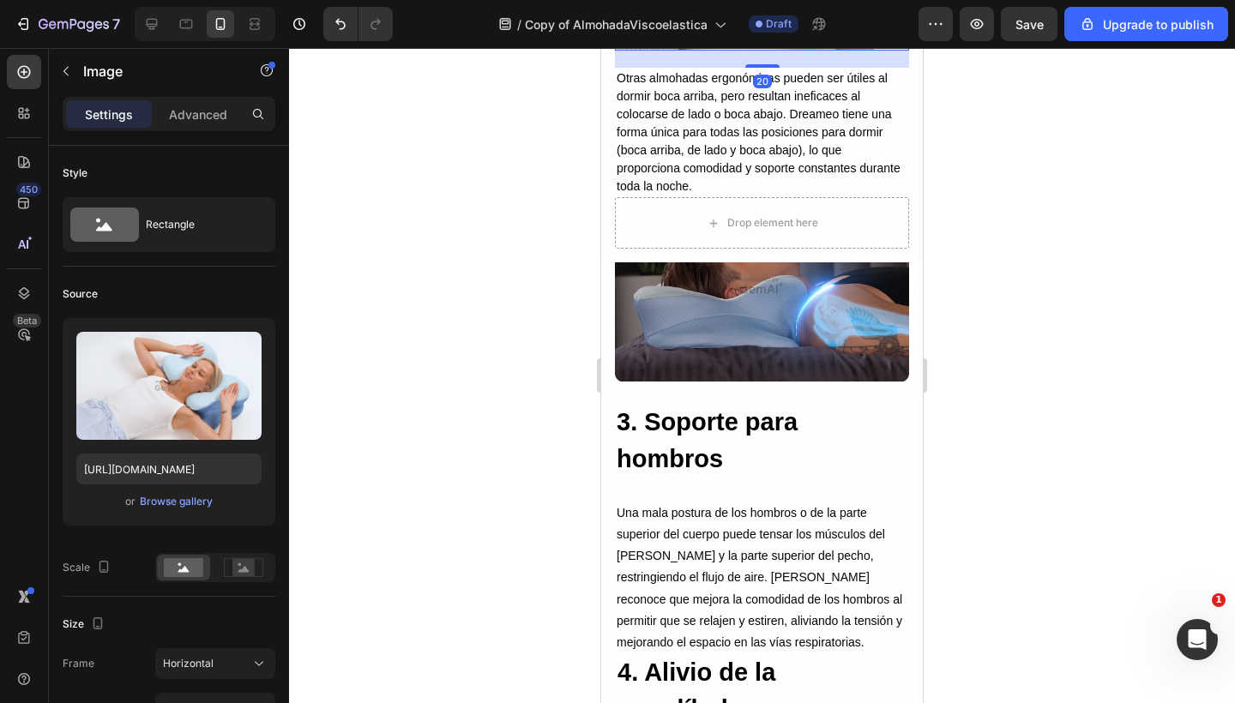
scroll to position [3214, 0]
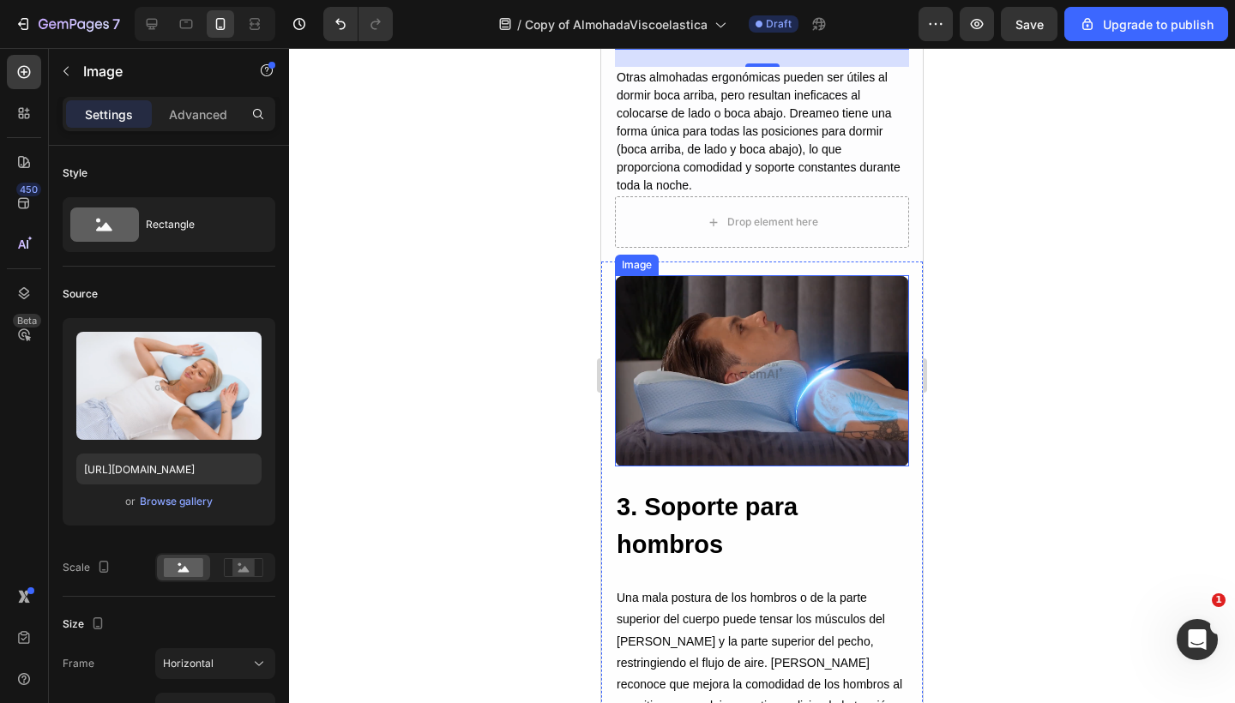
click at [730, 332] on img at bounding box center [762, 370] width 294 height 191
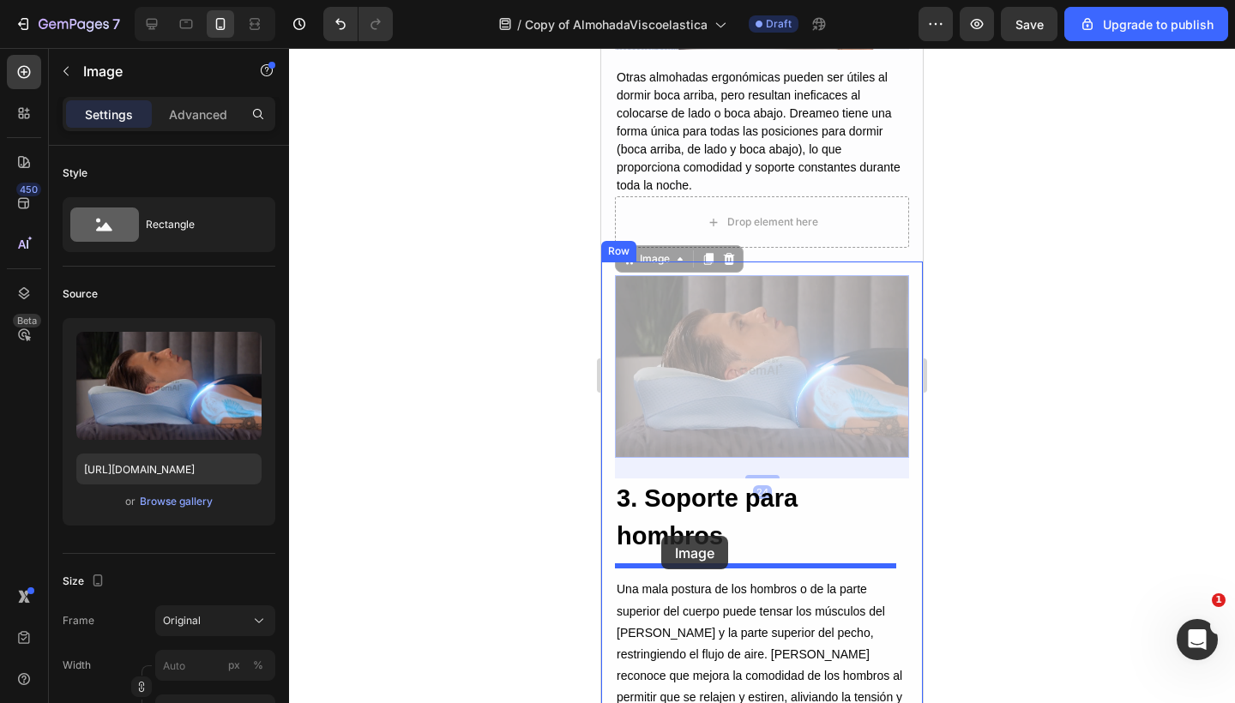
drag, startPoint x: 626, startPoint y: 248, endPoint x: 661, endPoint y: 536, distance: 290.2
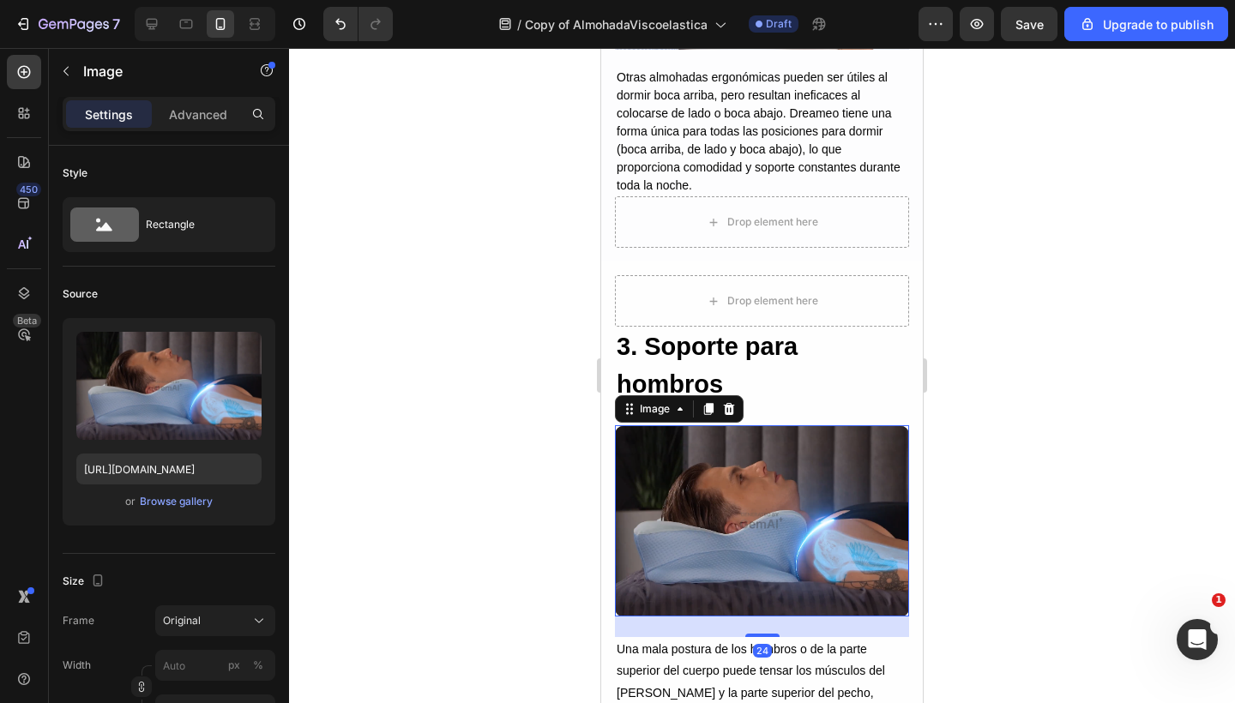
click at [744, 510] on img at bounding box center [762, 520] width 294 height 191
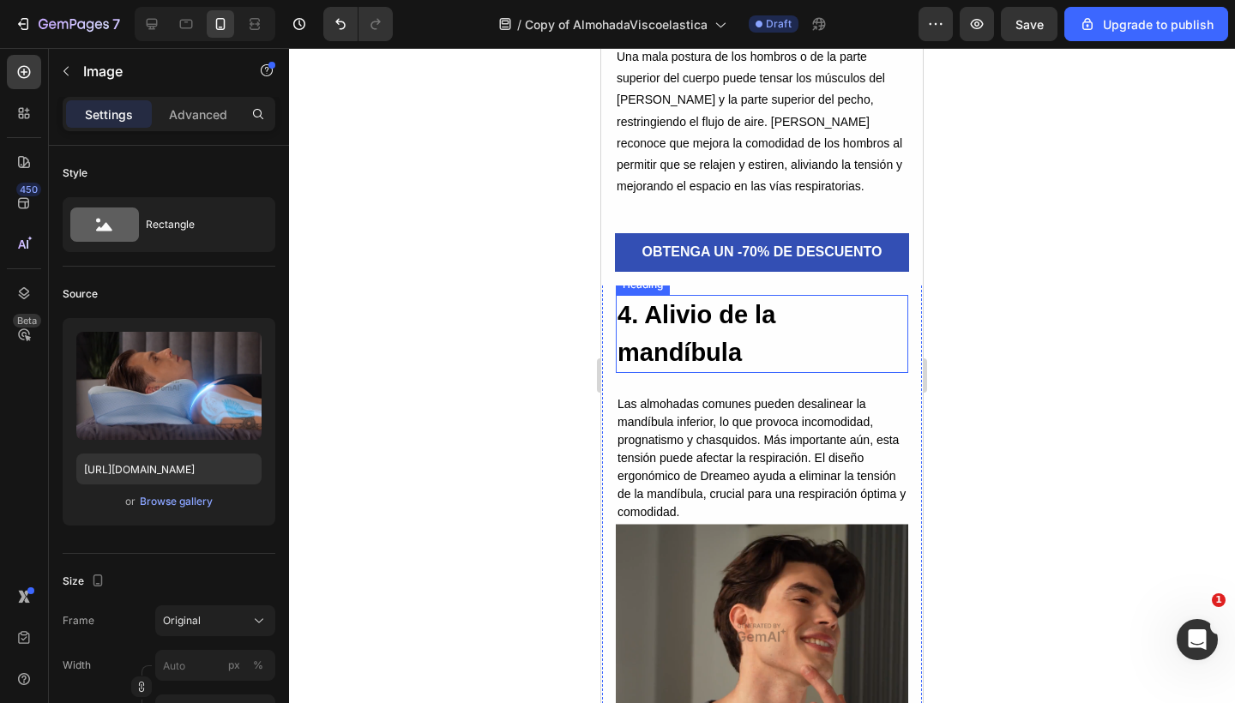
scroll to position [3810, 0]
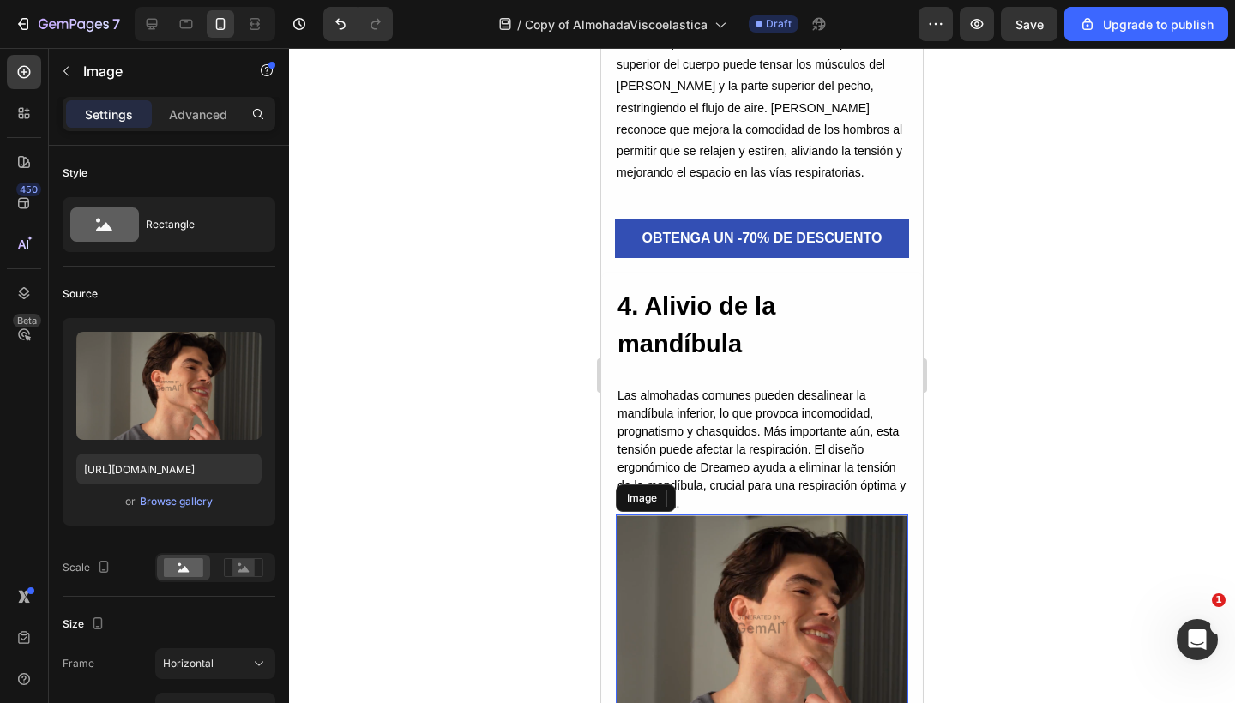
click at [683, 599] on img at bounding box center [762, 623] width 292 height 219
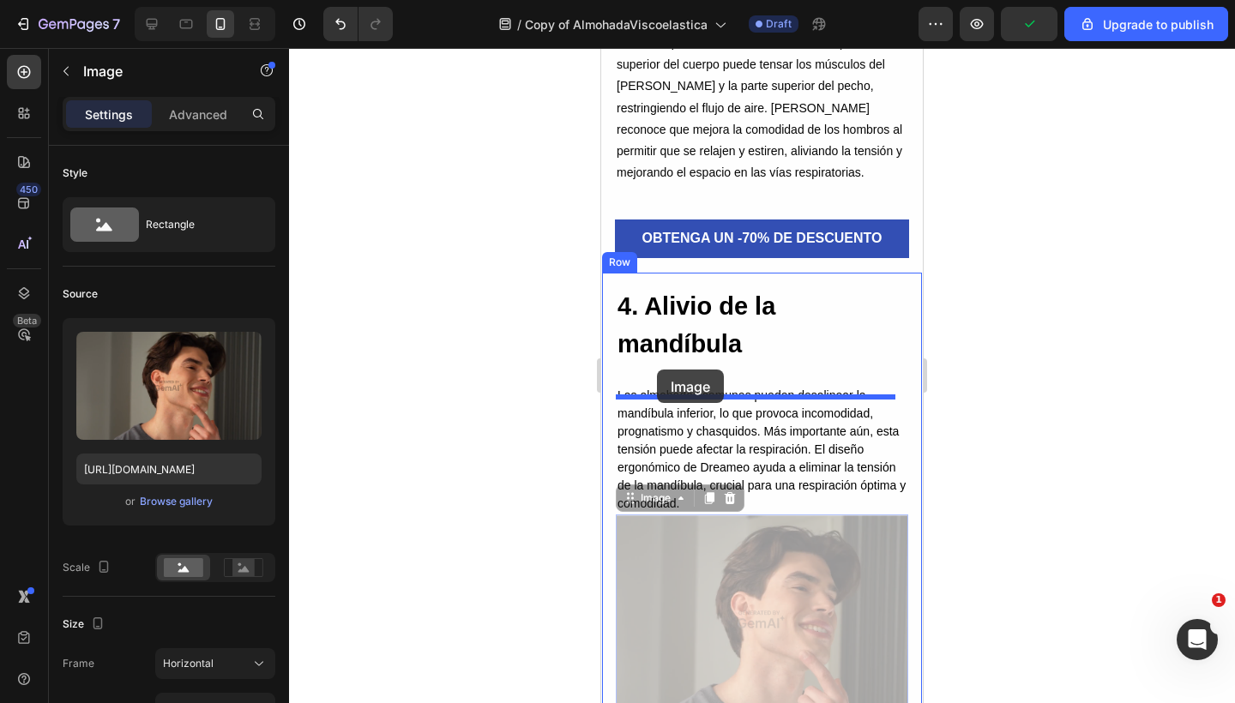
drag, startPoint x: 633, startPoint y: 514, endPoint x: 657, endPoint y: 370, distance: 146.9
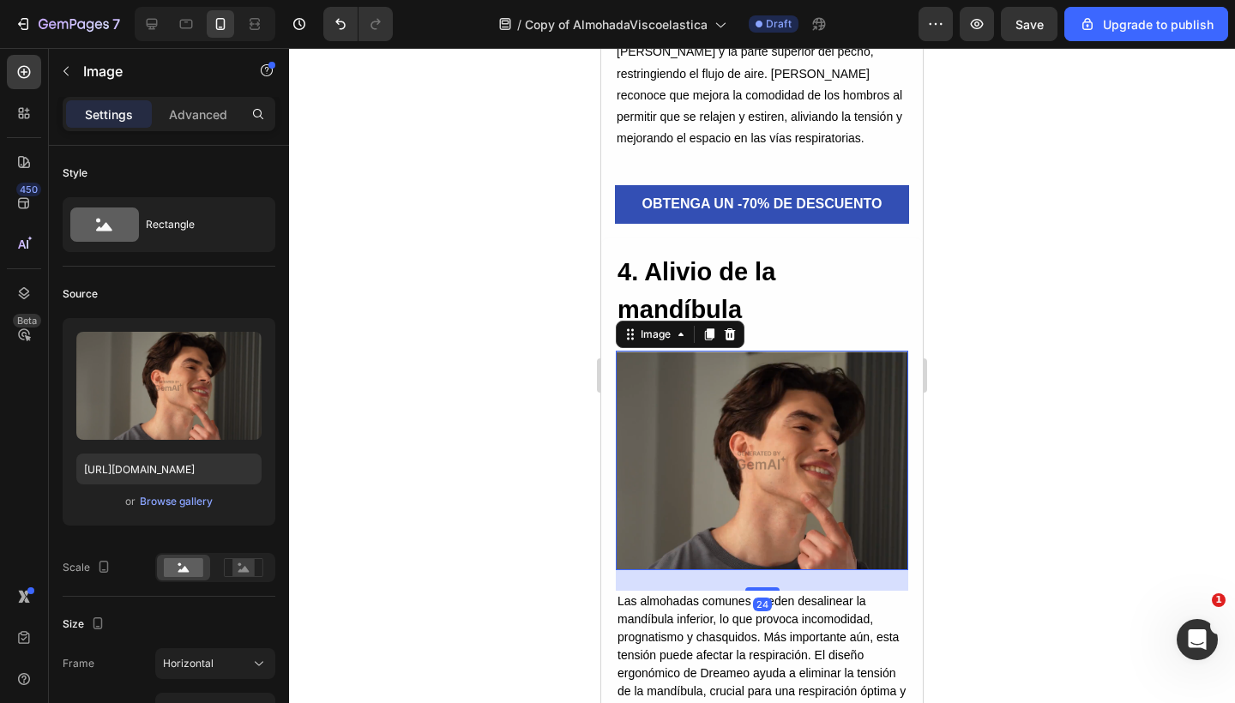
click at [769, 490] on img at bounding box center [762, 460] width 292 height 219
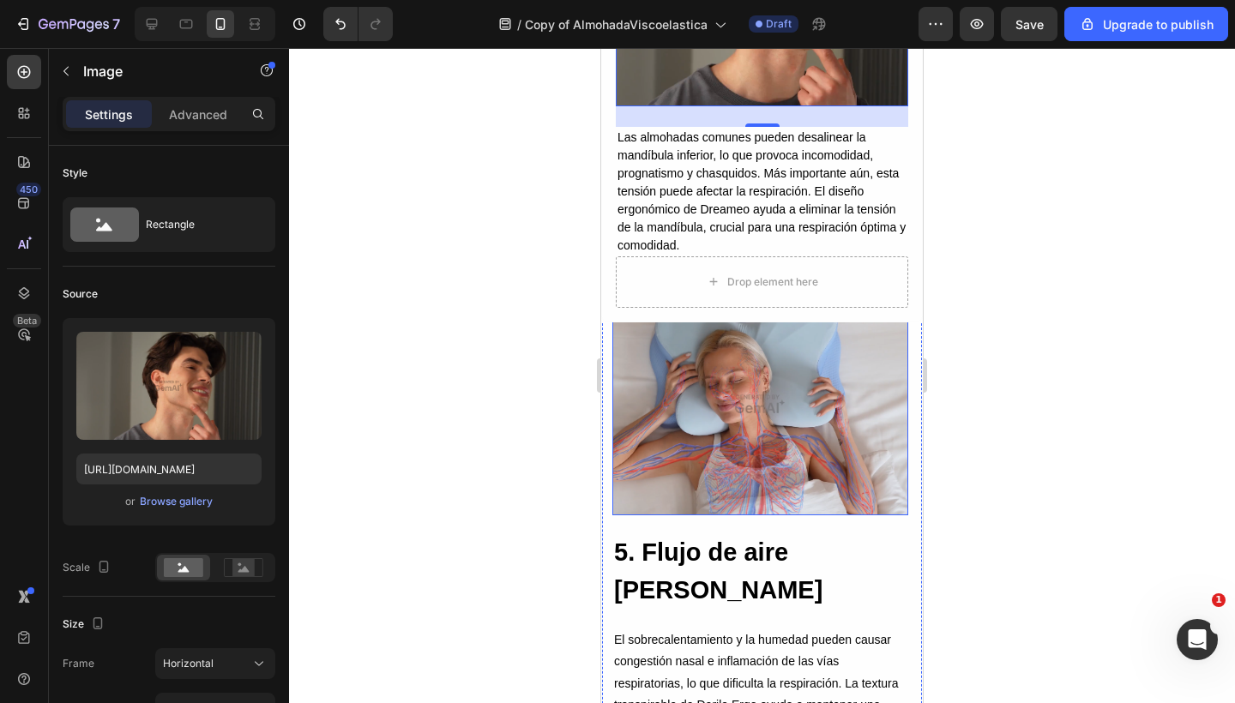
scroll to position [4323, 0]
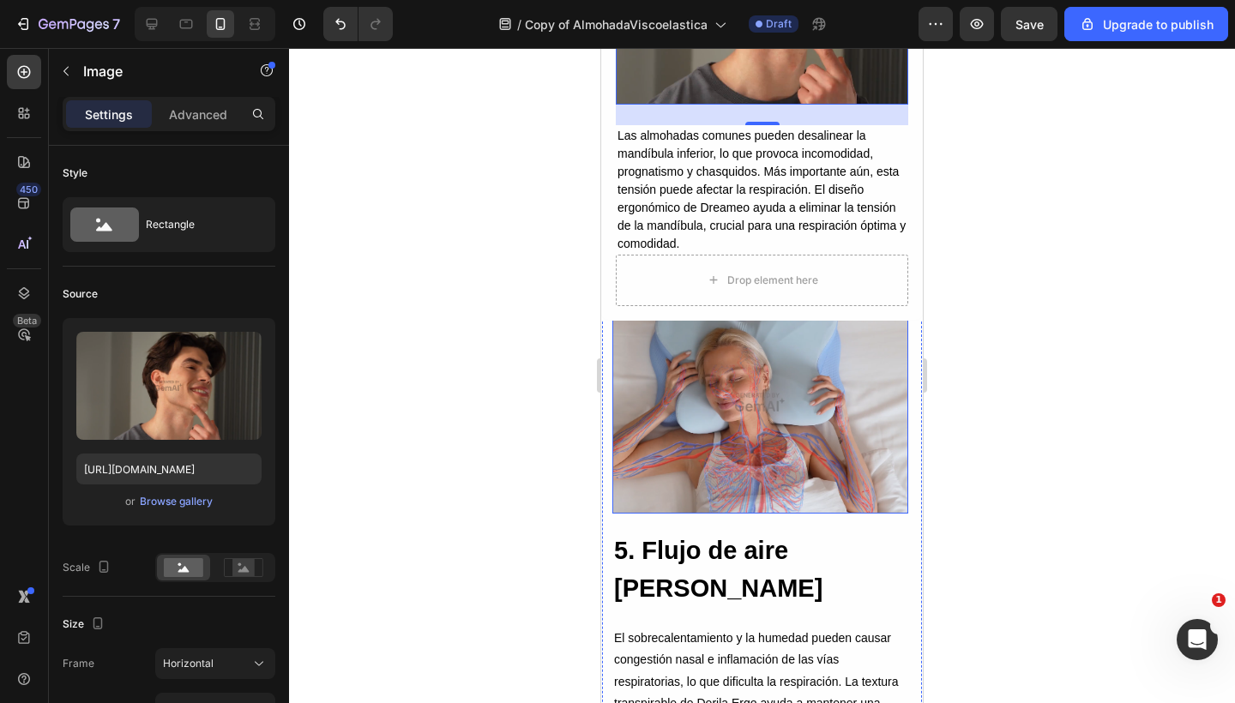
click at [708, 467] on img at bounding box center [760, 403] width 296 height 222
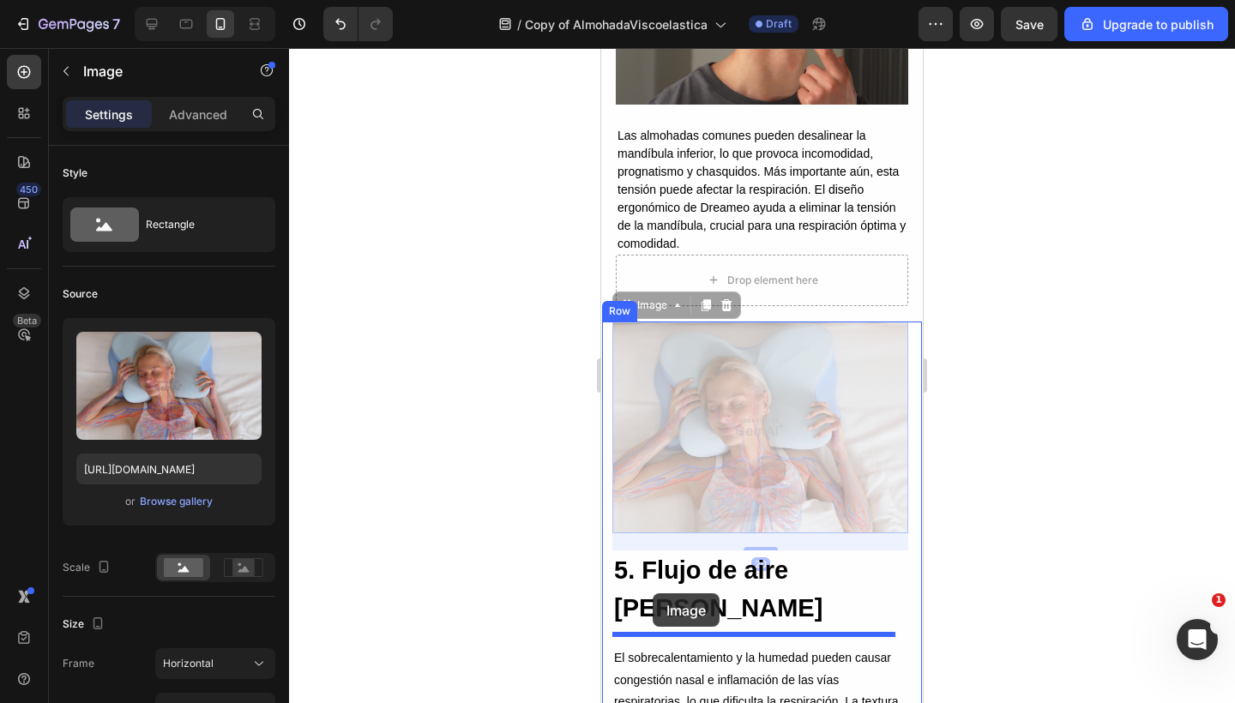
drag, startPoint x: 624, startPoint y: 298, endPoint x: 652, endPoint y: 593, distance: 297.1
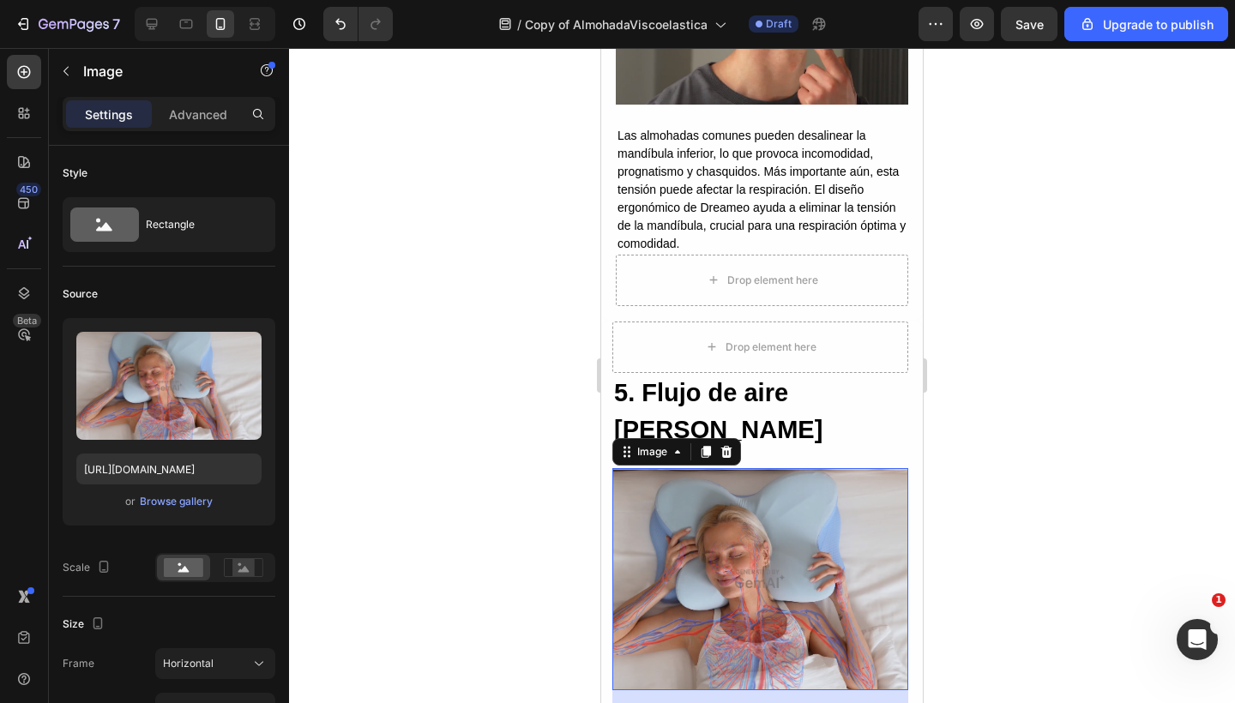
click at [755, 517] on img at bounding box center [760, 579] width 296 height 222
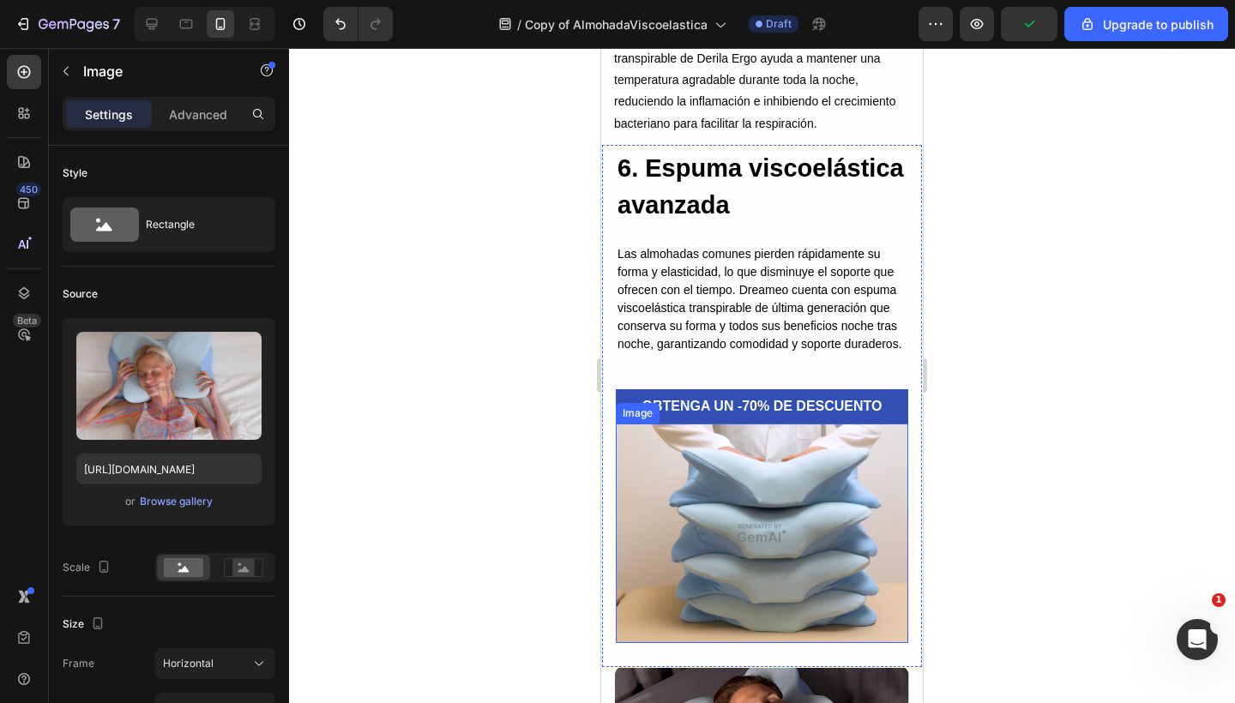
scroll to position [5040, 0]
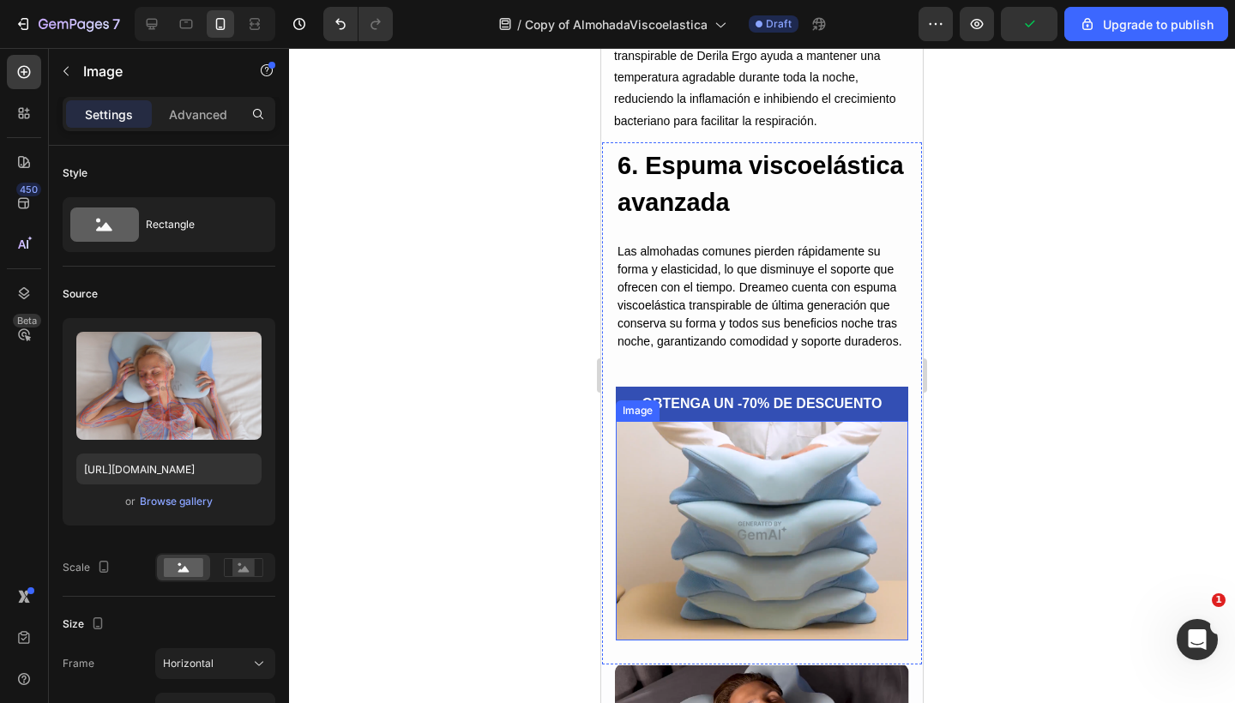
click at [685, 569] on img at bounding box center [762, 530] width 292 height 219
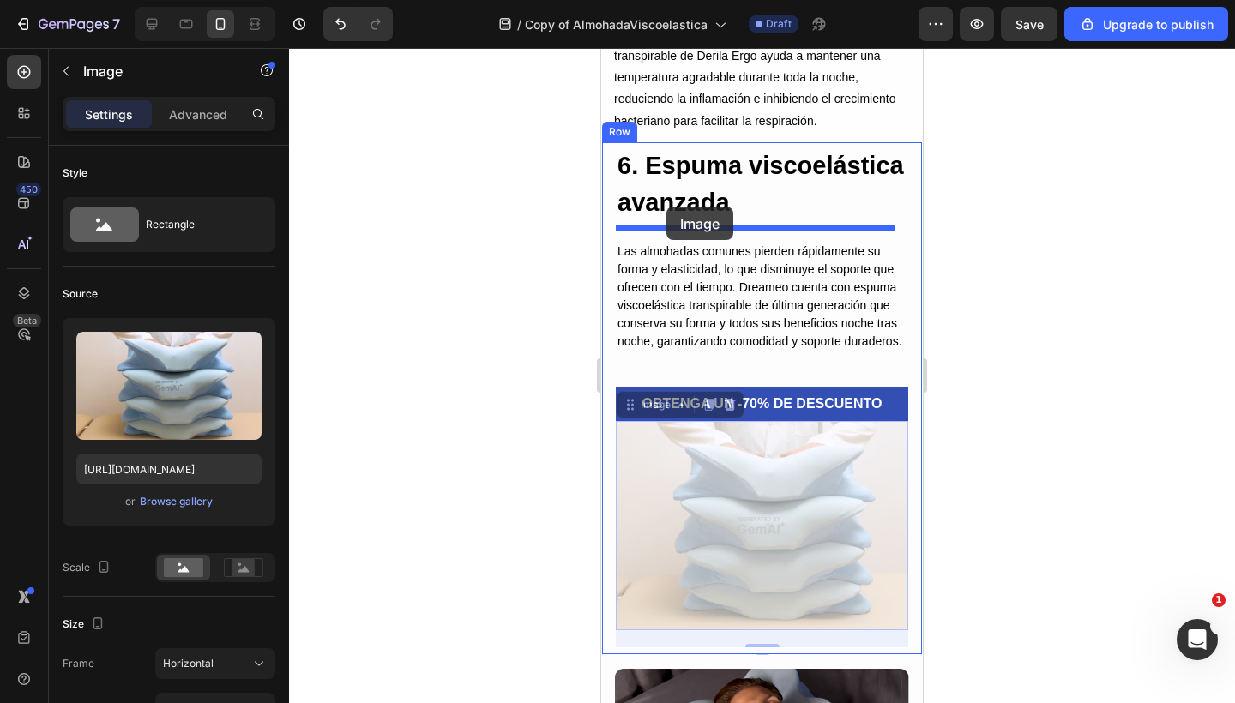
drag, startPoint x: 629, startPoint y: 431, endPoint x: 666, endPoint y: 207, distance: 227.6
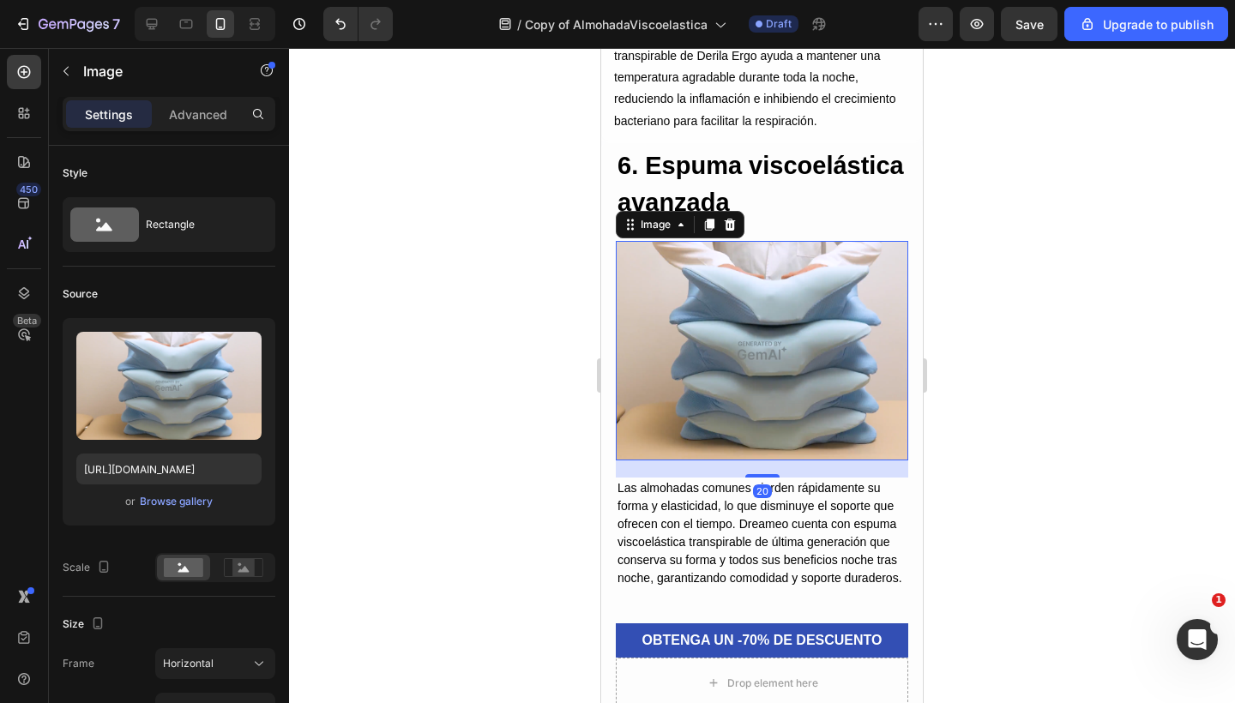
click at [742, 354] on img at bounding box center [762, 350] width 292 height 219
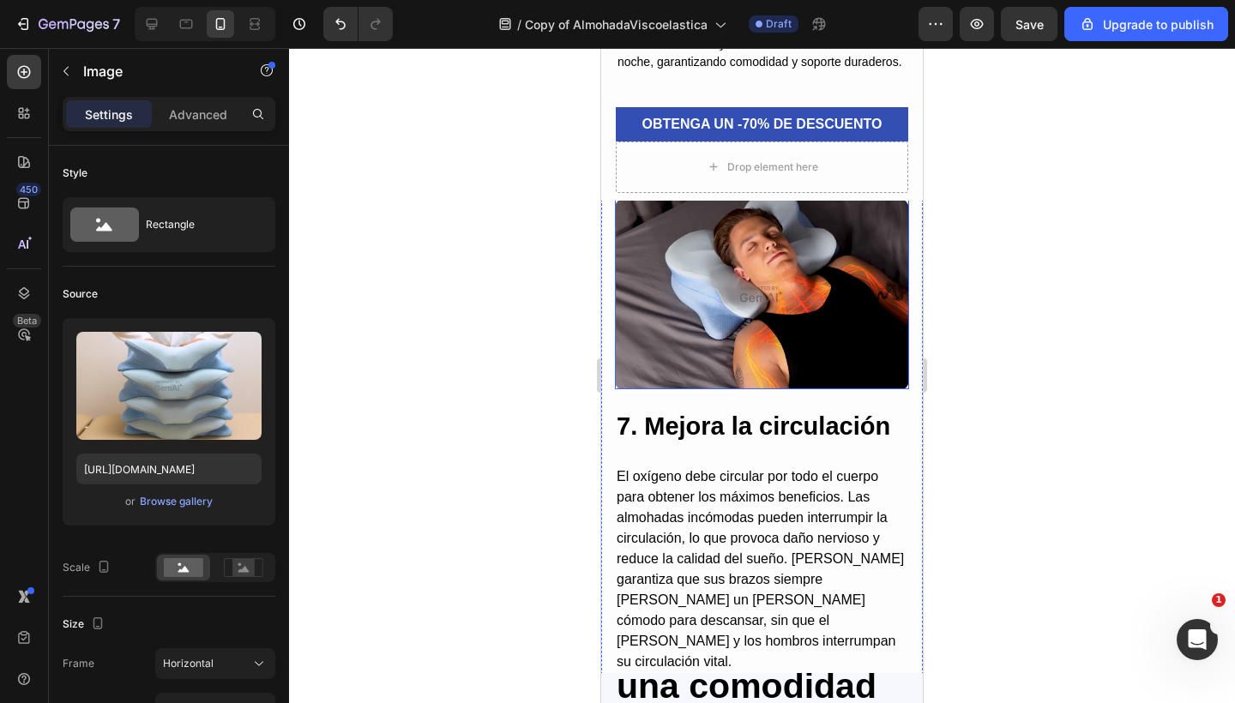
scroll to position [5561, 0]
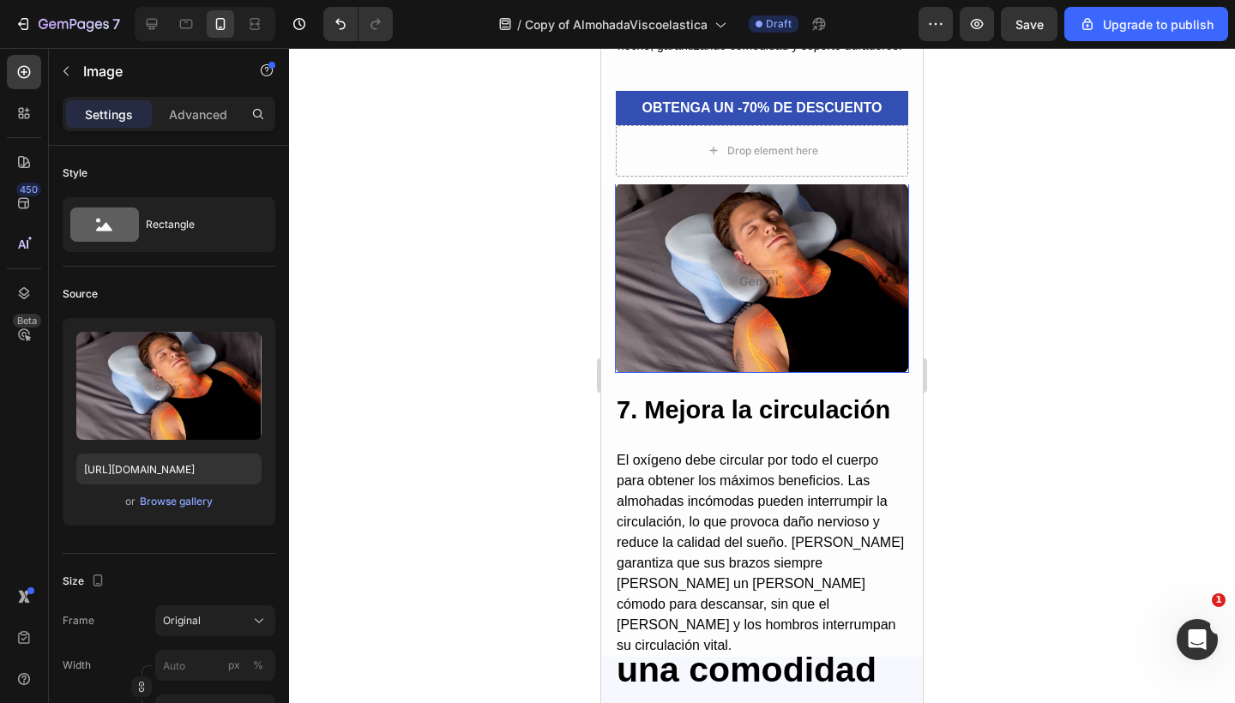
click at [719, 365] on img at bounding box center [762, 277] width 294 height 189
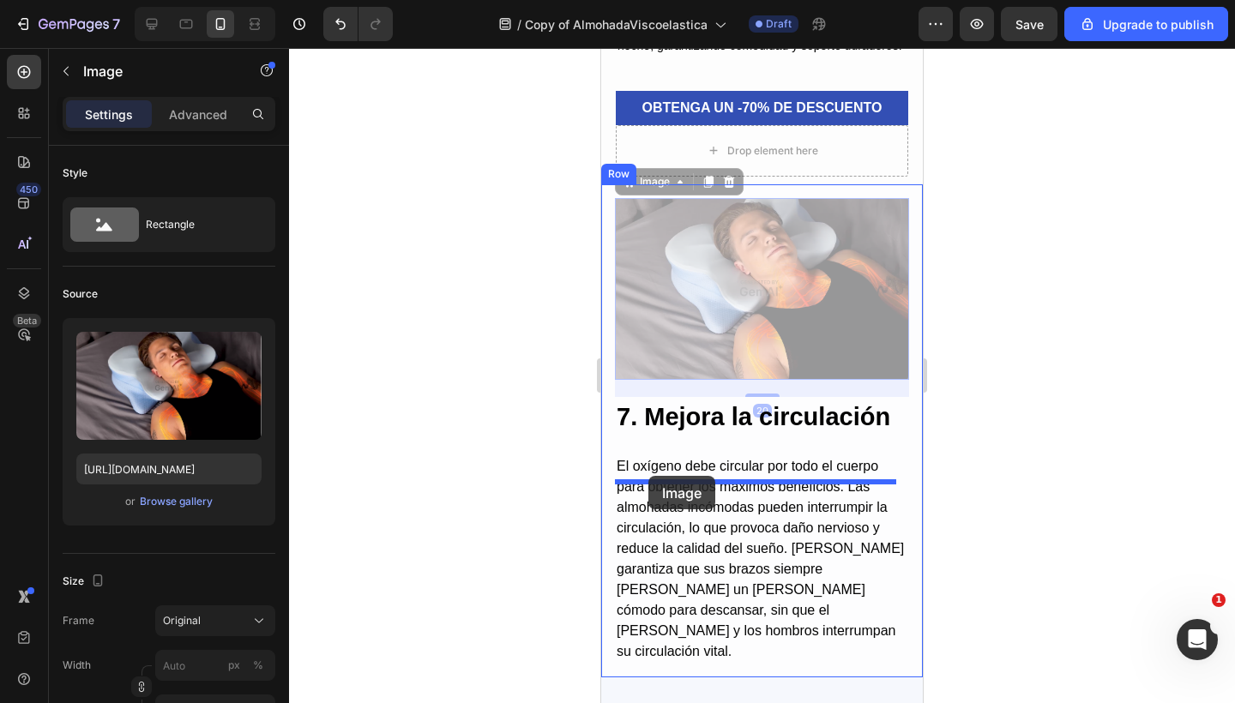
drag, startPoint x: 626, startPoint y: 214, endPoint x: 648, endPoint y: 476, distance: 262.4
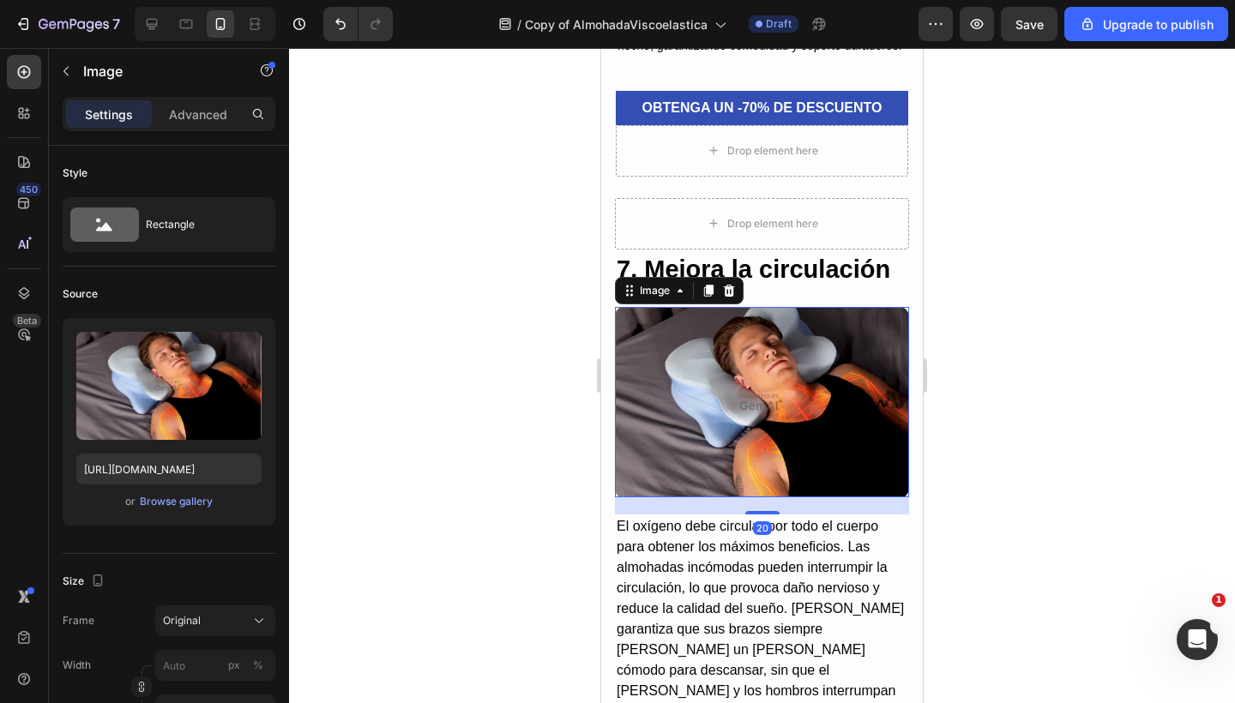
click at [742, 397] on img at bounding box center [762, 401] width 294 height 189
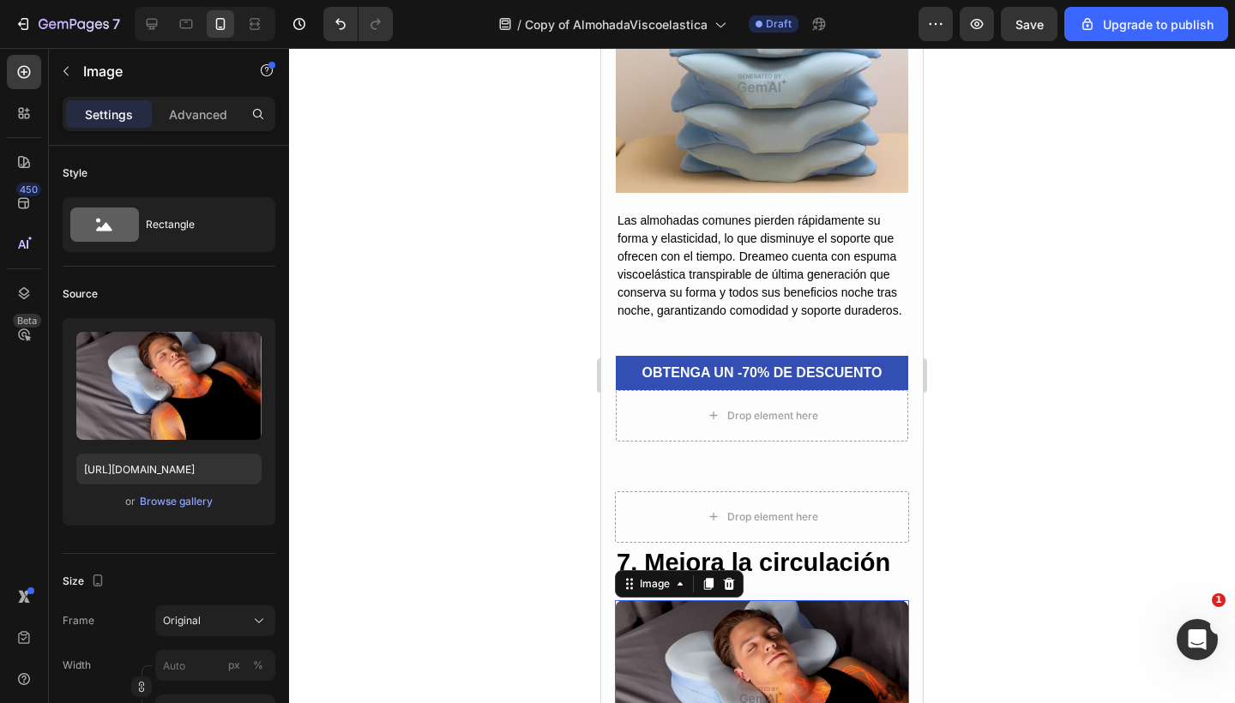
scroll to position [5286, 0]
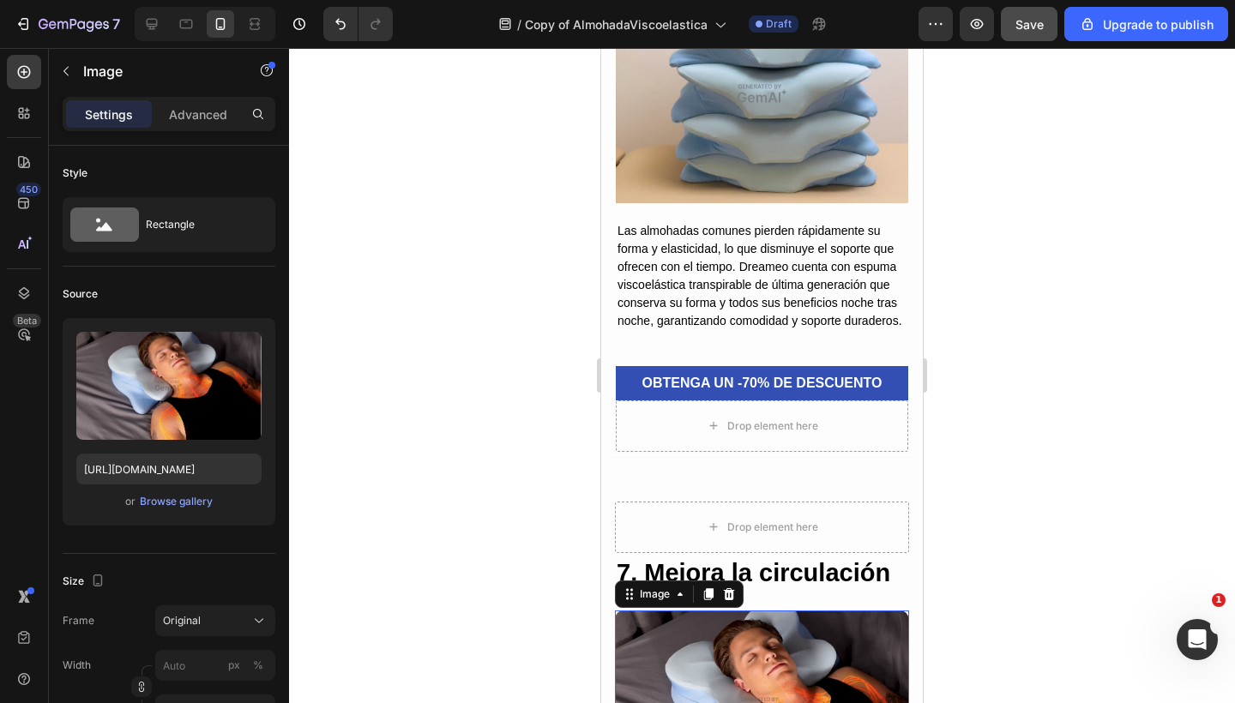
click at [1025, 22] on span "Save" at bounding box center [1029, 24] width 28 height 15
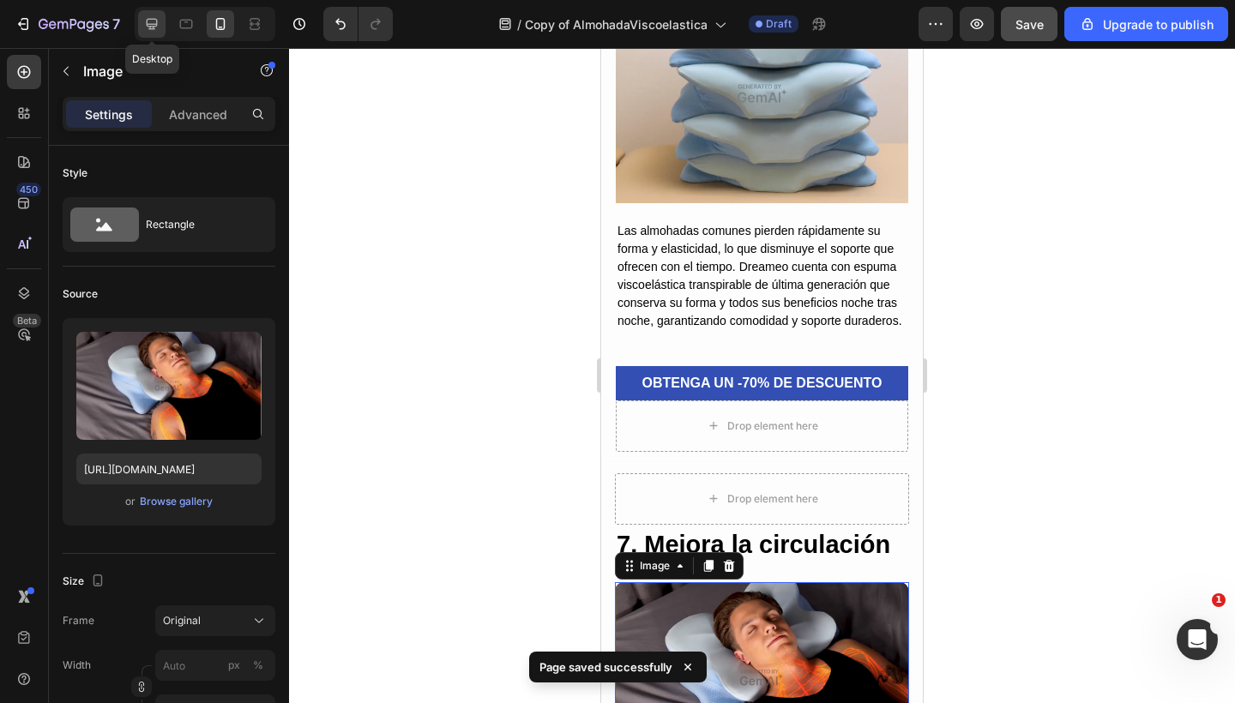
click at [149, 26] on icon at bounding box center [152, 24] width 11 height 11
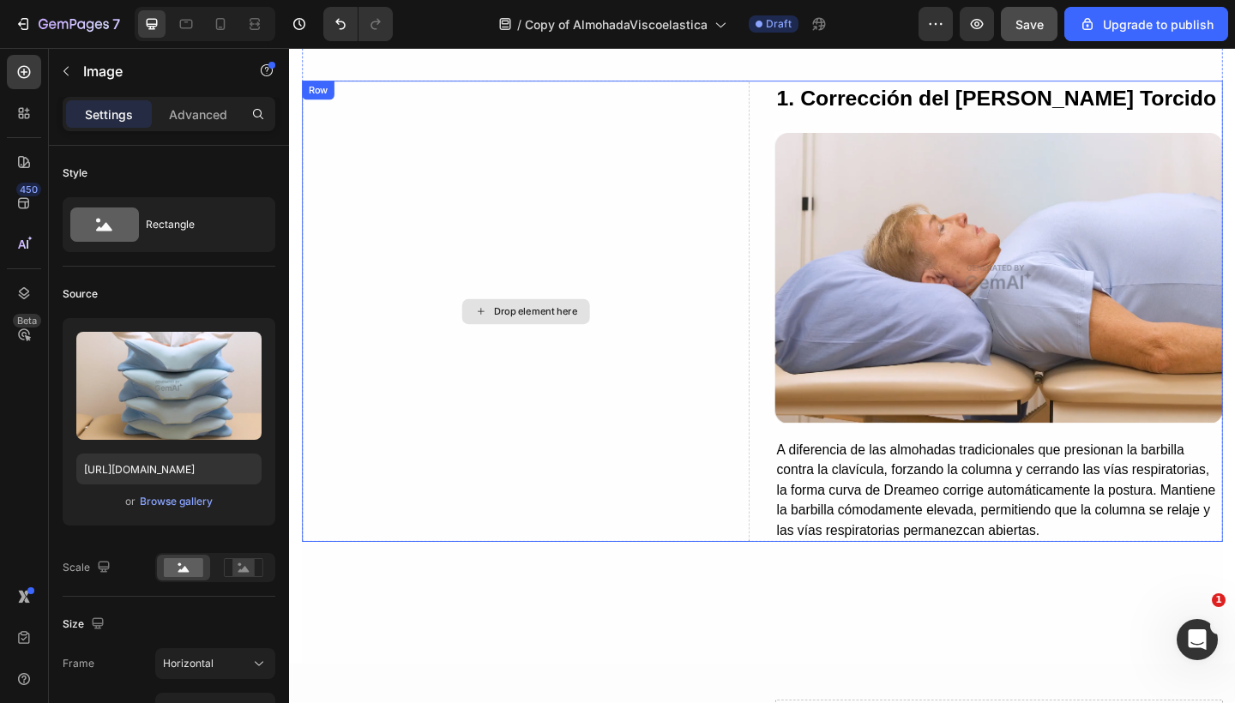
scroll to position [2199, 0]
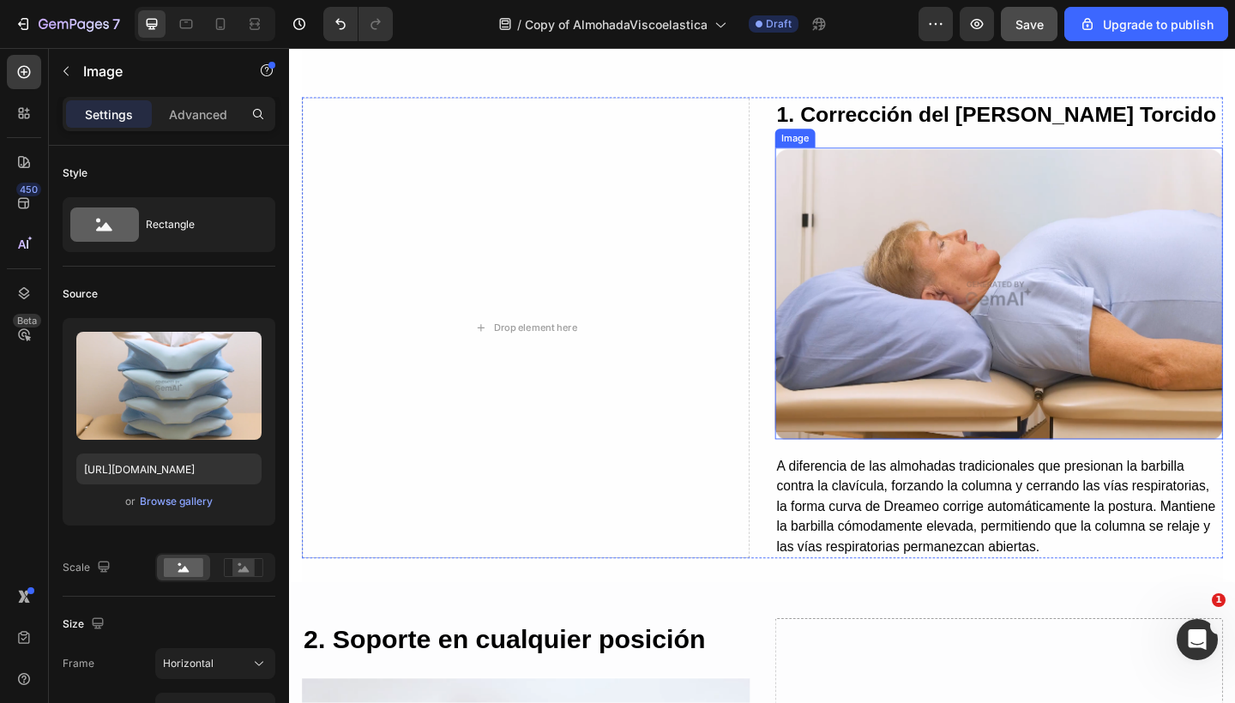
click at [869, 251] on img at bounding box center [1060, 315] width 487 height 317
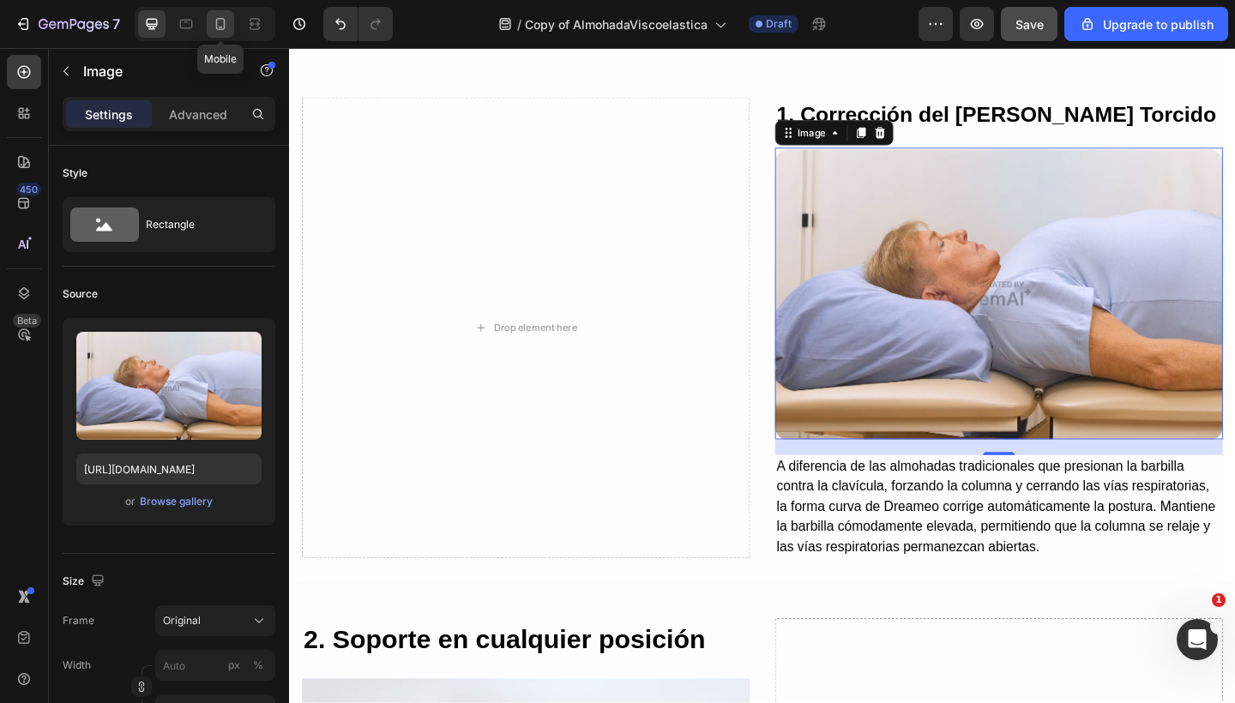
click at [218, 33] on div at bounding box center [220, 23] width 27 height 27
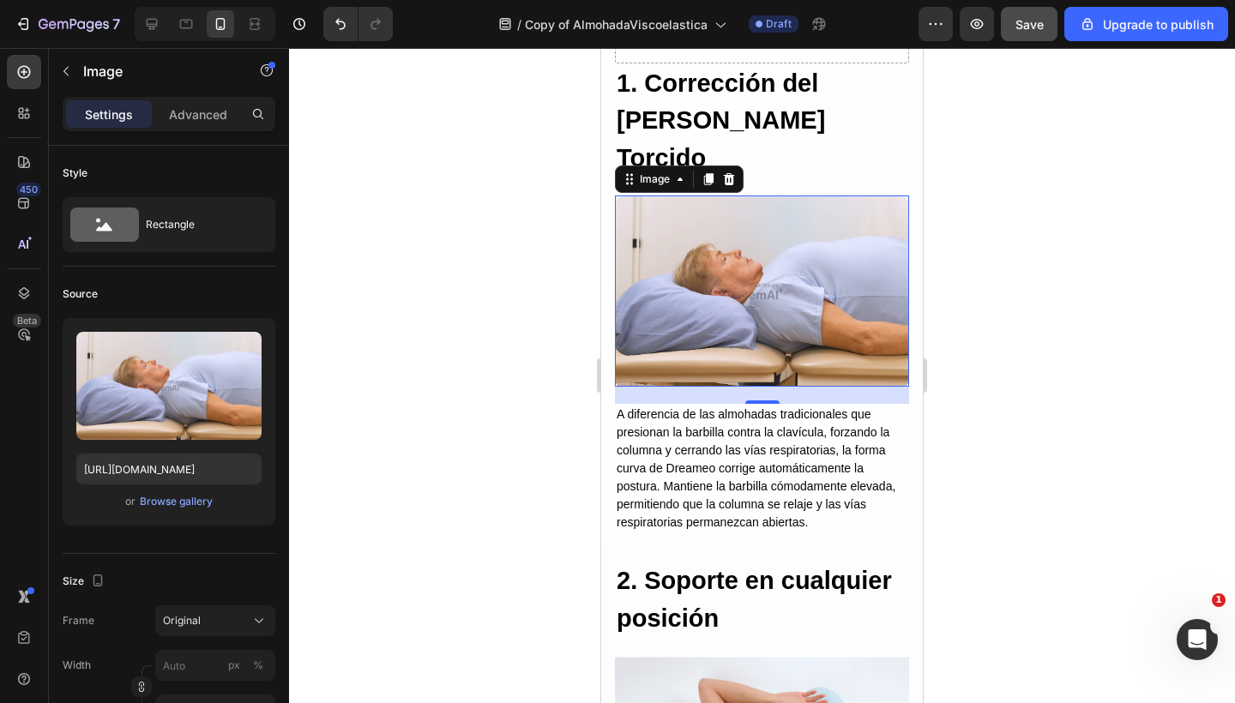
scroll to position [2483, 0]
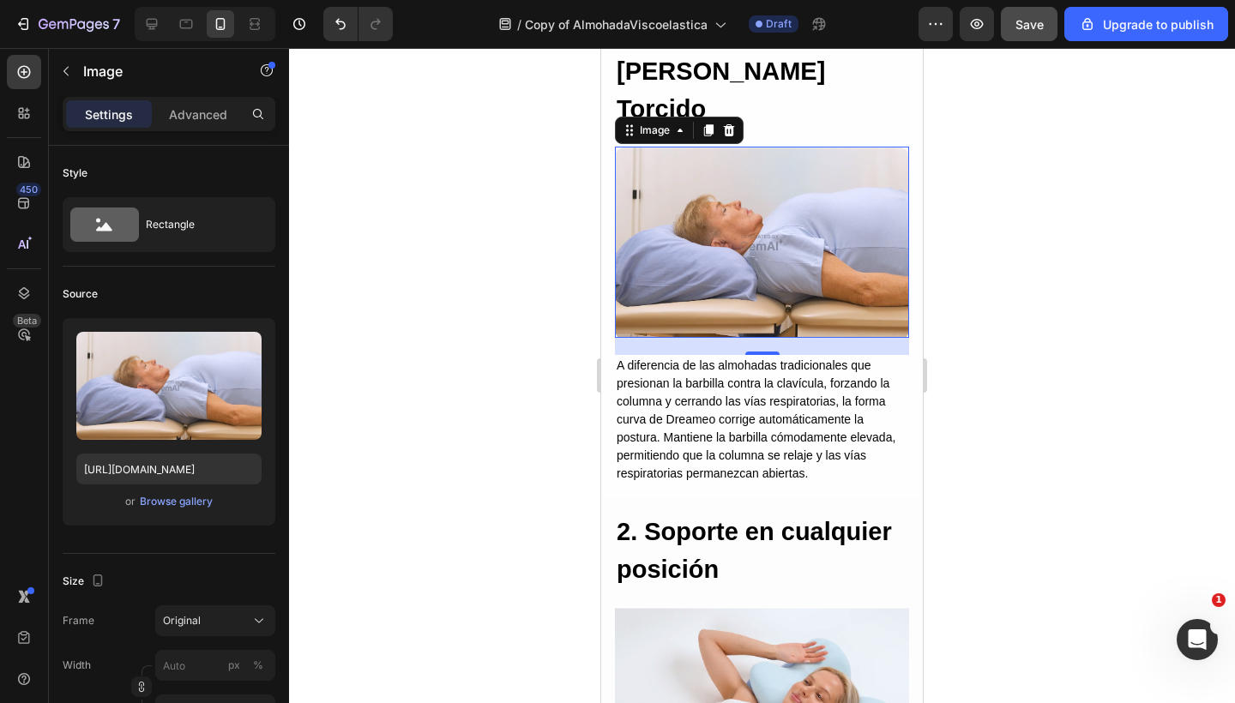
click at [674, 186] on img at bounding box center [762, 242] width 294 height 191
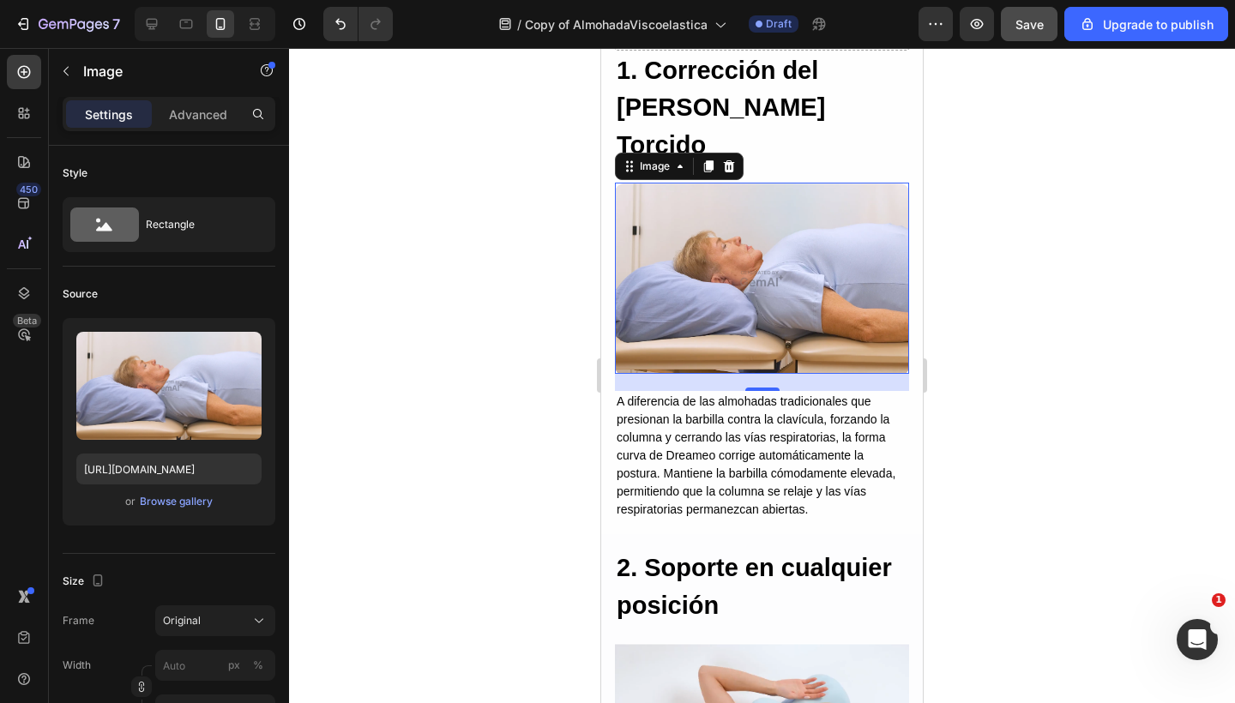
scroll to position [2339, 0]
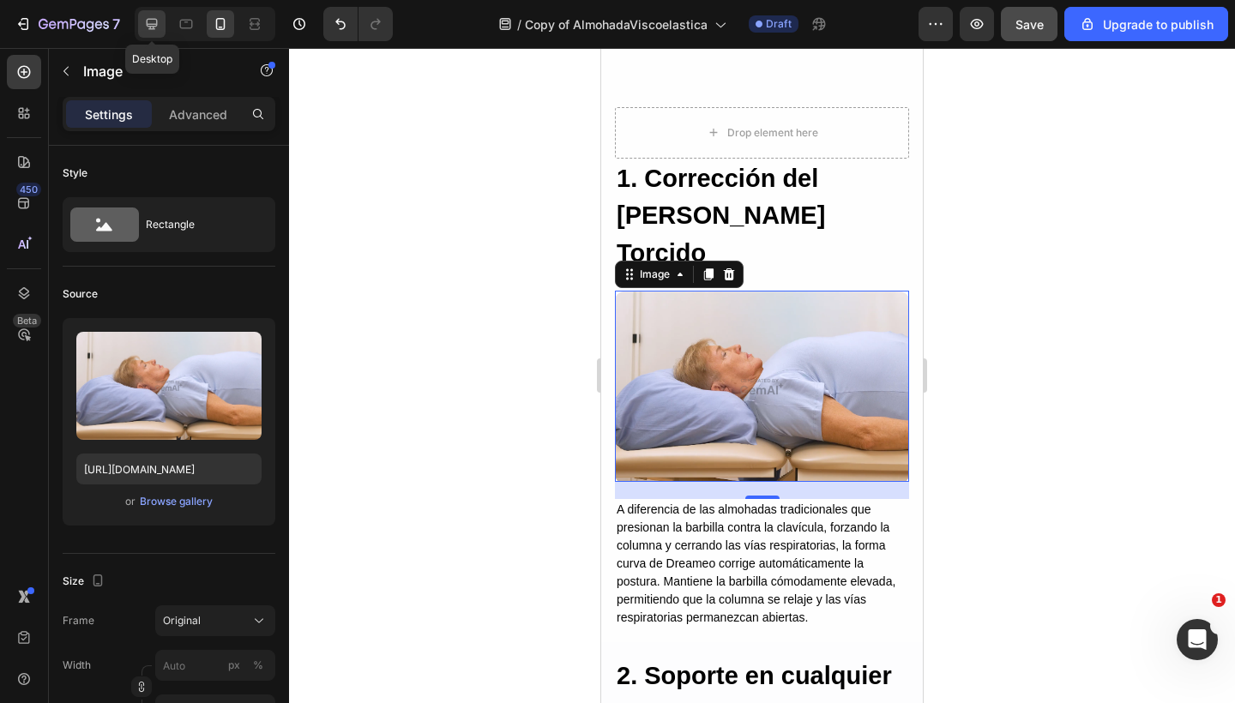
click at [159, 20] on icon at bounding box center [151, 23] width 17 height 17
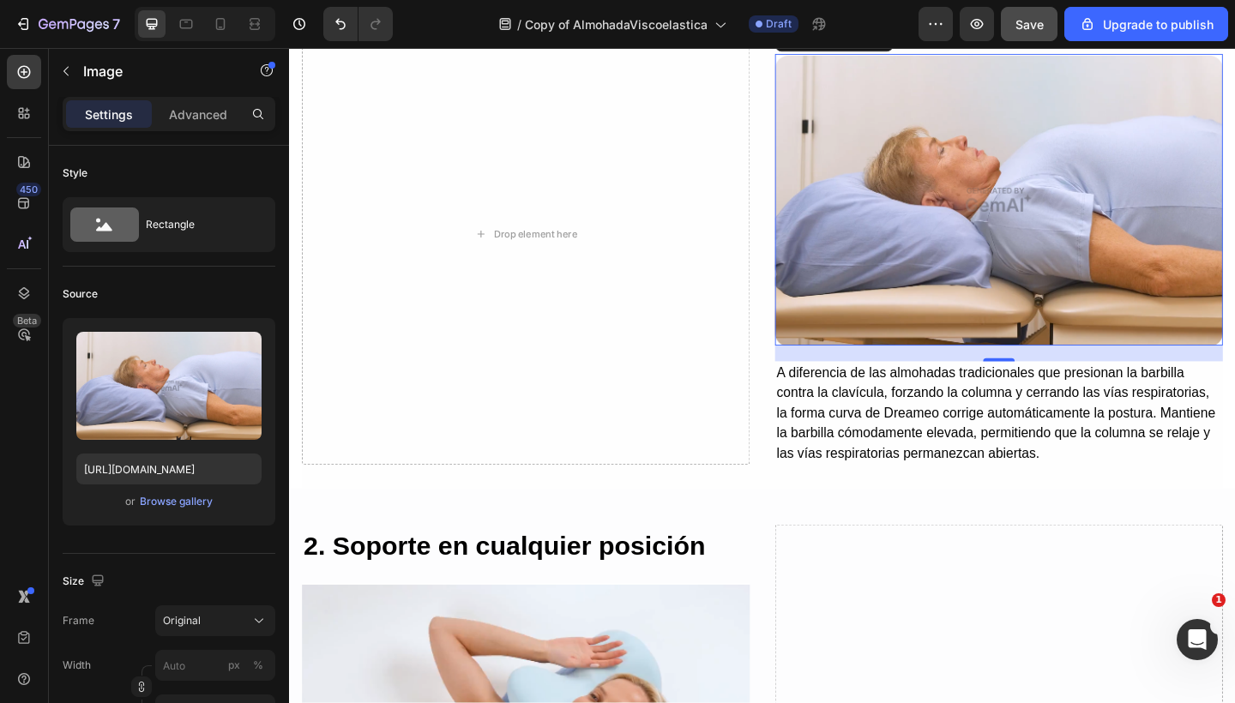
click at [881, 220] on img at bounding box center [1060, 213] width 487 height 317
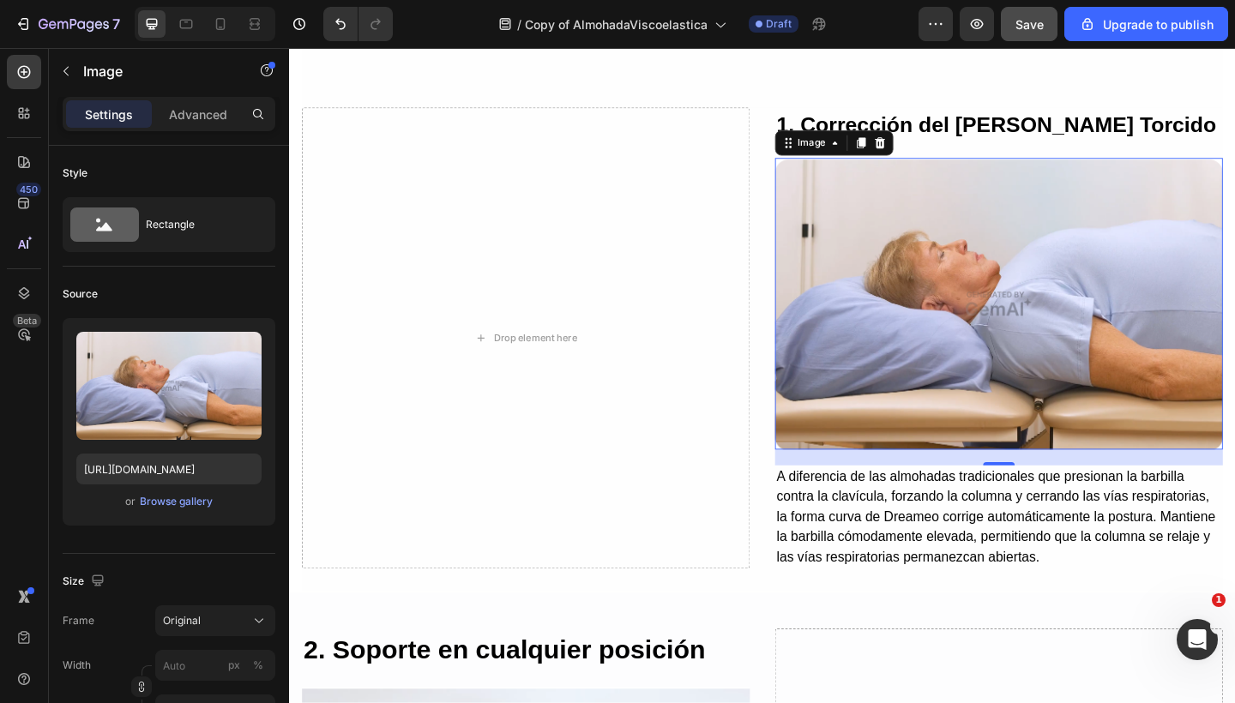
scroll to position [2186, 0]
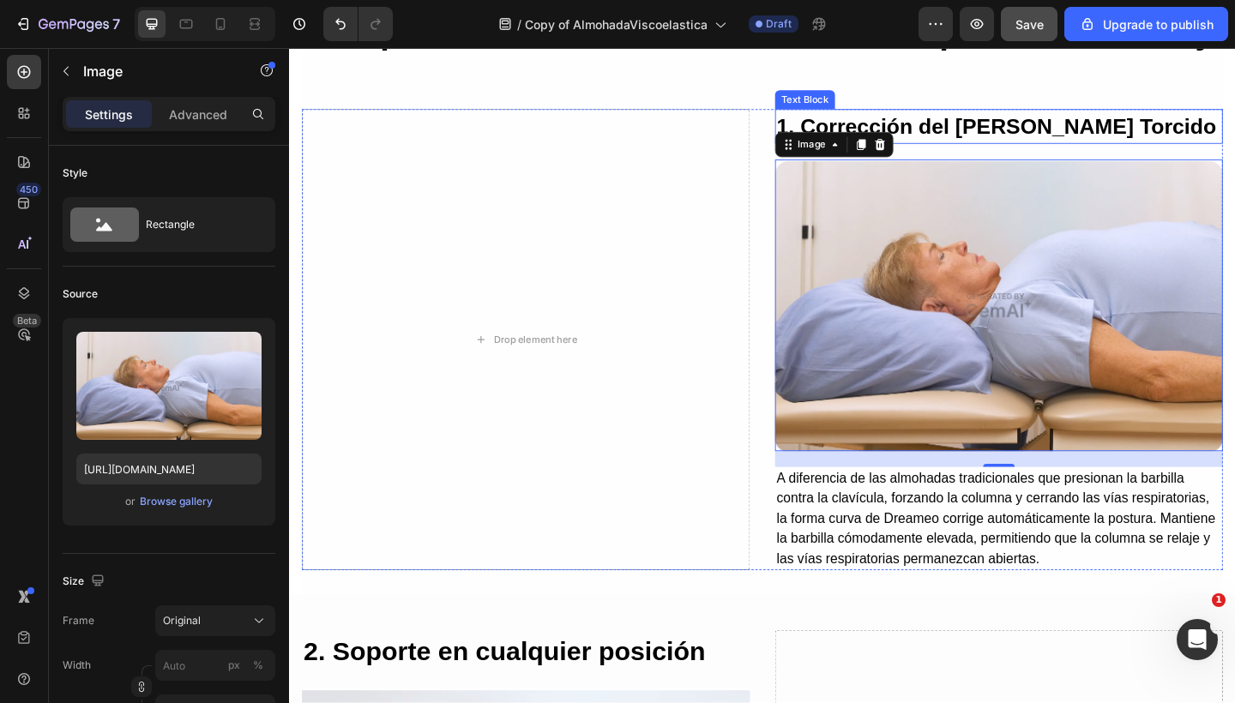
click at [972, 152] on p "1. Corrección del Cuello Torcido" at bounding box center [1061, 134] width 484 height 35
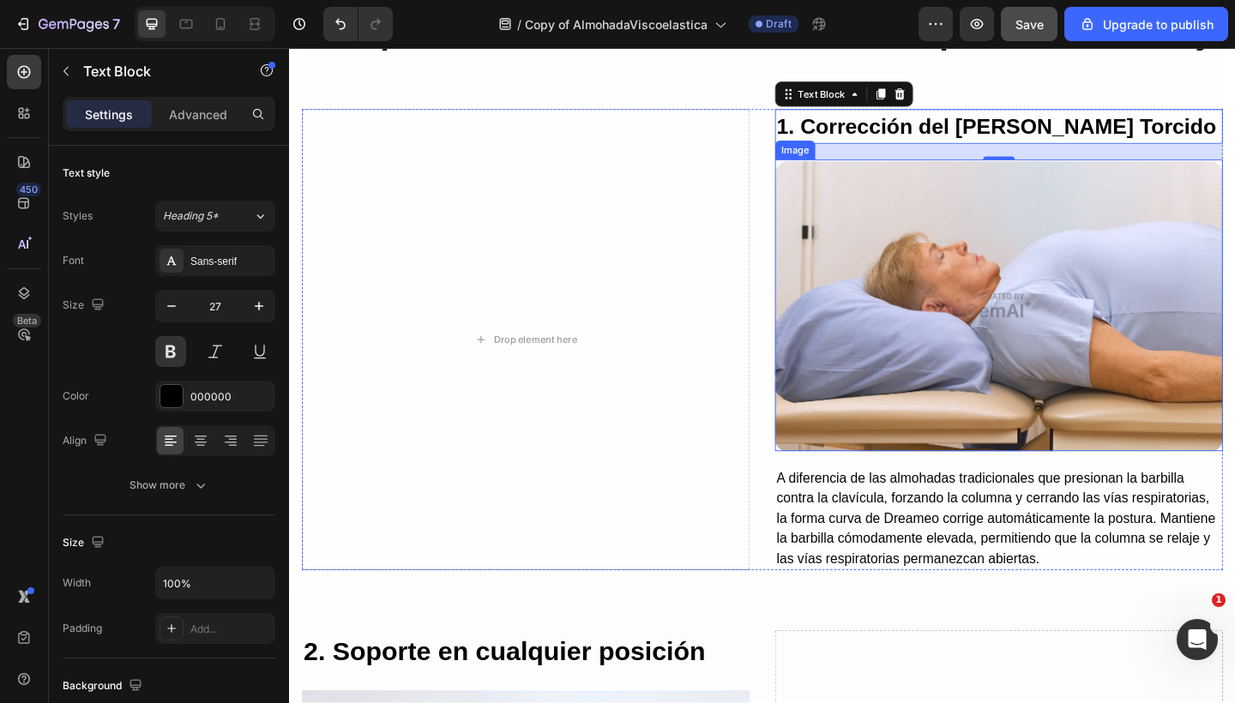
click at [885, 316] on img at bounding box center [1060, 328] width 487 height 317
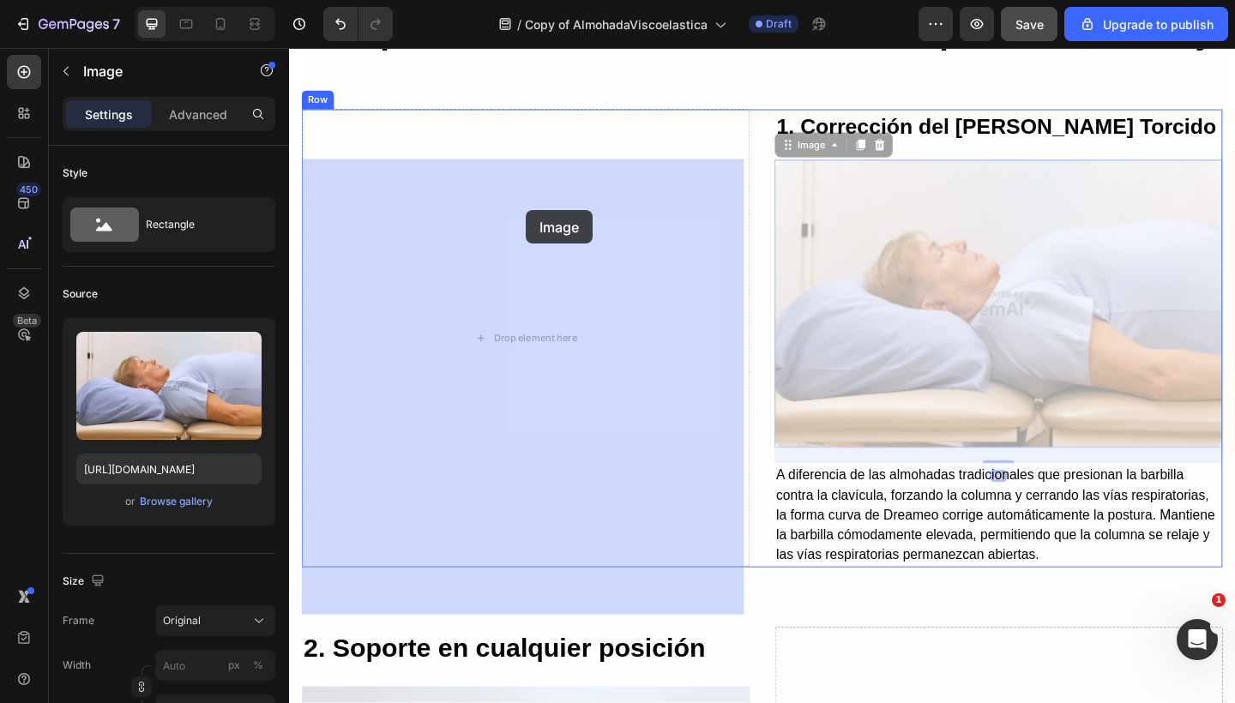
drag, startPoint x: 823, startPoint y: 209, endPoint x: 546, endPoint y: 225, distance: 277.4
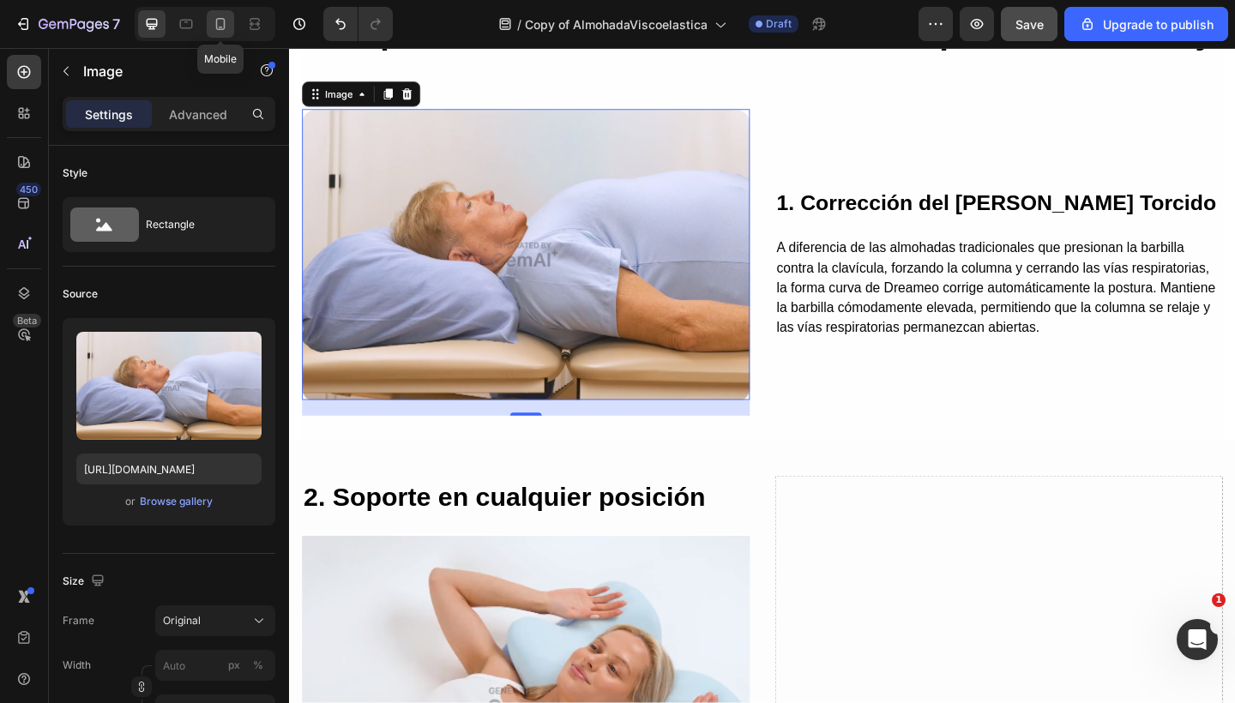
click at [227, 31] on icon at bounding box center [220, 23] width 17 height 17
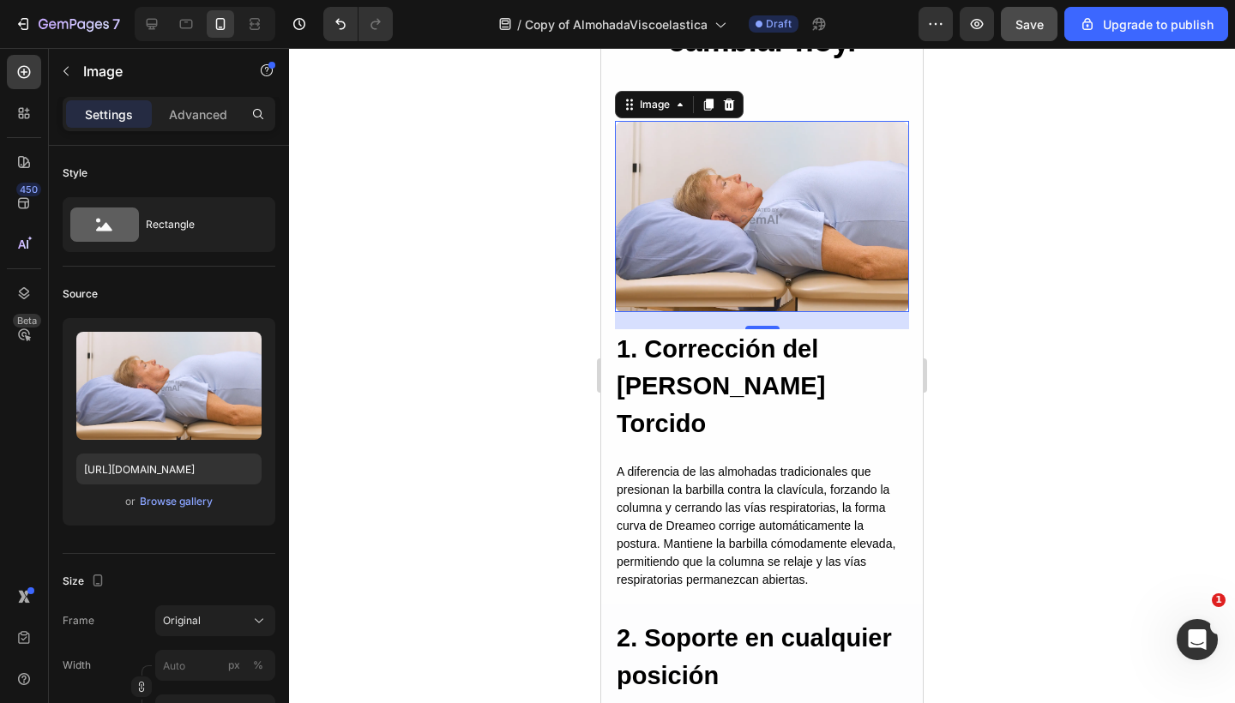
scroll to position [2337, 0]
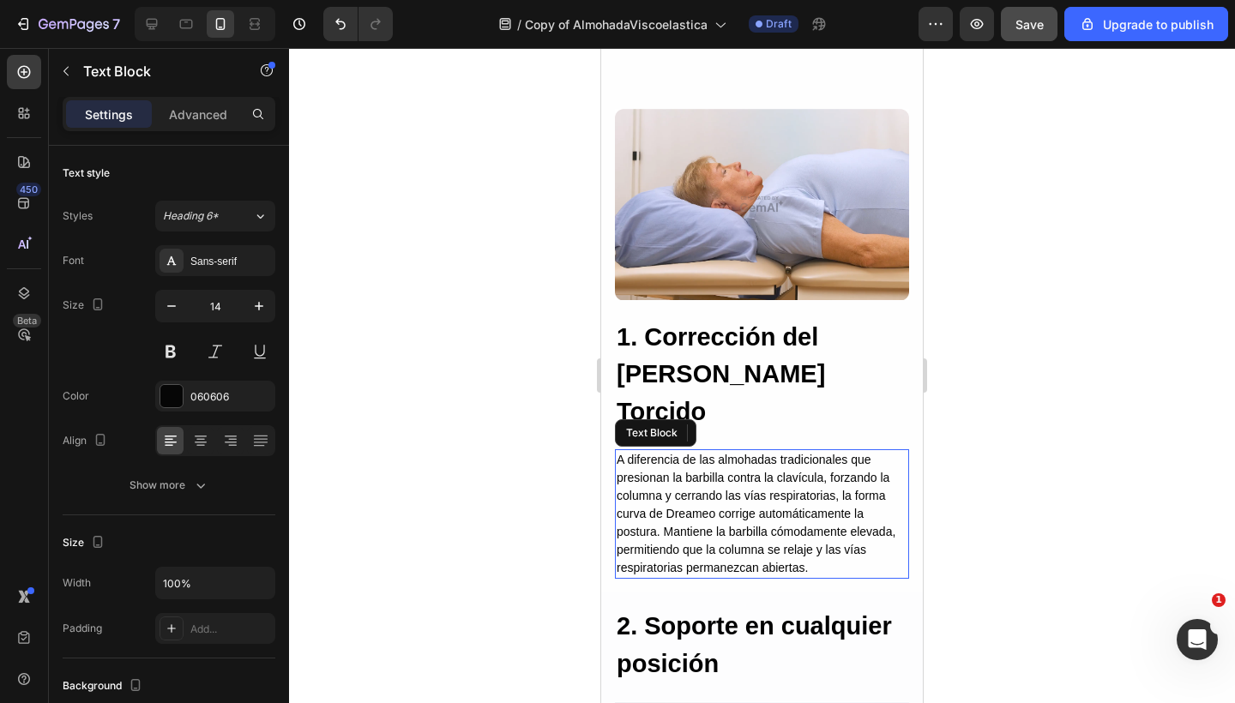
click at [736, 457] on p "A diferencia de las almohadas tradicionales que presionan la barbilla contra la…" at bounding box center [761, 514] width 291 height 126
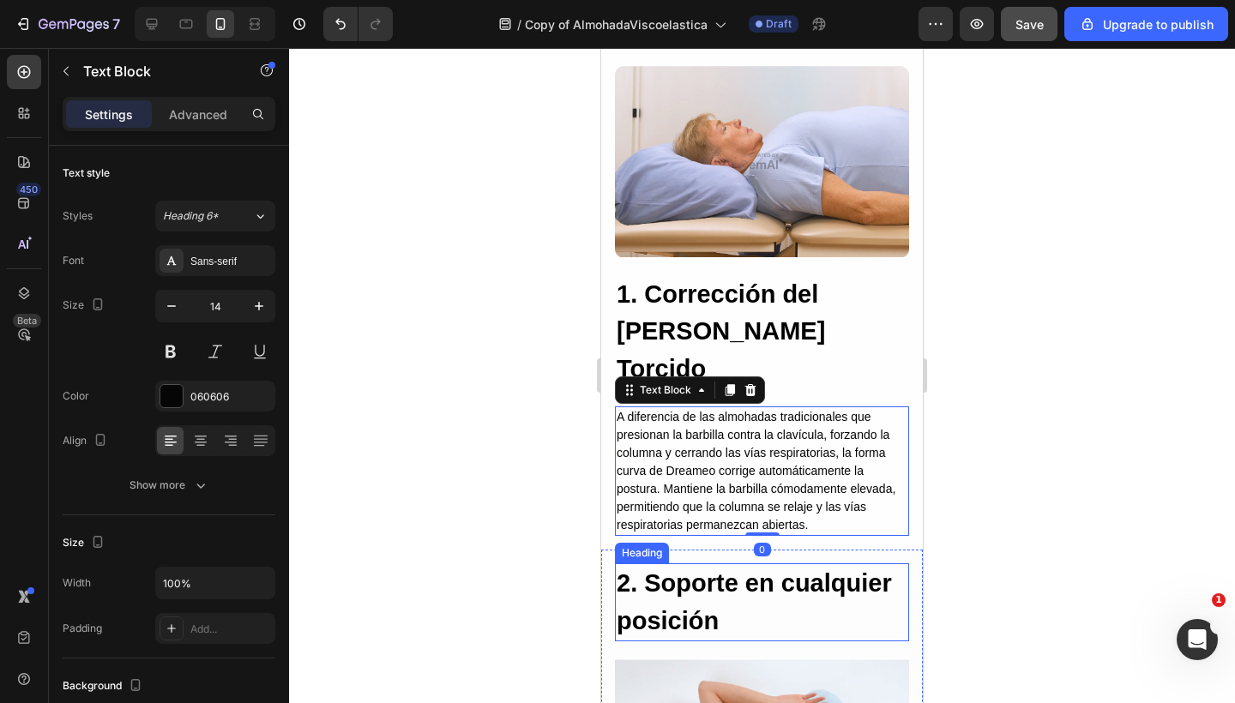
scroll to position [2350, 0]
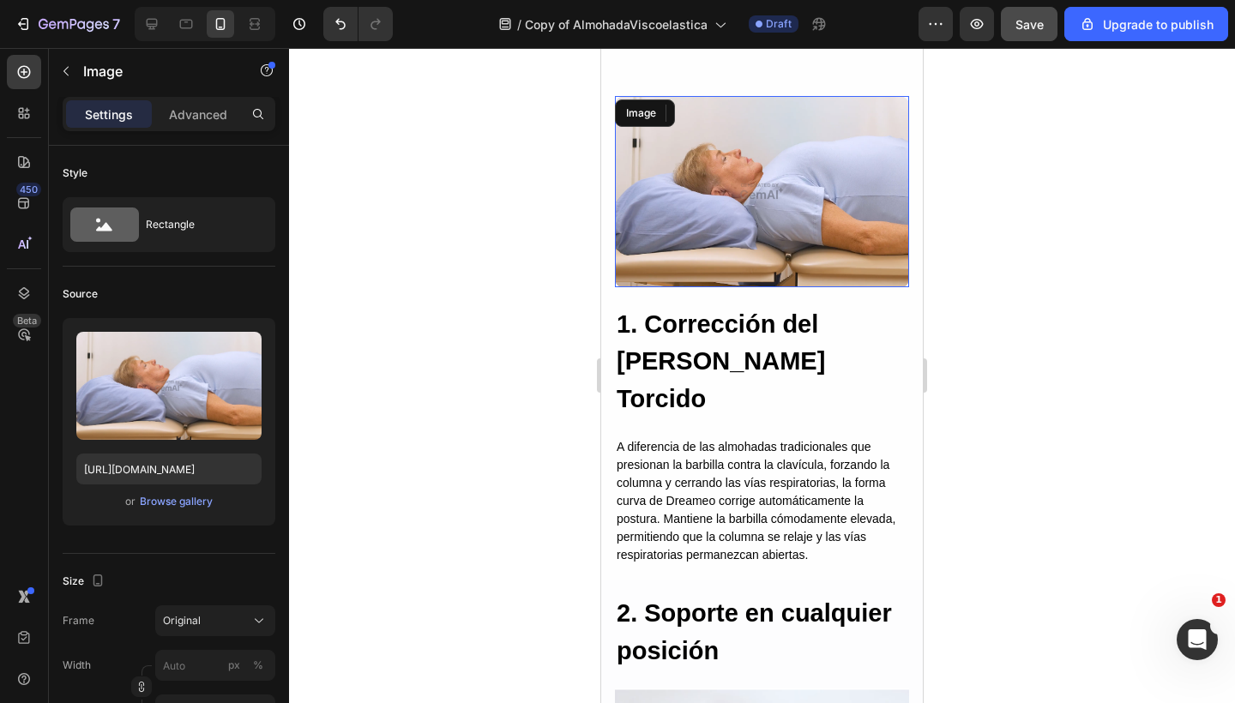
click at [772, 235] on img at bounding box center [762, 191] width 294 height 191
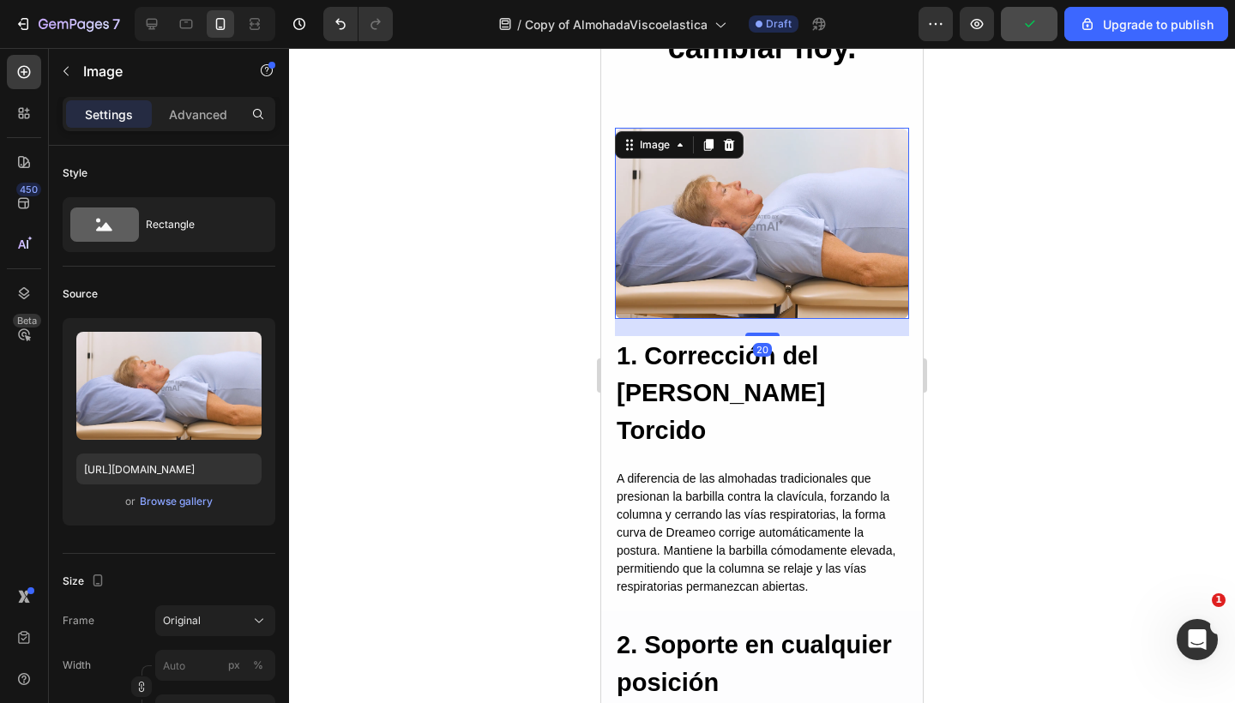
scroll to position [2316, 0]
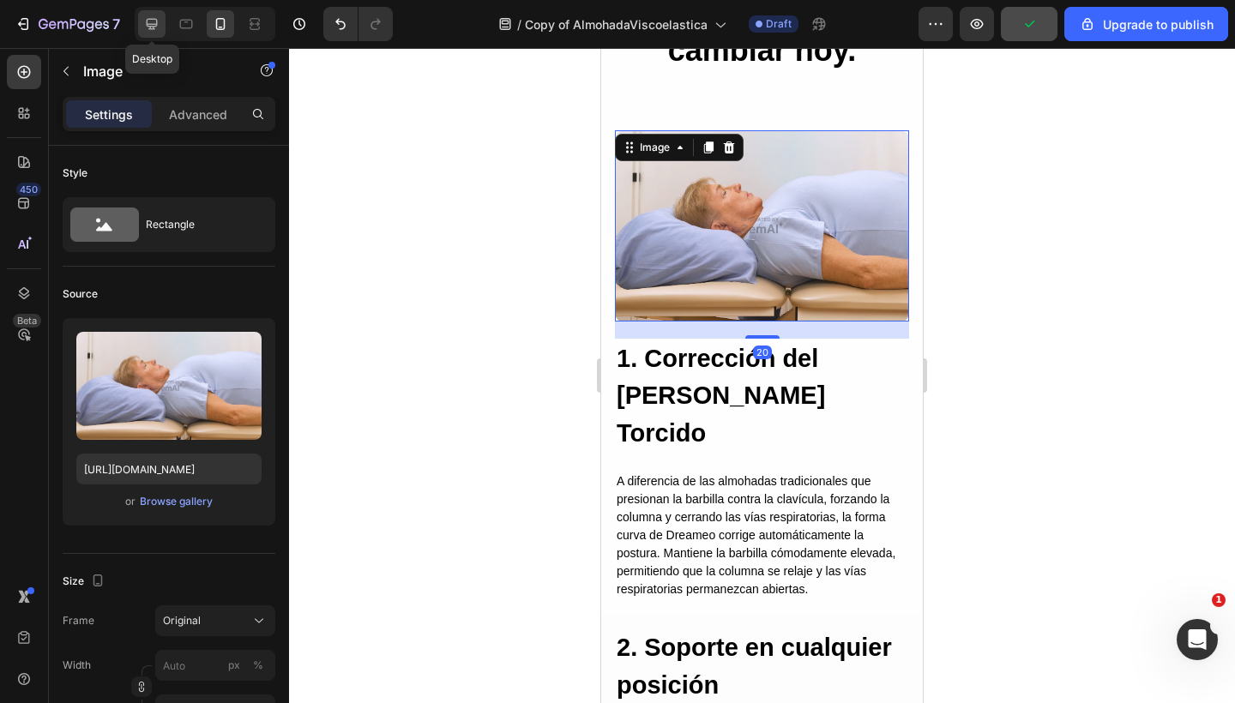
click at [153, 35] on div at bounding box center [151, 23] width 27 height 27
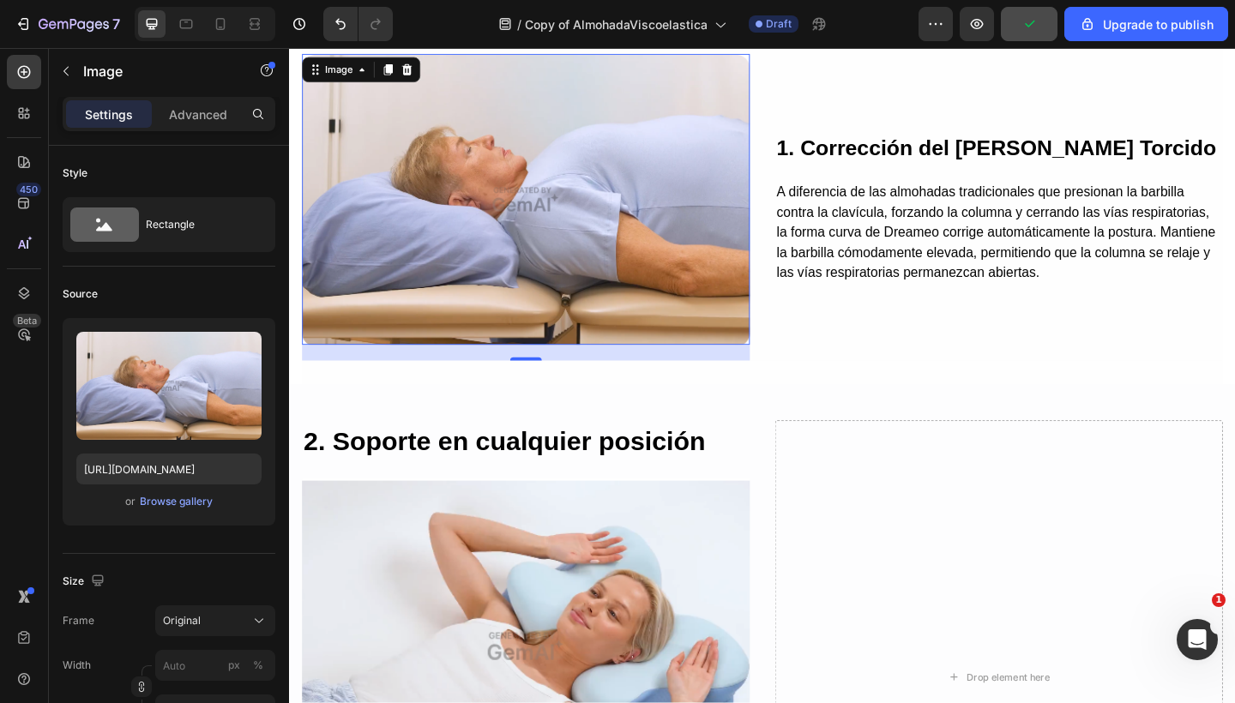
click at [641, 217] on img at bounding box center [546, 213] width 487 height 317
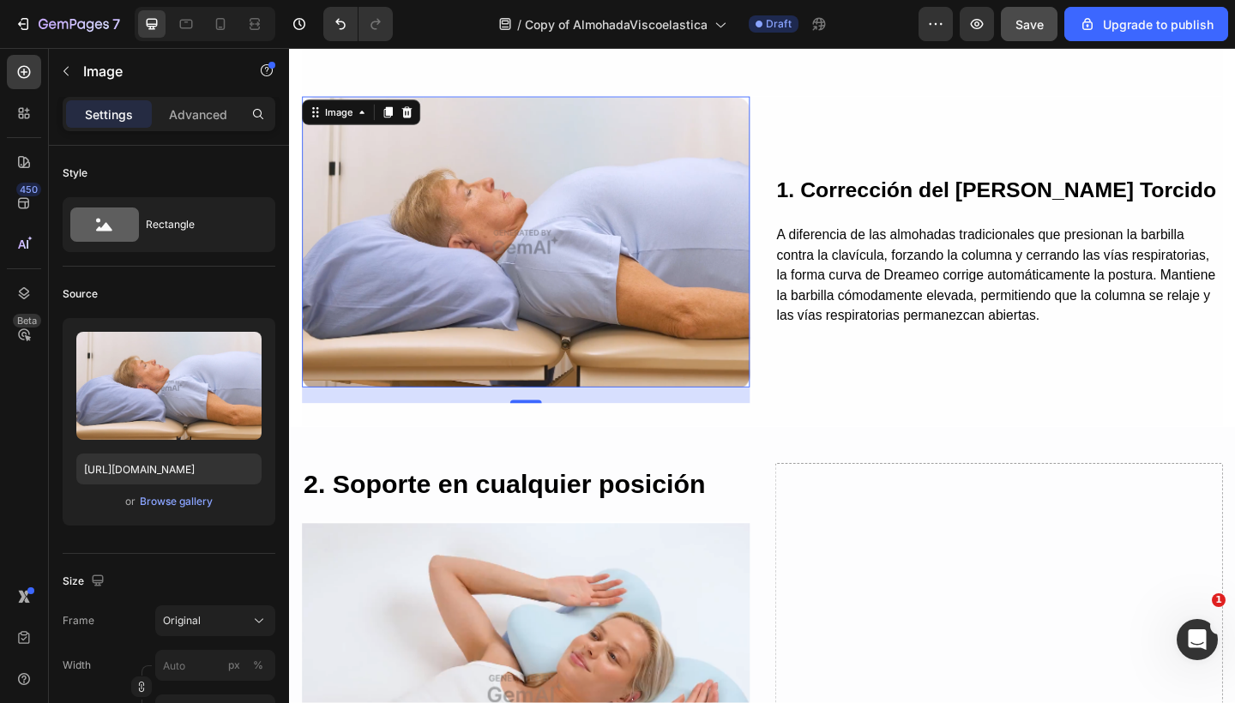
scroll to position [2167, 0]
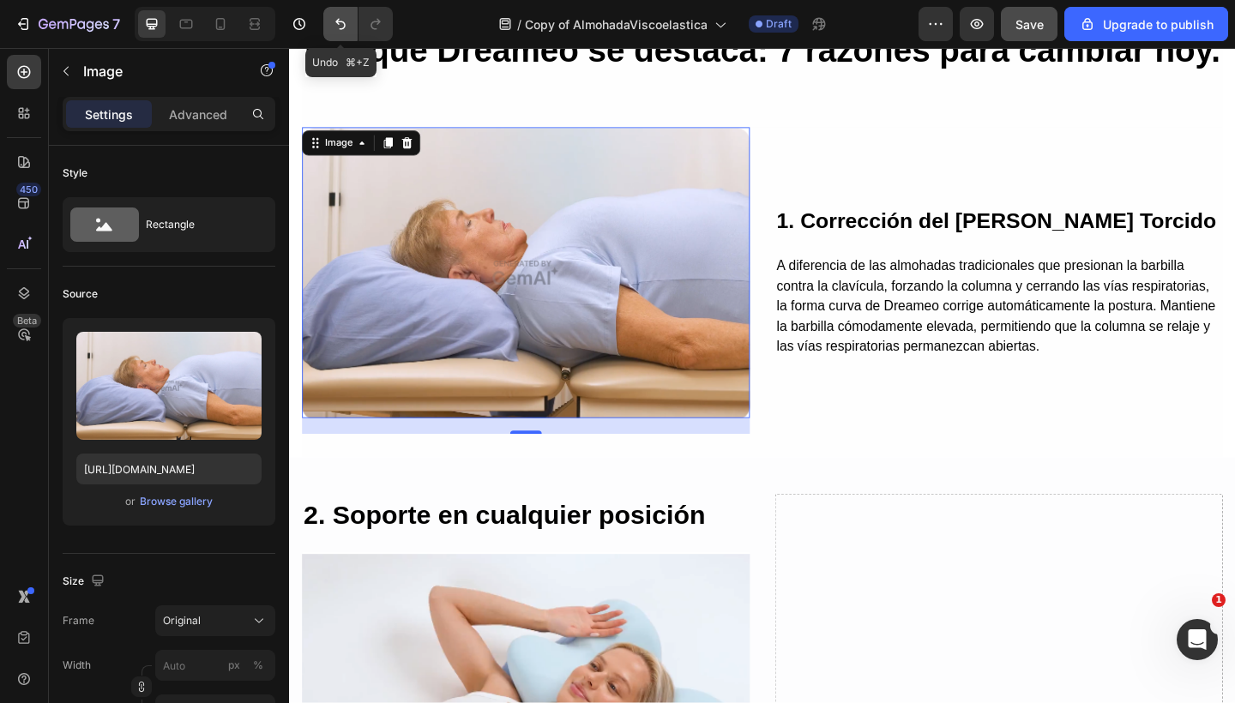
click at [340, 33] on button "Undo/Redo" at bounding box center [340, 24] width 34 height 34
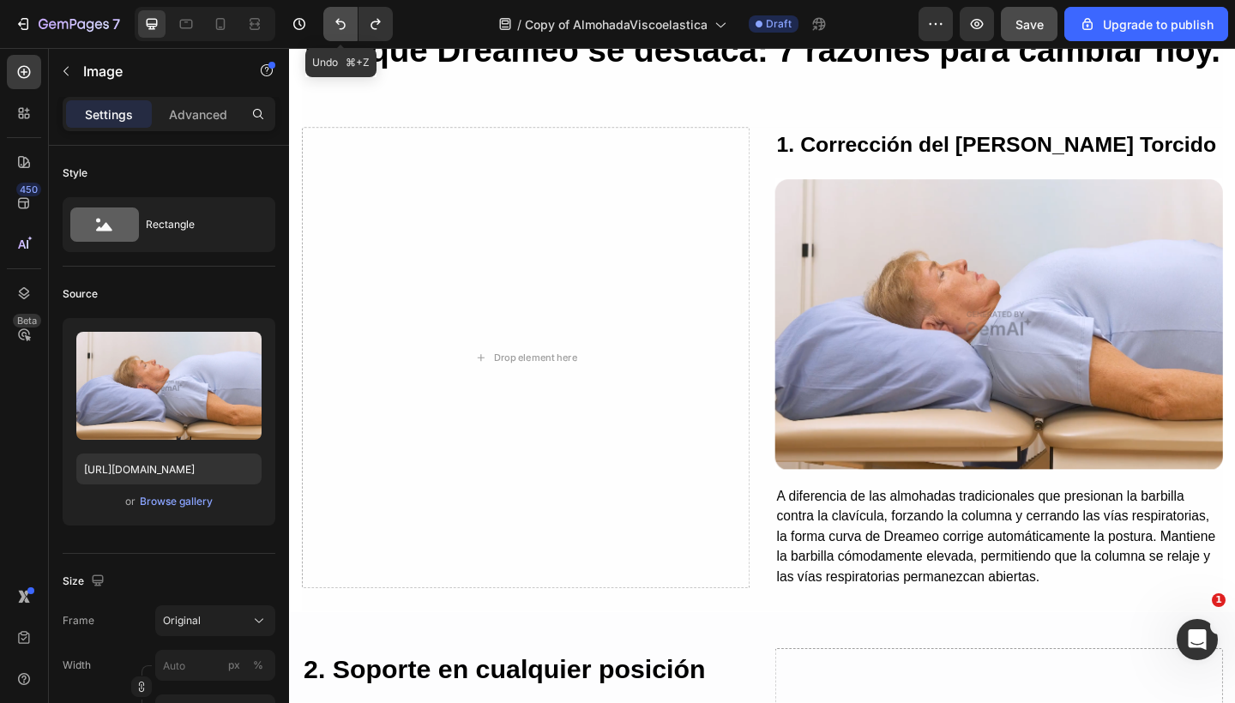
click at [340, 33] on button "Undo/Redo" at bounding box center [340, 24] width 34 height 34
click at [339, 33] on button "Undo/Redo" at bounding box center [340, 24] width 34 height 34
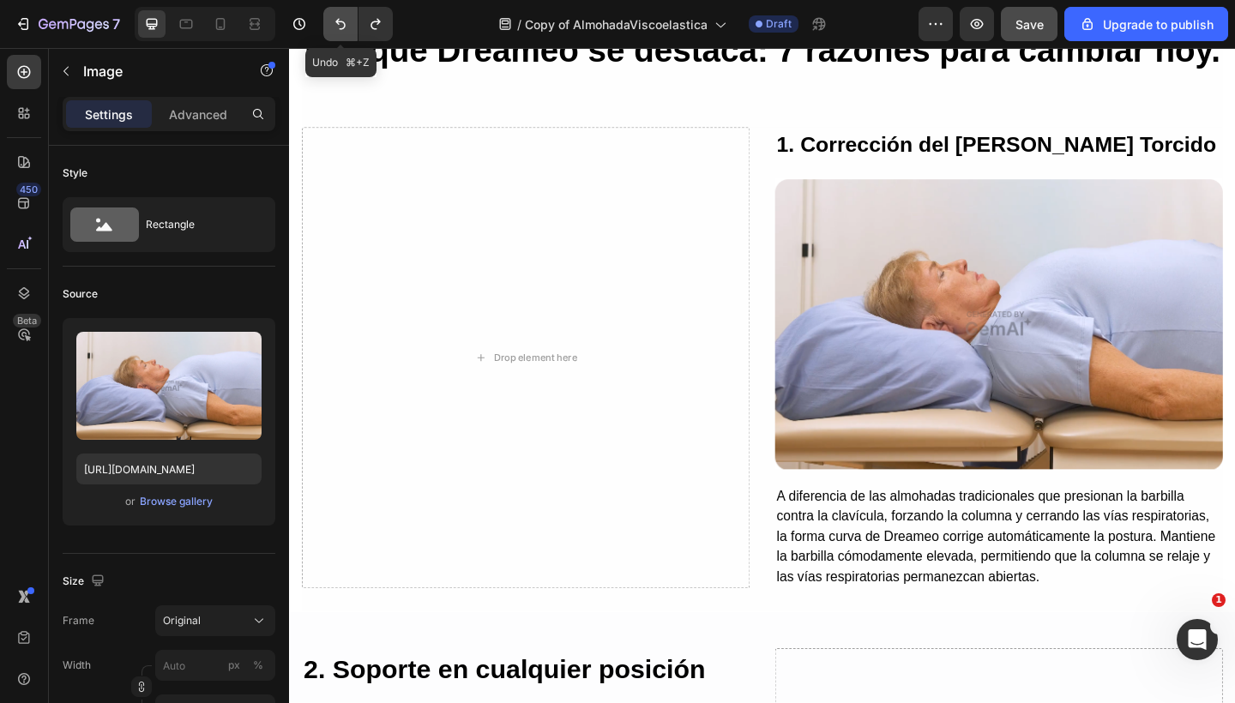
click at [339, 33] on button "Undo/Redo" at bounding box center [340, 24] width 34 height 34
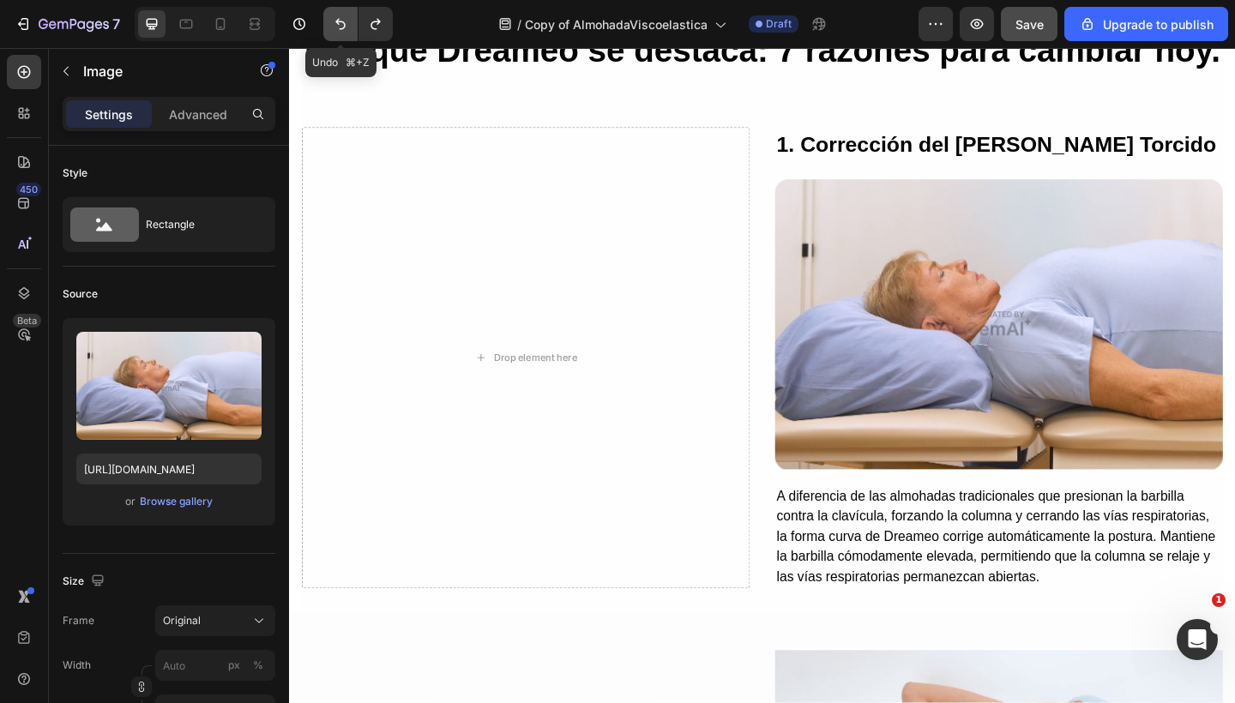
click at [339, 33] on button "Undo/Redo" at bounding box center [340, 24] width 34 height 34
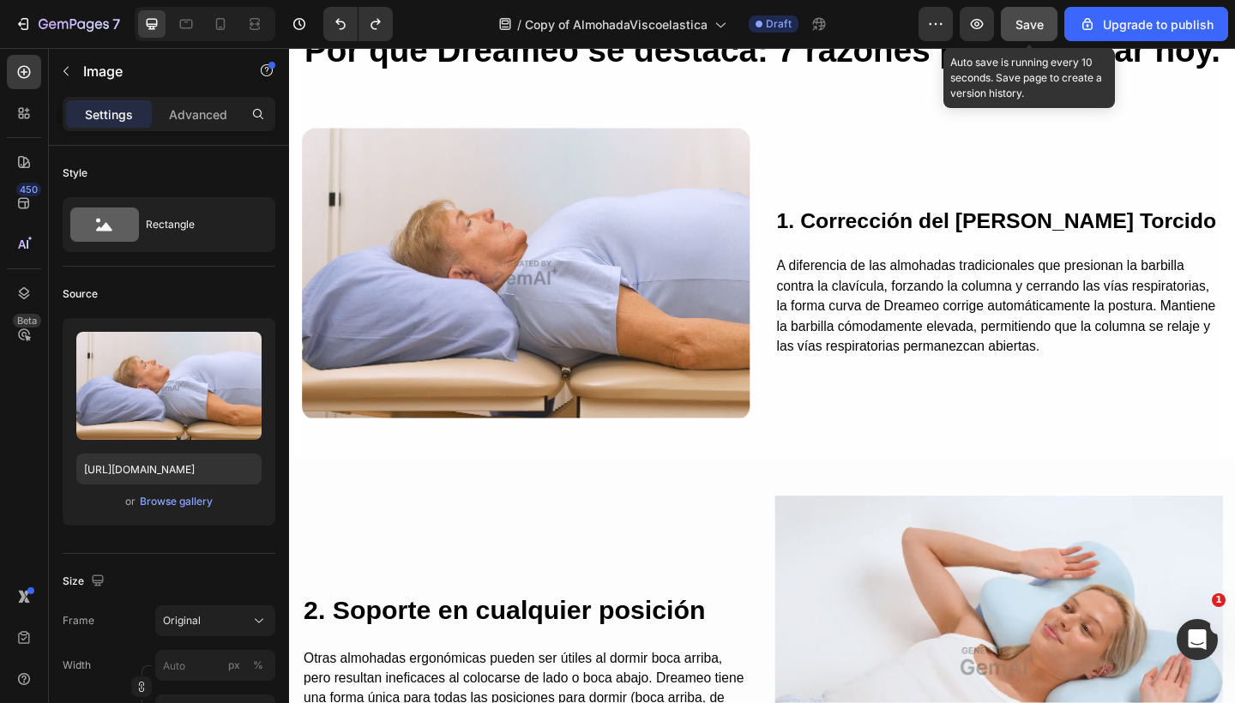
click at [1032, 31] on span "Save" at bounding box center [1029, 24] width 28 height 15
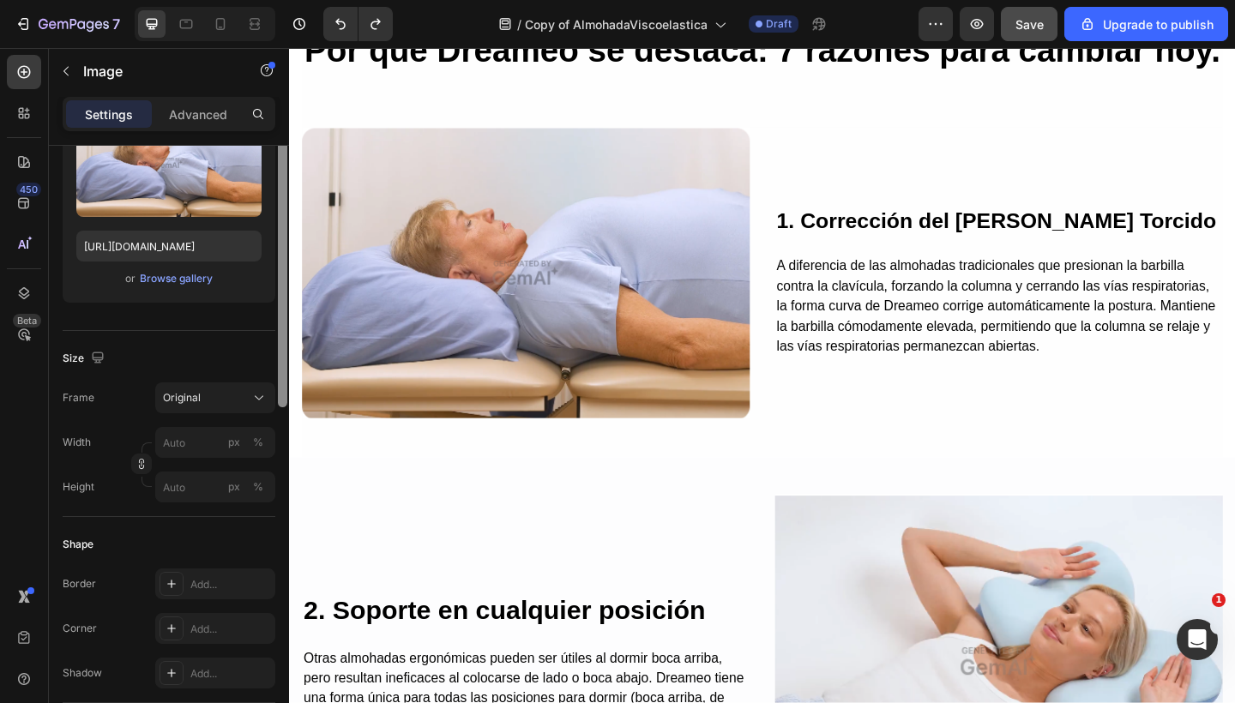
scroll to position [0, 0]
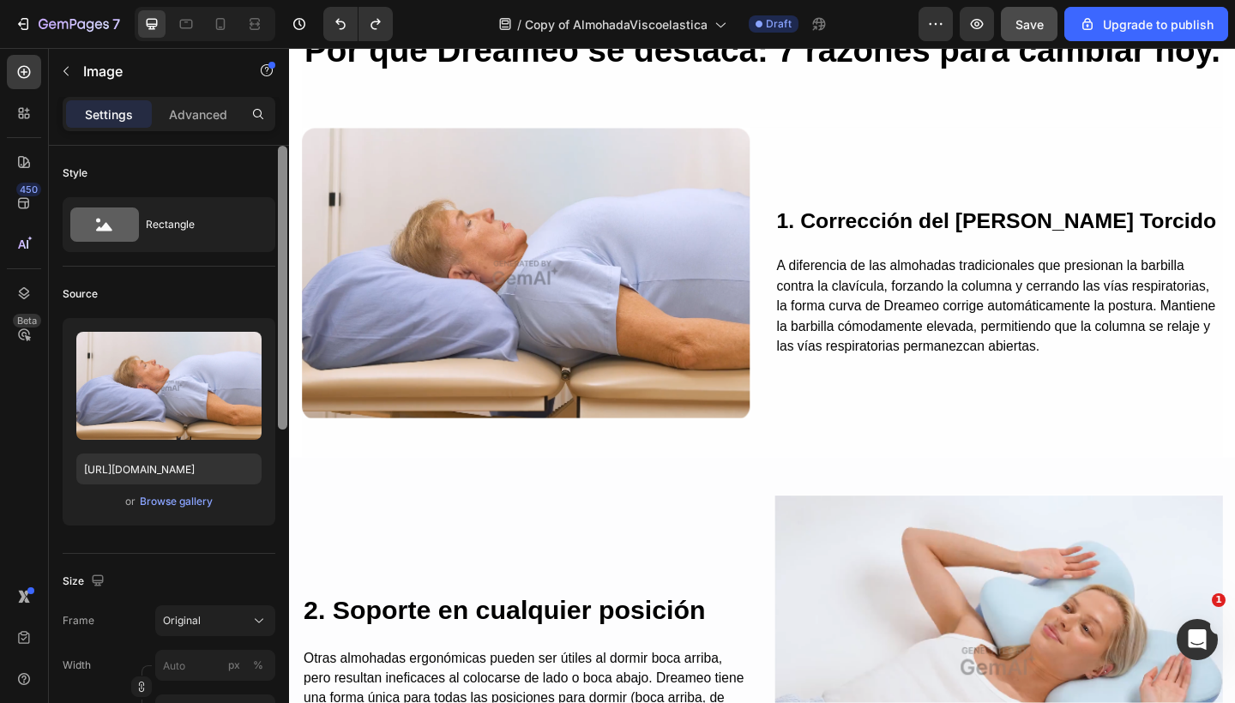
drag, startPoint x: 278, startPoint y: 319, endPoint x: 244, endPoint y: 193, distance: 130.4
click at [244, 193] on div "Style Rectangle Source Upload Image https://image2layout-detection-trainimagebu…" at bounding box center [169, 449] width 240 height 606
click at [208, 135] on div "Settings Advanced" at bounding box center [169, 121] width 240 height 49
click at [208, 123] on p "Advanced" at bounding box center [198, 114] width 58 height 18
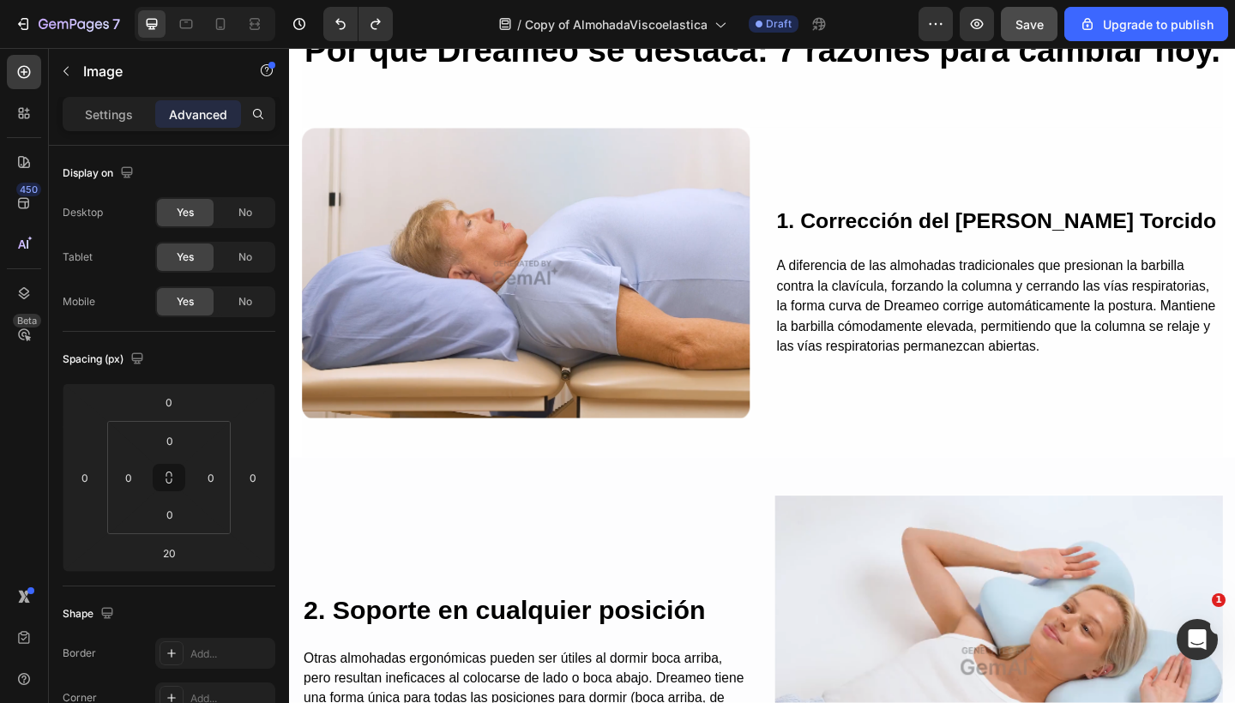
scroll to position [584, 0]
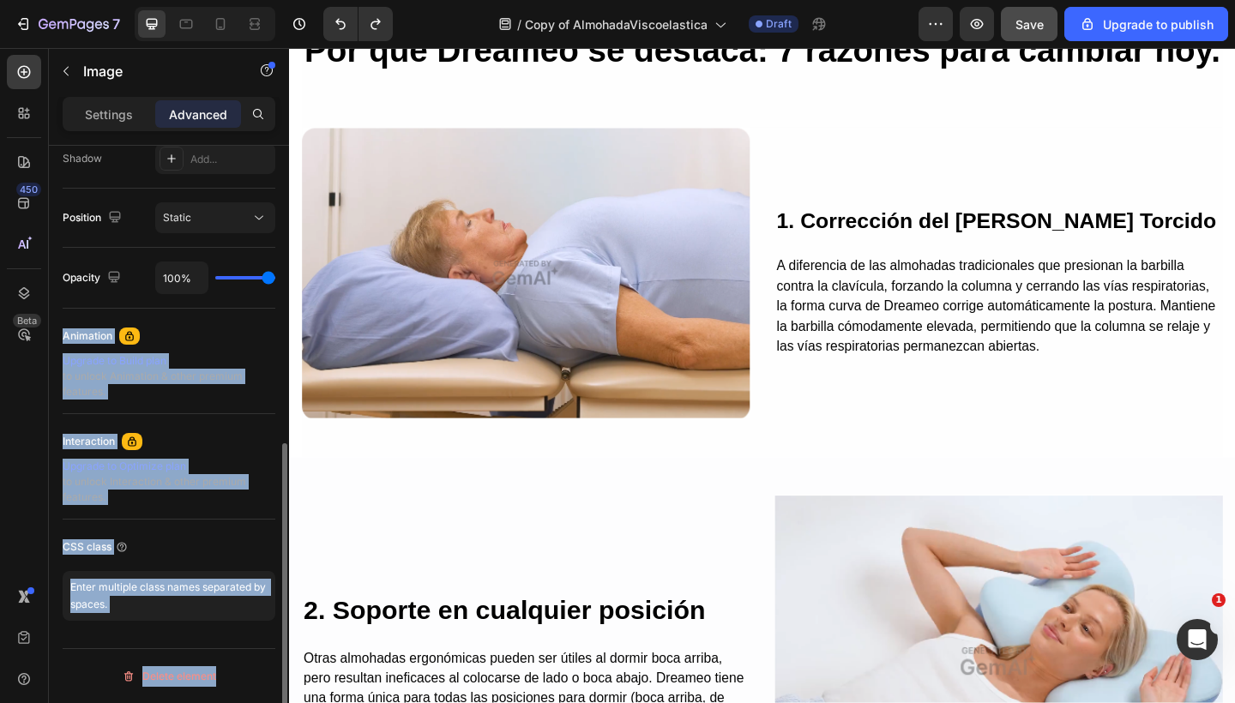
drag, startPoint x: 277, startPoint y: 246, endPoint x: 272, endPoint y: 286, distance: 40.6
click at [272, 286] on div "Display on Desktop Yes No Tablet Yes No Mobile Yes No Spacing (px) 0 0 20 0 0 0…" at bounding box center [169, 449] width 240 height 606
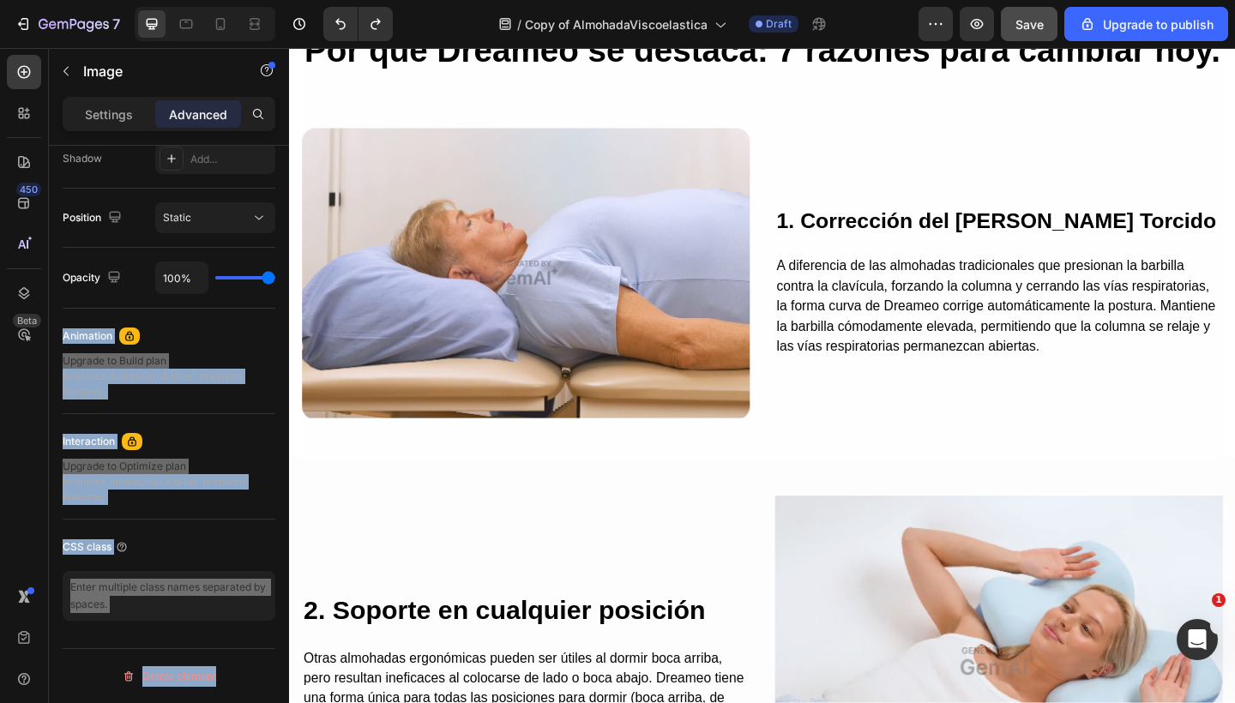
click at [484, 322] on img at bounding box center [546, 293] width 487 height 317
click at [608, 251] on img at bounding box center [546, 293] width 487 height 317
click at [841, 255] on p "1. Corrección del Cuello Torcido" at bounding box center [1061, 236] width 484 height 35
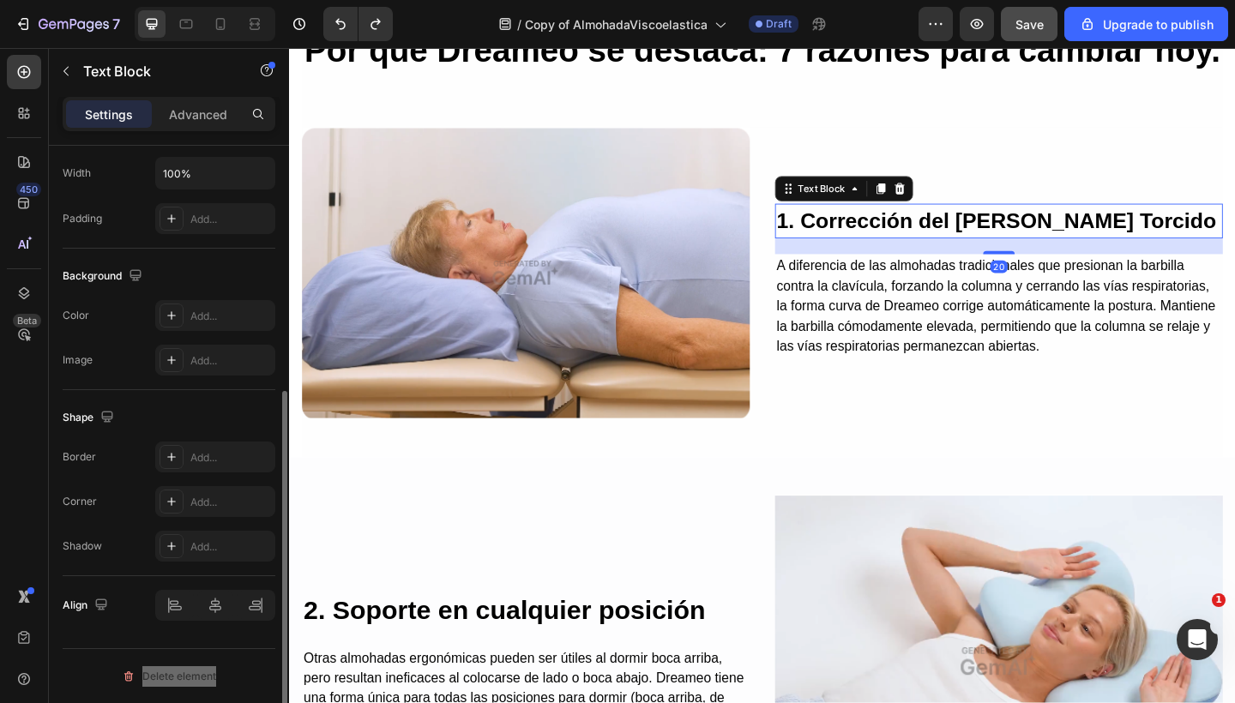
scroll to position [0, 0]
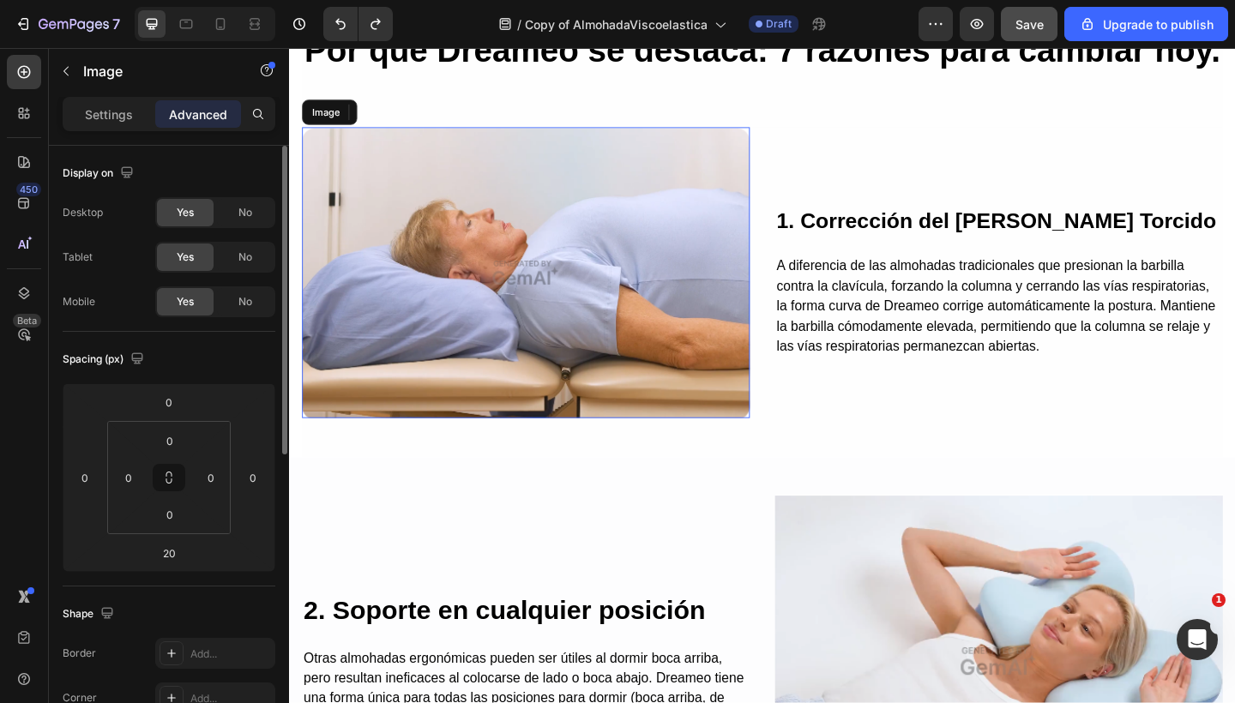
click at [617, 251] on img at bounding box center [546, 293] width 487 height 317
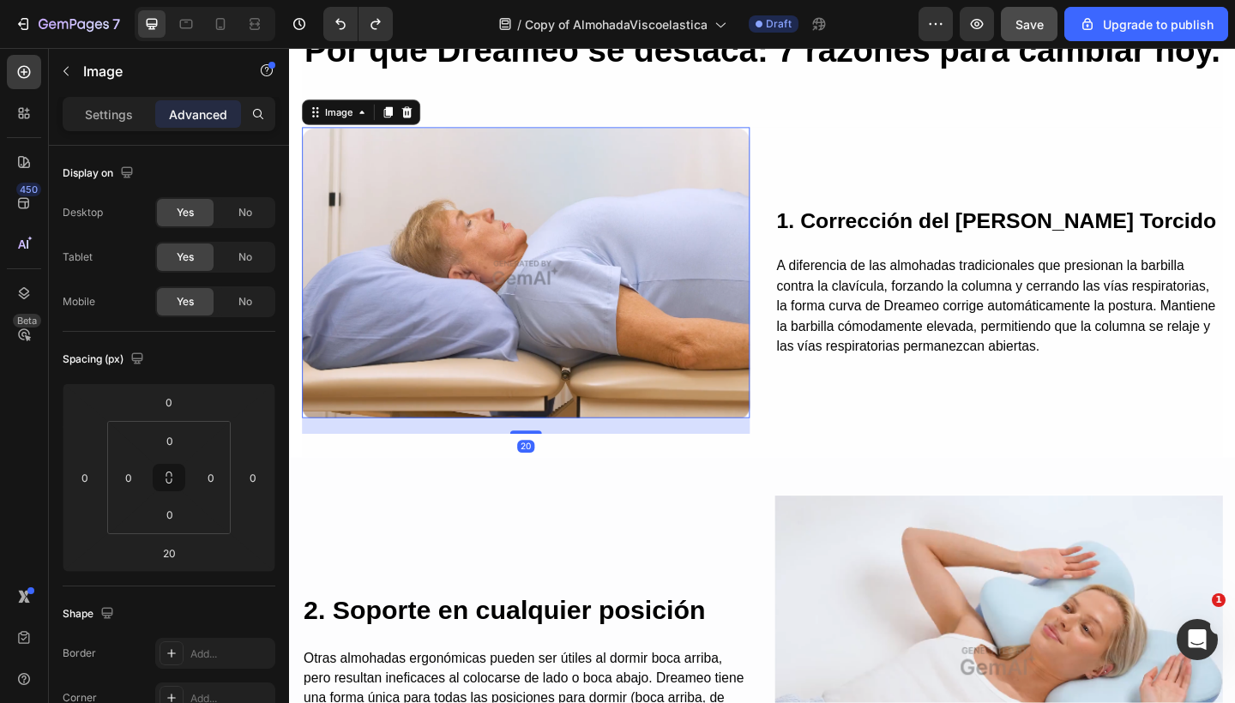
click at [520, 80] on h2 "Por qué Dreameo se destaca: 7 razones para cambiar hoy." at bounding box center [803, 50] width 1001 height 57
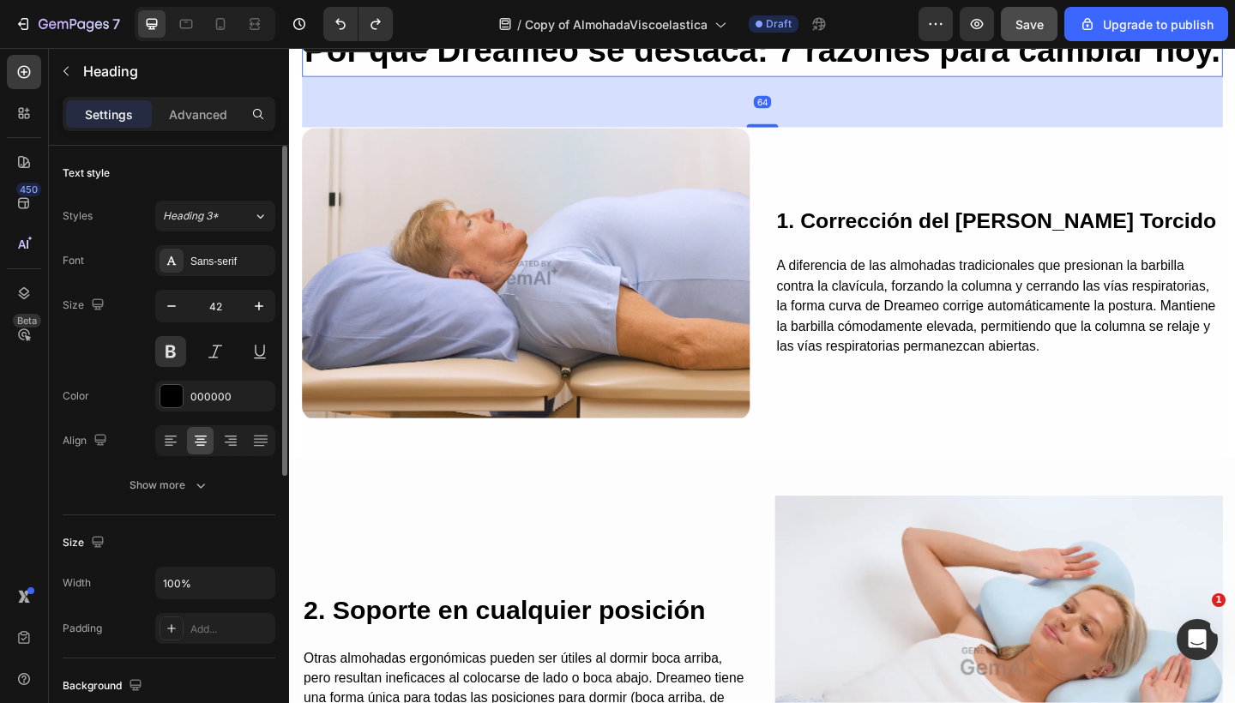
click at [224, 171] on div "Text style" at bounding box center [169, 172] width 213 height 27
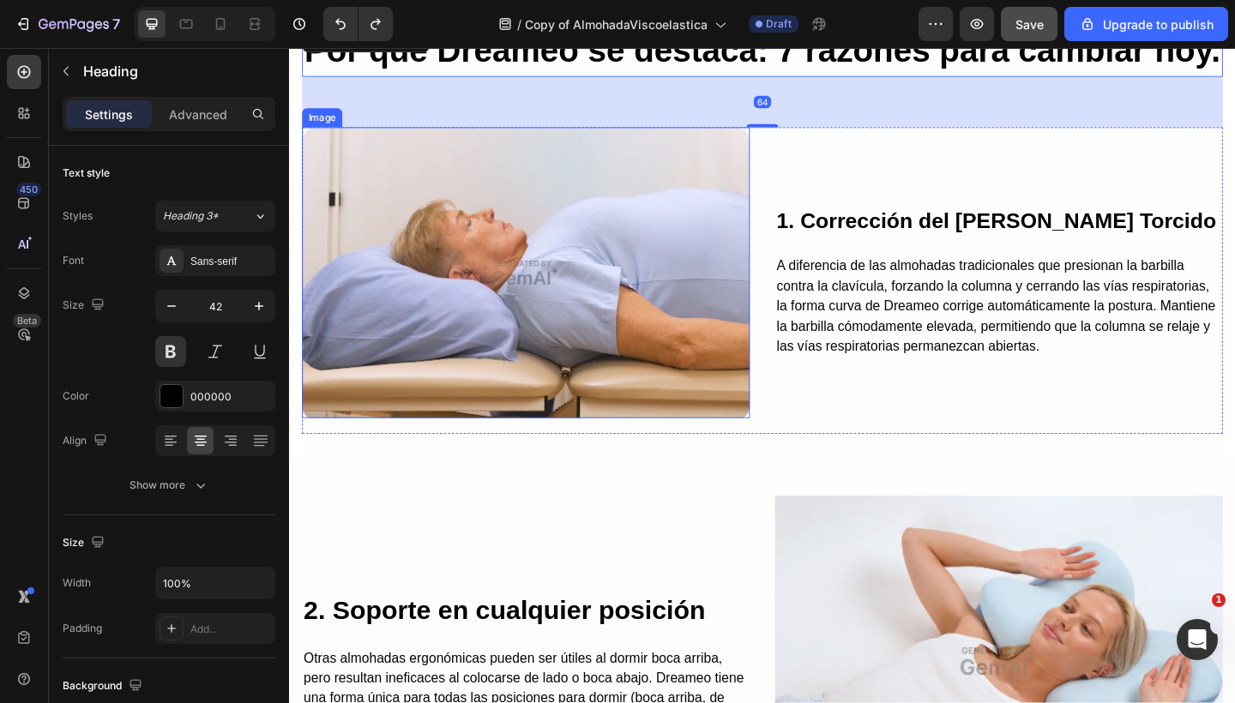
click at [543, 255] on img at bounding box center [546, 293] width 487 height 317
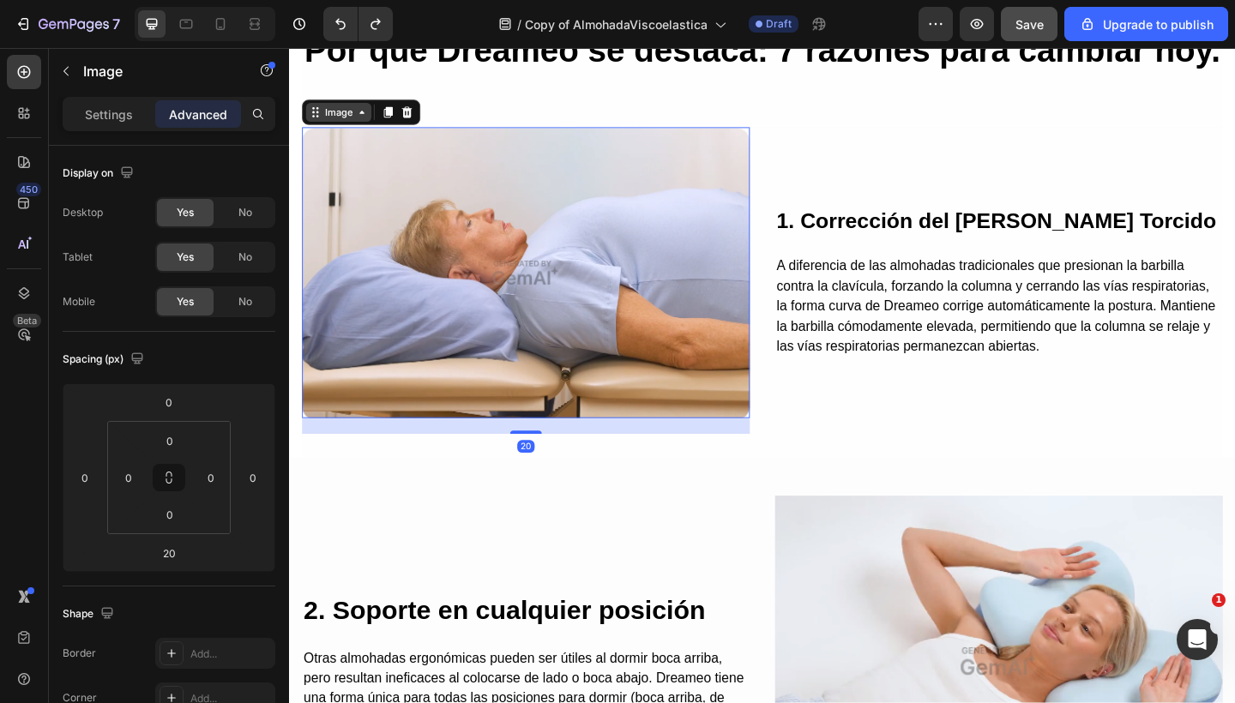
click at [349, 126] on div "Image" at bounding box center [342, 118] width 37 height 15
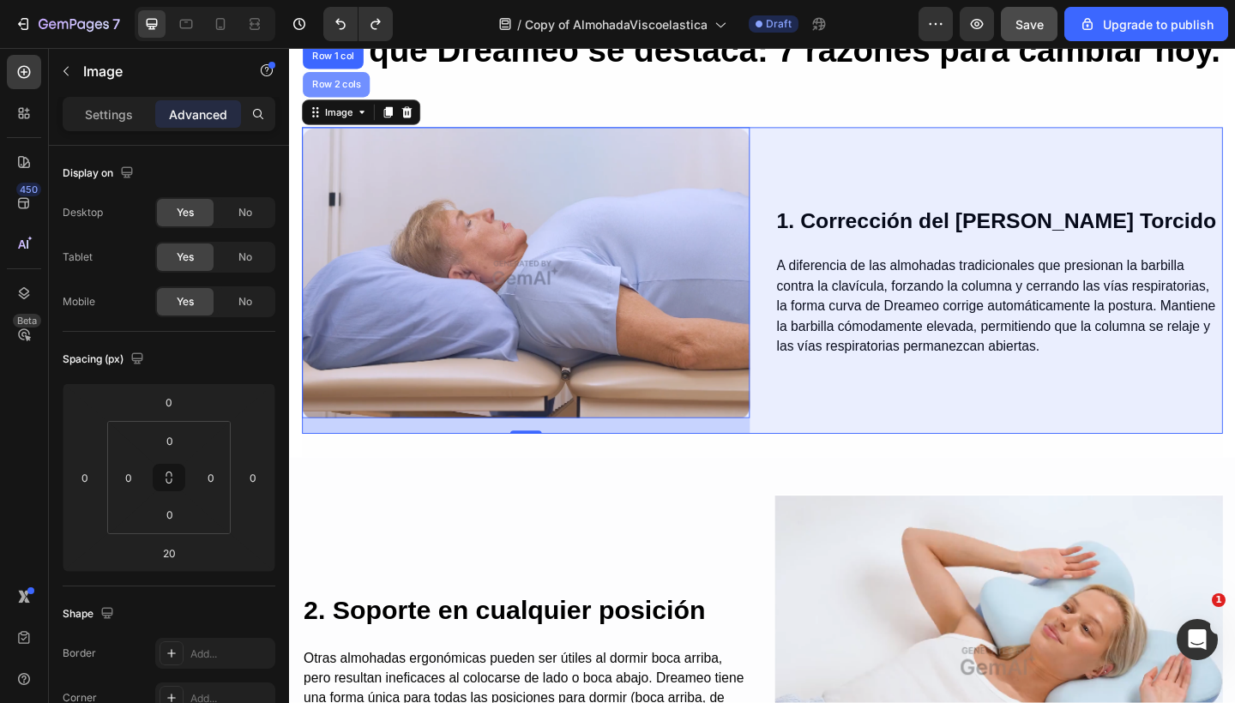
click at [342, 93] on div "Row 2 cols" at bounding box center [339, 88] width 59 height 10
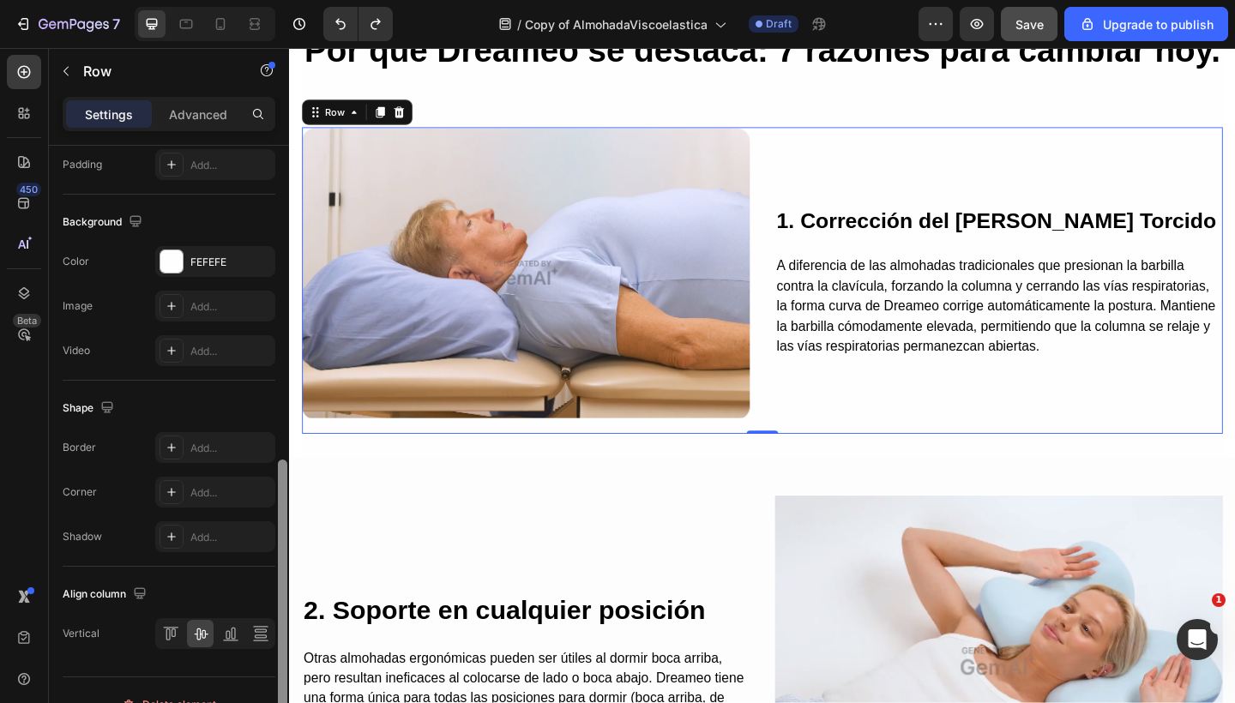
scroll to position [635, 0]
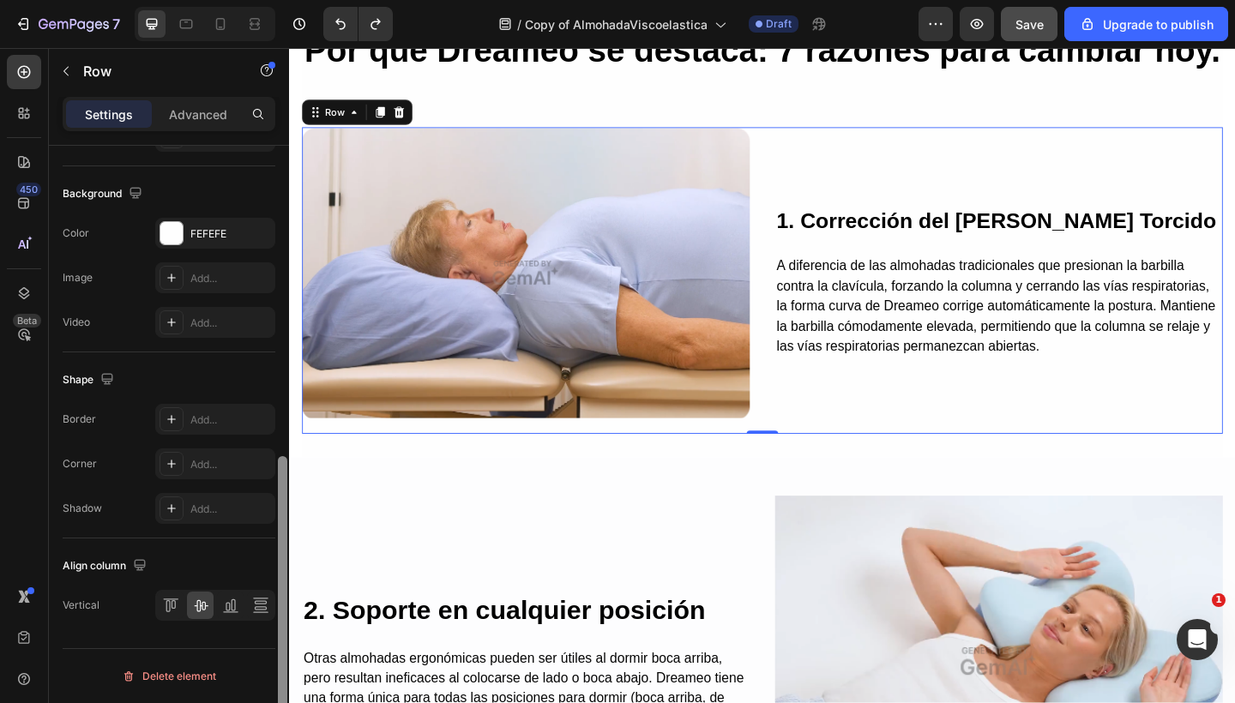
drag, startPoint x: 278, startPoint y: 220, endPoint x: 263, endPoint y: 566, distance: 345.8
click at [263, 566] on div "Layout Column width Change ratio Fit to content 6 6 Columns management Order 2 …" at bounding box center [169, 449] width 240 height 606
click at [195, 27] on div at bounding box center [185, 23] width 27 height 27
type input "100%"
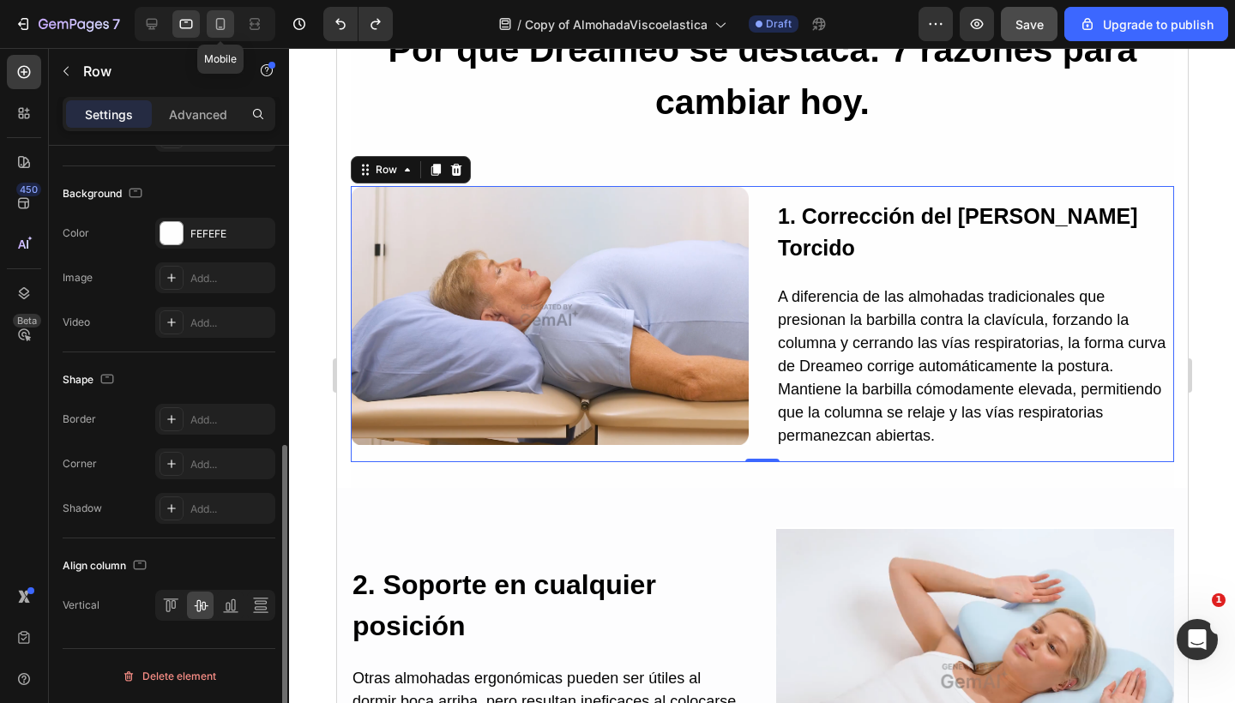
scroll to position [2243, 0]
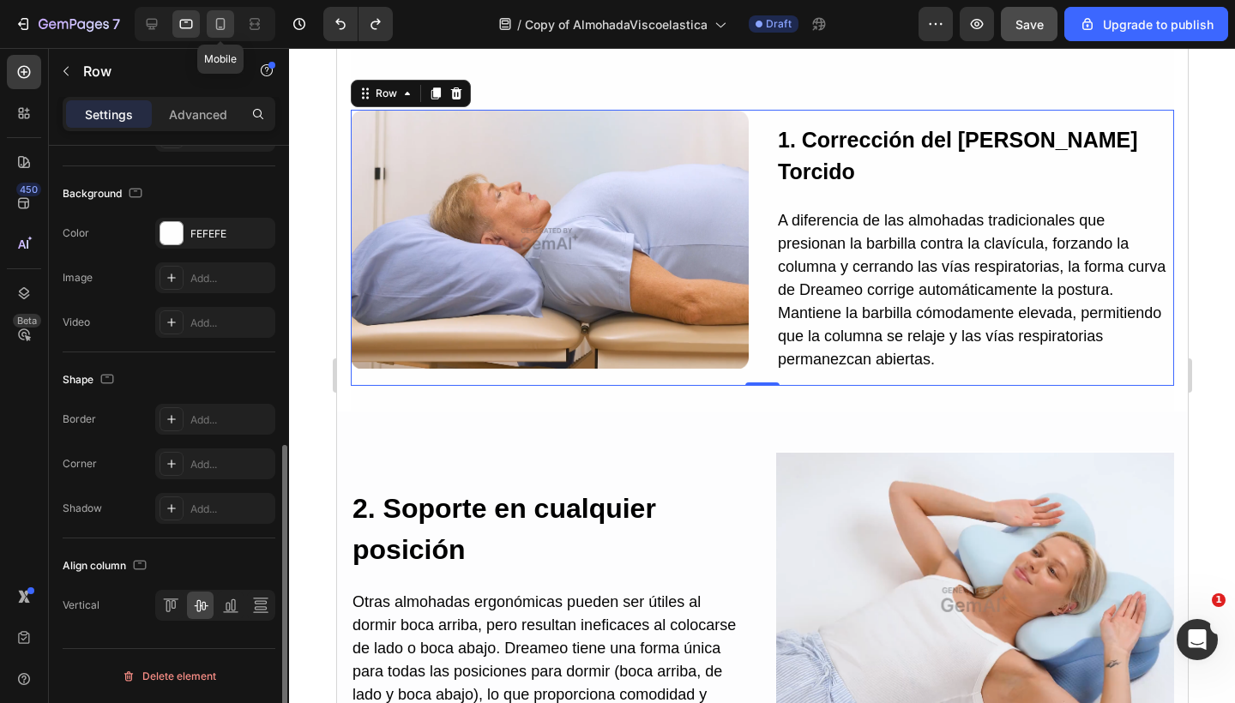
click at [220, 23] on icon at bounding box center [220, 23] width 17 height 17
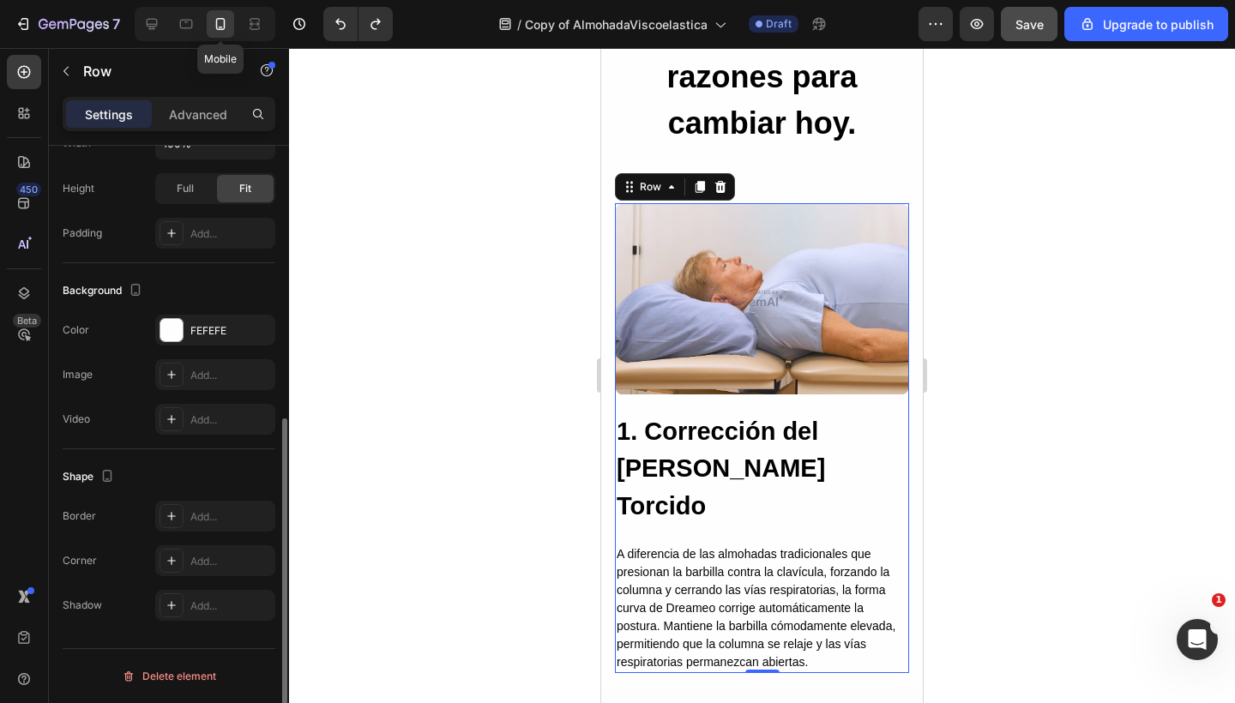
type input "0"
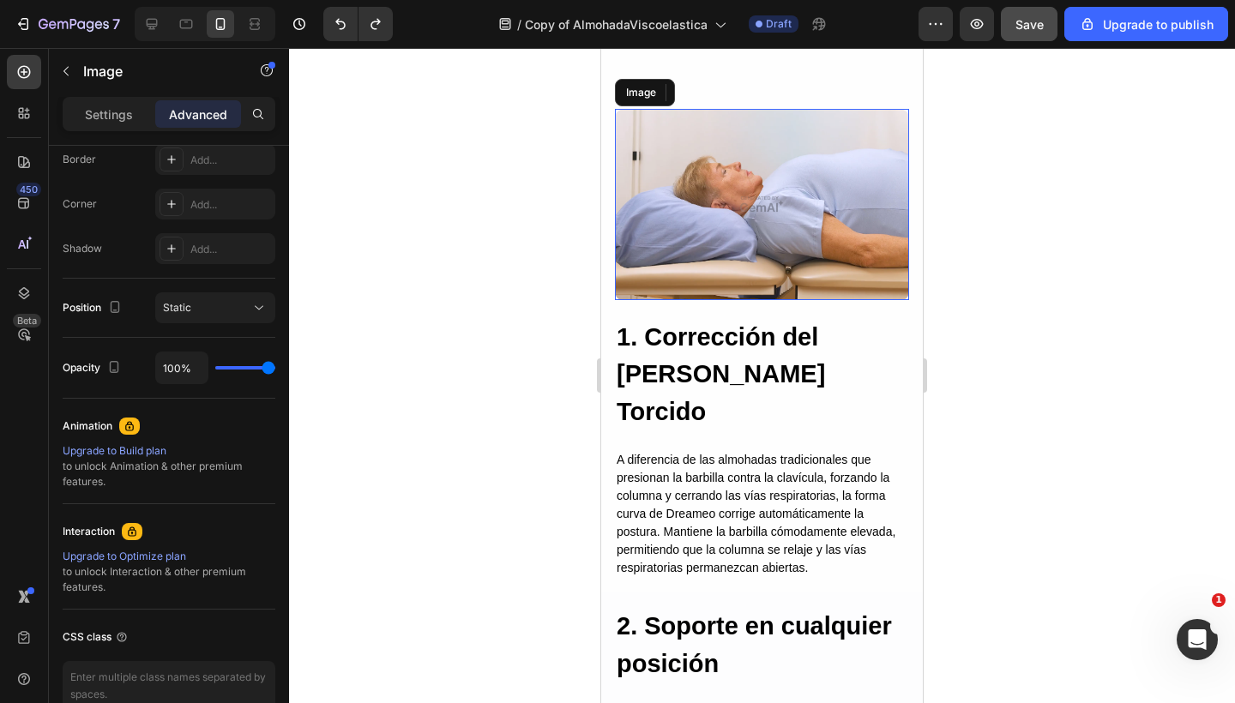
click at [688, 214] on img at bounding box center [762, 204] width 294 height 191
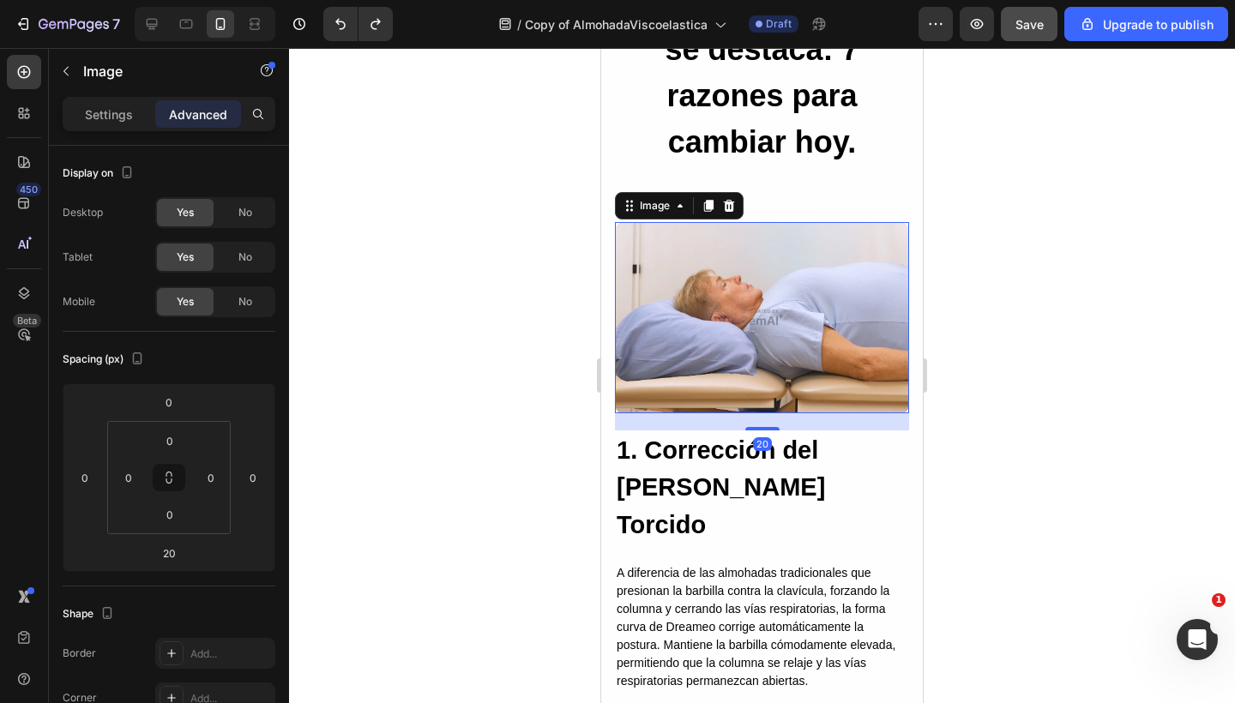
scroll to position [2222, 0]
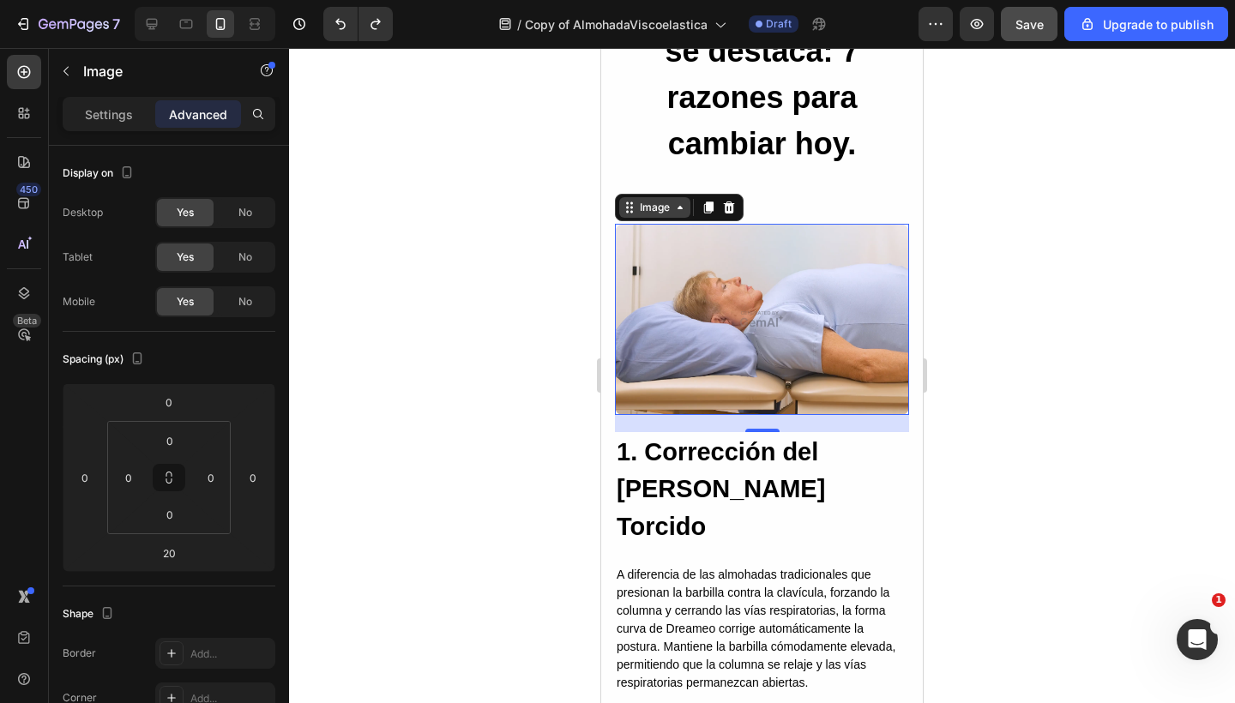
click at [646, 208] on div "Image" at bounding box center [654, 207] width 37 height 15
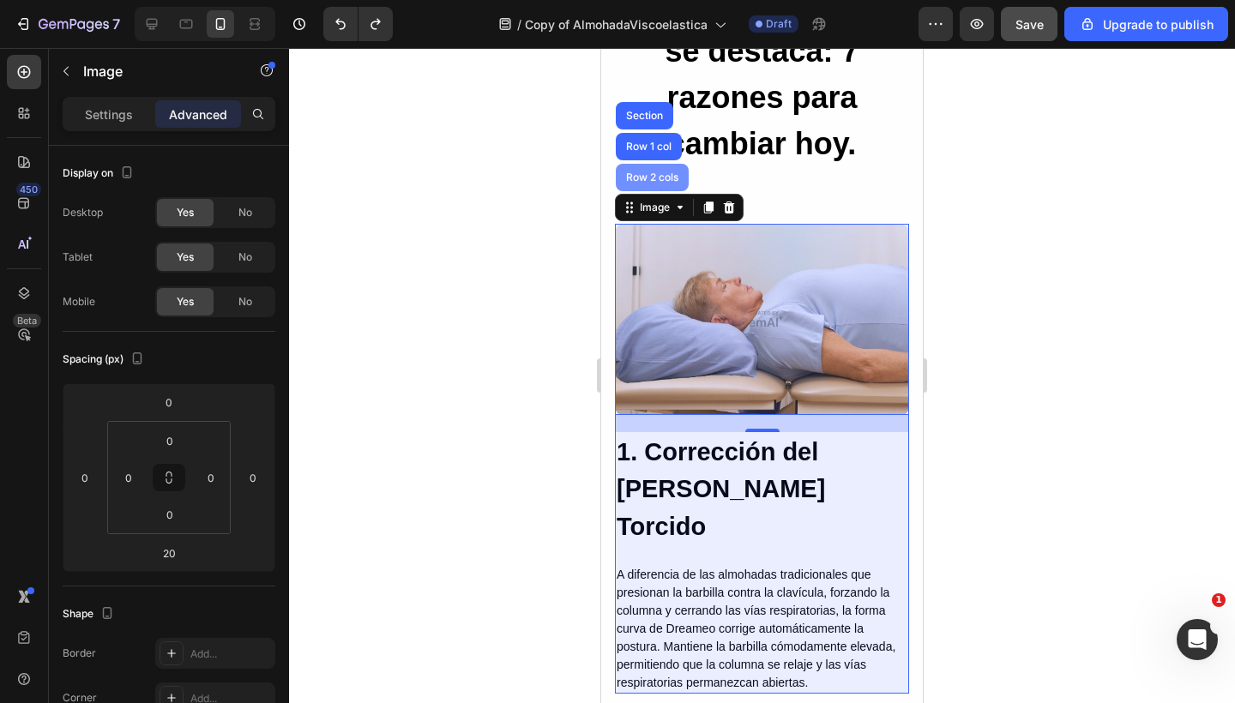
click at [647, 176] on div "Row 2 cols" at bounding box center [651, 177] width 59 height 10
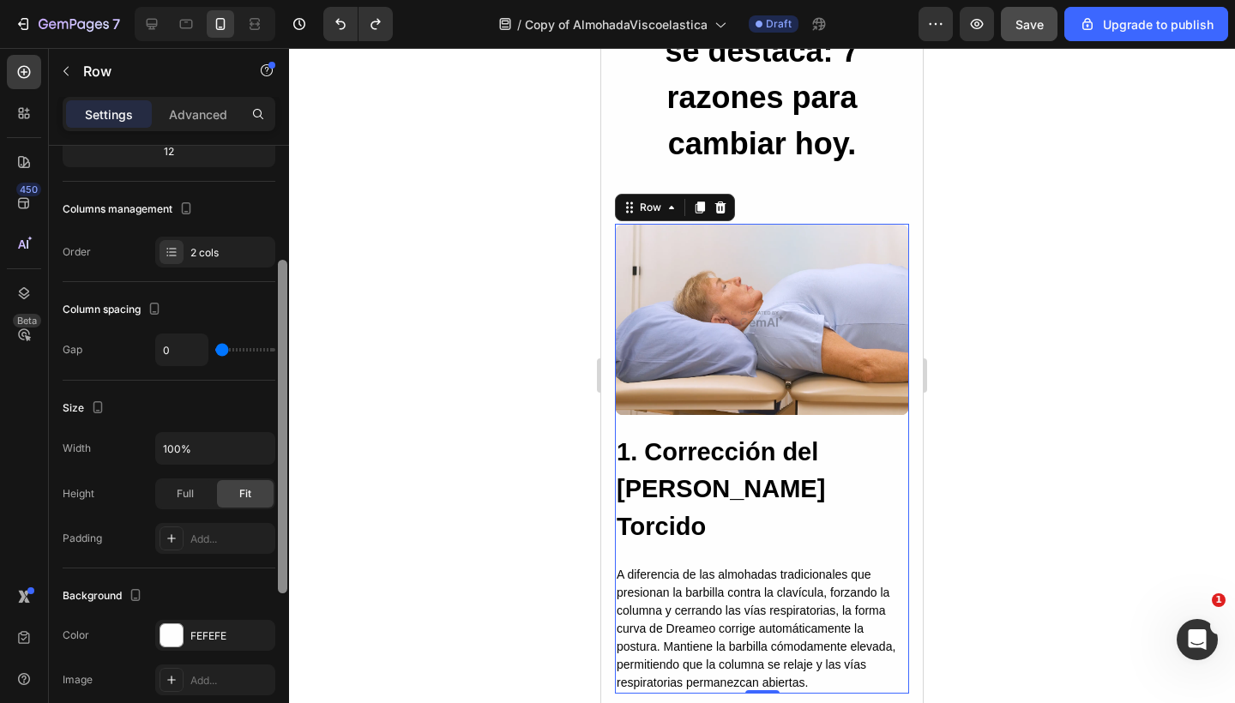
scroll to position [195, 0]
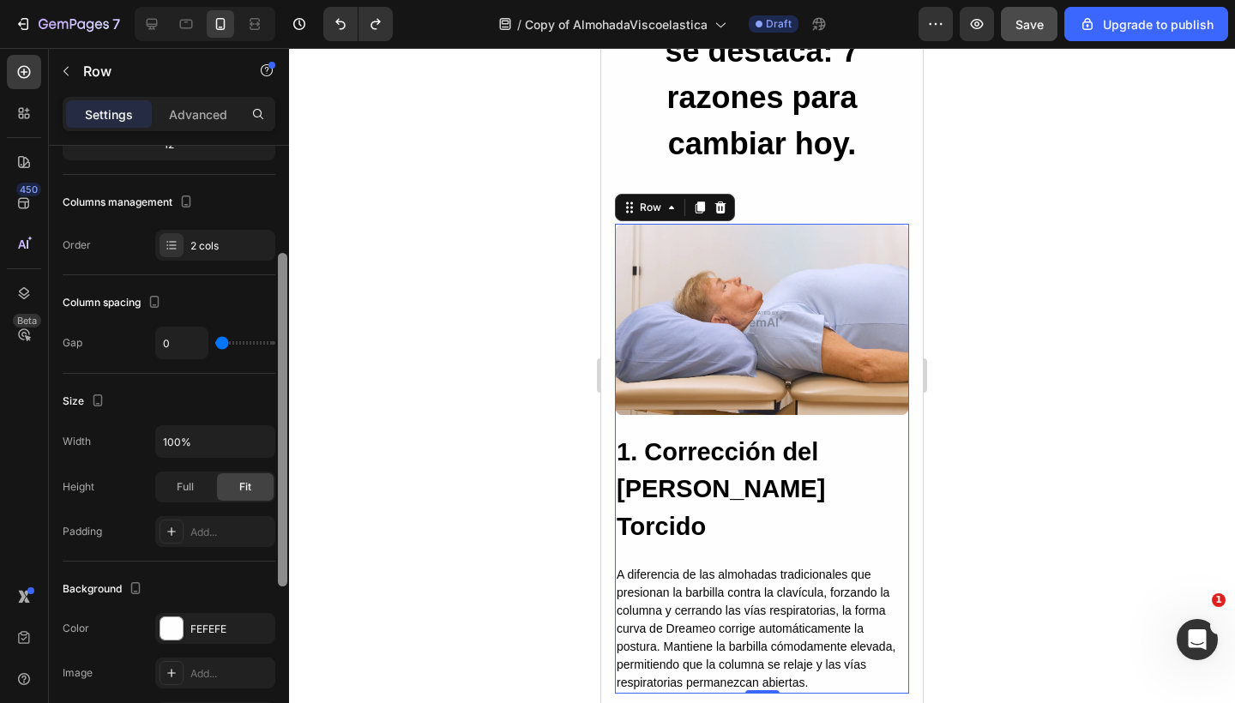
drag, startPoint x: 279, startPoint y: 413, endPoint x: 276, endPoint y: 521, distance: 108.1
click at [276, 521] on div at bounding box center [282, 449] width 13 height 606
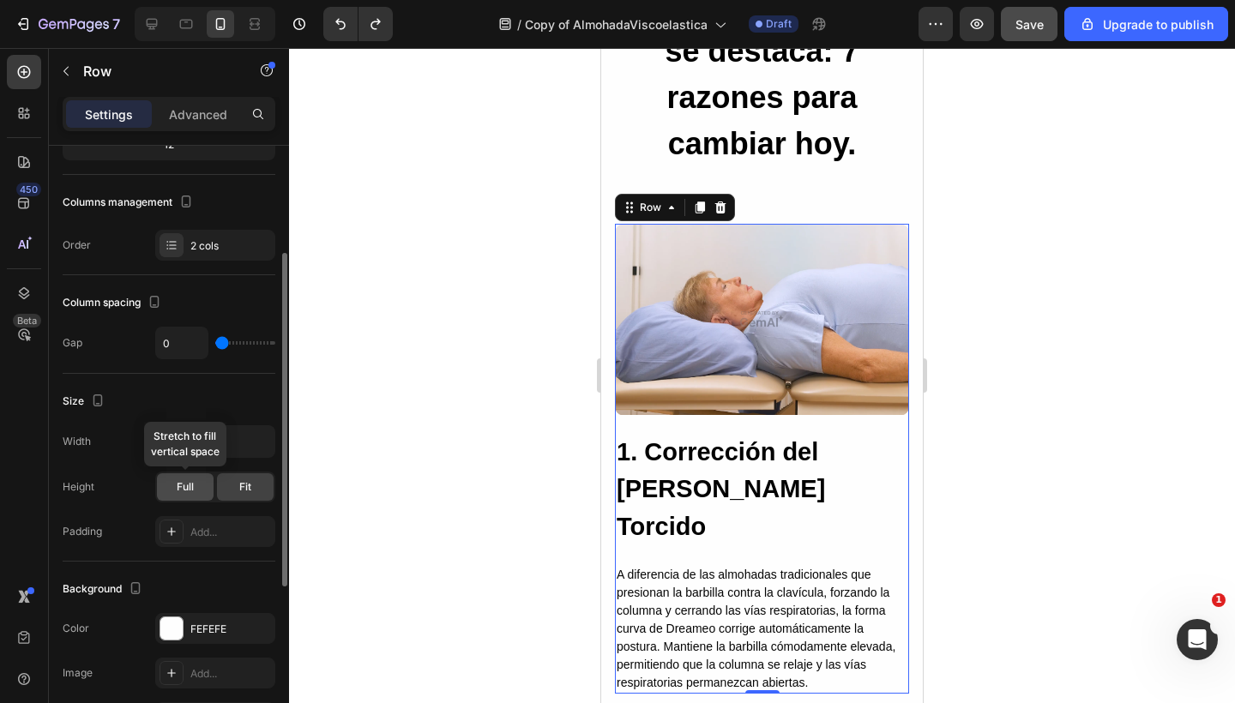
click at [202, 490] on div "Full" at bounding box center [185, 486] width 57 height 27
click at [231, 490] on div "Fit" at bounding box center [245, 486] width 57 height 27
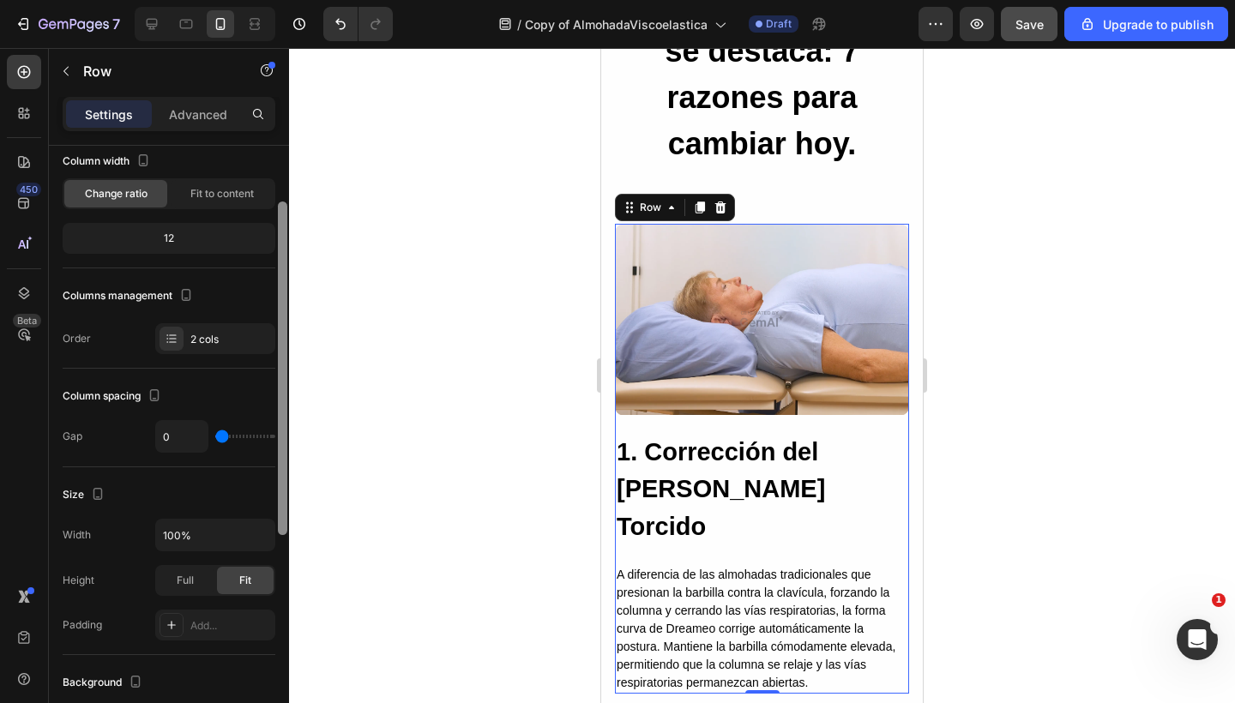
scroll to position [97, 0]
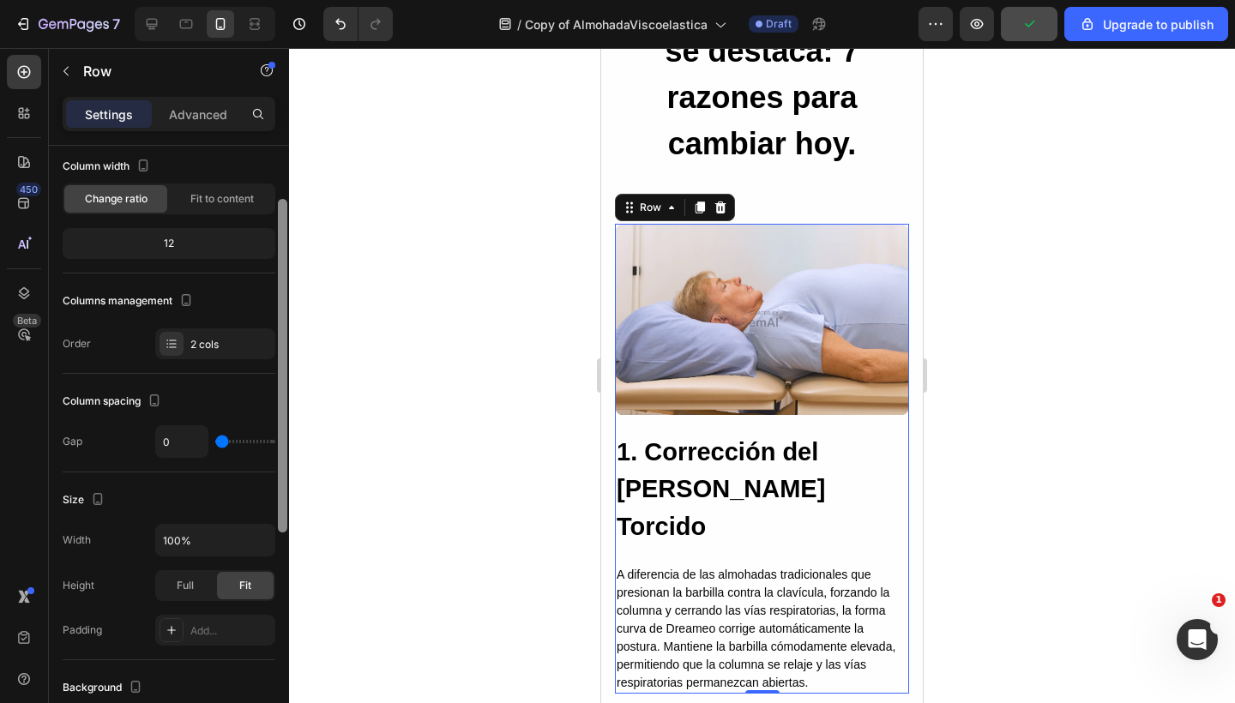
drag, startPoint x: 280, startPoint y: 444, endPoint x: 260, endPoint y: 390, distance: 57.5
click at [260, 390] on div "Layout Column width Change ratio Fit to content 12 Columns management Order 2 c…" at bounding box center [169, 449] width 240 height 606
click at [191, 337] on div "2 cols" at bounding box center [230, 344] width 81 height 15
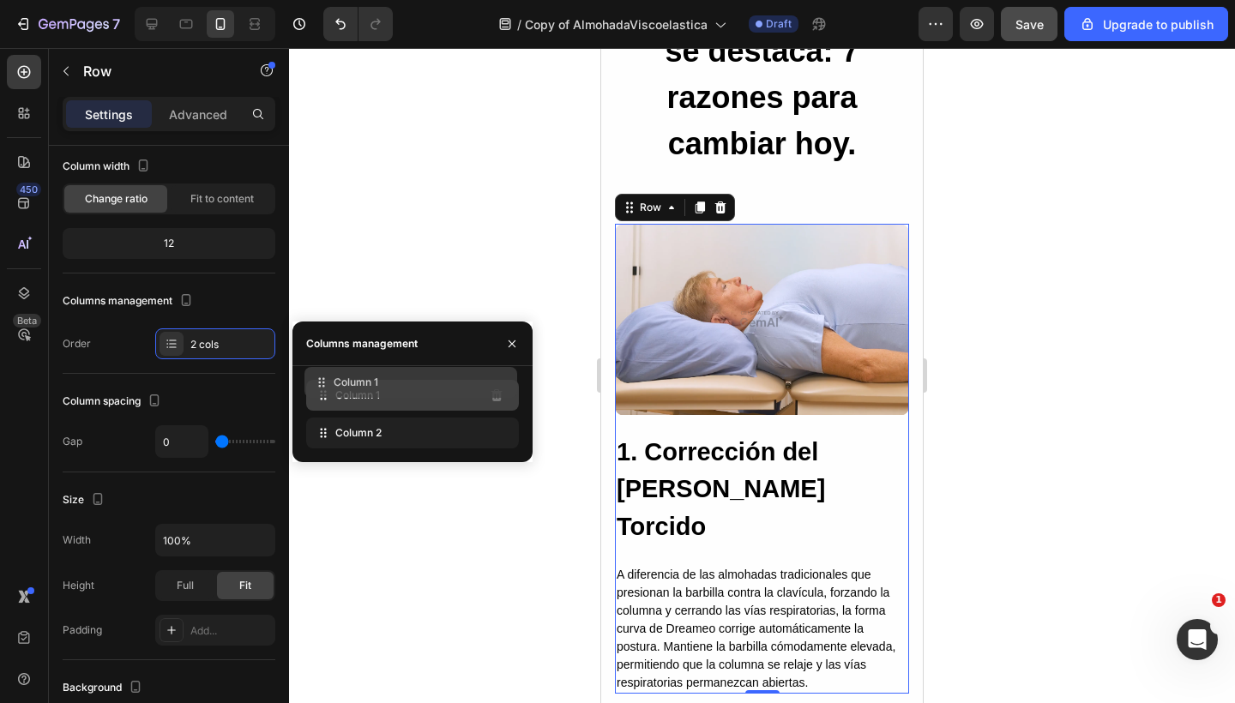
drag, startPoint x: 331, startPoint y: 438, endPoint x: 329, endPoint y: 388, distance: 50.6
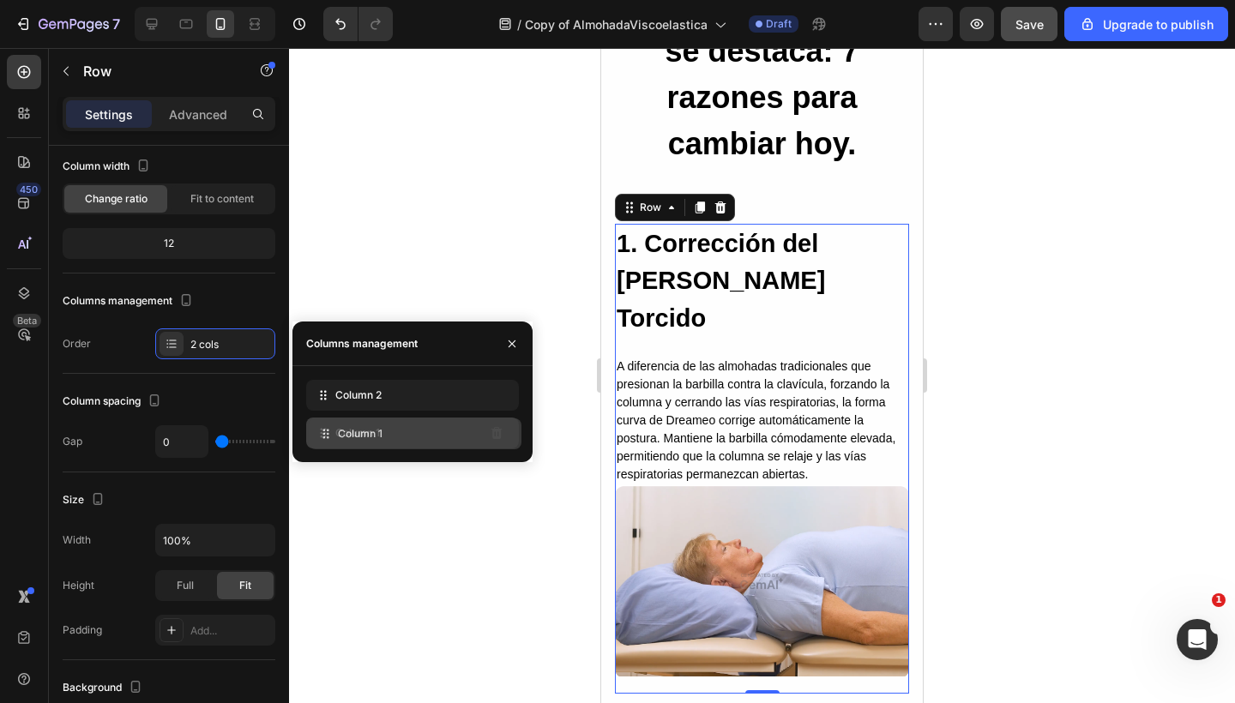
drag, startPoint x: 322, startPoint y: 398, endPoint x: 325, endPoint y: 436, distance: 38.7
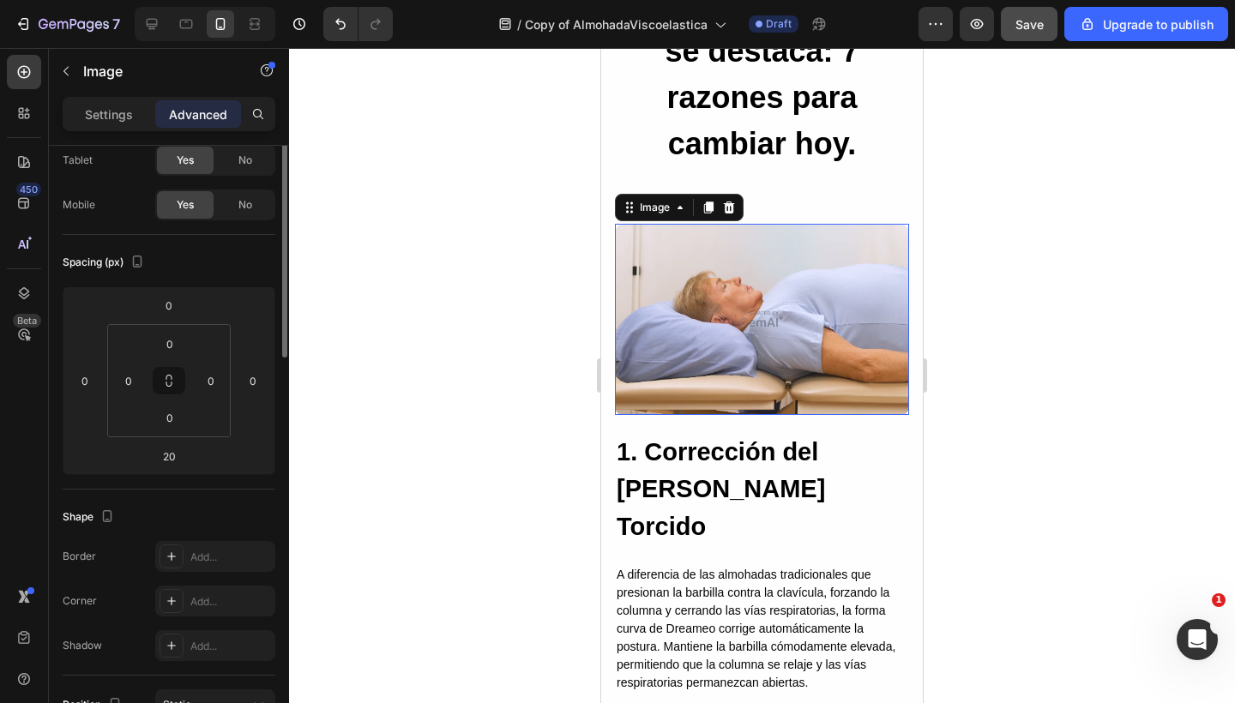
click at [748, 290] on img at bounding box center [762, 319] width 294 height 191
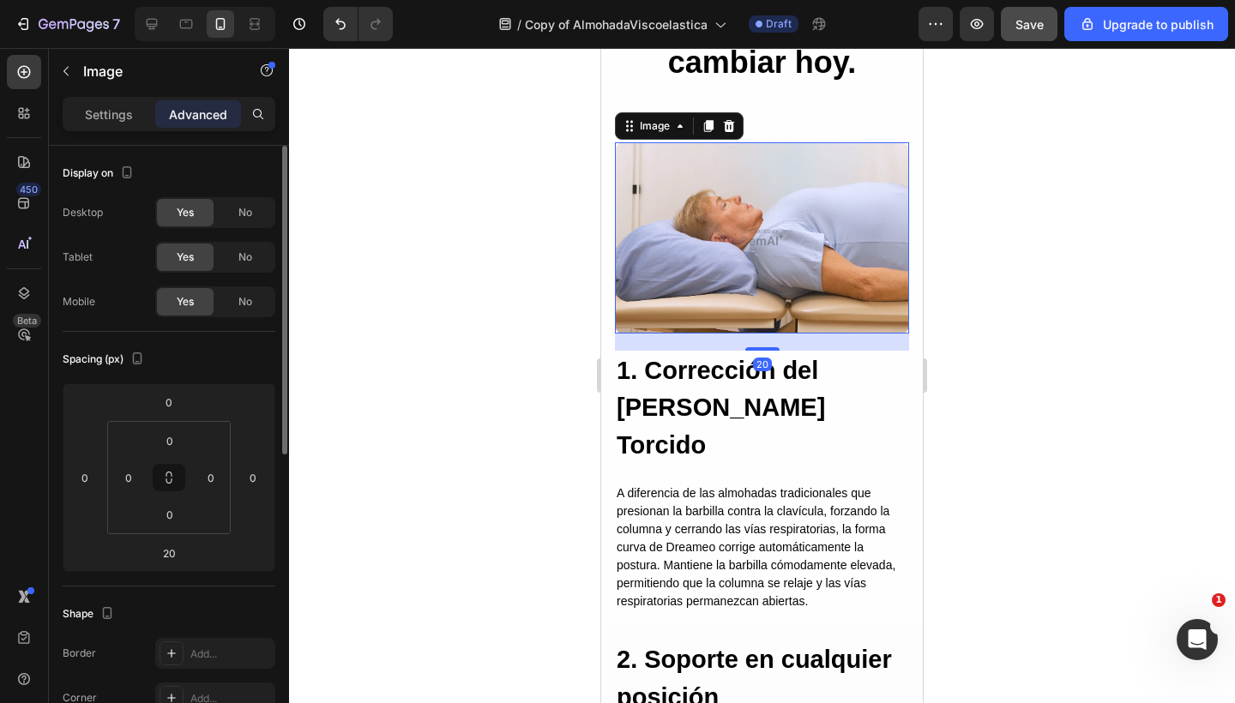
scroll to position [2305, 0]
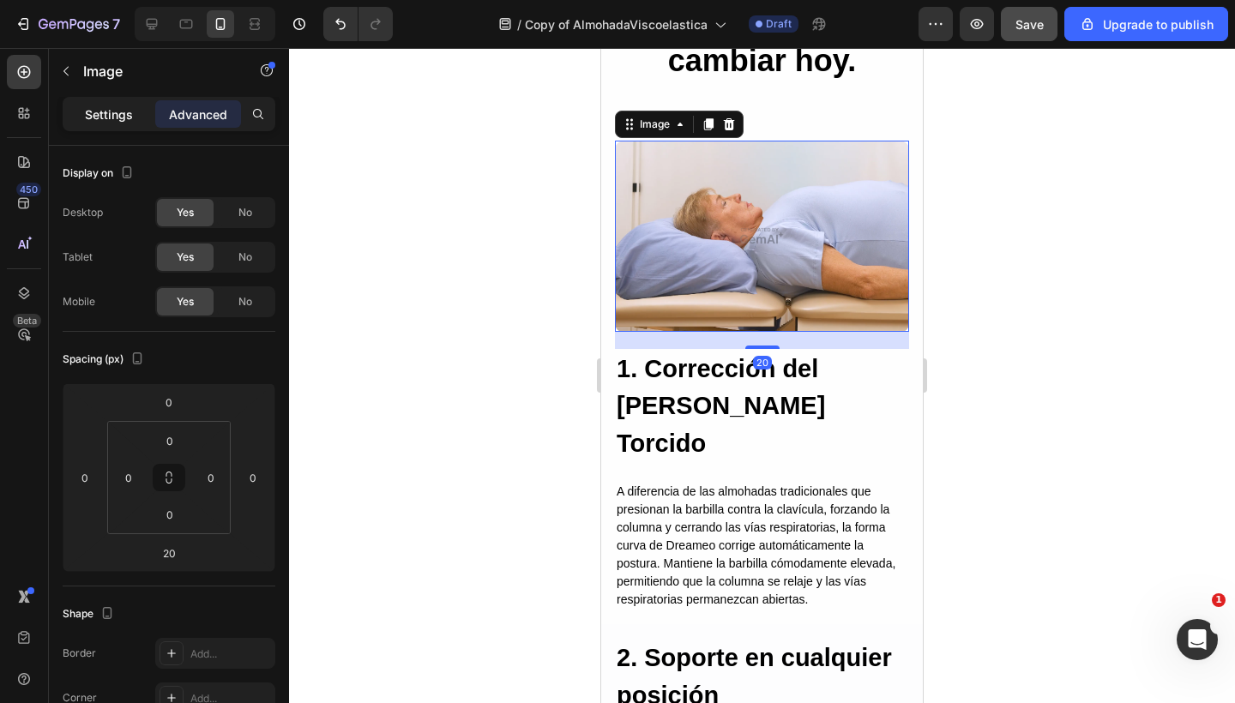
click at [125, 123] on p "Settings" at bounding box center [109, 114] width 48 height 18
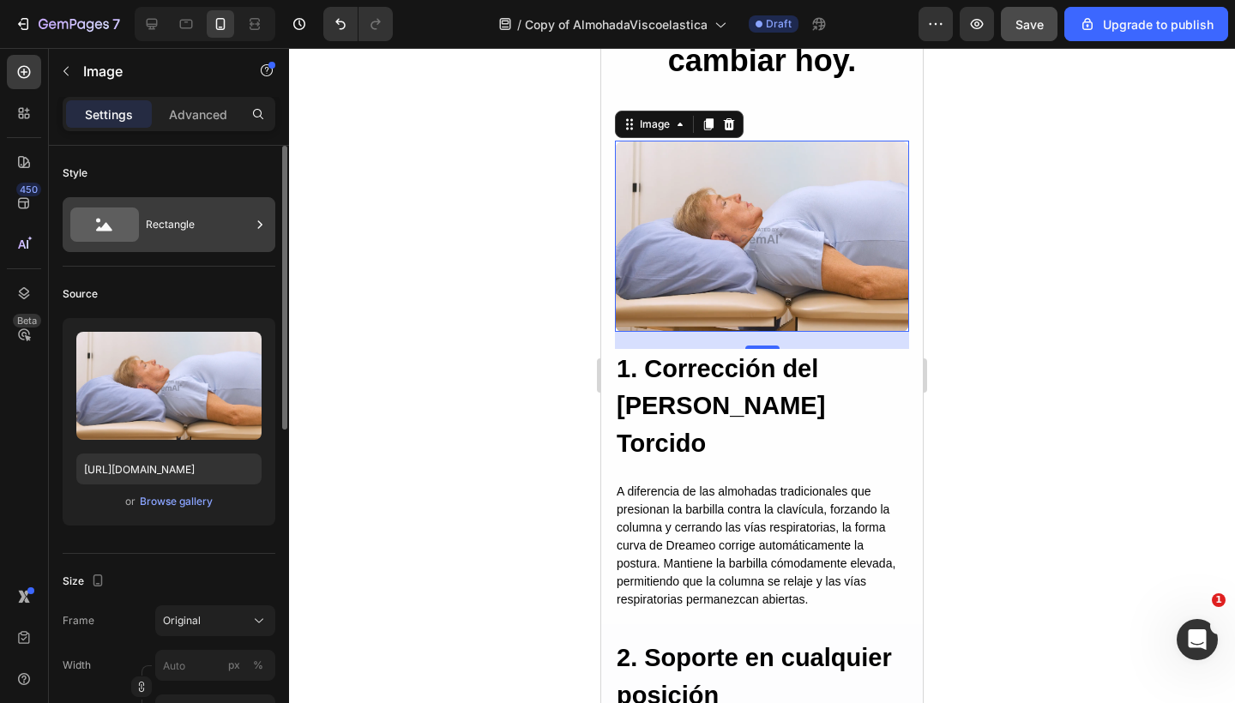
click at [197, 219] on div "Rectangle" at bounding box center [198, 224] width 105 height 39
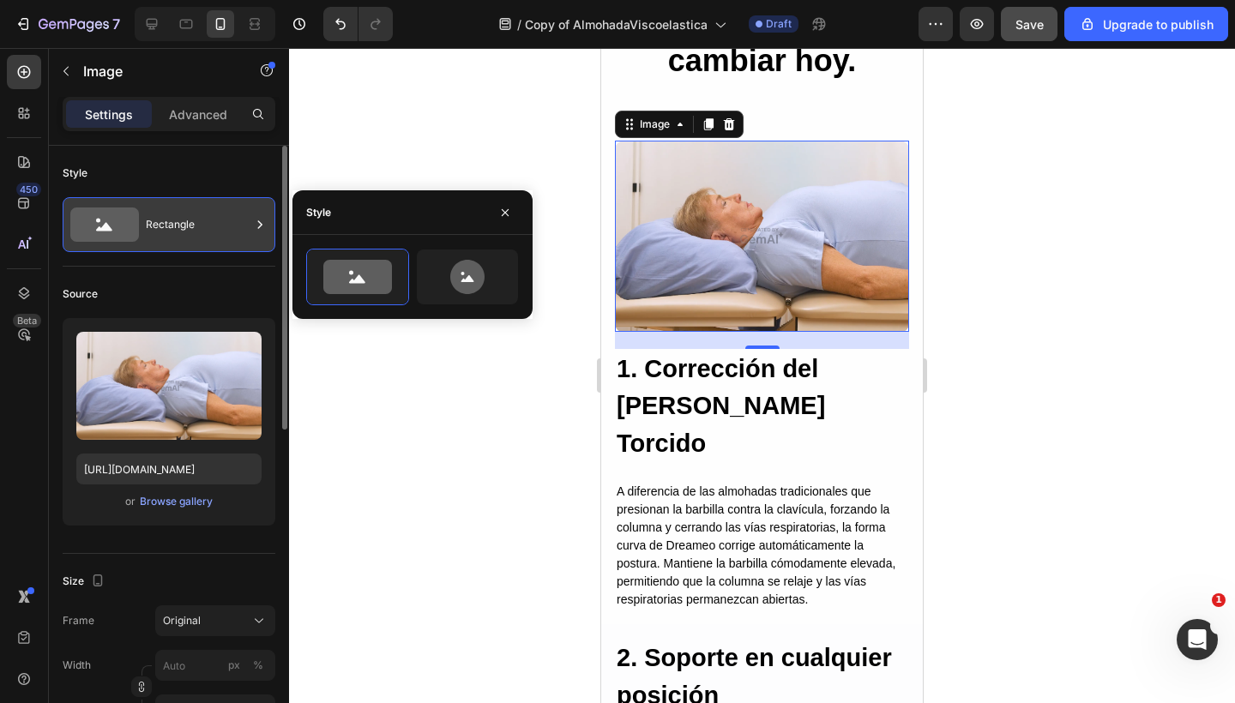
click at [197, 219] on div "Rectangle" at bounding box center [198, 224] width 105 height 39
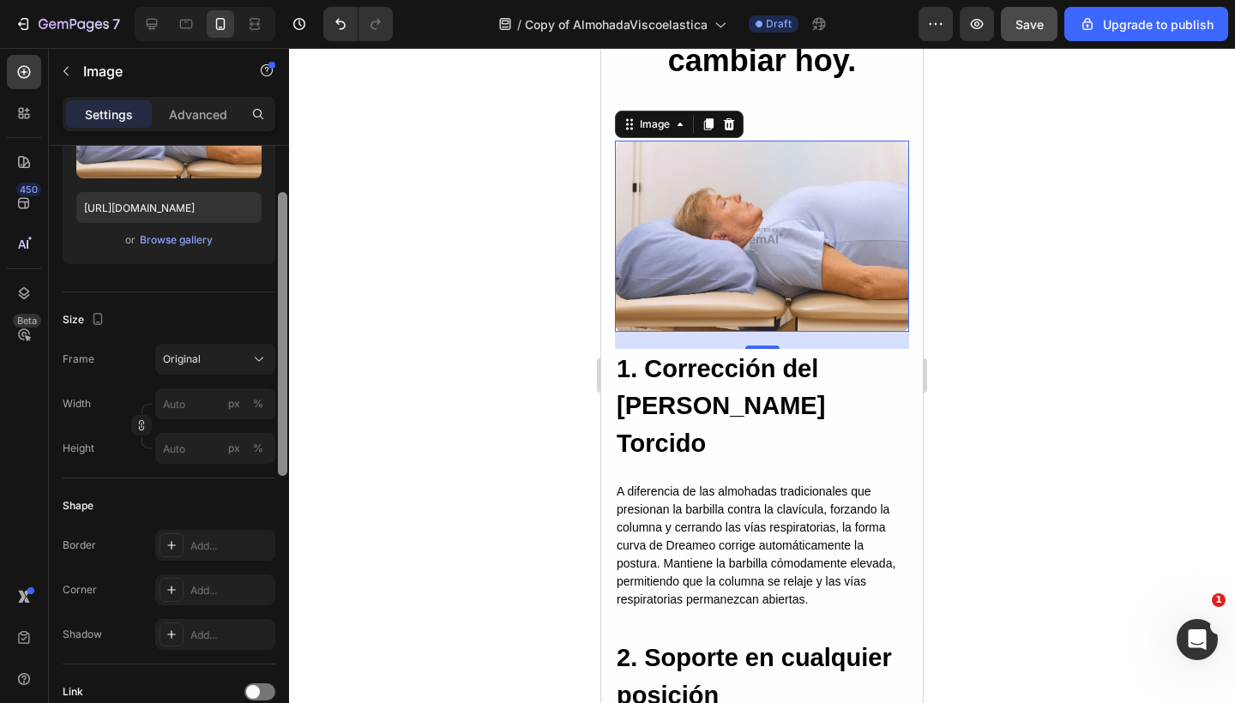
drag, startPoint x: 279, startPoint y: 224, endPoint x: 284, endPoint y: 322, distance: 98.7
click at [284, 322] on div at bounding box center [282, 334] width 9 height 284
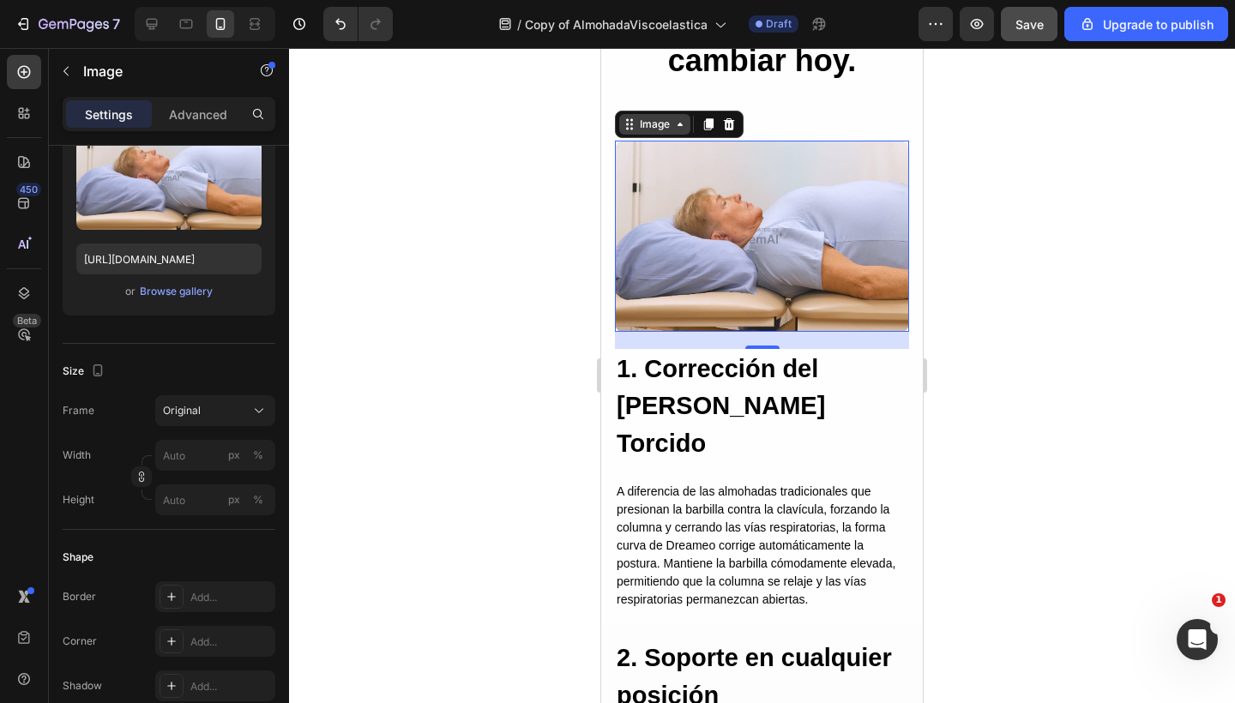
click at [652, 132] on div "Image" at bounding box center [654, 124] width 71 height 21
click at [819, 207] on img at bounding box center [762, 236] width 294 height 191
drag, startPoint x: 778, startPoint y: 217, endPoint x: 775, endPoint y: 227, distance: 10.6
click at [778, 218] on img at bounding box center [762, 236] width 294 height 191
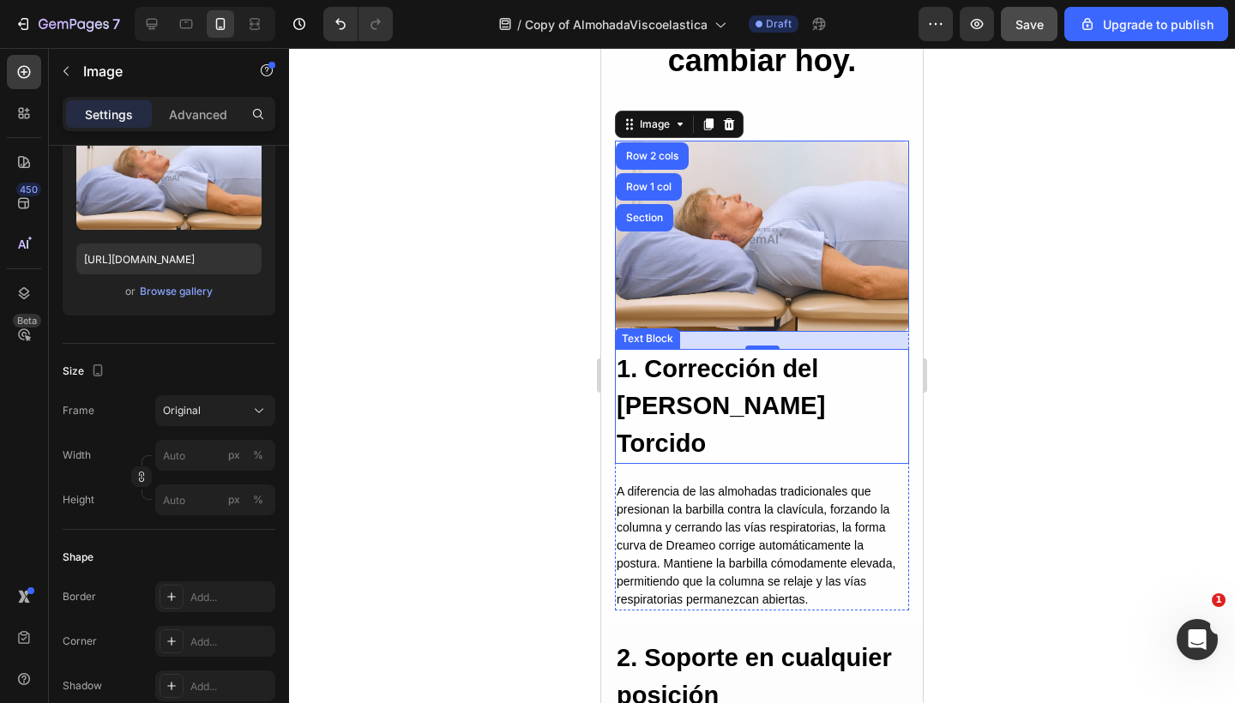
click at [730, 381] on p "1. Corrección del Cuello Torcido" at bounding box center [761, 407] width 291 height 112
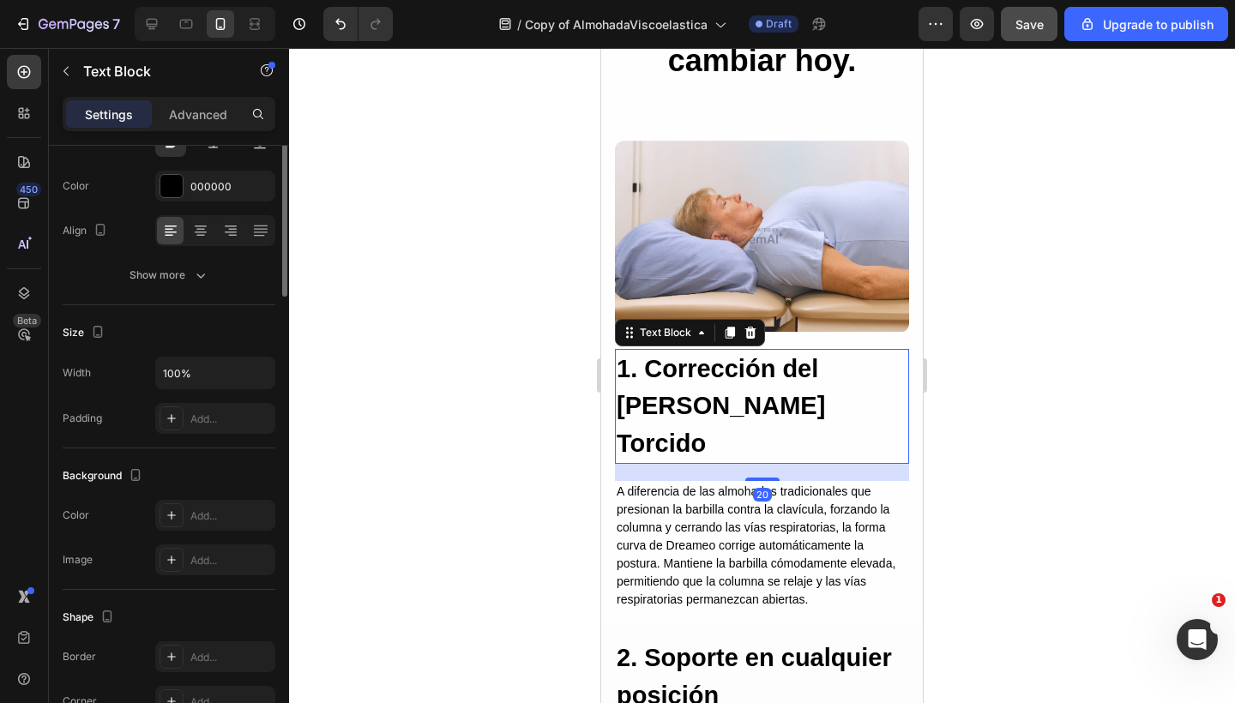
scroll to position [0, 0]
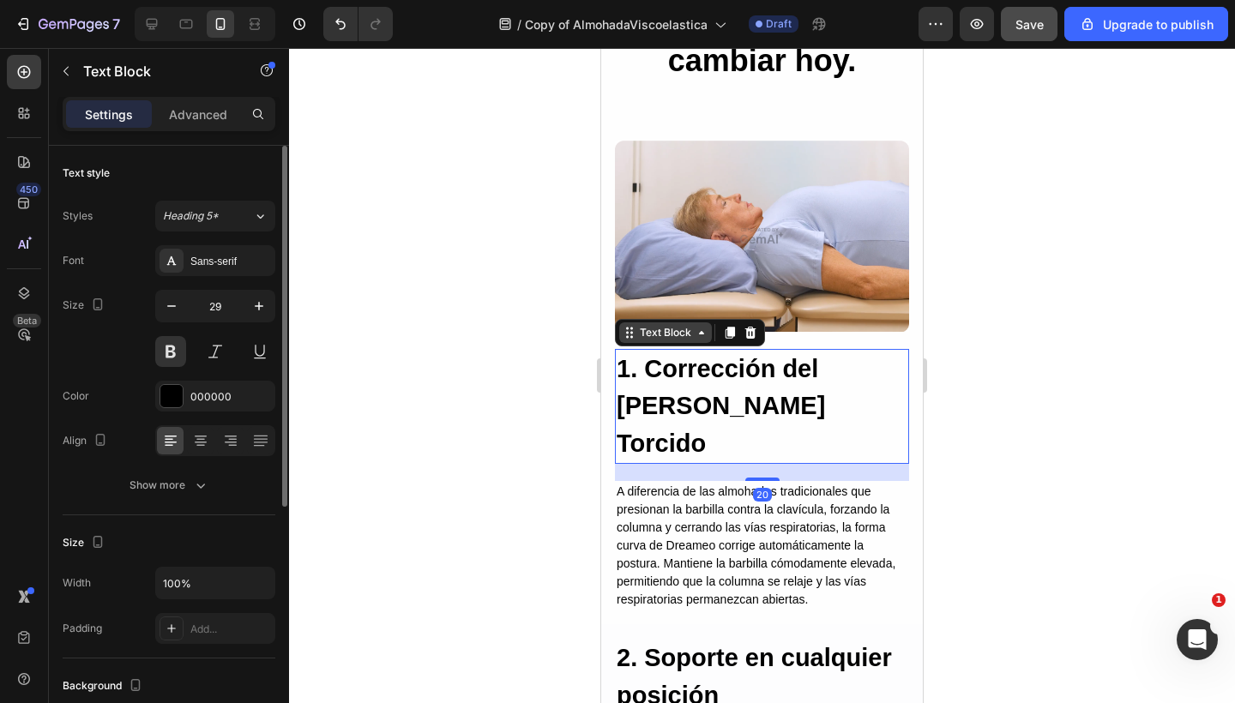
click at [674, 325] on div "Text Block" at bounding box center [665, 332] width 58 height 15
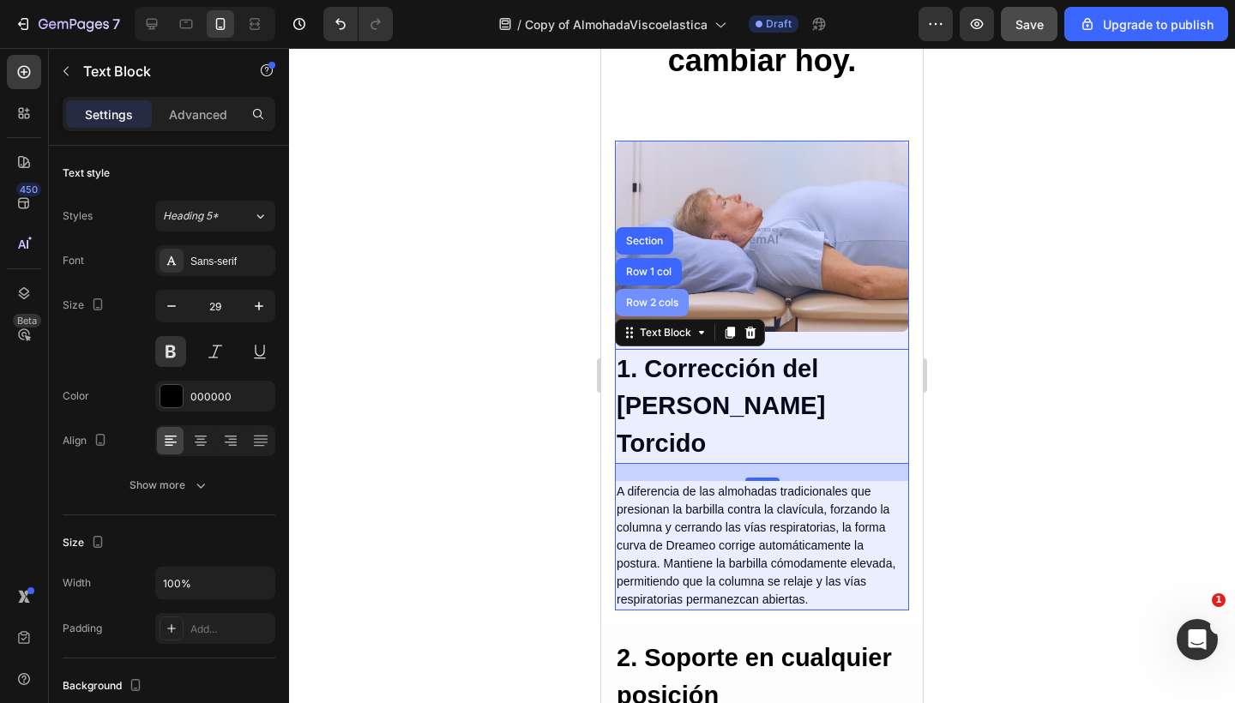
click at [649, 289] on div "Row 2 cols" at bounding box center [652, 302] width 73 height 27
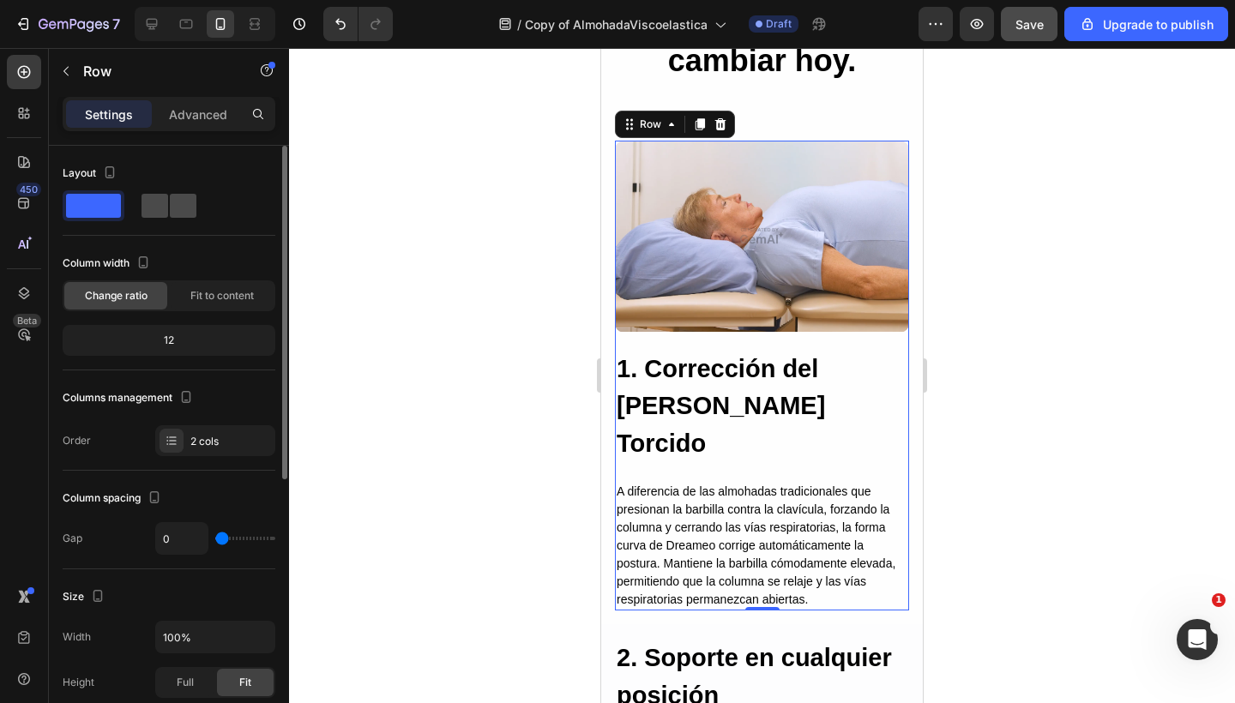
click at [163, 218] on div at bounding box center [169, 205] width 62 height 31
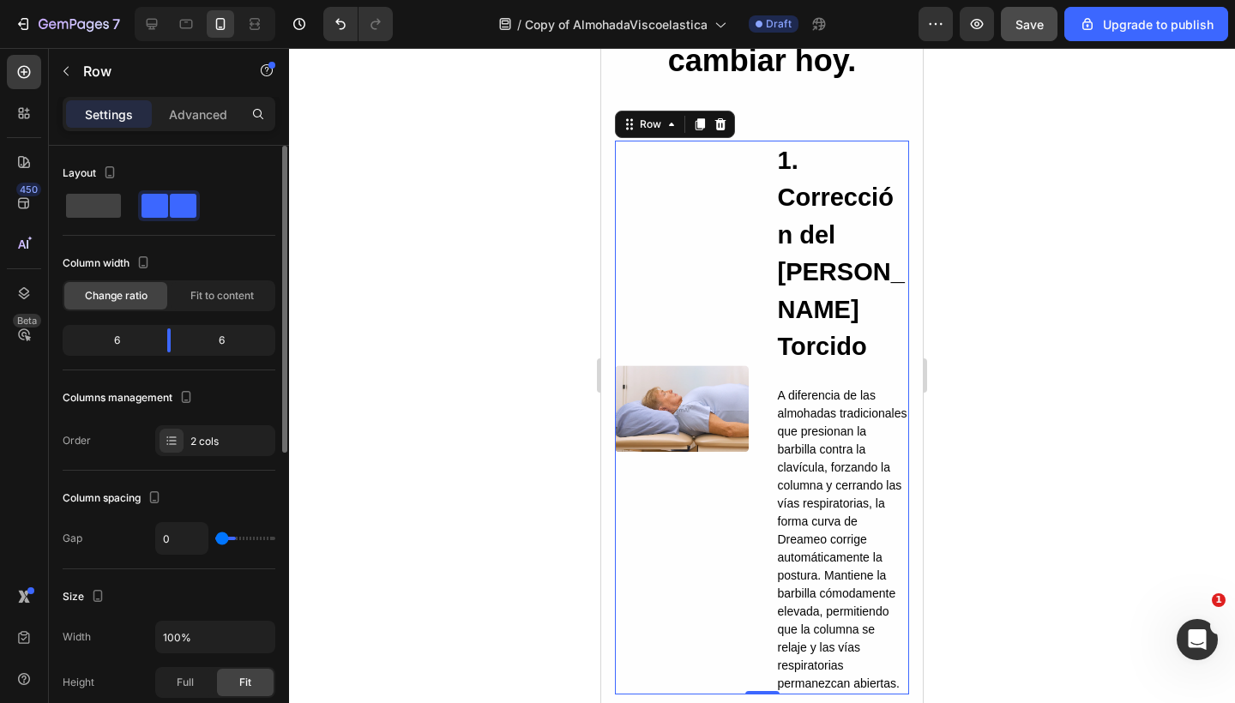
type input "32"
click at [103, 215] on span at bounding box center [93, 206] width 55 height 24
type input "0"
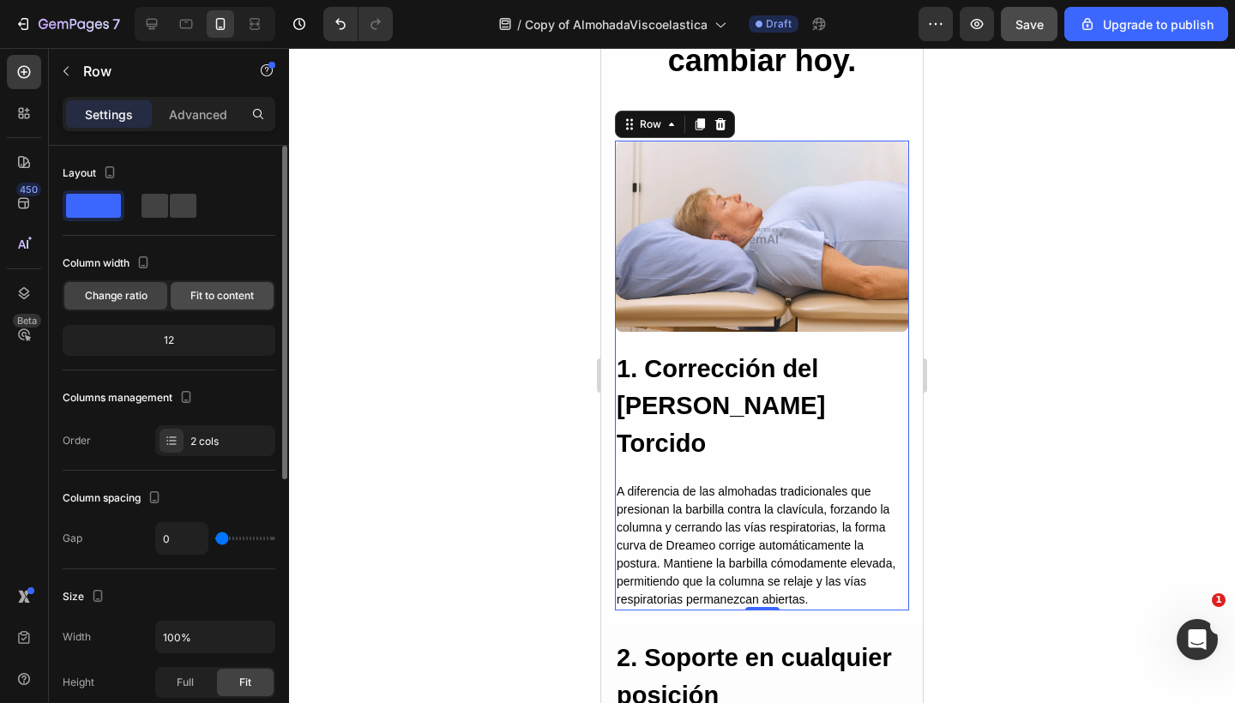
click at [188, 285] on div "Fit to content" at bounding box center [222, 295] width 103 height 27
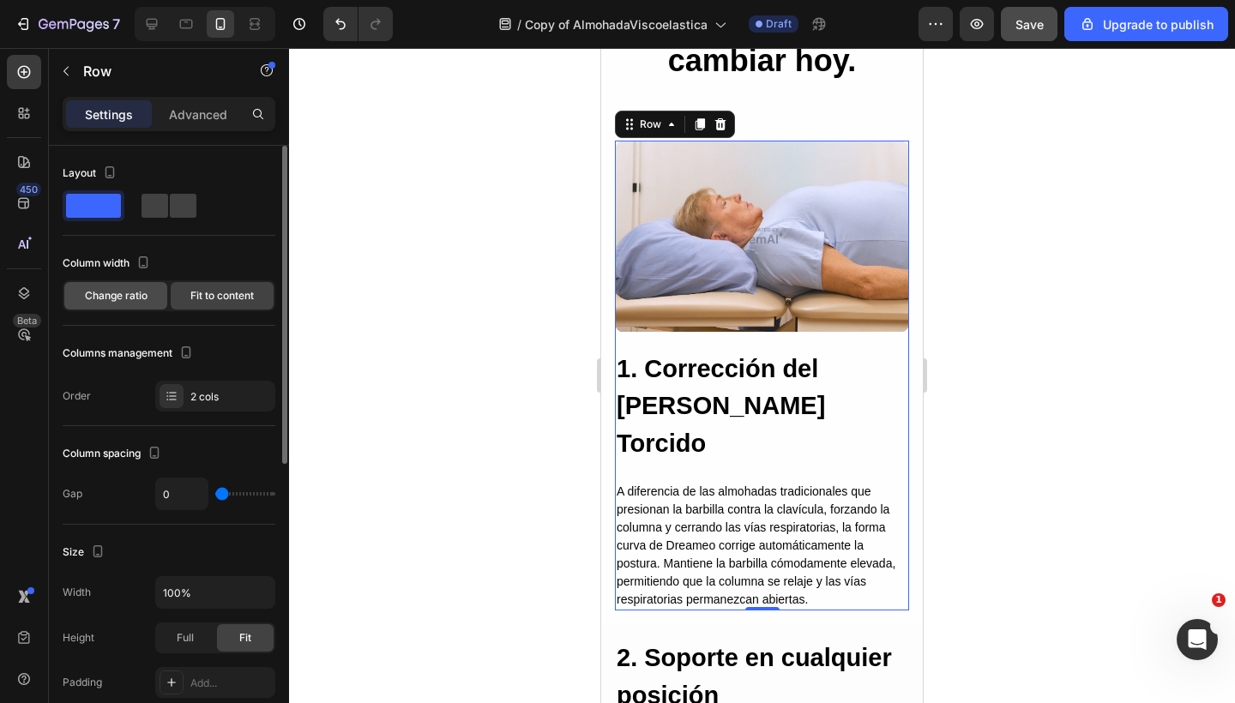
click at [138, 295] on span "Change ratio" at bounding box center [116, 295] width 63 height 15
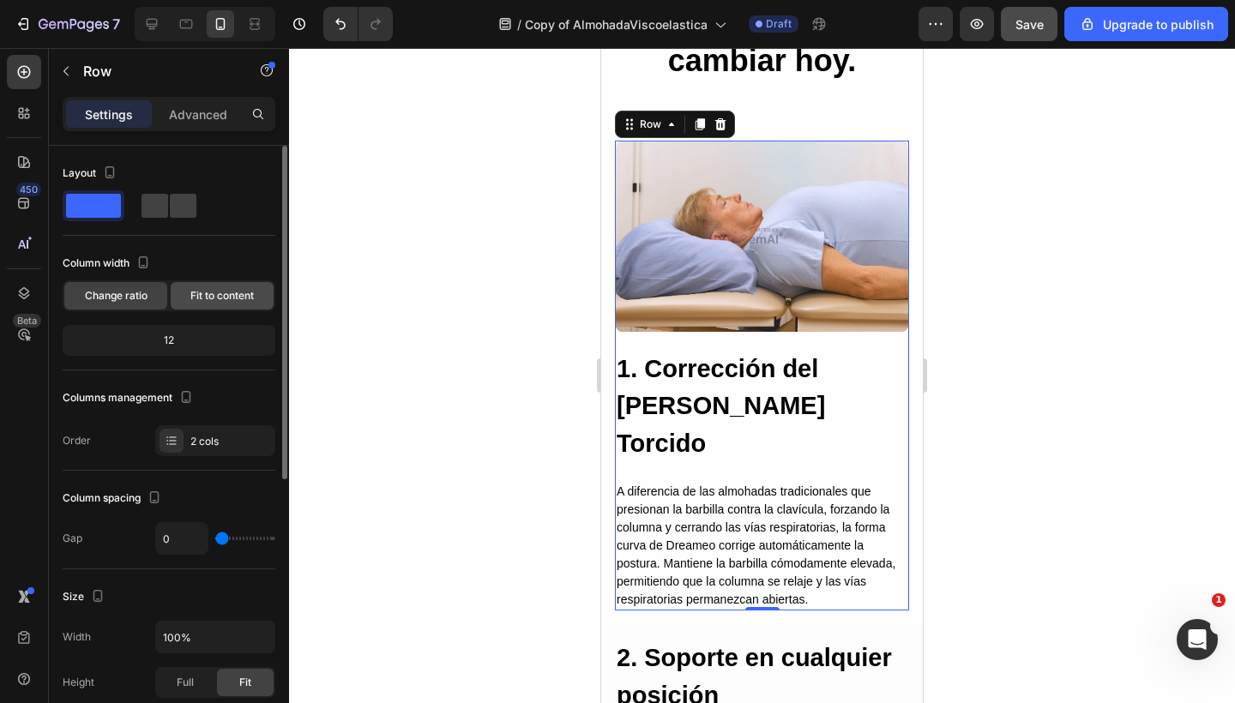
click at [195, 296] on span "Fit to content" at bounding box center [221, 295] width 63 height 15
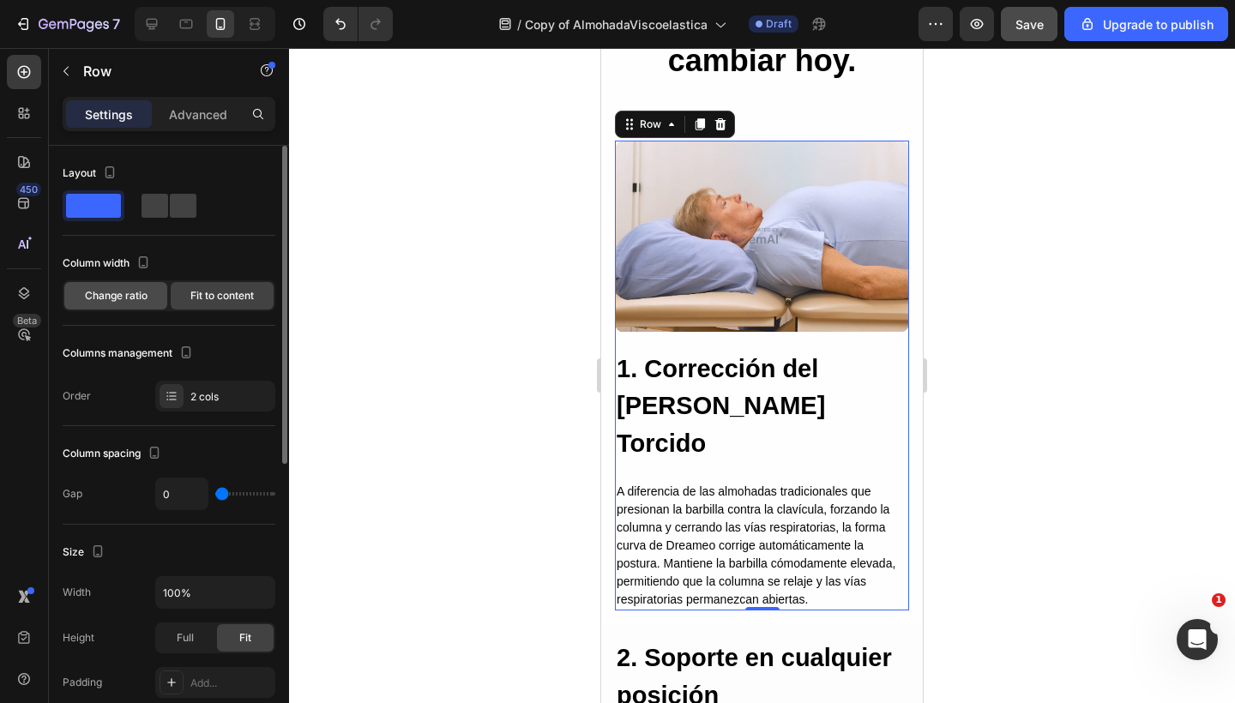
click at [111, 297] on span "Change ratio" at bounding box center [116, 295] width 63 height 15
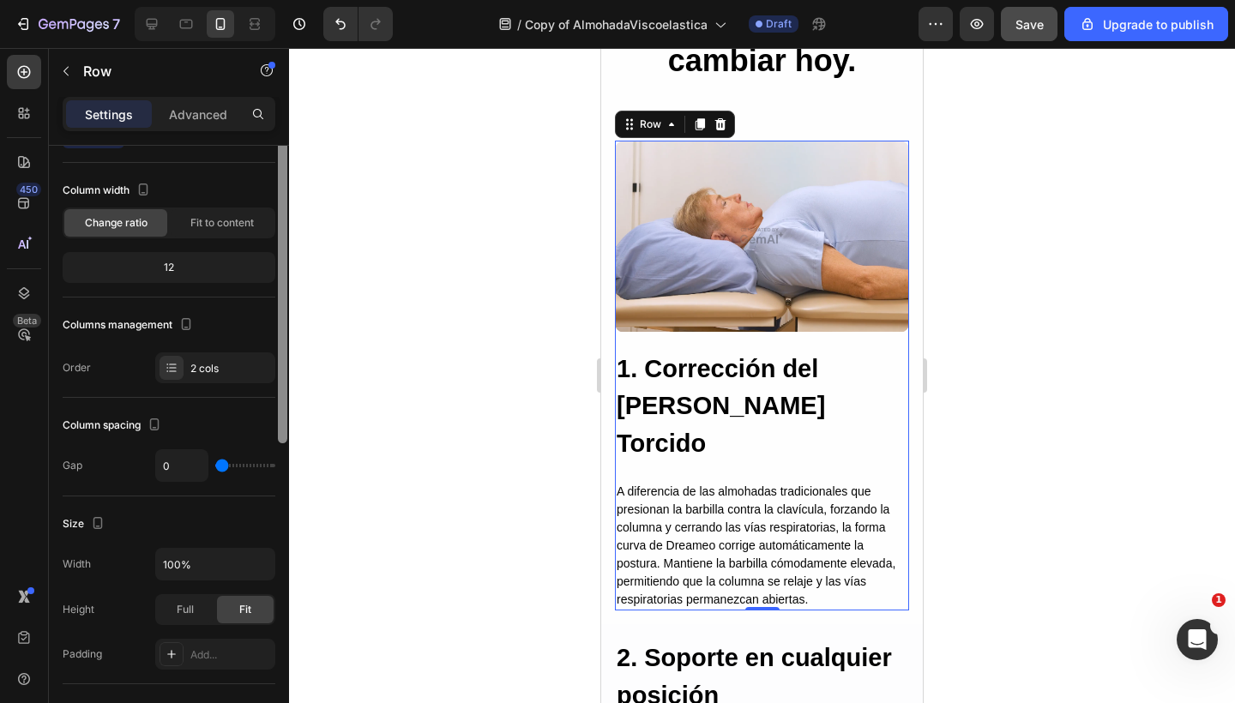
scroll to position [106, 0]
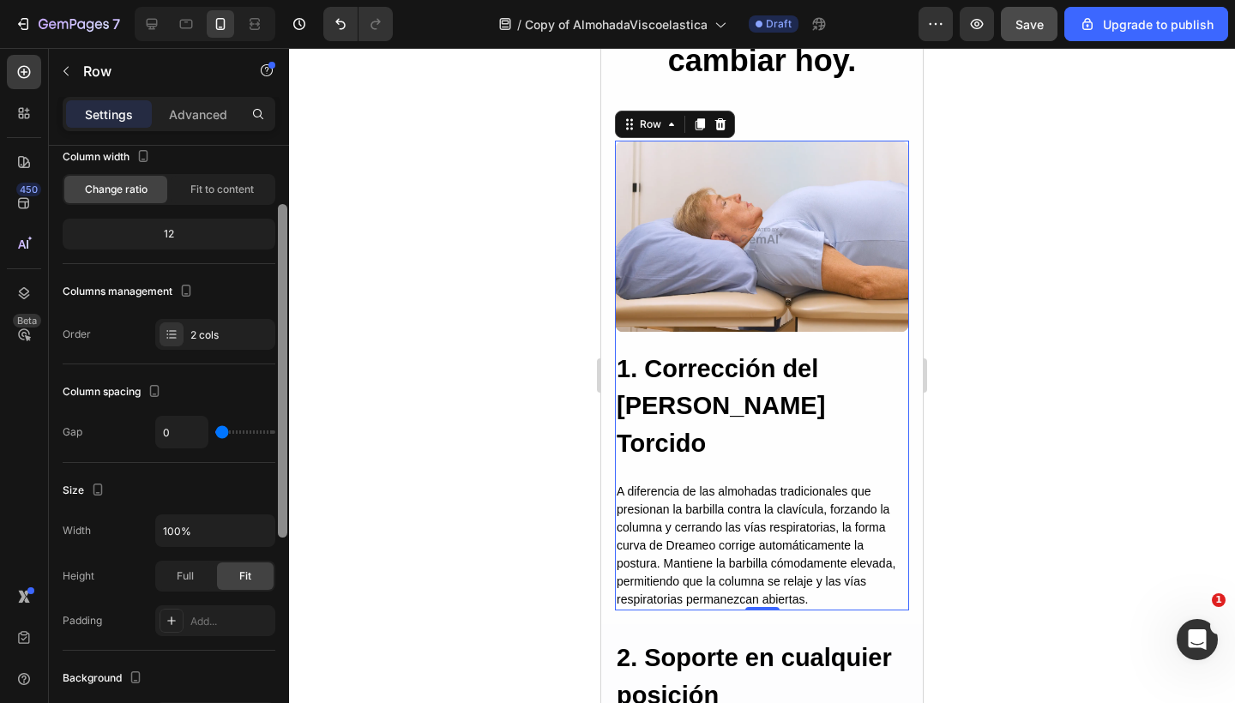
drag, startPoint x: 280, startPoint y: 330, endPoint x: 278, endPoint y: 389, distance: 59.2
click at [278, 389] on div at bounding box center [282, 371] width 9 height 334
type input "12"
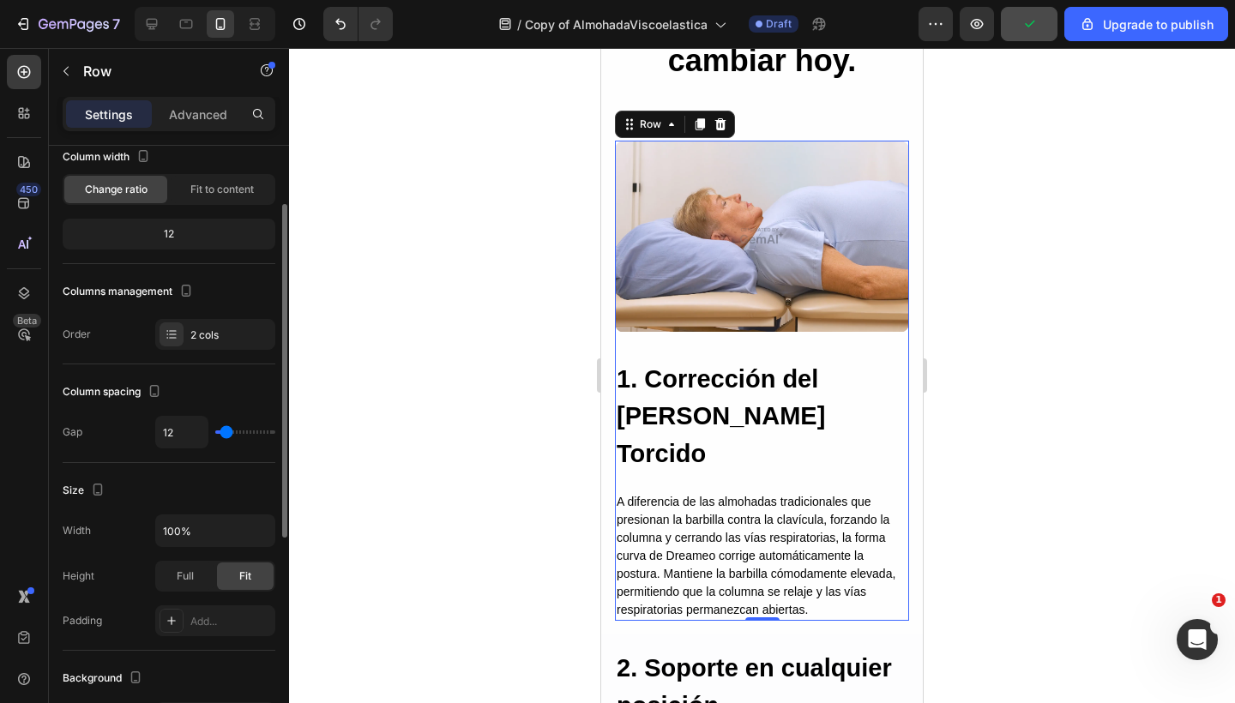
type input "14"
type input "20"
type input "31"
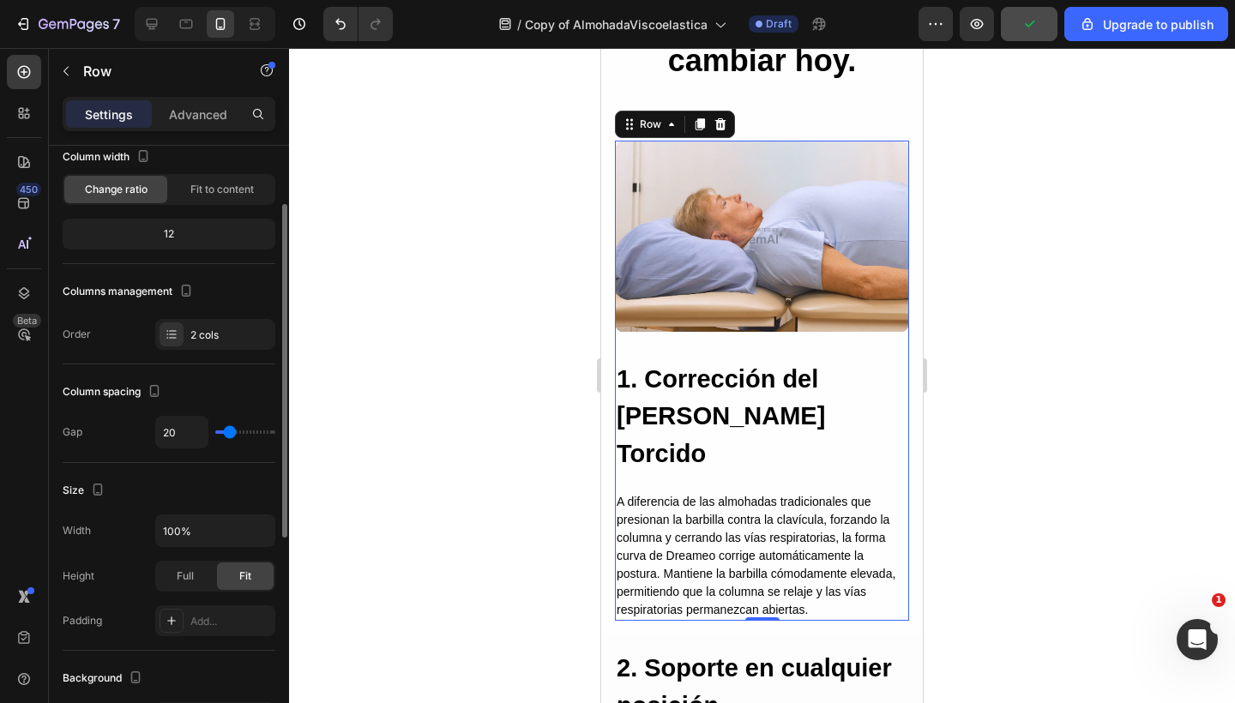
type input "31"
type input "45"
type input "60"
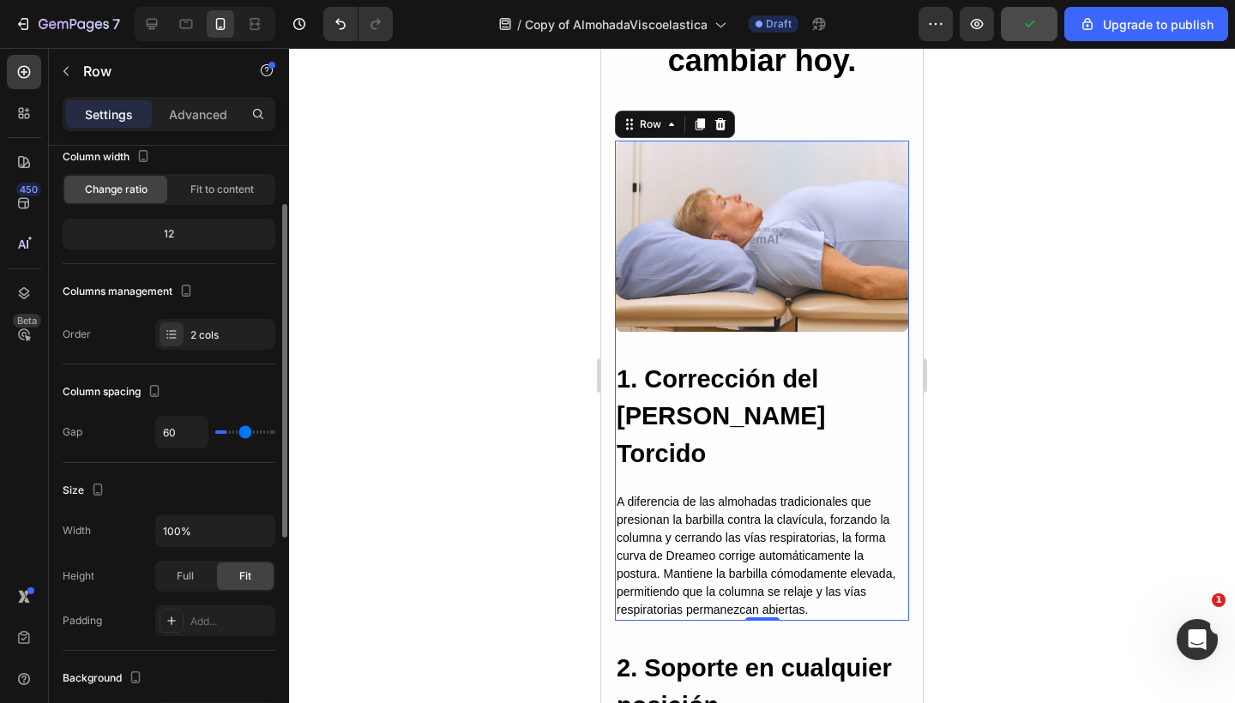
type input "71"
type input "81"
type input "87"
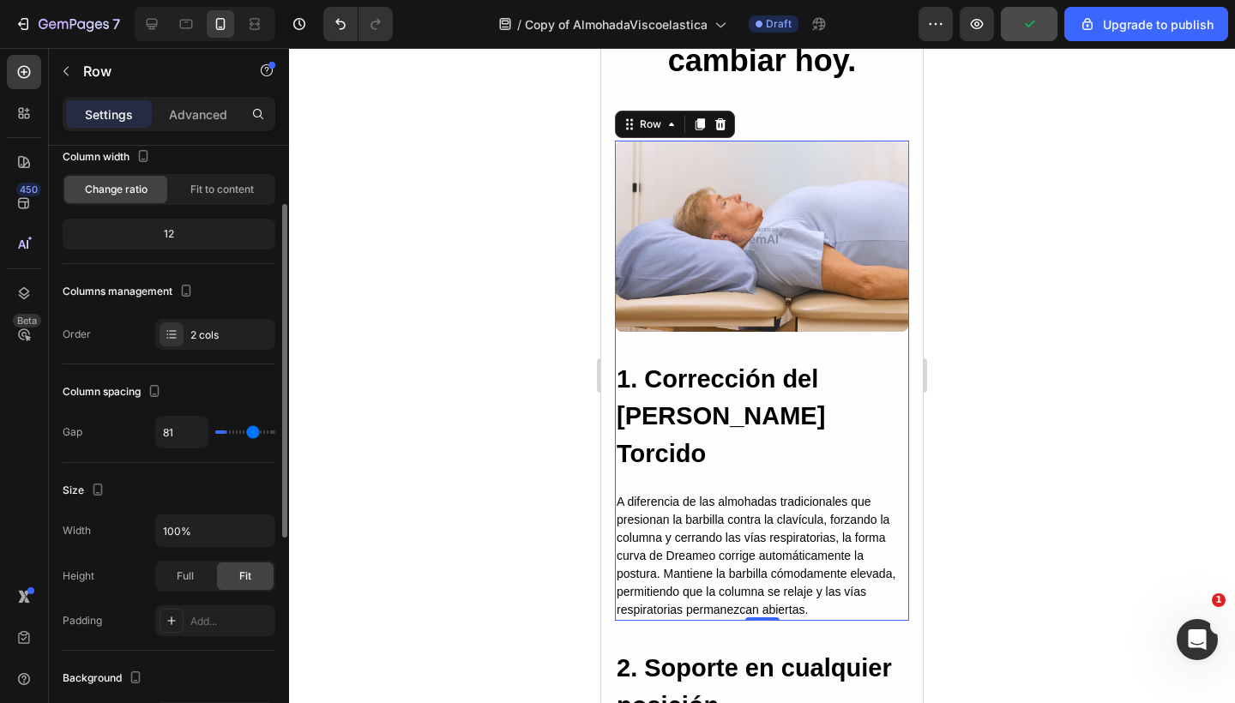
type input "87"
type input "94"
type input "100"
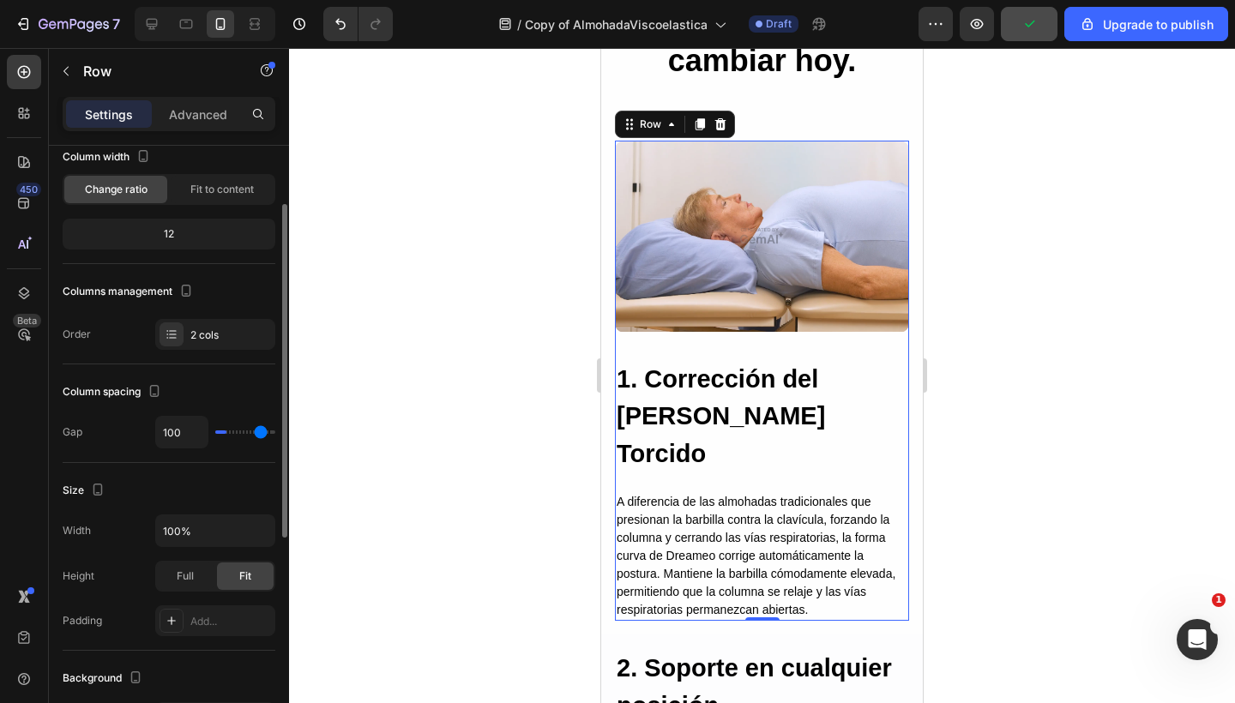
type input "104"
type input "106"
type input "108"
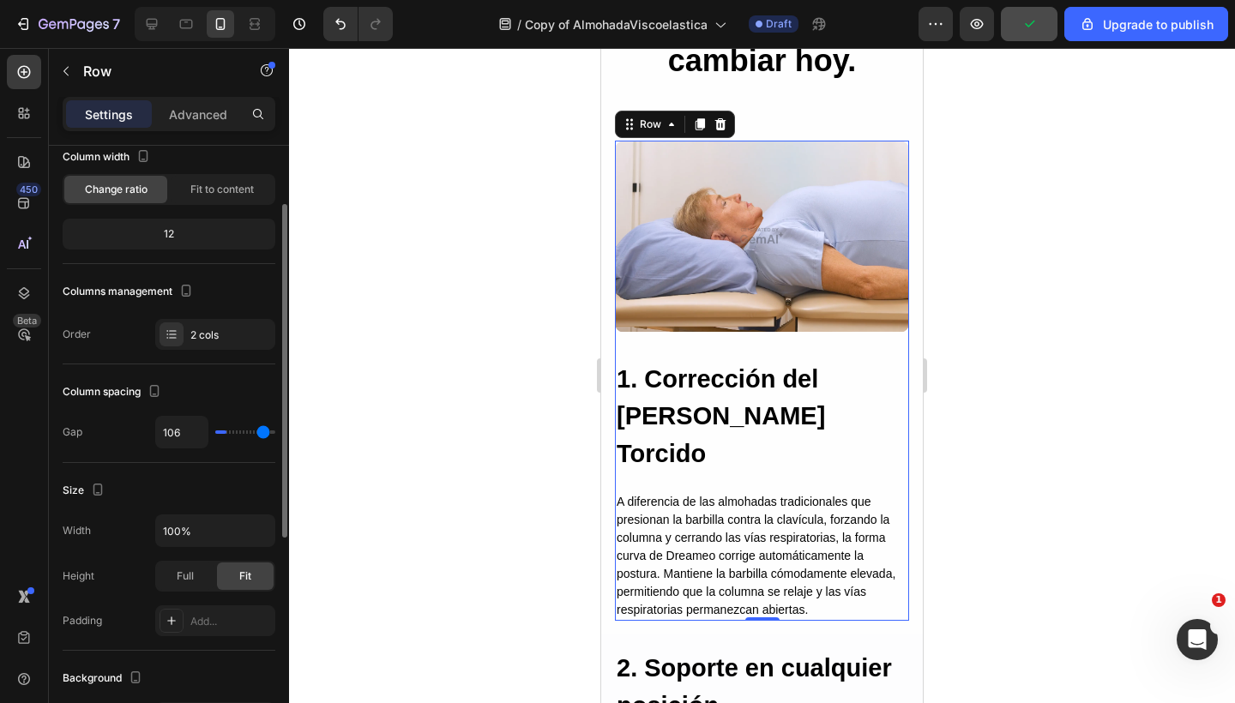
type input "108"
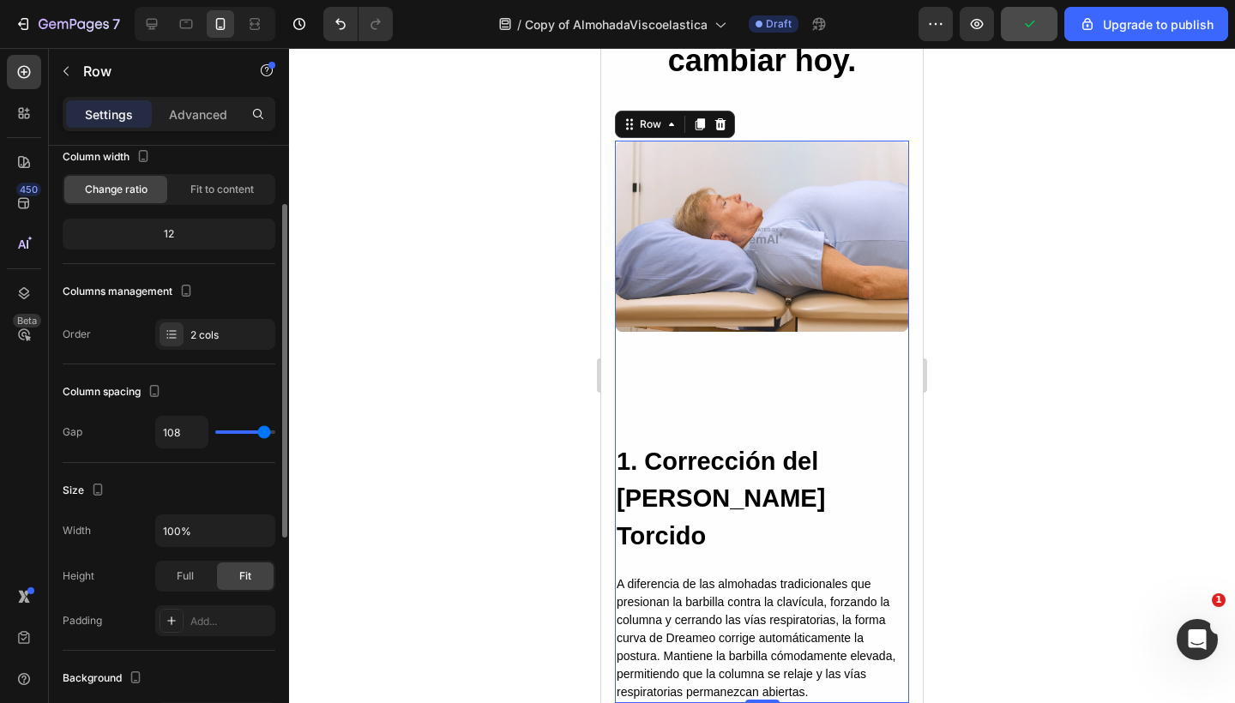
type input "111"
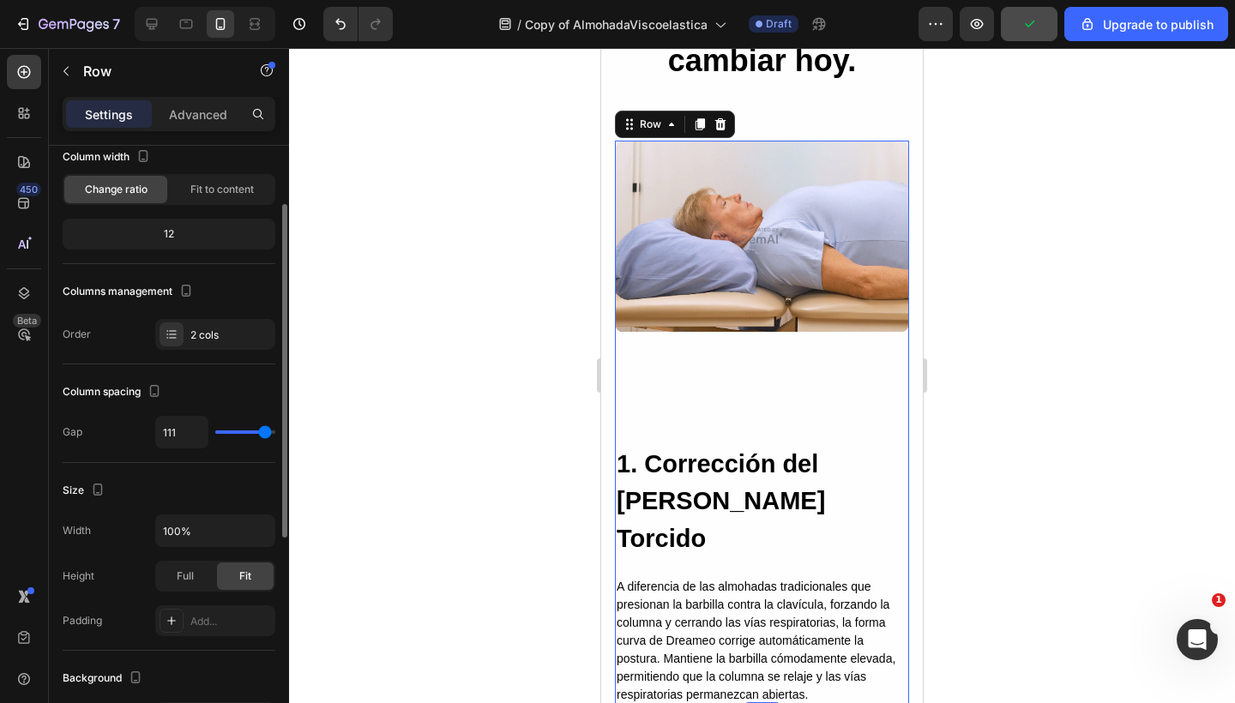
type input "108"
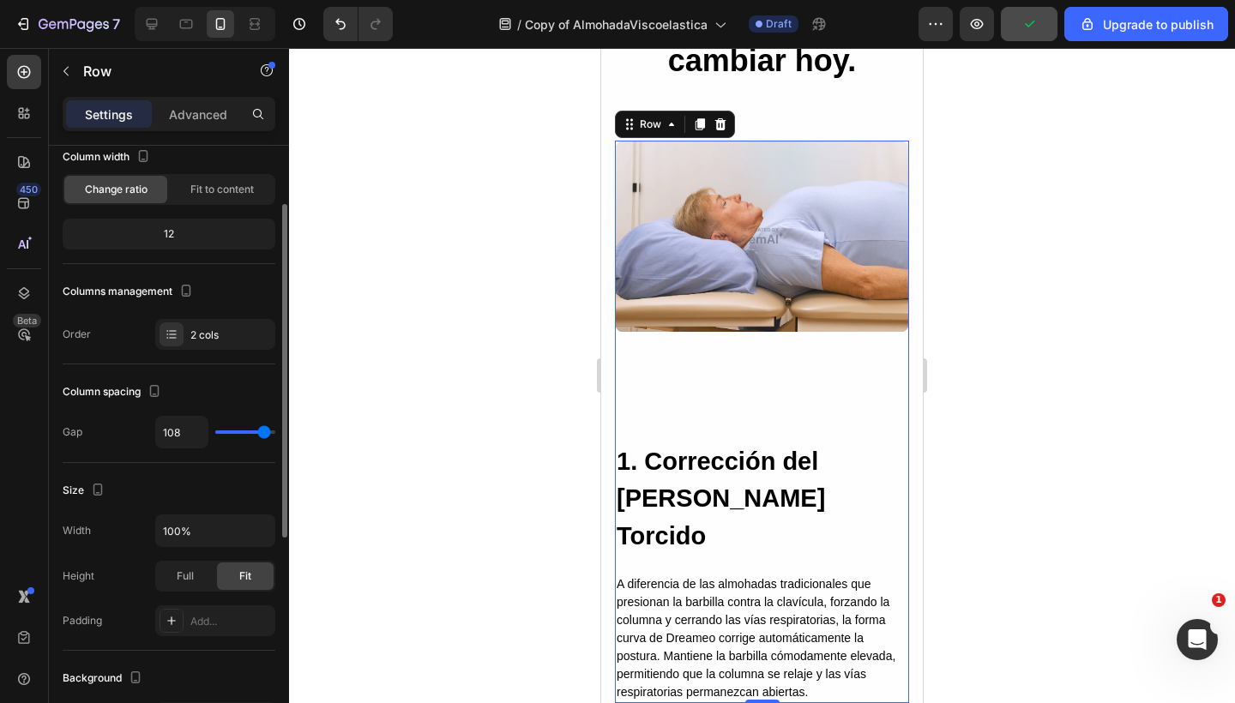
type input "104"
type input "102"
type input "98"
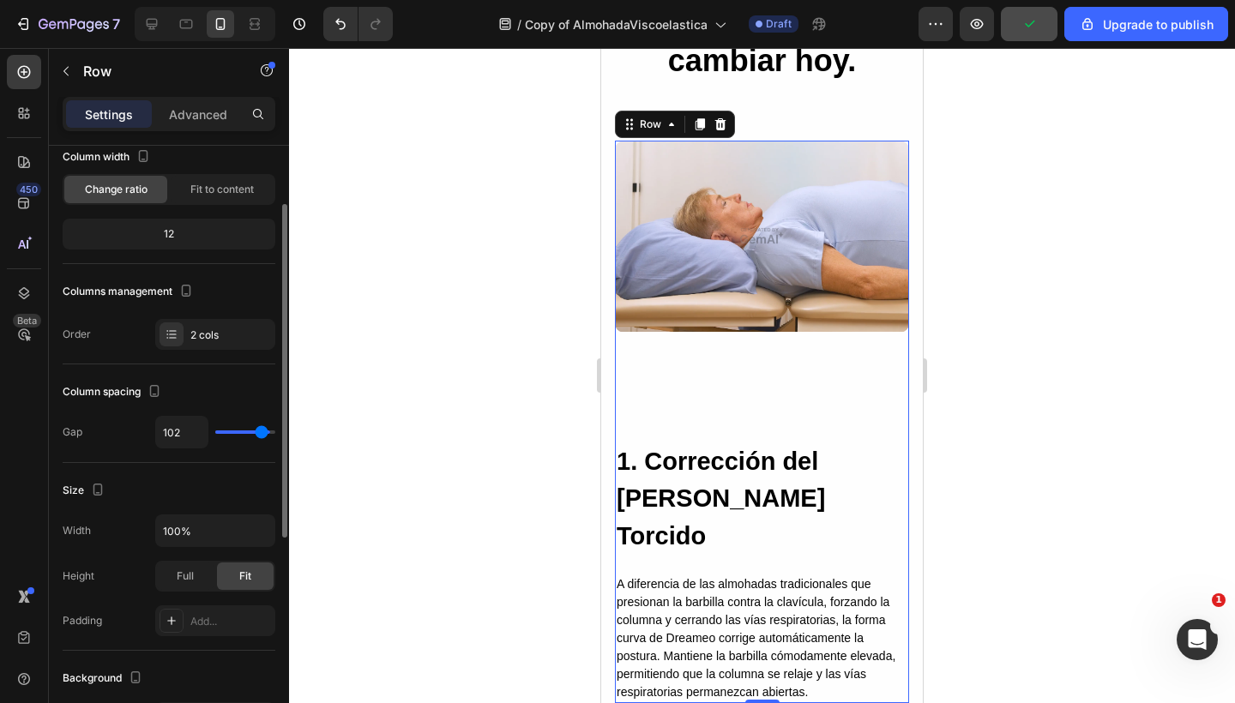
type input "98"
type input "94"
type input "85"
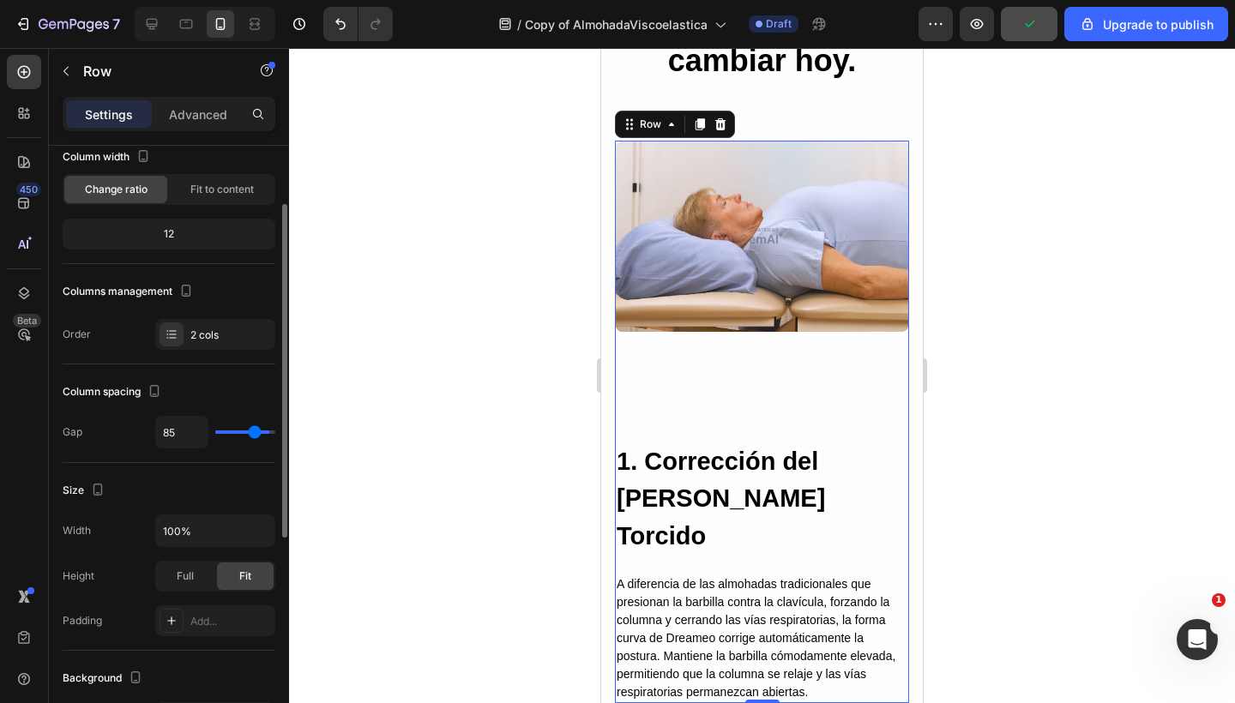
type input "71"
type input "47"
type input "20"
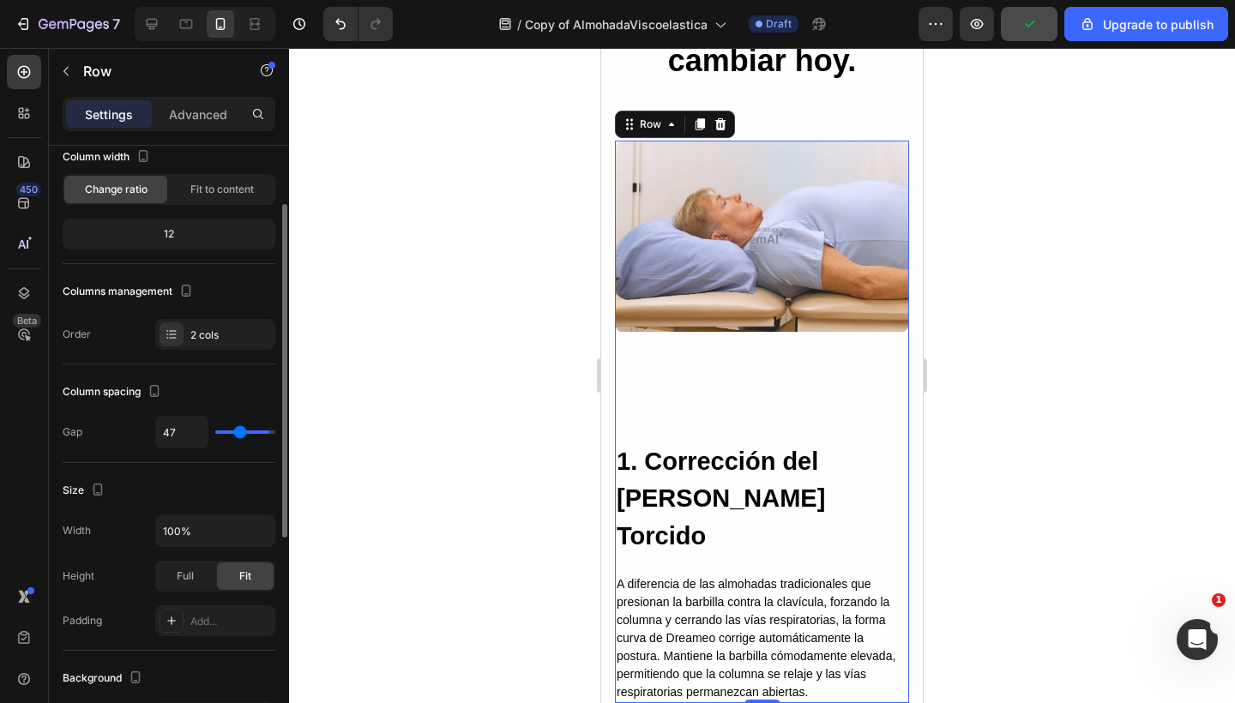
type input "20"
type input "0"
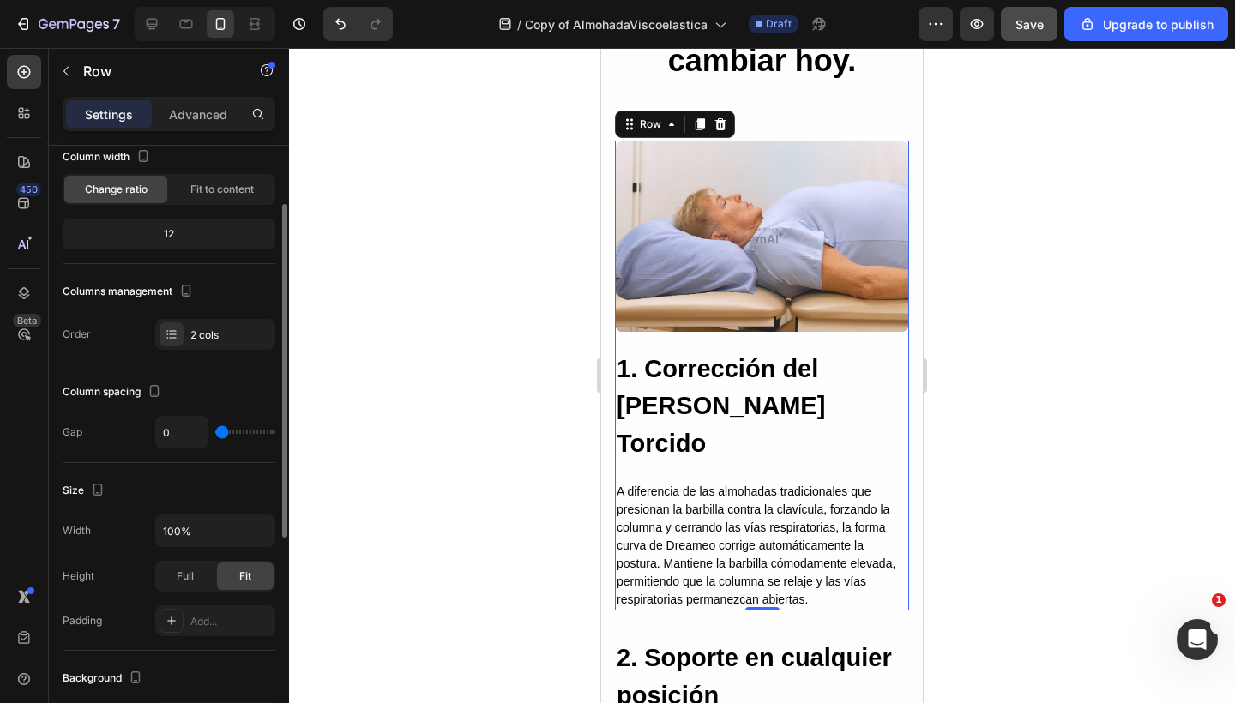
drag, startPoint x: 223, startPoint y: 433, endPoint x: 179, endPoint y: 433, distance: 43.7
click at [179, 433] on div "0" at bounding box center [215, 432] width 120 height 33
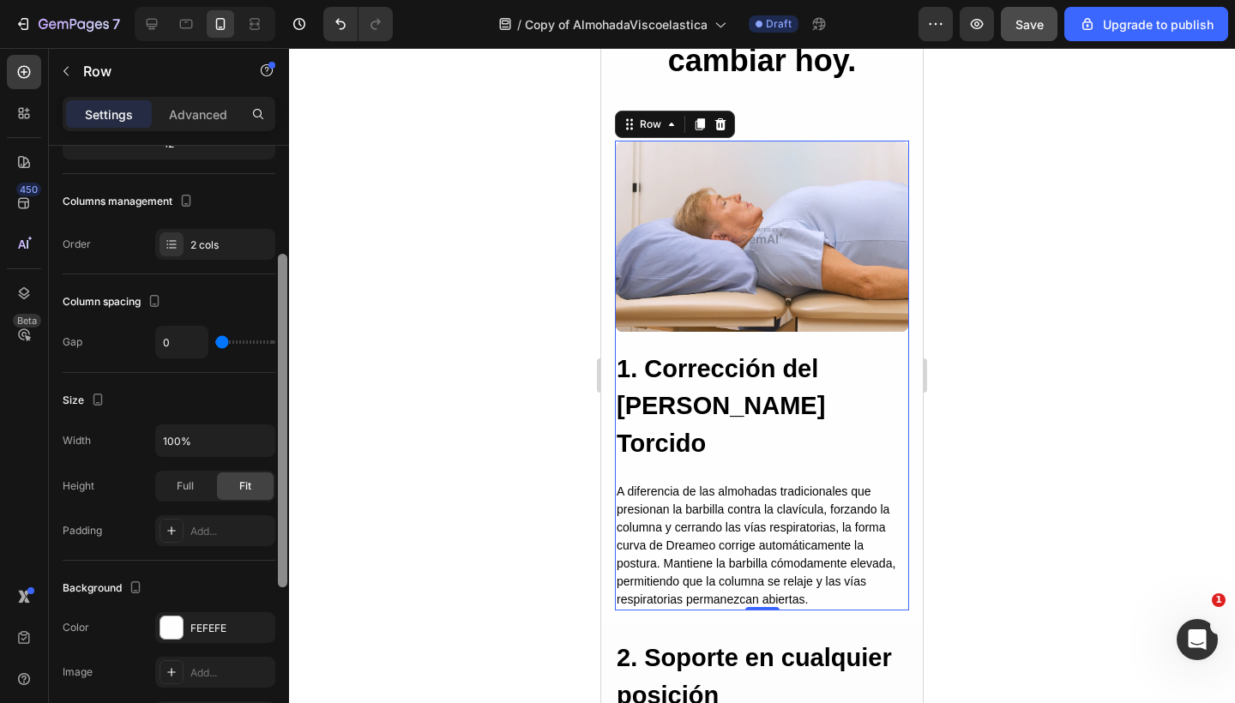
scroll to position [199, 0]
drag, startPoint x: 280, startPoint y: 413, endPoint x: 279, endPoint y: 465, distance: 51.4
click at [279, 465] on div at bounding box center [282, 422] width 9 height 334
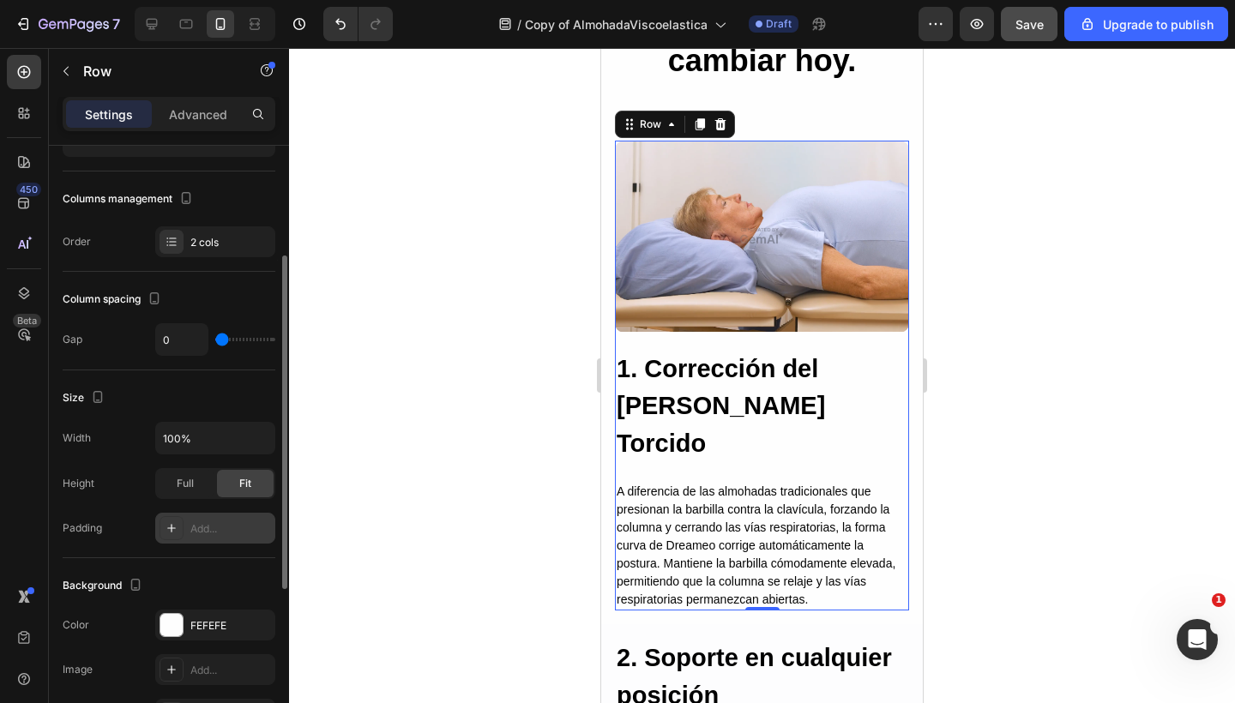
click at [170, 526] on icon at bounding box center [172, 528] width 14 height 14
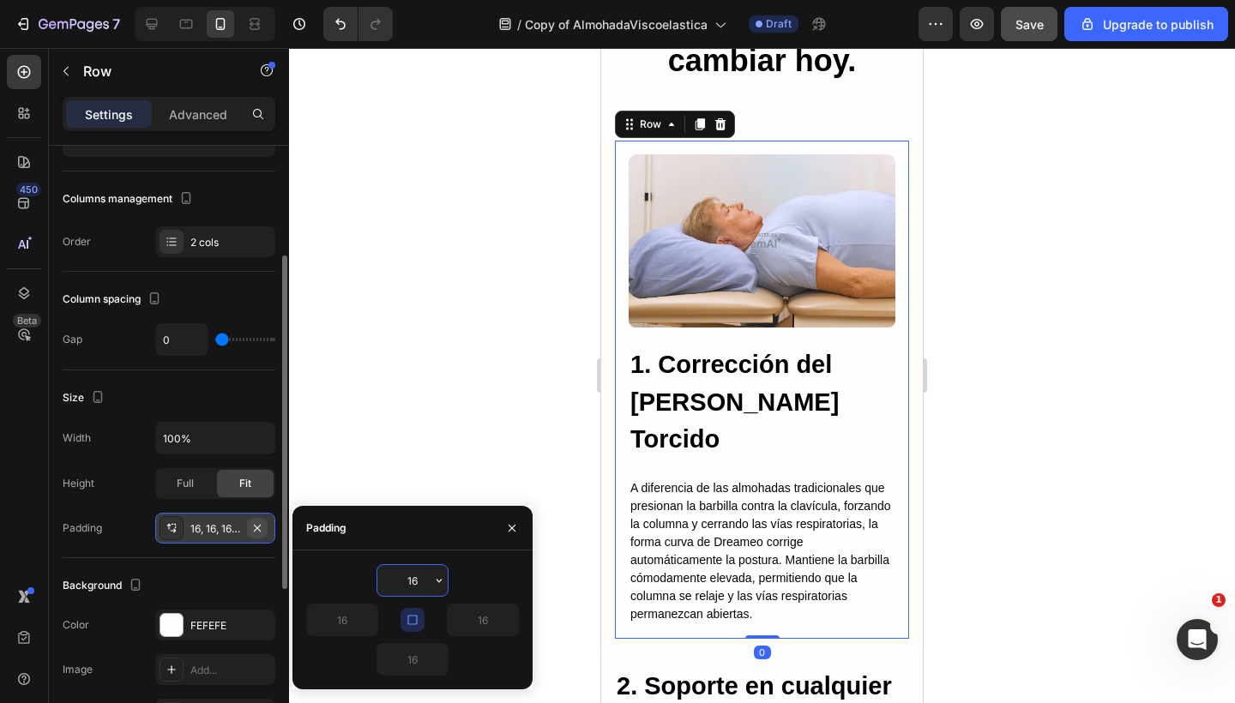
click at [257, 525] on icon "button" at bounding box center [257, 528] width 14 height 14
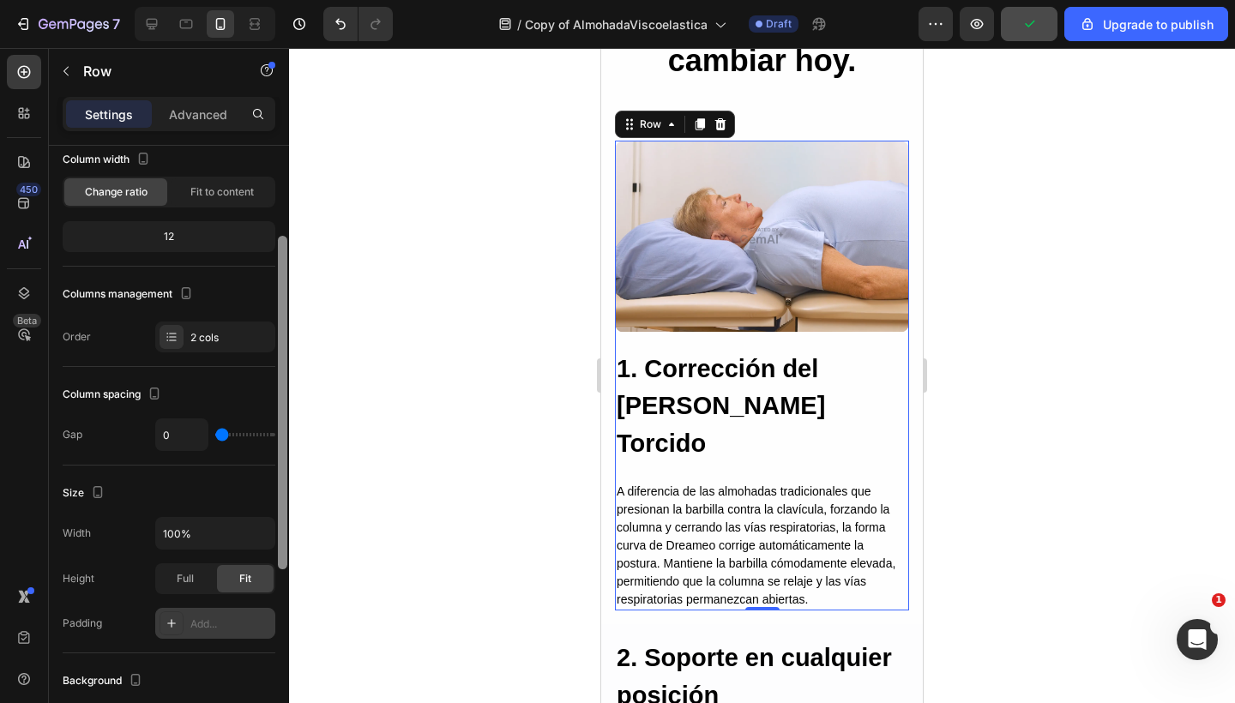
scroll to position [94, 0]
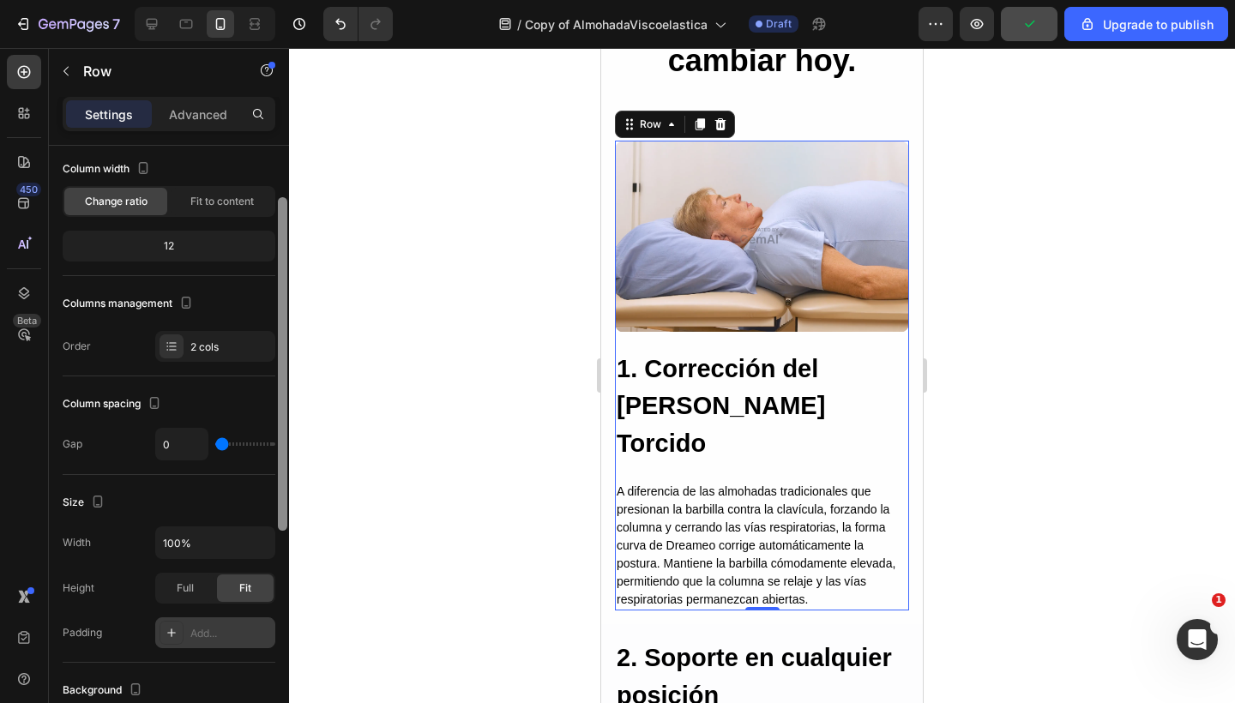
drag, startPoint x: 279, startPoint y: 493, endPoint x: 262, endPoint y: 436, distance: 59.7
click at [262, 436] on div "Layout Column width Change ratio Fit to content 12 Columns management Order 2 c…" at bounding box center [169, 449] width 240 height 606
click at [170, 342] on icon at bounding box center [172, 347] width 14 height 14
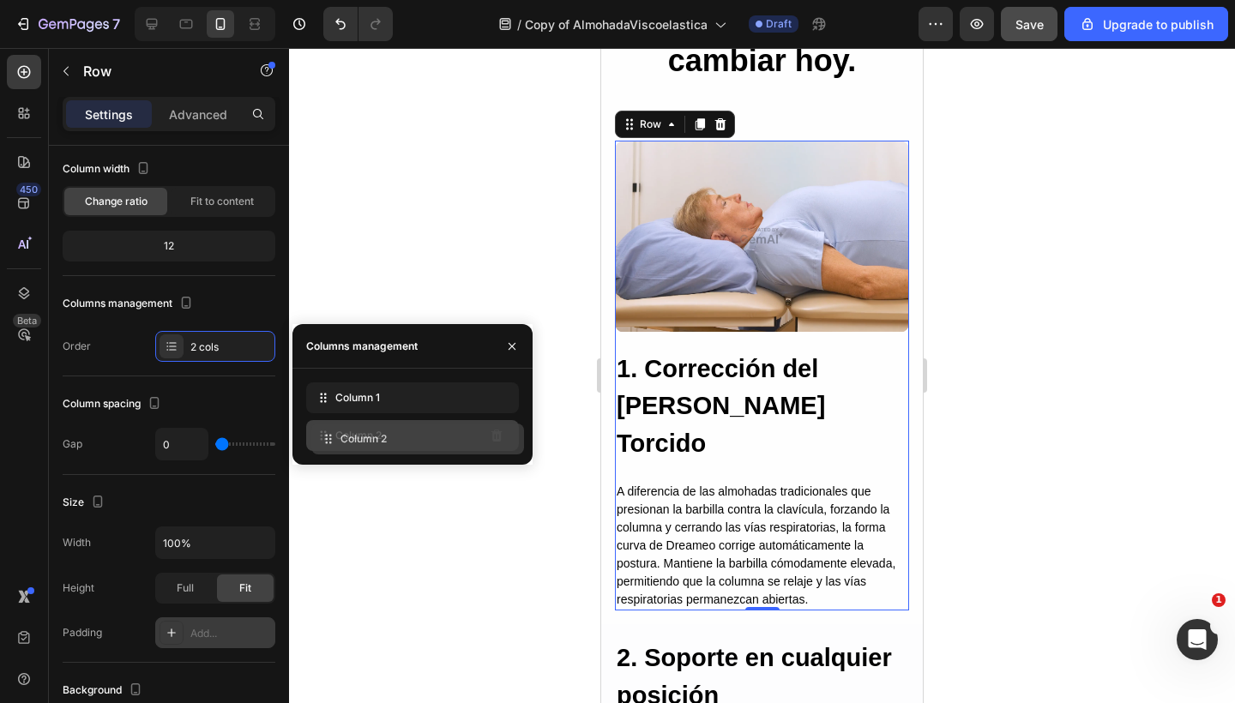
drag, startPoint x: 316, startPoint y: 394, endPoint x: 322, endPoint y: 436, distance: 41.5
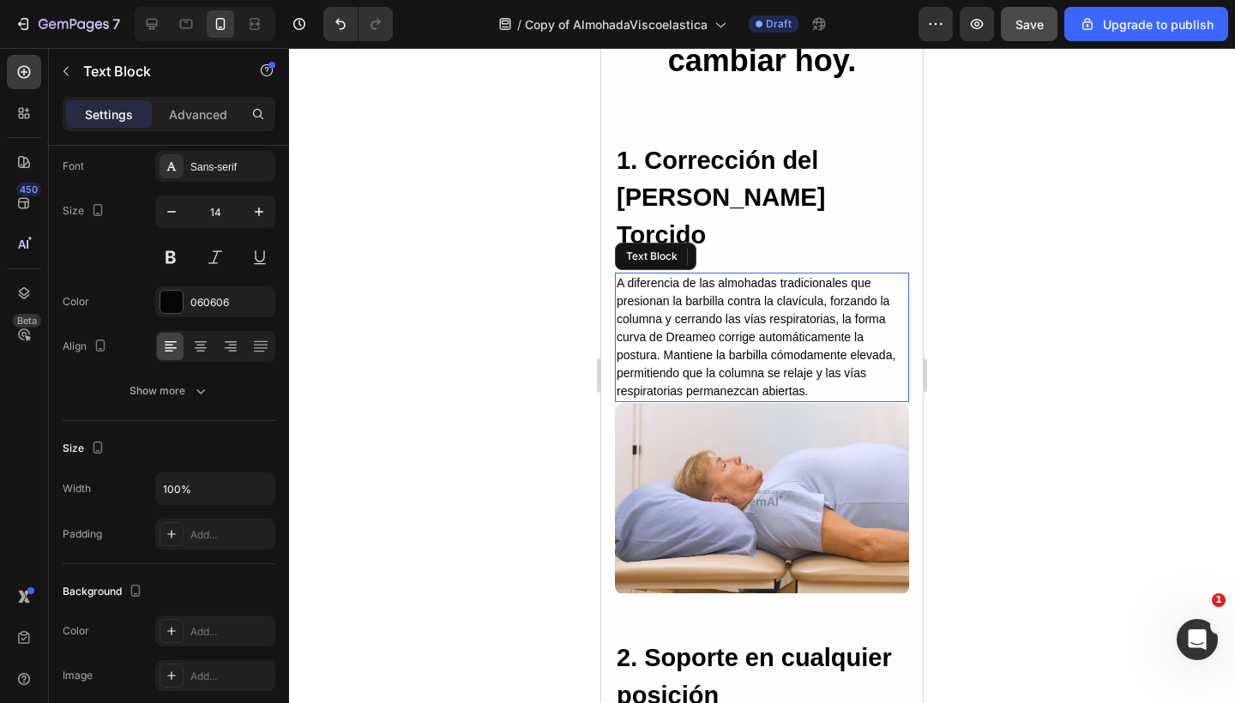
click at [738, 323] on p "A diferencia de las almohadas tradicionales que presionan la barbilla contra la…" at bounding box center [761, 337] width 291 height 126
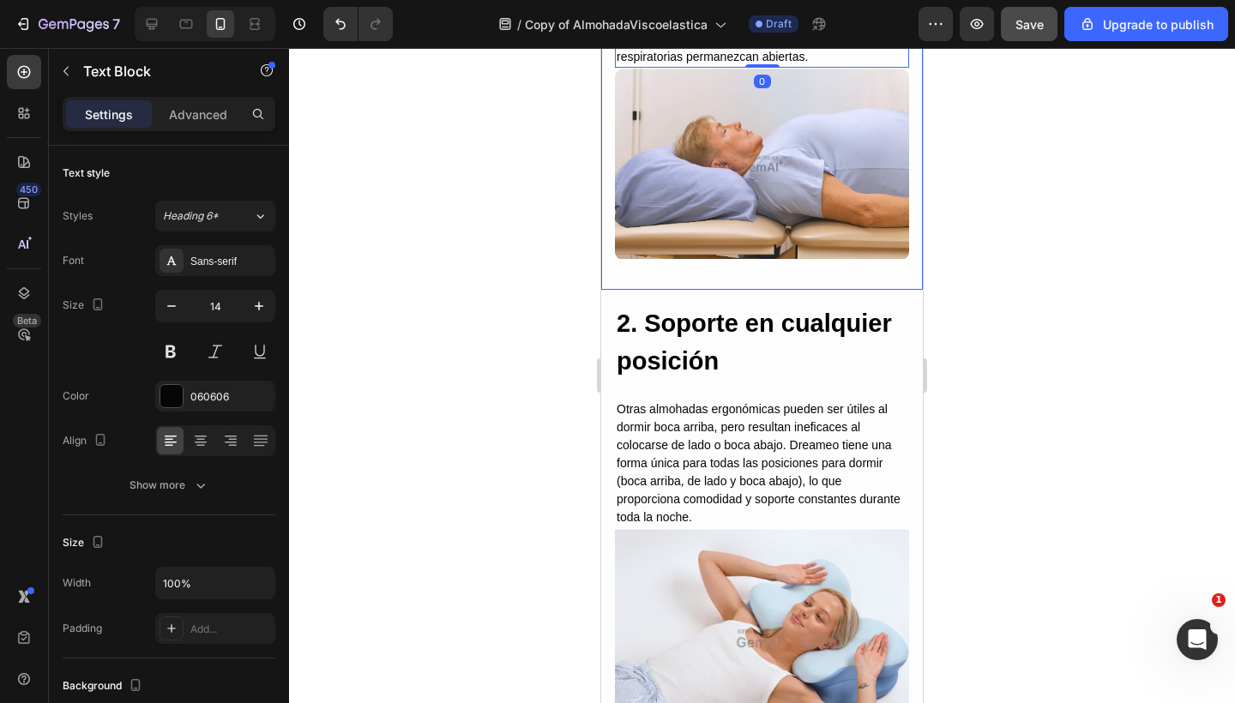
scroll to position [2654, 0]
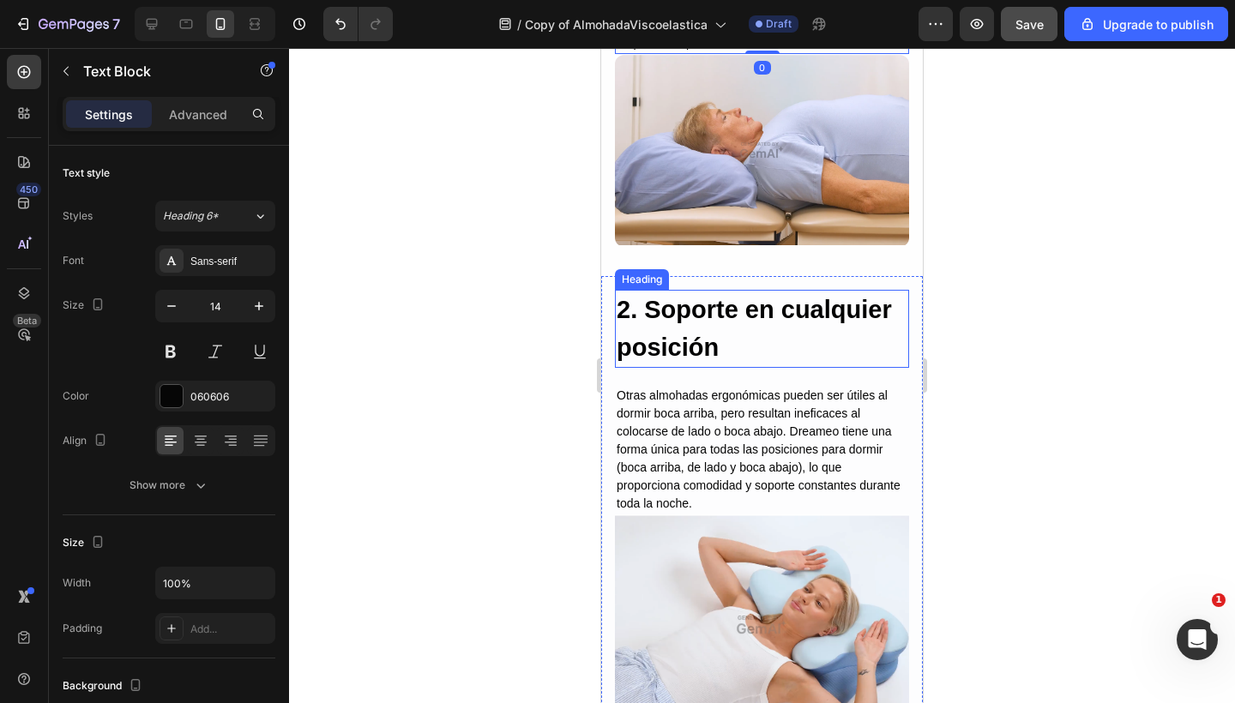
click at [730, 290] on h2 "2. Soporte en cualquier posición" at bounding box center [762, 329] width 294 height 78
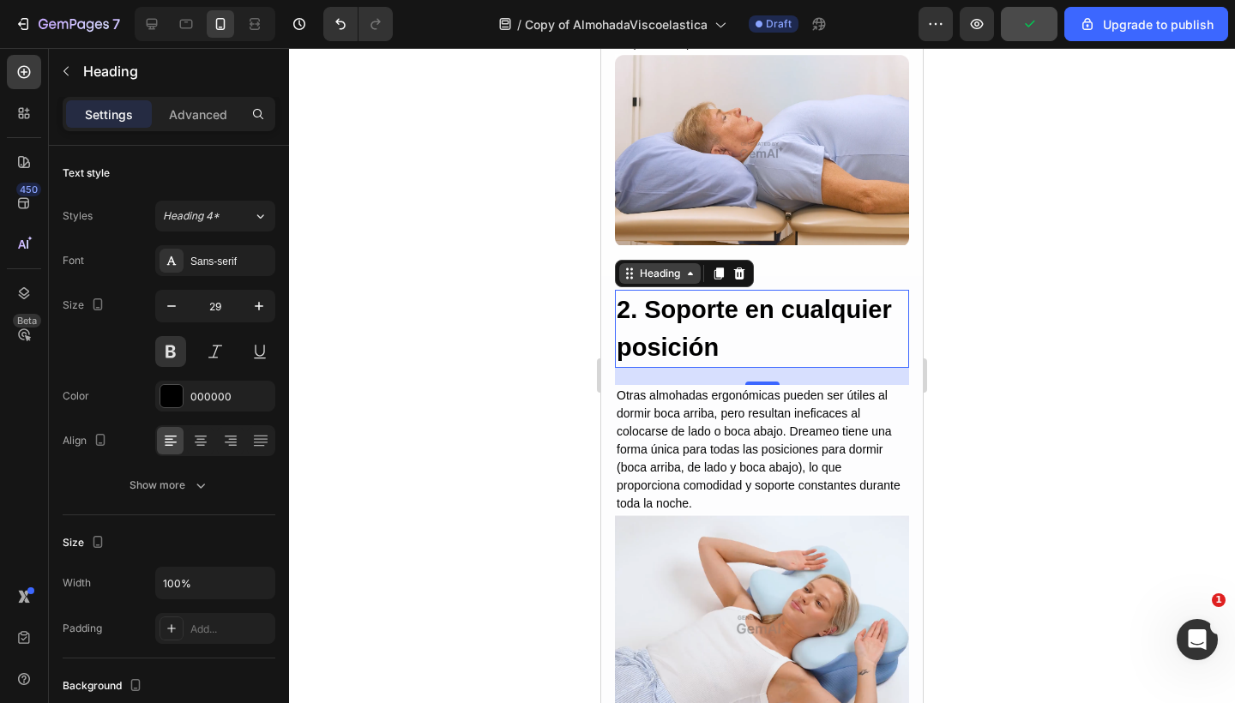
click at [676, 266] on div "Heading" at bounding box center [659, 273] width 47 height 15
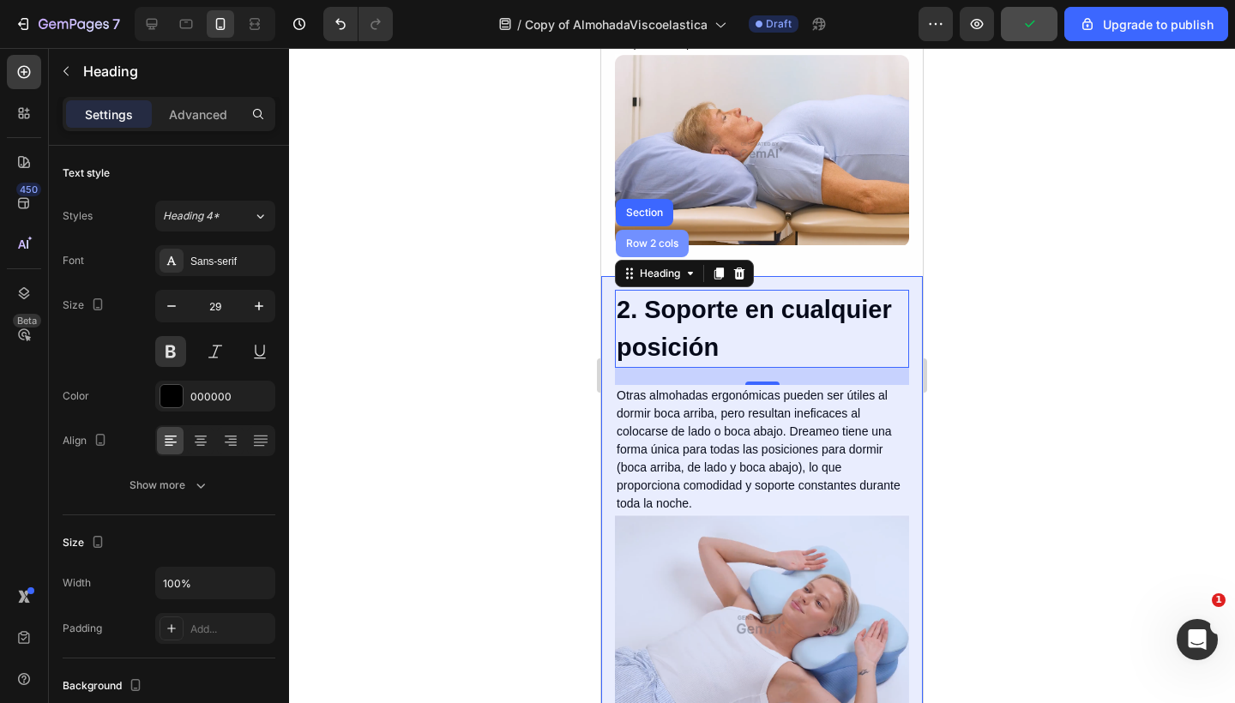
drag, startPoint x: 649, startPoint y: 197, endPoint x: 1036, endPoint y: 308, distance: 402.2
click at [649, 238] on div "Row 2 cols" at bounding box center [651, 243] width 59 height 10
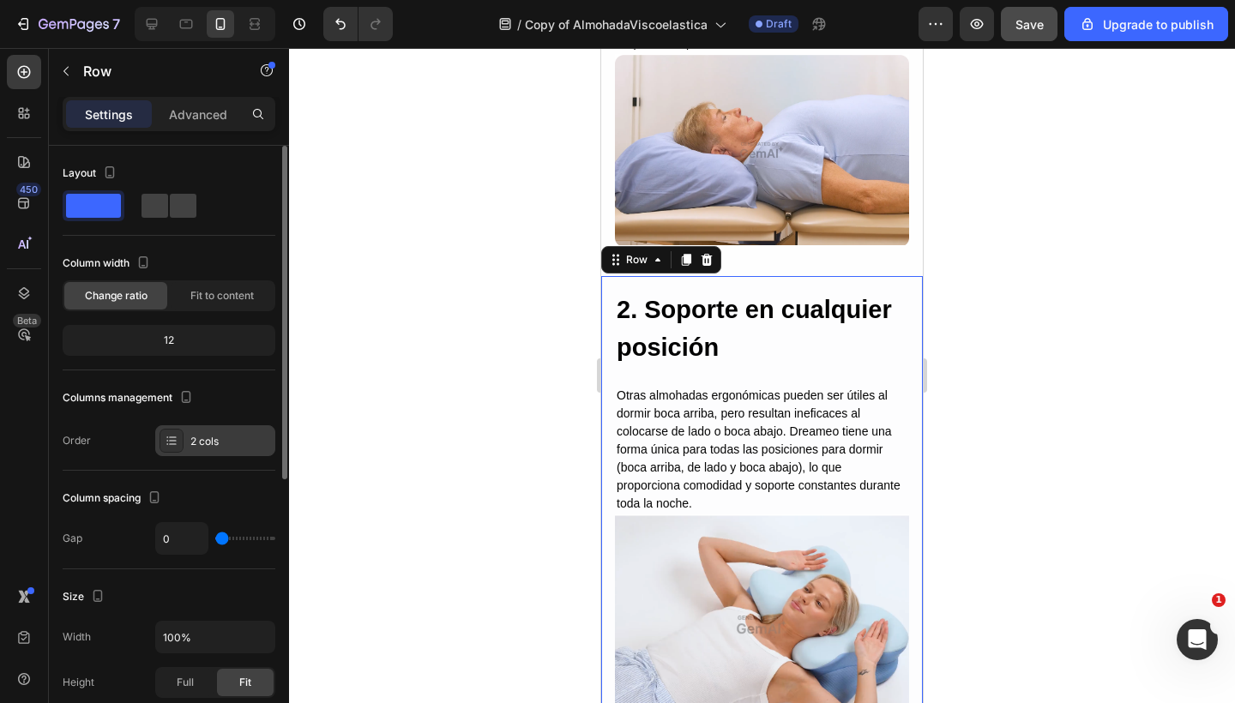
click at [160, 442] on div at bounding box center [171, 441] width 24 height 24
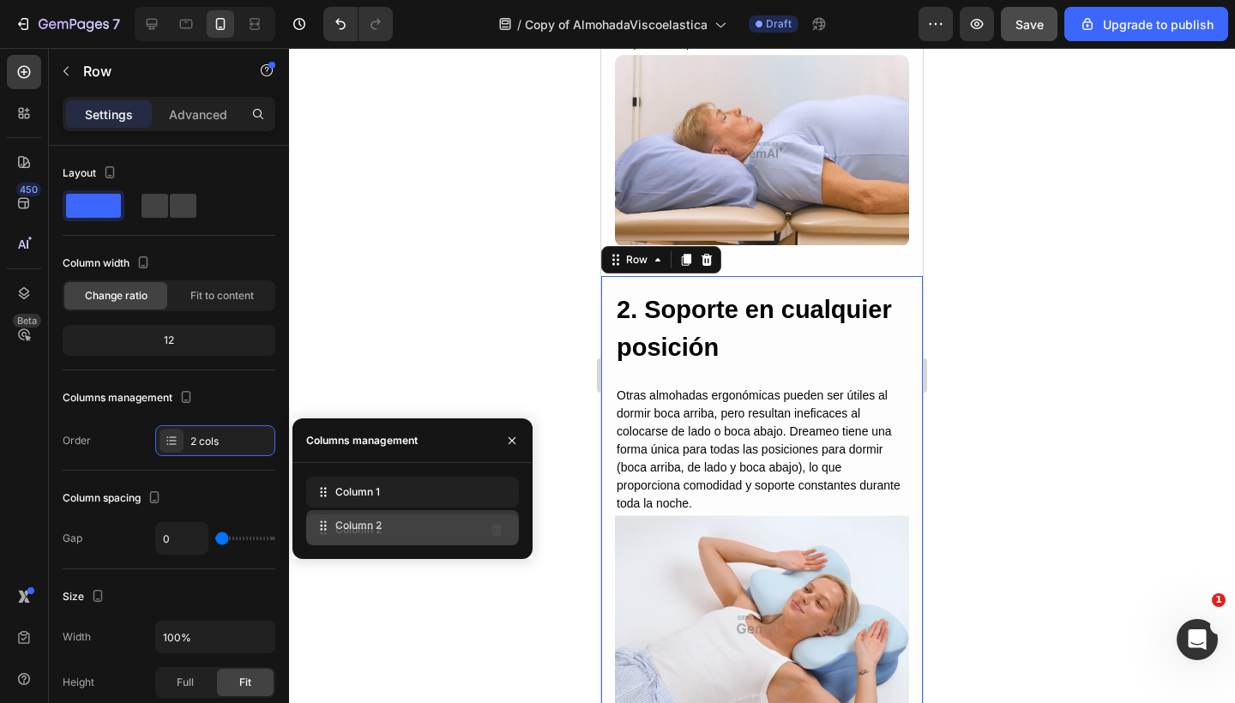
drag, startPoint x: 330, startPoint y: 494, endPoint x: 330, endPoint y: 527, distance: 33.4
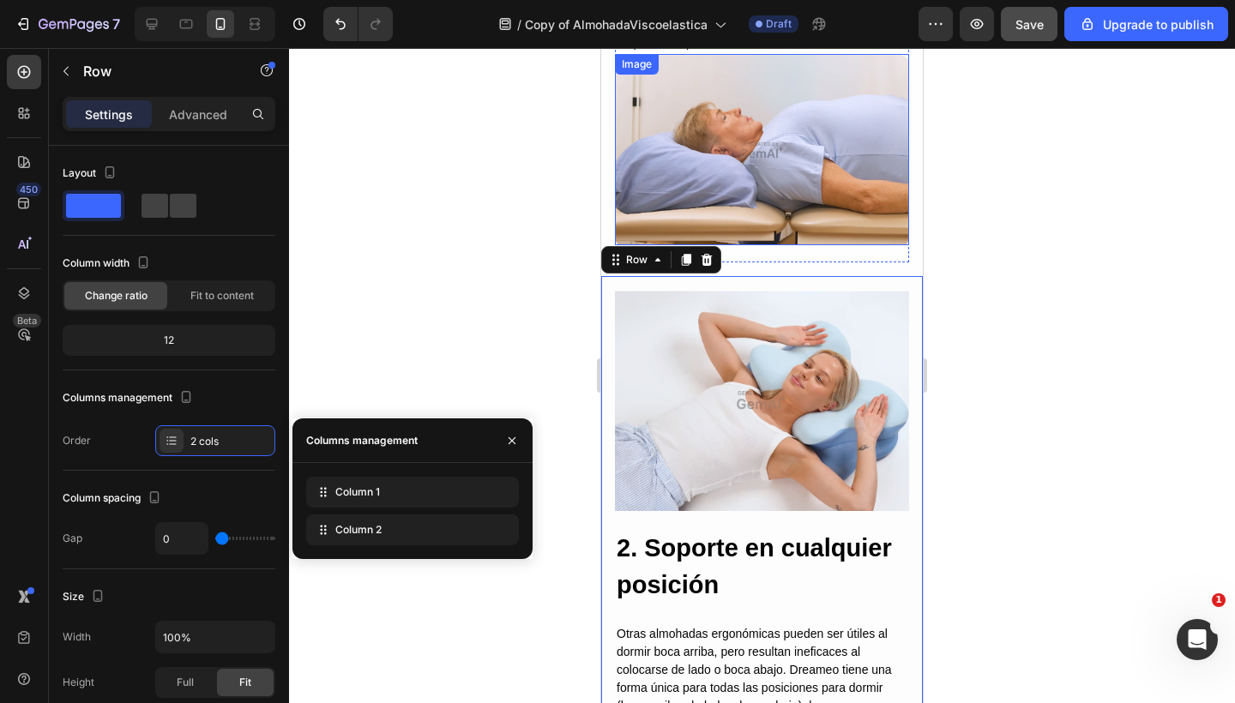
click at [789, 153] on img at bounding box center [762, 149] width 294 height 191
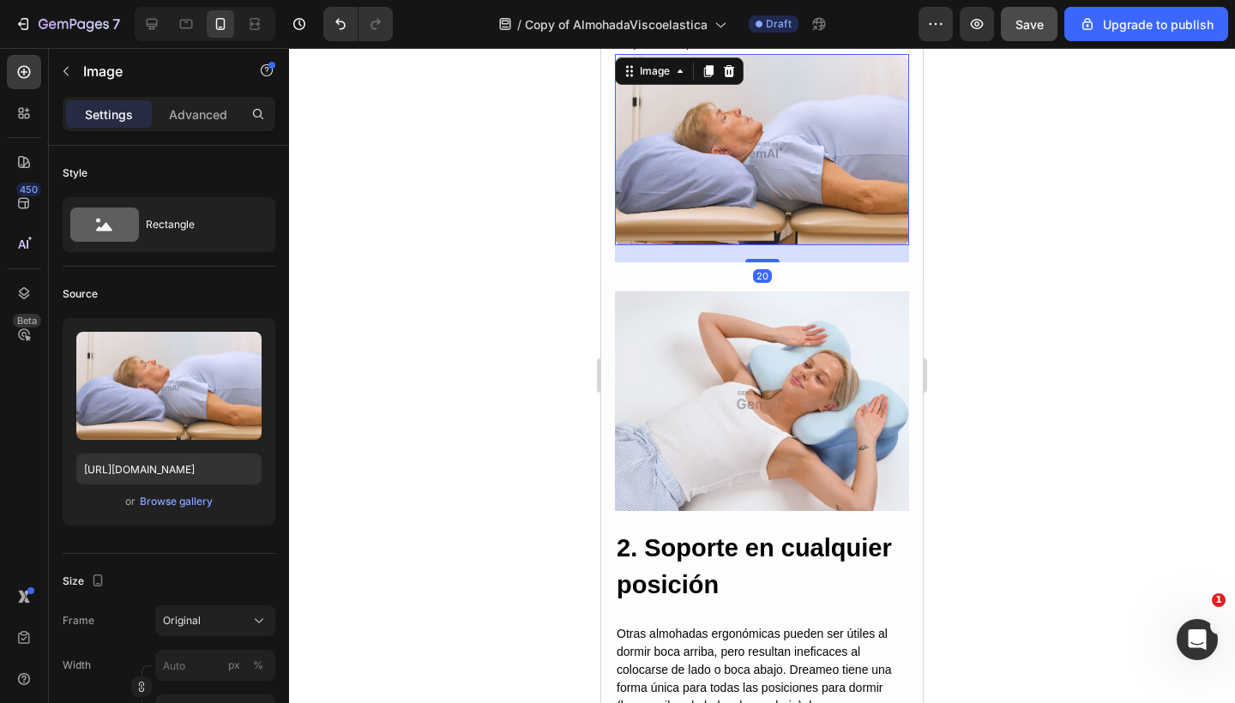
click at [758, 290] on img at bounding box center [762, 400] width 294 height 220
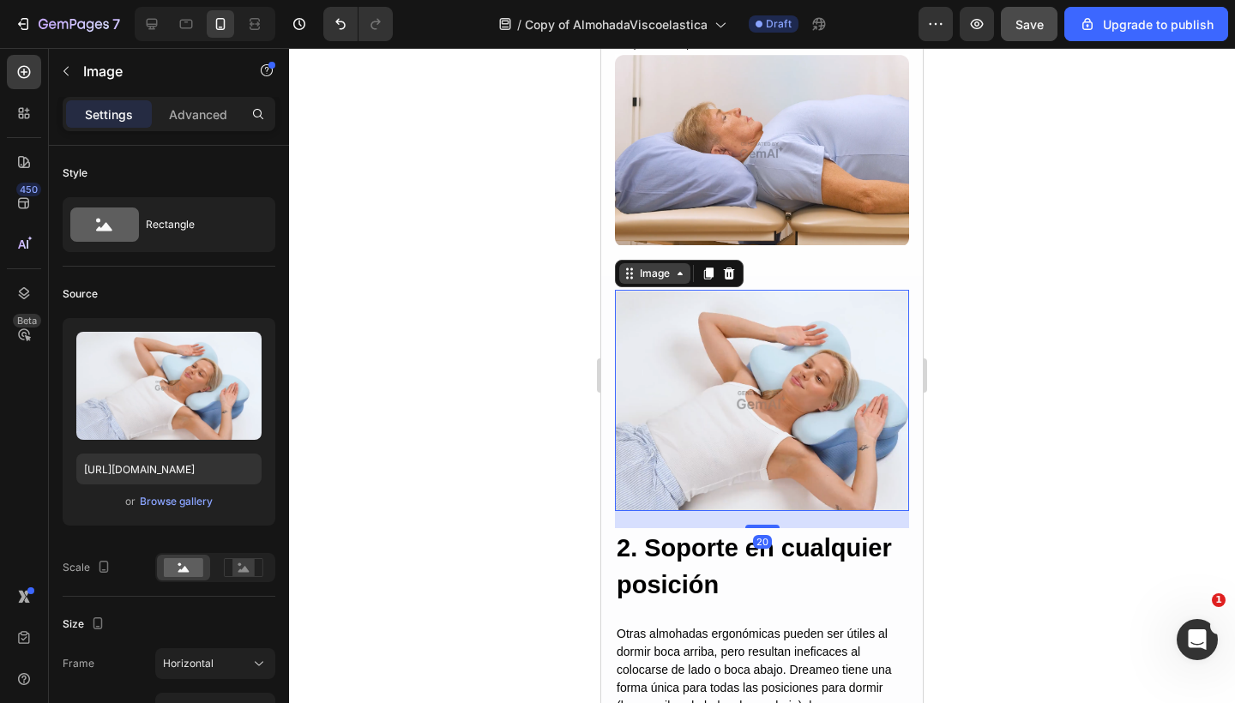
click at [628, 268] on icon at bounding box center [627, 269] width 3 height 3
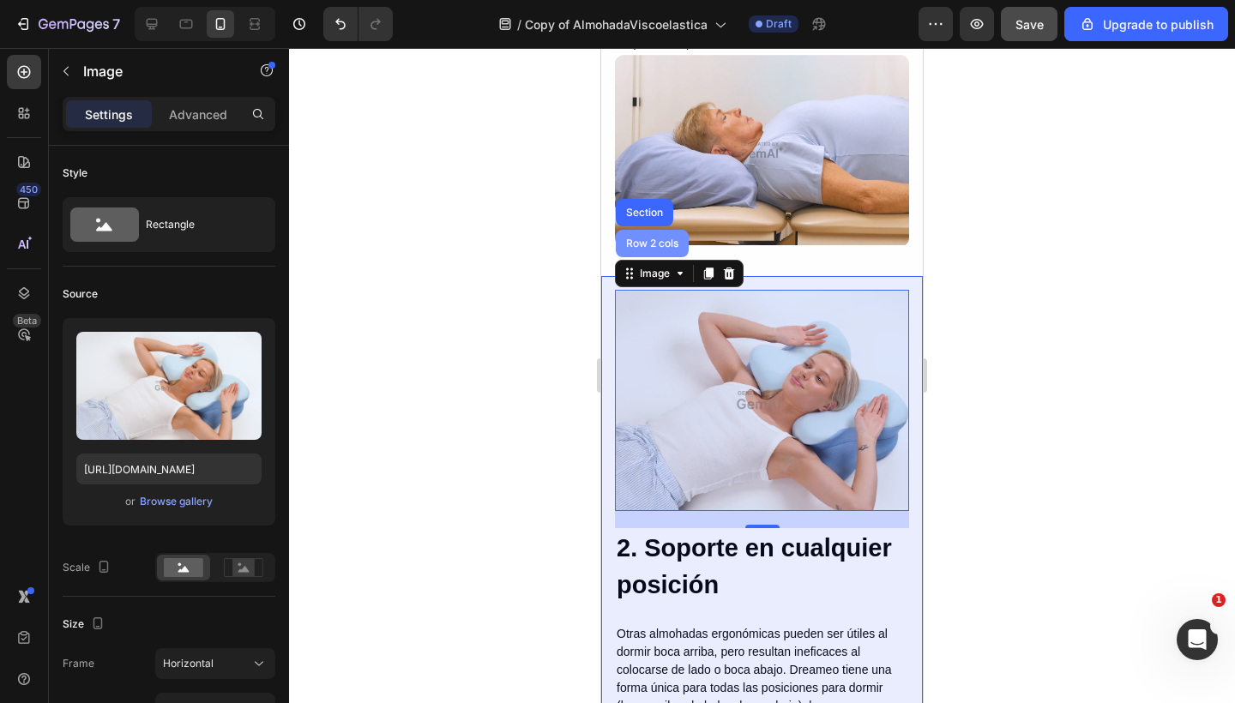
click at [653, 238] on div "Row 2 cols" at bounding box center [651, 243] width 59 height 10
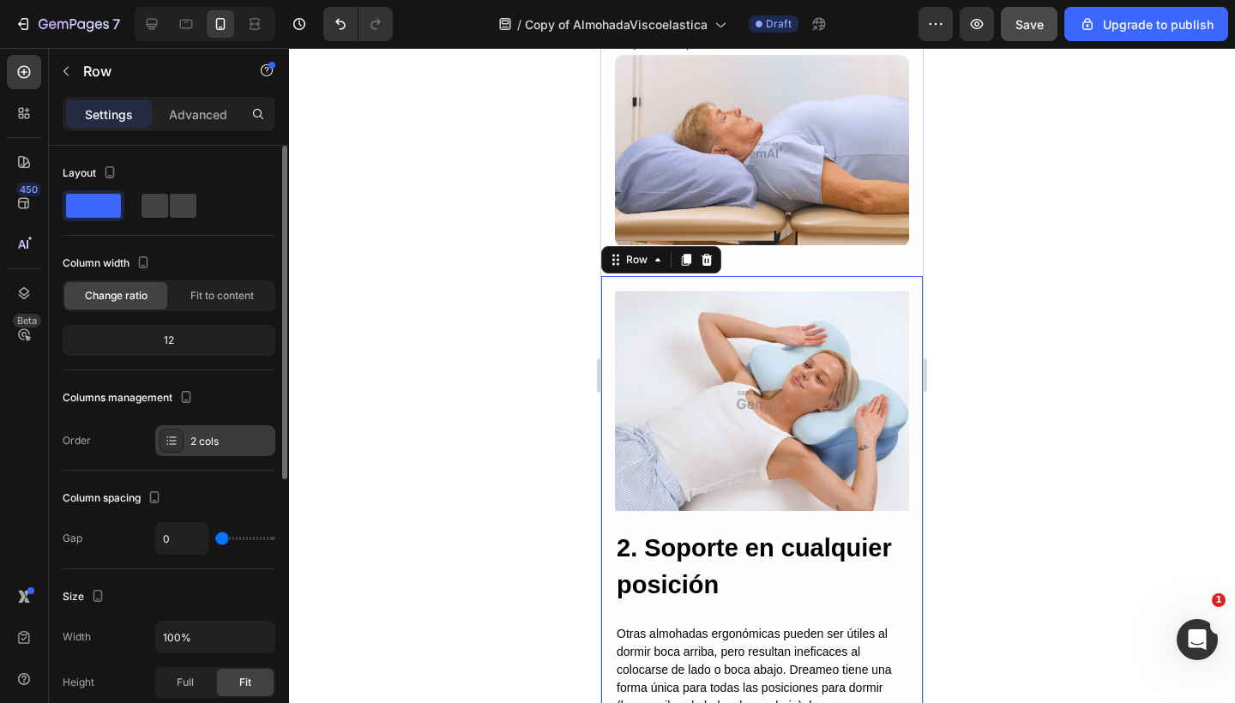
click at [172, 439] on icon at bounding box center [172, 441] width 14 height 14
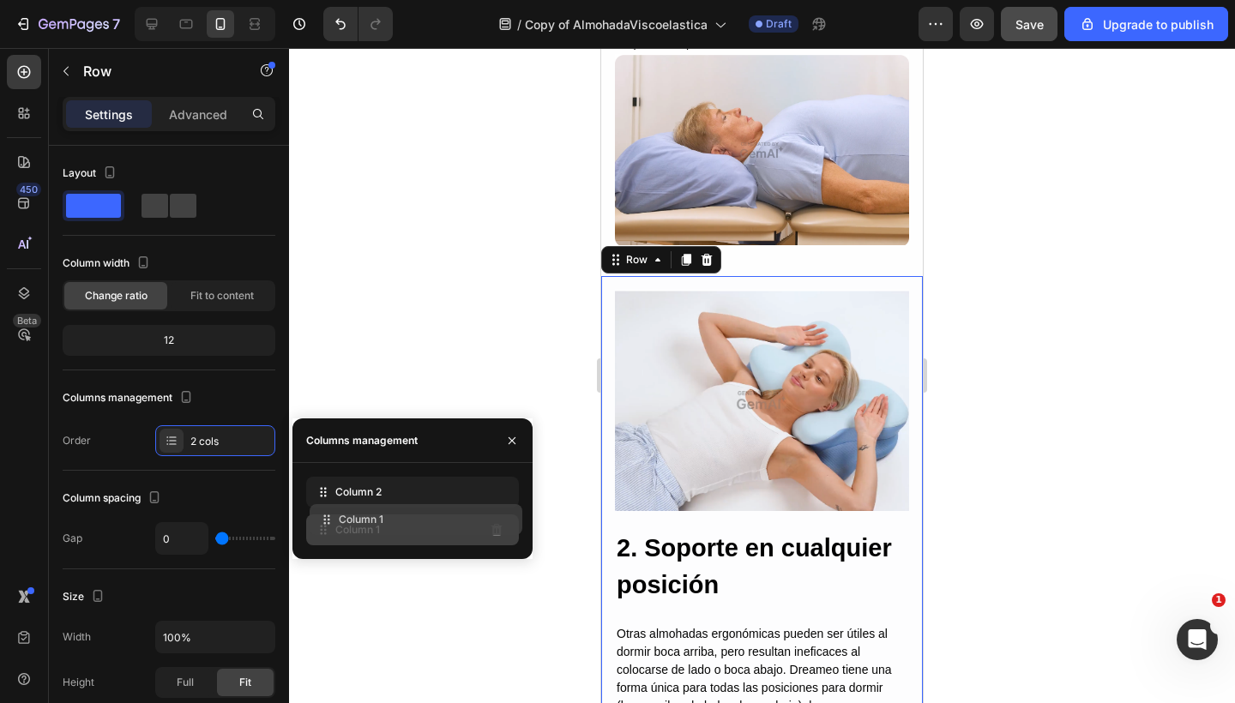
drag, startPoint x: 319, startPoint y: 496, endPoint x: 322, endPoint y: 524, distance: 27.6
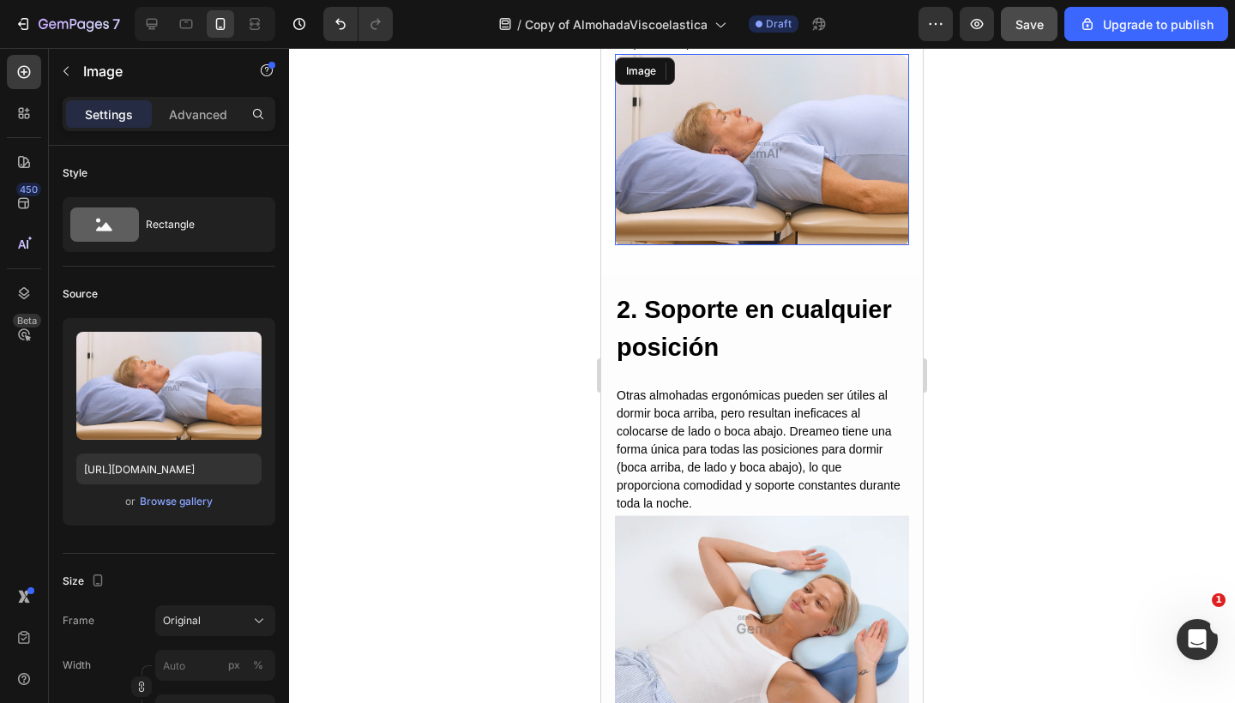
click at [759, 146] on img at bounding box center [762, 149] width 294 height 191
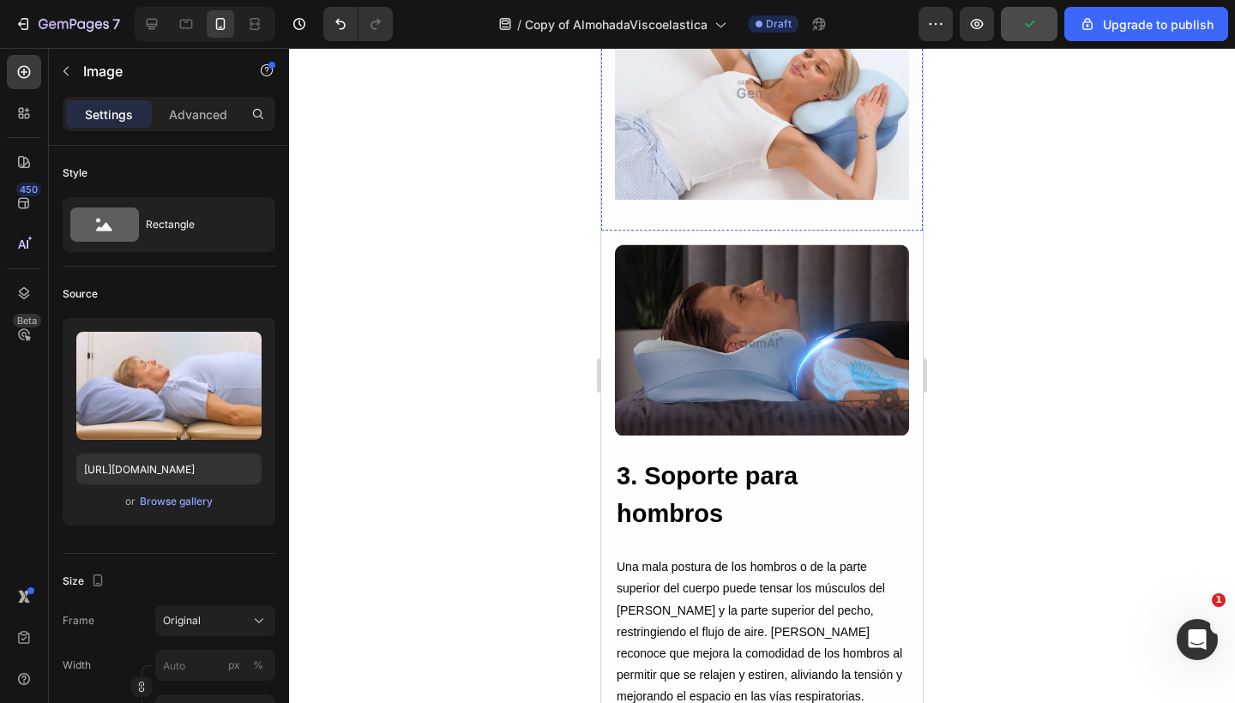
scroll to position [3143, 0]
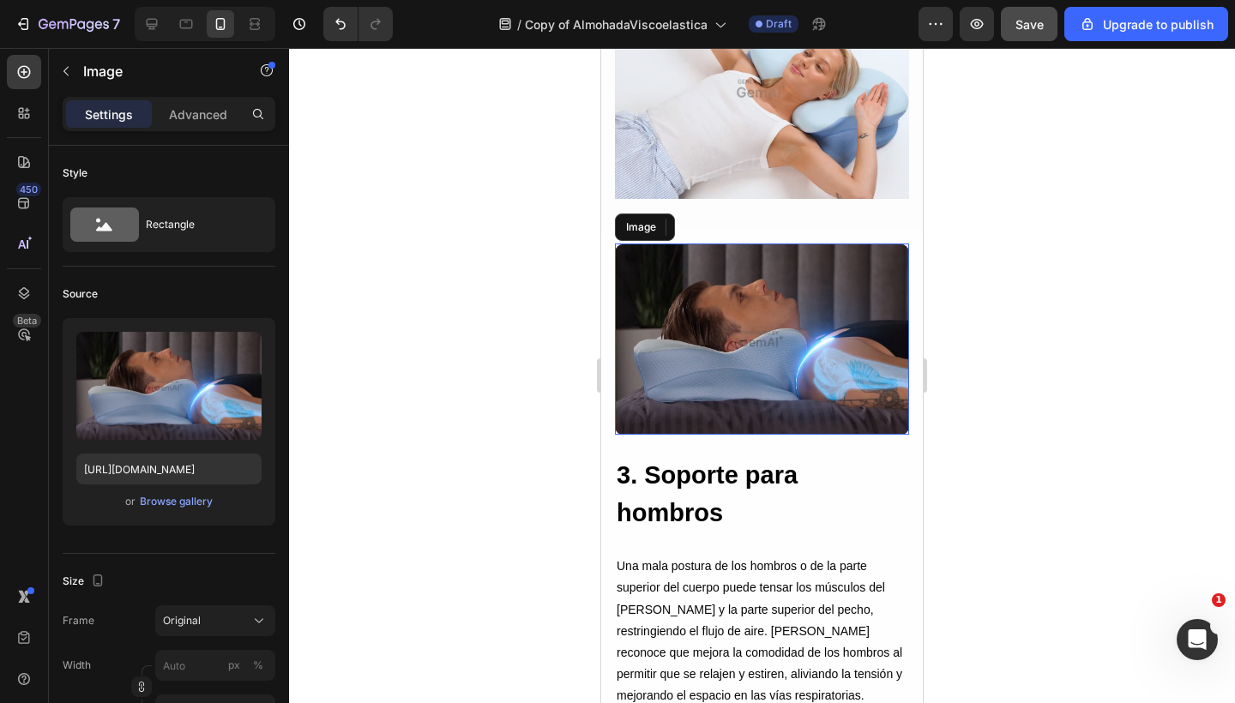
click at [724, 339] on img at bounding box center [762, 338] width 294 height 191
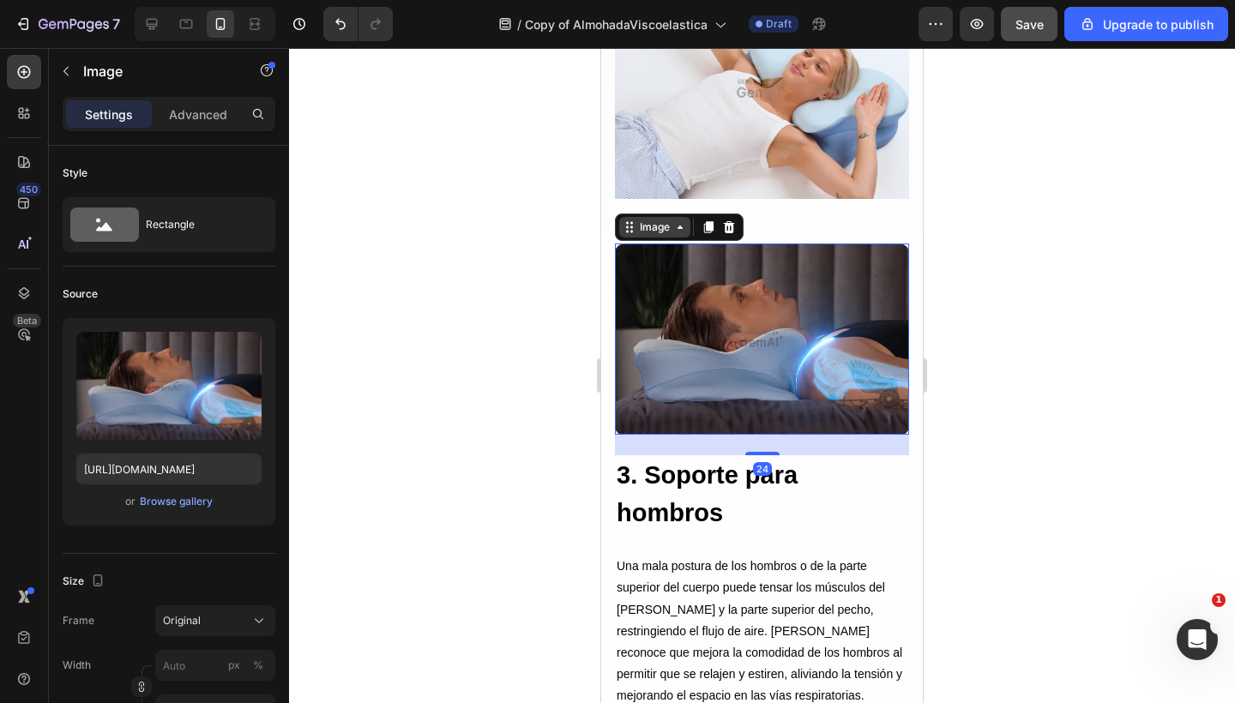
click at [652, 219] on div "Image" at bounding box center [654, 226] width 37 height 15
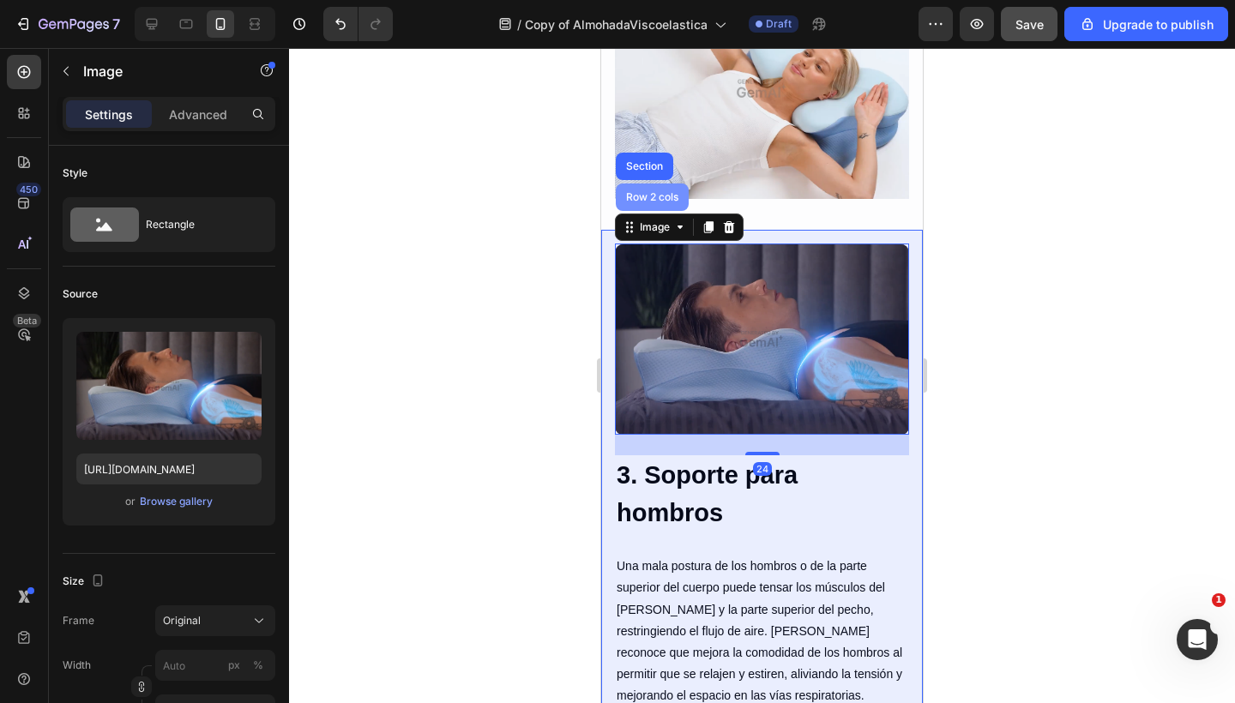
click at [650, 198] on div "Row 2 cols" at bounding box center [652, 196] width 73 height 27
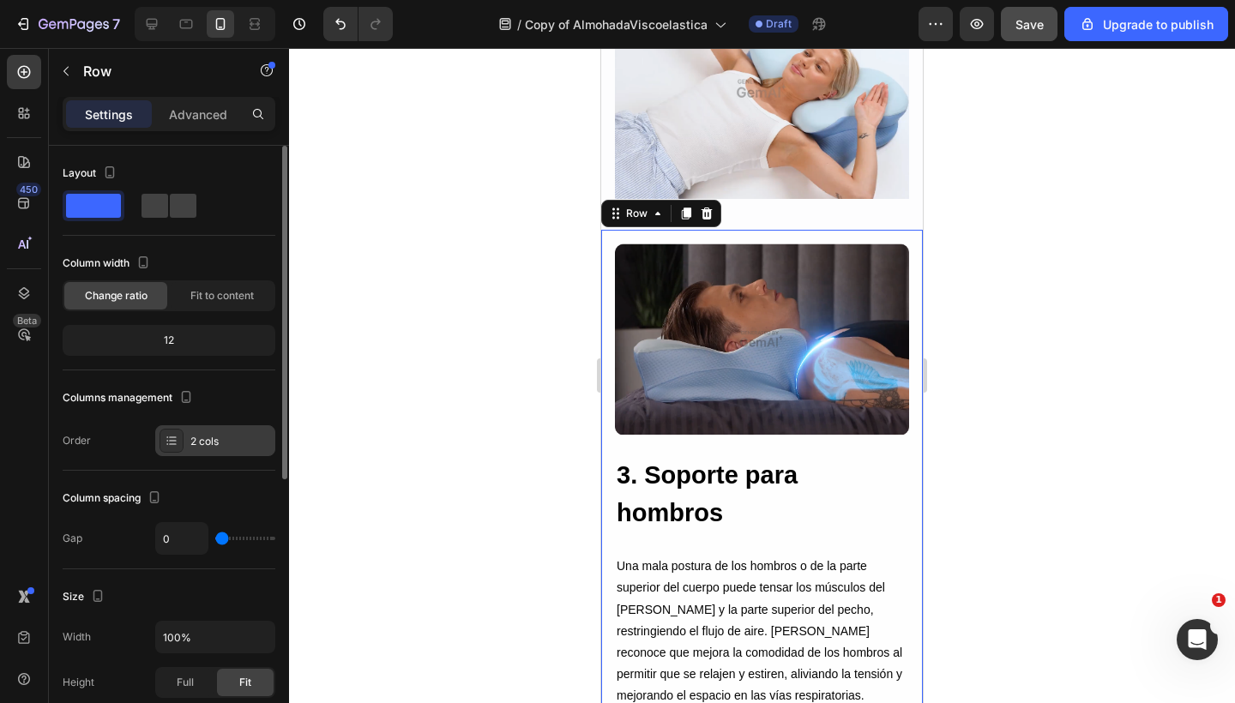
click at [189, 444] on div "2 cols" at bounding box center [215, 440] width 120 height 31
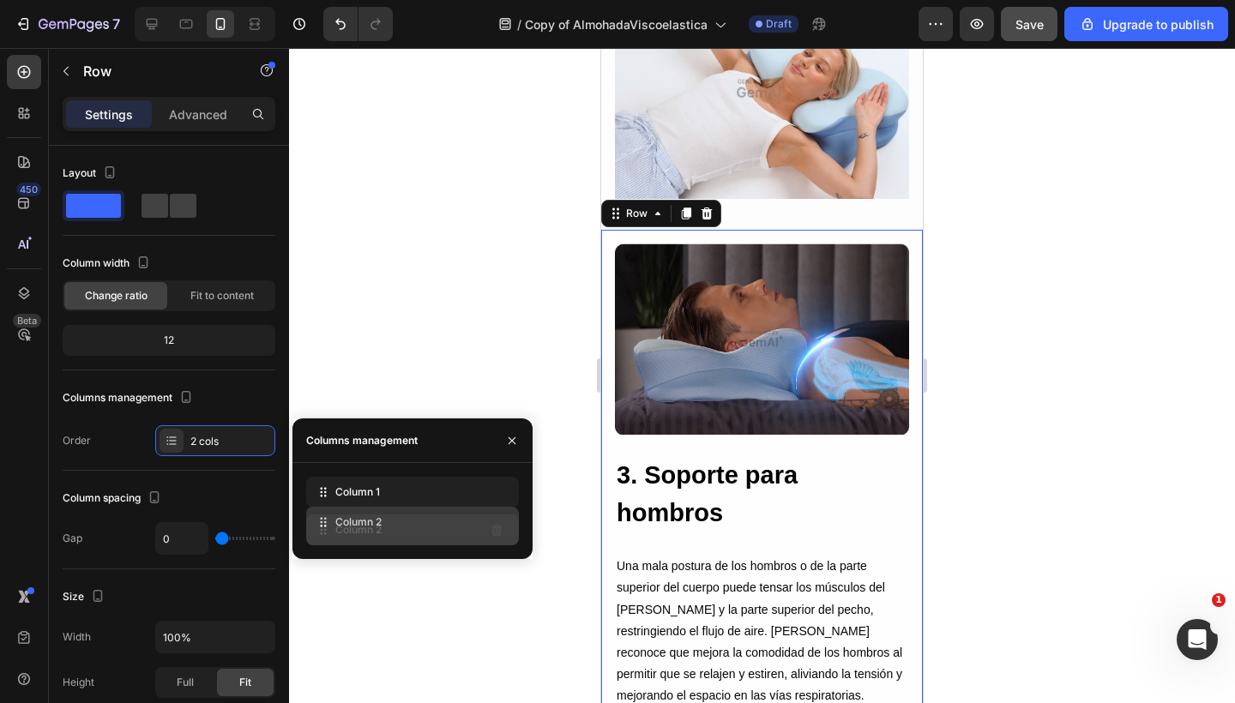
drag, startPoint x: 322, startPoint y: 490, endPoint x: 322, endPoint y: 520, distance: 30.0
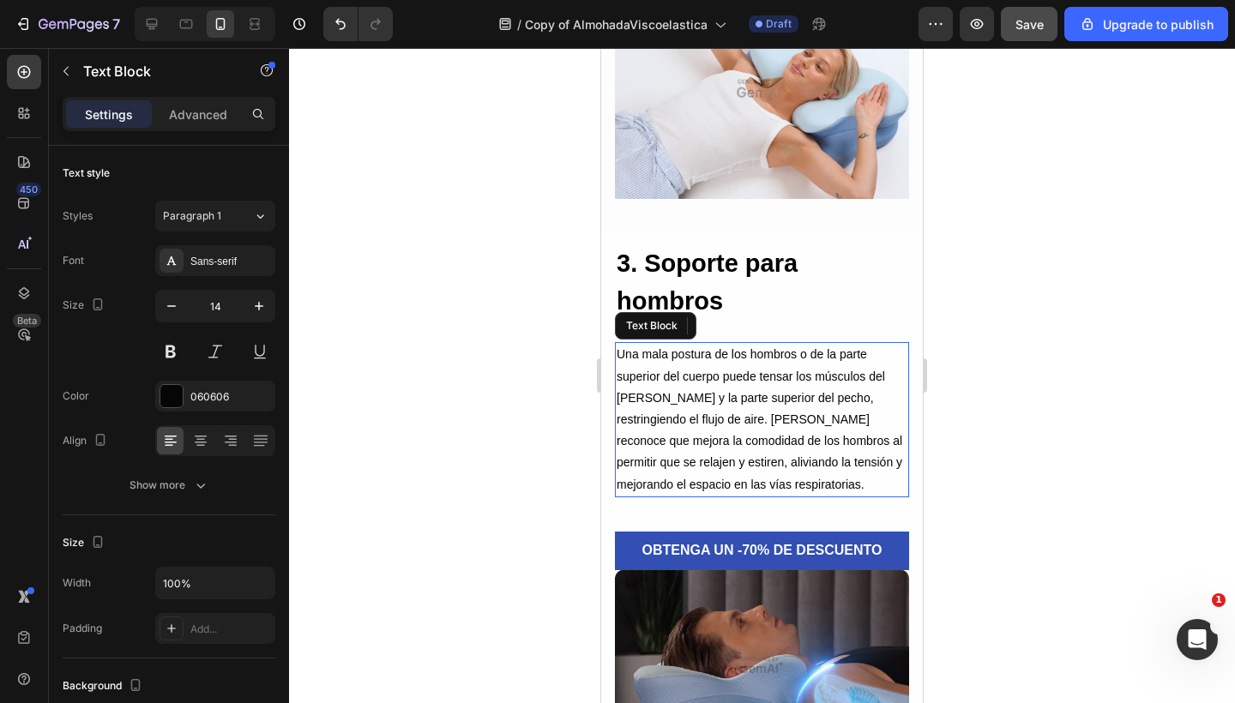
click at [774, 426] on p "Una mala postura de los hombros o de la parte superior del cuerpo puede tensar …" at bounding box center [761, 419] width 291 height 151
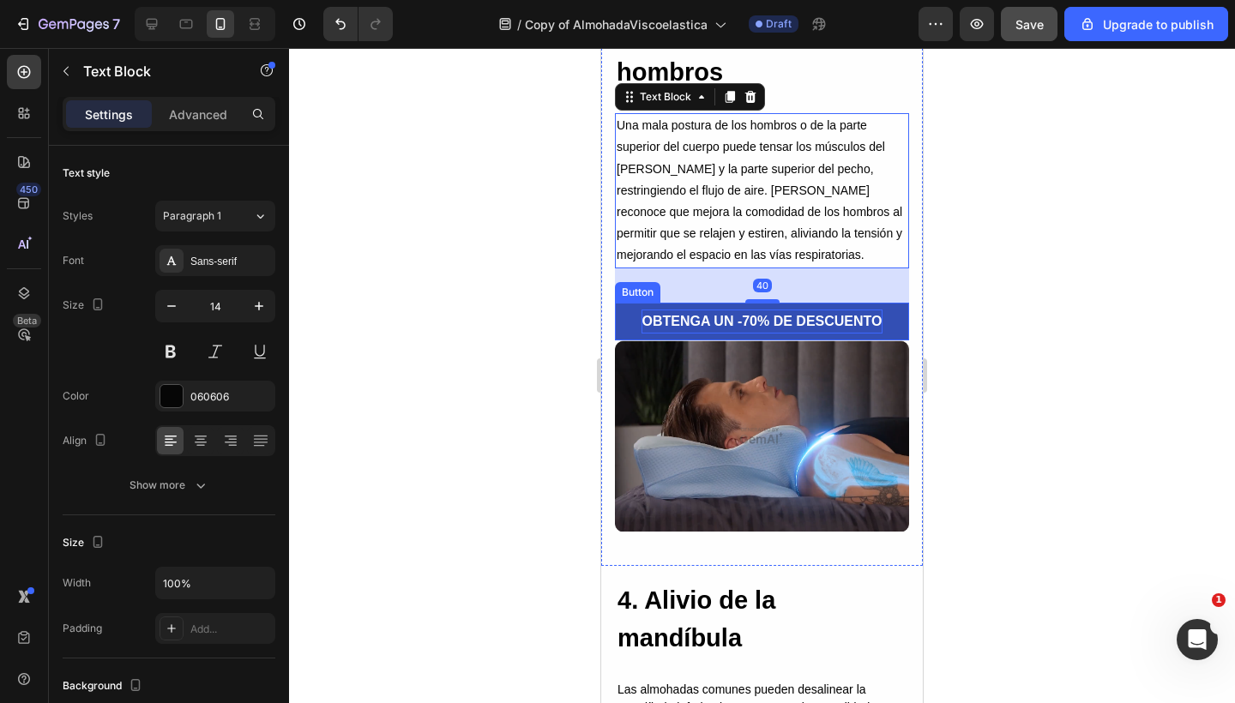
scroll to position [3363, 0]
click at [804, 331] on p "OBTENGA UN -70% DE DESCUENTO" at bounding box center [761, 321] width 240 height 25
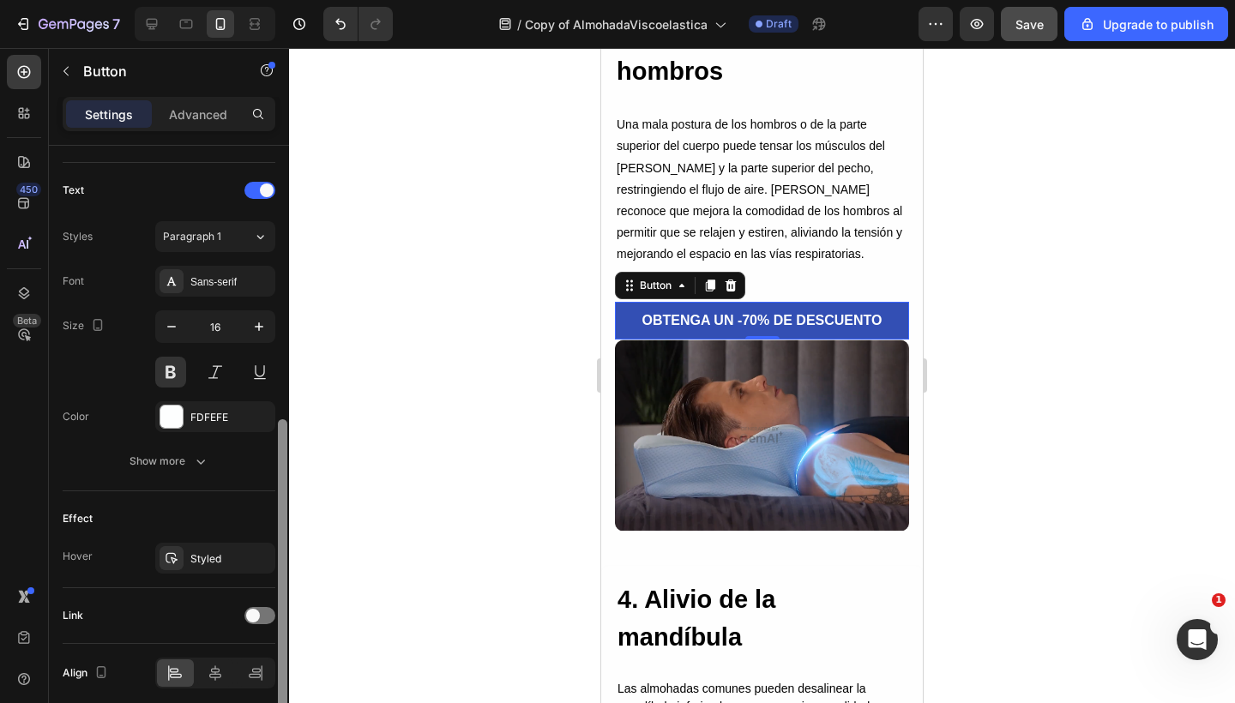
scroll to position [623, 0]
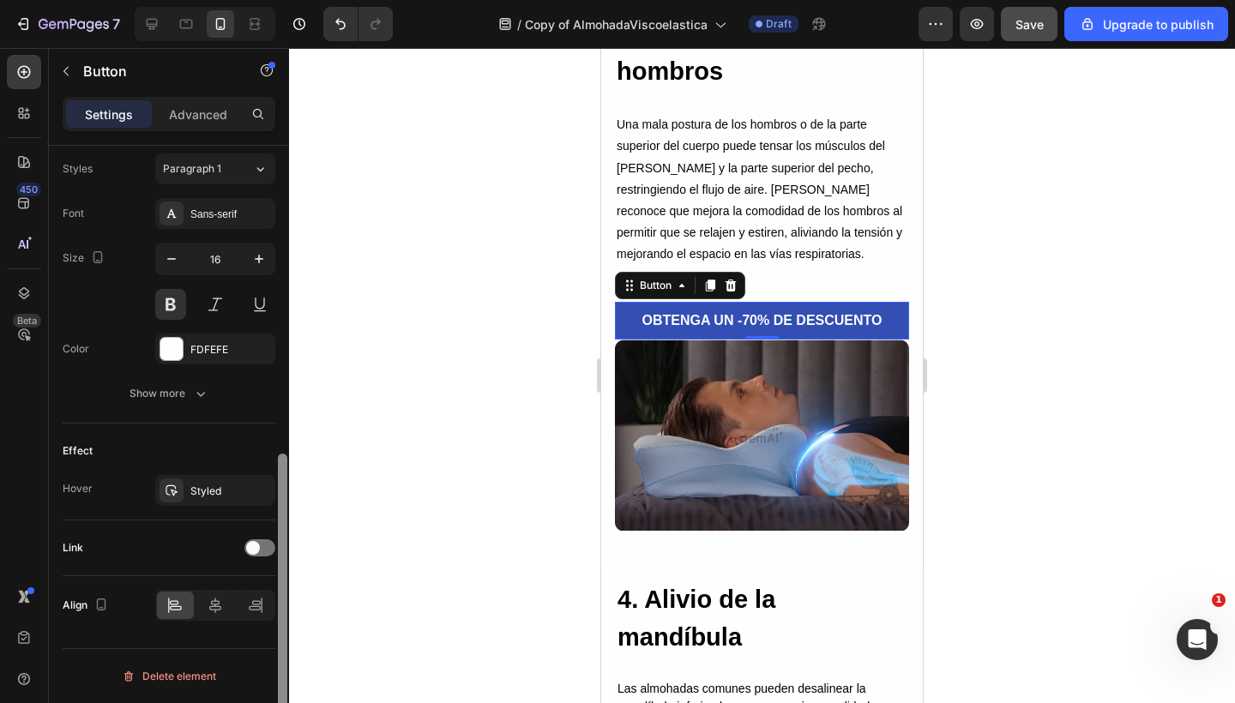
drag, startPoint x: 280, startPoint y: 231, endPoint x: 276, endPoint y: 574, distance: 343.8
click at [276, 574] on div at bounding box center [282, 449] width 13 height 606
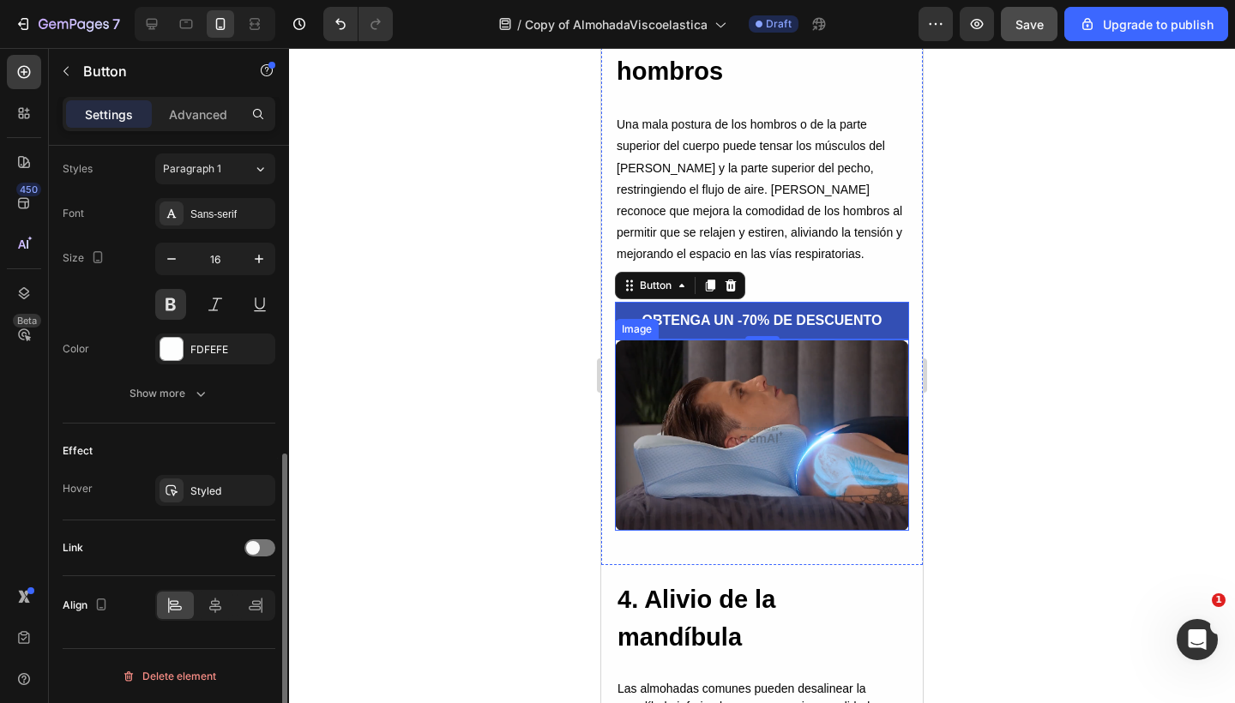
click at [776, 443] on img at bounding box center [762, 435] width 294 height 191
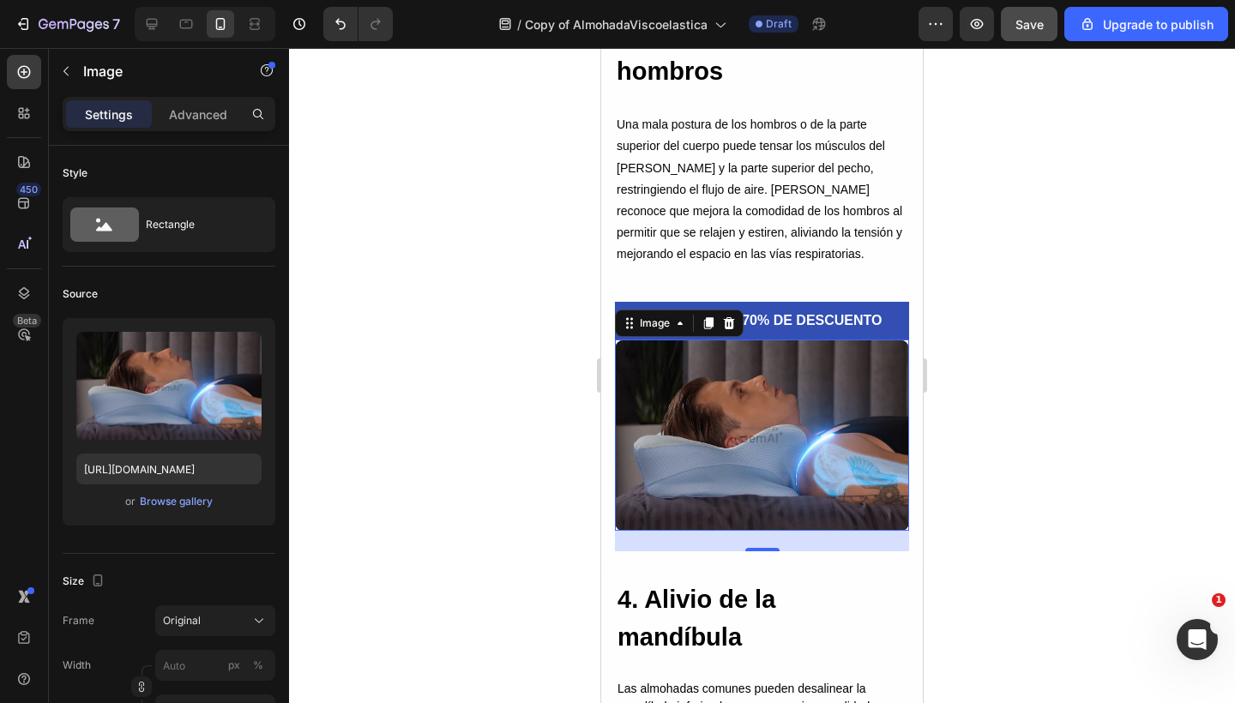
click at [752, 157] on p "Una mala postura de los hombros o de la parte superior del cuerpo puede tensar …" at bounding box center [761, 189] width 291 height 151
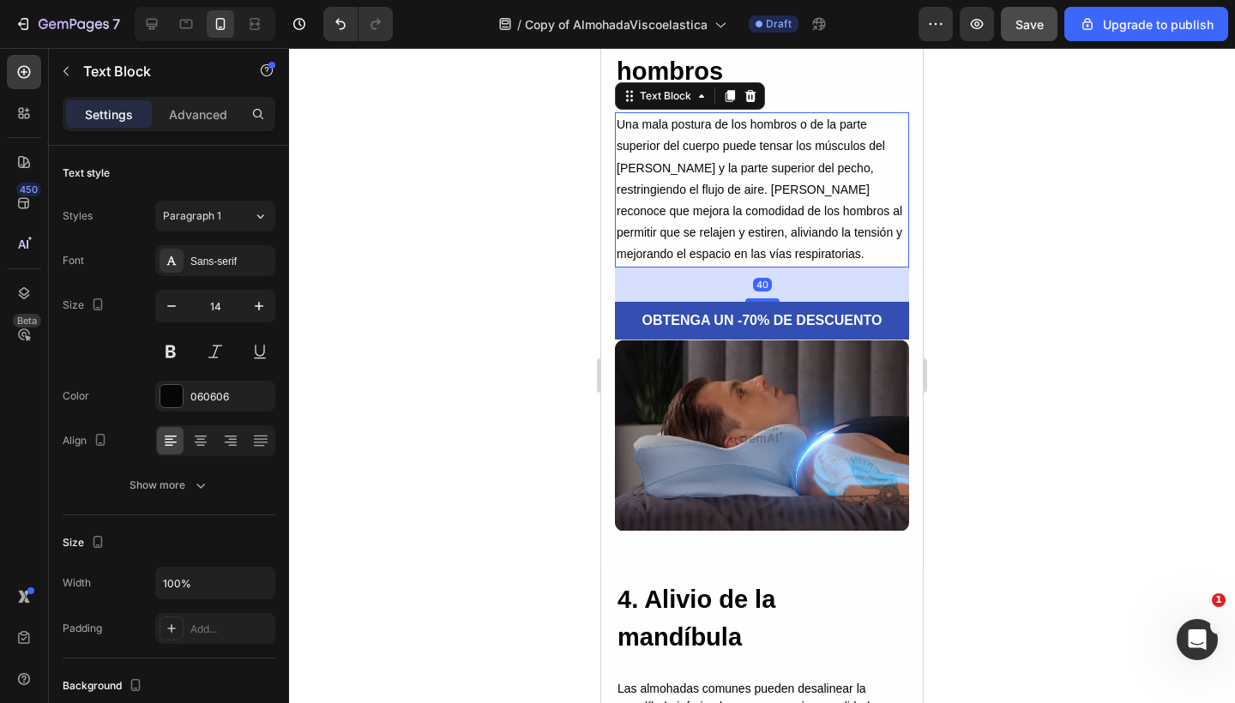
click at [732, 173] on p "Una mala postura de los hombros o de la parte superior del cuerpo puede tensar …" at bounding box center [761, 189] width 291 height 151
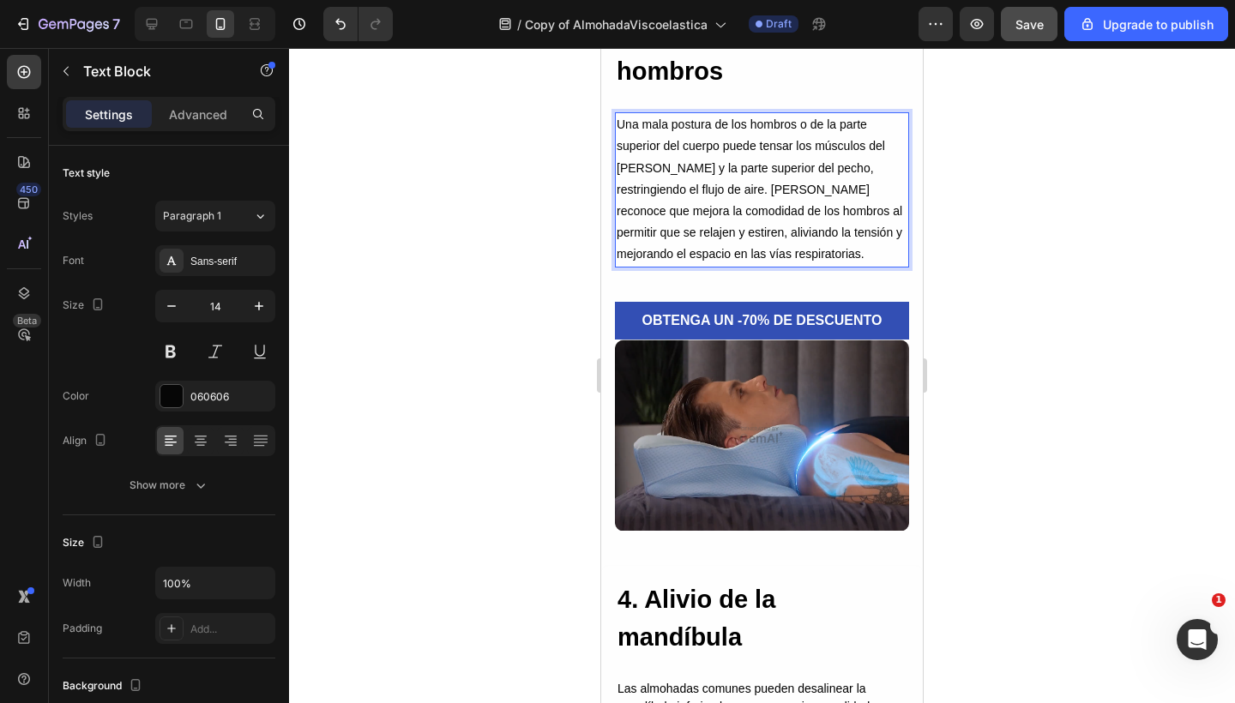
click at [945, 173] on div at bounding box center [762, 375] width 946 height 655
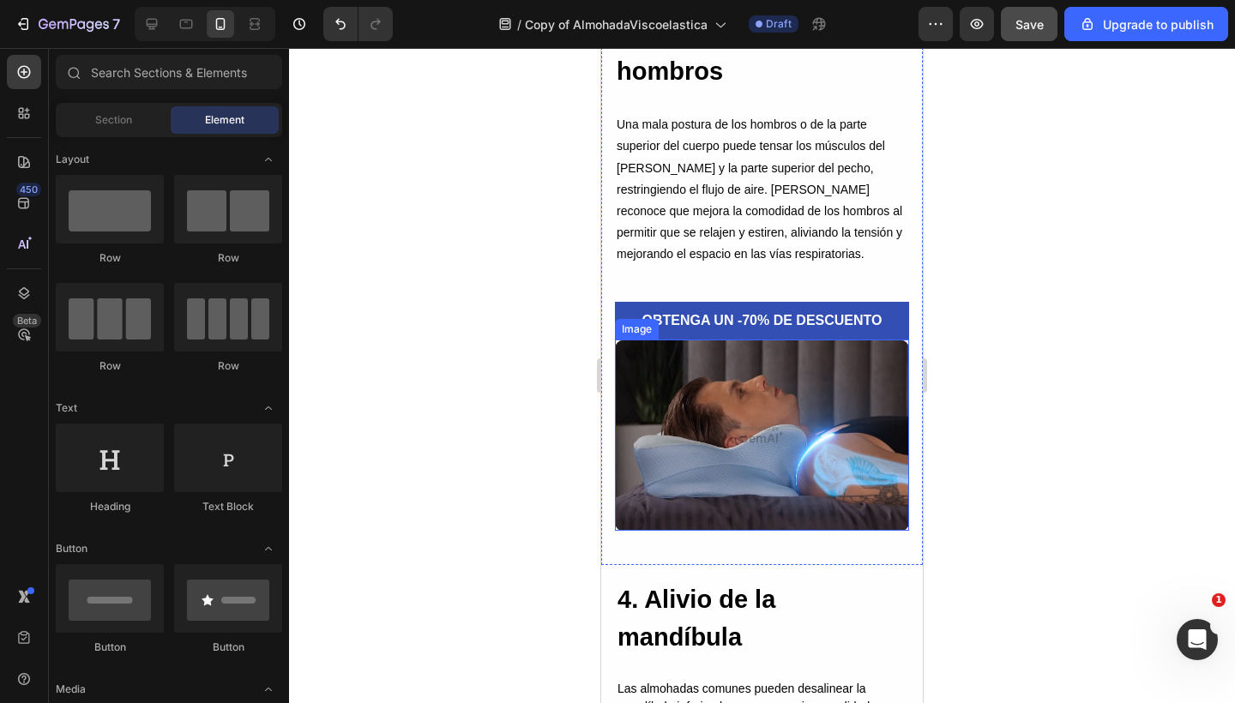
click at [637, 479] on img at bounding box center [762, 435] width 294 height 191
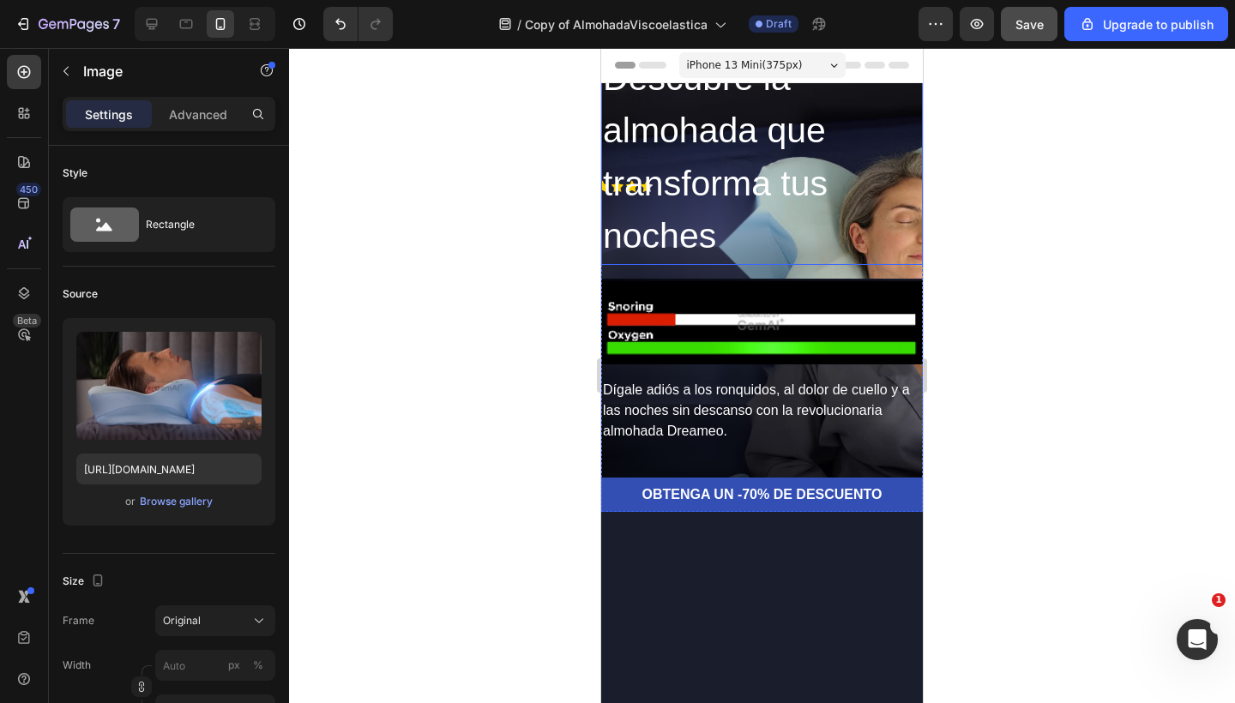
click at [719, 249] on h2 "Descubre la almohada que transforma tus noches" at bounding box center [762, 158] width 322 height 214
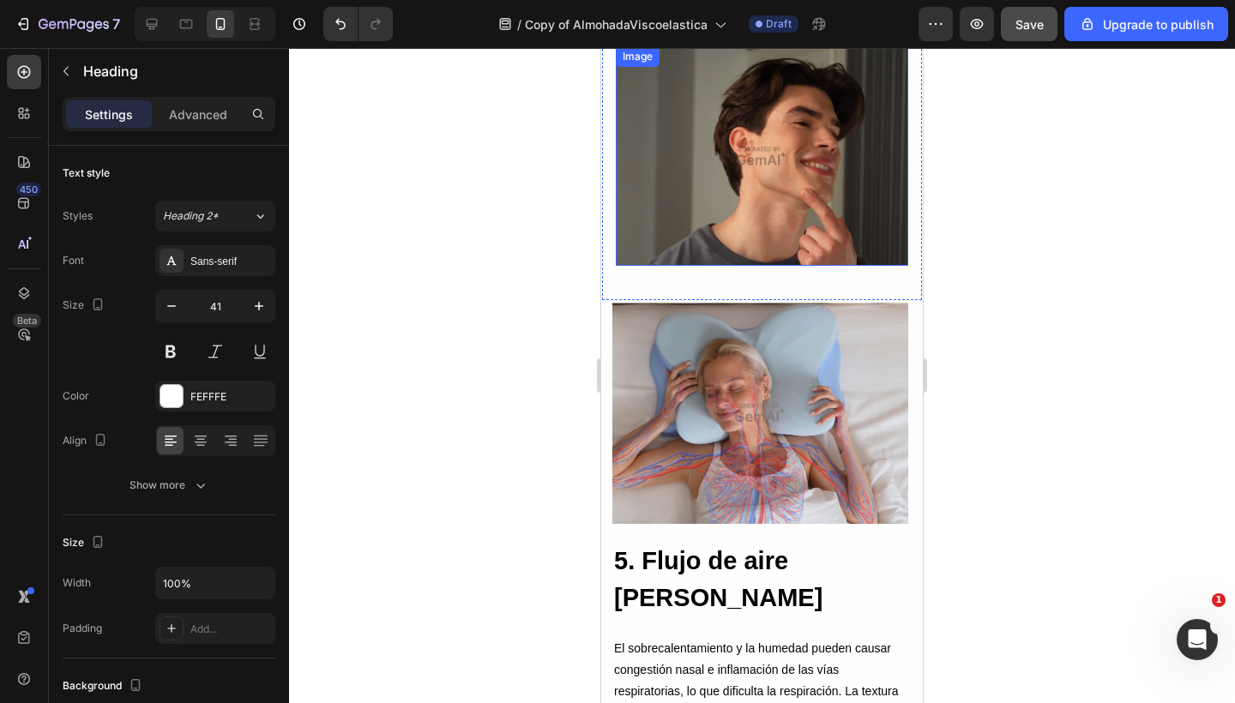
scroll to position [3857, 0]
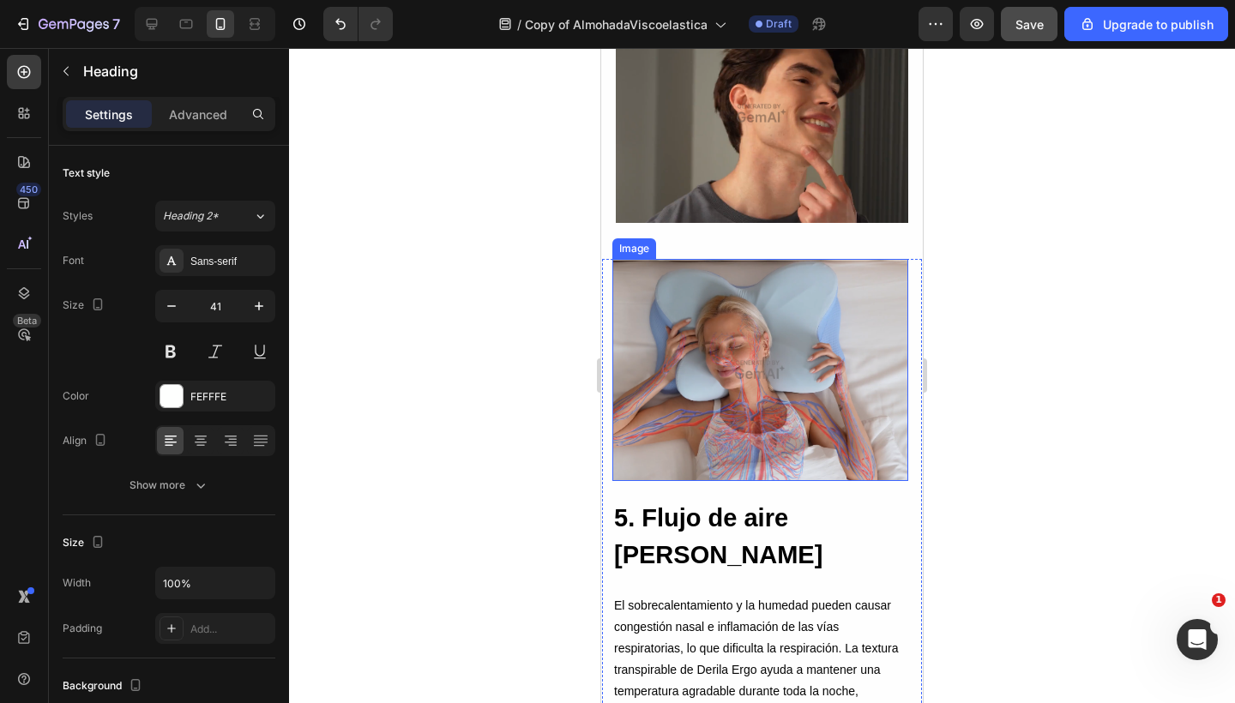
click at [700, 306] on img at bounding box center [760, 370] width 296 height 222
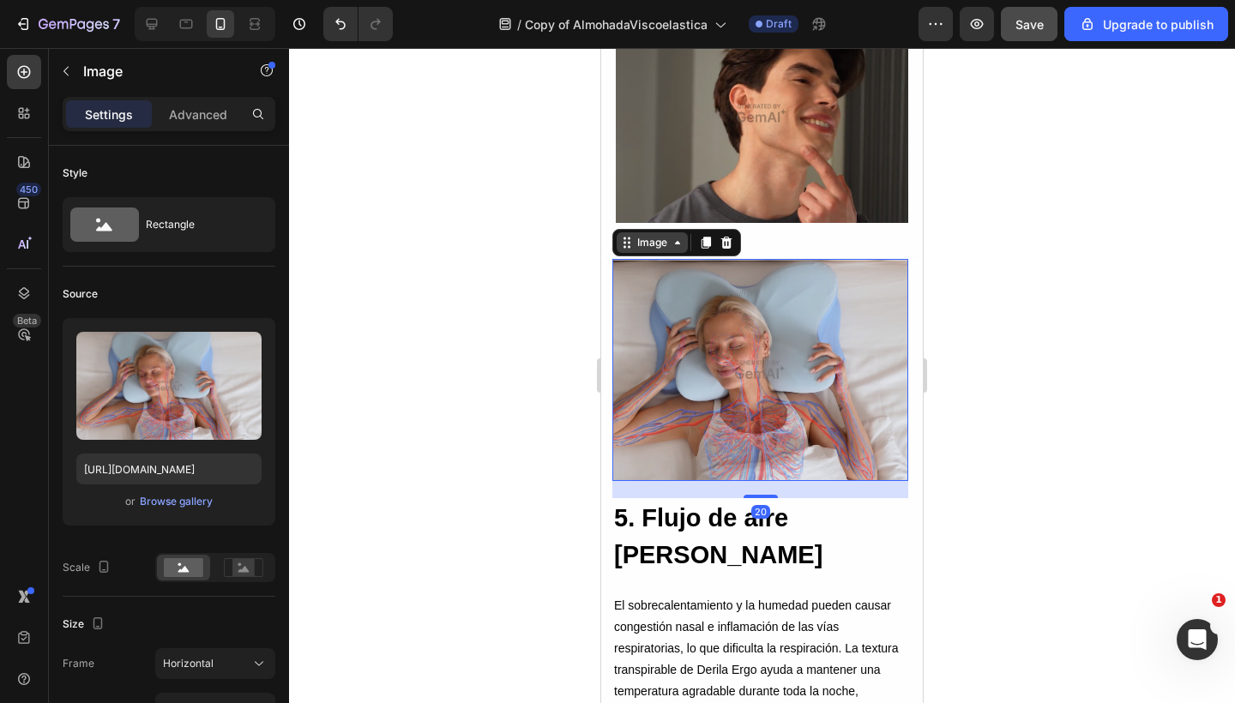
click at [640, 239] on div "Image" at bounding box center [652, 242] width 37 height 15
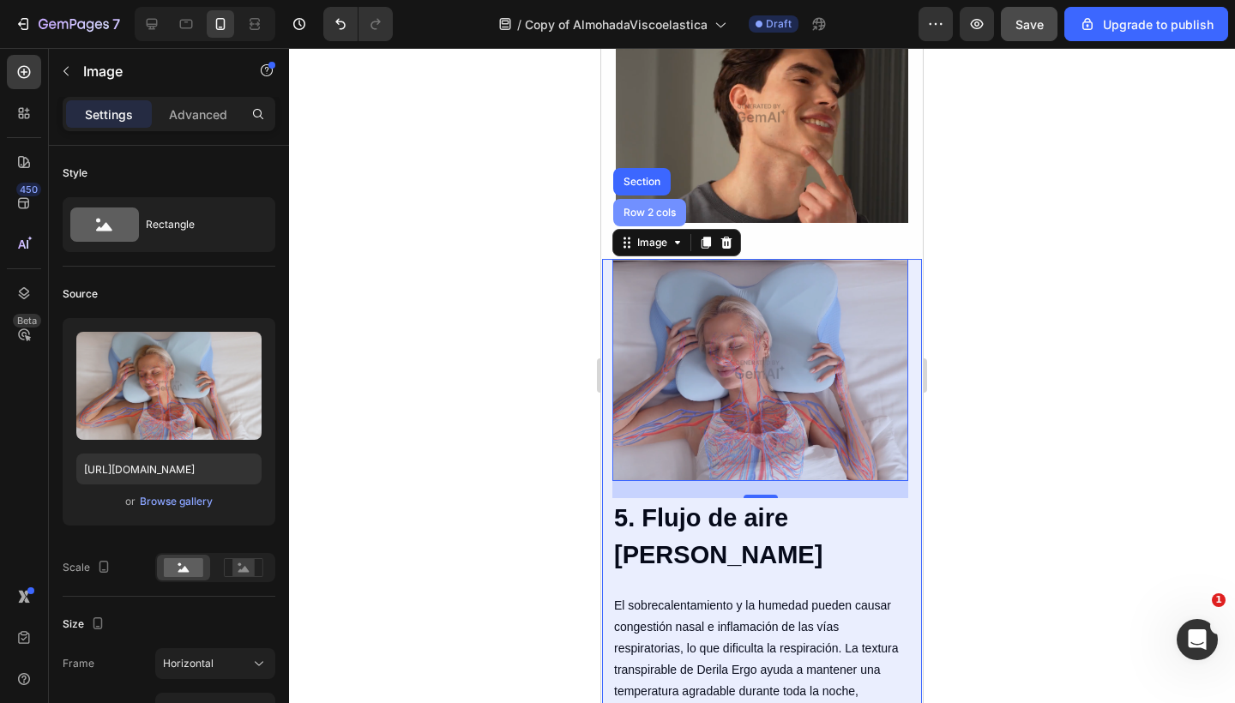
click at [643, 213] on div "Row 2 cols" at bounding box center [649, 212] width 73 height 27
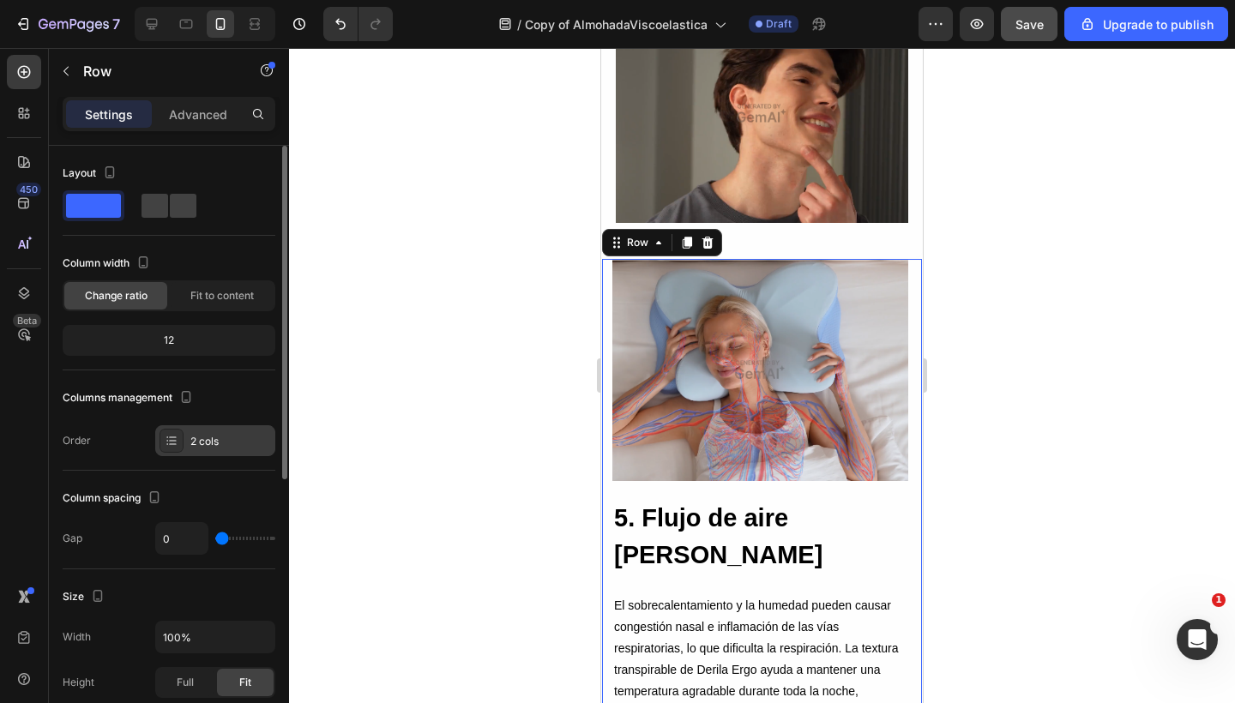
click at [219, 441] on div "2 cols" at bounding box center [230, 441] width 81 height 15
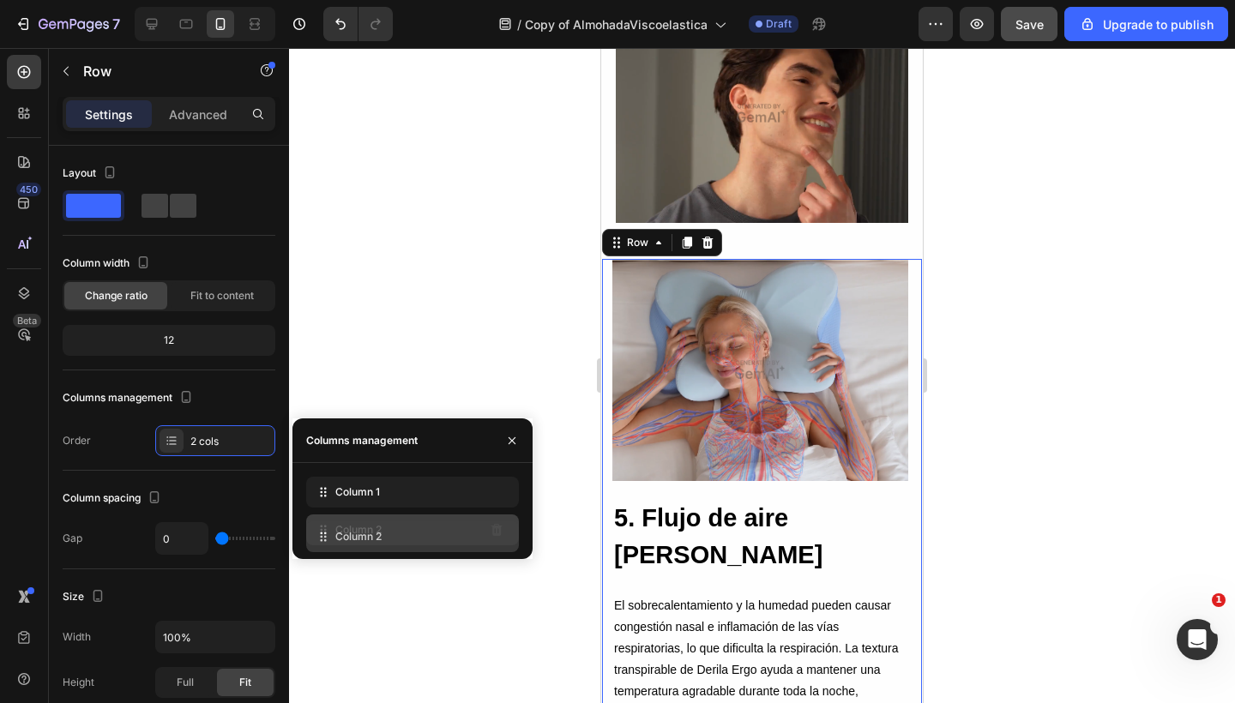
drag, startPoint x: 325, startPoint y: 492, endPoint x: 325, endPoint y: 535, distance: 42.9
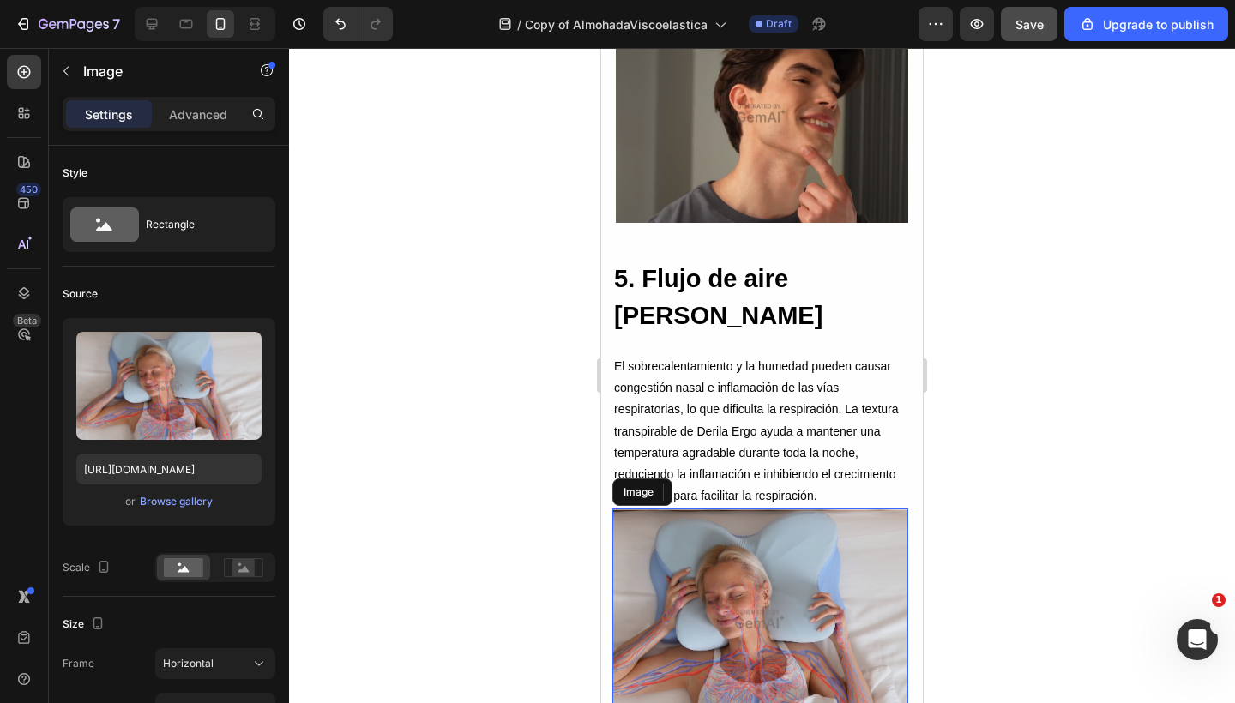
click at [729, 530] on img at bounding box center [760, 619] width 296 height 222
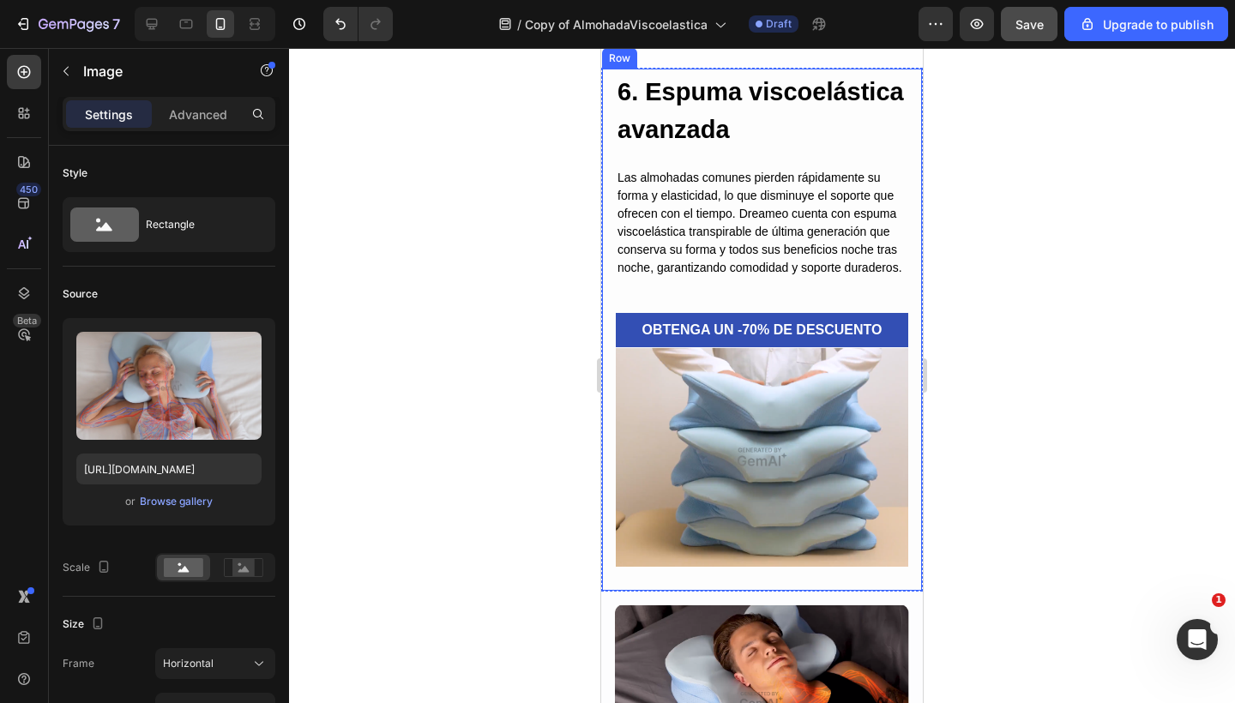
scroll to position [4587, 0]
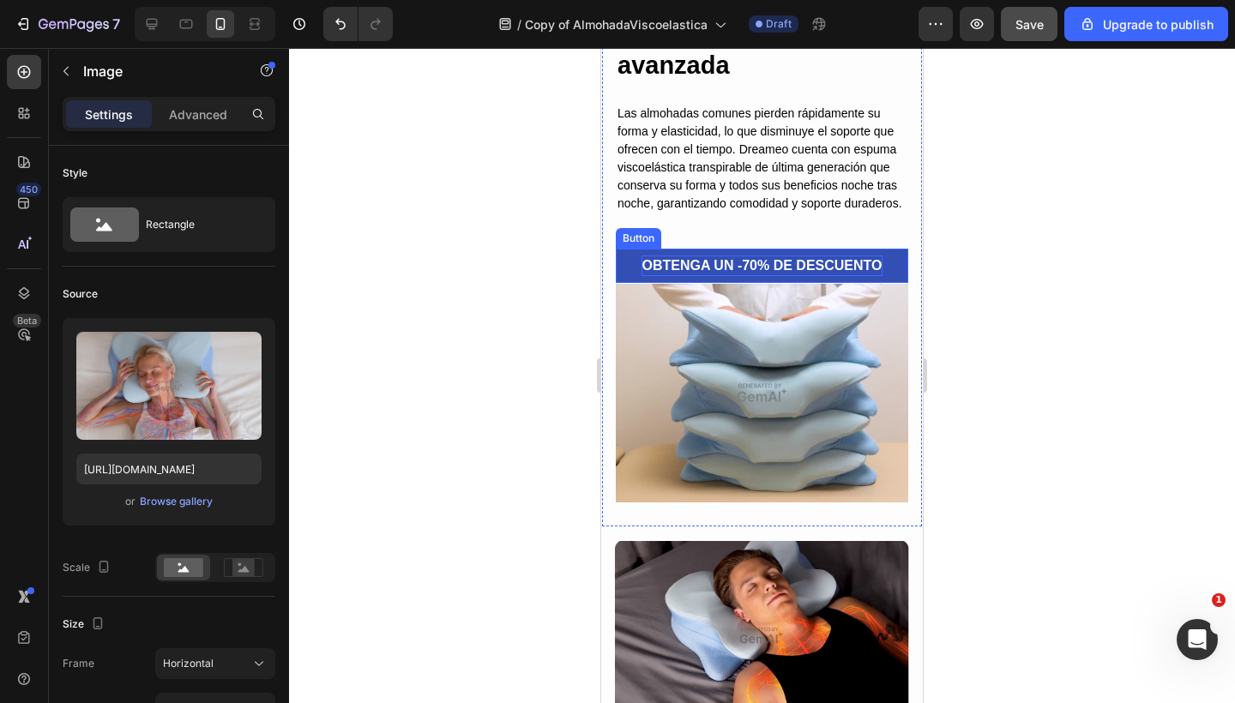
click at [768, 276] on p "OBTENGA UN -70% DE DESCUENTO" at bounding box center [761, 265] width 240 height 21
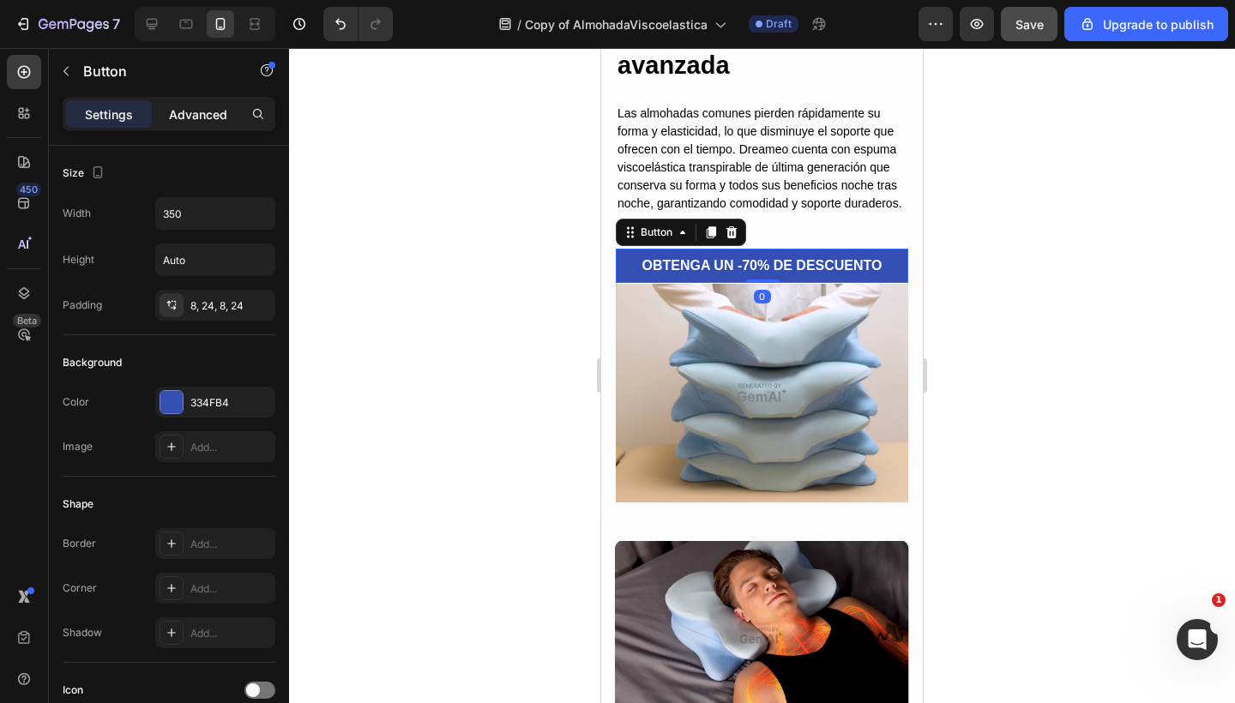
click at [186, 109] on p "Advanced" at bounding box center [198, 114] width 58 height 18
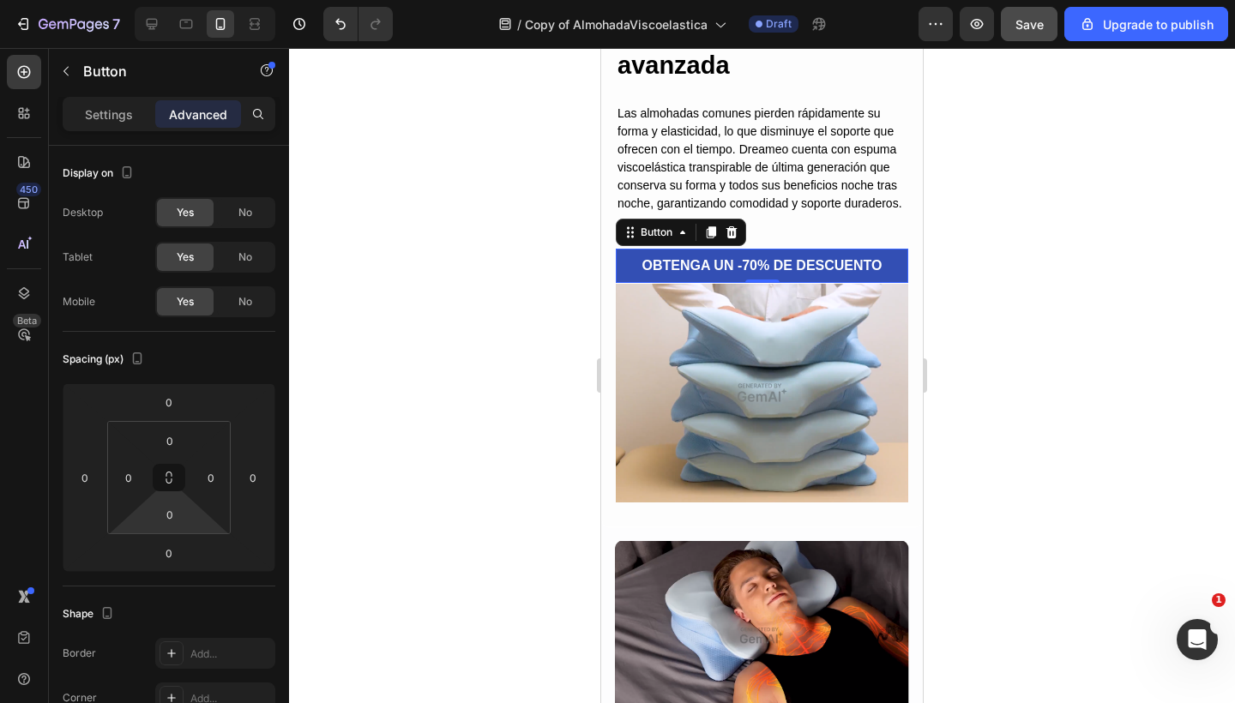
click at [169, 513] on input "0" at bounding box center [170, 515] width 34 height 26
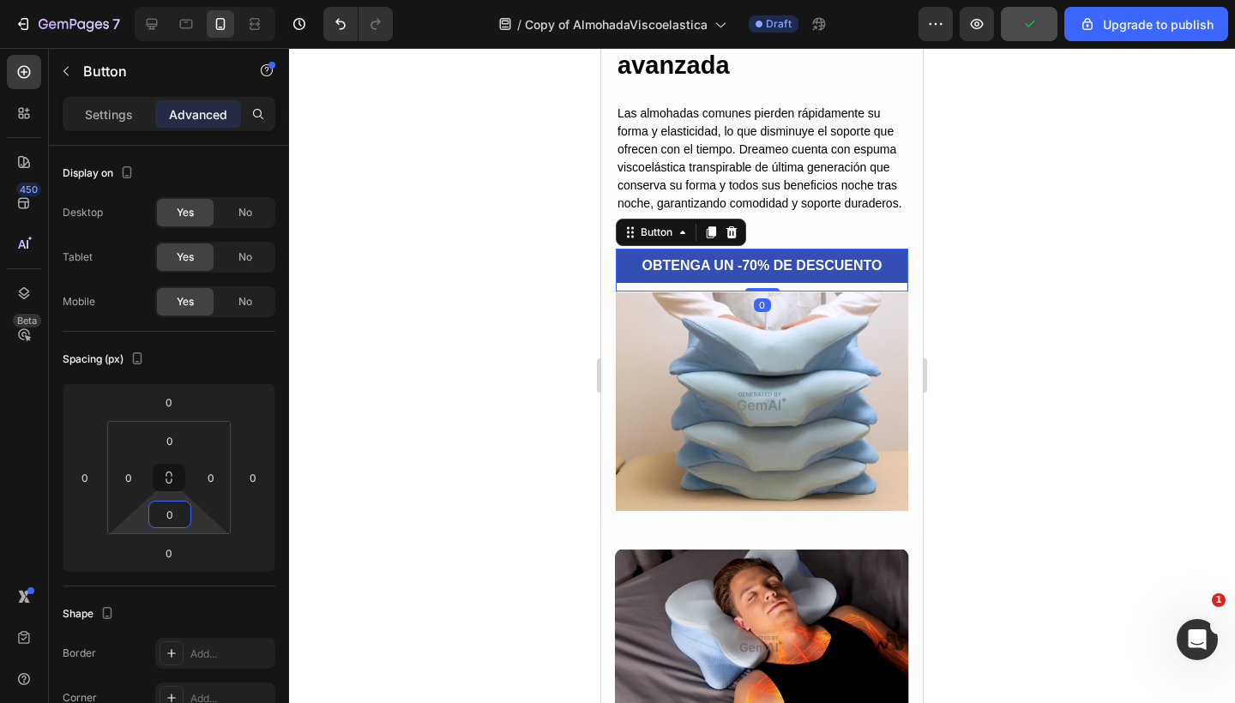
type input "30"
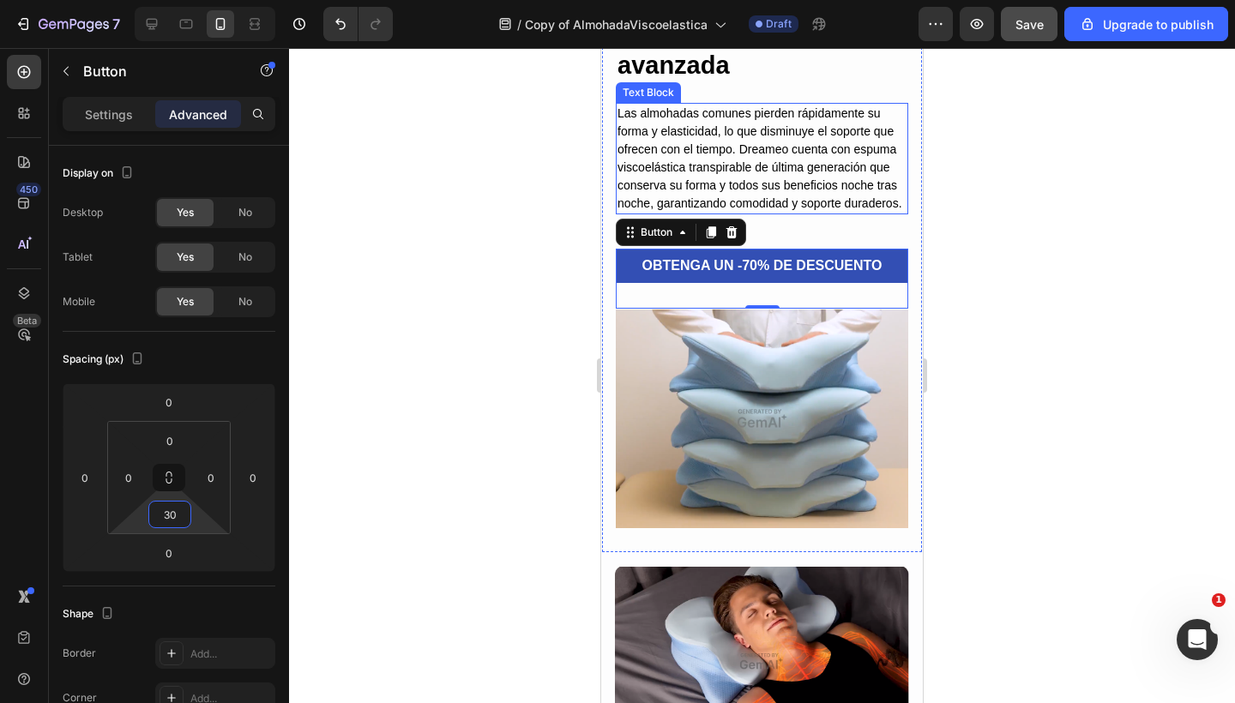
click at [800, 177] on p "Las almohadas comunes pierden rápidamente su forma y elasticidad, lo que dismin…" at bounding box center [761, 159] width 289 height 108
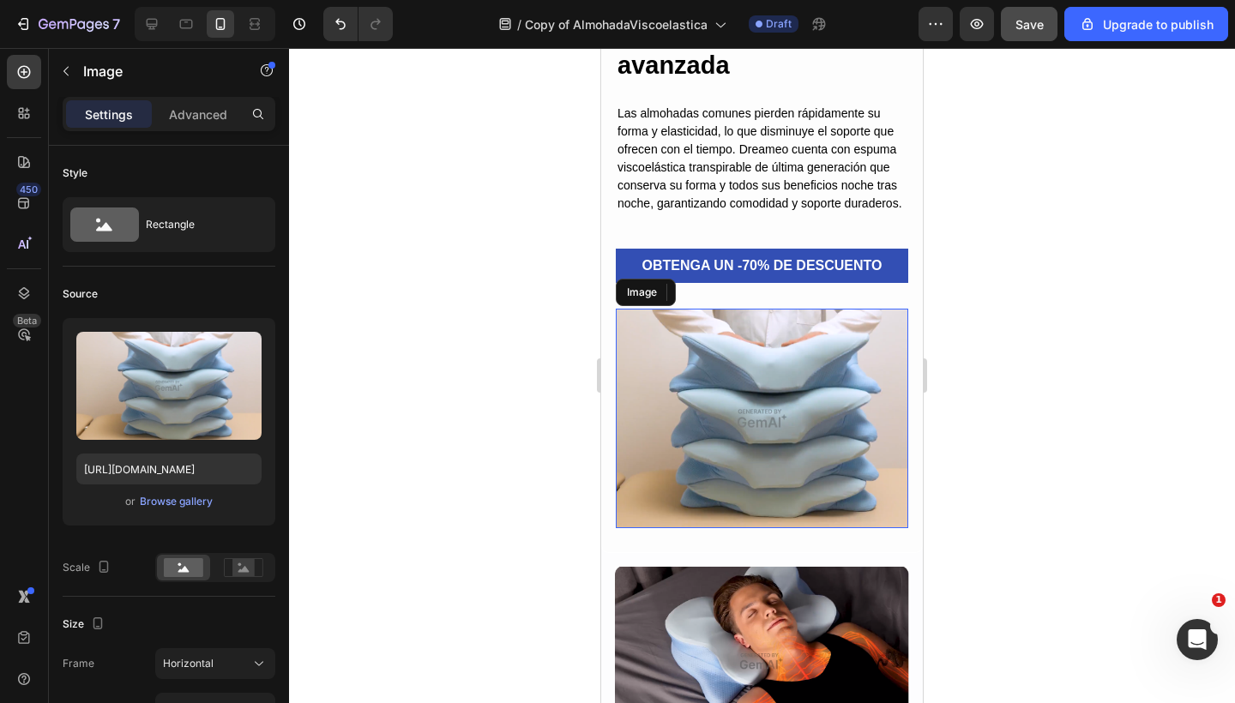
click at [745, 400] on img at bounding box center [762, 418] width 292 height 219
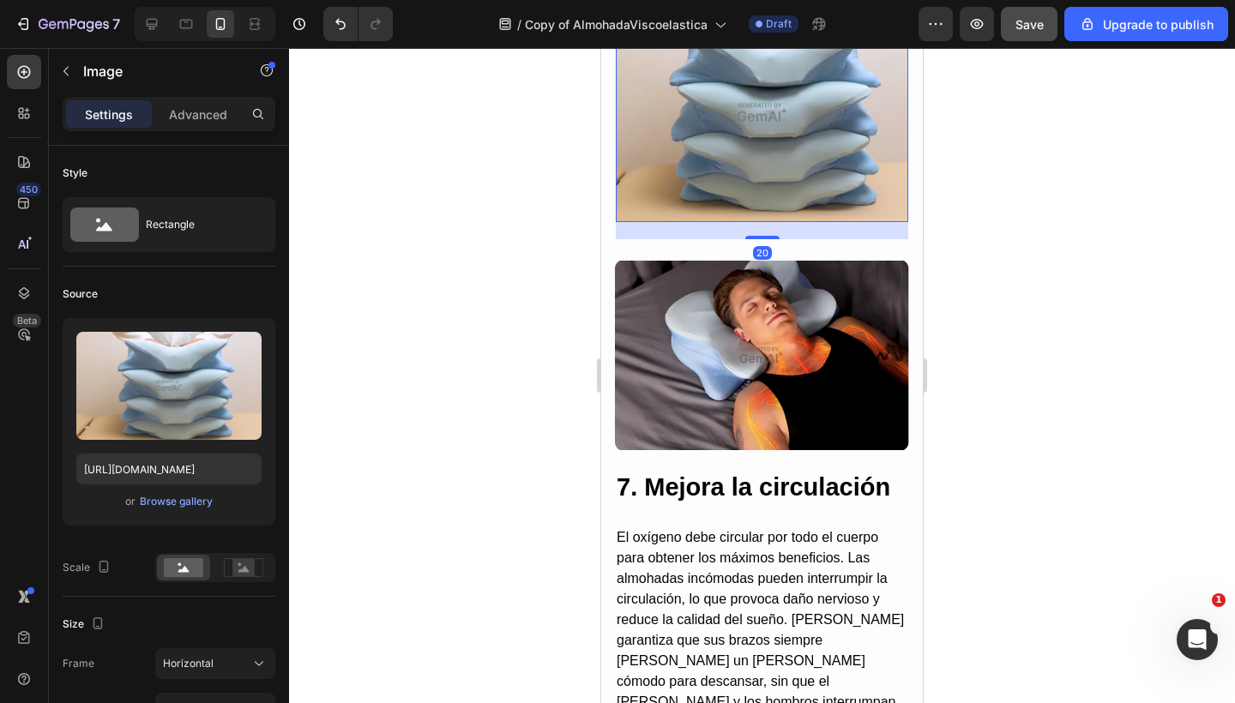
scroll to position [4894, 0]
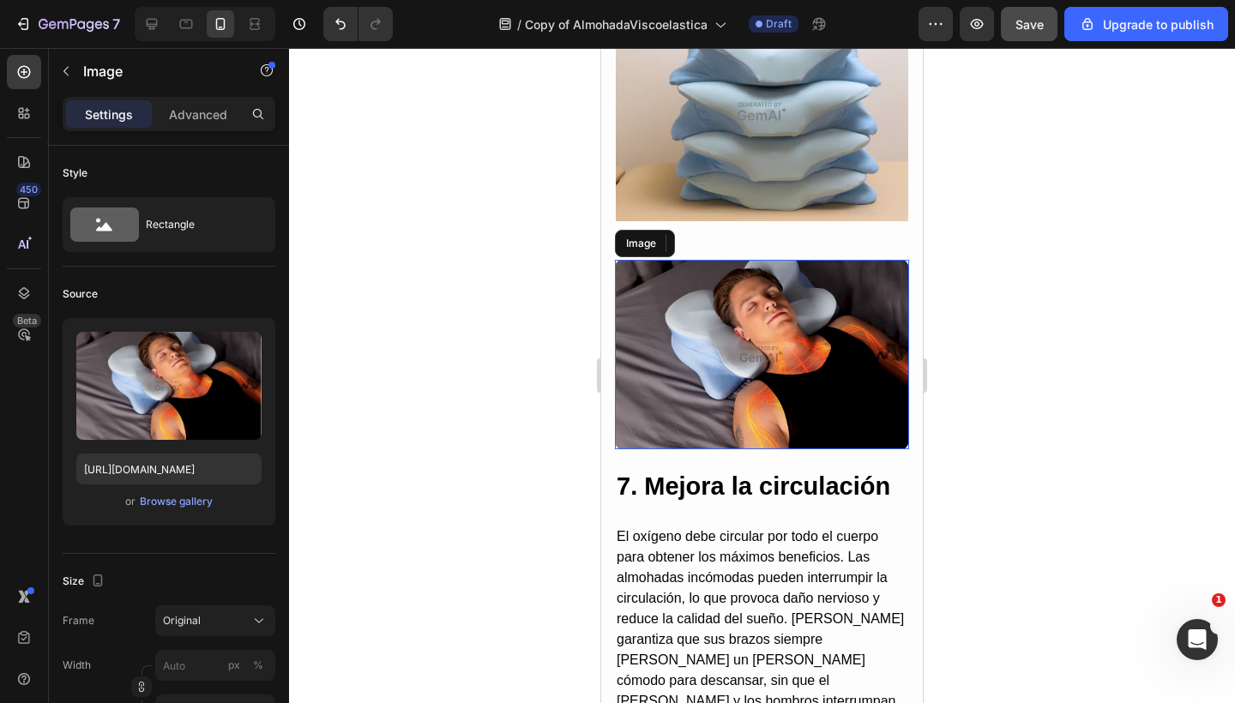
click at [716, 415] on img at bounding box center [762, 354] width 294 height 189
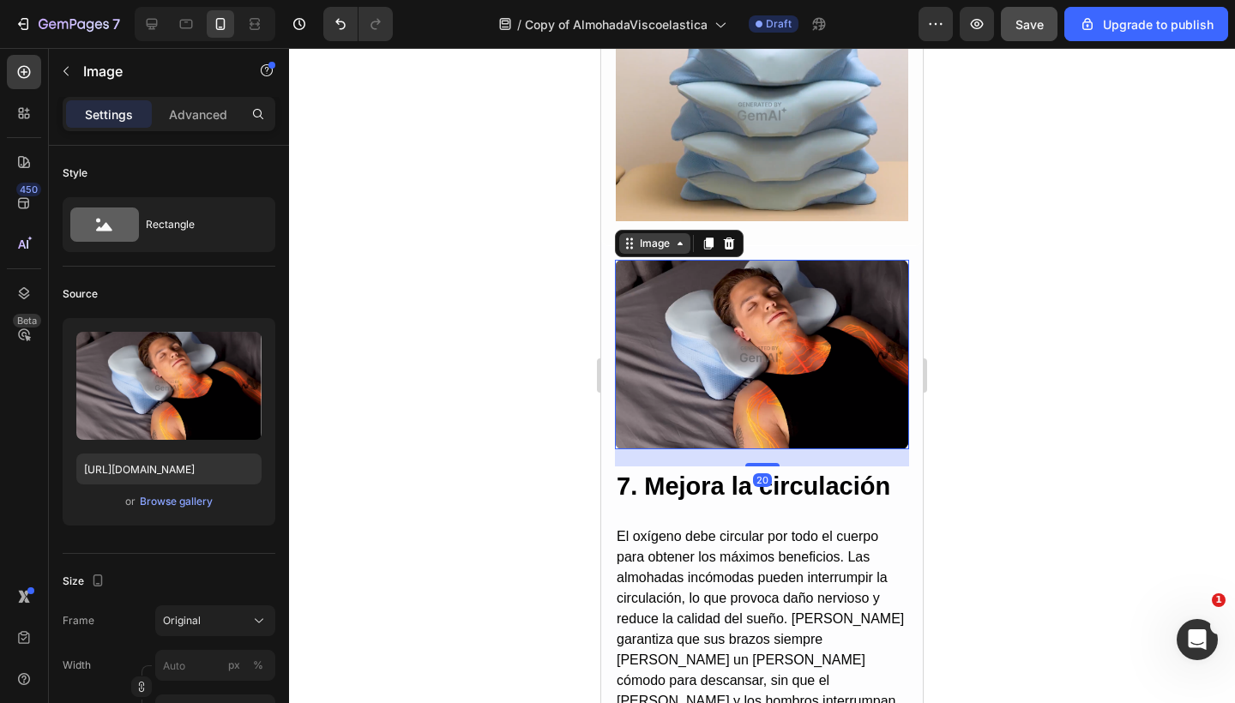
click at [655, 251] on div "Image" at bounding box center [654, 243] width 37 height 15
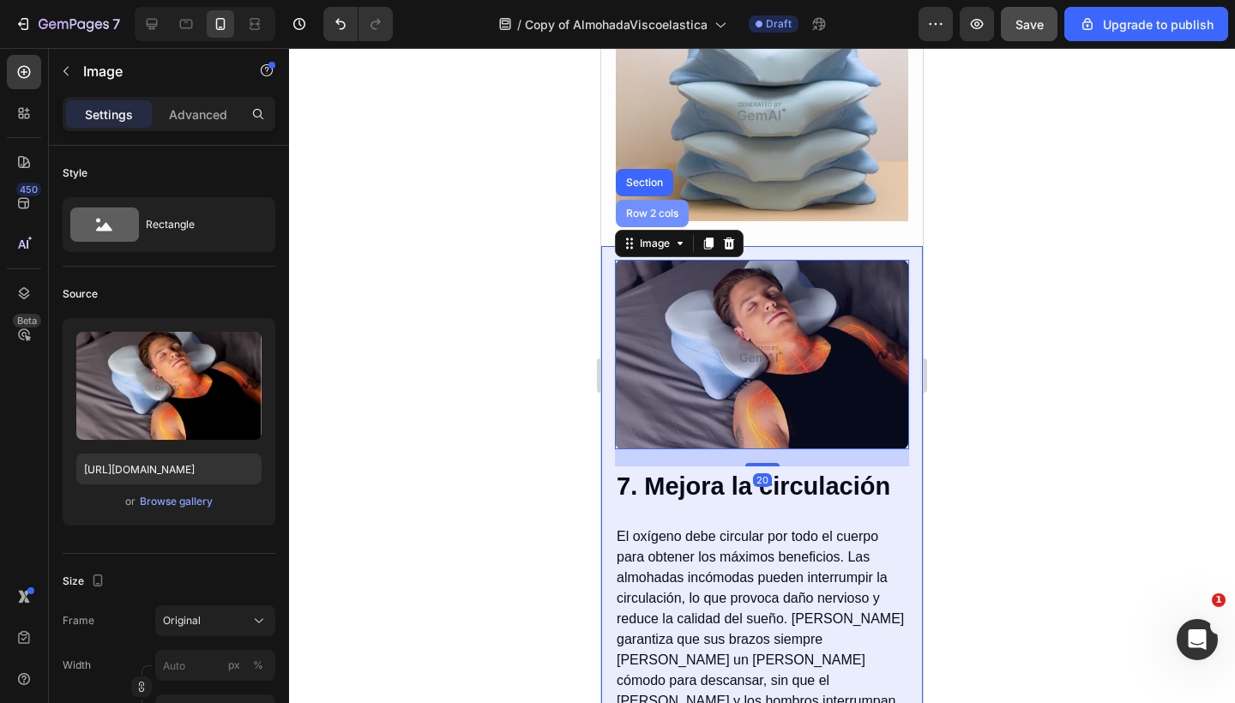
click at [650, 219] on div "Row 2 cols" at bounding box center [651, 213] width 59 height 10
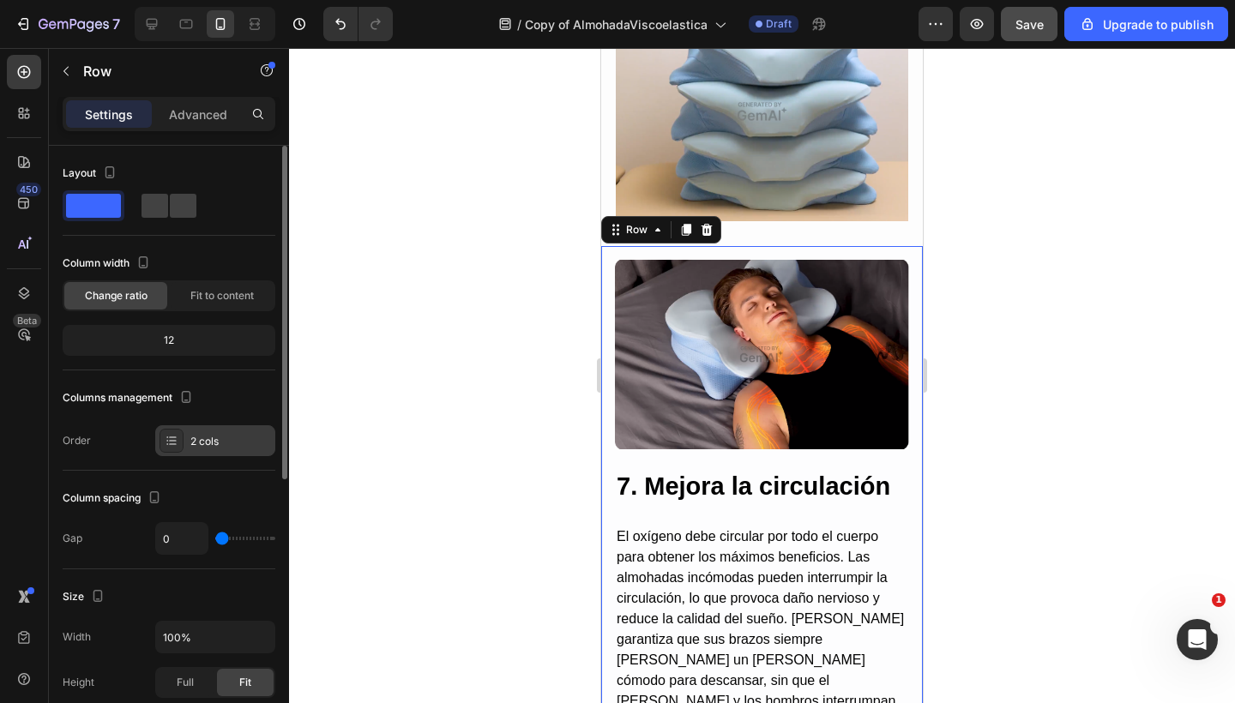
click at [207, 430] on div "2 cols" at bounding box center [215, 440] width 120 height 31
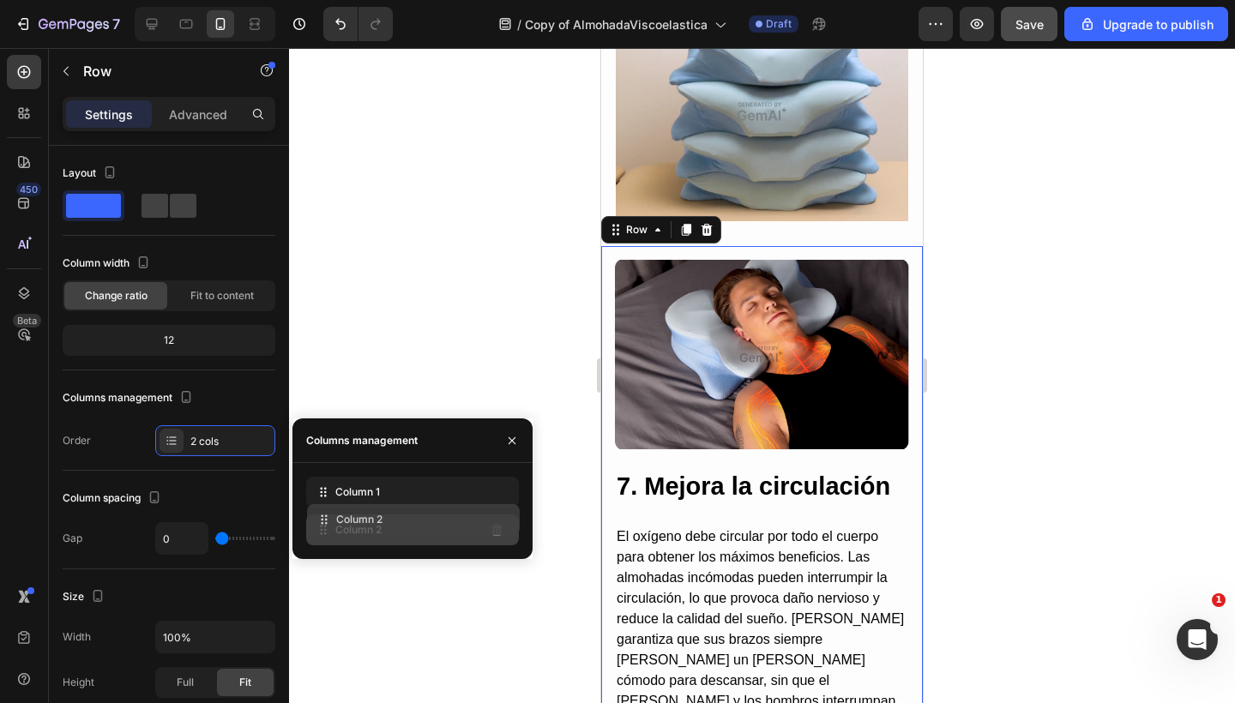
drag, startPoint x: 345, startPoint y: 495, endPoint x: 346, endPoint y: 522, distance: 27.4
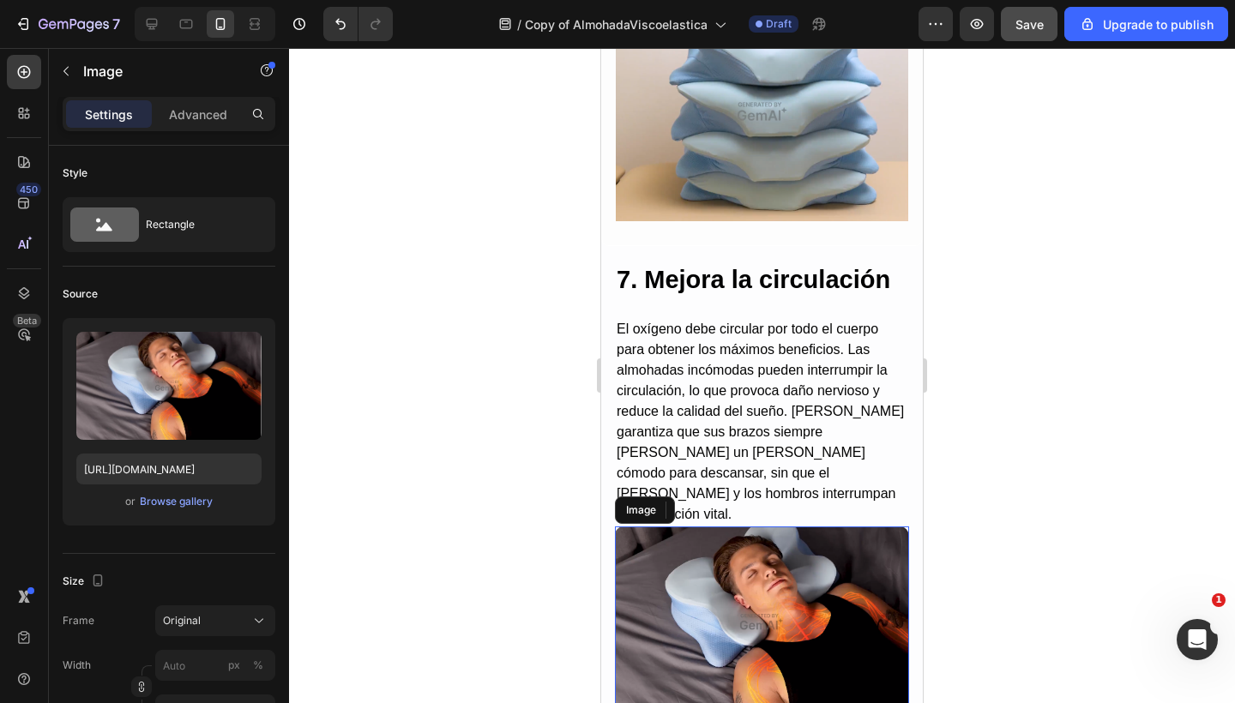
click at [705, 574] on img at bounding box center [762, 620] width 294 height 189
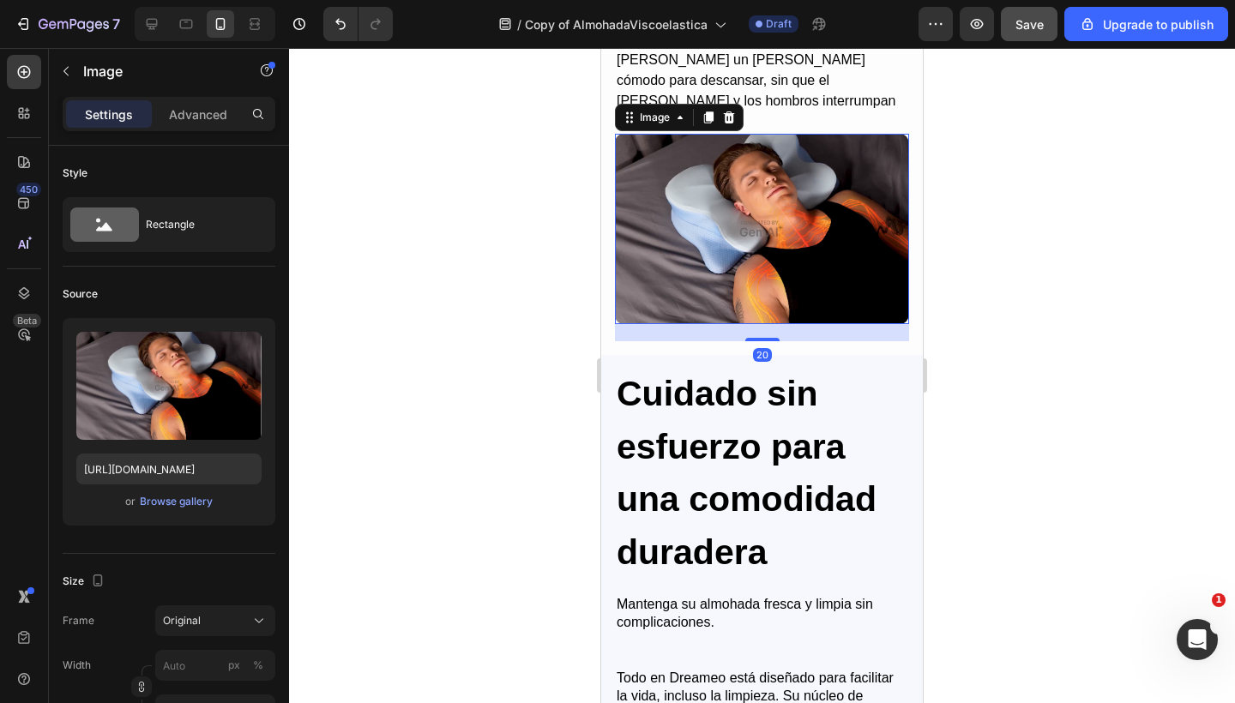
scroll to position [5316, 0]
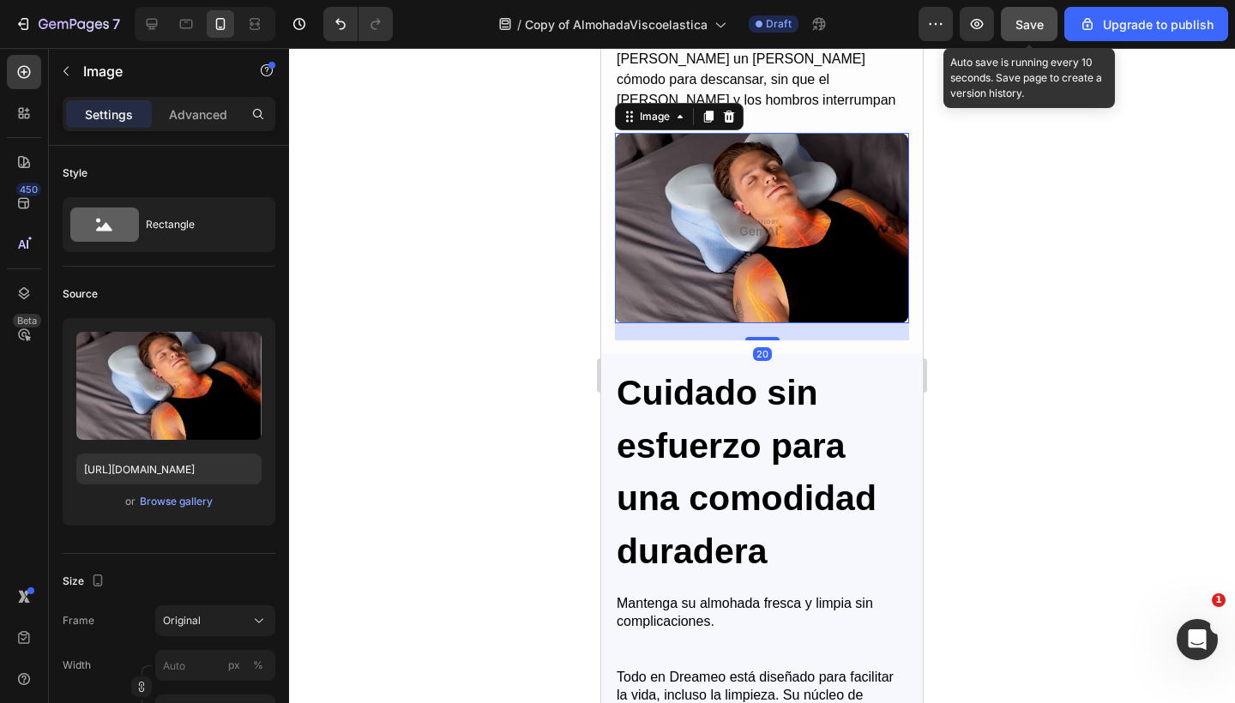
click at [1035, 31] on span "Save" at bounding box center [1029, 24] width 28 height 15
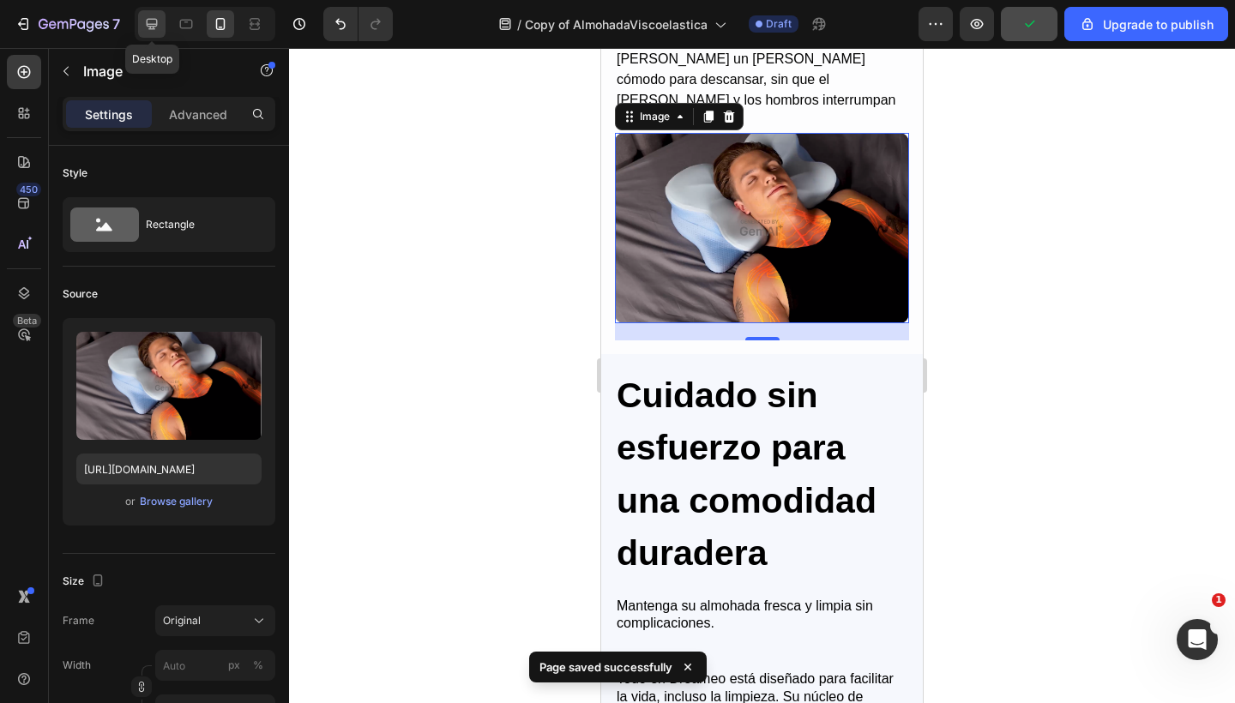
click at [147, 35] on div at bounding box center [151, 23] width 27 height 27
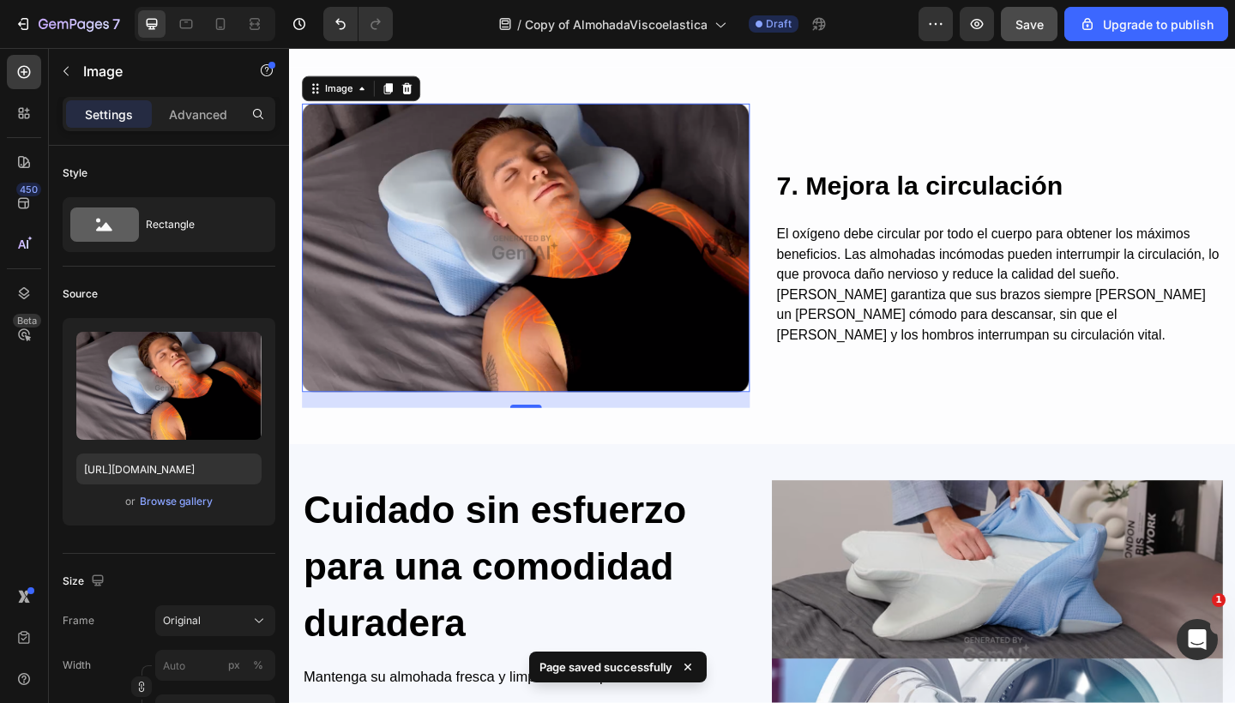
click at [717, 248] on img at bounding box center [546, 266] width 487 height 315
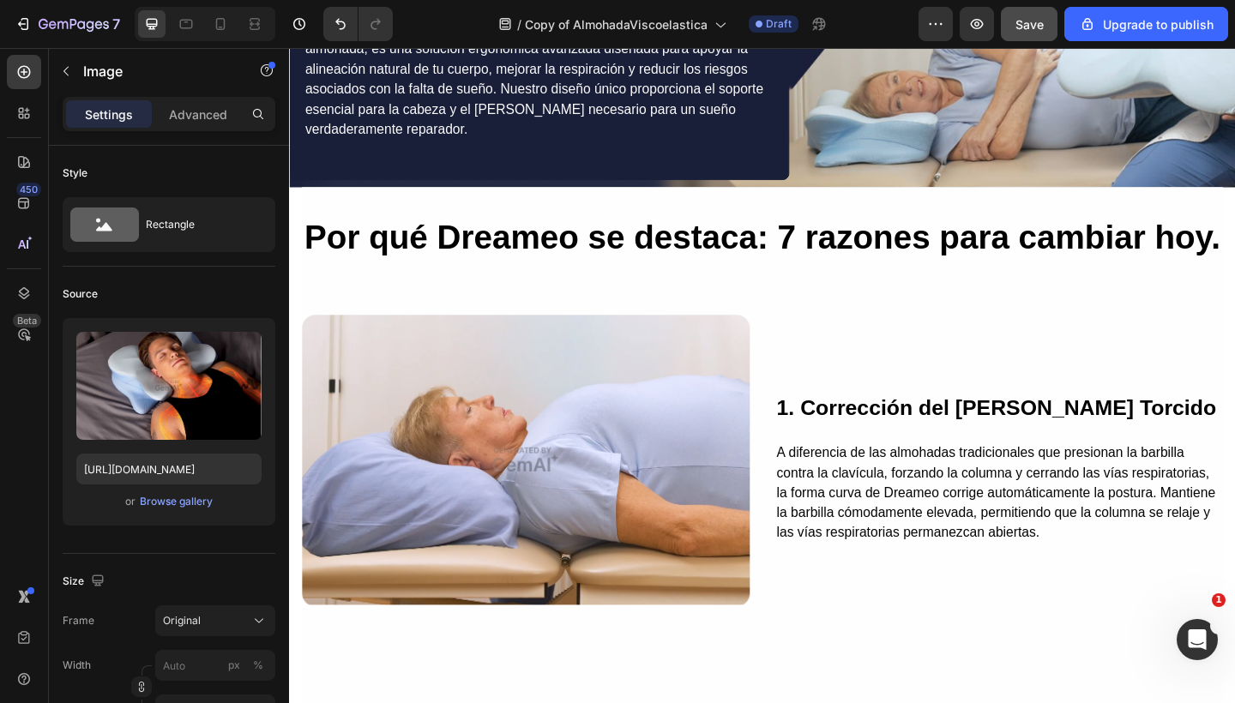
scroll to position [1621, 0]
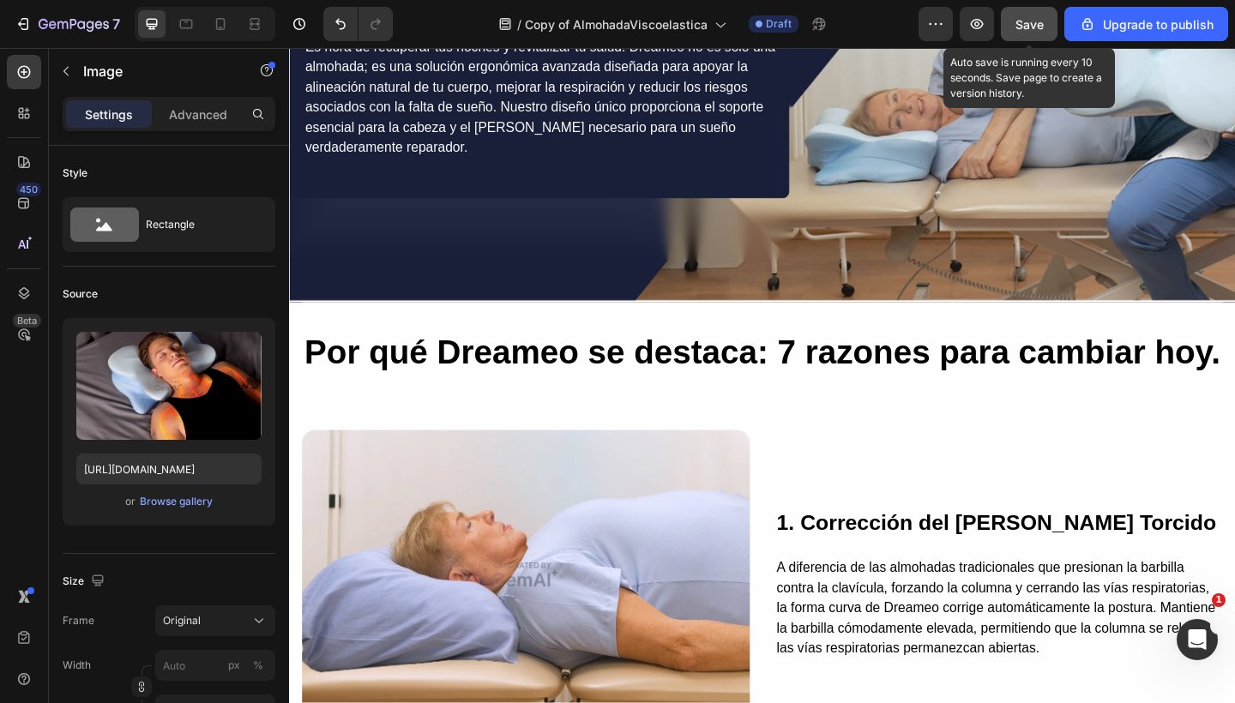
click at [1020, 28] on span "Save" at bounding box center [1029, 24] width 28 height 15
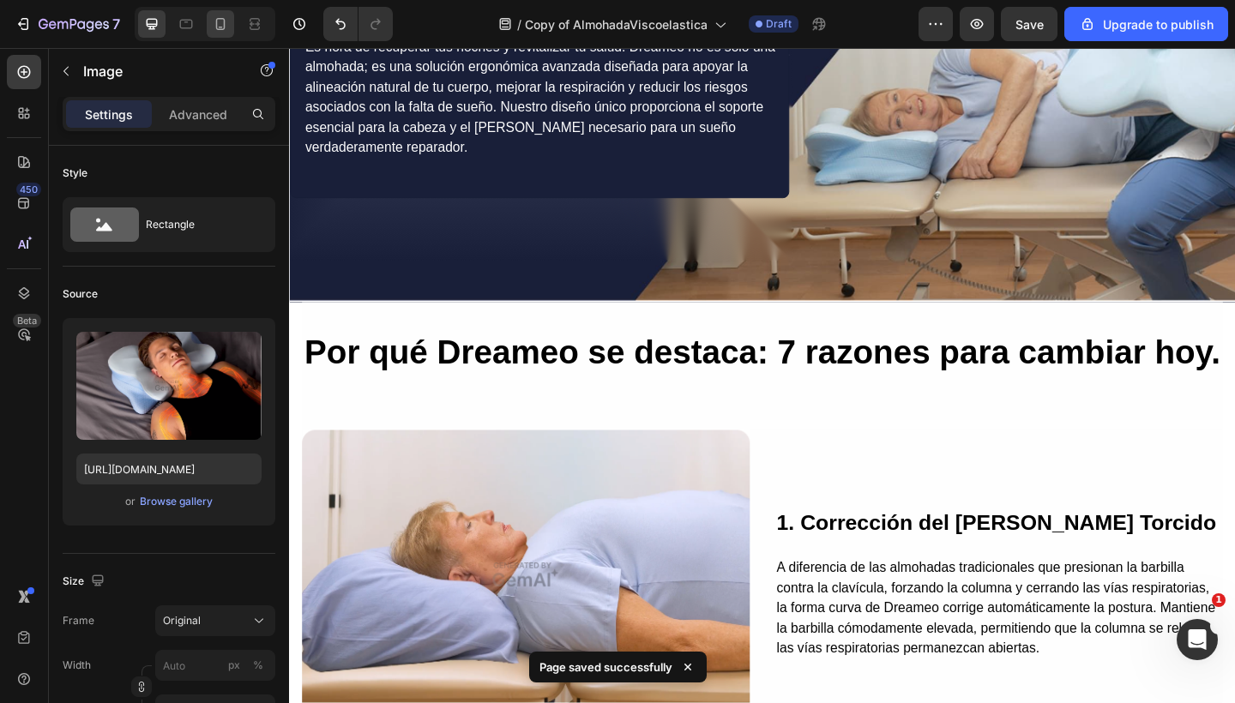
click at [219, 10] on div at bounding box center [220, 23] width 27 height 27
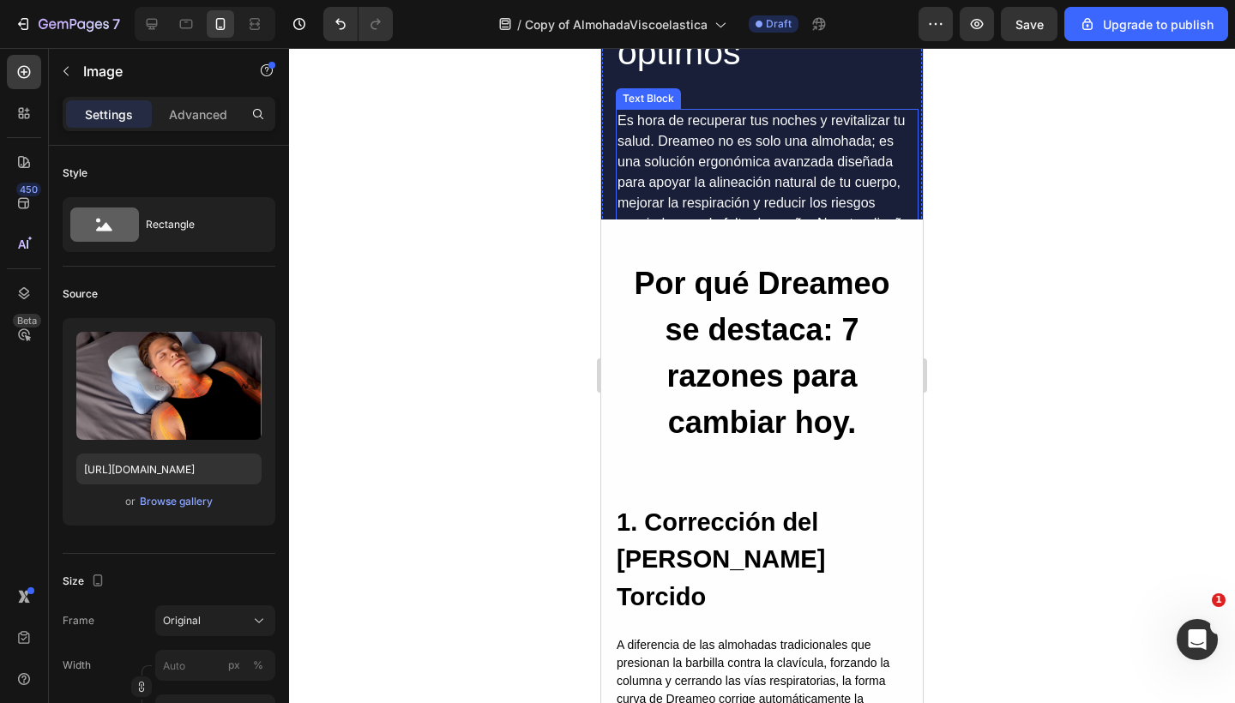
click at [734, 183] on p "Es hora de recuperar tus noches y revitalizar tu salud. Dreameo no es solo una …" at bounding box center [766, 203] width 299 height 185
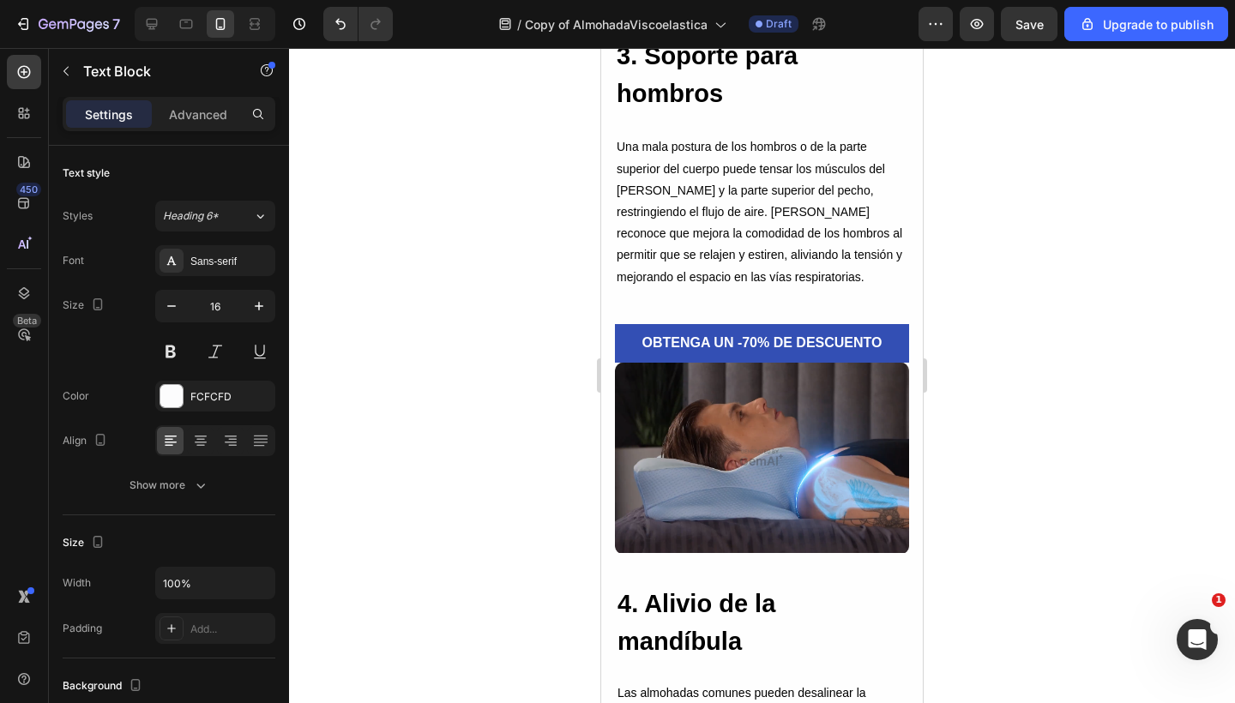
scroll to position [3038, 0]
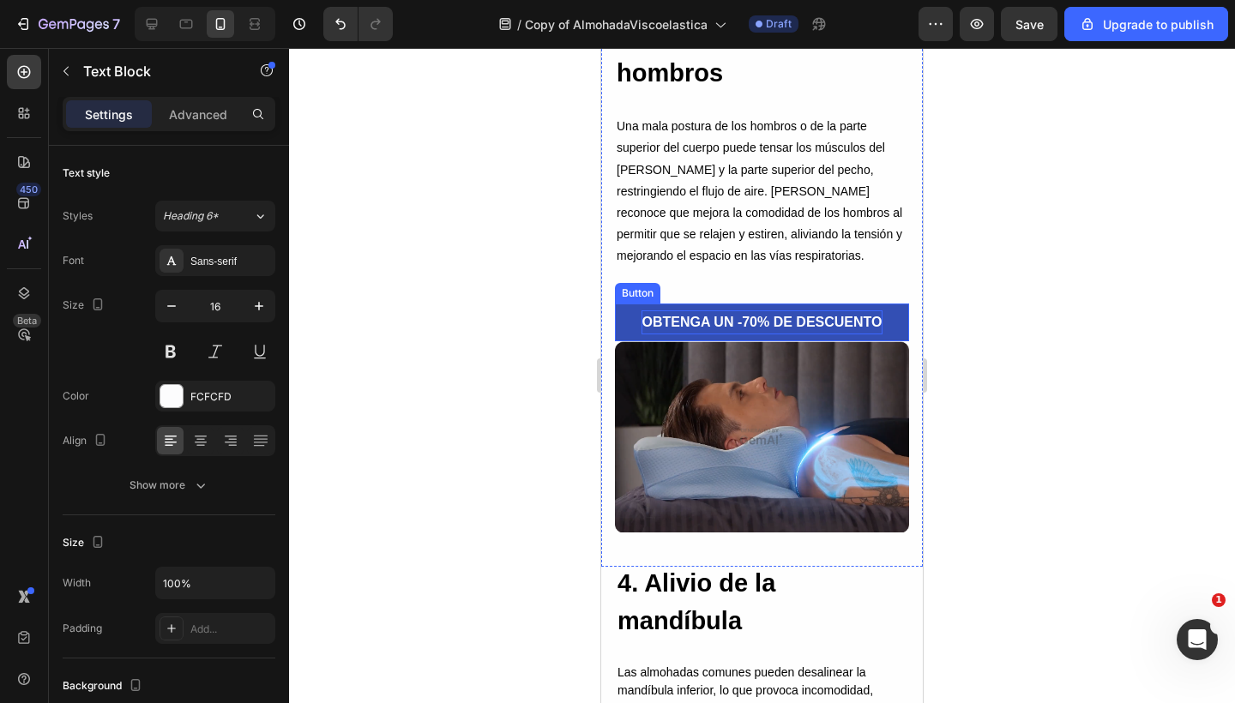
click at [702, 322] on p "OBTENGA UN -70% DE DESCUENTO" at bounding box center [761, 322] width 240 height 25
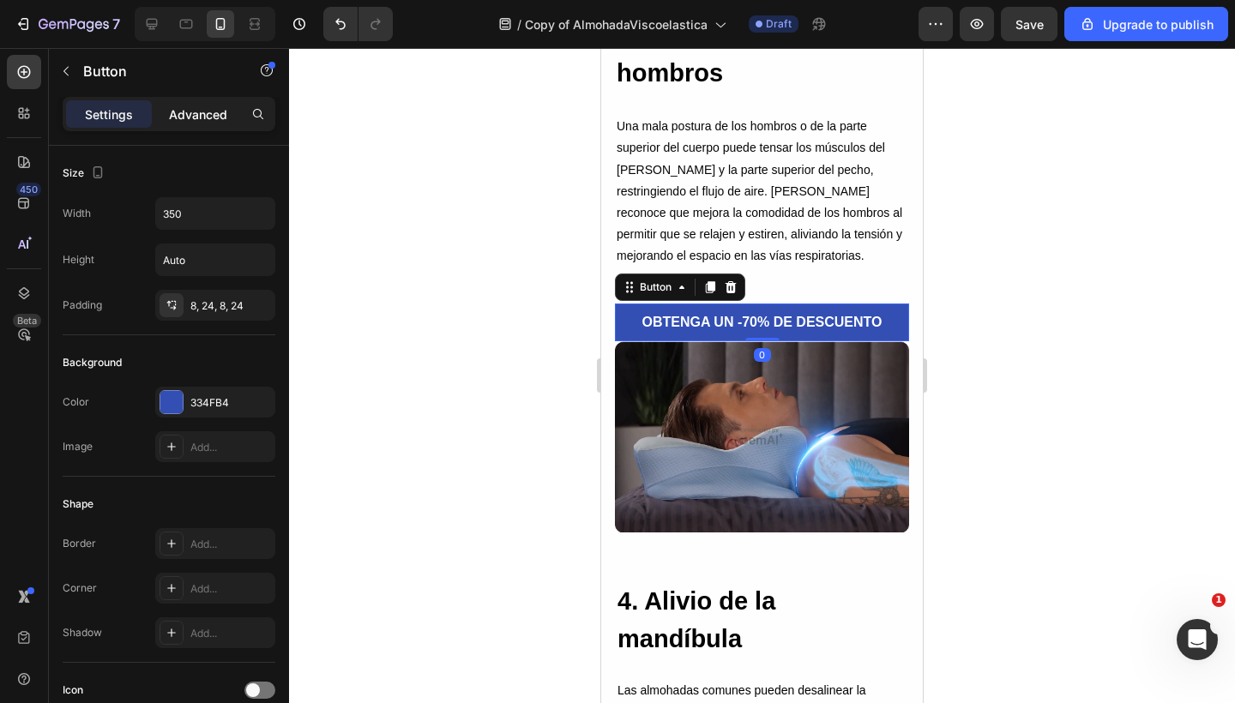
click at [190, 112] on p "Advanced" at bounding box center [198, 114] width 58 height 18
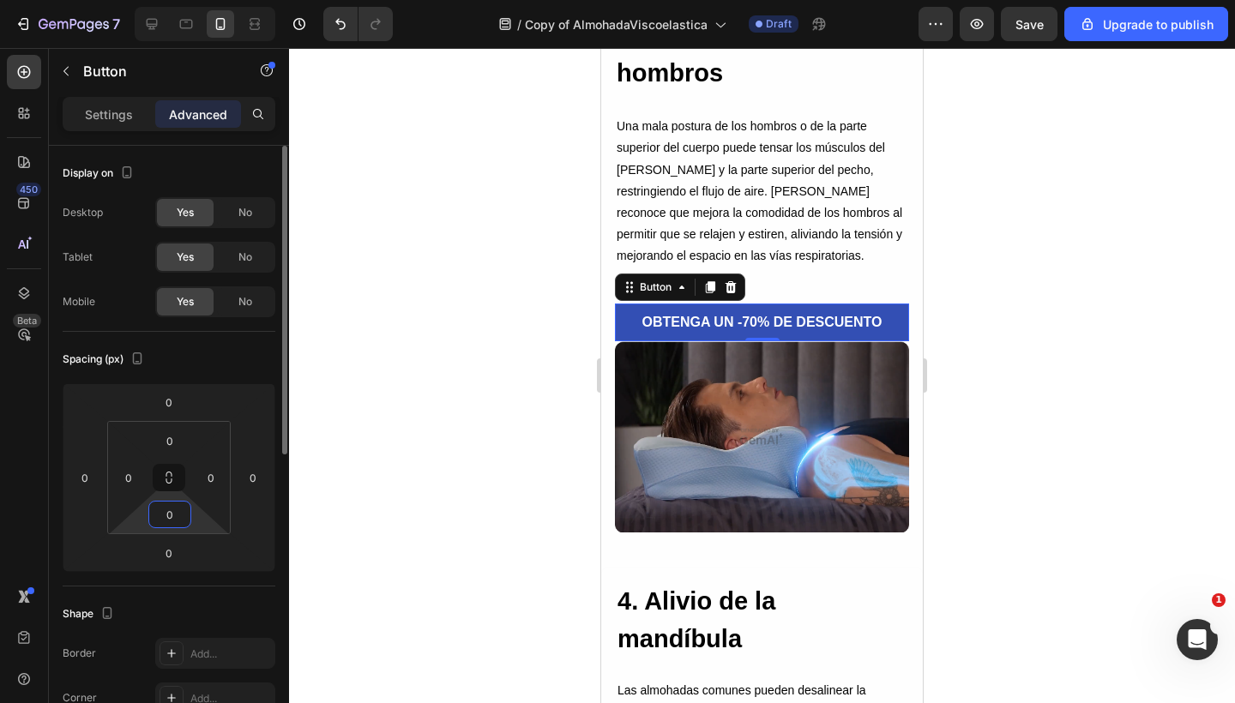
click at [166, 525] on input "0" at bounding box center [170, 515] width 34 height 26
type input "30"
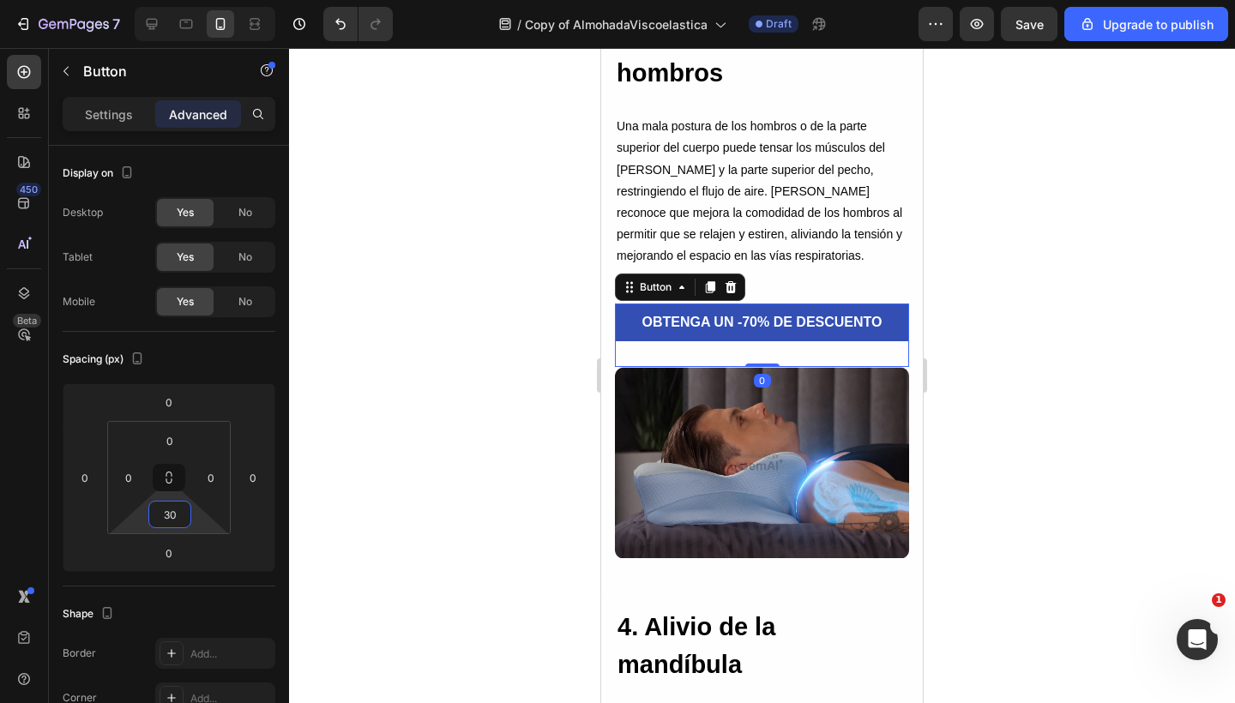
click at [754, 480] on img at bounding box center [762, 462] width 294 height 191
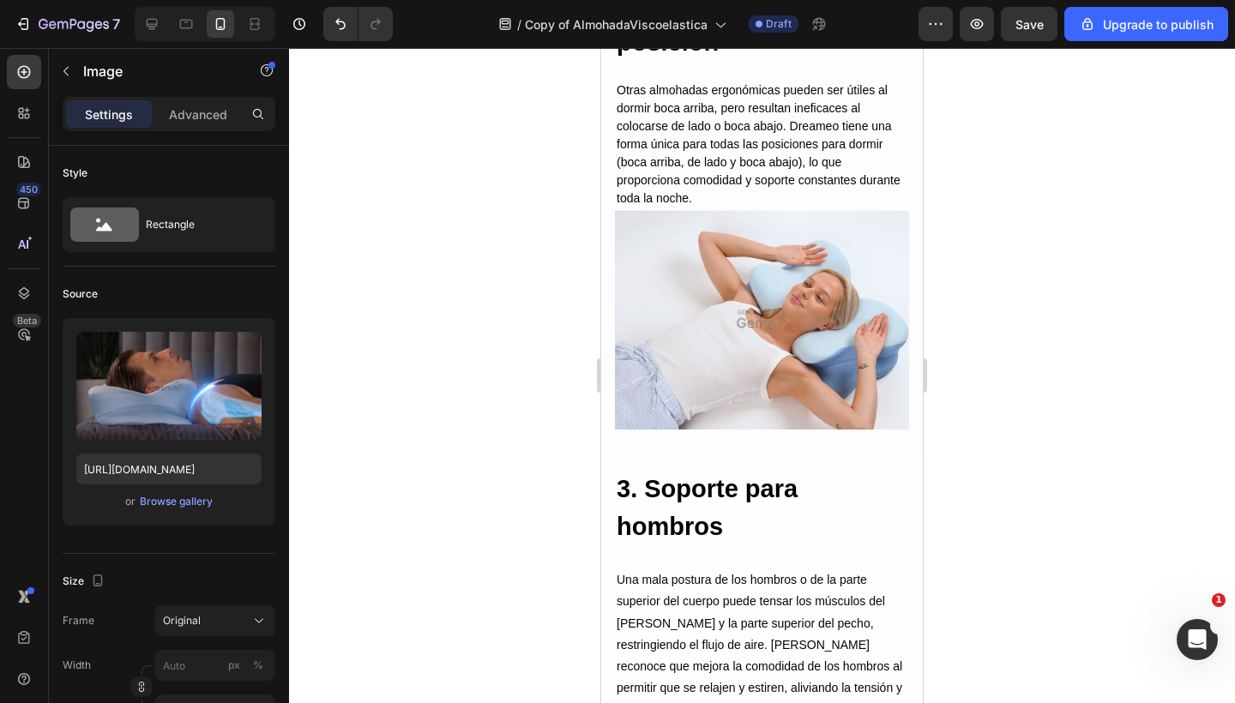
scroll to position [2570, 0]
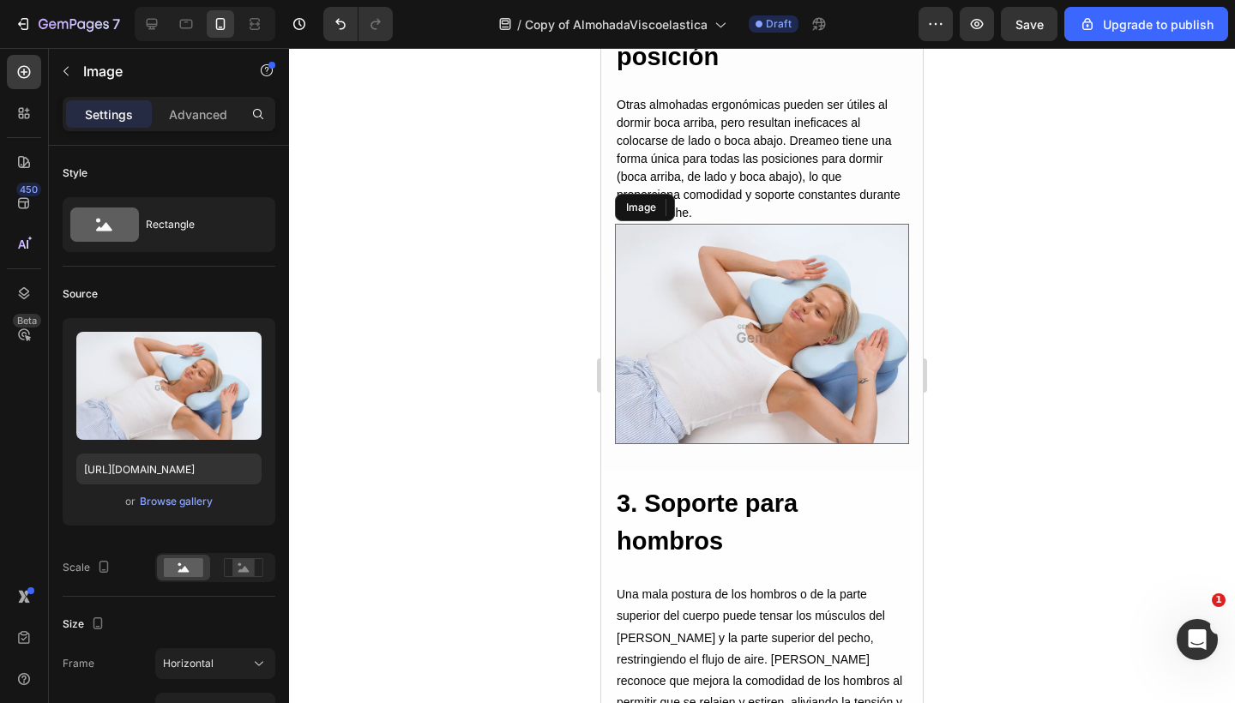
click at [788, 378] on img at bounding box center [762, 334] width 294 height 220
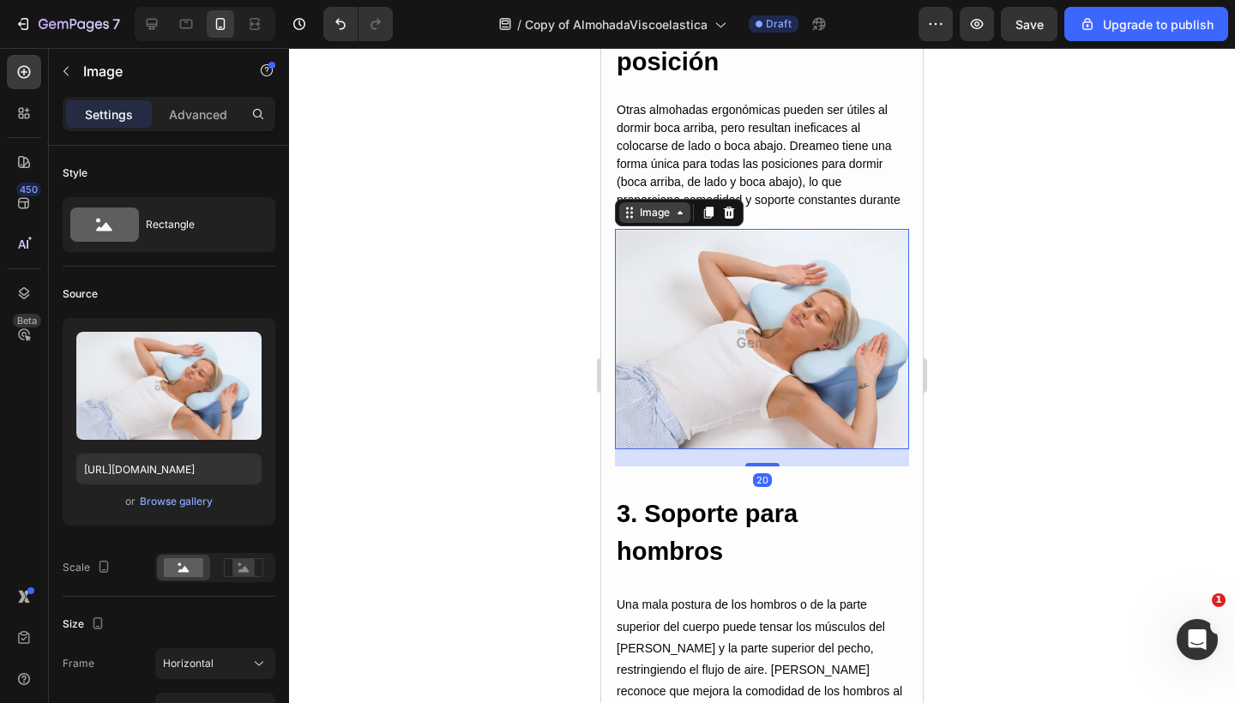
click at [665, 208] on div "Image" at bounding box center [654, 212] width 37 height 15
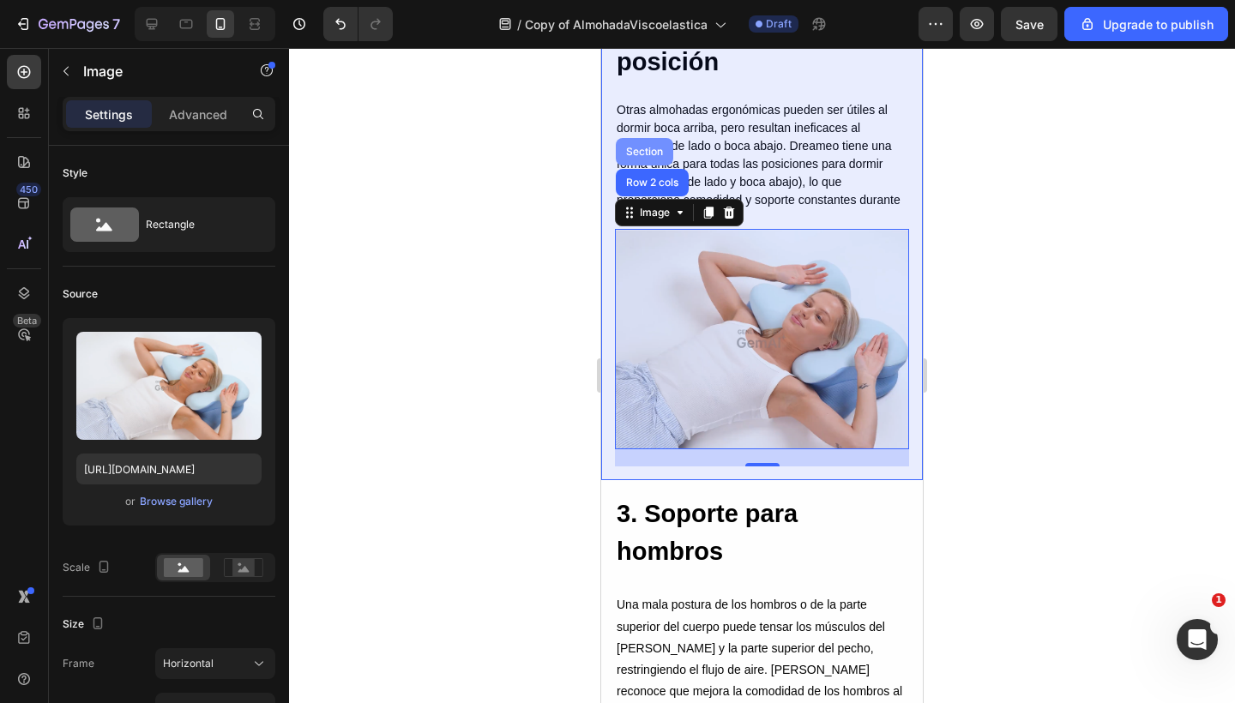
click at [644, 156] on div "Section" at bounding box center [644, 152] width 44 height 10
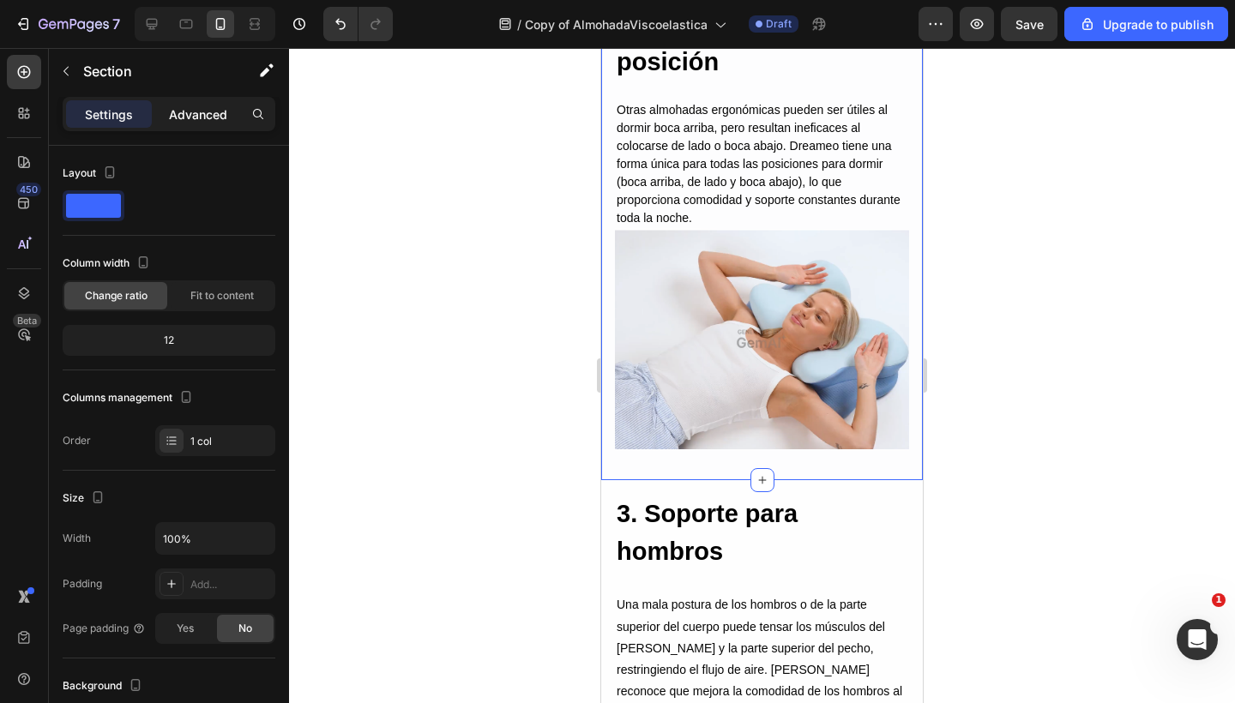
click at [195, 124] on div "Advanced" at bounding box center [198, 113] width 86 height 27
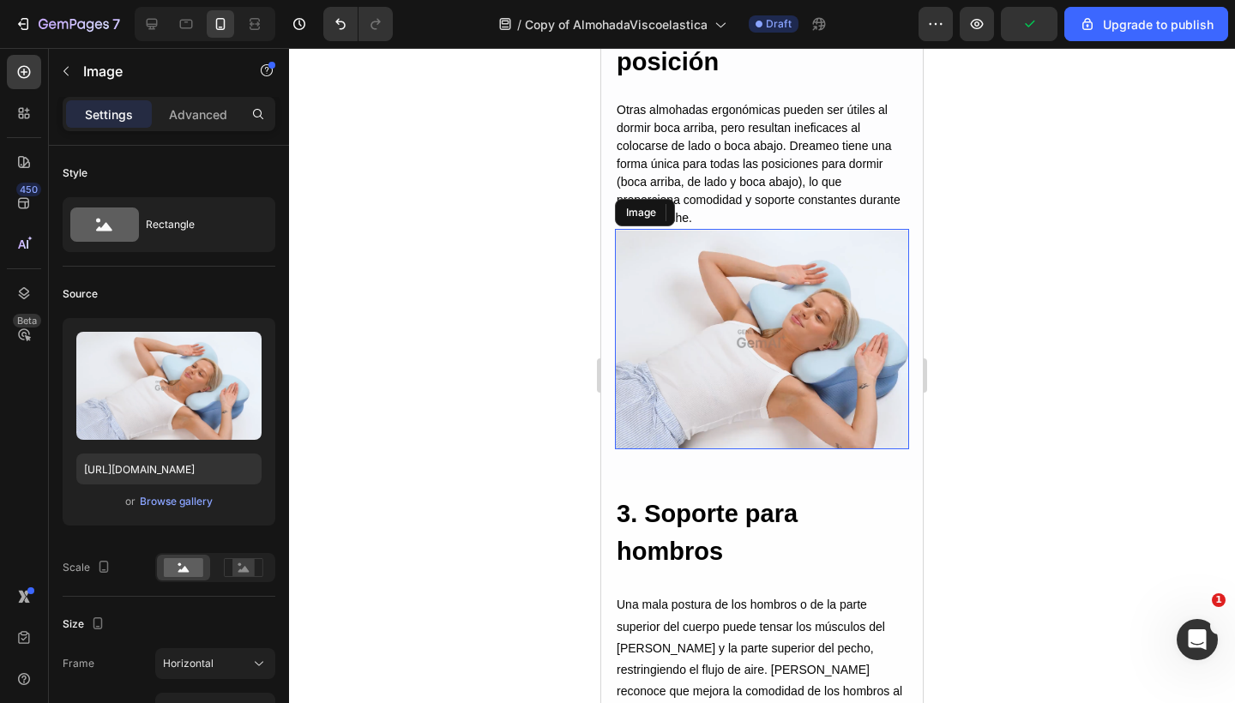
click at [750, 365] on img at bounding box center [762, 339] width 294 height 220
click at [706, 417] on img at bounding box center [762, 339] width 294 height 220
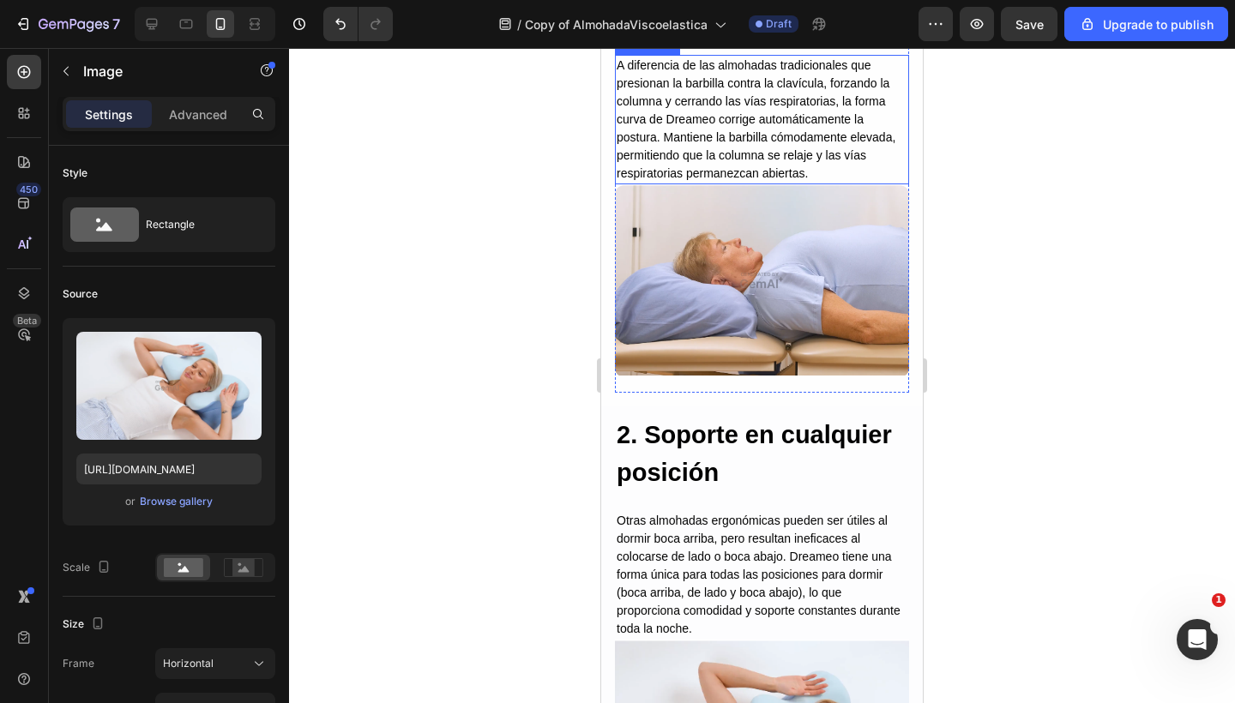
scroll to position [2208, 0]
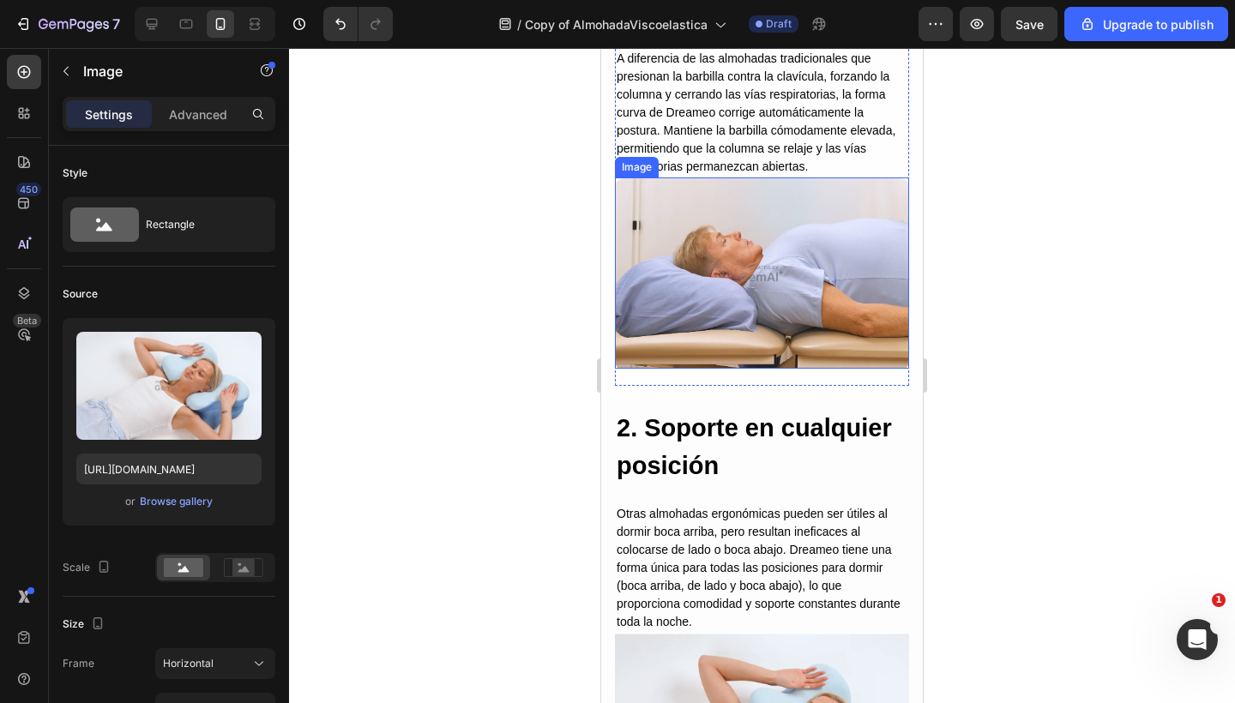
click at [785, 259] on img at bounding box center [762, 272] width 294 height 191
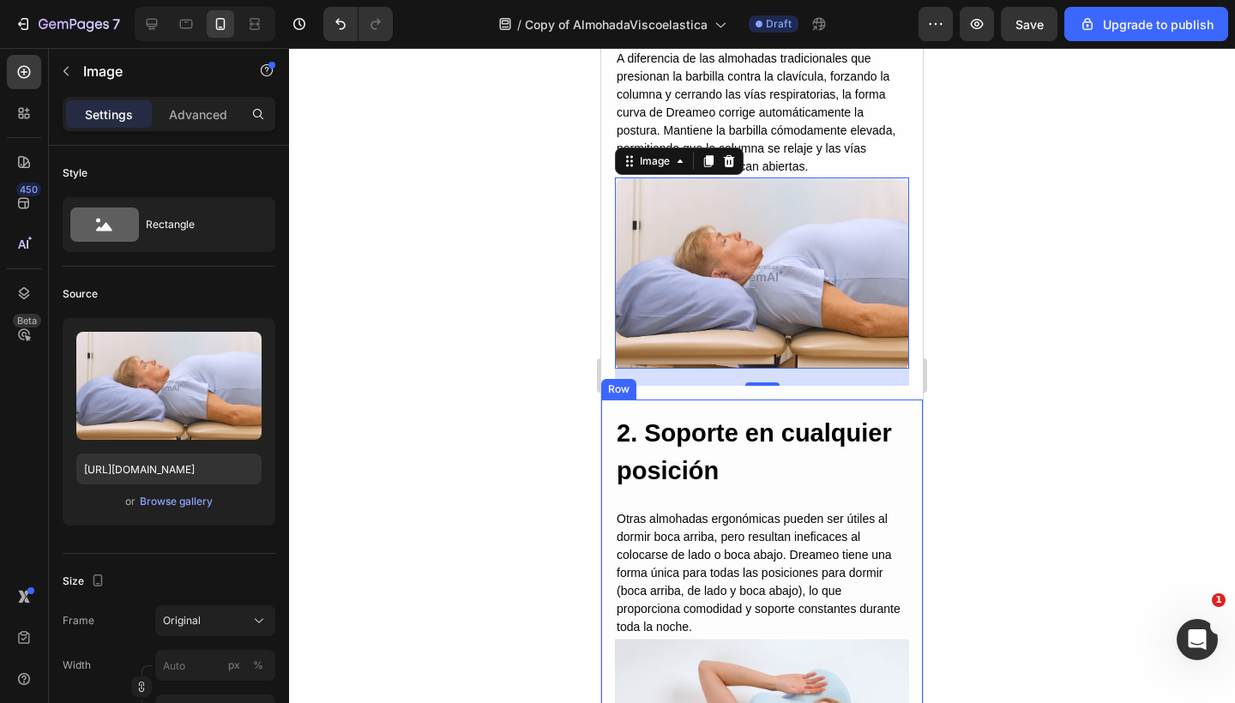
click at [720, 400] on div "Image 2. Soporte en cualquier posición Heading Otras almohadas ergonómicas pued…" at bounding box center [762, 645] width 322 height 490
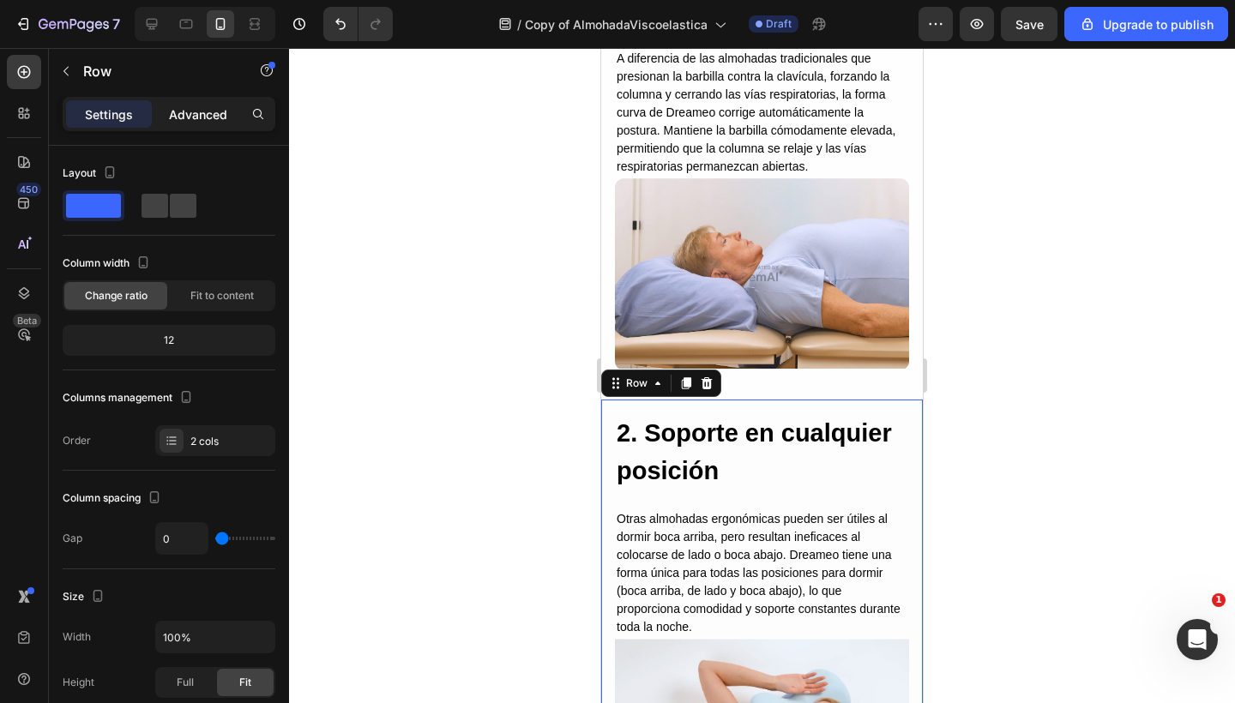
click at [177, 115] on p "Advanced" at bounding box center [198, 114] width 58 height 18
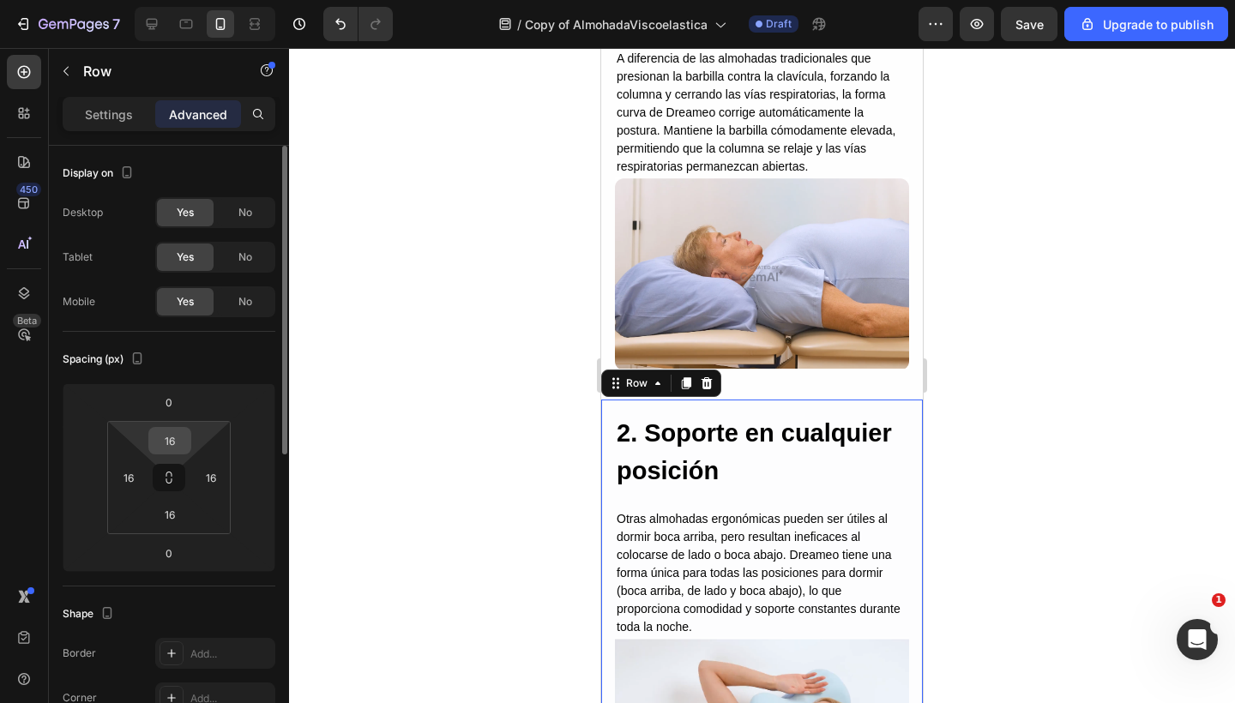
click at [168, 447] on input "16" at bounding box center [170, 441] width 34 height 26
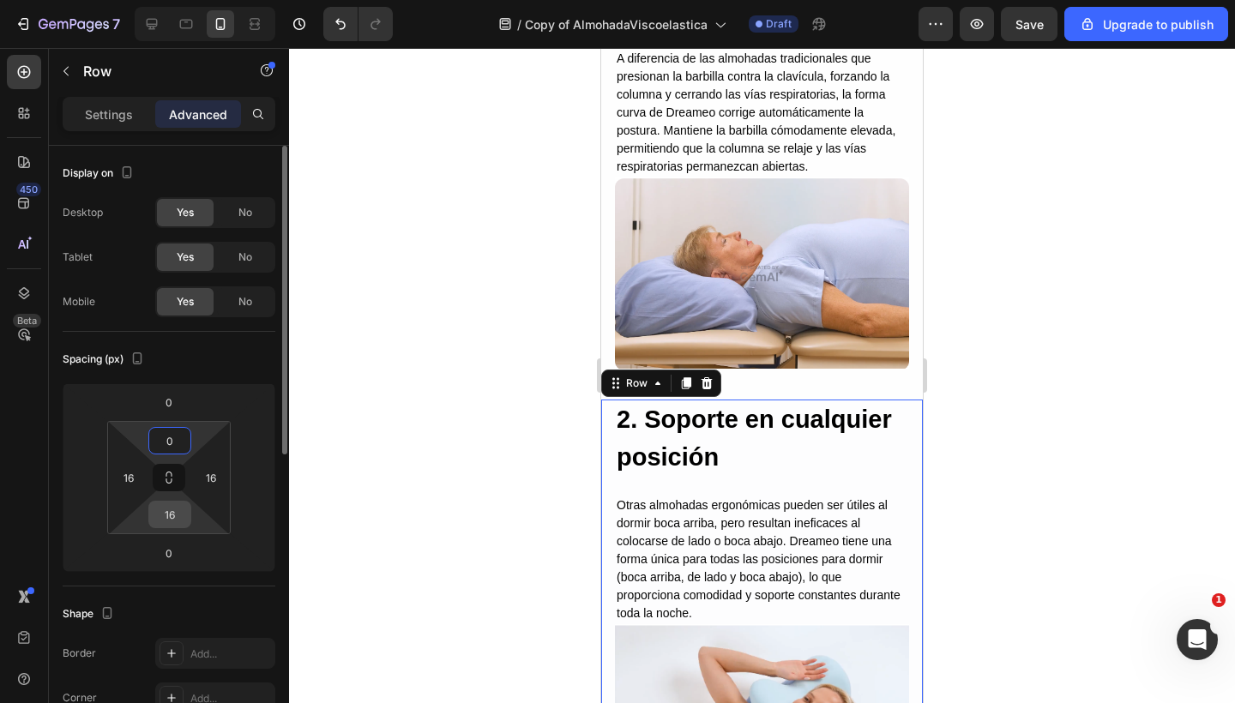
type input "0"
click at [178, 510] on input "16" at bounding box center [170, 515] width 34 height 26
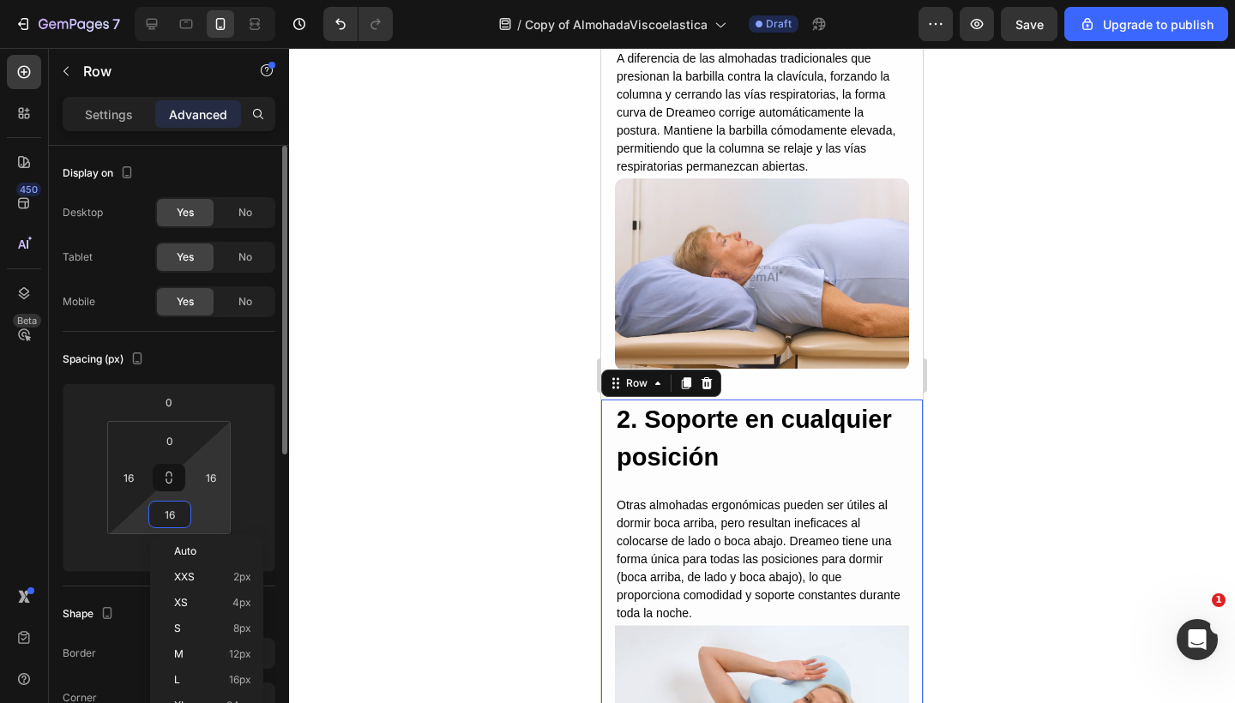
type input "0"
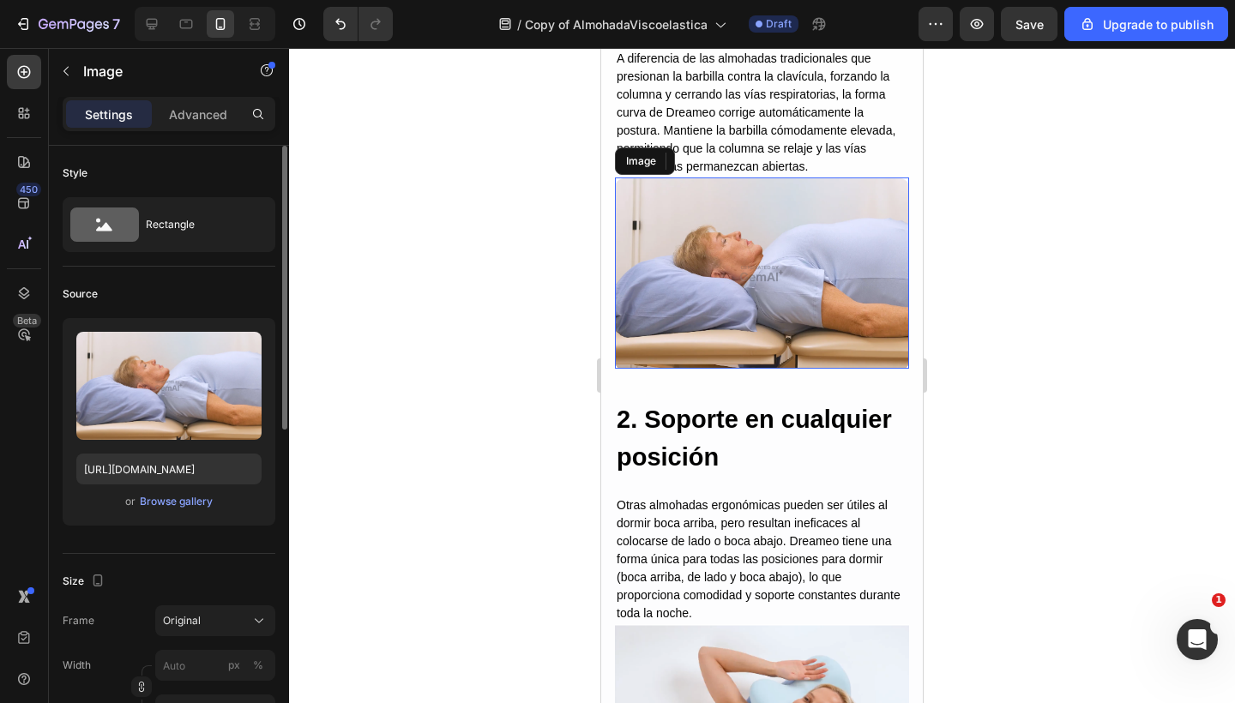
click at [712, 255] on img at bounding box center [762, 272] width 294 height 191
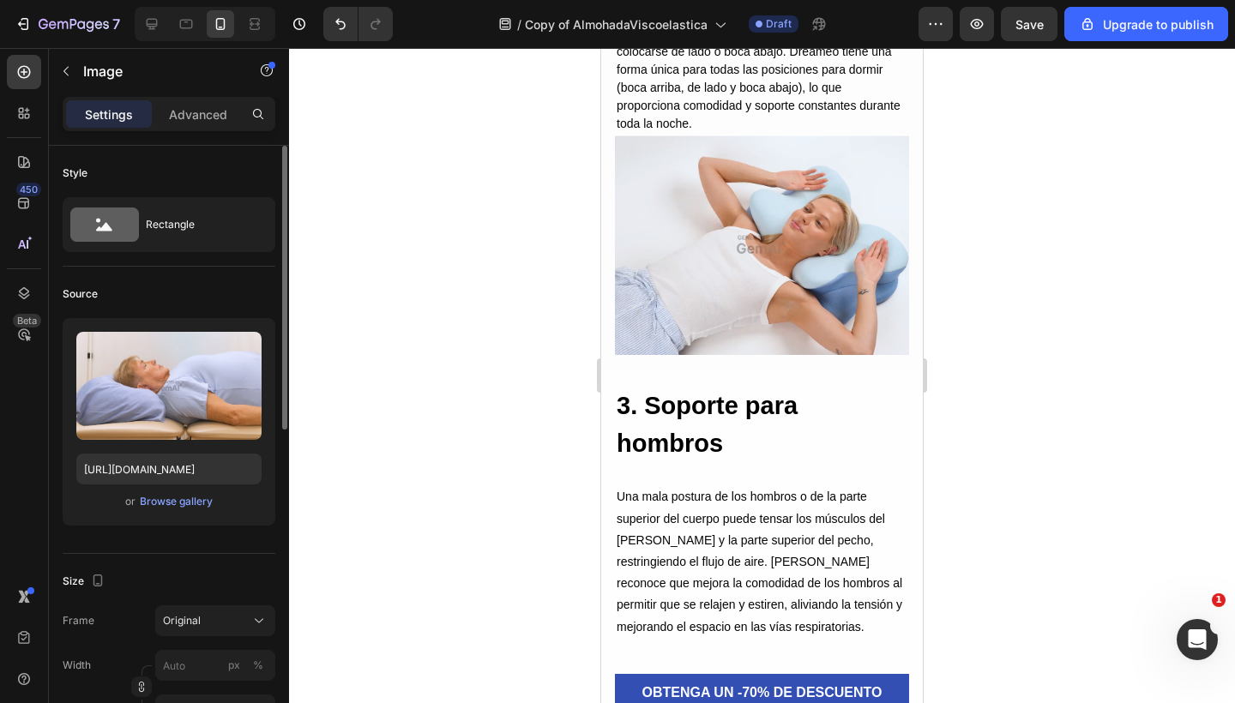
scroll to position [2652, 0]
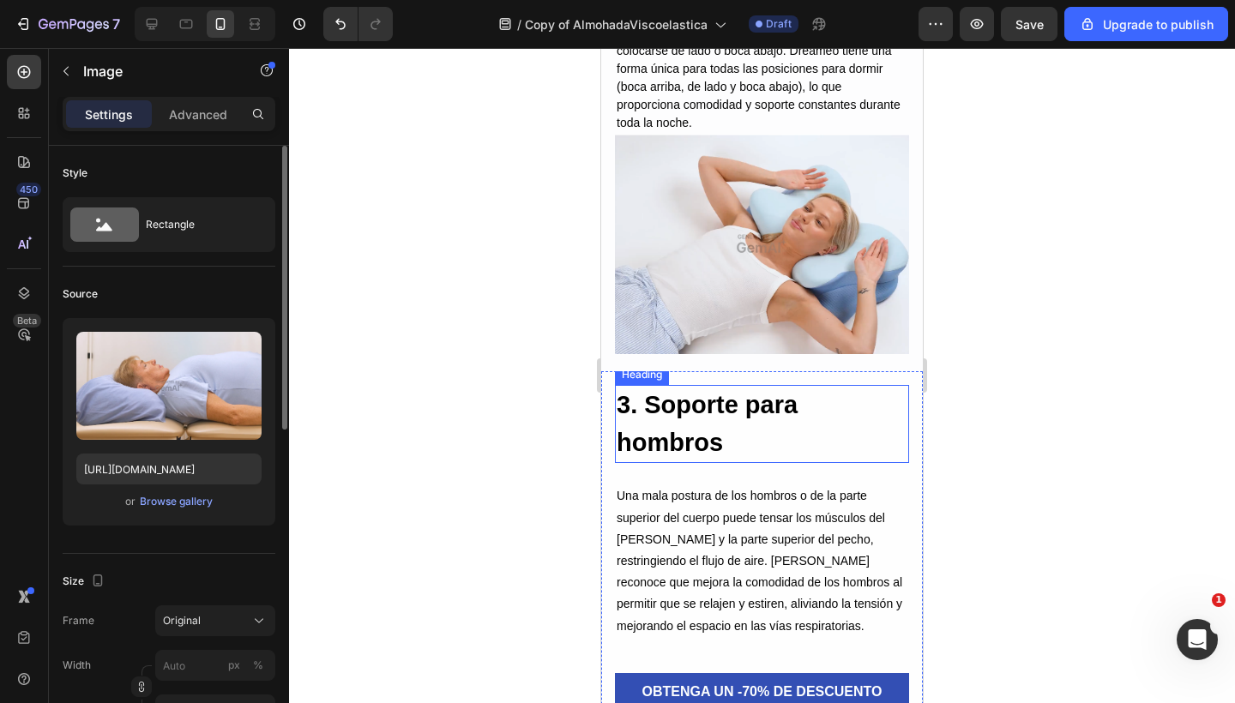
click at [668, 406] on h2 "3. Soporte para hombros" at bounding box center [762, 424] width 294 height 78
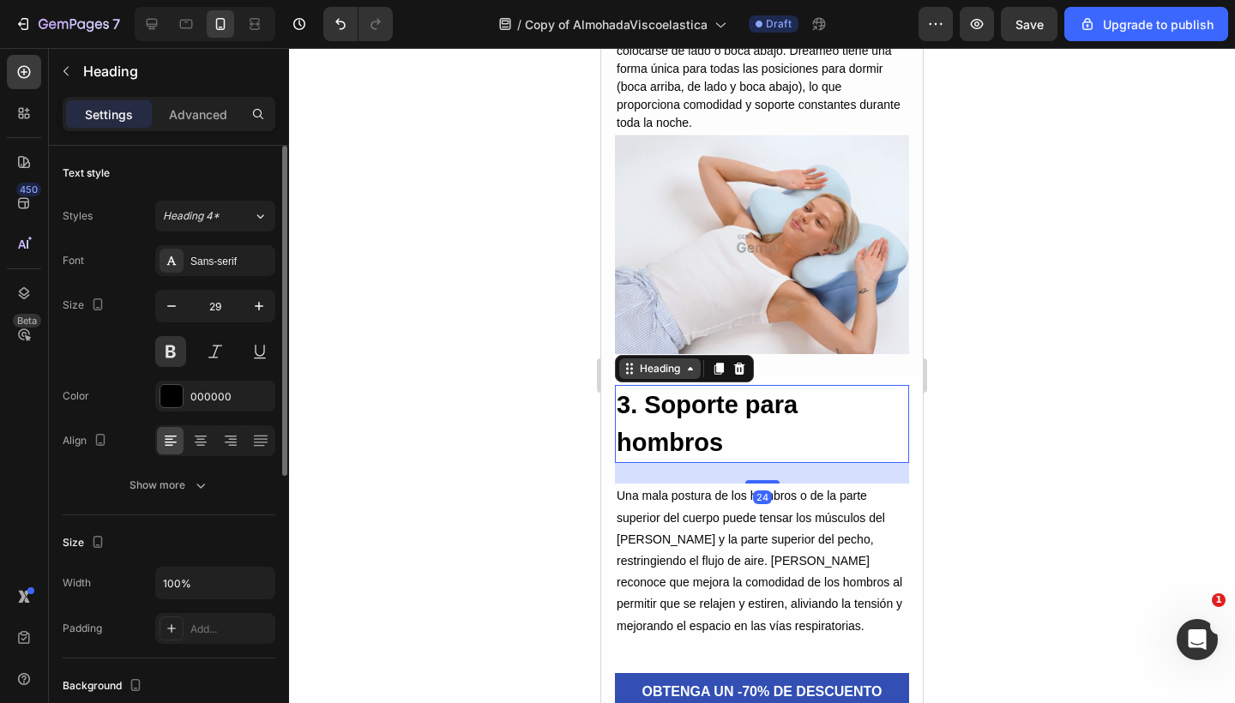
click at [656, 361] on div "Heading" at bounding box center [659, 368] width 47 height 15
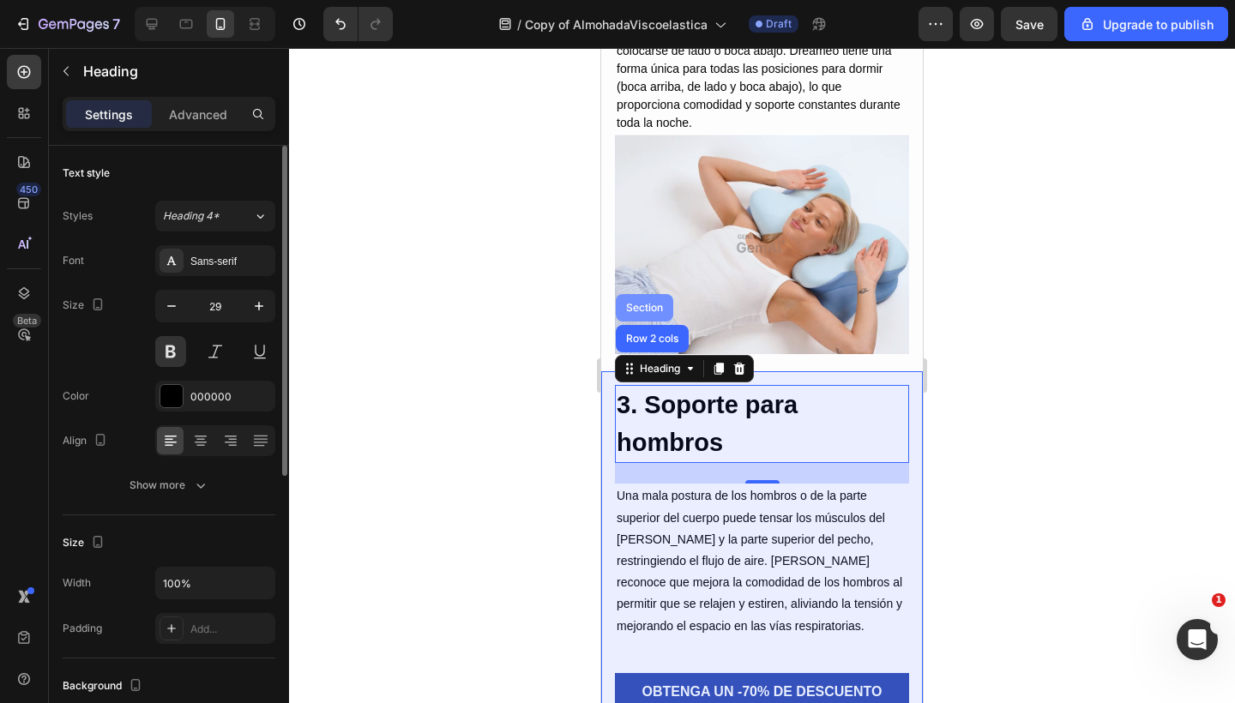
click at [646, 304] on div "Section" at bounding box center [644, 307] width 57 height 27
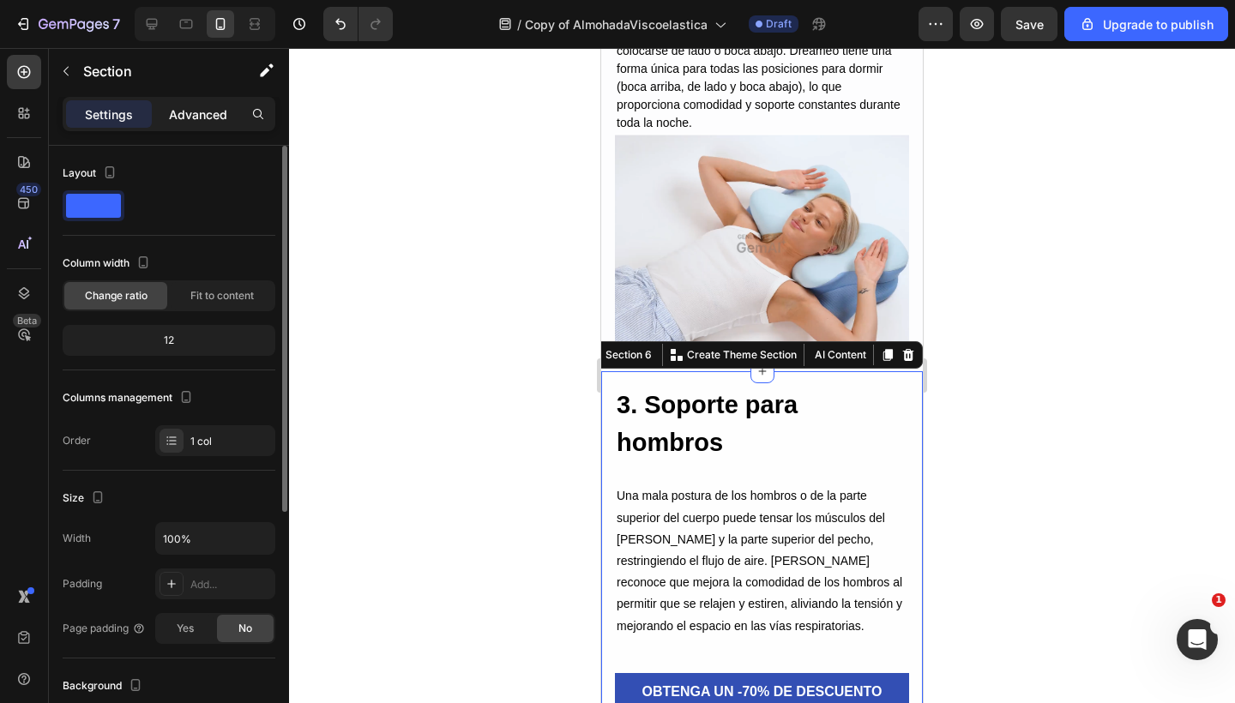
click at [190, 115] on p "Advanced" at bounding box center [198, 114] width 58 height 18
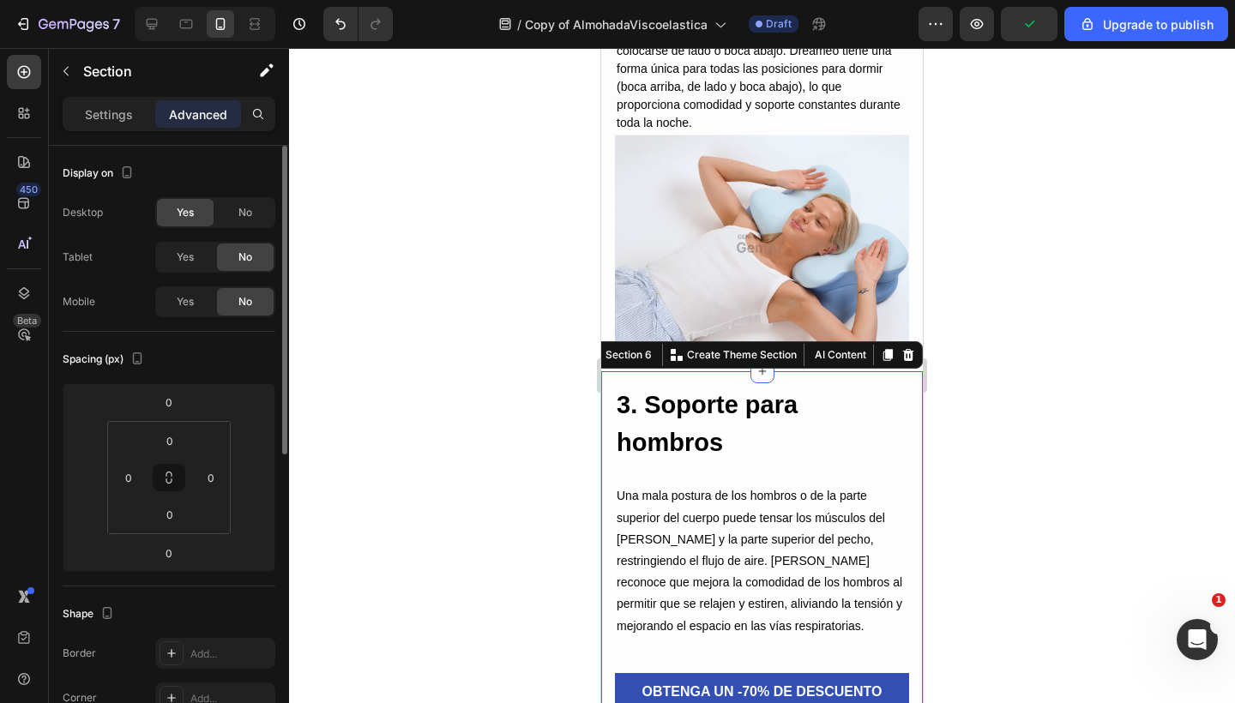
click at [766, 238] on img at bounding box center [762, 244] width 294 height 220
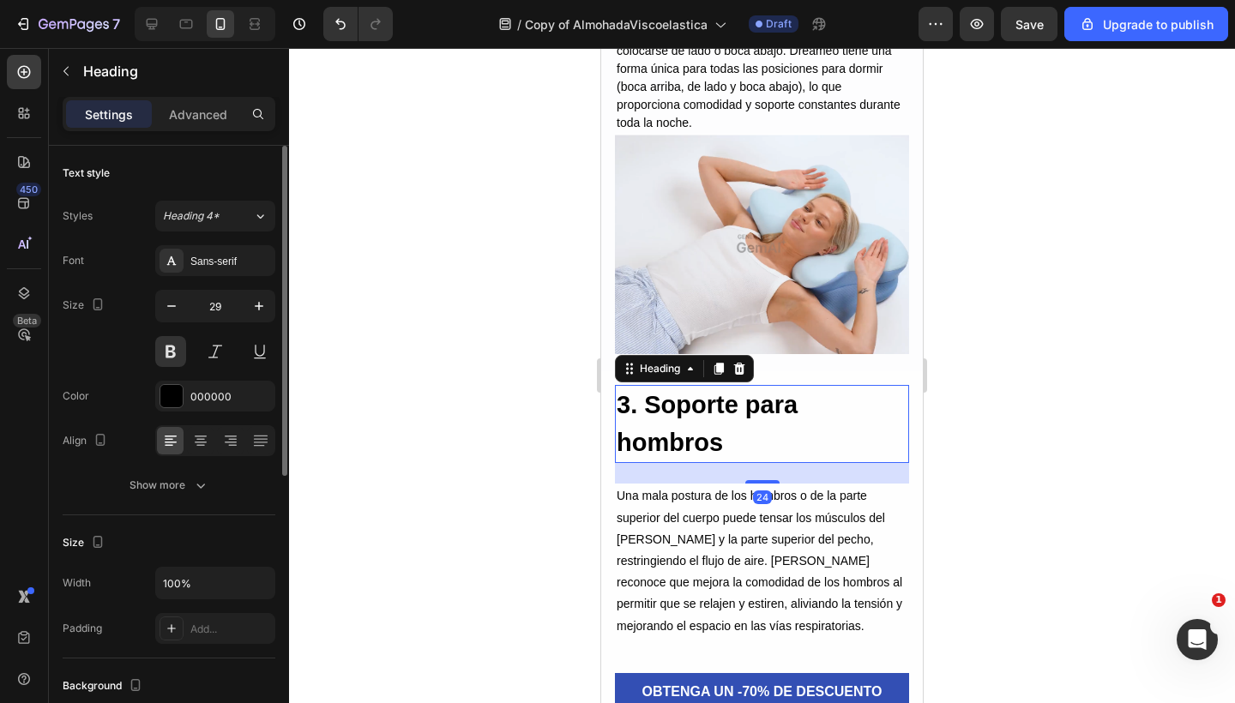
click at [719, 400] on h2 "3. Soporte para hombros" at bounding box center [762, 424] width 294 height 78
click at [669, 363] on div "Heading" at bounding box center [659, 368] width 47 height 15
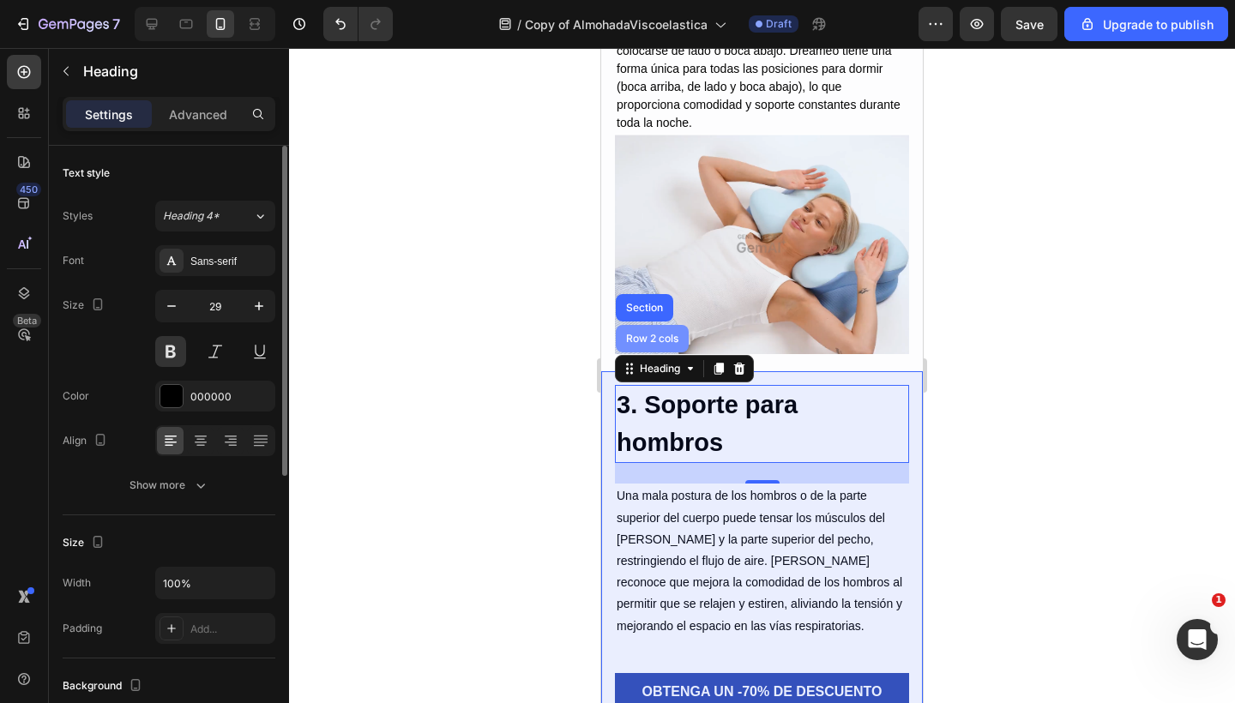
click at [648, 334] on div "Row 2 cols" at bounding box center [651, 339] width 59 height 10
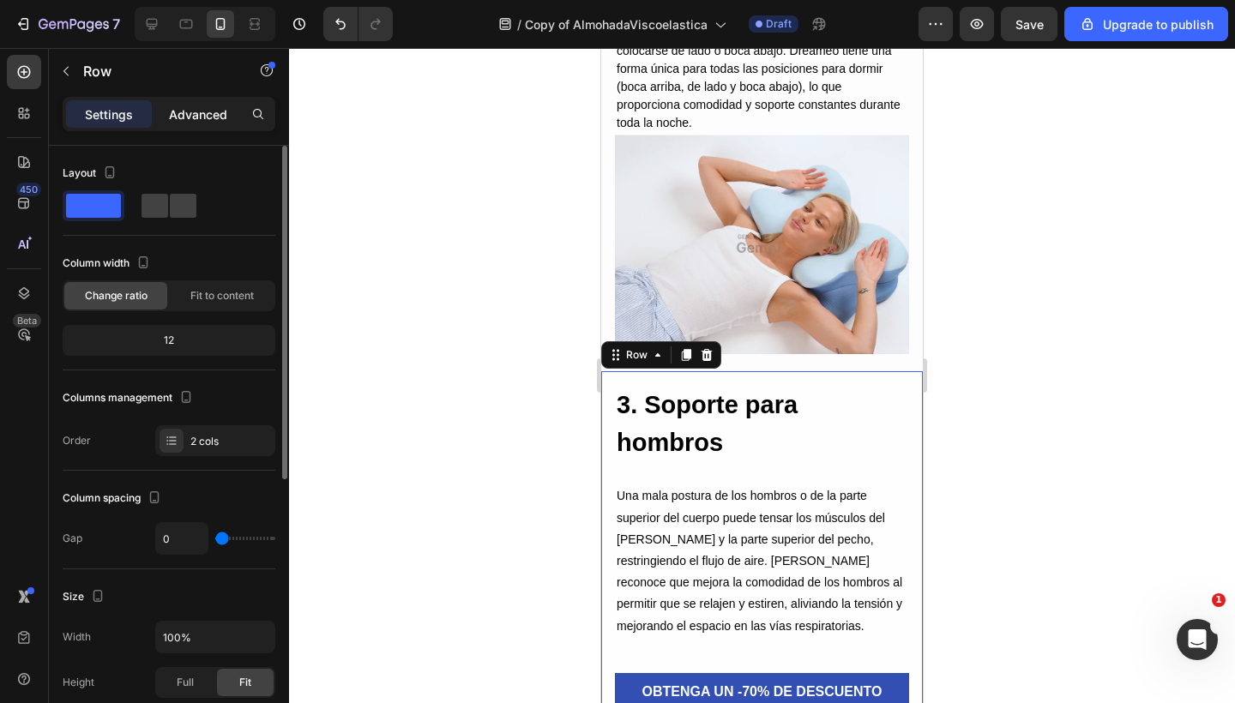
click at [201, 120] on p "Advanced" at bounding box center [198, 114] width 58 height 18
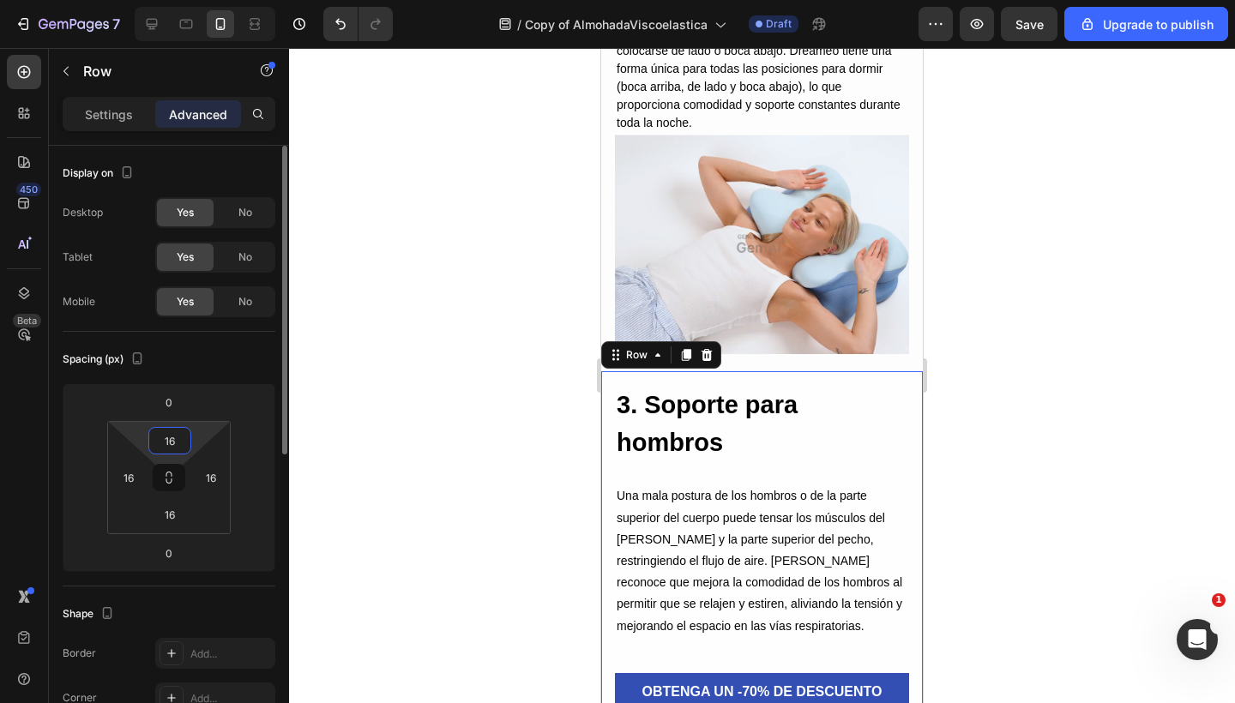
click at [165, 436] on input "16" at bounding box center [170, 441] width 34 height 26
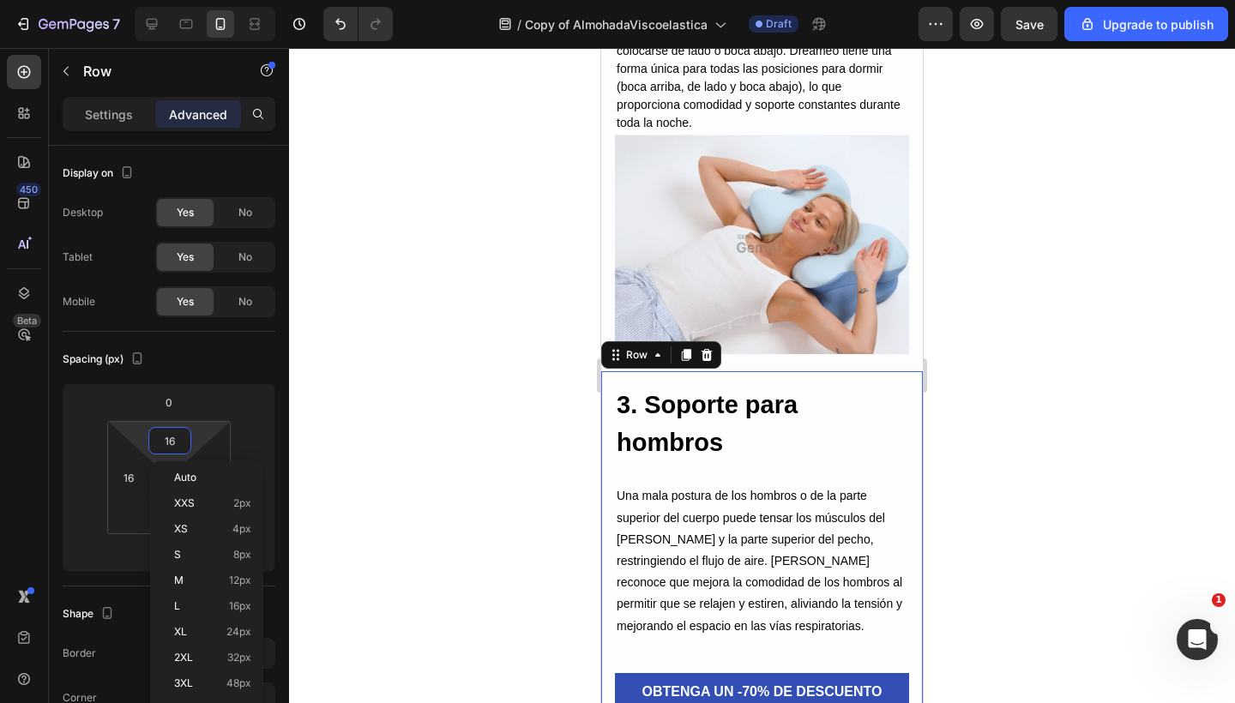
type input "0"
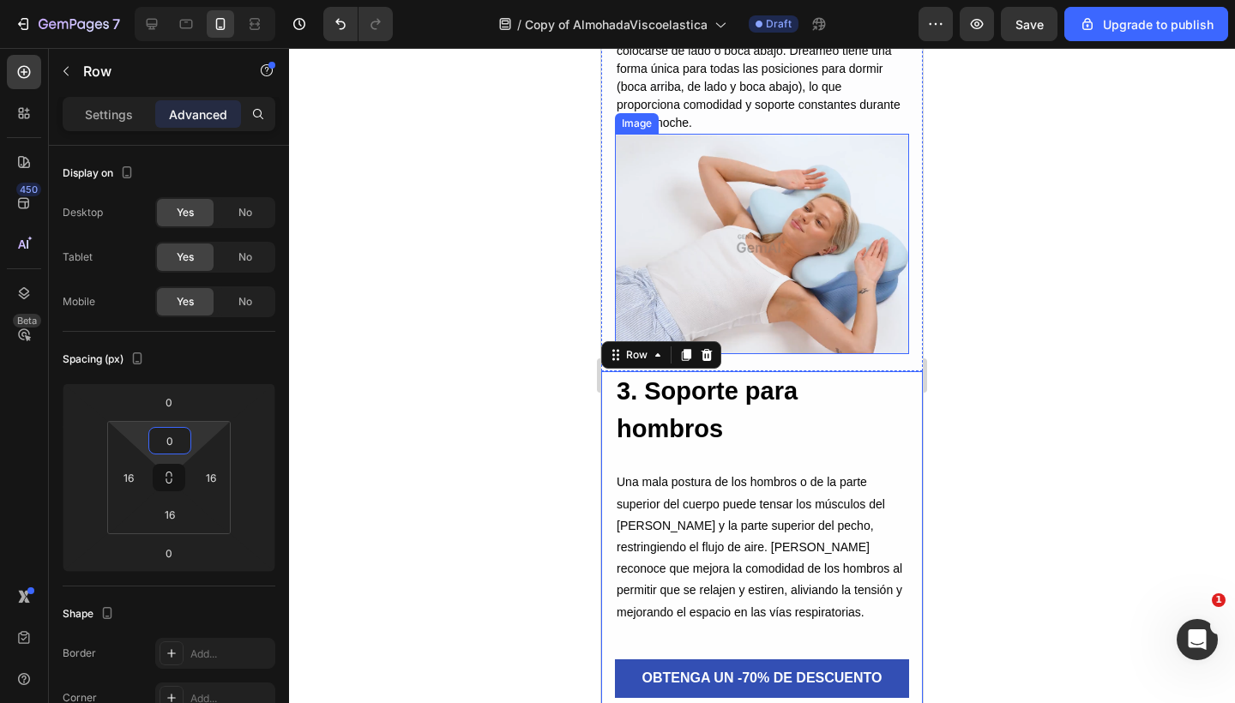
click at [676, 272] on img at bounding box center [762, 244] width 294 height 220
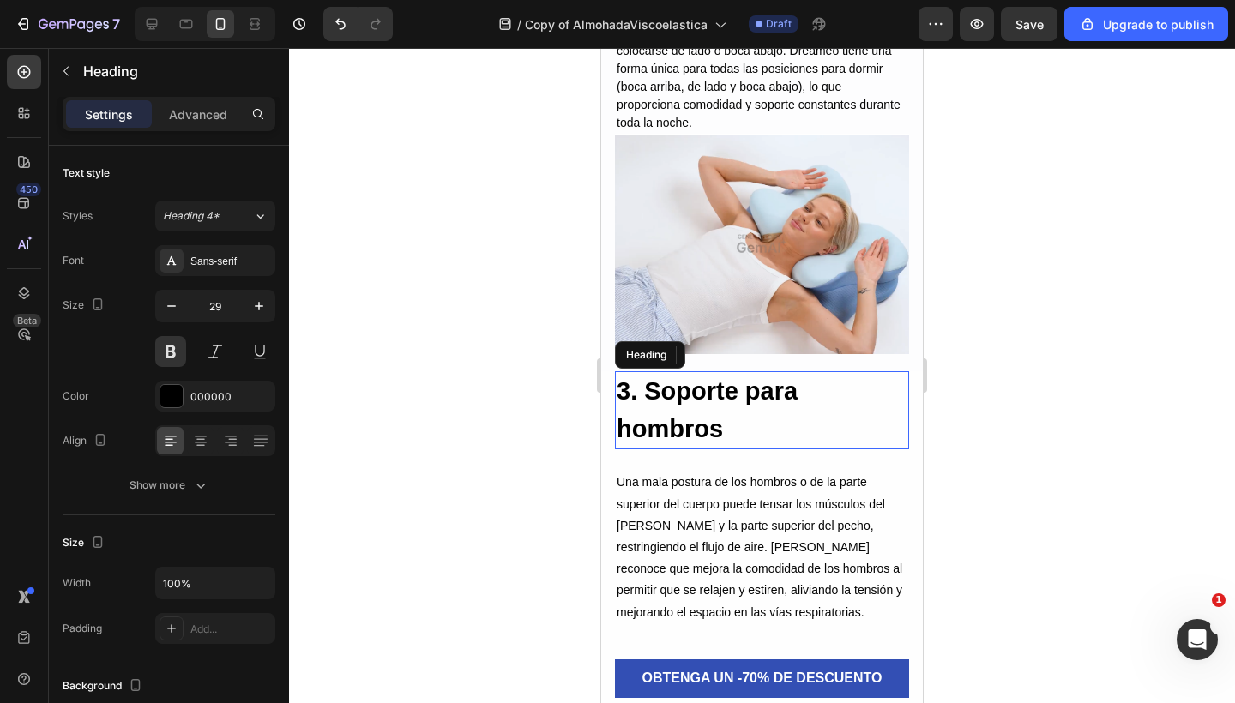
click at [673, 409] on h2 "3. Soporte para hombros" at bounding box center [762, 410] width 294 height 78
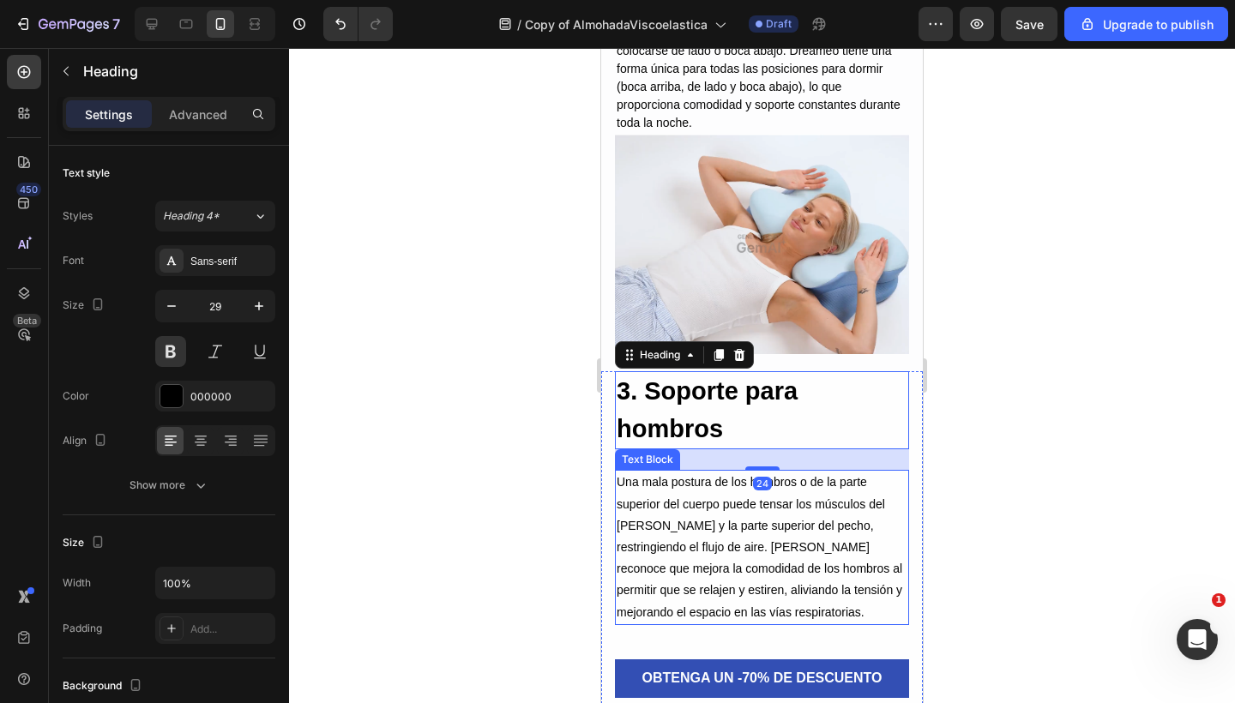
click at [714, 558] on p "Una mala postura de los hombros o de la parte superior del cuerpo puede tensar …" at bounding box center [761, 547] width 291 height 151
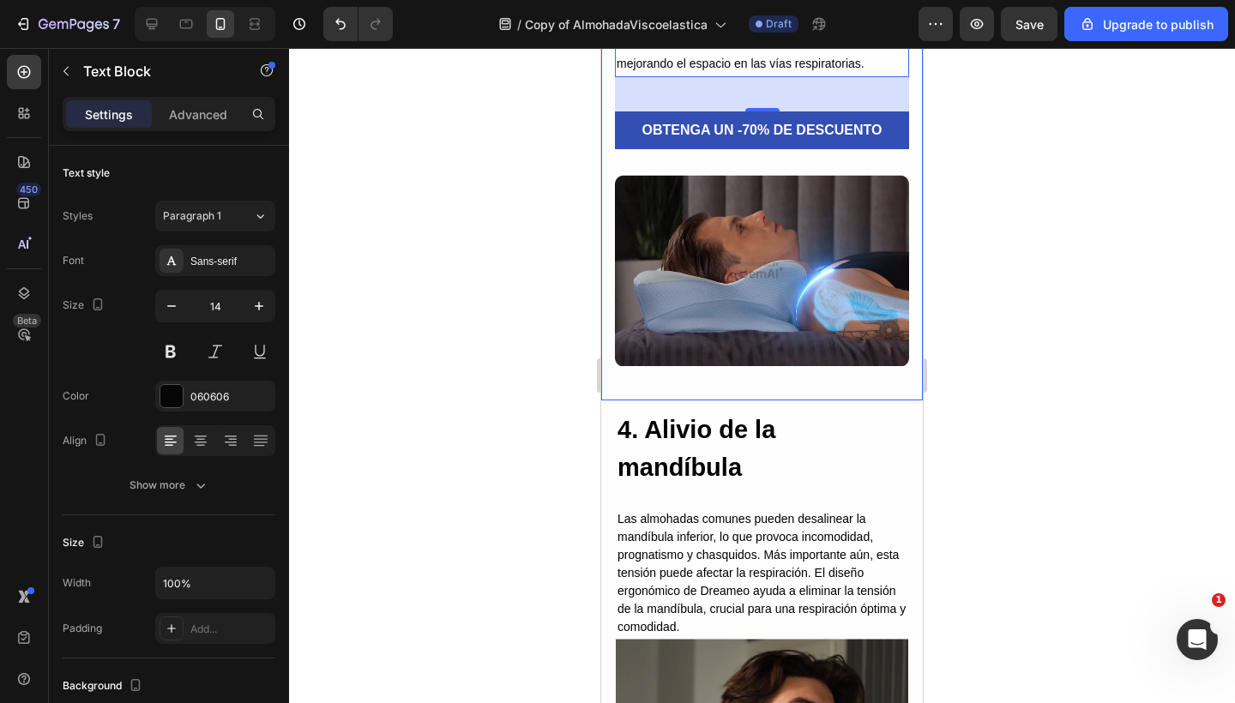
scroll to position [3199, 0]
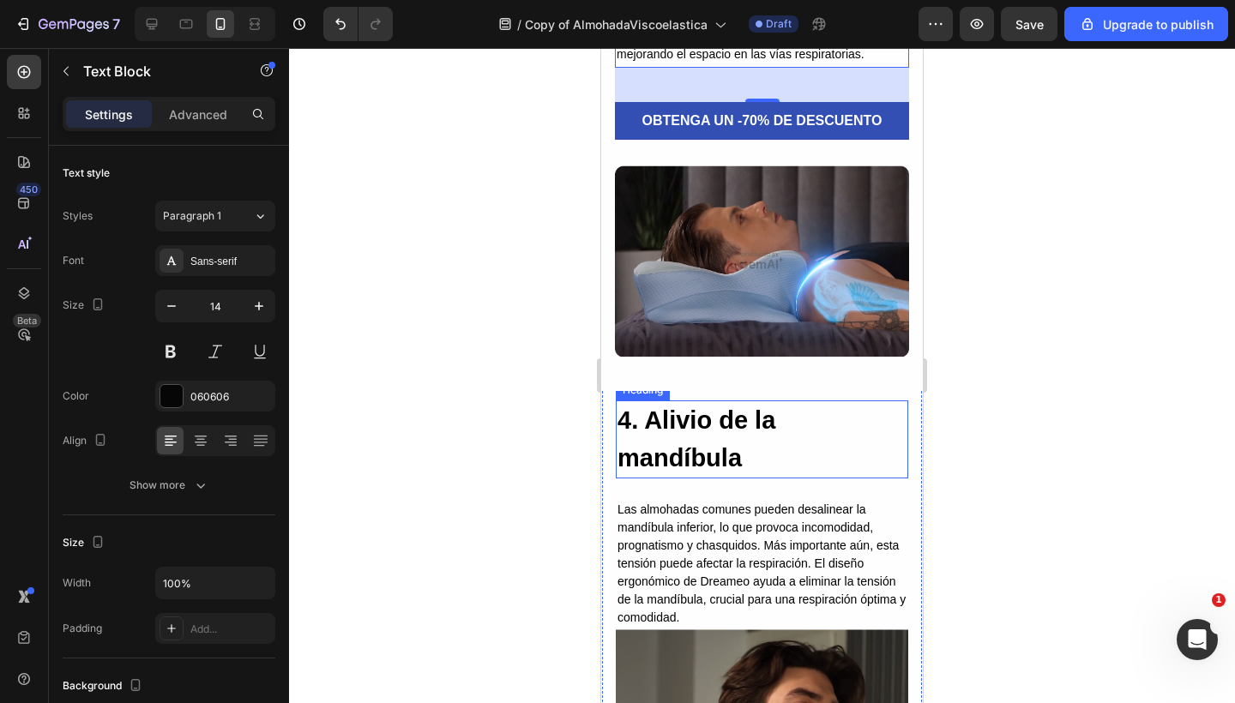
click at [695, 473] on h2 "4. Alivio de la mandíbula" at bounding box center [762, 439] width 292 height 78
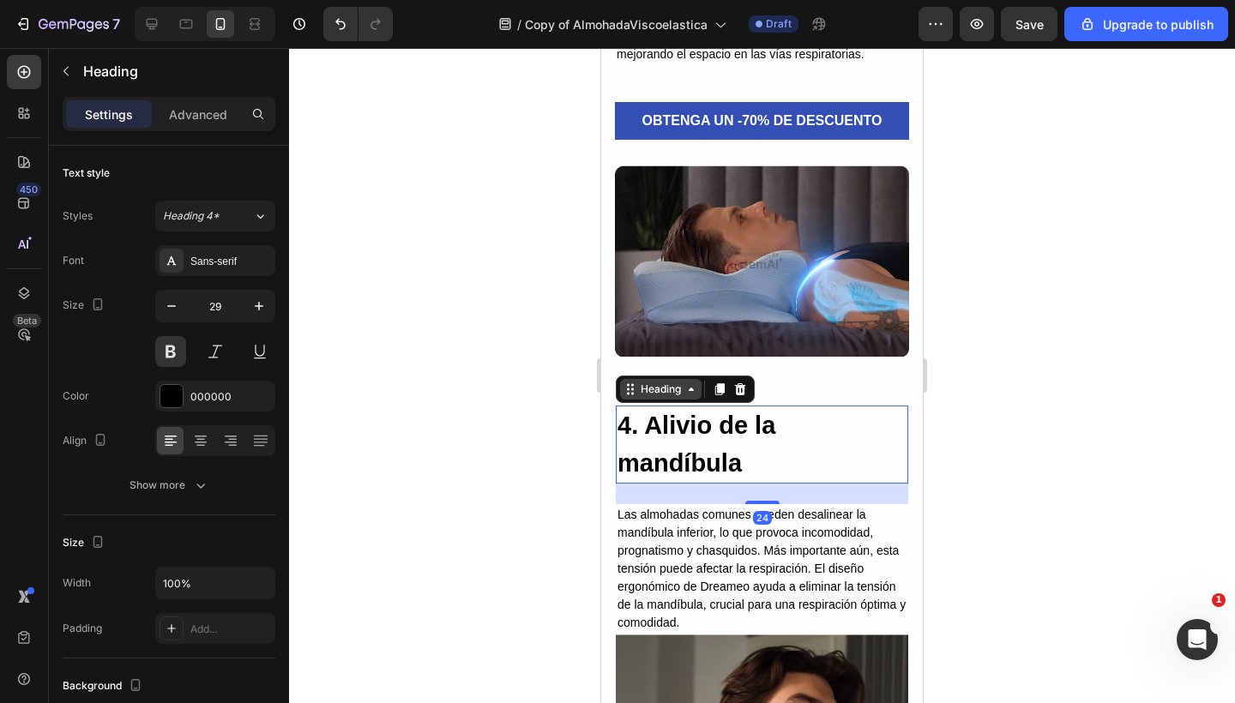
click at [664, 397] on div "Heading" at bounding box center [660, 389] width 47 height 15
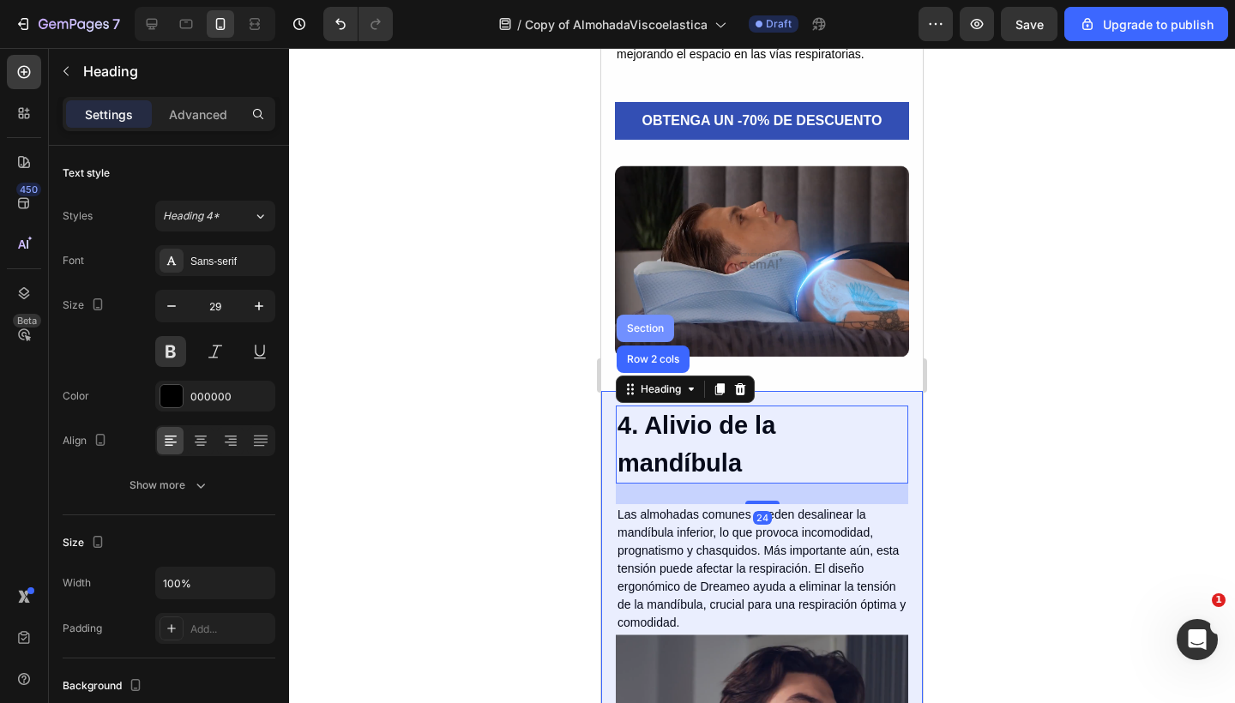
click at [641, 336] on div "Section" at bounding box center [644, 328] width 57 height 27
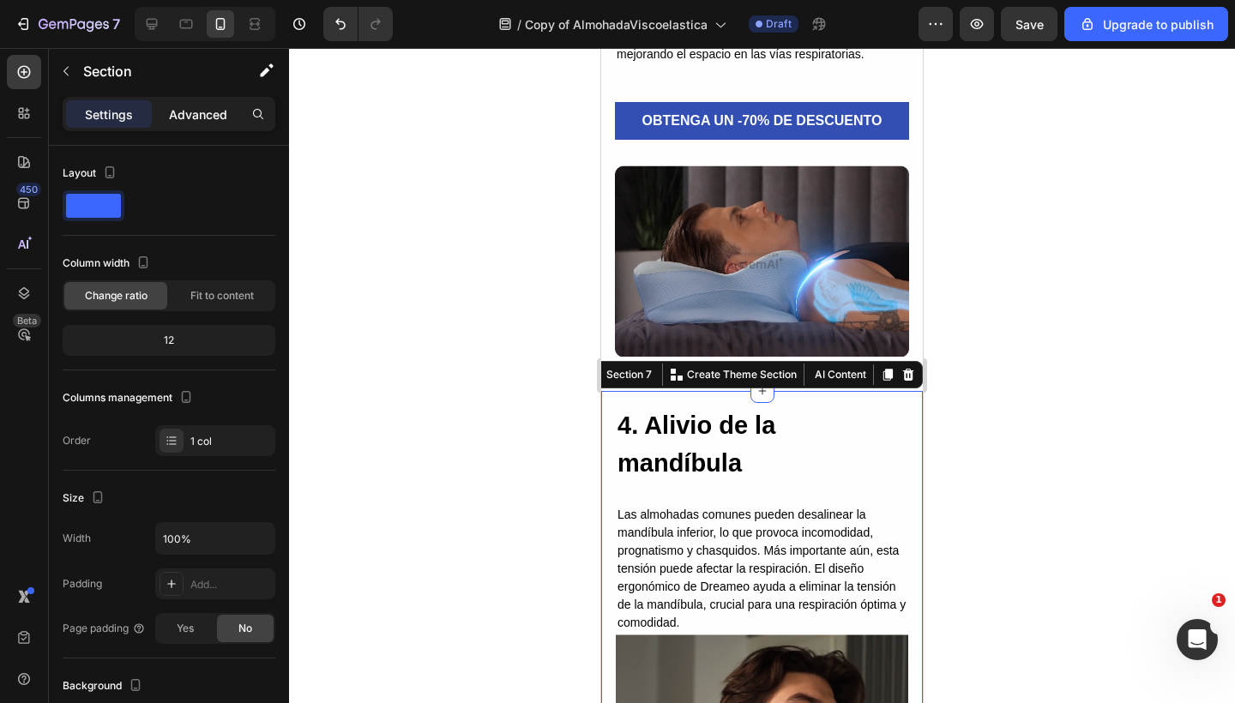
click at [201, 120] on p "Advanced" at bounding box center [198, 114] width 58 height 18
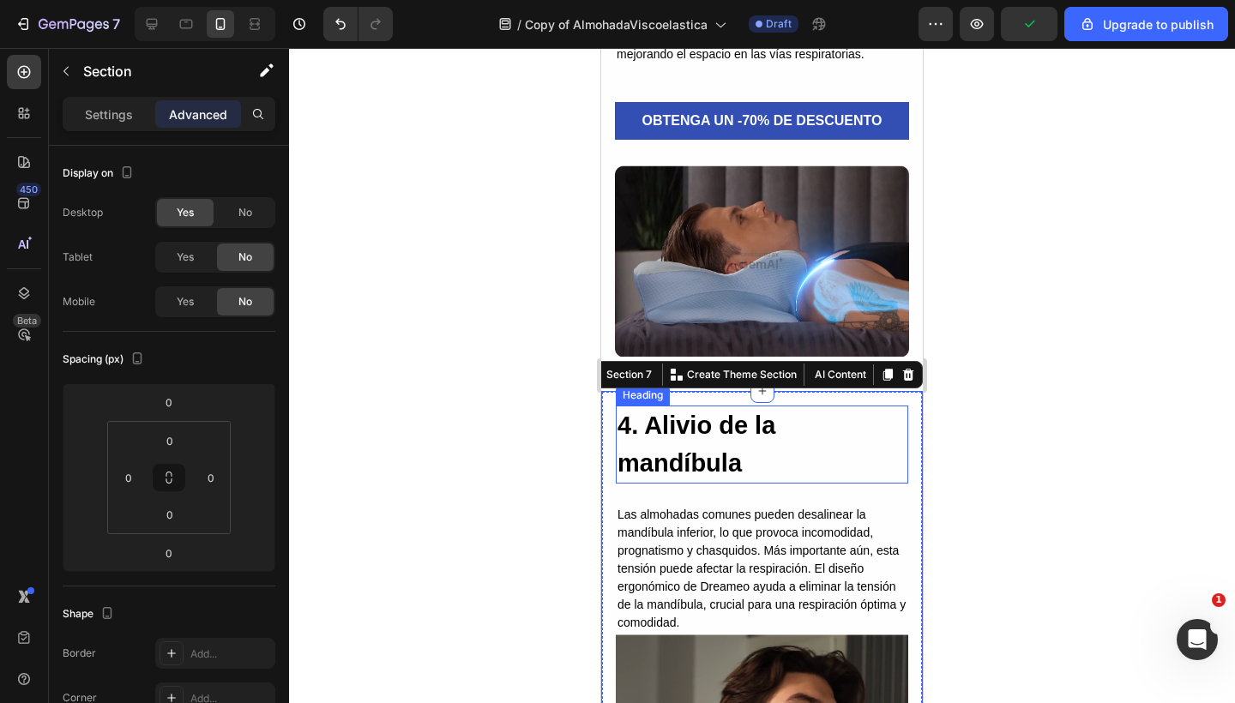
click at [700, 448] on h2 "4. Alivio de la mandíbula" at bounding box center [762, 445] width 292 height 78
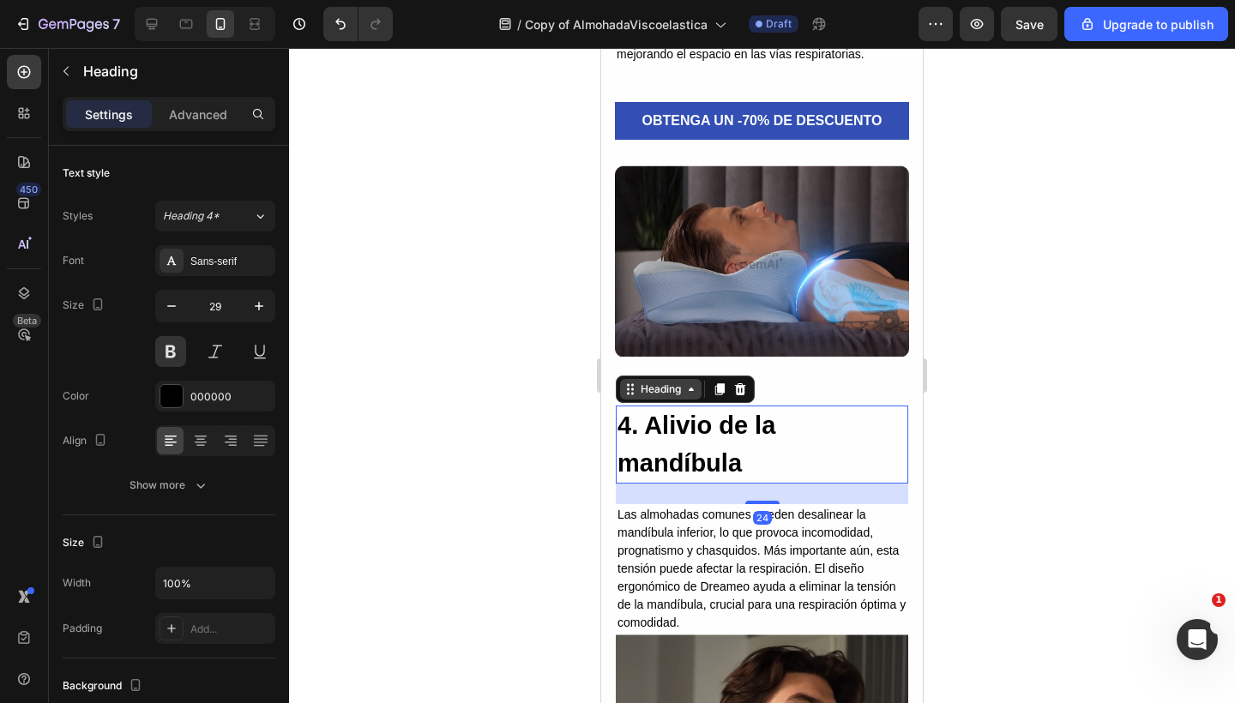
click at [662, 397] on div "Heading" at bounding box center [660, 389] width 47 height 15
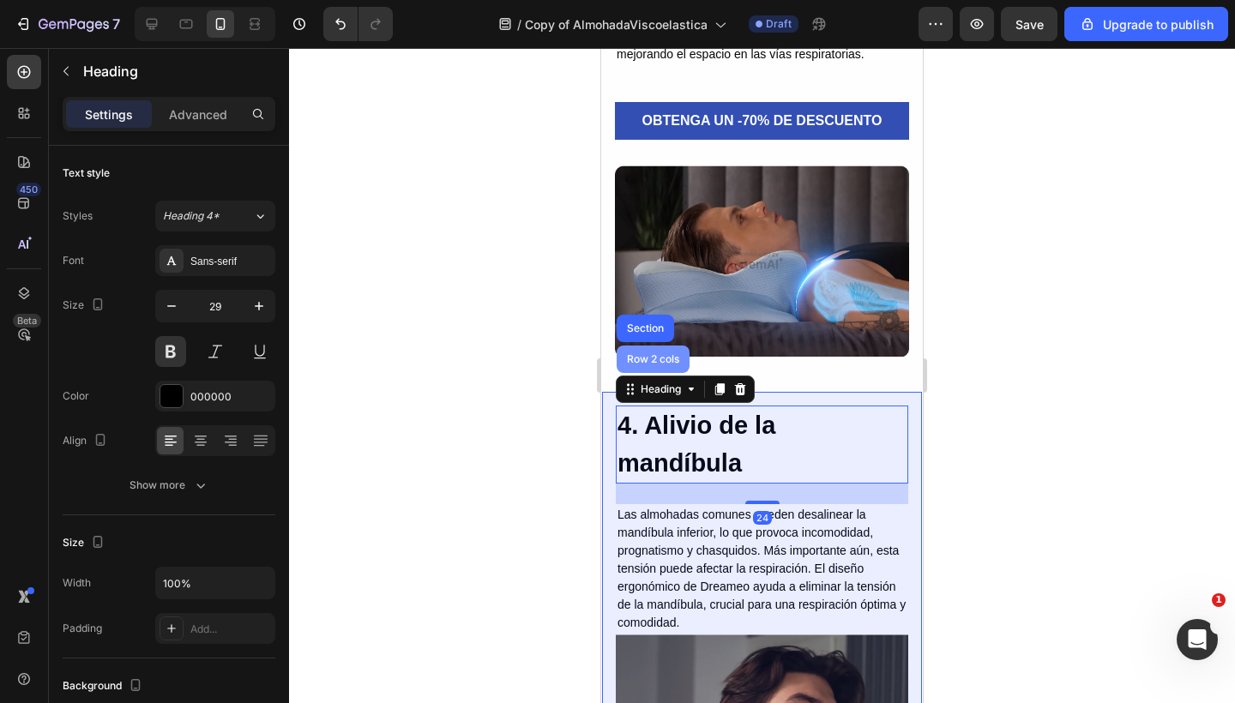
click at [652, 373] on div "Row 2 cols" at bounding box center [652, 359] width 73 height 27
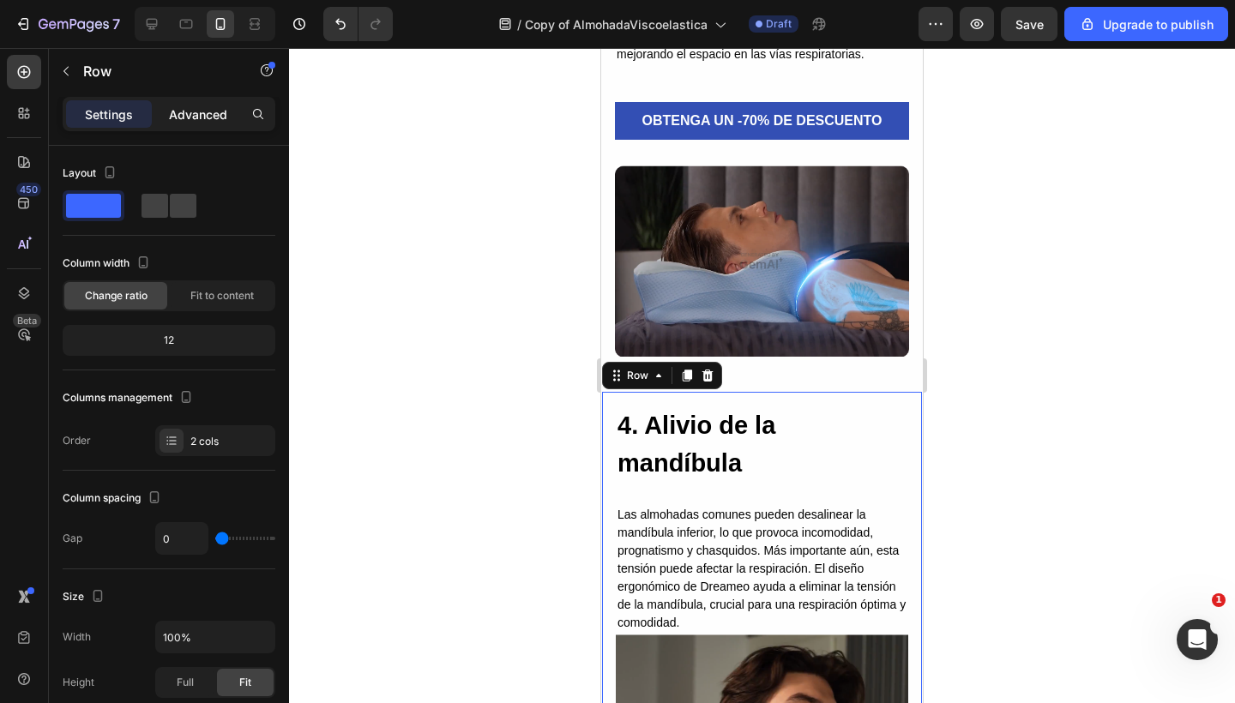
click at [195, 118] on p "Advanced" at bounding box center [198, 114] width 58 height 18
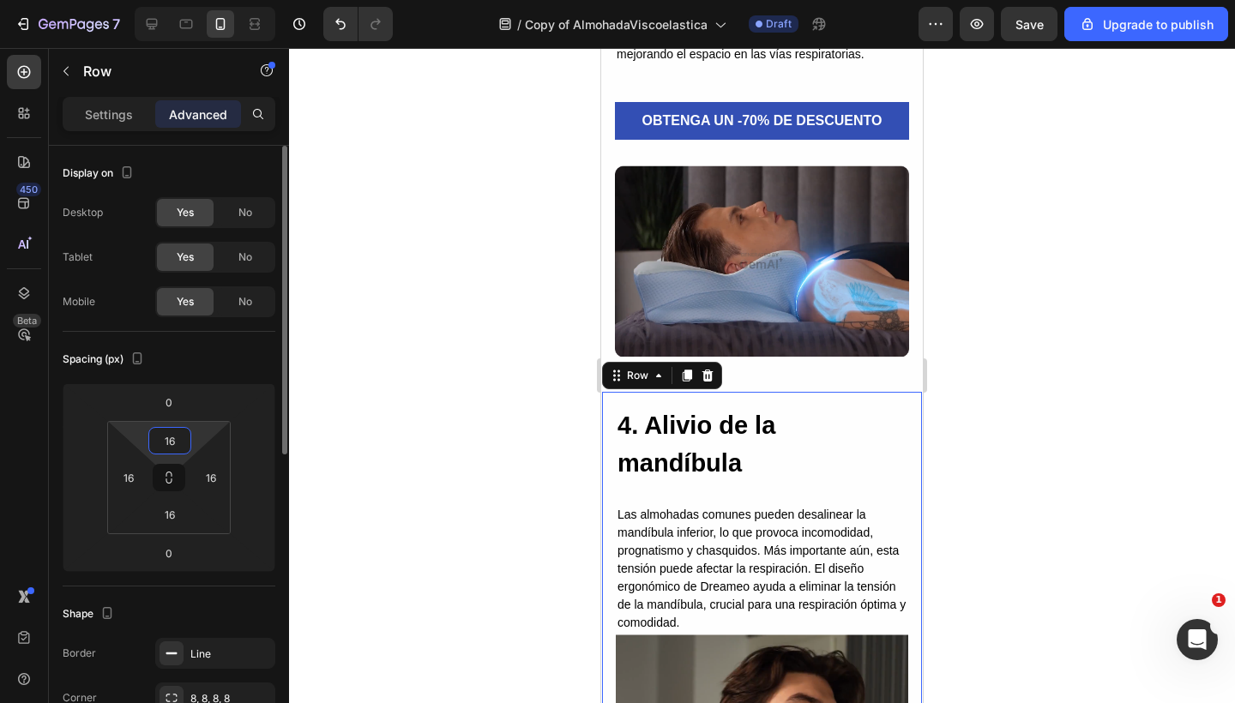
click at [170, 436] on input "16" at bounding box center [170, 441] width 34 height 26
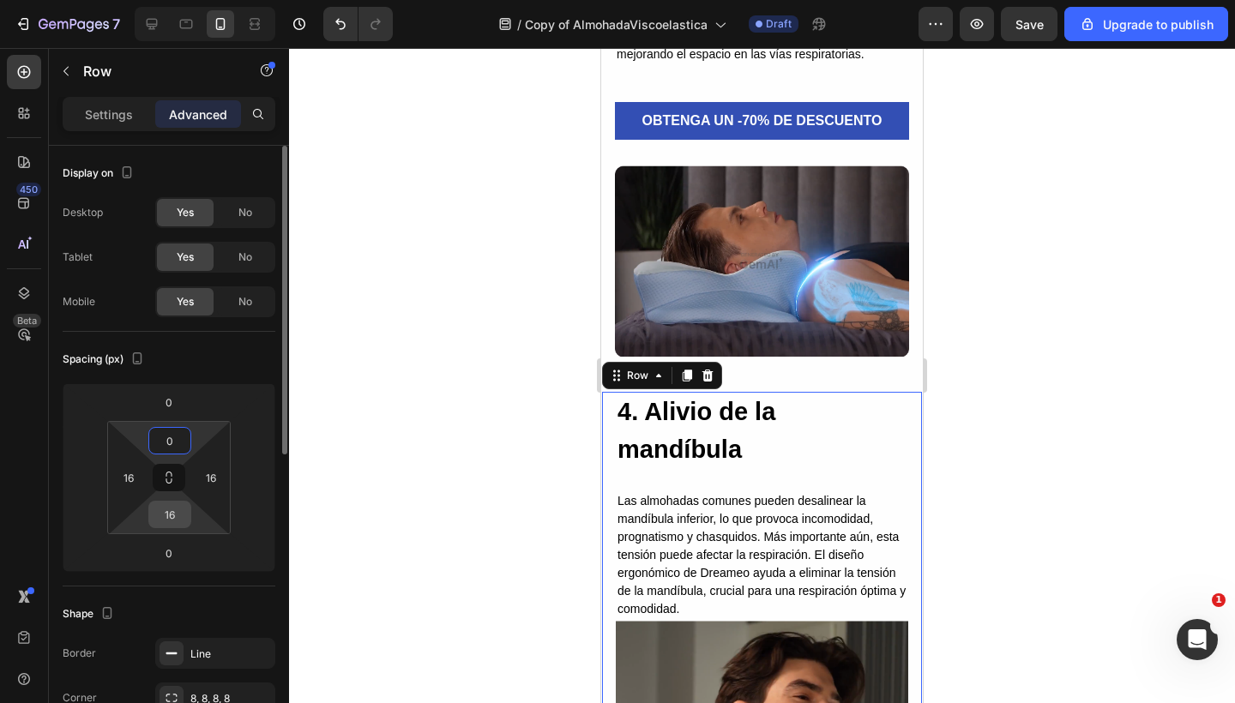
type input "0"
click at [176, 522] on input "16" at bounding box center [170, 515] width 34 height 26
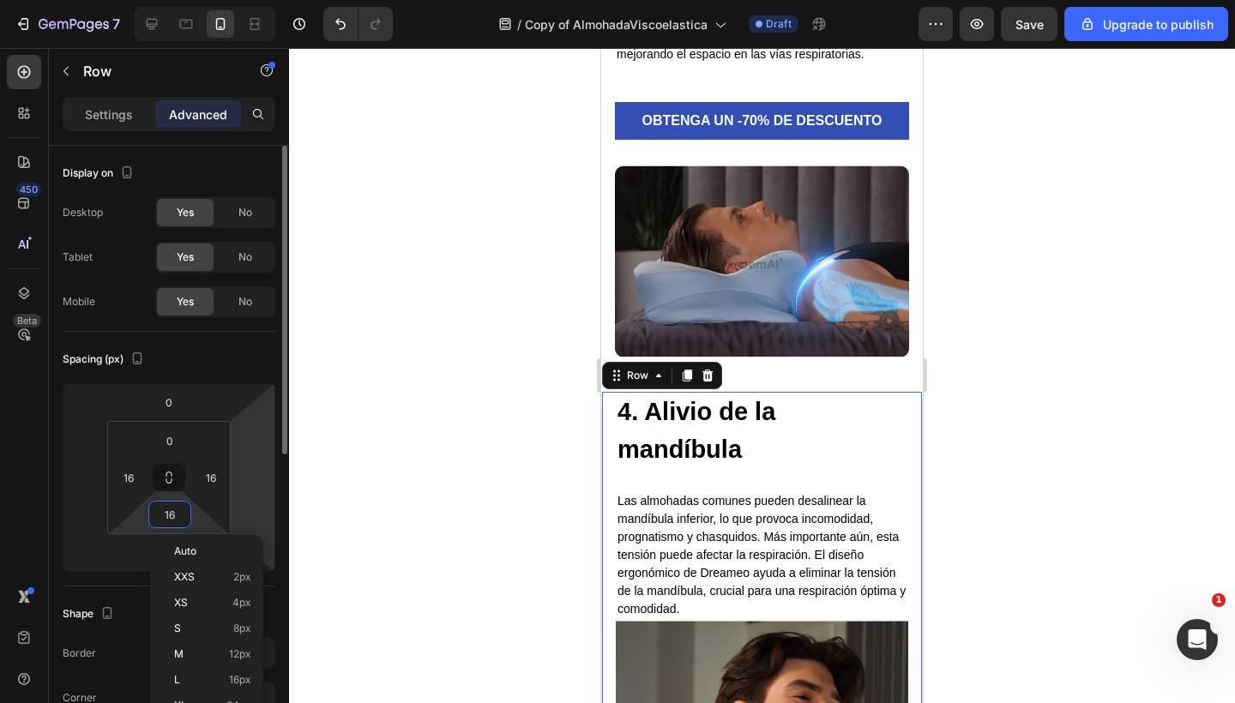
type input "0"
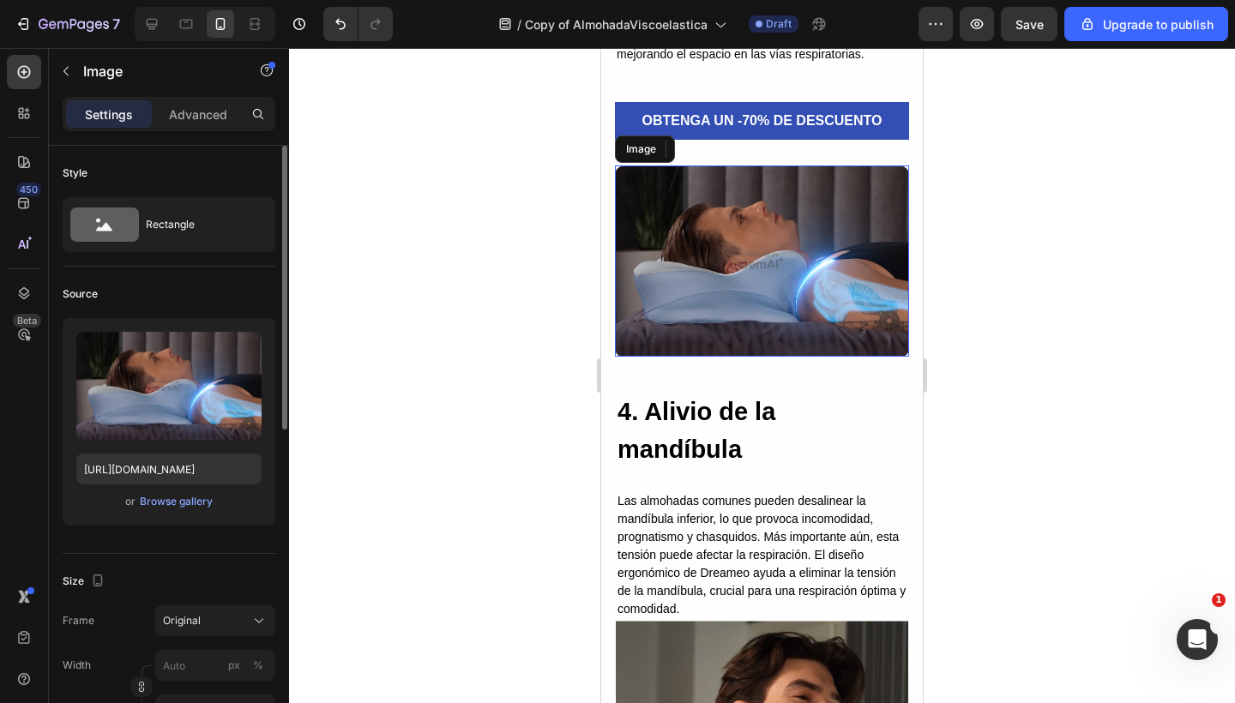
click at [732, 276] on img at bounding box center [762, 260] width 294 height 191
click at [658, 157] on div "Image" at bounding box center [654, 148] width 37 height 15
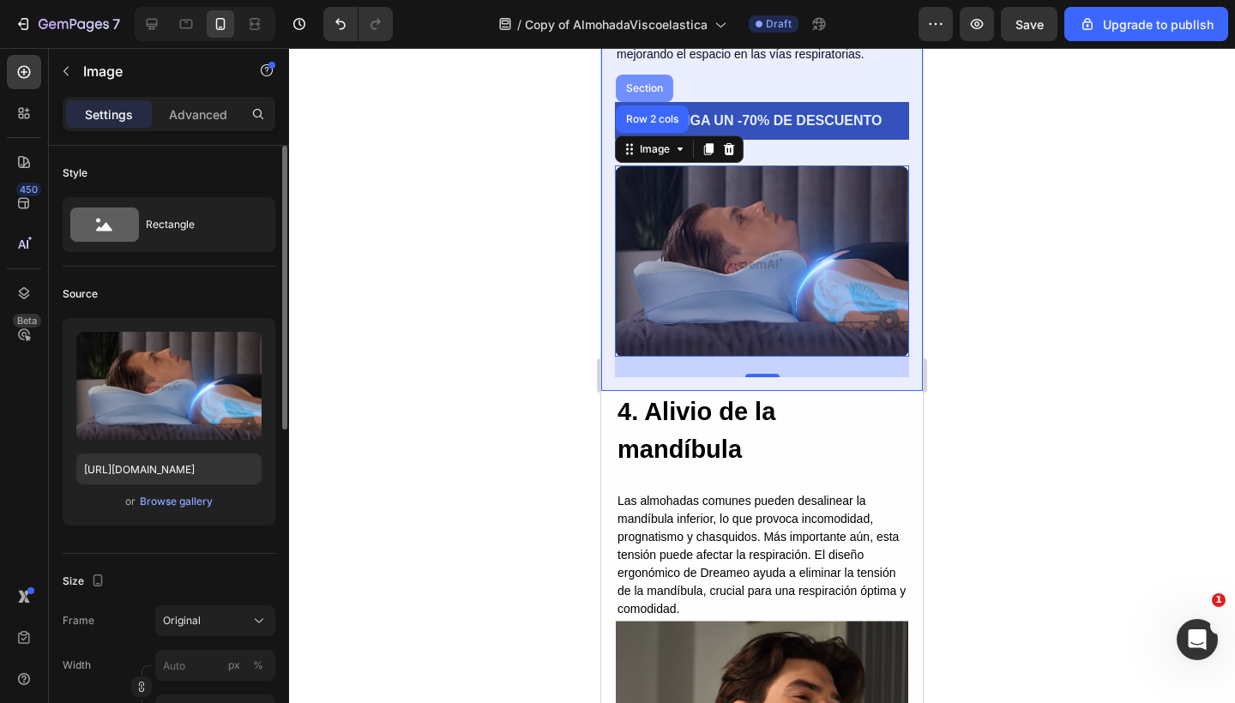
click at [640, 93] on div "Section" at bounding box center [644, 88] width 44 height 10
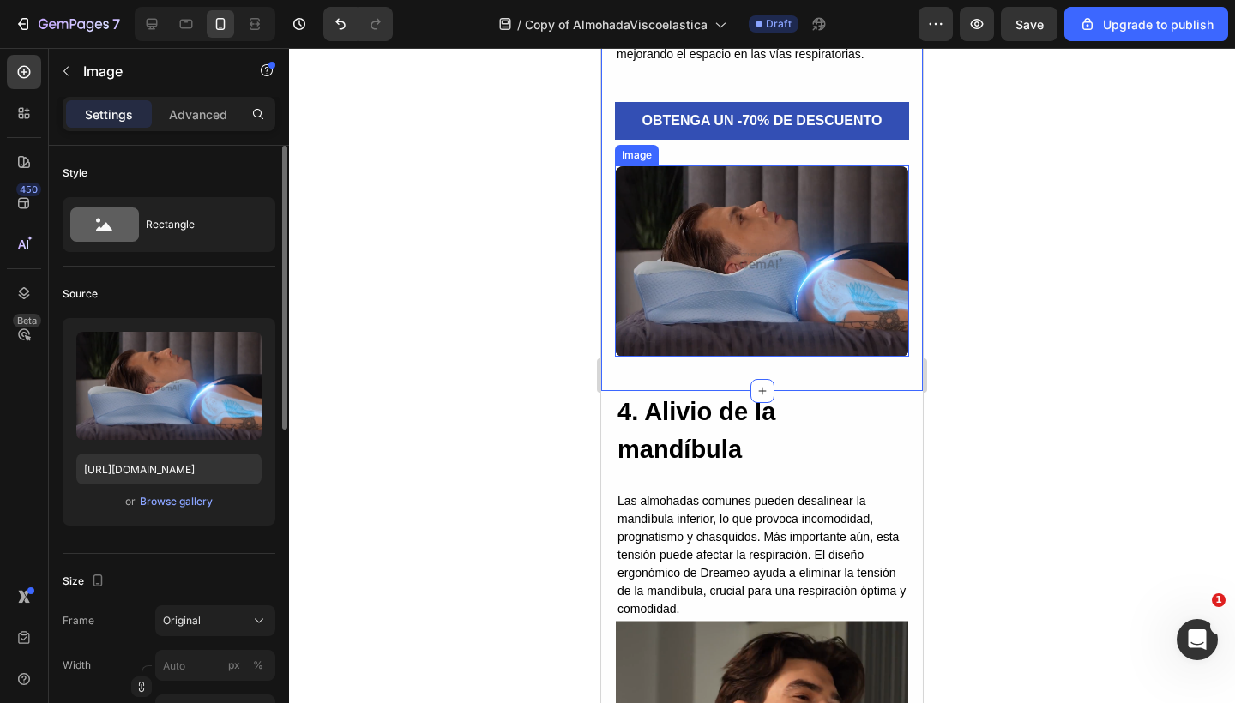
click at [677, 235] on img at bounding box center [762, 260] width 294 height 191
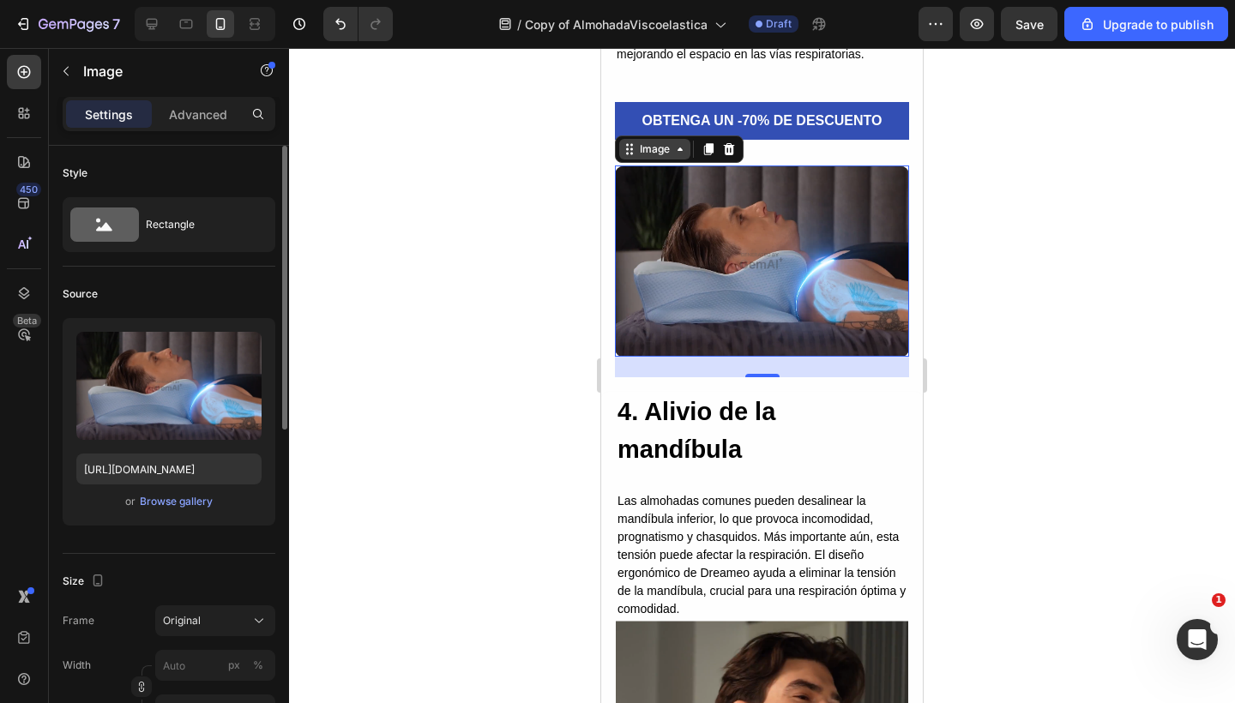
click at [646, 157] on div "Image" at bounding box center [654, 148] width 37 height 15
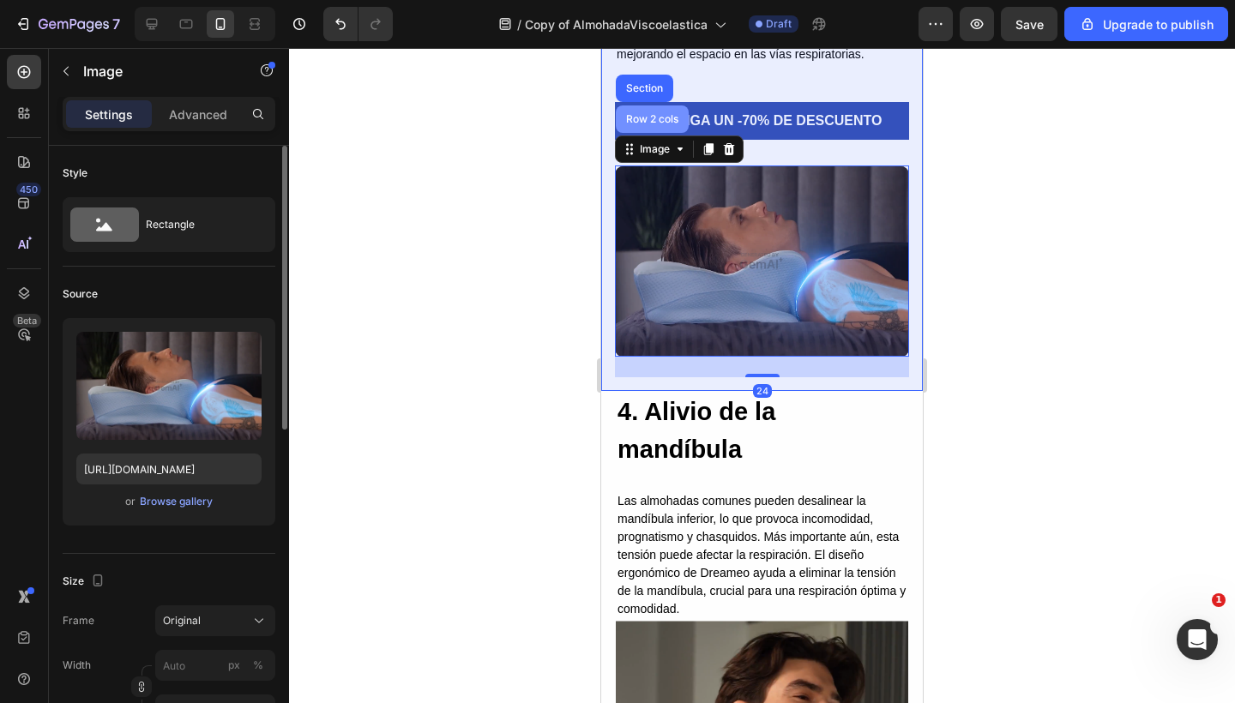
click at [643, 133] on div "Row 2 cols" at bounding box center [652, 118] width 73 height 27
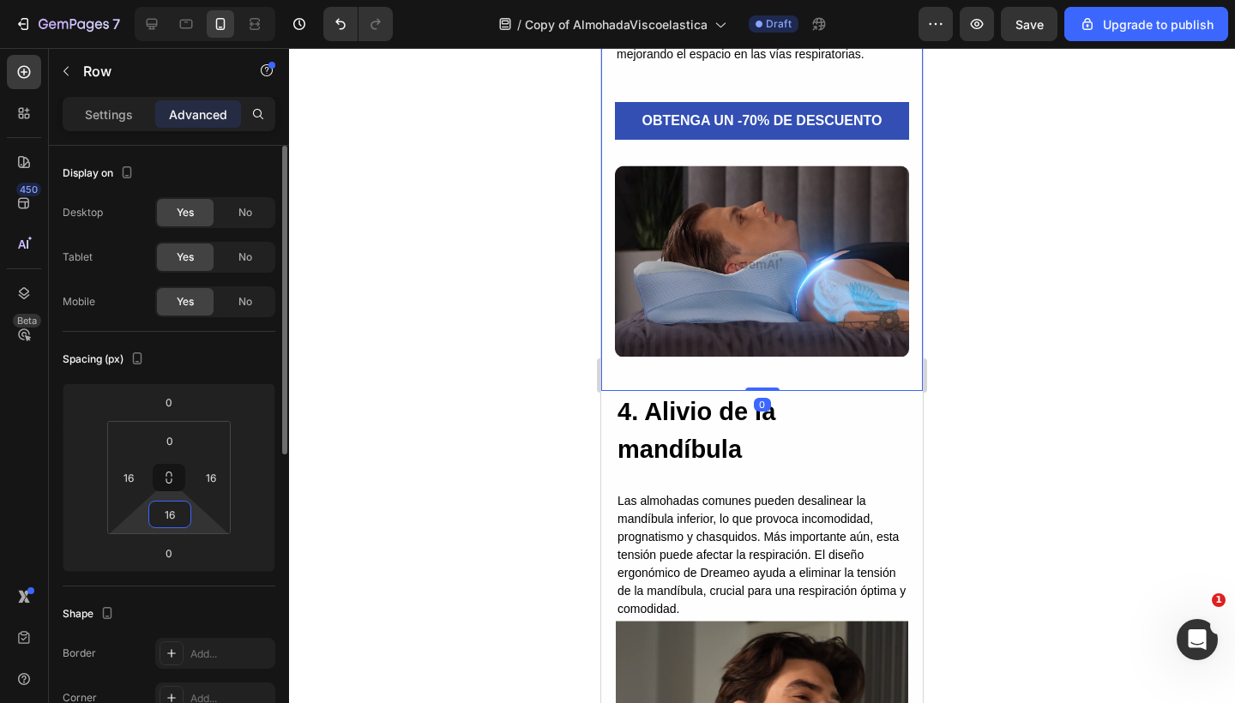
click at [176, 522] on input "16" at bounding box center [170, 515] width 34 height 26
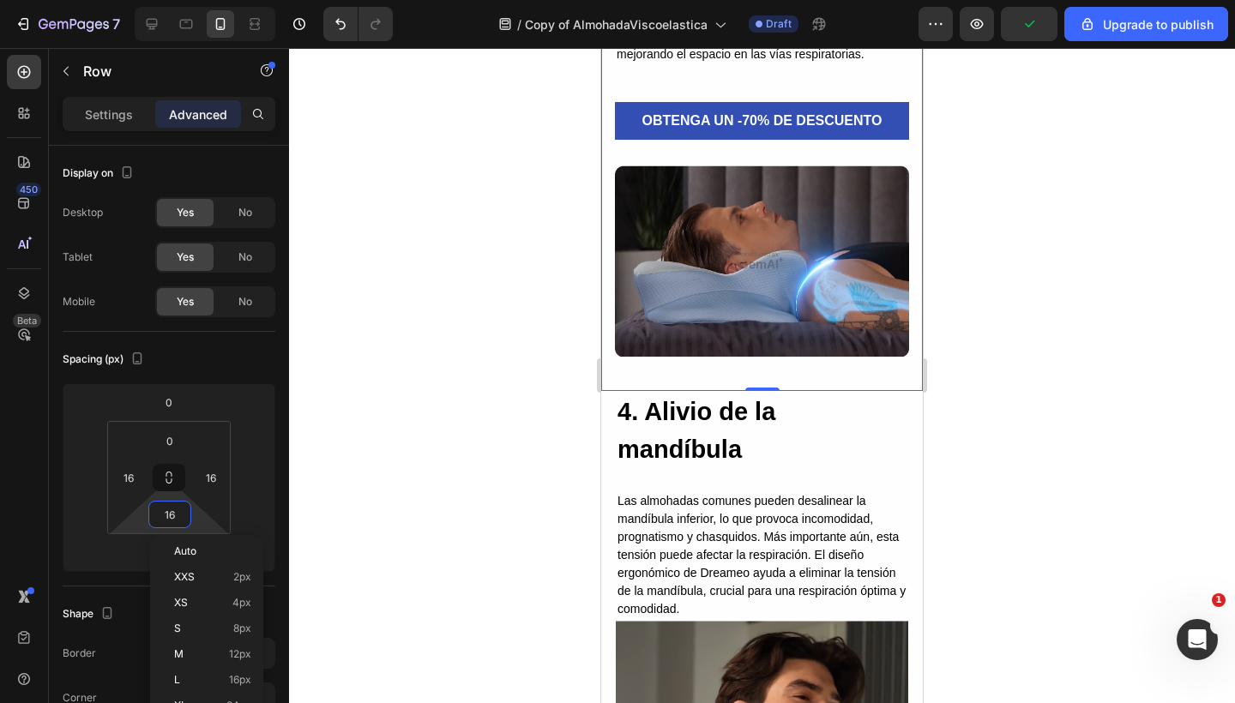
type input "0"
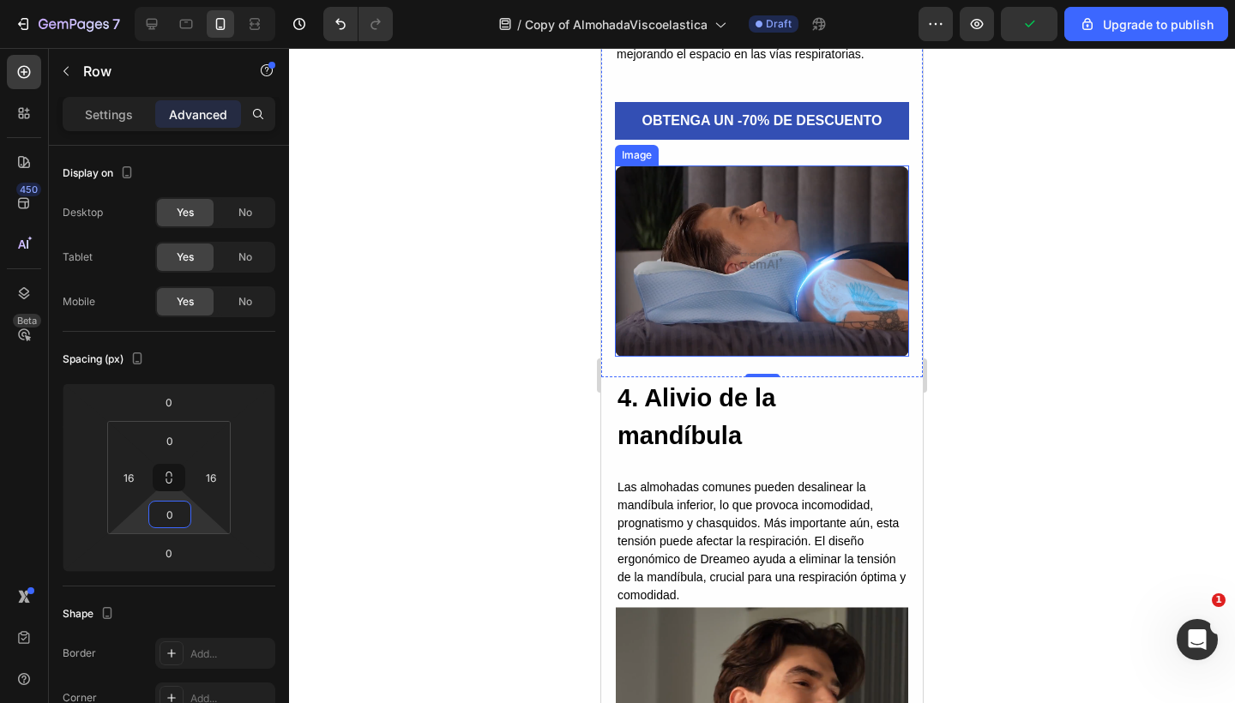
click at [777, 308] on img at bounding box center [762, 260] width 294 height 191
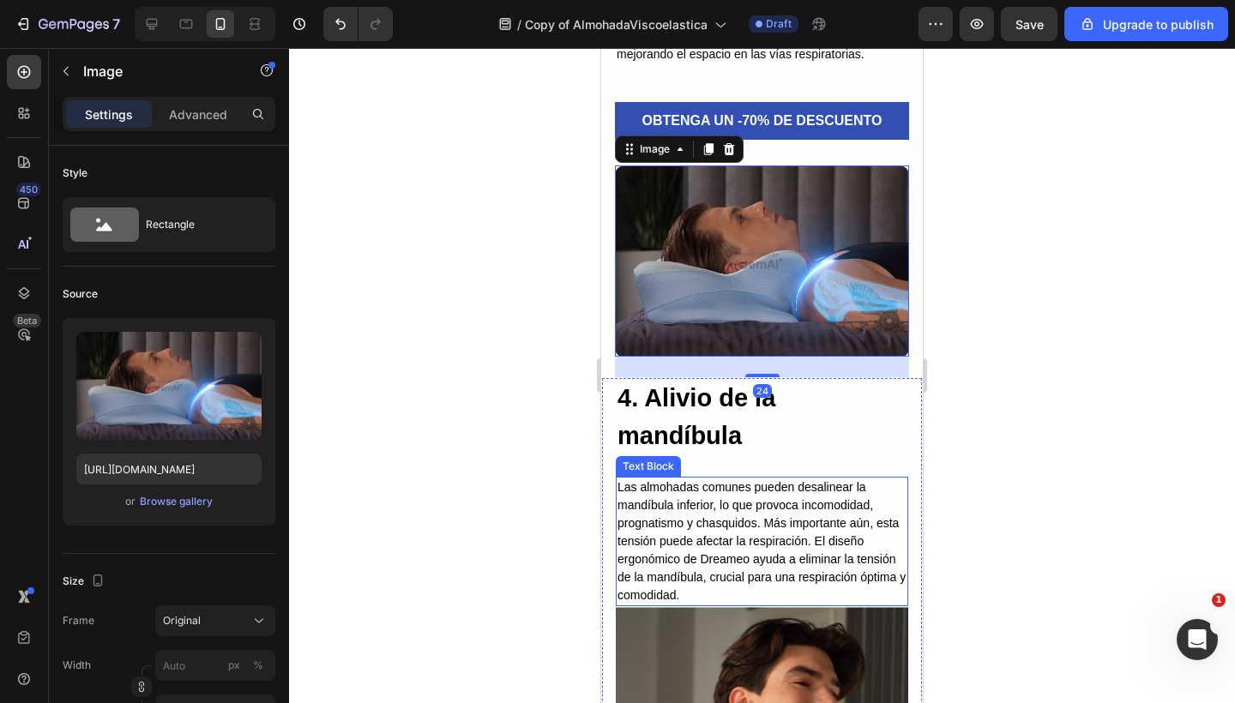
click at [736, 561] on p "Las almohadas comunes pueden desalinear la mandíbula inferior, lo que provoca i…" at bounding box center [761, 541] width 289 height 126
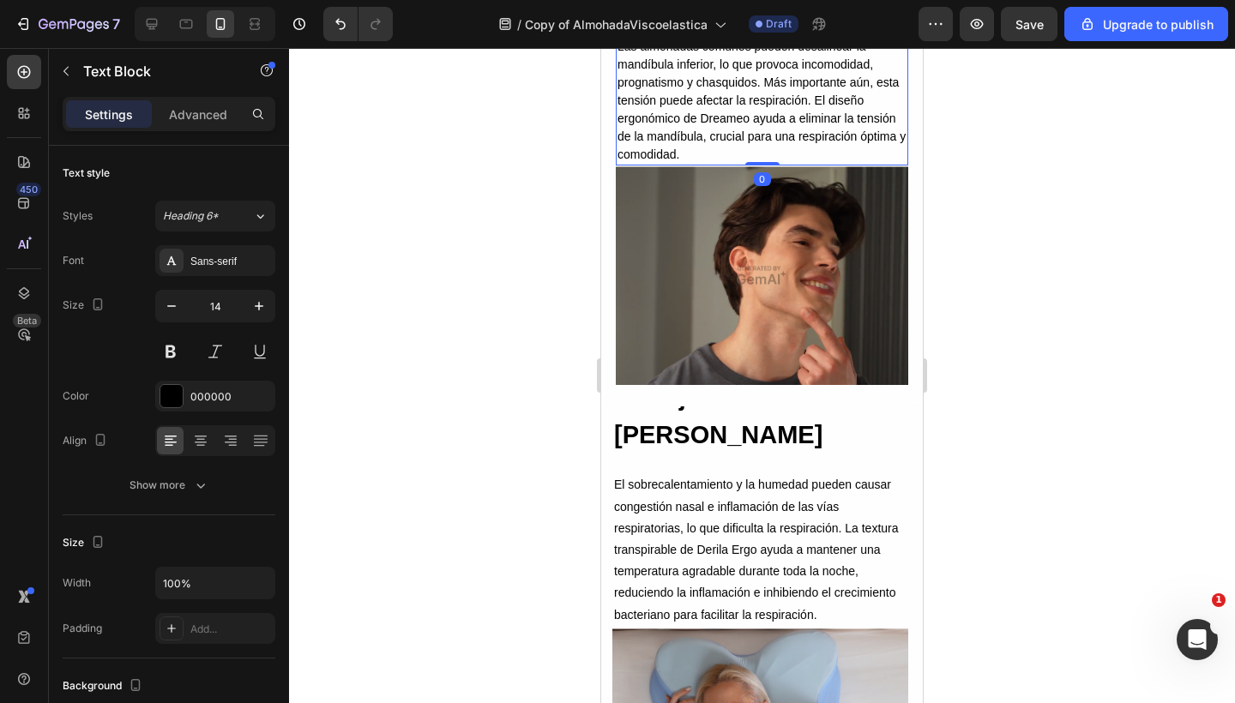
scroll to position [3709, 0]
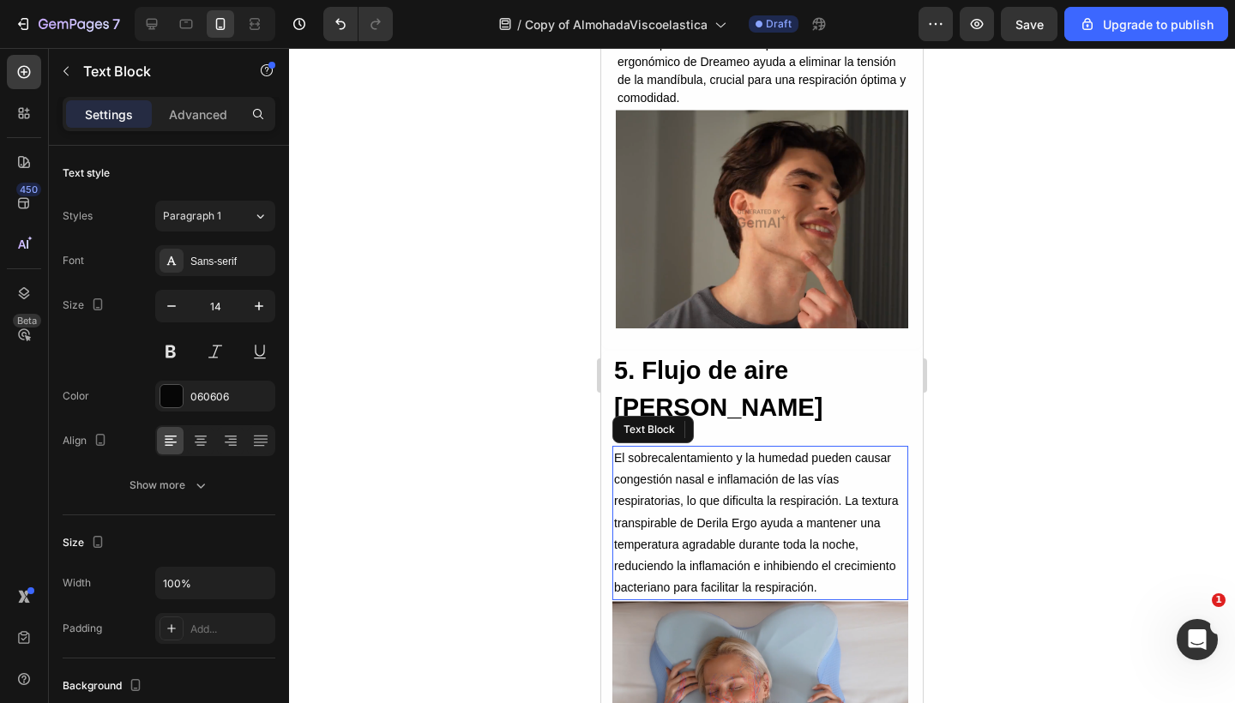
click at [761, 529] on p "El sobrecalentamiento y la humedad pueden causar congestión nasal e inflamación…" at bounding box center [760, 523] width 292 height 151
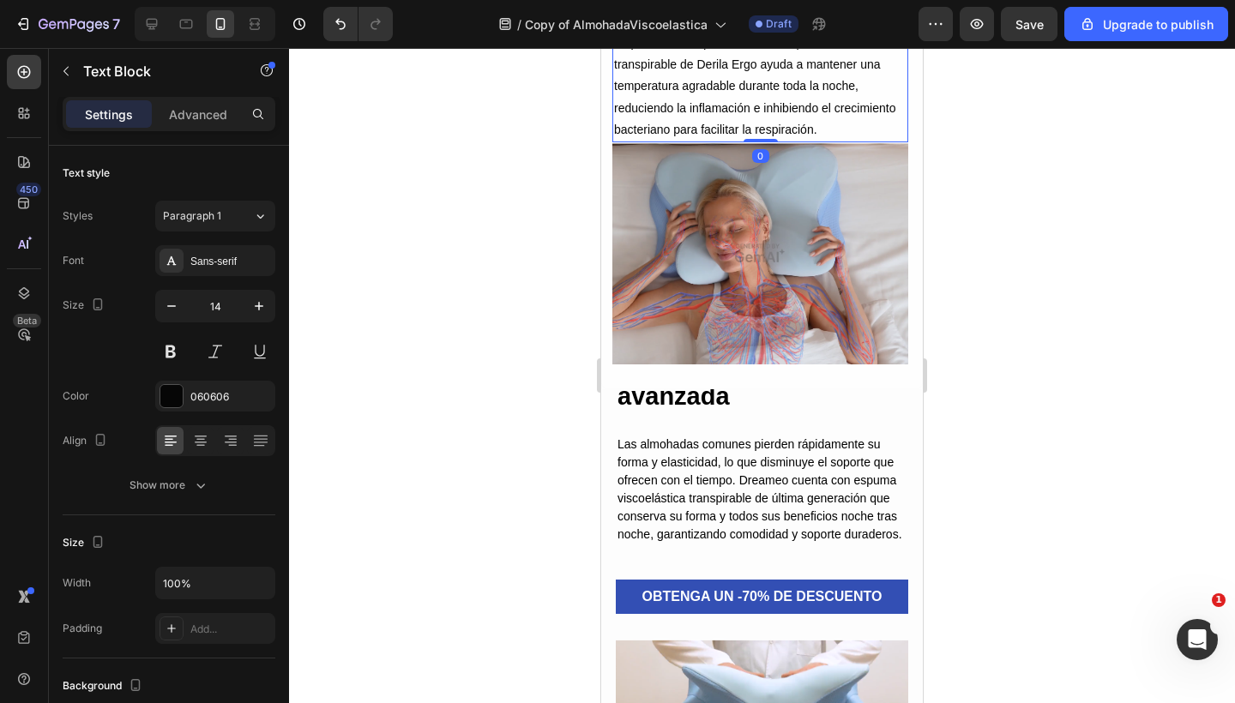
scroll to position [4163, 0]
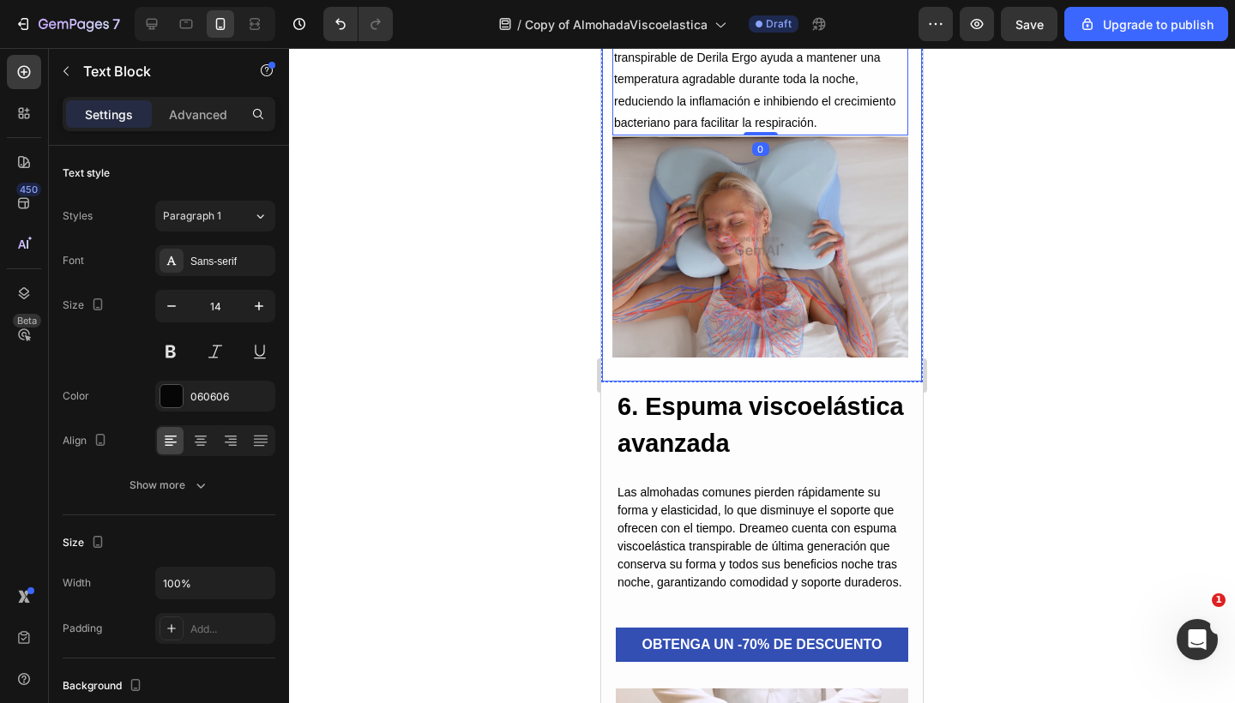
click at [818, 370] on div "5. Flujo de aire mejorado Heading El sobrecalentamiento y la humedad pueden cau…" at bounding box center [762, 133] width 322 height 497
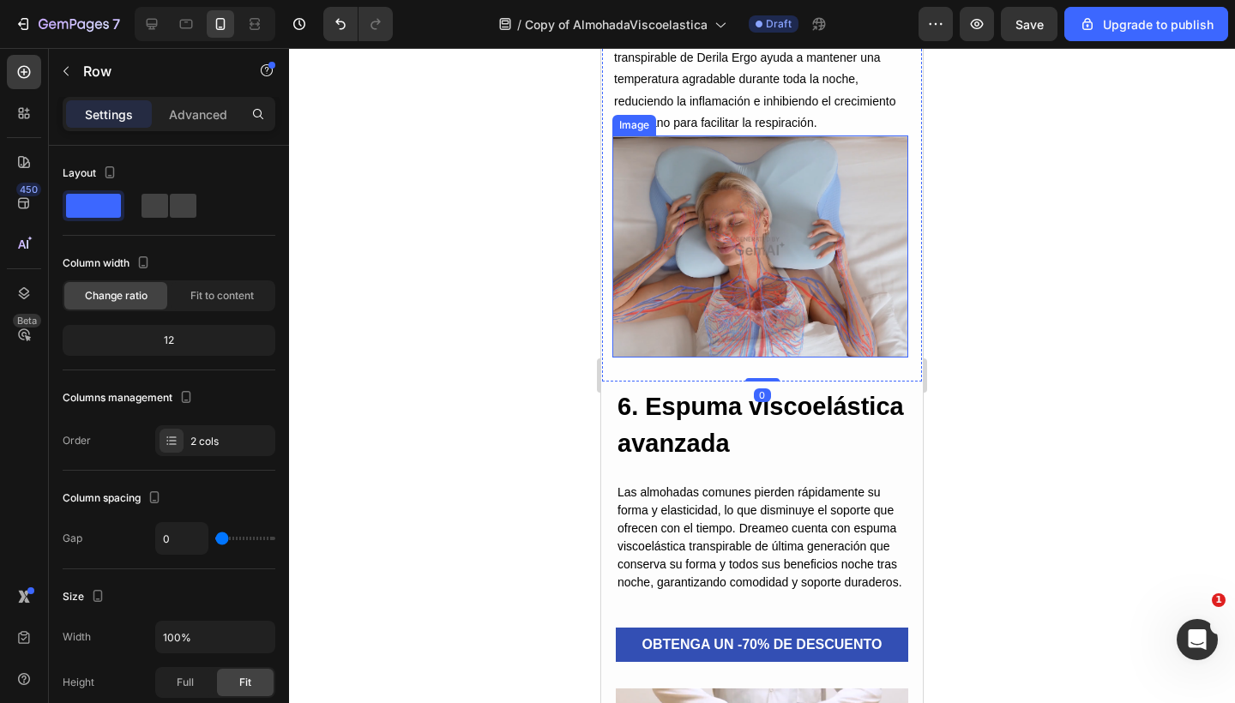
click at [809, 270] on img at bounding box center [760, 246] width 296 height 222
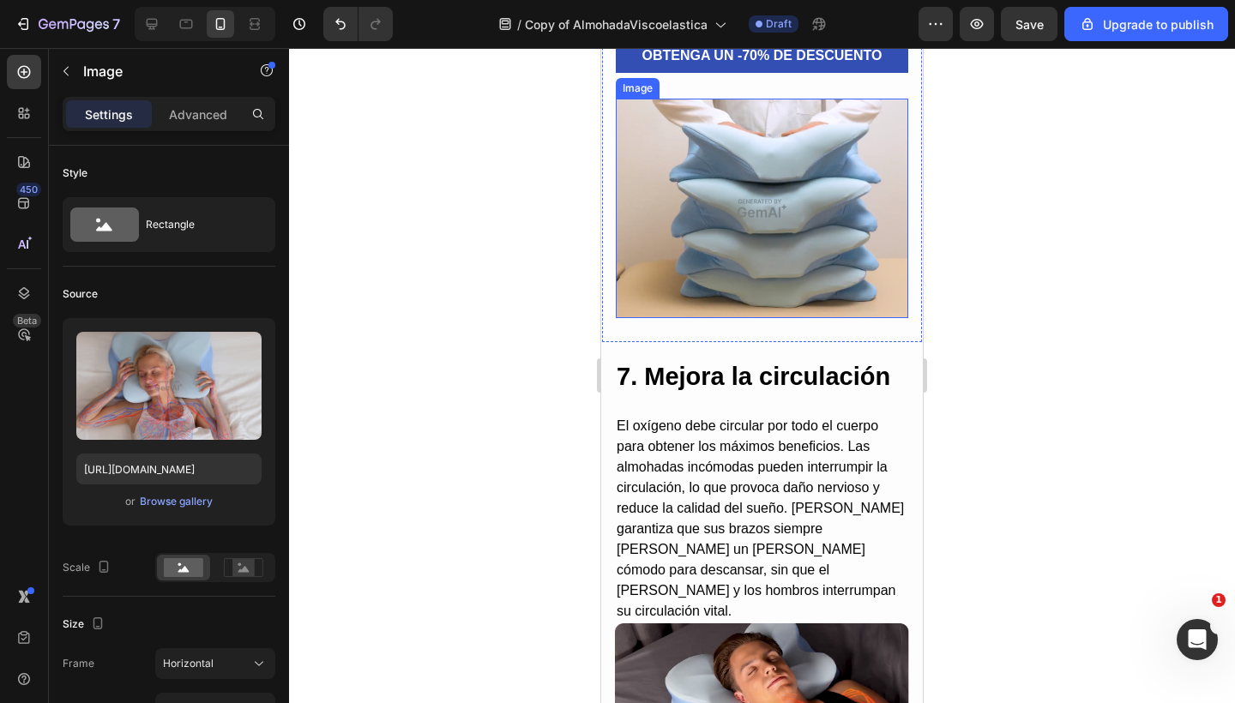
scroll to position [4752, 0]
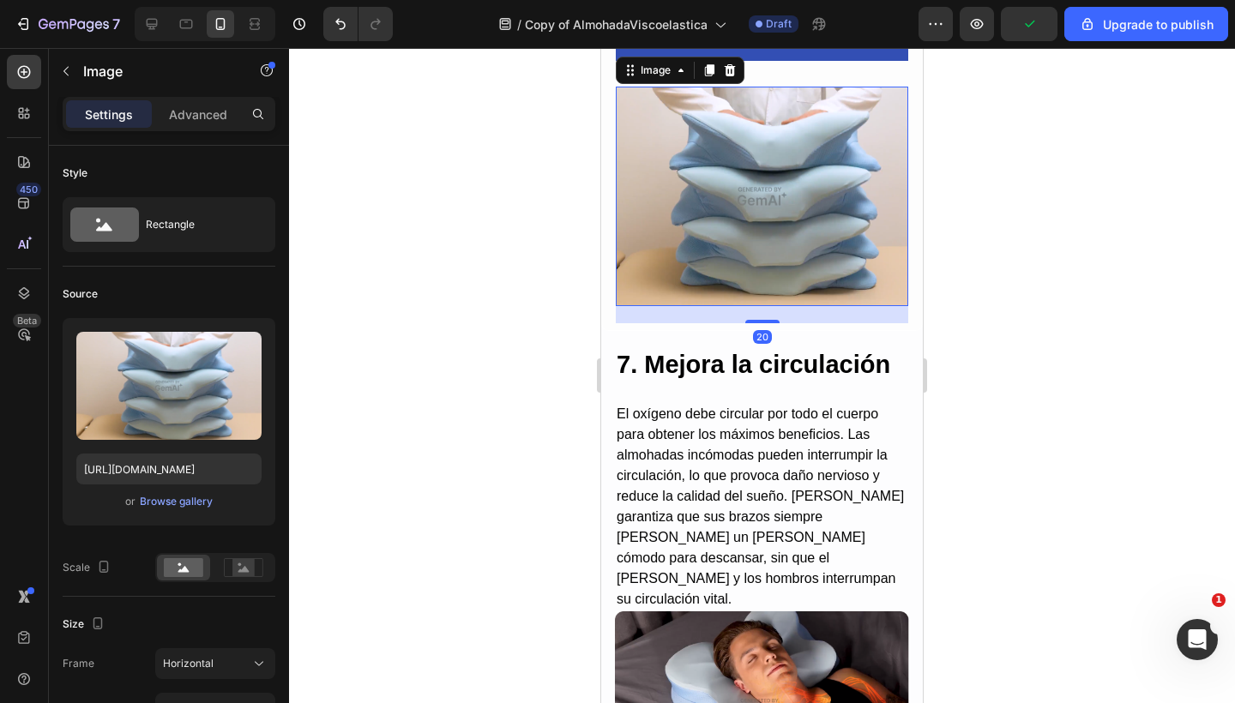
click at [795, 266] on img at bounding box center [762, 196] width 292 height 219
click at [174, 105] on p "Advanced" at bounding box center [198, 114] width 58 height 18
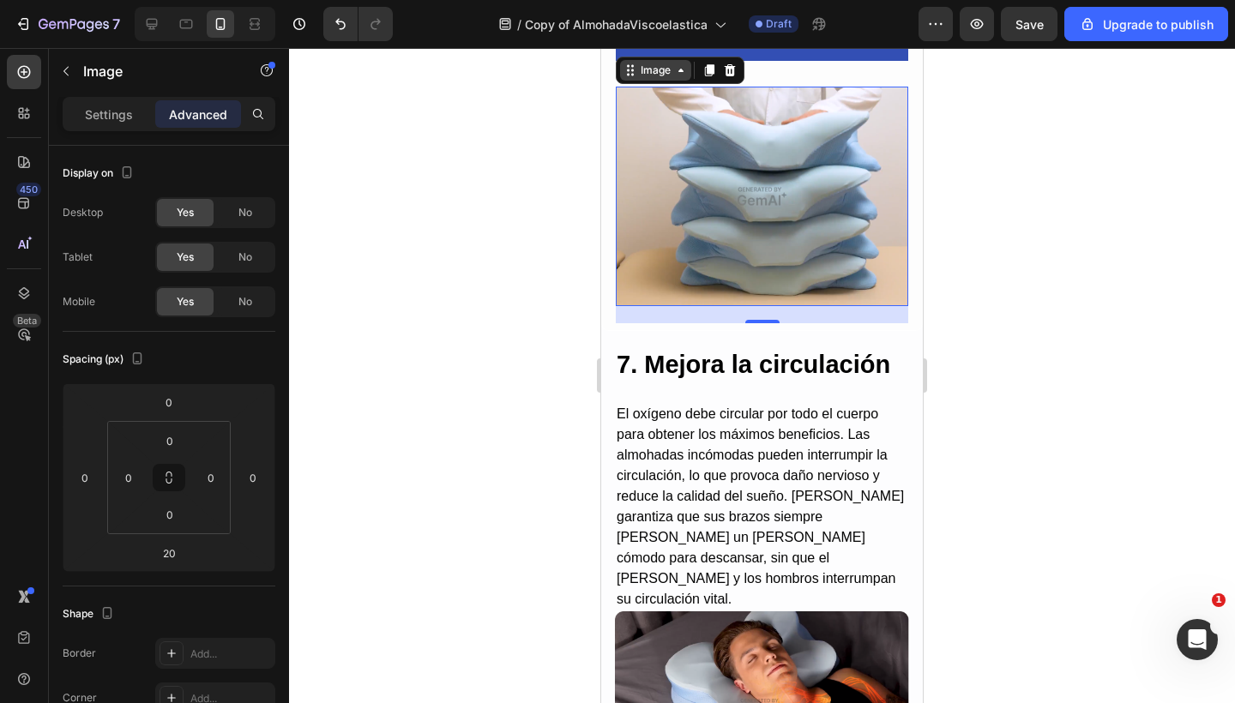
click at [646, 81] on div "Image" at bounding box center [655, 70] width 71 height 21
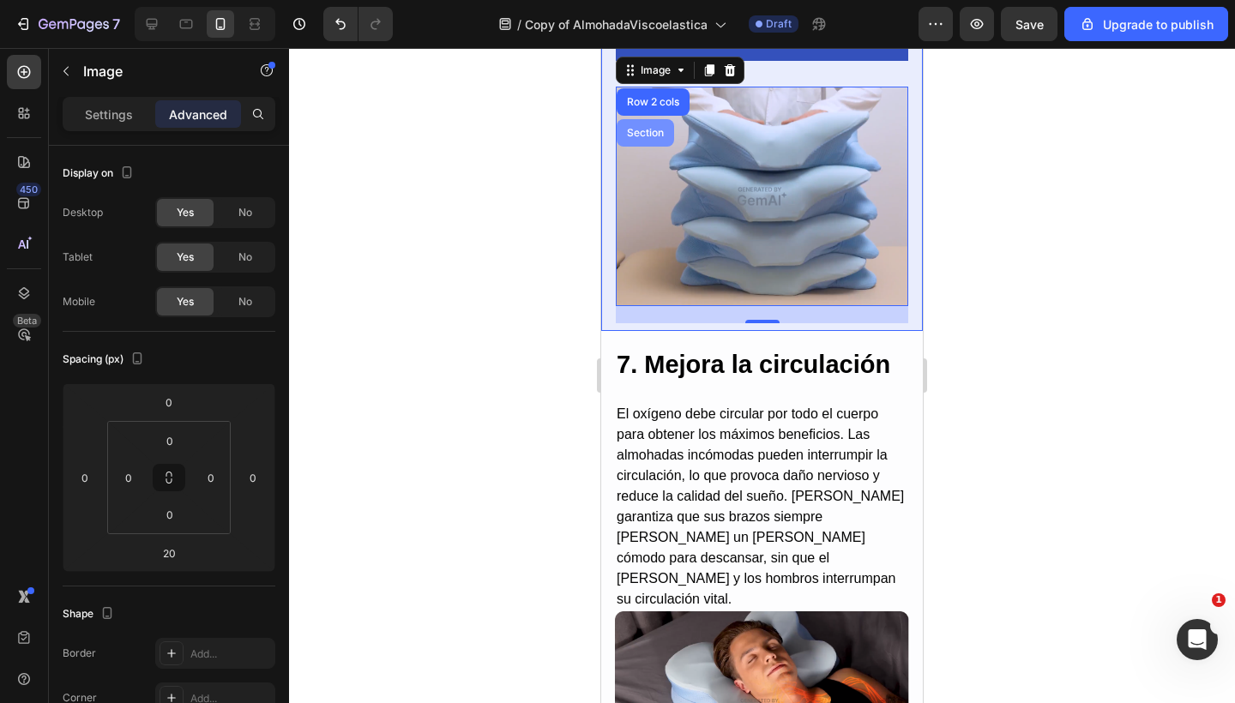
click at [647, 138] on div "Section" at bounding box center [645, 133] width 44 height 10
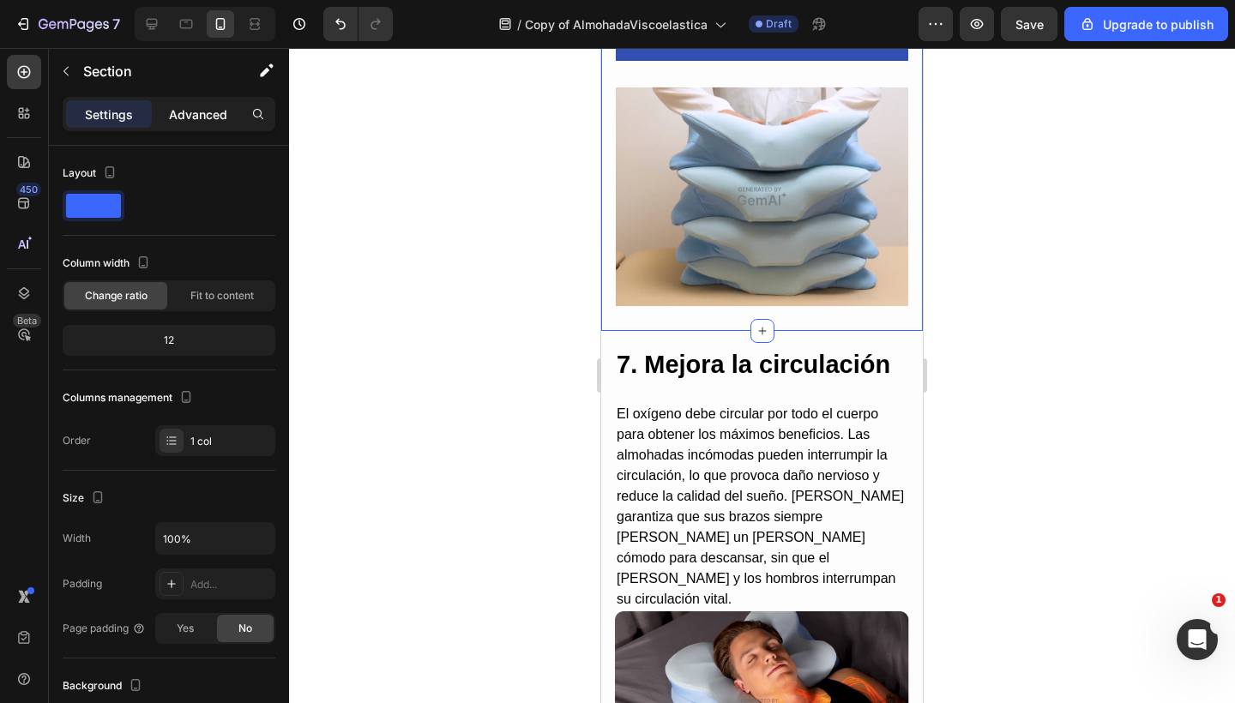
click at [183, 115] on p "Advanced" at bounding box center [198, 114] width 58 height 18
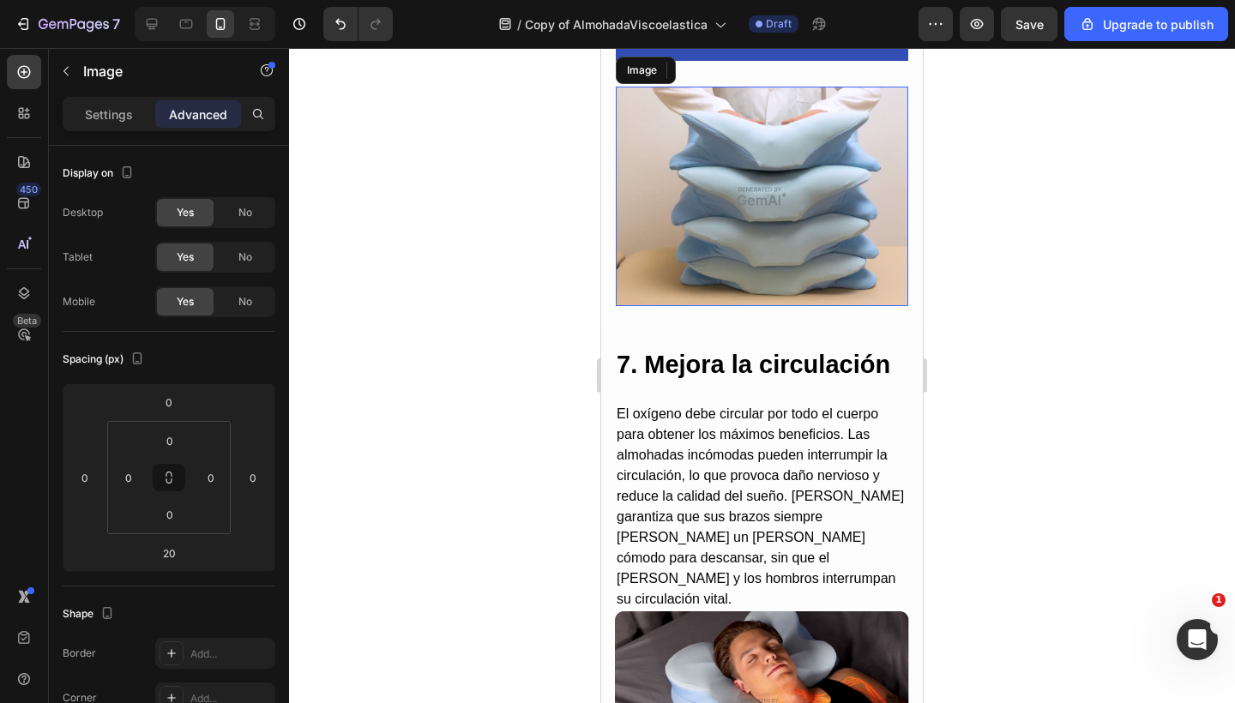
click at [664, 141] on img at bounding box center [762, 196] width 292 height 219
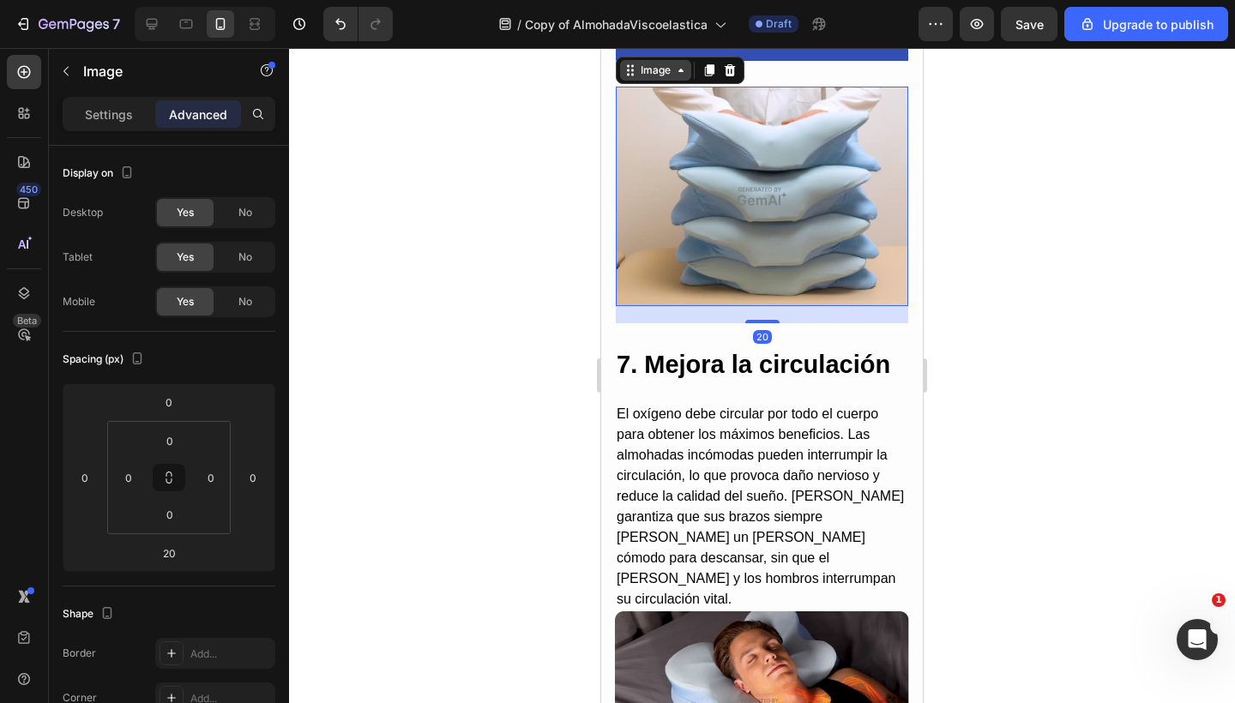
click at [640, 78] on div "Image" at bounding box center [655, 70] width 37 height 15
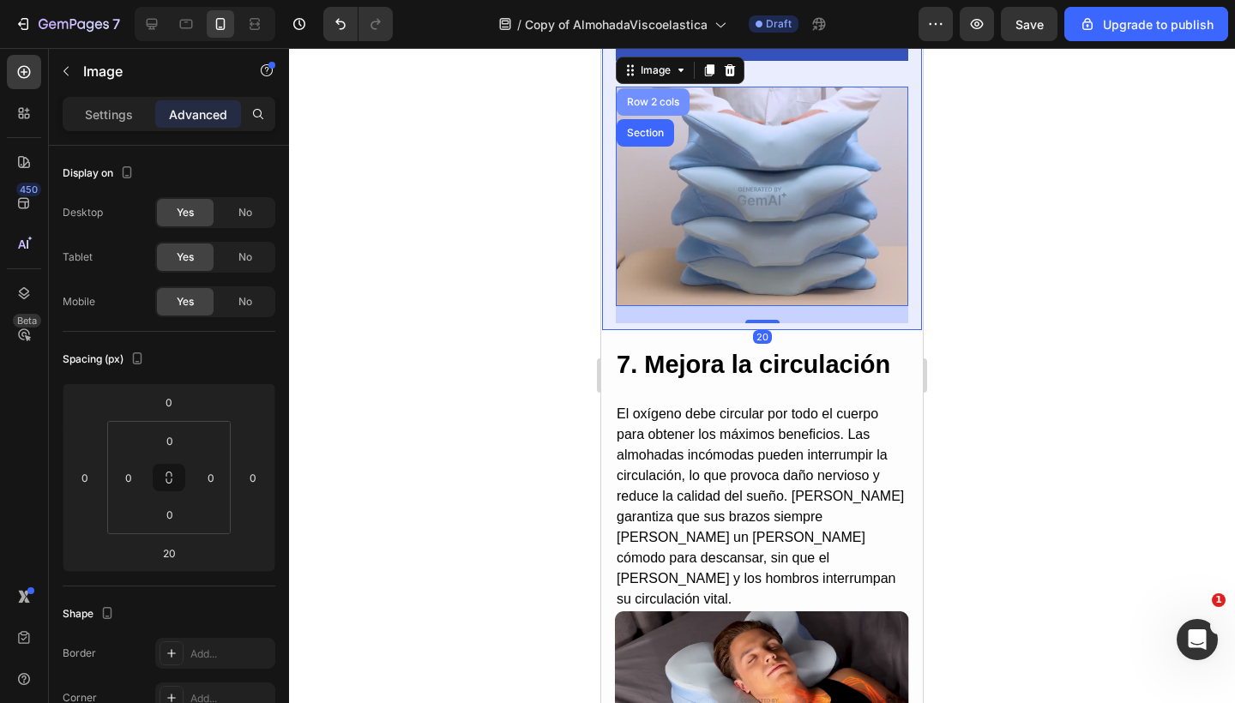
click at [650, 107] on div "Row 2 cols" at bounding box center [652, 102] width 59 height 10
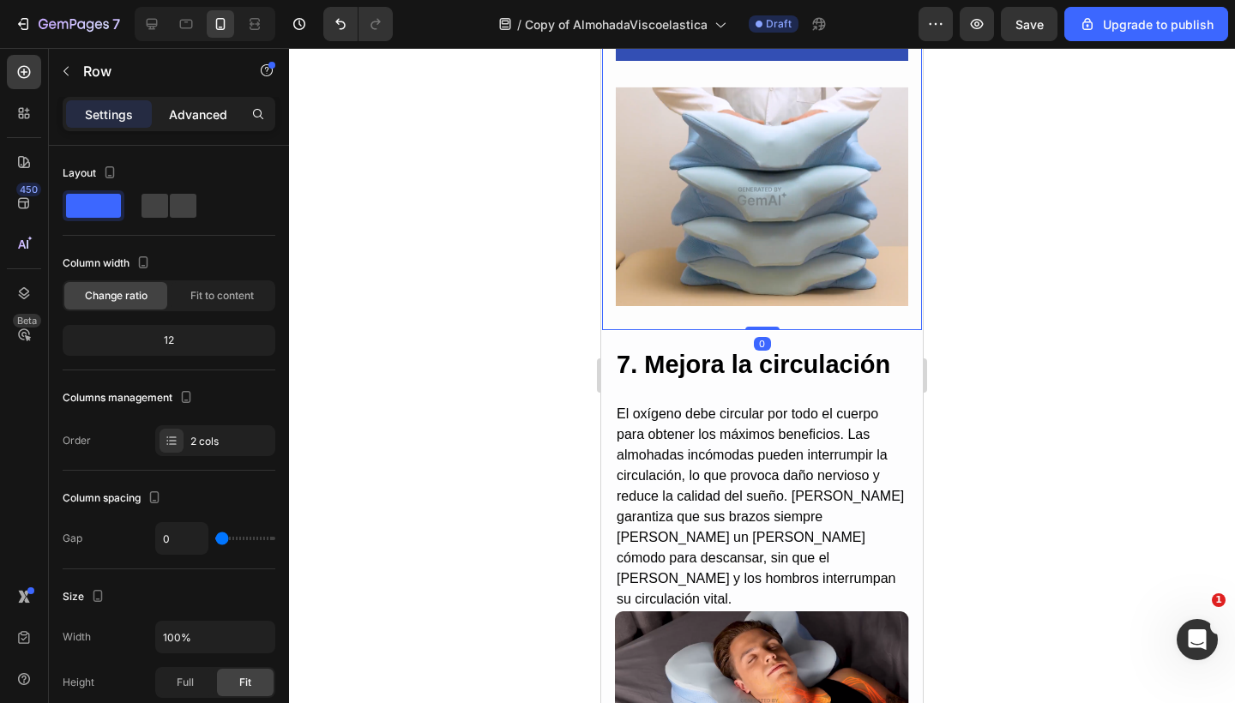
click at [202, 113] on p "Advanced" at bounding box center [198, 114] width 58 height 18
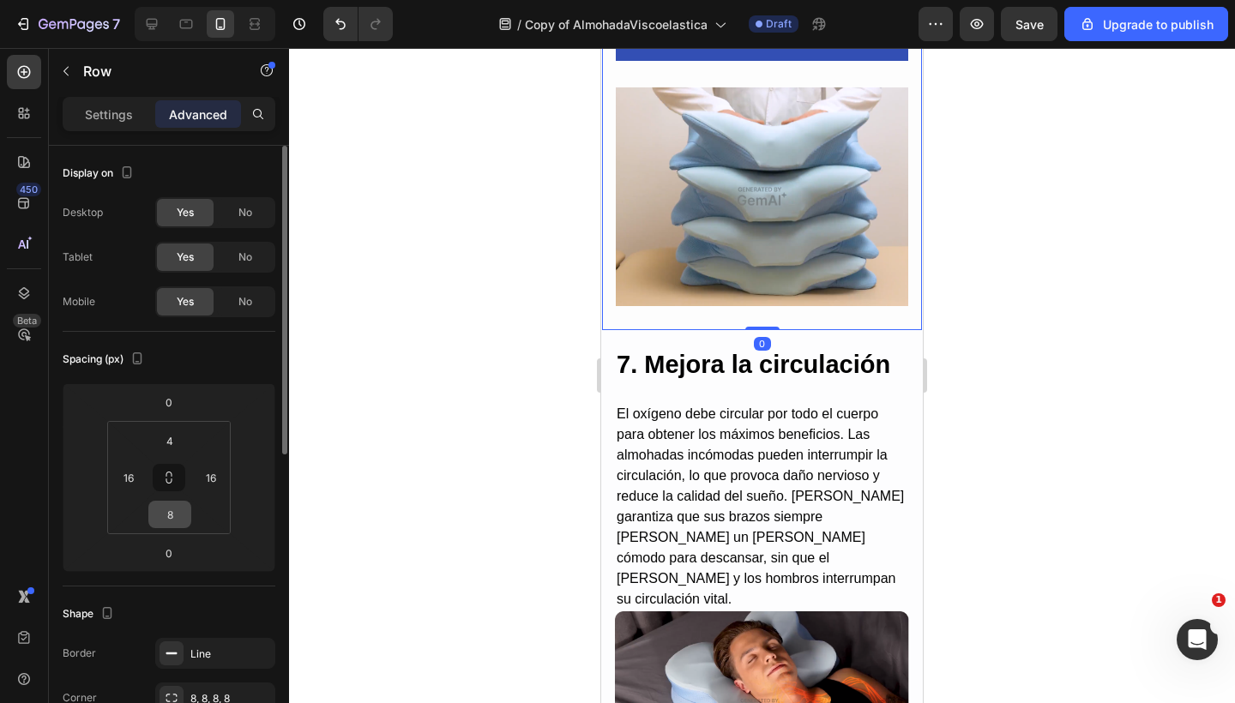
click at [174, 517] on input "8" at bounding box center [170, 515] width 34 height 26
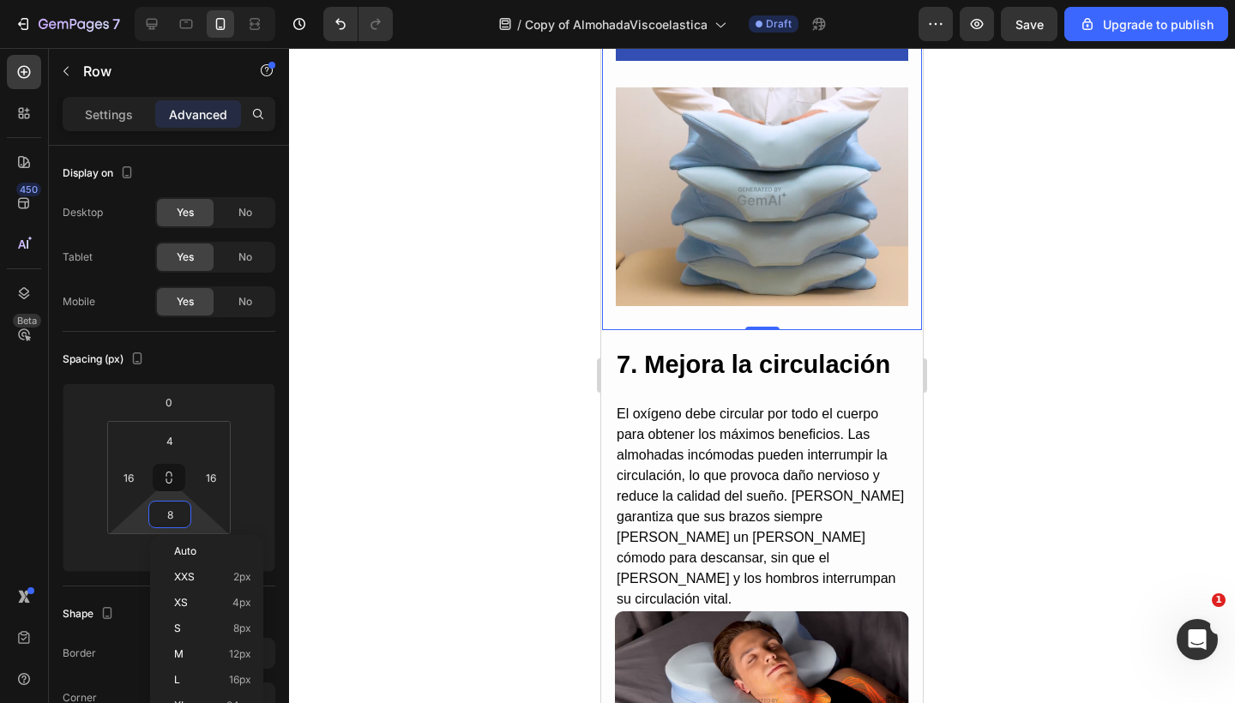
type input "0"
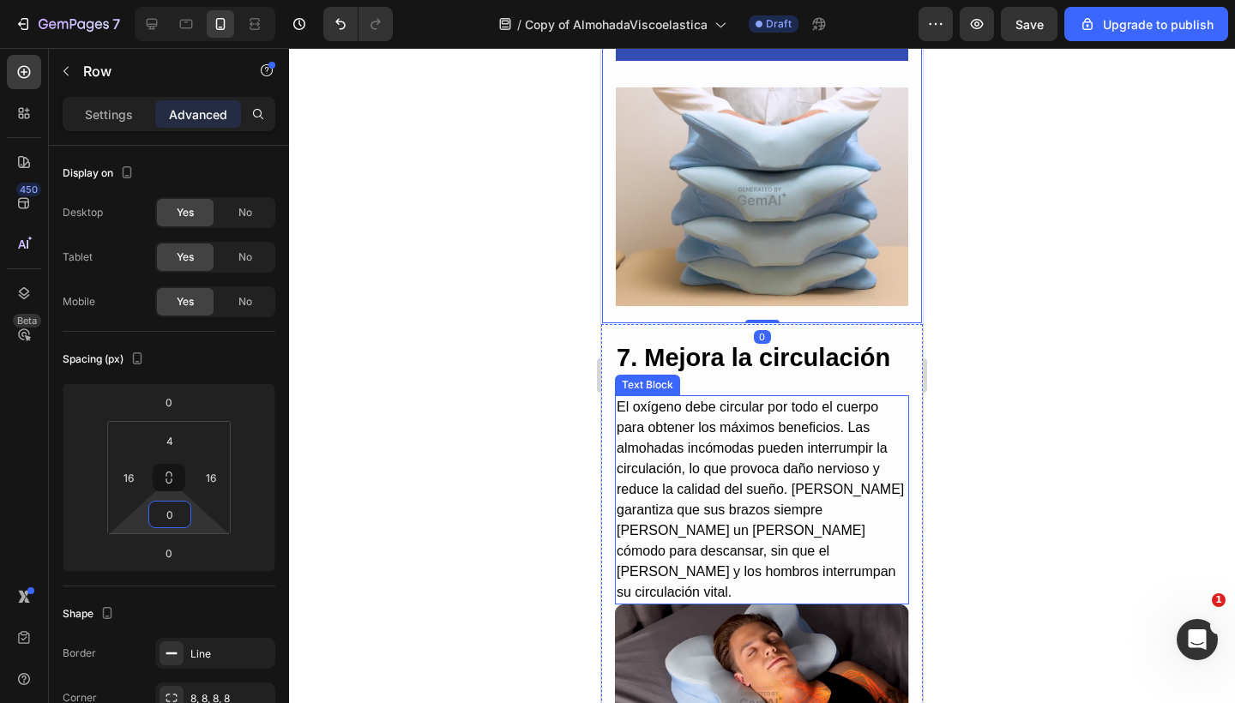
click at [690, 501] on p "El oxígeno debe circular por todo el cuerpo para obtener los máximos beneficios…" at bounding box center [761, 500] width 291 height 206
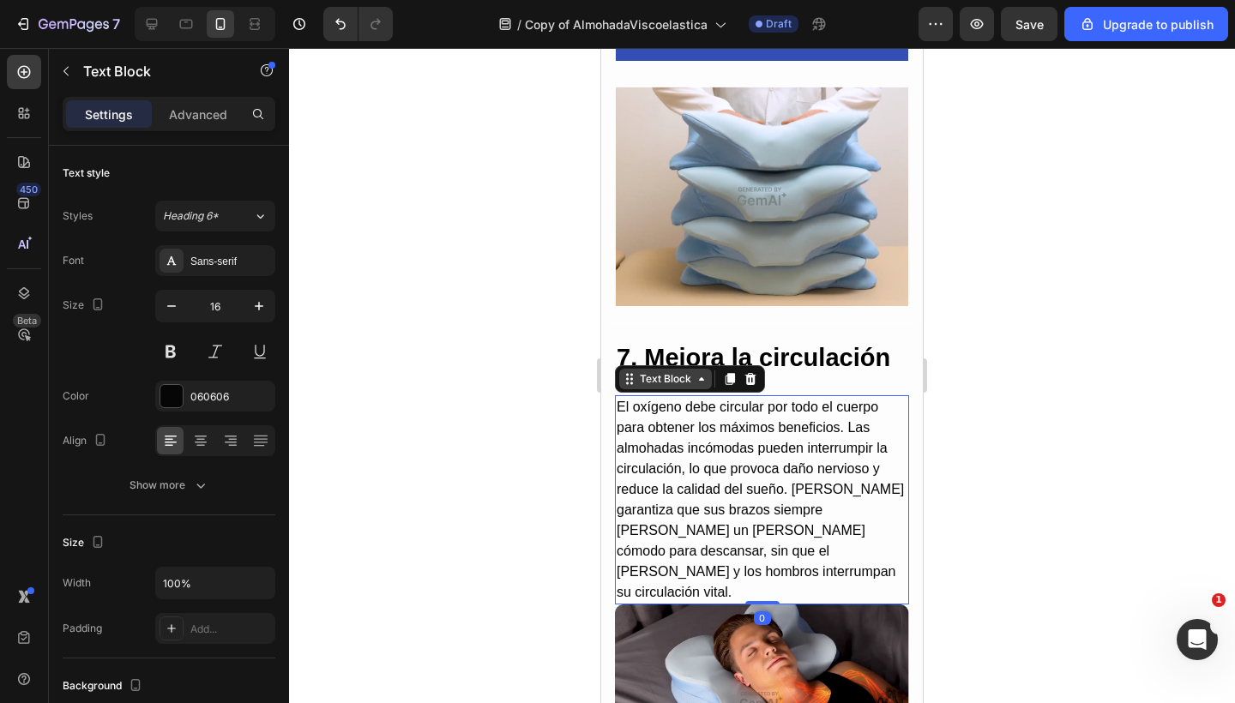
click at [670, 387] on div "Text Block" at bounding box center [665, 378] width 58 height 15
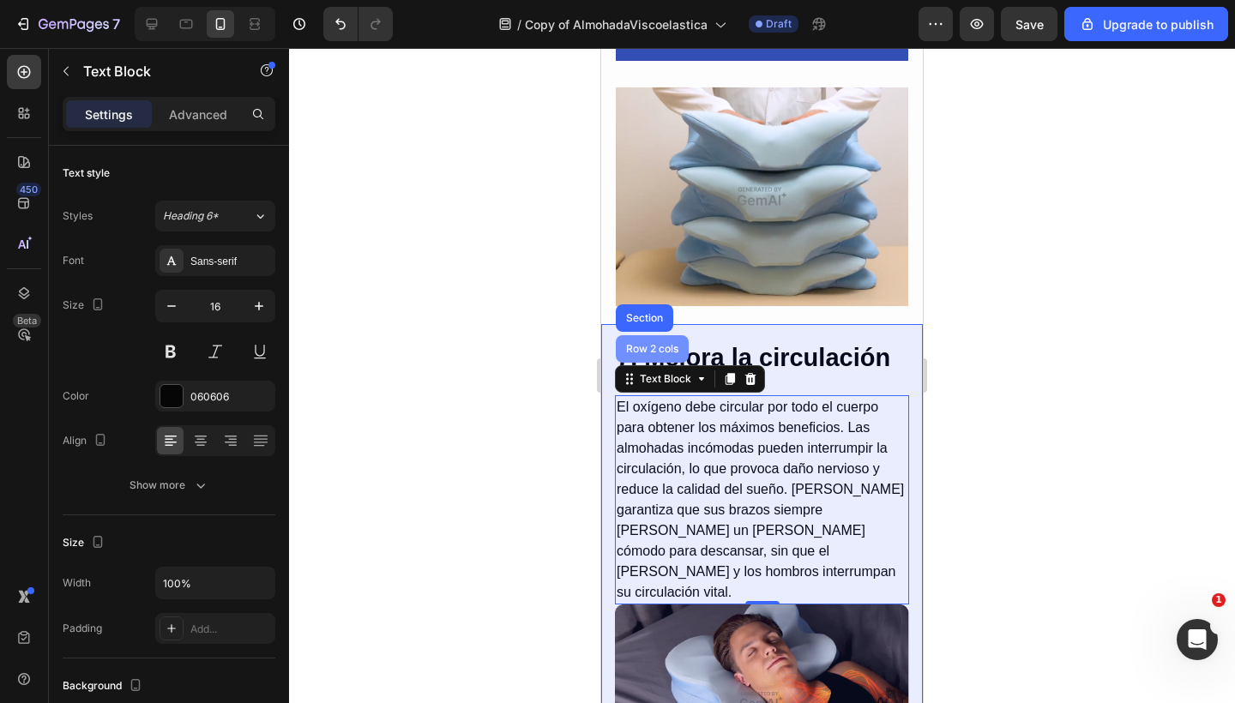
click at [663, 363] on div "Row 2 cols" at bounding box center [652, 348] width 73 height 27
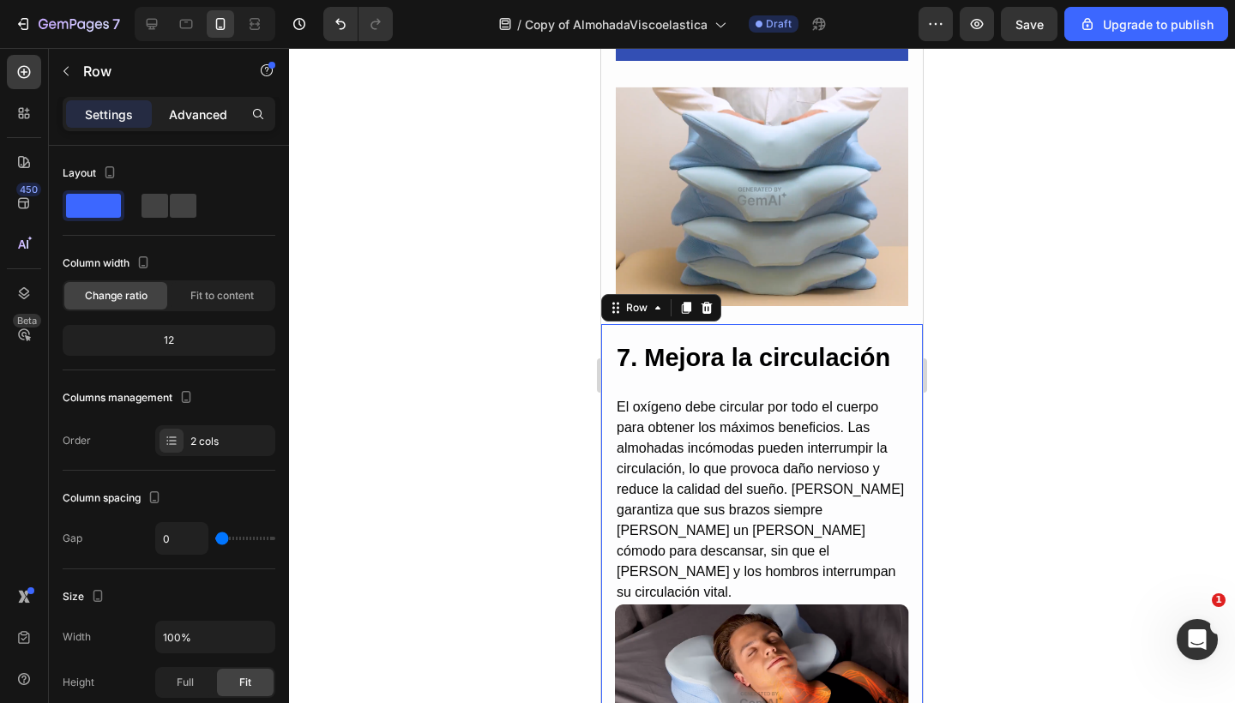
click at [194, 116] on p "Advanced" at bounding box center [198, 114] width 58 height 18
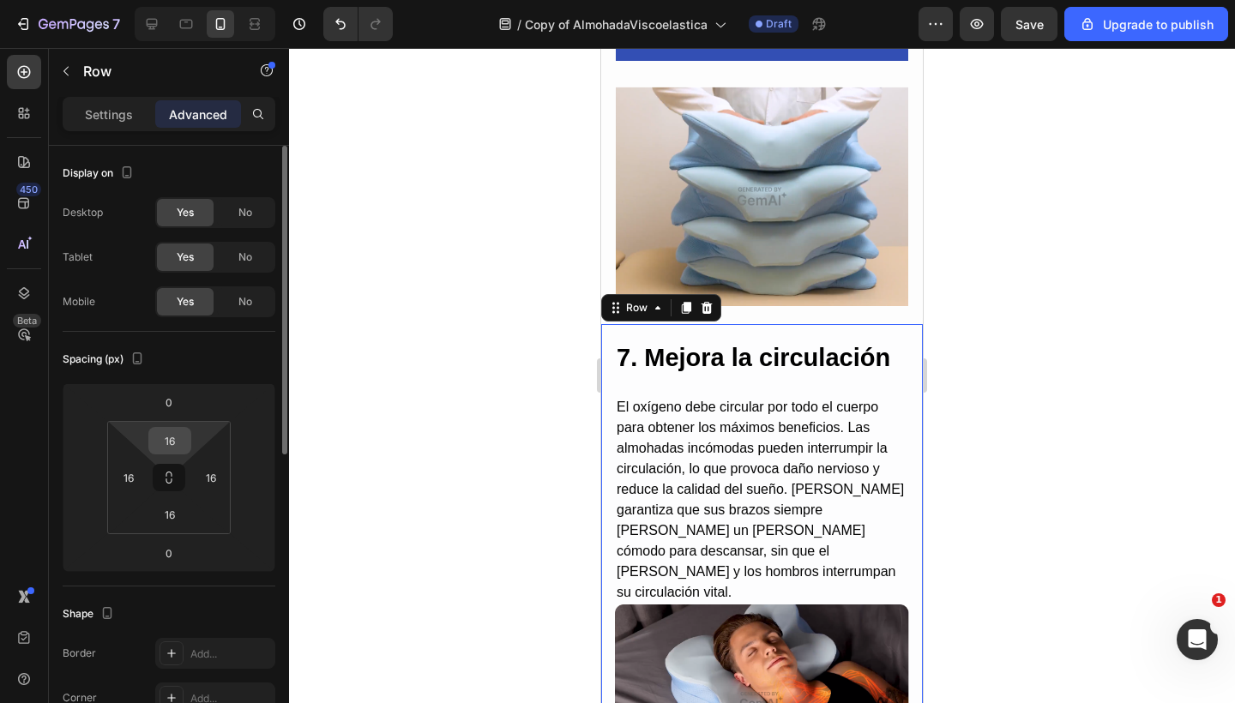
click at [173, 443] on input "16" at bounding box center [170, 441] width 34 height 26
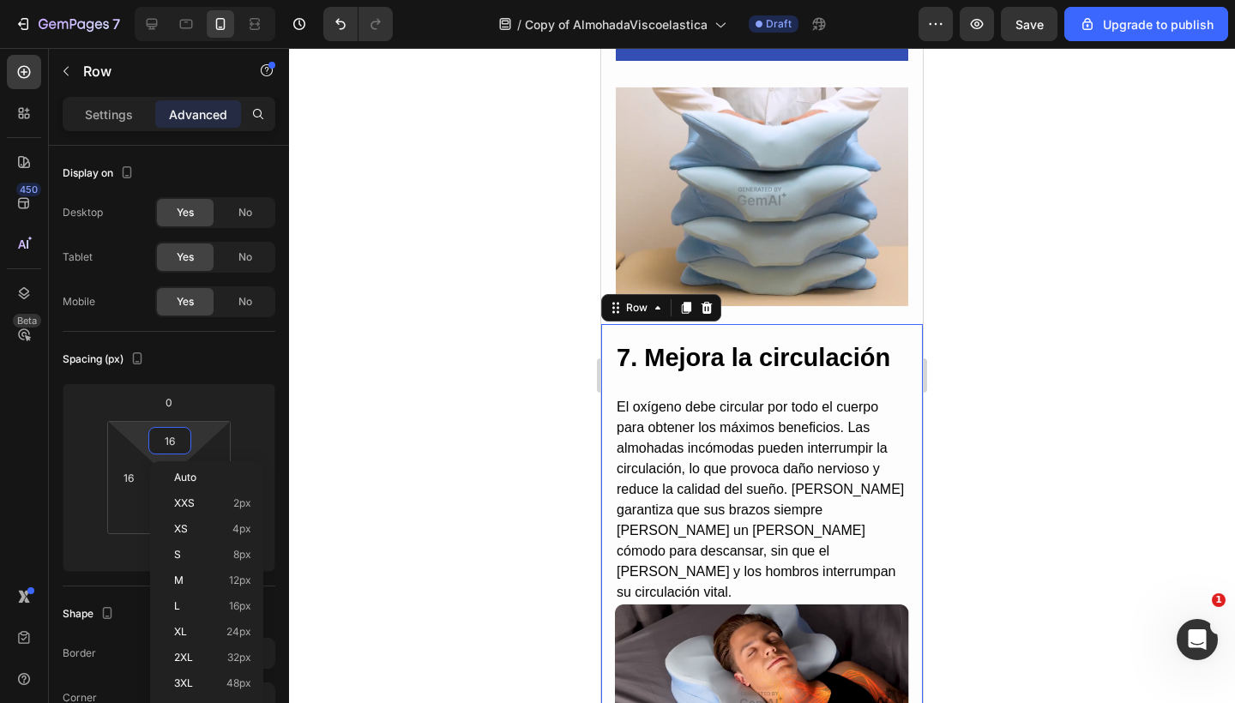
type input "0"
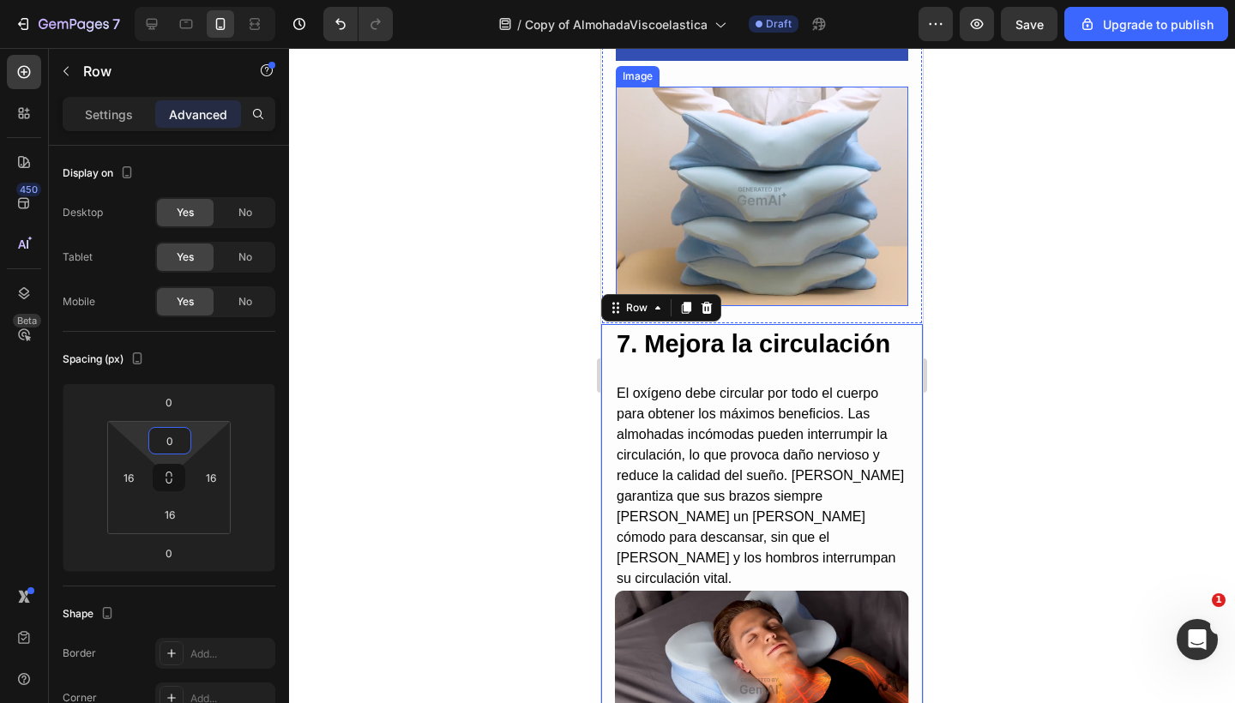
click at [854, 255] on img at bounding box center [762, 196] width 292 height 219
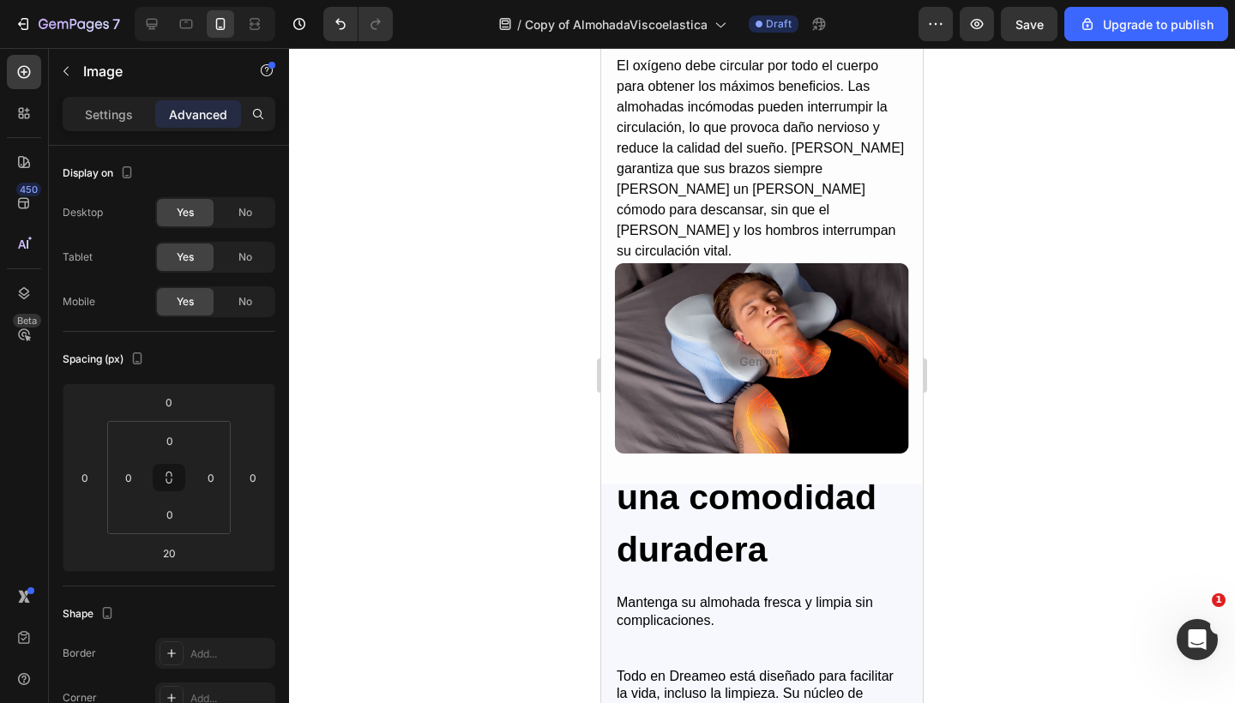
scroll to position [5110, 0]
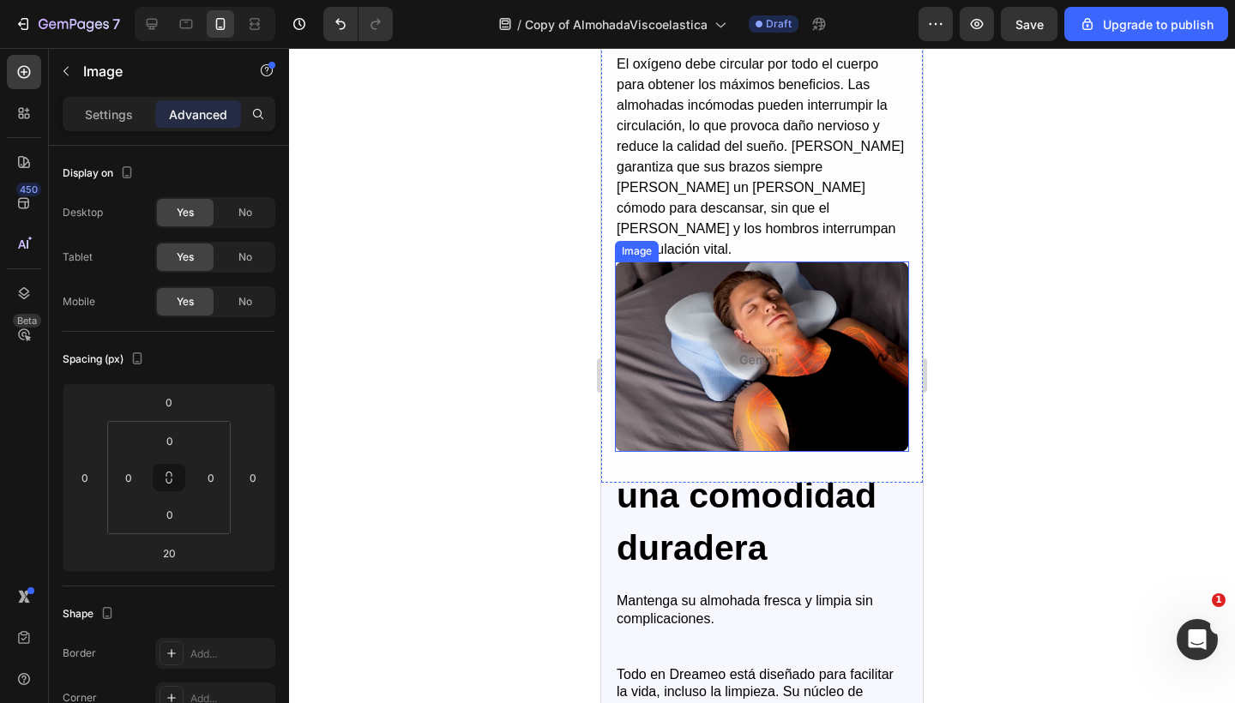
click at [760, 331] on img at bounding box center [762, 355] width 294 height 189
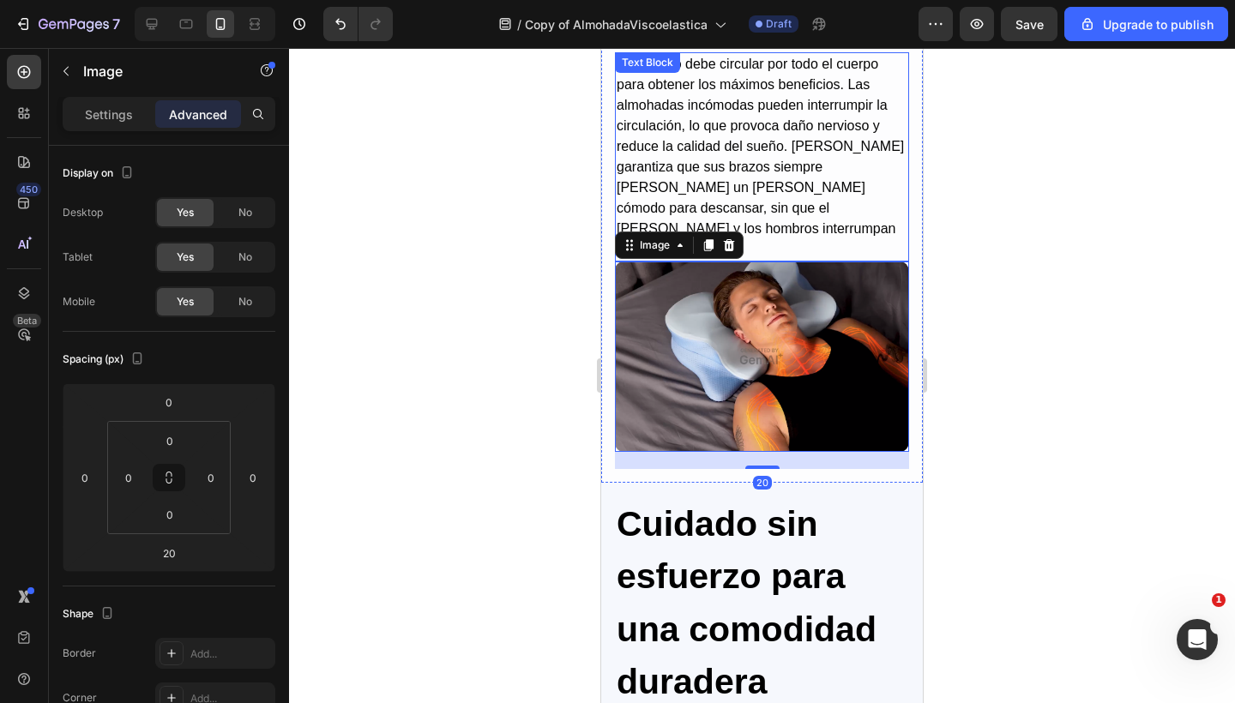
click at [775, 182] on p "El oxígeno debe circular por todo el cuerpo para obtener los máximos beneficios…" at bounding box center [761, 157] width 291 height 206
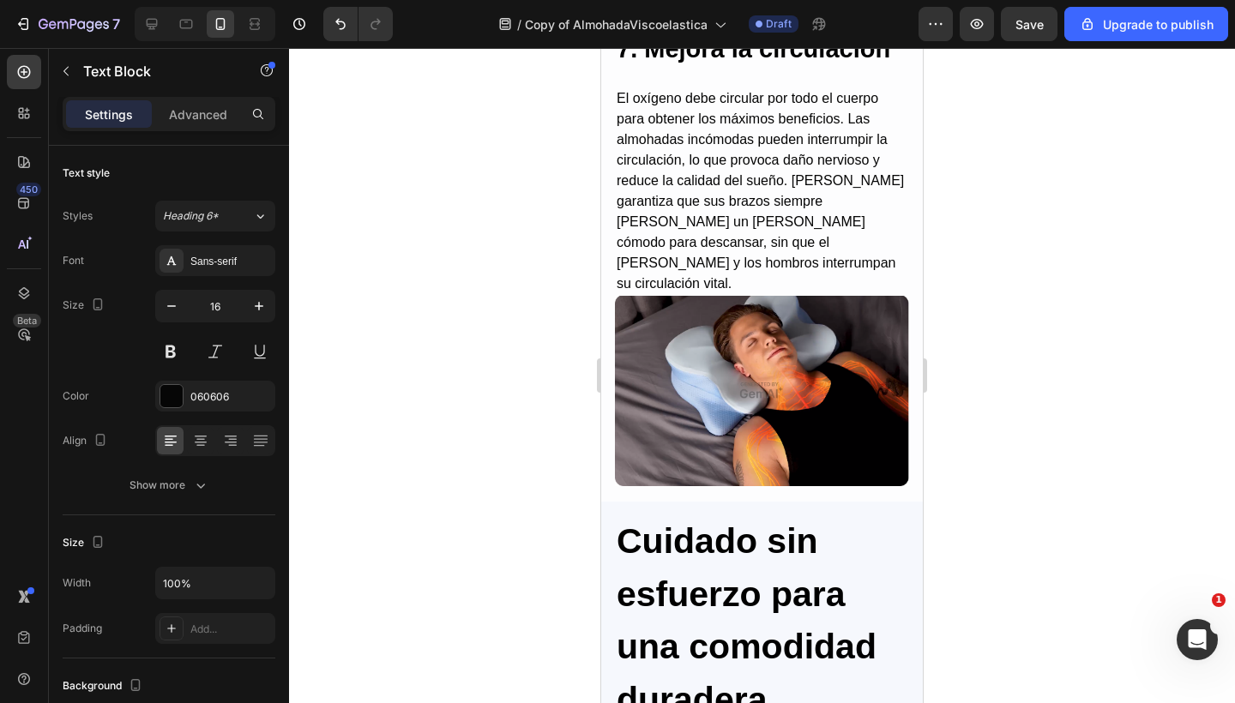
scroll to position [5109, 0]
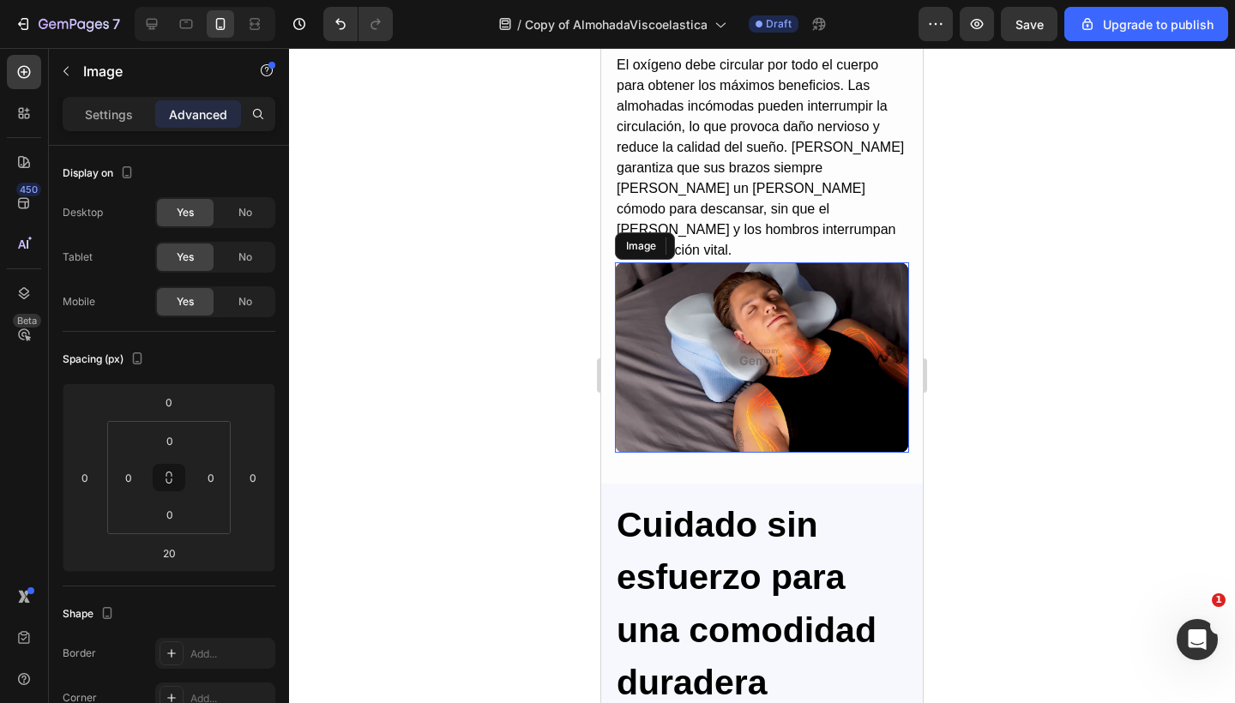
click at [743, 334] on img at bounding box center [762, 356] width 294 height 189
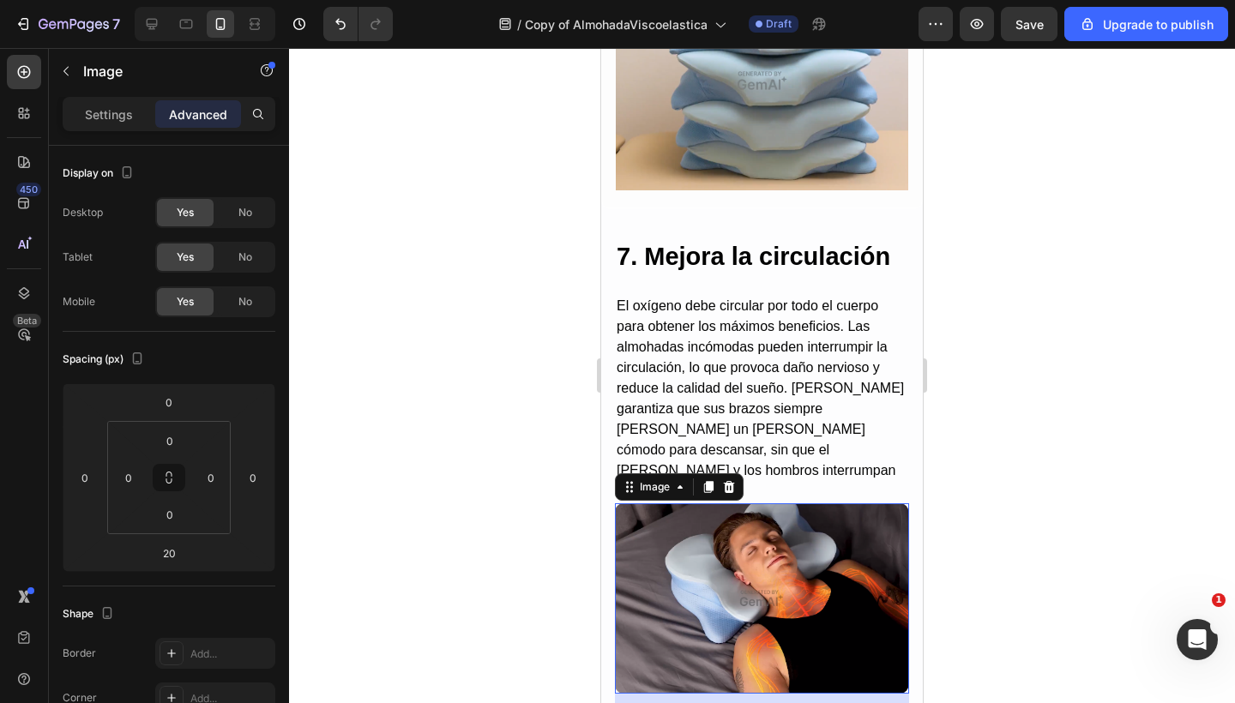
scroll to position [4858, 0]
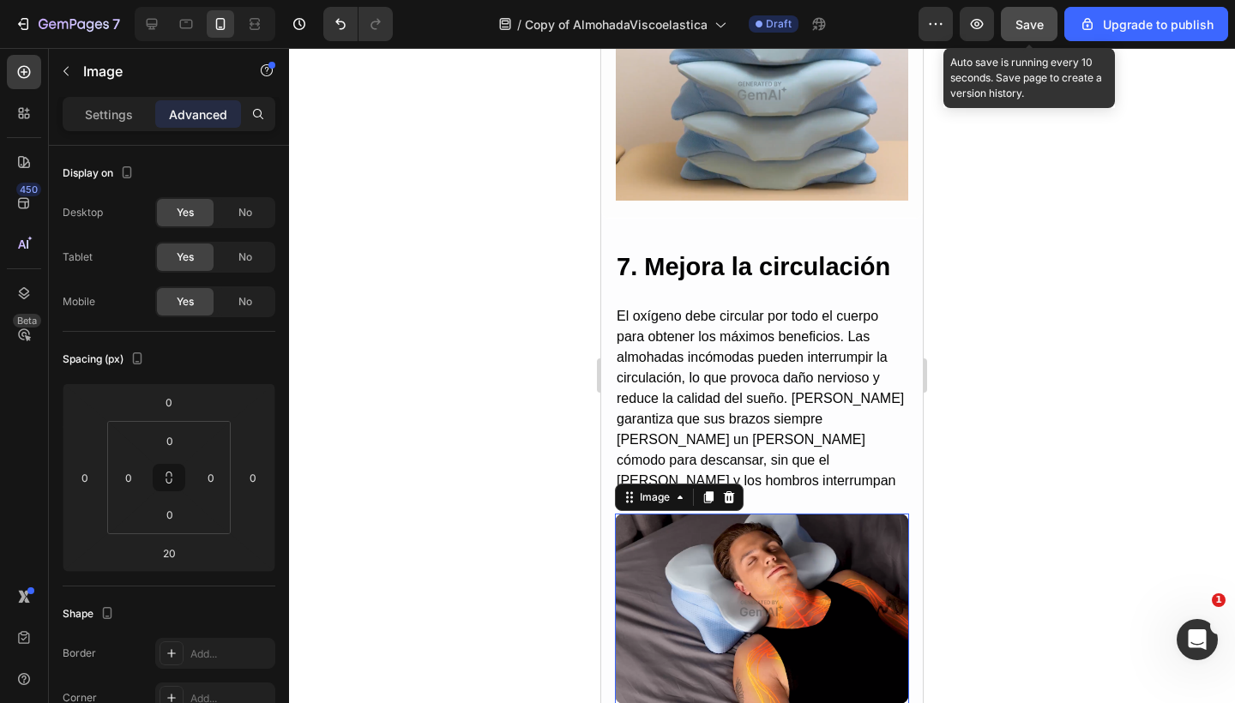
click at [1049, 18] on button "Save" at bounding box center [1029, 24] width 57 height 34
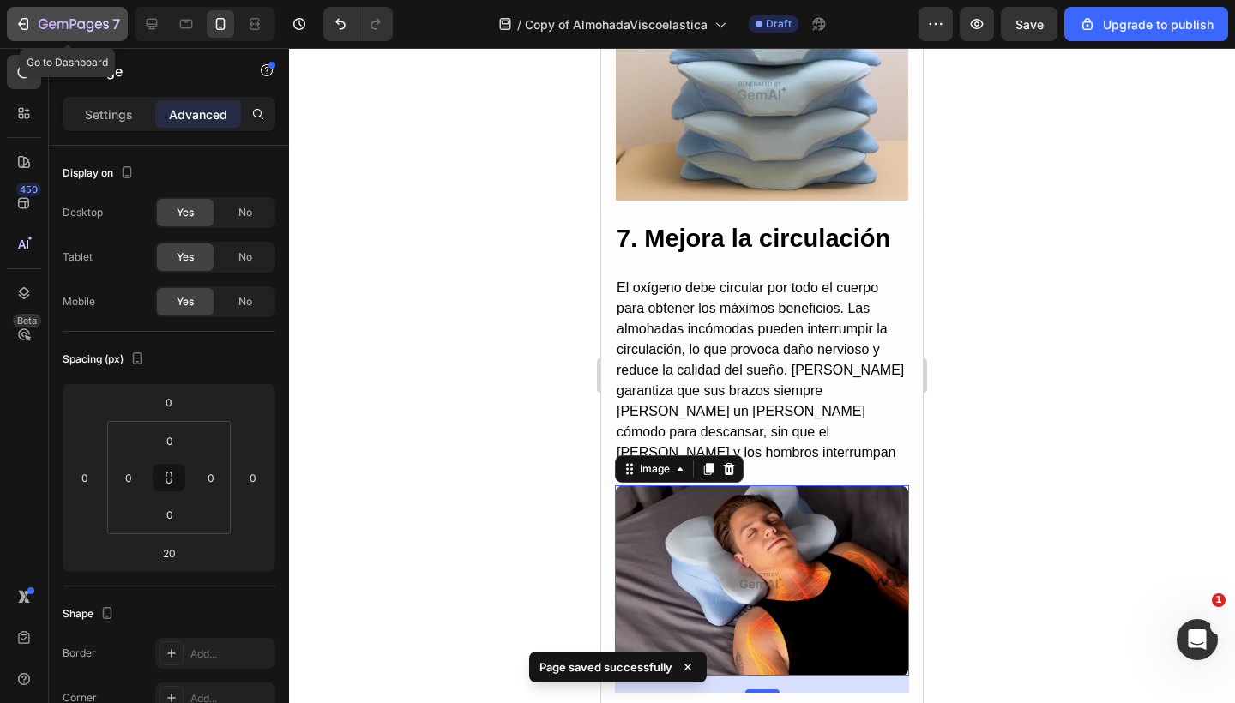
click at [21, 30] on icon "button" at bounding box center [23, 23] width 17 height 17
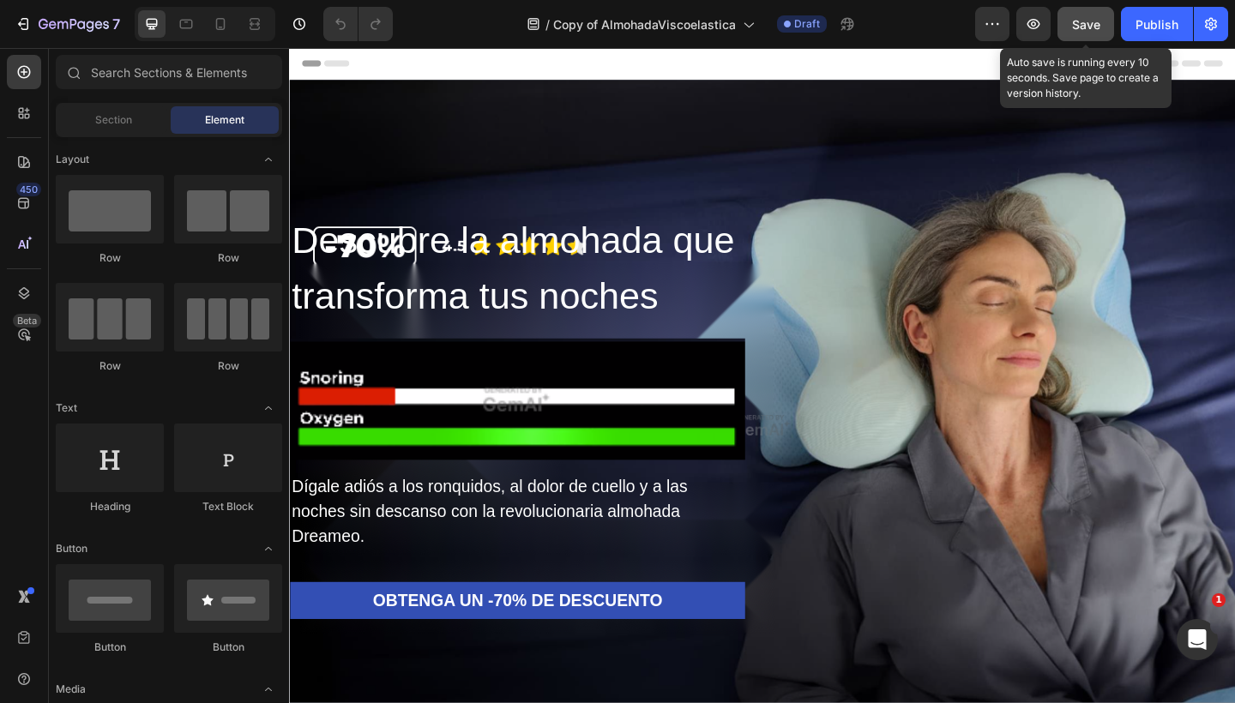
click at [1083, 38] on button "Save" at bounding box center [1085, 24] width 57 height 34
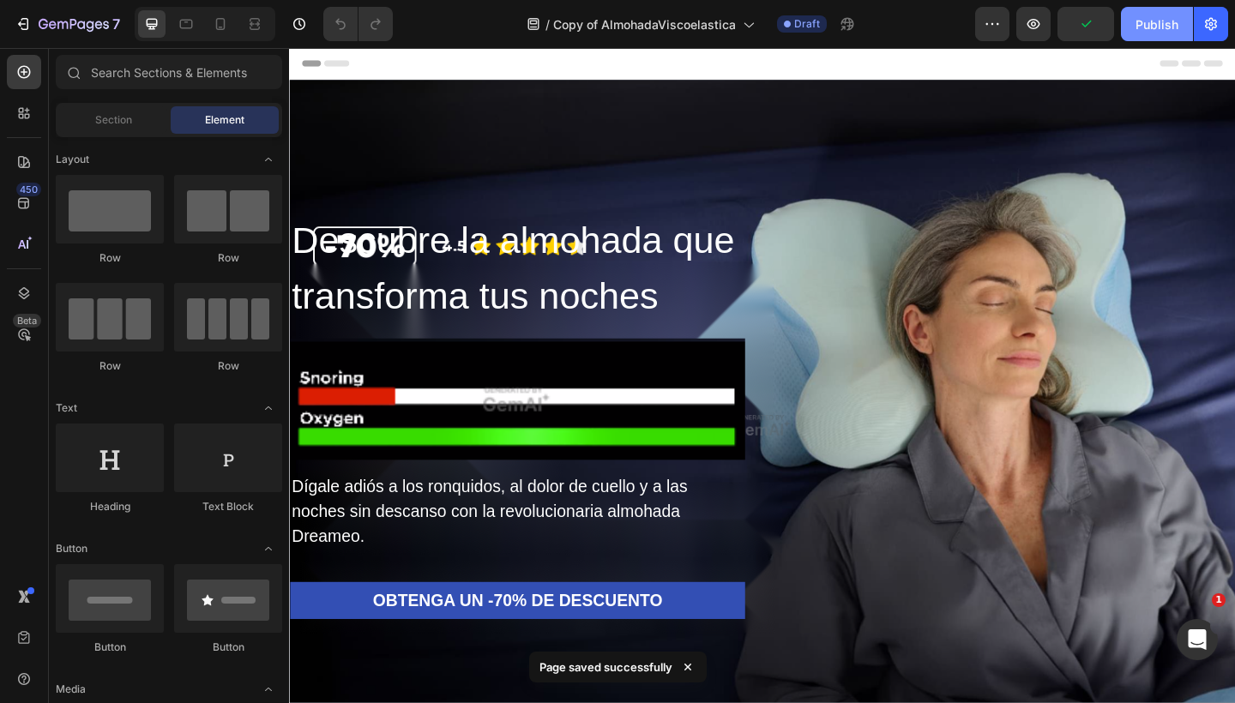
click at [1151, 34] on button "Publish" at bounding box center [1157, 24] width 72 height 34
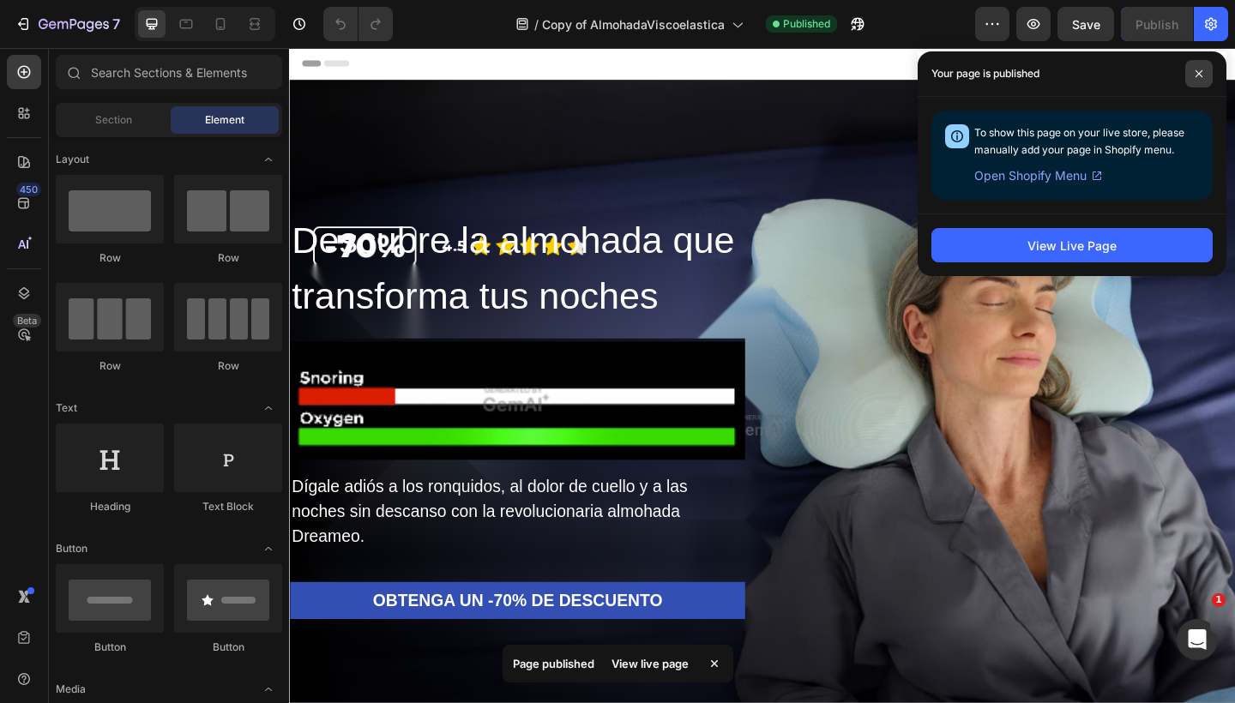
click at [1207, 70] on span at bounding box center [1198, 73] width 27 height 27
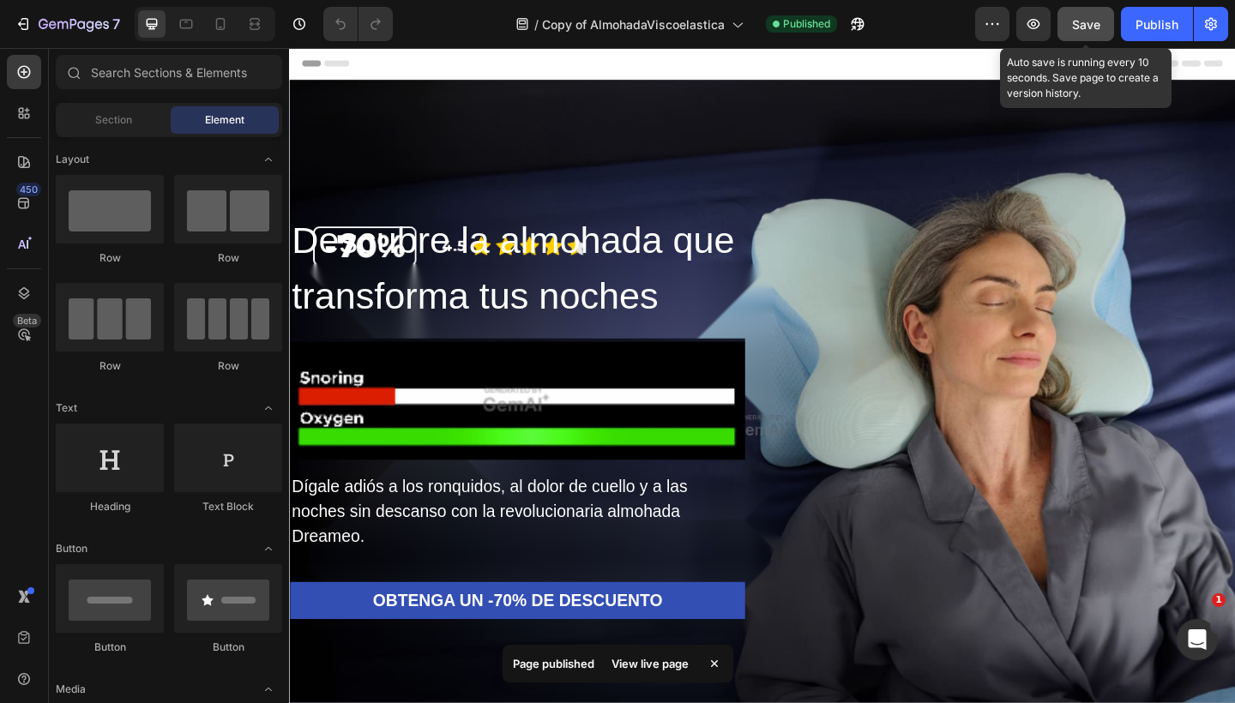
click at [1078, 27] on span "Save" at bounding box center [1086, 24] width 28 height 15
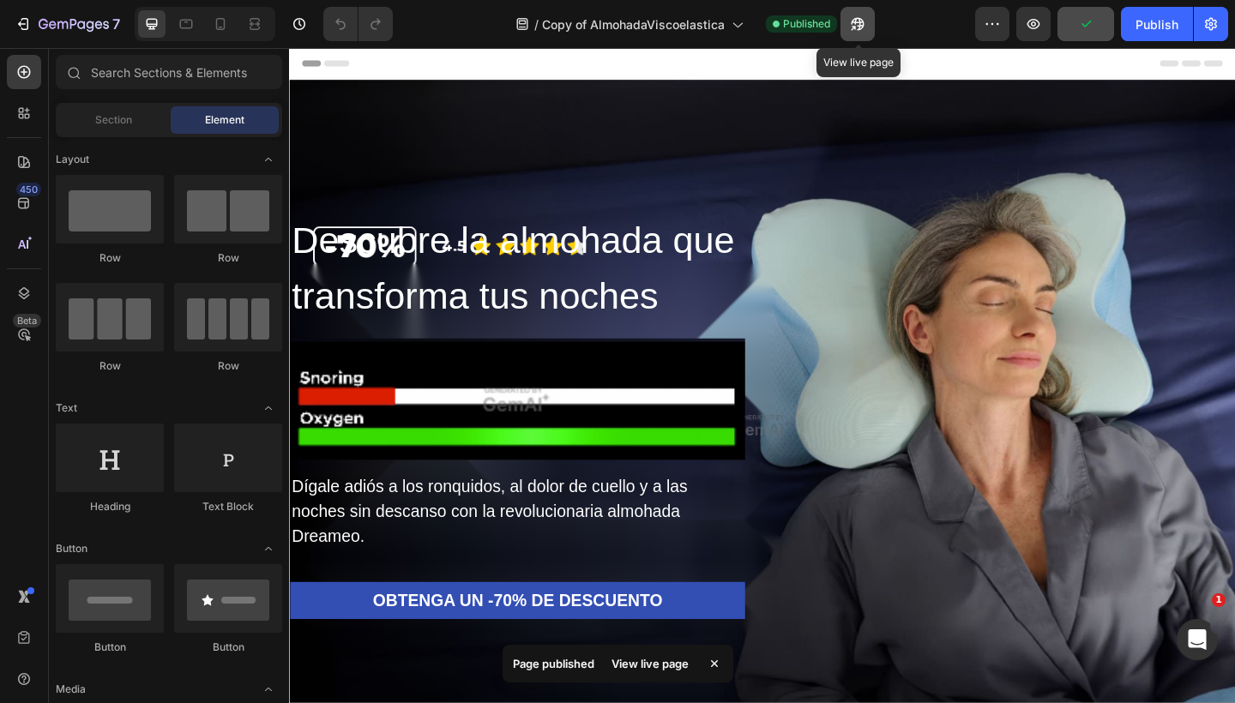
click at [869, 18] on button "button" at bounding box center [857, 24] width 34 height 34
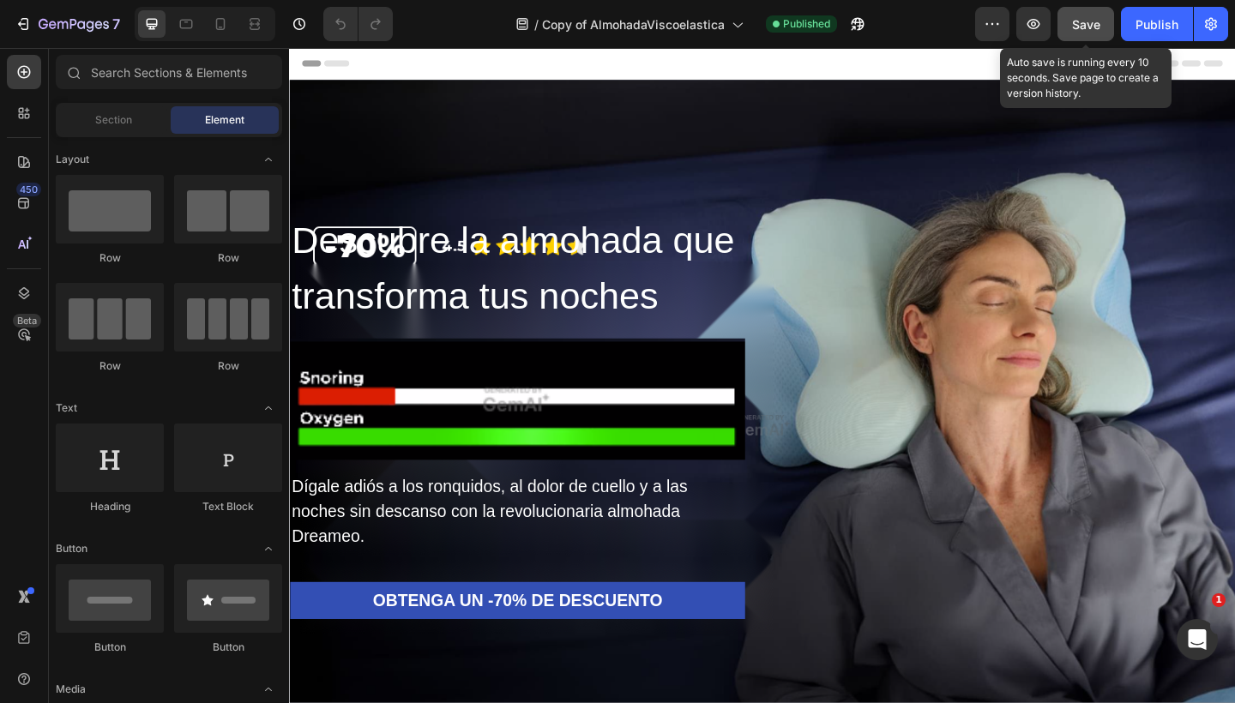
click at [1098, 21] on span "Save" at bounding box center [1086, 24] width 28 height 15
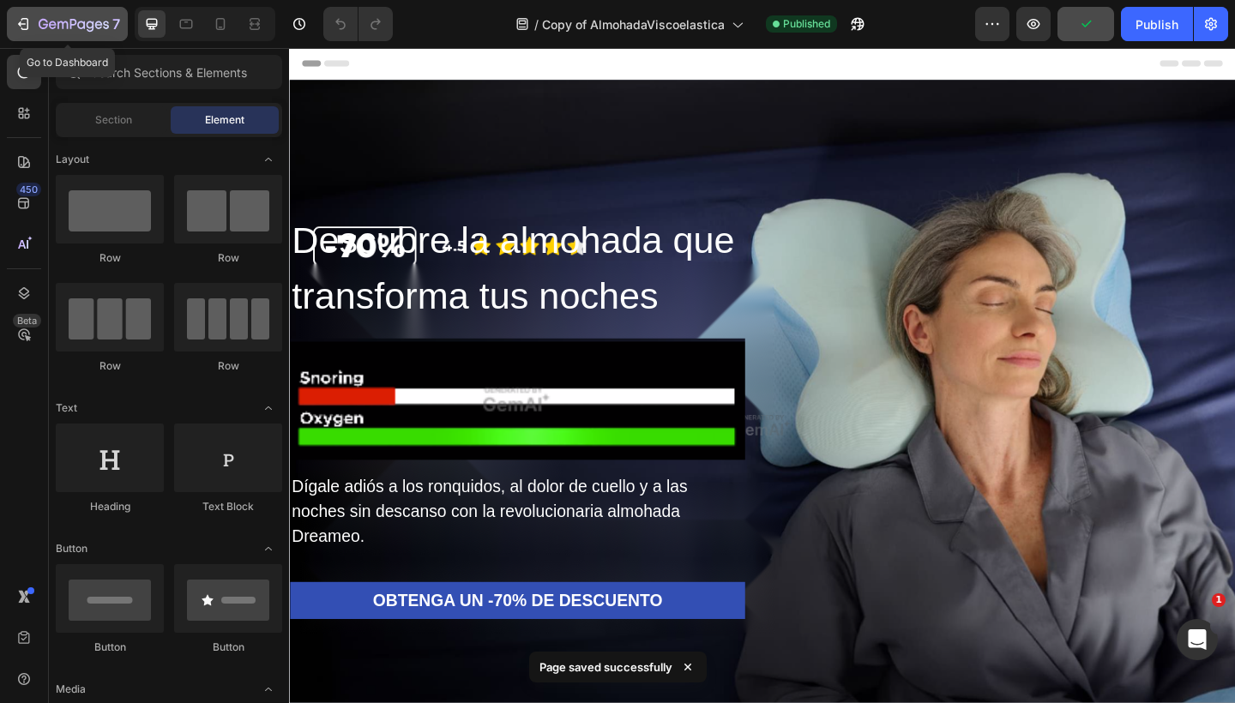
click at [24, 27] on icon "button" at bounding box center [23, 23] width 17 height 17
